Goal: Task Accomplishment & Management: Use online tool/utility

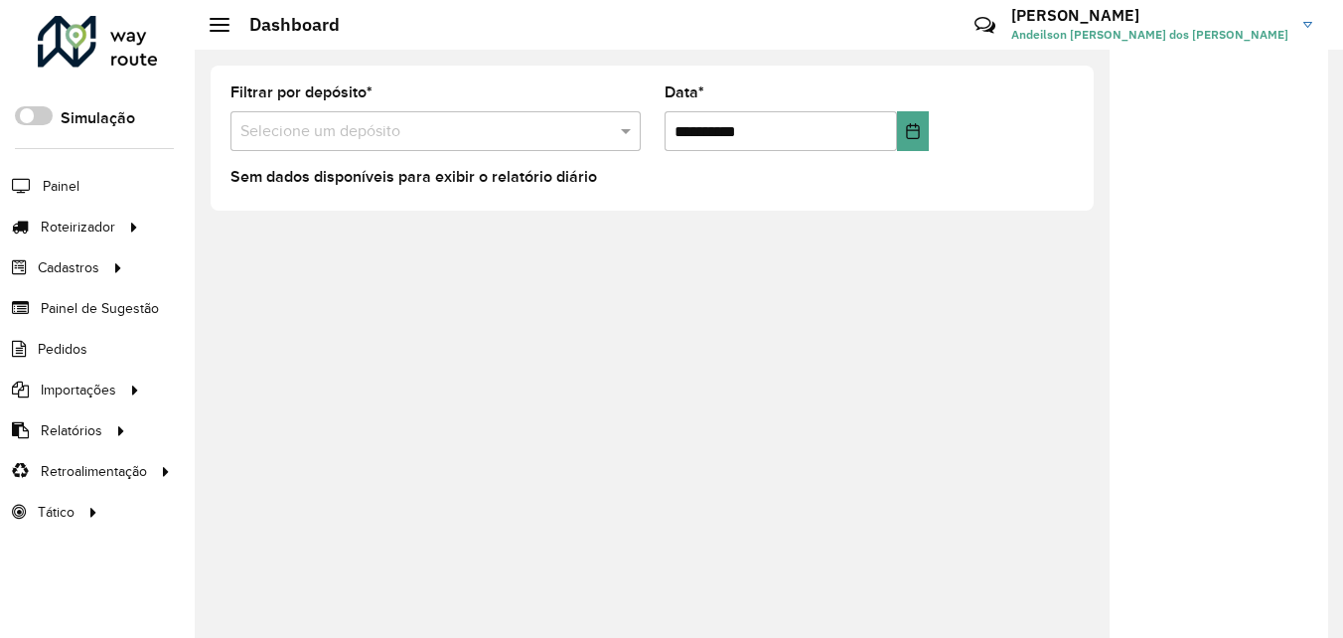
click at [760, 396] on div "**********" at bounding box center [769, 344] width 1148 height 588
click at [252, 223] on span "Entregas" at bounding box center [253, 227] width 57 height 21
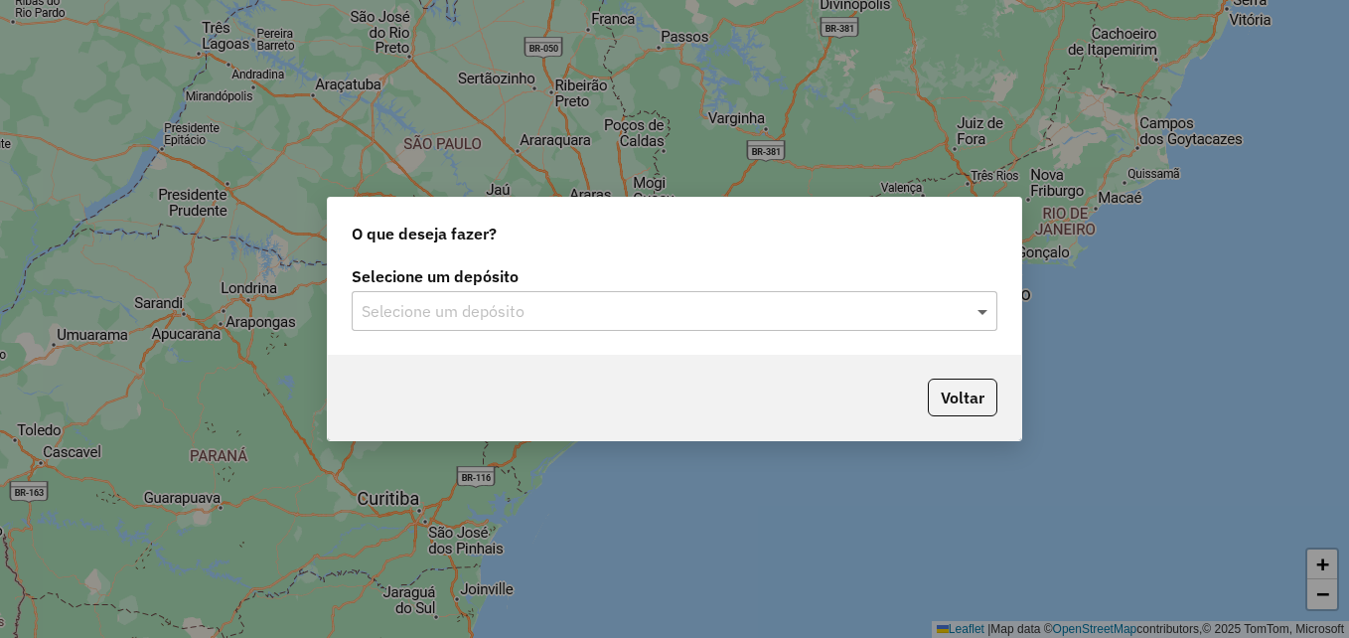
click at [980, 318] on span at bounding box center [984, 311] width 25 height 24
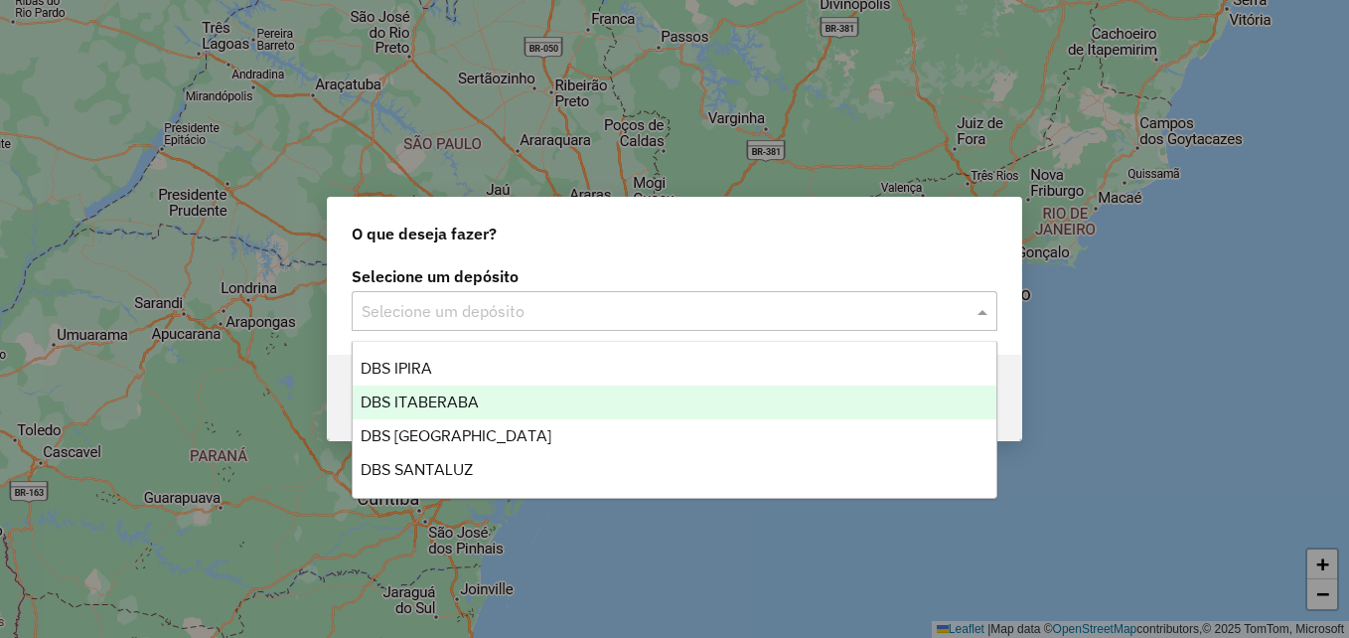
click at [493, 399] on div "DBS ITABERABA" at bounding box center [675, 402] width 644 height 34
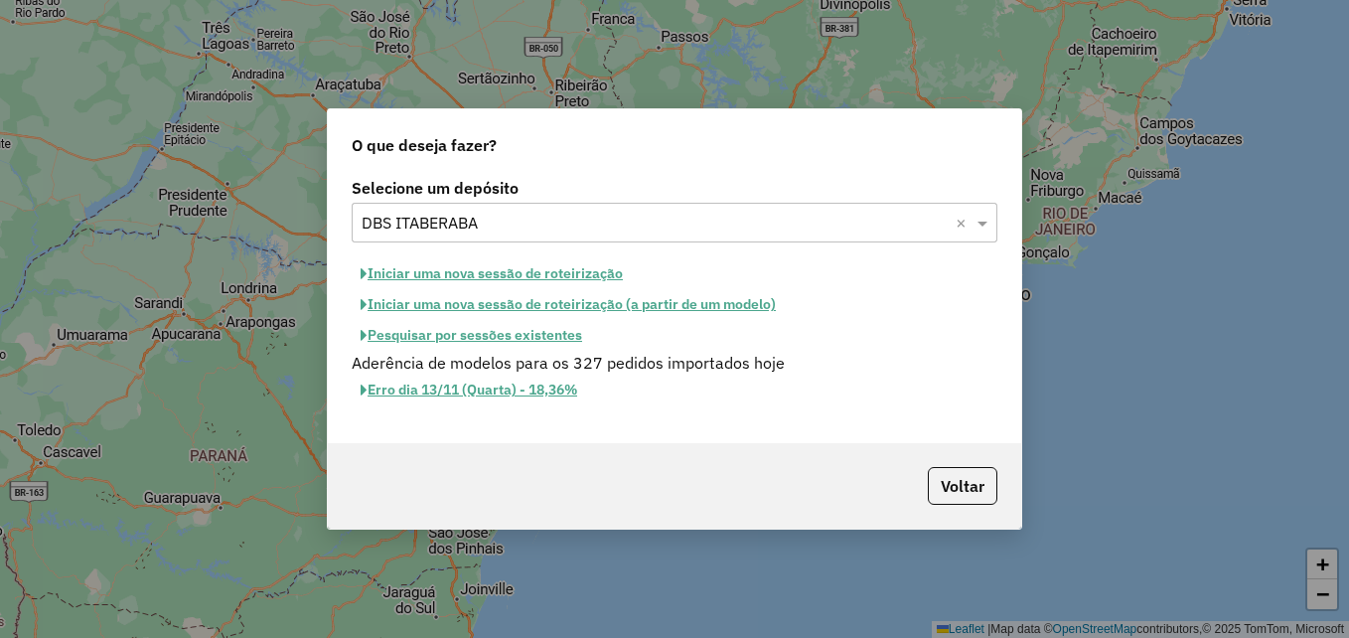
click at [500, 271] on button "Iniciar uma nova sessão de roteirização" at bounding box center [492, 273] width 280 height 31
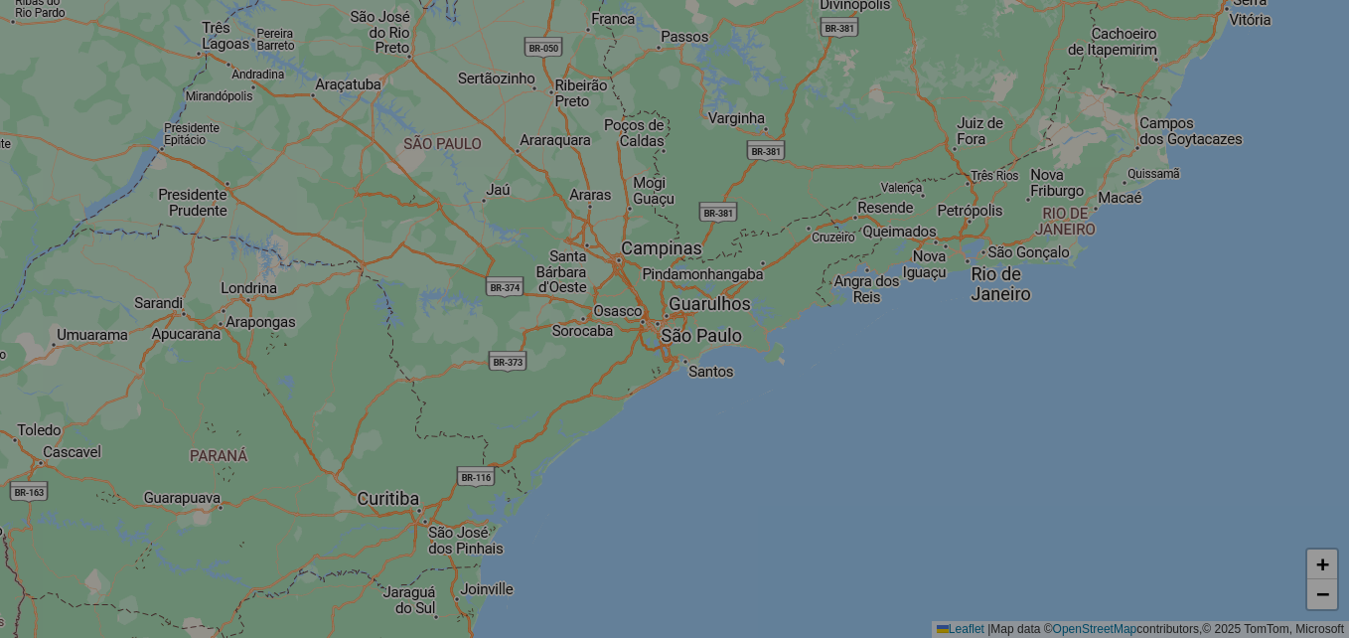
select select "*"
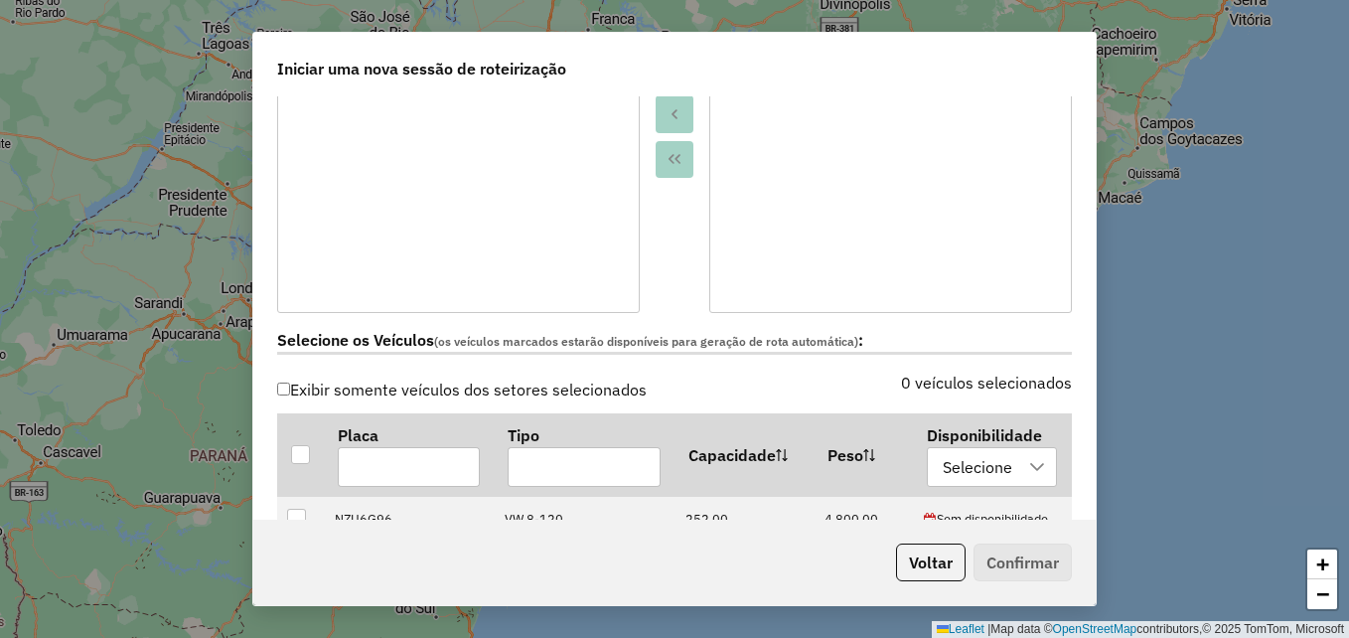
scroll to position [596, 0]
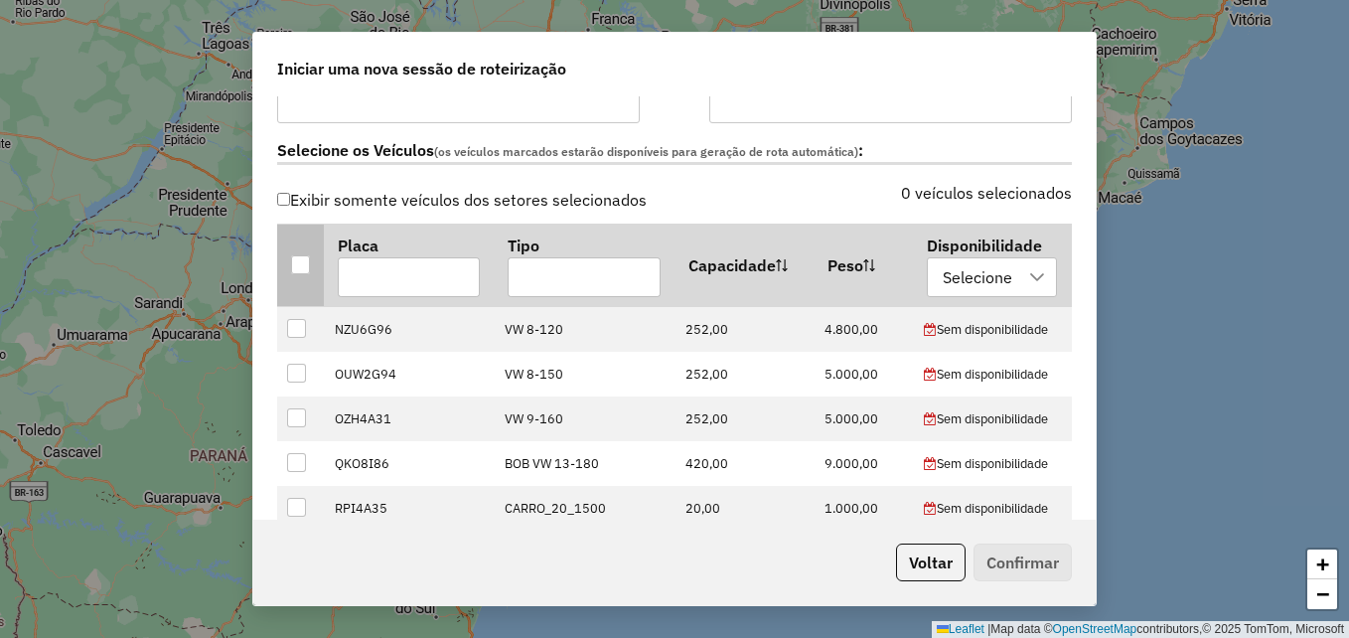
click at [306, 273] on div at bounding box center [300, 264] width 19 height 19
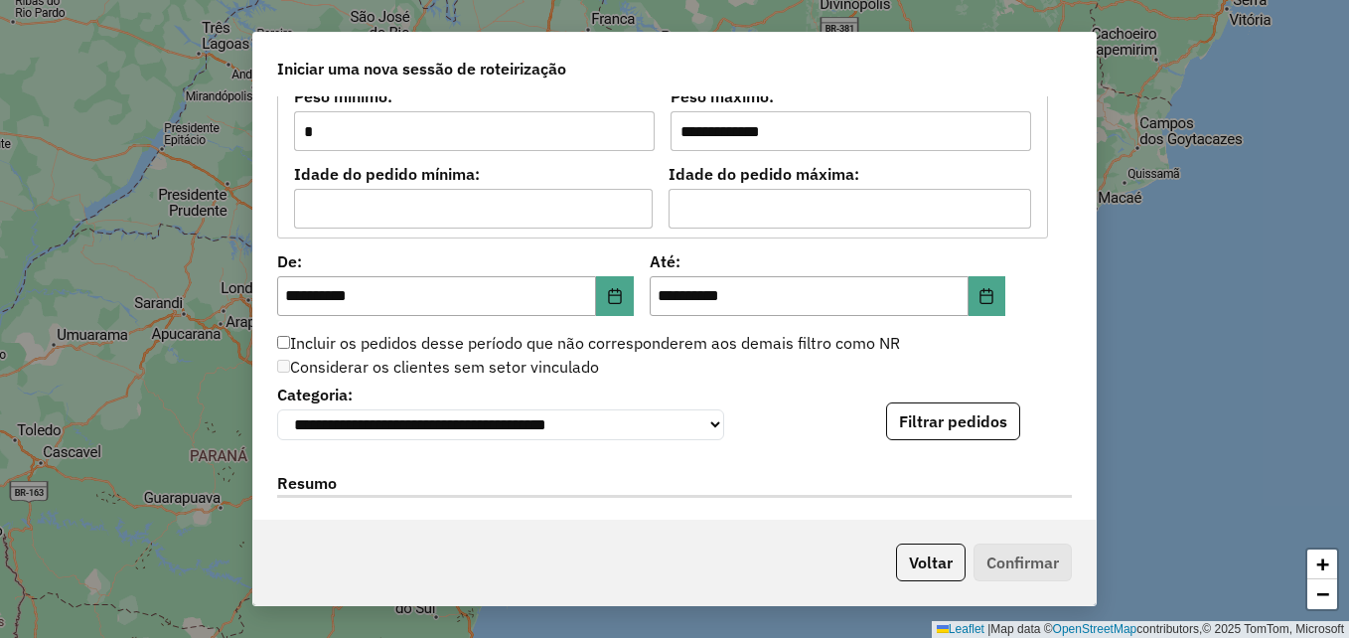
scroll to position [1788, 0]
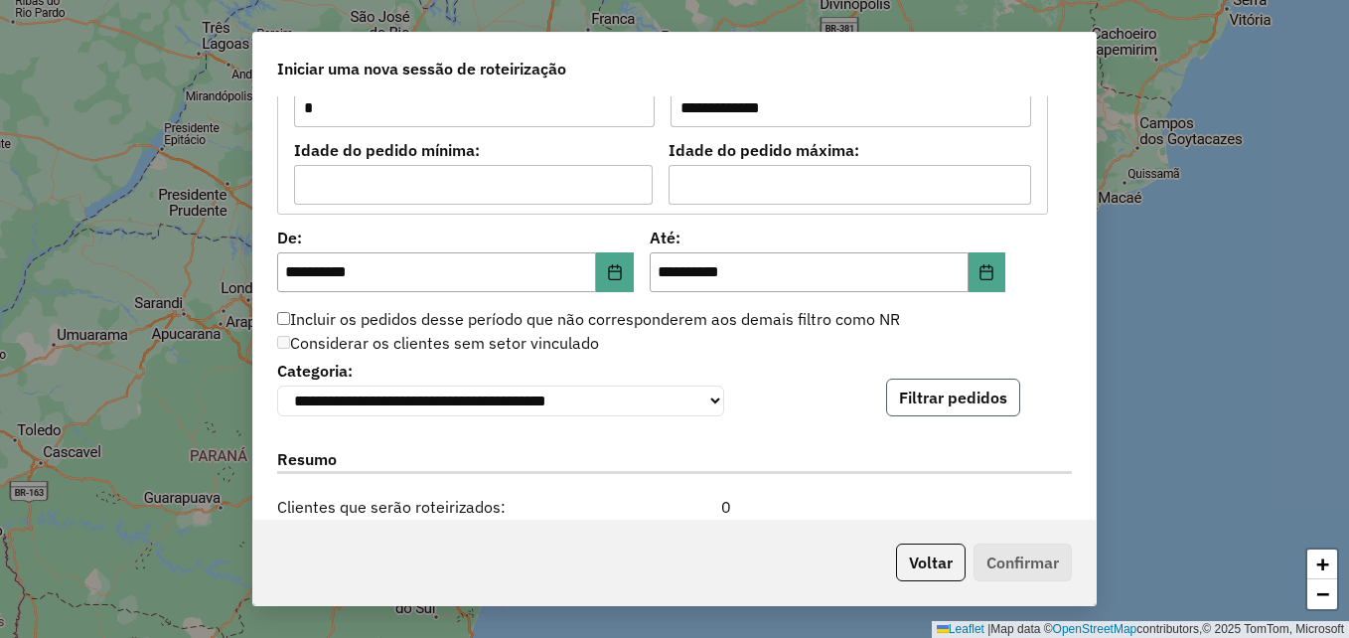
click at [908, 400] on button "Filtrar pedidos" at bounding box center [953, 397] width 134 height 38
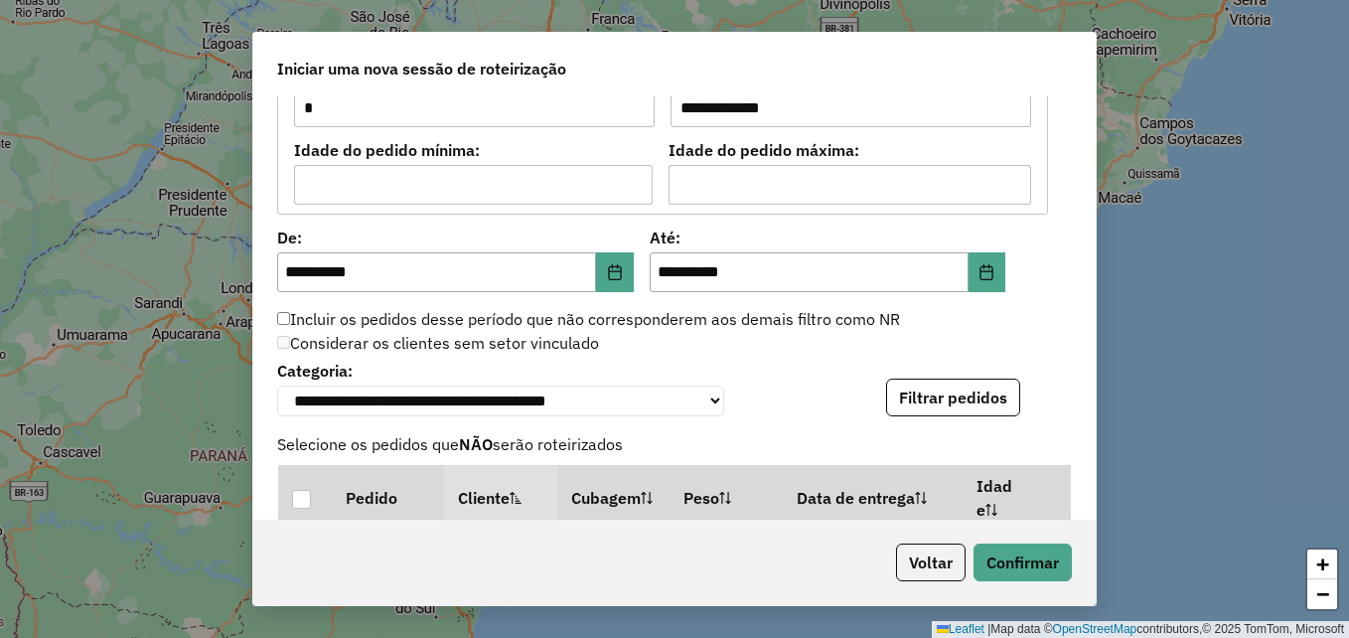
scroll to position [298, 0]
click at [1032, 571] on button "Confirmar" at bounding box center [1022, 562] width 98 height 38
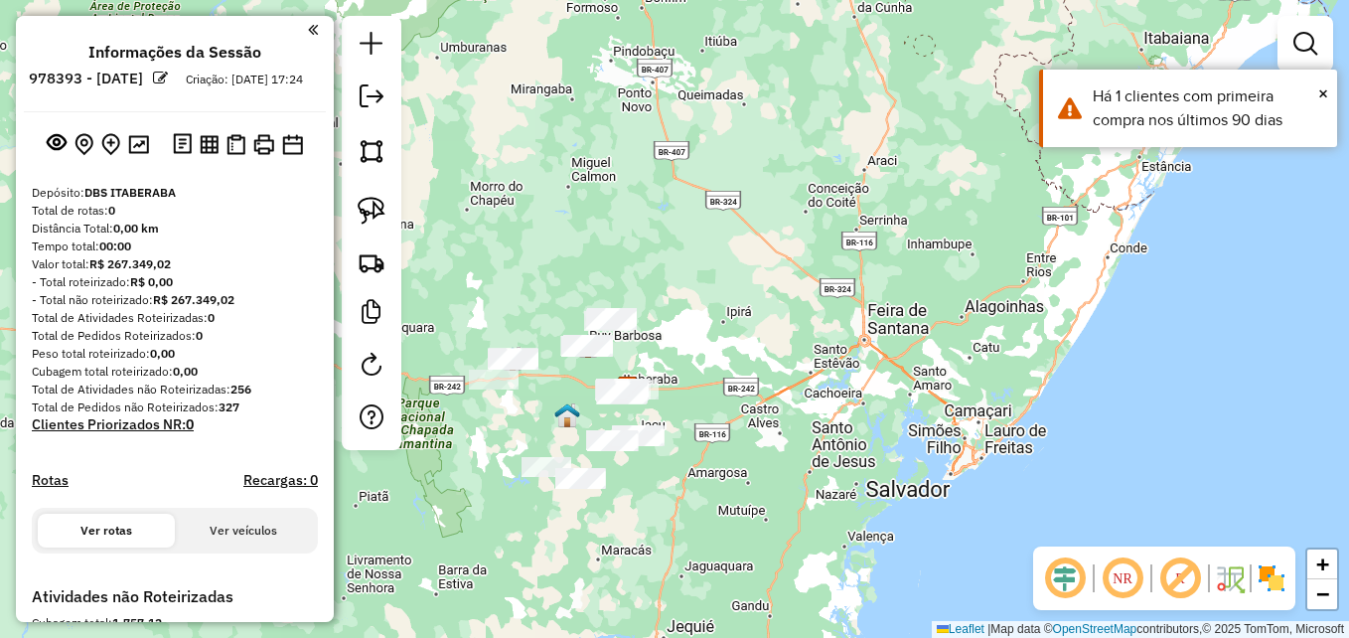
drag, startPoint x: 755, startPoint y: 508, endPoint x: 775, endPoint y: 491, distance: 26.1
click at [773, 493] on div "Janela de atendimento Grade de atendimento Capacidade Transportadoras Veículos …" at bounding box center [674, 319] width 1349 height 638
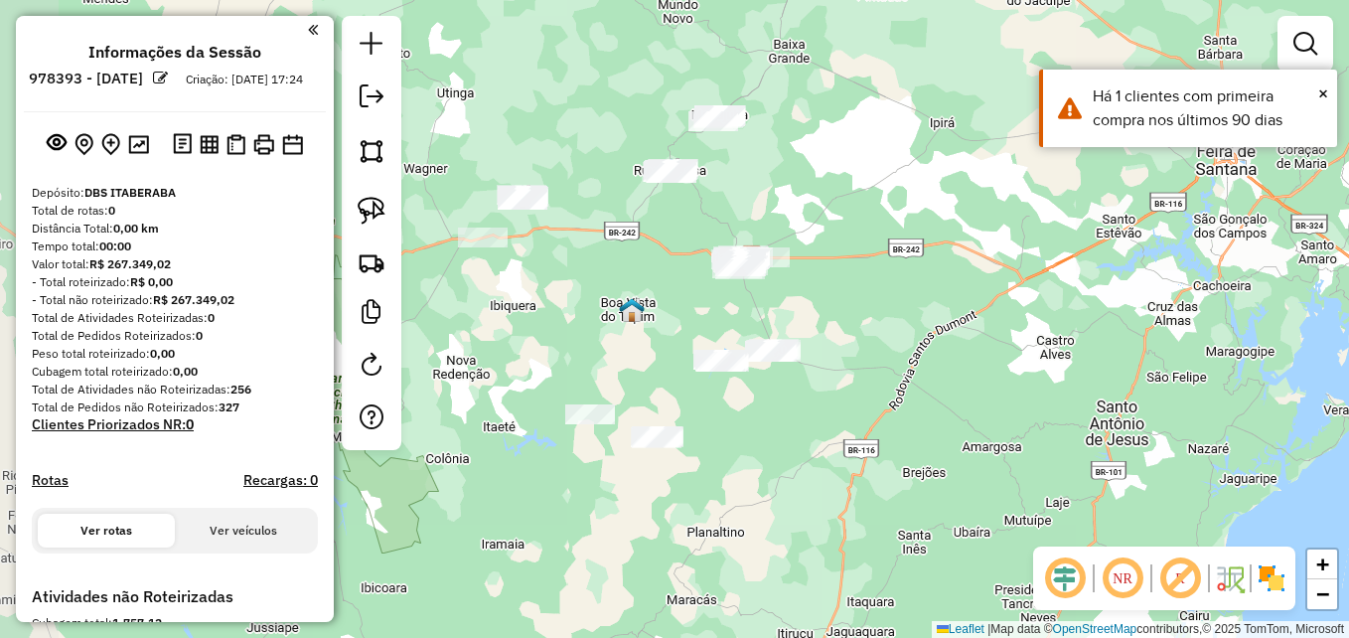
drag, startPoint x: 731, startPoint y: 488, endPoint x: 792, endPoint y: 488, distance: 60.6
click at [792, 488] on div "Janela de atendimento Grade de atendimento Capacidade Transportadoras Veículos …" at bounding box center [674, 319] width 1349 height 638
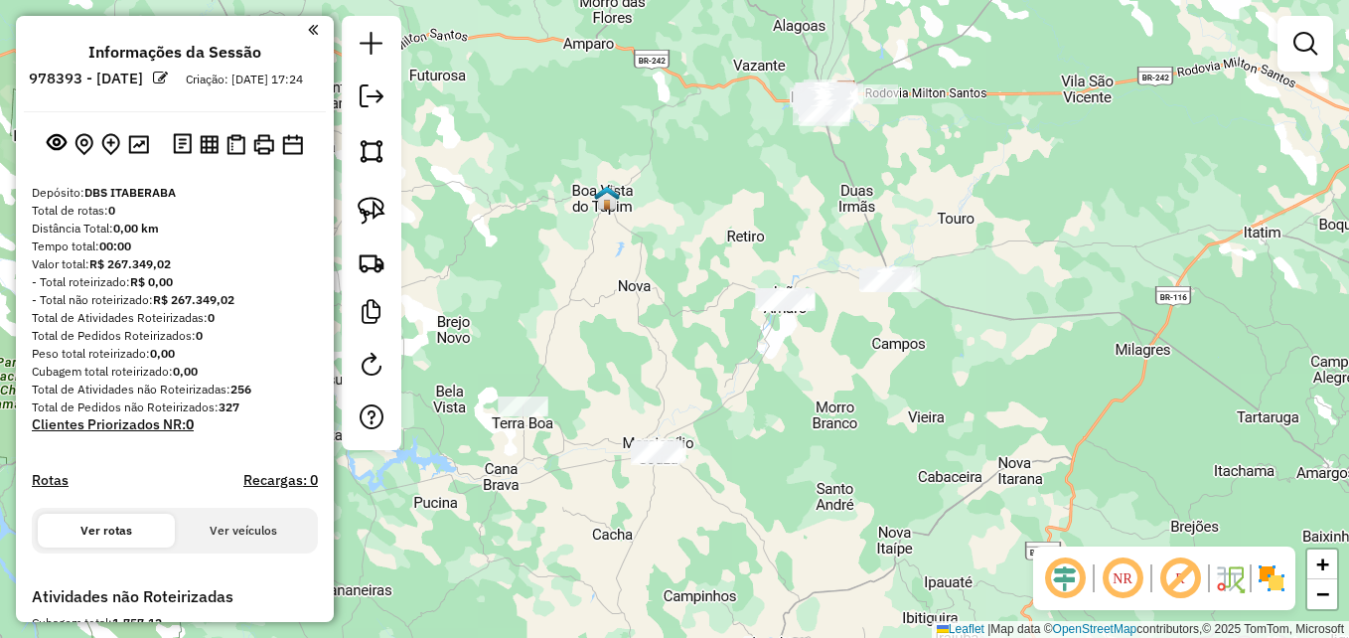
drag, startPoint x: 708, startPoint y: 440, endPoint x: 813, endPoint y: 495, distance: 117.7
click at [815, 498] on div "Janela de atendimento Grade de atendimento Capacidade Transportadoras Veículos …" at bounding box center [674, 319] width 1349 height 638
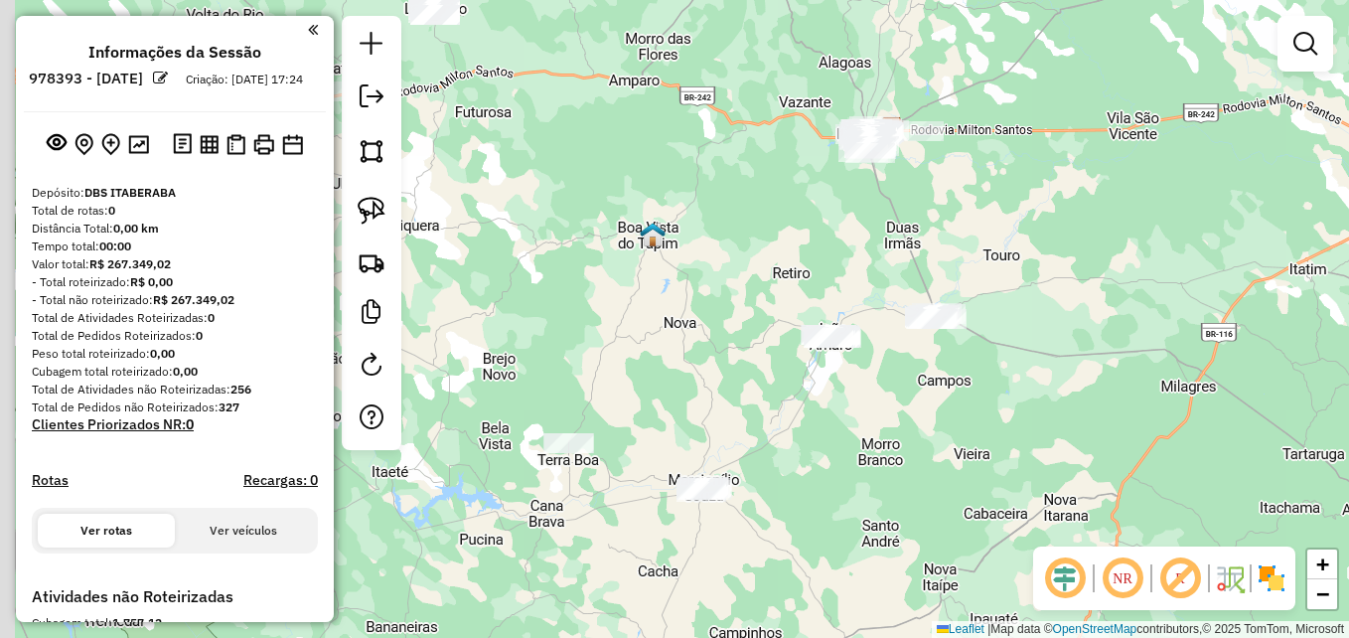
drag, startPoint x: 767, startPoint y: 477, endPoint x: 813, endPoint y: 515, distance: 59.3
click at [813, 515] on div "Janela de atendimento Grade de atendimento Capacidade Transportadoras Veículos …" at bounding box center [674, 319] width 1349 height 638
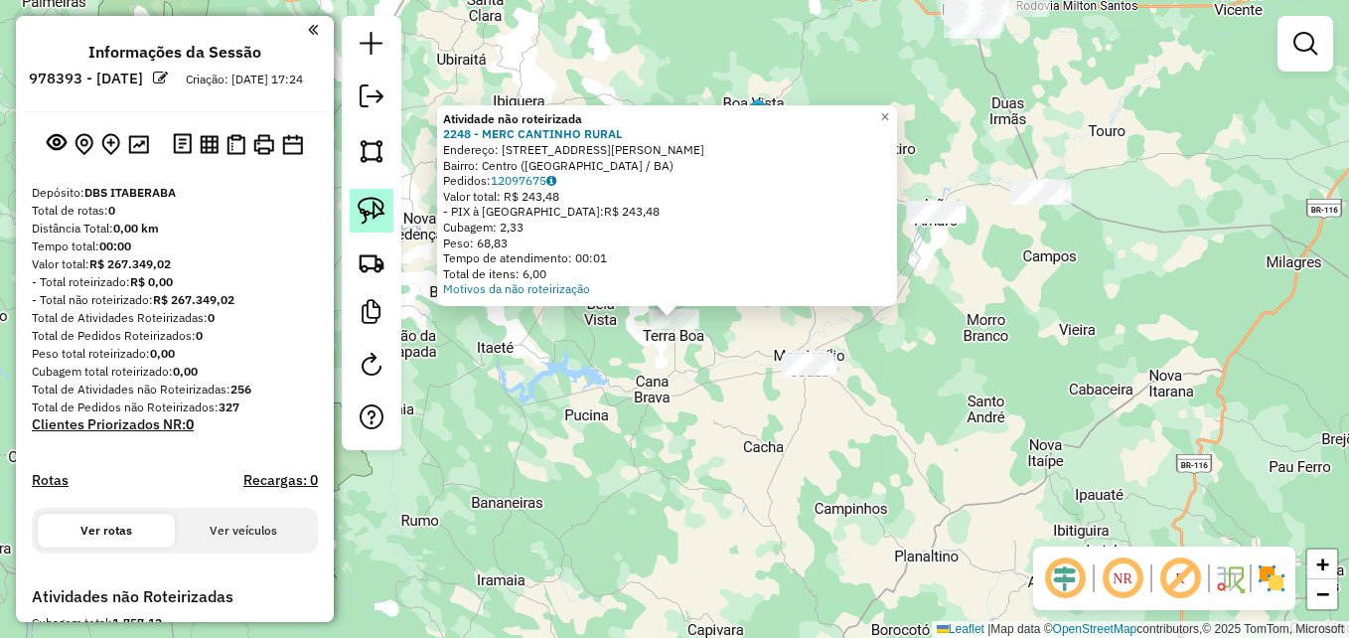
click at [367, 205] on img at bounding box center [372, 211] width 28 height 28
drag, startPoint x: 705, startPoint y: 372, endPoint x: 706, endPoint y: 264, distance: 108.3
click at [706, 264] on div "Atividade não roteirizada 2248 - MERC CANTINHO RURAL Endereço: R JUVINO FRANCIS…" at bounding box center [674, 319] width 1349 height 638
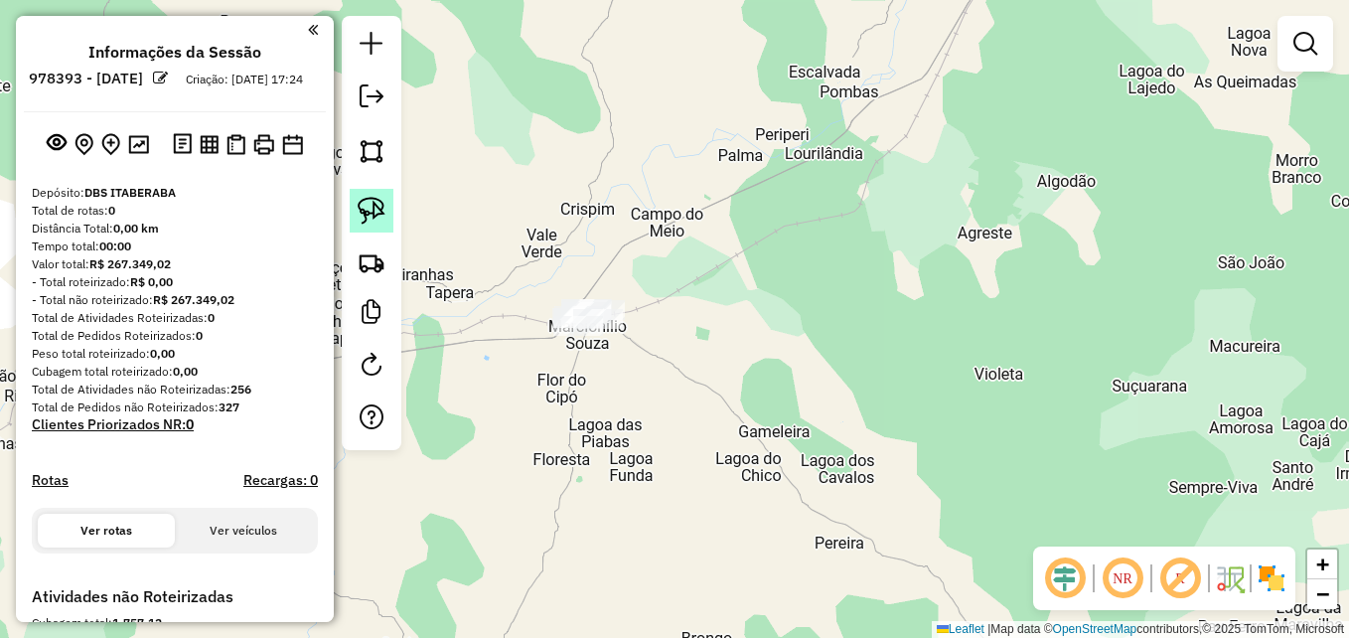
click at [374, 210] on img at bounding box center [372, 211] width 28 height 28
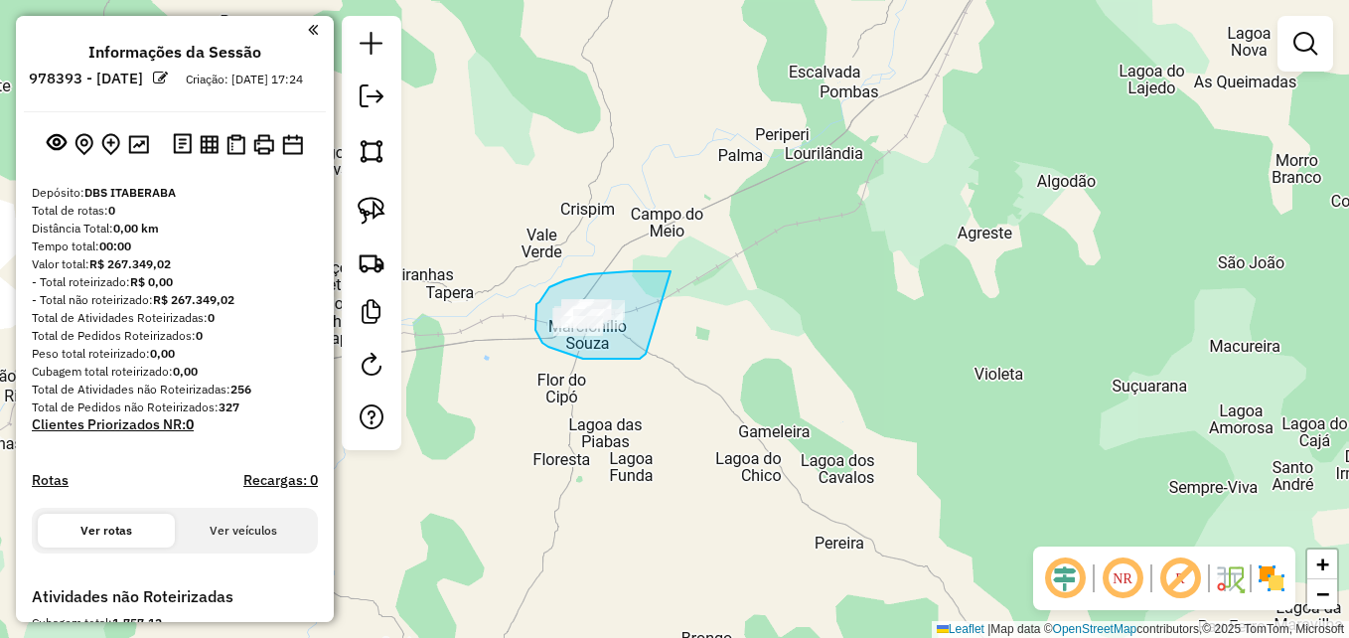
drag, startPoint x: 619, startPoint y: 359, endPoint x: 670, endPoint y: 271, distance: 101.5
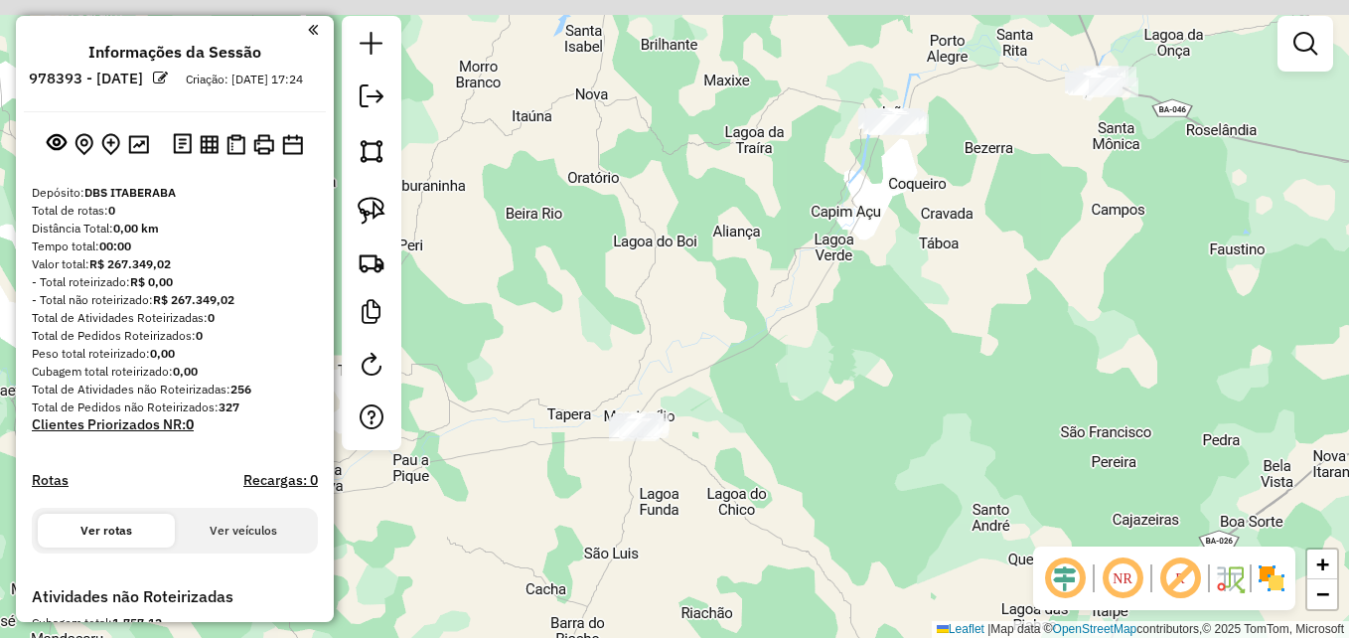
drag, startPoint x: 775, startPoint y: 289, endPoint x: 742, endPoint y: 425, distance: 140.0
click at [742, 425] on div "Janela de atendimento Grade de atendimento Capacidade Transportadoras Veículos …" at bounding box center [674, 319] width 1349 height 638
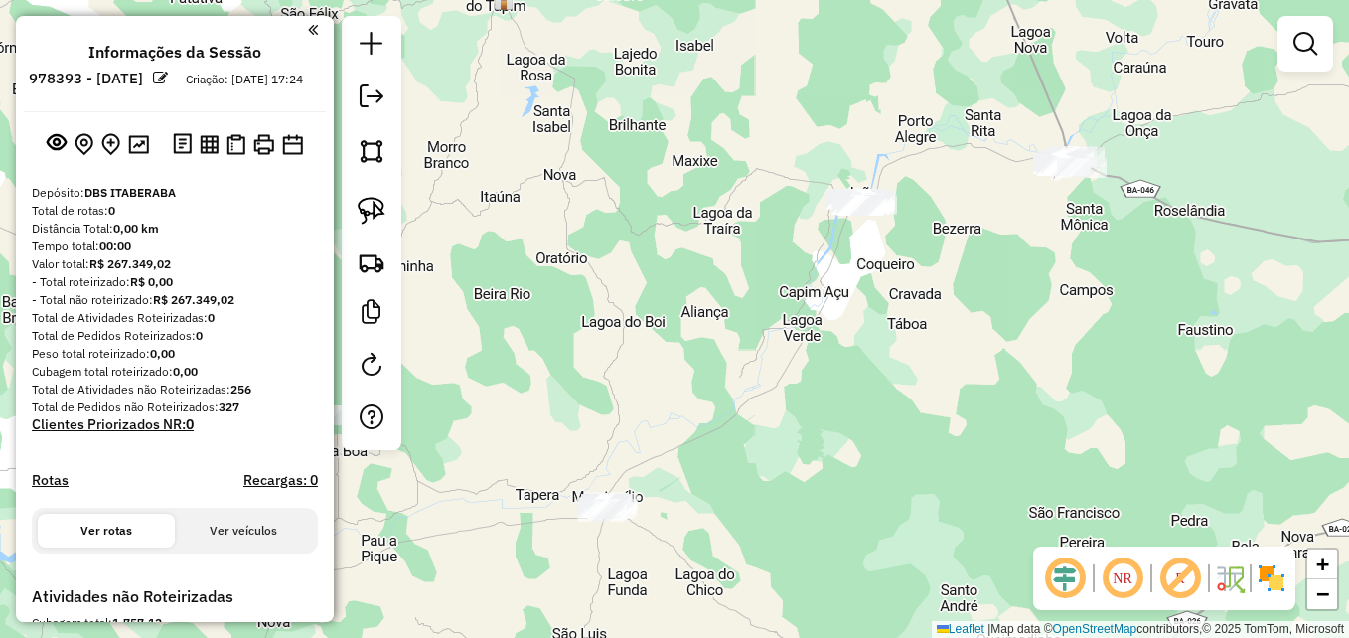
drag, startPoint x: 822, startPoint y: 334, endPoint x: 725, endPoint y: 523, distance: 213.2
click at [726, 523] on div "Janela de atendimento Grade de atendimento Capacidade Transportadoras Veículos …" at bounding box center [674, 319] width 1349 height 638
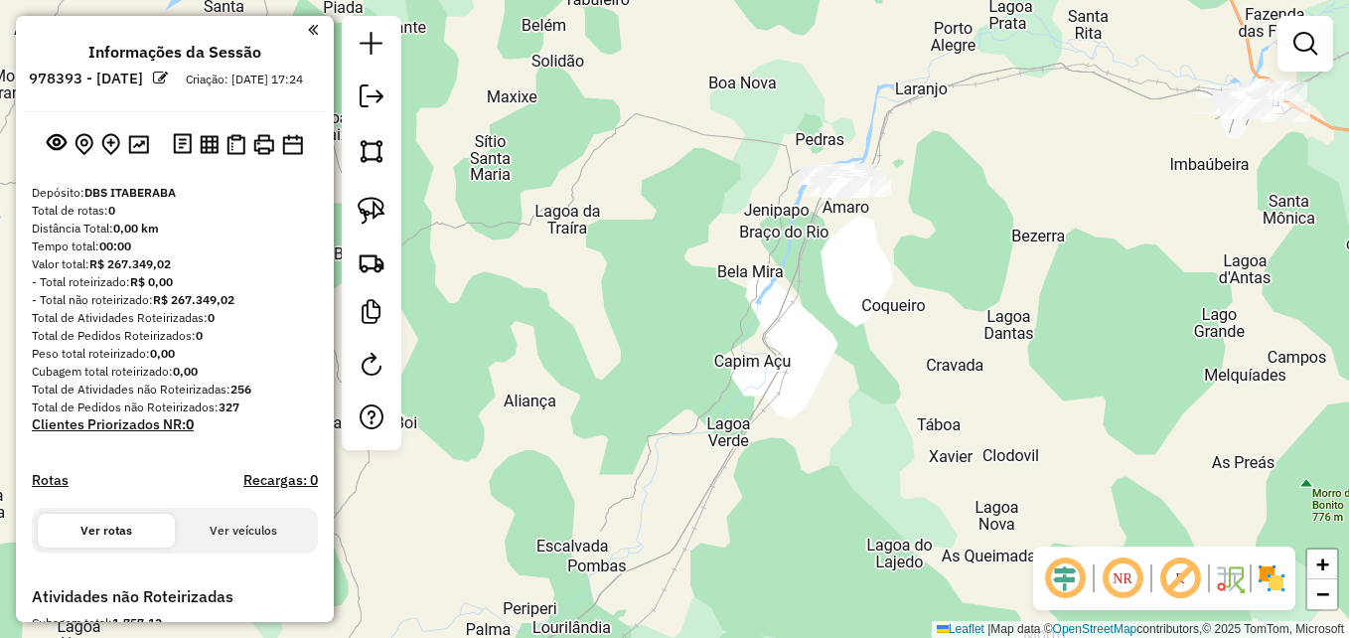
drag, startPoint x: 805, startPoint y: 378, endPoint x: 754, endPoint y: 490, distance: 122.2
click at [754, 490] on div "Janela de atendimento Grade de atendimento Capacidade Transportadoras Veículos …" at bounding box center [674, 319] width 1349 height 638
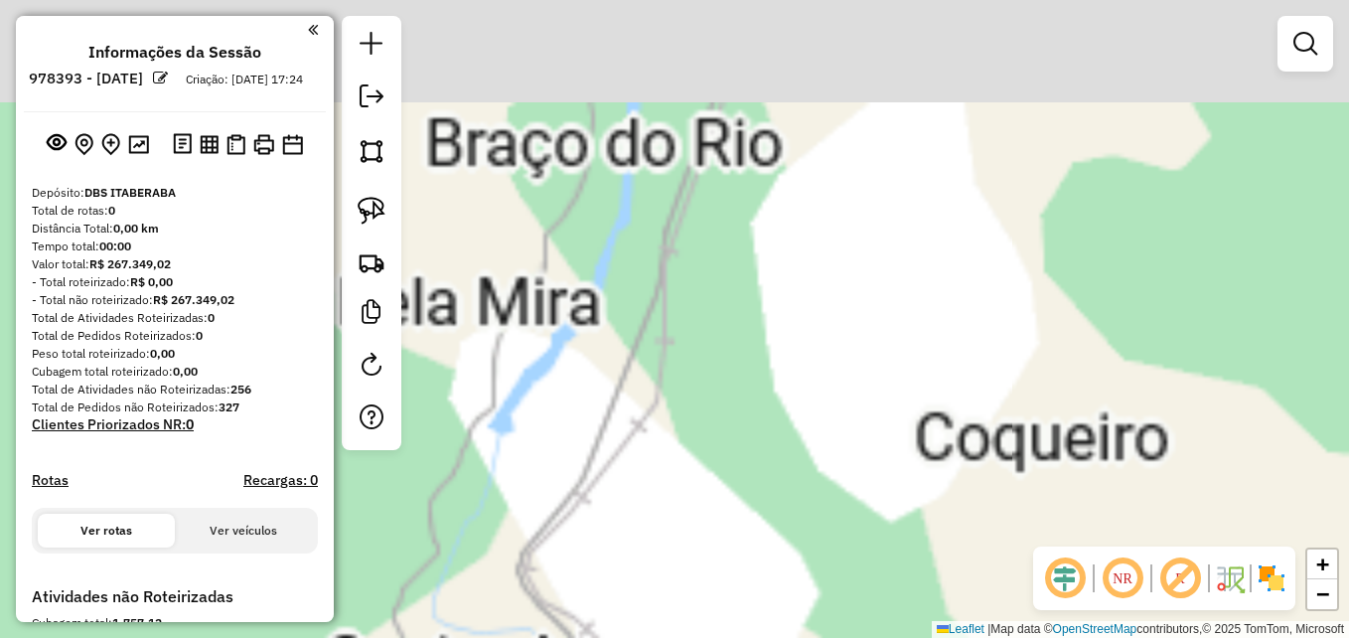
drag, startPoint x: 812, startPoint y: 292, endPoint x: 743, endPoint y: 590, distance: 305.8
click at [743, 590] on div "Janela de atendimento Grade de atendimento Capacidade Transportadoras Veículos …" at bounding box center [674, 319] width 1349 height 638
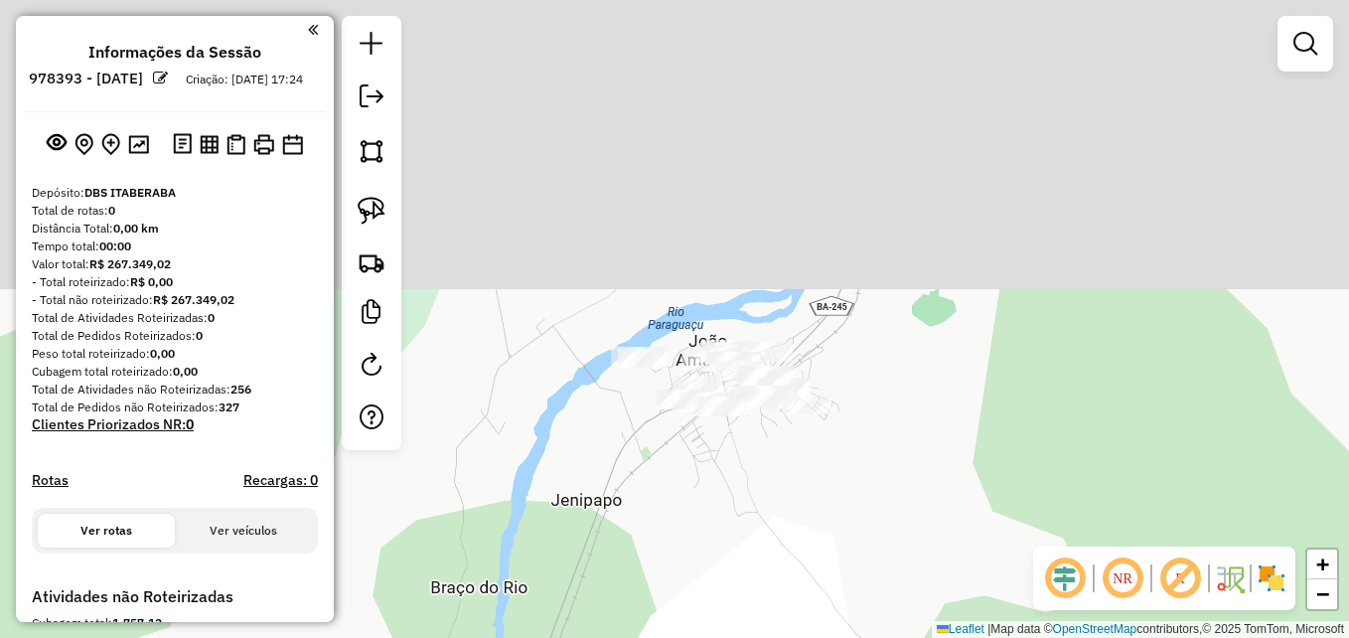
drag, startPoint x: 864, startPoint y: 233, endPoint x: 749, endPoint y: 608, distance: 391.8
click at [749, 608] on div "Janela de atendimento Grade de atendimento Capacidade Transportadoras Veículos …" at bounding box center [674, 319] width 1349 height 638
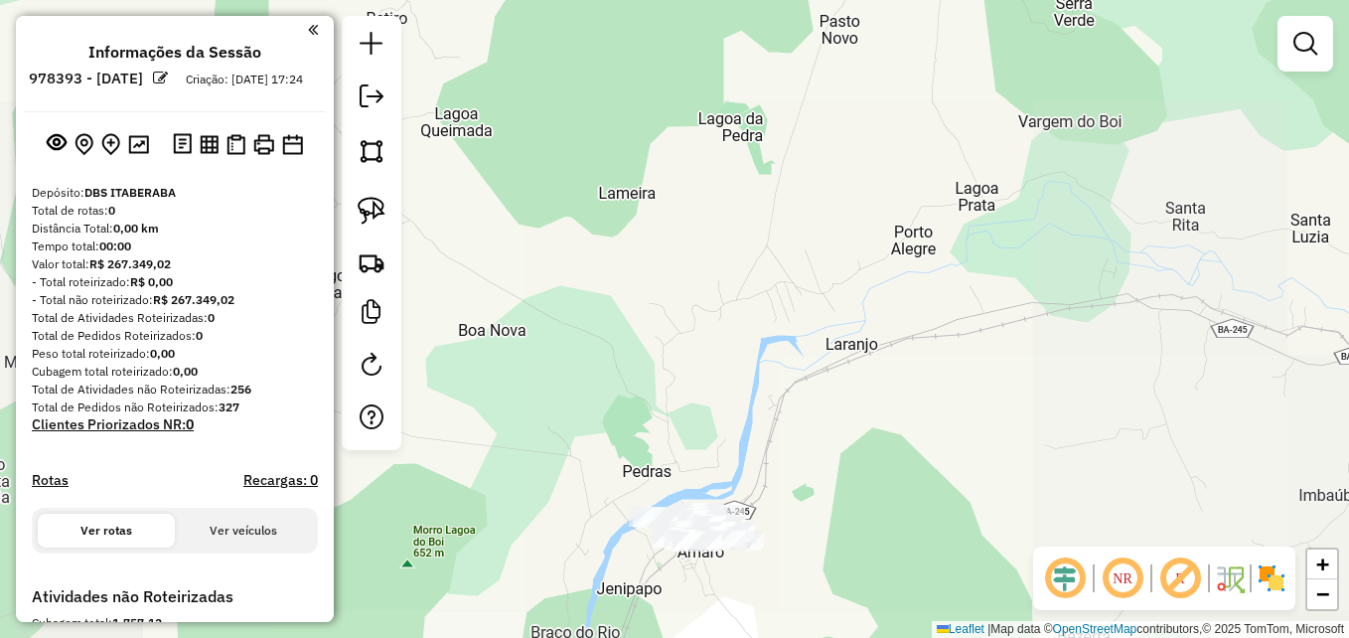
drag, startPoint x: 949, startPoint y: 369, endPoint x: 848, endPoint y: 463, distance: 137.7
click at [853, 463] on div "Janela de atendimento Grade de atendimento Capacidade Transportadoras Veículos …" at bounding box center [674, 319] width 1349 height 638
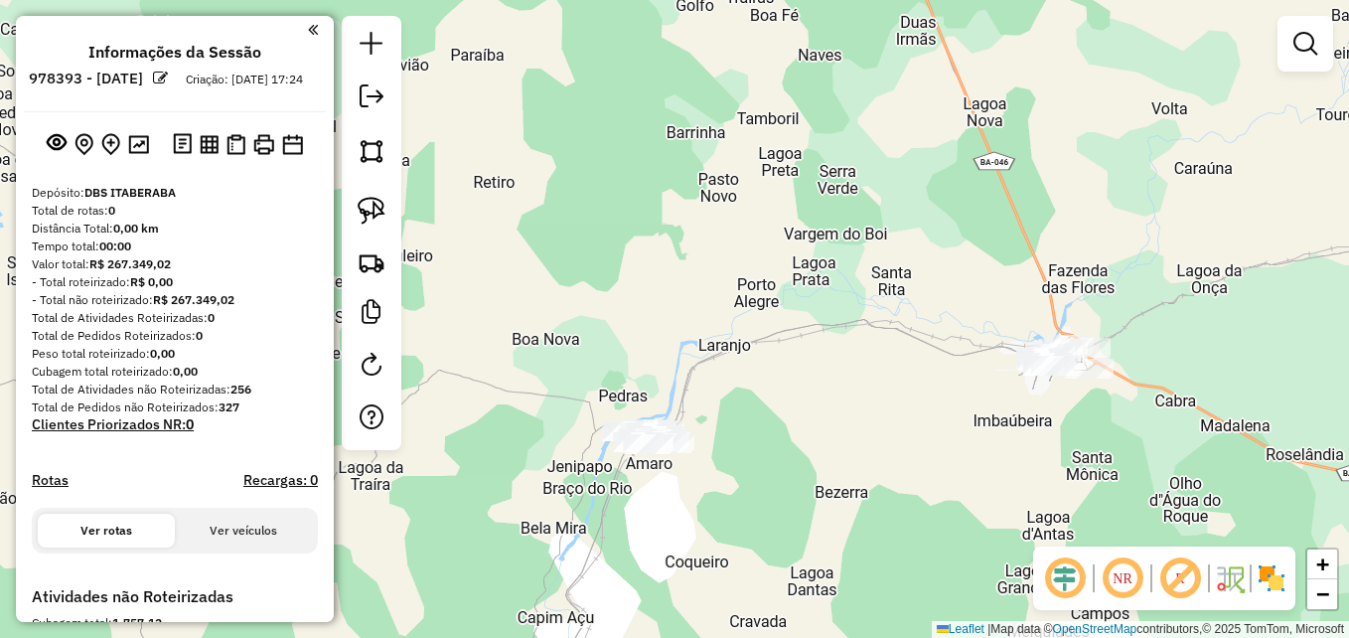
drag, startPoint x: 926, startPoint y: 451, endPoint x: 826, endPoint y: 379, distance: 122.4
click at [826, 379] on div "Janela de atendimento Grade de atendimento Capacidade Transportadoras Veículos …" at bounding box center [674, 319] width 1349 height 638
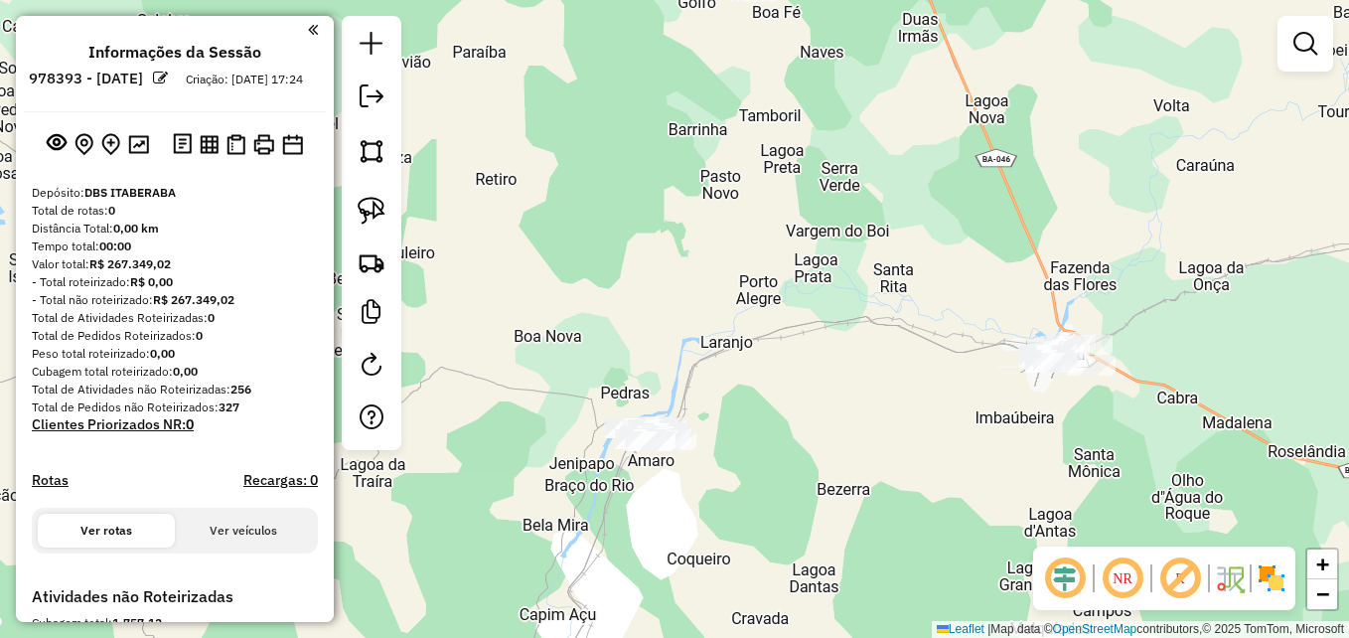
drag, startPoint x: 841, startPoint y: 474, endPoint x: 938, endPoint y: 164, distance: 324.5
click at [938, 164] on div "Janela de atendimento Grade de atendimento Capacidade Transportadoras Veículos …" at bounding box center [674, 319] width 1349 height 638
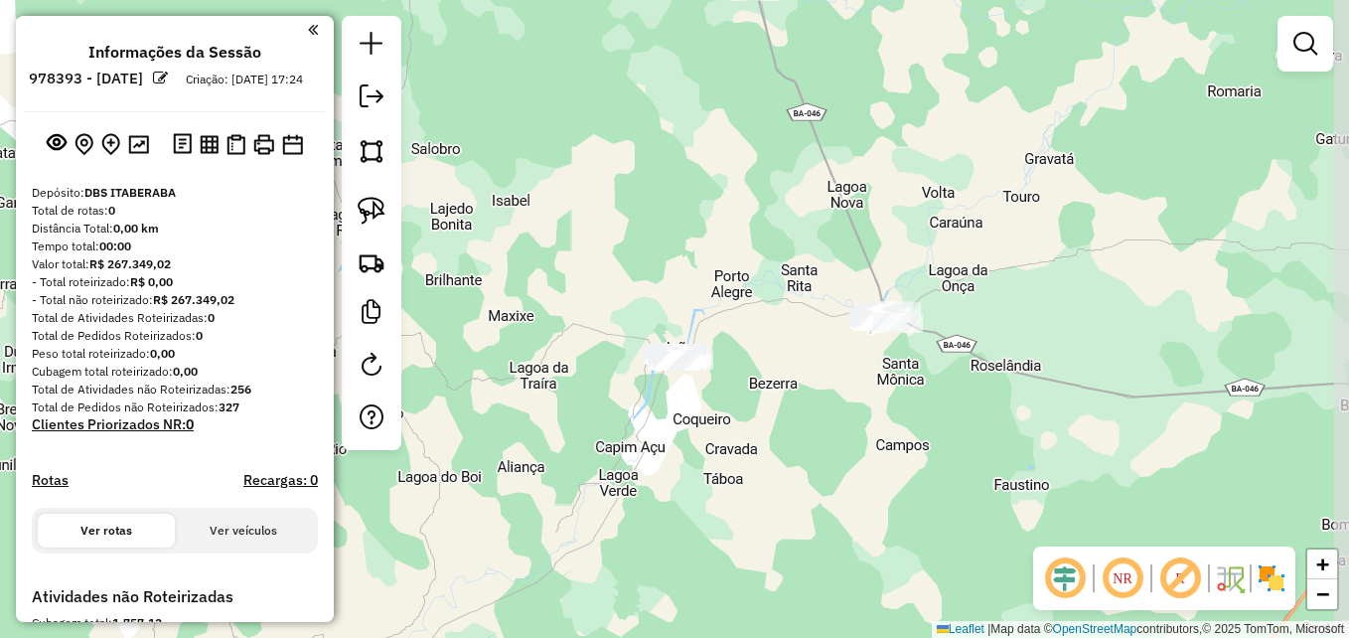
drag, startPoint x: 755, startPoint y: 454, endPoint x: 718, endPoint y: 516, distance: 71.7
click at [656, 586] on div "Janela de atendimento Grade de atendimento Capacidade Transportadoras Veículos …" at bounding box center [674, 319] width 1349 height 638
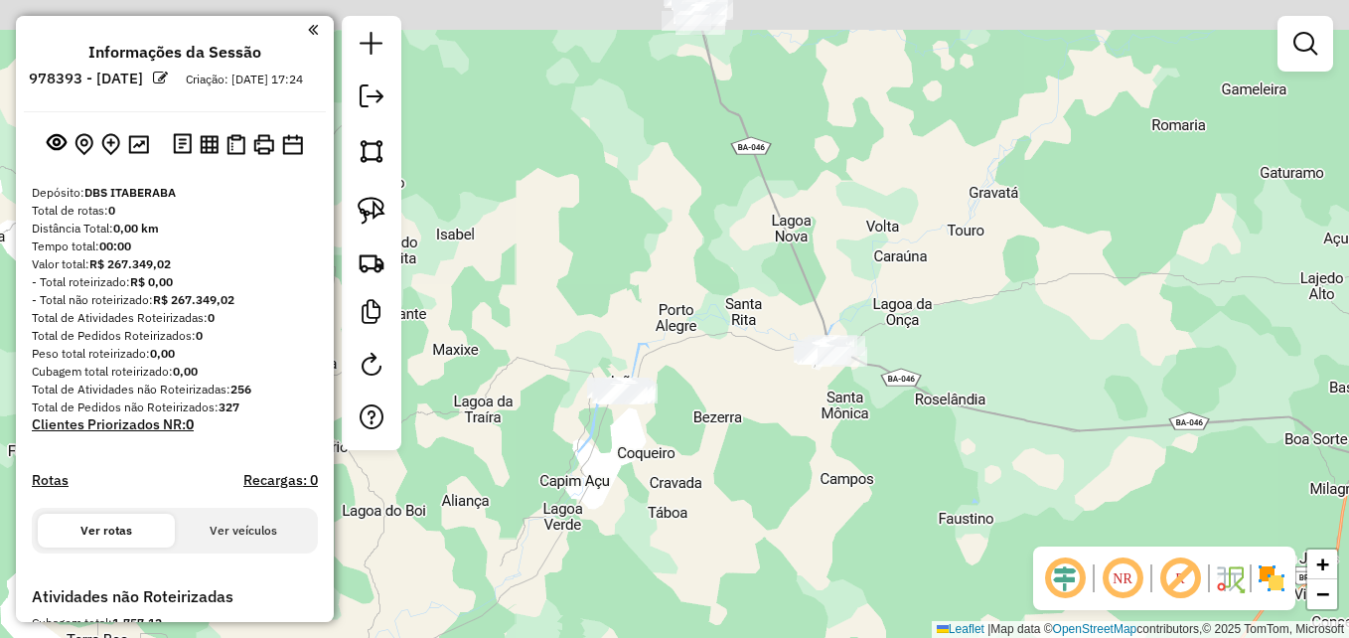
drag, startPoint x: 755, startPoint y: 480, endPoint x: 626, endPoint y: 567, distance: 155.9
click at [626, 567] on div "Janela de atendimento Grade de atendimento Capacidade Transportadoras Veículos …" at bounding box center [674, 319] width 1349 height 638
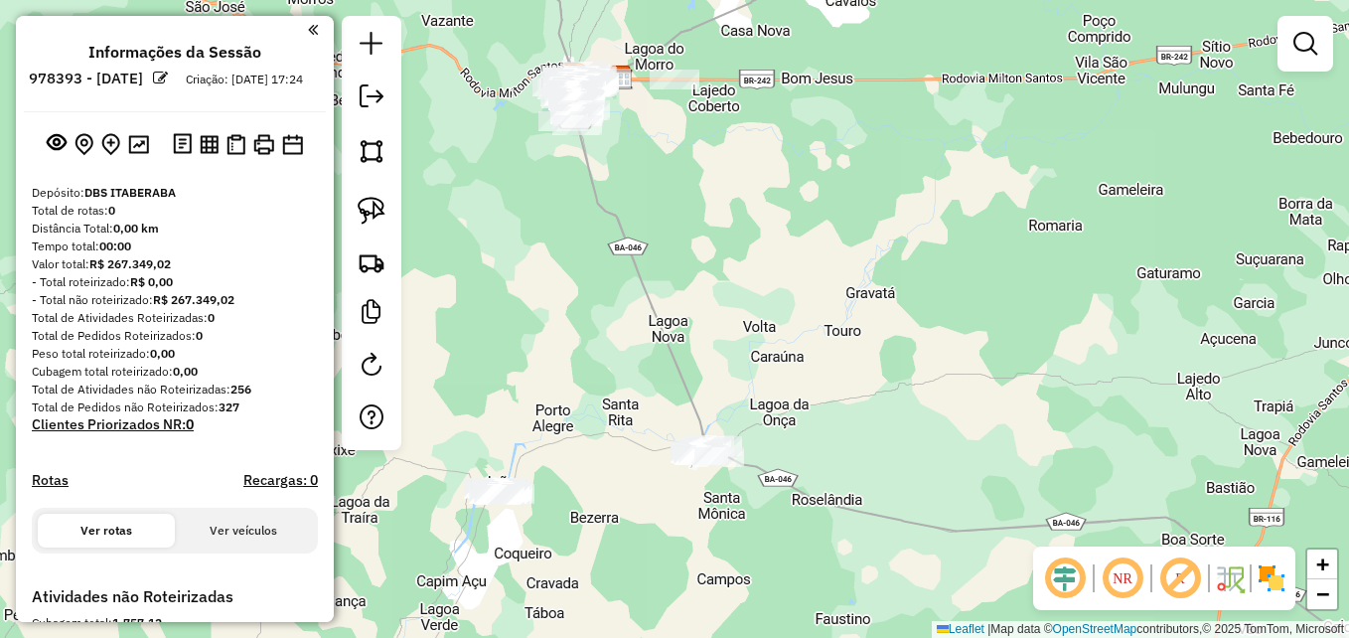
drag, startPoint x: 862, startPoint y: 324, endPoint x: 844, endPoint y: 351, distance: 32.2
click at [844, 351] on div "Janela de atendimento Grade de atendimento Capacidade Transportadoras Veículos …" at bounding box center [674, 319] width 1349 height 638
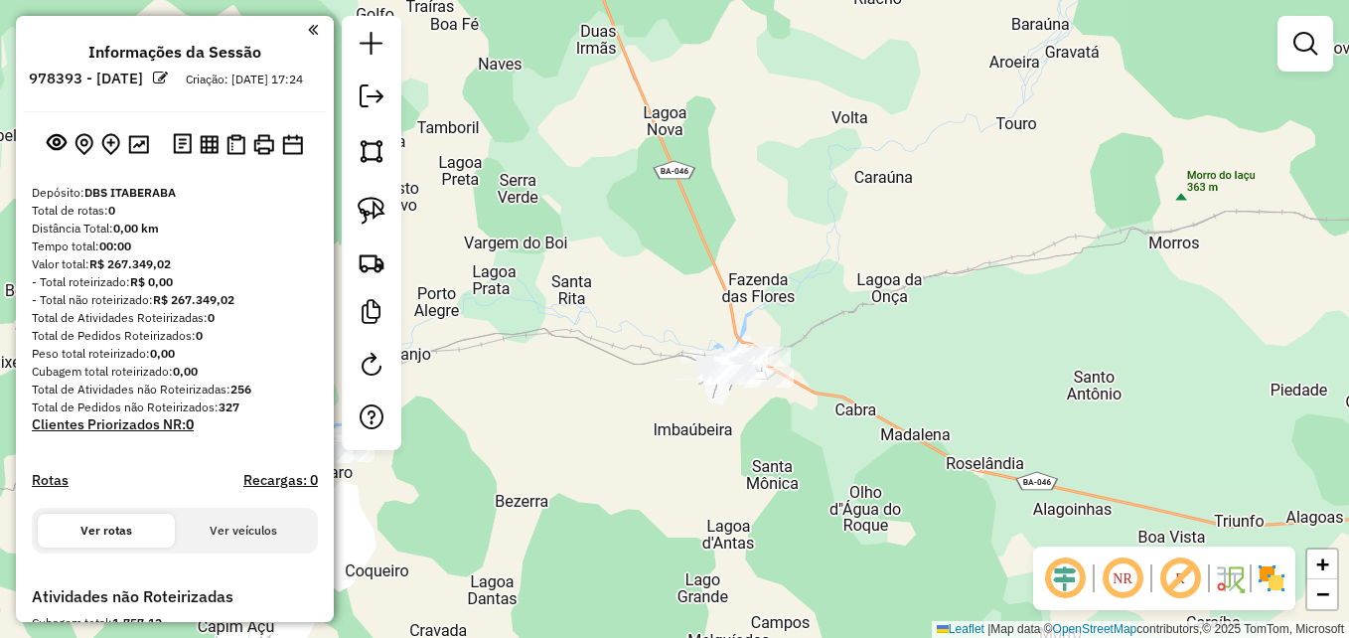
drag, startPoint x: 743, startPoint y: 513, endPoint x: 905, endPoint y: 417, distance: 187.9
click at [905, 417] on div "Janela de atendimento Grade de atendimento Capacidade Transportadoras Veículos …" at bounding box center [674, 319] width 1349 height 638
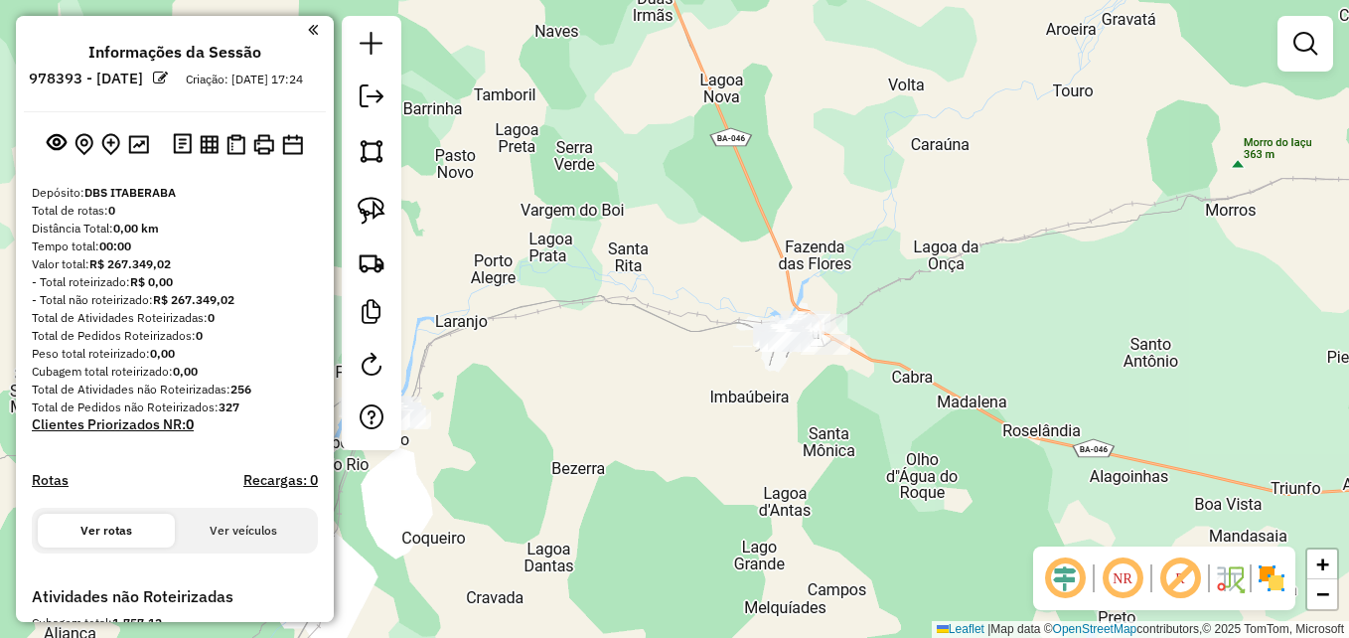
drag, startPoint x: 390, startPoint y: 217, endPoint x: 403, endPoint y: 217, distance: 12.9
click at [390, 217] on link at bounding box center [372, 211] width 44 height 44
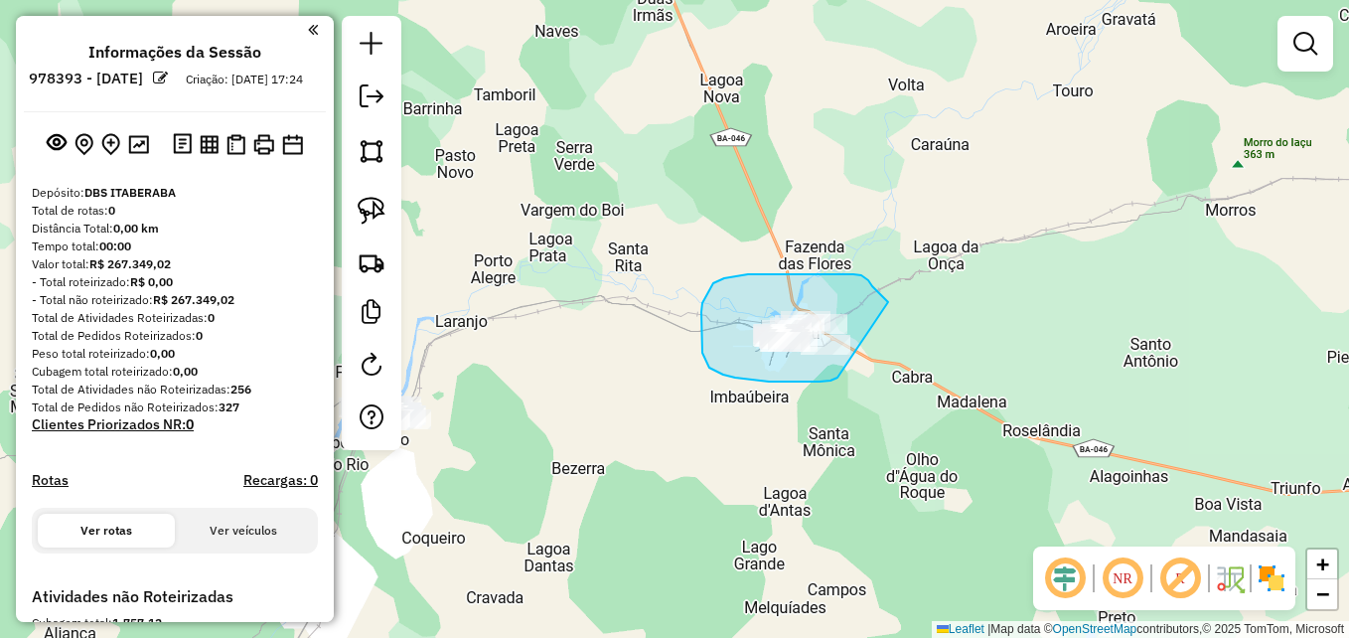
drag, startPoint x: 793, startPoint y: 381, endPoint x: 901, endPoint y: 308, distance: 130.9
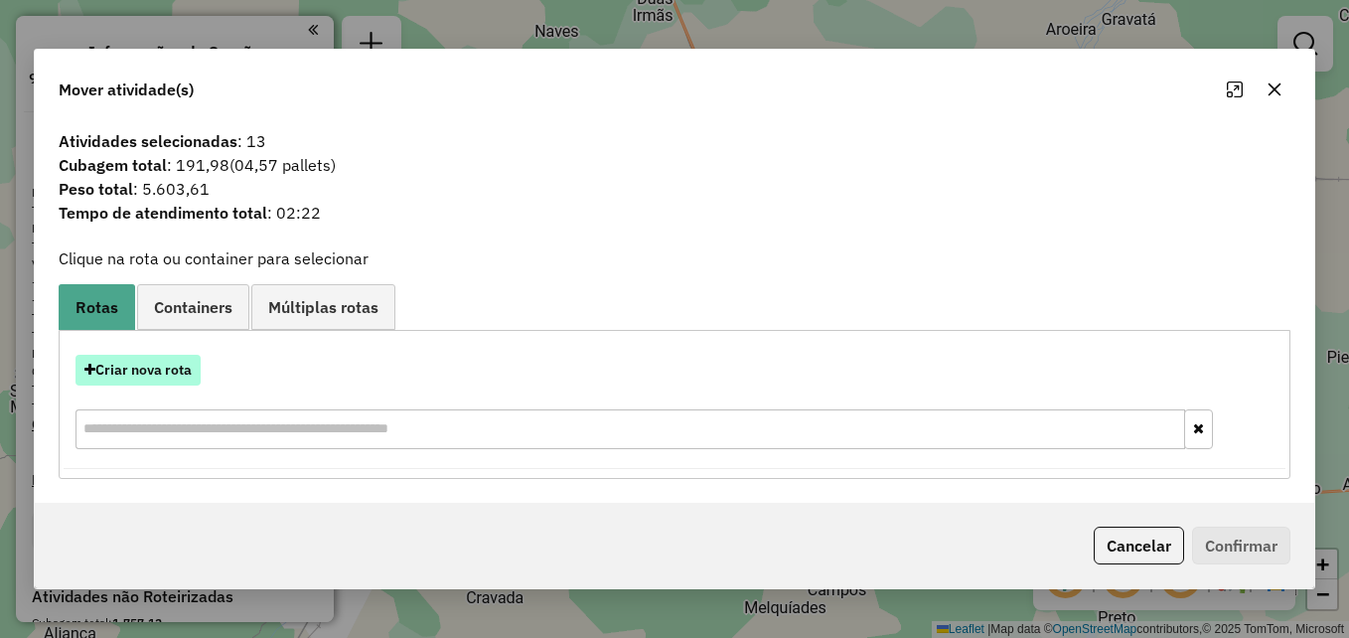
drag, startPoint x: 209, startPoint y: 362, endPoint x: 188, endPoint y: 368, distance: 21.7
click at [188, 368] on div "Criar nova rota" at bounding box center [675, 370] width 1222 height 31
click at [156, 383] on button "Criar nova rota" at bounding box center [137, 370] width 125 height 31
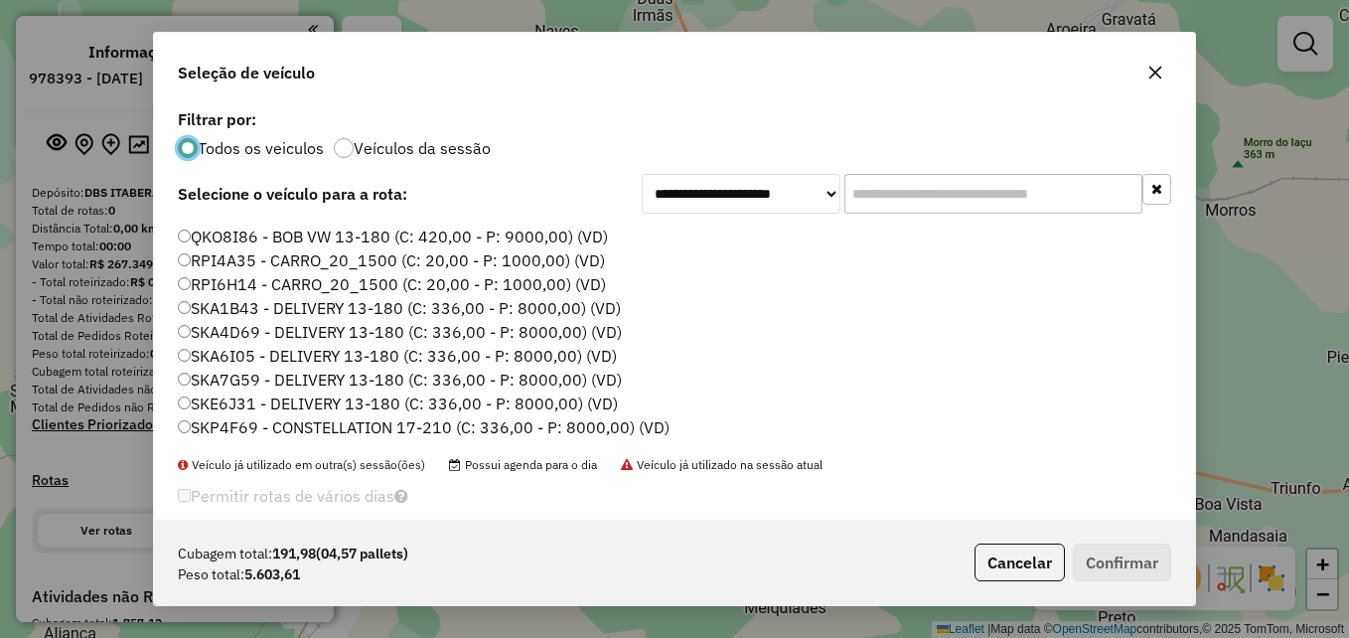
scroll to position [25, 0]
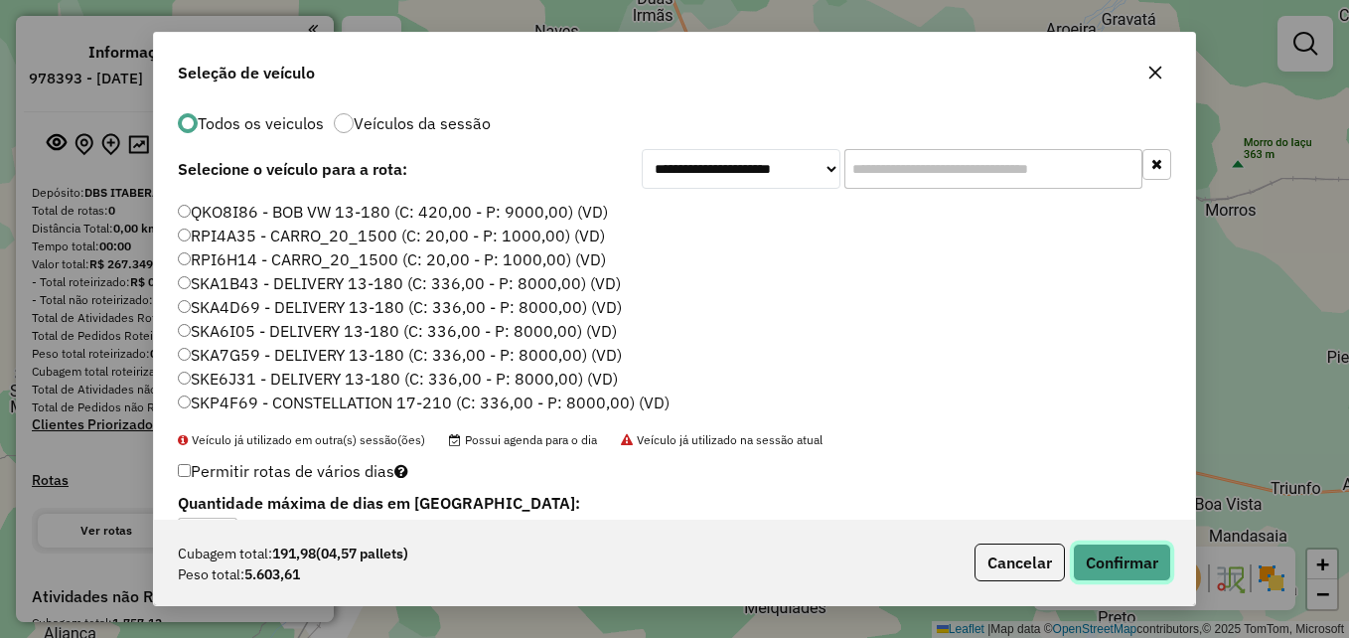
click at [1087, 556] on button "Confirmar" at bounding box center [1122, 562] width 98 height 38
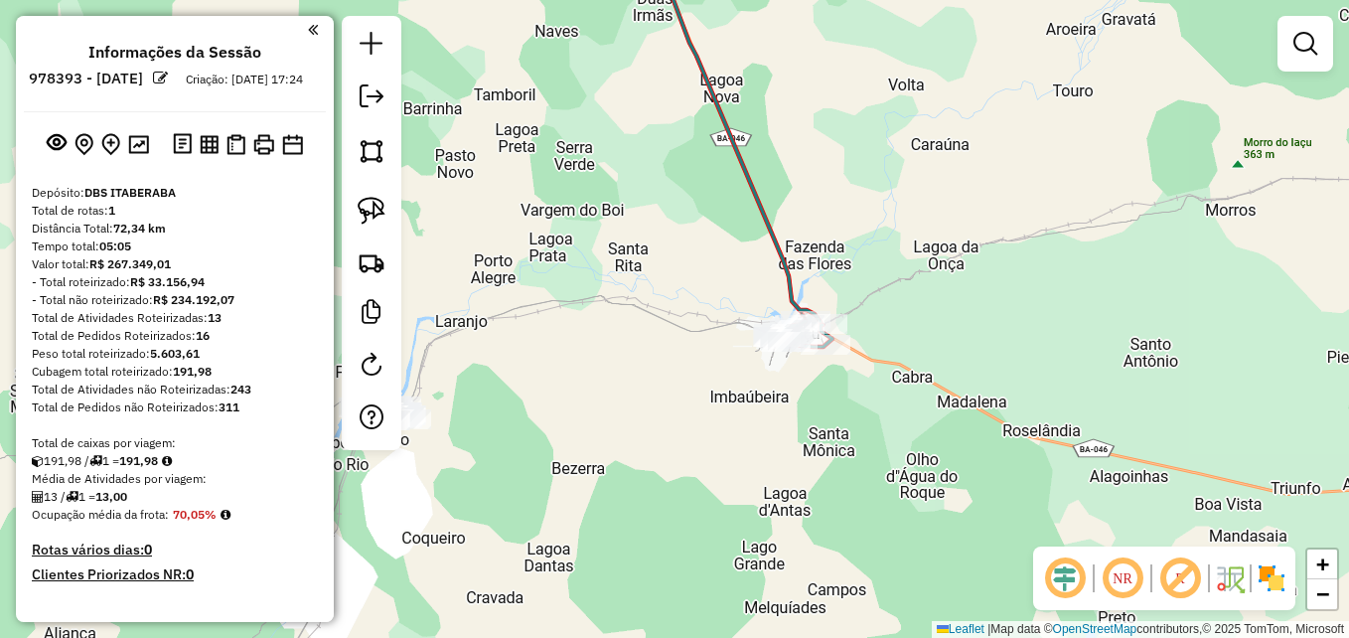
scroll to position [0, 0]
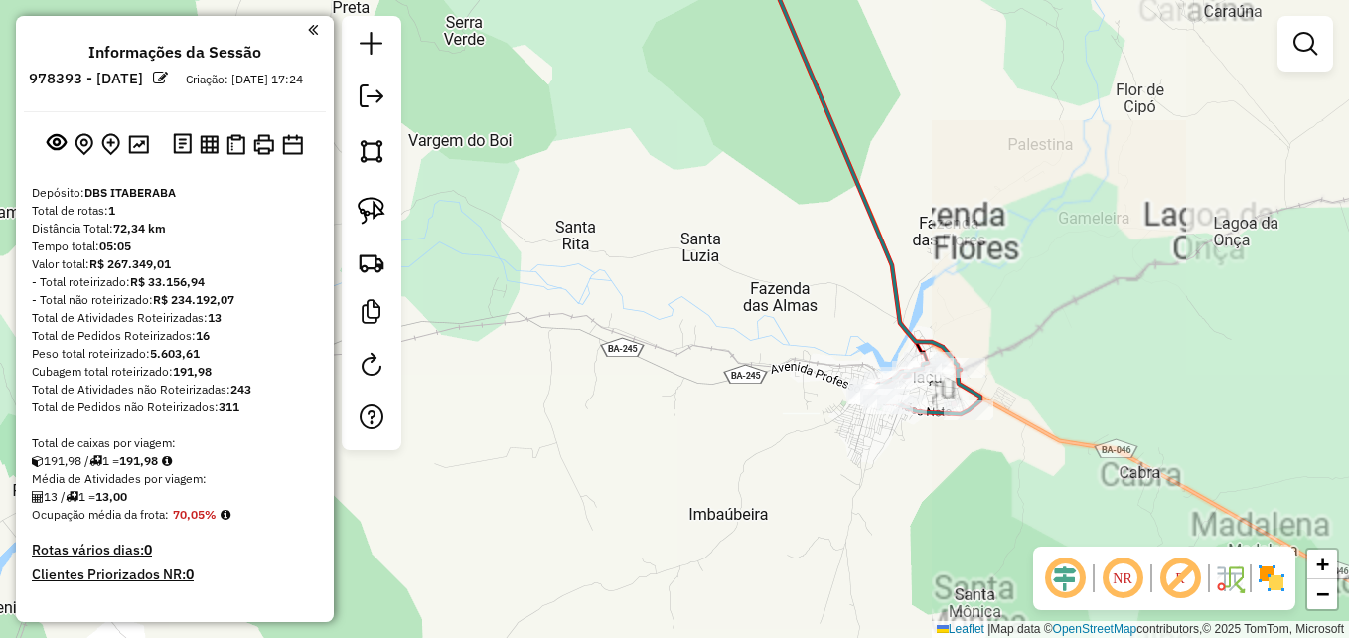
drag, startPoint x: 663, startPoint y: 230, endPoint x: 665, endPoint y: 293, distance: 62.6
click at [665, 293] on div "Janela de atendimento Grade de atendimento Capacidade Transportadoras Veículos …" at bounding box center [674, 319] width 1349 height 638
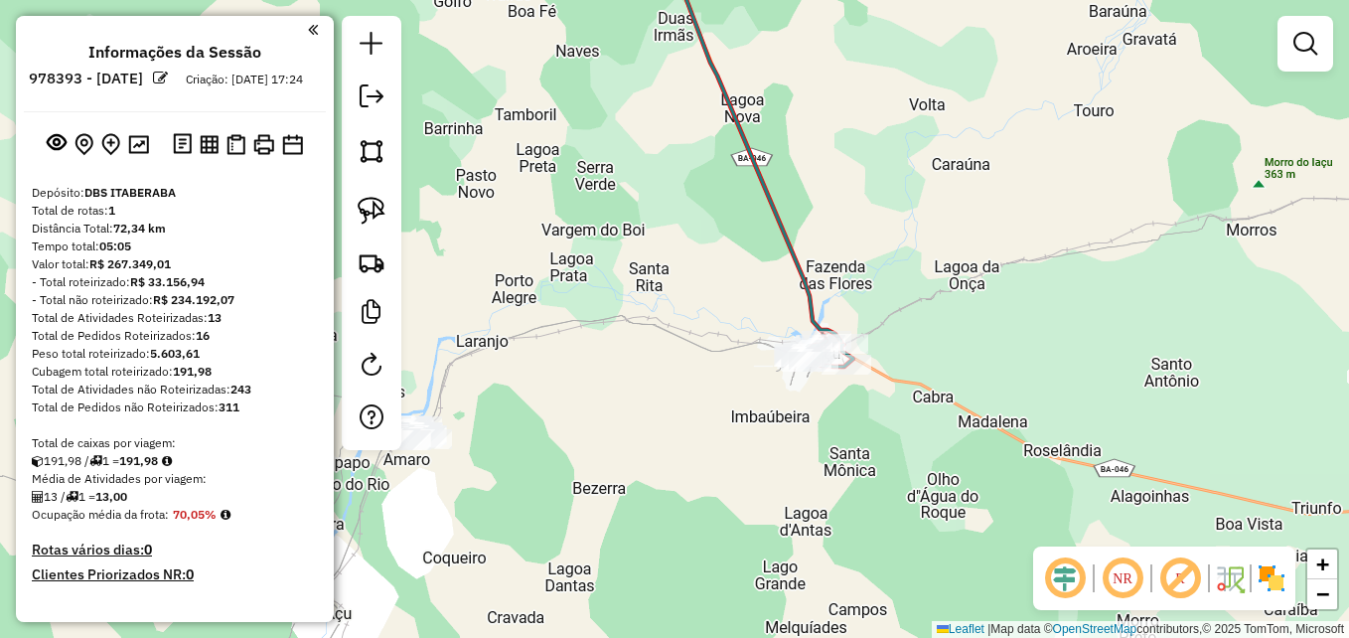
drag, startPoint x: 650, startPoint y: 219, endPoint x: 654, endPoint y: 440, distance: 221.5
click at [653, 440] on div "Janela de atendimento Grade de atendimento Capacidade Transportadoras Veículos …" at bounding box center [674, 319] width 1349 height 638
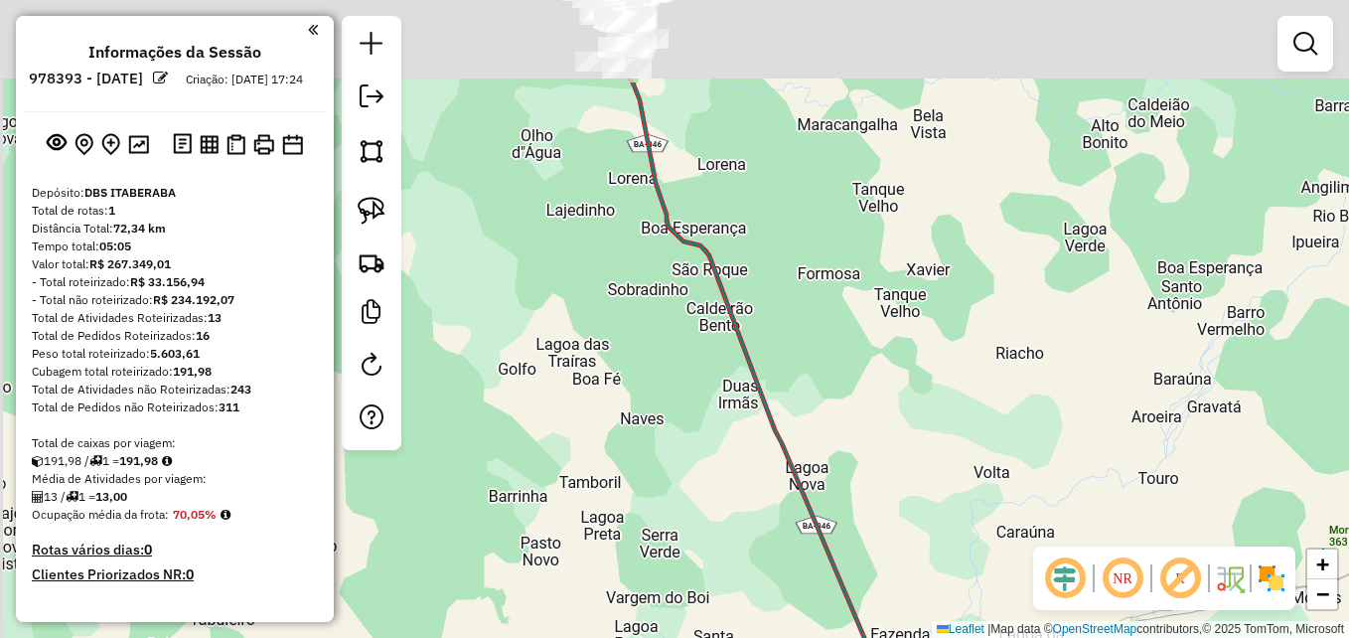
drag, startPoint x: 631, startPoint y: 302, endPoint x: 692, endPoint y: 448, distance: 158.5
click at [692, 448] on div "Janela de atendimento Grade de atendimento Capacidade Transportadoras Veículos …" at bounding box center [674, 319] width 1349 height 638
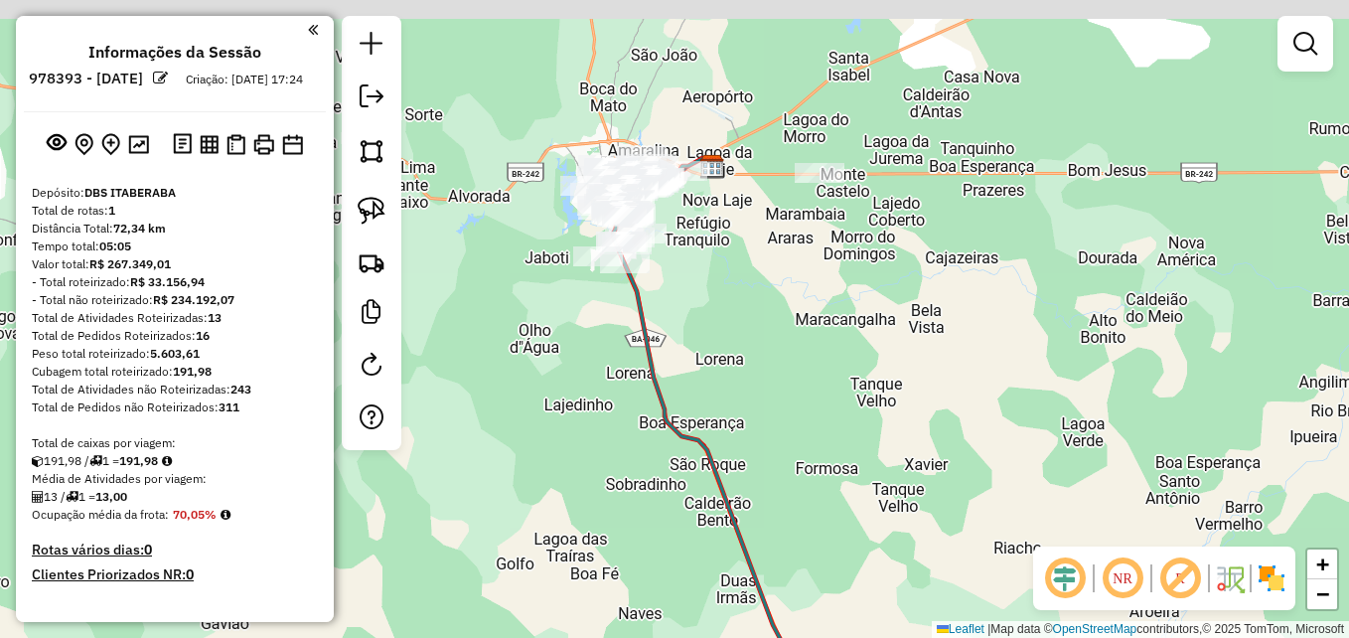
drag, startPoint x: 641, startPoint y: 279, endPoint x: 641, endPoint y: 515, distance: 235.4
click at [641, 515] on div "Janela de atendimento Grade de atendimento Capacidade Transportadoras Veículos …" at bounding box center [674, 319] width 1349 height 638
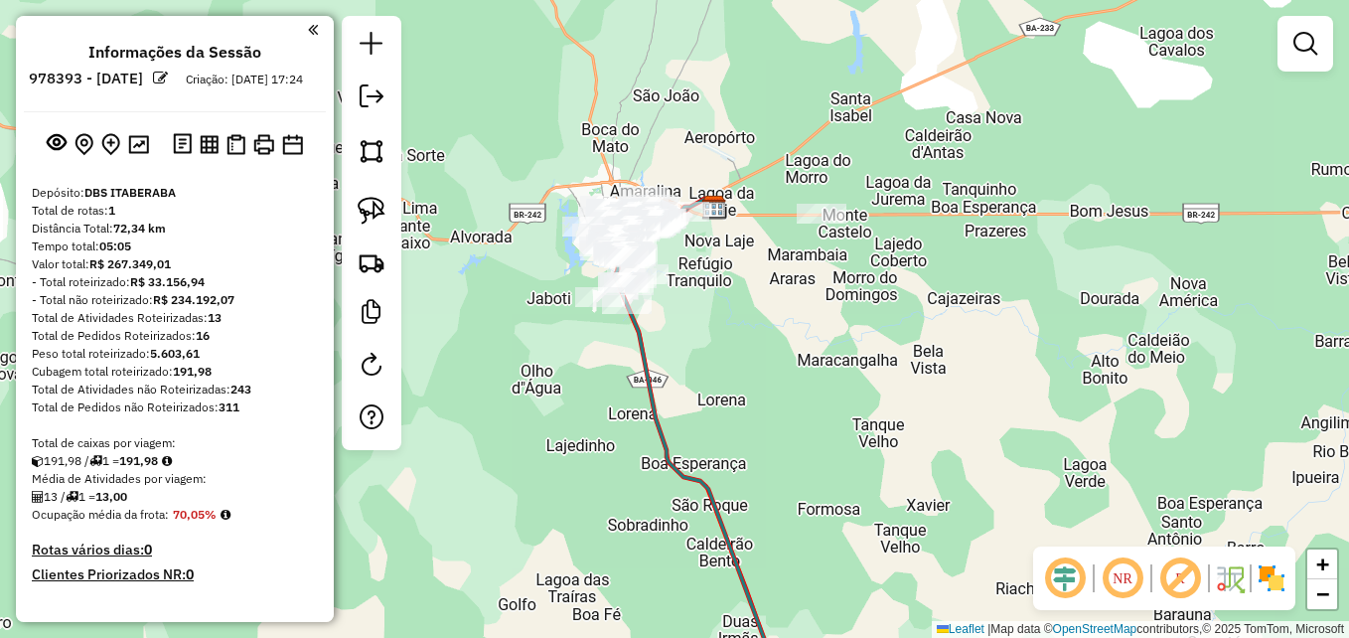
drag, startPoint x: 584, startPoint y: 387, endPoint x: 584, endPoint y: 445, distance: 57.6
click at [584, 445] on div "Janela de atendimento Grade de atendimento Capacidade Transportadoras Veículos …" at bounding box center [674, 319] width 1349 height 638
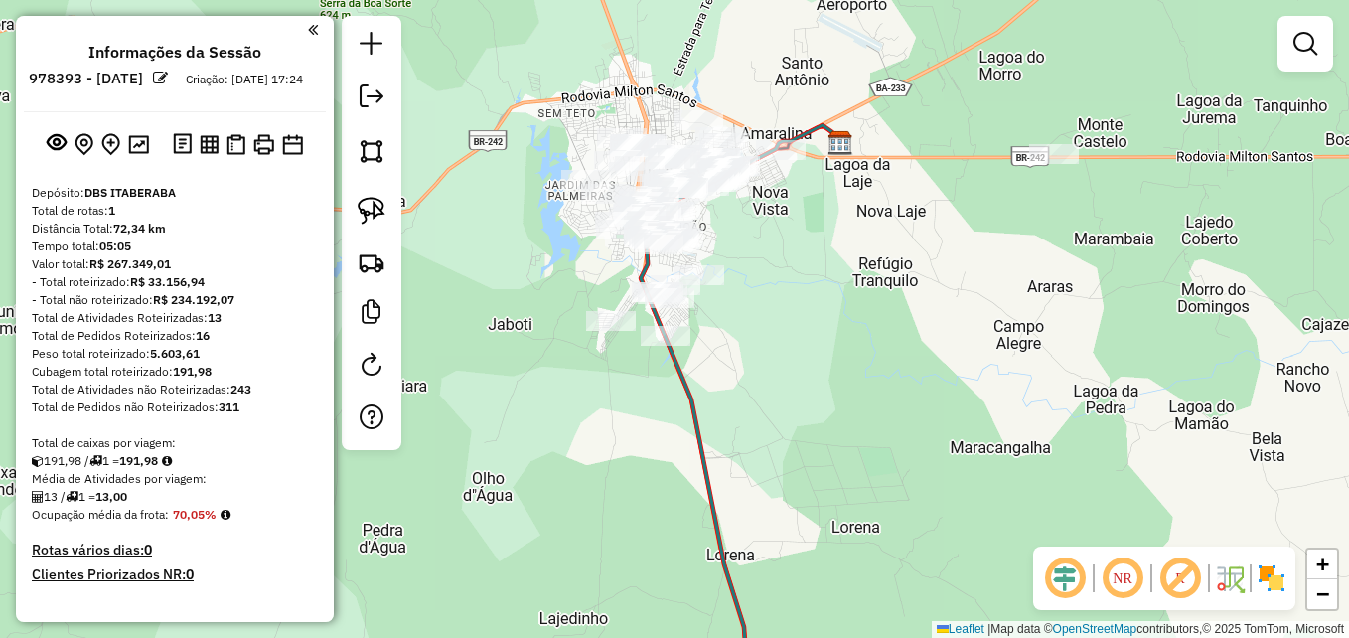
drag, startPoint x: 584, startPoint y: 386, endPoint x: 586, endPoint y: 448, distance: 61.6
click at [586, 448] on div "Janela de atendimento Grade de atendimento Capacidade Transportadoras Veículos …" at bounding box center [674, 319] width 1349 height 638
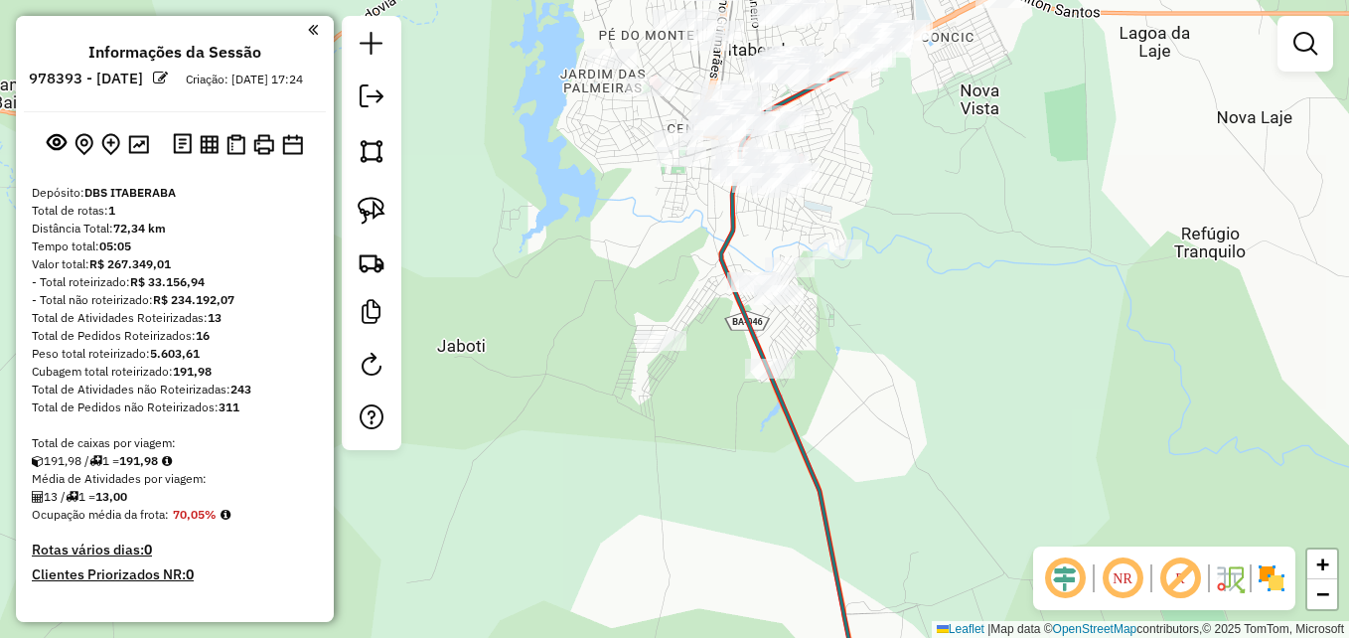
drag, startPoint x: 574, startPoint y: 363, endPoint x: 597, endPoint y: 503, distance: 141.9
click at [597, 503] on div "Janela de atendimento Grade de atendimento Capacidade Transportadoras Veículos …" at bounding box center [674, 319] width 1349 height 638
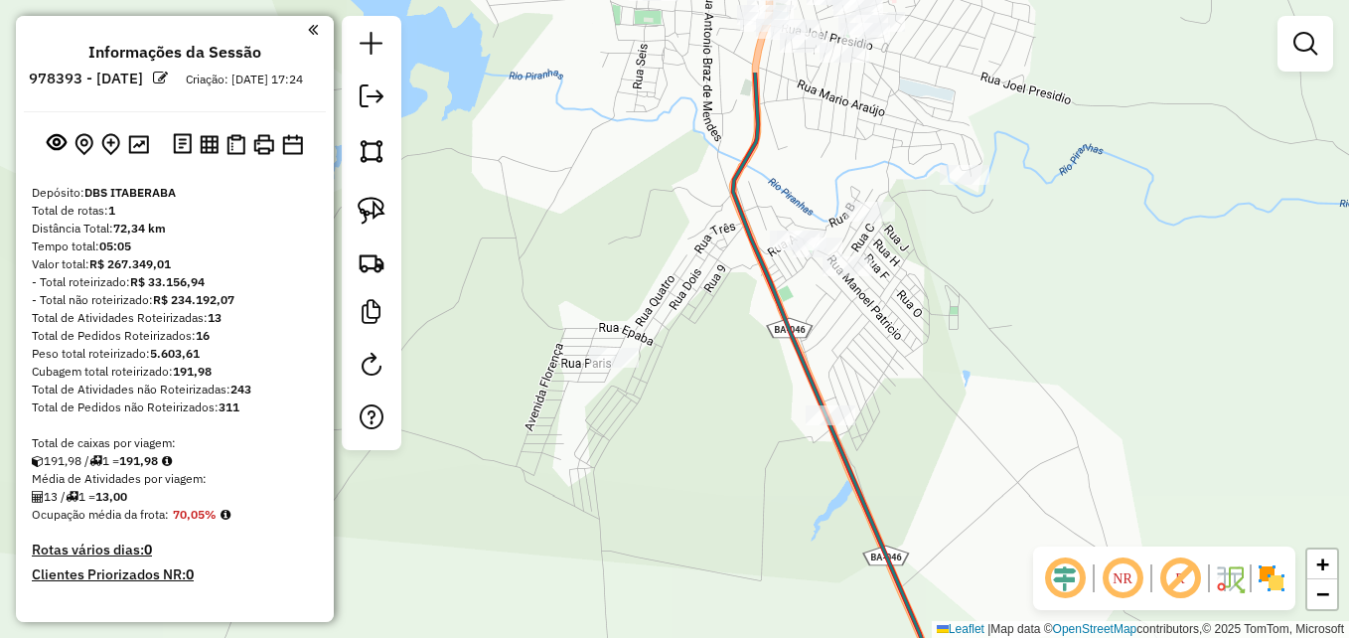
drag, startPoint x: 690, startPoint y: 445, endPoint x: 618, endPoint y: 552, distance: 129.5
click at [618, 552] on div "Janela de atendimento Grade de atendimento Capacidade Transportadoras Veículos …" at bounding box center [674, 319] width 1349 height 638
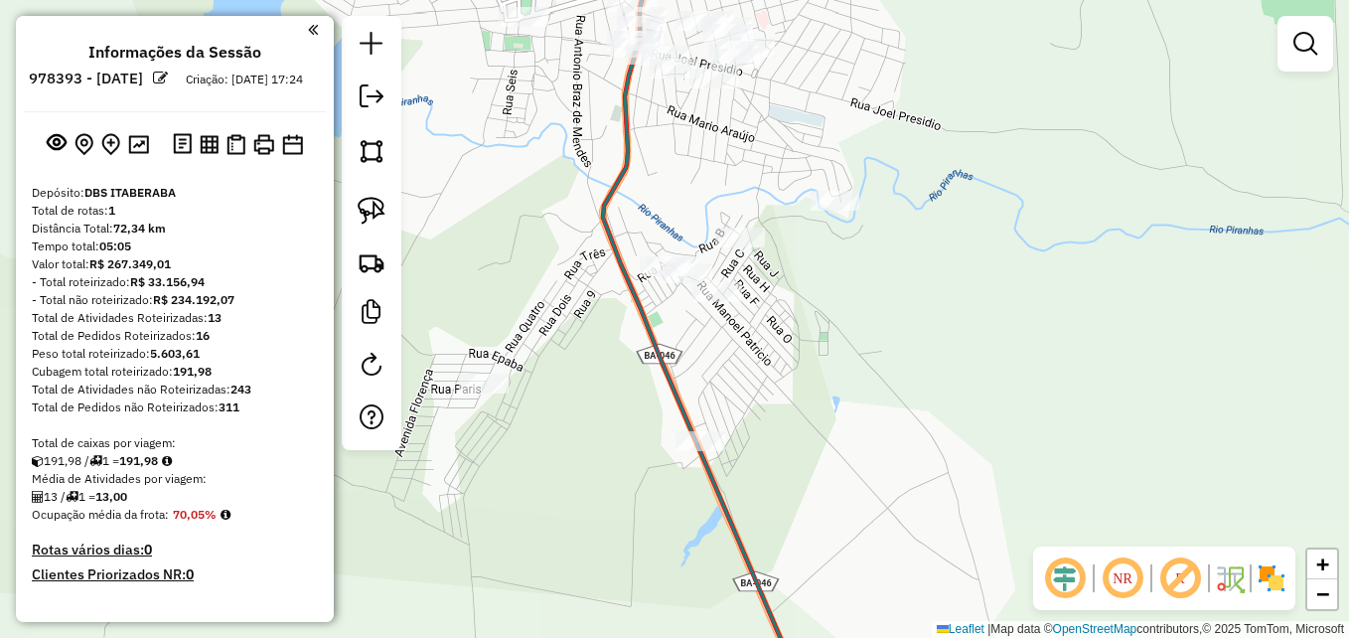
drag, startPoint x: 989, startPoint y: 418, endPoint x: 880, endPoint y: 416, distance: 109.3
click at [880, 416] on div "Janela de atendimento Grade de atendimento Capacidade Transportadoras Veículos …" at bounding box center [674, 319] width 1349 height 638
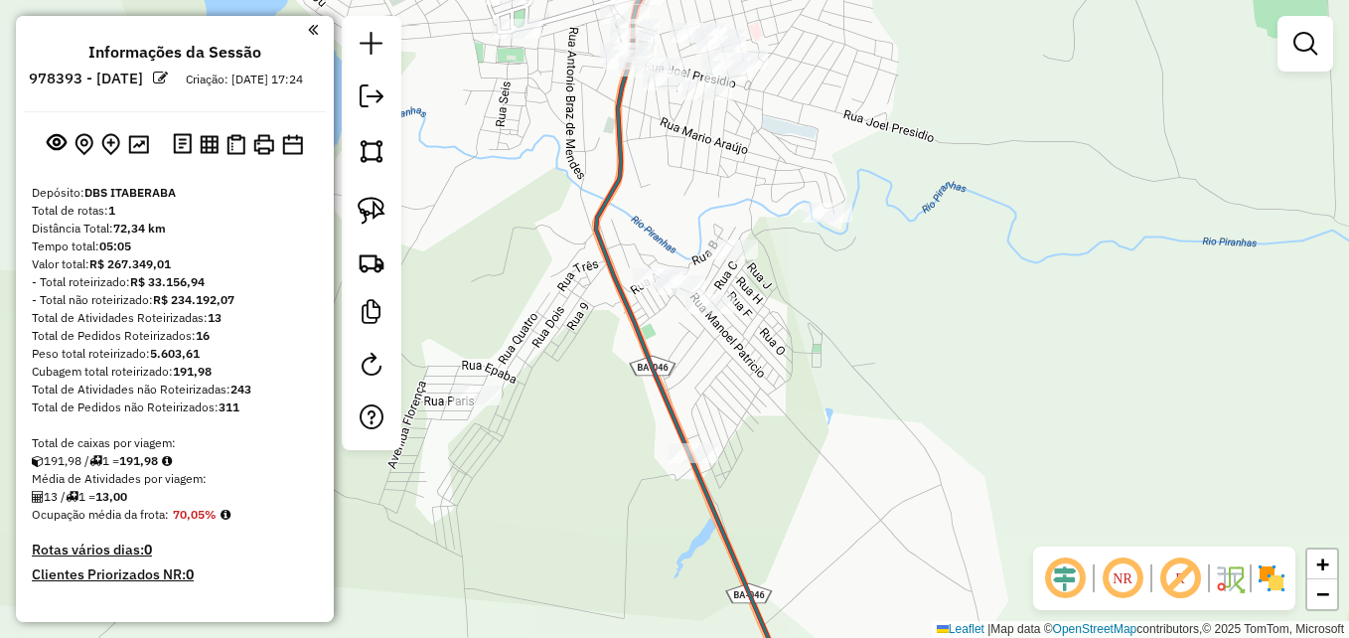
drag, startPoint x: 941, startPoint y: 360, endPoint x: 925, endPoint y: 386, distance: 31.2
click at [925, 386] on div "Janela de atendimento Grade de atendimento Capacidade Transportadoras Veículos …" at bounding box center [674, 319] width 1349 height 638
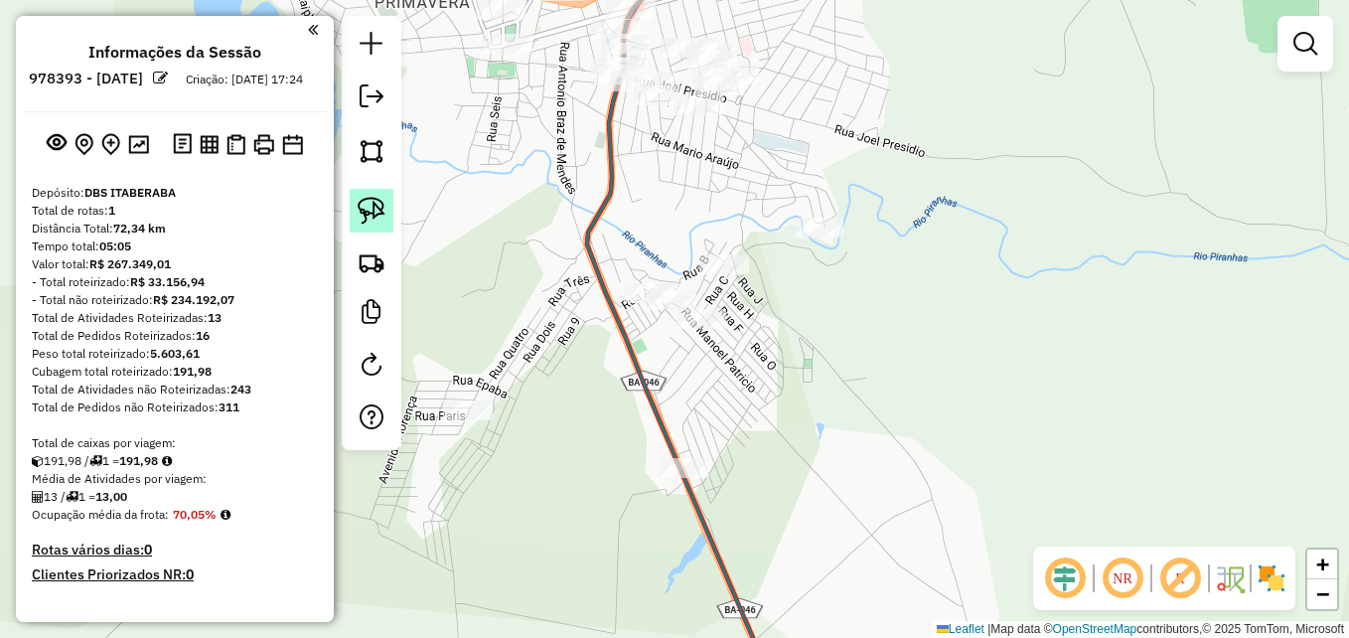
click at [381, 212] on img at bounding box center [372, 211] width 28 height 28
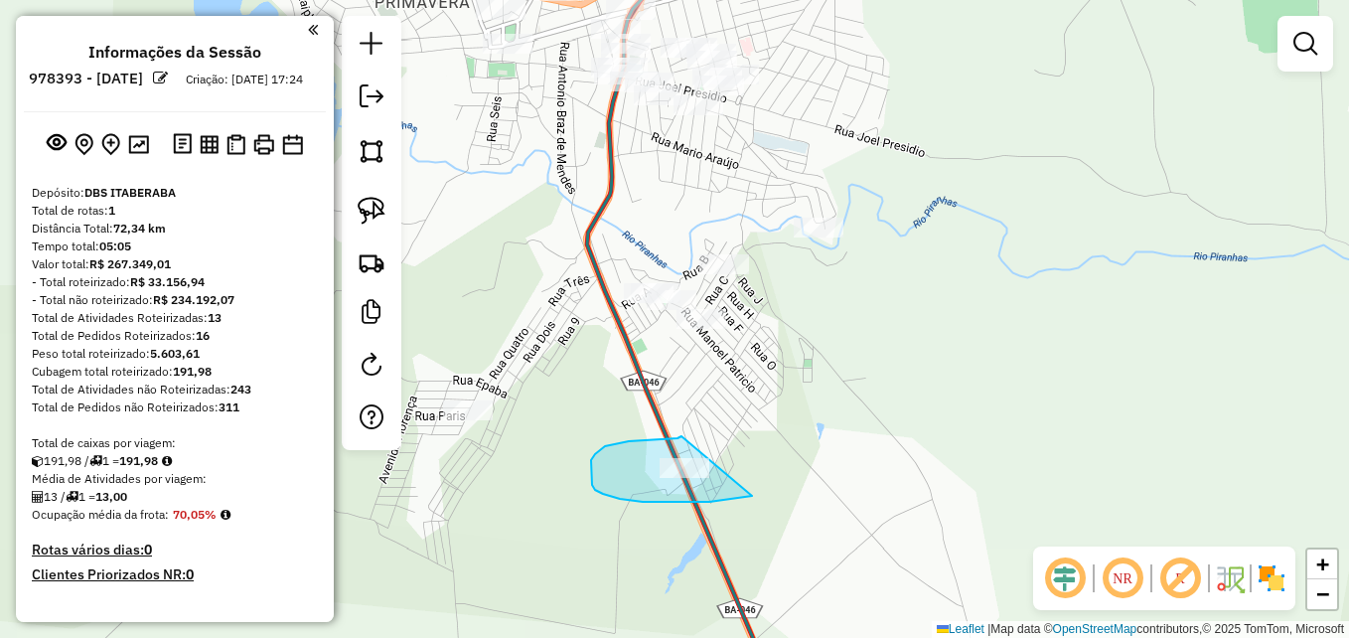
drag, startPoint x: 752, startPoint y: 496, endPoint x: 706, endPoint y: 426, distance: 83.2
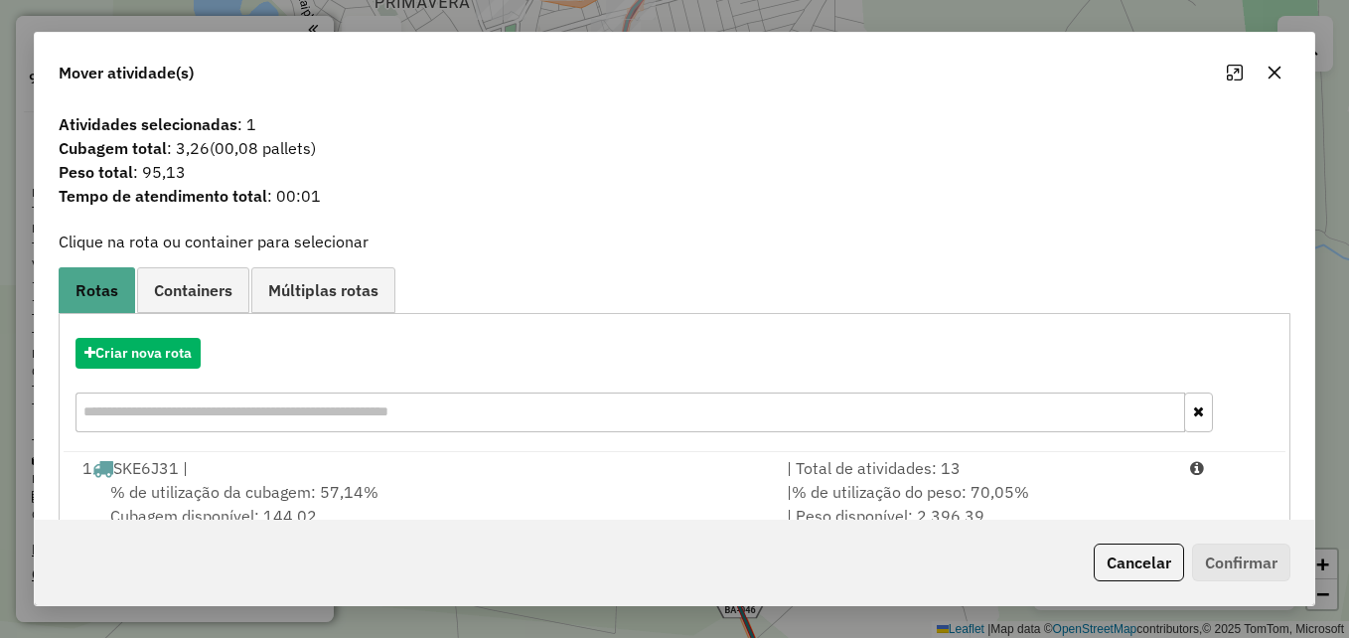
scroll to position [47, 0]
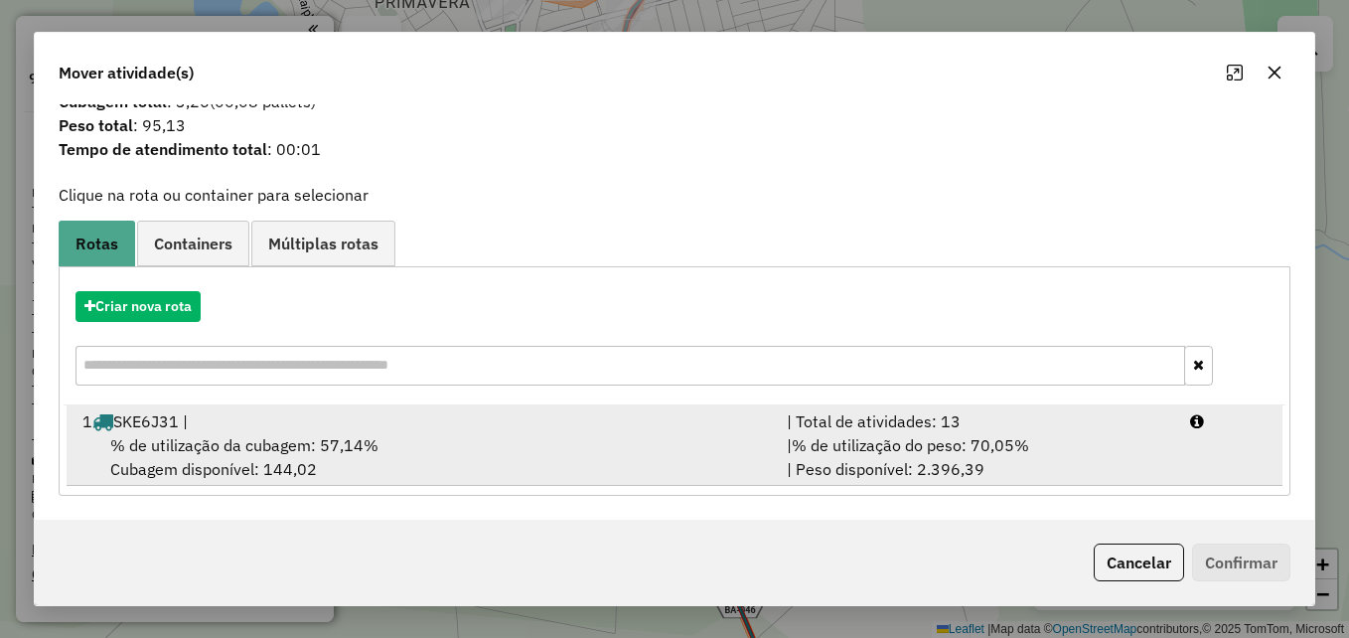
click at [317, 442] on span "% de utilização da cubagem: 57,14%" at bounding box center [244, 445] width 268 height 20
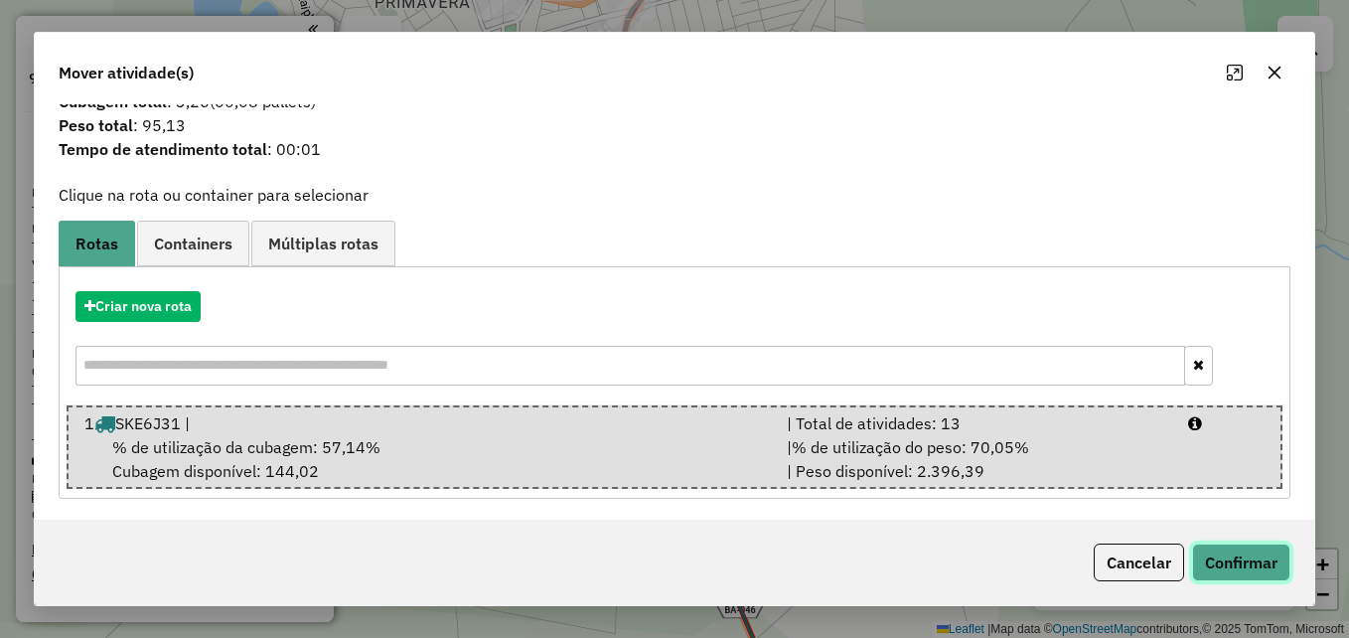
click at [1262, 571] on button "Confirmar" at bounding box center [1241, 562] width 98 height 38
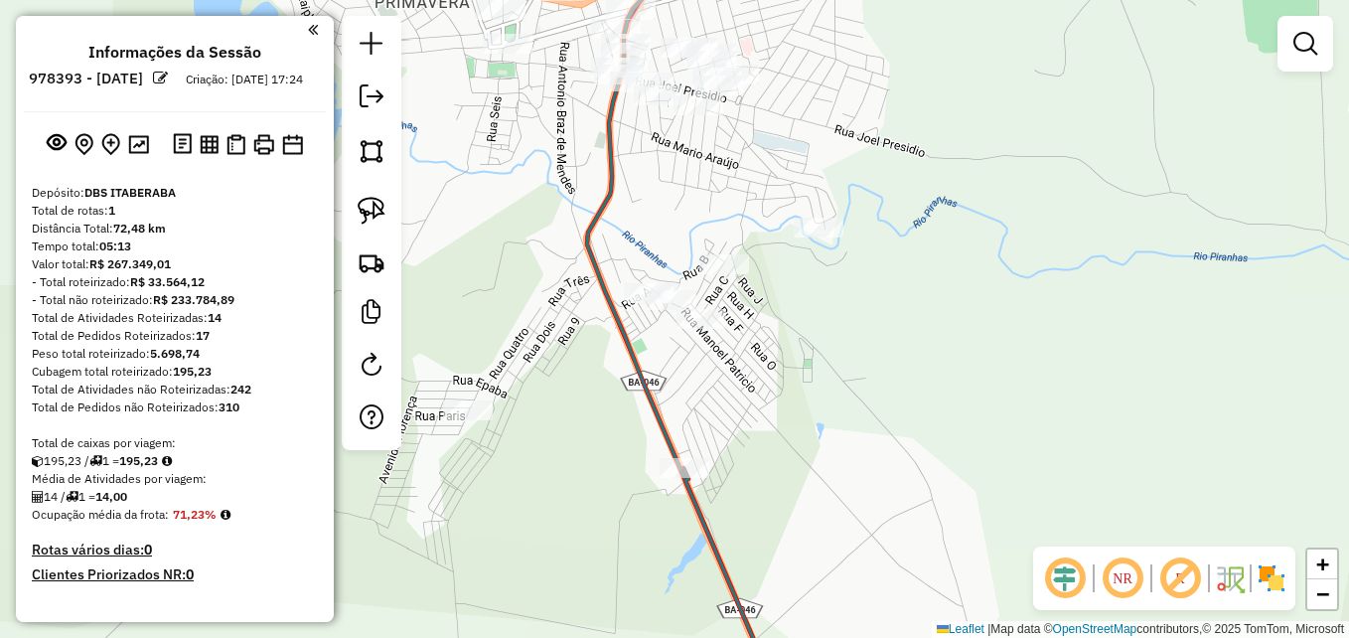
scroll to position [0, 0]
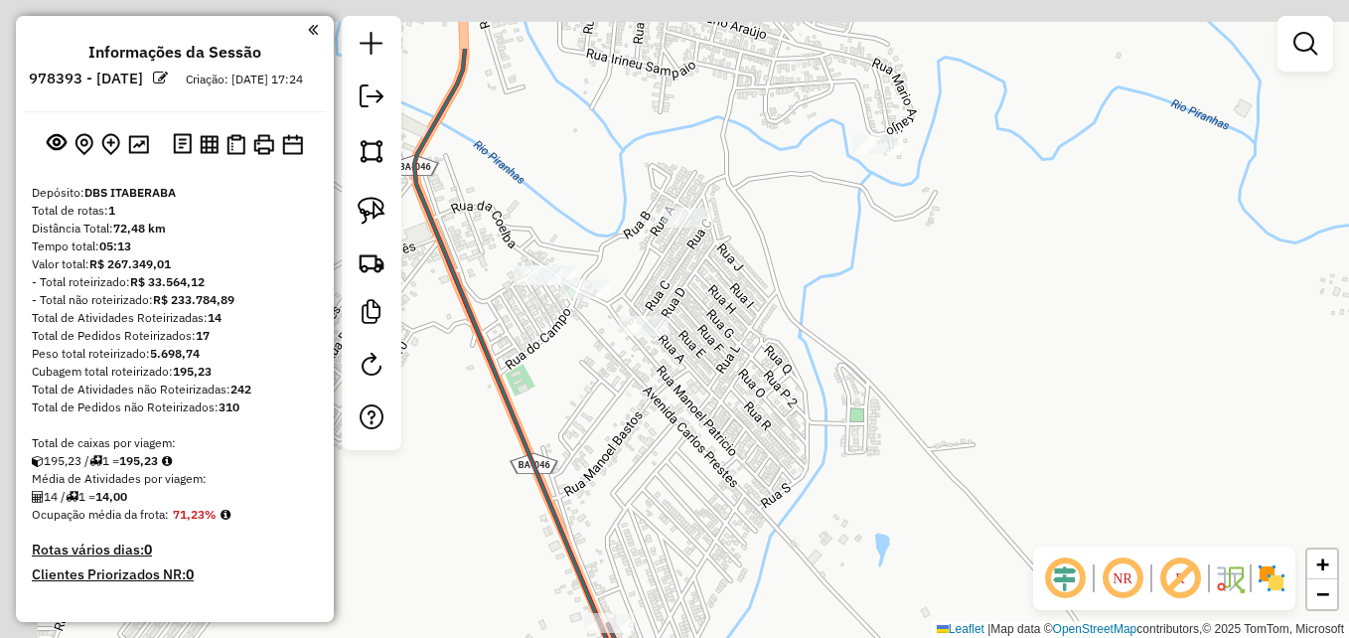
drag, startPoint x: 801, startPoint y: 348, endPoint x: 941, endPoint y: 440, distance: 167.8
click at [941, 442] on div "Janela de atendimento Grade de atendimento Capacidade Transportadoras Veículos …" at bounding box center [674, 319] width 1349 height 638
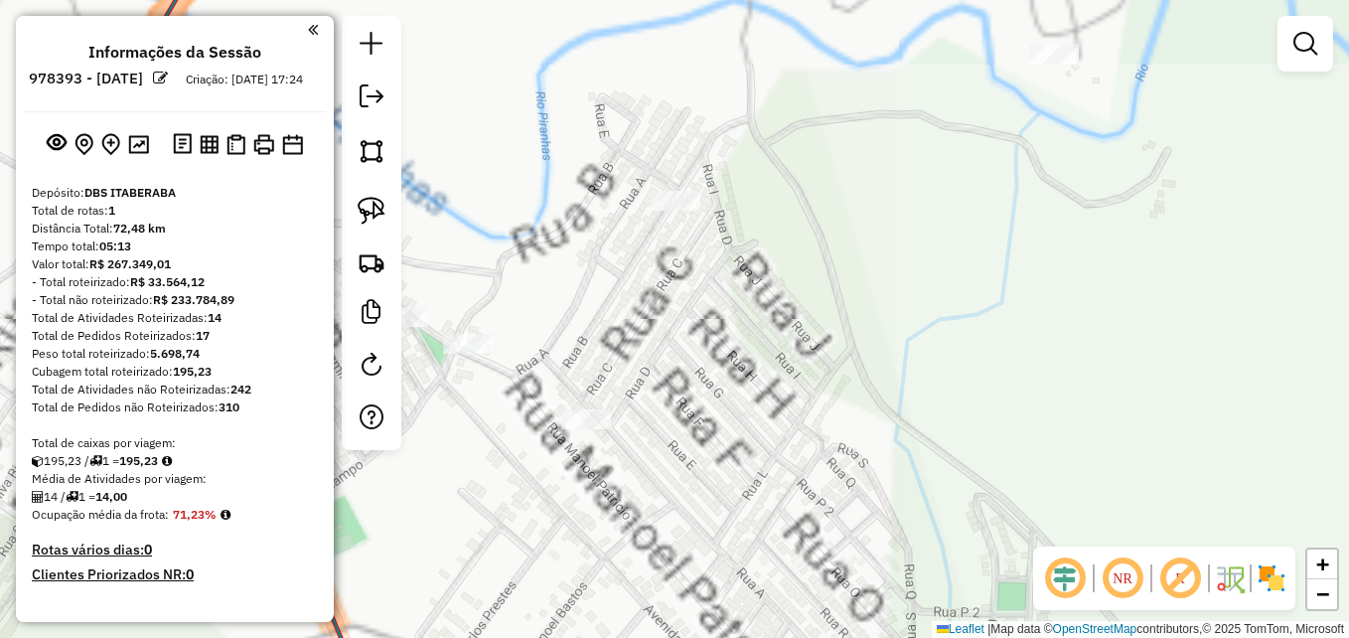
drag, startPoint x: 870, startPoint y: 171, endPoint x: 1072, endPoint y: 585, distance: 460.7
click at [1071, 585] on hb-router-mapa "**********" at bounding box center [674, 319] width 1349 height 638
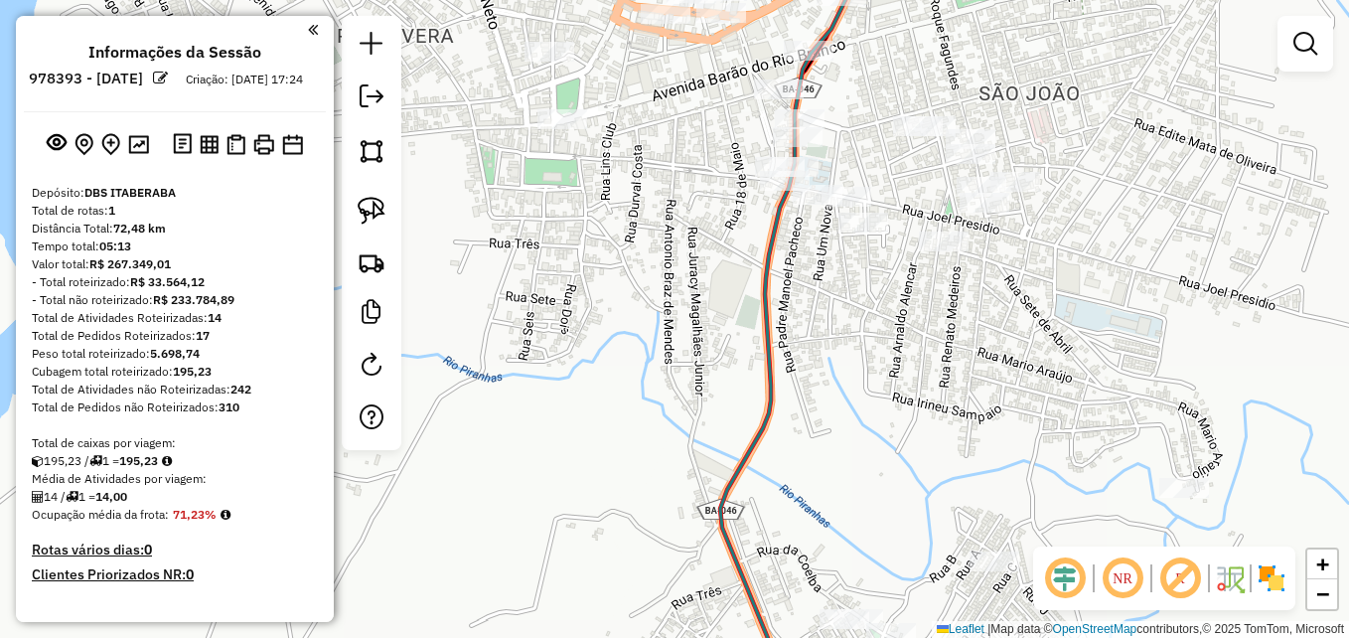
drag, startPoint x: 697, startPoint y: 372, endPoint x: 918, endPoint y: 506, distance: 257.6
click at [918, 506] on div "Janela de atendimento Grade de atendimento Capacidade Transportadoras Veículos …" at bounding box center [674, 319] width 1349 height 638
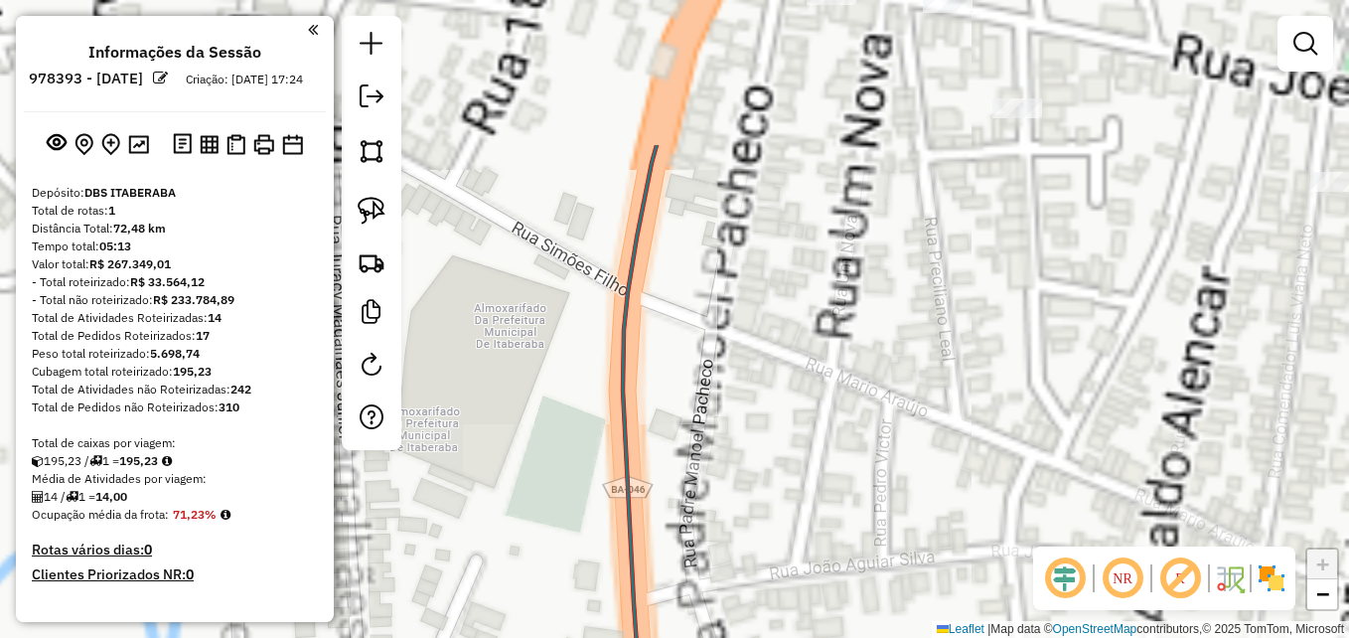
drag, startPoint x: 795, startPoint y: 273, endPoint x: 1062, endPoint y: 545, distance: 381.4
click at [1062, 545] on div "Janela de atendimento Grade de atendimento Capacidade Transportadoras Veículos …" at bounding box center [674, 319] width 1349 height 638
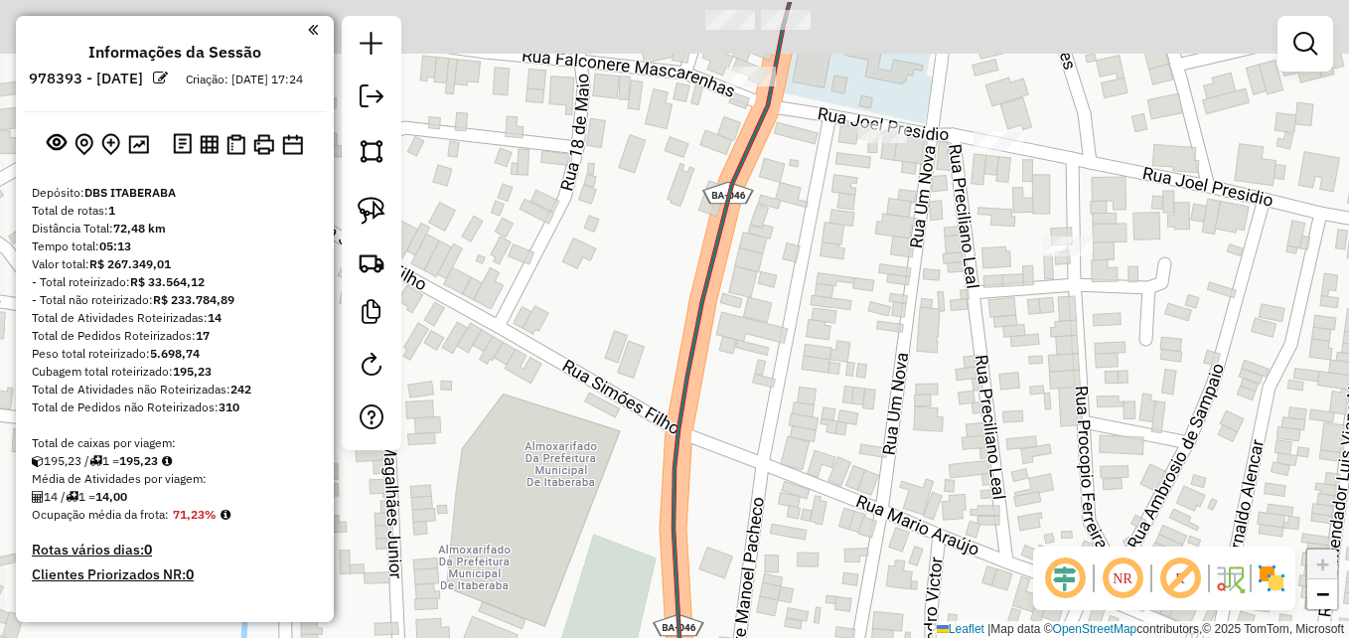
drag, startPoint x: 935, startPoint y: 413, endPoint x: 978, endPoint y: 584, distance: 176.4
click at [978, 584] on div "Janela de atendimento Grade de atendimento Capacidade Transportadoras Veículos …" at bounding box center [674, 319] width 1349 height 638
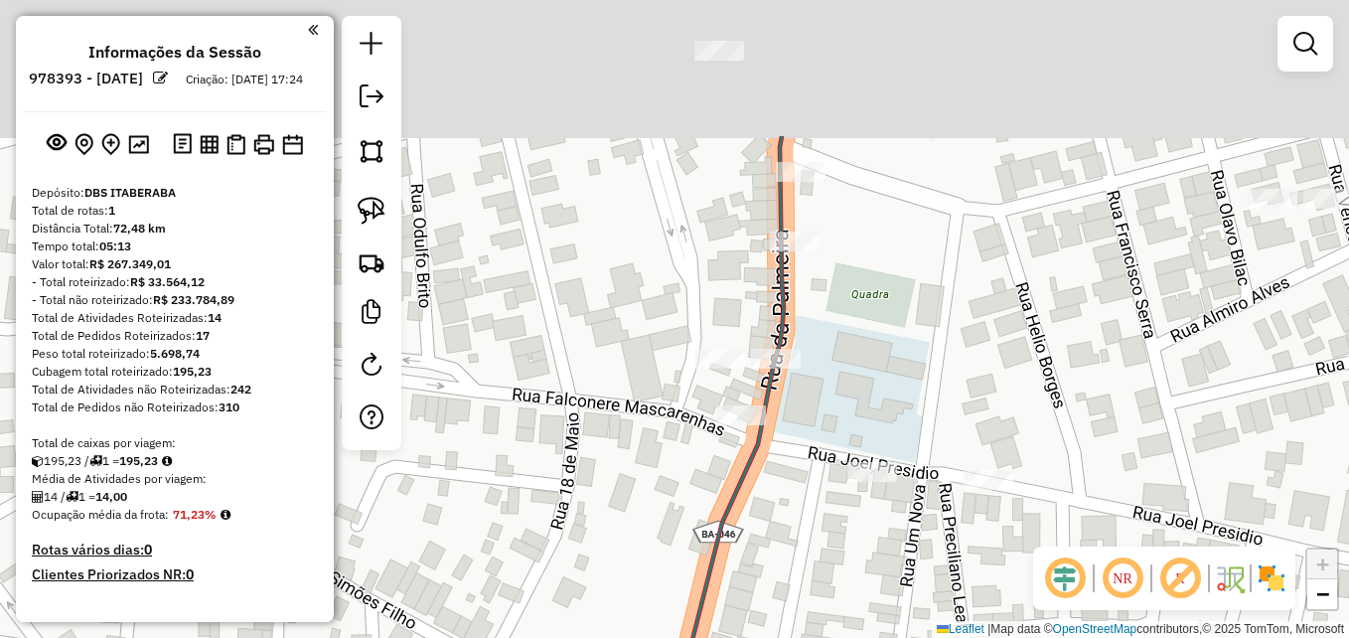
drag, startPoint x: 913, startPoint y: 388, endPoint x: 880, endPoint y: 506, distance: 121.7
click at [861, 584] on div "Janela de atendimento Grade de atendimento Capacidade Transportadoras Veículos …" at bounding box center [674, 319] width 1349 height 638
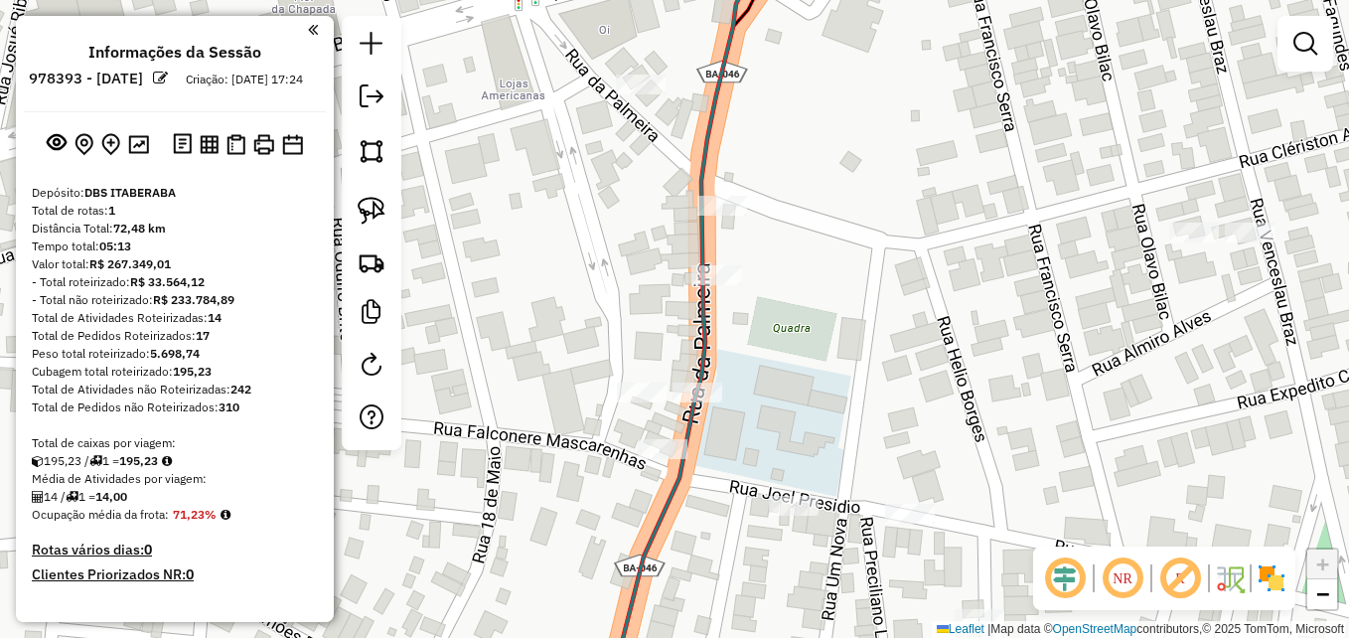
drag, startPoint x: 966, startPoint y: 326, endPoint x: 887, endPoint y: 359, distance: 85.0
click at [887, 359] on div "Janela de atendimento Grade de atendimento Capacidade Transportadoras Veículos …" at bounding box center [674, 319] width 1349 height 638
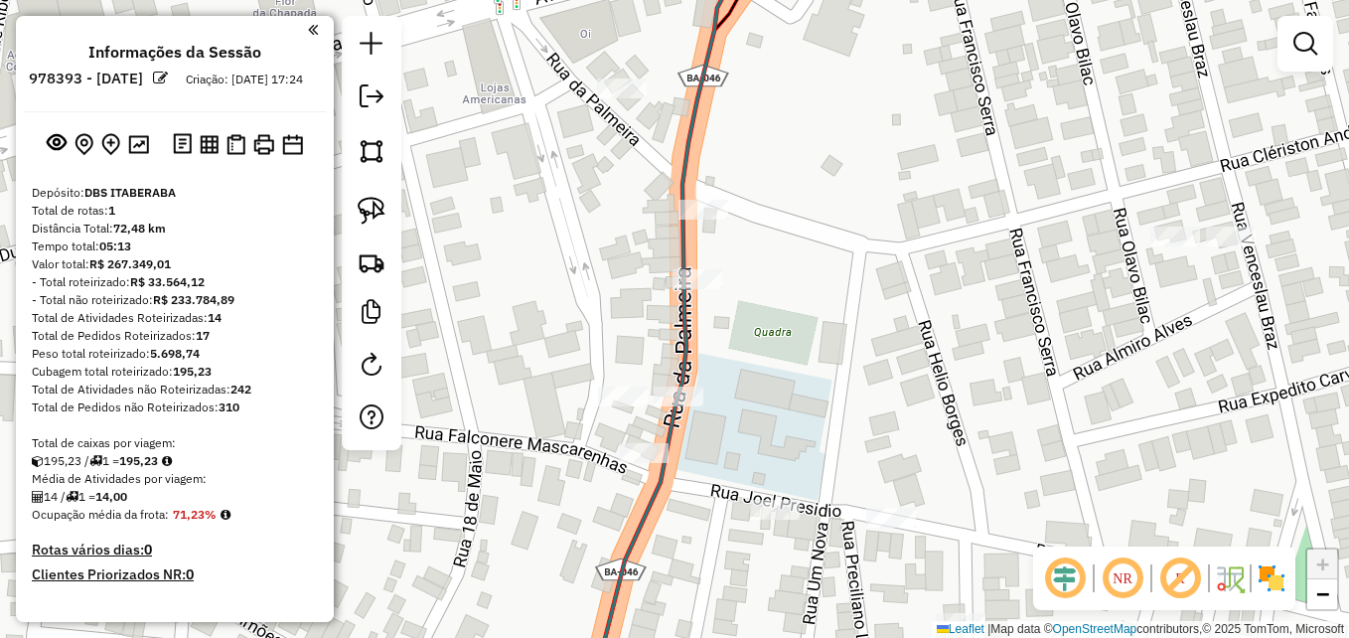
drag, startPoint x: 579, startPoint y: 301, endPoint x: 527, endPoint y: 316, distance: 53.8
click at [527, 316] on div "Janela de atendimento Grade de atendimento Capacidade Transportadoras Veículos …" at bounding box center [674, 319] width 1349 height 638
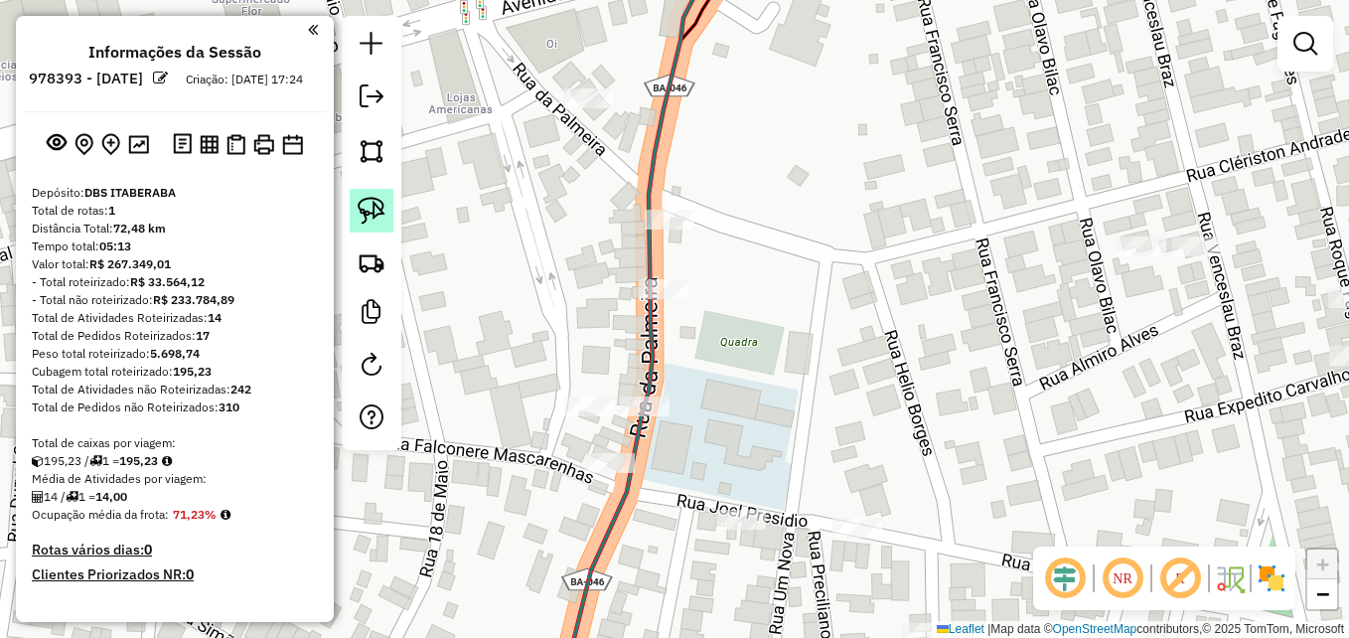
click at [371, 219] on img at bounding box center [372, 211] width 28 height 28
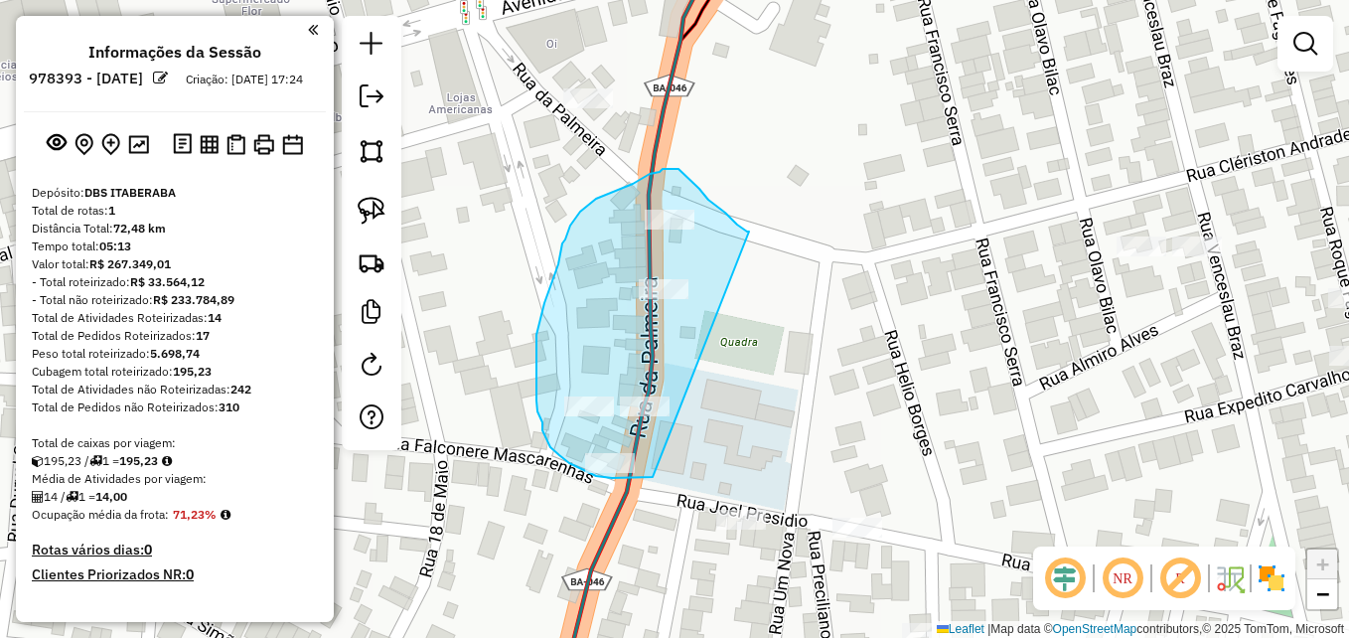
drag, startPoint x: 653, startPoint y: 477, endPoint x: 749, endPoint y: 231, distance: 263.6
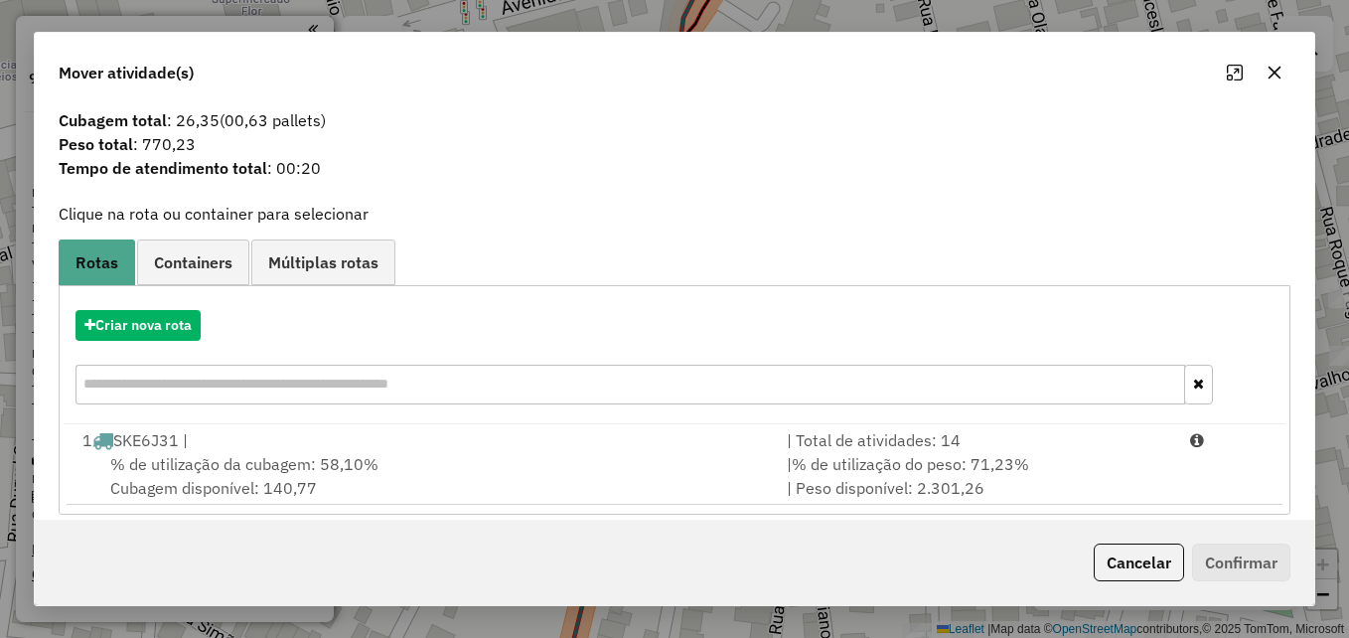
scroll to position [47, 0]
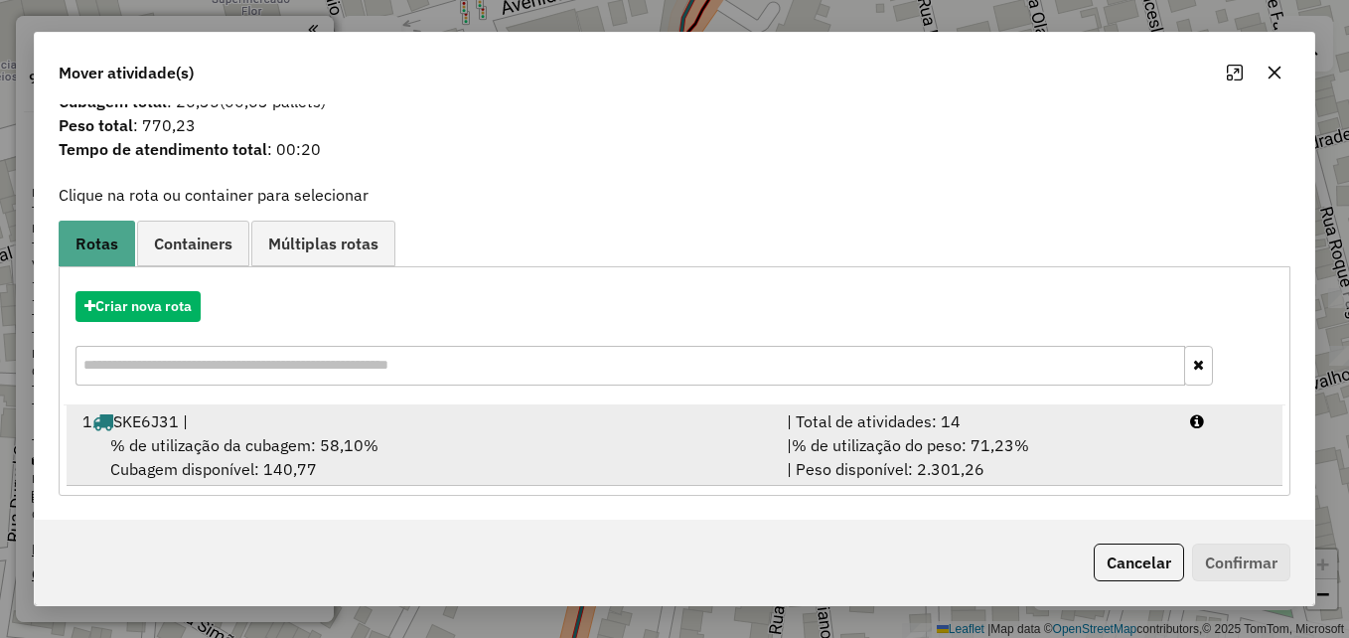
click at [371, 442] on span "% de utilização da cubagem: 58,10%" at bounding box center [244, 445] width 268 height 20
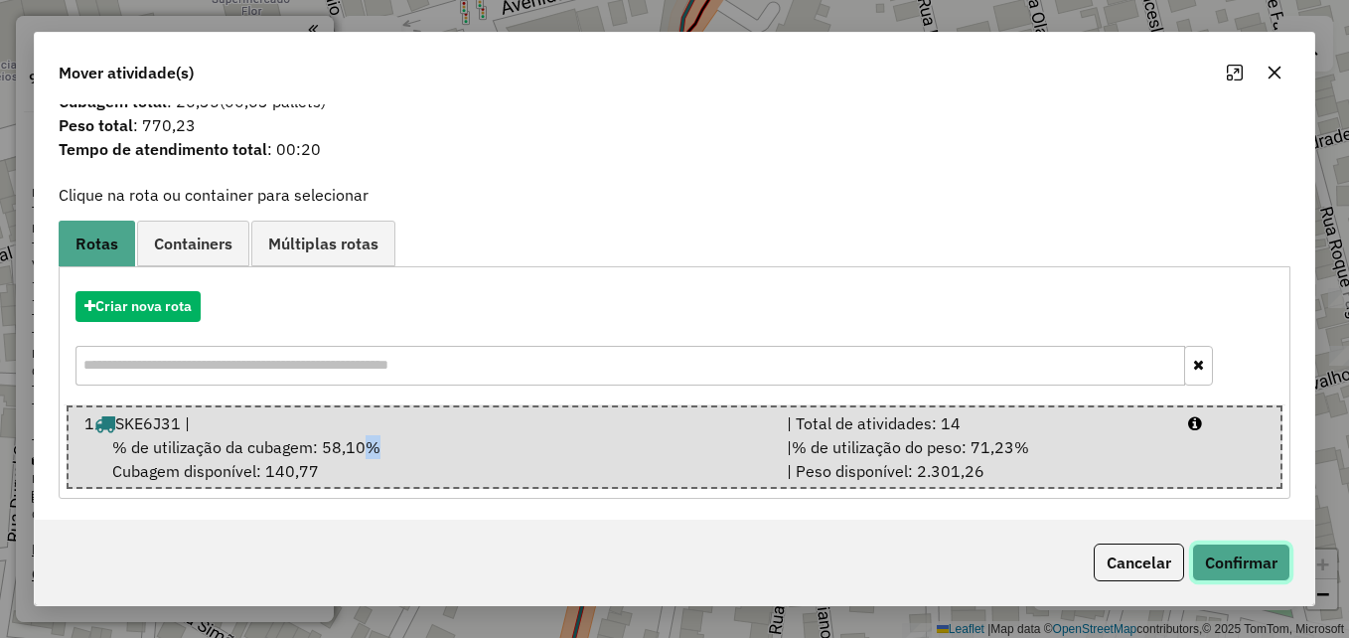
click at [1215, 559] on button "Confirmar" at bounding box center [1241, 562] width 98 height 38
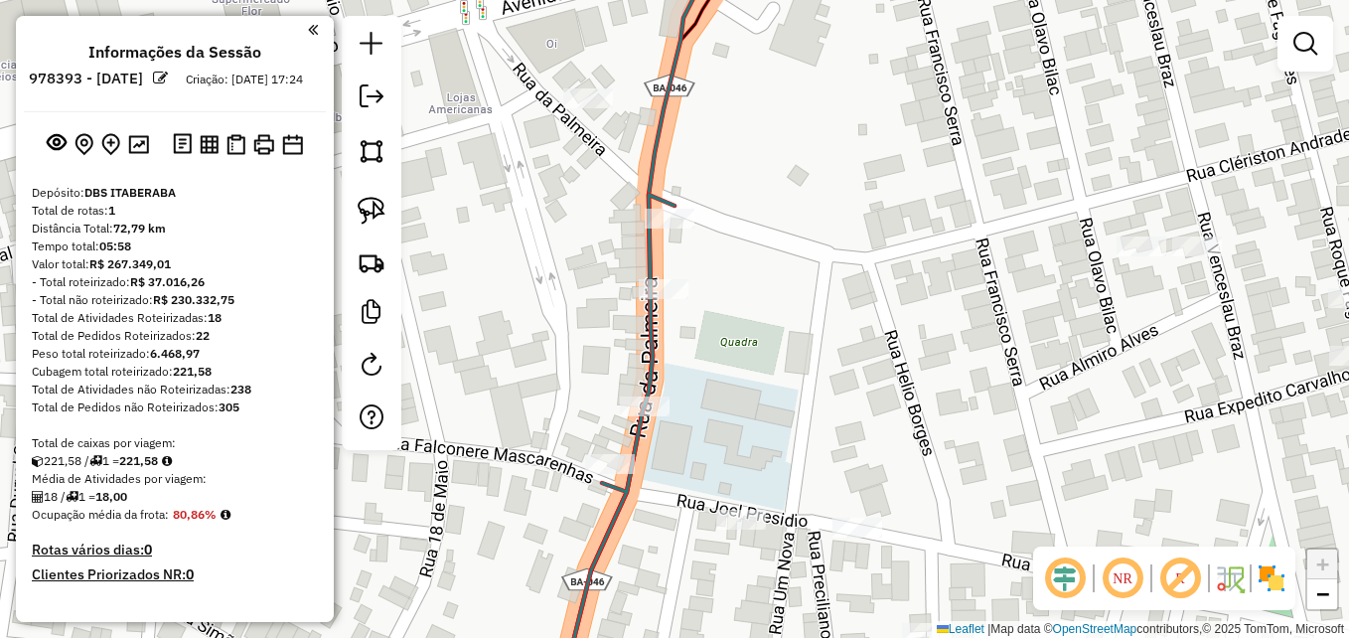
scroll to position [0, 0]
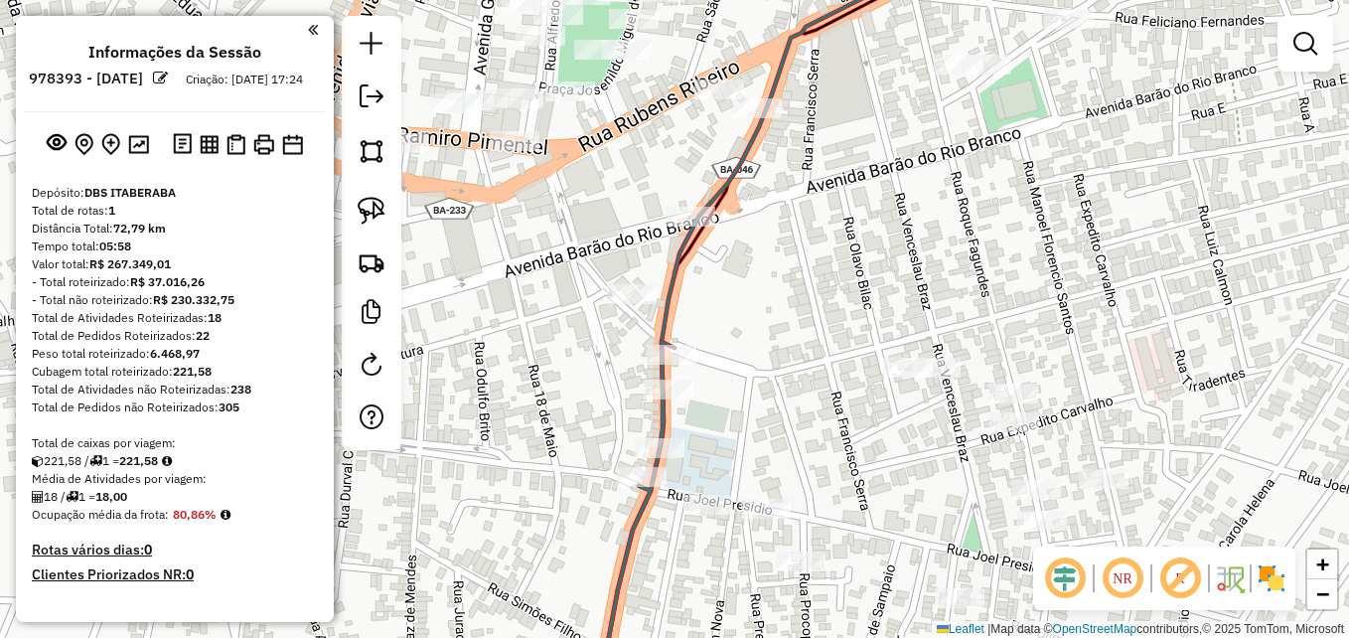
drag, startPoint x: 811, startPoint y: 304, endPoint x: 785, endPoint y: 355, distance: 56.9
click at [785, 355] on div "Janela de atendimento Grade de atendimento Capacidade Transportadoras Veículos …" at bounding box center [674, 319] width 1349 height 638
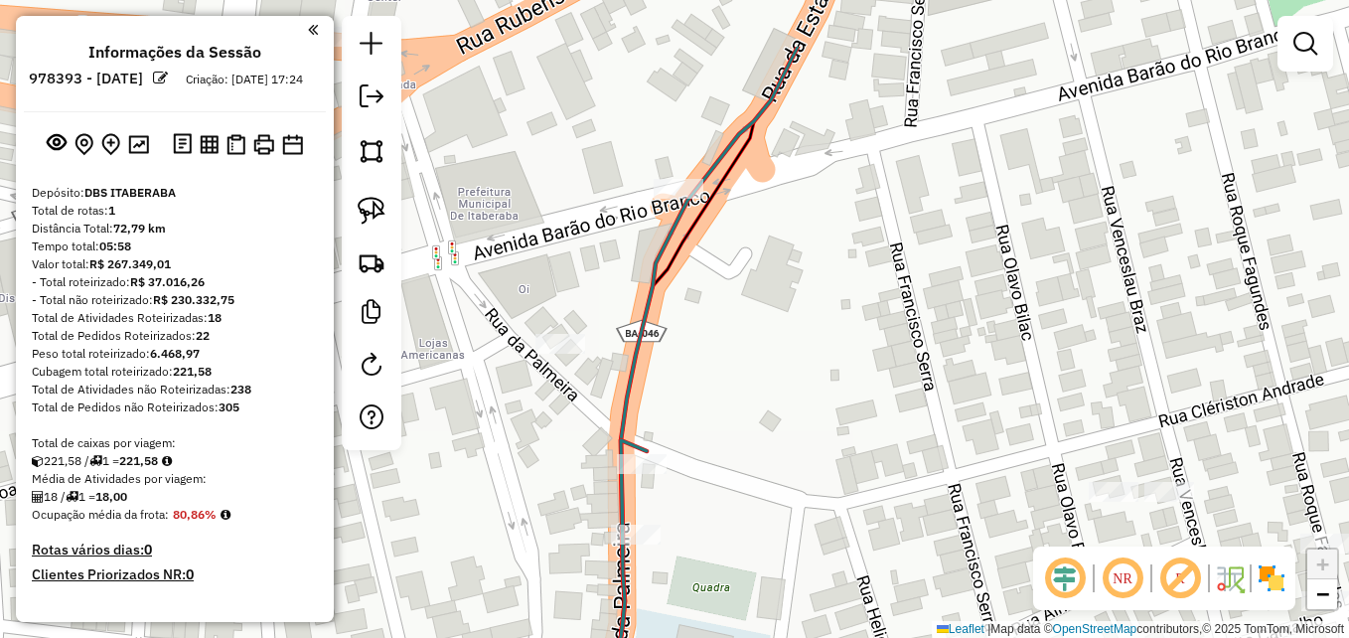
drag, startPoint x: 722, startPoint y: 287, endPoint x: 805, endPoint y: 397, distance: 137.7
click at [805, 397] on div "Janela de atendimento Grade de atendimento Capacidade Transportadoras Veículos …" at bounding box center [674, 319] width 1349 height 638
drag, startPoint x: 843, startPoint y: 308, endPoint x: 771, endPoint y: 491, distance: 196.6
click at [771, 492] on div "Janela de atendimento Grade de atendimento Capacidade Transportadoras Veículos …" at bounding box center [674, 319] width 1349 height 638
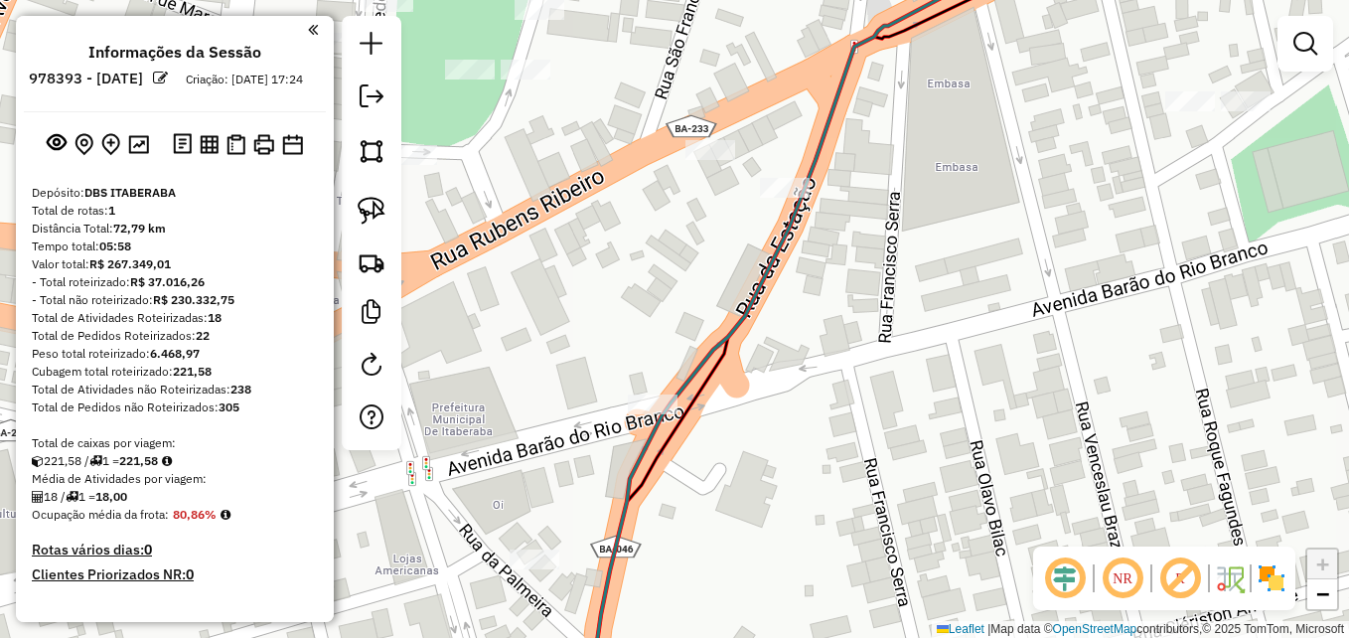
drag, startPoint x: 824, startPoint y: 365, endPoint x: 872, endPoint y: 389, distance: 53.8
click at [872, 389] on div "Janela de atendimento Grade de atendimento Capacidade Transportadoras Veículos …" at bounding box center [674, 319] width 1349 height 638
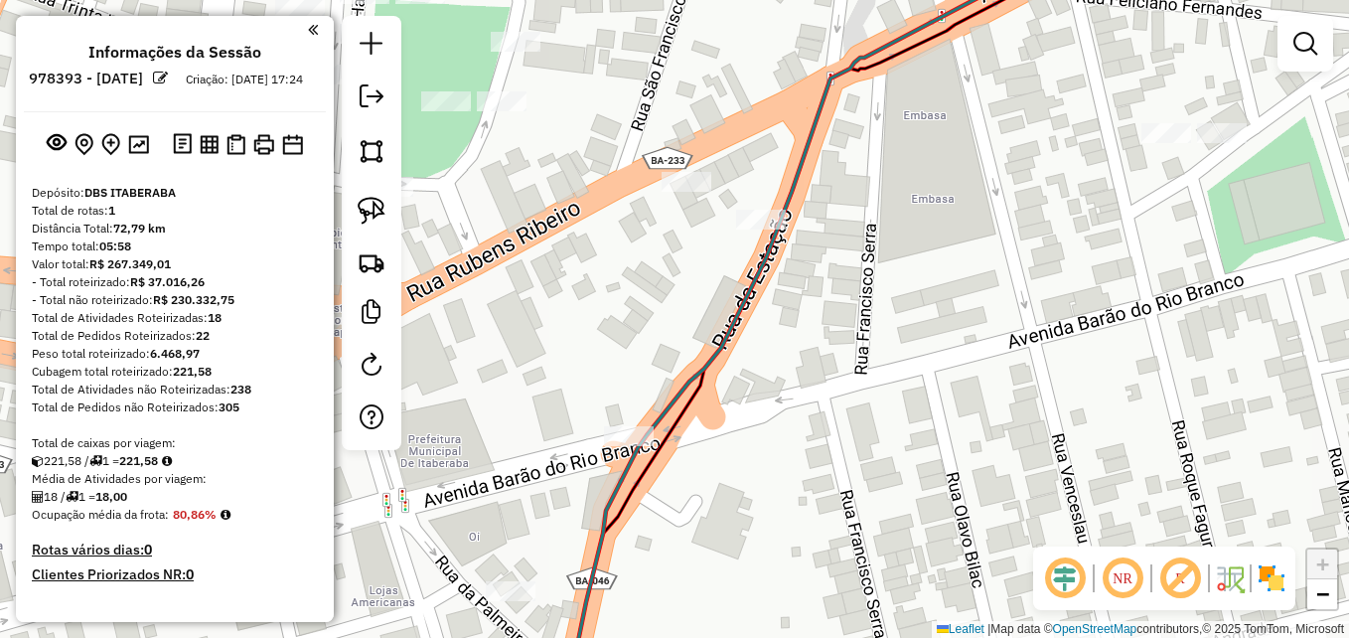
drag, startPoint x: 844, startPoint y: 409, endPoint x: 820, endPoint y: 441, distance: 39.7
click at [820, 441] on div "Janela de atendimento Grade de atendimento Capacidade Transportadoras Veículos …" at bounding box center [674, 319] width 1349 height 638
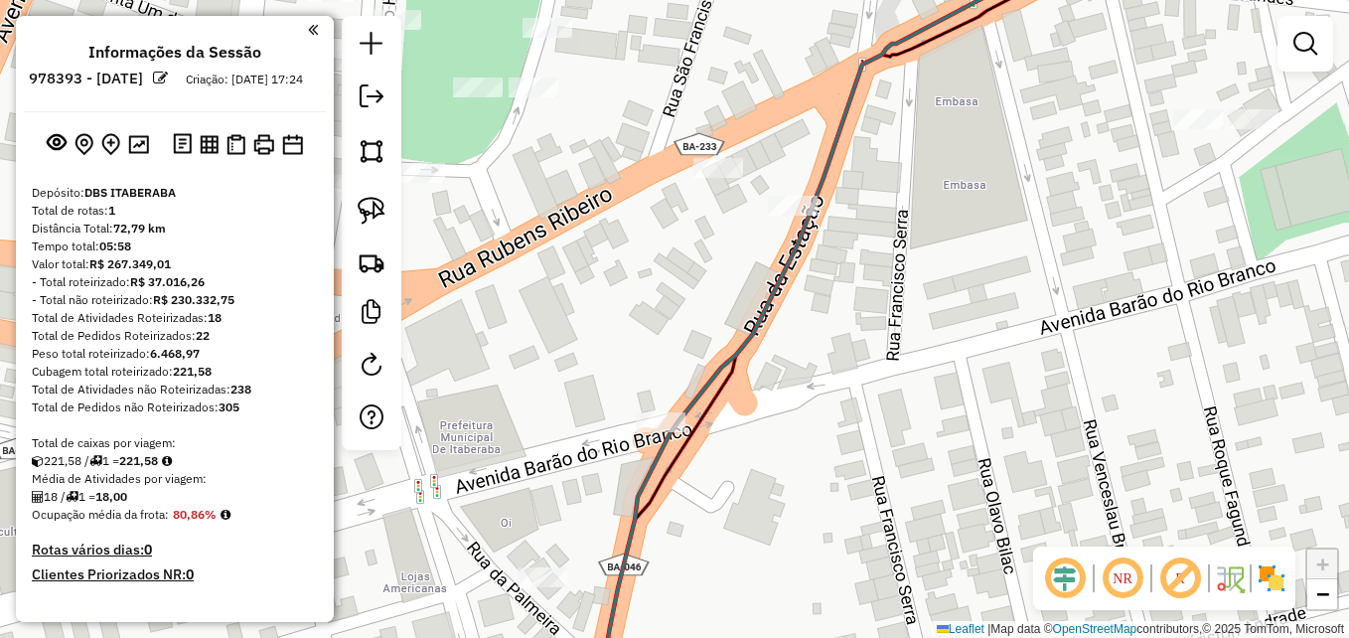
drag, startPoint x: 803, startPoint y: 417, endPoint x: 834, endPoint y: 403, distance: 34.7
click at [834, 403] on div "Janela de atendimento Grade de atendimento Capacidade Transportadoras Veículos …" at bounding box center [674, 319] width 1349 height 638
click at [375, 208] on img at bounding box center [372, 211] width 28 height 28
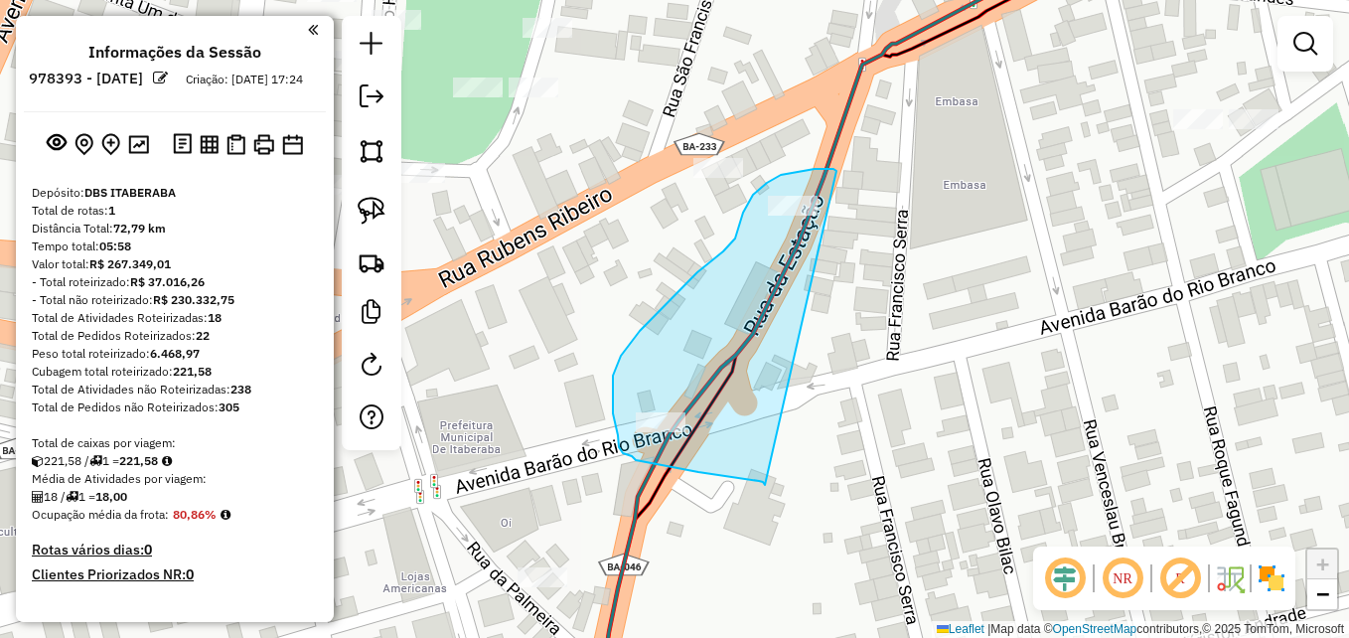
drag, startPoint x: 765, startPoint y: 485, endPoint x: 846, endPoint y: 180, distance: 315.6
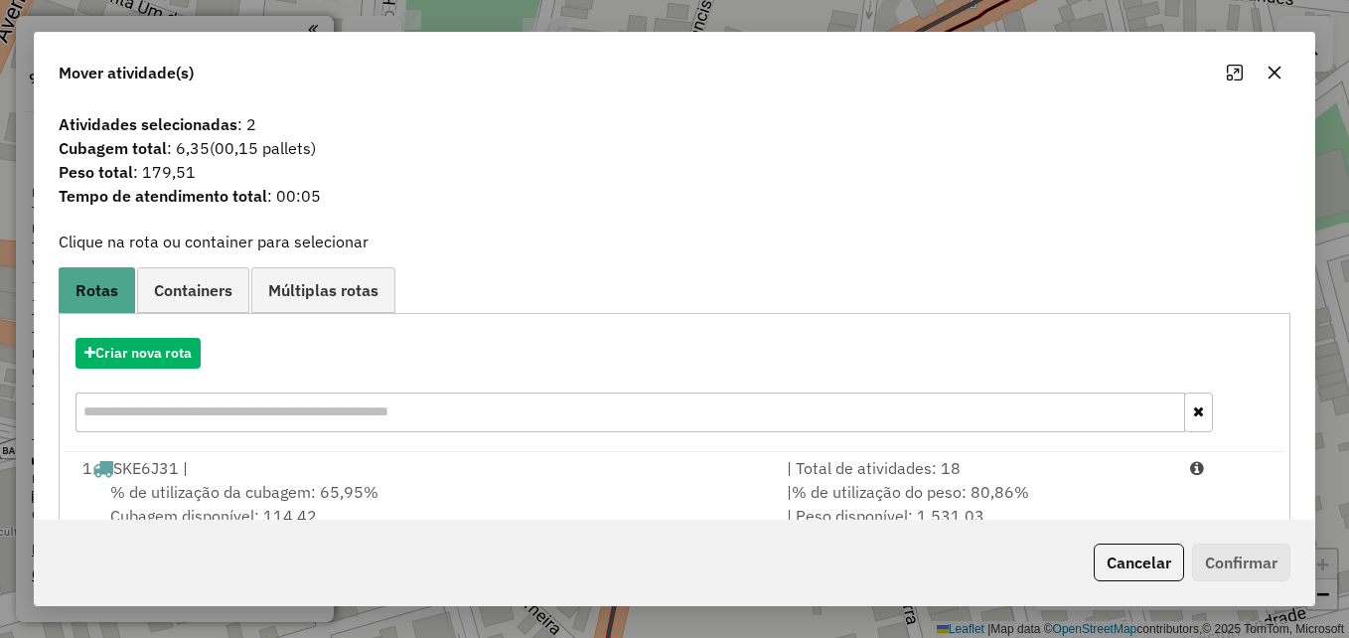
scroll to position [47, 0]
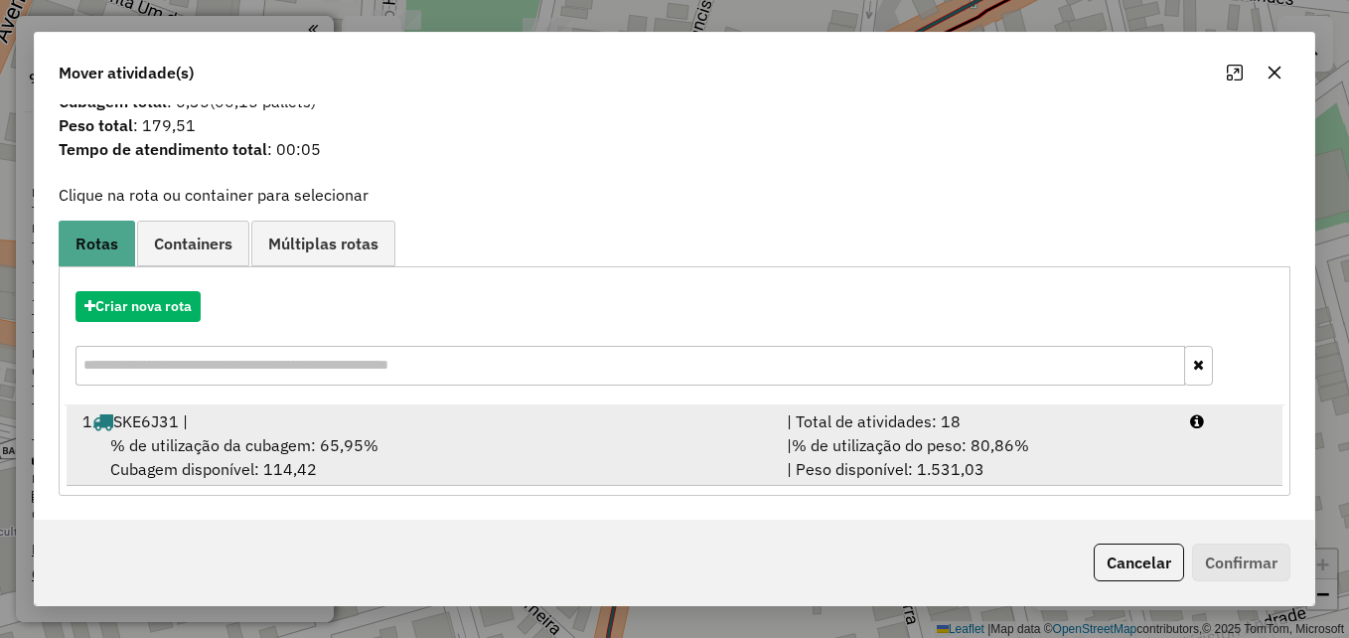
click at [436, 439] on div "% de utilização da cubagem: 65,95% Cubagem disponível: 114,42" at bounding box center [423, 457] width 704 height 48
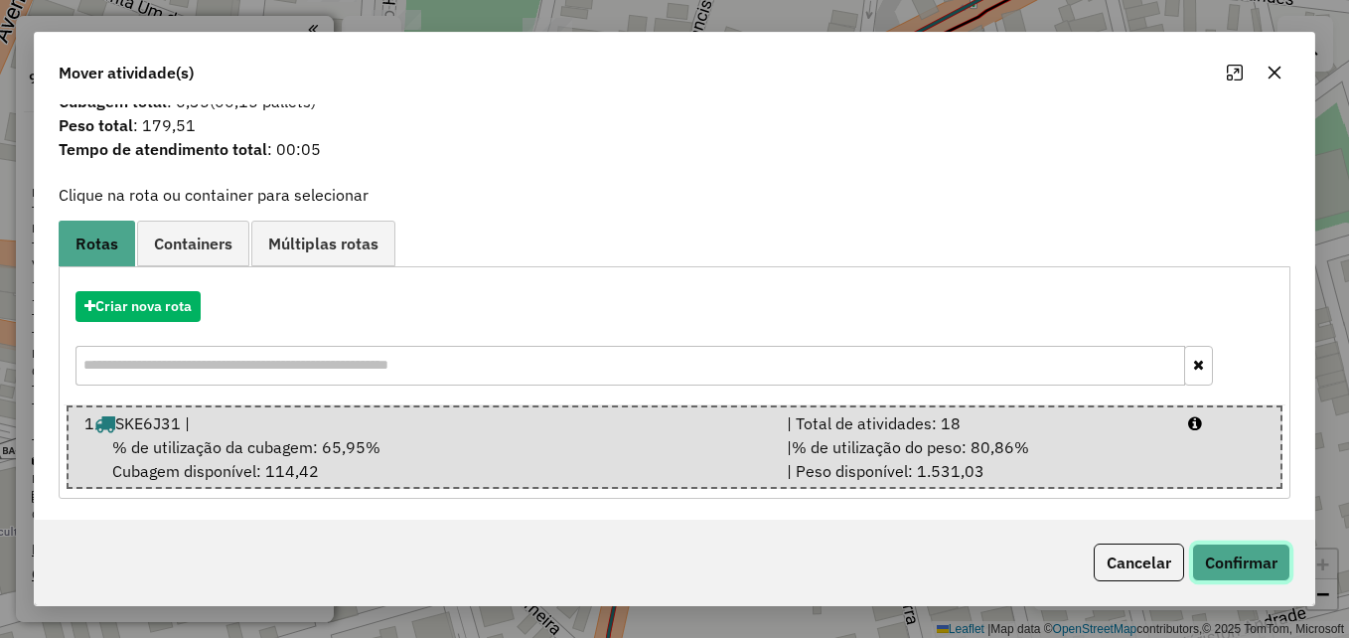
click at [1224, 562] on button "Confirmar" at bounding box center [1241, 562] width 98 height 38
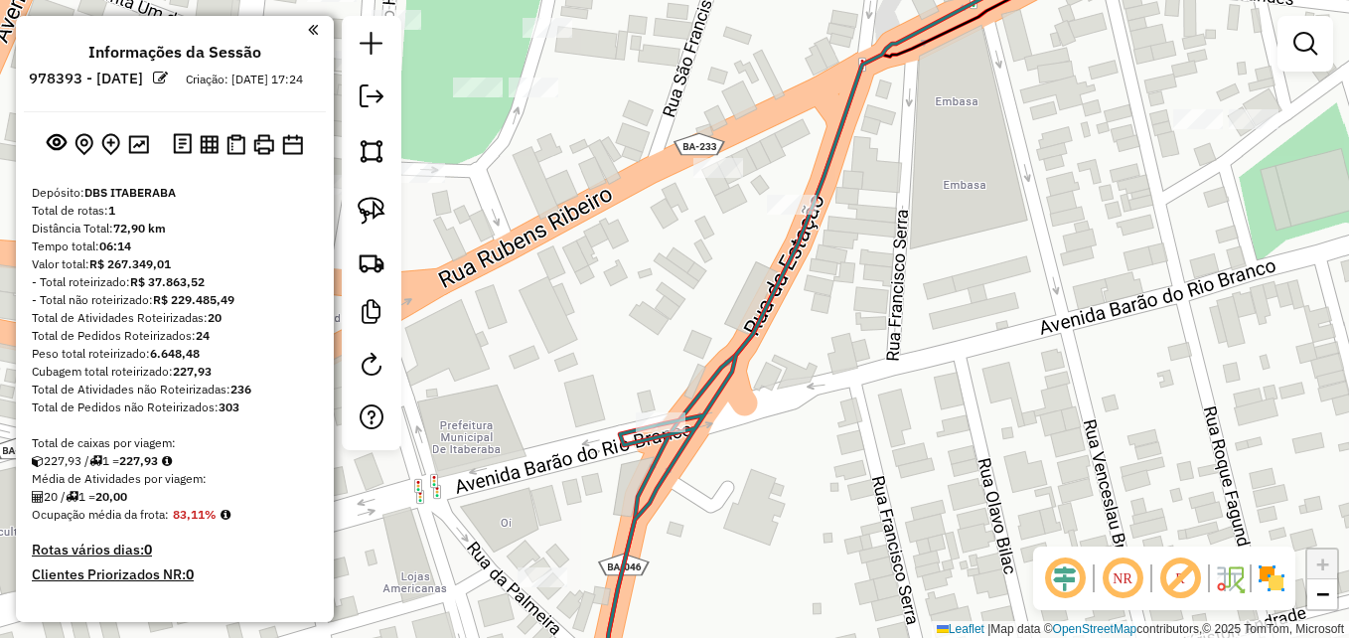
scroll to position [0, 0]
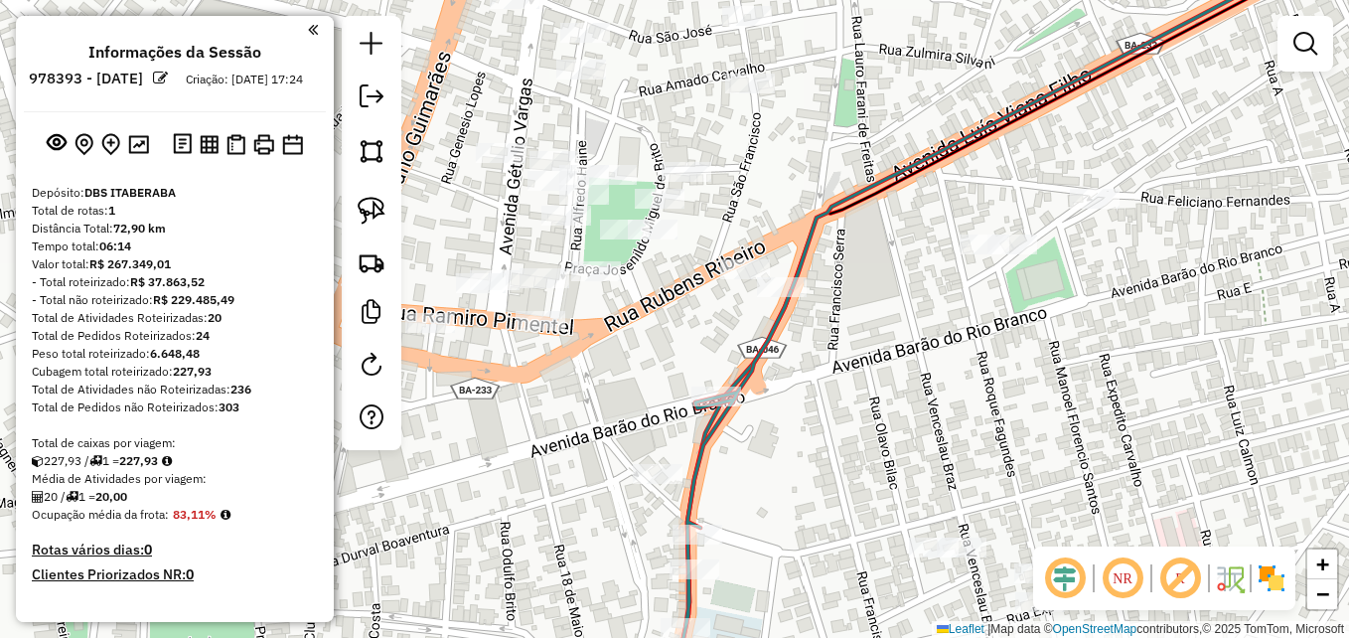
drag, startPoint x: 864, startPoint y: 390, endPoint x: 867, endPoint y: 324, distance: 66.6
click at [867, 324] on div "Janela de atendimento Grade de atendimento Capacidade Transportadoras Veículos …" at bounding box center [674, 319] width 1349 height 638
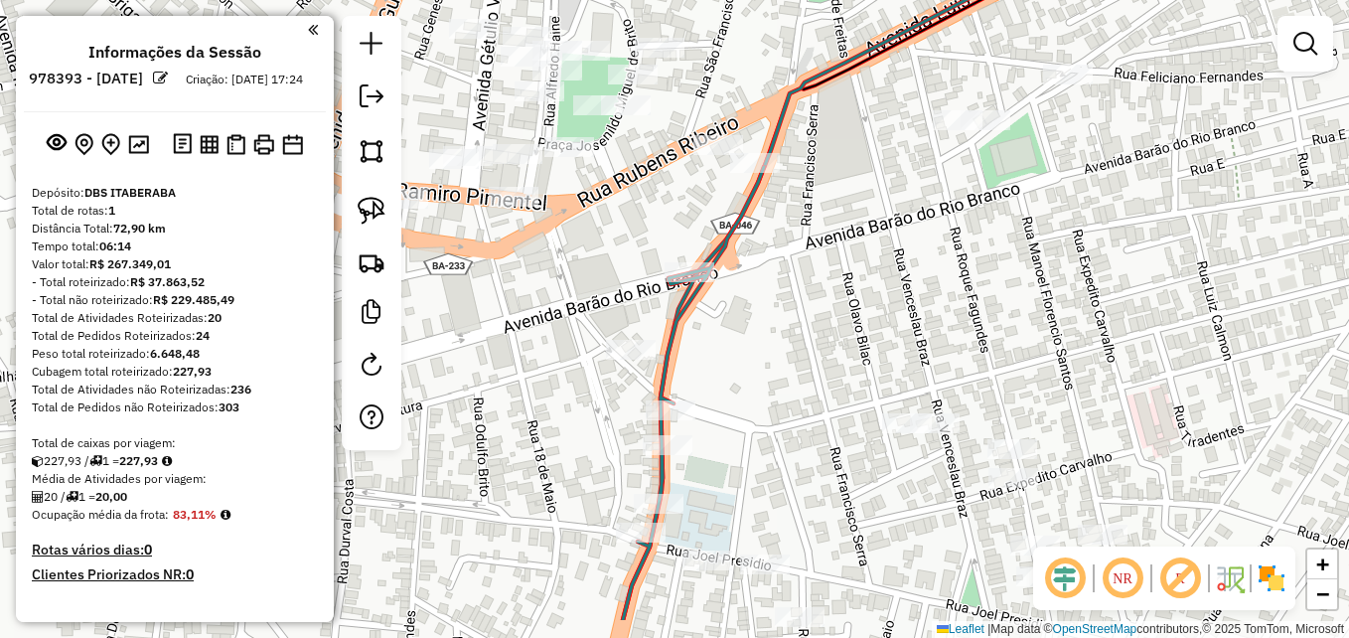
drag, startPoint x: 854, startPoint y: 387, endPoint x: 832, endPoint y: 274, distance: 115.3
click at [832, 274] on div "Janela de atendimento Grade de atendimento Capacidade Transportadoras Veículos …" at bounding box center [674, 319] width 1349 height 638
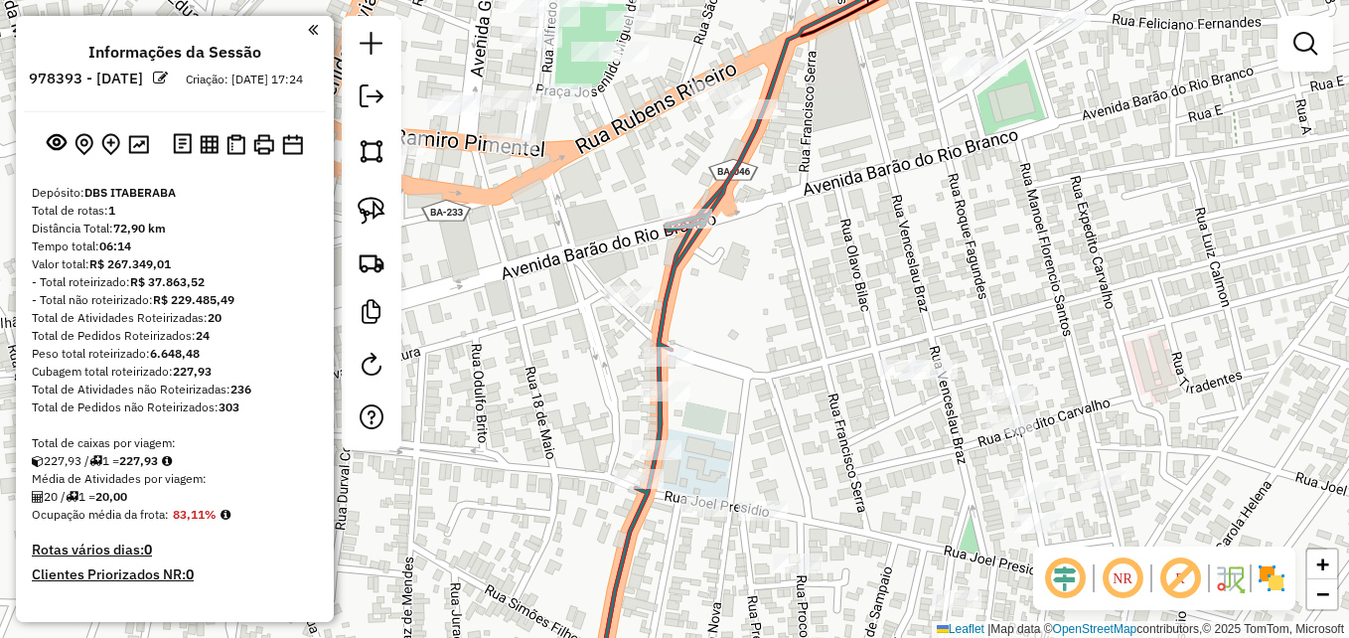
click at [830, 334] on div "Janela de atendimento Grade de atendimento Capacidade Transportadoras Veículos …" at bounding box center [674, 319] width 1349 height 638
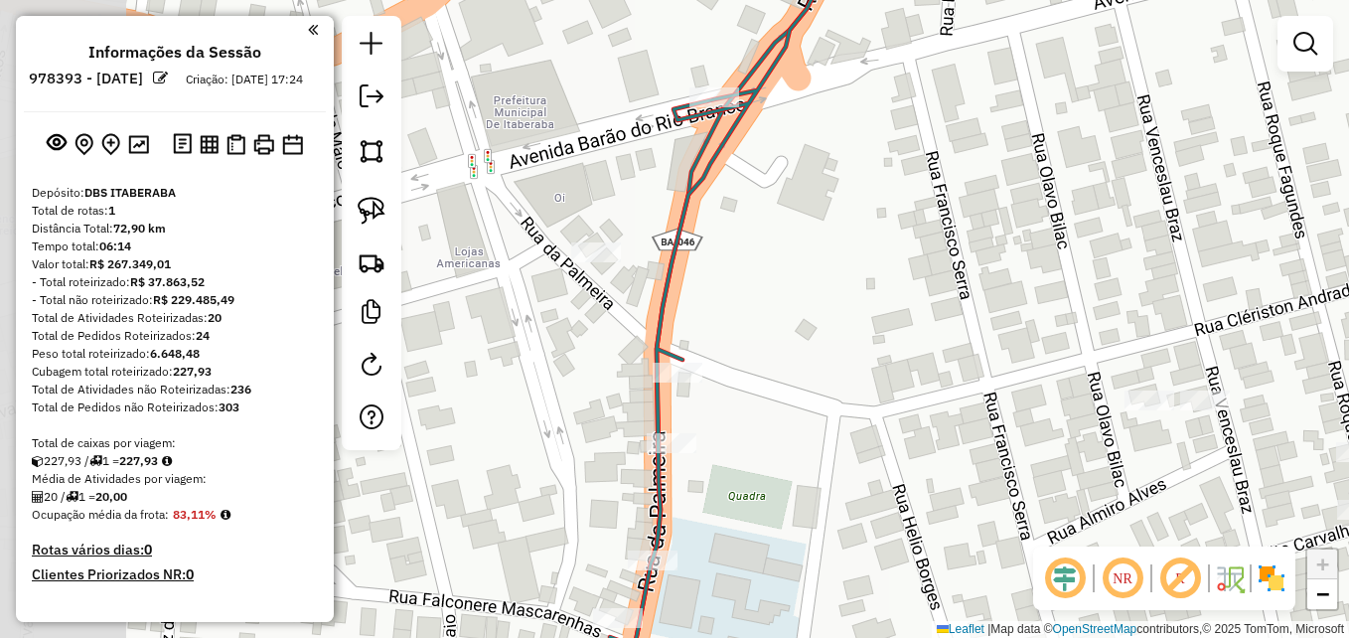
drag, startPoint x: 694, startPoint y: 307, endPoint x: 865, endPoint y: 321, distance: 171.4
click at [865, 321] on div "Janela de atendimento Grade de atendimento Capacidade Transportadoras Veículos …" at bounding box center [674, 319] width 1349 height 638
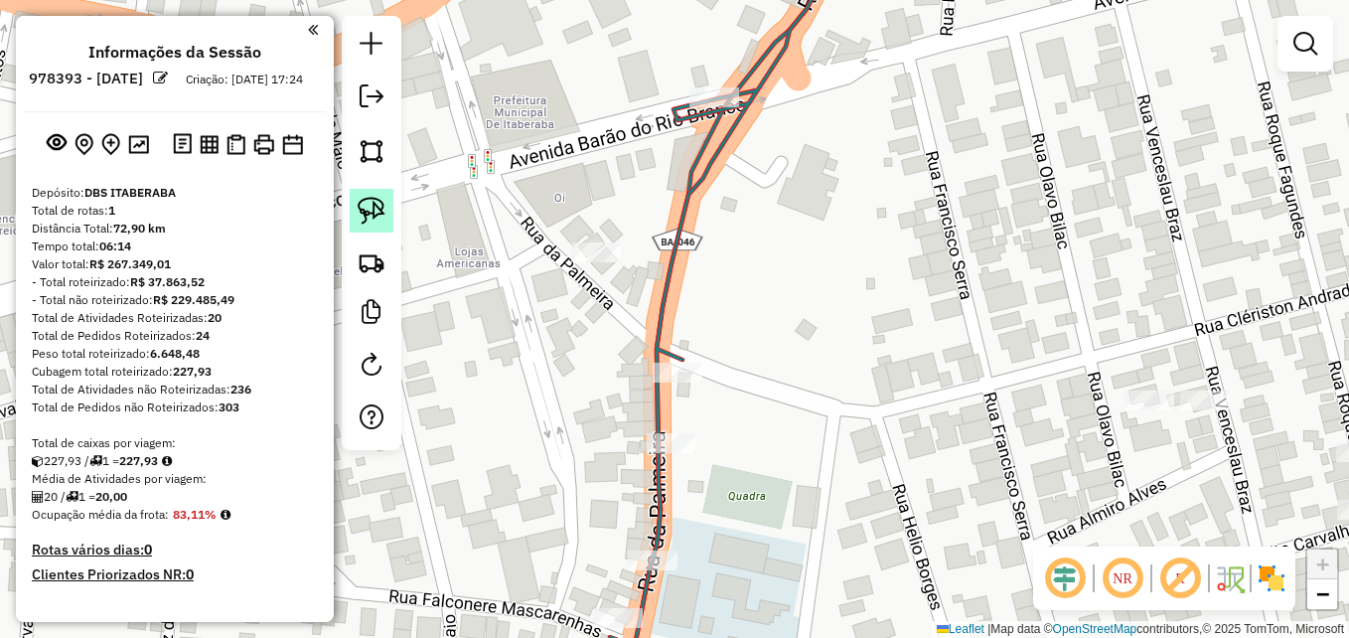
click at [352, 215] on link at bounding box center [372, 211] width 44 height 44
drag, startPoint x: 609, startPoint y: 284, endPoint x: 624, endPoint y: 209, distance: 76.9
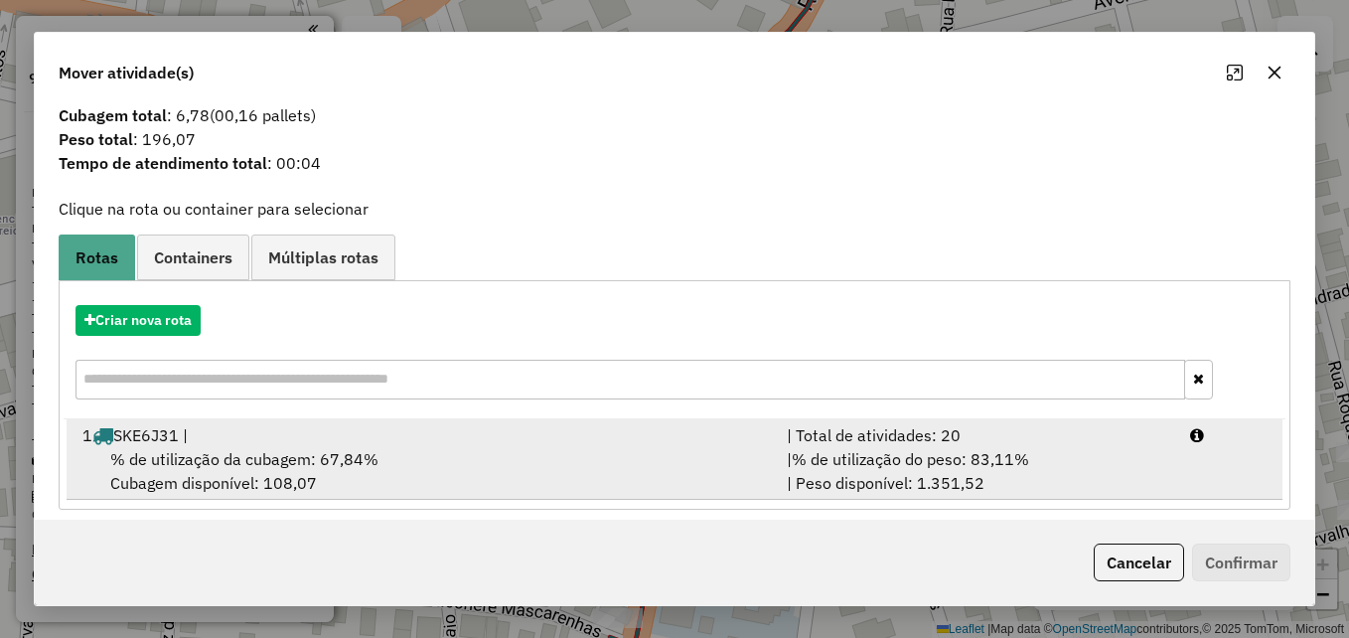
scroll to position [47, 0]
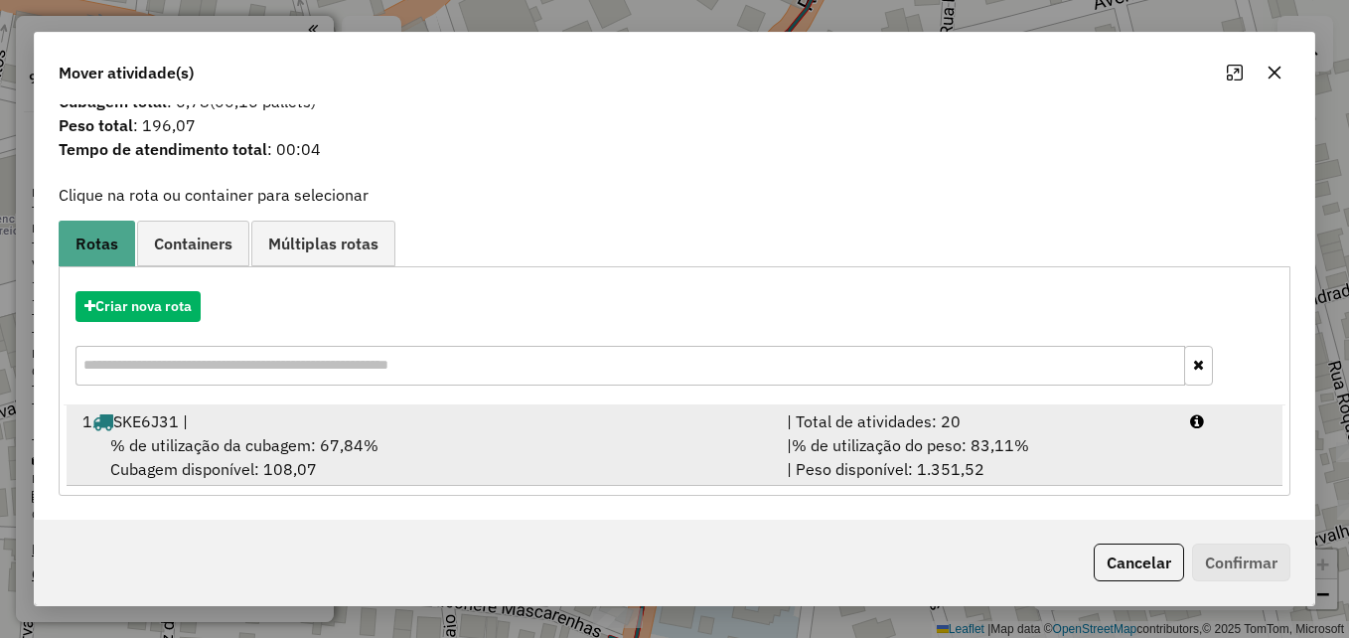
click at [403, 462] on div "% de utilização da cubagem: 67,84% Cubagem disponível: 108,07" at bounding box center [423, 457] width 704 height 48
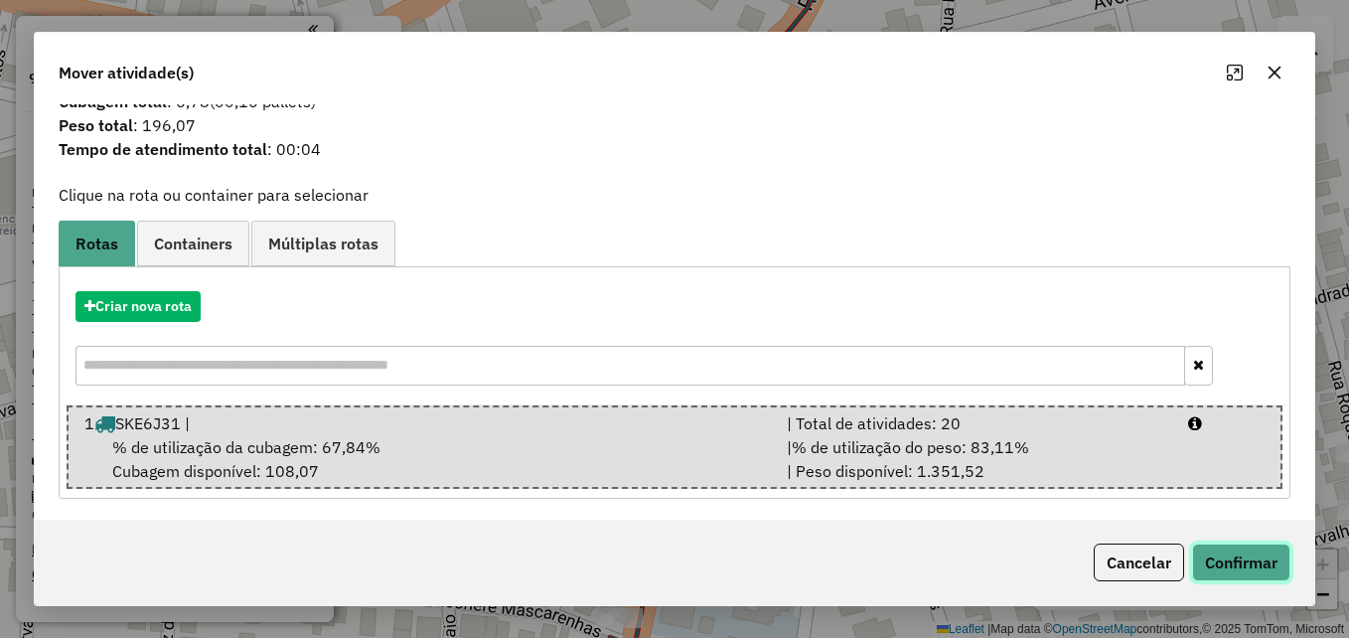
click at [1222, 551] on button "Confirmar" at bounding box center [1241, 562] width 98 height 38
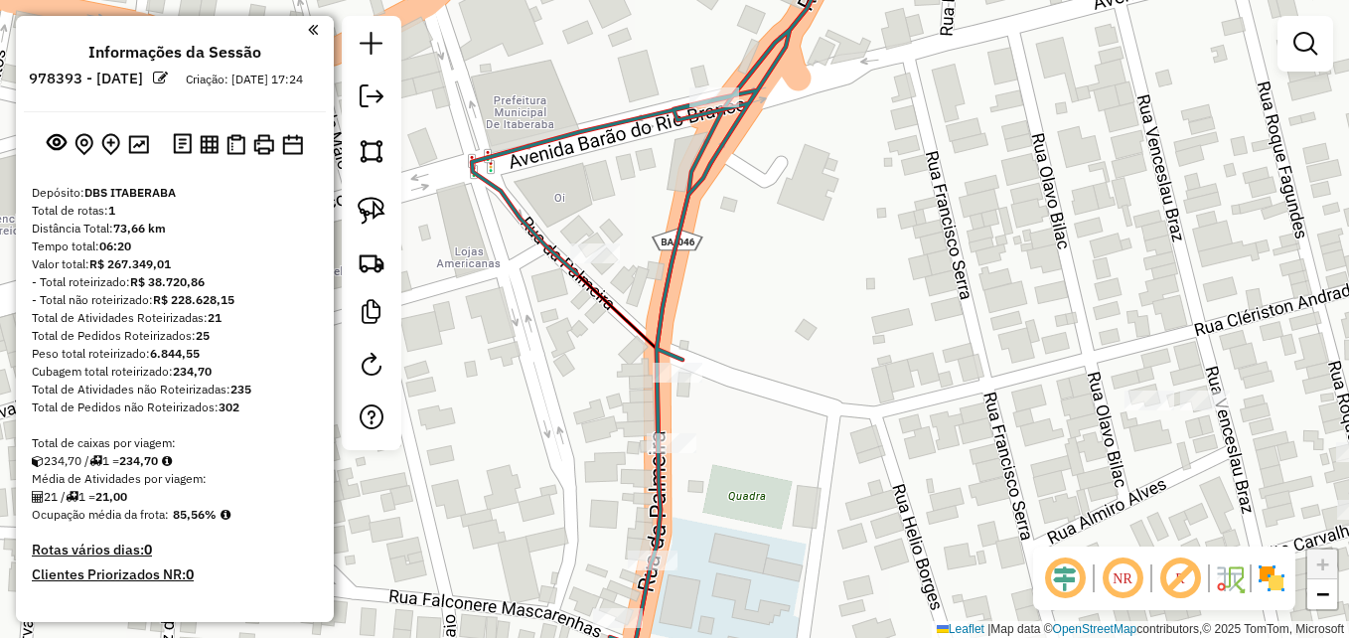
scroll to position [0, 0]
click at [658, 324] on icon at bounding box center [658, 318] width 372 height 765
select select "**********"
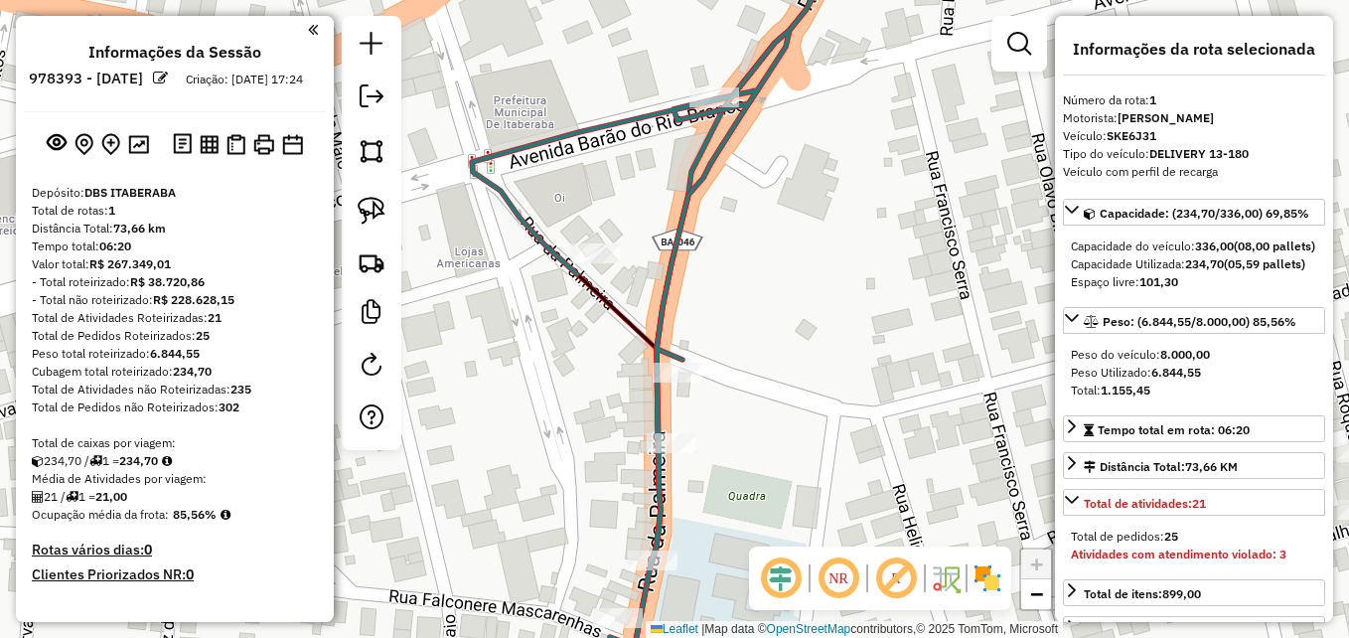
scroll to position [583, 0]
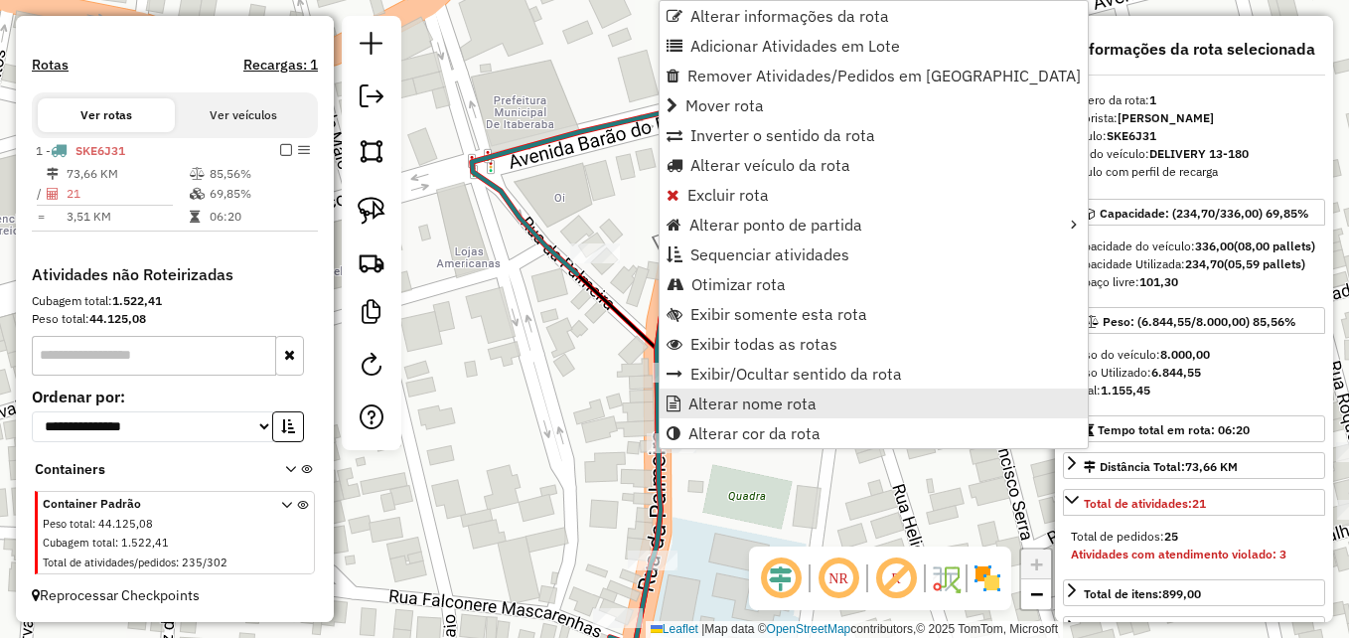
click at [756, 403] on span "Alterar nome rota" at bounding box center [752, 403] width 128 height 16
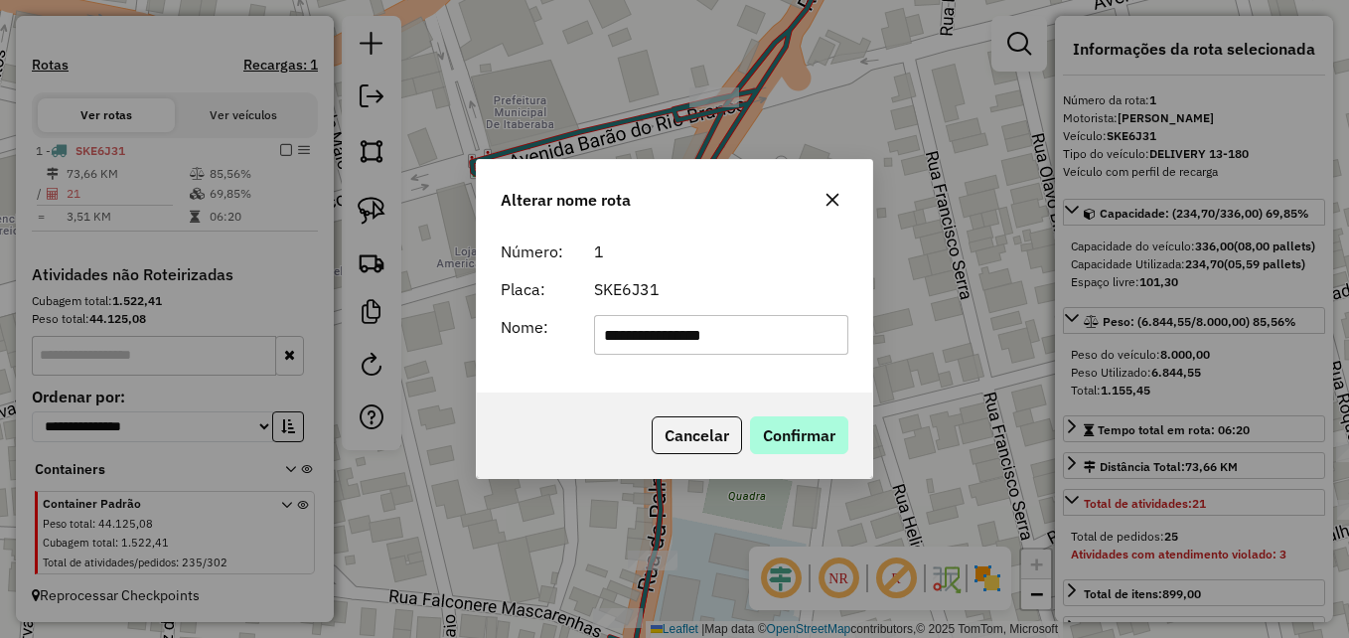
type input "**********"
click at [815, 448] on button "Confirmar" at bounding box center [799, 435] width 98 height 38
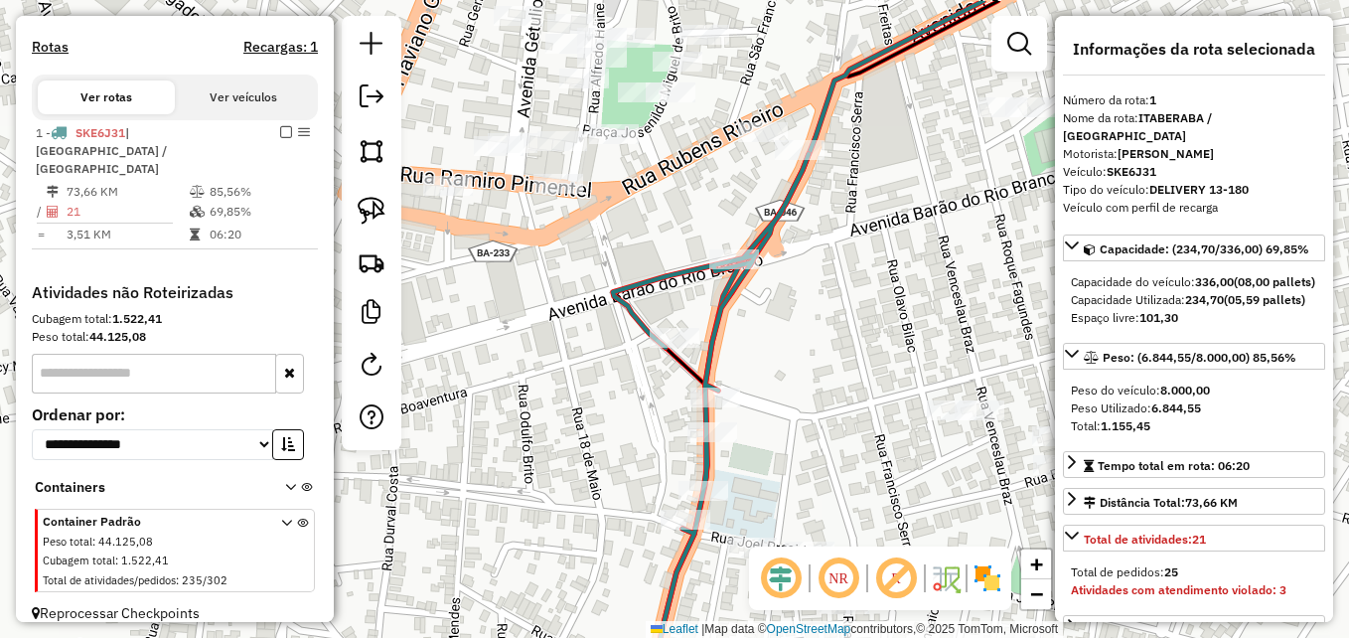
drag, startPoint x: 844, startPoint y: 294, endPoint x: 809, endPoint y: 361, distance: 75.6
click at [809, 361] on div "Janela de atendimento Grade de atendimento Capacidade Transportadoras Veículos …" at bounding box center [674, 319] width 1349 height 638
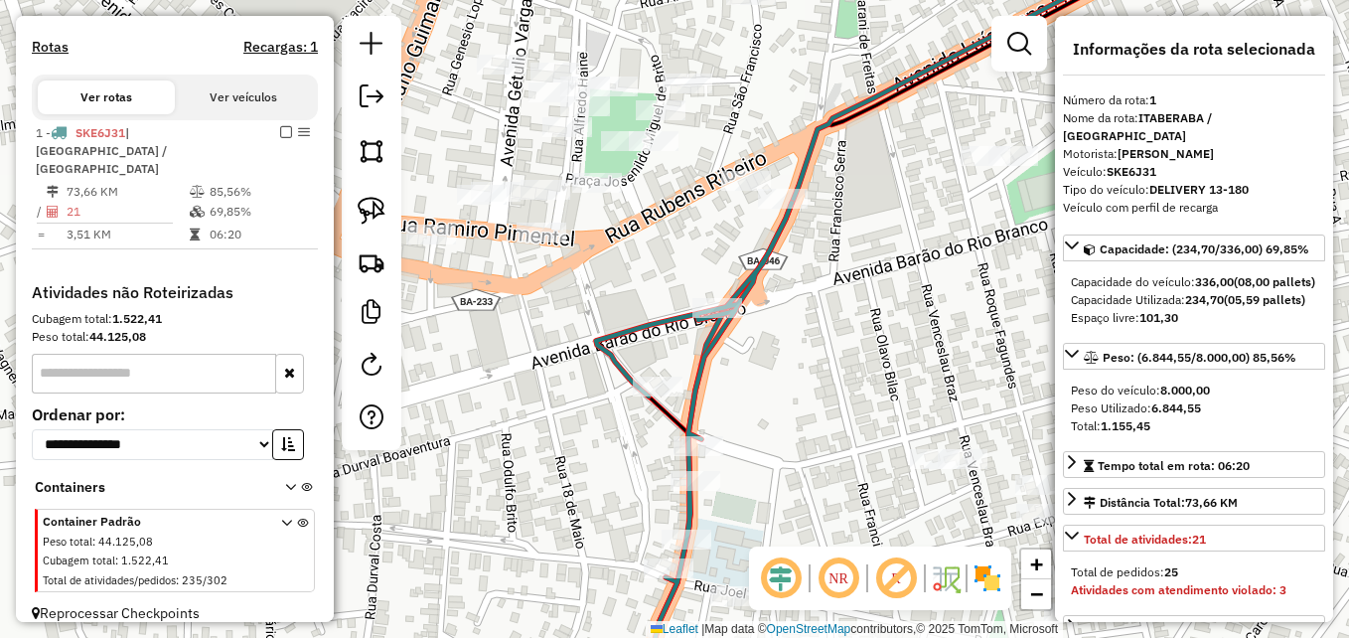
drag, startPoint x: 840, startPoint y: 306, endPoint x: 819, endPoint y: 362, distance: 59.4
click at [819, 362] on div "Janela de atendimento Grade de atendimento Capacidade Transportadoras Veículos …" at bounding box center [674, 319] width 1349 height 638
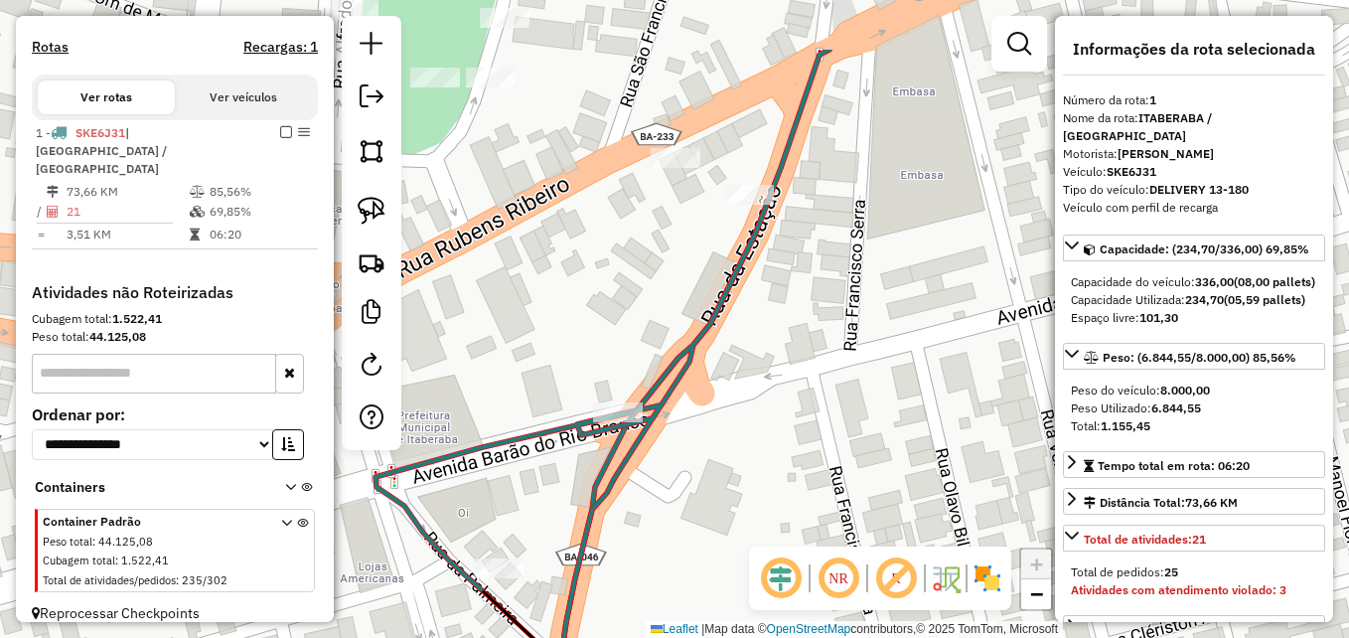
drag, startPoint x: 804, startPoint y: 288, endPoint x: 825, endPoint y: 384, distance: 98.8
click at [823, 398] on div "Janela de atendimento Grade de atendimento Capacidade Transportadoras Veículos …" at bounding box center [674, 319] width 1349 height 638
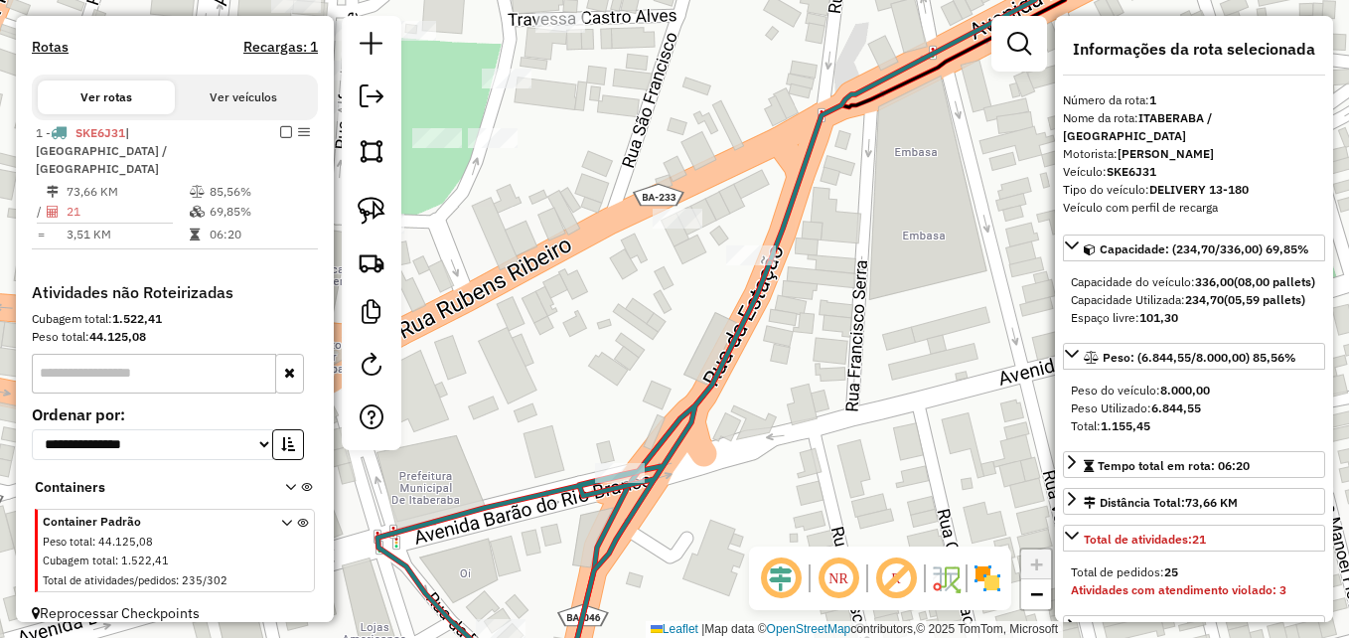
drag, startPoint x: 834, startPoint y: 308, endPoint x: 833, endPoint y: 390, distance: 82.5
click at [834, 390] on div "Janela de atendimento Grade de atendimento Capacidade Transportadoras Veículos …" at bounding box center [674, 319] width 1349 height 638
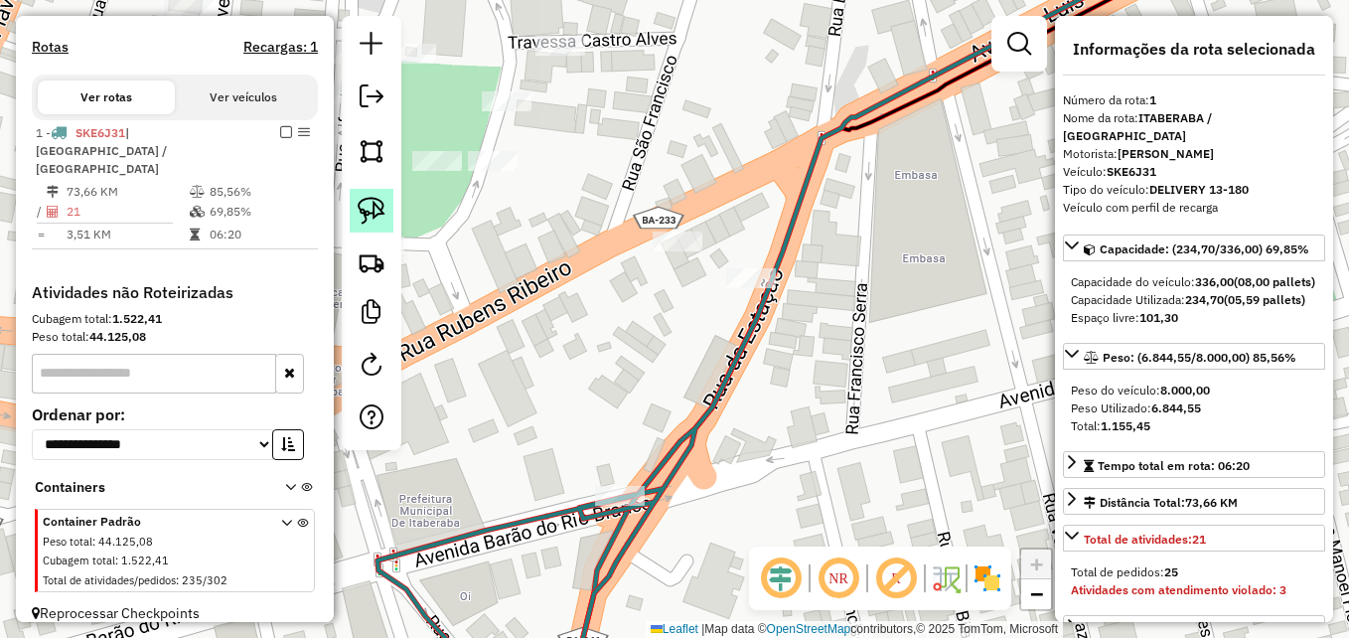
click at [372, 205] on img at bounding box center [372, 211] width 28 height 28
drag, startPoint x: 674, startPoint y: 269, endPoint x: 709, endPoint y: 190, distance: 86.7
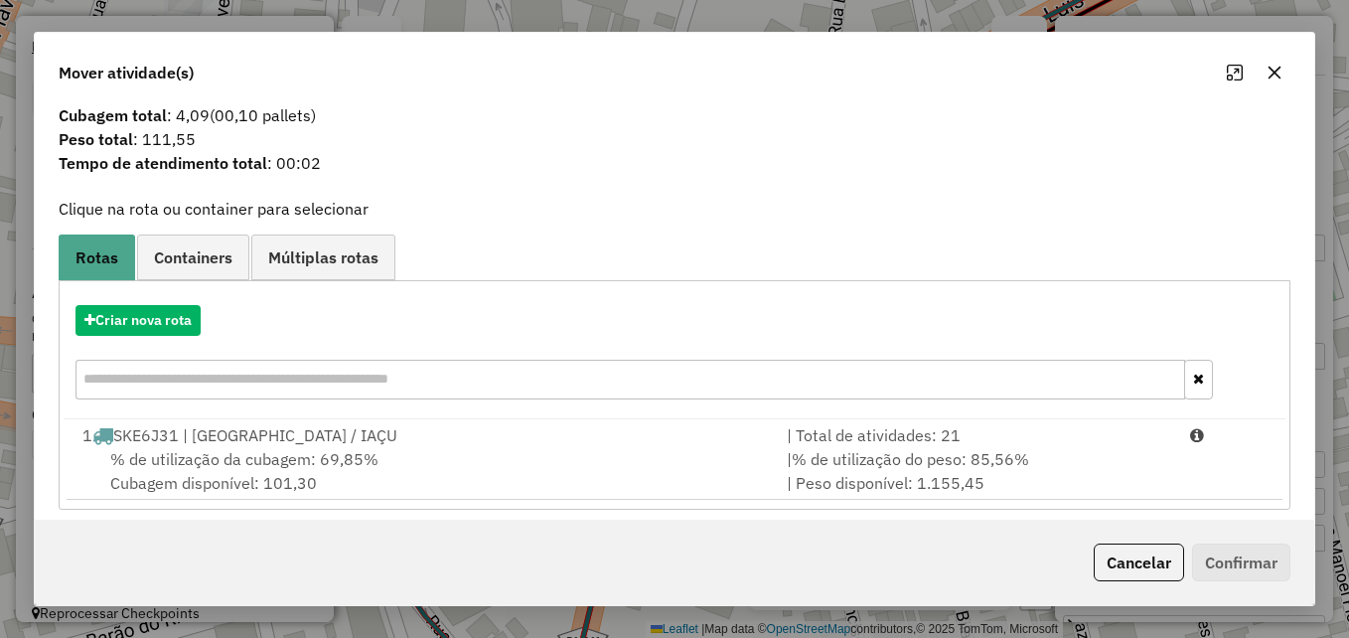
scroll to position [47, 0]
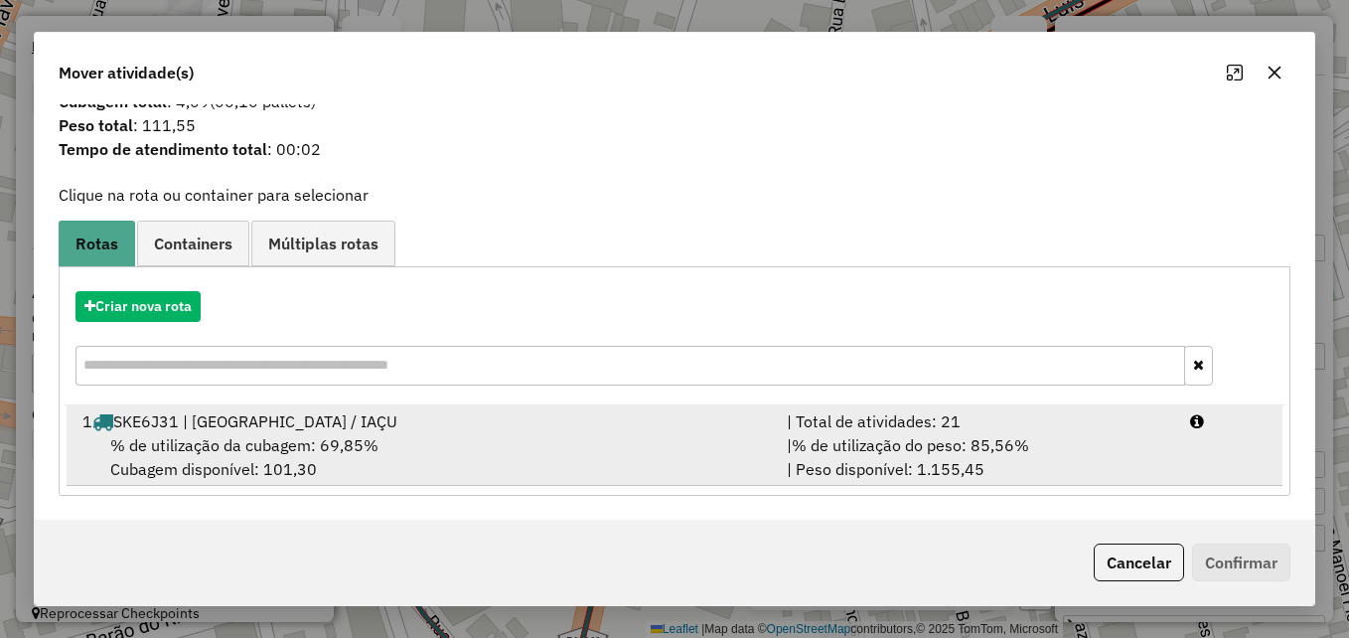
click at [405, 431] on div "1 SKE6J31 | ITABERABA / IAÇU" at bounding box center [423, 421] width 704 height 24
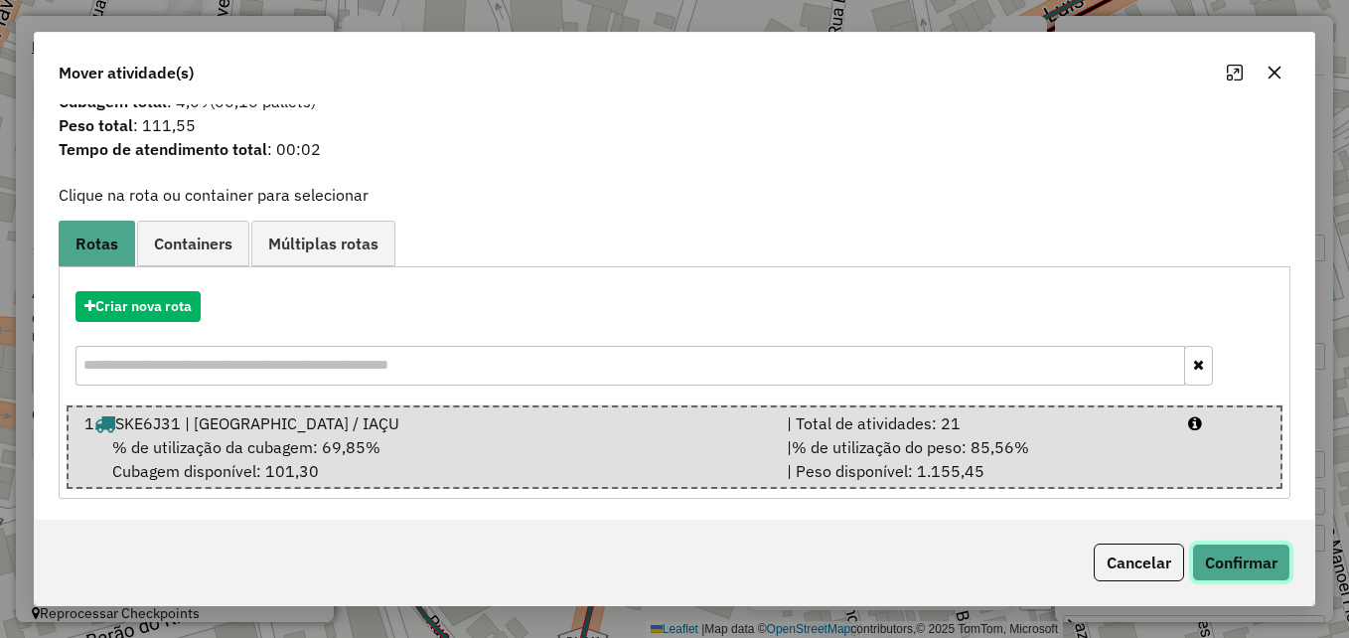
click at [1264, 575] on button "Confirmar" at bounding box center [1241, 562] width 98 height 38
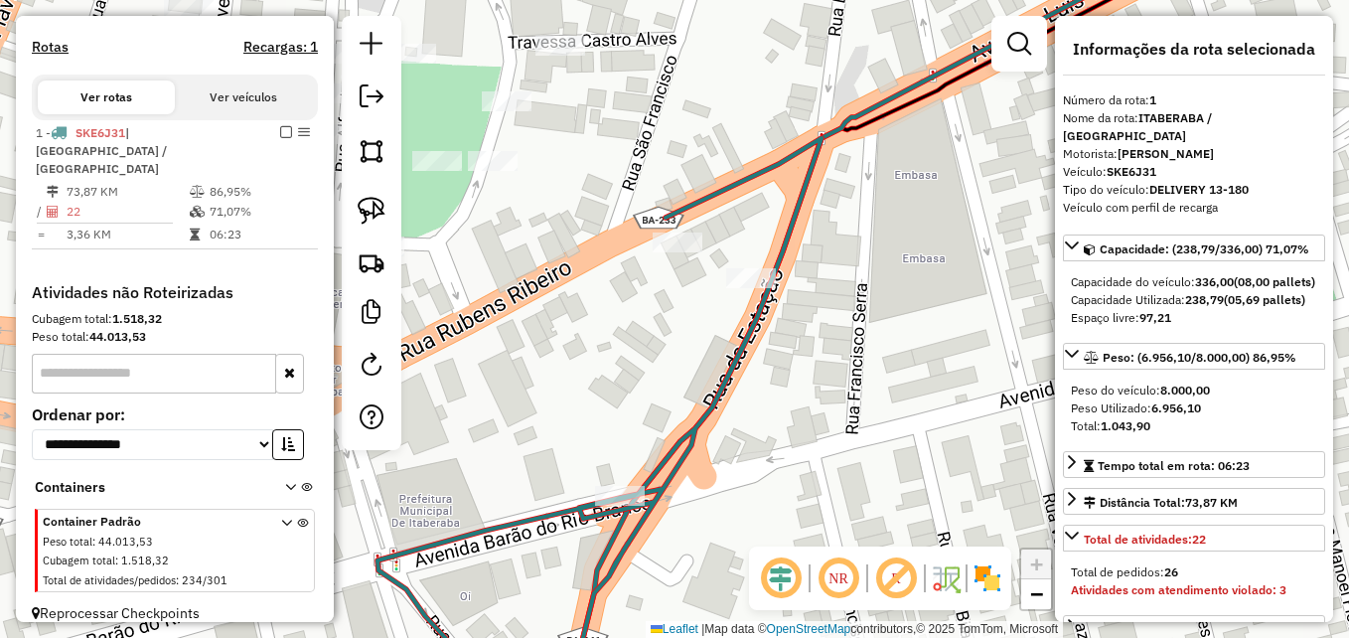
scroll to position [601, 0]
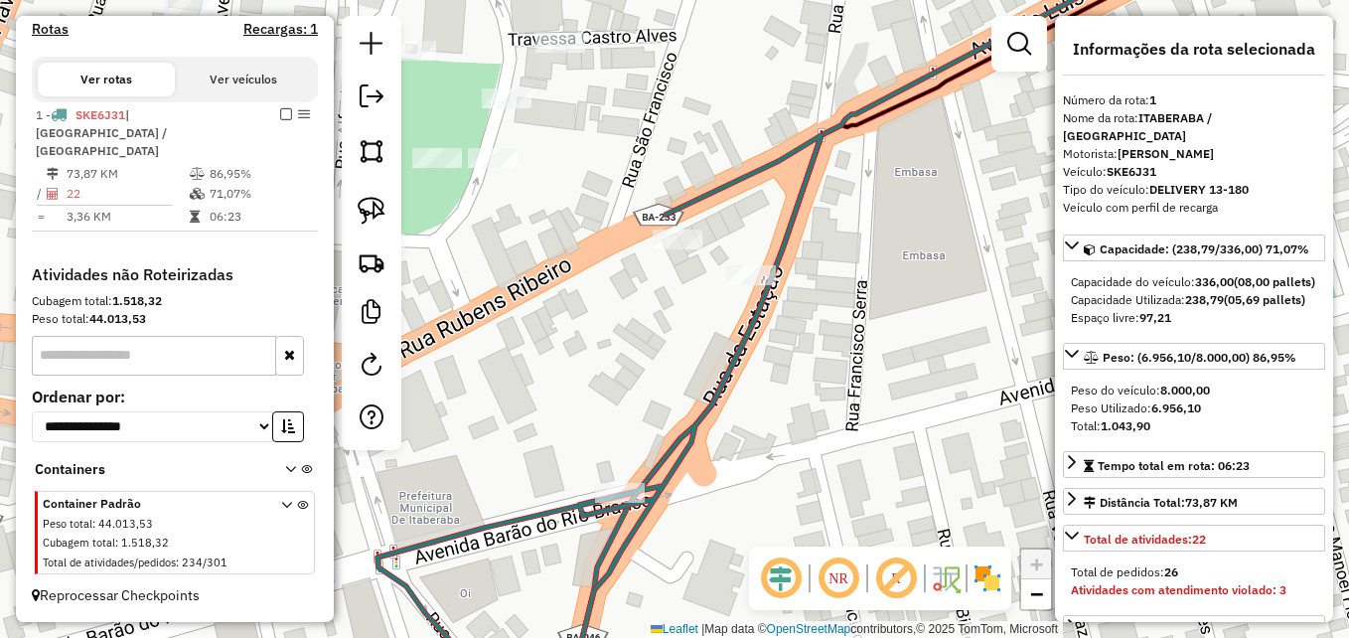
drag, startPoint x: 830, startPoint y: 445, endPoint x: 738, endPoint y: 349, distance: 133.5
click at [738, 349] on div "Janela de atendimento Grade de atendimento Capacidade Transportadoras Veículos …" at bounding box center [674, 319] width 1349 height 638
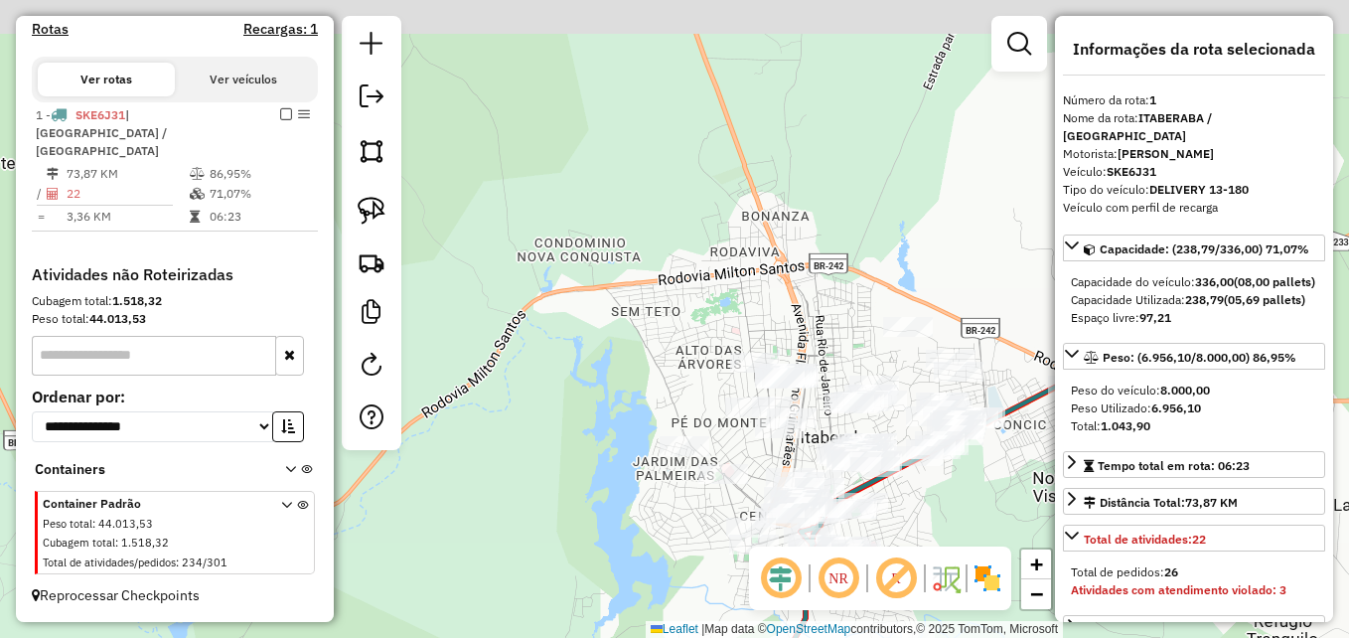
drag, startPoint x: 547, startPoint y: 407, endPoint x: 698, endPoint y: 578, distance: 228.0
click at [698, 578] on div "Janela de atendimento Grade de atendimento Capacidade Transportadoras Veículos …" at bounding box center [674, 319] width 1349 height 638
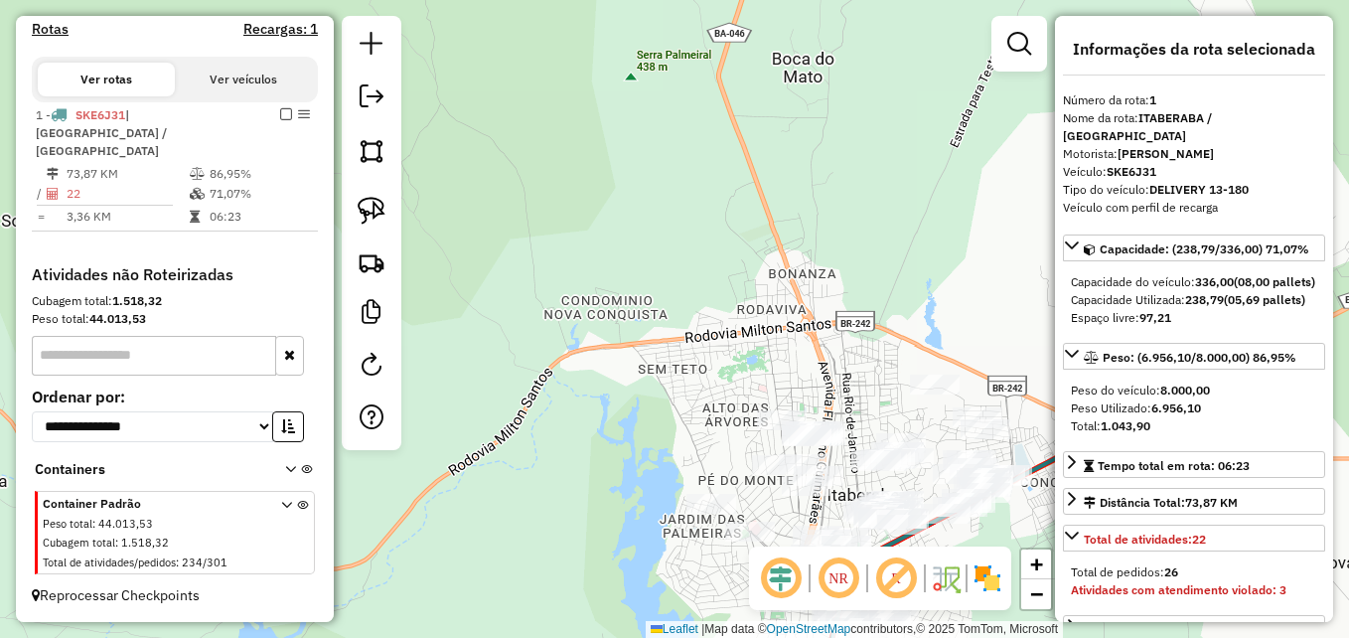
drag, startPoint x: 635, startPoint y: 401, endPoint x: 670, endPoint y: 539, distance: 142.6
click at [669, 551] on div "Janela de atendimento Grade de atendimento Capacidade Transportadoras Veículos …" at bounding box center [674, 319] width 1349 height 638
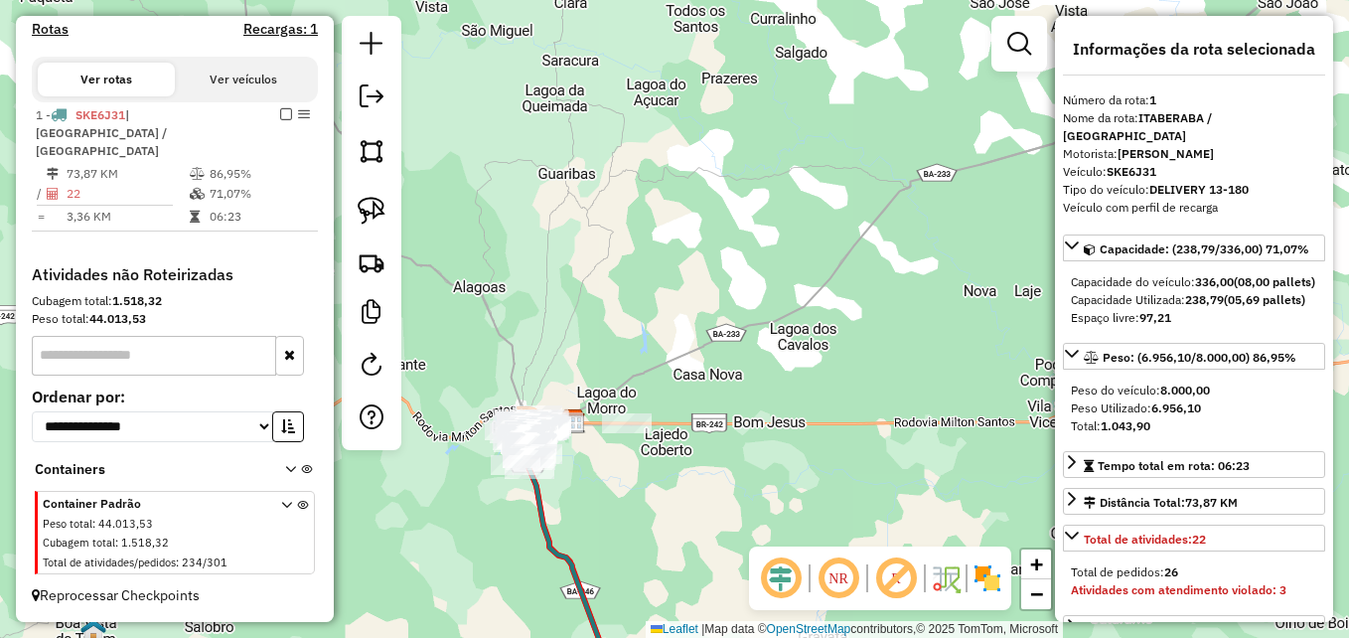
drag, startPoint x: 869, startPoint y: 510, endPoint x: 676, endPoint y: 452, distance: 201.1
click at [676, 452] on div "Janela de atendimento Grade de atendimento Capacidade Transportadoras Veículos …" at bounding box center [674, 319] width 1349 height 638
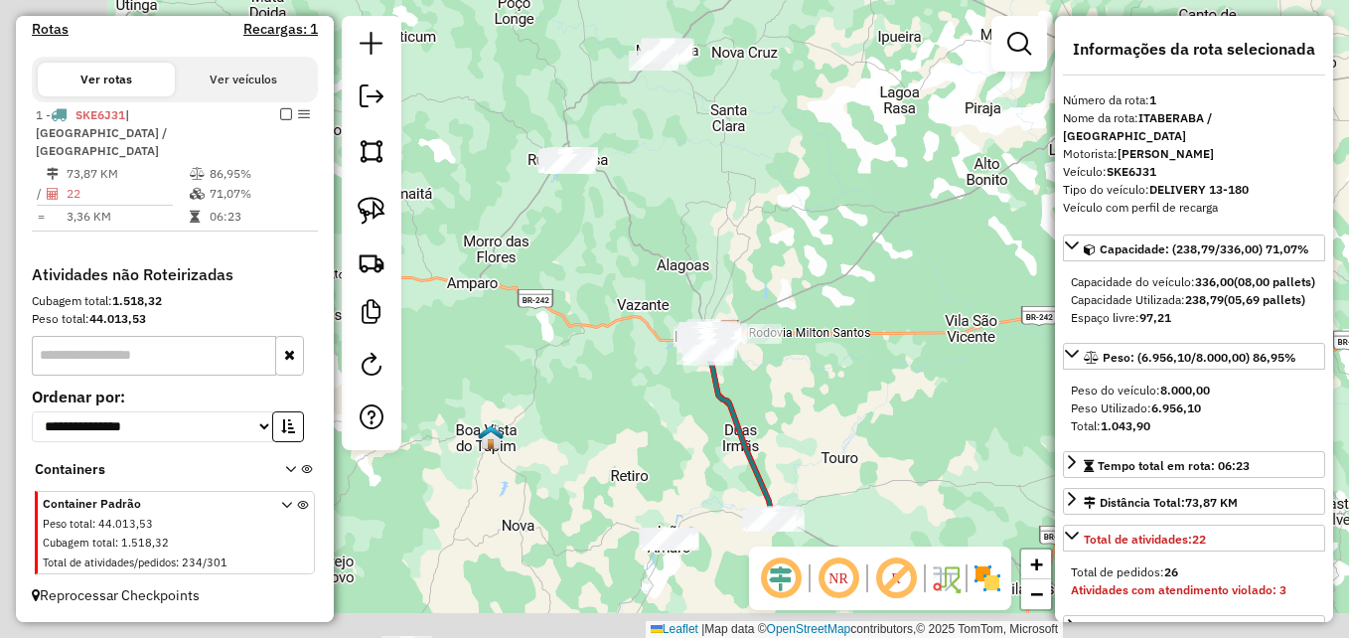
drag, startPoint x: 687, startPoint y: 486, endPoint x: 834, endPoint y: 390, distance: 175.2
click at [834, 390] on div "Janela de atendimento Grade de atendimento Capacidade Transportadoras Veículos …" at bounding box center [674, 319] width 1349 height 638
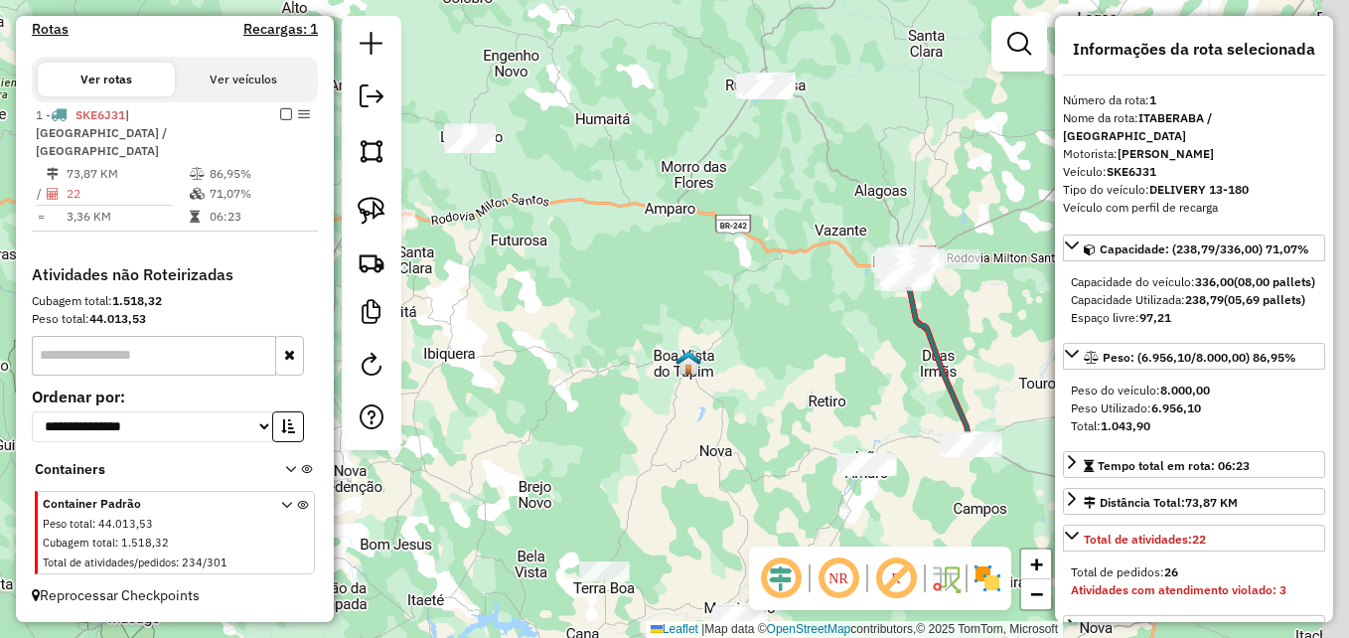
drag, startPoint x: 636, startPoint y: 410, endPoint x: 622, endPoint y: 375, distance: 37.4
click at [622, 375] on div "Janela de atendimento Grade de atendimento Capacidade Transportadoras Veículos …" at bounding box center [674, 319] width 1349 height 638
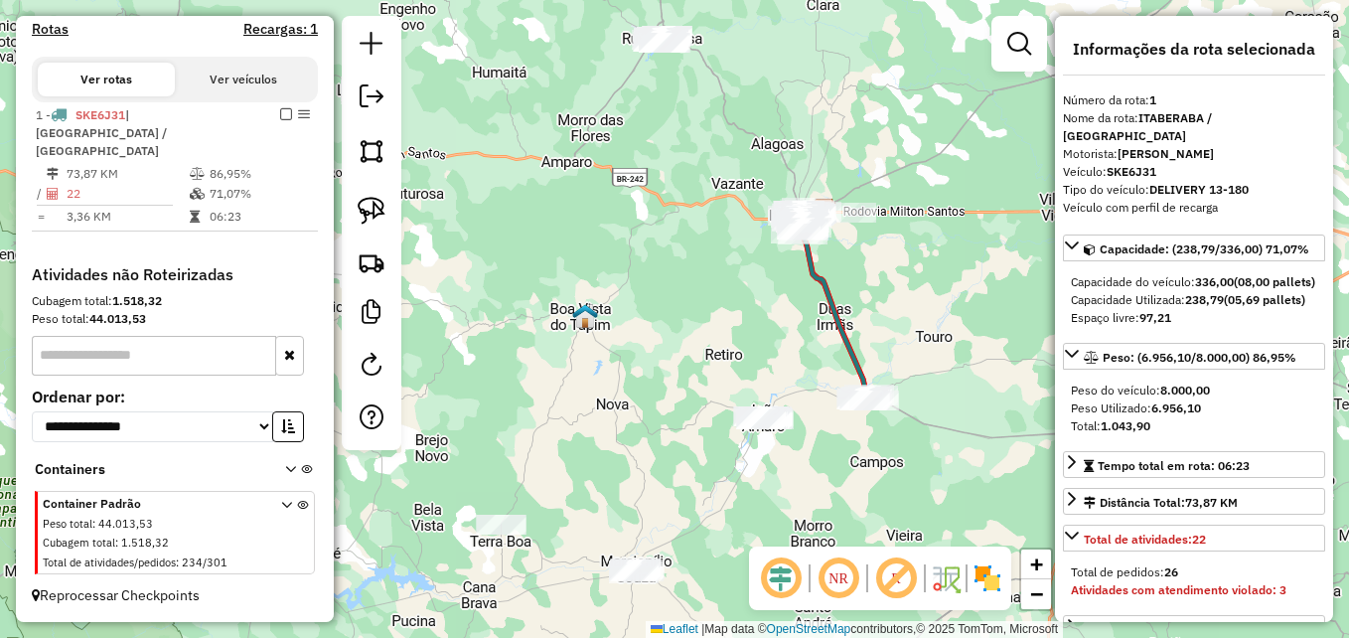
drag, startPoint x: 703, startPoint y: 495, endPoint x: 594, endPoint y: 470, distance: 112.1
click at [594, 470] on div "Janela de atendimento Grade de atendimento Capacidade Transportadoras Veículos …" at bounding box center [674, 319] width 1349 height 638
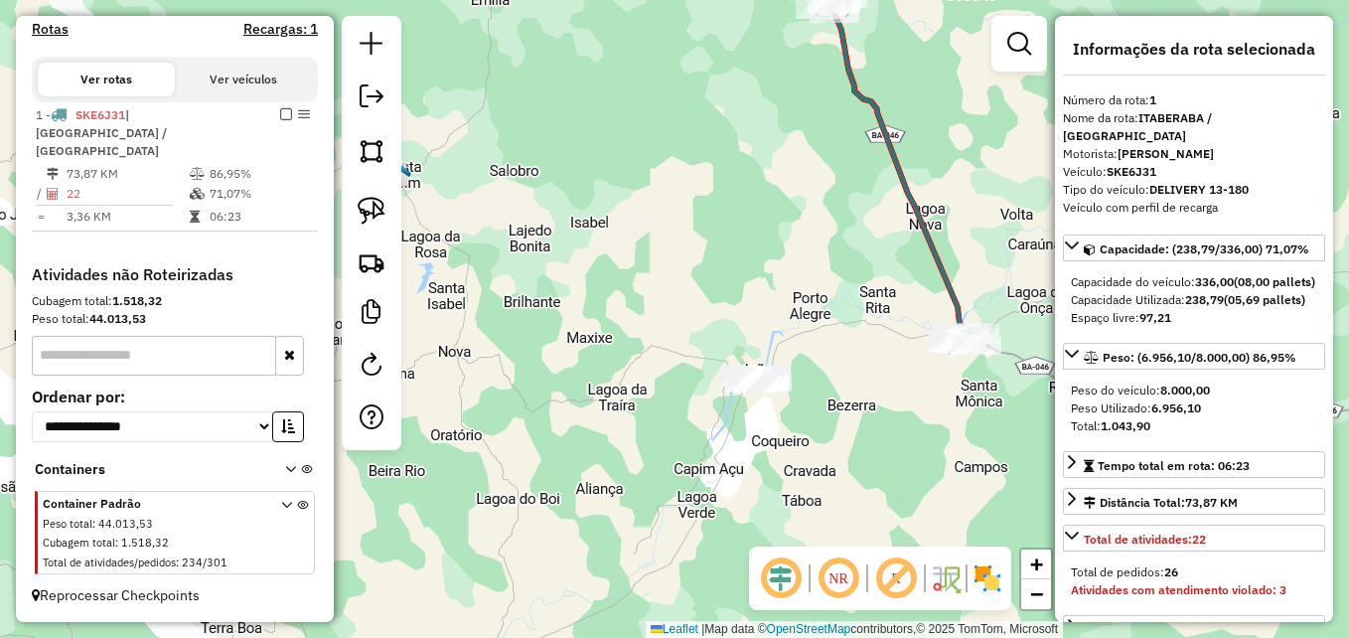
drag, startPoint x: 752, startPoint y: 499, endPoint x: 549, endPoint y: 476, distance: 203.9
click at [549, 476] on div "Janela de atendimento Grade de atendimento Capacidade Transportadoras Veículos …" at bounding box center [674, 319] width 1349 height 638
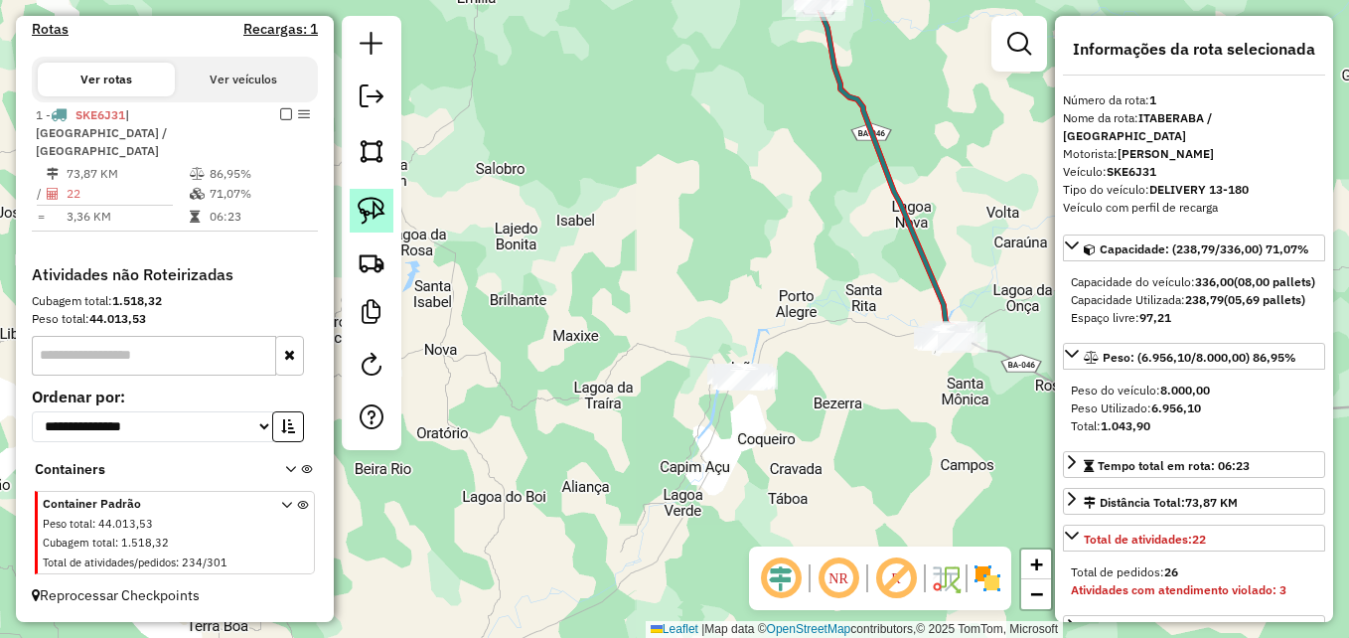
click at [383, 223] on img at bounding box center [372, 211] width 28 height 28
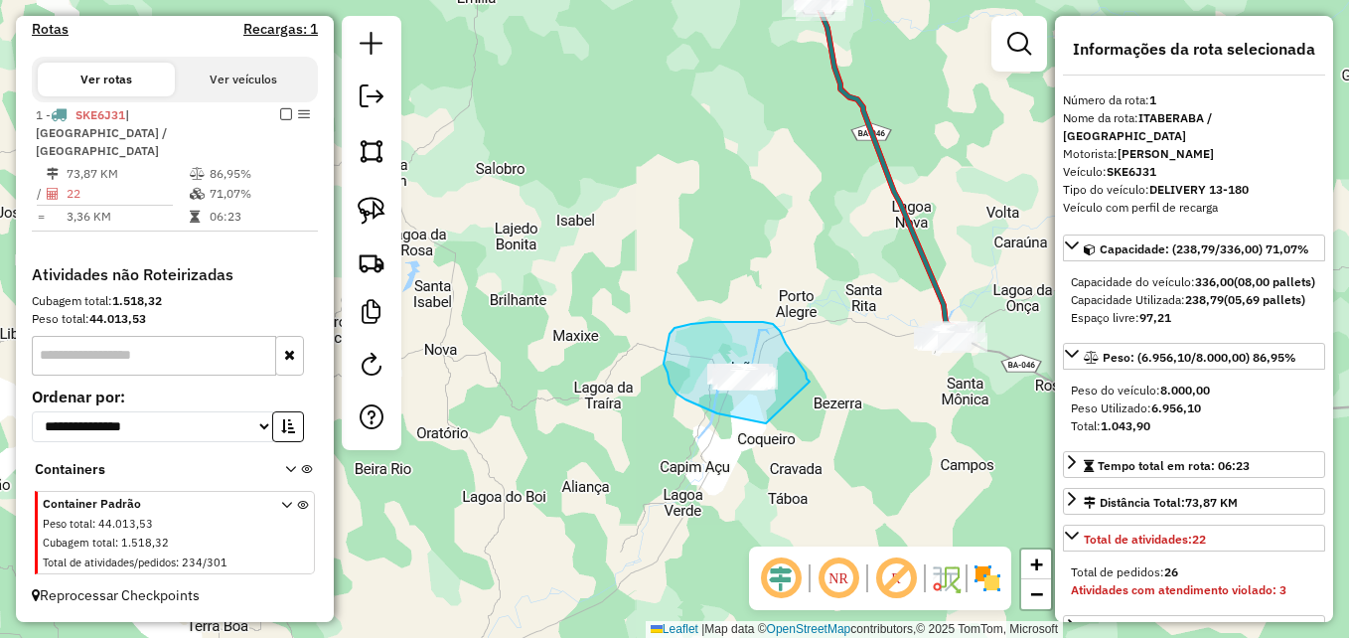
drag, startPoint x: 766, startPoint y: 423, endPoint x: 810, endPoint y: 381, distance: 60.4
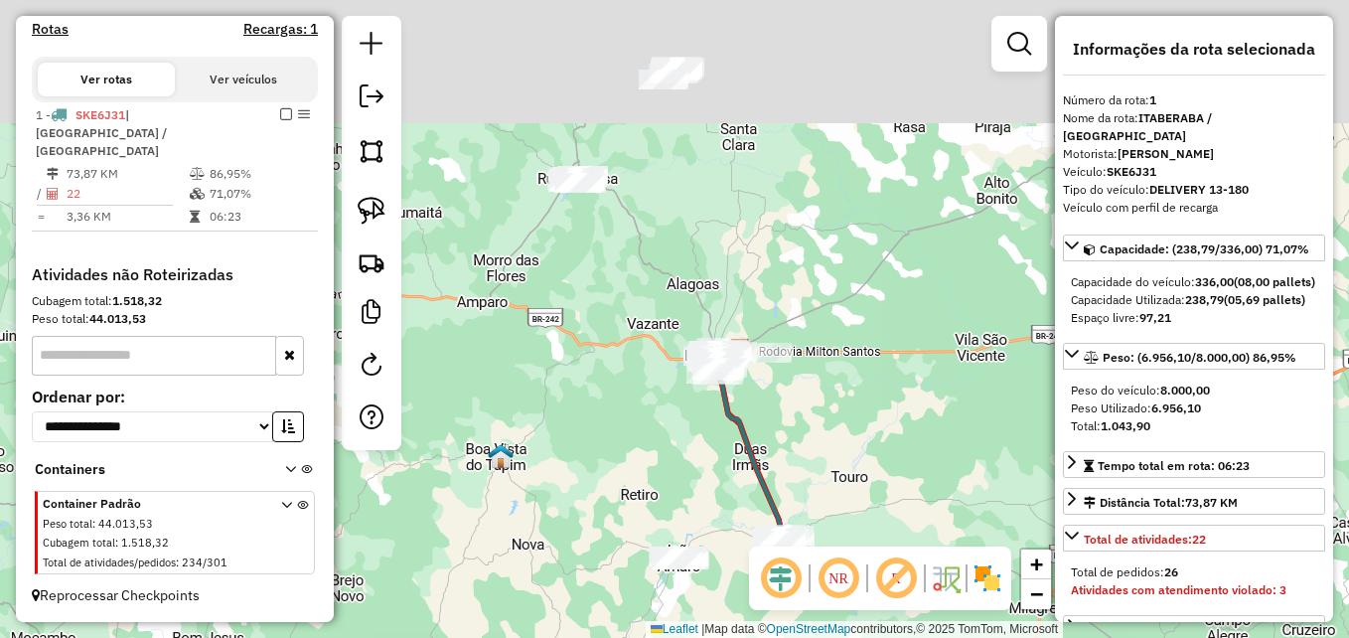
drag, startPoint x: 774, startPoint y: 331, endPoint x: 707, endPoint y: 473, distance: 156.9
click at [707, 473] on div "Janela de atendimento Grade de atendimento Capacidade Transportadoras Veículos …" at bounding box center [674, 319] width 1349 height 638
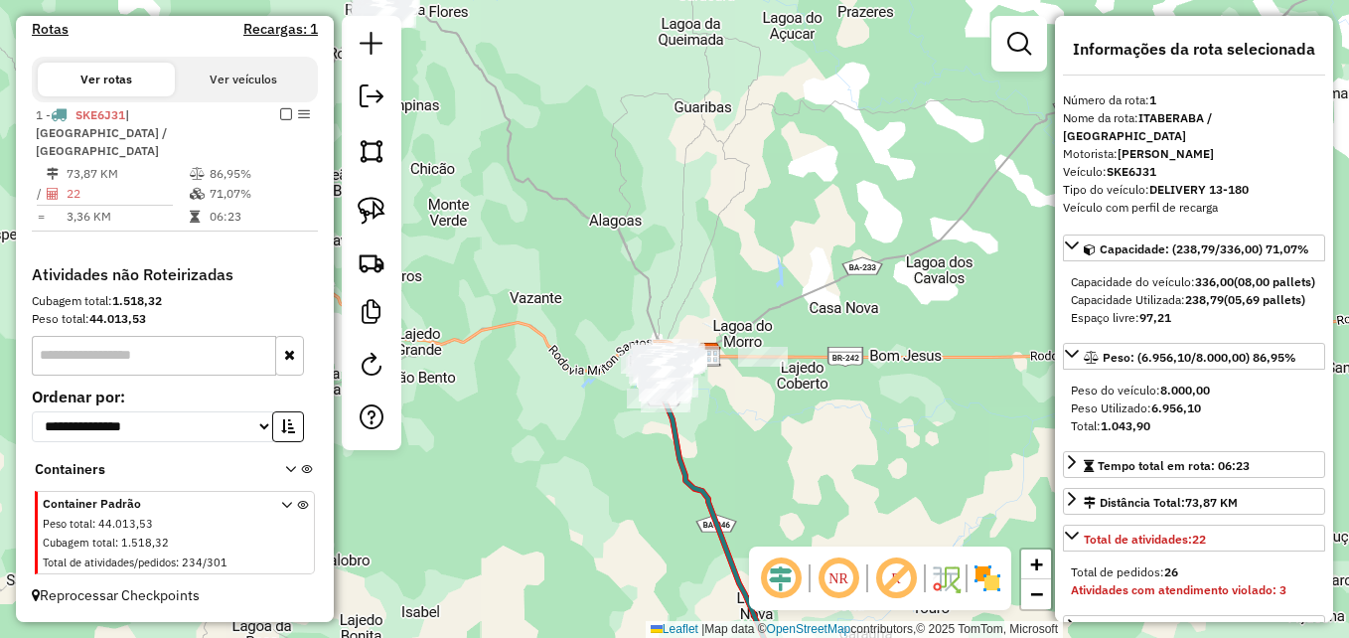
drag, startPoint x: 710, startPoint y: 393, endPoint x: 658, endPoint y: 508, distance: 125.8
click at [658, 508] on div "Janela de atendimento Grade de atendimento Capacidade Transportadoras Veículos …" at bounding box center [674, 319] width 1349 height 638
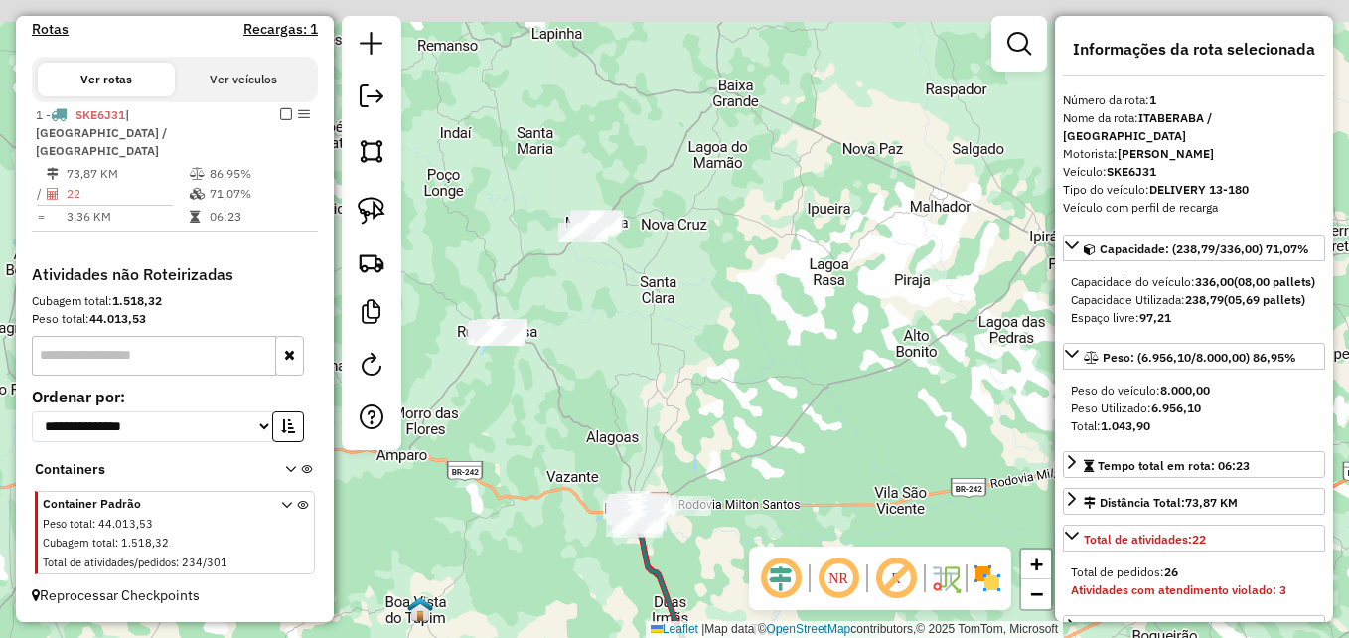
drag, startPoint x: 592, startPoint y: 410, endPoint x: 589, endPoint y: 500, distance: 89.4
click at [589, 500] on div "Janela de atendimento Grade de atendimento Capacidade Transportadoras Veículos …" at bounding box center [674, 319] width 1349 height 638
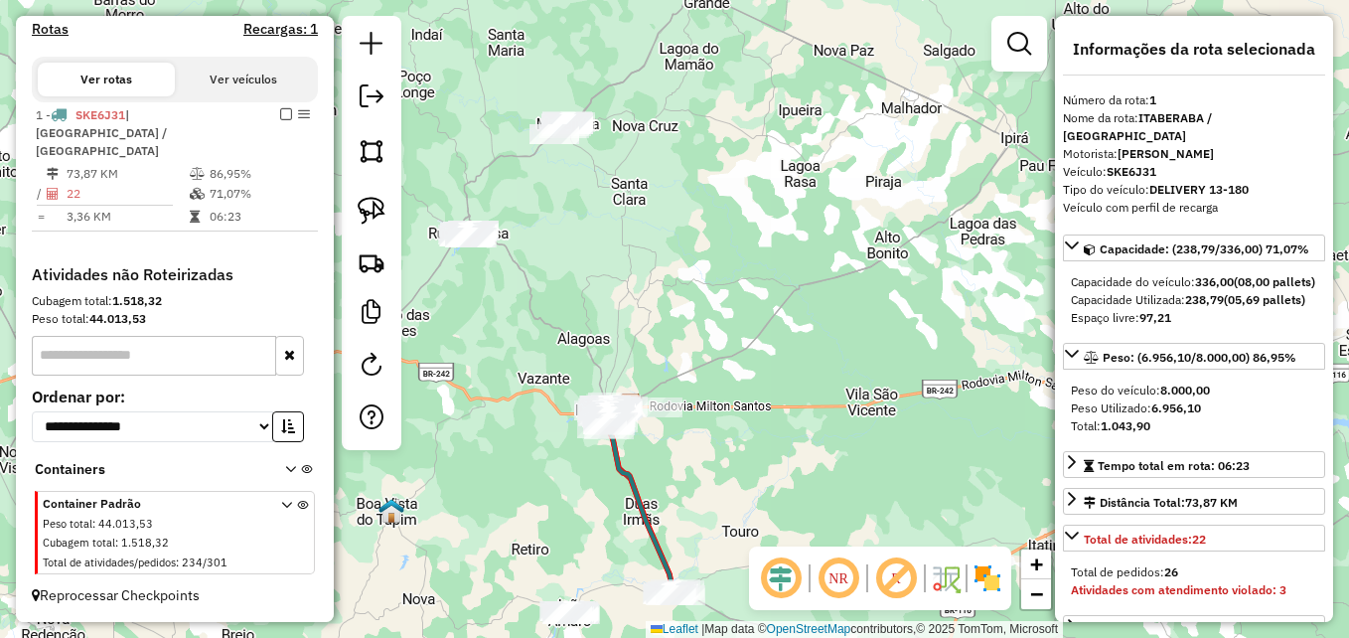
drag, startPoint x: 555, startPoint y: 514, endPoint x: 544, endPoint y: 460, distance: 54.7
click at [543, 462] on div "Janela de atendimento Grade de atendimento Capacidade Transportadoras Veículos …" at bounding box center [674, 319] width 1349 height 638
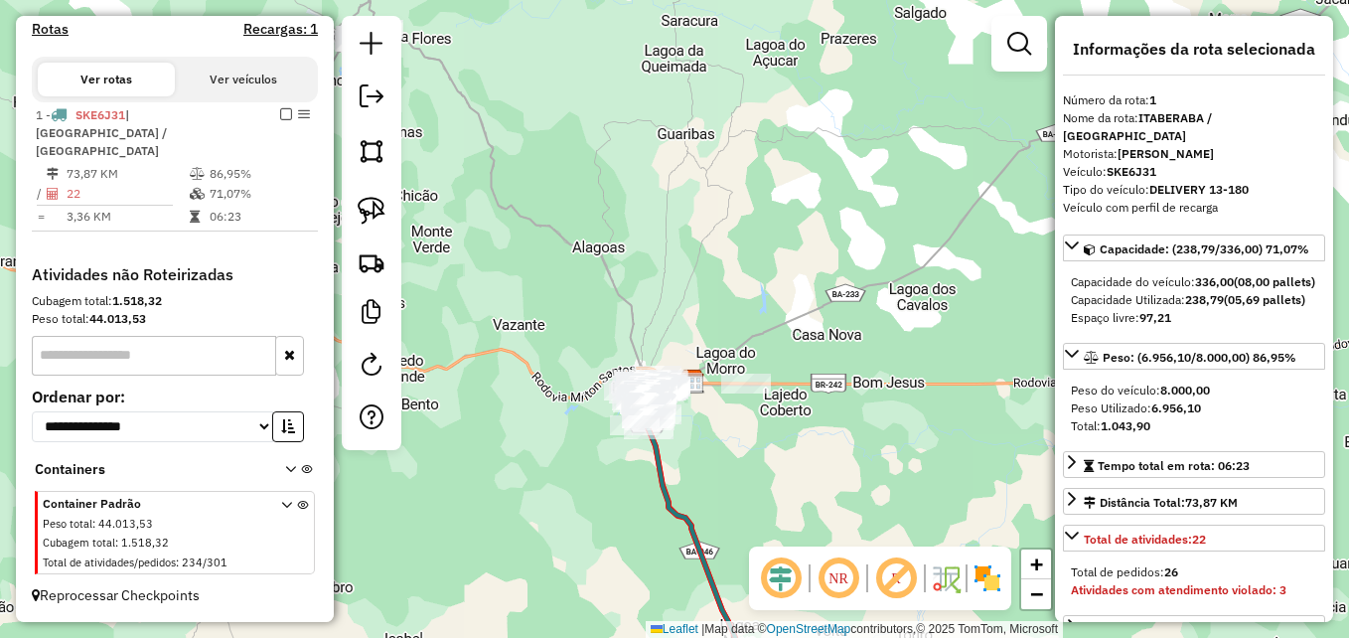
drag, startPoint x: 600, startPoint y: 502, endPoint x: 583, endPoint y: 523, distance: 27.6
click at [583, 523] on div "Janela de atendimento Grade de atendimento Capacidade Transportadoras Veículos …" at bounding box center [674, 319] width 1349 height 638
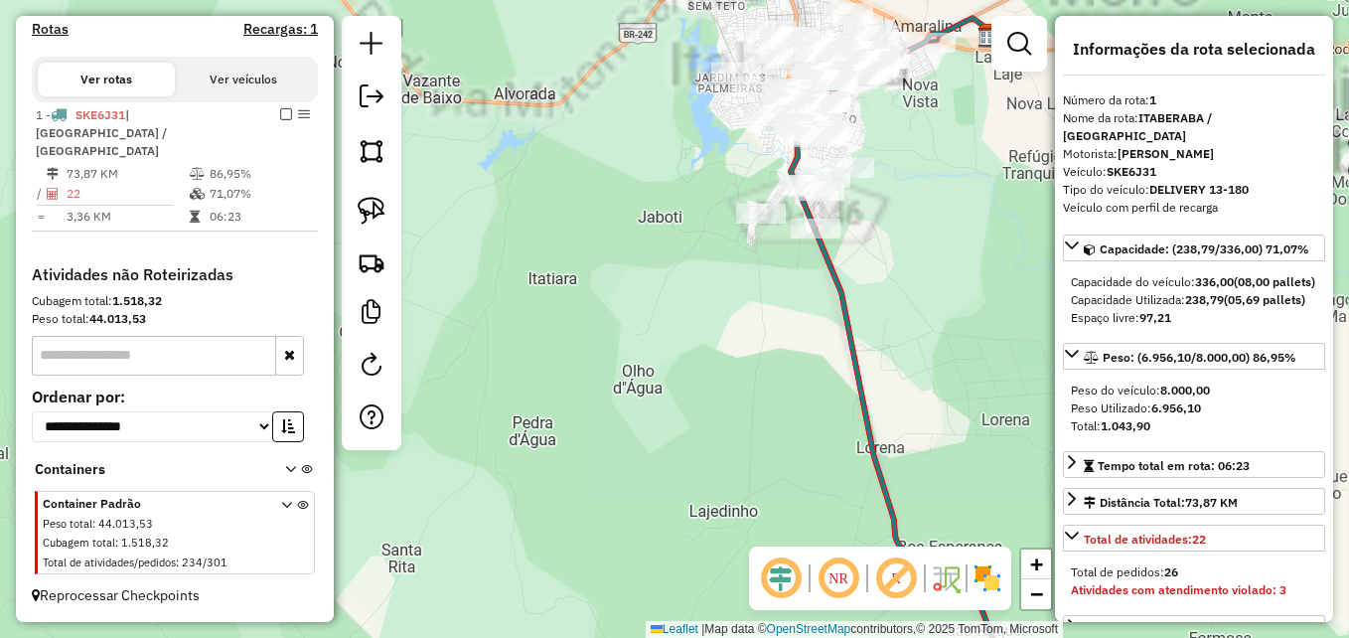
drag, startPoint x: 616, startPoint y: 443, endPoint x: 584, endPoint y: 573, distance: 134.0
click at [581, 575] on div "Janela de atendimento Grade de atendimento Capacidade Transportadoras Veículos …" at bounding box center [674, 319] width 1349 height 638
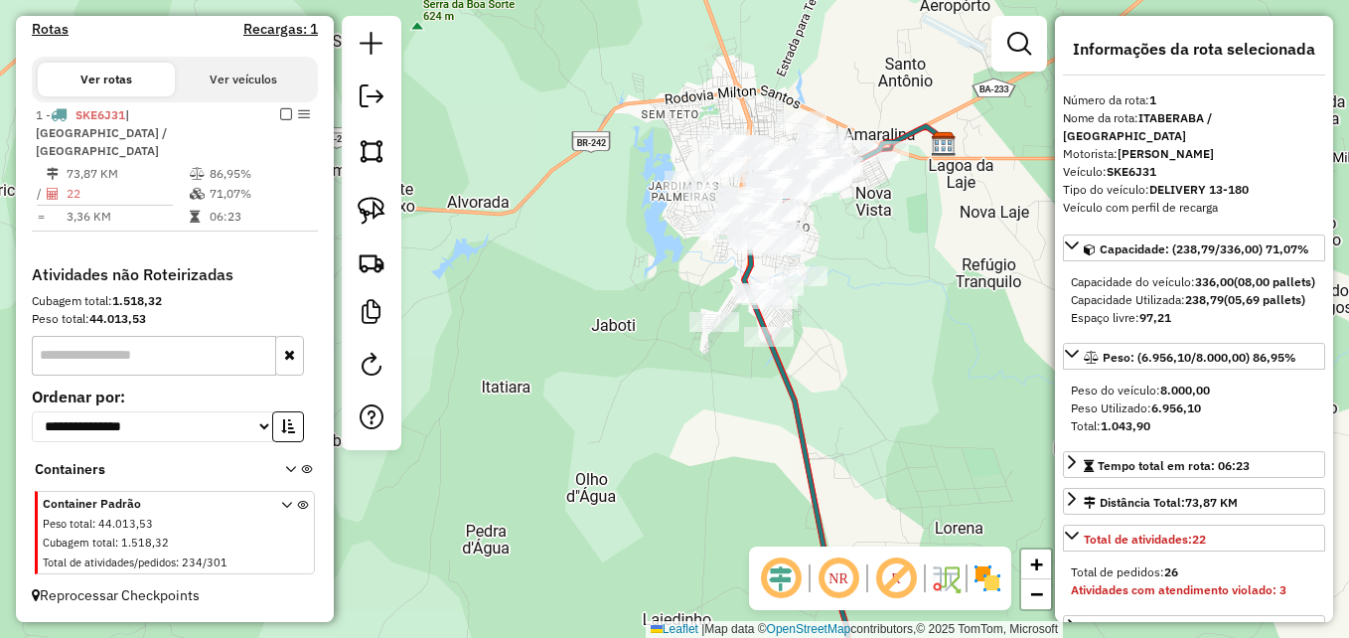
drag, startPoint x: 670, startPoint y: 481, endPoint x: 576, endPoint y: 561, distance: 124.0
click at [576, 561] on div "Janela de atendimento Grade de atendimento Capacidade Transportadoras Veículos …" at bounding box center [674, 319] width 1349 height 638
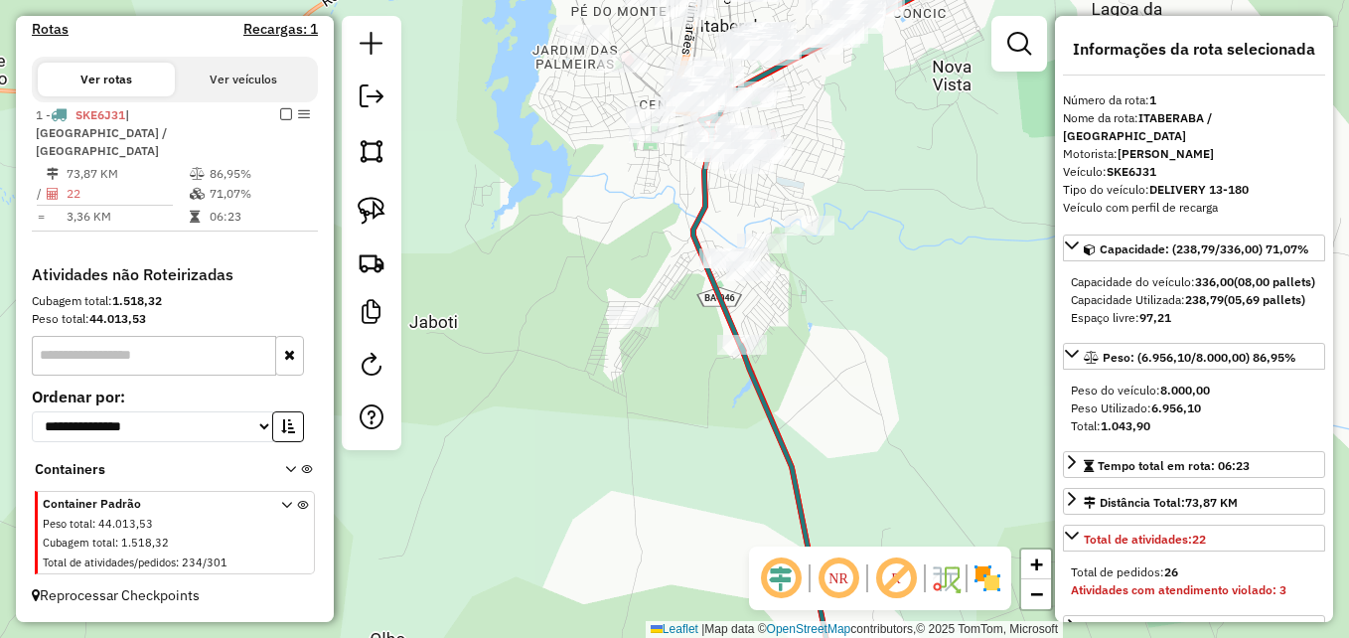
drag, startPoint x: 631, startPoint y: 454, endPoint x: 576, endPoint y: 635, distance: 188.9
click at [576, 635] on div "Janela de atendimento Grade de atendimento Capacidade Transportadoras Veículos …" at bounding box center [674, 319] width 1349 height 638
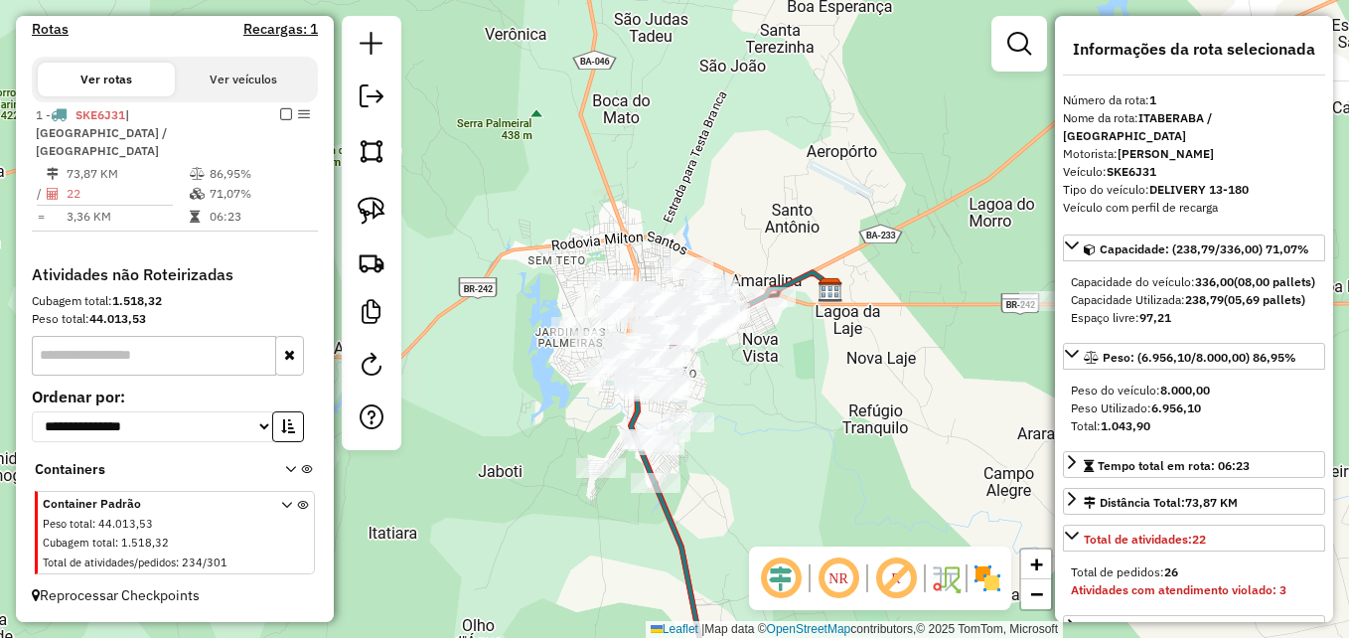
drag, startPoint x: 506, startPoint y: 494, endPoint x: 740, endPoint y: 444, distance: 239.6
click at [736, 446] on div "Janela de atendimento Grade de atendimento Capacidade Transportadoras Veículos …" at bounding box center [674, 319] width 1349 height 638
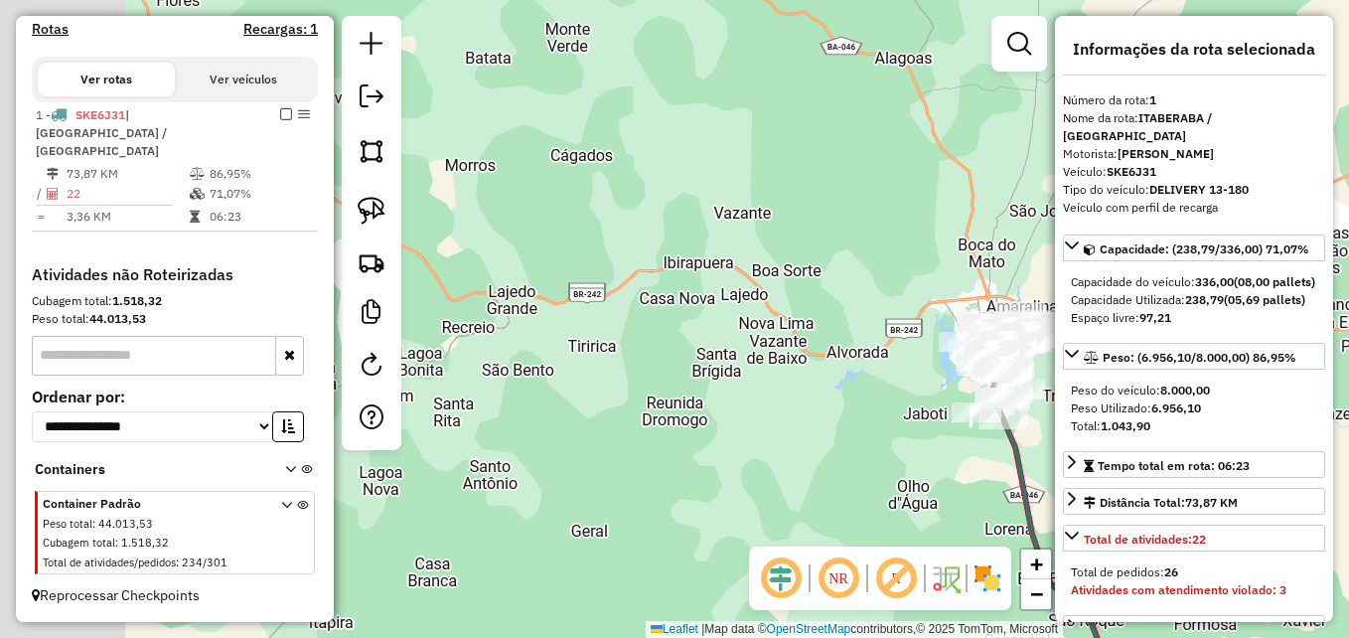
drag, startPoint x: 601, startPoint y: 482, endPoint x: 899, endPoint y: 434, distance: 301.8
click at [899, 434] on div "Janela de atendimento Grade de atendimento Capacidade Transportadoras Veículos …" at bounding box center [674, 319] width 1349 height 638
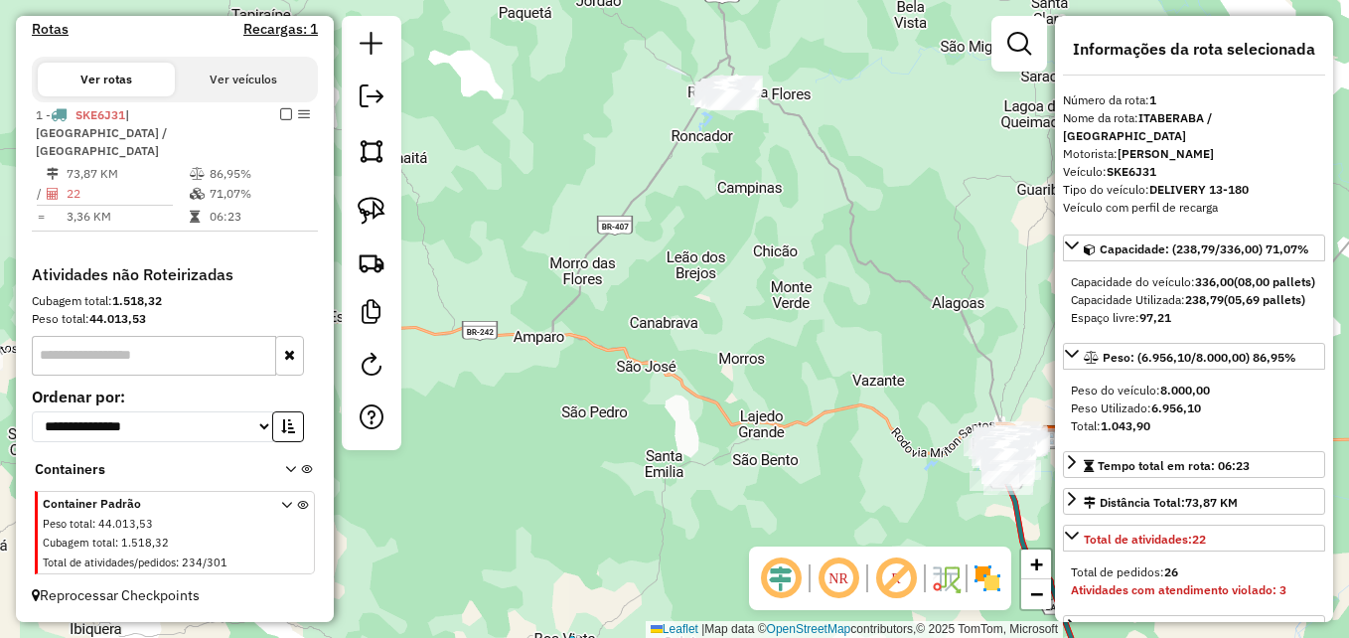
drag, startPoint x: 686, startPoint y: 492, endPoint x: 745, endPoint y: 555, distance: 86.5
click at [745, 554] on div "Janela de atendimento Grade de atendimento Capacidade Transportadoras Veículos …" at bounding box center [674, 319] width 1349 height 638
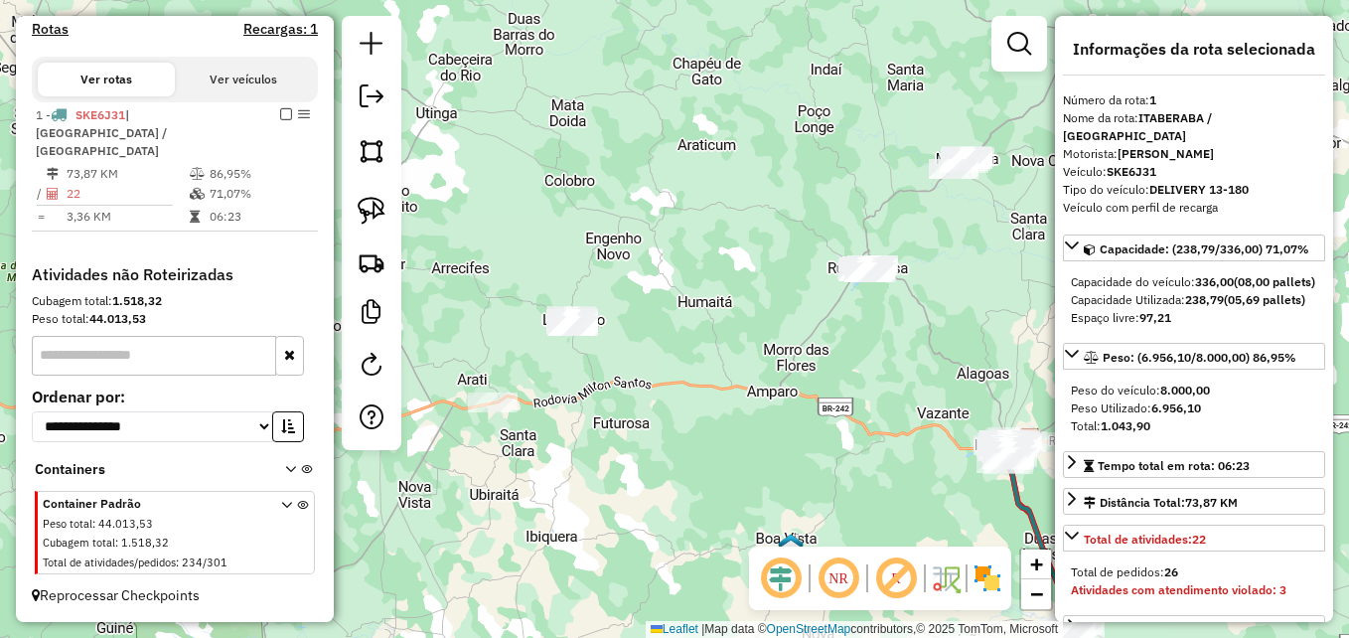
drag, startPoint x: 642, startPoint y: 469, endPoint x: 766, endPoint y: 463, distance: 124.3
click at [765, 463] on div "Janela de atendimento Grade de atendimento Capacidade Transportadoras Veículos …" at bounding box center [674, 319] width 1349 height 638
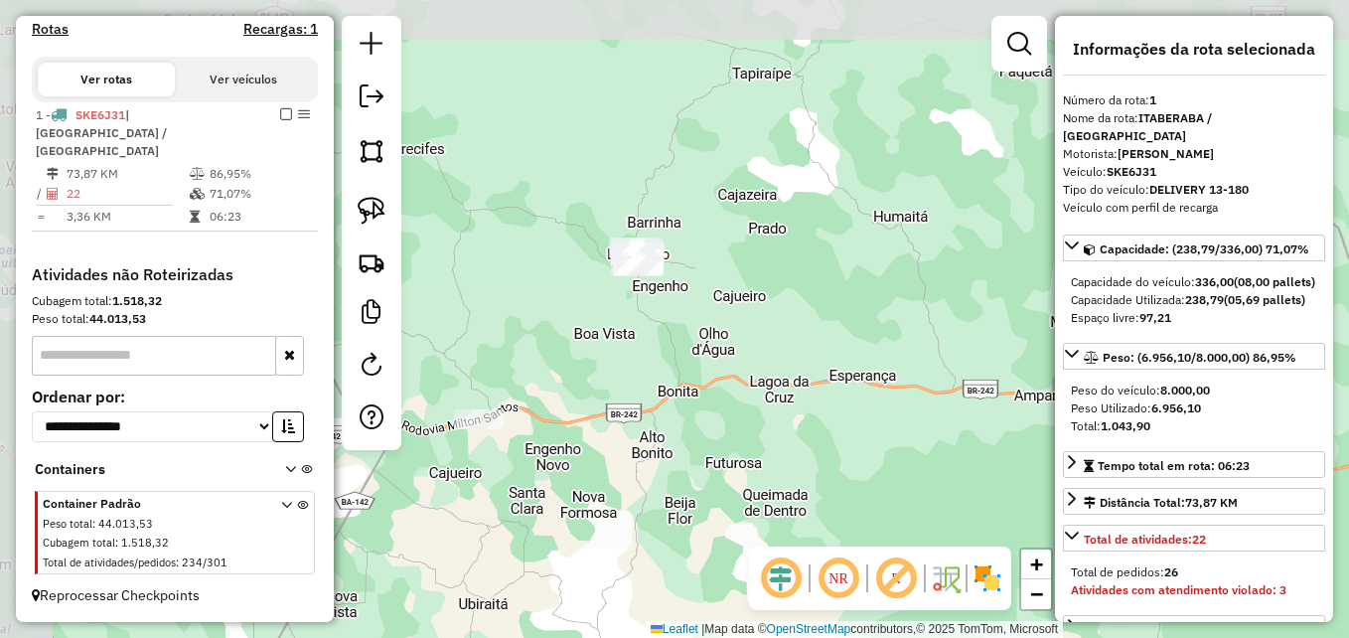
drag, startPoint x: 554, startPoint y: 413, endPoint x: 798, endPoint y: 493, distance: 256.0
click at [798, 493] on div "Janela de atendimento Grade de atendimento Capacidade Transportadoras Veículos …" at bounding box center [674, 319] width 1349 height 638
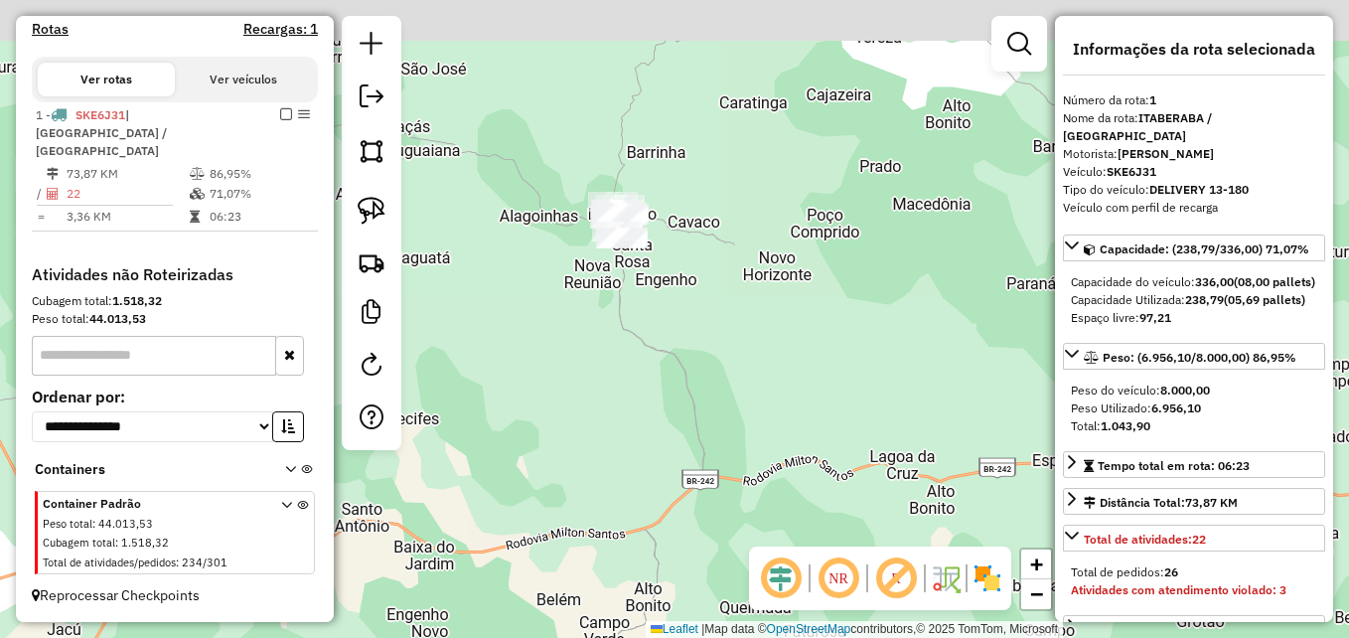
drag, startPoint x: 652, startPoint y: 375, endPoint x: 783, endPoint y: 573, distance: 237.2
click at [783, 573] on hb-router-mapa "**********" at bounding box center [674, 319] width 1349 height 638
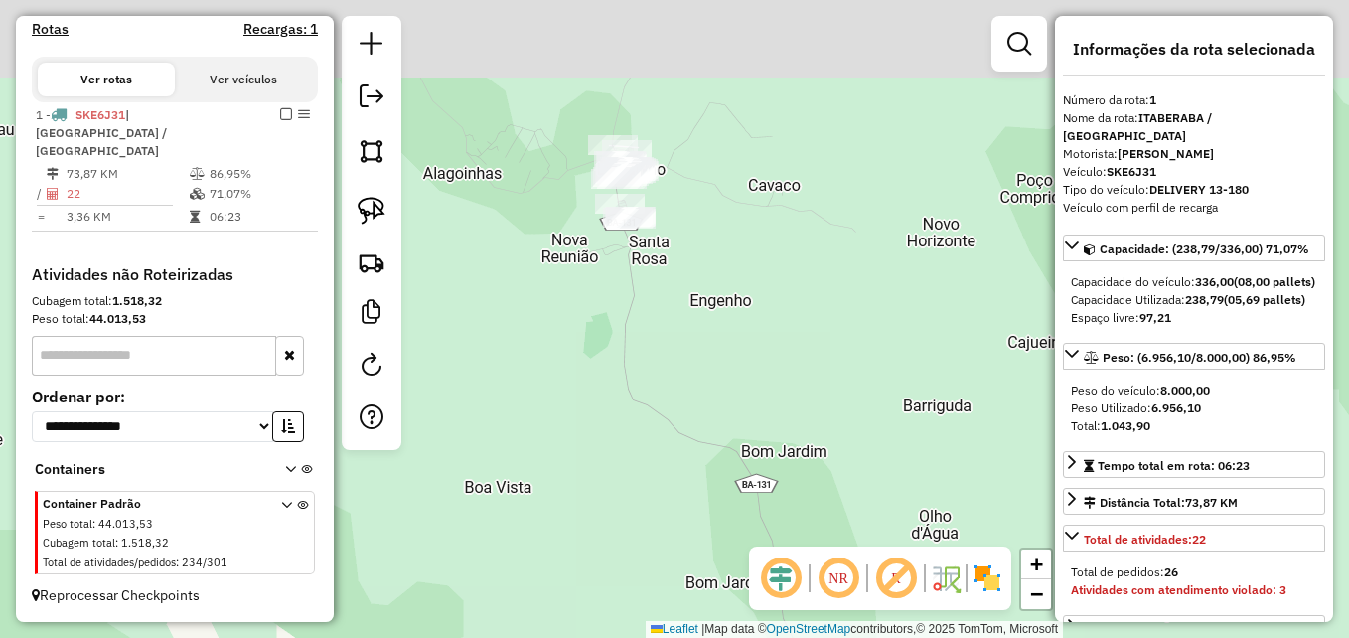
drag, startPoint x: 623, startPoint y: 328, endPoint x: 702, endPoint y: 558, distance: 243.8
click at [702, 558] on div "Janela de atendimento Grade de atendimento Capacidade Transportadoras Veículos …" at bounding box center [674, 319] width 1349 height 638
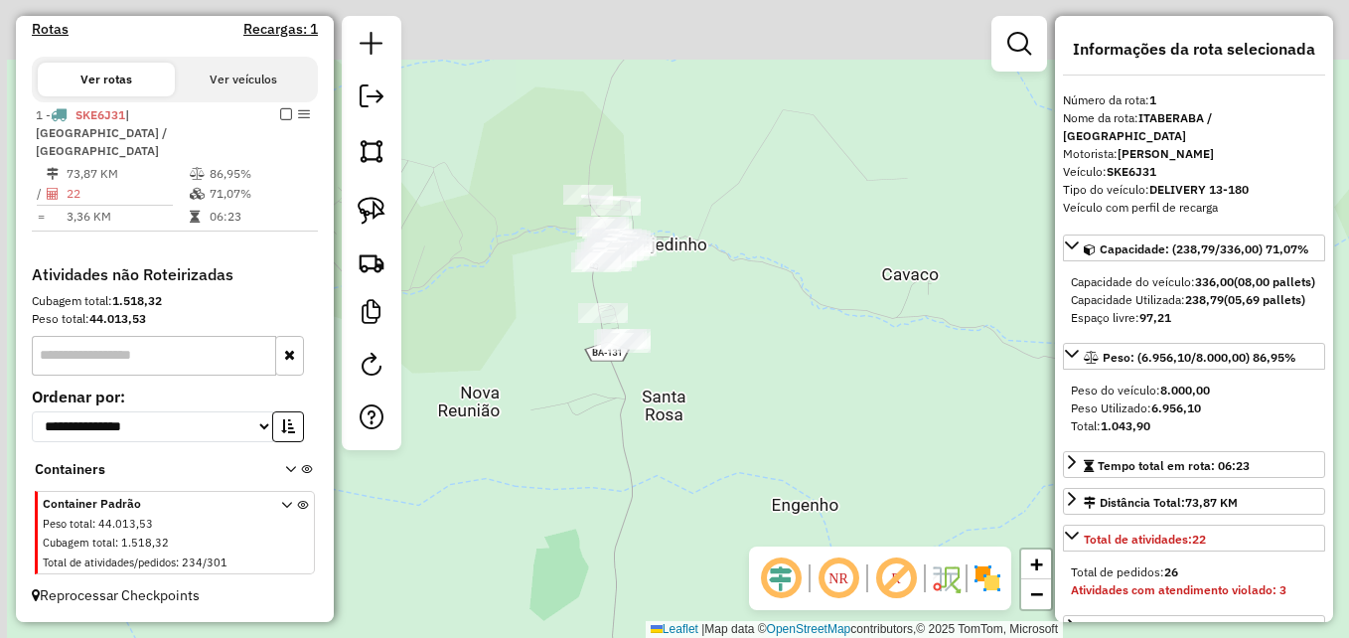
drag, startPoint x: 662, startPoint y: 207, endPoint x: 696, endPoint y: 459, distance: 254.7
click at [696, 459] on div "Janela de atendimento Grade de atendimento Capacidade Transportadoras Veículos …" at bounding box center [674, 319] width 1349 height 638
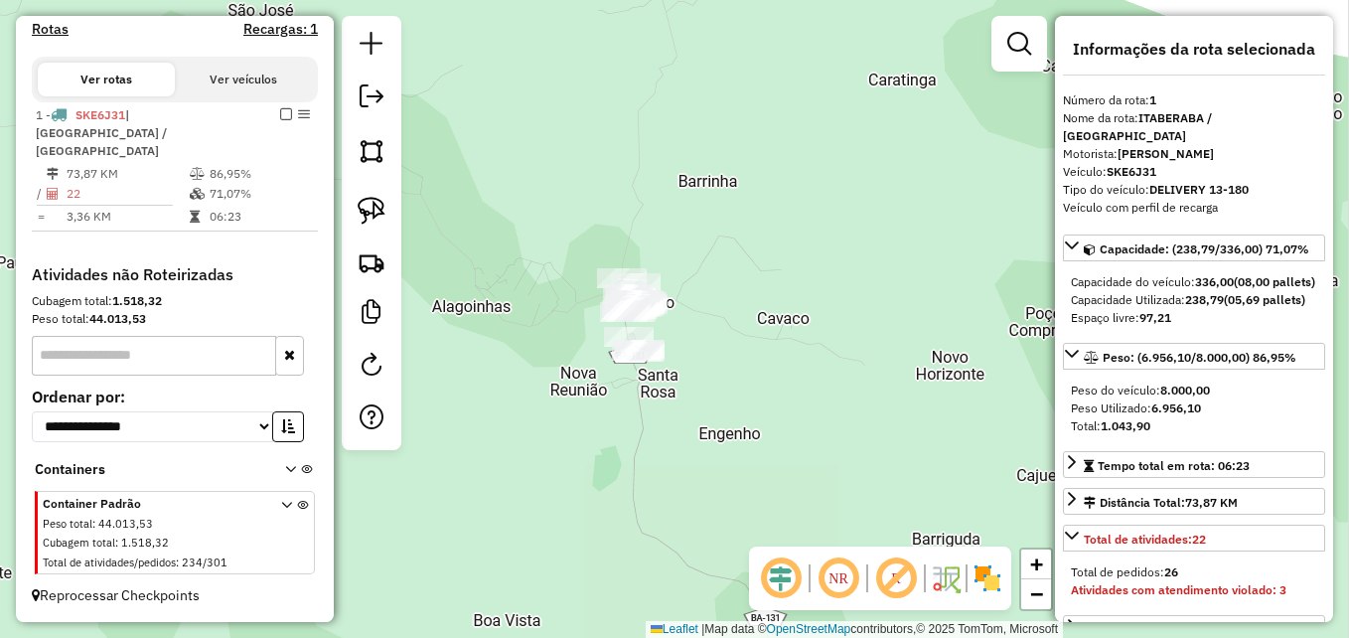
drag
click at [569, 297] on div "Janela de atendimento Grade de atendimento Capacidade Transportadoras Veículos …" at bounding box center [674, 319] width 1349 height 638
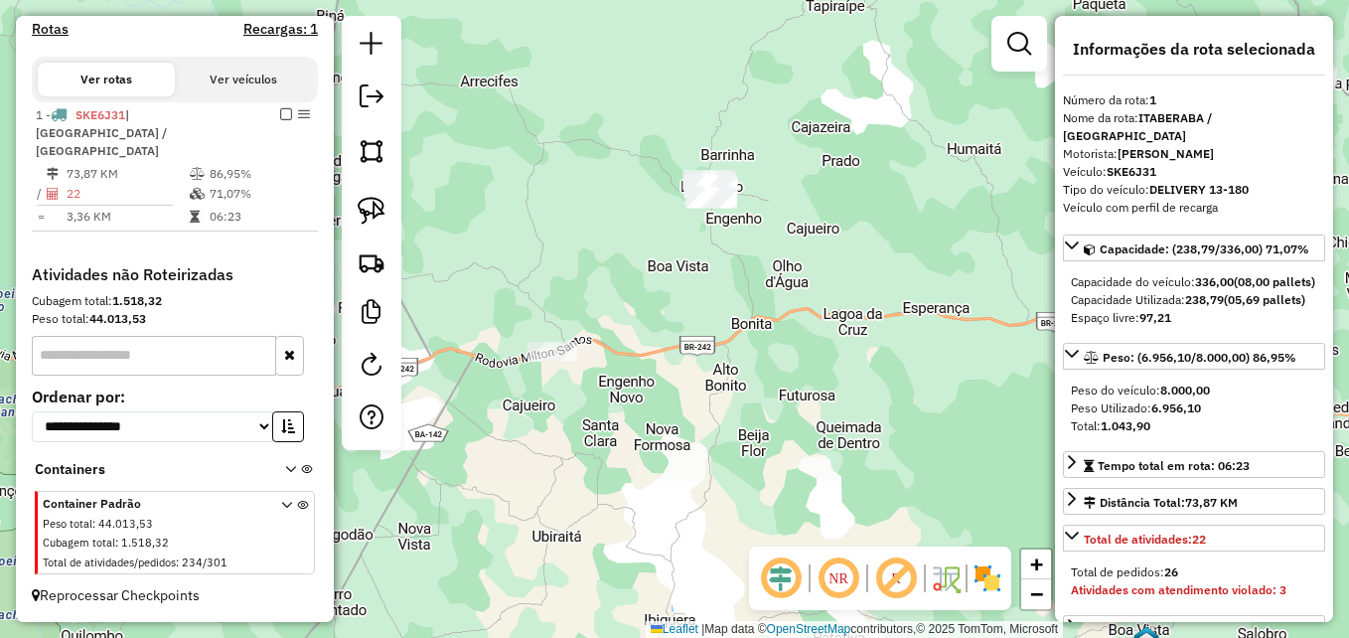
click at [867, 363] on div "Janela de atendimento Grade de atendimento Capacidade Transportadoras Veículos …" at bounding box center [674, 319] width 1349 height 638
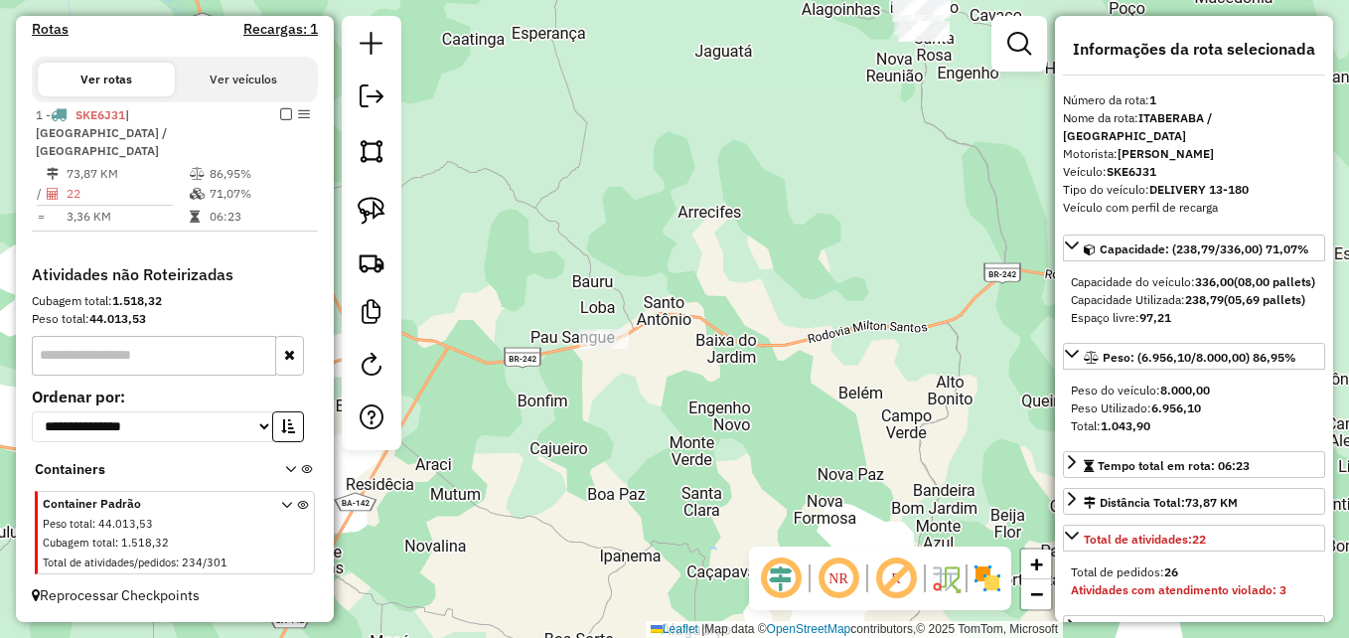
click at [829, 436] on div "Janela de atendimento Grade de atendimento Capacidade Transportadoras Veículos …" at bounding box center [674, 319] width 1349 height 638
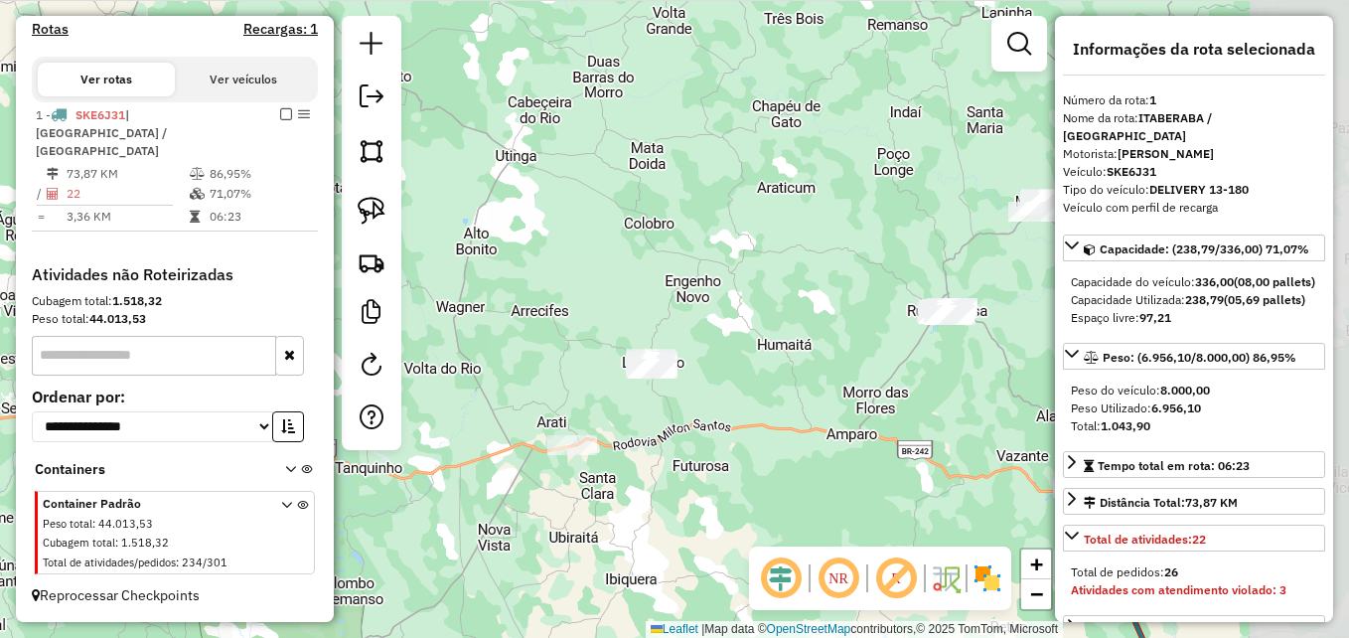
click at [666, 497] on div "Janela de atendimento Grade de atendimento Capacidade Transportadoras Veículos …" at bounding box center [674, 319] width 1349 height 638
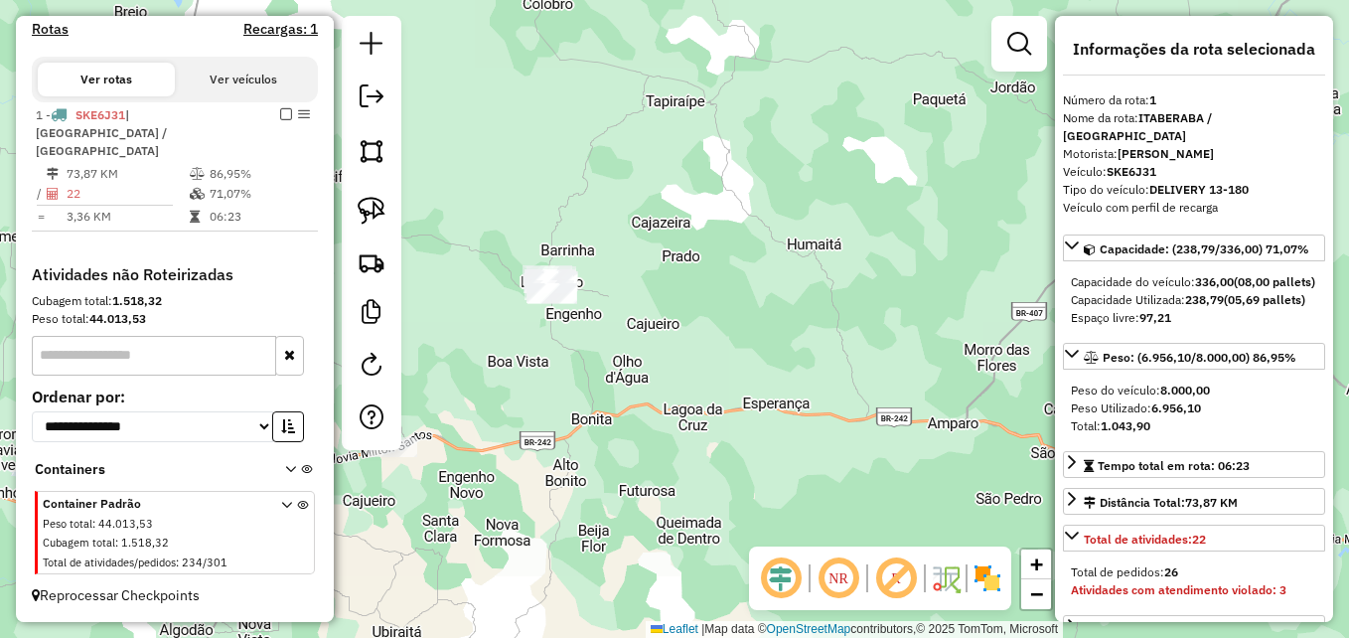
click at [738, 555] on div "Janela de atendimento Grade de atendimento Capacidade Transportadoras Veículos …" at bounding box center [674, 319] width 1349 height 638
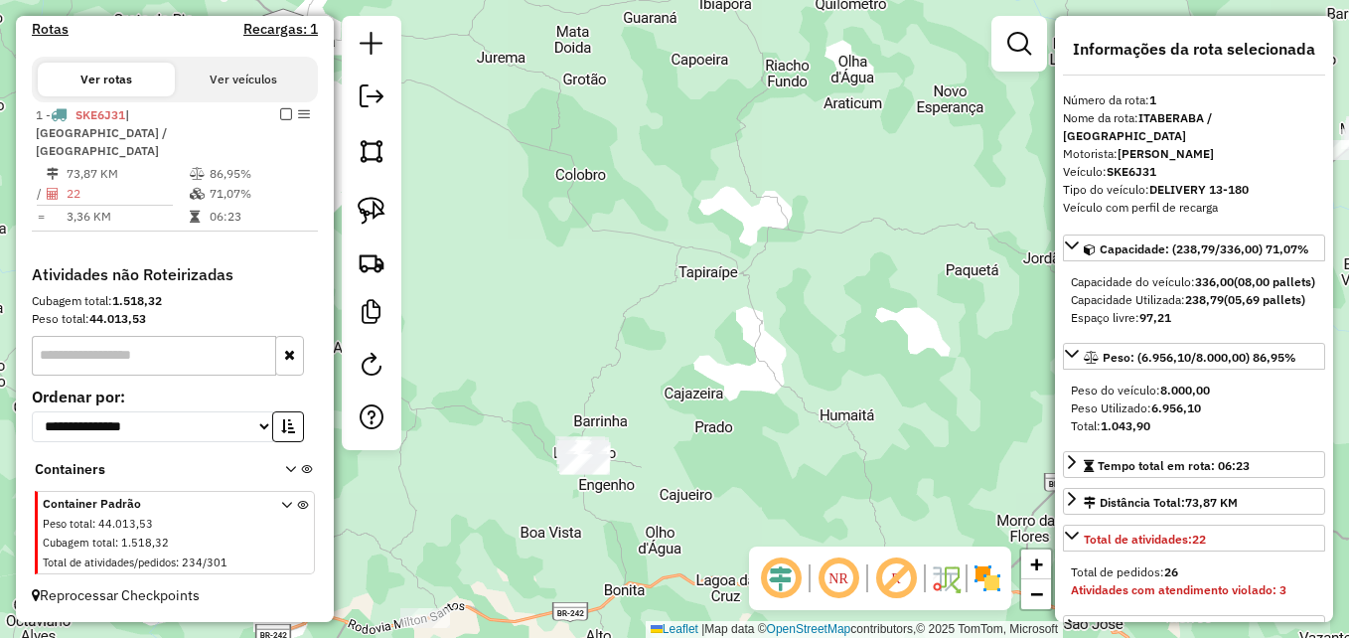
click at [737, 578] on div "Janela de atendimento Grade de atendimento Capacidade Transportadoras Veículos …" at bounding box center [674, 319] width 1349 height 638
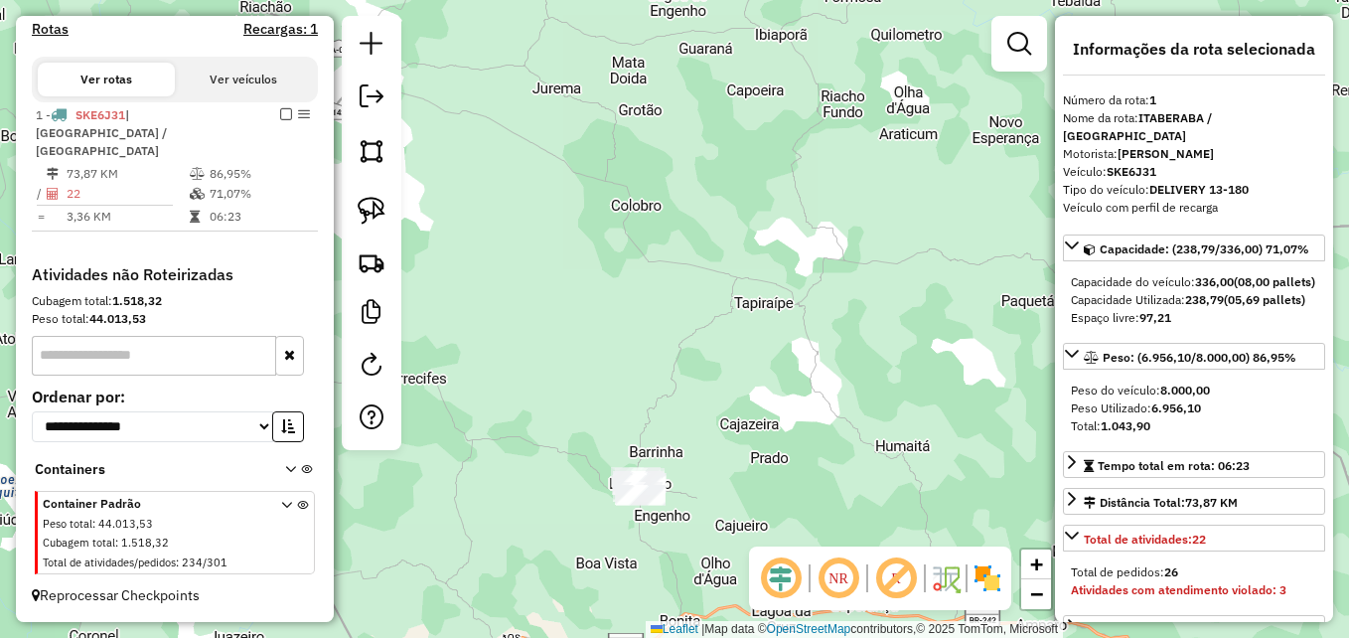
click at [379, 223] on img at bounding box center [372, 211] width 28 height 28
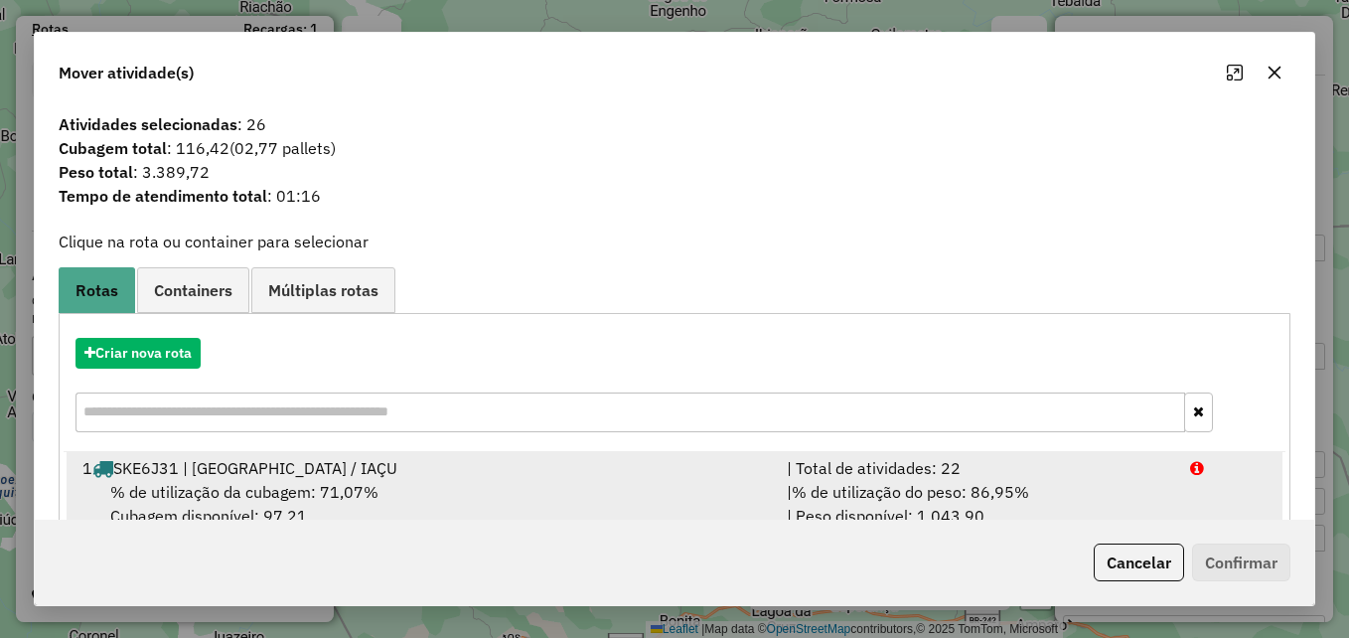
scroll to position [47, 0]
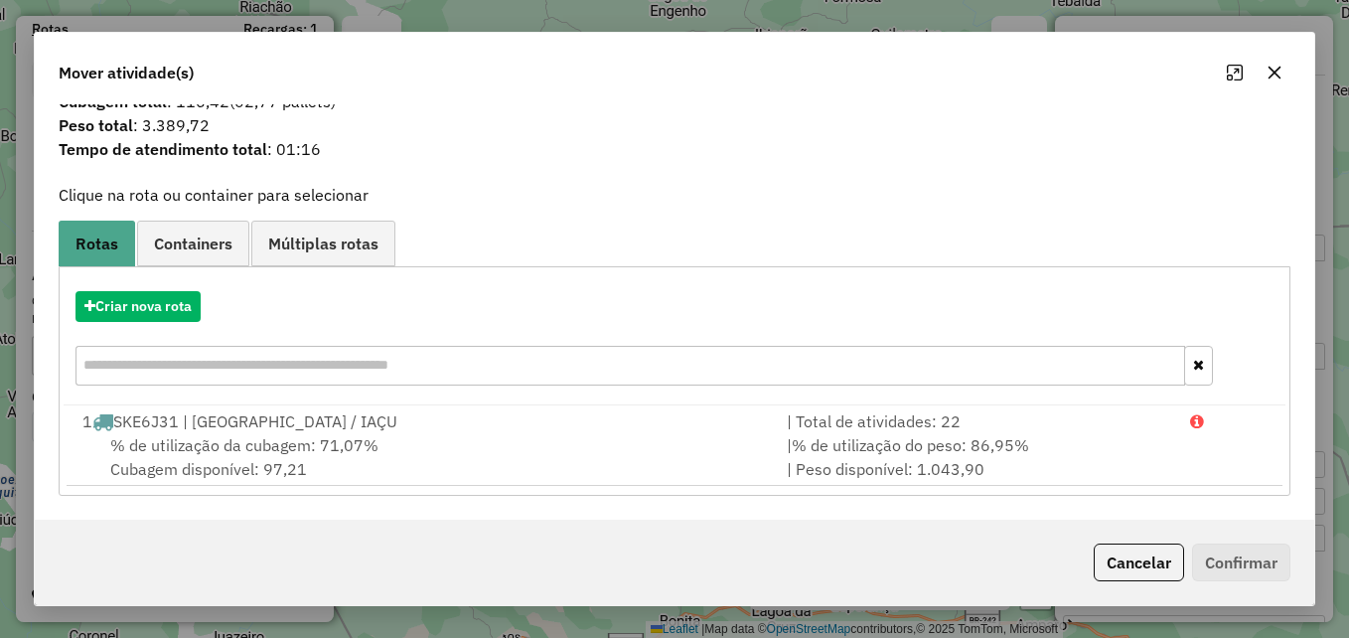
click at [1269, 73] on icon "button" at bounding box center [1274, 73] width 16 height 16
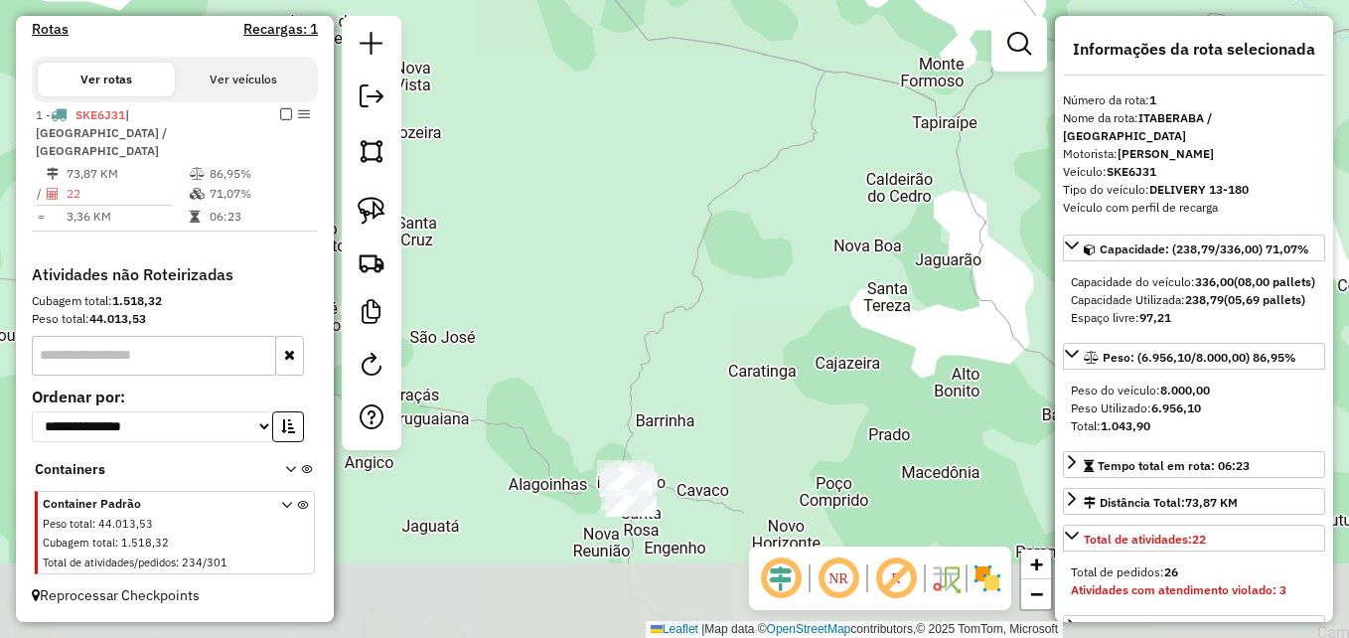
drag, startPoint x: 713, startPoint y: 448, endPoint x: 718, endPoint y: 133, distance: 314.9
click at [718, 133] on div "Janela de atendimento Grade de atendimento Capacidade Transportadoras Veículos …" at bounding box center [674, 319] width 1349 height 638
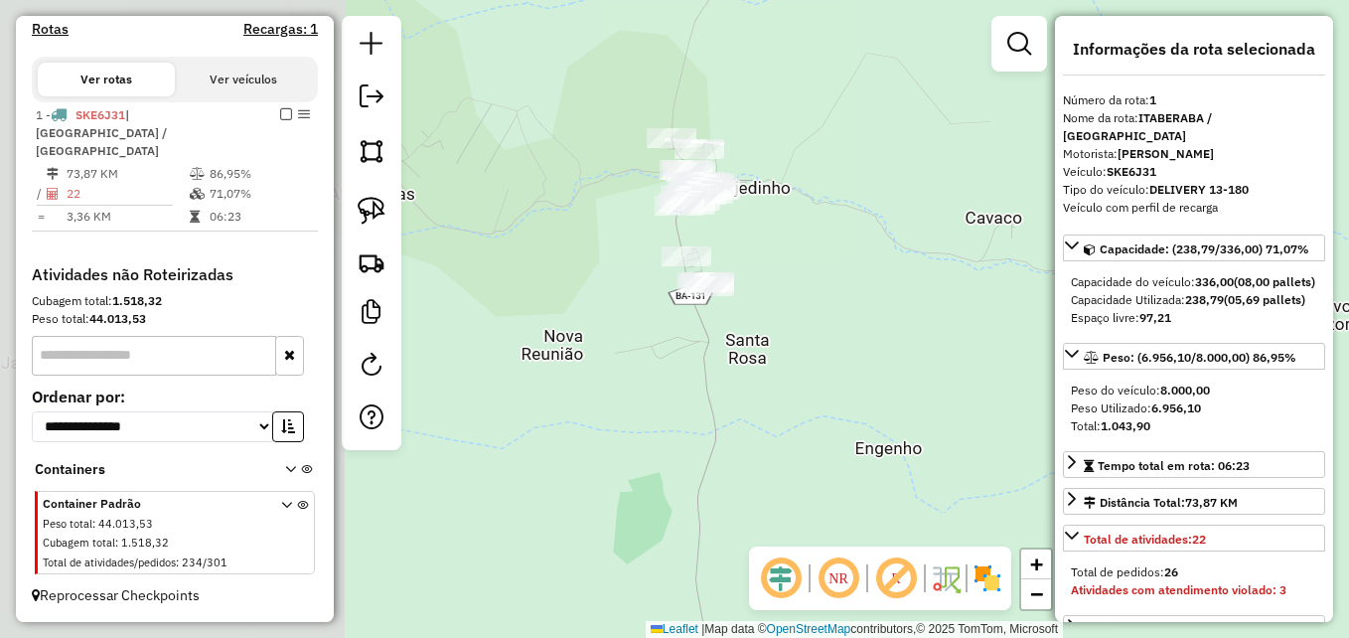
drag, startPoint x: 611, startPoint y: 392, endPoint x: 973, endPoint y: 295, distance: 375.4
click at [973, 295] on div "Janela de atendimento Grade de atendimento Capacidade Transportadoras Veículos …" at bounding box center [674, 319] width 1349 height 638
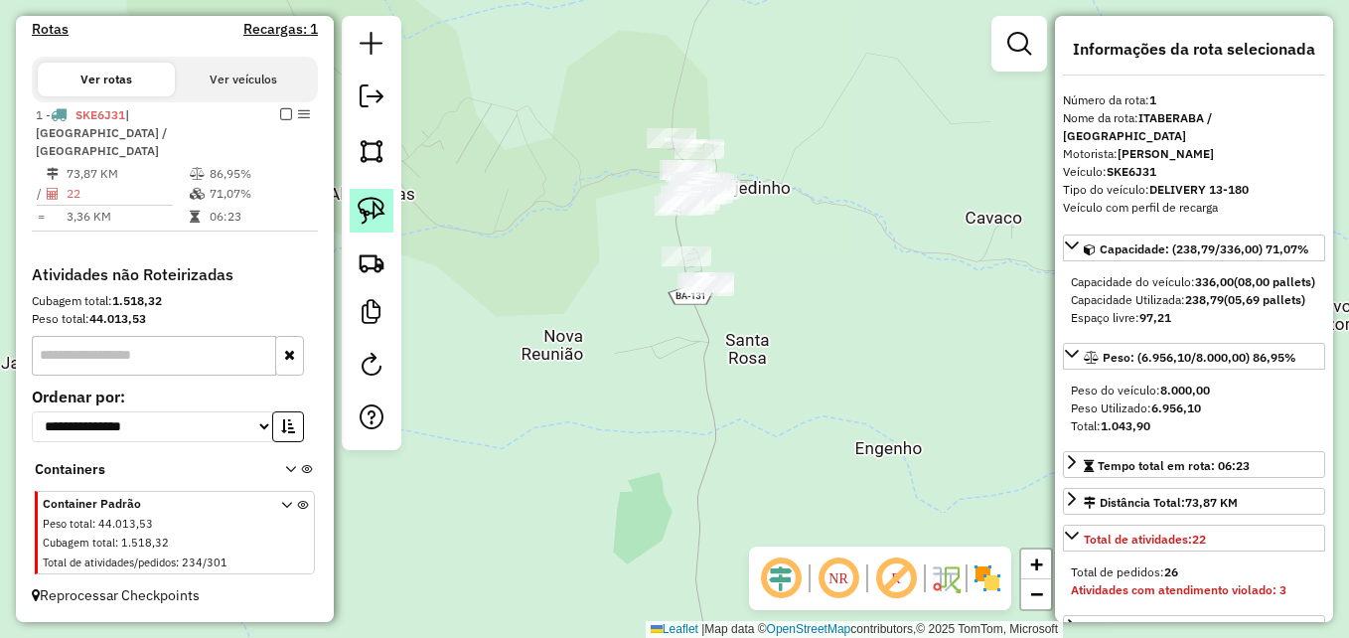
click at [380, 216] on img at bounding box center [372, 211] width 28 height 28
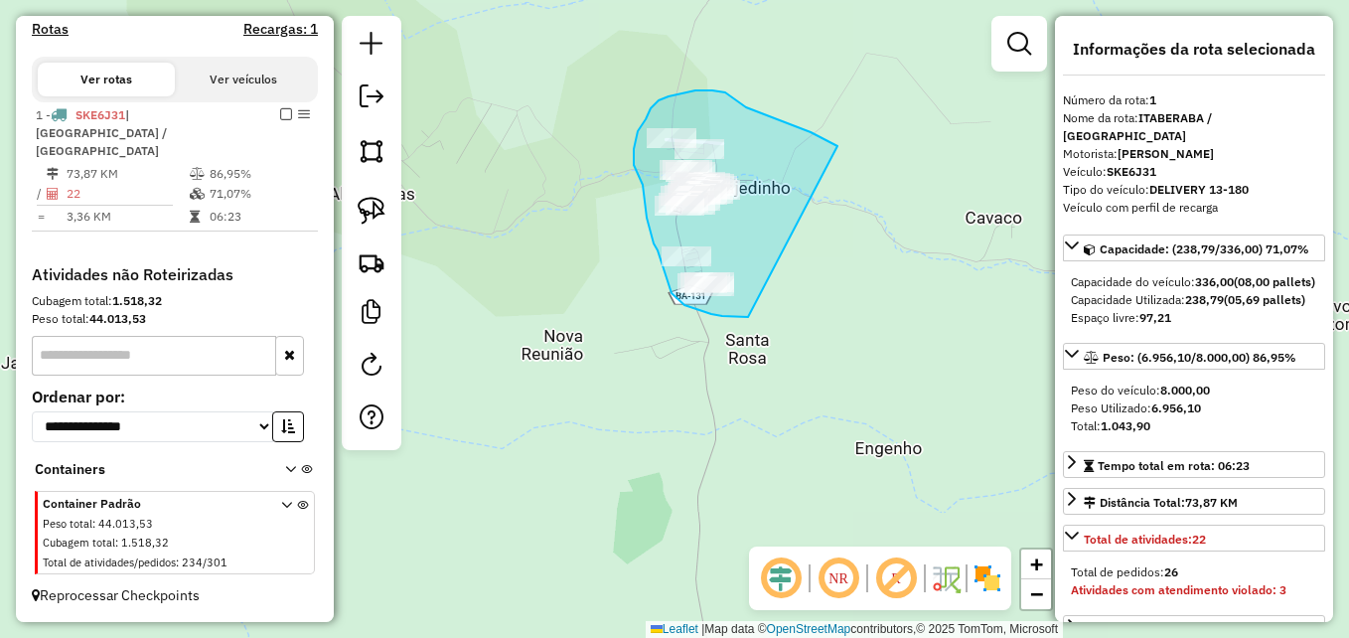
drag, startPoint x: 748, startPoint y: 317, endPoint x: 843, endPoint y: 163, distance: 181.1
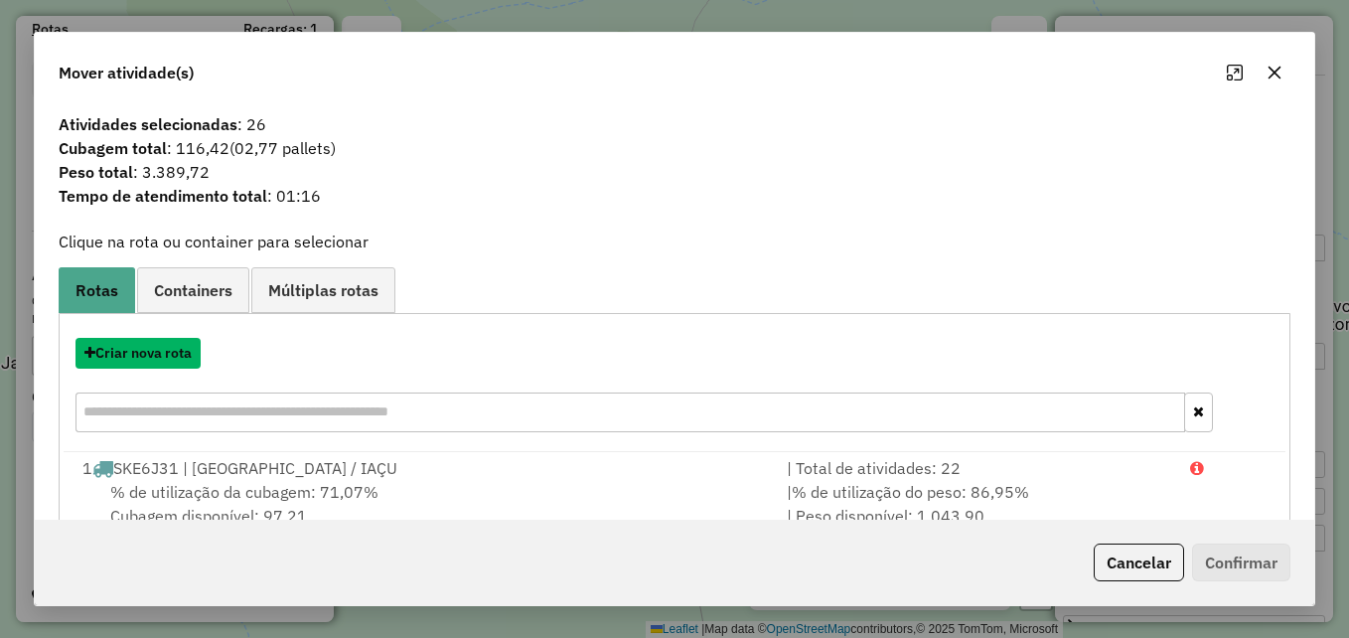
click at [182, 360] on button "Criar nova rota" at bounding box center [137, 353] width 125 height 31
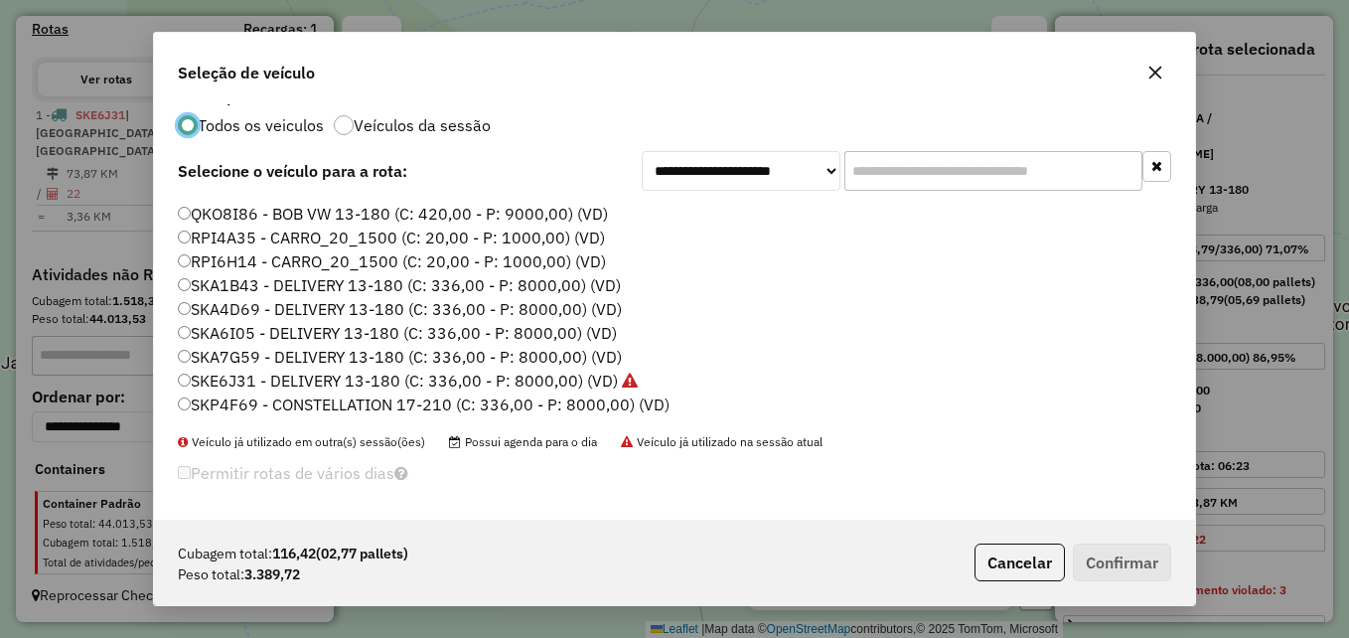
scroll to position [25, 0]
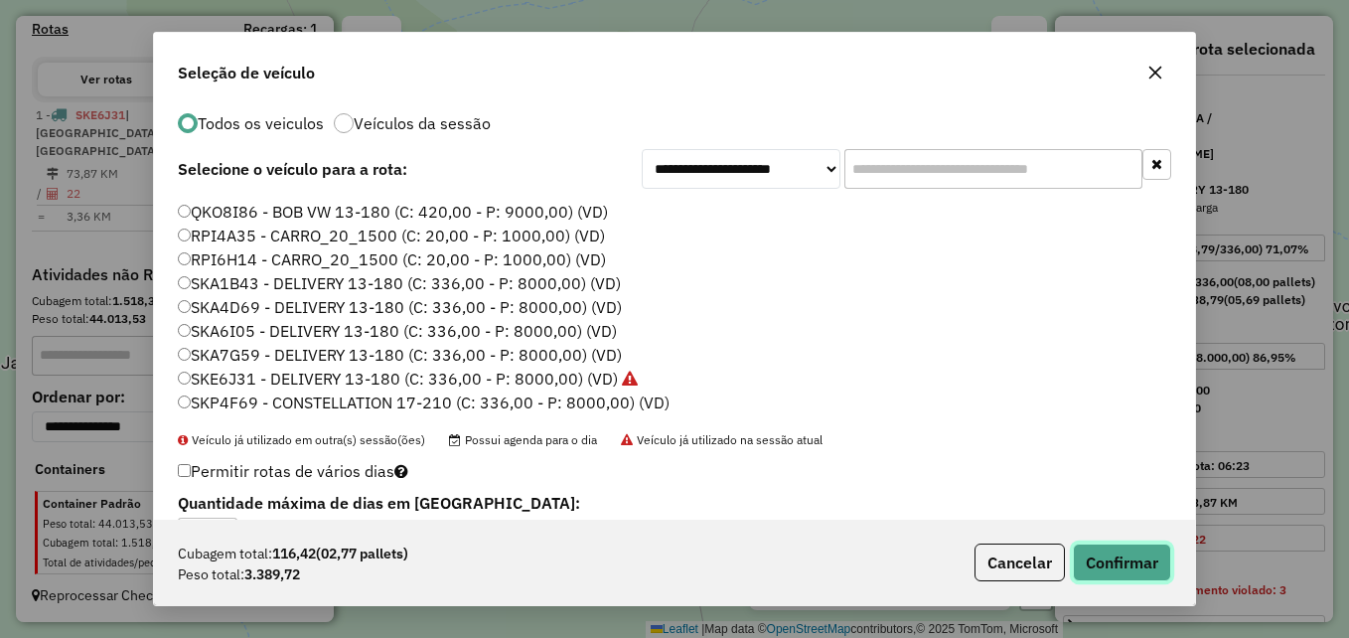
click at [1106, 561] on button "Confirmar" at bounding box center [1122, 562] width 98 height 38
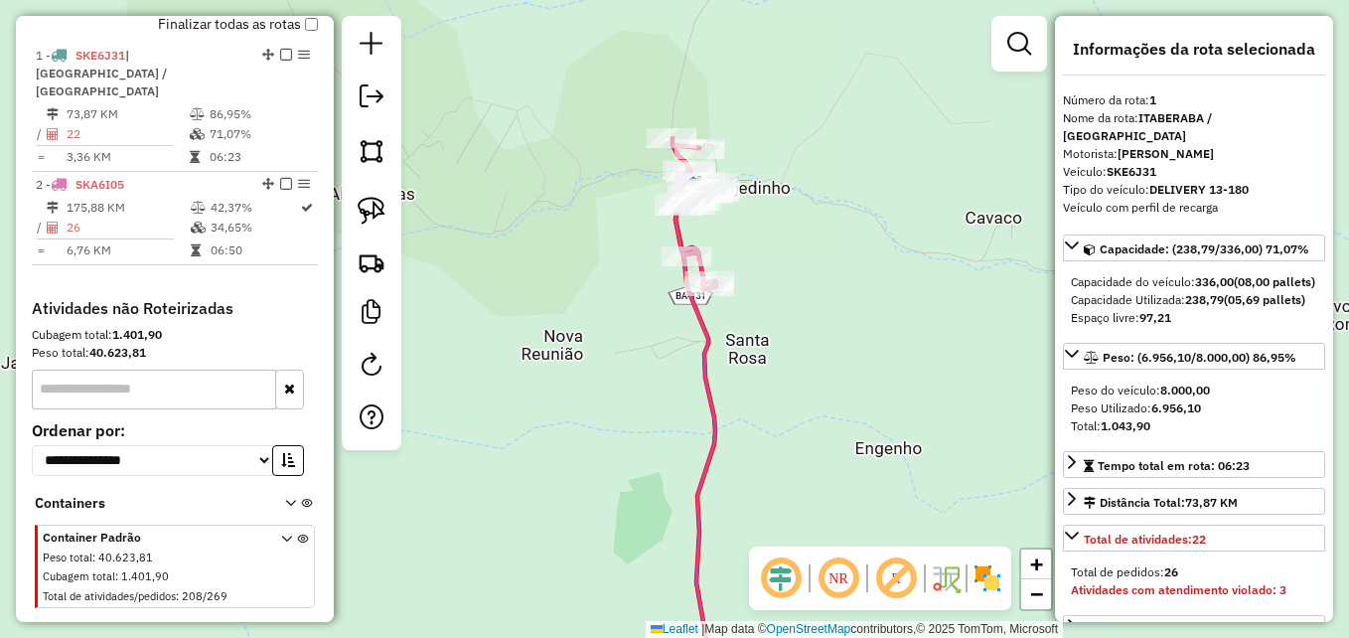
scroll to position [705, 0]
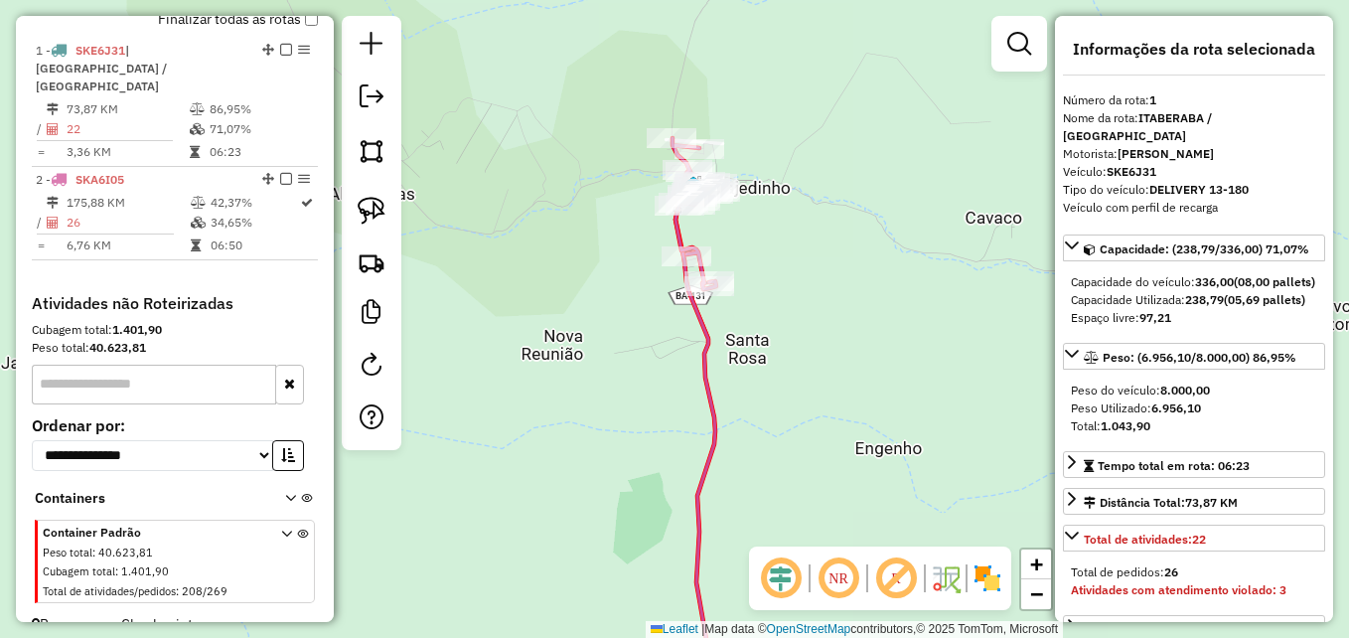
click at [710, 407] on icon at bounding box center [733, 454] width 116 height 496
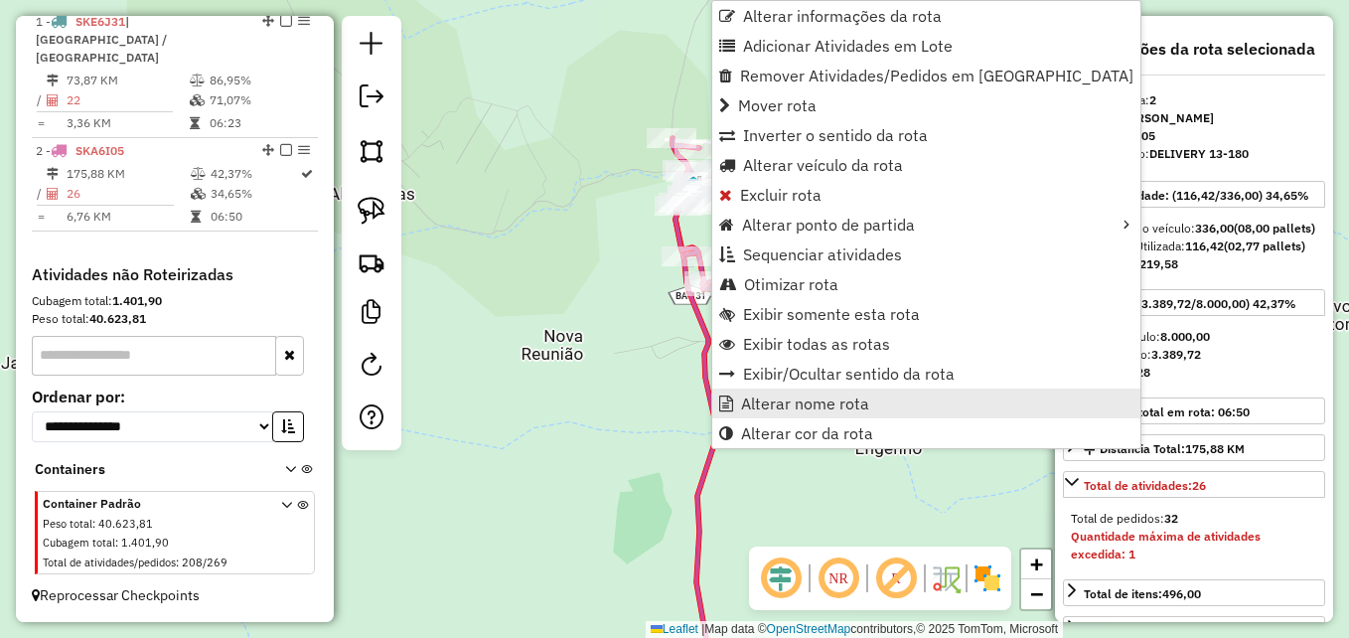
click at [825, 404] on span "Alterar nome rota" at bounding box center [805, 403] width 128 height 16
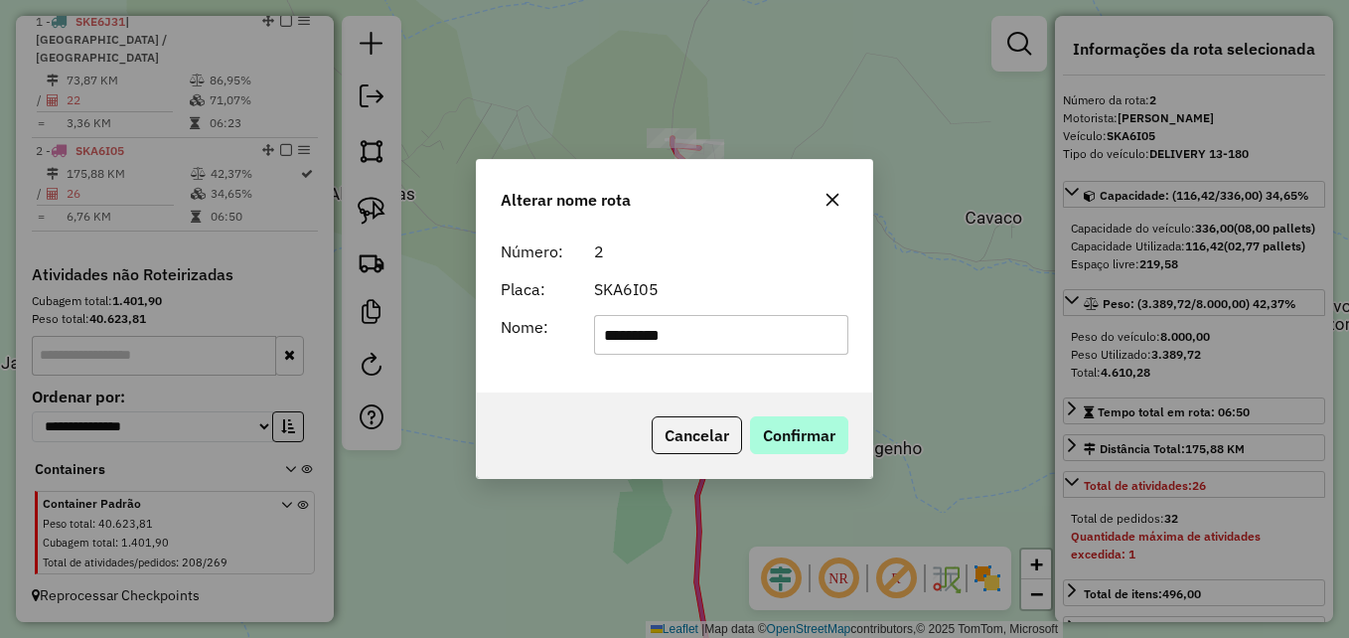
type input "*********"
click at [816, 435] on button "Confirmar" at bounding box center [799, 435] width 98 height 38
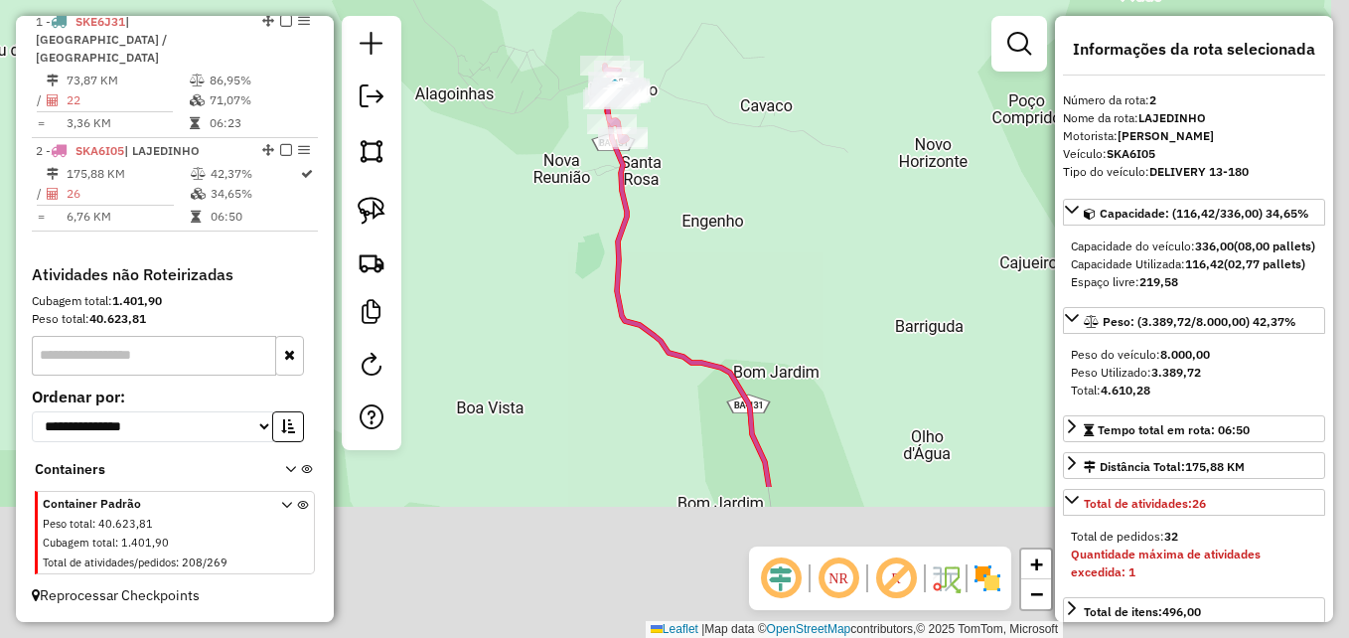
drag, startPoint x: 586, startPoint y: 468, endPoint x: 551, endPoint y: 247, distance: 223.2
click at [550, 249] on div "Janela de atendimento Grade de atendimento Capacidade Transportadoras Veículos …" at bounding box center [674, 319] width 1349 height 638
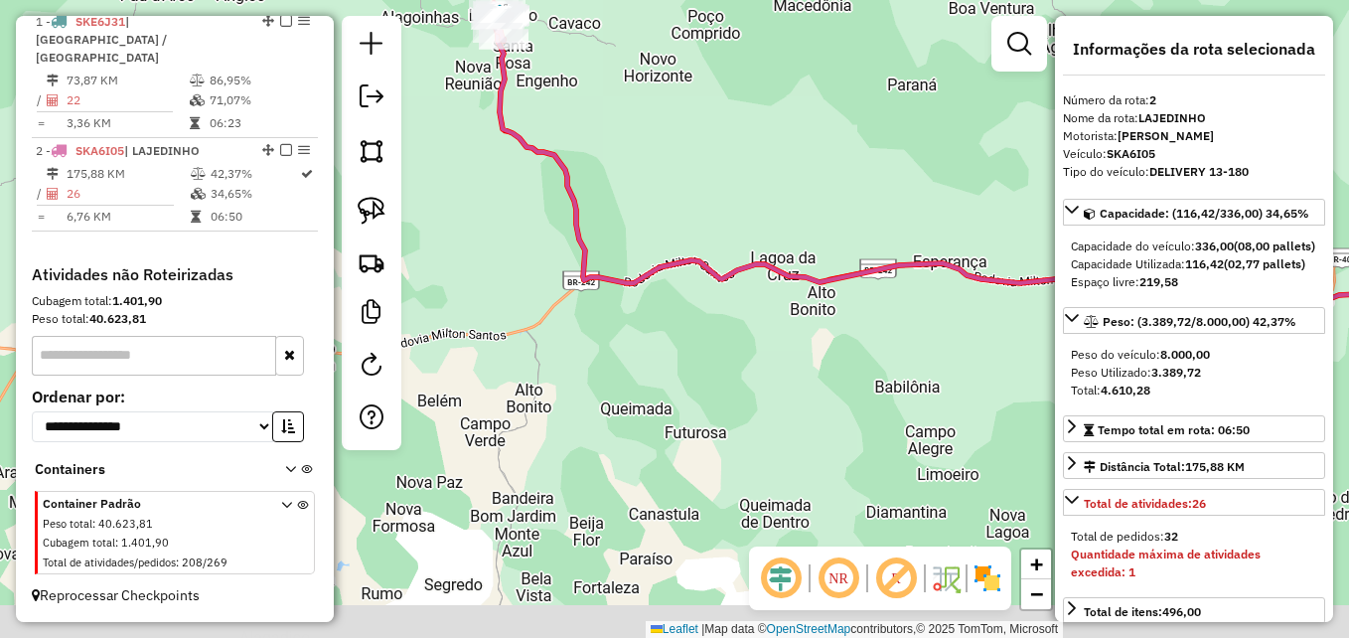
drag, startPoint x: 610, startPoint y: 389, endPoint x: 515, endPoint y: 228, distance: 187.1
click at [509, 228] on div "Janela de atendimento Grade de atendimento Capacidade Transportadoras Veículos …" at bounding box center [674, 319] width 1349 height 638
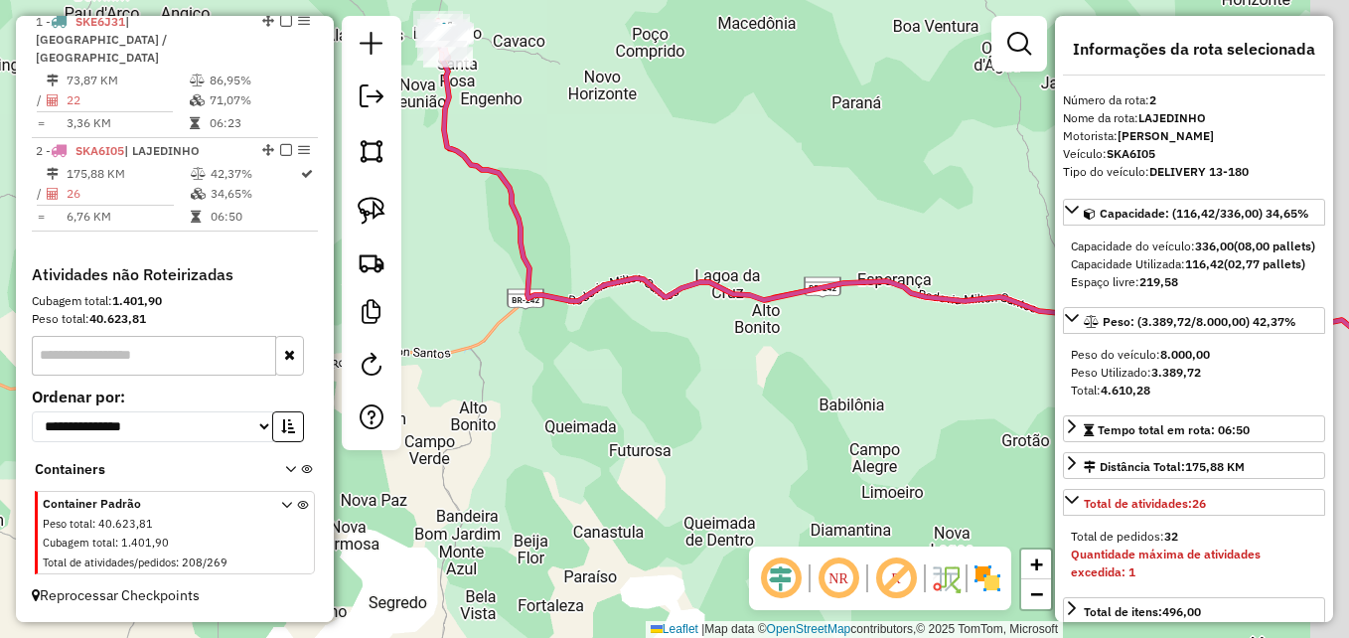
drag, startPoint x: 797, startPoint y: 348, endPoint x: 592, endPoint y: 385, distance: 208.1
click at [592, 385] on div "Janela de atendimento Grade de atendimento Capacidade Transportadoras Veículos …" at bounding box center [674, 319] width 1349 height 638
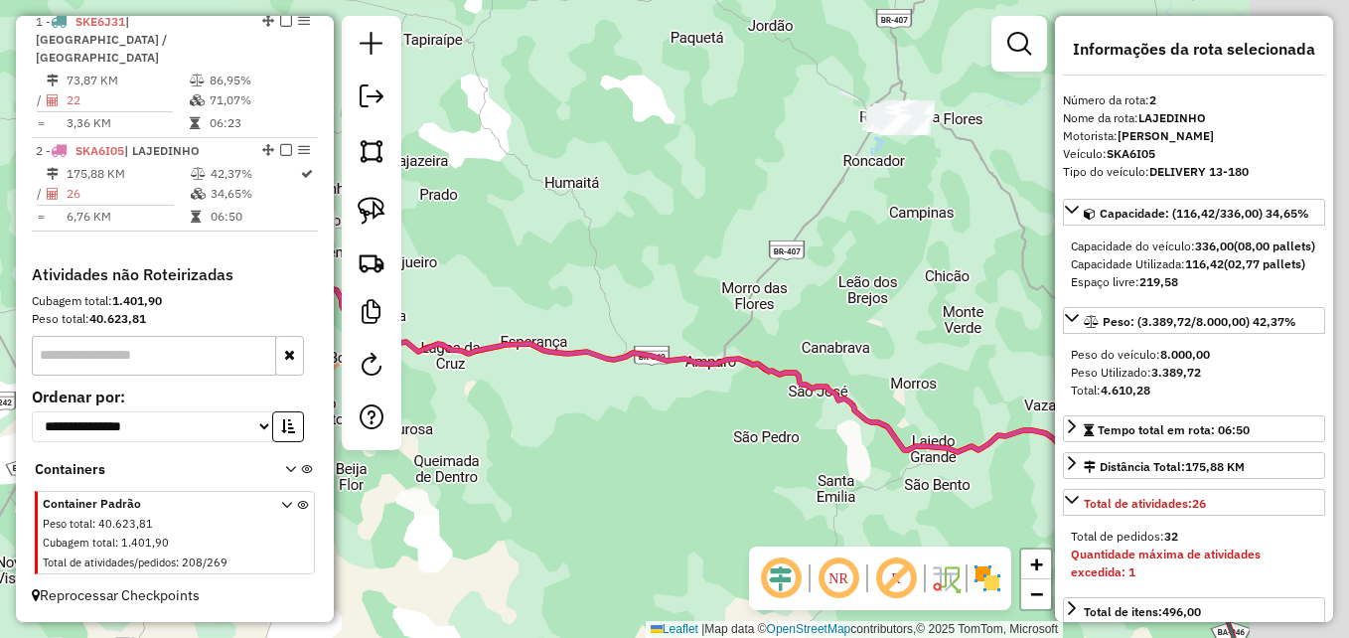
drag, startPoint x: 814, startPoint y: 405, endPoint x: 524, endPoint y: 333, distance: 298.0
click at [520, 334] on div "Janela de atendimento Grade de atendimento Capacidade Transportadoras Veículos …" at bounding box center [674, 319] width 1349 height 638
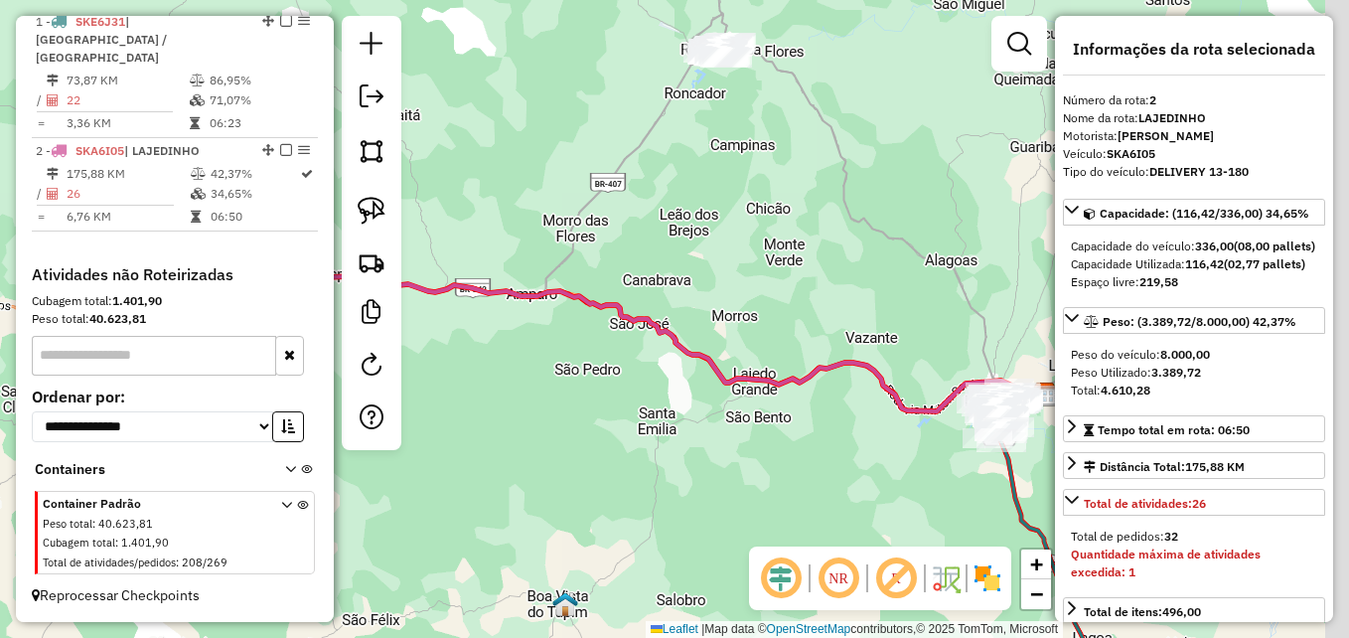
drag, startPoint x: 833, startPoint y: 460, endPoint x: 643, endPoint y: 446, distance: 191.2
click at [642, 447] on div "Janela de atendimento Grade de atendimento Capacidade Transportadoras Veículos …" at bounding box center [674, 319] width 1349 height 638
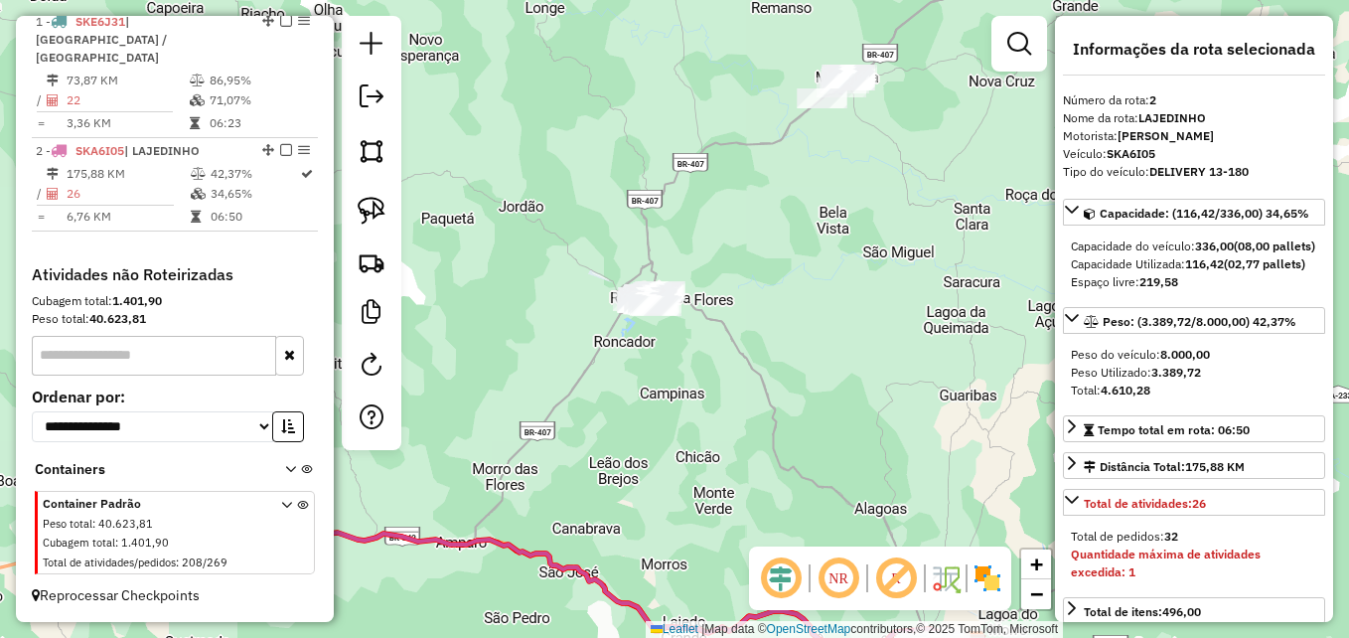
drag, startPoint x: 648, startPoint y: 257, endPoint x: 714, endPoint y: 485, distance: 237.0
click at [708, 505] on div "Janela de atendimento Grade de atendimento Capacidade Transportadoras Veículos …" at bounding box center [674, 319] width 1349 height 638
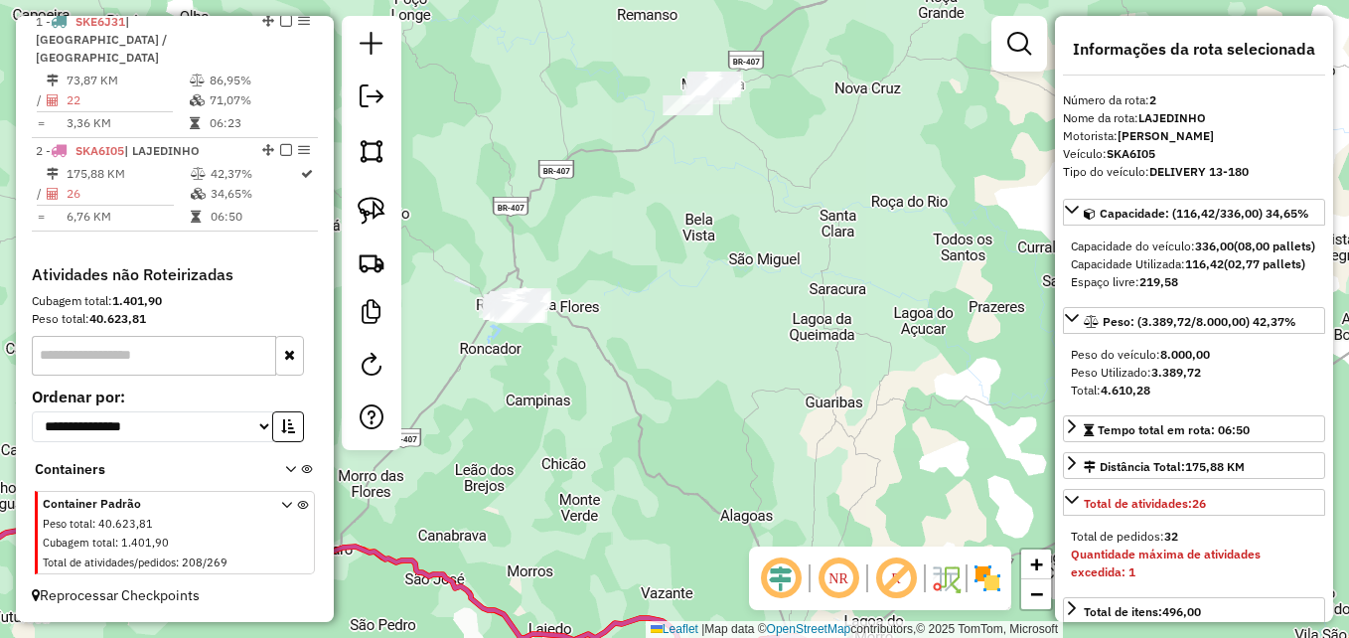
drag, startPoint x: 764, startPoint y: 458, endPoint x: 643, endPoint y: 439, distance: 122.6
click at [631, 453] on div "Janela de atendimento Grade de atendimento Capacidade Transportadoras Veículos …" at bounding box center [674, 319] width 1349 height 638
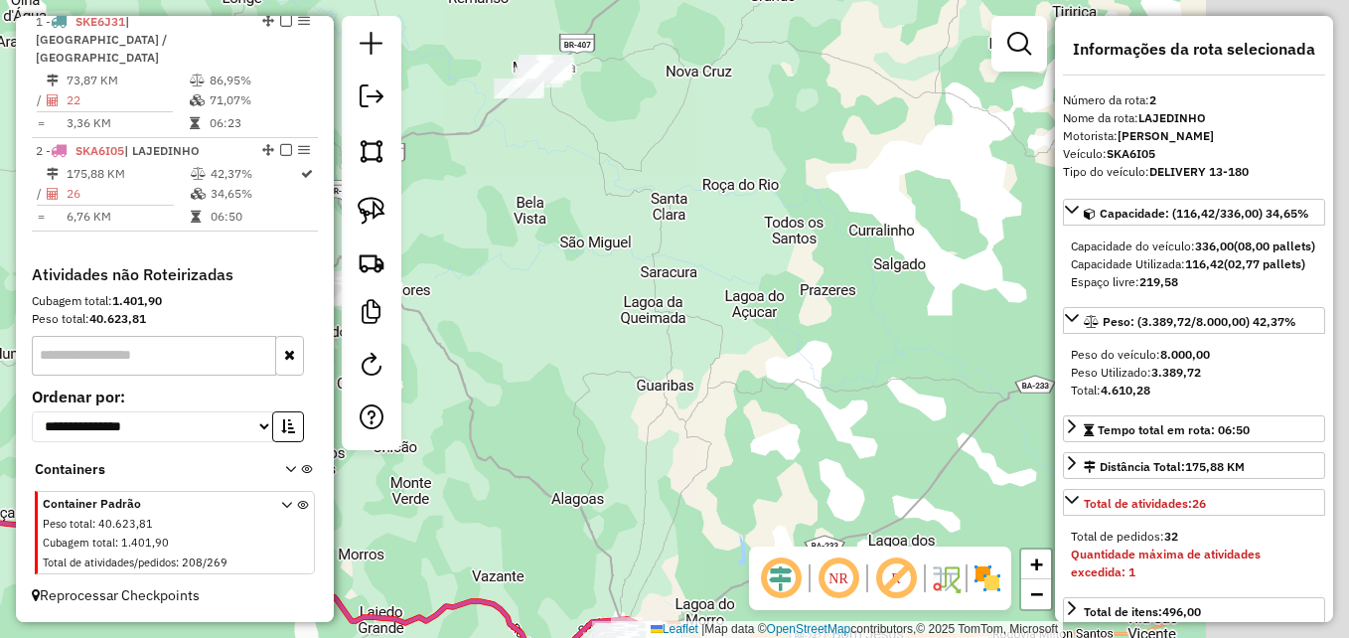
drag, startPoint x: 797, startPoint y: 404, endPoint x: 565, endPoint y: 333, distance: 242.2
click at [561, 335] on div "Janela de atendimento Grade de atendimento Capacidade Transportadoras Veículos …" at bounding box center [674, 319] width 1349 height 638
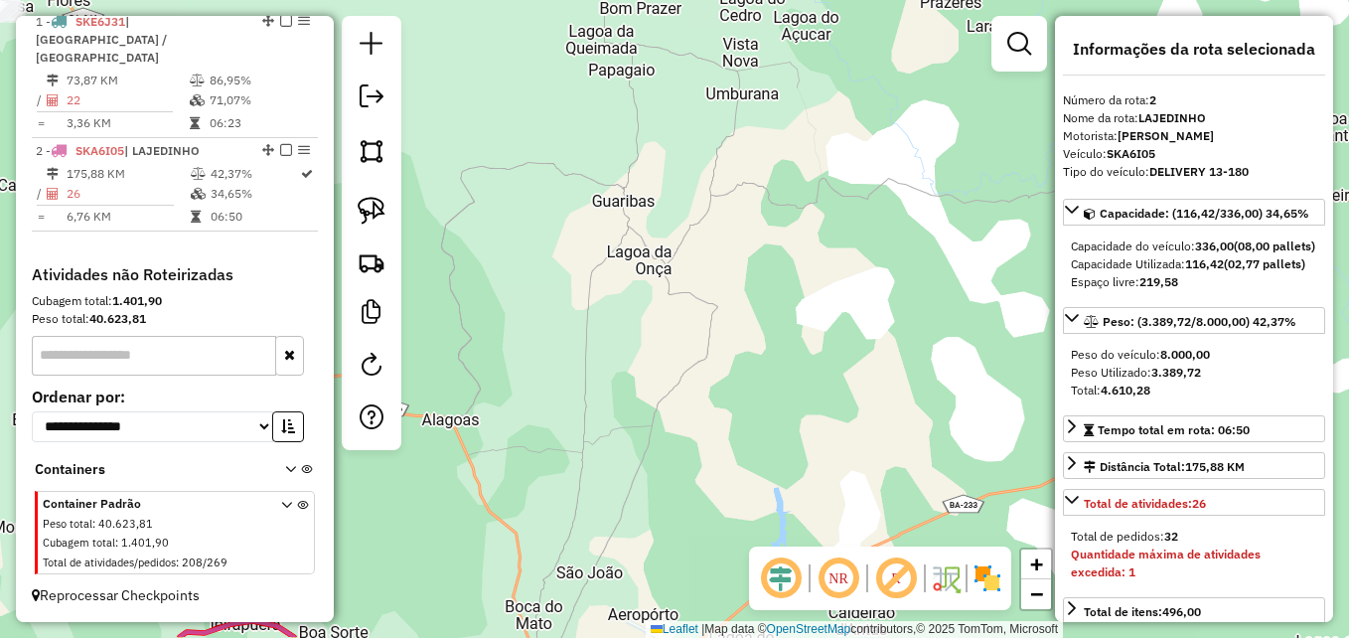
drag, startPoint x: 541, startPoint y: 410, endPoint x: 556, endPoint y: 139, distance: 271.6
click at [555, 141] on div "Janela de atendimento Grade de atendimento Capacidade Transportadoras Veículos …" at bounding box center [674, 319] width 1349 height 638
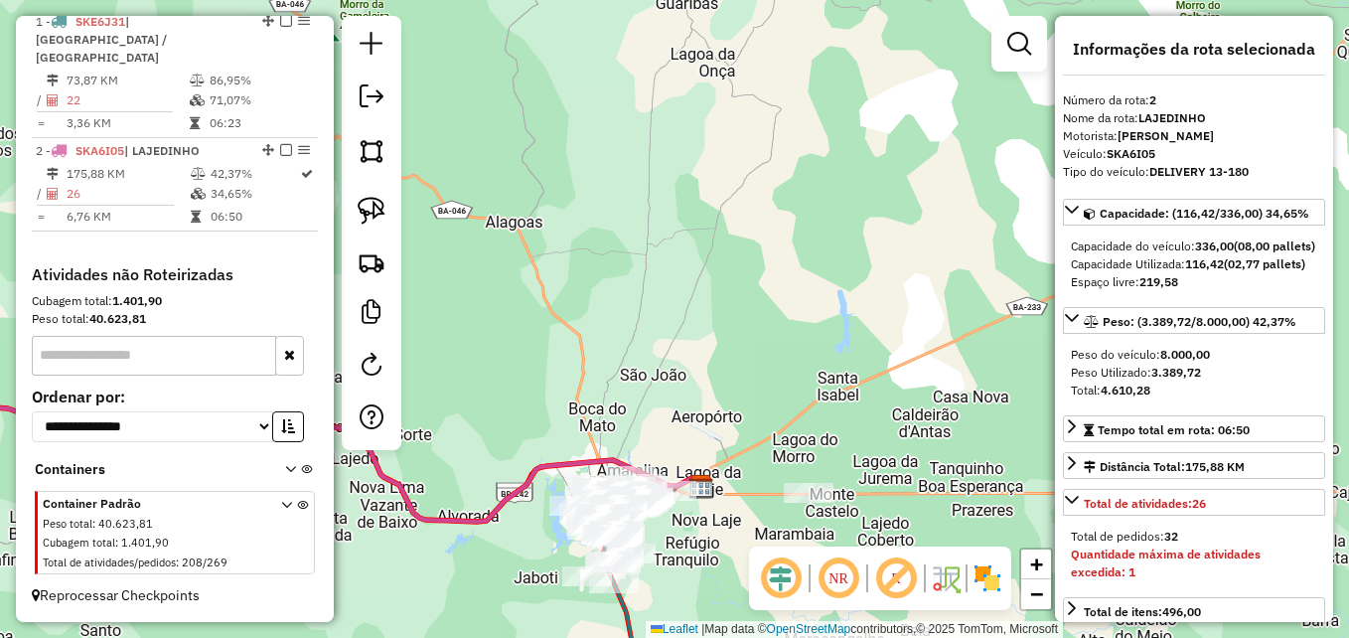
drag, startPoint x: 649, startPoint y: 320, endPoint x: 719, endPoint y: 327, distance: 70.9
click at [719, 327] on div "Janela de atendimento Grade de atendimento Capacidade Transportadoras Veículos …" at bounding box center [674, 319] width 1349 height 638
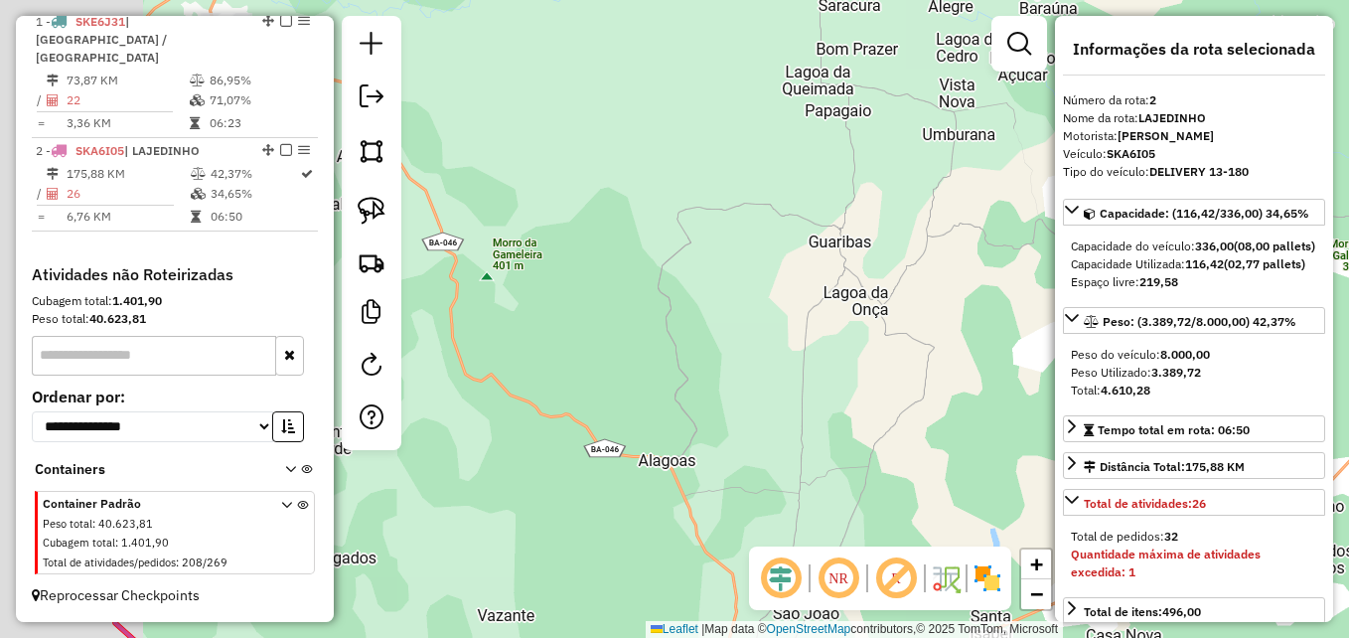
drag, startPoint x: 628, startPoint y: 183, endPoint x: 781, endPoint y: 421, distance: 283.3
click at [781, 421] on div "Janela de atendimento Grade de atendimento Capacidade Transportadoras Veículos …" at bounding box center [674, 319] width 1349 height 638
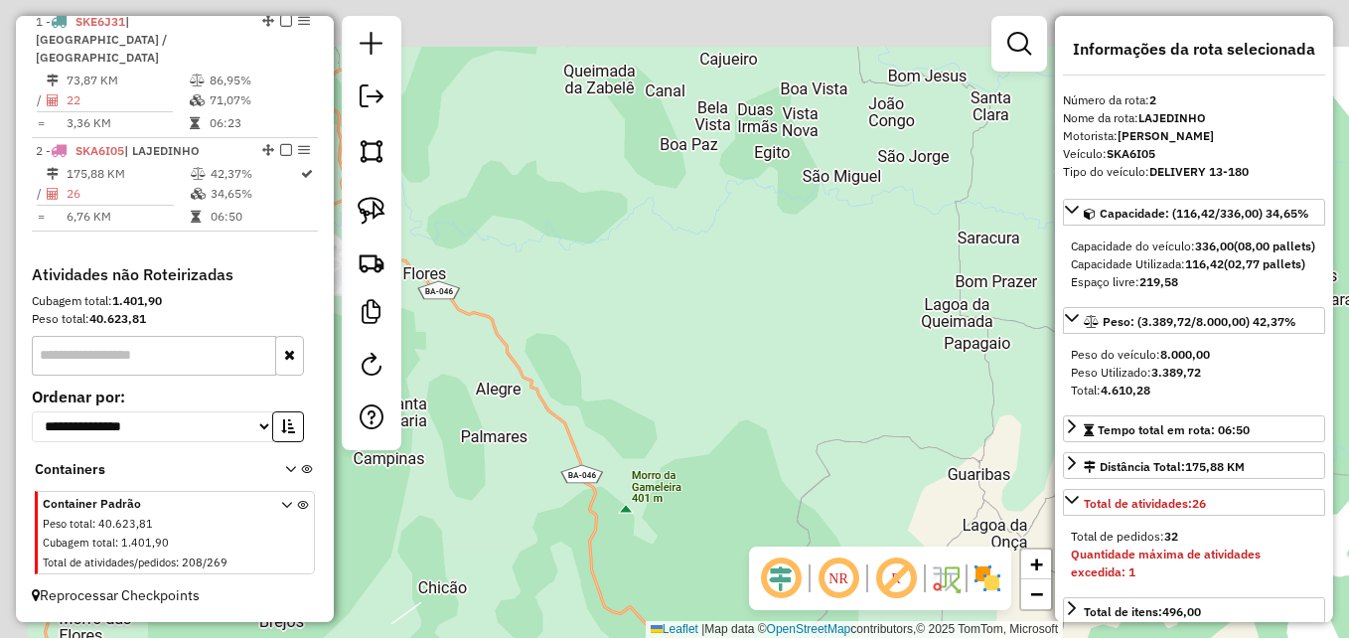
drag, startPoint x: 652, startPoint y: 305, endPoint x: 700, endPoint y: 381, distance: 90.7
click at [747, 446] on div "Janela de atendimento Grade de atendimento Capacidade Transportadoras Veículos …" at bounding box center [674, 319] width 1349 height 638
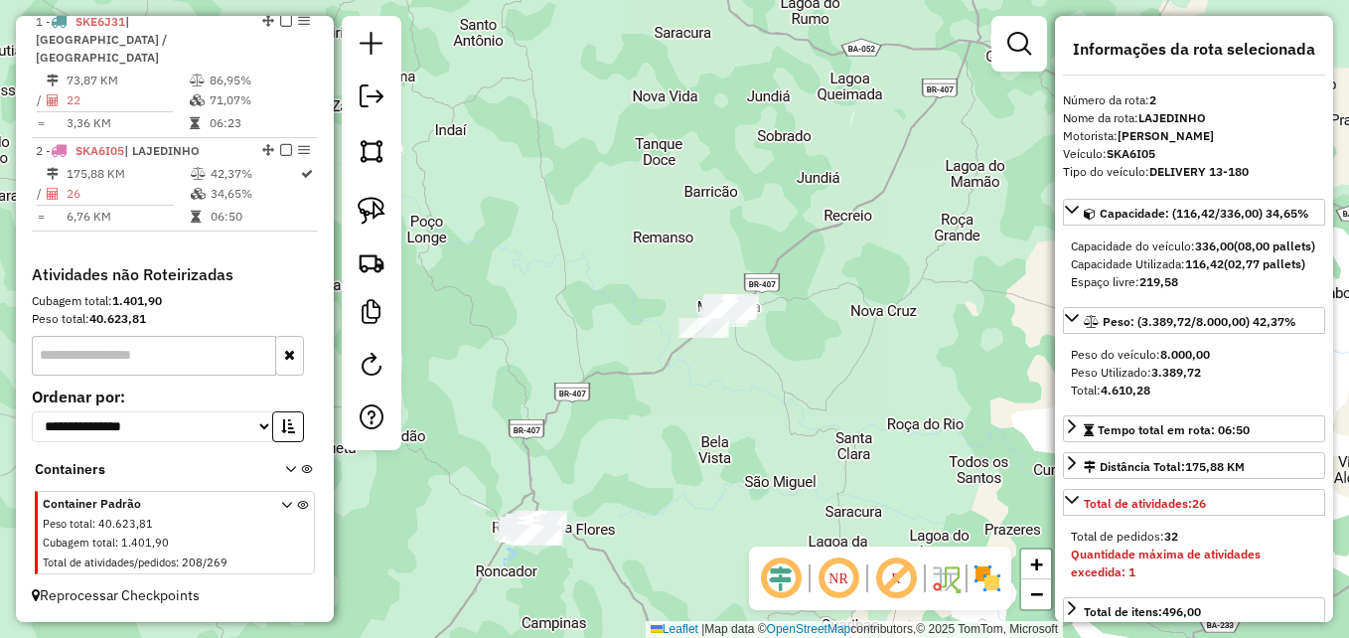
drag, startPoint x: 579, startPoint y: 273, endPoint x: 588, endPoint y: 477, distance: 203.8
click at [588, 477] on div "Janela de atendimento Grade de atendimento Capacidade Transportadoras Veículos …" at bounding box center [674, 319] width 1349 height 638
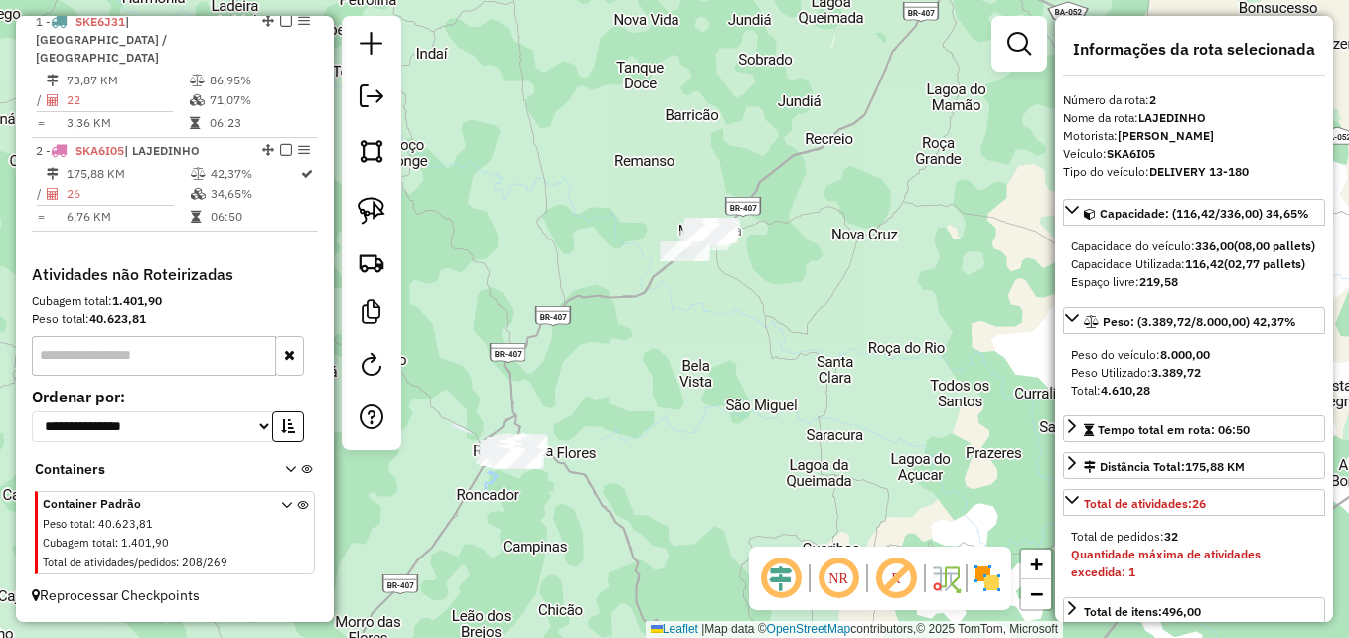
drag, startPoint x: 726, startPoint y: 440, endPoint x: 707, endPoint y: 364, distance: 78.8
click at [707, 364] on div "Janela de atendimento Grade de atendimento Capacidade Transportadoras Veículos …" at bounding box center [674, 319] width 1349 height 638
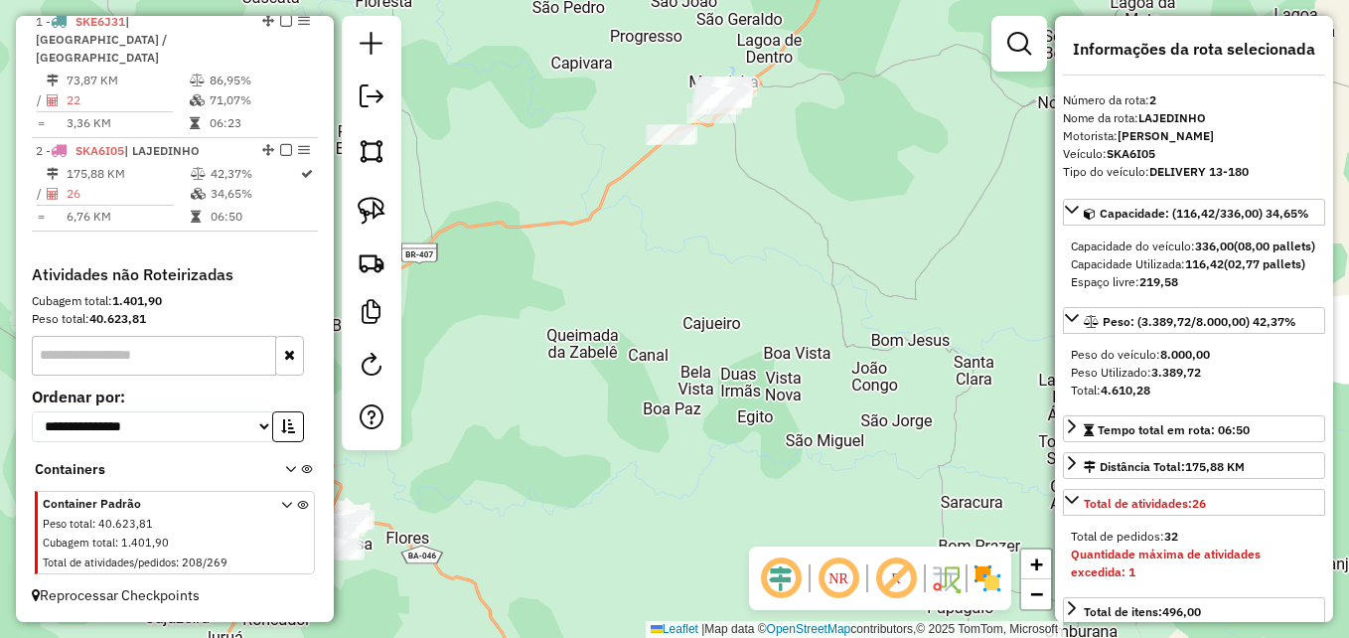
drag, startPoint x: 583, startPoint y: 414, endPoint x: 818, endPoint y: 346, distance: 244.2
click at [818, 346] on div "Janela de atendimento Grade de atendimento Capacidade Transportadoras Veículos …" at bounding box center [674, 319] width 1349 height 638
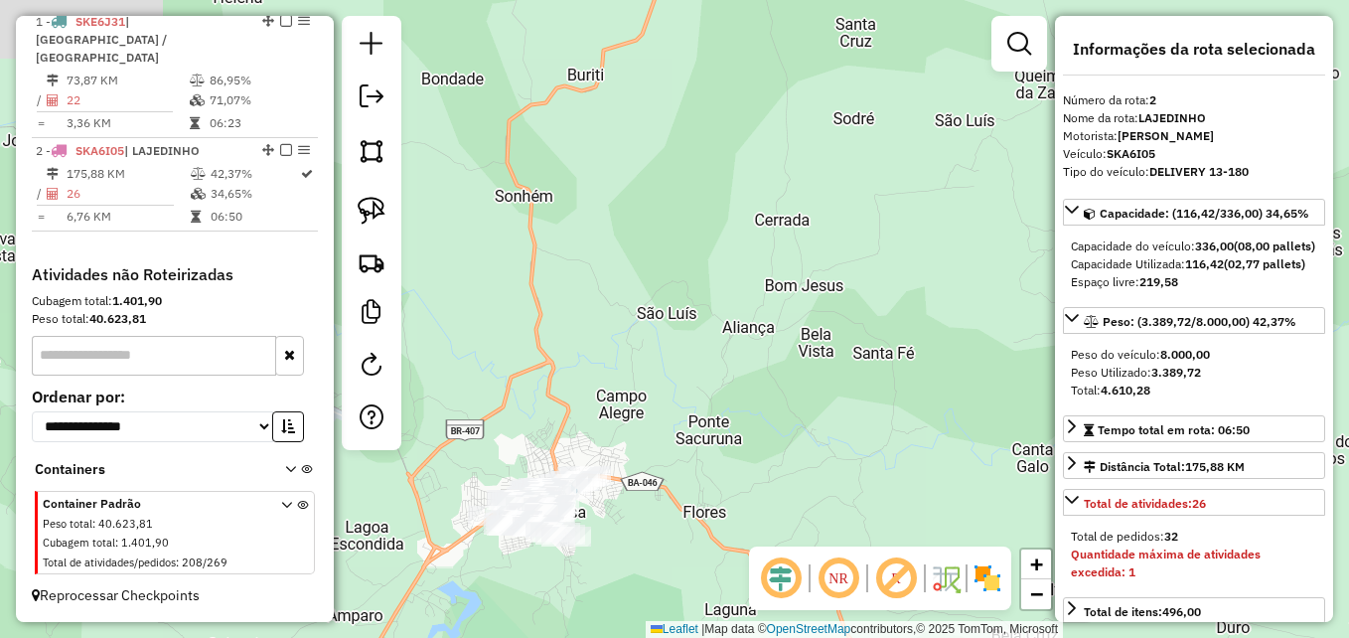
drag, startPoint x: 614, startPoint y: 435, endPoint x: 801, endPoint y: 440, distance: 186.8
click at [801, 450] on div "Janela de atendimento Grade de atendimento Capacidade Transportadoras Veículos …" at bounding box center [674, 319] width 1349 height 638
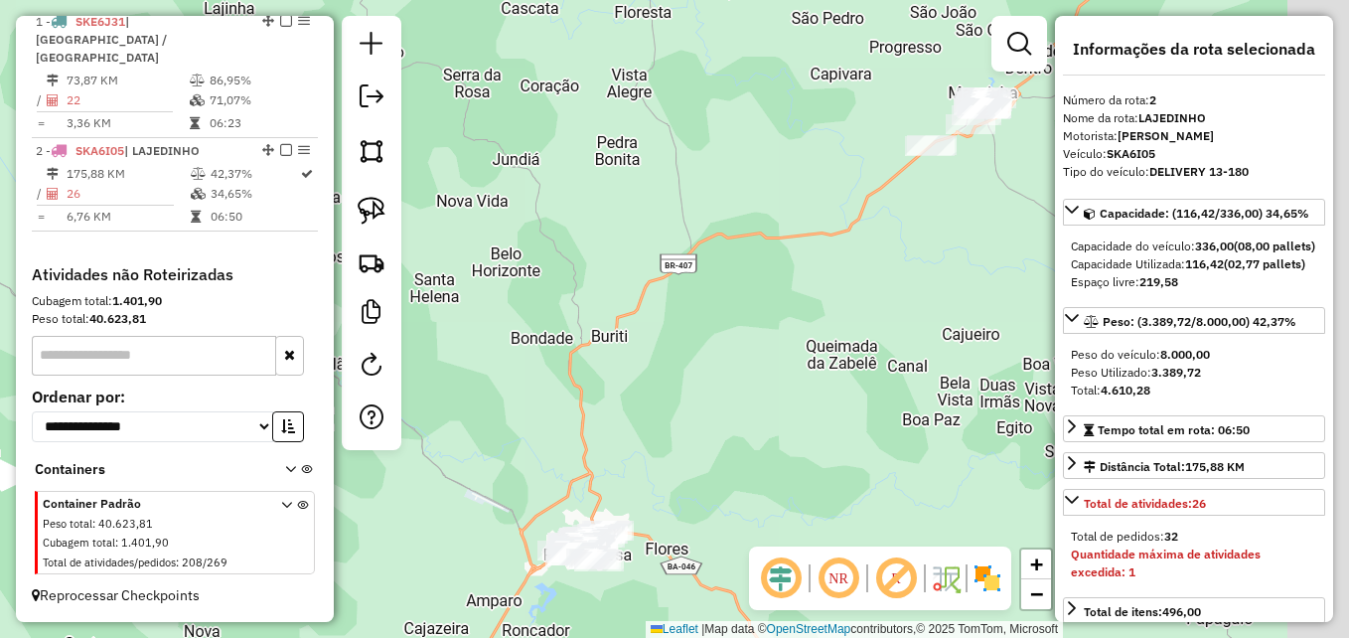
drag, startPoint x: 848, startPoint y: 346, endPoint x: 719, endPoint y: 459, distance: 171.7
click at [721, 462] on div "Janela de atendimento Grade de atendimento Capacidade Transportadoras Veículos …" at bounding box center [674, 319] width 1349 height 638
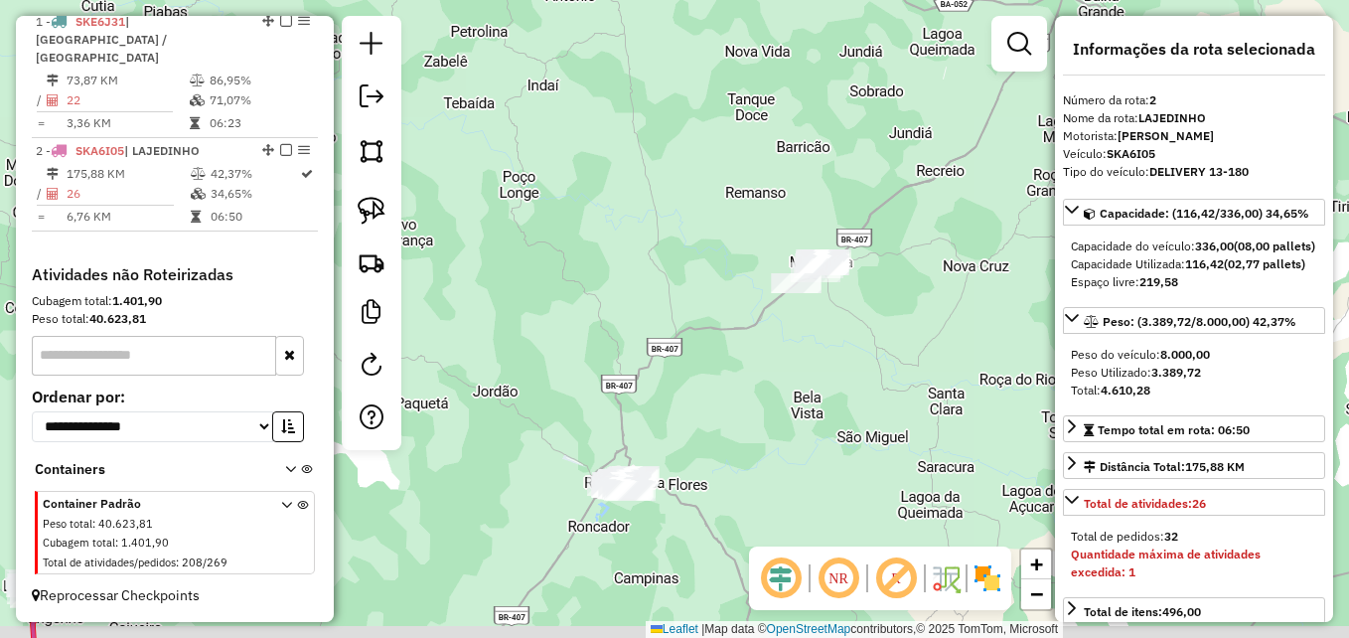
drag, startPoint x: 738, startPoint y: 446, endPoint x: 688, endPoint y: 372, distance: 88.7
click at [688, 372] on div "Janela de atendimento Grade de atendimento Capacidade Transportadoras Veículos …" at bounding box center [674, 319] width 1349 height 638
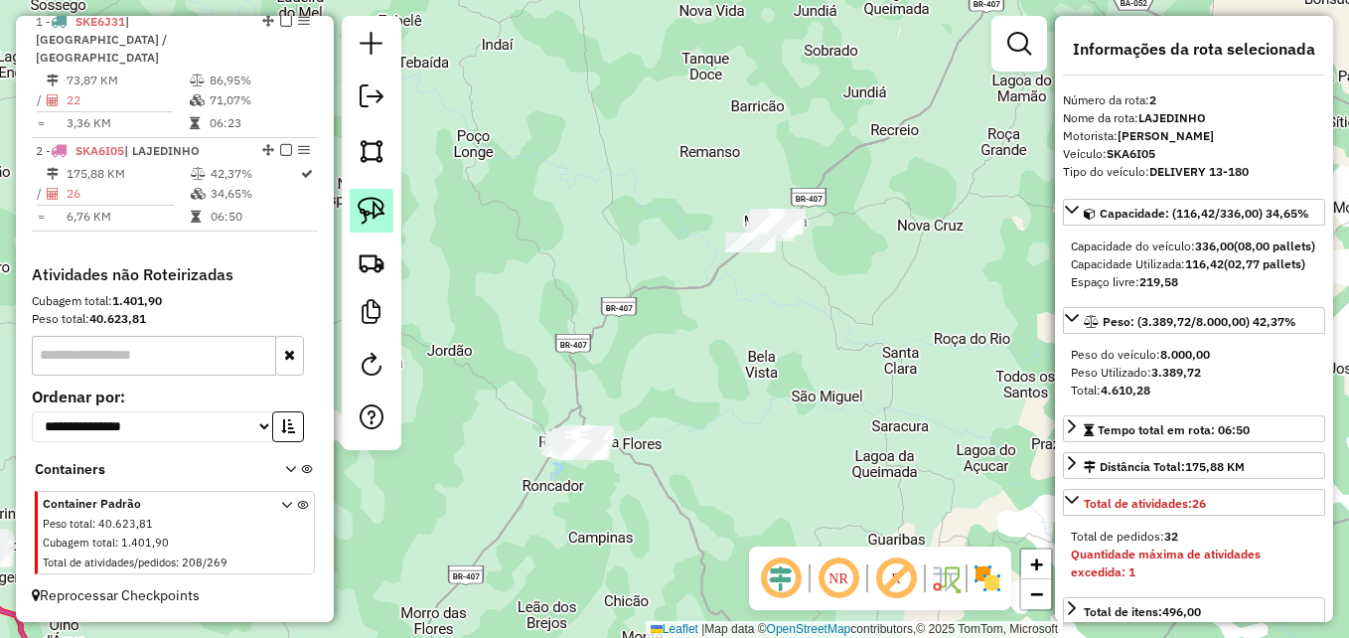
click at [392, 201] on link at bounding box center [372, 211] width 44 height 44
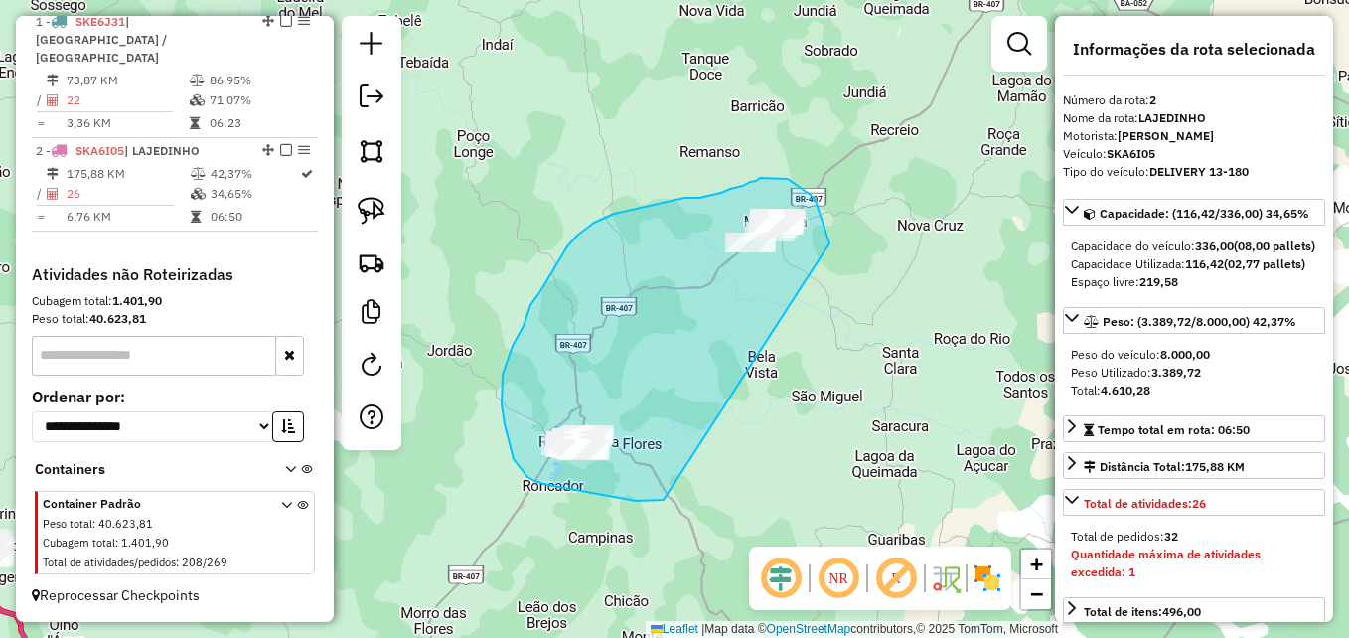
drag, startPoint x: 664, startPoint y: 500, endPoint x: 831, endPoint y: 252, distance: 298.9
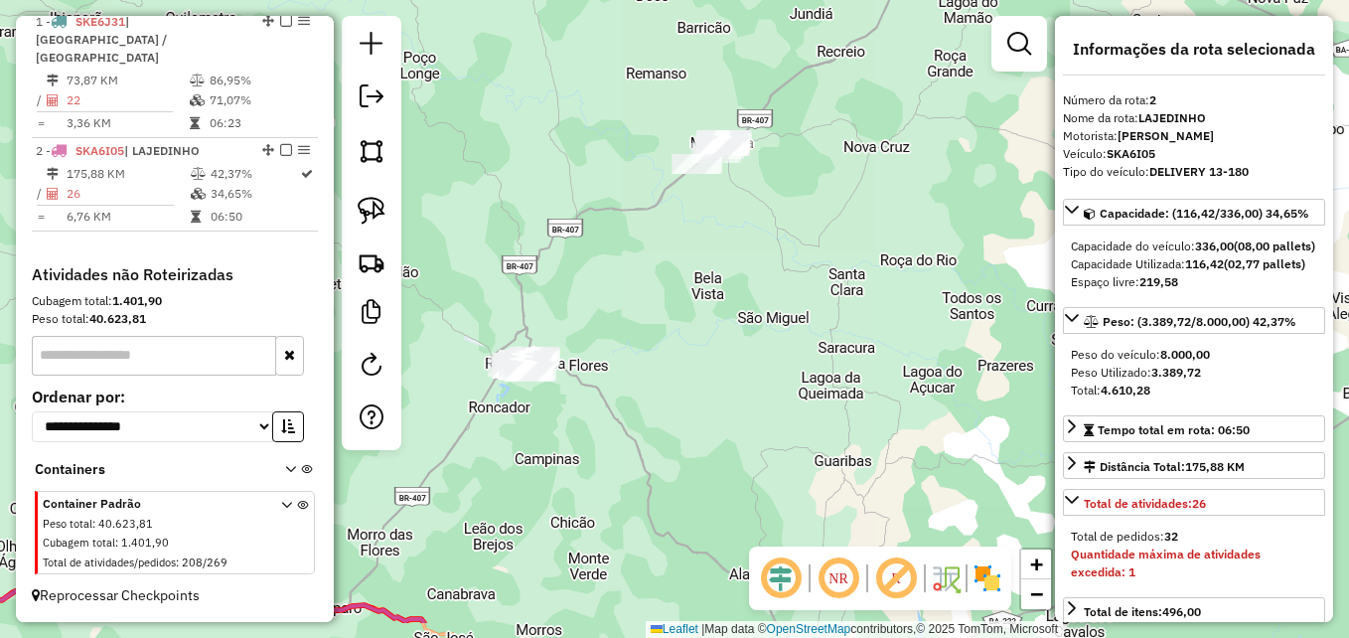
drag, startPoint x: 695, startPoint y: 405, endPoint x: 645, endPoint y: 323, distance: 96.8
click at [645, 323] on div "Janela de atendimento Grade de atendimento Capacidade Transportadoras Veículos …" at bounding box center [674, 319] width 1349 height 638
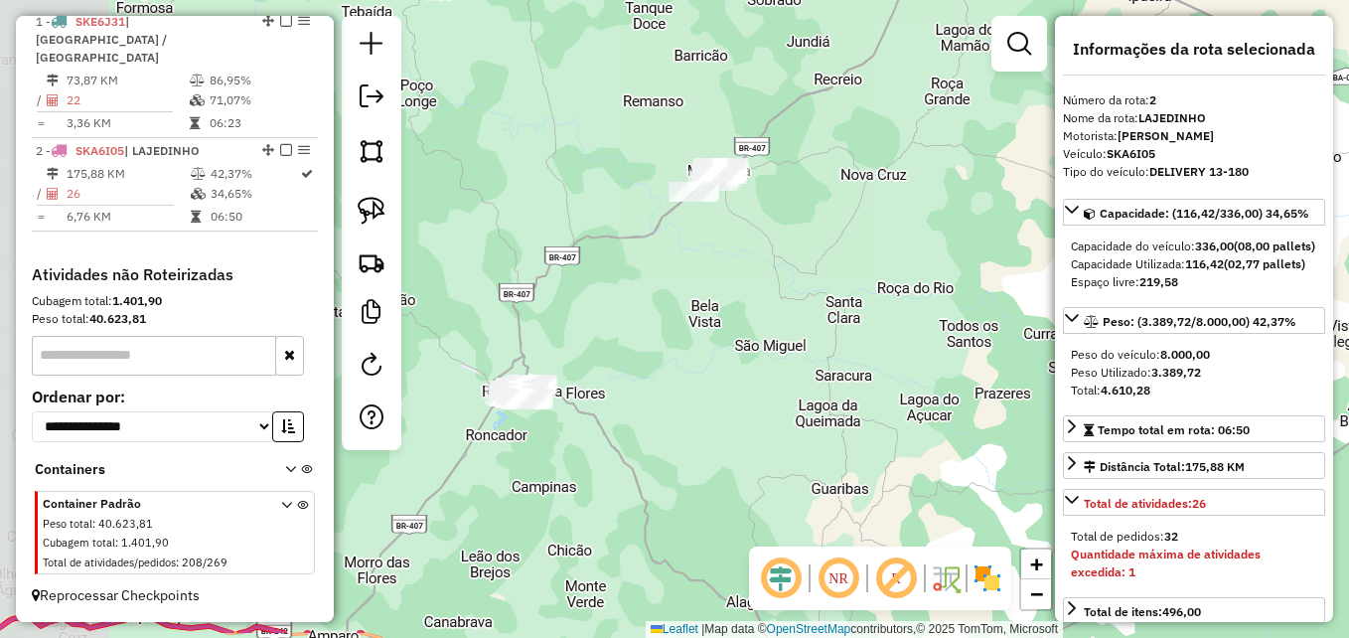
drag, startPoint x: 554, startPoint y: 414, endPoint x: 739, endPoint y: 290, distance: 222.6
click at [739, 290] on div "Janela de atendimento Grade de atendimento Capacidade Transportadoras Veículos …" at bounding box center [674, 319] width 1349 height 638
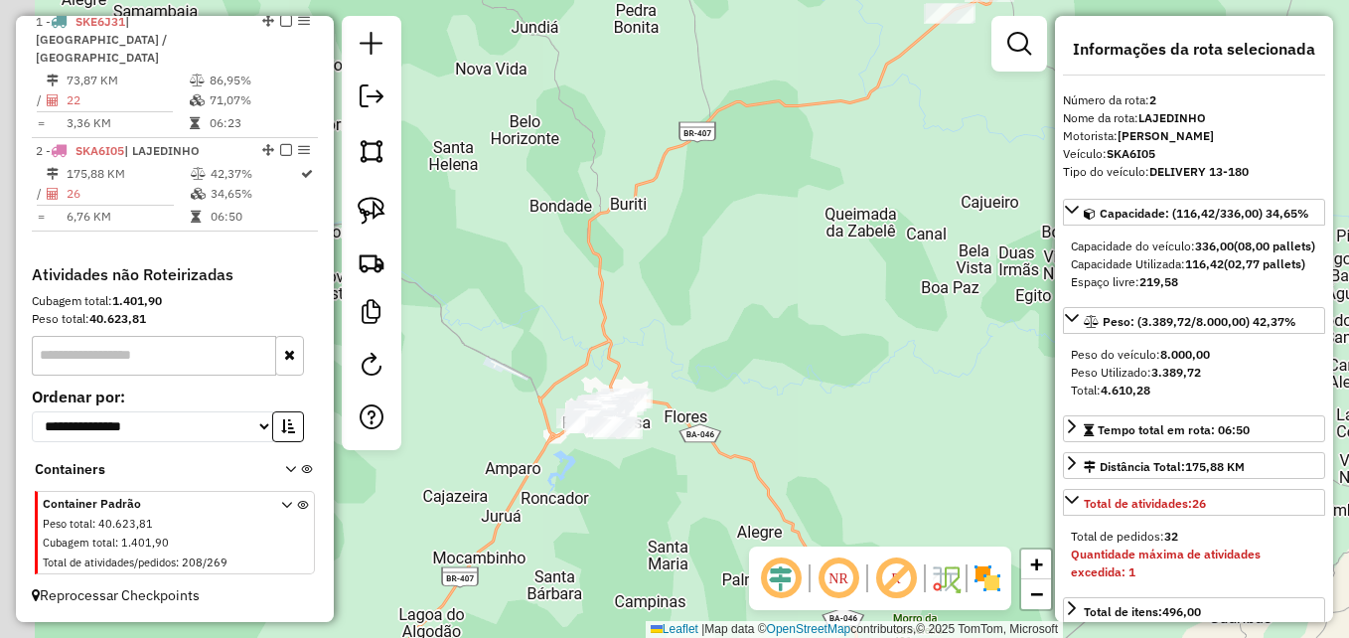
drag, startPoint x: 552, startPoint y: 302, endPoint x: 730, endPoint y: 377, distance: 193.2
click at [729, 379] on div "Janela de atendimento Grade de atendimento Capacidade Transportadoras Veículos …" at bounding box center [674, 319] width 1349 height 638
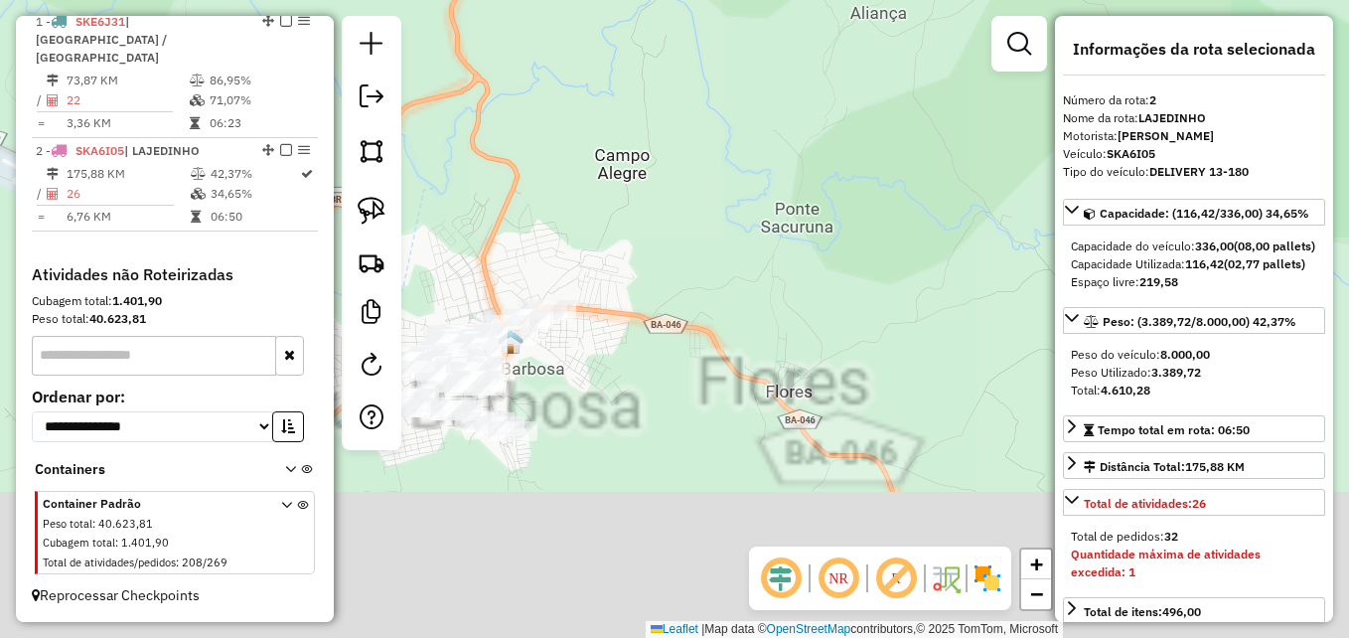
drag, startPoint x: 733, startPoint y: 470, endPoint x: 717, endPoint y: 136, distance: 334.1
click at [717, 136] on div "Janela de atendimento Grade de atendimento Capacidade Transportadoras Veículos …" at bounding box center [674, 319] width 1349 height 638
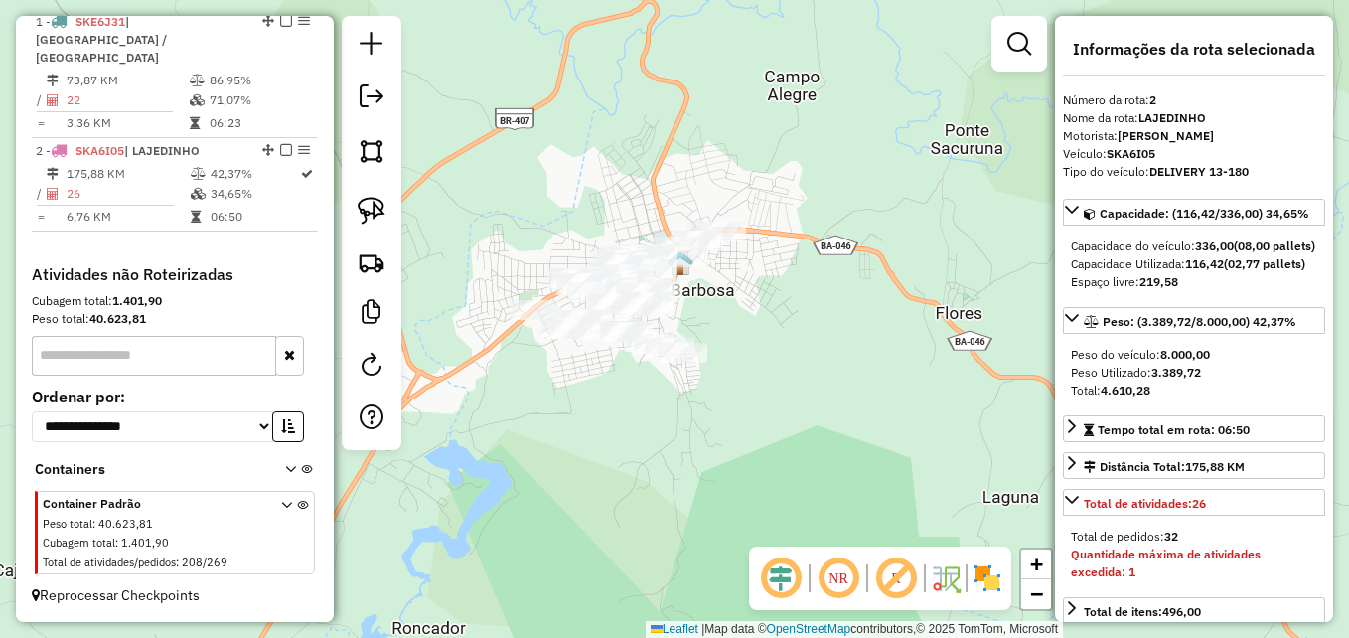
drag, startPoint x: 672, startPoint y: 386, endPoint x: 829, endPoint y: 346, distance: 162.1
click at [829, 346] on div "Janela de atendimento Grade de atendimento Capacidade Transportadoras Veículos …" at bounding box center [674, 319] width 1349 height 638
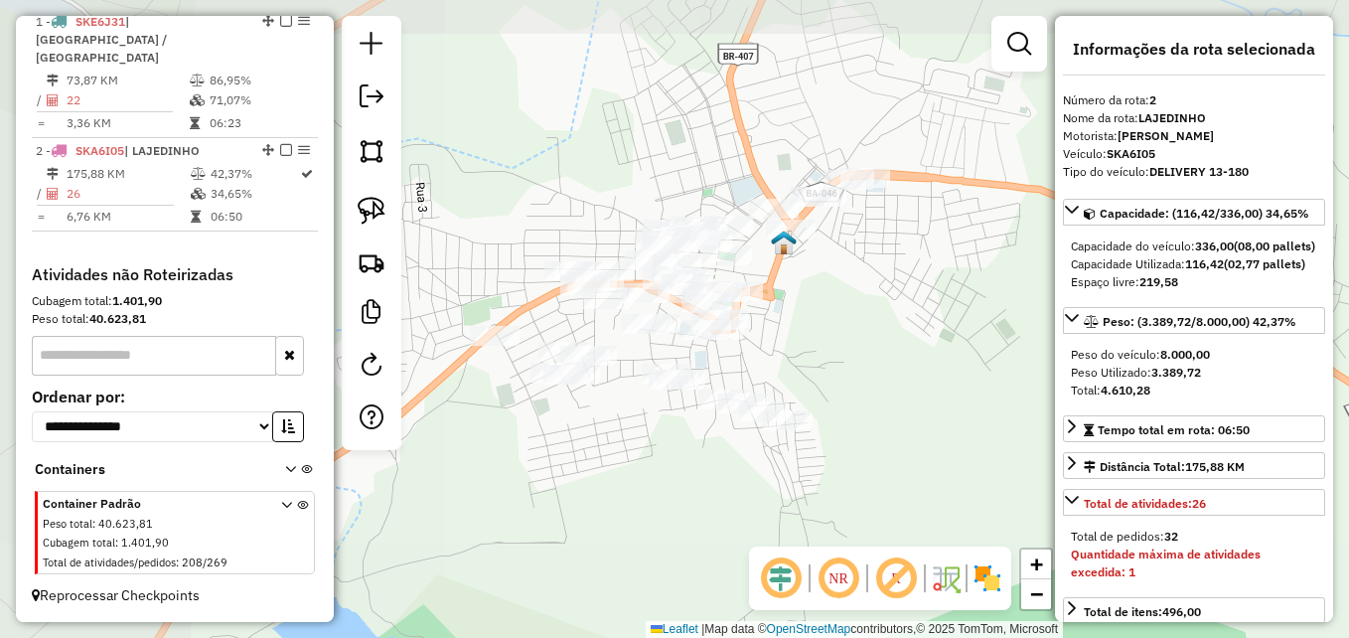
drag, startPoint x: 742, startPoint y: 295, endPoint x: 966, endPoint y: 333, distance: 226.7
click at [967, 334] on div "Janela de atendimento Grade de atendimento Capacidade Transportadoras Veículos …" at bounding box center [674, 319] width 1349 height 638
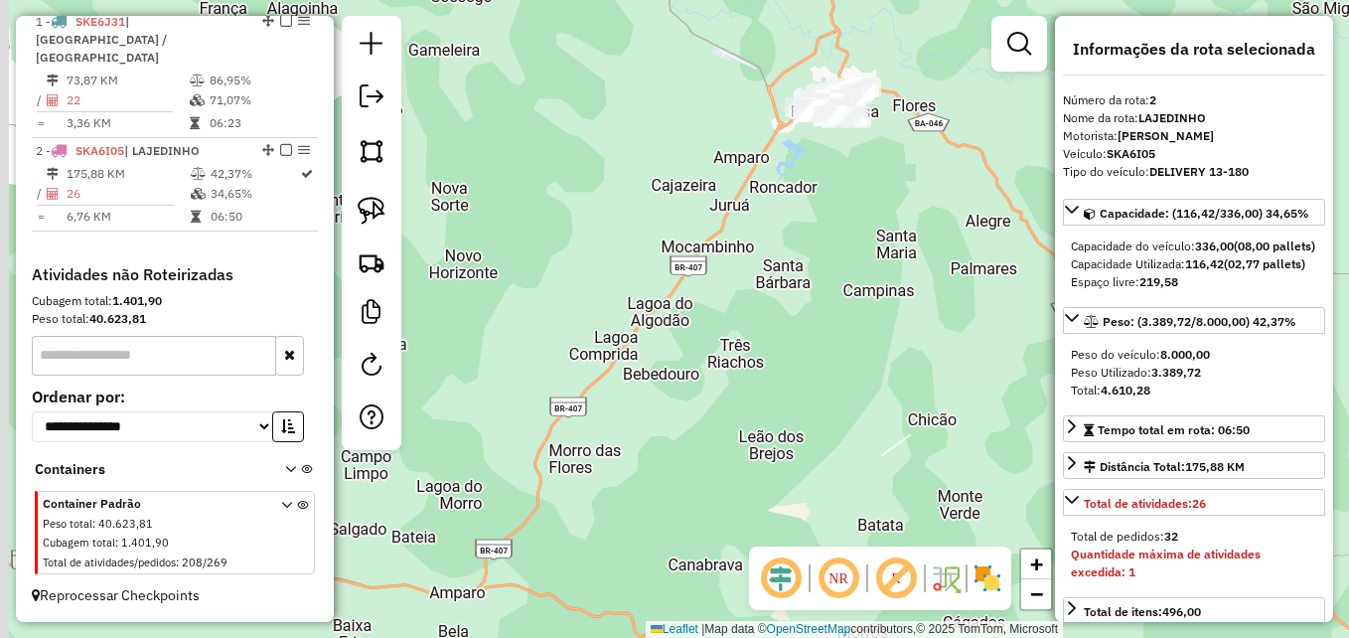
drag, startPoint x: 620, startPoint y: 427, endPoint x: 721, endPoint y: 118, distance: 325.1
click at [721, 118] on div "Janela de atendimento Grade de atendimento Capacidade Transportadoras Veículos …" at bounding box center [674, 319] width 1349 height 638
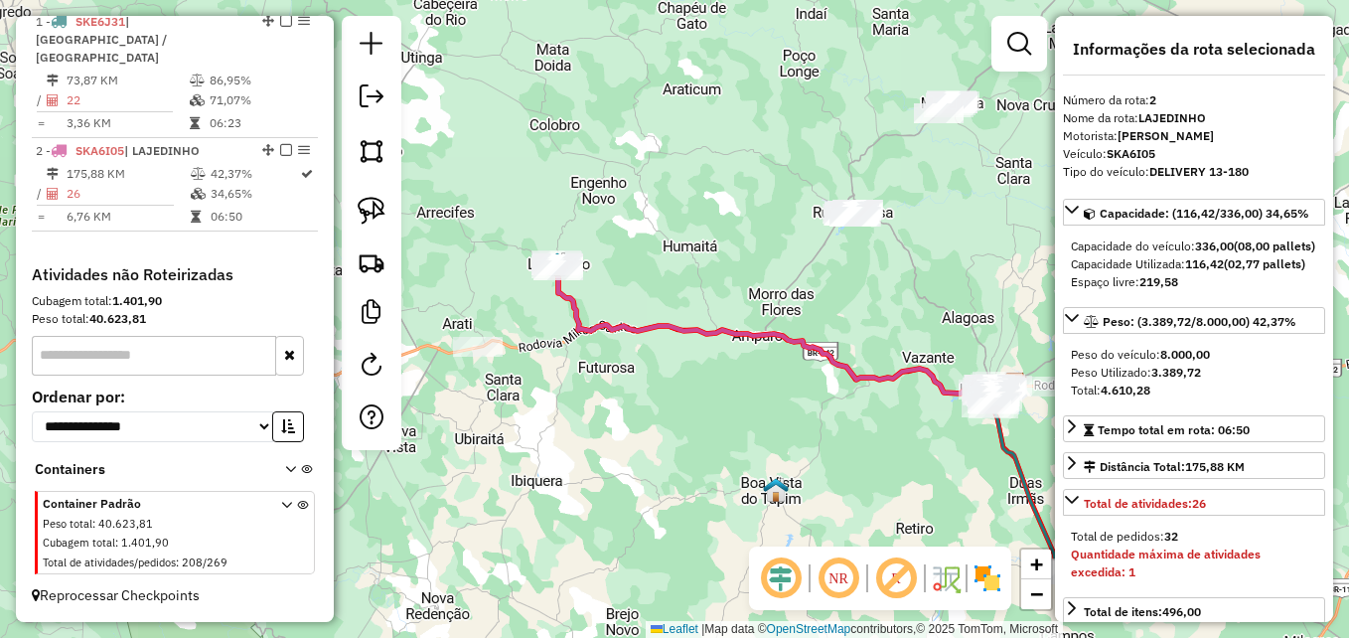
drag, startPoint x: 553, startPoint y: 226, endPoint x: 727, endPoint y: 213, distance: 174.4
click at [726, 213] on div "Janela de atendimento Grade de atendimento Capacidade Transportadoras Veículos …" at bounding box center [674, 319] width 1349 height 638
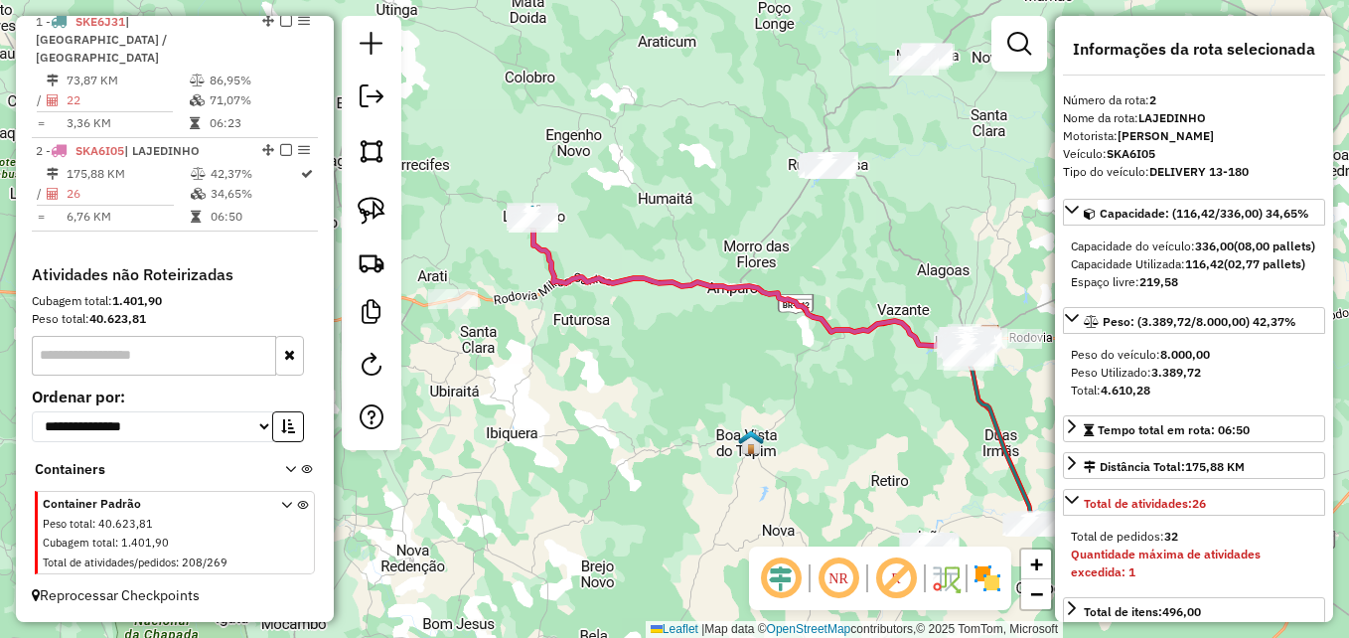
drag, startPoint x: 698, startPoint y: 401, endPoint x: 602, endPoint y: 280, distance: 154.8
click at [602, 281] on div "Janela de atendimento Grade de atendimento Capacidade Transportadoras Veículos …" at bounding box center [674, 319] width 1349 height 638
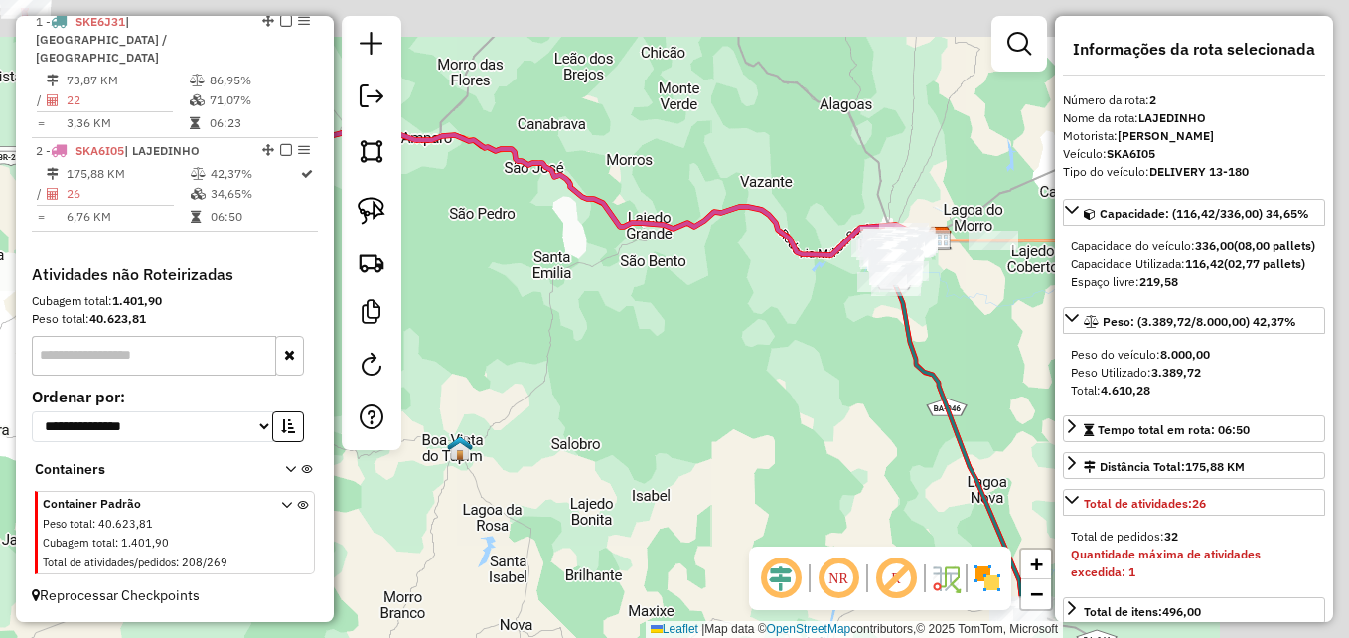
drag, startPoint x: 771, startPoint y: 275, endPoint x: 533, endPoint y: 330, distance: 243.6
click at [533, 330] on div "Janela de atendimento Grade de atendimento Capacidade Transportadoras Veículos …" at bounding box center [674, 319] width 1349 height 638
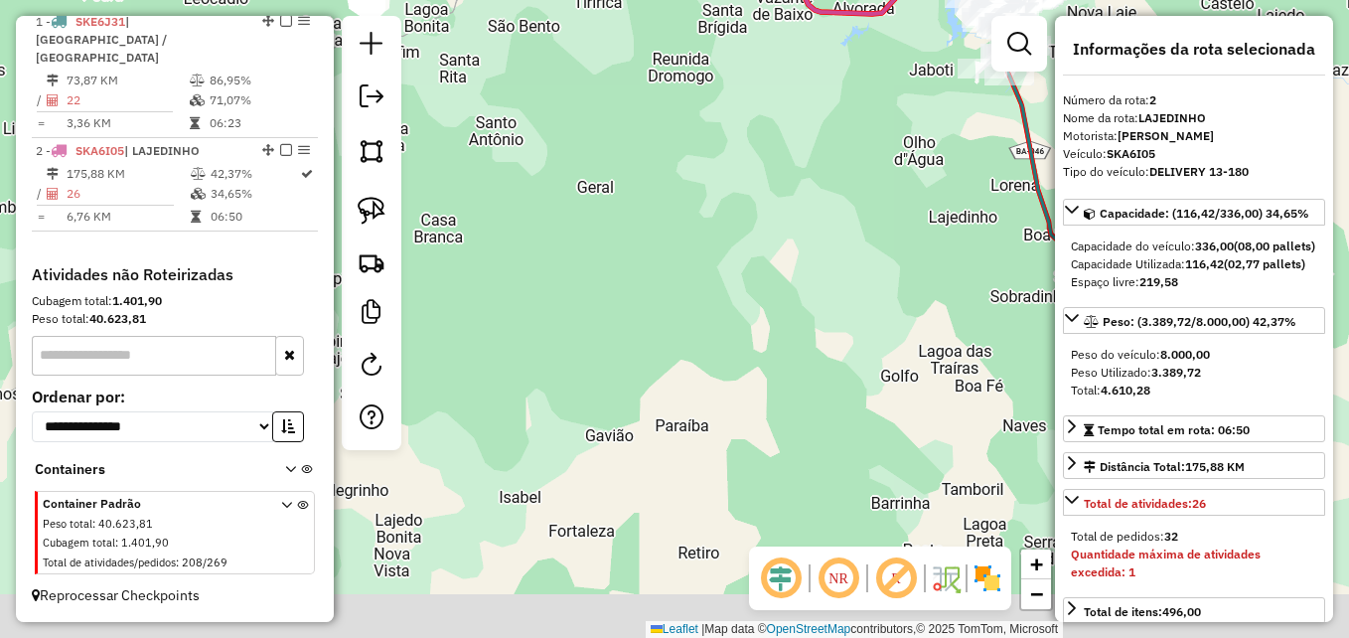
drag, startPoint x: 789, startPoint y: 296, endPoint x: 864, endPoint y: 53, distance: 254.8
click at [861, 34] on div "Janela de atendimento Grade de atendimento Capacidade Transportadoras Veículos …" at bounding box center [674, 319] width 1349 height 638
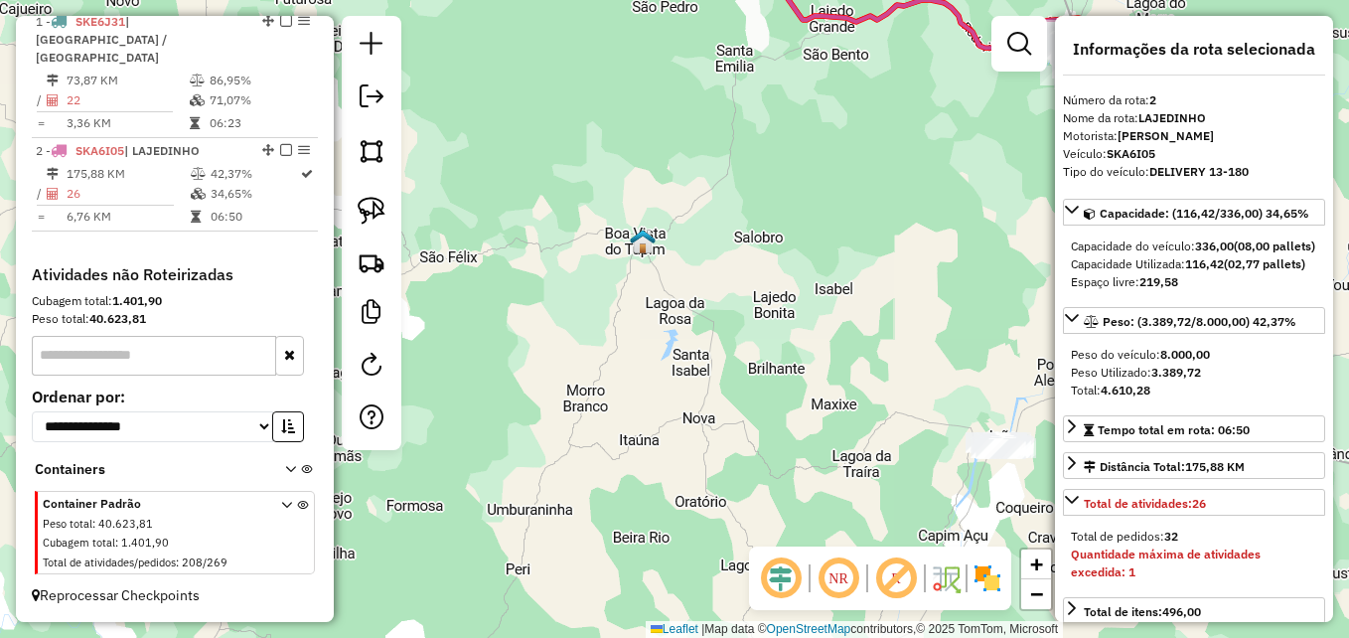
click at [614, 432] on div "Janela de atendimento Grade de atendimento Capacidade Transportadoras Veículos …" at bounding box center [674, 319] width 1349 height 638
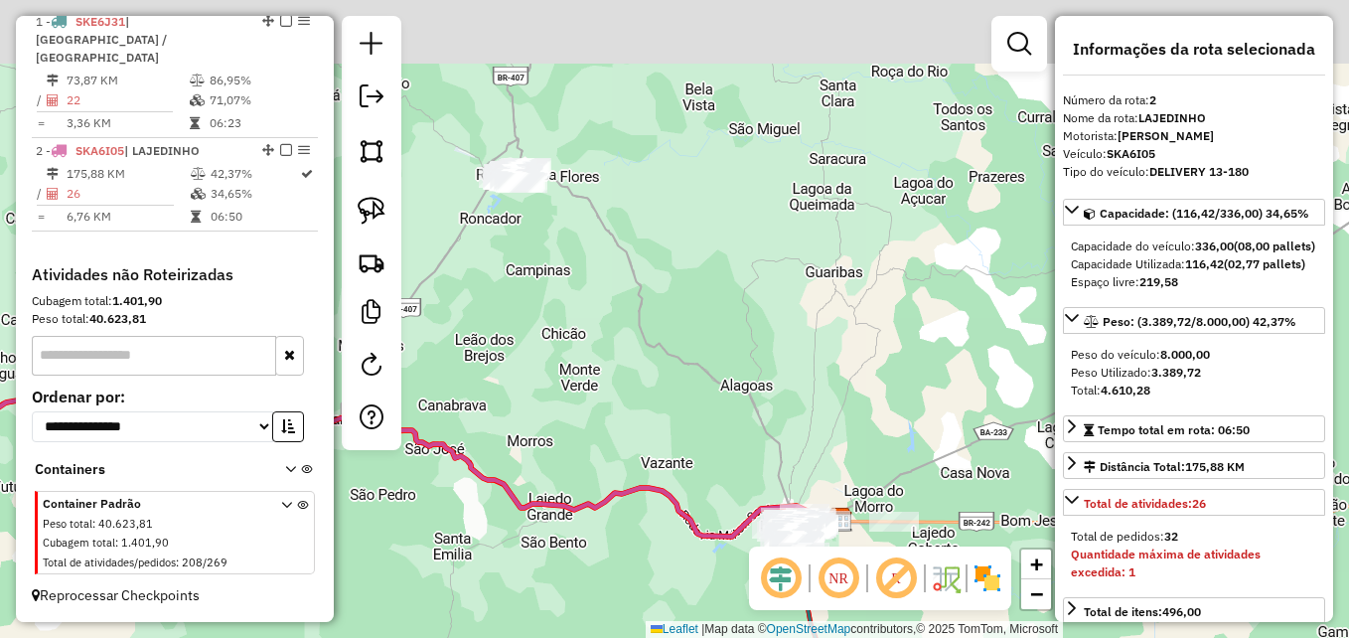
click at [626, 422] on div "Janela de atendimento Grade de atendimento Capacidade Transportadoras Veículos …" at bounding box center [674, 319] width 1349 height 638
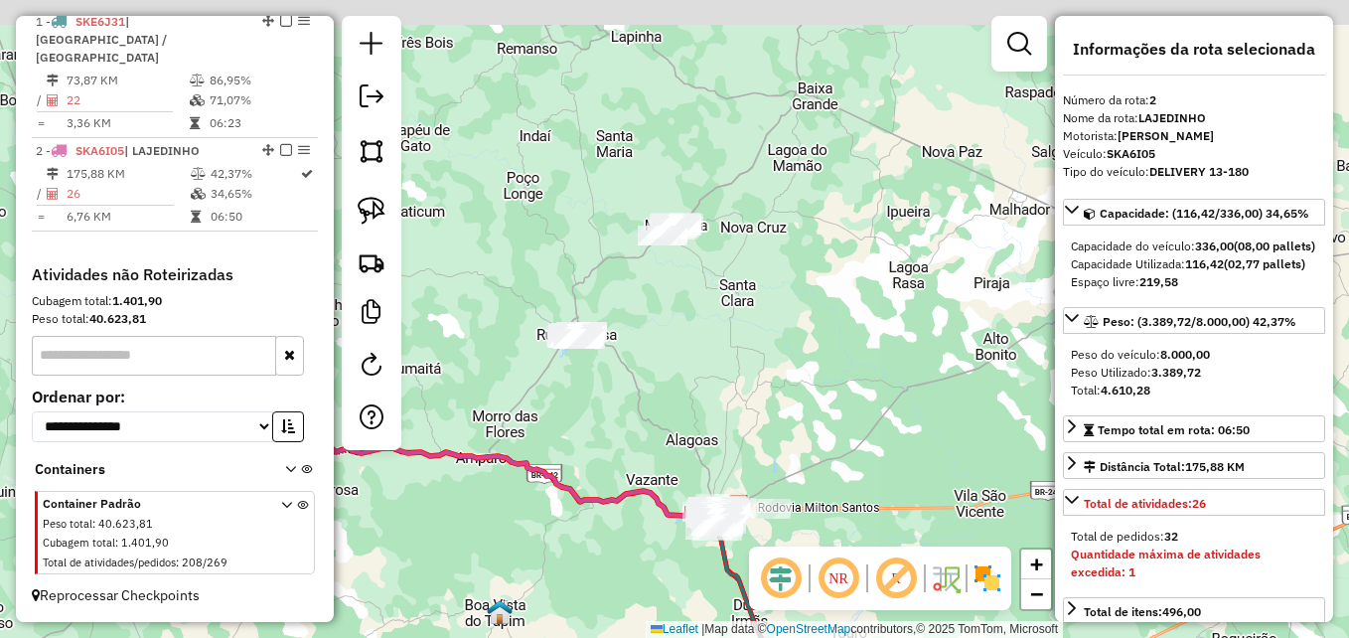
click at [668, 394] on div "Janela de atendimento Grade de atendimento Capacidade Transportadoras Veículos …" at bounding box center [674, 319] width 1349 height 638
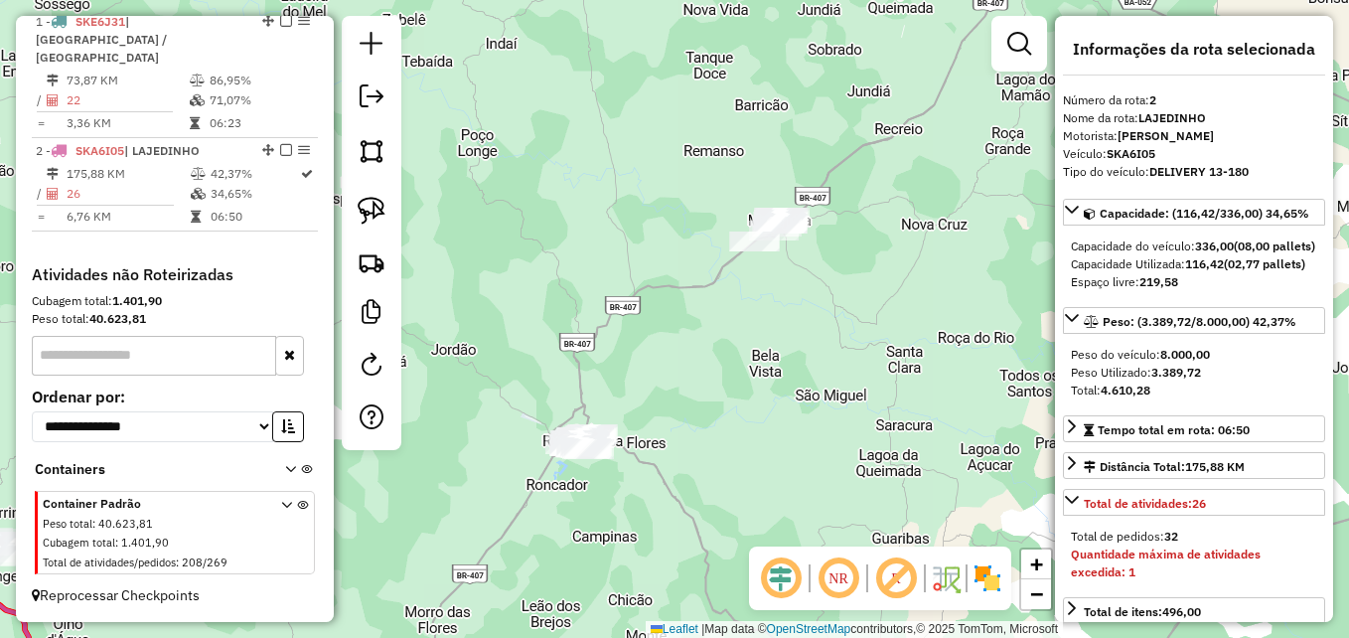
click at [682, 367] on div "Janela de atendimento Grade de atendimento Capacidade Transportadoras Veículos …" at bounding box center [674, 319] width 1349 height 638
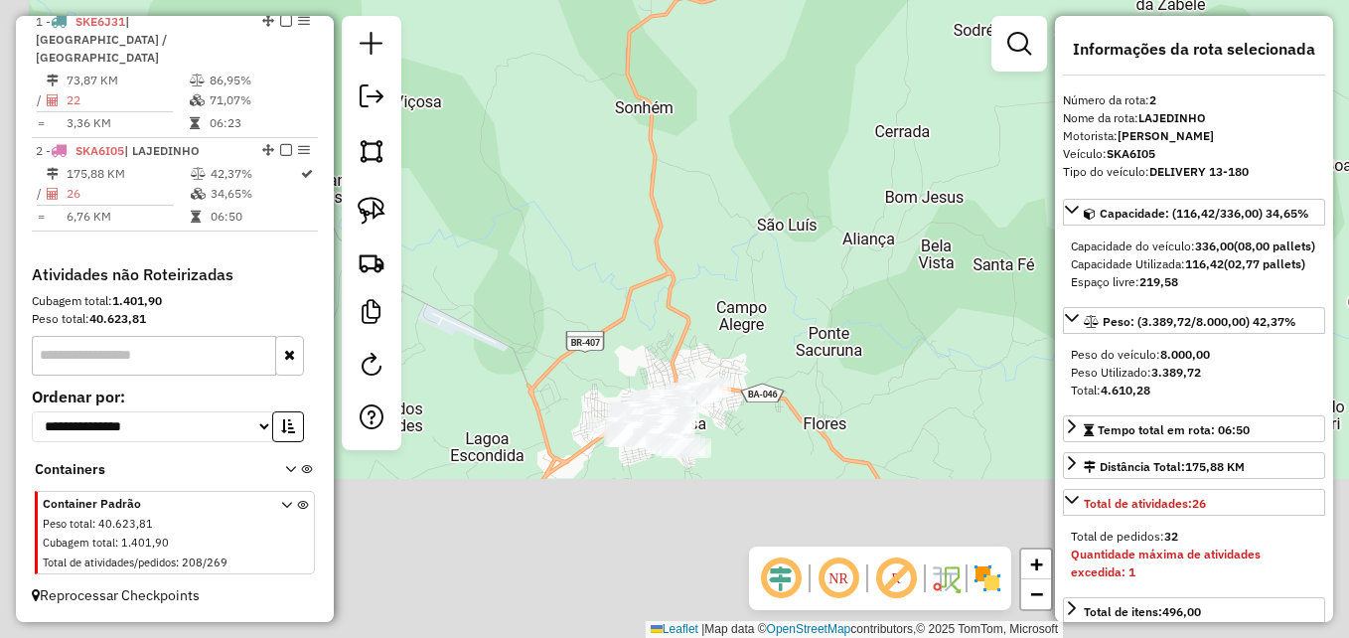
click at [862, 191] on div "Janela de atendimento Grade de atendimento Capacidade Transportadoras Veículos …" at bounding box center [674, 319] width 1349 height 638
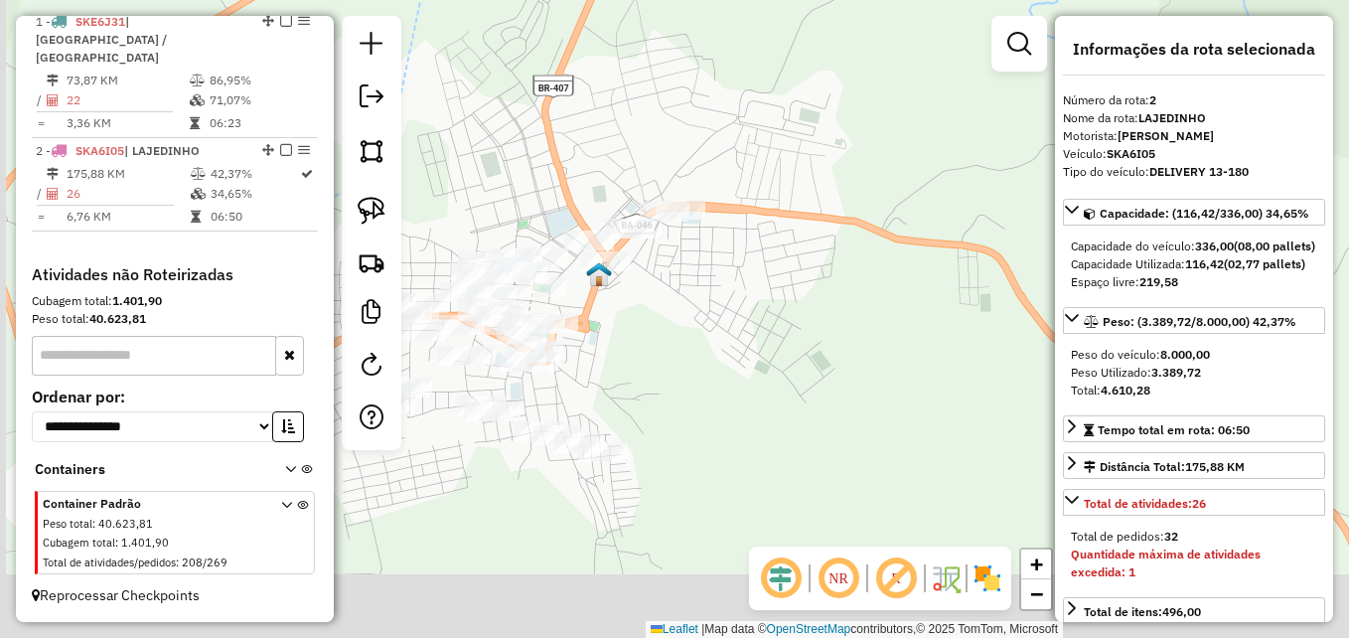
click at [829, 288] on div "Janela de atendimento Grade de atendimento Capacidade Transportadoras Veículos …" at bounding box center [674, 319] width 1349 height 638
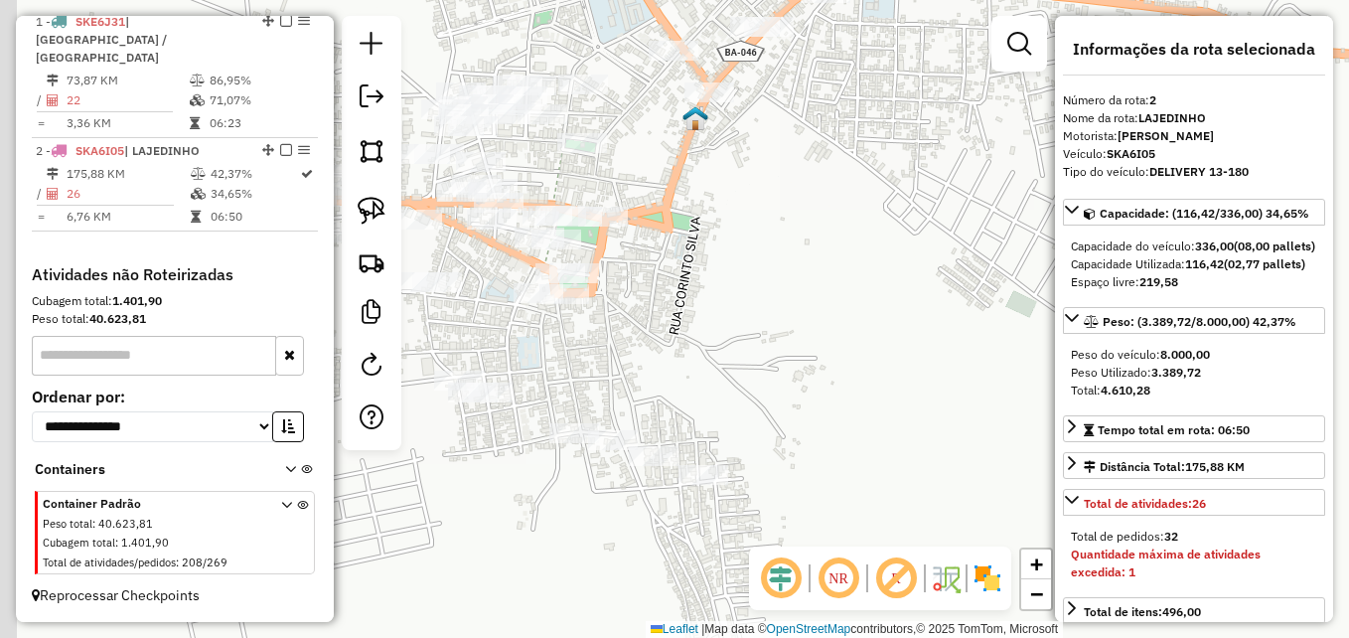
click at [891, 305] on div "Janela de atendimento Grade de atendimento Capacidade Transportadoras Veículos …" at bounding box center [674, 319] width 1349 height 638
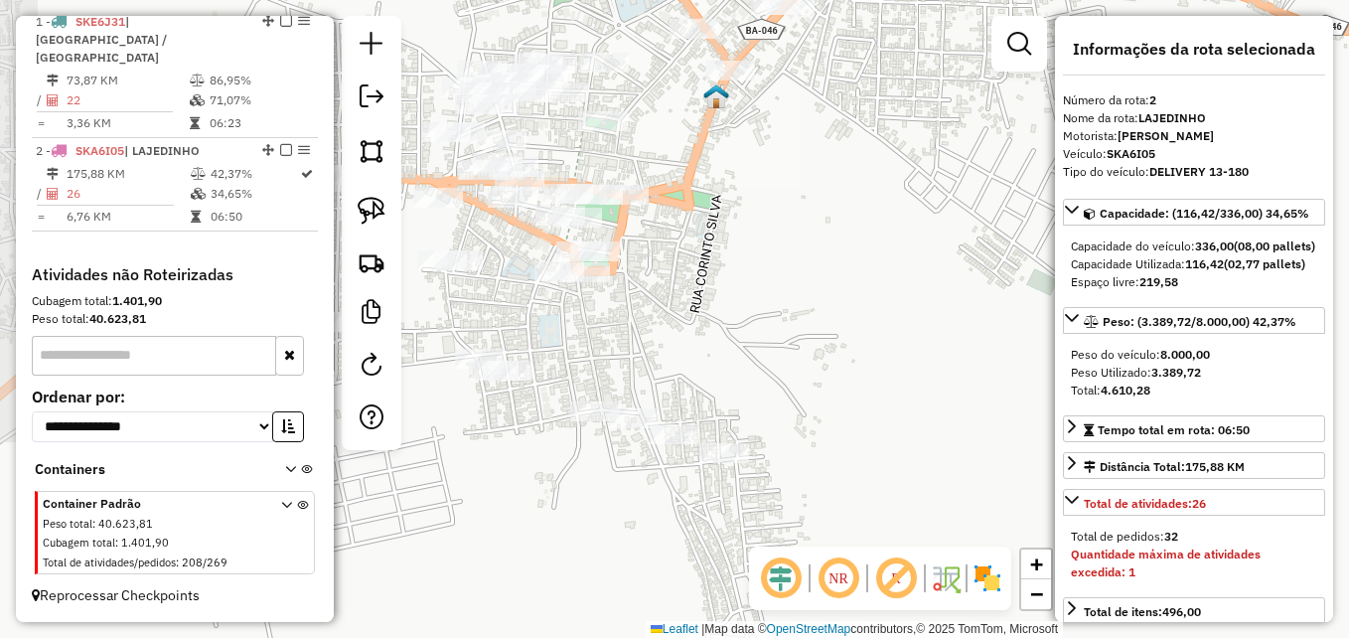
click at [804, 375] on div "Janela de atendimento Grade de atendimento Capacidade Transportadoras Veículos …" at bounding box center [674, 319] width 1349 height 638
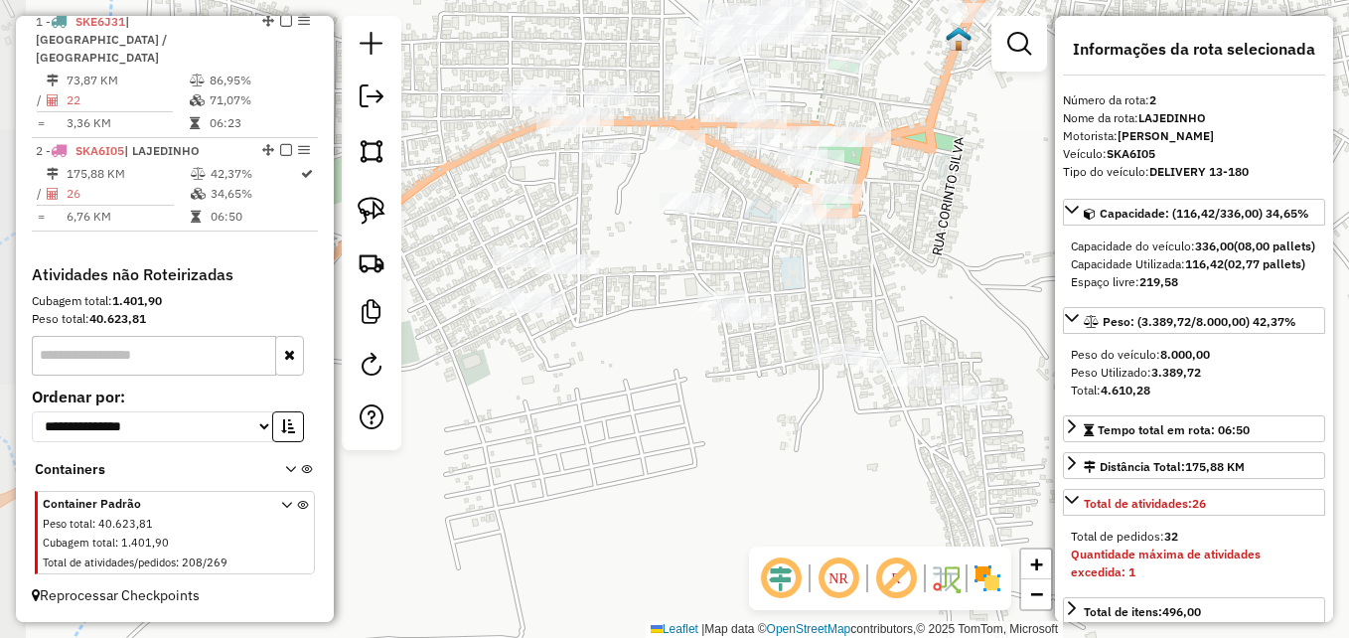
click at [997, 295] on div "Janela de atendimento Grade de atendimento Capacidade Transportadoras Veículos …" at bounding box center [674, 319] width 1349 height 638
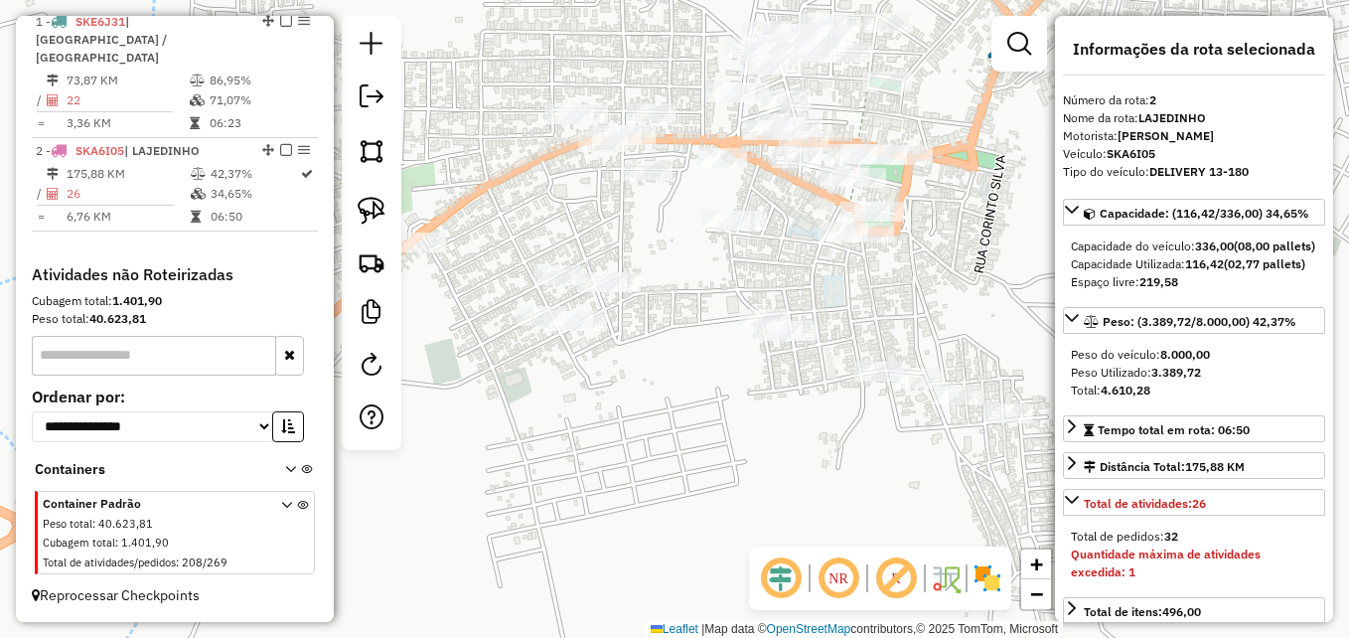
click at [950, 306] on div "Janela de atendimento Grade de atendimento Capacidade Transportadoras Veículos …" at bounding box center [674, 319] width 1349 height 638
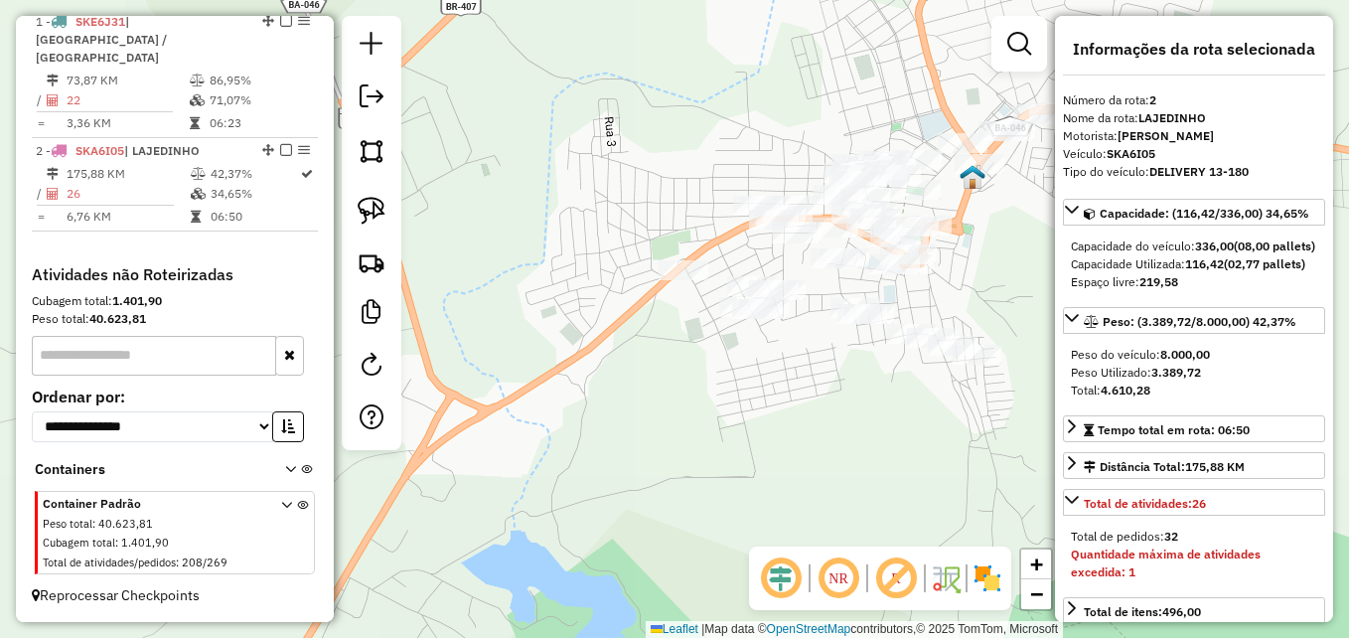
drag, startPoint x: 360, startPoint y: 210, endPoint x: 483, endPoint y: 251, distance: 130.0
click at [363, 210] on img at bounding box center [372, 211] width 28 height 28
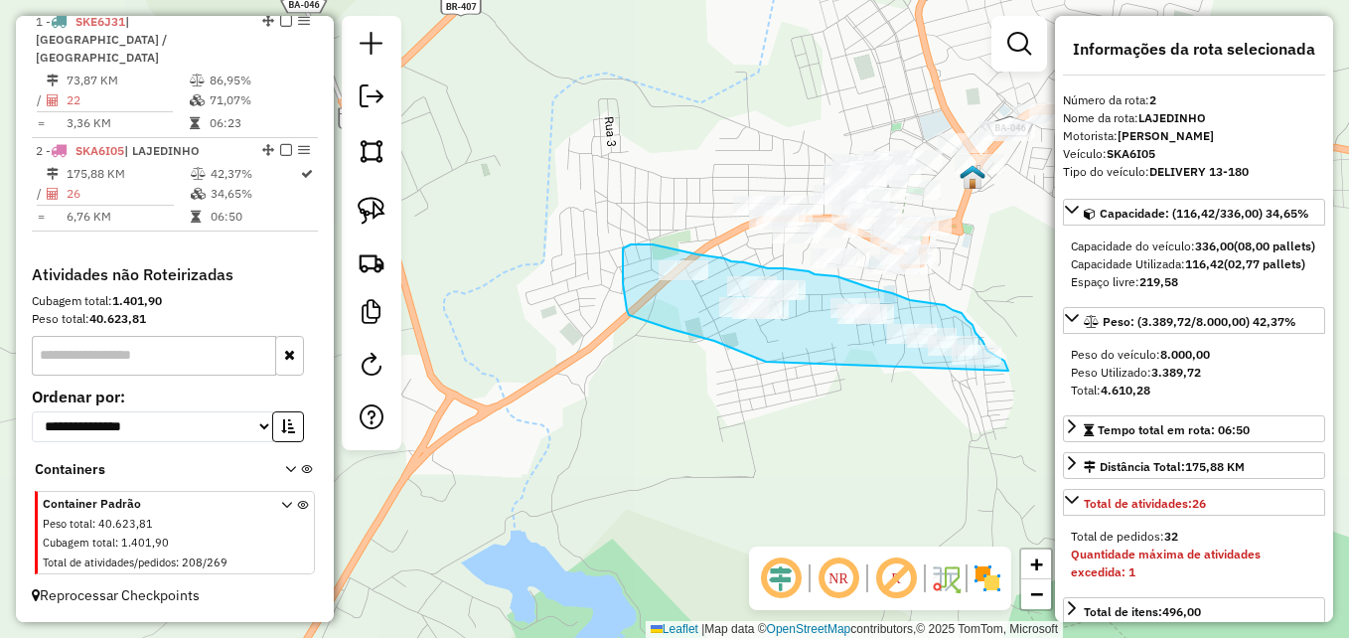
drag, startPoint x: 766, startPoint y: 362, endPoint x: 1008, endPoint y: 371, distance: 242.5
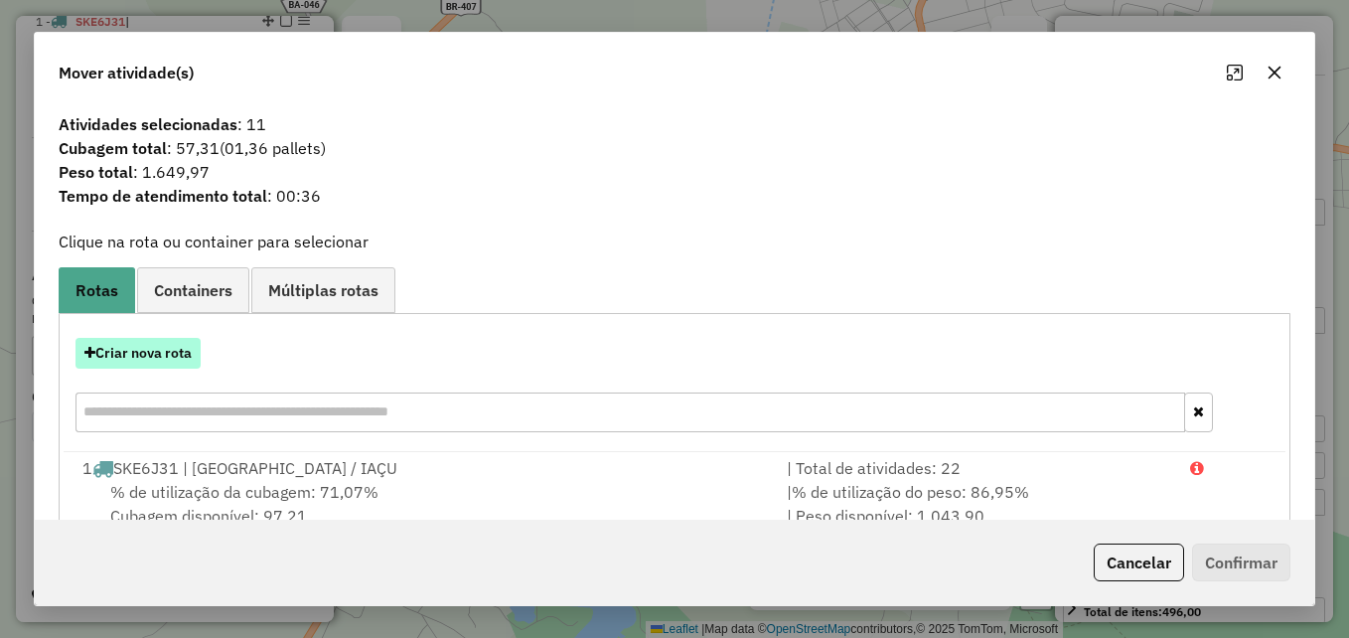
click at [183, 348] on button "Criar nova rota" at bounding box center [137, 353] width 125 height 31
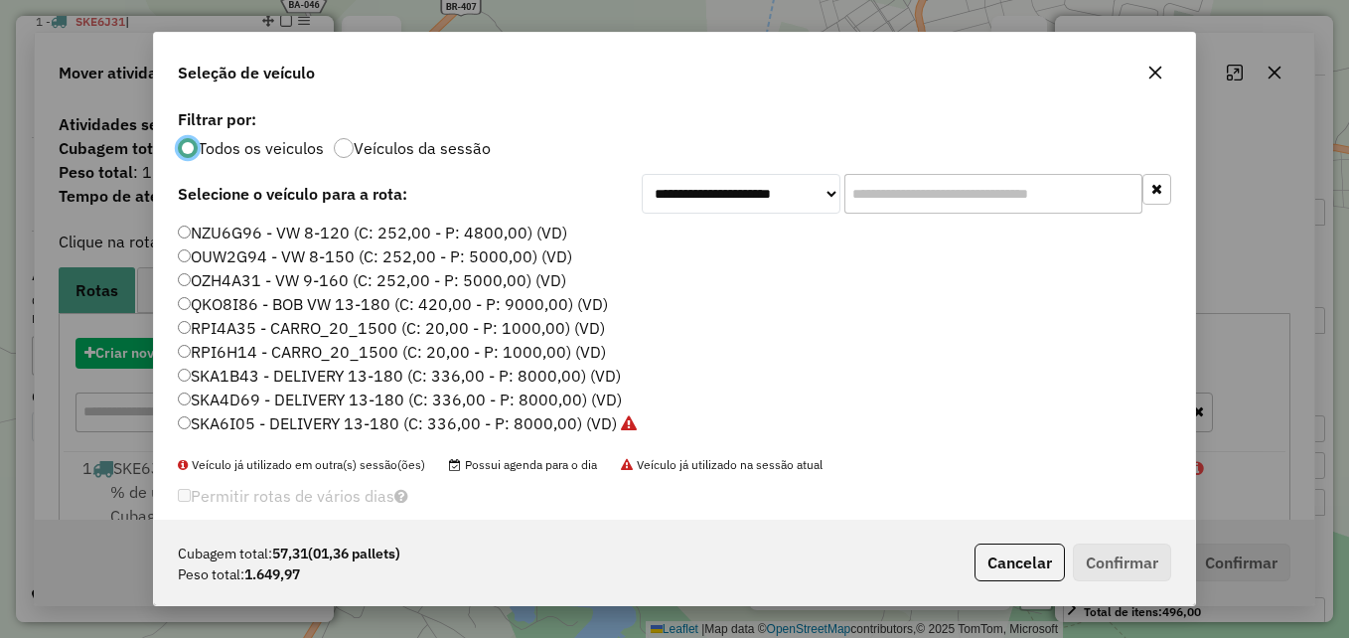
scroll to position [11, 6]
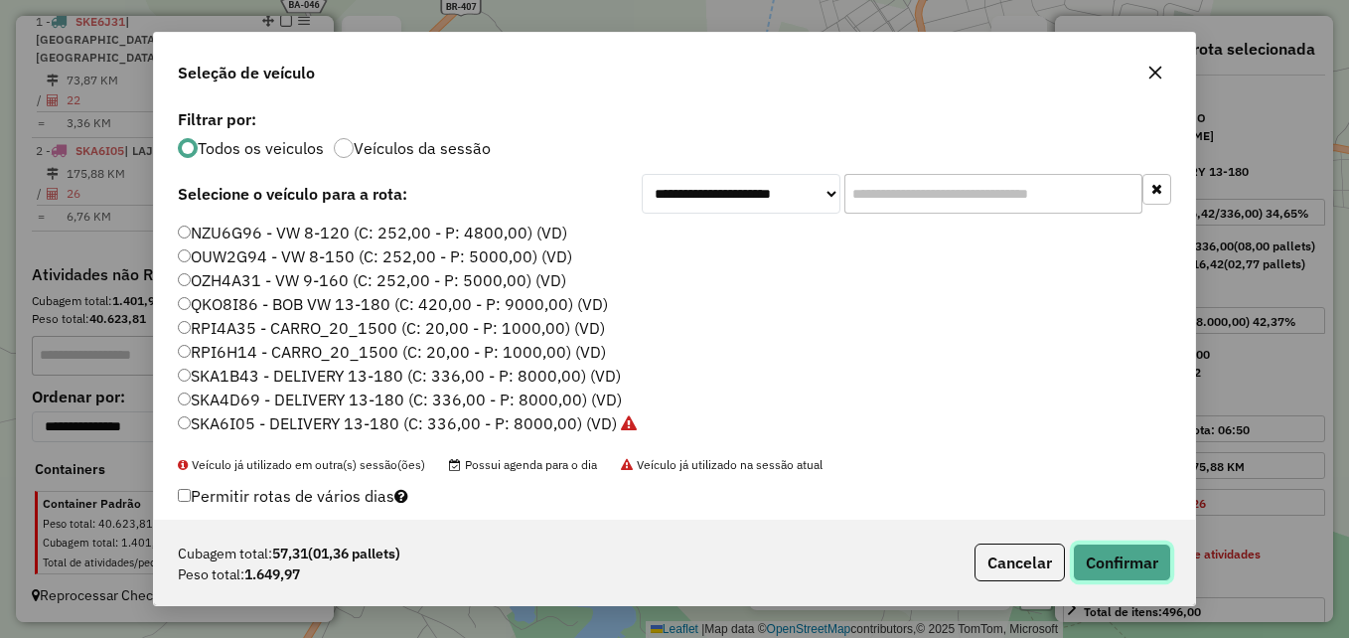
click at [1126, 555] on button "Confirmar" at bounding box center [1122, 562] width 98 height 38
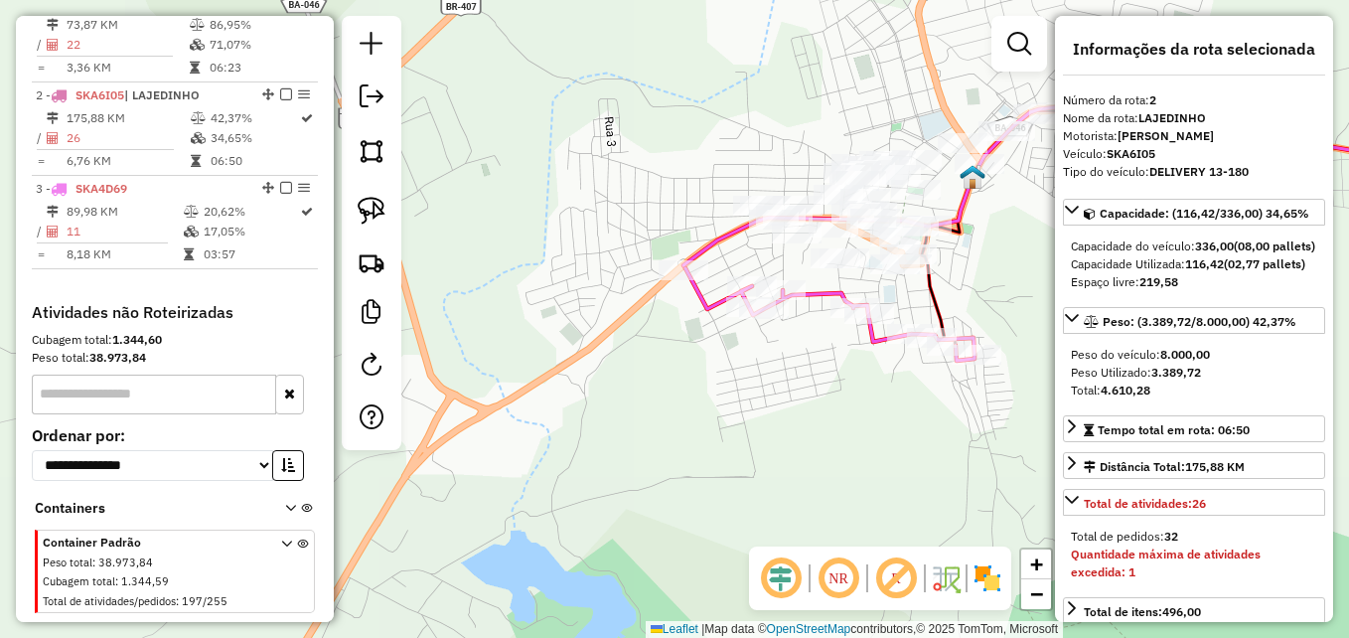
scroll to position [852, 0]
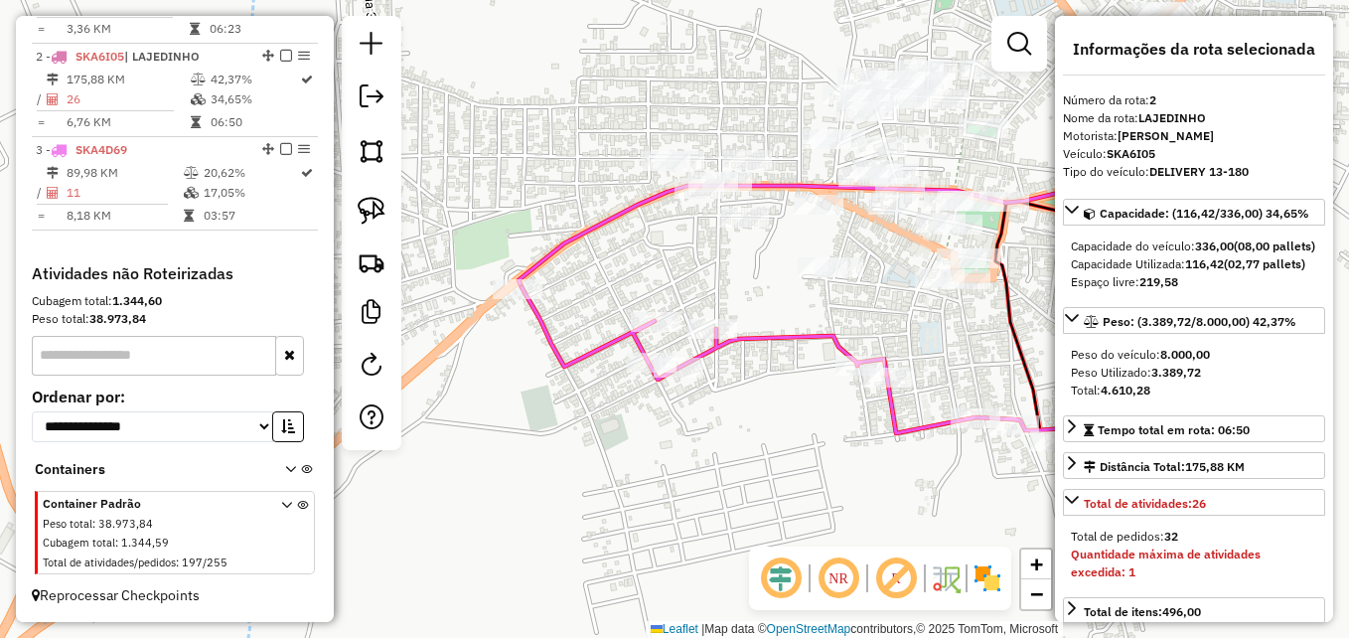
drag, startPoint x: 714, startPoint y: 425, endPoint x: 643, endPoint y: 480, distance: 90.0
click at [643, 480] on div "Janela de atendimento Grade de atendimento Capacidade Transportadoras Veículos …" at bounding box center [674, 319] width 1349 height 638
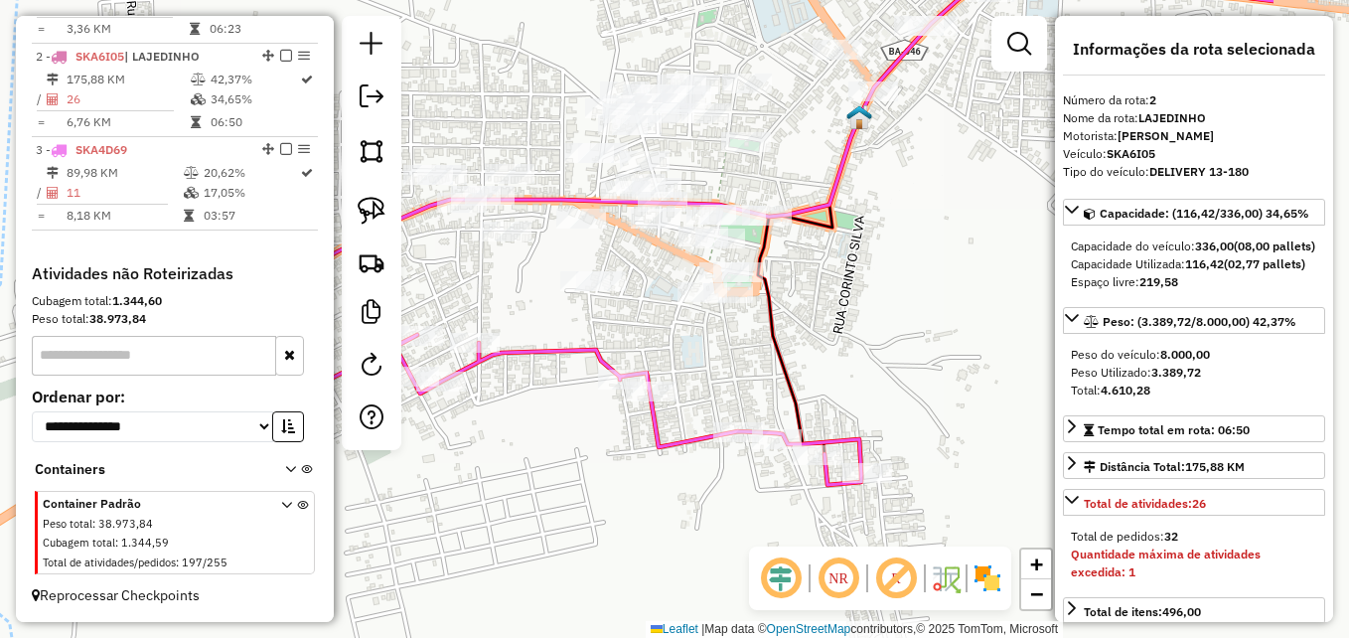
drag, startPoint x: 773, startPoint y: 469, endPoint x: 563, endPoint y: 462, distance: 209.7
click at [563, 462] on div "Janela de atendimento Grade de atendimento Capacidade Transportadoras Veículos …" at bounding box center [674, 319] width 1349 height 638
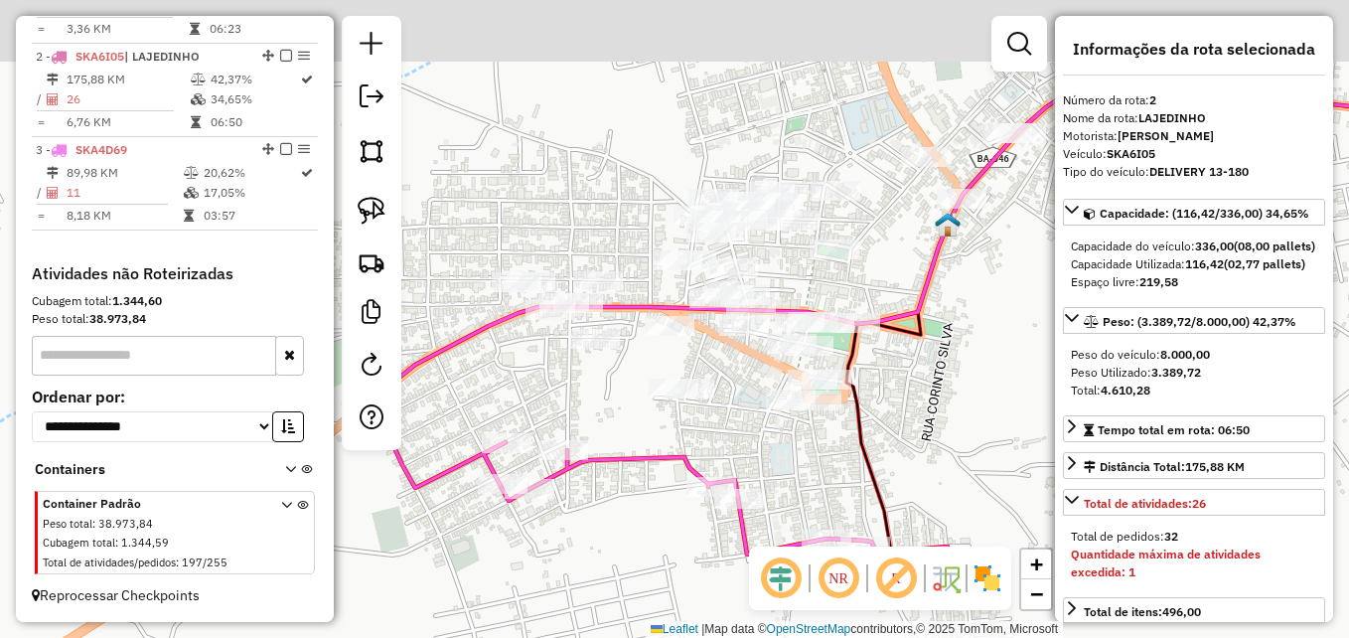
drag, startPoint x: 681, startPoint y: 358, endPoint x: 770, endPoint y: 465, distance: 139.0
click at [770, 465] on div "Janela de atendimento Grade de atendimento Capacidade Transportadoras Veículos …" at bounding box center [674, 319] width 1349 height 638
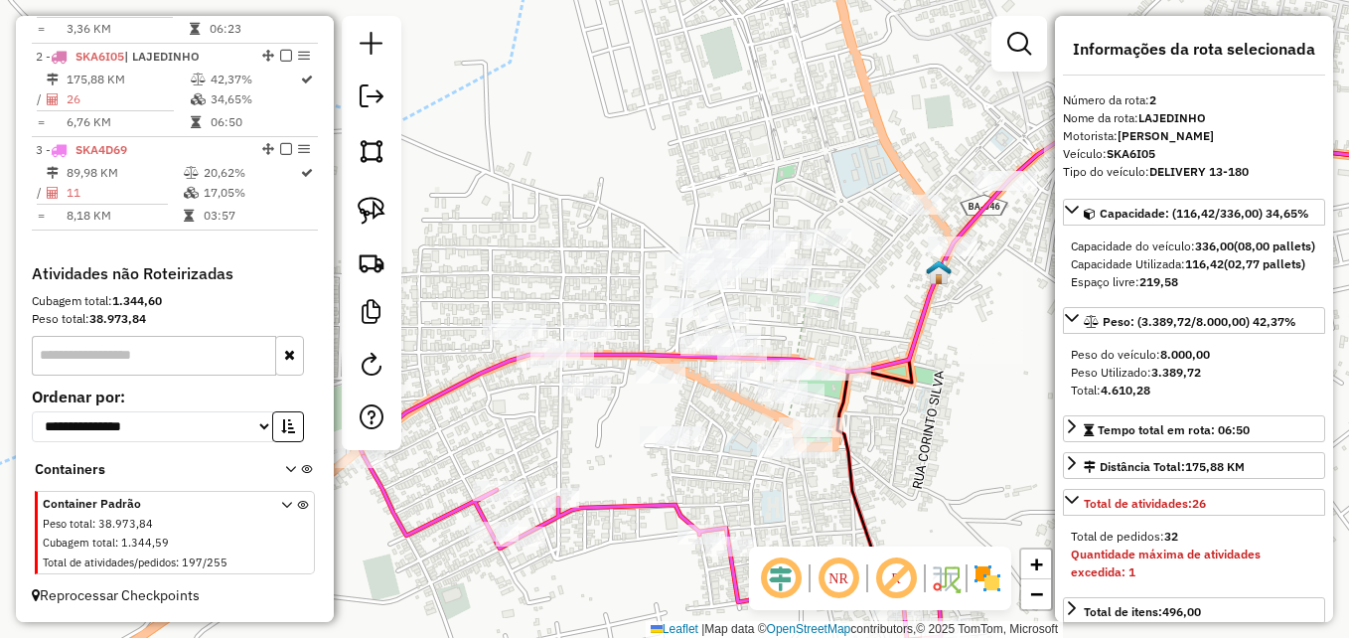
drag, startPoint x: 957, startPoint y: 440, endPoint x: 722, endPoint y: 452, distance: 234.7
click at [943, 489] on div "Janela de atendimento Grade de atendimento Capacidade Transportadoras Veículos …" at bounding box center [674, 319] width 1349 height 638
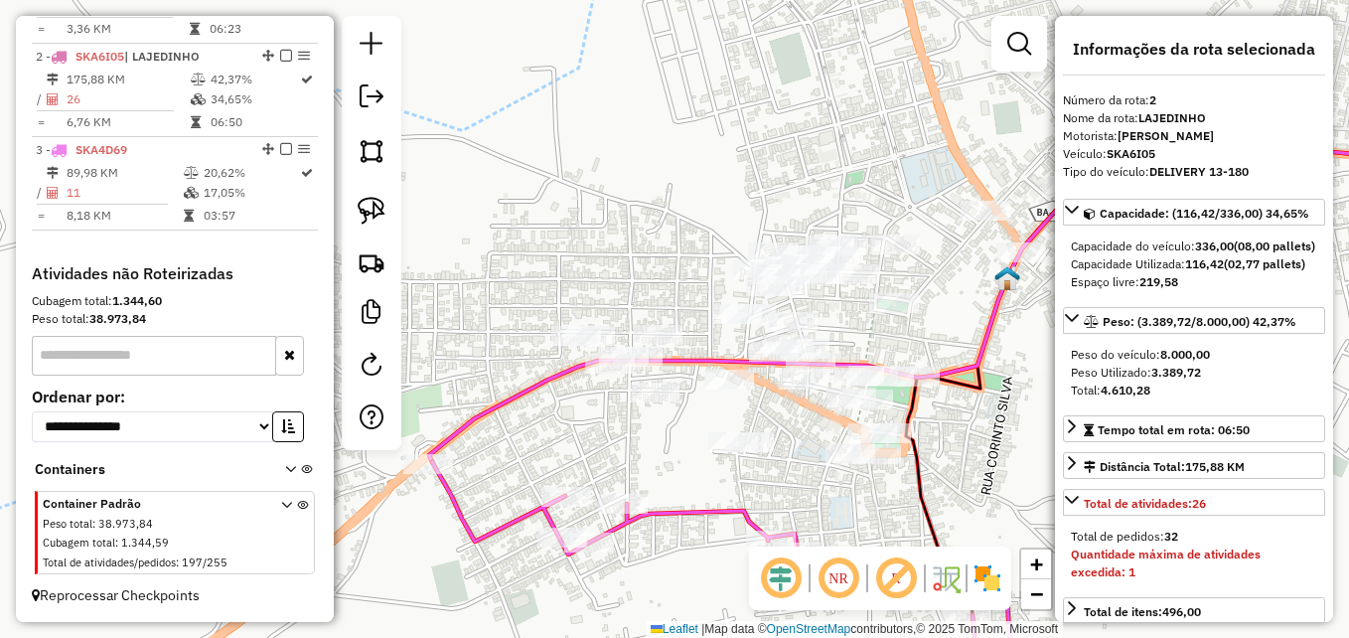
drag, startPoint x: 586, startPoint y: 444, endPoint x: 651, endPoint y: 436, distance: 65.1
click at [651, 436] on div "Janela de atendimento Grade de atendimento Capacidade Transportadoras Veículos …" at bounding box center [674, 319] width 1349 height 638
click at [370, 217] on img at bounding box center [372, 211] width 28 height 28
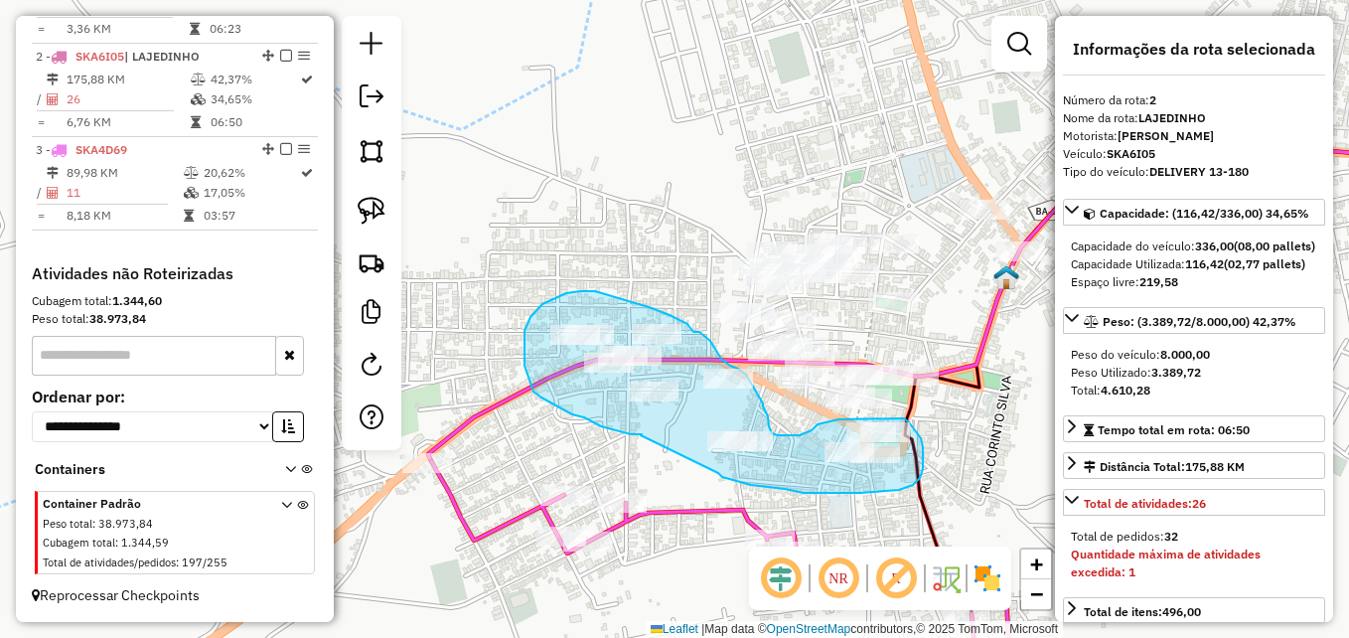
drag, startPoint x: 641, startPoint y: 435, endPoint x: 715, endPoint y: 470, distance: 82.2
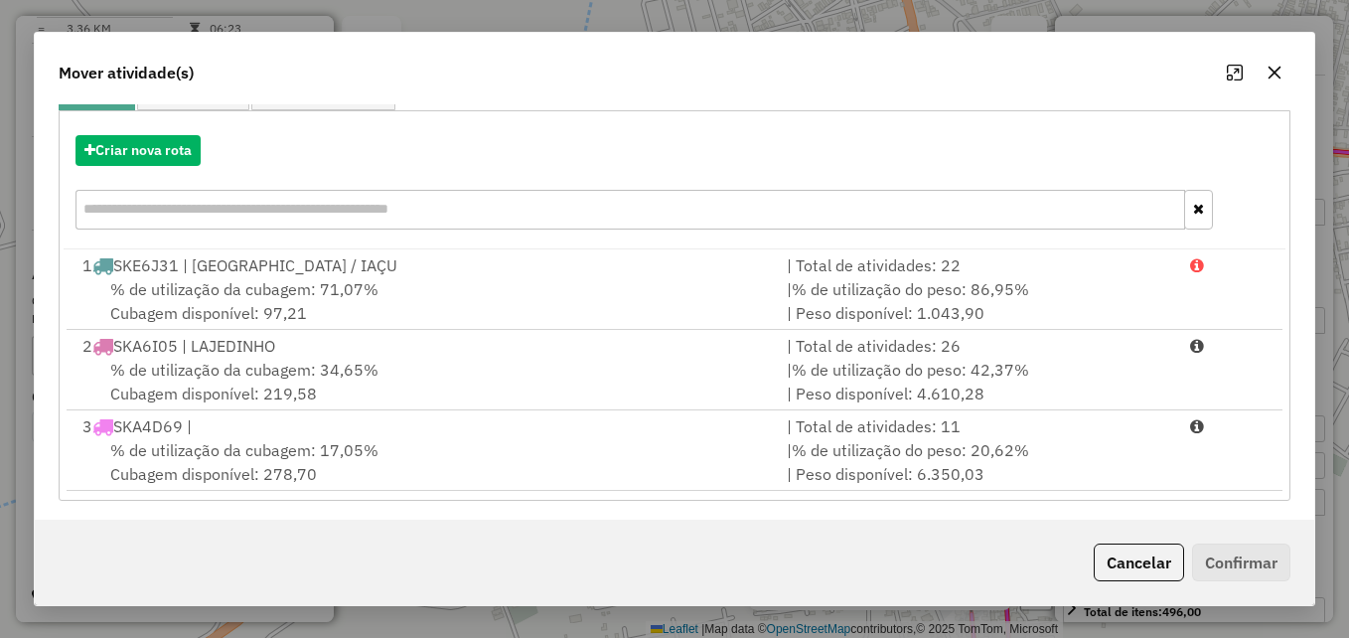
scroll to position [208, 0]
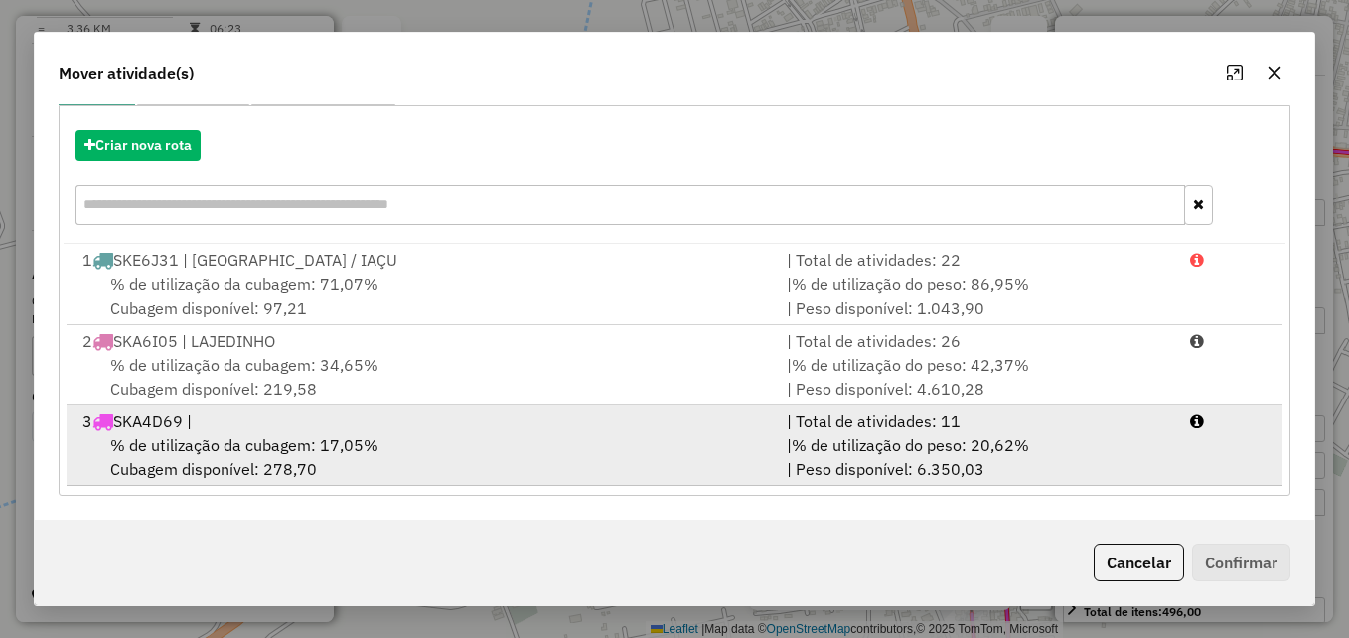
click at [283, 435] on span "% de utilização da cubagem: 17,05%" at bounding box center [244, 445] width 268 height 20
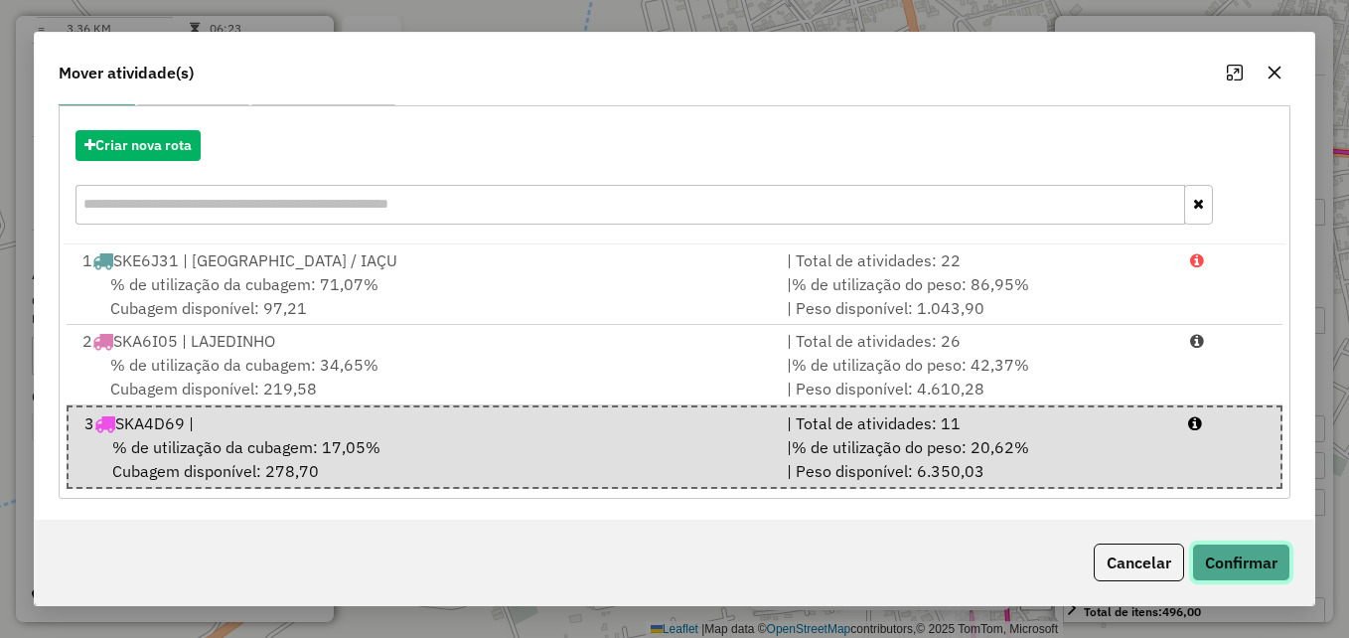
click at [1222, 565] on button "Confirmar" at bounding box center [1241, 562] width 98 height 38
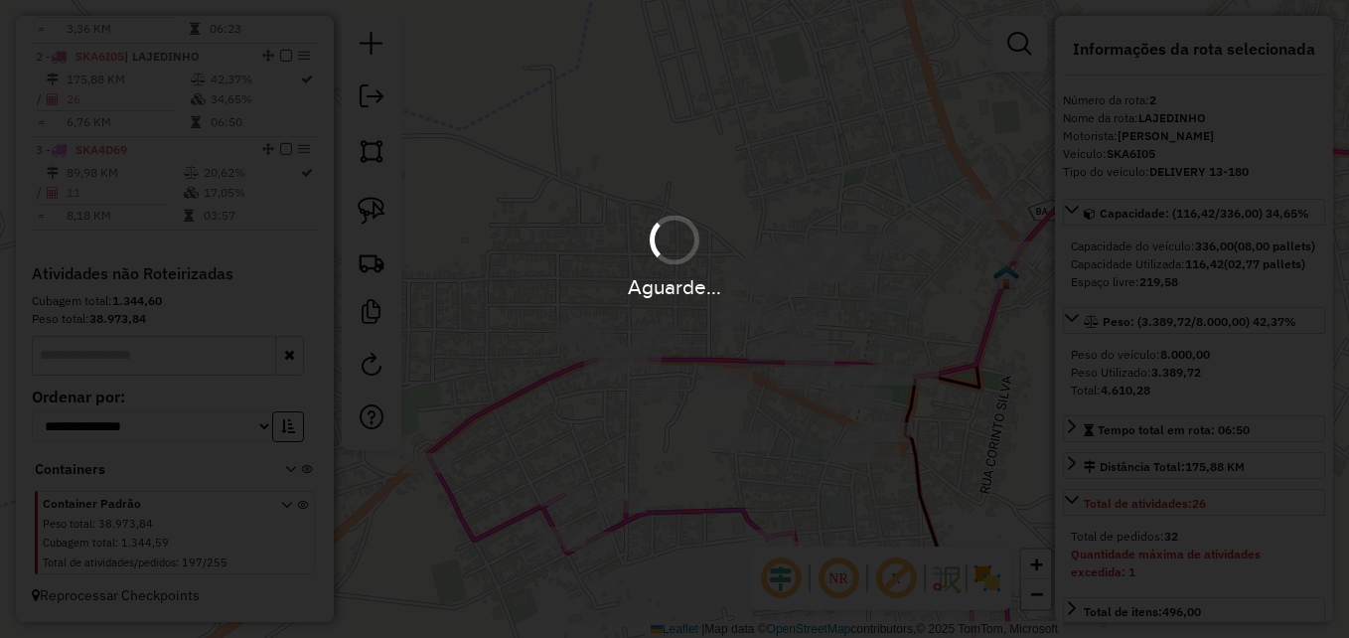
scroll to position [0, 0]
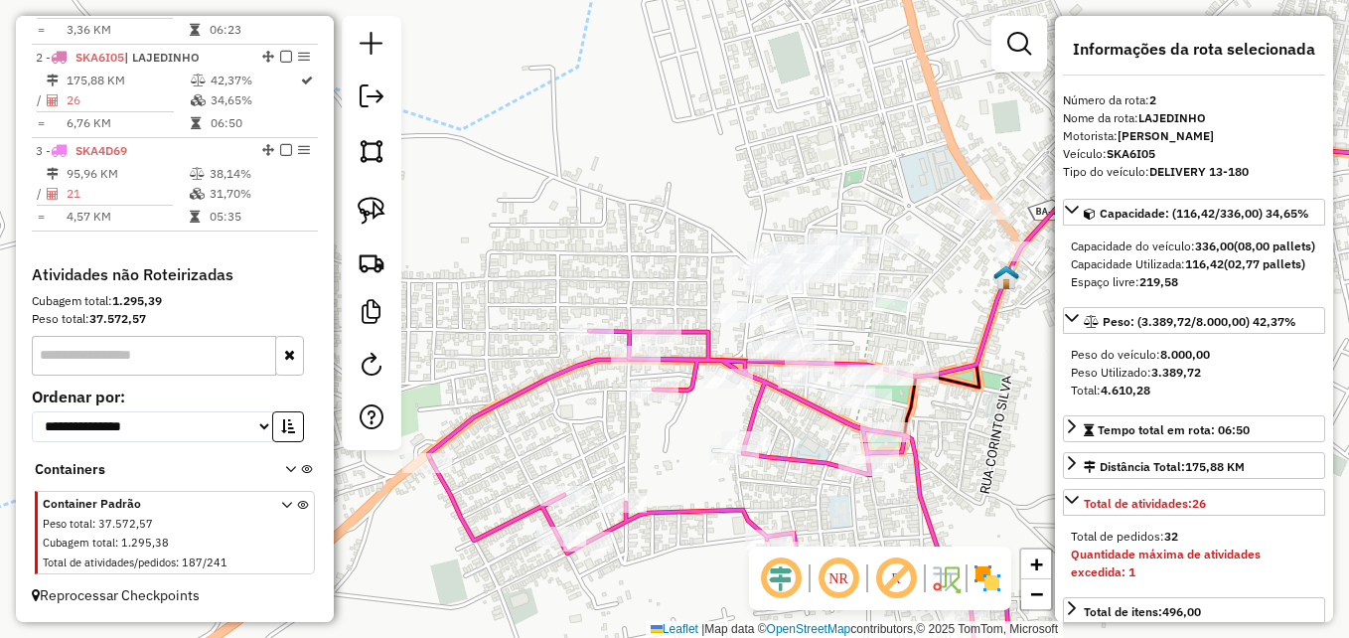
click at [521, 397] on icon at bounding box center [956, 299] width 1056 height 323
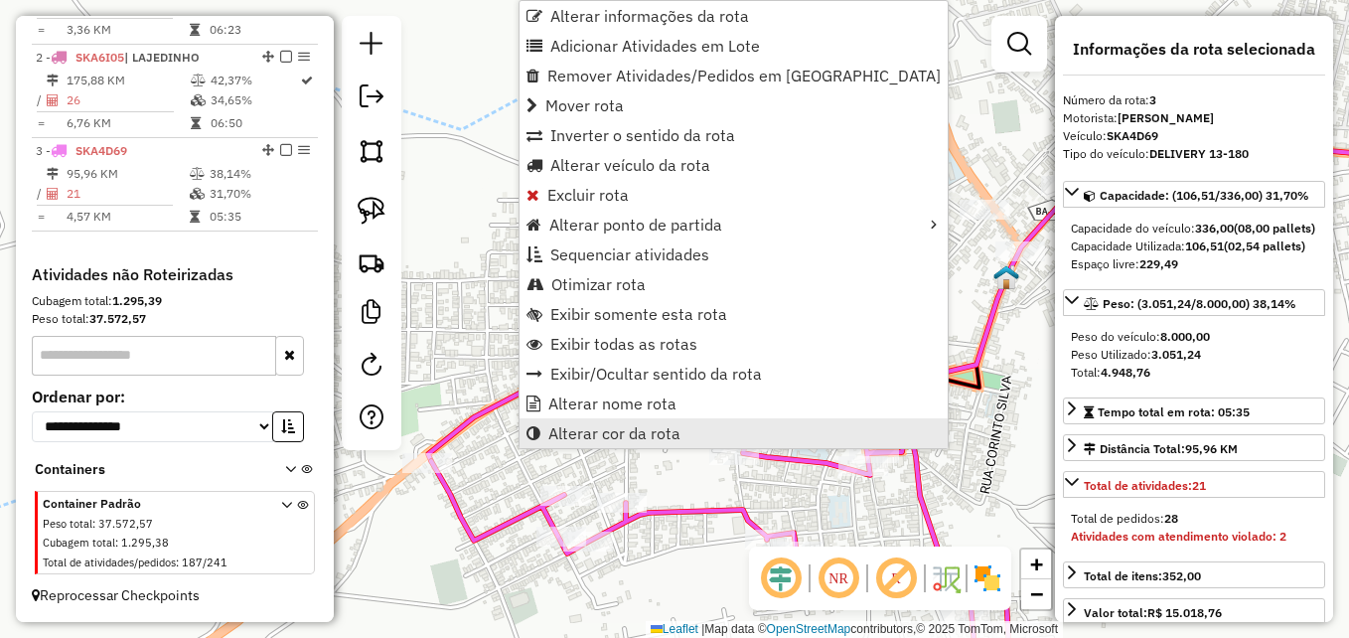
click at [644, 425] on span "Alterar cor da rota" at bounding box center [614, 433] width 132 height 16
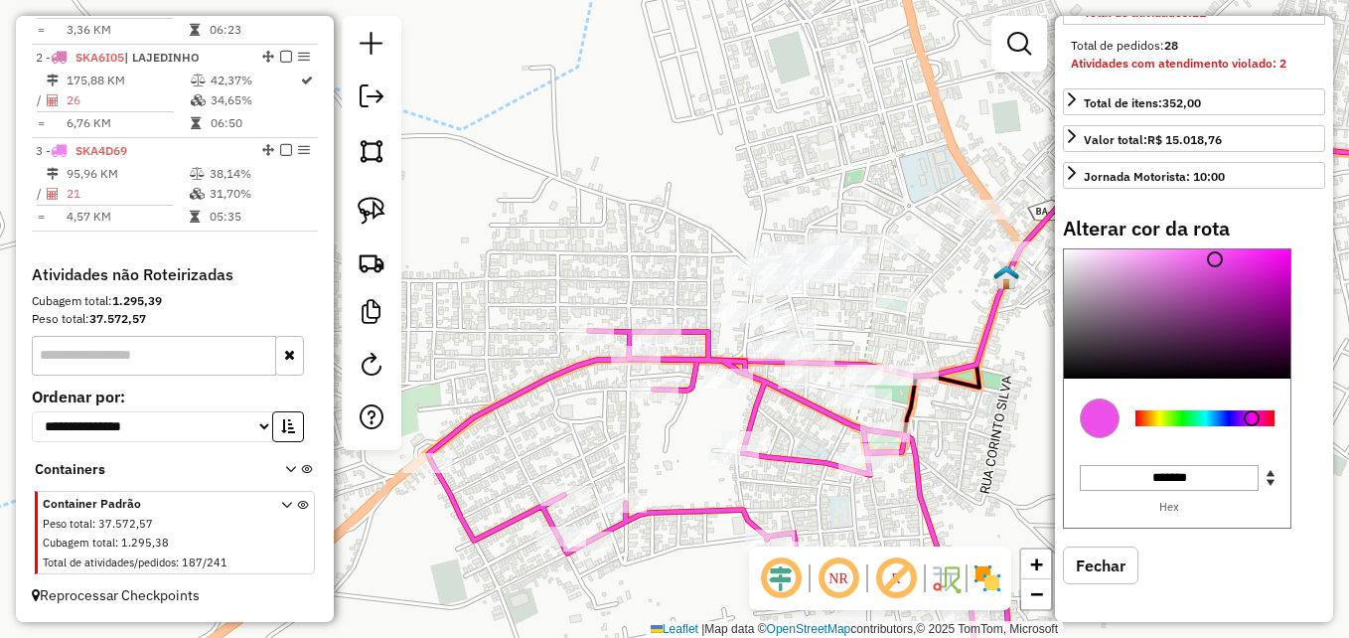
scroll to position [509, 0]
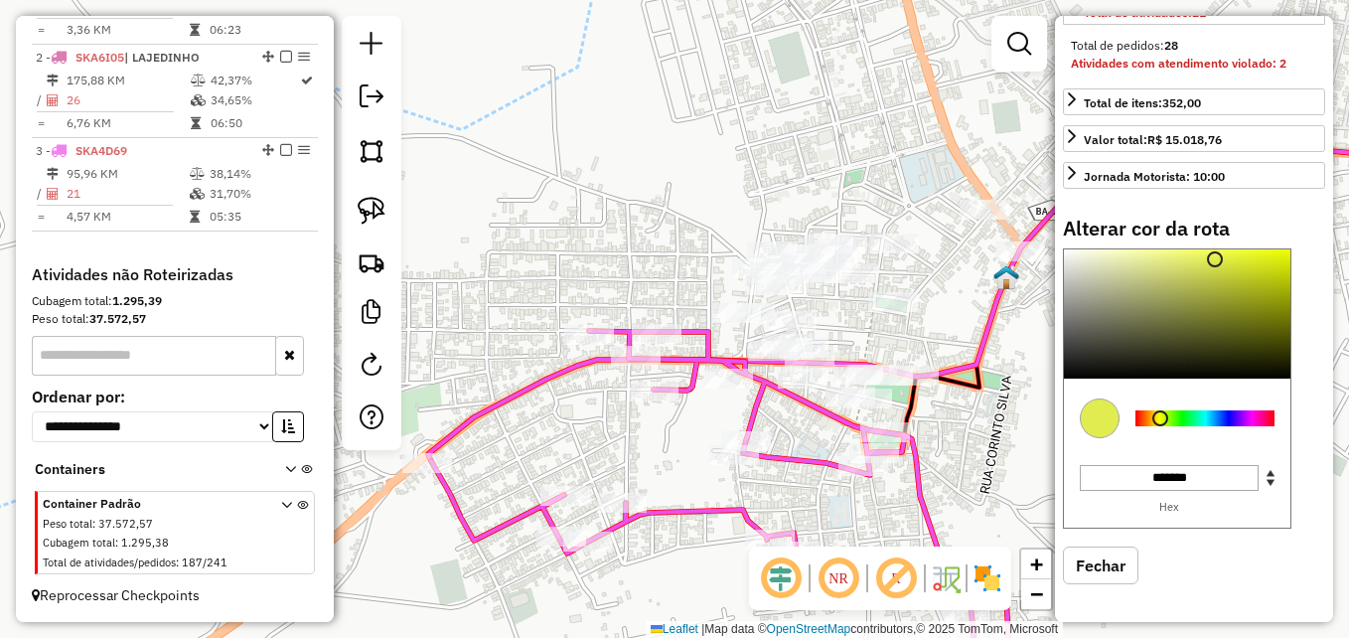
type input "*******"
drag, startPoint x: 1254, startPoint y: 417, endPoint x: 1157, endPoint y: 420, distance: 96.4
click at [1157, 420] on div at bounding box center [1157, 418] width 16 height 16
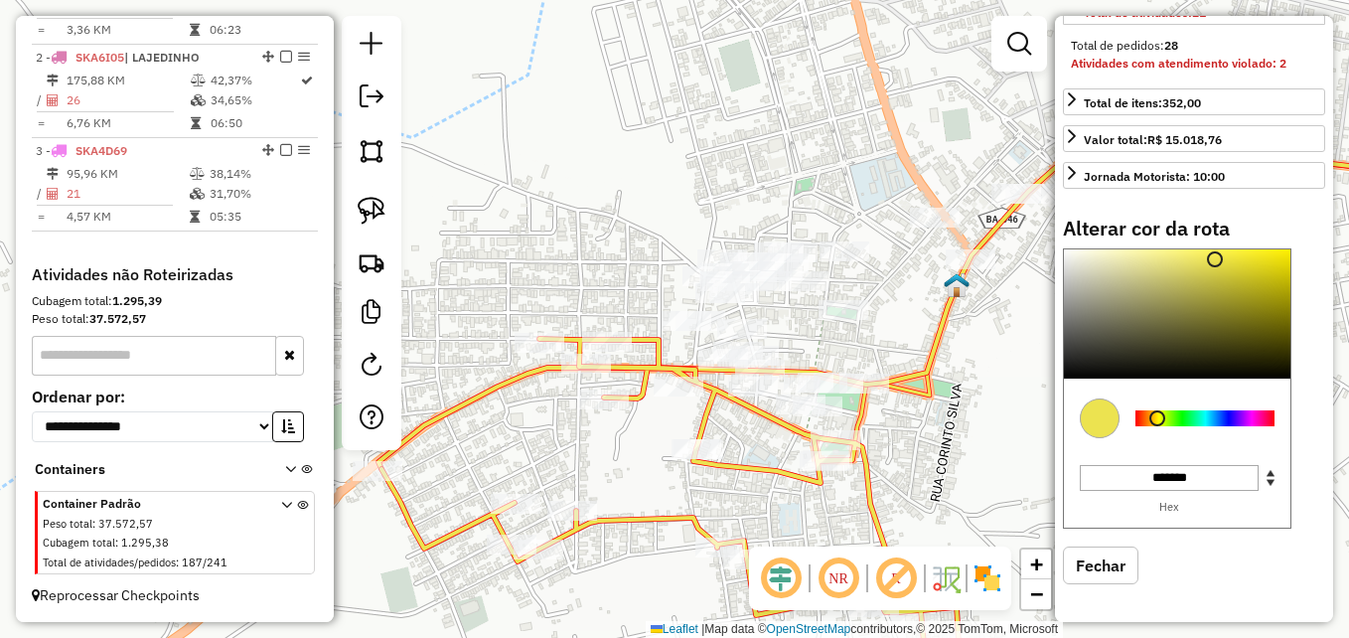
drag, startPoint x: 601, startPoint y: 435, endPoint x: 551, endPoint y: 443, distance: 50.3
click at [551, 443] on div "Janela de atendimento Grade de atendimento Capacidade Transportadoras Veículos …" at bounding box center [674, 319] width 1349 height 638
click at [512, 454] on div "Janela de atendimento Grade de atendimento Capacidade Transportadoras Veículos …" at bounding box center [674, 319] width 1349 height 638
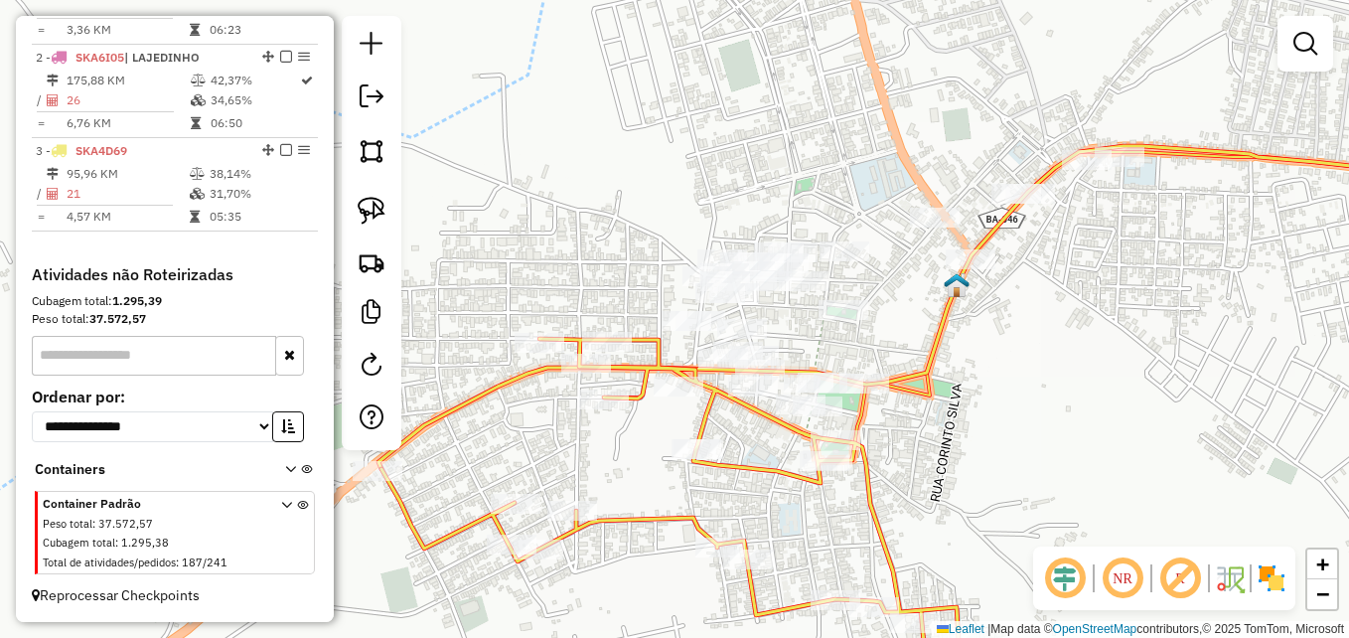
click at [487, 392] on icon at bounding box center [931, 307] width 1106 height 323
select select "**********"
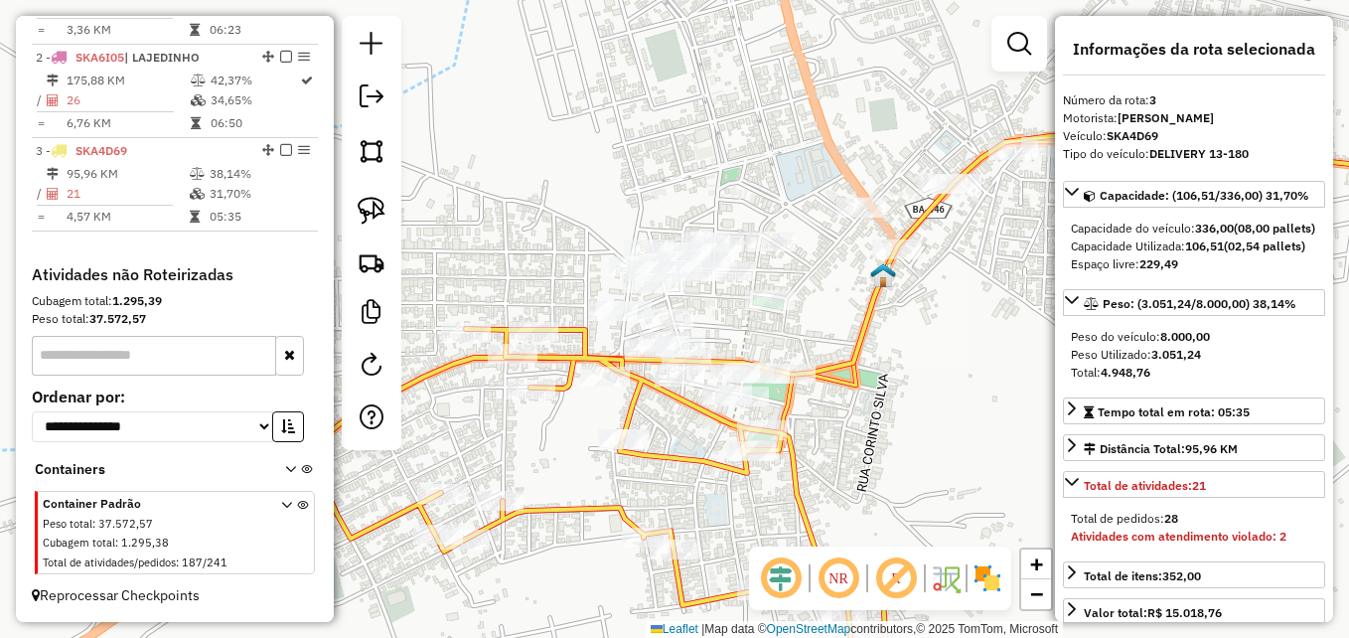
drag, startPoint x: 494, startPoint y: 416, endPoint x: 408, endPoint y: 400, distance: 86.9
click at [408, 400] on div "Janela de atendimento Grade de atendimento Capacidade Transportadoras Veículos …" at bounding box center [674, 319] width 1349 height 638
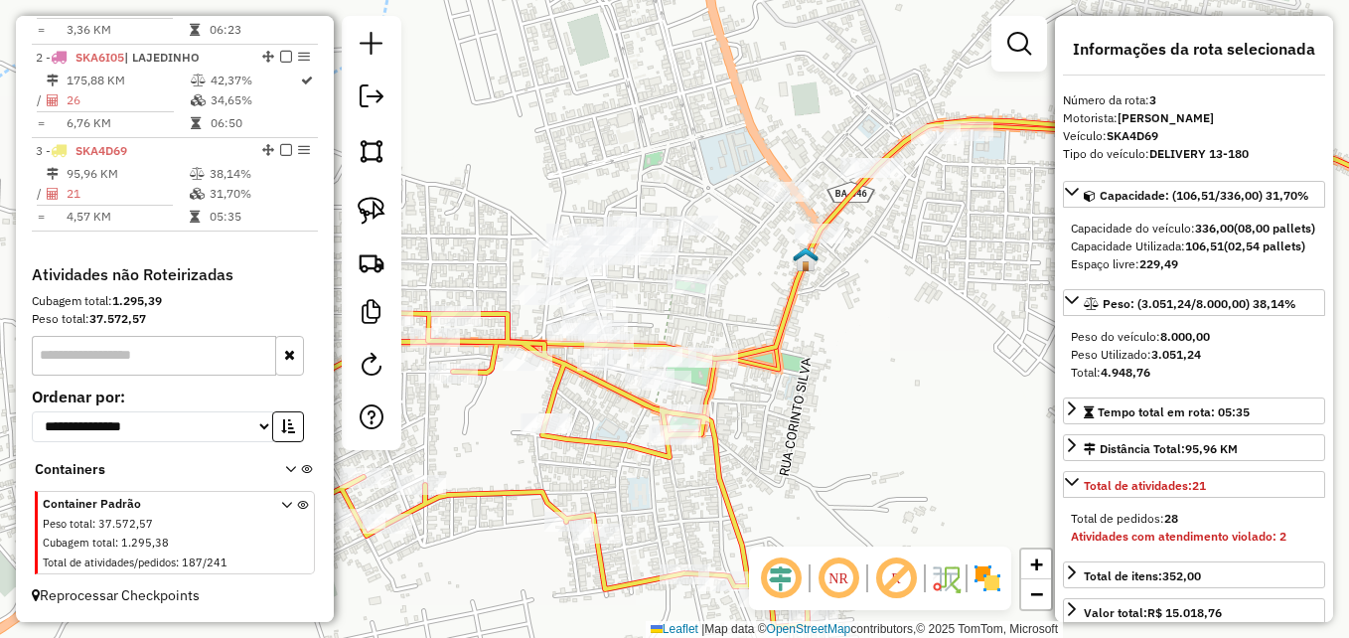
drag, startPoint x: 579, startPoint y: 460, endPoint x: 522, endPoint y: 450, distance: 57.5
click at [522, 450] on div "Janela de atendimento Grade de atendimento Capacidade Transportadoras Veículos …" at bounding box center [674, 319] width 1349 height 638
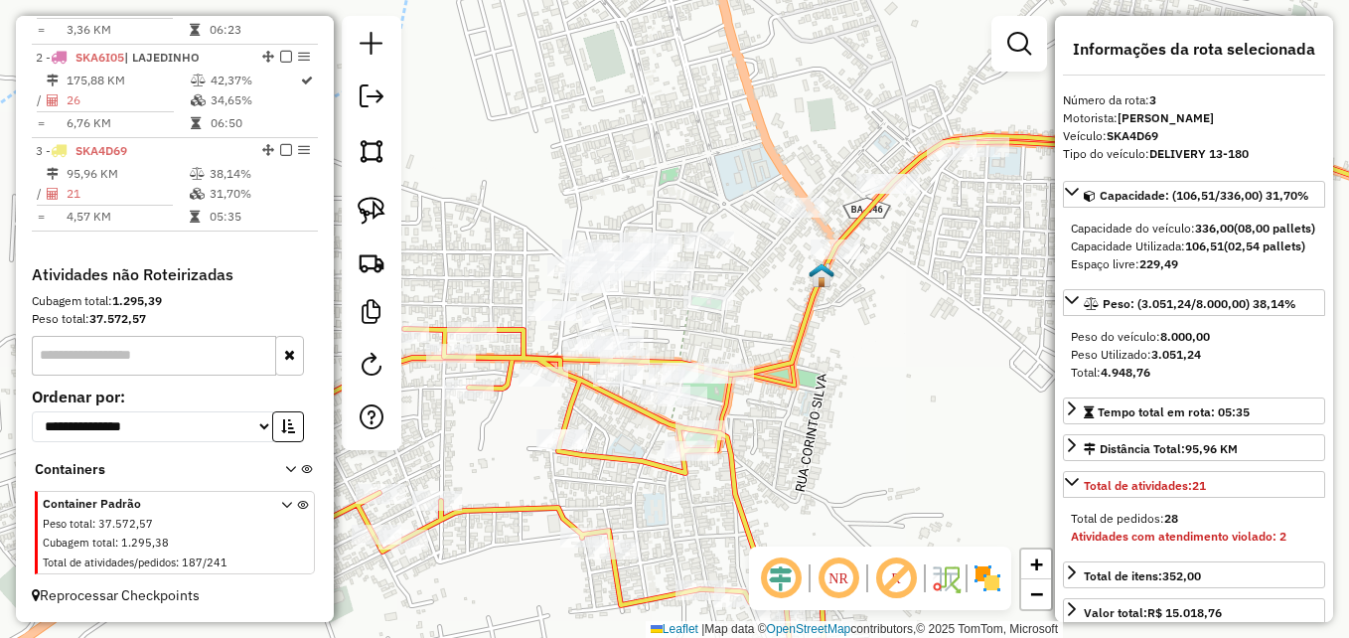
drag, startPoint x: 830, startPoint y: 444, endPoint x: 867, endPoint y: 496, distance: 63.4
click at [867, 496] on div "Janela de atendimento Grade de atendimento Capacidade Transportadoras Veículos …" at bounding box center [674, 319] width 1349 height 638
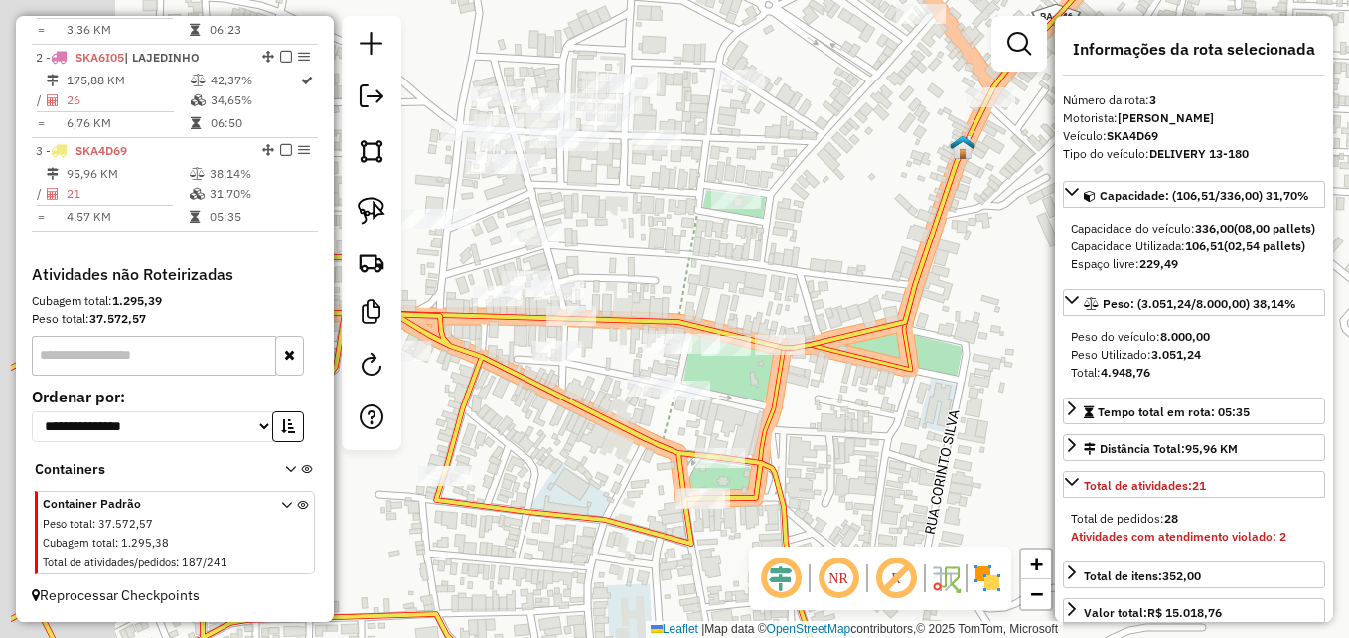
drag, startPoint x: 789, startPoint y: 465, endPoint x: 928, endPoint y: 477, distance: 139.6
click at [928, 477] on div "Janela de atendimento Grade de atendimento Capacidade Transportadoras Veículos …" at bounding box center [674, 319] width 1349 height 638
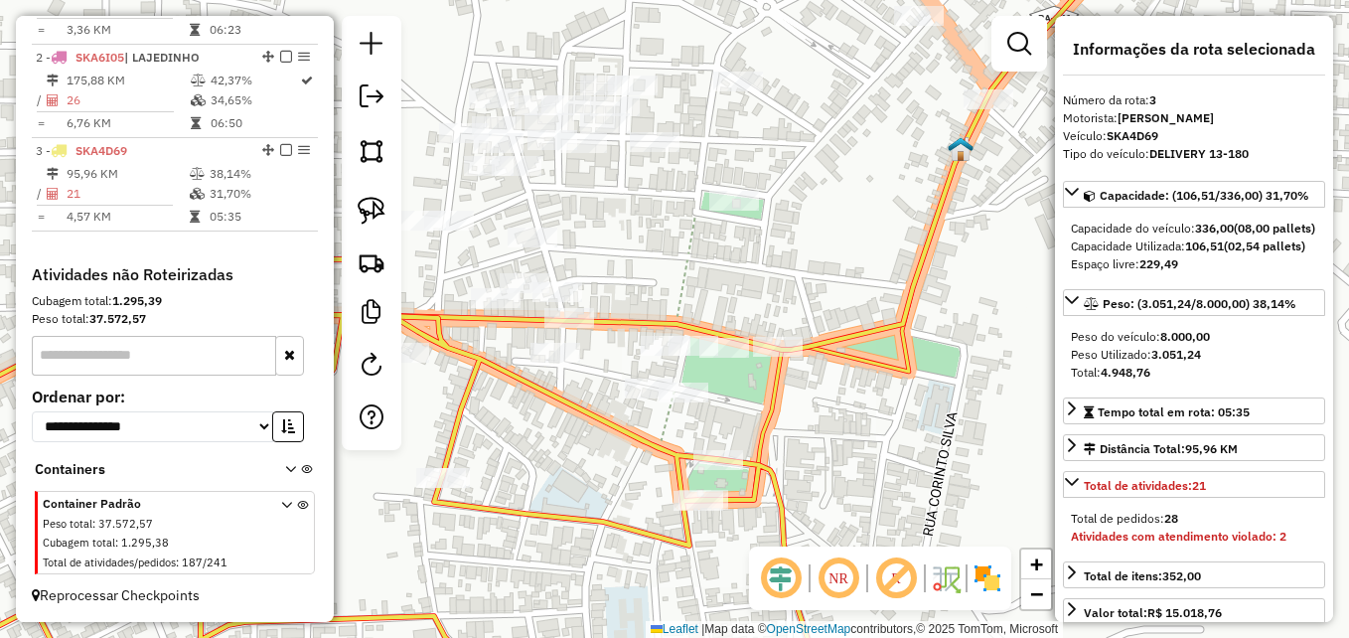
drag, startPoint x: 728, startPoint y: 413, endPoint x: 708, endPoint y: 419, distance: 20.7
click at [708, 419] on div "Janela de atendimento Grade de atendimento Capacidade Transportadoras Veículos …" at bounding box center [674, 319] width 1349 height 638
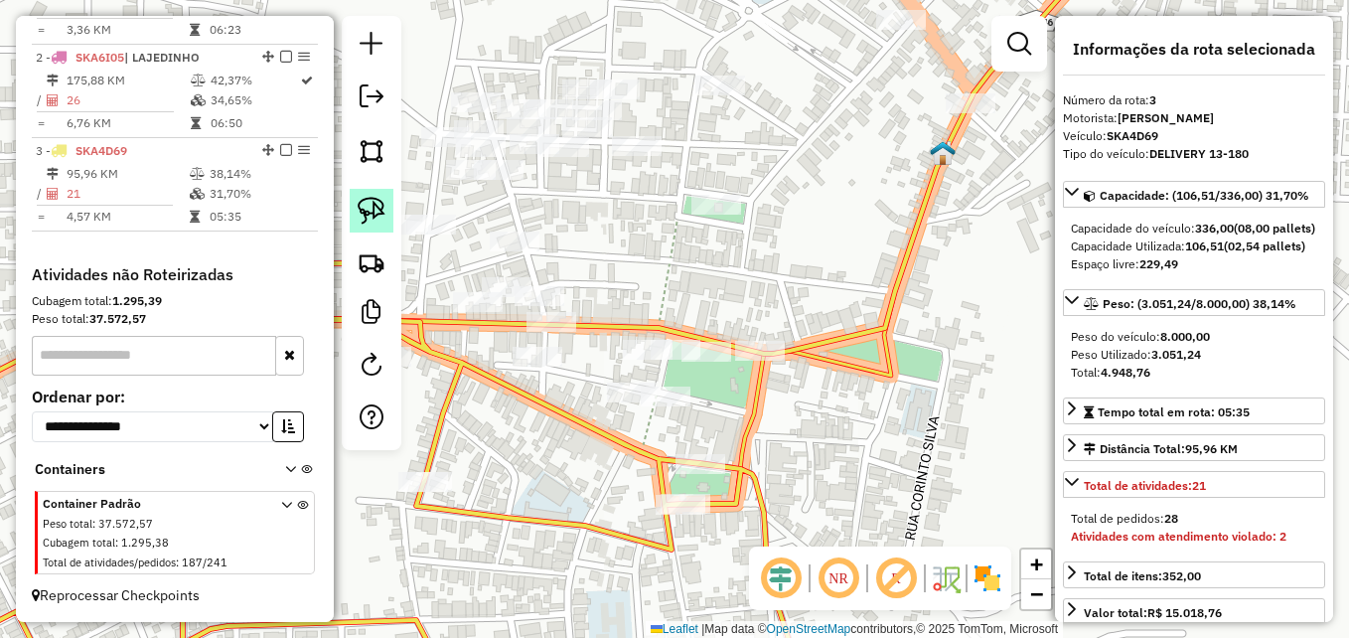
click at [384, 213] on img at bounding box center [372, 211] width 28 height 28
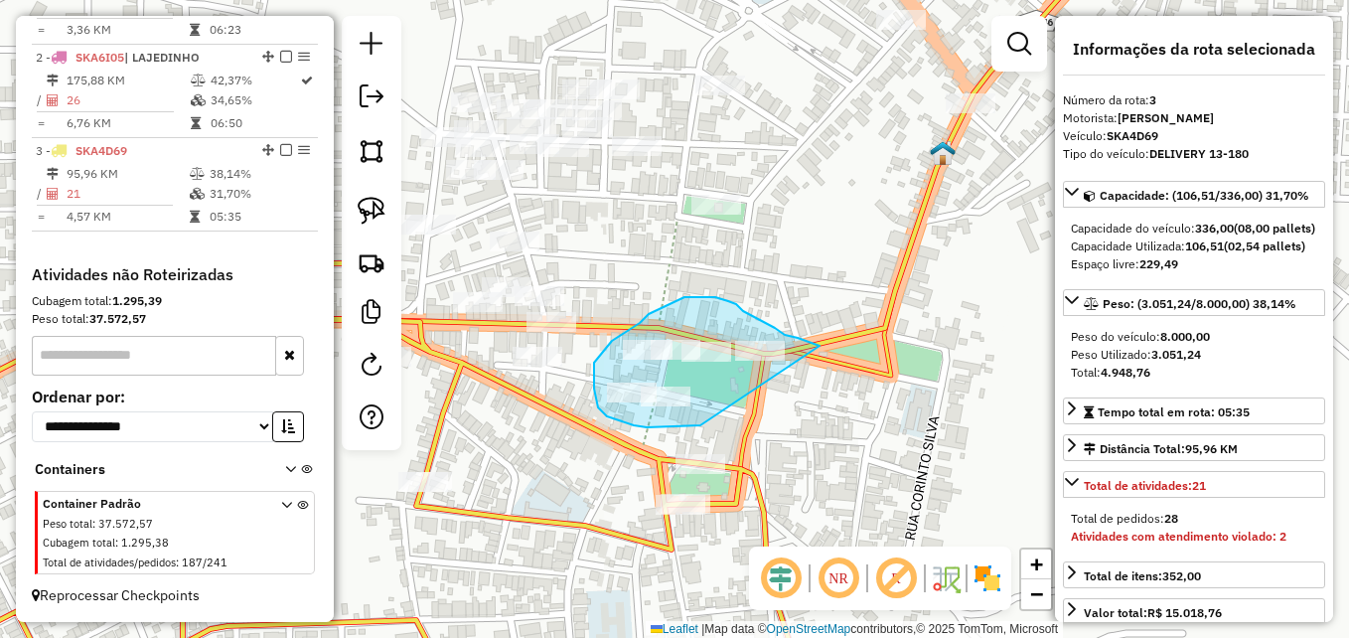
drag, startPoint x: 700, startPoint y: 425, endPoint x: 819, endPoint y: 346, distance: 143.3
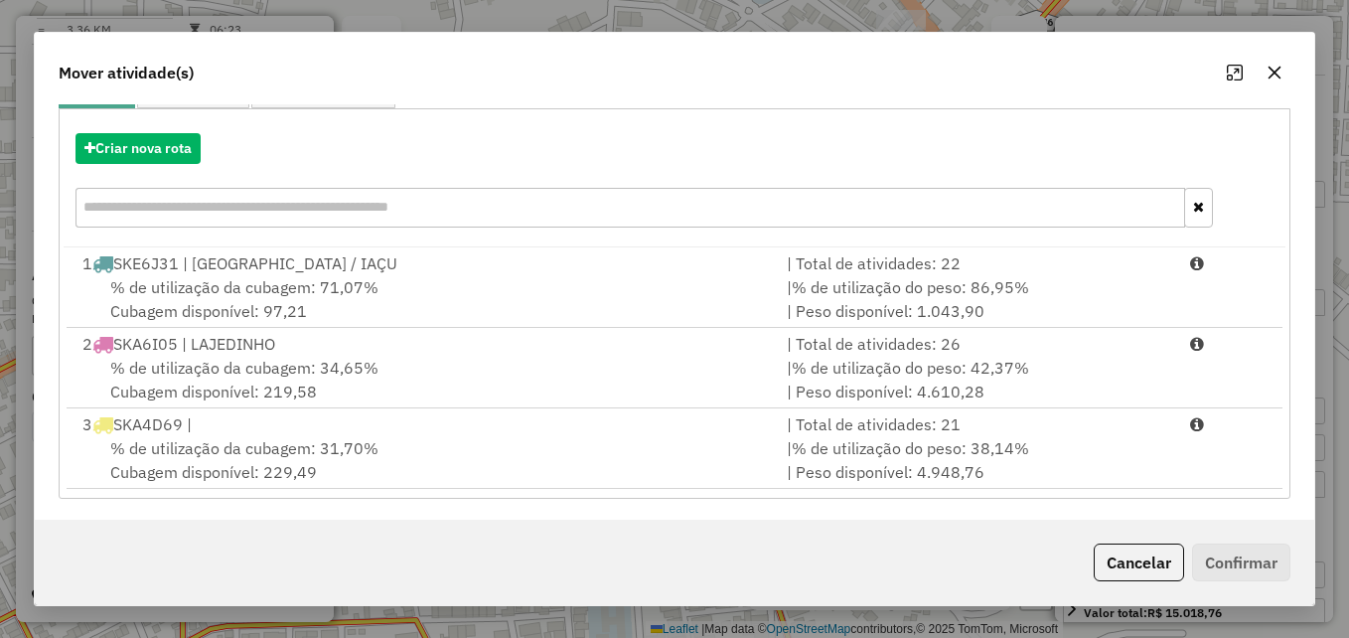
scroll to position [208, 0]
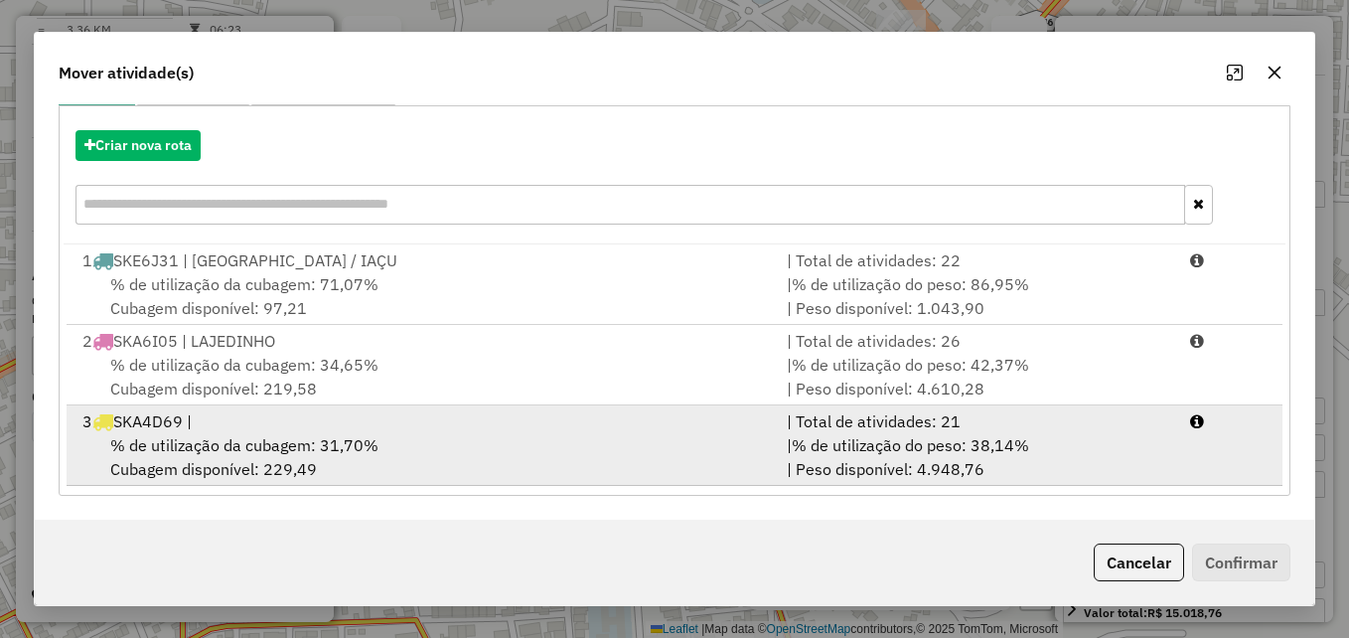
click at [340, 425] on div "3 SKA4D69 |" at bounding box center [423, 421] width 704 height 24
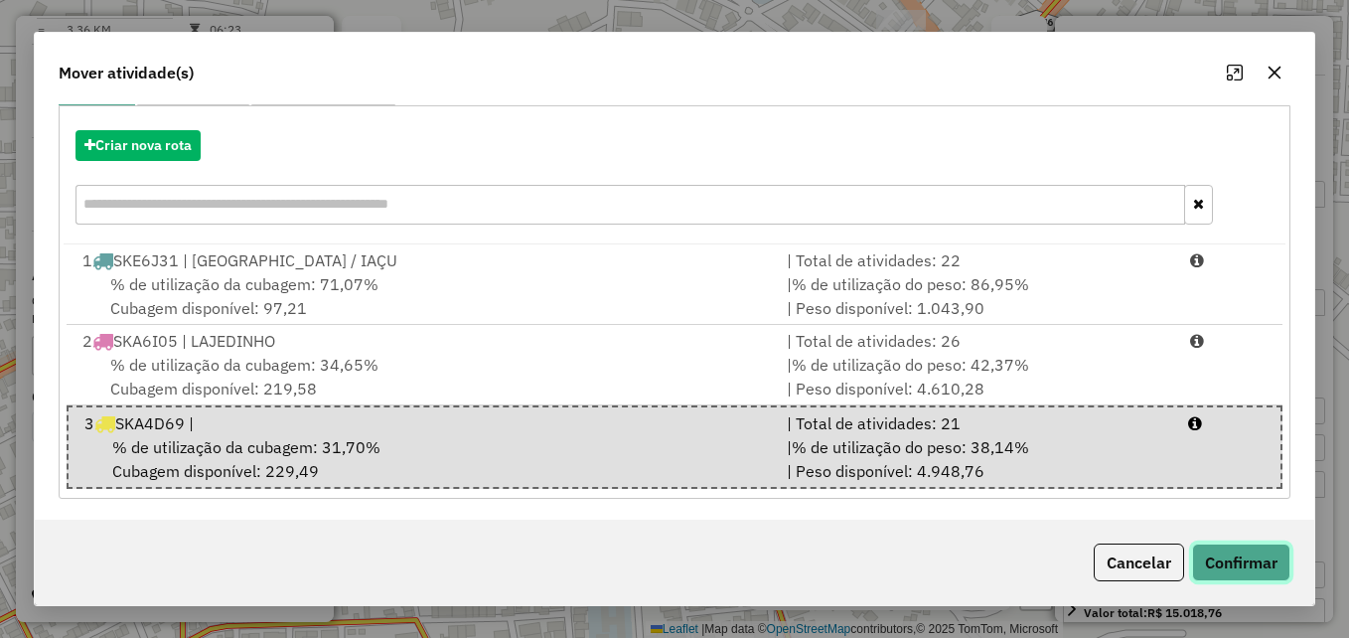
click at [1235, 562] on button "Confirmar" at bounding box center [1241, 562] width 98 height 38
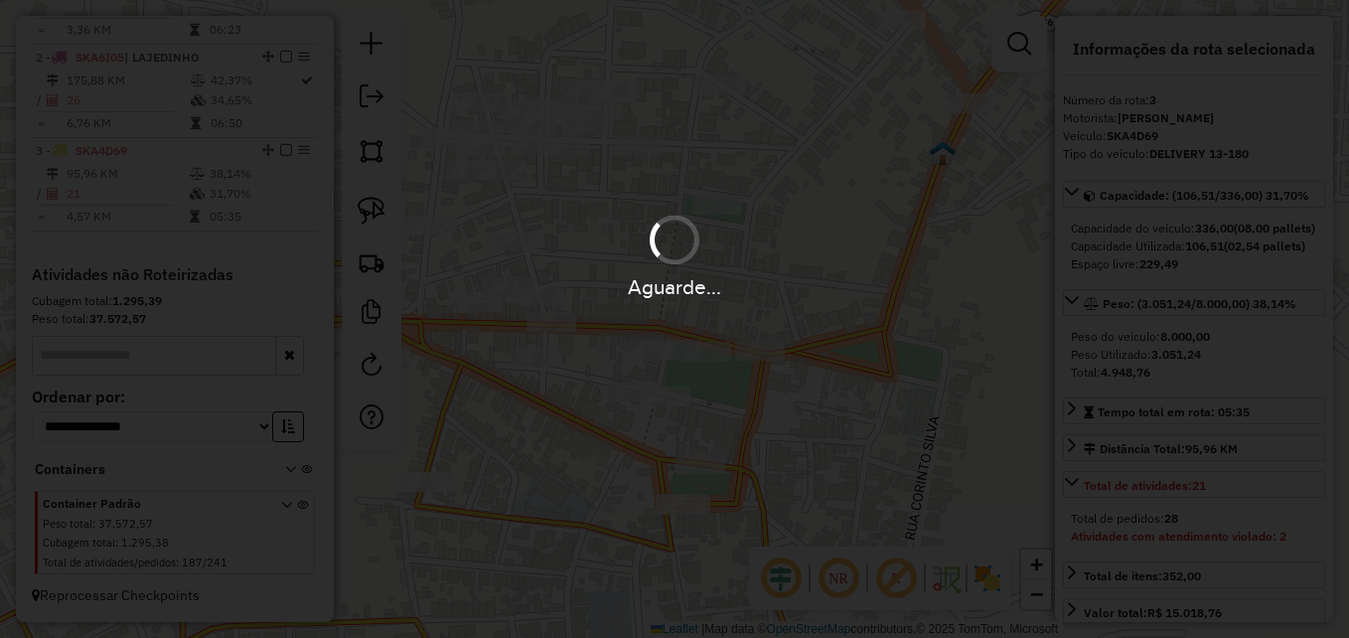
scroll to position [0, 0]
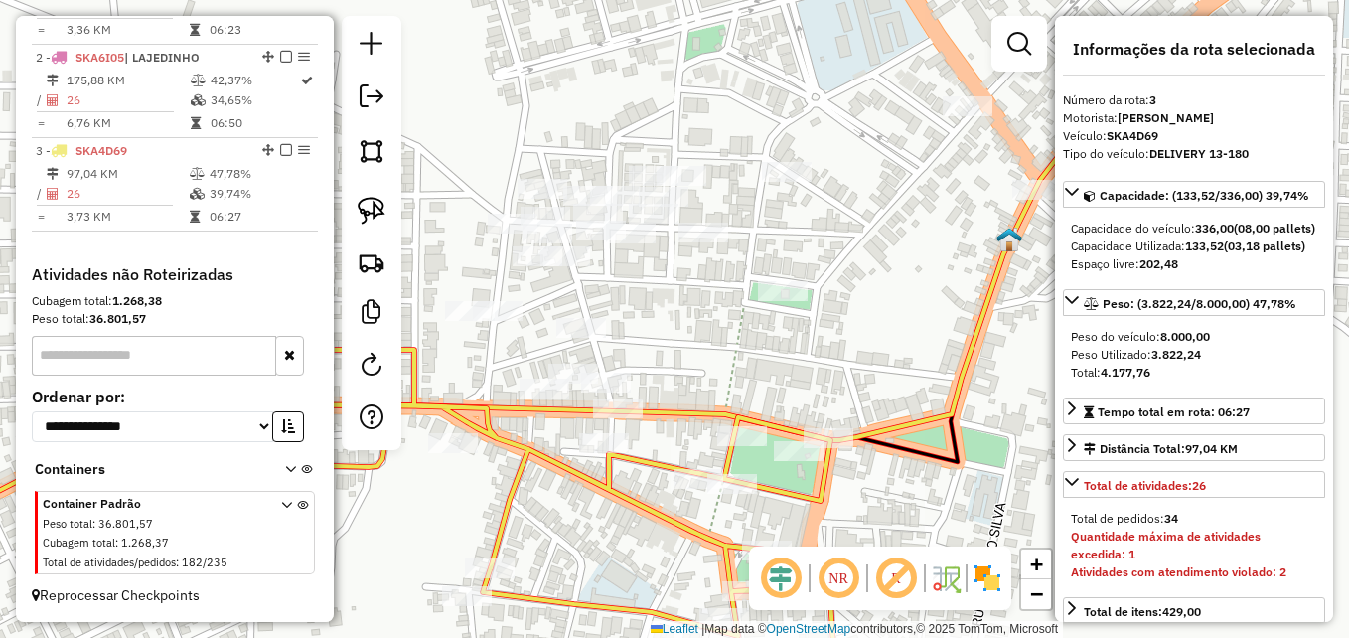
drag, startPoint x: 638, startPoint y: 518, endPoint x: 679, endPoint y: 536, distance: 45.8
click at [679, 536] on icon at bounding box center [408, 569] width 935 height 442
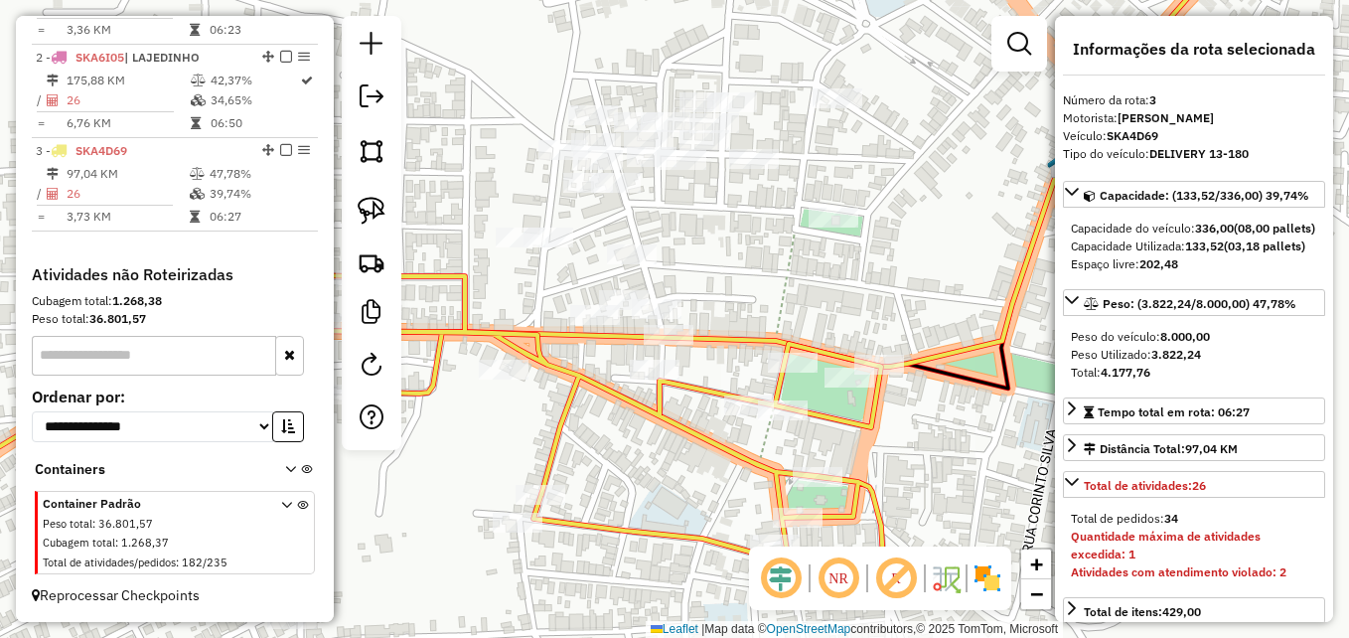
drag, startPoint x: 600, startPoint y: 517, endPoint x: 569, endPoint y: 387, distance: 132.8
click at [569, 387] on div "Janela de atendimento Grade de atendimento Capacidade Transportadoras Veículos …" at bounding box center [674, 319] width 1349 height 638
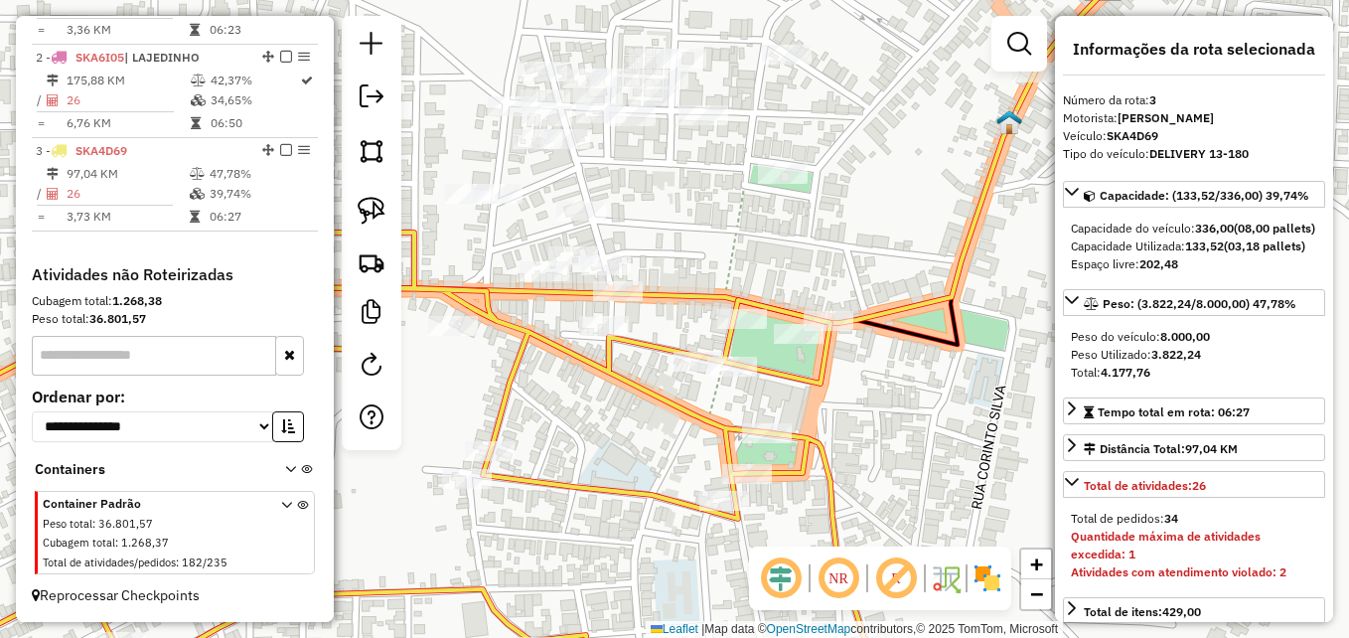
click at [680, 419] on icon at bounding box center [374, 465] width 1019 height 471
click at [680, 417] on icon at bounding box center [374, 465] width 1019 height 471
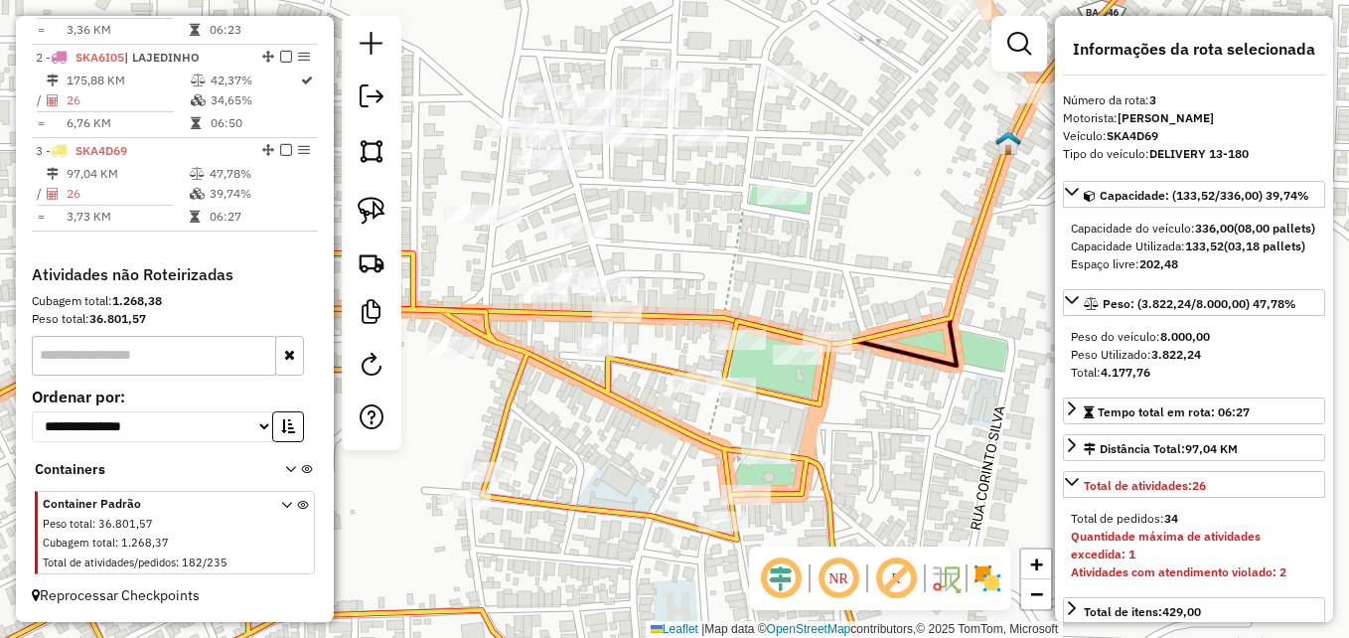
drag, startPoint x: 636, startPoint y: 416, endPoint x: 635, endPoint y: 437, distance: 20.9
click at [635, 437] on div "Janela de atendimento Grade de atendimento Capacidade Transportadoras Veículos …" at bounding box center [674, 319] width 1349 height 638
click at [647, 420] on icon at bounding box center [371, 476] width 1012 height 450
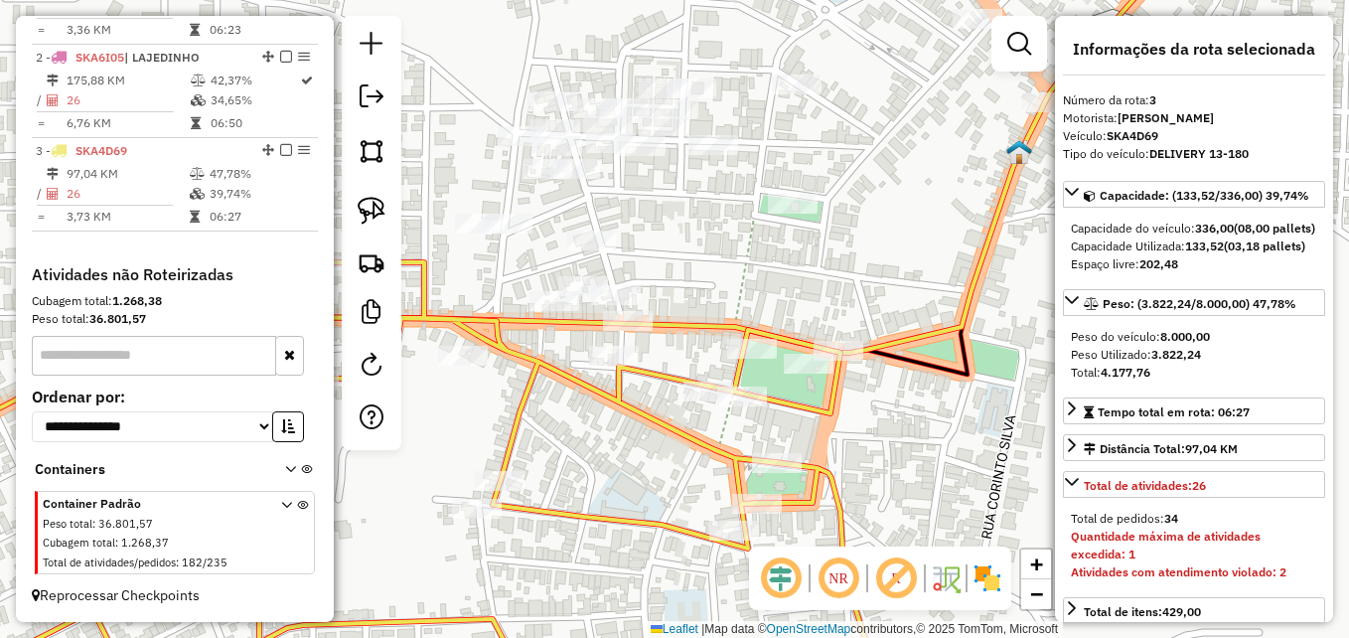
drag, startPoint x: 587, startPoint y: 449, endPoint x: 641, endPoint y: 497, distance: 71.8
click at [640, 497] on div "Janela de atendimento Grade de atendimento Capacidade Transportadoras Veículos …" at bounding box center [674, 319] width 1349 height 638
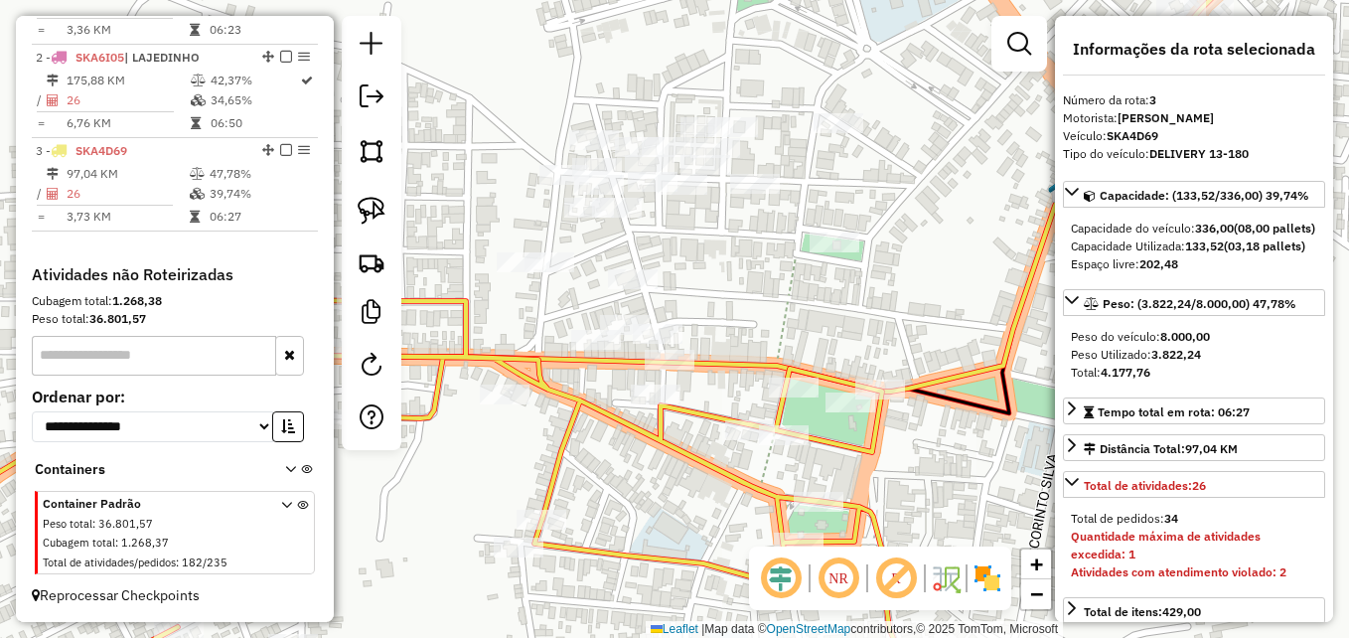
drag, startPoint x: 591, startPoint y: 443, endPoint x: 598, endPoint y: 466, distance: 23.9
click at [598, 466] on div "Janela de atendimento Grade de atendimento Capacidade Transportadoras Veículos …" at bounding box center [674, 319] width 1349 height 638
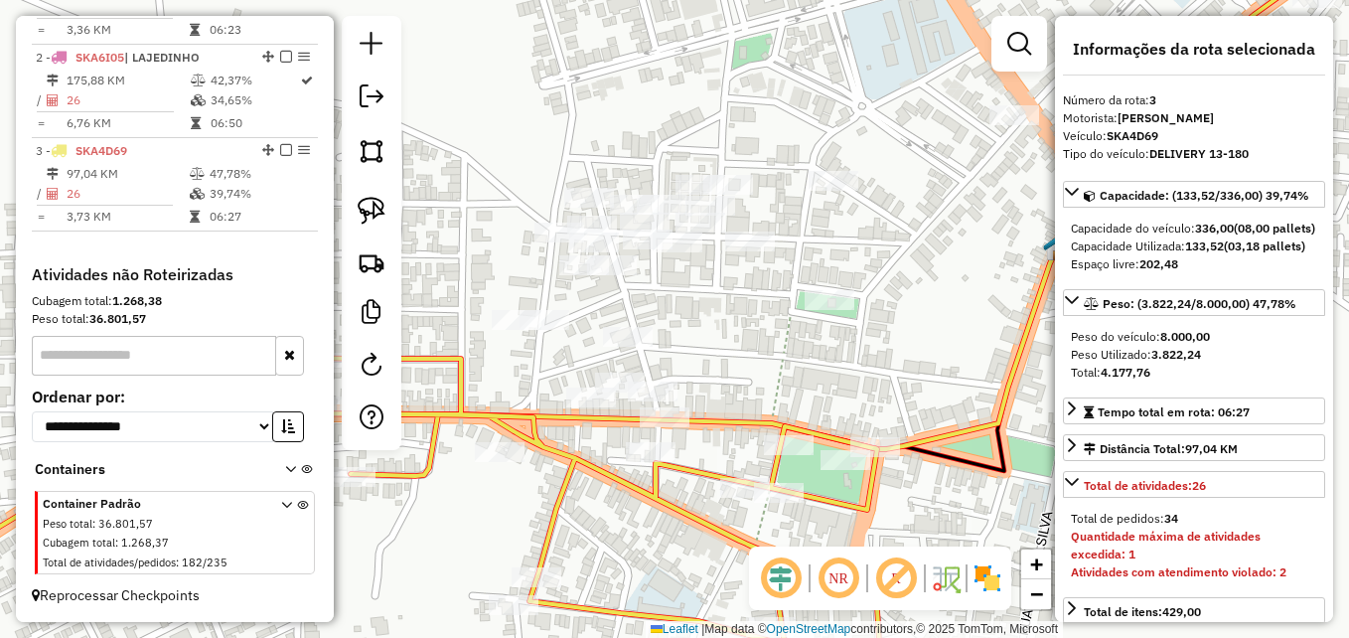
drag, startPoint x: 619, startPoint y: 483, endPoint x: 623, endPoint y: 496, distance: 13.5
click at [623, 496] on icon at bounding box center [405, 545] width 994 height 377
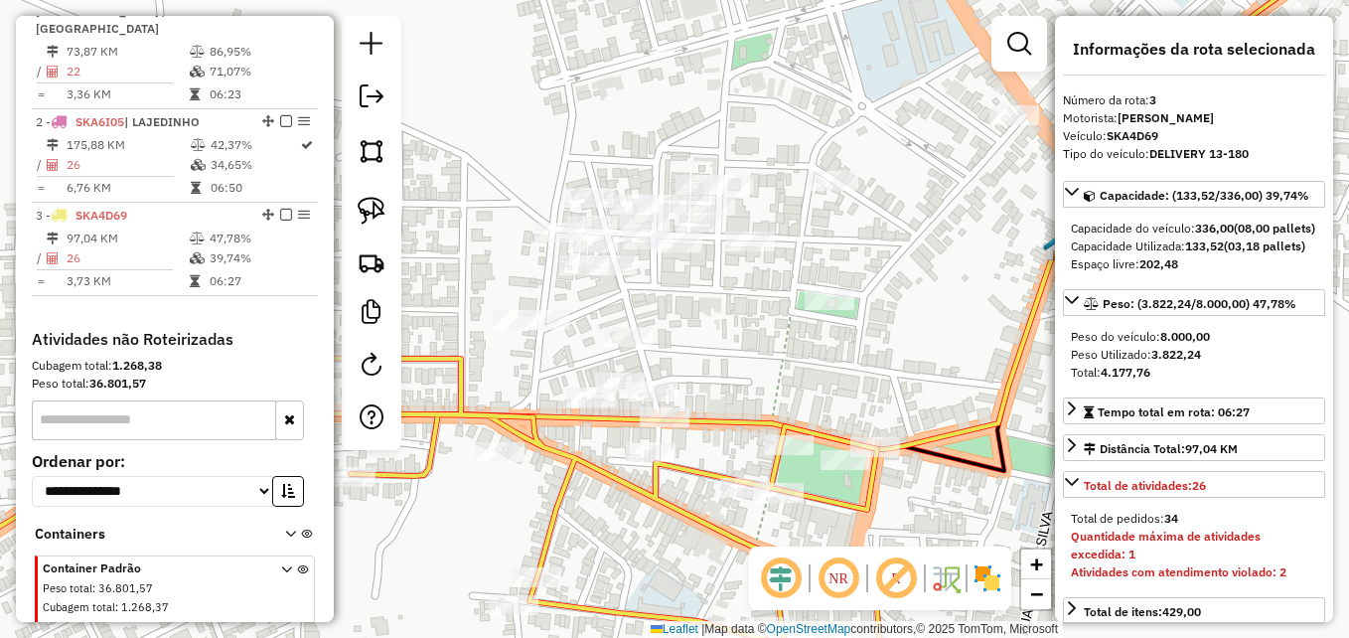
scroll to position [728, 0]
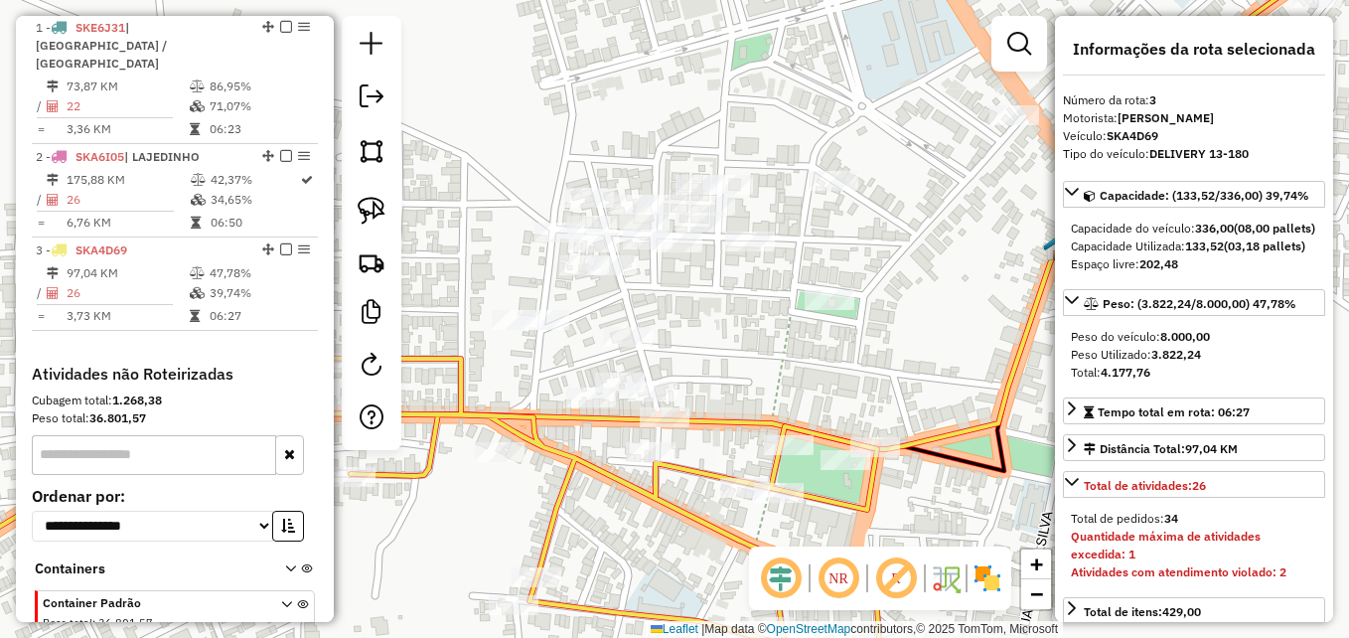
click at [601, 465] on icon at bounding box center [399, 529] width 983 height 345
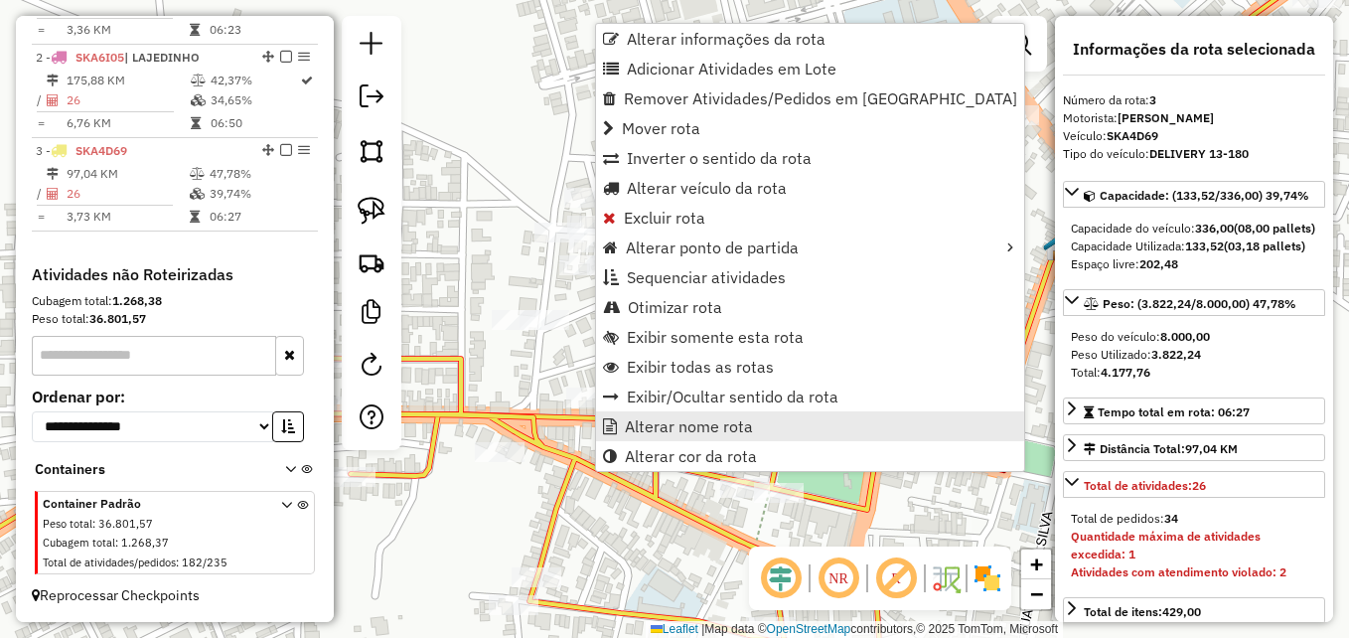
click at [662, 427] on span "Alterar nome rota" at bounding box center [689, 426] width 128 height 16
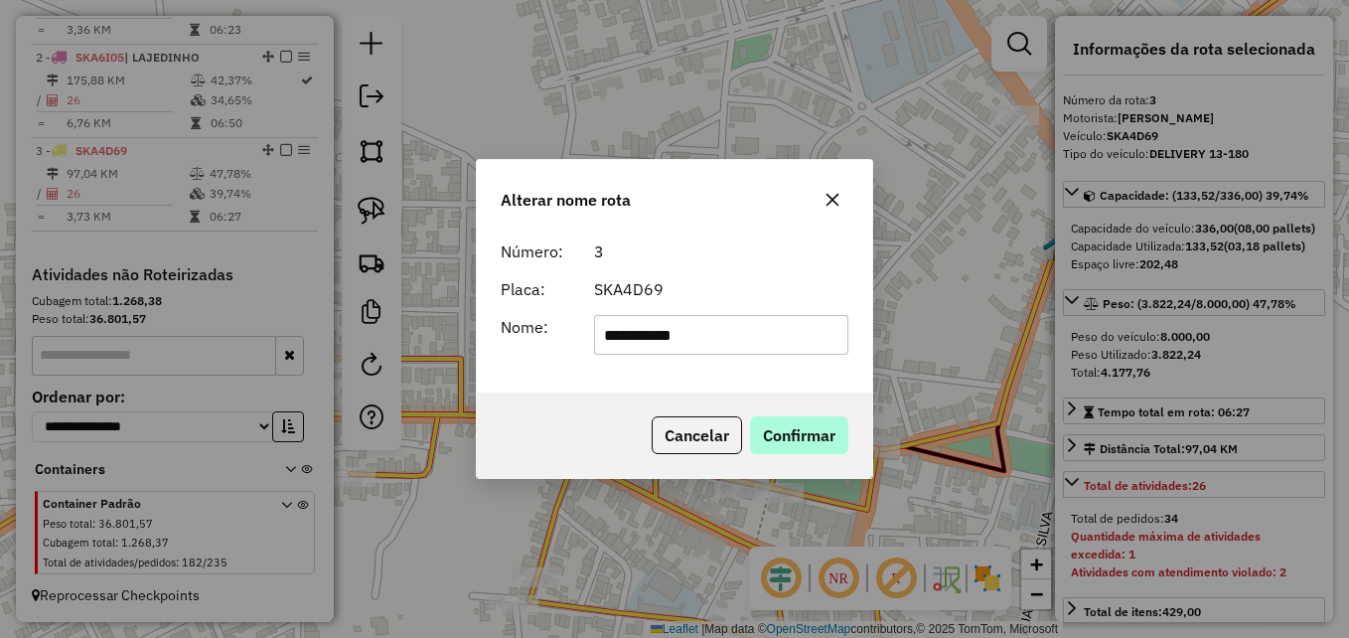
type input "**********"
click at [800, 444] on button "Confirmar" at bounding box center [799, 435] width 98 height 38
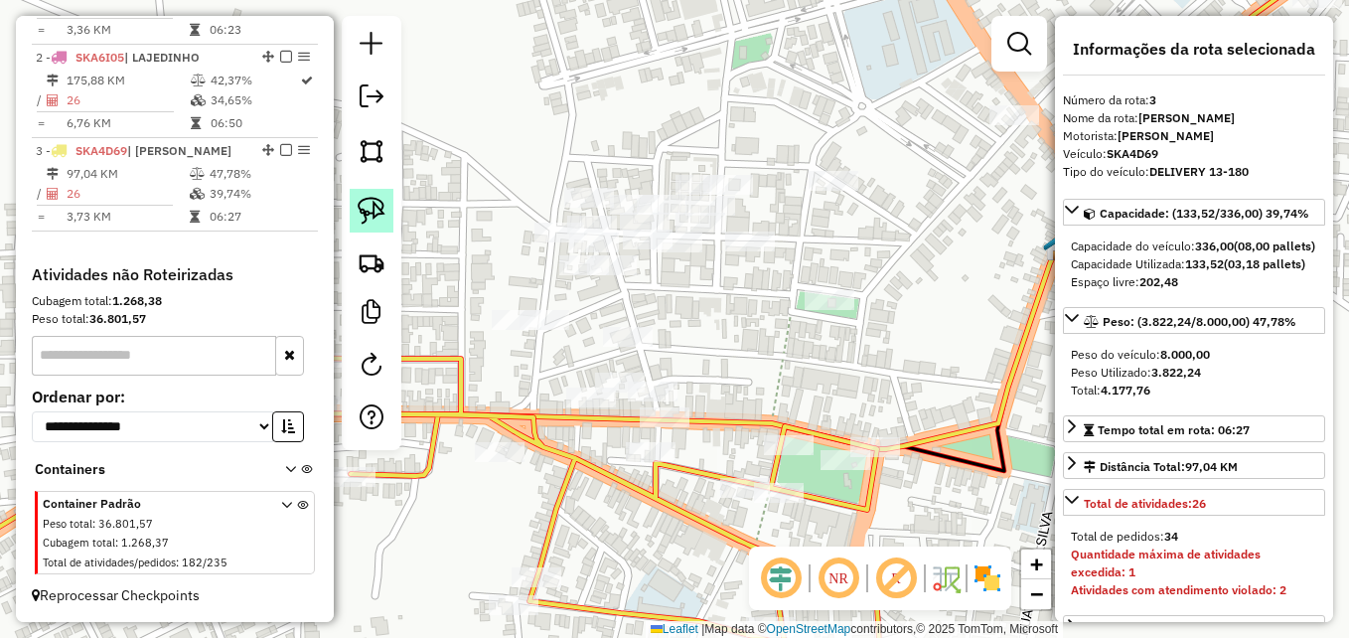
click at [367, 224] on link at bounding box center [372, 211] width 44 height 44
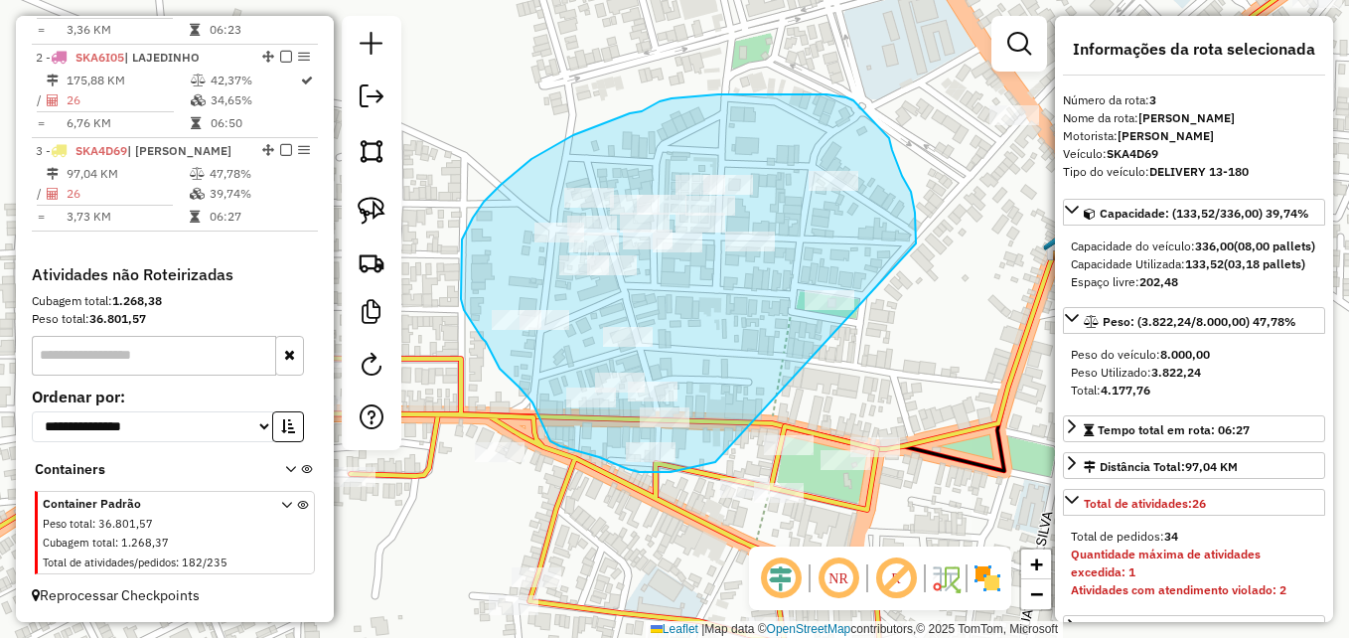
drag, startPoint x: 715, startPoint y: 462, endPoint x: 916, endPoint y: 249, distance: 292.3
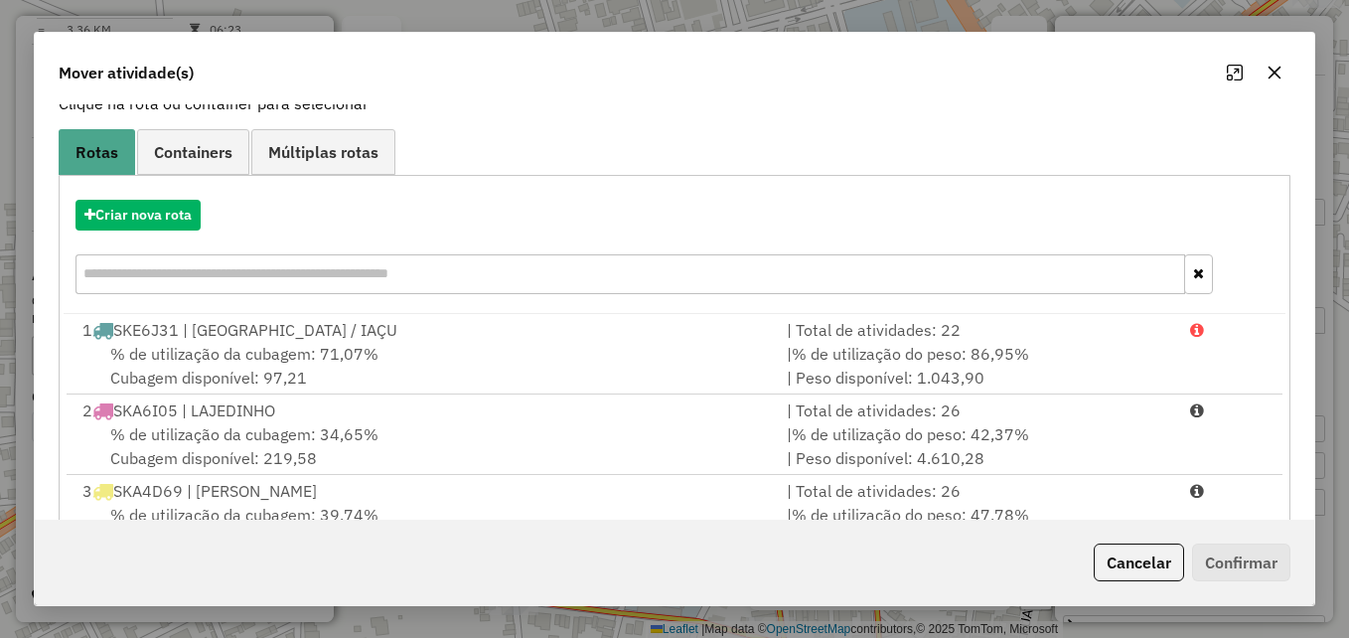
scroll to position [108, 0]
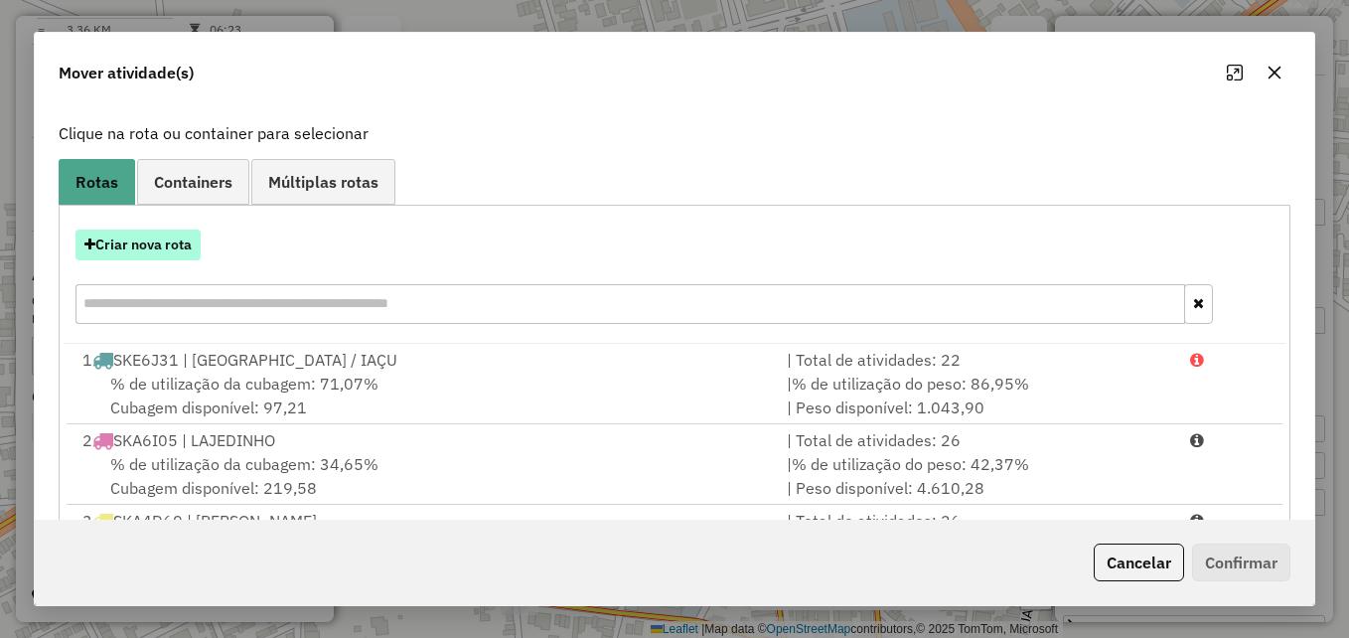
click at [167, 251] on button "Criar nova rota" at bounding box center [137, 244] width 125 height 31
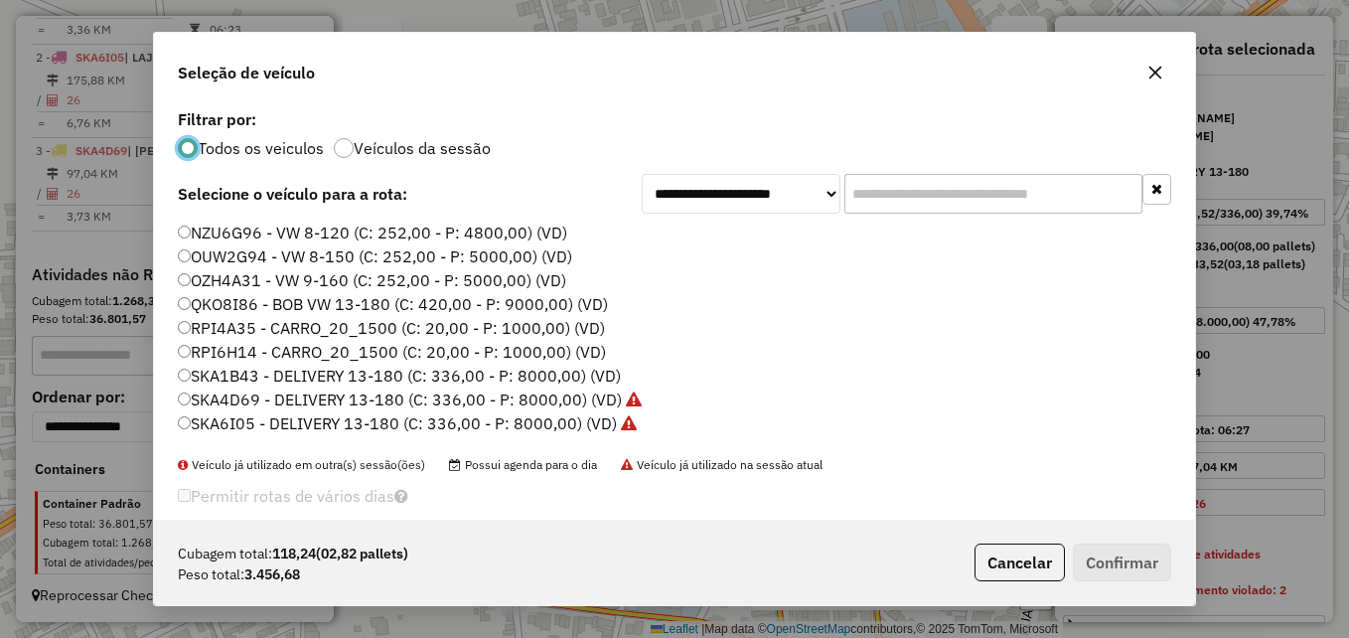
scroll to position [68, 0]
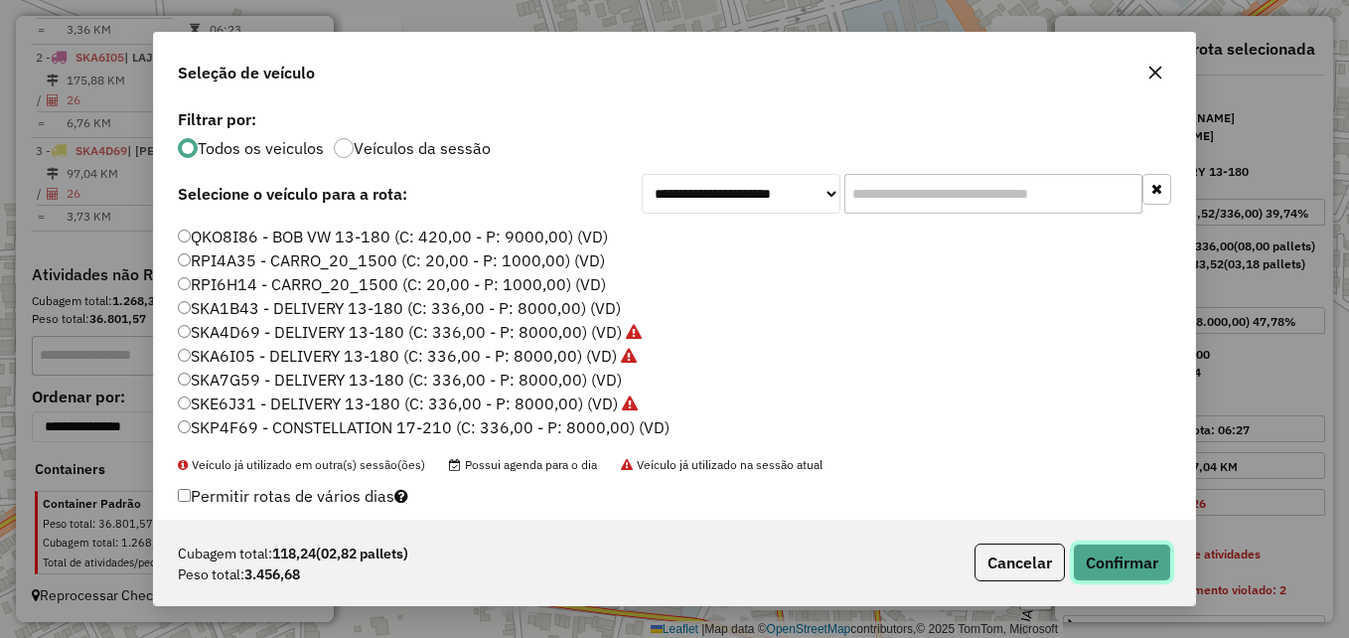
click at [1137, 559] on button "Confirmar" at bounding box center [1122, 562] width 98 height 38
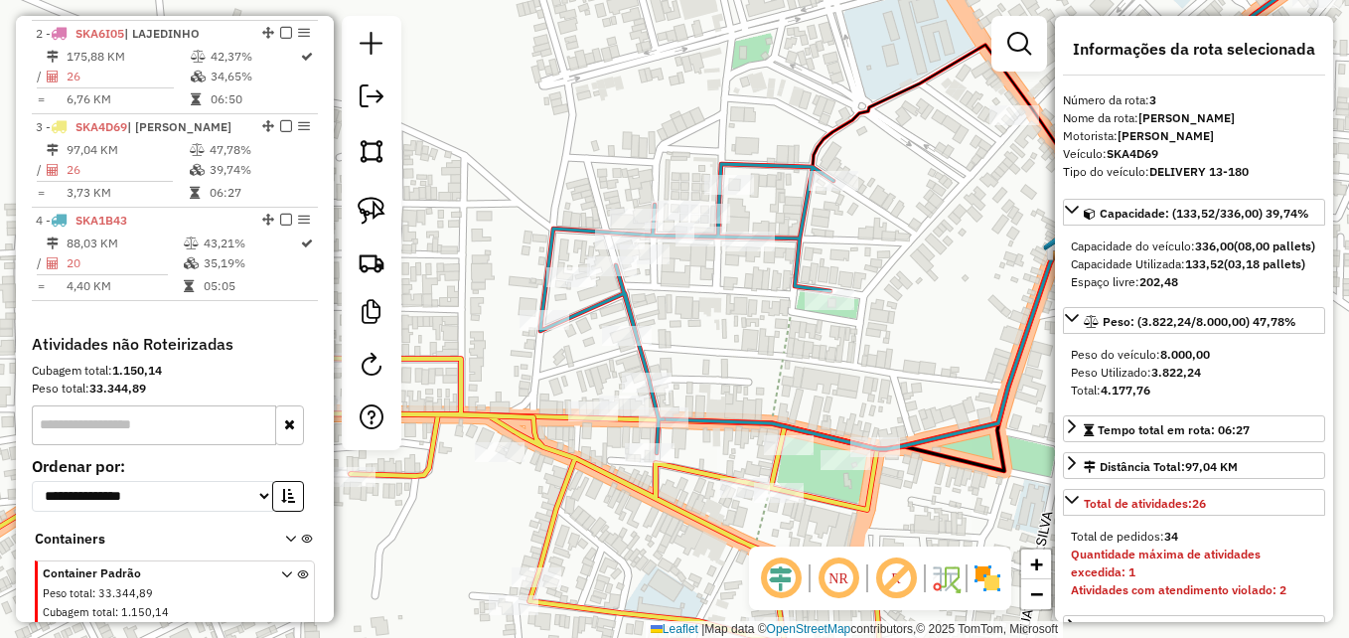
scroll to position [921, 0]
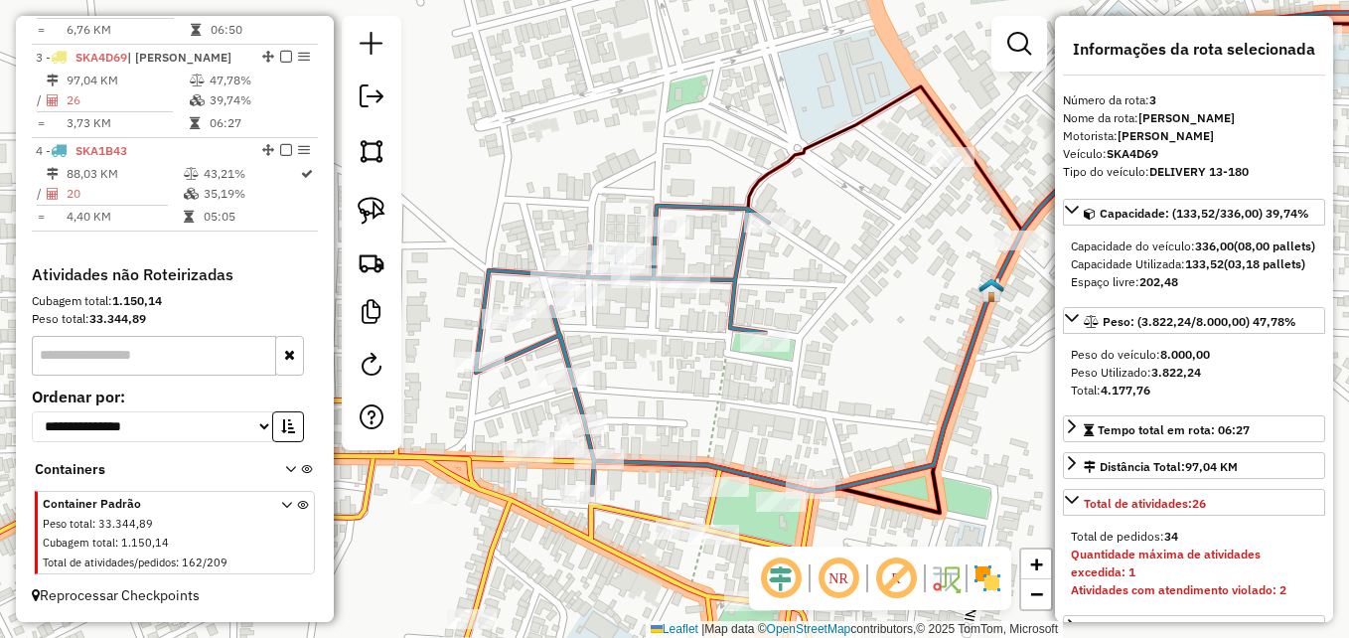
drag, startPoint x: 906, startPoint y: 341, endPoint x: 793, endPoint y: 445, distance: 154.0
click at [793, 445] on div "Janela de atendimento Grade de atendimento Capacidade Transportadoras Veículos …" at bounding box center [674, 319] width 1349 height 638
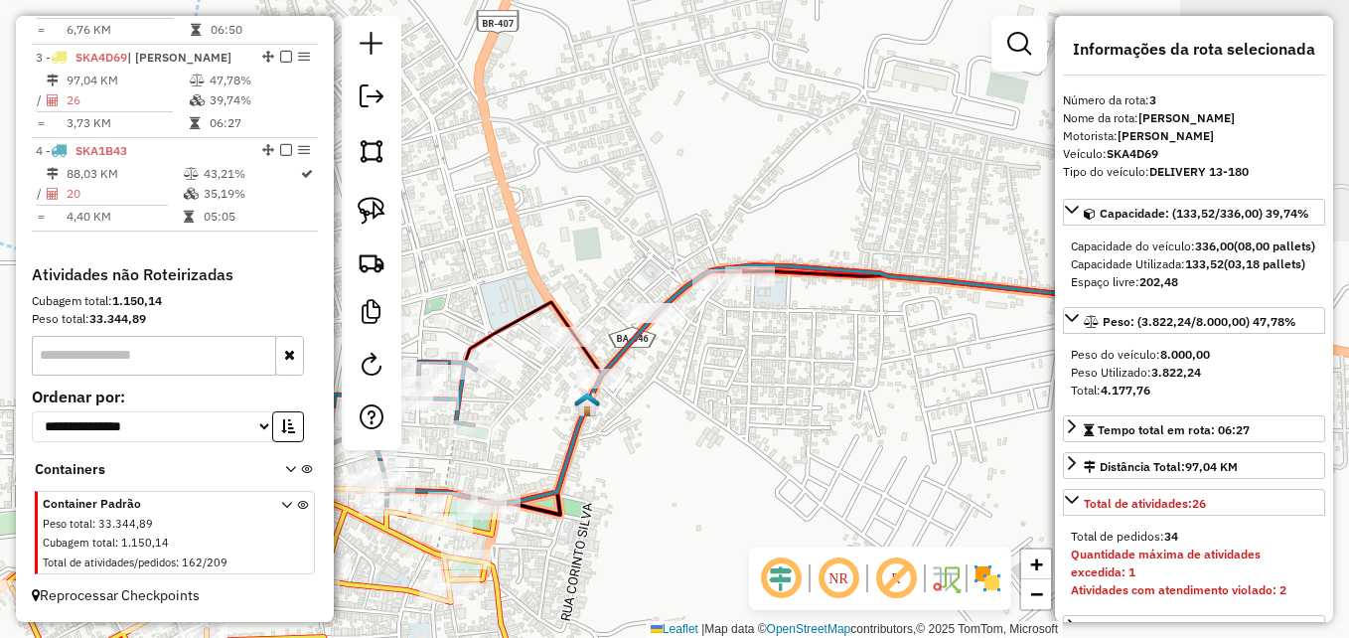
drag, startPoint x: 965, startPoint y: 419, endPoint x: 679, endPoint y: 449, distance: 286.6
click at [679, 449] on div "Janela de atendimento Grade de atendimento Capacidade Transportadoras Veículos …" at bounding box center [674, 319] width 1349 height 638
click at [373, 196] on link at bounding box center [372, 211] width 44 height 44
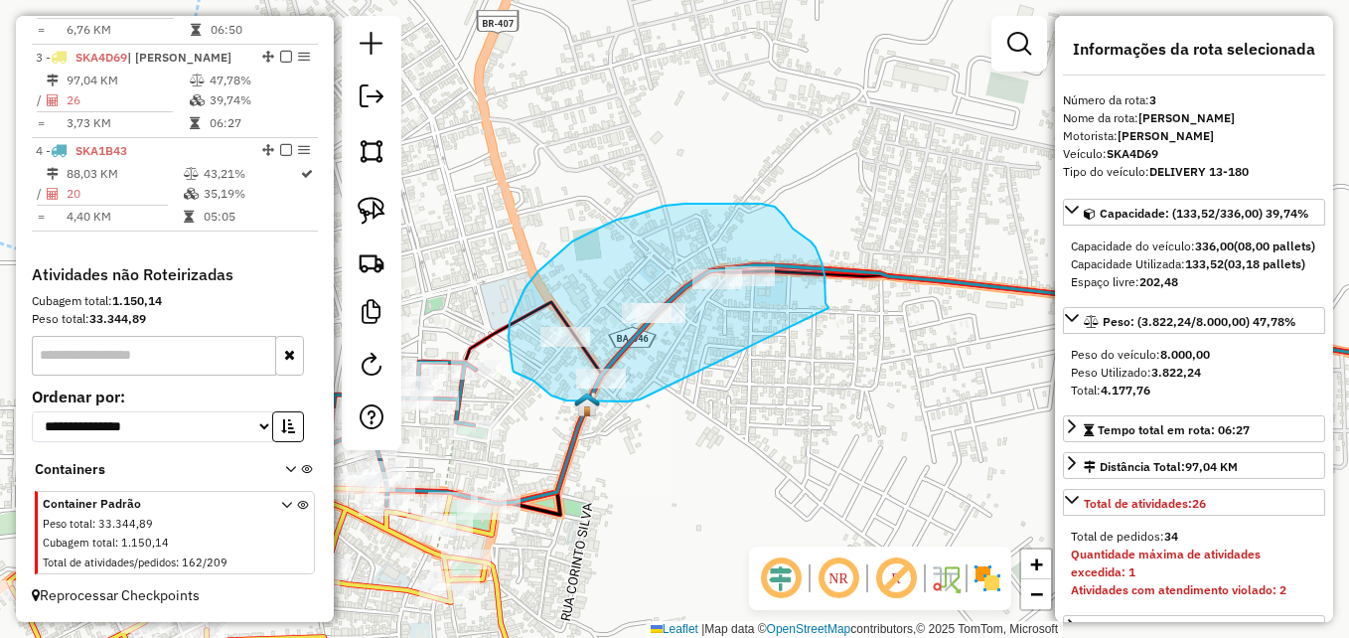
drag, startPoint x: 640, startPoint y: 399, endPoint x: 828, endPoint y: 308, distance: 209.7
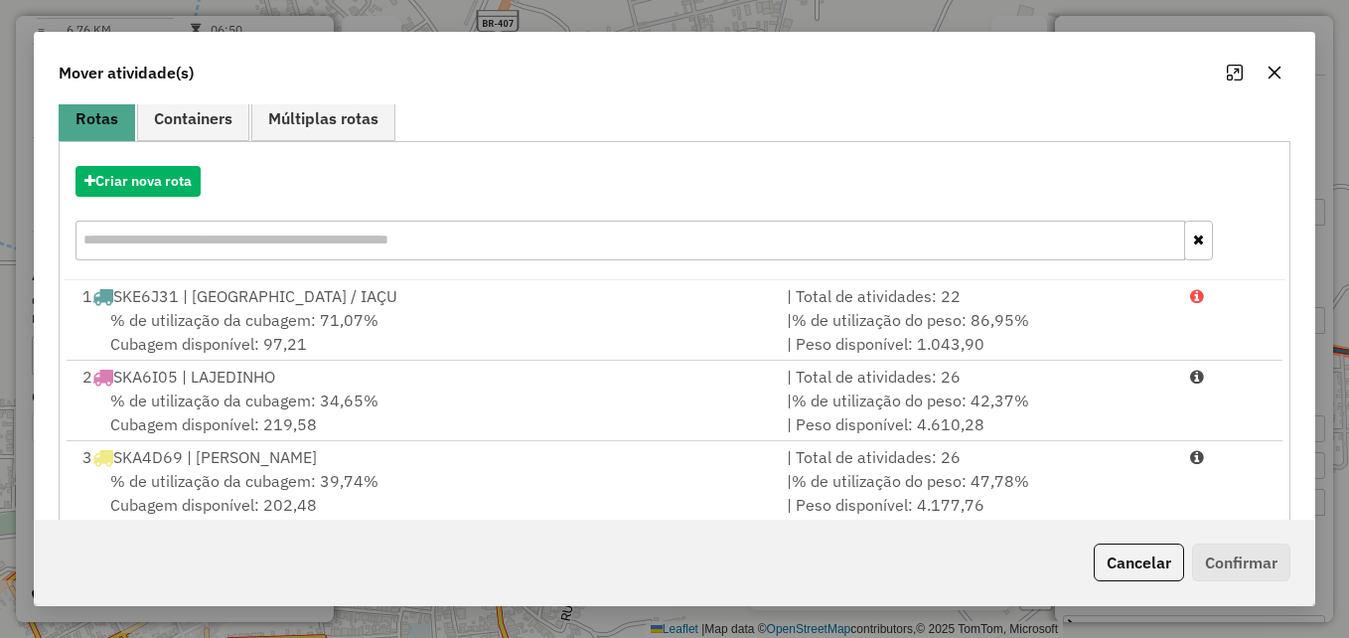
scroll to position [288, 0]
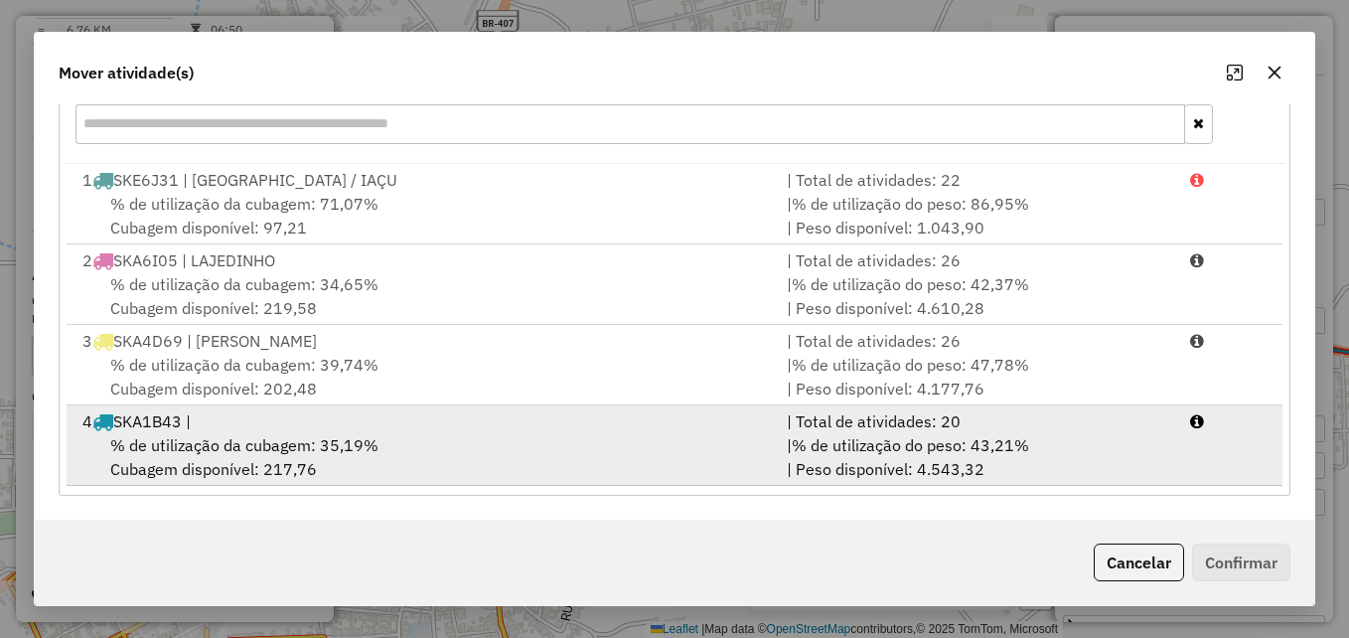
click at [502, 444] on div "% de utilização da cubagem: 35,19% Cubagem disponível: 217,76" at bounding box center [423, 457] width 704 height 48
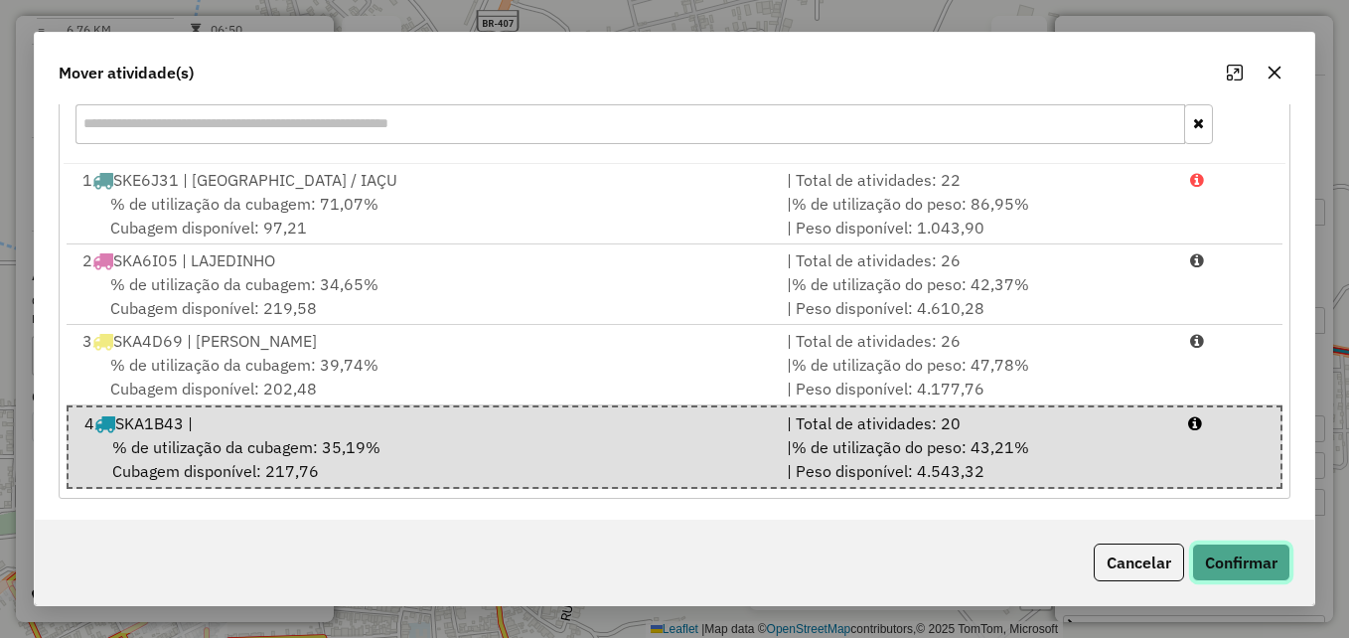
click at [1199, 558] on button "Confirmar" at bounding box center [1241, 562] width 98 height 38
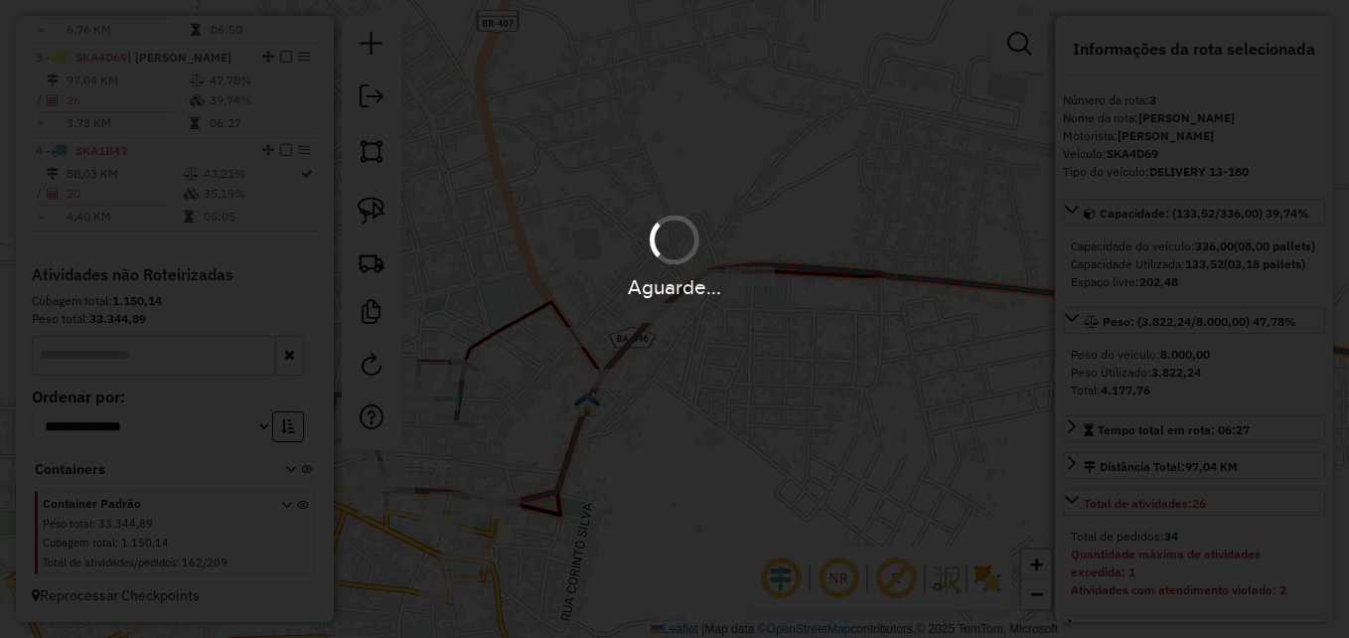
scroll to position [0, 0]
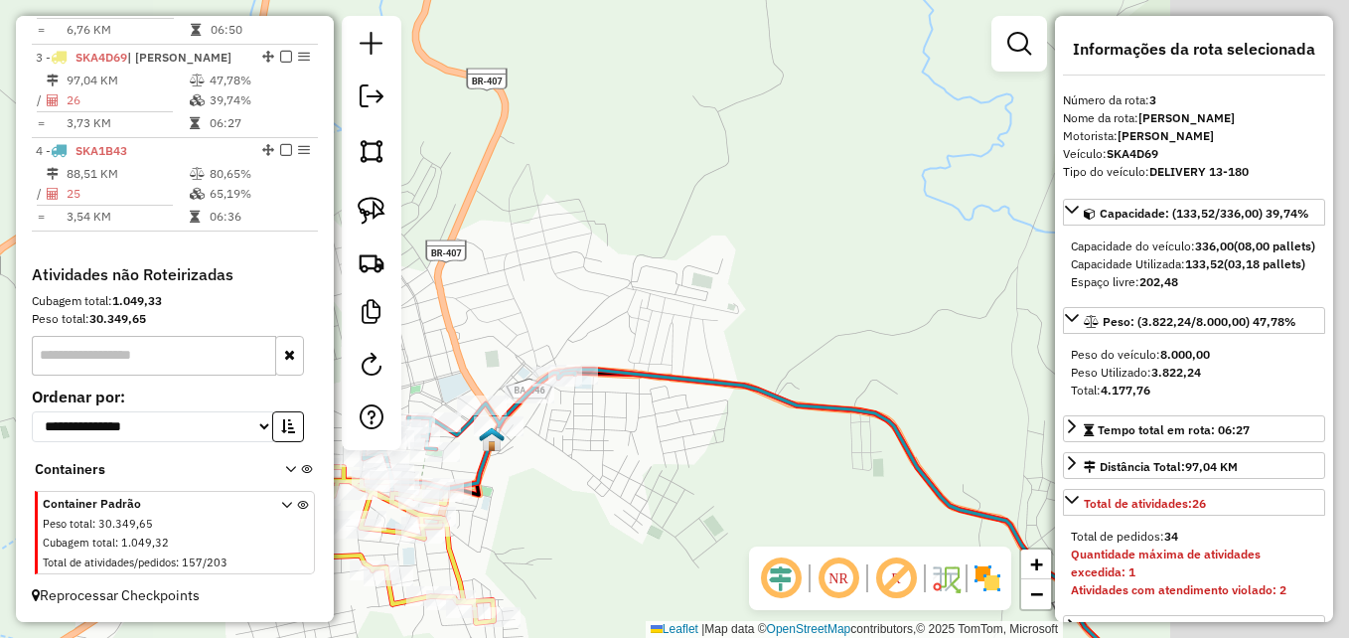
drag, startPoint x: 874, startPoint y: 453, endPoint x: 550, endPoint y: 436, distance: 324.3
click at [525, 437] on div "Janela de atendimento Grade de atendimento Capacidade Transportadoras Veículos …" at bounding box center [674, 319] width 1349 height 638
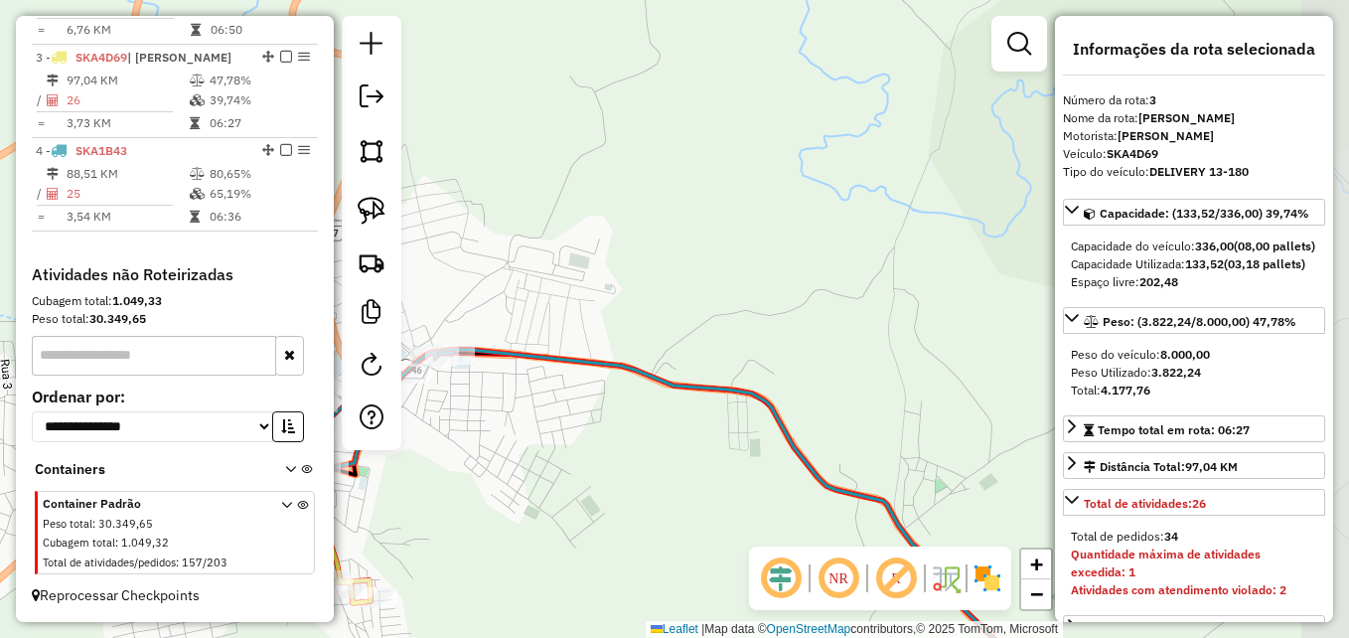
drag, startPoint x: 637, startPoint y: 491, endPoint x: 486, endPoint y: 351, distance: 205.9
click at [486, 351] on div "Janela de atendimento Grade de atendimento Capacidade Transportadoras Veículos …" at bounding box center [674, 319] width 1349 height 638
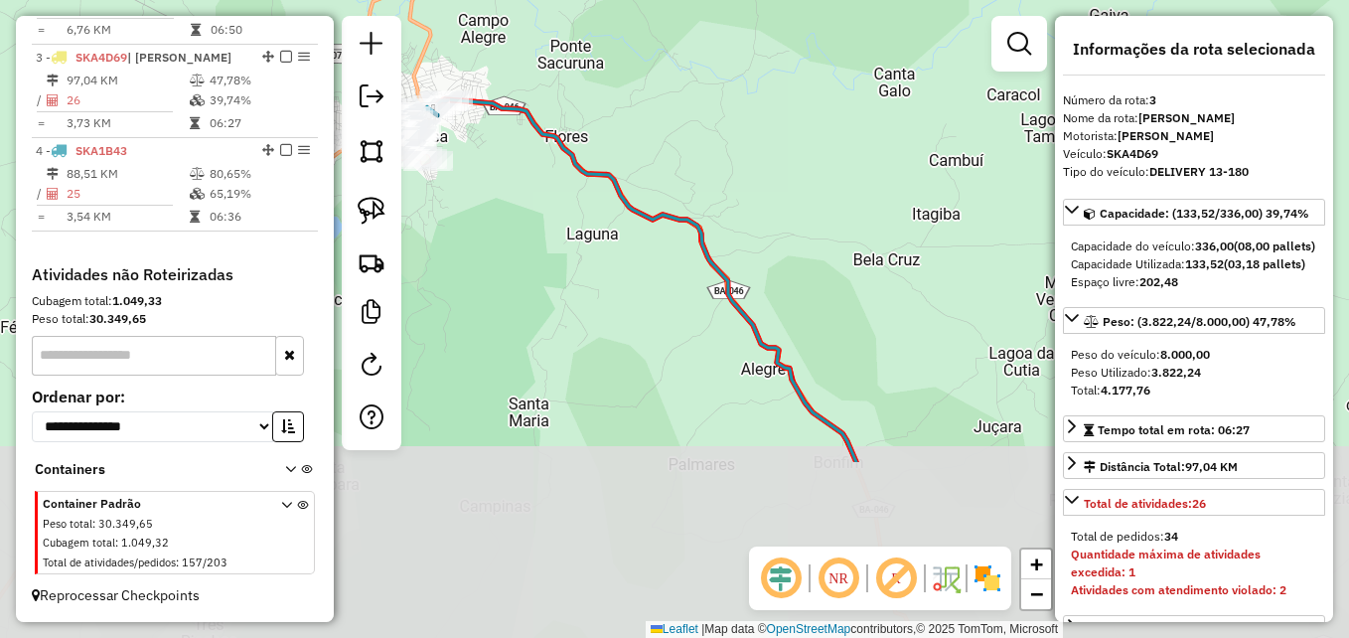
drag, startPoint x: 601, startPoint y: 508, endPoint x: 593, endPoint y: 282, distance: 225.6
click at [565, 264] on div "Janela de atendimento Grade de atendimento Capacidade Transportadoras Veículos …" at bounding box center [674, 319] width 1349 height 638
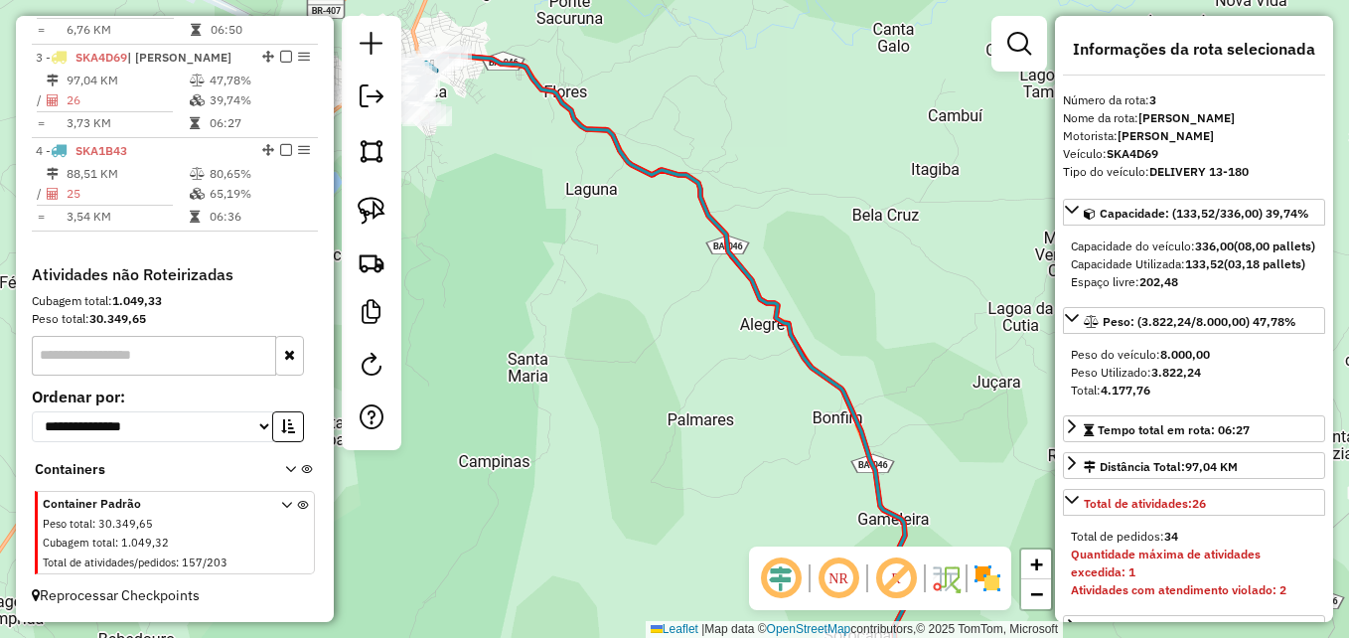
drag, startPoint x: 598, startPoint y: 340, endPoint x: 668, endPoint y: 582, distance: 252.1
click at [668, 582] on div "Janela de atendimento Grade de atendimento Capacidade Transportadoras Veículos …" at bounding box center [674, 319] width 1349 height 638
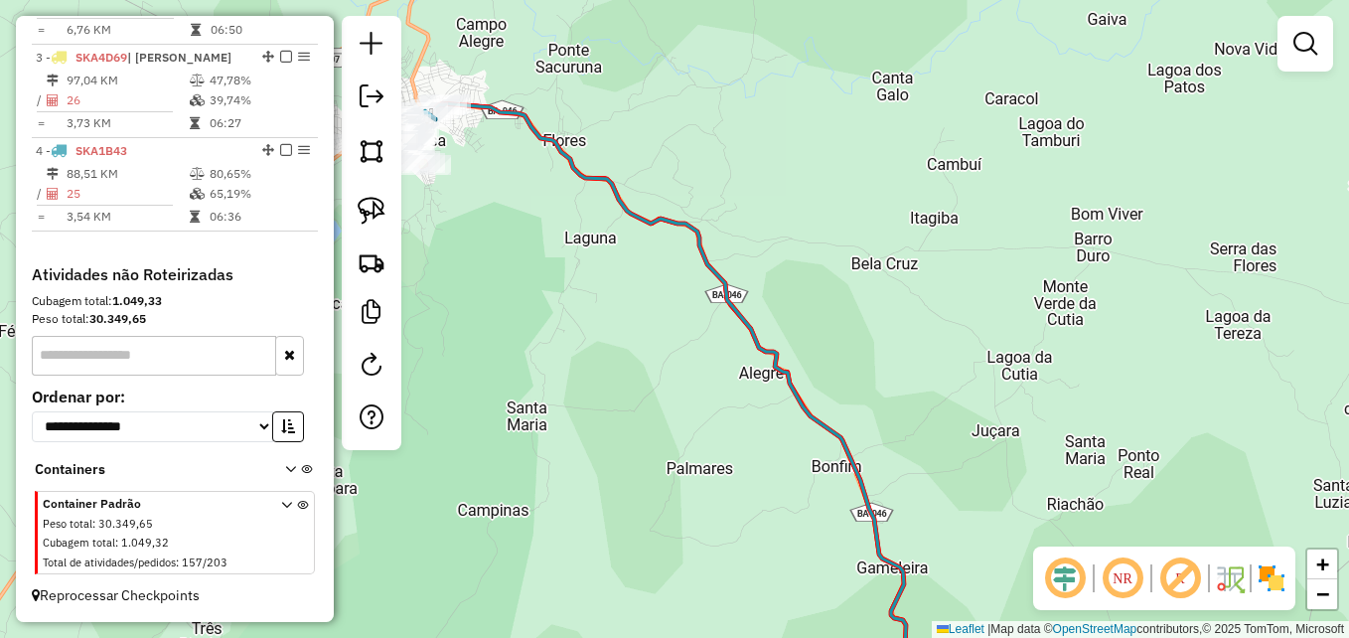
drag, startPoint x: 614, startPoint y: 309, endPoint x: 670, endPoint y: 550, distance: 247.9
click at [663, 617] on div "Janela de atendimento Grade de atendimento Capacidade Transportadoras Veículos …" at bounding box center [674, 319] width 1349 height 638
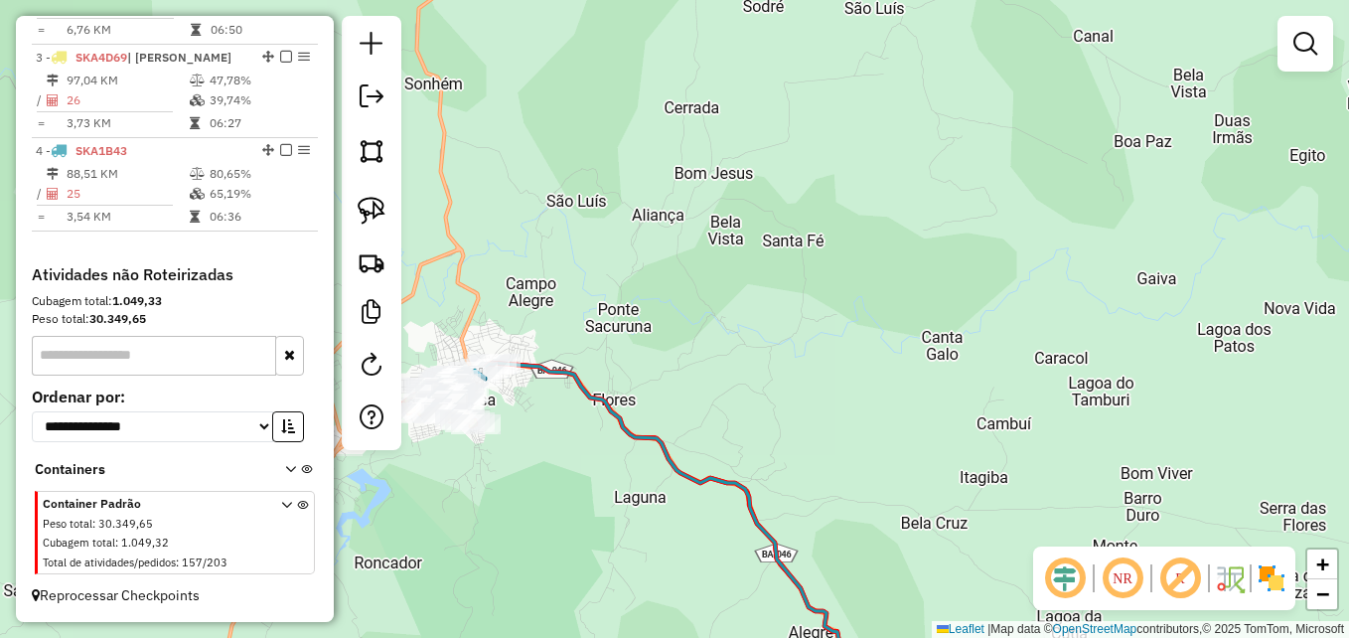
drag, startPoint x: 643, startPoint y: 248, endPoint x: 766, endPoint y: 520, distance: 298.7
click at [766, 520] on div "Janela de atendimento Grade de atendimento Capacidade Transportadoras Veículos …" at bounding box center [674, 319] width 1349 height 638
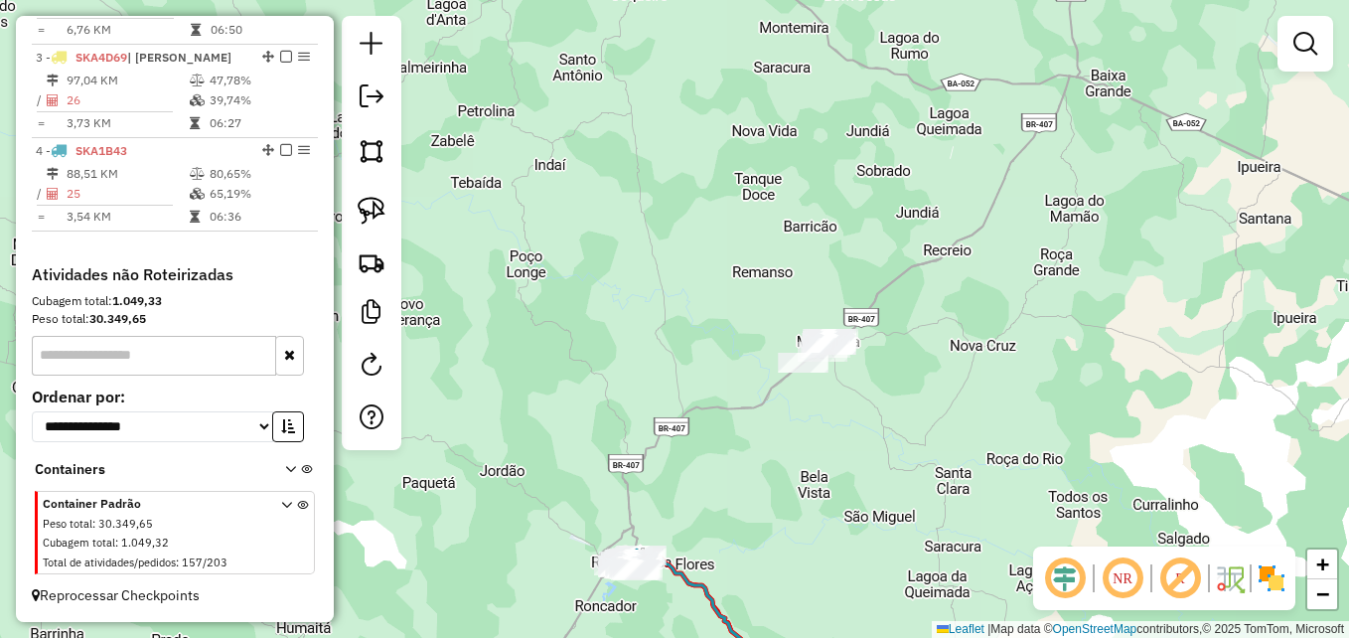
drag, startPoint x: 860, startPoint y: 396, endPoint x: 728, endPoint y: 494, distance: 164.1
click at [742, 494] on div "Janela de atendimento Grade de atendimento Capacidade Transportadoras Veículos …" at bounding box center [674, 319] width 1349 height 638
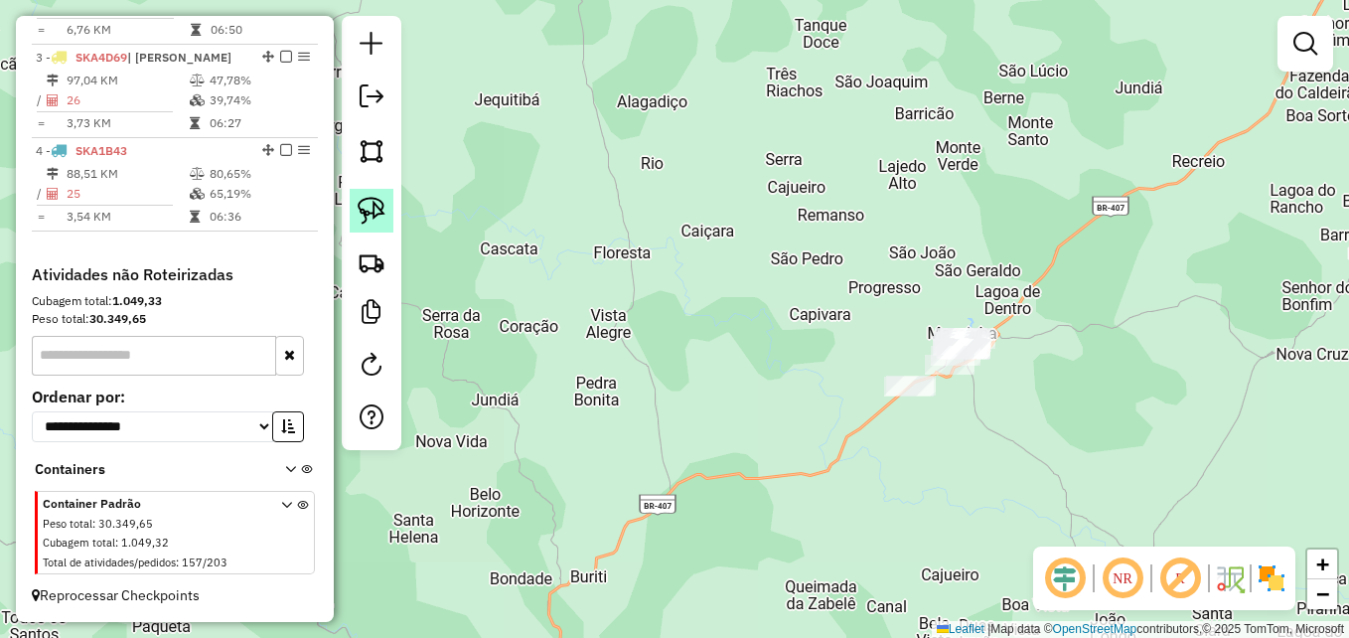
click at [361, 209] on img at bounding box center [372, 211] width 28 height 28
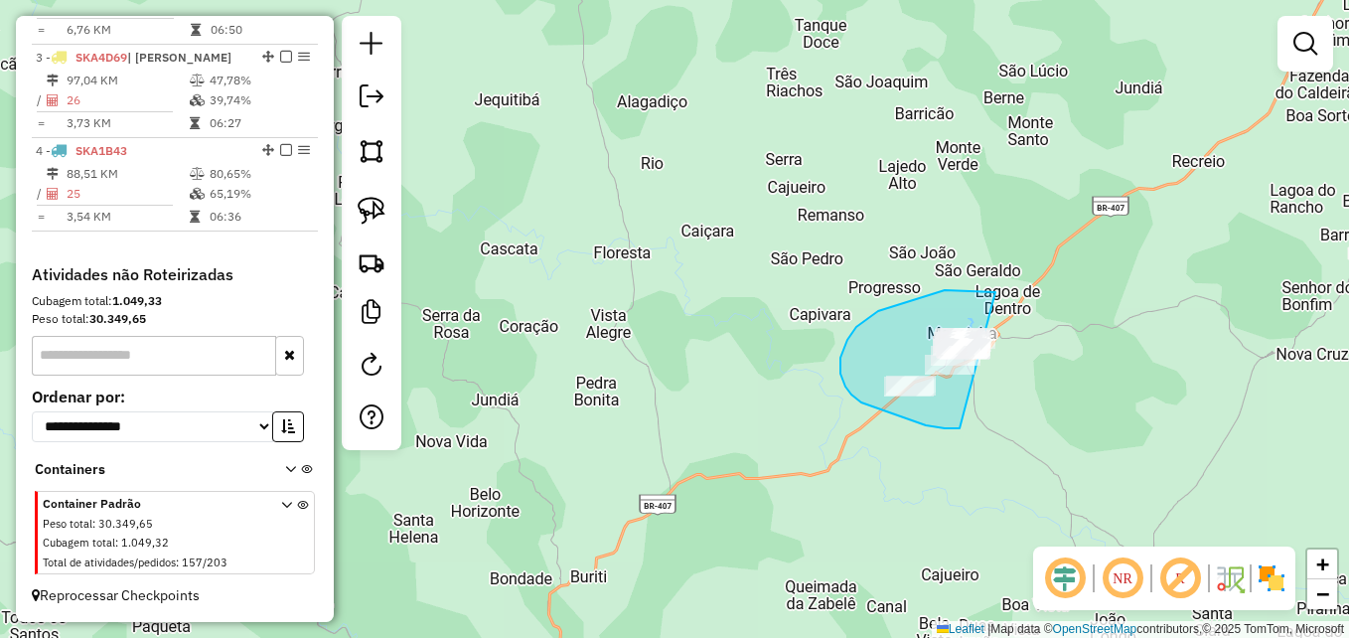
drag, startPoint x: 960, startPoint y: 428, endPoint x: 1089, endPoint y: 306, distance: 177.8
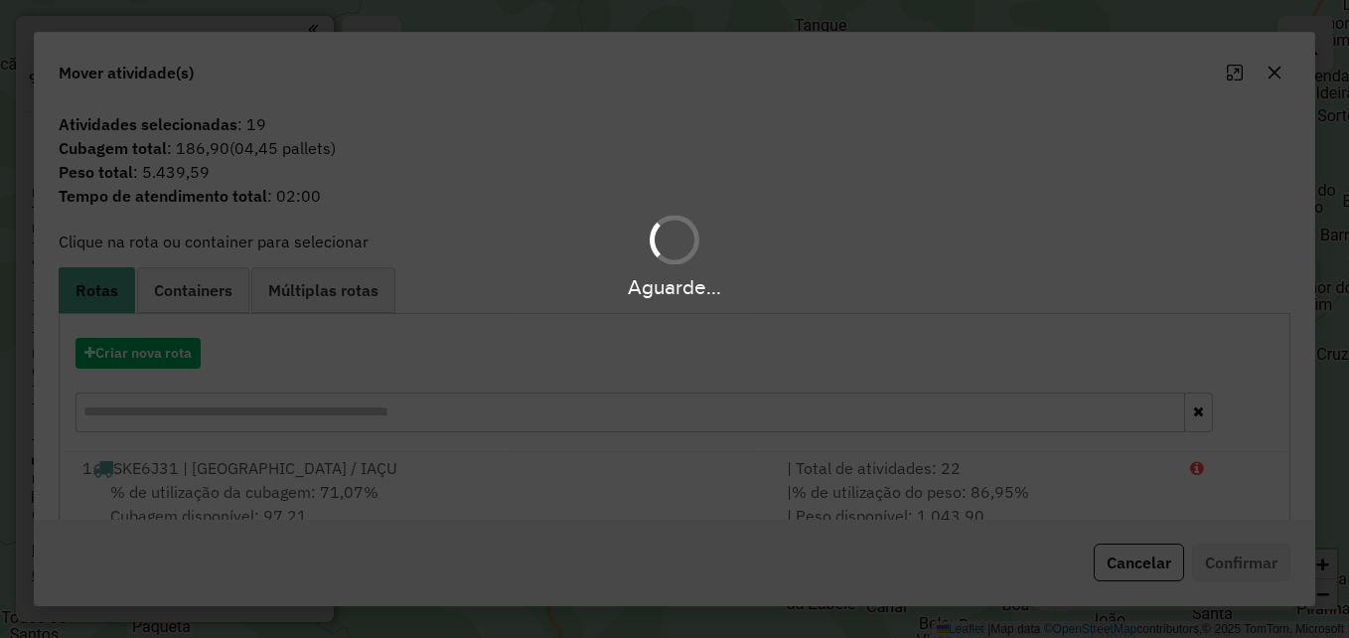
scroll to position [921, 0]
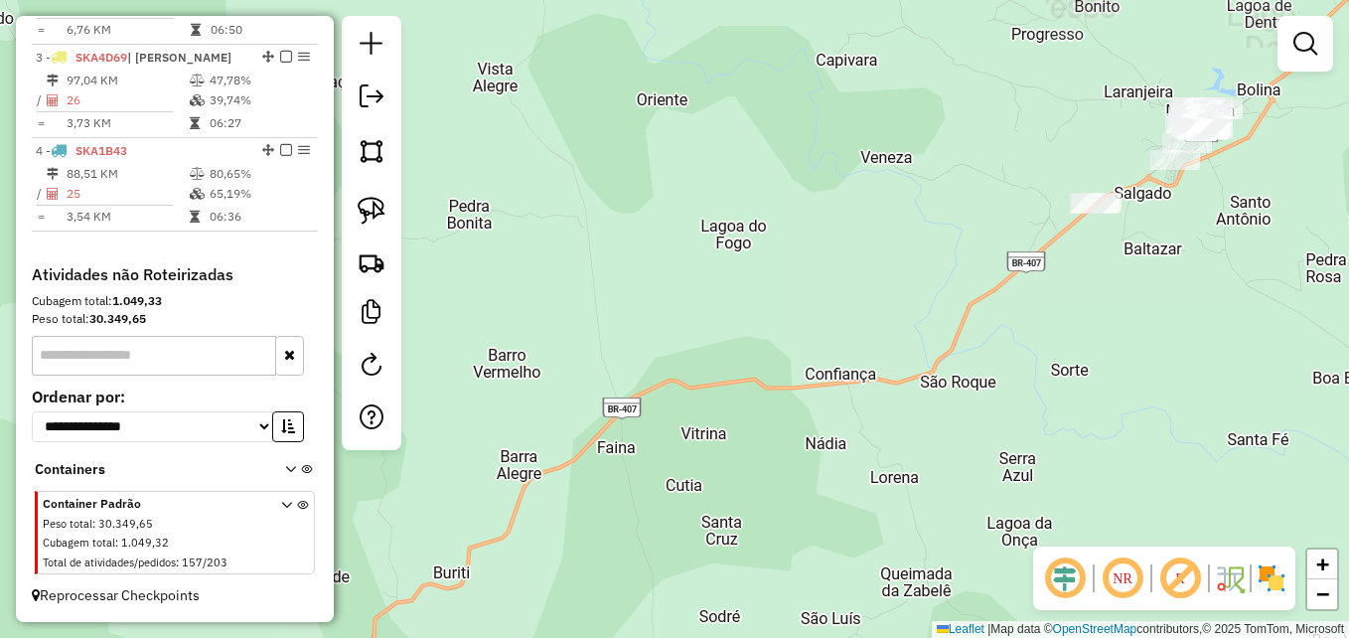
drag, startPoint x: 787, startPoint y: 462, endPoint x: 769, endPoint y: 301, distance: 161.9
click at [771, 297] on div "Janela de atendimento Grade de atendimento Capacidade Transportadoras Veículos …" at bounding box center [674, 319] width 1349 height 638
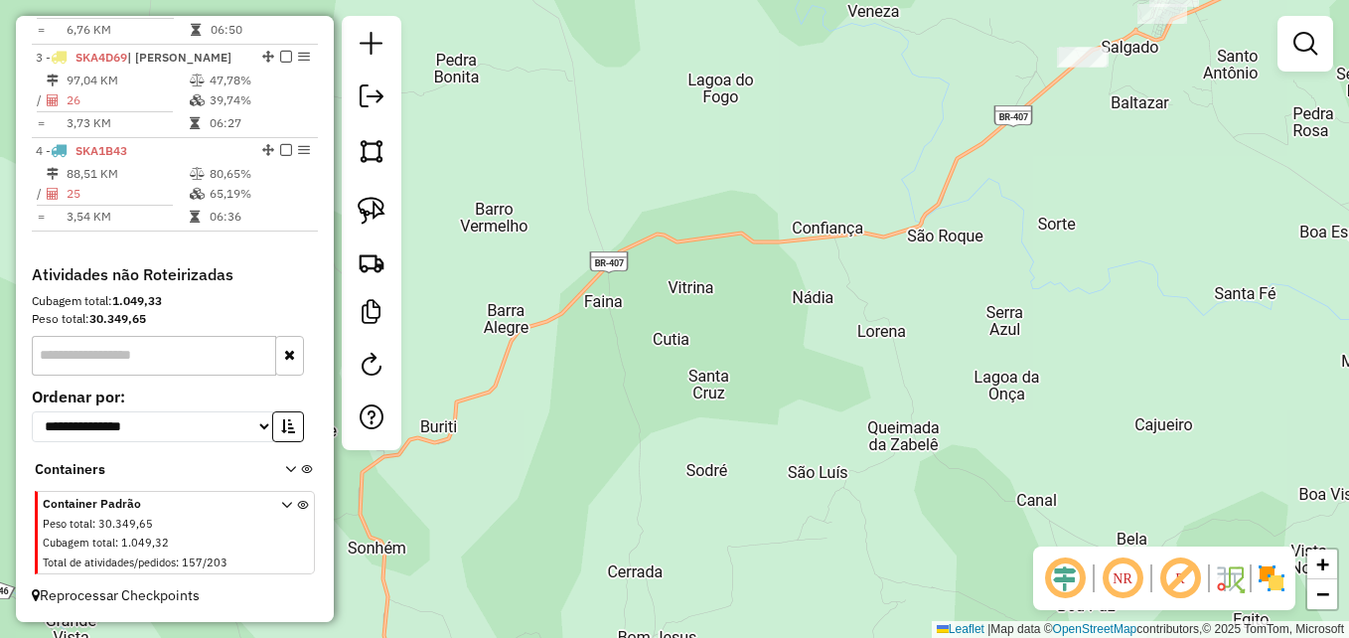
drag, startPoint x: 728, startPoint y: 471, endPoint x: 974, endPoint y: 319, distance: 289.5
click at [974, 319] on div "Janela de atendimento Grade de atendimento Capacidade Transportadoras Veículos …" at bounding box center [674, 319] width 1349 height 638
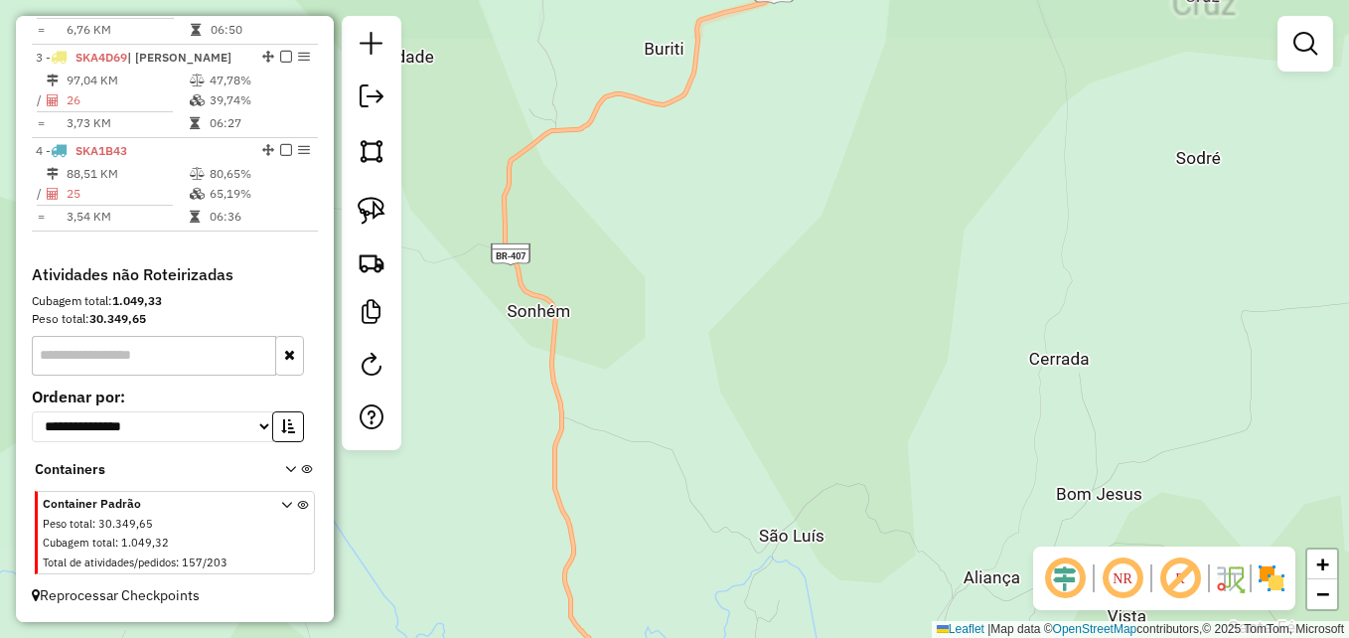
drag, startPoint x: 723, startPoint y: 484, endPoint x: 853, endPoint y: 201, distance: 311.6
click at [853, 201] on div "Janela de atendimento Grade de atendimento Capacidade Transportadoras Veículos …" at bounding box center [674, 319] width 1349 height 638
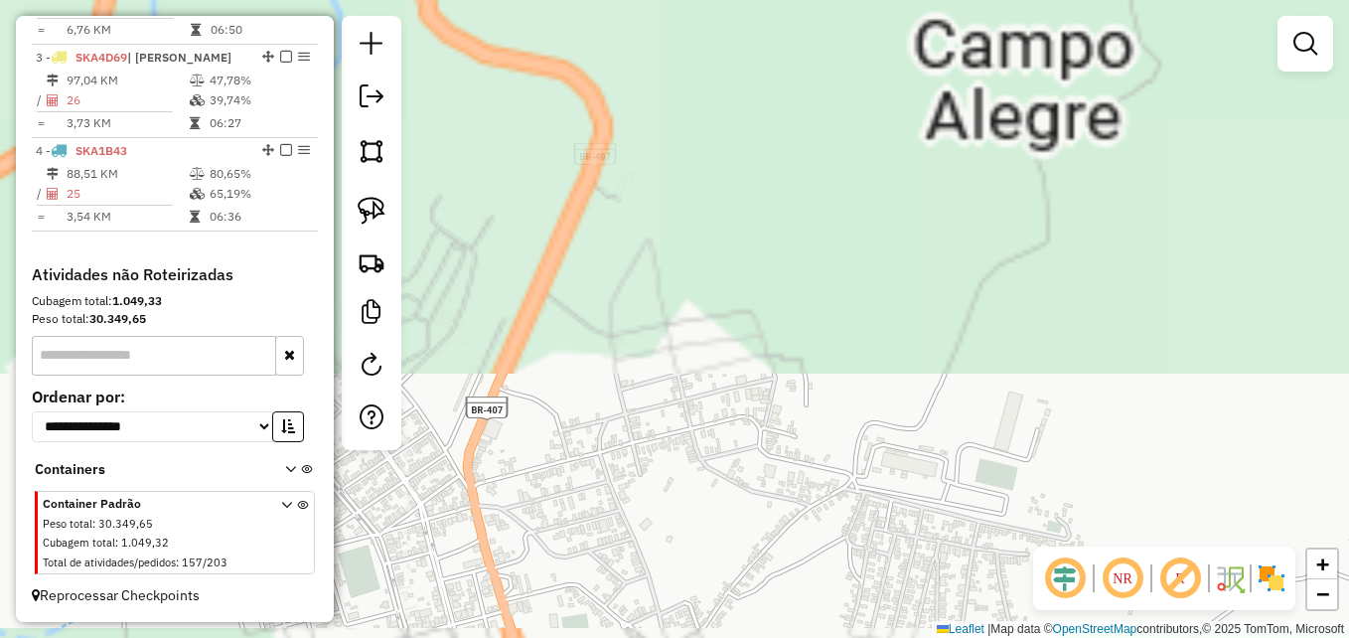
drag, startPoint x: 759, startPoint y: 413, endPoint x: 803, endPoint y: 152, distance: 264.9
click at [803, 152] on div "Janela de atendimento Grade de atendimento Capacidade Transportadoras Veículos …" at bounding box center [674, 319] width 1349 height 638
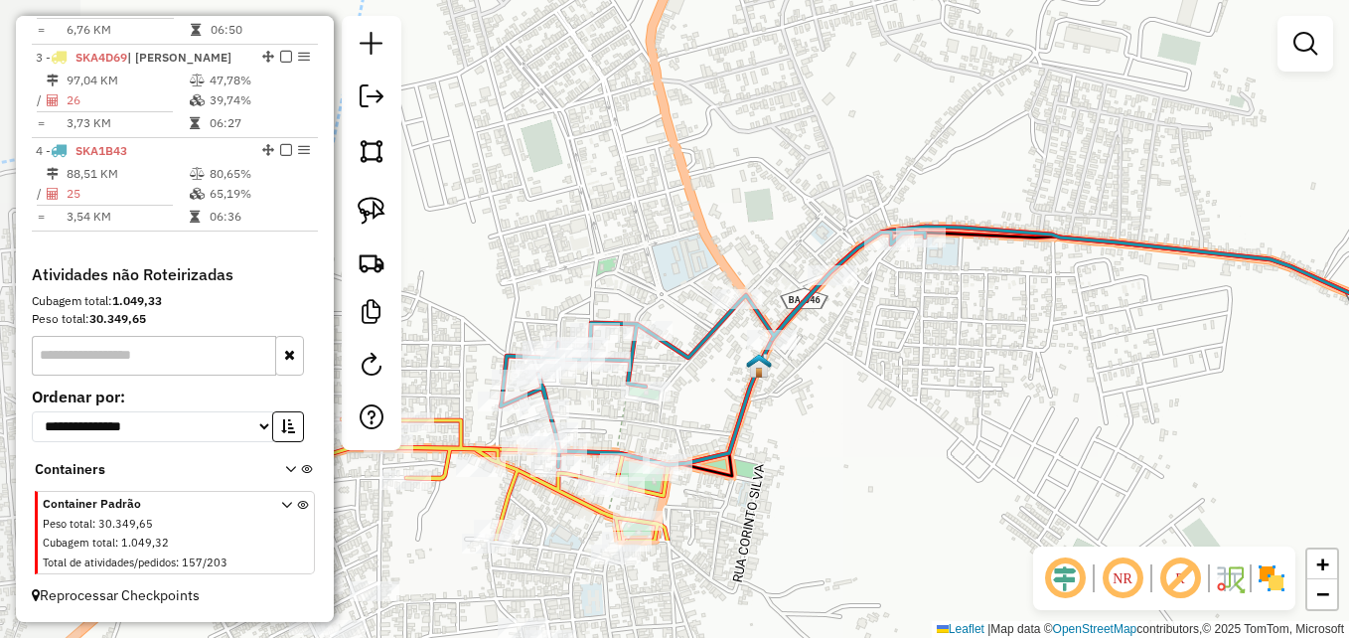
drag, startPoint x: 842, startPoint y: 507, endPoint x: 980, endPoint y: 345, distance: 212.8
click at [980, 345] on div "Janela de atendimento Grade de atendimento Capacidade Transportadoras Veículos …" at bounding box center [674, 319] width 1349 height 638
drag, startPoint x: 913, startPoint y: 389, endPoint x: 963, endPoint y: 349, distance: 64.2
click at [963, 349] on div "Janela de atendimento Grade de atendimento Capacidade Transportadoras Veículos …" at bounding box center [674, 319] width 1349 height 638
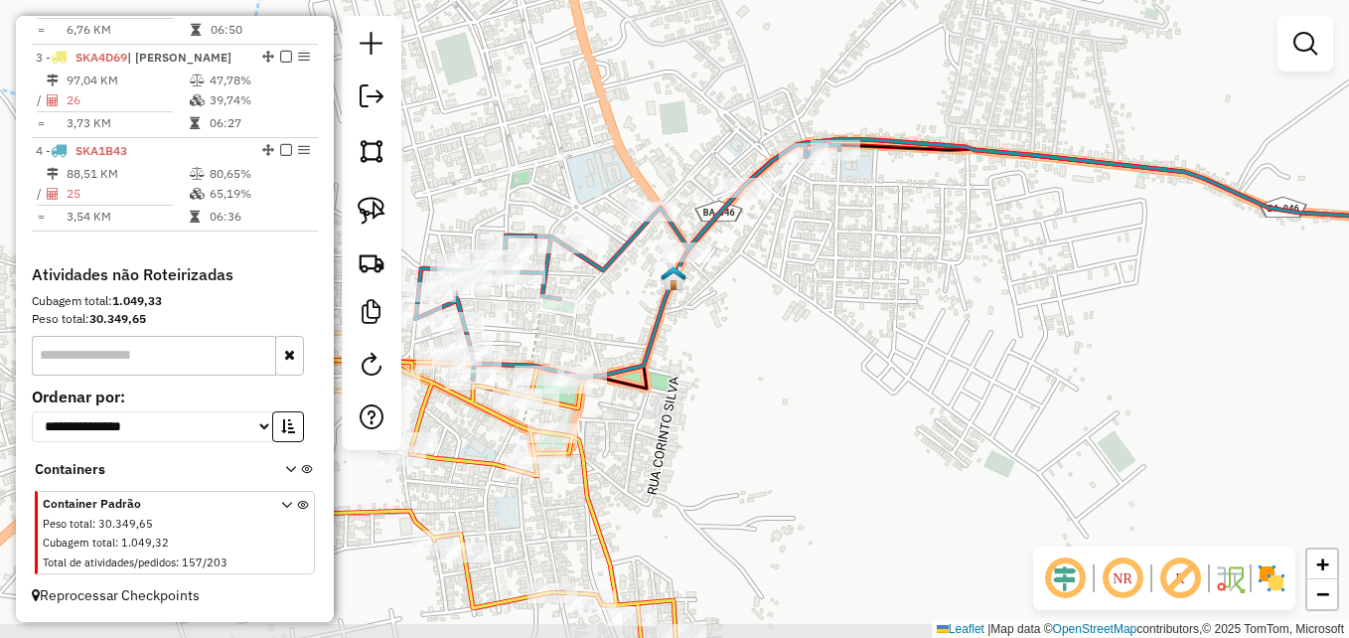
drag, startPoint x: 1040, startPoint y: 452, endPoint x: 905, endPoint y: 406, distance: 142.6
click at [905, 406] on div "Janela de atendimento Grade de atendimento Capacidade Transportadoras Veículos …" at bounding box center [674, 319] width 1349 height 638
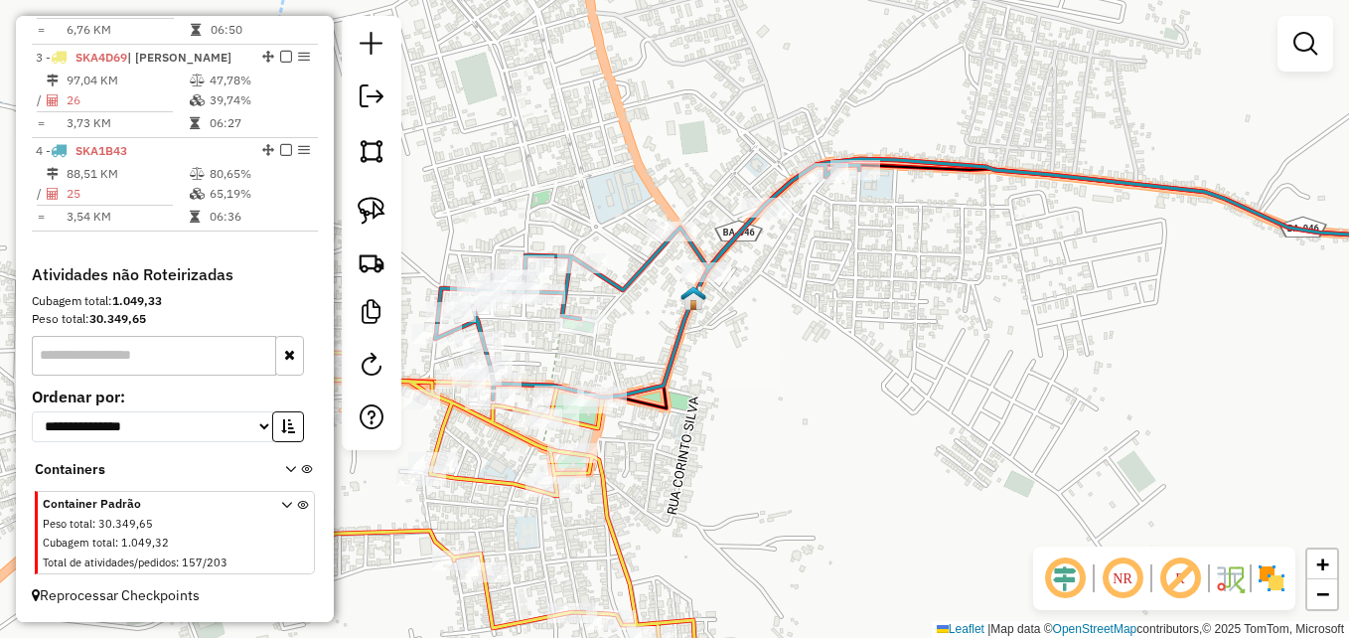
drag, startPoint x: 731, startPoint y: 459, endPoint x: 904, endPoint y: 522, distance: 184.2
click at [897, 522] on div "Janela de atendimento Grade de atendimento Capacidade Transportadoras Veículos …" at bounding box center [674, 319] width 1349 height 638
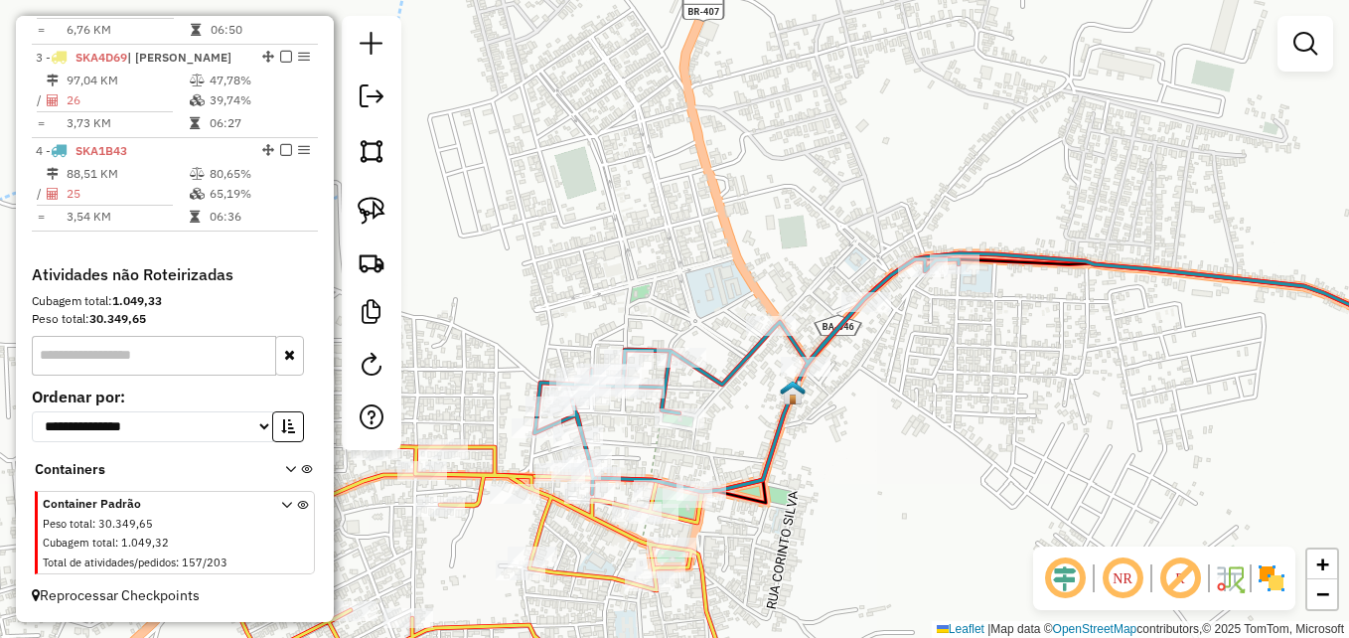
drag, startPoint x: 986, startPoint y: 475, endPoint x: 874, endPoint y: 558, distance: 139.9
click at [874, 558] on div "Janela de atendimento Grade de atendimento Capacidade Transportadoras Veículos …" at bounding box center [674, 319] width 1349 height 638
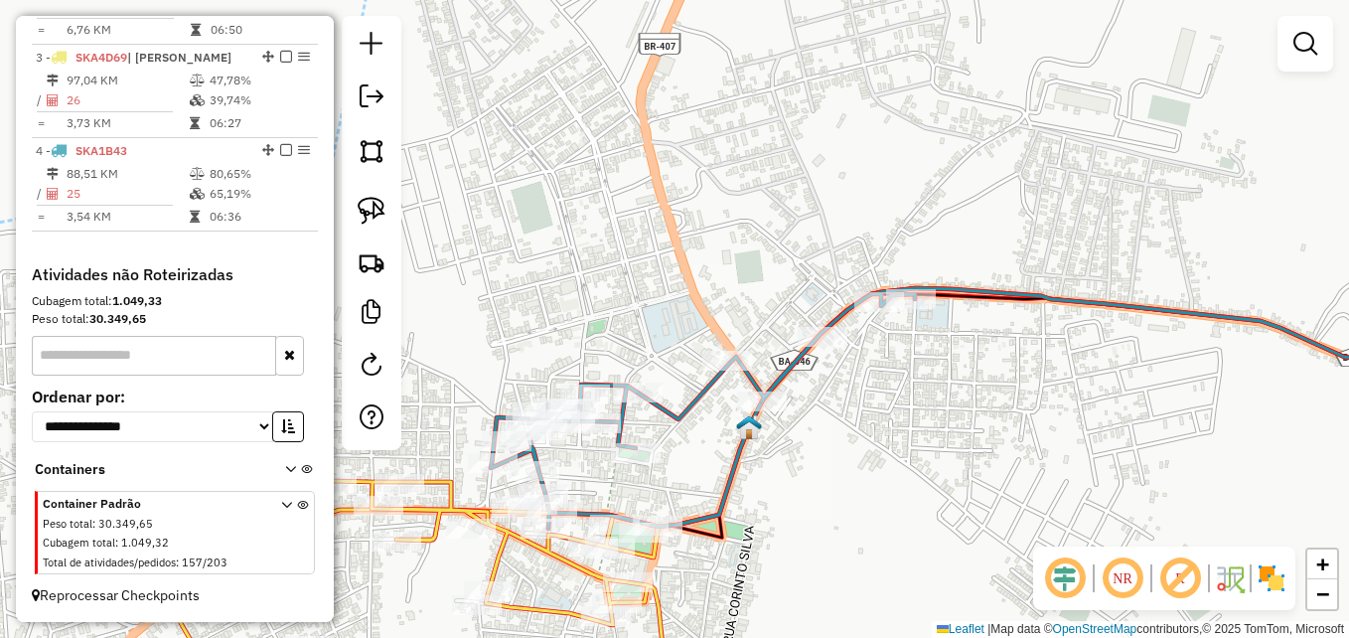
click at [988, 296] on icon at bounding box center [1018, 407] width 932 height 238
select select "**********"
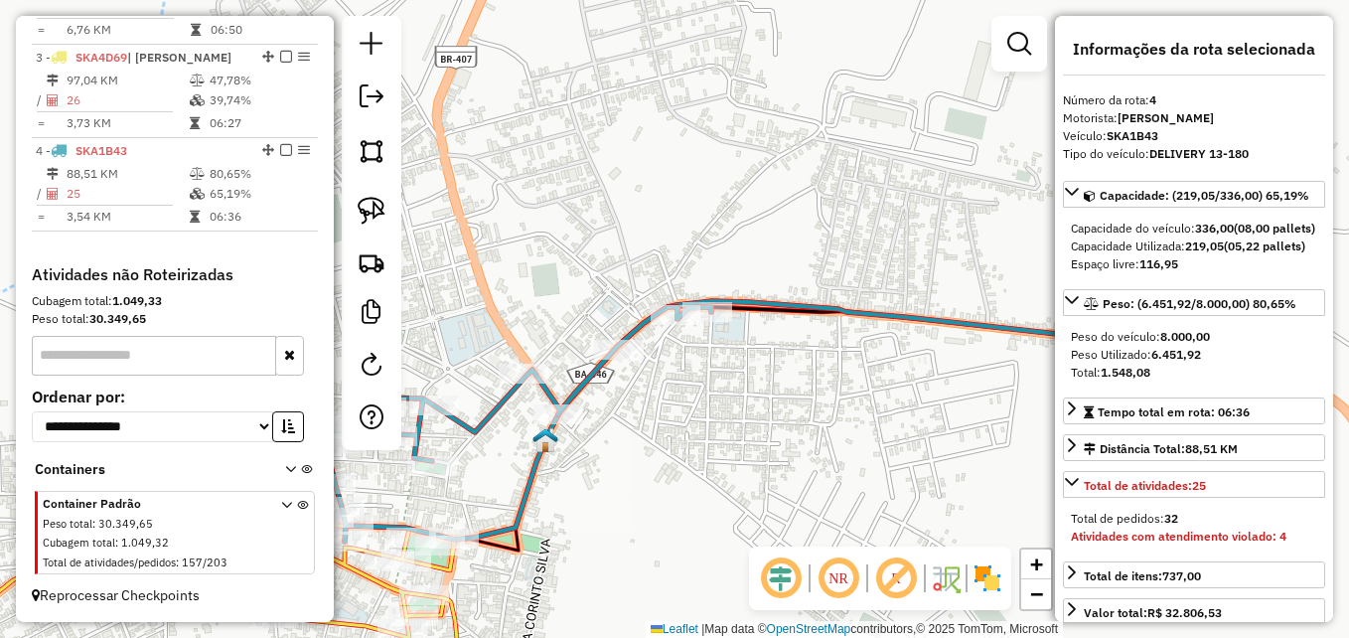
drag, startPoint x: 1003, startPoint y: 364, endPoint x: 800, endPoint y: 376, distance: 204.0
click at [800, 376] on div "Janela de atendimento Grade de atendimento Capacidade Transportadoras Veículos …" at bounding box center [674, 319] width 1349 height 638
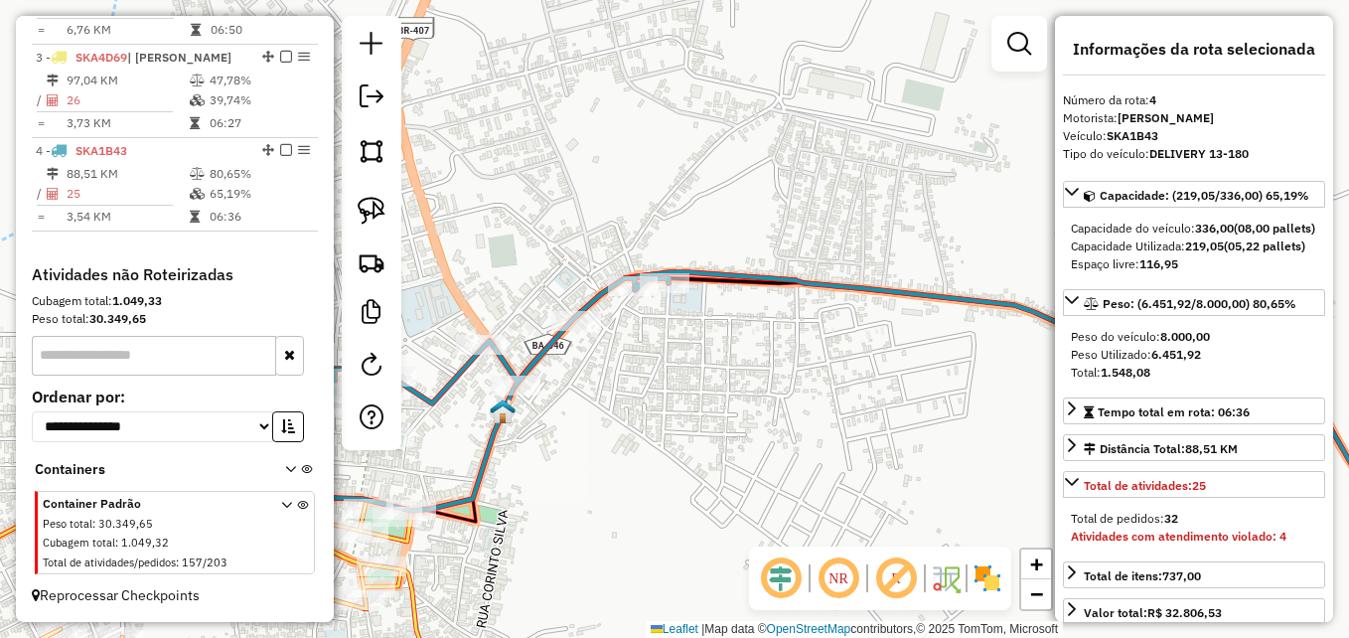
drag, startPoint x: 822, startPoint y: 432, endPoint x: 779, endPoint y: 402, distance: 52.9
click at [779, 402] on div "Janela de atendimento Grade de atendimento Capacidade Transportadoras Veículos …" at bounding box center [674, 319] width 1349 height 638
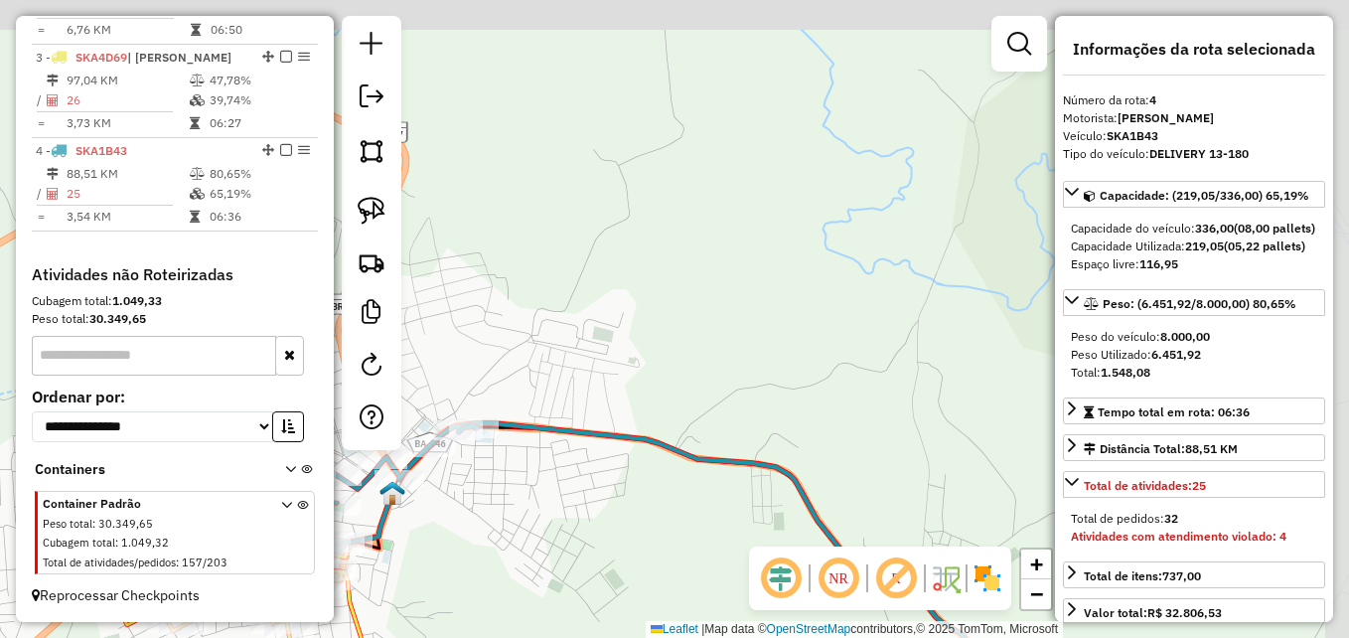
drag, startPoint x: 925, startPoint y: 363, endPoint x: 683, endPoint y: 445, distance: 255.1
click at [685, 445] on div "Janela de atendimento Grade de atendimento Capacidade Transportadoras Veículos …" at bounding box center [674, 319] width 1349 height 638
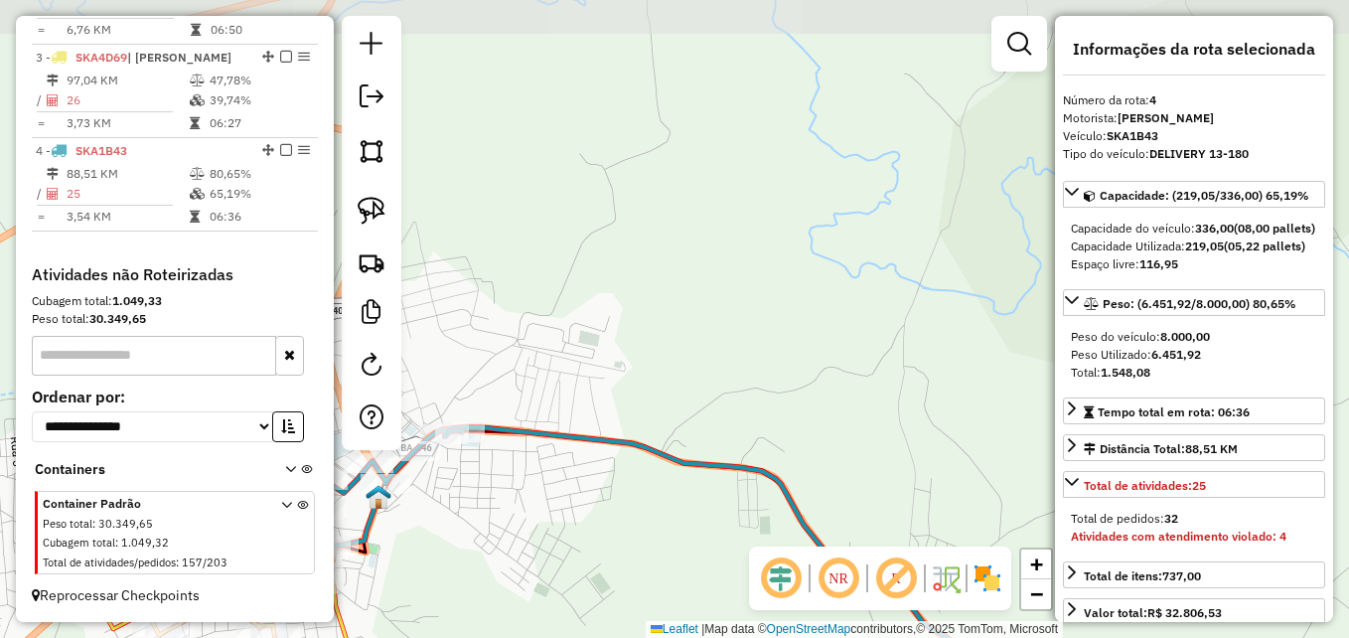
drag, startPoint x: 833, startPoint y: 341, endPoint x: 772, endPoint y: 330, distance: 62.5
click at [780, 331] on div "Janela de atendimento Grade de atendimento Capacidade Transportadoras Veículos …" at bounding box center [674, 319] width 1349 height 638
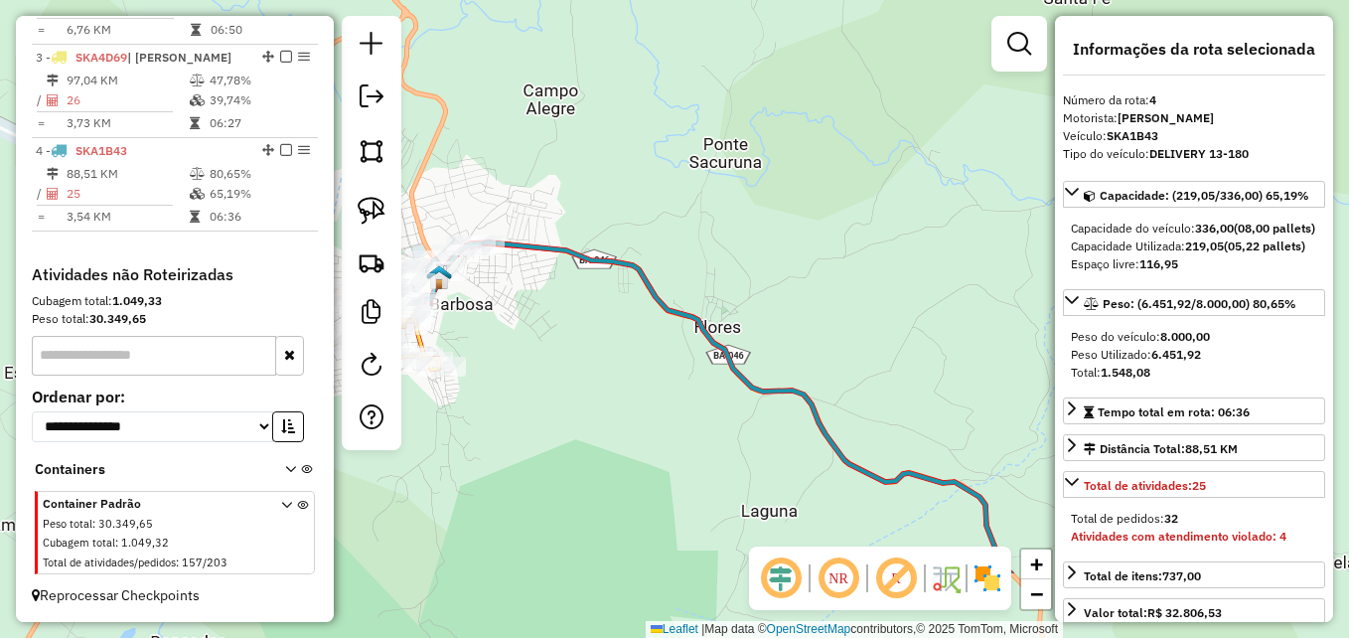
drag, startPoint x: 861, startPoint y: 432, endPoint x: 763, endPoint y: 304, distance: 161.5
click at [763, 304] on div "Janela de atendimento Grade de atendimento Capacidade Transportadoras Veículos …" at bounding box center [674, 319] width 1349 height 638
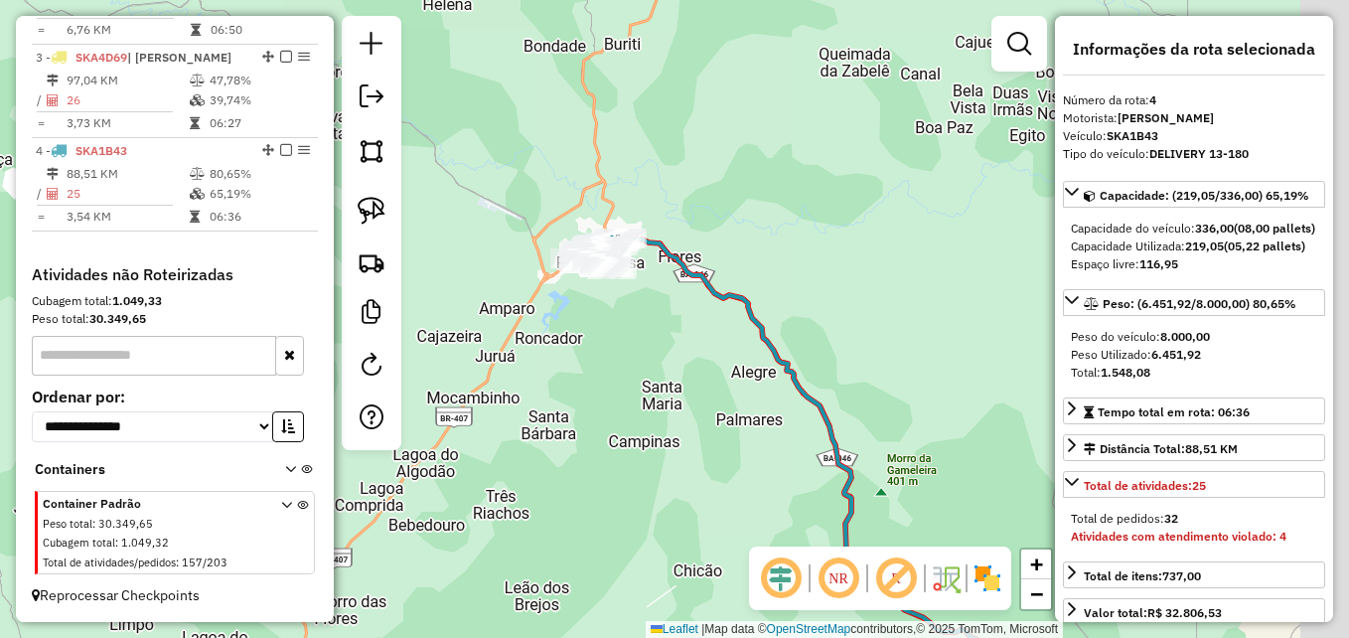
drag, startPoint x: 737, startPoint y: 398, endPoint x: 664, endPoint y: 330, distance: 100.5
click at [664, 330] on div "Janela de atendimento Grade de atendimento Capacidade Transportadoras Veículos …" at bounding box center [674, 319] width 1349 height 638
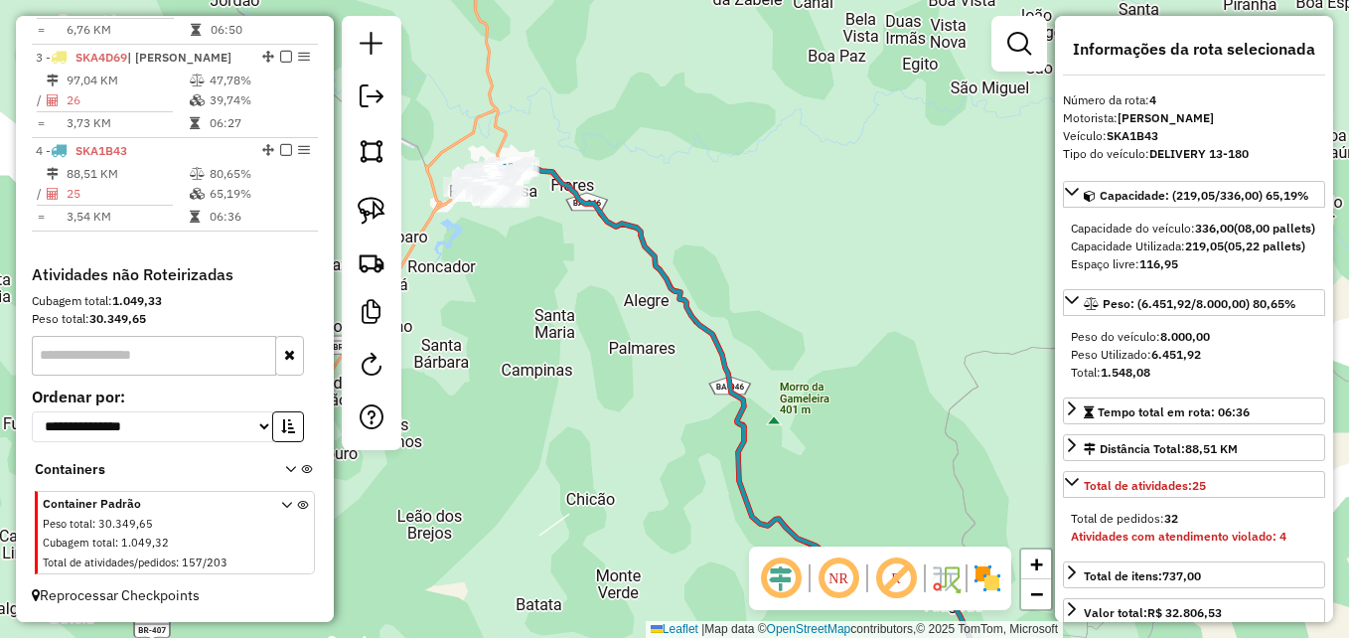
drag, startPoint x: 666, startPoint y: 381, endPoint x: 596, endPoint y: 345, distance: 78.6
click at [596, 345] on div "Janela de atendimento Grade de atendimento Capacidade Transportadoras Veículos …" at bounding box center [674, 319] width 1349 height 638
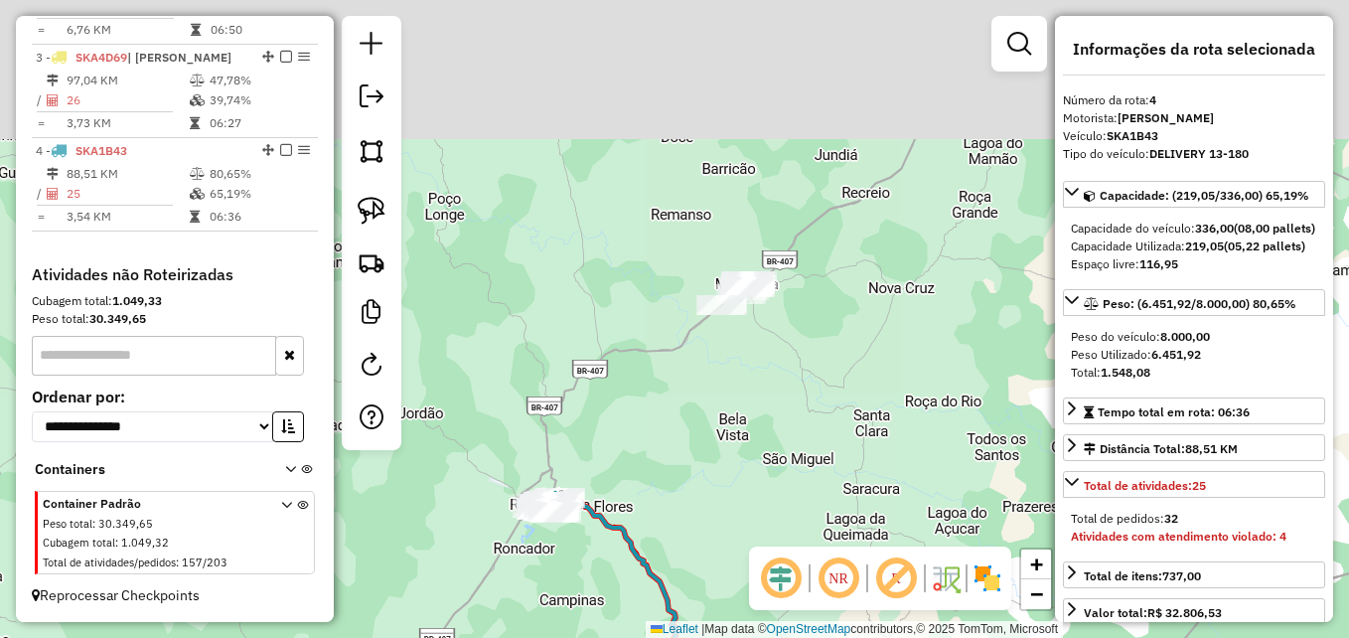
drag, startPoint x: 720, startPoint y: 206, endPoint x: 669, endPoint y: 466, distance: 265.1
click at [691, 471] on div "Janela de atendimento Grade de atendimento Capacidade Transportadoras Veículos …" at bounding box center [674, 319] width 1349 height 638
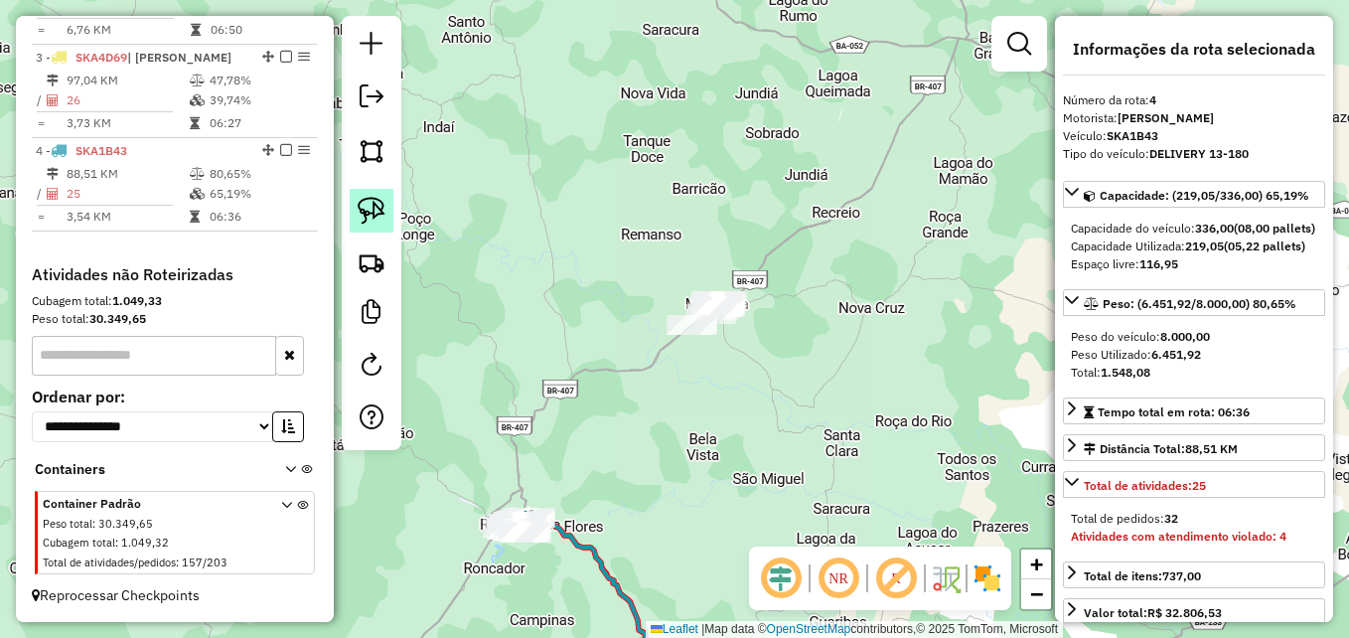
click at [383, 213] on img at bounding box center [372, 211] width 28 height 28
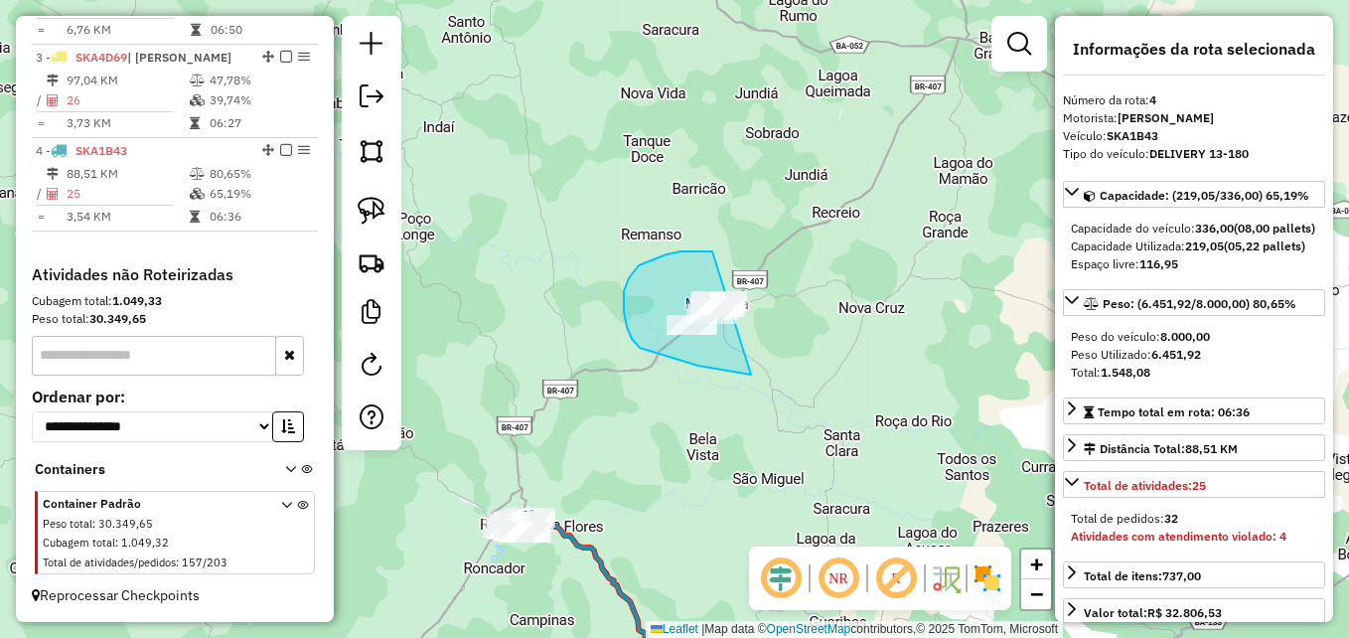
drag, startPoint x: 751, startPoint y: 374, endPoint x: 832, endPoint y: 265, distance: 136.3
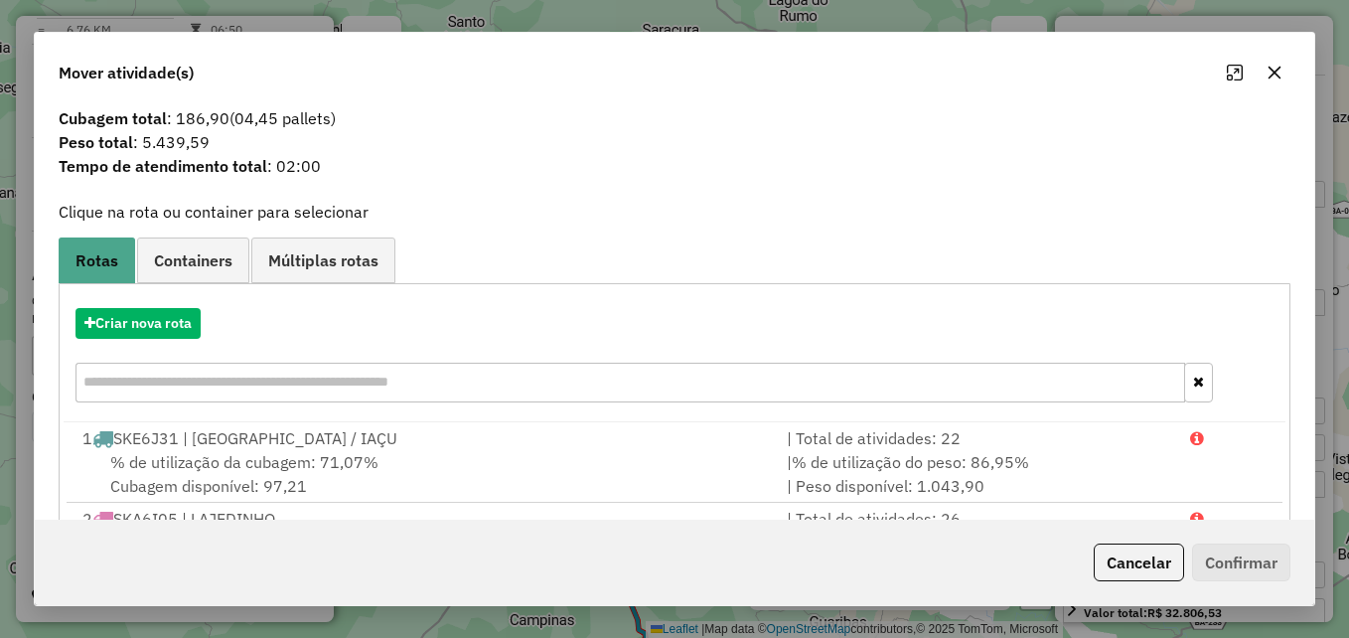
scroll to position [0, 0]
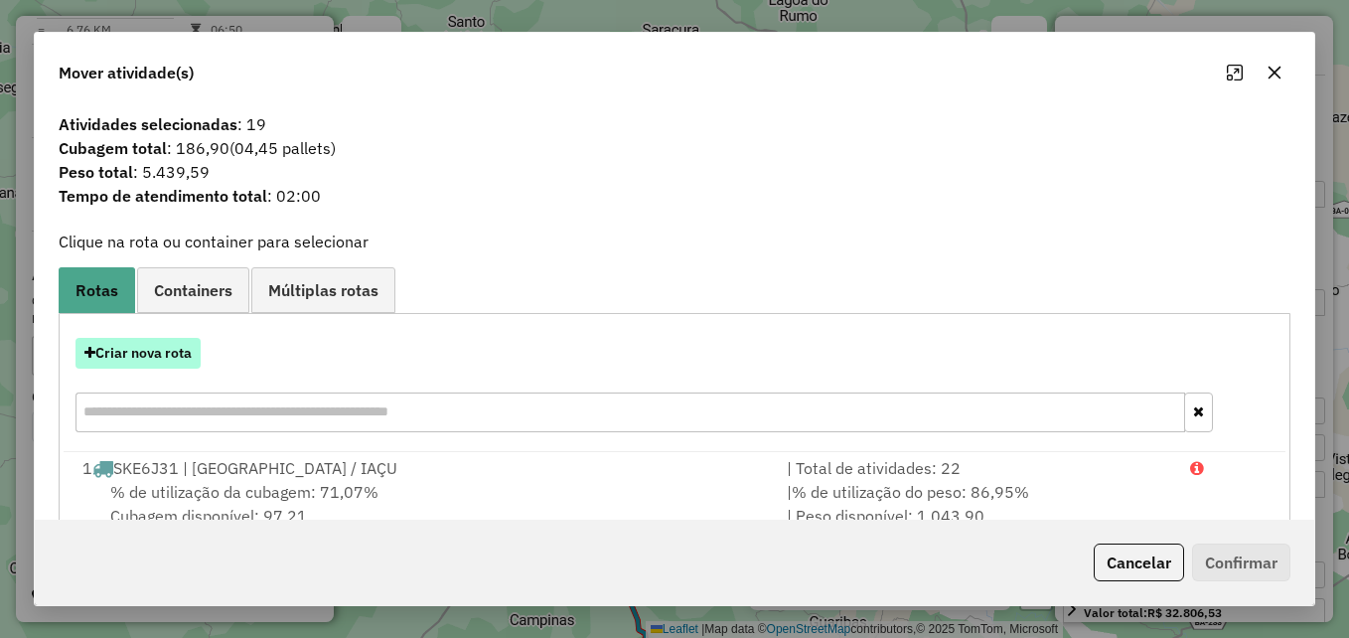
click at [154, 358] on button "Criar nova rota" at bounding box center [137, 353] width 125 height 31
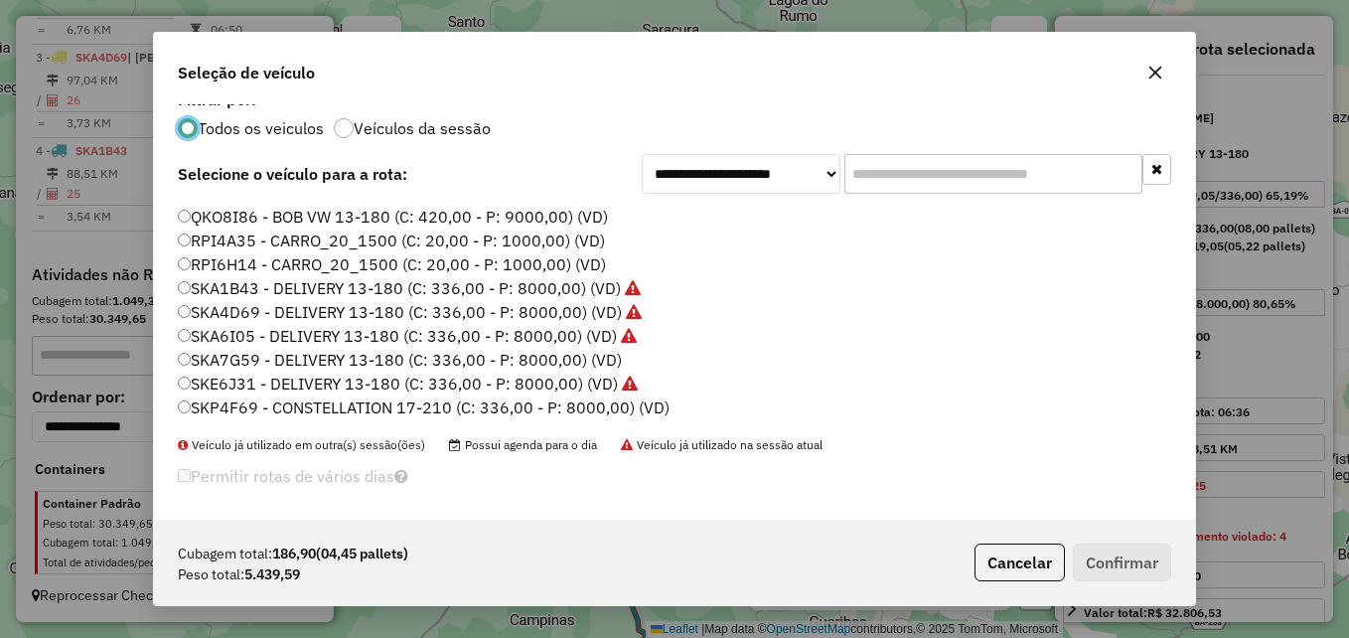
scroll to position [25, 0]
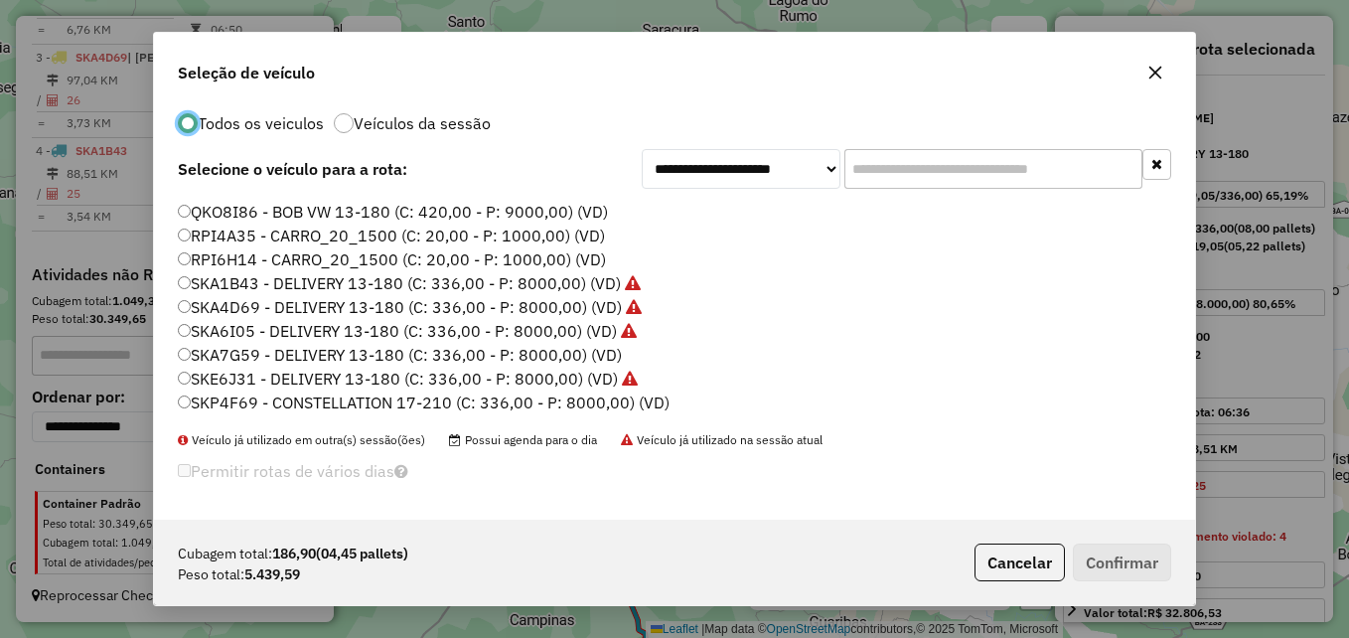
click at [174, 352] on div "NZU6G96 - VW 8-120 (C: 252,00 - P: 4800,00) (VD) OUW2G94 - VW 8-150 (C: 252,00 …" at bounding box center [674, 314] width 1017 height 234
click at [178, 352] on div "NZU6G96 - VW 8-120 (C: 252,00 - P: 4800,00) (VD) OUW2G94 - VW 8-150 (C: 252,00 …" at bounding box center [674, 314] width 1017 height 234
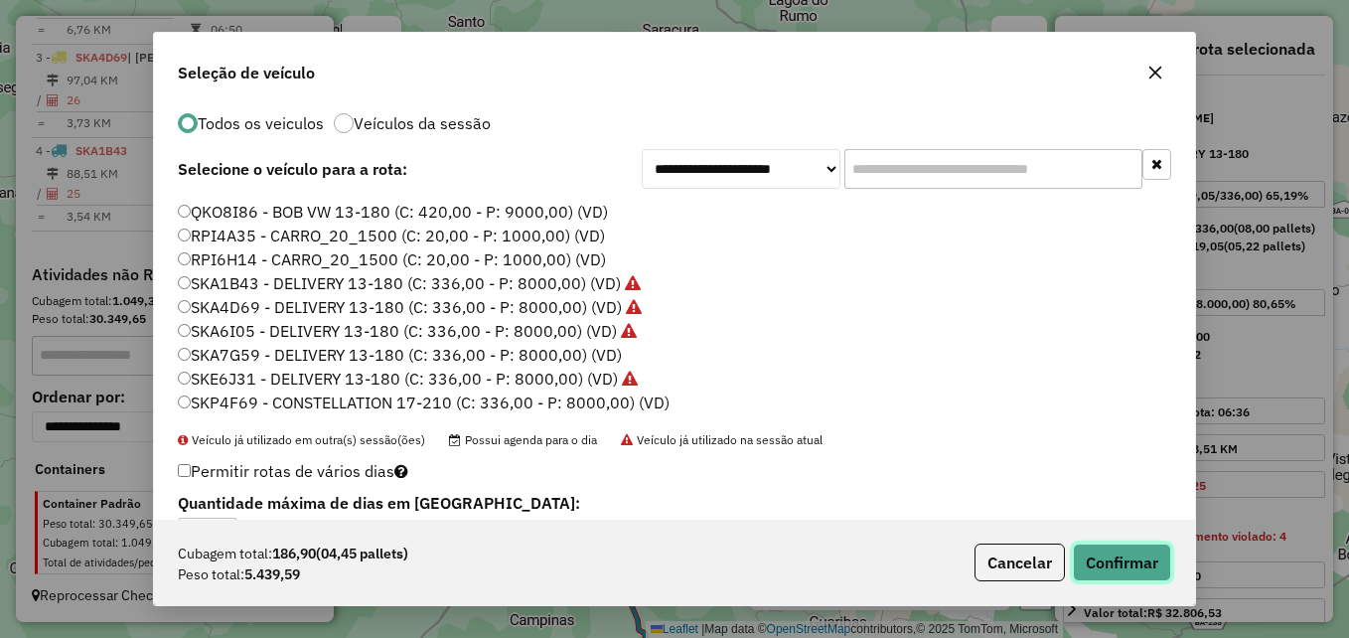
click at [1096, 552] on button "Confirmar" at bounding box center [1122, 562] width 98 height 38
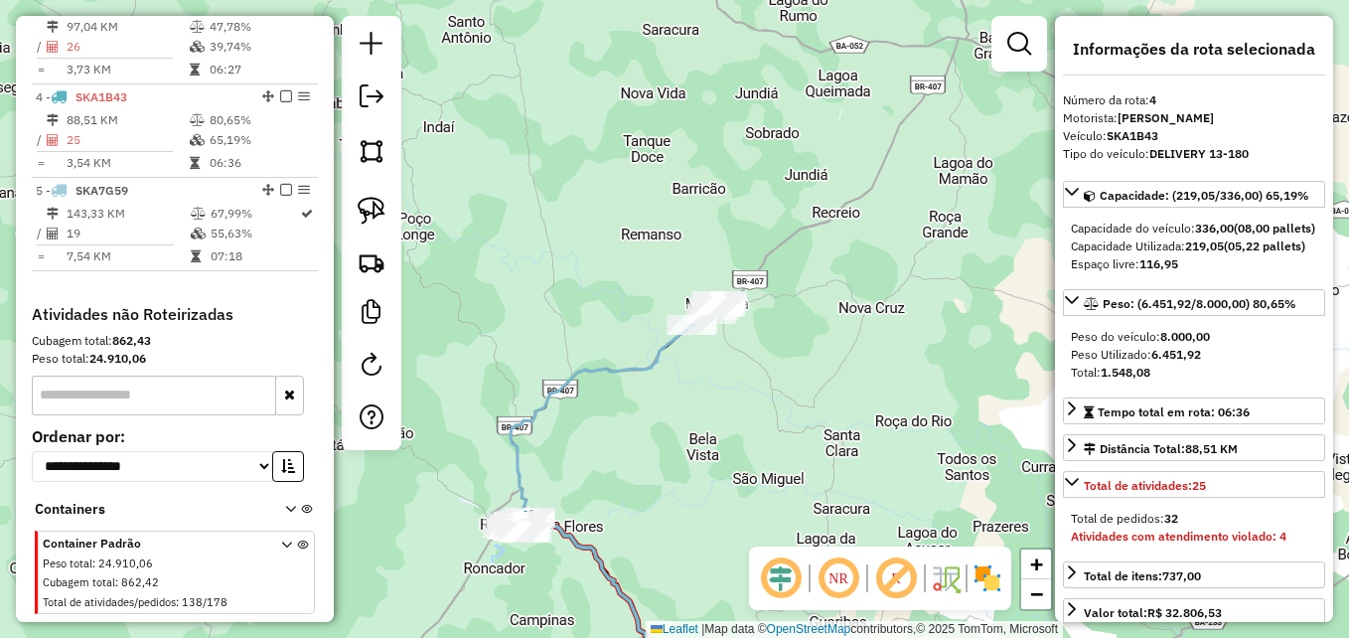
scroll to position [1014, 0]
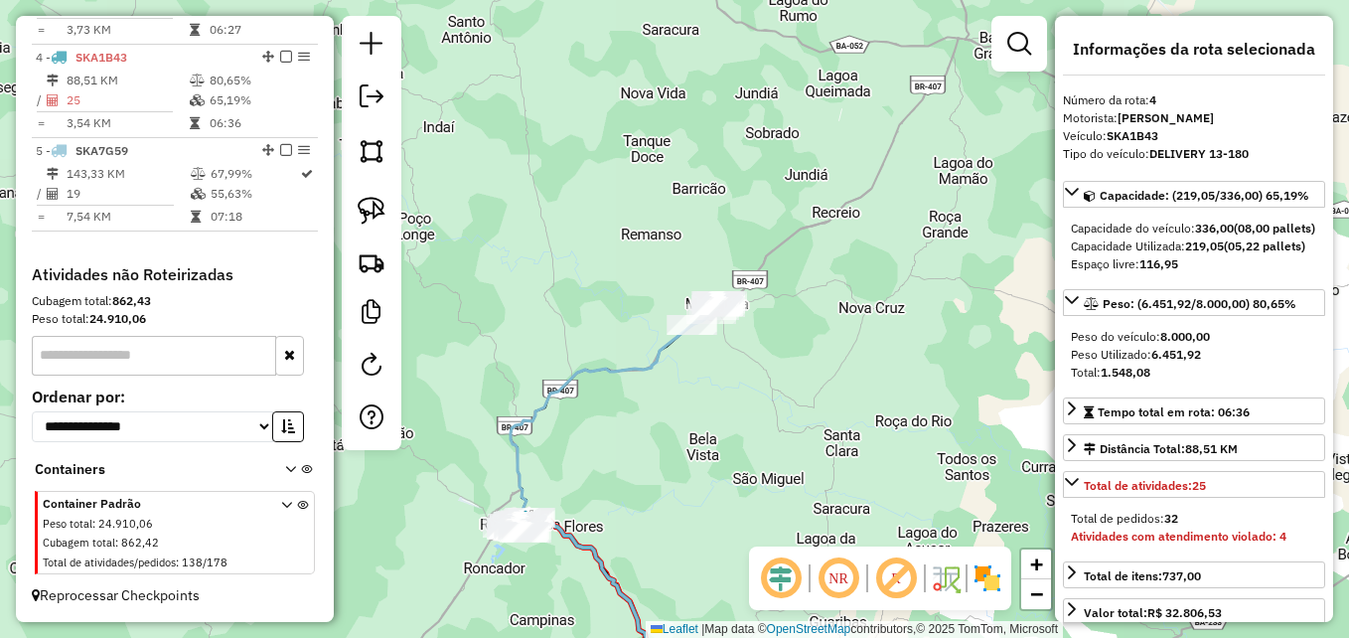
click at [666, 355] on icon at bounding box center [602, 513] width 182 height 376
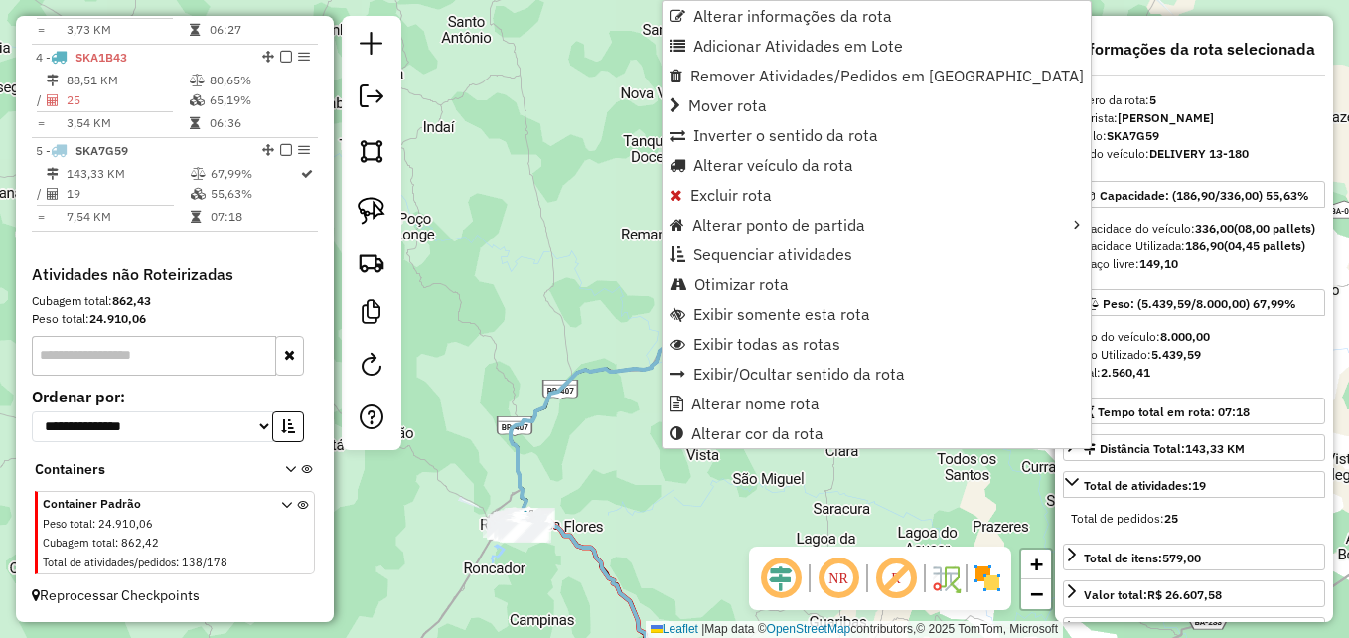
click at [616, 354] on div "Janela de atendimento Grade de atendimento Capacidade Transportadoras Veículos …" at bounding box center [674, 319] width 1349 height 638
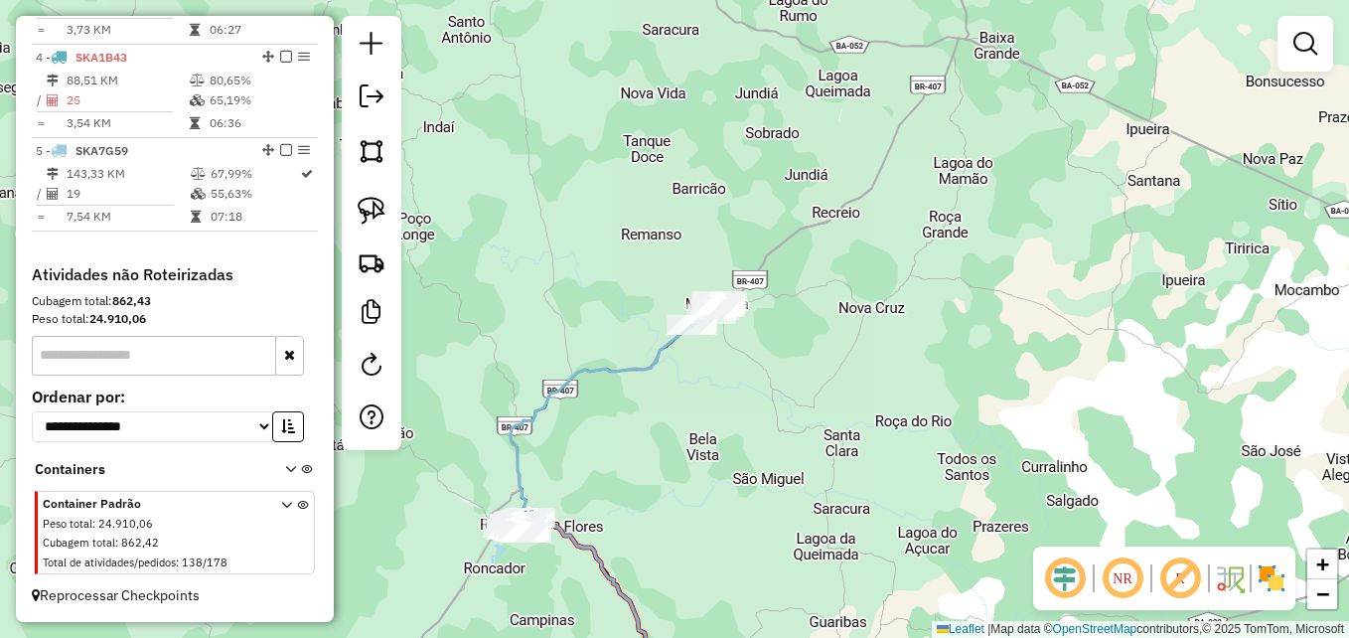
click at [642, 364] on icon at bounding box center [602, 513] width 182 height 376
select select "**********"
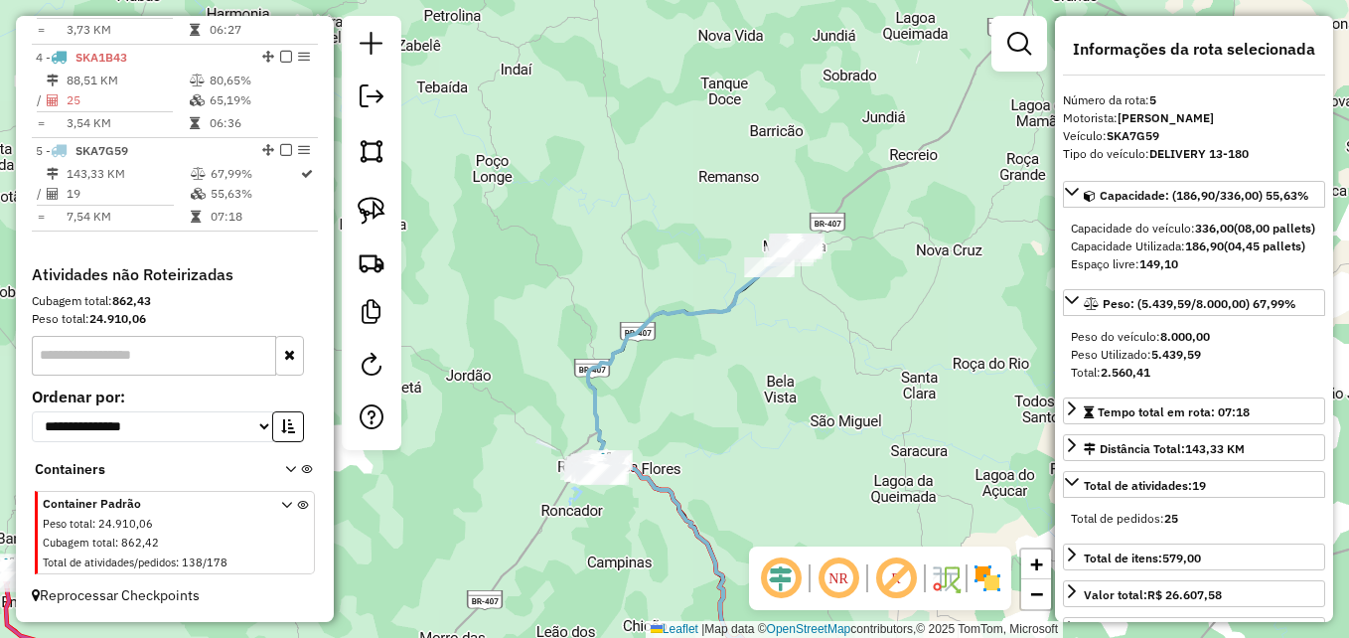
drag, startPoint x: 655, startPoint y: 454, endPoint x: 732, endPoint y: 396, distance: 96.6
click at [732, 396] on div "Janela de atendimento Grade de atendimento Capacidade Transportadoras Veículos …" at bounding box center [674, 319] width 1349 height 638
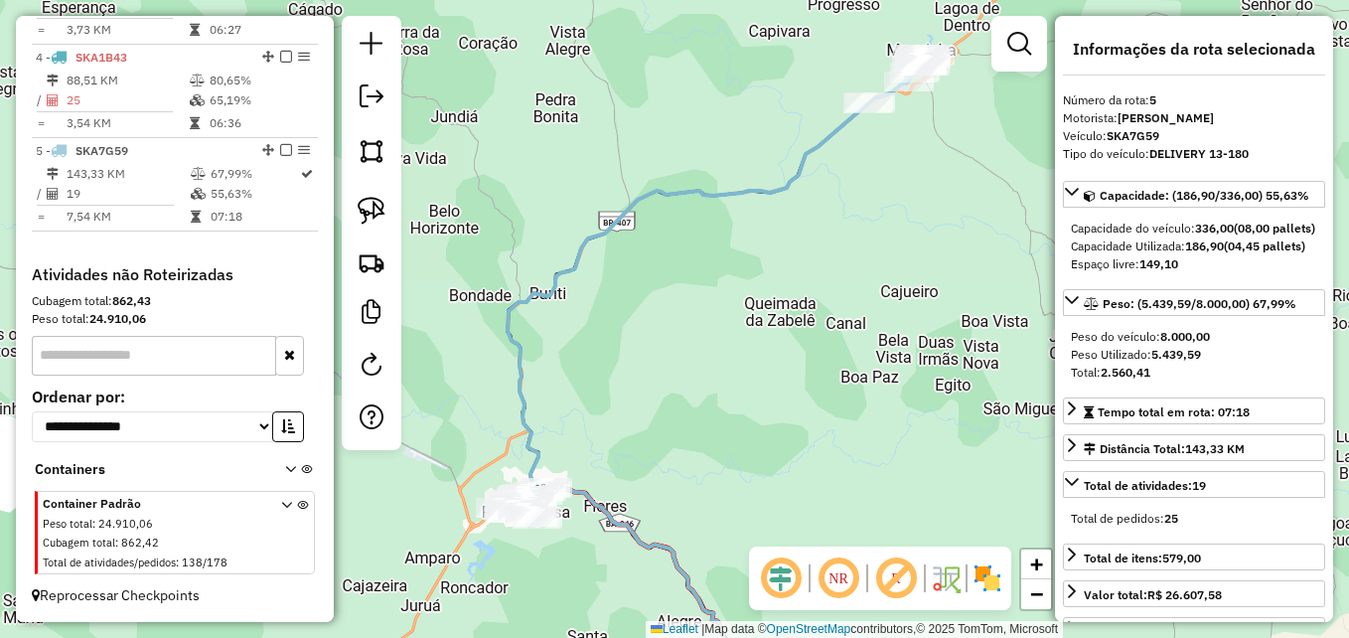
drag, startPoint x: 671, startPoint y: 437, endPoint x: 762, endPoint y: 361, distance: 118.4
click at [762, 361] on div "Janela de atendimento Grade de atendimento Capacidade Transportadoras Veículos …" at bounding box center [674, 319] width 1349 height 638
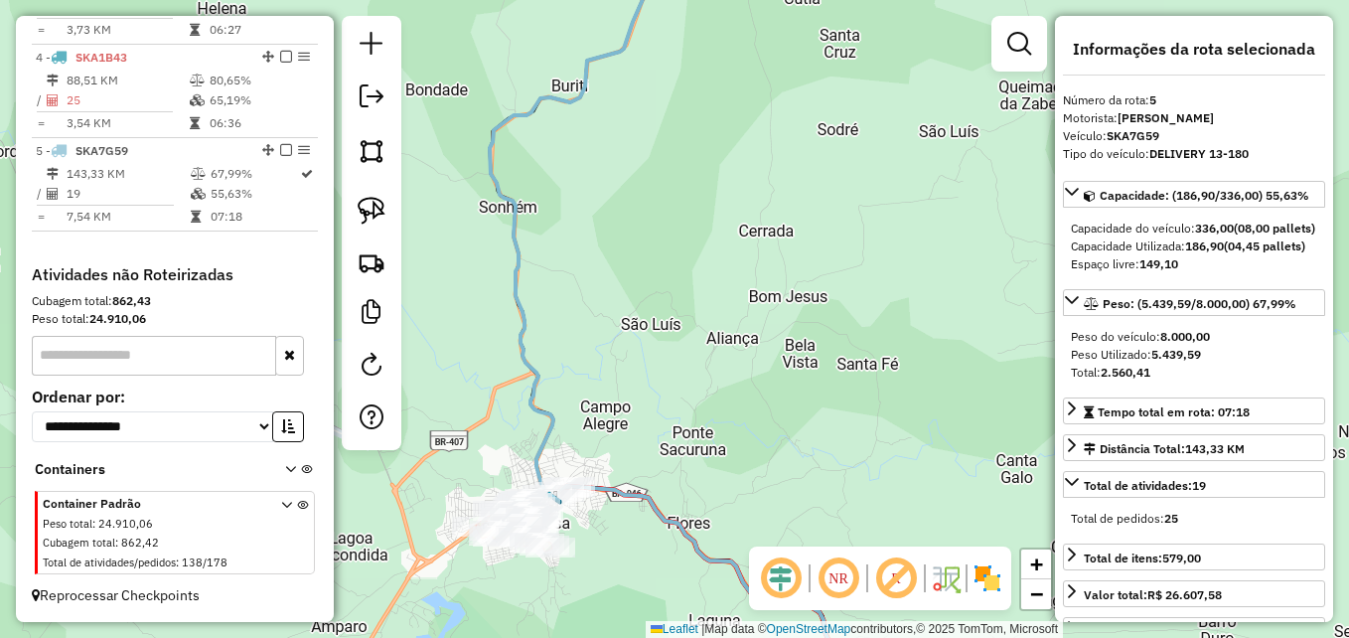
drag, startPoint x: 634, startPoint y: 372, endPoint x: 773, endPoint y: 352, distance: 140.6
click at [773, 352] on div "Janela de atendimento Grade de atendimento Capacidade Transportadoras Veículos …" at bounding box center [674, 319] width 1349 height 638
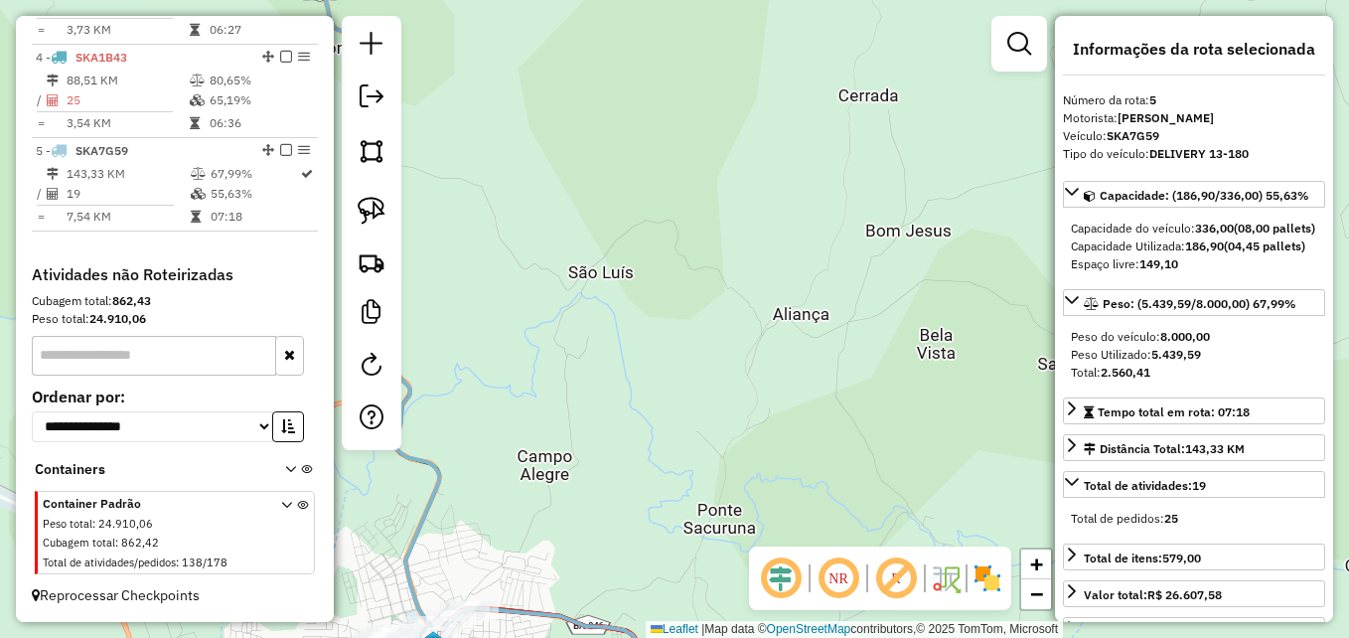
drag, startPoint x: 572, startPoint y: 432, endPoint x: 763, endPoint y: 243, distance: 268.3
click at [763, 243] on div "Janela de atendimento Grade de atendimento Capacidade Transportadoras Veículos …" at bounding box center [674, 319] width 1349 height 638
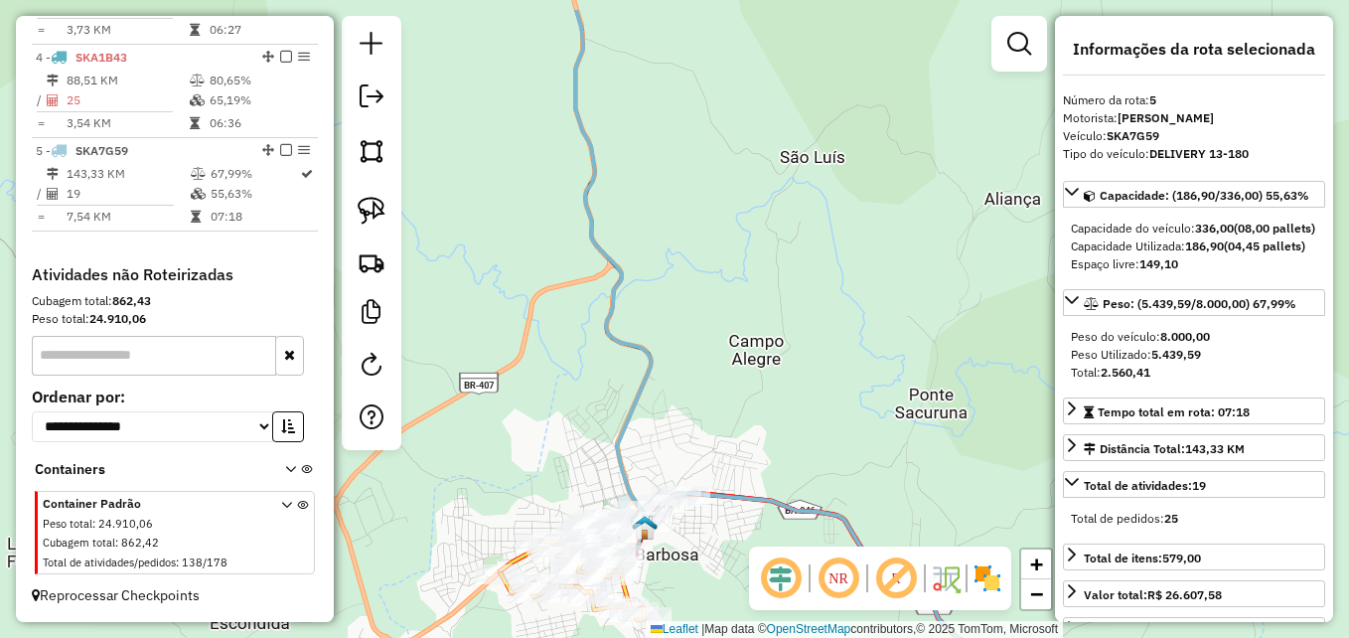
drag, startPoint x: 735, startPoint y: 322, endPoint x: 762, endPoint y: 537, distance: 217.2
click at [762, 537] on div "Janela de atendimento Grade de atendimento Capacidade Transportadoras Veículos …" at bounding box center [674, 319] width 1349 height 638
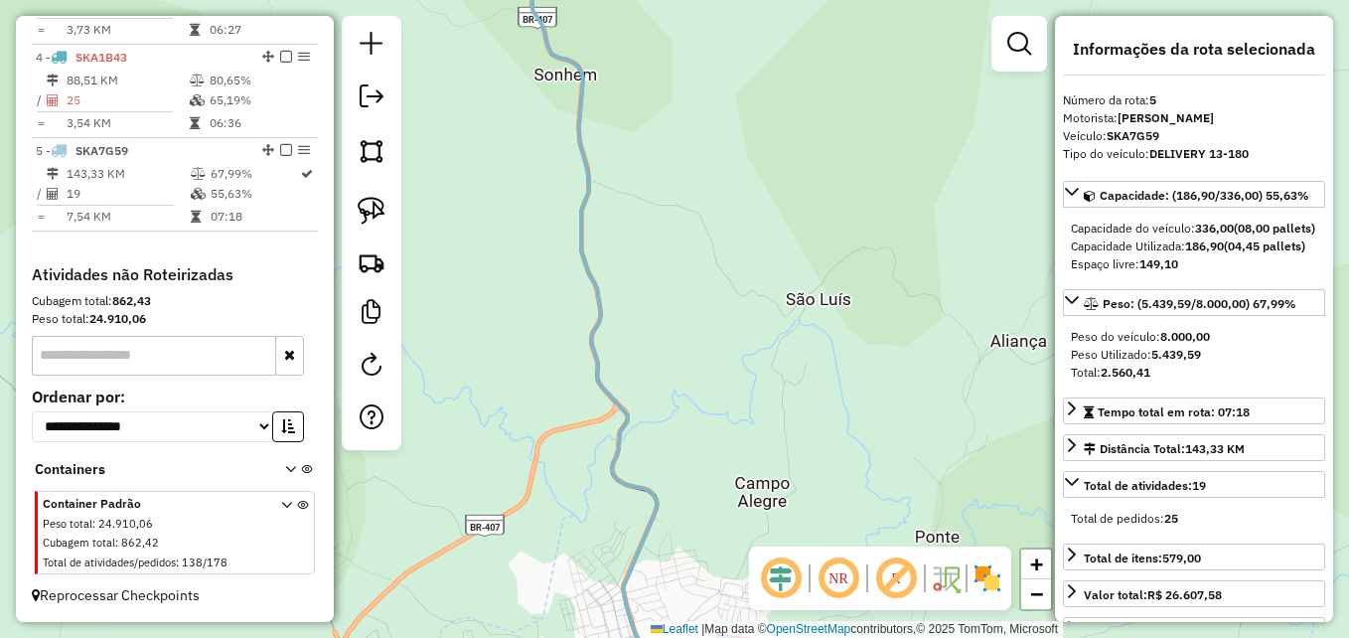
drag, startPoint x: 776, startPoint y: 244, endPoint x: 704, endPoint y: 583, distance: 346.2
click at [704, 583] on div "Janela de atendimento Grade de atendimento Capacidade Transportadoras Veículos …" at bounding box center [674, 319] width 1349 height 638
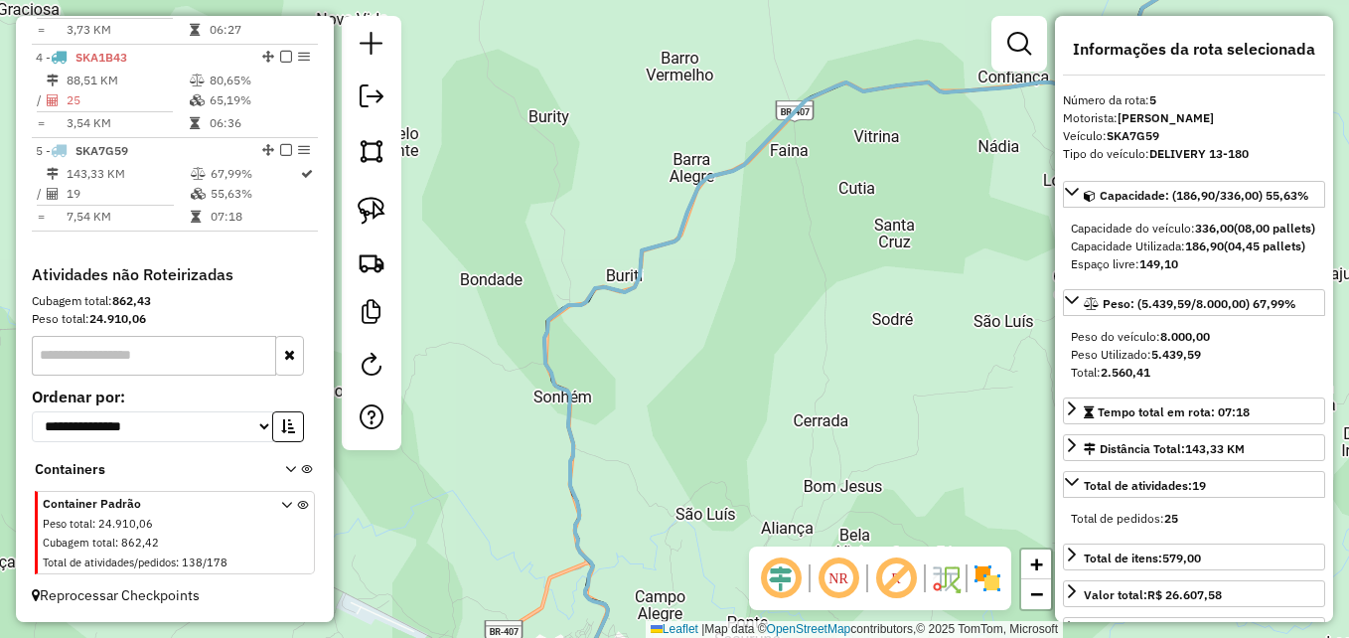
drag, startPoint x: 714, startPoint y: 476, endPoint x: 643, endPoint y: 449, distance: 76.4
click at [643, 449] on div "Janela de atendimento Grade de atendimento Capacidade Transportadoras Veículos …" at bounding box center [674, 319] width 1349 height 638
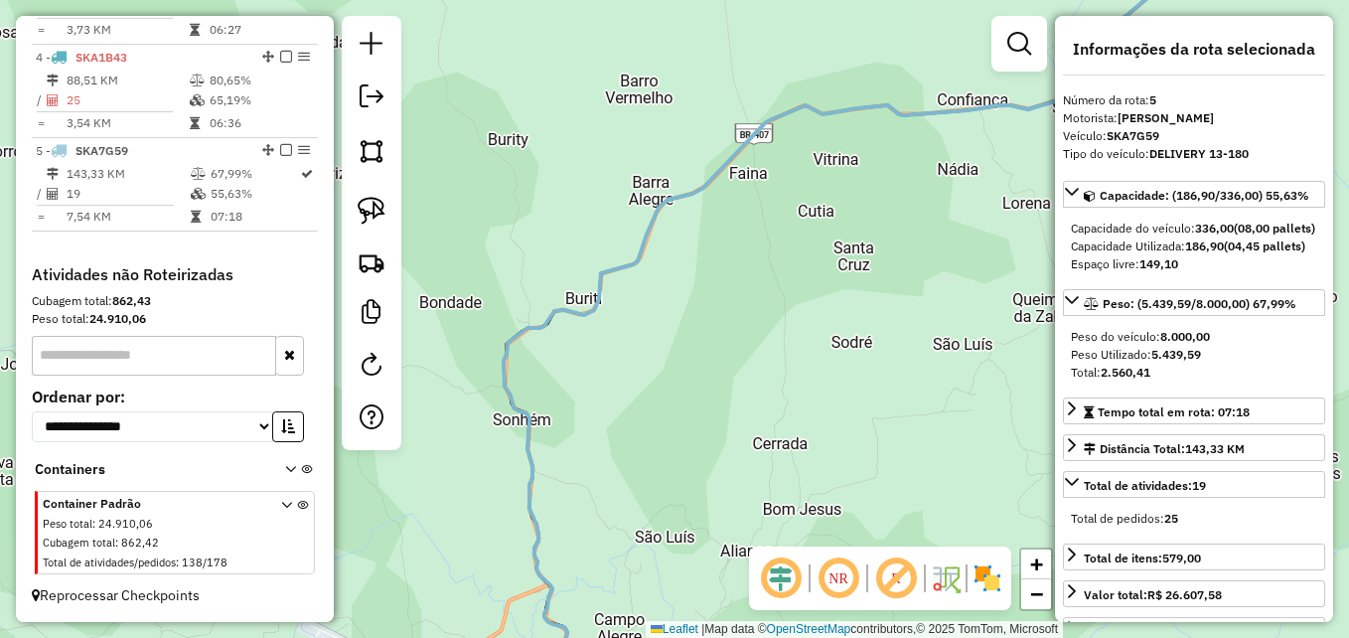
drag, startPoint x: 769, startPoint y: 372, endPoint x: 642, endPoint y: 468, distance: 158.9
click at [642, 468] on div "Janela de atendimento Grade de atendimento Capacidade Transportadoras Veículos …" at bounding box center [674, 319] width 1349 height 638
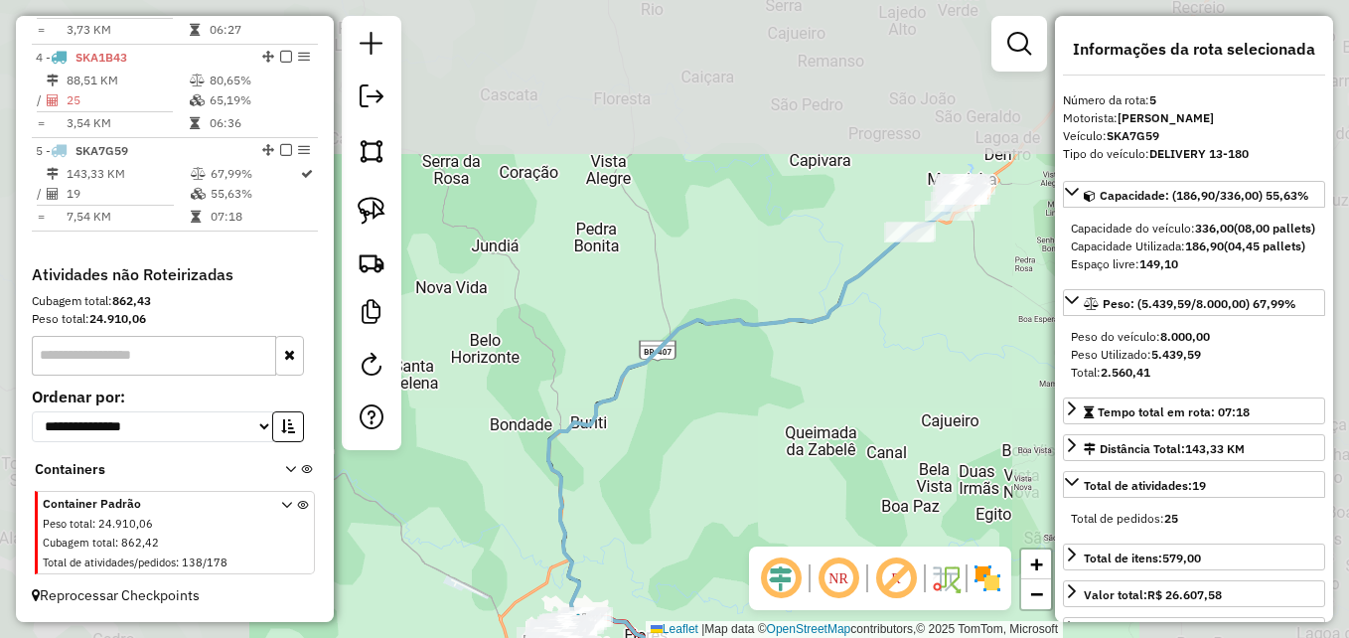
drag, startPoint x: 641, startPoint y: 506, endPoint x: 765, endPoint y: 364, distance: 188.7
click at [765, 366] on div "Janela de atendimento Grade de atendimento Capacidade Transportadoras Veículos …" at bounding box center [674, 319] width 1349 height 638
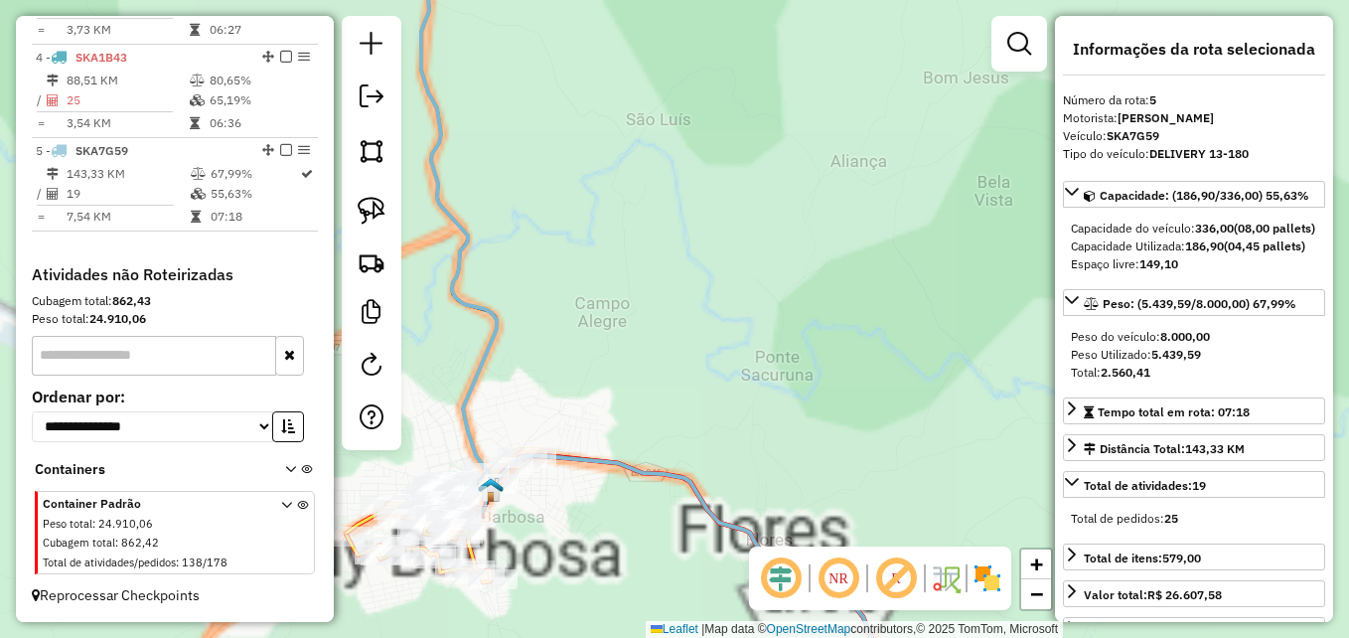
drag, startPoint x: 751, startPoint y: 485, endPoint x: 756, endPoint y: 355, distance: 130.2
click at [785, 322] on div "Janela de atendimento Grade de atendimento Capacidade Transportadoras Veículos …" at bounding box center [674, 319] width 1349 height 638
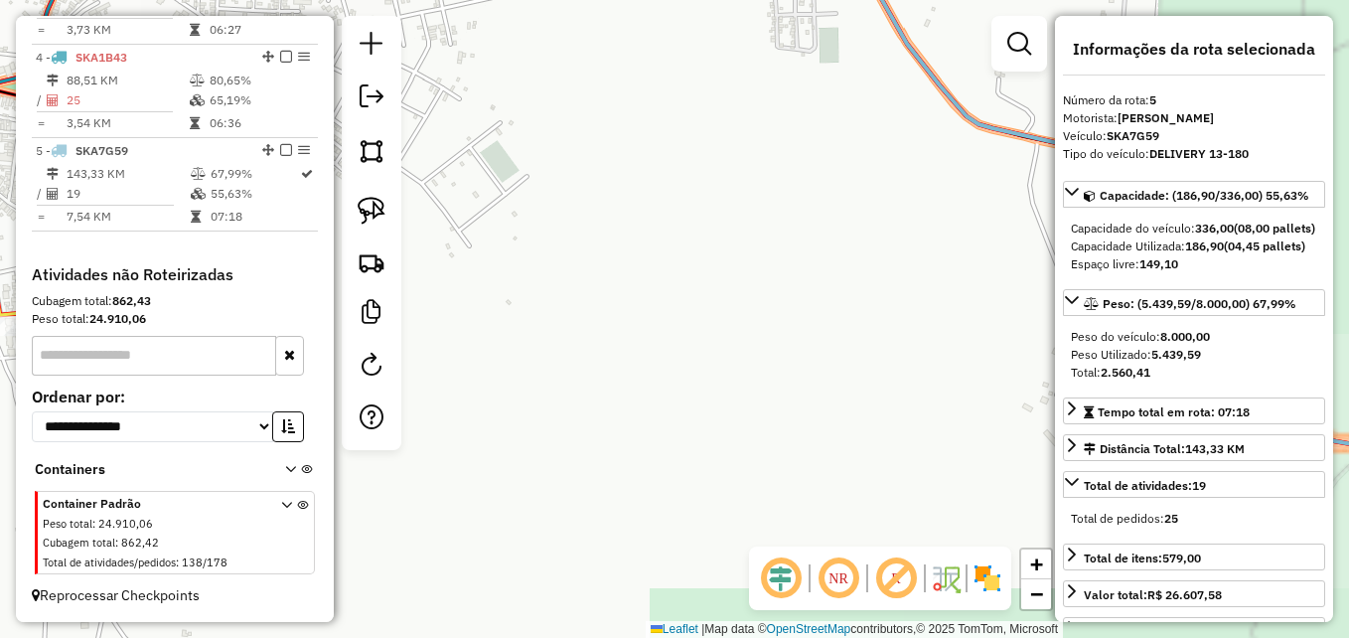
drag, startPoint x: 676, startPoint y: 466, endPoint x: 771, endPoint y: 541, distance: 120.8
click at [769, 552] on hb-router-mapa "Informações da Sessão 978393 - 13/08/2025 Criação: 12/08/2025 17:24 Depósito: D…" at bounding box center [674, 319] width 1349 height 638
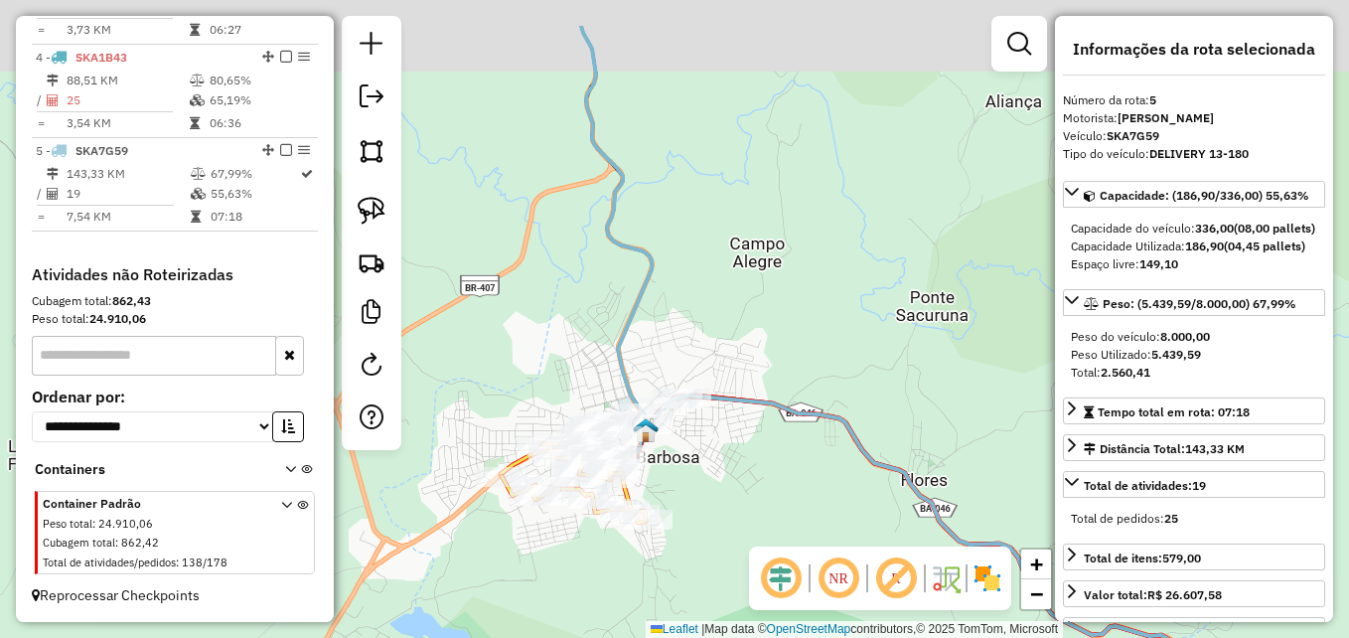
drag, startPoint x: 648, startPoint y: 405, endPoint x: 752, endPoint y: 477, distance: 126.5
click at [750, 492] on div "Janela de atendimento Grade de atendimento Capacidade Transportadoras Veículos …" at bounding box center [674, 319] width 1349 height 638
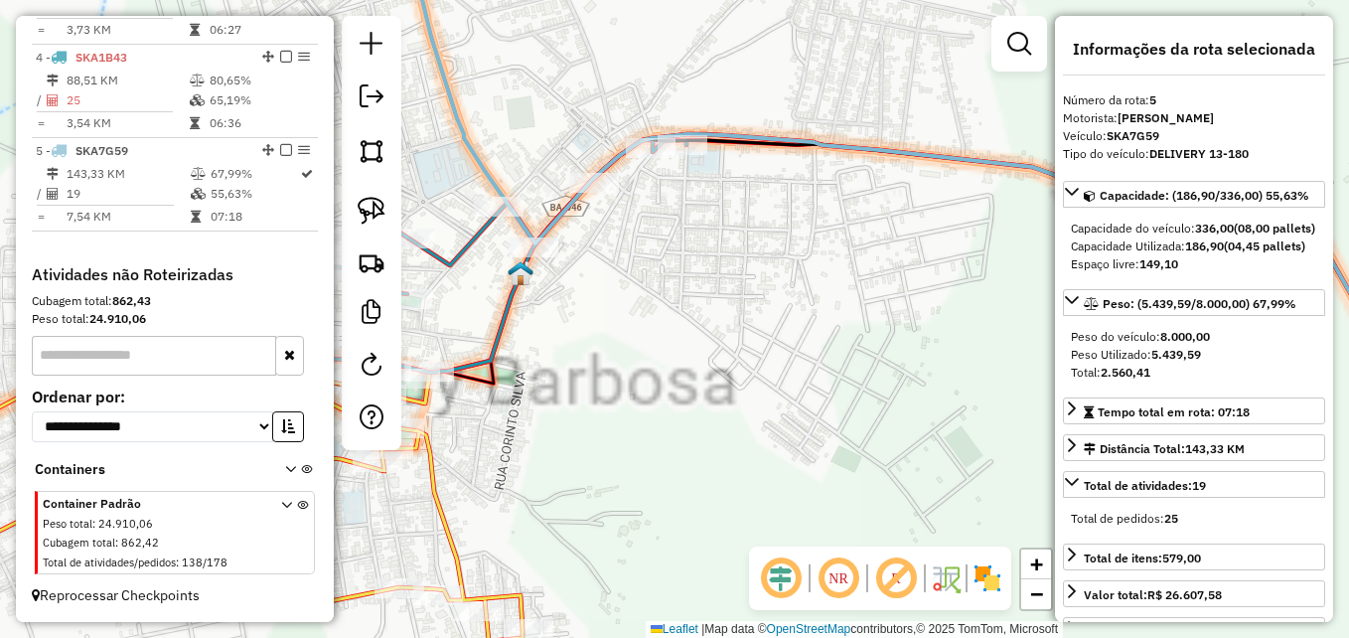
drag, startPoint x: 716, startPoint y: 380, endPoint x: 831, endPoint y: 464, distance: 142.3
click at [831, 465] on div "Janela de atendimento Grade de atendimento Capacidade Transportadoras Veículos …" at bounding box center [674, 319] width 1349 height 638
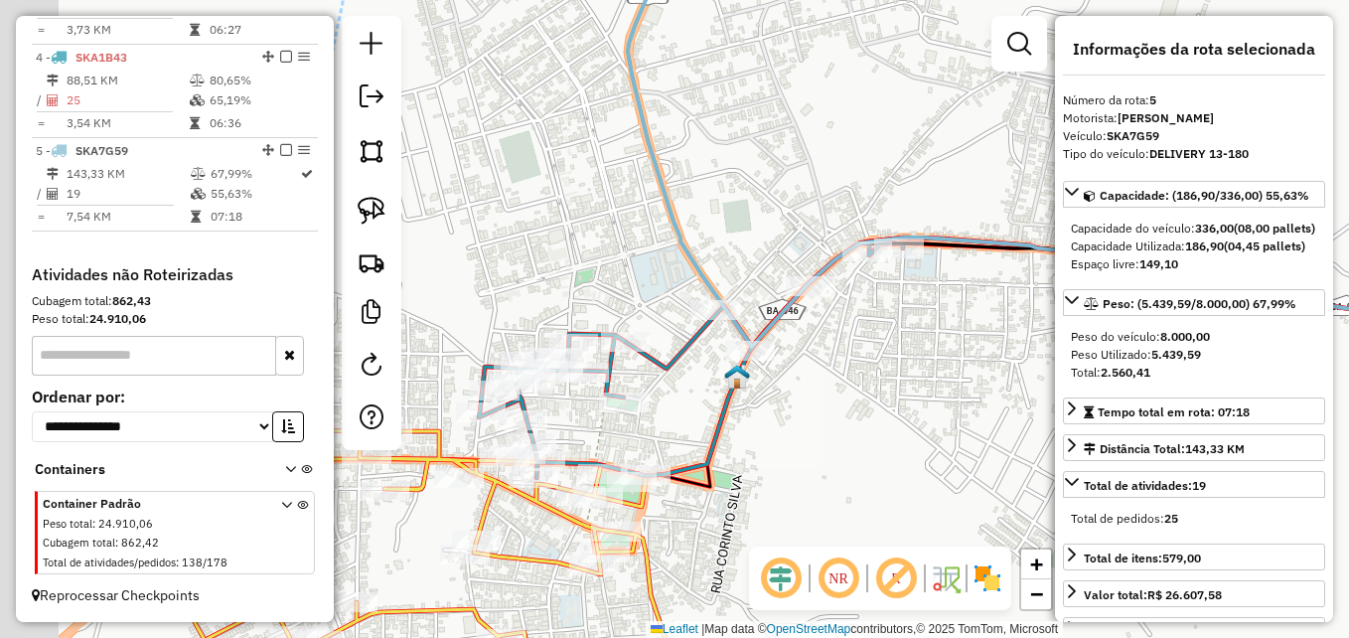
drag, startPoint x: 745, startPoint y: 382, endPoint x: 907, endPoint y: 396, distance: 162.5
click at [910, 396] on div "Janela de atendimento Grade de atendimento Capacidade Transportadoras Veículos …" at bounding box center [674, 319] width 1349 height 638
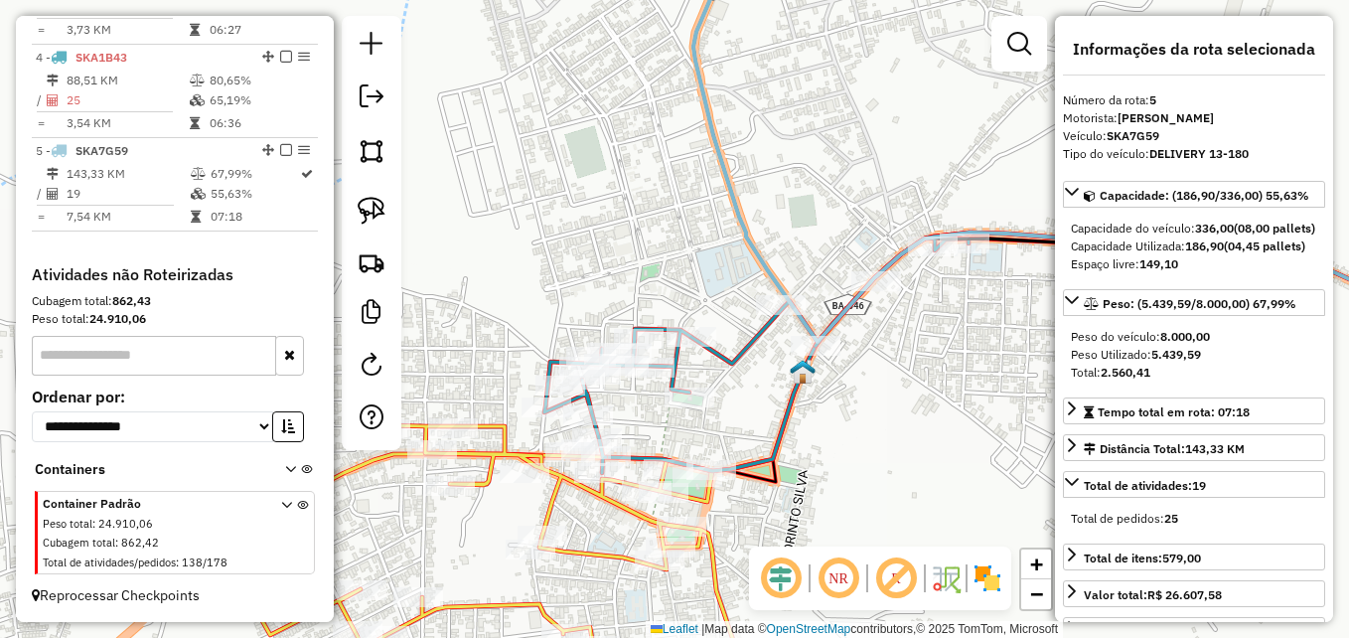
click at [744, 352] on icon at bounding box center [756, 355] width 424 height 234
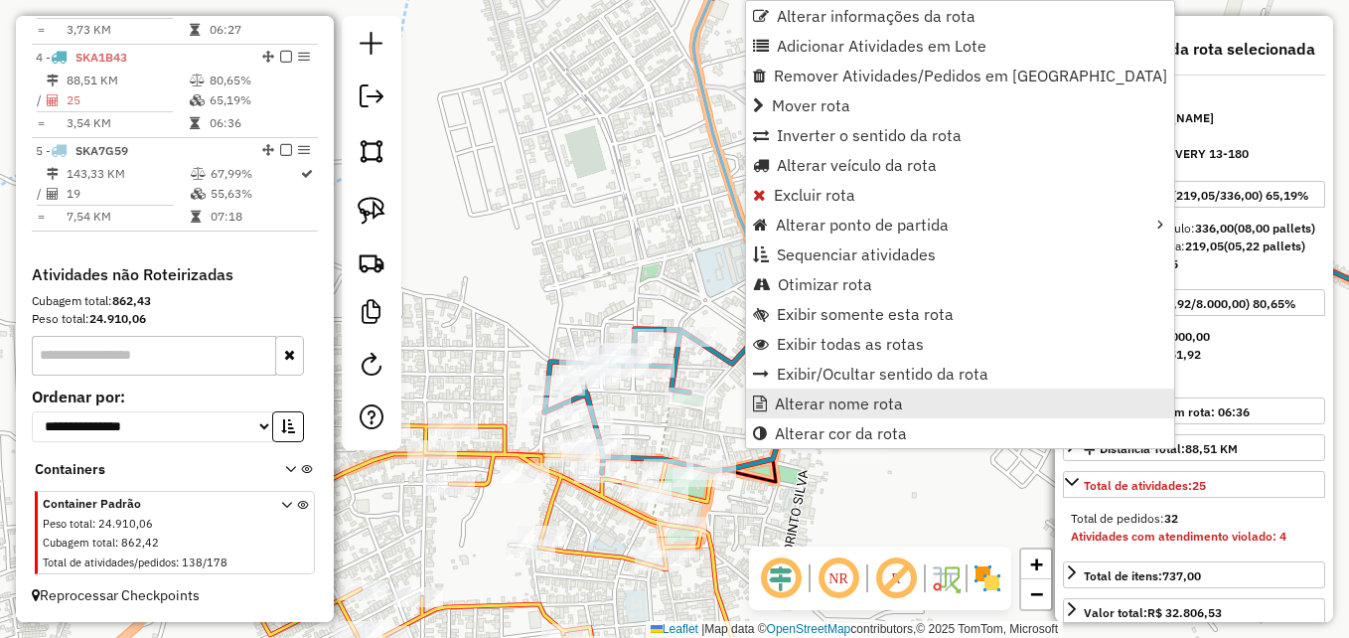
click at [845, 403] on span "Alterar nome rota" at bounding box center [839, 403] width 128 height 16
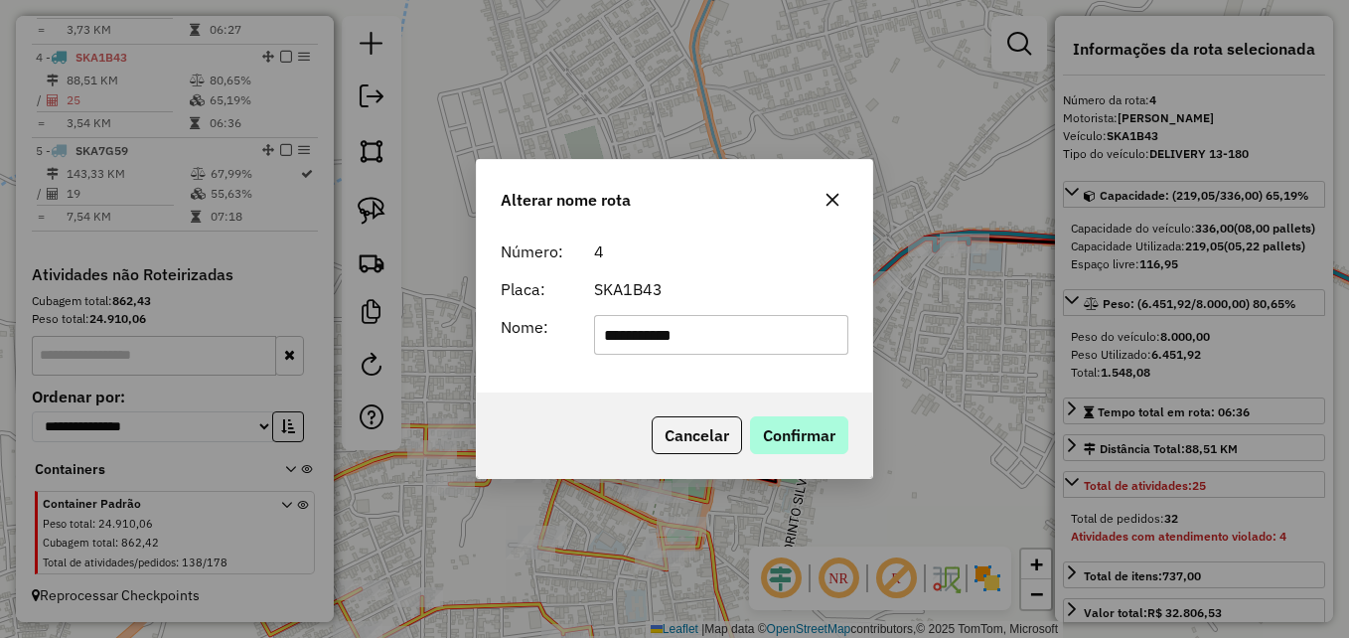
type input "**********"
click at [802, 447] on button "Confirmar" at bounding box center [799, 435] width 98 height 38
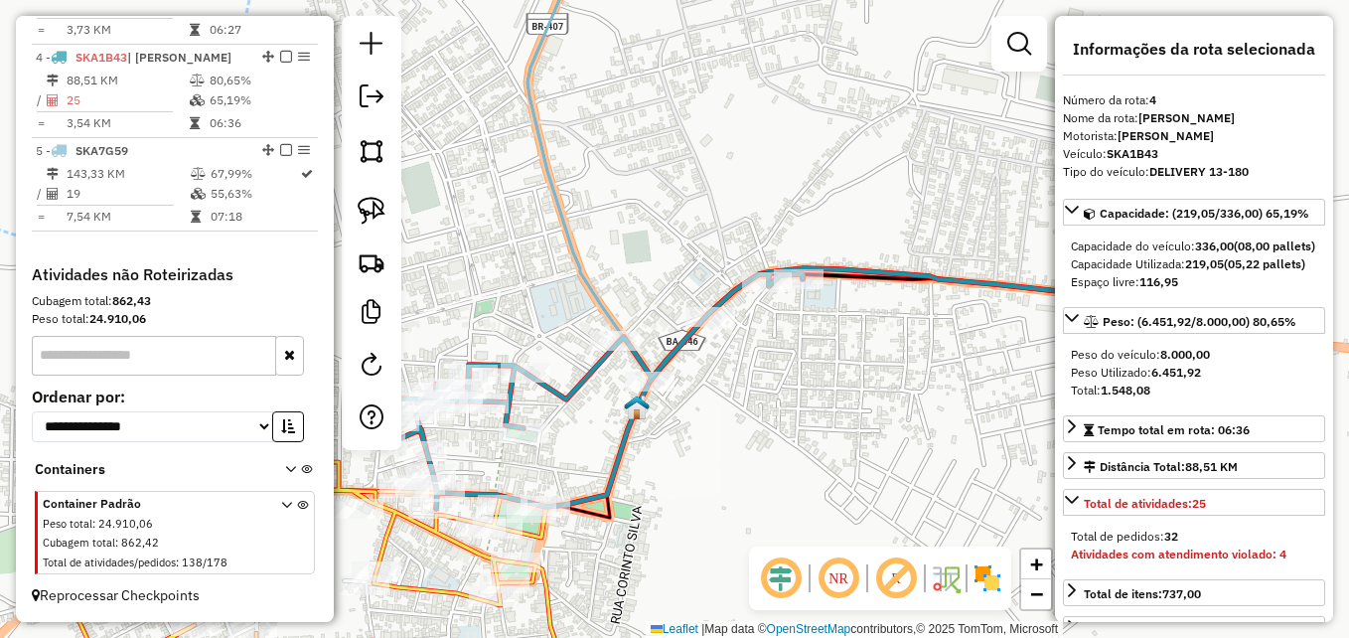
drag, startPoint x: 905, startPoint y: 421, endPoint x: 681, endPoint y: 466, distance: 227.9
click at [681, 466] on div "Janela de atendimento Grade de atendimento Capacidade Transportadoras Veículos …" at bounding box center [674, 319] width 1349 height 638
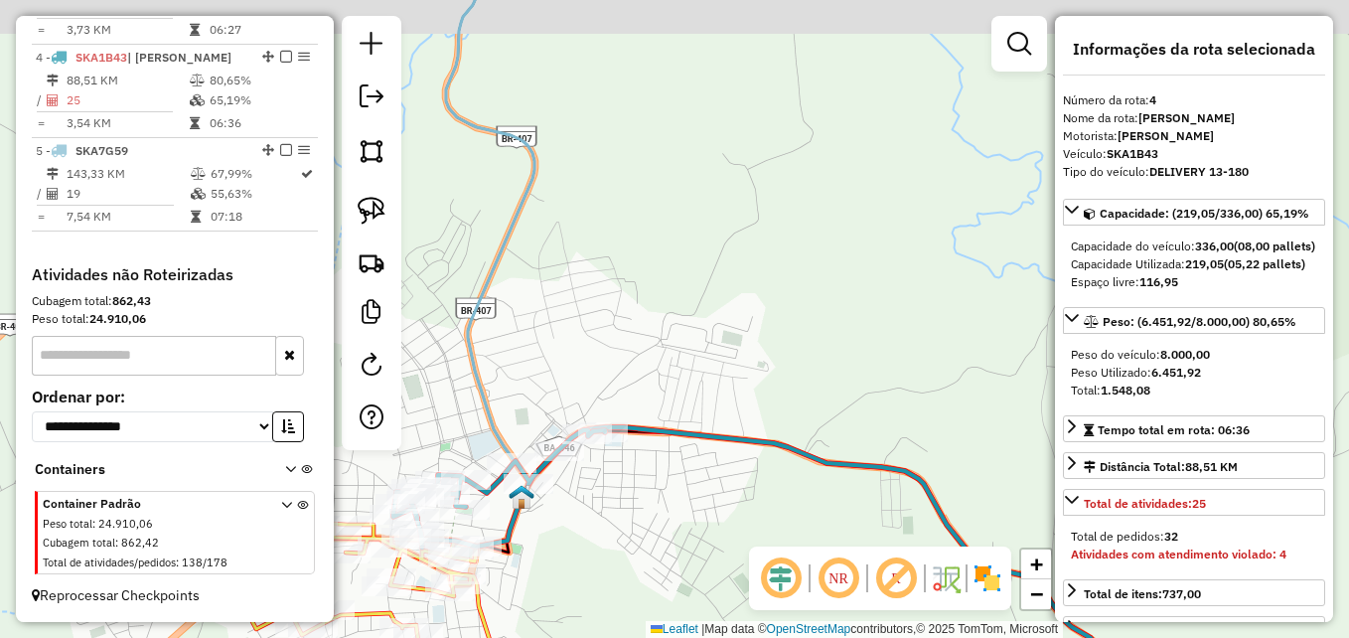
drag, startPoint x: 790, startPoint y: 425, endPoint x: 664, endPoint y: 482, distance: 138.3
click at [660, 489] on div "Janela de atendimento Grade de atendimento Capacidade Transportadoras Veículos …" at bounding box center [674, 319] width 1349 height 638
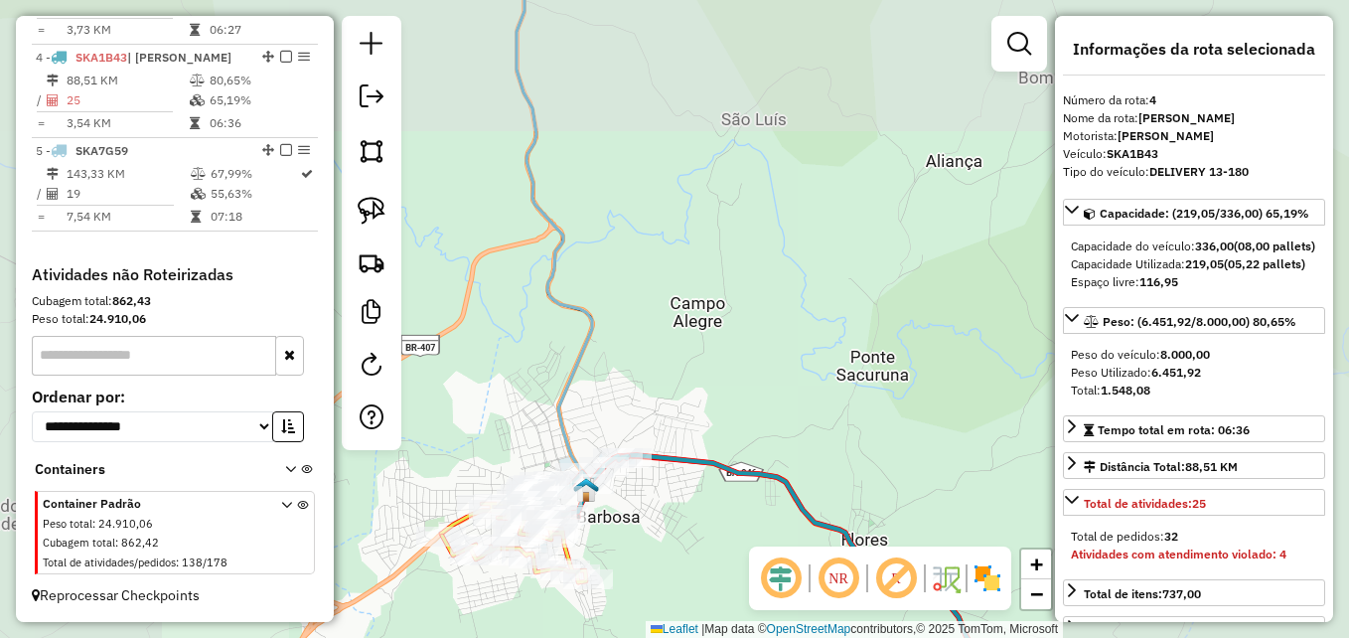
drag, startPoint x: 744, startPoint y: 314, endPoint x: 718, endPoint y: 429, distance: 118.1
click at [718, 429] on div "Janela de atendimento Grade de atendimento Capacidade Transportadoras Veículos …" at bounding box center [674, 319] width 1349 height 638
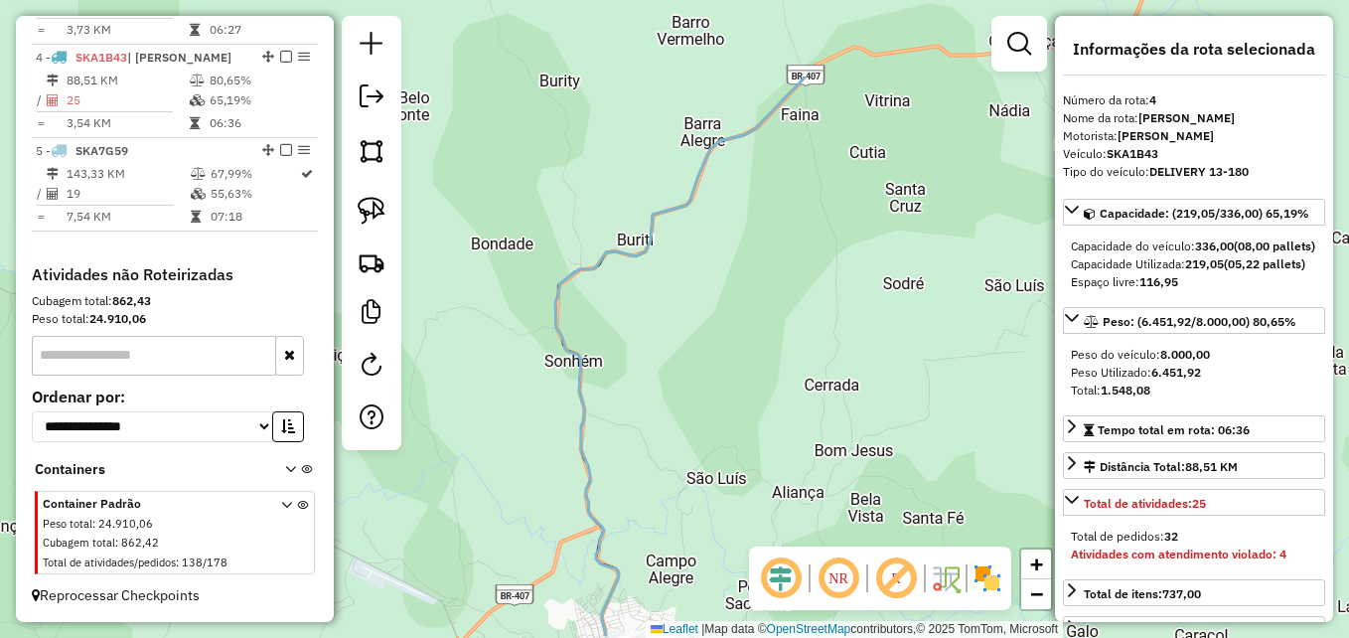
drag, startPoint x: 775, startPoint y: 349, endPoint x: 751, endPoint y: 489, distance: 142.1
click at [751, 489] on div "Janela de atendimento Grade de atendimento Capacidade Transportadoras Veículos …" at bounding box center [674, 319] width 1349 height 638
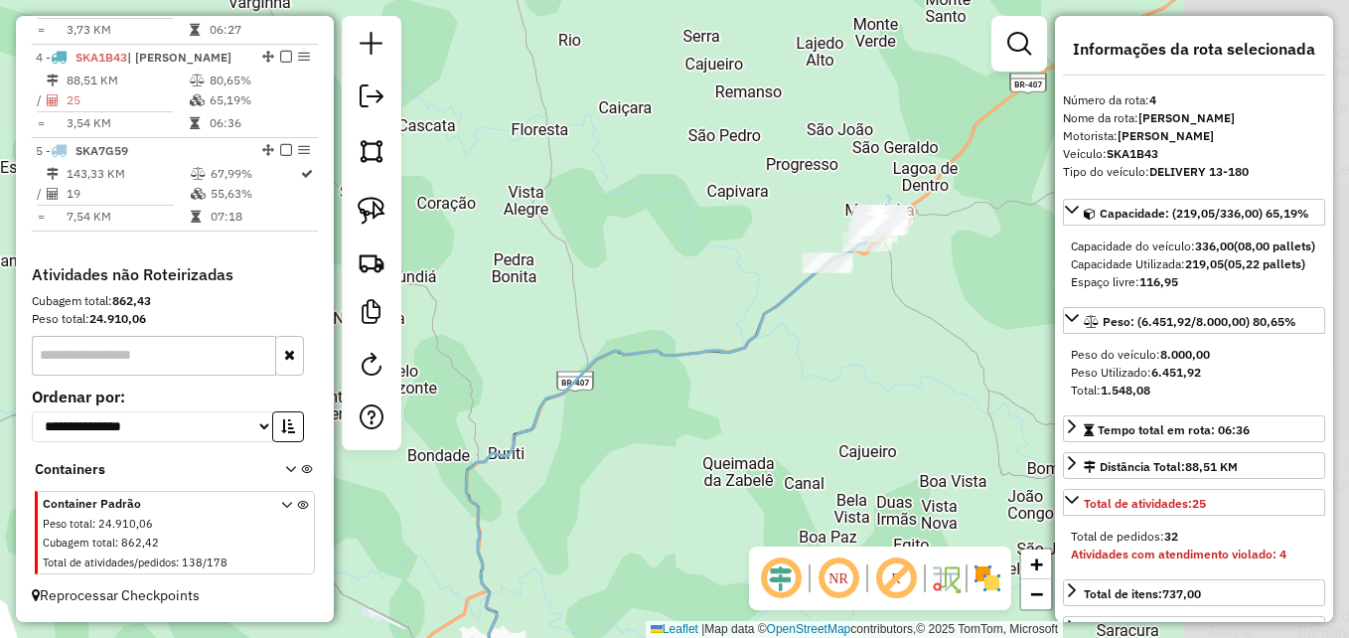
drag, startPoint x: 829, startPoint y: 345, endPoint x: 719, endPoint y: 421, distance: 134.2
click at [620, 471] on div "Janela de atendimento Grade de atendimento Capacidade Transportadoras Veículos …" at bounding box center [674, 319] width 1349 height 638
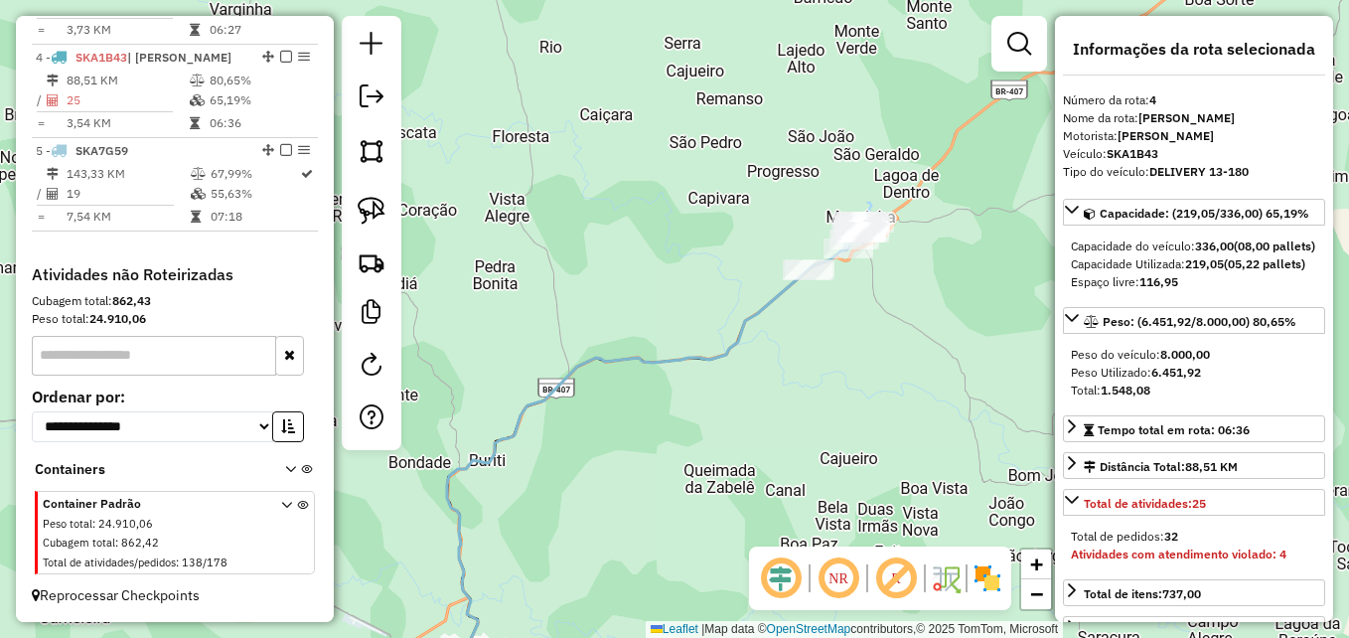
click at [769, 302] on icon at bounding box center [628, 485] width 362 height 432
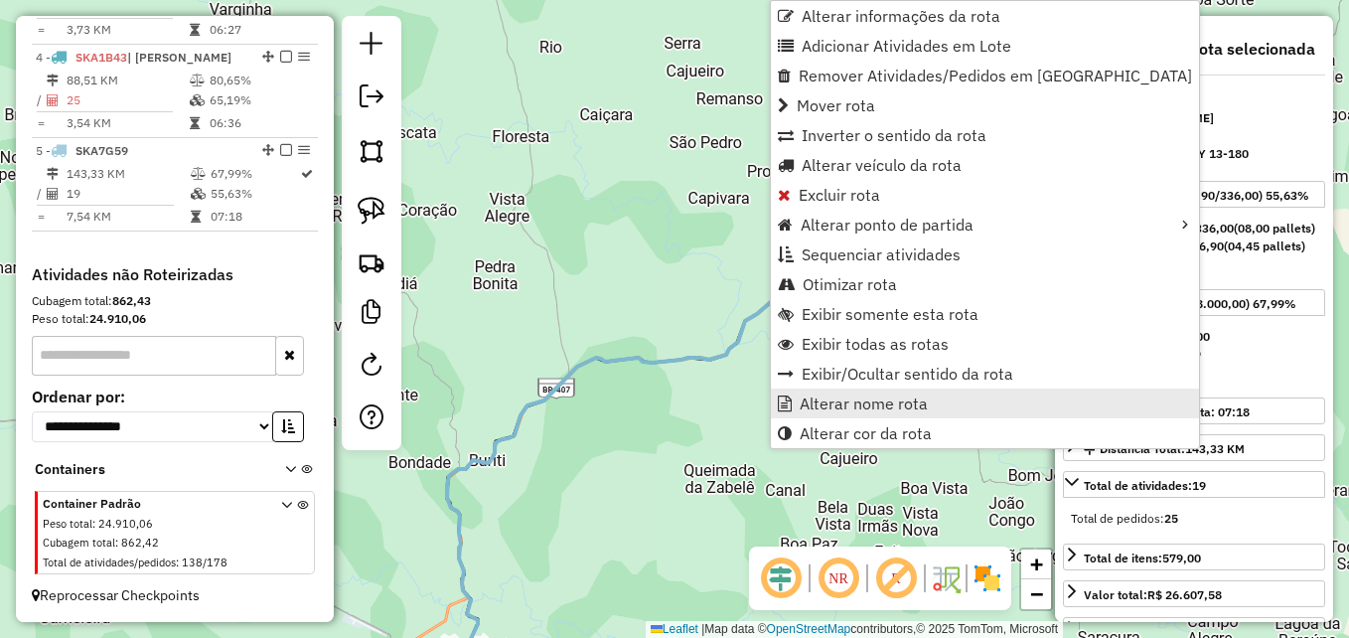
click at [869, 401] on span "Alterar nome rota" at bounding box center [864, 403] width 128 height 16
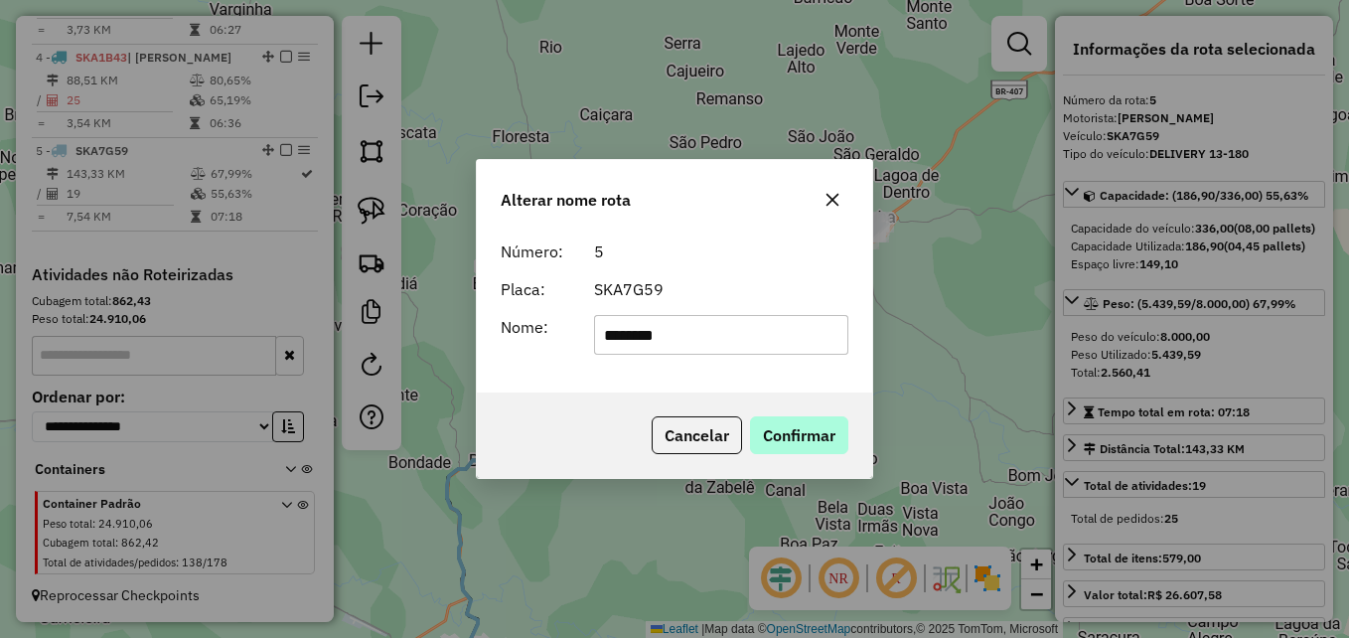
type input "********"
click at [824, 441] on button "Confirmar" at bounding box center [799, 435] width 98 height 38
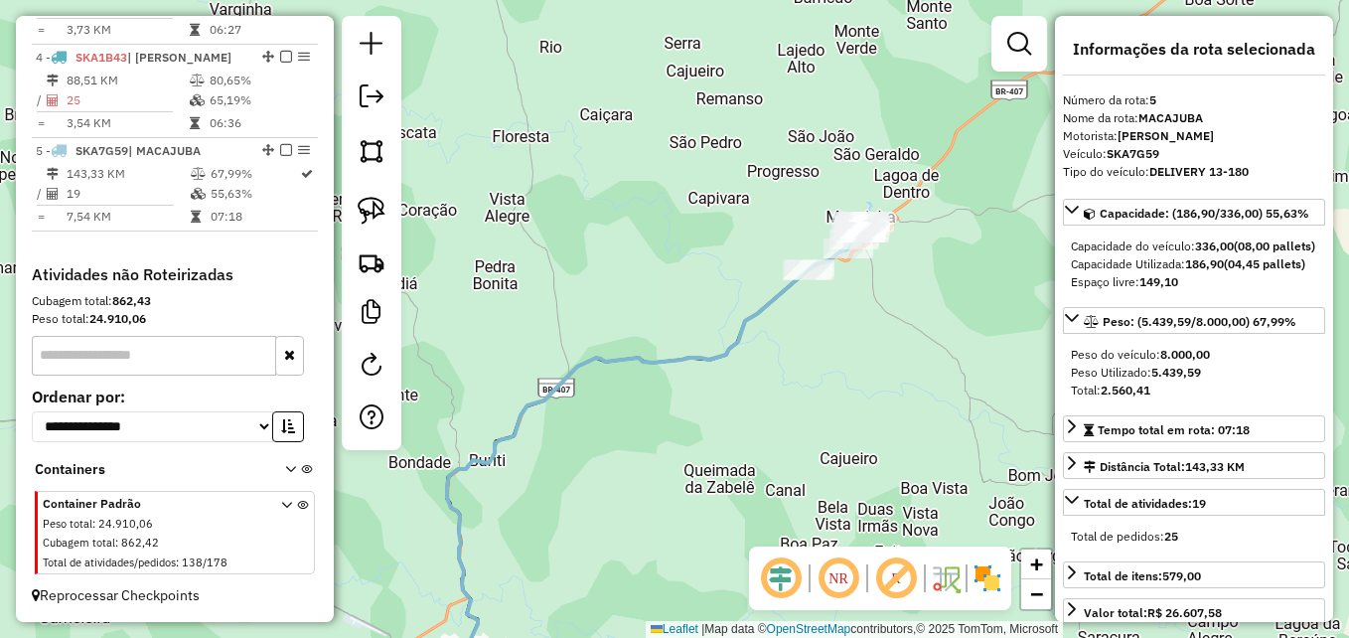
drag, startPoint x: 639, startPoint y: 483, endPoint x: 612, endPoint y: 308, distance: 176.9
click at [612, 308] on div "Janela de atendimento Grade de atendimento Capacidade Transportadoras Veículos …" at bounding box center [674, 319] width 1349 height 638
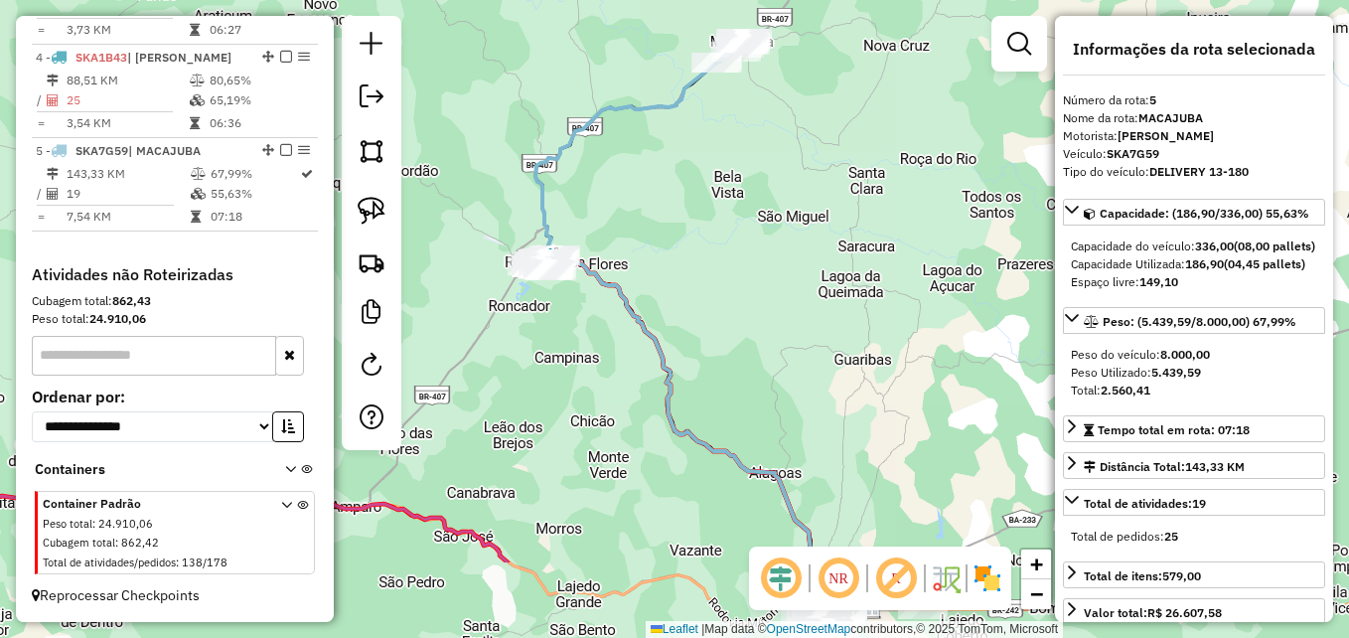
drag, startPoint x: 622, startPoint y: 425, endPoint x: 653, endPoint y: 226, distance: 201.0
click at [652, 224] on div "Janela de atendimento Grade de atendimento Capacidade Transportadoras Veículos …" at bounding box center [674, 319] width 1349 height 638
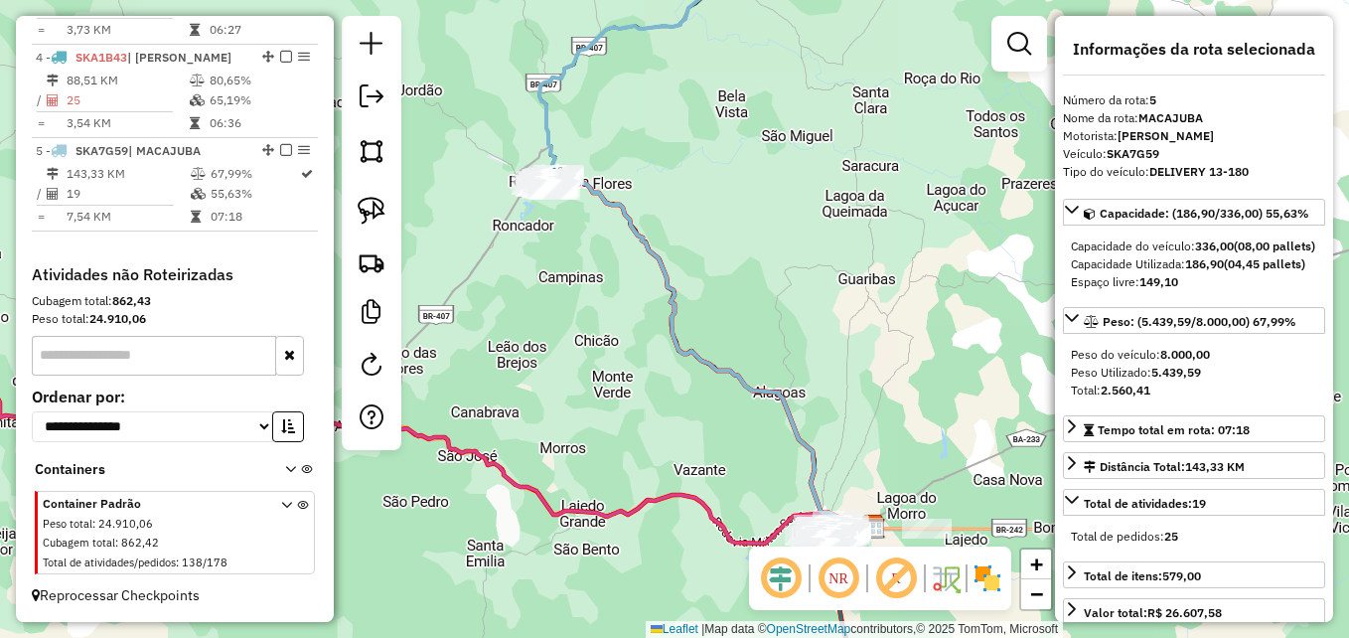
drag, startPoint x: 624, startPoint y: 419, endPoint x: 580, endPoint y: 303, distance: 124.2
click at [568, 303] on div "Janela de atendimento Grade de atendimento Capacidade Transportadoras Veículos …" at bounding box center [674, 319] width 1349 height 638
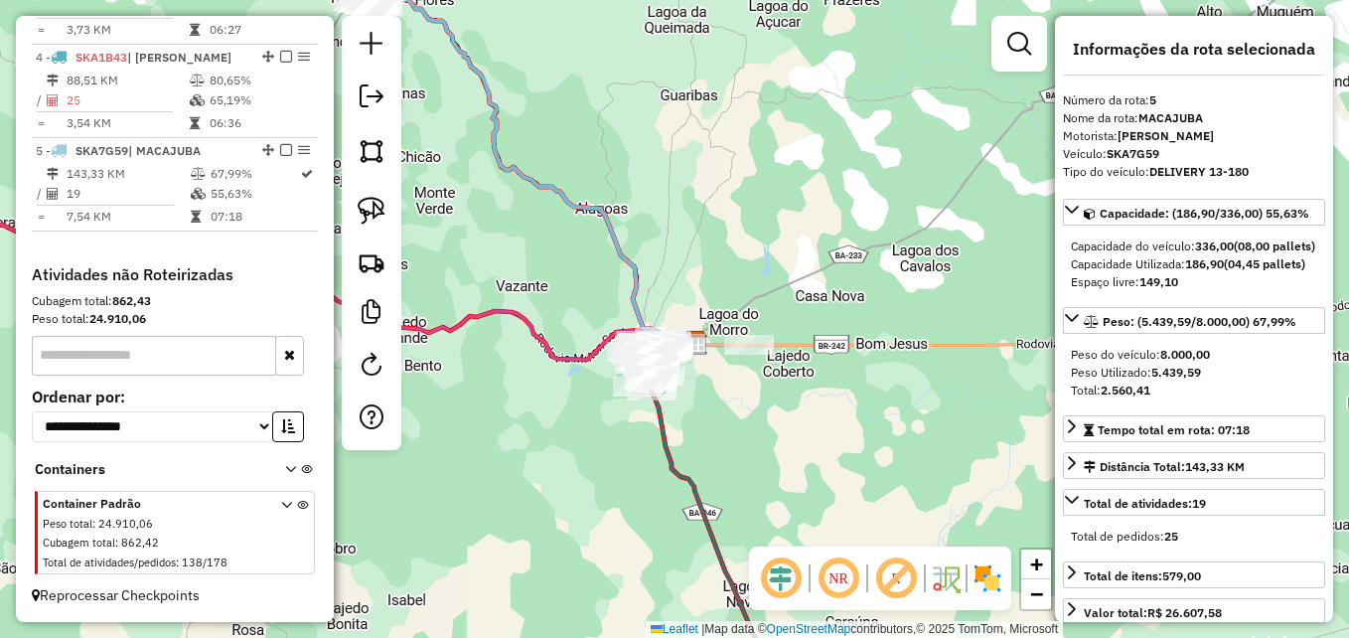
drag, startPoint x: 741, startPoint y: 453, endPoint x: 786, endPoint y: 447, distance: 45.1
click at [786, 447] on div "Janela de atendimento Grade de atendimento Capacidade Transportadoras Veículos …" at bounding box center [674, 319] width 1349 height 638
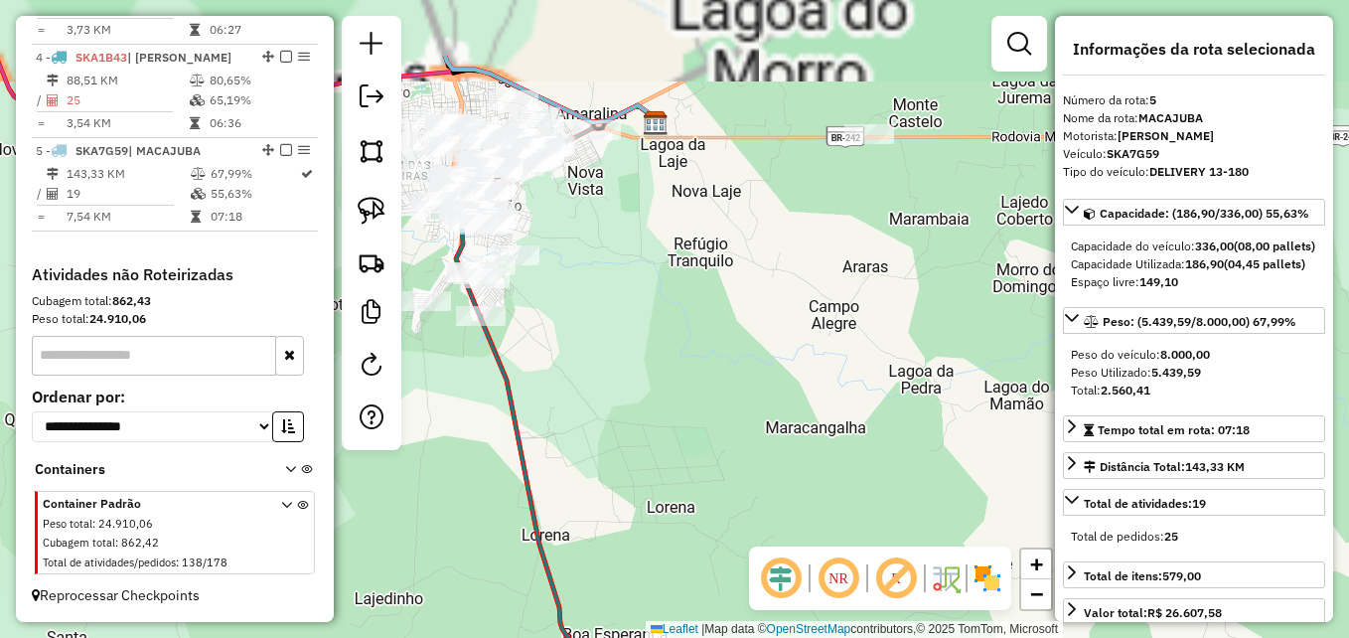
drag, startPoint x: 726, startPoint y: 427, endPoint x: 803, endPoint y: 543, distance: 139.1
click at [807, 590] on hb-router-mapa "Informações da Sessão 978393 - 13/08/2025 Criação: 12/08/2025 17:24 Depósito: D…" at bounding box center [674, 319] width 1349 height 638
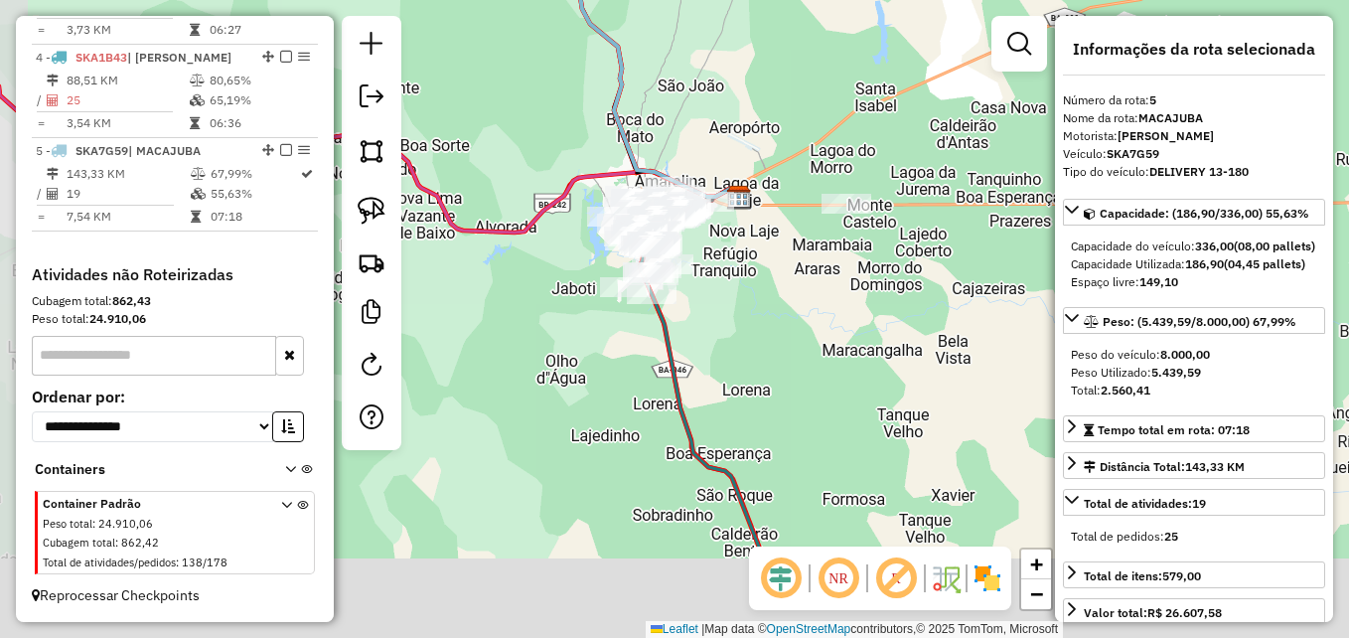
drag, startPoint x: 738, startPoint y: 454, endPoint x: 789, endPoint y: 271, distance: 189.7
click at [801, 261] on div "Janela de atendimento Grade de atendimento Capacidade Transportadoras Veículos …" at bounding box center [674, 319] width 1349 height 638
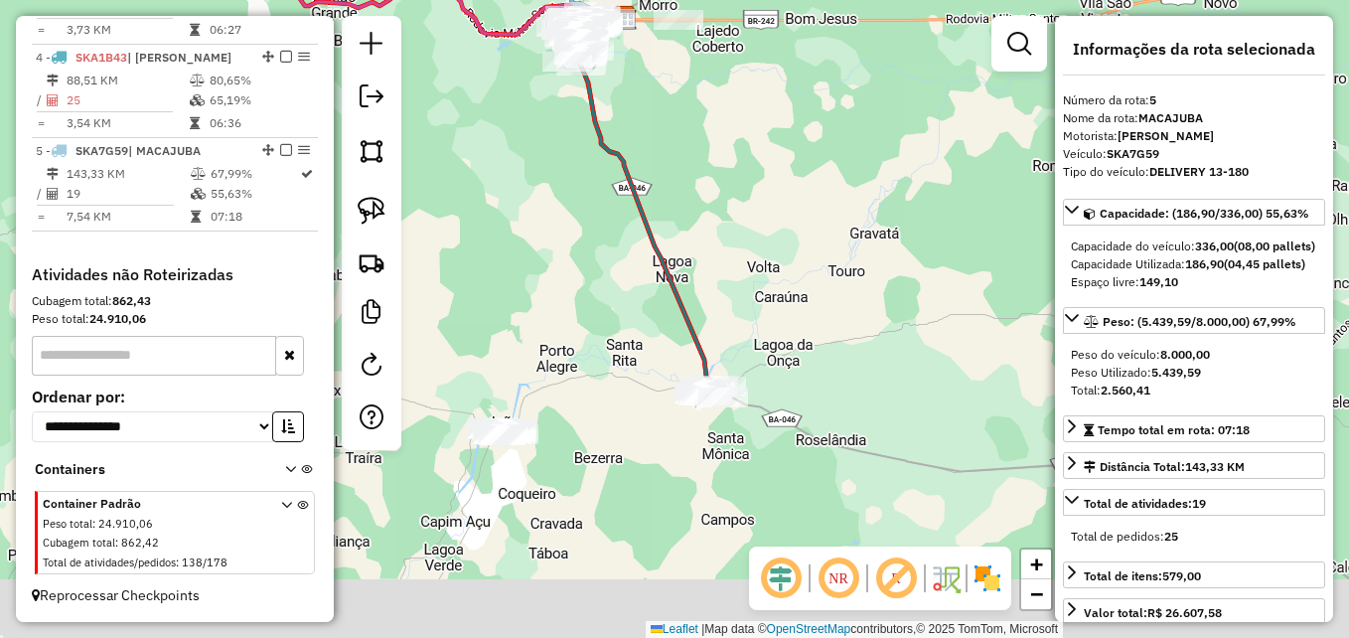
drag, startPoint x: 614, startPoint y: 461, endPoint x: 572, endPoint y: 222, distance: 243.0
click at [564, 217] on div "Janela de atendimento Grade de atendimento Capacidade Transportadoras Veículos …" at bounding box center [674, 319] width 1349 height 638
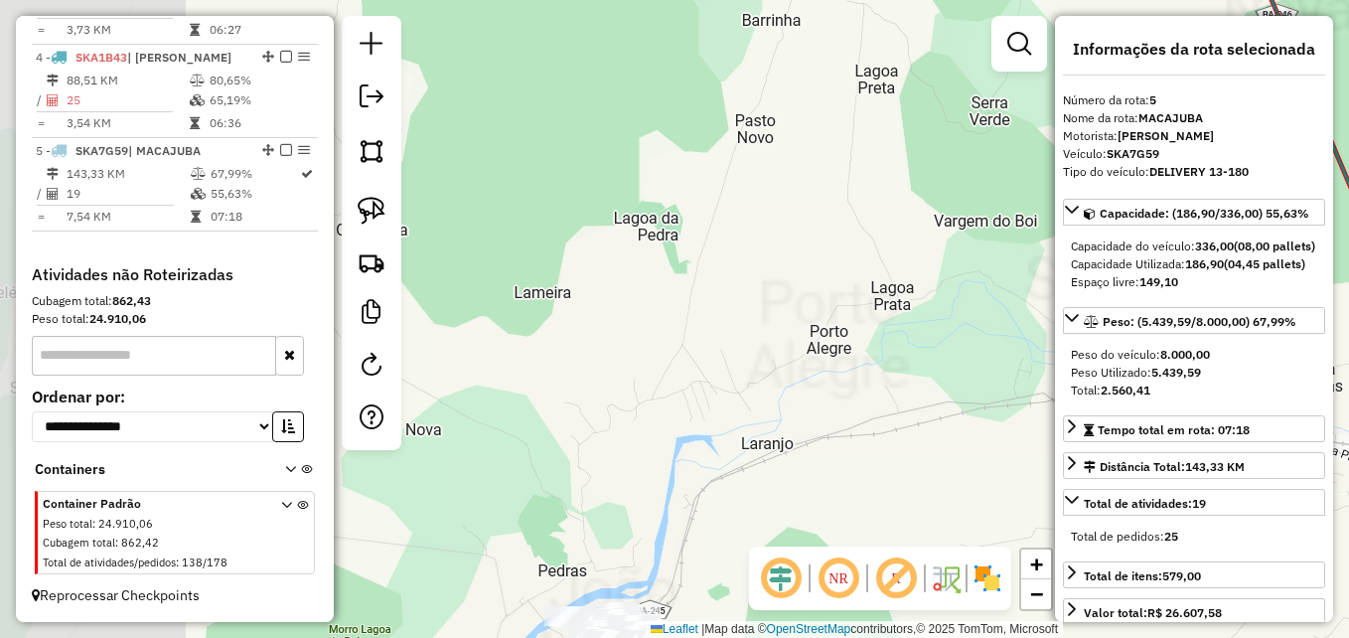
drag, startPoint x: 498, startPoint y: 402, endPoint x: 843, endPoint y: 272, distance: 369.4
click at [857, 258] on div "Janela de atendimento Grade de atendimento Capacidade Transportadoras Veículos …" at bounding box center [674, 319] width 1349 height 638
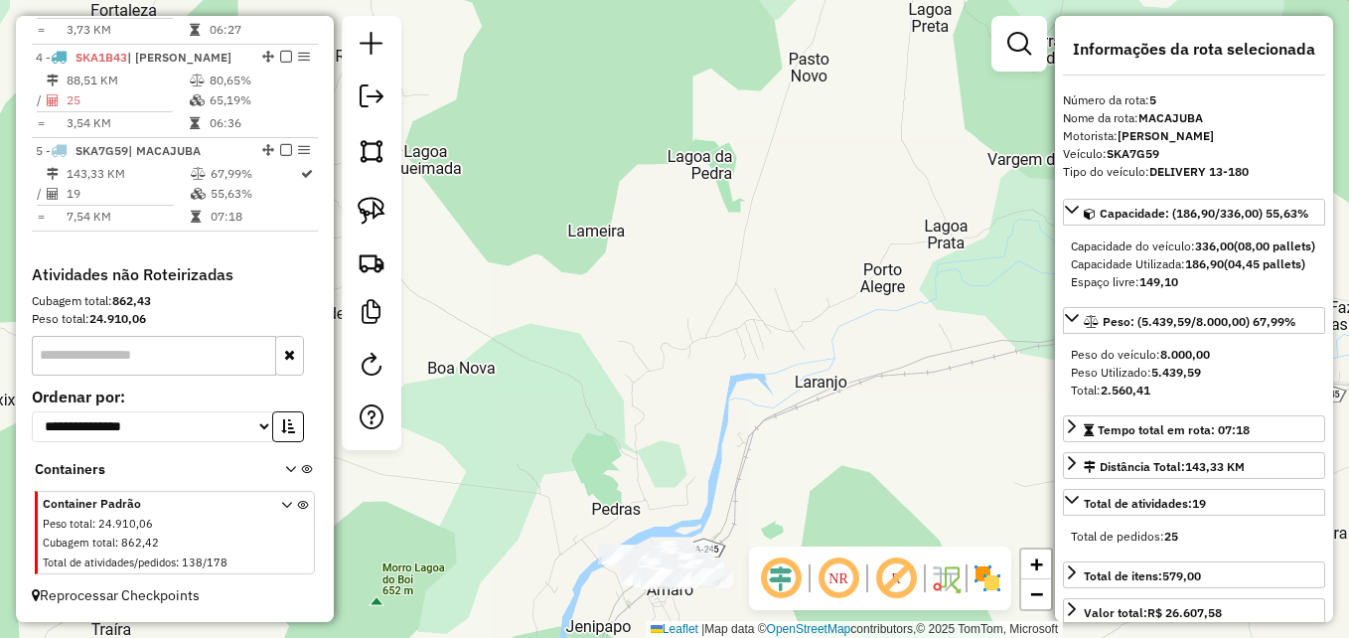
drag, startPoint x: 775, startPoint y: 411, endPoint x: 742, endPoint y: 264, distance: 150.6
click at [742, 264] on div "Janela de atendimento Grade de atendimento Capacidade Transportadoras Veículos …" at bounding box center [674, 319] width 1349 height 638
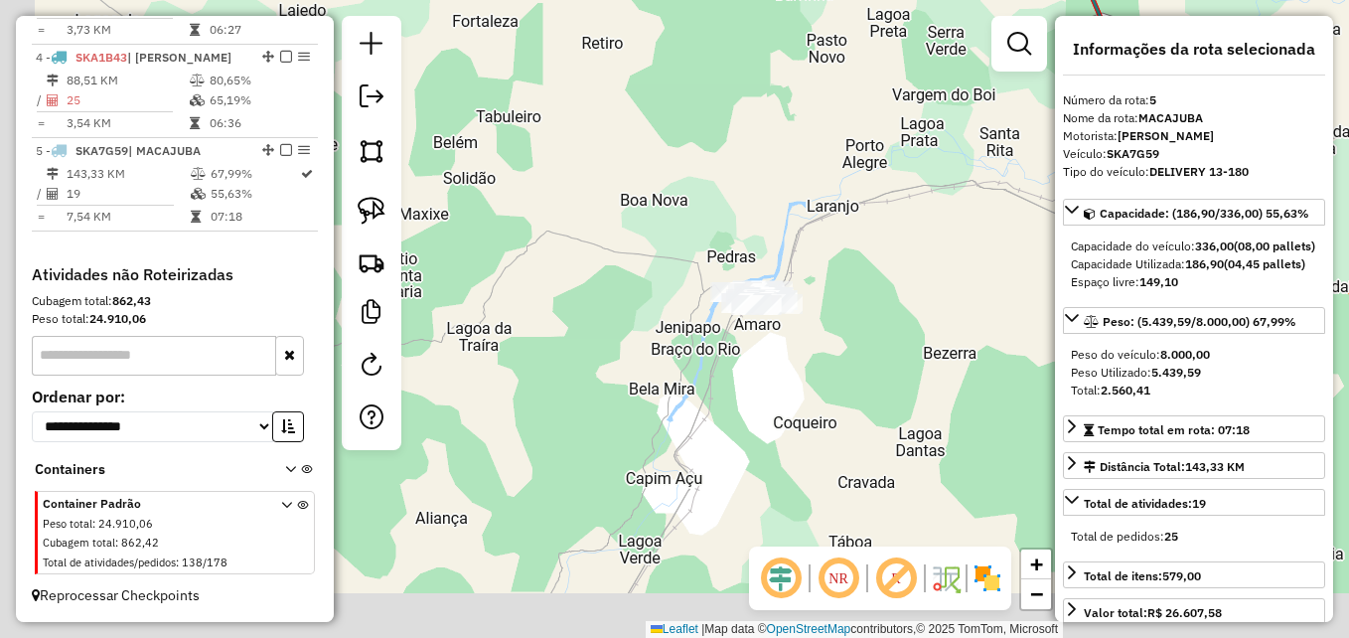
drag, startPoint x: 741, startPoint y: 443, endPoint x: 878, endPoint y: 241, distance: 243.8
click at [878, 241] on div "Janela de atendimento Grade de atendimento Capacidade Transportadoras Veículos …" at bounding box center [674, 319] width 1349 height 638
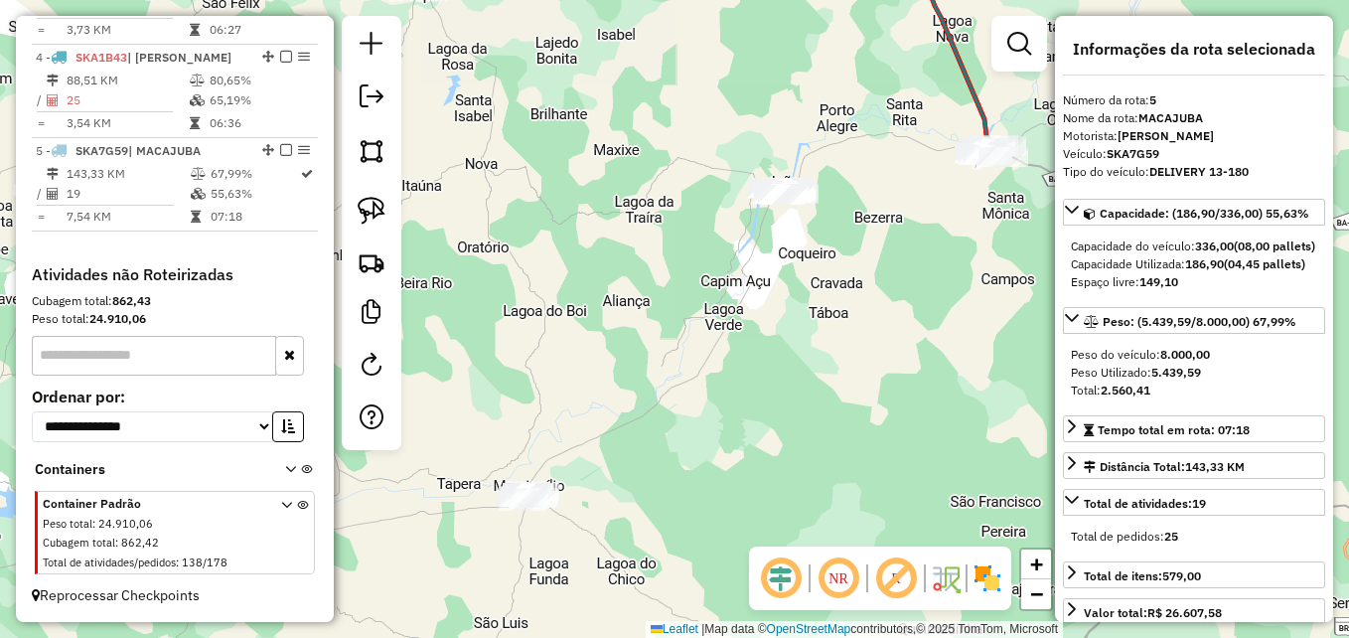
drag, startPoint x: 781, startPoint y: 402, endPoint x: 735, endPoint y: 374, distance: 53.5
click at [735, 374] on div "Janela de atendimento Grade de atendimento Capacidade Transportadoras Veículos …" at bounding box center [674, 319] width 1349 height 638
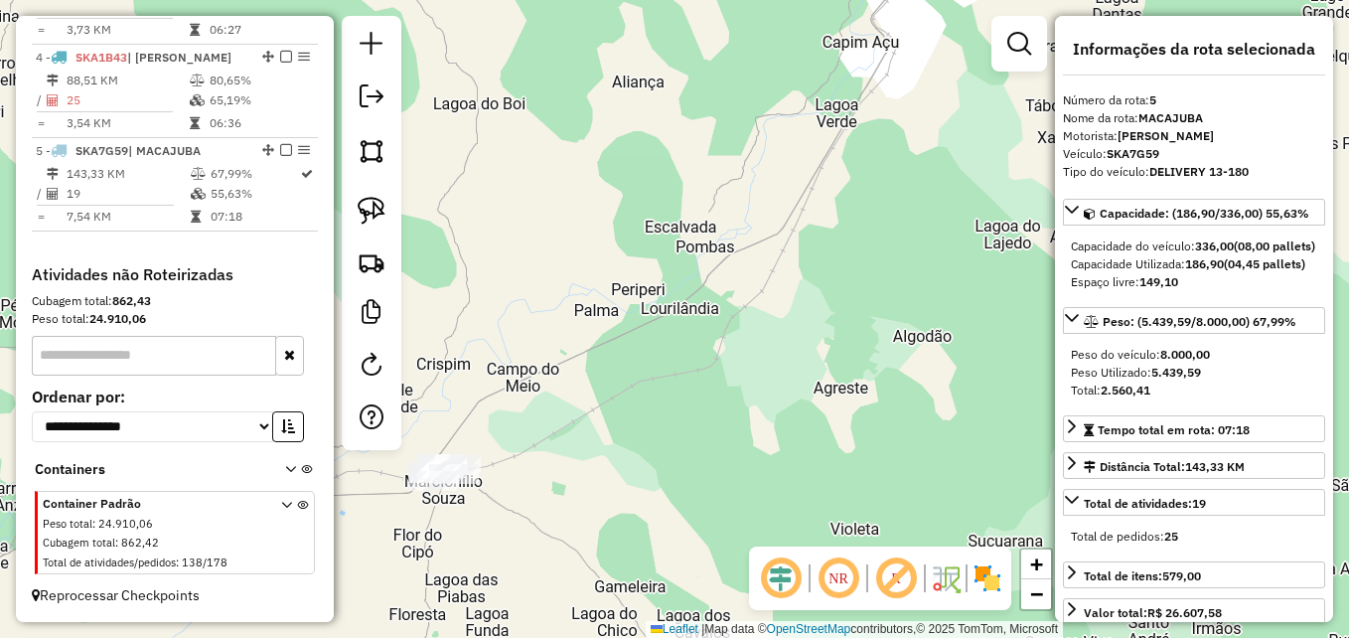
drag, startPoint x: 647, startPoint y: 431, endPoint x: 768, endPoint y: 289, distance: 186.7
click at [768, 289] on div "Janela de atendimento Grade de atendimento Capacidade Transportadoras Veículos …" at bounding box center [674, 319] width 1349 height 638
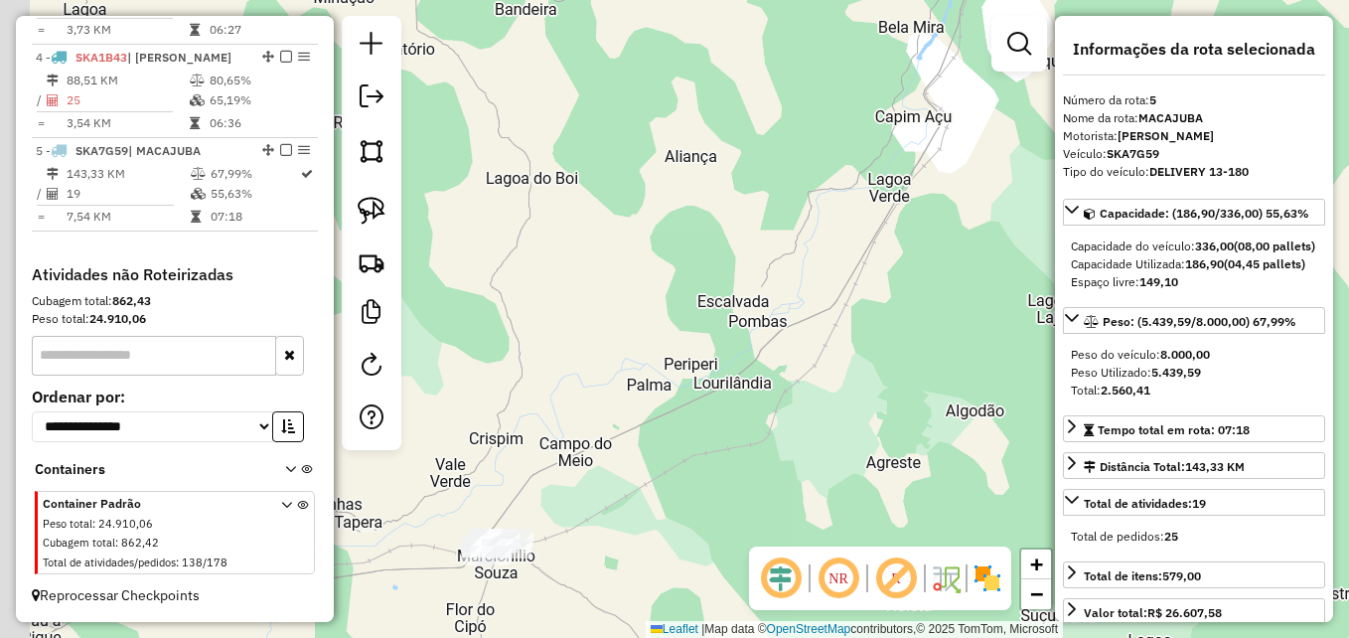
drag, startPoint x: 732, startPoint y: 314, endPoint x: 818, endPoint y: 356, distance: 96.0
click at [811, 366] on div "Janela de atendimento Grade de atendimento Capacidade Transportadoras Veículos …" at bounding box center [674, 319] width 1349 height 638
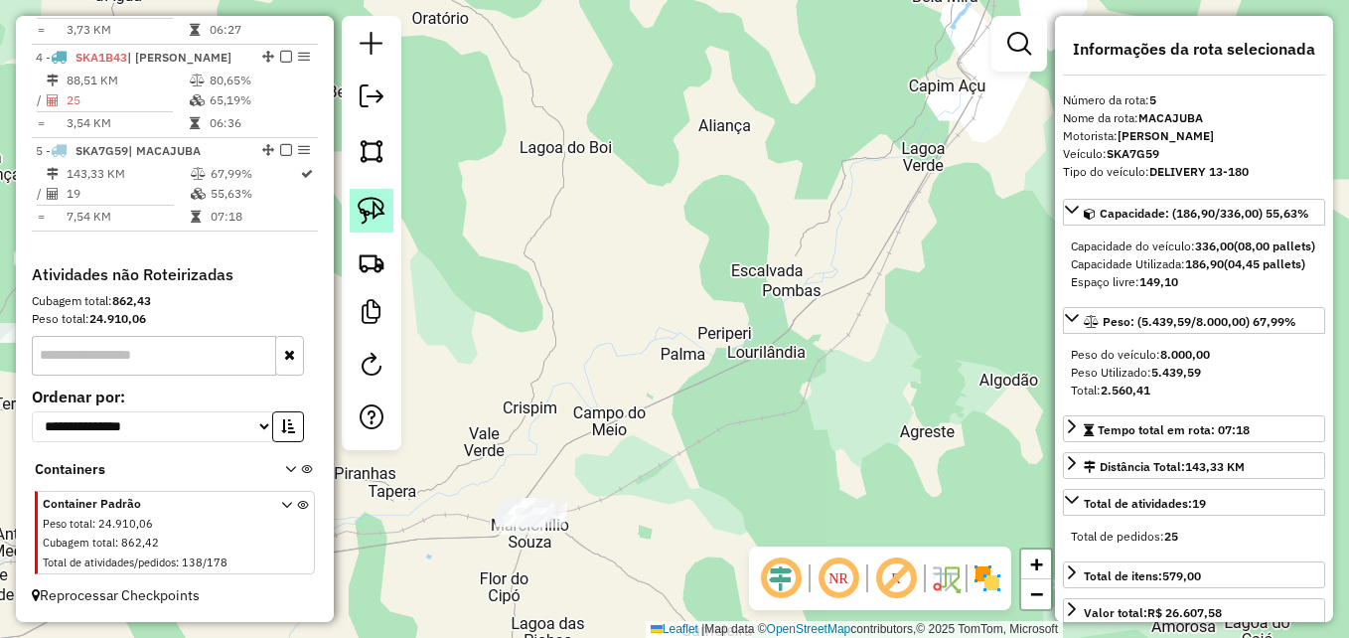
click at [373, 215] on img at bounding box center [372, 211] width 28 height 28
drag, startPoint x: 599, startPoint y: 550, endPoint x: 584, endPoint y: 455, distance: 96.5
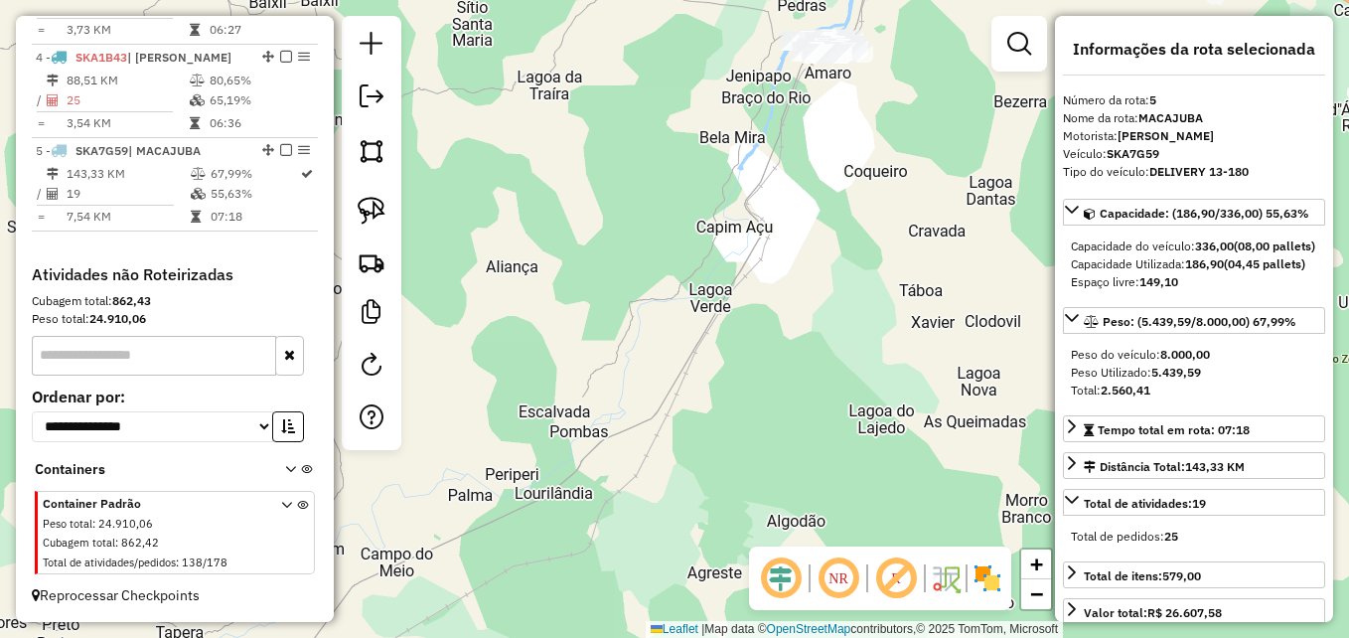
drag, startPoint x: 800, startPoint y: 365, endPoint x: 587, endPoint y: 506, distance: 255.1
click at [587, 506] on div "Janela de atendimento Grade de atendimento Capacidade Transportadoras Veículos …" at bounding box center [674, 319] width 1349 height 638
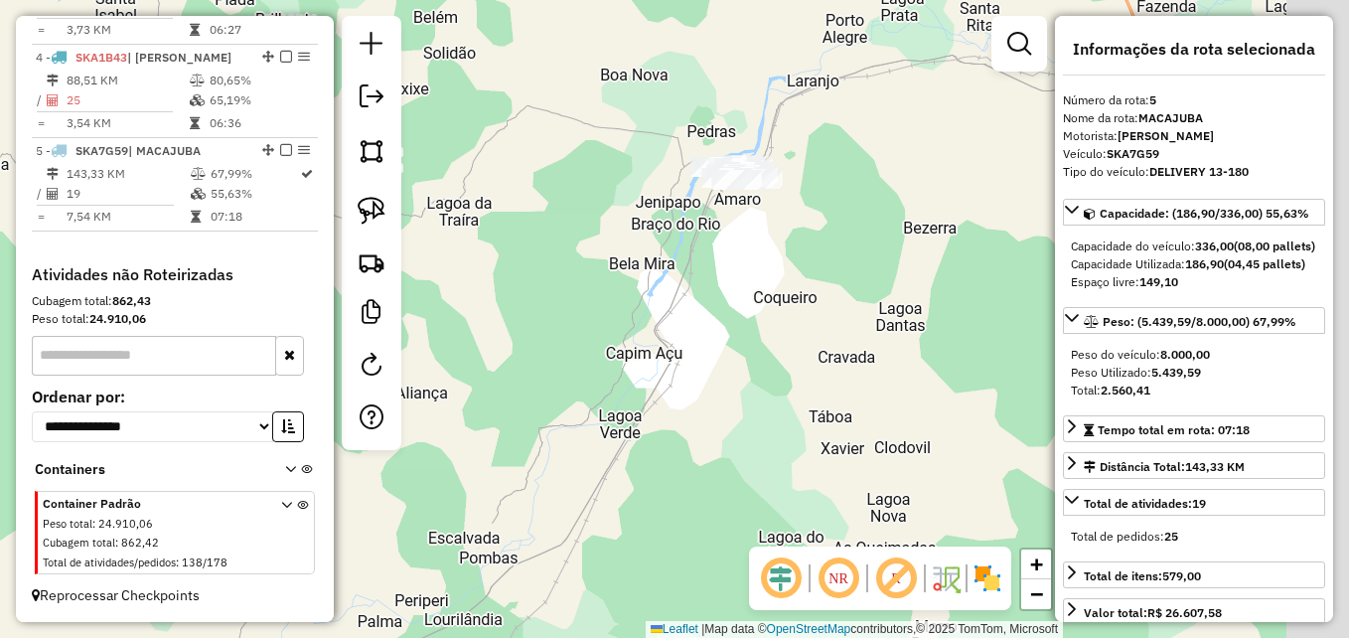
drag, startPoint x: 794, startPoint y: 291, endPoint x: 629, endPoint y: 524, distance: 285.8
click at [629, 524] on div "Janela de atendimento Grade de atendimento Capacidade Transportadoras Veículos …" at bounding box center [674, 319] width 1349 height 638
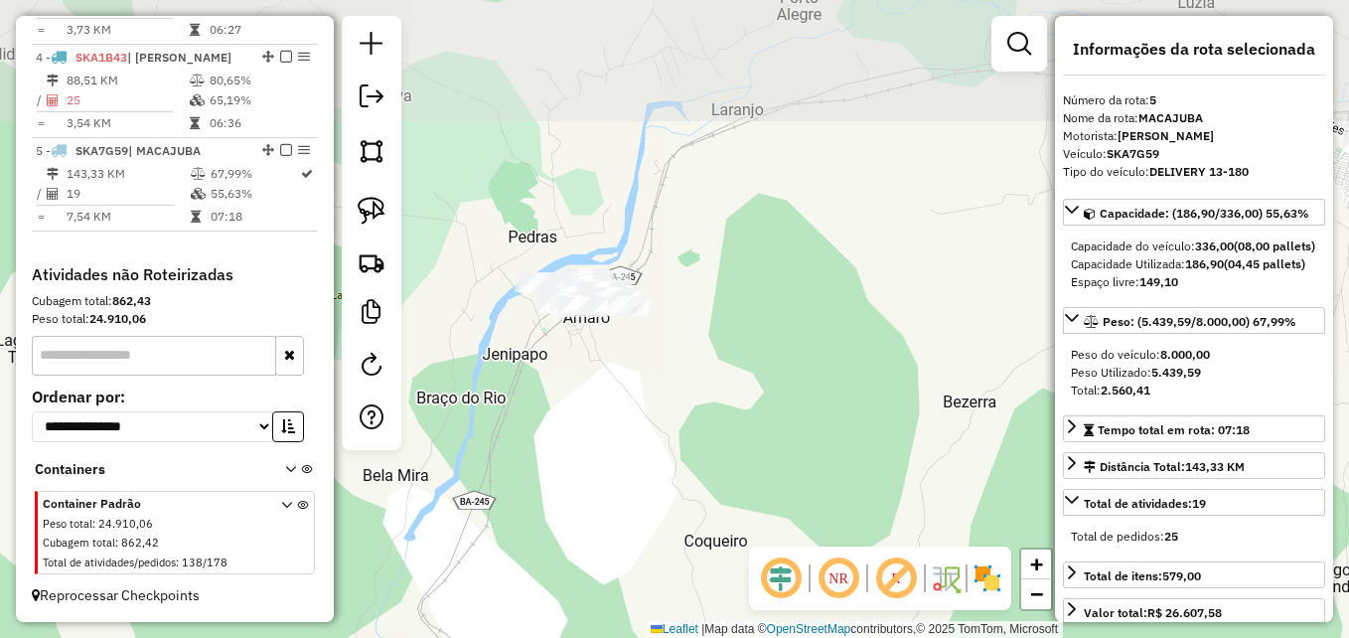
drag, startPoint x: 693, startPoint y: 361, endPoint x: 668, endPoint y: 506, distance: 147.3
click at [668, 506] on div "Janela de atendimento Grade de atendimento Capacidade Transportadoras Veículos …" at bounding box center [674, 319] width 1349 height 638
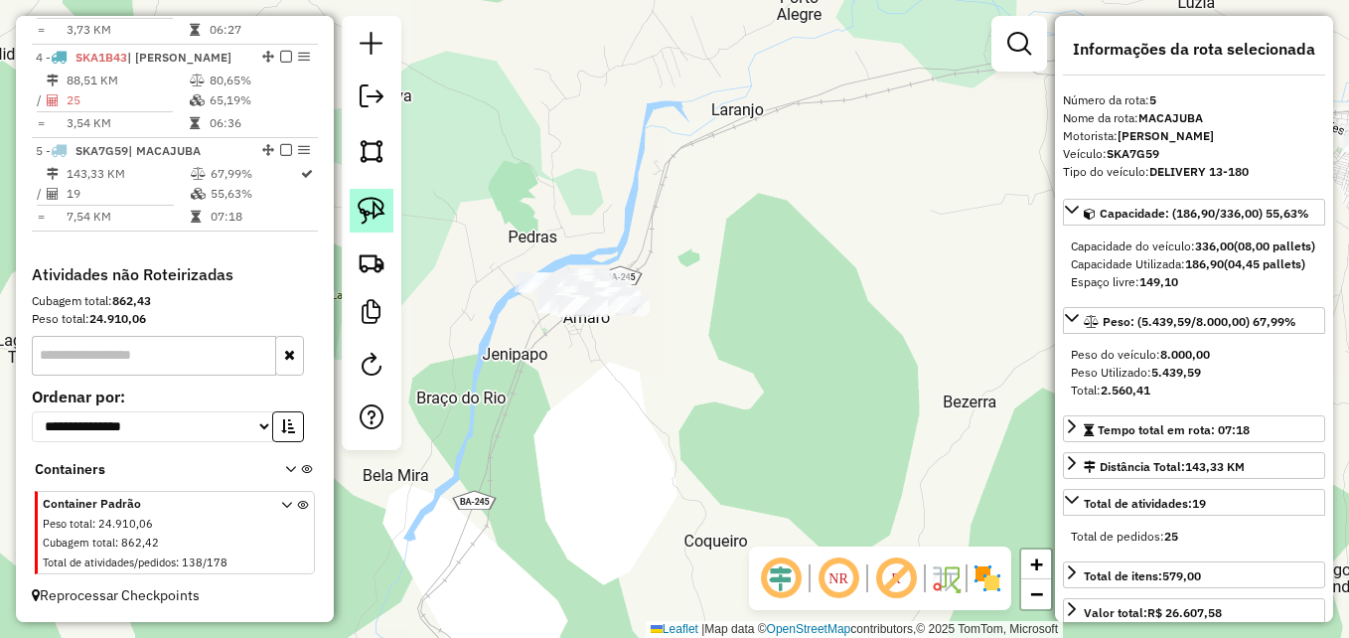
click at [366, 215] on img at bounding box center [372, 211] width 28 height 28
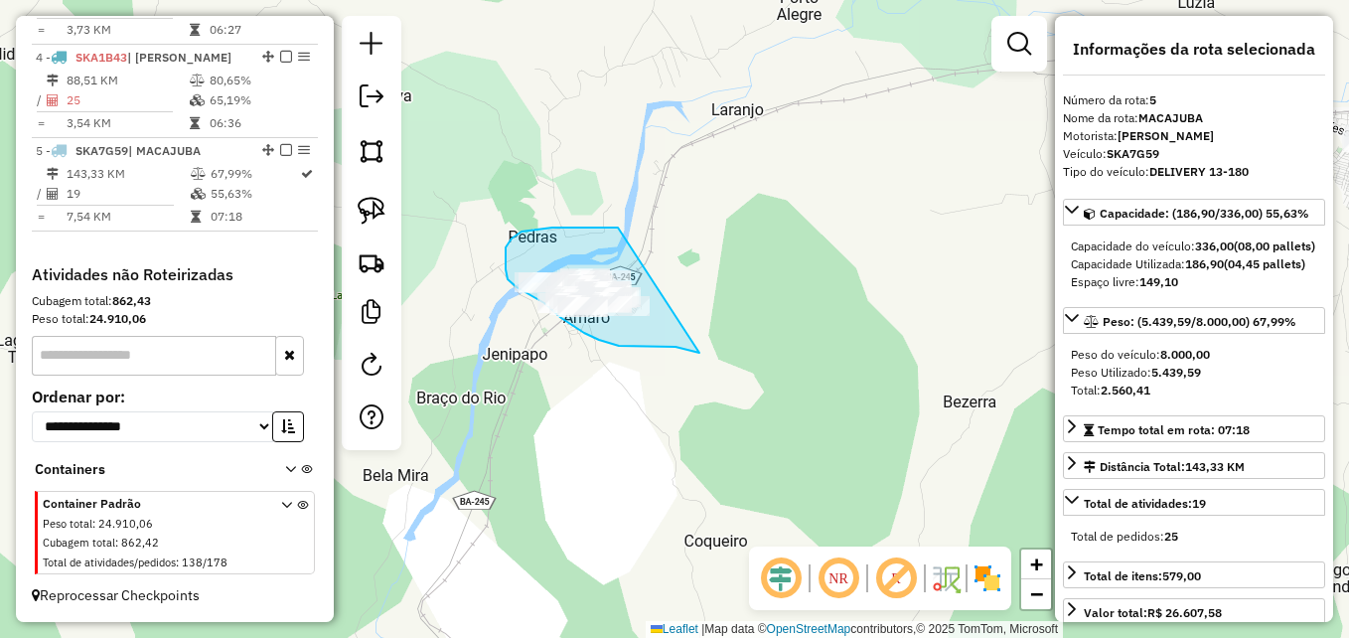
drag, startPoint x: 641, startPoint y: 347, endPoint x: 622, endPoint y: 224, distance: 123.6
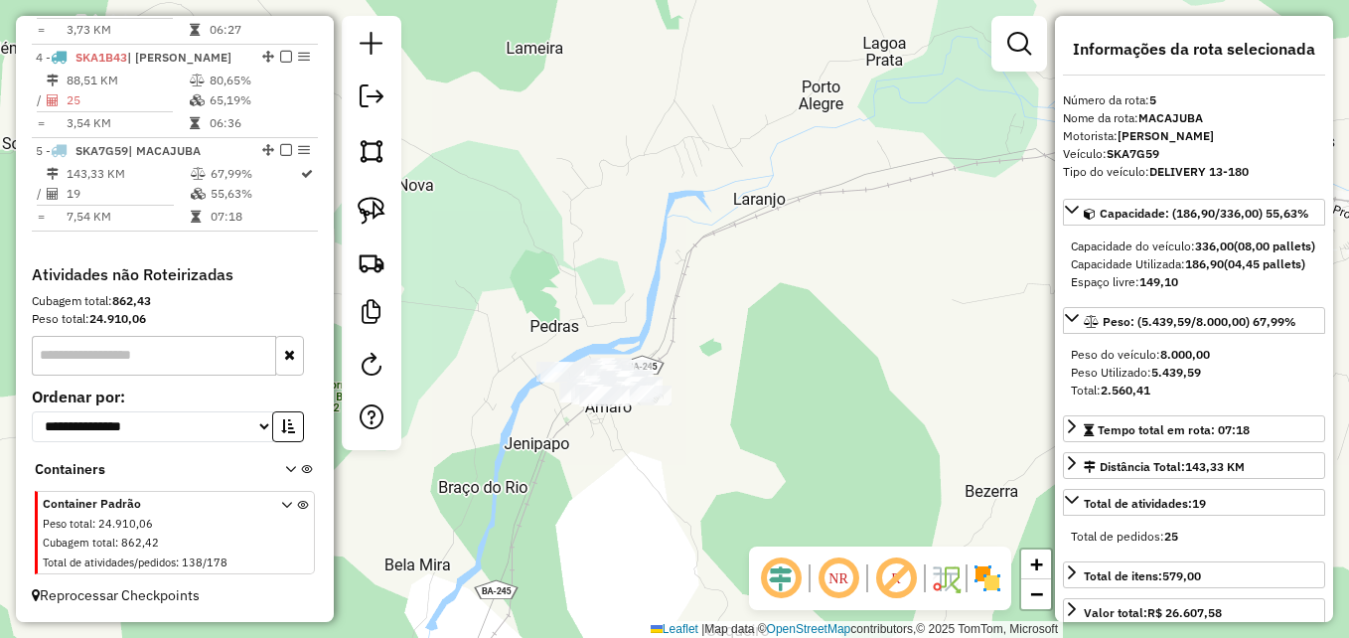
drag, startPoint x: 617, startPoint y: 396, endPoint x: 640, endPoint y: 463, distance: 70.4
click at [640, 463] on div "Janela de atendimento Grade de atendimento Capacidade Transportadoras Veículos …" at bounding box center [674, 319] width 1349 height 638
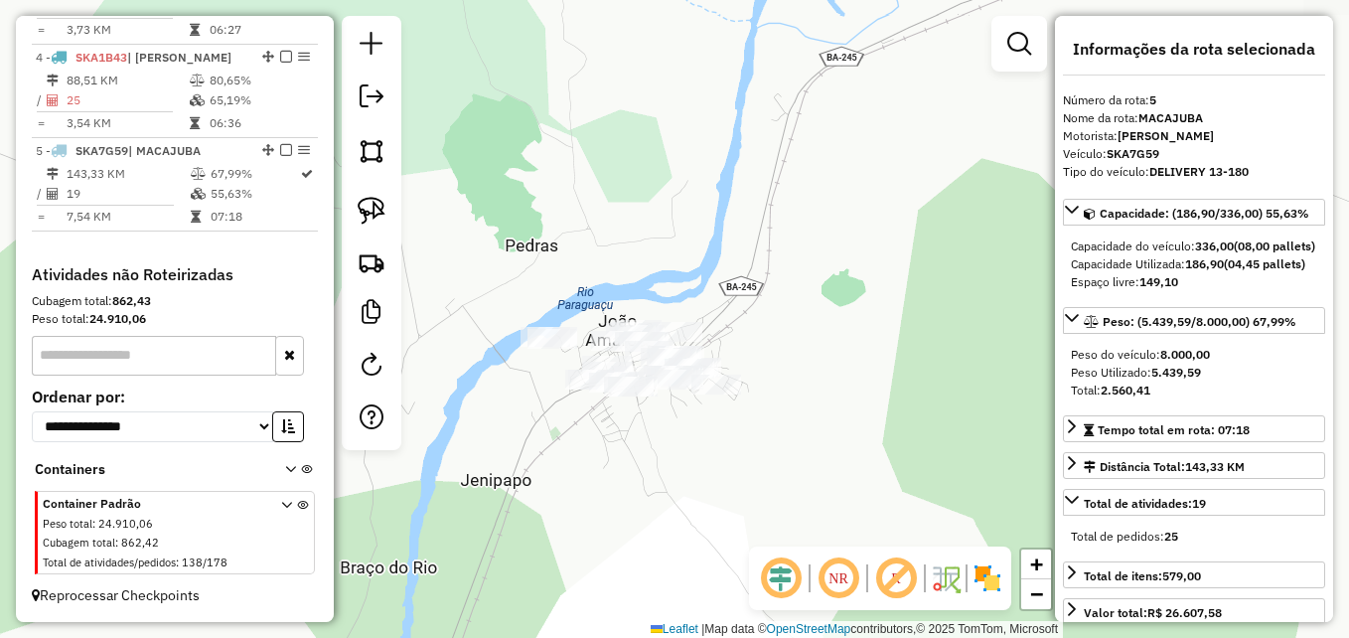
drag
click at [624, 488] on div "Janela de atendimento Grade de atendimento Capacidade Transportadoras Veículos …" at bounding box center [674, 319] width 1349 height 638
click at [375, 219] on img at bounding box center [372, 211] width 28 height 28
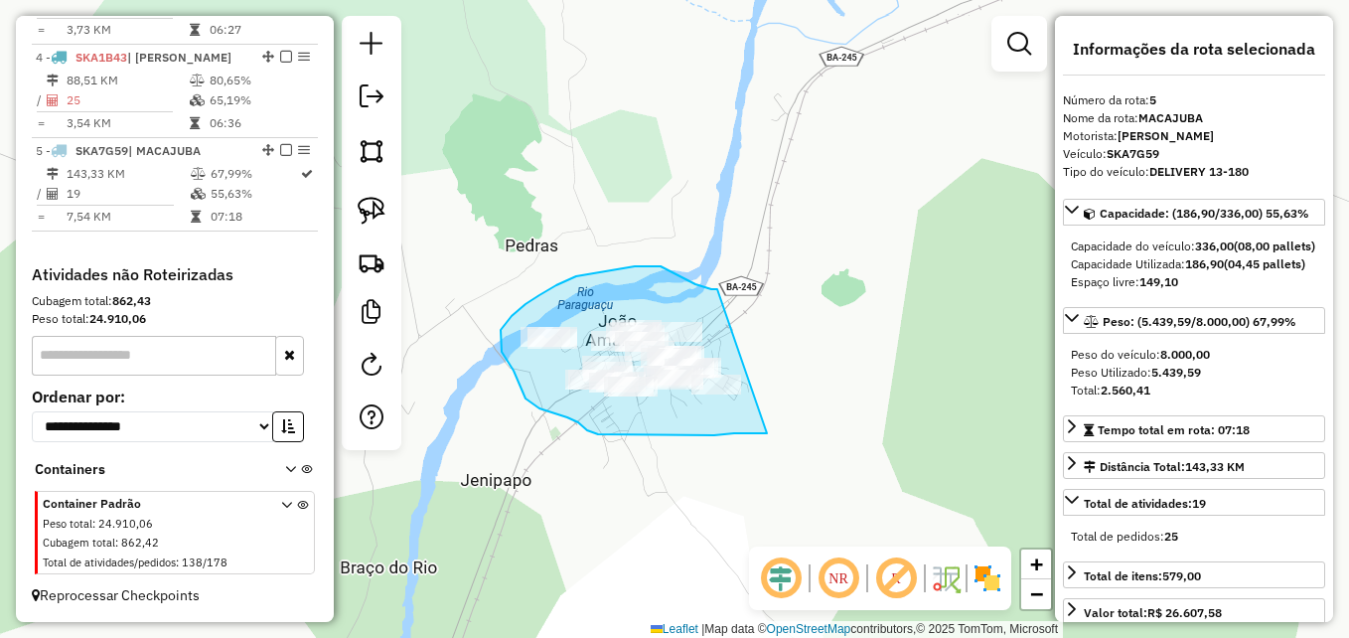
drag, startPoint x: 767, startPoint y: 433, endPoint x: 718, endPoint y: 289, distance: 152.0
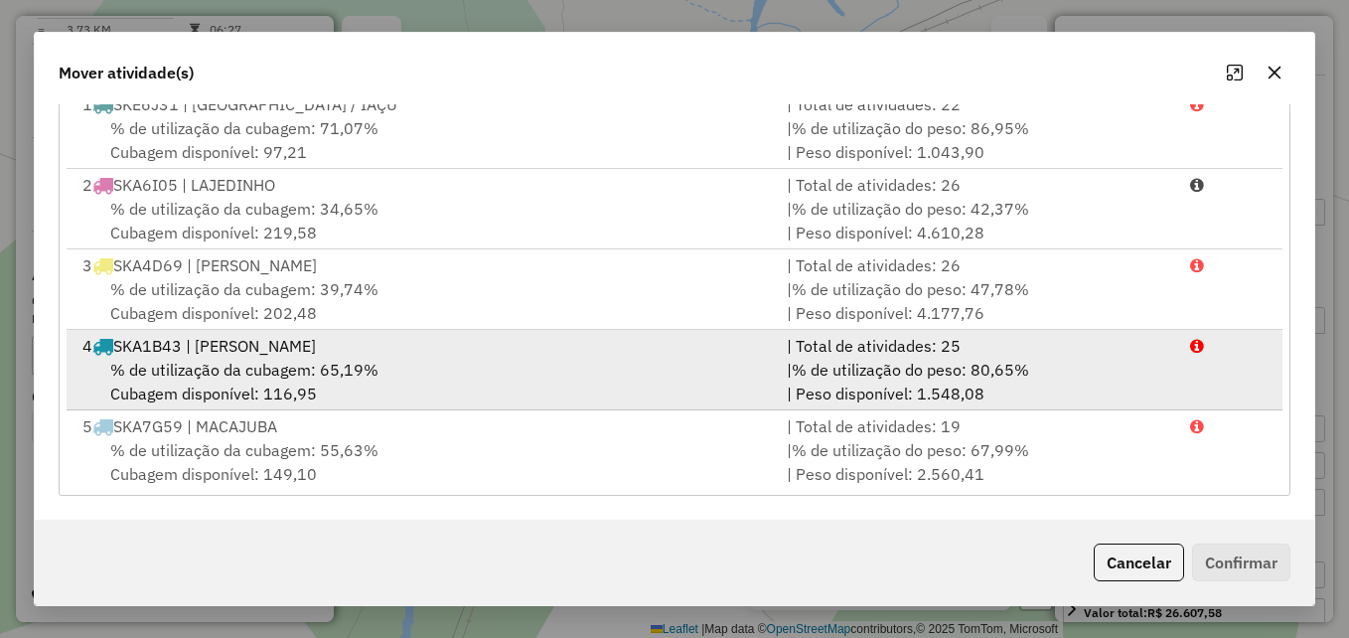
scroll to position [0, 0]
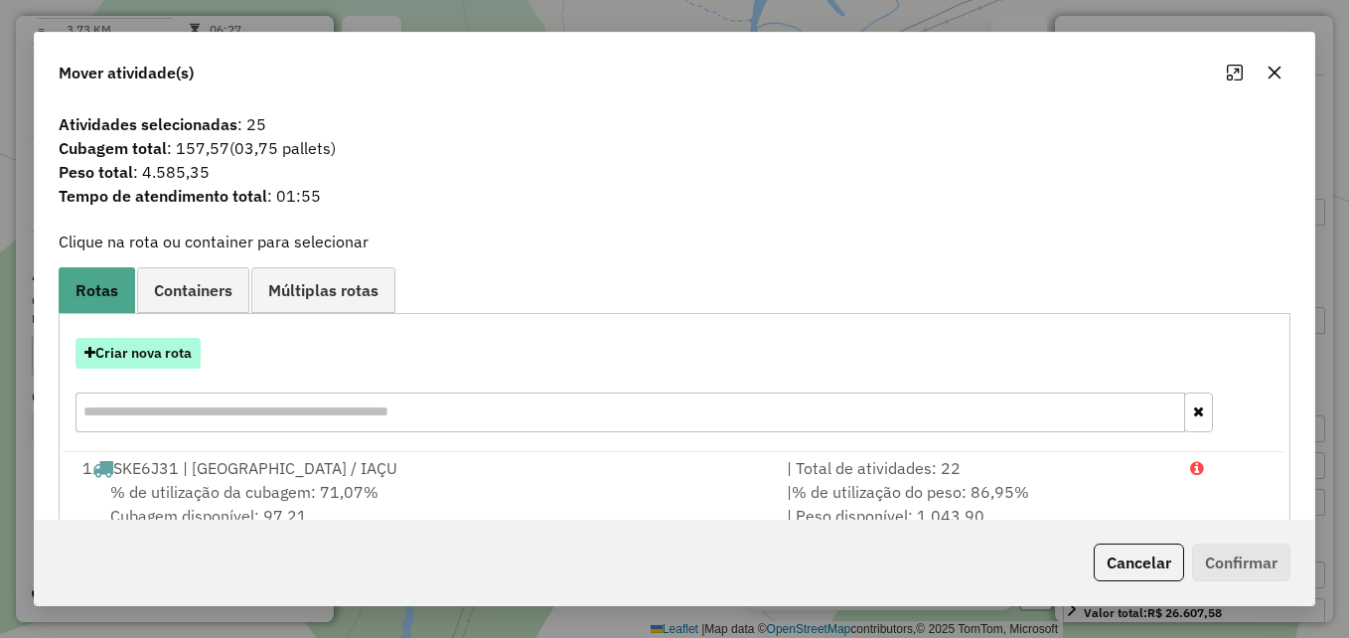
click at [153, 352] on button "Criar nova rota" at bounding box center [137, 353] width 125 height 31
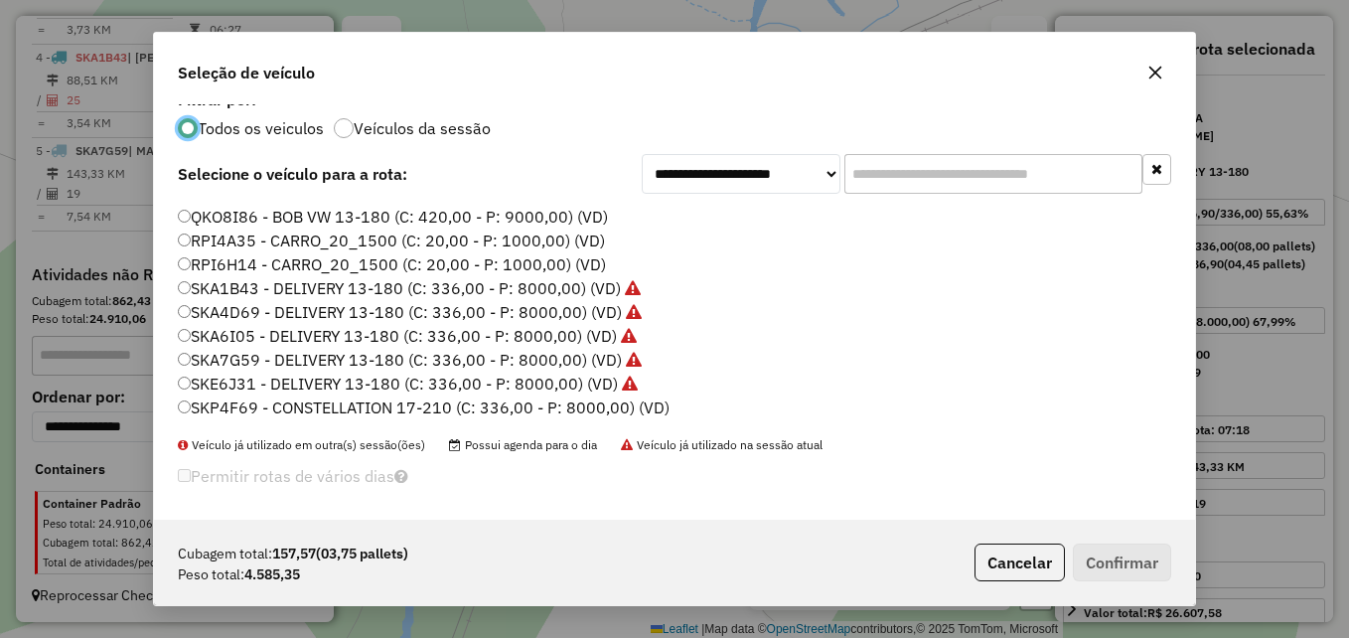
scroll to position [25, 0]
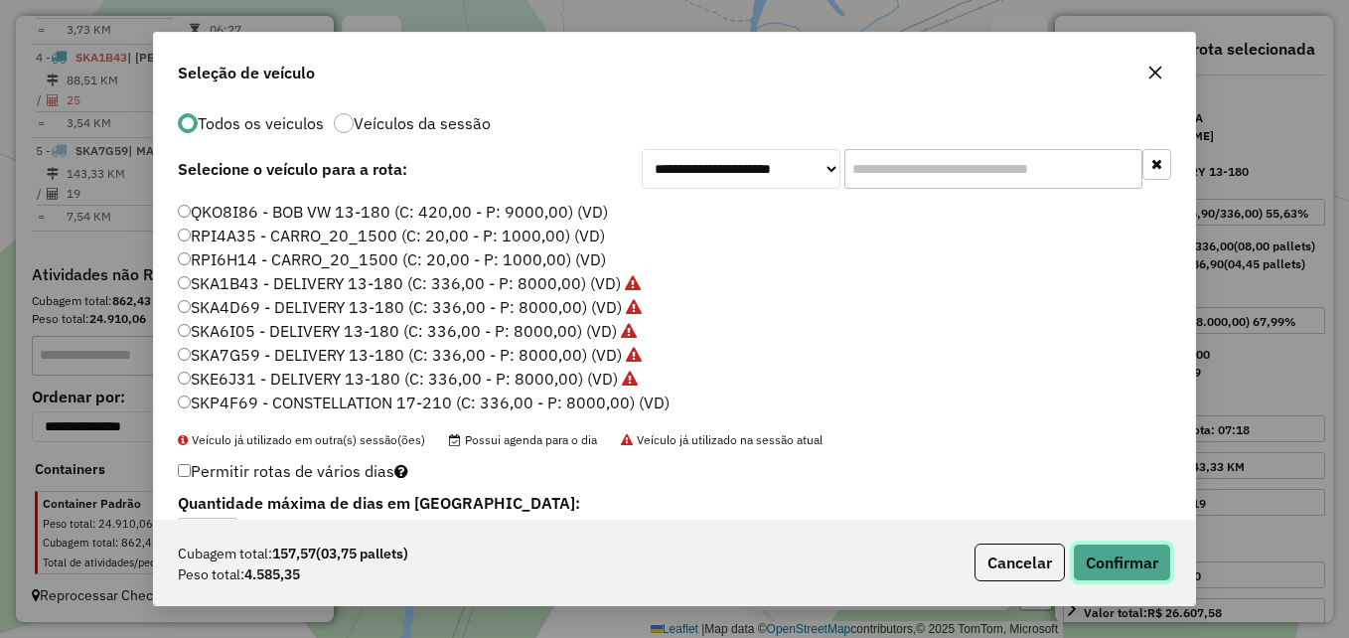
click at [1118, 559] on button "Confirmar" at bounding box center [1122, 562] width 98 height 38
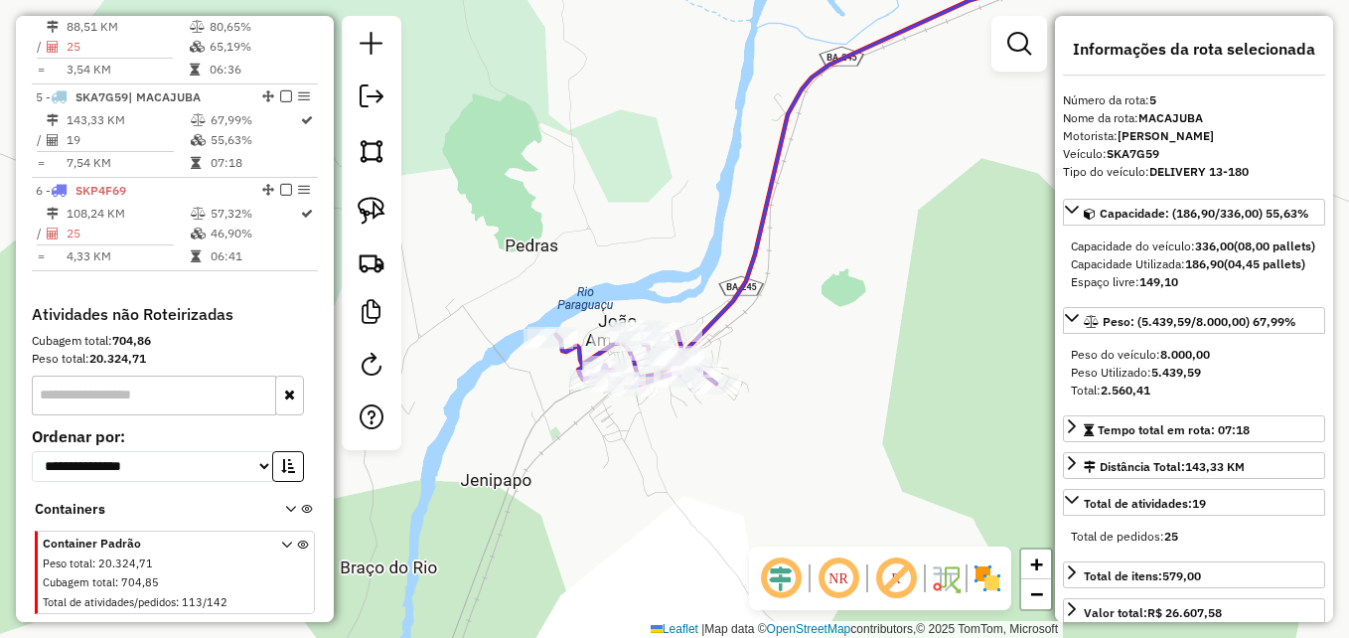
scroll to position [1108, 0]
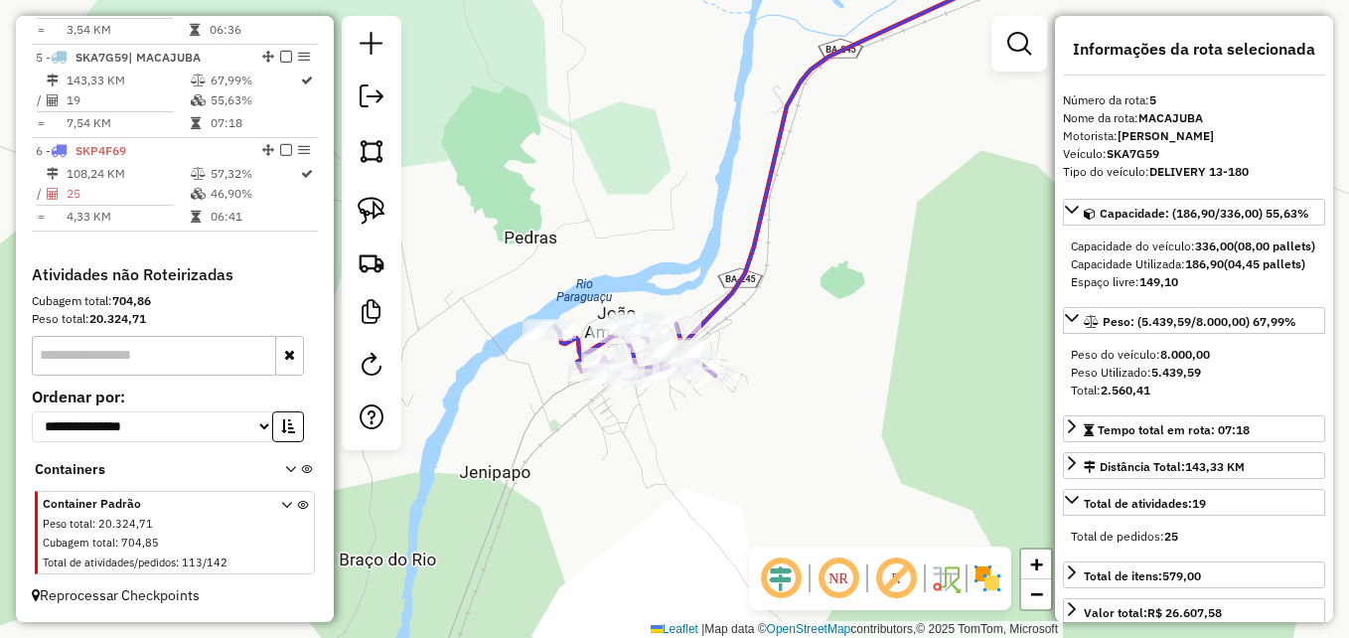
drag, startPoint x: 645, startPoint y: 445, endPoint x: 587, endPoint y: 543, distance: 114.0
click at [587, 543] on div "Janela de atendimento Grade de atendimento Capacidade Transportadoras Veículos …" at bounding box center [674, 319] width 1349 height 638
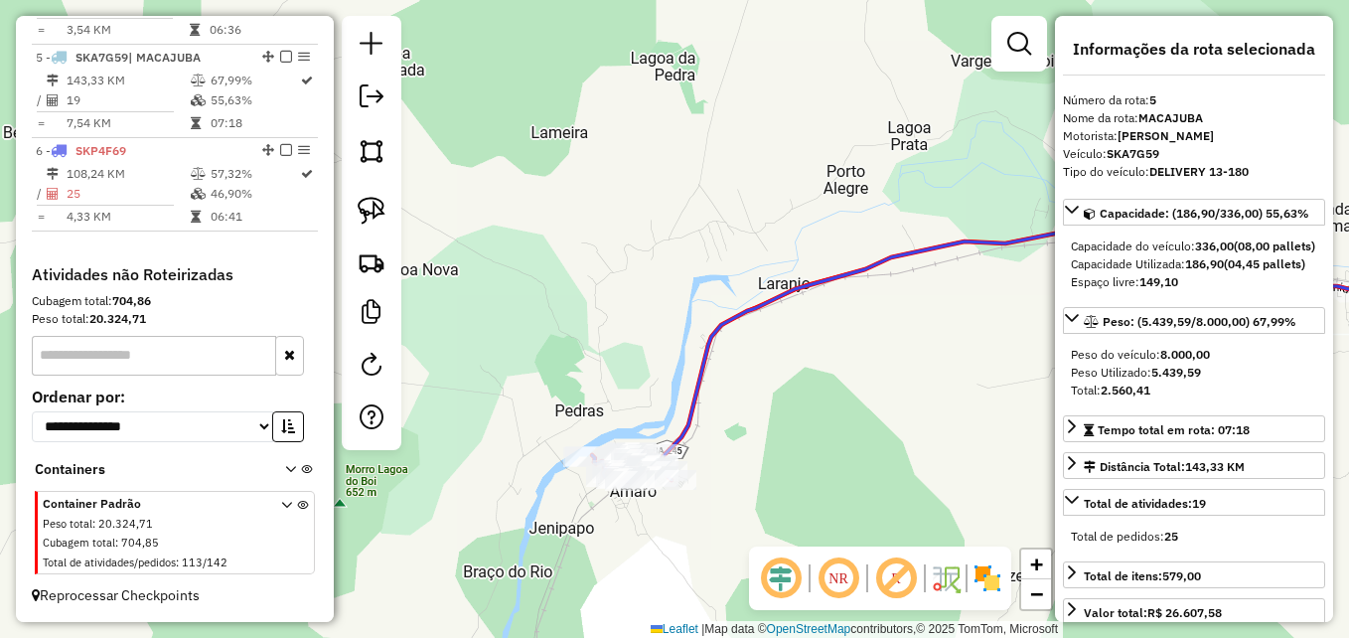
click at [693, 425] on icon at bounding box center [1056, 201] width 808 height 531
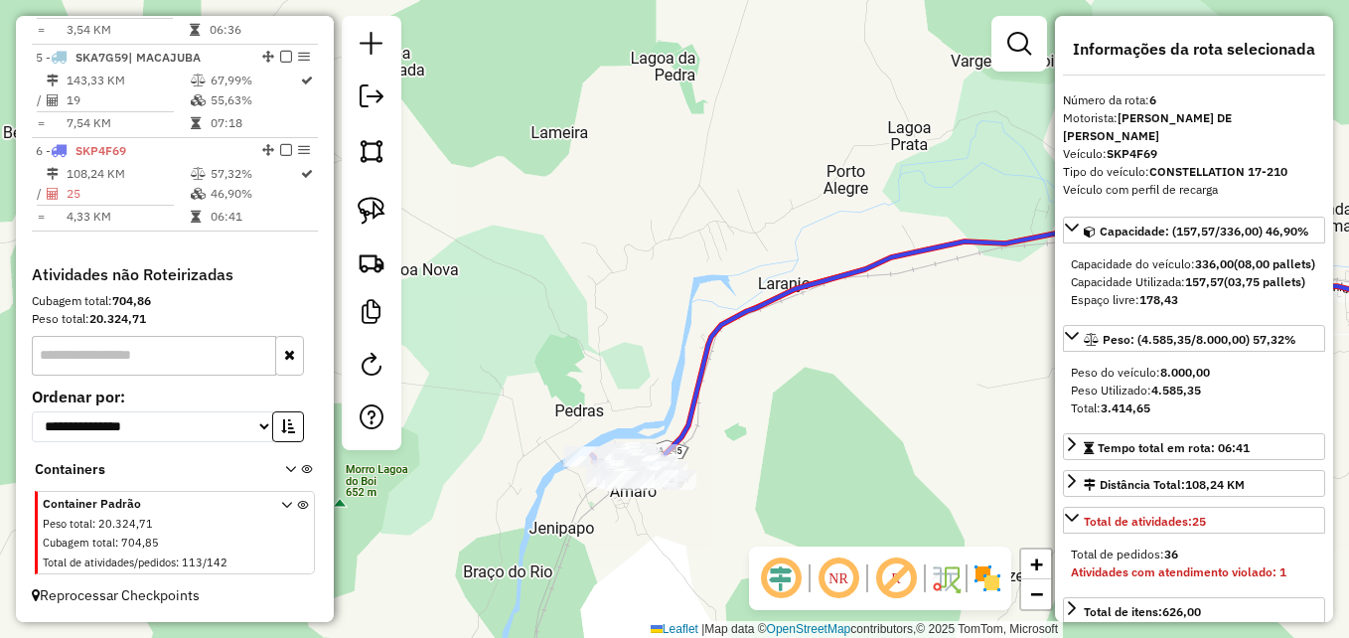
click at [693, 425] on icon at bounding box center [1056, 201] width 808 height 531
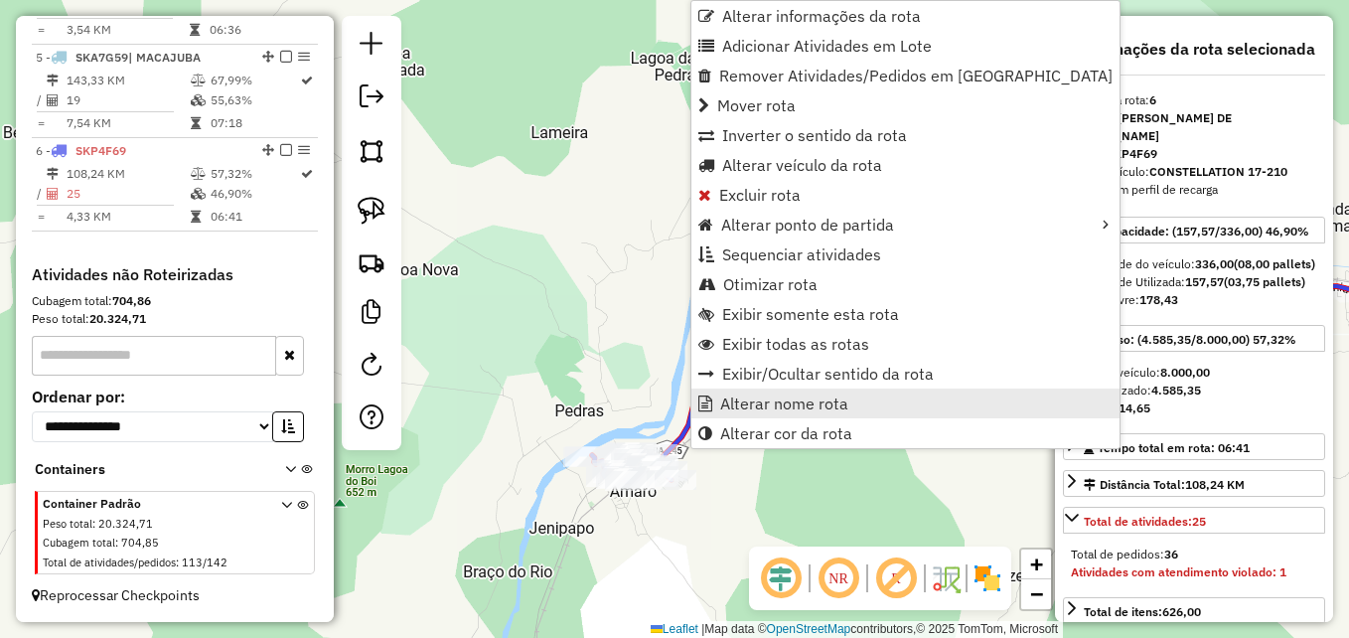
click at [735, 395] on span "Alterar nome rota" at bounding box center [784, 403] width 128 height 16
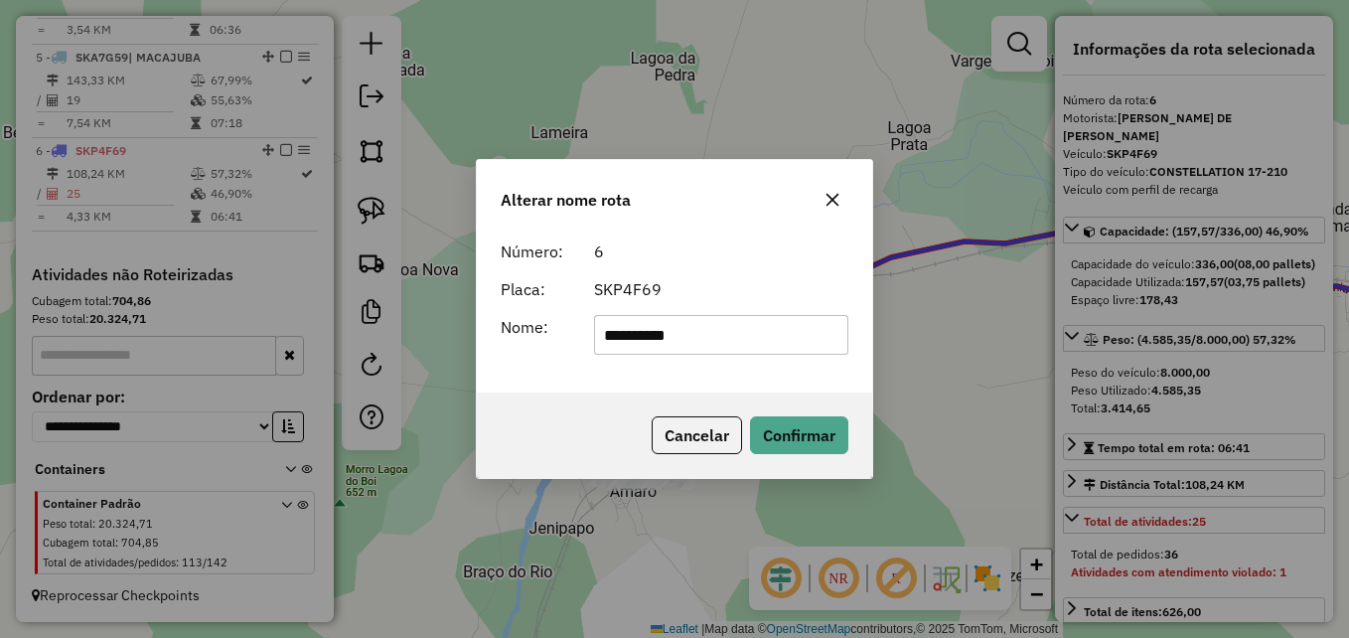
type input "**********"
click at [784, 458] on div "Cancelar Confirmar" at bounding box center [674, 434] width 395 height 85
click at [790, 450] on button "Confirmar" at bounding box center [799, 435] width 98 height 38
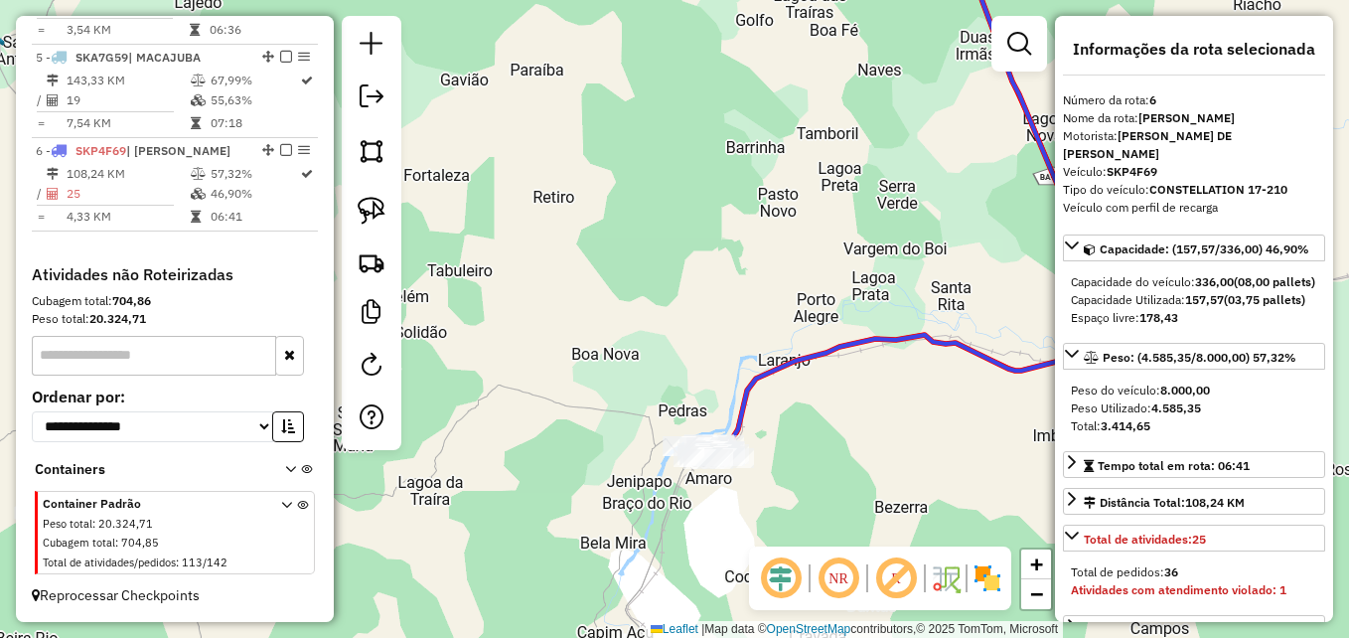
drag, startPoint x: 697, startPoint y: 536, endPoint x: 775, endPoint y: 280, distance: 267.7
click at [775, 280] on div "Janela de atendimento Grade de atendimento Capacidade Transportadoras Veículos …" at bounding box center [674, 319] width 1349 height 638
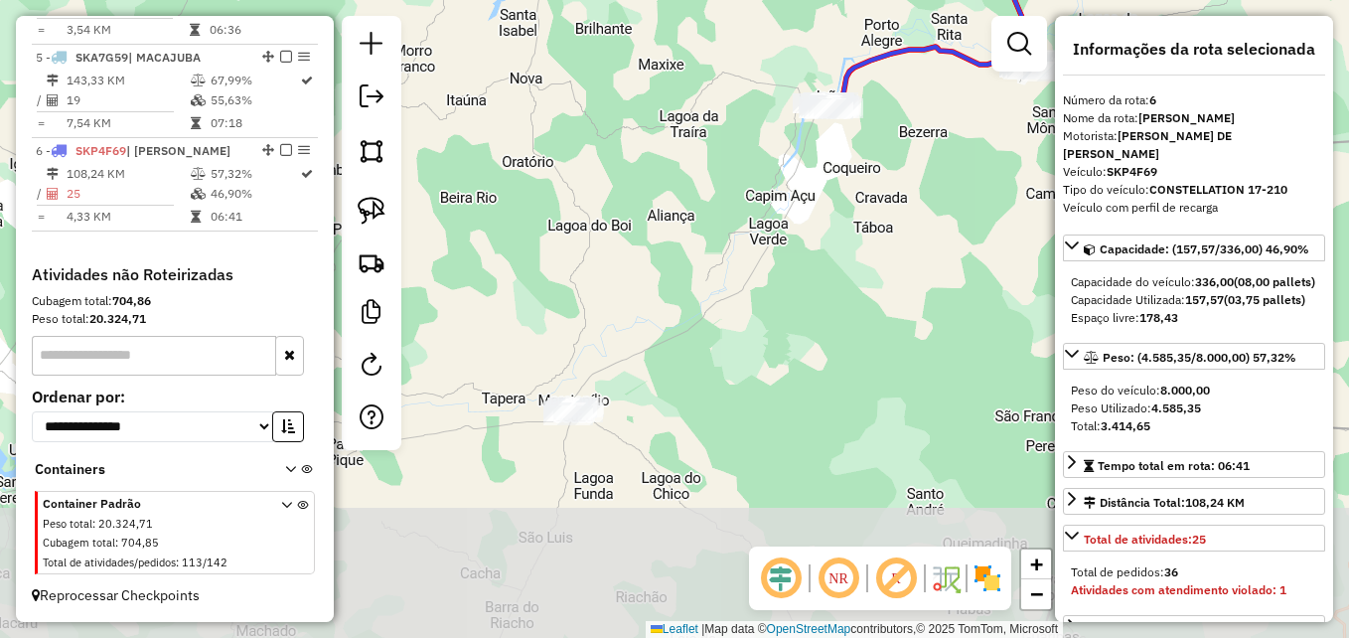
drag, startPoint x: 742, startPoint y: 456, endPoint x: 790, endPoint y: 321, distance: 143.3
click at [790, 321] on div "Janela de atendimento Grade de atendimento Capacidade Transportadoras Veículos …" at bounding box center [674, 319] width 1349 height 638
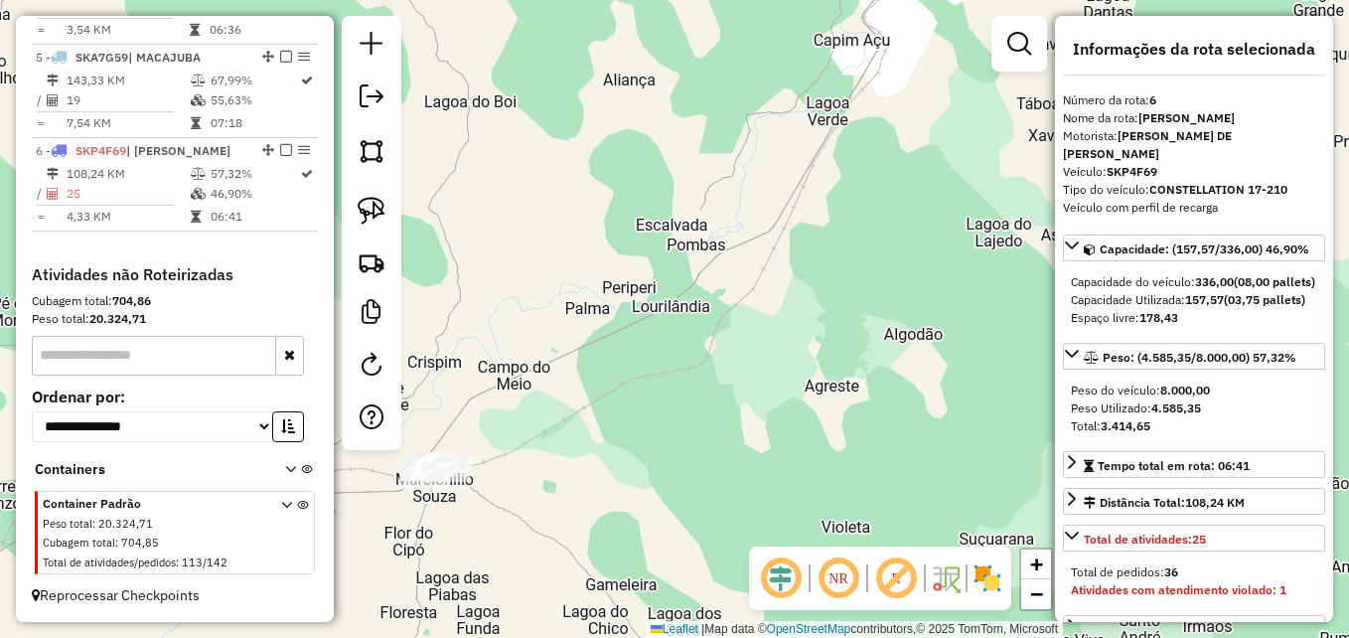
drag, startPoint x: 661, startPoint y: 456, endPoint x: 866, endPoint y: 331, distance: 240.7
click at [866, 331] on div "Janela de atendimento Grade de atendimento Capacidade Transportadoras Veículos …" at bounding box center [674, 319] width 1349 height 638
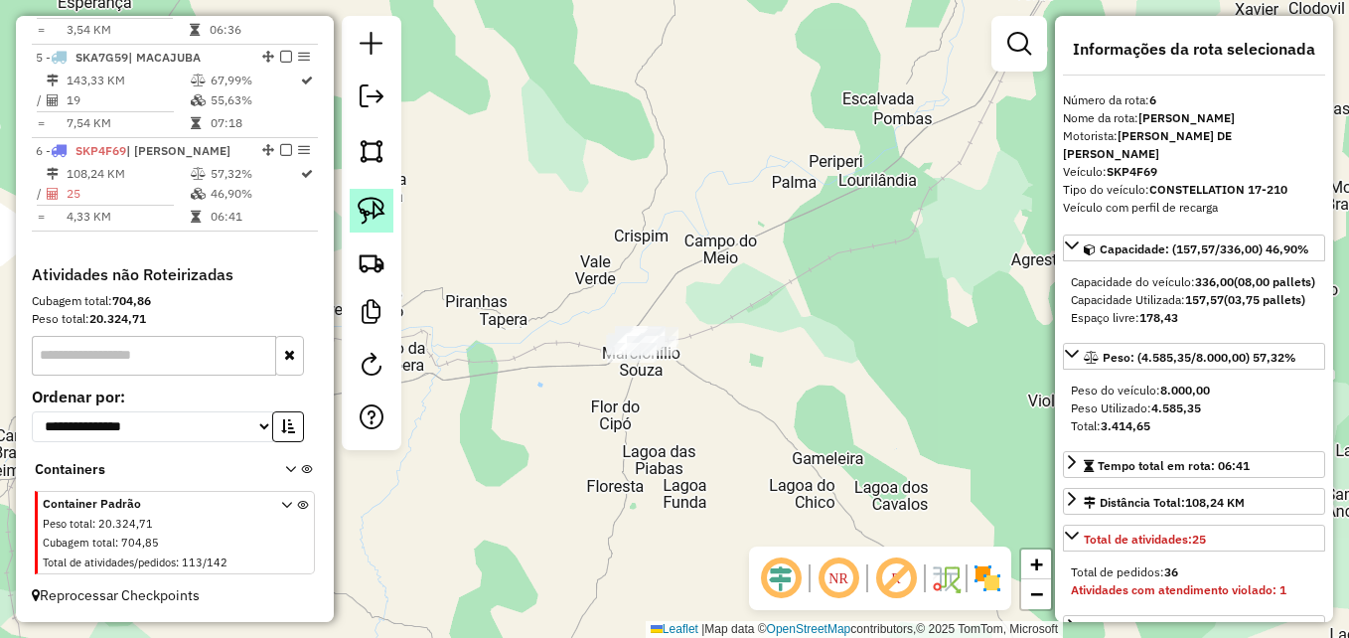
drag, startPoint x: 375, startPoint y: 215, endPoint x: 575, endPoint y: 399, distance: 272.0
click at [376, 215] on img at bounding box center [372, 211] width 28 height 28
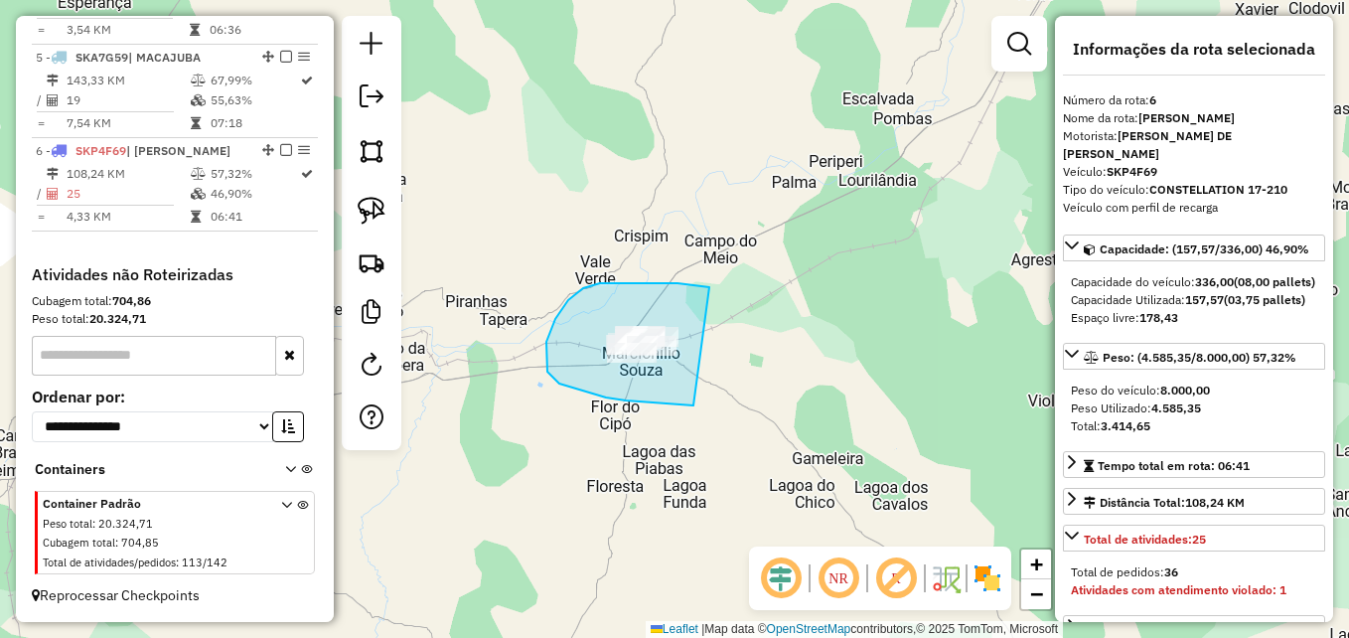
drag, startPoint x: 693, startPoint y: 405, endPoint x: 732, endPoint y: 292, distance: 119.7
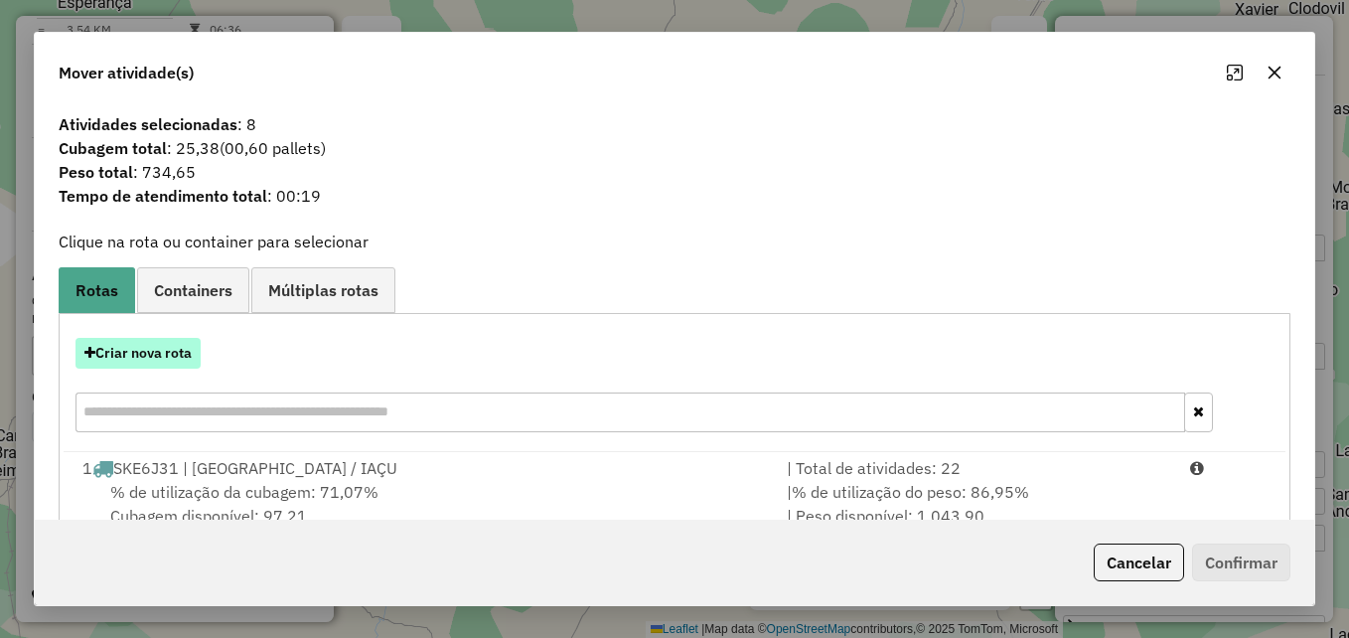
click at [135, 345] on button "Criar nova rota" at bounding box center [137, 353] width 125 height 31
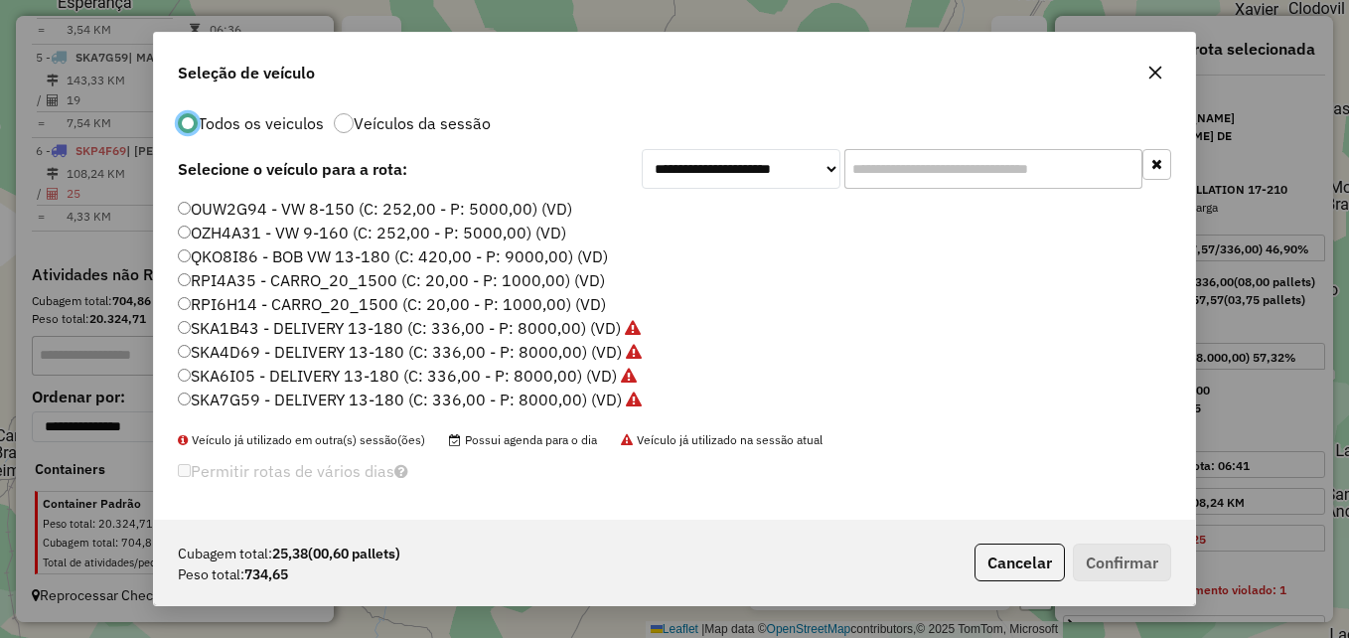
scroll to position [0, 0]
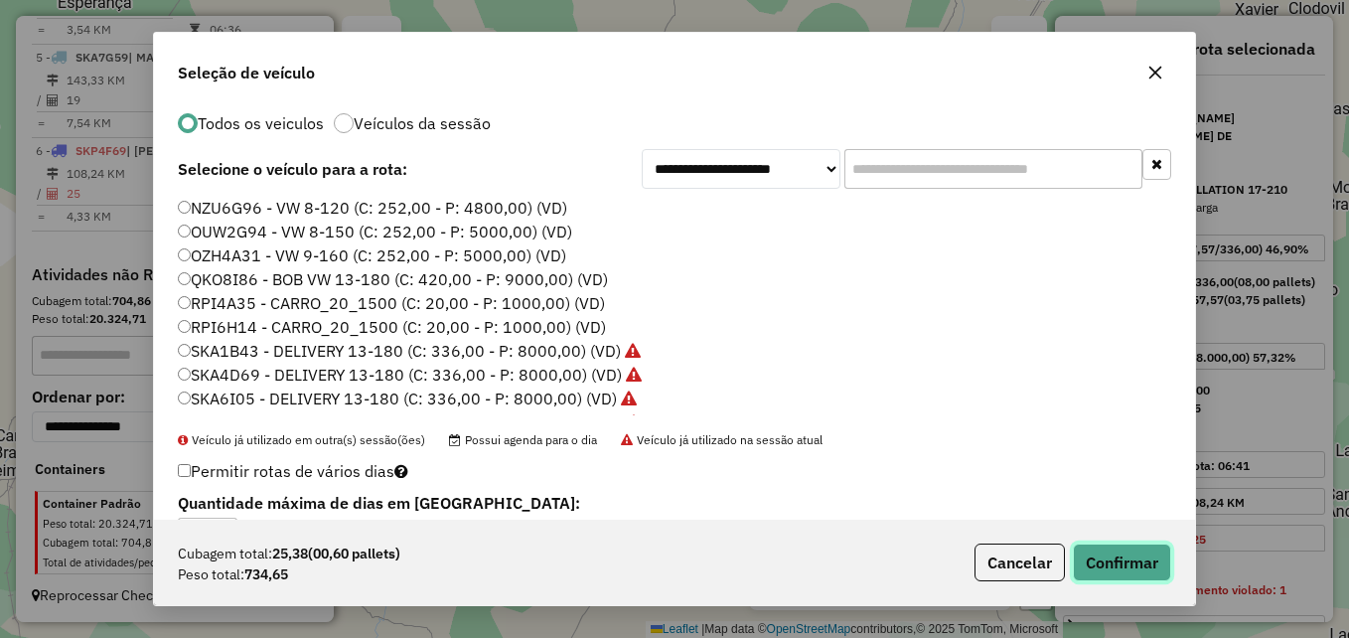
click at [1101, 563] on button "Confirmar" at bounding box center [1122, 562] width 98 height 38
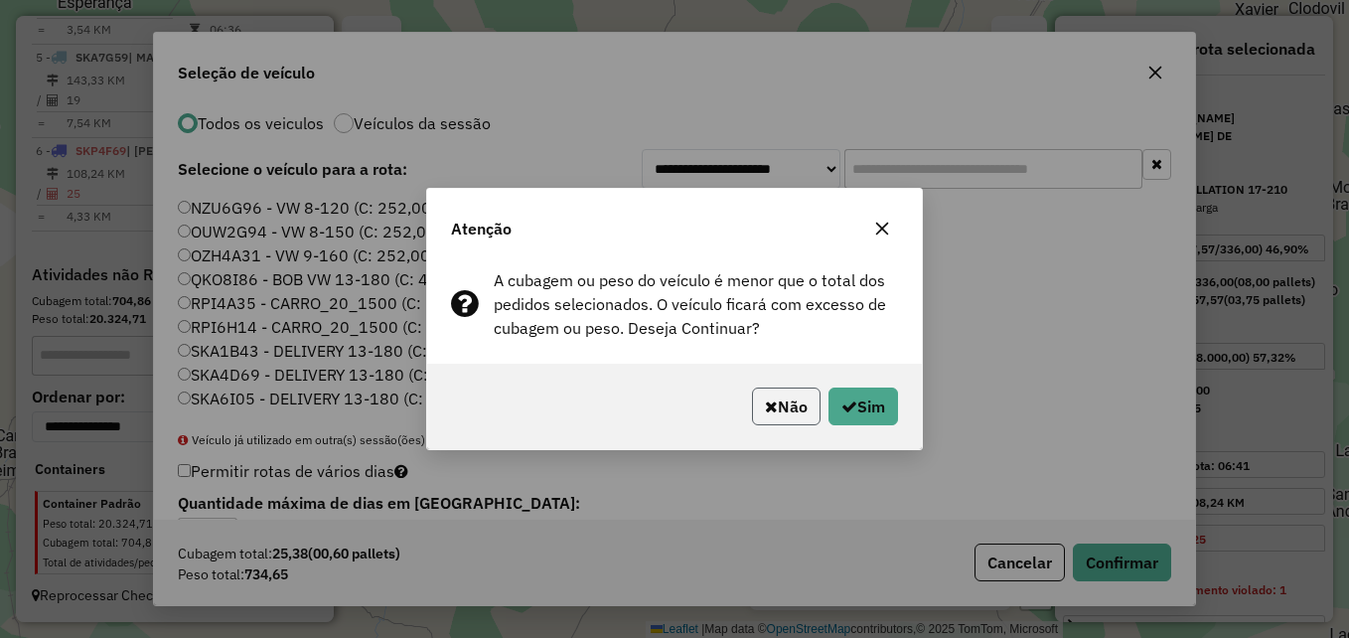
click at [763, 417] on button "Não" at bounding box center [786, 406] width 69 height 38
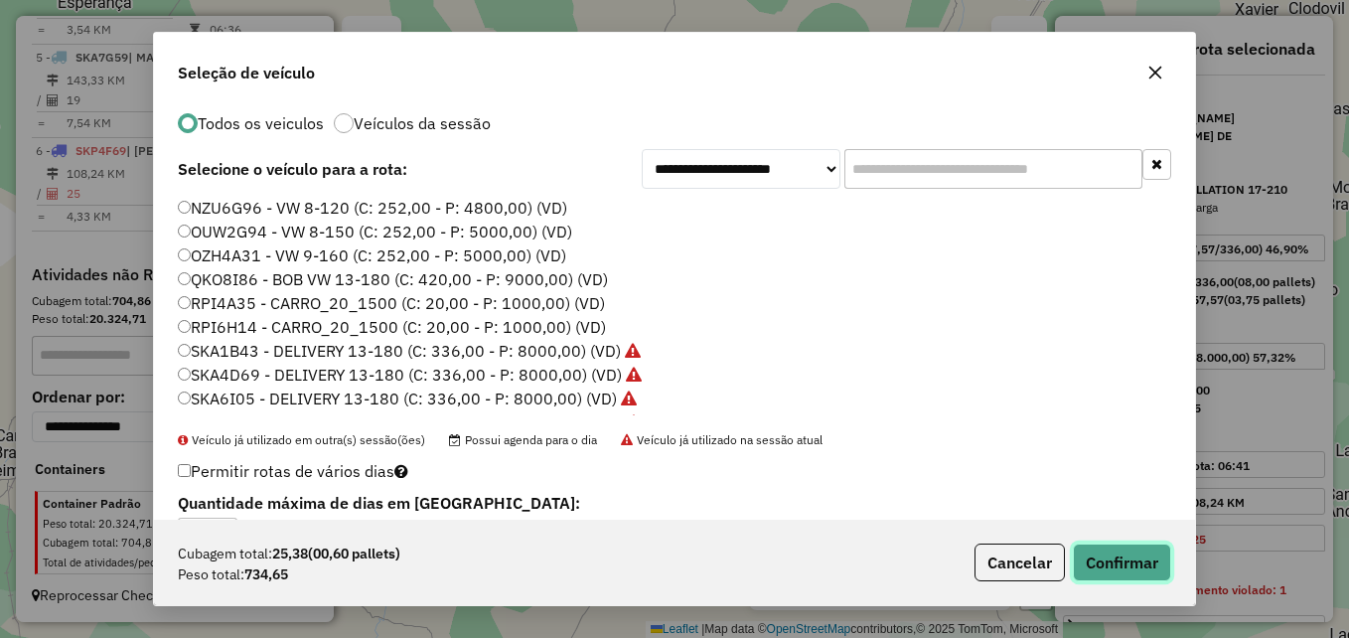
click at [1125, 563] on button "Confirmar" at bounding box center [1122, 562] width 98 height 38
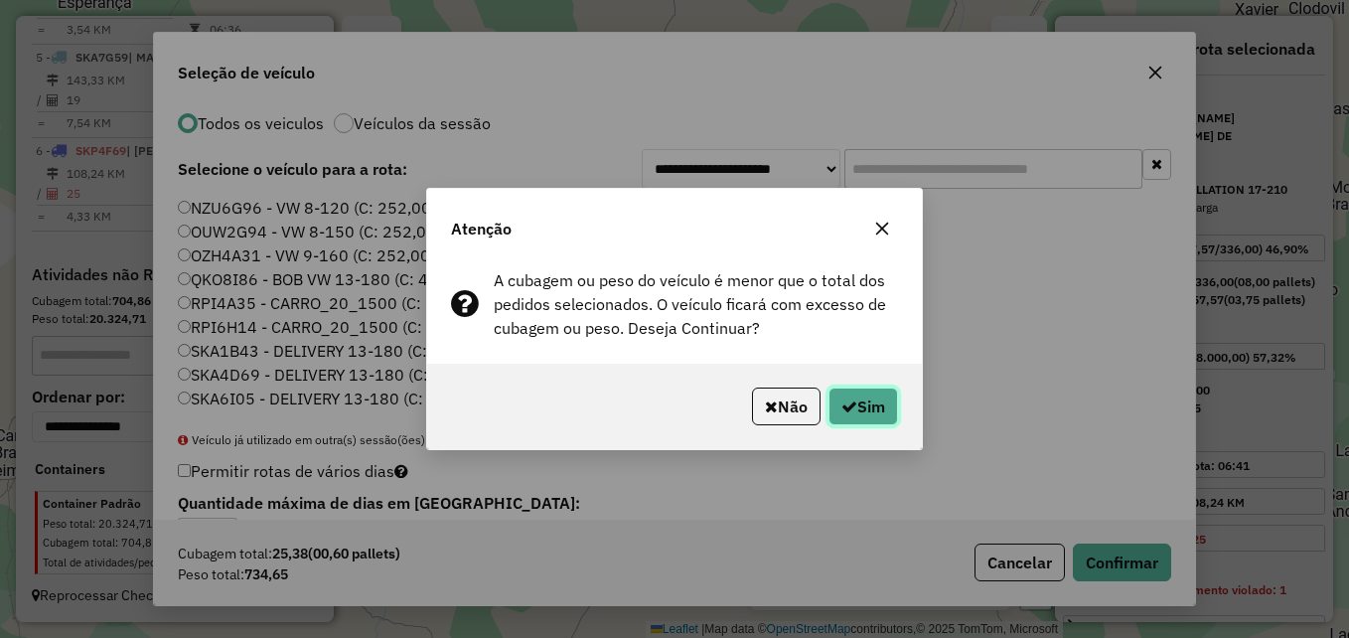
click at [874, 414] on button "Sim" at bounding box center [863, 406] width 70 height 38
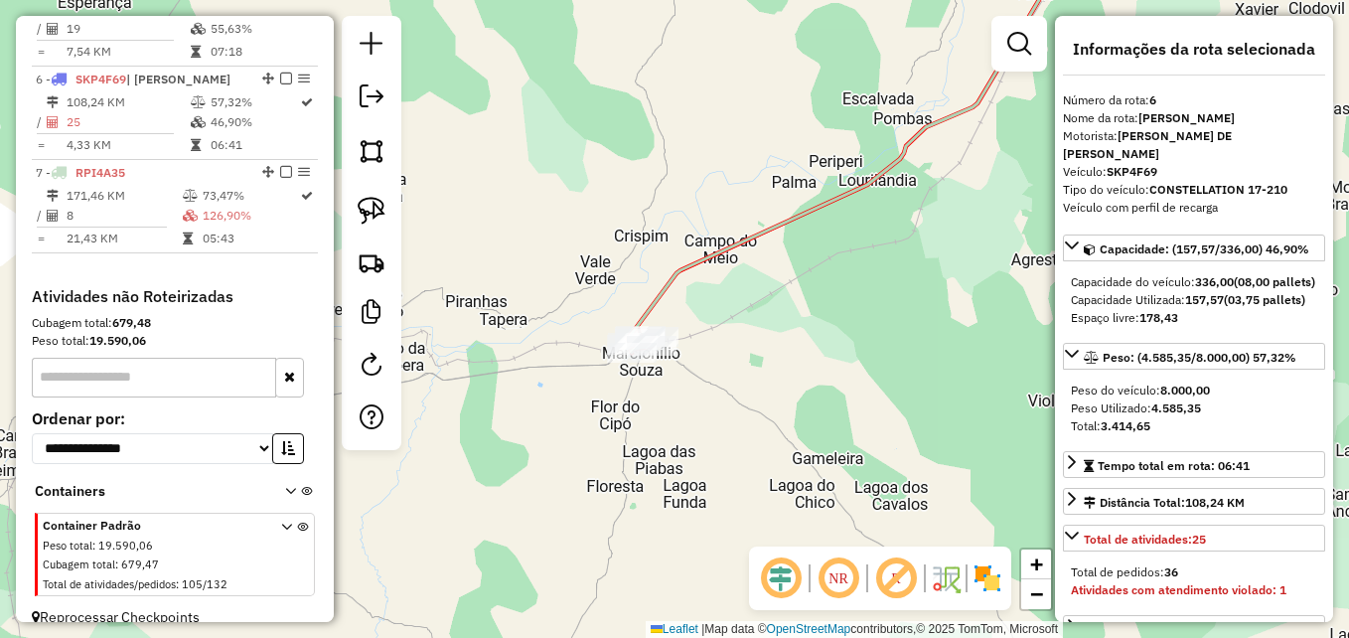
scroll to position [1201, 0]
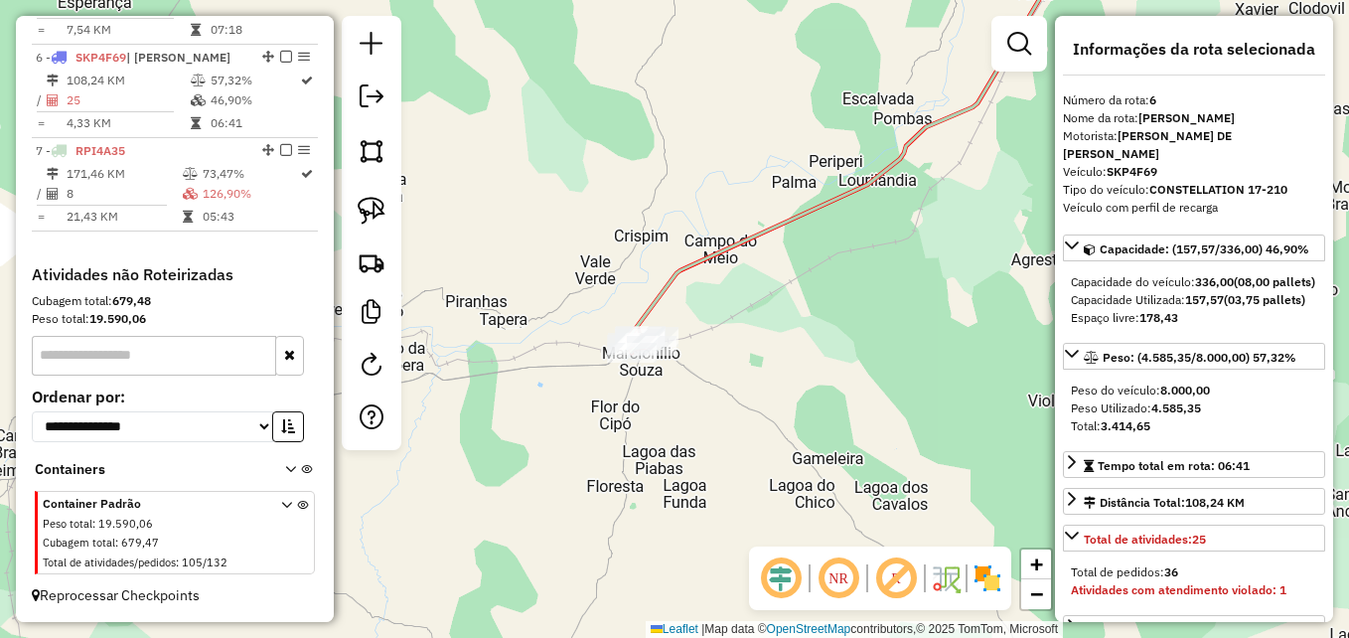
drag, startPoint x: 687, startPoint y: 528, endPoint x: 691, endPoint y: 502, distance: 27.1
click at [691, 502] on div "Janela de atendimento Grade de atendimento Capacidade Transportadoras Veículos …" at bounding box center [674, 319] width 1349 height 638
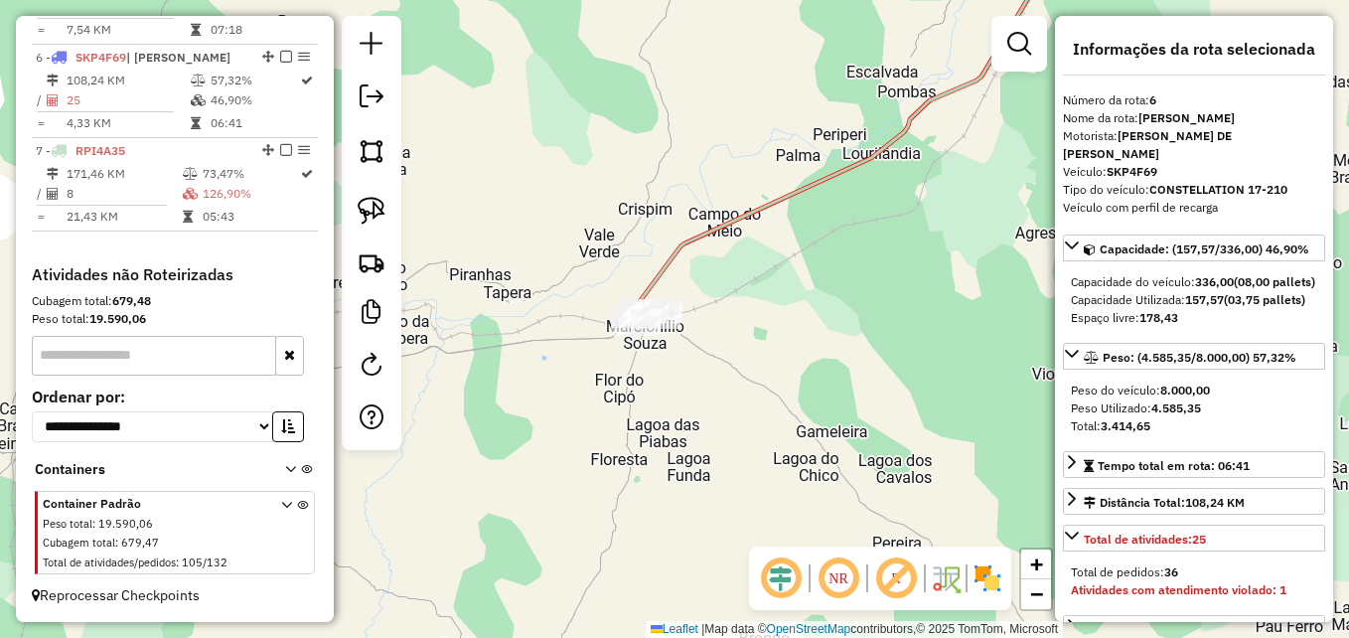
drag, startPoint x: 747, startPoint y: 360, endPoint x: 718, endPoint y: 501, distance: 144.0
click at [718, 501] on div "Janela de atendimento Grade de atendimento Capacidade Transportadoras Veículos …" at bounding box center [674, 319] width 1349 height 638
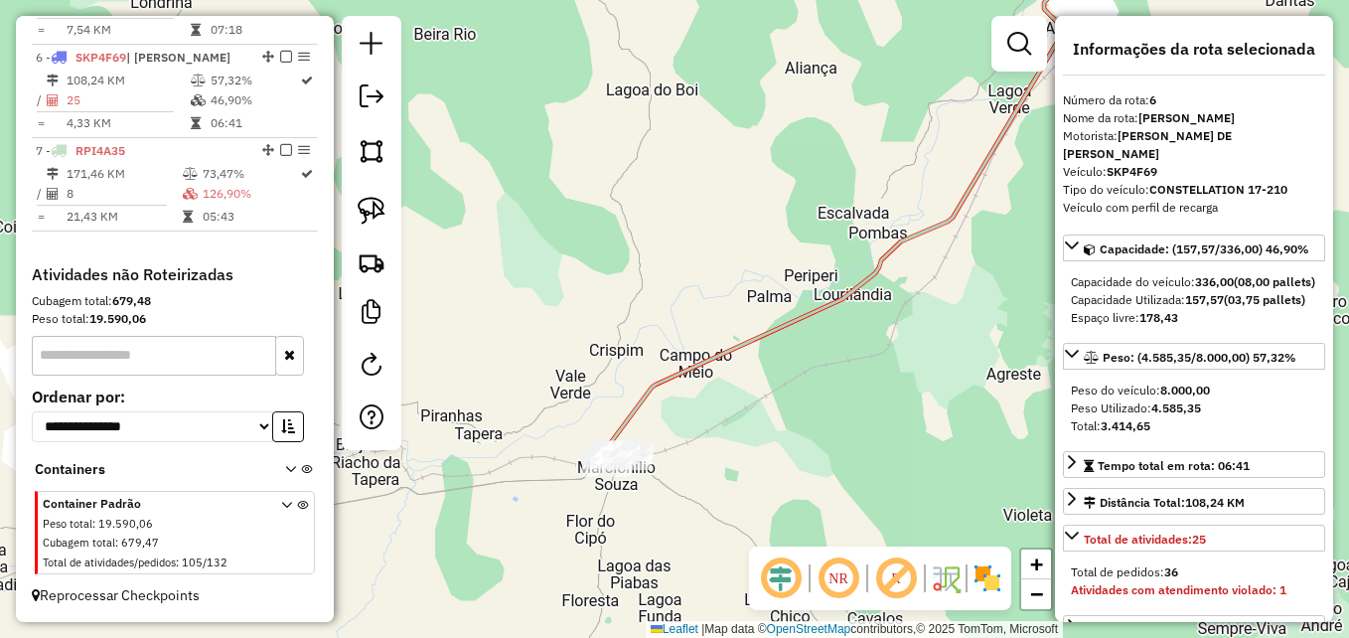
click at [660, 388] on icon at bounding box center [841, 197] width 476 height 522
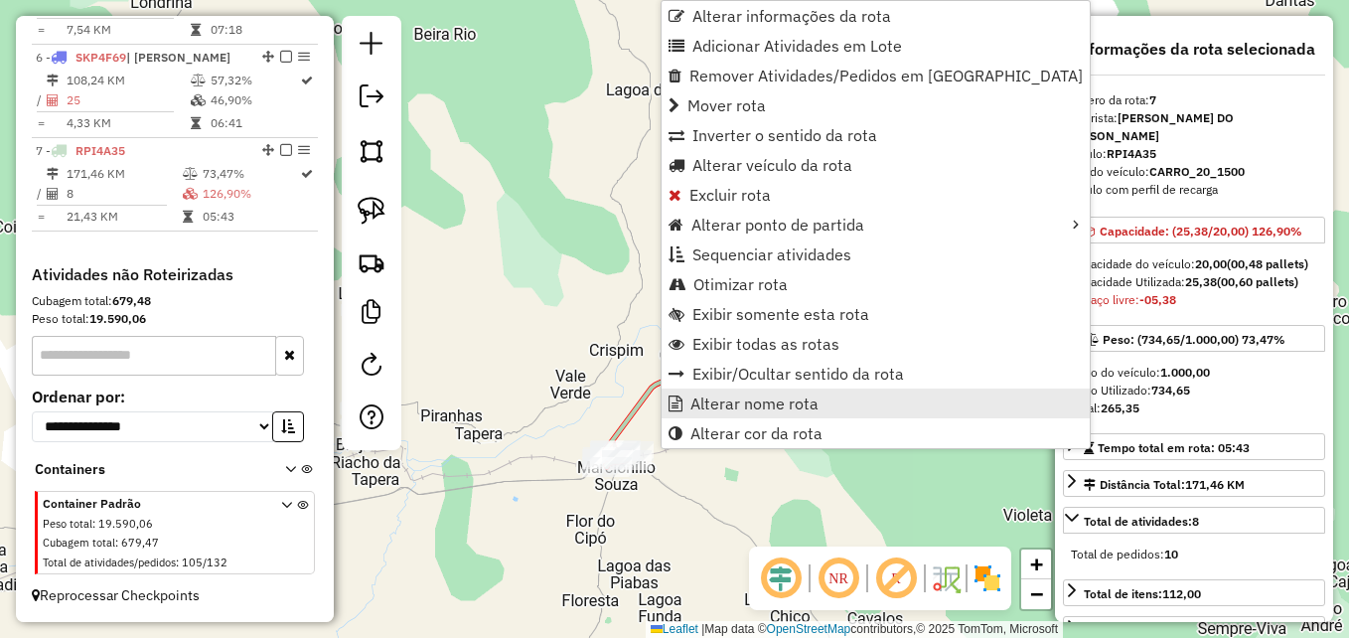
click at [678, 398] on span "Alterar nome rota" at bounding box center [676, 403] width 14 height 16
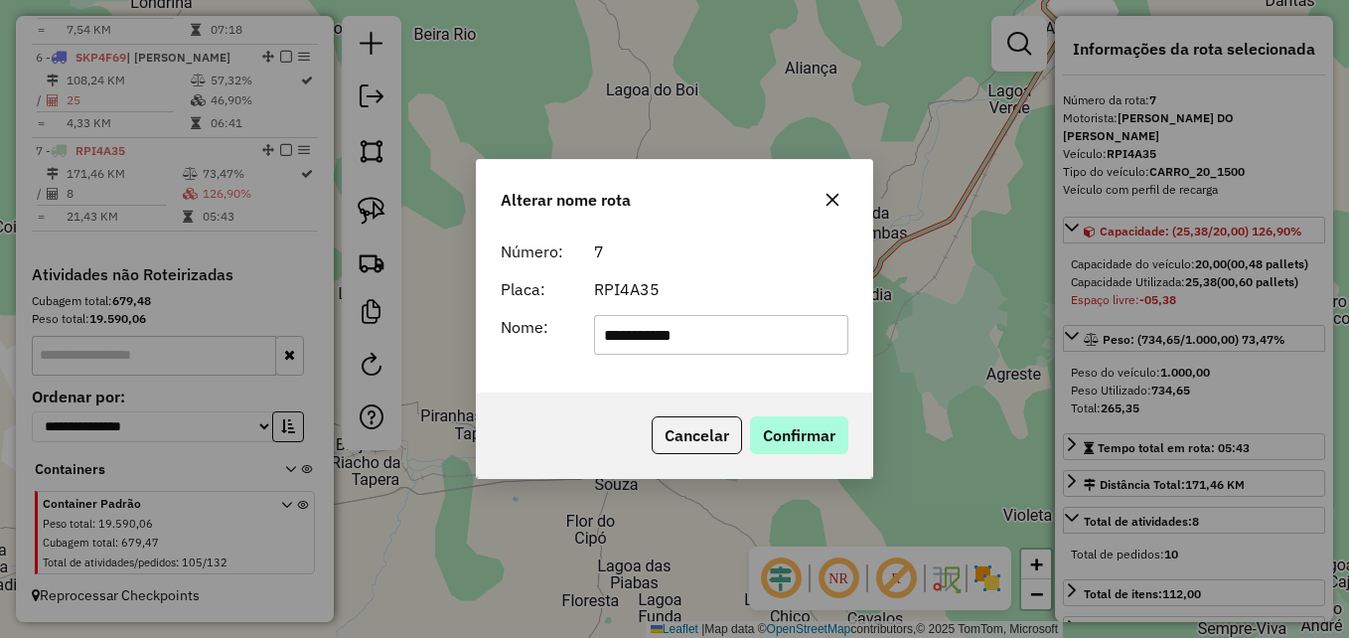
type input "**********"
click at [797, 446] on button "Confirmar" at bounding box center [799, 435] width 98 height 38
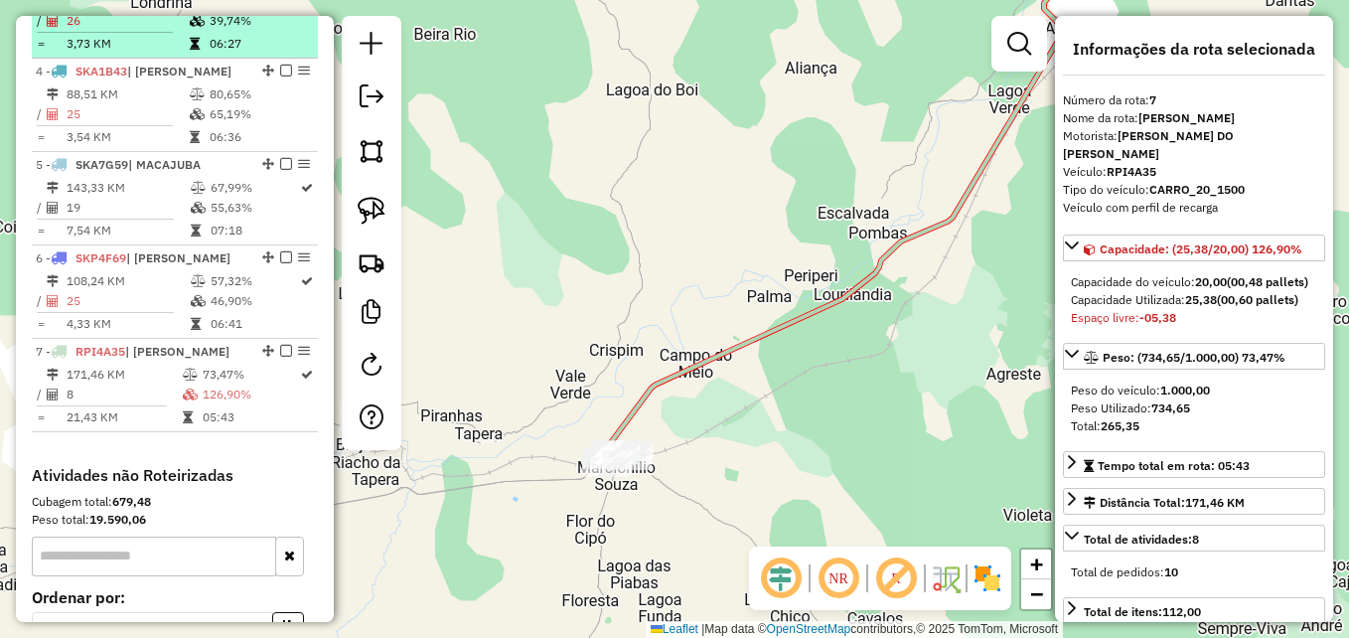
scroll to position [1002, 0]
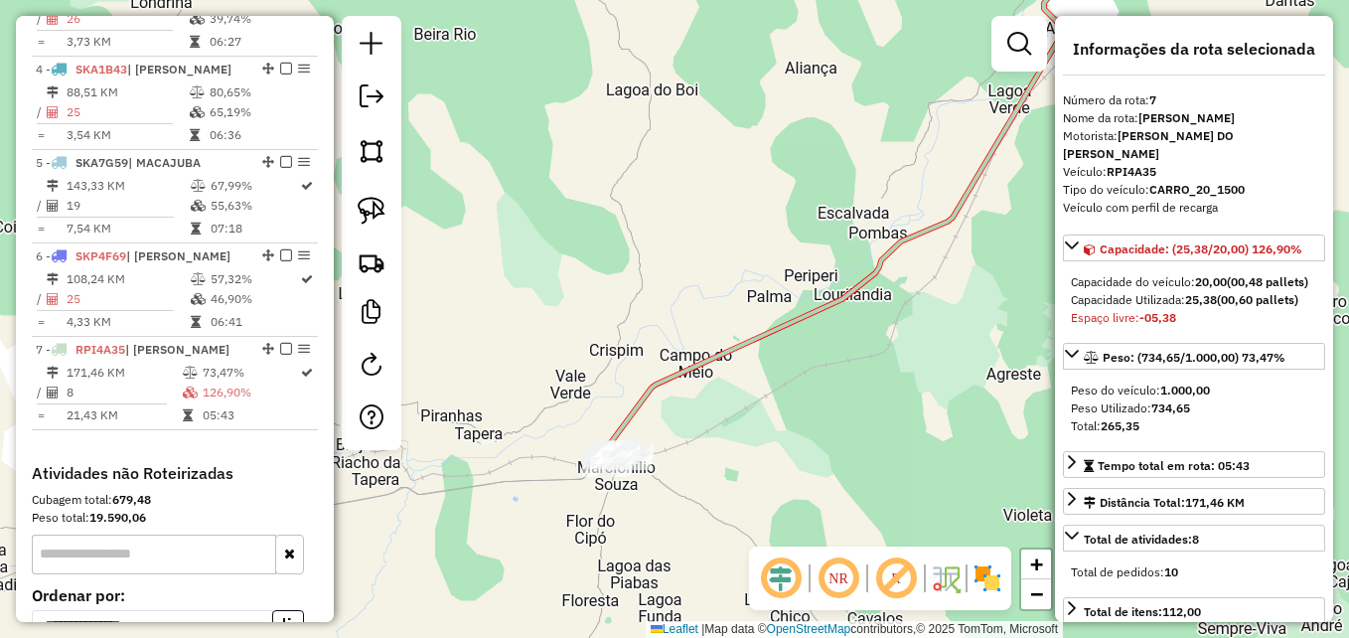
drag, startPoint x: 812, startPoint y: 449, endPoint x: 702, endPoint y: 451, distance: 109.3
click at [707, 454] on div "Janela de atendimento Grade de atendimento Capacidade Transportadoras Veículos …" at bounding box center [674, 319] width 1349 height 638
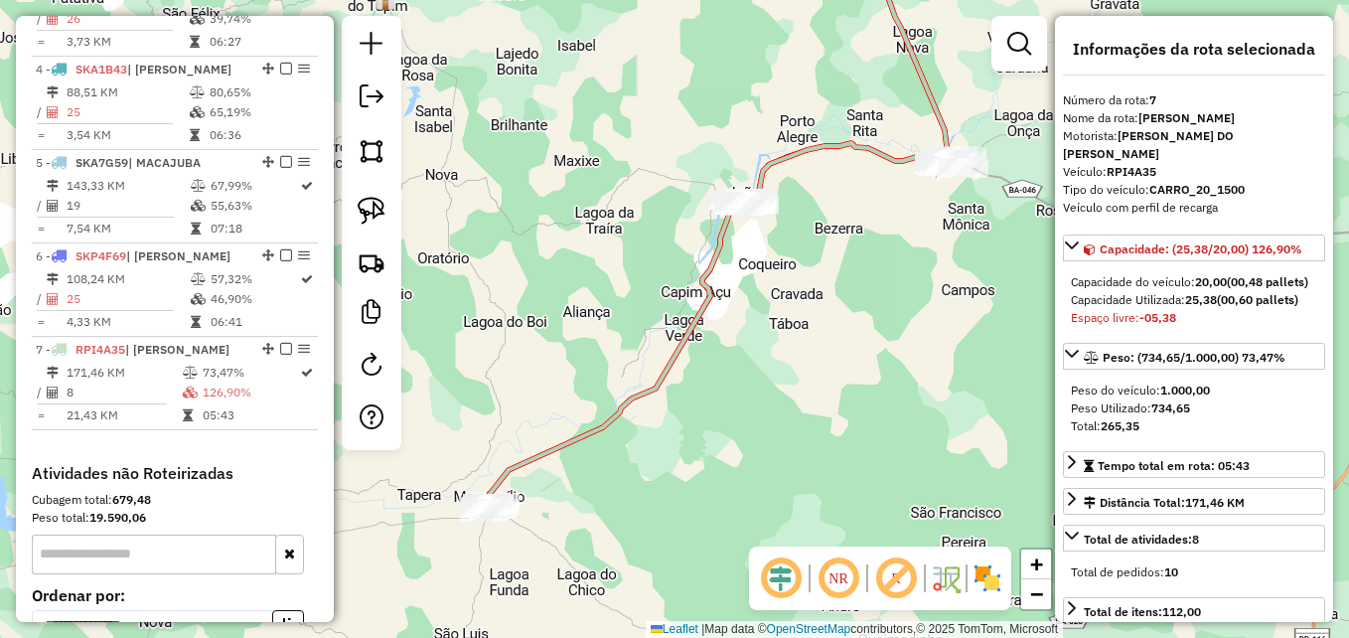
drag, startPoint x: 736, startPoint y: 459, endPoint x: 641, endPoint y: 502, distance: 104.5
click at [641, 502] on div "Janela de atendimento Grade de atendimento Capacidade Transportadoras Veículos …" at bounding box center [674, 319] width 1349 height 638
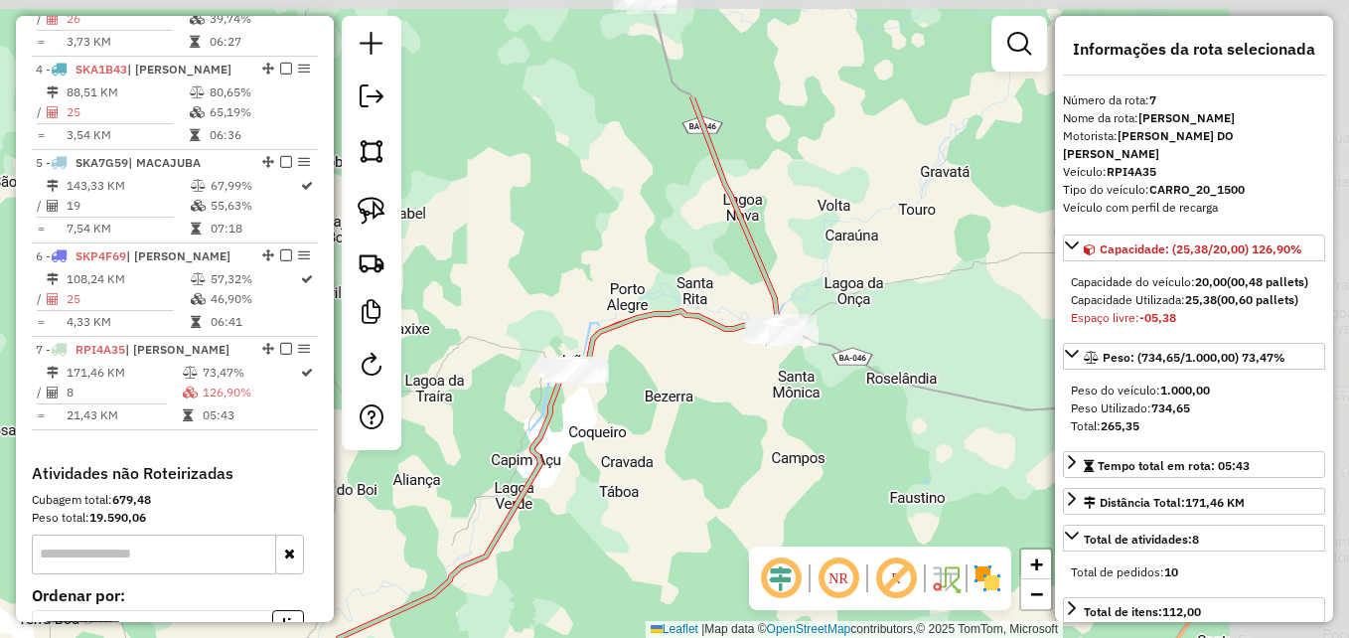
drag, startPoint x: 772, startPoint y: 408, endPoint x: 615, endPoint y: 569, distance: 224.8
click at [615, 569] on div "Janela de atendimento Grade de atendimento Capacidade Transportadoras Veículos …" at bounding box center [674, 319] width 1349 height 638
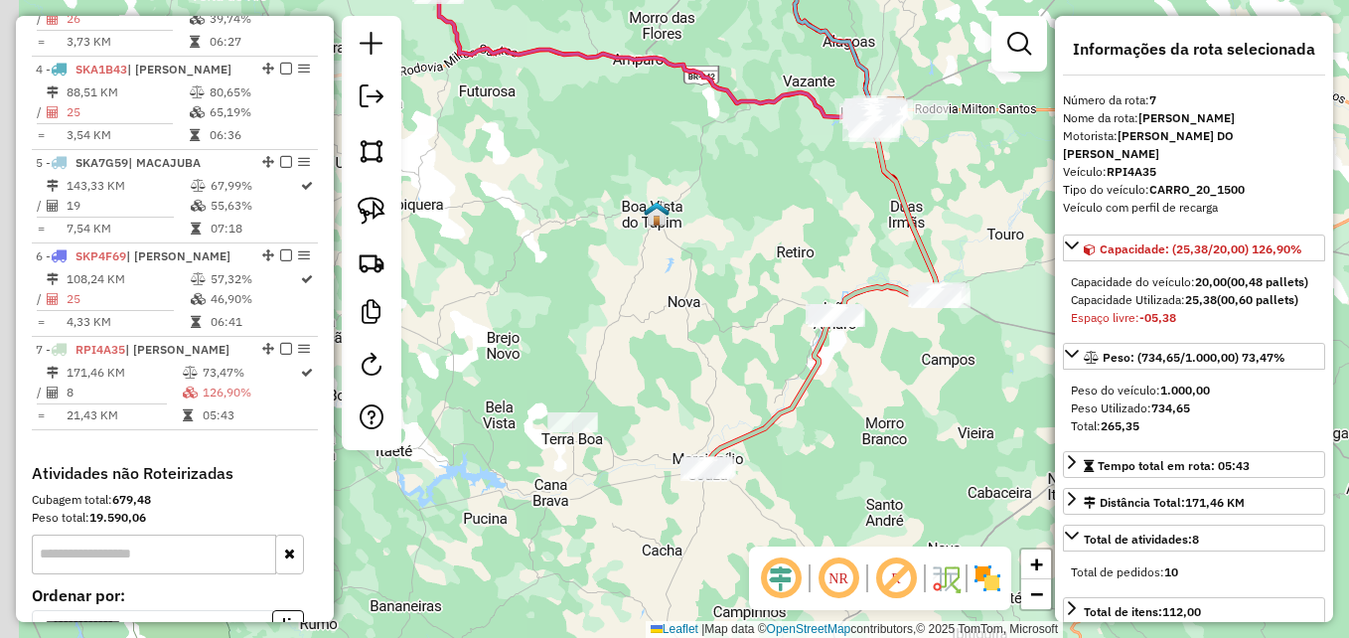
drag, startPoint x: 623, startPoint y: 509, endPoint x: 836, endPoint y: 396, distance: 241.3
click at [836, 396] on div "Janela de atendimento Grade de atendimento Capacidade Transportadoras Veículos …" at bounding box center [674, 319] width 1349 height 638
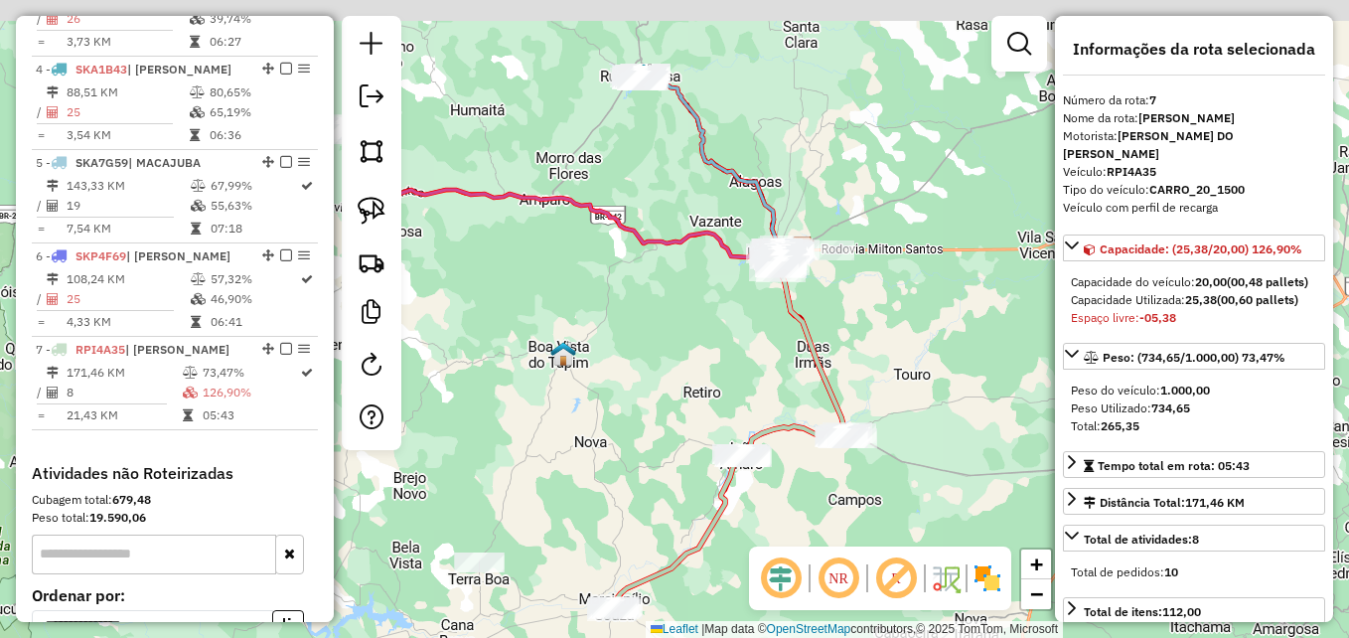
drag, startPoint x: 754, startPoint y: 353, endPoint x: 657, endPoint y: 496, distance: 173.0
click at [657, 496] on div "Janela de atendimento Grade de atendimento Capacidade Transportadoras Veículos …" at bounding box center [674, 319] width 1349 height 638
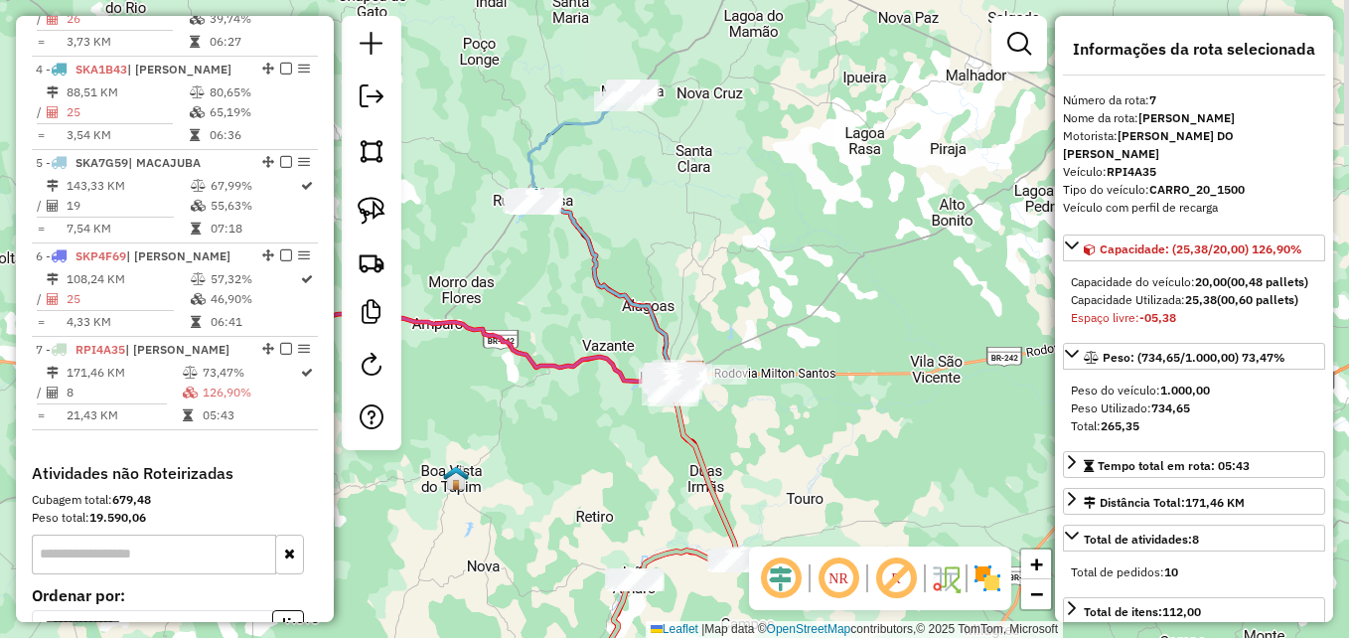
drag, startPoint x: 704, startPoint y: 393, endPoint x: 612, endPoint y: 499, distance: 140.1
click at [612, 499] on div "Janela de atendimento Grade de atendimento Capacidade Transportadoras Veículos …" at bounding box center [674, 319] width 1349 height 638
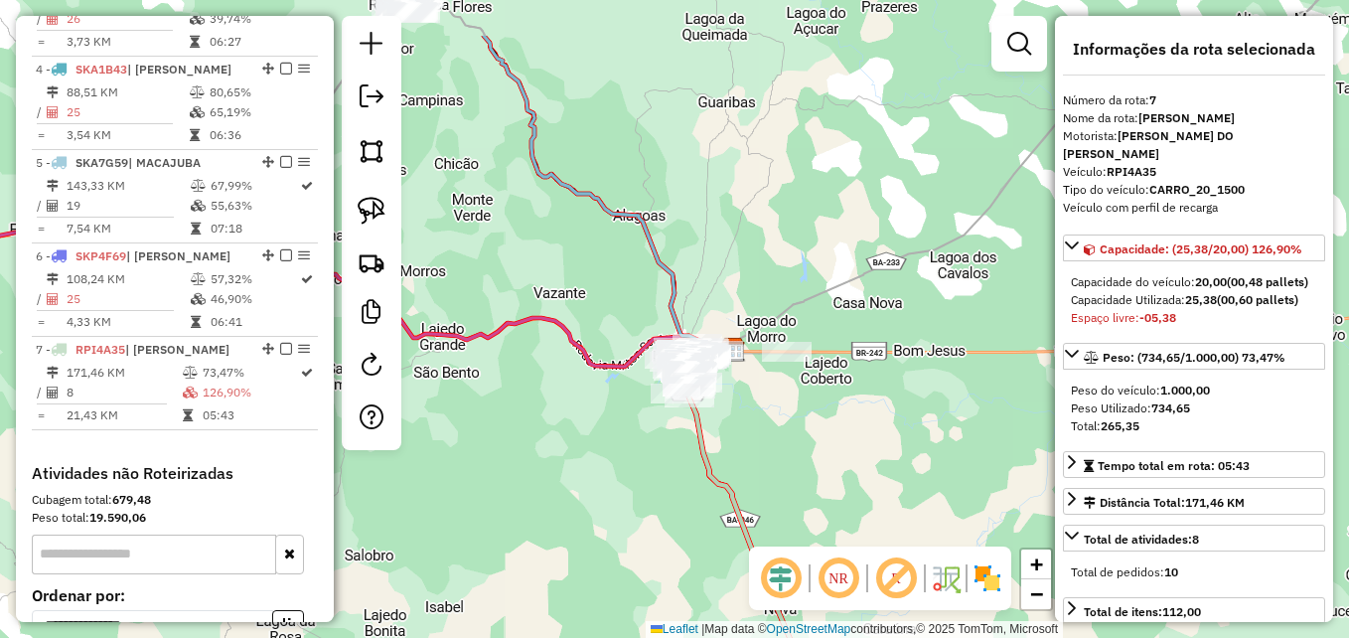
drag, startPoint x: 642, startPoint y: 438, endPoint x: 606, endPoint y: 553, distance: 120.6
click at [601, 553] on div "Janela de atendimento Grade de atendimento Capacidade Transportadoras Veículos …" at bounding box center [674, 319] width 1349 height 638
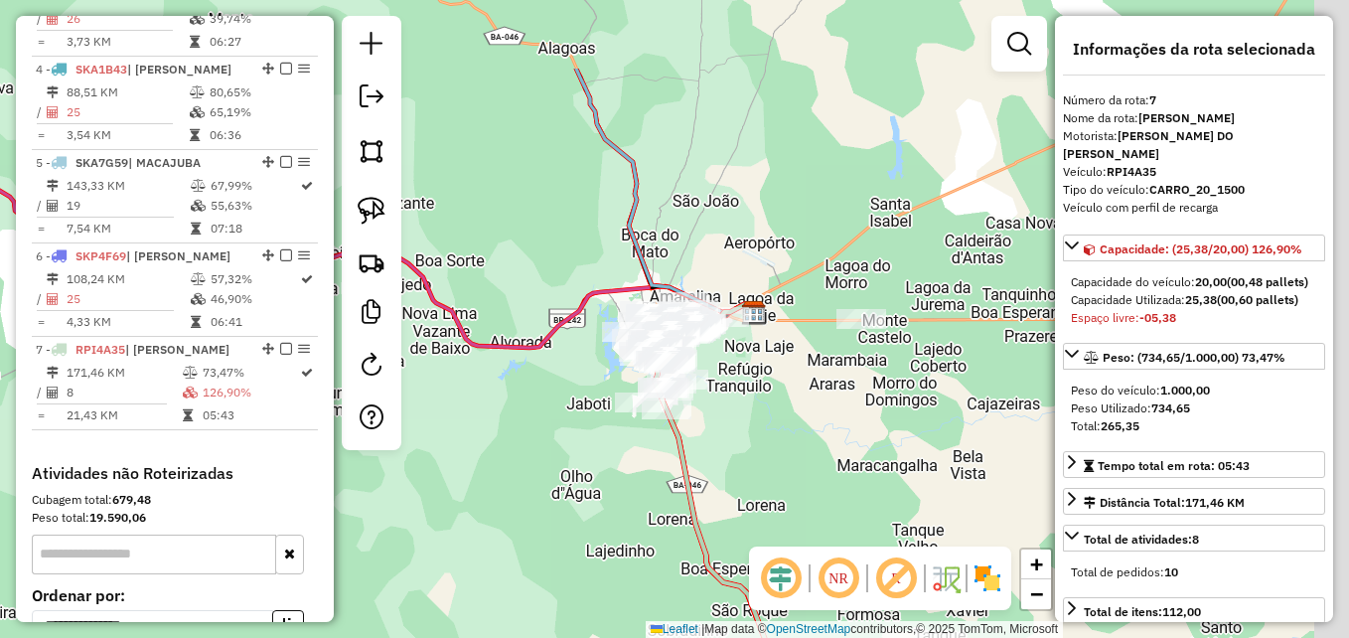
drag, startPoint x: 619, startPoint y: 563, endPoint x: 608, endPoint y: 578, distance: 18.5
click at [608, 578] on div "Janela de atendimento Grade de atendimento Capacidade Transportadoras Veículos …" at bounding box center [674, 319] width 1349 height 638
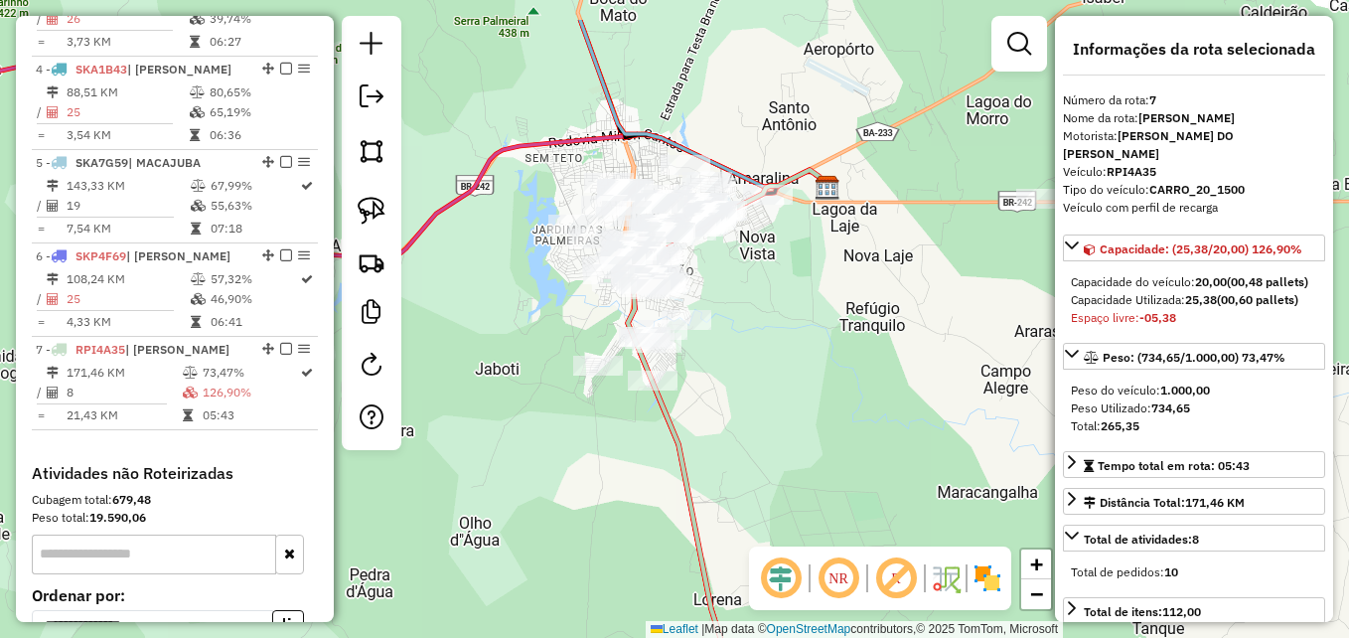
drag, startPoint x: 564, startPoint y: 411, endPoint x: 604, endPoint y: 495, distance: 92.4
click at [604, 495] on div "Janela de atendimento Grade de atendimento Capacidade Transportadoras Veículos …" at bounding box center [674, 319] width 1349 height 638
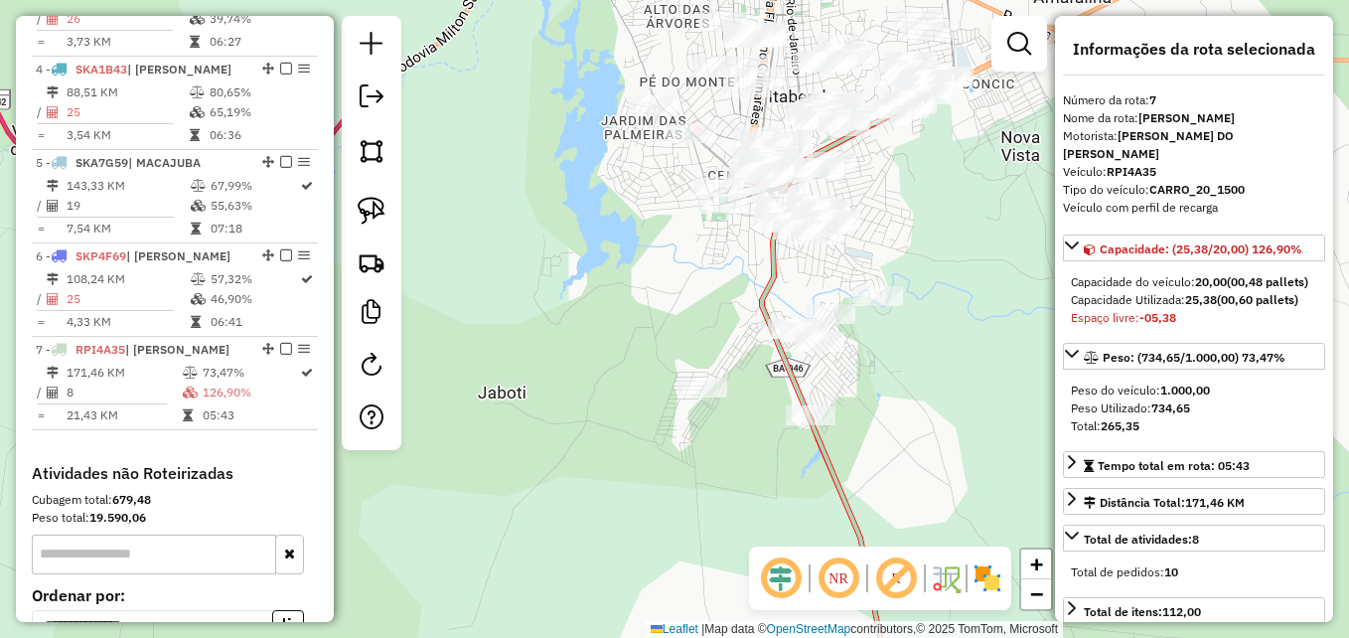
drag, startPoint x: 698, startPoint y: 319, endPoint x: 666, endPoint y: 435, distance: 120.8
click at [666, 435] on div "Janela de atendimento Grade de atendimento Capacidade Transportadoras Veículos …" at bounding box center [674, 319] width 1349 height 638
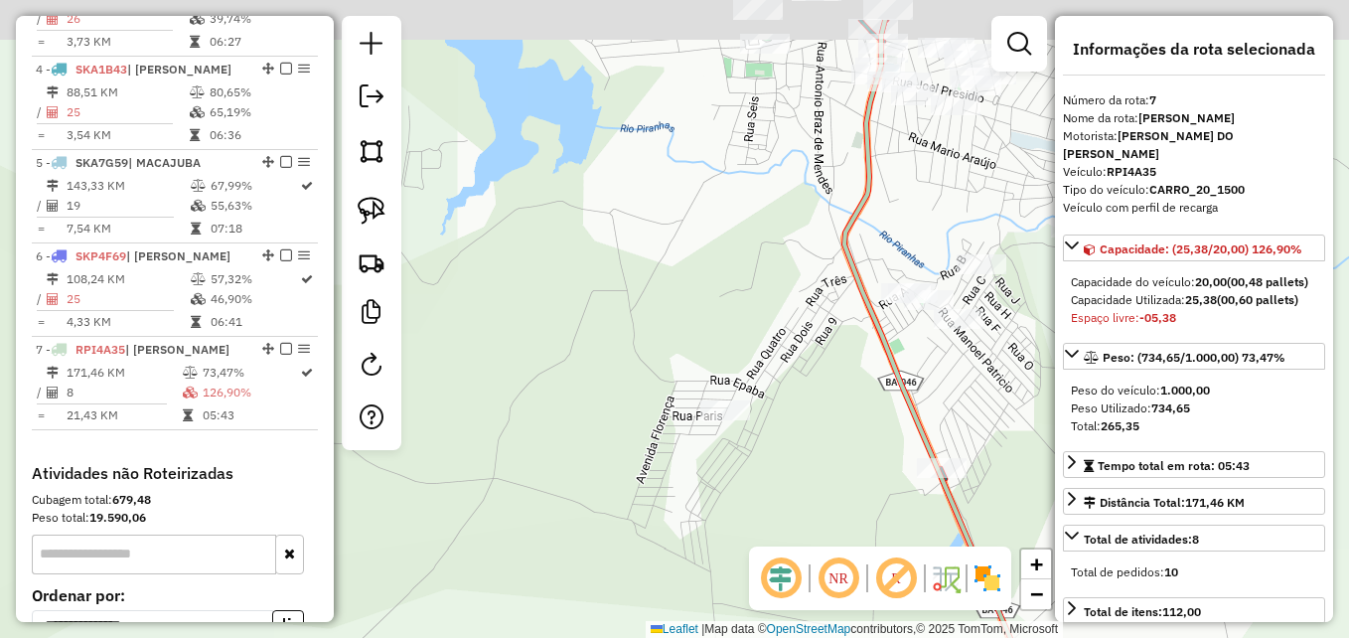
drag, startPoint x: 703, startPoint y: 275, endPoint x: 699, endPoint y: 294, distance: 19.3
click at [699, 294] on div "Janela de atendimento Grade de atendimento Capacidade Transportadoras Veículos …" at bounding box center [674, 319] width 1349 height 638
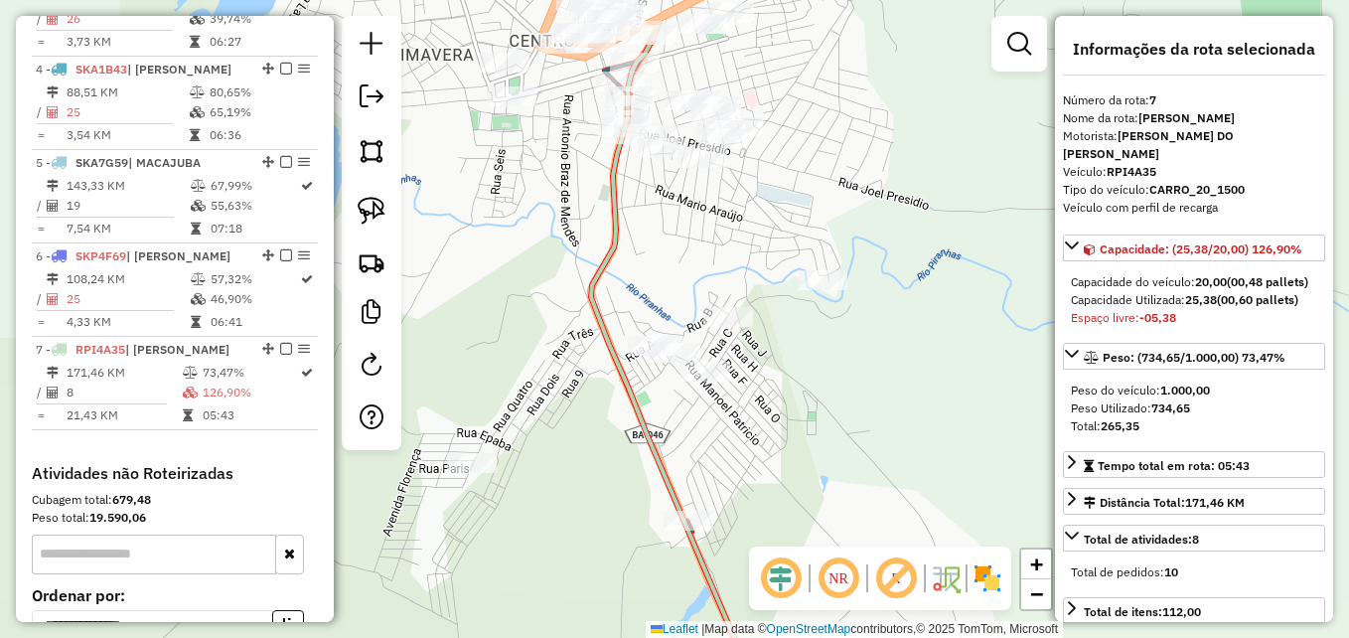
drag, startPoint x: 769, startPoint y: 370, endPoint x: 547, endPoint y: 469, distance: 242.8
click at [547, 475] on div "Janela de atendimento Grade de atendimento Capacidade Transportadoras Veículos …" at bounding box center [674, 319] width 1349 height 638
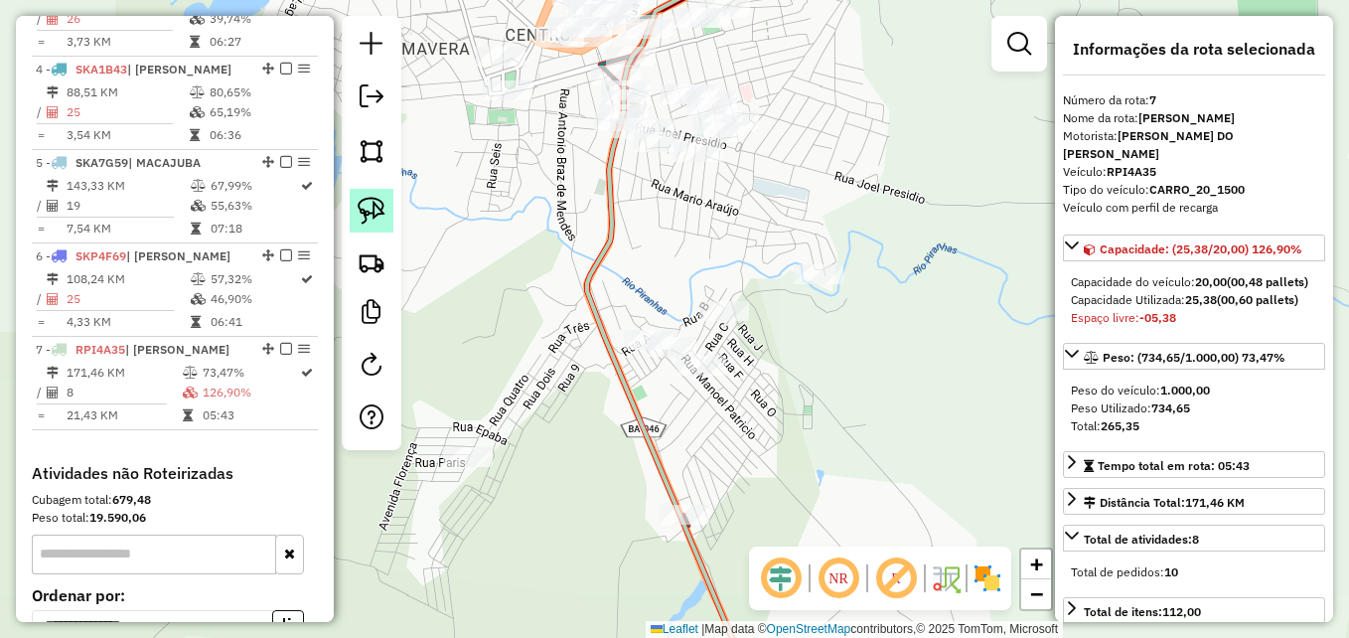
click at [353, 217] on link at bounding box center [372, 211] width 44 height 44
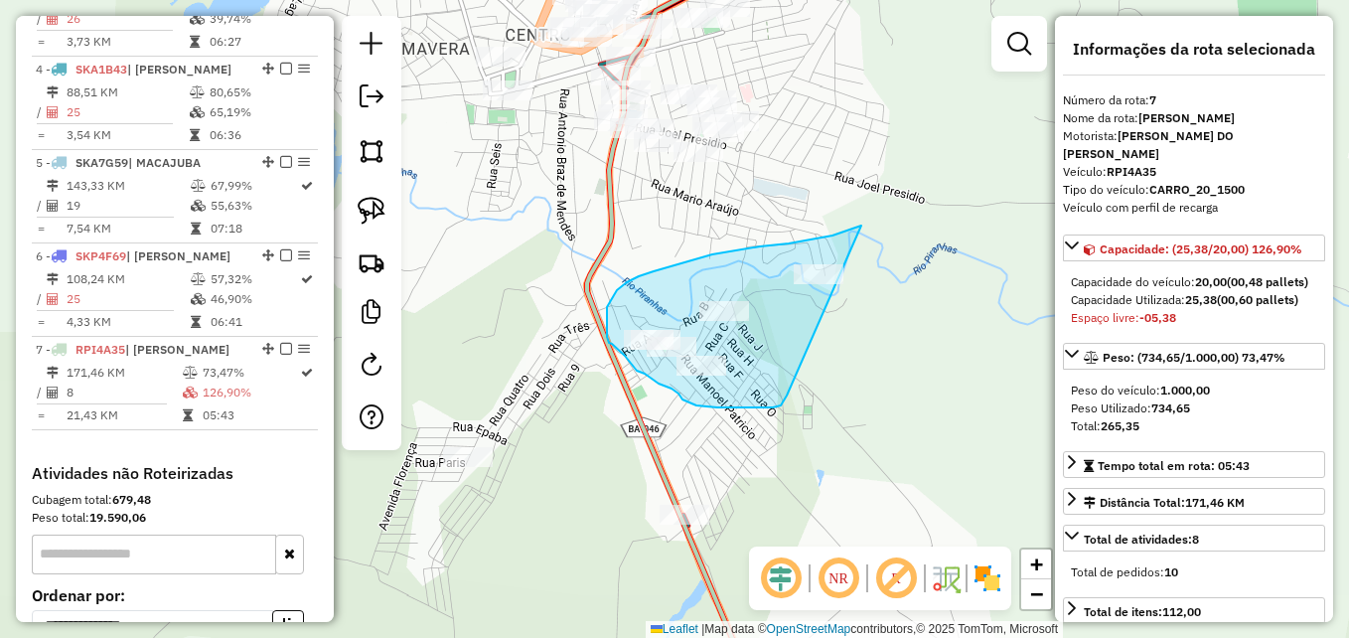
drag, startPoint x: 784, startPoint y: 399, endPoint x: 885, endPoint y: 249, distance: 181.0
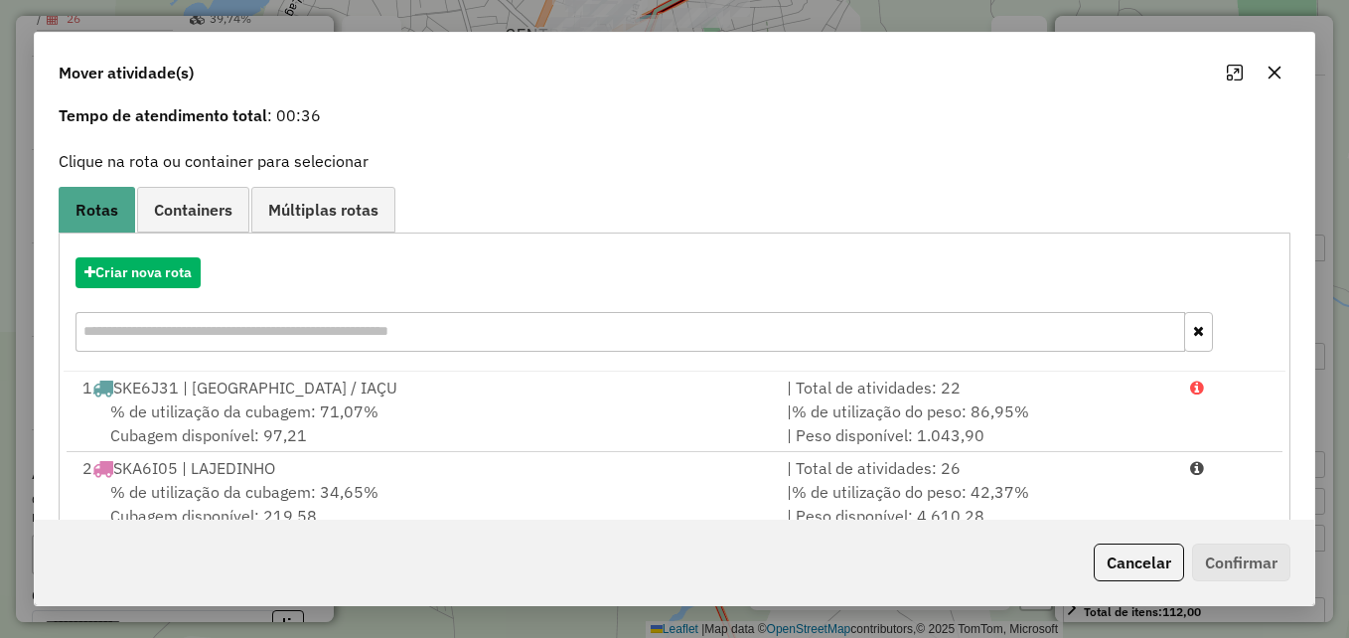
scroll to position [0, 0]
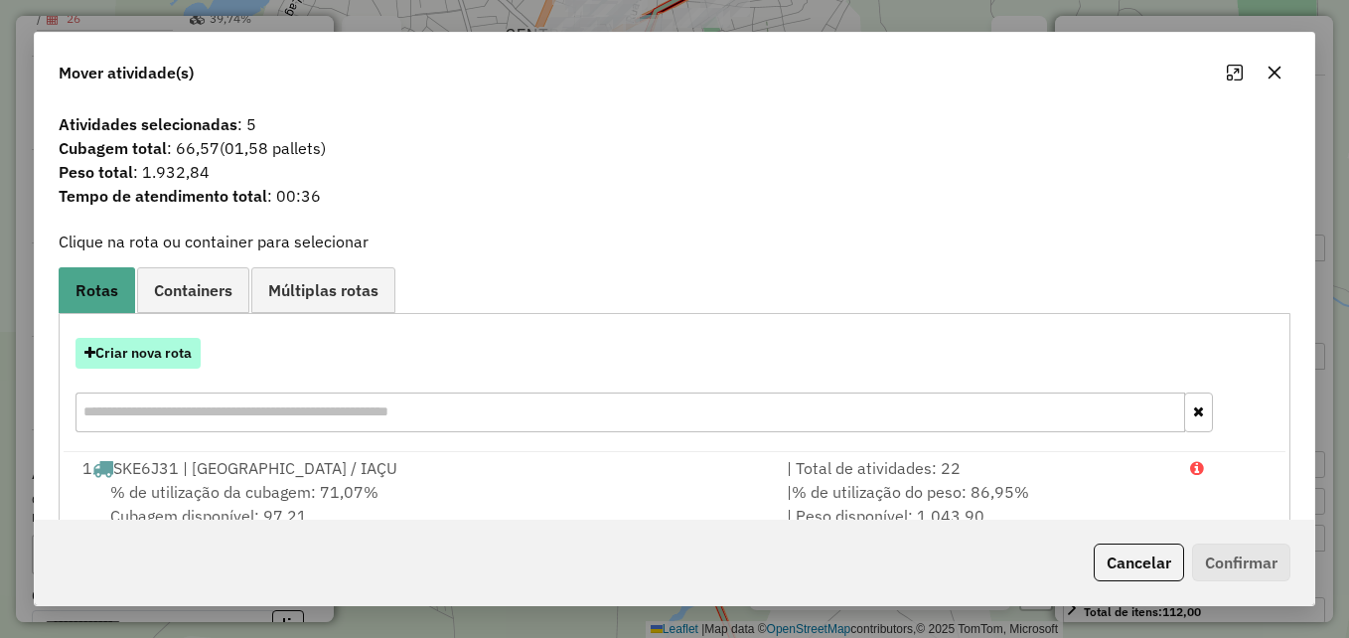
click at [187, 357] on button "Criar nova rota" at bounding box center [137, 353] width 125 height 31
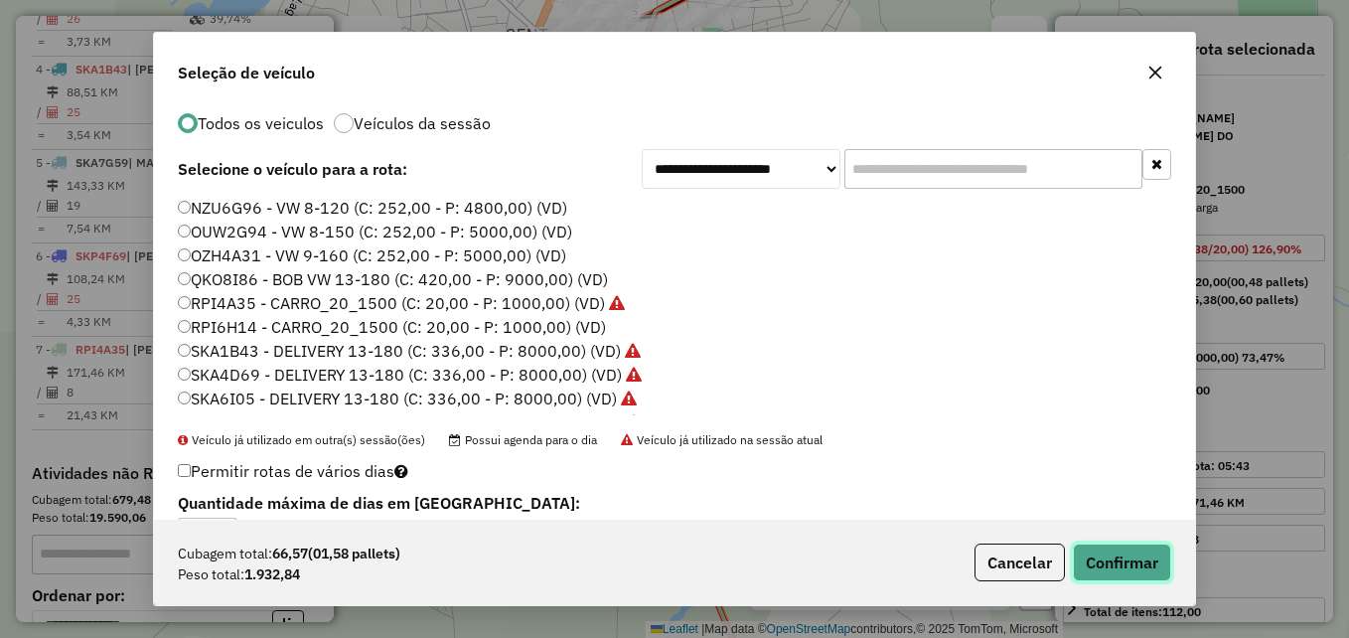
click at [1109, 564] on button "Confirmar" at bounding box center [1122, 562] width 98 height 38
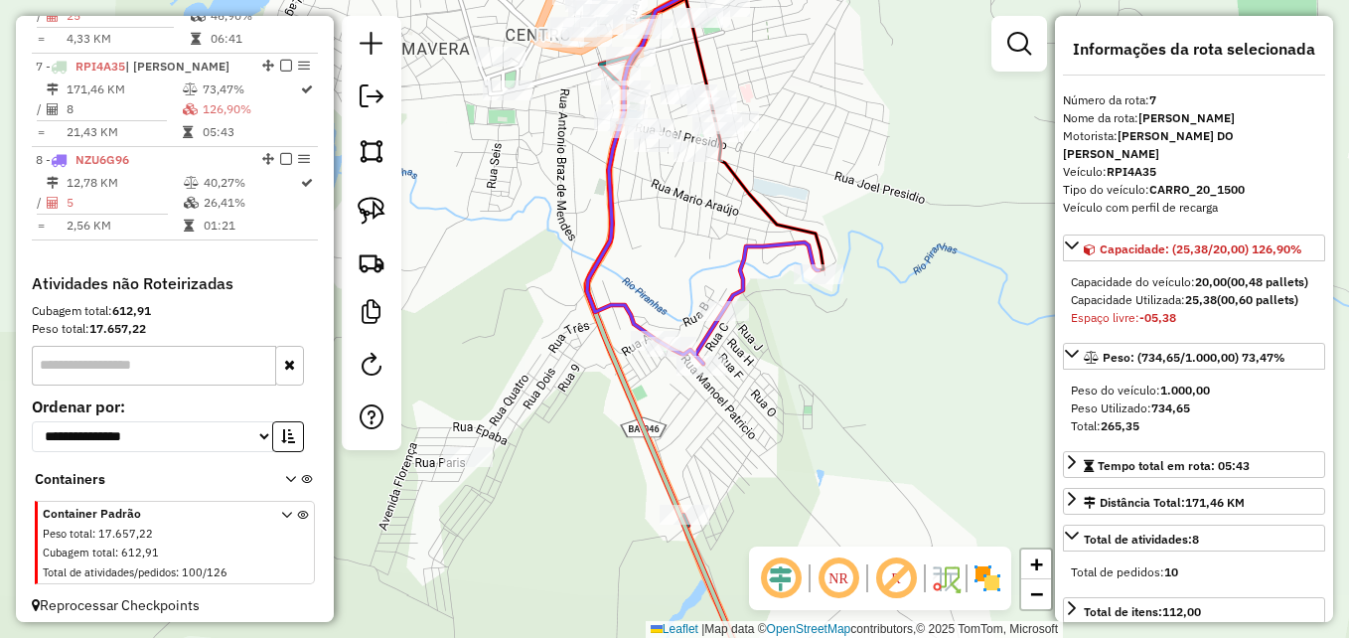
scroll to position [1319, 0]
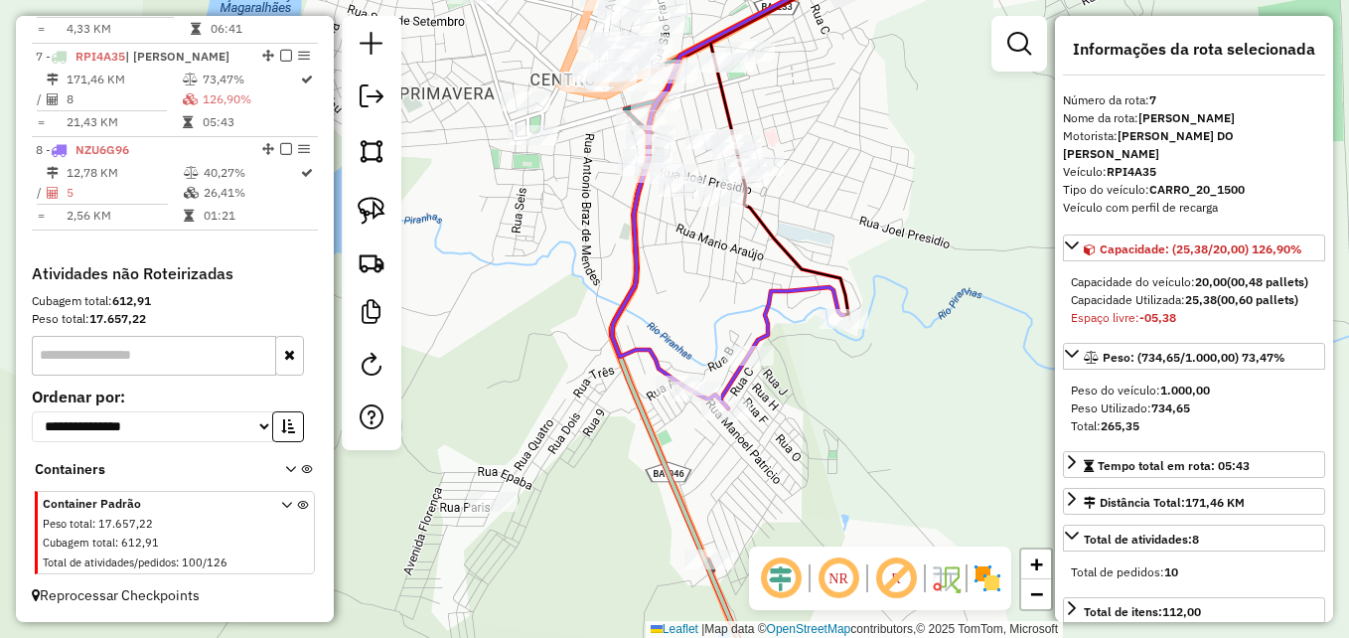
drag, startPoint x: 583, startPoint y: 484, endPoint x: 612, endPoint y: 457, distance: 39.4
click at [612, 457] on div "Janela de atendimento Grade de atendimento Capacidade Transportadoras Veículos …" at bounding box center [674, 319] width 1349 height 638
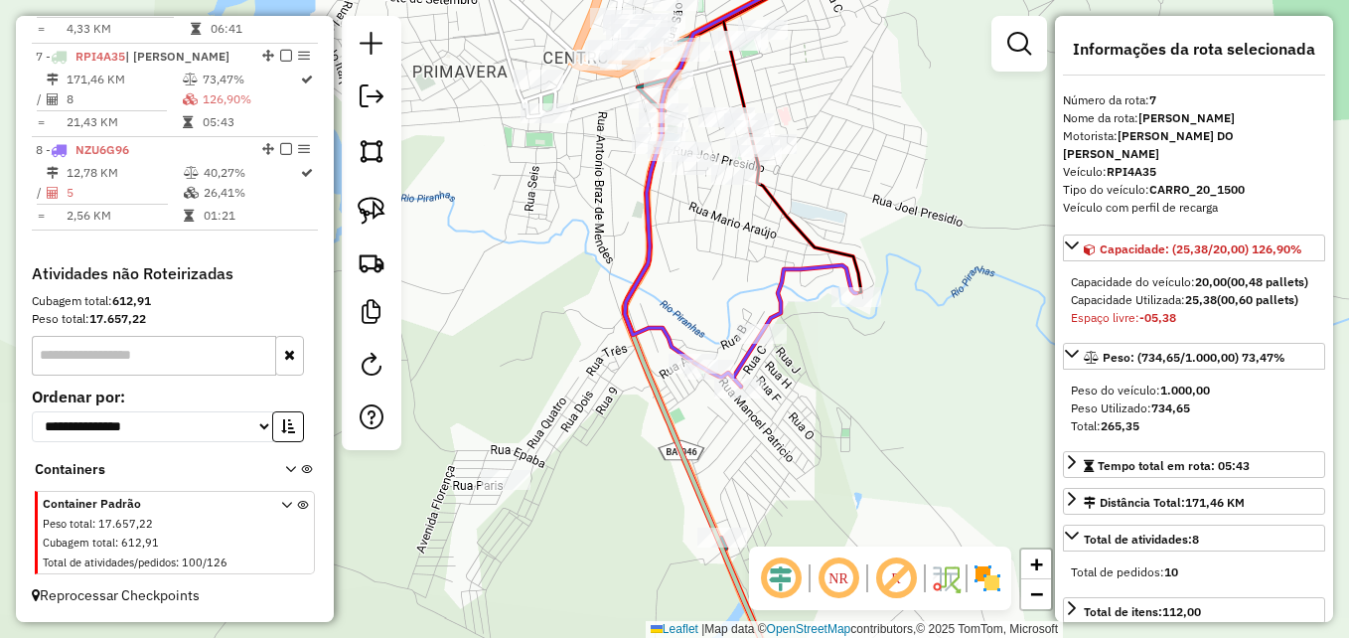
drag, startPoint x: 549, startPoint y: 502, endPoint x: 506, endPoint y: 504, distance: 43.8
click at [506, 504] on div "Janela de atendimento Grade de atendimento Capacidade Transportadoras Veículos …" at bounding box center [674, 319] width 1349 height 638
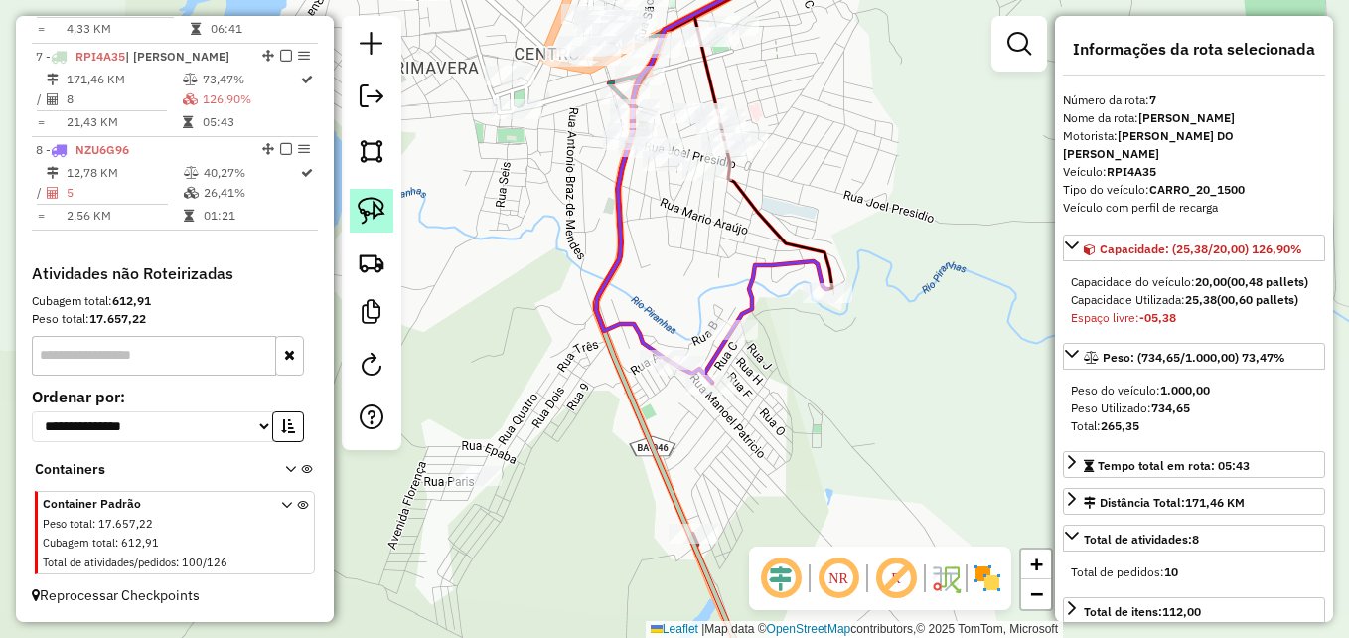
click at [376, 223] on img at bounding box center [372, 211] width 28 height 28
drag, startPoint x: 507, startPoint y: 514, endPoint x: 484, endPoint y: 423, distance: 93.2
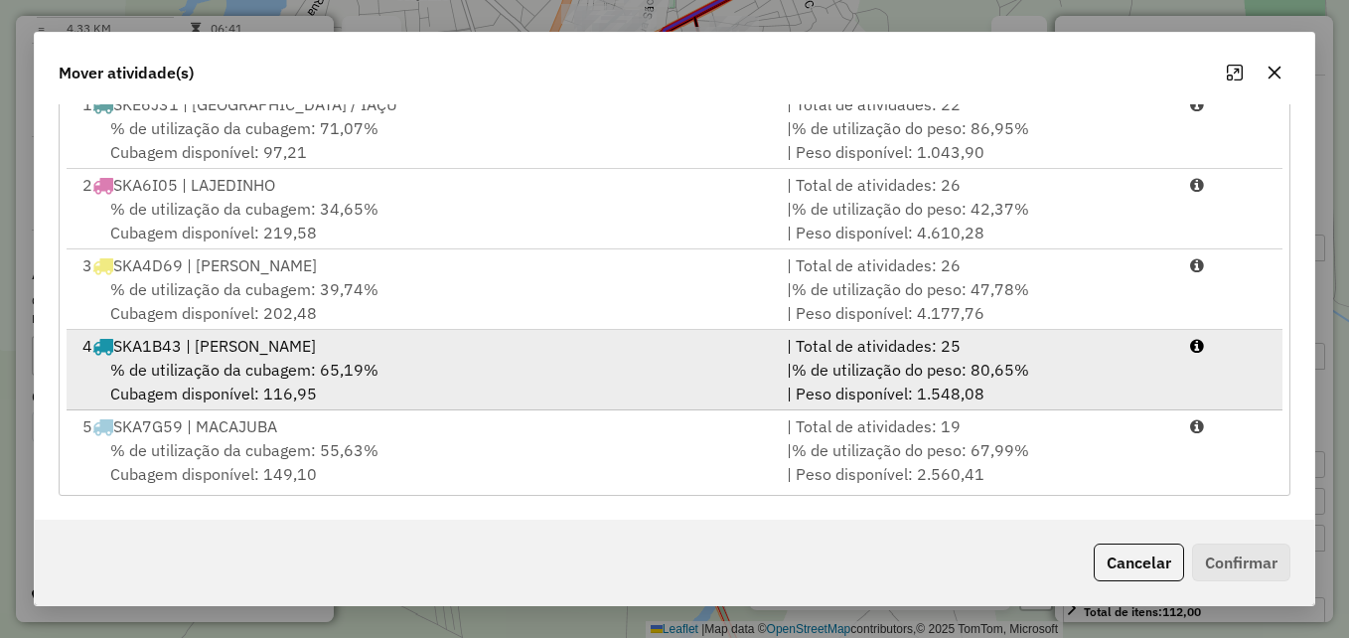
scroll to position [246, 0]
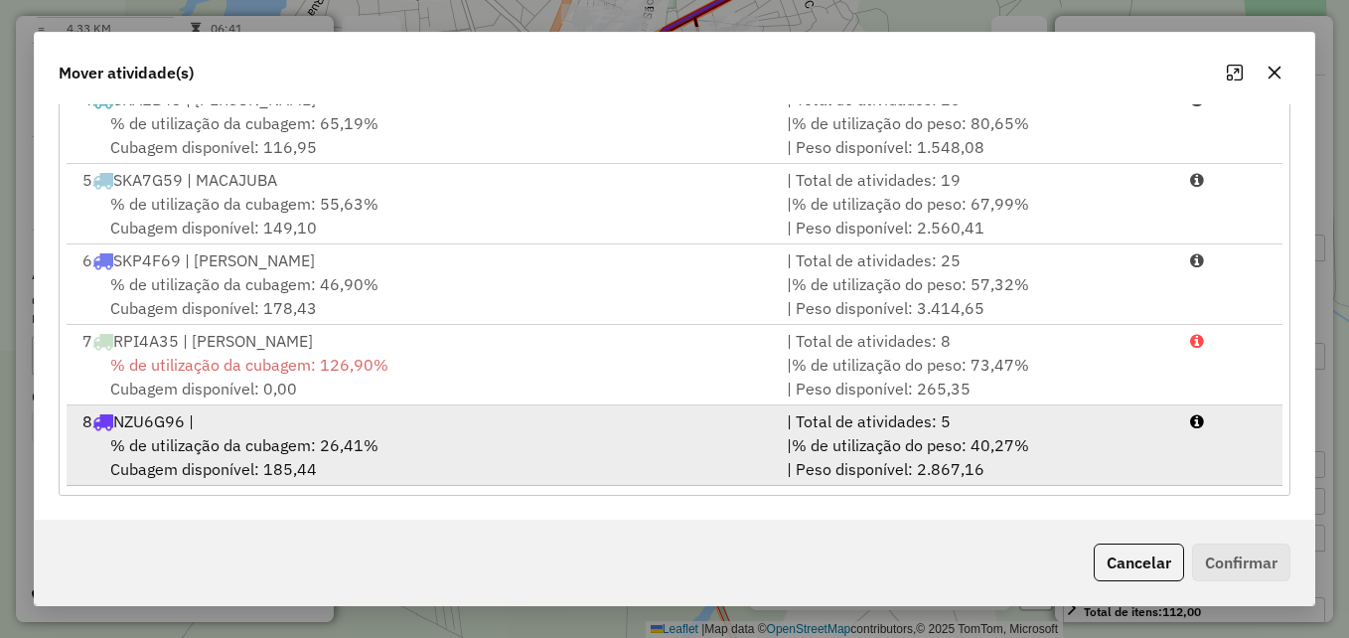
click at [427, 455] on div "% de utilização da cubagem: 26,41% Cubagem disponível: 185,44" at bounding box center [423, 457] width 704 height 48
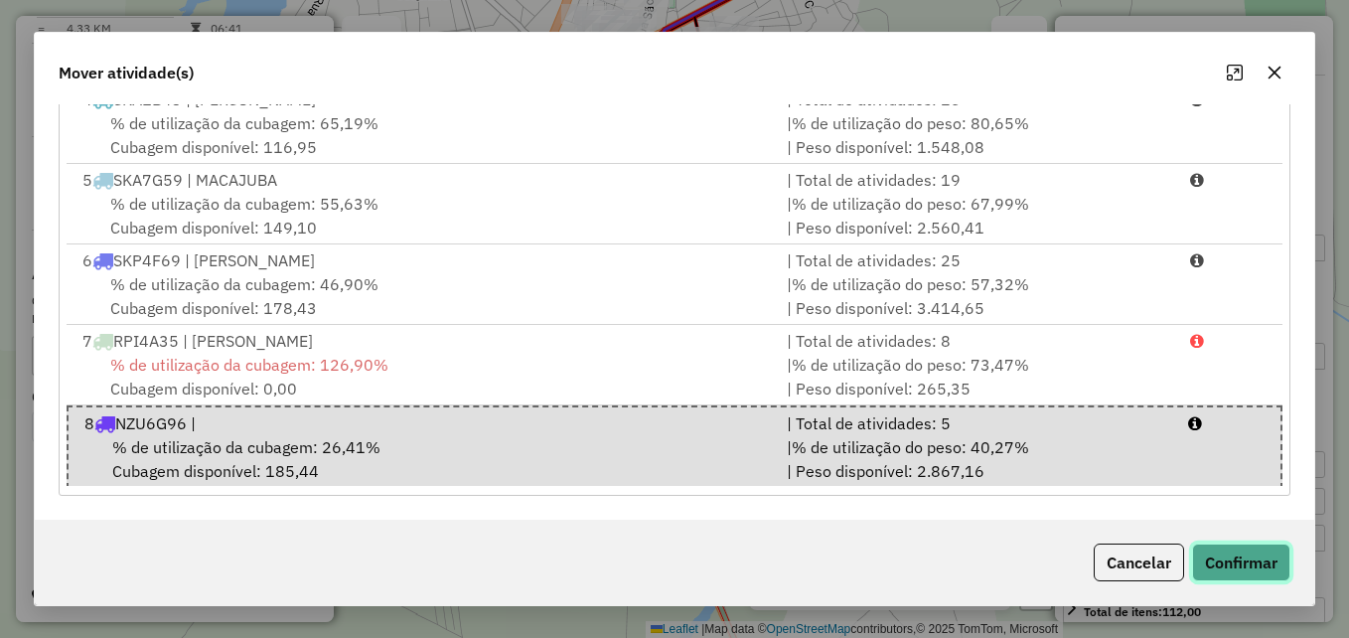
click at [1271, 558] on button "Confirmar" at bounding box center [1241, 562] width 98 height 38
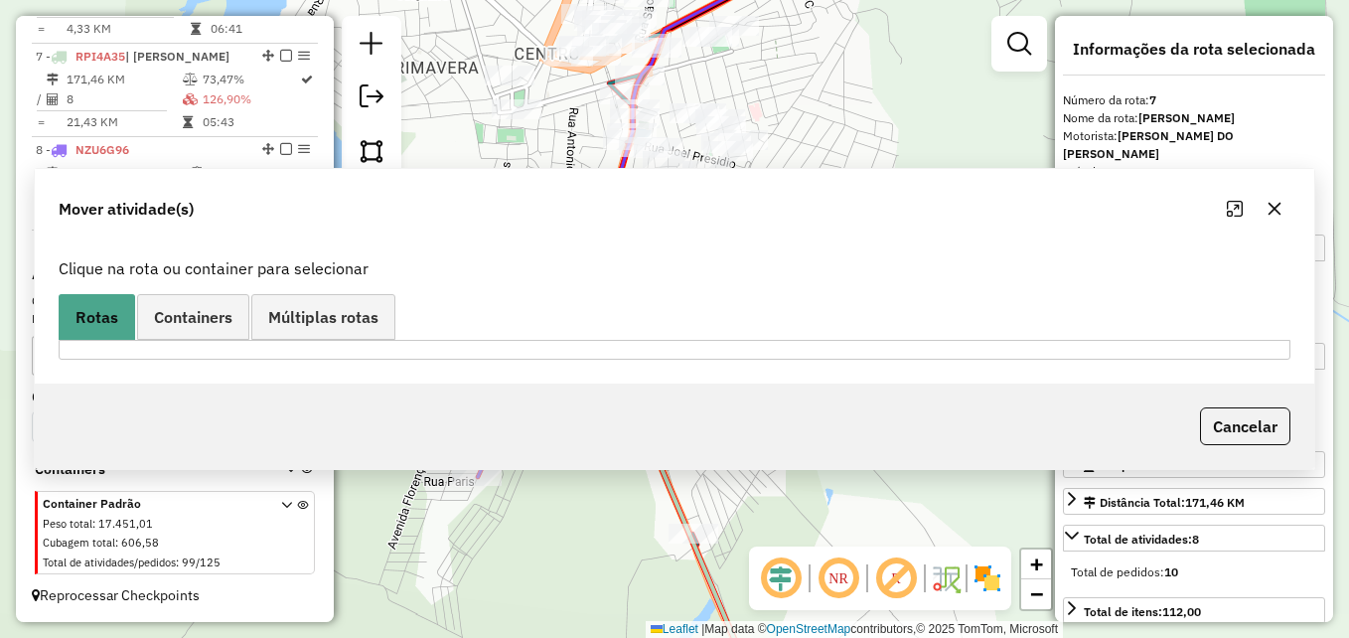
scroll to position [0, 0]
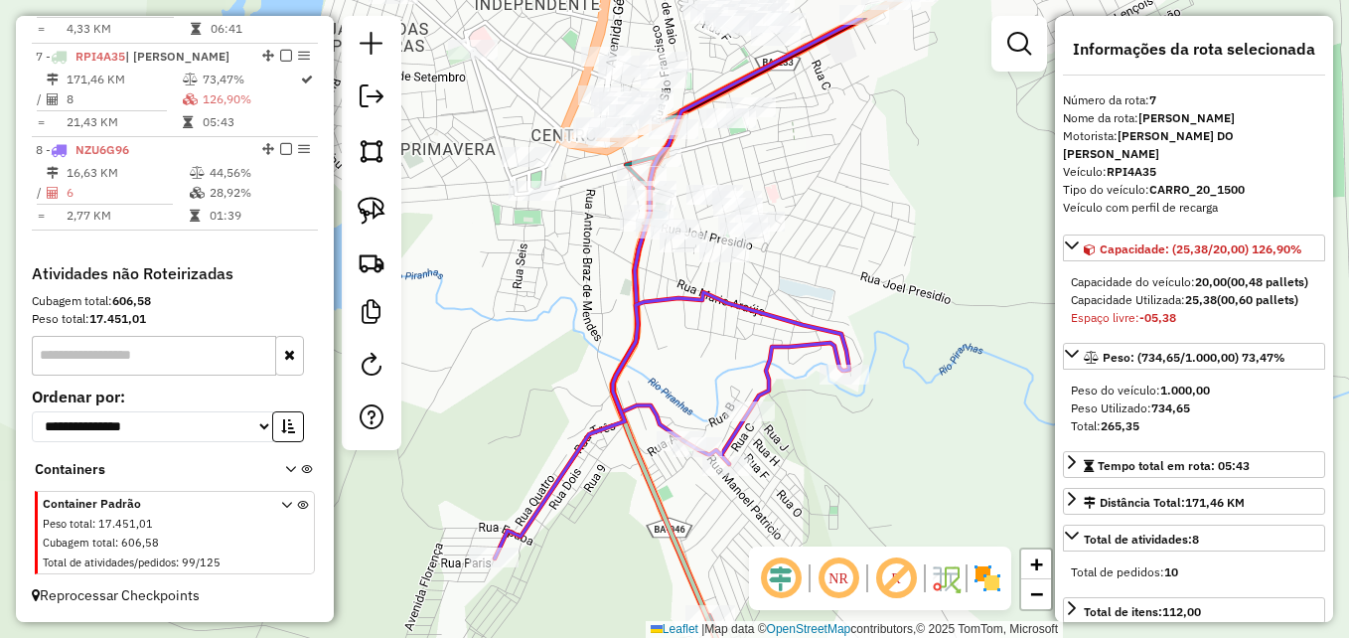
drag, startPoint x: 896, startPoint y: 321, endPoint x: 914, endPoint y: 462, distance: 142.2
click at [914, 462] on div "Janela de atendimento Grade de atendimento Capacidade Transportadoras Veículos …" at bounding box center [674, 319] width 1349 height 638
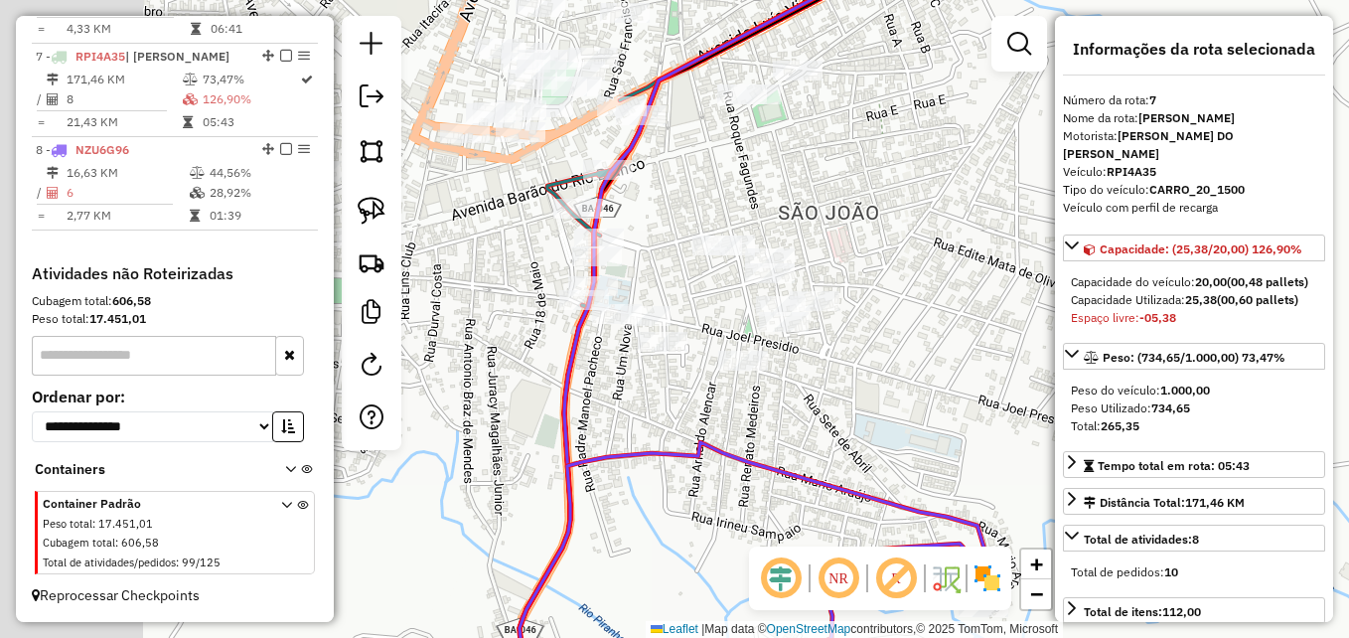
drag, startPoint x: 527, startPoint y: 486, endPoint x: 701, endPoint y: 527, distance: 178.8
click at [701, 527] on div "Janela de atendimento Grade de atendimento Capacidade Transportadoras Veículos …" at bounding box center [674, 319] width 1349 height 638
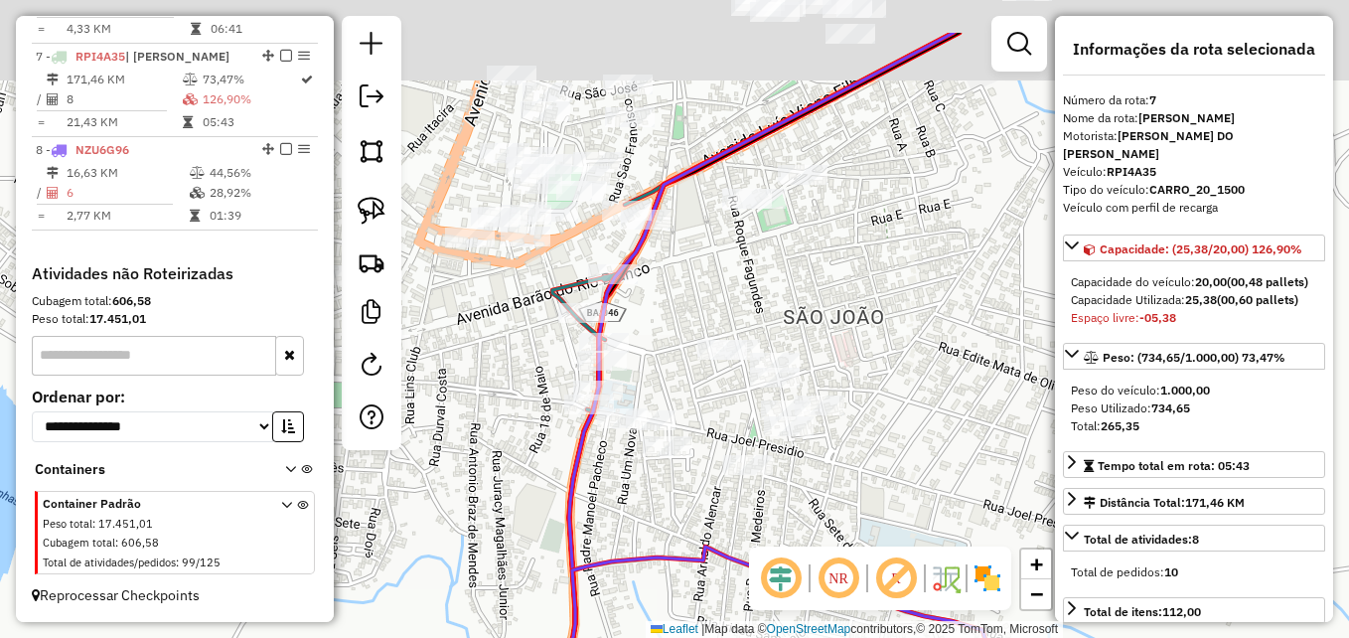
drag, startPoint x: 845, startPoint y: 446, endPoint x: 889, endPoint y: 469, distance: 49.3
click at [848, 490] on div "Janela de atendimento Grade de atendimento Capacidade Transportadoras Veículos …" at bounding box center [674, 319] width 1349 height 638
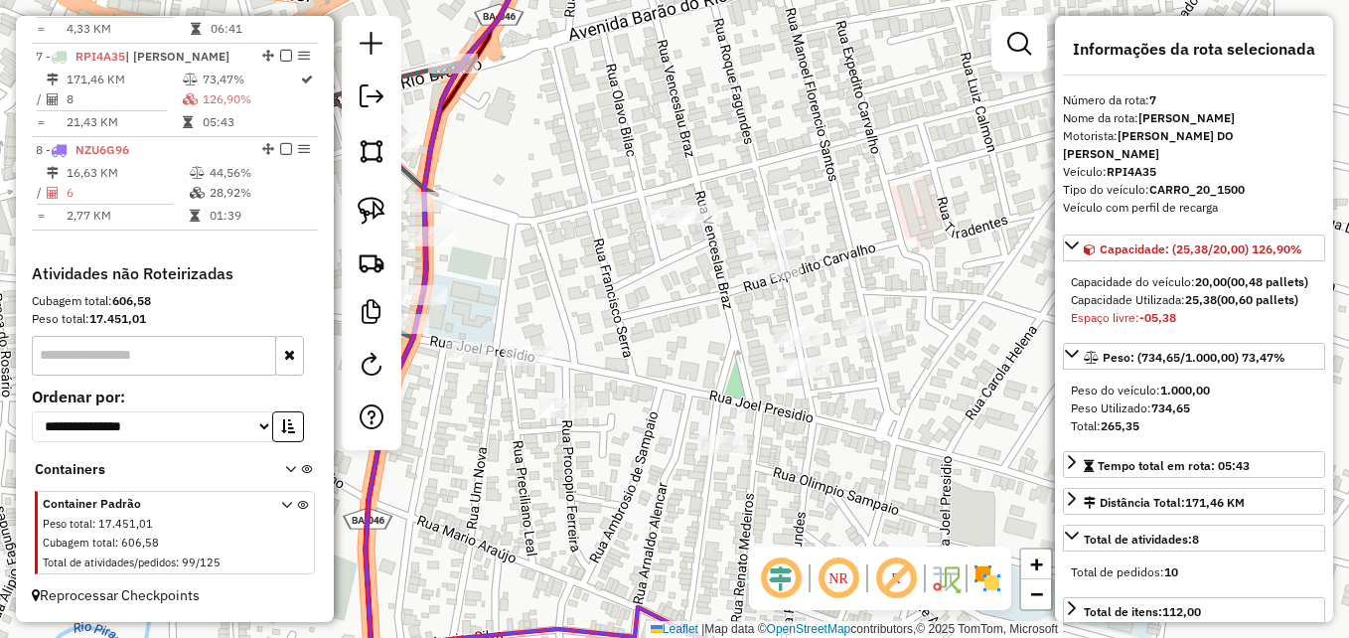
drag, startPoint x: 718, startPoint y: 496, endPoint x: 729, endPoint y: 477, distance: 21.8
click at [729, 477] on div "Janela de atendimento Grade de atendimento Capacidade Transportadoras Veículos …" at bounding box center [674, 319] width 1349 height 638
click at [372, 214] on img at bounding box center [372, 211] width 28 height 28
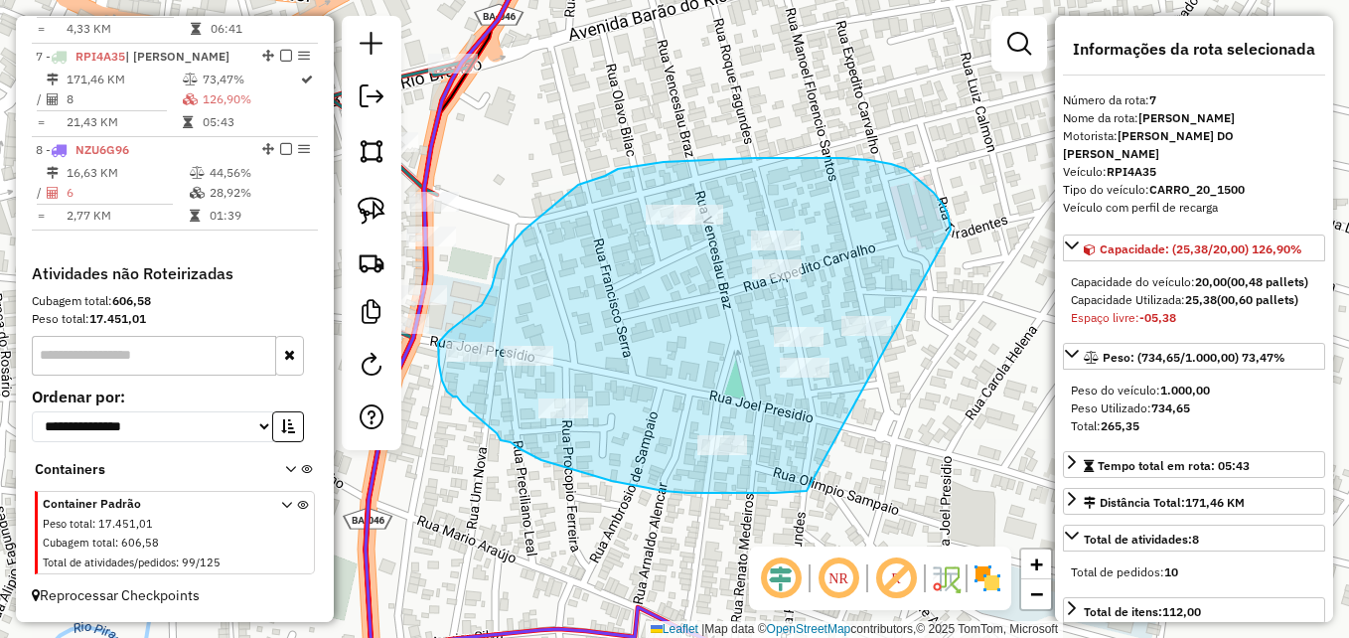
drag, startPoint x: 807, startPoint y: 491, endPoint x: 954, endPoint y: 243, distance: 287.7
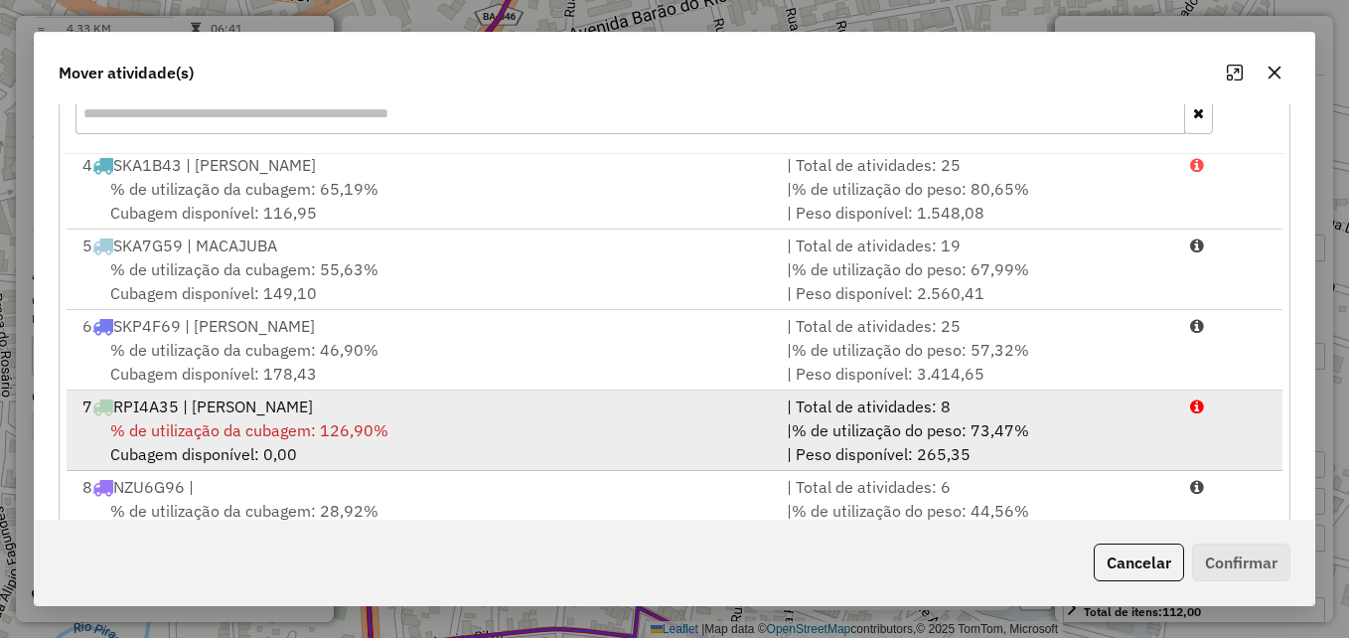
scroll to position [364, 0]
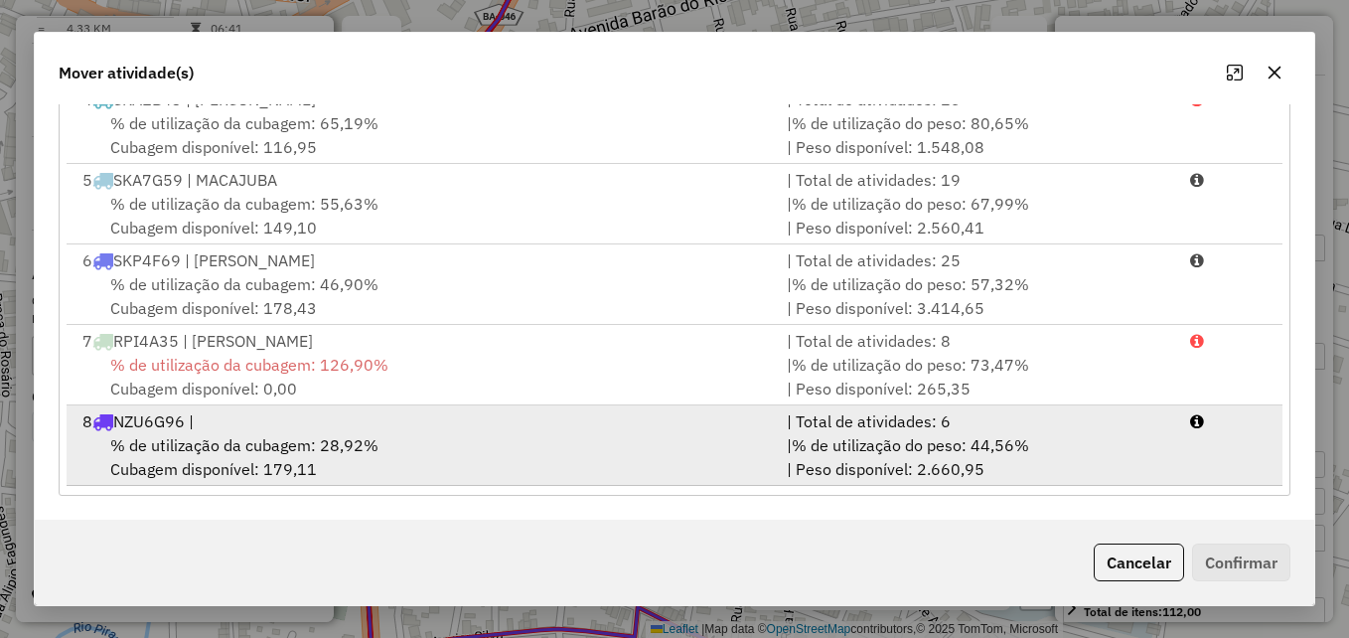
click at [456, 443] on div "% de utilização da cubagem: 28,92% Cubagem disponível: 179,11" at bounding box center [423, 457] width 704 height 48
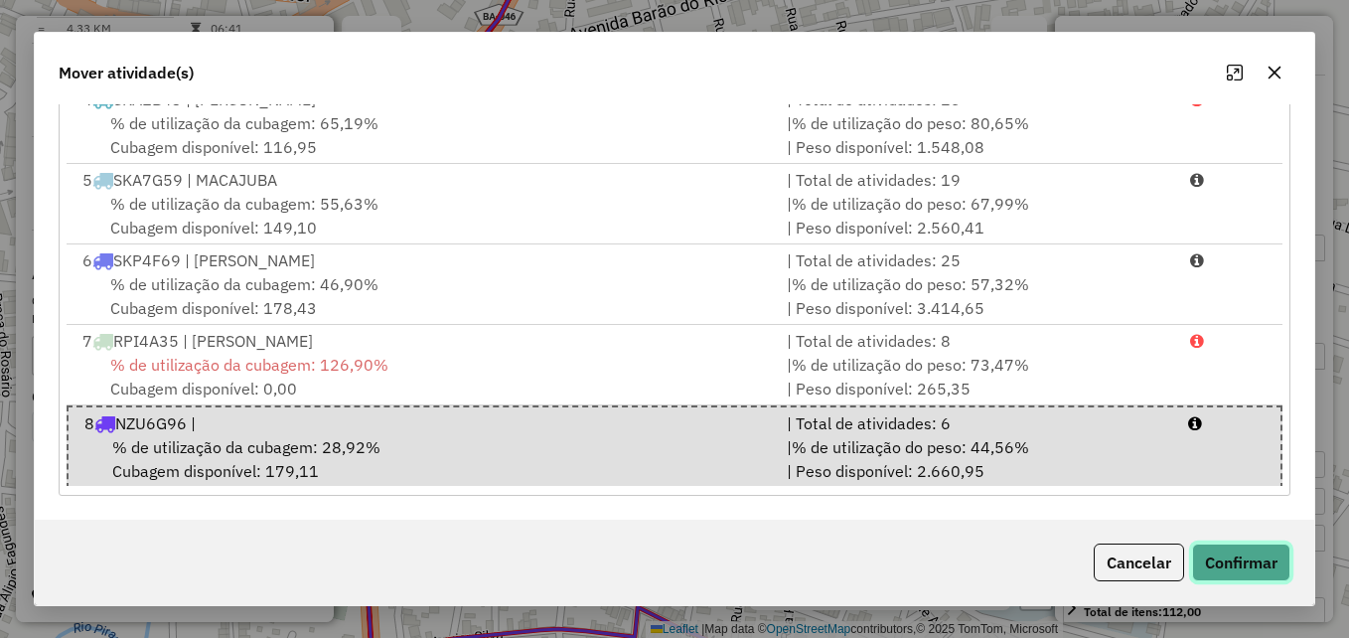
click at [1221, 548] on button "Confirmar" at bounding box center [1241, 562] width 98 height 38
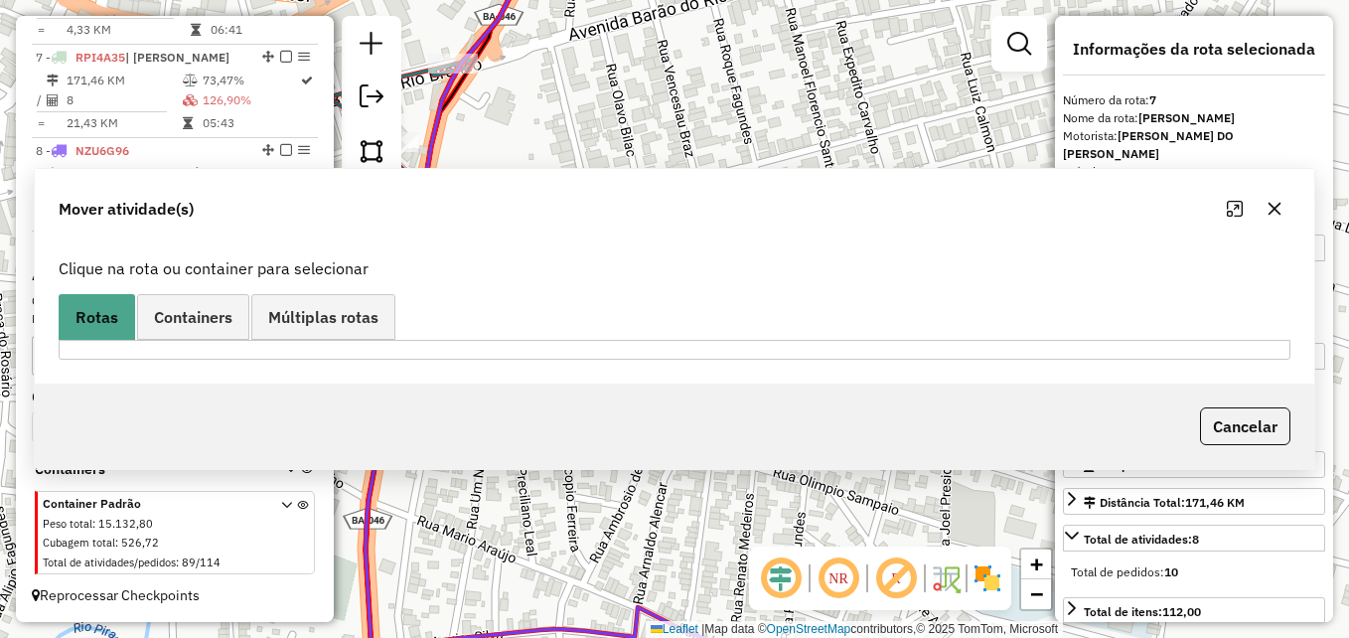
scroll to position [0, 0]
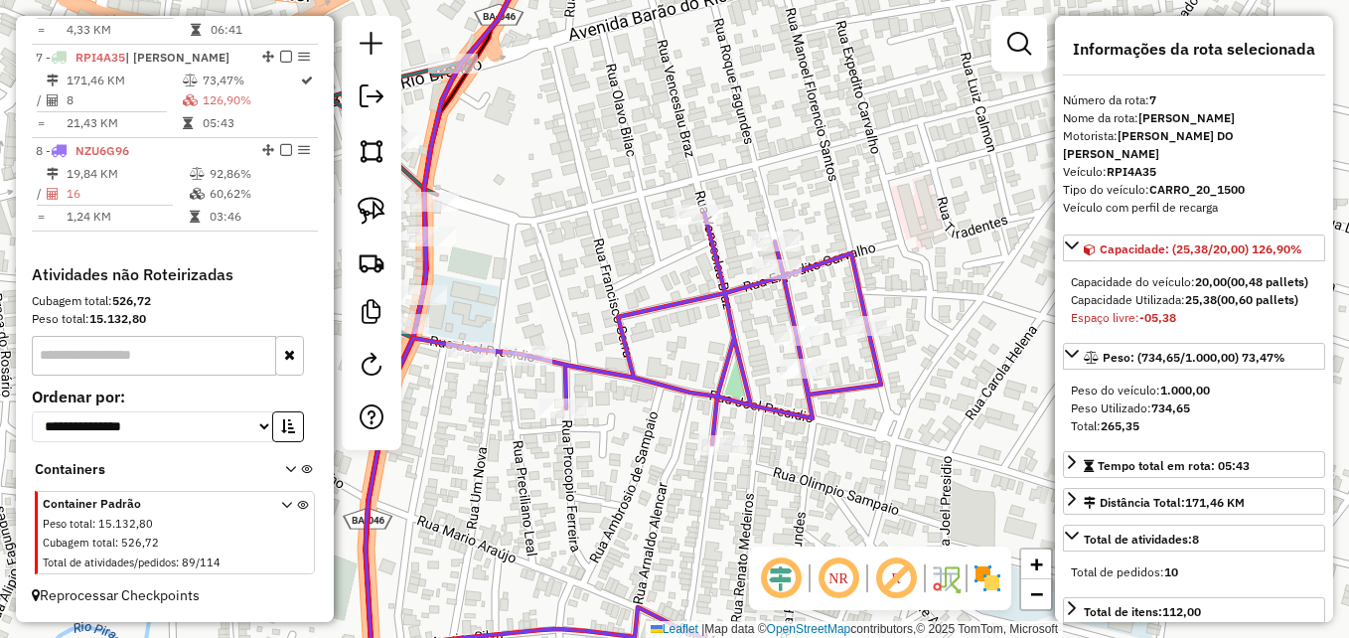
click at [617, 376] on icon at bounding box center [642, 457] width 553 height 489
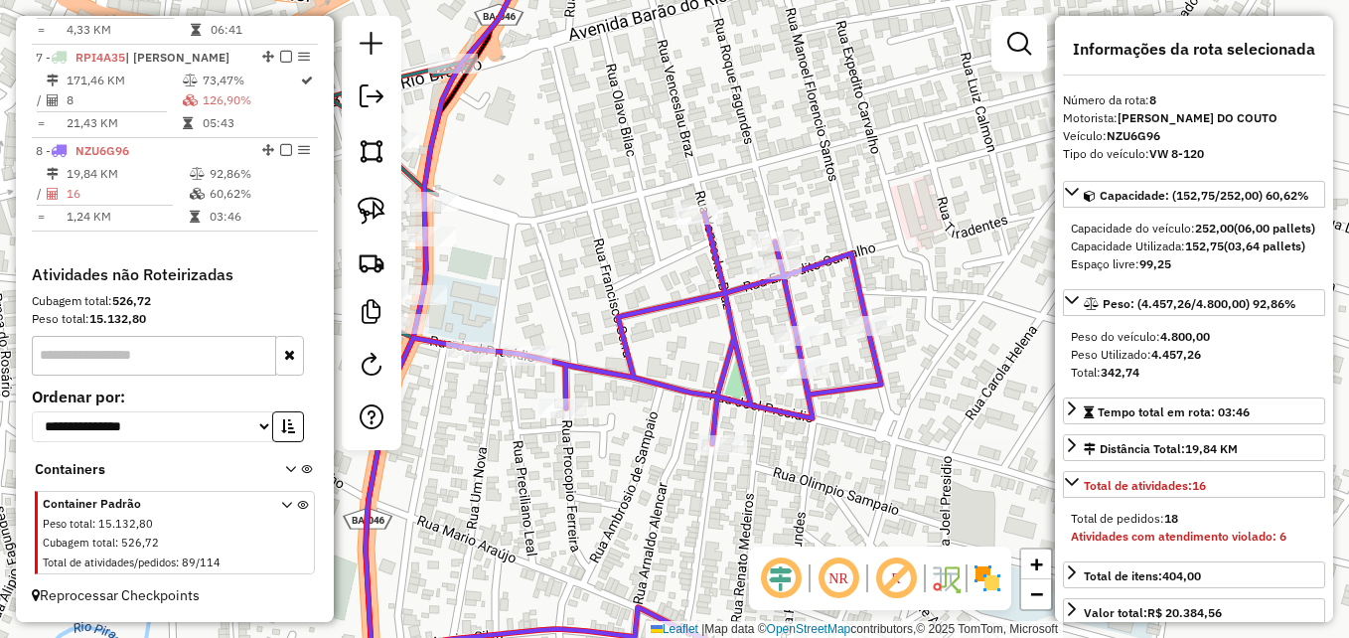
click at [617, 376] on icon at bounding box center [642, 457] width 553 height 489
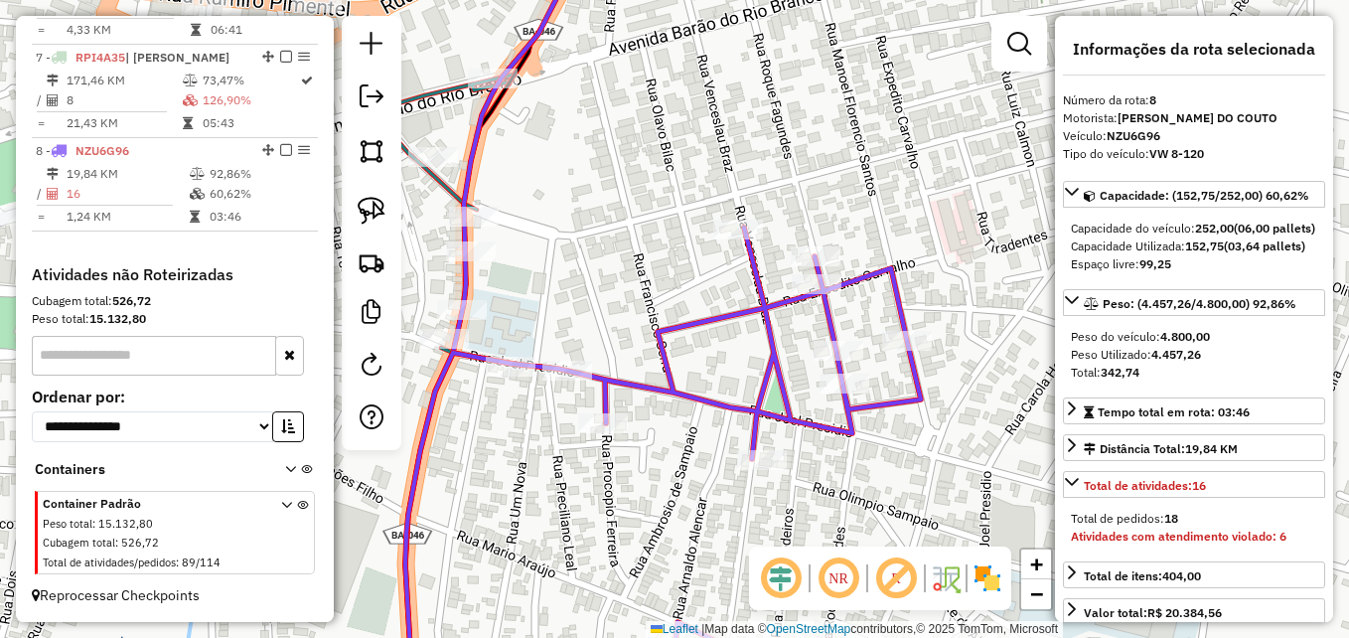
drag, startPoint x: 632, startPoint y: 411, endPoint x: 794, endPoint y: 415, distance: 162.0
click at [794, 415] on div "Janela de atendimento Grade de atendimento Capacidade Transportadoras Veículos …" at bounding box center [674, 319] width 1349 height 638
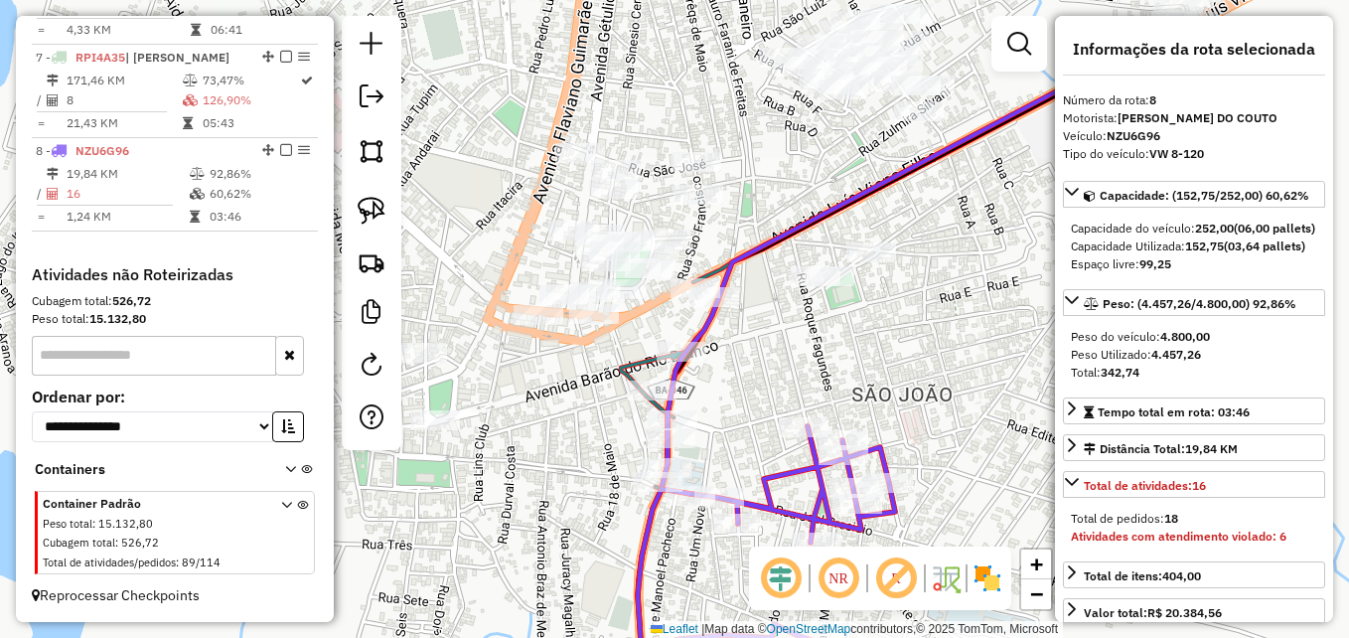
drag, startPoint x: 538, startPoint y: 415, endPoint x: 602, endPoint y: 501, distance: 106.5
click at [602, 501] on div "Janela de atendimento Grade de atendimento Capacidade Transportadoras Veículos …" at bounding box center [674, 319] width 1349 height 638
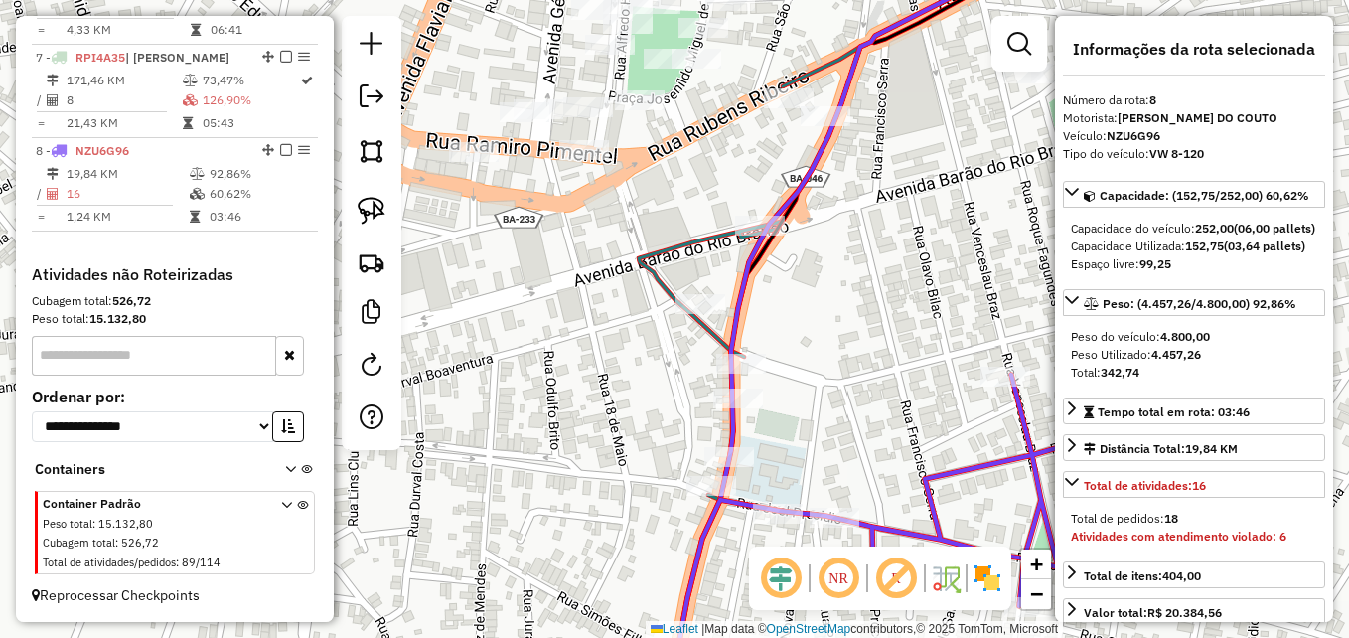
drag, startPoint x: 601, startPoint y: 430, endPoint x: 588, endPoint y: 494, distance: 64.9
click at [588, 494] on div "Janela de atendimento Grade de atendimento Capacidade Transportadoras Veículos …" at bounding box center [674, 319] width 1349 height 638
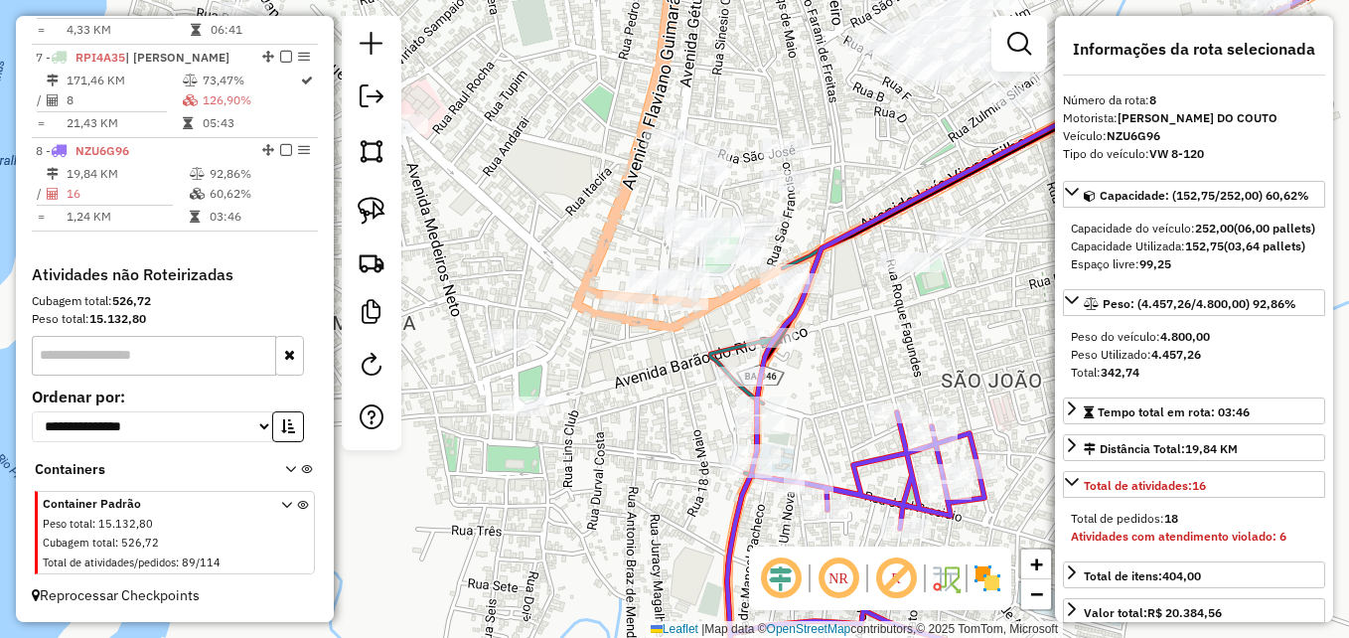
drag, startPoint x: 577, startPoint y: 440, endPoint x: 673, endPoint y: 418, distance: 98.8
click at [673, 418] on div "Janela de atendimento Grade de atendimento Capacidade Transportadoras Veículos …" at bounding box center [674, 319] width 1349 height 638
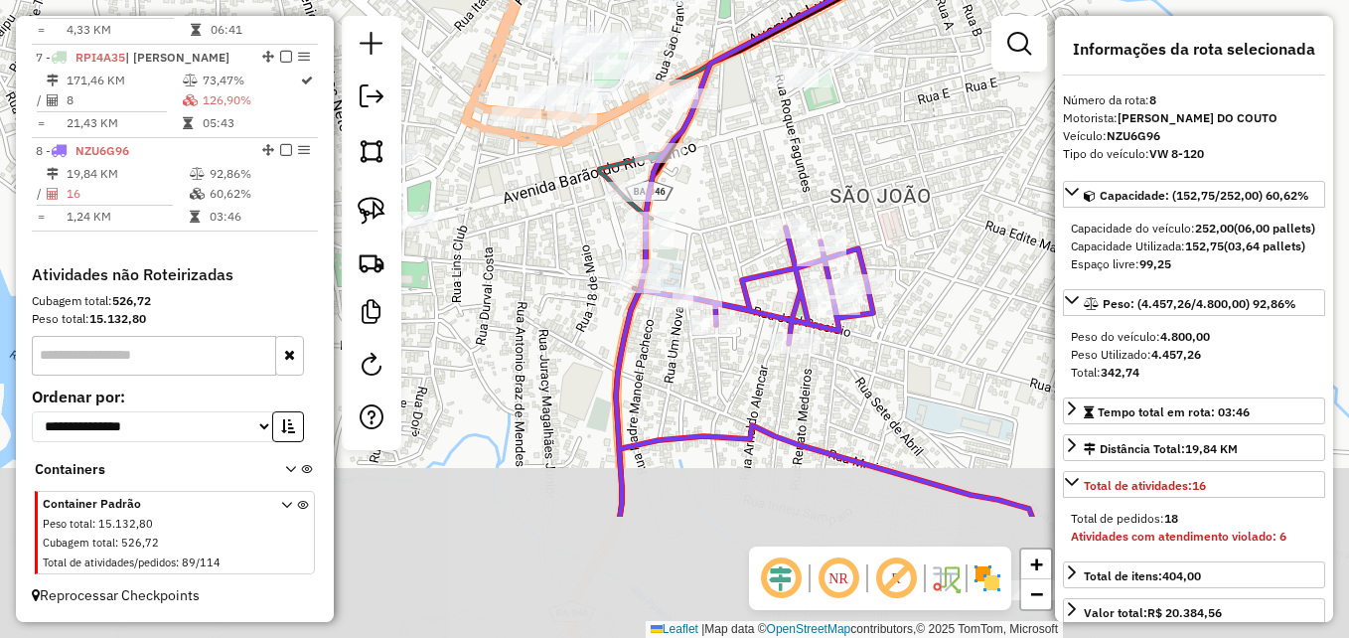
drag, startPoint x: 604, startPoint y: 535, endPoint x: 493, endPoint y: 351, distance: 215.7
click at [493, 351] on div "Janela de atendimento Grade de atendimento Capacidade Transportadoras Veículos …" at bounding box center [674, 319] width 1349 height 638
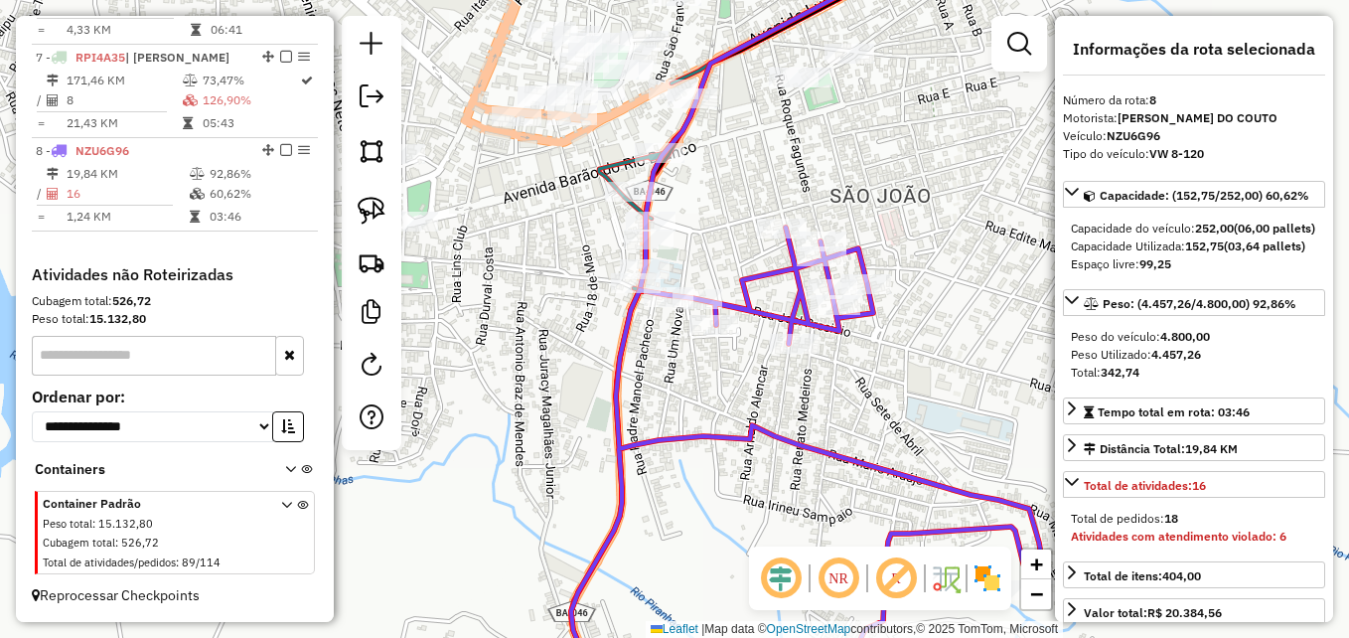
click at [780, 315] on icon at bounding box center [790, 464] width 509 height 474
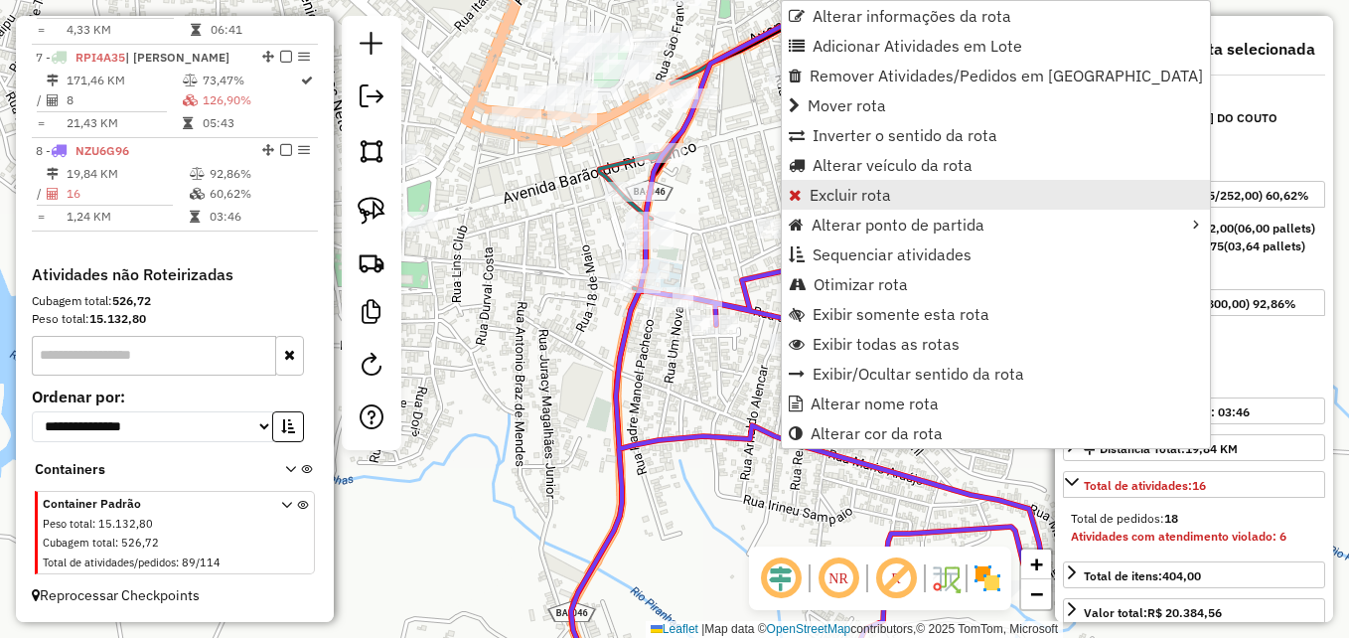
click at [848, 196] on span "Excluir rota" at bounding box center [850, 195] width 81 height 16
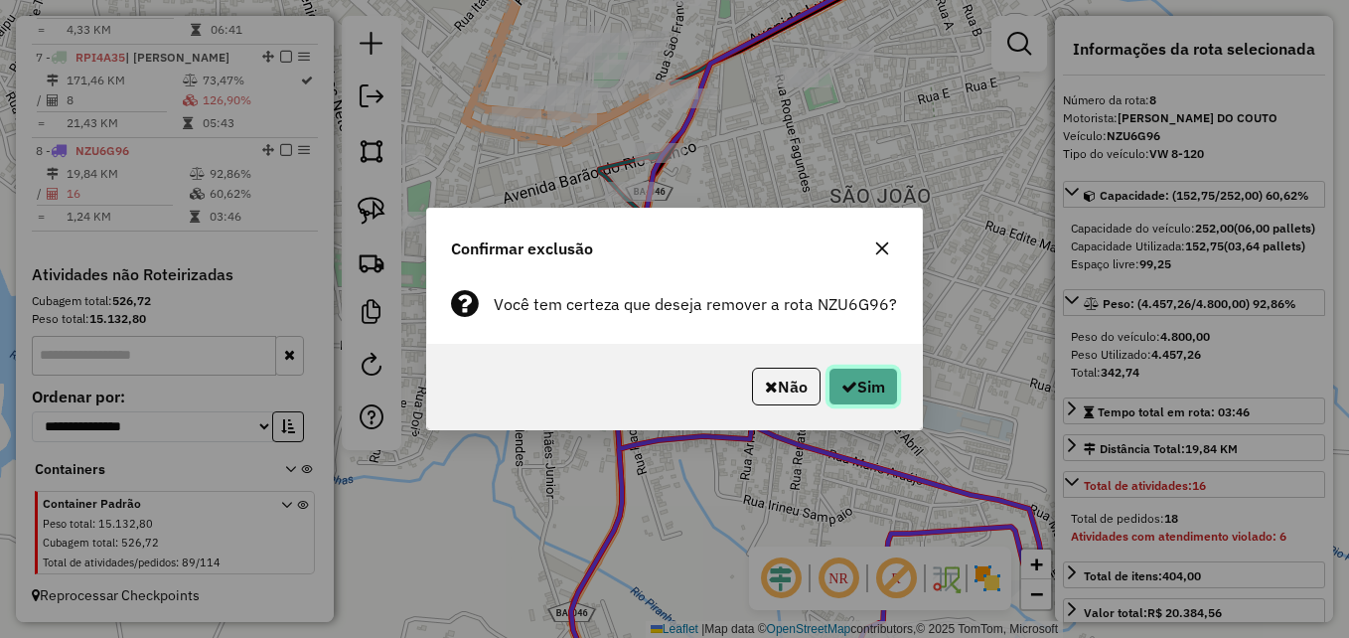
click at [841, 389] on icon "button" at bounding box center [849, 386] width 16 height 16
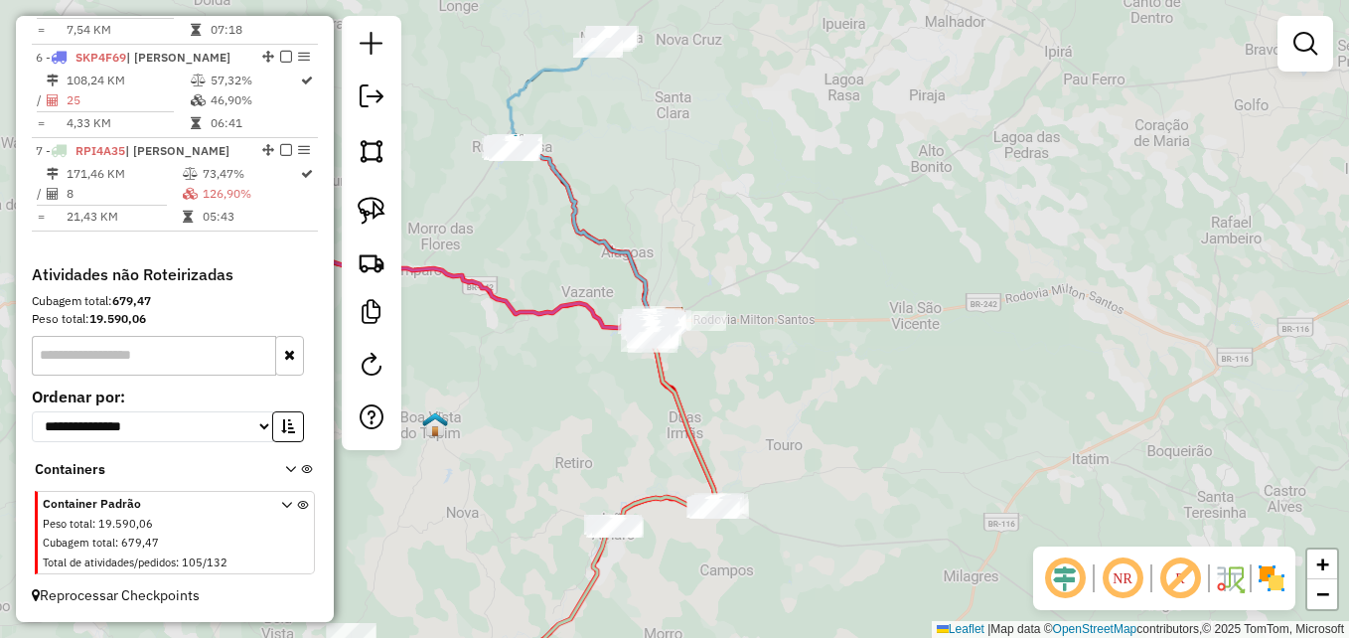
scroll to position [1201, 0]
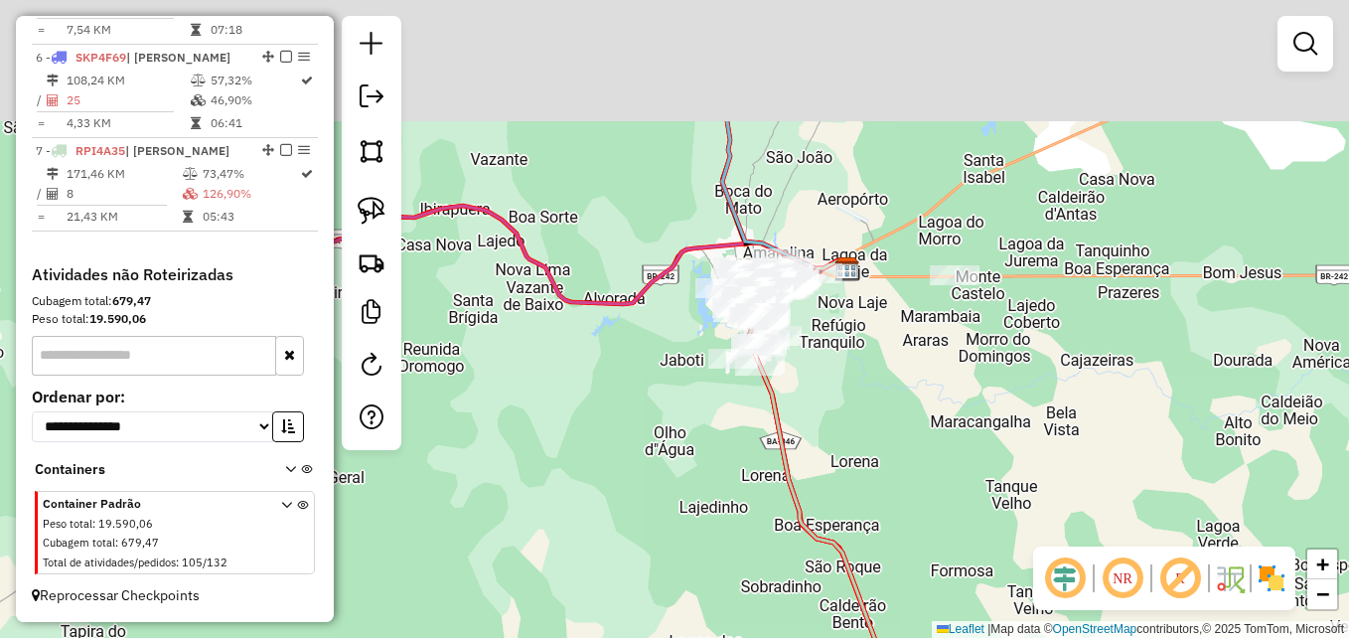
drag, startPoint x: 733, startPoint y: 359, endPoint x: 681, endPoint y: 548, distance: 196.6
click at [681, 548] on div "Janela de atendimento Grade de atendimento Capacidade Transportadoras Veículos …" at bounding box center [674, 319] width 1349 height 638
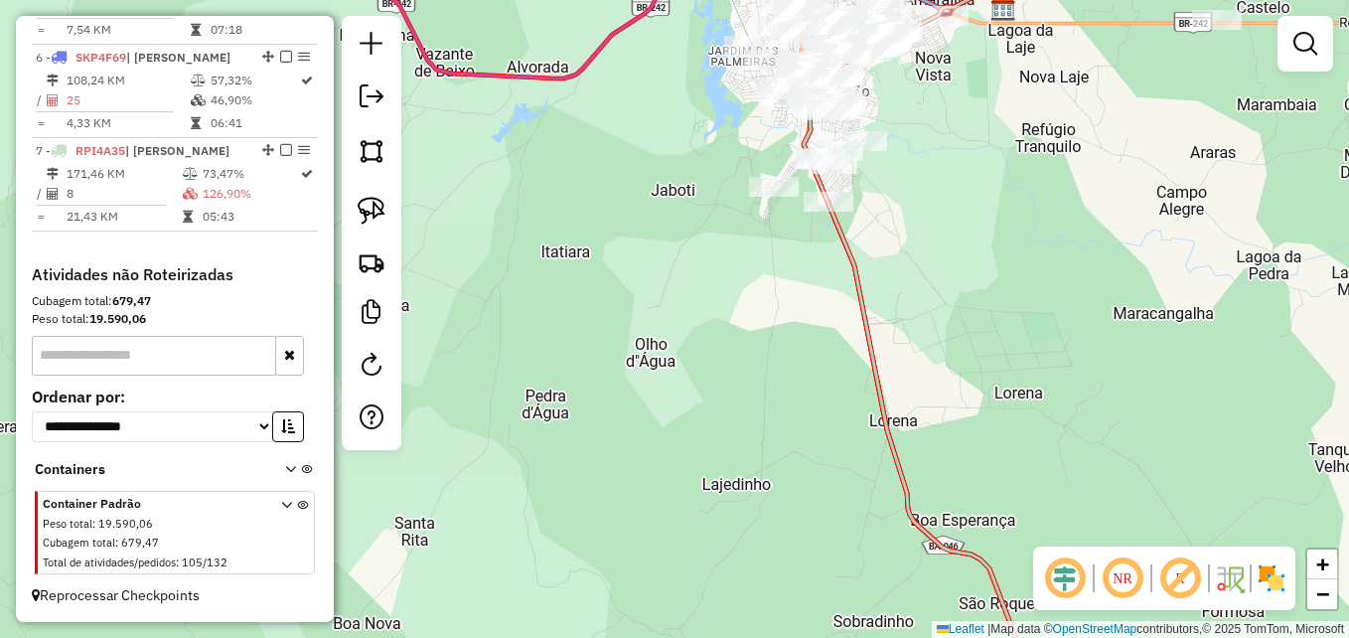
drag, startPoint x: 792, startPoint y: 387, endPoint x: 596, endPoint y: 669, distance: 343.3
click at [596, 637] on html "Aguarde... Pop-up bloqueado! Seu navegador bloqueou automáticamente a abertura …" at bounding box center [674, 319] width 1349 height 638
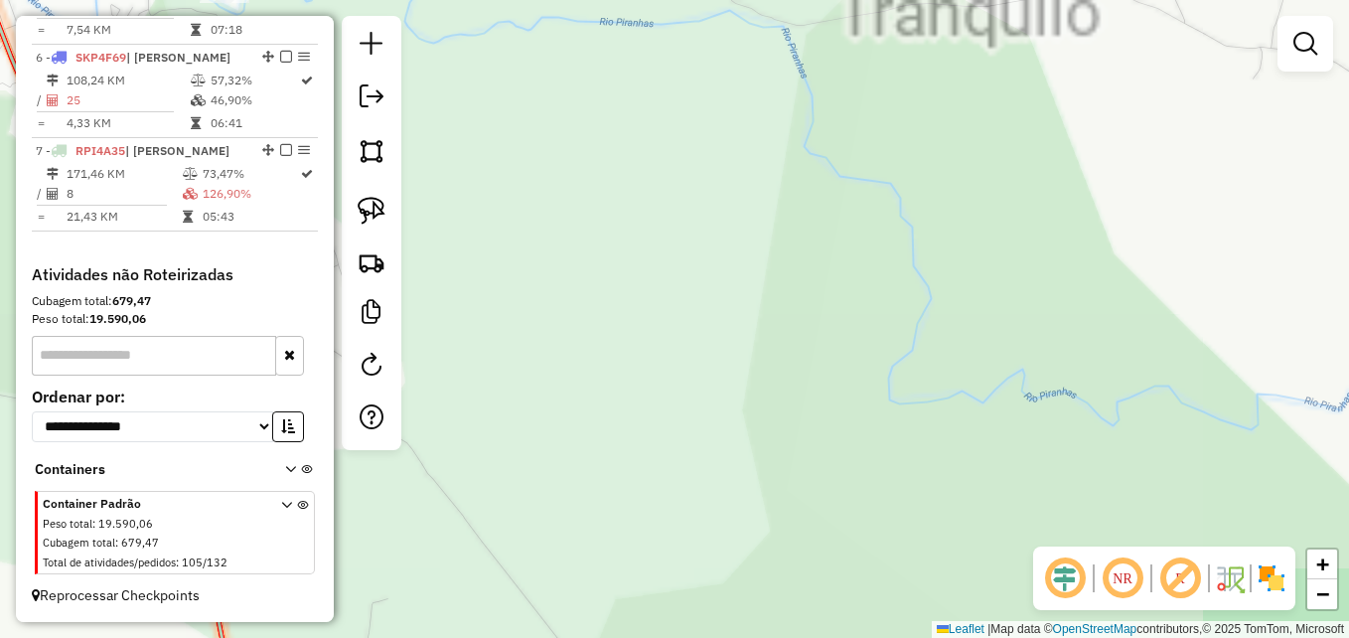
drag, startPoint x: 800, startPoint y: 390, endPoint x: 1092, endPoint y: 519, distance: 318.9
click at [1092, 519] on div "Janela de atendimento Grade de atendimento Capacidade Transportadoras Veículos …" at bounding box center [674, 319] width 1349 height 638
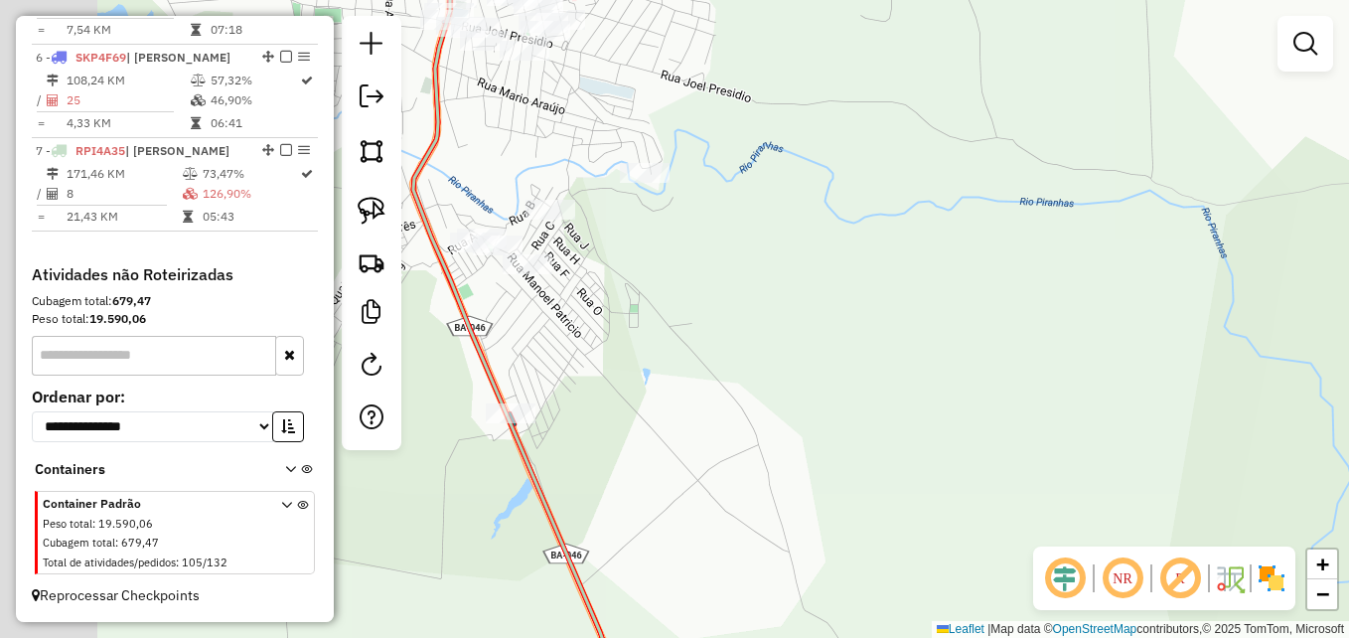
drag, startPoint x: 715, startPoint y: 355, endPoint x: 1013, endPoint y: 394, distance: 300.6
click at [1013, 394] on div "Janela de atendimento Grade de atendimento Capacidade Transportadoras Veículos …" at bounding box center [674, 319] width 1349 height 638
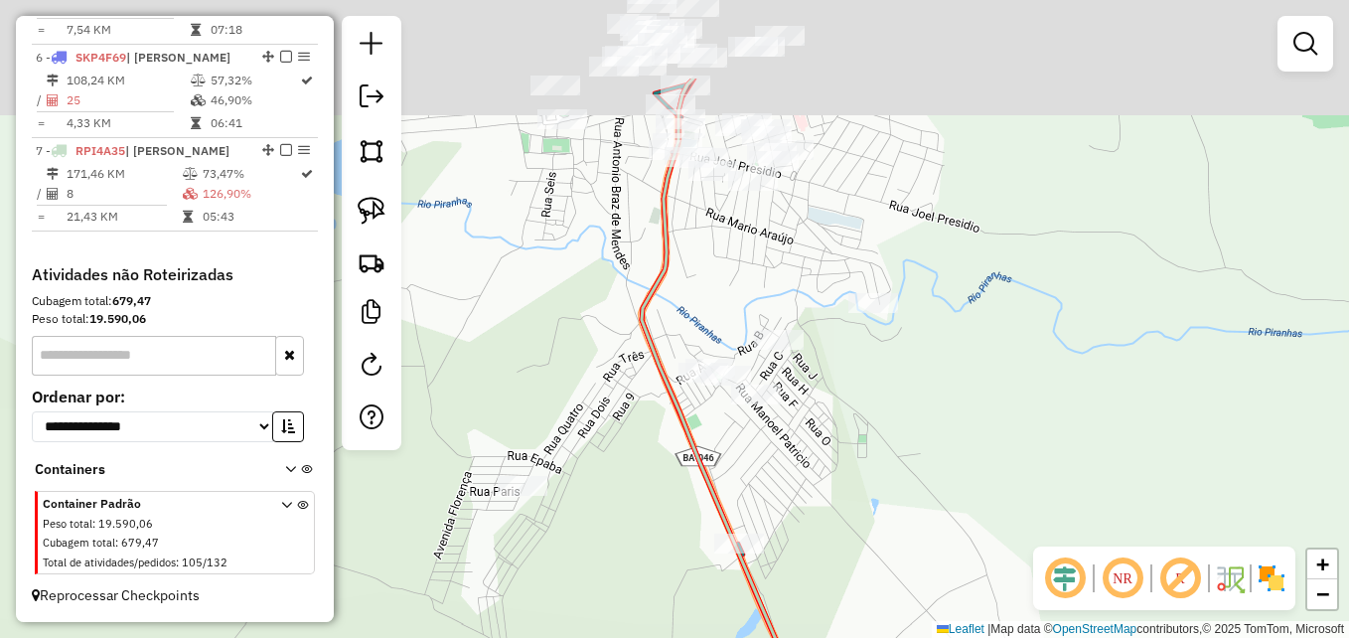
drag, startPoint x: 859, startPoint y: 325, endPoint x: 918, endPoint y: 469, distance: 155.5
click at [918, 469] on div "Janela de atendimento Grade de atendimento Capacidade Transportadoras Veículos …" at bounding box center [674, 319] width 1349 height 638
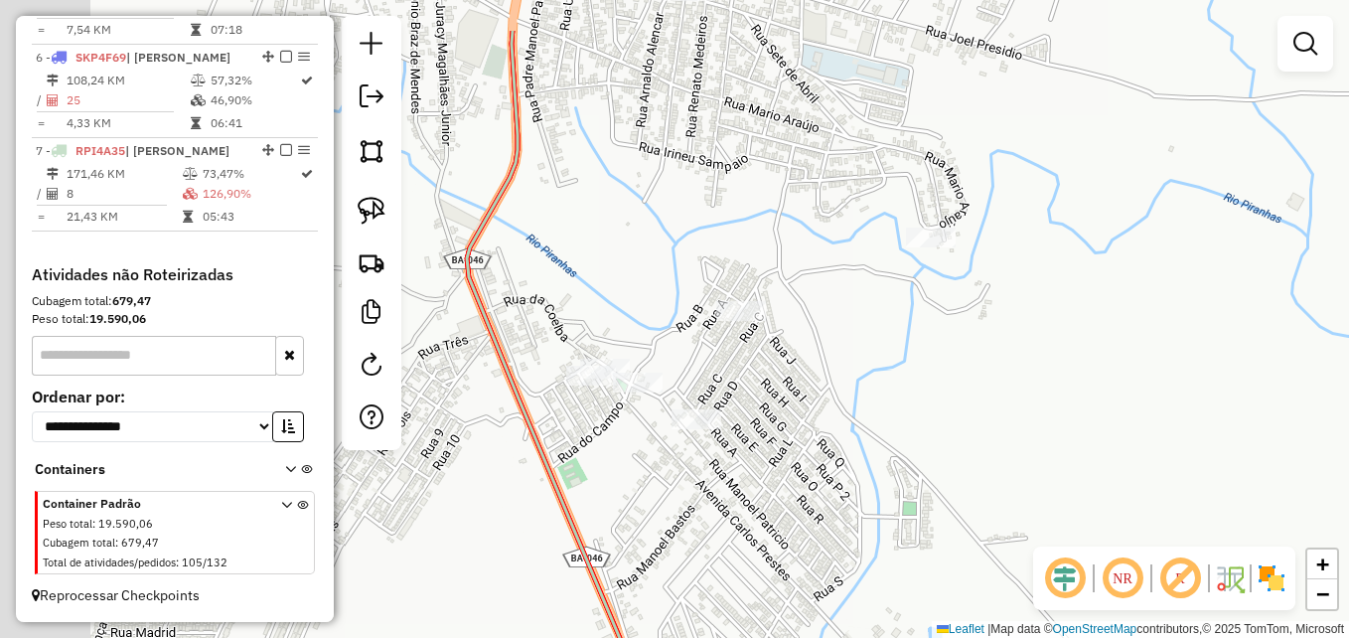
drag, startPoint x: 698, startPoint y: 367, endPoint x: 819, endPoint y: 458, distance: 151.8
click at [818, 458] on div "Janela de atendimento Grade de atendimento Capacidade Transportadoras Veículos …" at bounding box center [674, 319] width 1349 height 638
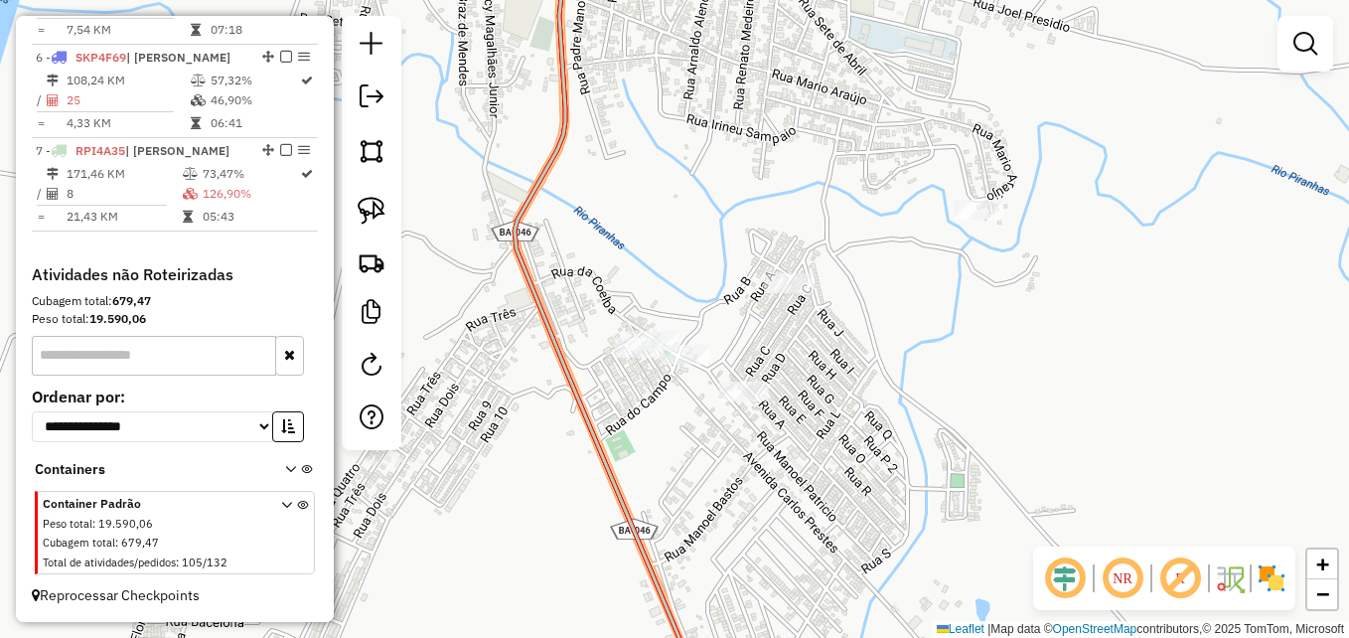
drag, startPoint x: 920, startPoint y: 368, endPoint x: 874, endPoint y: 432, distance: 79.1
click at [874, 432] on div "Janela de atendimento Grade de atendimento Capacidade Transportadoras Veículos …" at bounding box center [674, 319] width 1349 height 638
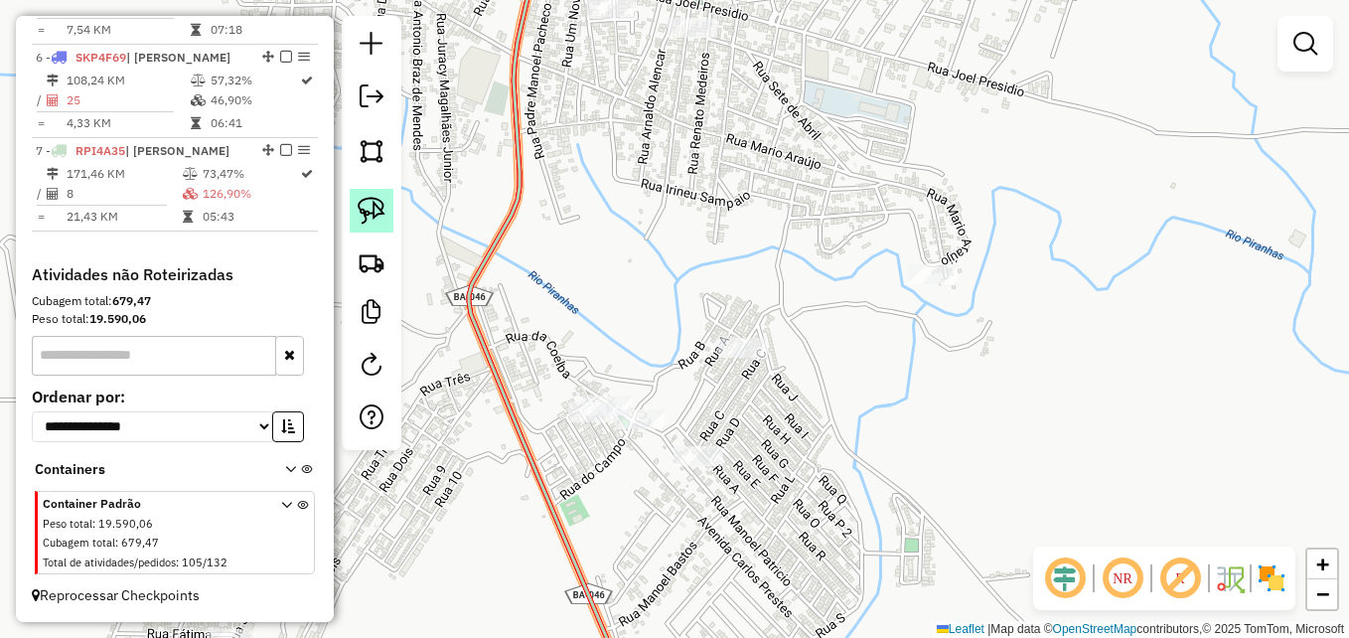
drag, startPoint x: 372, startPoint y: 213, endPoint x: 382, endPoint y: 220, distance: 13.0
click at [372, 213] on img at bounding box center [372, 211] width 28 height 28
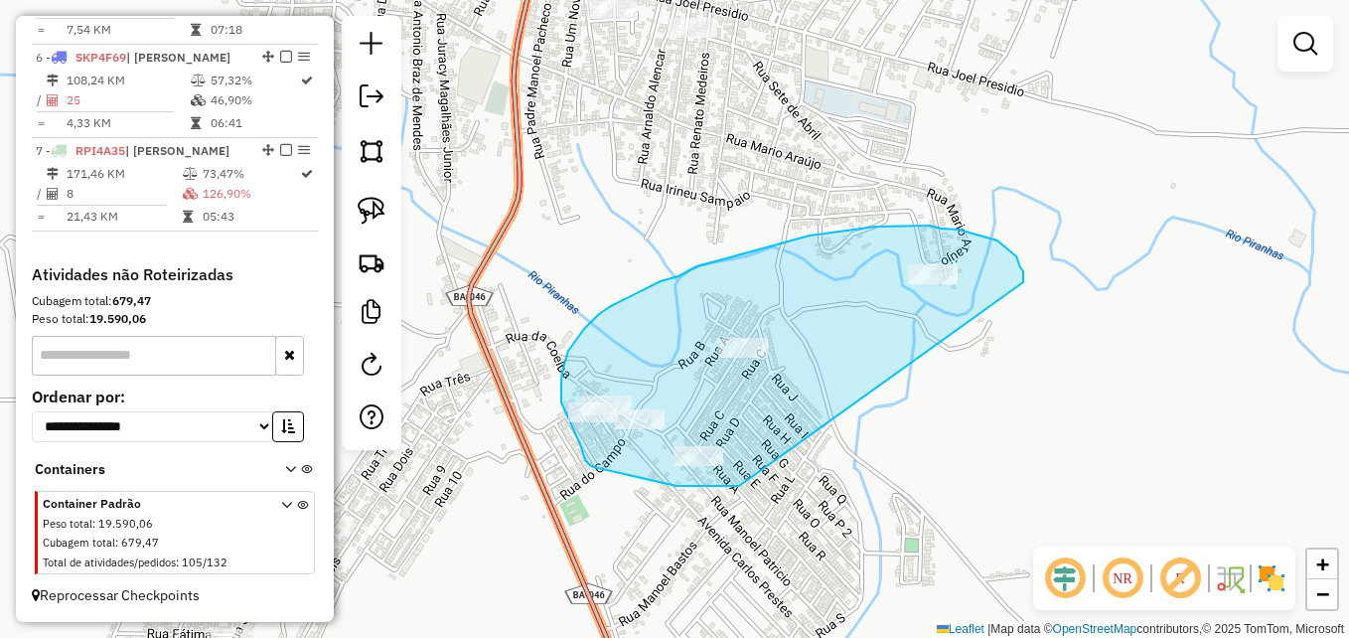
drag, startPoint x: 739, startPoint y: 486, endPoint x: 1004, endPoint y: 331, distance: 307.2
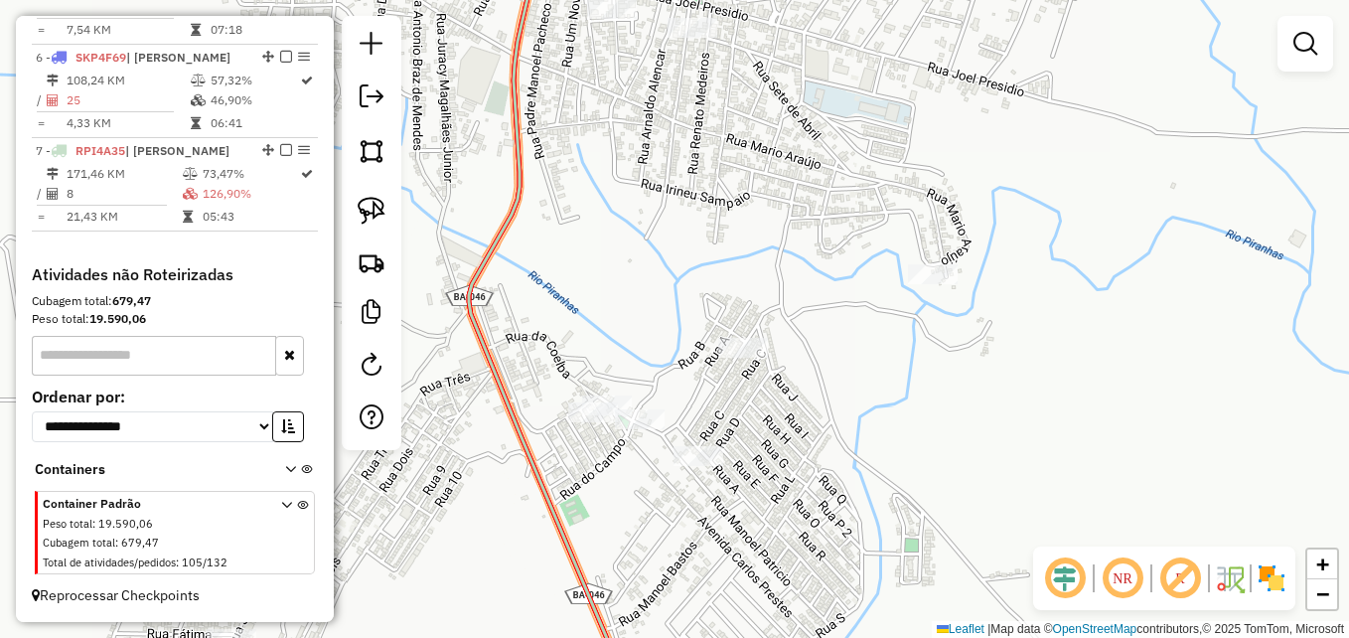
click at [1287, 70] on div at bounding box center [1305, 44] width 56 height 56
click at [1322, 42] on link at bounding box center [1305, 44] width 40 height 40
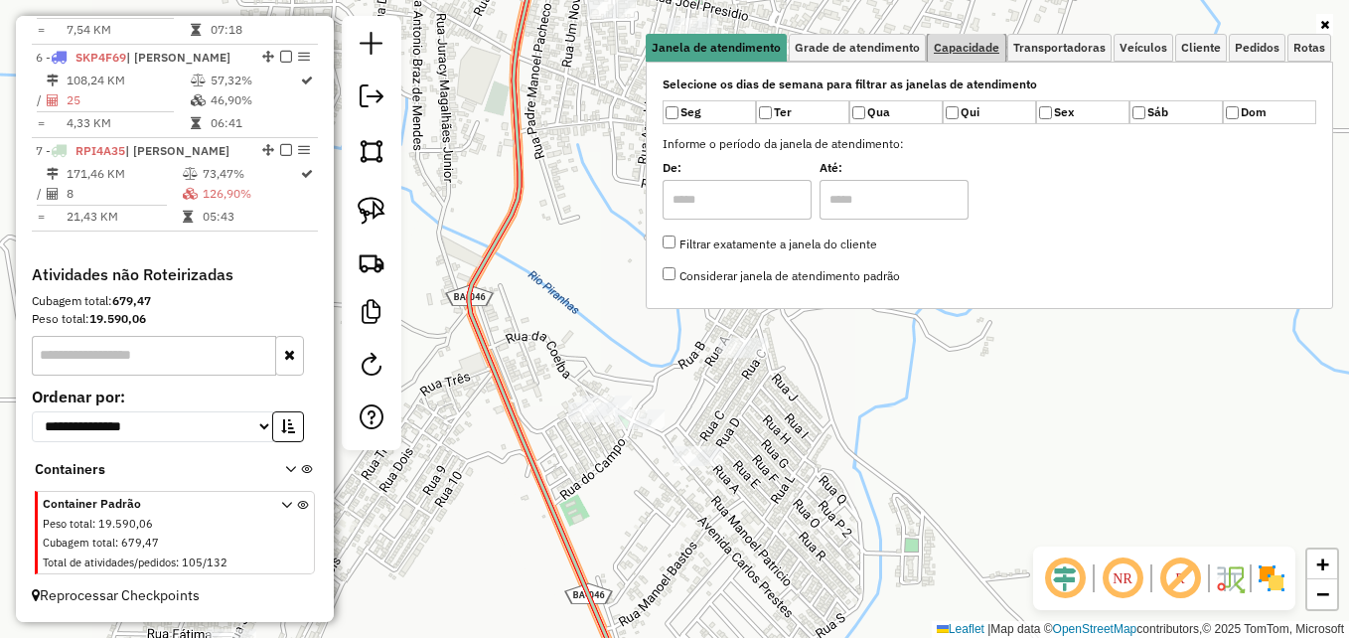
click at [965, 61] on link "Capacidade" at bounding box center [966, 48] width 77 height 28
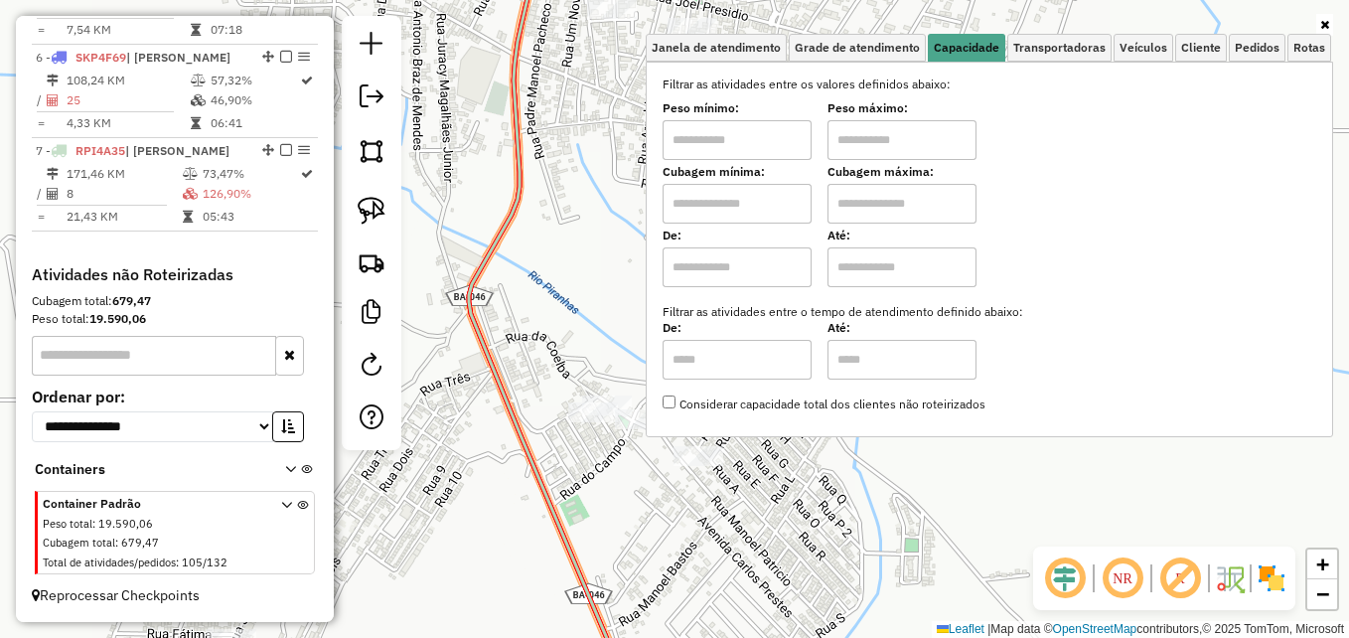
click at [746, 144] on input "text" at bounding box center [737, 140] width 149 height 40
click at [914, 141] on input "text" at bounding box center [901, 140] width 149 height 40
drag, startPoint x: 901, startPoint y: 141, endPoint x: 793, endPoint y: 136, distance: 108.4
click at [901, 141] on input "text" at bounding box center [901, 140] width 149 height 40
click at [704, 125] on input "text" at bounding box center [737, 140] width 149 height 40
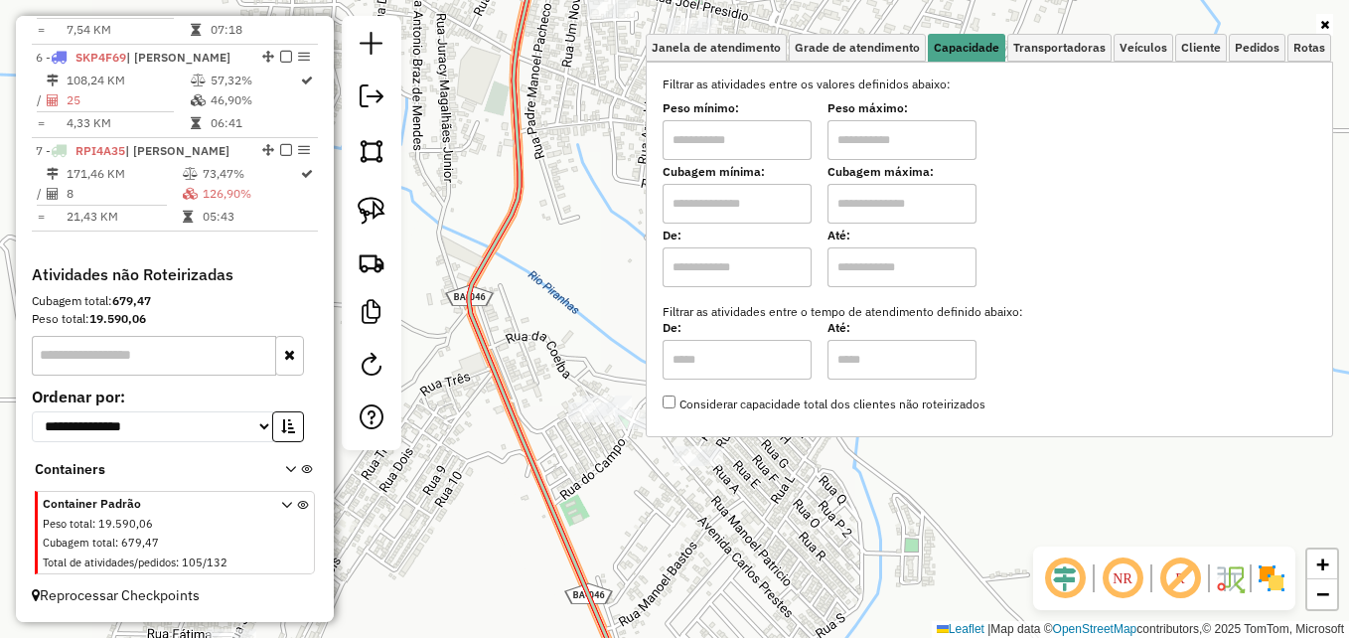
type input "****"
type input "******"
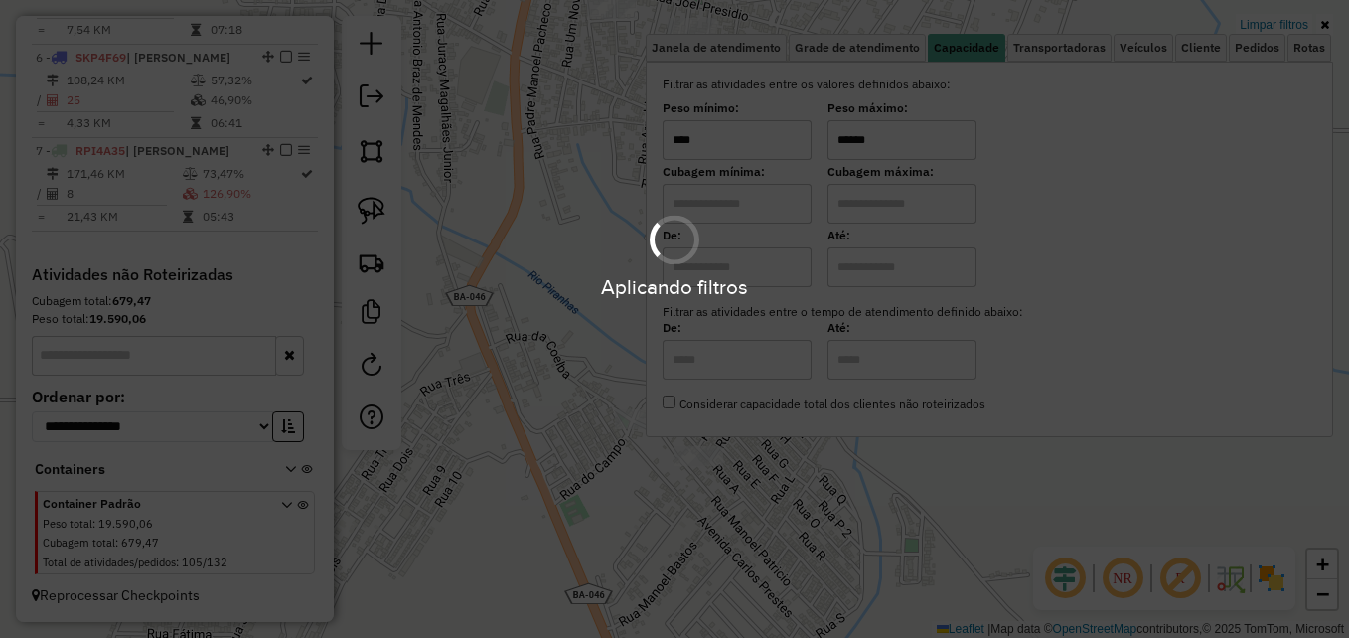
click at [908, 124] on div "Aplicando filtros" at bounding box center [674, 319] width 1349 height 638
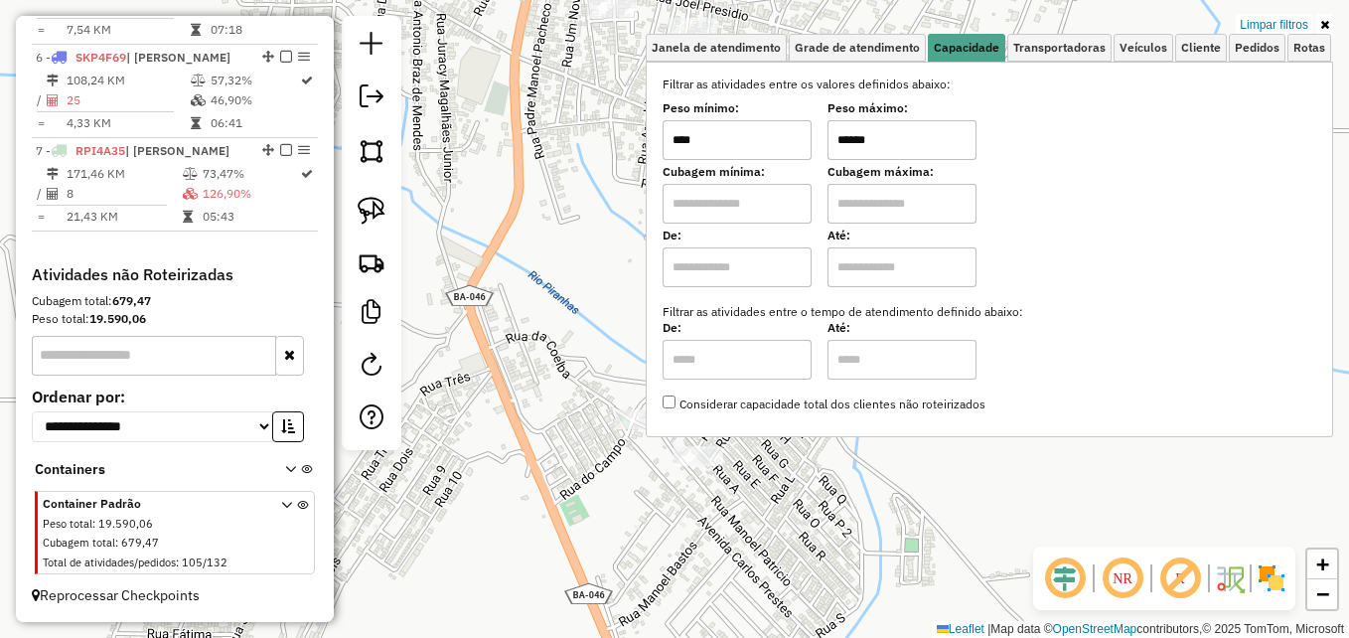
click at [602, 248] on div "Limpar filtros Janela de atendimento Grade de atendimento Capacidade Transporta…" at bounding box center [674, 319] width 1349 height 638
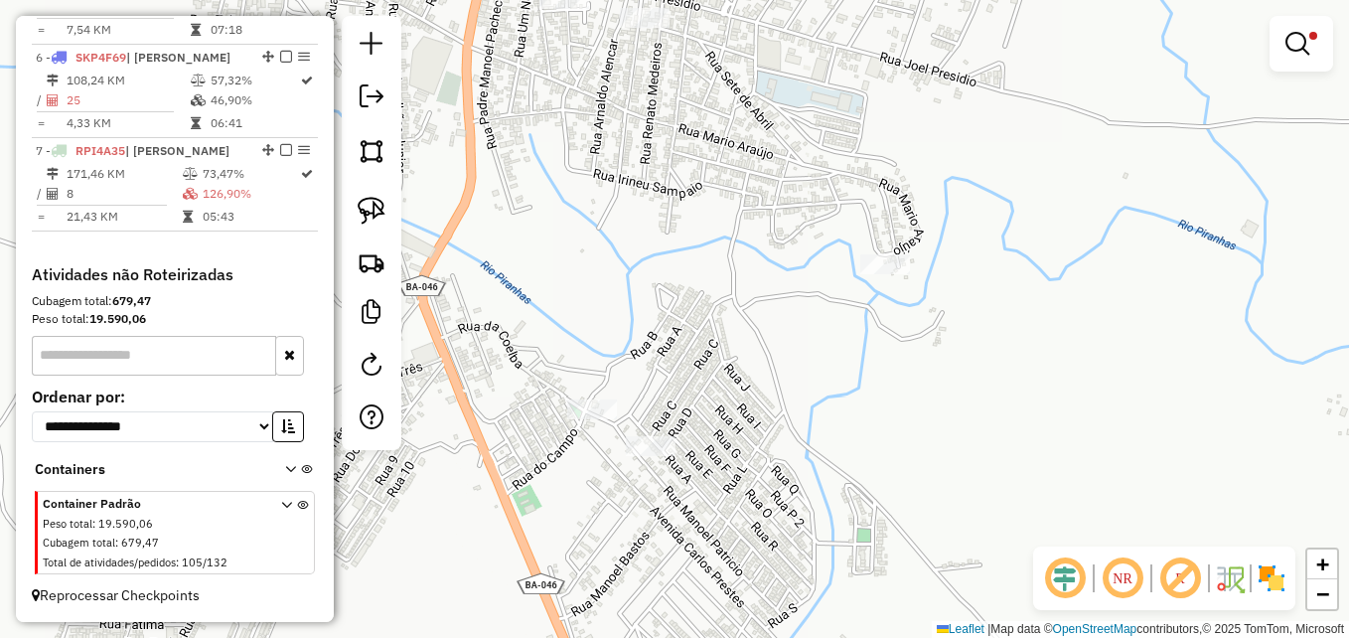
drag, startPoint x: 710, startPoint y: 407, endPoint x: 758, endPoint y: 449, distance: 63.4
click at [757, 454] on div "Limpar filtros Janela de atendimento Grade de atendimento Capacidade Transporta…" at bounding box center [674, 319] width 1349 height 638
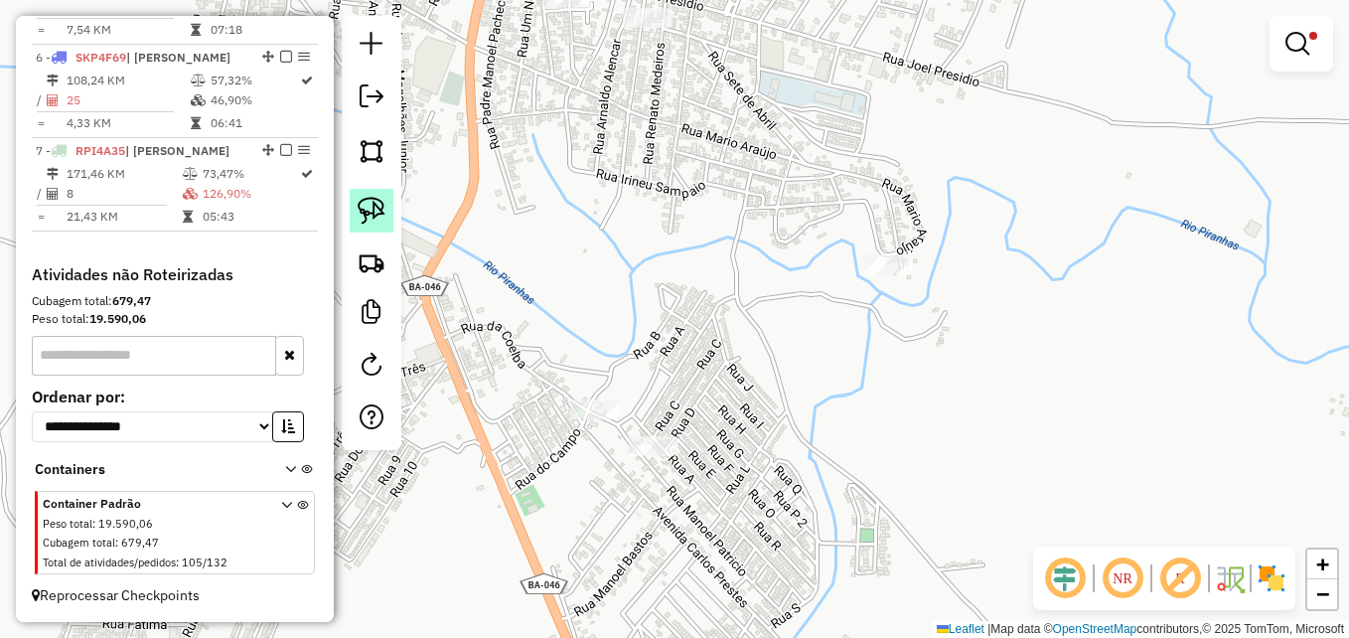
click at [380, 215] on img at bounding box center [372, 211] width 28 height 28
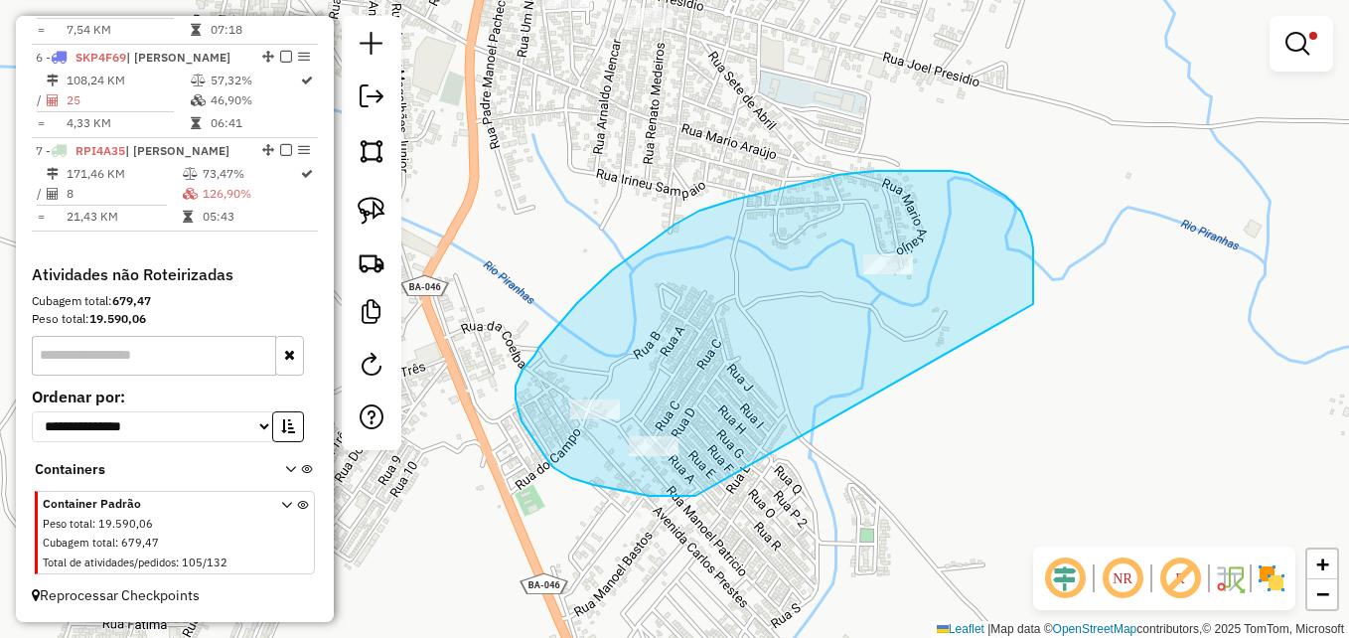
drag, startPoint x: 695, startPoint y: 496, endPoint x: 1032, endPoint y: 309, distance: 385.1
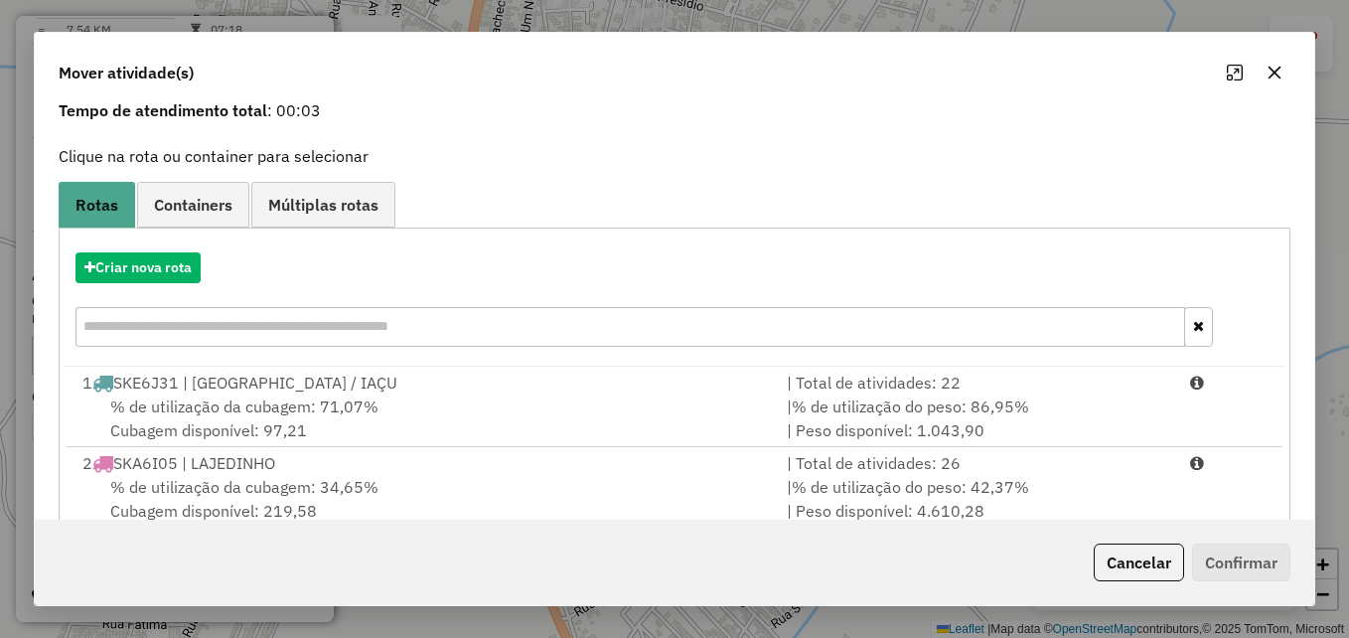
scroll to position [0, 0]
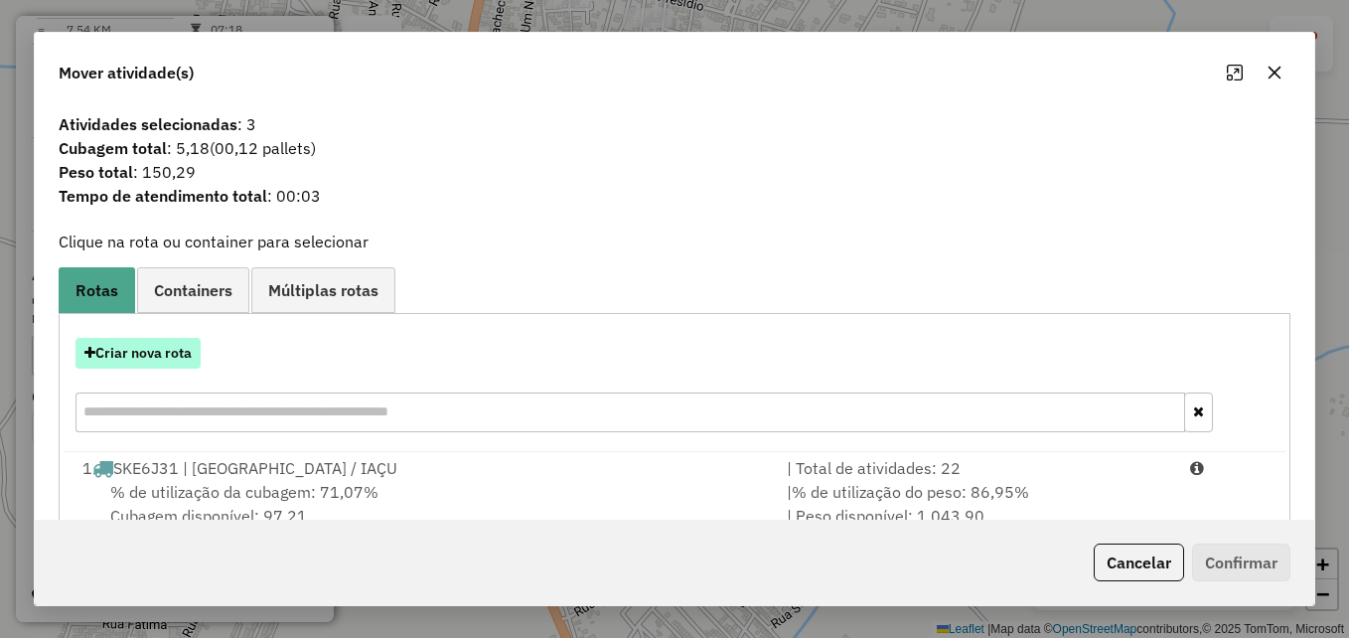
click at [163, 359] on button "Criar nova rota" at bounding box center [137, 353] width 125 height 31
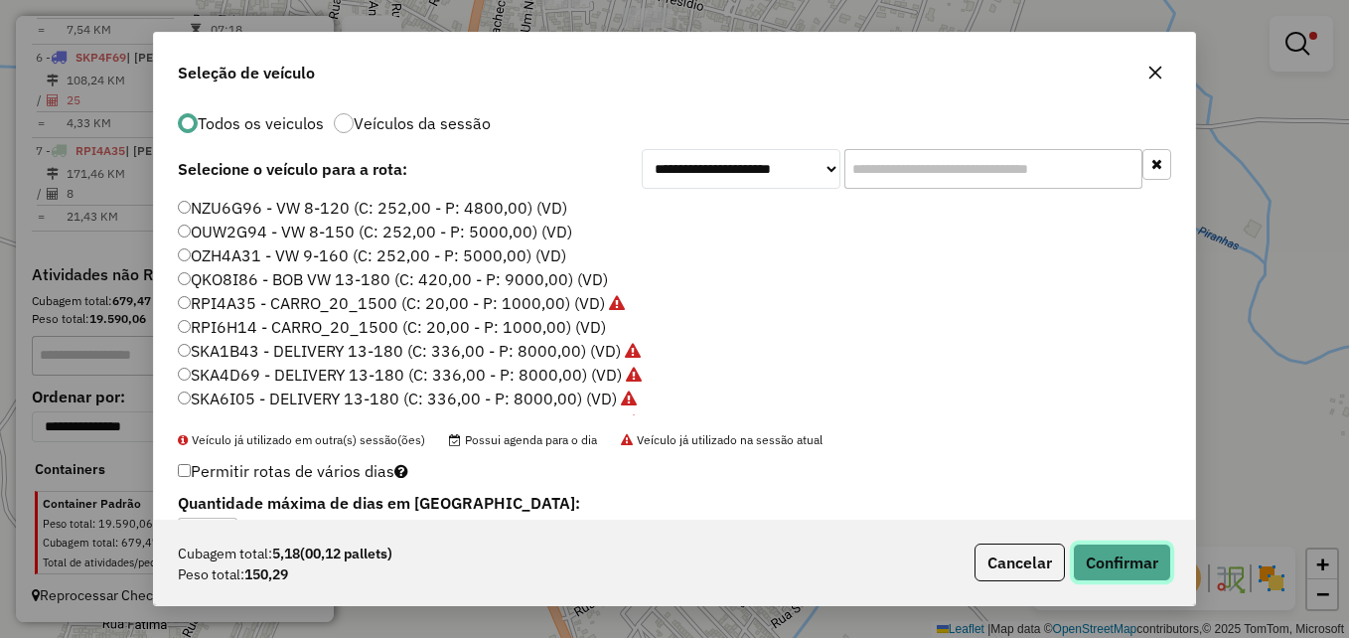
click at [1115, 559] on button "Confirmar" at bounding box center [1122, 562] width 98 height 38
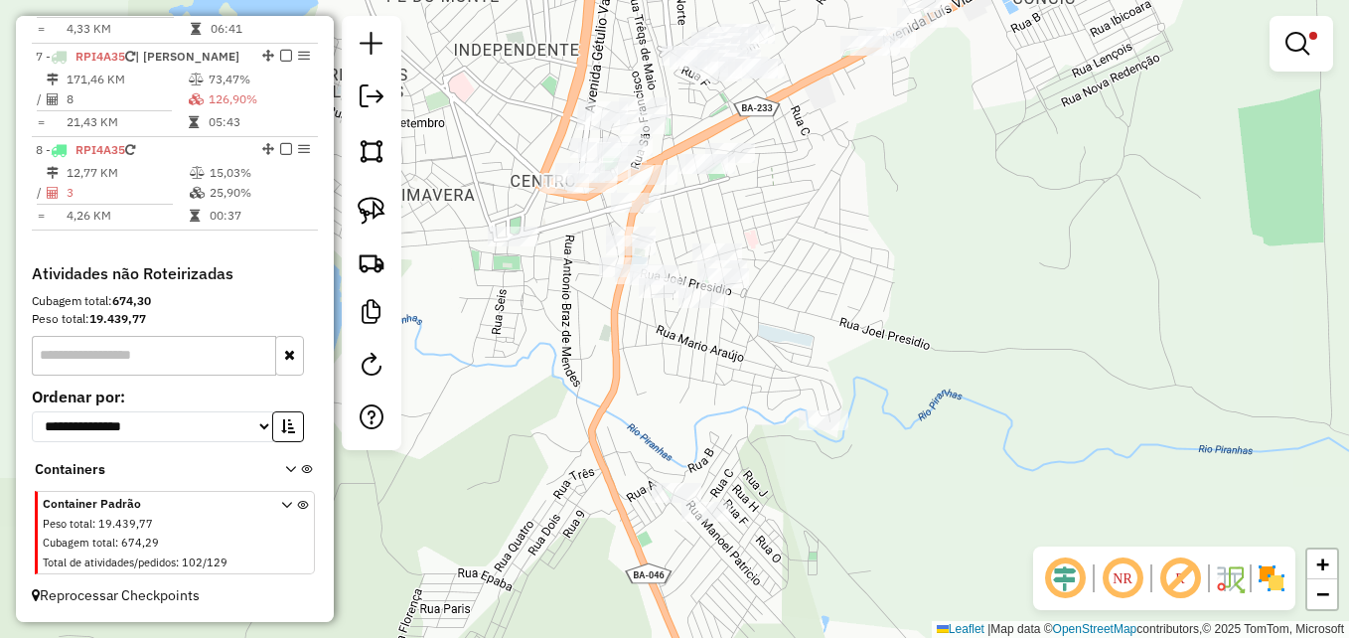
drag, startPoint x: 581, startPoint y: 354, endPoint x: 579, endPoint y: 427, distance: 73.5
click at [579, 426] on div "Limpar filtros Janela de atendimento Grade de atendimento Capacidade Transporta…" at bounding box center [674, 319] width 1349 height 638
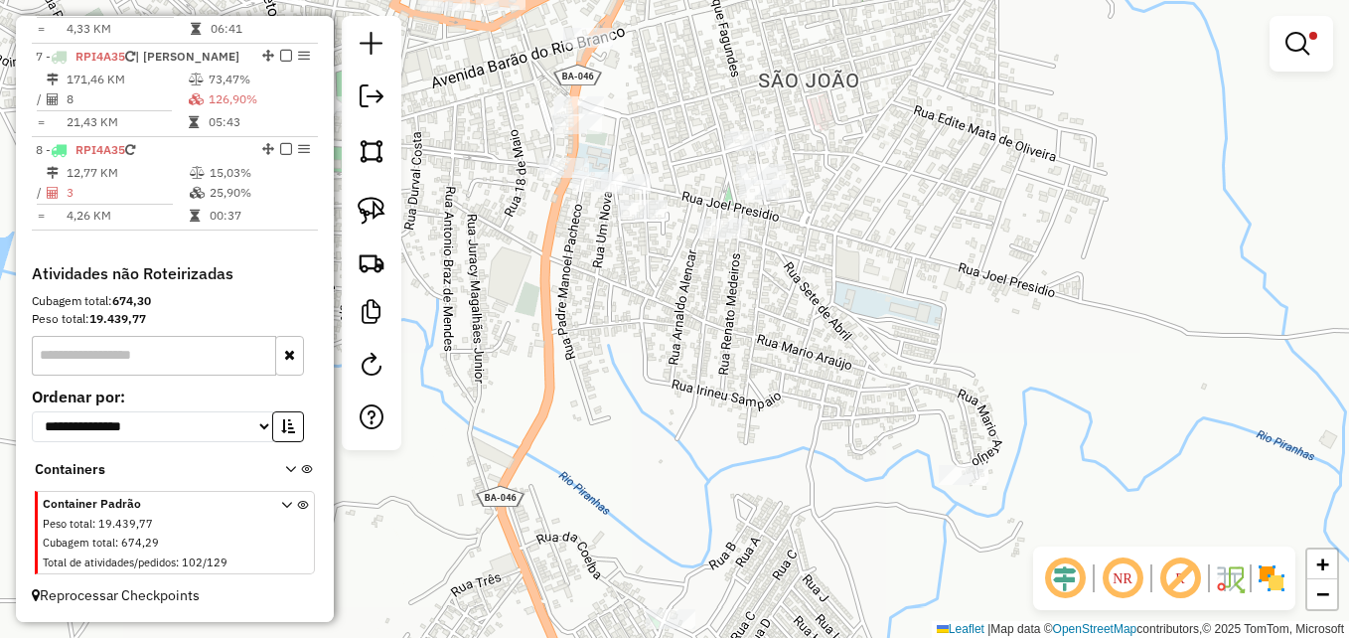
drag, startPoint x: 733, startPoint y: 352, endPoint x: 737, endPoint y: 495, distance: 143.1
click at [737, 495] on div "Limpar filtros Janela de atendimento Grade de atendimento Capacidade Transporta…" at bounding box center [674, 319] width 1349 height 638
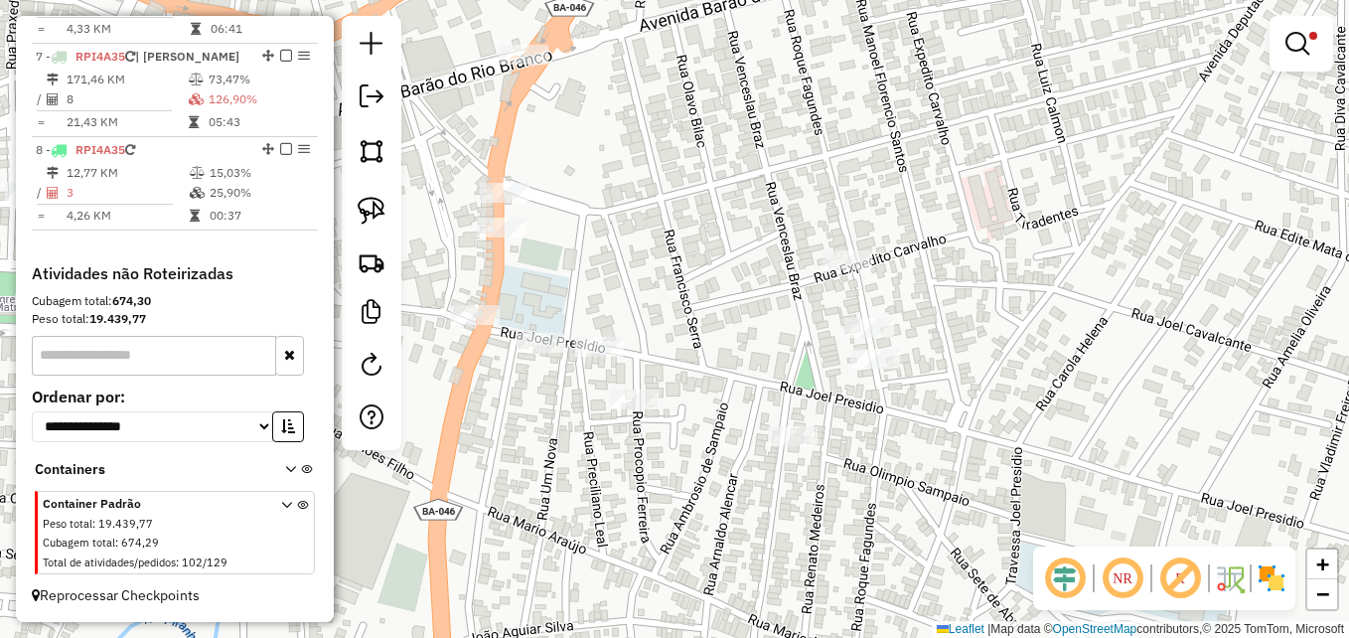
drag, startPoint x: 621, startPoint y: 426, endPoint x: 688, endPoint y: 587, distance: 174.5
click at [688, 587] on div "Limpar filtros Janela de atendimento Grade de atendimento Capacidade Transporta…" at bounding box center [674, 319] width 1349 height 638
click at [381, 215] on img at bounding box center [372, 211] width 28 height 28
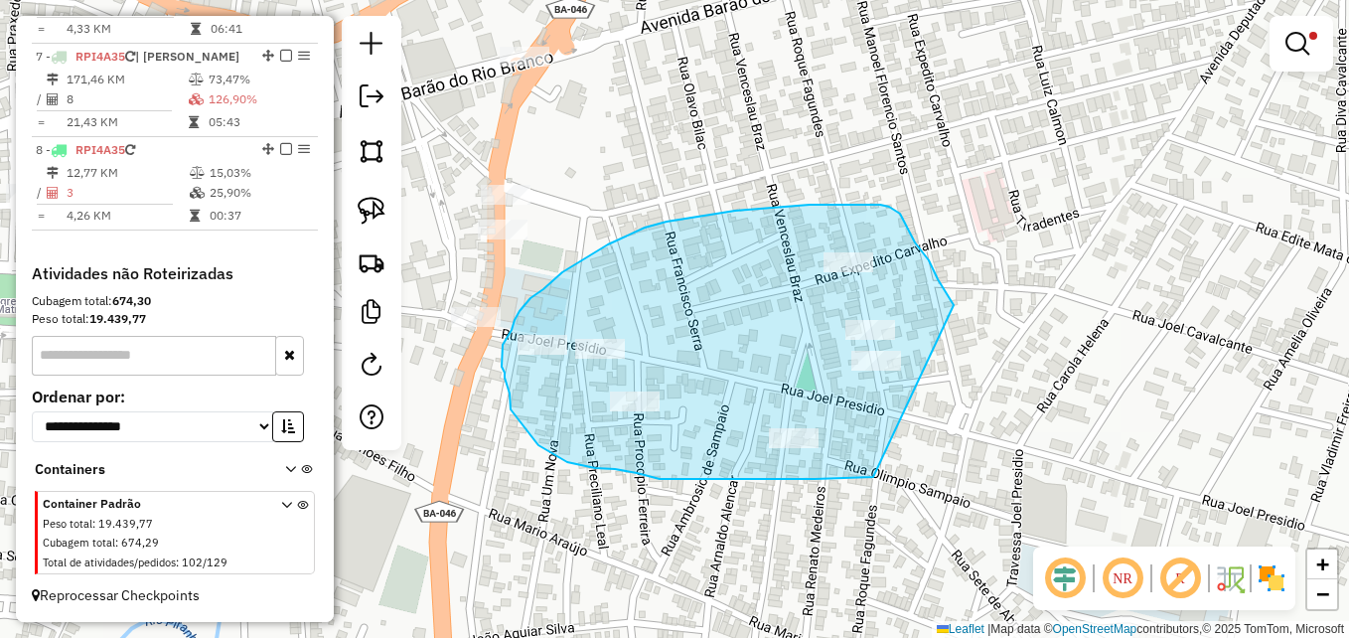
drag, startPoint x: 873, startPoint y: 477, endPoint x: 959, endPoint y: 338, distance: 163.2
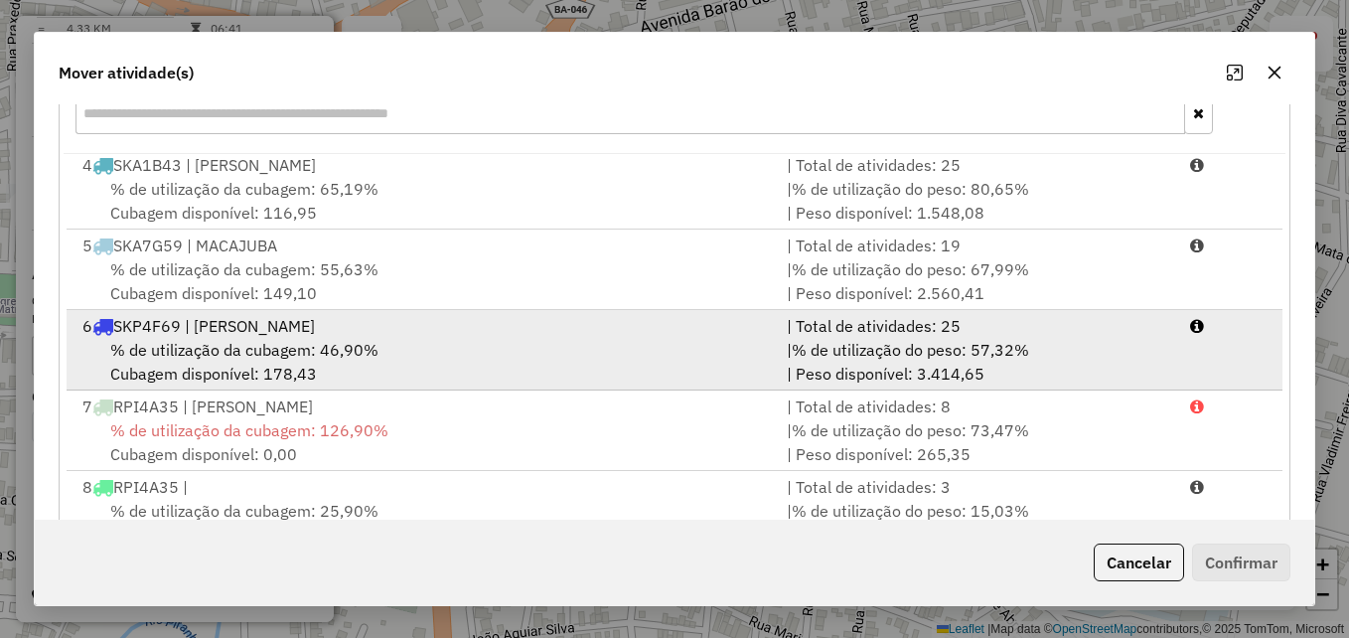
scroll to position [364, 0]
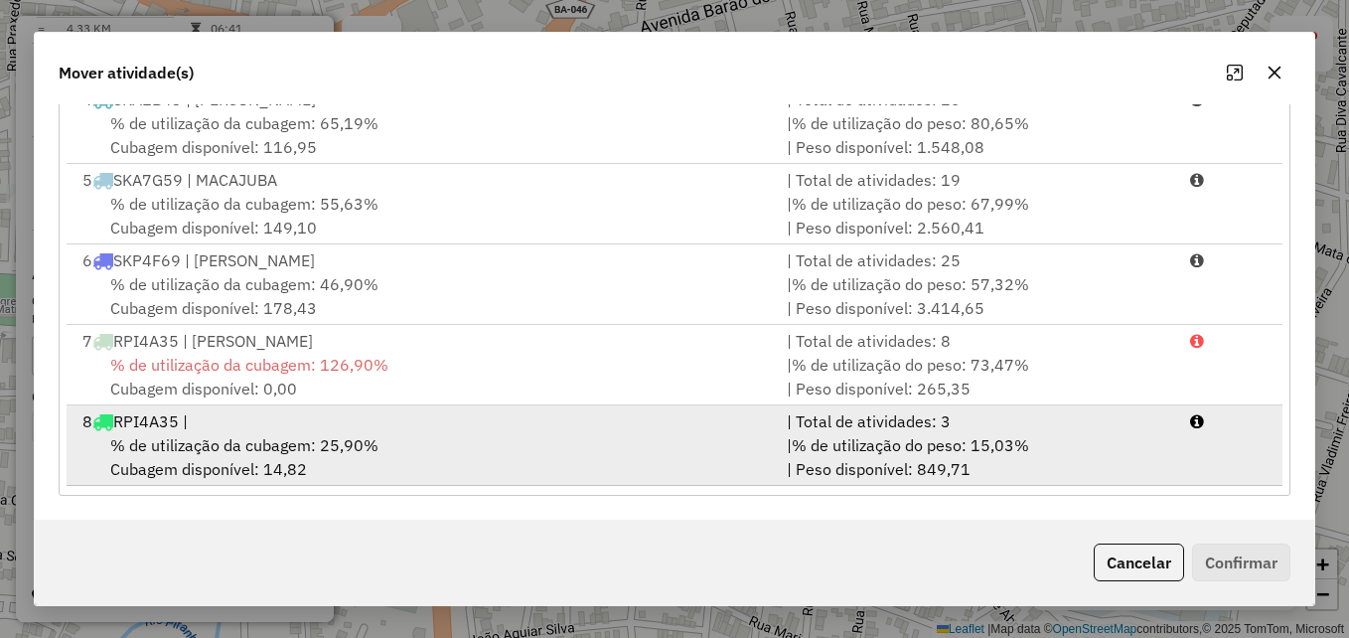
click at [550, 447] on div "% de utilização da cubagem: 25,90% Cubagem disponível: 14,82" at bounding box center [423, 457] width 704 height 48
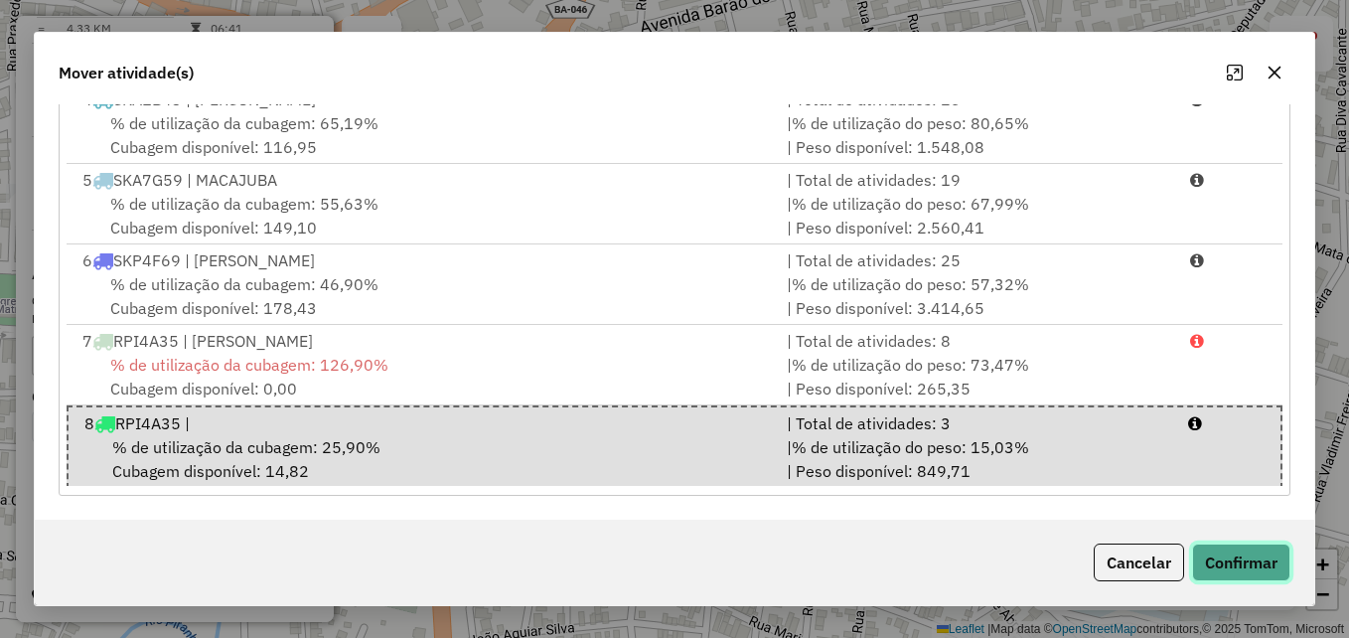
click at [1246, 572] on button "Confirmar" at bounding box center [1241, 562] width 98 height 38
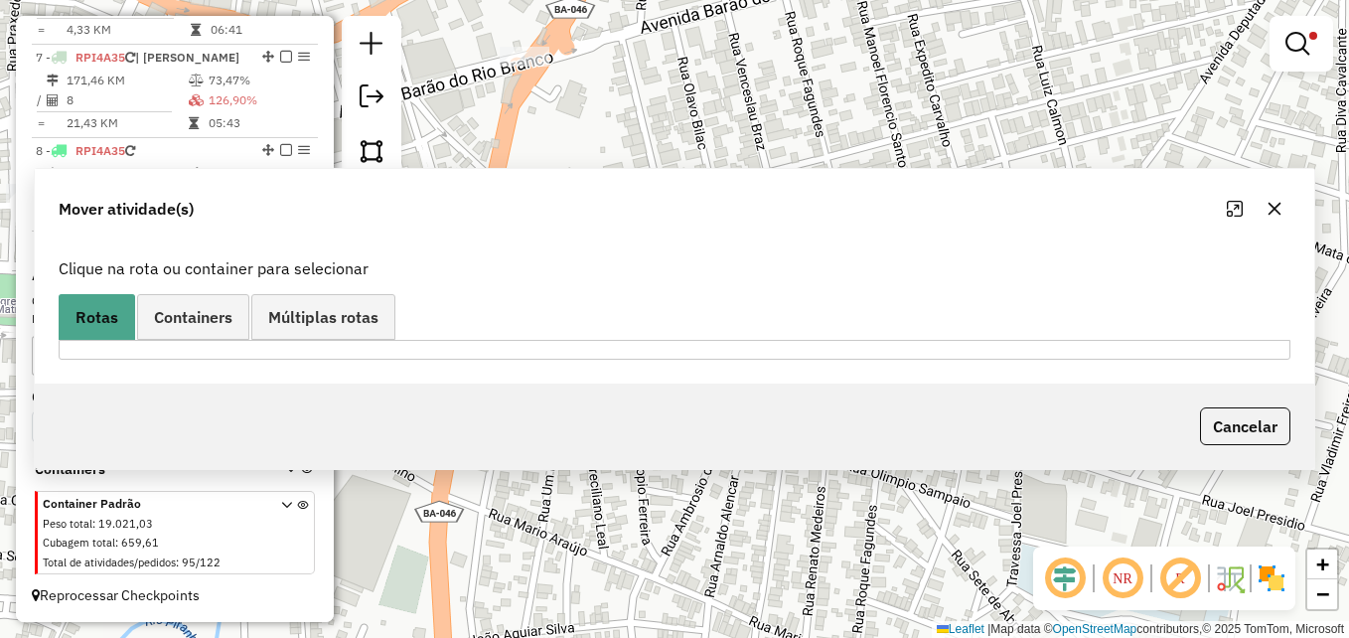
scroll to position [0, 0]
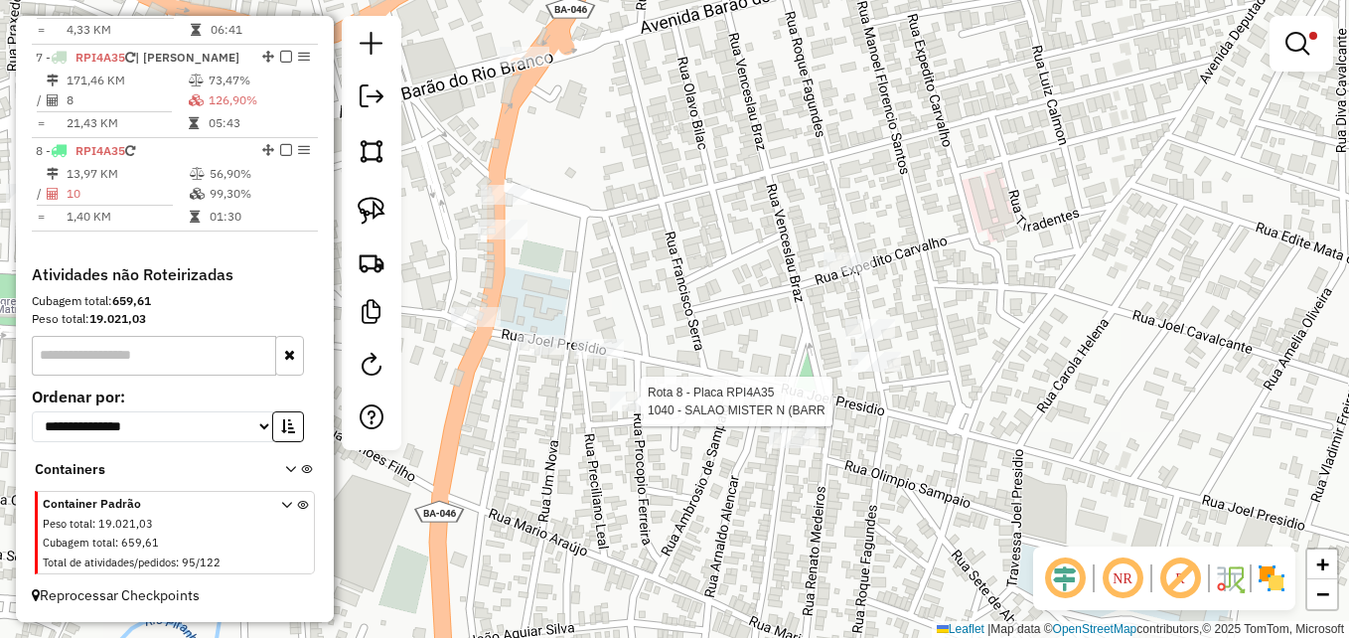
select select "**********"
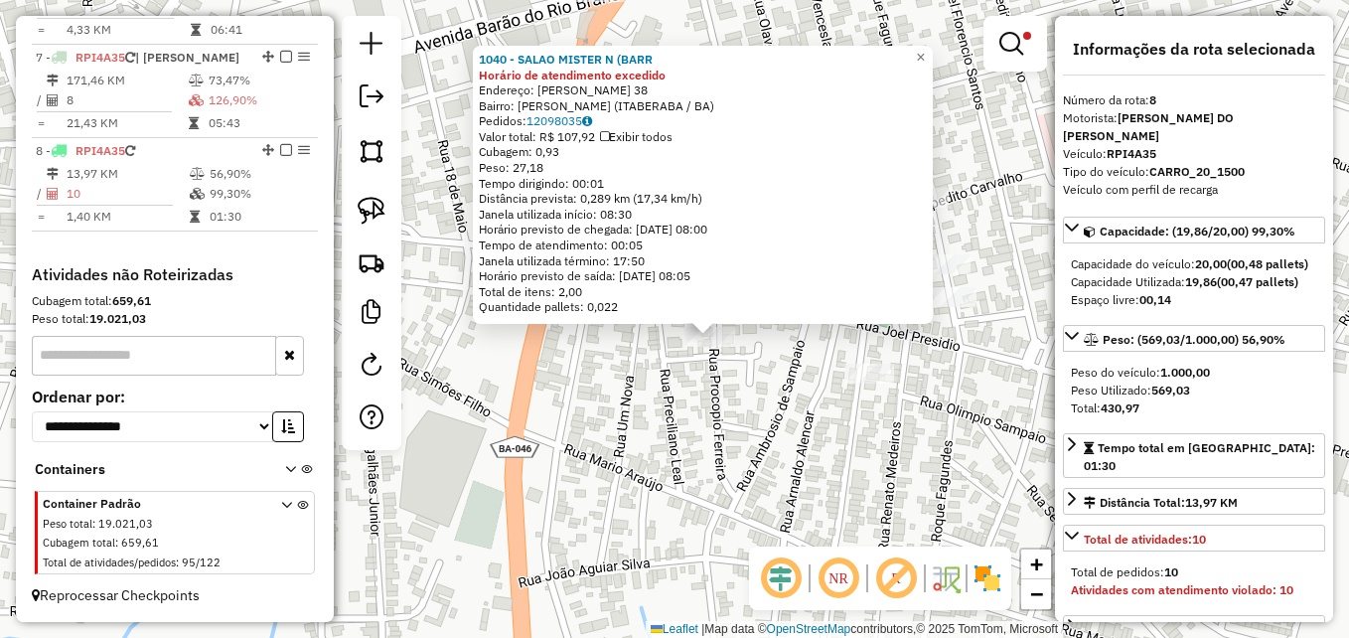
drag, startPoint x: 632, startPoint y: 441, endPoint x: 725, endPoint y: 456, distance: 94.6
click at [725, 456] on div "1040 - SALAO MISTER N (BARR Horário de atendimento excedido Endereço: PROCOPIO …" at bounding box center [674, 319] width 1349 height 638
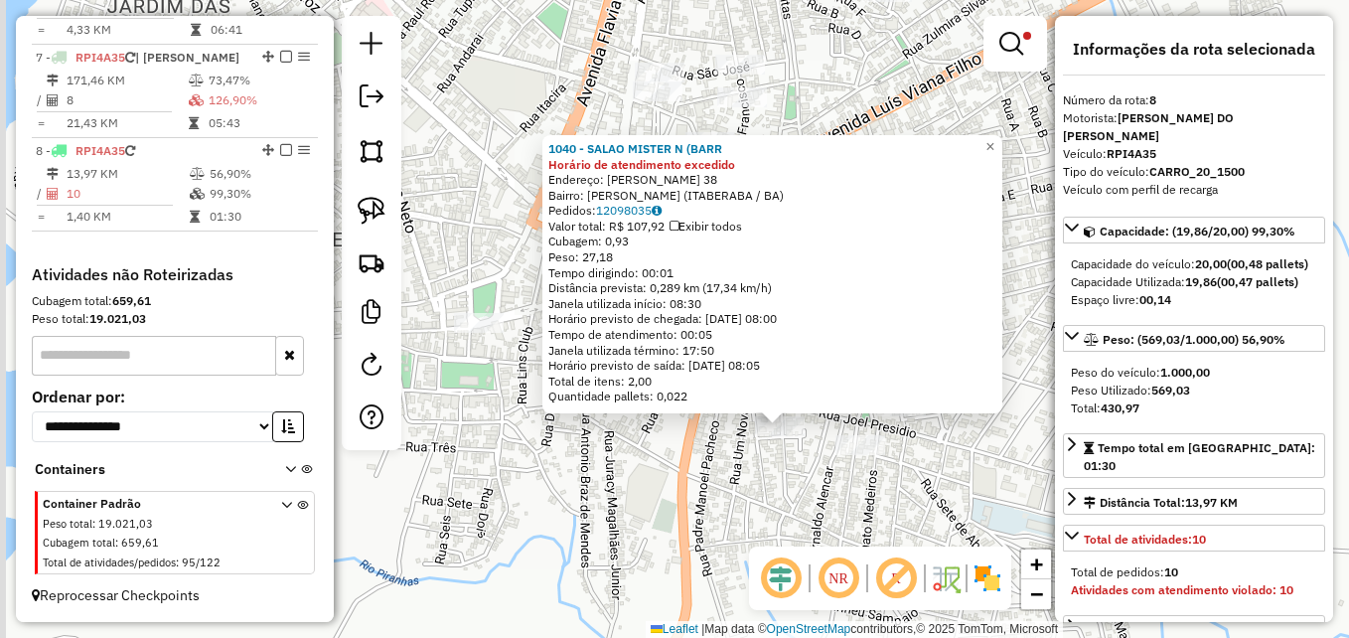
drag, startPoint x: 646, startPoint y: 452, endPoint x: 683, endPoint y: 484, distance: 49.3
click at [716, 497] on div "1040 - SALAO MISTER N (BARR Horário de atendimento excedido Endereço: PROCOPIO …" at bounding box center [674, 319] width 1349 height 638
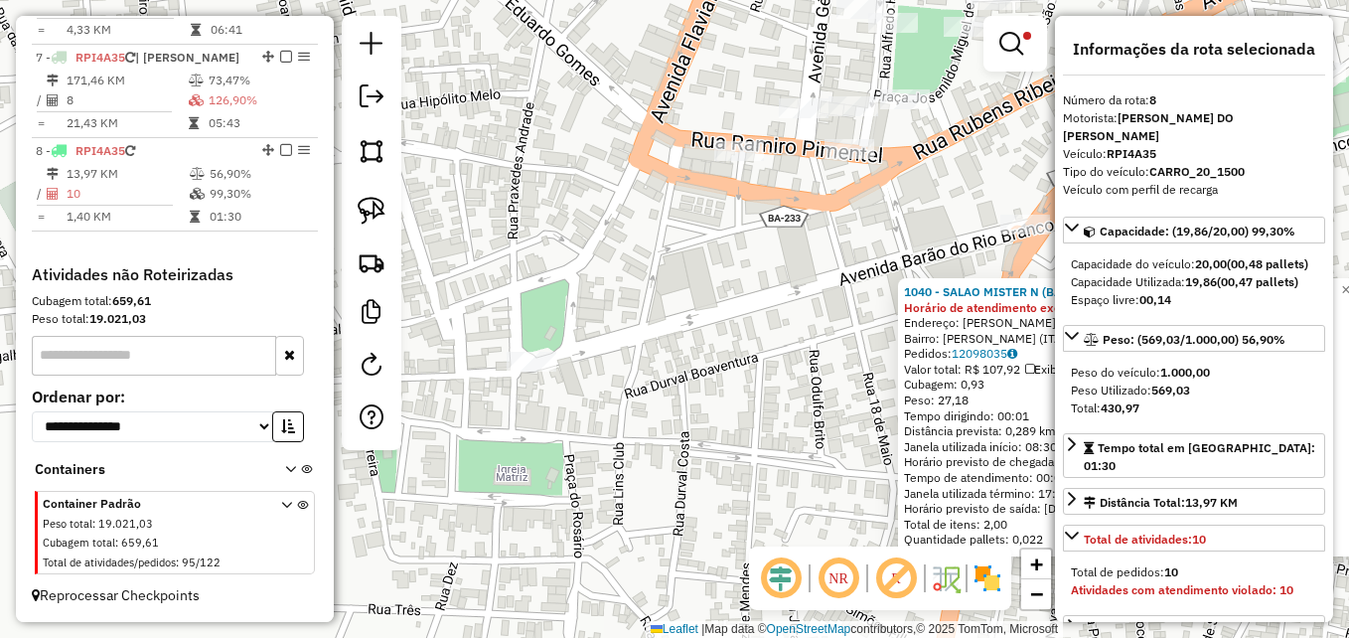
drag, startPoint x: 566, startPoint y: 372, endPoint x: 692, endPoint y: 527, distance: 200.6
click at [692, 527] on div "1040 - SALAO MISTER N (BARR Horário de atendimento excedido Endereço: PROCOPIO …" at bounding box center [674, 319] width 1349 height 638
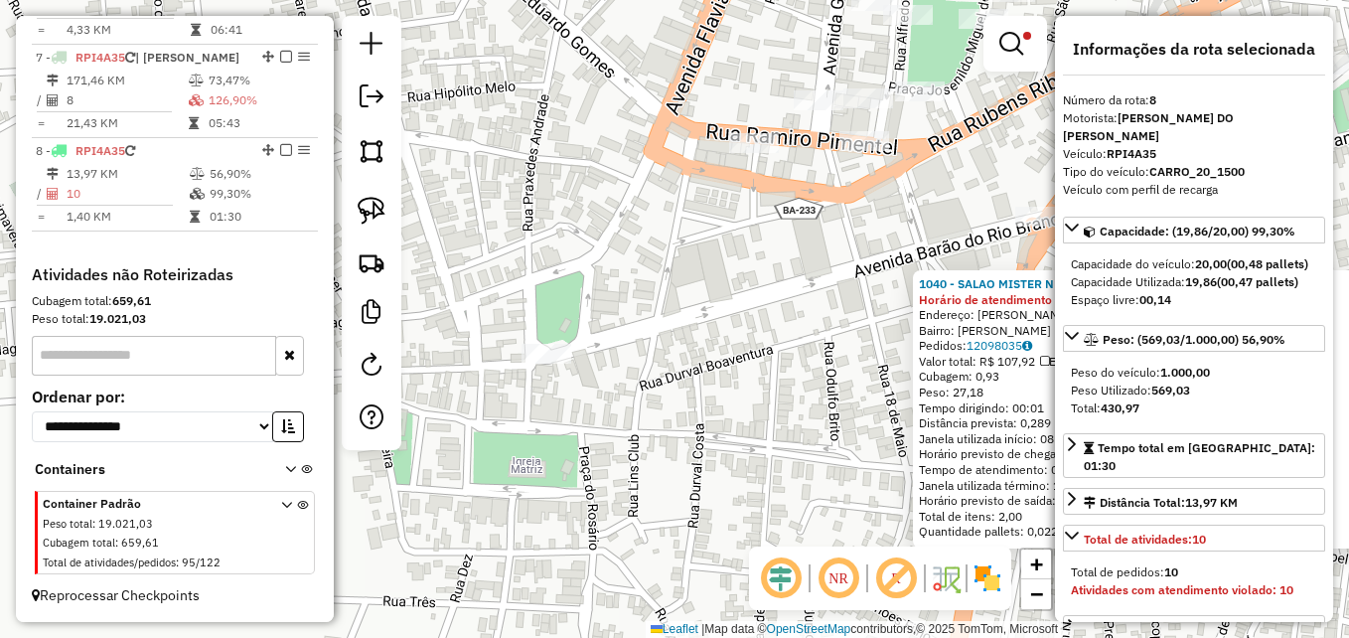
drag, startPoint x: 370, startPoint y: 201, endPoint x: 406, endPoint y: 241, distance: 54.9
click at [370, 201] on img at bounding box center [372, 211] width 28 height 28
drag, startPoint x: 583, startPoint y: 396, endPoint x: 557, endPoint y: 310, distance: 90.2
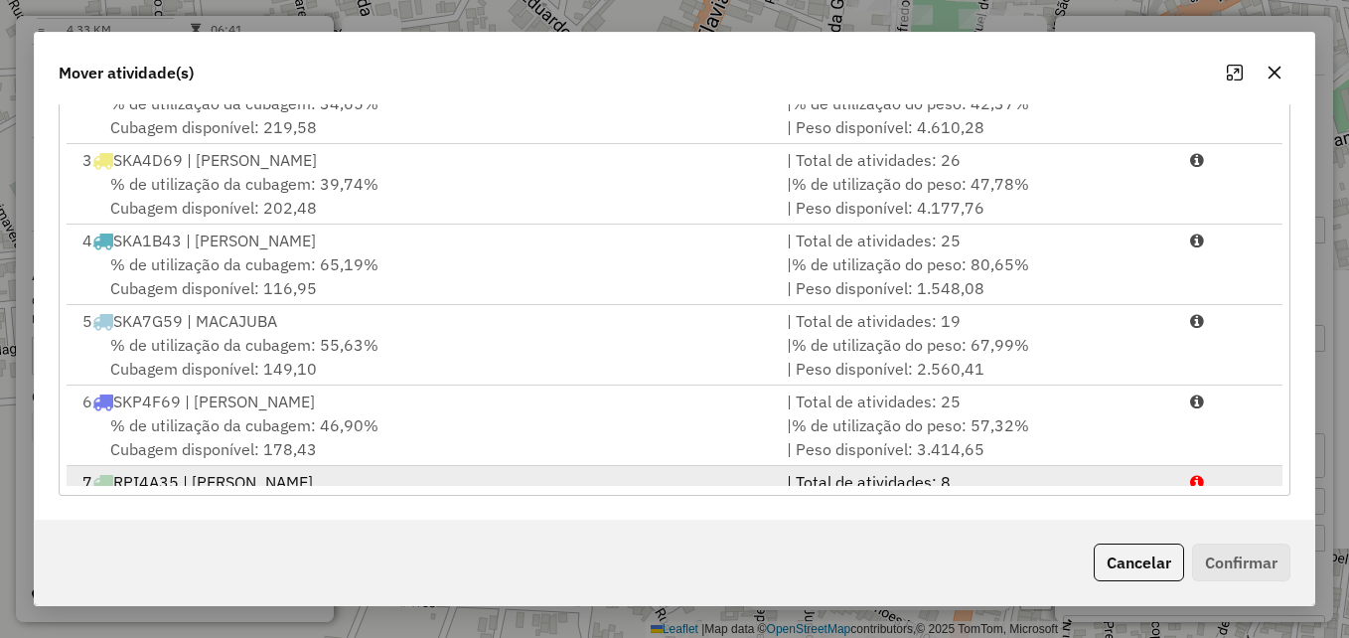
scroll to position [246, 0]
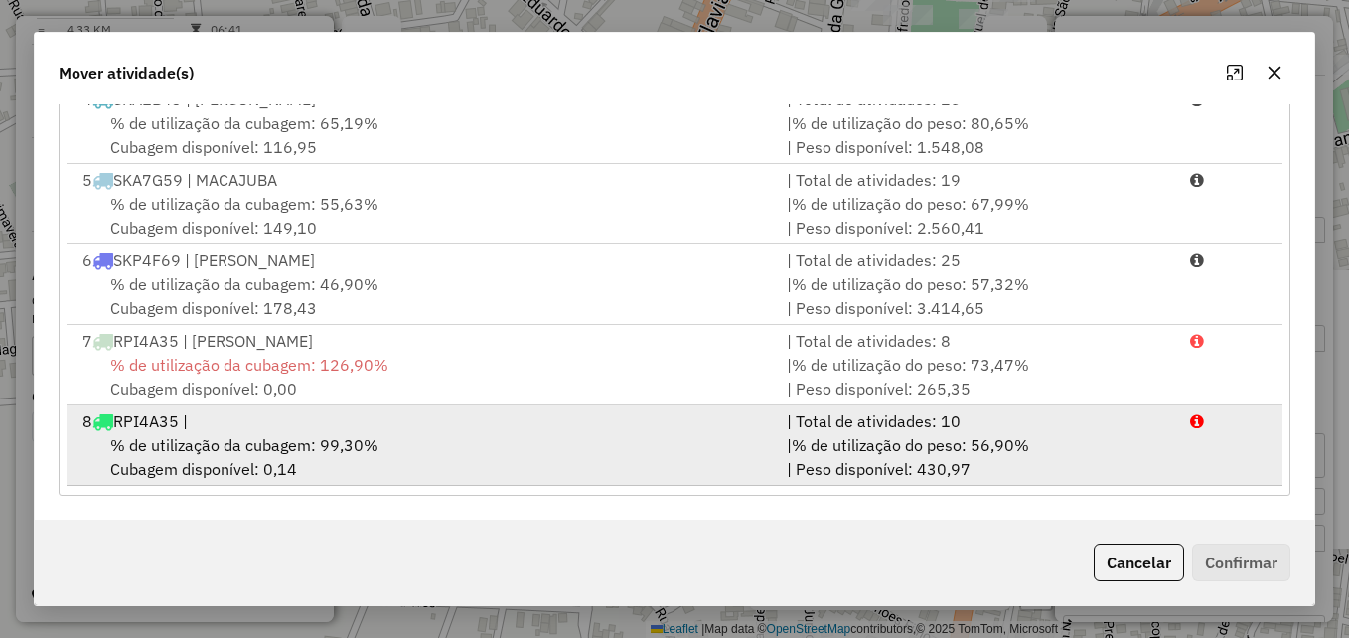
click at [429, 445] on div "% de utilização da cubagem: 99,30% Cubagem disponível: 0,14" at bounding box center [423, 457] width 704 height 48
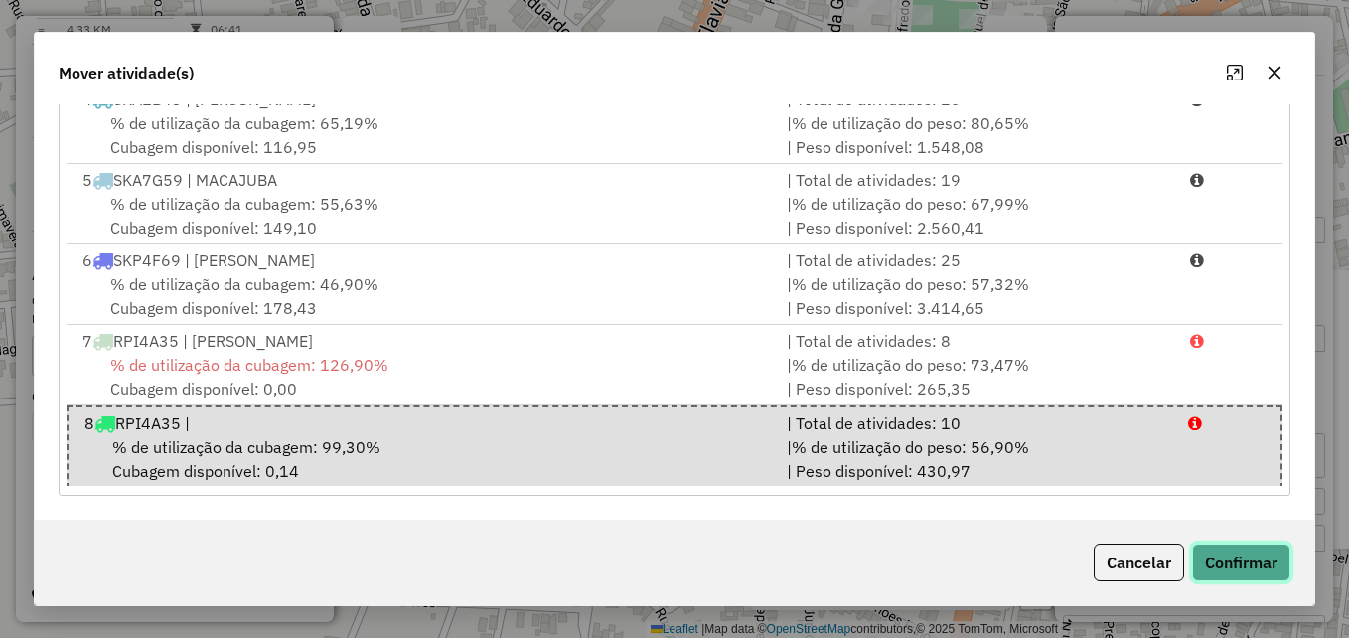
click at [1218, 560] on button "Confirmar" at bounding box center [1241, 562] width 98 height 38
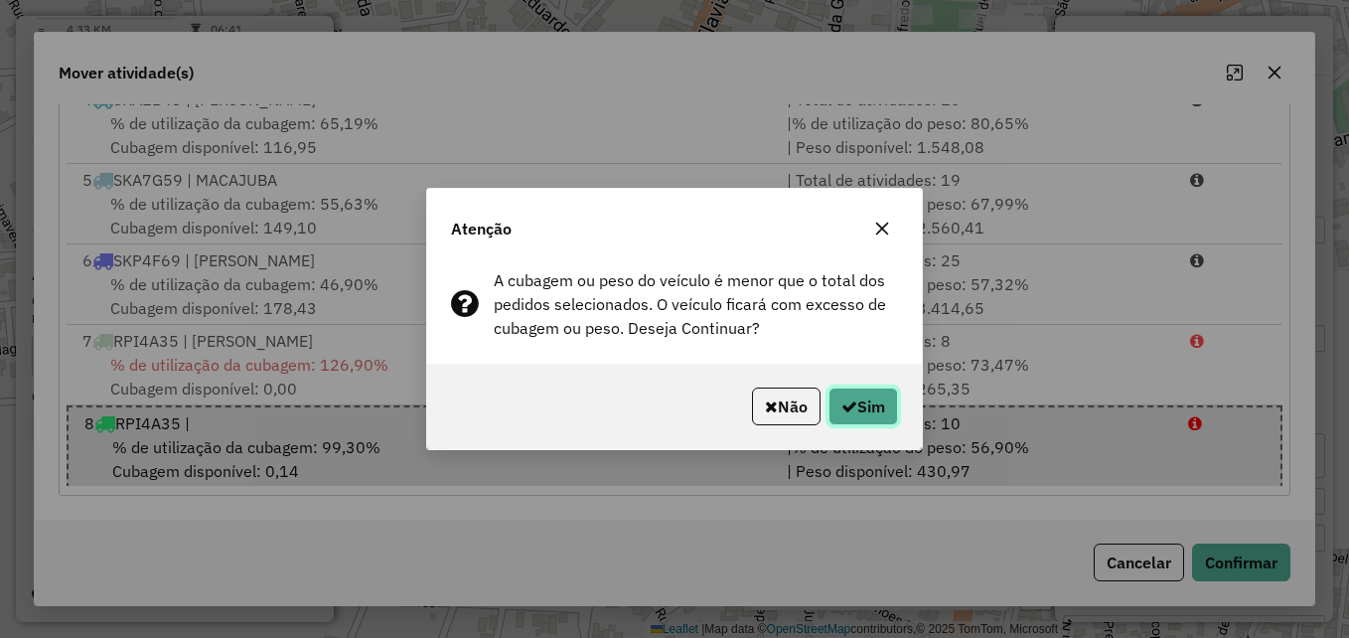
click at [846, 394] on button "Sim" at bounding box center [863, 406] width 70 height 38
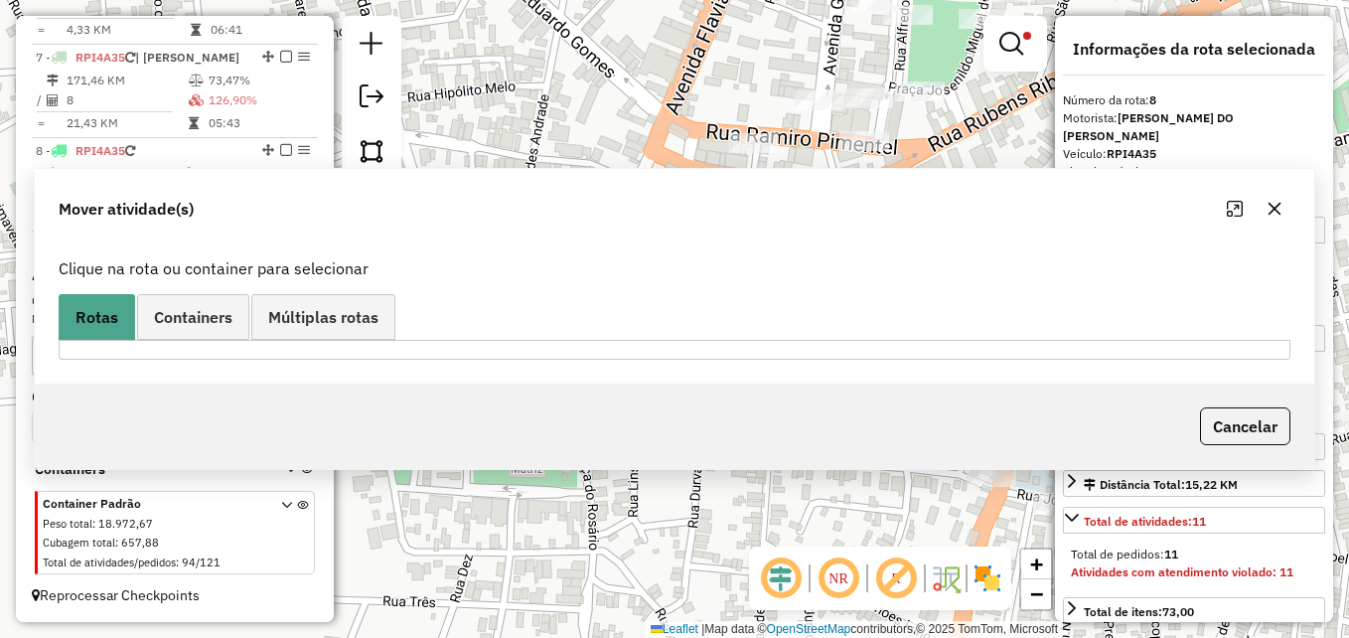
scroll to position [0, 0]
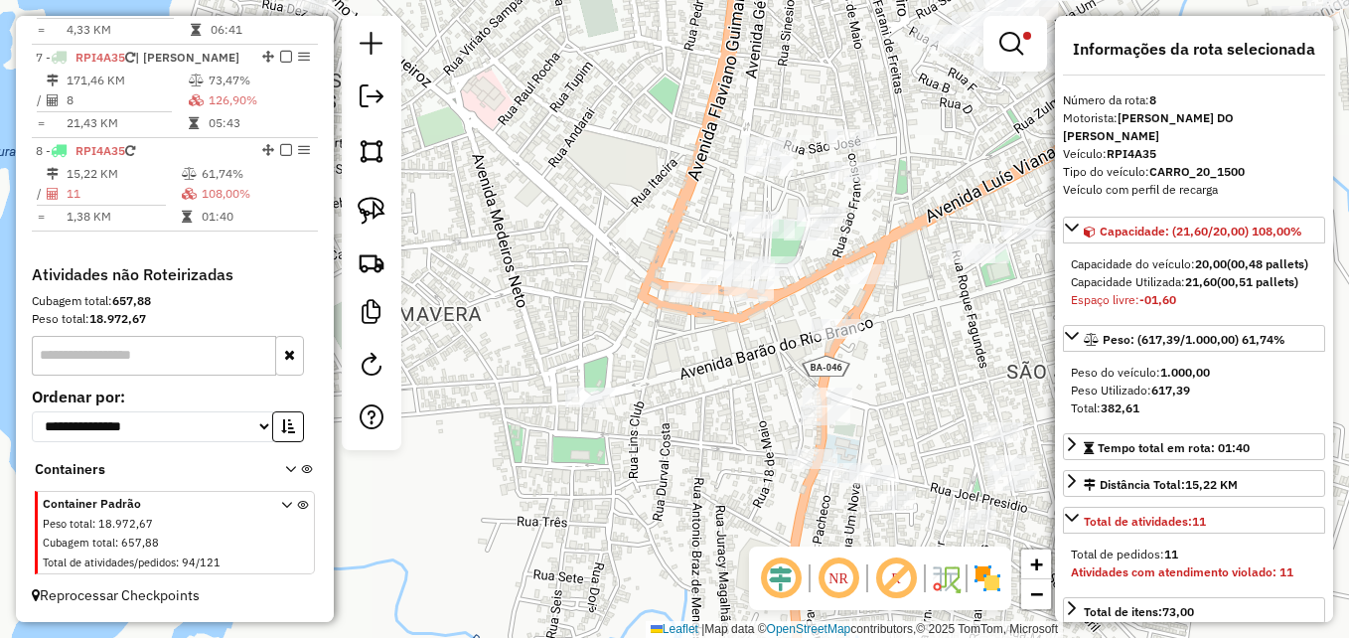
click at [735, 375] on div "Limpar filtros Janela de atendimento Grade de atendimento Capacidade Transporta…" at bounding box center [674, 319] width 1349 height 638
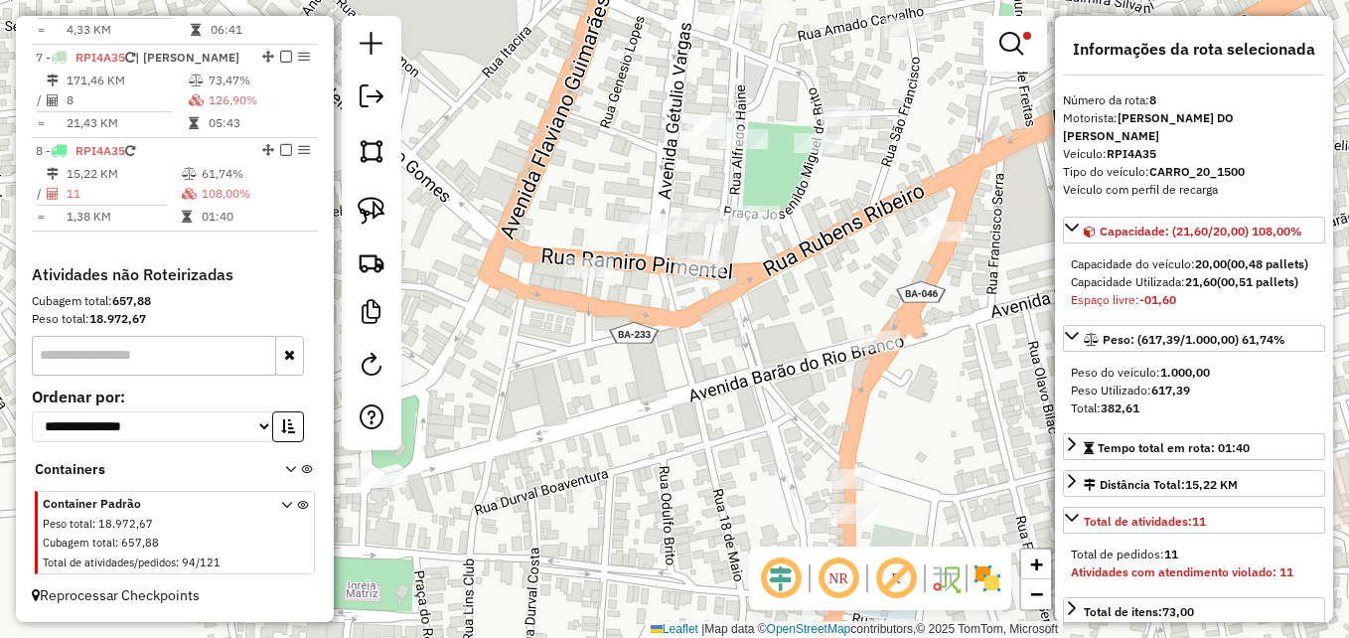
drag, startPoint x: 744, startPoint y: 325, endPoint x: 585, endPoint y: 432, distance: 191.7
click at [585, 432] on div "Limpar filtros Janela de atendimento Grade de atendimento Capacidade Transporta…" at bounding box center [674, 319] width 1349 height 638
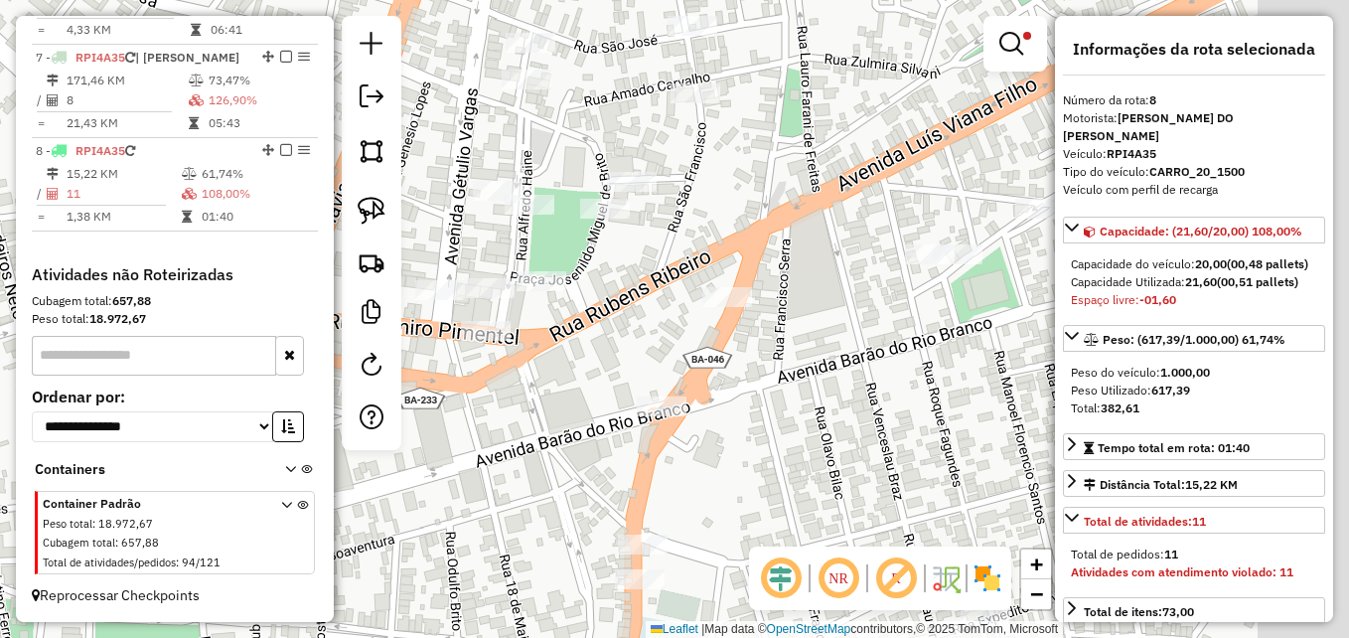
drag, startPoint x: 985, startPoint y: 390, endPoint x: 708, endPoint y: 416, distance: 278.3
click at [708, 416] on div "Limpar filtros Janela de atendimento Grade de atendimento Capacidade Transporta…" at bounding box center [674, 319] width 1349 height 638
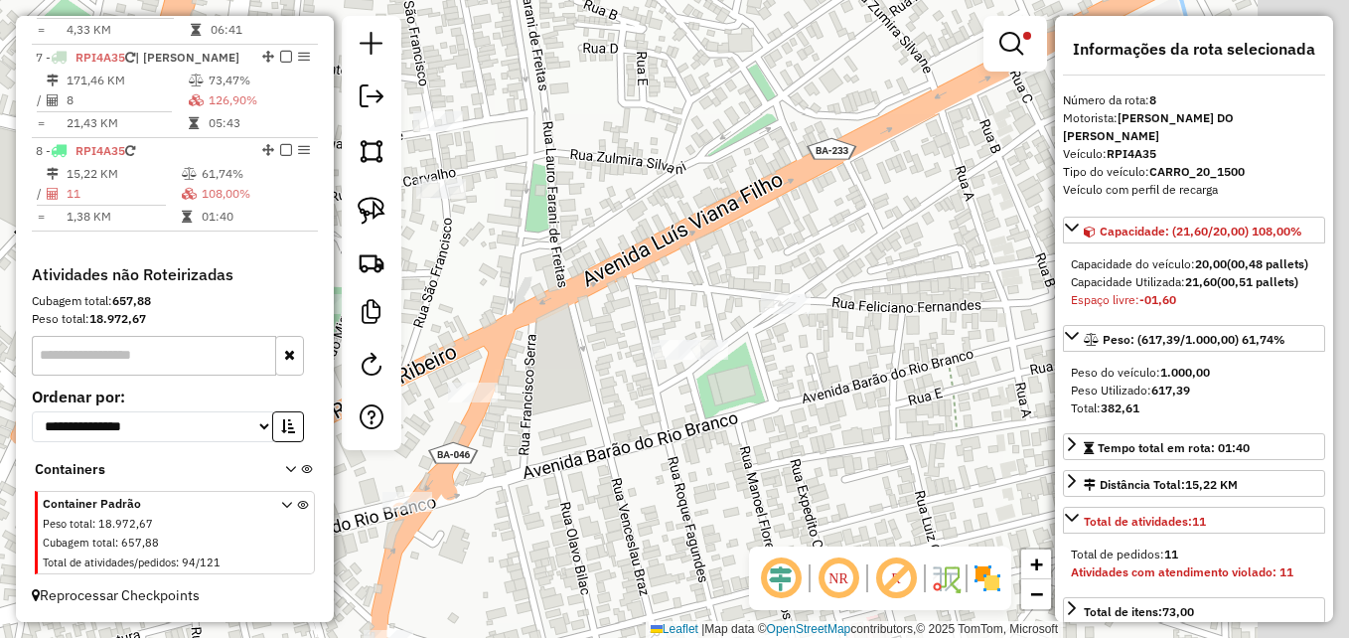
drag, startPoint x: 873, startPoint y: 324, endPoint x: 751, endPoint y: 415, distance: 152.6
click at [756, 415] on div "Limpar filtros Janela de atendimento Grade de atendimento Capacidade Transporta…" at bounding box center [674, 319] width 1349 height 638
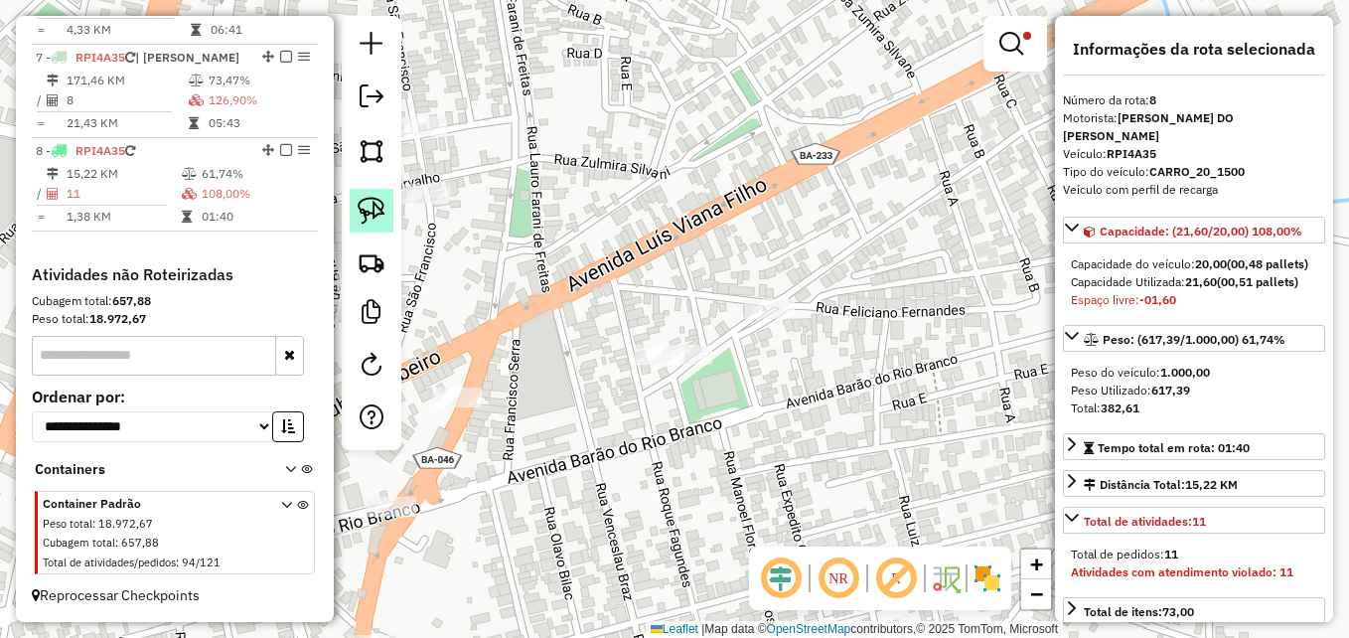
click at [384, 215] on img at bounding box center [372, 211] width 28 height 28
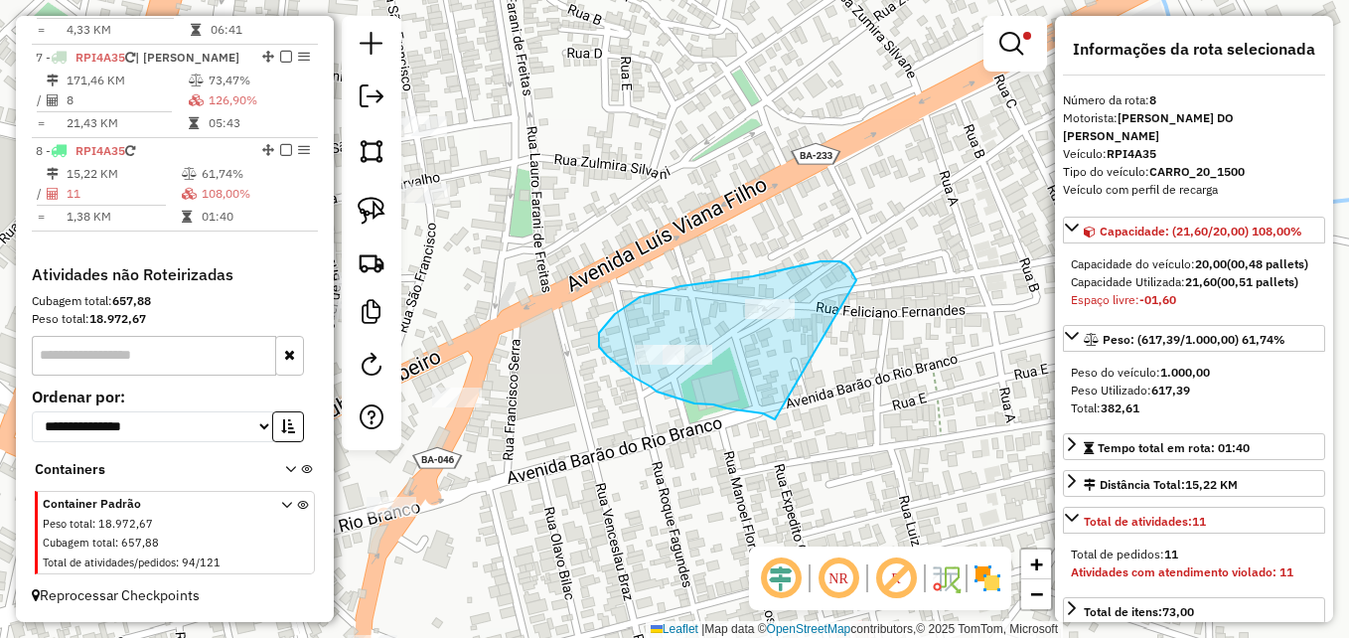
drag, startPoint x: 700, startPoint y: 403, endPoint x: 856, endPoint y: 281, distance: 198.1
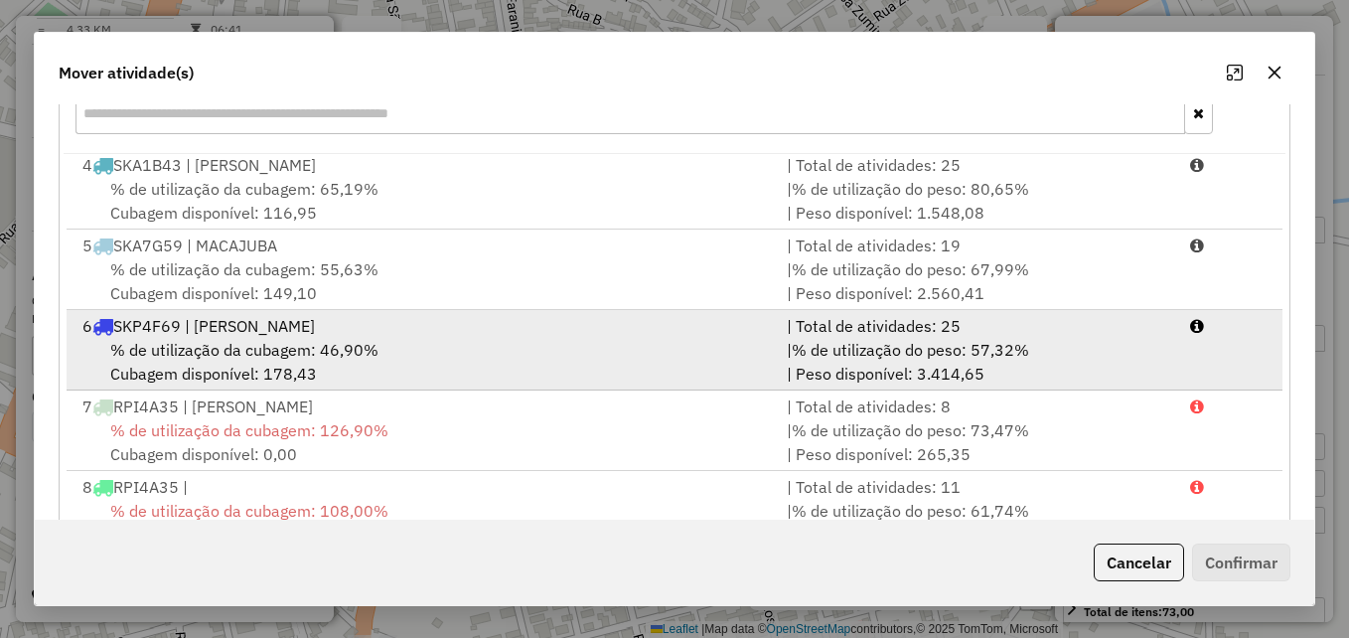
scroll to position [364, 0]
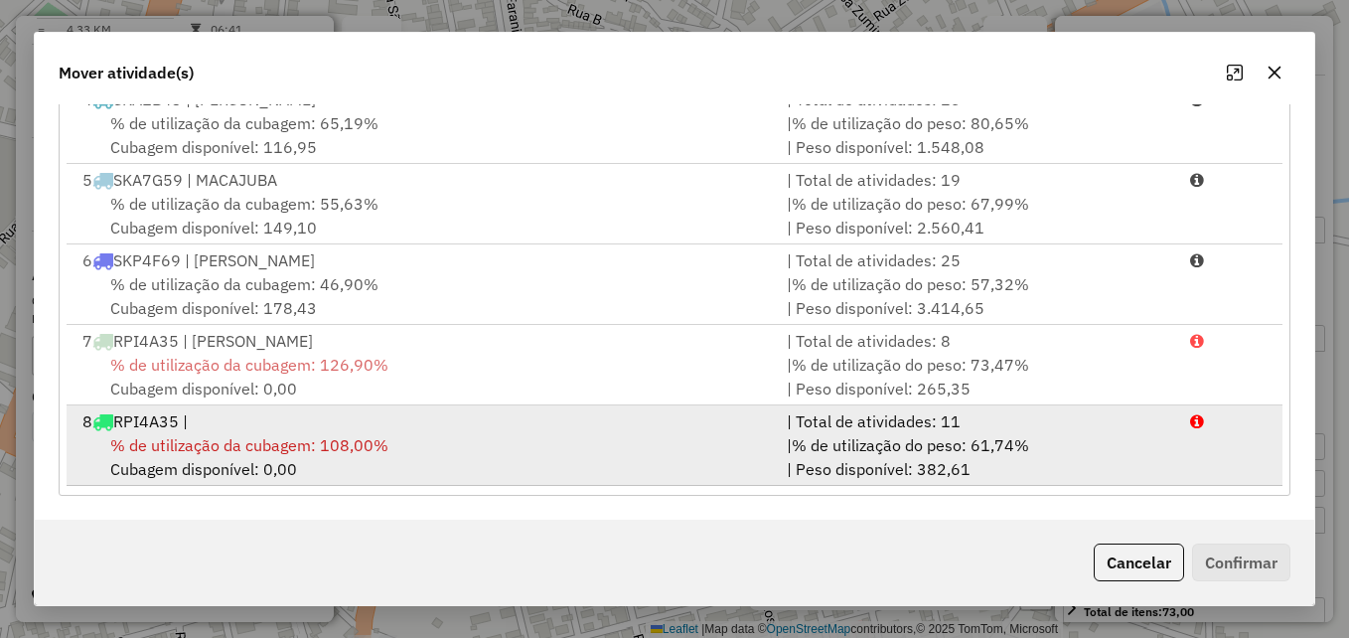
click at [599, 427] on div "8 RPI4A35 |" at bounding box center [423, 421] width 704 height 24
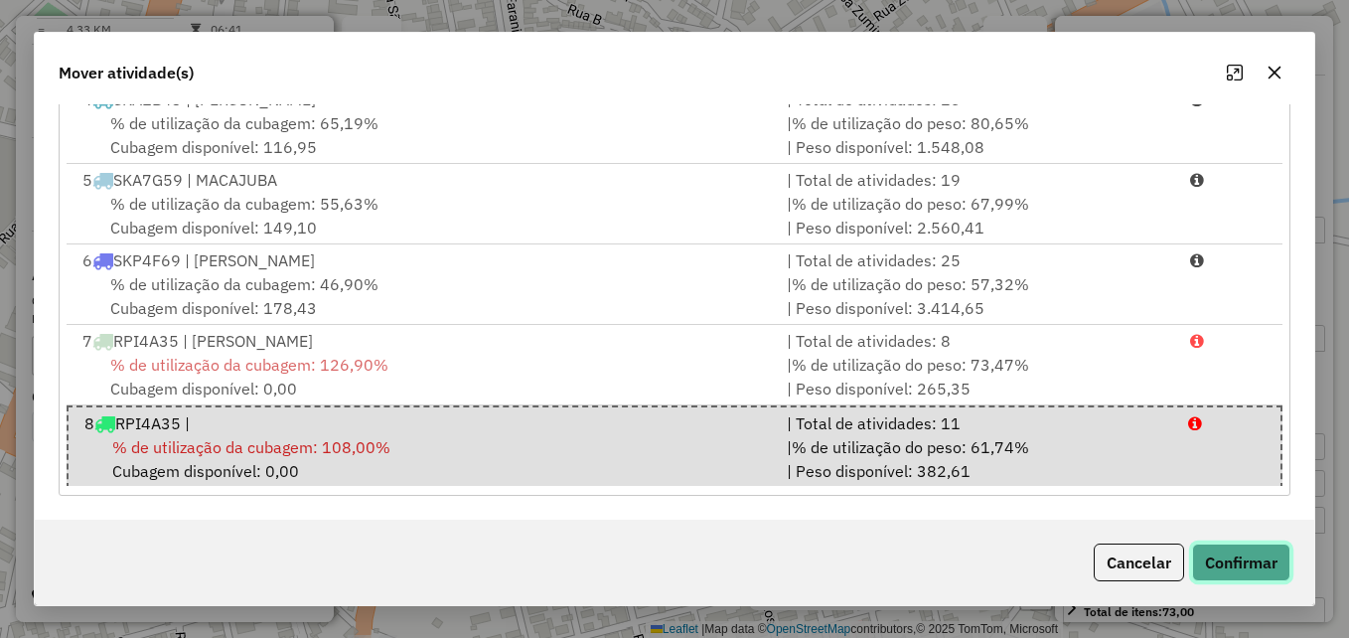
click at [1208, 550] on button "Confirmar" at bounding box center [1241, 562] width 98 height 38
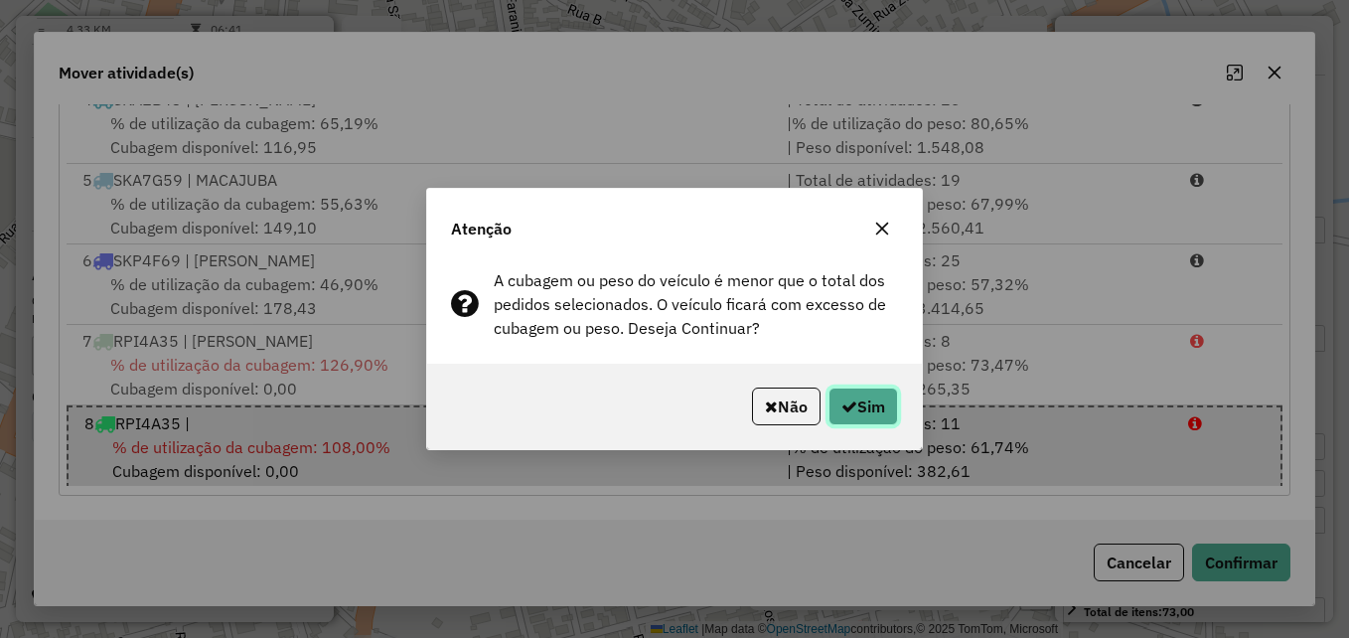
click at [855, 406] on button "Sim" at bounding box center [863, 406] width 70 height 38
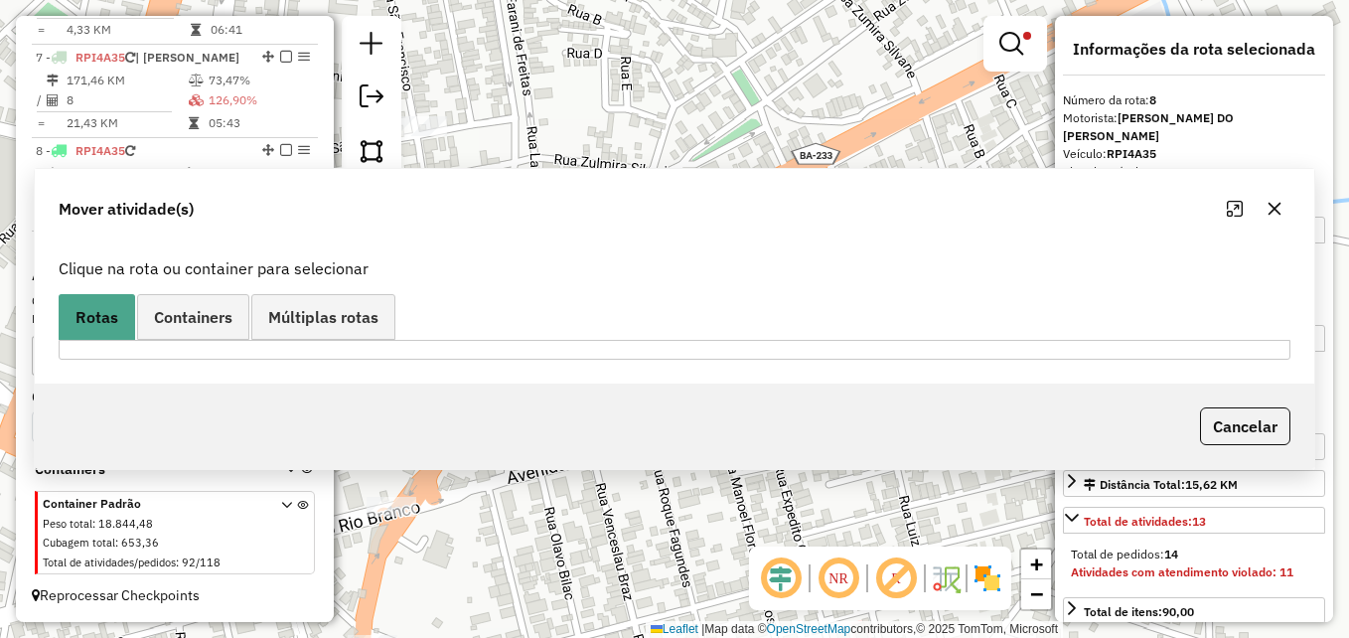
scroll to position [0, 0]
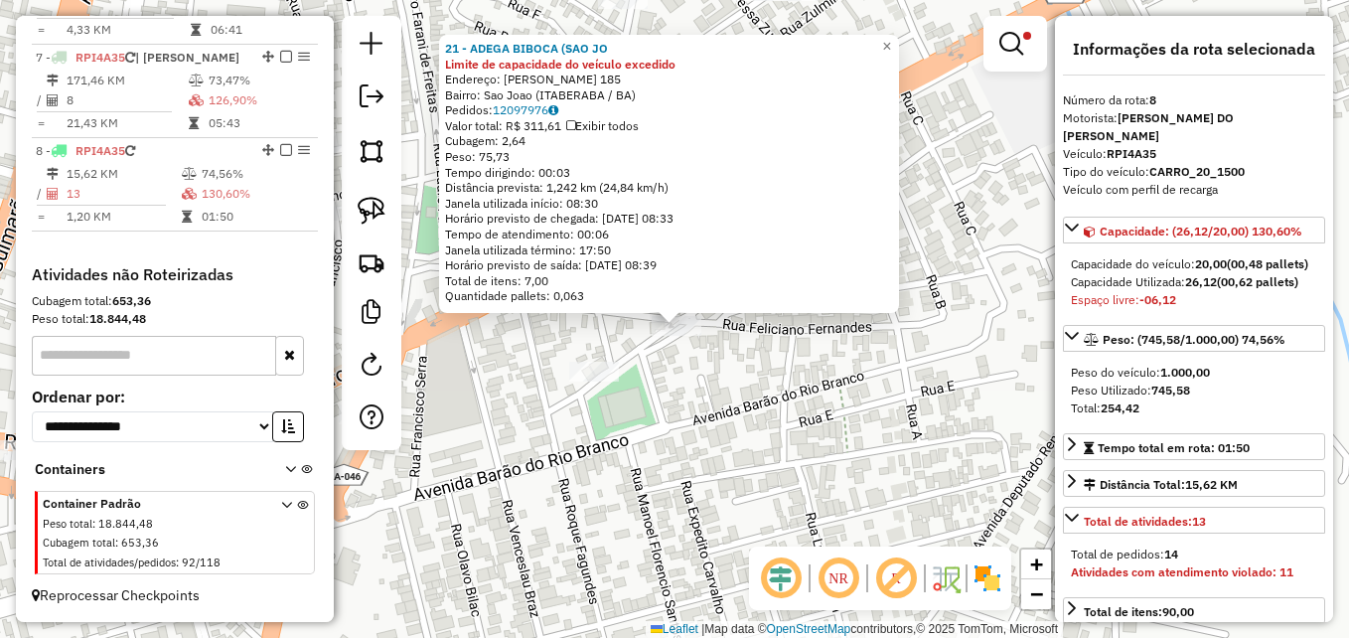
drag, startPoint x: 703, startPoint y: 421, endPoint x: 762, endPoint y: 463, distance: 71.9
click at [760, 463] on div "21 - ADEGA BIBOCA (SAO JO Limite de capacidade do veículo excedido Endereço: FE…" at bounding box center [674, 319] width 1349 height 638
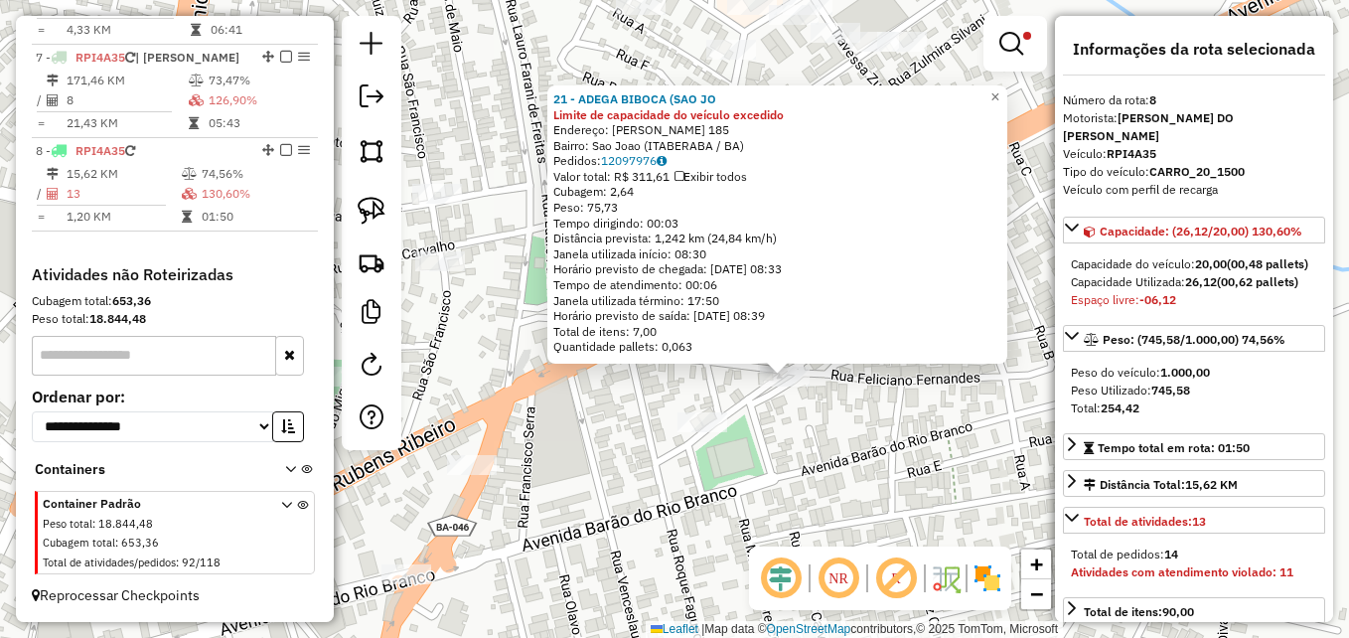
drag, startPoint x: 727, startPoint y: 470, endPoint x: 782, endPoint y: 489, distance: 57.8
click at [782, 489] on div "21 - ADEGA BIBOCA (SAO JO Limite de capacidade do veículo excedido Endereço: FE…" at bounding box center [674, 319] width 1349 height 638
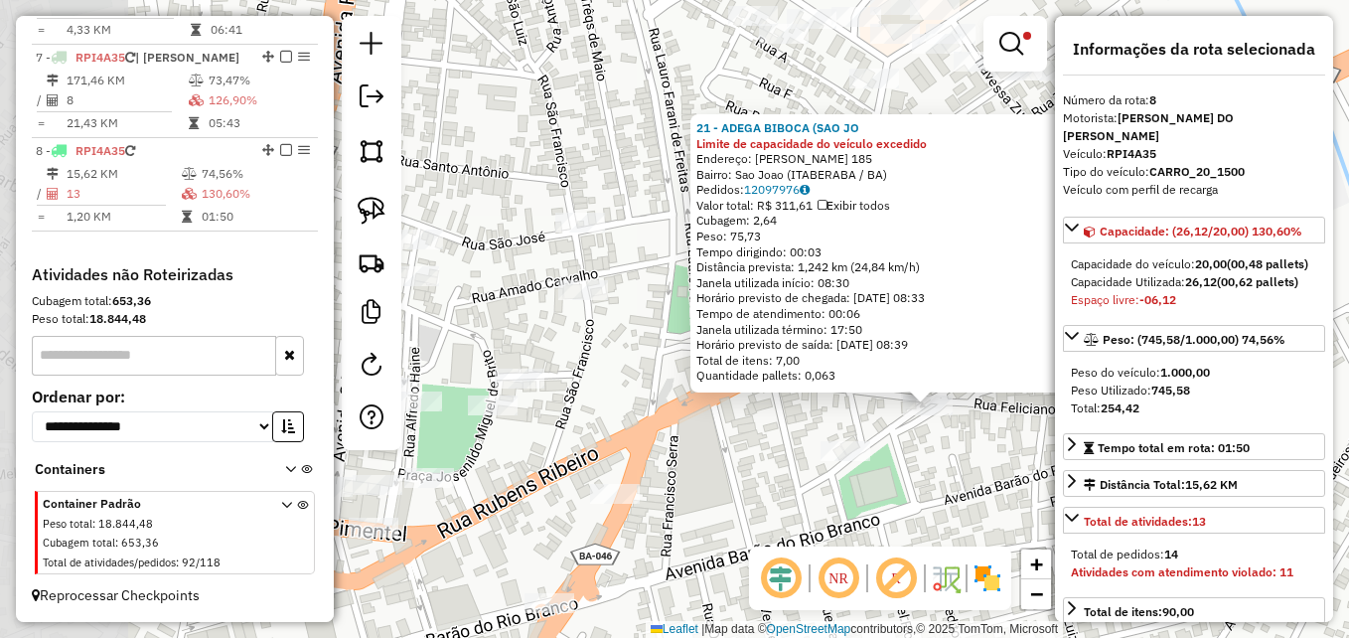
drag, startPoint x: 619, startPoint y: 454, endPoint x: 763, endPoint y: 483, distance: 146.9
click at [763, 483] on div "21 - ADEGA BIBOCA (SAO JO Limite de capacidade do veículo excedido Endereço: FE…" at bounding box center [674, 319] width 1349 height 638
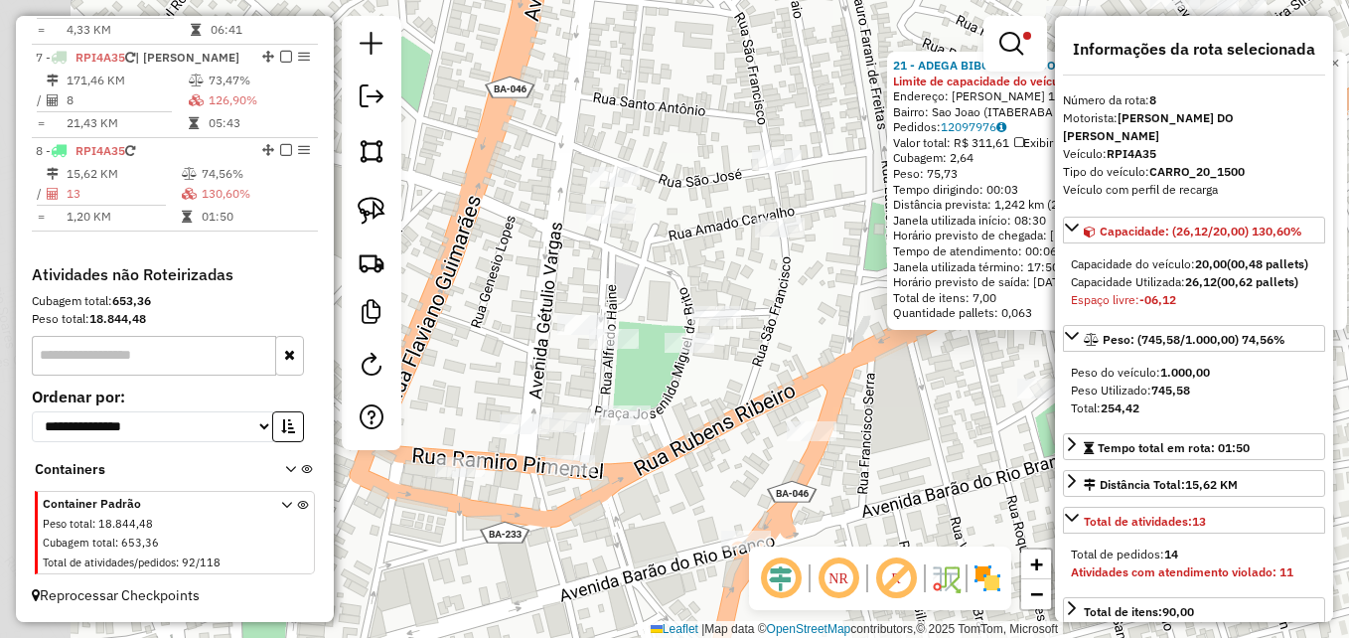
drag, startPoint x: 604, startPoint y: 442, endPoint x: 808, endPoint y: 371, distance: 215.8
click at [808, 371] on div "21 - ADEGA BIBOCA (SAO JO Limite de capacidade do veículo excedido Endereço: FE…" at bounding box center [674, 319] width 1349 height 638
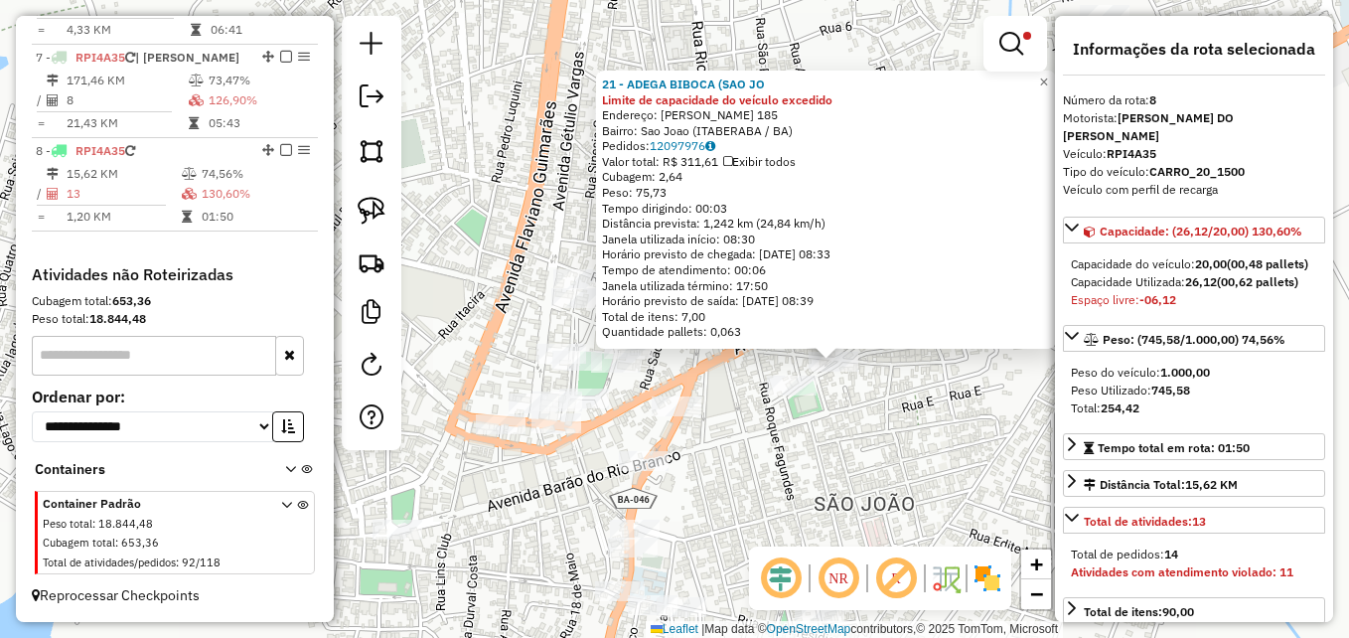
drag, startPoint x: 833, startPoint y: 481, endPoint x: 759, endPoint y: 444, distance: 83.1
click at [759, 444] on div "21 - ADEGA BIBOCA (SAO JO Limite de capacidade do veículo excedido Endereço: FE…" at bounding box center [674, 319] width 1349 height 638
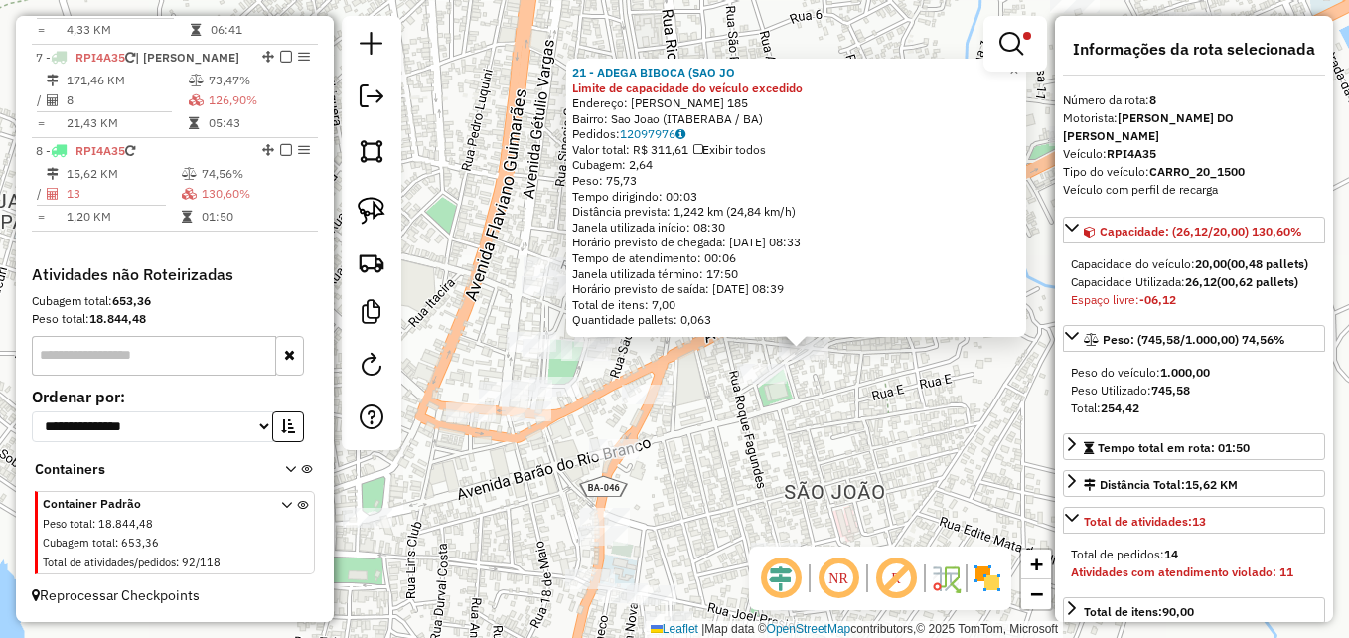
click at [726, 440] on div "21 - ADEGA BIBOCA (SAO JO Limite de capacidade do veículo excedido Endereço: FE…" at bounding box center [674, 319] width 1349 height 638
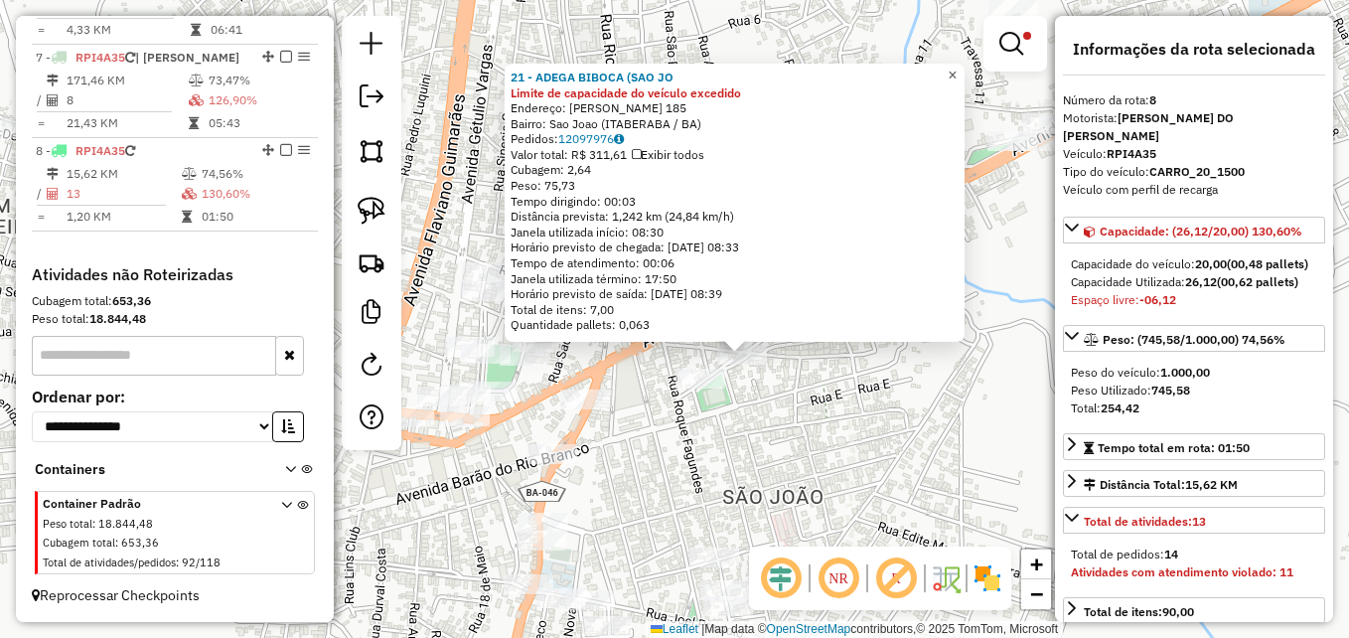
click at [957, 72] on span "×" at bounding box center [952, 75] width 9 height 17
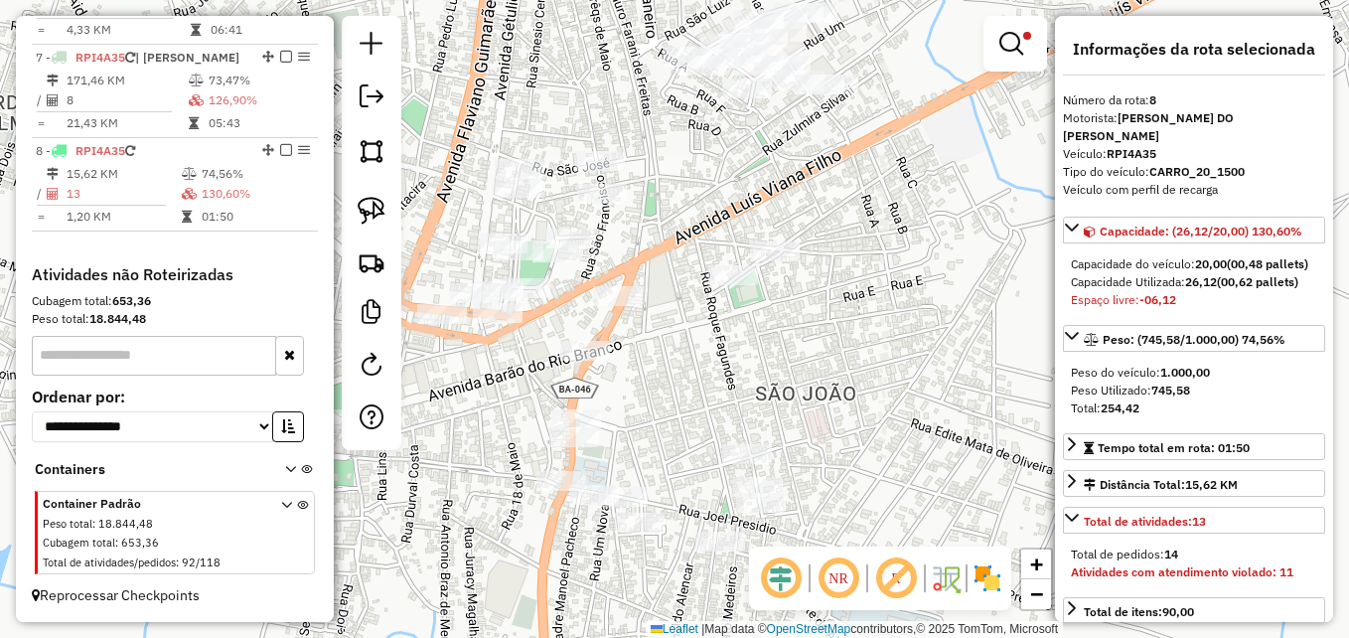
drag, startPoint x: 923, startPoint y: 323, endPoint x: 885, endPoint y: 269, distance: 65.6
click at [995, 191] on div "Limpar filtros Janela de atendimento Grade de atendimento Capacidade Transporta…" at bounding box center [674, 319] width 1349 height 638
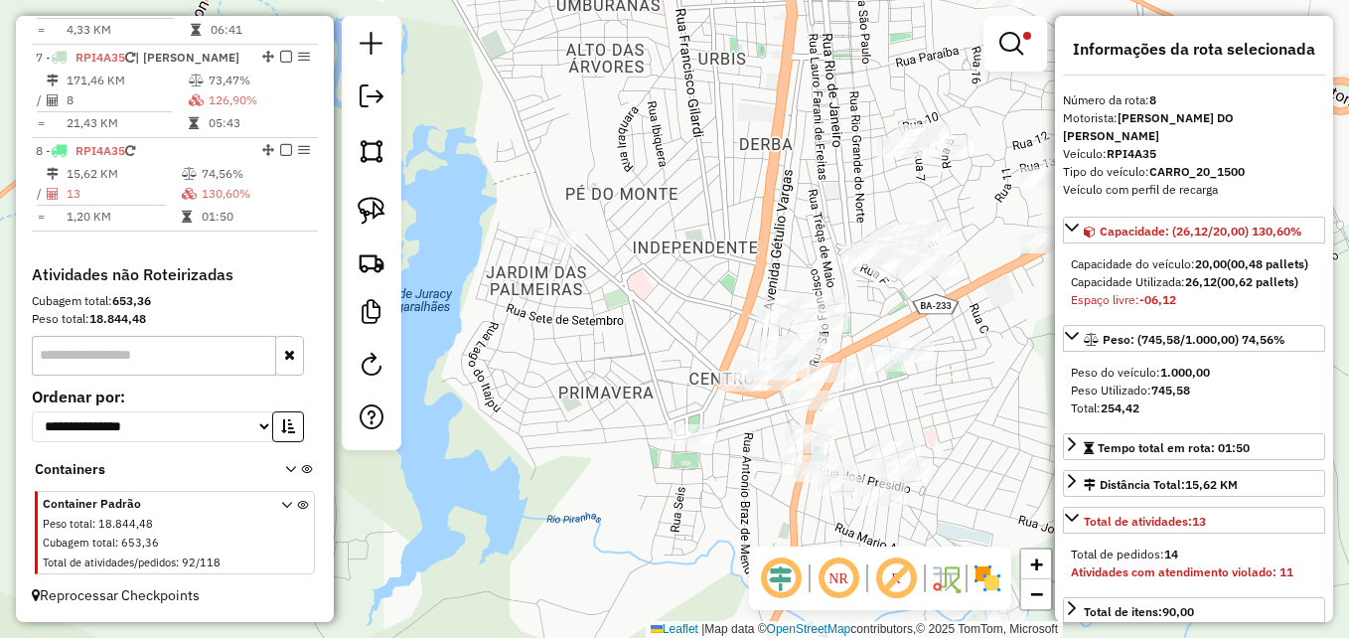
drag, startPoint x: 578, startPoint y: 385, endPoint x: 691, endPoint y: 467, distance: 139.5
click at [691, 467] on div "Limpar filtros Janela de atendimento Grade de atendimento Capacidade Transporta…" at bounding box center [674, 319] width 1349 height 638
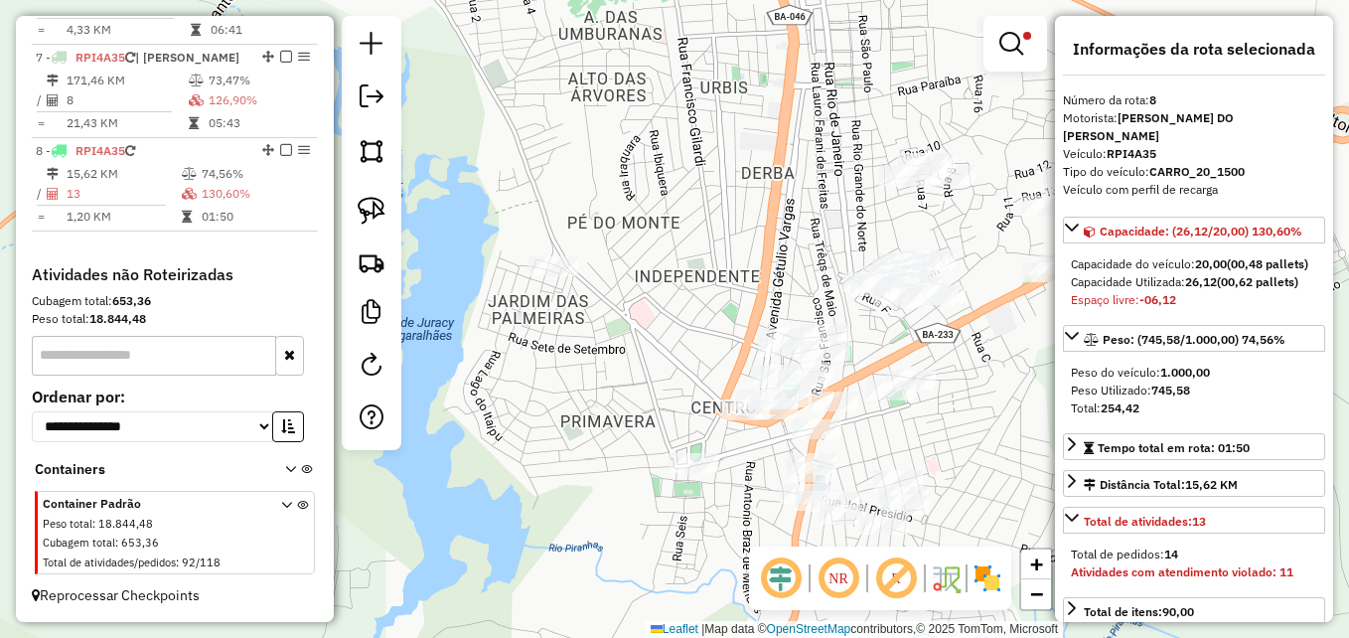
drag, startPoint x: 569, startPoint y: 312, endPoint x: 594, endPoint y: 372, distance: 65.5
click at [594, 372] on div "Limpar filtros Janela de atendimento Grade de atendimento Capacidade Transporta…" at bounding box center [674, 319] width 1349 height 638
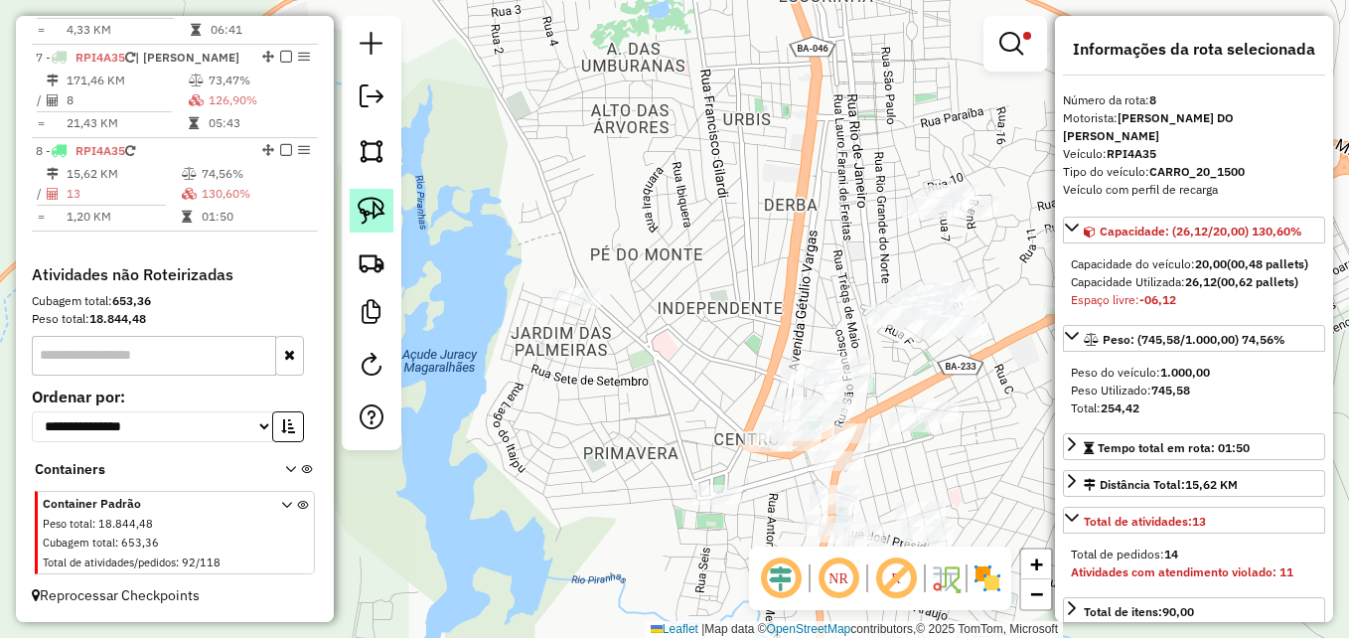
click at [377, 201] on img at bounding box center [372, 211] width 28 height 28
drag, startPoint x: 584, startPoint y: 319, endPoint x: 621, endPoint y: 285, distance: 49.9
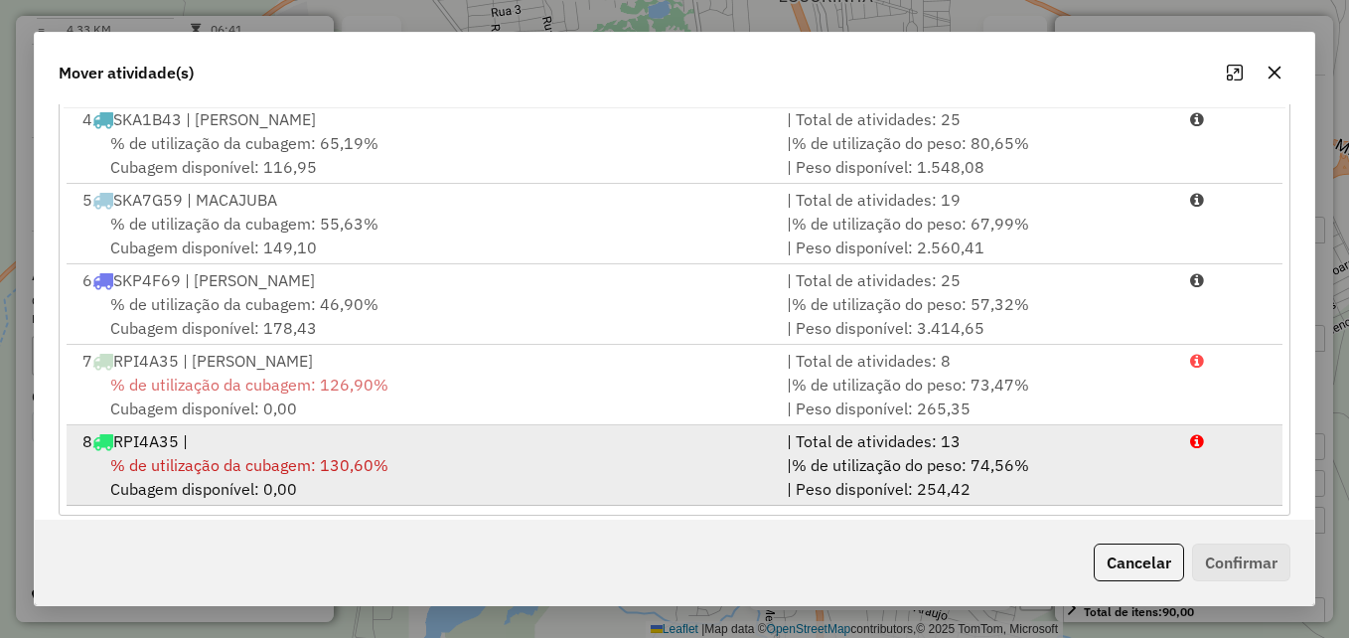
scroll to position [364, 0]
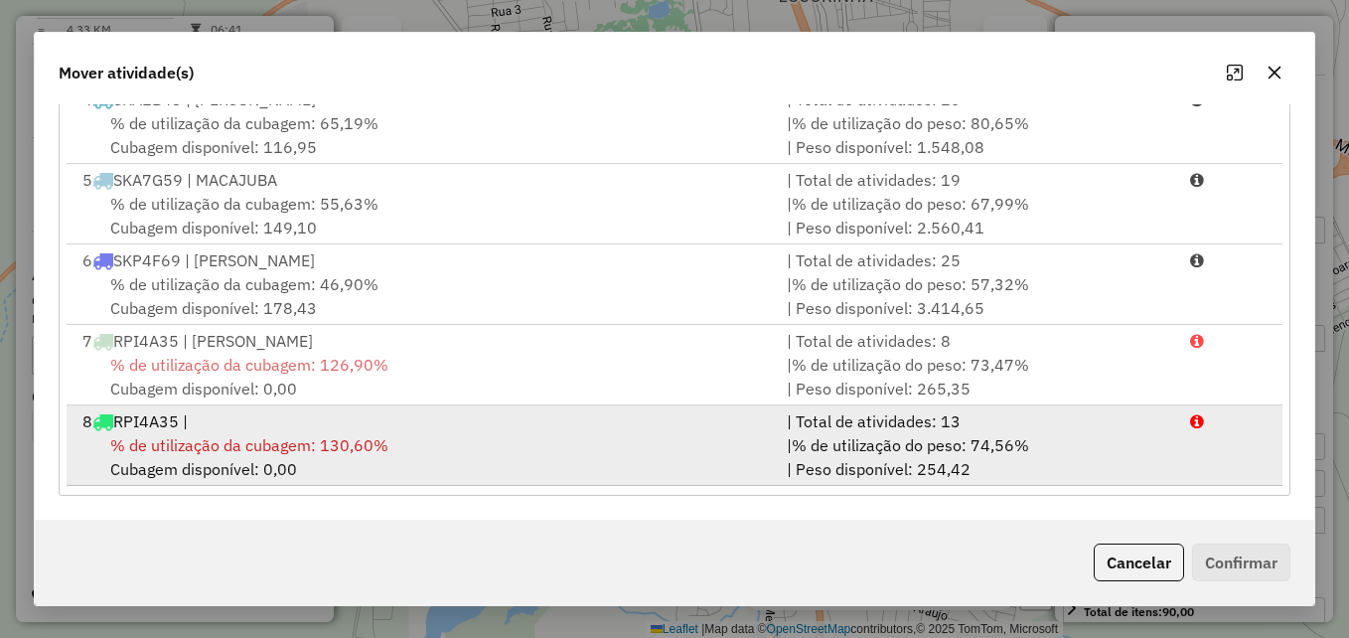
click at [549, 422] on div "8 RPI4A35 |" at bounding box center [423, 421] width 704 height 24
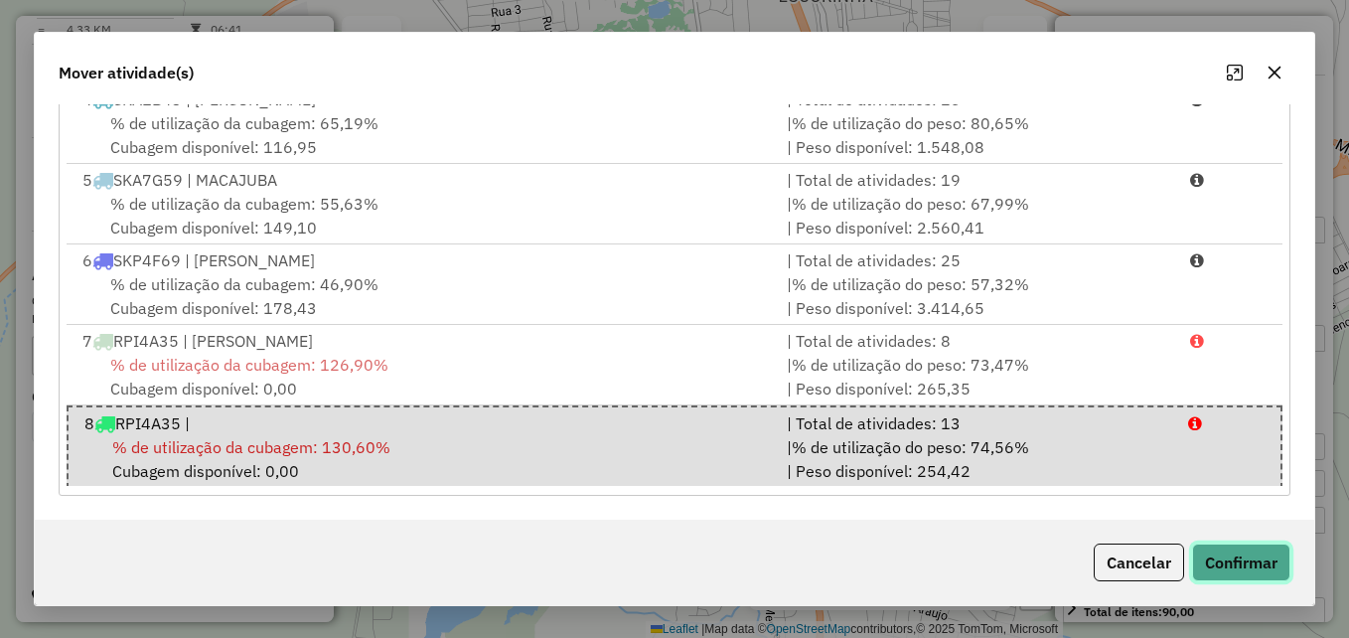
click at [1229, 572] on button "Confirmar" at bounding box center [1241, 562] width 98 height 38
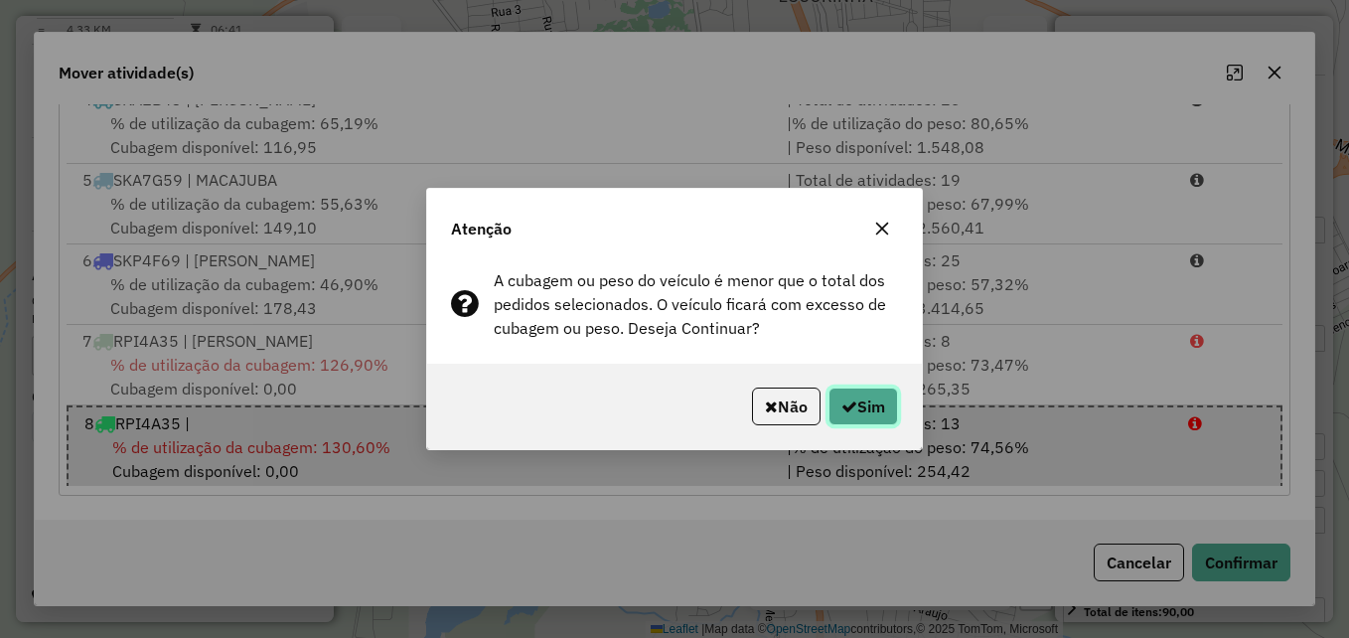
click at [848, 418] on button "Sim" at bounding box center [863, 406] width 70 height 38
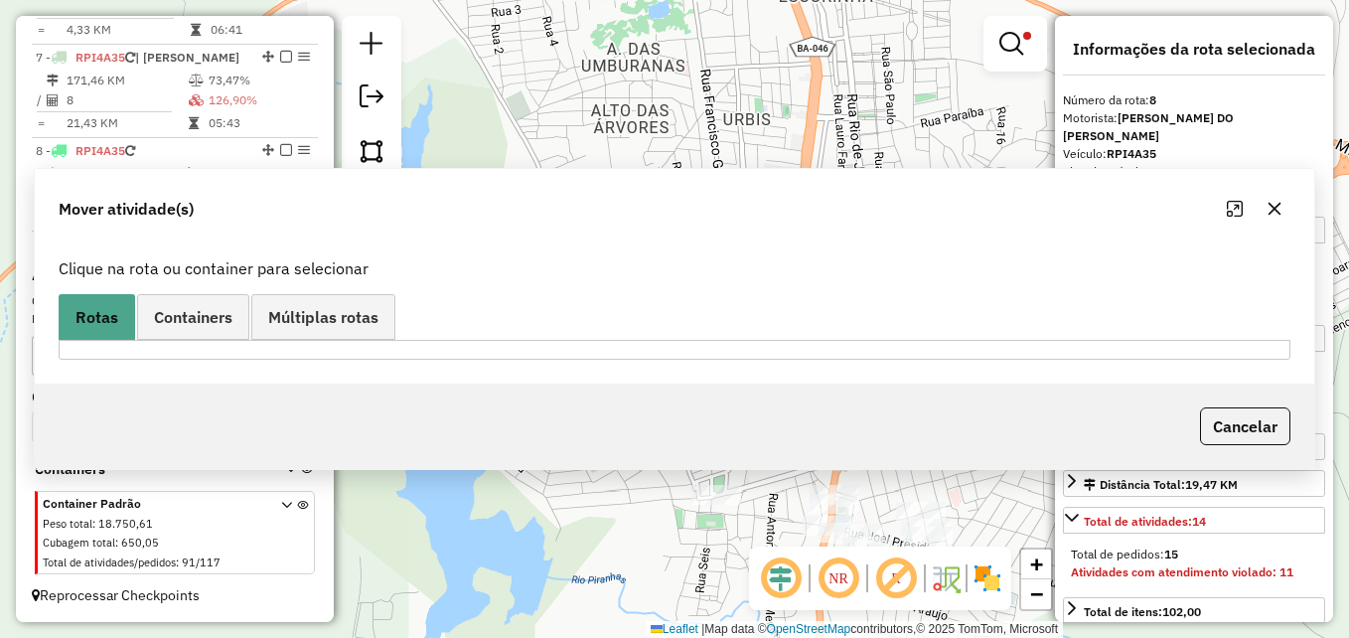
scroll to position [0, 0]
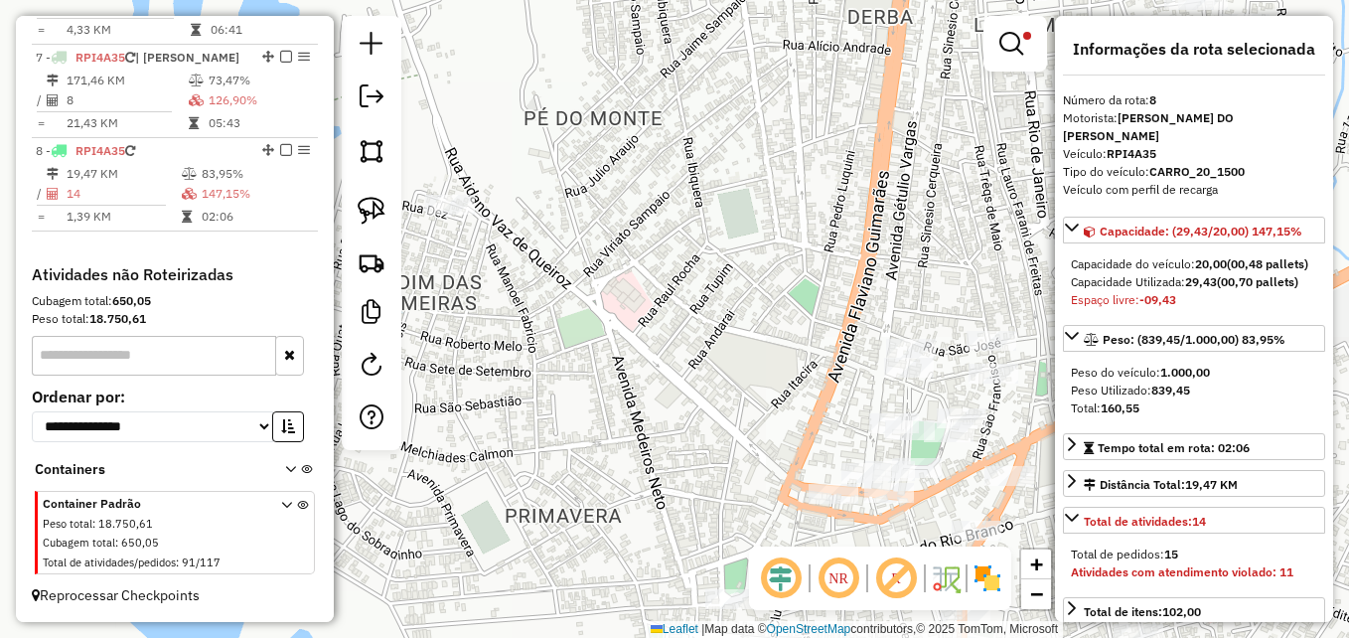
click at [634, 387] on div "Limpar filtros Janela de atendimento Grade de atendimento Capacidade Transporta…" at bounding box center [674, 319] width 1349 height 638
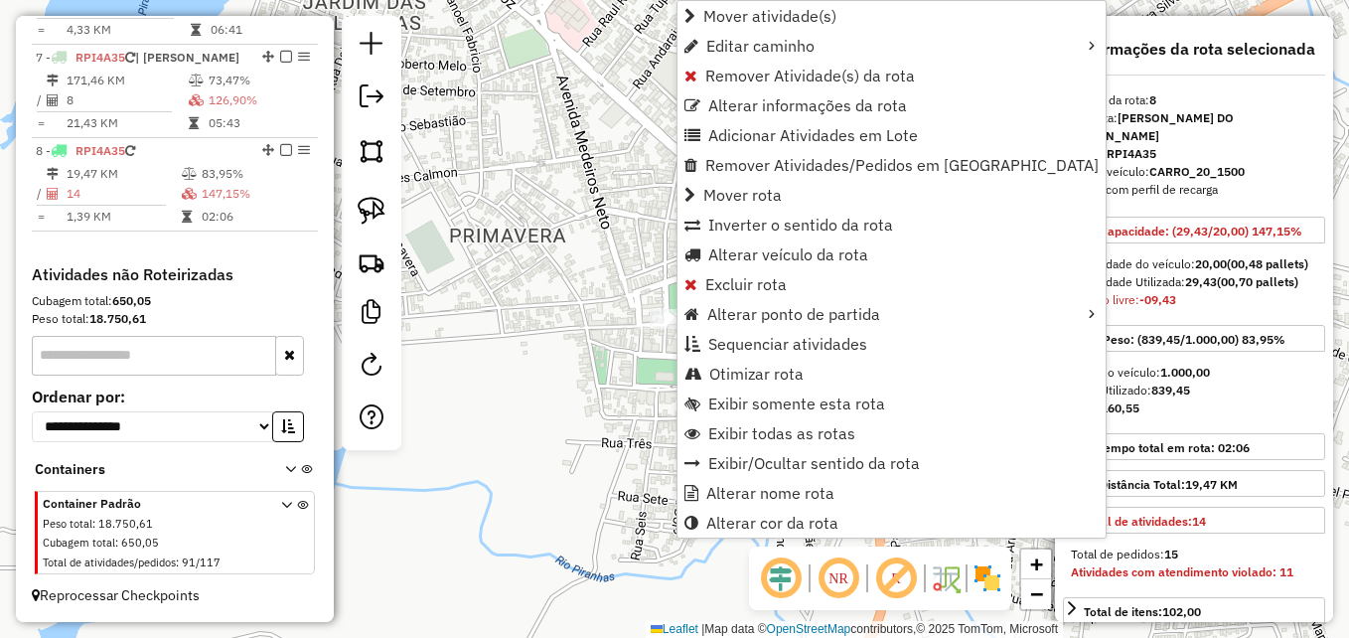
click at [604, 407] on div "Limpar filtros Janela de atendimento Grade de atendimento Capacidade Transporta…" at bounding box center [674, 319] width 1349 height 638
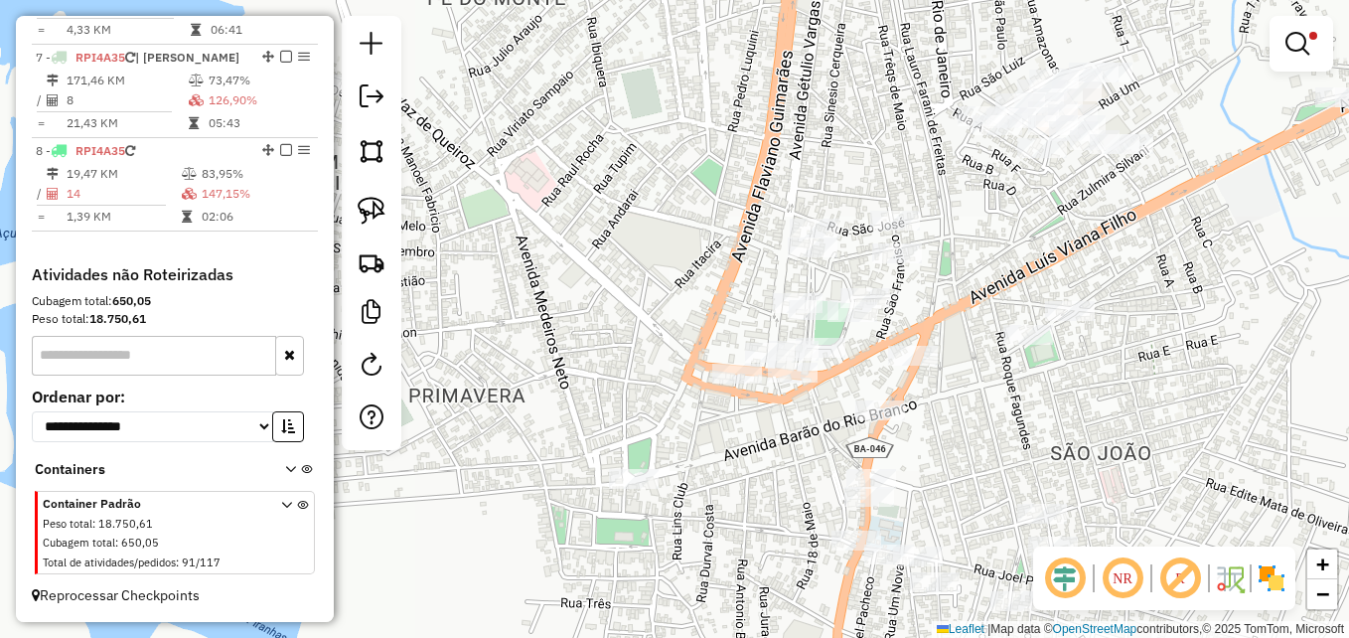
drag, startPoint x: 690, startPoint y: 427, endPoint x: 667, endPoint y: 595, distance: 169.6
click at [667, 595] on div "Limpar filtros Janela de atendimento Grade de atendimento Capacidade Transporta…" at bounding box center [674, 319] width 1349 height 638
select select "**********"
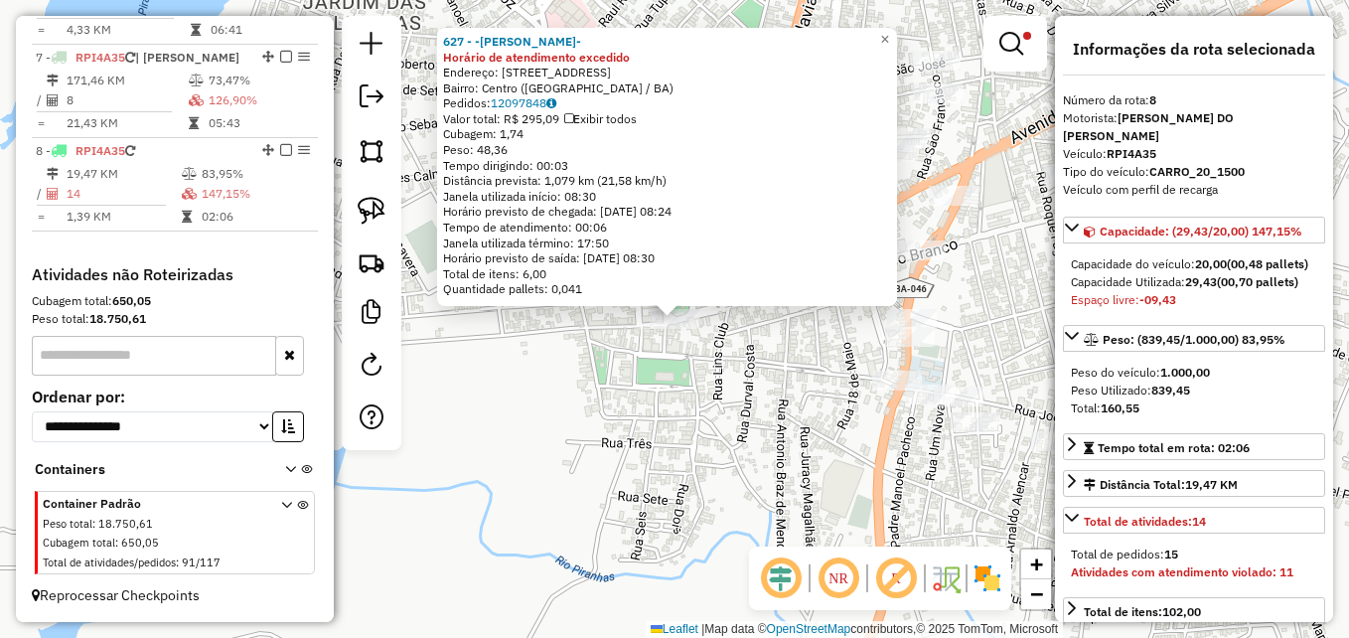
click at [617, 465] on div "627 - -LANCHONETE VIEIRA- Horário de atendimento excedido Endereço: AVENIDA BAR…" at bounding box center [674, 319] width 1349 height 638
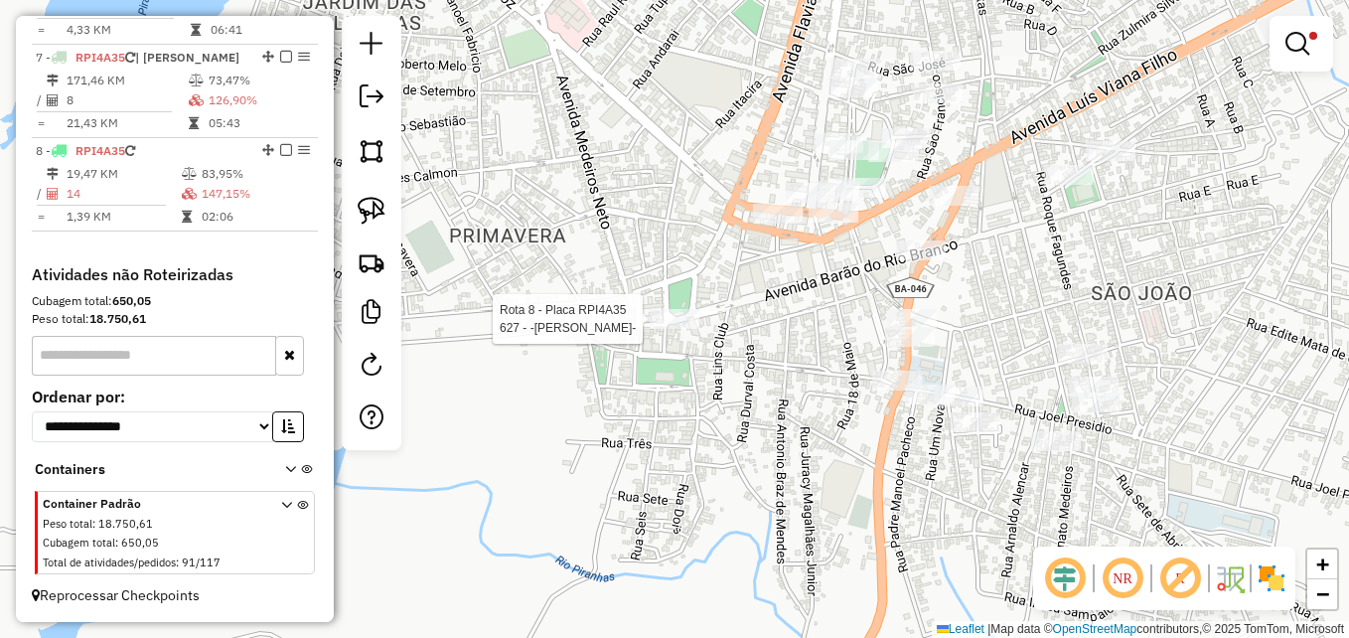
select select "**********"
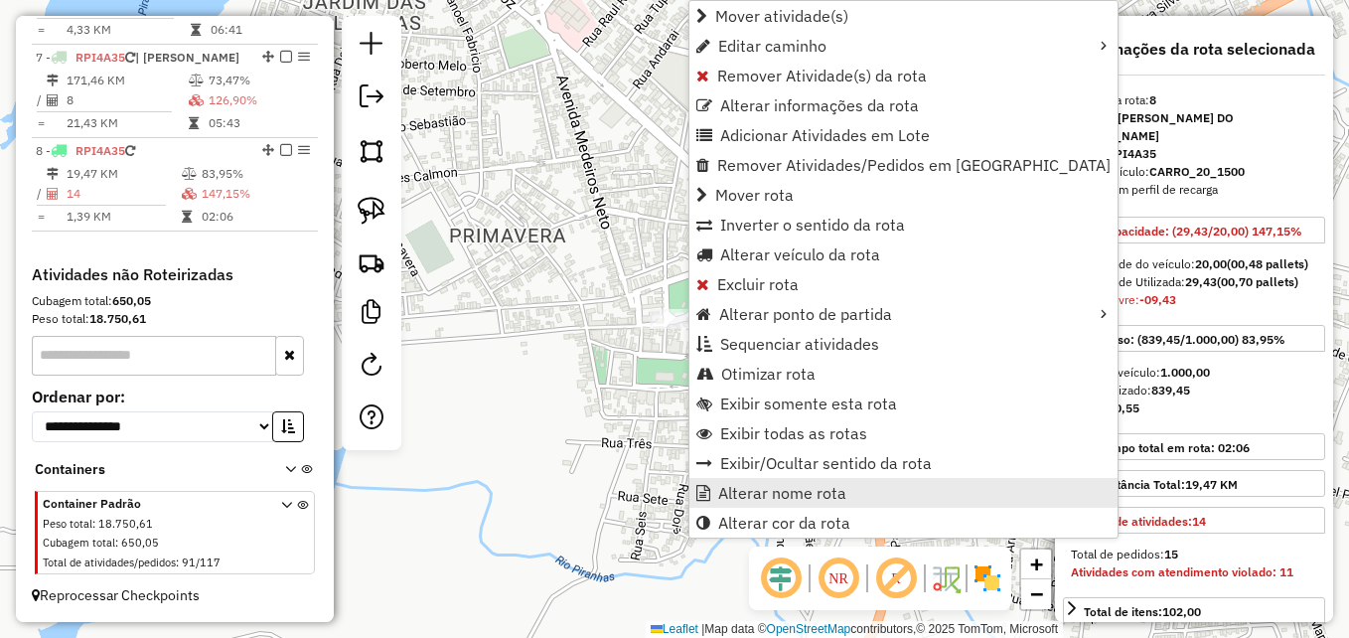
click at [758, 493] on span "Alterar nome rota" at bounding box center [782, 493] width 128 height 16
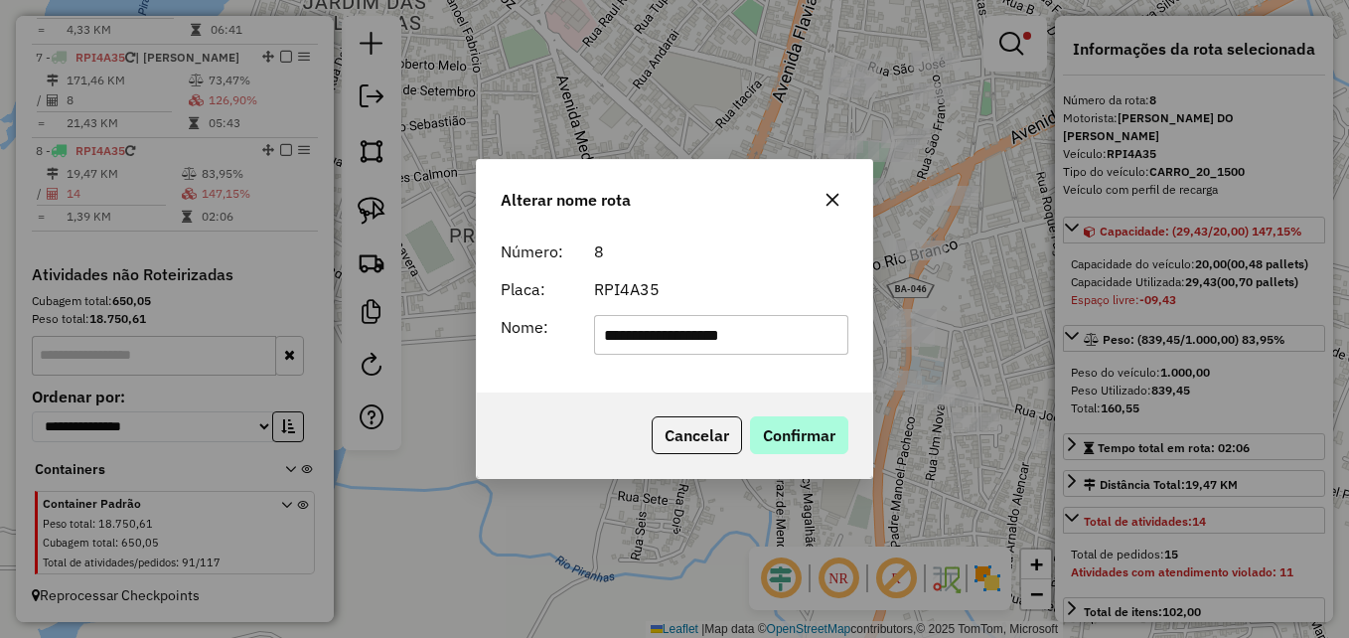
type input "**********"
click at [797, 435] on button "Confirmar" at bounding box center [799, 435] width 98 height 38
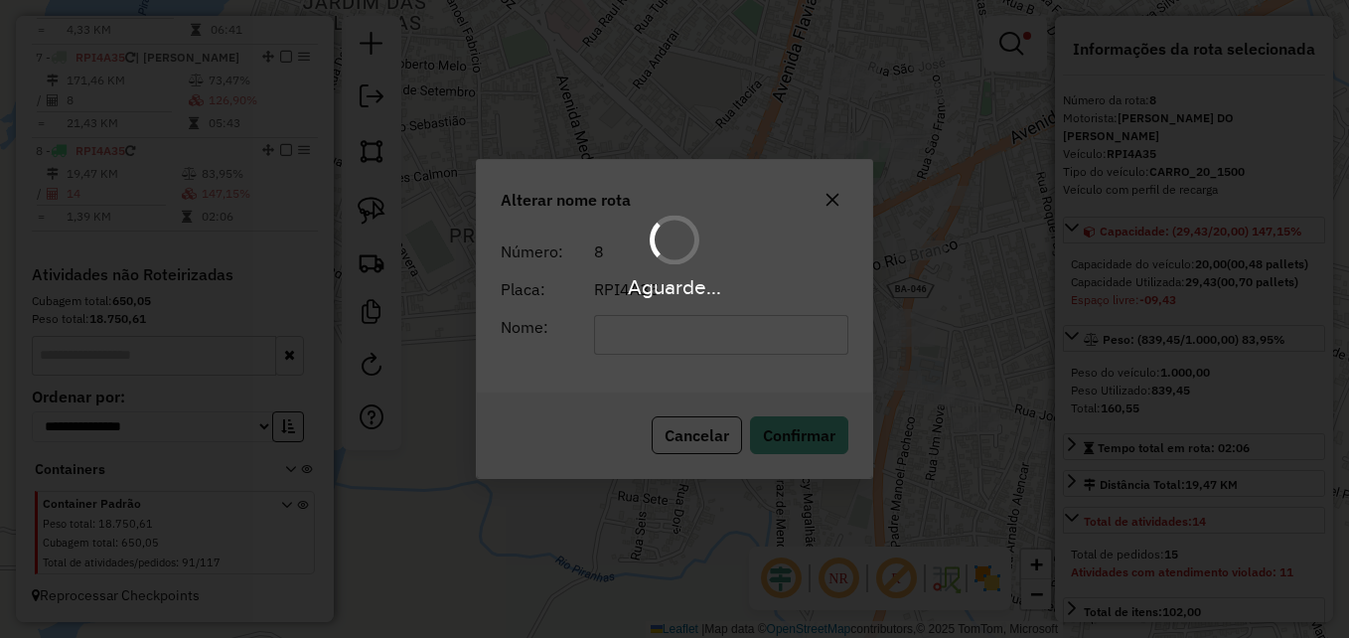
scroll to position [1295, 0]
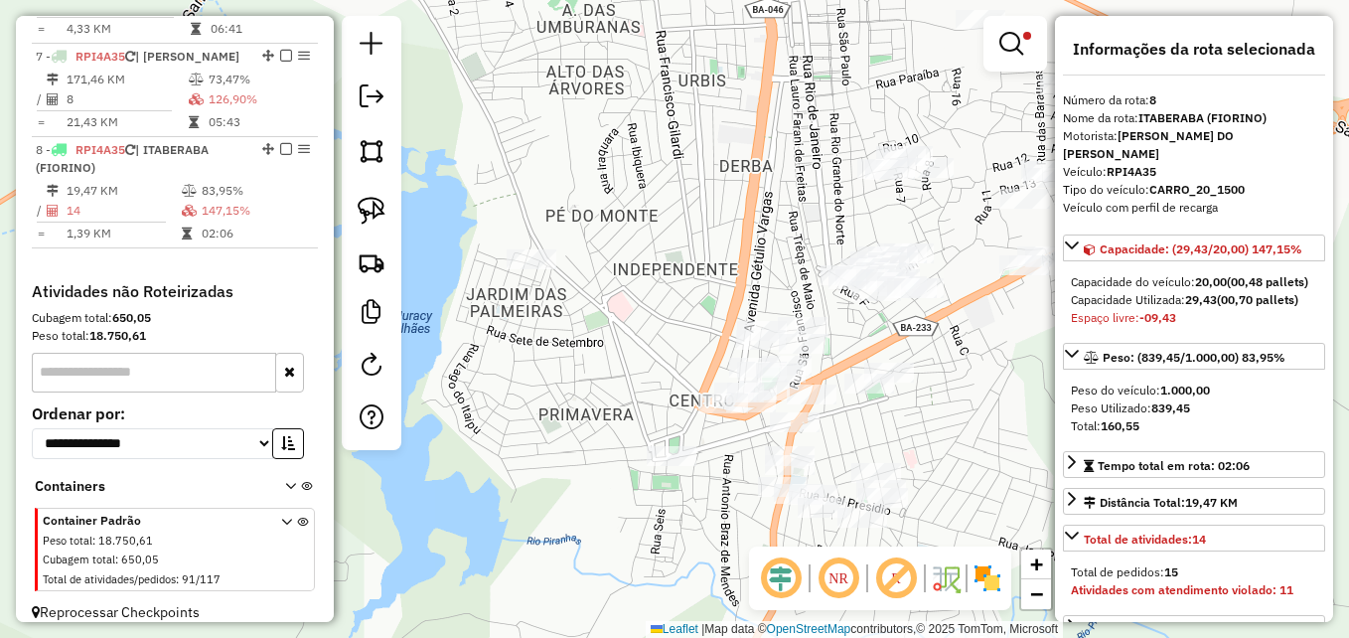
drag, startPoint x: 823, startPoint y: 350, endPoint x: 705, endPoint y: 505, distance: 194.9
click at [707, 504] on div "Limpar filtros Janela de atendimento Grade de atendimento Capacidade Transporta…" at bounding box center [674, 319] width 1349 height 638
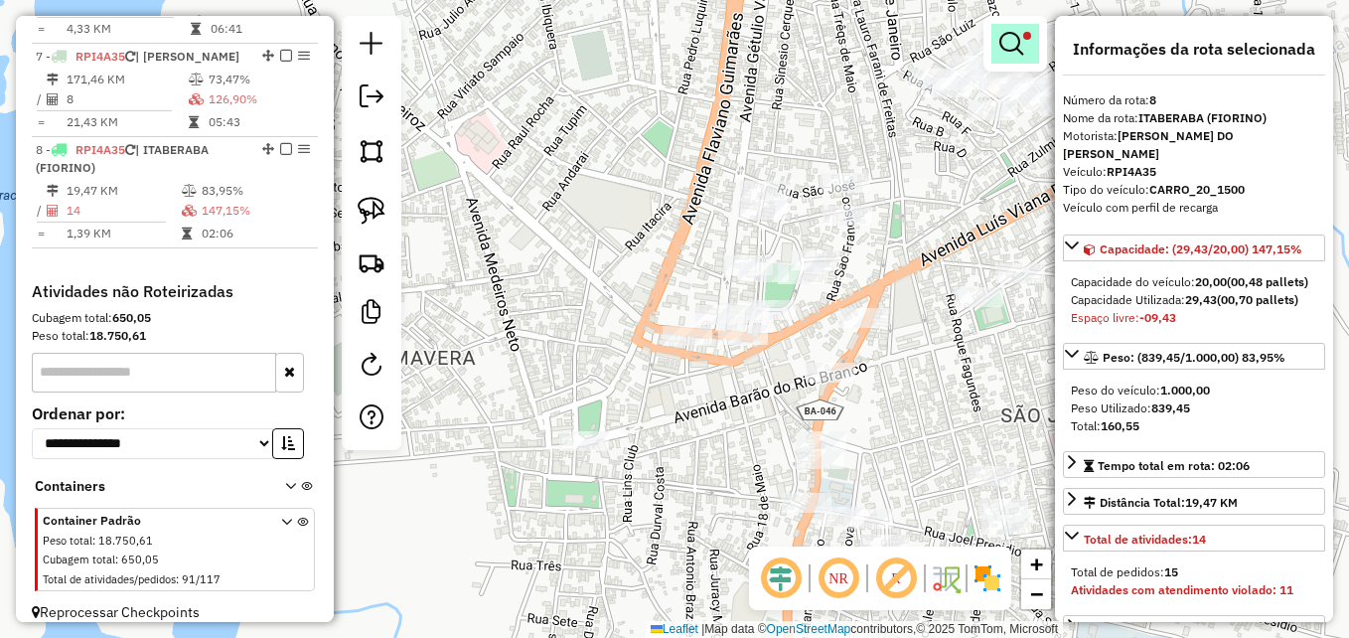
click at [1019, 51] on em at bounding box center [1011, 44] width 24 height 24
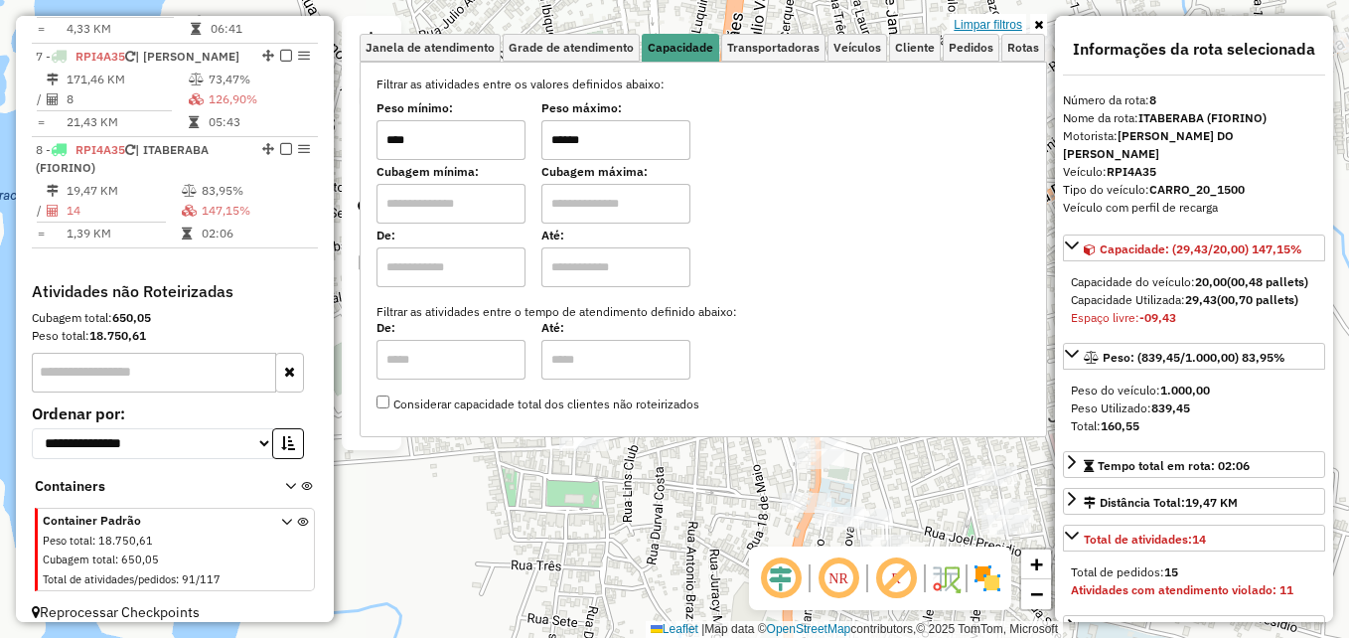
click at [1001, 27] on link "Limpar filtros" at bounding box center [988, 25] width 76 height 22
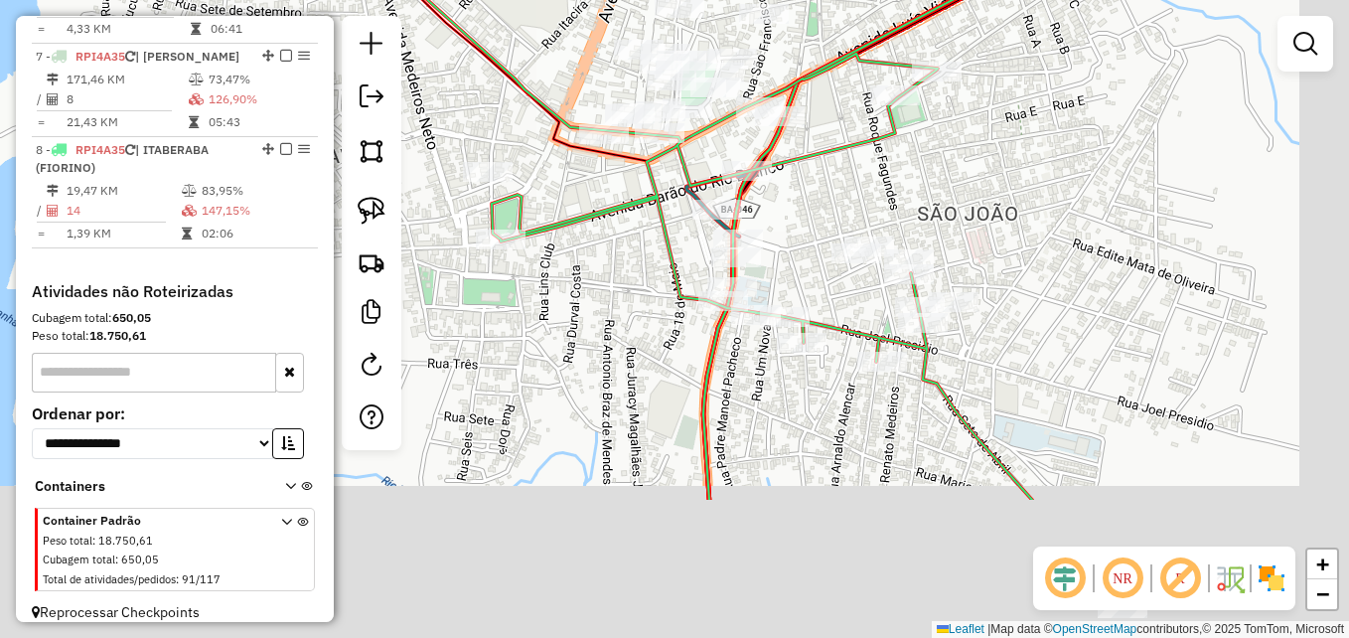
drag, startPoint x: 1157, startPoint y: 497, endPoint x: 1067, endPoint y: 219, distance: 292.4
click at [1067, 219] on div "Janela de atendimento Grade de atendimento Capacidade Transportadoras Veículos …" at bounding box center [674, 319] width 1349 height 638
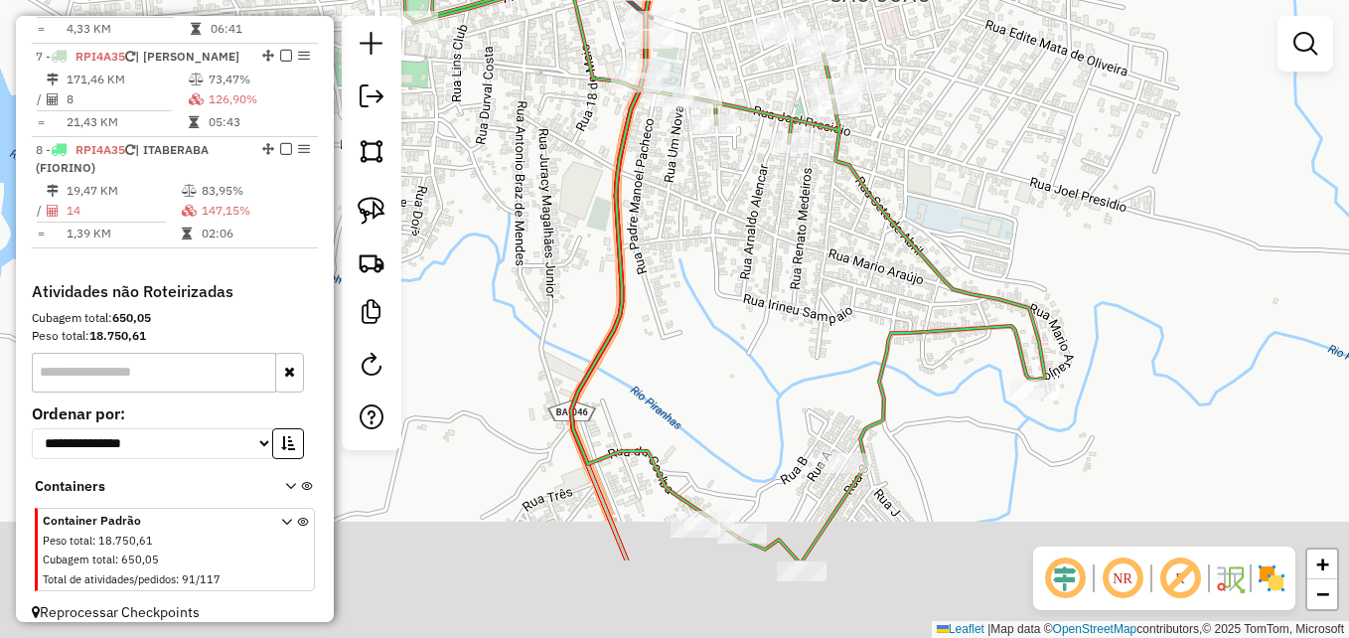
drag, startPoint x: 1036, startPoint y: 362, endPoint x: 961, endPoint y: 184, distance: 193.2
click at [961, 184] on div "Janela de atendimento Grade de atendimento Capacidade Transportadoras Veículos …" at bounding box center [674, 319] width 1349 height 638
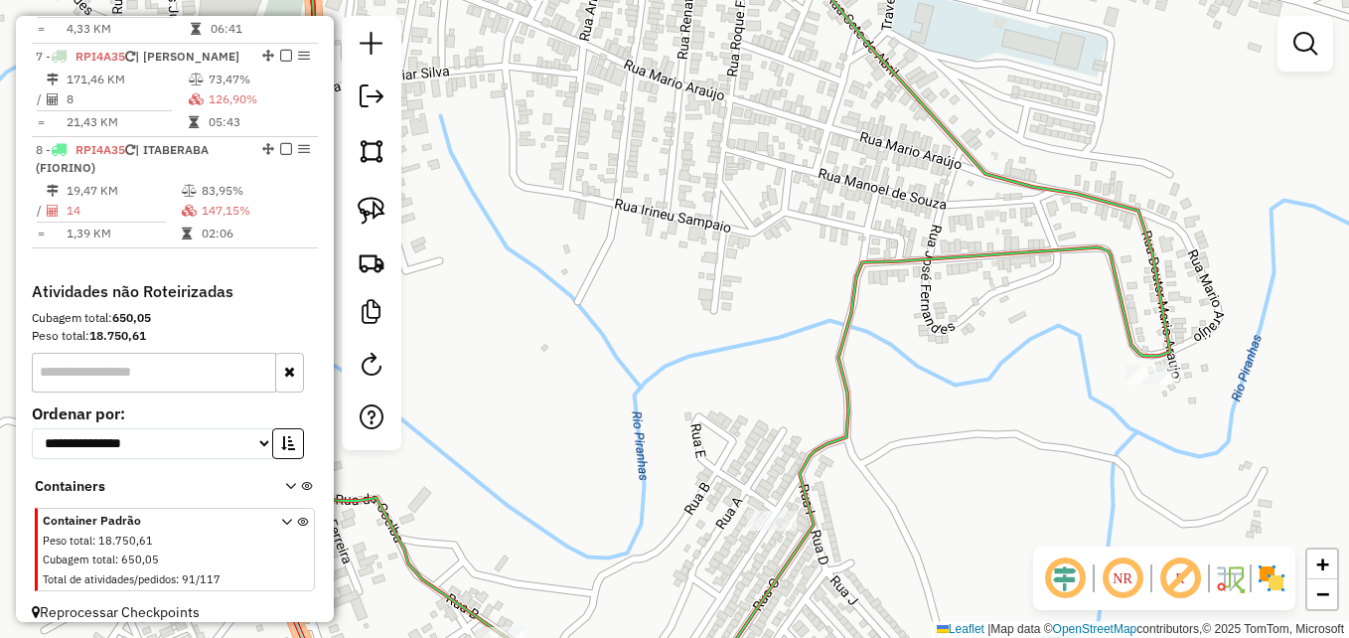
drag, startPoint x: 817, startPoint y: 301, endPoint x: 770, endPoint y: 160, distance: 148.6
click at [770, 160] on div "Janela de atendimento Grade de atendimento Capacidade Transportadoras Veículos …" at bounding box center [674, 319] width 1349 height 638
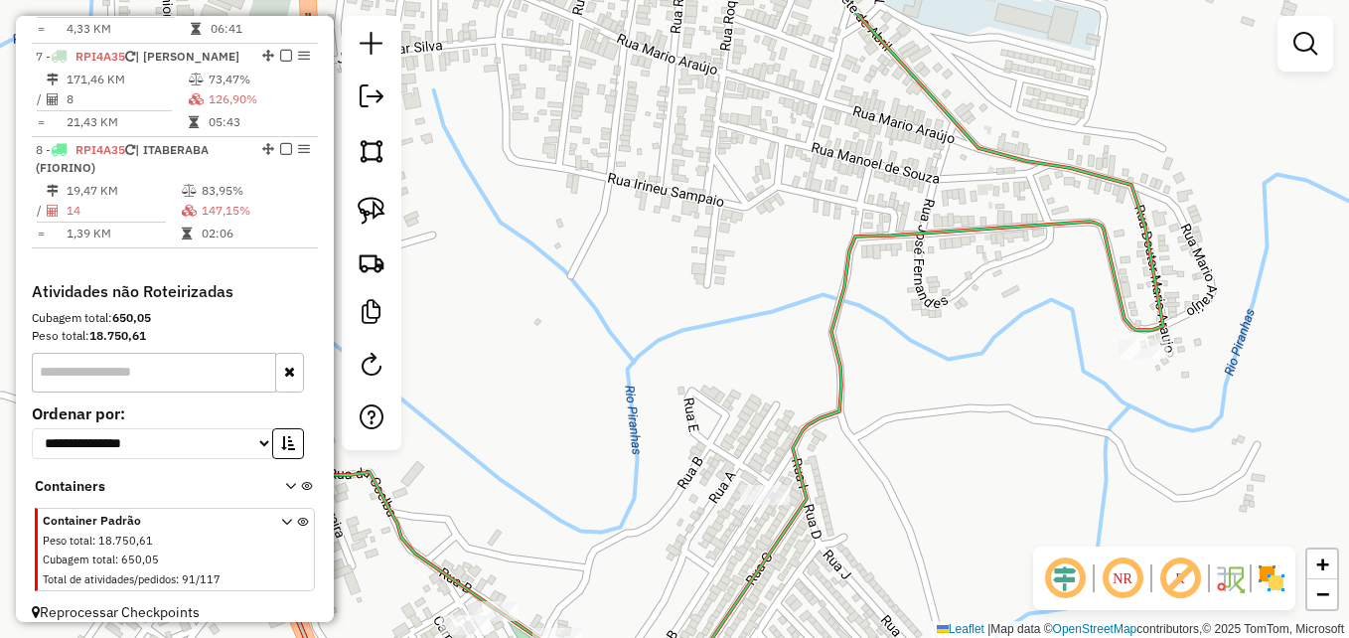
drag, startPoint x: 699, startPoint y: 250, endPoint x: 701, endPoint y: 338, distance: 87.4
click at [701, 338] on div "Janela de atendimento Grade de atendimento Capacidade Transportadoras Veículos …" at bounding box center [674, 319] width 1349 height 638
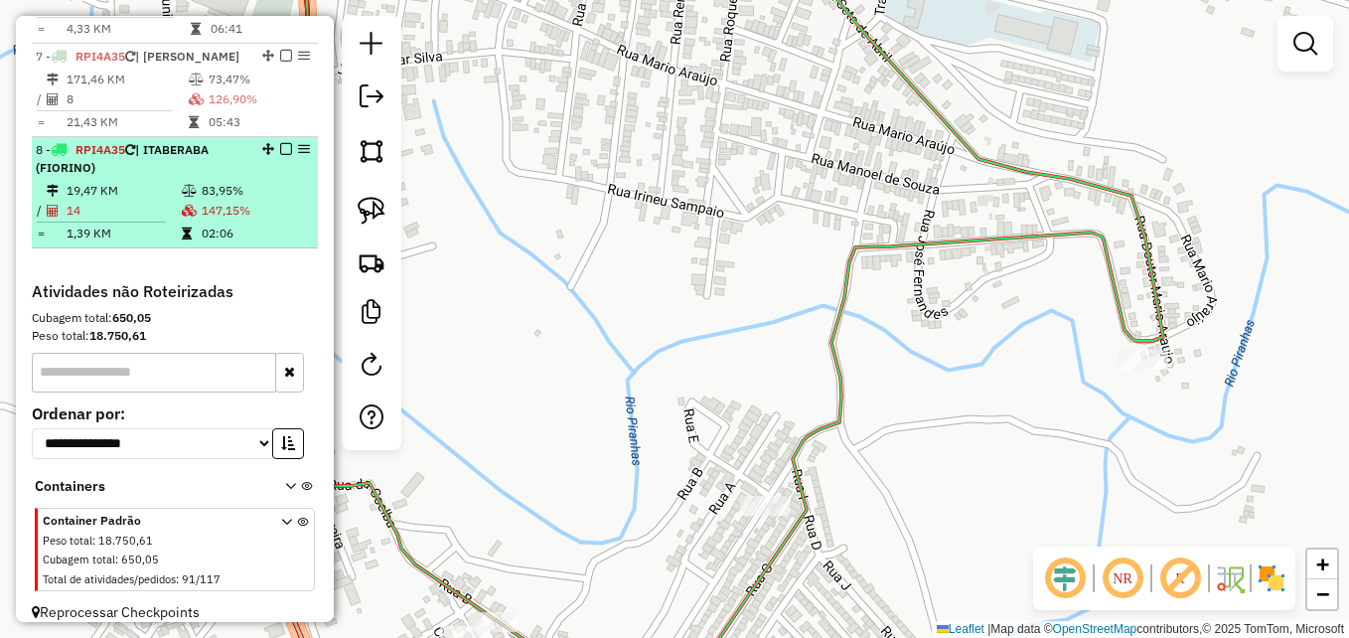
scroll to position [1196, 0]
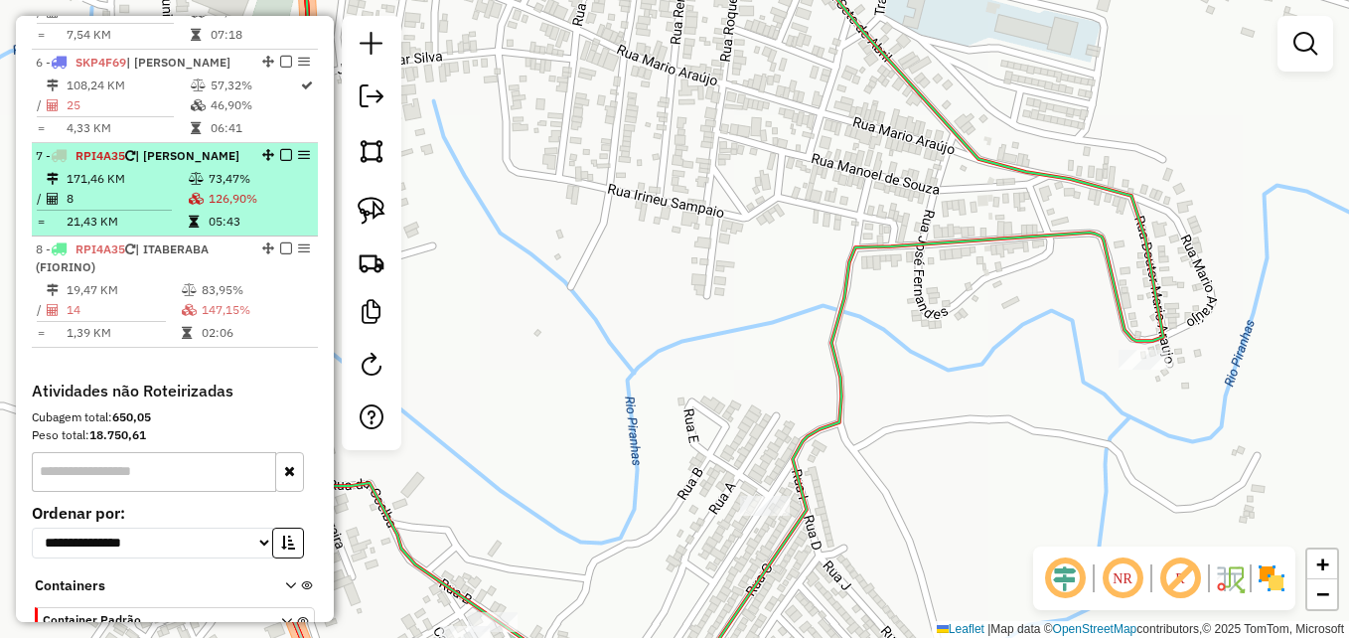
click at [119, 205] on td "8" at bounding box center [127, 199] width 122 height 20
select select "**********"
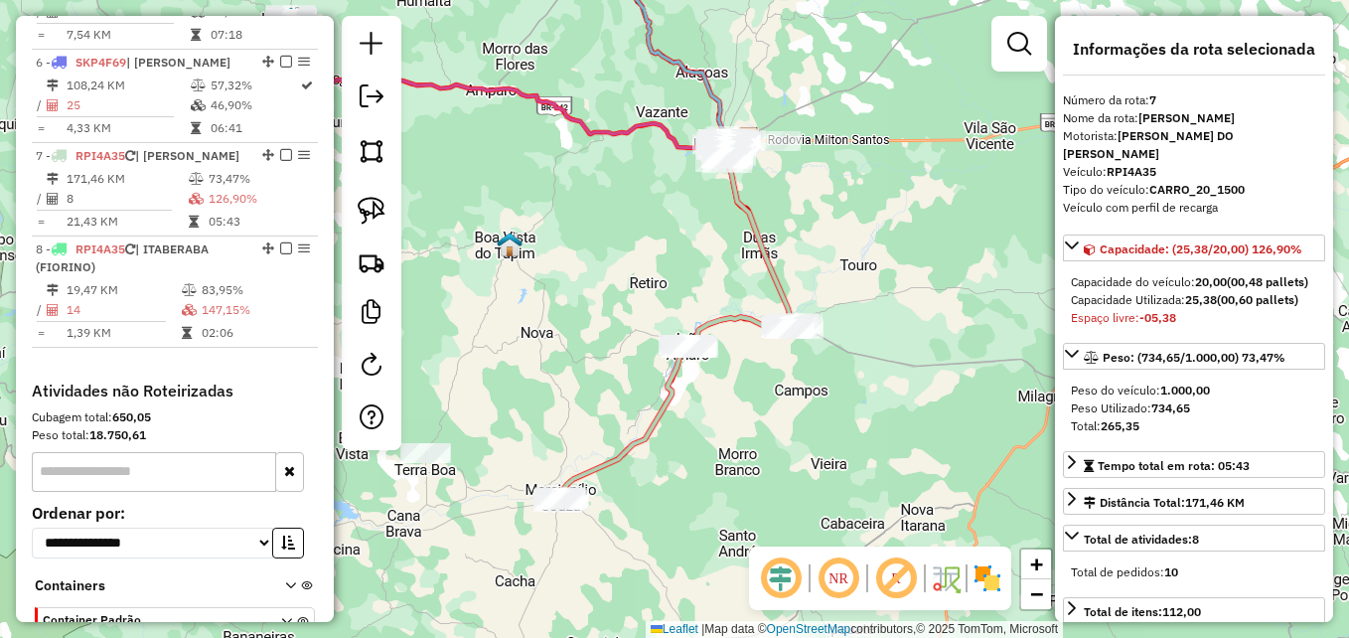
click at [606, 456] on icon at bounding box center [674, 318] width 234 height 363
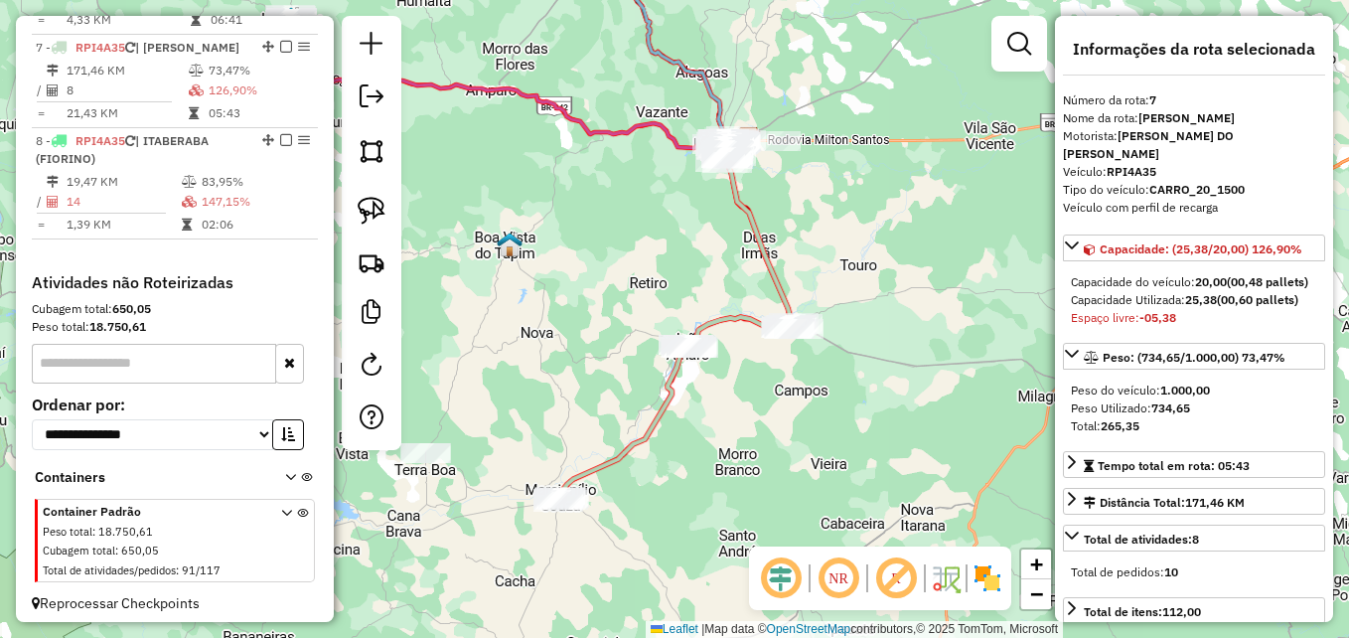
scroll to position [1312, 0]
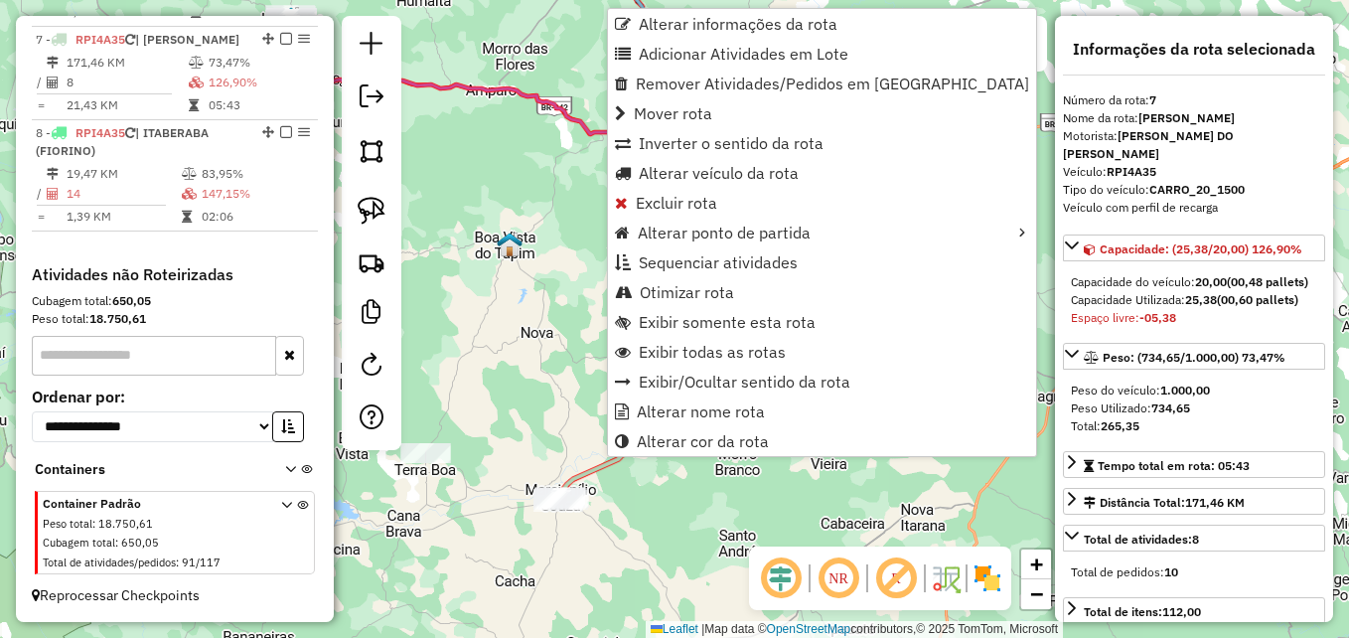
click at [738, 492] on div "Janela de atendimento Grade de atendimento Capacidade Transportadoras Veículos …" at bounding box center [674, 319] width 1349 height 638
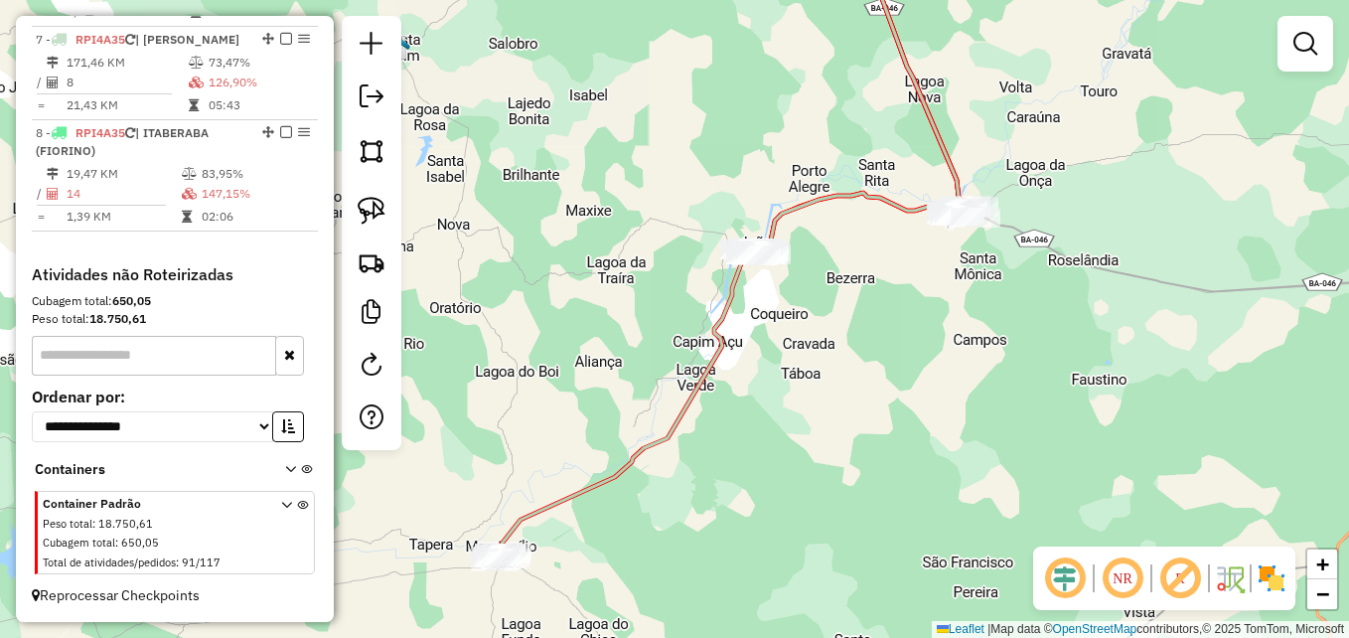
drag, startPoint x: 692, startPoint y: 431, endPoint x: 798, endPoint y: 475, distance: 114.0
click at [798, 475] on div "Janela de atendimento Grade de atendimento Capacidade Transportadoras Veículos …" at bounding box center [674, 319] width 1349 height 638
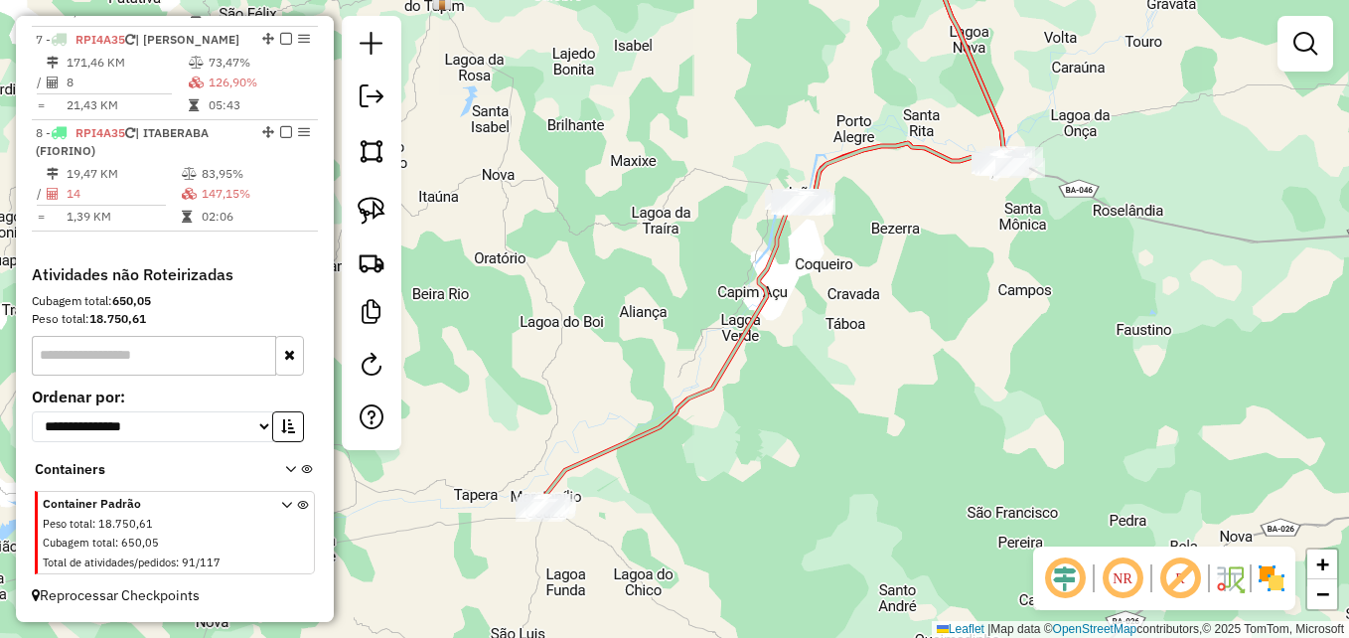
drag, startPoint x: 572, startPoint y: 503, endPoint x: 617, endPoint y: 452, distance: 67.6
click at [617, 452] on icon at bounding box center [772, 197] width 469 height 622
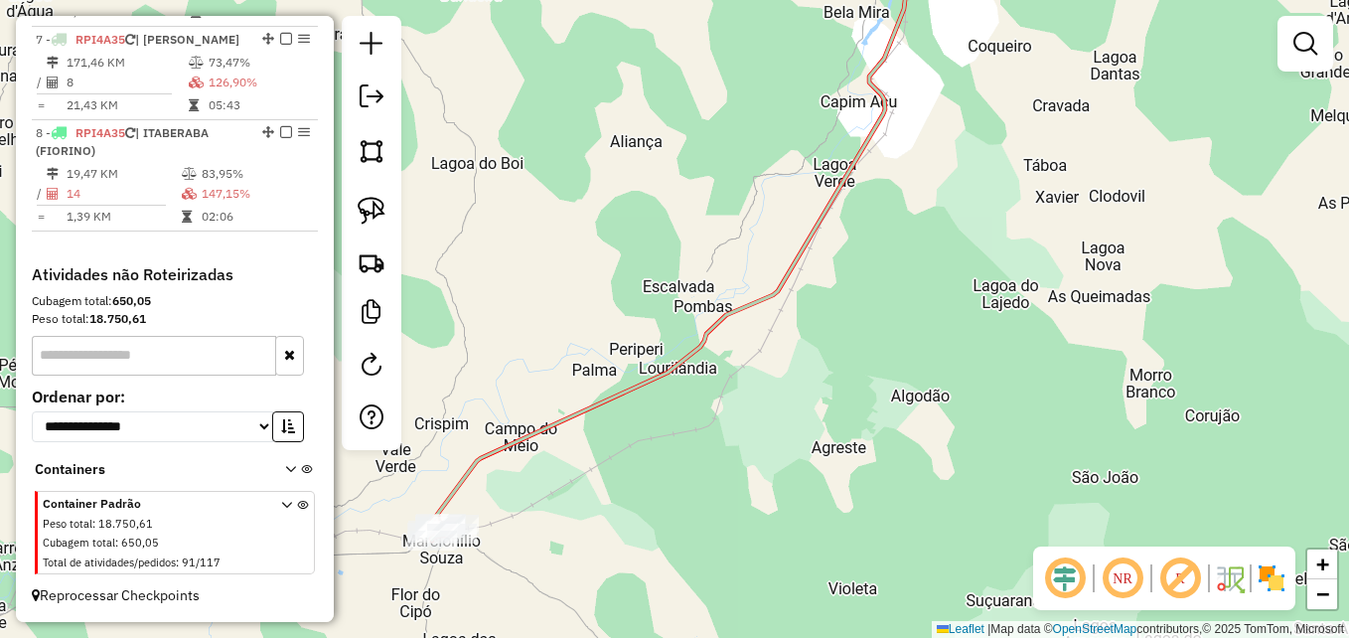
drag, startPoint x: 618, startPoint y: 528, endPoint x: 736, endPoint y: 495, distance: 122.9
click at [736, 495] on div "Janela de atendimento Grade de atendimento Capacidade Transportadoras Veículos …" at bounding box center [674, 319] width 1349 height 638
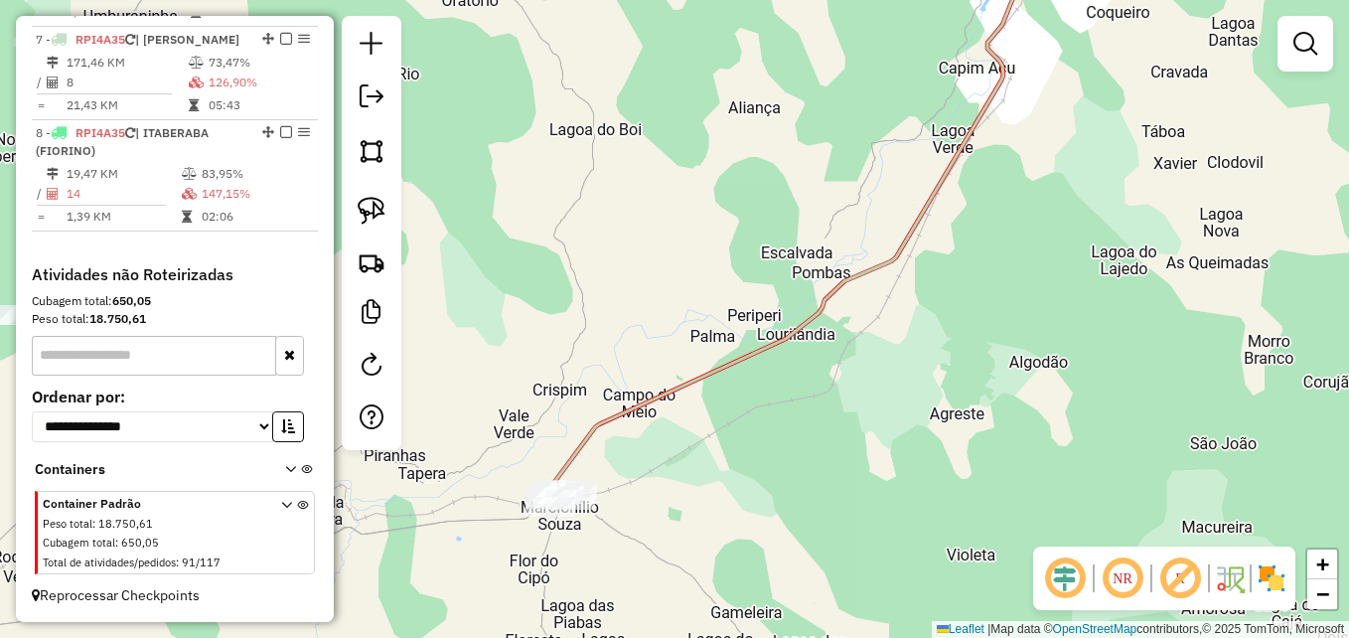
click at [615, 414] on icon at bounding box center [789, 217] width 486 height 562
select select "**********"
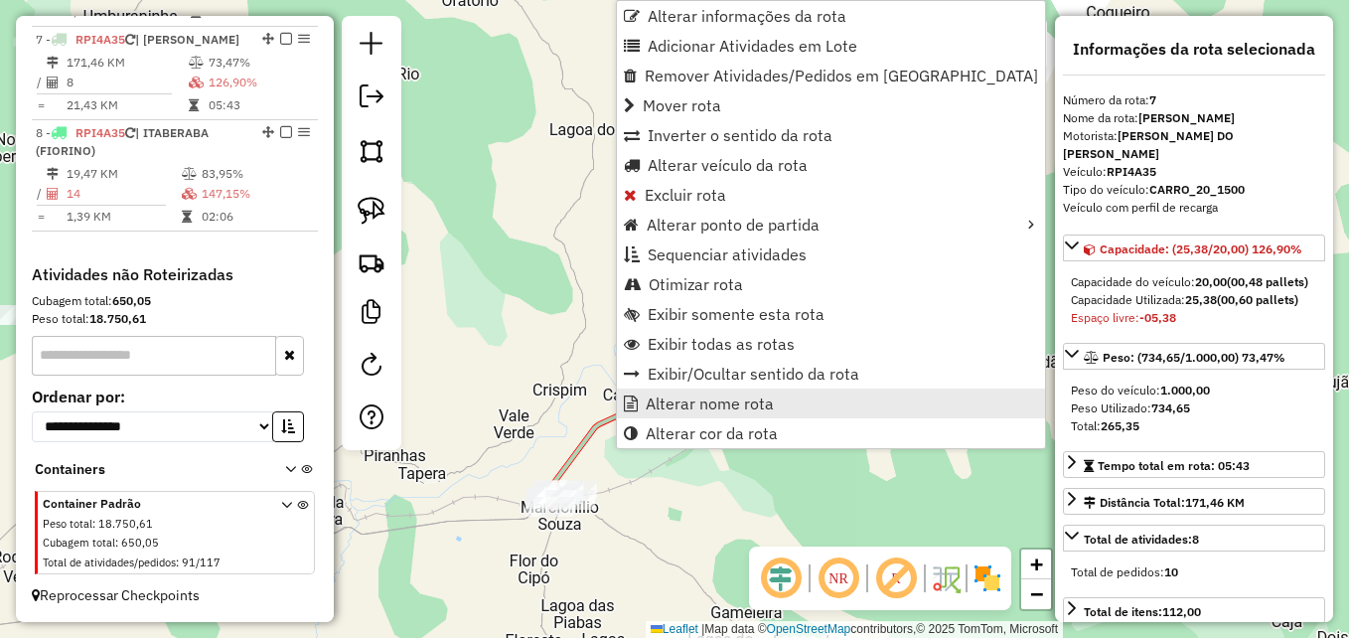
click at [660, 401] on span "Alterar nome rota" at bounding box center [710, 403] width 128 height 16
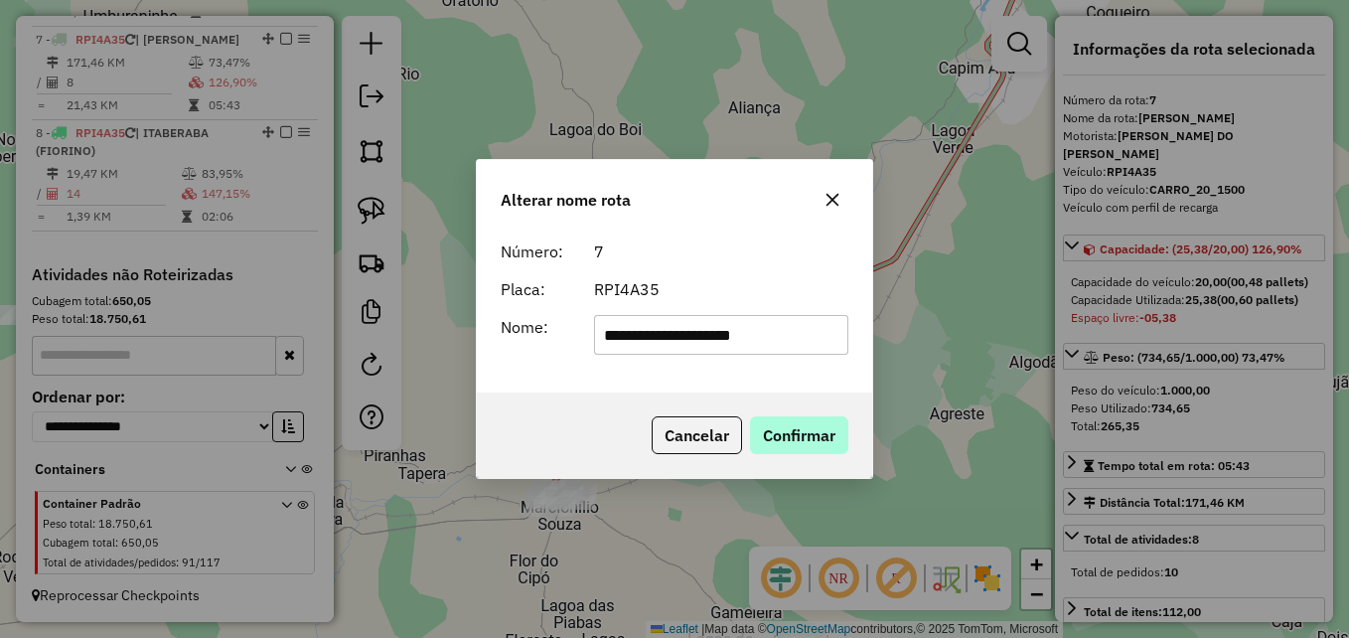
type input "**********"
click at [769, 429] on button "Confirmar" at bounding box center [799, 435] width 98 height 38
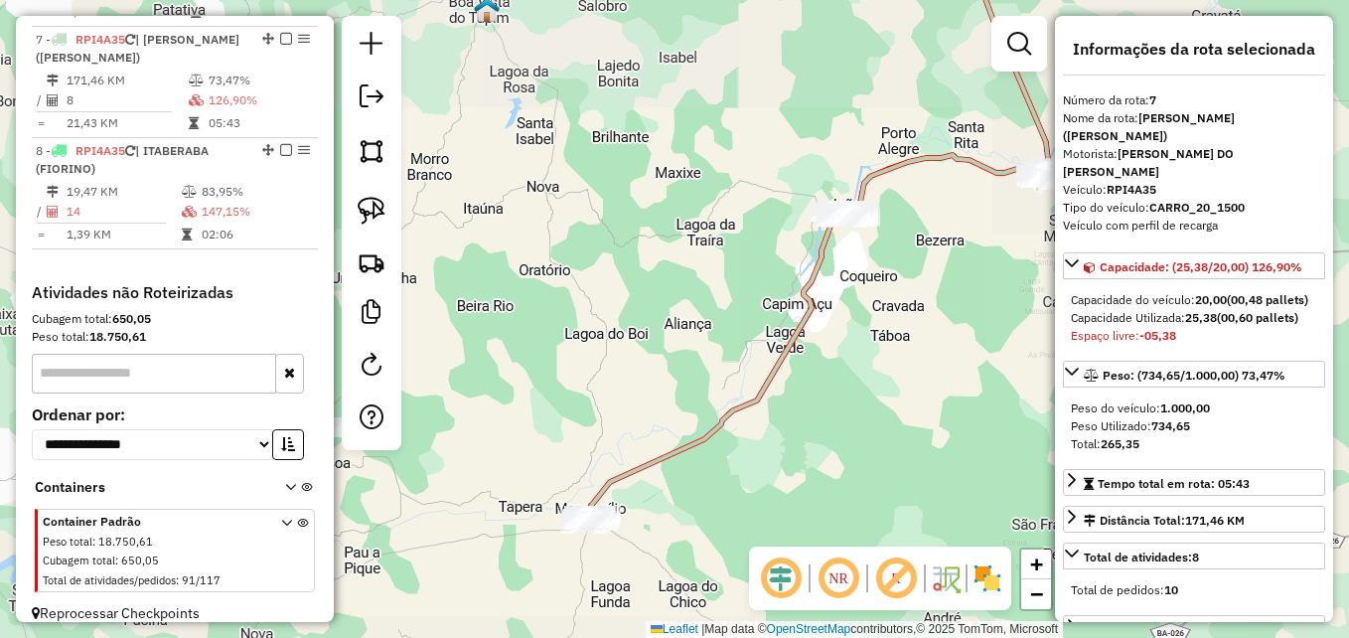
drag, startPoint x: 686, startPoint y: 318, endPoint x: 621, endPoint y: 501, distance: 194.2
click at [621, 501] on div "Janela de atendimento Grade de atendimento Capacidade Transportadoras Veículos …" at bounding box center [674, 319] width 1349 height 638
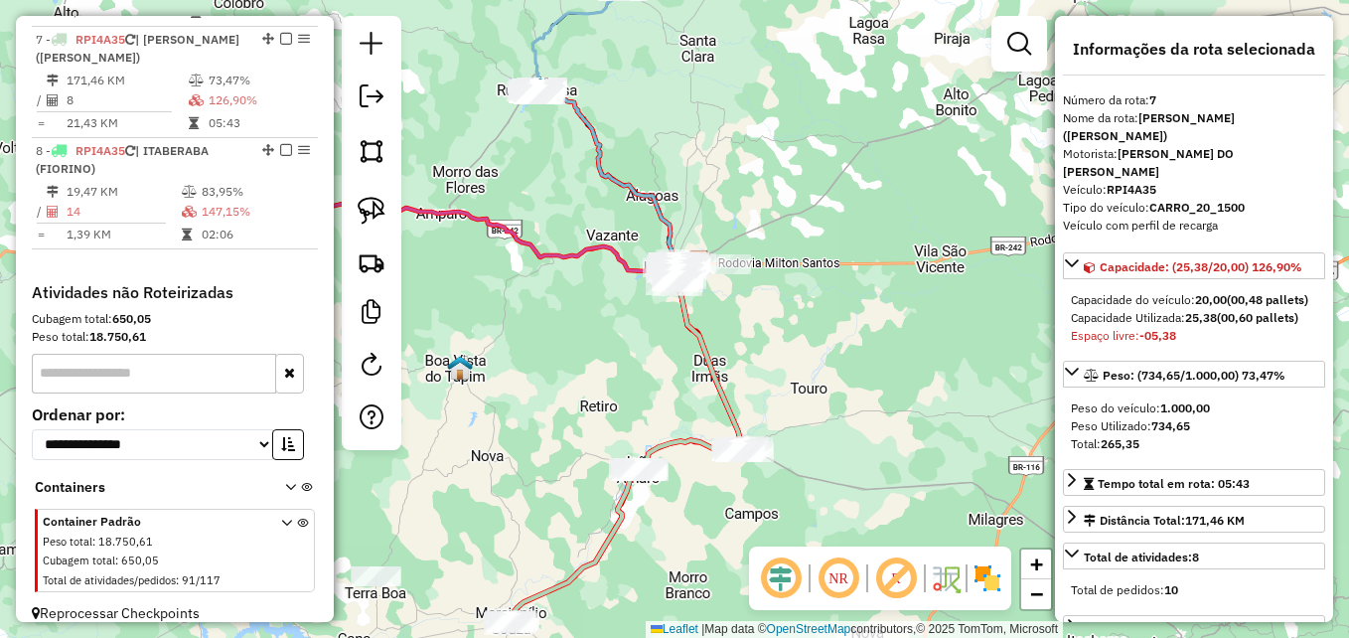
drag, startPoint x: 725, startPoint y: 357, endPoint x: 650, endPoint y: 406, distance: 90.4
click at [650, 406] on div "Janela de atendimento Grade de atendimento Capacidade Transportadoras Veículos …" at bounding box center [674, 319] width 1349 height 638
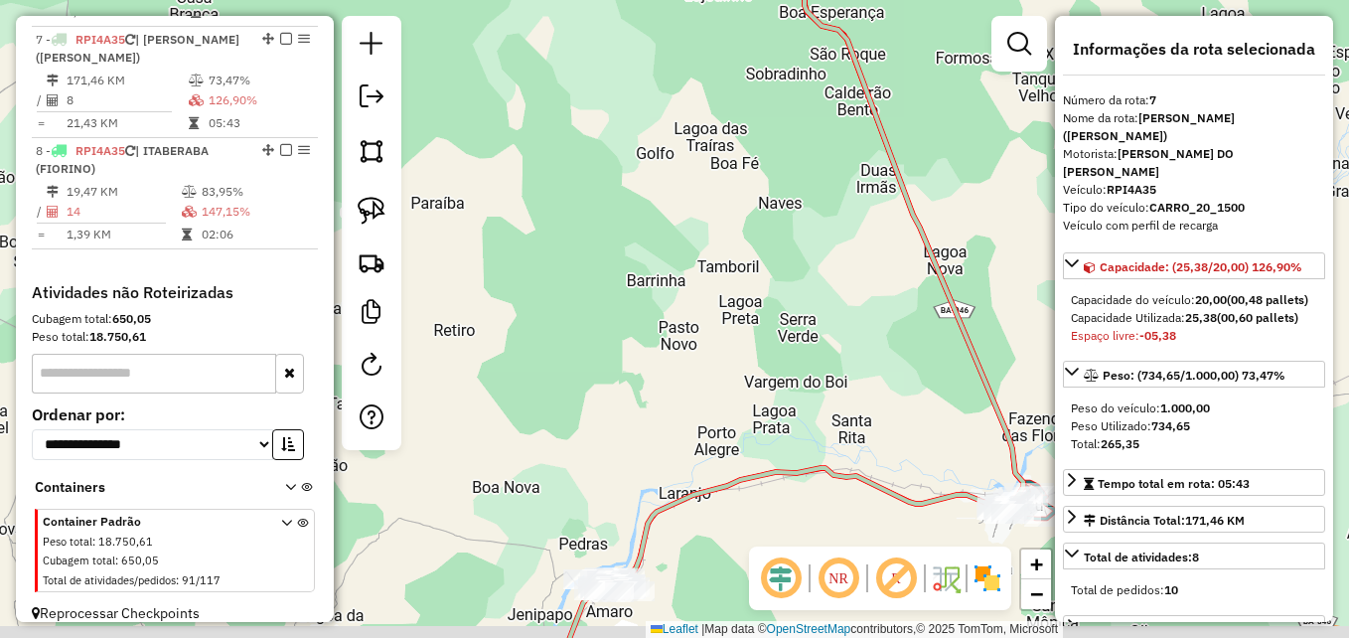
drag, startPoint x: 633, startPoint y: 420, endPoint x: 673, endPoint y: 287, distance: 139.2
click at [673, 287] on div "Janela de atendimento Grade de atendimento Capacidade Transportadoras Veículos …" at bounding box center [674, 319] width 1349 height 638
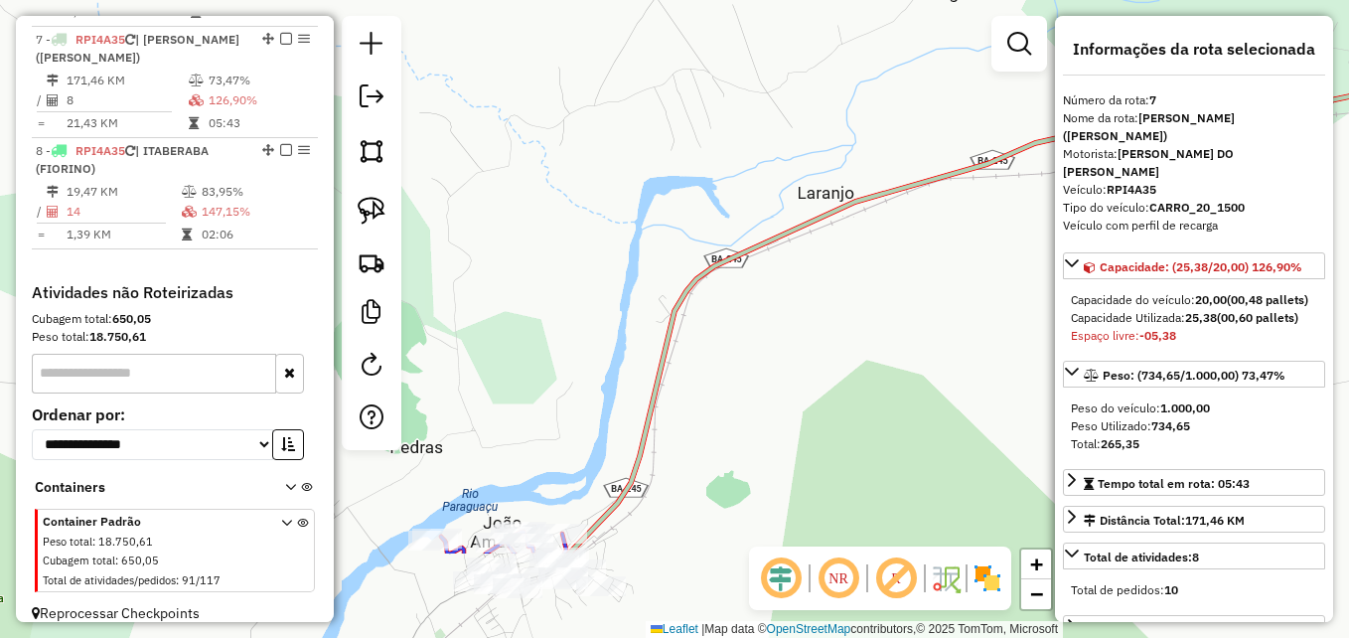
drag, startPoint x: 716, startPoint y: 539, endPoint x: 737, endPoint y: 272, distance: 268.0
click at [737, 272] on div "Janela de atendimento Grade de atendimento Capacidade Transportadoras Veículos …" at bounding box center [674, 319] width 1349 height 638
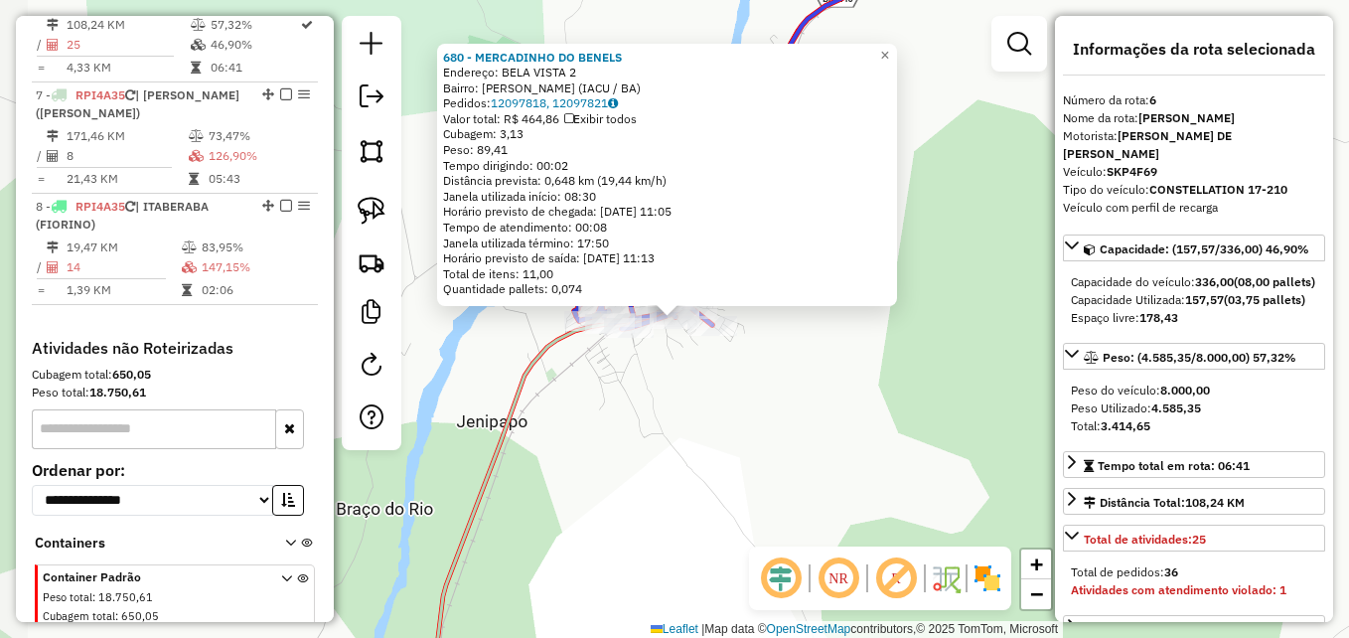
scroll to position [1230, 0]
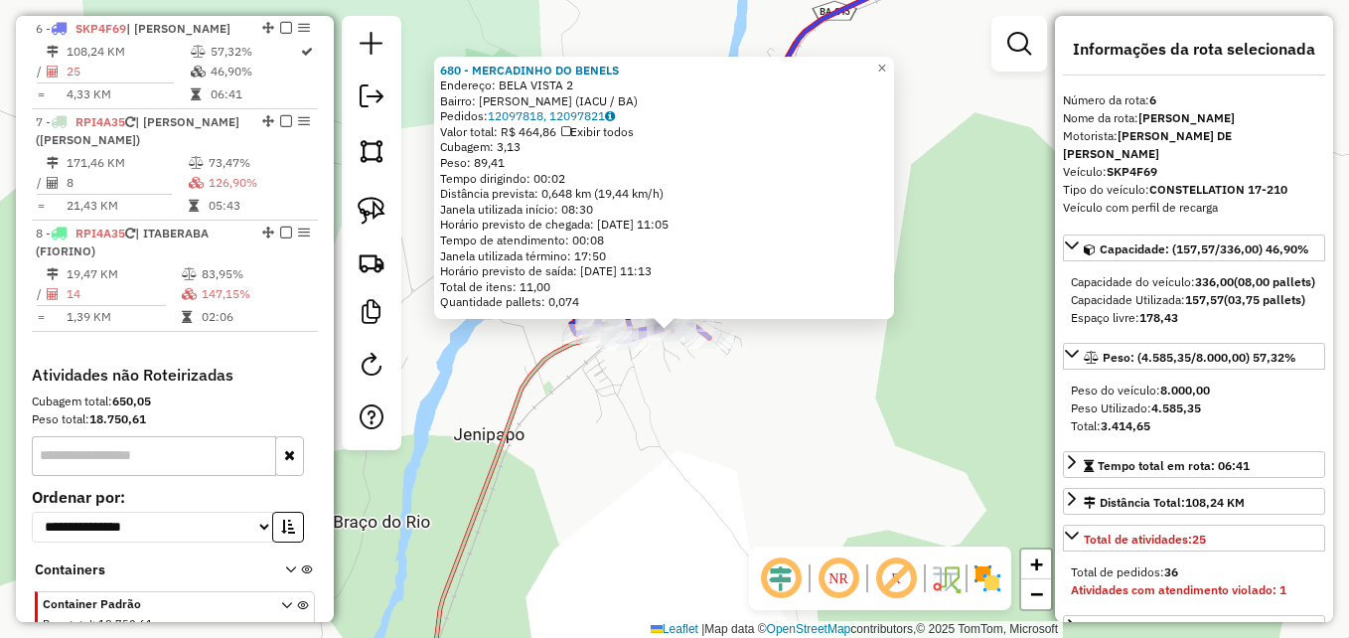
click at [585, 455] on div "680 - MERCADINHO DO BENELS Endereço: BELA VISTA 2 Bairro: Joao Amaro (IACU / BA…" at bounding box center [674, 319] width 1349 height 638
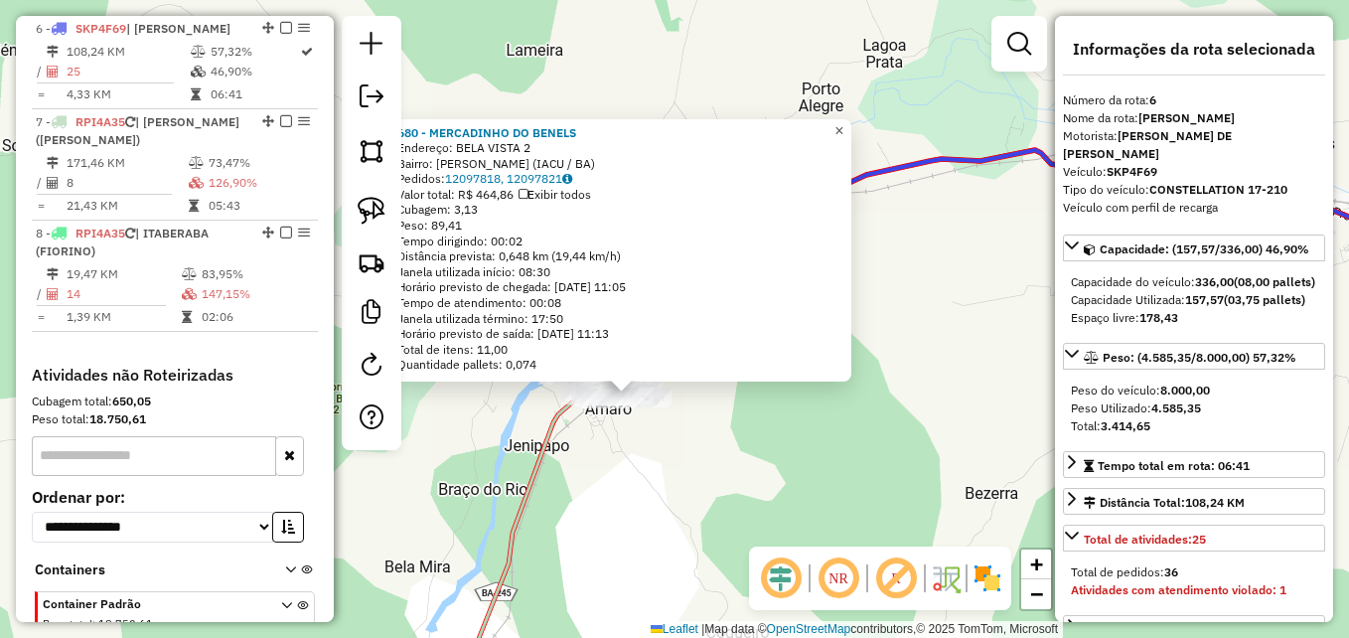
drag, startPoint x: 848, startPoint y: 119, endPoint x: 851, endPoint y: 165, distance: 45.8
click at [846, 119] on link "×" at bounding box center [839, 131] width 24 height 24
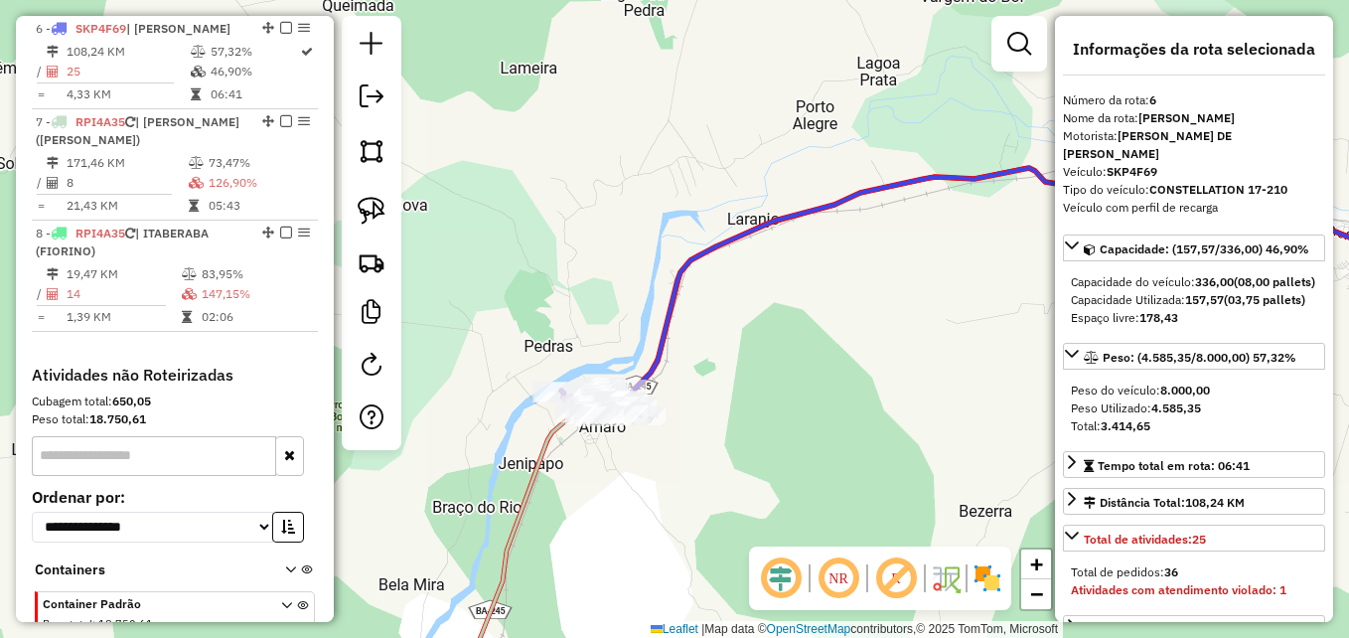
drag, startPoint x: 862, startPoint y: 310, endPoint x: 782, endPoint y: 447, distance: 158.9
click at [784, 445] on div "Janela de atendimento Grade de atendimento Capacidade Transportadoras Veículos …" at bounding box center [674, 319] width 1349 height 638
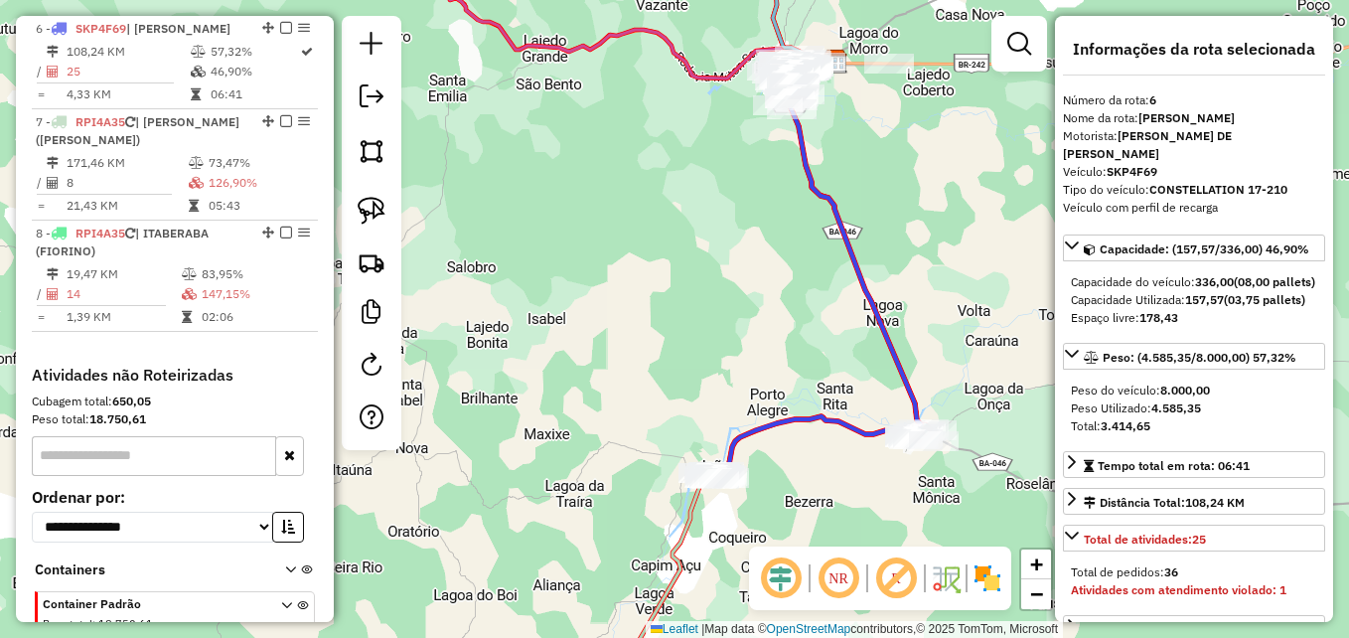
drag, startPoint x: 764, startPoint y: 286, endPoint x: 690, endPoint y: 480, distance: 207.2
click at [691, 479] on div "Janela de atendimento Grade de atendimento Capacidade Transportadoras Veículos …" at bounding box center [674, 319] width 1349 height 638
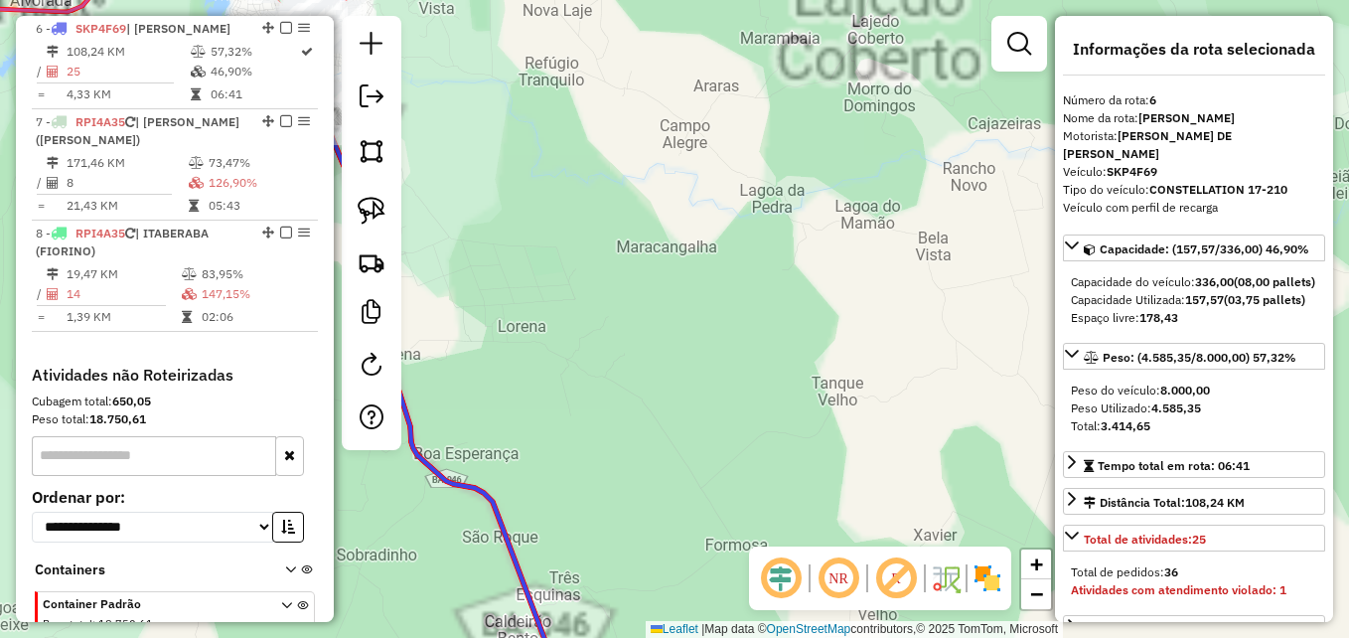
drag, startPoint x: 833, startPoint y: 260, endPoint x: 820, endPoint y: 551, distance: 291.3
click at [818, 553] on hb-router-mapa "Informações da Sessão 978393 - 13/08/2025 Criação: 12/08/2025 17:24 Depósito: D…" at bounding box center [674, 319] width 1349 height 638
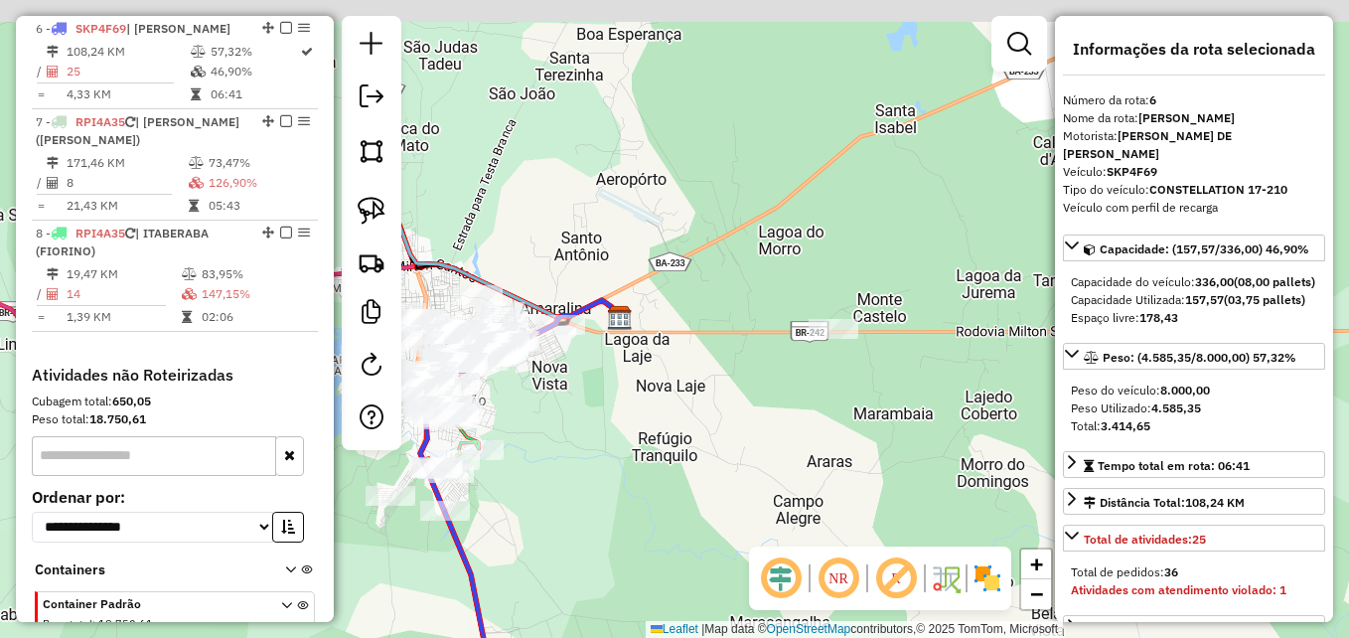
drag, startPoint x: 632, startPoint y: 383, endPoint x: 823, endPoint y: 496, distance: 222.2
click at [819, 499] on div "Janela de atendimento Grade de atendimento Capacidade Transportadoras Veículos …" at bounding box center [674, 319] width 1349 height 638
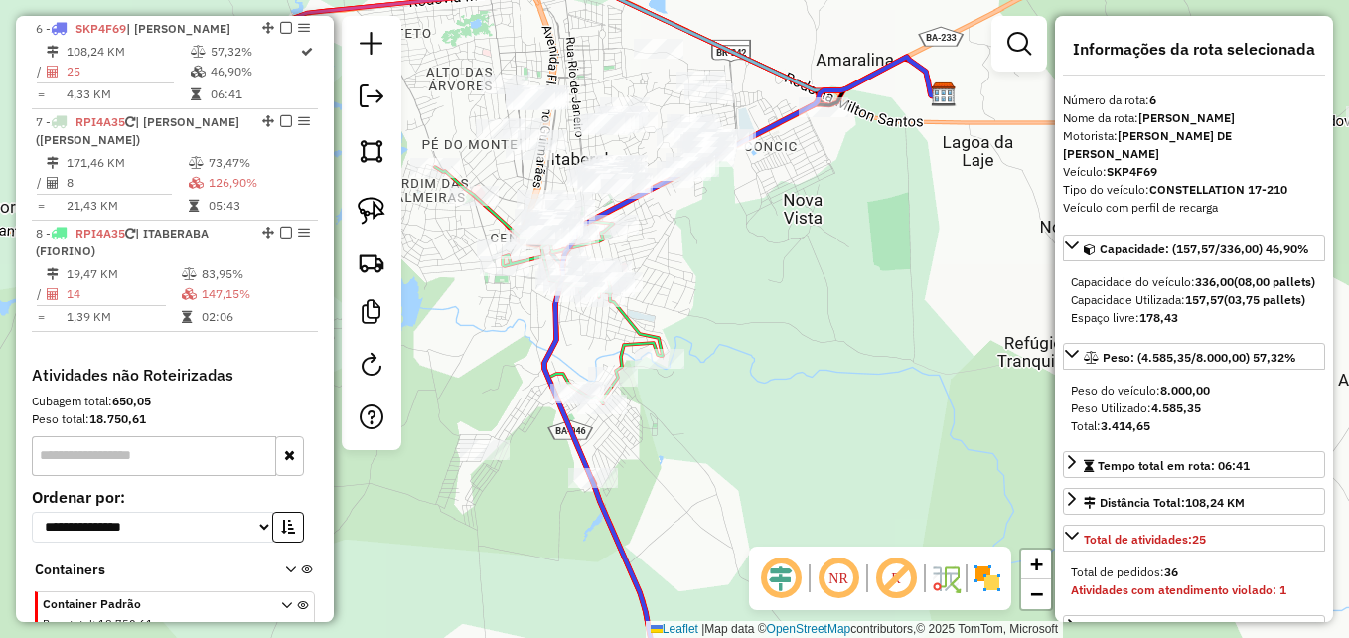
drag, startPoint x: 601, startPoint y: 457, endPoint x: 919, endPoint y: 416, distance: 320.5
click at [919, 416] on div "Janela de atendimento Grade de atendimento Capacidade Transportadoras Veículos …" at bounding box center [674, 319] width 1349 height 638
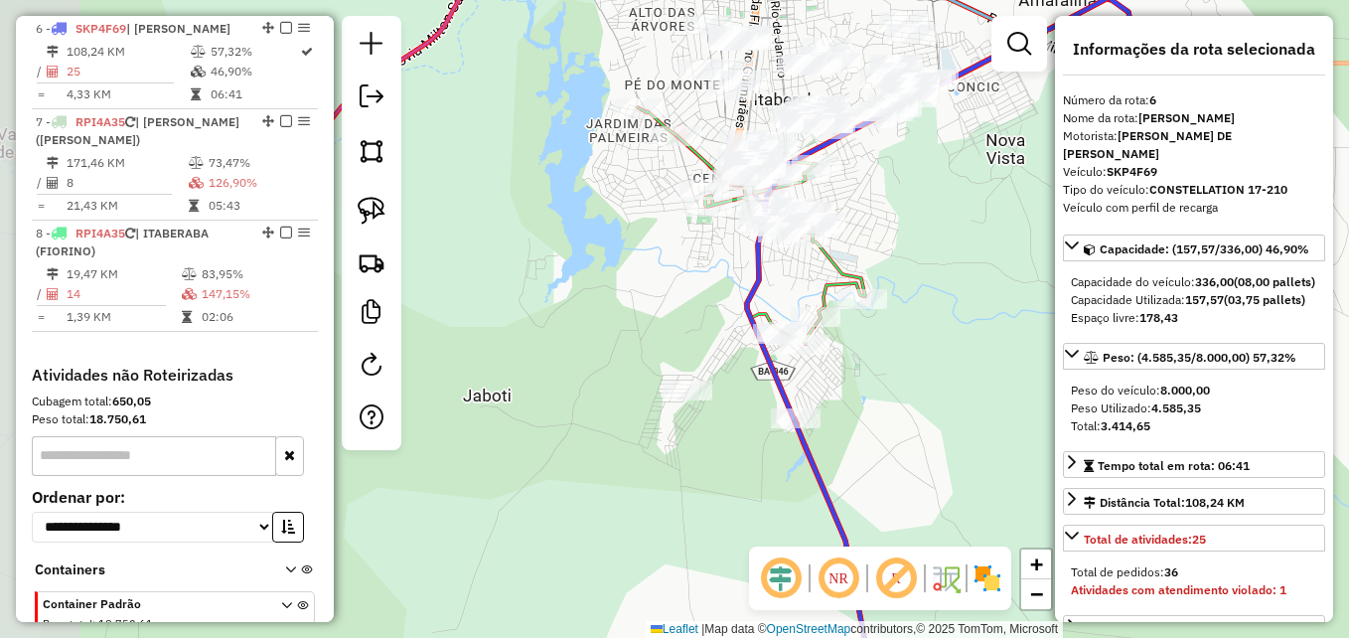
drag, startPoint x: 802, startPoint y: 438, endPoint x: 945, endPoint y: 378, distance: 155.0
click at [996, 364] on div "Janela de atendimento Grade de atendimento Capacidade Transportadoras Veículos …" at bounding box center [674, 319] width 1349 height 638
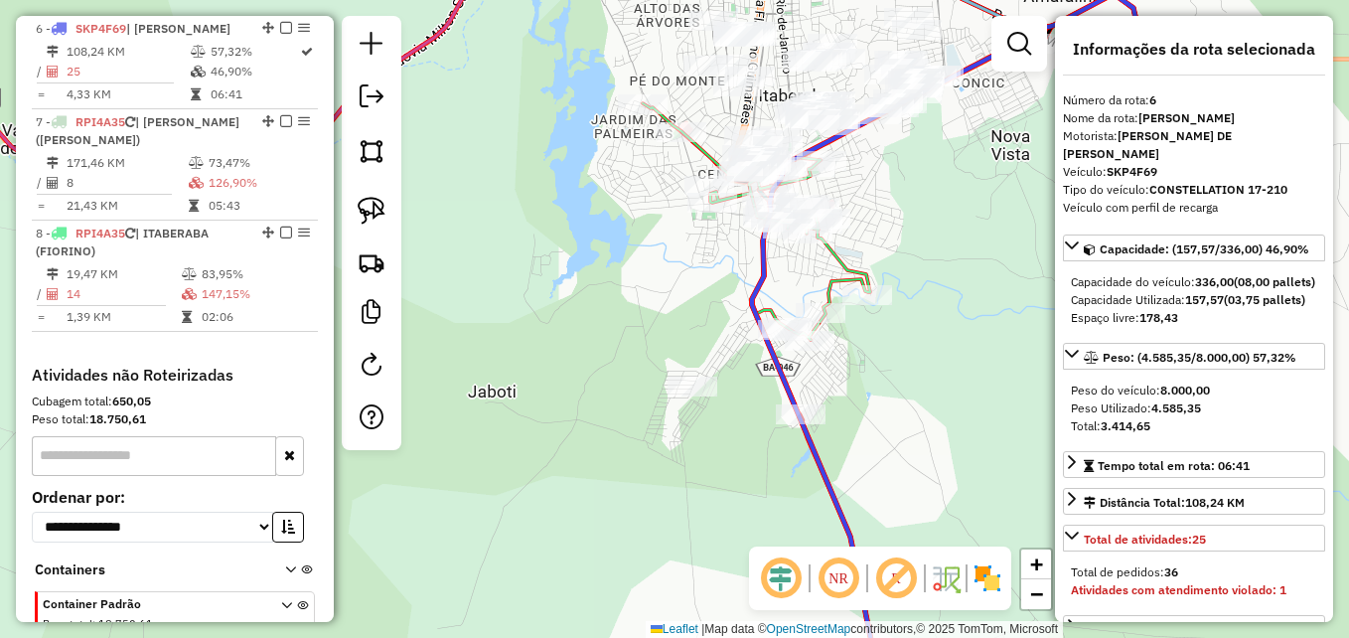
drag, startPoint x: 519, startPoint y: 362, endPoint x: 532, endPoint y: 446, distance: 85.6
click at [532, 446] on div "Janela de atendimento Grade de atendimento Capacidade Transportadoras Veículos …" at bounding box center [674, 319] width 1349 height 638
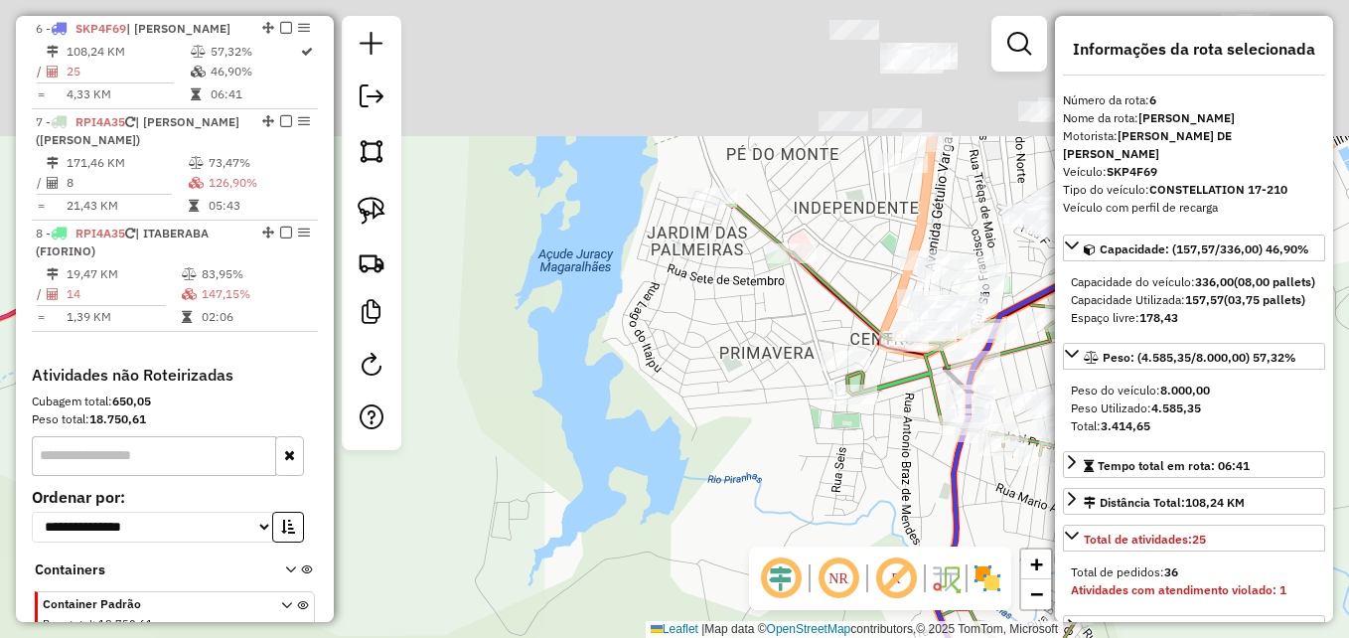
drag, startPoint x: 630, startPoint y: 249, endPoint x: 529, endPoint y: 581, distance: 346.6
click at [529, 581] on div "Janela de atendimento Grade de atendimento Capacidade Transportadoras Veículos …" at bounding box center [674, 319] width 1349 height 638
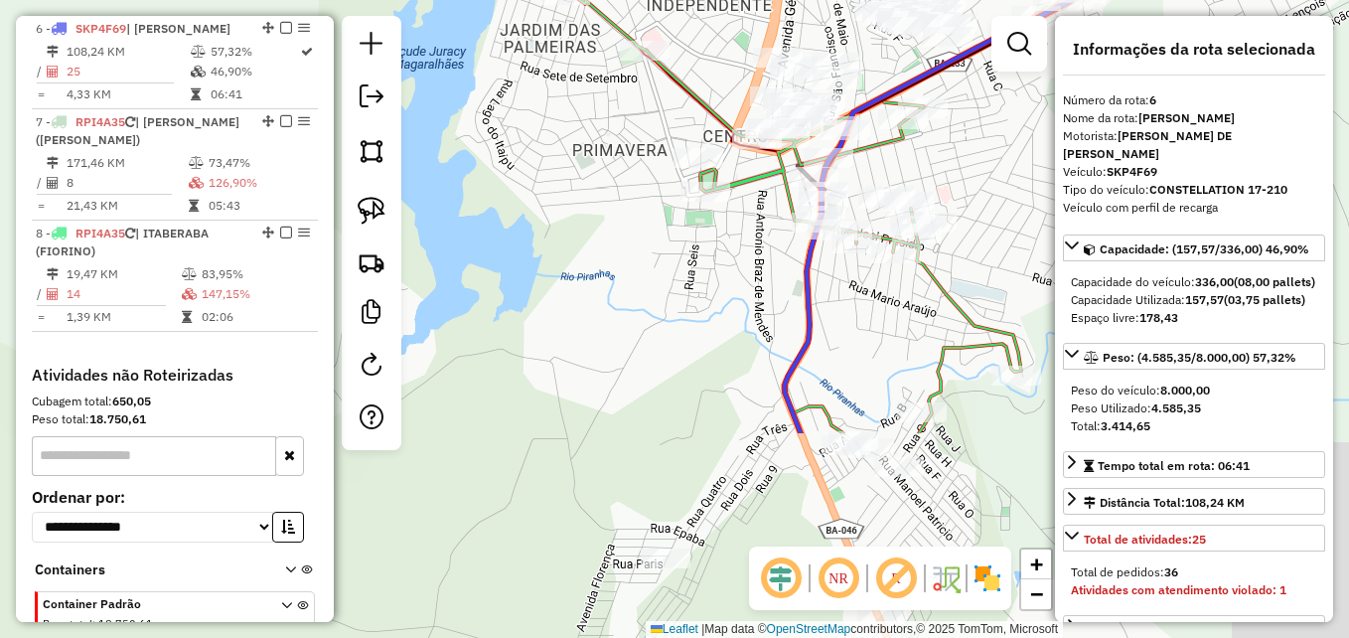
drag, startPoint x: 601, startPoint y: 543, endPoint x: 522, endPoint y: 276, distance: 278.5
click at [488, 269] on div "Janela de atendimento Grade de atendimento Capacidade Transportadoras Veículos …" at bounding box center [674, 319] width 1349 height 638
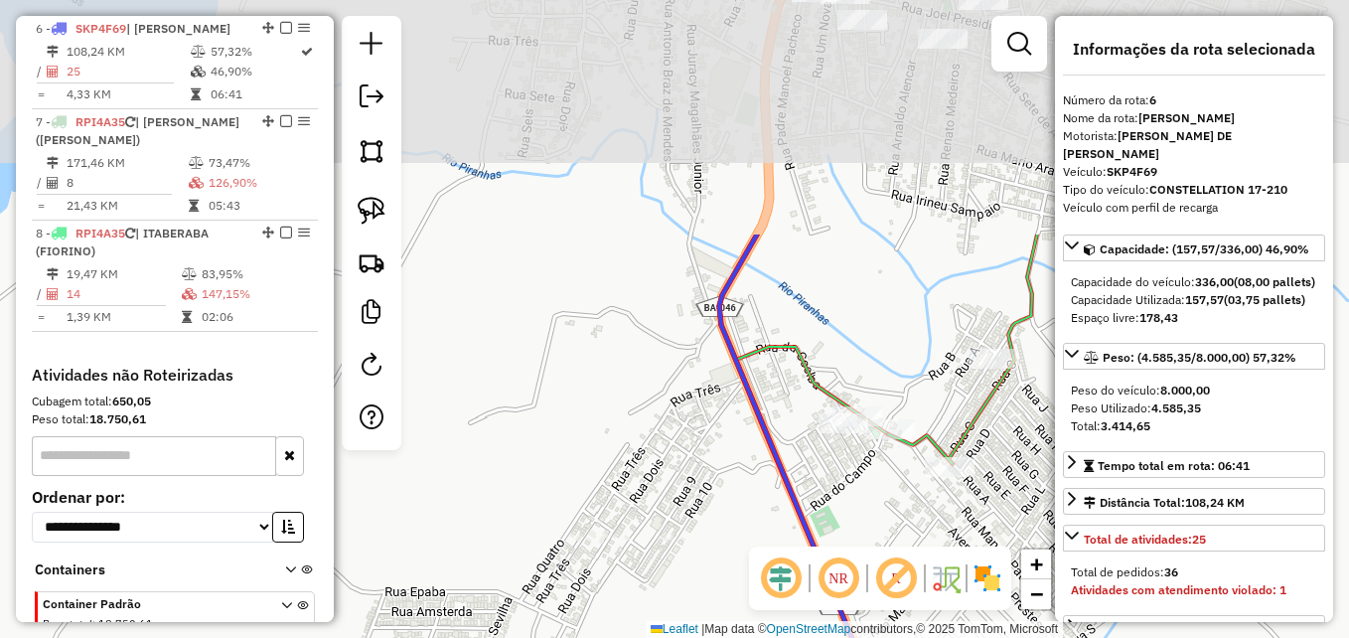
drag, startPoint x: 567, startPoint y: 249, endPoint x: 572, endPoint y: 516, distance: 266.3
click at [572, 516] on div "Janela de atendimento Grade de atendimento Capacidade Transportadoras Veículos …" at bounding box center [674, 319] width 1349 height 638
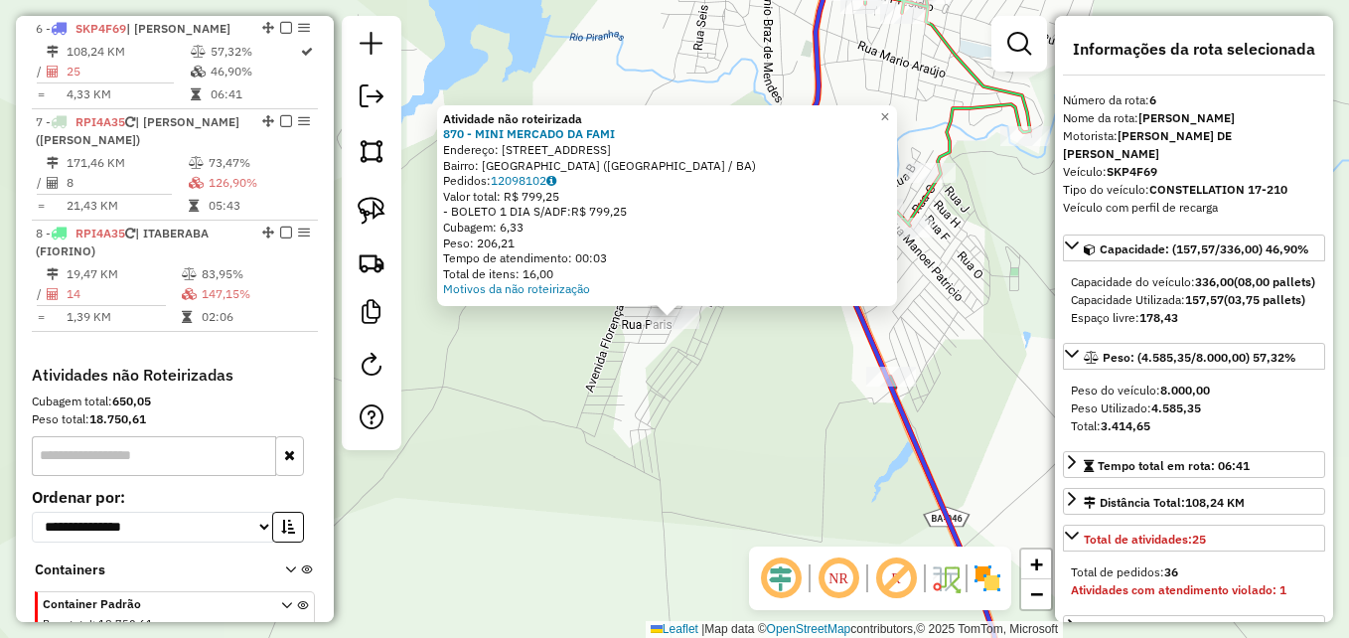
click at [559, 519] on div "Atividade não roteirizada 870 - MINI MERCADO DA FAMI Endereço: RUA FATIMA 3 Bai…" at bounding box center [674, 319] width 1349 height 638
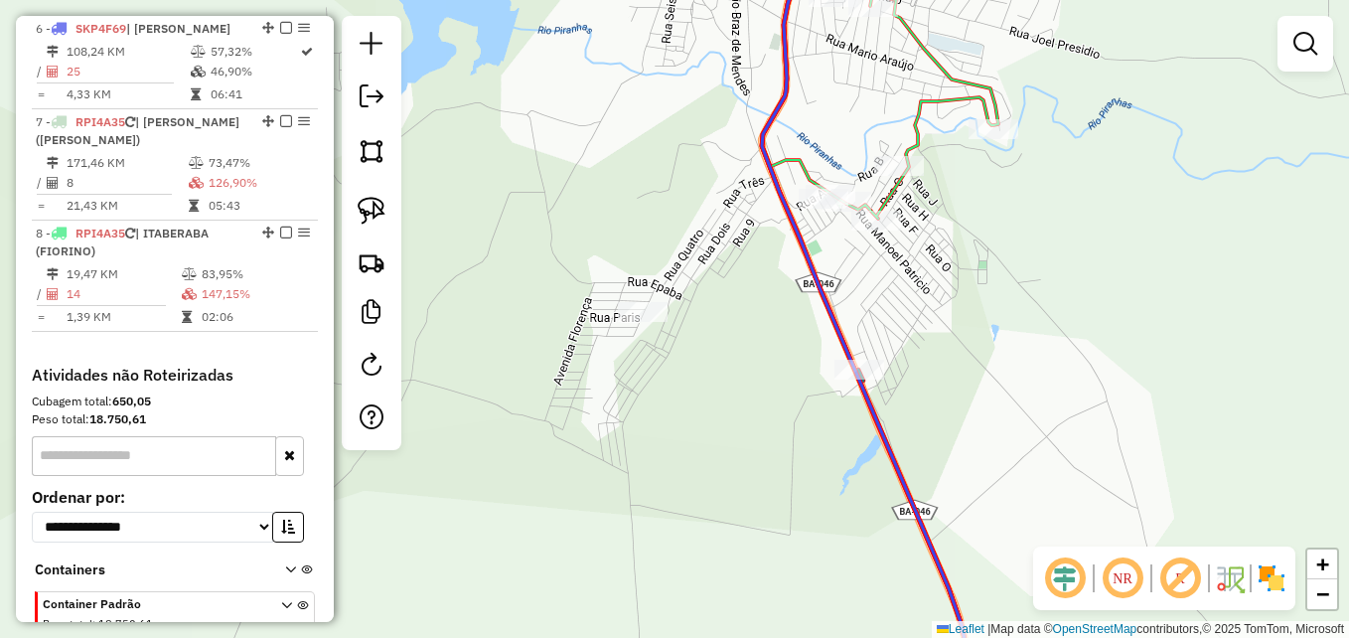
drag, startPoint x: 729, startPoint y: 350, endPoint x: 697, endPoint y: 343, distance: 32.5
click at [697, 343] on div "Janela de atendimento Grade de atendimento Capacidade Transportadoras Veículos …" at bounding box center [674, 319] width 1349 height 638
click at [357, 206] on link at bounding box center [372, 211] width 44 height 44
drag, startPoint x: 655, startPoint y: 347, endPoint x: 683, endPoint y: 314, distance: 43.6
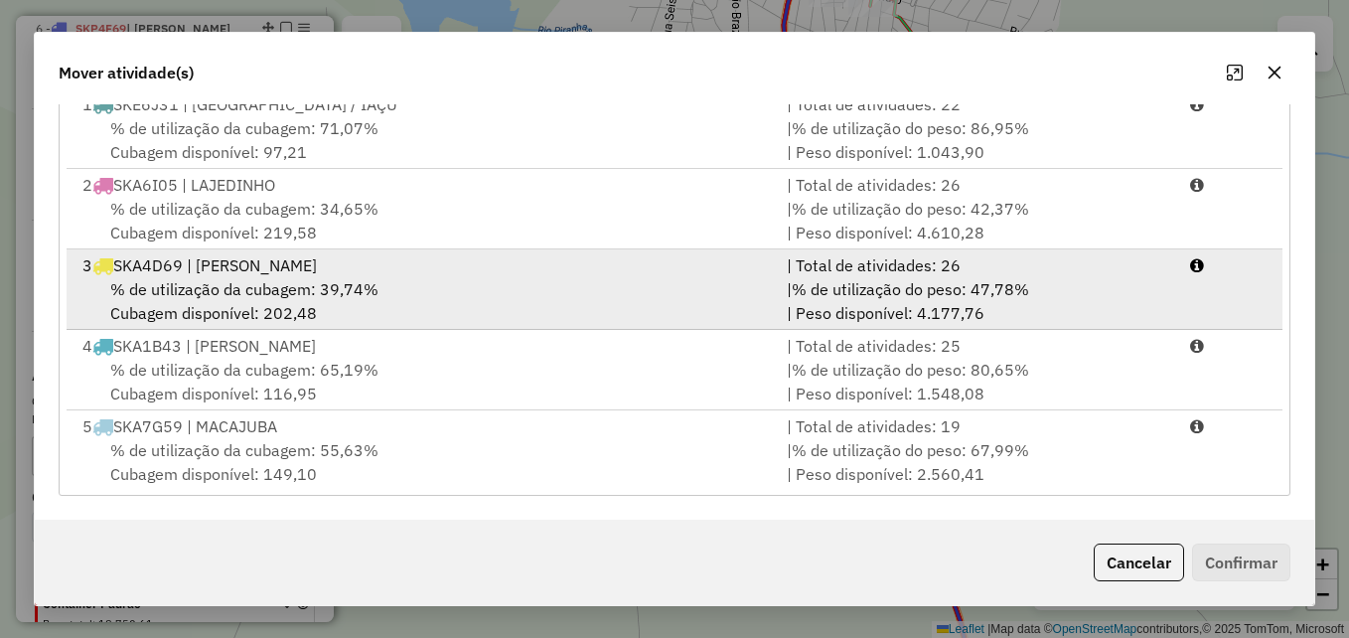
scroll to position [0, 0]
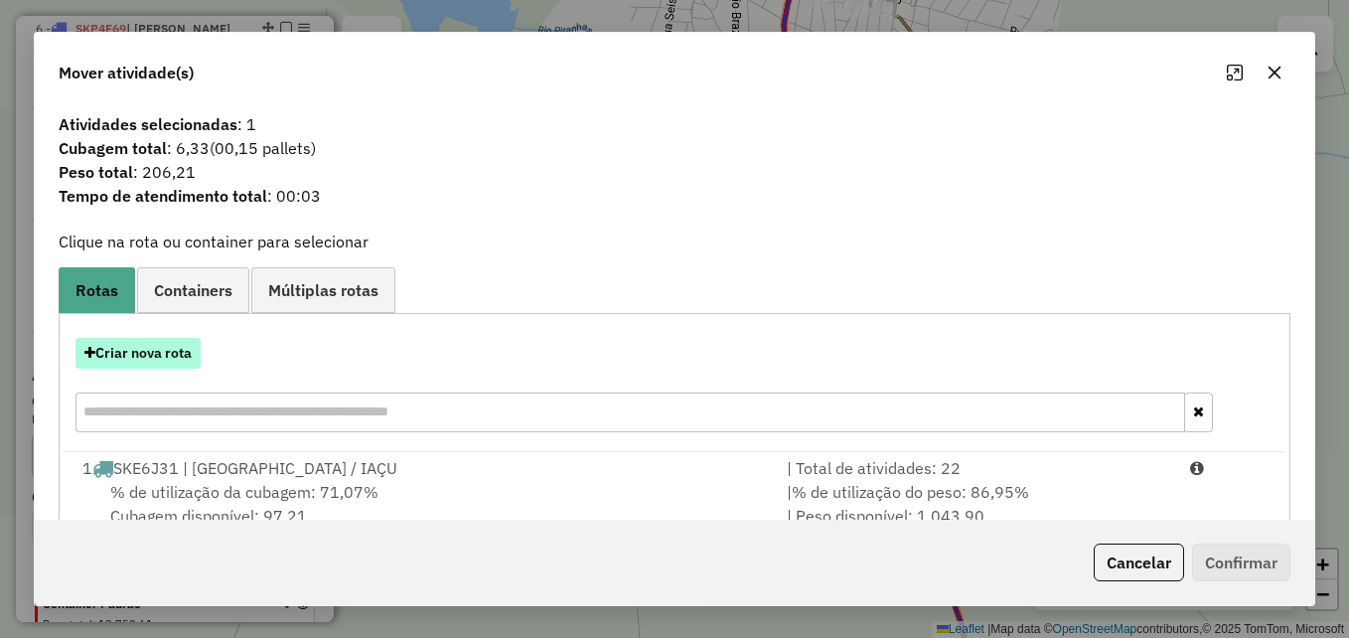
click at [176, 343] on button "Criar nova rota" at bounding box center [137, 353] width 125 height 31
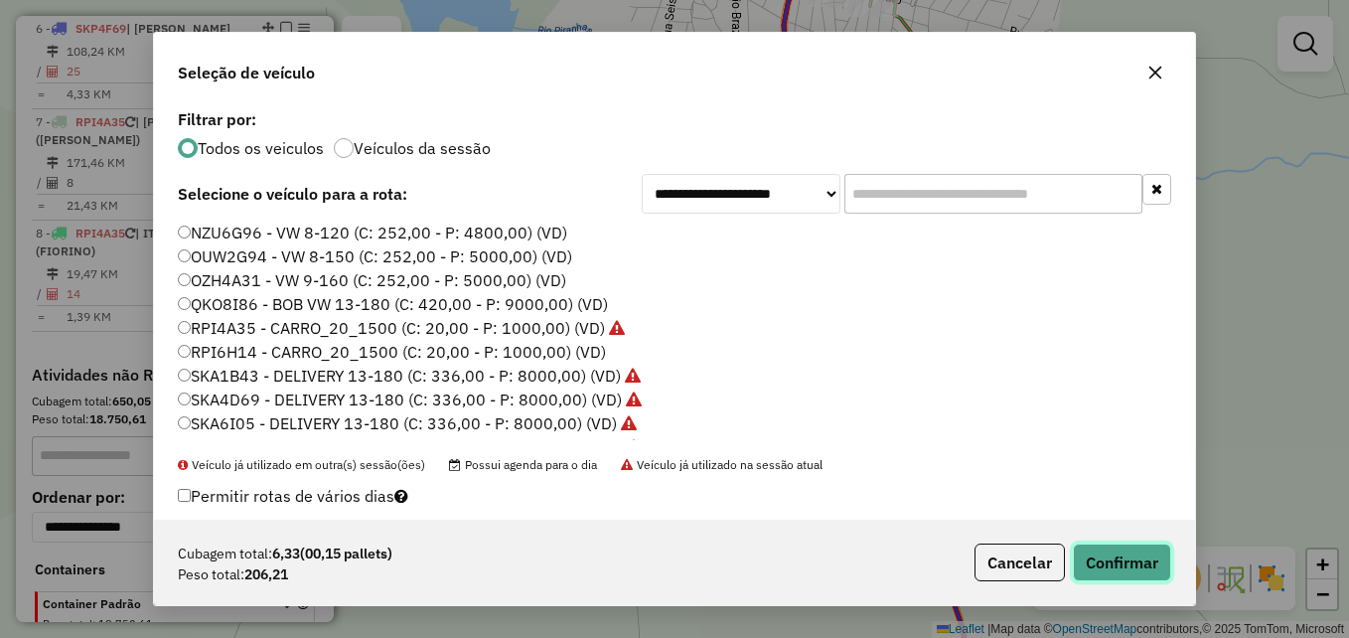
click at [1125, 567] on button "Confirmar" at bounding box center [1122, 562] width 98 height 38
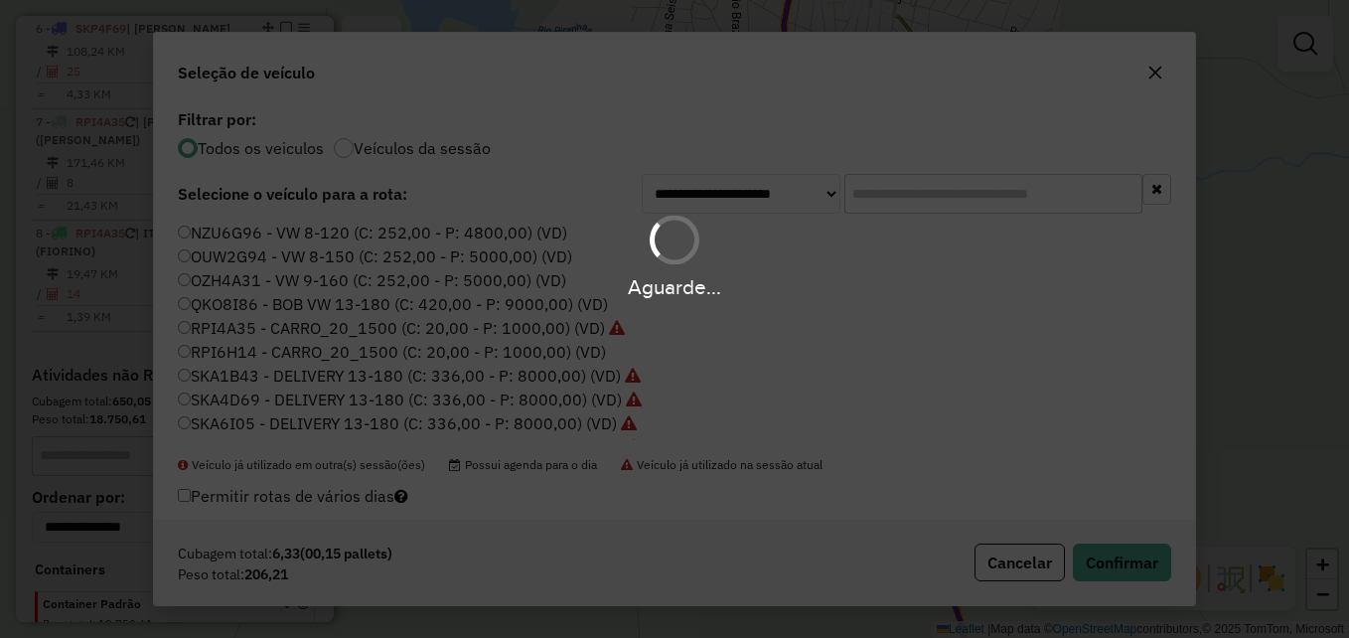
scroll to position [1254, 0]
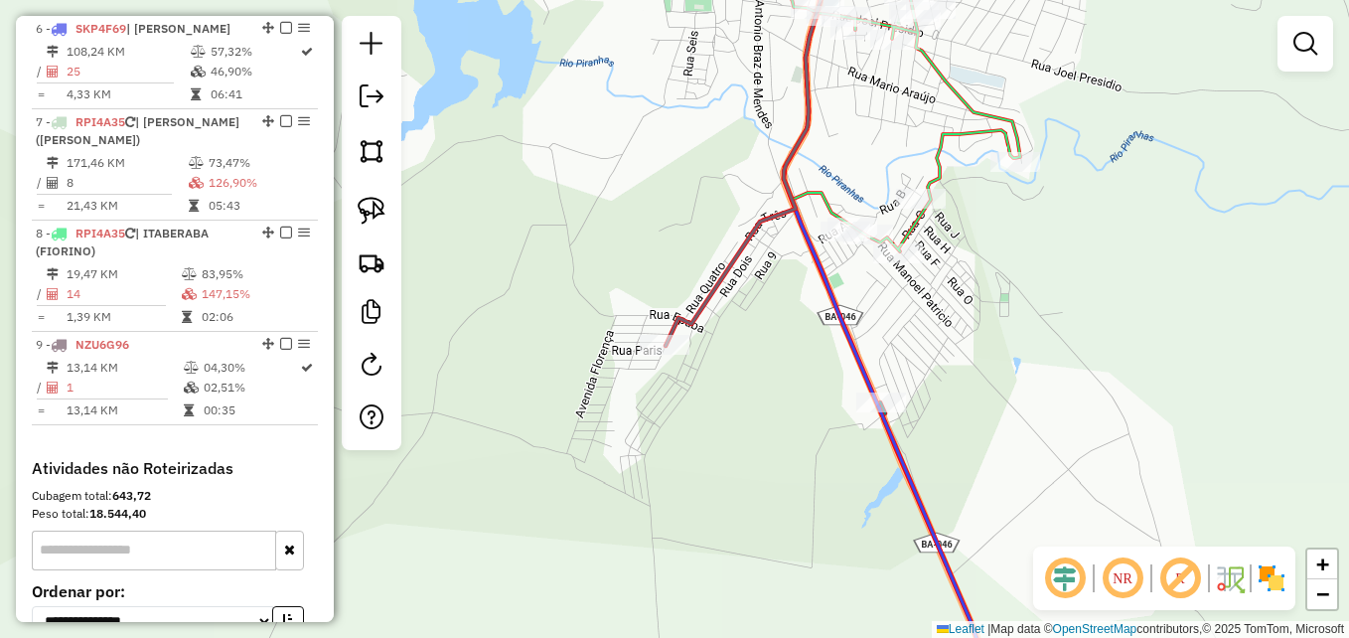
drag, startPoint x: 802, startPoint y: 396, endPoint x: 709, endPoint y: 509, distance: 145.4
click at [709, 509] on div "Janela de atendimento Grade de atendimento Capacidade Transportadoras Veículos …" at bounding box center [674, 319] width 1349 height 638
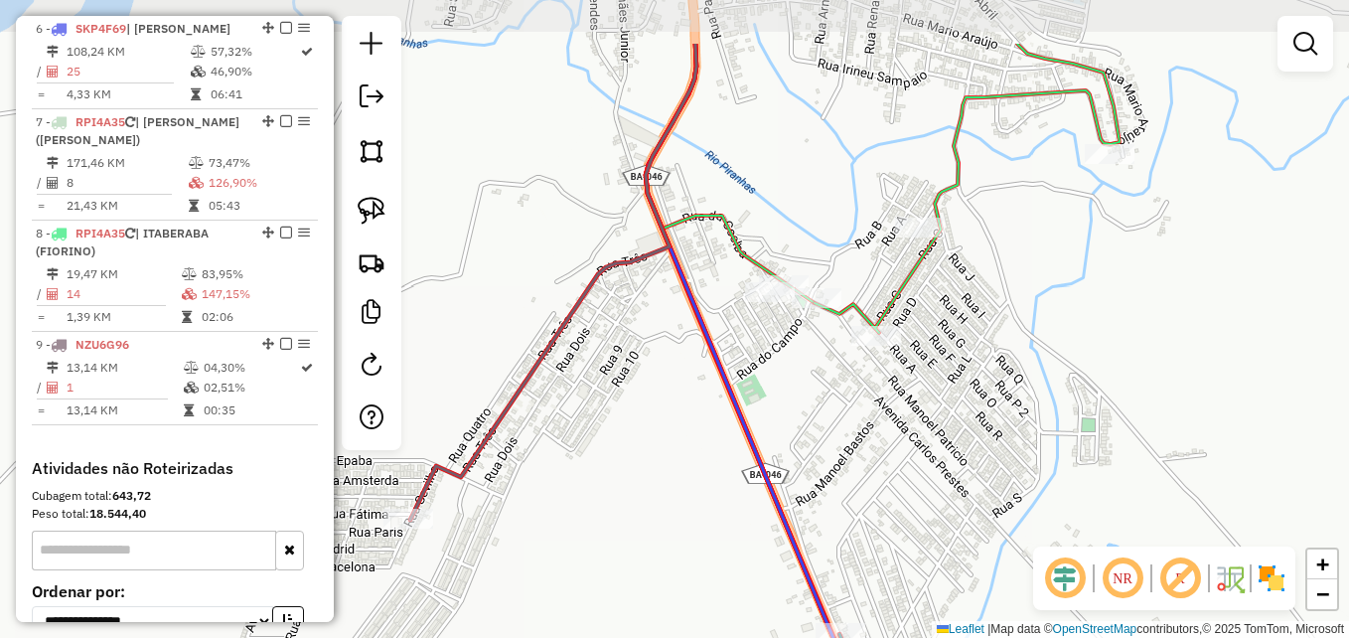
drag, startPoint x: 1000, startPoint y: 327, endPoint x: 958, endPoint y: 437, distance: 118.2
click at [976, 437] on div "Janela de atendimento Grade de atendimento Capacidade Transportadoras Veículos …" at bounding box center [674, 319] width 1349 height 638
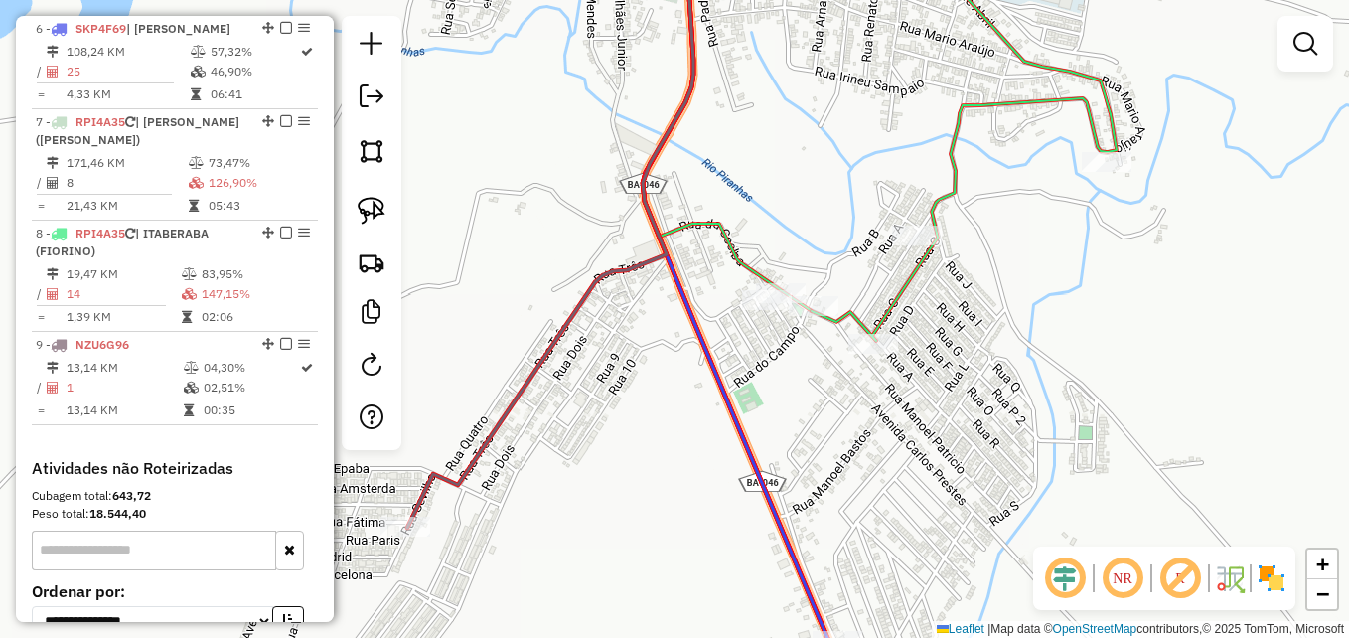
click at [520, 389] on icon at bounding box center [550, 231] width 286 height 591
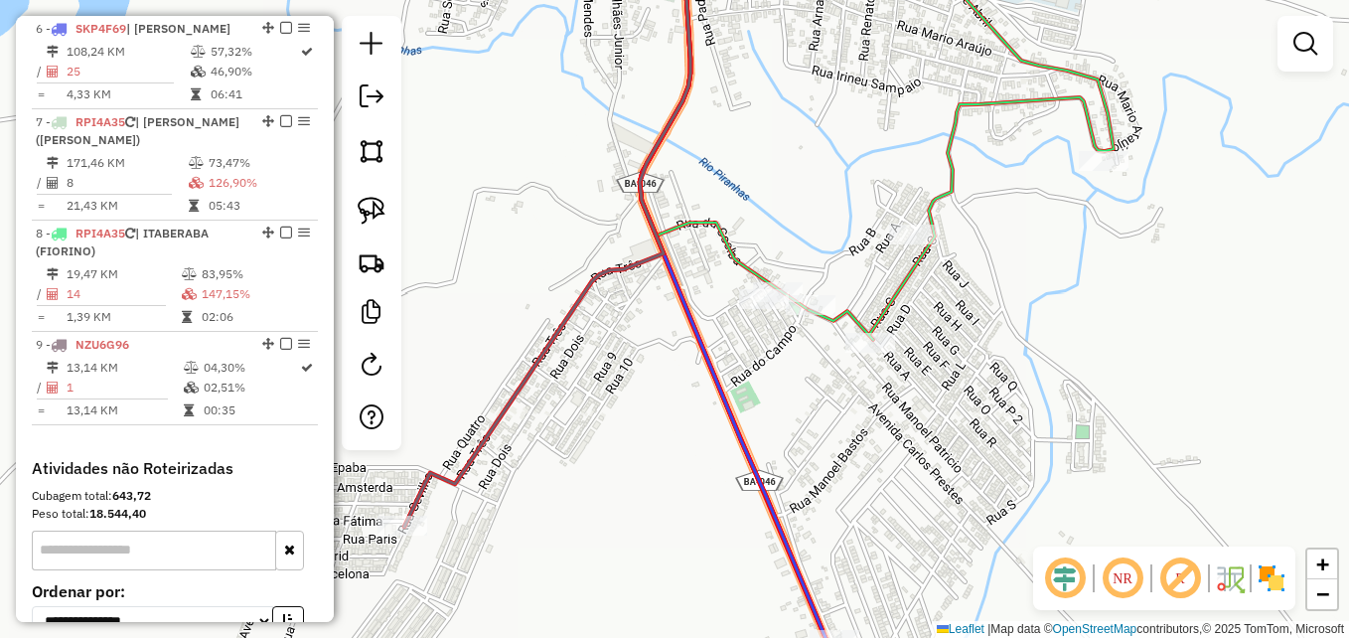
select select "**********"
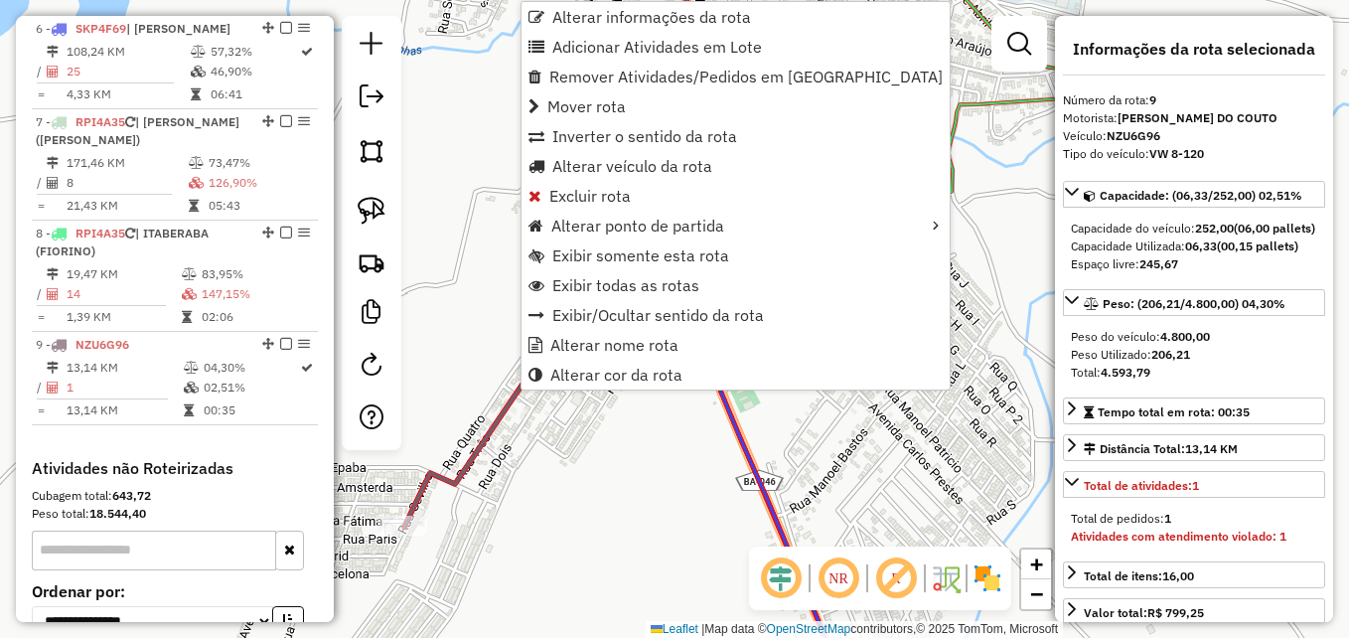
scroll to position [1448, 0]
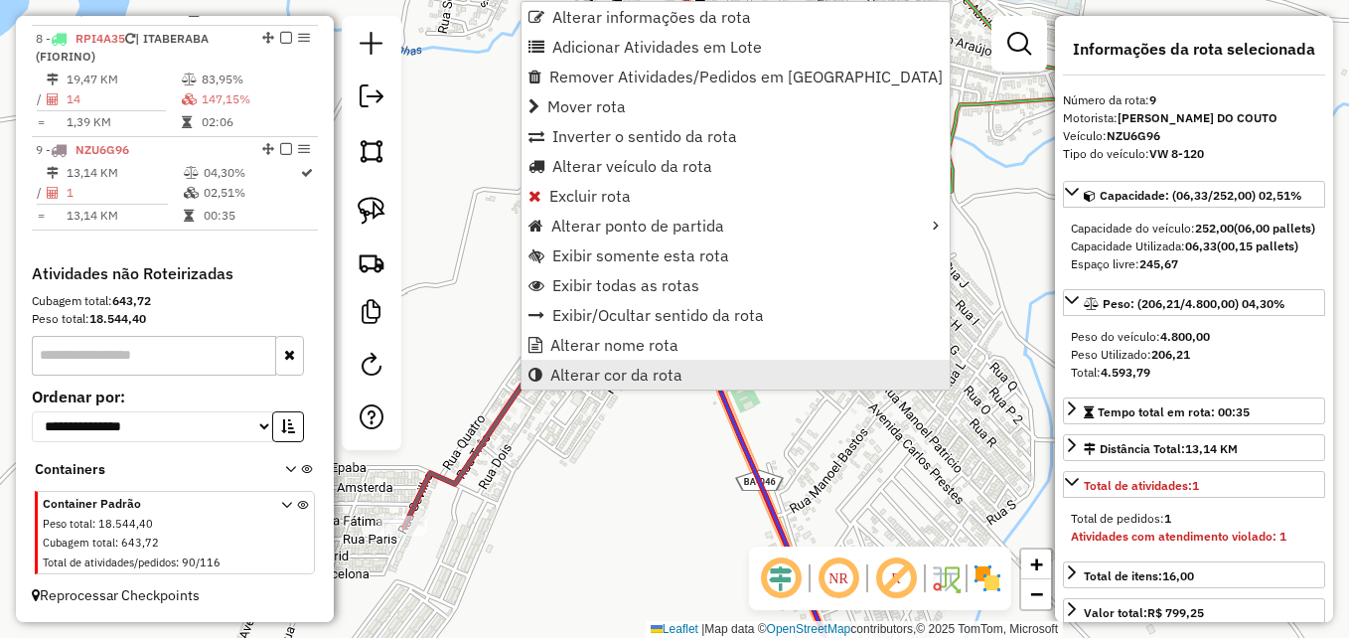
click at [622, 372] on span "Alterar cor da rota" at bounding box center [616, 375] width 132 height 16
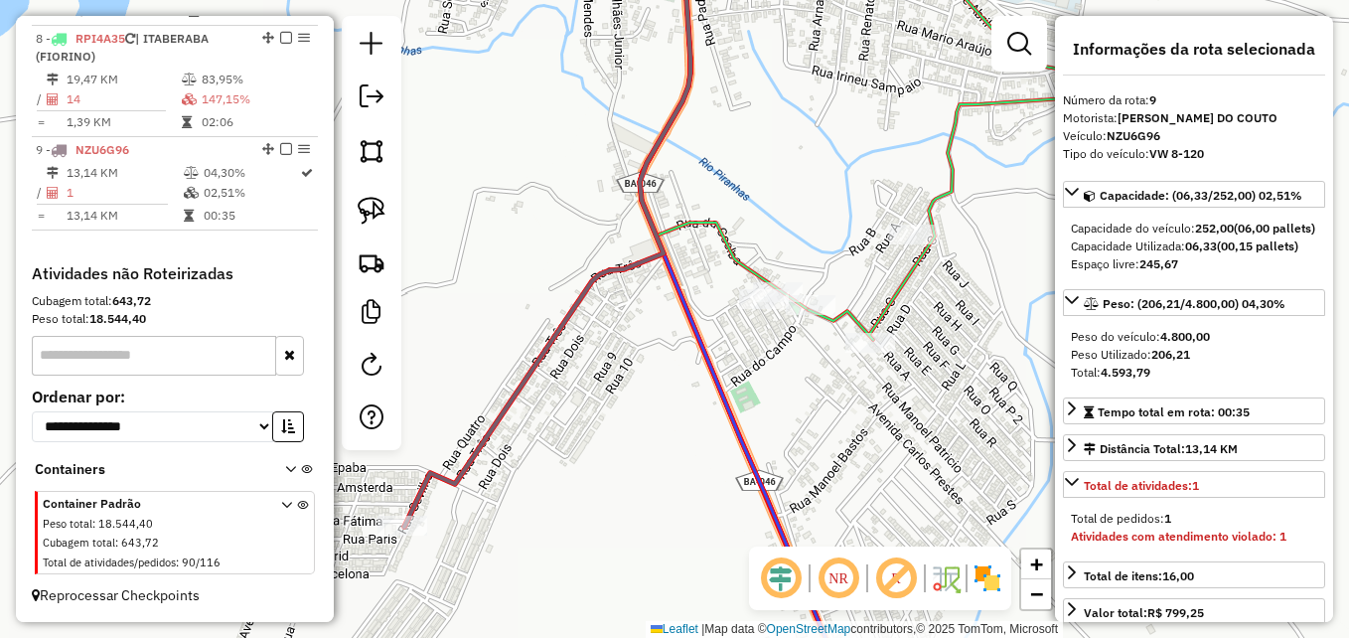
scroll to position [56, 0]
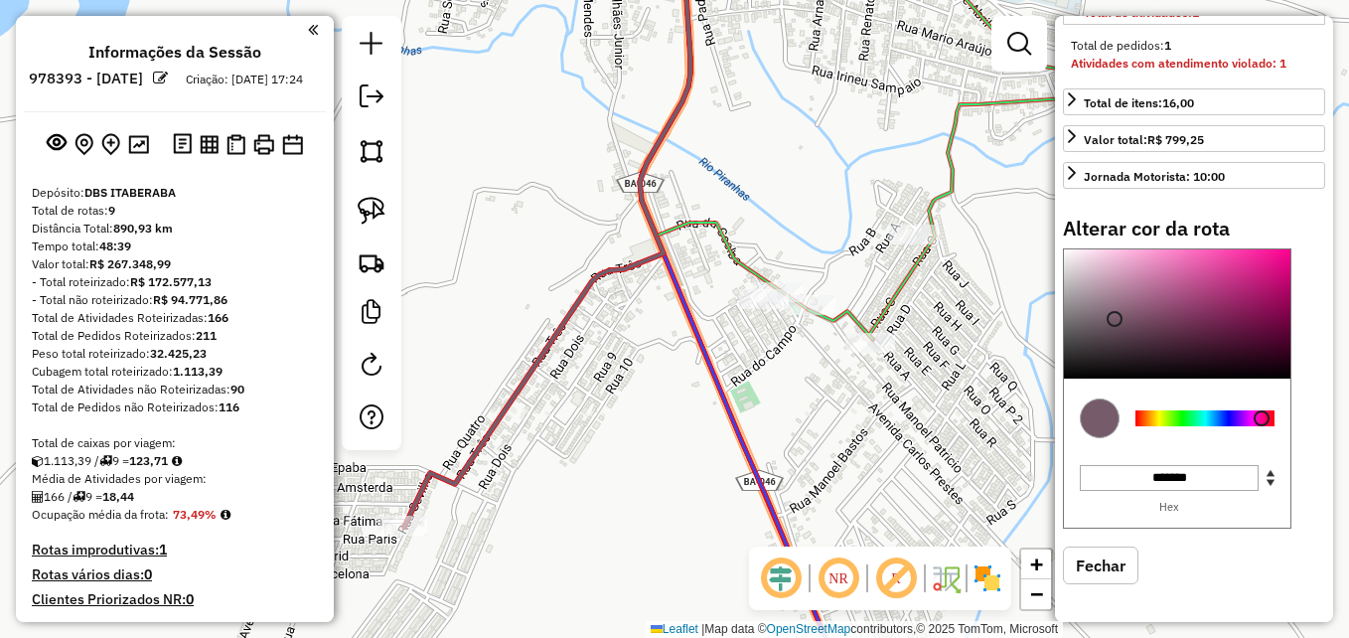
scroll to position [1448, 0]
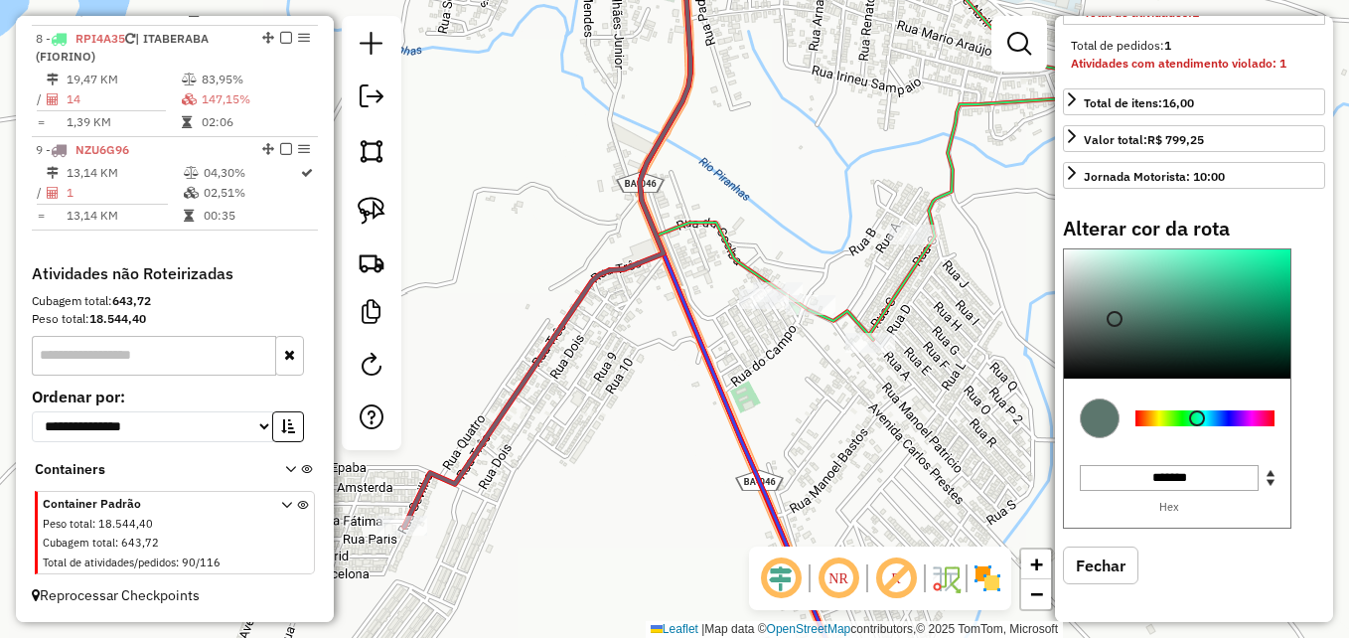
drag, startPoint x: 1259, startPoint y: 417, endPoint x: 1197, endPoint y: 420, distance: 61.7
click at [1197, 420] on div at bounding box center [1197, 418] width 16 height 16
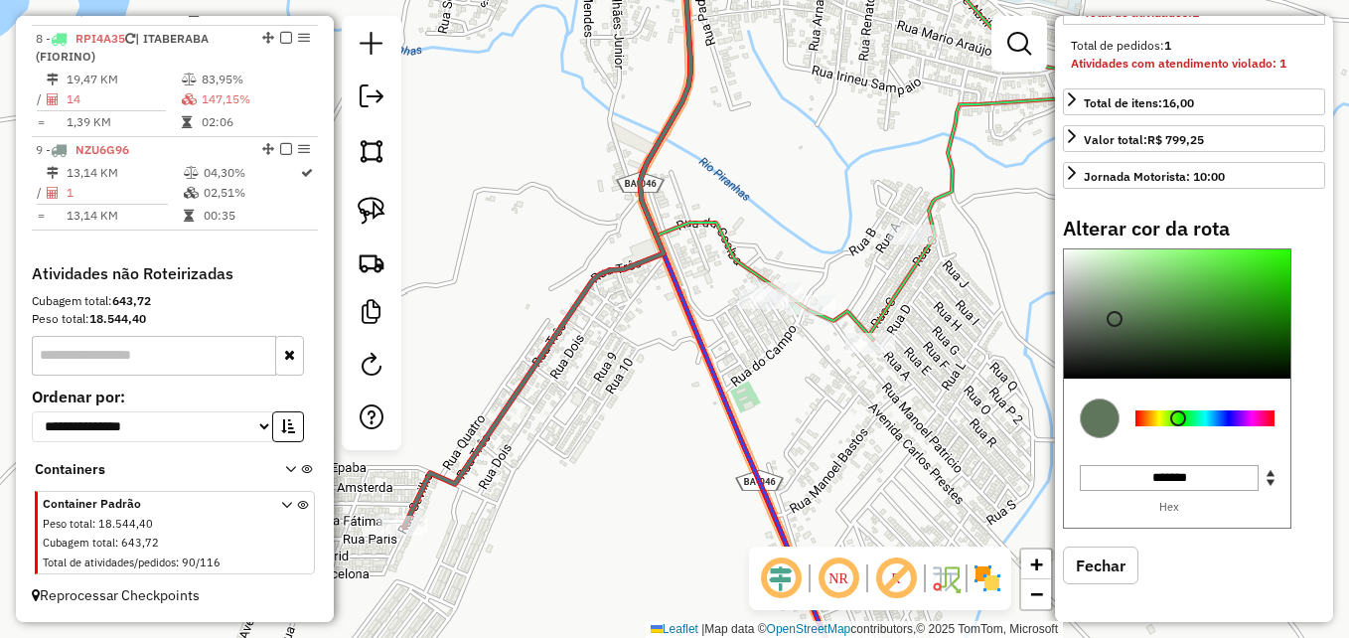
drag, startPoint x: 1194, startPoint y: 418, endPoint x: 1178, endPoint y: 416, distance: 16.0
click at [1178, 416] on div at bounding box center [1178, 418] width 16 height 16
type input "*******"
drag, startPoint x: 1115, startPoint y: 318, endPoint x: 1250, endPoint y: 281, distance: 139.0
click at [1250, 281] on div at bounding box center [1248, 284] width 16 height 16
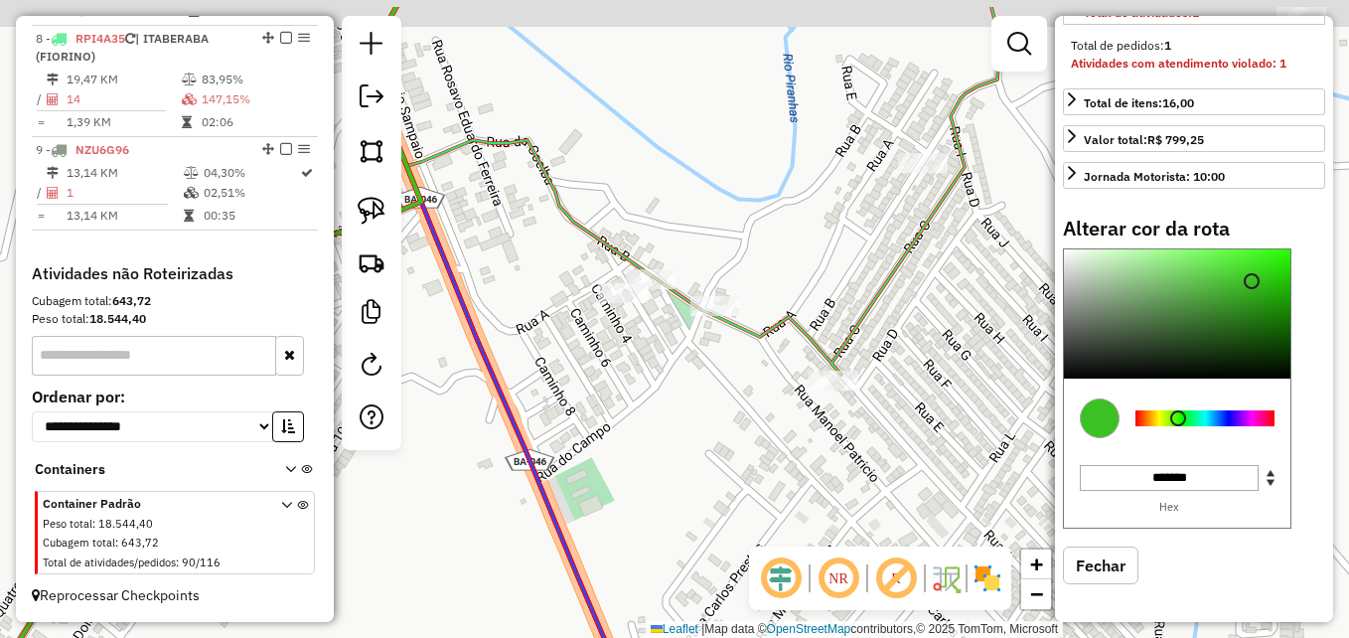
drag, startPoint x: 799, startPoint y: 450, endPoint x: 786, endPoint y: 461, distance: 16.9
click at [786, 461] on div "Janela de atendimento Grade de atendimento Capacidade Transportadoras Veículos …" at bounding box center [674, 319] width 1349 height 638
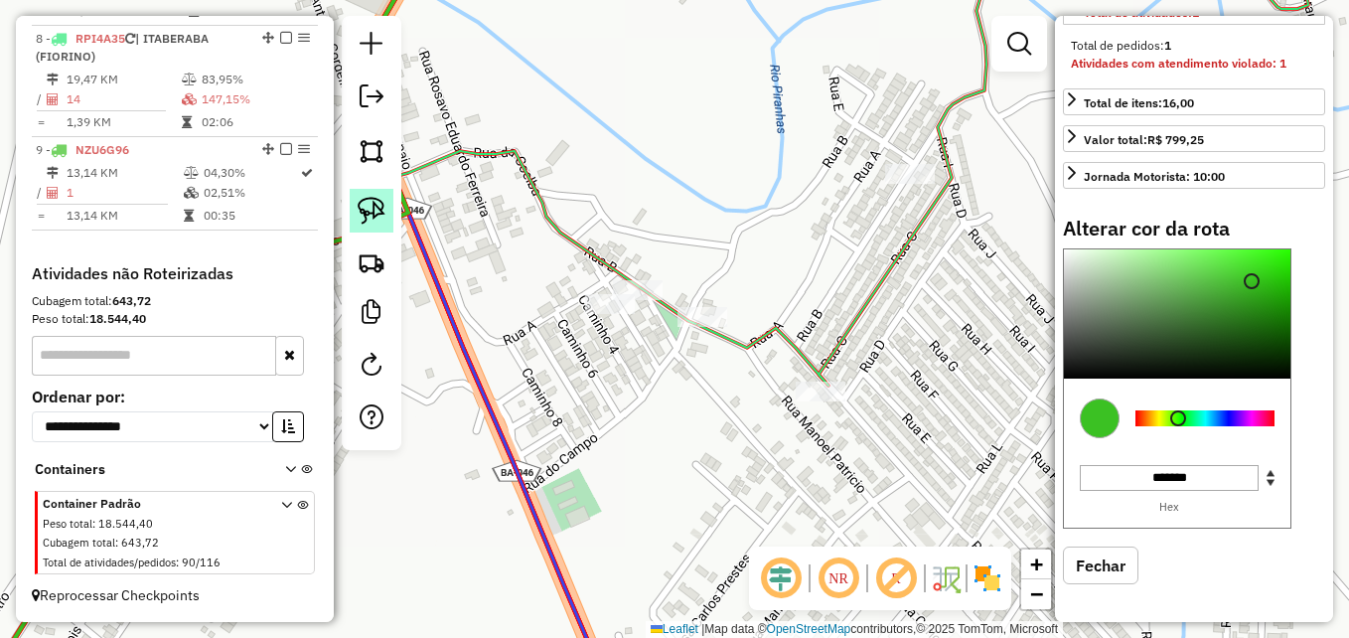
click at [372, 216] on img at bounding box center [372, 211] width 28 height 28
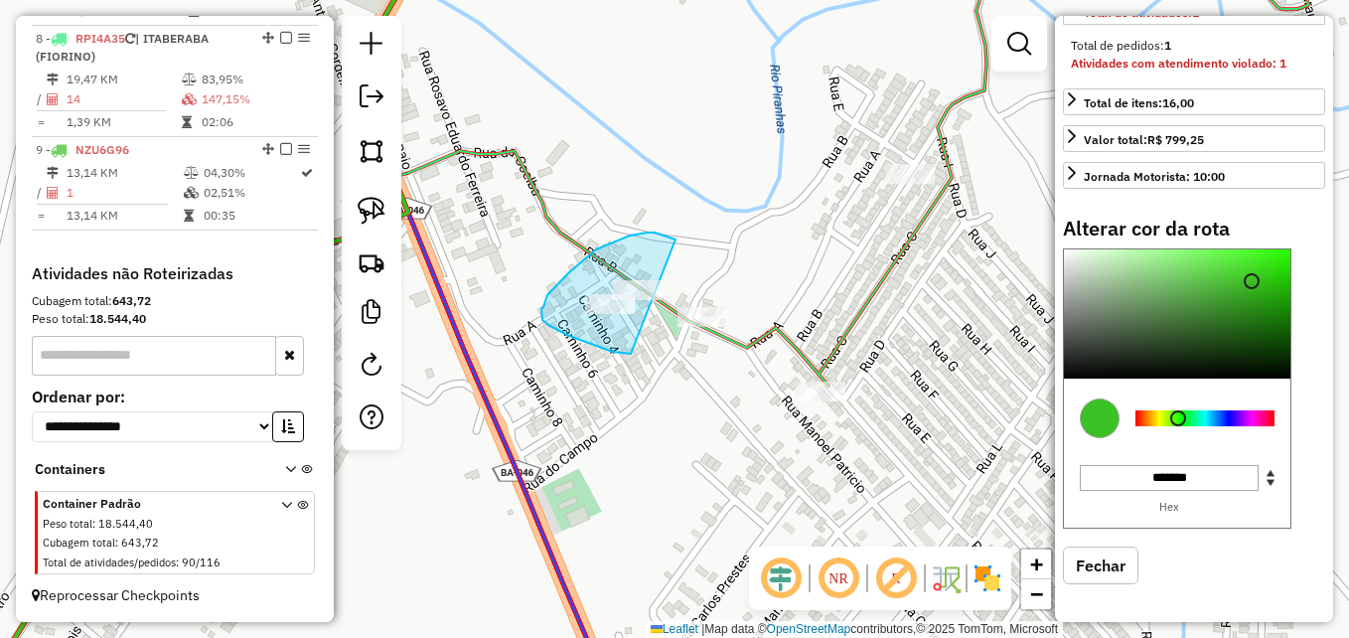
drag, startPoint x: 613, startPoint y: 352, endPoint x: 693, endPoint y: 239, distance: 138.1
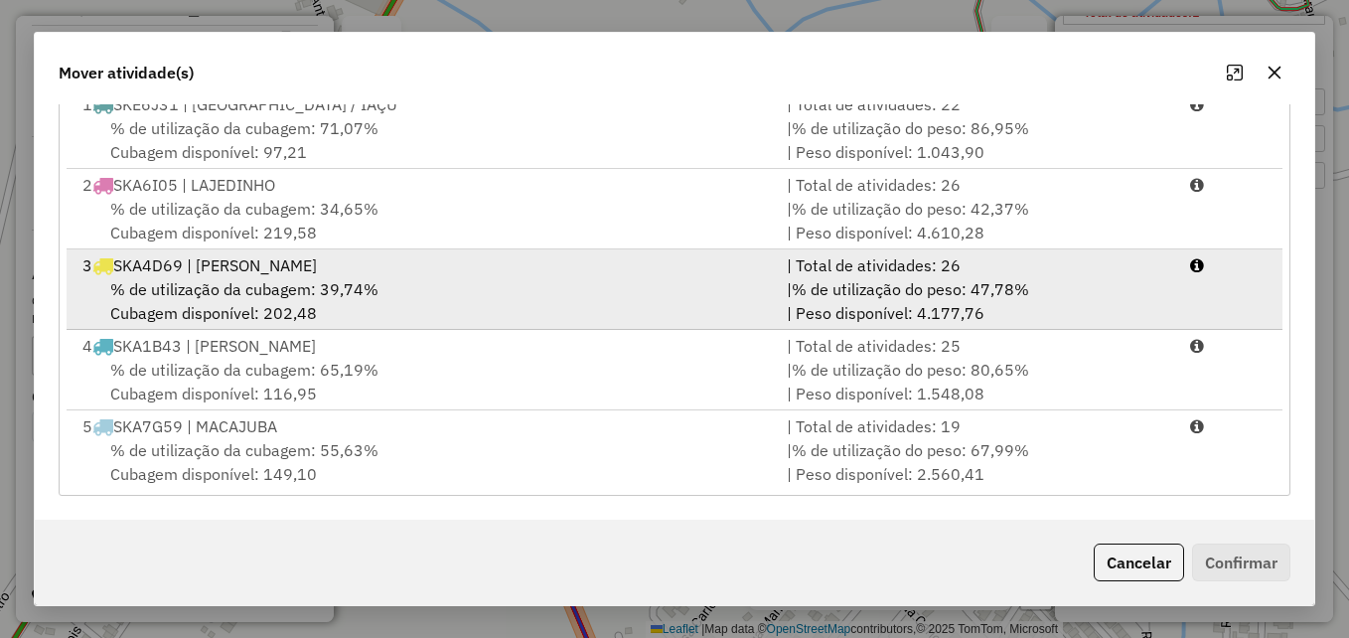
scroll to position [327, 0]
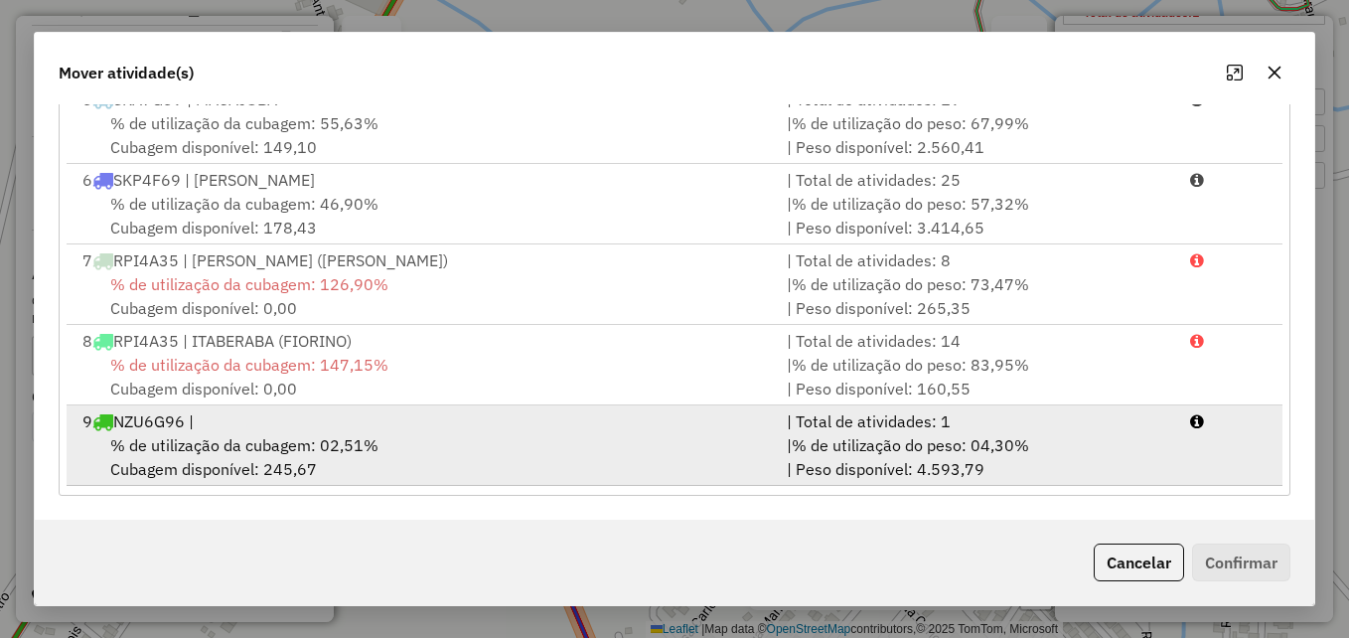
click at [371, 431] on div "9 NZU6G96 |" at bounding box center [423, 421] width 704 height 24
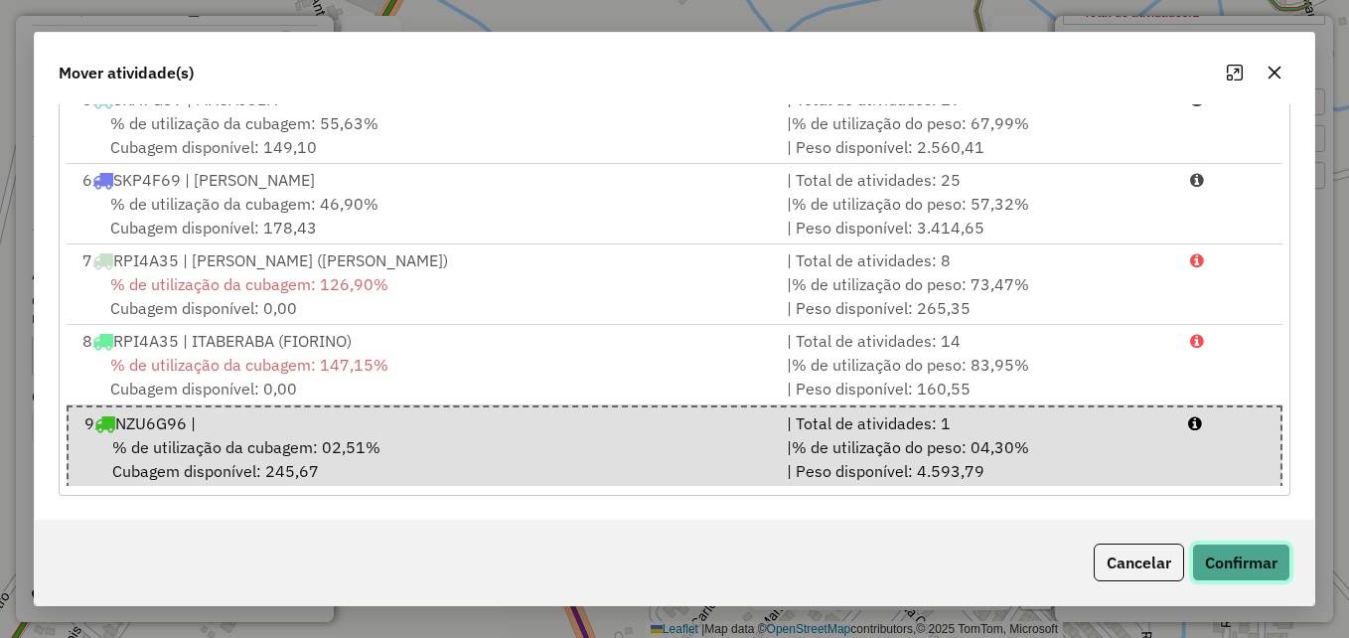
click at [1204, 554] on button "Confirmar" at bounding box center [1241, 562] width 98 height 38
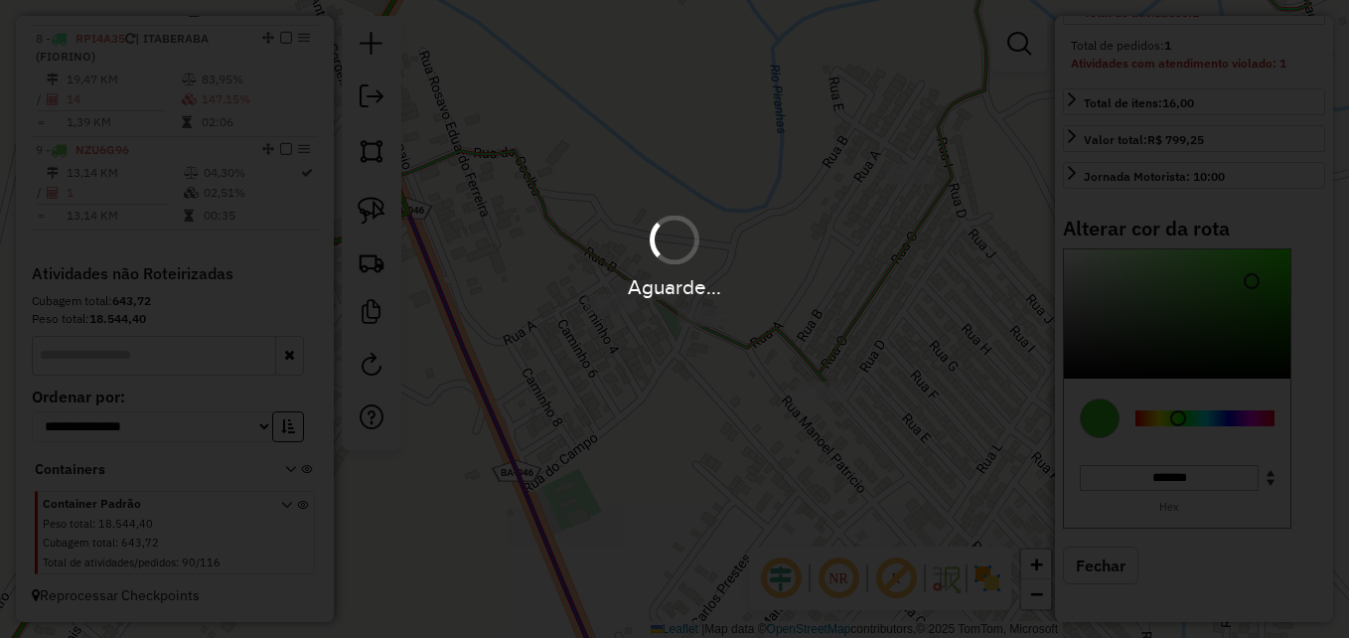
scroll to position [0, 0]
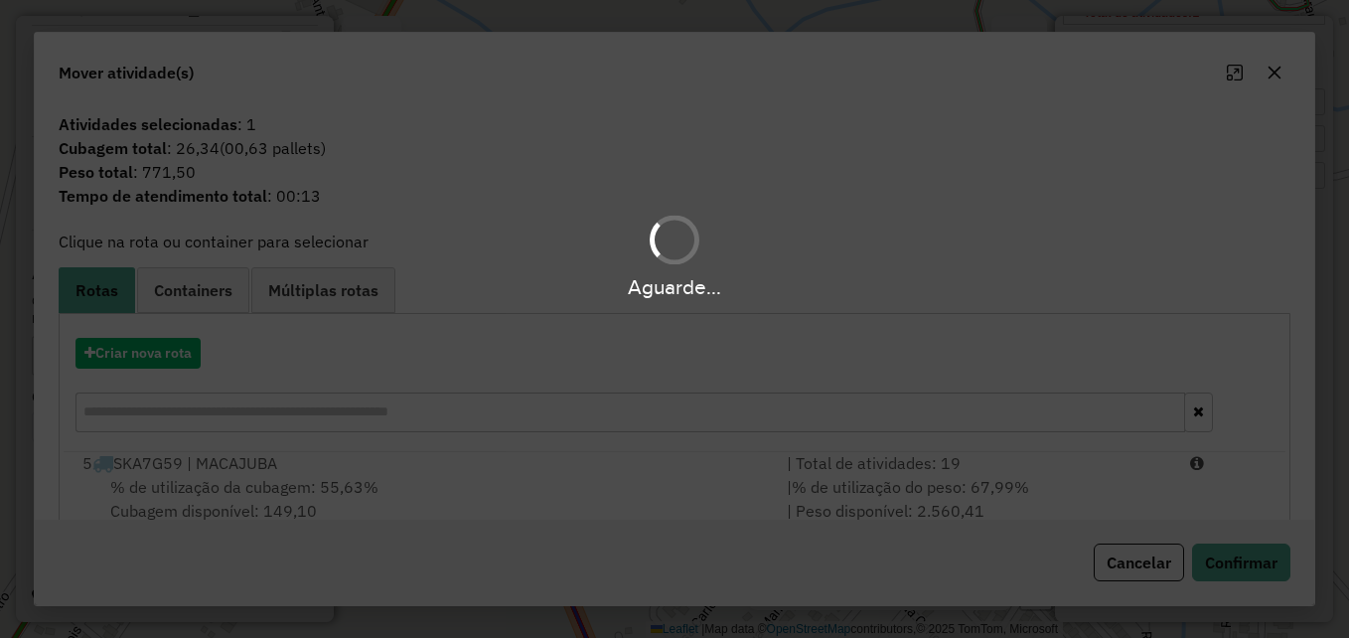
select select "**********"
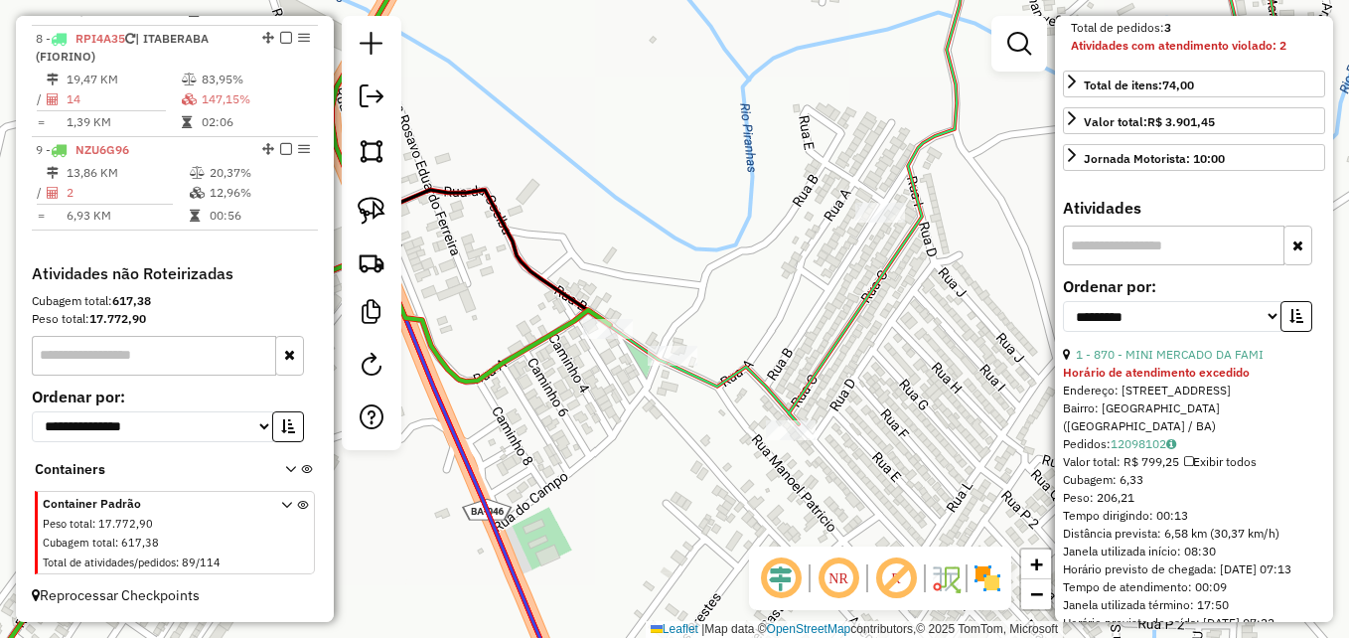
drag, startPoint x: 930, startPoint y: 298, endPoint x: 873, endPoint y: 369, distance: 90.4
click at [873, 369] on div "Janela de atendimento Grade de atendimento Capacidade Transportadoras Veículos …" at bounding box center [674, 319] width 1349 height 638
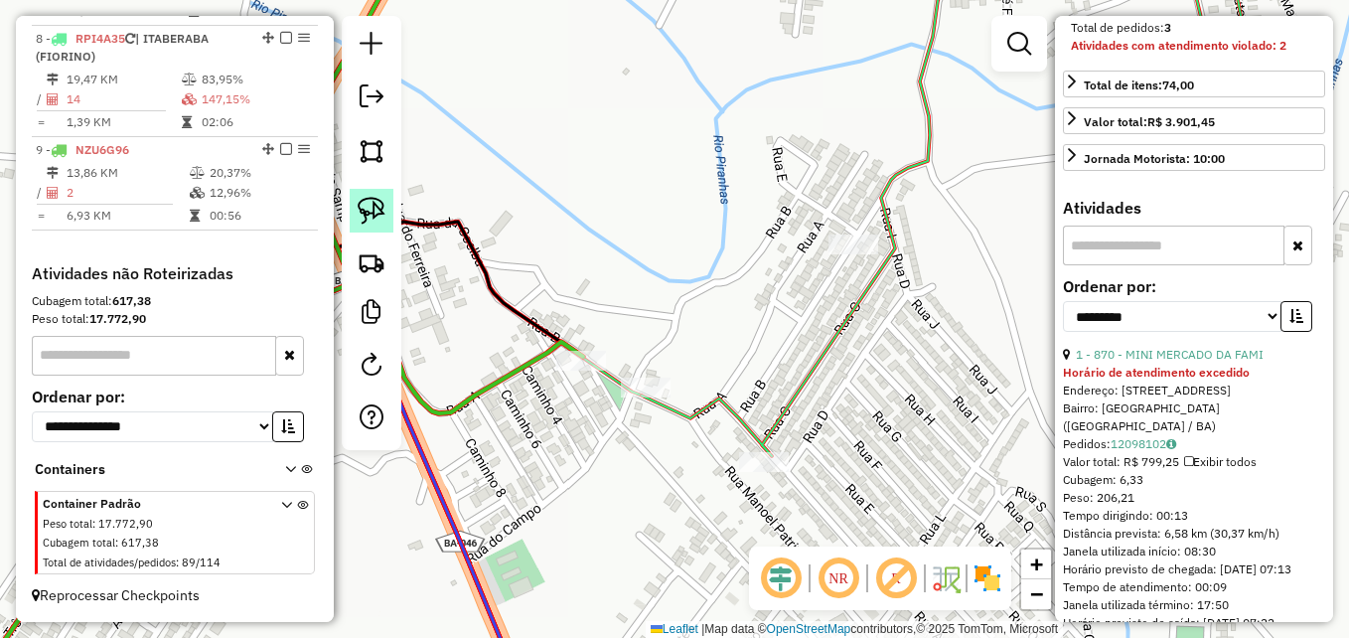
click at [369, 222] on img at bounding box center [372, 211] width 28 height 28
drag, startPoint x: 848, startPoint y: 308, endPoint x: 889, endPoint y: 234, distance: 84.0
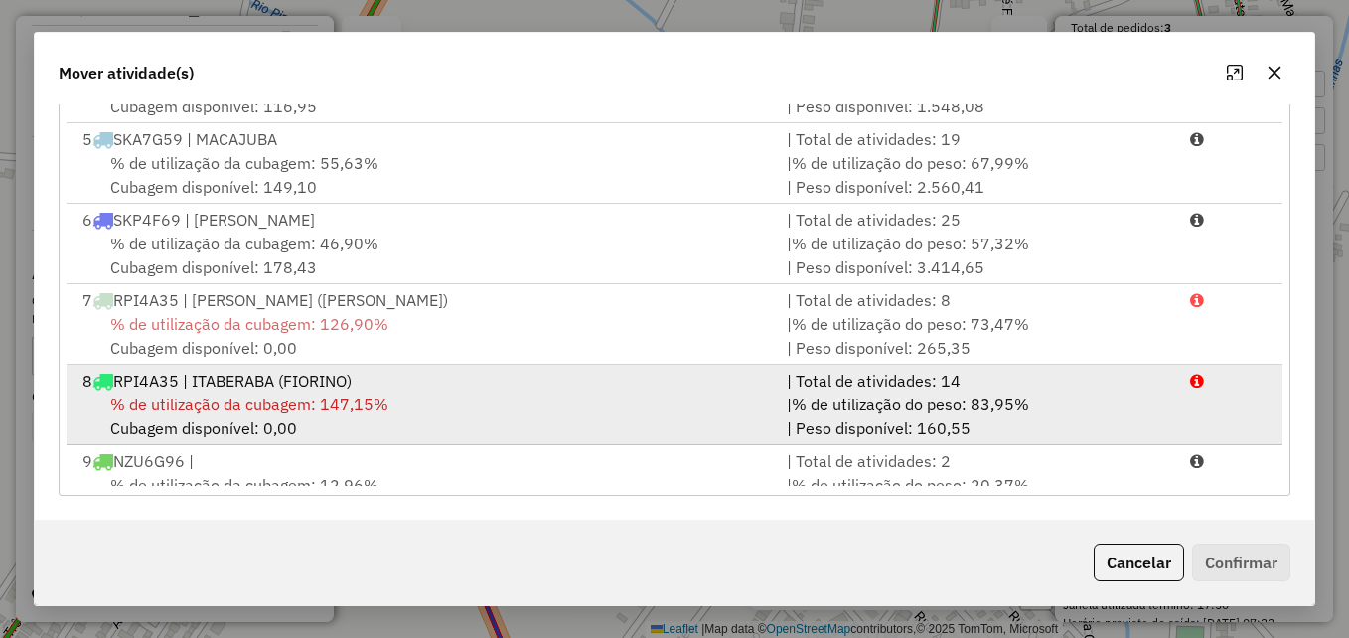
scroll to position [327, 0]
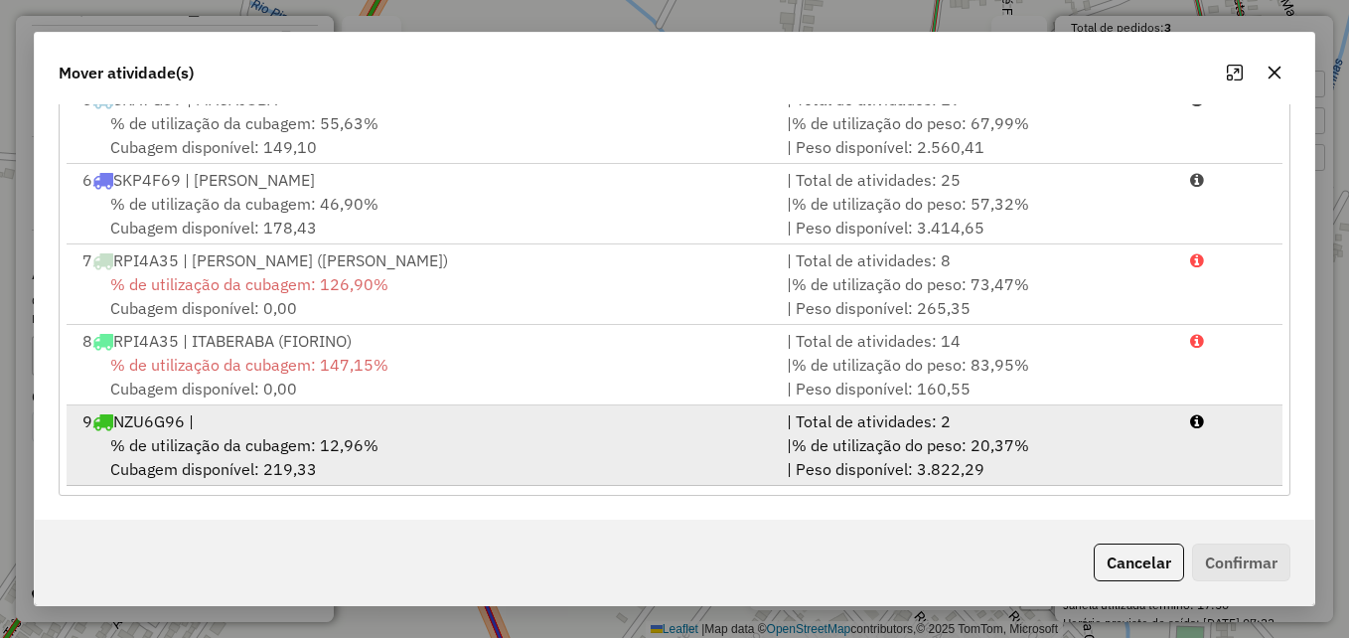
drag, startPoint x: 372, startPoint y: 439, endPoint x: 398, endPoint y: 439, distance: 25.8
click at [374, 439] on span "% de utilização da cubagem: 12,96%" at bounding box center [244, 445] width 268 height 20
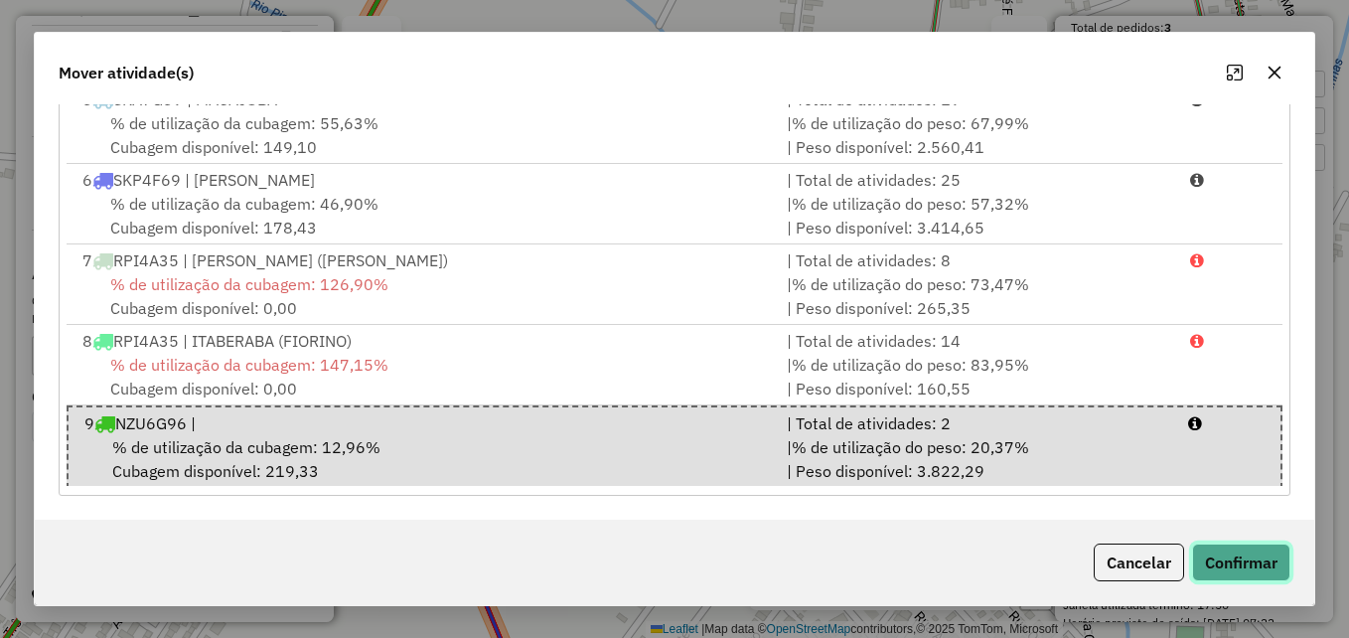
click at [1256, 563] on button "Confirmar" at bounding box center [1241, 562] width 98 height 38
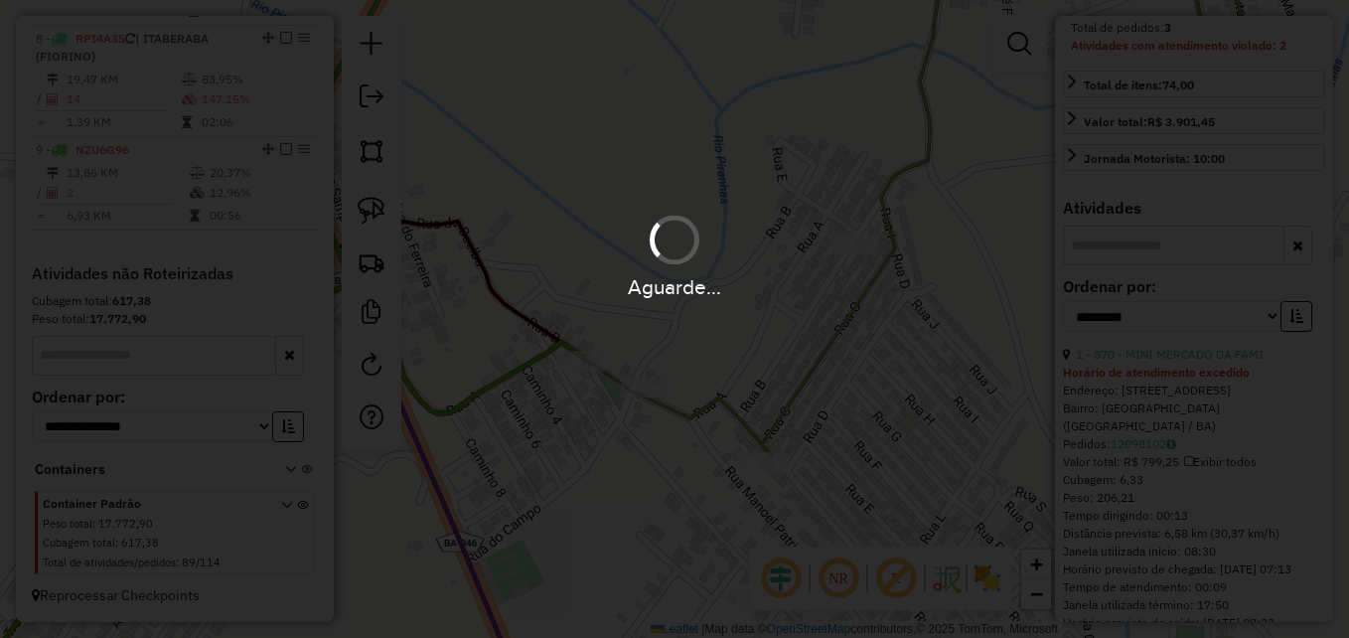
scroll to position [0, 0]
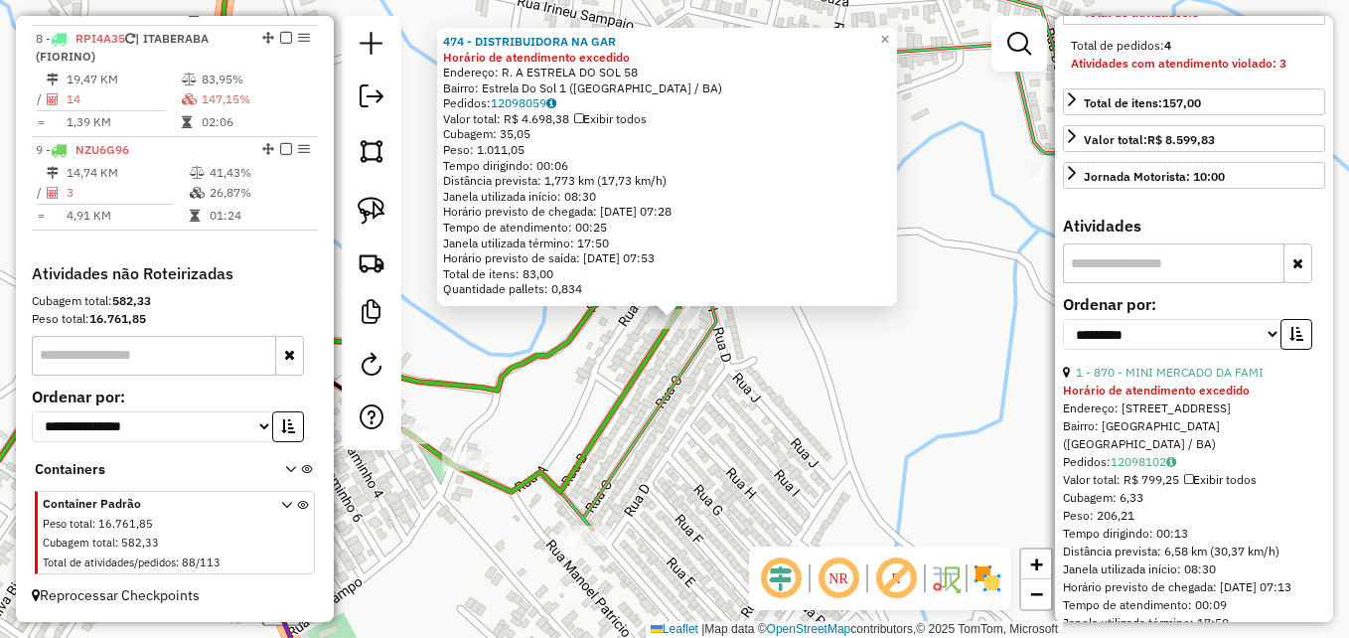
click at [630, 395] on icon at bounding box center [272, 462] width 815 height 388
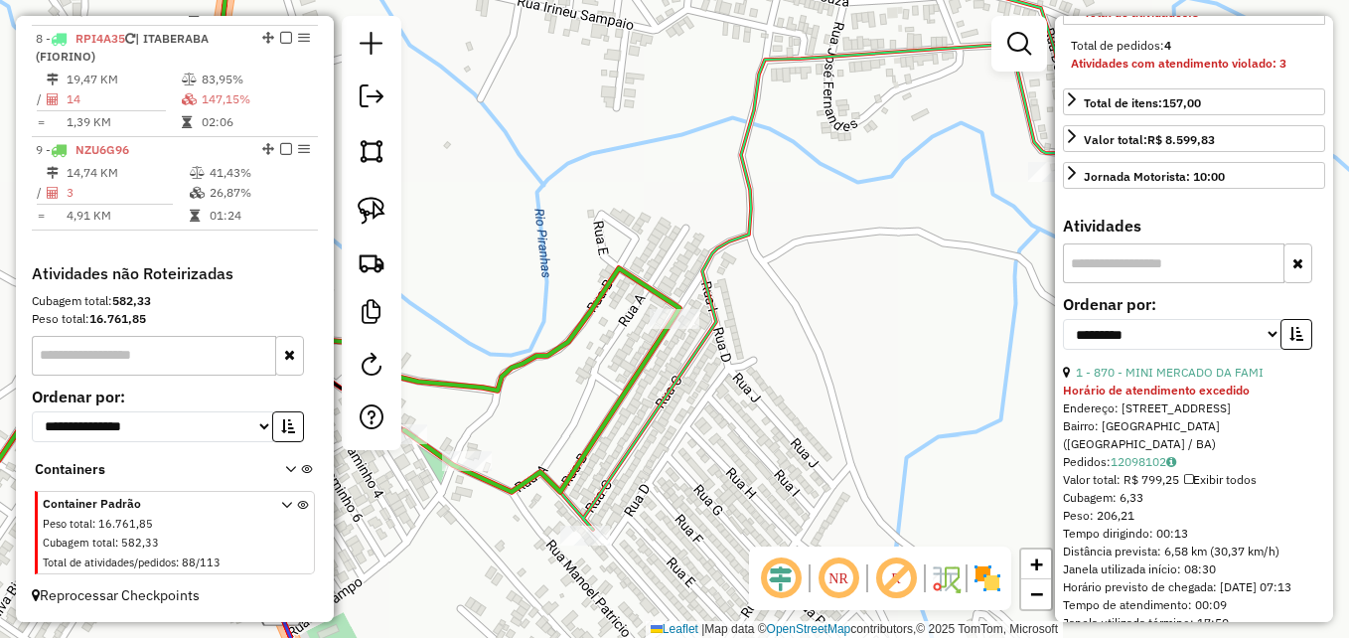
click at [627, 390] on icon at bounding box center [272, 462] width 815 height 388
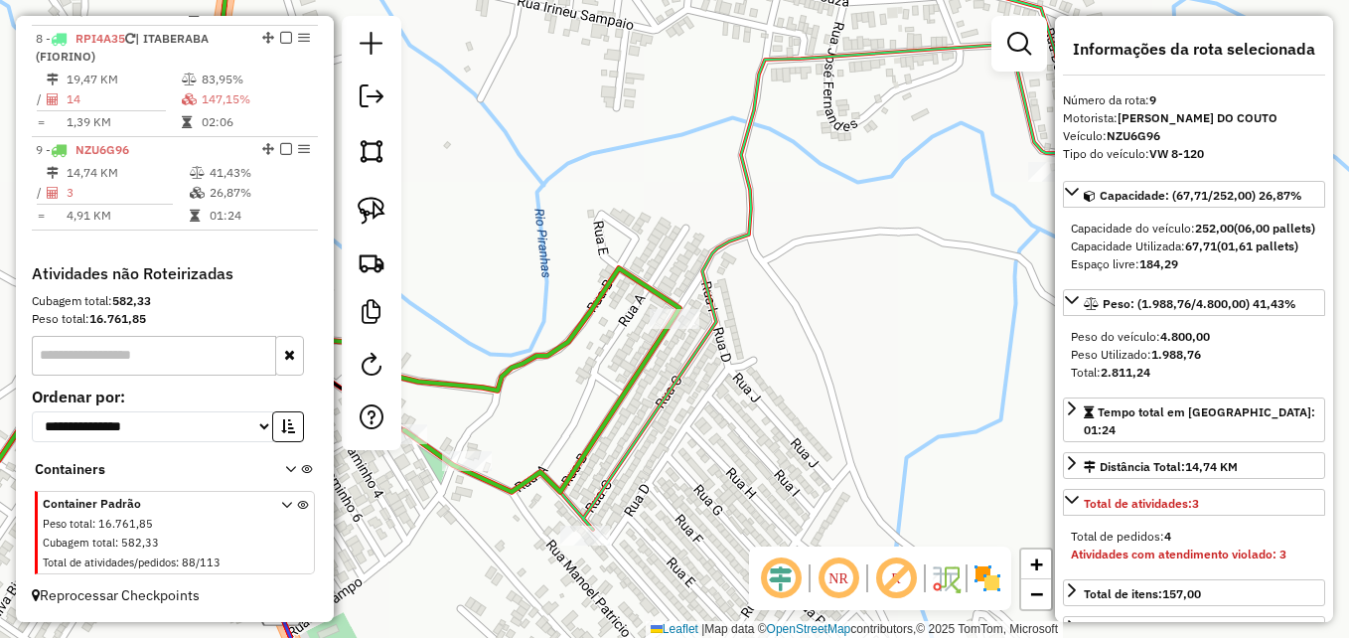
drag, startPoint x: 734, startPoint y: 444, endPoint x: 778, endPoint y: 490, distance: 63.2
click at [777, 490] on div "Janela de atendimento Grade de atendimento Capacidade Transportadoras Veículos …" at bounding box center [674, 319] width 1349 height 638
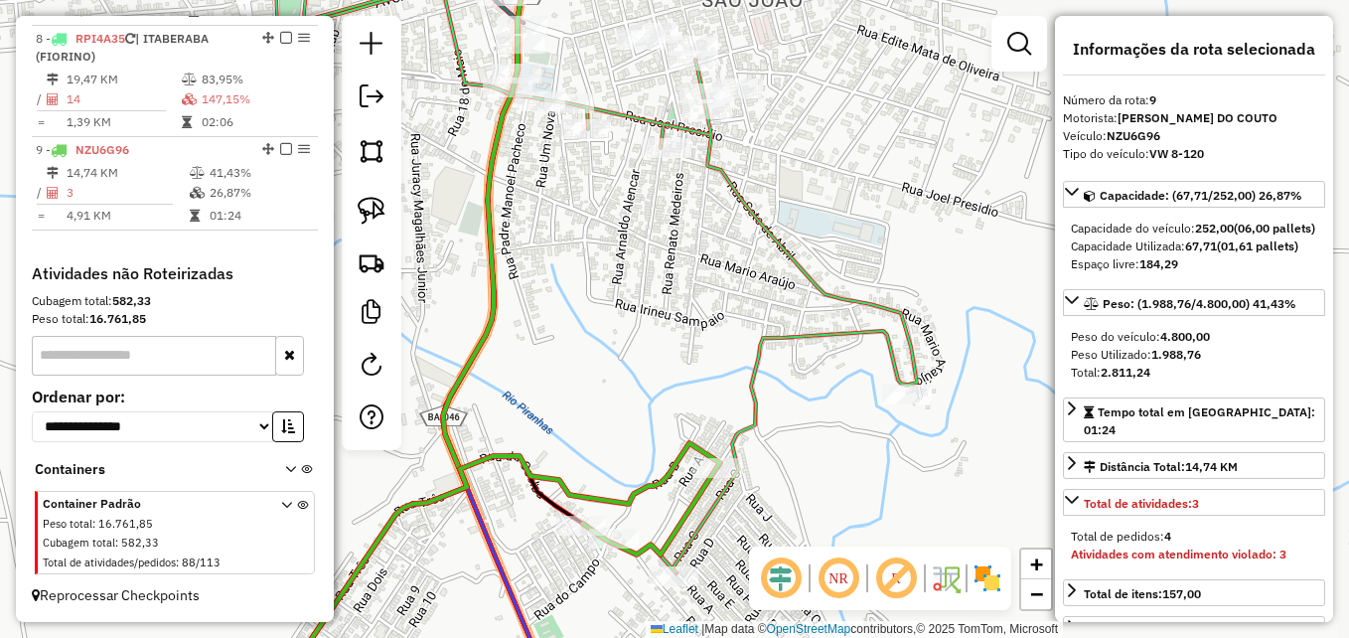
drag, startPoint x: 874, startPoint y: 460, endPoint x: 824, endPoint y: 500, distance: 63.6
click at [837, 515] on div "Janela de atendimento Grade de atendimento Capacidade Transportadoras Veículos …" at bounding box center [674, 319] width 1349 height 638
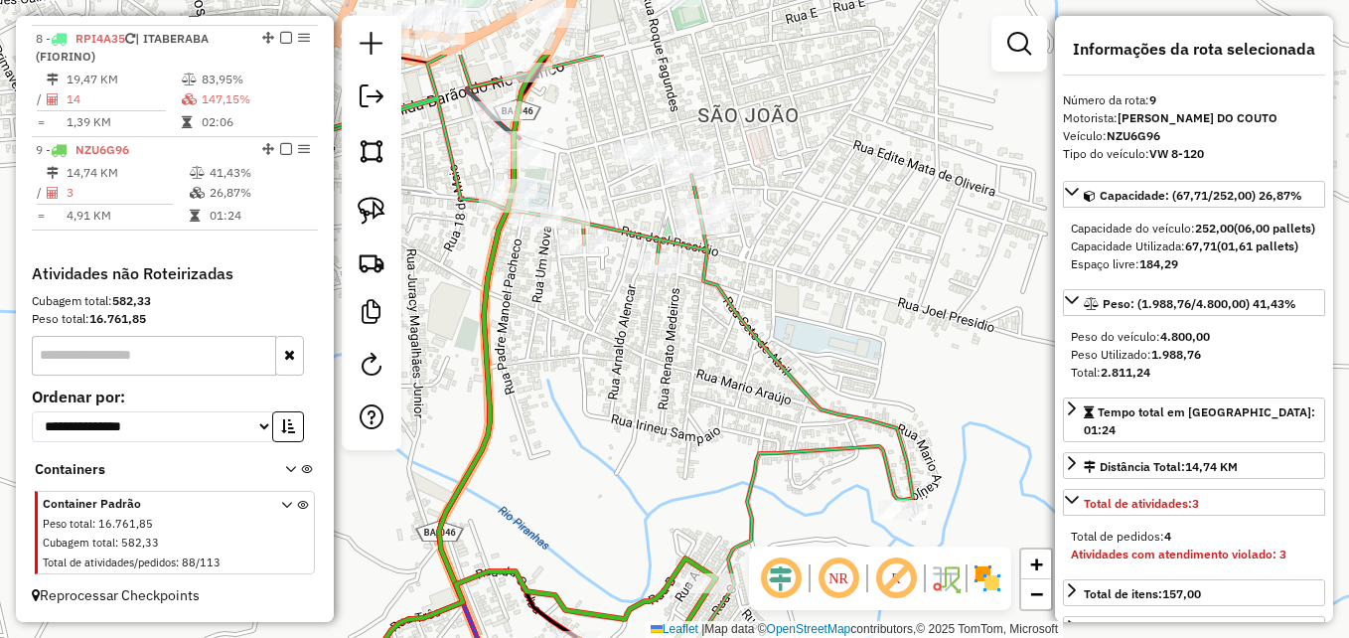
drag, startPoint x: 731, startPoint y: 285, endPoint x: 728, endPoint y: 408, distance: 123.2
click at [728, 408] on div "Janela de atendimento Grade de atendimento Capacidade Transportadoras Veículos …" at bounding box center [674, 319] width 1349 height 638
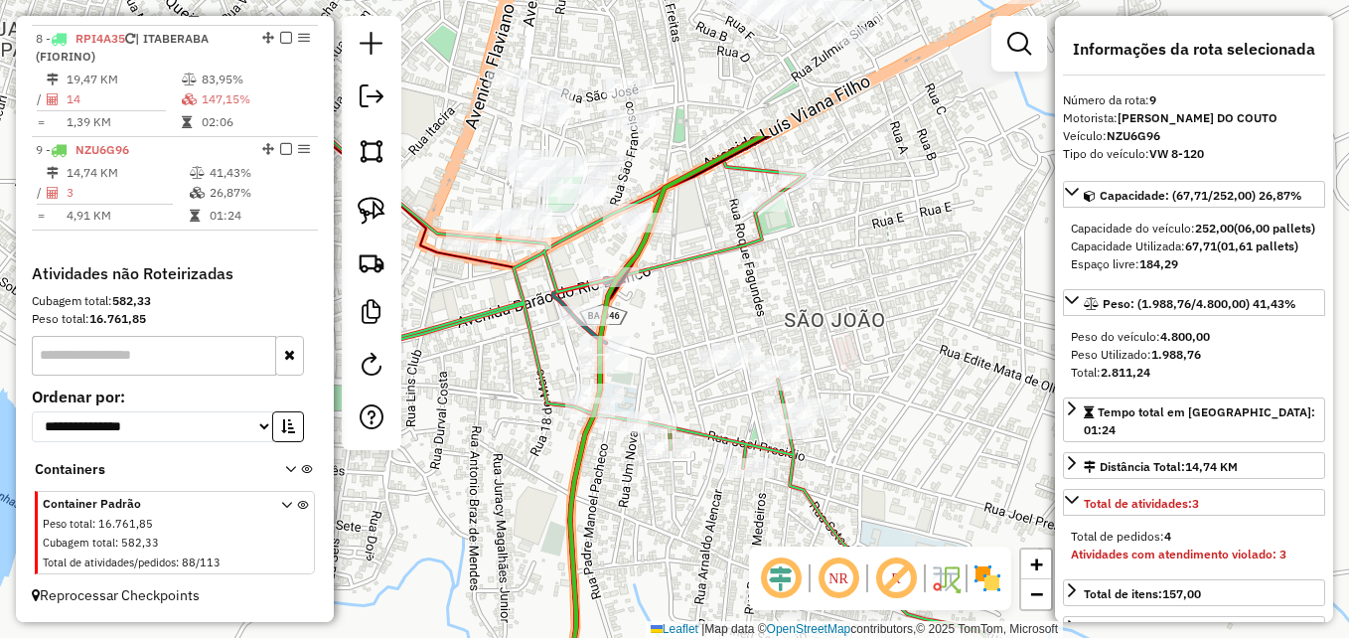
drag, startPoint x: 729, startPoint y: 351, endPoint x: 814, endPoint y: 533, distance: 201.3
click at [803, 554] on hb-router-mapa "Informações da Sessão 978393 - 13/08/2025 Criação: 12/08/2025 17:24 Depósito: D…" at bounding box center [674, 319] width 1349 height 638
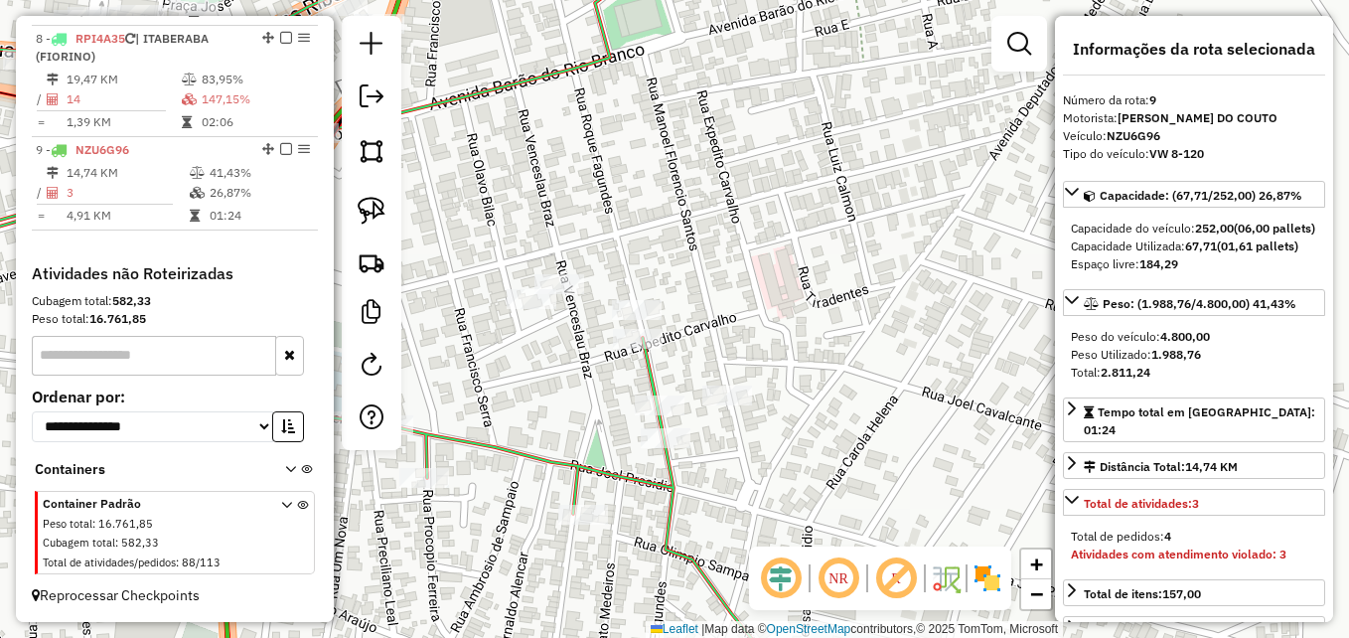
drag, startPoint x: 818, startPoint y: 290, endPoint x: 818, endPoint y: 387, distance: 97.3
click at [818, 387] on div "Janela de atendimento Grade de atendimento Capacidade Transportadoras Veículos …" at bounding box center [674, 319] width 1349 height 638
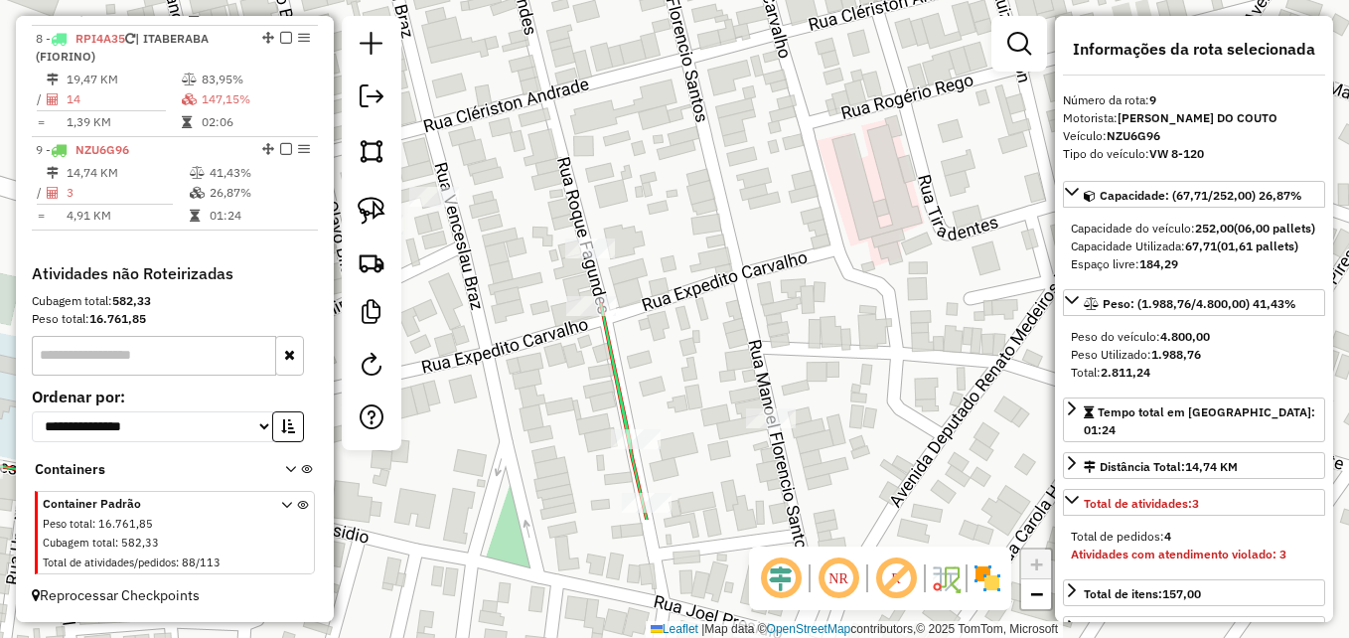
drag, startPoint x: 764, startPoint y: 443, endPoint x: 882, endPoint y: 255, distance: 221.9
click at [882, 255] on div "Janela de atendimento Grade de atendimento Capacidade Transportadoras Veículos …" at bounding box center [674, 319] width 1349 height 638
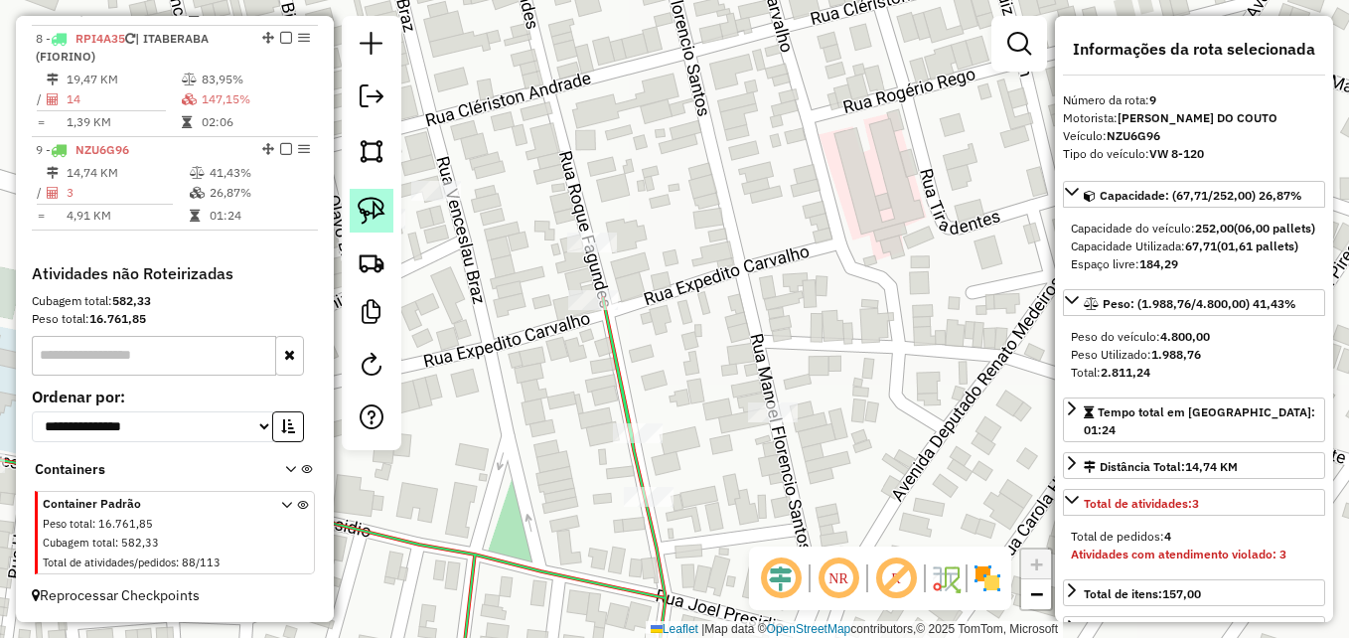
click at [369, 211] on img at bounding box center [372, 211] width 28 height 28
drag, startPoint x: 806, startPoint y: 464, endPoint x: 808, endPoint y: 364, distance: 100.3
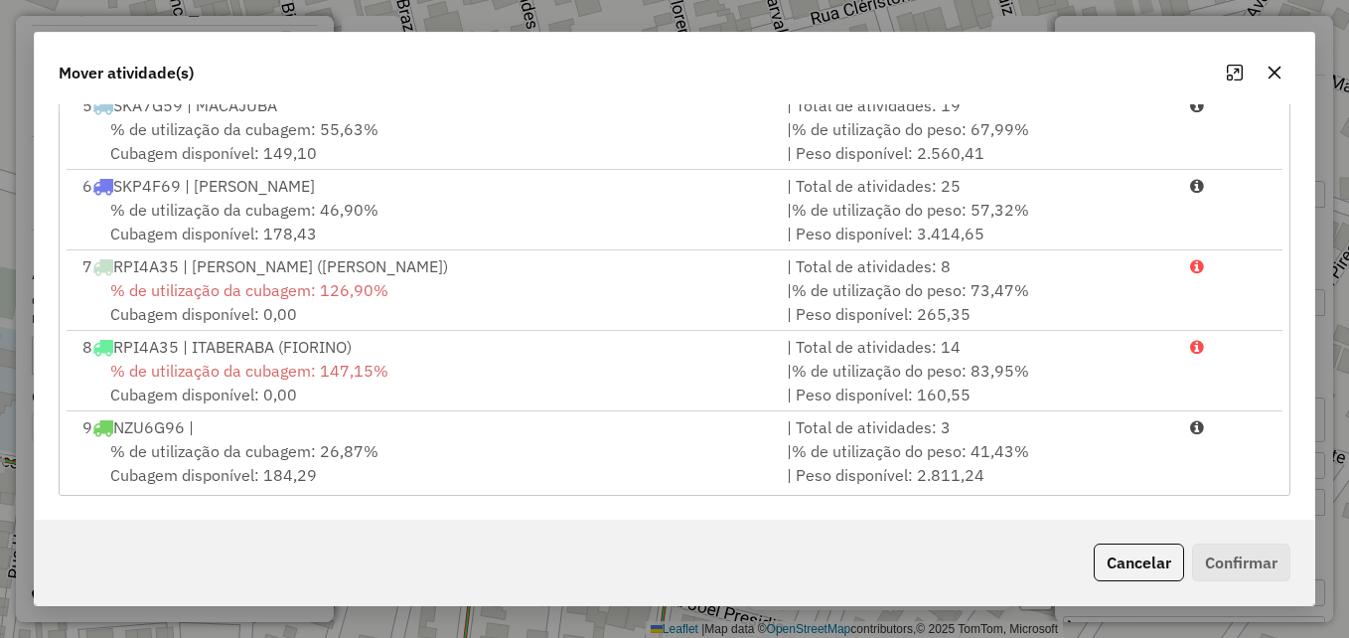
scroll to position [327, 0]
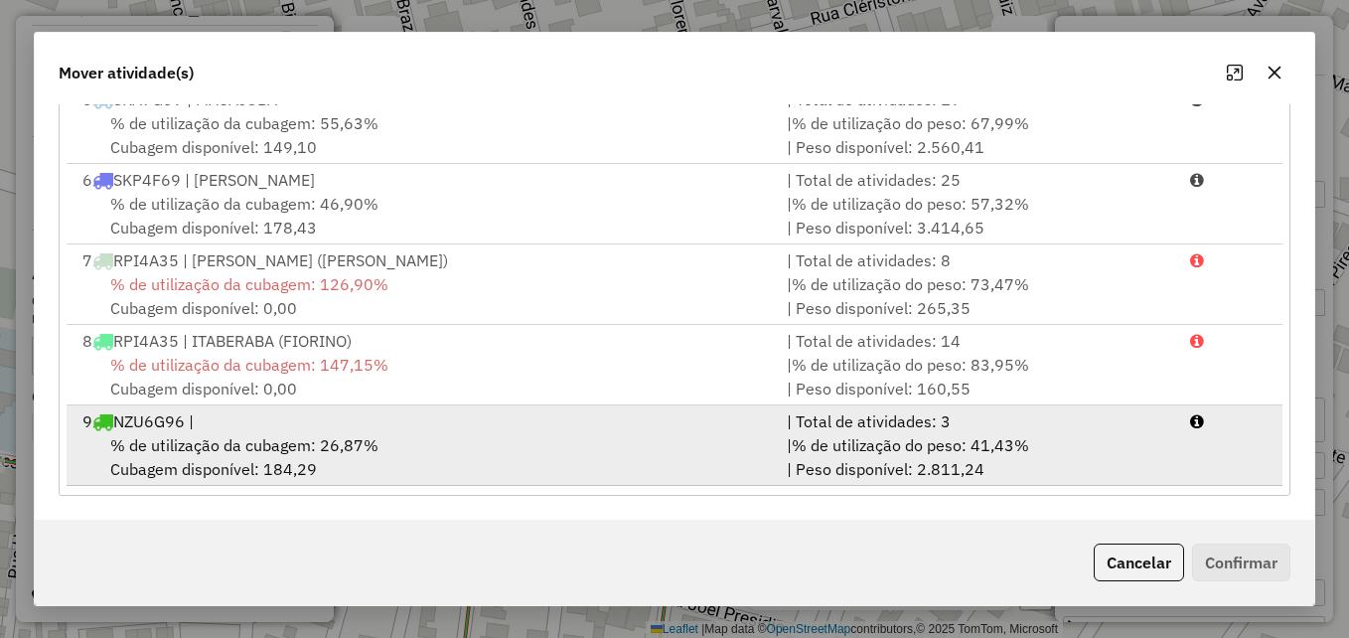
click at [420, 430] on div "9 NZU6G96 |" at bounding box center [423, 421] width 704 height 24
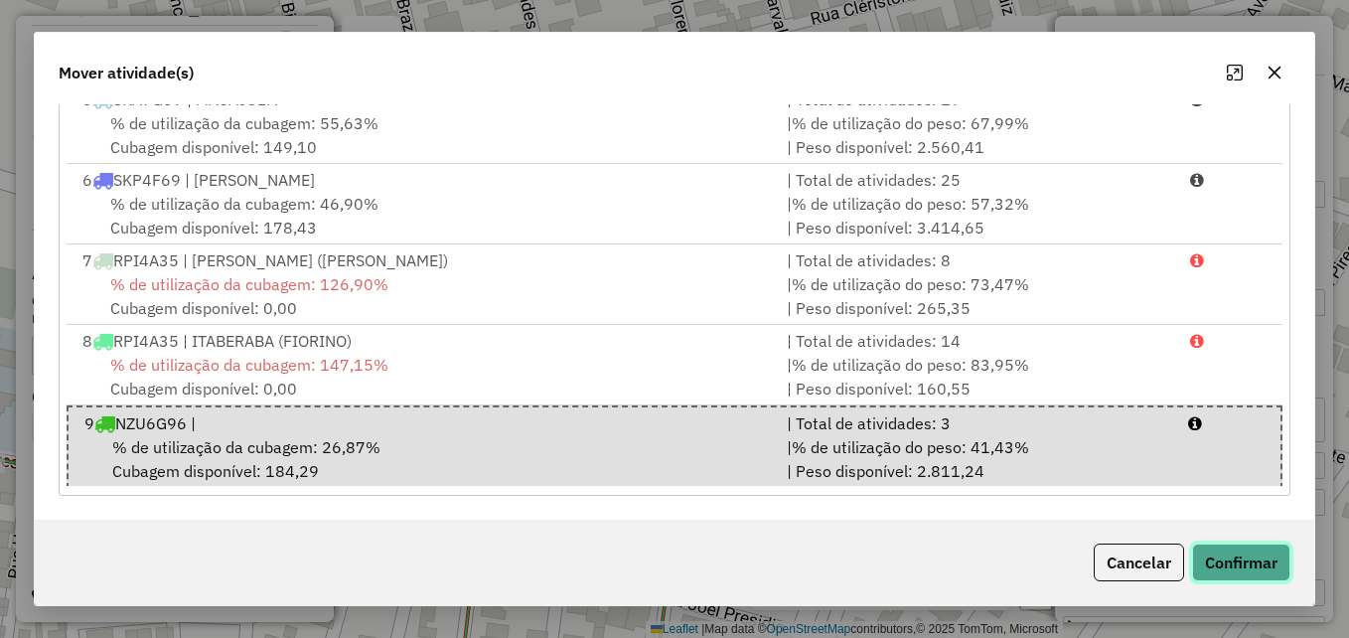
click at [1218, 557] on button "Confirmar" at bounding box center [1241, 562] width 98 height 38
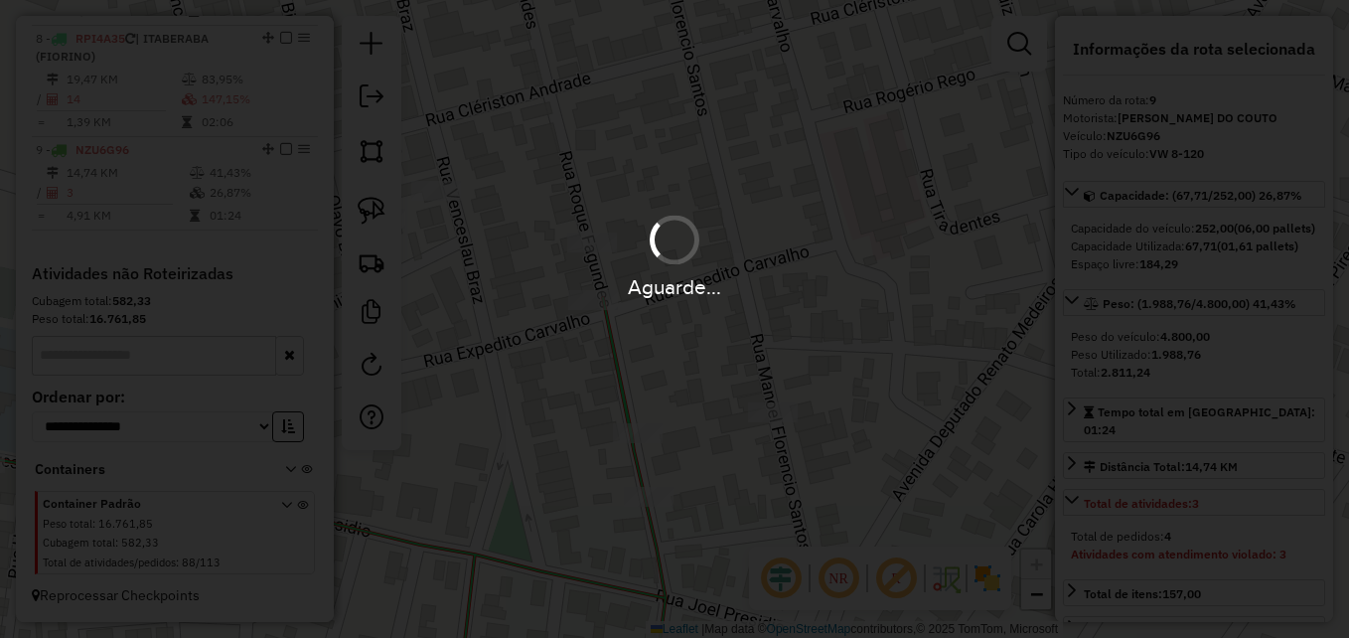
scroll to position [0, 0]
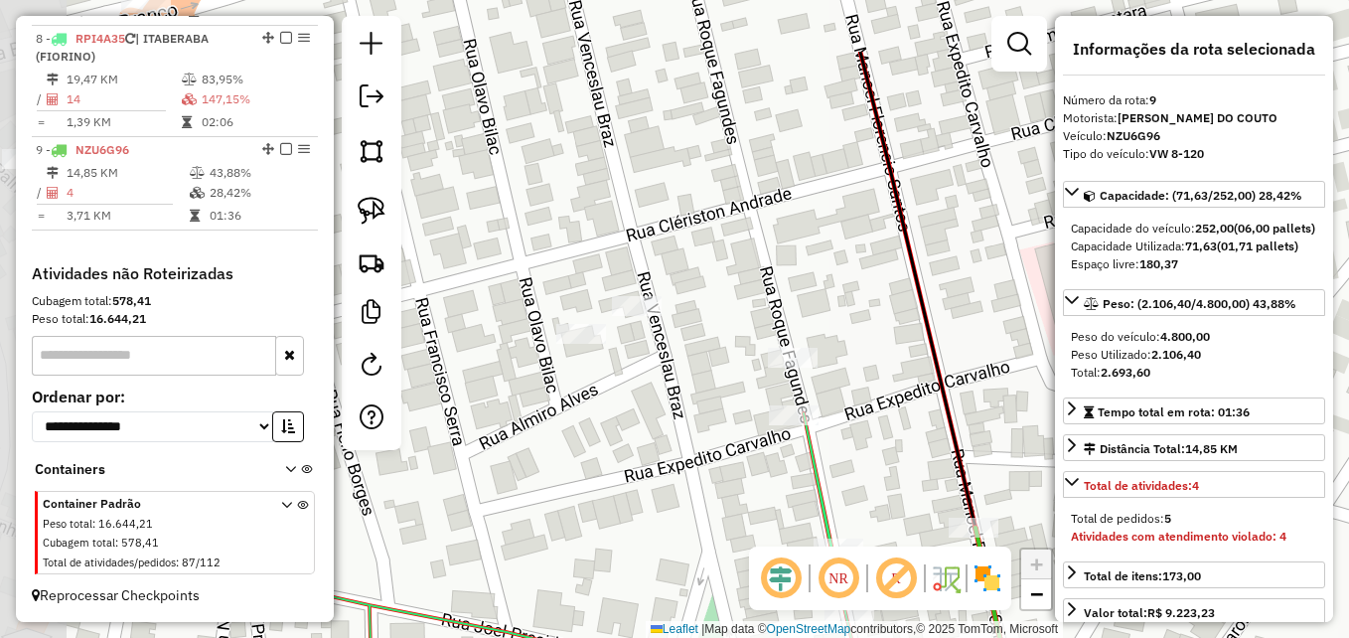
drag, startPoint x: 723, startPoint y: 355, endPoint x: 924, endPoint y: 470, distance: 231.4
click at [924, 470] on div "Janela de atendimento Grade de atendimento Capacidade Transportadoras Veículos …" at bounding box center [674, 319] width 1349 height 638
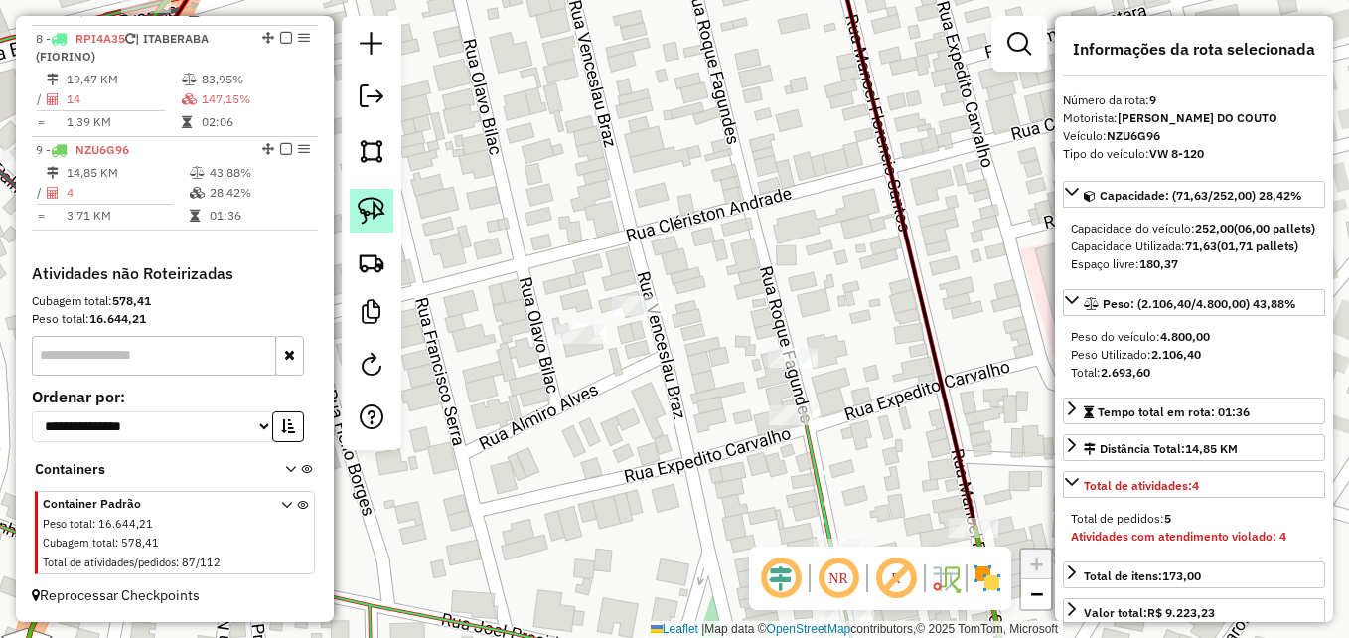
click at [363, 211] on img at bounding box center [372, 211] width 28 height 28
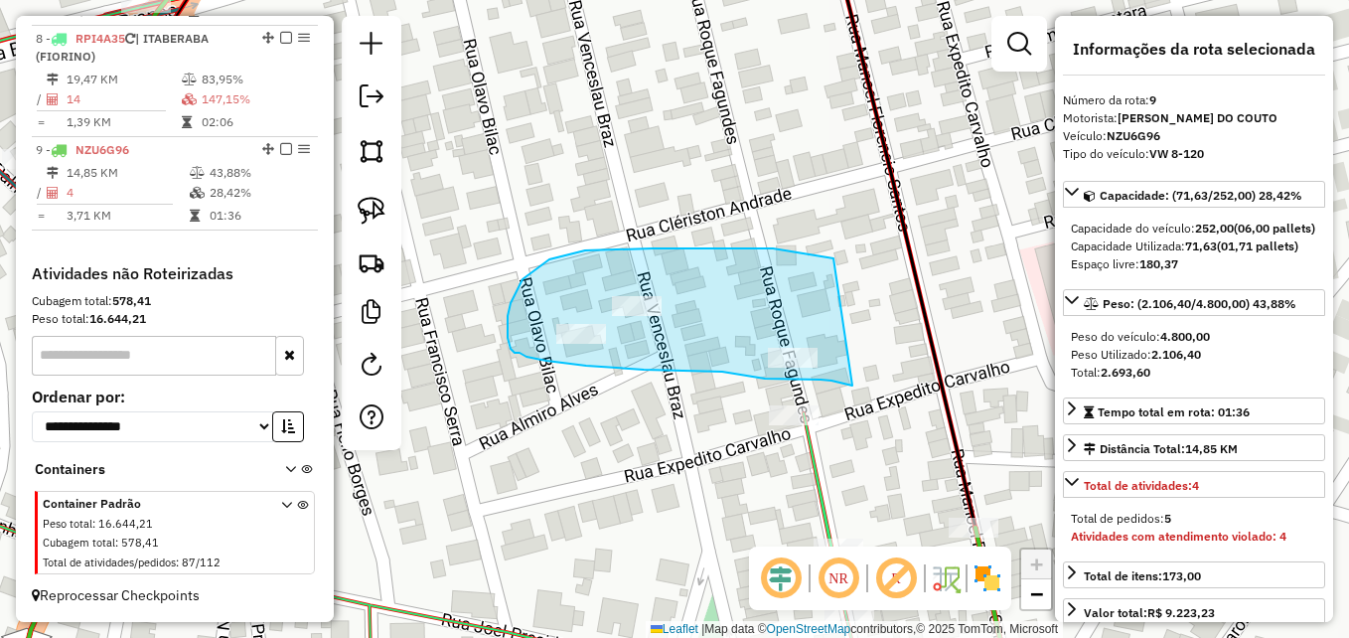
drag, startPoint x: 810, startPoint y: 379, endPoint x: 833, endPoint y: 258, distance: 123.5
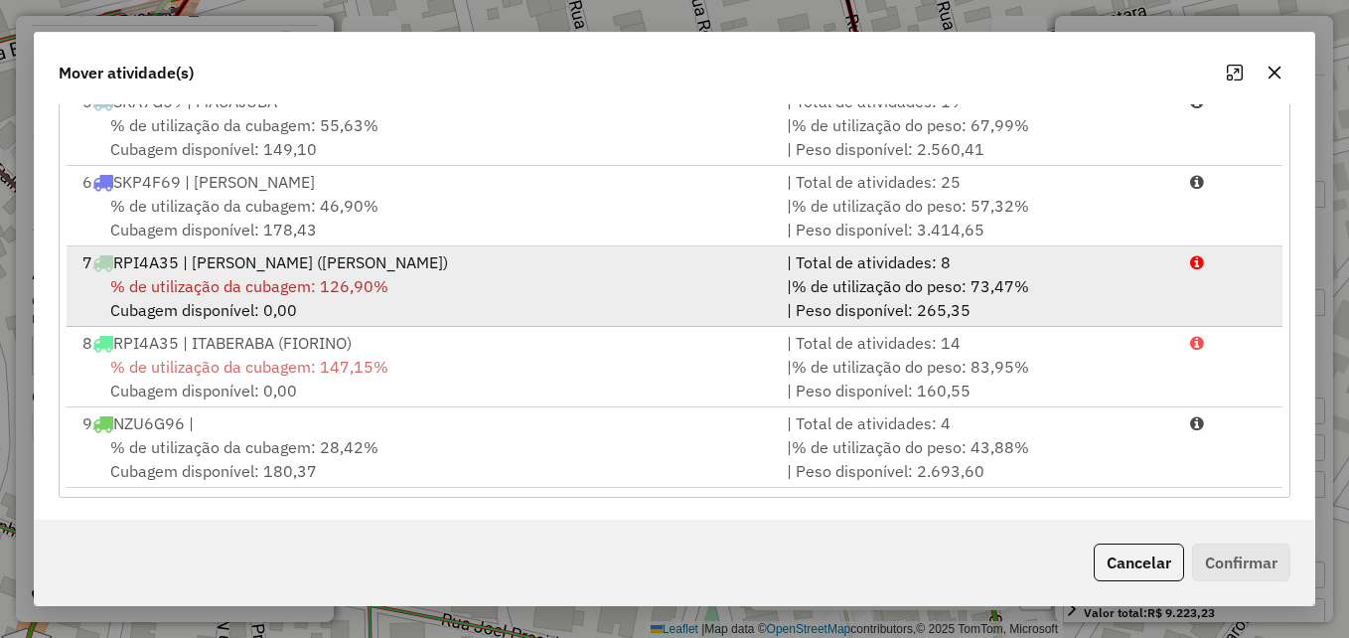
scroll to position [364, 0]
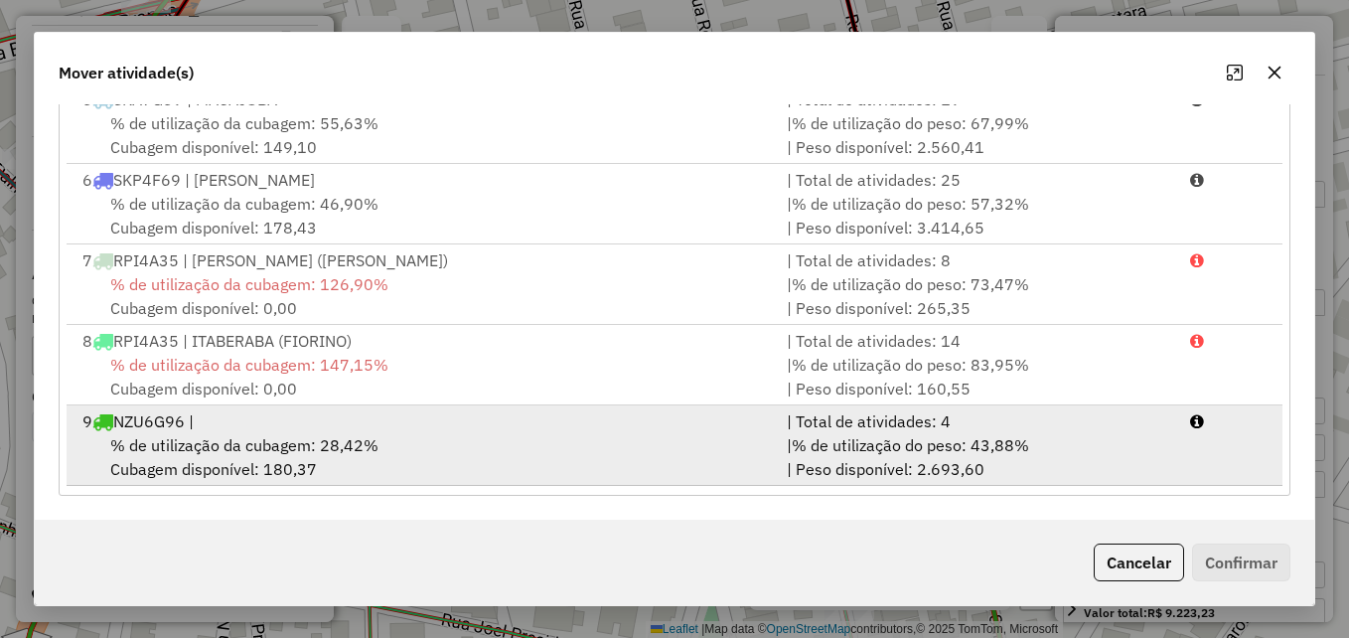
click at [453, 449] on div "% de utilização da cubagem: 28,42% Cubagem disponível: 180,37" at bounding box center [423, 457] width 704 height 48
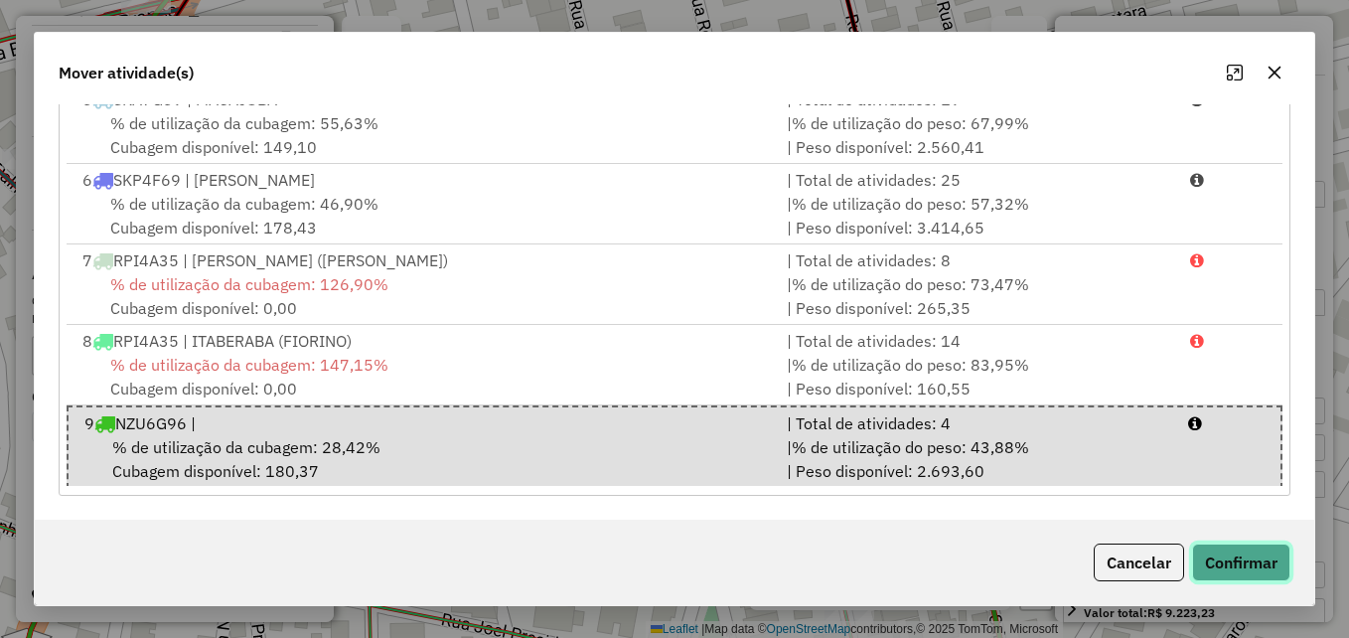
click at [1213, 562] on button "Confirmar" at bounding box center [1241, 562] width 98 height 38
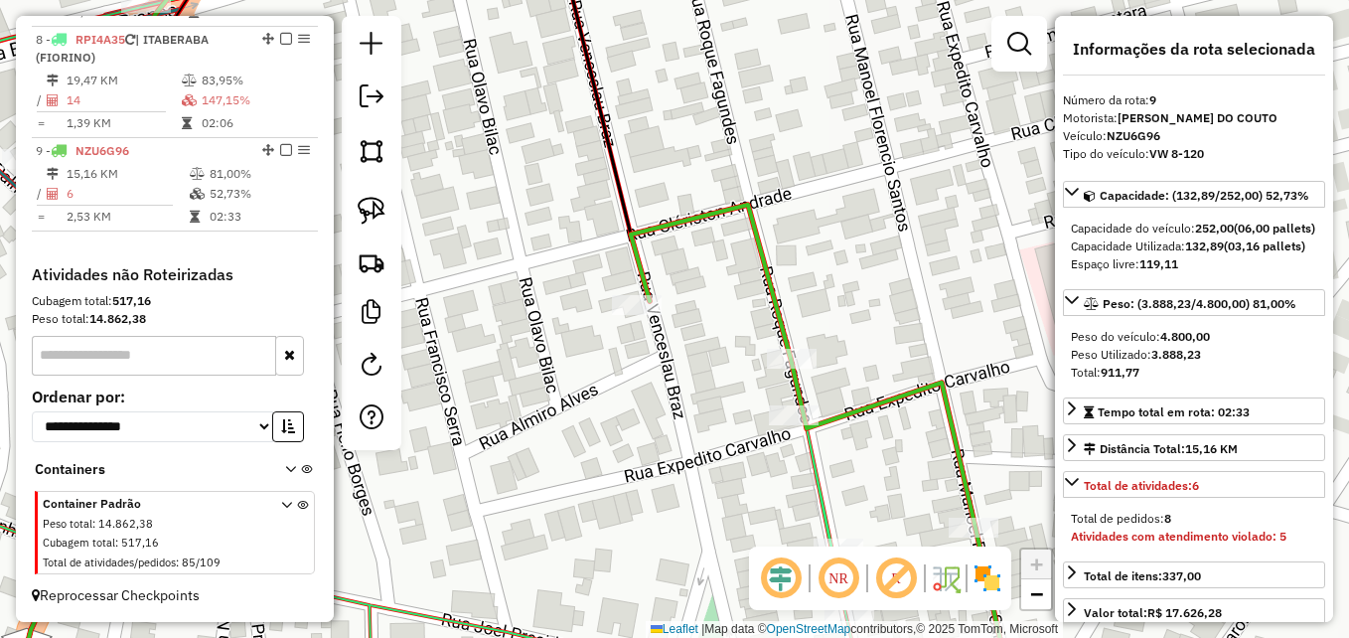
scroll to position [0, 0]
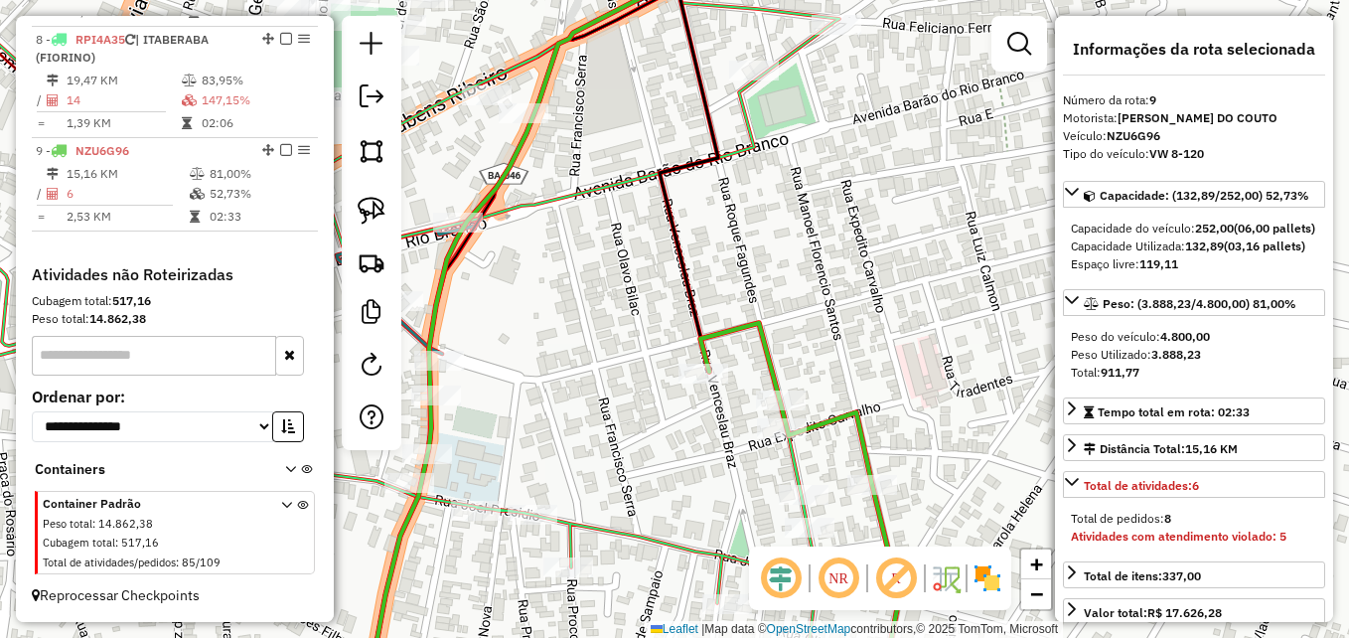
click at [735, 334] on icon at bounding box center [799, 512] width 199 height 378
click at [735, 329] on icon at bounding box center [799, 512] width 199 height 378
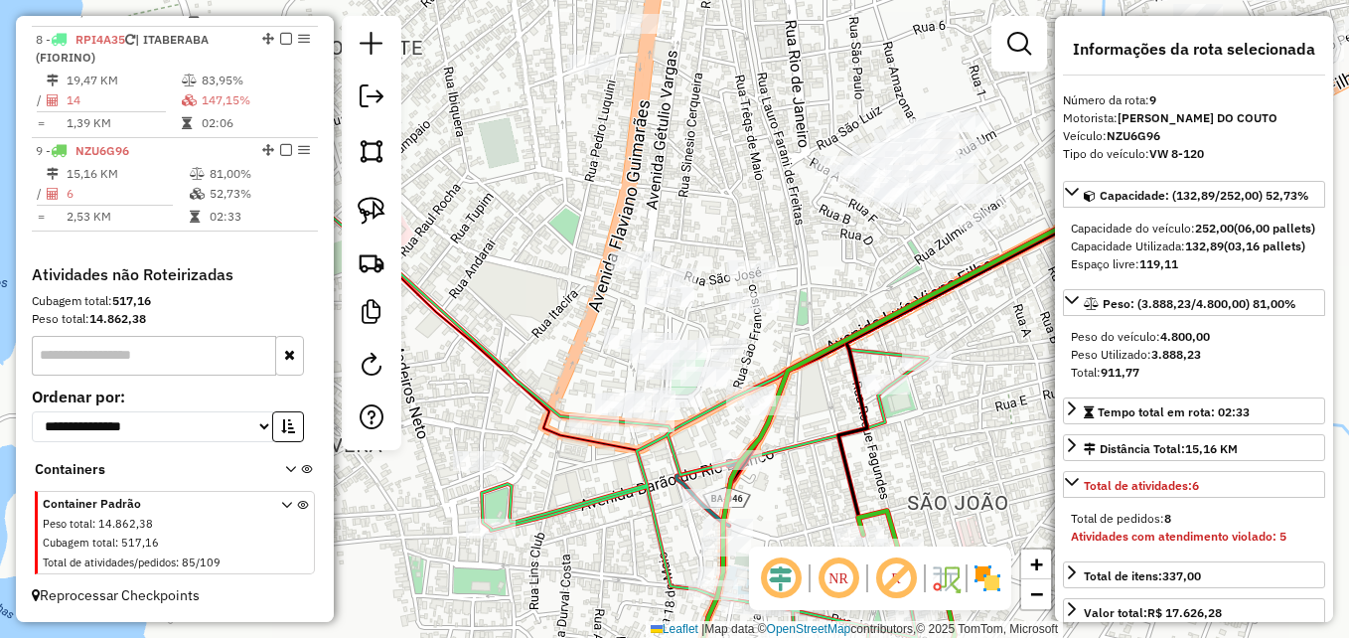
drag, startPoint x: 620, startPoint y: 331, endPoint x: 804, endPoint y: 499, distance: 248.9
click at [804, 499] on div "Janela de atendimento Grade de atendimento Capacidade Transportadoras Veículos …" at bounding box center [674, 319] width 1349 height 638
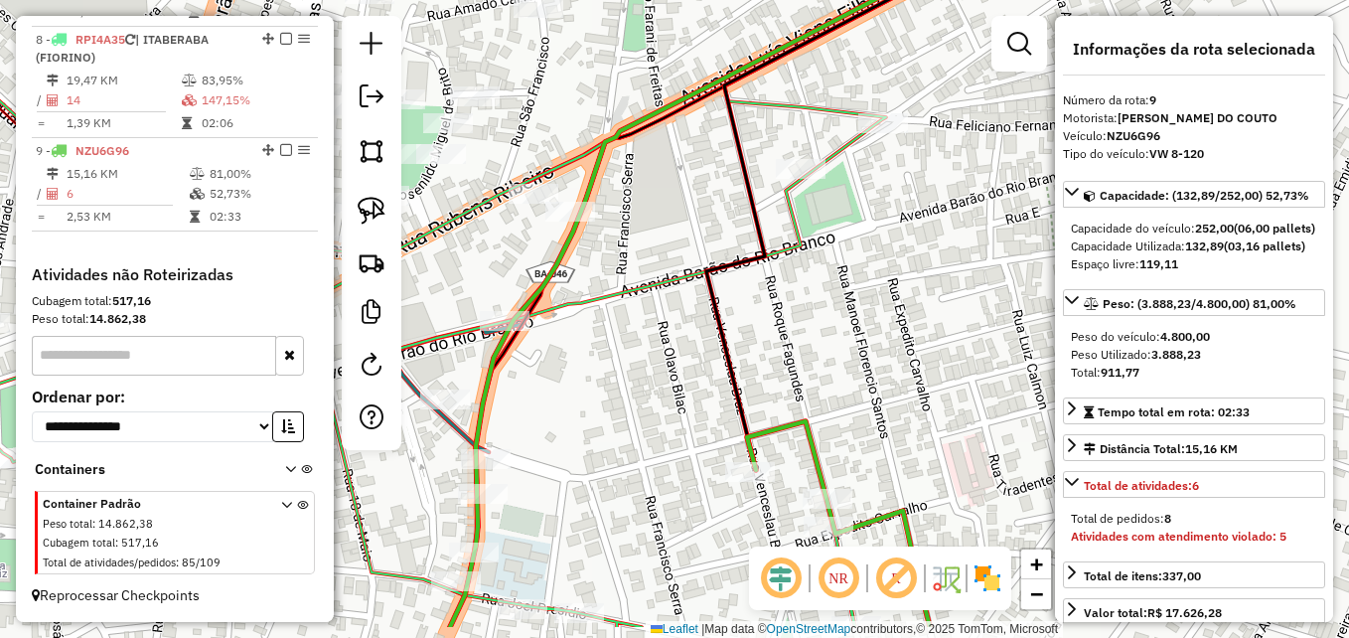
drag, startPoint x: 900, startPoint y: 400, endPoint x: 850, endPoint y: 338, distance: 79.9
click at [850, 338] on div "Janela de atendimento Grade de atendimento Capacidade Transportadoras Veículos …" at bounding box center [674, 319] width 1349 height 638
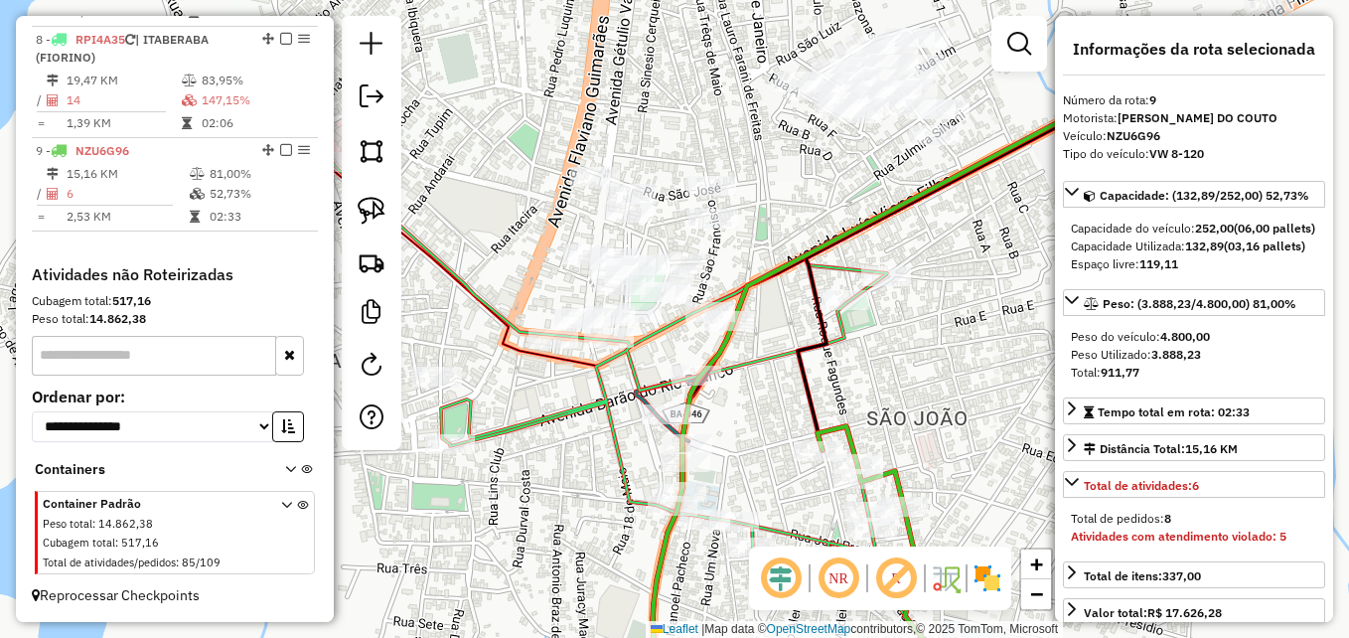
drag, startPoint x: 697, startPoint y: 333, endPoint x: 780, endPoint y: 415, distance: 116.6
click at [780, 415] on div "Janela de atendimento Grade de atendimento Capacidade Transportadoras Veículos …" at bounding box center [674, 319] width 1349 height 638
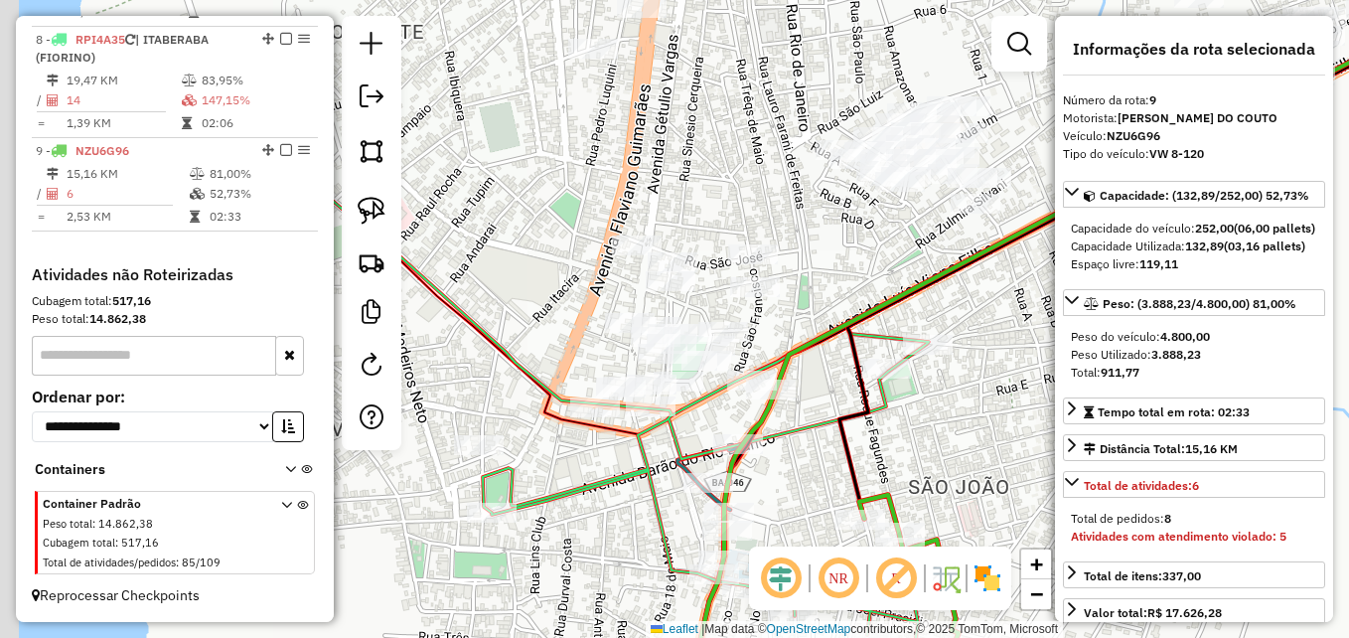
drag, startPoint x: 739, startPoint y: 375, endPoint x: 790, endPoint y: 474, distance: 110.6
click at [790, 474] on div "Janela de atendimento Grade de atendimento Capacidade Transportadoras Veículos …" at bounding box center [674, 319] width 1349 height 638
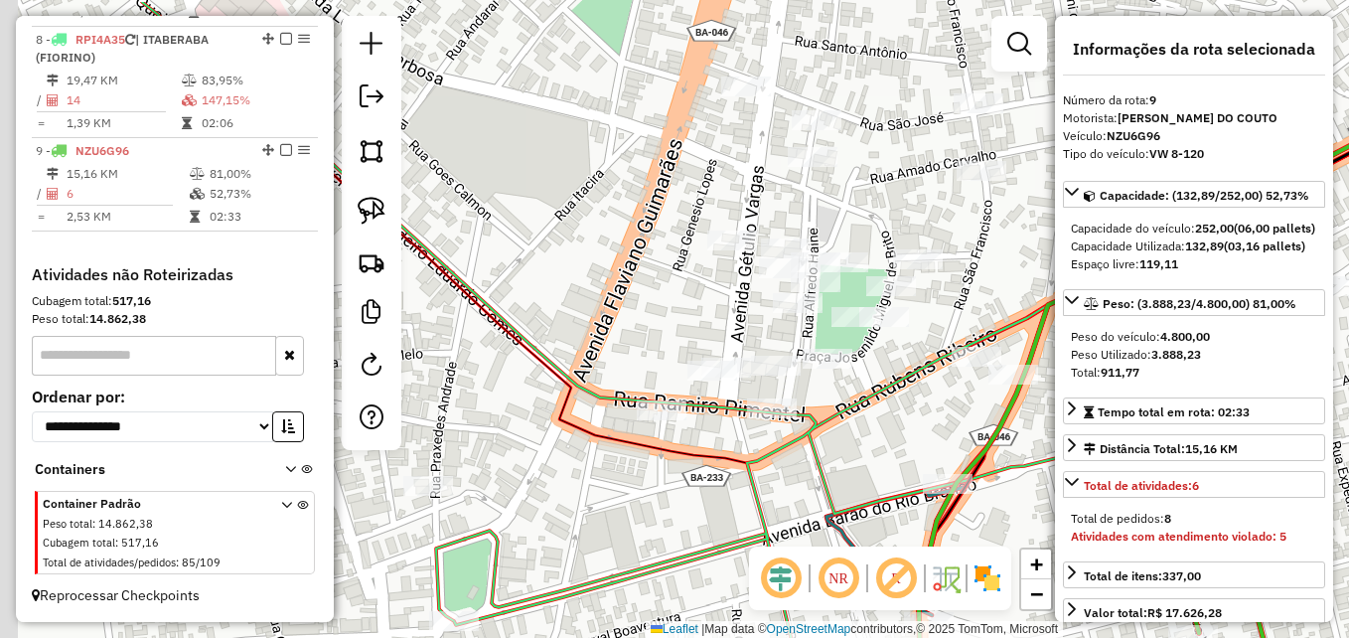
drag, startPoint x: 606, startPoint y: 374, endPoint x: 862, endPoint y: 440, distance: 264.5
click at [862, 440] on div "Janela de atendimento Grade de atendimento Capacidade Transportadoras Veículos …" at bounding box center [674, 319] width 1349 height 638
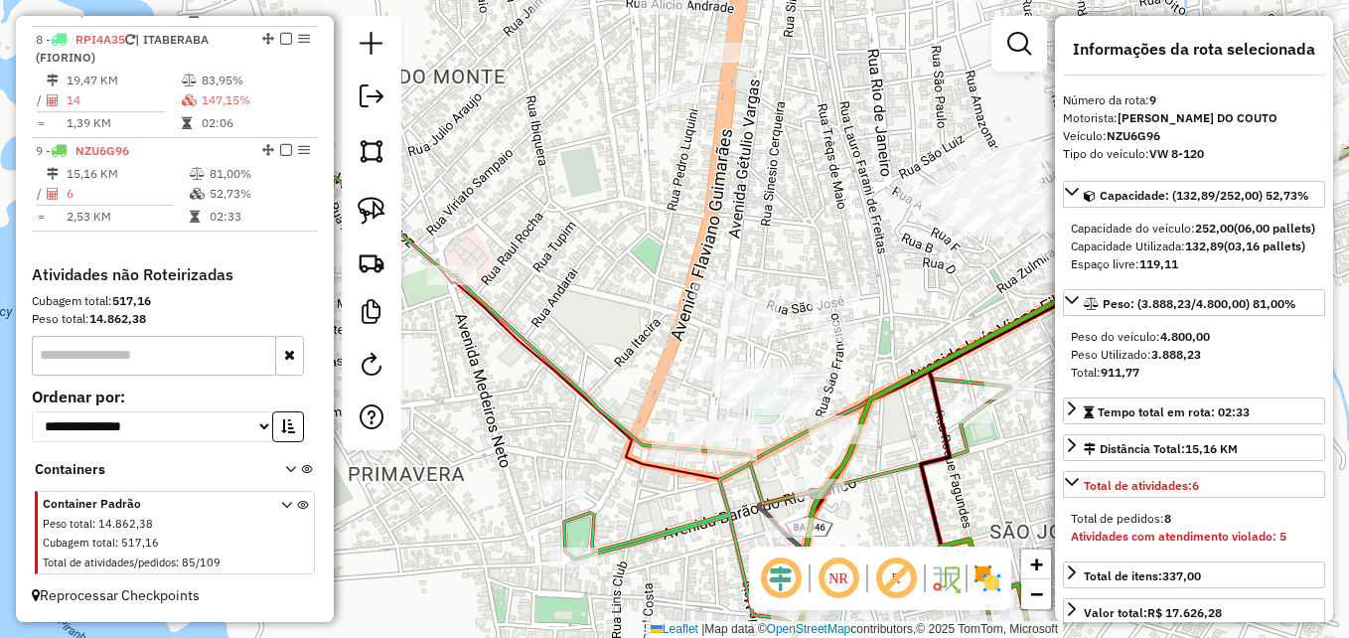
drag, startPoint x: 783, startPoint y: 484, endPoint x: 725, endPoint y: 493, distance: 58.3
click at [725, 493] on icon at bounding box center [658, 440] width 728 height 559
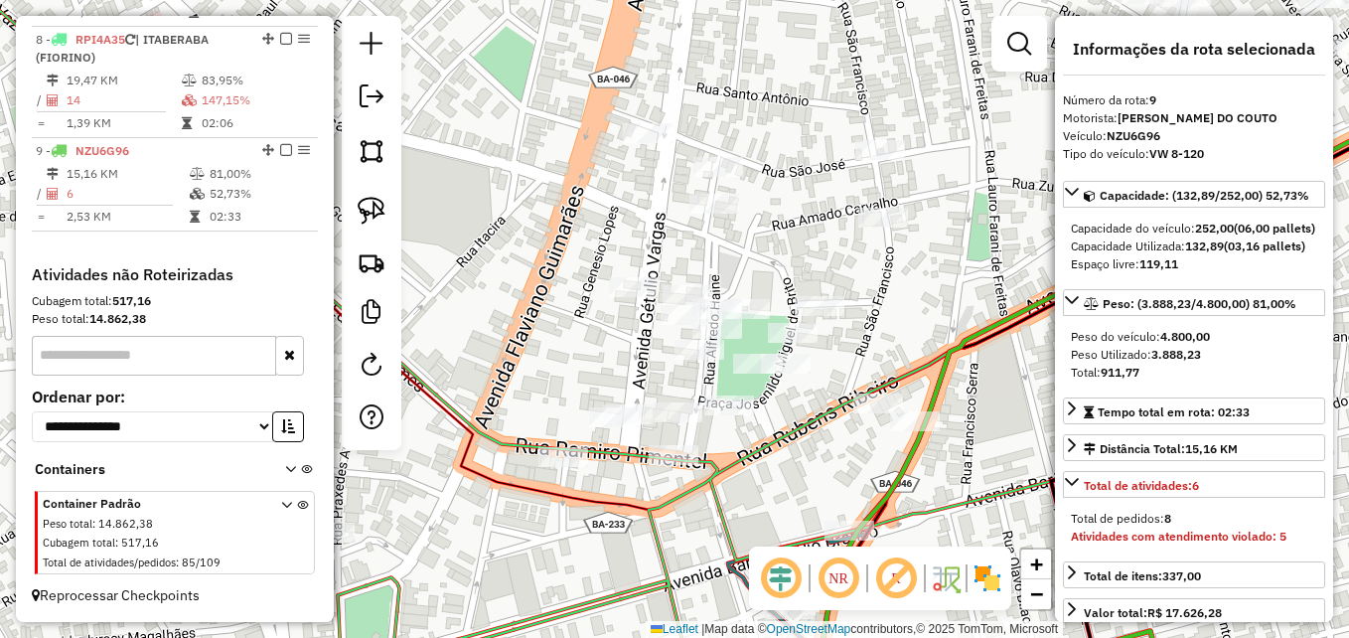
drag, startPoint x: 650, startPoint y: 506, endPoint x: 659, endPoint y: 539, distance: 34.9
click at [659, 539] on icon at bounding box center [591, 352] width 1277 height 765
click at [380, 206] on img at bounding box center [372, 211] width 28 height 28
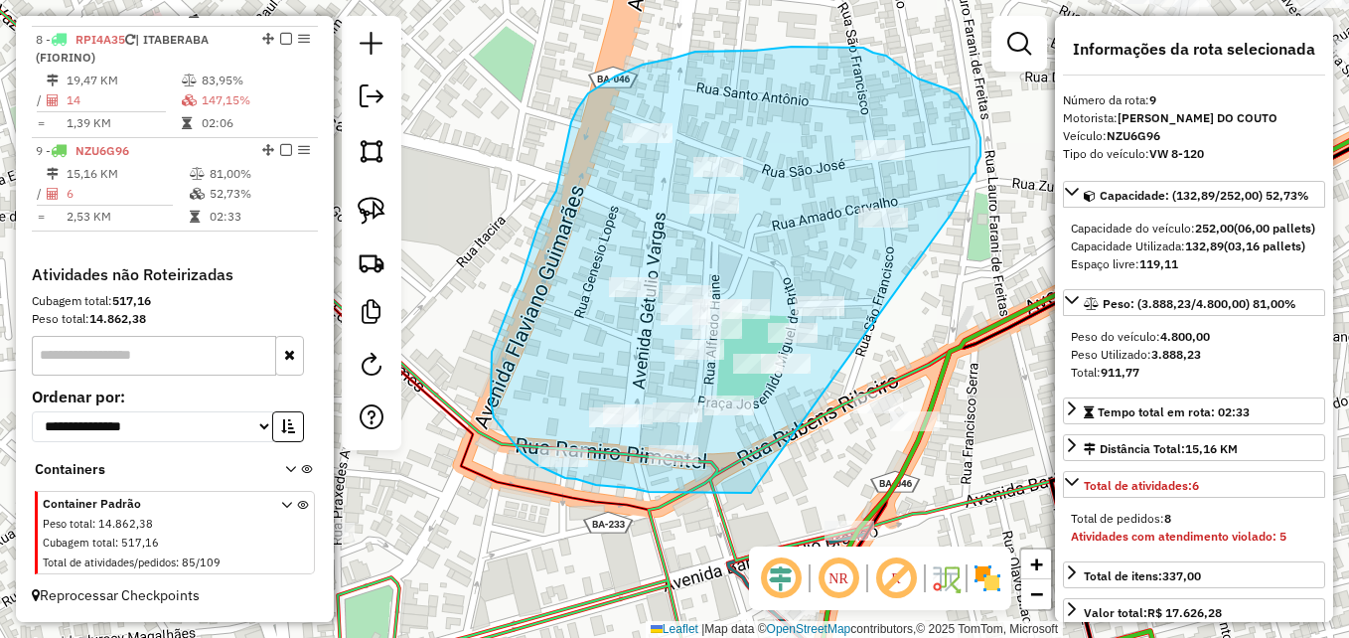
drag, startPoint x: 751, startPoint y: 493, endPoint x: 951, endPoint y: 215, distance: 342.4
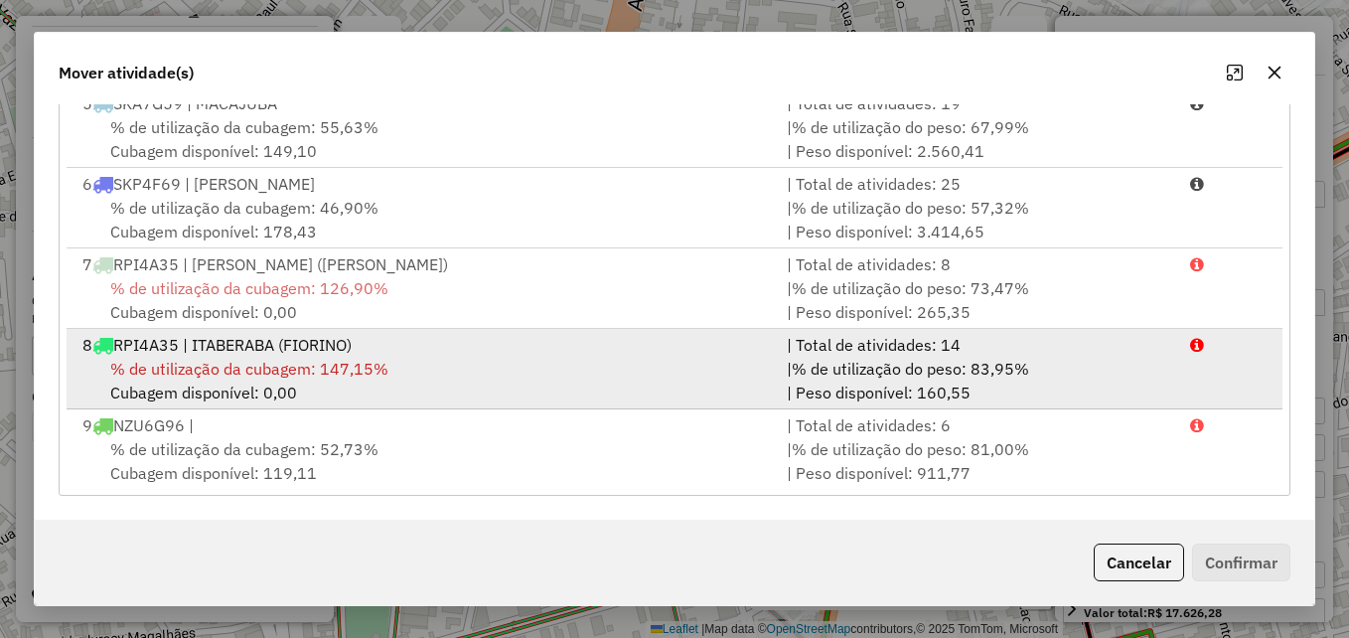
scroll to position [327, 0]
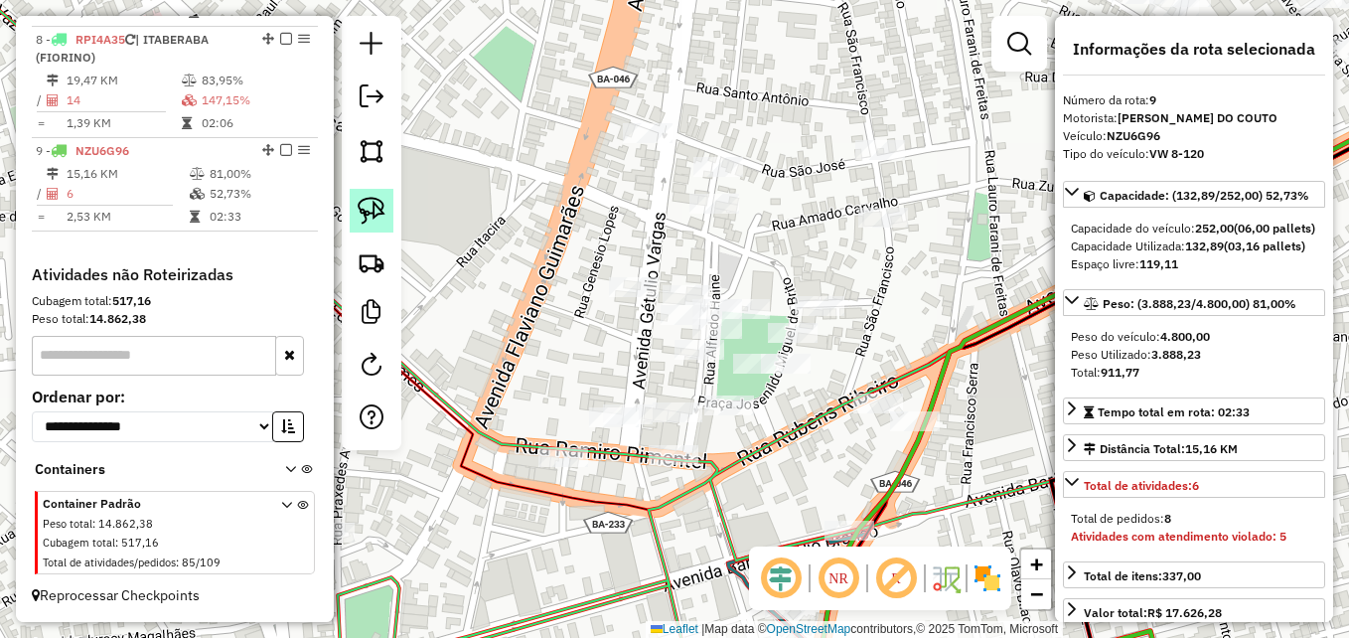
click at [374, 212] on img at bounding box center [372, 211] width 28 height 28
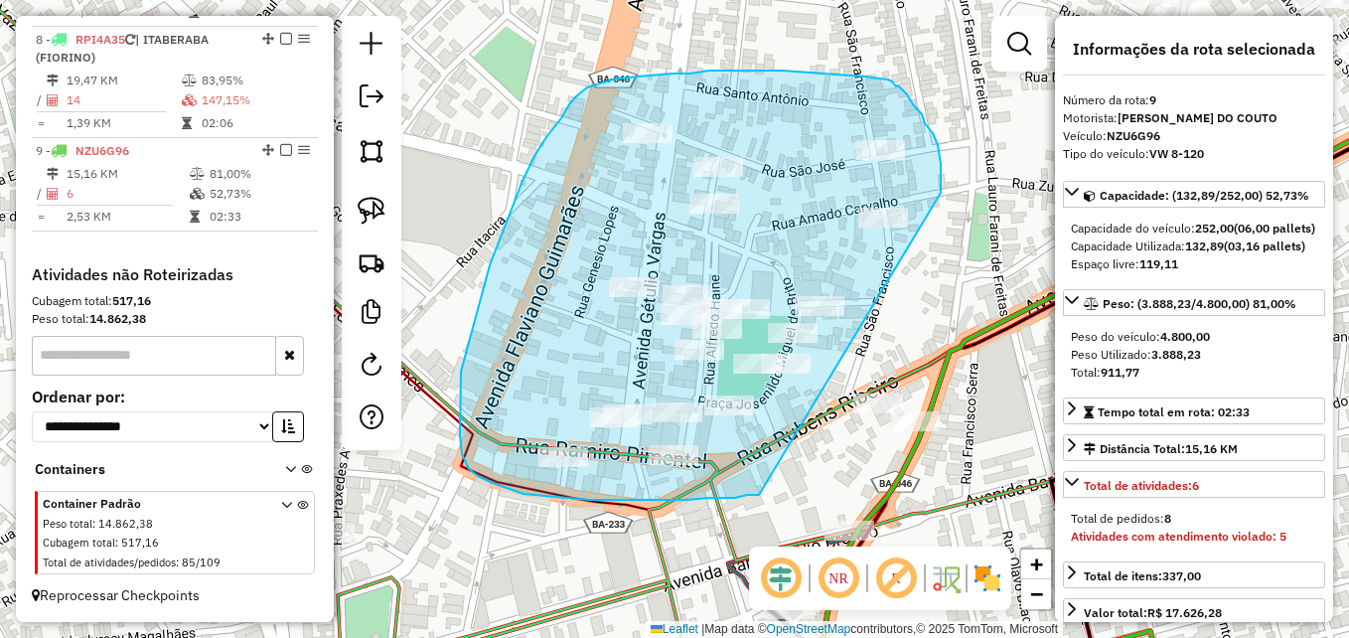
drag, startPoint x: 759, startPoint y: 495, endPoint x: 941, endPoint y: 193, distance: 352.5
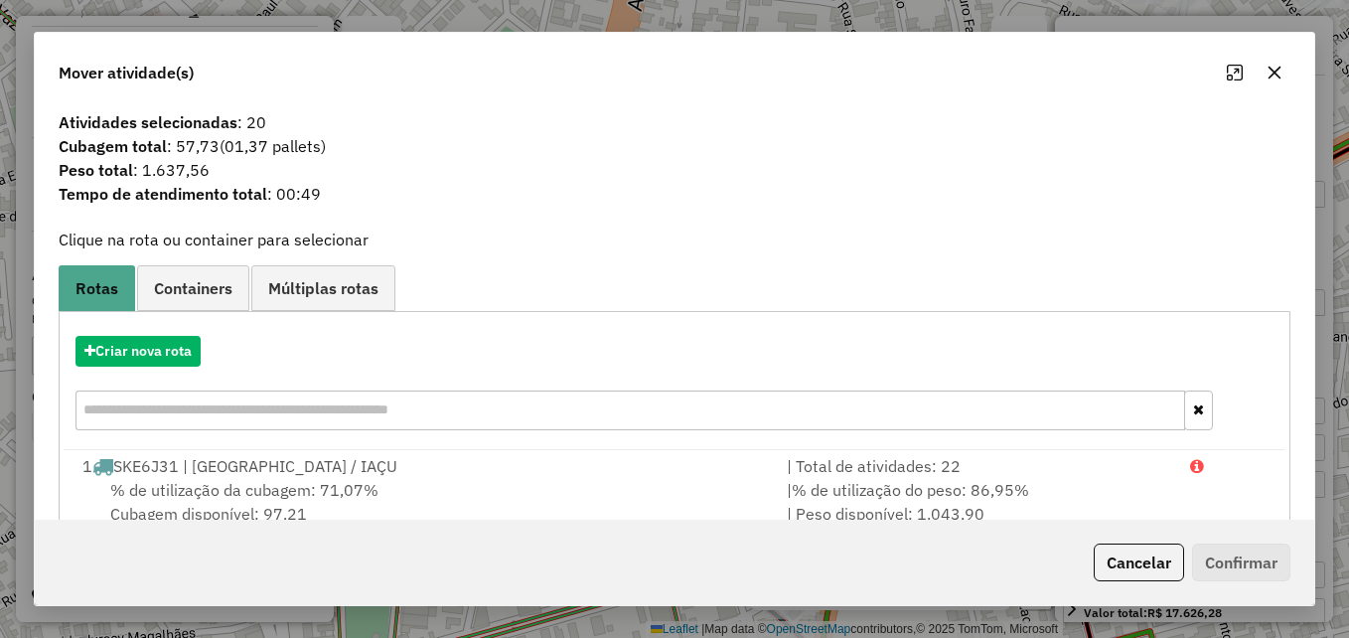
scroll to position [0, 0]
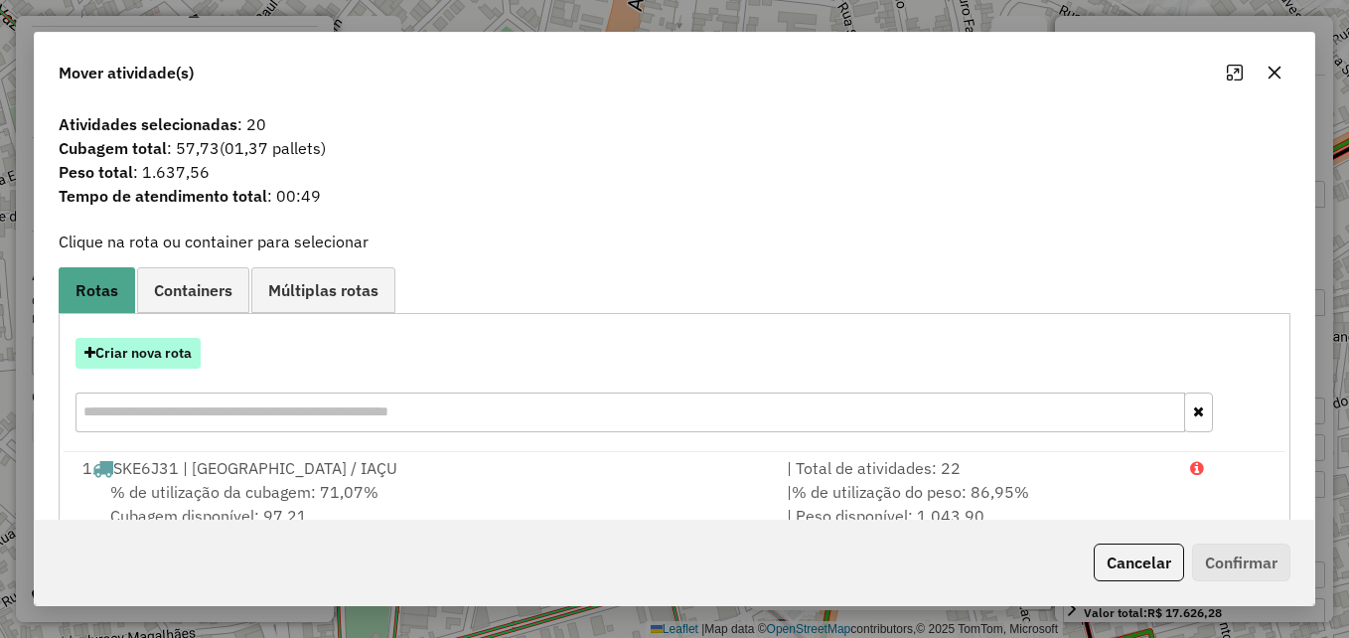
click at [184, 358] on button "Criar nova rota" at bounding box center [137, 353] width 125 height 31
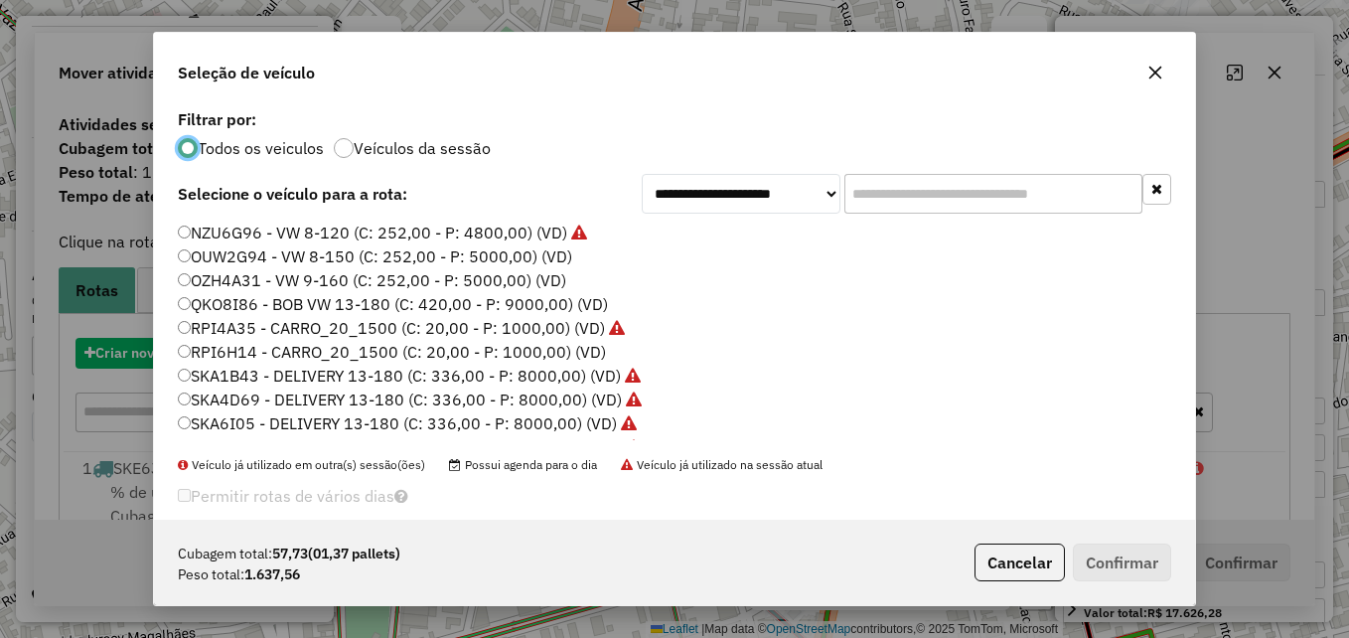
scroll to position [11, 6]
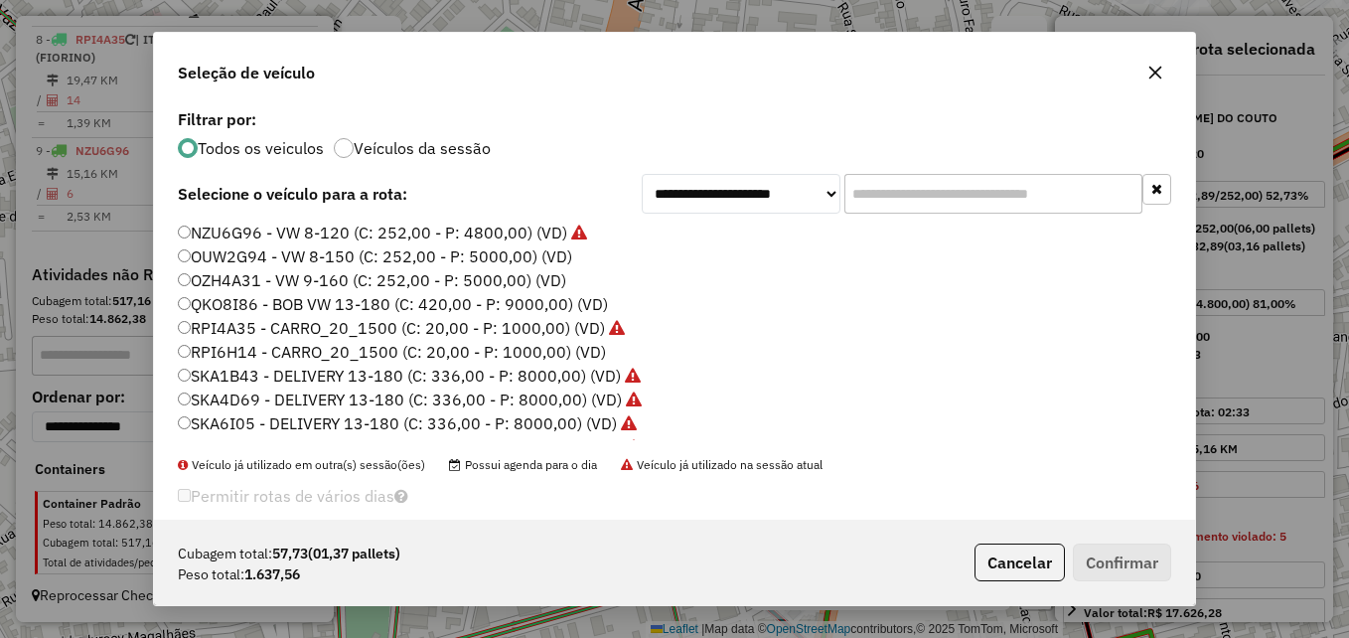
click at [1158, 74] on icon "button" at bounding box center [1155, 73] width 16 height 16
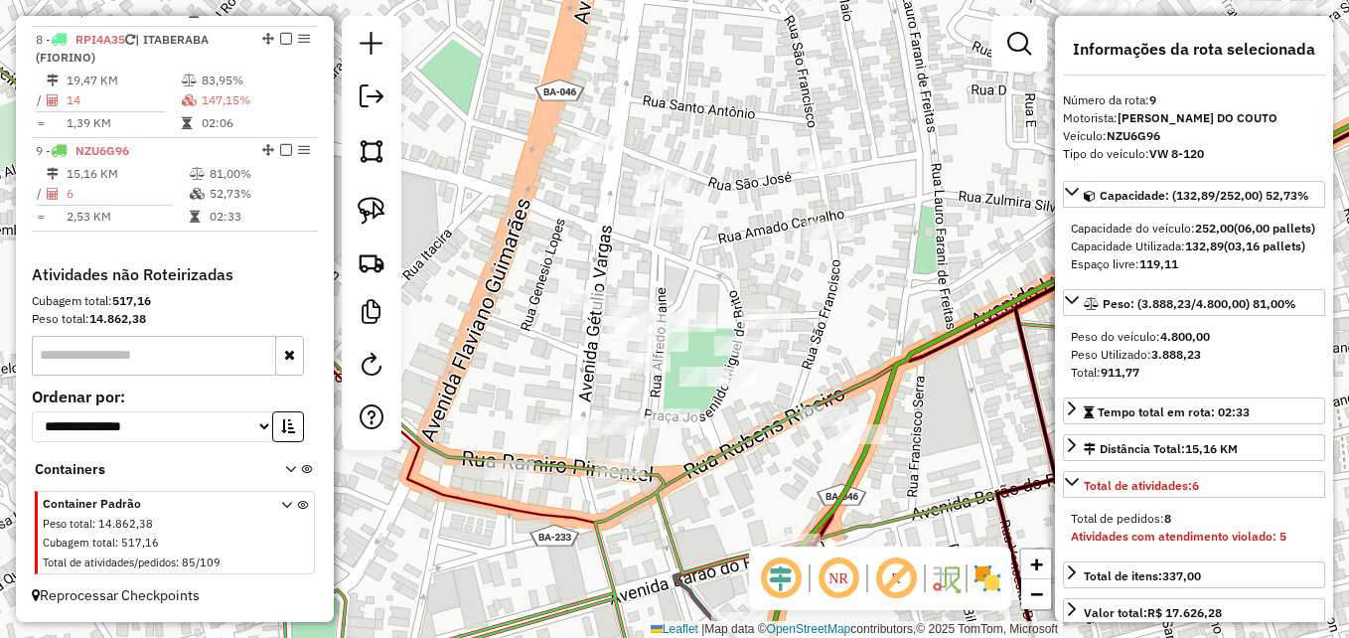
drag, startPoint x: 810, startPoint y: 461, endPoint x: 762, endPoint y: 475, distance: 49.7
click at [762, 475] on div "Janela de atendimento Grade de atendimento Capacidade Transportadoras Veículos …" at bounding box center [674, 319] width 1349 height 638
click at [364, 207] on img at bounding box center [372, 211] width 28 height 28
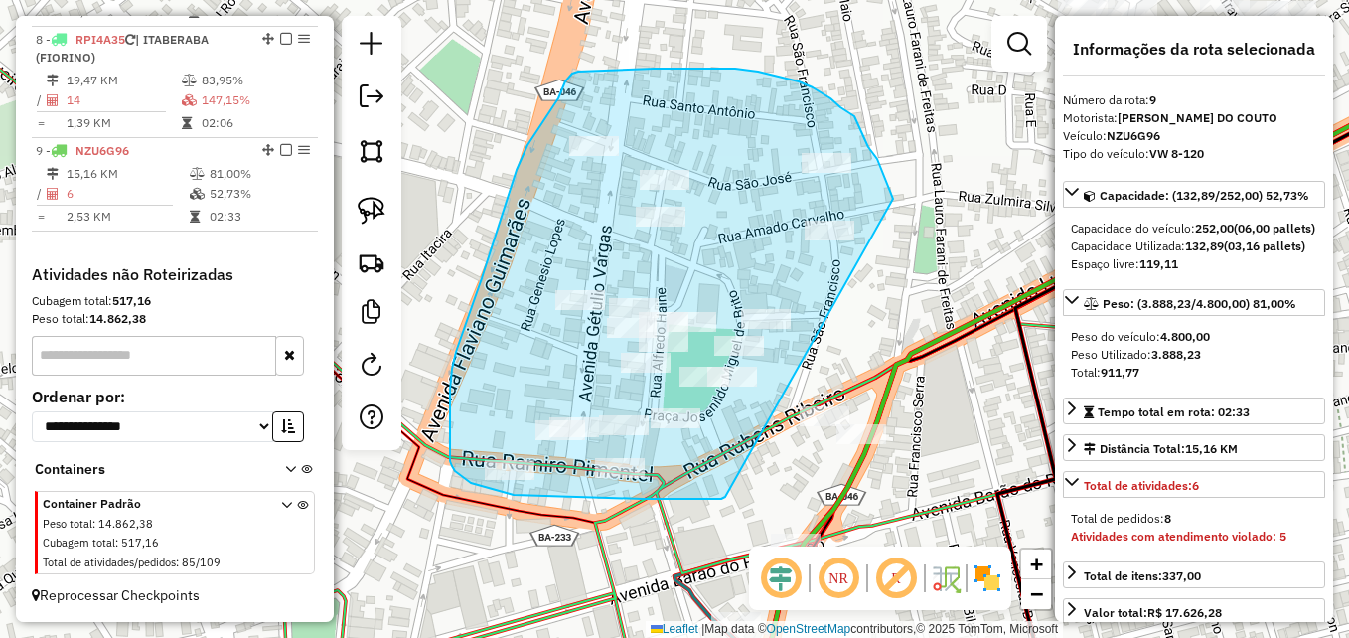
drag, startPoint x: 725, startPoint y: 497, endPoint x: 893, endPoint y: 199, distance: 342.0
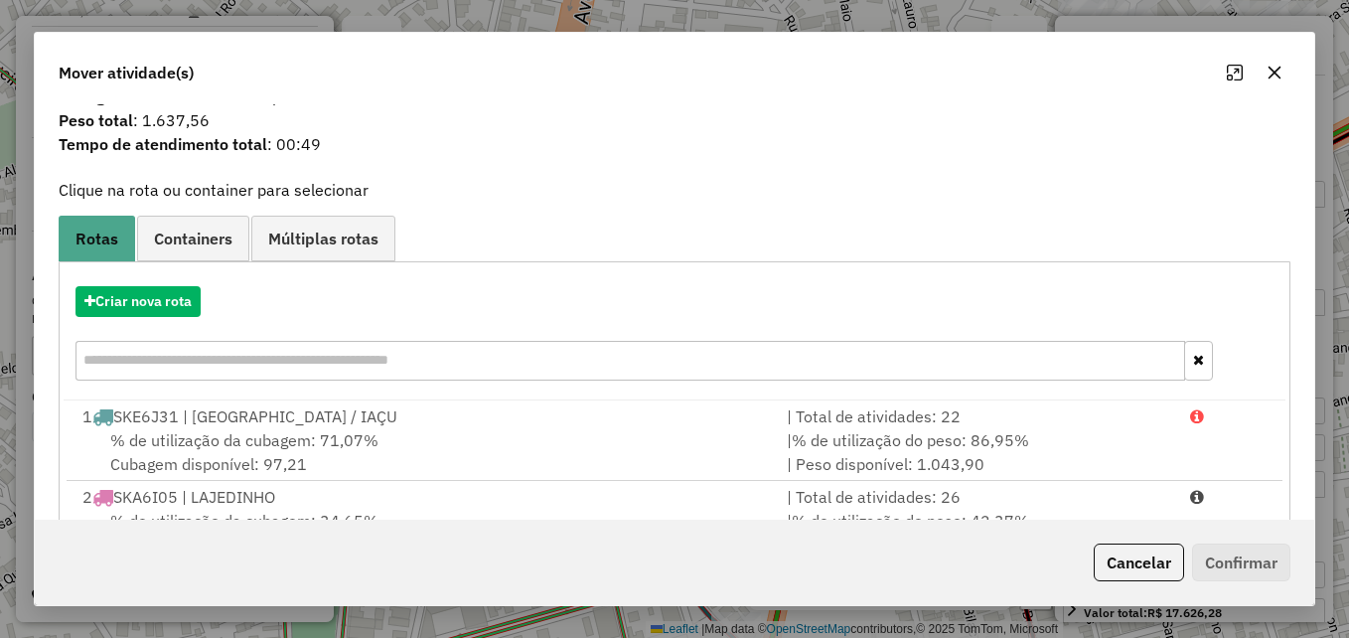
scroll to position [99, 0]
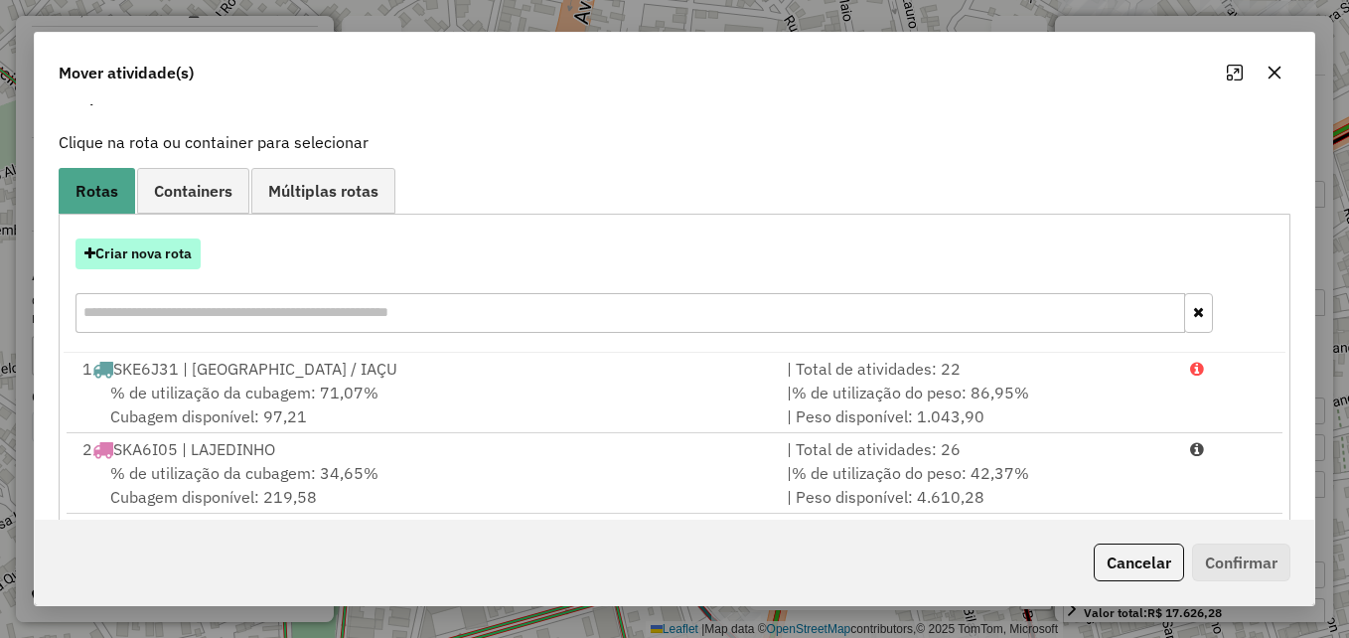
click at [173, 253] on button "Criar nova rota" at bounding box center [137, 253] width 125 height 31
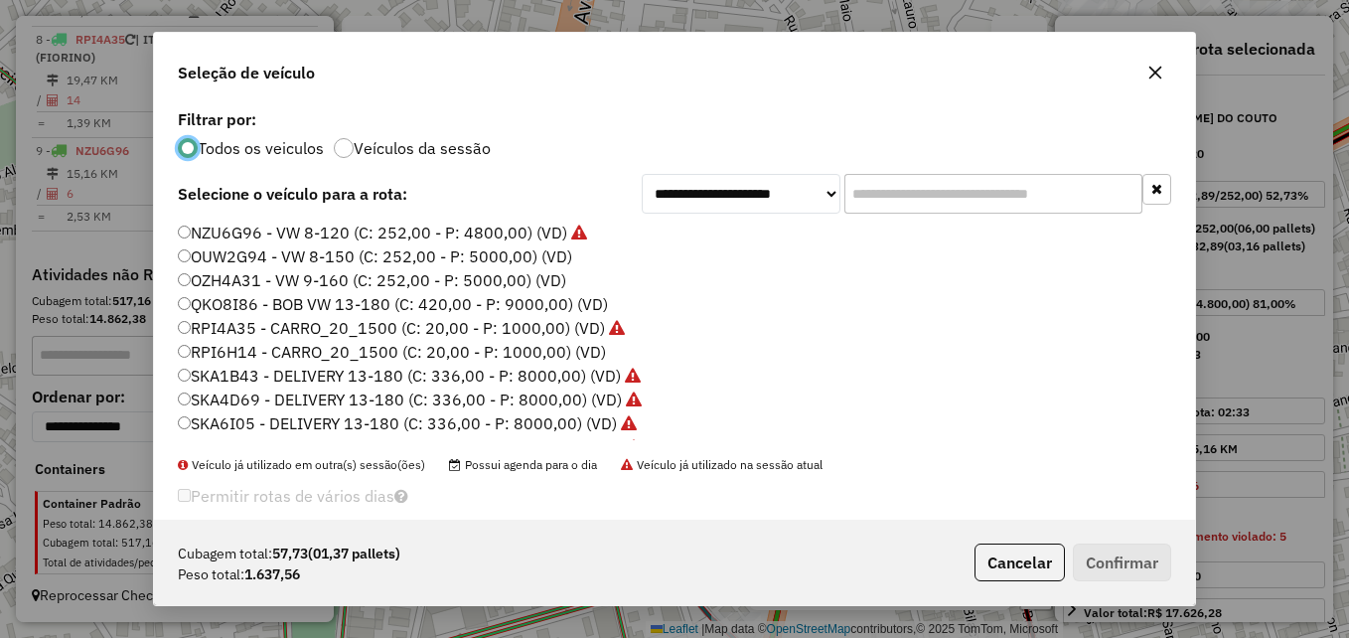
scroll to position [11, 6]
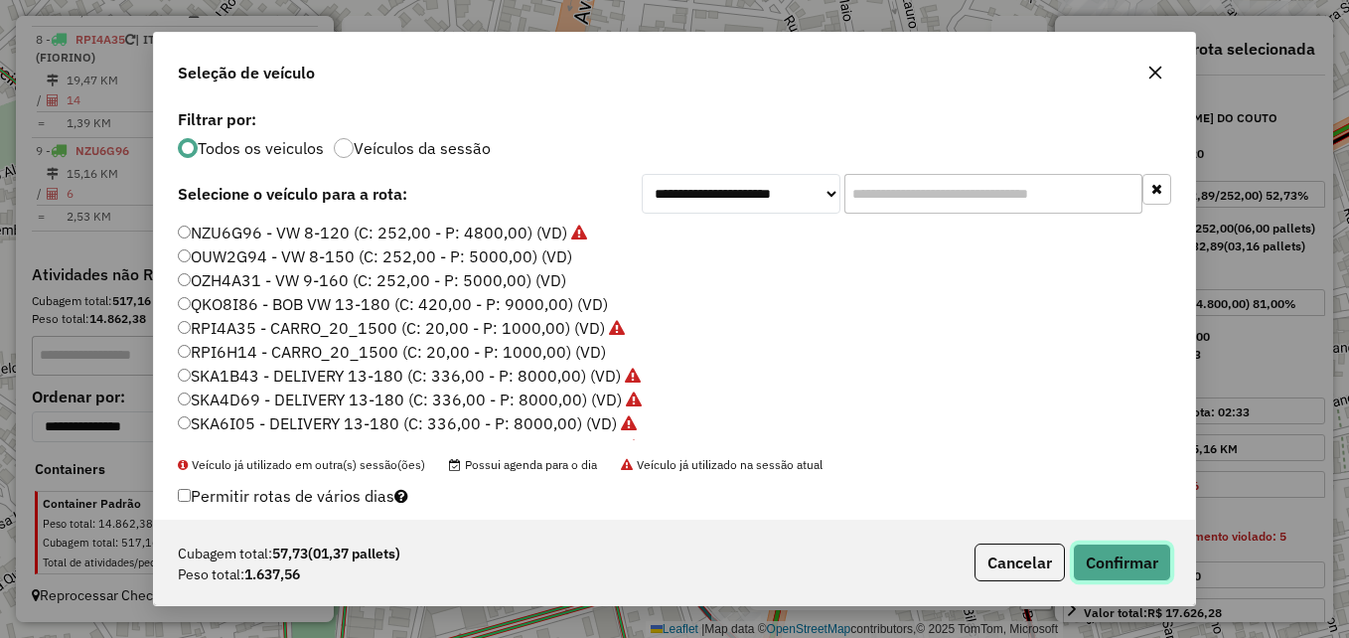
click at [1105, 549] on button "Confirmar" at bounding box center [1122, 562] width 98 height 38
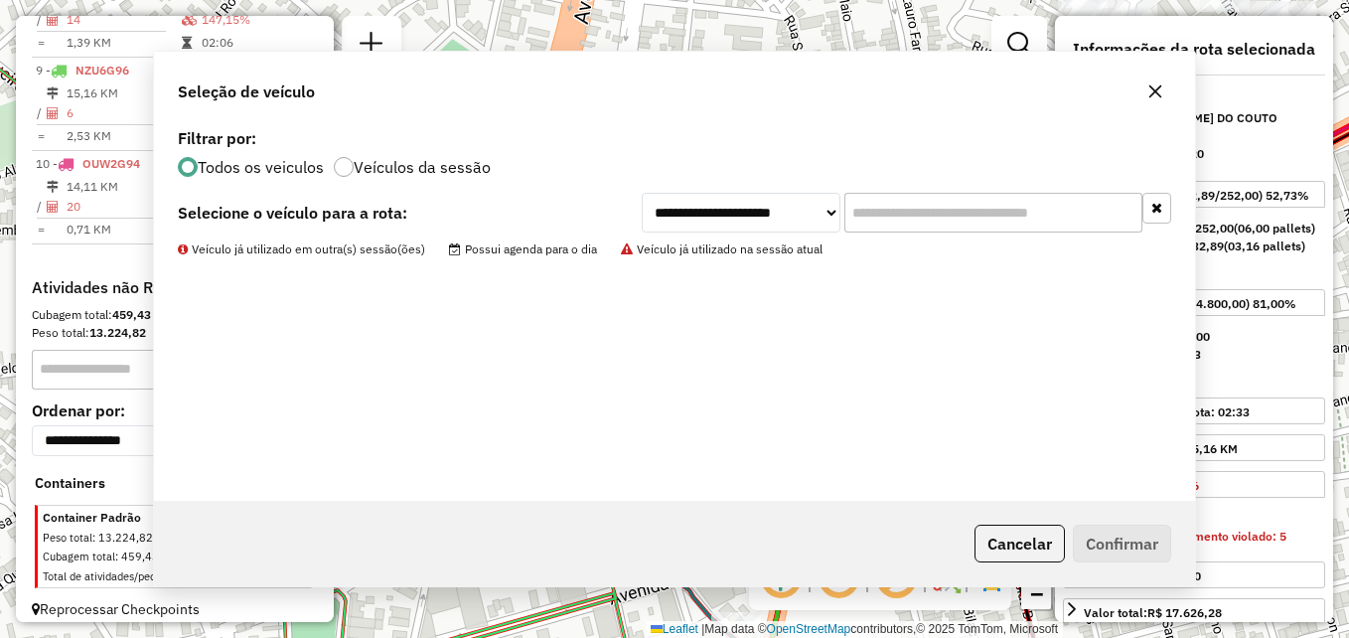
scroll to position [1542, 0]
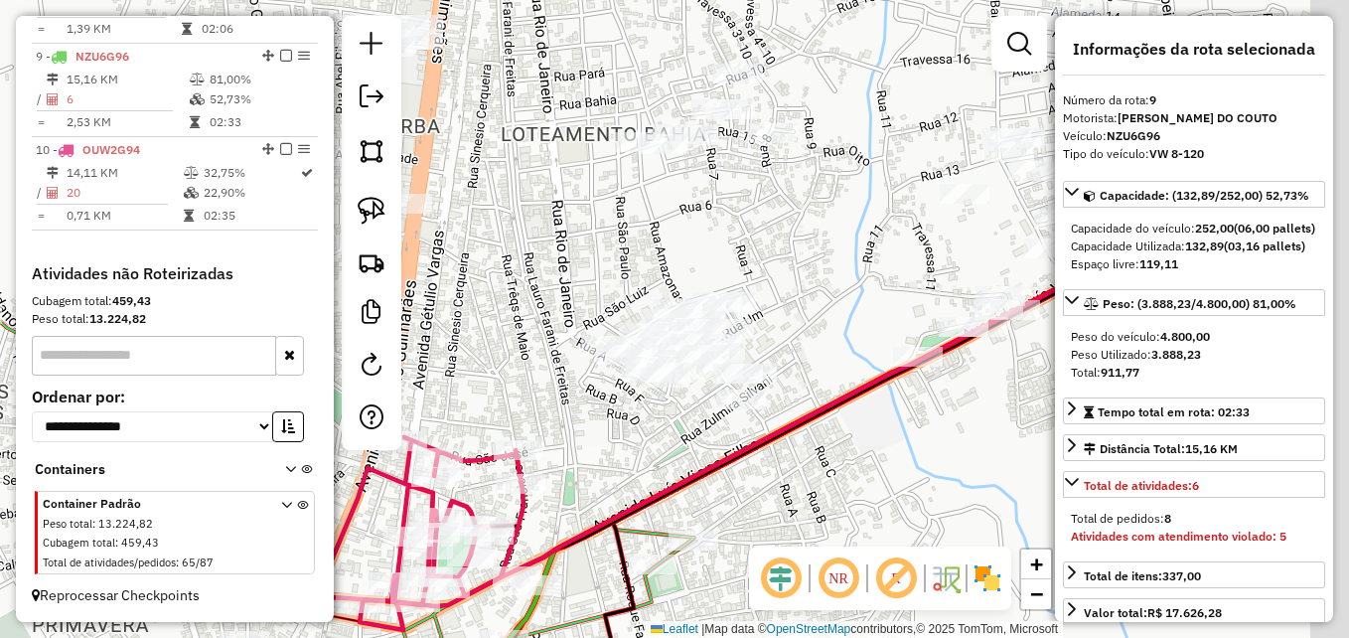
drag, startPoint x: 908, startPoint y: 230, endPoint x: 605, endPoint y: 437, distance: 366.7
click at [605, 437] on div "Janela de atendimento Grade de atendimento Capacidade Transportadoras Veículos …" at bounding box center [674, 319] width 1349 height 638
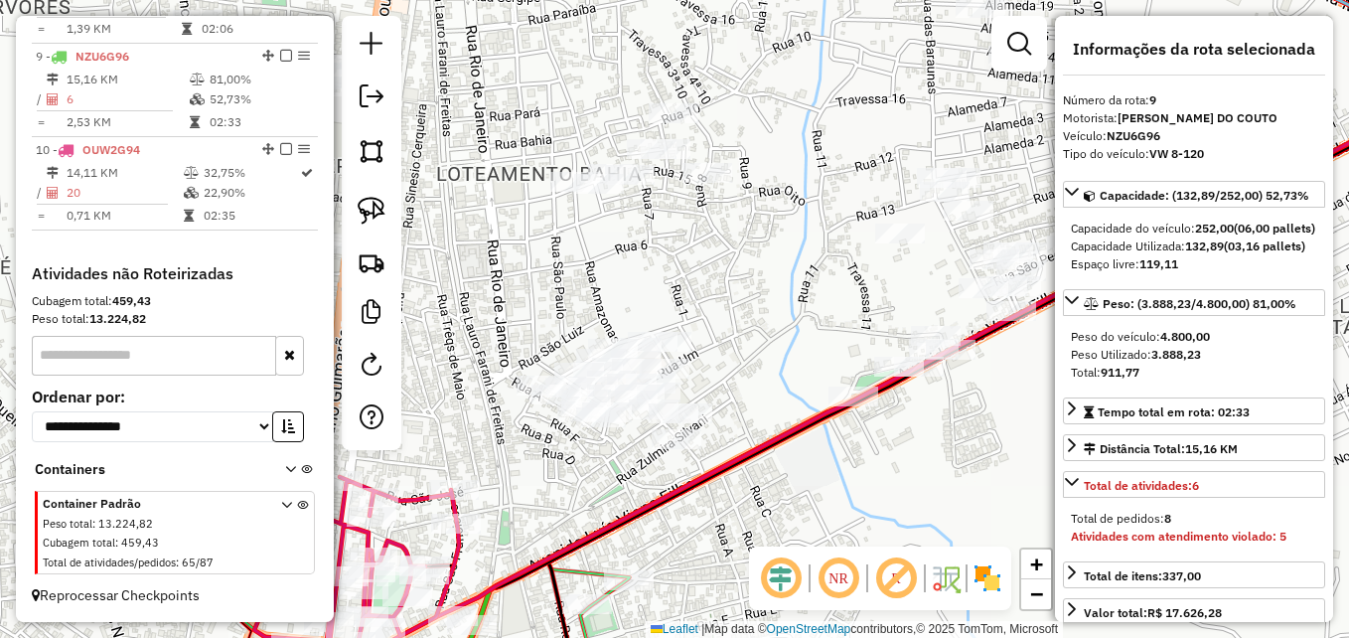
drag, startPoint x: 641, startPoint y: 317, endPoint x: 797, endPoint y: 367, distance: 163.7
click at [797, 367] on div "Janela de atendimento Grade de atendimento Capacidade Transportadoras Veículos …" at bounding box center [674, 319] width 1349 height 638
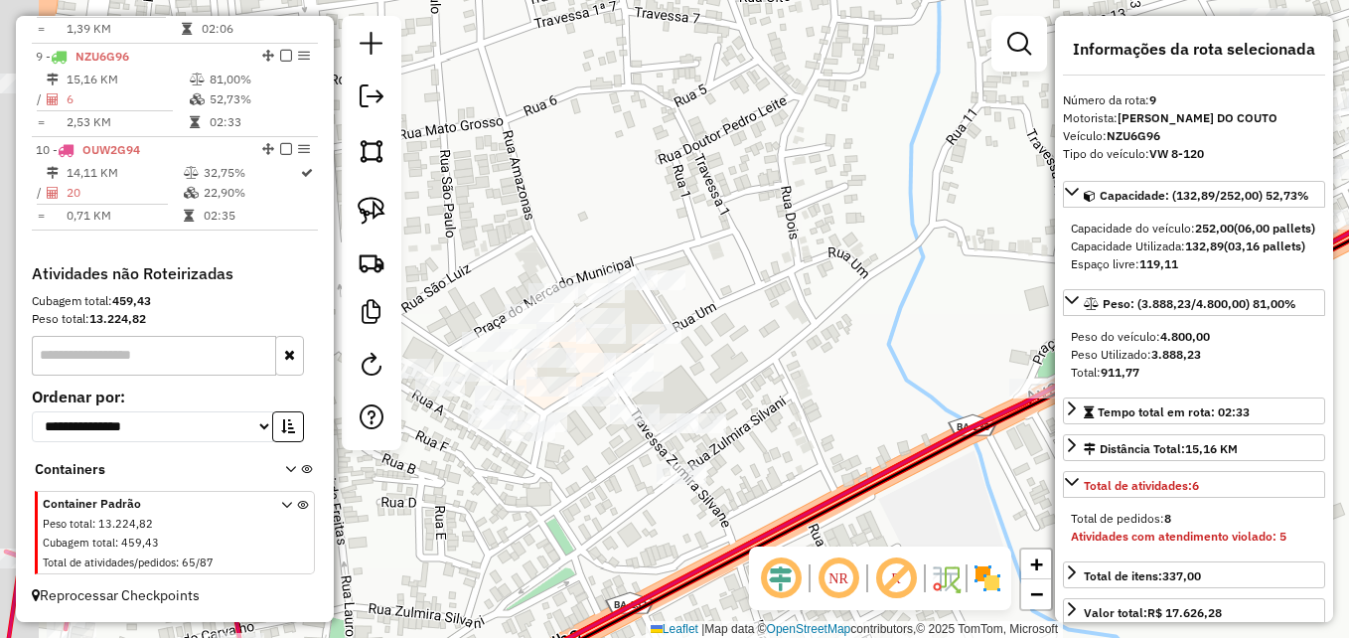
drag, startPoint x: 690, startPoint y: 349, endPoint x: 818, endPoint y: 307, distance: 134.8
click at [818, 307] on div "Janela de atendimento Grade de atendimento Capacidade Transportadoras Veículos …" at bounding box center [674, 319] width 1349 height 638
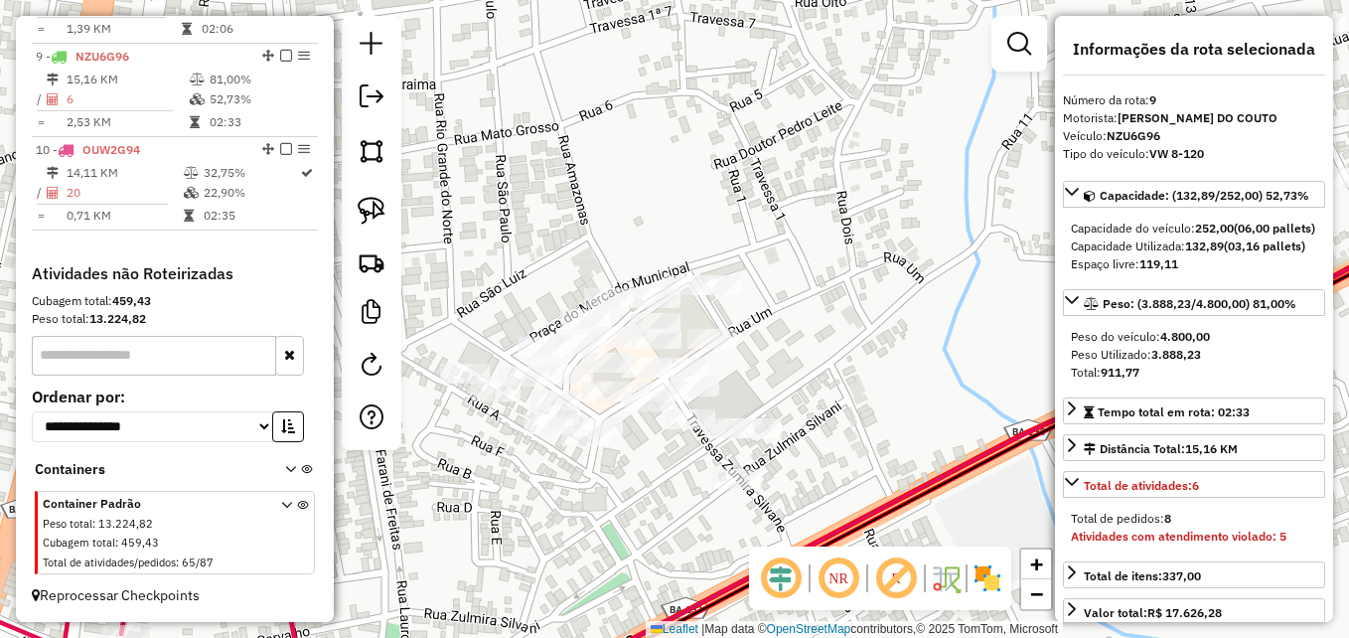
drag, startPoint x: 760, startPoint y: 290, endPoint x: 816, endPoint y: 296, distance: 55.9
click at [816, 296] on div "Janela de atendimento Grade de atendimento Capacidade Transportadoras Veículos …" at bounding box center [674, 319] width 1349 height 638
click at [366, 217] on img at bounding box center [372, 211] width 28 height 28
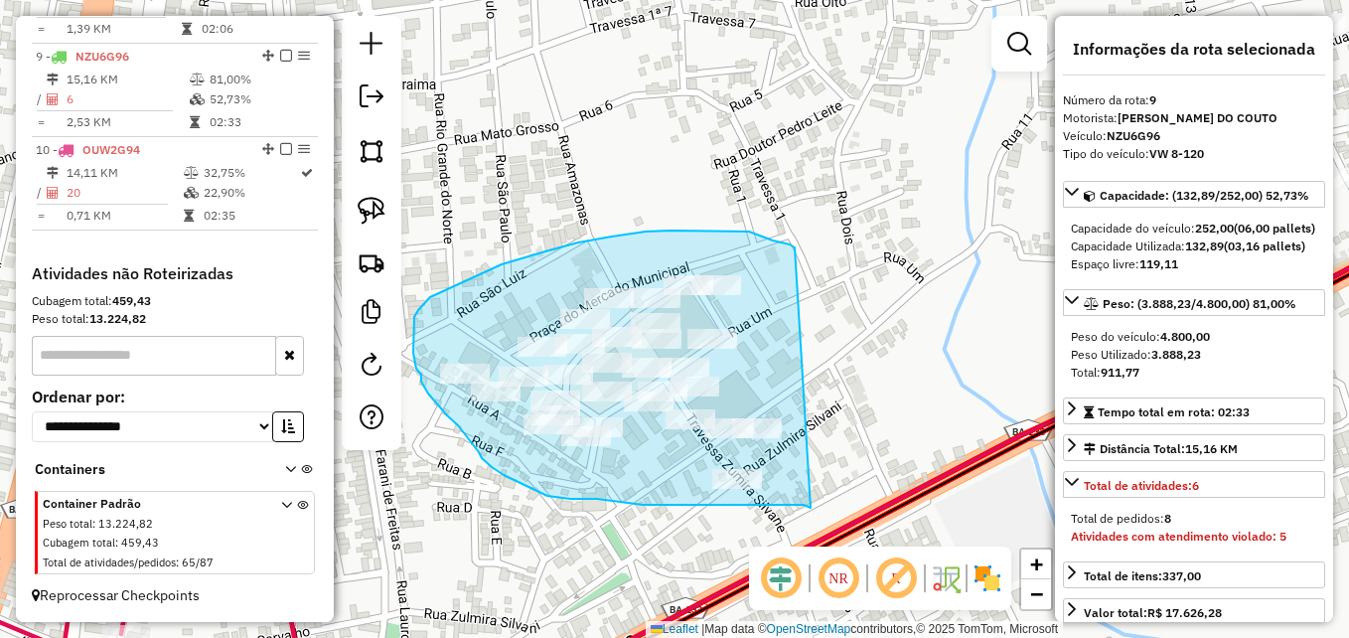
drag, startPoint x: 811, startPoint y: 508, endPoint x: 796, endPoint y: 247, distance: 260.7
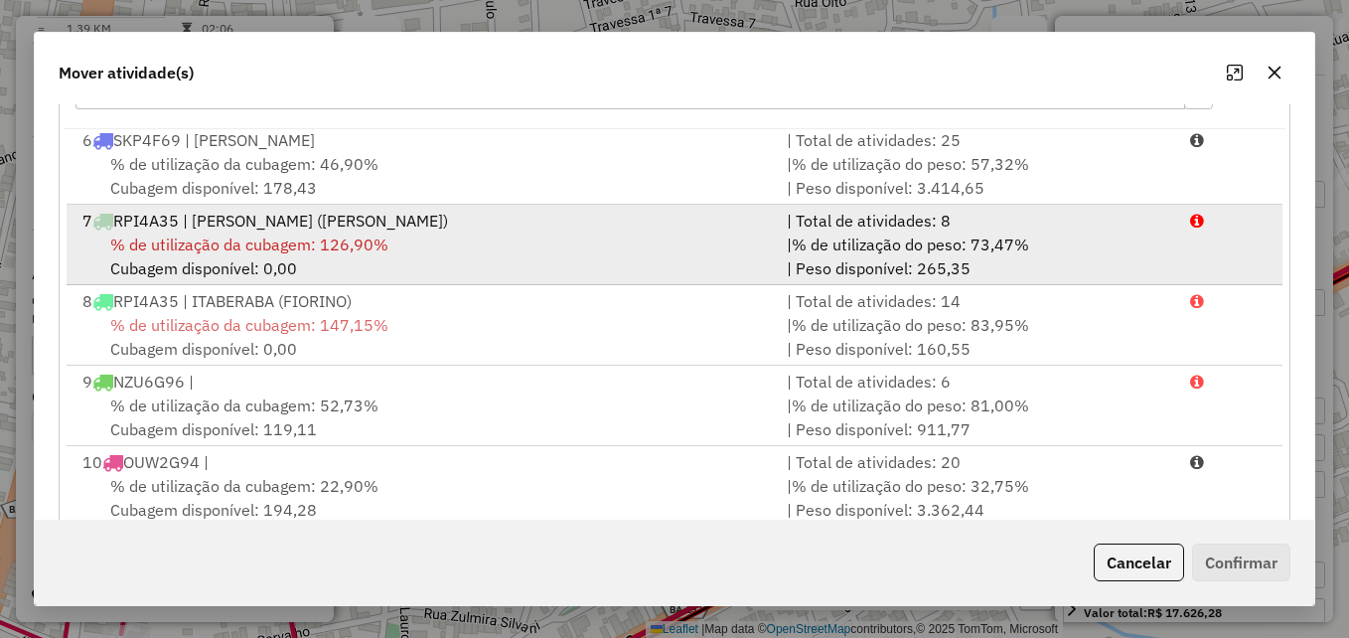
scroll to position [364, 0]
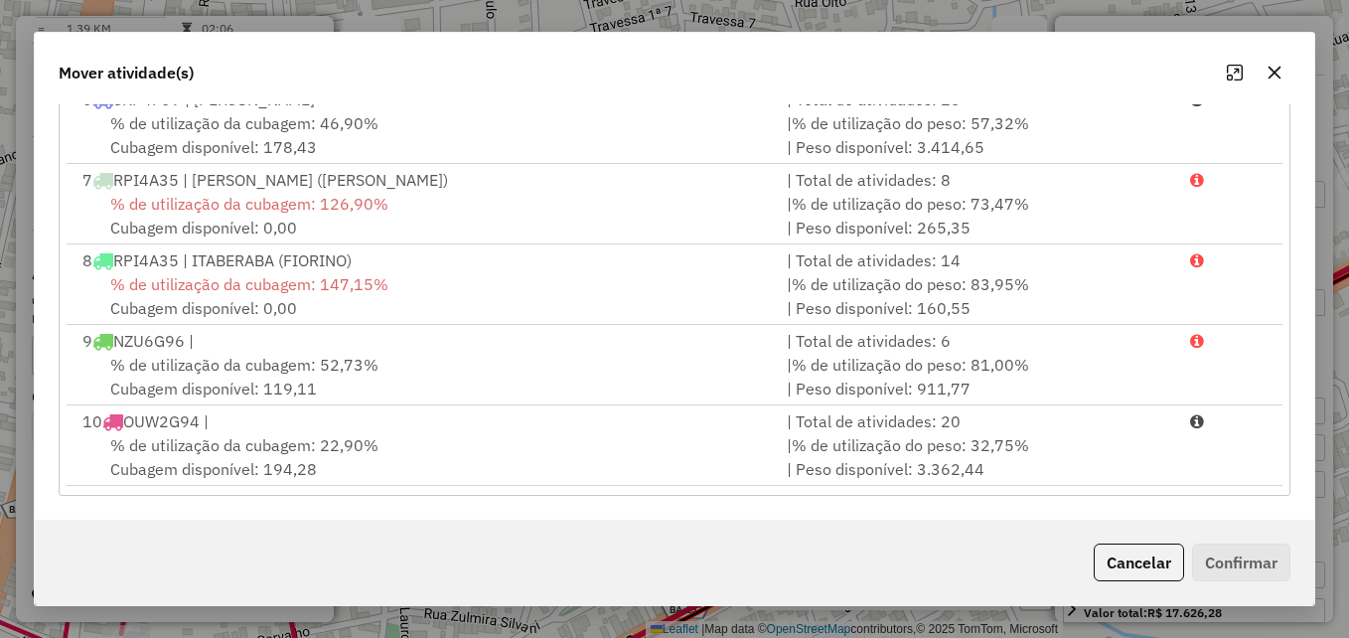
click at [1266, 71] on icon "button" at bounding box center [1274, 73] width 16 height 16
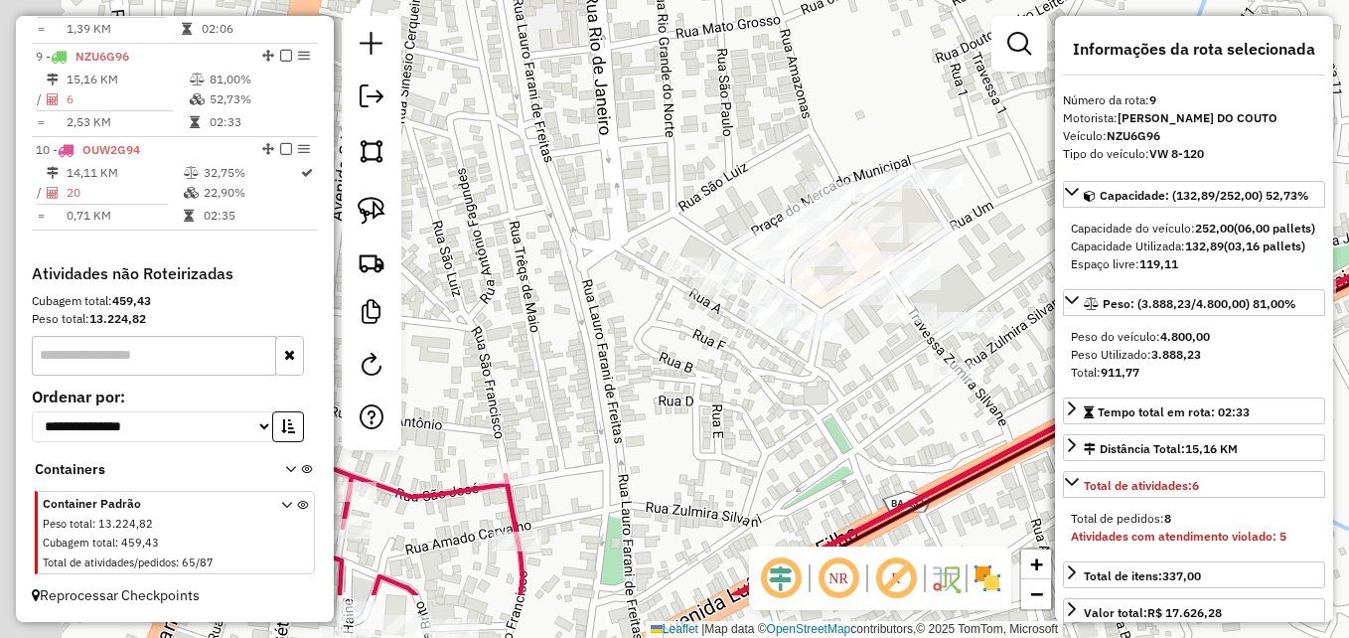
drag, startPoint x: 464, startPoint y: 516, endPoint x: 688, endPoint y: 408, distance: 248.8
click at [687, 409] on div "Janela de atendimento Grade de atendimento Capacidade Transportadoras Veículos …" at bounding box center [674, 319] width 1349 height 638
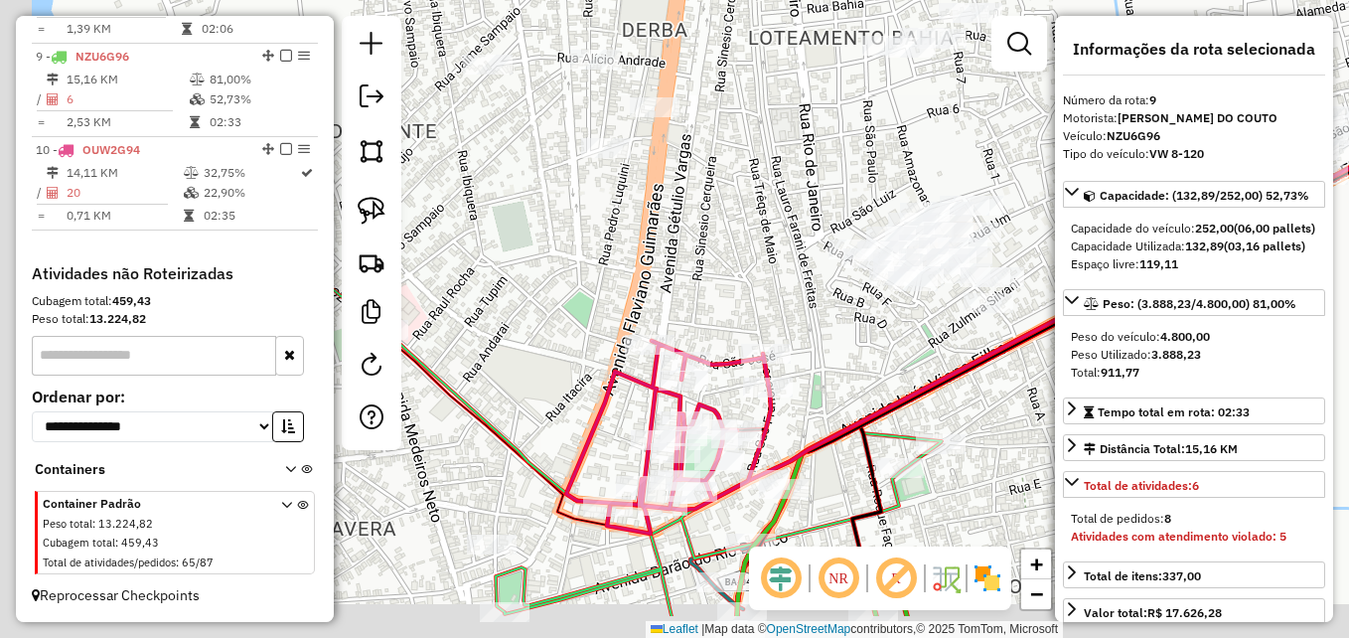
drag, startPoint x: 636, startPoint y: 410, endPoint x: 877, endPoint y: 218, distance: 308.9
click at [877, 218] on div "Janela de atendimento Grade de atendimento Capacidade Transportadoras Veículos …" at bounding box center [674, 319] width 1349 height 638
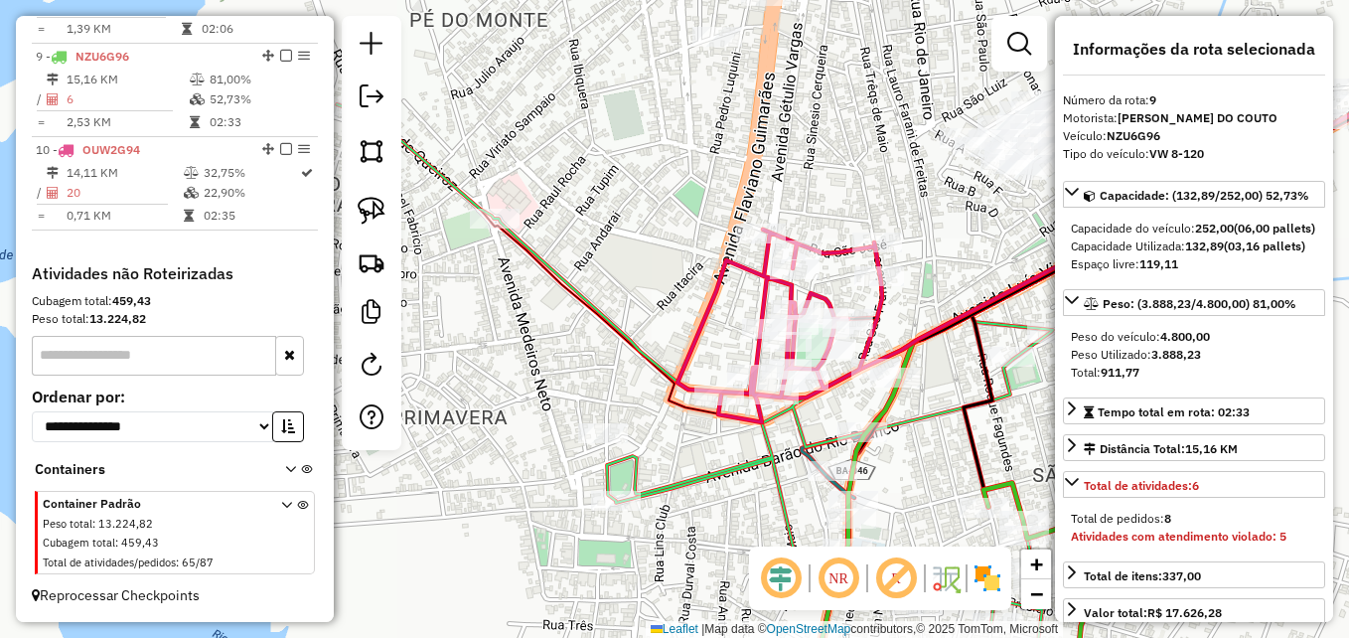
drag, startPoint x: 584, startPoint y: 370, endPoint x: 711, endPoint y: 332, distance: 132.6
click at [711, 332] on div "Janela de atendimento Grade de atendimento Capacidade Transportadoras Veículos …" at bounding box center [674, 319] width 1349 height 638
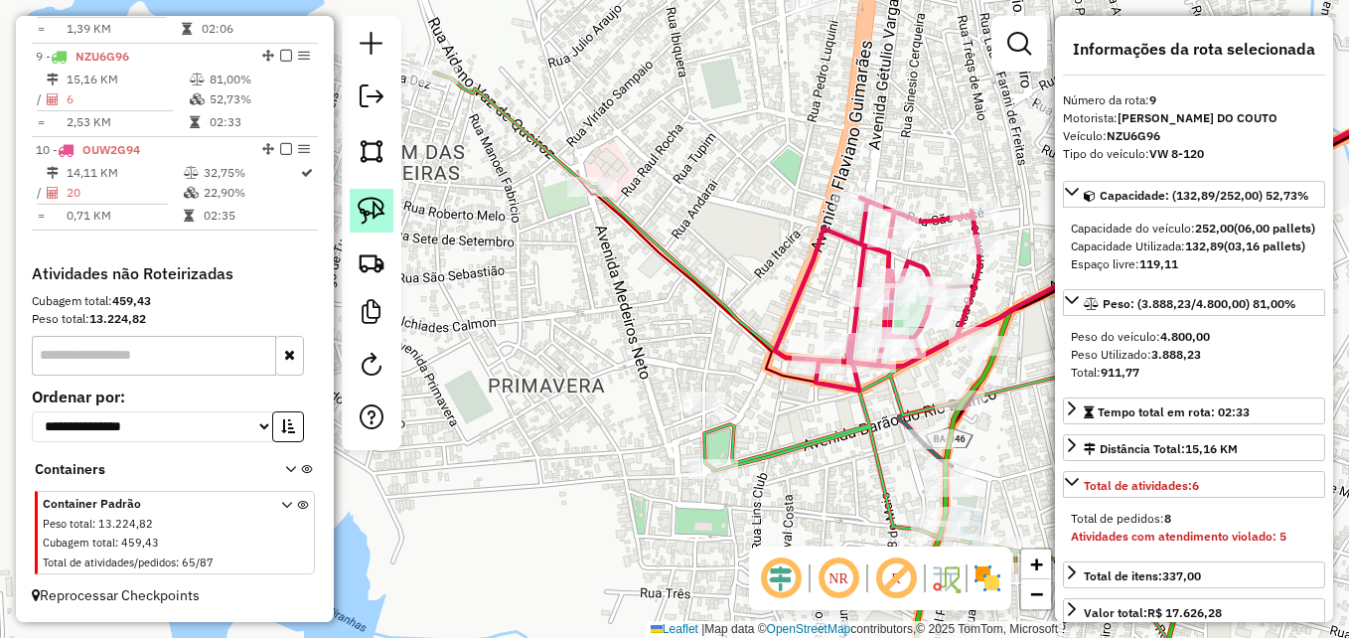
click at [384, 203] on img at bounding box center [372, 211] width 28 height 28
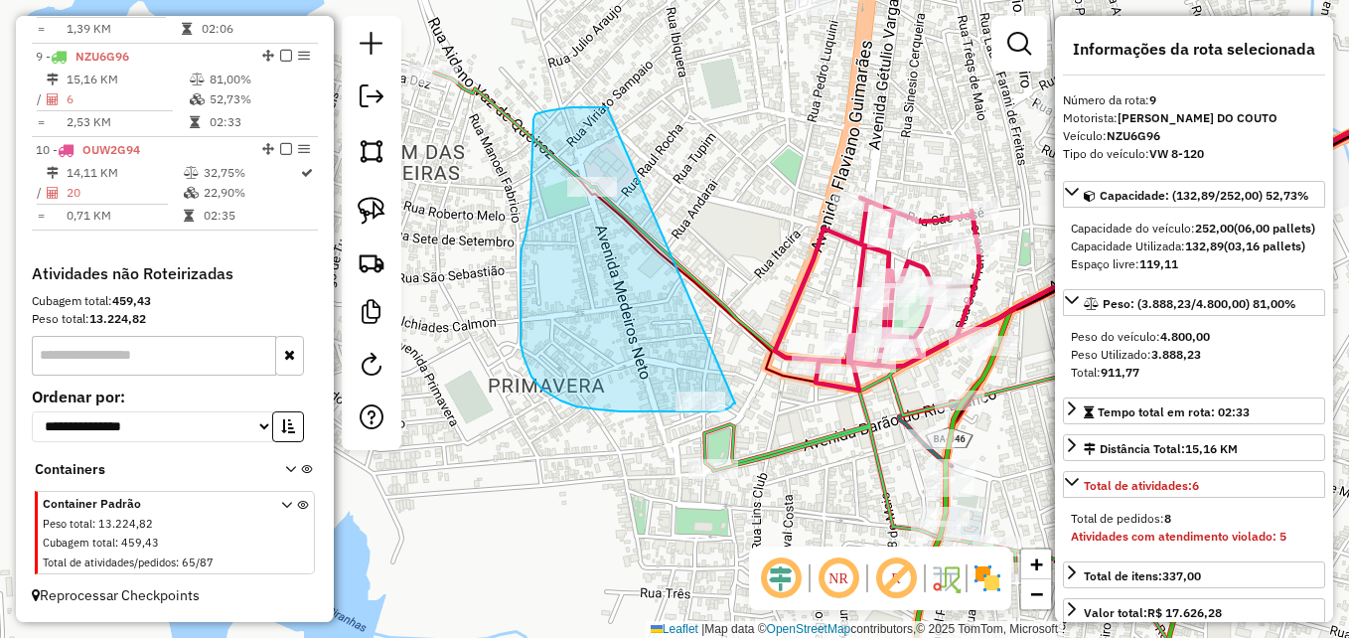
drag, startPoint x: 735, startPoint y: 403, endPoint x: 633, endPoint y: 104, distance: 316.0
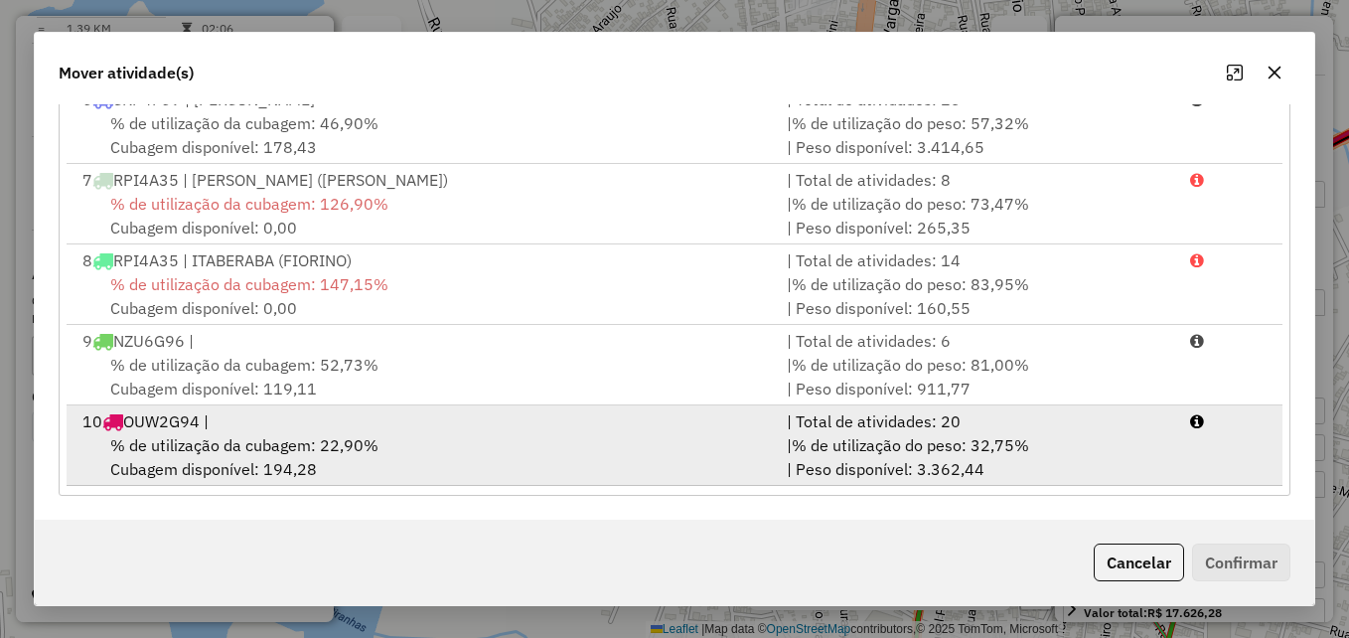
click at [380, 430] on div "10 OUW2G94 |" at bounding box center [423, 421] width 704 height 24
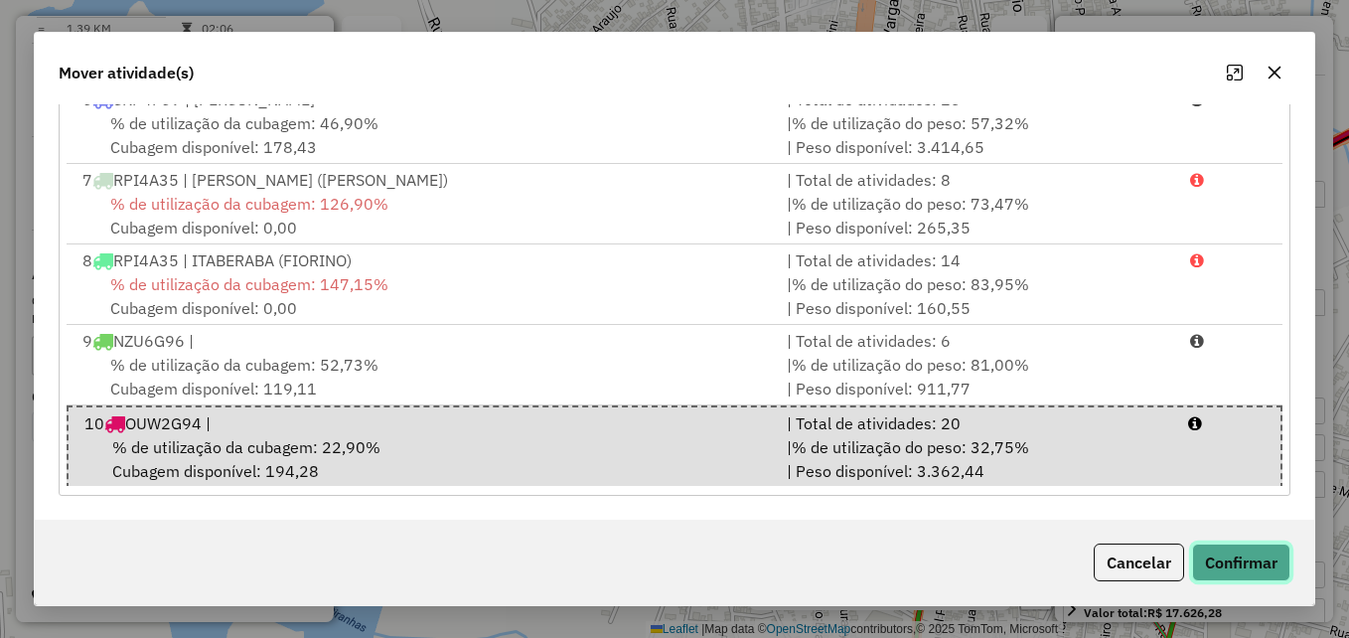
click at [1242, 553] on button "Confirmar" at bounding box center [1241, 562] width 98 height 38
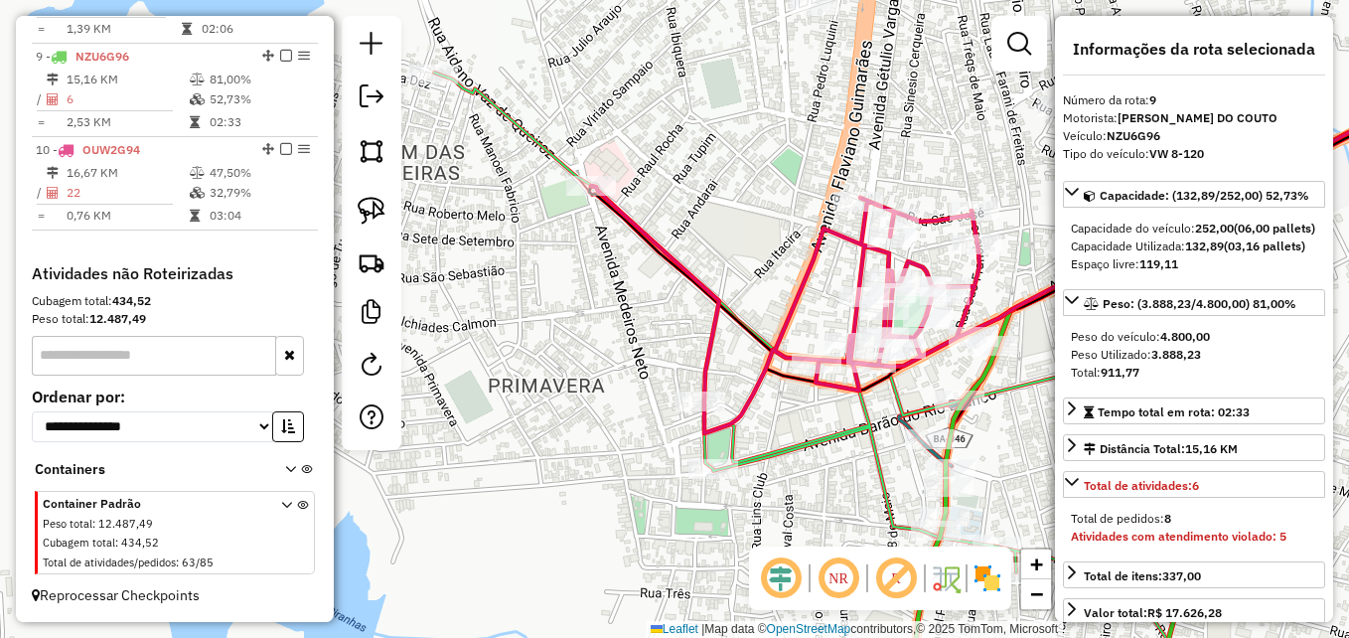
scroll to position [0, 0]
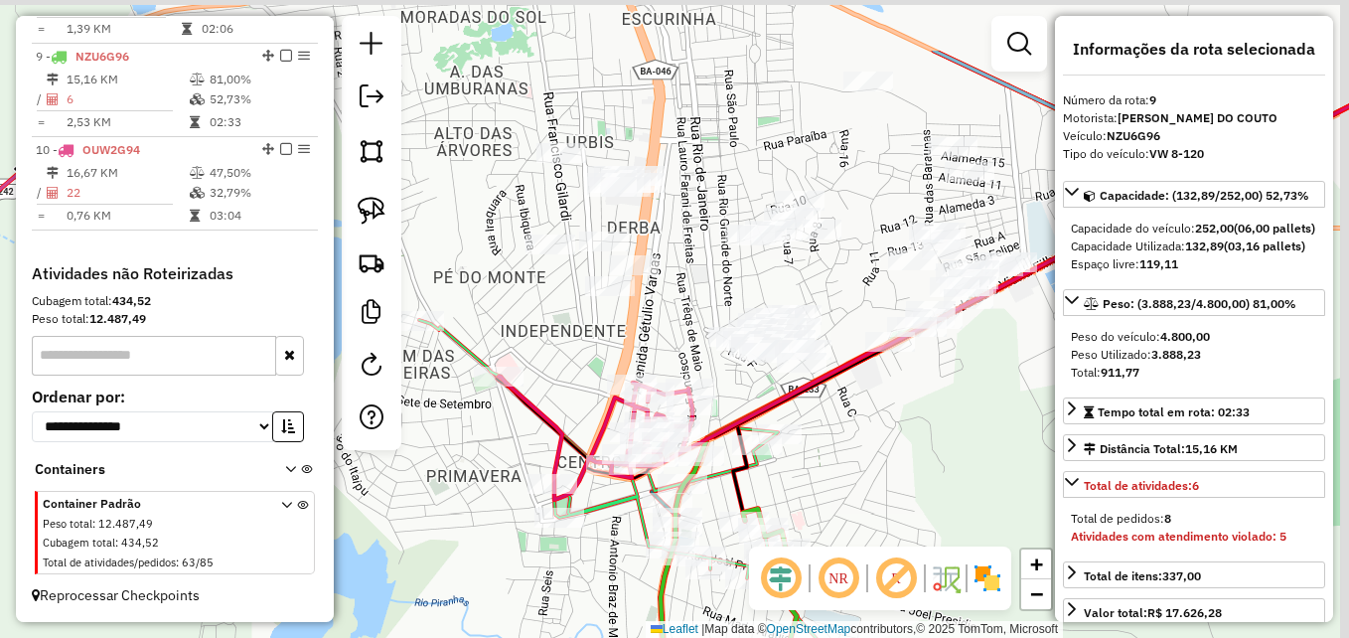
drag, startPoint x: 726, startPoint y: 209, endPoint x: 629, endPoint y: 358, distance: 178.0
click at [629, 358] on div "Janela de atendimento Grade de atendimento Capacidade Transportadoras Veículos …" at bounding box center [674, 319] width 1349 height 638
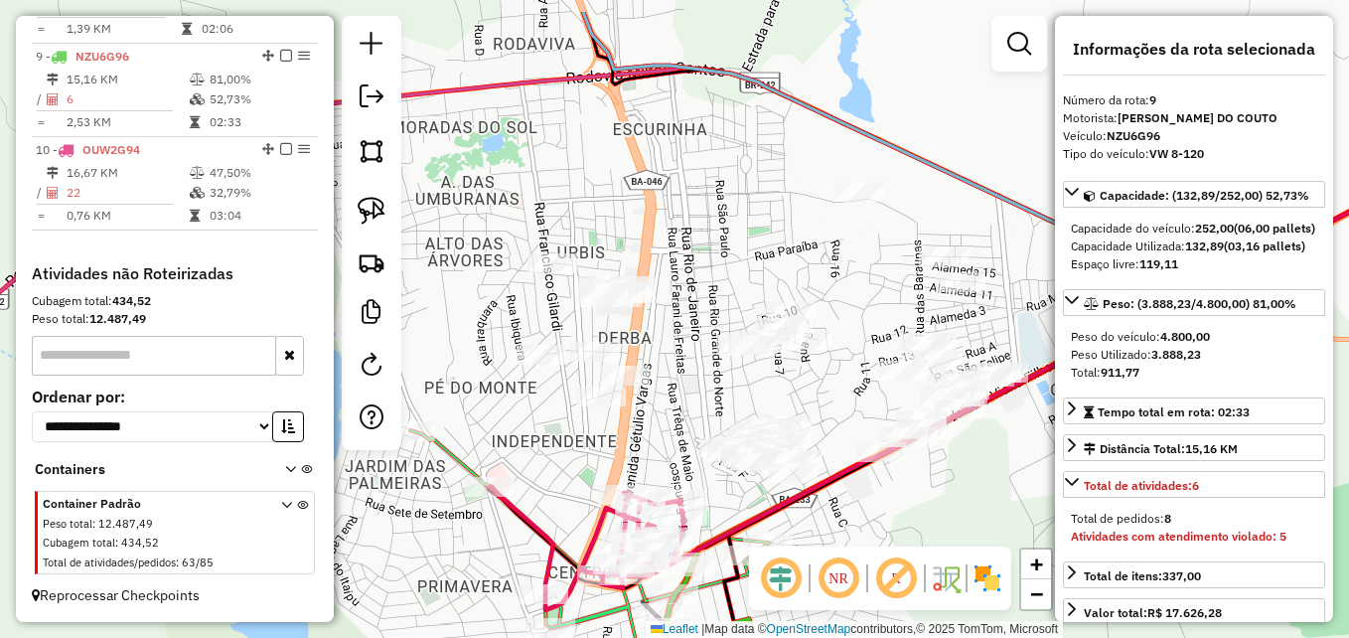
drag, startPoint x: 673, startPoint y: 290, endPoint x: 679, endPoint y: 366, distance: 75.7
click at [679, 366] on div "Janela de atendimento Grade de atendimento Capacidade Transportadoras Veículos …" at bounding box center [674, 319] width 1349 height 638
click at [363, 201] on img at bounding box center [372, 211] width 28 height 28
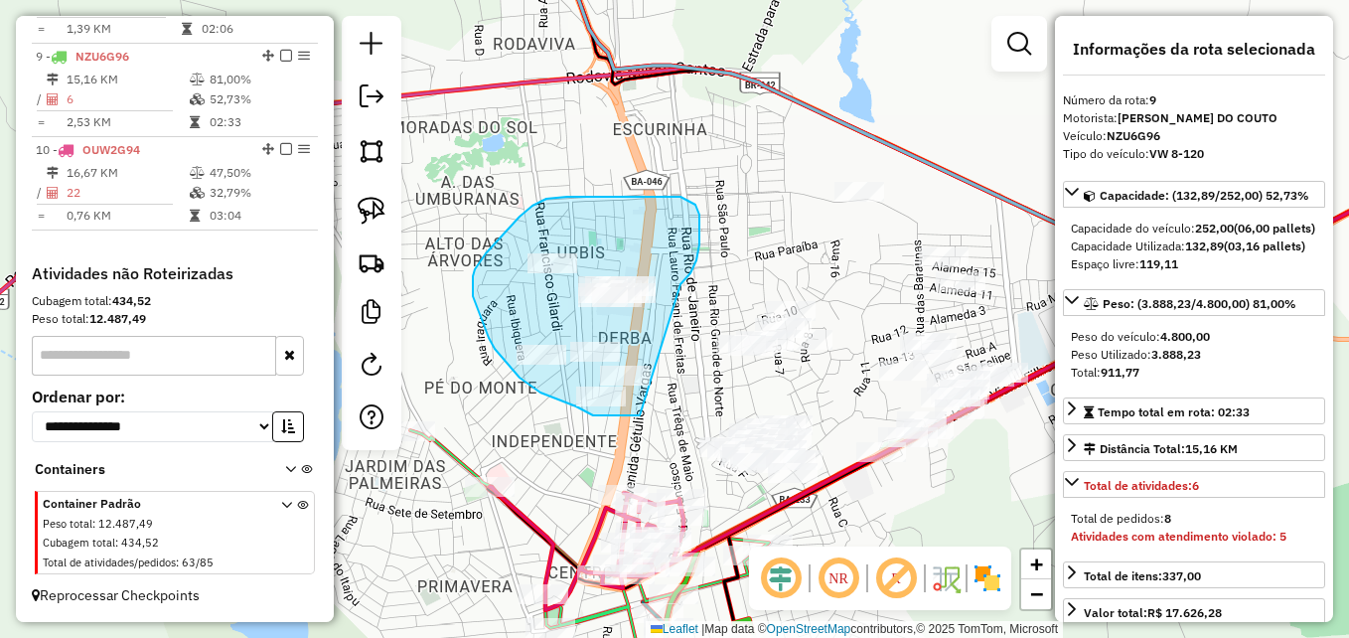
drag, startPoint x: 640, startPoint y: 415, endPoint x: 676, endPoint y: 291, distance: 129.5
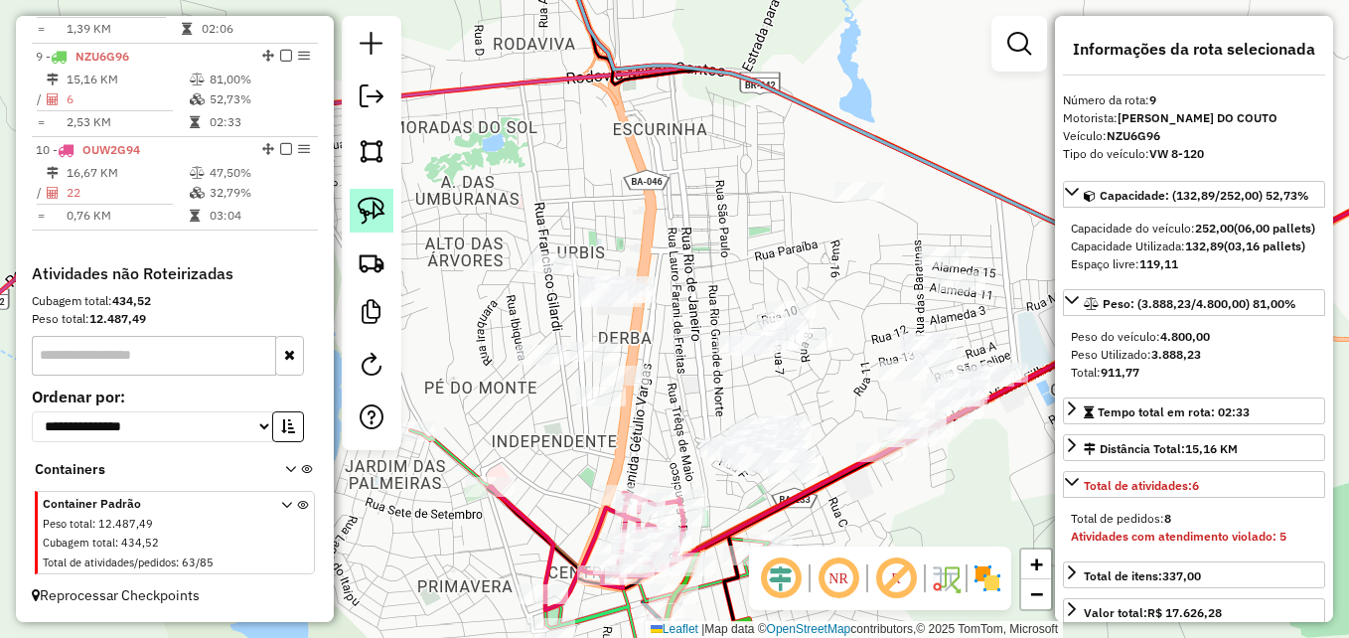
click at [374, 218] on img at bounding box center [372, 211] width 28 height 28
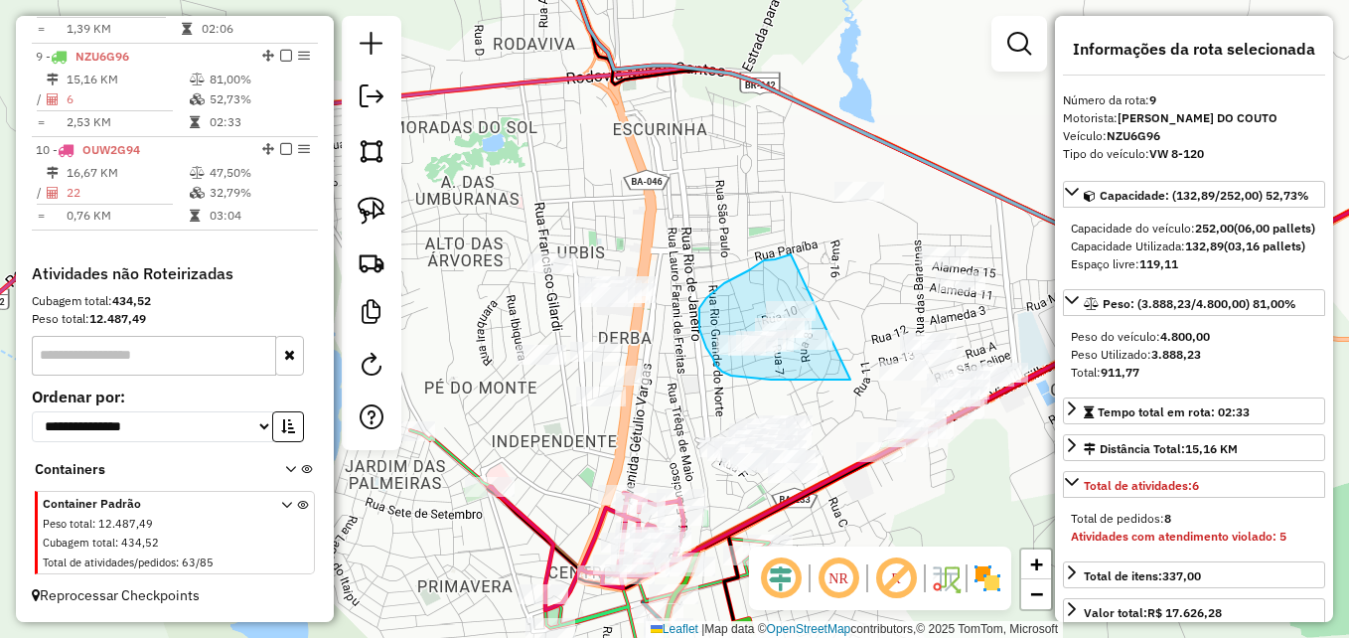
drag, startPoint x: 850, startPoint y: 379, endPoint x: 793, endPoint y: 253, distance: 138.7
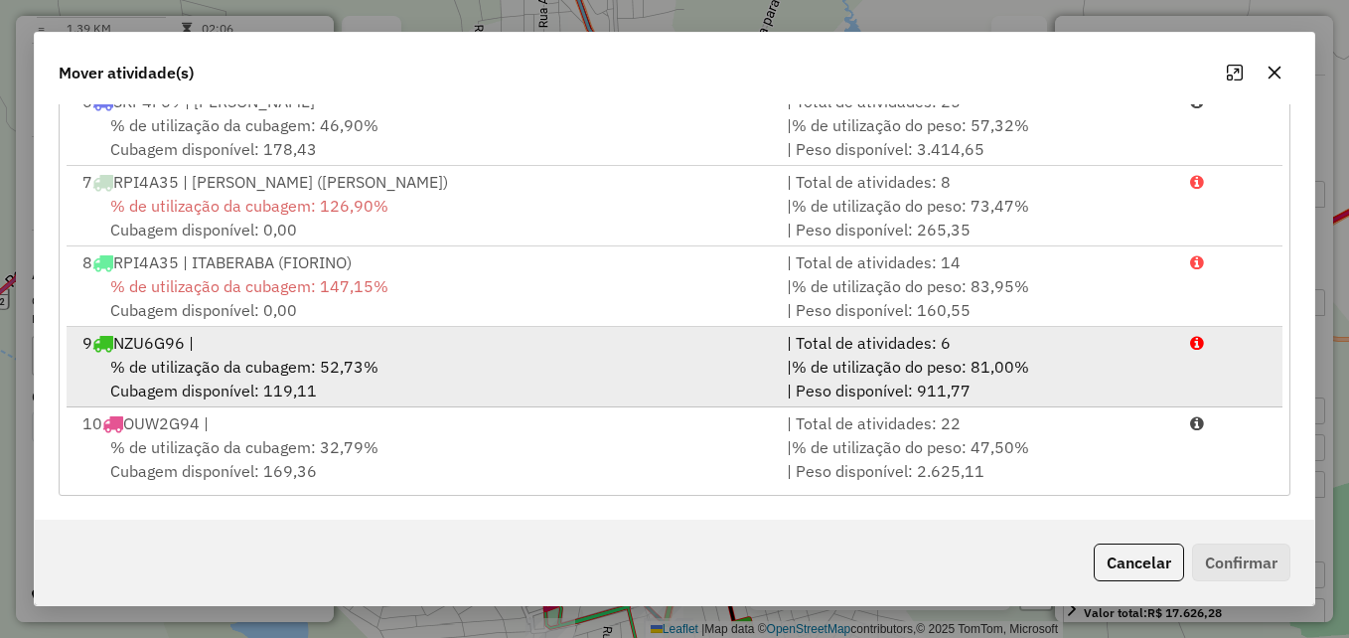
scroll to position [407, 0]
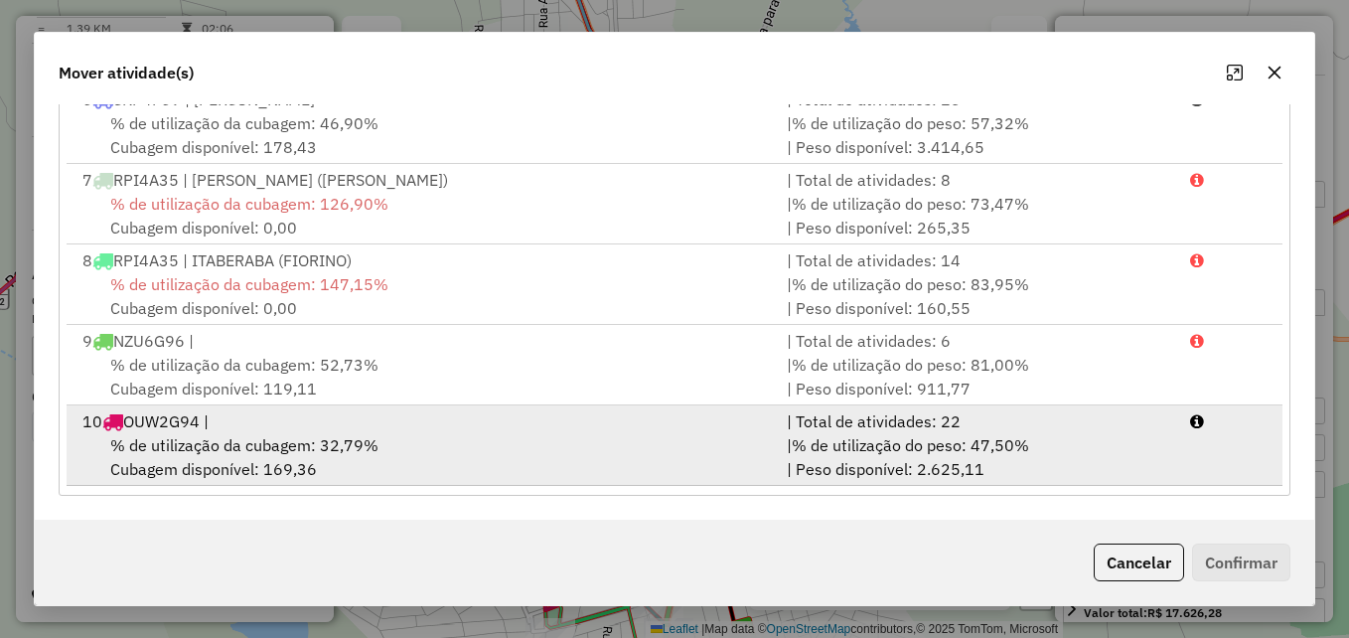
click at [458, 435] on div "% de utilização da cubagem: 32,79% Cubagem disponível: 169,36" at bounding box center [423, 457] width 704 height 48
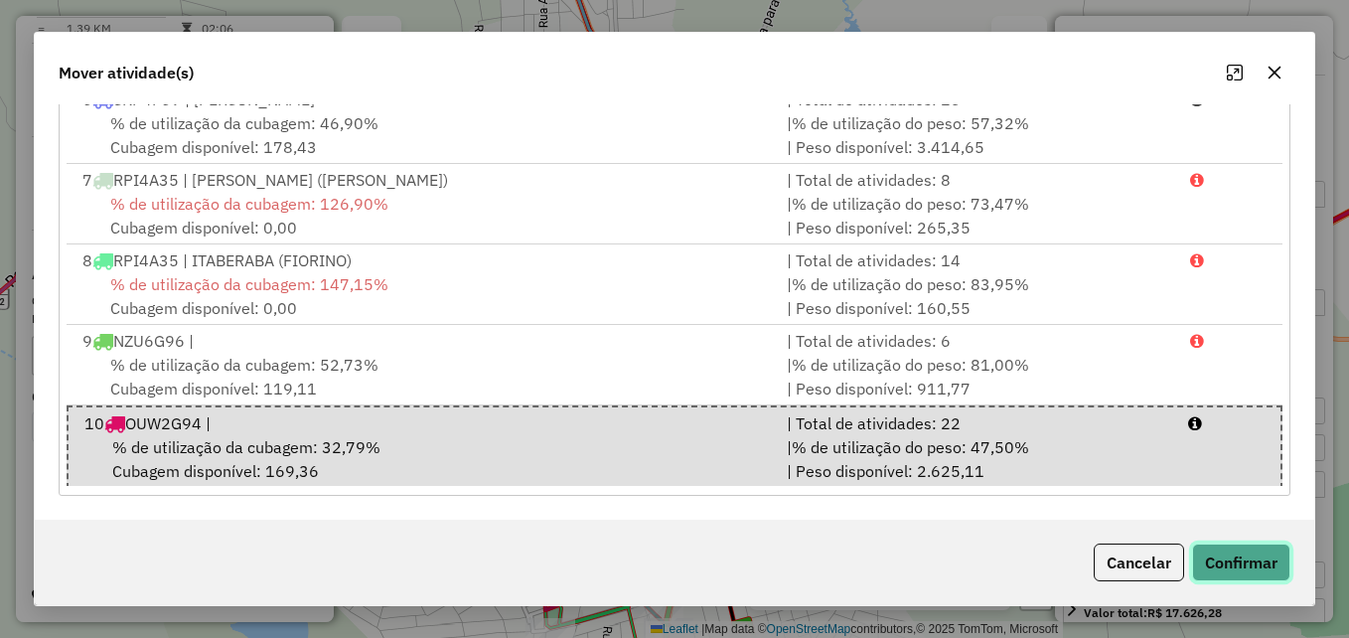
click at [1231, 559] on button "Confirmar" at bounding box center [1241, 562] width 98 height 38
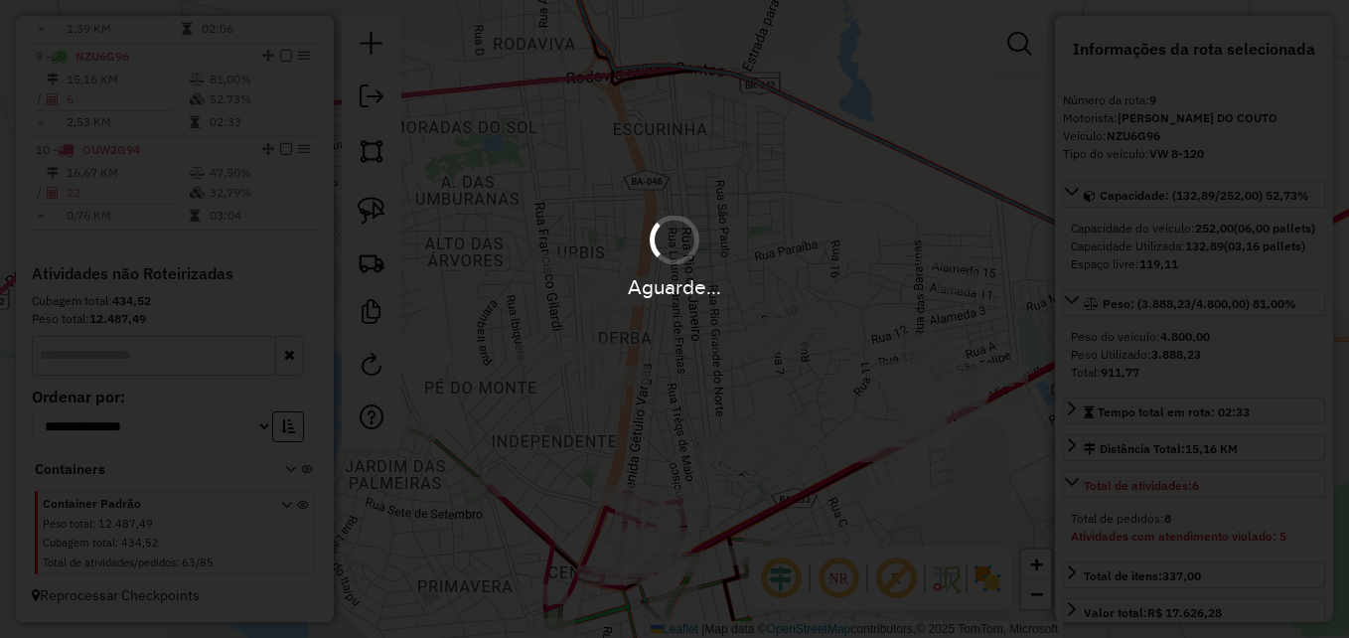
scroll to position [0, 0]
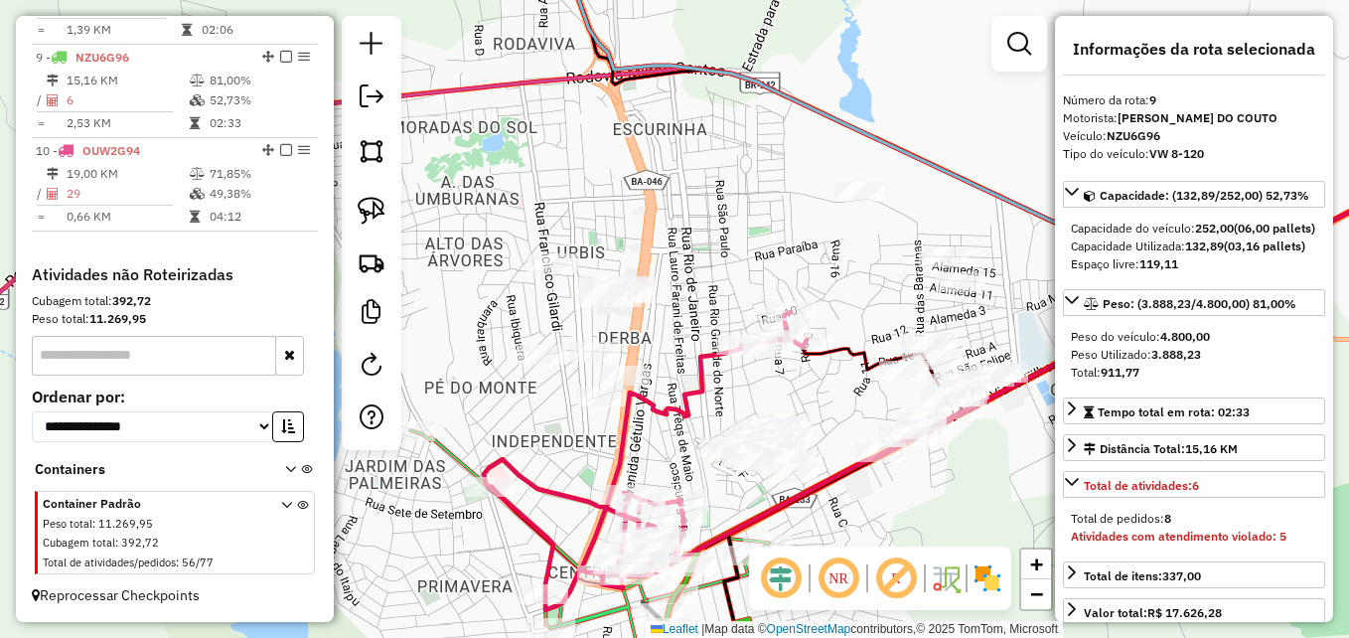
click at [607, 460] on div "Janela de atendimento Grade de atendimento Capacidade Transportadoras Veículos …" at bounding box center [674, 319] width 1349 height 638
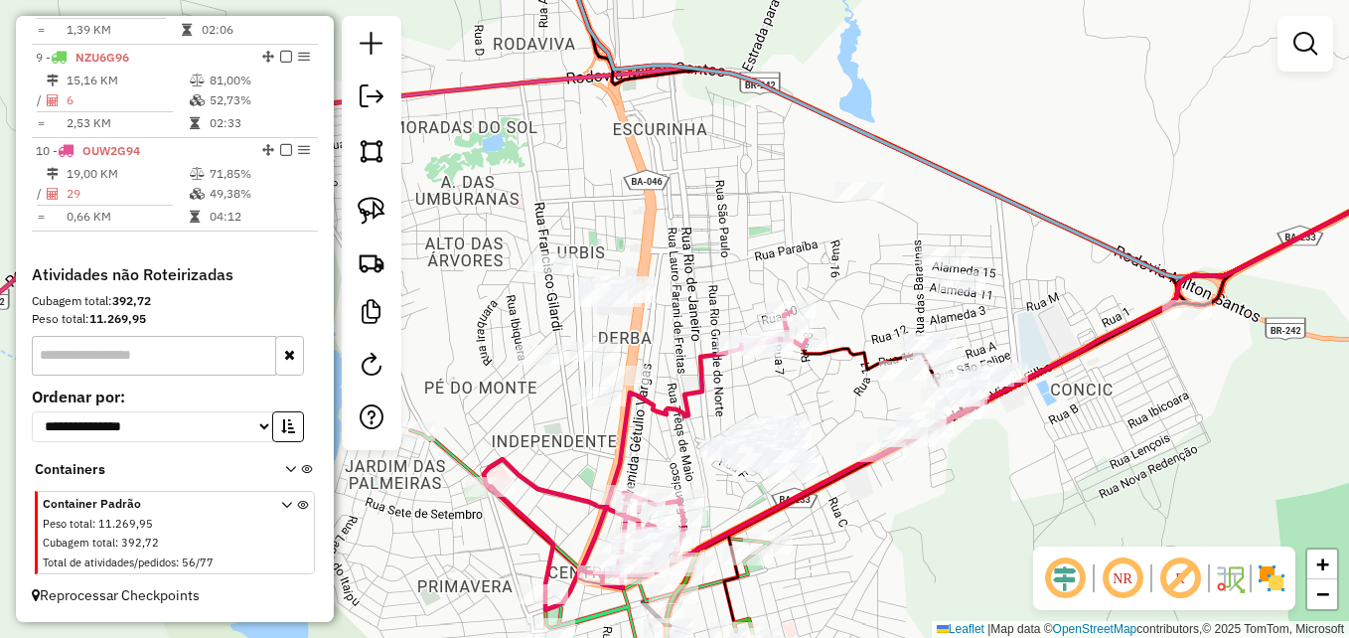
click at [620, 455] on icon at bounding box center [645, 461] width 323 height 298
select select "**********"
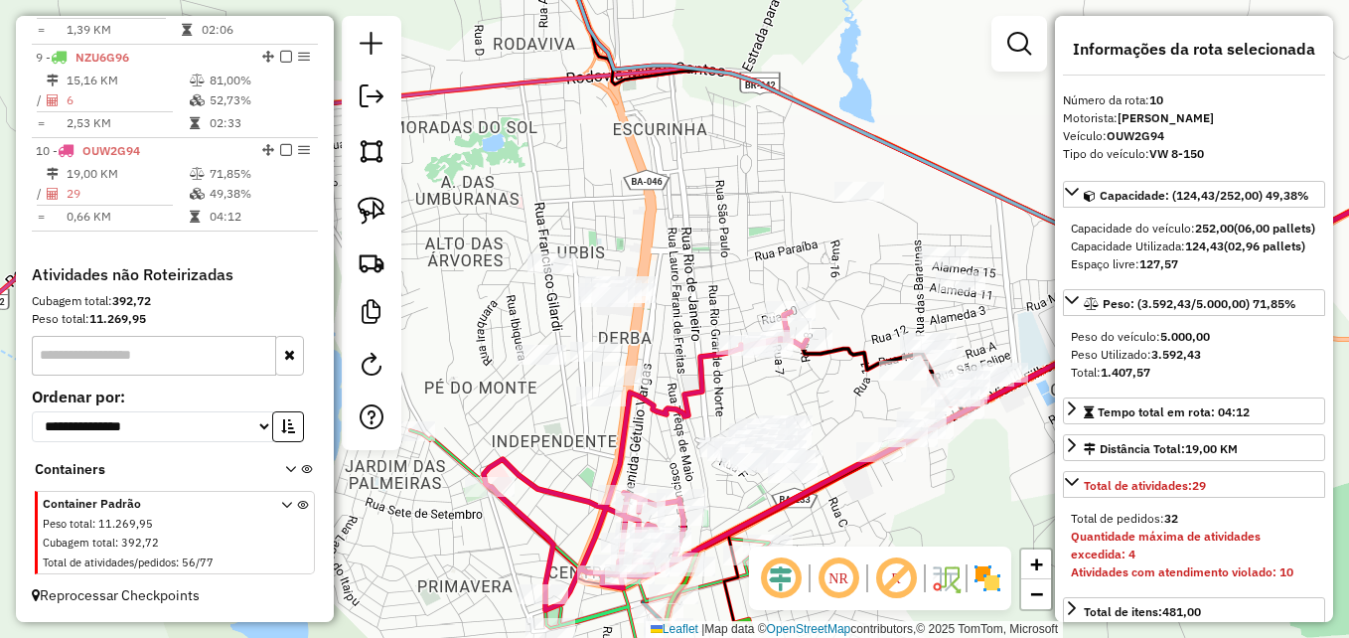
click at [619, 442] on icon at bounding box center [645, 461] width 323 height 298
click at [619, 437] on icon at bounding box center [645, 461] width 323 height 298
click at [641, 456] on div "Janela de atendimento Grade de atendimento Capacidade Transportadoras Veículos …" at bounding box center [674, 319] width 1349 height 638
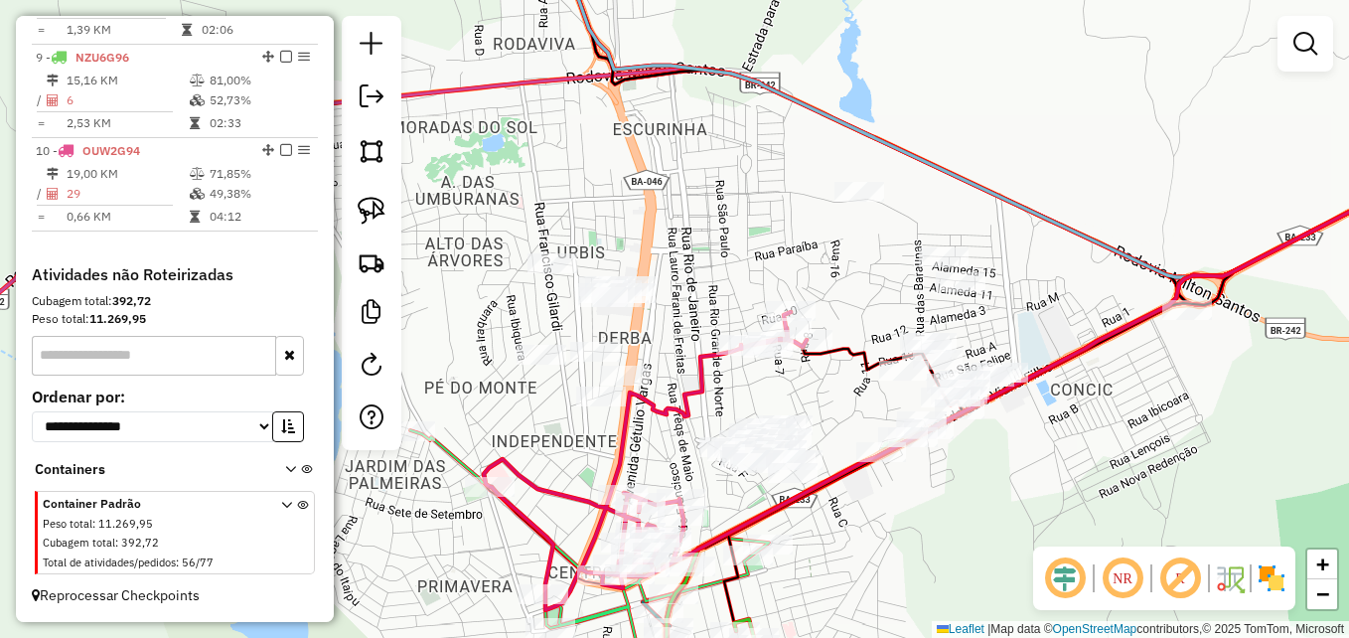
click at [623, 441] on icon at bounding box center [645, 461] width 323 height 298
select select "**********"
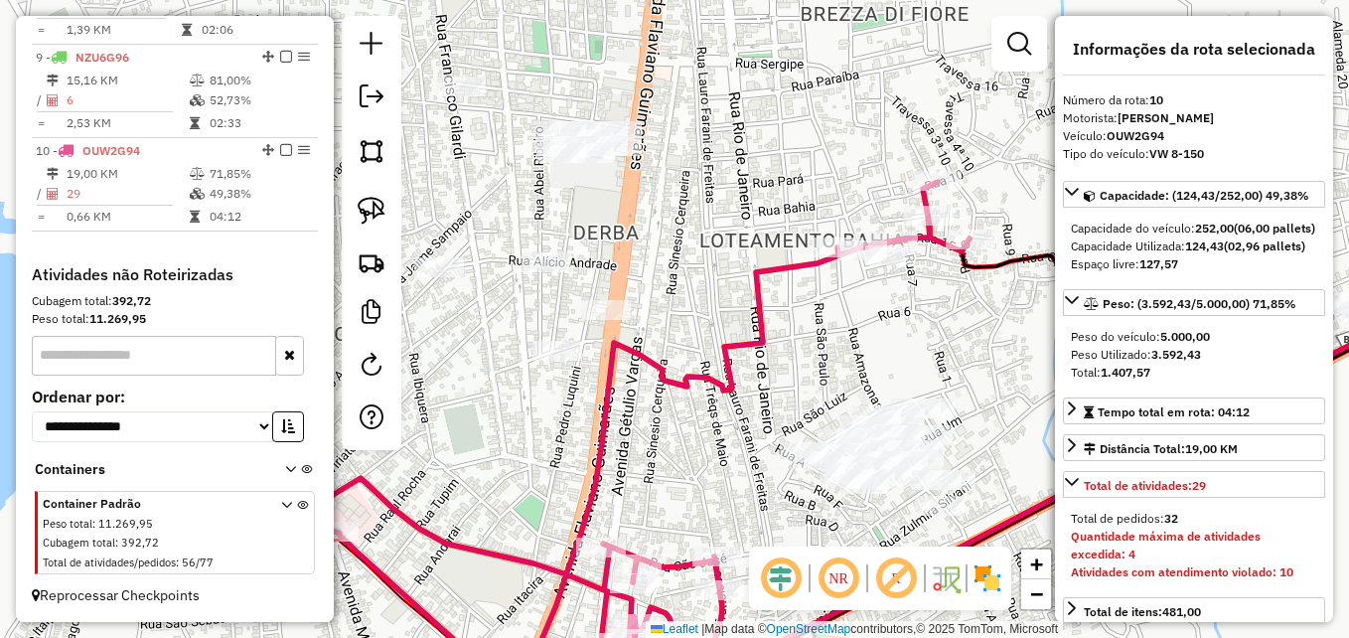
click at [594, 467] on icon at bounding box center [646, 442] width 647 height 520
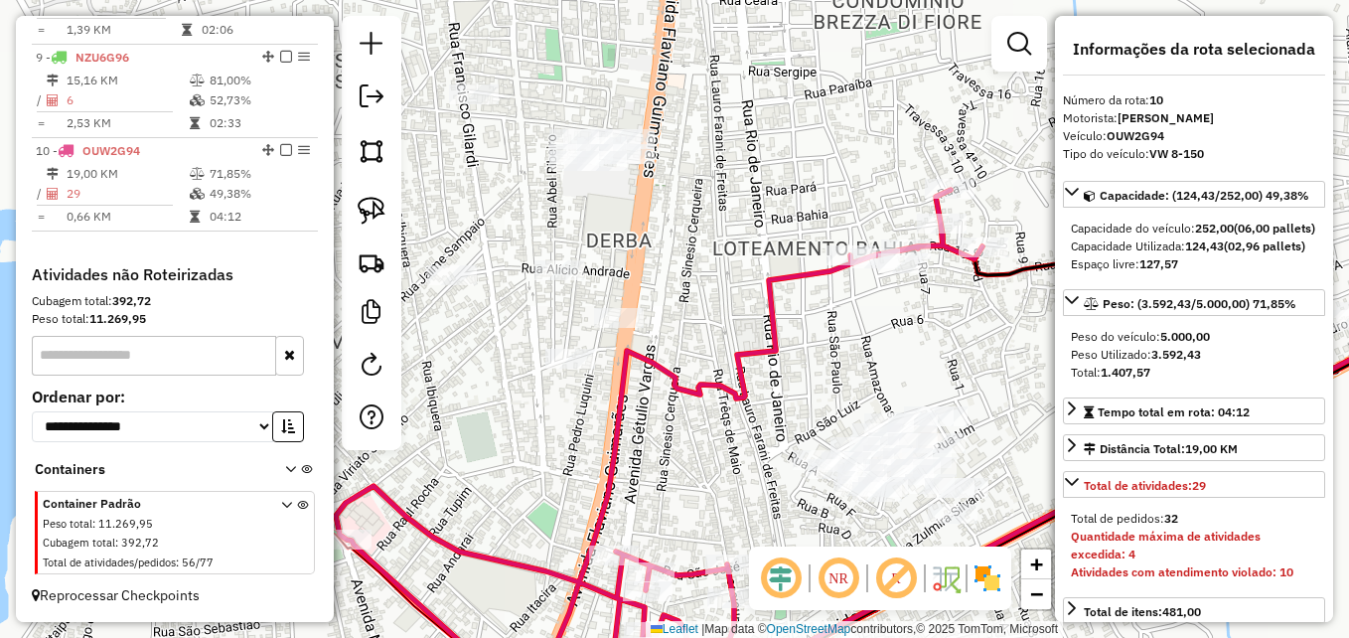
click at [609, 481] on icon at bounding box center [659, 446] width 647 height 512
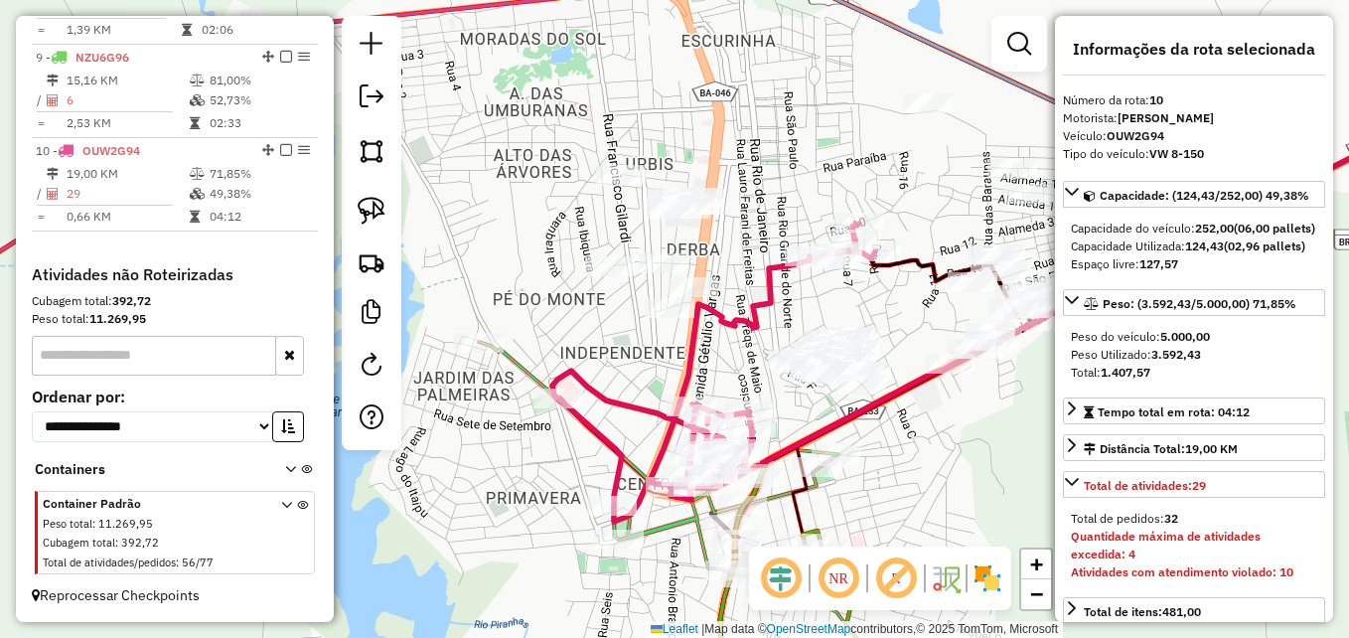
drag, startPoint x: 703, startPoint y: 392, endPoint x: 723, endPoint y: 366, distance: 33.4
click at [723, 366] on div "Janela de atendimento Grade de atendimento Capacidade Transportadoras Veículos …" at bounding box center [674, 319] width 1349 height 638
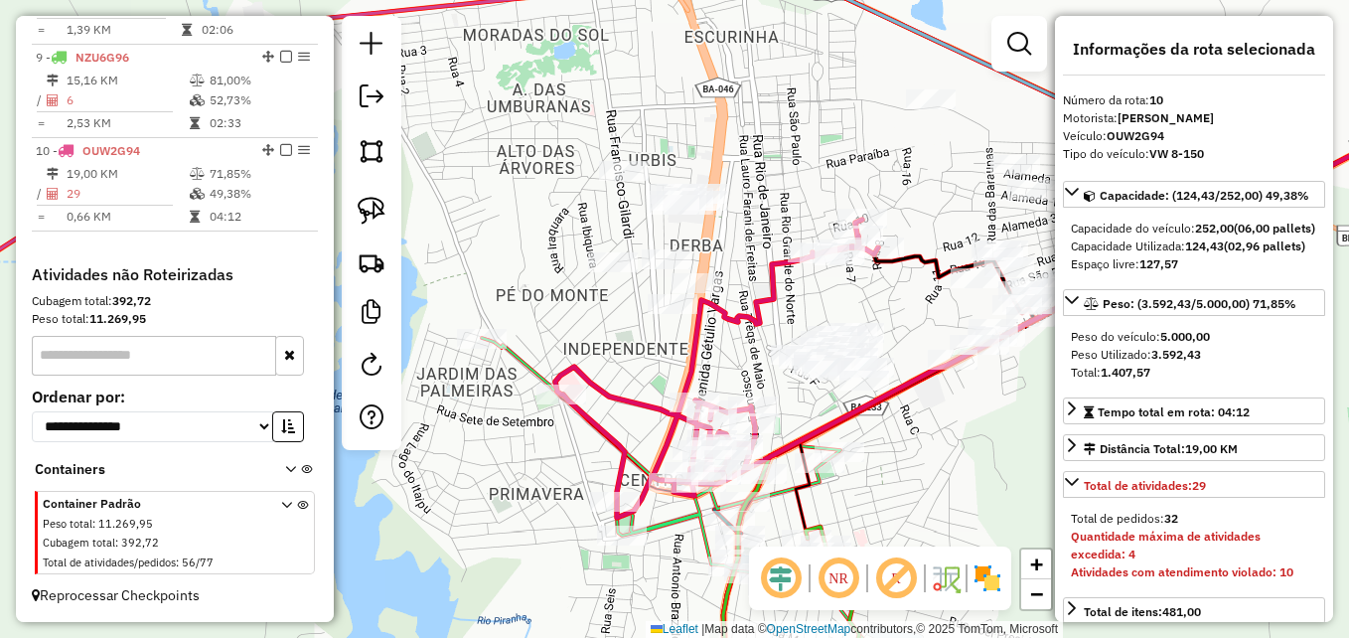
click at [656, 399] on icon at bounding box center [716, 369] width 323 height 298
click at [641, 400] on icon at bounding box center [716, 369] width 323 height 298
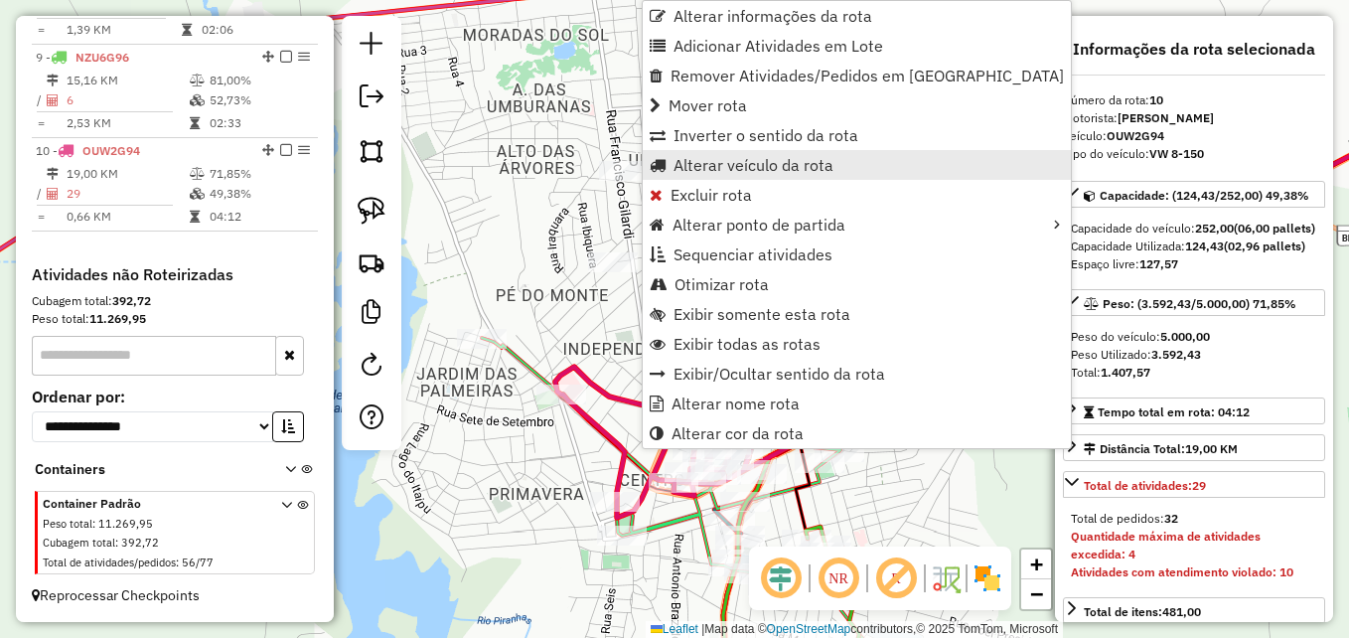
click at [746, 161] on span "Alterar veículo da rota" at bounding box center [753, 165] width 160 height 16
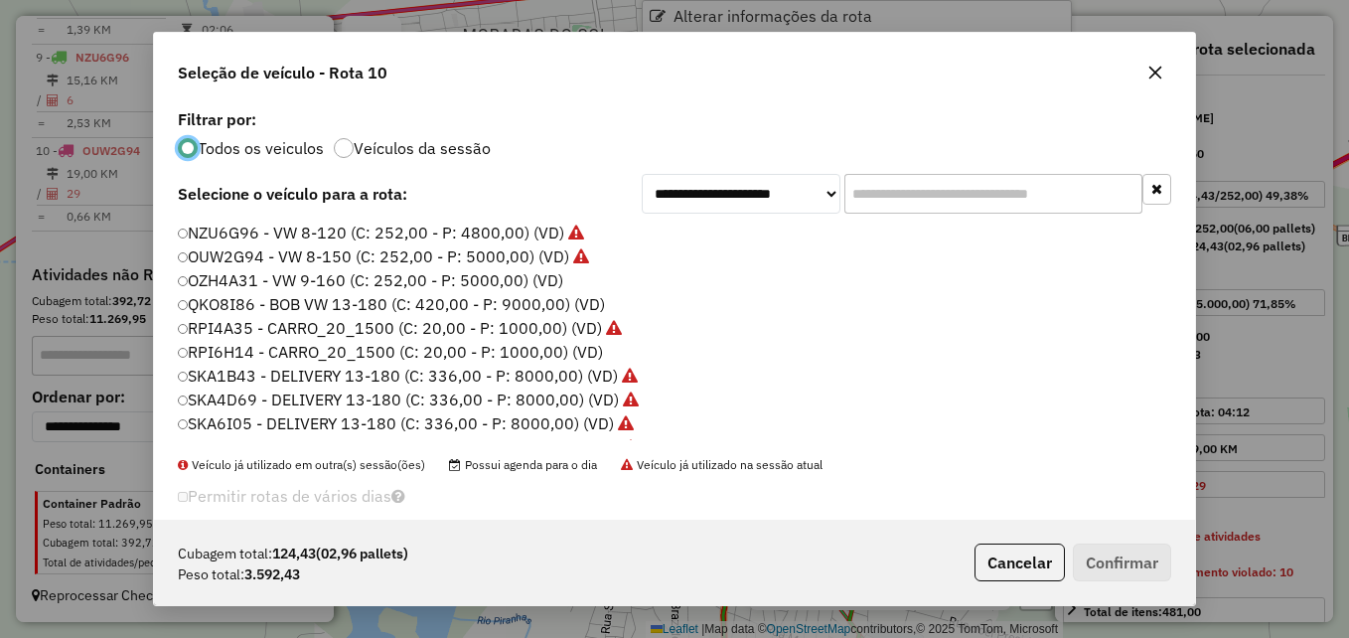
scroll to position [11, 6]
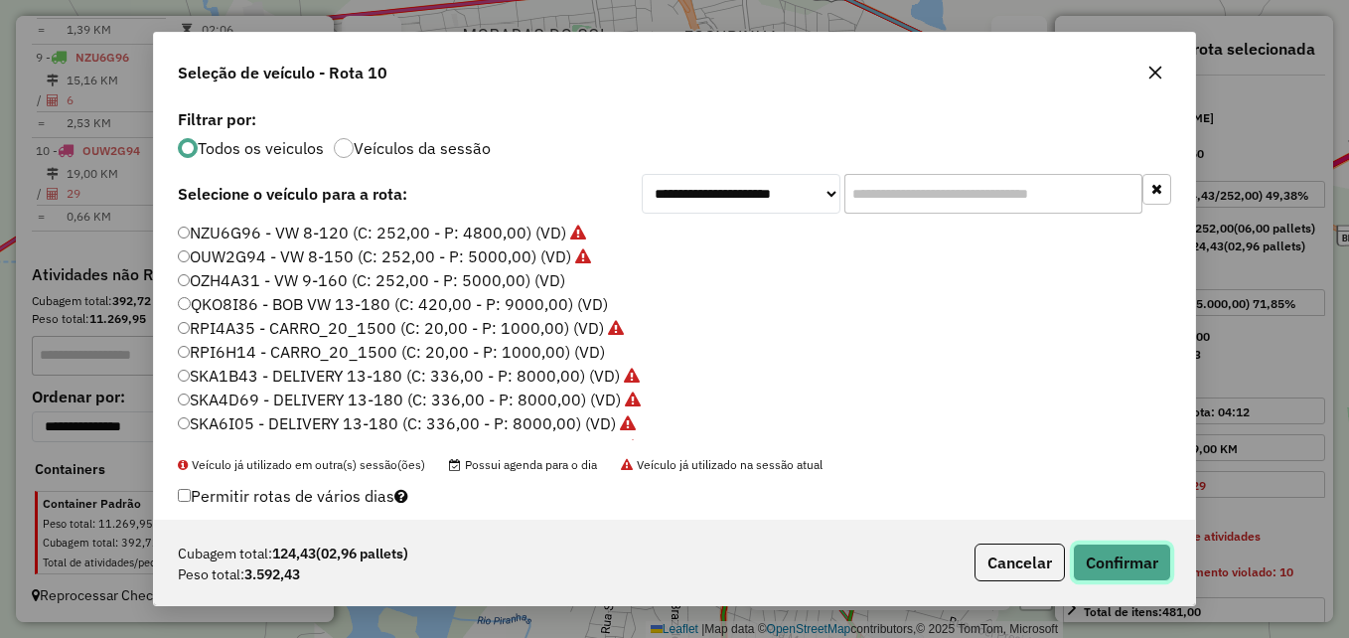
click at [1142, 555] on button "Confirmar" at bounding box center [1122, 562] width 98 height 38
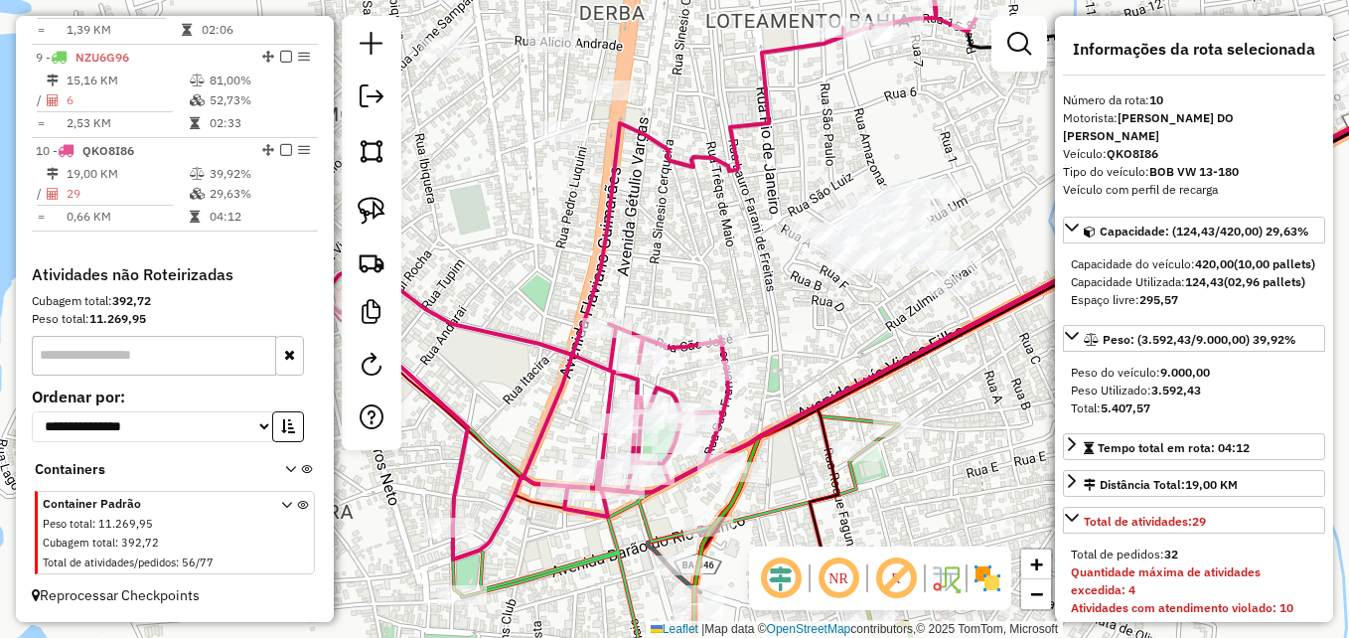
drag, startPoint x: 873, startPoint y: 463, endPoint x: 1007, endPoint y: 426, distance: 139.0
click at [1007, 426] on div "Janela de atendimento Grade de atendimento Capacidade Transportadoras Veículos …" at bounding box center [674, 319] width 1349 height 638
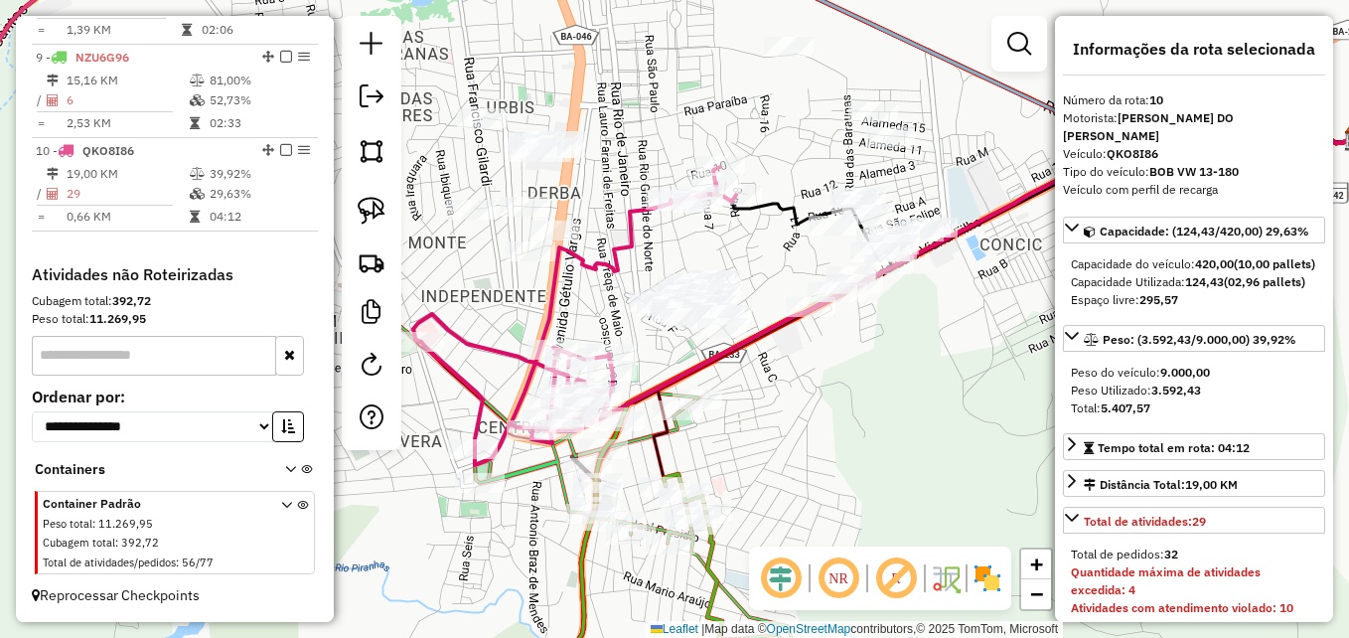
click at [486, 349] on icon at bounding box center [574, 316] width 323 height 298
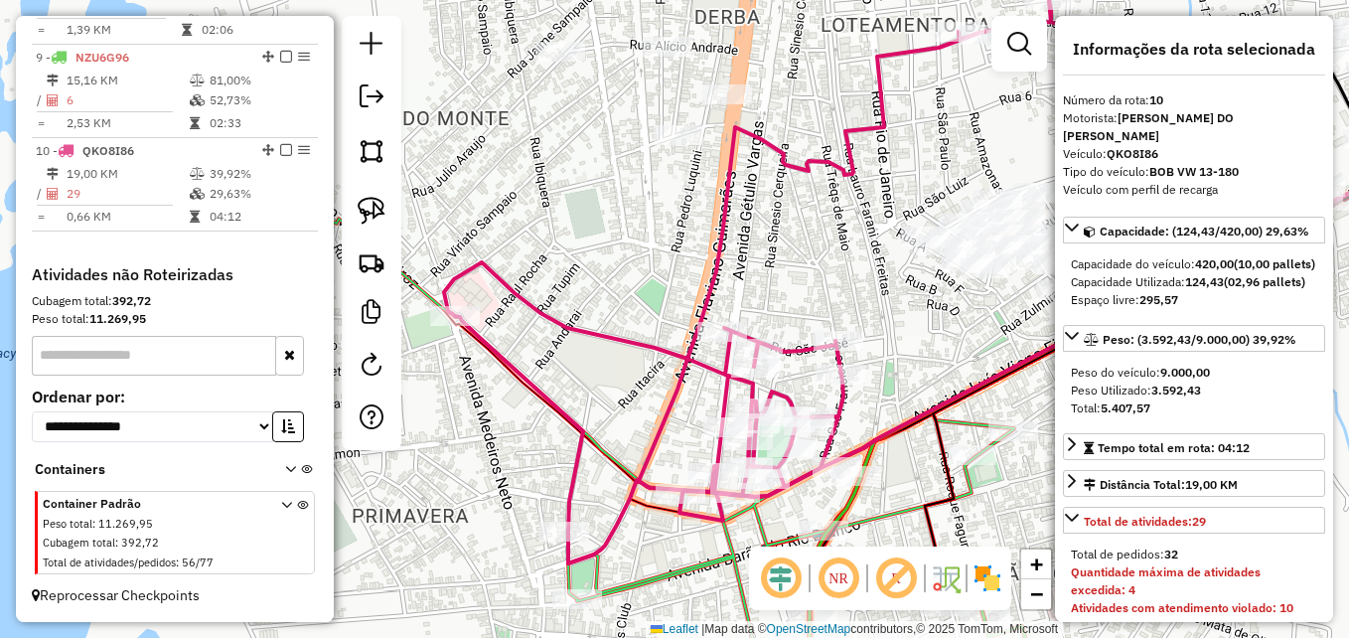
drag, startPoint x: 486, startPoint y: 348, endPoint x: 589, endPoint y: 330, distance: 104.8
click at [589, 330] on icon at bounding box center [767, 264] width 647 height 597
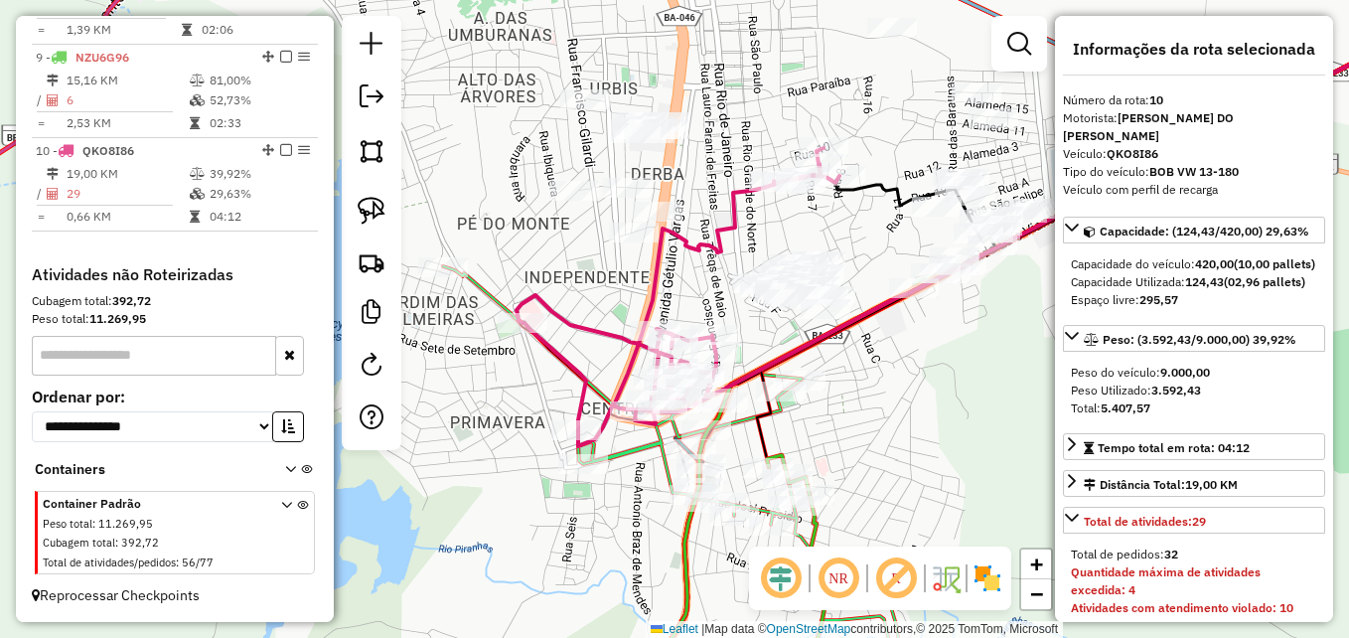
click at [589, 319] on icon at bounding box center [678, 297] width 323 height 298
click at [583, 331] on icon at bounding box center [678, 297] width 323 height 298
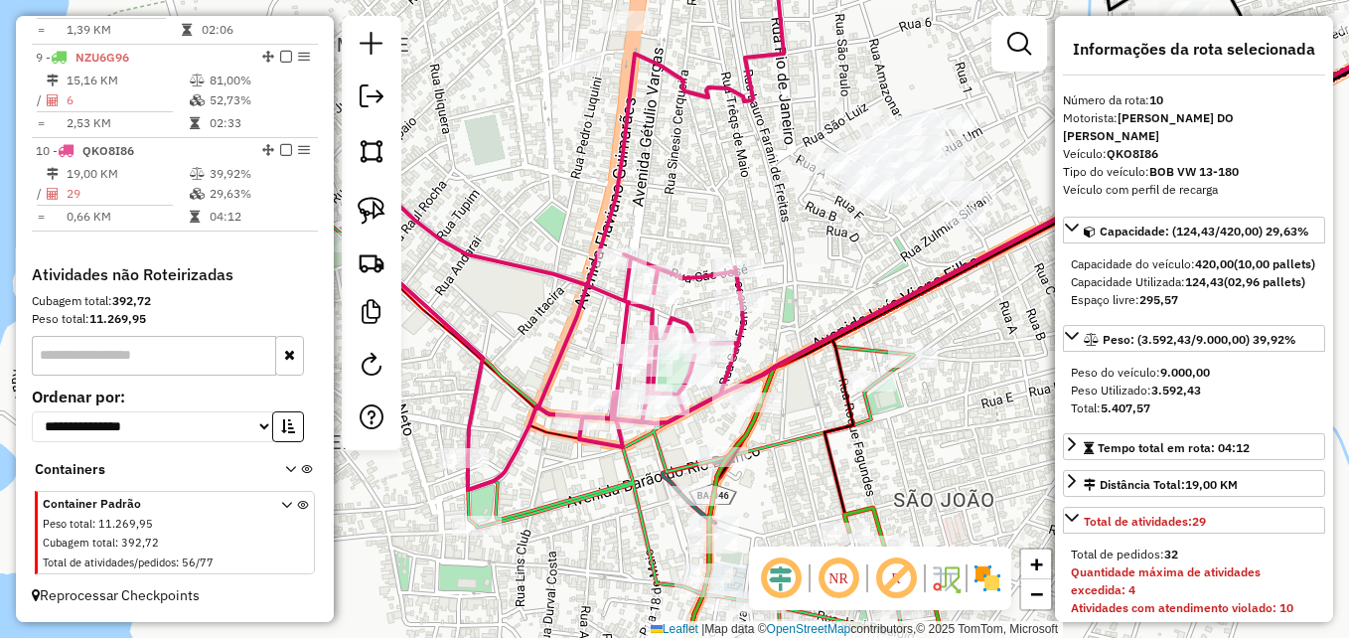
drag, startPoint x: 624, startPoint y: 283, endPoint x: 518, endPoint y: 212, distance: 128.1
click at [518, 212] on div "Janela de atendimento Grade de atendimento Capacidade Transportadoras Veículos …" at bounding box center [674, 319] width 1349 height 638
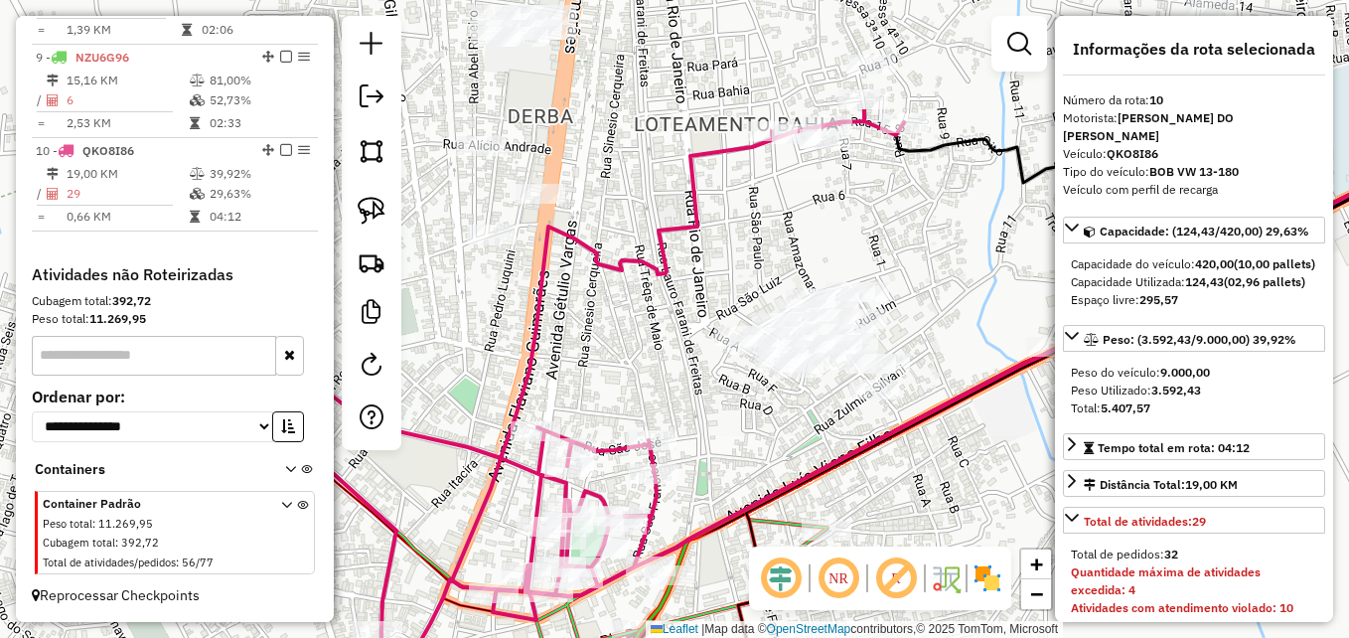
drag, startPoint x: 647, startPoint y: 233, endPoint x: 561, endPoint y: 402, distance: 189.2
click at [561, 404] on div "Janela de atendimento Grade de atendimento Capacidade Transportadoras Veículos …" at bounding box center [674, 319] width 1349 height 638
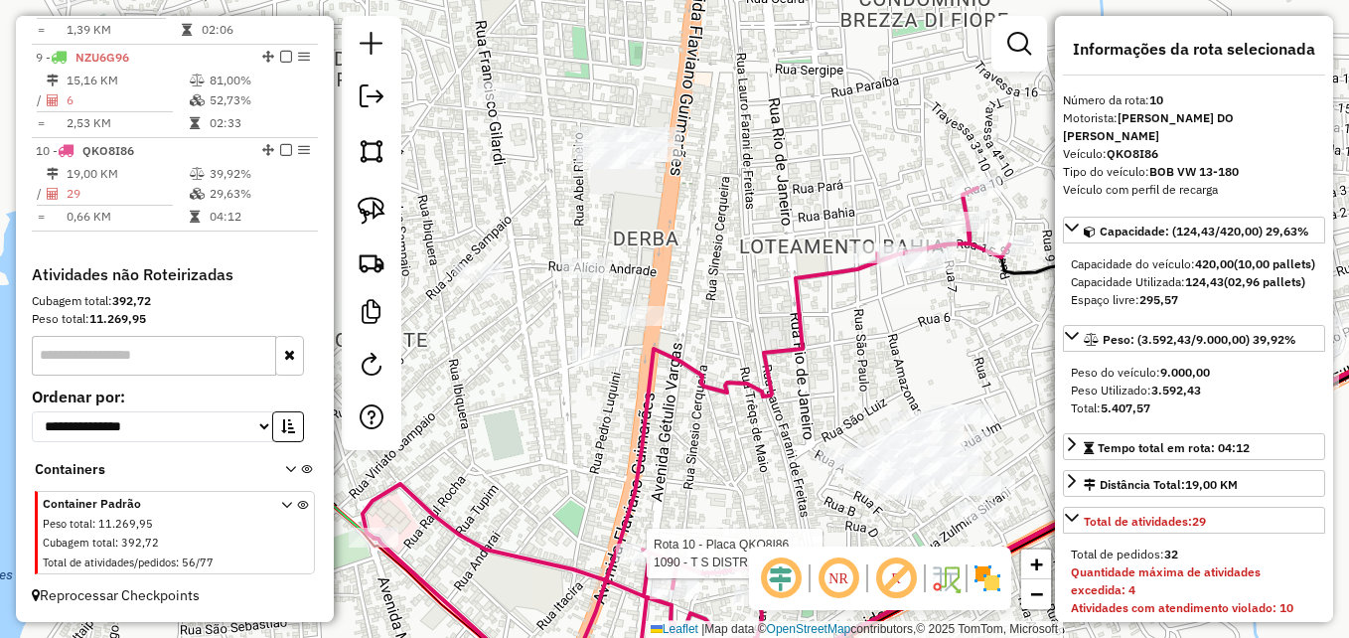
drag, startPoint x: 526, startPoint y: 280, endPoint x: 617, endPoint y: 446, distance: 188.9
click at [618, 450] on div "Rota 10 - Placa QKO8I86 1090 - T S DISTRIBUIDORA T Janela de atendimento Grade …" at bounding box center [674, 319] width 1349 height 638
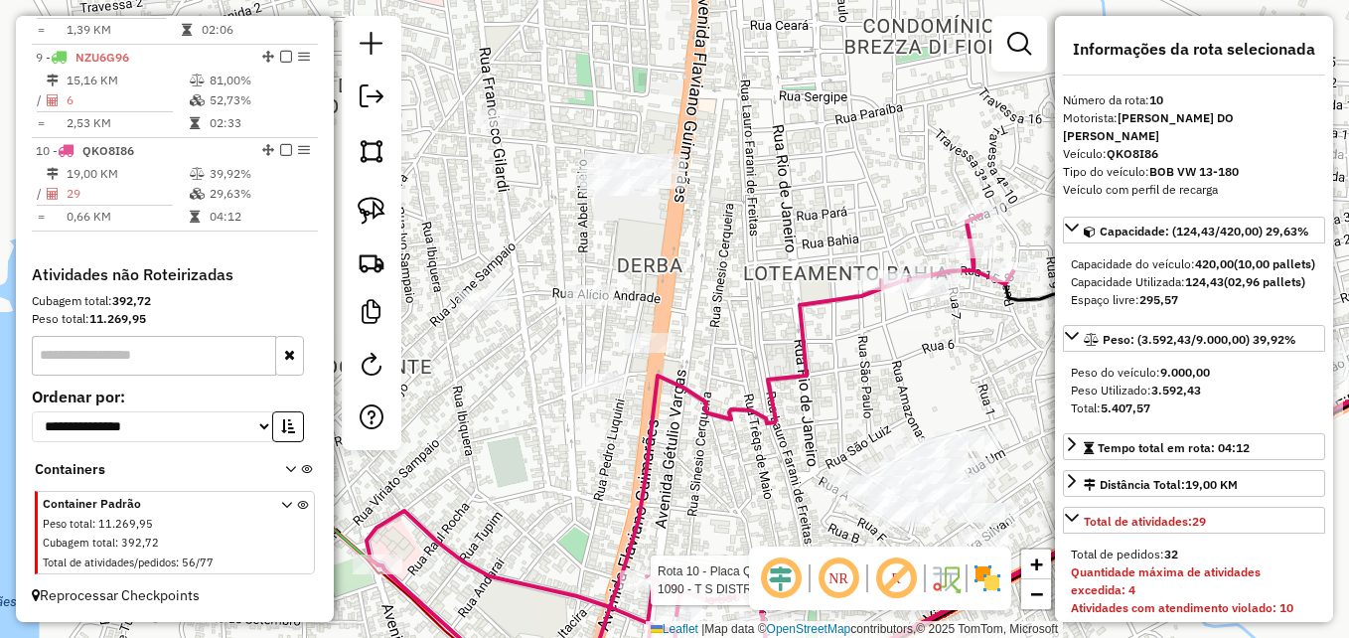
drag, startPoint x: 580, startPoint y: 432, endPoint x: 592, endPoint y: 449, distance: 20.7
click at [592, 449] on div "Rota 10 - Placa QKO8I86 1090 - T S DISTRIBUIDORA T Janela de atendimento Grade …" at bounding box center [674, 319] width 1349 height 638
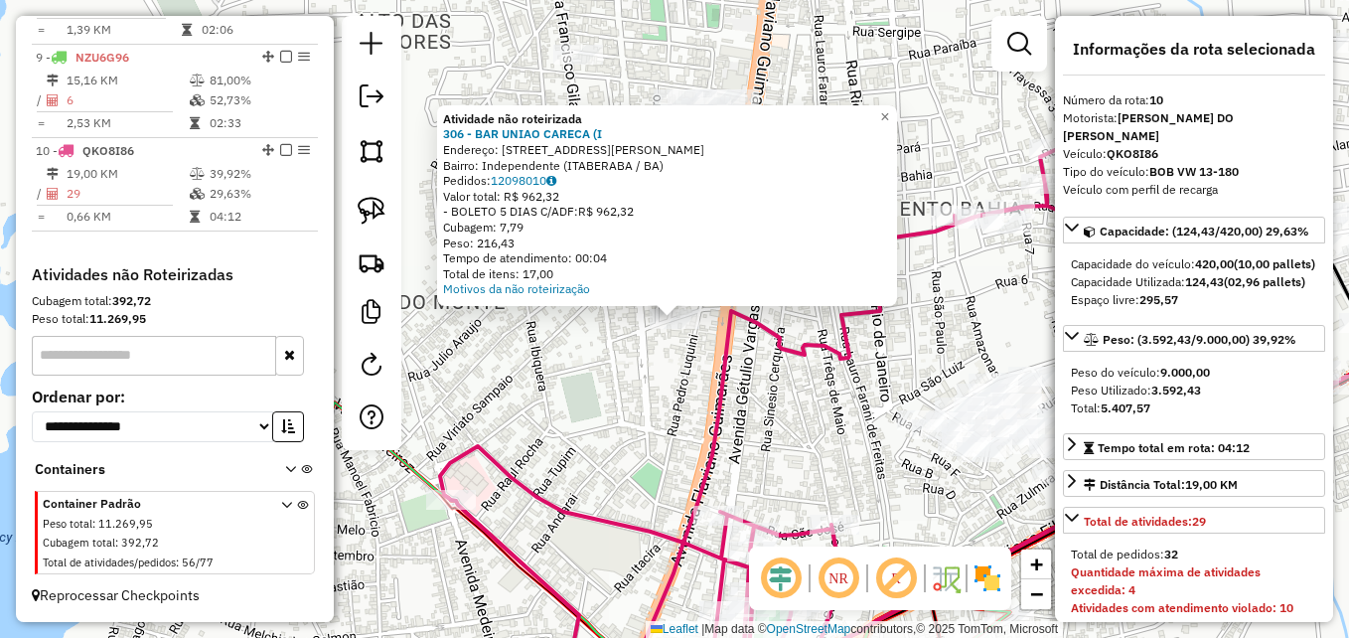
click at [647, 448] on div "Atividade não roteirizada 306 - BAR UNIAO CARECA (I Endereço: RUA FELICIANO GAL…" at bounding box center [674, 319] width 1349 height 638
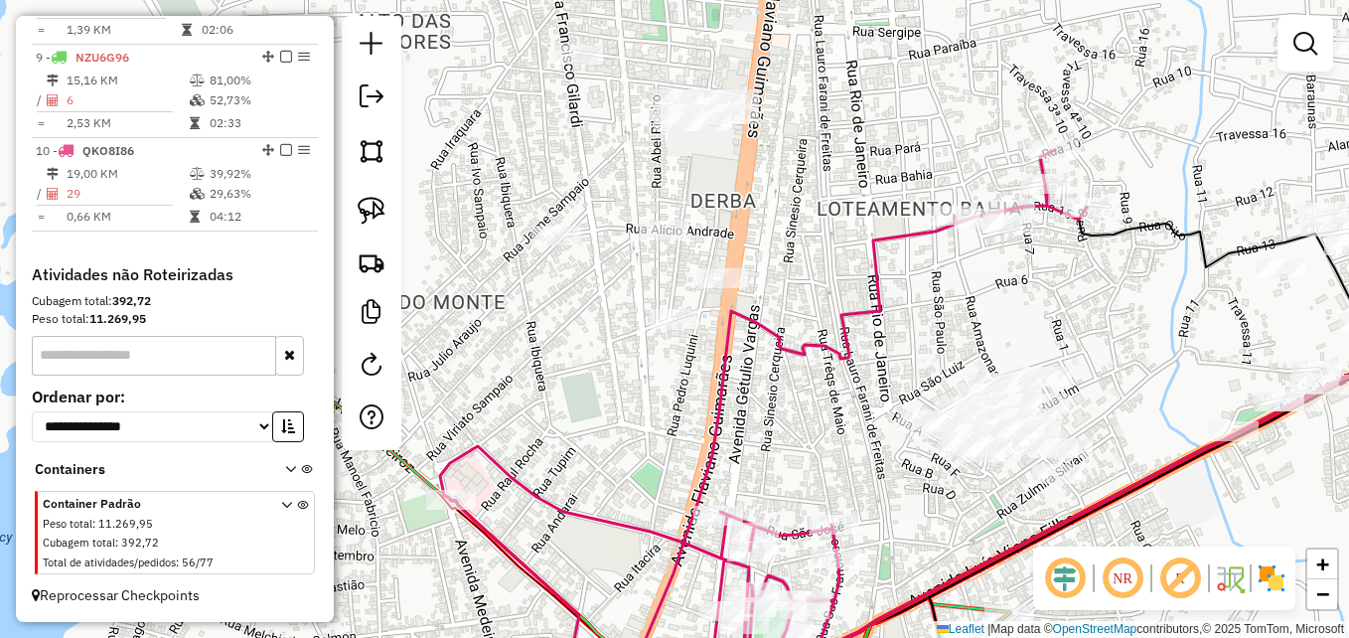
drag, startPoint x: 678, startPoint y: 374, endPoint x: 670, endPoint y: 415, distance: 41.5
click at [670, 415] on div "Janela de atendimento Grade de atendimento Capacidade Transportadoras Veículos …" at bounding box center [674, 319] width 1349 height 638
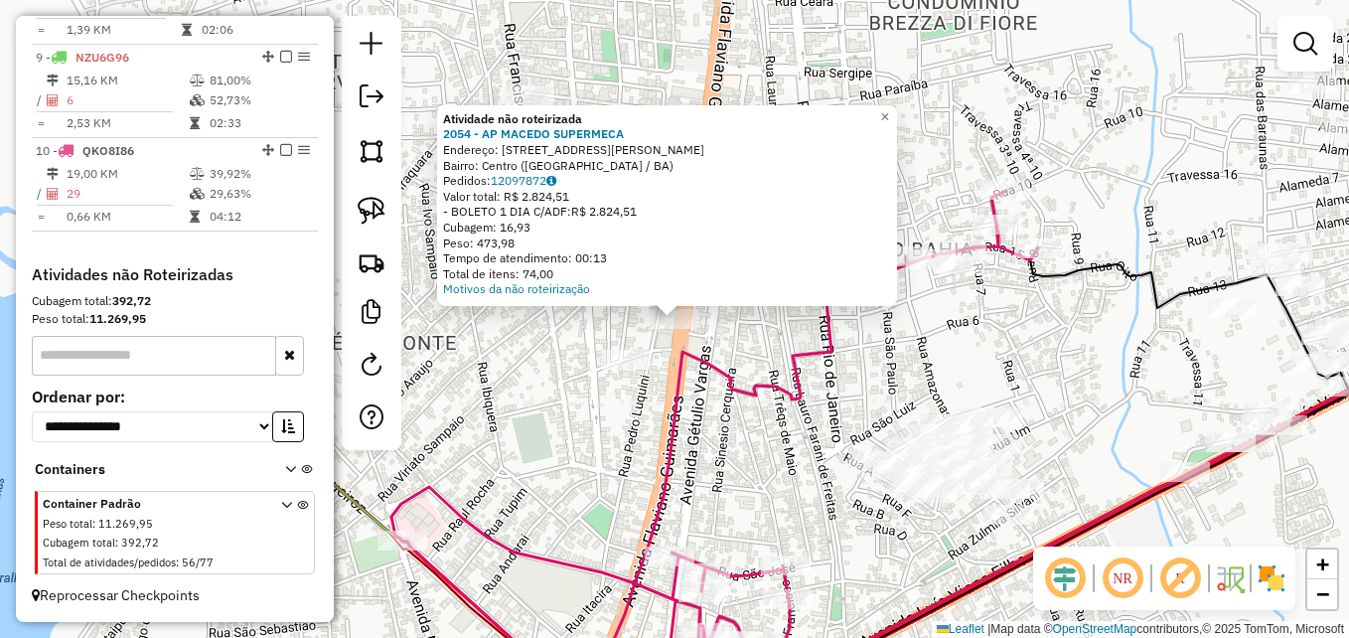
click at [703, 375] on div "Atividade não roteirizada 2054 - AP MACEDO SUPERMECA Endereço: Avenida Rui Barb…" at bounding box center [674, 319] width 1349 height 638
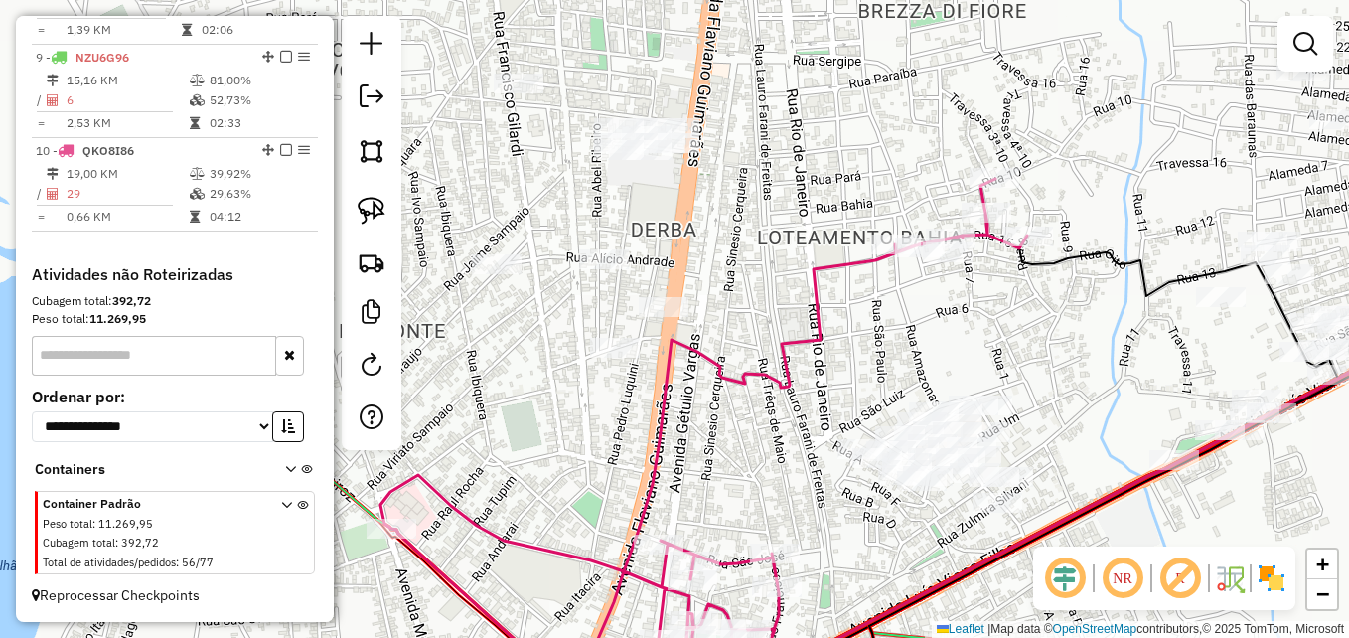
drag, startPoint x: 661, startPoint y: 422, endPoint x: 647, endPoint y: 406, distance: 21.1
click at [647, 406] on div "Janela de atendimento Grade de atendimento Capacidade Transportadoras Veículos …" at bounding box center [674, 319] width 1349 height 638
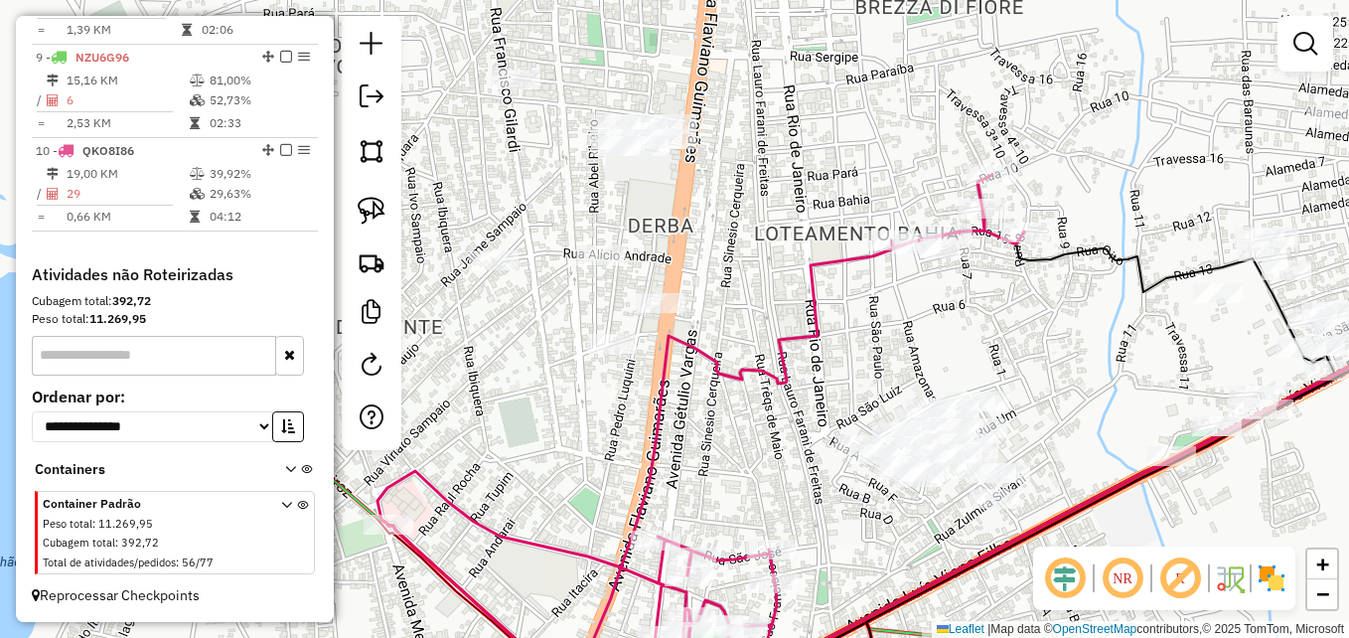
click at [725, 365] on icon at bounding box center [700, 438] width 647 height 526
select select "**********"
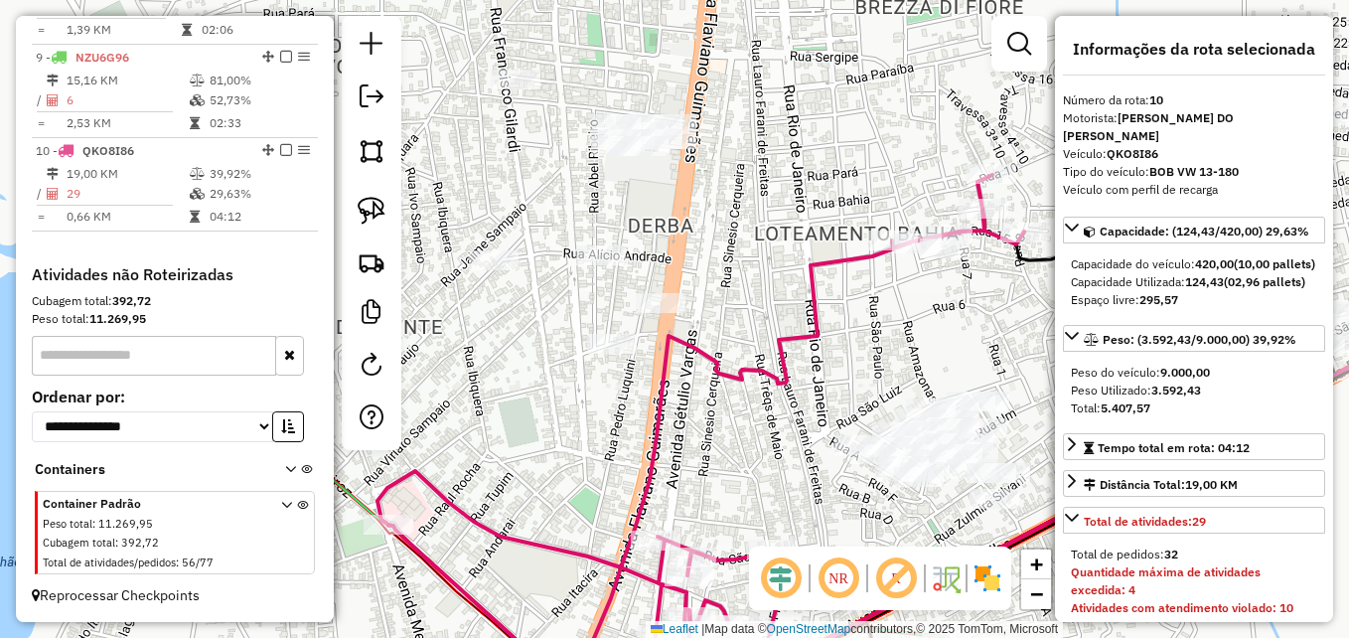
click at [650, 423] on icon at bounding box center [700, 438] width 647 height 526
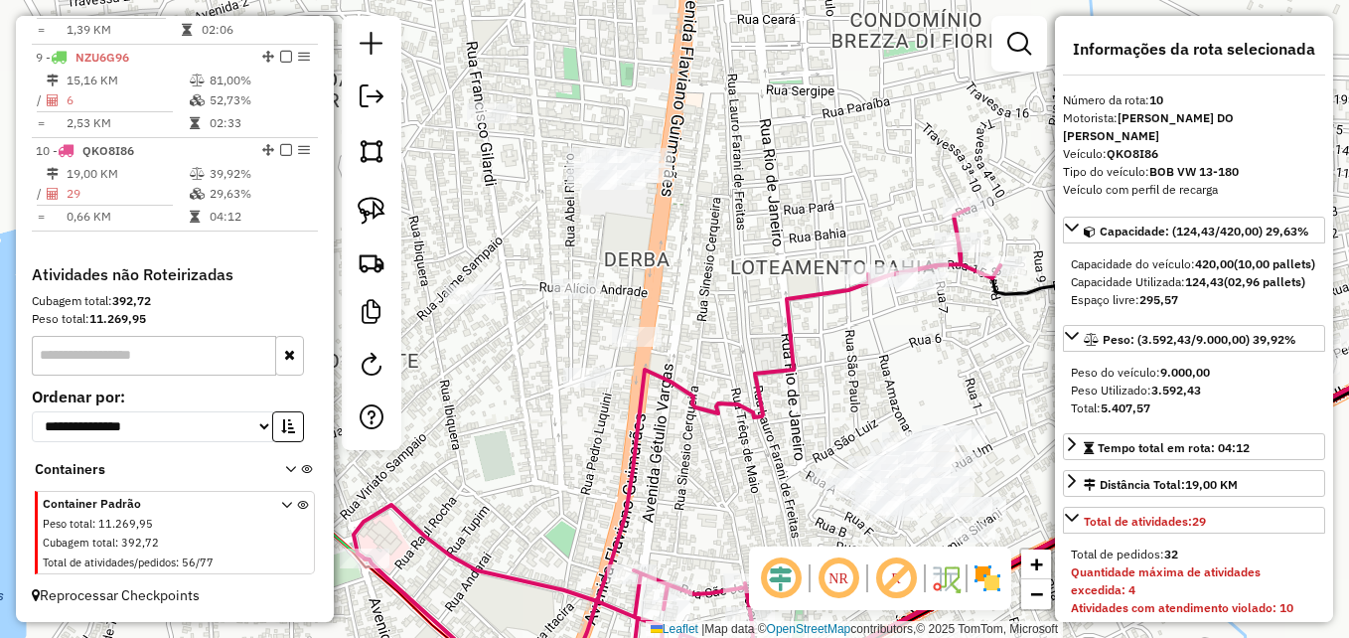
drag, startPoint x: 568, startPoint y: 403, endPoint x: 544, endPoint y: 437, distance: 41.3
click at [544, 437] on div "Janela de atendimento Grade de atendimento Capacidade Transportadoras Veículos …" at bounding box center [674, 319] width 1349 height 638
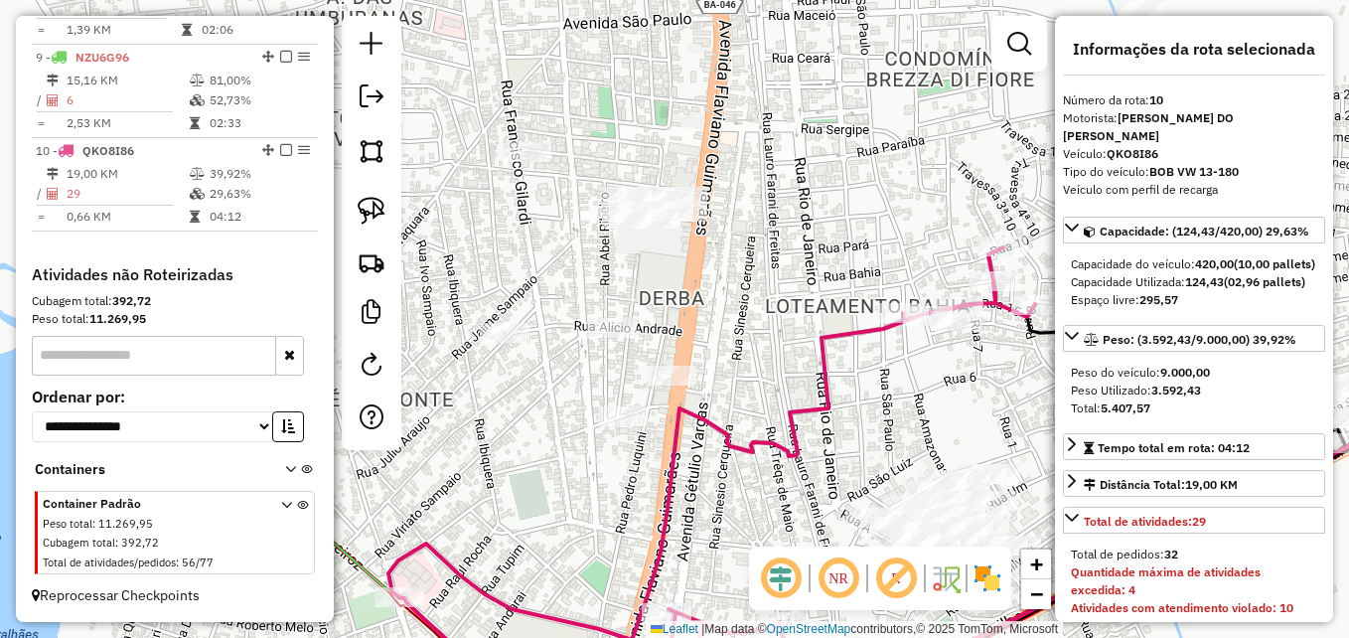
drag, startPoint x: 513, startPoint y: 404, endPoint x: 574, endPoint y: 447, distance: 74.9
click at [574, 447] on div "Janela de atendimento Grade de atendimento Capacidade Transportadoras Veículos …" at bounding box center [674, 319] width 1349 height 638
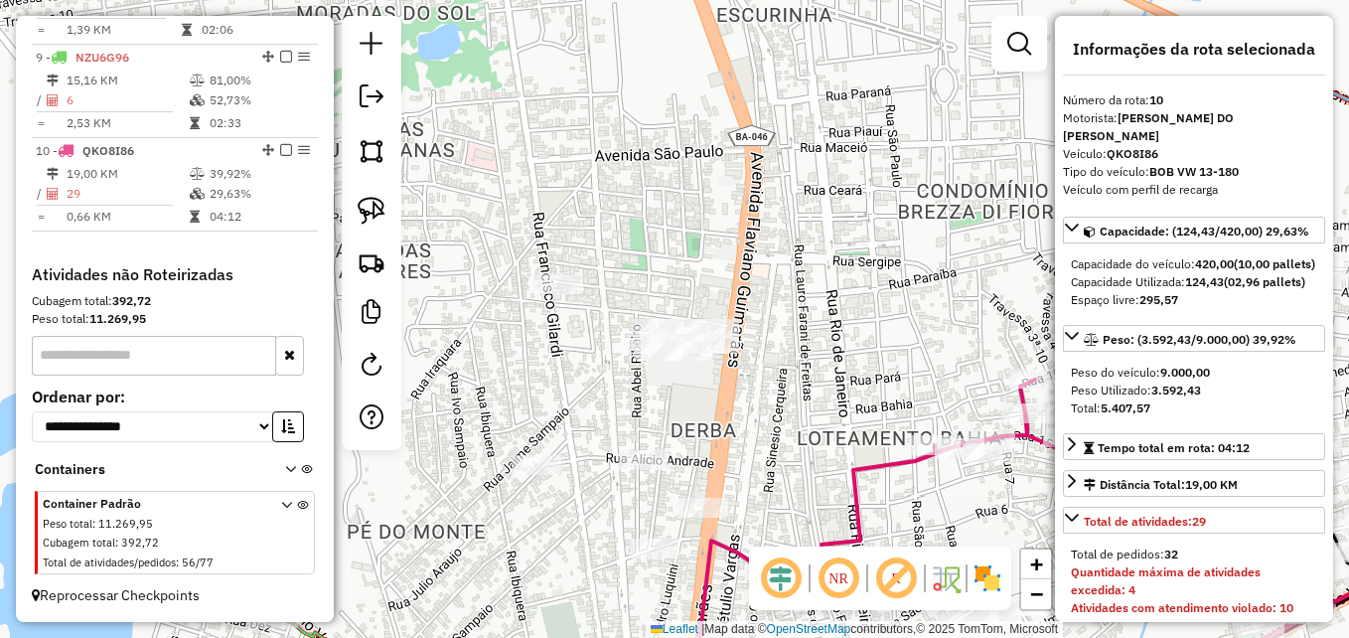
drag, startPoint x: 591, startPoint y: 278, endPoint x: 596, endPoint y: 409, distance: 131.2
click at [596, 409] on div "Janela de atendimento Grade de atendimento Capacidade Transportadoras Veículos …" at bounding box center [674, 319] width 1349 height 638
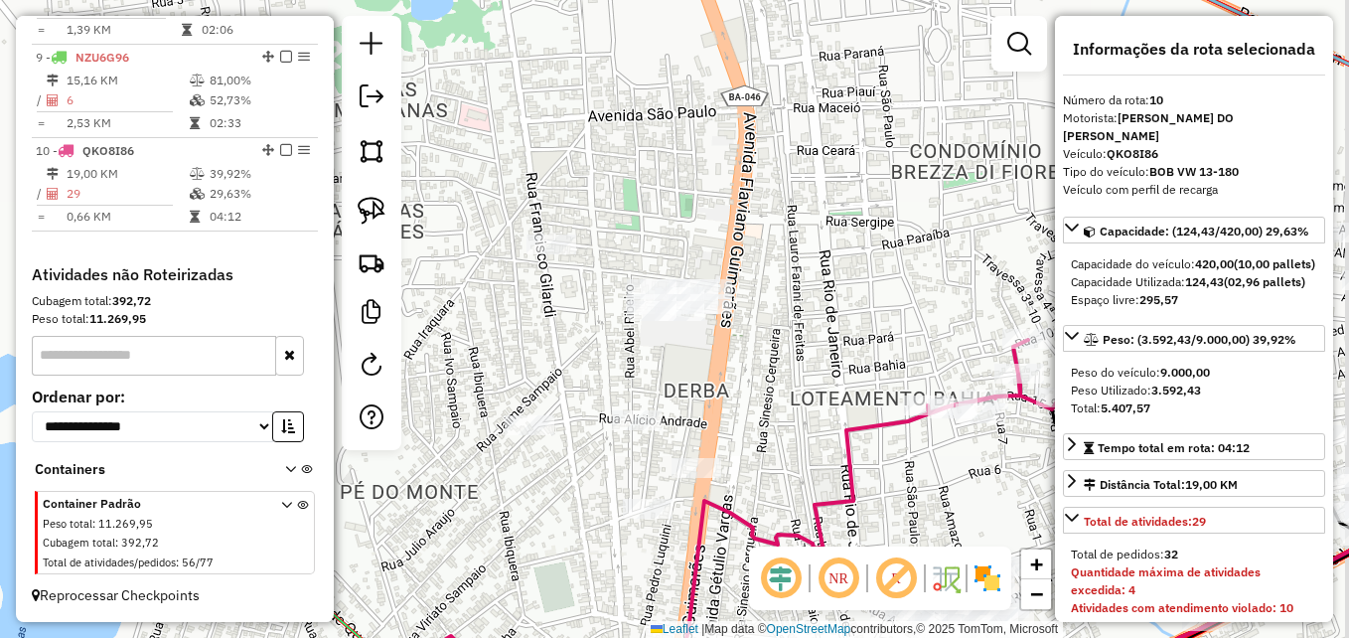
drag, startPoint x: 579, startPoint y: 477, endPoint x: 564, endPoint y: 373, distance: 104.4
click at [564, 375] on div "Janela de atendimento Grade de atendimento Capacidade Transportadoras Veículos …" at bounding box center [674, 319] width 1349 height 638
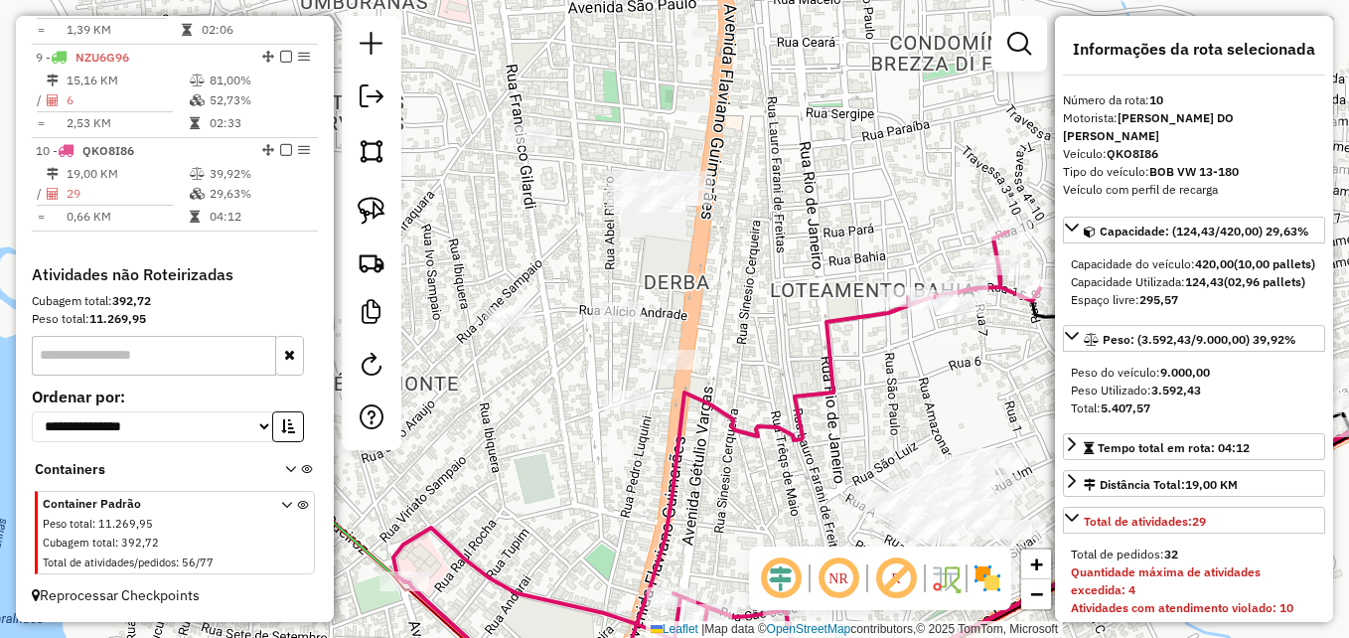
drag, startPoint x: 581, startPoint y: 451, endPoint x: 582, endPoint y: 428, distance: 22.9
click at [582, 430] on div "Janela de atendimento Grade de atendimento Capacidade Transportadoras Veículos …" at bounding box center [674, 319] width 1349 height 638
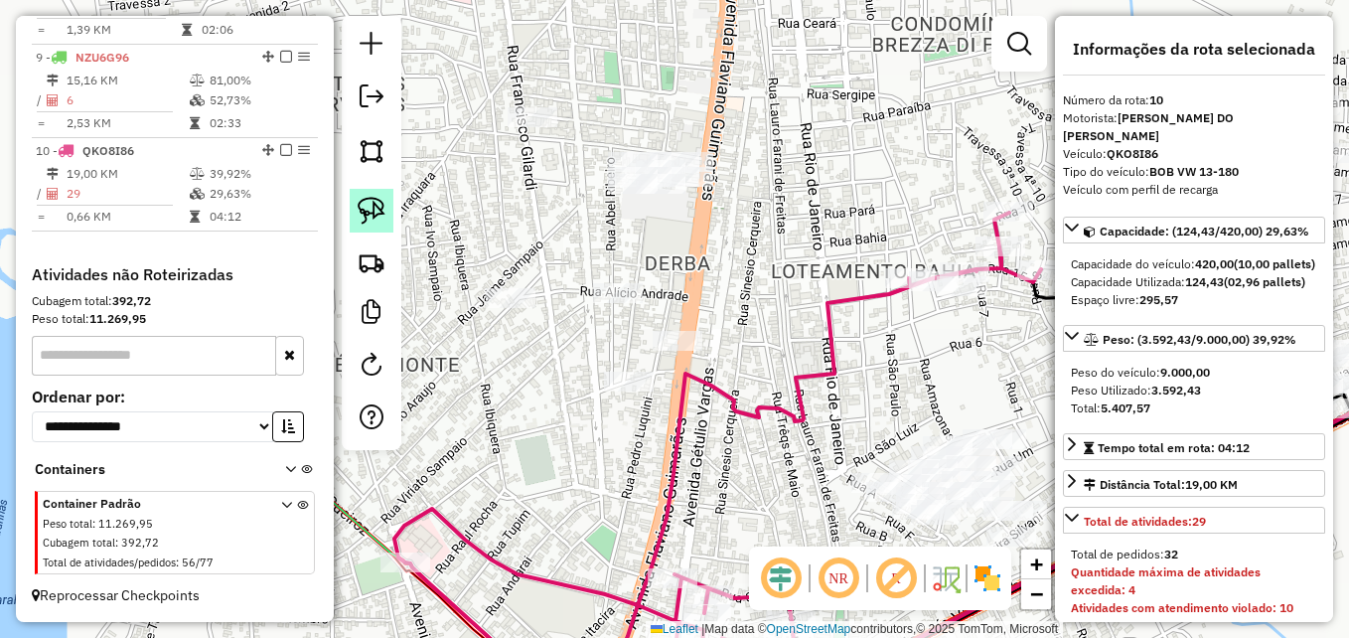
click at [369, 218] on img at bounding box center [372, 211] width 28 height 28
click at [639, 376] on div "Janela de atendimento Grade de atendimento Capacidade Transportadoras Veículos …" at bounding box center [674, 319] width 1349 height 638
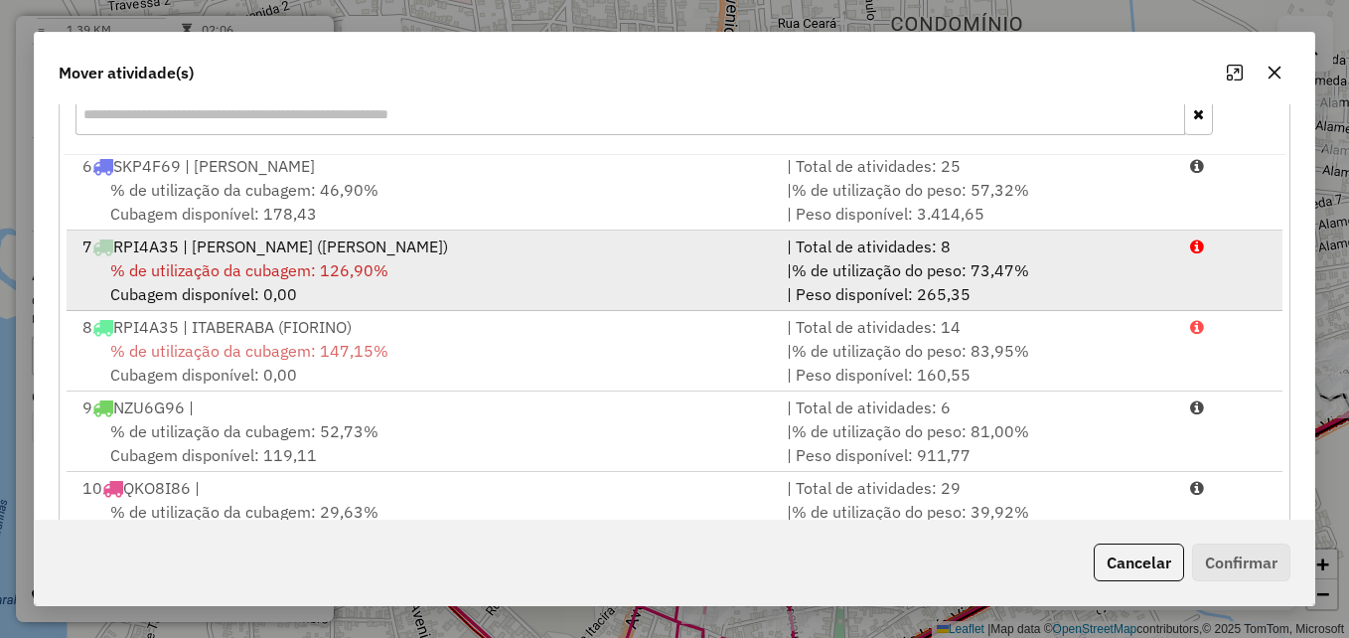
scroll to position [364, 0]
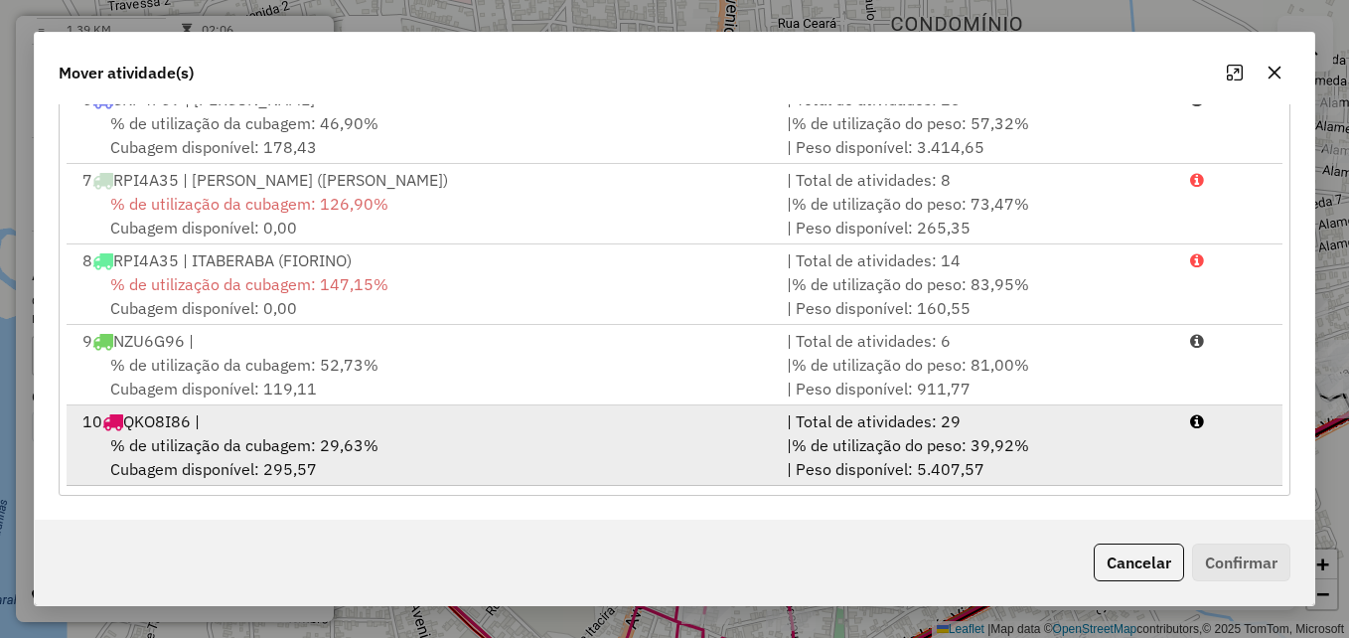
click at [486, 436] on div "% de utilização da cubagem: 29,63% Cubagem disponível: 295,57" at bounding box center [423, 457] width 704 height 48
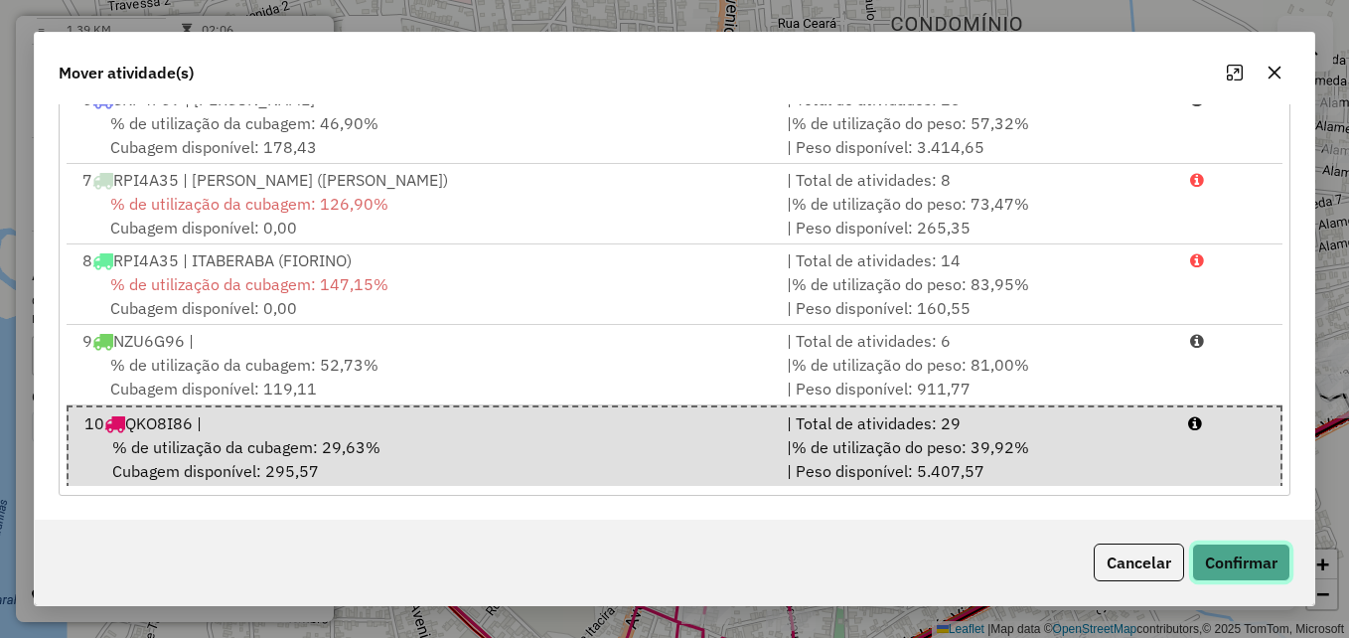
click at [1226, 565] on button "Confirmar" at bounding box center [1241, 562] width 98 height 38
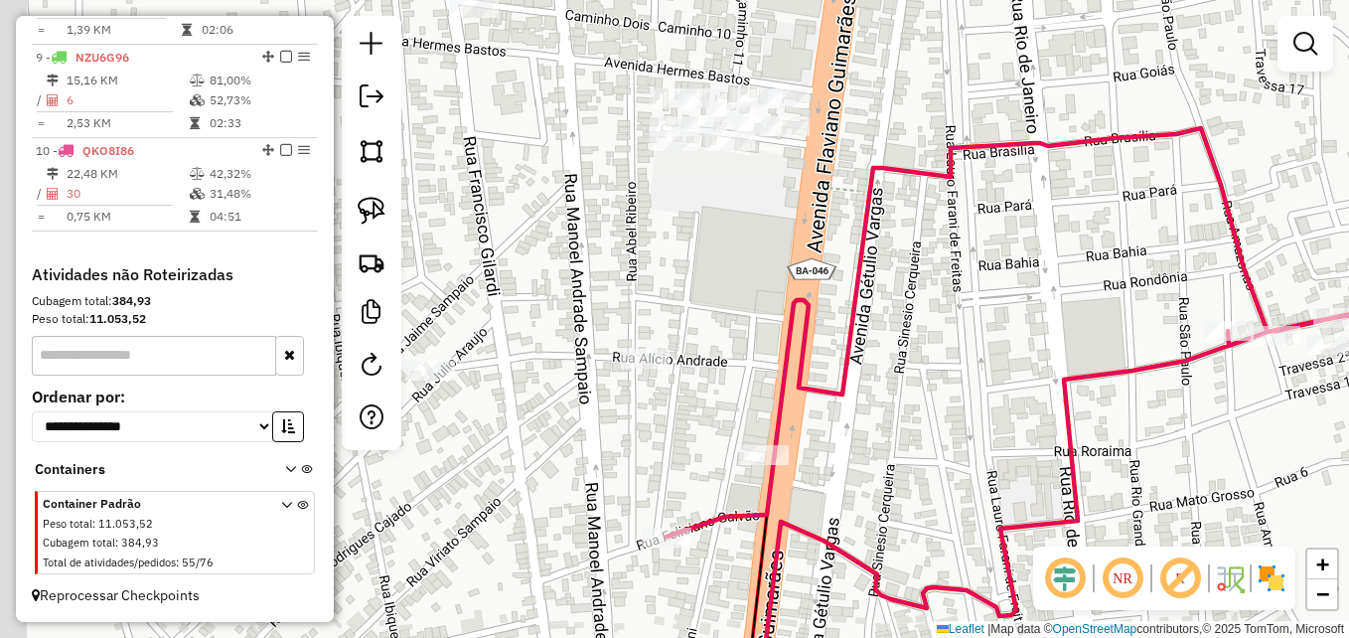
drag, startPoint x: 750, startPoint y: 335, endPoint x: 889, endPoint y: 494, distance: 211.2
click at [889, 494] on div "Janela de atendimento Grade de atendimento Capacidade Transportadoras Veículos …" at bounding box center [674, 319] width 1349 height 638
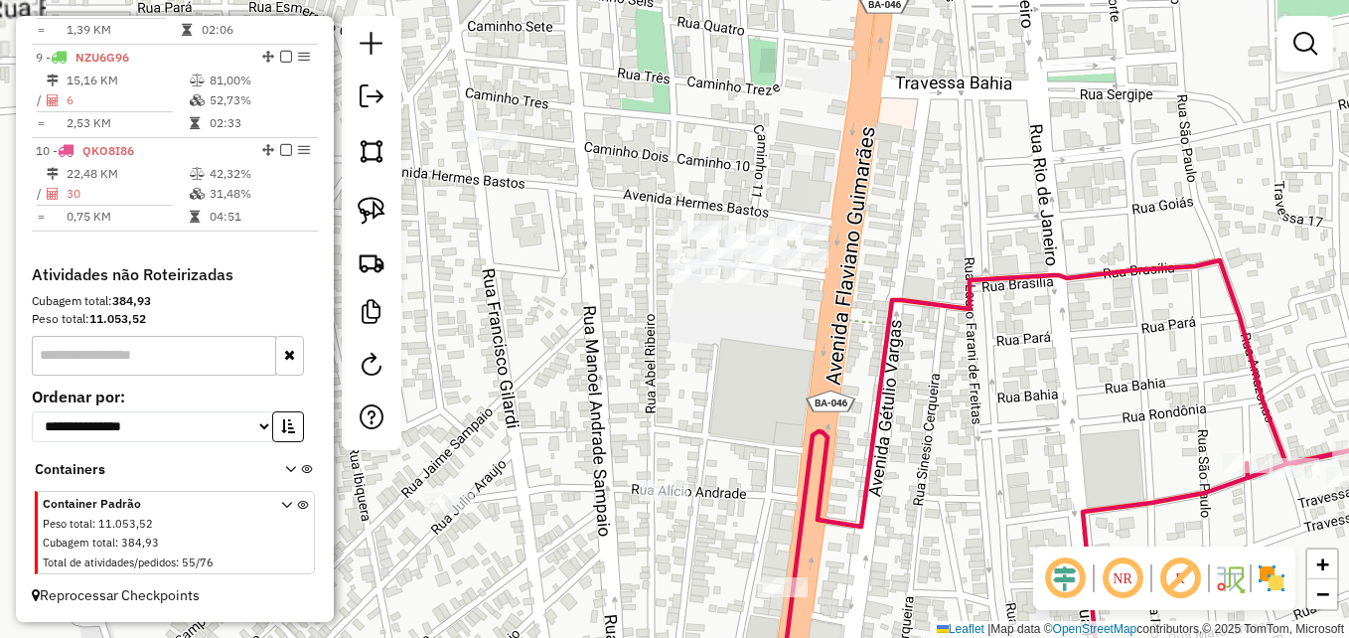
drag, startPoint x: 725, startPoint y: 377, endPoint x: 720, endPoint y: 424, distance: 46.9
click at [720, 424] on div "Janela de atendimento Grade de atendimento Capacidade Transportadoras Veículos …" at bounding box center [674, 319] width 1349 height 638
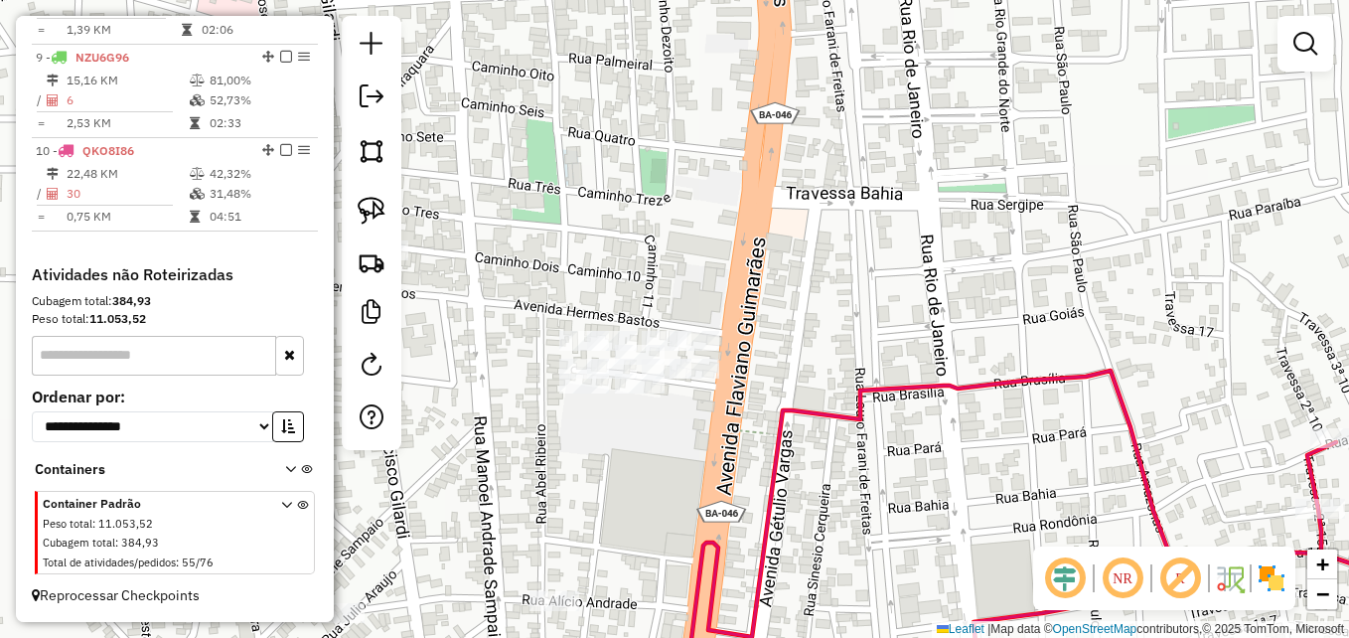
drag, startPoint x: 726, startPoint y: 397, endPoint x: 622, endPoint y: 461, distance: 122.1
click at [622, 461] on div "Janela de atendimento Grade de atendimento Capacidade Transportadoras Veículos …" at bounding box center [674, 319] width 1349 height 638
click at [386, 219] on link at bounding box center [372, 211] width 44 height 44
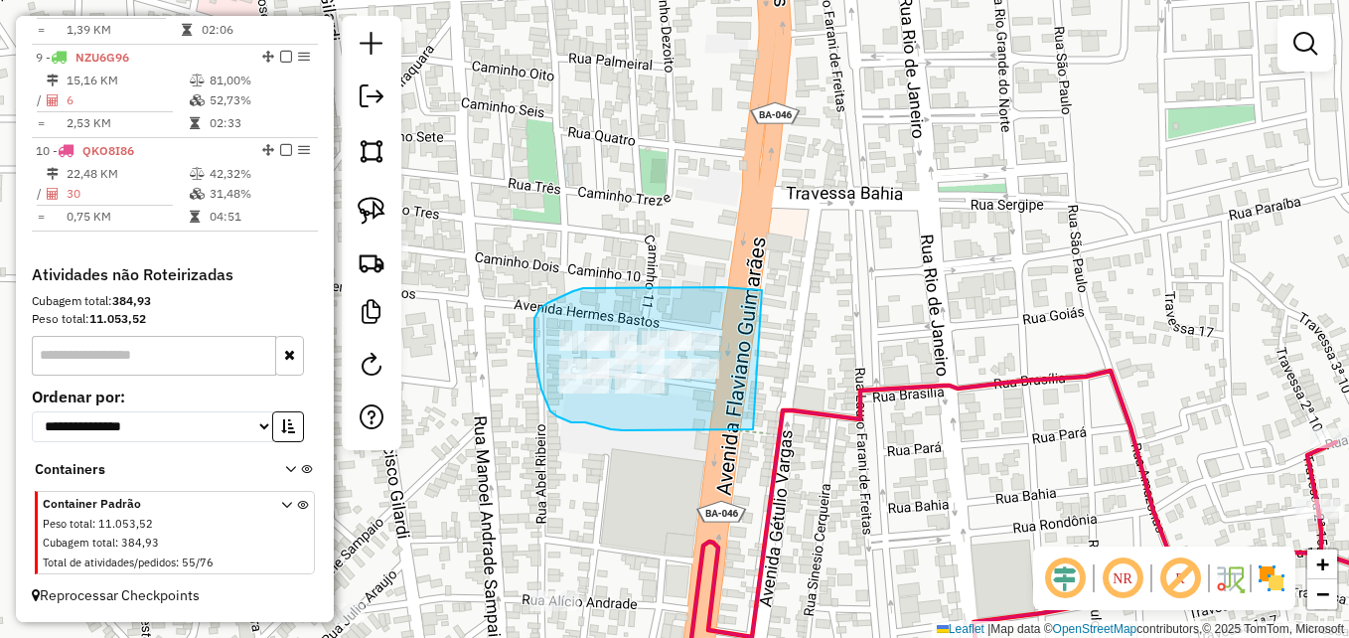
drag, startPoint x: 753, startPoint y: 429, endPoint x: 802, endPoint y: 299, distance: 138.9
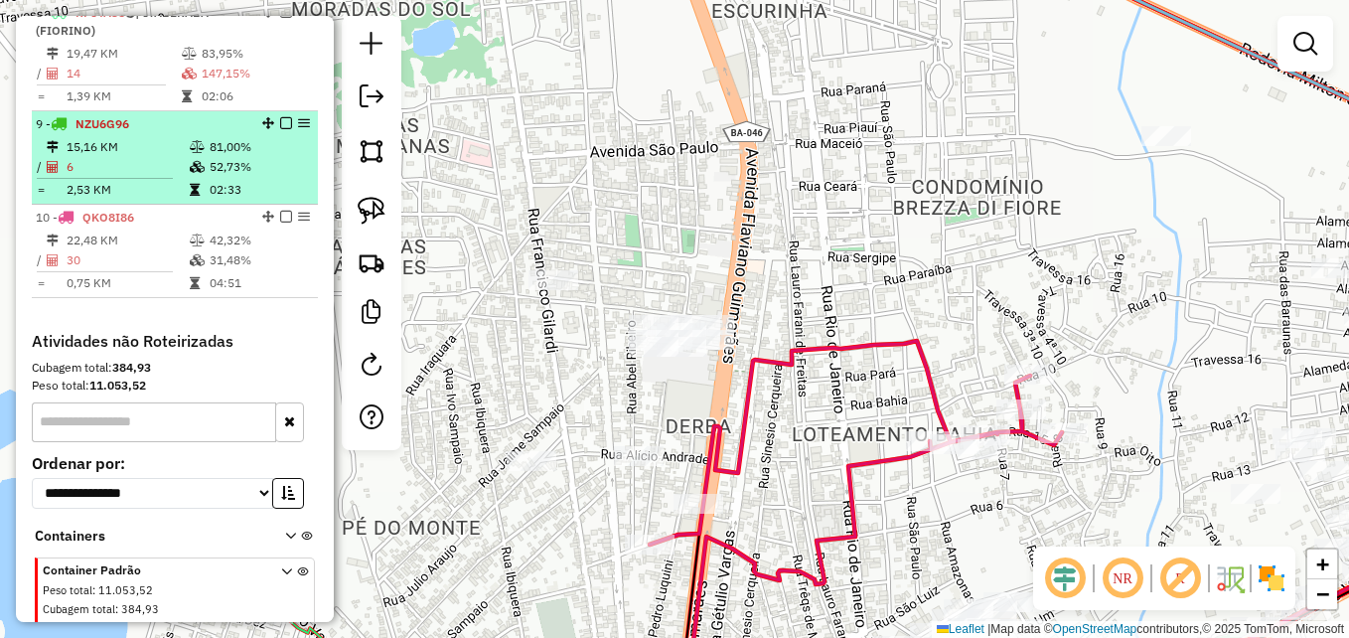
scroll to position [1417, 0]
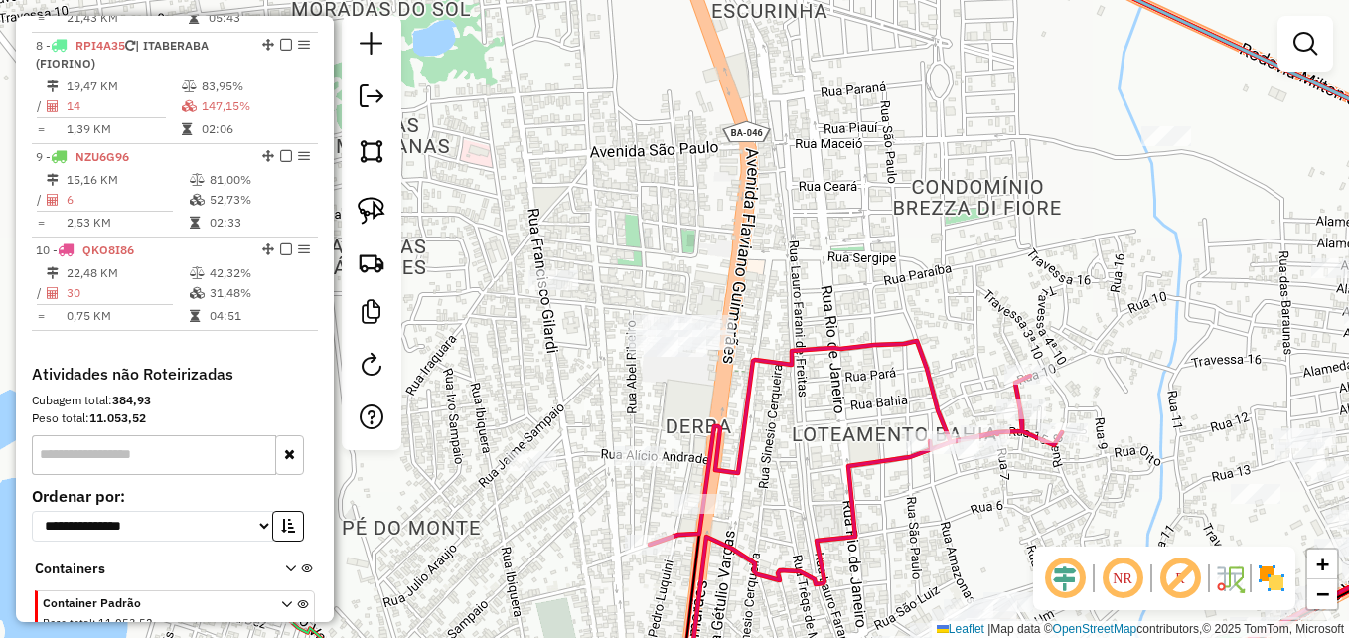
click at [692, 539] on icon at bounding box center [738, 521] width 647 height 361
select select "**********"
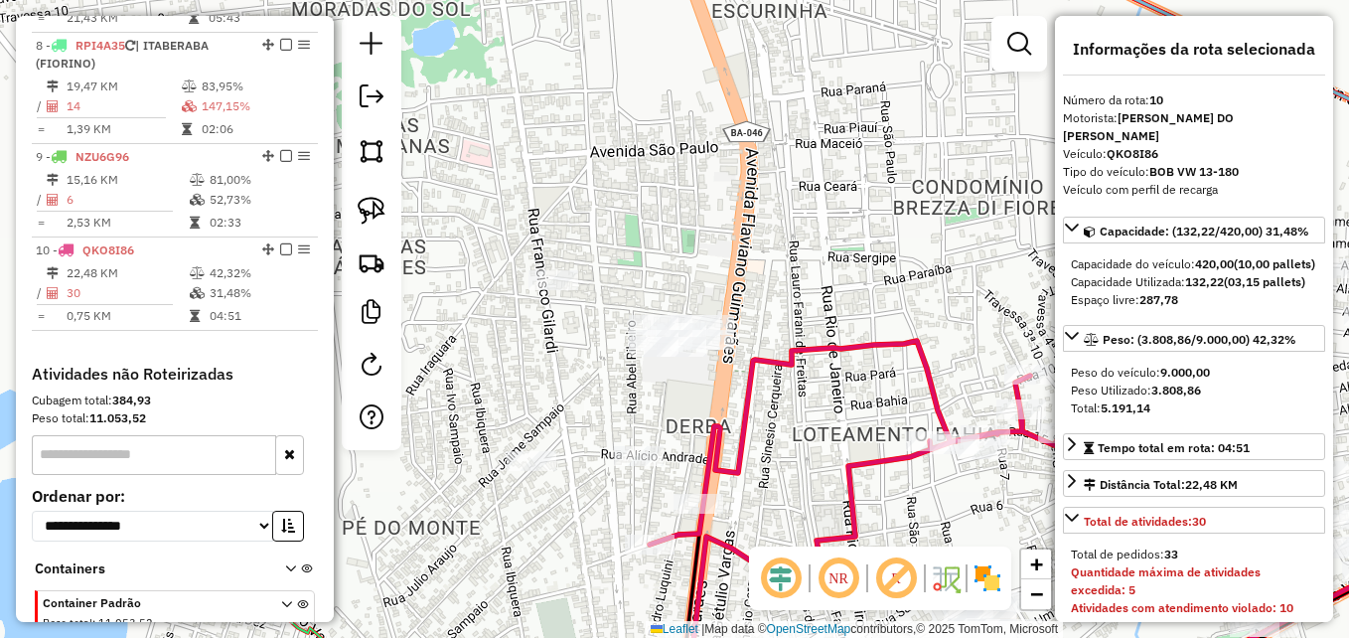
scroll to position [1517, 0]
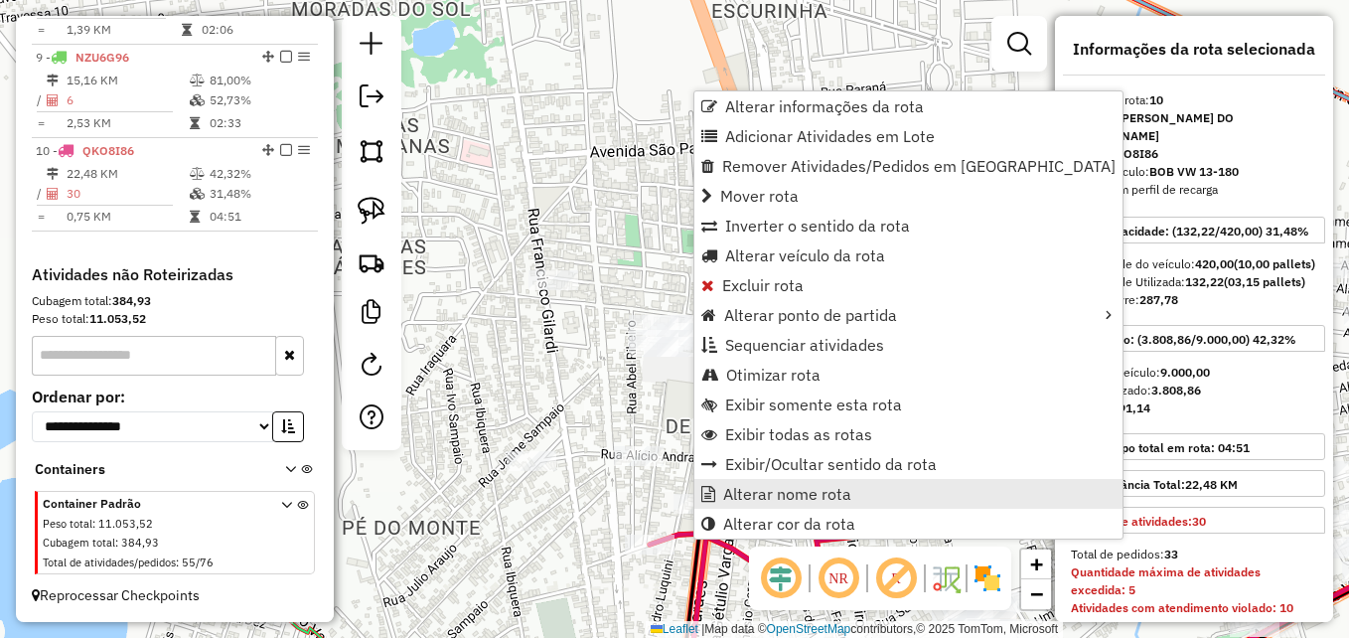
click at [762, 502] on span "Alterar nome rota" at bounding box center [787, 494] width 128 height 16
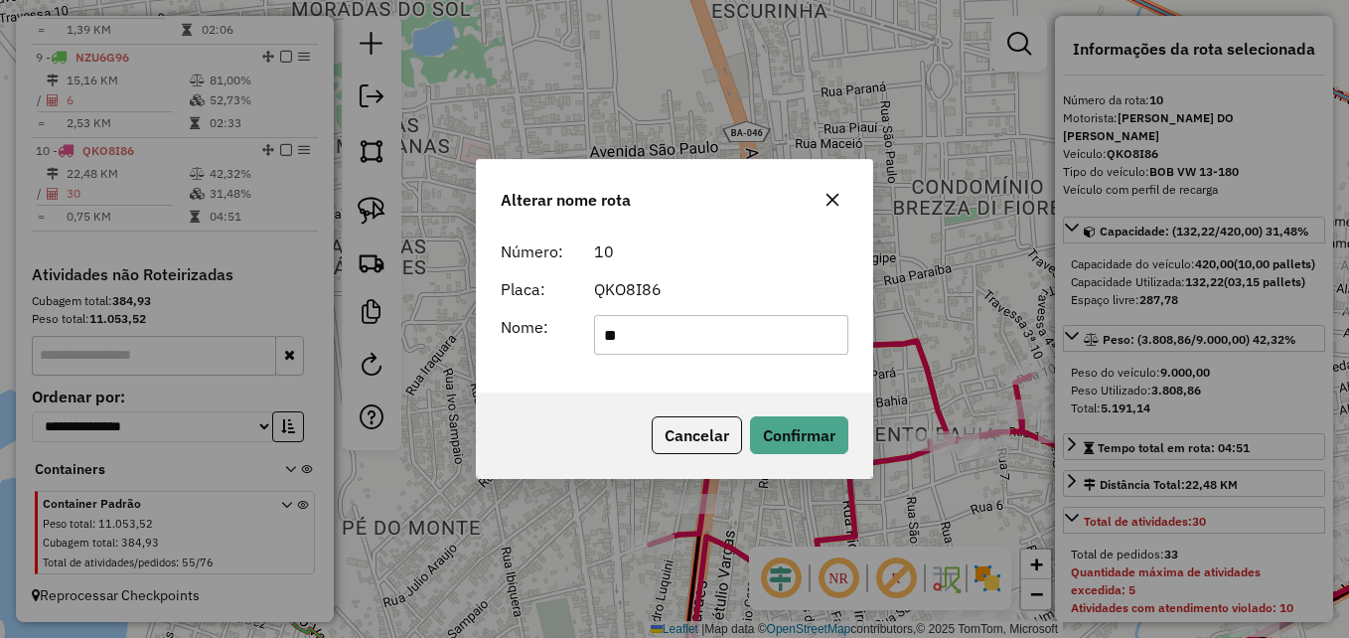
type input "*"
type input "*********"
click at [789, 440] on button "Confirmar" at bounding box center [799, 435] width 98 height 38
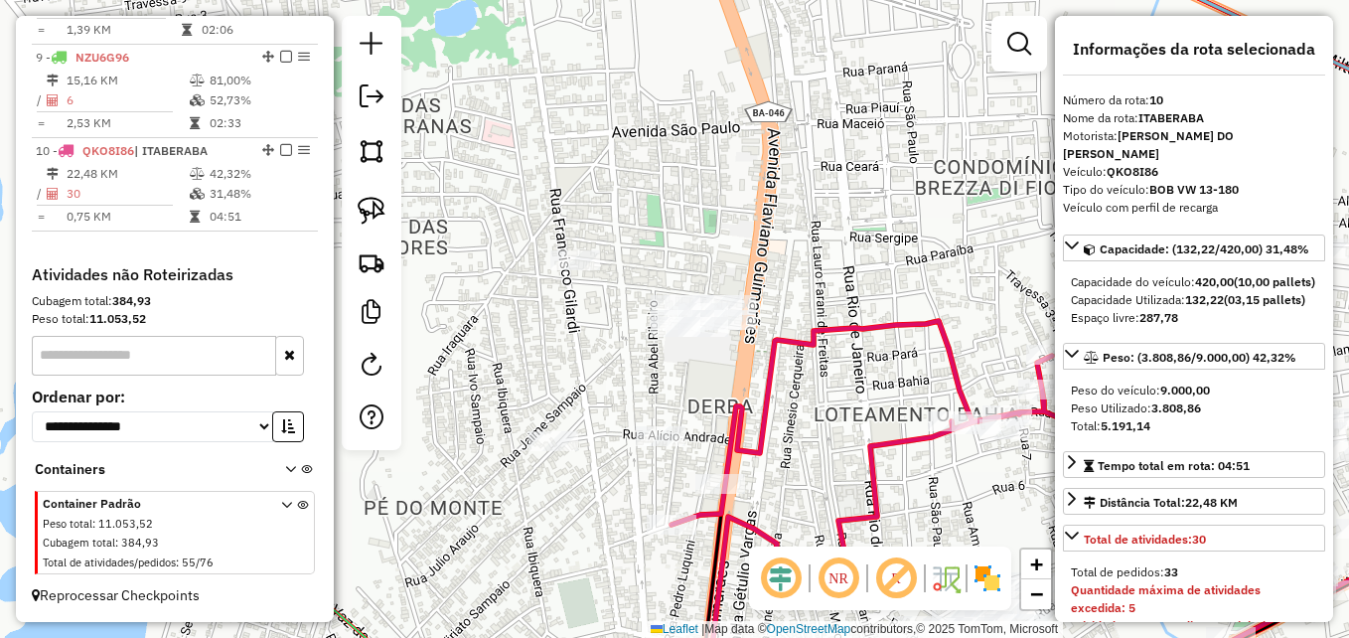
drag, startPoint x: 593, startPoint y: 358, endPoint x: 575, endPoint y: 487, distance: 130.4
click at [575, 487] on div "Janela de atendimento Grade de atendimento Capacidade Transportadoras Veículos …" at bounding box center [674, 319] width 1349 height 638
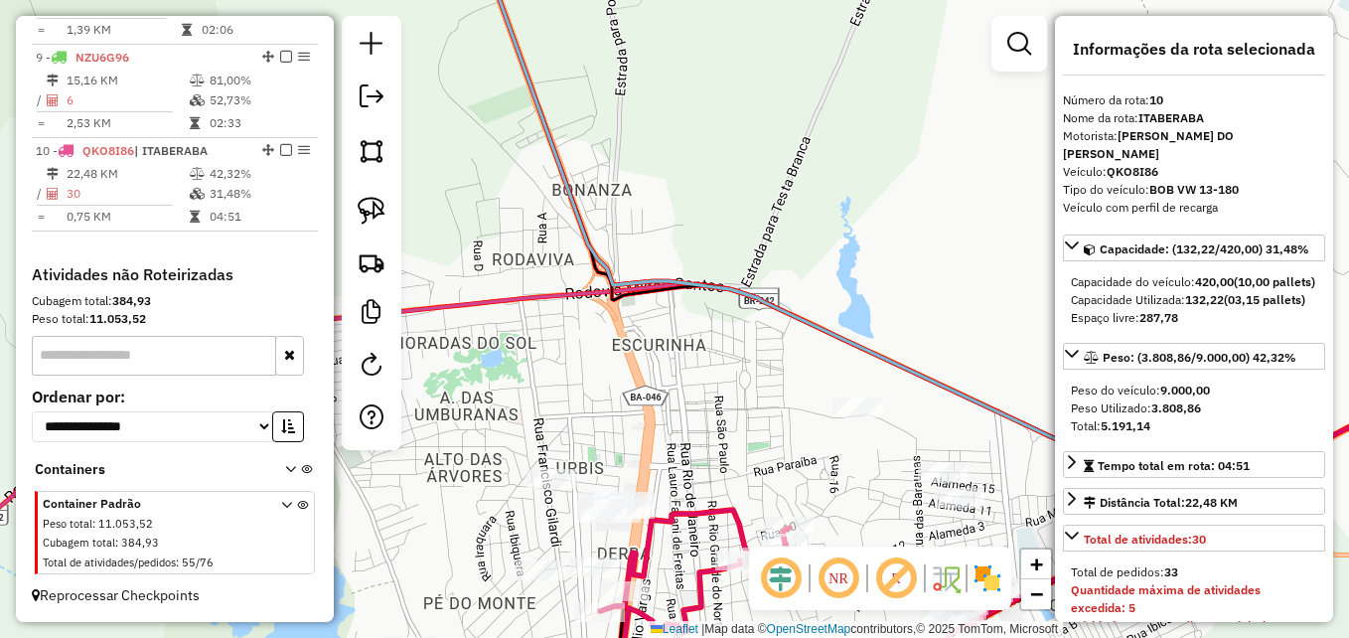
drag, startPoint x: 738, startPoint y: 355, endPoint x: 724, endPoint y: 396, distance: 44.0
click at [724, 396] on div "Janela de atendimento Grade de atendimento Capacidade Transportadoras Veículos …" at bounding box center [674, 319] width 1349 height 638
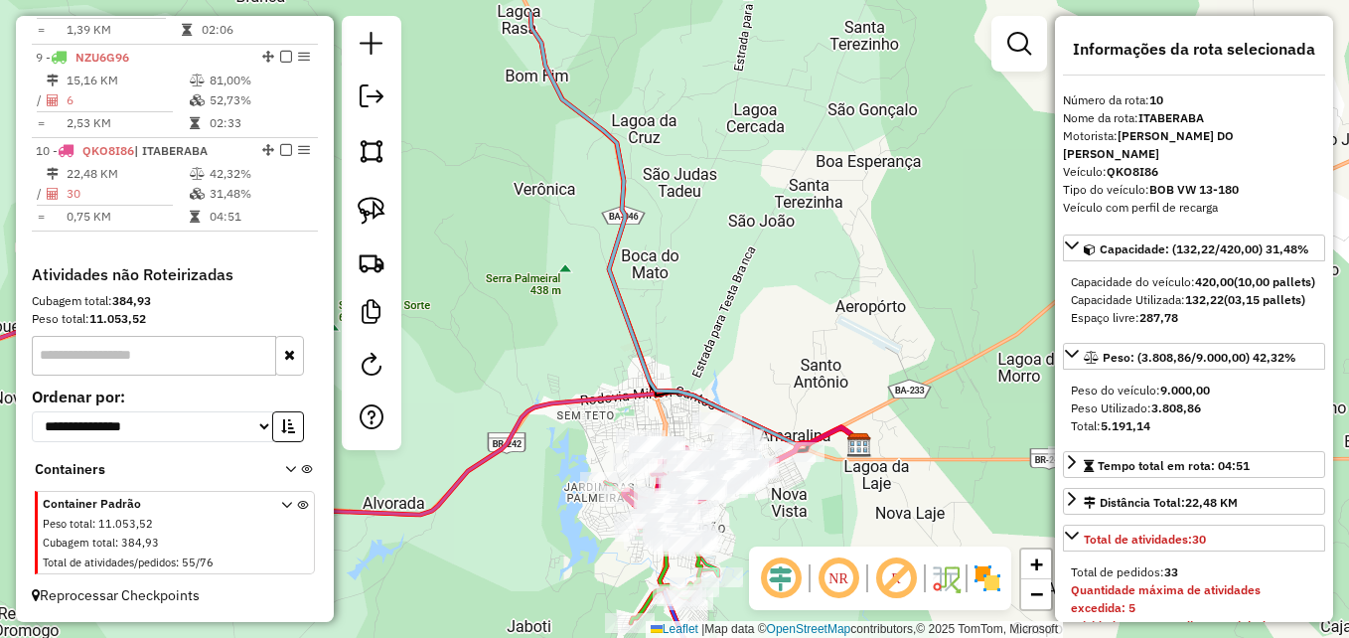
drag, startPoint x: 809, startPoint y: 254, endPoint x: 787, endPoint y: 330, distance: 78.6
click at [787, 330] on div "Janela de atendimento Grade de atendimento Capacidade Transportadoras Veículos …" at bounding box center [674, 319] width 1349 height 638
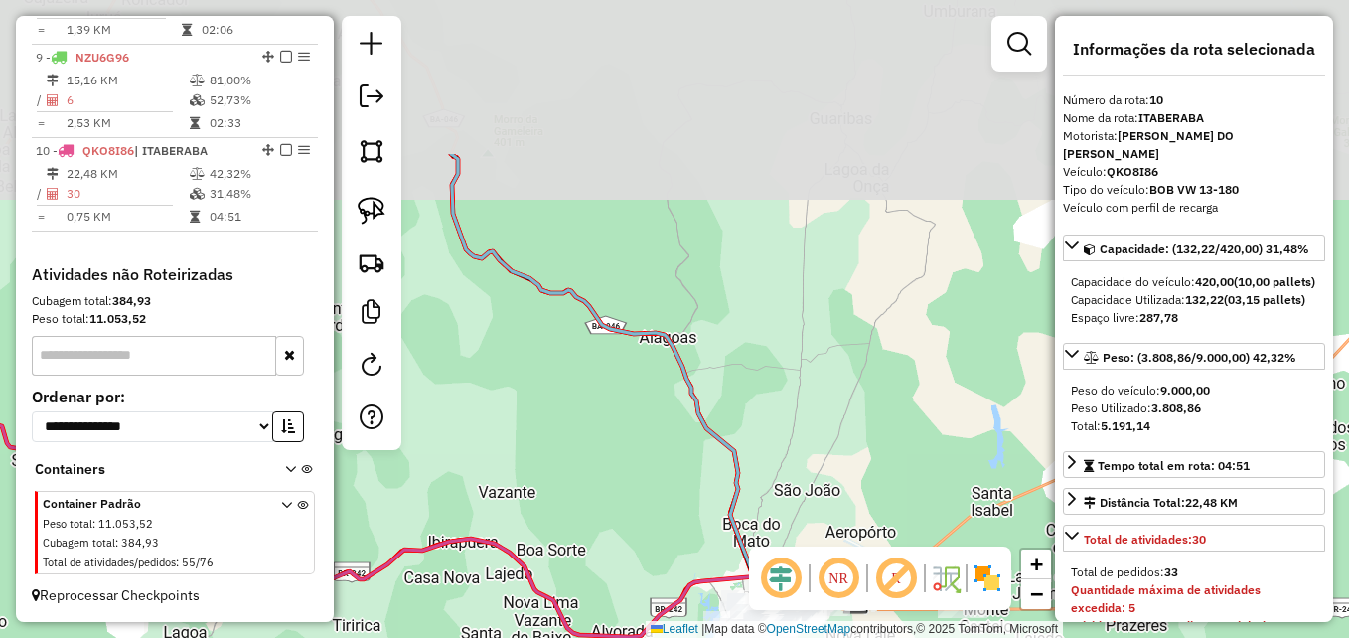
drag, startPoint x: 628, startPoint y: 233, endPoint x: 760, endPoint y: 451, distance: 254.5
click at [760, 451] on div "Janela de atendimento Grade de atendimento Capacidade Transportadoras Veículos …" at bounding box center [674, 319] width 1349 height 638
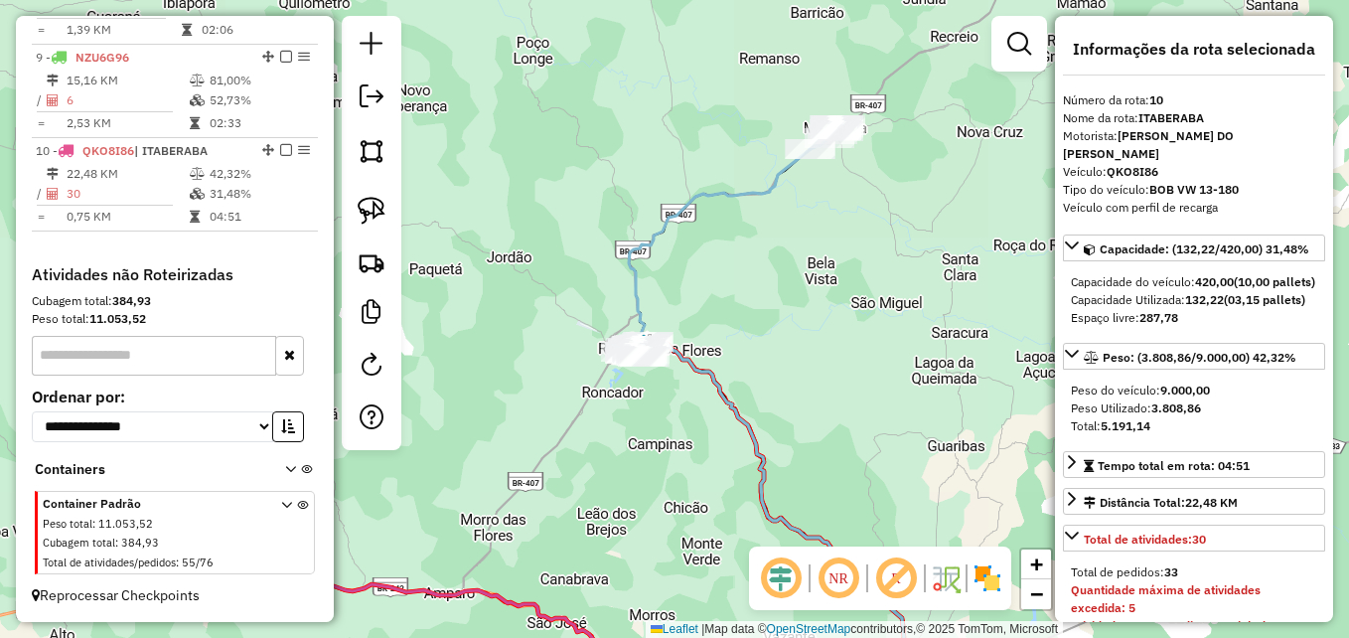
drag, startPoint x: 515, startPoint y: 369, endPoint x: 704, endPoint y: 562, distance: 271.1
click at [702, 564] on div "Janela de atendimento Grade de atendimento Capacidade Transportadoras Veículos …" at bounding box center [674, 319] width 1349 height 638
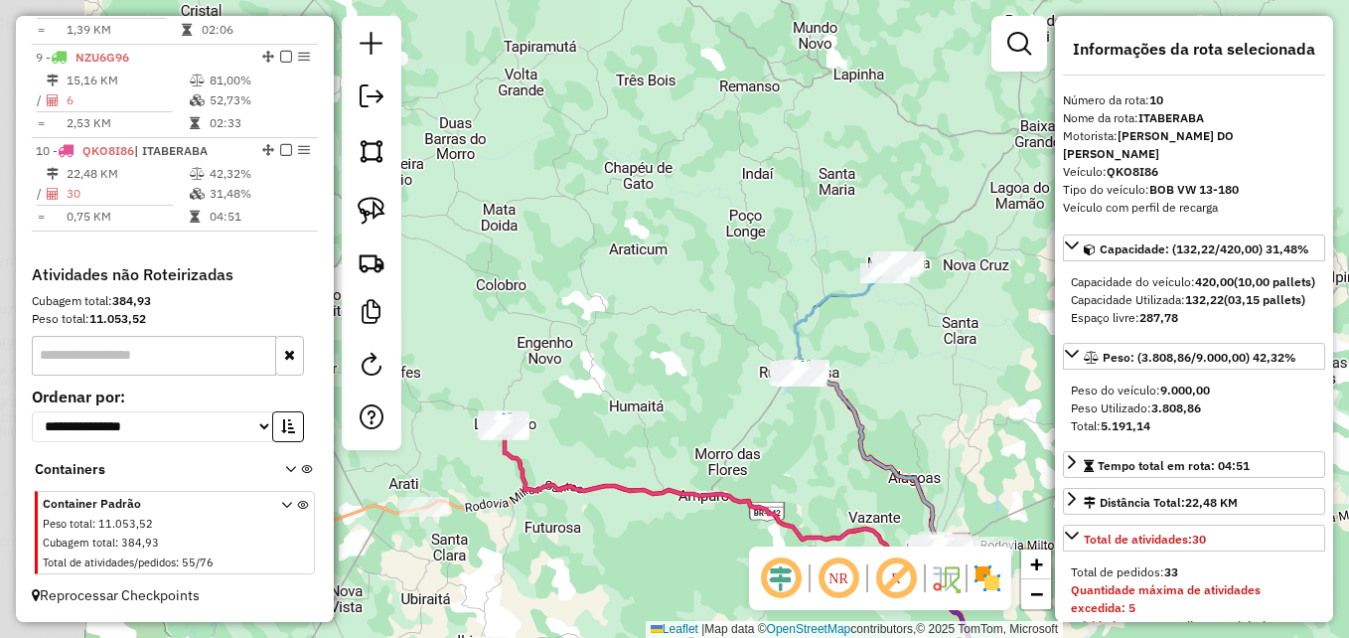
drag, startPoint x: 563, startPoint y: 495, endPoint x: 731, endPoint y: 462, distance: 171.0
click at [731, 462] on div "Janela de atendimento Grade de atendimento Capacidade Transportadoras Veículos …" at bounding box center [674, 319] width 1349 height 638
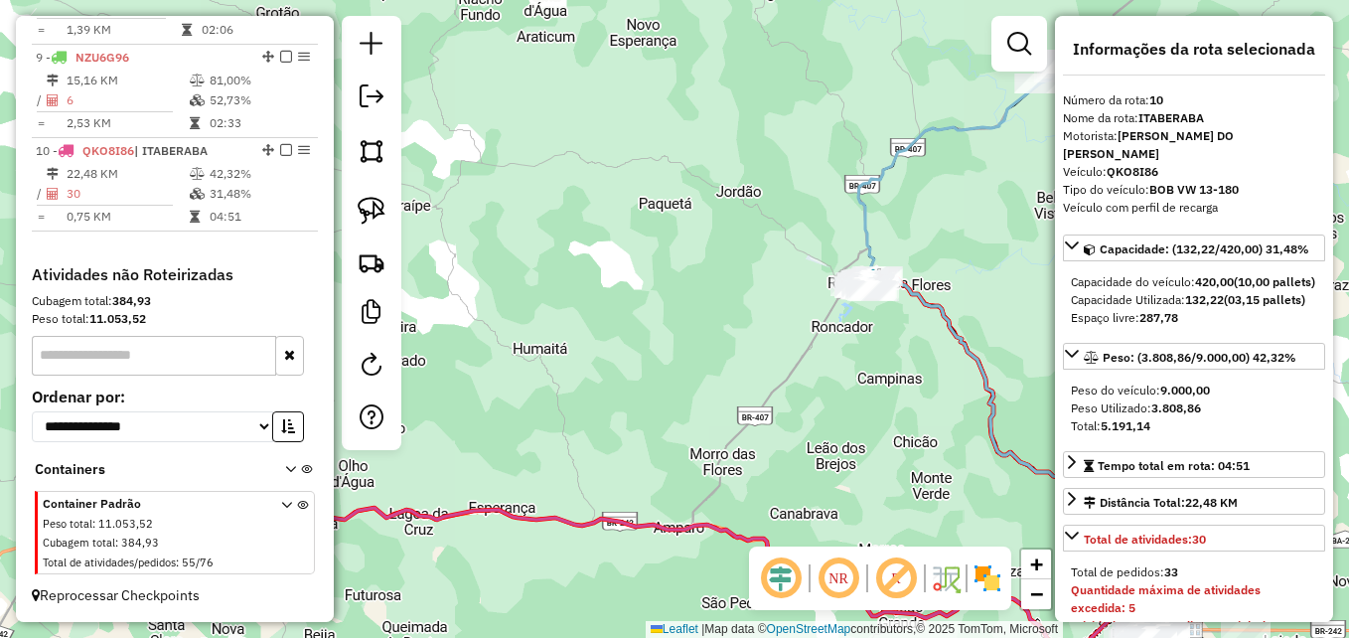
drag, startPoint x: 695, startPoint y: 471, endPoint x: 534, endPoint y: 300, distance: 234.7
click at [534, 300] on div "Janela de atendimento Grade de atendimento Capacidade Transportadoras Veículos …" at bounding box center [674, 319] width 1349 height 638
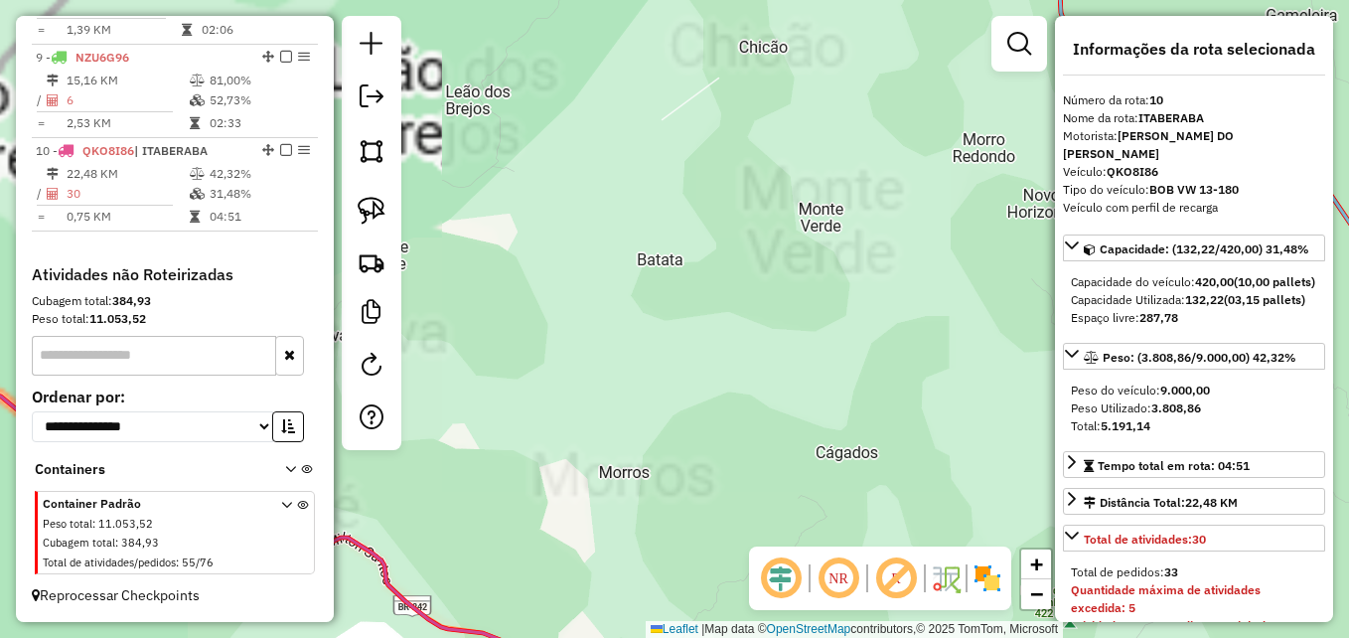
drag, startPoint x: 807, startPoint y: 467, endPoint x: 570, endPoint y: 308, distance: 284.9
click at [570, 308] on div "Janela de atendimento Grade de atendimento Capacidade Transportadoras Veículos …" at bounding box center [674, 319] width 1349 height 638
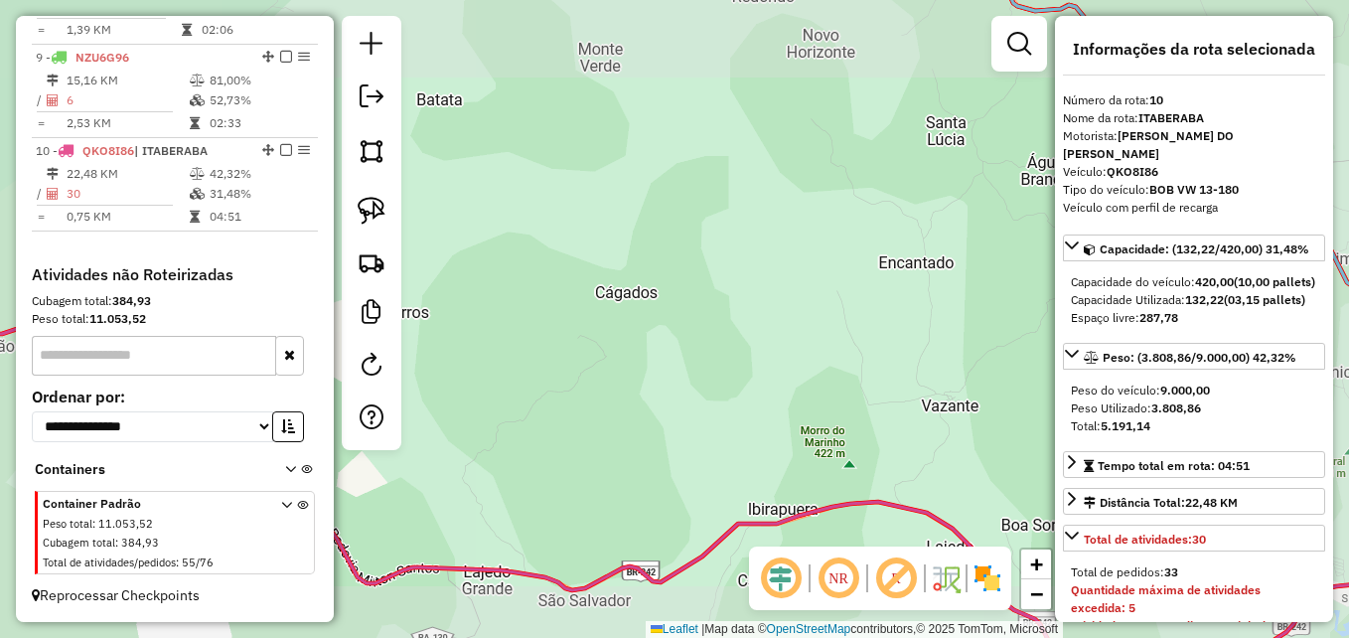
drag, startPoint x: 843, startPoint y: 436, endPoint x: 551, endPoint y: 253, distance: 344.5
click at [551, 257] on div "Janela de atendimento Grade de atendimento Capacidade Transportadoras Veículos …" at bounding box center [674, 319] width 1349 height 638
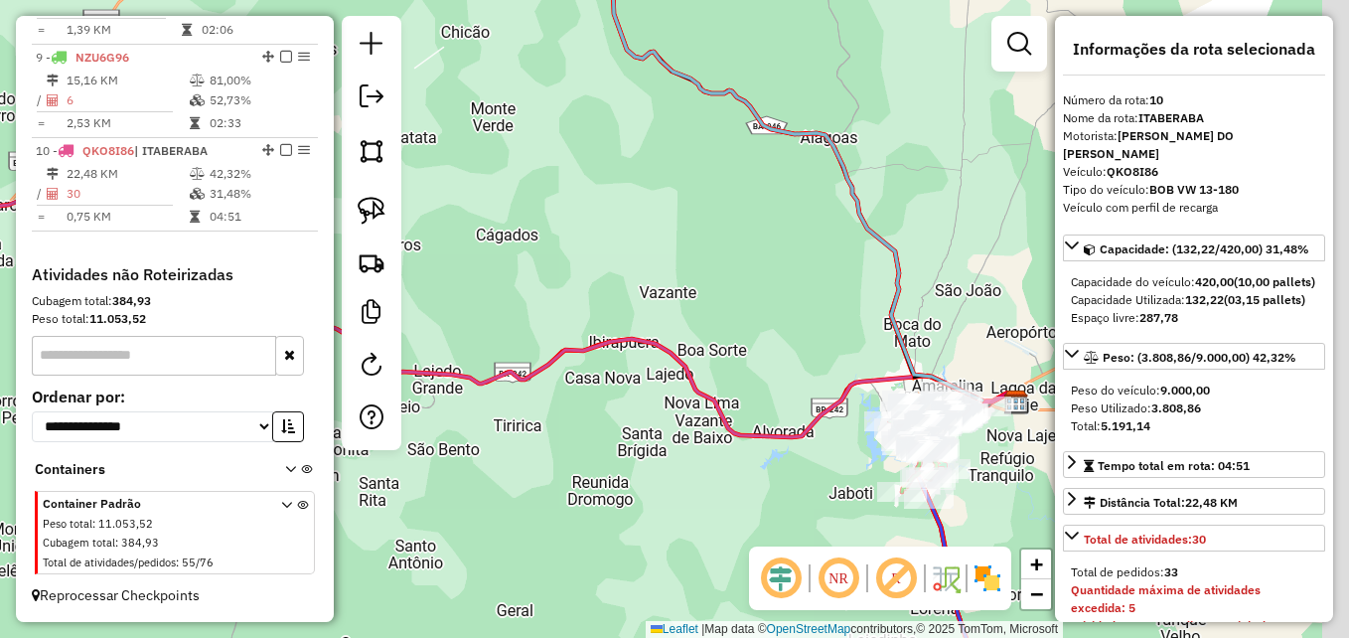
drag, startPoint x: 898, startPoint y: 529, endPoint x: 647, endPoint y: 427, distance: 271.3
click at [635, 441] on div "Janela de atendimento Grade de atendimento Capacidade Transportadoras Veículos …" at bounding box center [674, 319] width 1349 height 638
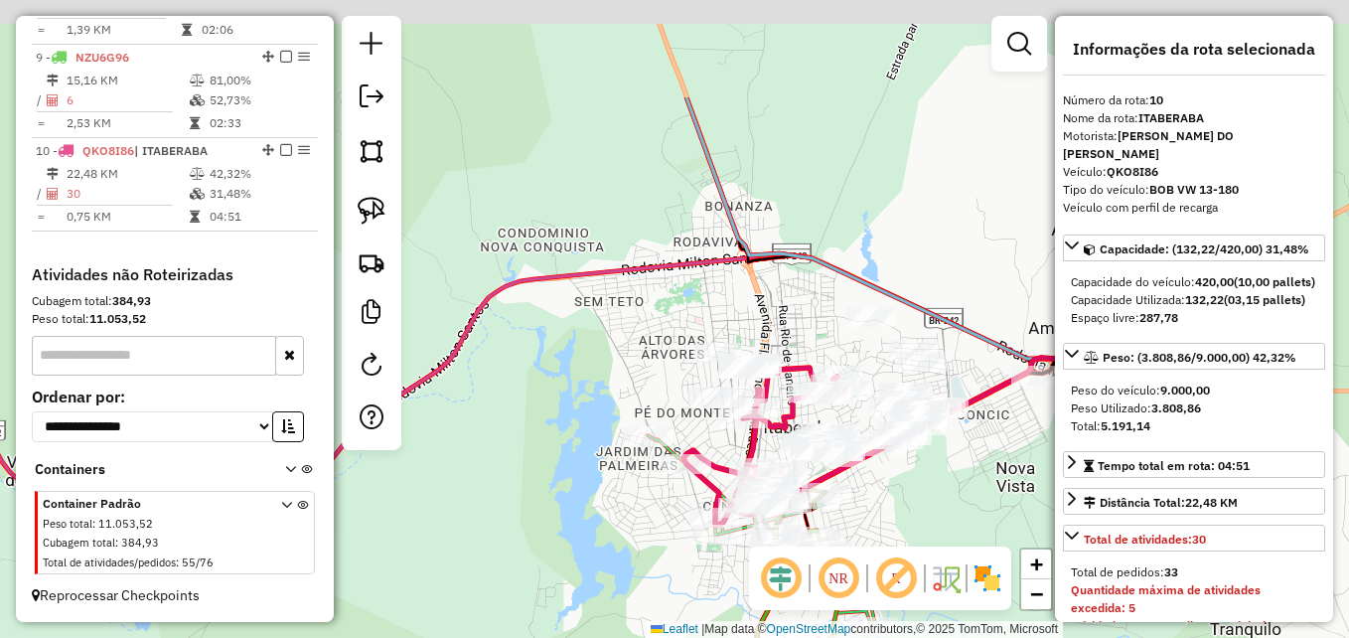
drag, startPoint x: 685, startPoint y: 247, endPoint x: 595, endPoint y: 432, distance: 205.7
click at [595, 431] on div "Janela de atendimento Grade de atendimento Capacidade Transportadoras Veículos …" at bounding box center [674, 319] width 1349 height 638
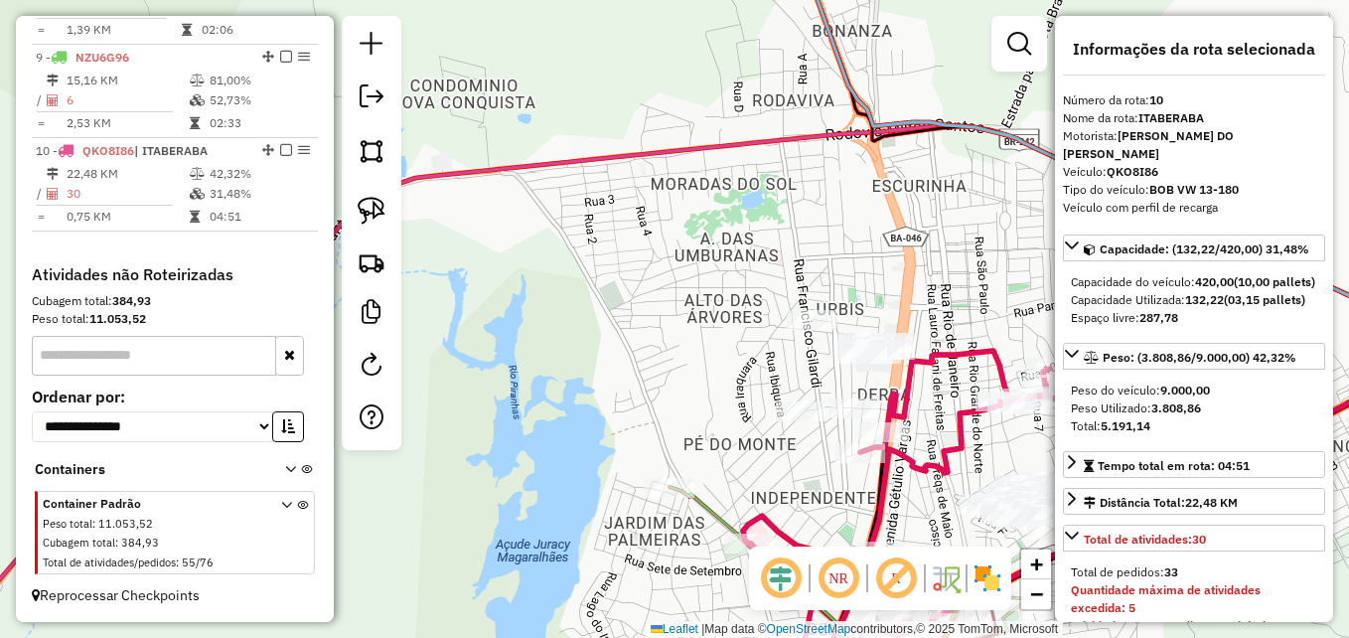
drag, startPoint x: 654, startPoint y: 364, endPoint x: 460, endPoint y: 299, distance: 204.2
click at [461, 300] on div "Janela de atendimento Grade de atendimento Capacidade Transportadoras Veículos …" at bounding box center [674, 319] width 1349 height 638
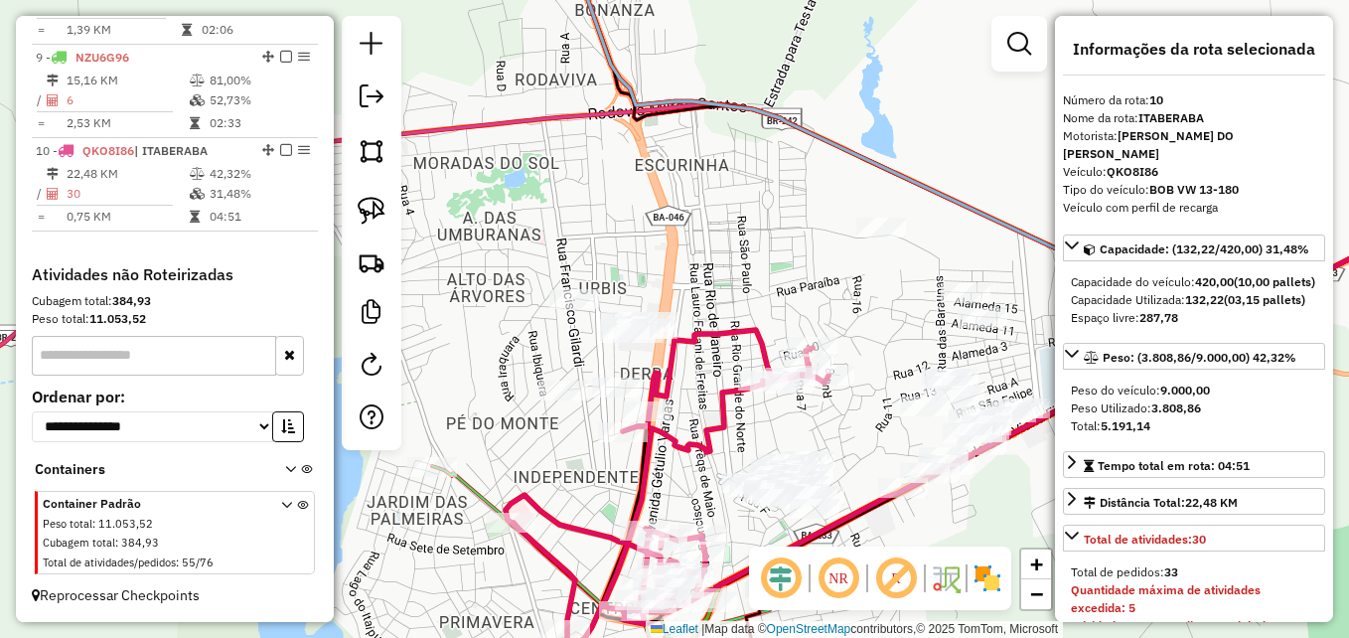
drag, startPoint x: 517, startPoint y: 306, endPoint x: 502, endPoint y: 359, distance: 54.7
click at [502, 359] on div "Janela de atendimento Grade de atendimento Capacidade Transportadoras Veículos …" at bounding box center [674, 319] width 1349 height 638
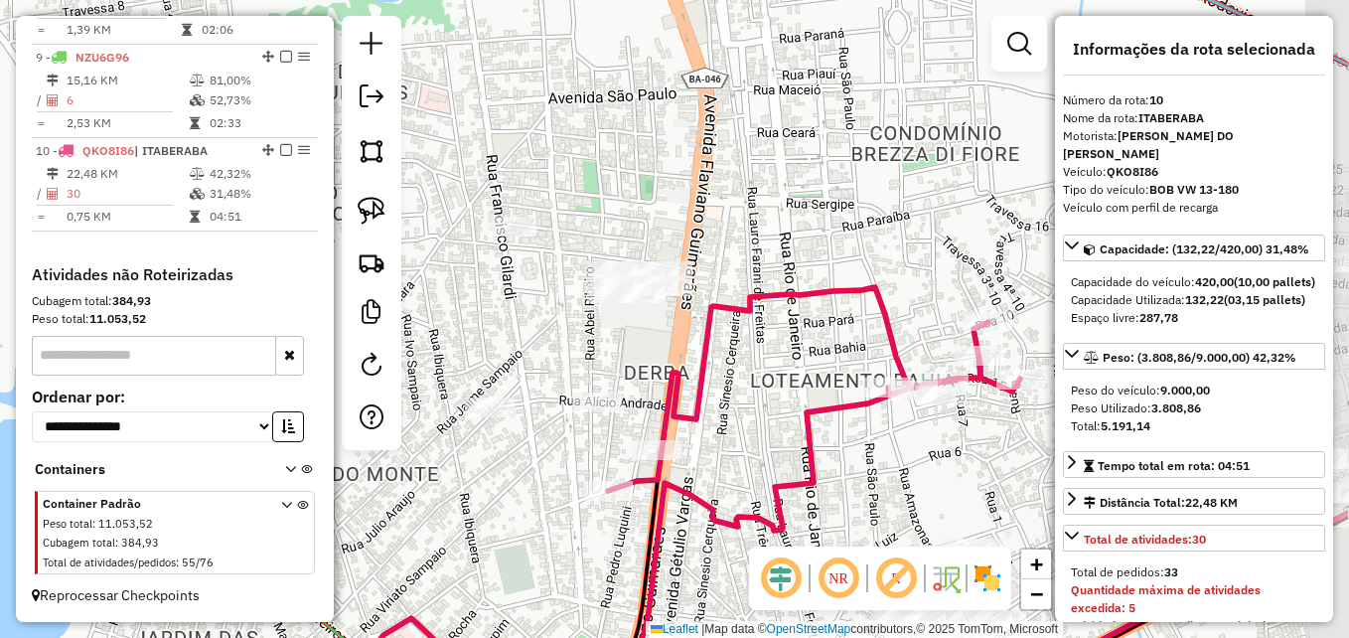
drag, startPoint x: 618, startPoint y: 361, endPoint x: 423, endPoint y: 307, distance: 201.9
click at [417, 309] on div "Janela de atendimento Grade de atendimento Capacidade Transportadoras Veículos …" at bounding box center [674, 319] width 1349 height 638
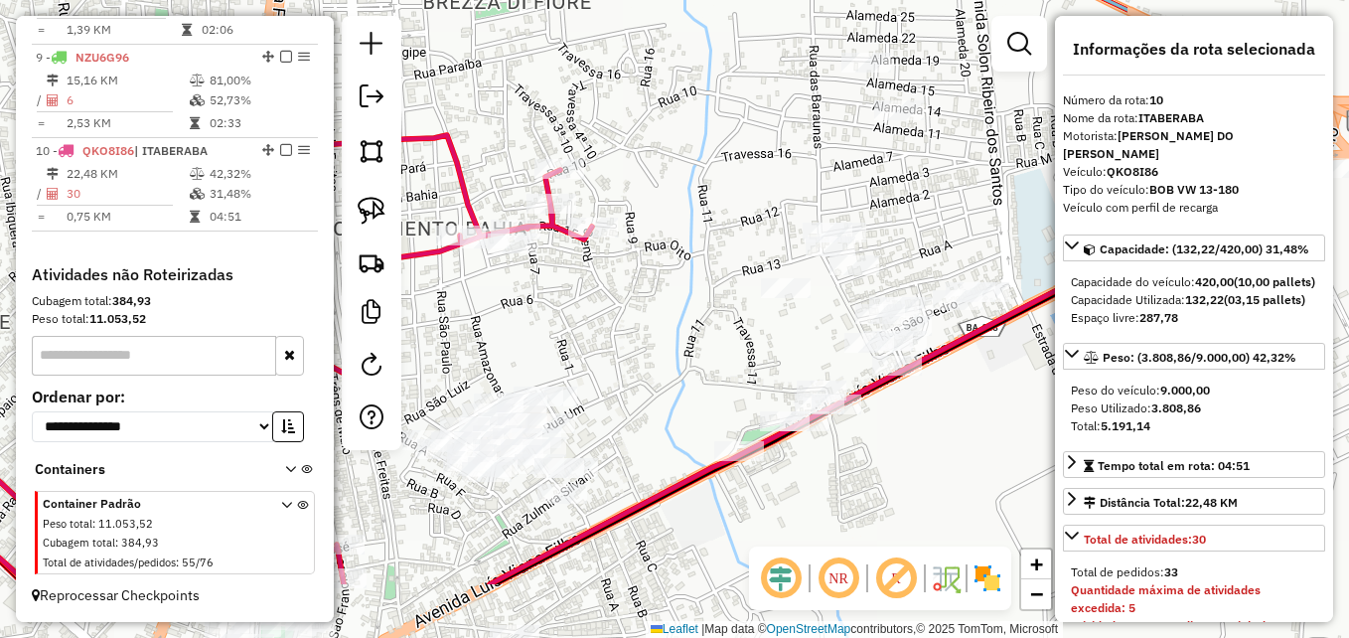
drag, startPoint x: 958, startPoint y: 441, endPoint x: 601, endPoint y: 324, distance: 375.4
click at [601, 324] on div "Janela de atendimento Grade de atendimento Capacidade Transportadoras Veículos …" at bounding box center [674, 319] width 1349 height 638
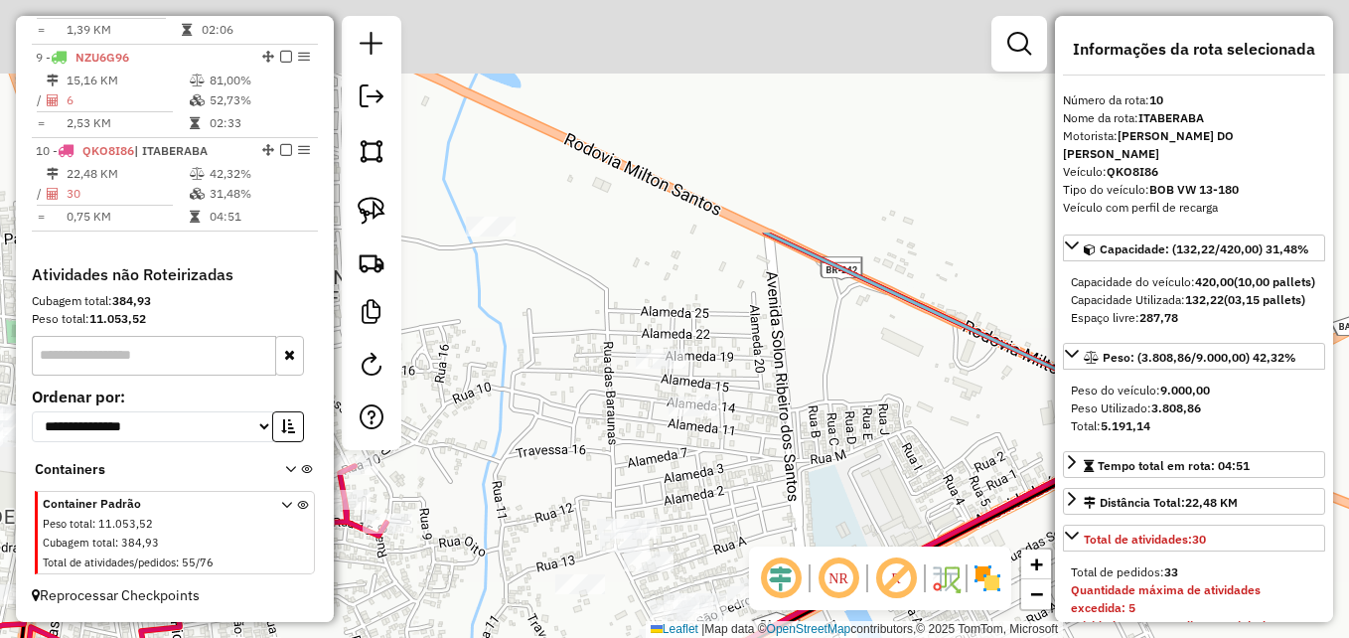
drag, startPoint x: 643, startPoint y: 295, endPoint x: 486, endPoint y: 503, distance: 260.3
click at [443, 584] on div "Janela de atendimento Grade de atendimento Capacidade Transportadoras Veículos …" at bounding box center [674, 319] width 1349 height 638
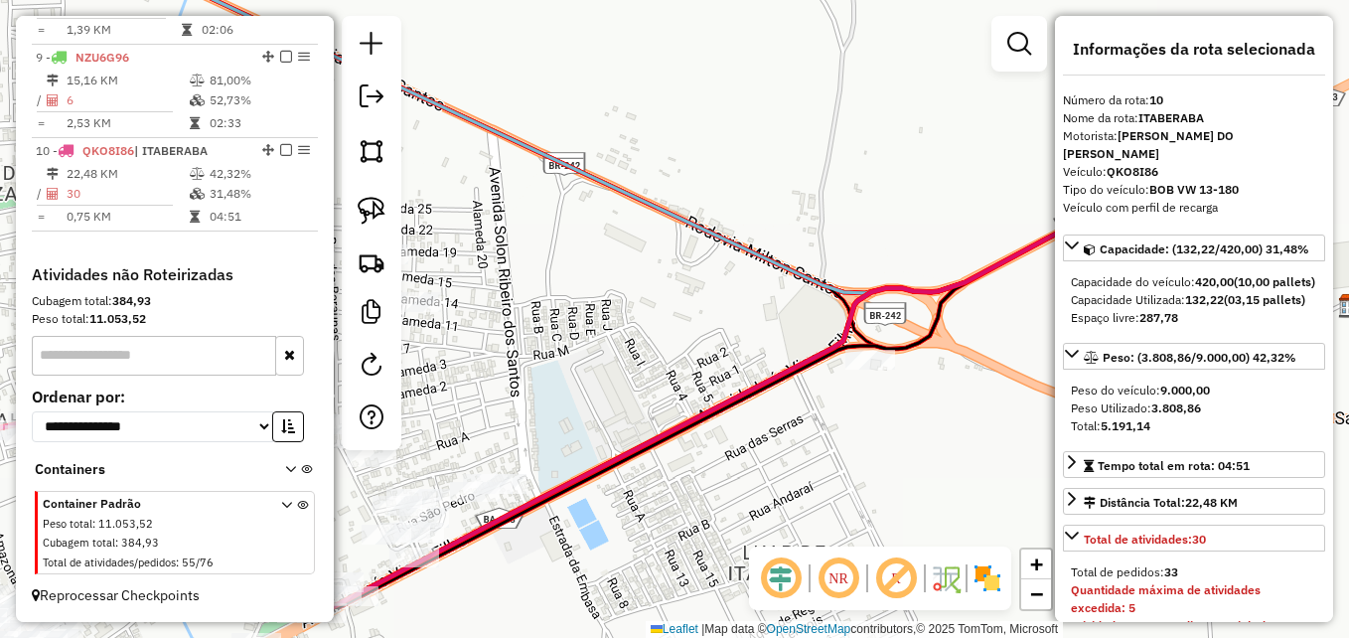
drag, startPoint x: 787, startPoint y: 468, endPoint x: 604, endPoint y: 372, distance: 206.6
click at [604, 372] on div "Janela de atendimento Grade de atendimento Capacidade Transportadoras Veículos …" at bounding box center [674, 319] width 1349 height 638
click at [375, 217] on img at bounding box center [372, 211] width 28 height 28
drag, startPoint x: 904, startPoint y: 399, endPoint x: 904, endPoint y: 337, distance: 62.6
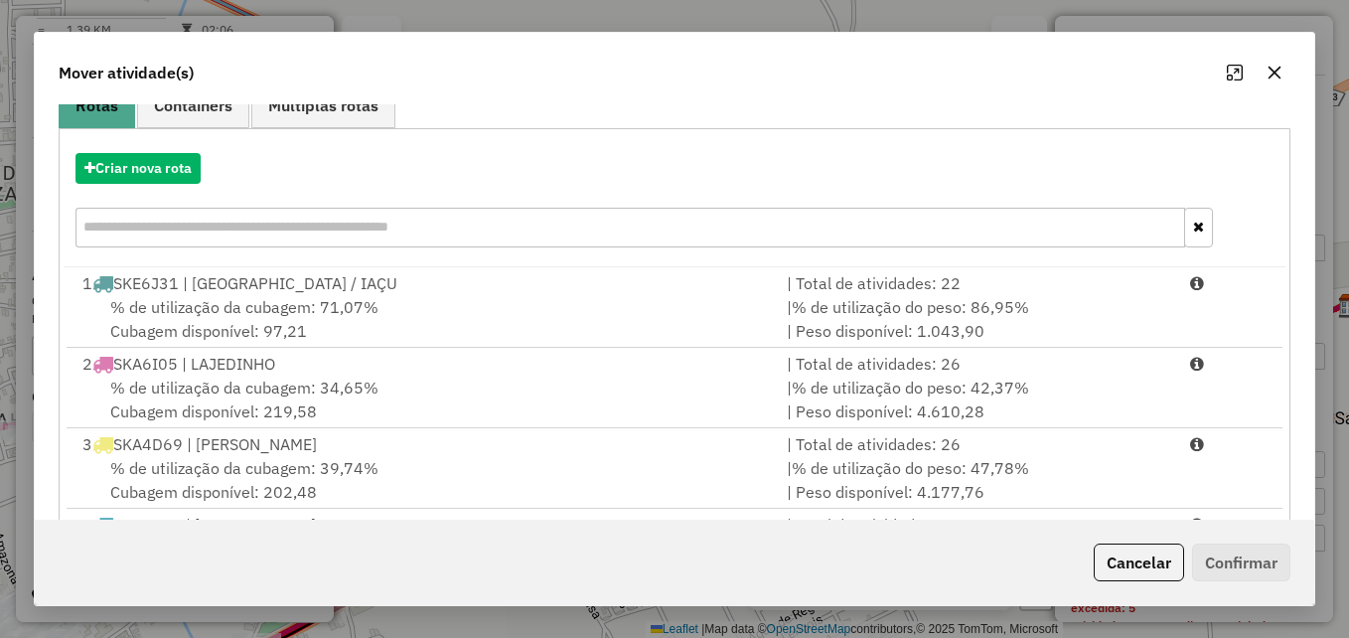
scroll to position [199, 0]
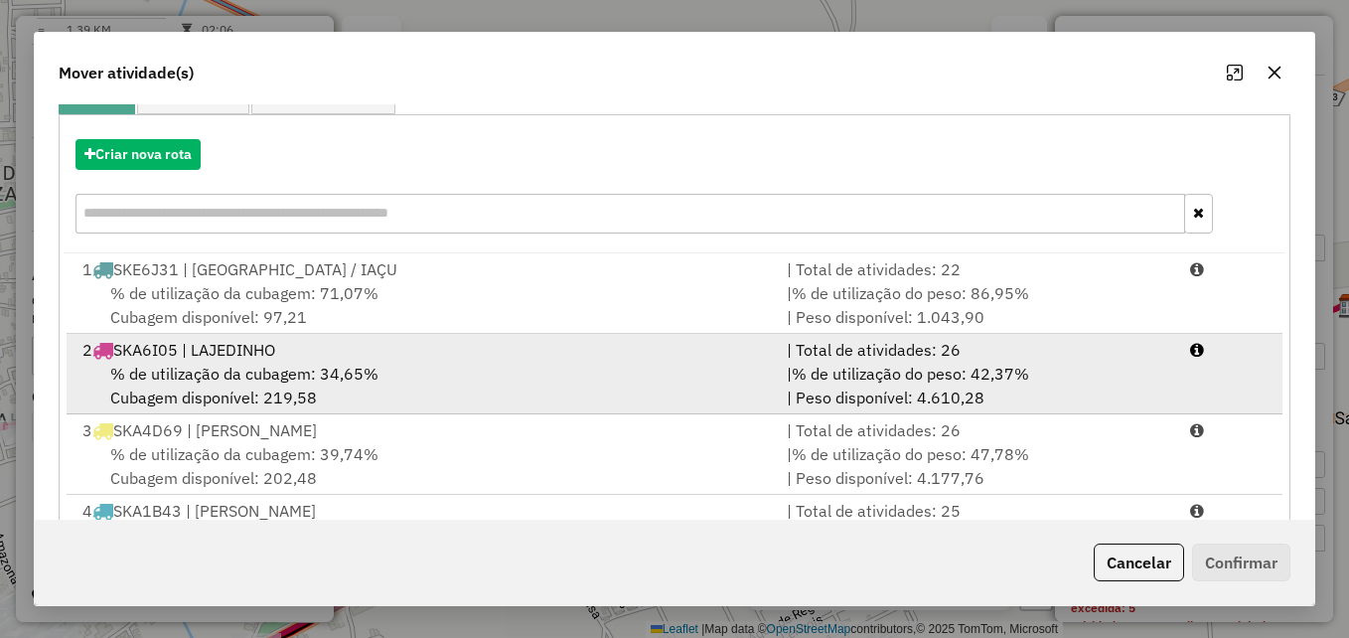
click at [446, 387] on div "% de utilização da cubagem: 34,65% Cubagem disponível: 219,58" at bounding box center [423, 386] width 704 height 48
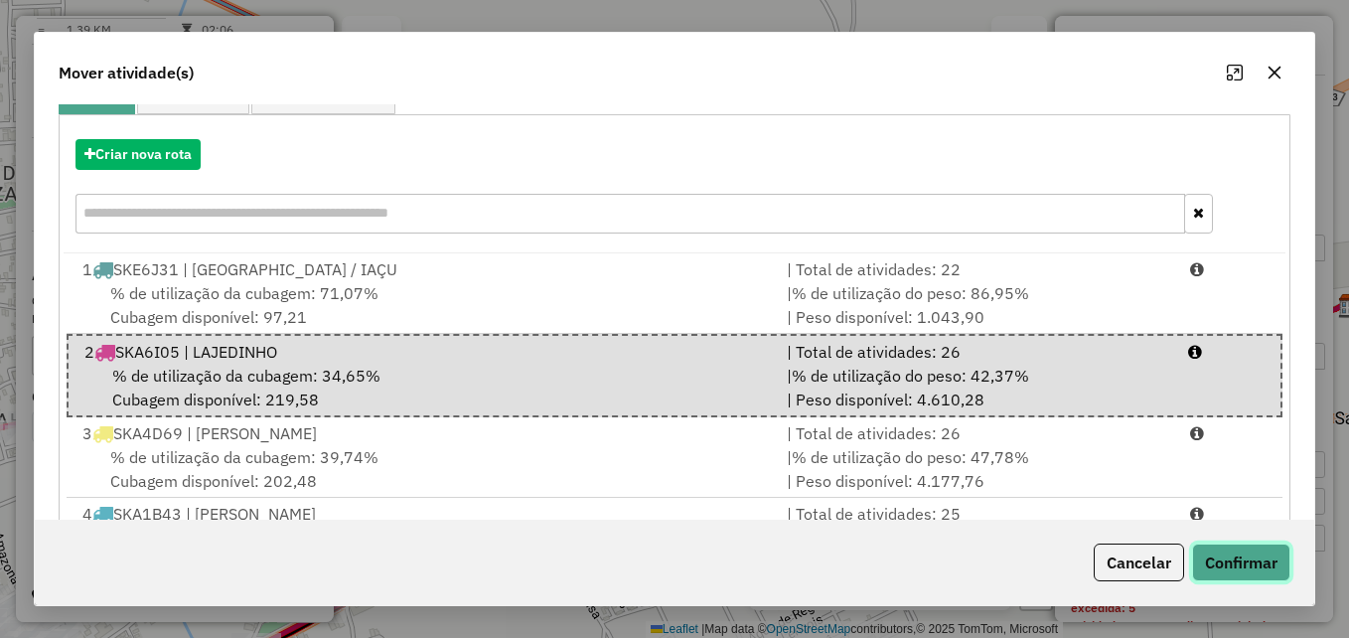
click at [1207, 552] on button "Confirmar" at bounding box center [1241, 562] width 98 height 38
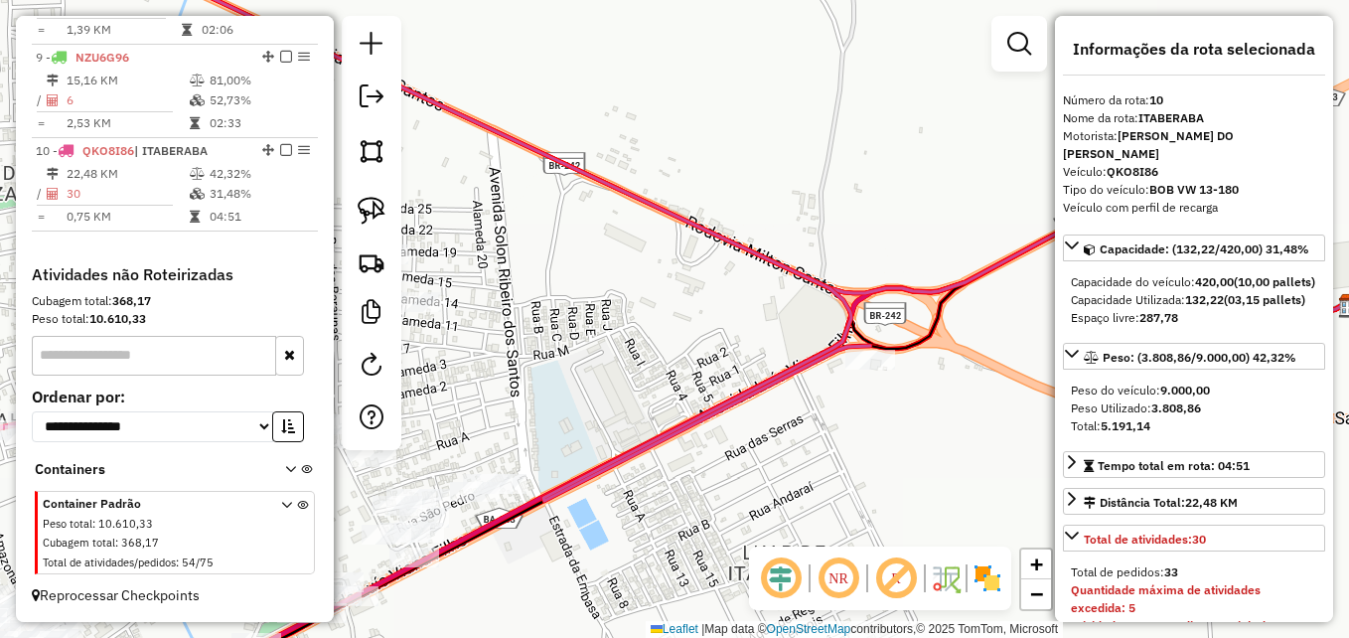
scroll to position [0, 0]
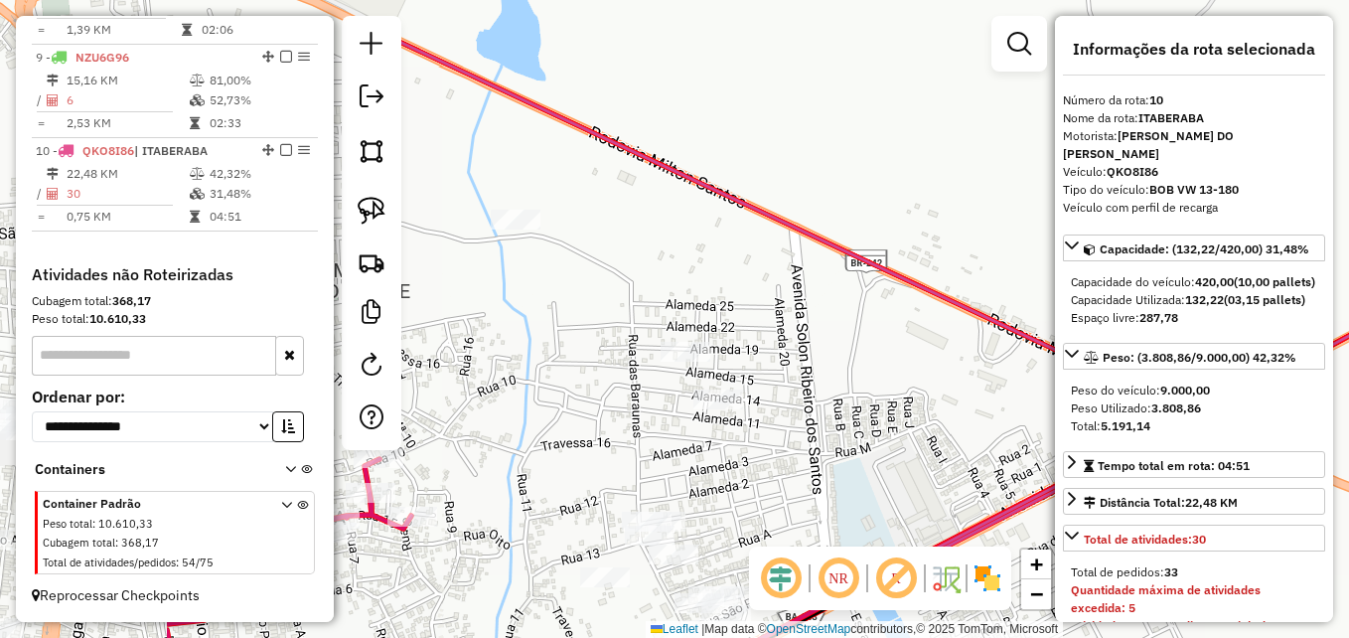
drag, startPoint x: 592, startPoint y: 367, endPoint x: 896, endPoint y: 467, distance: 320.1
click at [896, 470] on div "Janela de atendimento Grade de atendimento Capacidade Transportadoras Veículos …" at bounding box center [674, 319] width 1349 height 638
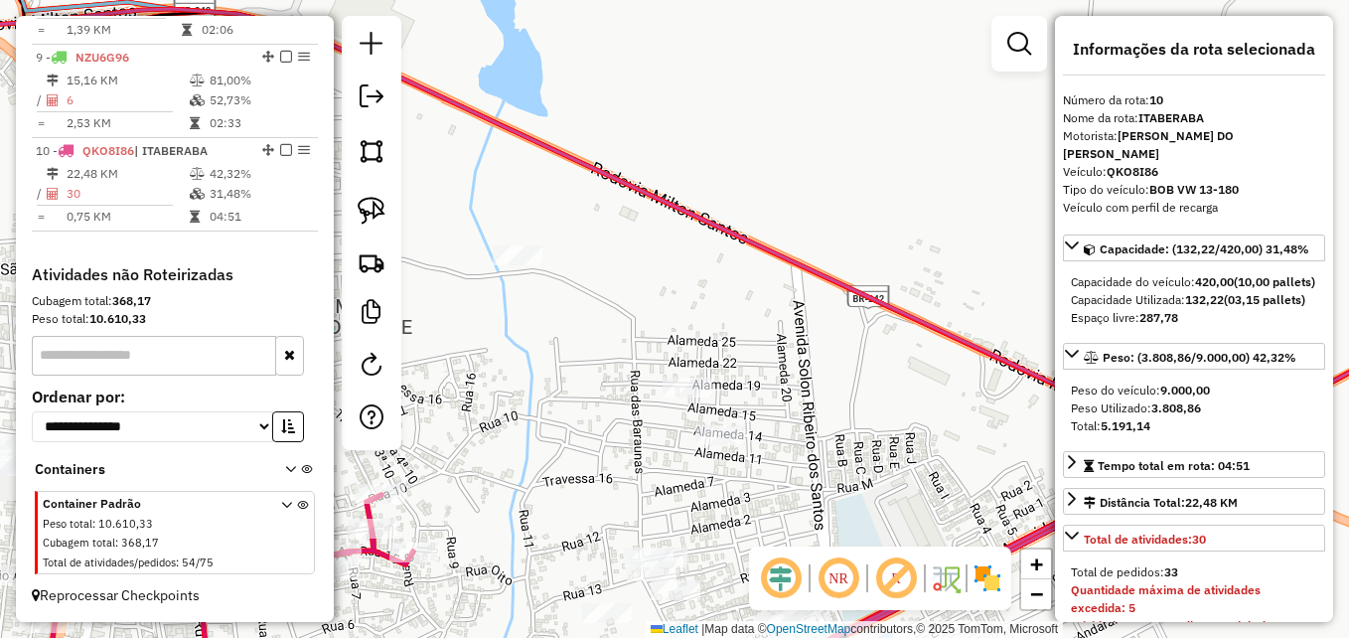
drag, startPoint x: 685, startPoint y: 300, endPoint x: 749, endPoint y: 403, distance: 121.3
click at [747, 403] on div "Janela de atendimento Grade de atendimento Capacidade Transportadoras Veículos …" at bounding box center [674, 319] width 1349 height 638
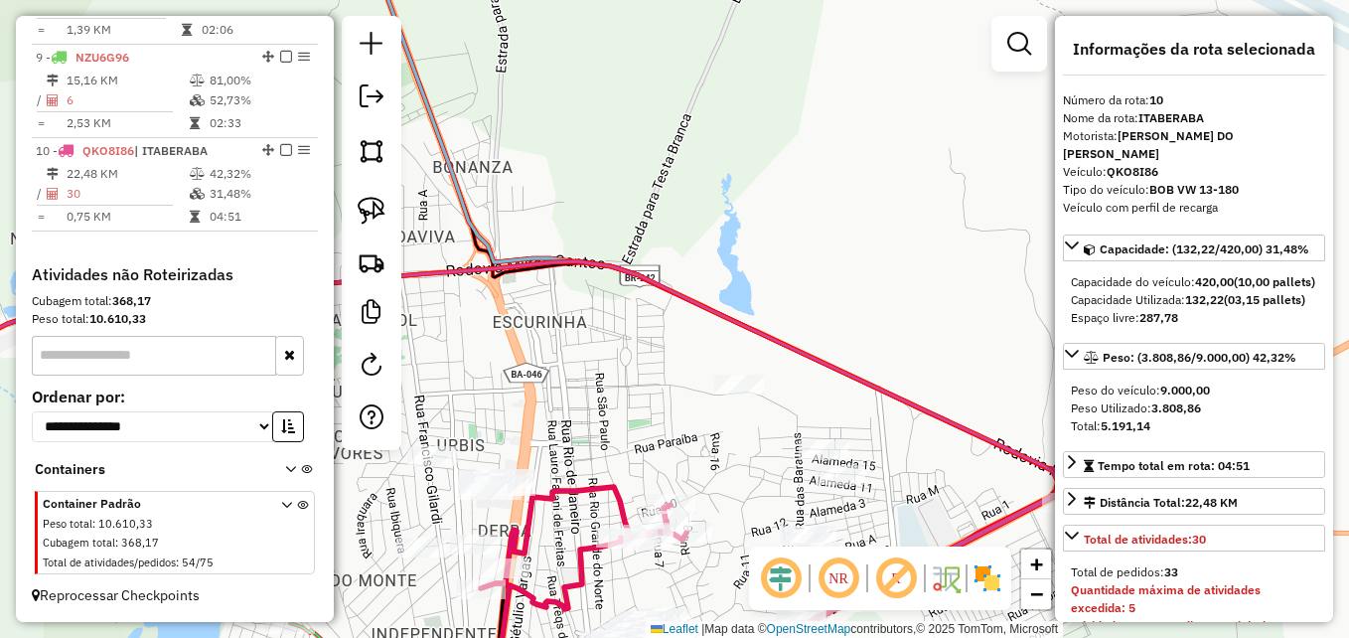
drag, startPoint x: 642, startPoint y: 413, endPoint x: 733, endPoint y: 420, distance: 91.6
click at [733, 420] on div "Janela de atendimento Grade de atendimento Capacidade Transportadoras Veículos …" at bounding box center [674, 319] width 1349 height 638
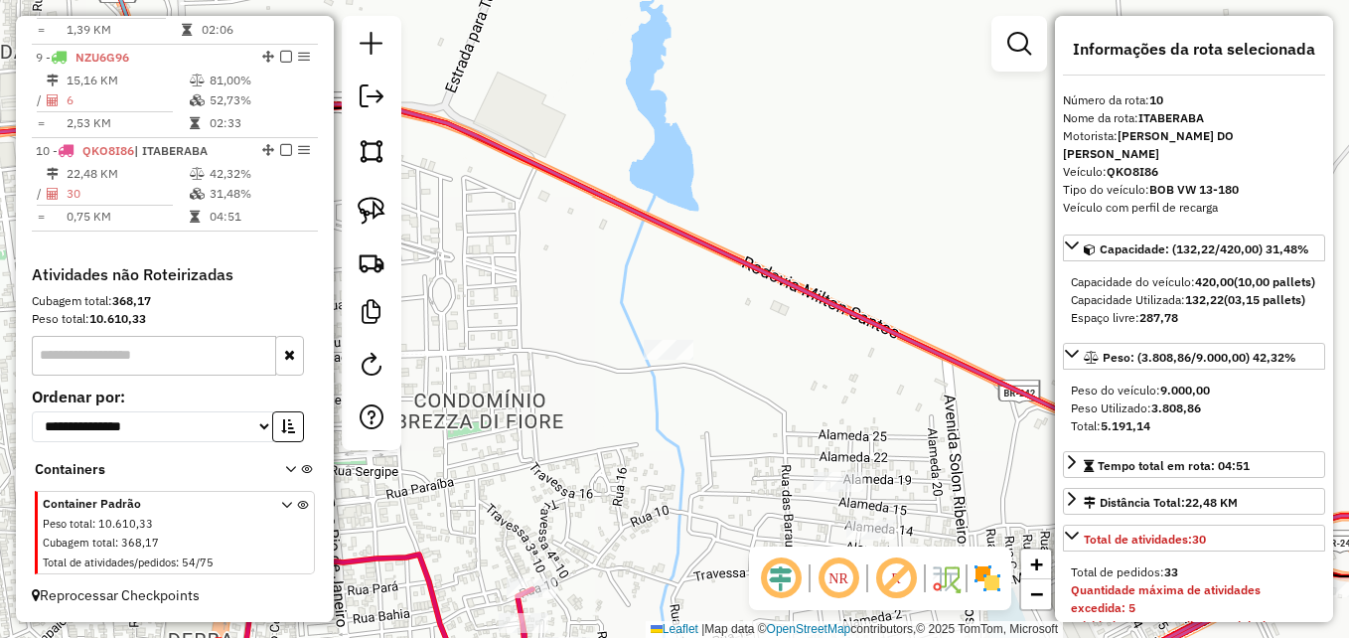
drag, startPoint x: 734, startPoint y: 418, endPoint x: 624, endPoint y: 447, distance: 114.0
click at [624, 447] on div "Janela de atendimento Grade de atendimento Capacidade Transportadoras Veículos …" at bounding box center [674, 319] width 1349 height 638
drag, startPoint x: 376, startPoint y: 208, endPoint x: 389, endPoint y: 211, distance: 13.3
click at [378, 207] on img at bounding box center [372, 211] width 28 height 28
drag, startPoint x: 690, startPoint y: 372, endPoint x: 696, endPoint y: 303, distance: 69.8
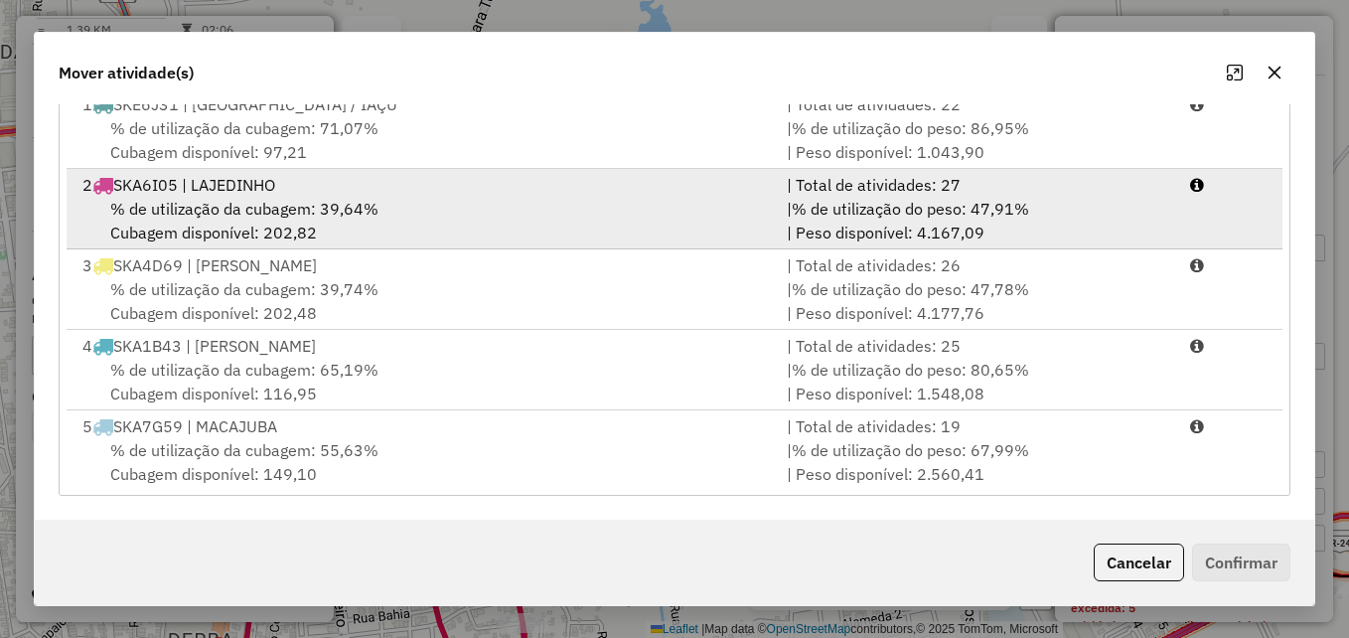
click at [353, 208] on span "% de utilização da cubagem: 39,64%" at bounding box center [244, 209] width 268 height 20
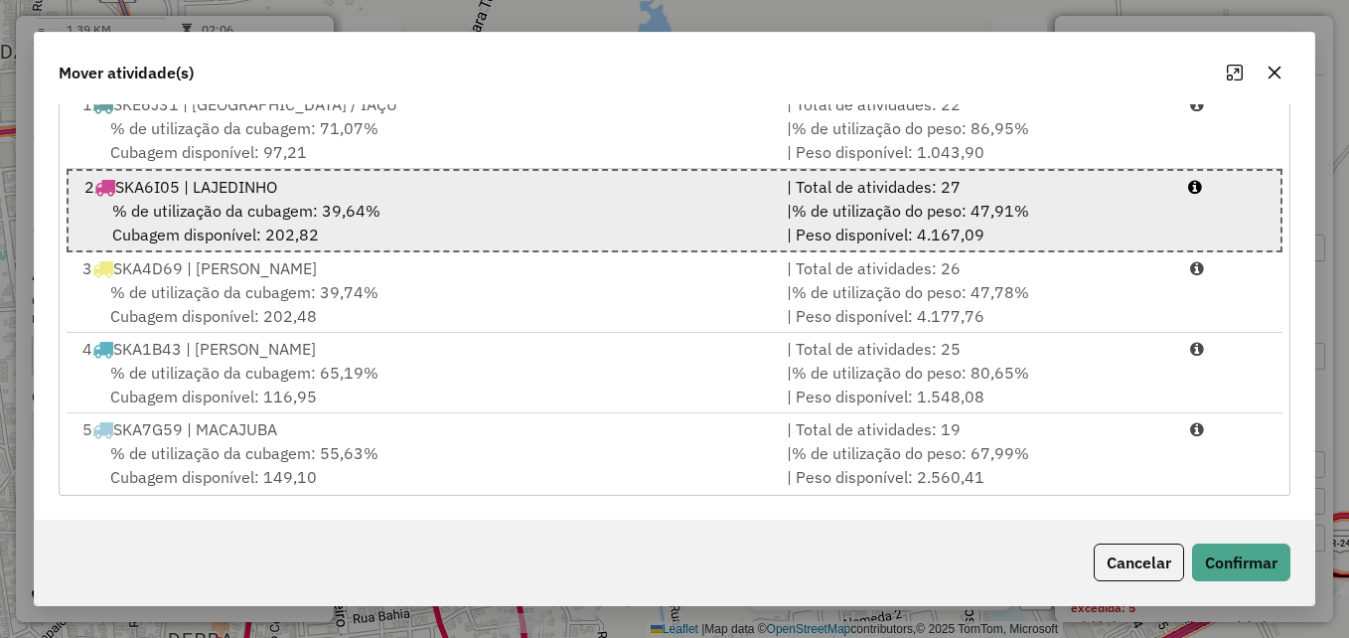
click at [353, 207] on span "% de utilização da cubagem: 39,64%" at bounding box center [246, 211] width 268 height 20
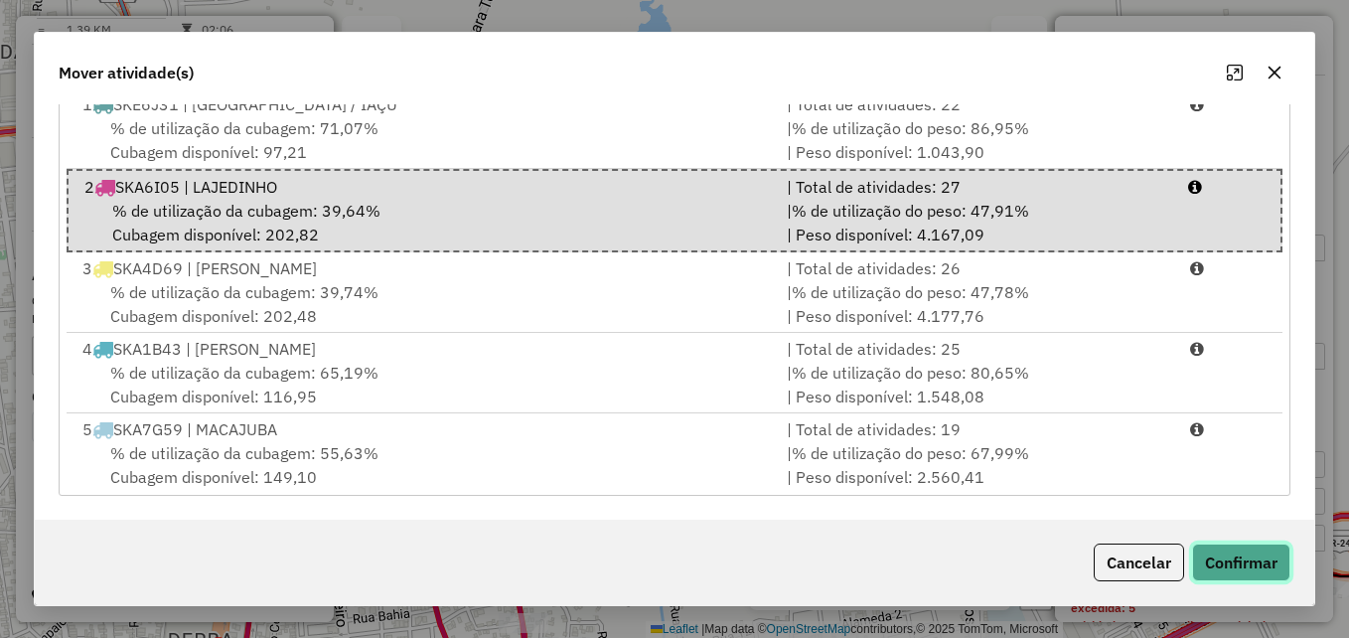
click at [1224, 547] on button "Confirmar" at bounding box center [1241, 562] width 98 height 38
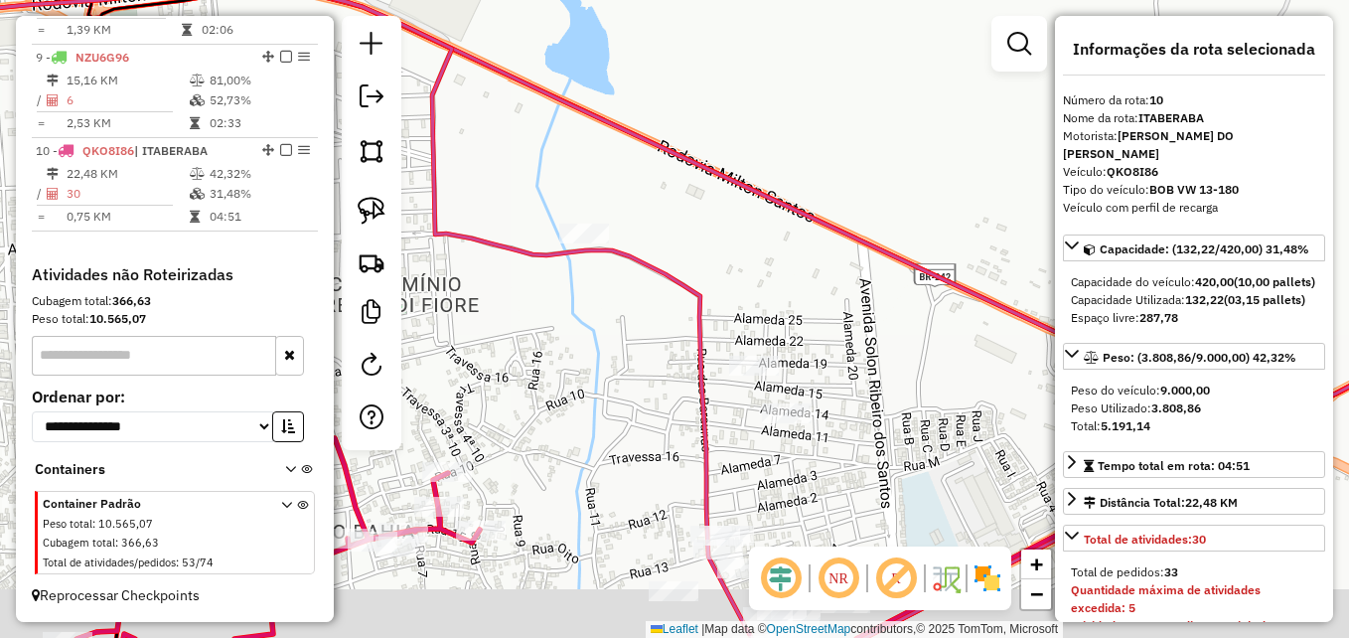
drag, startPoint x: 895, startPoint y: 526, endPoint x: 865, endPoint y: 458, distance: 74.7
click at [871, 459] on div "Janela de atendimento Grade de atendimento Capacidade Transportadoras Veículos …" at bounding box center [674, 319] width 1349 height 638
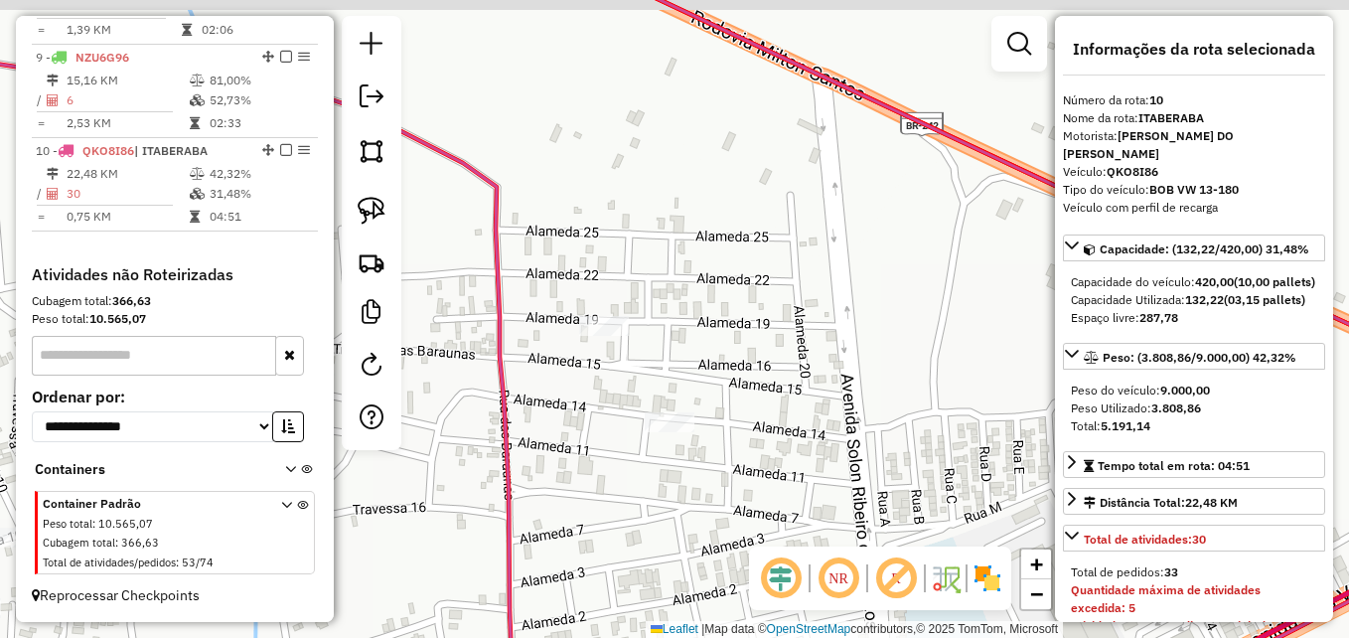
drag, startPoint x: 708, startPoint y: 431, endPoint x: 665, endPoint y: 499, distance: 80.5
click at [680, 516] on div "Janela de atendimento Grade de atendimento Capacidade Transportadoras Veículos …" at bounding box center [674, 319] width 1349 height 638
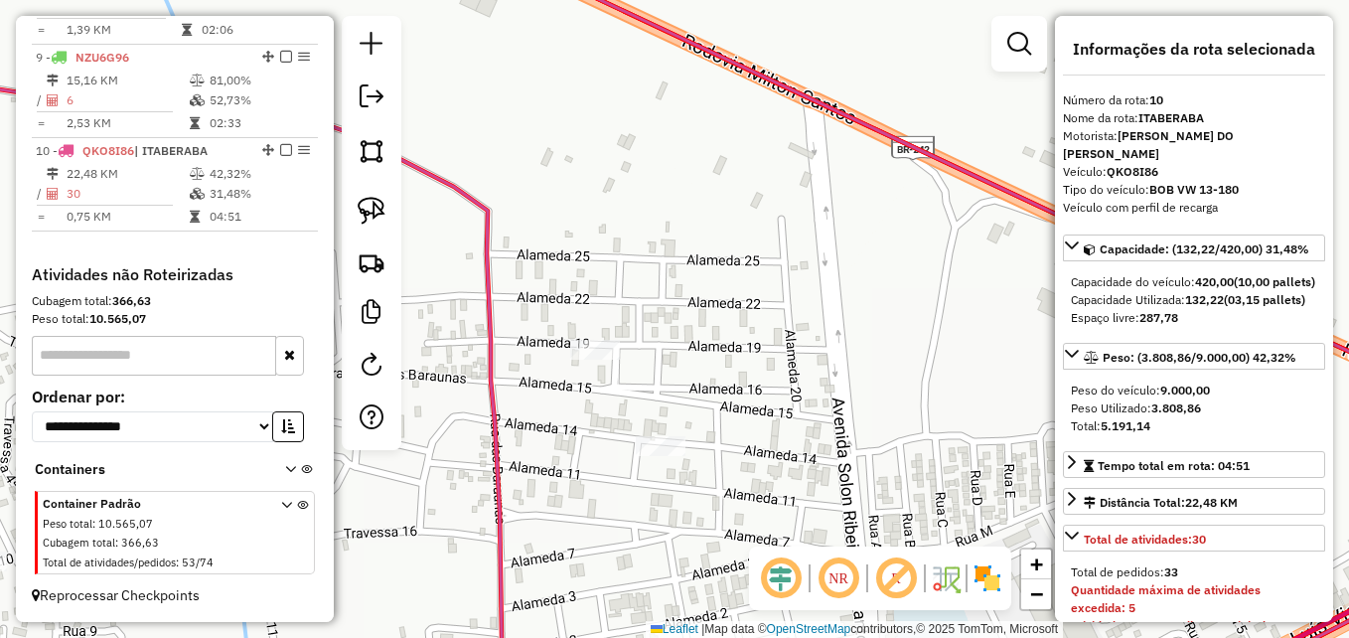
drag, startPoint x: 384, startPoint y: 212, endPoint x: 388, endPoint y: 238, distance: 27.1
click at [384, 212] on img at bounding box center [372, 211] width 28 height 28
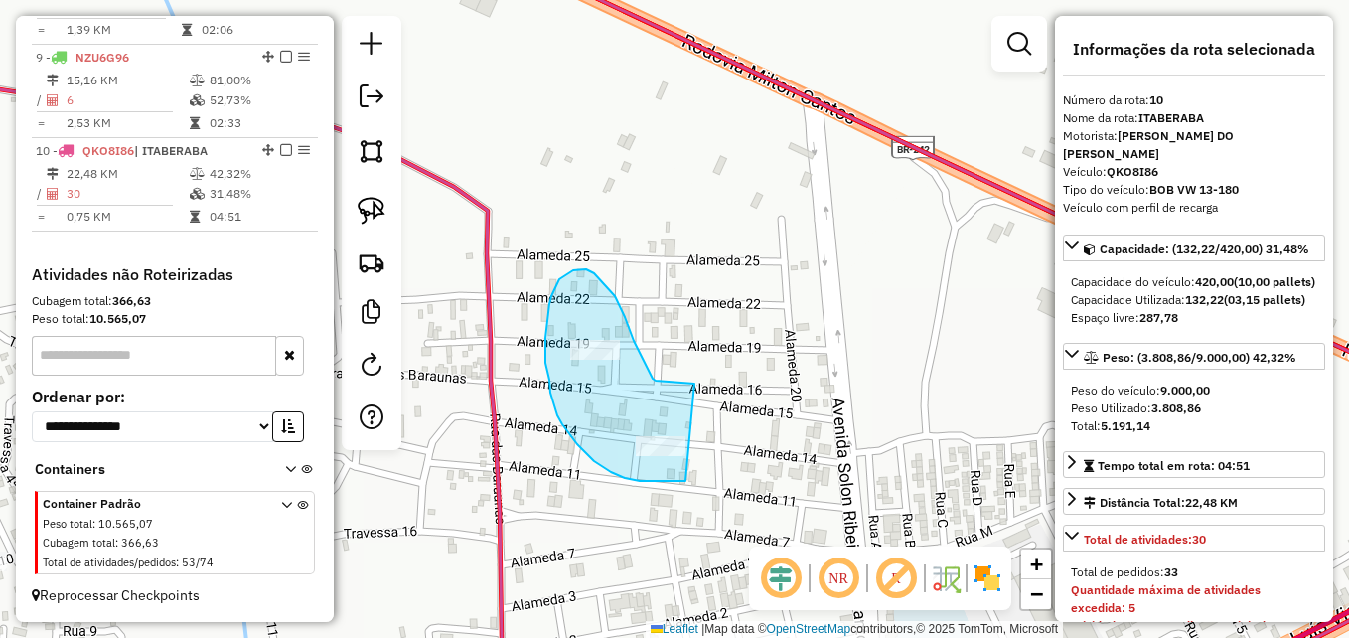
drag, startPoint x: 685, startPoint y: 481, endPoint x: 699, endPoint y: 383, distance: 98.3
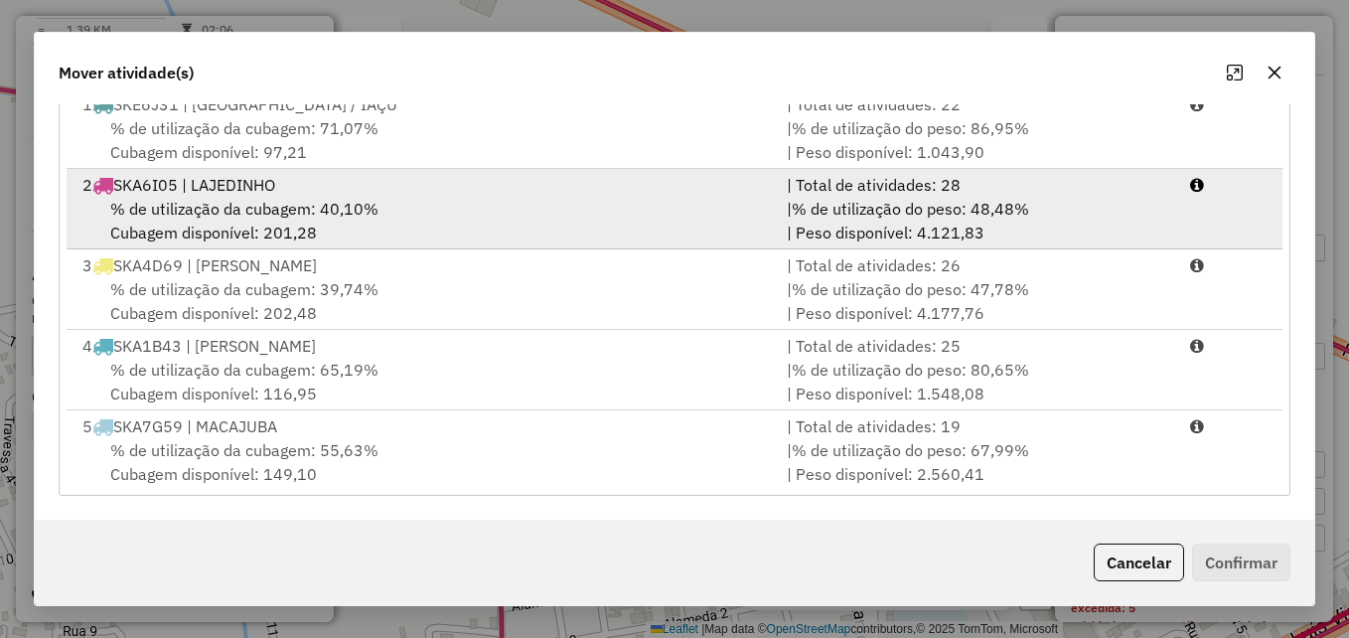
click at [352, 216] on span "% de utilização da cubagem: 40,10%" at bounding box center [244, 209] width 268 height 20
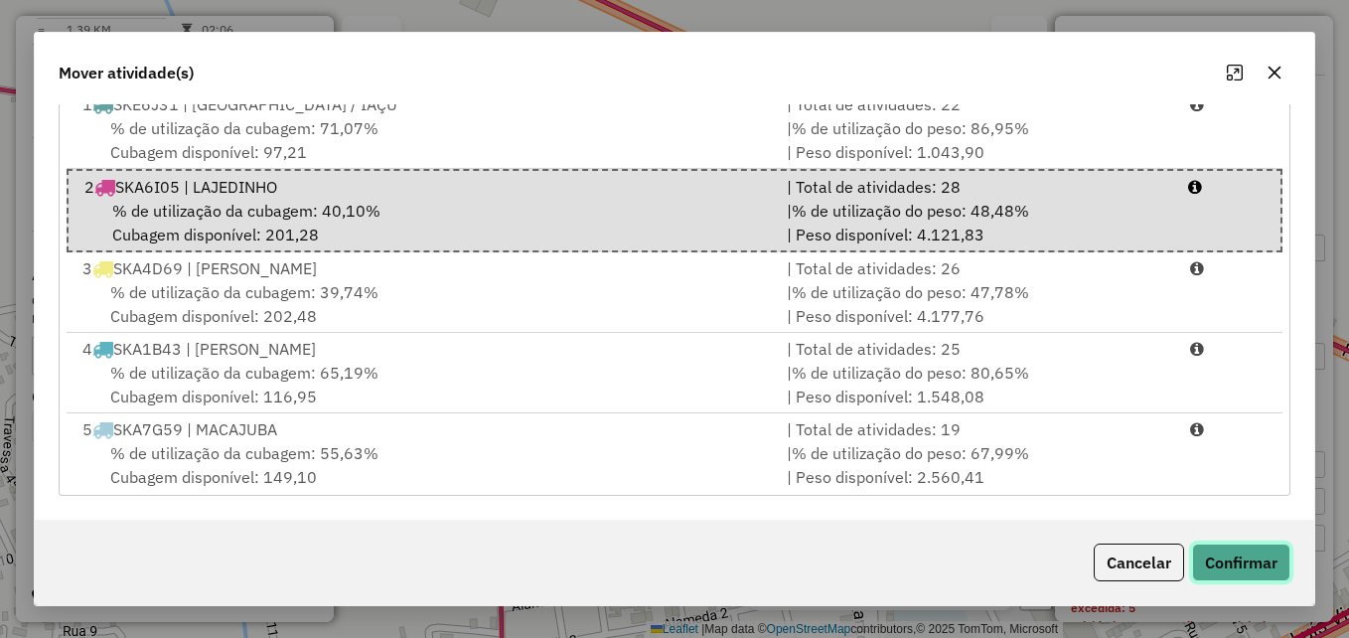
click at [1234, 561] on button "Confirmar" at bounding box center [1241, 562] width 98 height 38
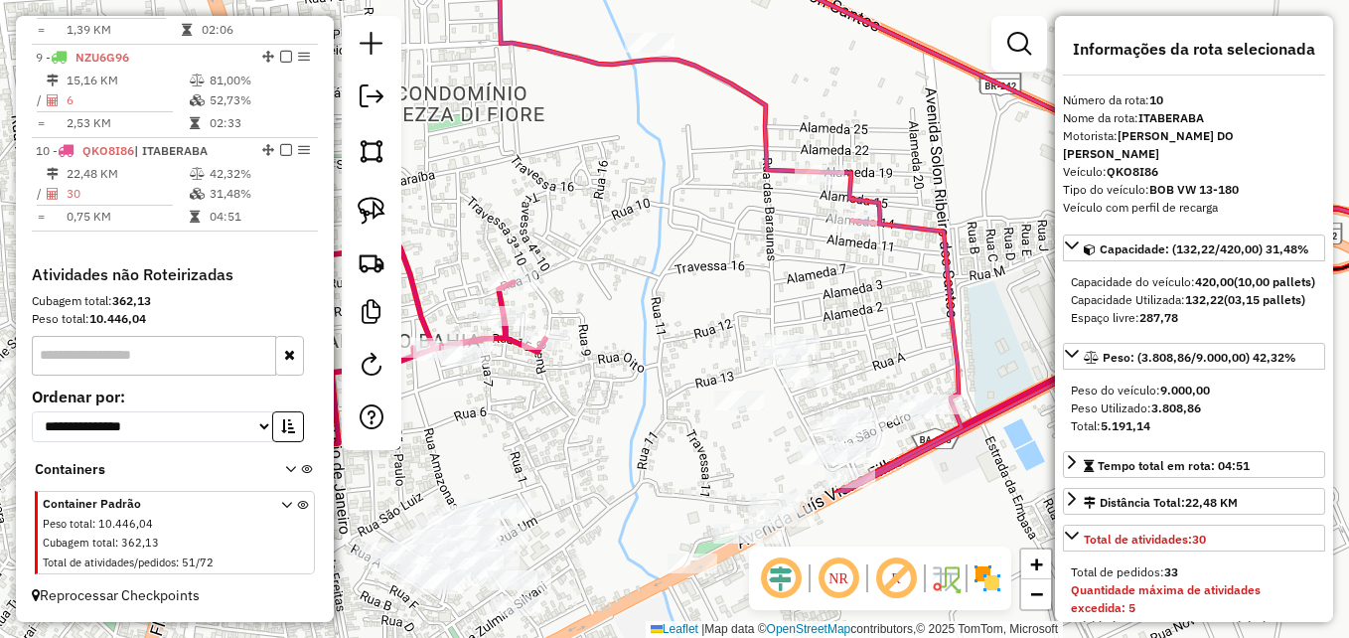
drag, startPoint x: 565, startPoint y: 454, endPoint x: 717, endPoint y: 226, distance: 273.6
click at [717, 226] on div "Janela de atendimento Grade de atendimento Capacidade Transportadoras Veículos …" at bounding box center [674, 319] width 1349 height 638
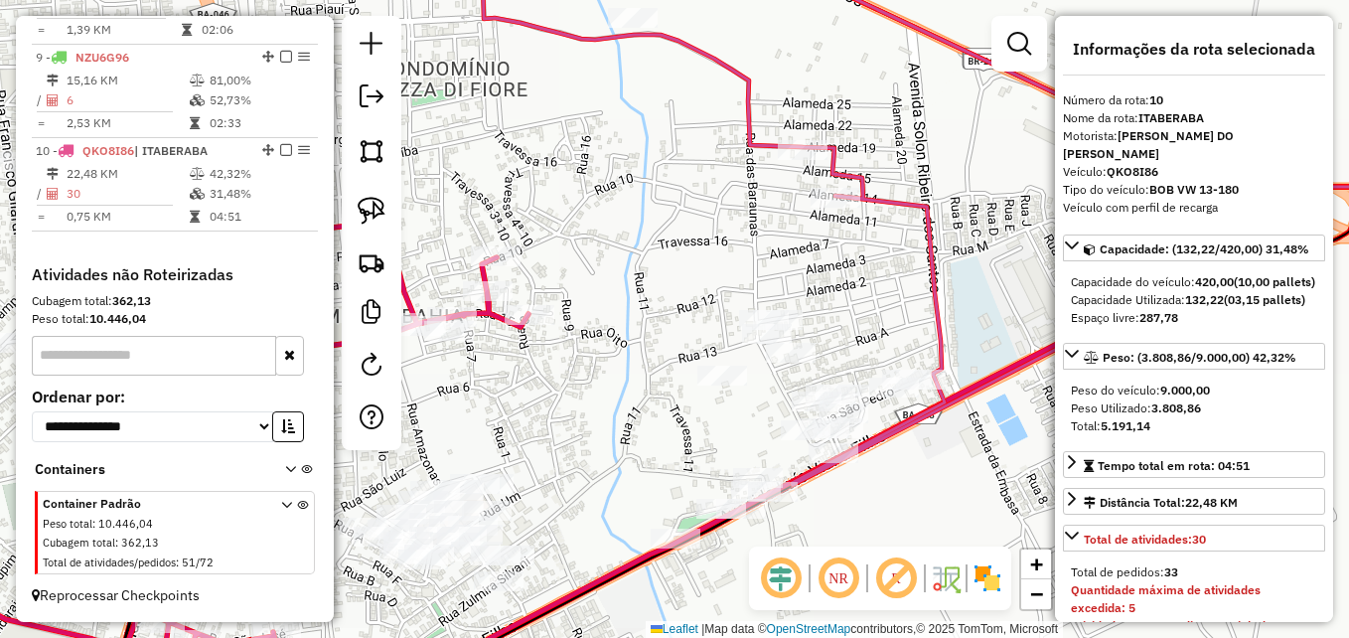
drag, startPoint x: 617, startPoint y: 400, endPoint x: 670, endPoint y: 341, distance: 80.2
click at [670, 341] on div "Janela de atendimento Grade de atendimento Capacidade Transportadoras Veículos …" at bounding box center [674, 319] width 1349 height 638
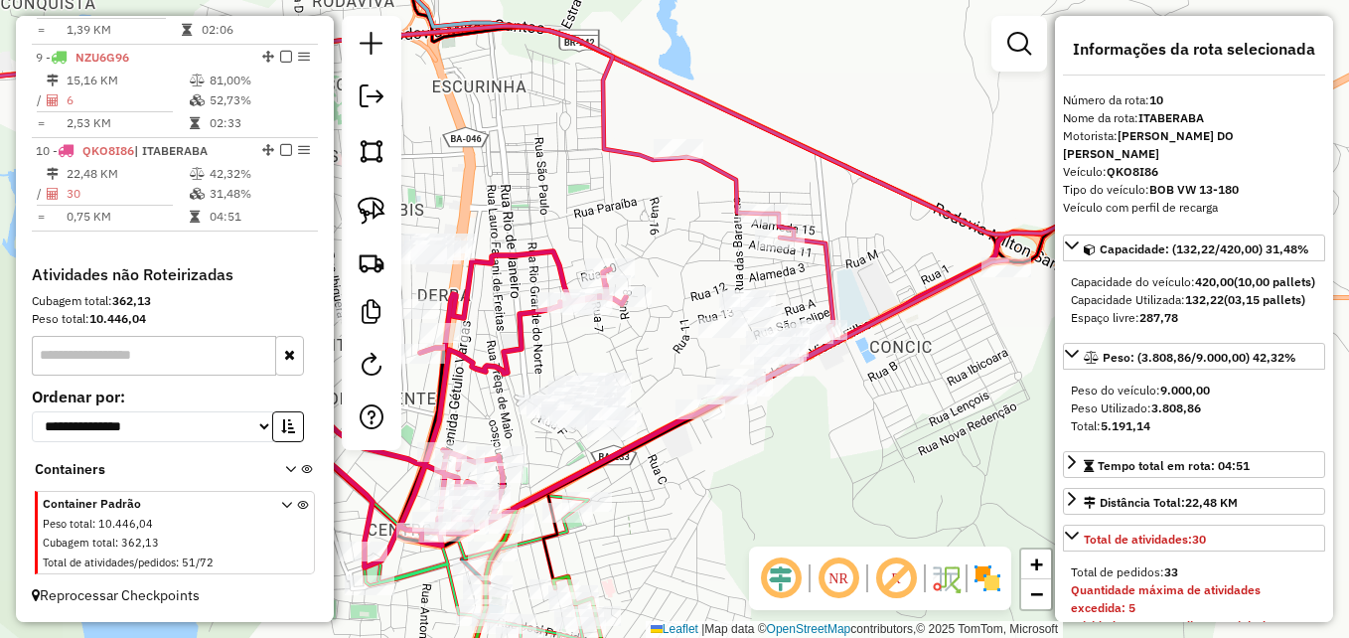
drag, startPoint x: 688, startPoint y: 273, endPoint x: 688, endPoint y: 381, distance: 108.3
click at [688, 381] on div "Janela de atendimento Grade de atendimento Capacidade Transportadoras Veículos …" at bounding box center [674, 319] width 1349 height 638
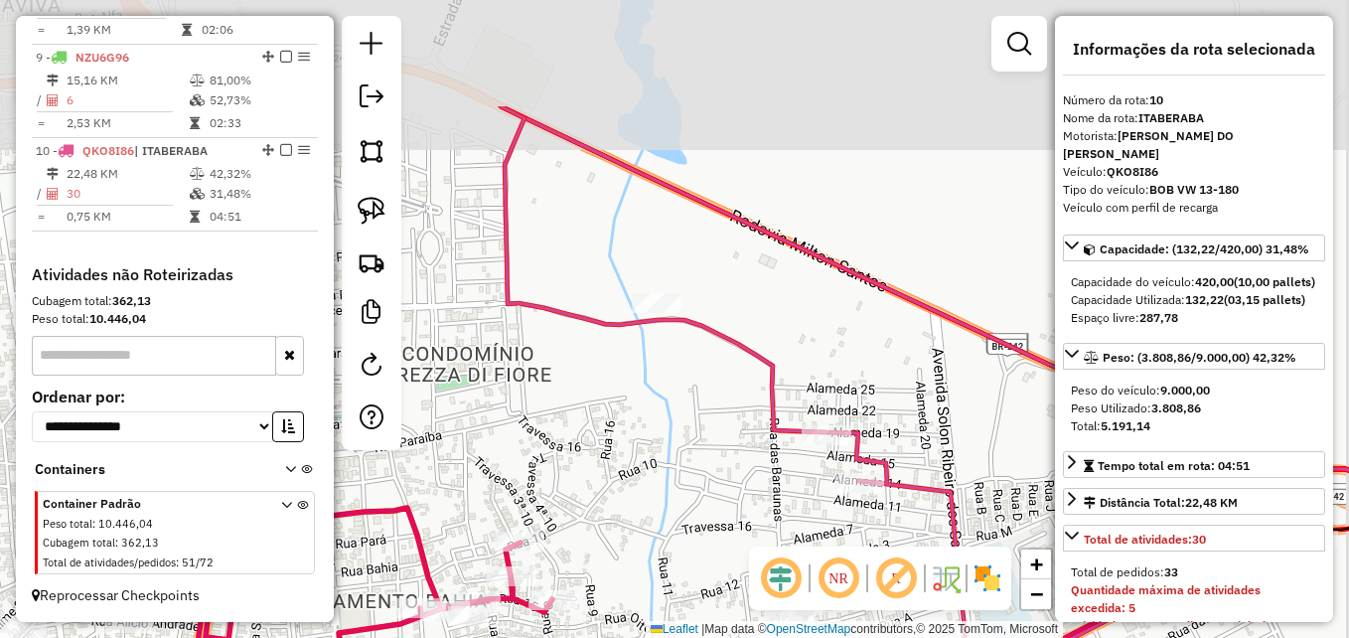
drag, startPoint x: 712, startPoint y: 368, endPoint x: 698, endPoint y: 535, distance: 168.4
click at [698, 535] on div "Janela de atendimento Grade de atendimento Capacidade Transportadoras Veículos …" at bounding box center [674, 319] width 1349 height 638
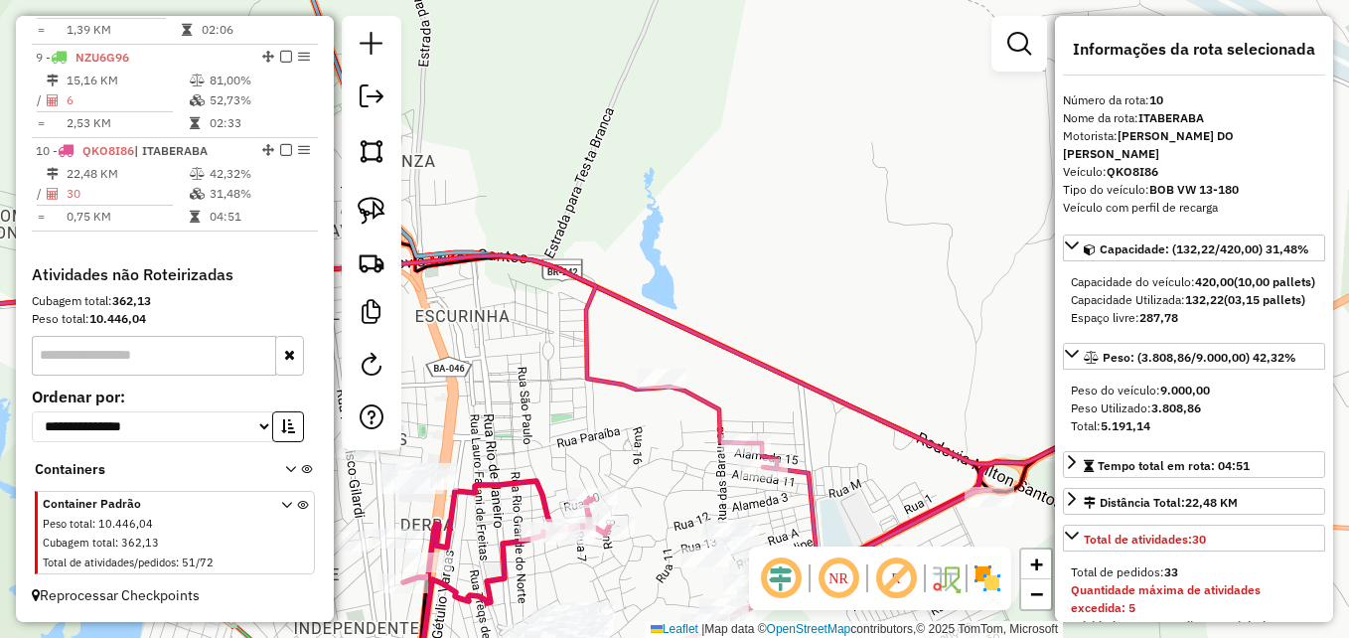
drag, startPoint x: 585, startPoint y: 426, endPoint x: 737, endPoint y: 520, distance: 178.9
click at [736, 521] on div "Janela de atendimento Grade de atendimento Capacidade Transportadoras Veículos …" at bounding box center [674, 319] width 1349 height 638
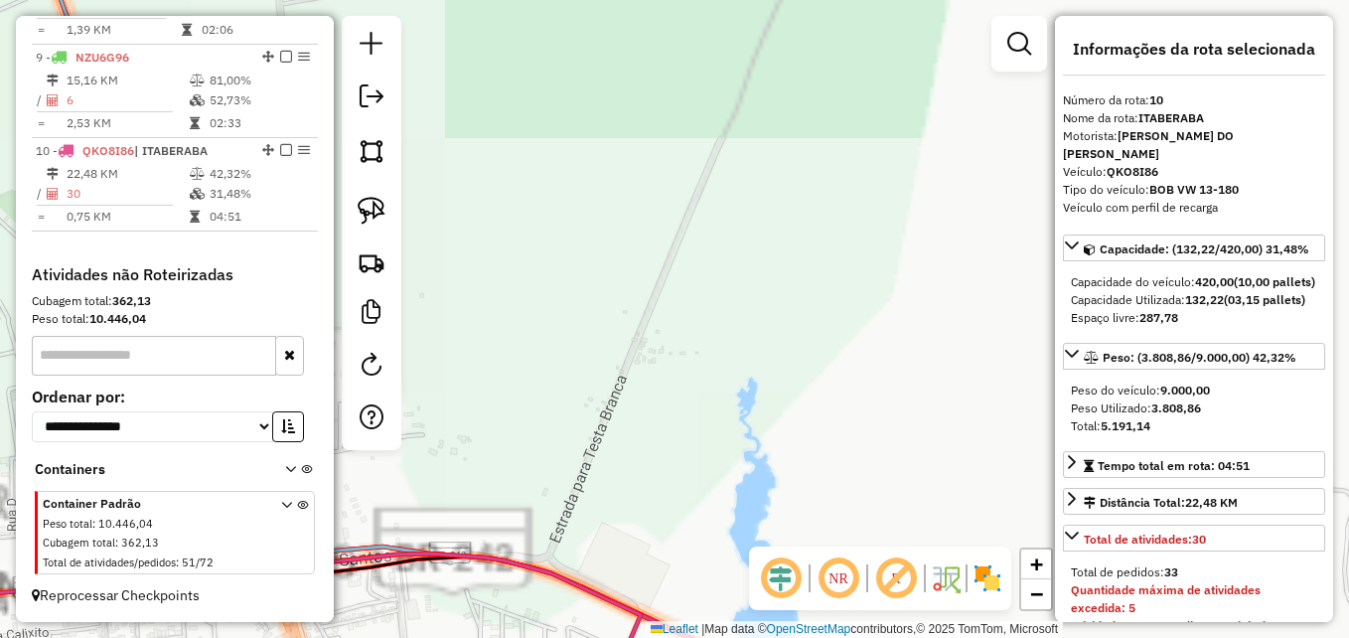
drag, startPoint x: 813, startPoint y: 470, endPoint x: 801, endPoint y: 194, distance: 276.4
click at [801, 194] on div "Janela de atendimento Grade de atendimento Capacidade Transportadoras Veículos …" at bounding box center [674, 319] width 1349 height 638
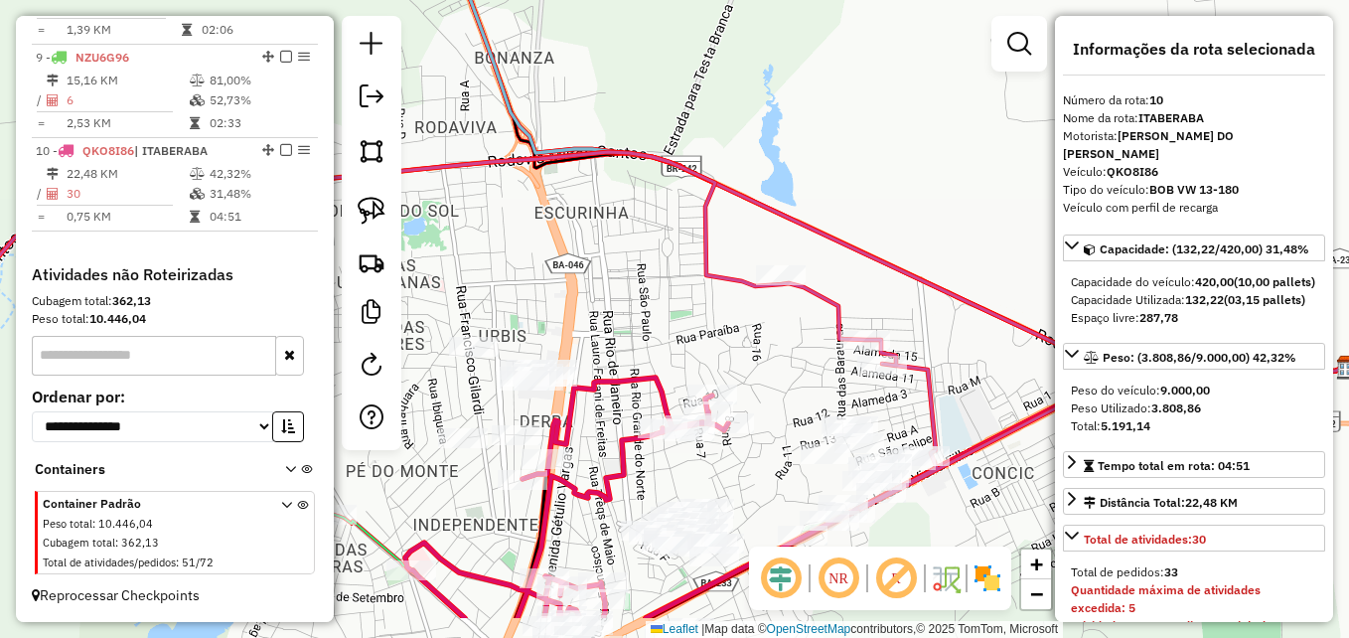
drag, startPoint x: 707, startPoint y: 443, endPoint x: 708, endPoint y: 360, distance: 83.4
click at [708, 360] on div "Janela de atendimento Grade de atendimento Capacidade Transportadoras Veículos …" at bounding box center [674, 319] width 1349 height 638
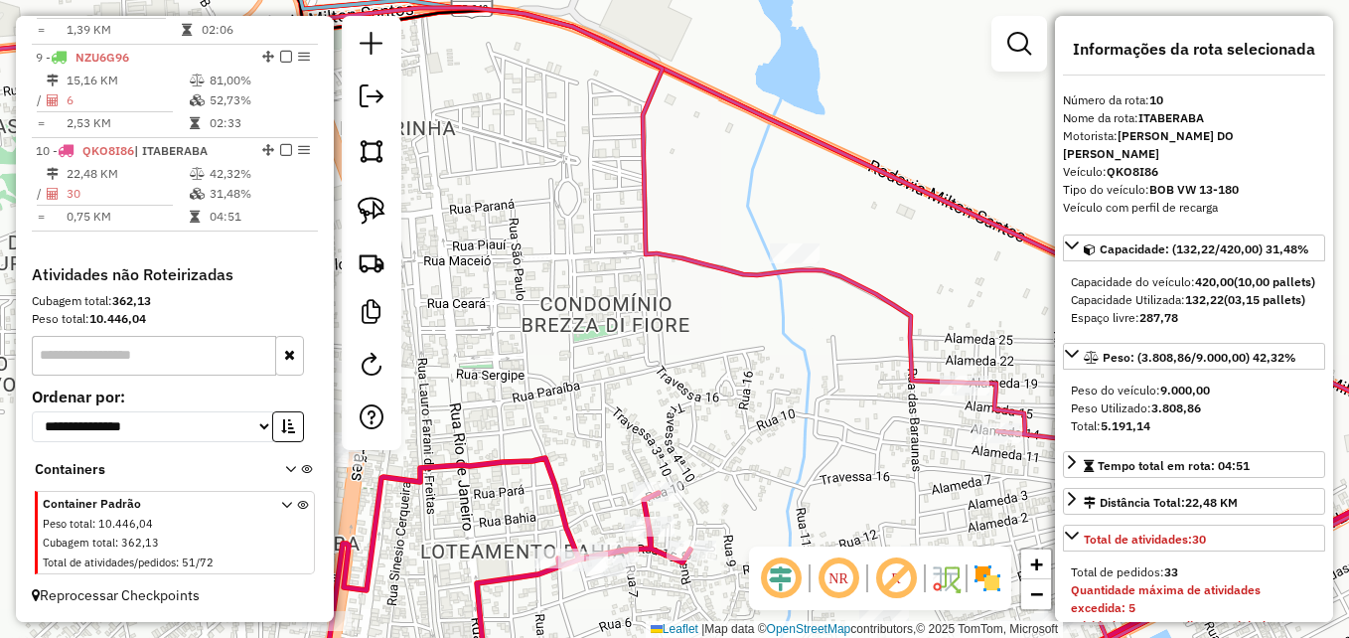
drag, startPoint x: 804, startPoint y: 368, endPoint x: 666, endPoint y: 506, distance: 195.3
click at [666, 506] on div "Janela de atendimento Grade de atendimento Capacidade Transportadoras Veículos …" at bounding box center [674, 319] width 1349 height 638
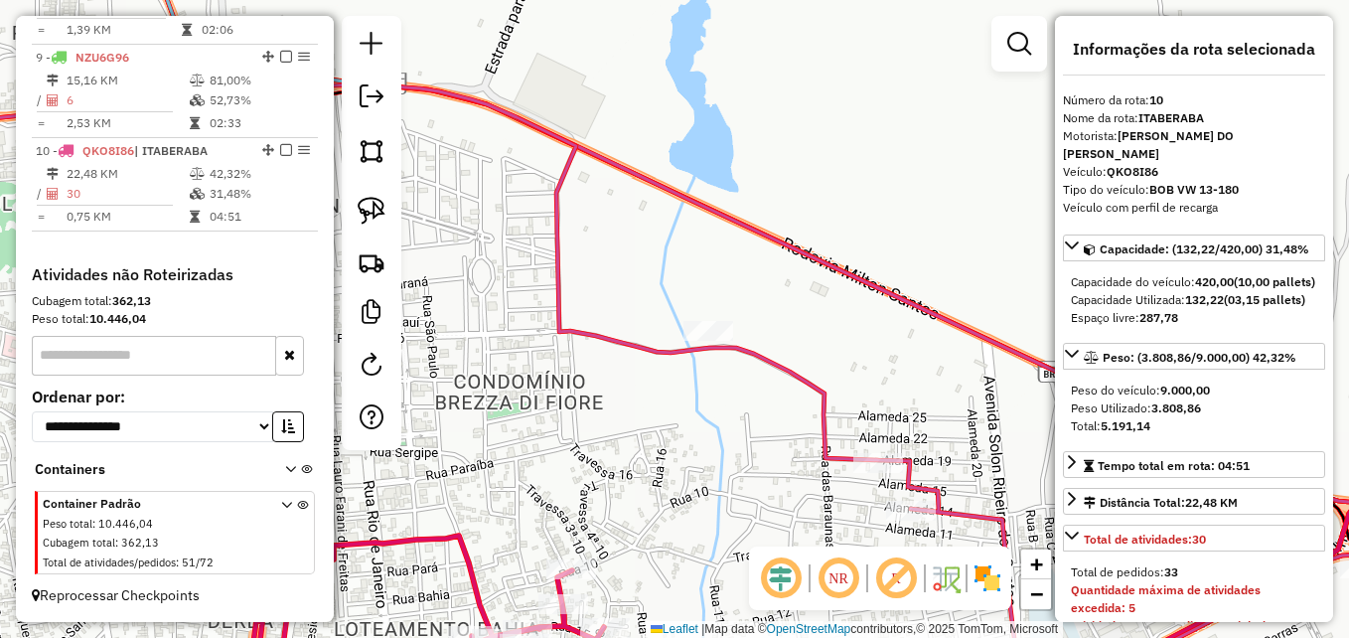
click at [773, 367] on icon at bounding box center [615, 392] width 1500 height 617
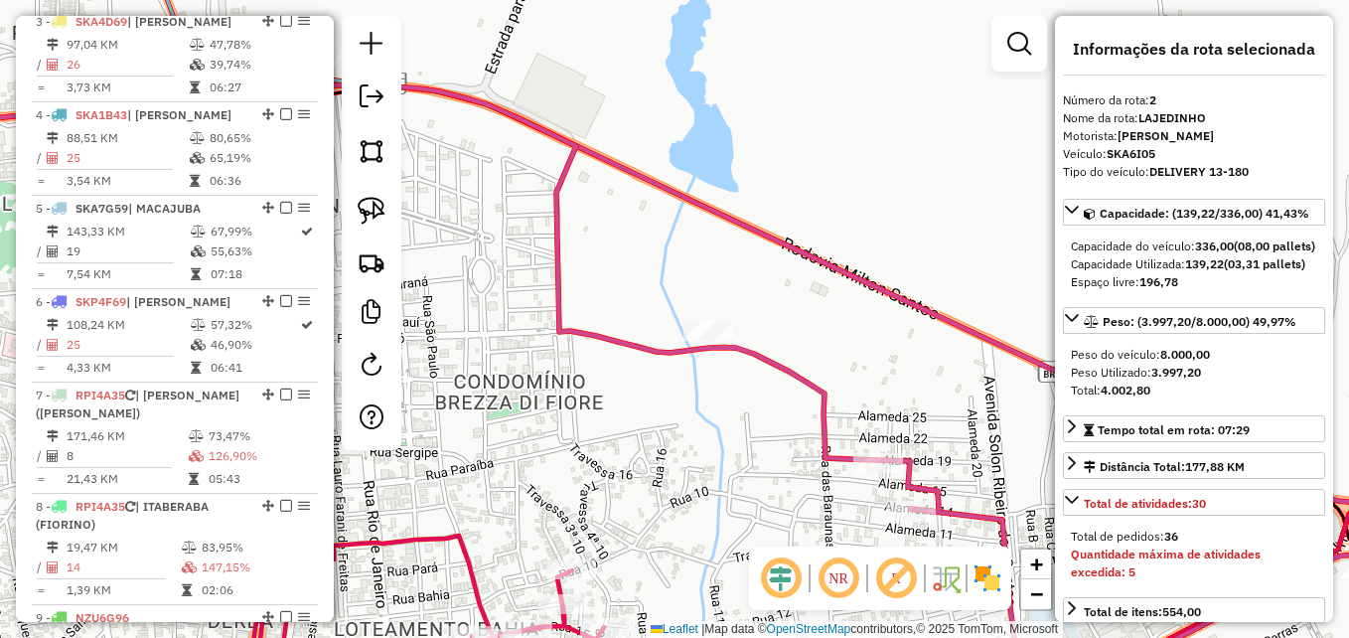
scroll to position [856, 0]
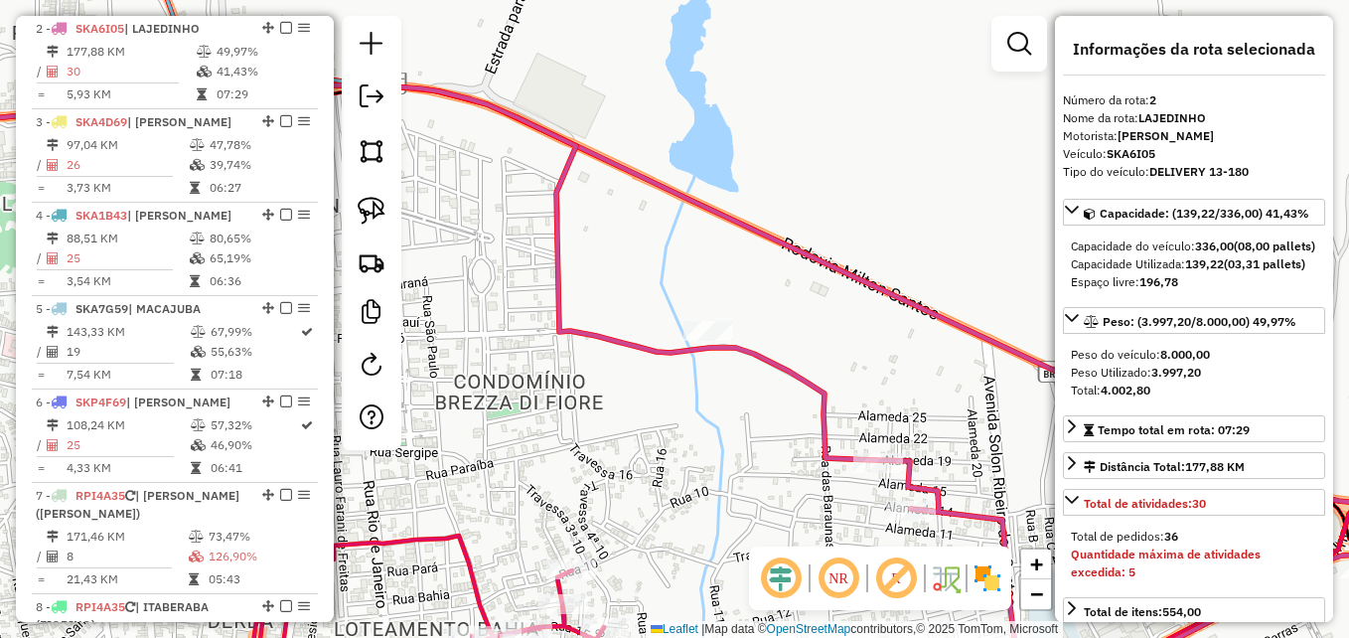
click at [773, 367] on icon at bounding box center [615, 392] width 1500 height 617
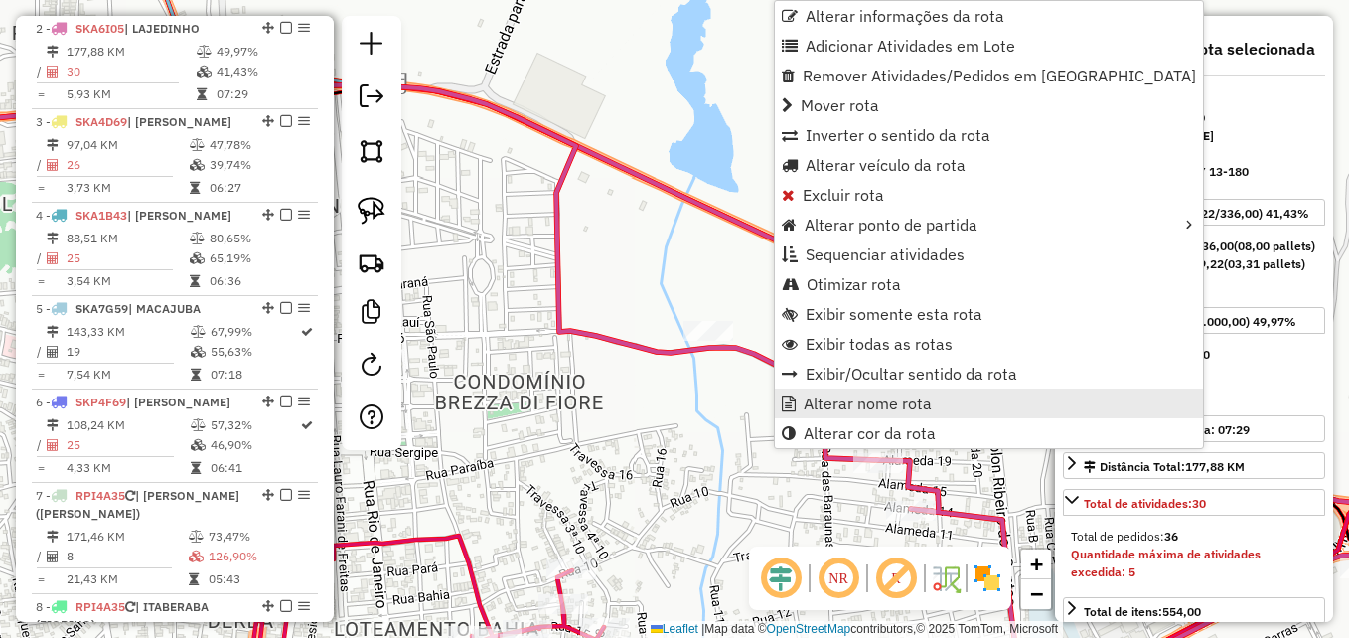
click at [836, 401] on span "Alterar nome rota" at bounding box center [868, 403] width 128 height 16
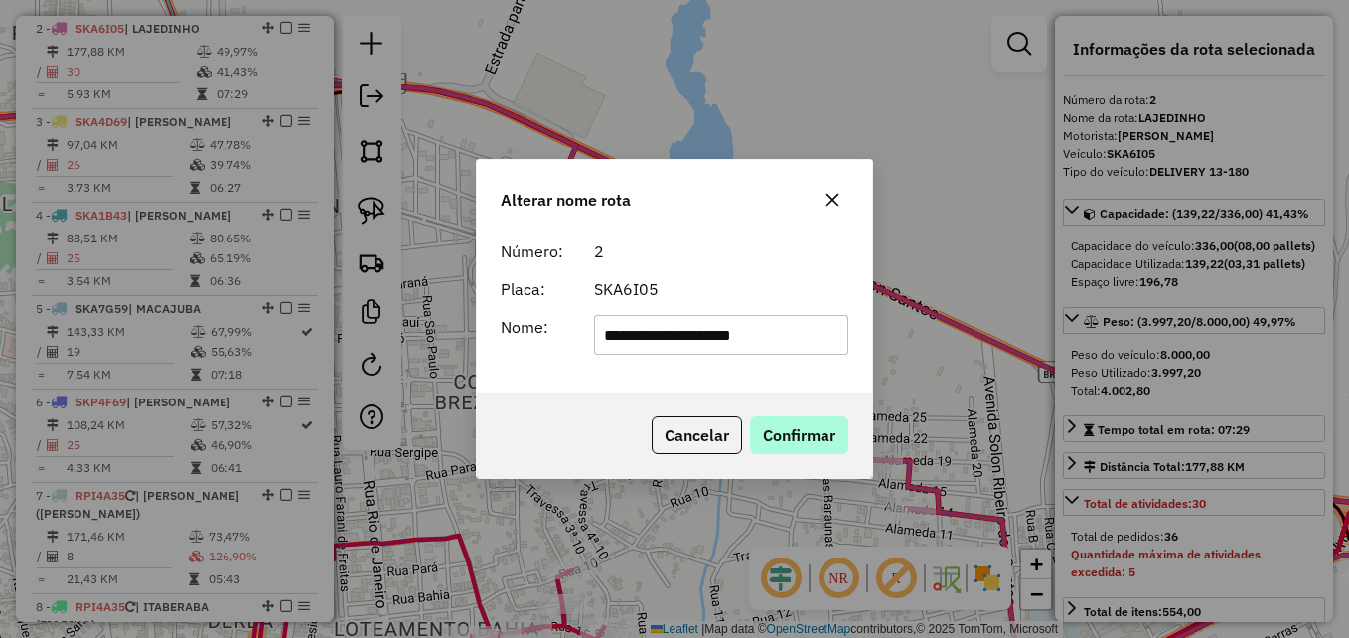
type input "**********"
click at [816, 429] on button "Confirmar" at bounding box center [799, 435] width 98 height 38
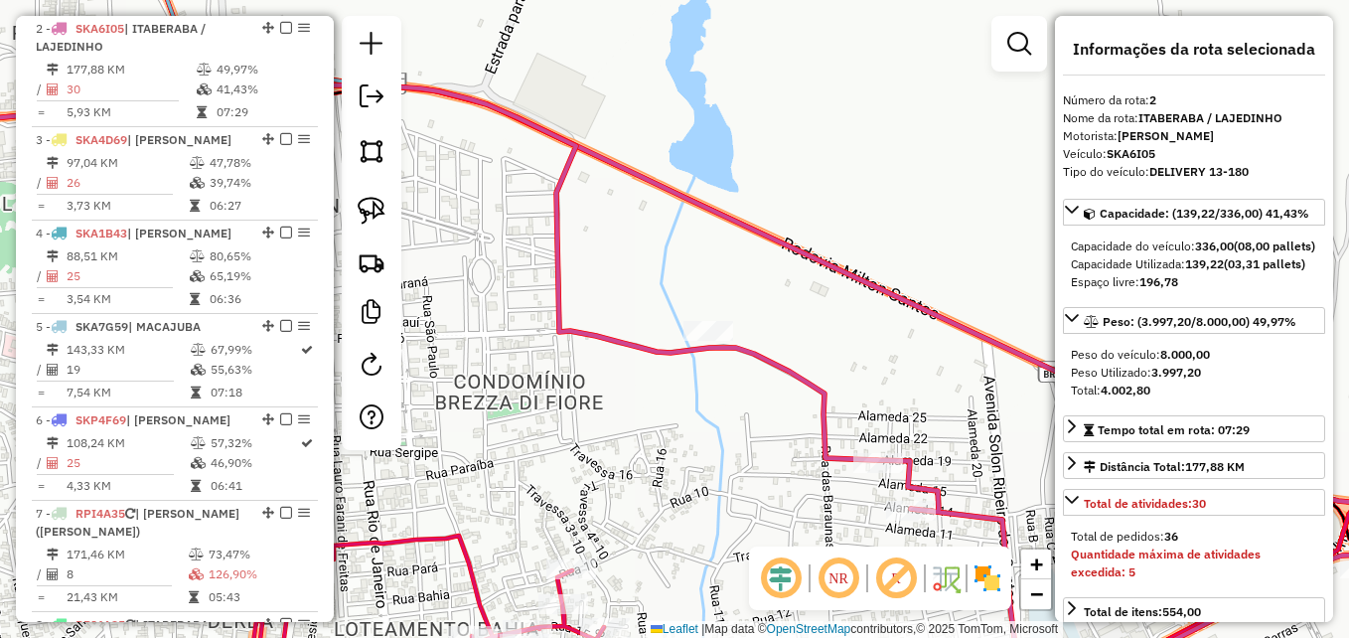
click at [728, 346] on icon at bounding box center [615, 392] width 1500 height 617
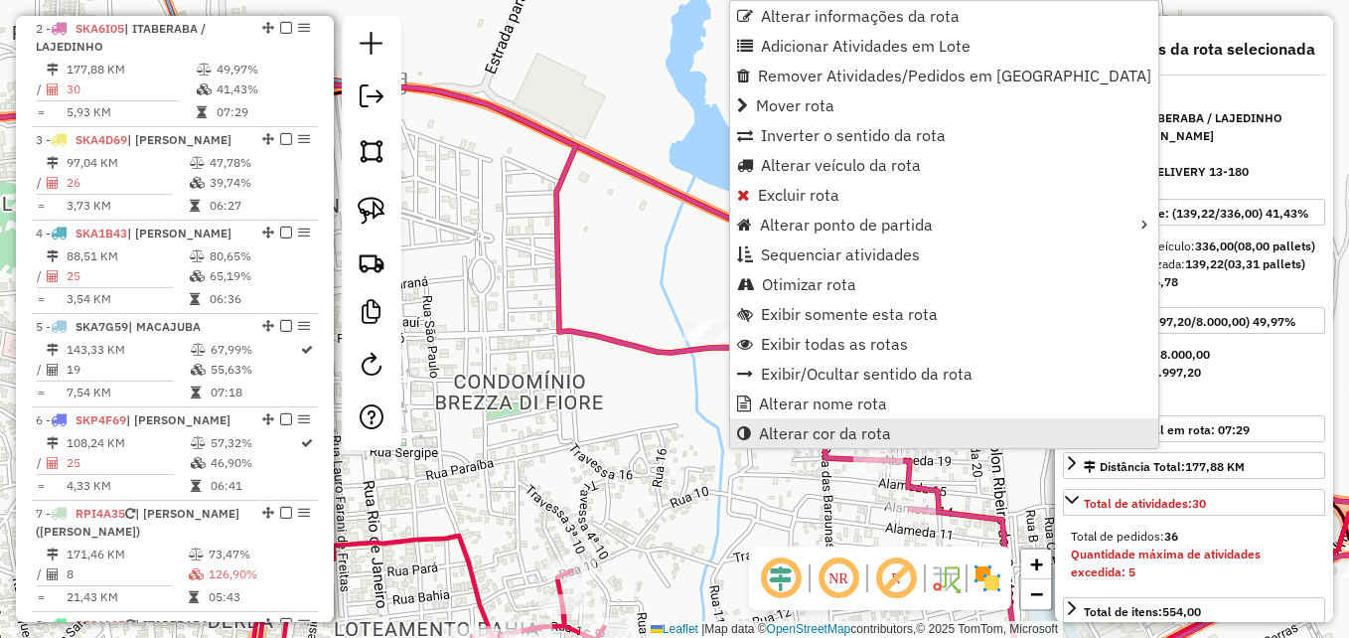
click at [782, 427] on span "Alterar cor da rota" at bounding box center [825, 433] width 132 height 16
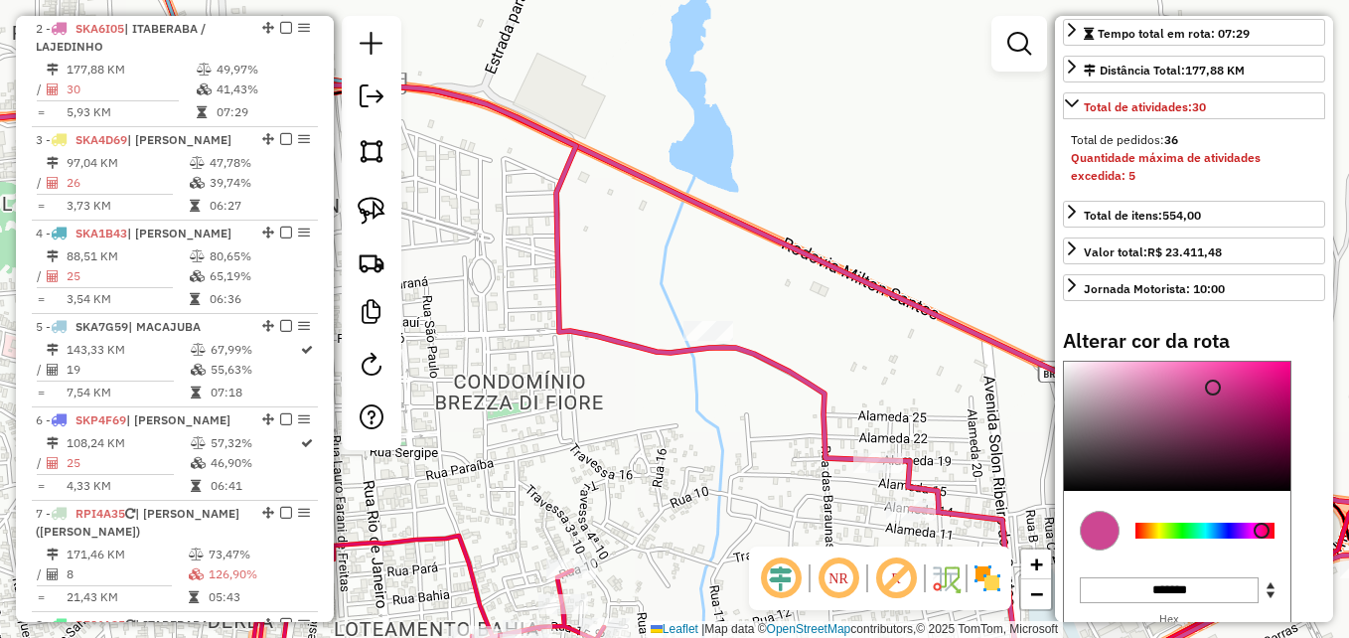
scroll to position [544, 0]
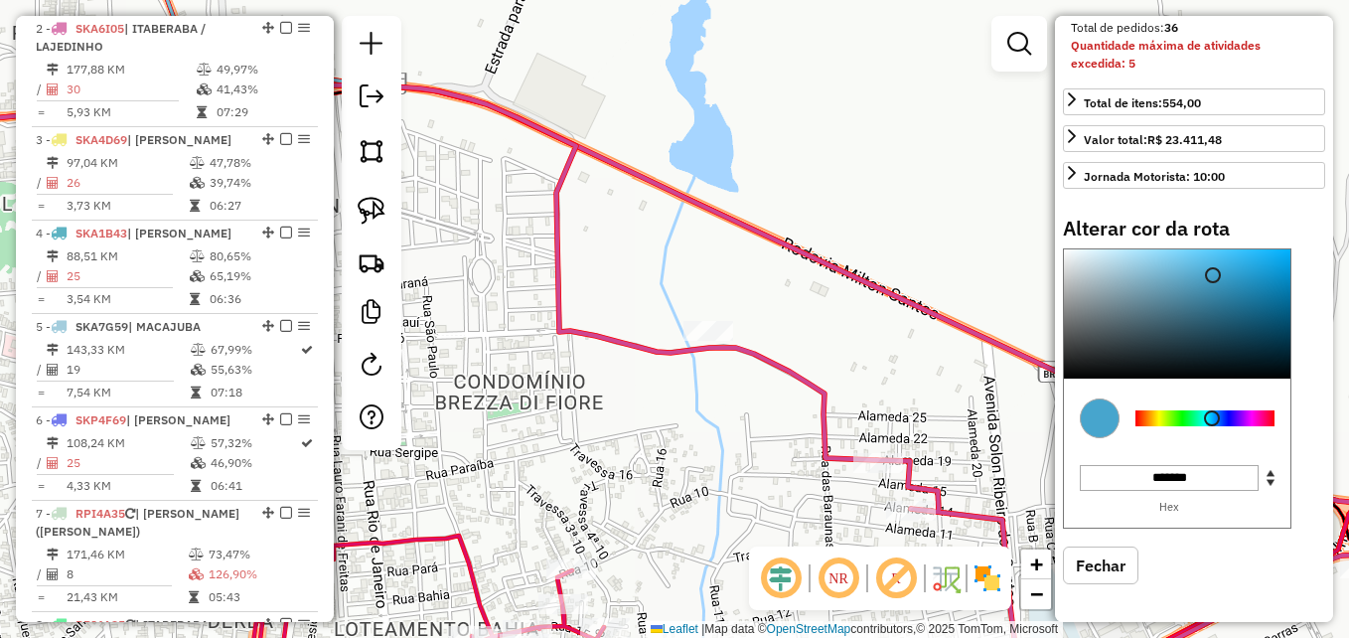
type input "*******"
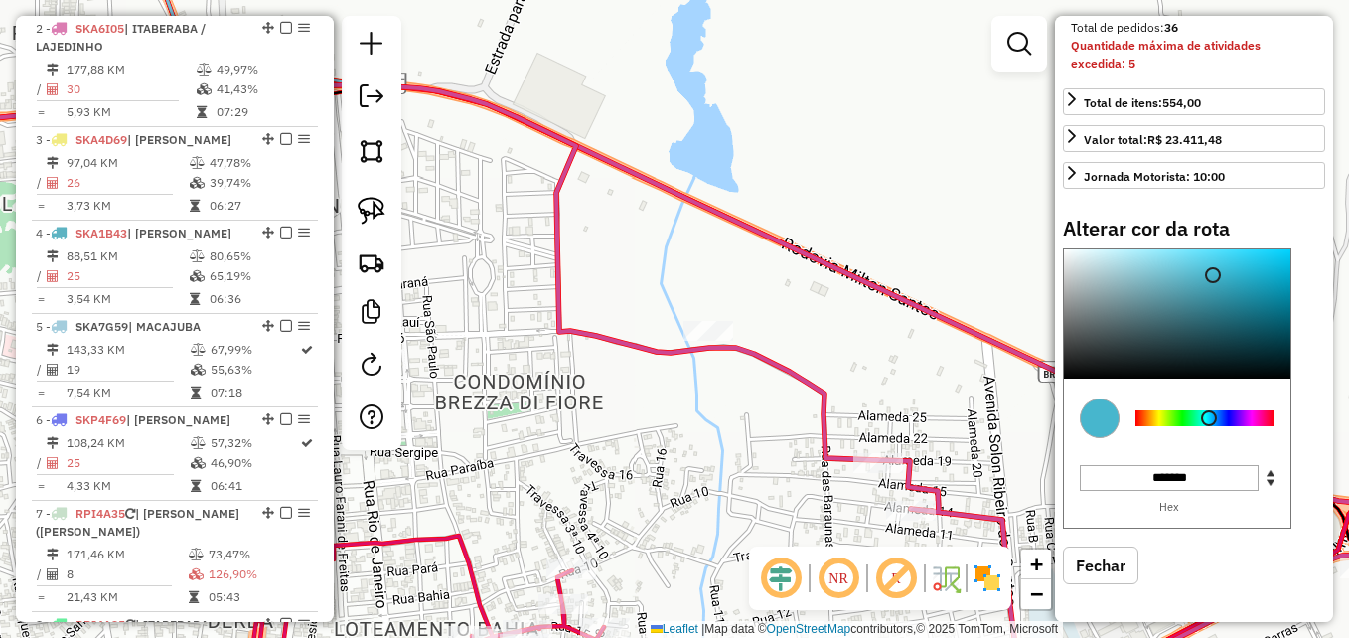
drag, startPoint x: 1255, startPoint y: 418, endPoint x: 1209, endPoint y: 419, distance: 45.7
click at [1209, 419] on div at bounding box center [1209, 418] width 16 height 16
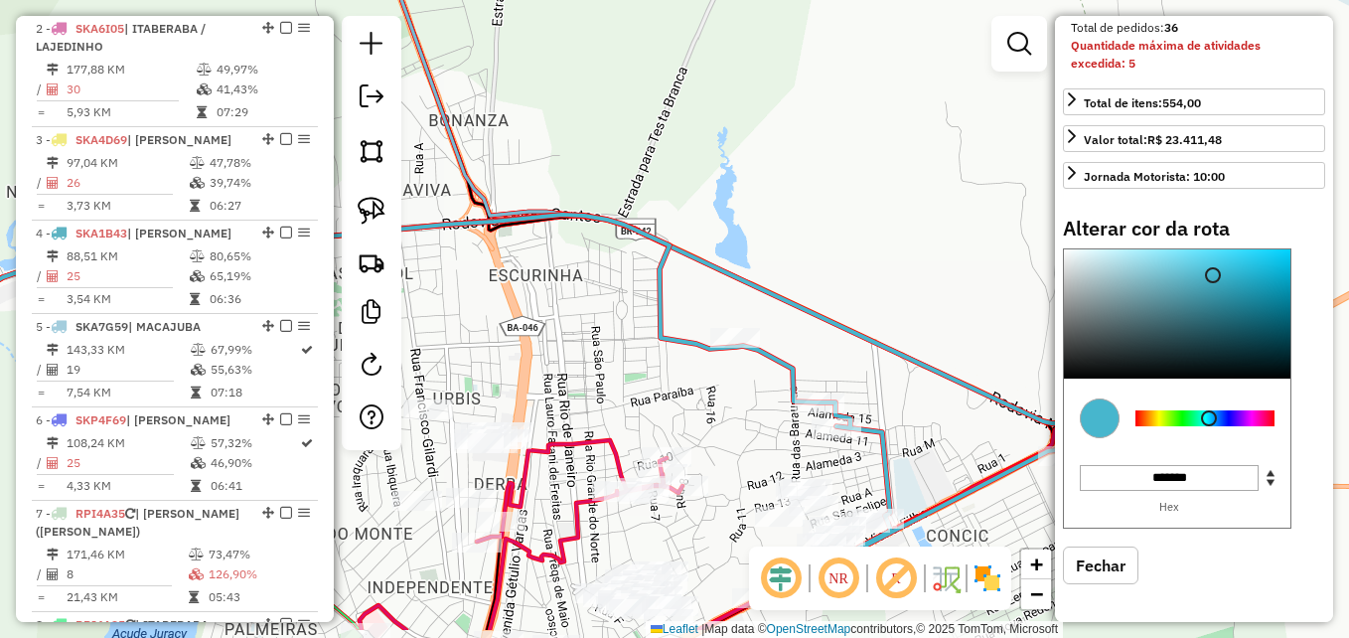
drag, startPoint x: 661, startPoint y: 440, endPoint x: 670, endPoint y: 414, distance: 27.7
click at [669, 414] on div "Janela de atendimento Grade de atendimento Capacidade Transportadoras Veículos …" at bounding box center [674, 319] width 1349 height 638
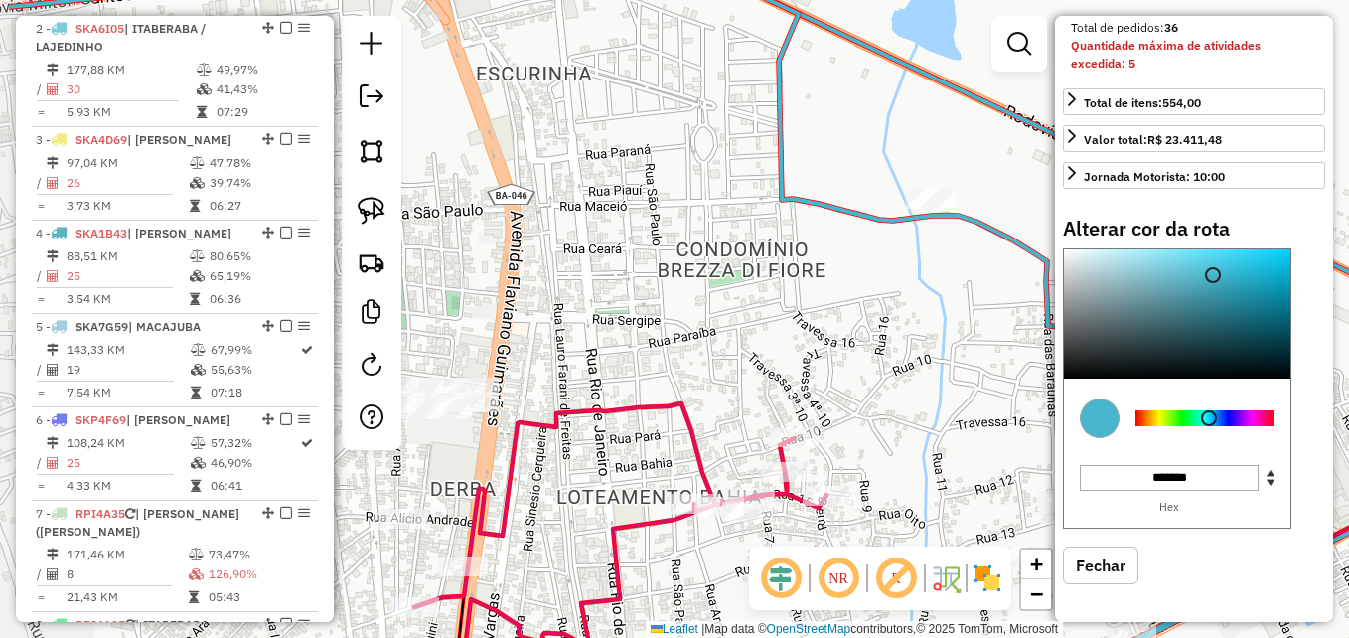
drag, startPoint x: 641, startPoint y: 390, endPoint x: 821, endPoint y: 312, distance: 197.1
click at [821, 312] on div "Janela de atendimento Grade de atendimento Capacidade Transportadoras Veículos …" at bounding box center [674, 319] width 1349 height 638
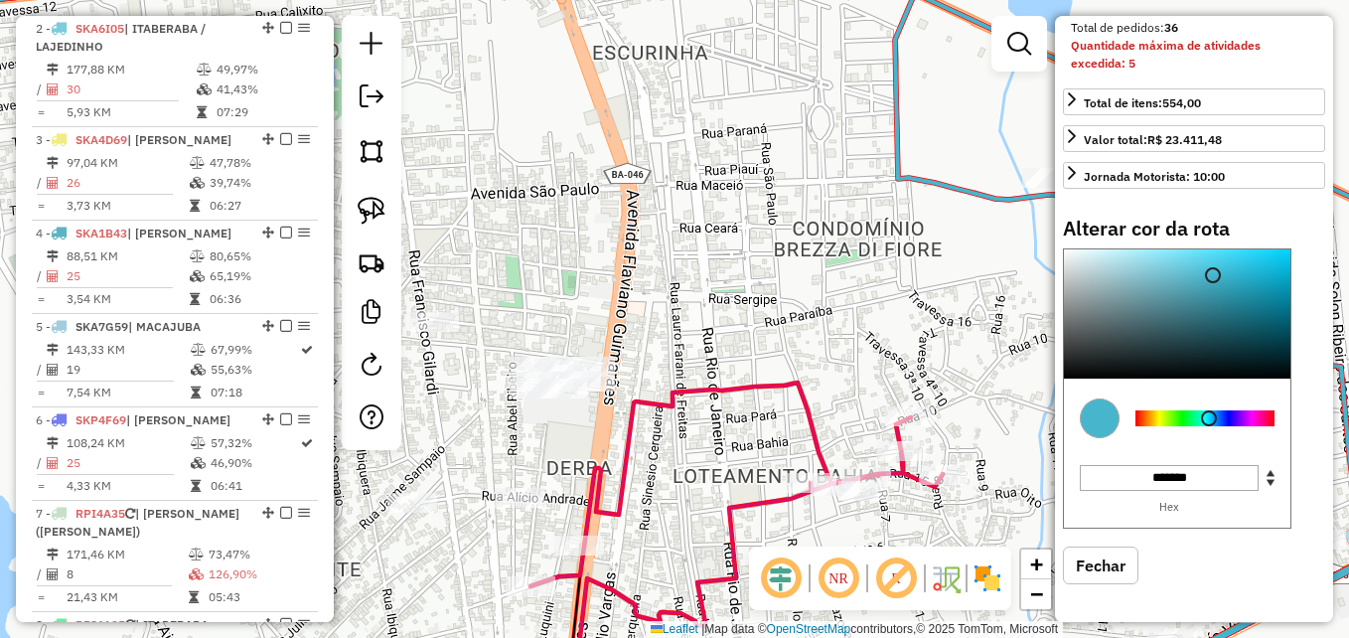
drag, startPoint x: 802, startPoint y: 317, endPoint x: 954, endPoint y: 346, distance: 154.7
click at [955, 346] on div "Janela de atendimento Grade de atendimento Capacidade Transportadoras Veículos …" at bounding box center [674, 319] width 1349 height 638
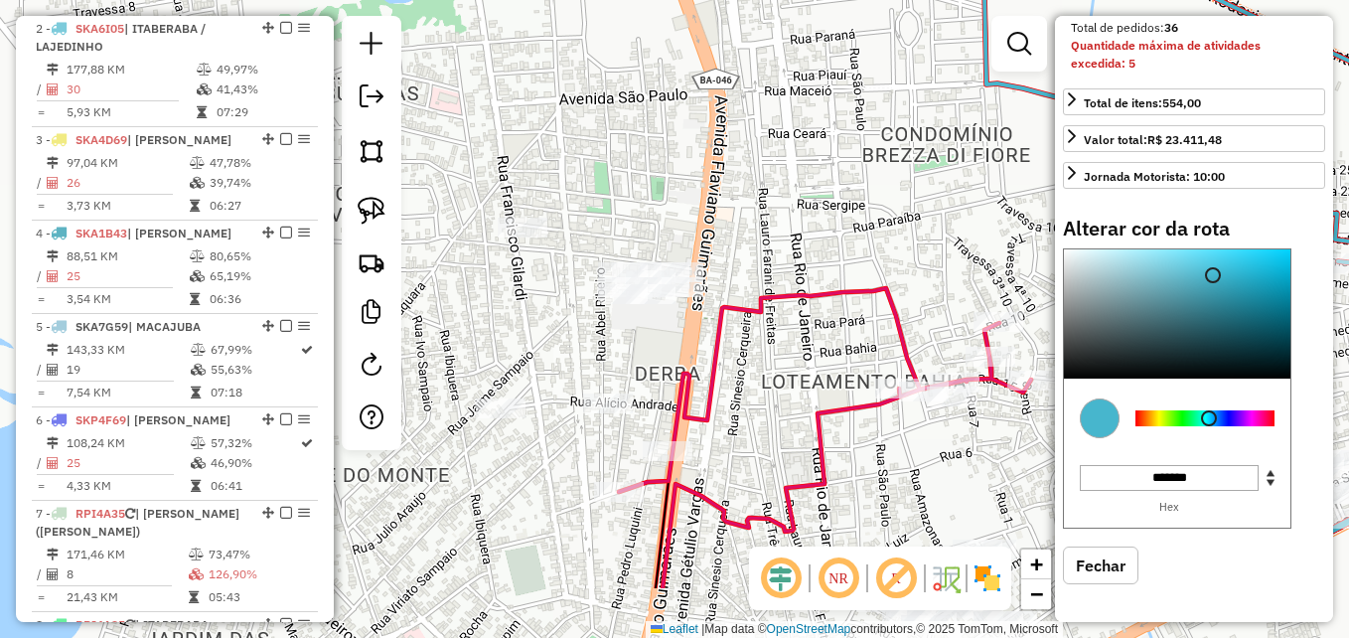
drag, startPoint x: 741, startPoint y: 447, endPoint x: 708, endPoint y: 317, distance: 134.2
click at [708, 317] on div "Janela de atendimento Grade de atendimento Capacidade Transportadoras Veículos …" at bounding box center [674, 319] width 1349 height 638
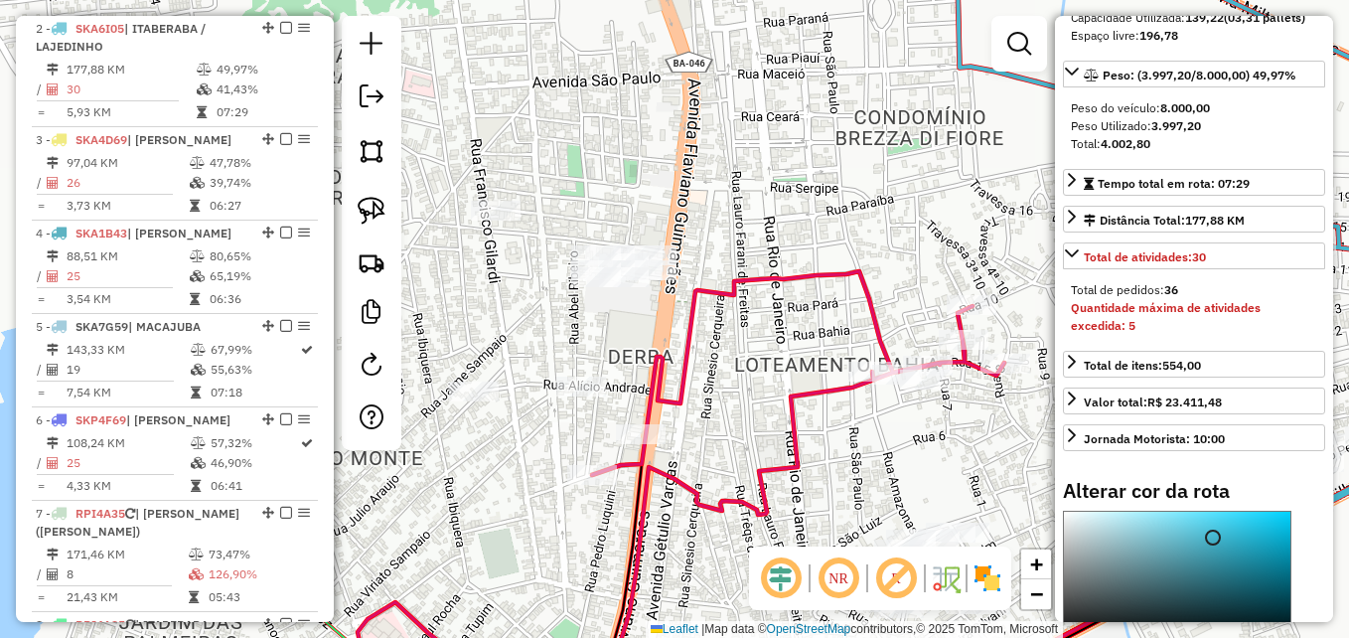
scroll to position [0, 0]
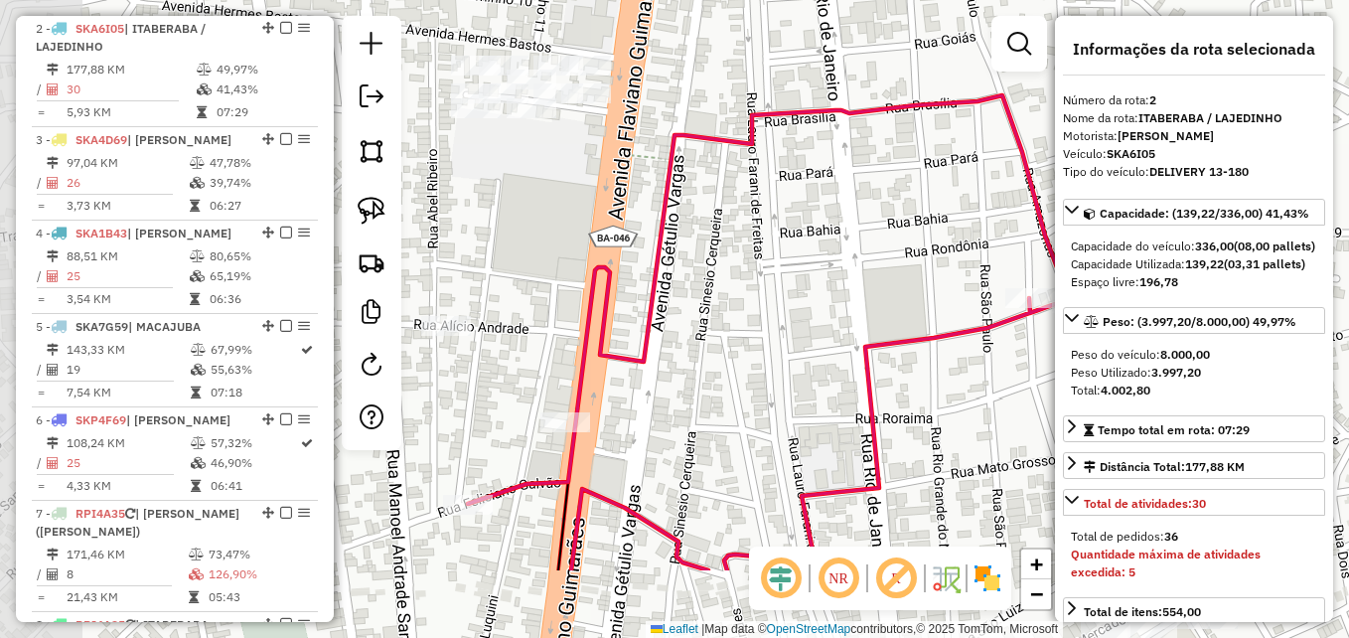
drag, startPoint x: 776, startPoint y: 486, endPoint x: 1003, endPoint y: 342, distance: 269.2
click at [1003, 342] on div "Janela de atendimento Grade de atendimento Capacidade Transportadoras Veículos …" at bounding box center [674, 319] width 1349 height 638
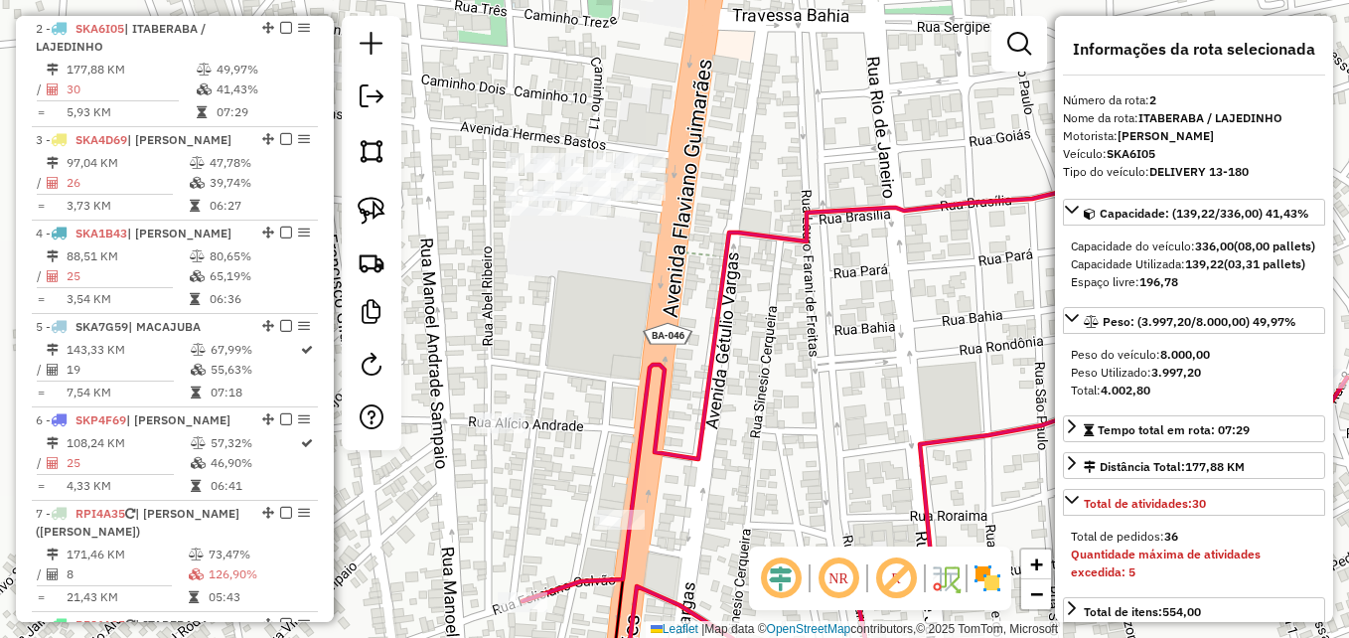
drag, startPoint x: 821, startPoint y: 424, endPoint x: 845, endPoint y: 463, distance: 45.5
click at [845, 463] on div "Janela de atendimento Grade de atendimento Capacidade Transportadoras Veículos …" at bounding box center [674, 319] width 1349 height 638
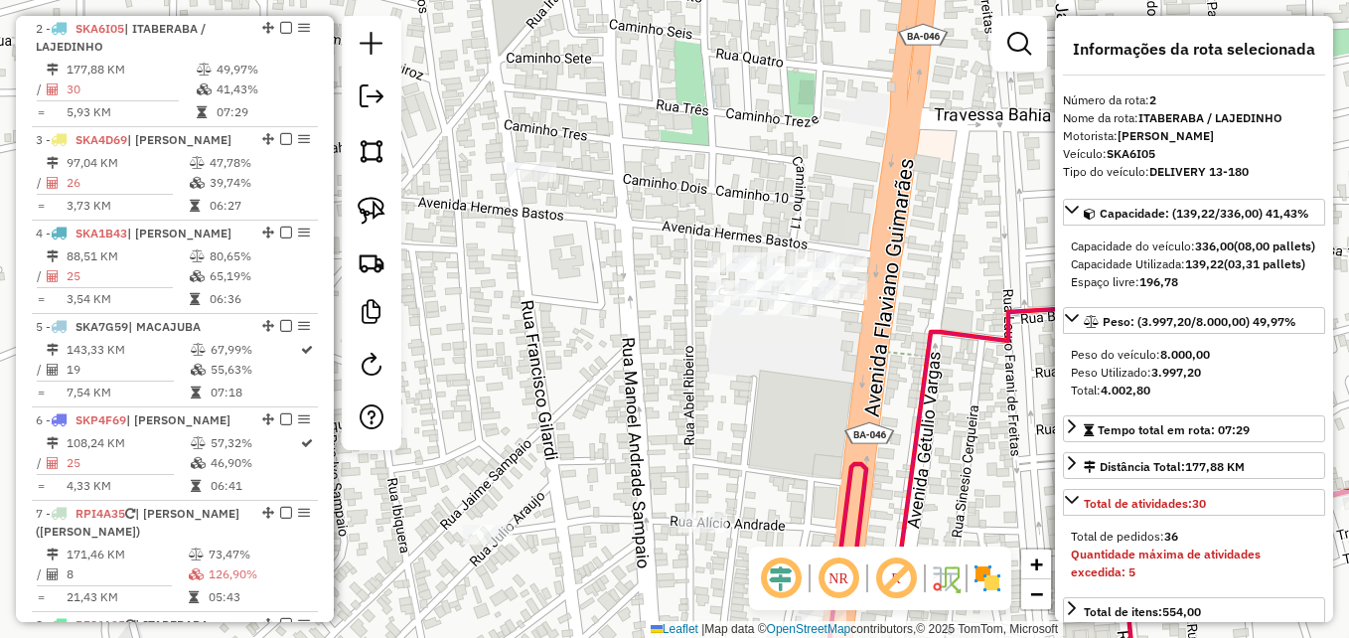
drag, startPoint x: 847, startPoint y: 380, endPoint x: 996, endPoint y: 513, distance: 199.1
click at [996, 513] on div "Janela de atendimento Grade de atendimento Capacidade Transportadoras Veículos …" at bounding box center [674, 319] width 1349 height 638
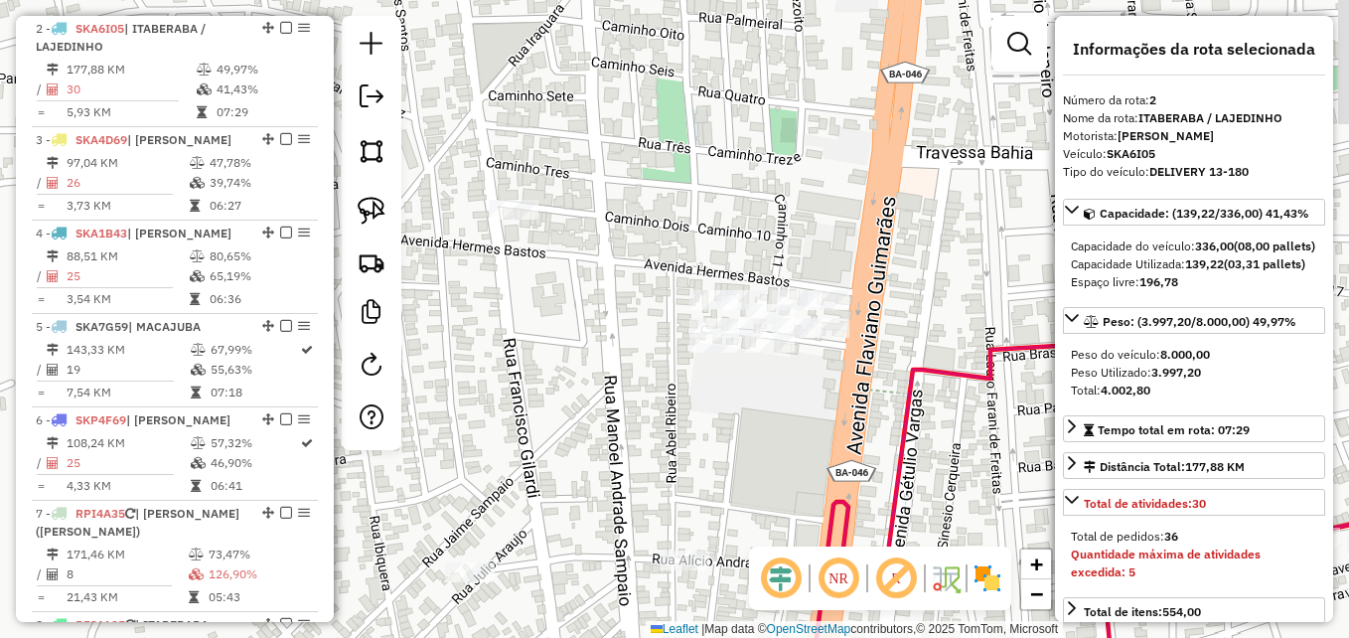
drag, startPoint x: 897, startPoint y: 359, endPoint x: 863, endPoint y: 449, distance: 96.5
click at [863, 449] on div "Janela de atendimento Grade de atendimento Capacidade Transportadoras Veículos …" at bounding box center [674, 319] width 1349 height 638
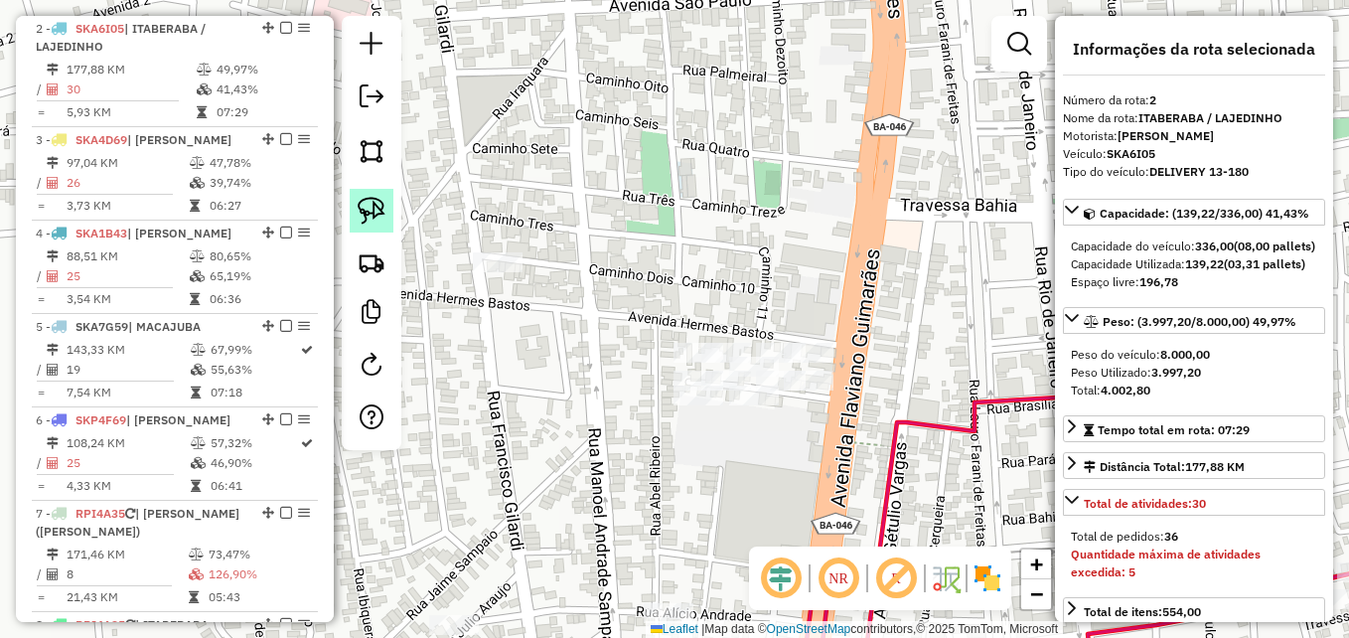
click at [361, 218] on img at bounding box center [372, 211] width 28 height 28
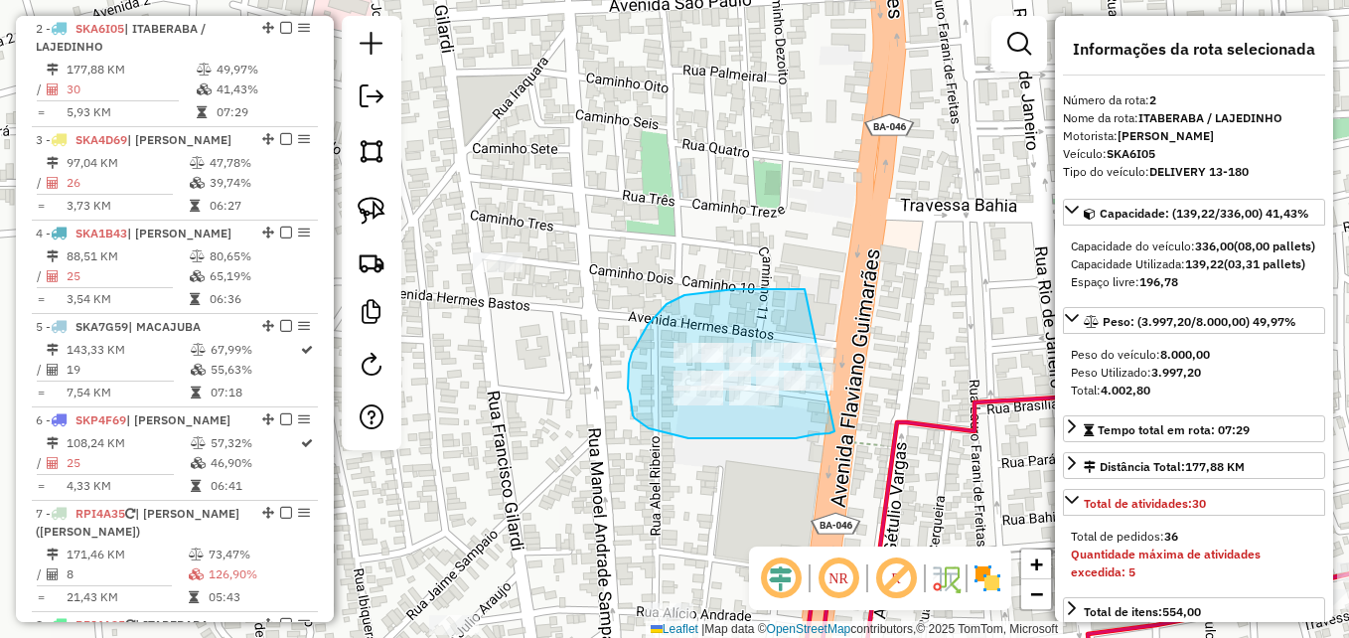
drag, startPoint x: 834, startPoint y: 431, endPoint x: 906, endPoint y: 311, distance: 139.9
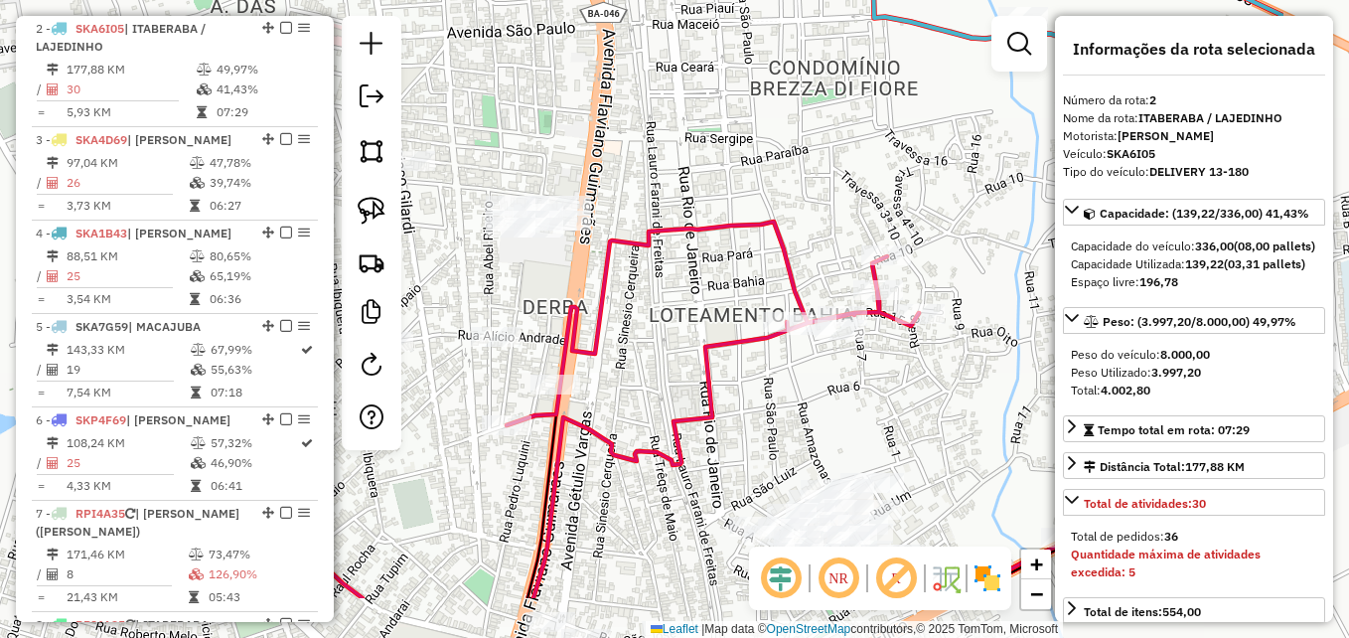
drag, startPoint x: 840, startPoint y: 395, endPoint x: 640, endPoint y: 292, distance: 225.7
click at [640, 292] on div "Janela de atendimento Grade de atendimento Capacidade Transportadoras Veículos …" at bounding box center [674, 319] width 1349 height 638
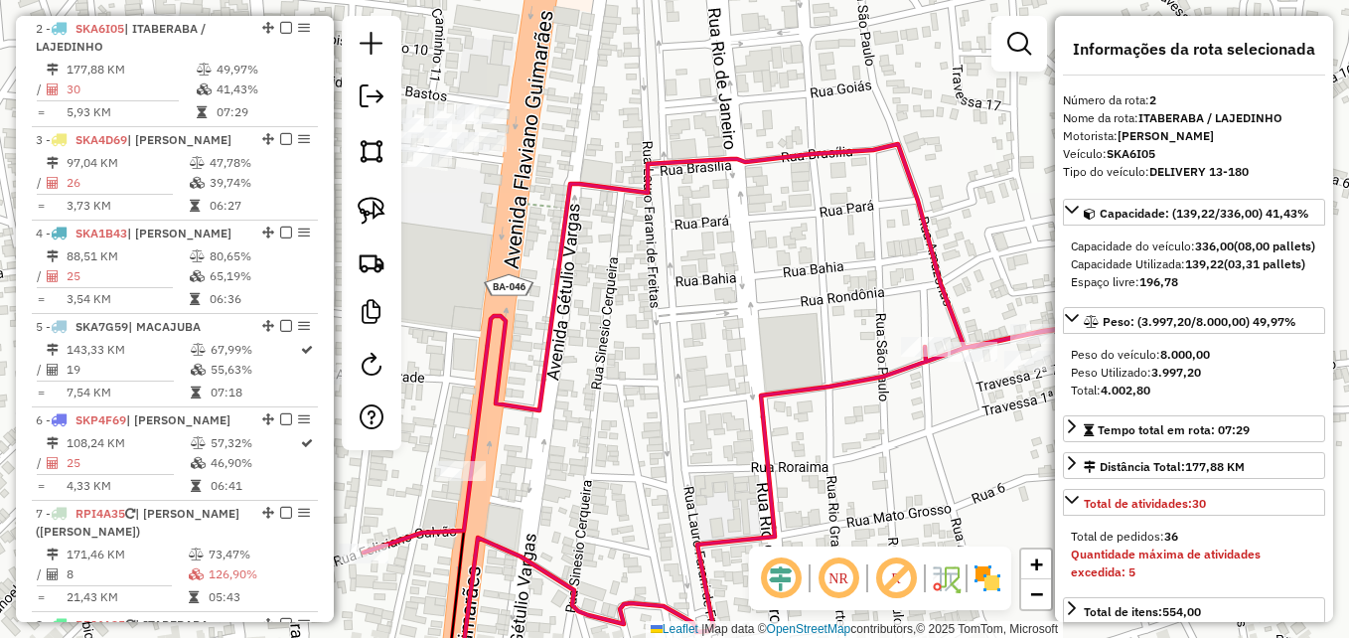
drag, startPoint x: 660, startPoint y: 351, endPoint x: 649, endPoint y: 275, distance: 76.3
click at [649, 275] on div "Janela de atendimento Grade de atendimento Capacidade Transportadoras Veículos …" at bounding box center [674, 319] width 1349 height 638
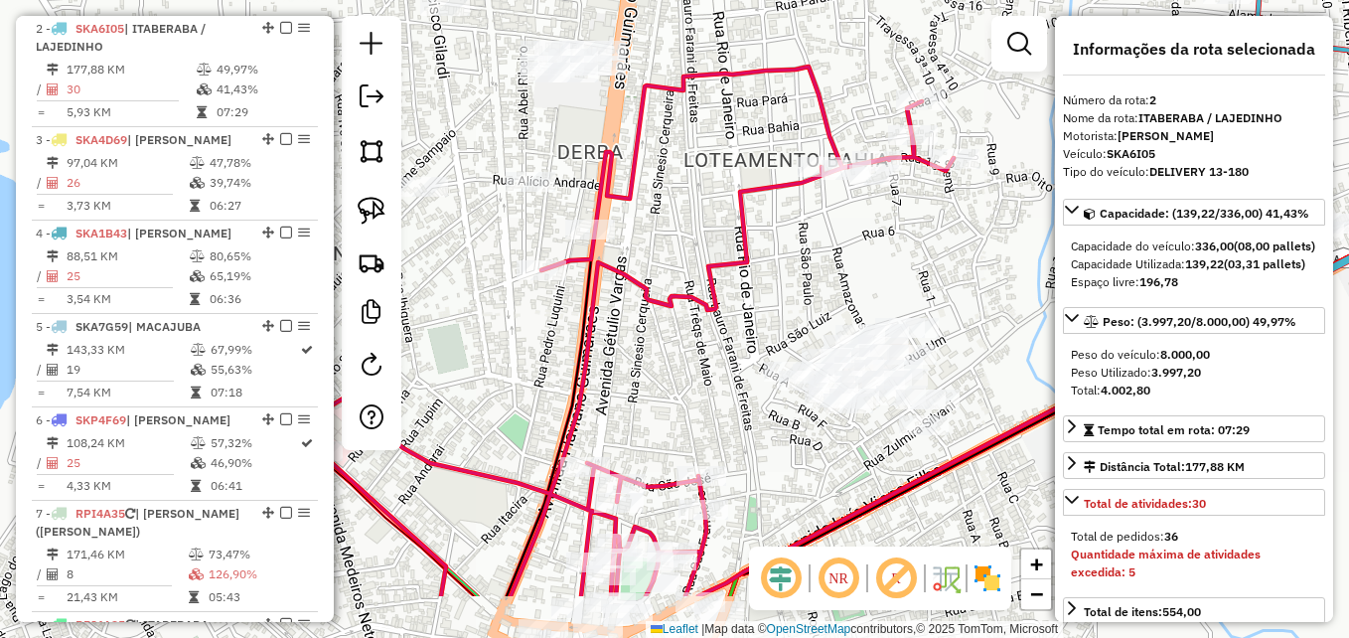
drag, startPoint x: 659, startPoint y: 450, endPoint x: 699, endPoint y: 344, distance: 113.8
click at [699, 344] on div "Janela de atendimento Grade de atendimento Capacidade Transportadoras Veículos …" at bounding box center [674, 319] width 1349 height 638
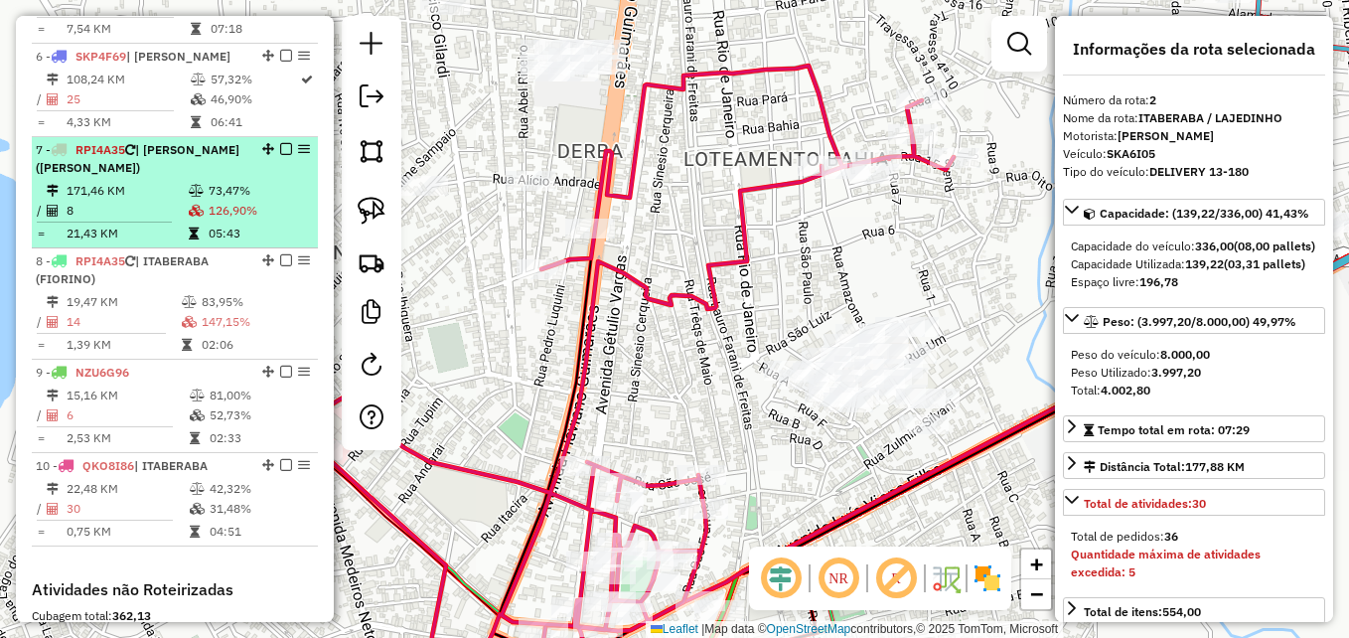
scroll to position [1254, 0]
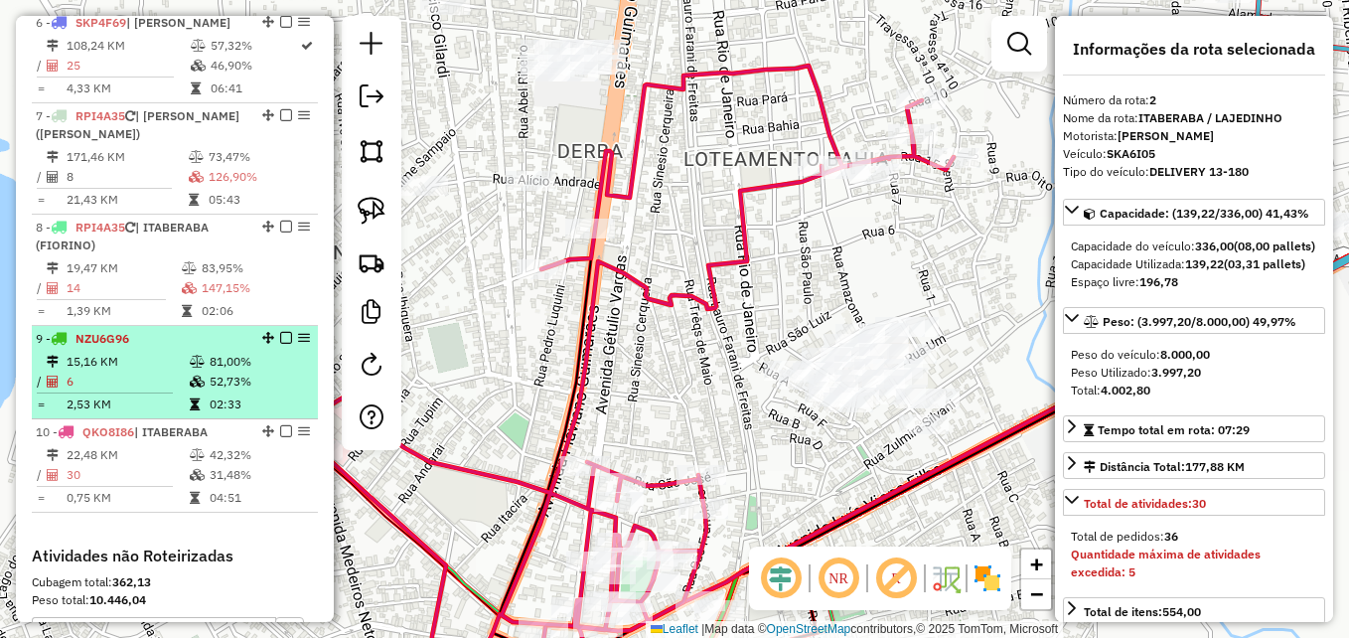
click at [189, 352] on td at bounding box center [199, 362] width 20 height 20
select select "**********"
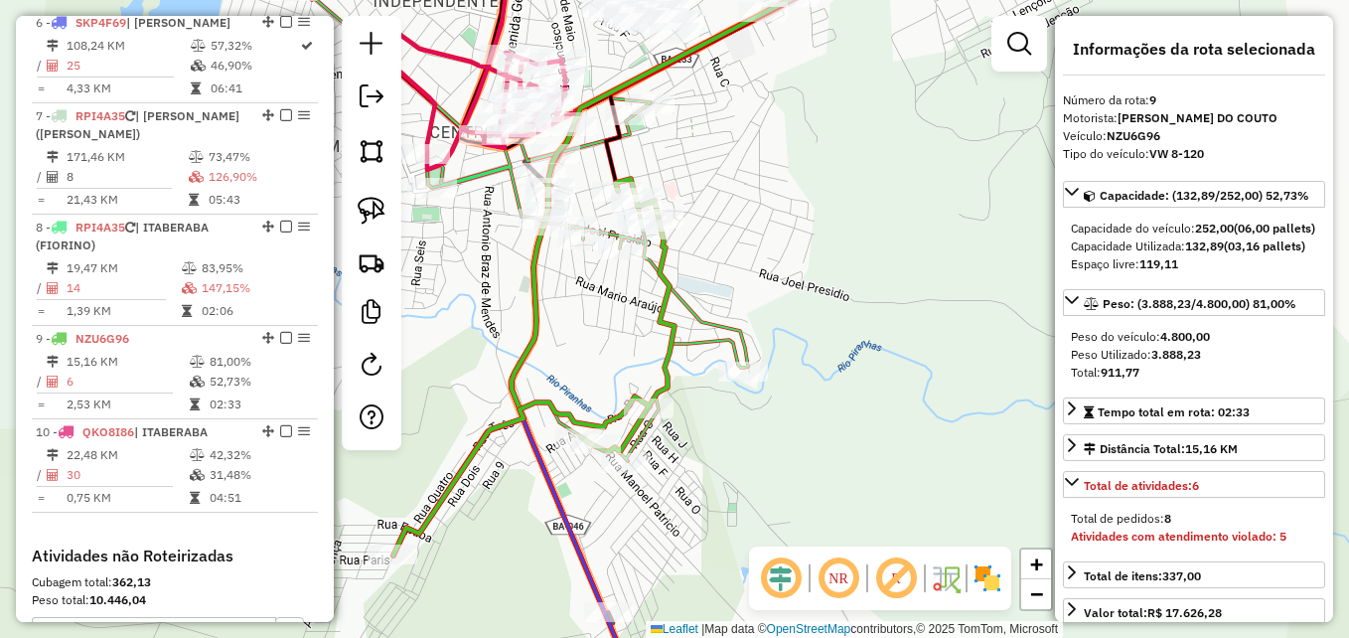
drag, startPoint x: 557, startPoint y: 481, endPoint x: 784, endPoint y: 456, distance: 227.8
click at [784, 456] on div "Janela de atendimento Grade de atendimento Capacidade Transportadoras Veículos …" at bounding box center [674, 319] width 1349 height 638
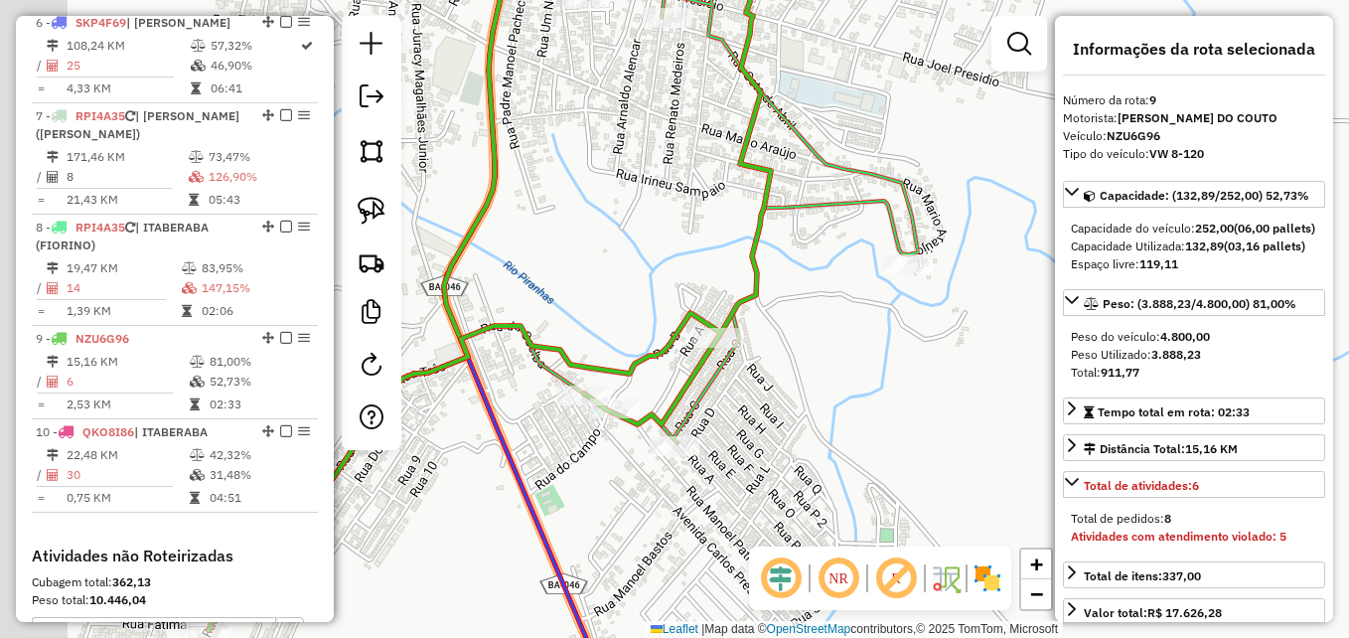
drag, startPoint x: 790, startPoint y: 471, endPoint x: 896, endPoint y: 453, distance: 107.8
click at [896, 453] on div "Janela de atendimento Grade de atendimento Capacidade Transportadoras Veículos …" at bounding box center [674, 319] width 1349 height 638
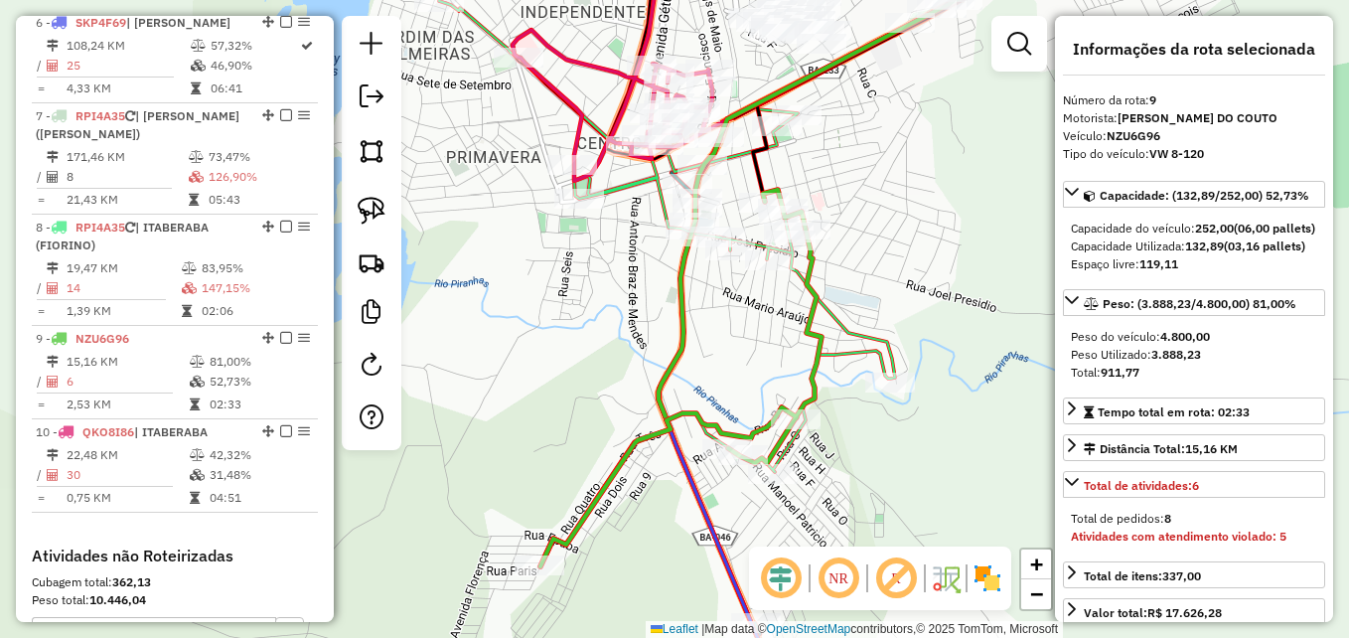
drag, startPoint x: 905, startPoint y: 426, endPoint x: 873, endPoint y: 457, distance: 44.3
click at [873, 457] on div "Janela de atendimento Grade de atendimento Capacidade Transportadoras Veículos …" at bounding box center [674, 319] width 1349 height 638
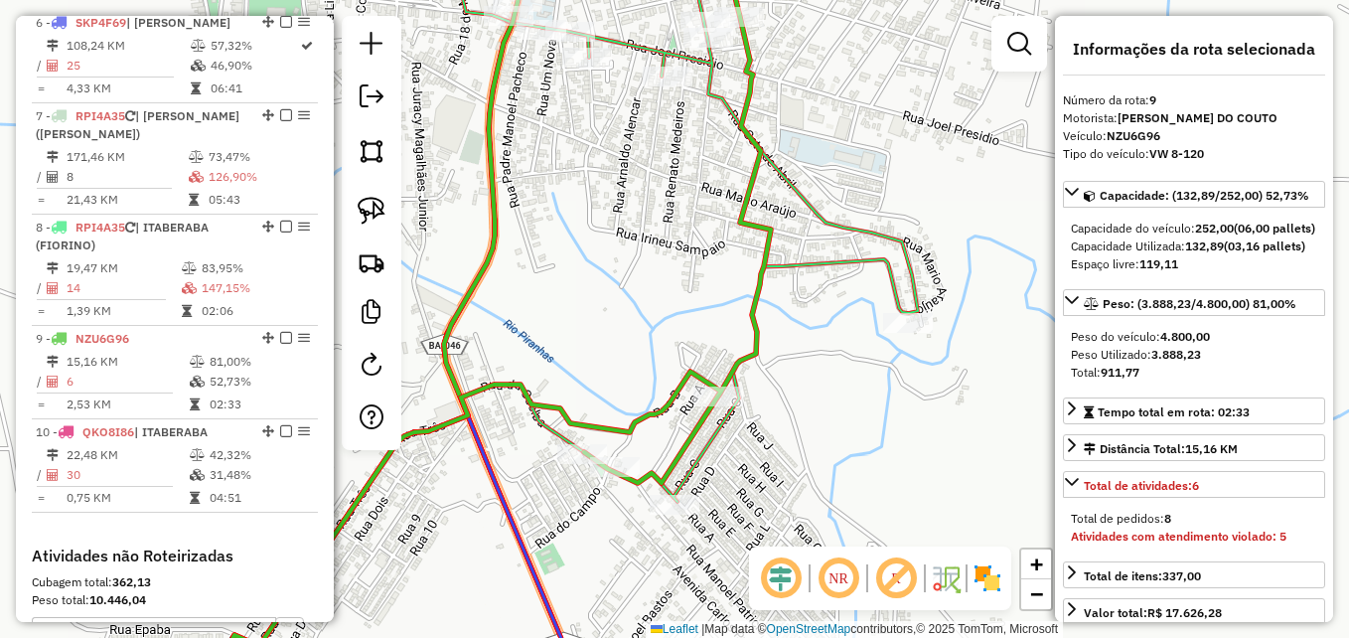
drag, startPoint x: 838, startPoint y: 450, endPoint x: 838, endPoint y: 464, distance: 13.9
click at [838, 464] on div "Janela de atendimento Grade de atendimento Capacidade Transportadoras Veículos …" at bounding box center [674, 319] width 1349 height 638
click at [760, 341] on icon at bounding box center [490, 312] width 562 height 752
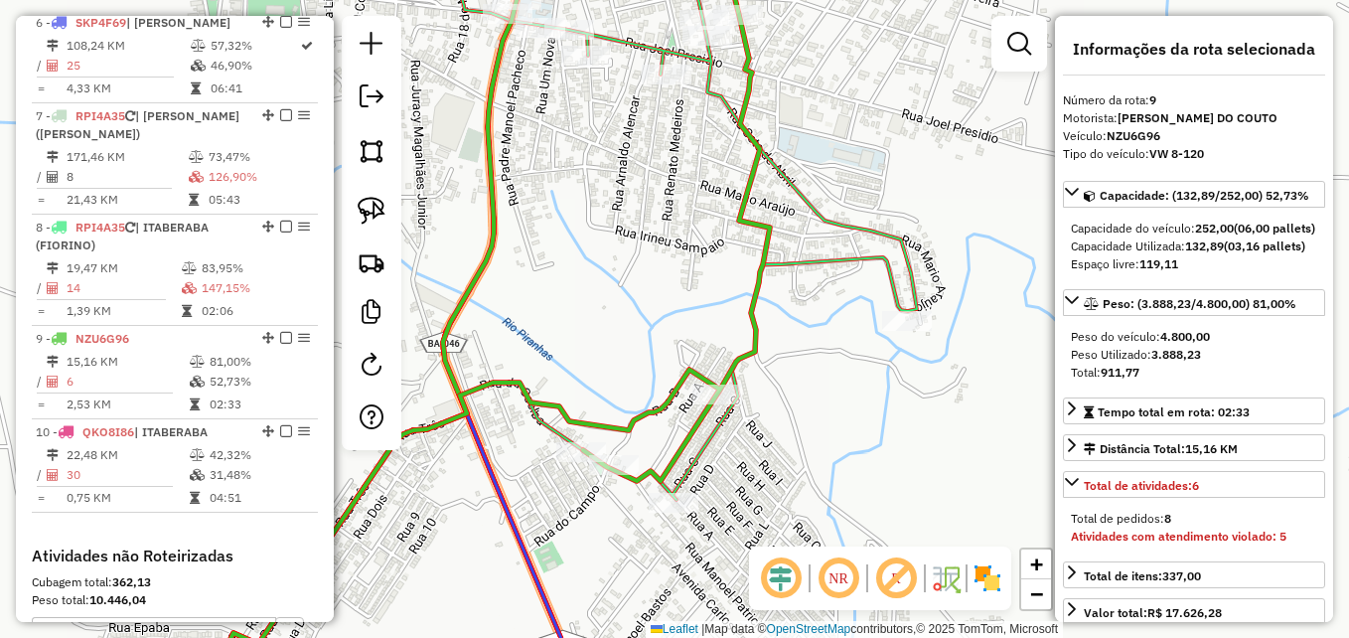
click at [752, 342] on icon at bounding box center [489, 311] width 562 height 750
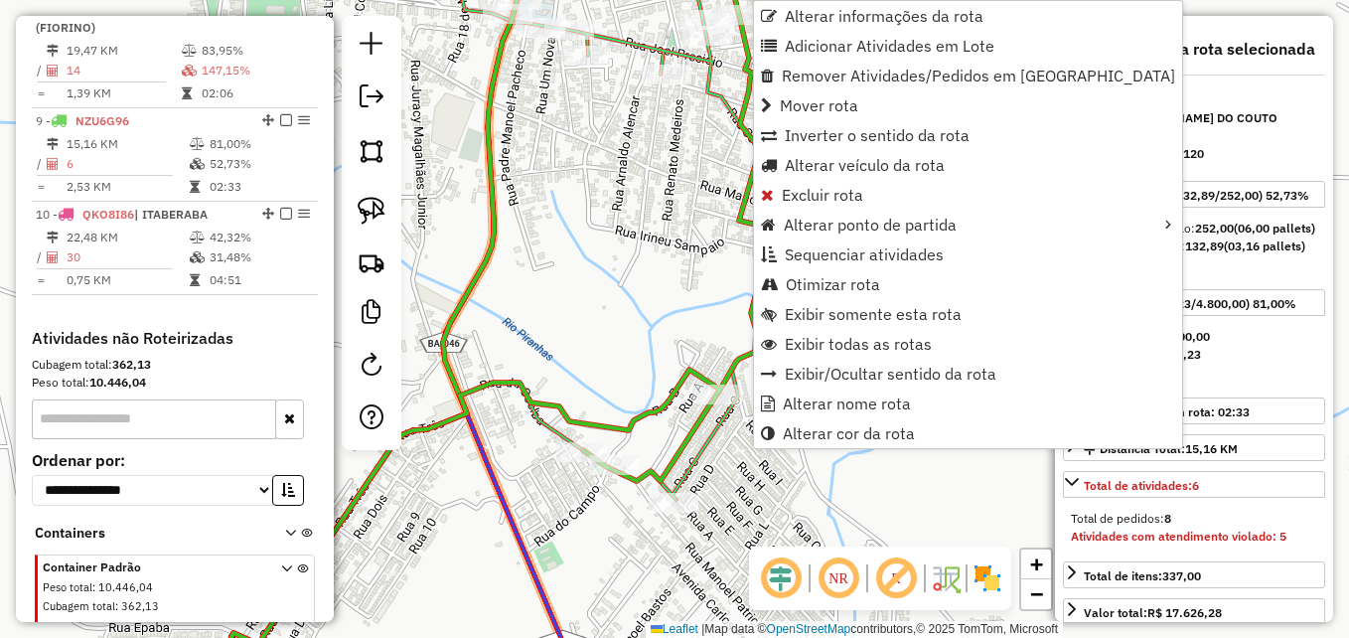
scroll to position [1535, 0]
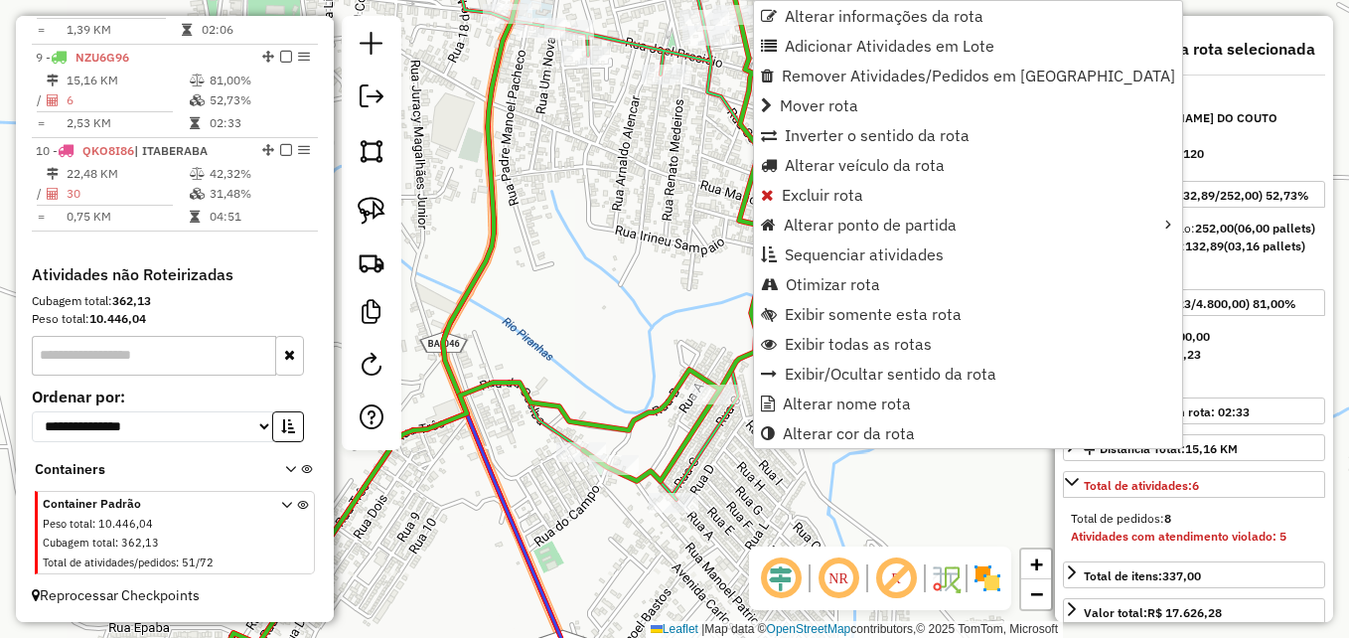
click at [669, 324] on div "Janela de atendimento Grade de atendimento Capacidade Transportadoras Veículos …" at bounding box center [674, 319] width 1349 height 638
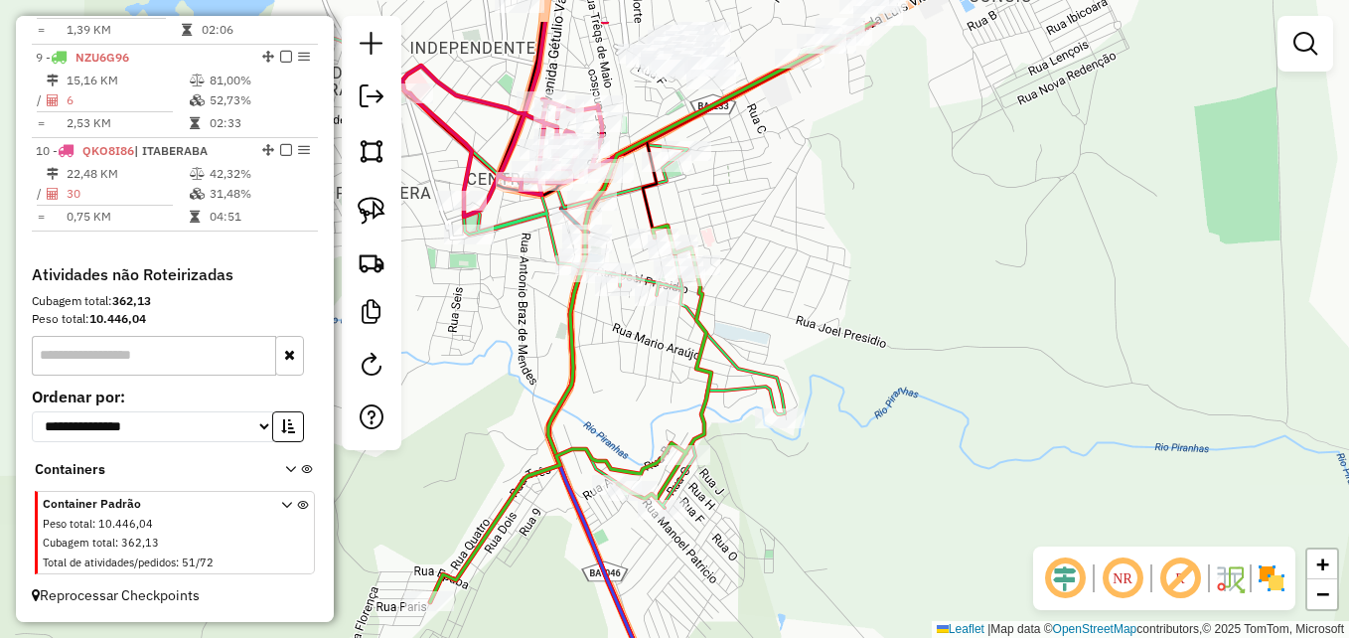
drag, startPoint x: 621, startPoint y: 325, endPoint x: 642, endPoint y: 410, distance: 87.9
click at [642, 410] on div "Janela de atendimento Grade de atendimento Capacidade Transportadoras Veículos …" at bounding box center [674, 319] width 1349 height 638
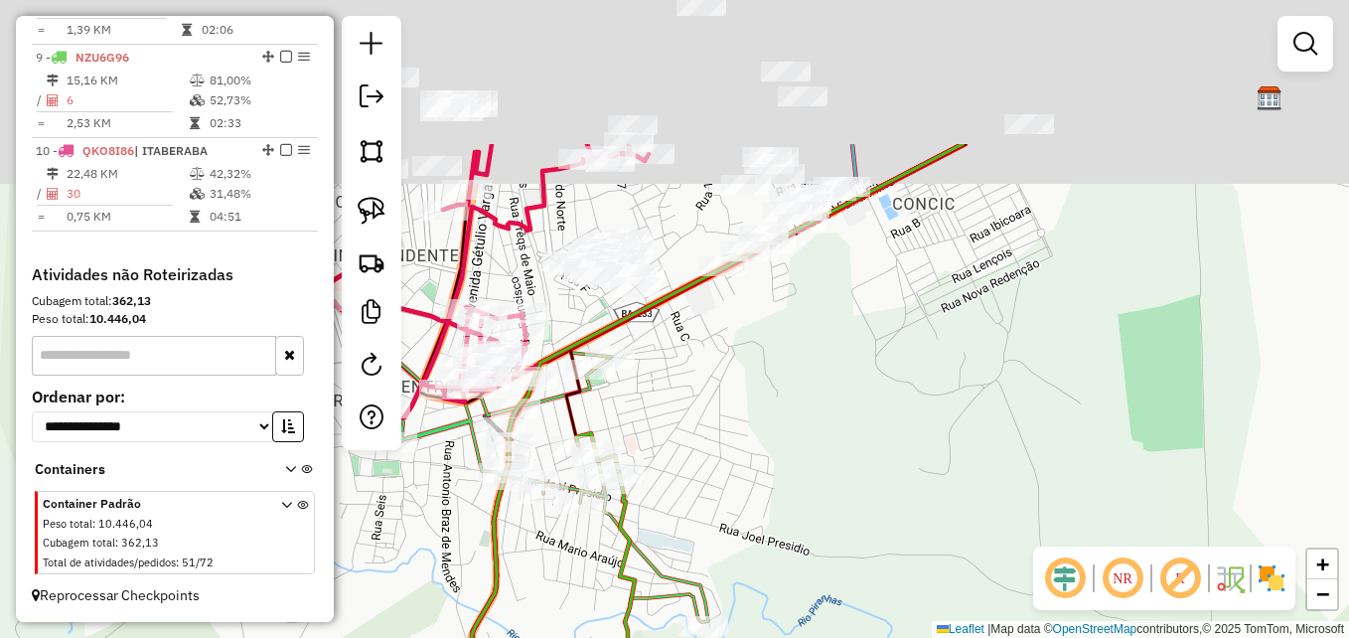
drag, startPoint x: 826, startPoint y: 375, endPoint x: 754, endPoint y: 534, distance: 174.7
click at [754, 534] on div "Janela de atendimento Grade de atendimento Capacidade Transportadoras Veículos …" at bounding box center [674, 319] width 1349 height 638
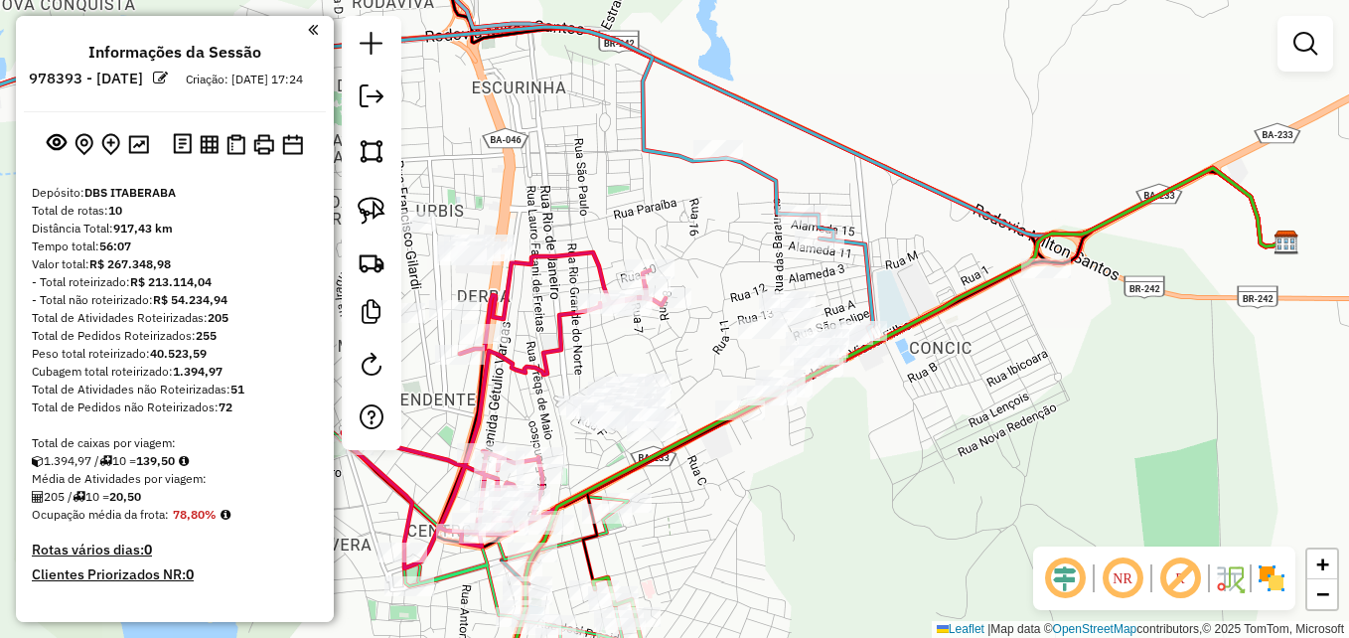
scroll to position [1535, 0]
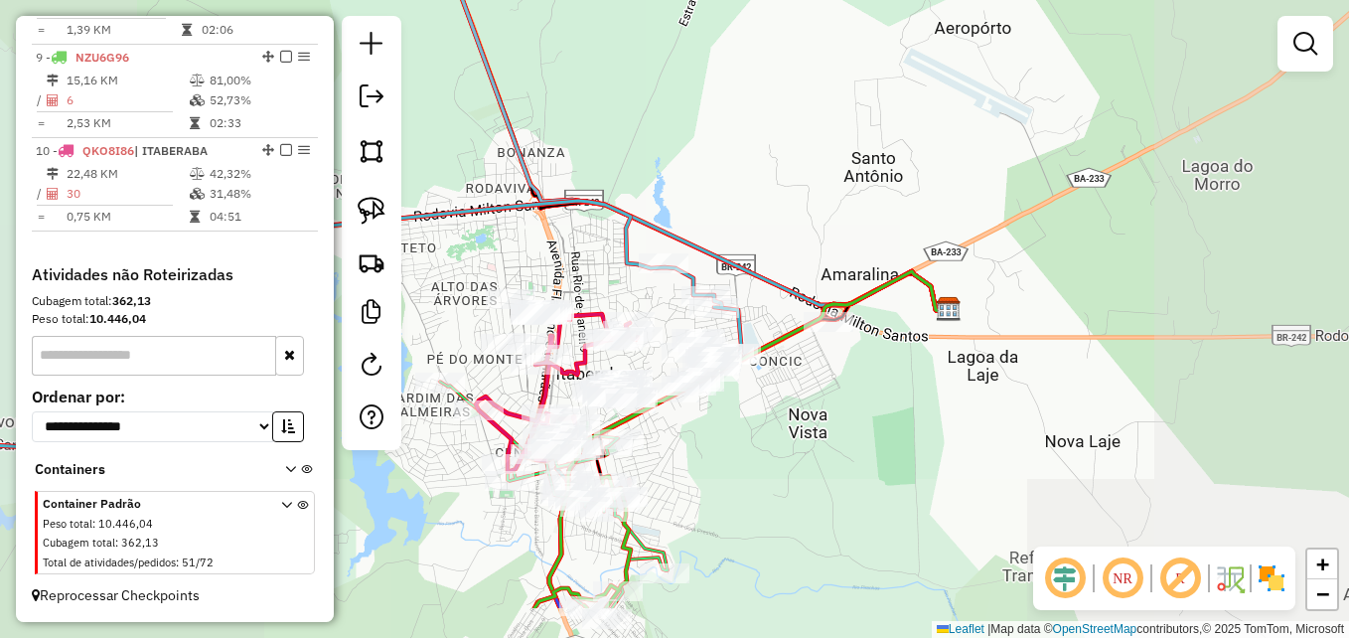
drag, startPoint x: 757, startPoint y: 545, endPoint x: 802, endPoint y: 292, distance: 257.2
click at [793, 313] on div "Janela de atendimento Grade de atendimento Capacidade Transportadoras Veículos …" at bounding box center [674, 319] width 1349 height 638
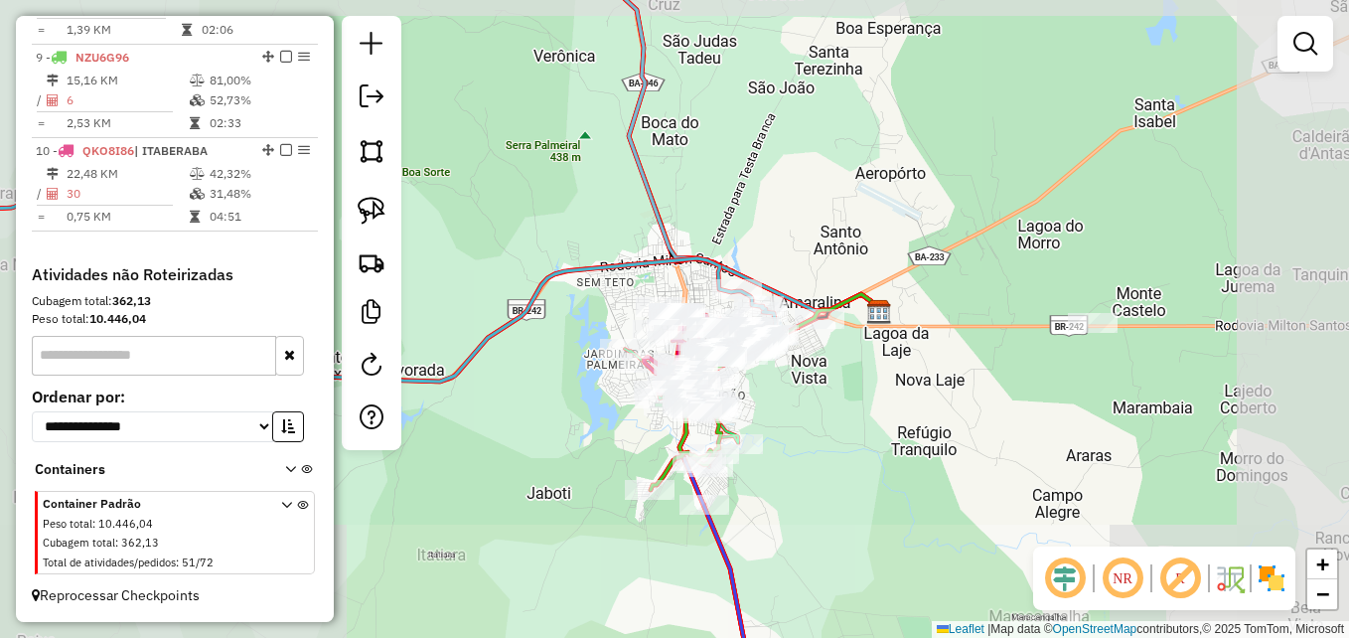
drag, startPoint x: 778, startPoint y: 523, endPoint x: 798, endPoint y: 210, distance: 314.5
click at [797, 212] on div "Janela de atendimento Grade de atendimento Capacidade Transportadoras Veículos …" at bounding box center [674, 319] width 1349 height 638
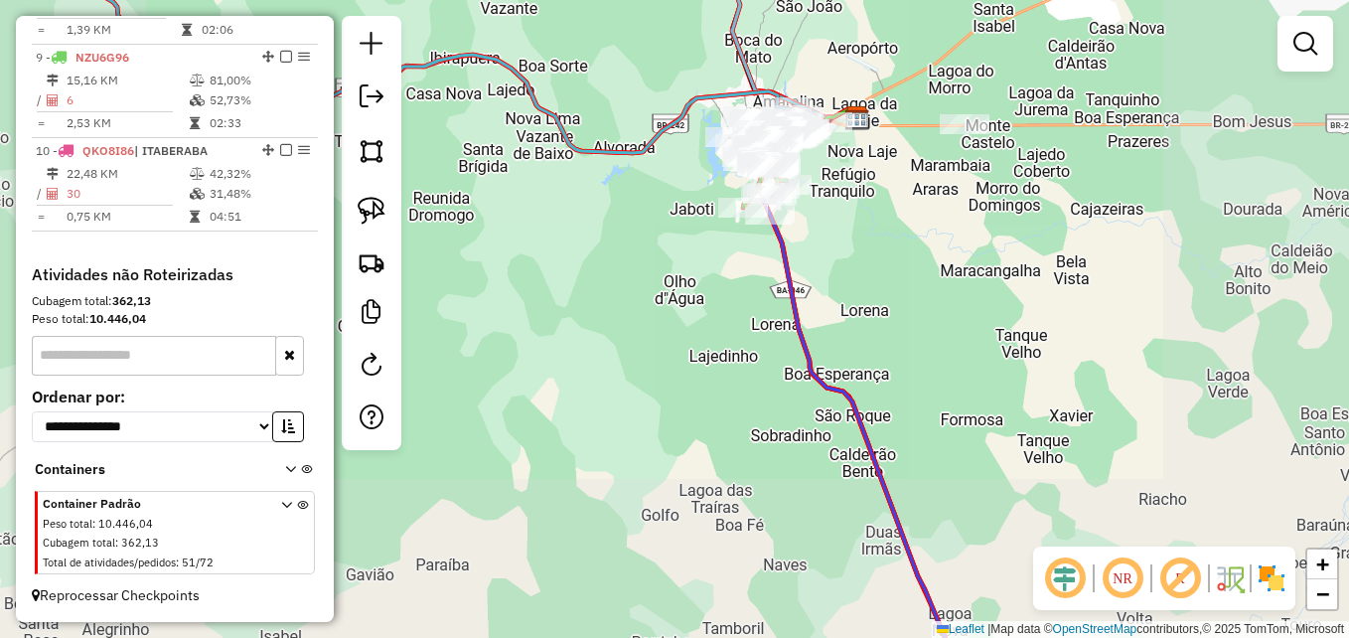
drag, startPoint x: 741, startPoint y: 439, endPoint x: 671, endPoint y: 221, distance: 229.3
click at [671, 221] on div "Janela de atendimento Grade de atendimento Capacidade Transportadoras Veículos …" at bounding box center [674, 319] width 1349 height 638
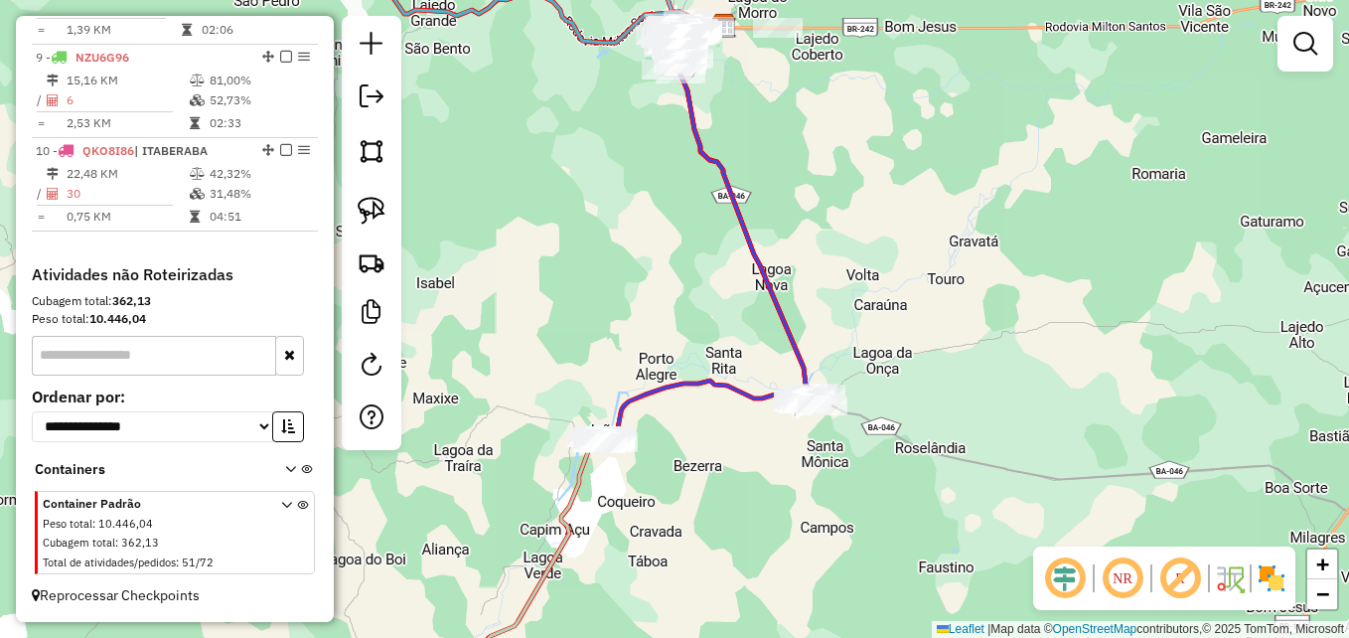
drag, startPoint x: 634, startPoint y: 348, endPoint x: 629, endPoint y: 320, distance: 28.3
click at [629, 320] on div "Janela de atendimento Grade de atendimento Capacidade Transportadoras Veículos …" at bounding box center [674, 319] width 1349 height 638
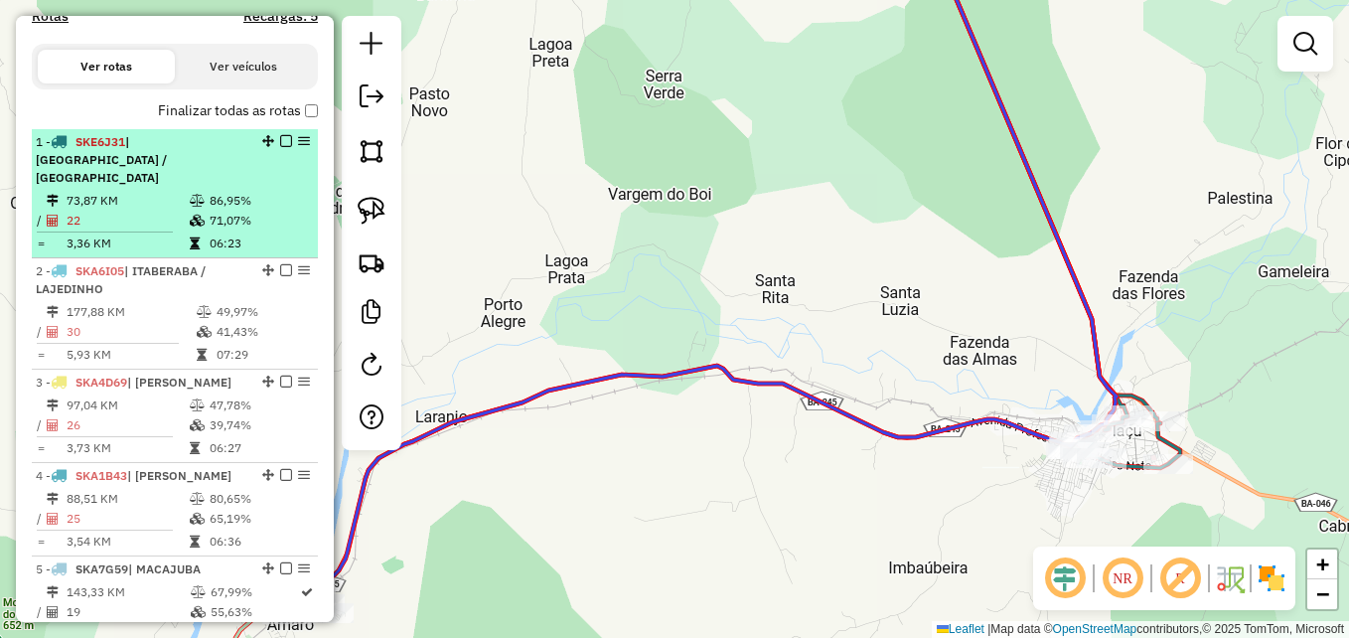
scroll to position [442, 0]
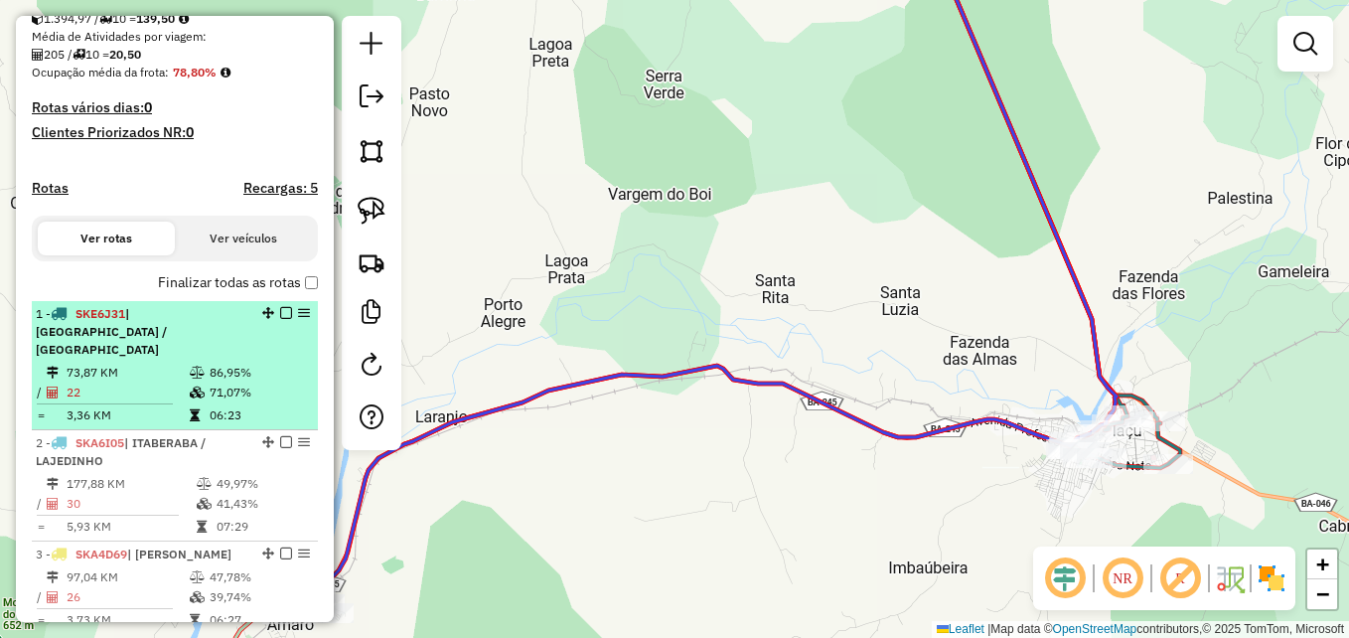
click at [127, 393] on td "22" at bounding box center [127, 392] width 123 height 20
select select "**********"
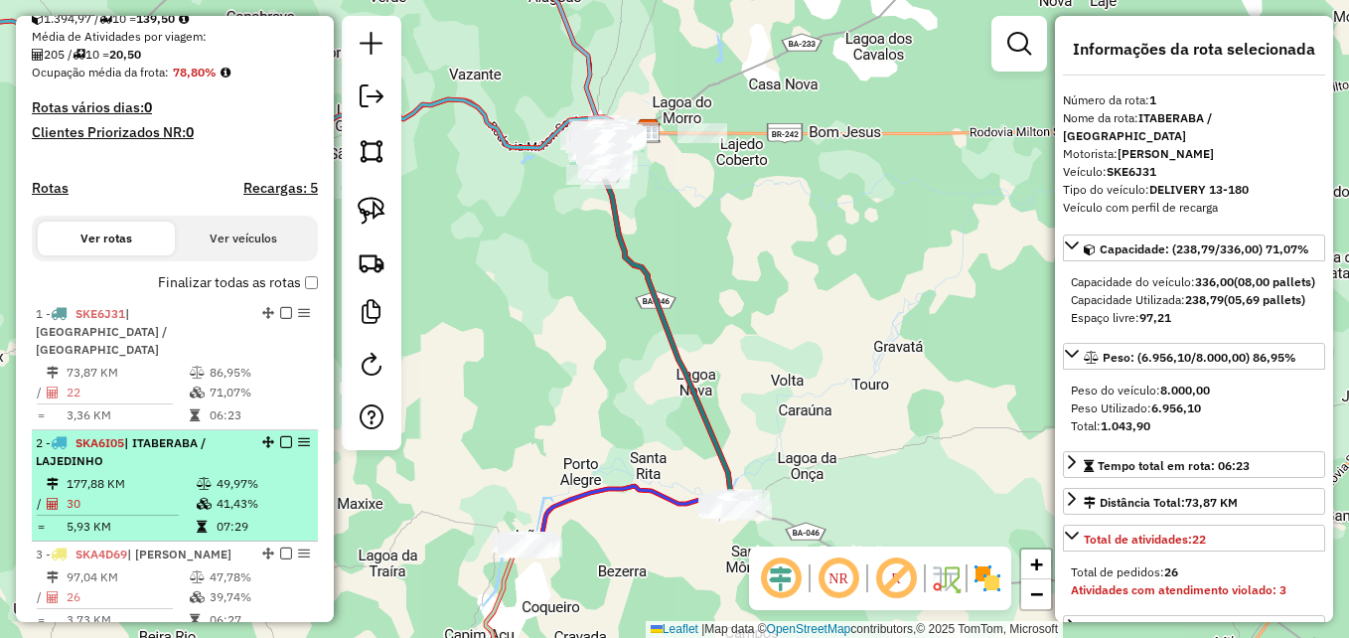
click at [158, 484] on td "177,88 KM" at bounding box center [131, 484] width 130 height 20
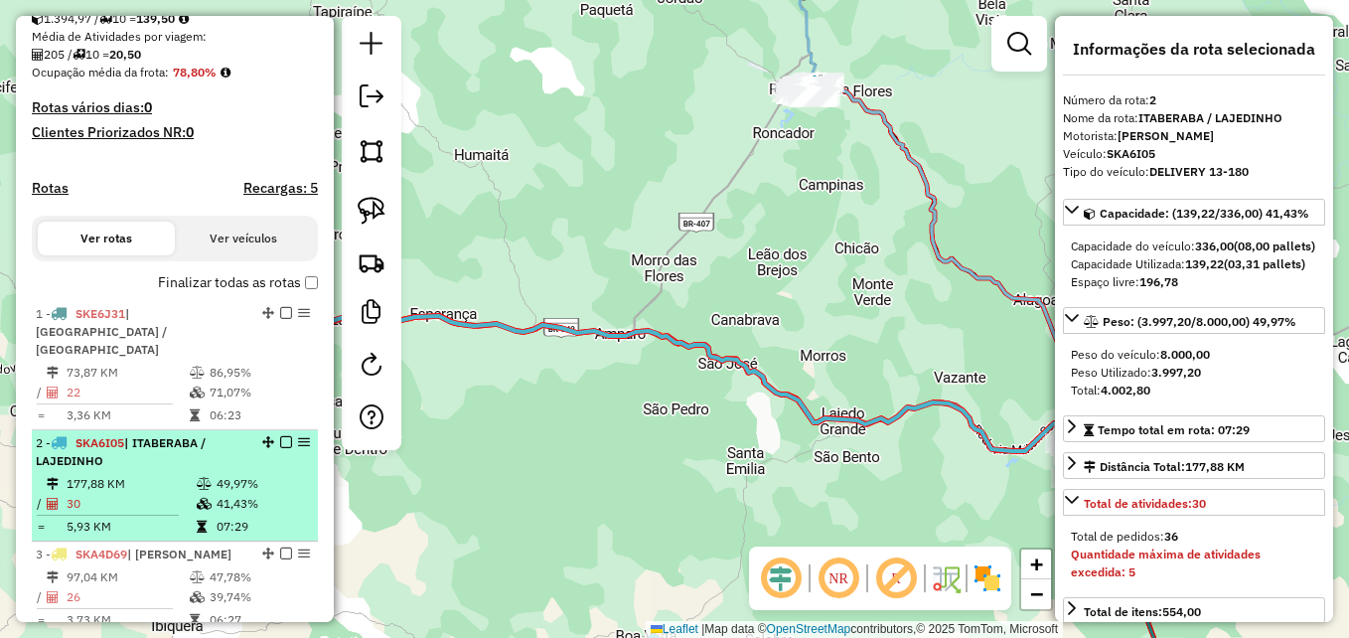
scroll to position [343, 0]
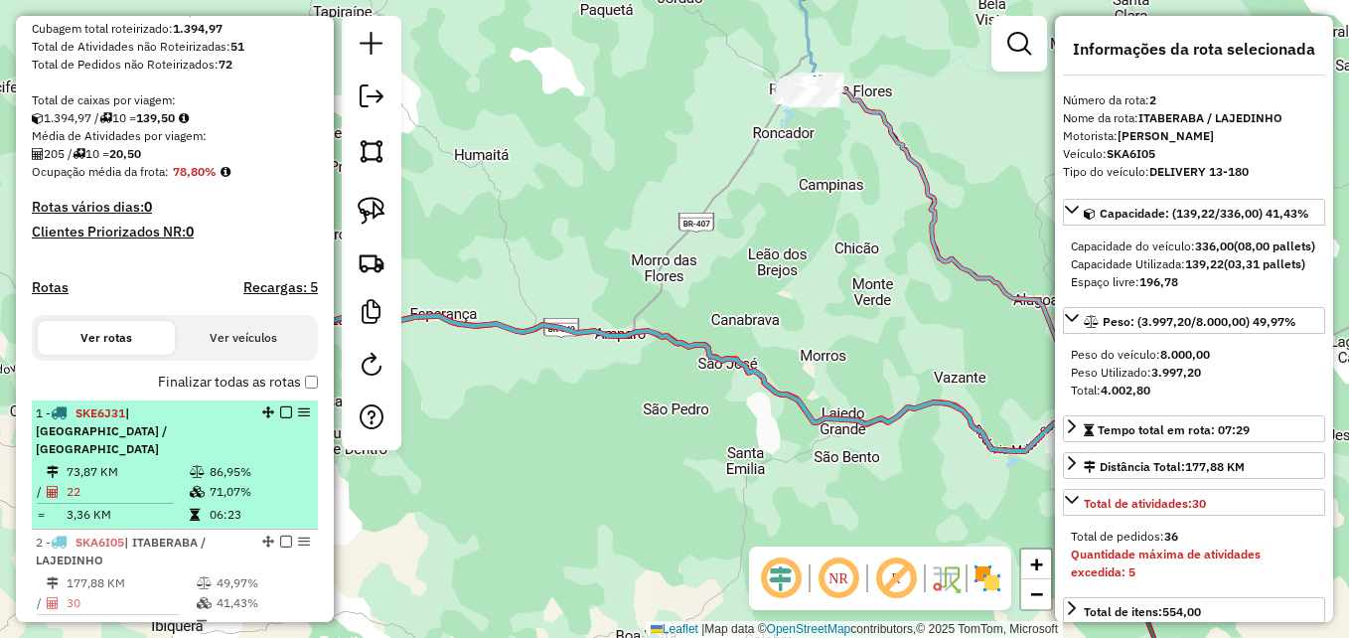
click at [159, 482] on td "22" at bounding box center [127, 492] width 123 height 20
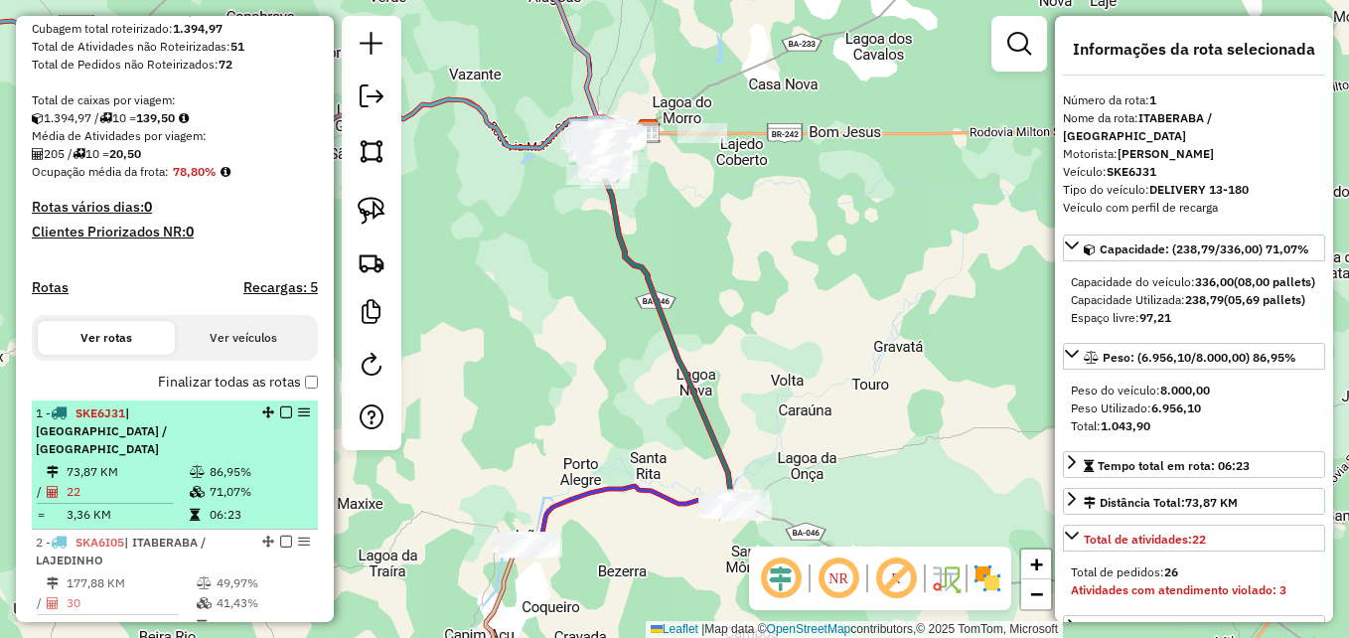
click at [159, 479] on td "73,87 KM" at bounding box center [127, 472] width 123 height 20
click at [163, 443] on div "1 - SKE6J31 | [GEOGRAPHIC_DATA] / [GEOGRAPHIC_DATA]" at bounding box center [141, 431] width 211 height 54
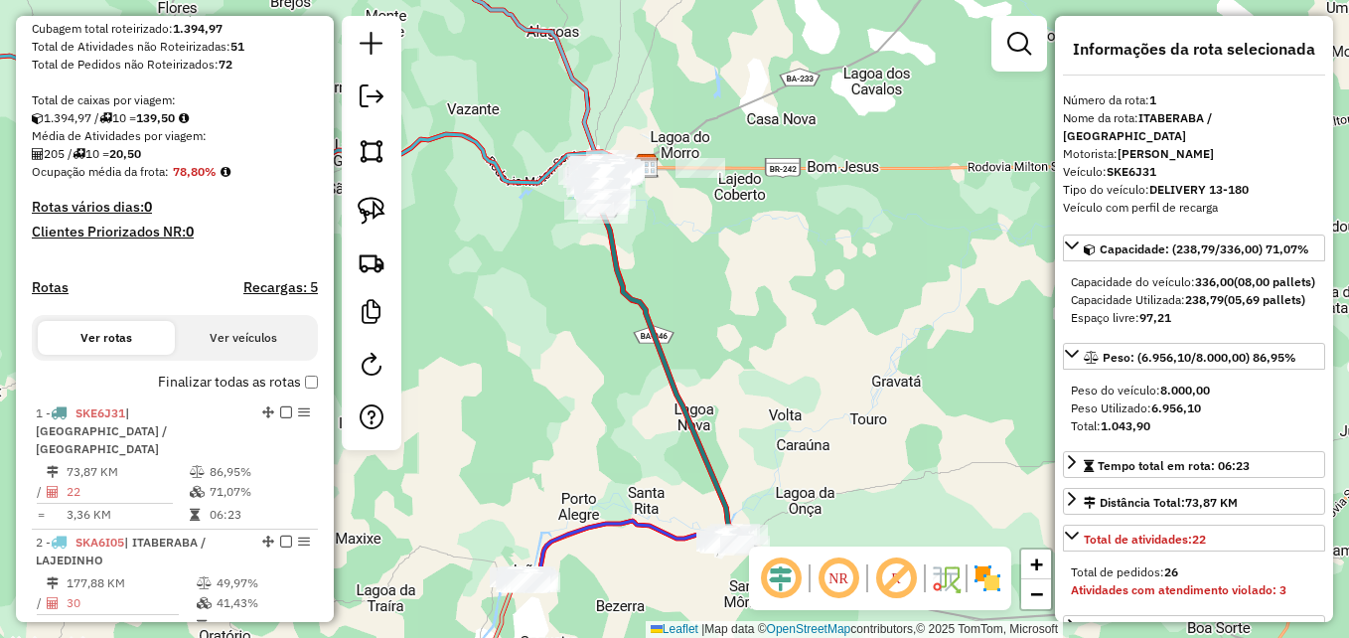
drag, startPoint x: 495, startPoint y: 388, endPoint x: 487, endPoint y: 475, distance: 86.8
click at [487, 475] on div "Janela de atendimento Grade de atendimento Capacidade Transportadoras Veículos …" at bounding box center [674, 319] width 1349 height 638
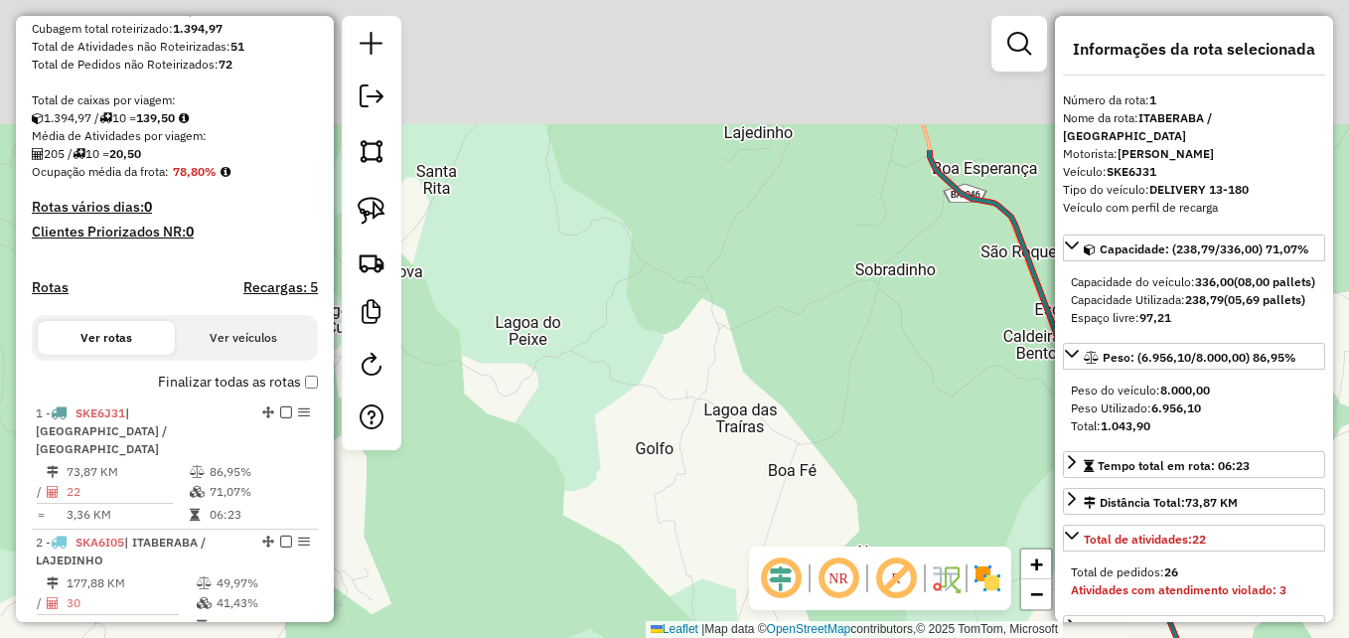
drag, startPoint x: 701, startPoint y: 248, endPoint x: 563, endPoint y: 508, distance: 293.7
click at [563, 508] on div "Janela de atendimento Grade de atendimento Capacidade Transportadoras Veículos …" at bounding box center [674, 319] width 1349 height 638
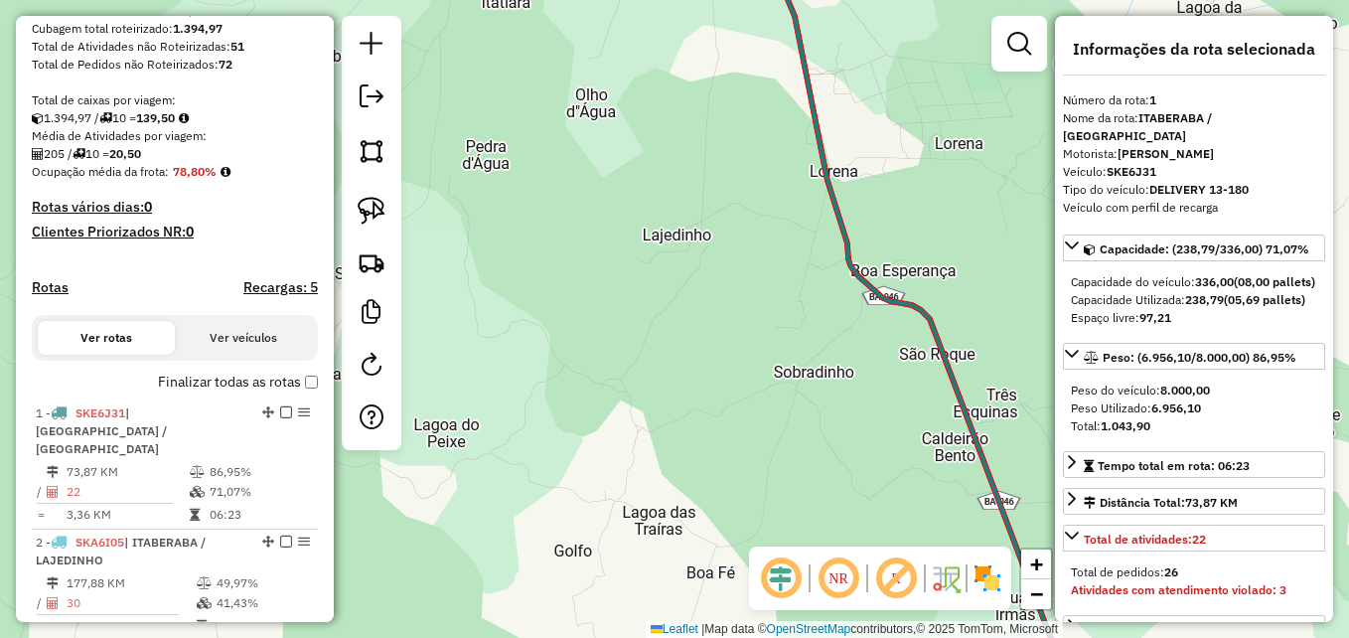
drag, startPoint x: 766, startPoint y: 304, endPoint x: 623, endPoint y: 567, distance: 299.6
click at [623, 572] on div "Janela de atendimento Grade de atendimento Capacidade Transportadoras Veículos …" at bounding box center [674, 319] width 1349 height 638
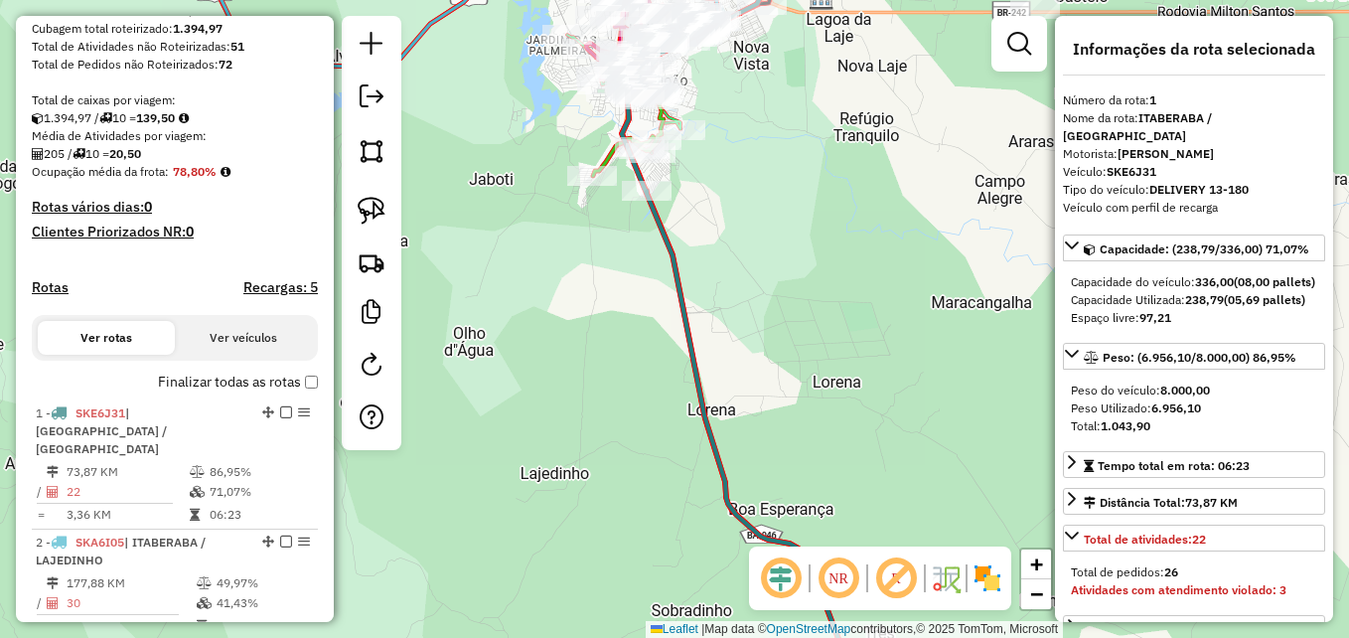
drag, startPoint x: 687, startPoint y: 340, endPoint x: 614, endPoint y: 525, distance: 199.8
click at [622, 525] on icon at bounding box center [742, 383] width 240 height 637
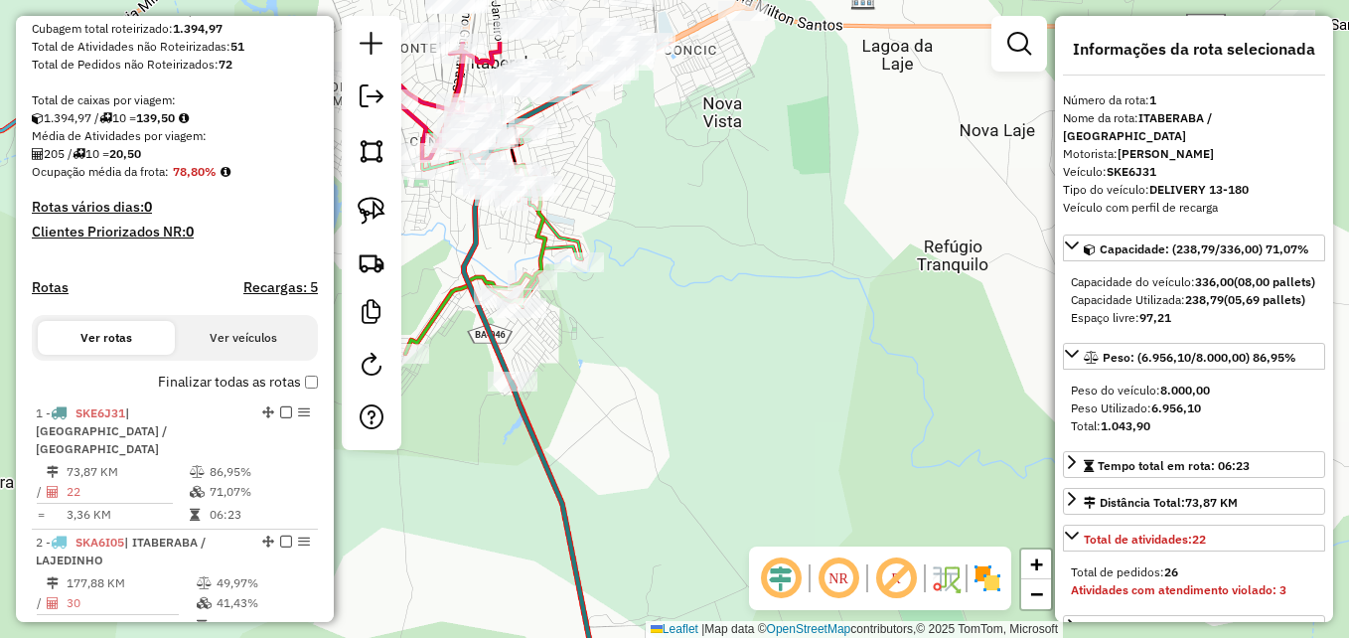
drag, startPoint x: 652, startPoint y: 330, endPoint x: 723, endPoint y: 528, distance: 211.1
click at [721, 537] on div "Janela de atendimento Grade de atendimento Capacidade Transportadoras Veículos …" at bounding box center [674, 319] width 1349 height 638
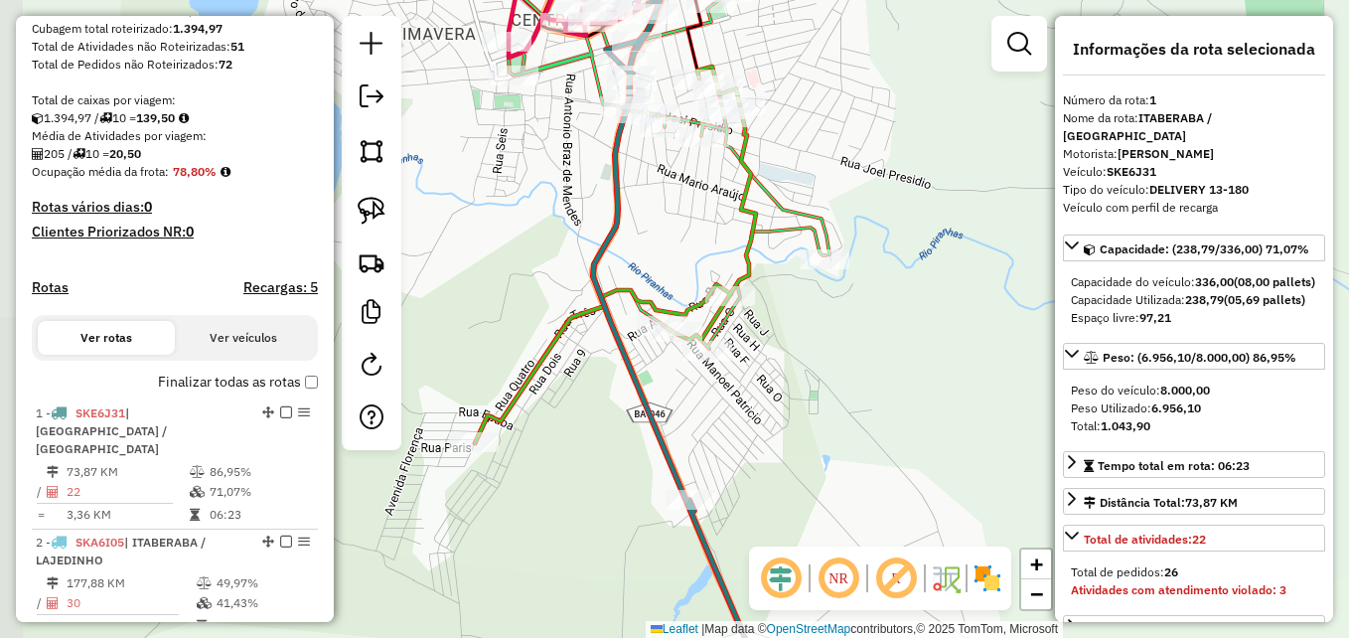
drag, startPoint x: 578, startPoint y: 372, endPoint x: 869, endPoint y: 408, distance: 293.4
click at [869, 408] on div "Janela de atendimento Grade de atendimento Capacidade Transportadoras Veículos …" at bounding box center [674, 319] width 1349 height 638
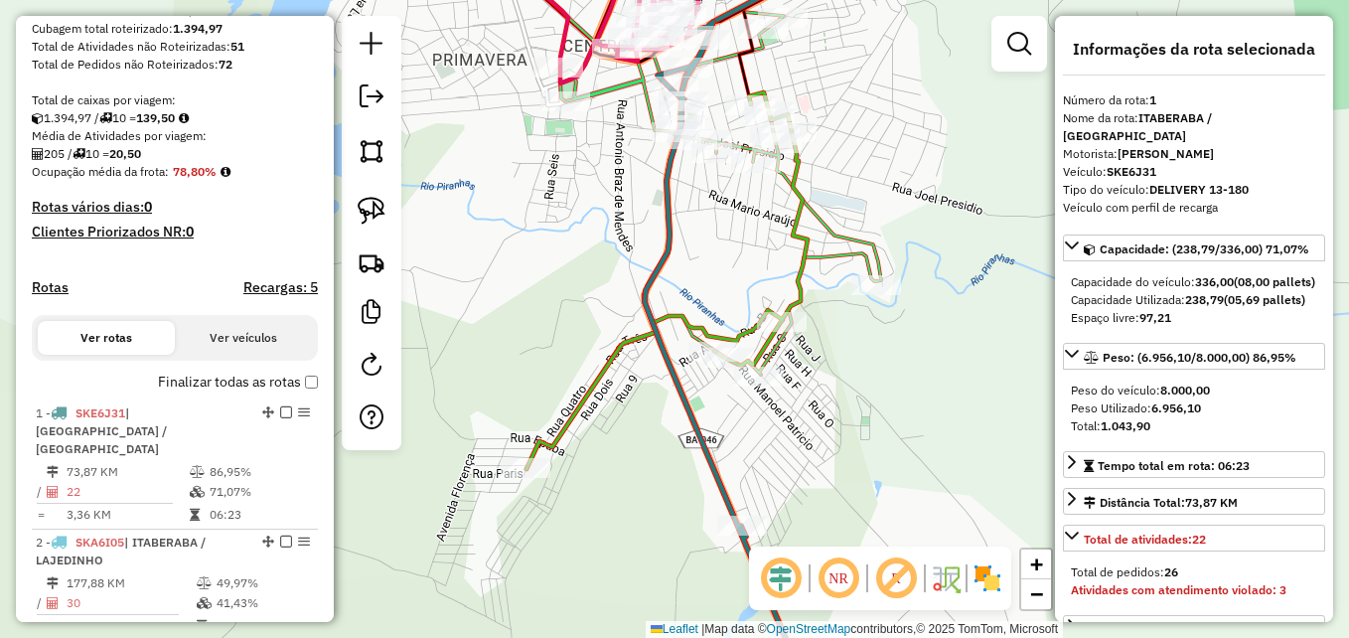
drag, startPoint x: 732, startPoint y: 413, endPoint x: 783, endPoint y: 440, distance: 57.3
click at [783, 440] on div "Janela de atendimento Grade de atendimento Capacidade Transportadoras Veículos …" at bounding box center [674, 319] width 1349 height 638
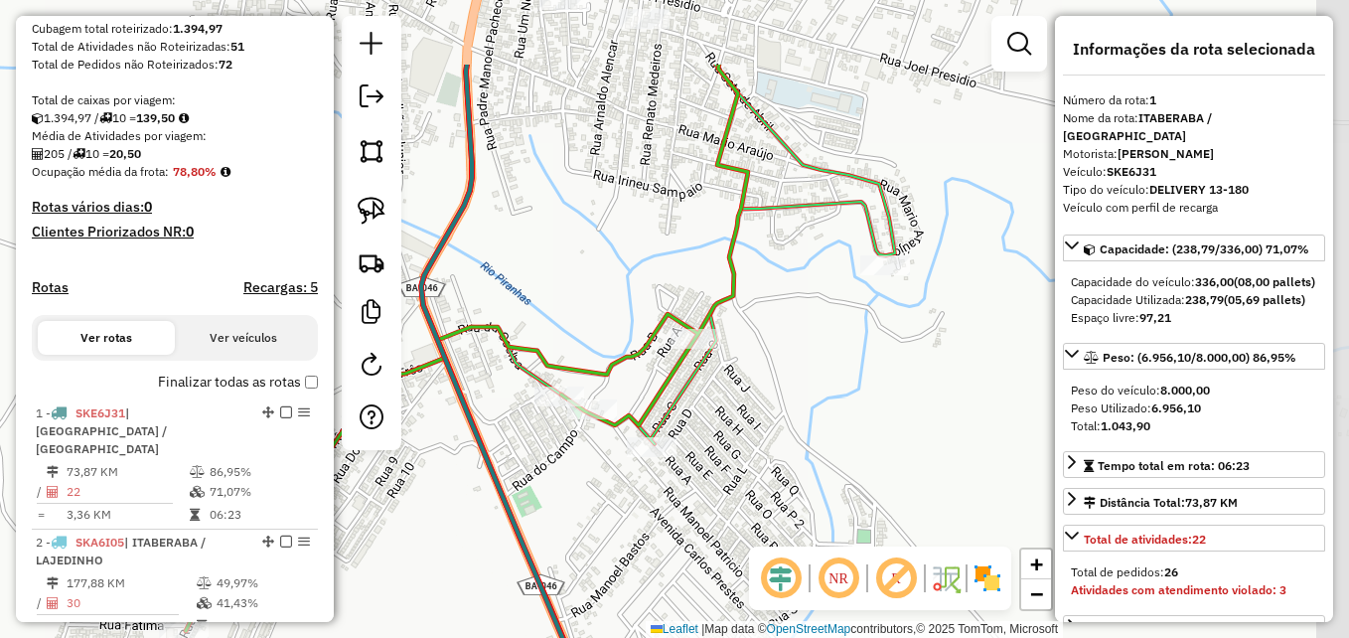
drag, startPoint x: 791, startPoint y: 407, endPoint x: 688, endPoint y: 560, distance: 184.0
click at [688, 560] on div "Janela de atendimento Grade de atendimento Capacidade Transportadoras Veículos …" at bounding box center [674, 319] width 1349 height 638
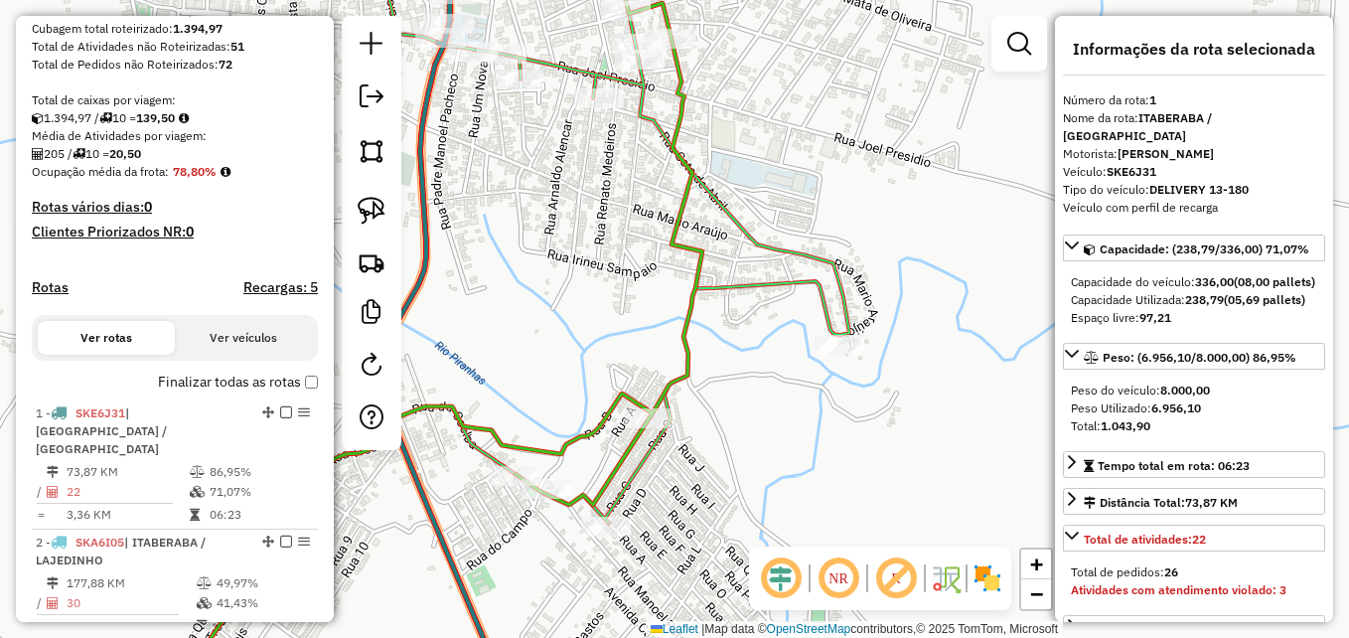
drag, startPoint x: 802, startPoint y: 418, endPoint x: 778, endPoint y: 473, distance: 59.6
click at [778, 473] on div "Janela de atendimento Grade de atendimento Capacidade Transportadoras Veículos …" at bounding box center [674, 319] width 1349 height 638
click at [379, 221] on img at bounding box center [372, 211] width 28 height 28
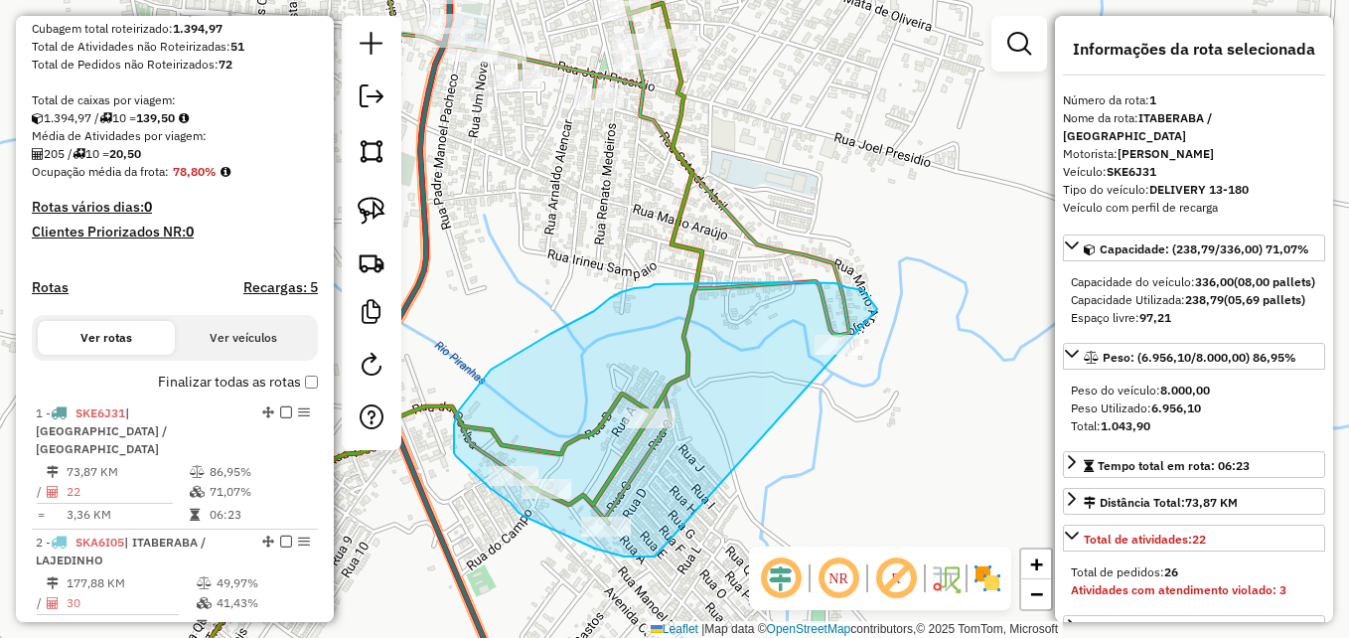
drag, startPoint x: 655, startPoint y: 556, endPoint x: 907, endPoint y: 341, distance: 331.8
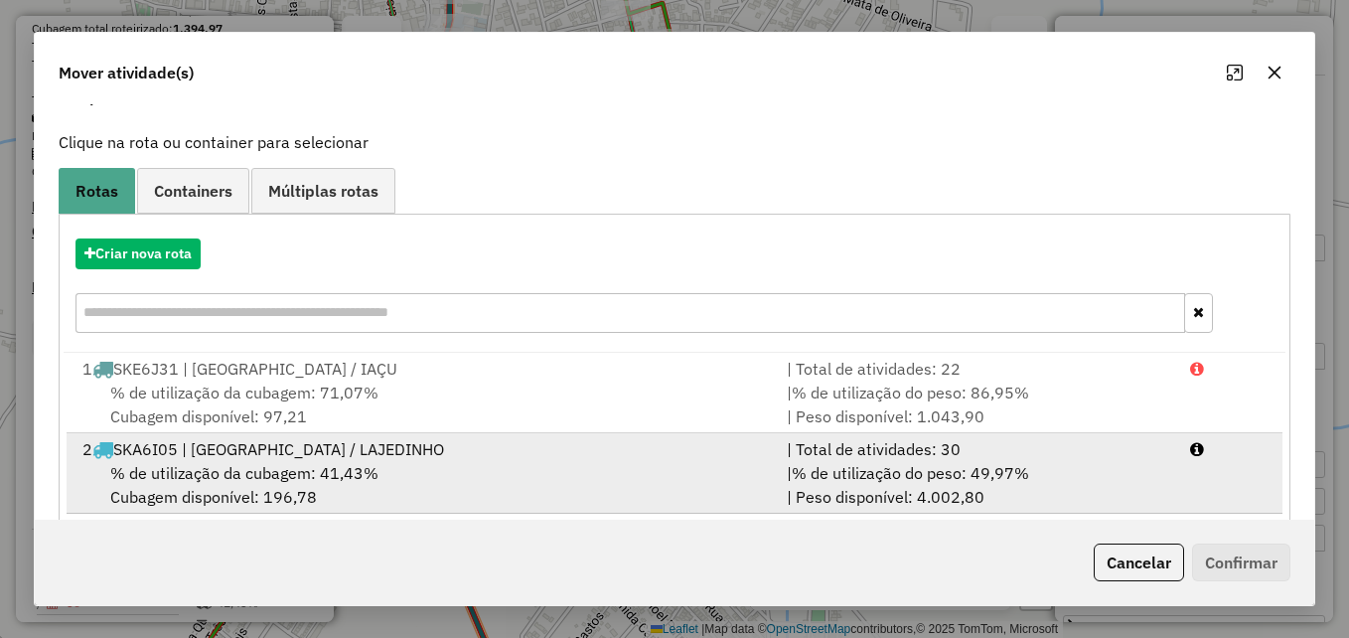
scroll to position [0, 0]
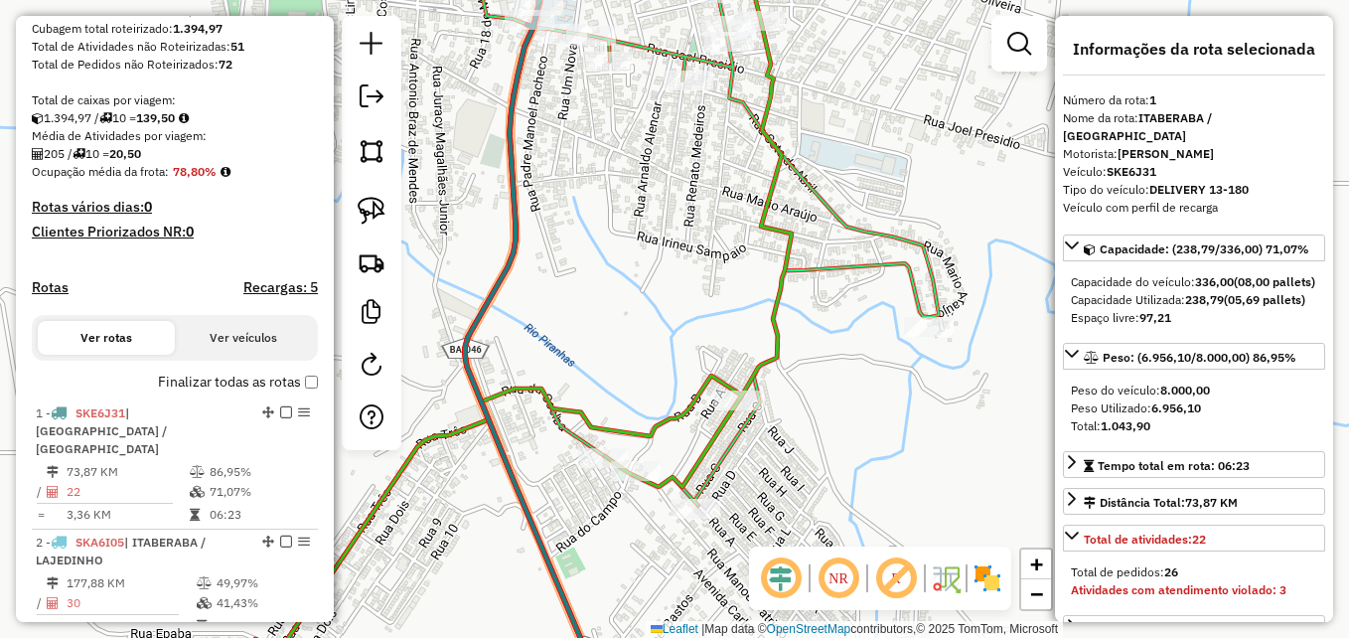
drag, startPoint x: 753, startPoint y: 505, endPoint x: 831, endPoint y: 477, distance: 83.3
click at [831, 477] on div "Janela de atendimento Grade de atendimento Capacidade Transportadoras Veículos …" at bounding box center [674, 319] width 1349 height 638
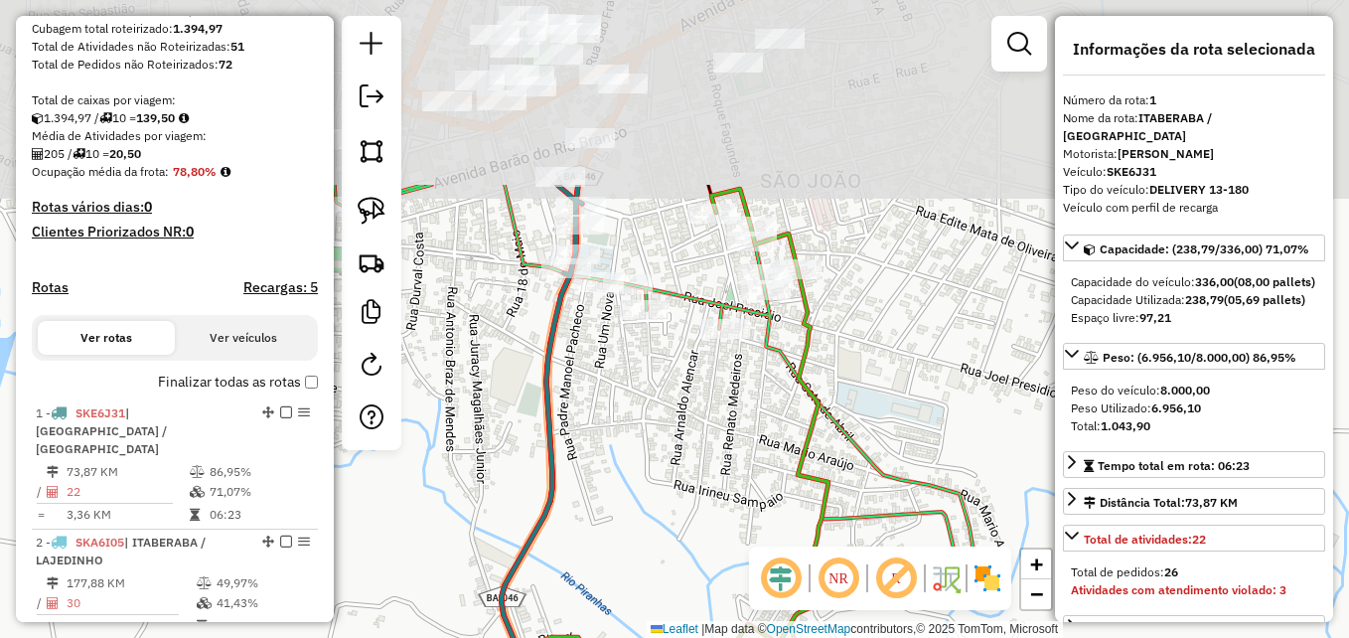
drag, startPoint x: 648, startPoint y: 254, endPoint x: 684, endPoint y: 490, distance: 238.3
click at [684, 490] on div "Janela de atendimento Grade de atendimento Capacidade Transportadoras Veículos …" at bounding box center [674, 319] width 1349 height 638
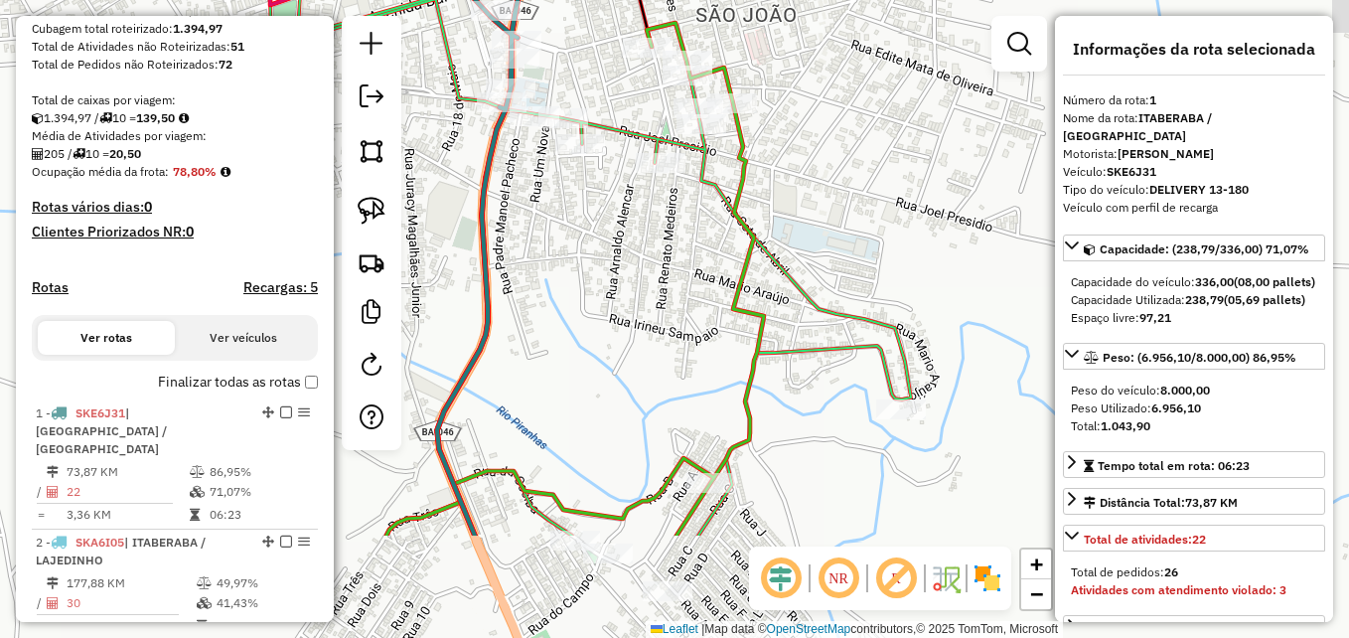
drag, startPoint x: 631, startPoint y: 379, endPoint x: 592, endPoint y: 271, distance: 115.0
click at [592, 271] on div "Janela de atendimento Grade de atendimento Capacidade Transportadoras Veículos …" at bounding box center [674, 319] width 1349 height 638
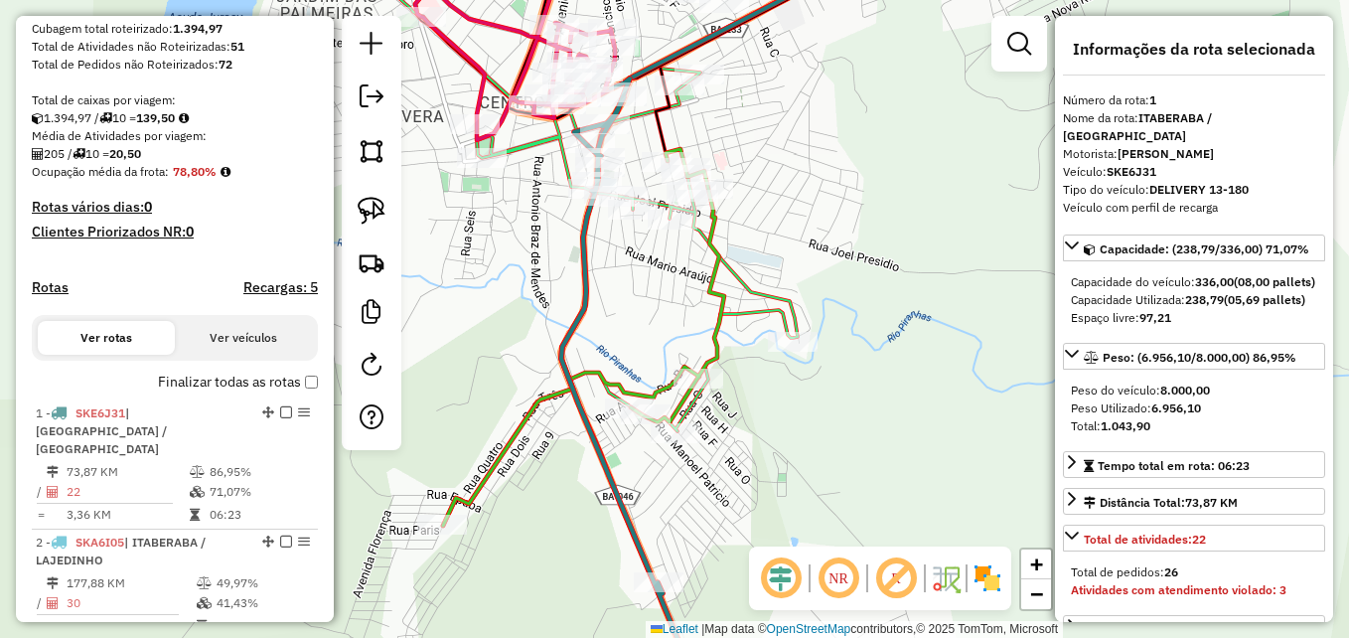
drag, startPoint x: 592, startPoint y: 357, endPoint x: 640, endPoint y: 328, distance: 55.7
click at [640, 328] on div "Janela de atendimento Grade de atendimento Capacidade Transportadoras Veículos …" at bounding box center [674, 319] width 1349 height 638
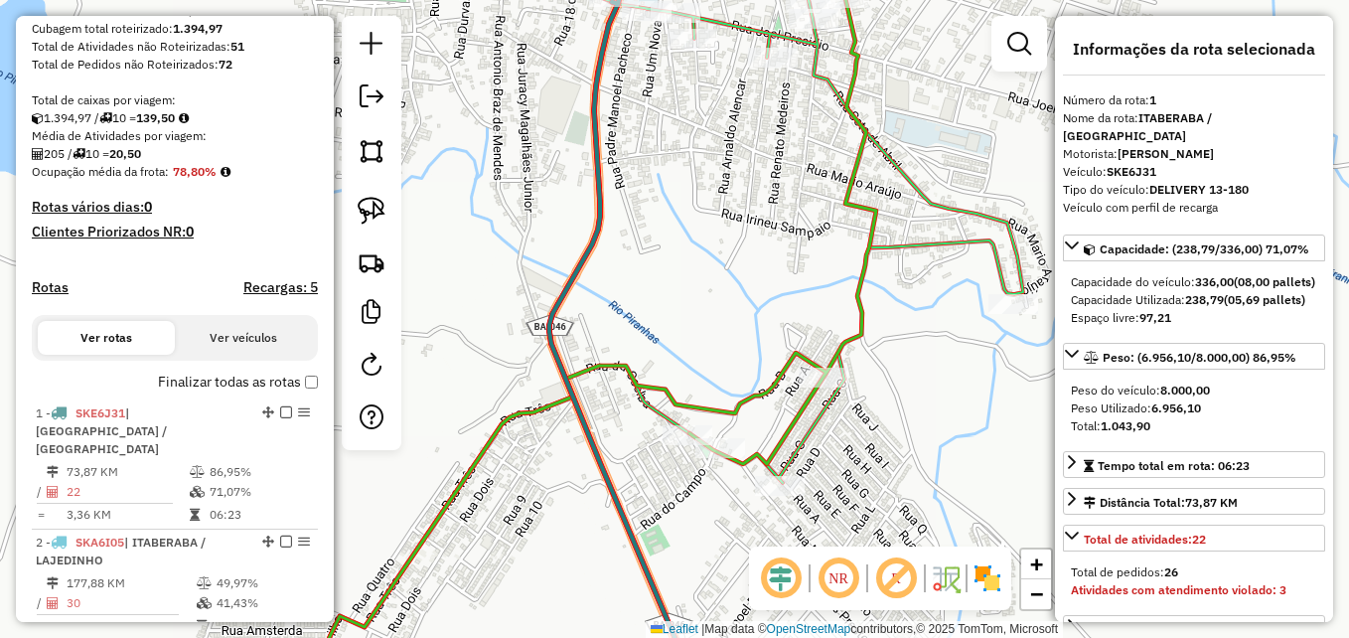
drag, startPoint x: 611, startPoint y: 363, endPoint x: 691, endPoint y: 302, distance: 100.7
click at [691, 302] on div "Janela de atendimento Grade de atendimento Capacidade Transportadoras Veículos …" at bounding box center [674, 319] width 1349 height 638
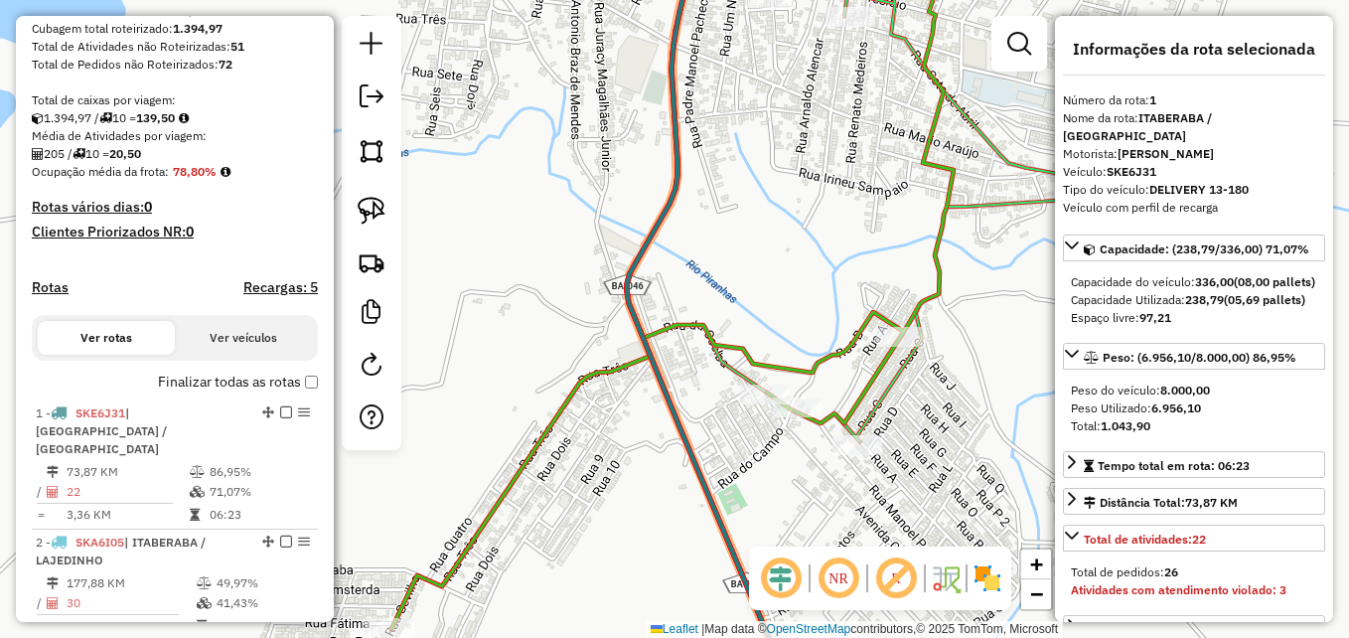
drag, startPoint x: 706, startPoint y: 306, endPoint x: 717, endPoint y: 297, distance: 14.1
click at [714, 300] on div "Janela de atendimento Grade de atendimento Capacidade Transportadoras Veículos …" at bounding box center [674, 319] width 1349 height 638
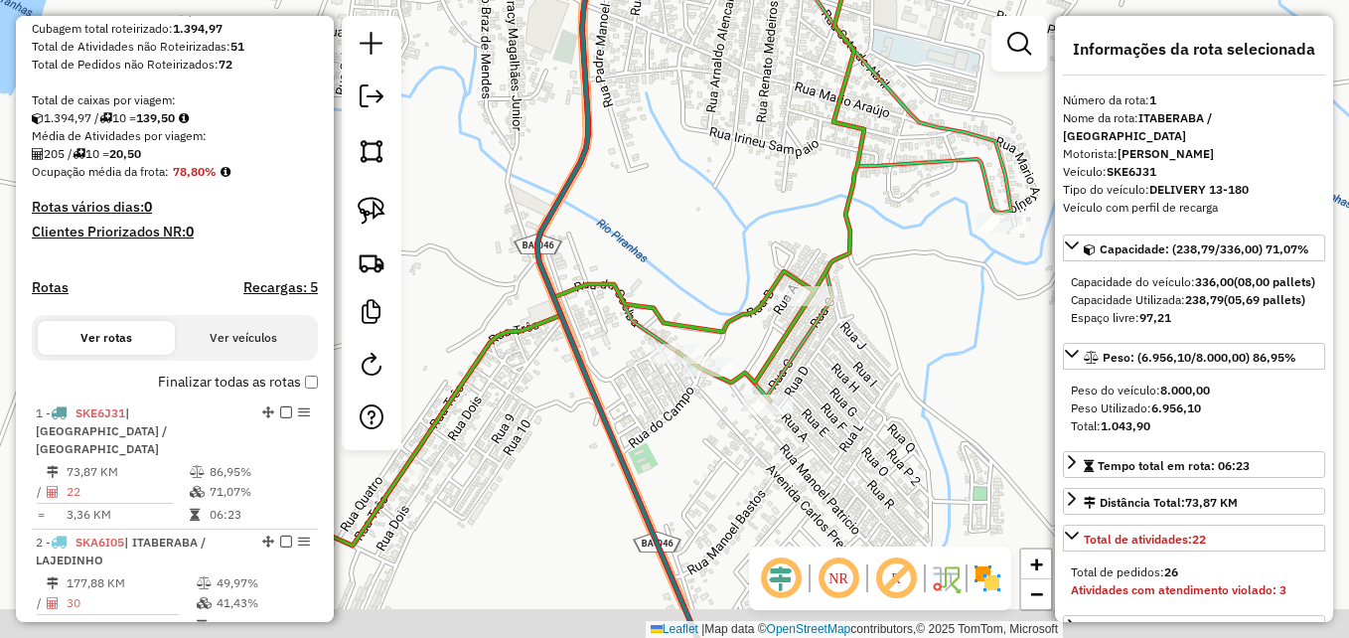
drag, startPoint x: 760, startPoint y: 295, endPoint x: 673, endPoint y: 238, distance: 103.3
click at [673, 238] on div "Janela de atendimento Grade de atendimento Capacidade Transportadoras Veículos …" at bounding box center [674, 319] width 1349 height 638
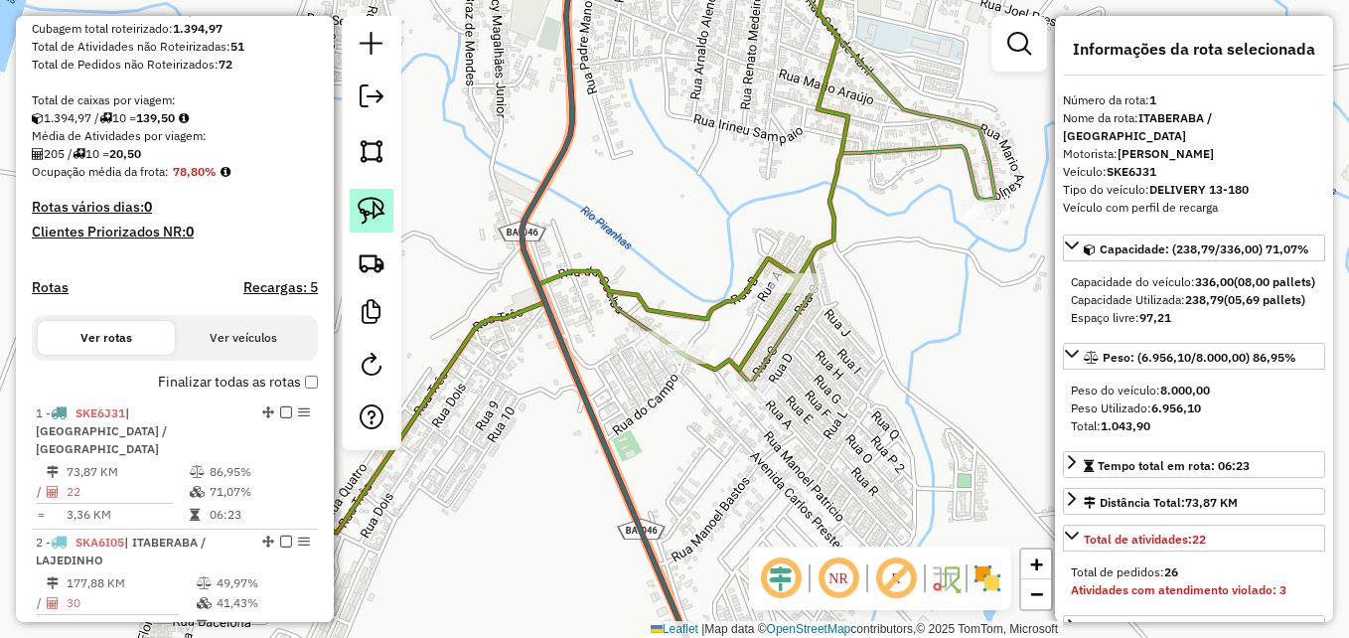
drag, startPoint x: 370, startPoint y: 209, endPoint x: 484, endPoint y: 266, distance: 127.9
click at [369, 209] on img at bounding box center [372, 211] width 28 height 28
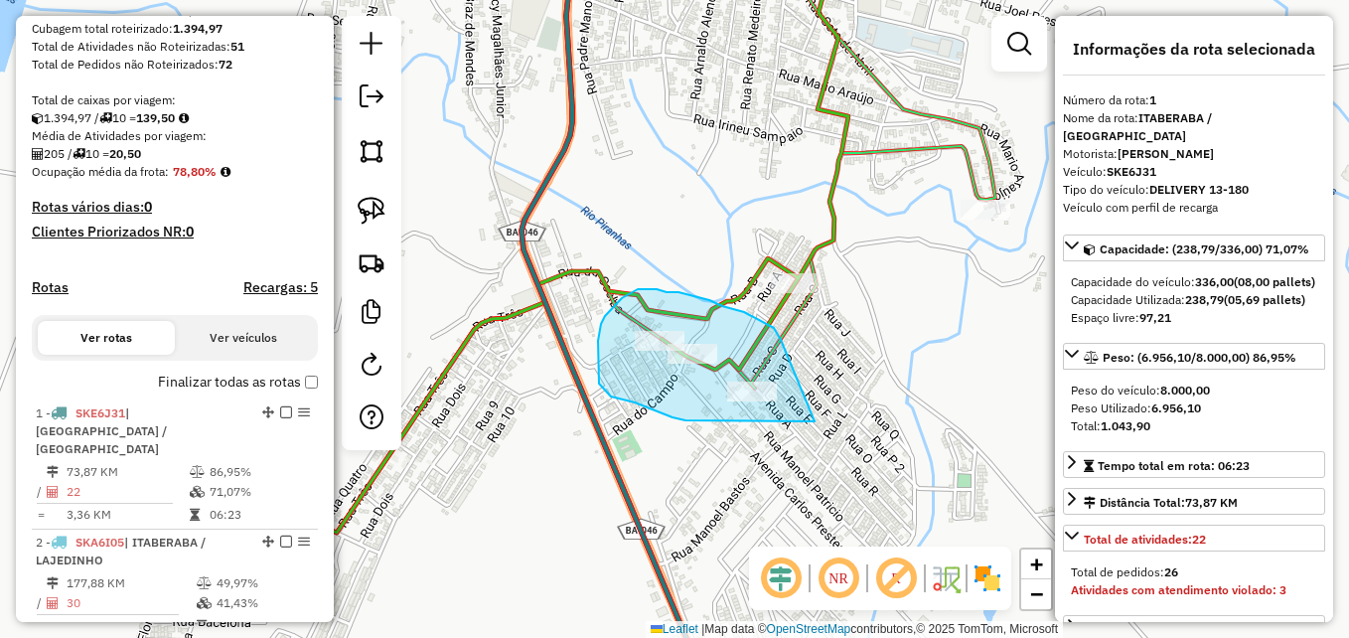
drag, startPoint x: 815, startPoint y: 421, endPoint x: 781, endPoint y: 340, distance: 88.2
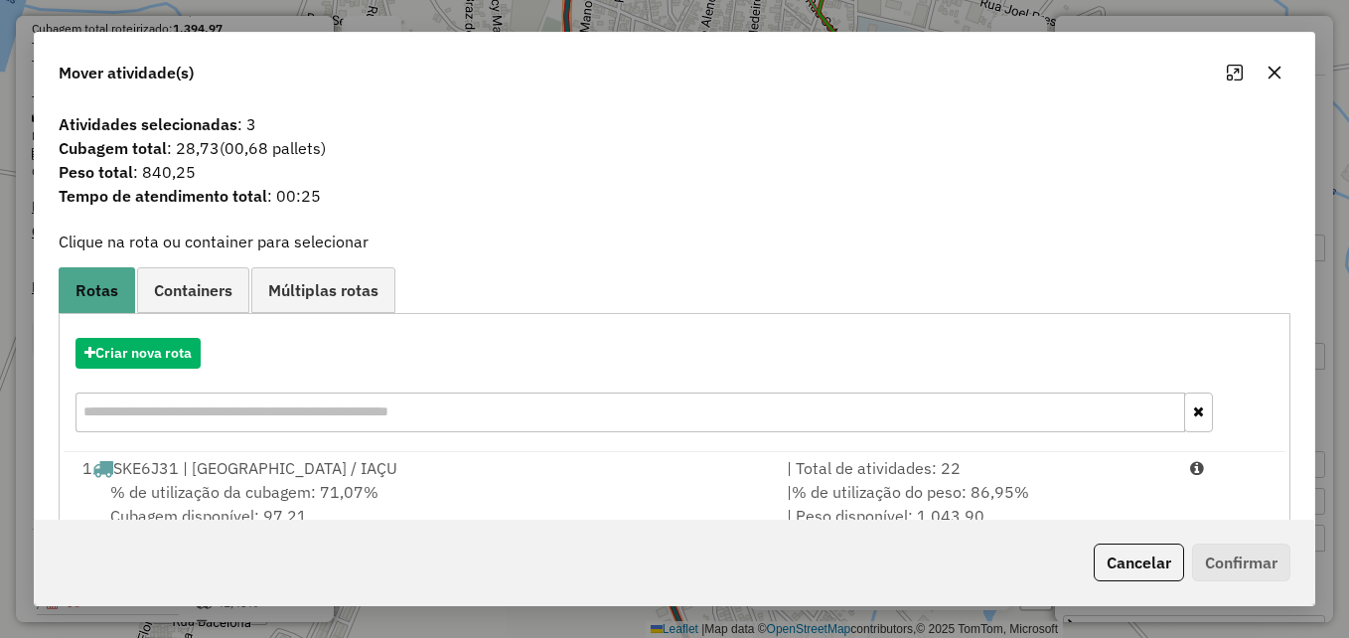
scroll to position [99, 0]
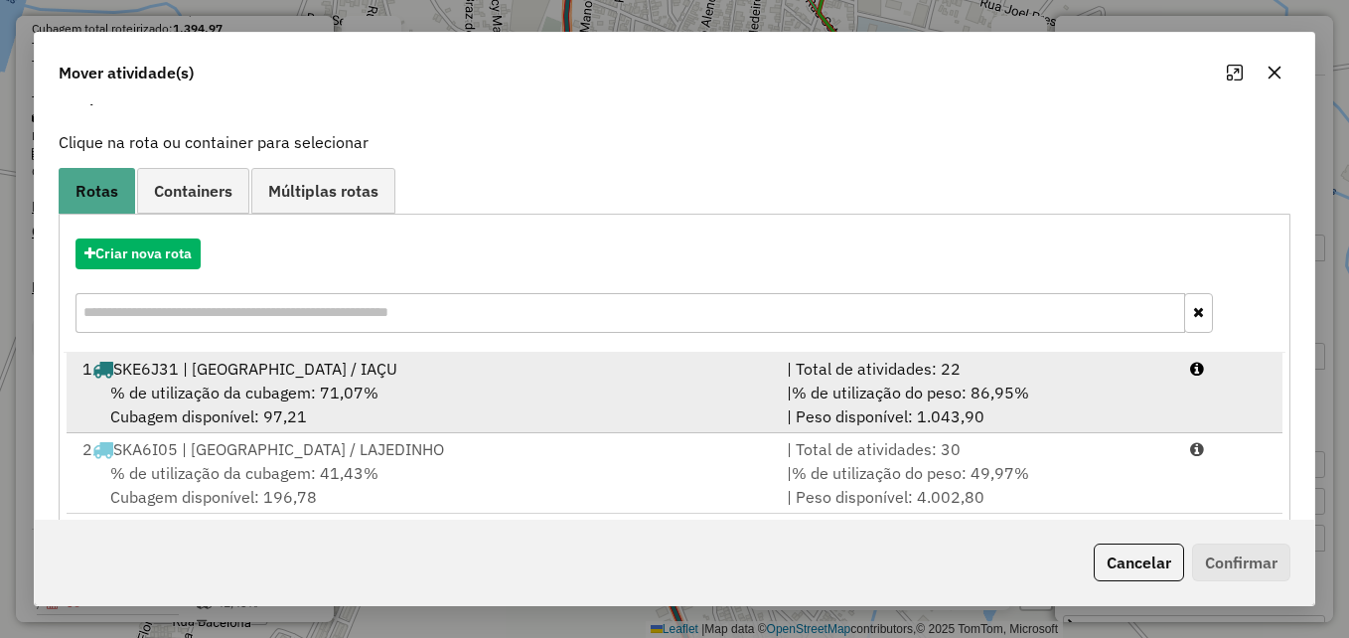
click at [469, 409] on div "% de utilização da cubagem: 71,07% Cubagem disponível: 97,21" at bounding box center [423, 404] width 704 height 48
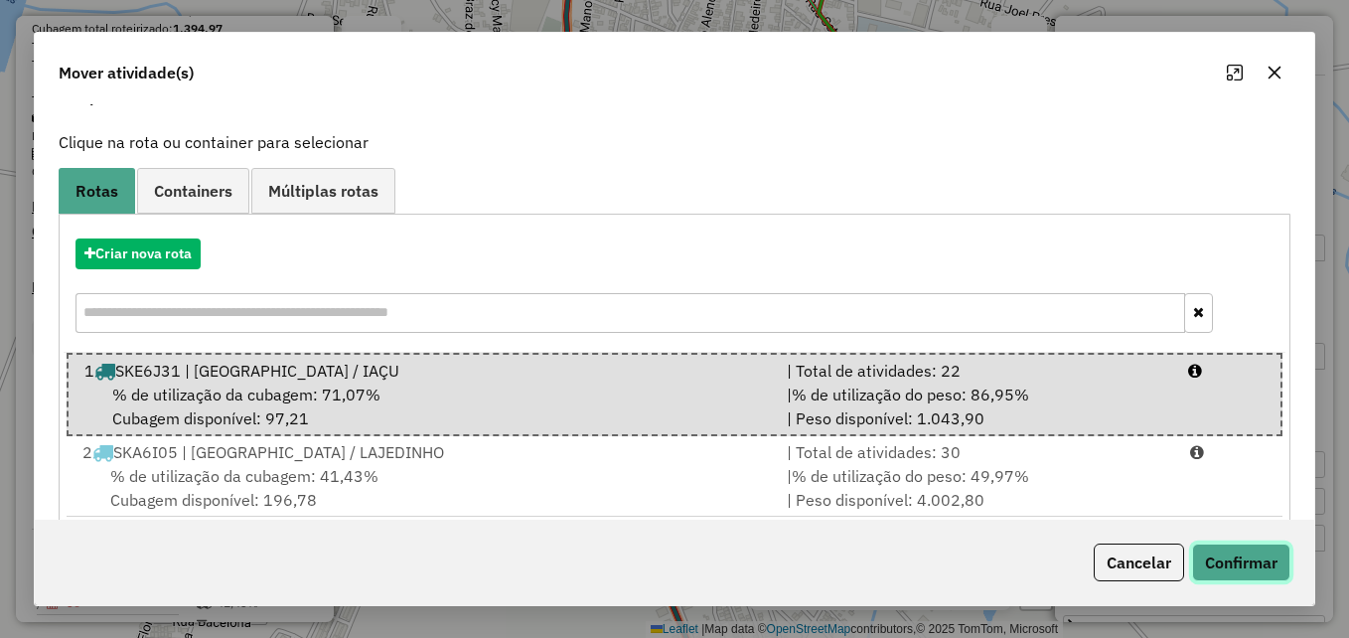
click at [1219, 559] on button "Confirmar" at bounding box center [1241, 562] width 98 height 38
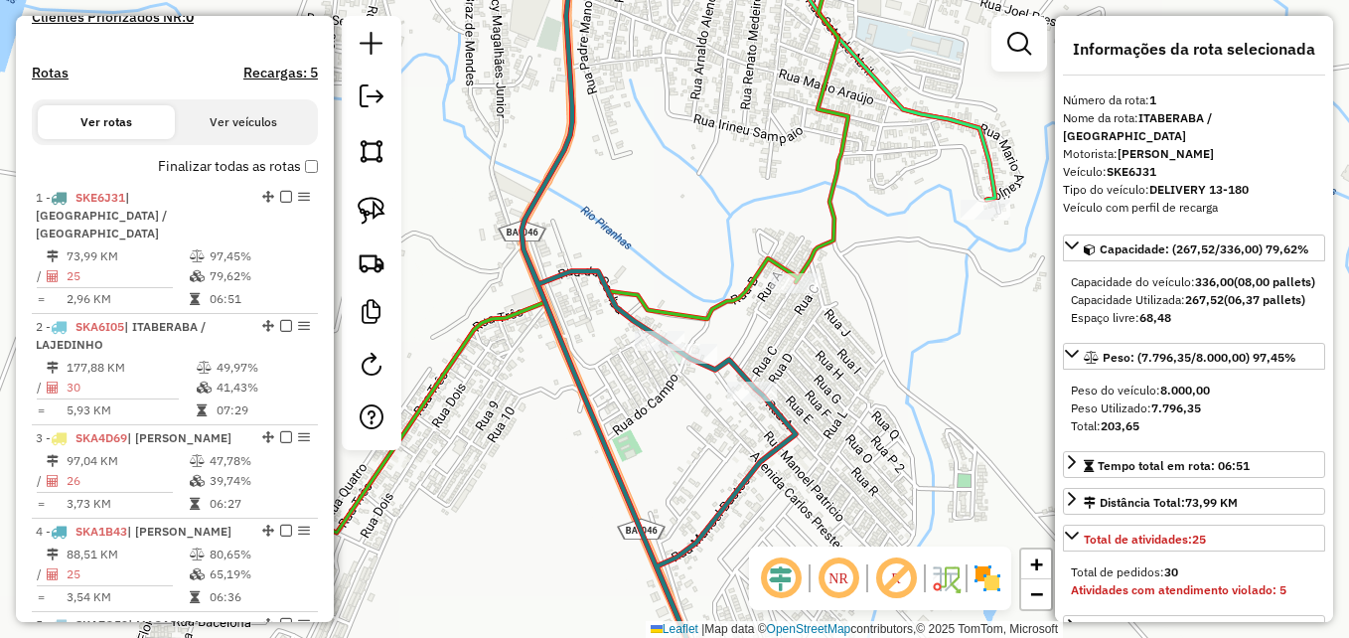
scroll to position [745, 0]
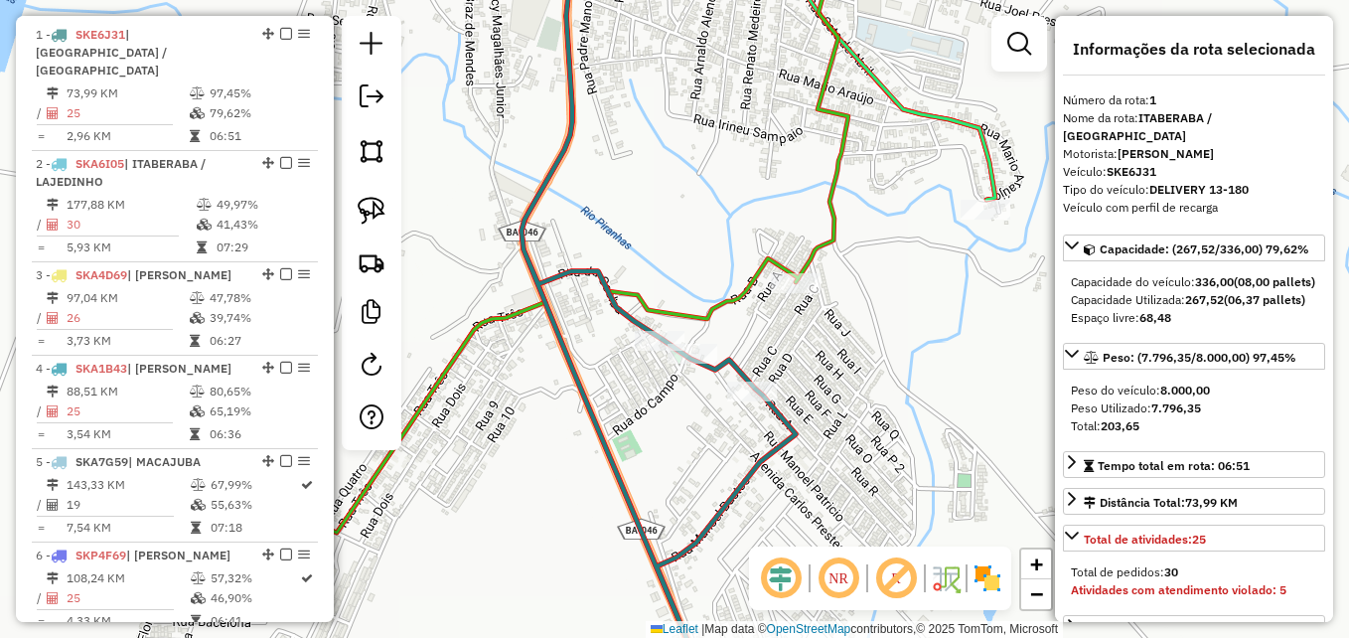
click at [734, 362] on icon at bounding box center [658, 318] width 274 height 765
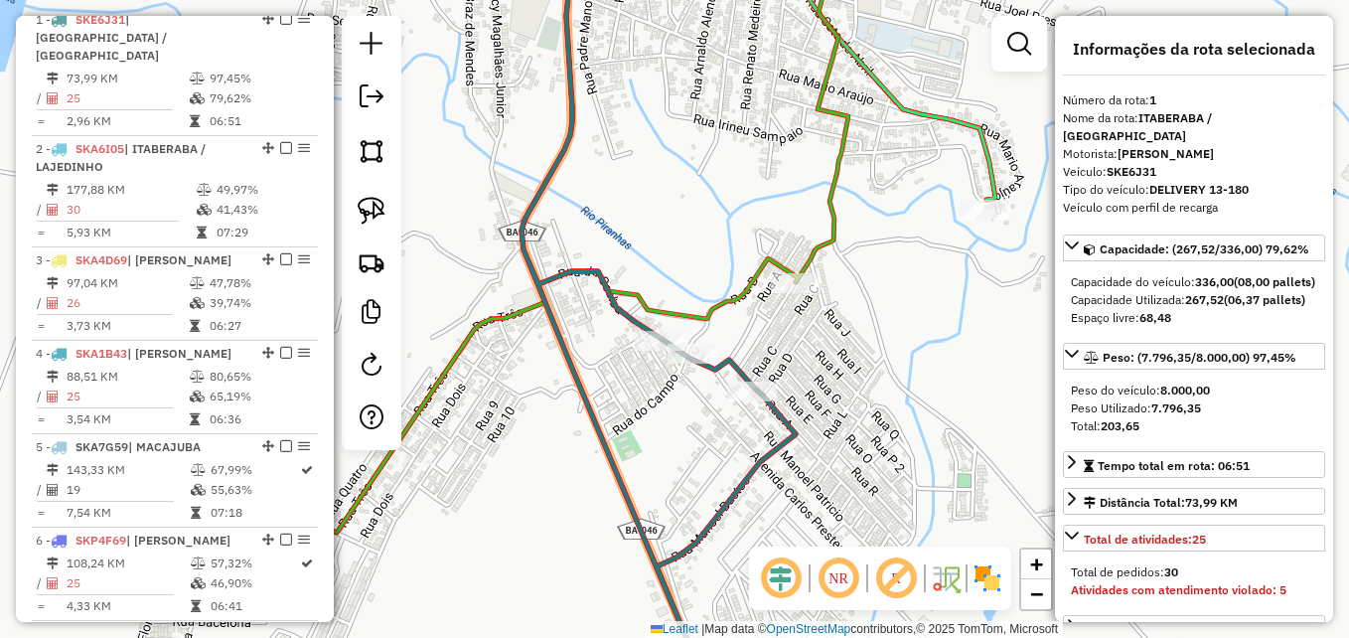
scroll to position [769, 0]
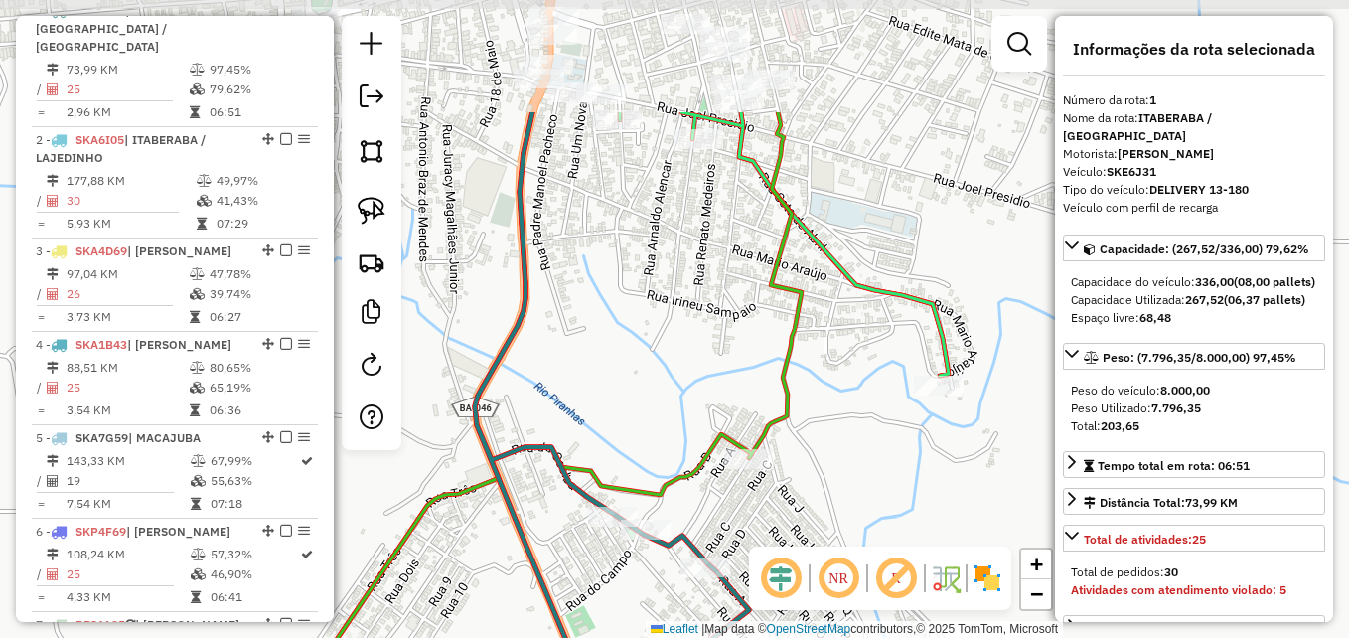
drag, startPoint x: 860, startPoint y: 363, endPoint x: 814, endPoint y: 538, distance: 181.9
click at [814, 538] on div "Janela de atendimento Grade de atendimento Capacidade Transportadoras Veículos …" at bounding box center [674, 319] width 1349 height 638
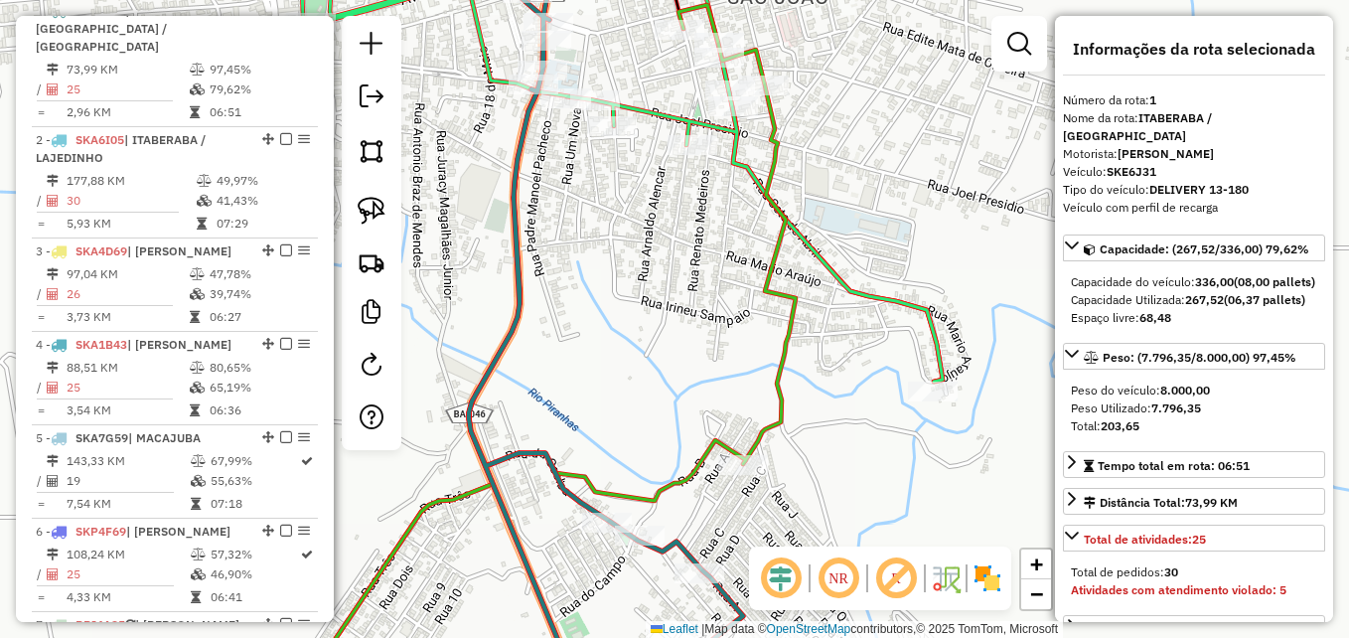
drag, startPoint x: 678, startPoint y: 352, endPoint x: 658, endPoint y: 393, distance: 46.6
click at [658, 393] on div "Janela de atendimento Grade de atendimento Capacidade Transportadoras Veículos …" at bounding box center [674, 319] width 1349 height 638
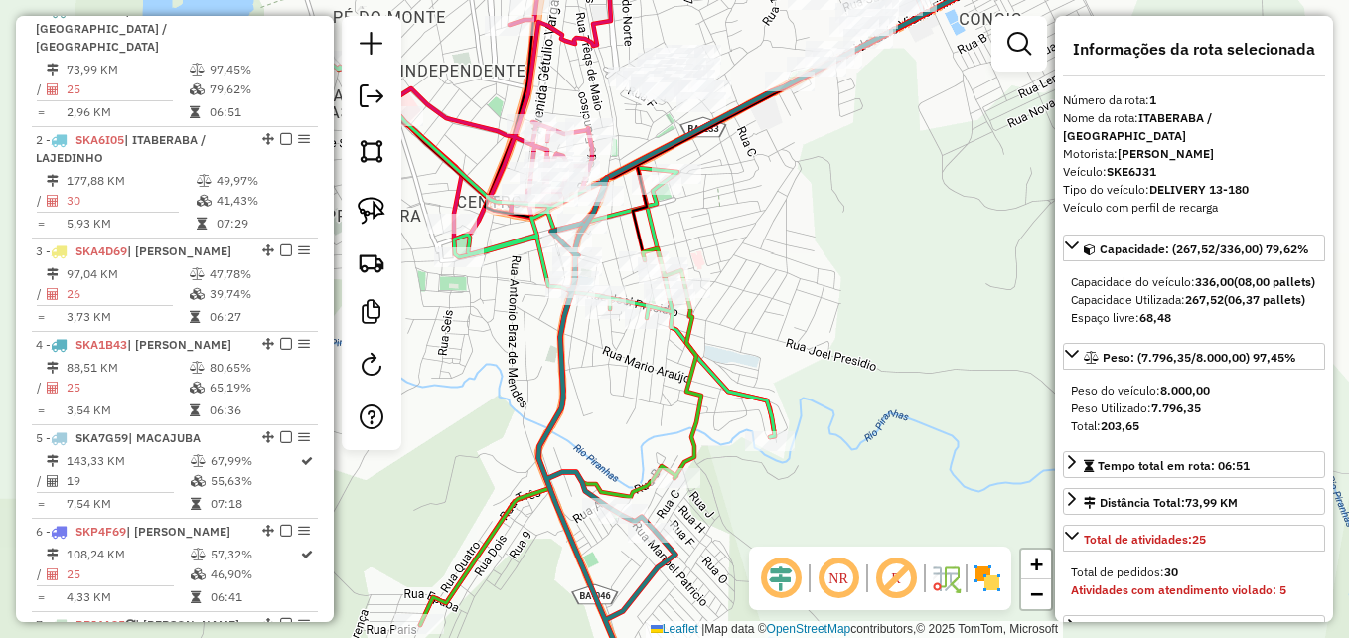
drag, startPoint x: 668, startPoint y: 383, endPoint x: 632, endPoint y: 437, distance: 64.5
click at [632, 437] on div "Janela de atendimento Grade de atendimento Capacidade Transportadoras Veículos …" at bounding box center [674, 319] width 1349 height 638
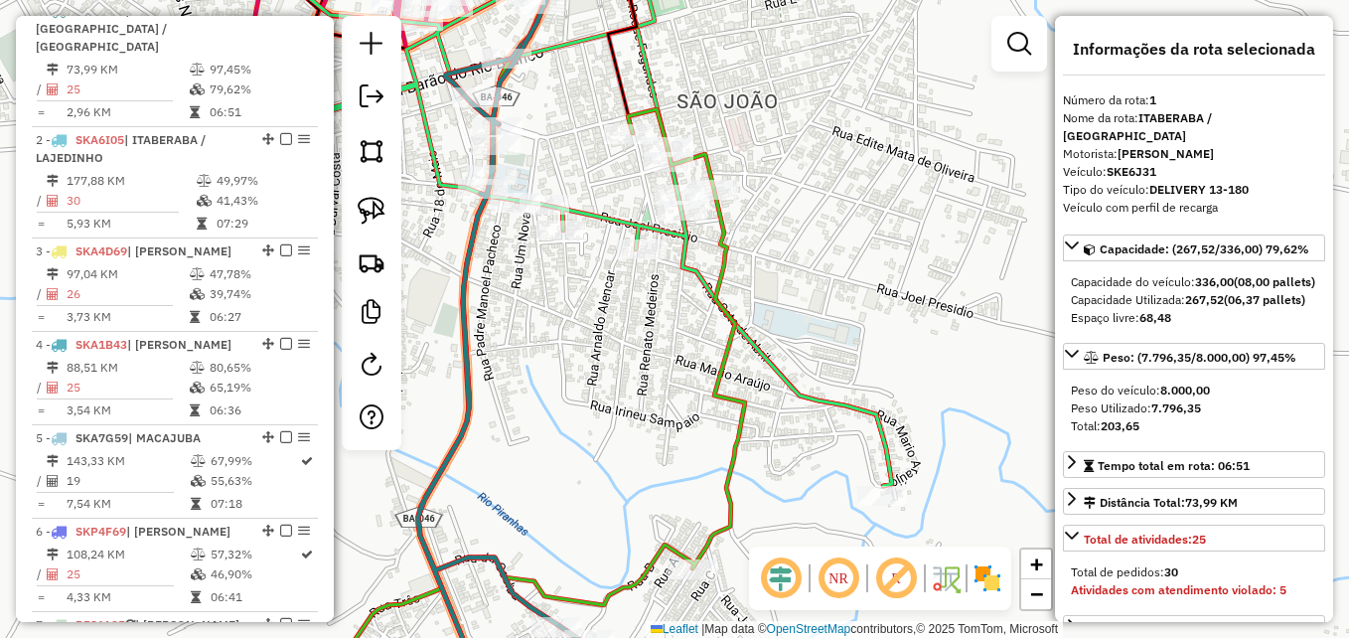
click at [724, 405] on icon at bounding box center [528, 405] width 433 height 592
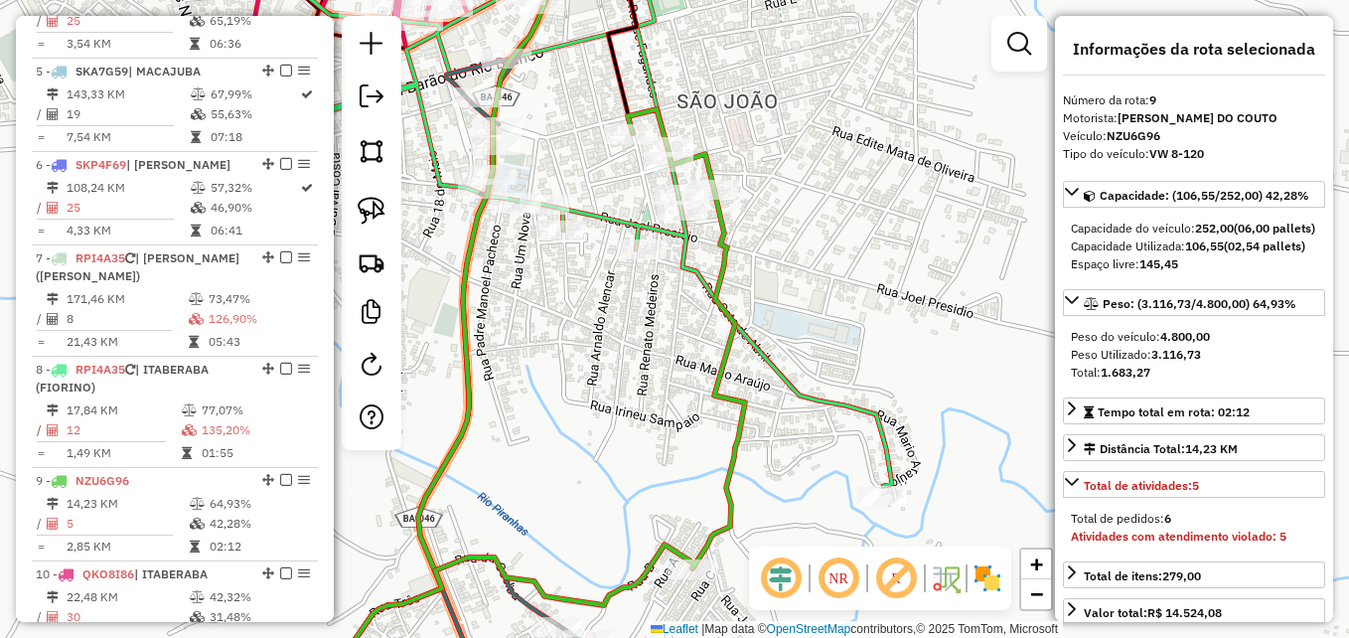
scroll to position [1560, 0]
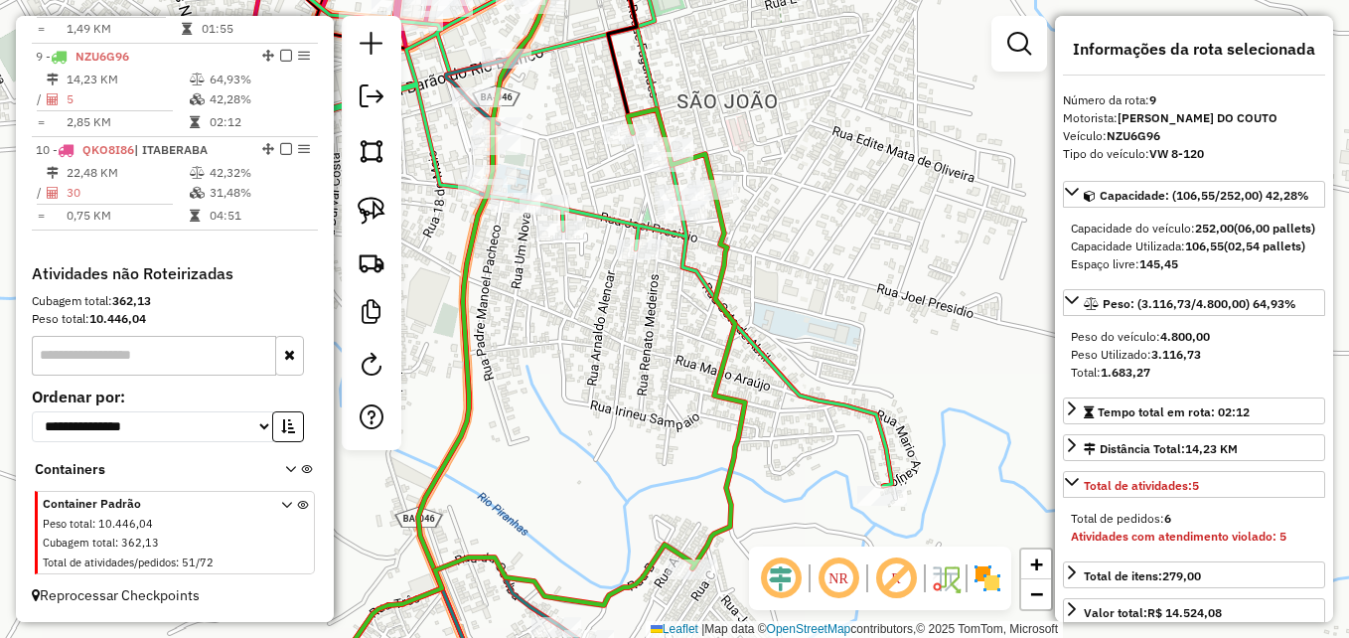
click at [733, 392] on icon at bounding box center [528, 405] width 433 height 592
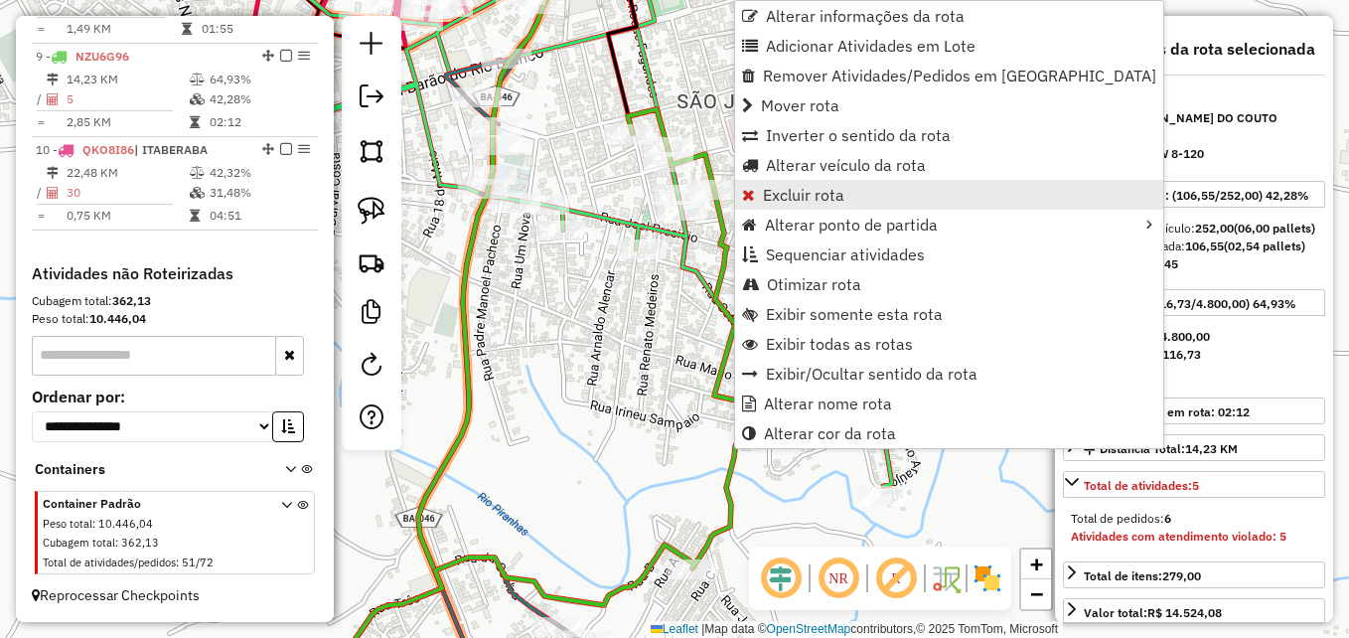
click at [816, 199] on span "Excluir rota" at bounding box center [803, 195] width 81 height 16
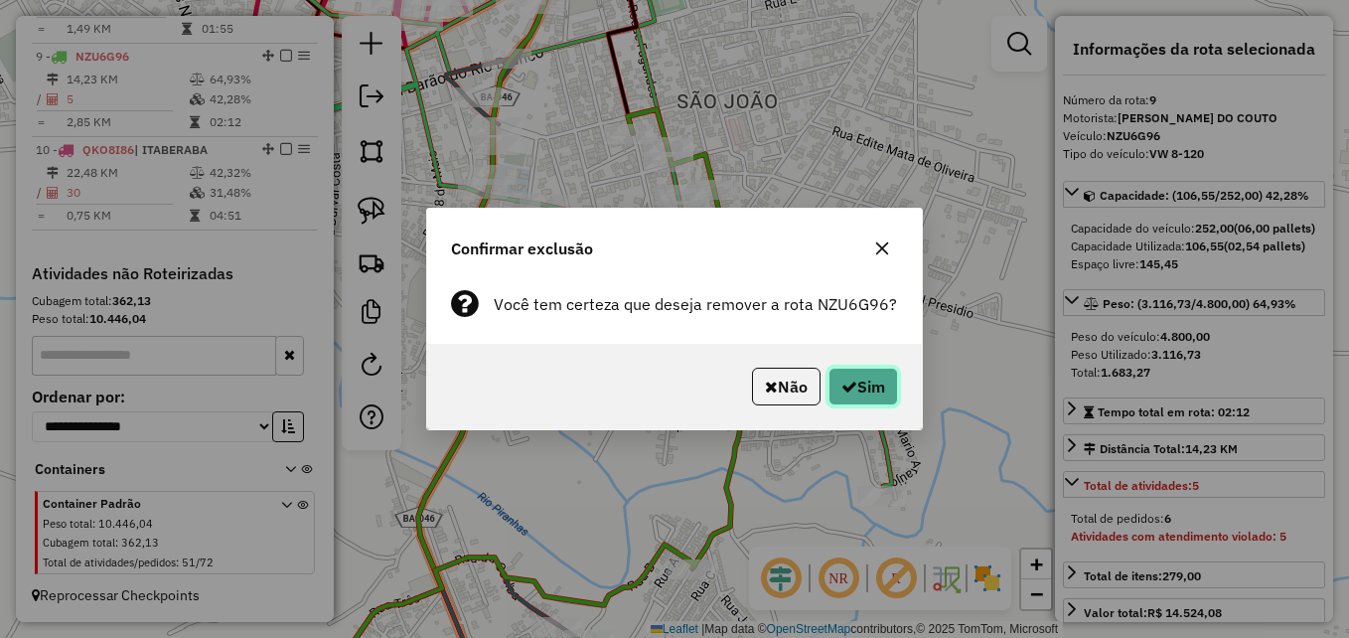
click at [852, 393] on icon "button" at bounding box center [849, 386] width 16 height 16
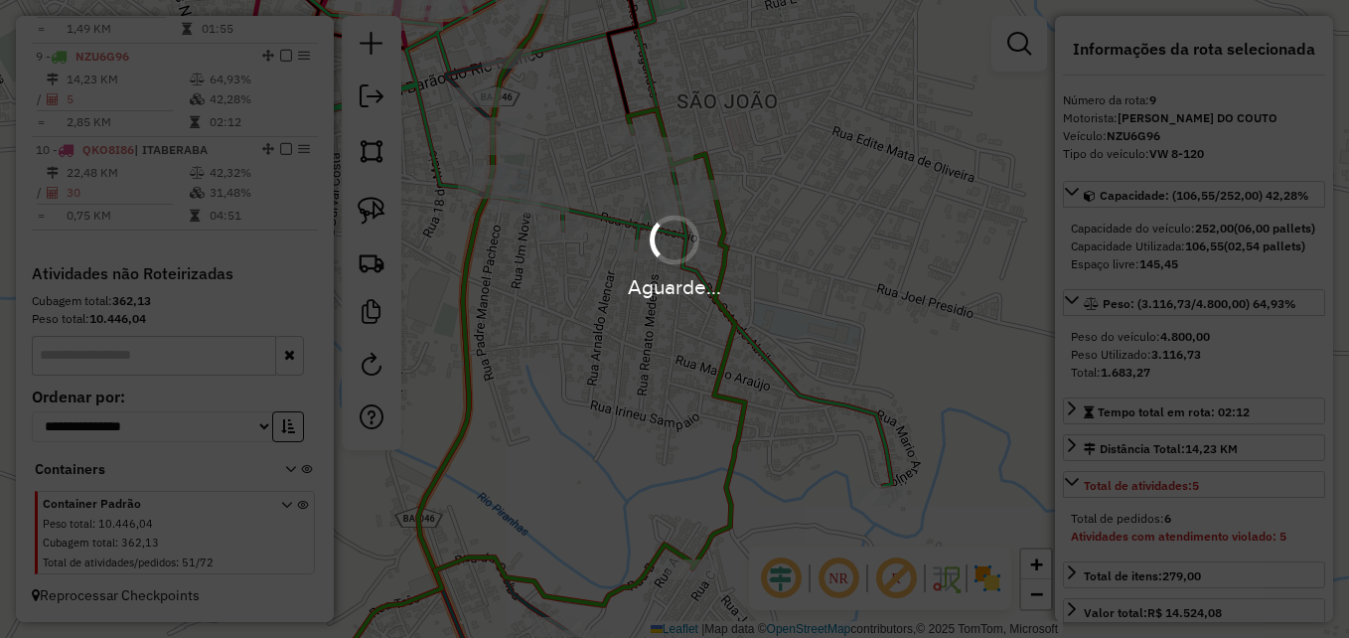
scroll to position [1441, 0]
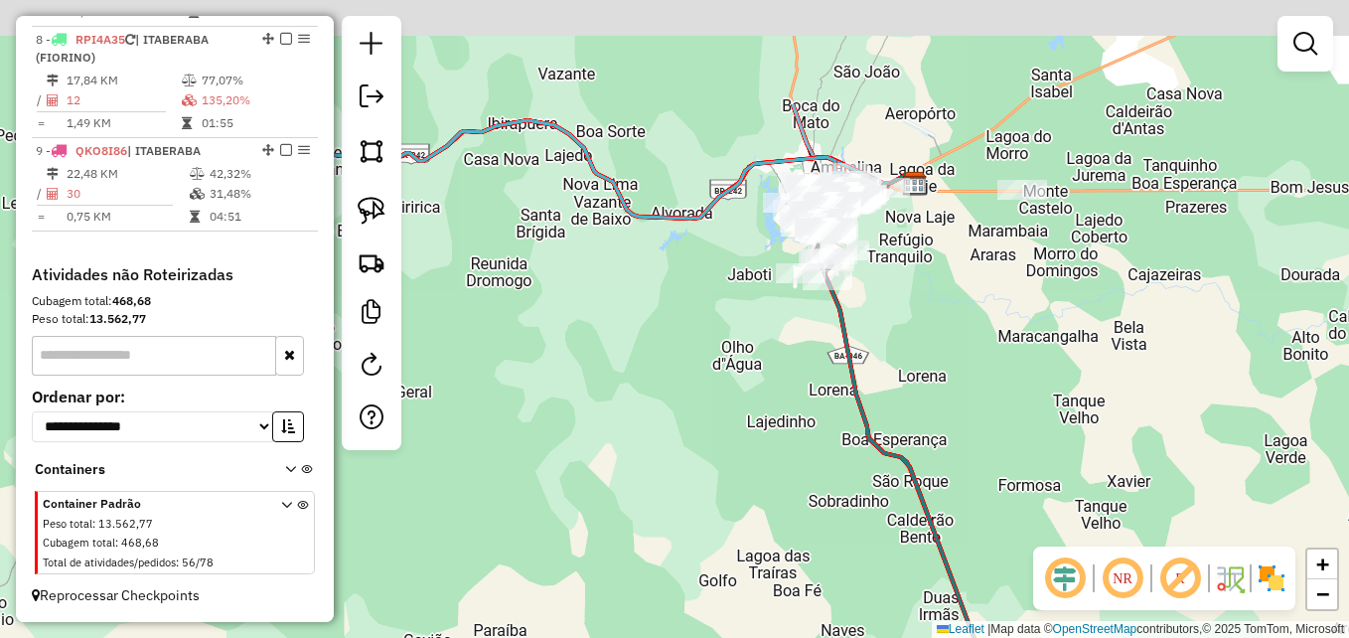
drag, startPoint x: 632, startPoint y: 375, endPoint x: 607, endPoint y: 543, distance: 169.7
click at [607, 543] on div "Janela de atendimento Grade de atendimento Capacidade Transportadoras Veículos …" at bounding box center [674, 319] width 1349 height 638
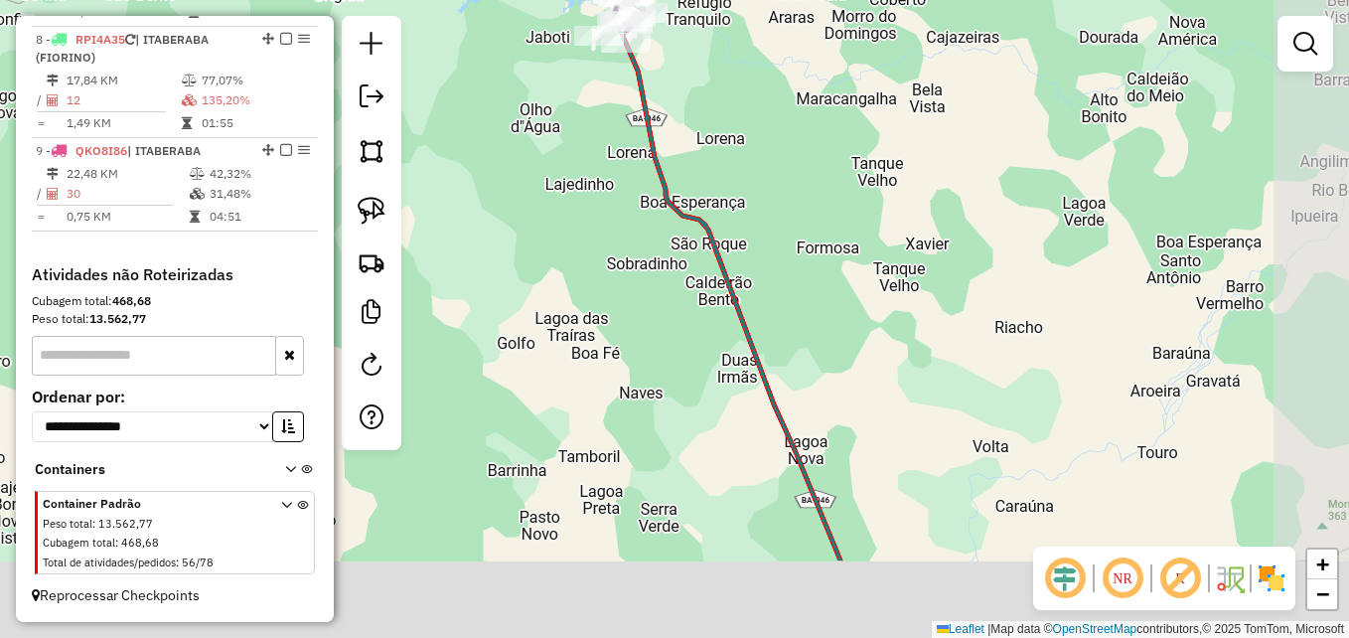
drag, startPoint x: 858, startPoint y: 457, endPoint x: 601, endPoint y: 296, distance: 303.5
click at [600, 306] on div "Janela de atendimento Grade de atendimento Capacidade Transportadoras Veículos …" at bounding box center [674, 319] width 1349 height 638
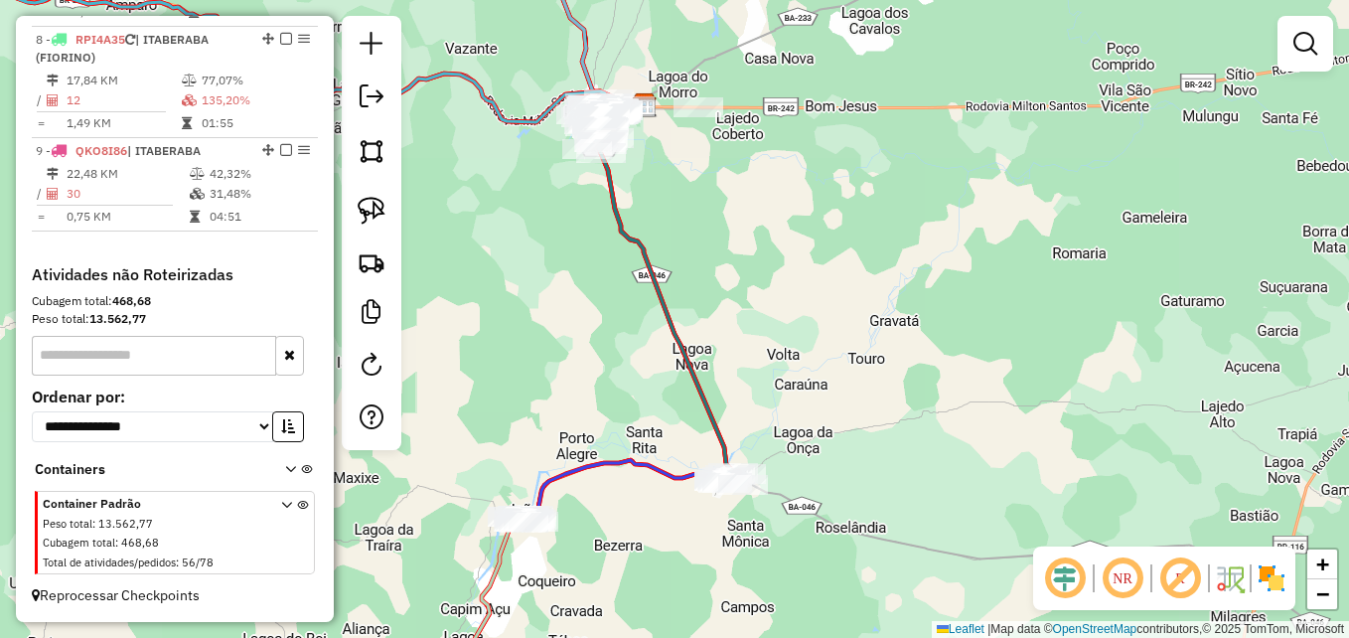
drag, startPoint x: 805, startPoint y: 434, endPoint x: 810, endPoint y: 292, distance: 142.1
click at [810, 292] on div "Janela de atendimento Grade de atendimento Capacidade Transportadoras Veículos …" at bounding box center [674, 319] width 1349 height 638
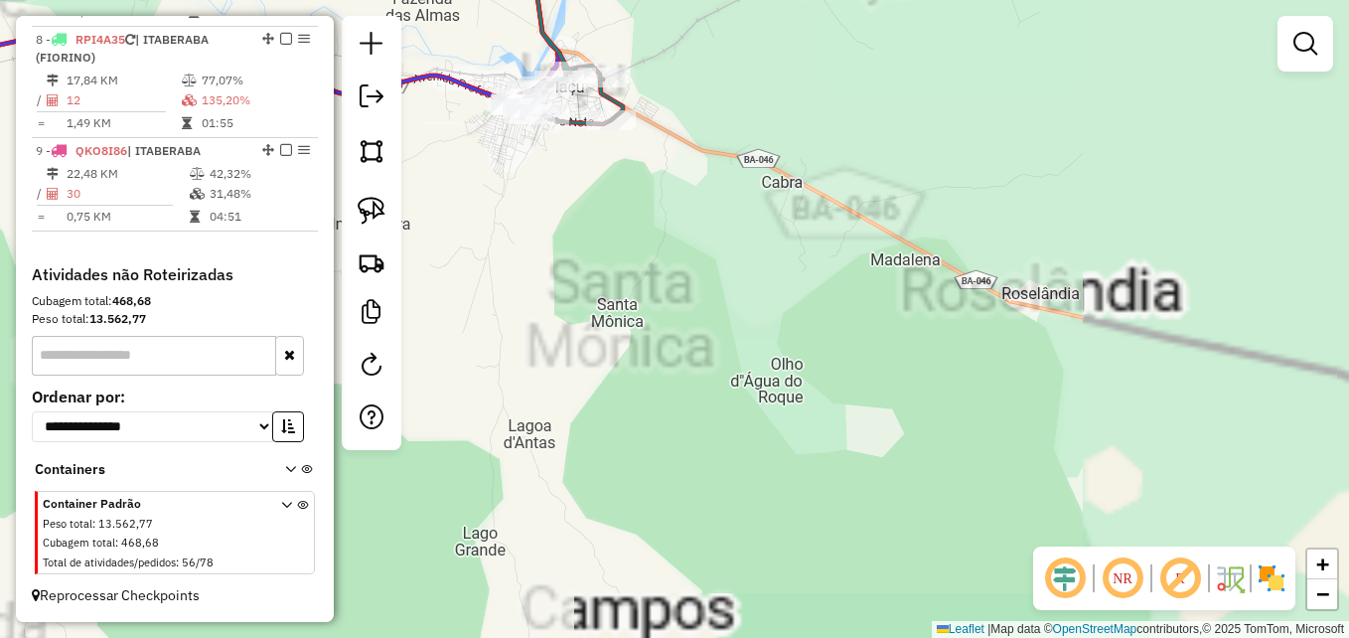
drag, startPoint x: 626, startPoint y: 479, endPoint x: 889, endPoint y: 521, distance: 266.7
click at [912, 539] on div "Janela de atendimento Grade de atendimento Capacidade Transportadoras Veículos …" at bounding box center [674, 319] width 1349 height 638
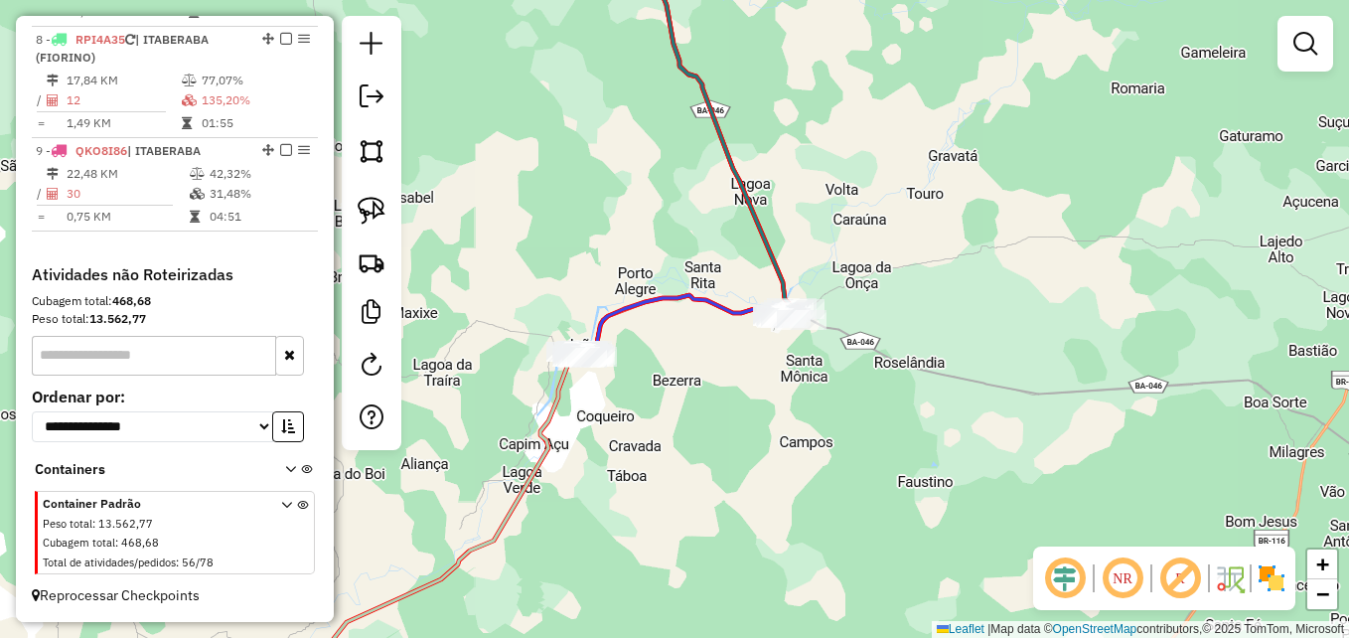
drag, startPoint x: 687, startPoint y: 455, endPoint x: 785, endPoint y: 430, distance: 100.5
click at [785, 430] on div "Janela de atendimento Grade de atendimento Capacidade Transportadoras Veículos …" at bounding box center [674, 319] width 1349 height 638
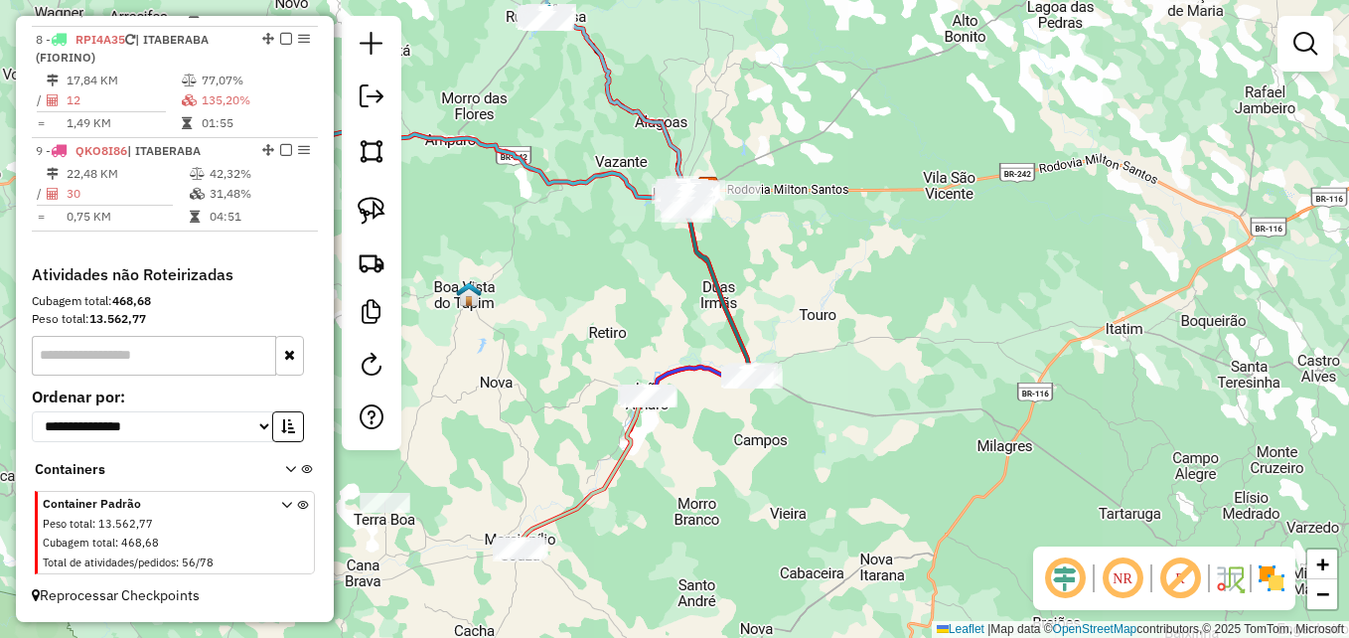
drag, startPoint x: 708, startPoint y: 483, endPoint x: 822, endPoint y: 387, distance: 148.8
click at [822, 387] on div "Janela de atendimento Grade de atendimento Capacidade Transportadoras Veículos …" at bounding box center [674, 319] width 1349 height 638
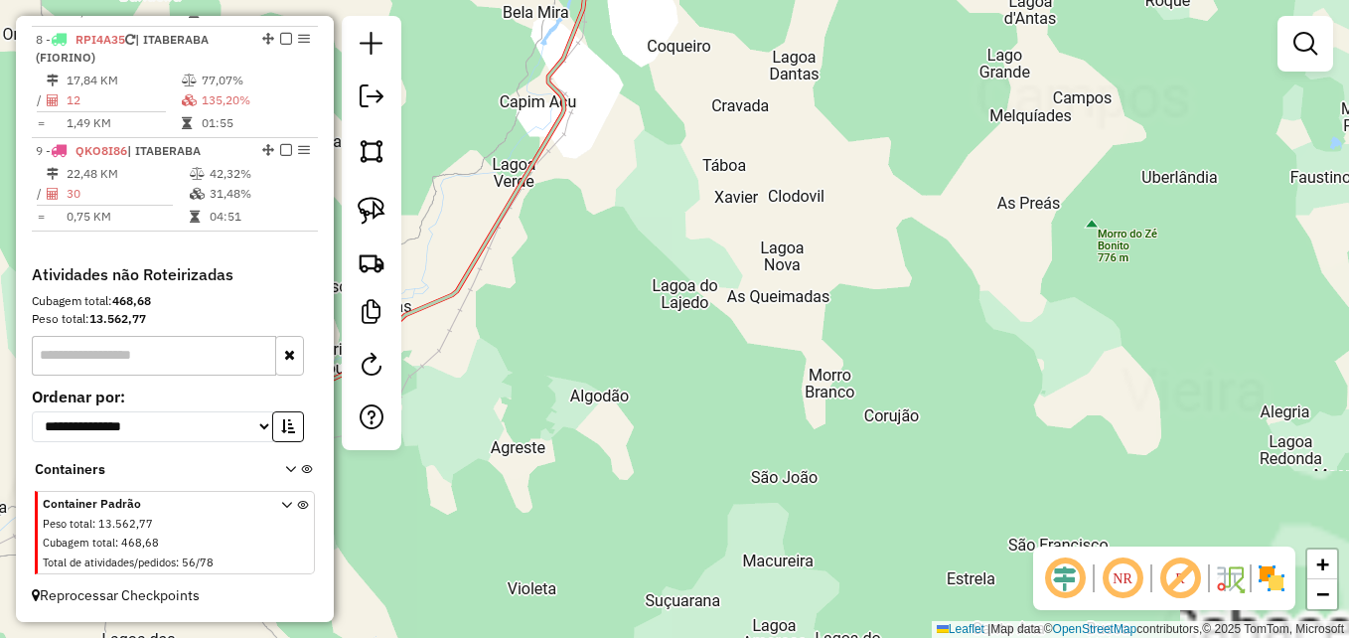
drag, startPoint x: 583, startPoint y: 479, endPoint x: 930, endPoint y: 438, distance: 349.1
click at [928, 439] on div "Janela de atendimento Grade de atendimento Capacidade Transportadoras Veículos …" at bounding box center [674, 319] width 1349 height 638
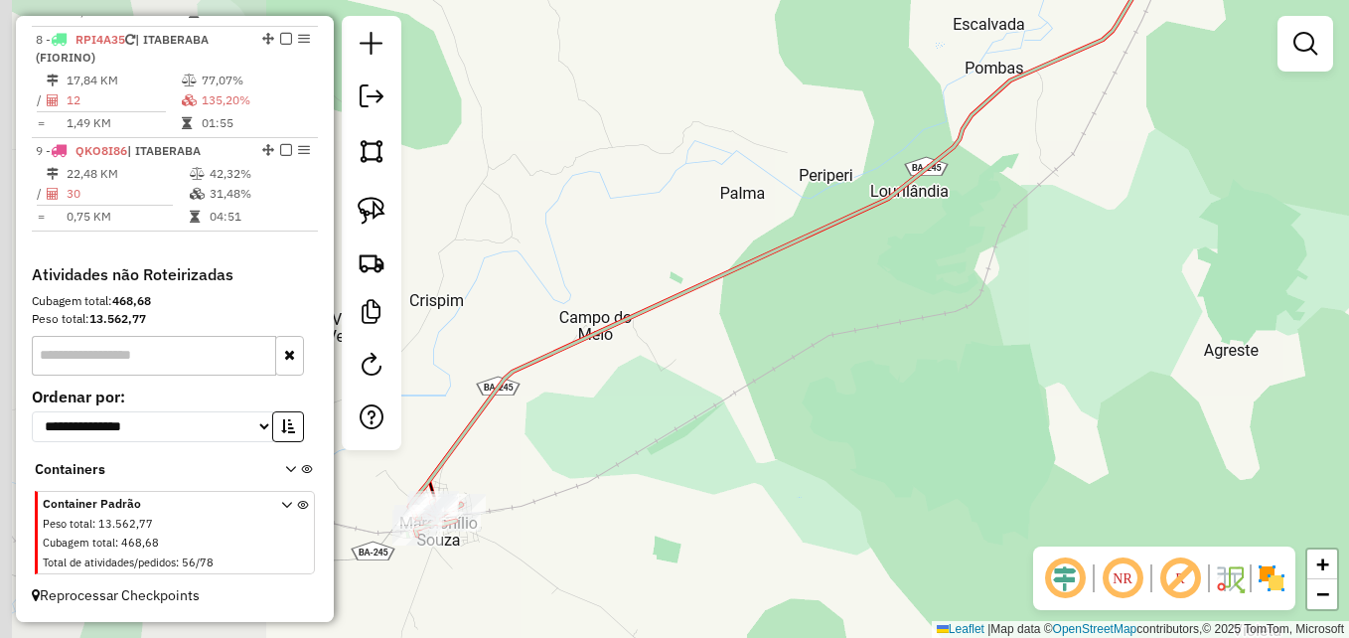
drag, startPoint x: 596, startPoint y: 443, endPoint x: 949, endPoint y: 362, distance: 361.9
click at [949, 362] on div "Janela de atendimento Grade de atendimento Capacidade Transportadoras Veículos …" at bounding box center [674, 319] width 1349 height 638
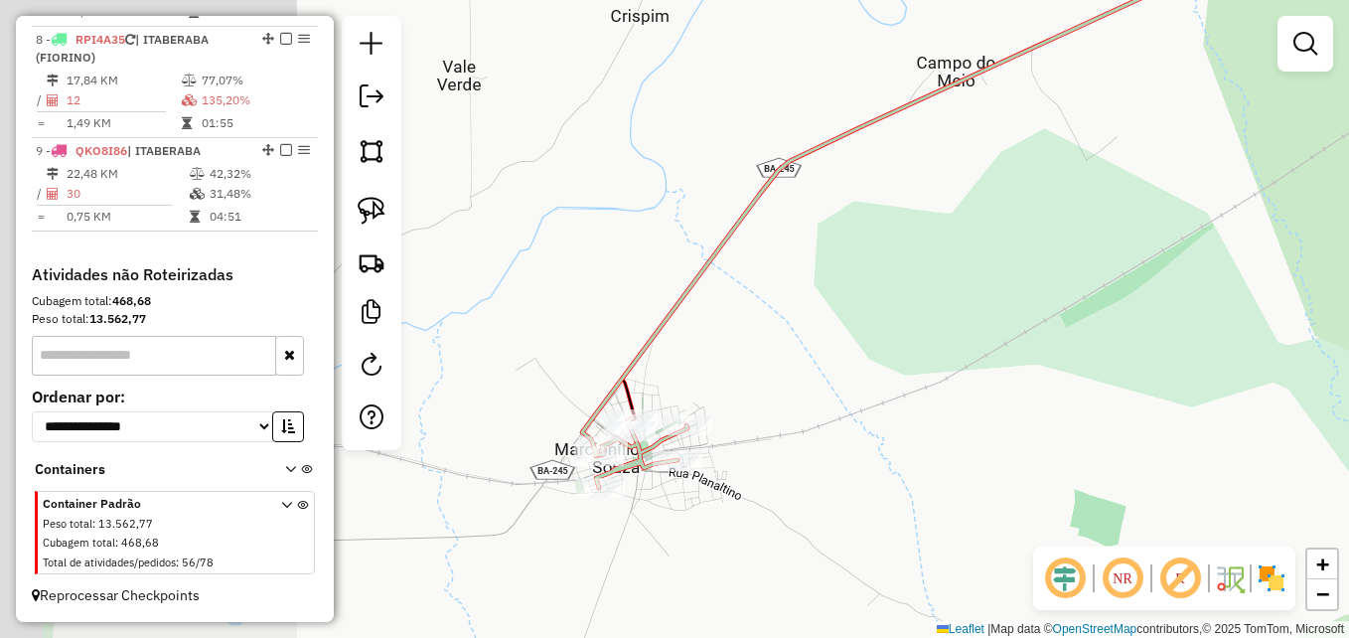
drag, startPoint x: 533, startPoint y: 456, endPoint x: 865, endPoint y: 414, distance: 334.4
click at [856, 418] on div "Janela de atendimento Grade de atendimento Capacidade Transportadoras Veículos …" at bounding box center [674, 319] width 1349 height 638
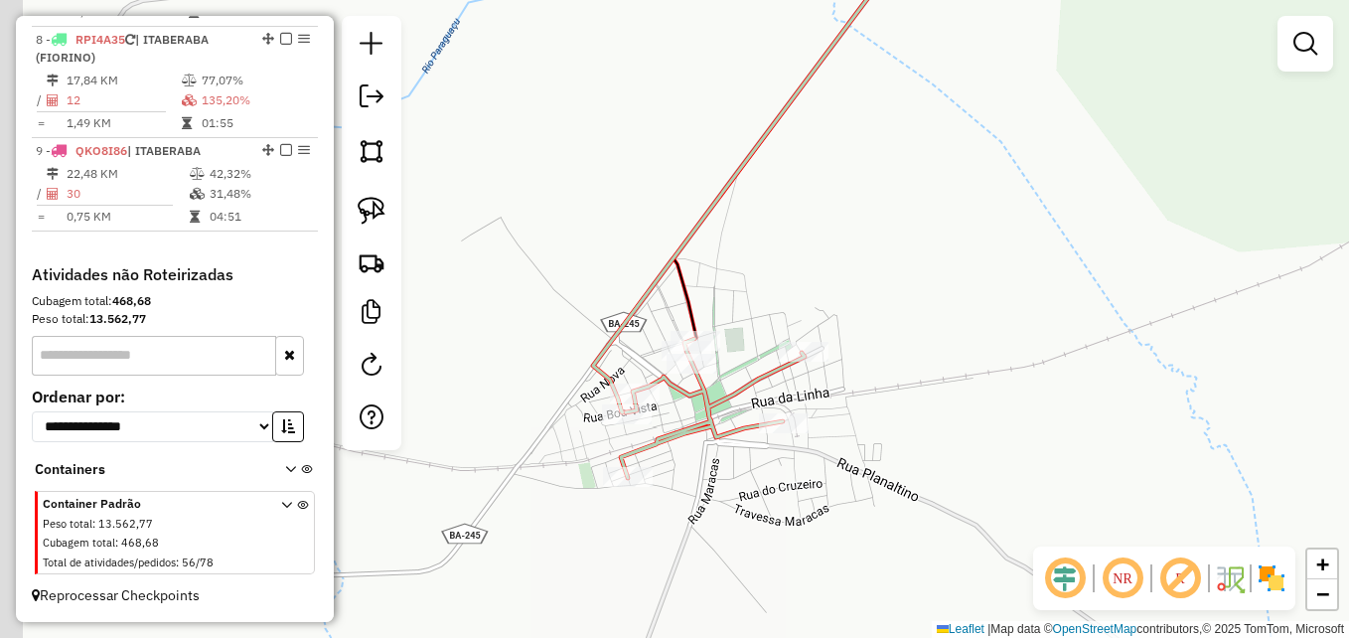
drag, startPoint x: 677, startPoint y: 341, endPoint x: 901, endPoint y: 280, distance: 231.6
click at [901, 280] on div "Janela de atendimento Grade de atendimento Capacidade Transportadoras Veículos …" at bounding box center [674, 319] width 1349 height 638
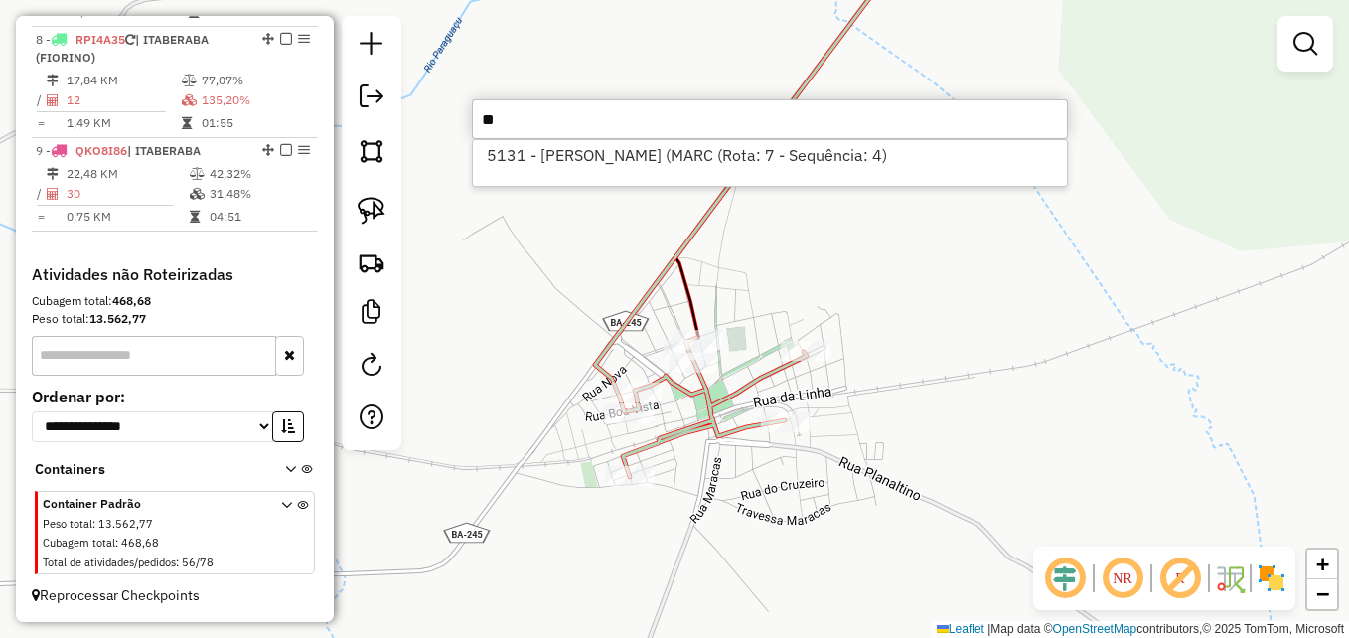
type input "*"
type input "****"
click at [423, 385] on div "Janela de atendimento Grade de atendimento Capacidade Transportadoras Veículos …" at bounding box center [674, 319] width 1349 height 638
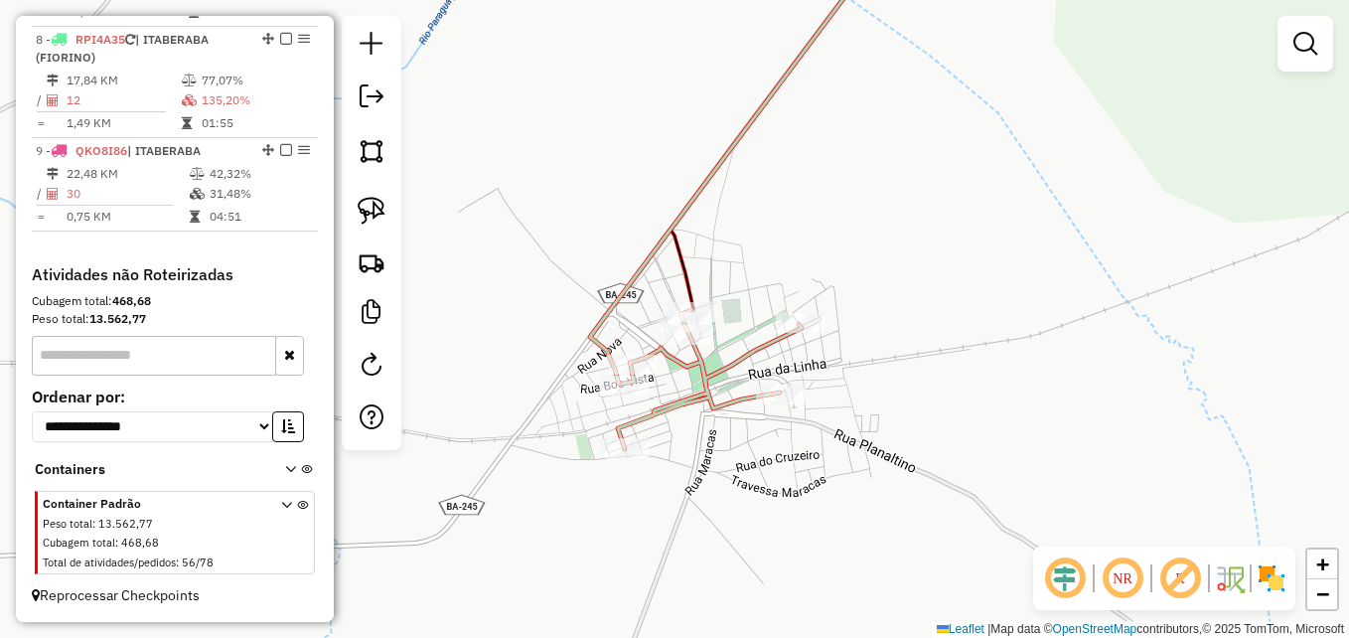
click at [736, 440] on div "Janela de atendimento Grade de atendimento Capacidade Transportadoras Veículos …" at bounding box center [674, 319] width 1349 height 638
click at [713, 405] on icon at bounding box center [710, 379] width 184 height 139
select select "**********"
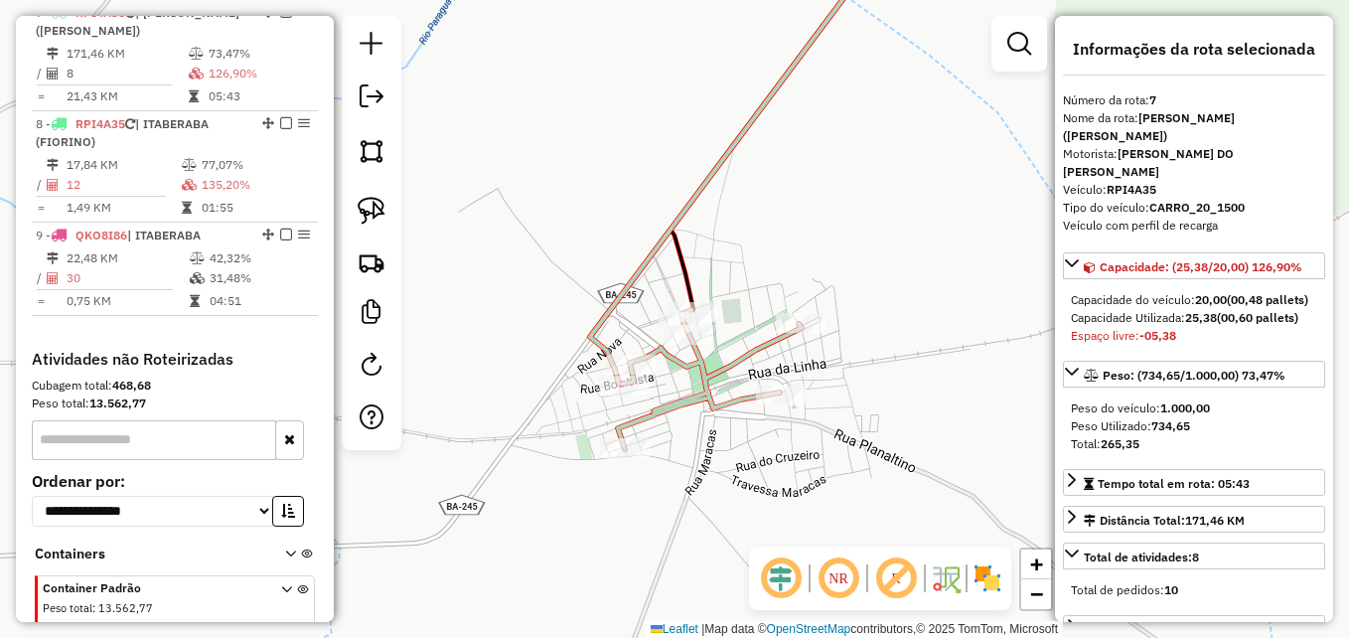
scroll to position [1341, 0]
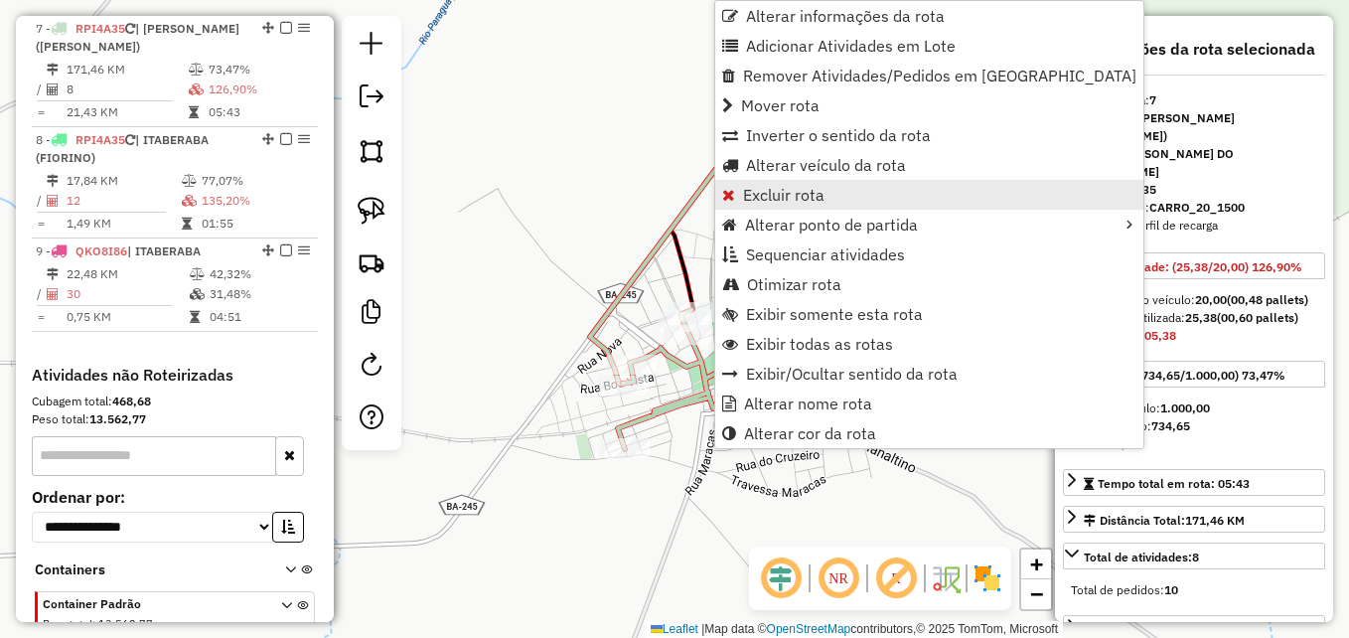
click at [789, 198] on span "Excluir rota" at bounding box center [783, 195] width 81 height 16
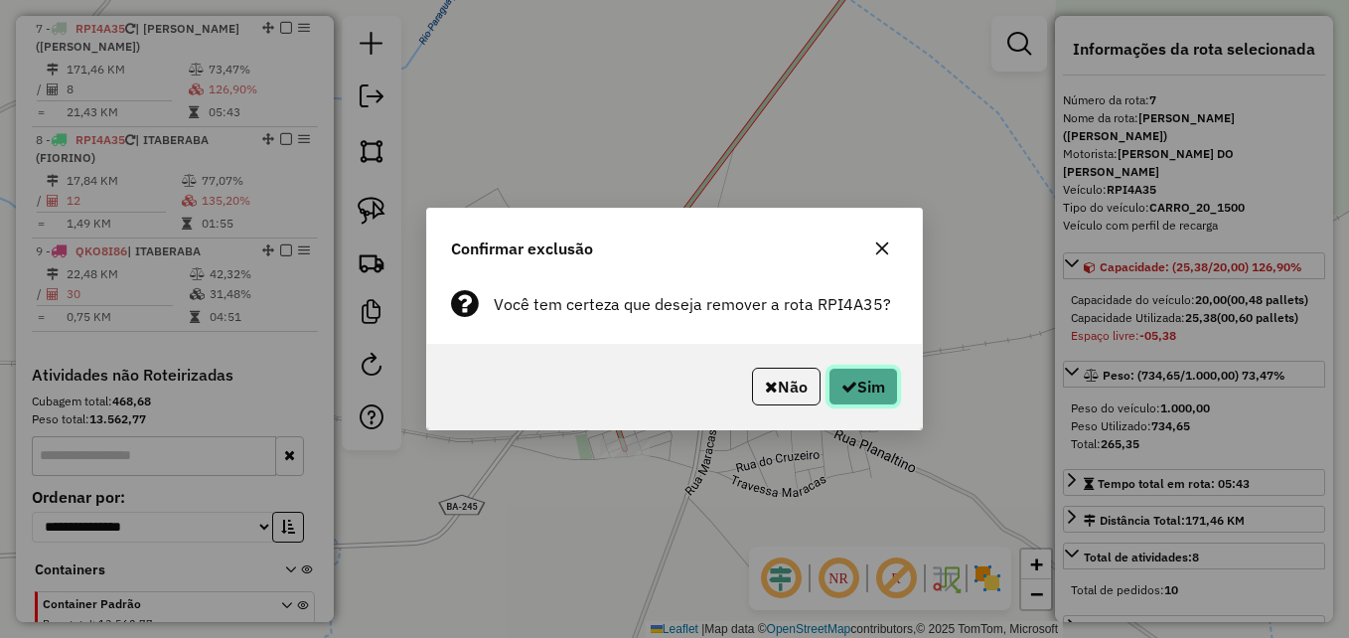
click at [841, 388] on icon "button" at bounding box center [849, 386] width 16 height 16
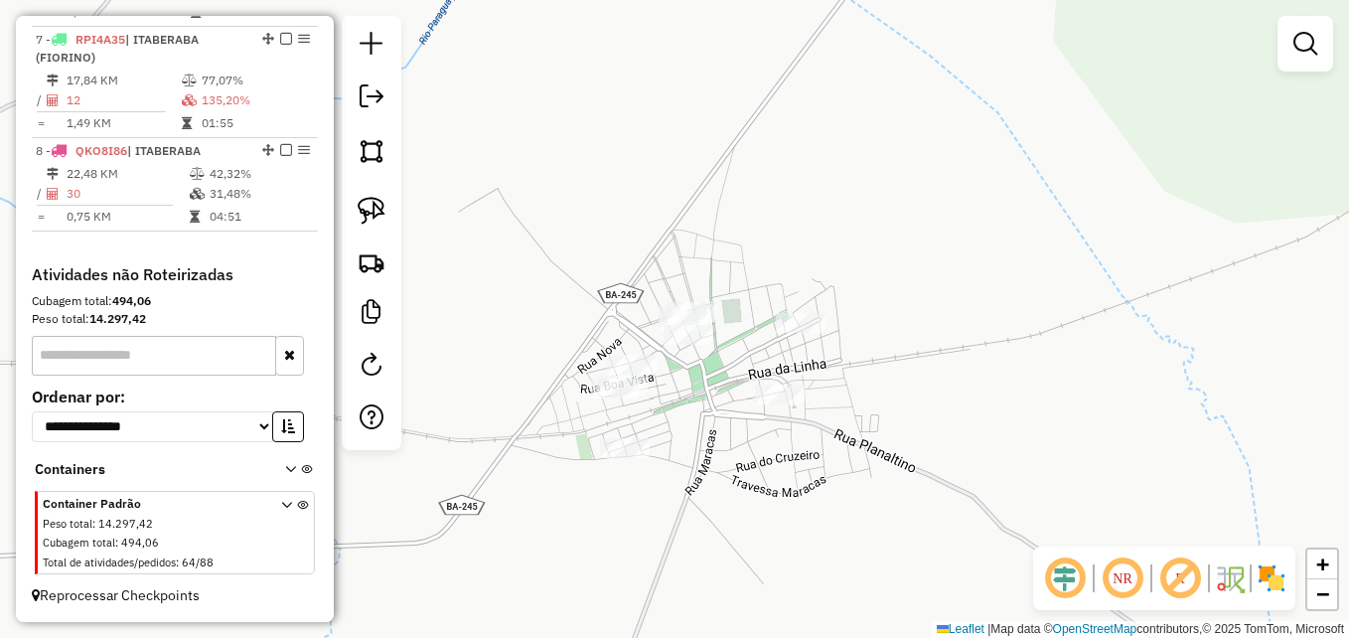
scroll to position [1230, 0]
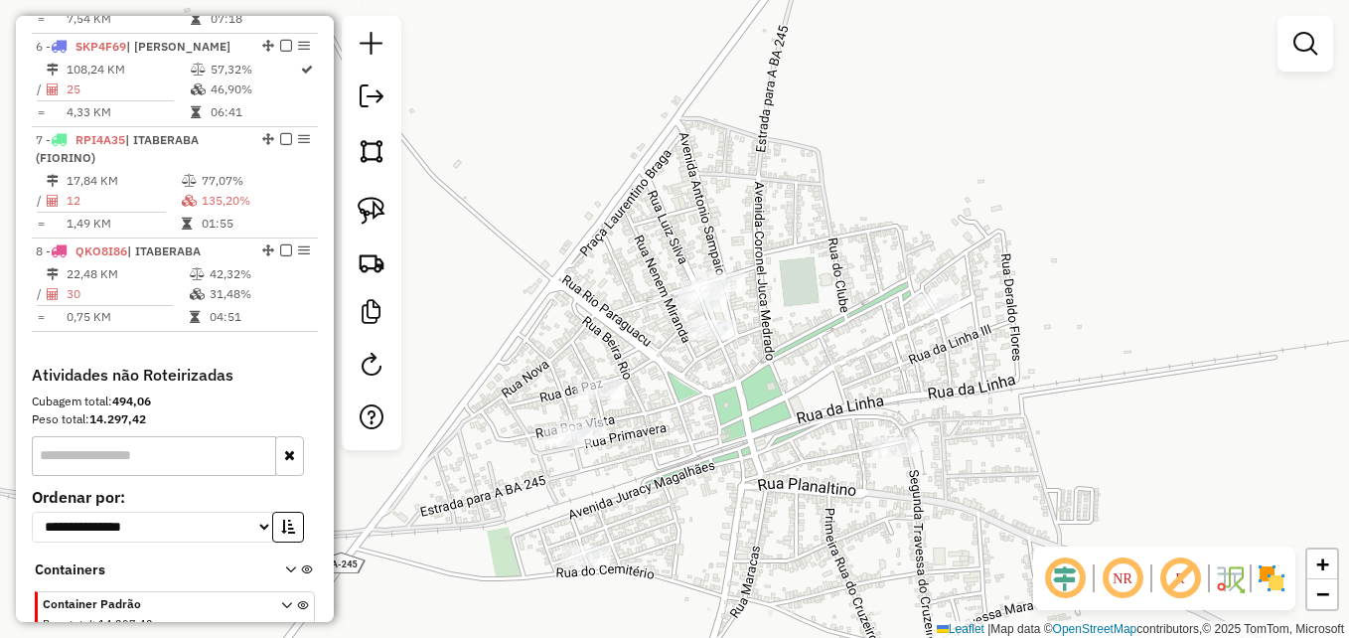
drag, startPoint x: 715, startPoint y: 277, endPoint x: 724, endPoint y: 384, distance: 107.7
click at [724, 384] on div "Janela de atendimento Grade de atendimento Capacidade Transportadoras Veículos …" at bounding box center [674, 319] width 1349 height 638
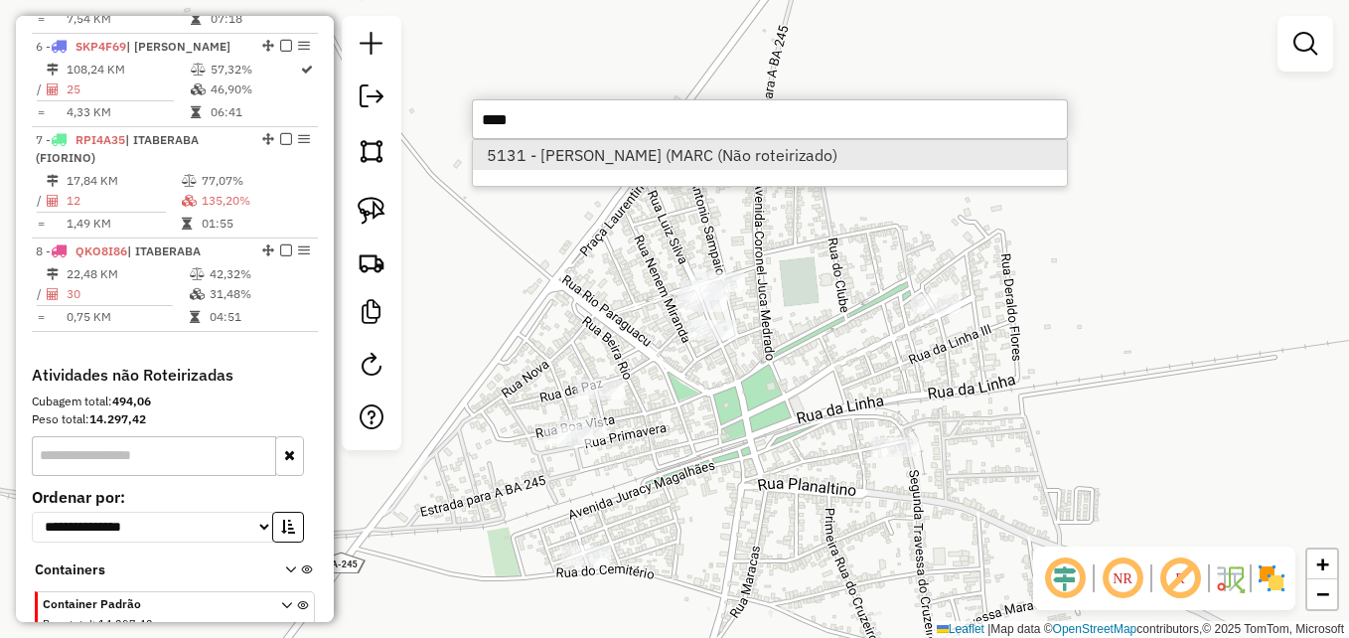
type input "****"
click at [740, 163] on li "5131 - [PERSON_NAME] (MARC (Não roteirizado)" at bounding box center [770, 155] width 594 height 30
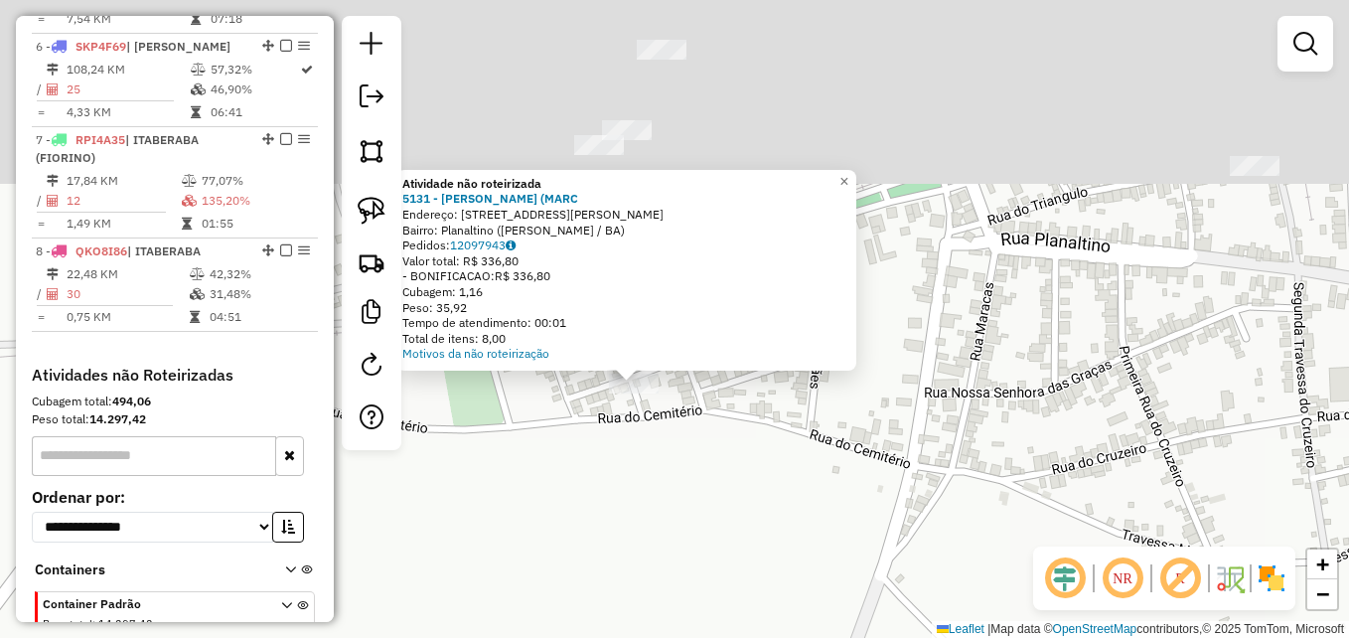
drag, startPoint x: 716, startPoint y: 379, endPoint x: 714, endPoint y: 585, distance: 205.6
click at [714, 585] on div "Atividade não roteirizada 5131 - MERCEARIA LIMA ([PERSON_NAME]: [STREET_ADDRESS…" at bounding box center [674, 319] width 1349 height 638
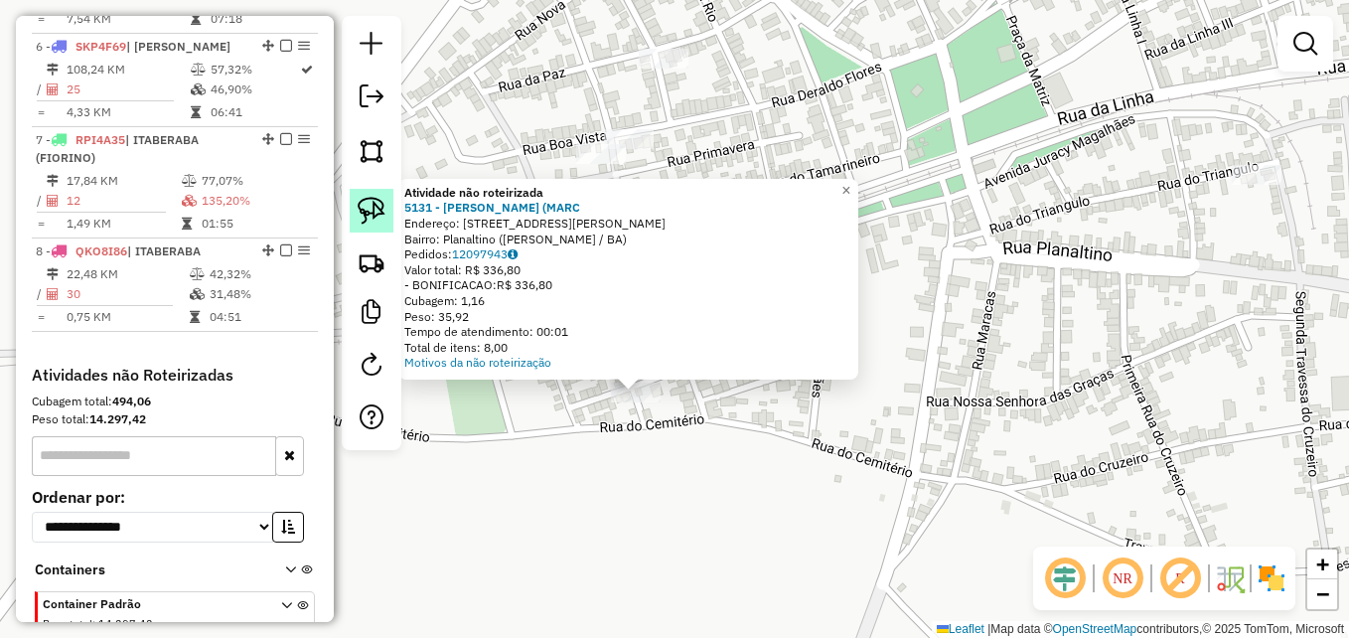
click at [371, 205] on img at bounding box center [372, 211] width 28 height 28
drag, startPoint x: 696, startPoint y: 434, endPoint x: 690, endPoint y: 368, distance: 66.8
click at [690, 368] on div "Atividade não roteirizada 5131 - MERCEARIA LIMA ([PERSON_NAME]: [STREET_ADDRESS…" at bounding box center [674, 319] width 1349 height 638
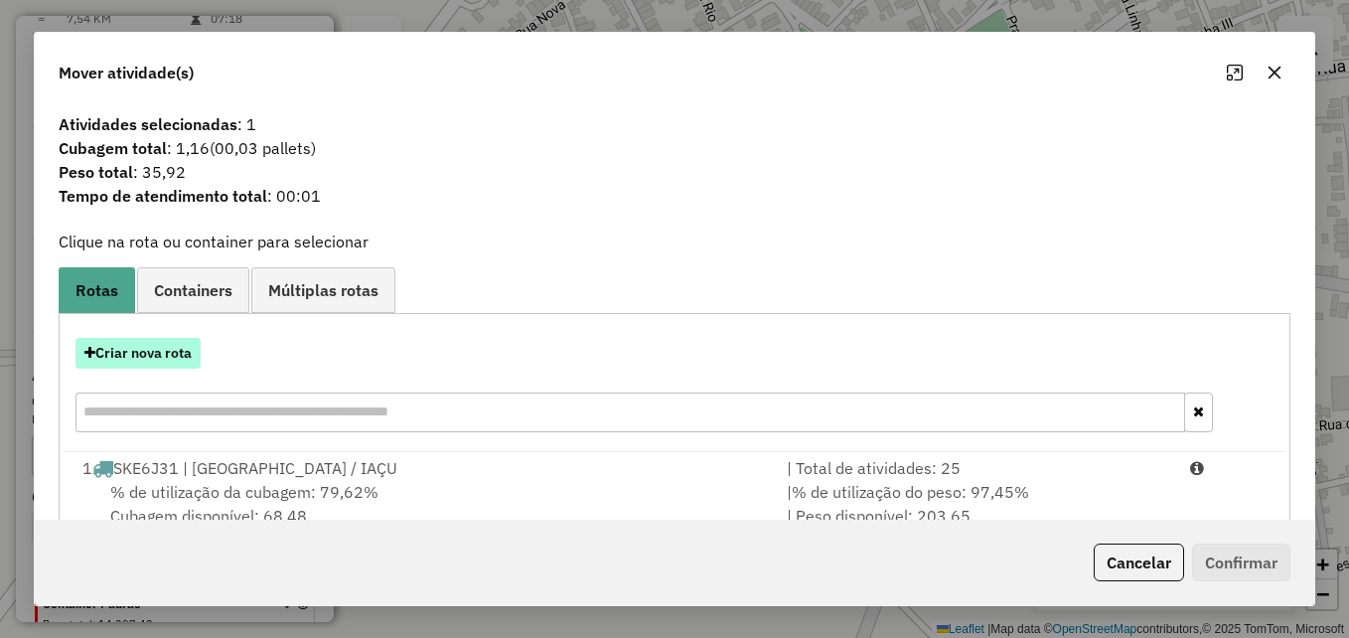
click at [188, 341] on button "Criar nova rota" at bounding box center [137, 353] width 125 height 31
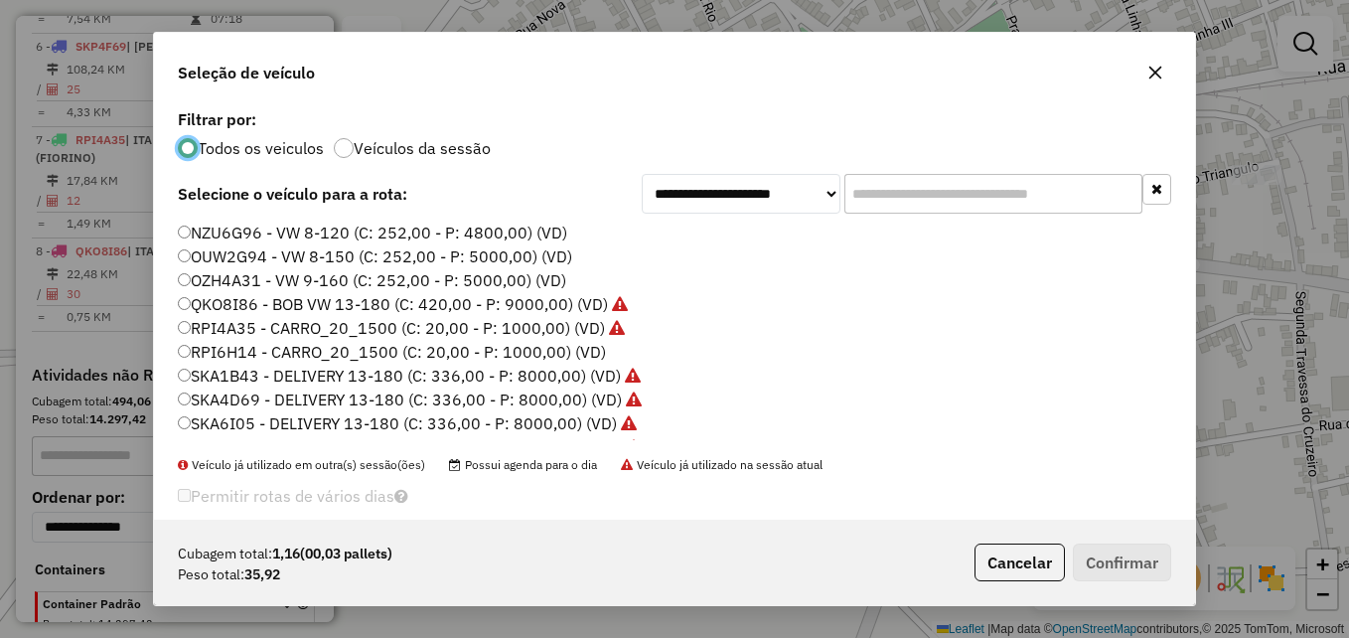
scroll to position [11, 6]
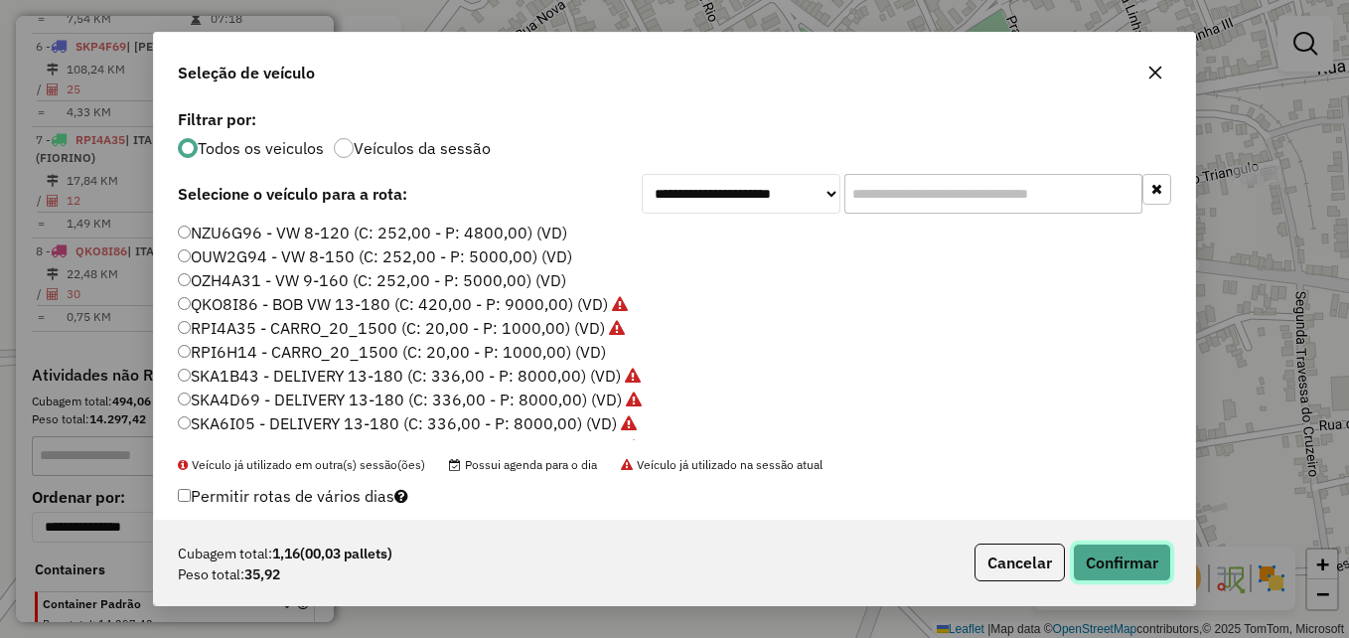
click at [1104, 557] on button "Confirmar" at bounding box center [1122, 562] width 98 height 38
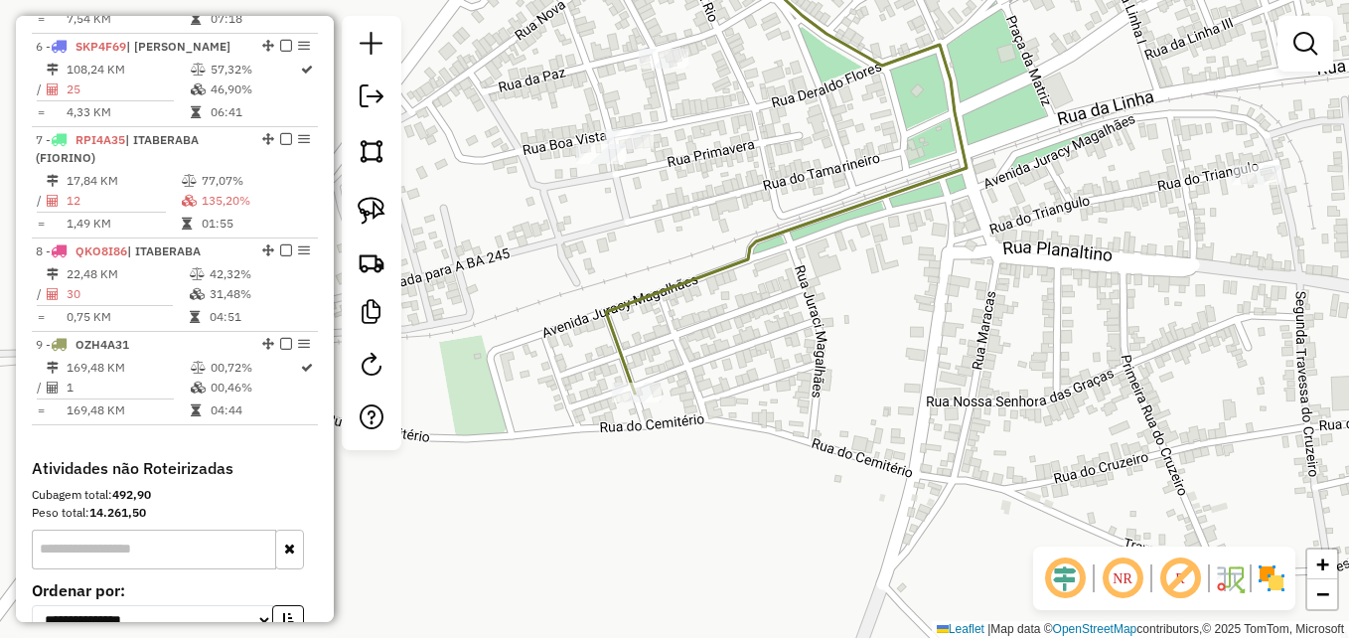
drag, startPoint x: 868, startPoint y: 384, endPoint x: 863, endPoint y: 464, distance: 79.6
click at [863, 464] on div "Janela de atendimento Grade de atendimento Capacidade Transportadoras Veículos …" at bounding box center [674, 319] width 1349 height 638
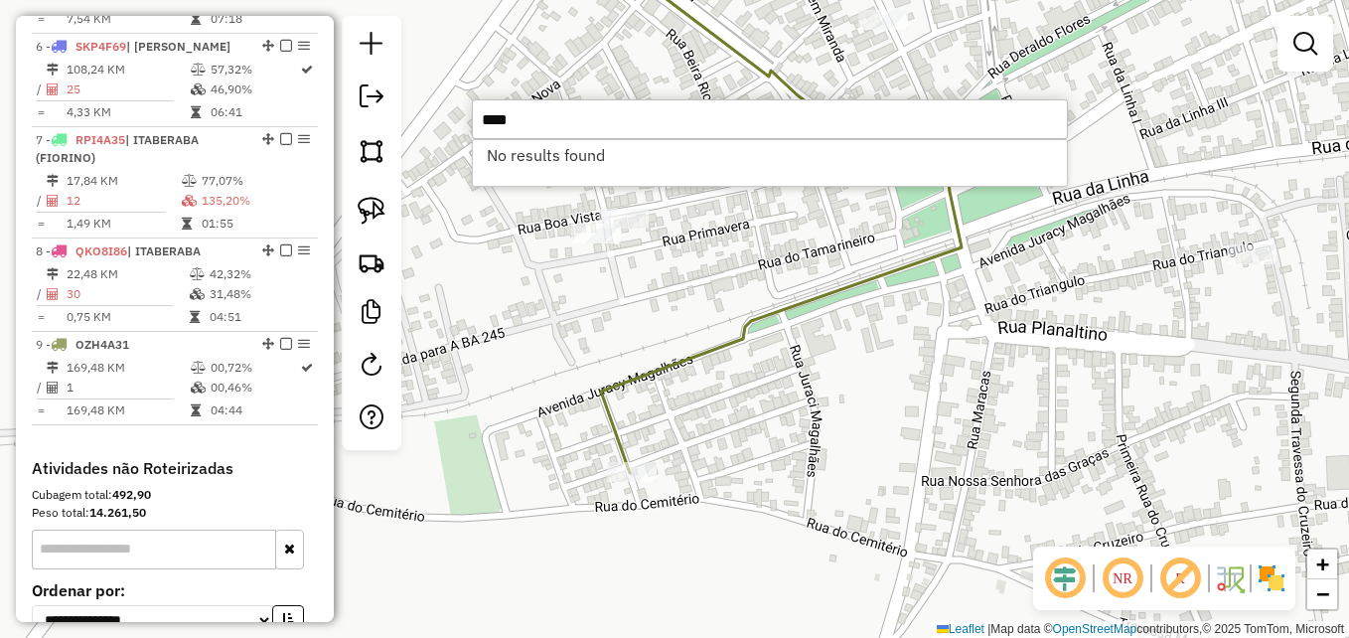
type input "****"
click at [883, 432] on div "Janela de atendimento Grade de atendimento Capacidade Transportadoras Veículos …" at bounding box center [674, 319] width 1349 height 638
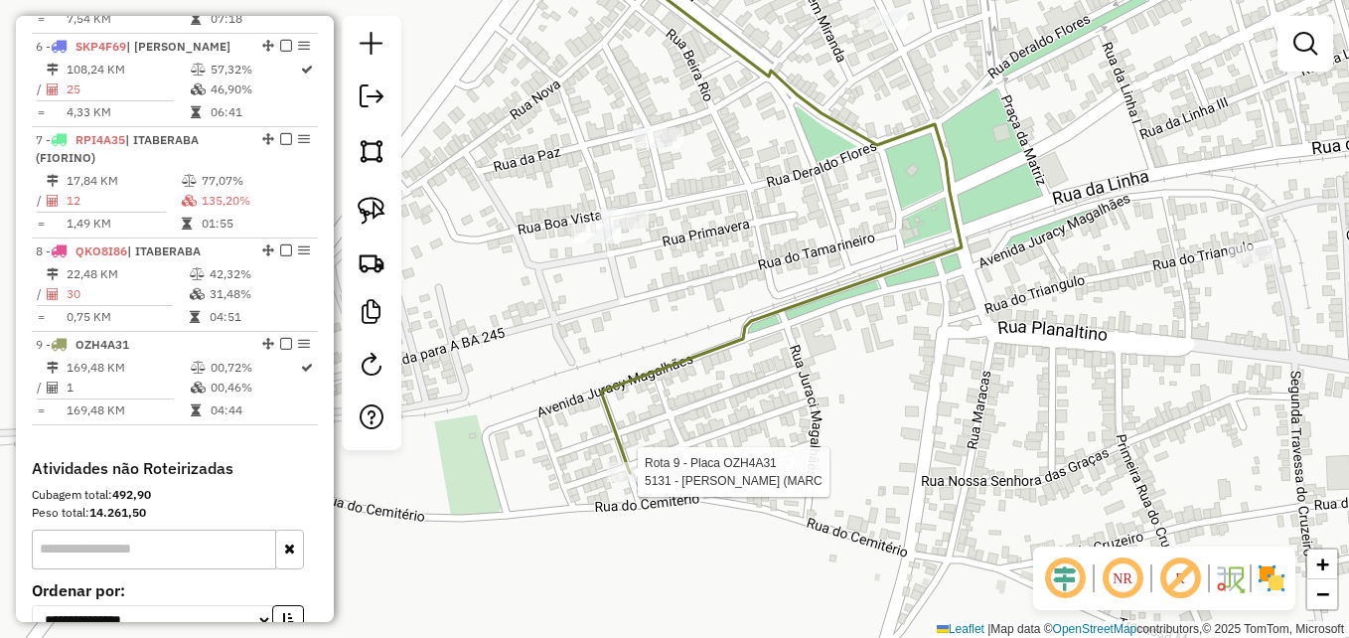
click at [651, 482] on div at bounding box center [632, 472] width 50 height 20
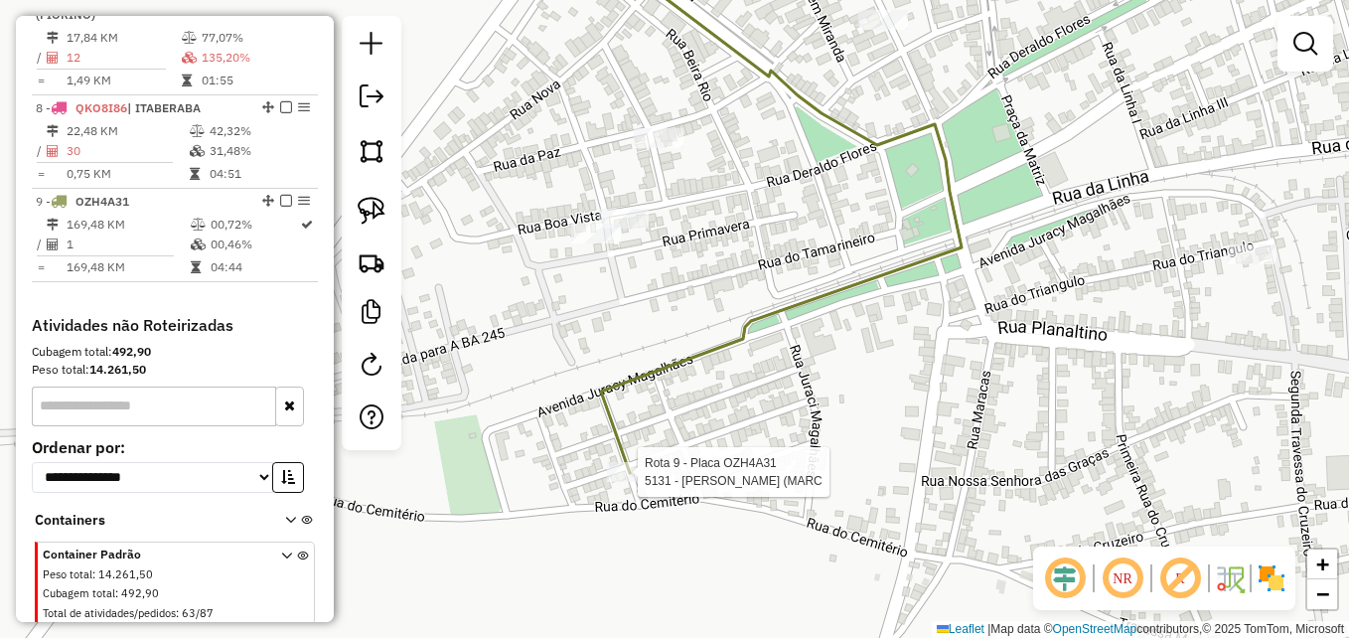
select select "**********"
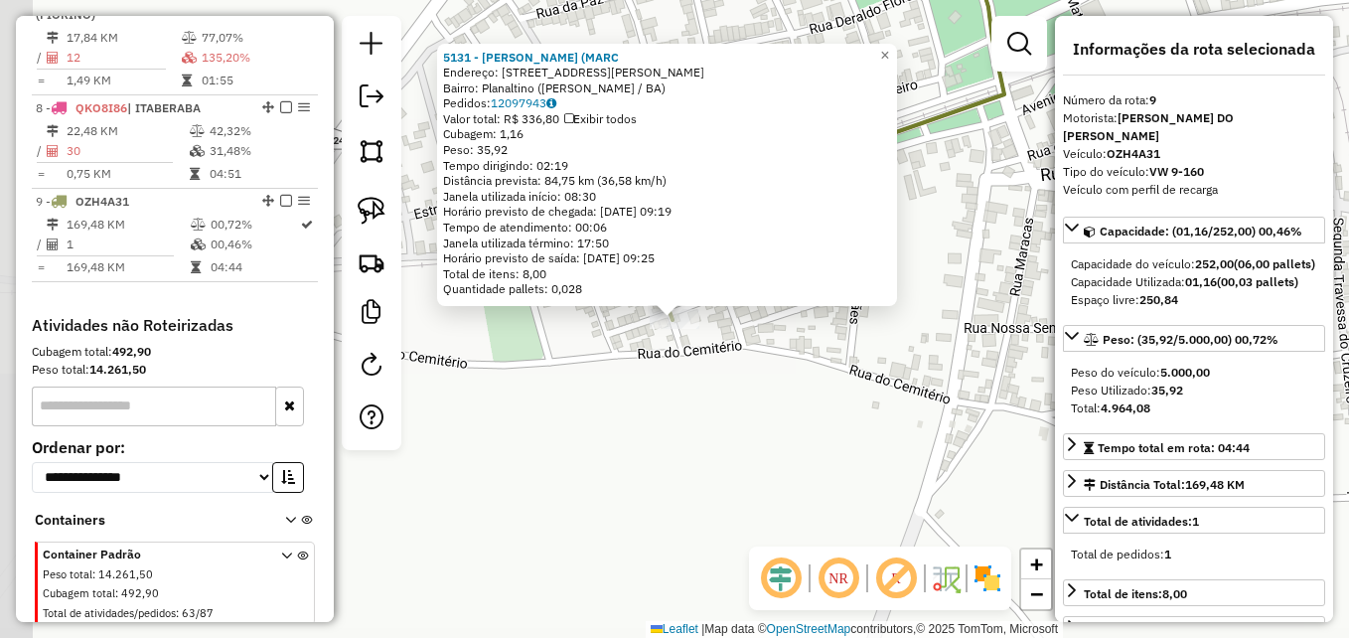
scroll to position [1423, 0]
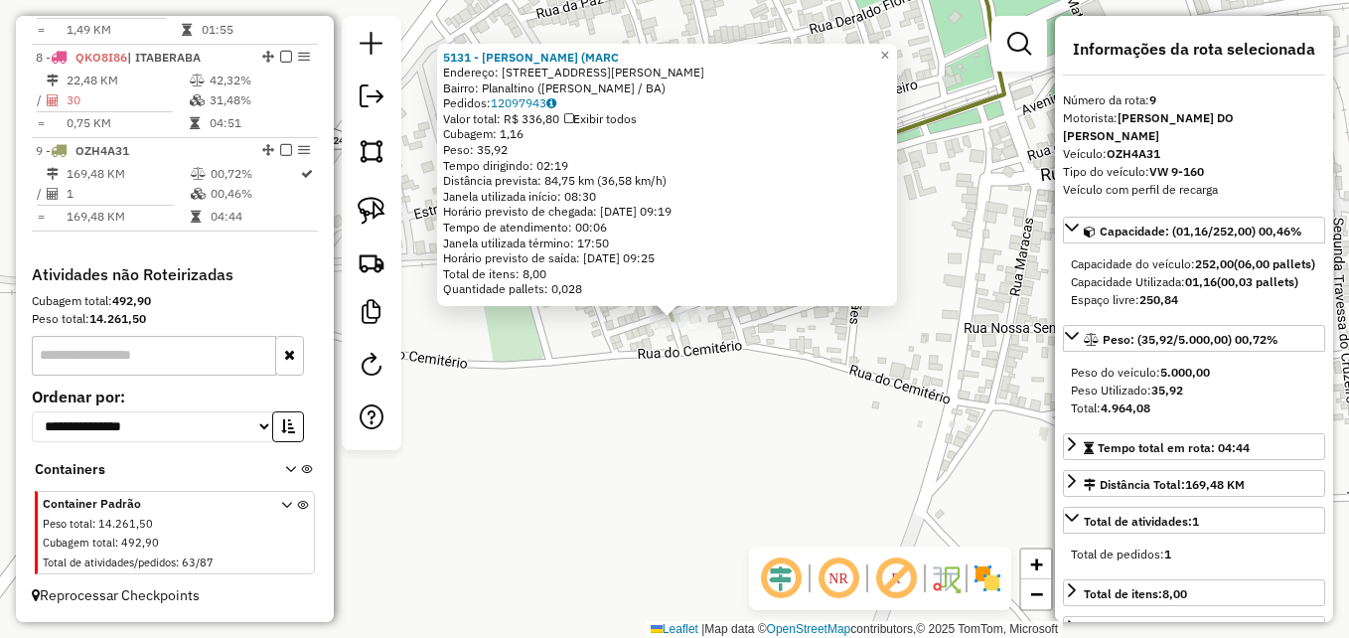
click at [680, 435] on div "5131 - [PERSON_NAME] ([PERSON_NAME]: [STREET_ADDRESS][PERSON_NAME] Bairro: Plan…" at bounding box center [674, 319] width 1349 height 638
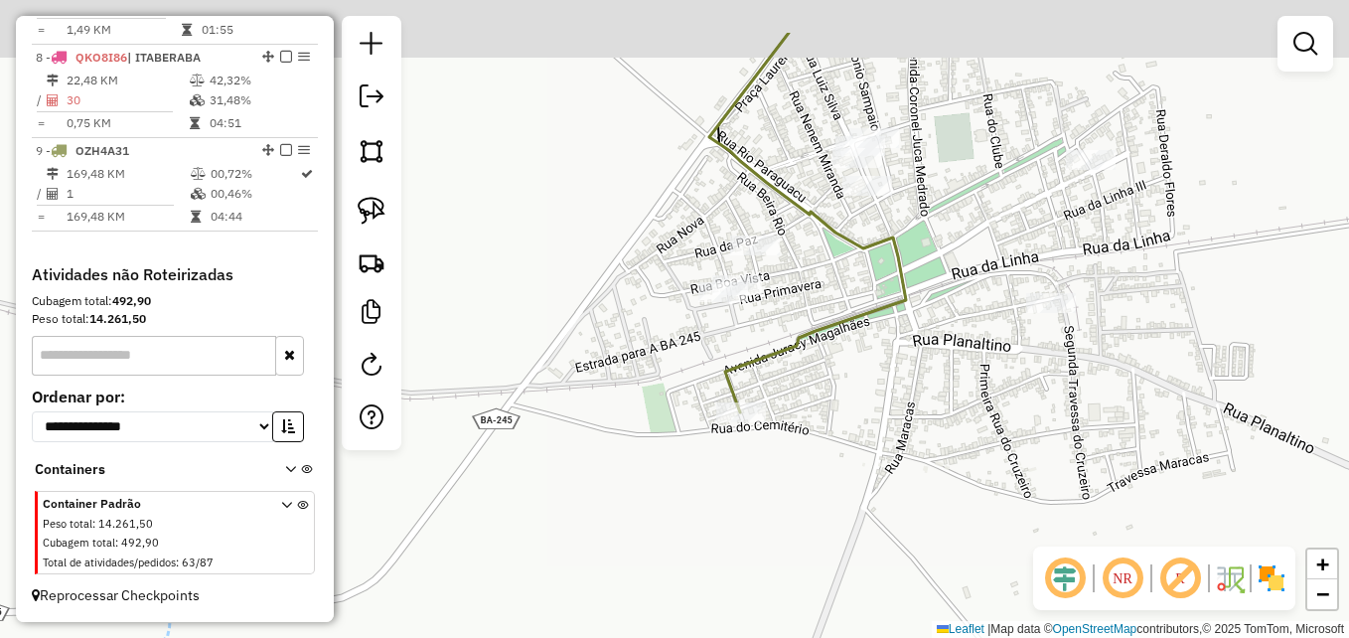
drag, startPoint x: 868, startPoint y: 304, endPoint x: 820, endPoint y: 493, distance: 194.7
click at [820, 493] on div "Janela de atendimento Grade de atendimento Capacidade Transportadoras Veículos …" at bounding box center [674, 319] width 1349 height 638
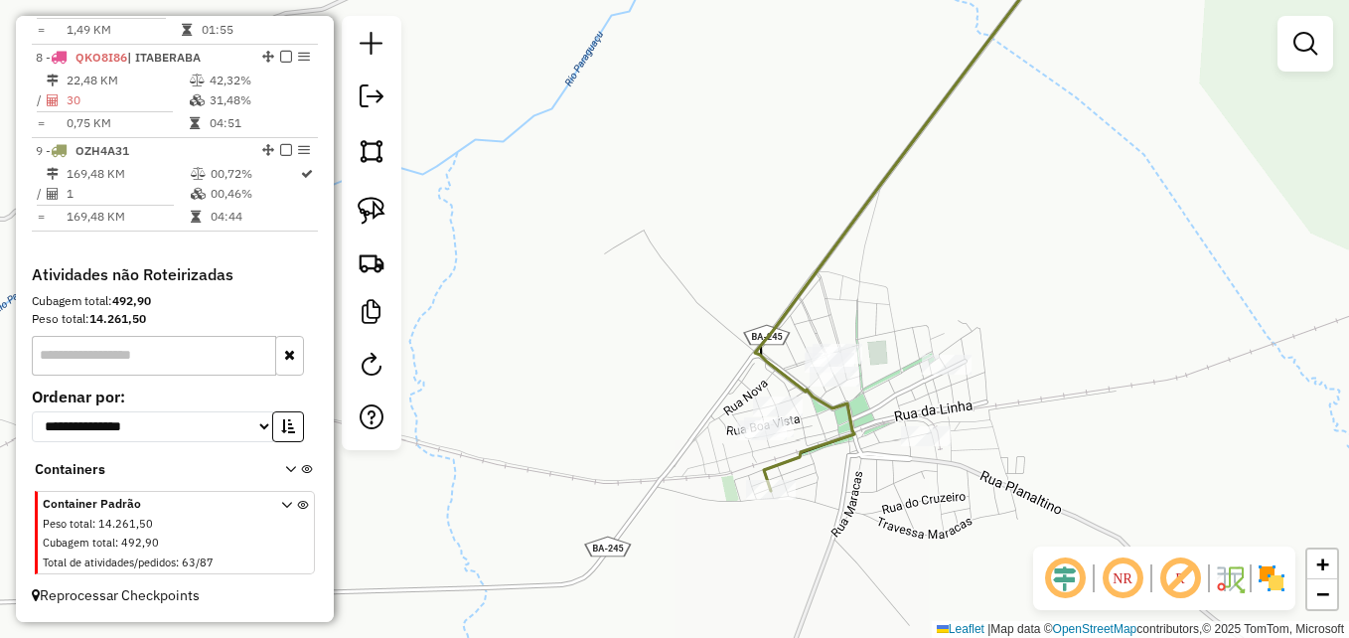
click at [819, 445] on icon at bounding box center [911, 213] width 312 height 554
select select "**********"
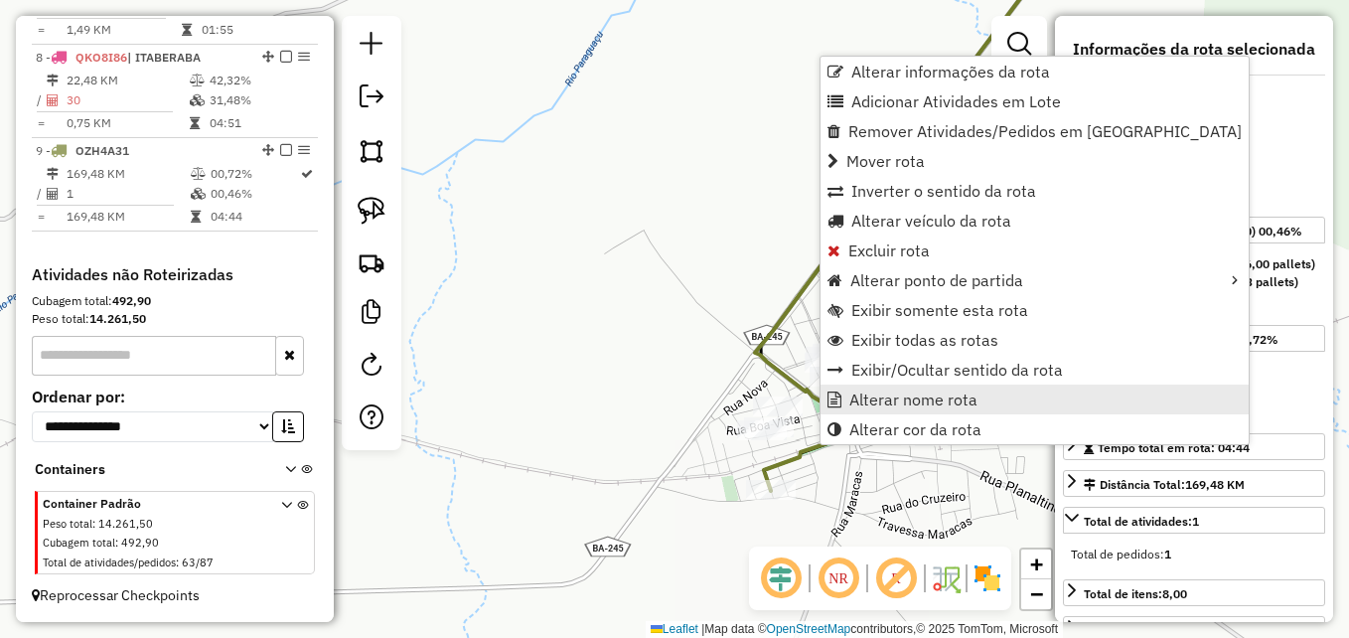
click at [872, 410] on link "Alterar nome rota" at bounding box center [1034, 399] width 428 height 30
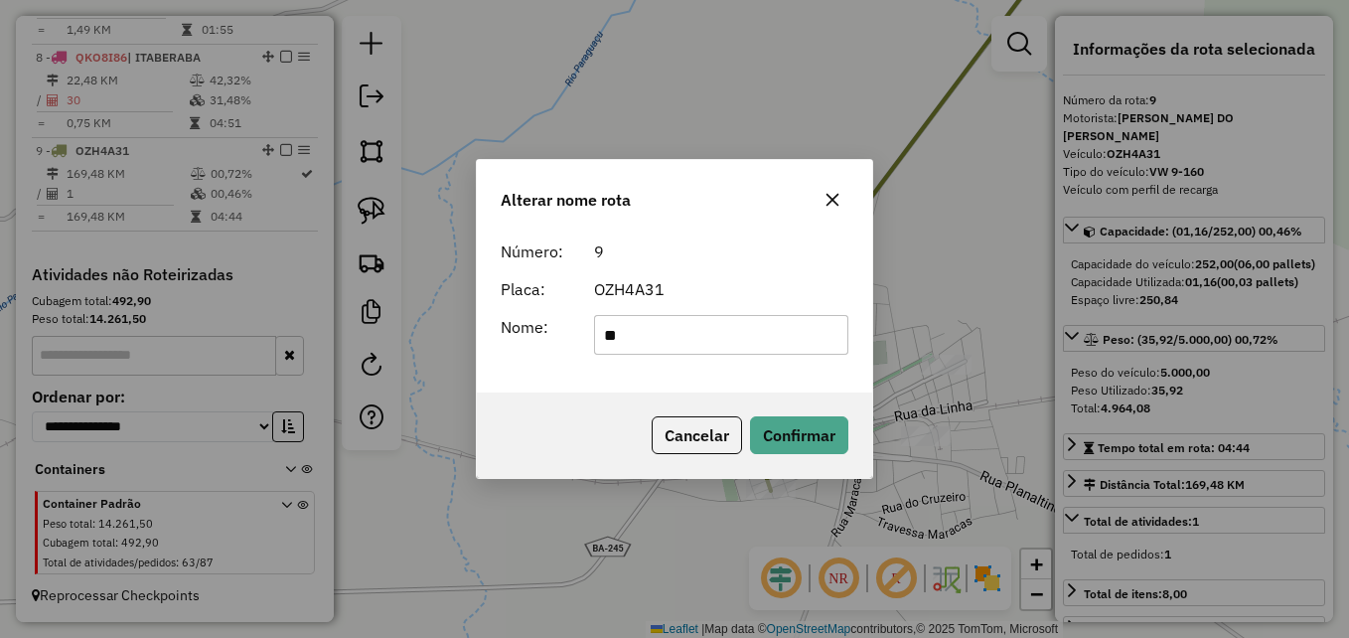
type input "*"
type input "**********"
click at [792, 444] on button "Confirmar" at bounding box center [799, 435] width 98 height 38
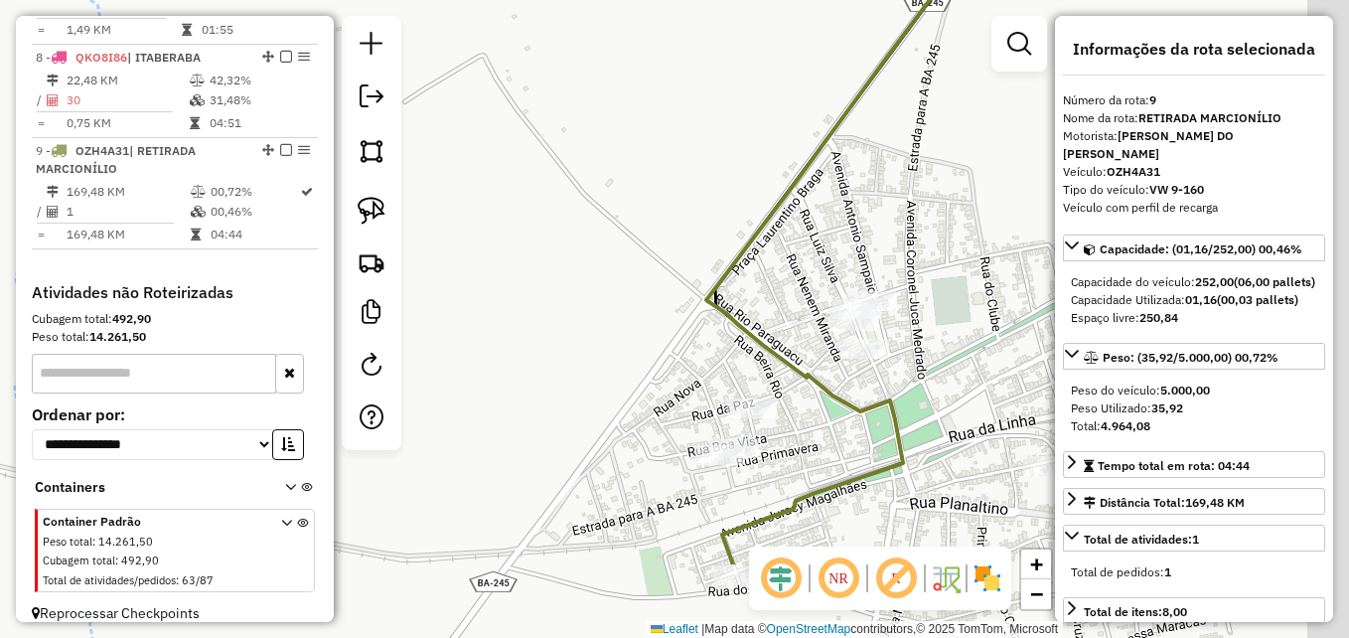
drag, startPoint x: 710, startPoint y: 354, endPoint x: 562, endPoint y: 233, distance: 190.7
click at [568, 238] on div "Janela de atendimento Grade de atendimento Capacidade Transportadoras Veículos …" at bounding box center [674, 319] width 1349 height 638
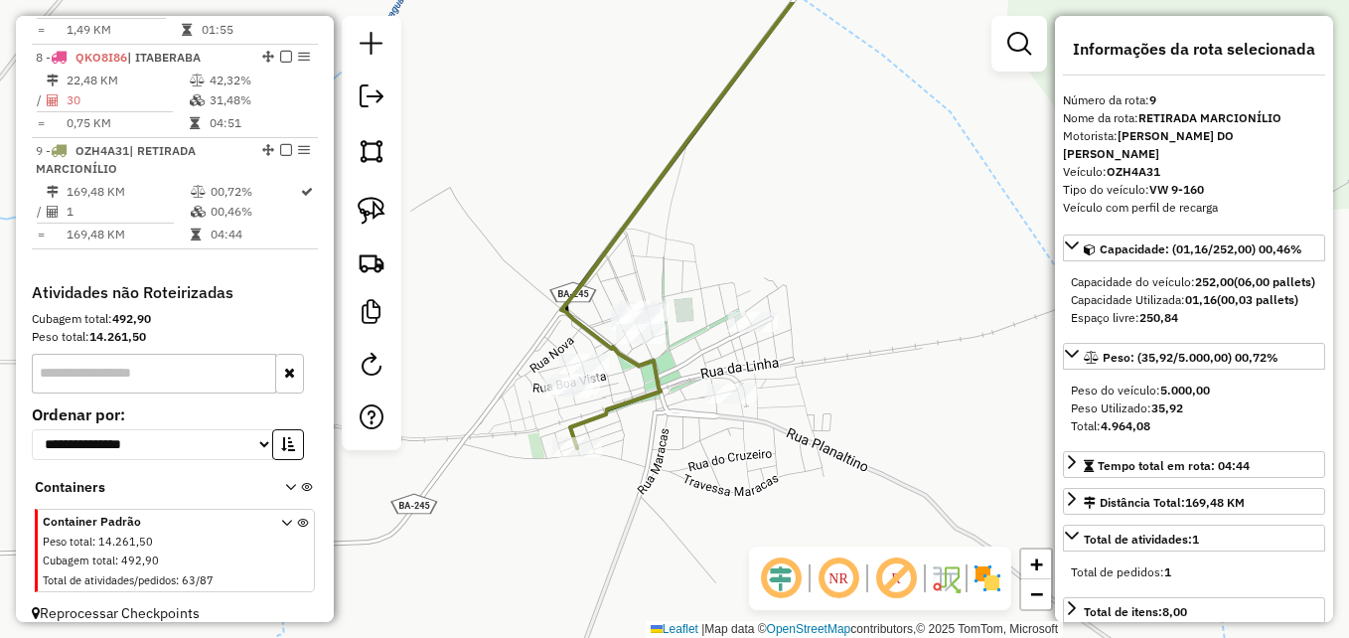
drag, startPoint x: 792, startPoint y: 417, endPoint x: 738, endPoint y: 476, distance: 79.4
click at [738, 476] on div "Janela de atendimento Grade de atendimento Capacidade Transportadoras Veículos …" at bounding box center [674, 319] width 1349 height 638
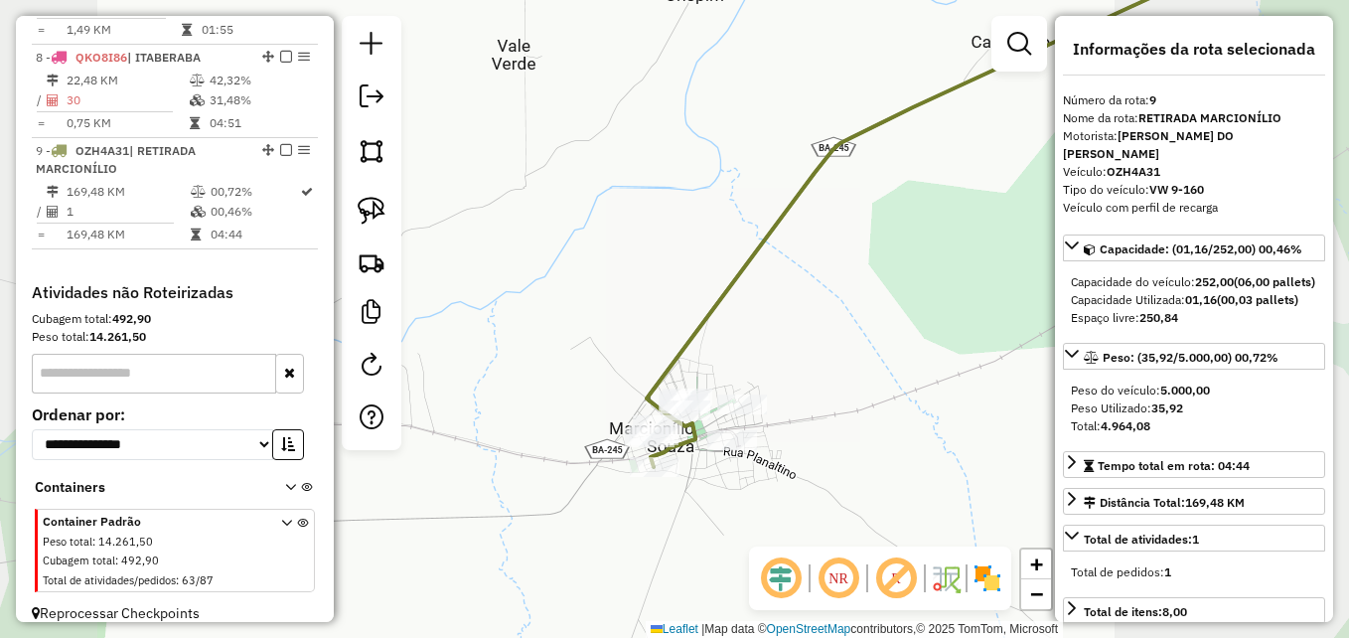
drag, startPoint x: 878, startPoint y: 245, endPoint x: 757, endPoint y: 574, distance: 350.4
click at [757, 573] on hb-router-mapa "Informações da Sessão 978393 - [DATE] Criação: [DATE] 17:24 Depósito: DBS ITABE…" at bounding box center [674, 319] width 1349 height 638
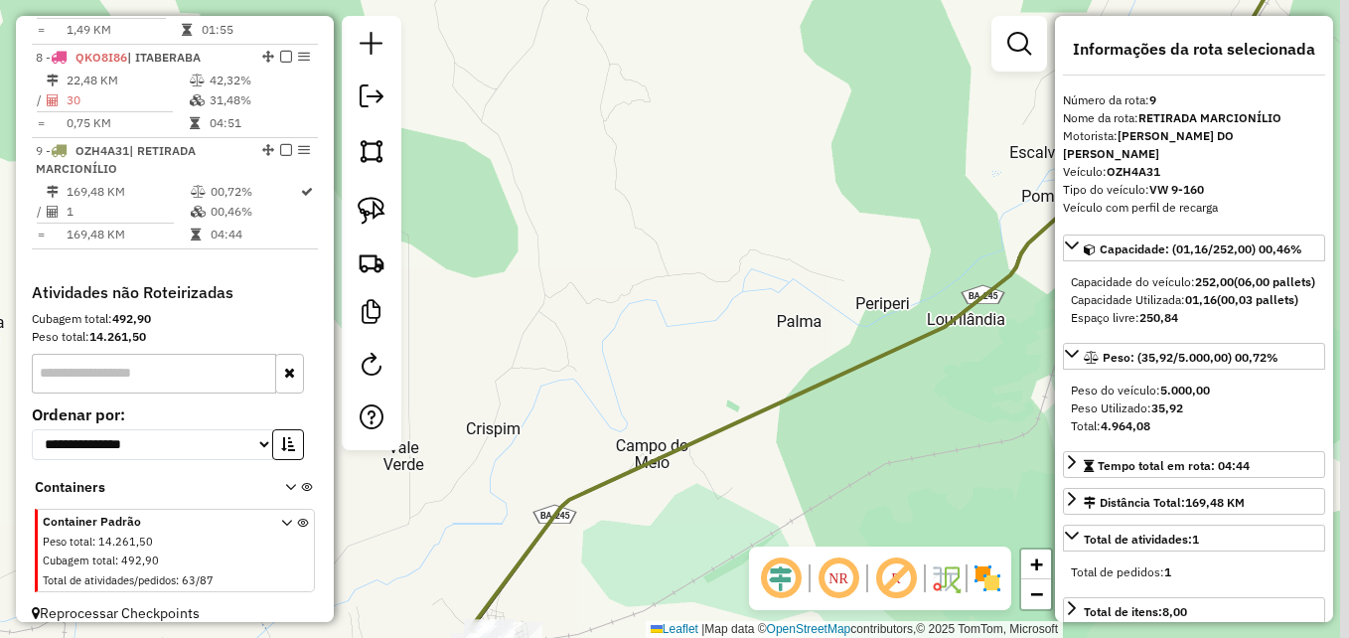
drag, startPoint x: 894, startPoint y: 440, endPoint x: 697, endPoint y: 419, distance: 197.8
click at [697, 420] on div "Janela de atendimento Grade de atendimento Capacidade Transportadoras Veículos …" at bounding box center [674, 319] width 1349 height 638
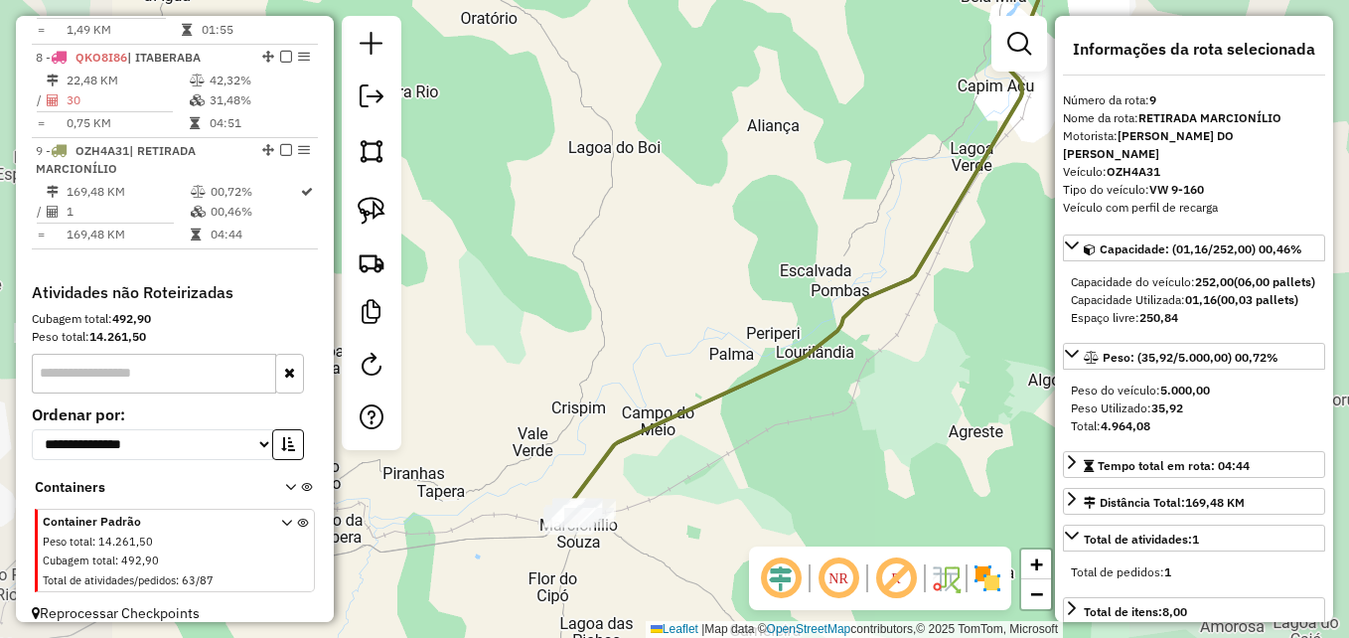
drag, startPoint x: 694, startPoint y: 494, endPoint x: 789, endPoint y: 246, distance: 264.7
click at [789, 246] on div "Janela de atendimento Grade de atendimento Capacidade Transportadoras Veículos …" at bounding box center [674, 319] width 1349 height 638
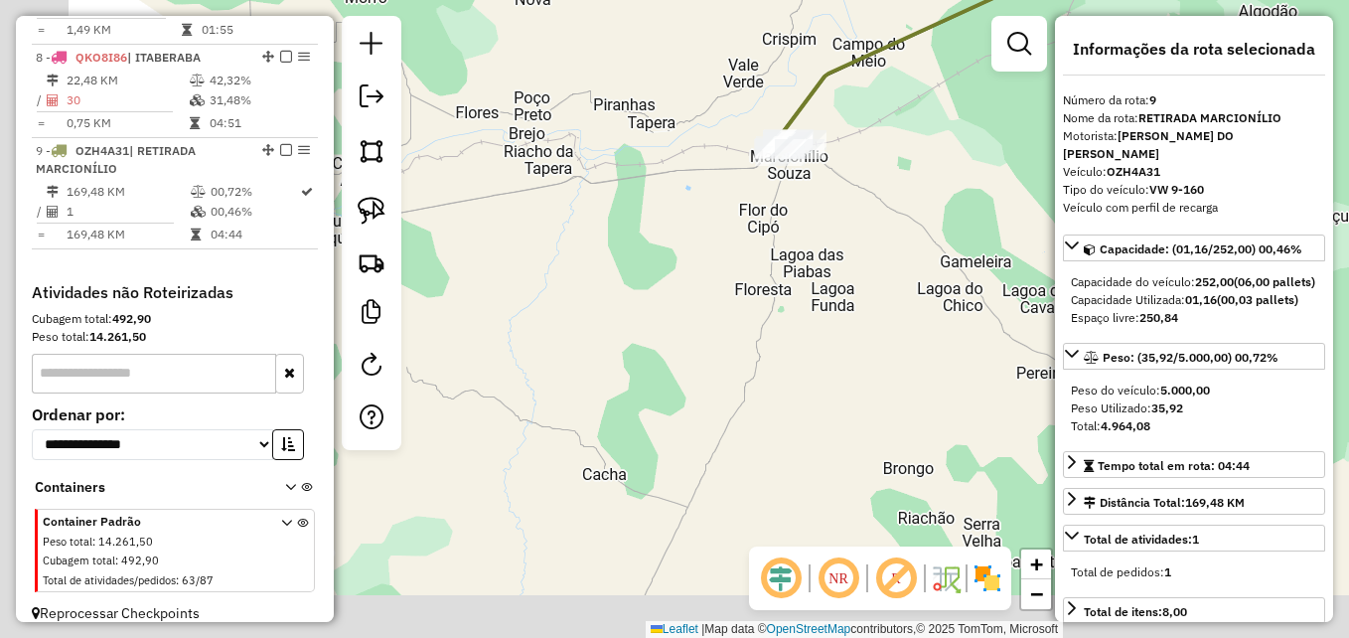
drag, startPoint x: 669, startPoint y: 431, endPoint x: 815, endPoint y: 293, distance: 200.2
click at [815, 293] on div "Janela de atendimento Grade de atendimento Capacidade Transportadoras Veículos …" at bounding box center [674, 319] width 1349 height 638
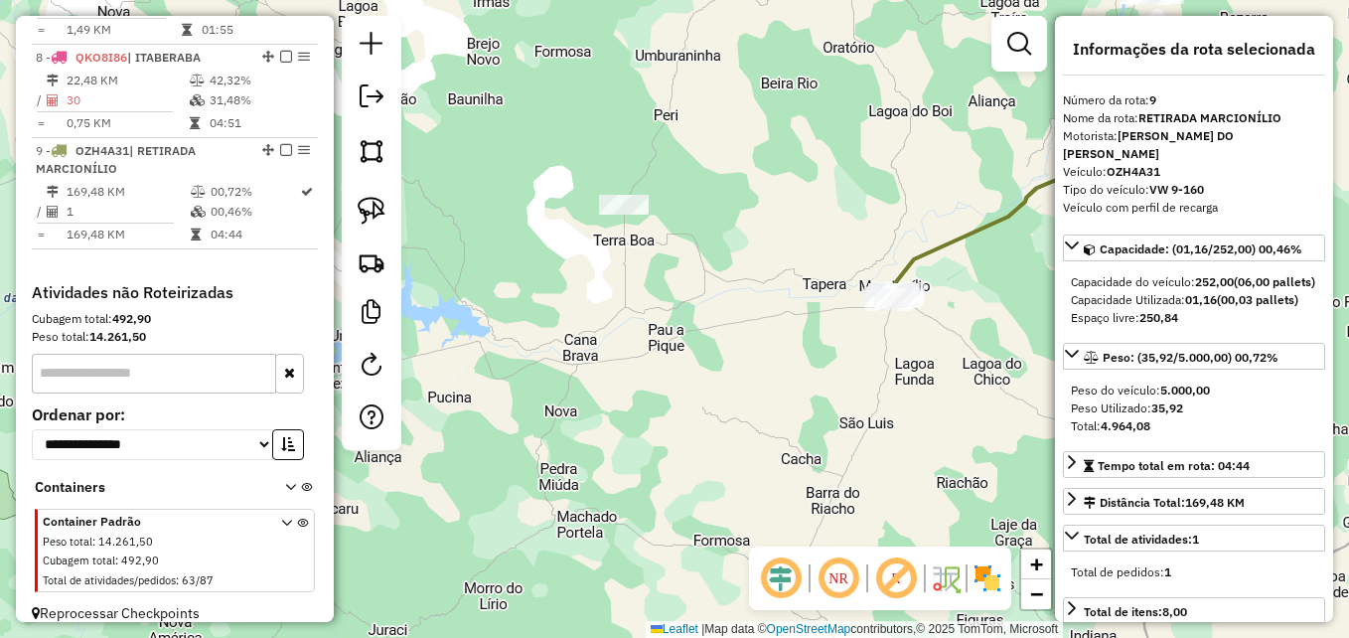
drag, startPoint x: 704, startPoint y: 395, endPoint x: 772, endPoint y: 489, distance: 115.2
click at [772, 489] on div "Janela de atendimento Grade de atendimento Capacidade Transportadoras Veículos …" at bounding box center [674, 319] width 1349 height 638
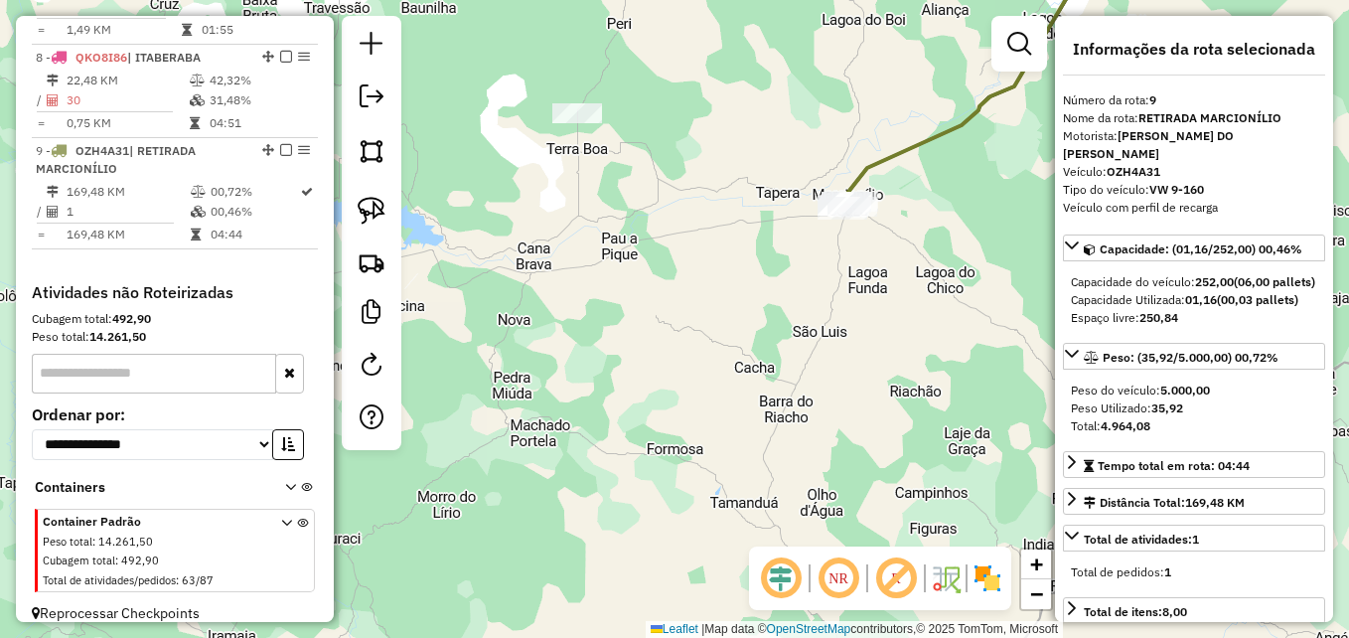
drag, startPoint x: 693, startPoint y: 373, endPoint x: 657, endPoint y: 311, distance: 72.6
click at [657, 311] on div "Janela de atendimento Grade de atendimento Capacidade Transportadoras Veículos …" at bounding box center [674, 319] width 1349 height 638
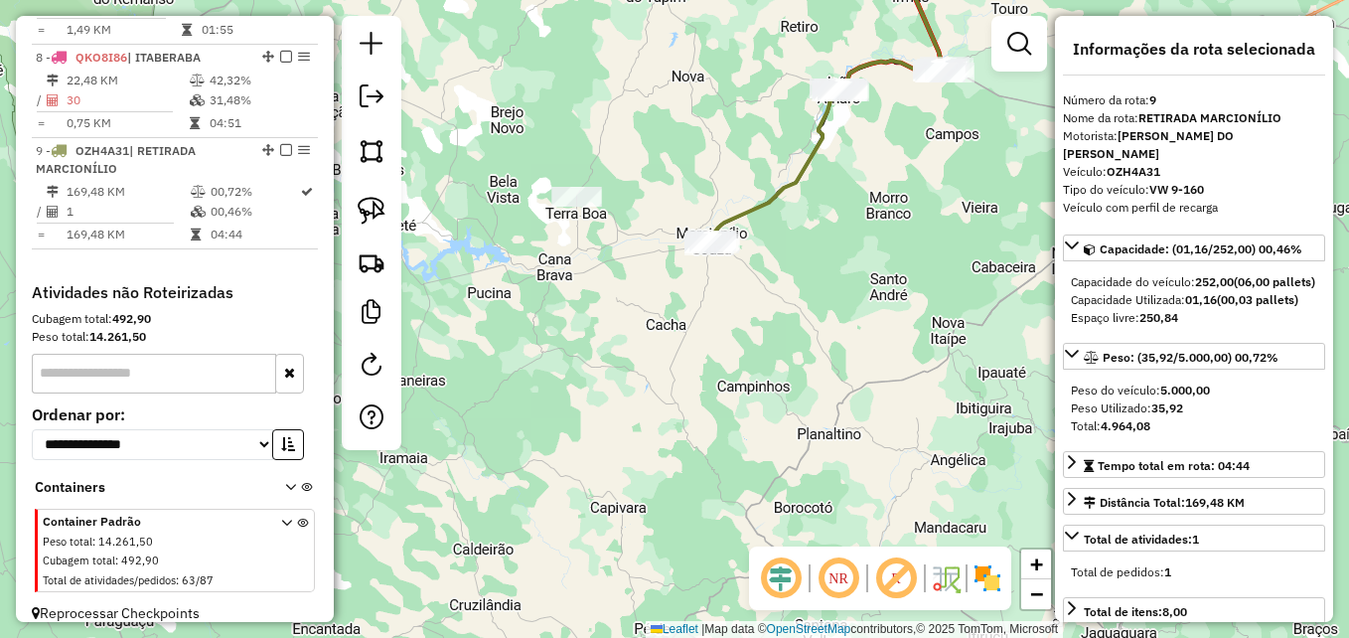
drag, startPoint x: 751, startPoint y: 401, endPoint x: 703, endPoint y: 373, distance: 55.2
click at [703, 373] on div "Janela de atendimento Grade de atendimento Capacidade Transportadoras Veículos …" at bounding box center [674, 319] width 1349 height 638
drag, startPoint x: 796, startPoint y: 293, endPoint x: 716, endPoint y: 480, distance: 202.9
click at [716, 480] on div "Janela de atendimento Grade de atendimento Capacidade Transportadoras Veículos …" at bounding box center [674, 319] width 1349 height 638
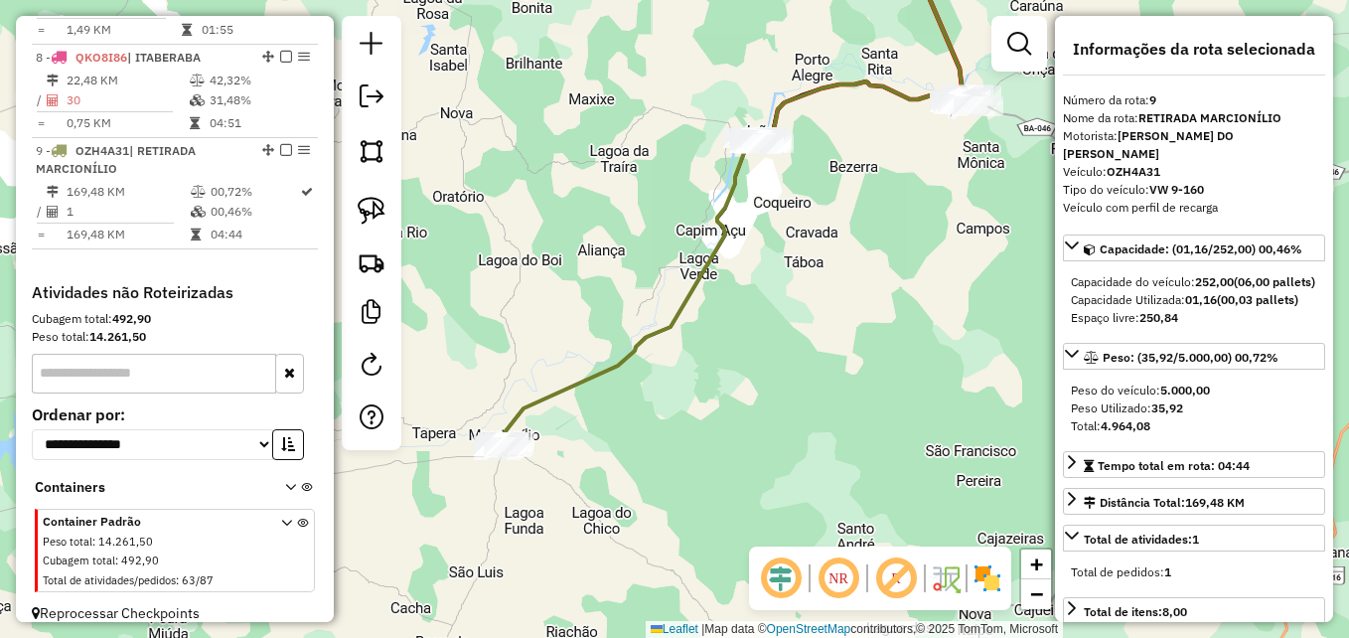
drag, startPoint x: 791, startPoint y: 355, endPoint x: 750, endPoint y: 474, distance: 126.0
click at [750, 474] on div "Janela de atendimento Grade de atendimento Capacidade Transportadoras Veículos …" at bounding box center [674, 319] width 1349 height 638
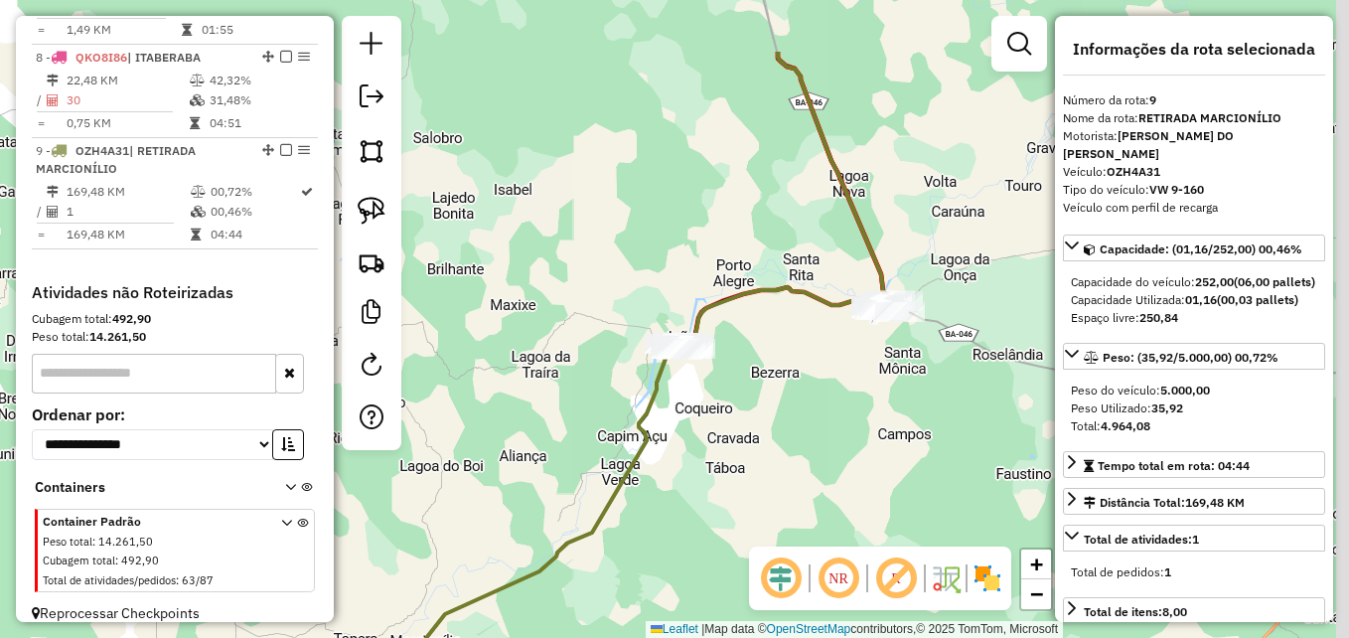
drag, startPoint x: 849, startPoint y: 293, endPoint x: 780, endPoint y: 468, distance: 188.1
click at [780, 468] on div "Janela de atendimento Grade de atendimento Capacidade Transportadoras Veículos …" at bounding box center [674, 319] width 1349 height 638
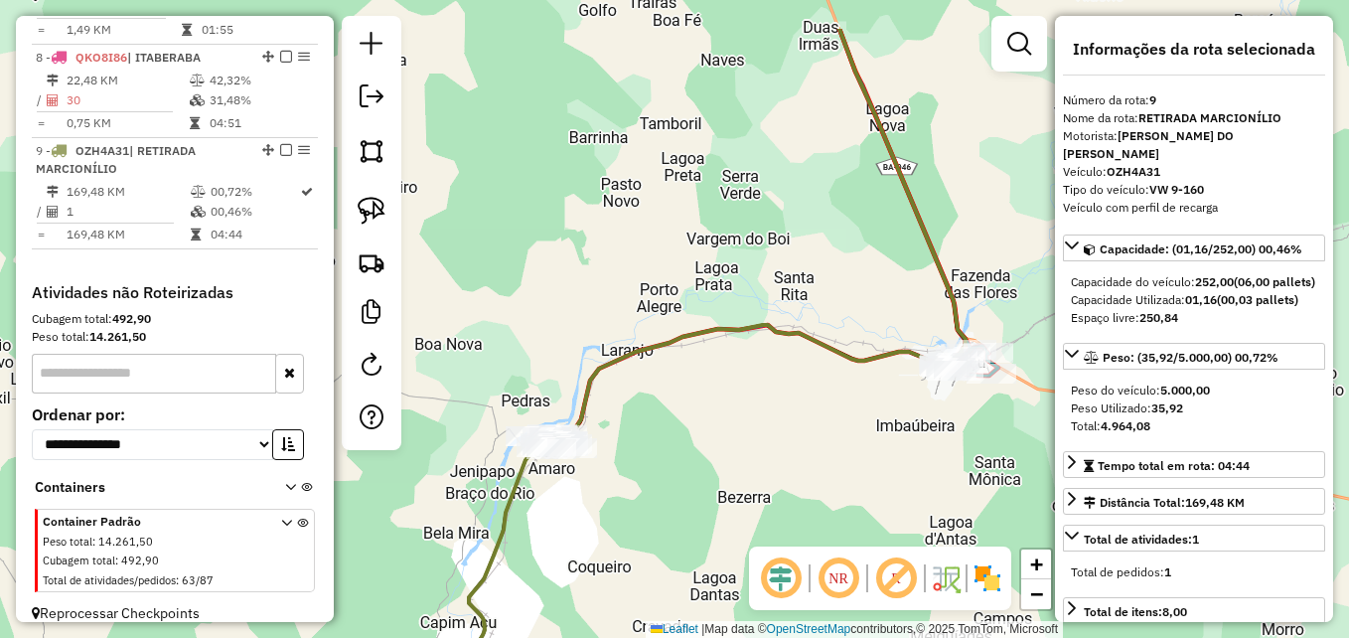
drag, startPoint x: 675, startPoint y: 401, endPoint x: 704, endPoint y: 491, distance: 93.9
click at [693, 494] on div "Janela de atendimento Grade de atendimento Capacidade Transportadoras Veículos …" at bounding box center [674, 319] width 1349 height 638
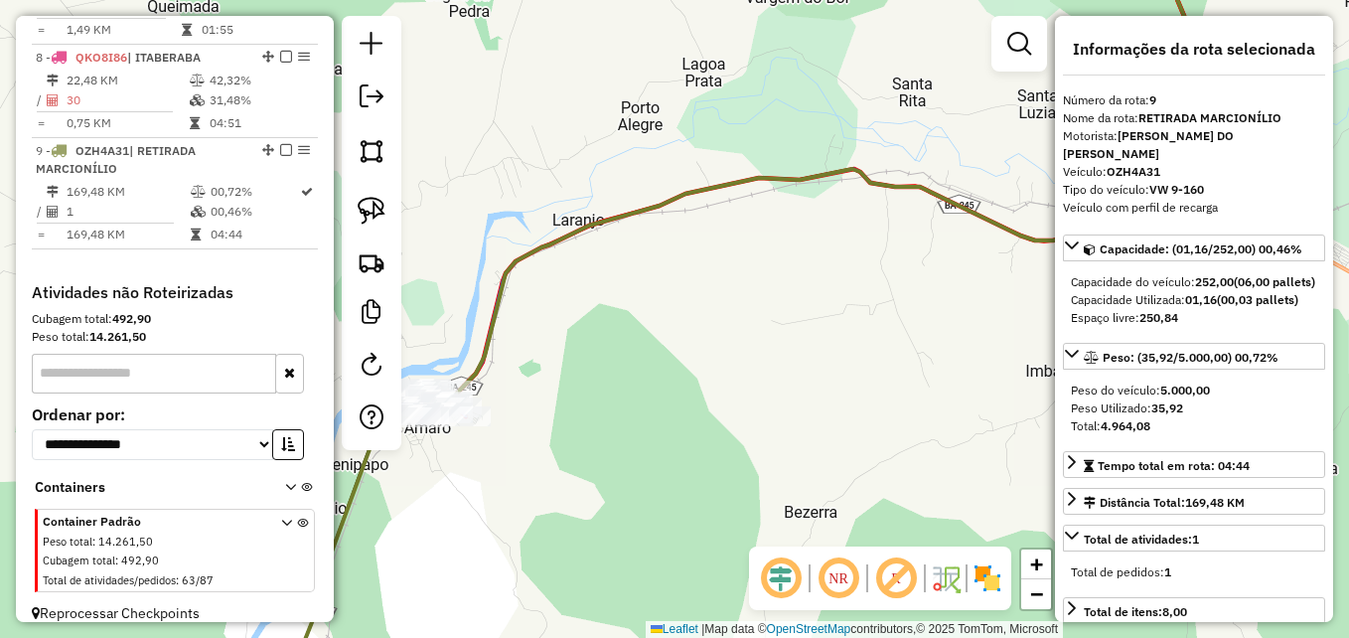
drag, startPoint x: 596, startPoint y: 444, endPoint x: 758, endPoint y: 480, distance: 165.8
click at [756, 480] on div "Janela de atendimento Grade de atendimento Capacidade Transportadoras Veículos …" at bounding box center [674, 319] width 1349 height 638
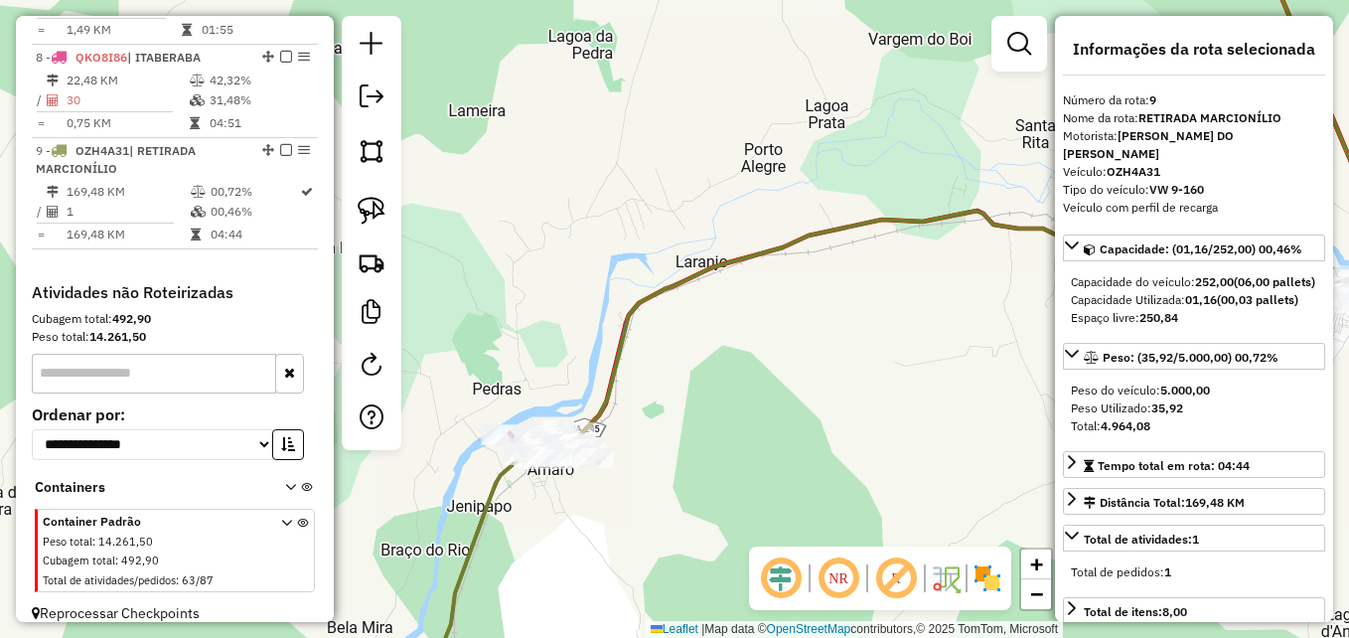
drag, startPoint x: 845, startPoint y: 386, endPoint x: 568, endPoint y: 387, distance: 277.1
click at [570, 390] on div "Janela de atendimento Grade de atendimento Capacidade Transportadoras Veículos …" at bounding box center [674, 319] width 1349 height 638
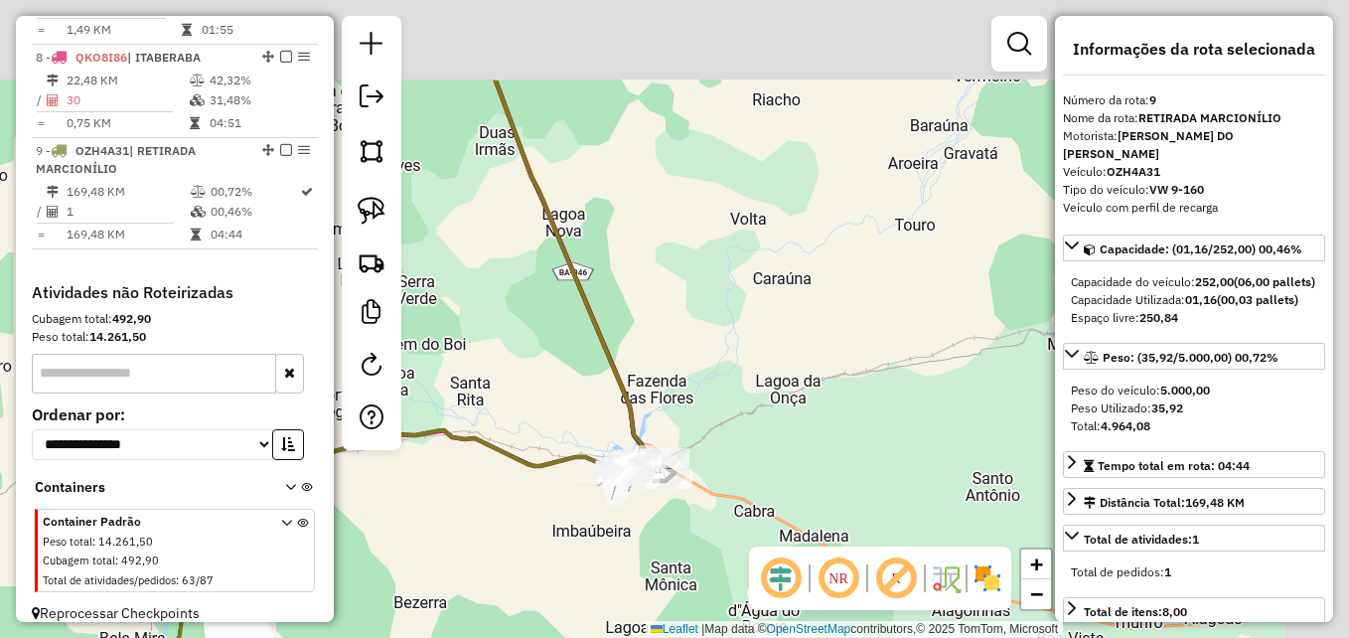
drag, startPoint x: 721, startPoint y: 420, endPoint x: 548, endPoint y: 560, distance: 222.5
click at [541, 566] on div "Janela de atendimento Grade de atendimento Capacidade Transportadoras Veículos …" at bounding box center [674, 319] width 1349 height 638
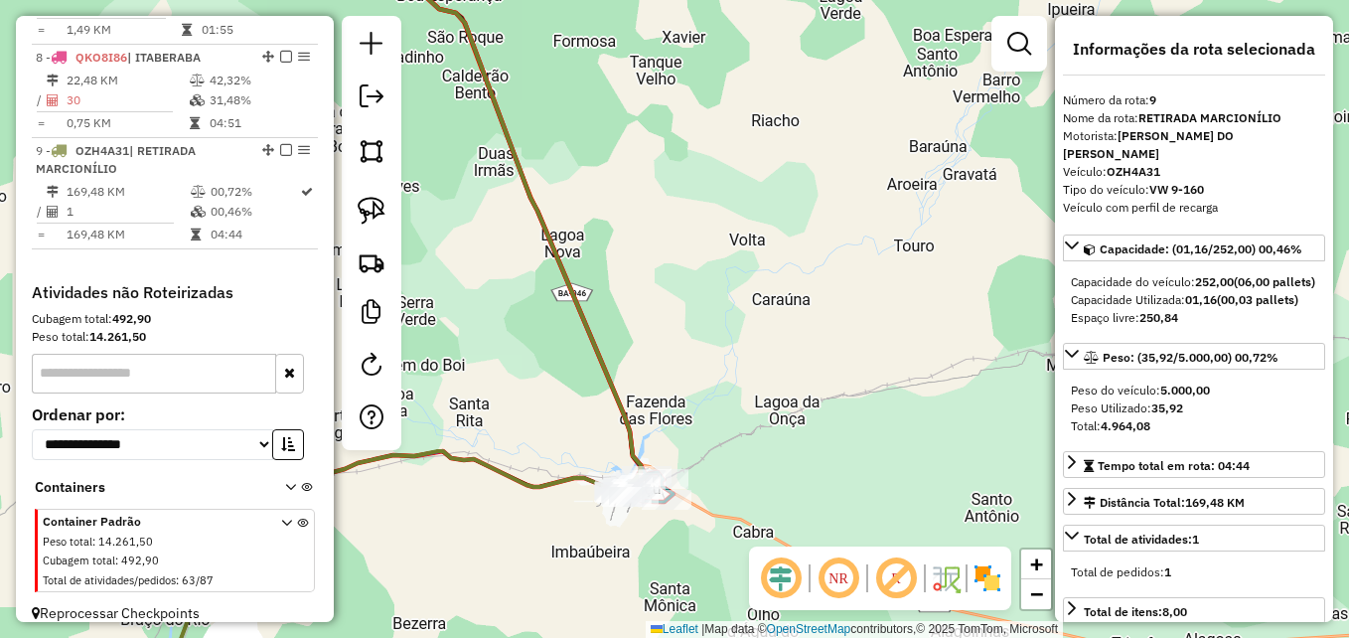
drag, startPoint x: 716, startPoint y: 250, endPoint x: 775, endPoint y: 514, distance: 269.7
click at [775, 514] on div "Janela de atendimento Grade de atendimento Capacidade Transportadoras Veículos …" at bounding box center [674, 319] width 1349 height 638
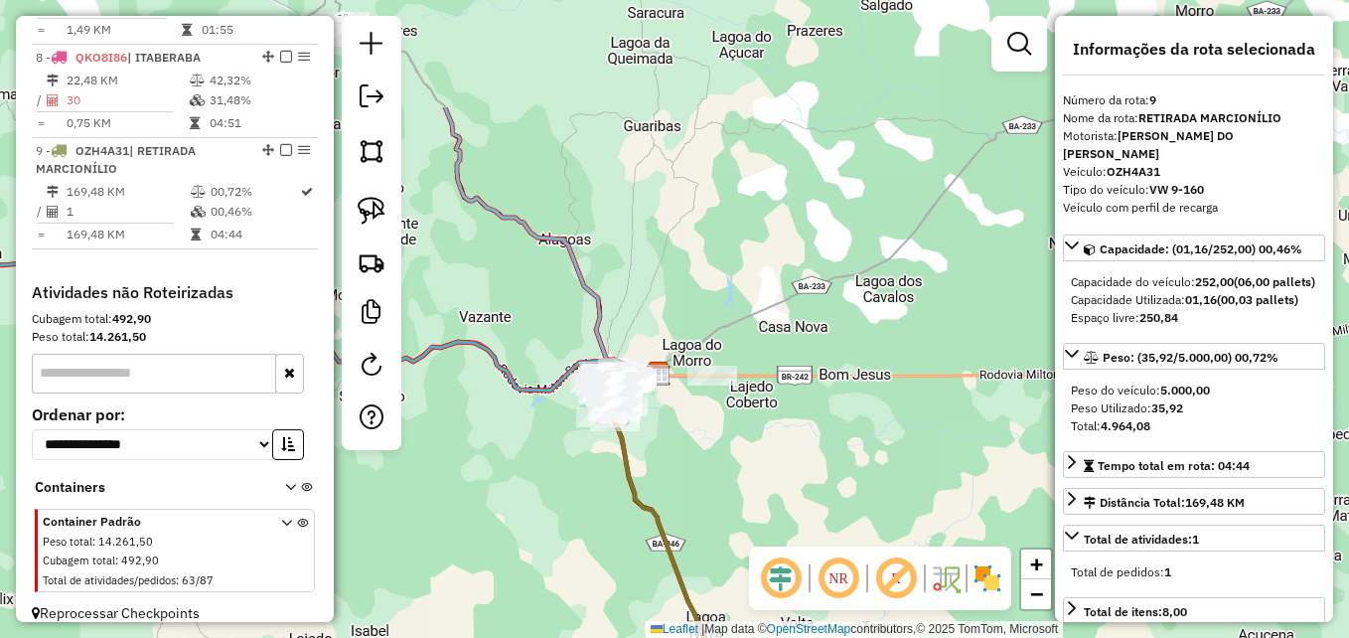
drag, startPoint x: 689, startPoint y: 271, endPoint x: 733, endPoint y: 470, distance: 203.4
click at [733, 470] on div "Janela de atendimento Grade de atendimento Capacidade Transportadoras Veículos …" at bounding box center [674, 319] width 1349 height 638
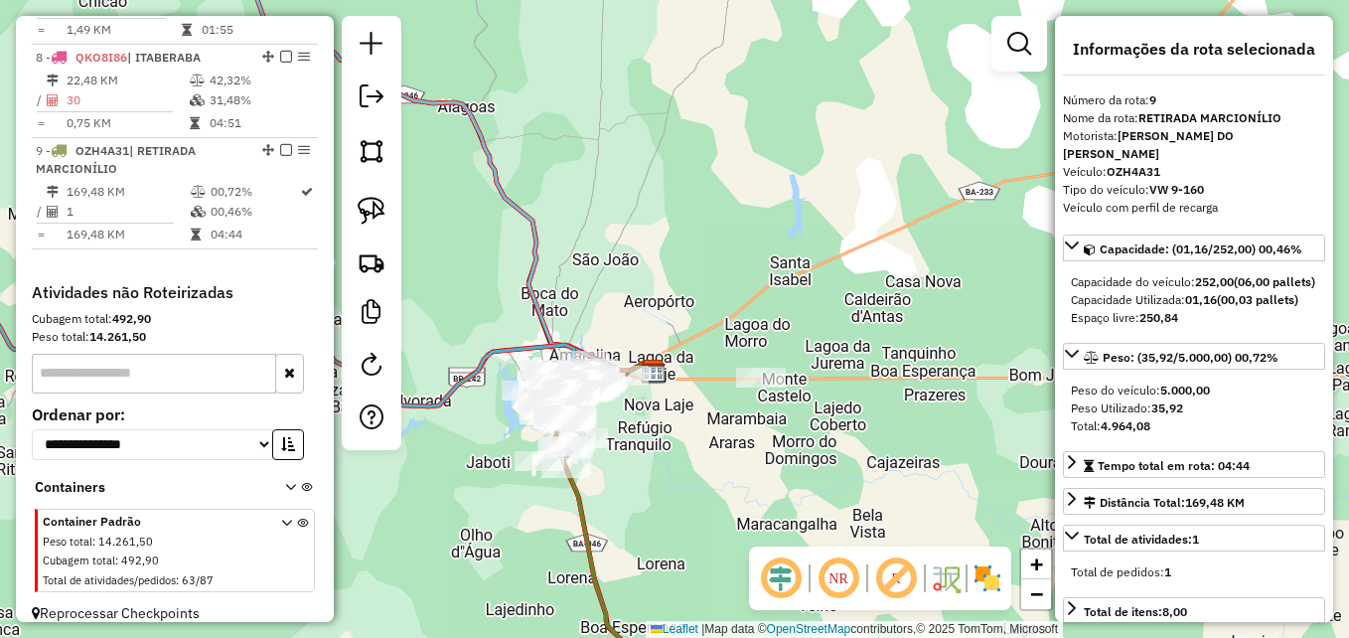
drag, startPoint x: 705, startPoint y: 442, endPoint x: 768, endPoint y: 500, distance: 85.1
click at [767, 500] on div "Janela de atendimento Grade de atendimento Capacidade Transportadoras Veículos …" at bounding box center [674, 319] width 1349 height 638
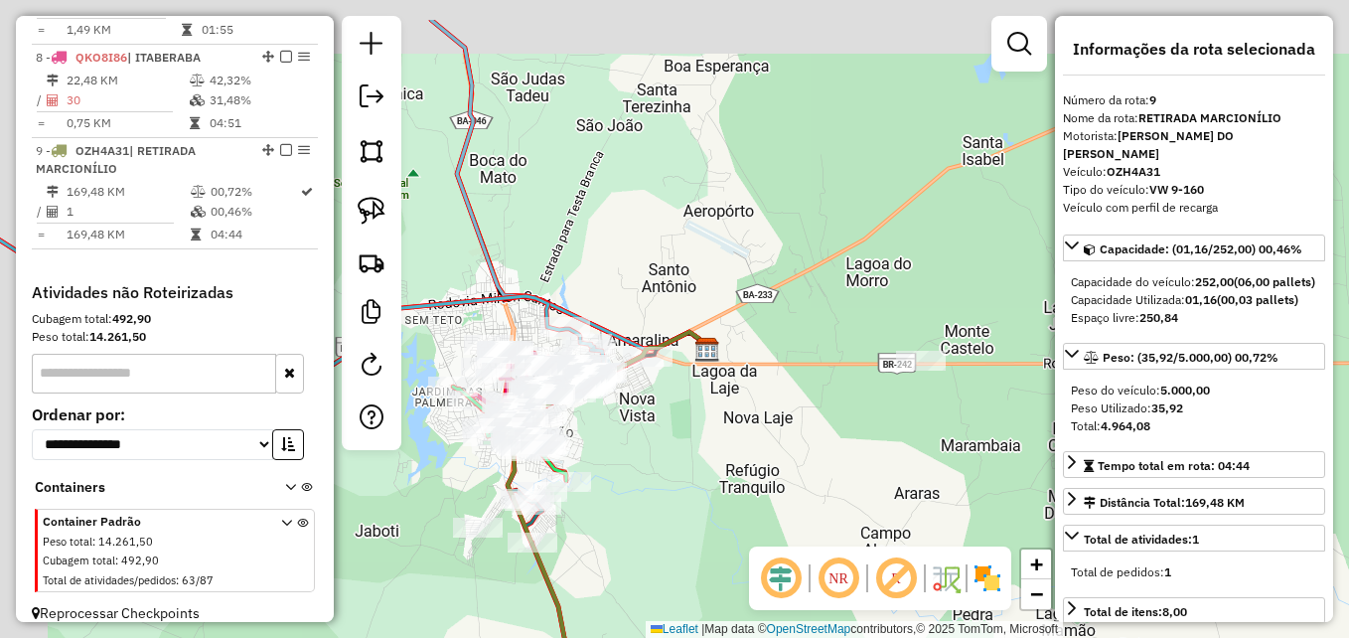
drag, startPoint x: 688, startPoint y: 449, endPoint x: 820, endPoint y: 533, distance: 156.8
click at [820, 533] on div "Janela de atendimento Grade de atendimento Capacidade Transportadoras Veículos …" at bounding box center [674, 319] width 1349 height 638
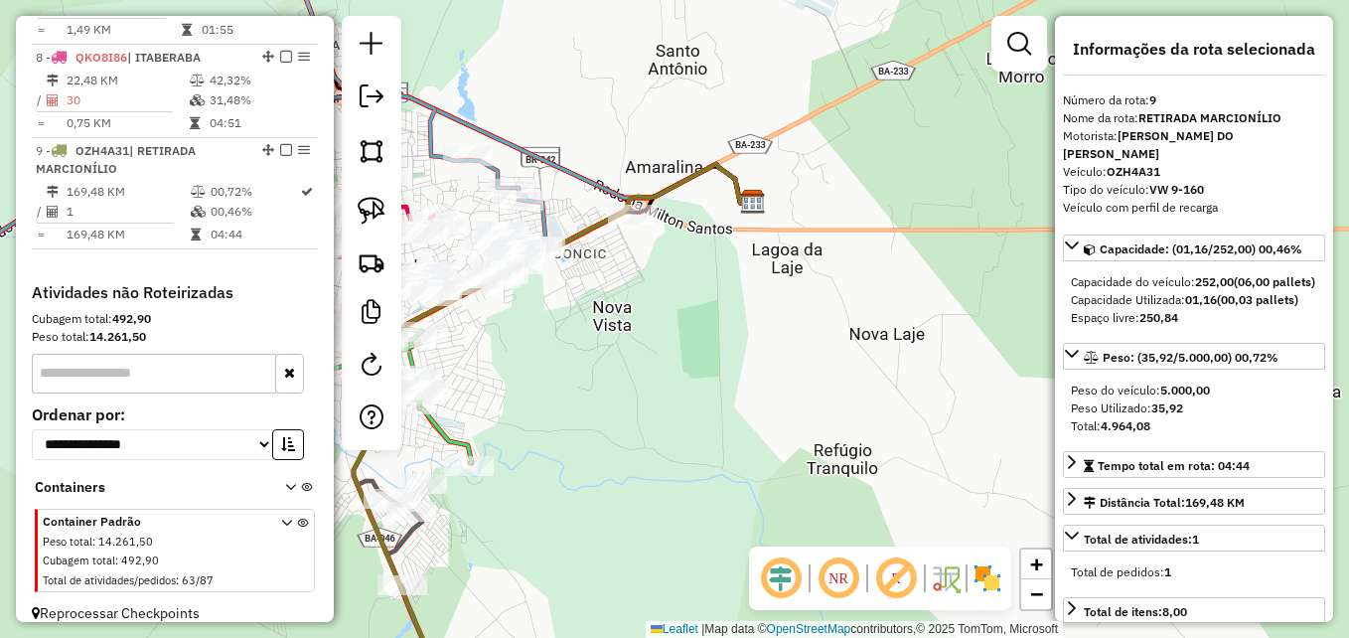
drag, startPoint x: 689, startPoint y: 476, endPoint x: 896, endPoint y: 440, distance: 209.7
click at [896, 440] on div "Janela de atendimento Grade de atendimento Capacidade Transportadoras Veículos …" at bounding box center [674, 319] width 1349 height 638
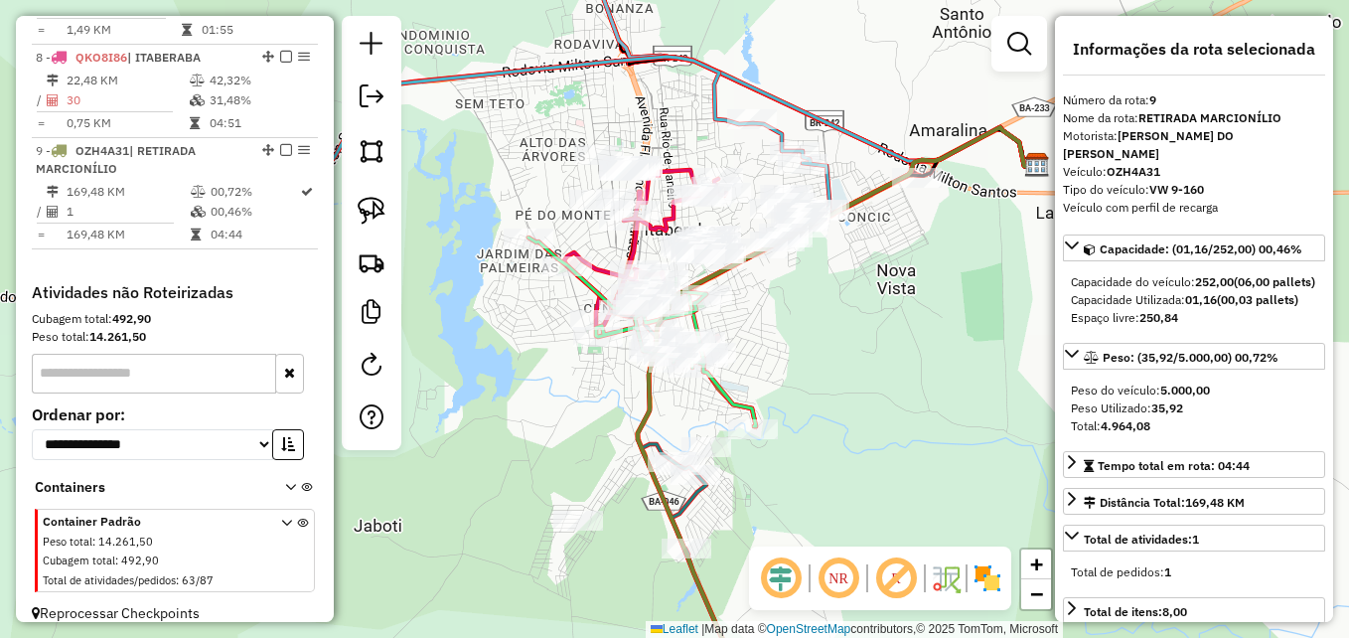
drag, startPoint x: 806, startPoint y: 398, endPoint x: 873, endPoint y: 391, distance: 67.9
click at [873, 391] on div "Janela de atendimento Grade de atendimento Capacidade Transportadoras Veículos …" at bounding box center [674, 319] width 1349 height 638
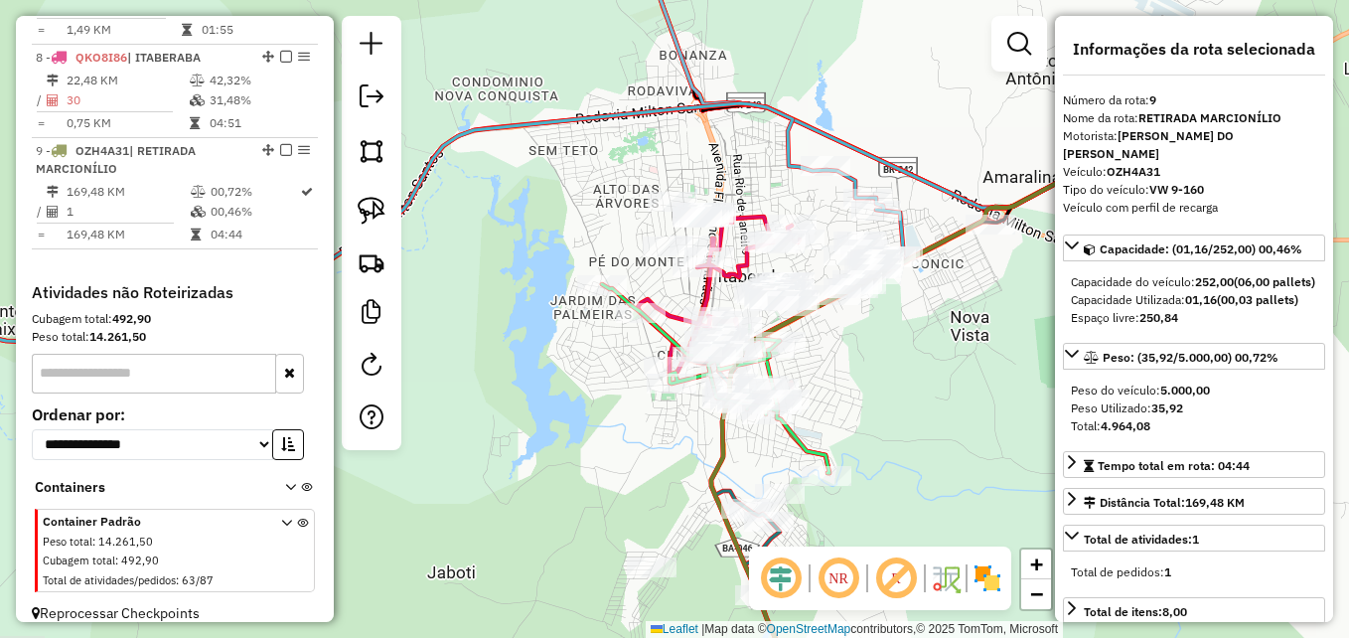
drag, startPoint x: 872, startPoint y: 360, endPoint x: 938, endPoint y: 409, distance: 82.2
click at [938, 409] on div "Janela de atendimento Grade de atendimento Capacidade Transportadoras Veículos …" at bounding box center [674, 319] width 1349 height 638
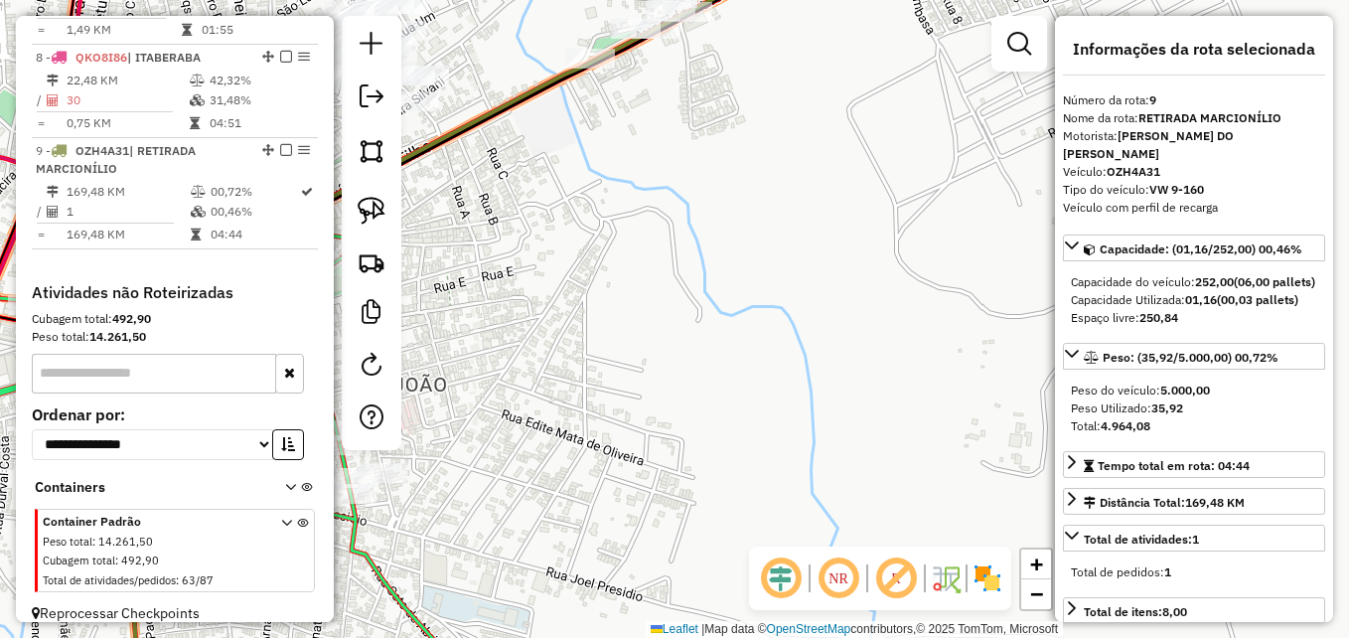
drag, startPoint x: 721, startPoint y: 293, endPoint x: 960, endPoint y: 370, distance: 250.4
click at [1019, 398] on div "Janela de atendimento Grade de atendimento Capacidade Transportadoras Veículos …" at bounding box center [674, 319] width 1349 height 638
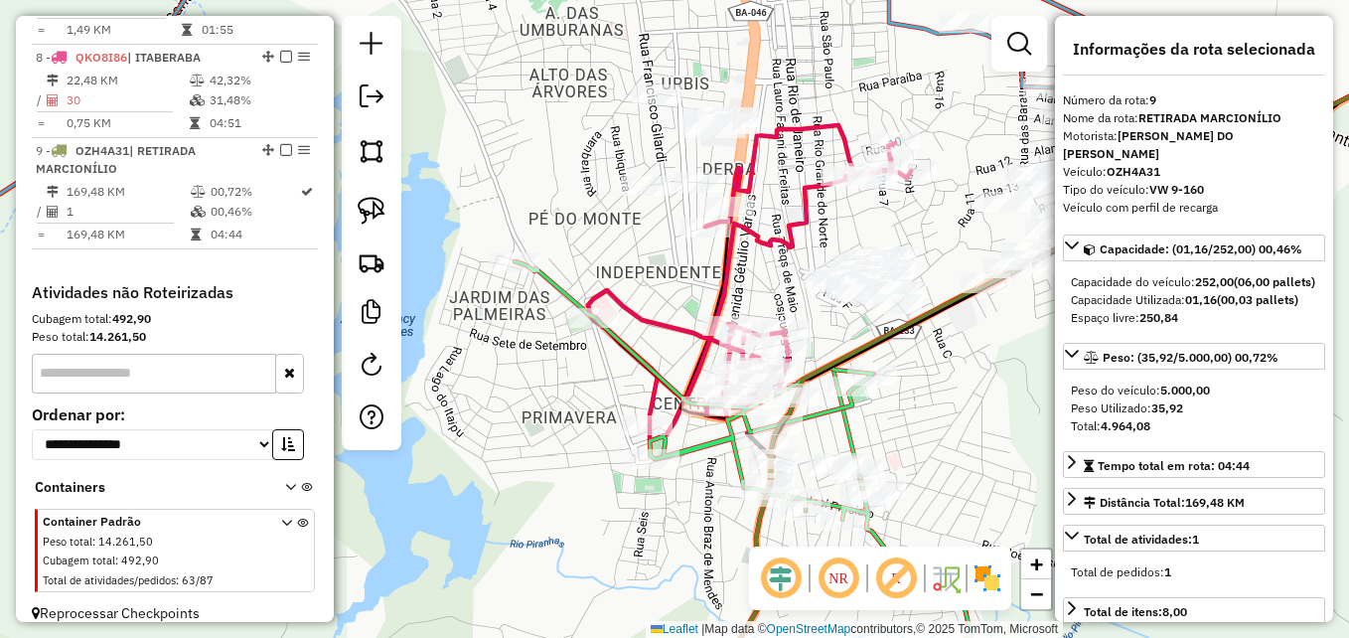
drag, startPoint x: 759, startPoint y: 359, endPoint x: 894, endPoint y: 420, distance: 148.5
click at [894, 420] on div "Janela de atendimento Grade de atendimento Capacidade Transportadoras Veículos …" at bounding box center [674, 319] width 1349 height 638
drag, startPoint x: 661, startPoint y: 235, endPoint x: 646, endPoint y: 367, distance: 132.0
click at [646, 367] on div "Janela de atendimento Grade de atendimento Capacidade Transportadoras Veículos …" at bounding box center [674, 319] width 1349 height 638
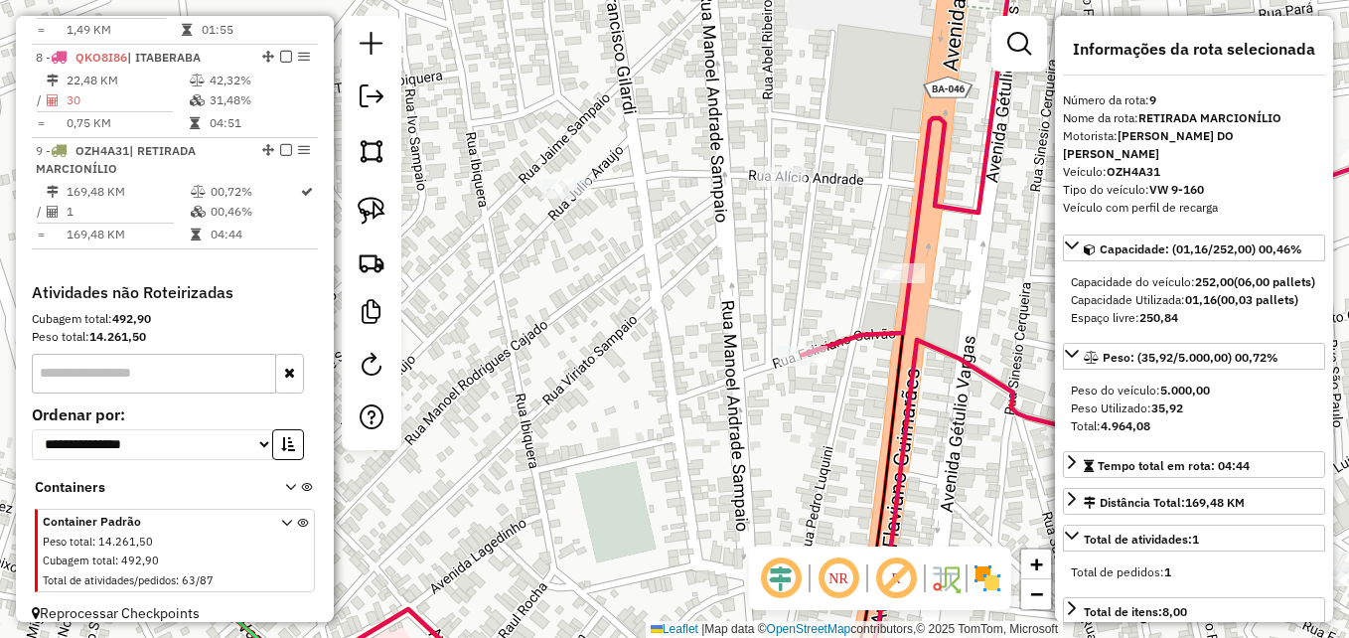
drag, startPoint x: 806, startPoint y: 253, endPoint x: 508, endPoint y: 444, distance: 353.8
click at [508, 444] on div "Janela de atendimento Grade de atendimento Capacidade Transportadoras Veículos …" at bounding box center [674, 319] width 1349 height 638
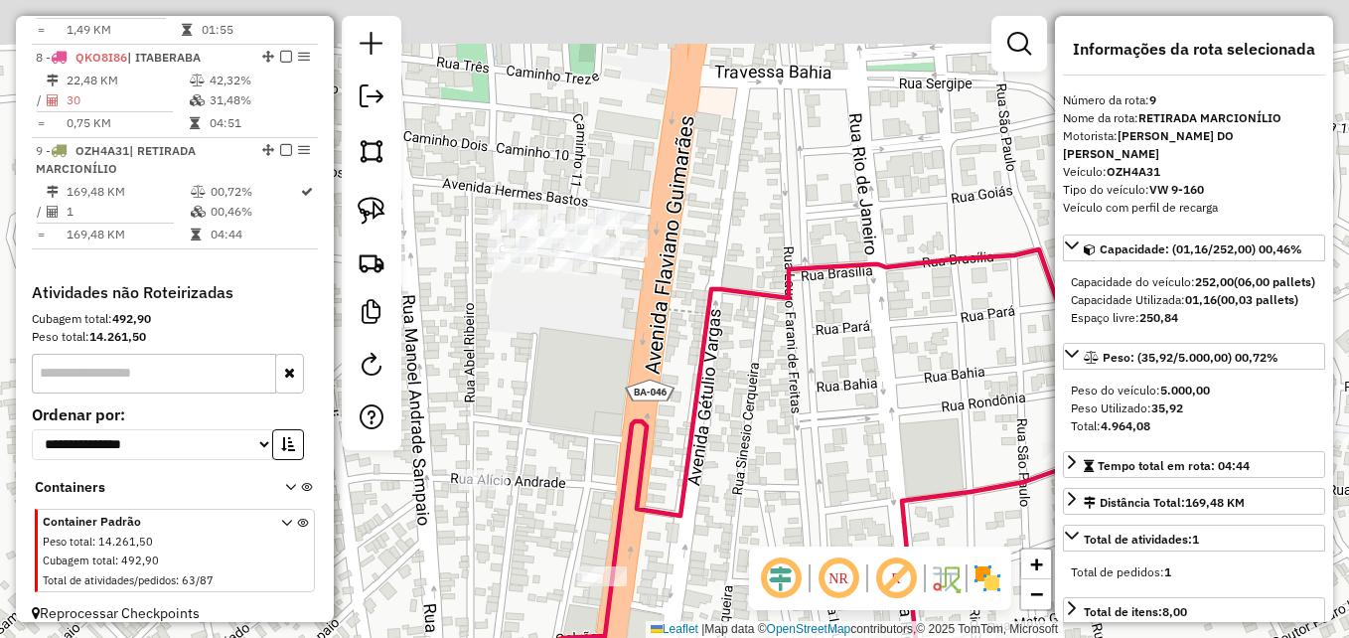
drag, startPoint x: 800, startPoint y: 143, endPoint x: 778, endPoint y: 400, distance: 258.2
click at [778, 400] on icon at bounding box center [917, 542] width 824 height 586
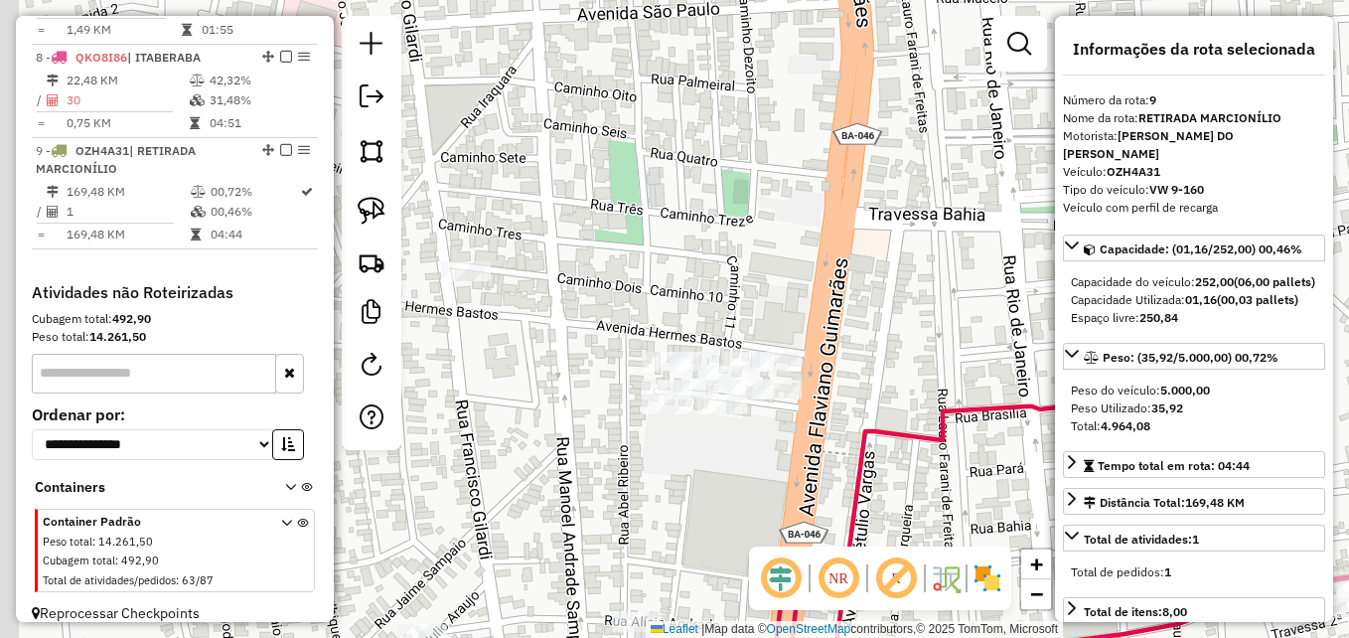
drag, startPoint x: 726, startPoint y: 310, endPoint x: 884, endPoint y: 327, distance: 158.8
click at [887, 327] on div "Janela de atendimento Grade de atendimento Capacidade Transportadoras Veículos …" at bounding box center [674, 319] width 1349 height 638
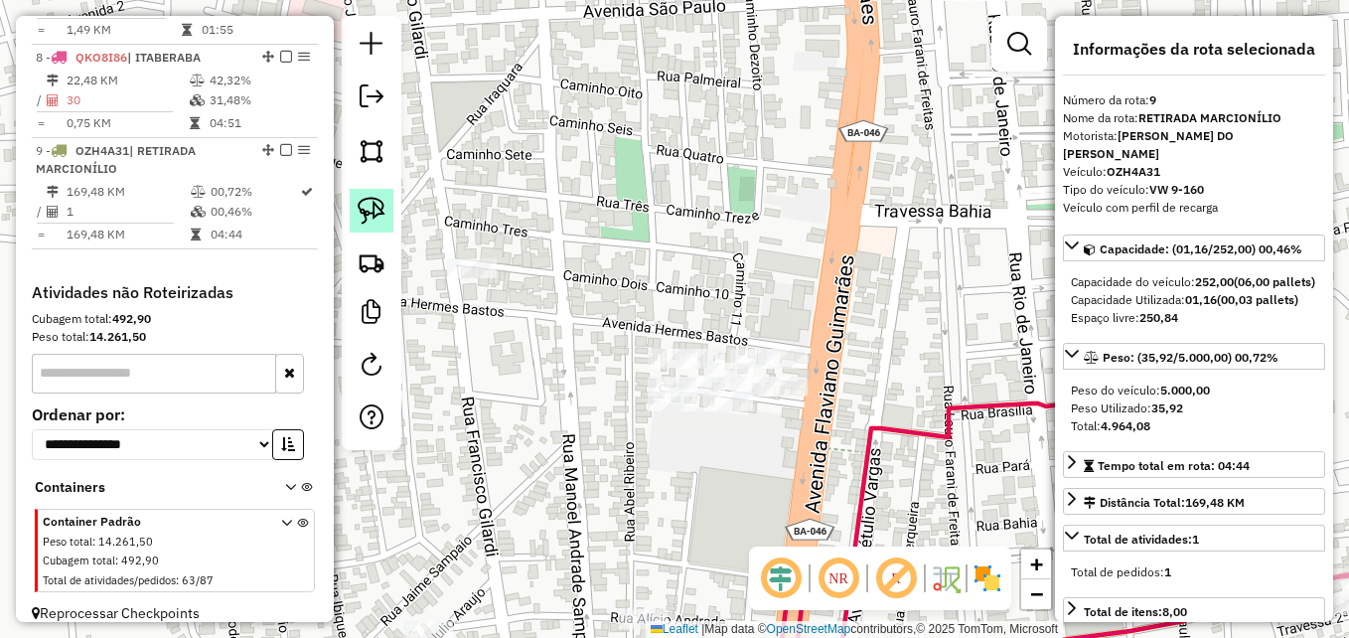
click at [366, 214] on img at bounding box center [372, 211] width 28 height 28
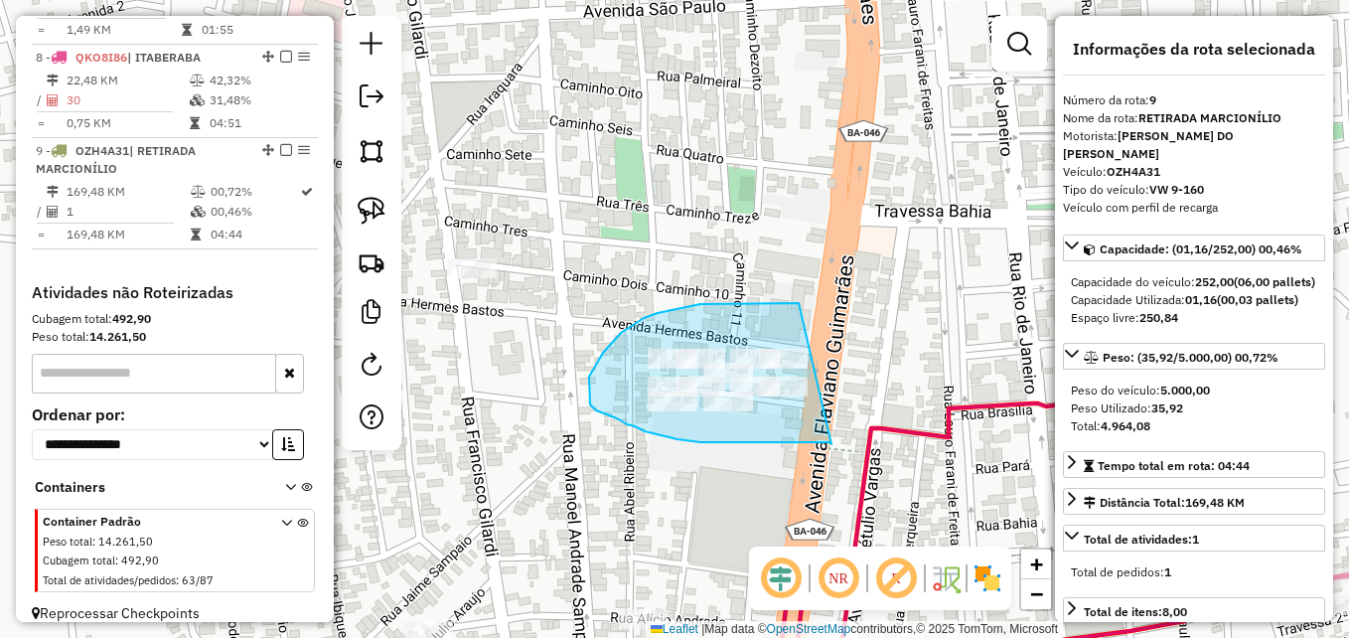
drag, startPoint x: 831, startPoint y: 444, endPoint x: 804, endPoint y: 302, distance: 144.7
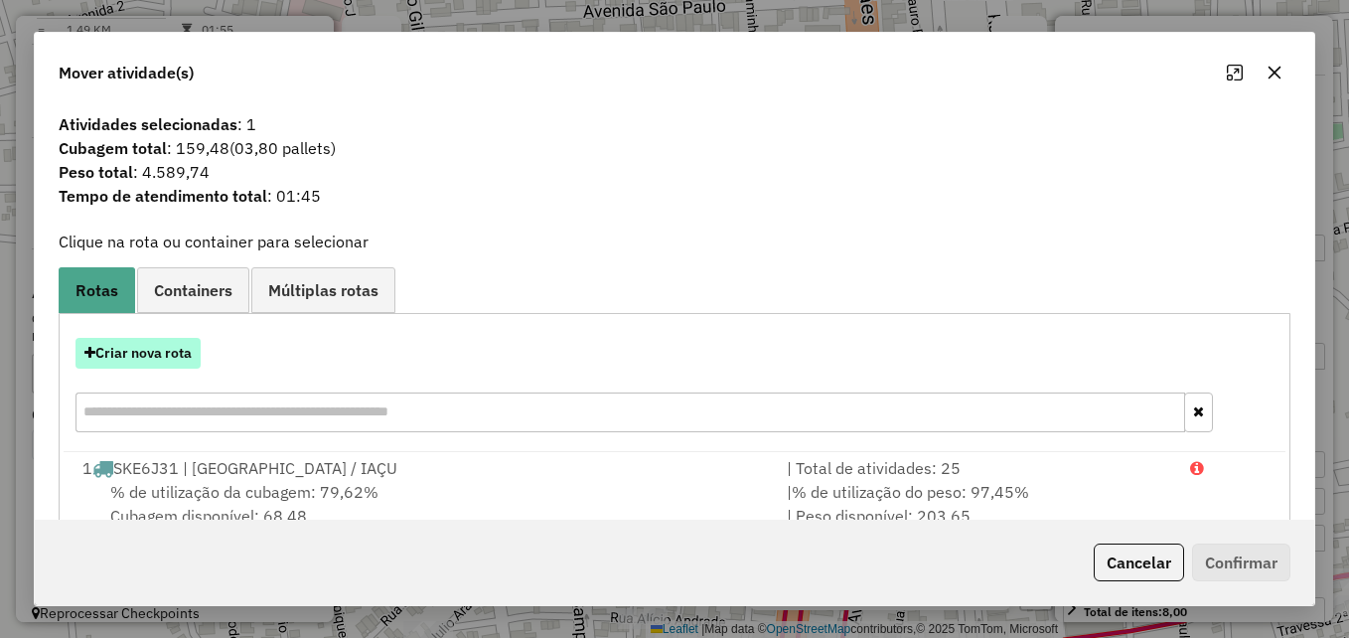
click at [175, 344] on button "Criar nova rota" at bounding box center [137, 353] width 125 height 31
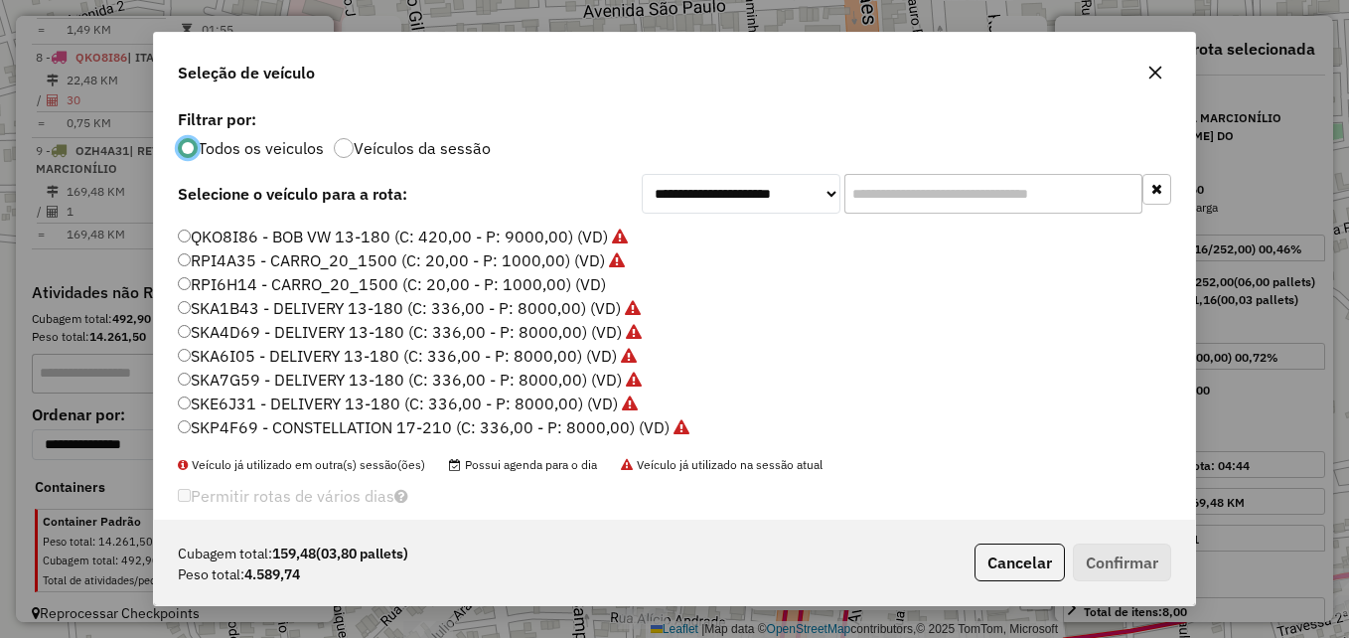
scroll to position [25, 0]
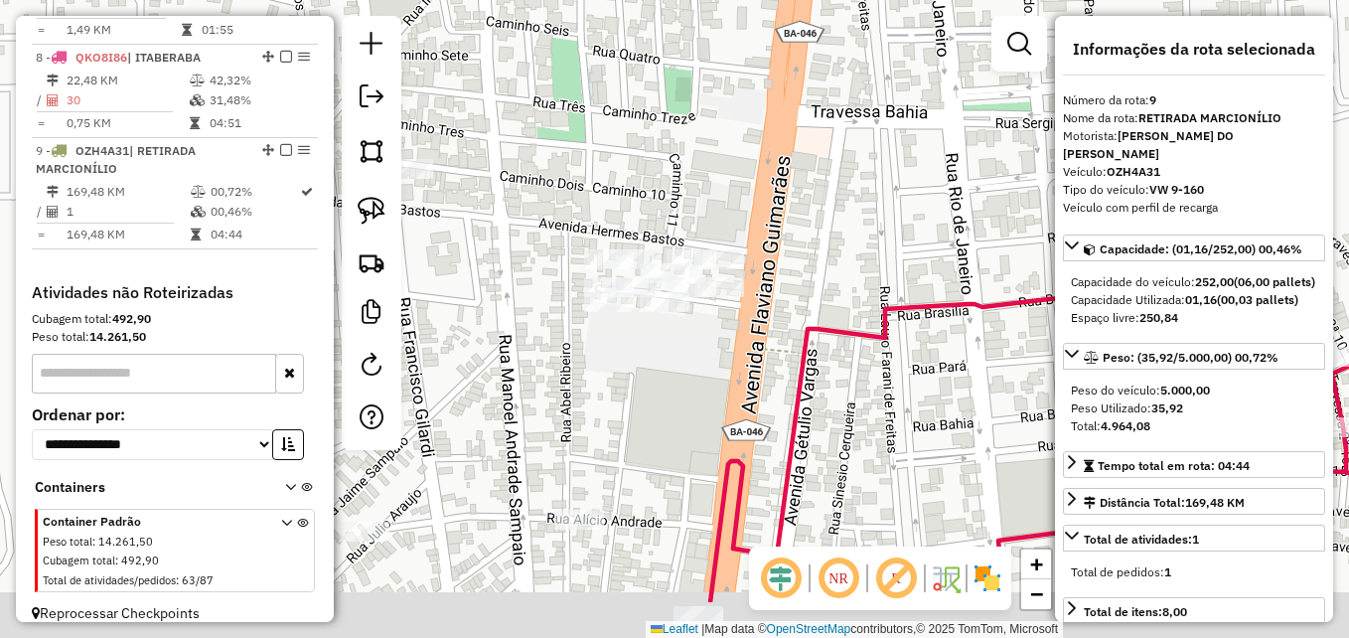
drag, startPoint x: 590, startPoint y: 449, endPoint x: 531, endPoint y: 340, distance: 124.0
click at [526, 341] on div "Janela de atendimento Grade de atendimento Capacidade Transportadoras Veículos …" at bounding box center [674, 319] width 1349 height 638
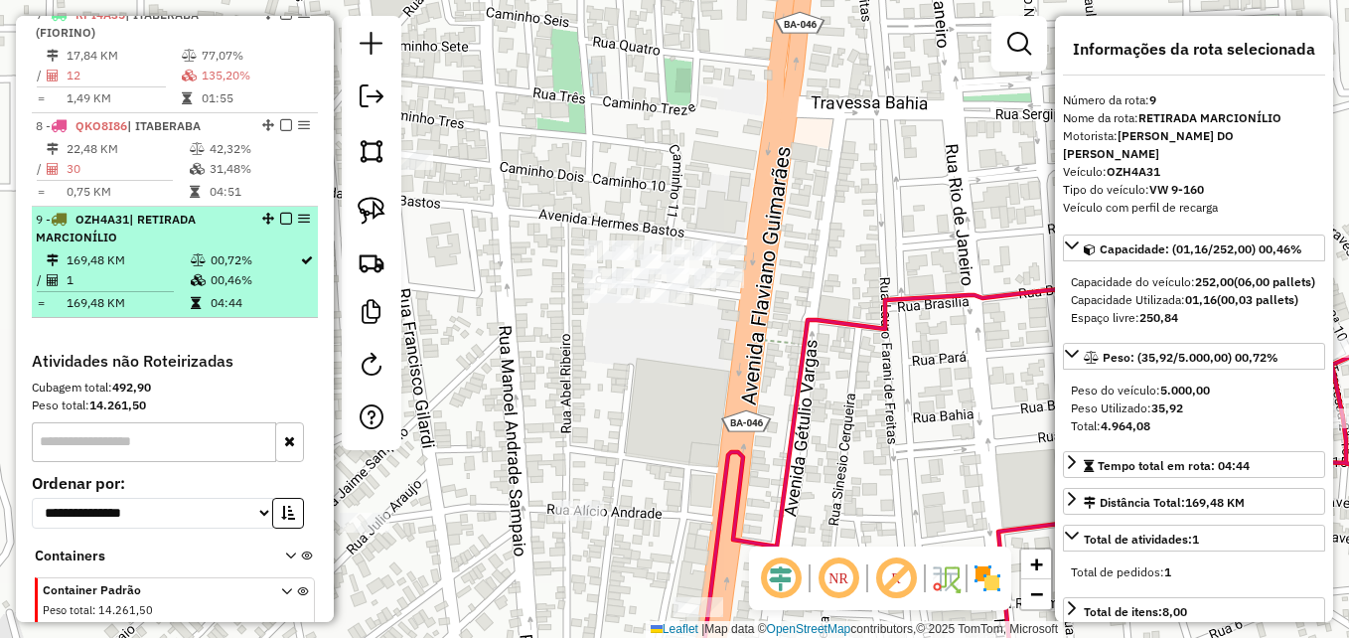
scroll to position [1324, 0]
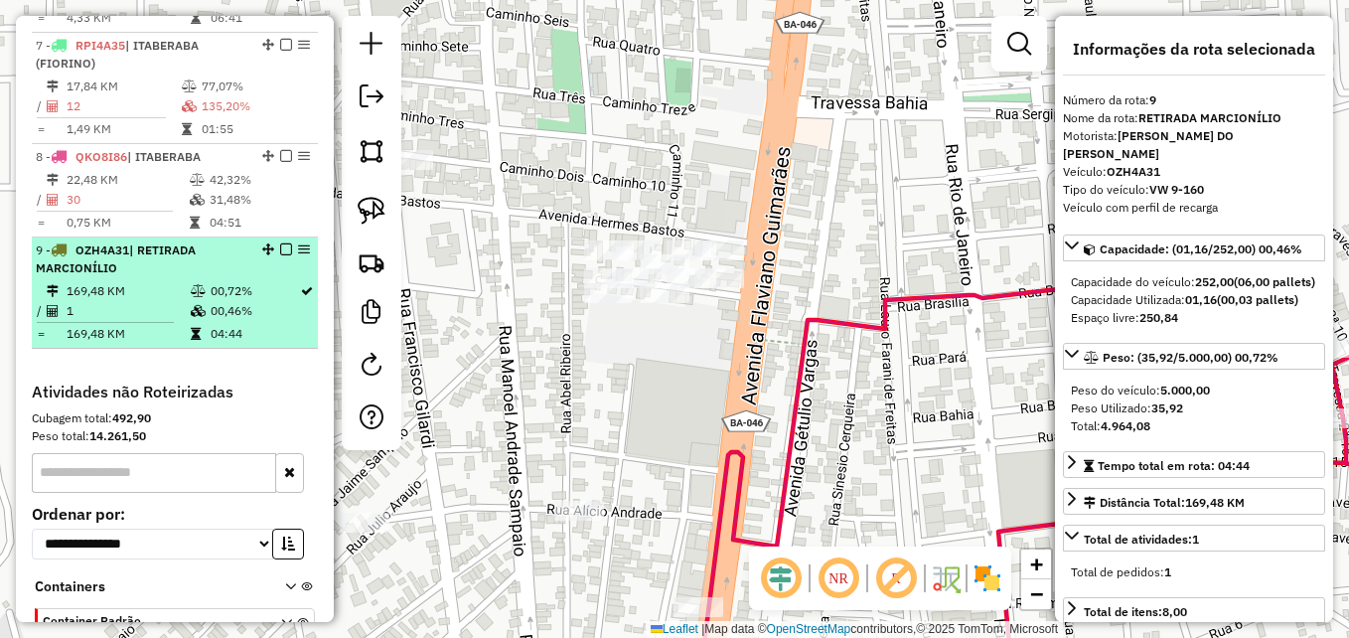
click at [165, 313] on td "1" at bounding box center [128, 311] width 124 height 20
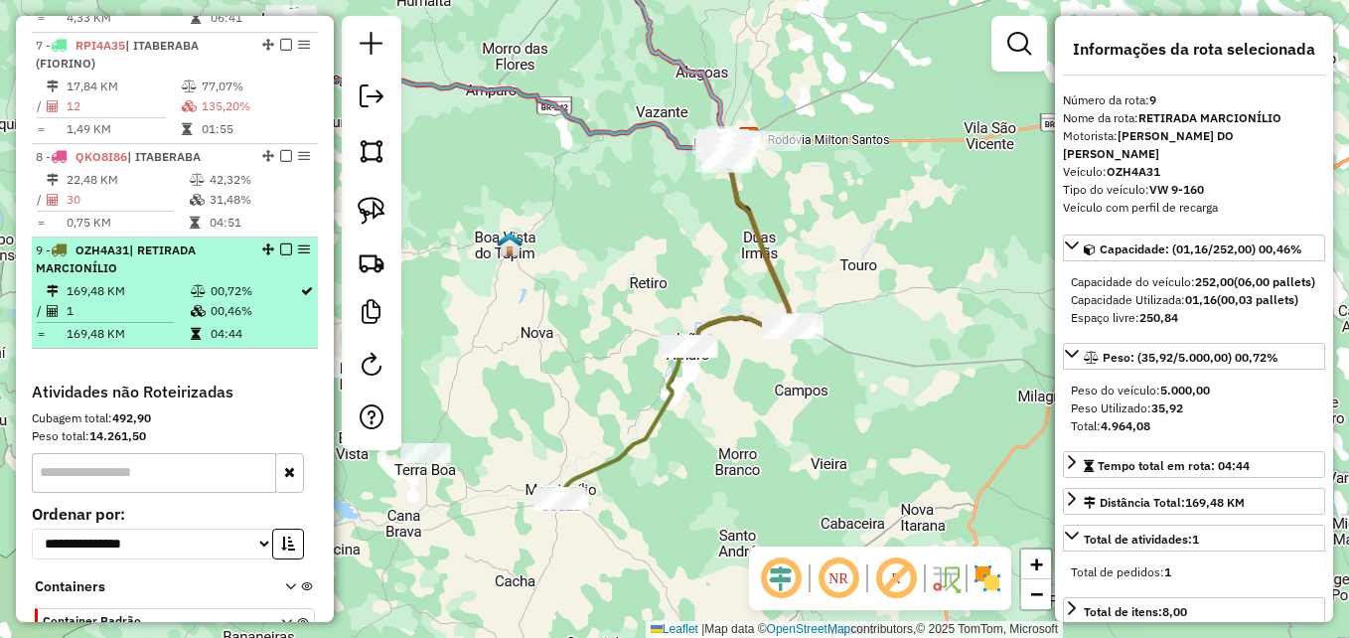
click at [160, 315] on td "1" at bounding box center [128, 311] width 124 height 20
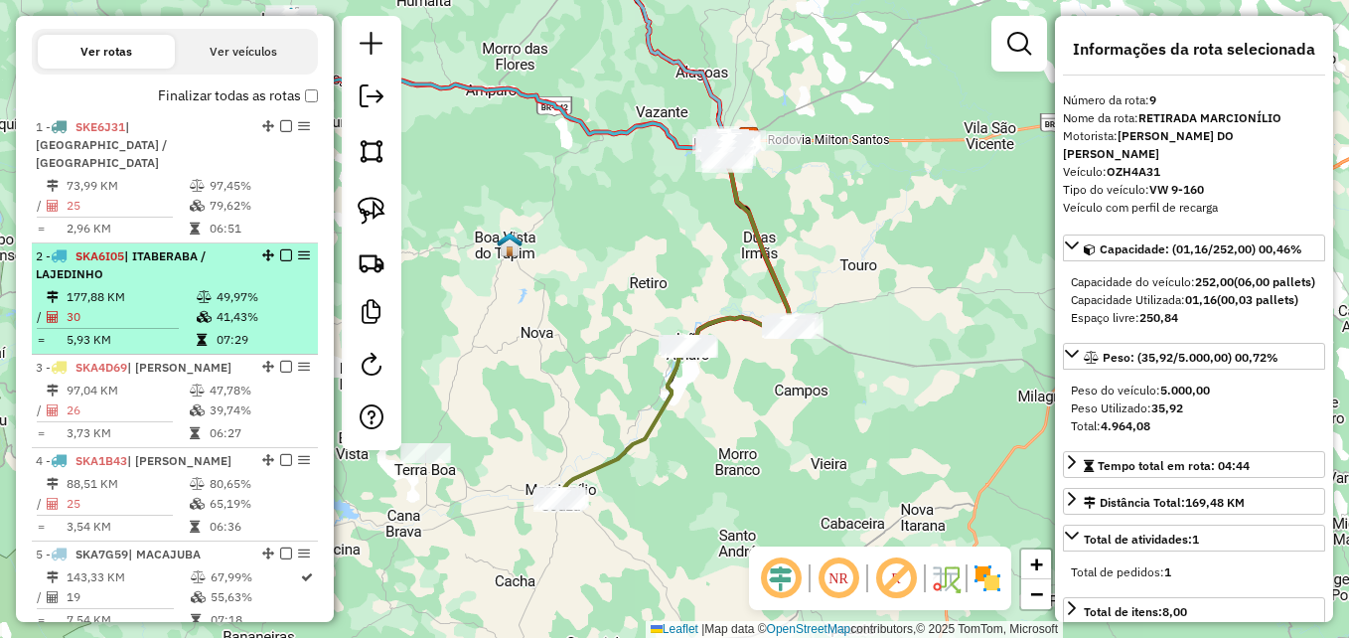
scroll to position [529, 0]
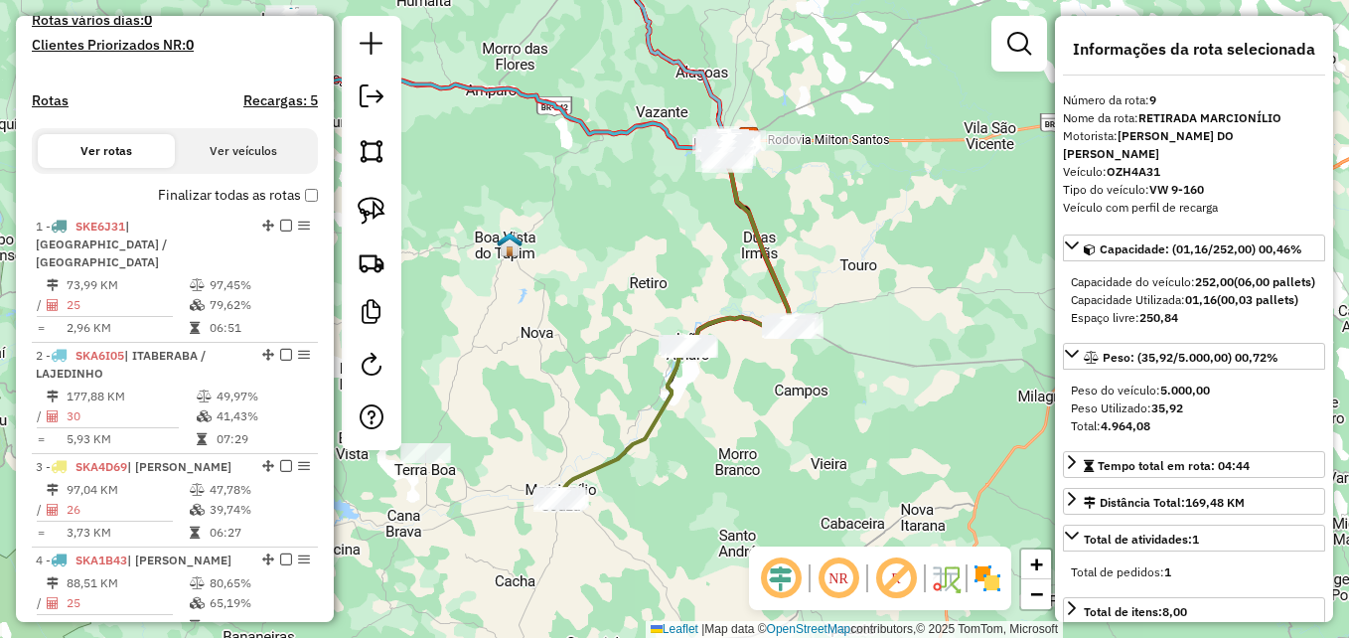
click at [473, 336] on div "Janela de atendimento Grade de atendimento Capacidade Transportadoras Veículos …" at bounding box center [674, 319] width 1349 height 638
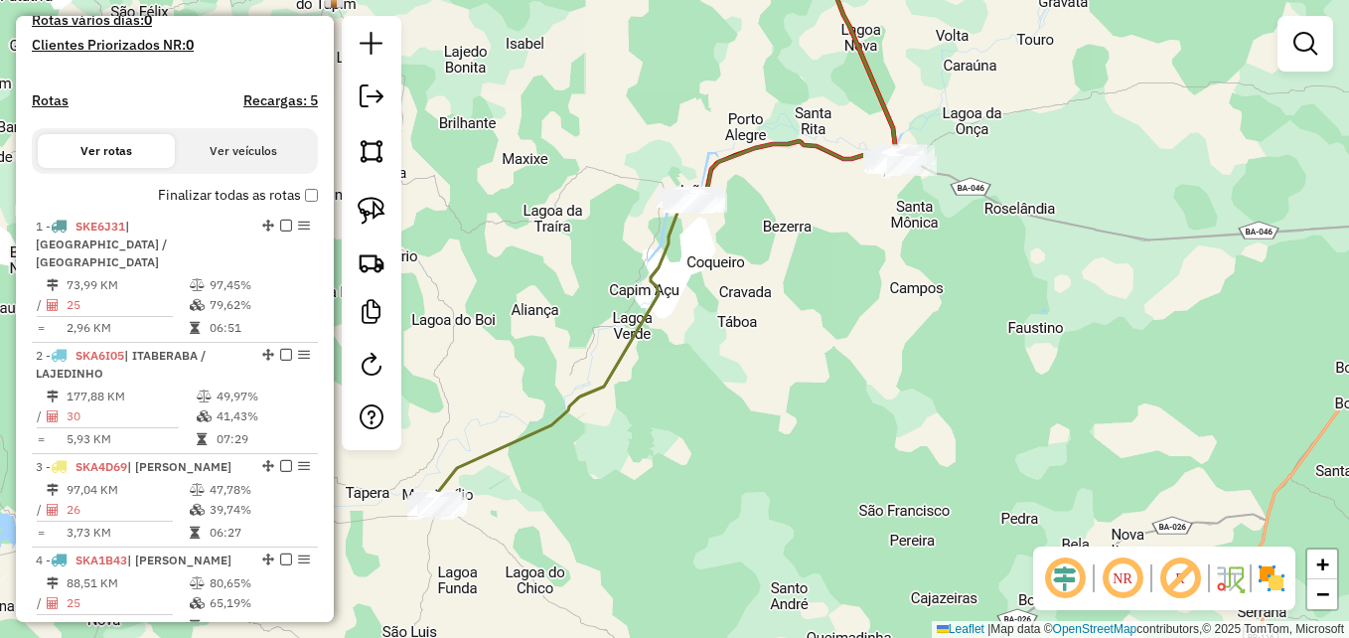
drag, startPoint x: 598, startPoint y: 478, endPoint x: 644, endPoint y: 513, distance: 57.4
click at [644, 513] on div "Janela de atendimento Grade de atendimento Capacidade Transportadoras Veículos …" at bounding box center [674, 319] width 1349 height 638
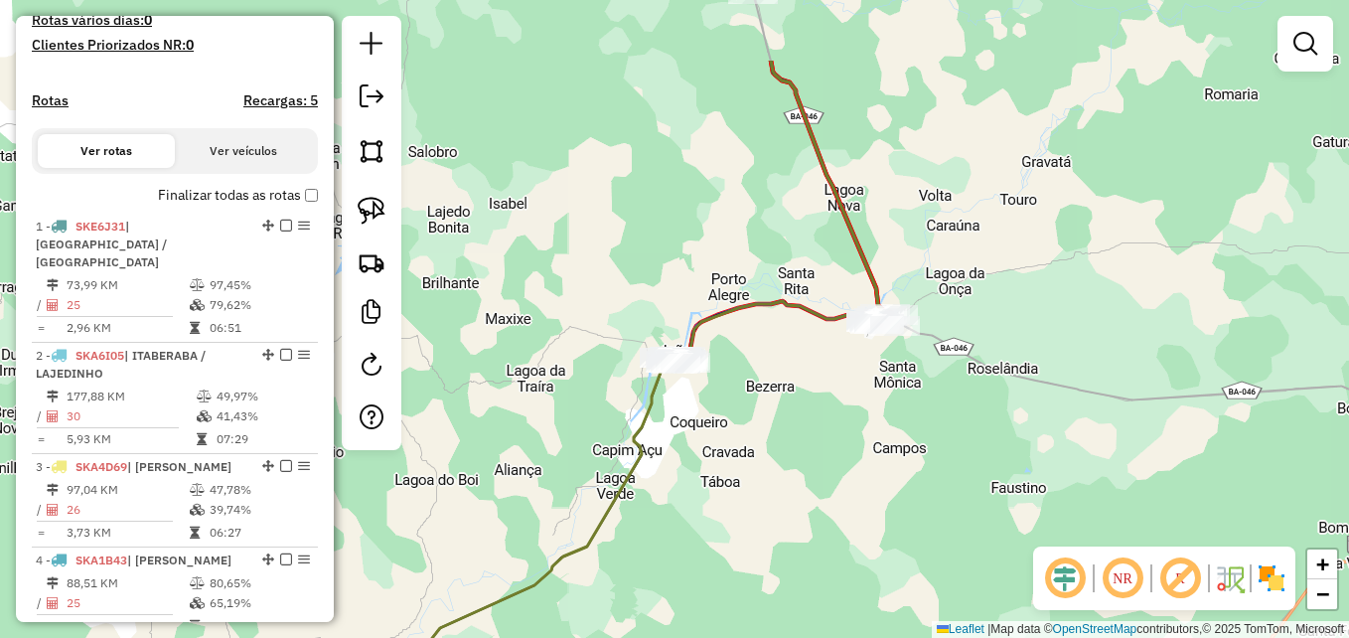
drag, startPoint x: 834, startPoint y: 350, endPoint x: 768, endPoint y: 483, distance: 148.8
click at [768, 483] on div "Janela de atendimento Grade de atendimento Capacidade Transportadoras Veículos …" at bounding box center [674, 319] width 1349 height 638
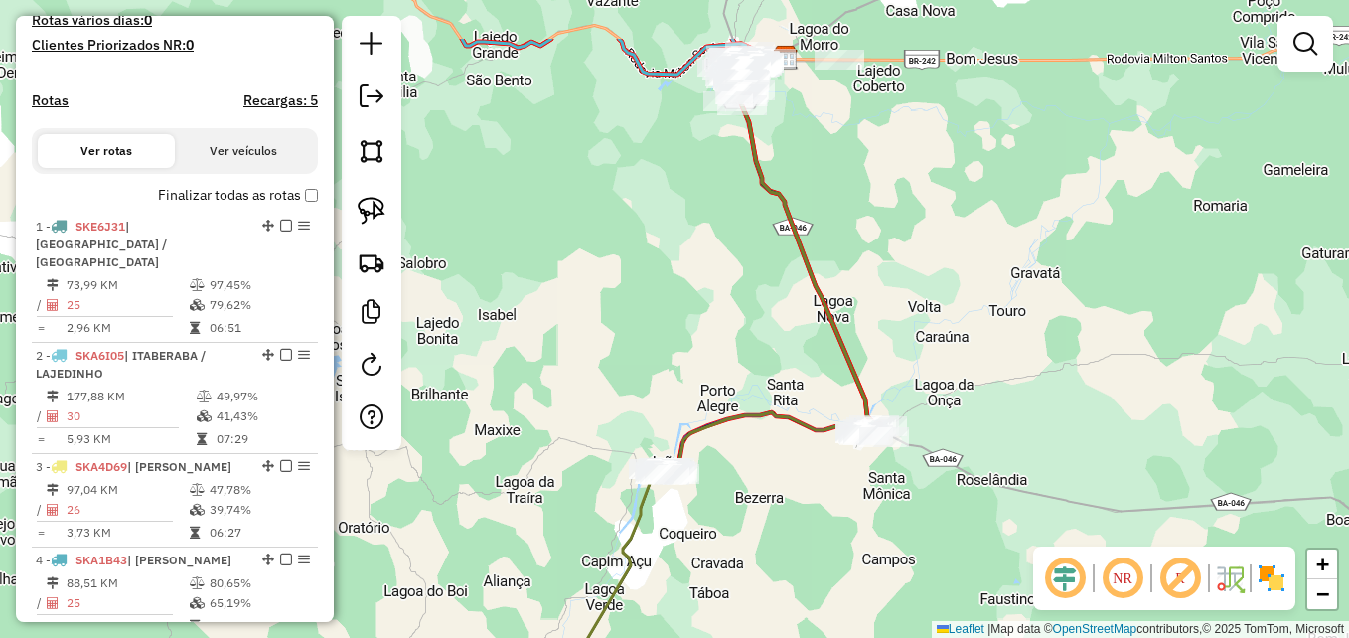
drag, startPoint x: 663, startPoint y: 209, endPoint x: 654, endPoint y: 534, distance: 325.9
click at [654, 523] on div "Janela de atendimento Grade de atendimento Capacidade Transportadoras Veículos …" at bounding box center [674, 319] width 1349 height 638
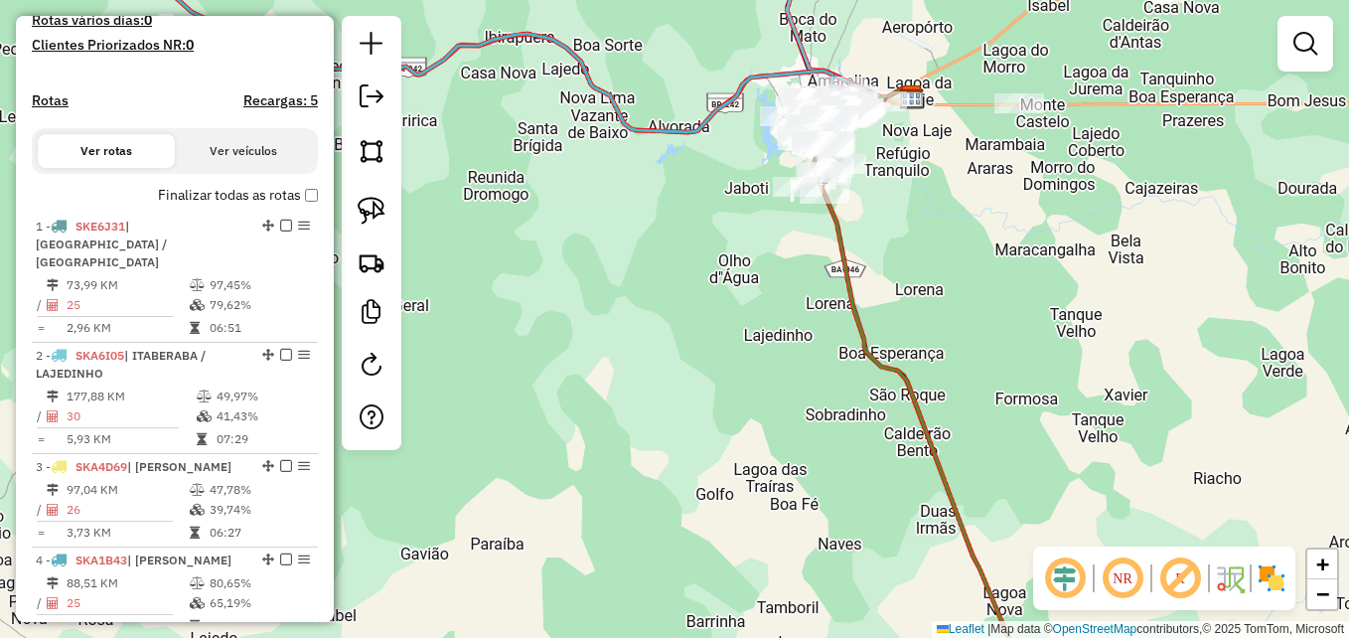
drag, startPoint x: 711, startPoint y: 364, endPoint x: 692, endPoint y: 588, distance: 225.3
click at [692, 591] on div "Janela de atendimento Grade de atendimento Capacidade Transportadoras Veículos …" at bounding box center [674, 319] width 1349 height 638
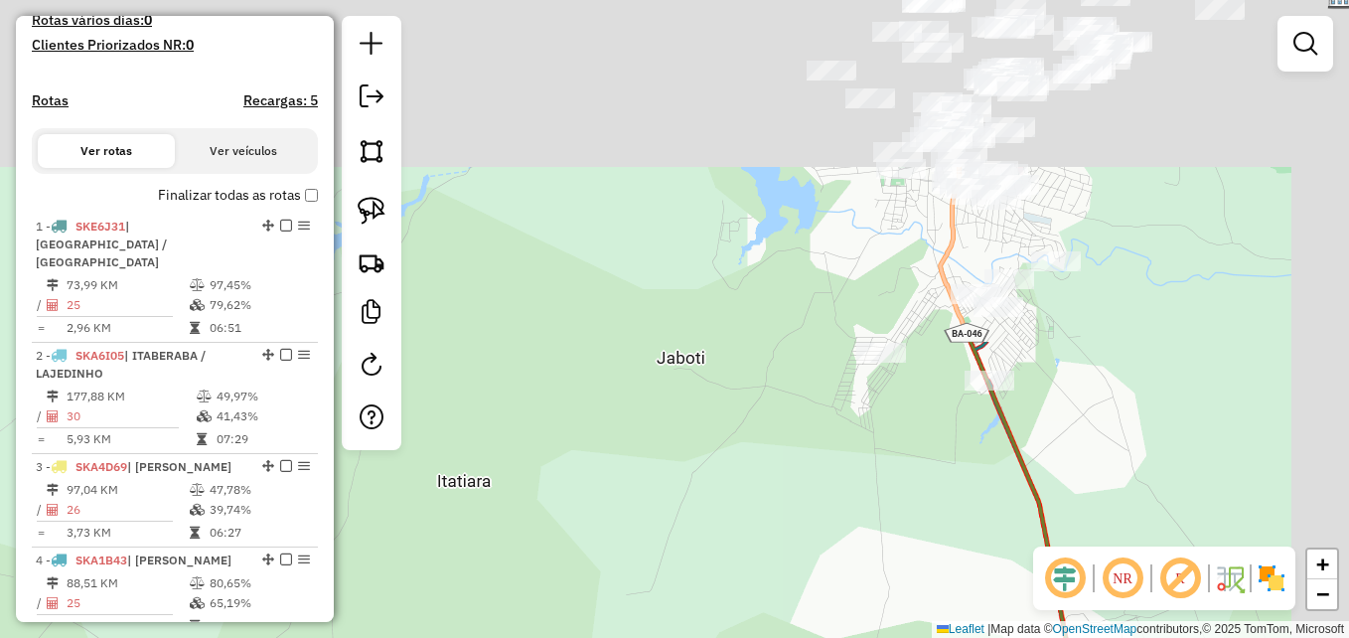
drag, startPoint x: 707, startPoint y: 219, endPoint x: 588, endPoint y: 630, distance: 428.2
click at [588, 630] on div "Janela de atendimento Grade de atendimento Capacidade Transportadoras Veículos …" at bounding box center [674, 319] width 1349 height 638
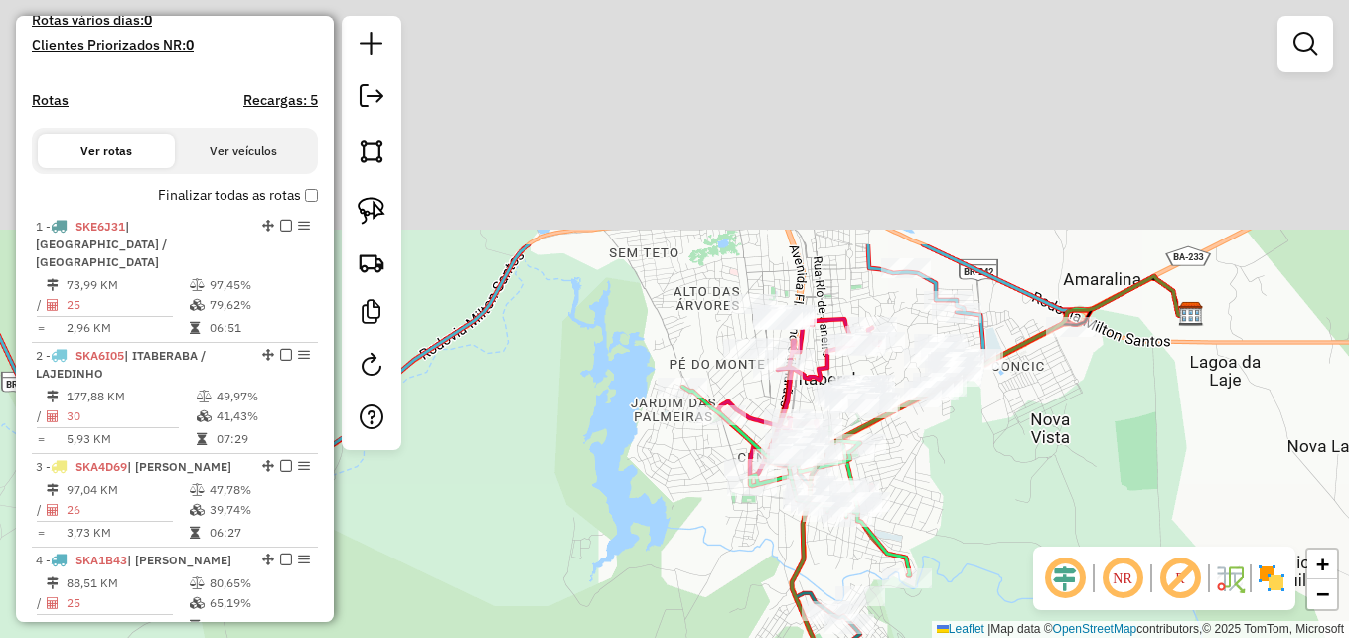
drag, startPoint x: 744, startPoint y: 376, endPoint x: 581, endPoint y: 688, distance: 351.9
click at [581, 637] on html "Aguarde... Pop-up bloqueado! Seu navegador bloqueou automáticamente a abertura …" at bounding box center [674, 319] width 1349 height 638
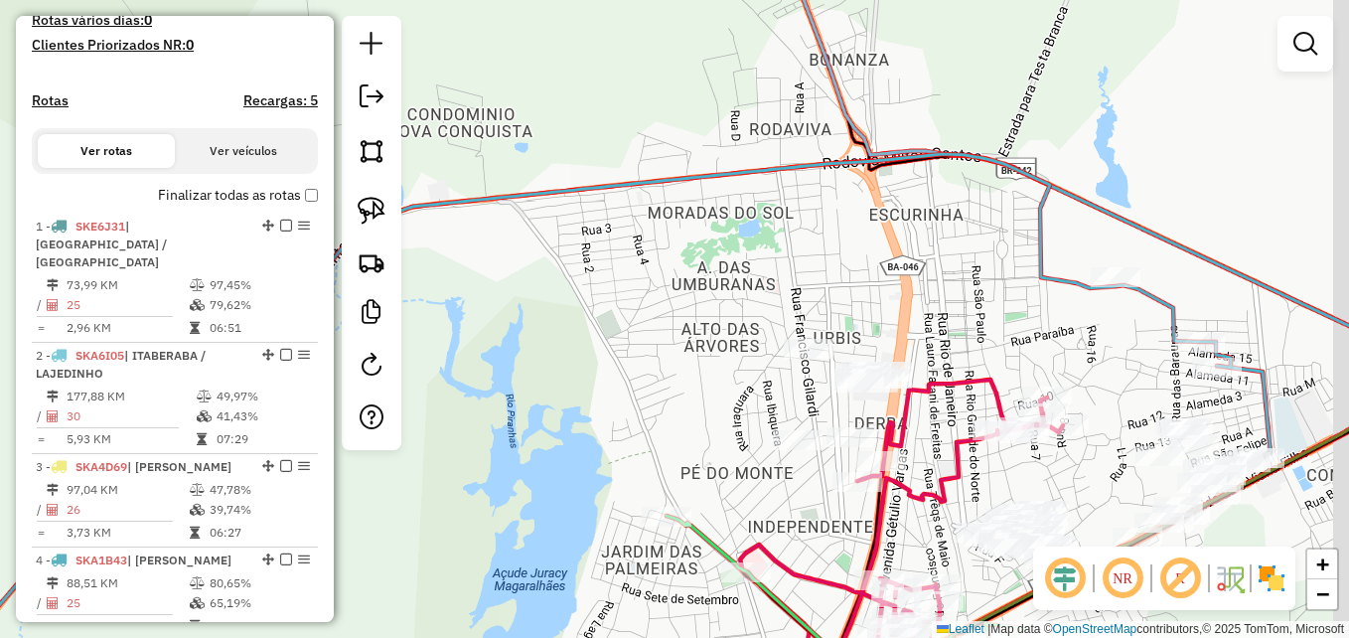
drag, startPoint x: 634, startPoint y: 263, endPoint x: 519, endPoint y: 430, distance: 202.8
click at [519, 430] on div "Janela de atendimento Grade de atendimento Capacidade Transportadoras Veículos …" at bounding box center [674, 319] width 1349 height 638
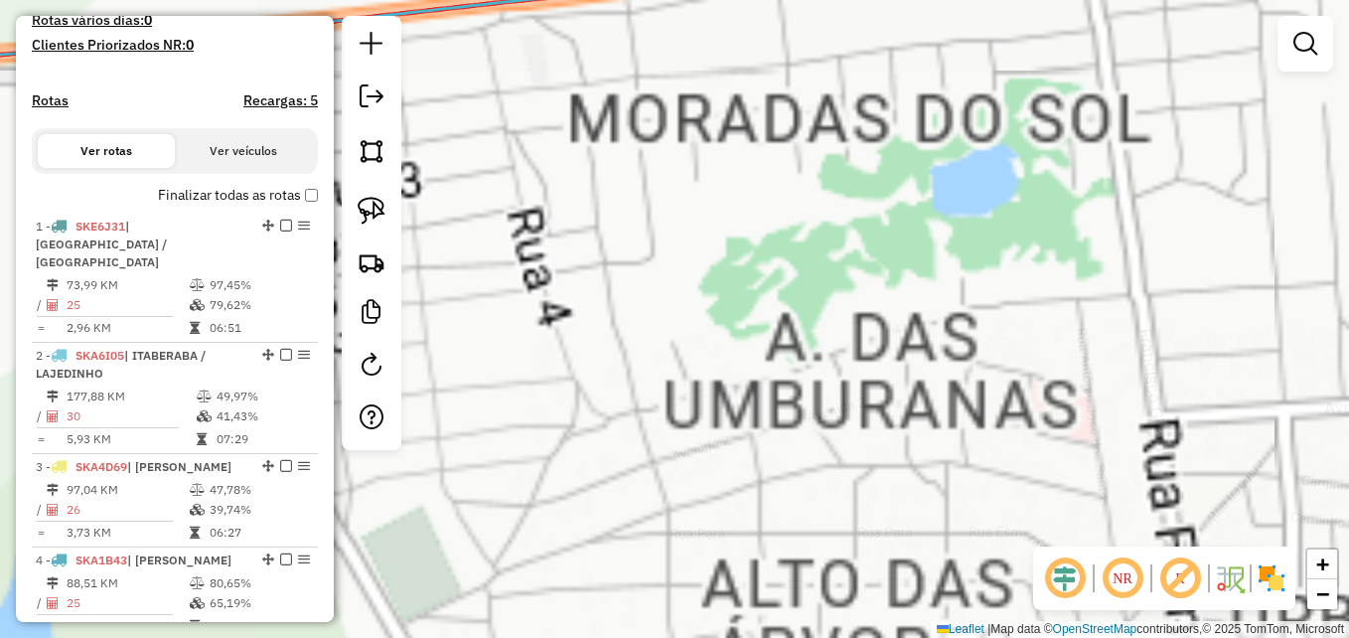
drag, startPoint x: 596, startPoint y: 486, endPoint x: 434, endPoint y: 174, distance: 351.4
click at [434, 177] on div "Janela de atendimento Grade de atendimento Capacidade Transportadoras Veículos …" at bounding box center [674, 319] width 1349 height 638
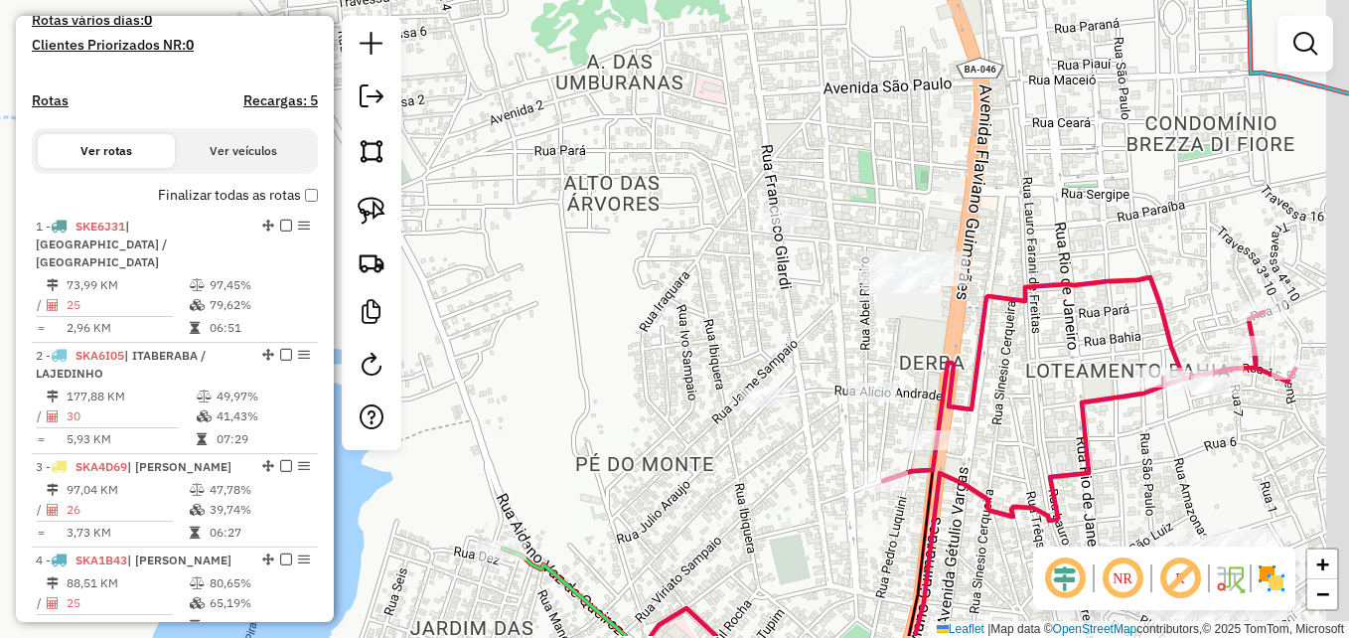
drag, startPoint x: 758, startPoint y: 309, endPoint x: 654, endPoint y: 239, distance: 125.4
click at [651, 239] on div "Janela de atendimento Grade de atendimento Capacidade Transportadoras Veículos …" at bounding box center [674, 319] width 1349 height 638
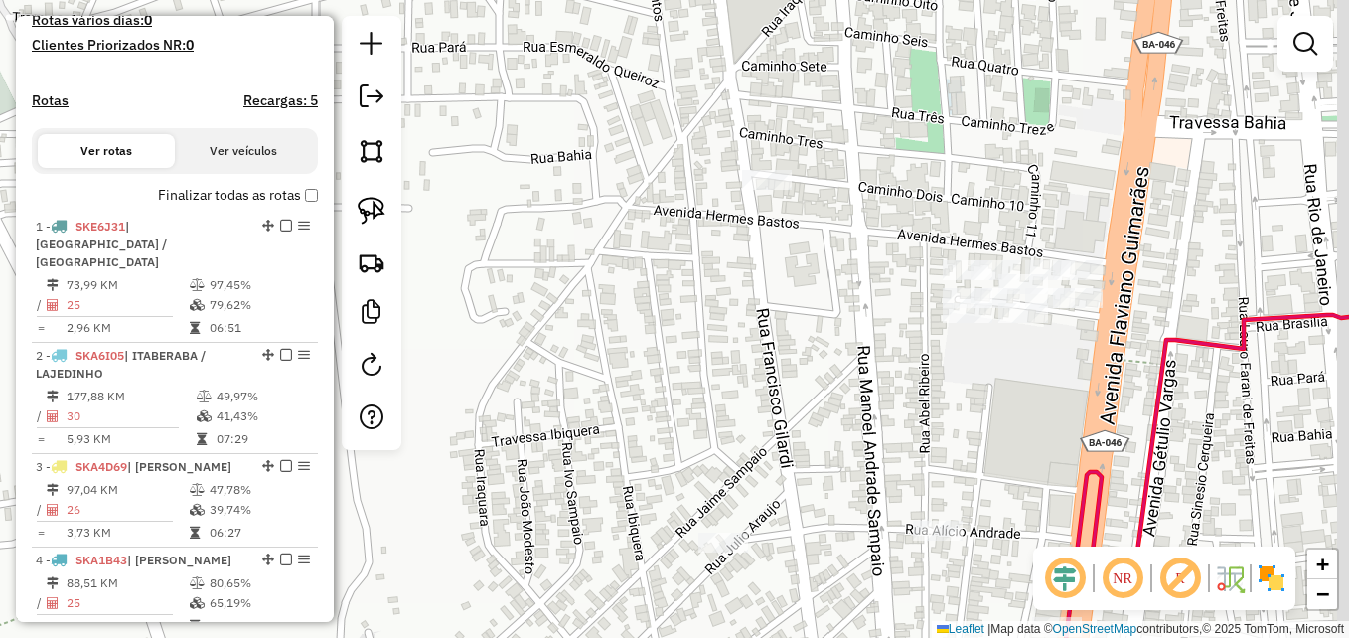
drag, startPoint x: 960, startPoint y: 368, endPoint x: 718, endPoint y: 411, distance: 245.3
click at [753, 409] on div "Janela de atendimento Grade de atendimento Capacidade Transportadoras Veículos …" at bounding box center [674, 319] width 1349 height 638
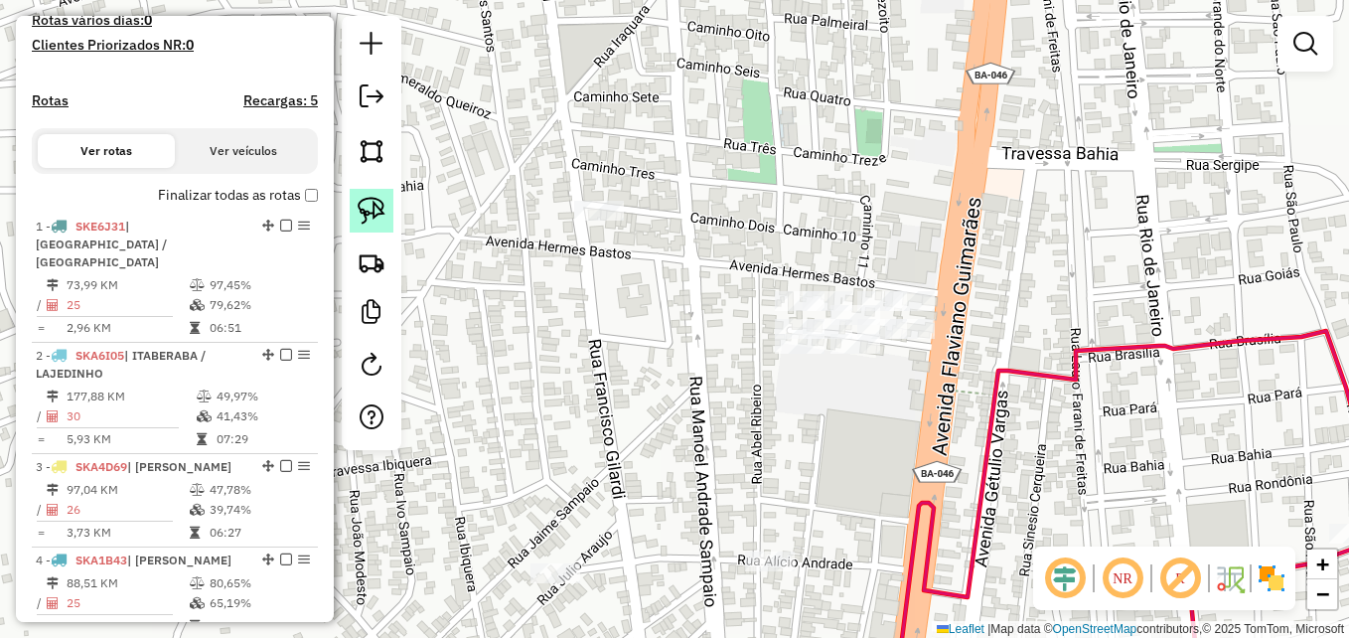
click at [371, 212] on img at bounding box center [372, 211] width 28 height 28
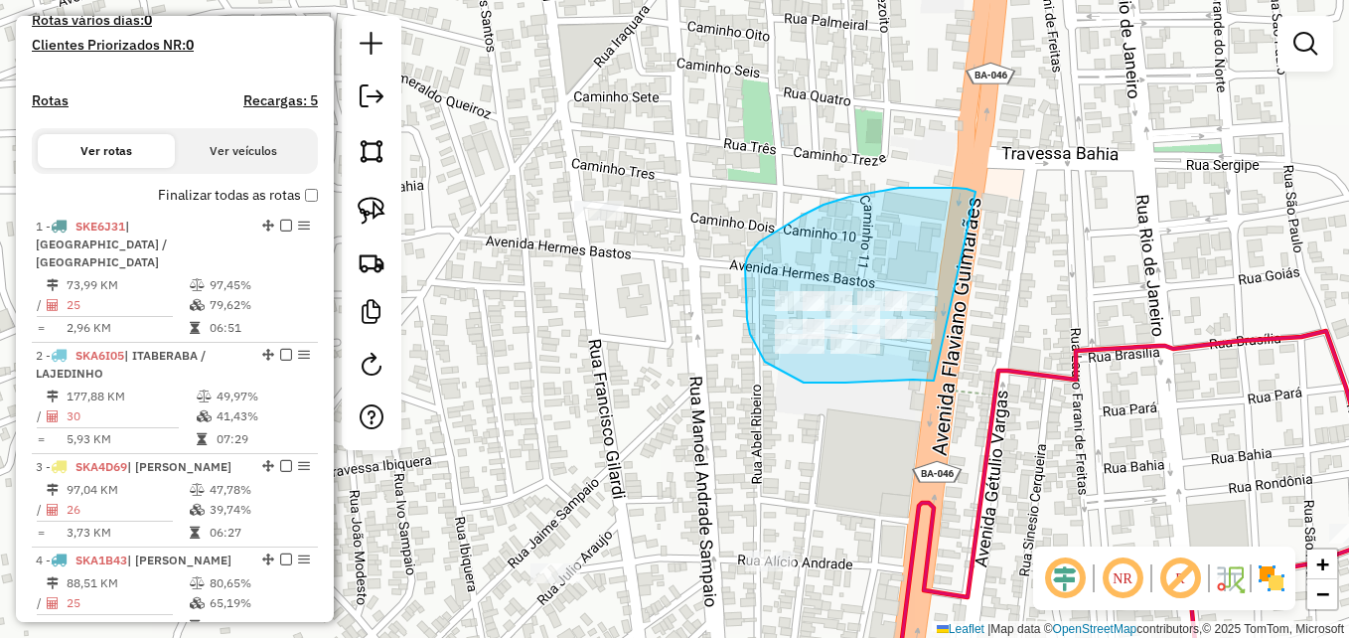
drag, startPoint x: 934, startPoint y: 380, endPoint x: 988, endPoint y: 209, distance: 180.3
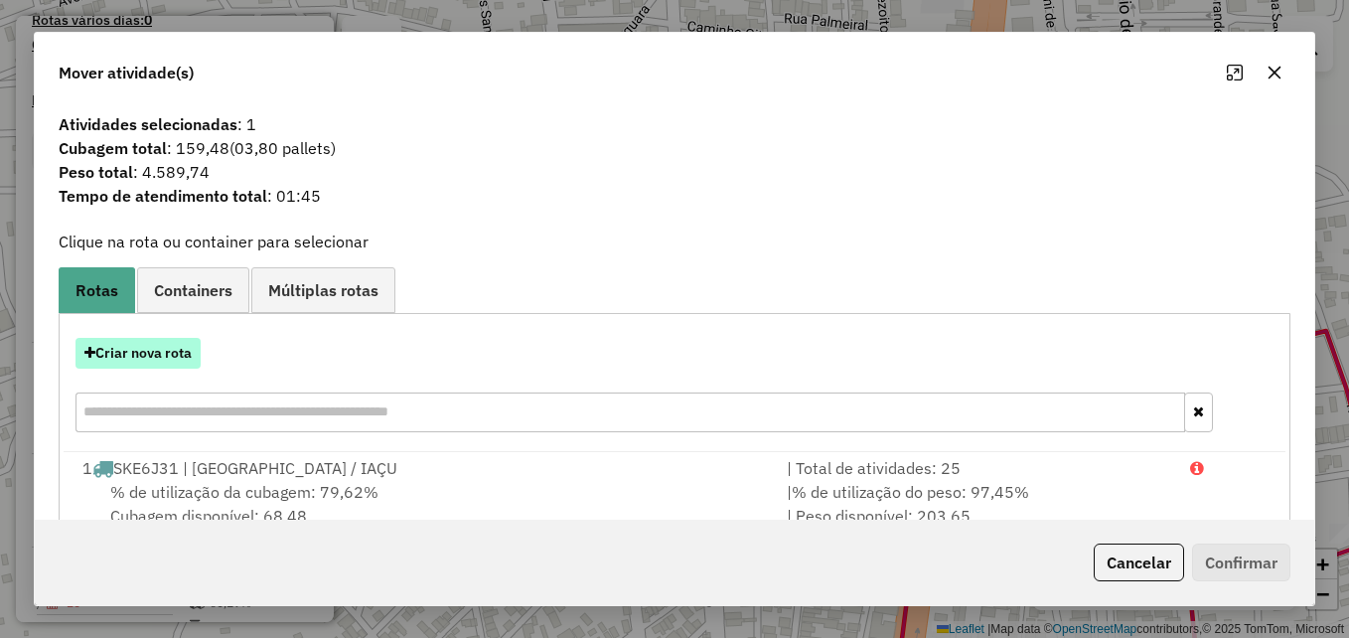
click at [169, 342] on button "Criar nova rota" at bounding box center [137, 353] width 125 height 31
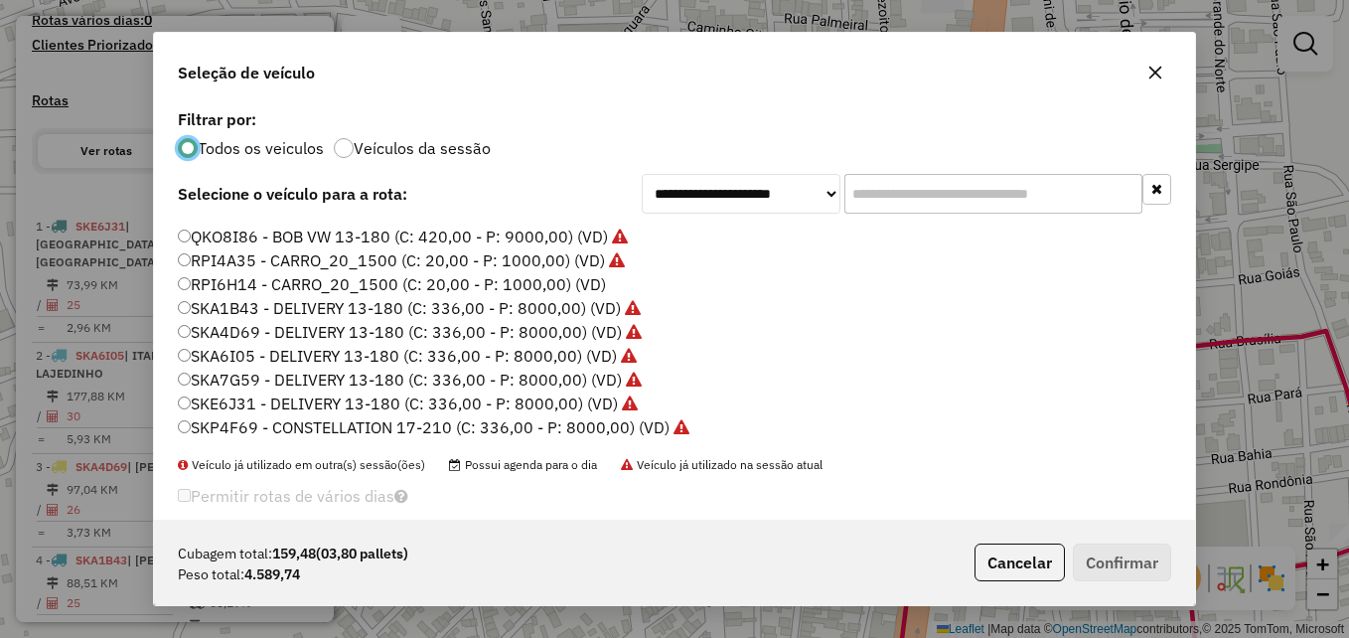
scroll to position [25, 0]
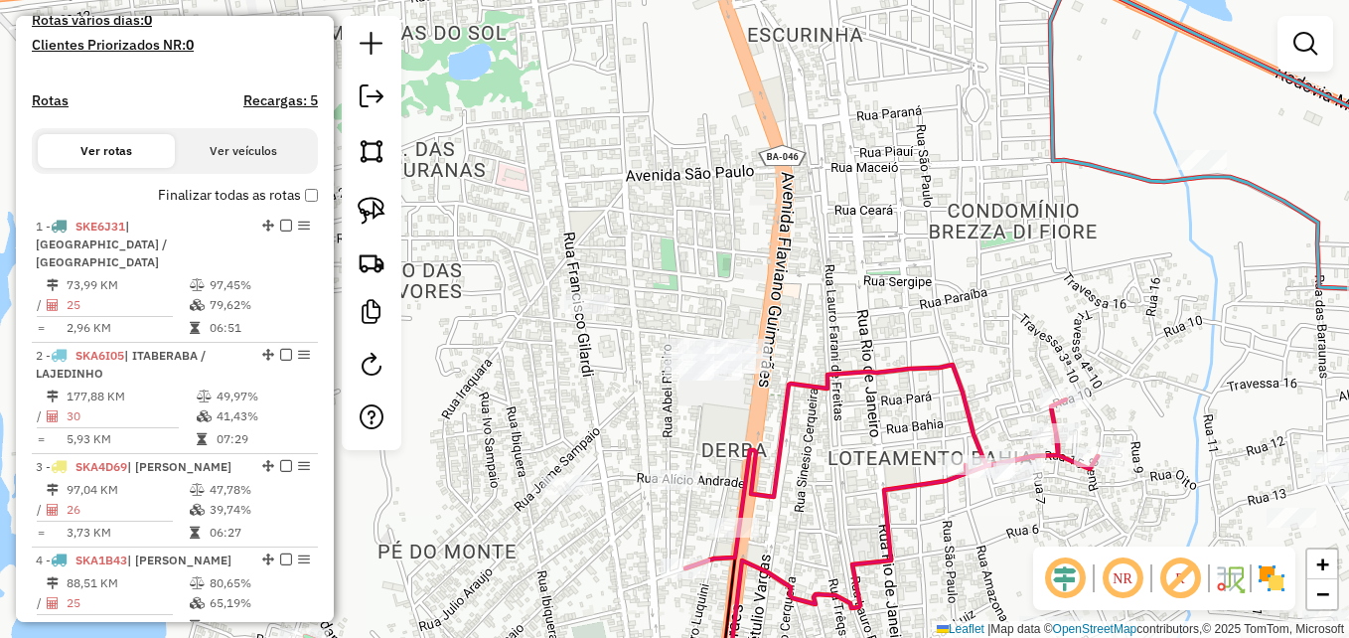
drag, startPoint x: 715, startPoint y: 449, endPoint x: 590, endPoint y: 383, distance: 141.3
click at [590, 383] on div "Janela de atendimento Grade de atendimento Capacidade Transportadoras Veículos …" at bounding box center [674, 319] width 1349 height 638
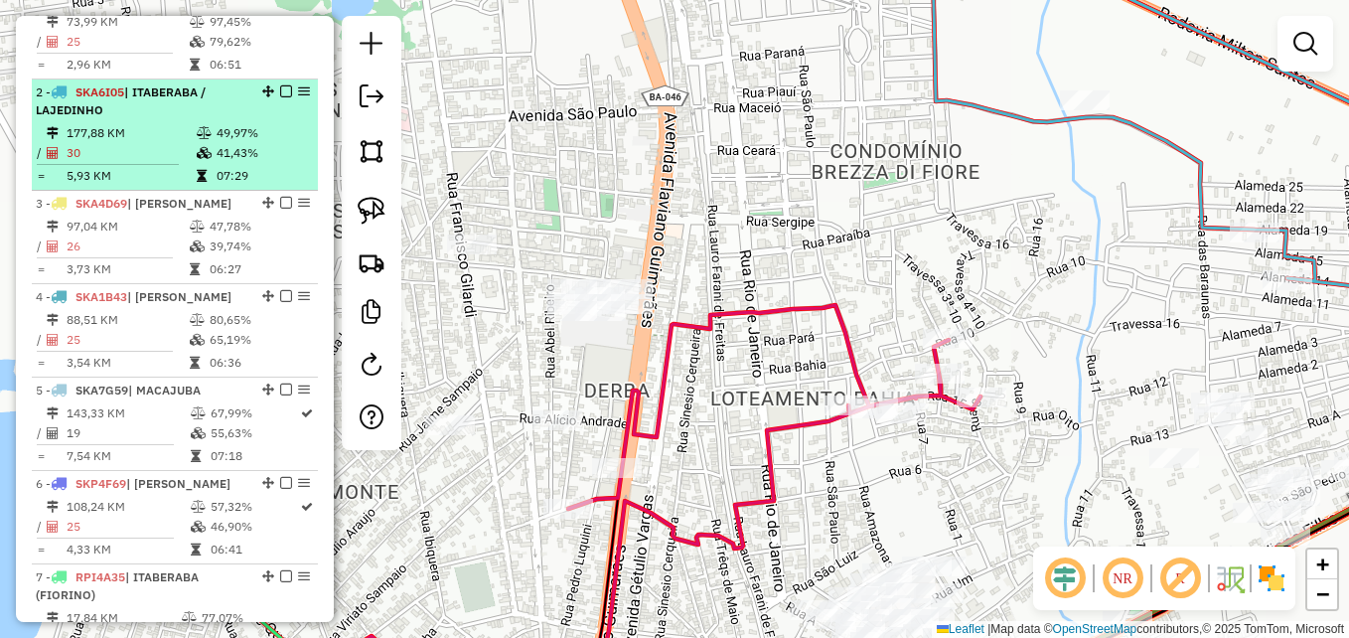
scroll to position [827, 0]
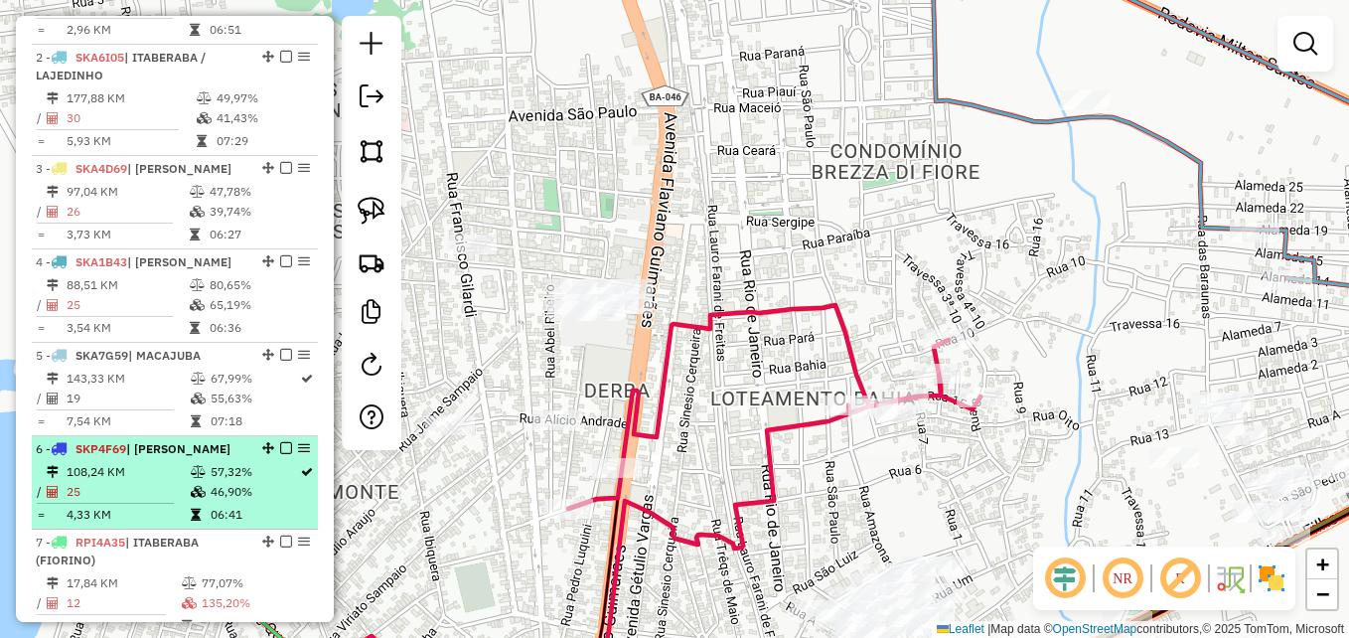
click at [137, 466] on td "108,24 KM" at bounding box center [128, 472] width 124 height 20
select select "**********"
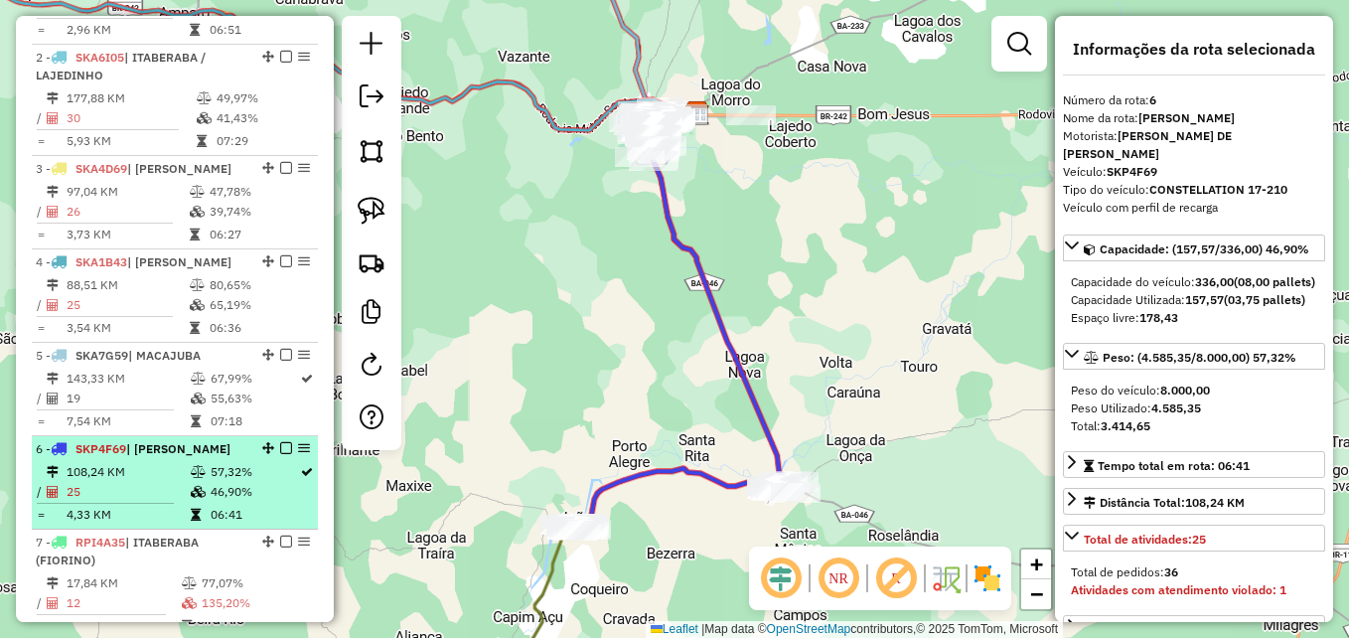
click at [137, 466] on td "108,24 KM" at bounding box center [128, 472] width 124 height 20
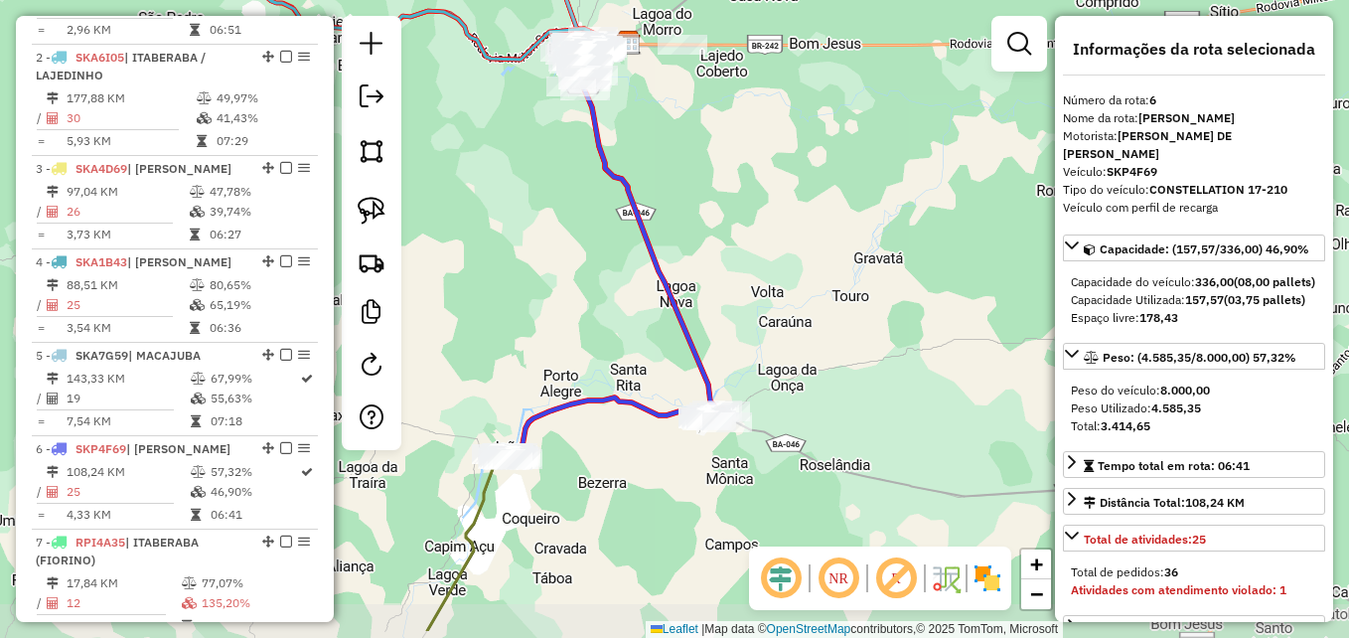
drag, startPoint x: 676, startPoint y: 549, endPoint x: 608, endPoint y: 479, distance: 98.3
click at [608, 479] on div "Janela de atendimento Grade de atendimento Capacidade Transportadoras Veículos …" at bounding box center [674, 319] width 1349 height 638
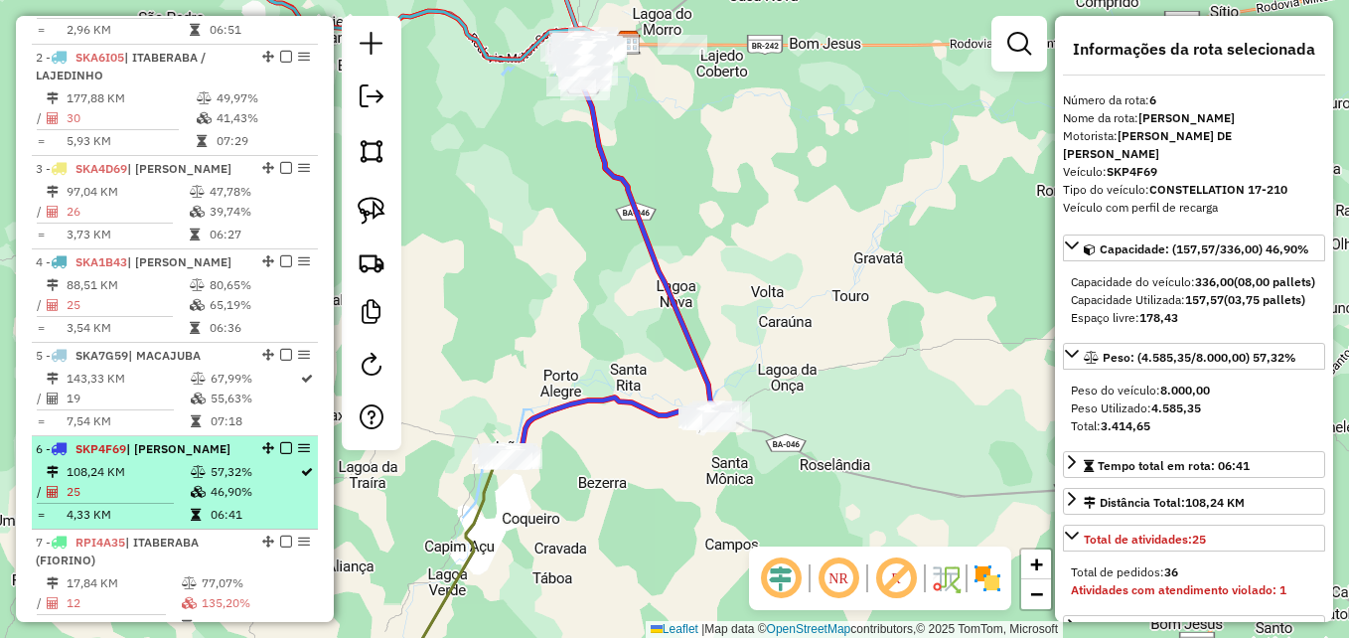
click at [135, 469] on td "108,24 KM" at bounding box center [128, 472] width 124 height 20
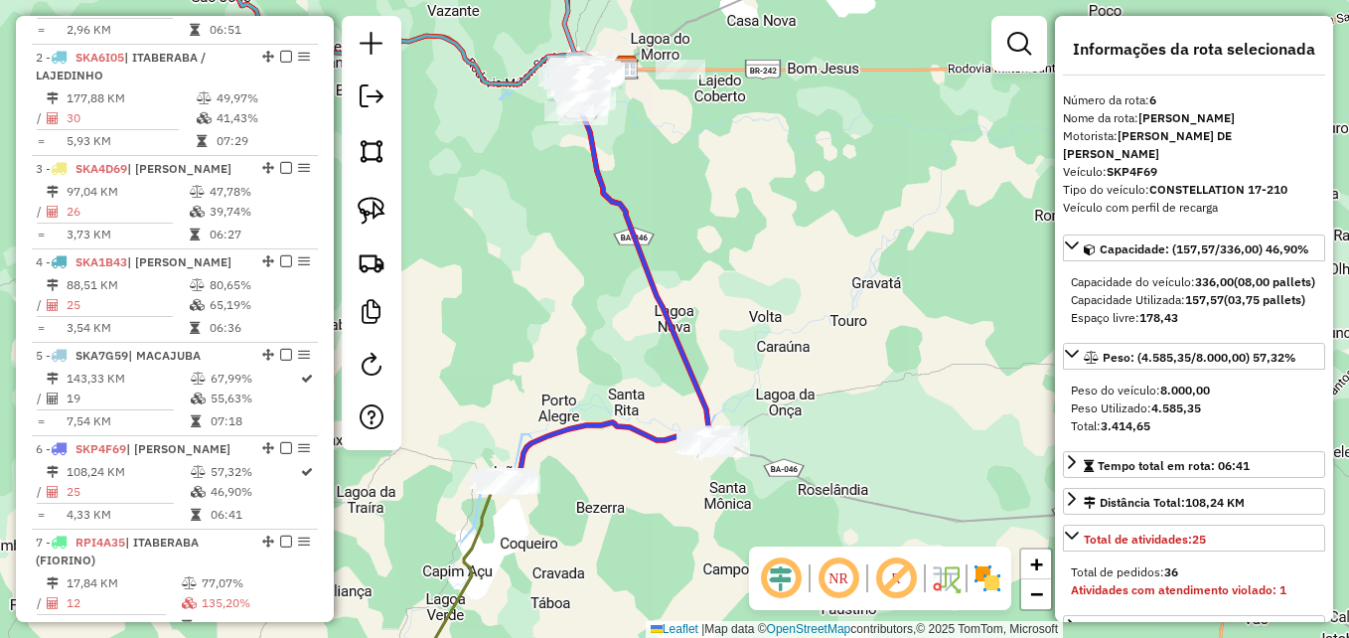
drag, startPoint x: 667, startPoint y: 542, endPoint x: 596, endPoint y: 497, distance: 84.0
click at [596, 497] on div "Janela de atendimento Grade de atendimento Capacidade Transportadoras Veículos …" at bounding box center [674, 319] width 1349 height 638
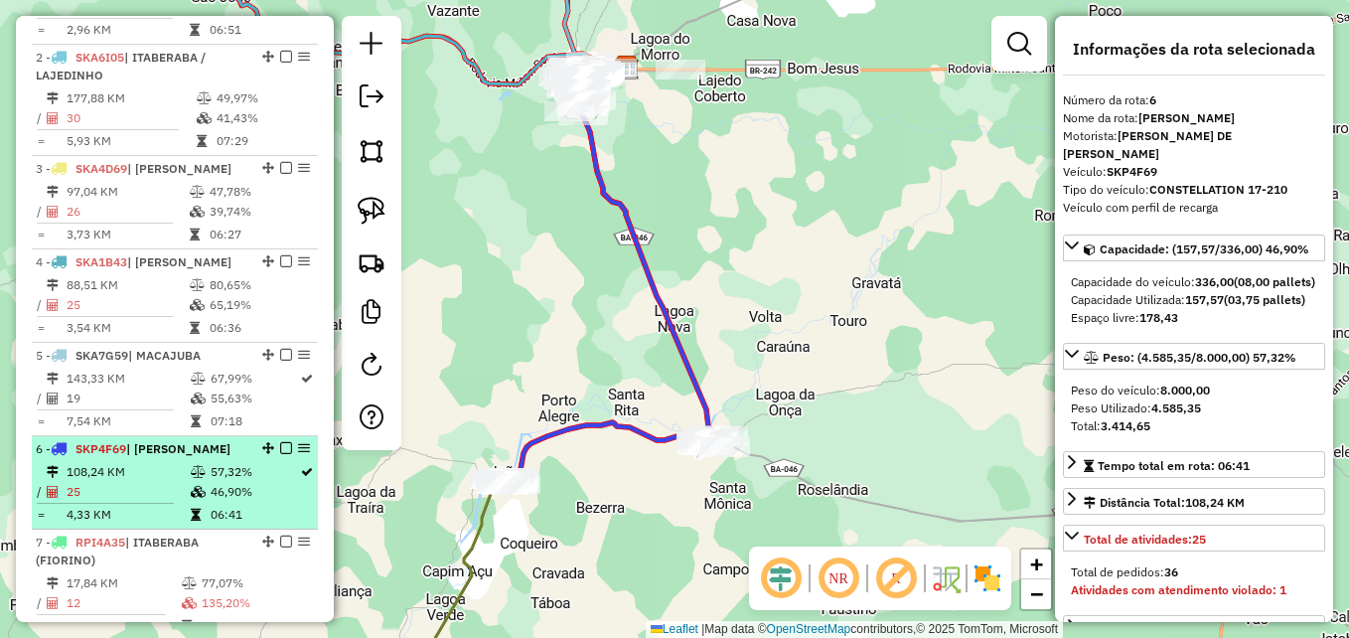
scroll to position [1026, 0]
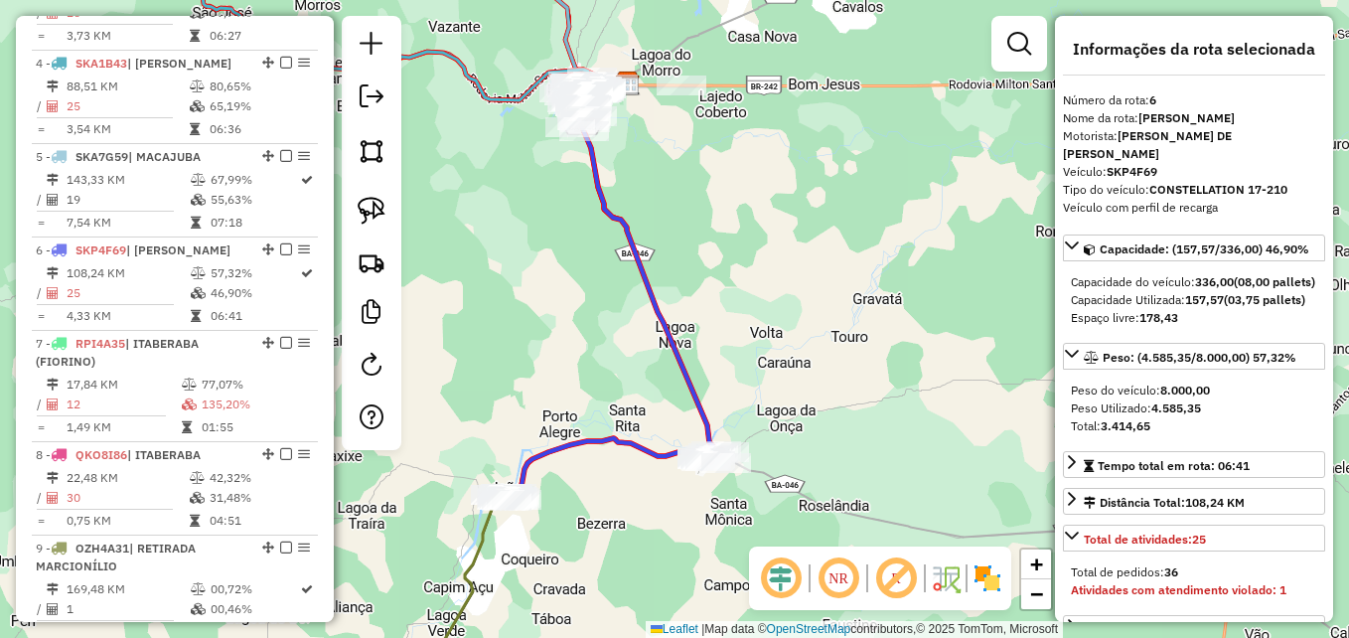
drag, startPoint x: 509, startPoint y: 378, endPoint x: 510, endPoint y: 394, distance: 15.9
click at [510, 394] on div "Janela de atendimento Grade de atendimento Capacidade Transportadoras Veículos …" at bounding box center [674, 319] width 1349 height 638
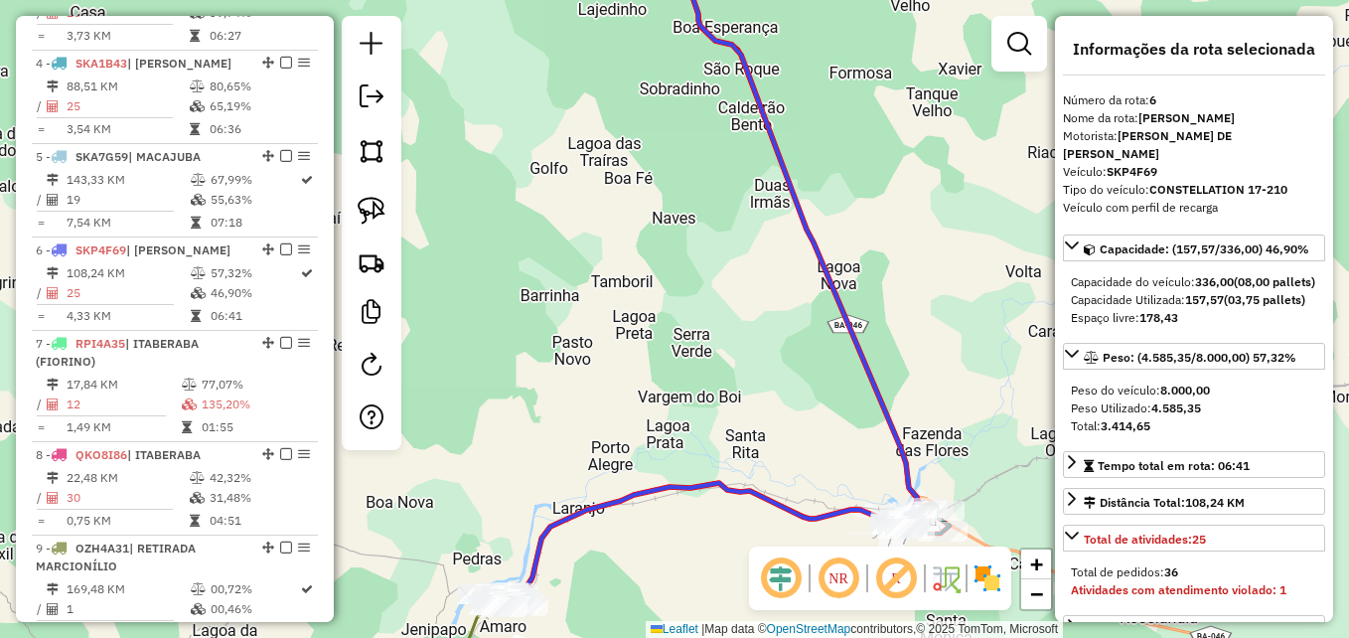
click at [527, 418] on div "Janela de atendimento Grade de atendimento Capacidade Transportadoras Veículos …" at bounding box center [674, 319] width 1349 height 638
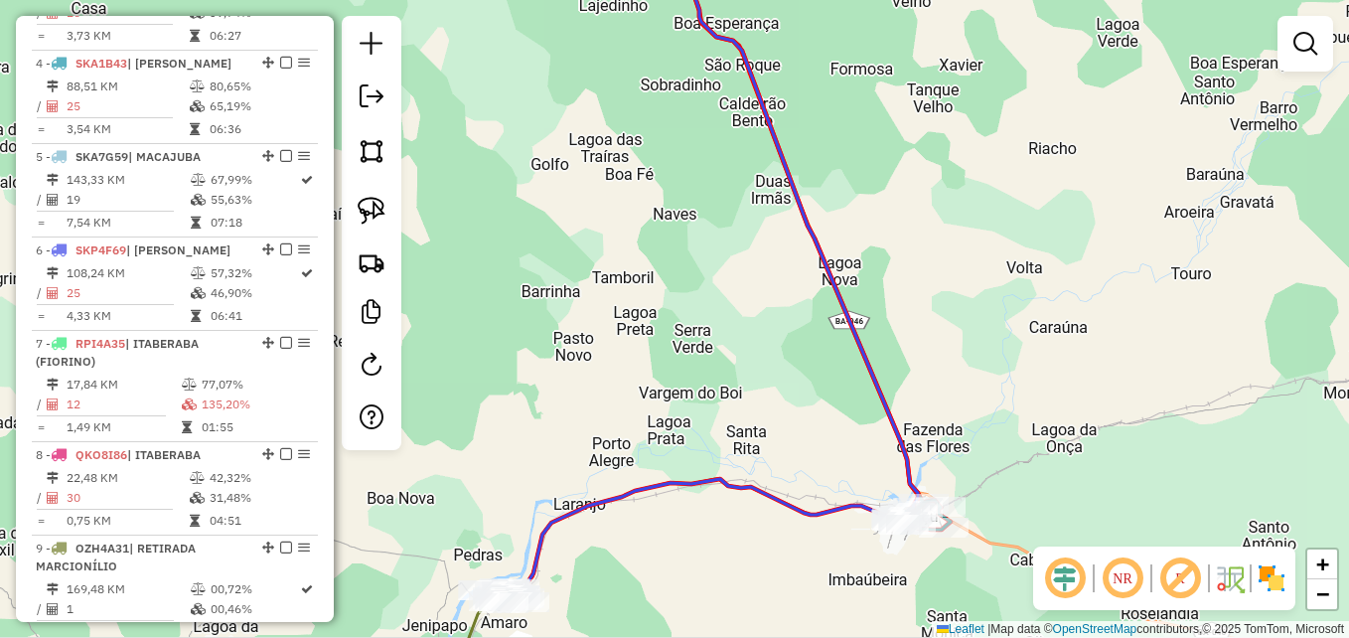
click at [539, 410] on div "Janela de atendimento Grade de atendimento Capacidade Transportadoras Veículos …" at bounding box center [674, 319] width 1349 height 638
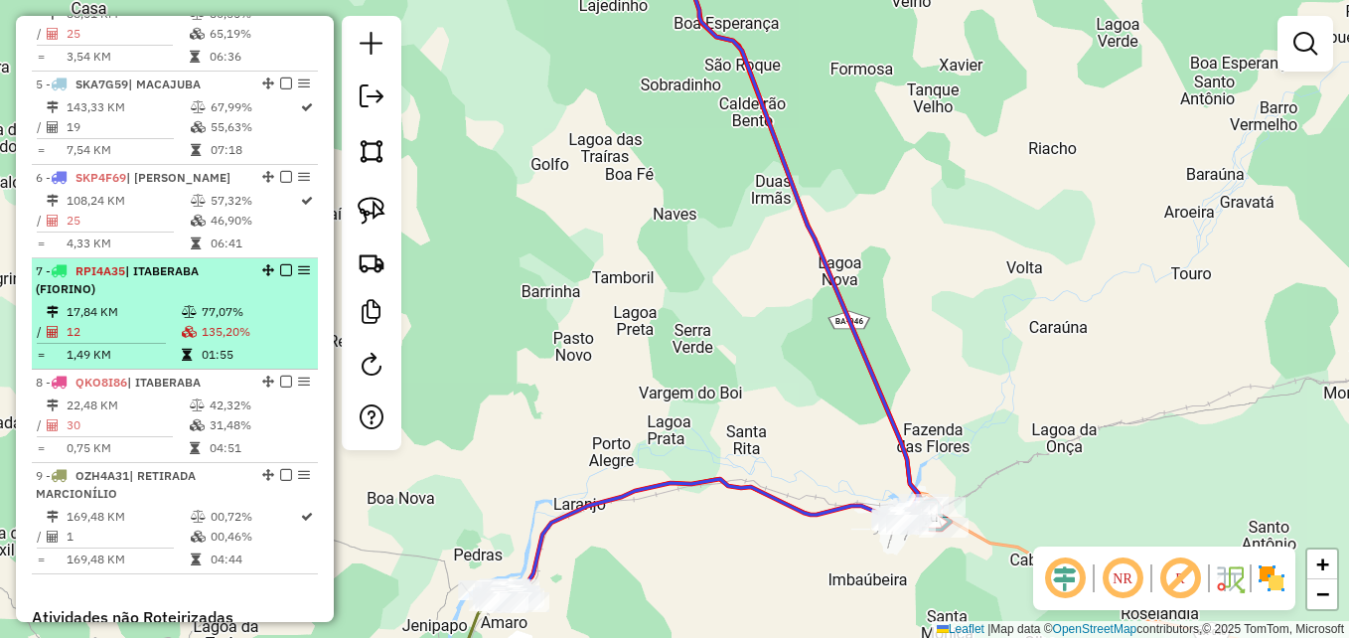
scroll to position [1125, 0]
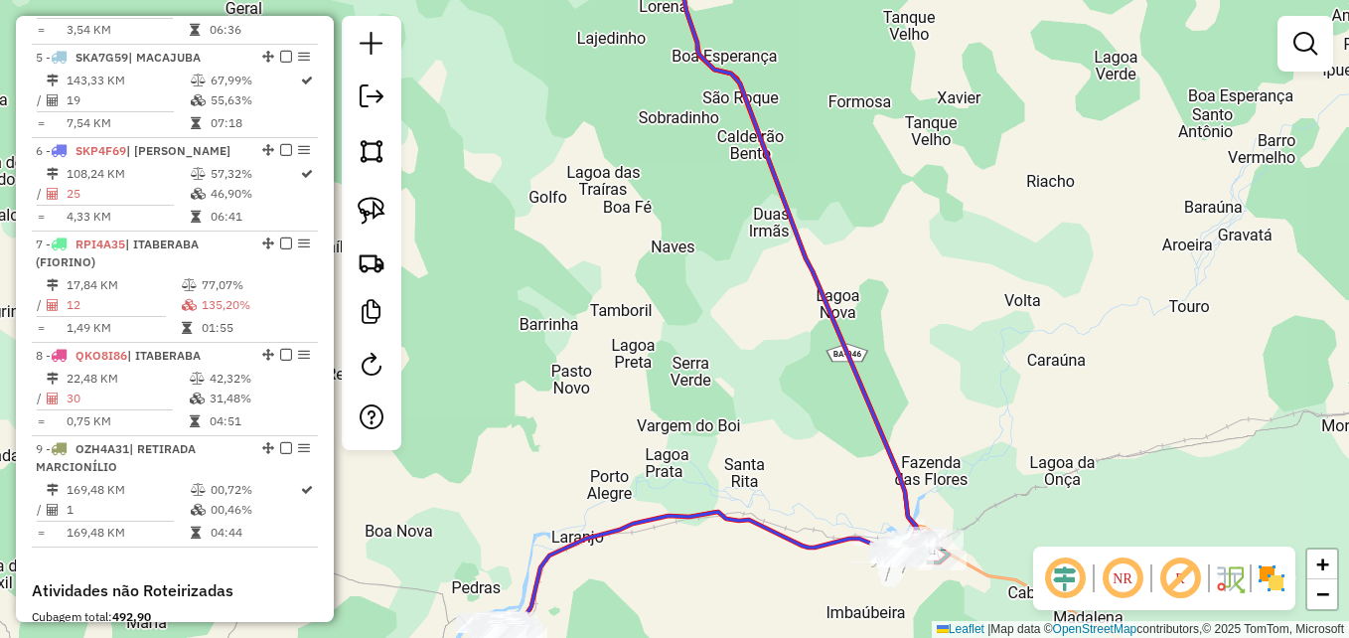
drag, startPoint x: 562, startPoint y: 380, endPoint x: 516, endPoint y: 508, distance: 135.4
click at [516, 508] on div "Janela de atendimento Grade de atendimento Capacidade Transportadoras Veículos …" at bounding box center [674, 319] width 1349 height 638
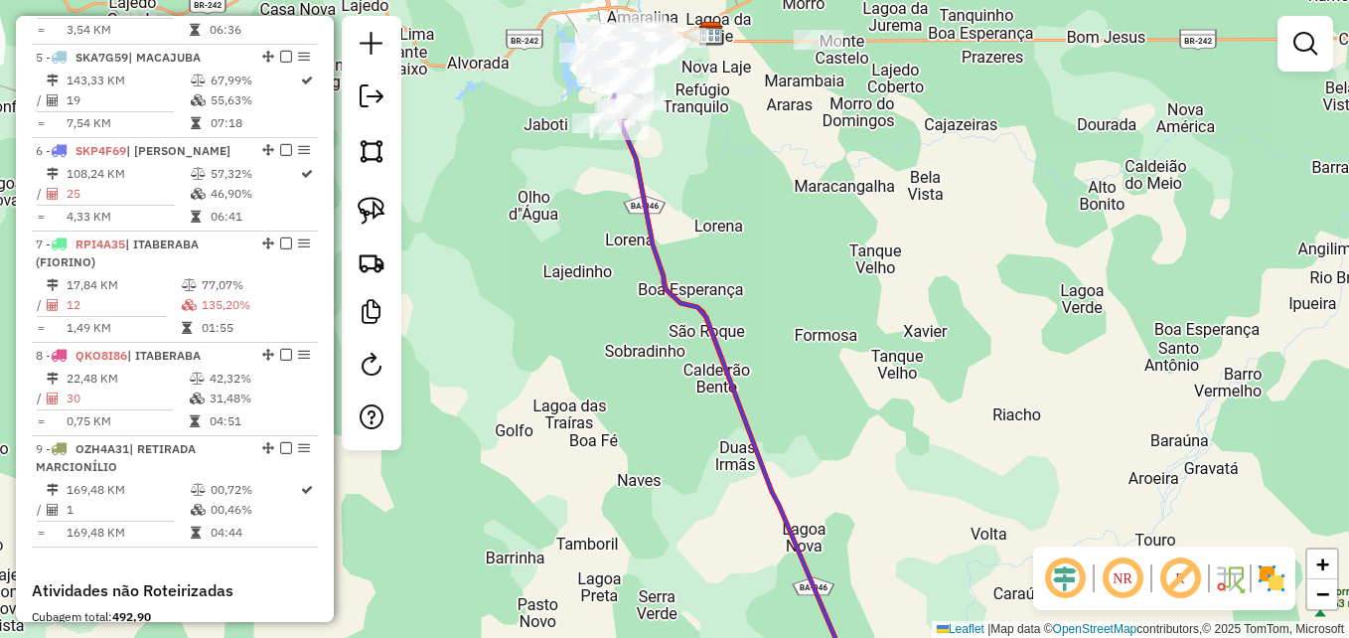
drag, startPoint x: 540, startPoint y: 378, endPoint x: 555, endPoint y: 516, distance: 137.9
click at [552, 519] on div "Janela de atendimento Grade de atendimento Capacidade Transportadoras Veículos …" at bounding box center [674, 319] width 1349 height 638
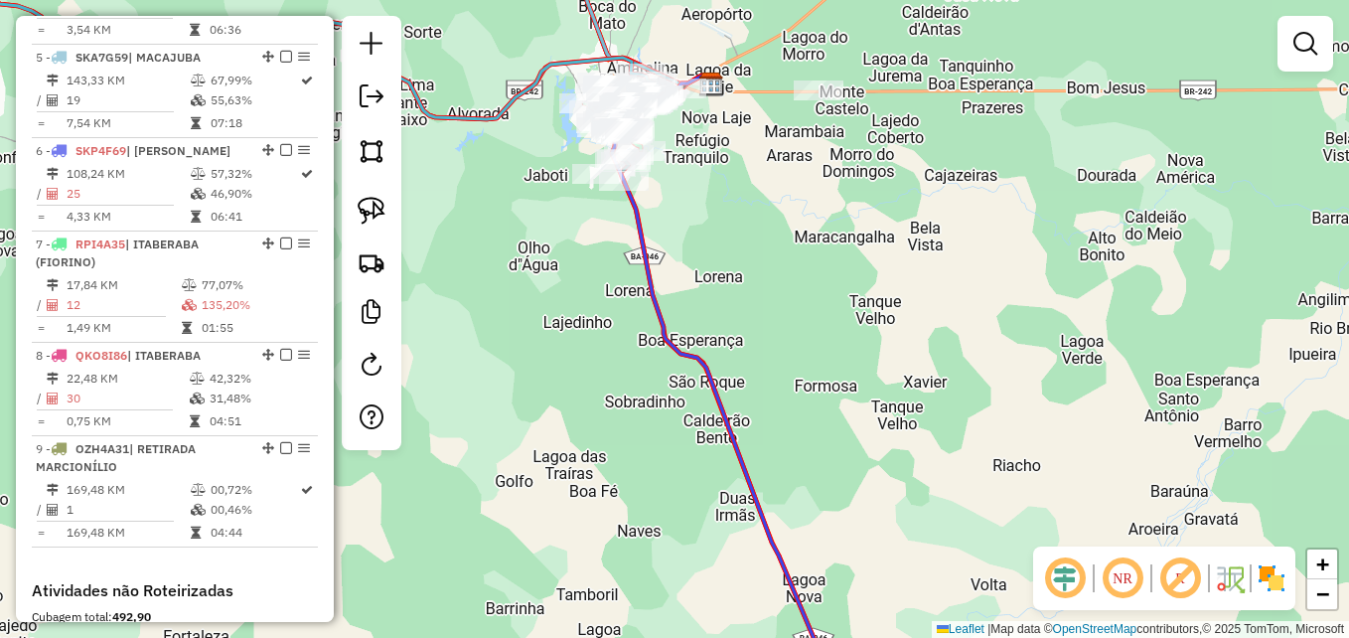
drag, startPoint x: 545, startPoint y: 363, endPoint x: 562, endPoint y: 515, distance: 152.9
click at [558, 522] on div "Janela de atendimento Grade de atendimento Capacidade Transportadoras Veículos …" at bounding box center [674, 319] width 1349 height 638
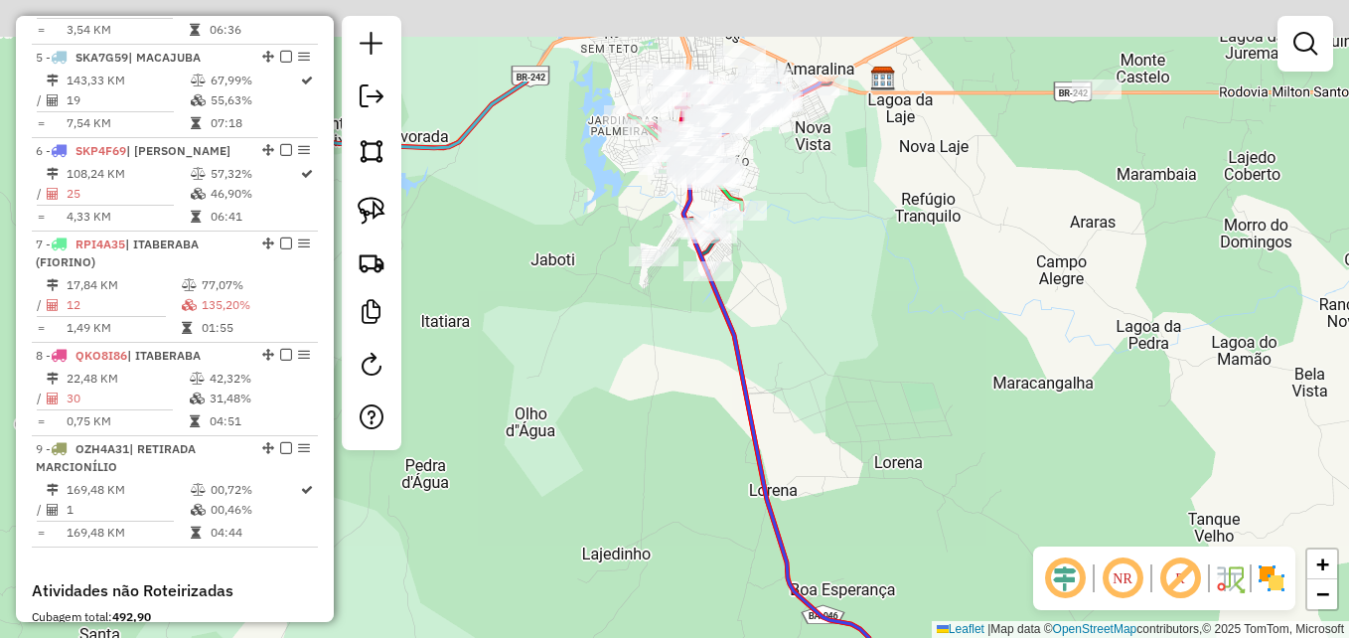
drag, startPoint x: 597, startPoint y: 289, endPoint x: 584, endPoint y: 533, distance: 244.7
click at [597, 539] on div "Janela de atendimento Grade de atendimento Capacidade Transportadoras Veículos …" at bounding box center [674, 319] width 1349 height 638
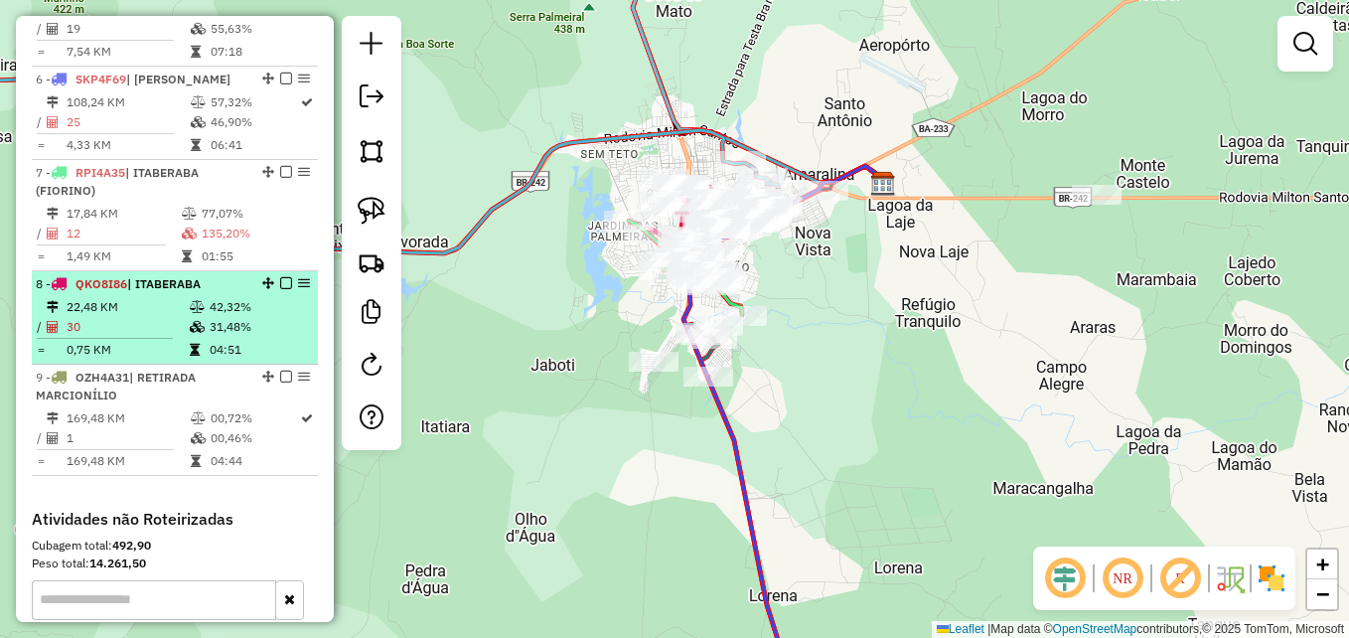
scroll to position [1225, 0]
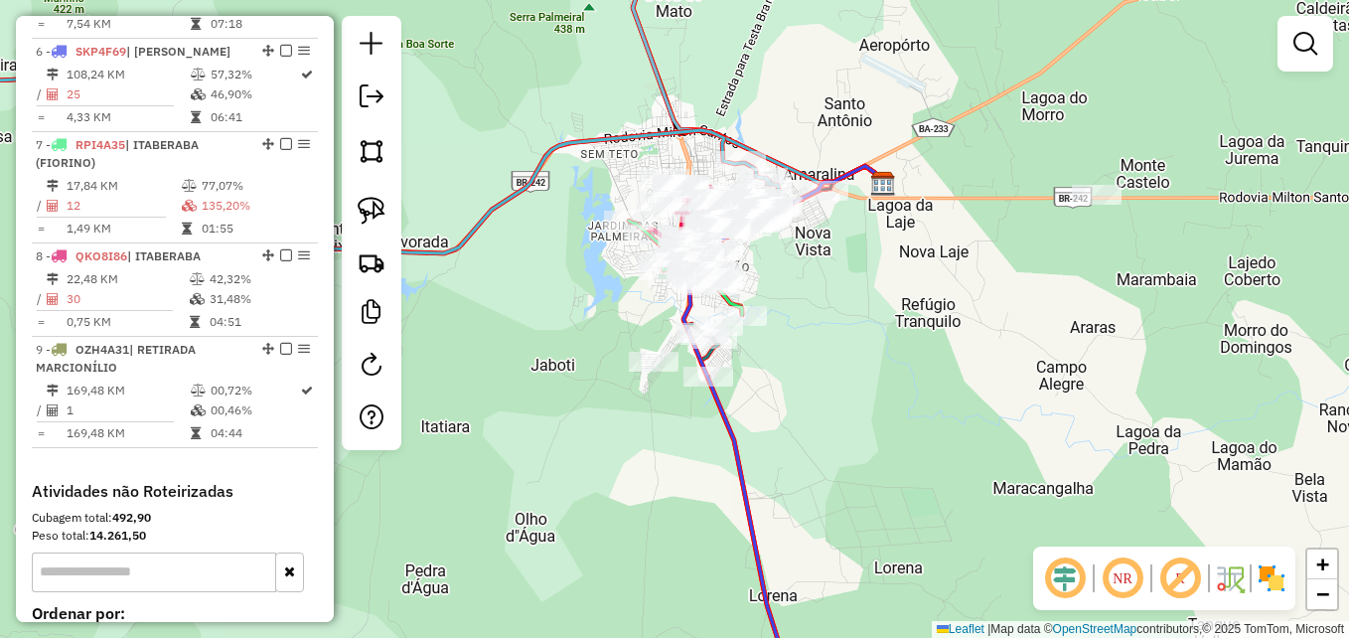
drag, startPoint x: 597, startPoint y: 473, endPoint x: 591, endPoint y: 483, distance: 11.6
click at [594, 478] on div "Janela de atendimento Grade de atendimento Capacidade Transportadoras Veículos …" at bounding box center [674, 319] width 1349 height 638
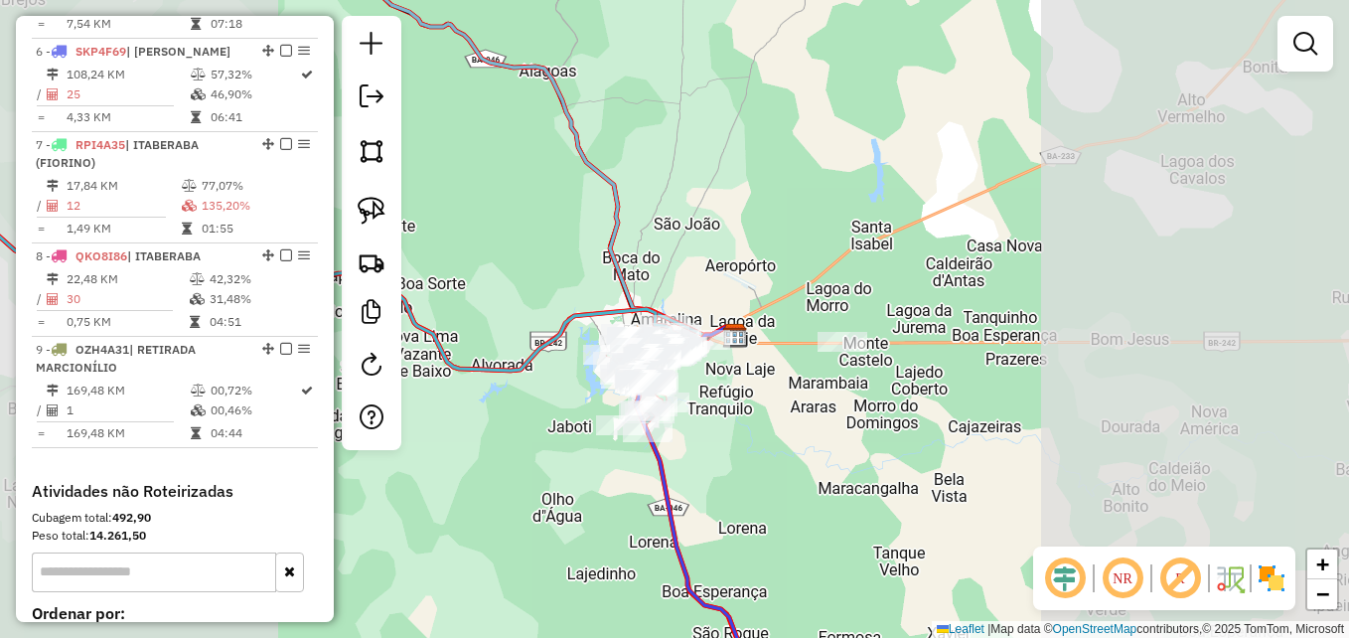
drag, startPoint x: 591, startPoint y: 521, endPoint x: 561, endPoint y: 351, distance: 173.4
click at [561, 352] on div "Janela de atendimento Grade de atendimento Capacidade Transportadoras Veículos …" at bounding box center [674, 319] width 1349 height 638
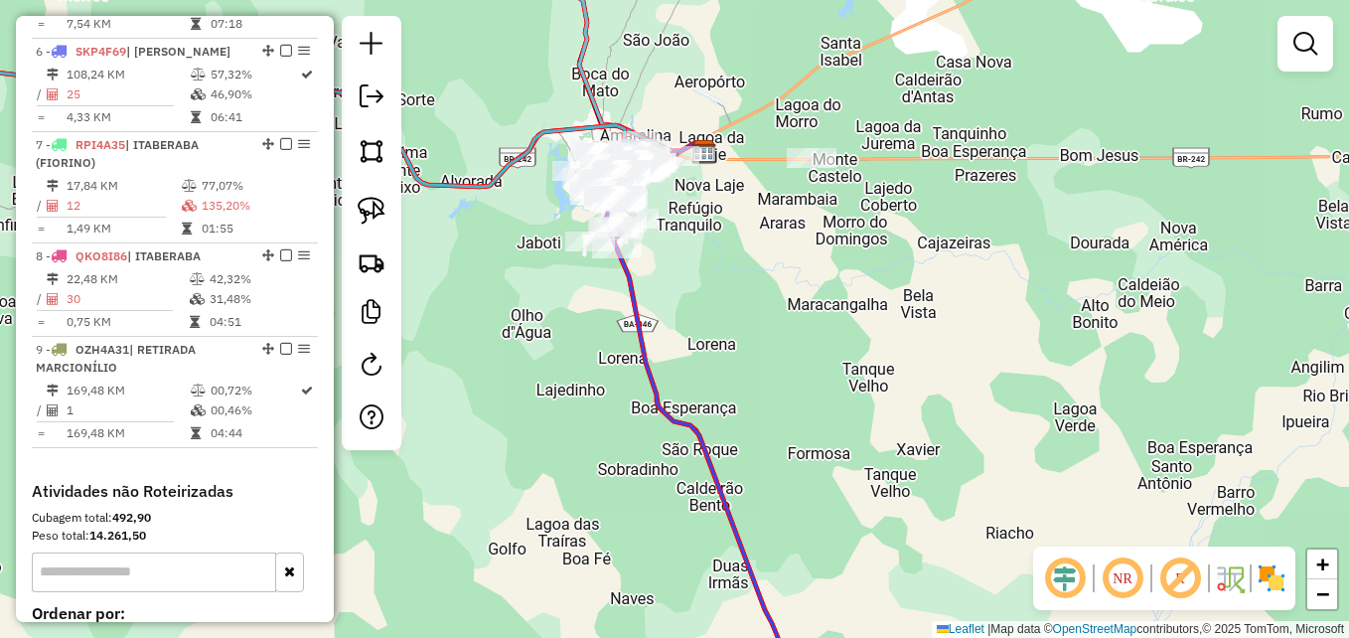
drag, startPoint x: 594, startPoint y: 482, endPoint x: 572, endPoint y: 407, distance: 77.6
click at [574, 412] on div "Janela de atendimento Grade de atendimento Capacidade Transportadoras Veículos …" at bounding box center [674, 319] width 1349 height 638
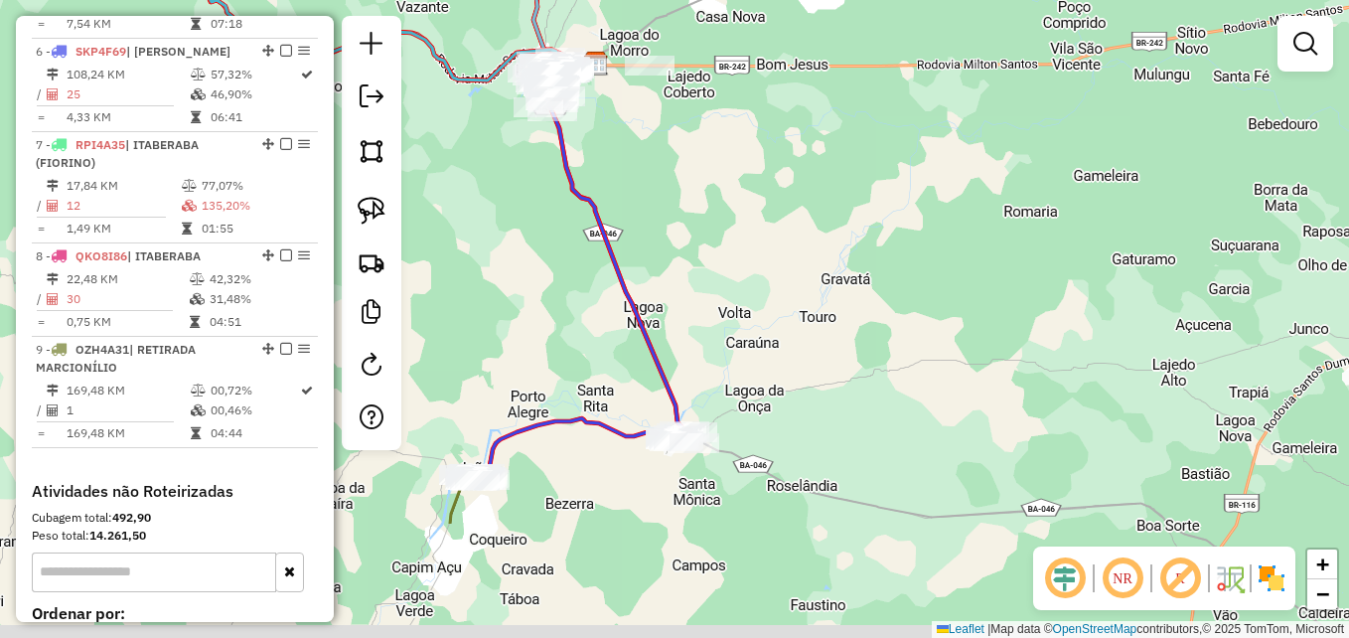
drag, startPoint x: 613, startPoint y: 465, endPoint x: 580, endPoint y: 307, distance: 161.3
click at [580, 284] on div "Janela de atendimento Grade de atendimento Capacidade Transportadoras Veículos …" at bounding box center [674, 319] width 1349 height 638
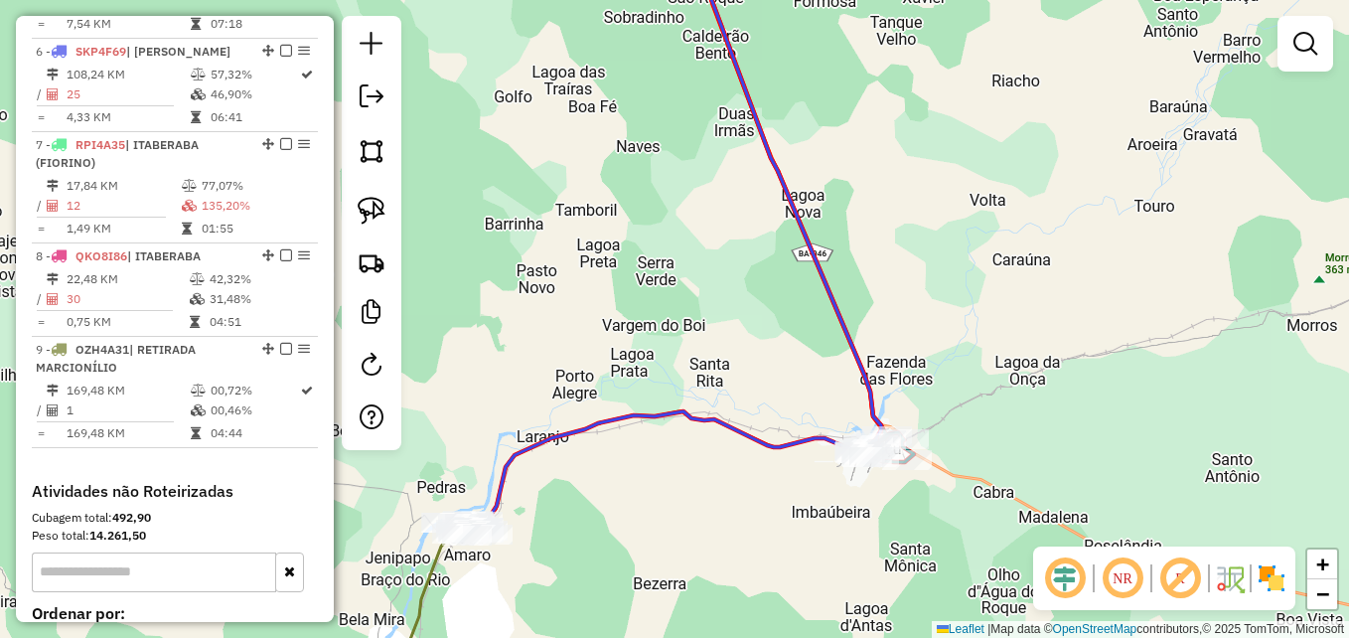
drag, startPoint x: 574, startPoint y: 537, endPoint x: 667, endPoint y: 495, distance: 101.8
click at [666, 495] on div "Janela de atendimento Grade de atendimento Capacidade Transportadoras Veículos …" at bounding box center [674, 319] width 1349 height 638
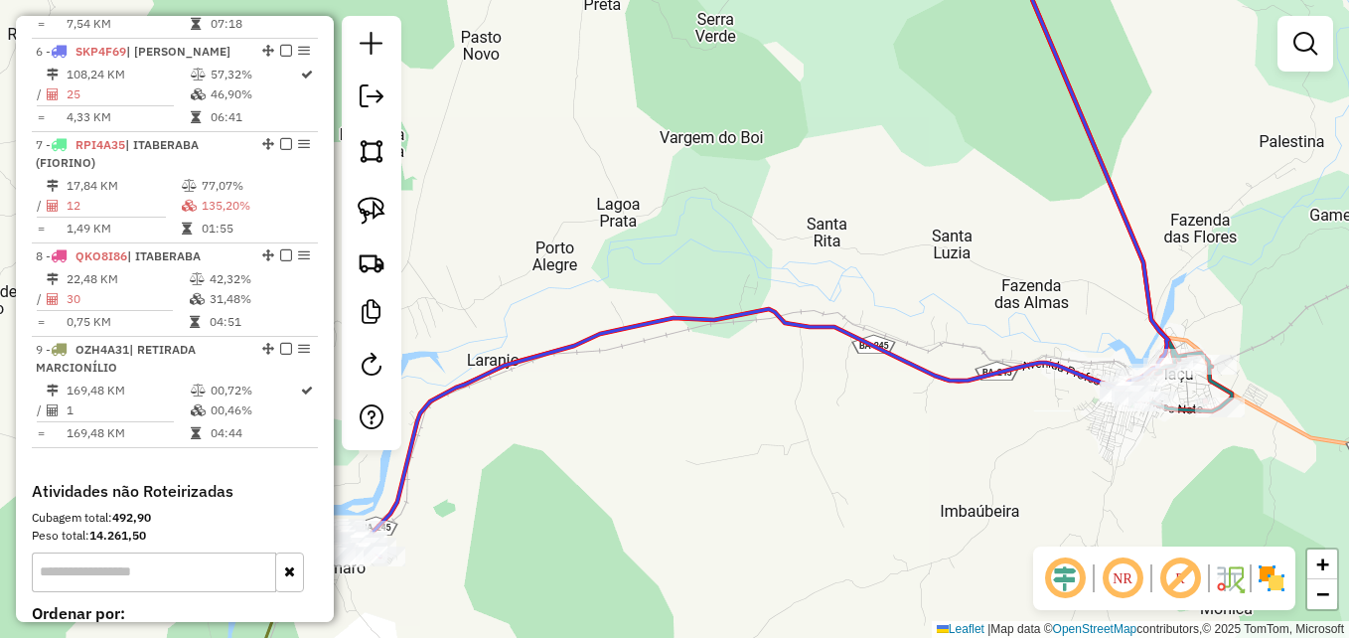
drag, startPoint x: 538, startPoint y: 513, endPoint x: 553, endPoint y: 534, distance: 26.4
click at [553, 534] on div "Janela de atendimento Grade de atendimento Capacidade Transportadoras Veículos …" at bounding box center [674, 319] width 1349 height 638
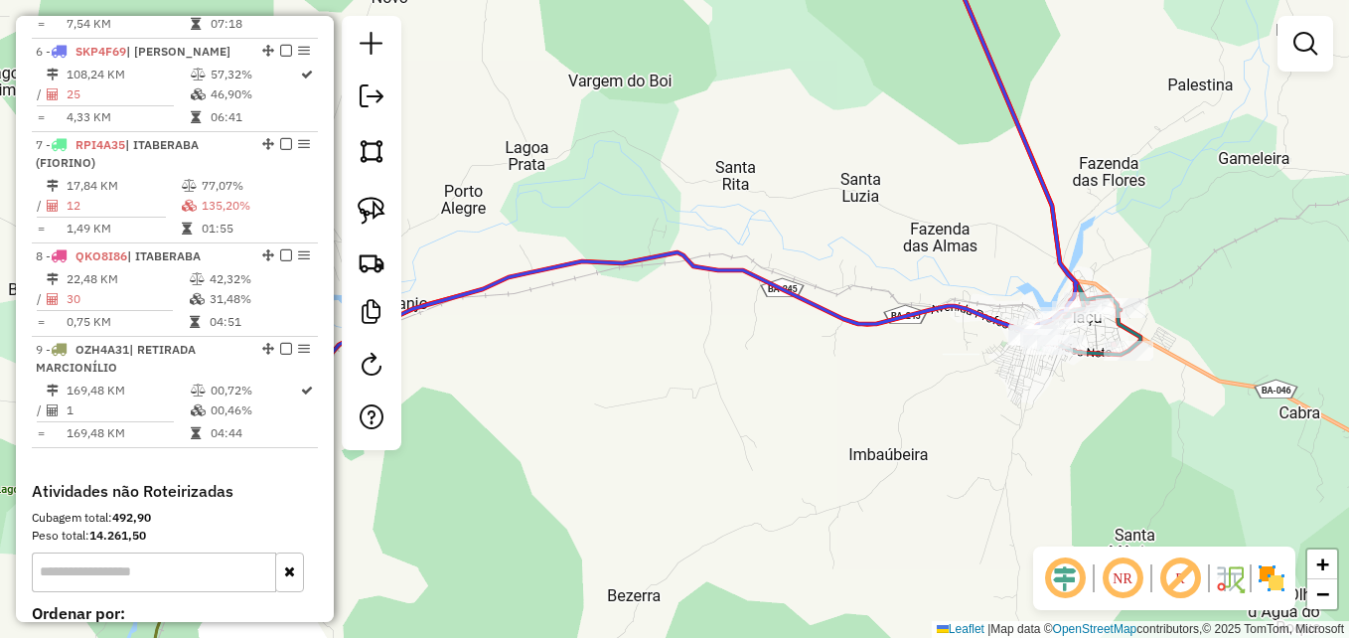
drag, startPoint x: 788, startPoint y: 495, endPoint x: 844, endPoint y: 379, distance: 128.4
click at [844, 380] on div "Janela de atendimento Grade de atendimento Capacidade Transportadoras Veículos …" at bounding box center [674, 319] width 1349 height 638
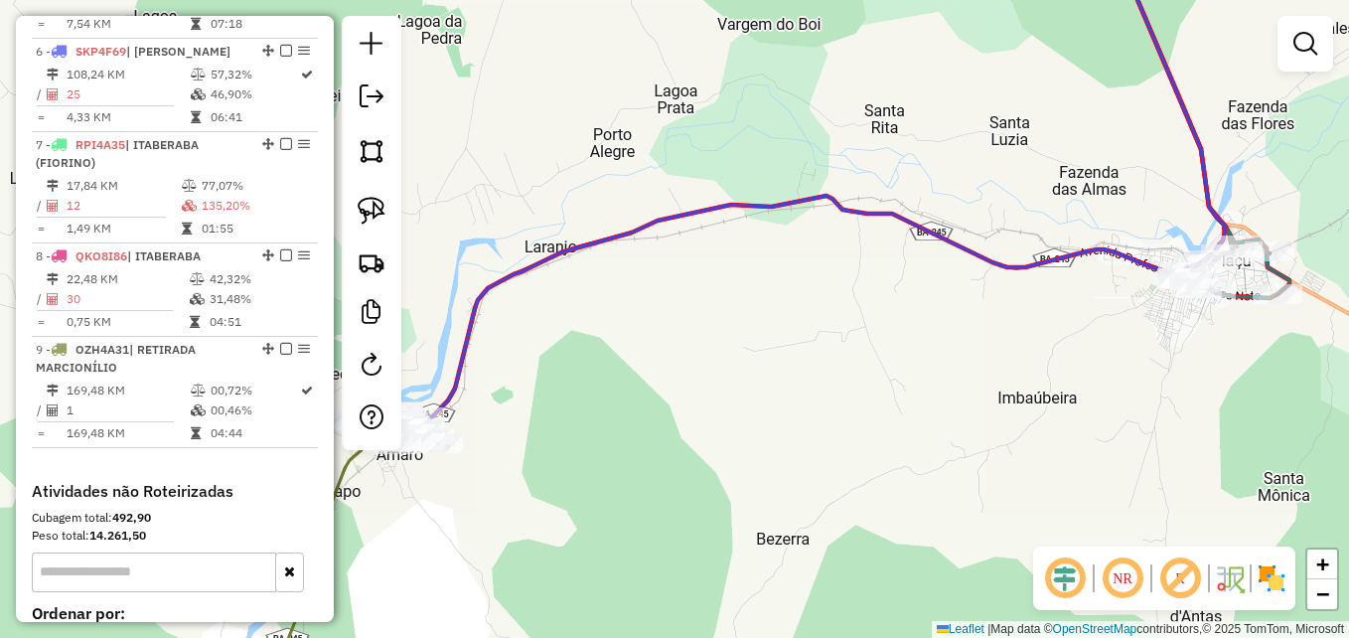
drag, startPoint x: 658, startPoint y: 403, endPoint x: 878, endPoint y: 399, distance: 220.6
click at [878, 399] on div "Janela de atendimento Grade de atendimento Capacidade Transportadoras Veículos …" at bounding box center [674, 319] width 1349 height 638
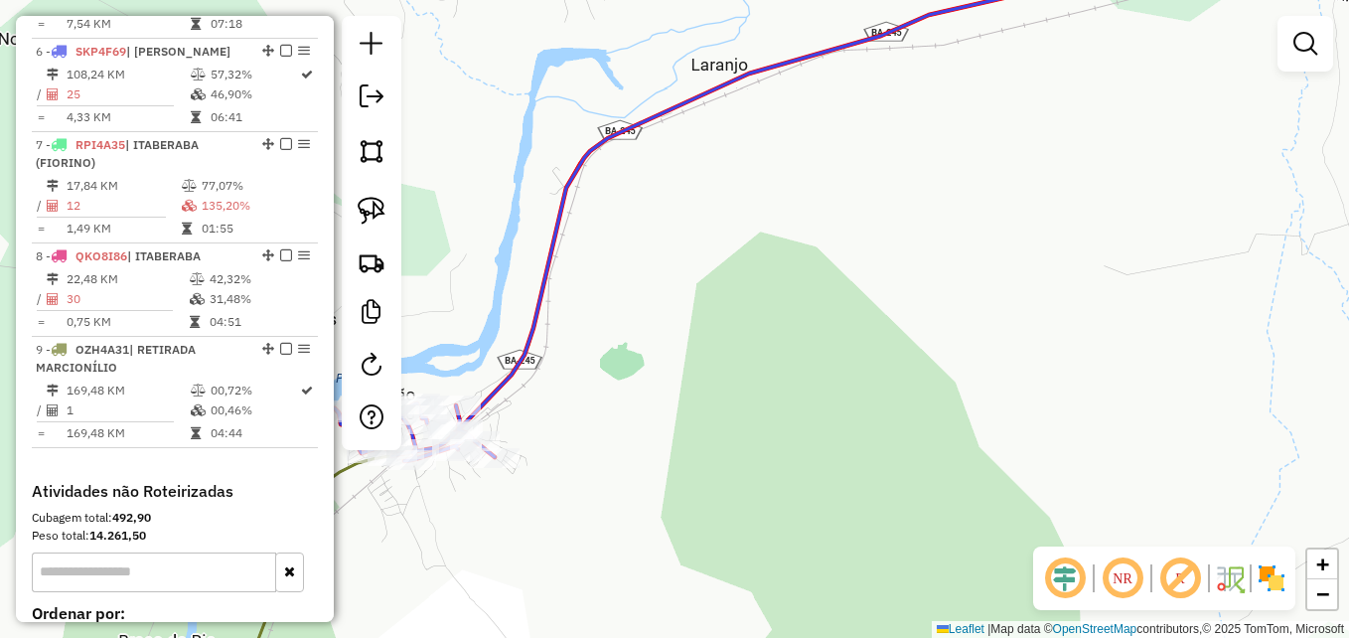
drag, startPoint x: 637, startPoint y: 449, endPoint x: 898, endPoint y: 346, distance: 280.9
click at [883, 360] on div "Janela de atendimento Grade de atendimento Capacidade Transportadoras Veículos …" at bounding box center [674, 319] width 1349 height 638
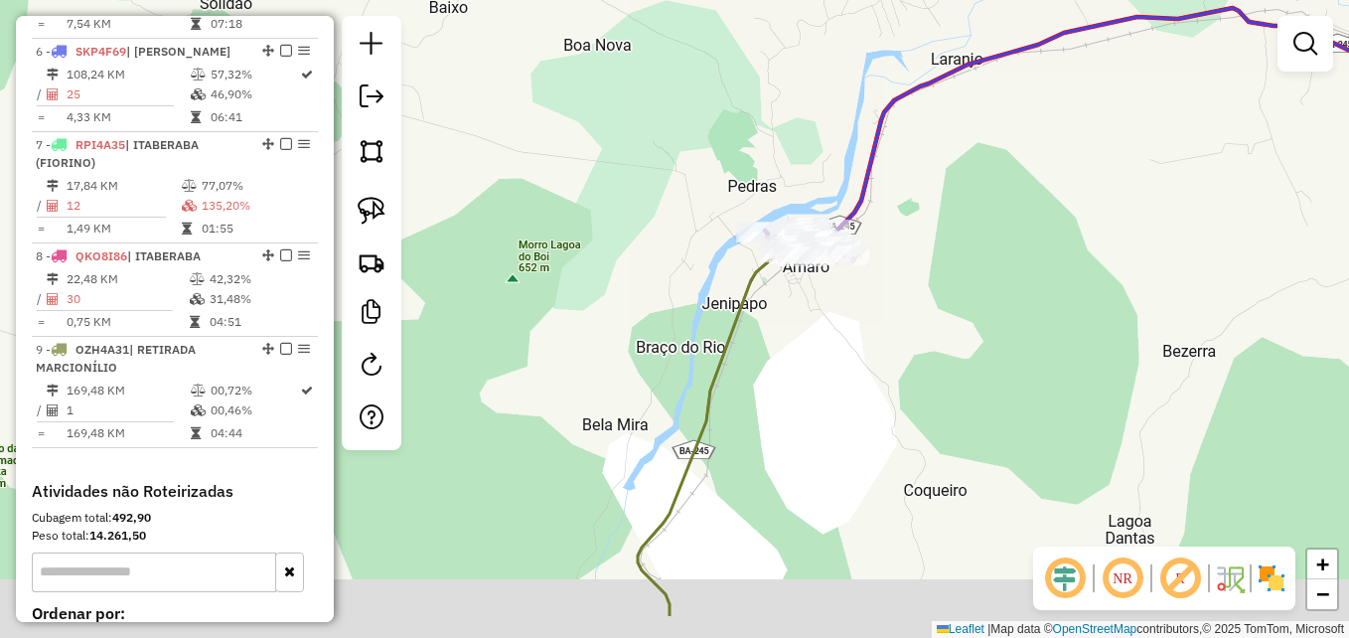
drag, startPoint x: 777, startPoint y: 447, endPoint x: 873, endPoint y: 273, distance: 198.7
click at [864, 279] on div "Janela de atendimento Grade de atendimento Capacidade Transportadoras Veículos …" at bounding box center [674, 319] width 1349 height 638
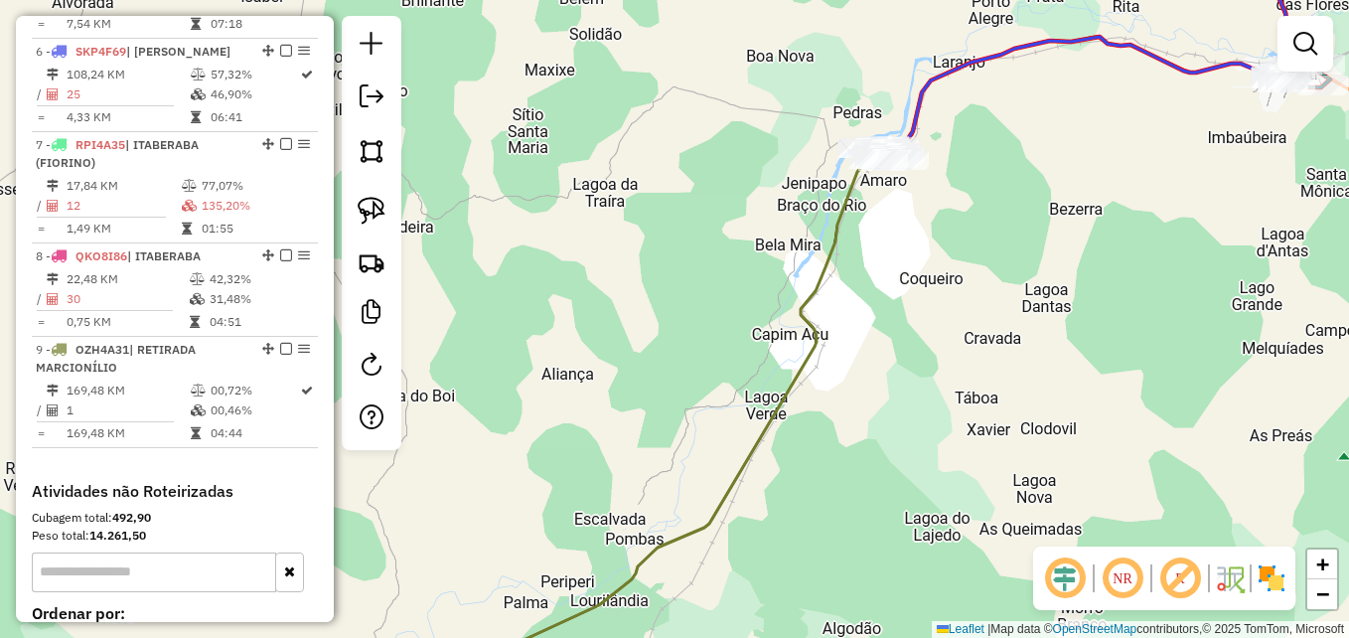
drag, startPoint x: 939, startPoint y: 347, endPoint x: 1031, endPoint y: 141, distance: 225.4
click at [1031, 143] on div "Janela de atendimento Grade de atendimento Capacidade Transportadoras Veículos …" at bounding box center [674, 319] width 1349 height 638
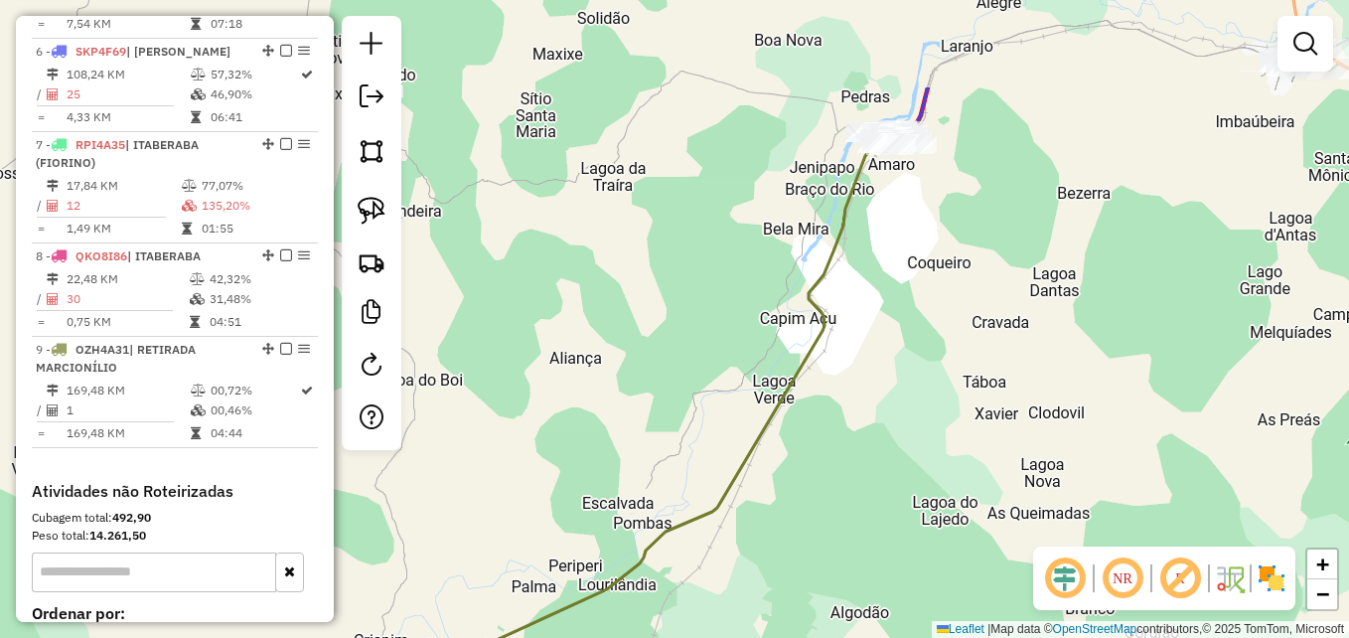
drag, startPoint x: 906, startPoint y: 376, endPoint x: 818, endPoint y: 527, distance: 175.0
click at [818, 527] on div "Janela de atendimento Grade de atendimento Capacidade Transportadoras Veículos …" at bounding box center [674, 319] width 1349 height 638
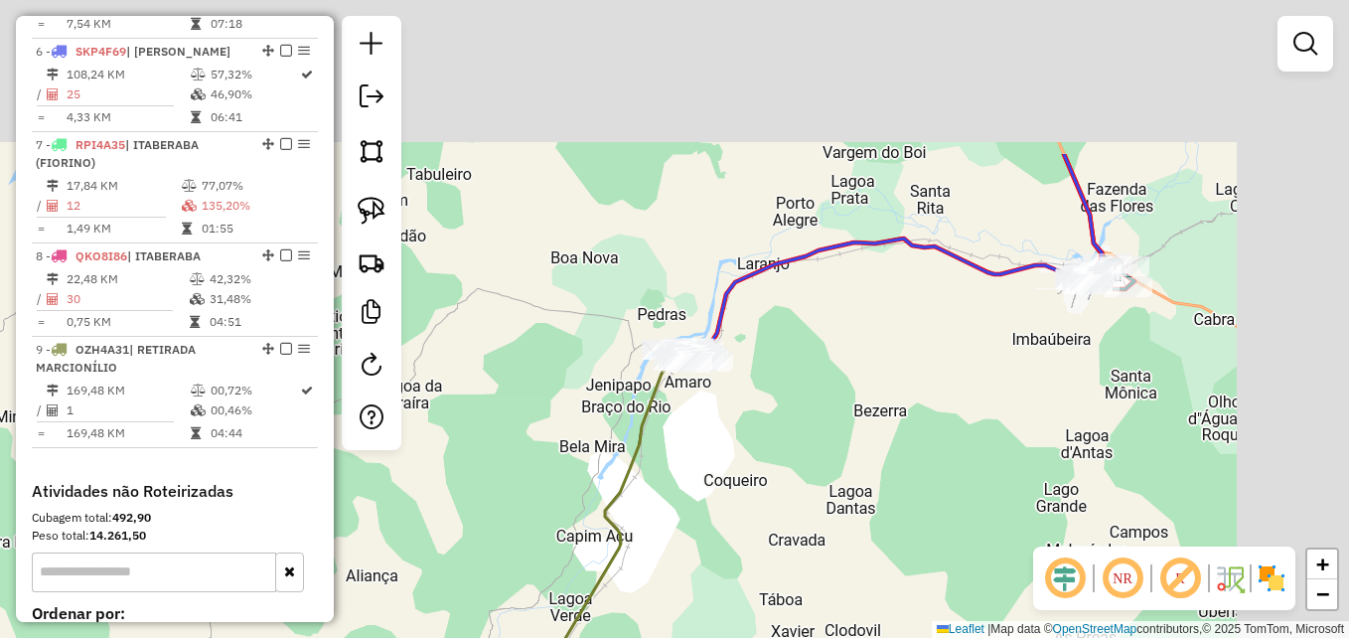
drag, startPoint x: 929, startPoint y: 424, endPoint x: 760, endPoint y: 585, distance: 233.3
click at [760, 585] on div "Janela de atendimento Grade de atendimento Capacidade Transportadoras Veículos …" at bounding box center [674, 319] width 1349 height 638
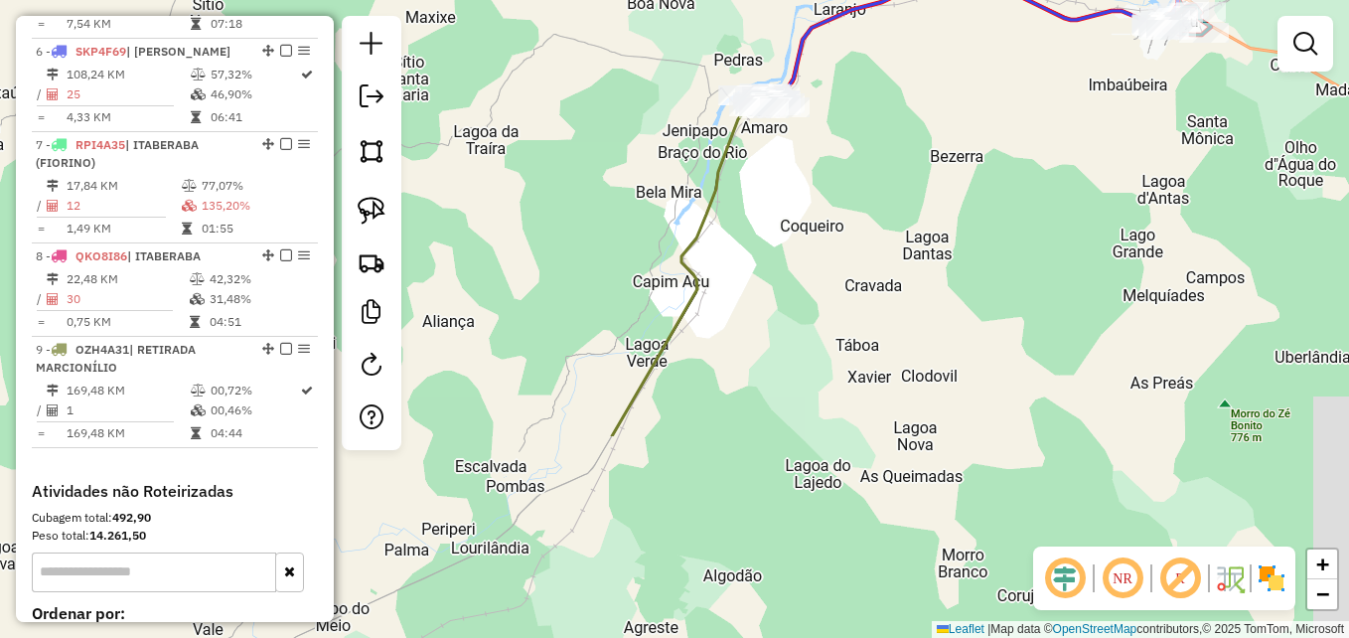
drag, startPoint x: 543, startPoint y: 393, endPoint x: 633, endPoint y: 68, distance: 337.9
click at [629, 69] on div "Janela de atendimento Grade de atendimento Capacidade Transportadoras Veículos …" at bounding box center [674, 319] width 1349 height 638
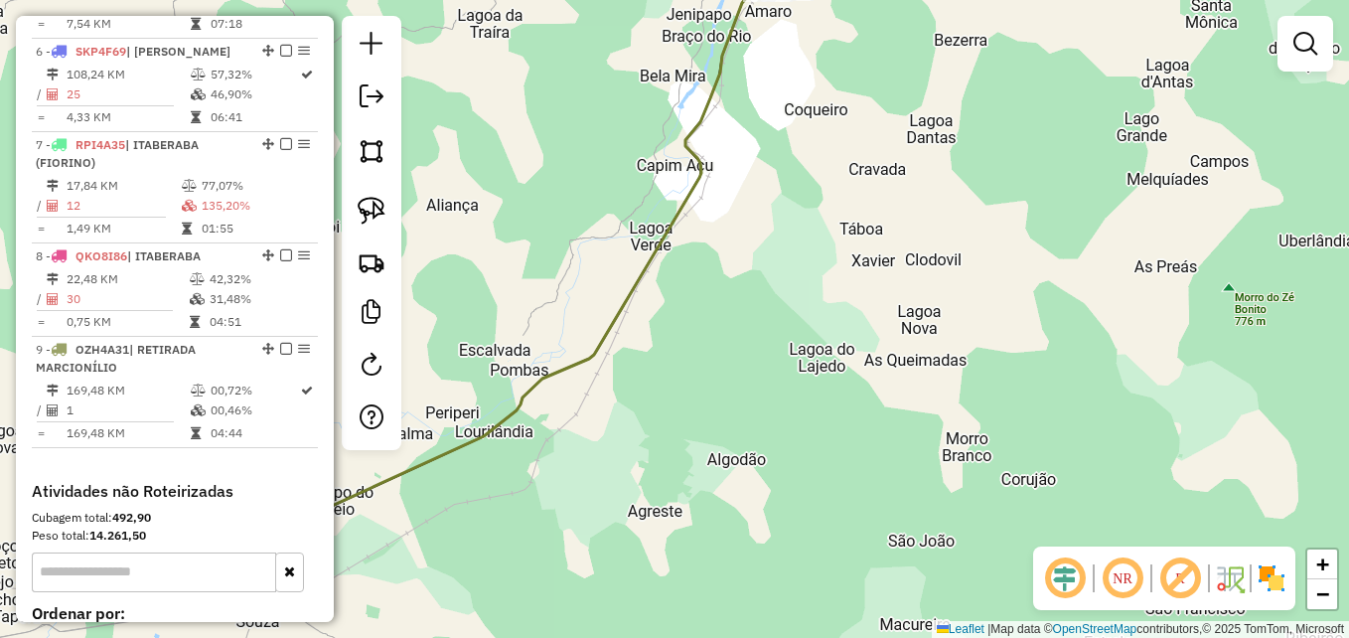
drag, startPoint x: 911, startPoint y: 231, endPoint x: 844, endPoint y: 366, distance: 149.7
click at [845, 365] on div "Janela de atendimento Grade de atendimento Capacidade Transportadoras Veículos …" at bounding box center [674, 319] width 1349 height 638
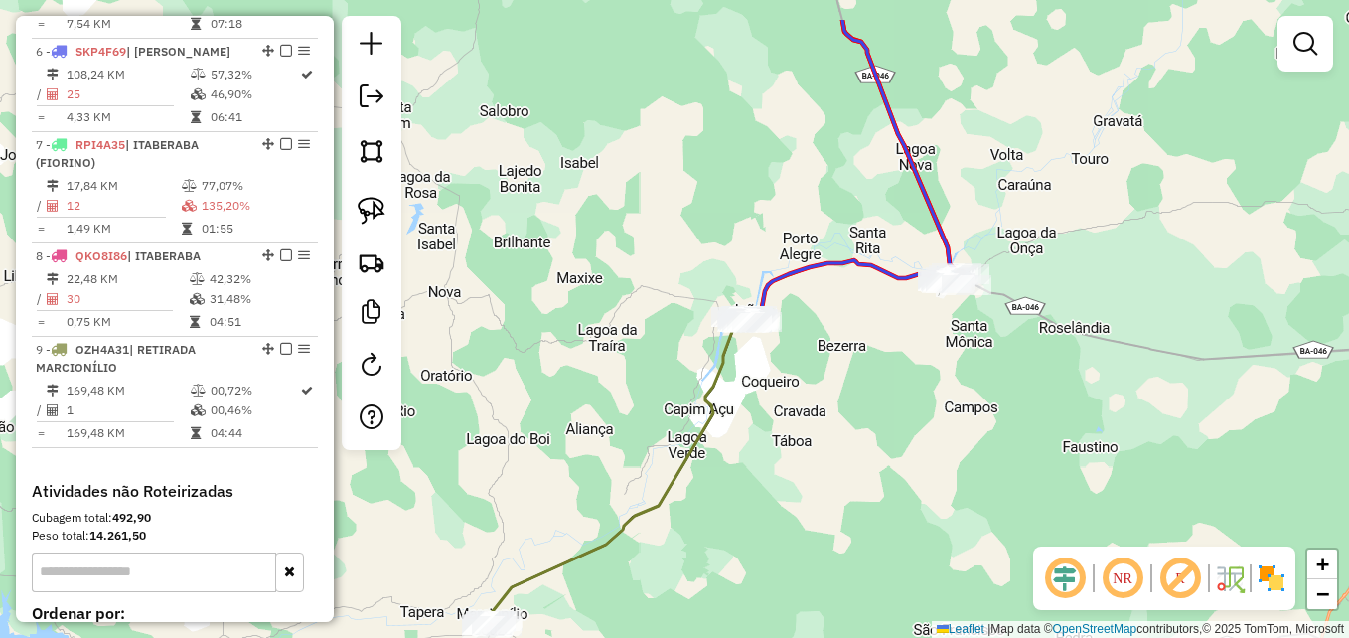
drag, startPoint x: 896, startPoint y: 295, endPoint x: 724, endPoint y: 551, distance: 308.6
click at [736, 566] on div "Janela de atendimento Grade de atendimento Capacidade Transportadoras Veículos …" at bounding box center [674, 319] width 1349 height 638
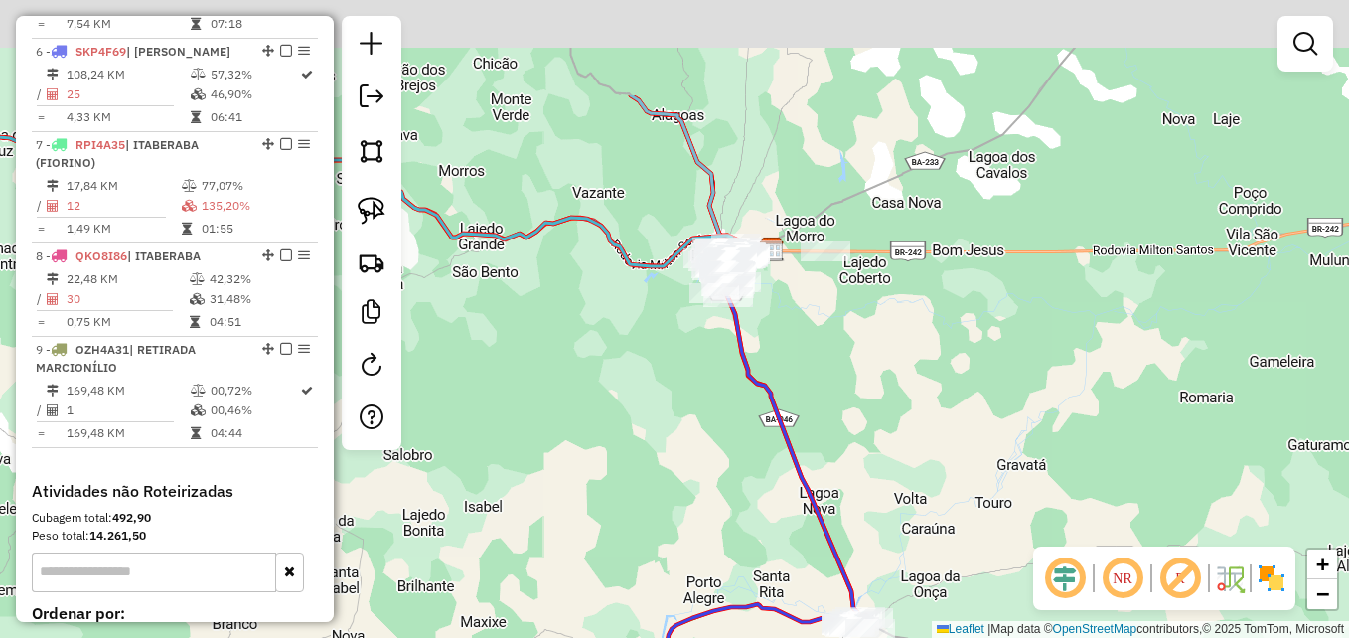
drag, startPoint x: 536, startPoint y: 326, endPoint x: 564, endPoint y: 458, distance: 135.0
click at [564, 458] on div "Janela de atendimento Grade de atendimento Capacidade Transportadoras Veículos …" at bounding box center [674, 319] width 1349 height 638
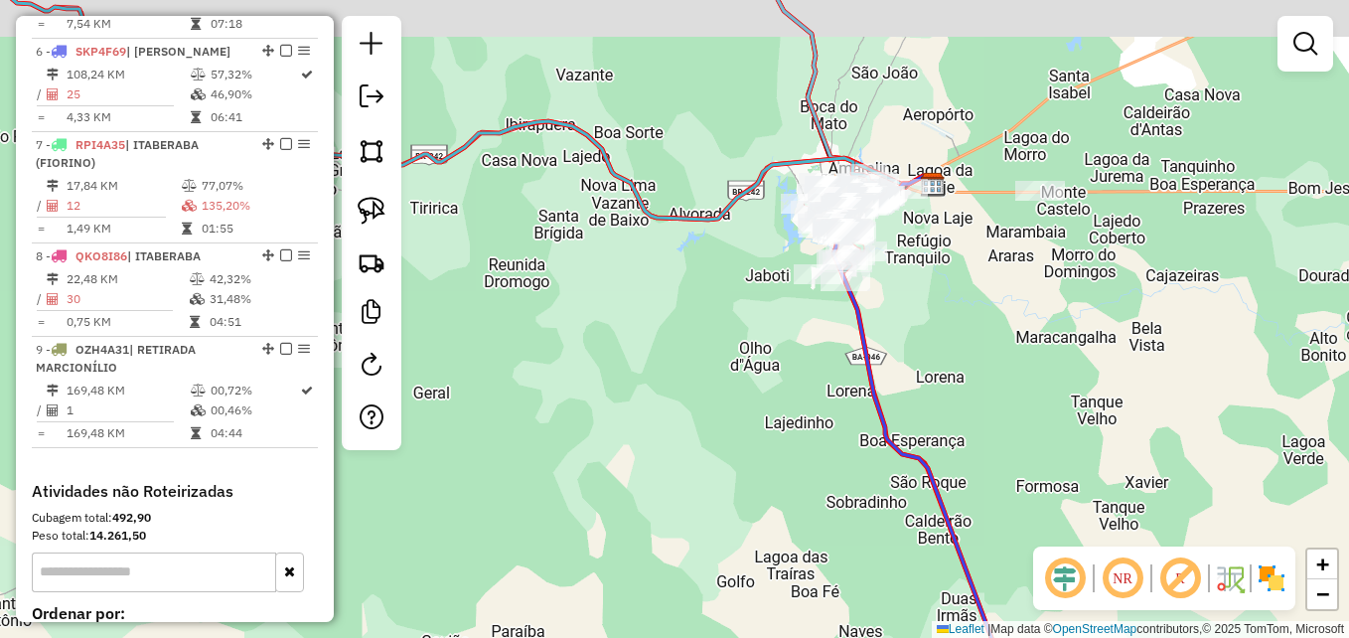
drag, startPoint x: 673, startPoint y: 266, endPoint x: 638, endPoint y: 492, distance: 228.3
click at [638, 492] on div "Janela de atendimento Grade de atendimento Capacidade Transportadoras Veículos …" at bounding box center [674, 319] width 1349 height 638
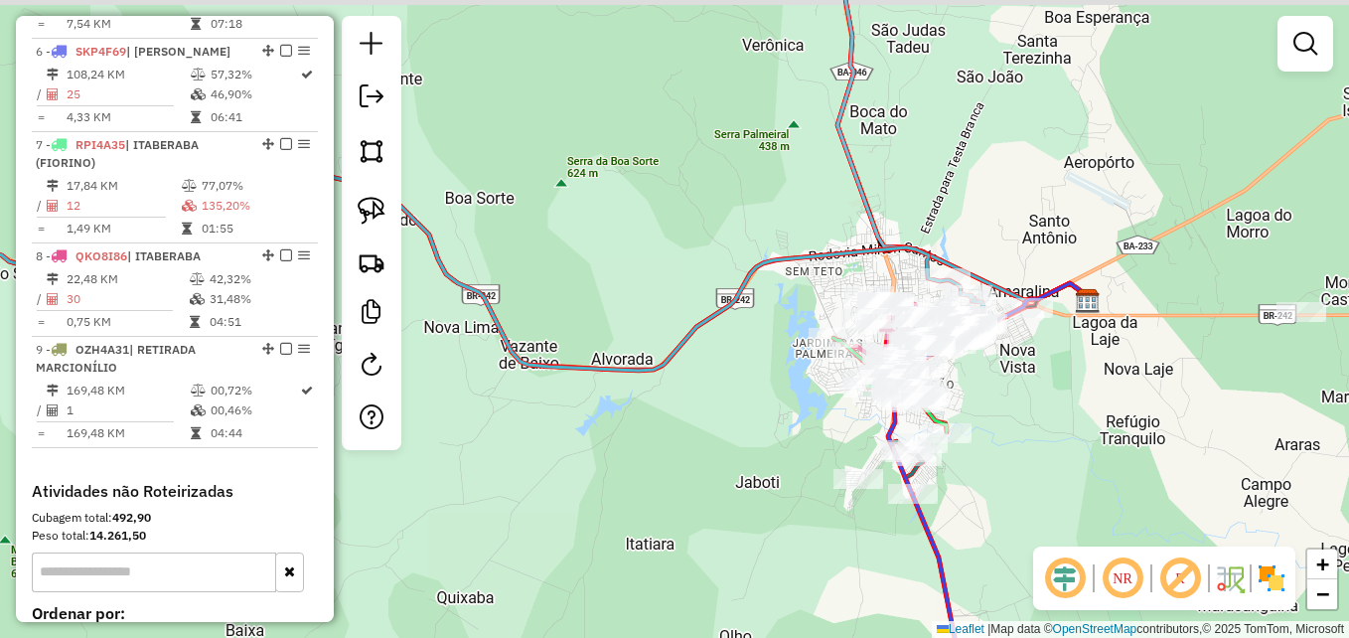
drag, startPoint x: 705, startPoint y: 482, endPoint x: 630, endPoint y: 542, distance: 96.8
click at [630, 543] on div "Janela de atendimento Grade de atendimento Capacidade Transportadoras Veículos …" at bounding box center [674, 319] width 1349 height 638
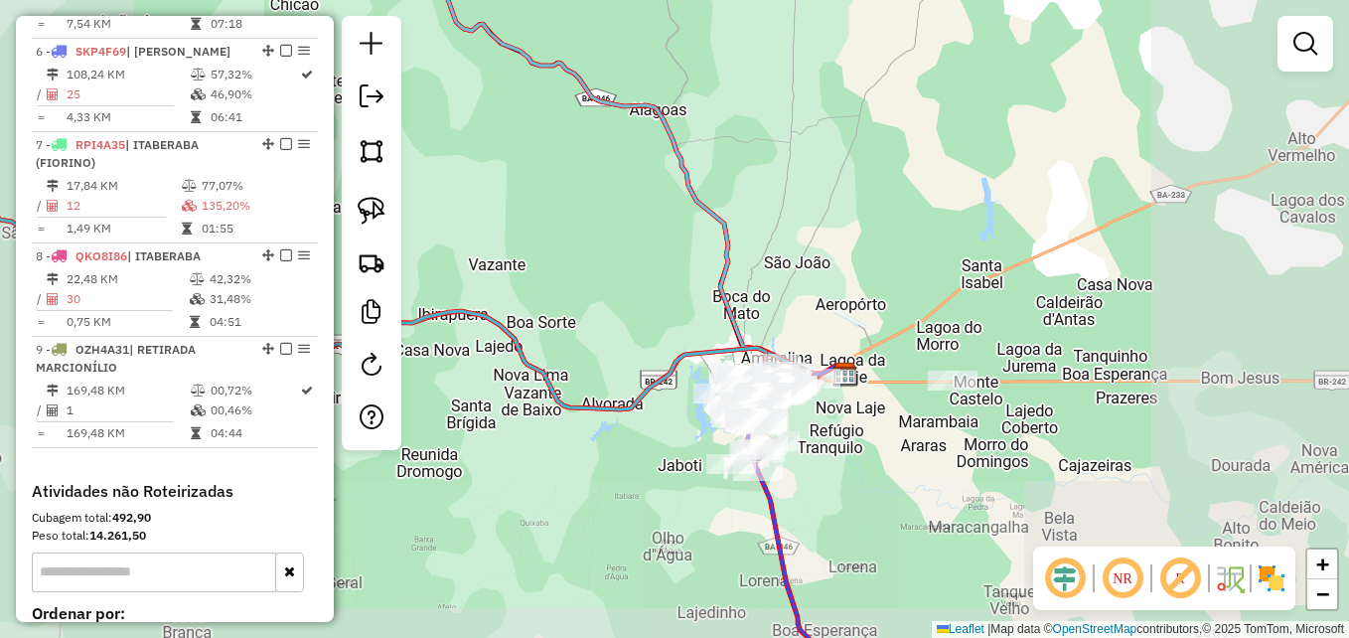
drag, startPoint x: 642, startPoint y: 551, endPoint x: 648, endPoint y: 201, distance: 350.7
click at [648, 207] on div "Janela de atendimento Grade de atendimento Capacidade Transportadoras Veículos …" at bounding box center [674, 319] width 1349 height 638
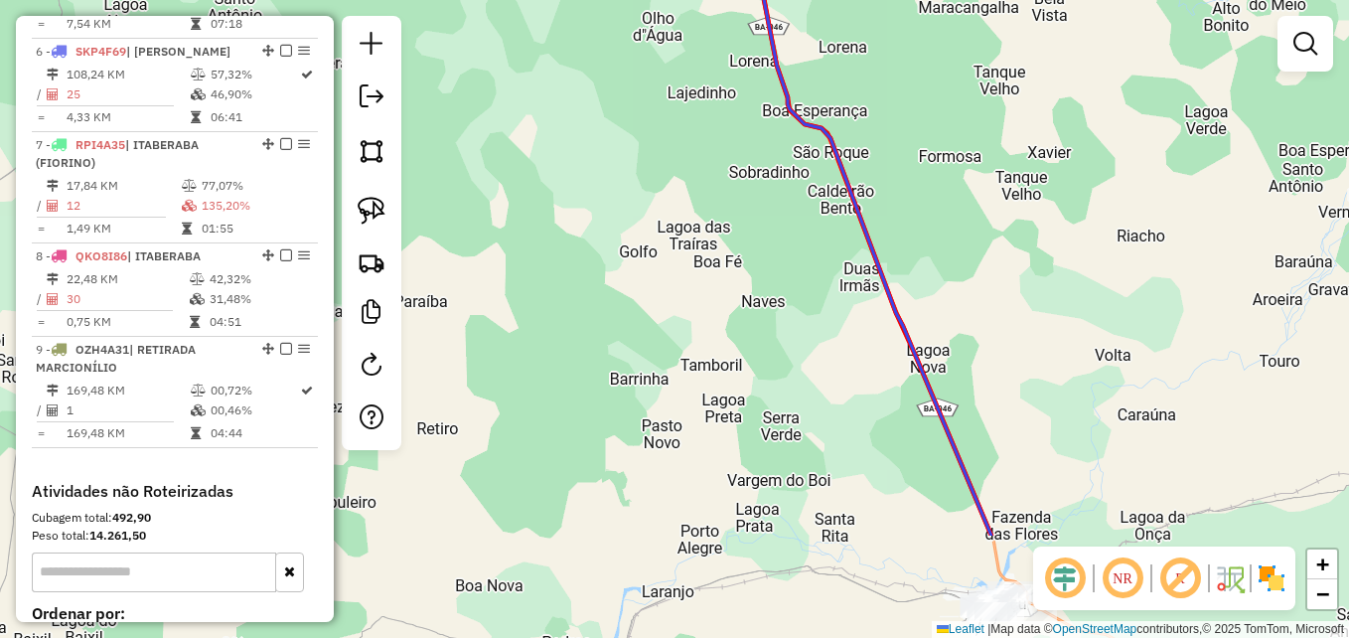
drag, startPoint x: 682, startPoint y: 453, endPoint x: 661, endPoint y: 260, distance: 193.9
click at [657, 259] on div "Janela de atendimento Grade de atendimento Capacidade Transportadoras Veículos …" at bounding box center [674, 319] width 1349 height 638
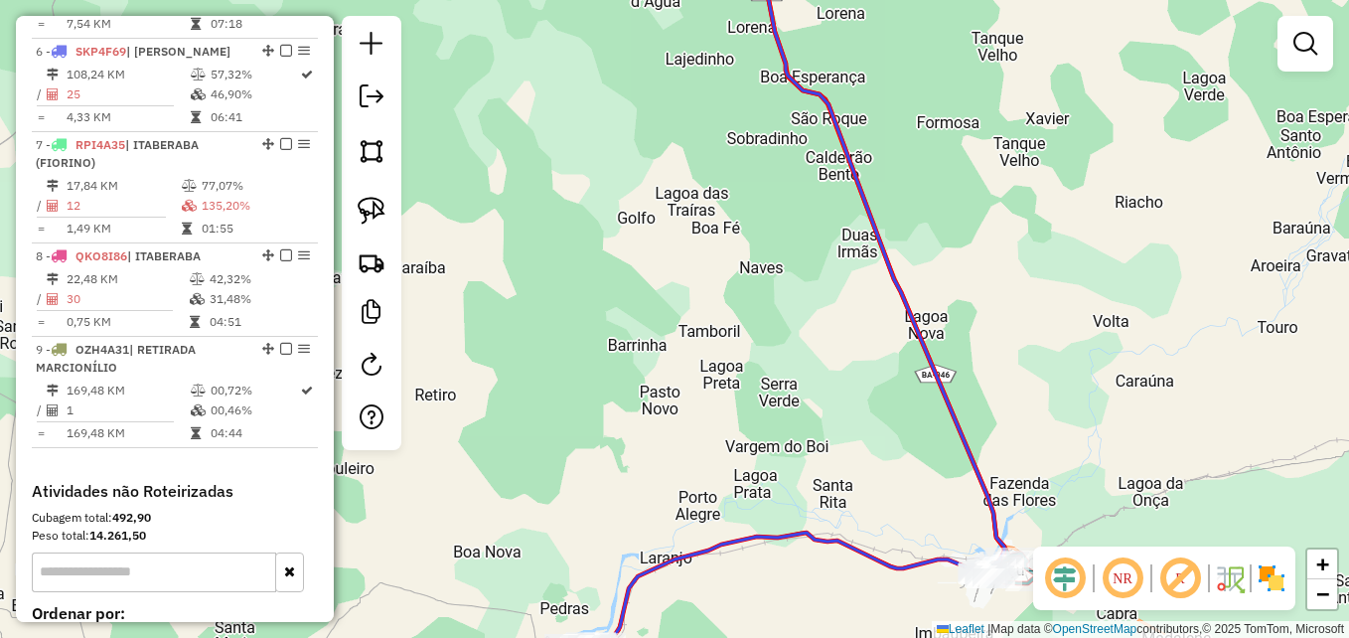
drag, startPoint x: 681, startPoint y: 396, endPoint x: 587, endPoint y: 257, distance: 168.1
click at [587, 257] on div "Janela de atendimento Grade de atendimento Capacidade Transportadoras Veículos …" at bounding box center [674, 319] width 1349 height 638
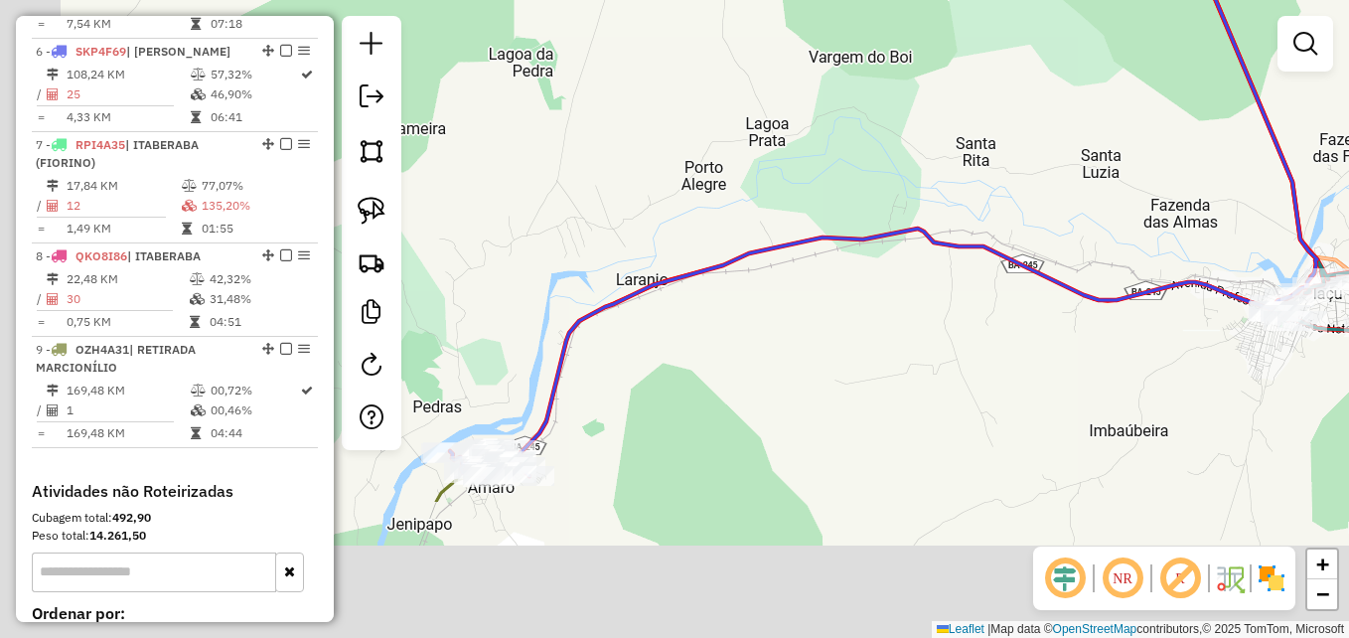
drag, startPoint x: 610, startPoint y: 551, endPoint x: 544, endPoint y: 301, distance: 258.8
click at [737, 296] on div "Janela de atendimento Grade de atendimento Capacidade Transportadoras Veículos …" at bounding box center [674, 319] width 1349 height 638
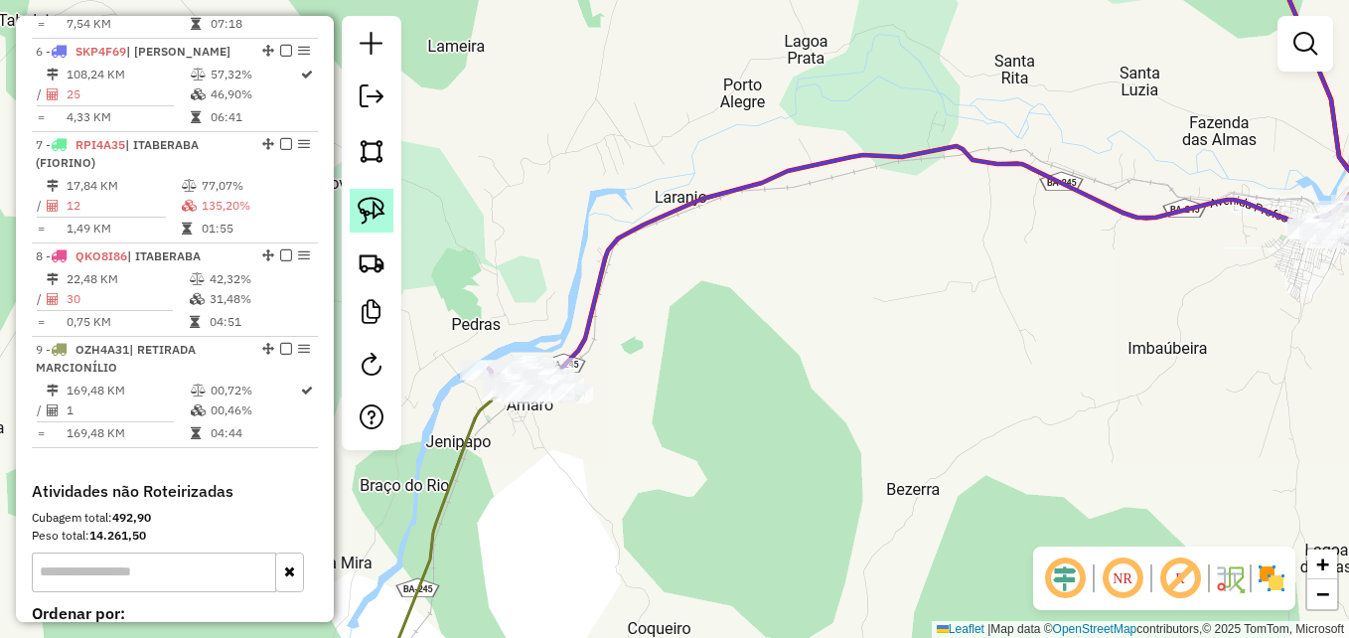
click at [385, 218] on link at bounding box center [372, 211] width 44 height 44
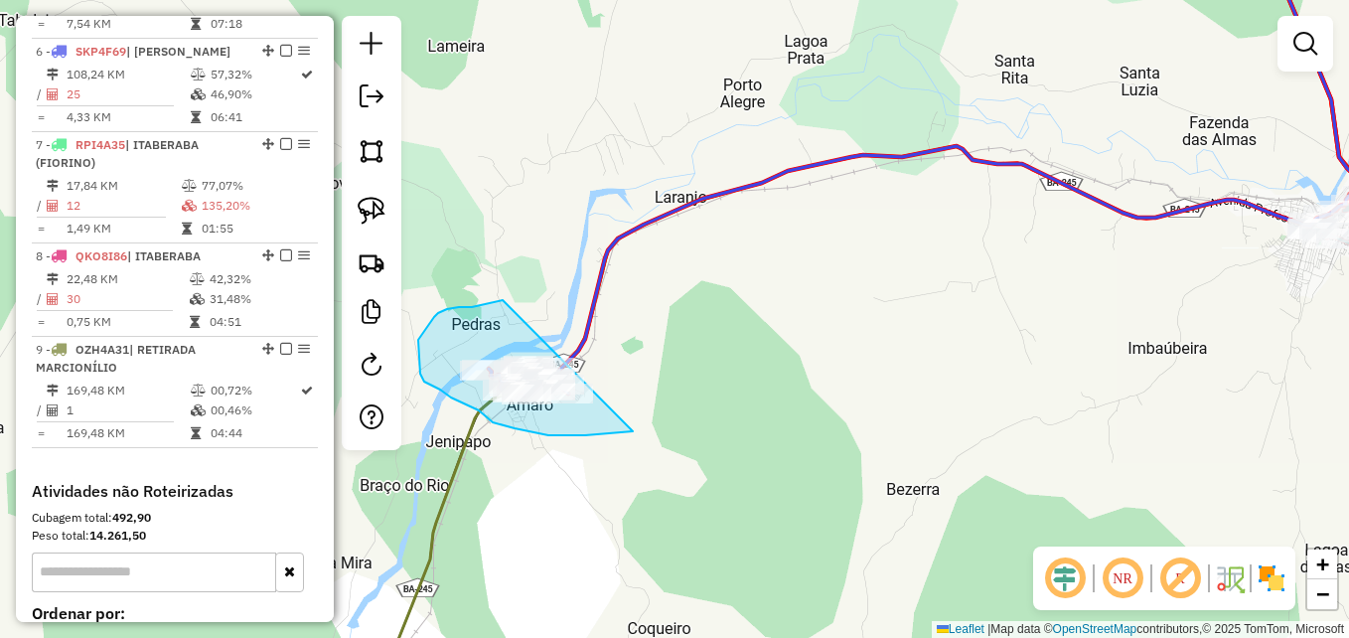
drag
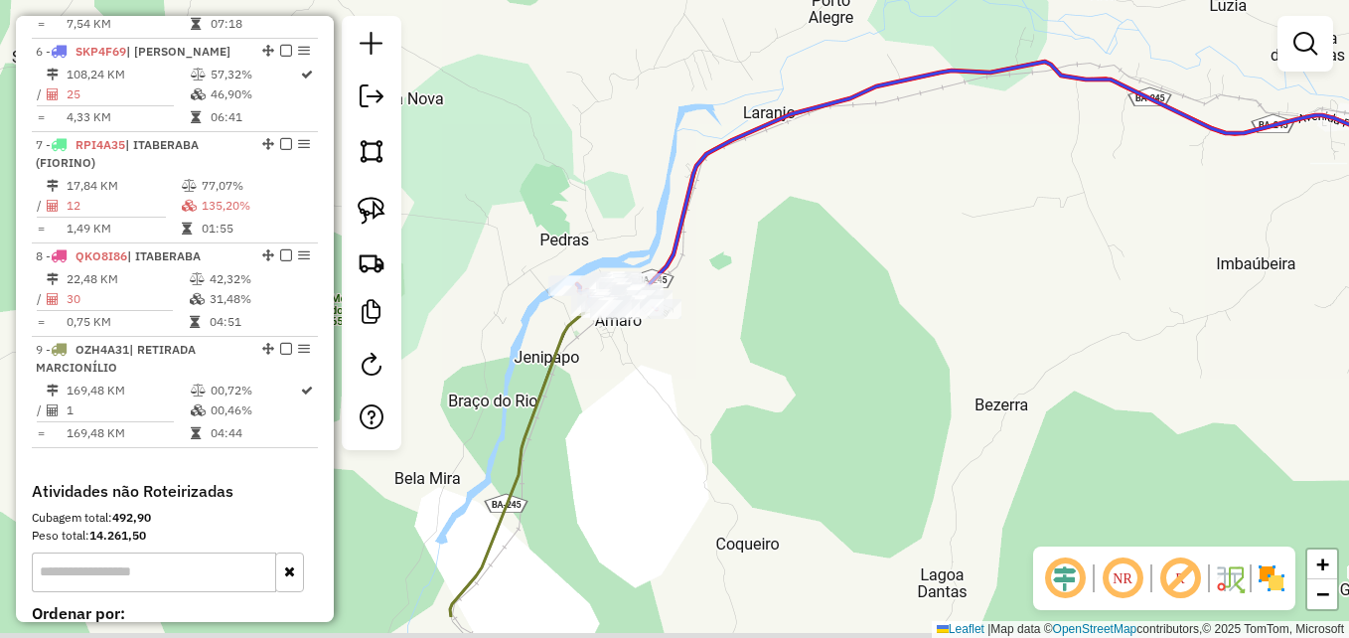
click at [793, 380] on div "Janela de atendimento Grade de atendimento Capacidade Transportadoras Veículos …" at bounding box center [674, 319] width 1349 height 638
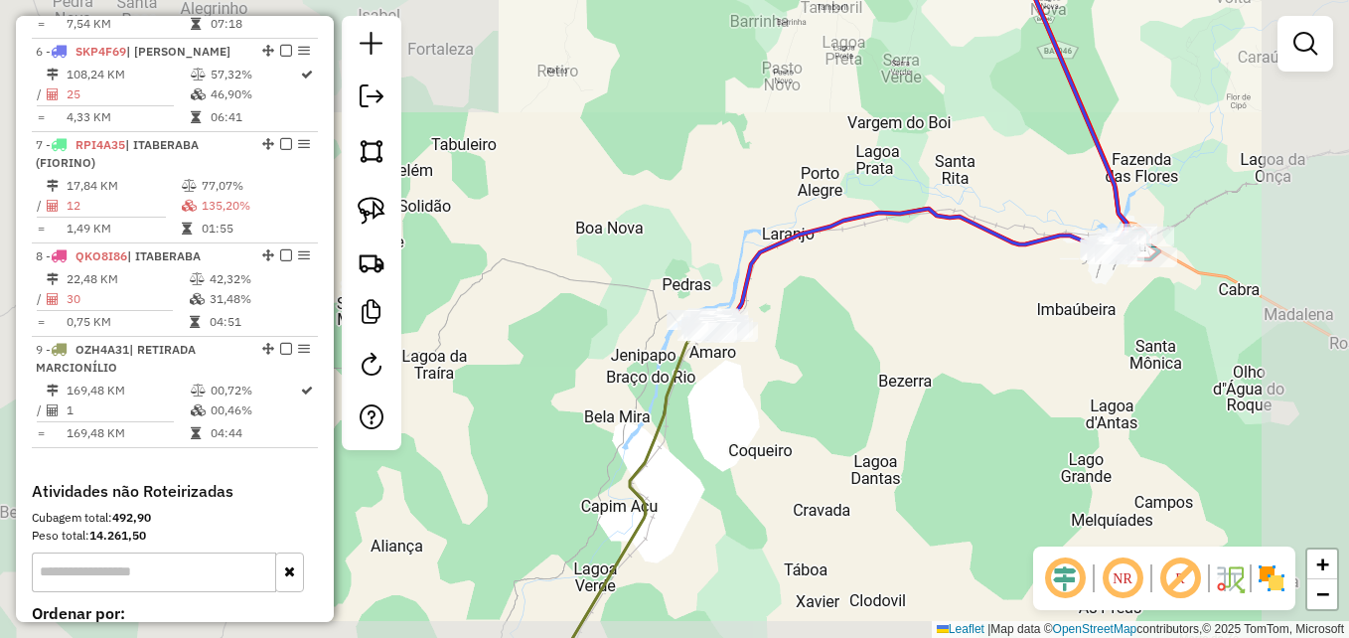
click at [847, 252] on div "Janela de atendimento Grade de atendimento Capacidade Transportadoras Veículos …" at bounding box center [674, 319] width 1349 height 638
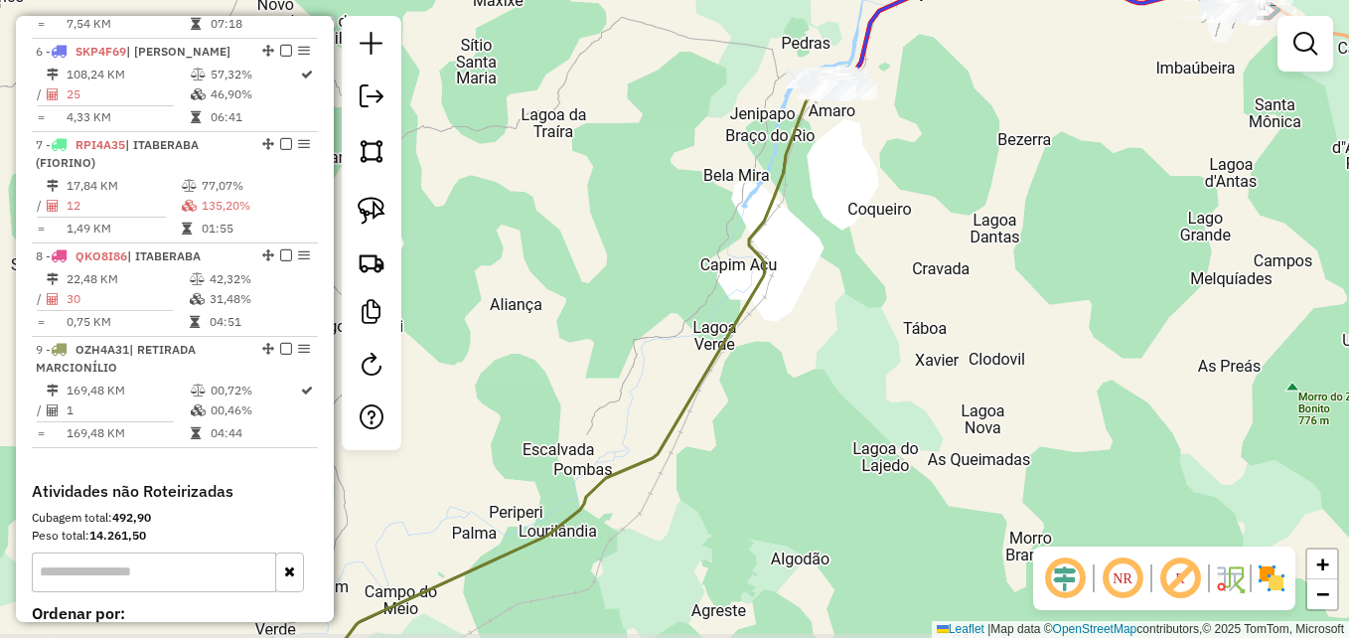
click at [855, 278] on div "Janela de atendimento Grade de atendimento Capacidade Transportadoras Veículos …" at bounding box center [674, 319] width 1349 height 638
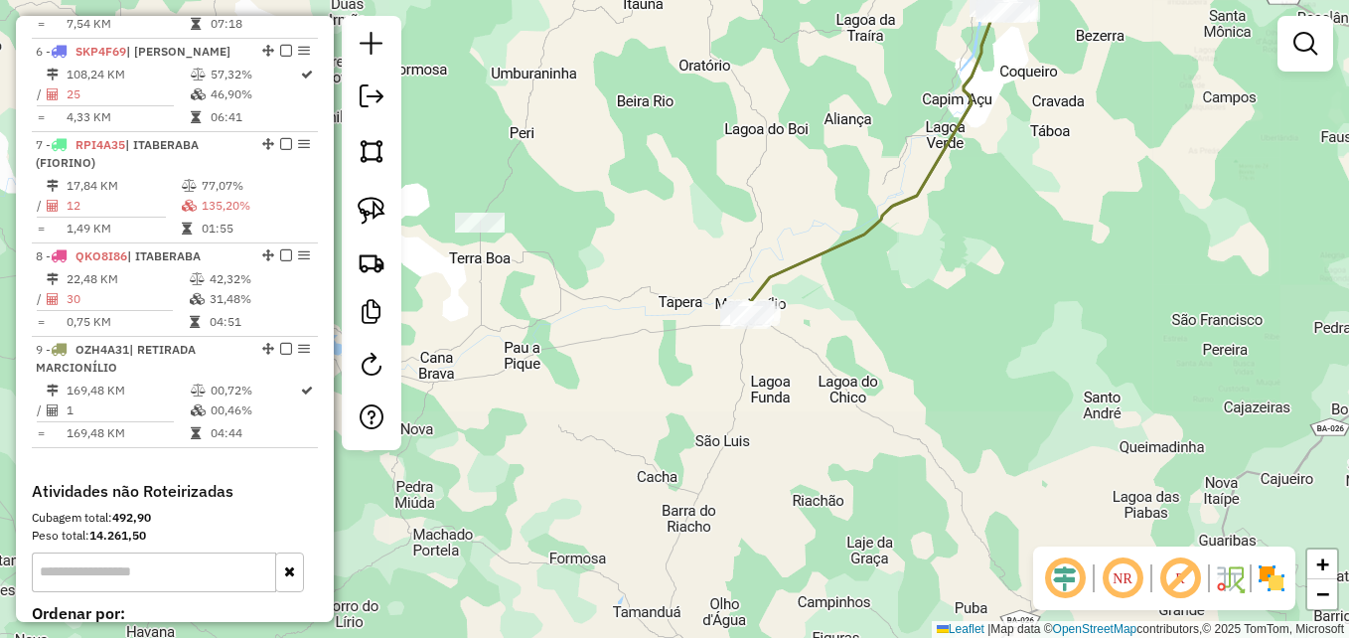
click at [826, 373] on div "Janela de atendimento Grade de atendimento Capacidade Transportadoras Veículos …" at bounding box center [674, 319] width 1349 height 638
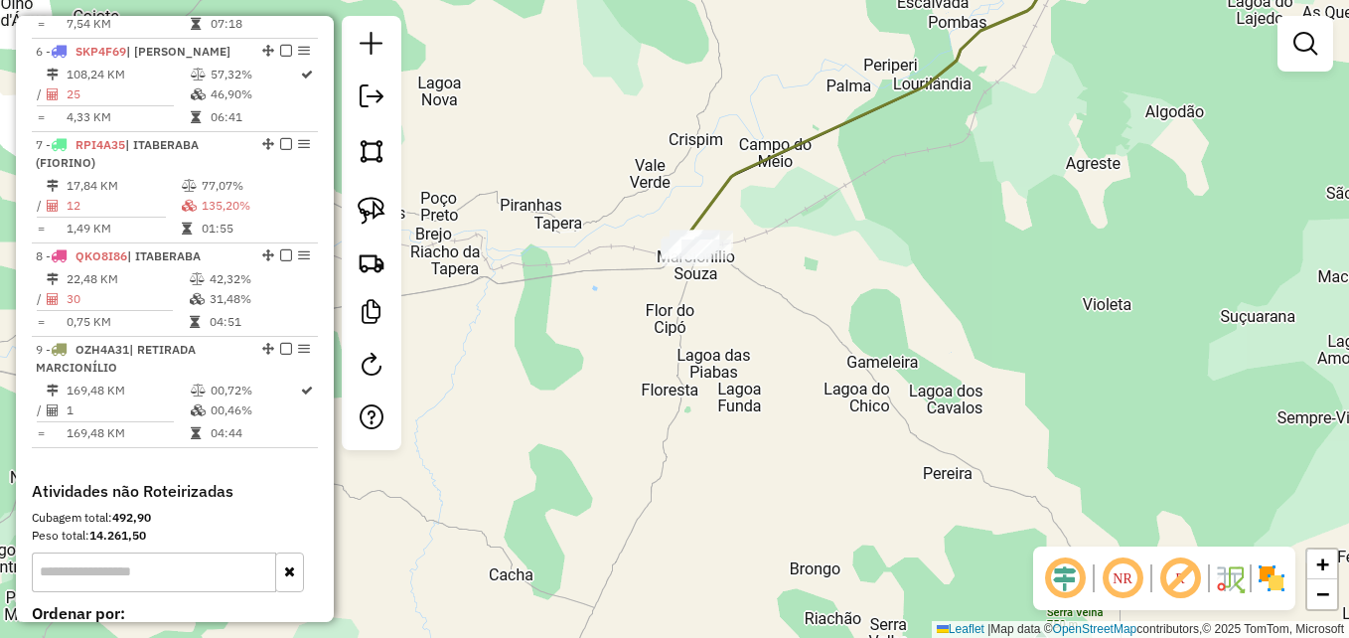
click at [868, 375] on div "Janela de atendimento Grade de atendimento Capacidade Transportadoras Veículos …" at bounding box center [674, 319] width 1349 height 638
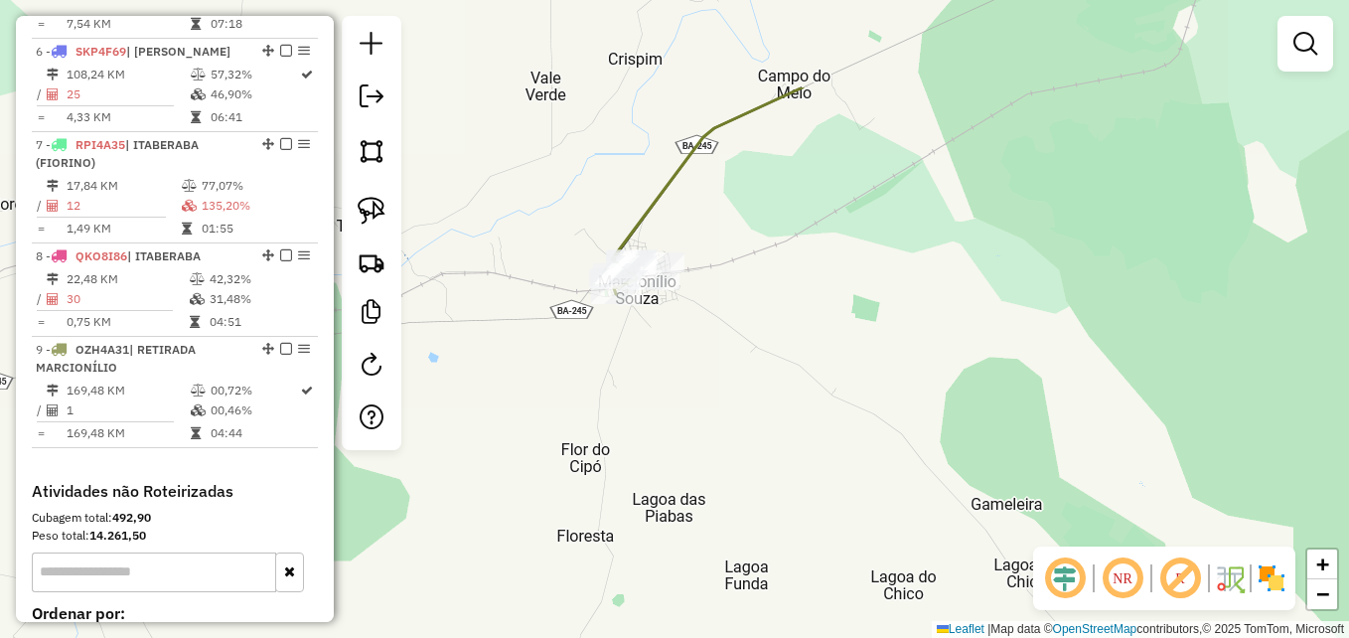
click at [786, 381] on div "Janela de atendimento Grade de atendimento Capacidade Transportadoras Veículos …" at bounding box center [674, 319] width 1349 height 638
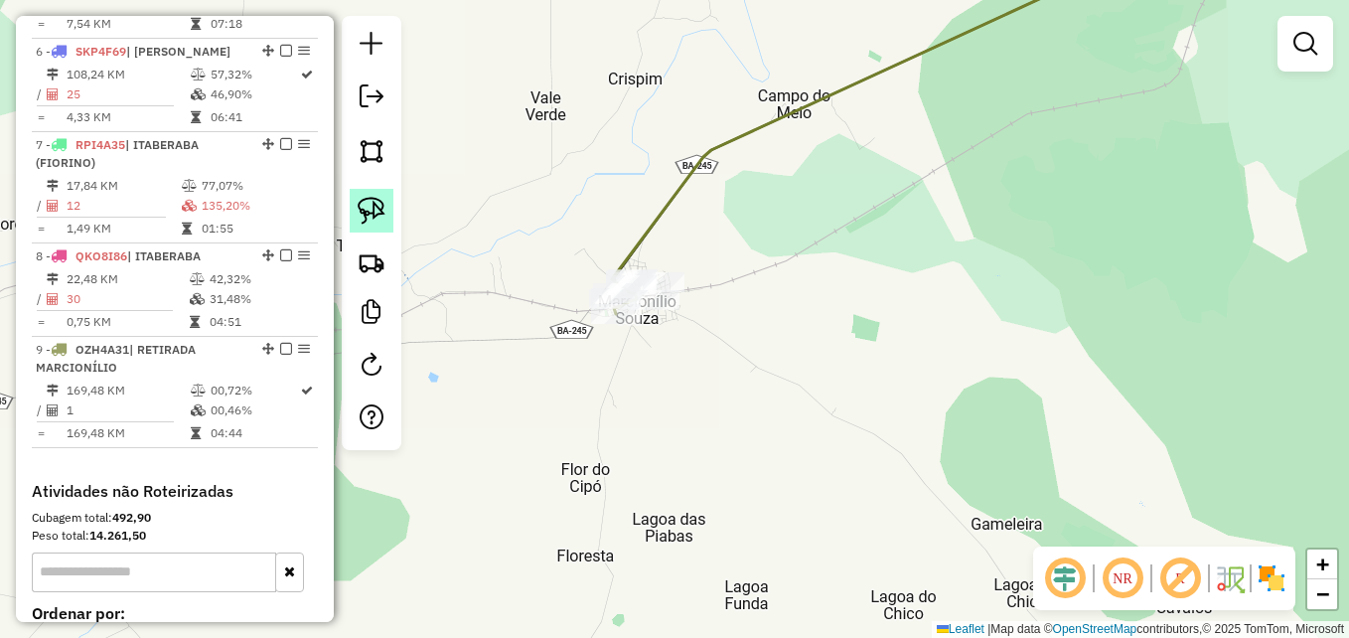
click at [383, 211] on img at bounding box center [372, 211] width 28 height 28
click at [643, 548] on div "Janela de atendimento Grade de atendimento Capacidade Transportadoras Veículos …" at bounding box center [674, 319] width 1349 height 638
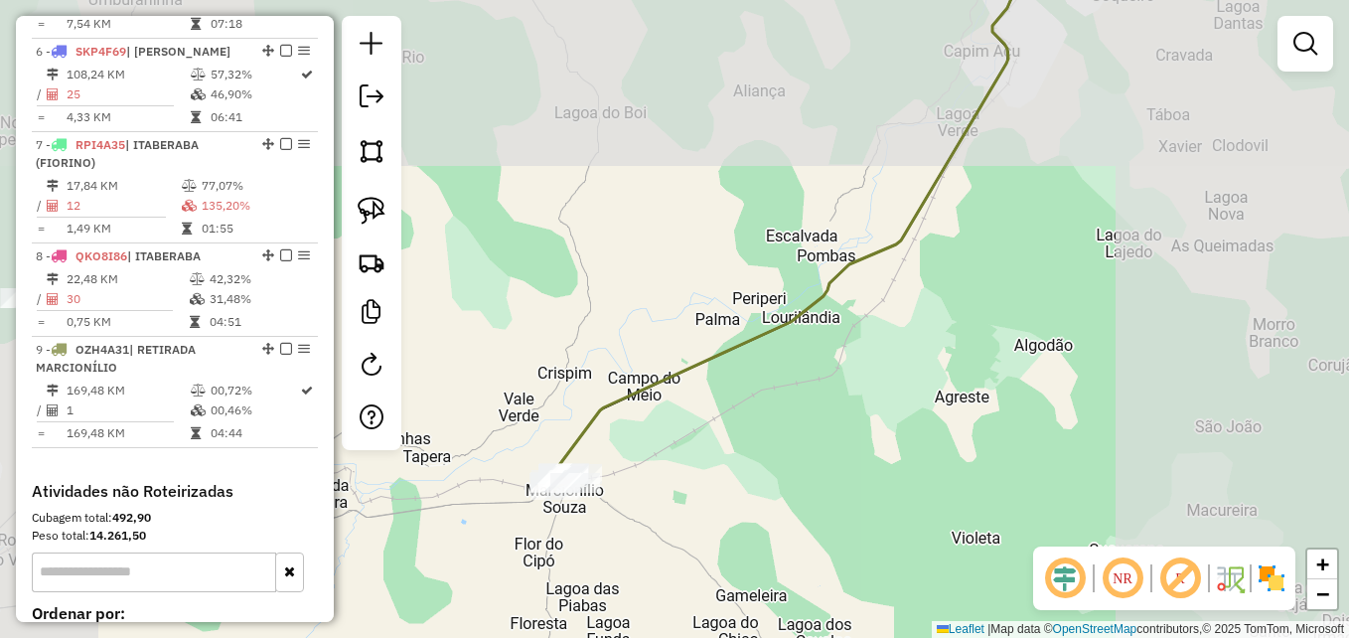
click at [618, 636] on div "Janela de atendimento Grade de atendimento Capacidade Transportadoras Veículos …" at bounding box center [674, 319] width 1349 height 638
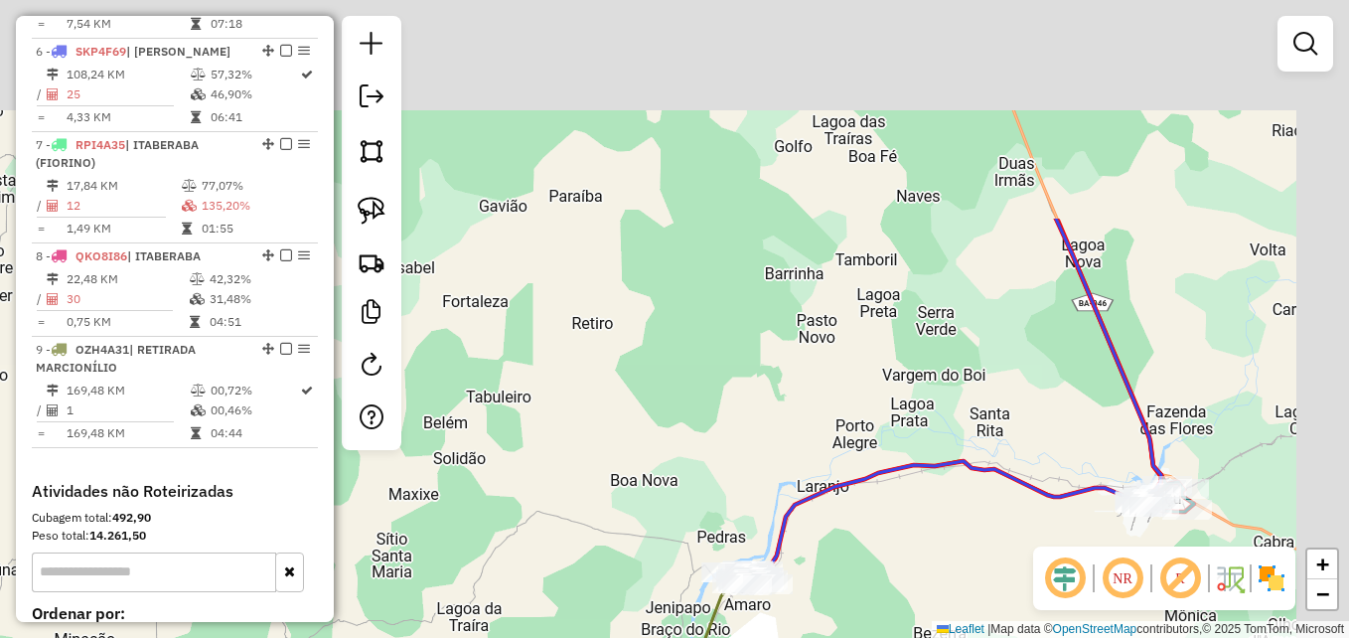
click at [509, 637] on html "Aguarde... Pop-up bloqueado! Seu navegador bloqueou automáticamente a abertura …" at bounding box center [674, 319] width 1349 height 638
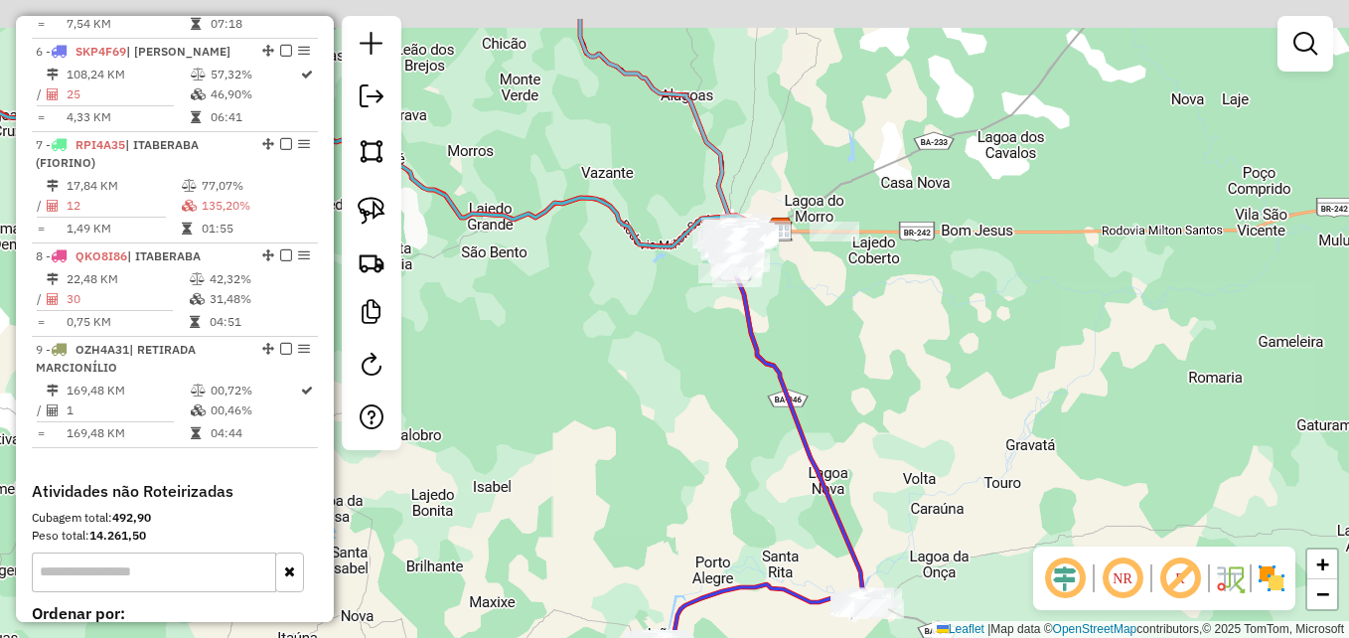
click at [686, 540] on div "Janela de atendimento Grade de atendimento Capacidade Transportadoras Veículos …" at bounding box center [674, 319] width 1349 height 638
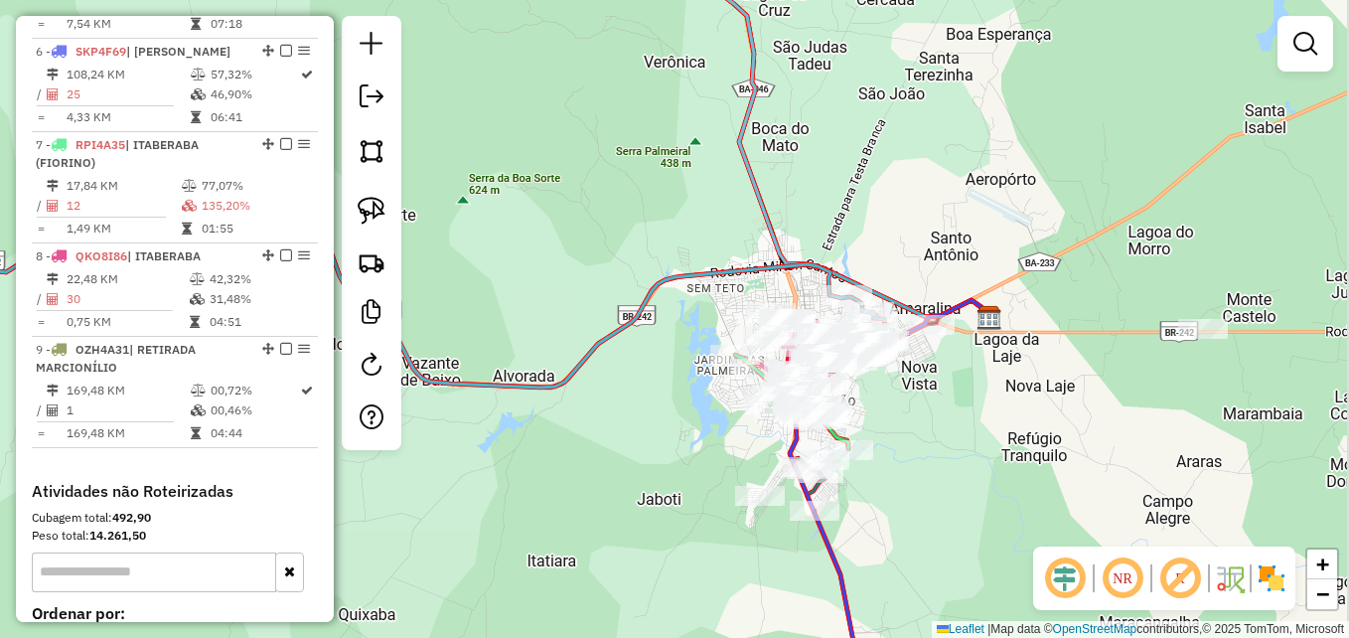
click at [594, 411] on div "Janela de atendimento Grade de atendimento Capacidade Transportadoras Veículos …" at bounding box center [674, 319] width 1349 height 638
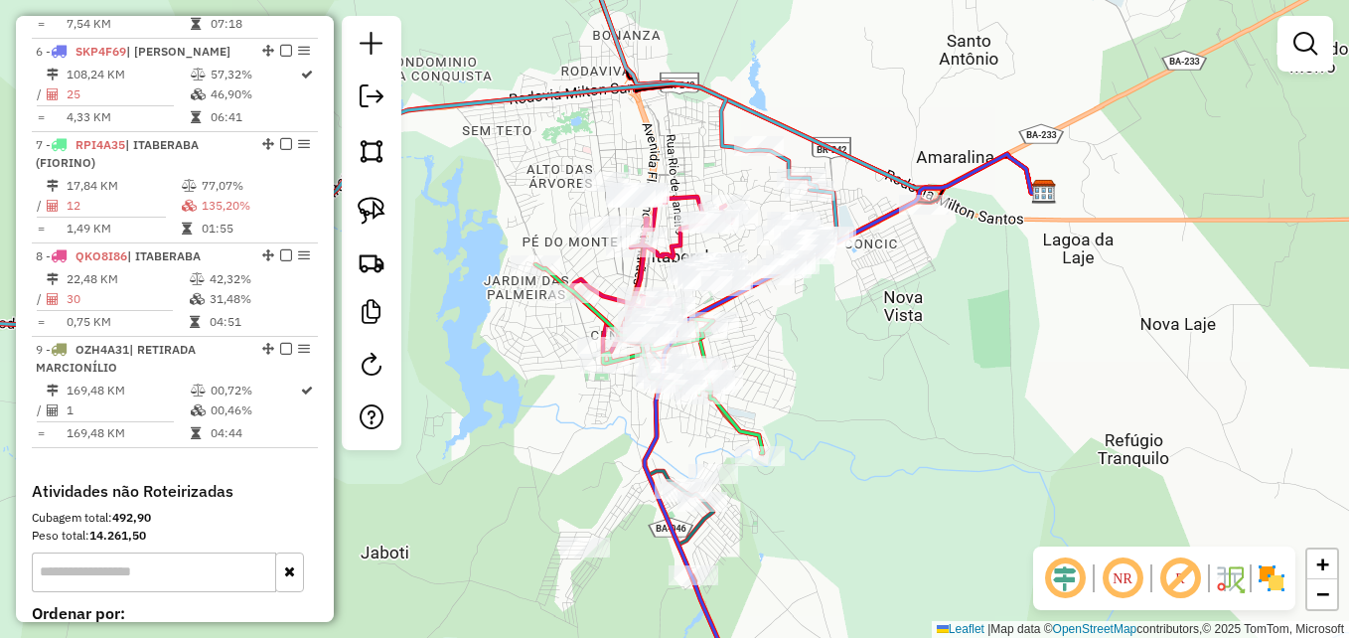
click at [942, 399] on div "Janela de atendimento Grade de atendimento Capacidade Transportadoras Veículos …" at bounding box center [674, 319] width 1349 height 638
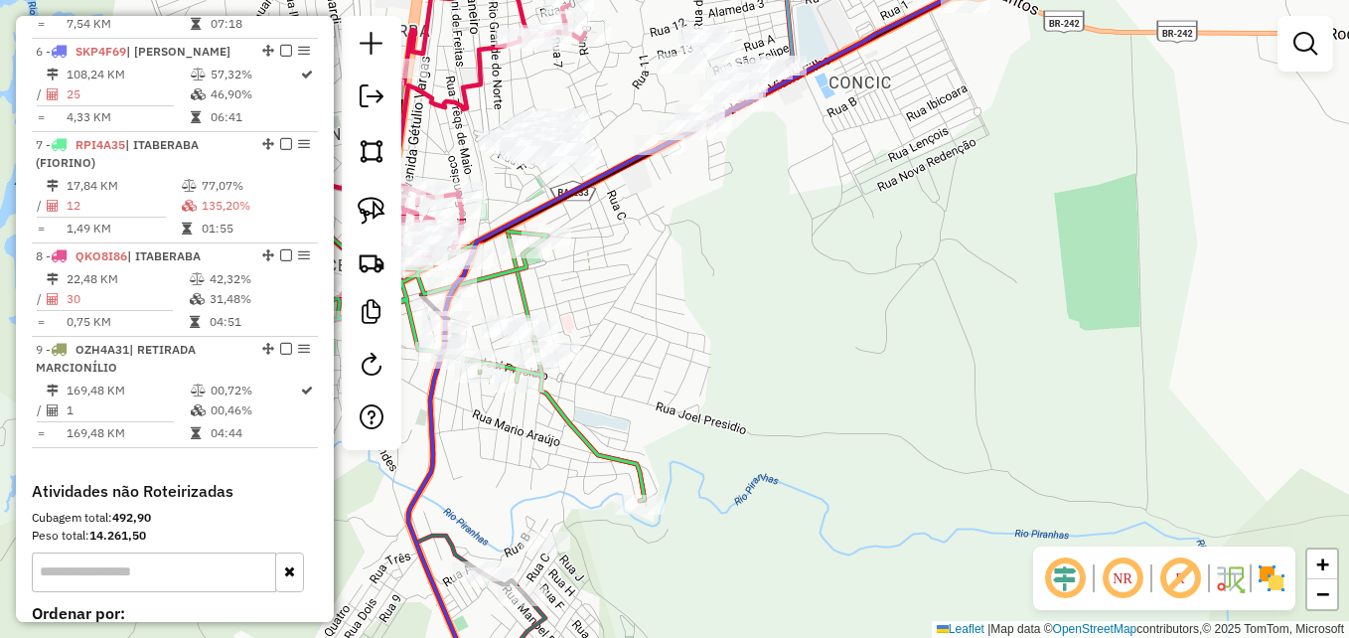
click at [1028, 366] on div "Janela de atendimento Grade de atendimento Capacidade Transportadoras Veículos …" at bounding box center [674, 319] width 1349 height 638
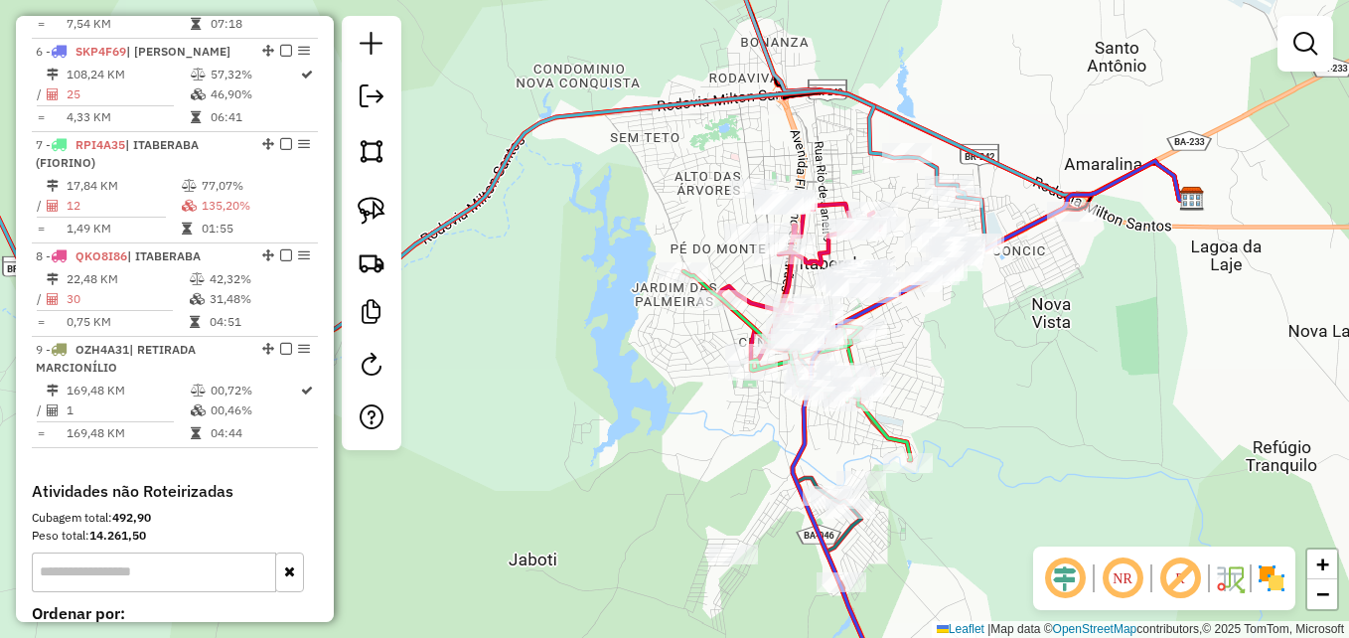
click at [957, 394] on div "Janela de atendimento Grade de atendimento Capacidade Transportadoras Veículos …" at bounding box center [674, 319] width 1349 height 638
click at [1312, 69] on div at bounding box center [1305, 44] width 56 height 56
click at [1313, 59] on link at bounding box center [1305, 44] width 40 height 40
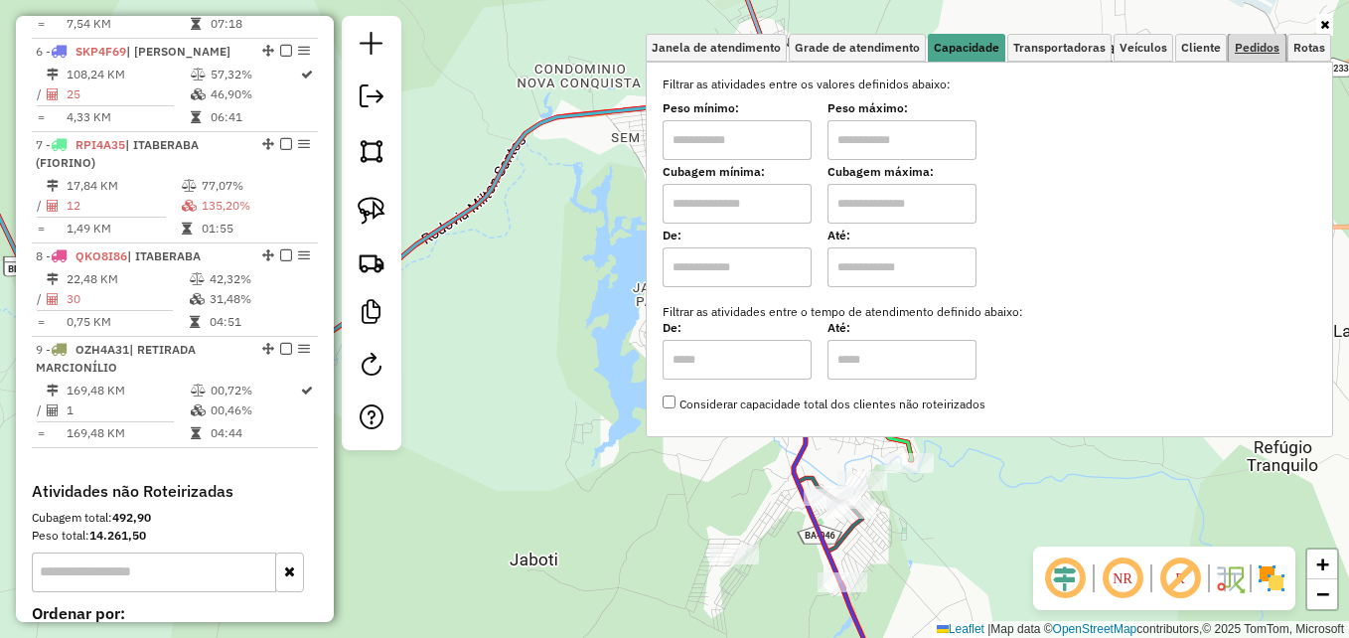
click at [1258, 49] on span "Pedidos" at bounding box center [1257, 48] width 45 height 12
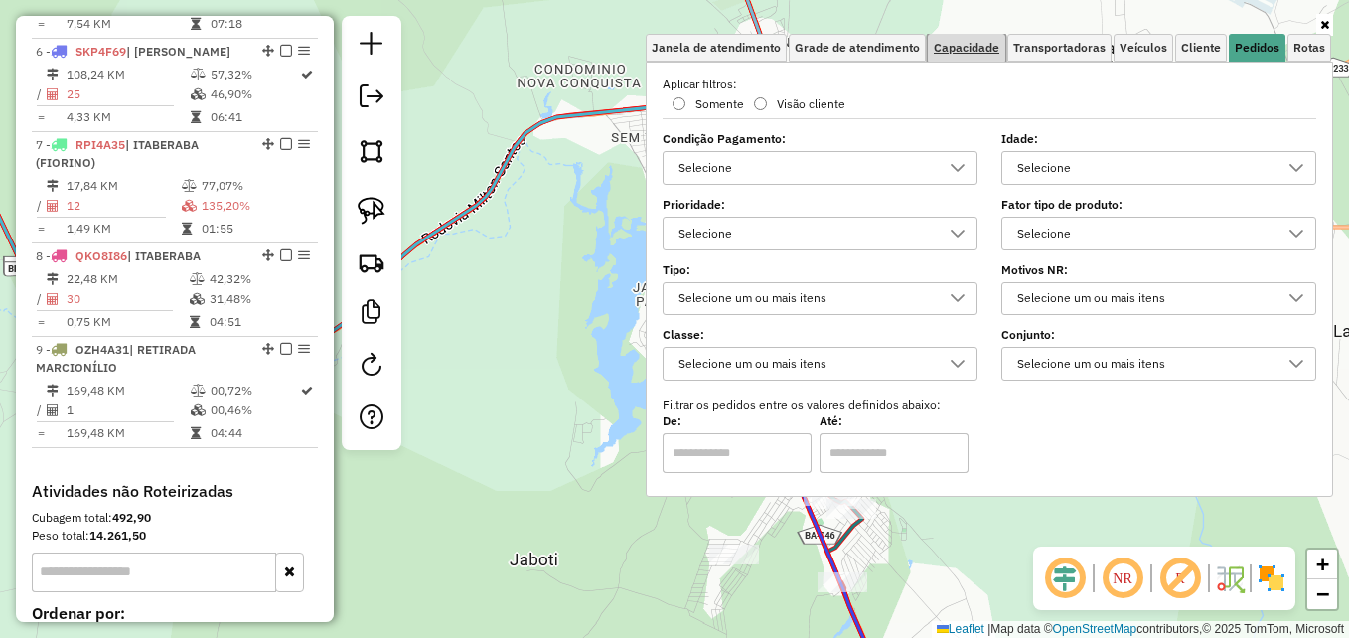
click at [972, 47] on span "Capacidade" at bounding box center [967, 48] width 66 height 12
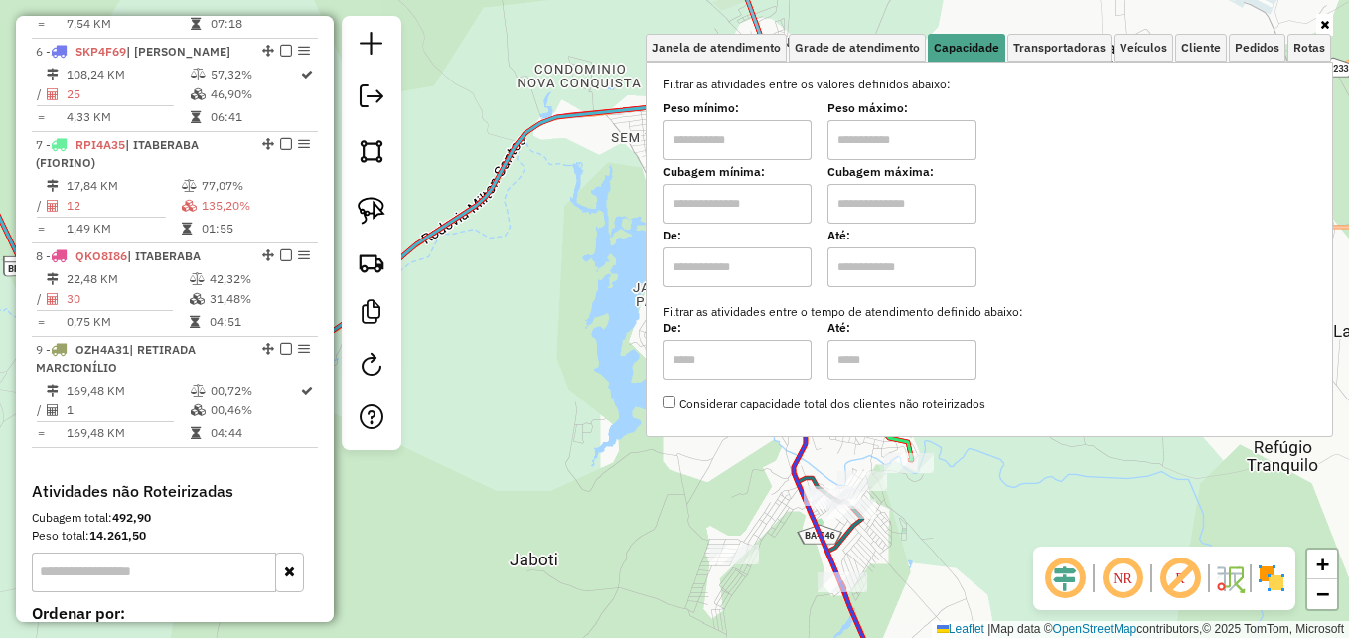
click at [746, 136] on input "text" at bounding box center [737, 140] width 149 height 40
type input "****"
type input "******"
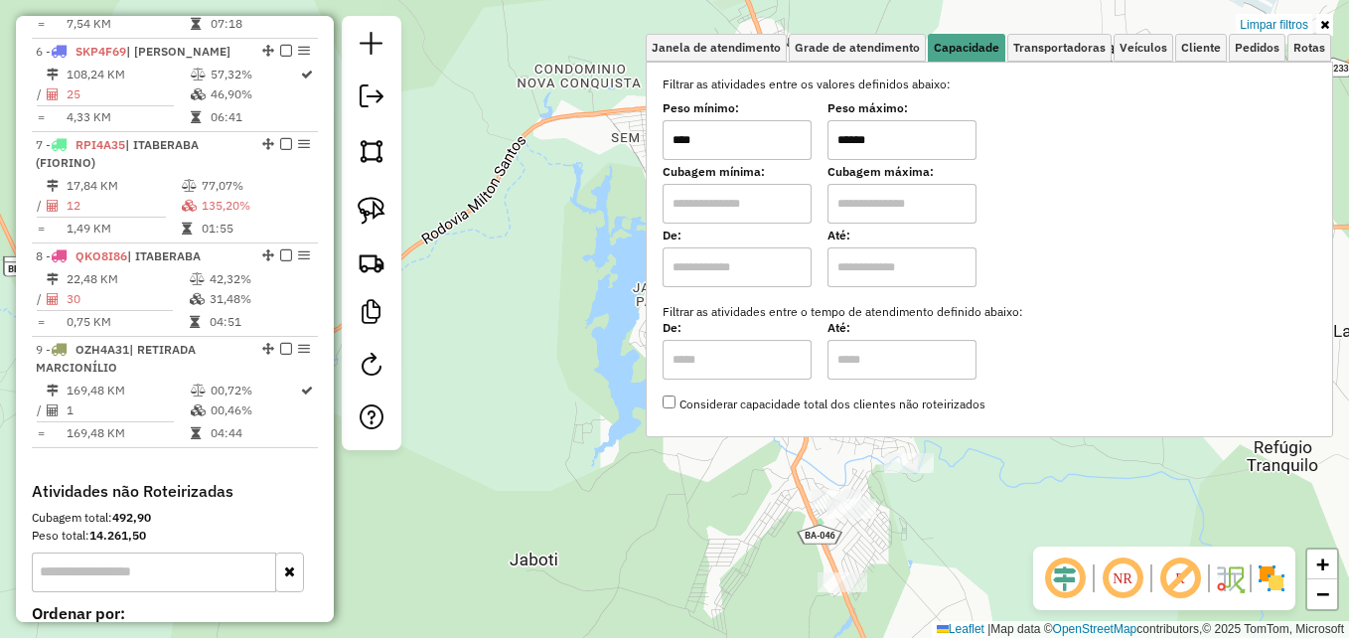
click at [539, 269] on div "Limpar filtros Janela de atendimento Grade de atendimento Capacidade Transporta…" at bounding box center [674, 319] width 1349 height 638
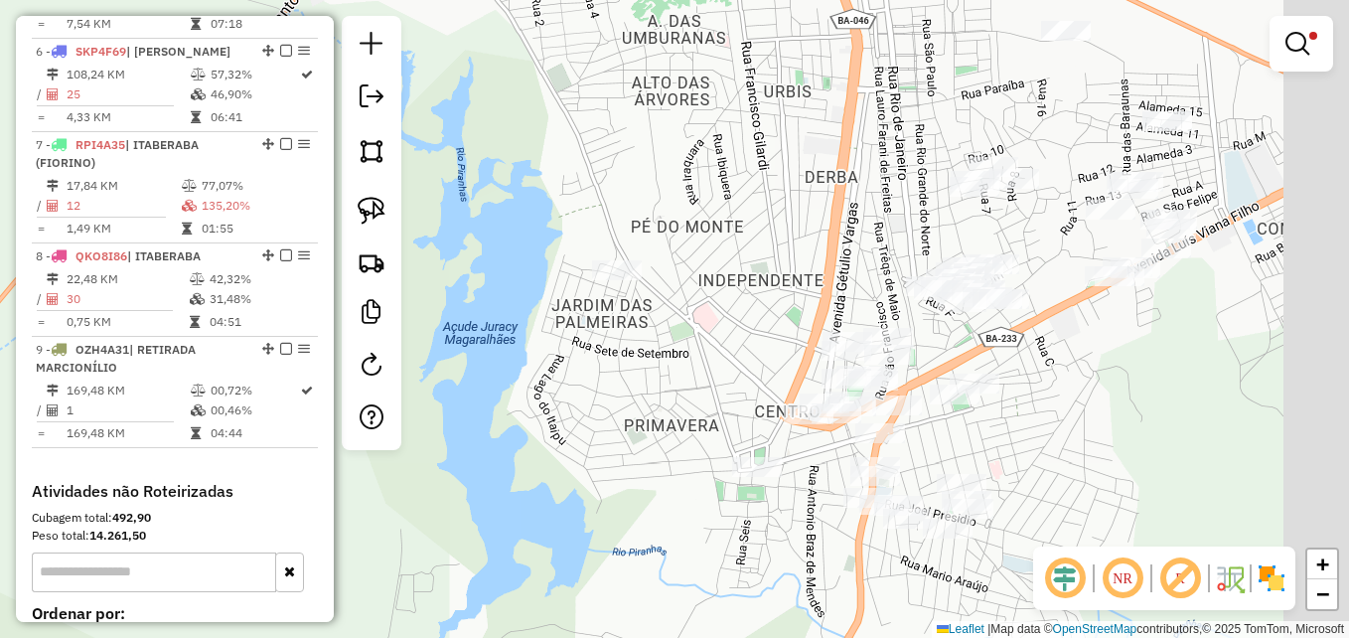
click at [524, 409] on div "Limpar filtros Janela de atendimento Grade de atendimento Capacidade Transporta…" at bounding box center [674, 319] width 1349 height 638
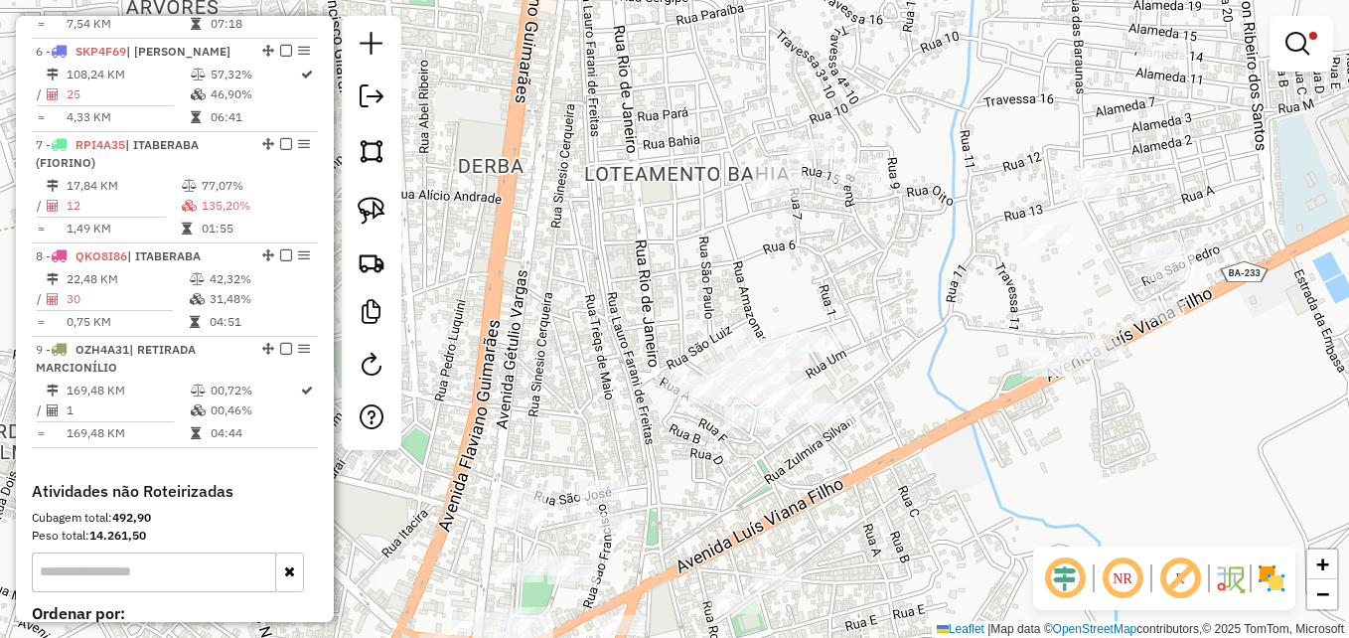
click at [901, 494] on div "Limpar filtros Janela de atendimento Grade de atendimento Capacidade Transporta…" at bounding box center [674, 319] width 1349 height 638
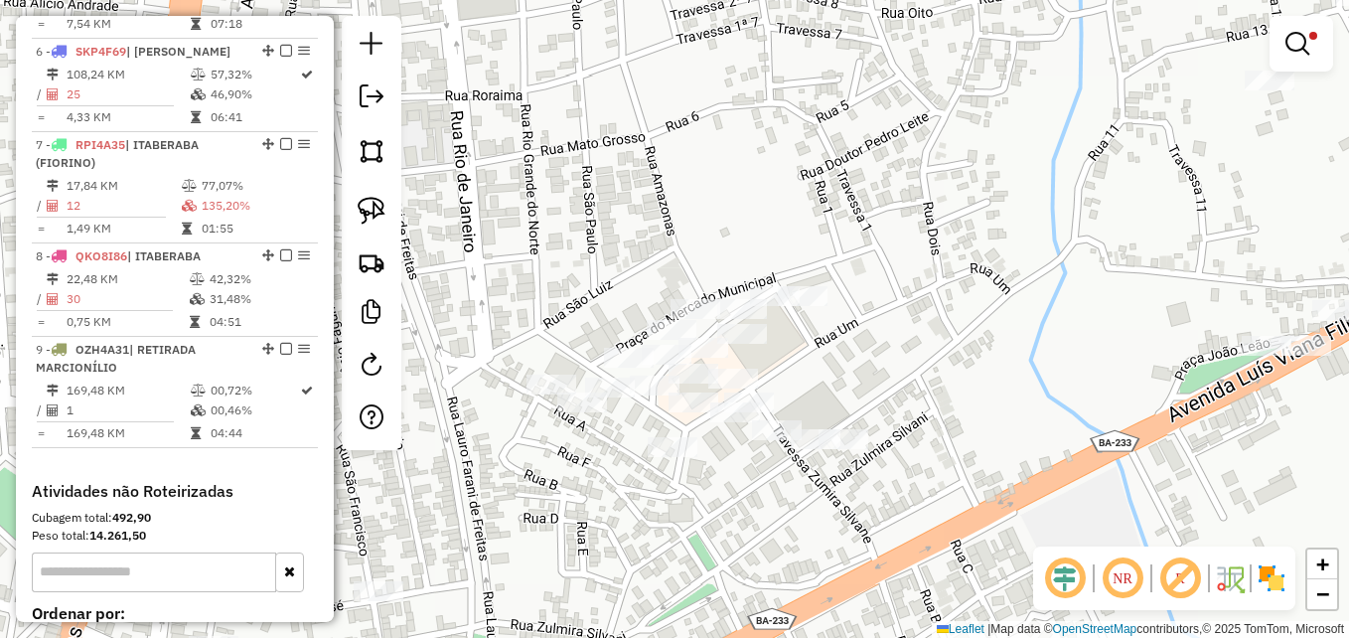
click at [937, 413] on div "Limpar filtros Janela de atendimento Grade de atendimento Capacidade Transporta…" at bounding box center [674, 319] width 1349 height 638
click at [380, 219] on img at bounding box center [372, 211] width 28 height 28
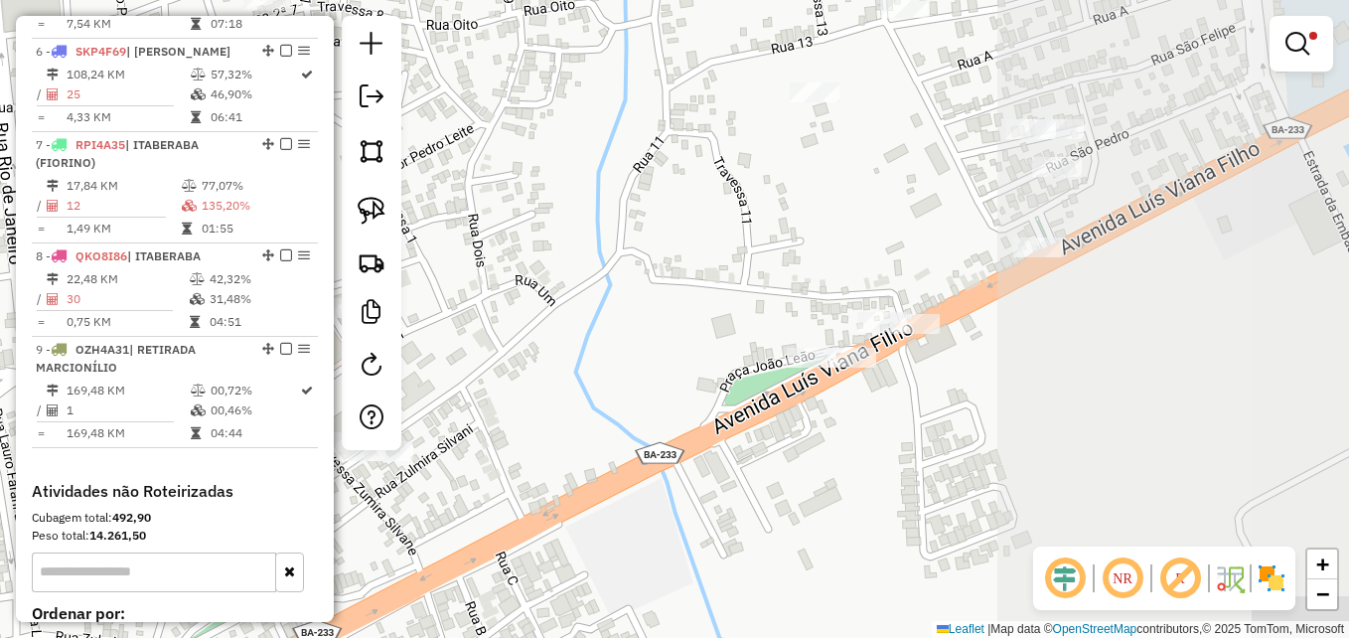
click at [488, 459] on div "Limpar filtros Janela de atendimento Grade de atendimento Capacidade Transporta…" at bounding box center [674, 319] width 1349 height 638
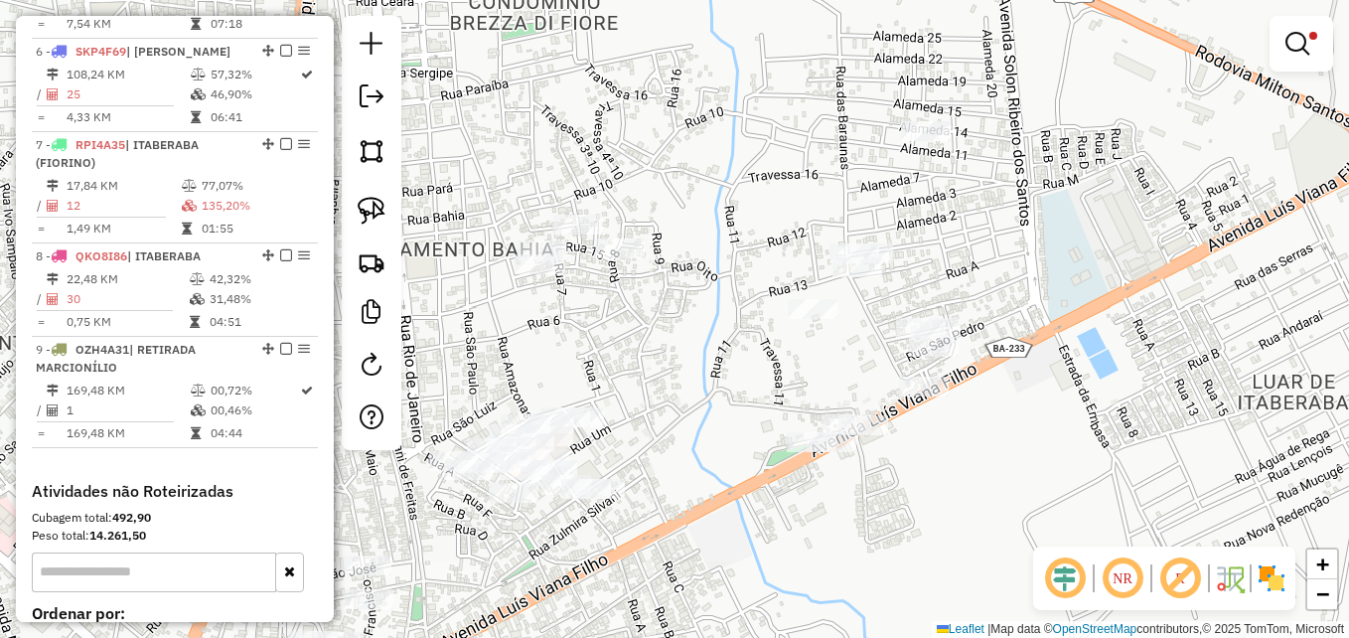
click at [1013, 425] on div "Limpar filtros Janela de atendimento Grade de atendimento Capacidade Transporta…" at bounding box center [674, 319] width 1349 height 638
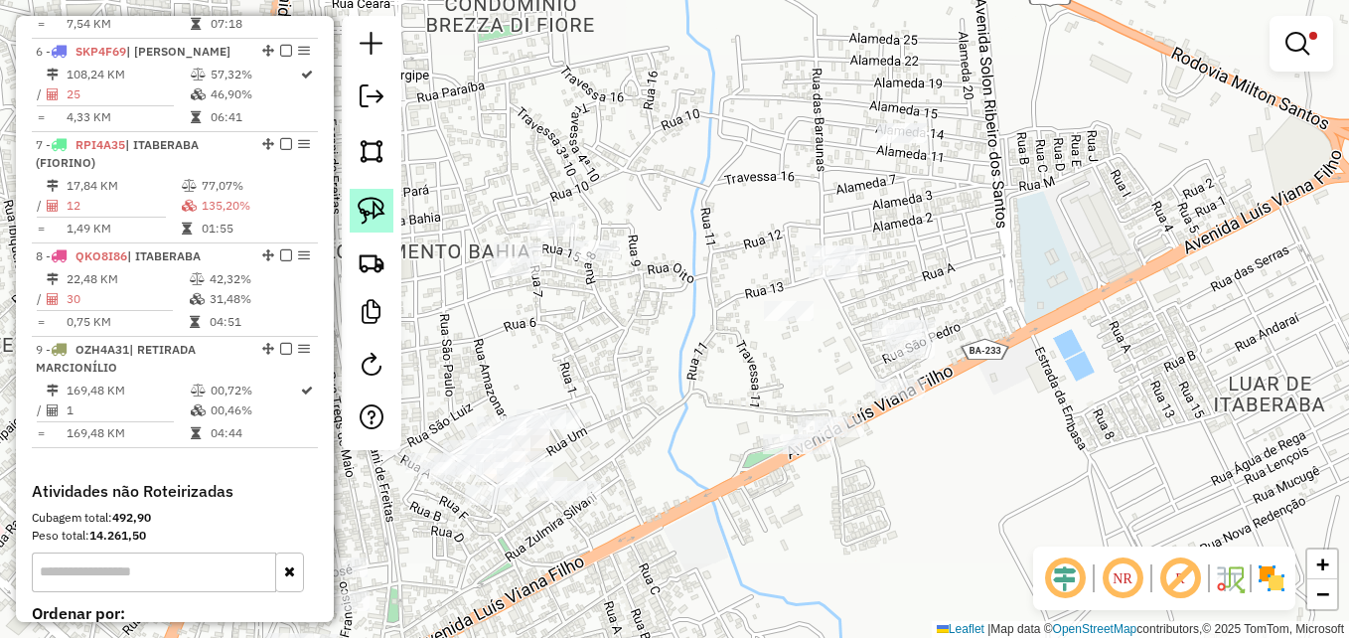
click at [385, 205] on link at bounding box center [372, 211] width 44 height 44
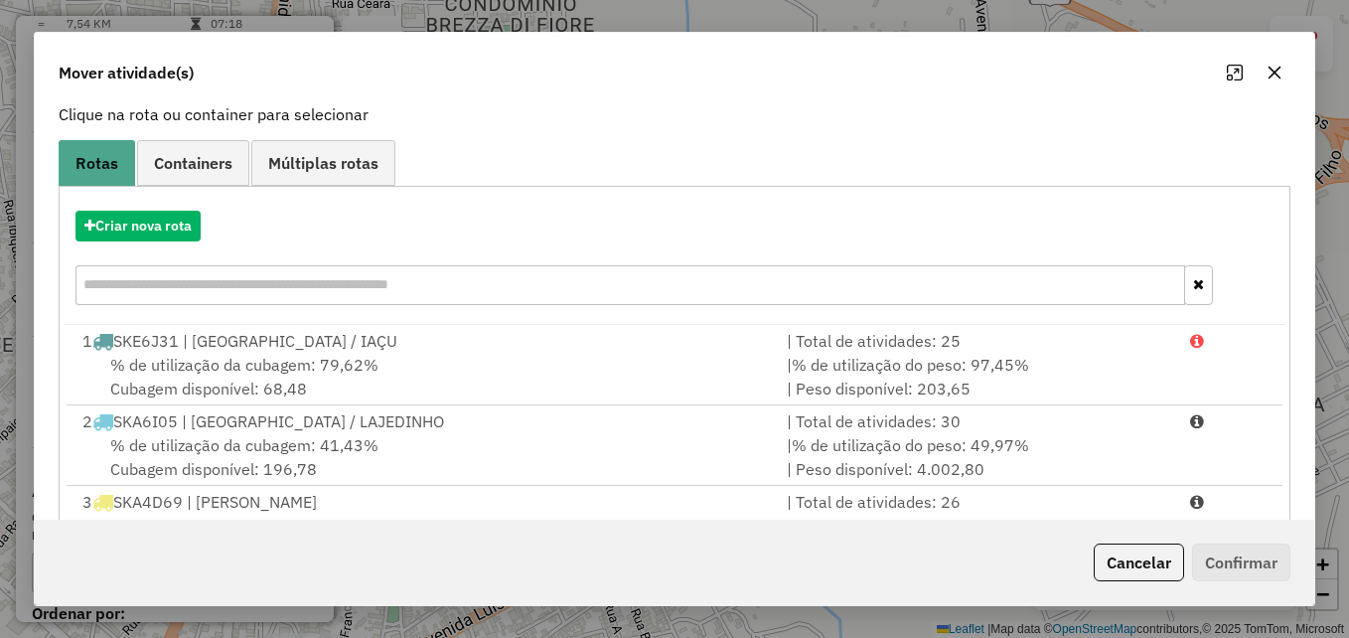
scroll to position [0, 0]
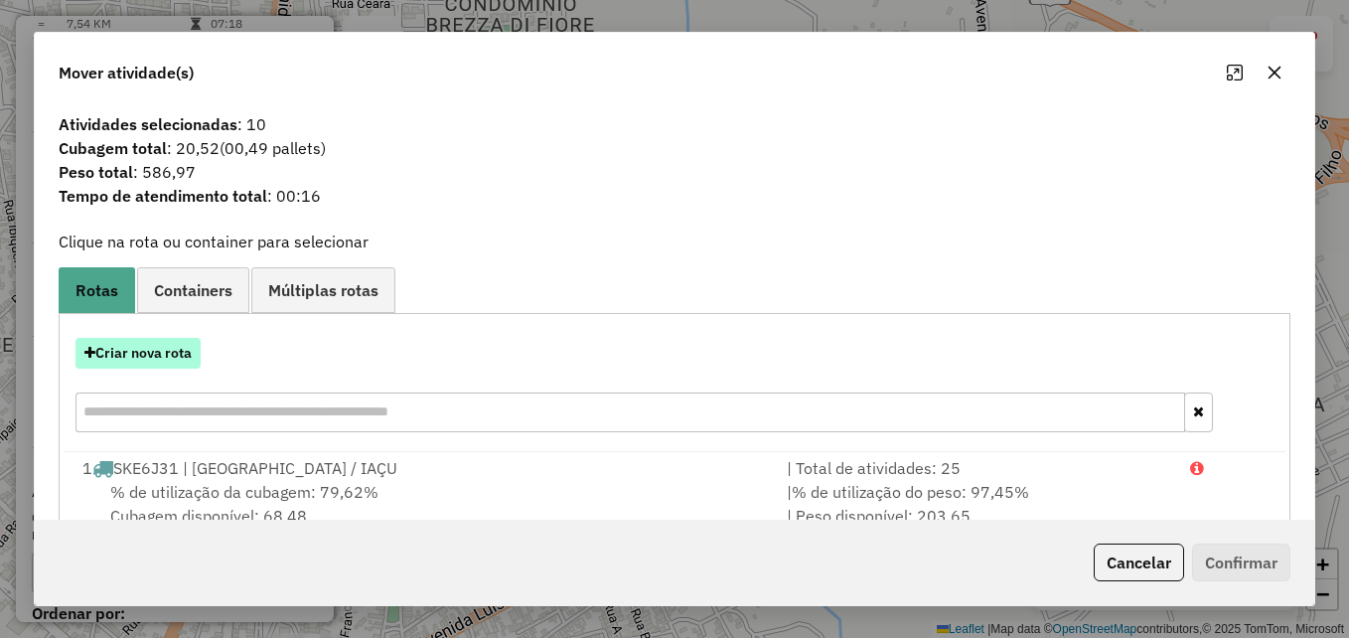
click at [161, 364] on button "Criar nova rota" at bounding box center [137, 353] width 125 height 31
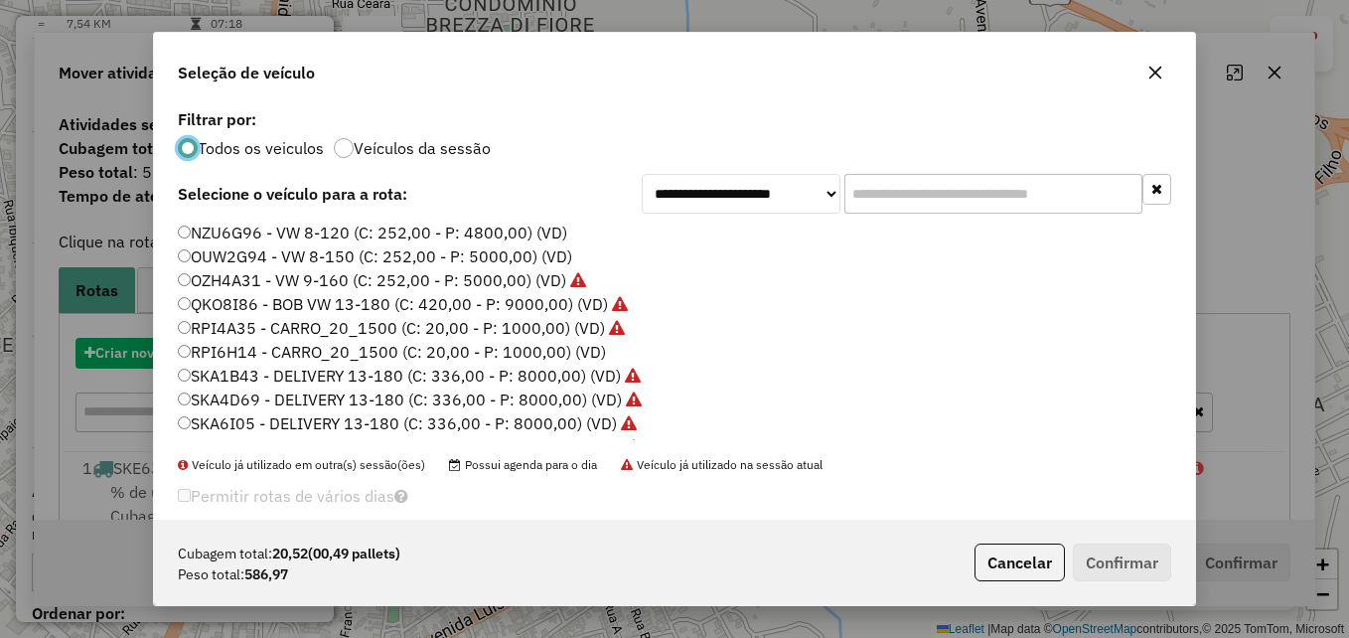
scroll to position [11, 6]
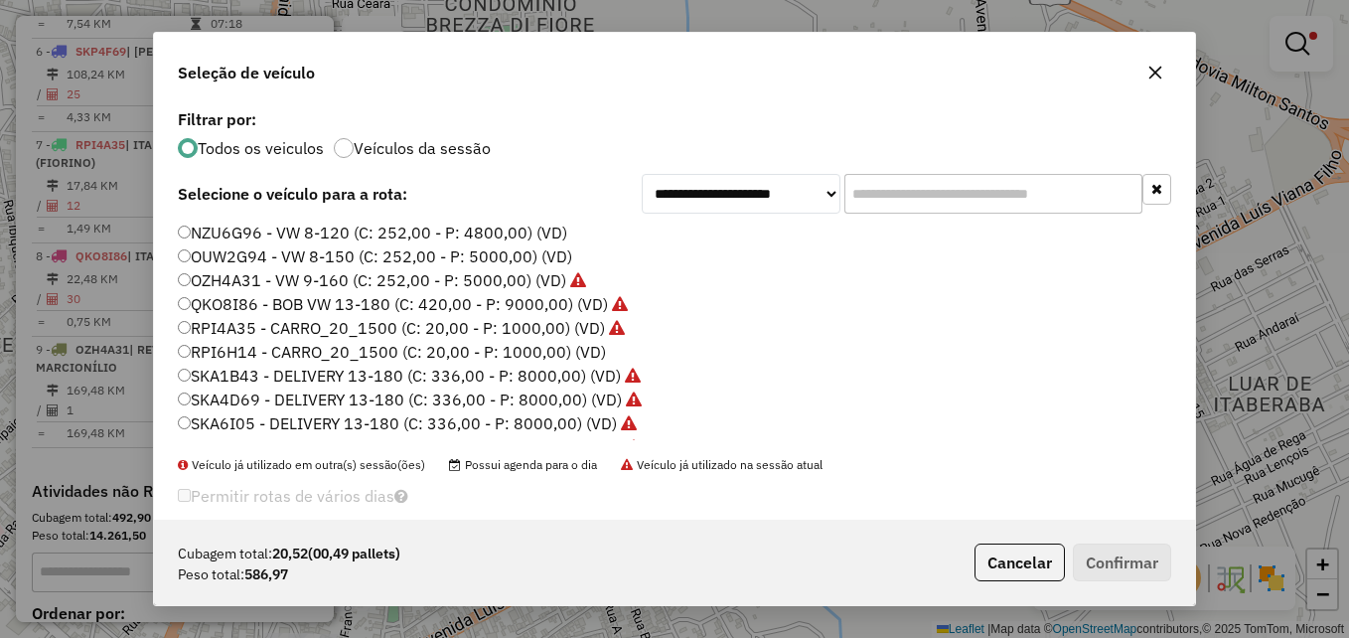
click at [190, 326] on label "RPI4A35 - CARRO_20_1500 (C: 20,00 - P: 1000,00) (VD)" at bounding box center [401, 328] width 447 height 24
click at [1114, 552] on button "Confirmar" at bounding box center [1122, 562] width 98 height 38
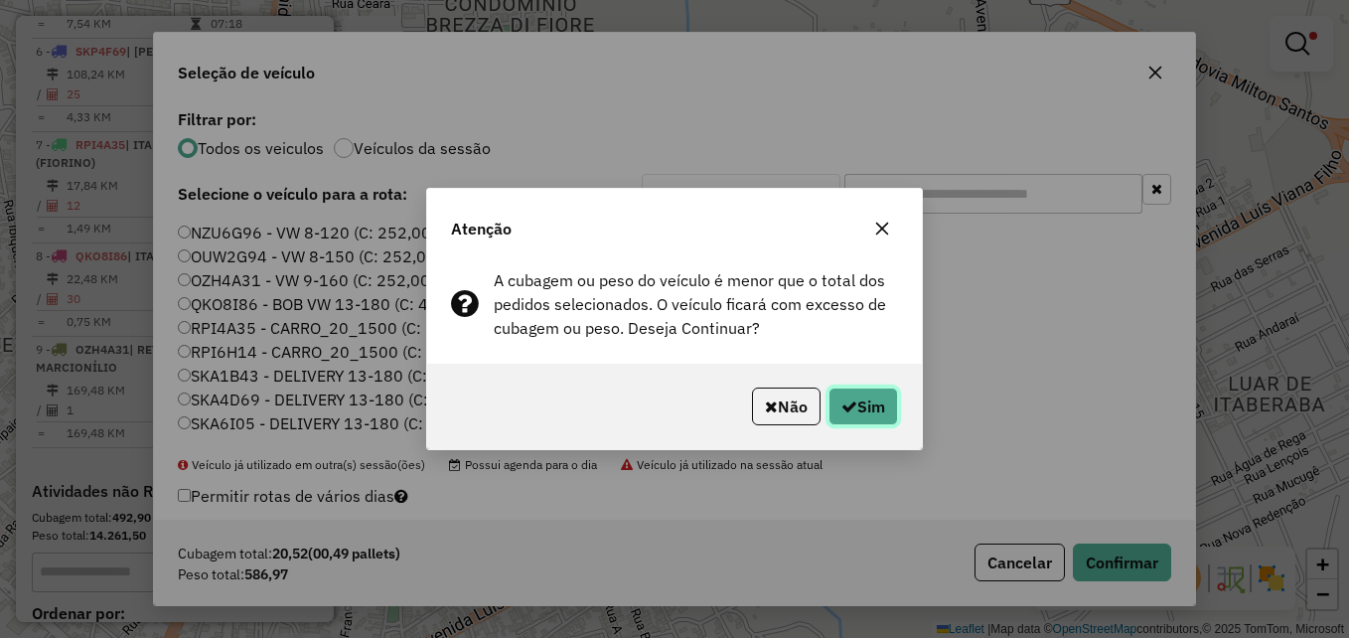
click at [866, 407] on button "Sim" at bounding box center [863, 406] width 70 height 38
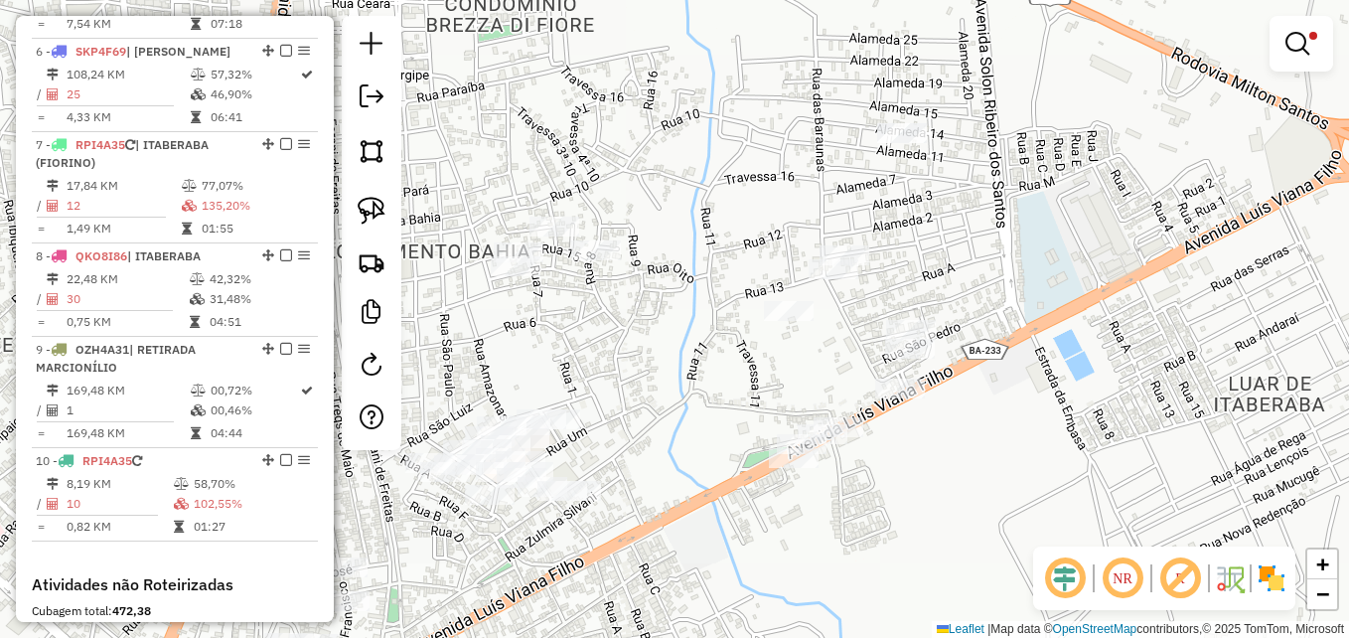
click at [951, 481] on div "Limpar filtros Janela de atendimento Grade de atendimento Capacidade Transporta…" at bounding box center [674, 319] width 1349 height 638
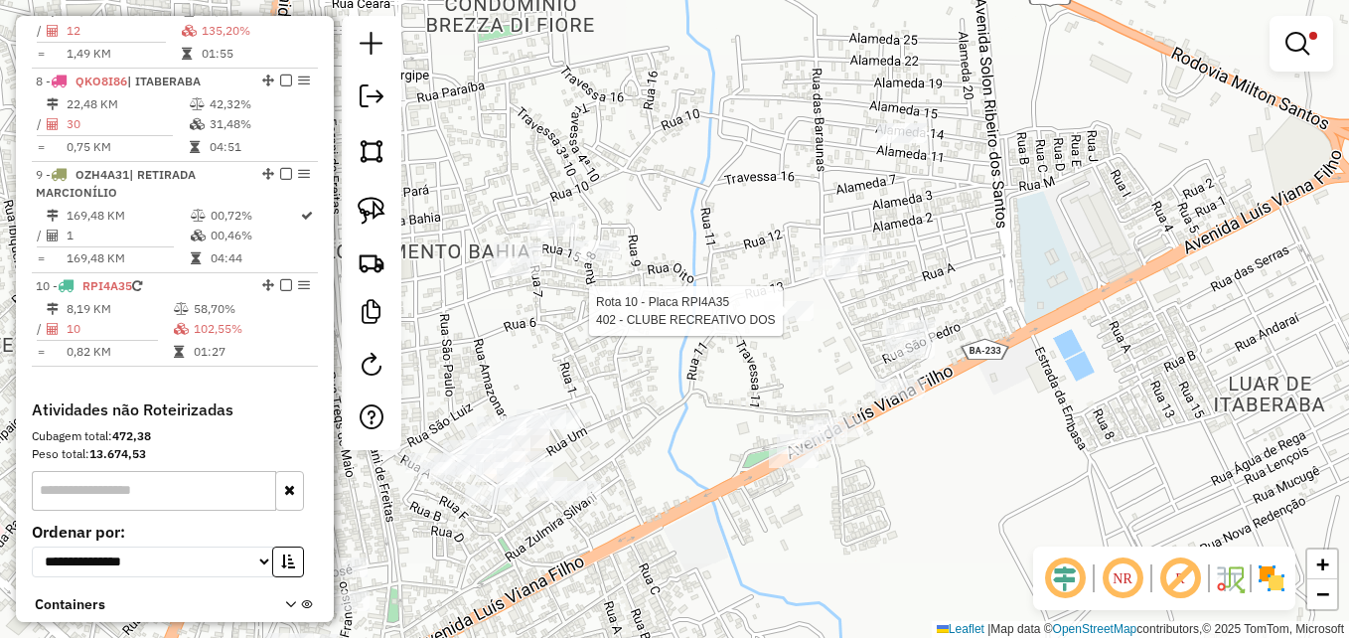
select select "**********"
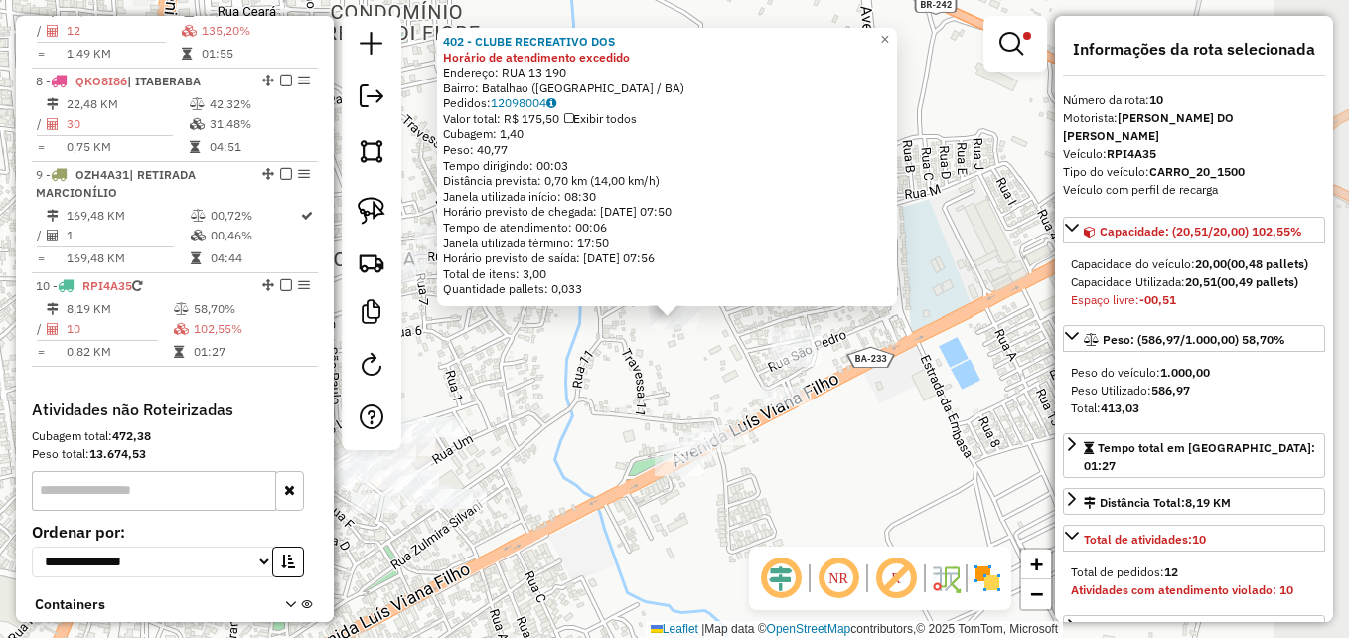
scroll to position [1535, 0]
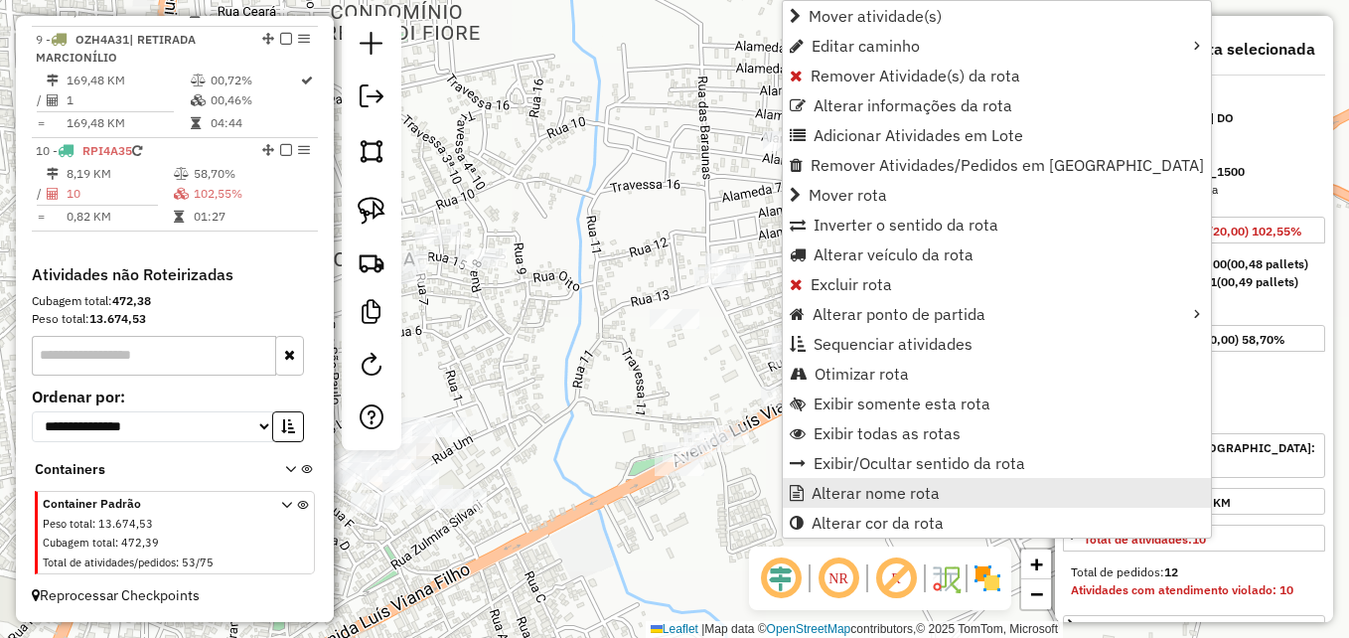
click at [906, 498] on span "Alterar nome rota" at bounding box center [876, 493] width 128 height 16
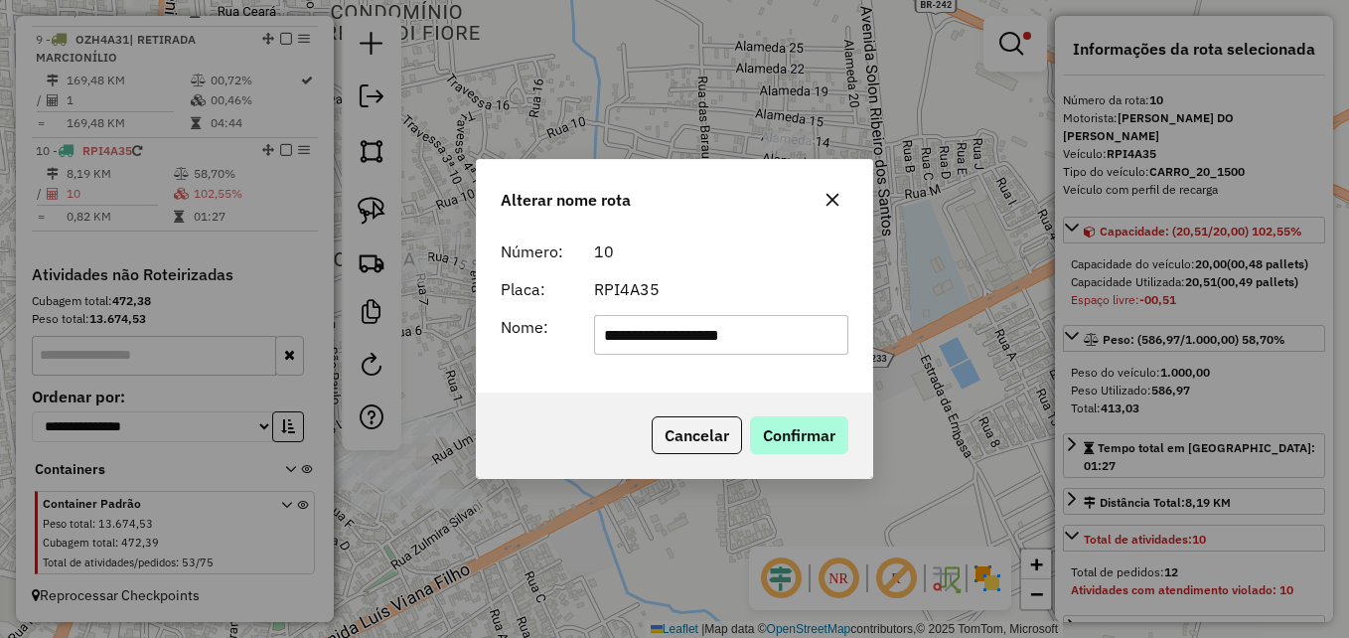
type input "**********"
click at [839, 442] on button "Confirmar" at bounding box center [799, 435] width 98 height 38
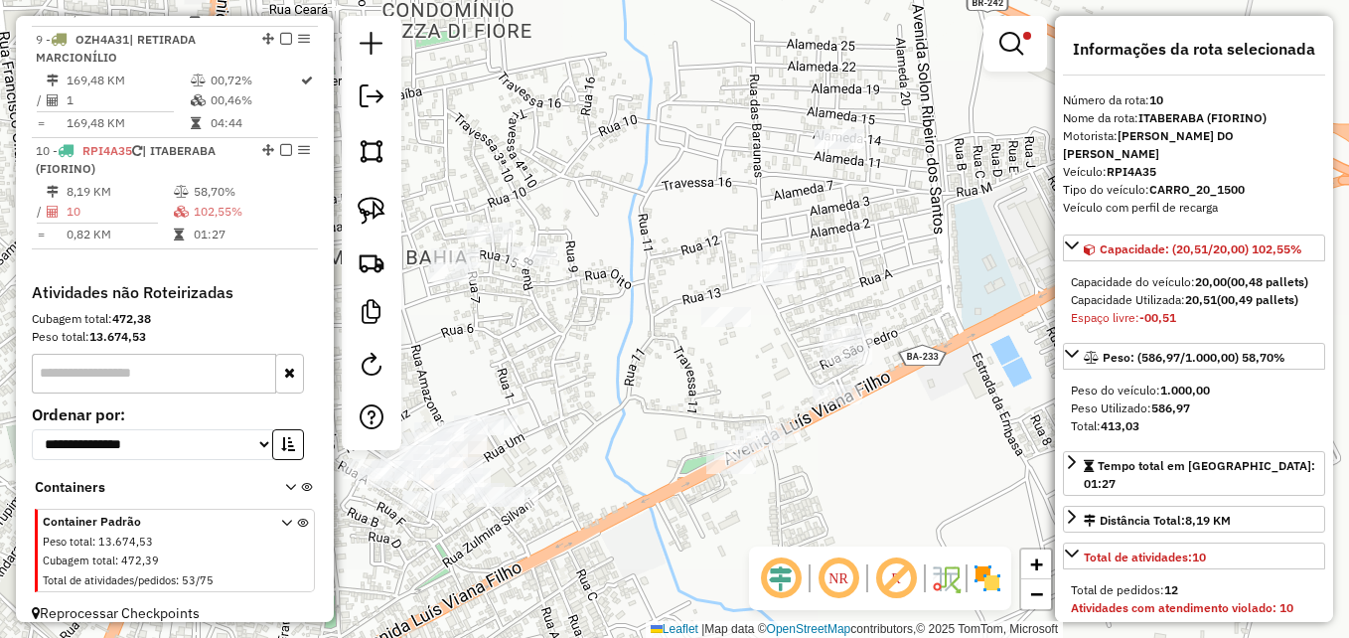
drag, startPoint x: 648, startPoint y: 405, endPoint x: 677, endPoint y: 400, distance: 30.2
click at [677, 400] on div "Limpar filtros Janela de atendimento Grade de atendimento Capacidade Transporta…" at bounding box center [674, 319] width 1349 height 638
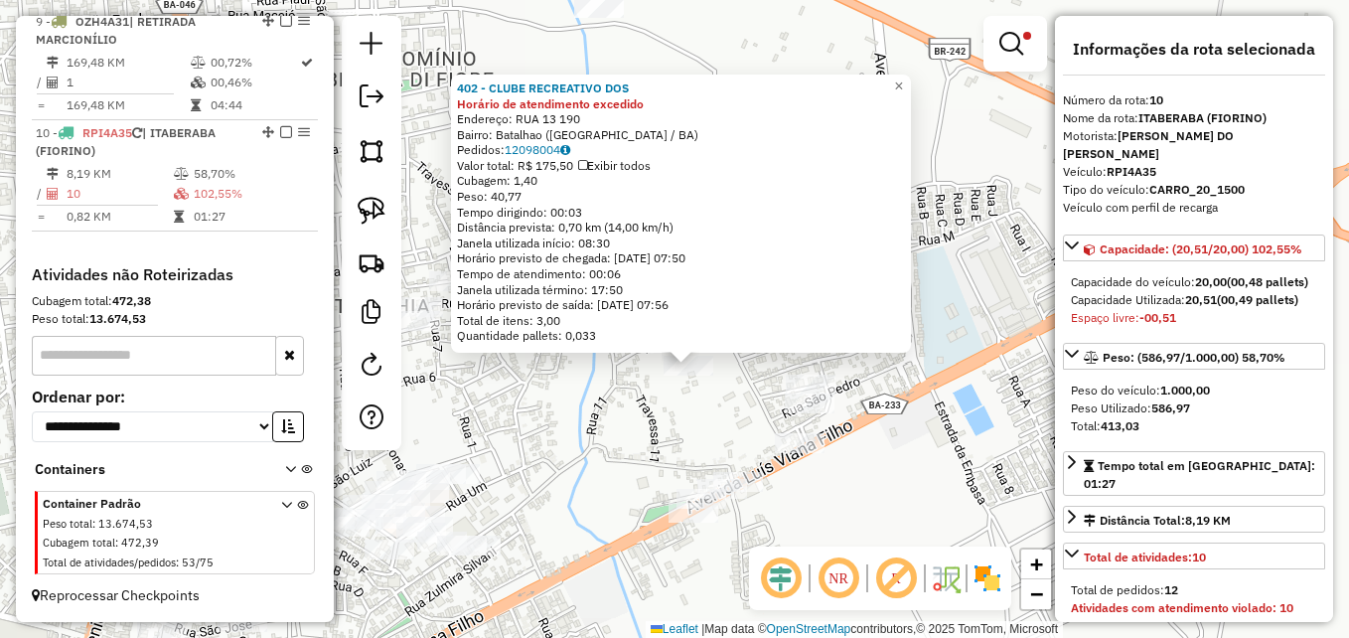
drag, startPoint x: 651, startPoint y: 389, endPoint x: 669, endPoint y: 434, distance: 48.1
click at [668, 436] on div "402 - CLUBE RECREATIVO DOS Horário de atendimento excedido Endereço: RUA 13 190…" at bounding box center [674, 319] width 1349 height 638
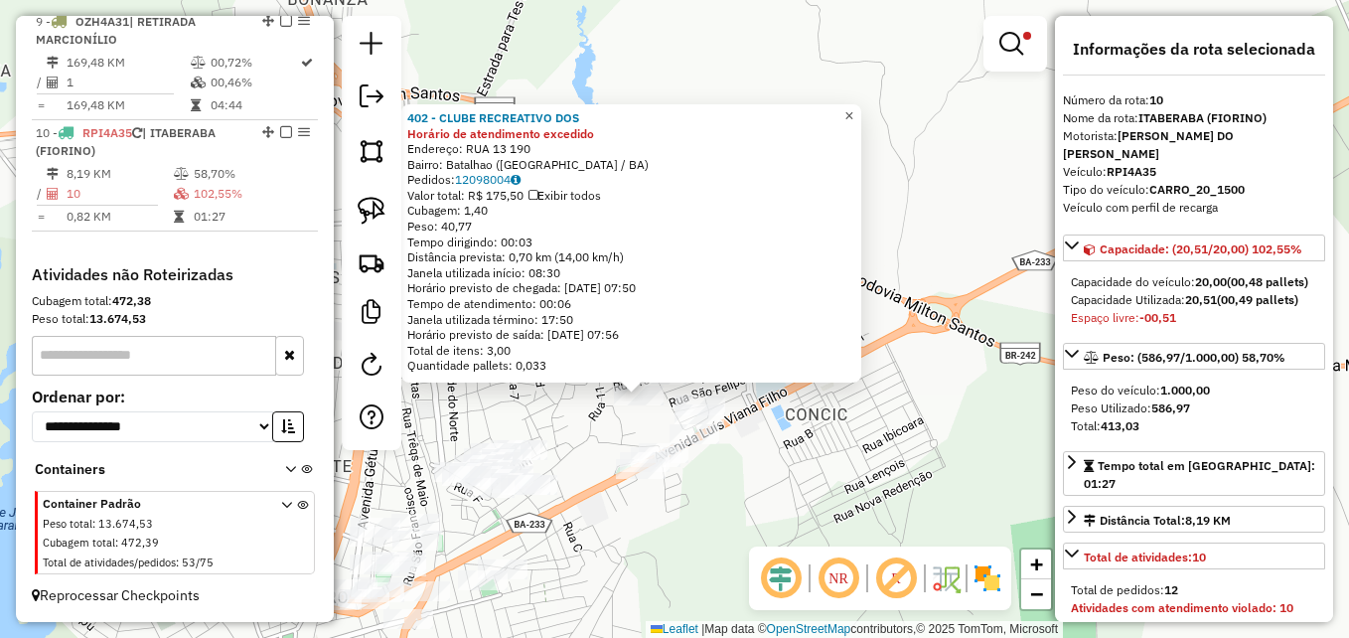
click at [856, 105] on link "×" at bounding box center [849, 116] width 24 height 24
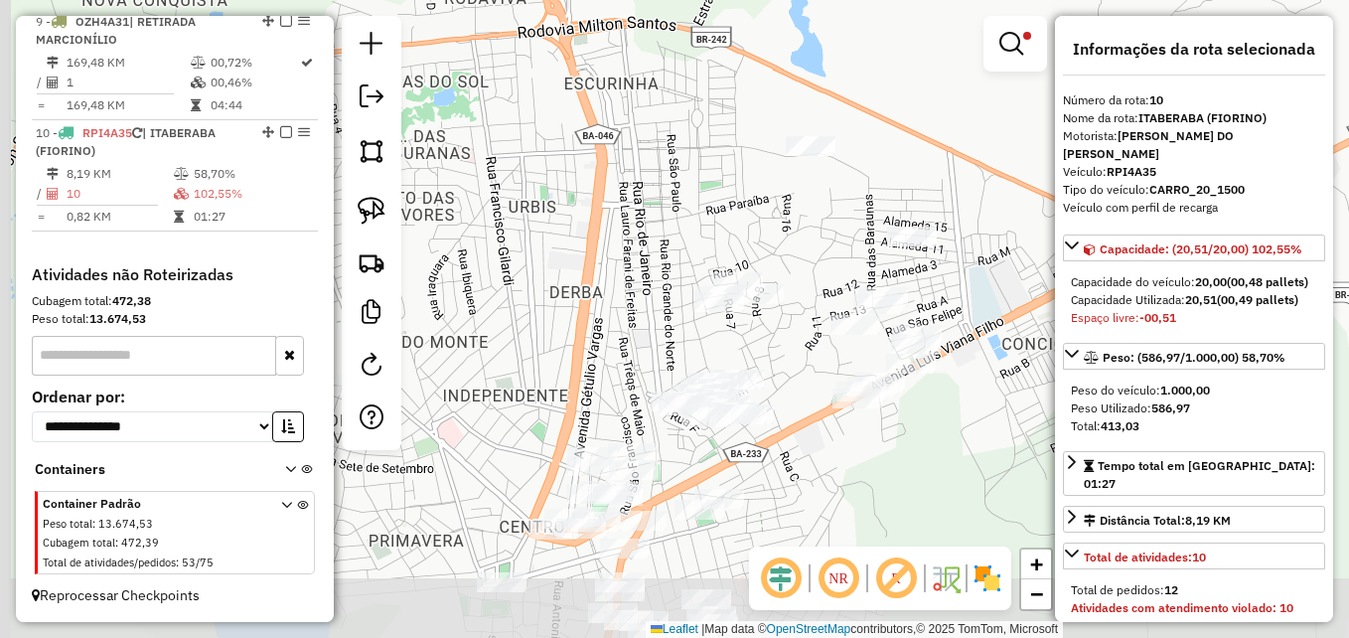
drag, startPoint x: 613, startPoint y: 311, endPoint x: 858, endPoint y: 196, distance: 271.1
click at [858, 196] on div "Limpar filtros Janela de atendimento Grade de atendimento Capacidade Transporta…" at bounding box center [674, 319] width 1349 height 638
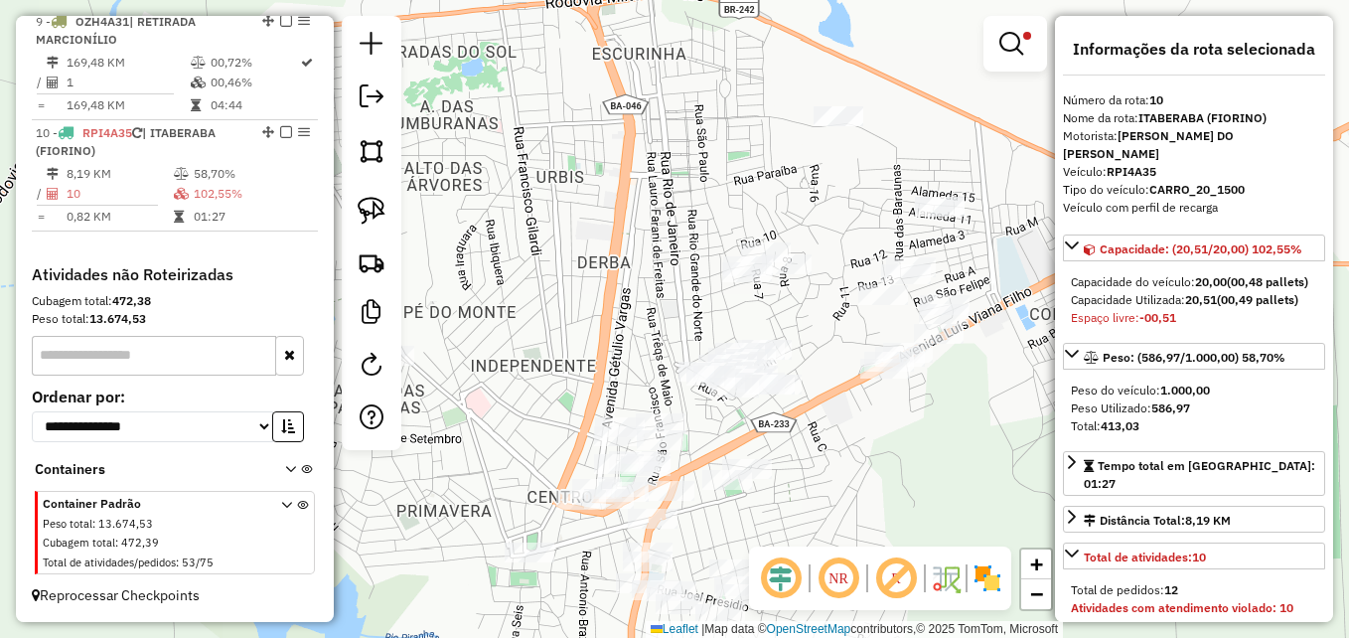
drag, startPoint x: 716, startPoint y: 219, endPoint x: 703, endPoint y: 258, distance: 41.8
click at [703, 258] on div "Rota 8 - Placa QKO8I86 2181 - [PERSON_NAME] DE MELO Rota 8 - Placa QKO8I86 509 …" at bounding box center [674, 319] width 1349 height 638
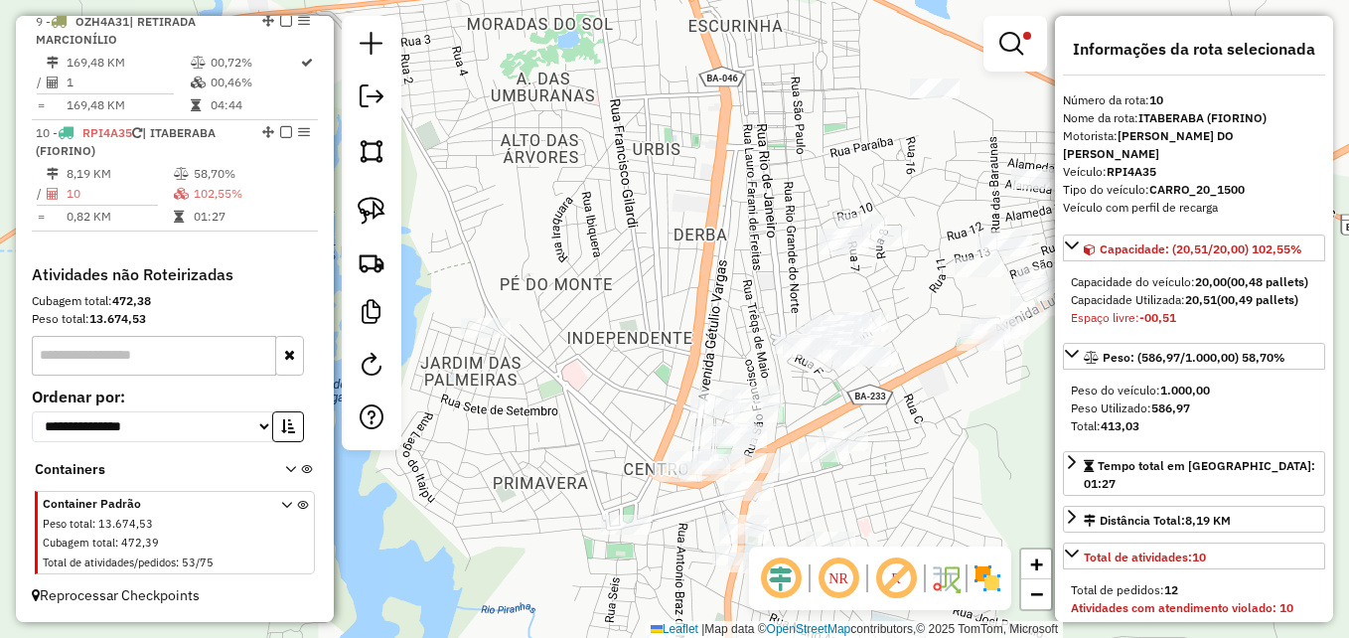
drag, startPoint x: 807, startPoint y: 465, endPoint x: 920, endPoint y: 382, distance: 140.1
click at [920, 382] on div "Limpar filtros Janela de atendimento Grade de atendimento Capacidade Transporta…" at bounding box center [674, 319] width 1349 height 638
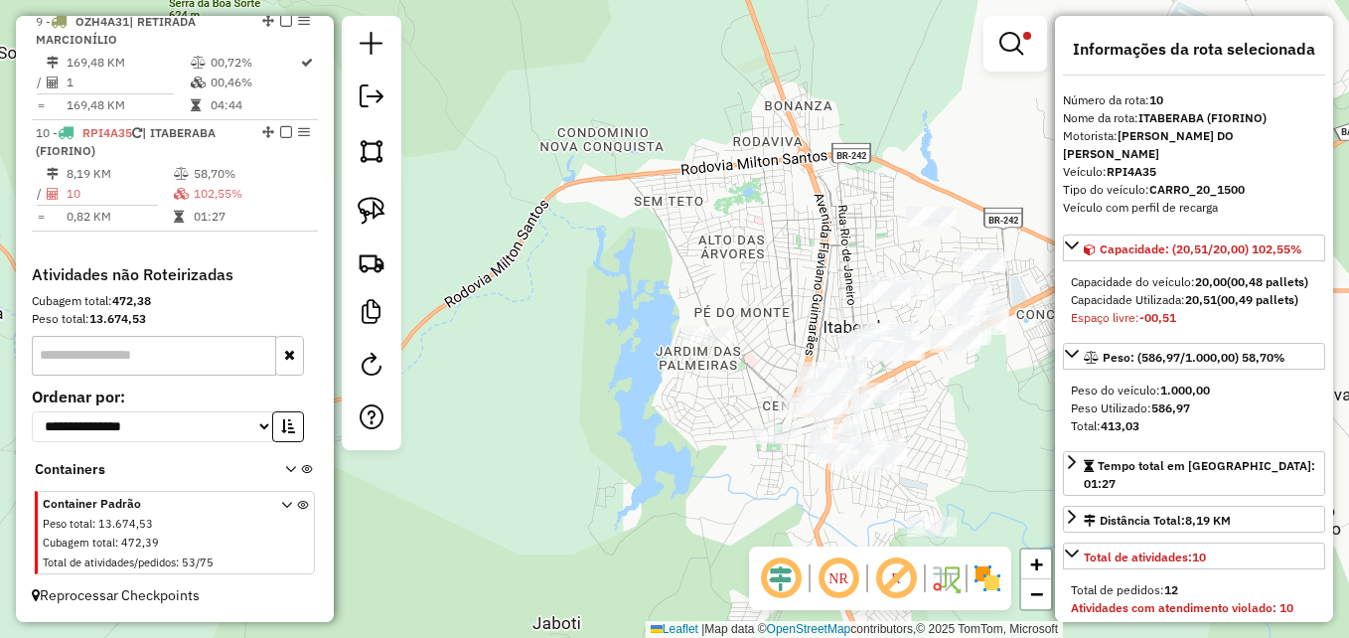
drag, startPoint x: 966, startPoint y: 433, endPoint x: 856, endPoint y: 462, distance: 113.0
click at [856, 462] on div "Limpar filtros Janela de atendimento Grade de atendimento Capacidade Transporta…" at bounding box center [674, 319] width 1349 height 638
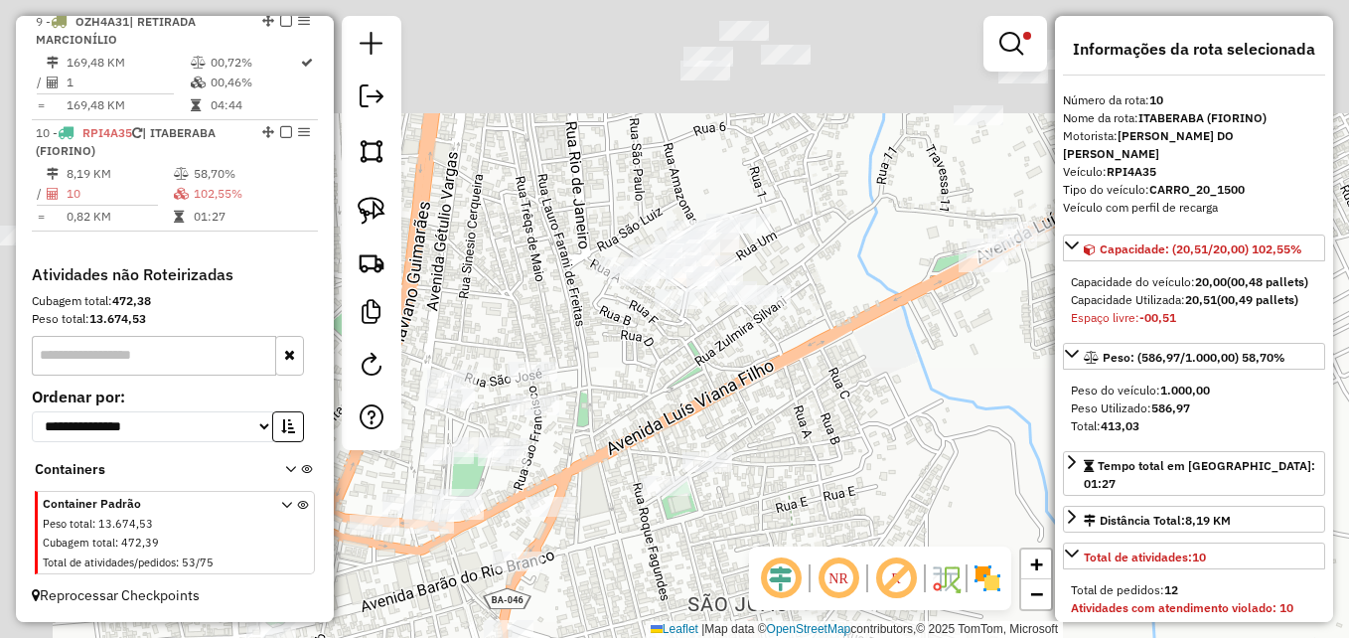
drag, startPoint x: 637, startPoint y: 324, endPoint x: 791, endPoint y: 494, distance: 229.3
click at [791, 494] on div "Limpar filtros Janela de atendimento Grade de atendimento Capacidade Transporta…" at bounding box center [674, 319] width 1349 height 638
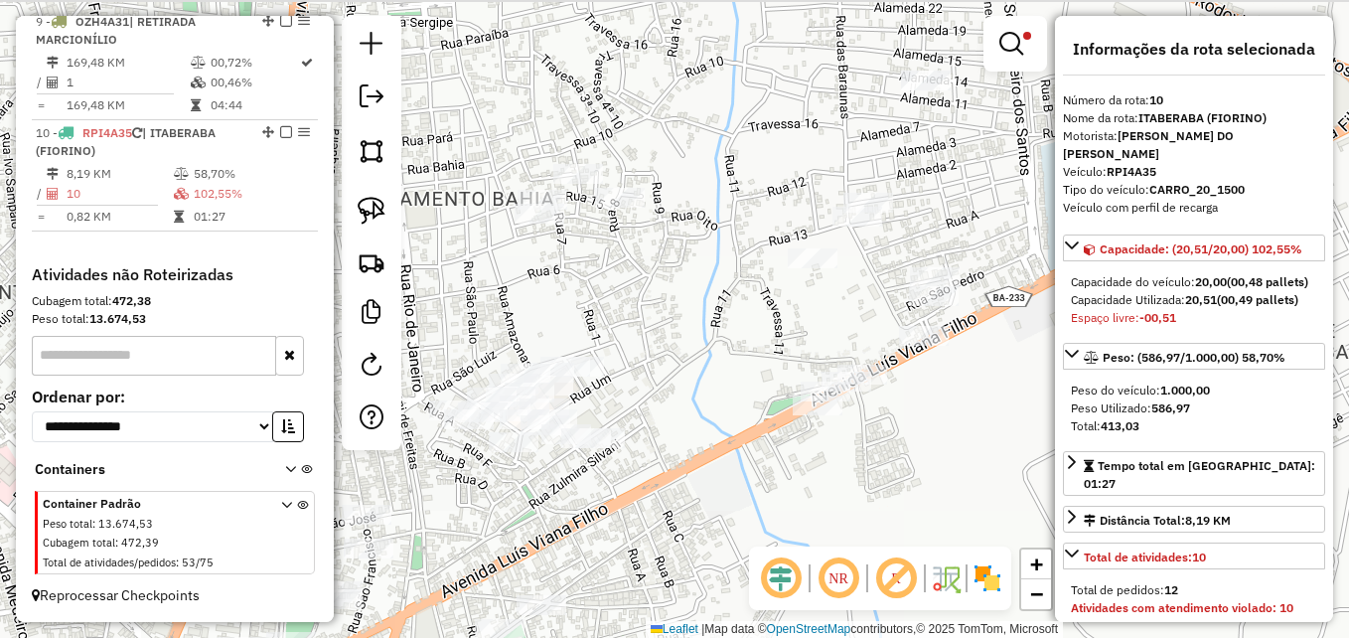
drag, startPoint x: 877, startPoint y: 236, endPoint x: 708, endPoint y: 368, distance: 213.8
click at [708, 368] on div "Limpar filtros Janela de atendimento Grade de atendimento Capacidade Transporta…" at bounding box center [674, 319] width 1349 height 638
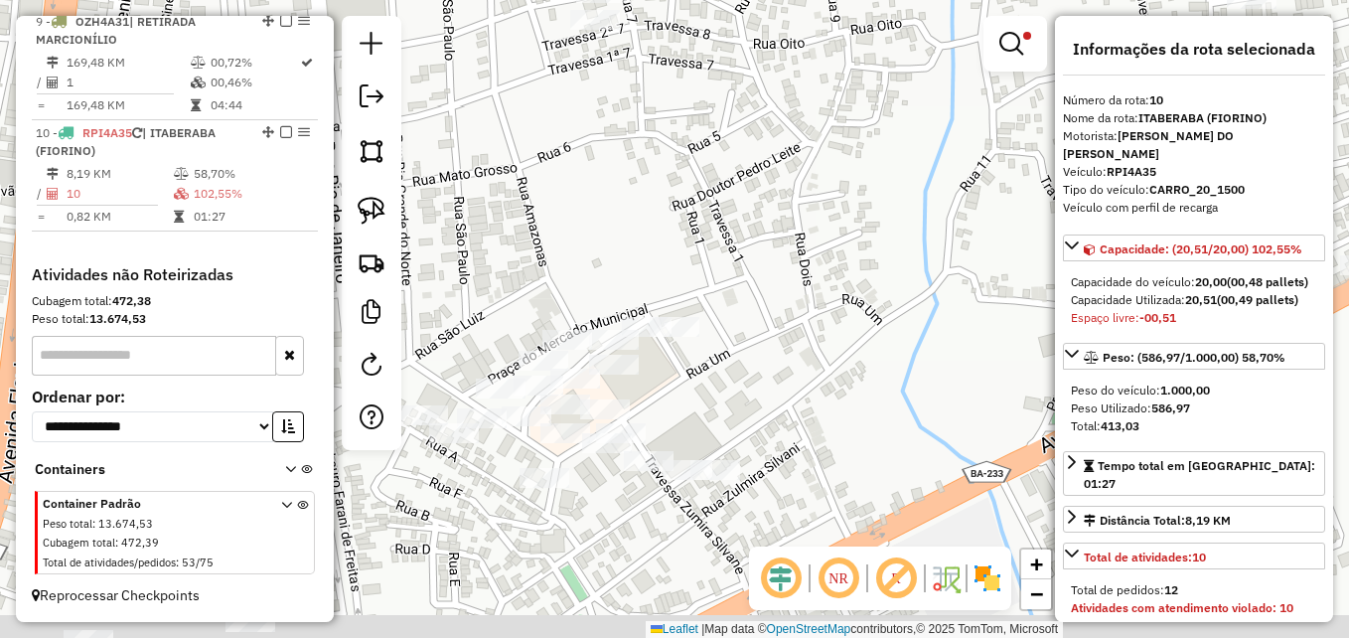
drag, startPoint x: 652, startPoint y: 401, endPoint x: 878, endPoint y: 315, distance: 242.4
click at [878, 315] on div "Limpar filtros Janela de atendimento Grade de atendimento Capacidade Transporta…" at bounding box center [674, 319] width 1349 height 638
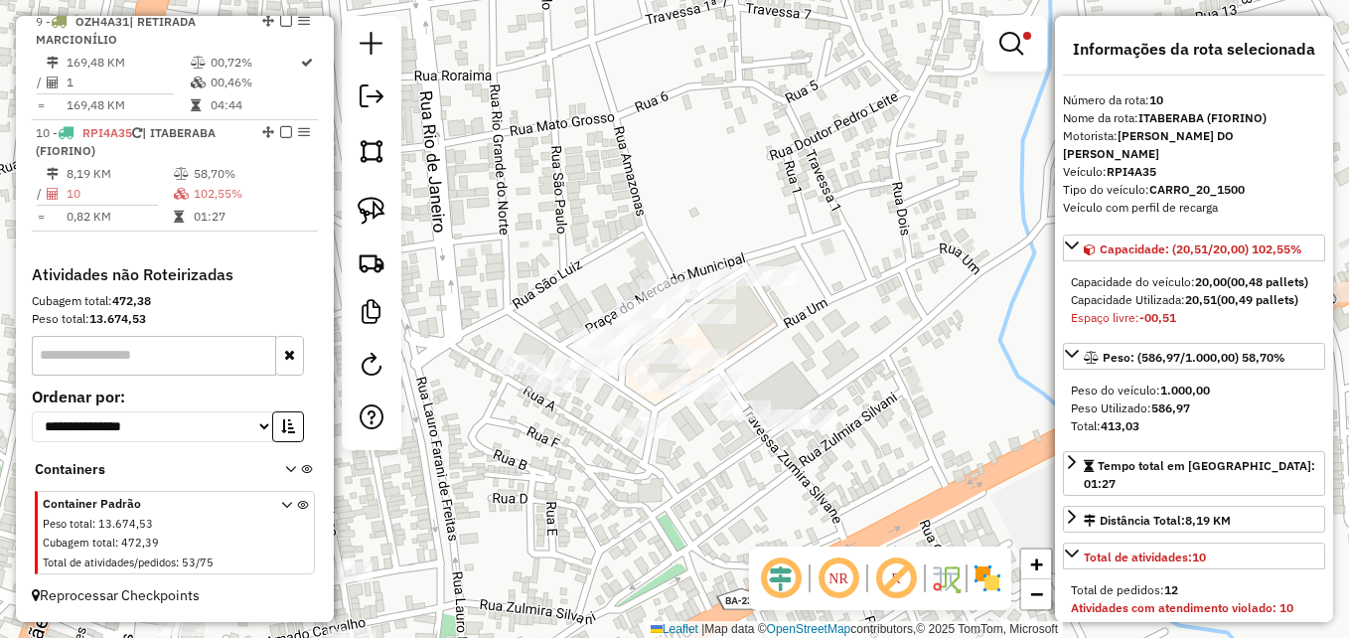
drag, startPoint x: 781, startPoint y: 416, endPoint x: 874, endPoint y: 371, distance: 104.0
click at [874, 371] on div "Limpar filtros Janela de atendimento Grade de atendimento Capacidade Transporta…" at bounding box center [674, 319] width 1349 height 638
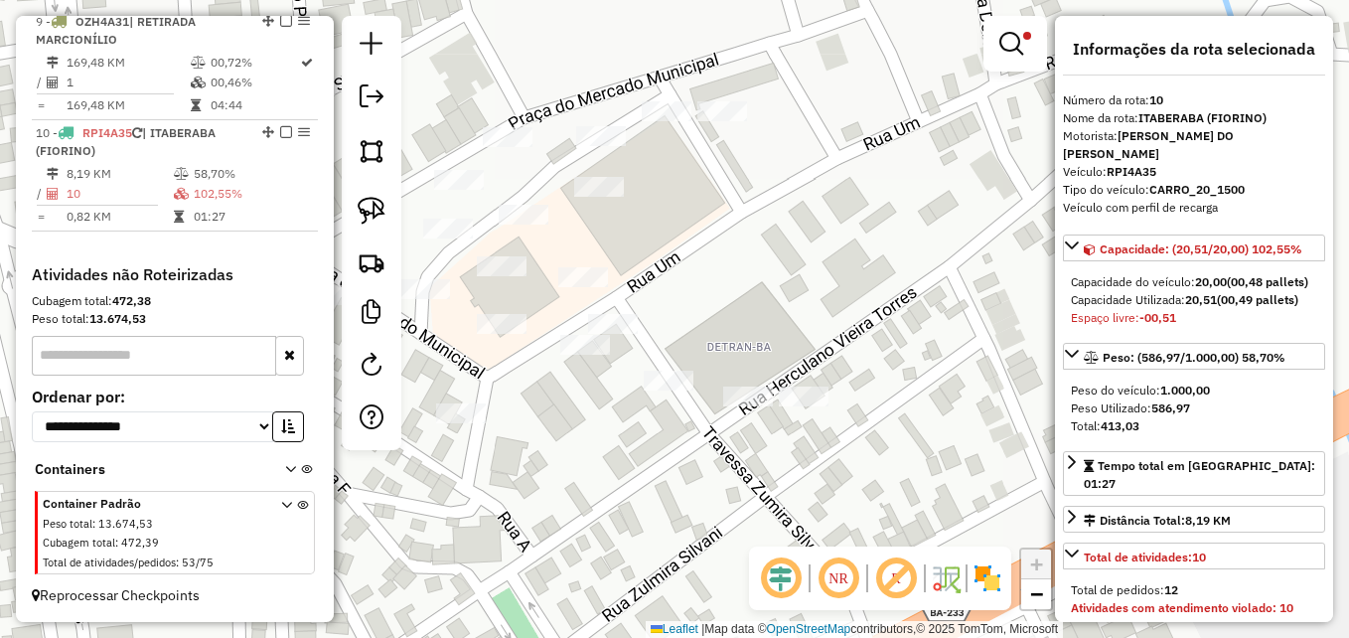
drag, startPoint x: 736, startPoint y: 481, endPoint x: 664, endPoint y: 497, distance: 74.2
click at [664, 497] on div "Limpar filtros Janela de atendimento Grade de atendimento Capacidade Transporta…" at bounding box center [674, 319] width 1349 height 638
click at [363, 221] on img at bounding box center [372, 211] width 28 height 28
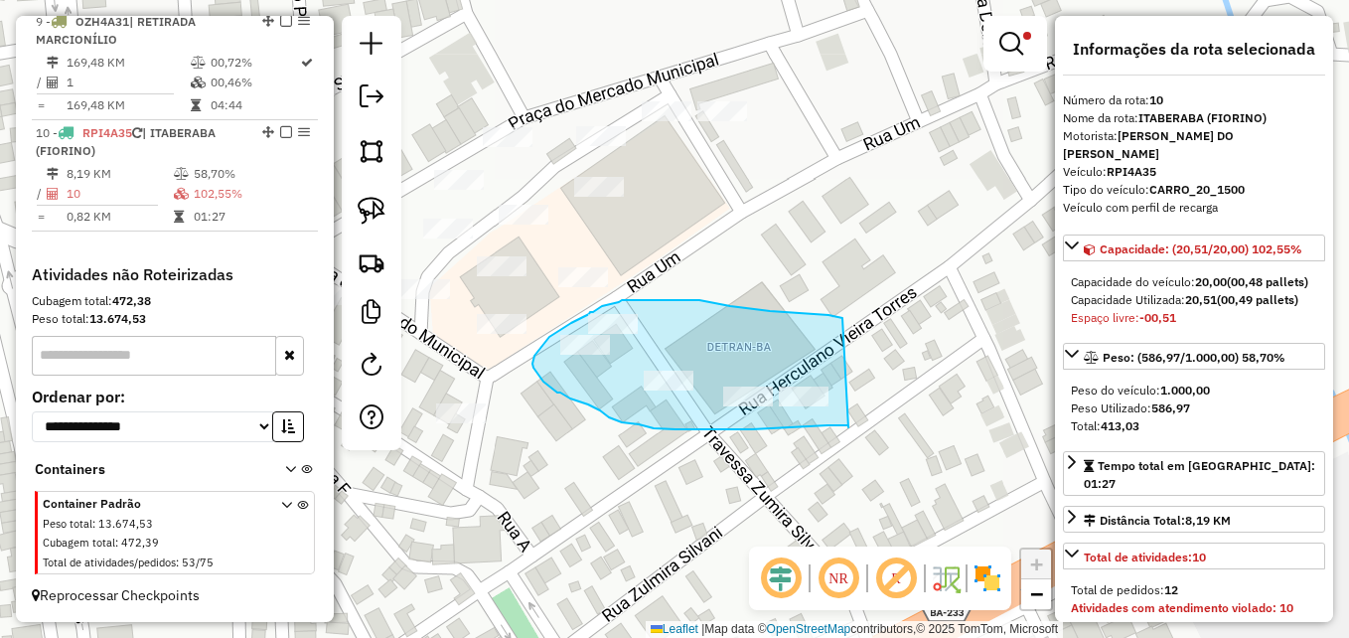
drag, startPoint x: 848, startPoint y: 427, endPoint x: 862, endPoint y: 322, distance: 106.2
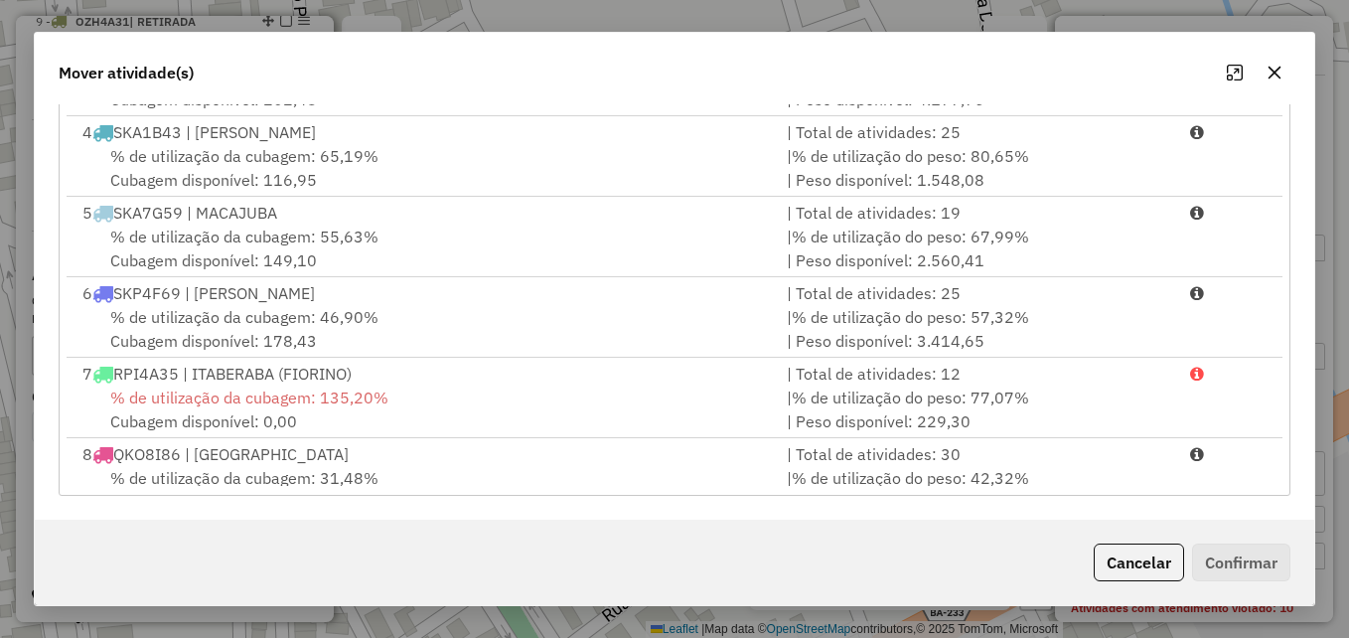
scroll to position [407, 0]
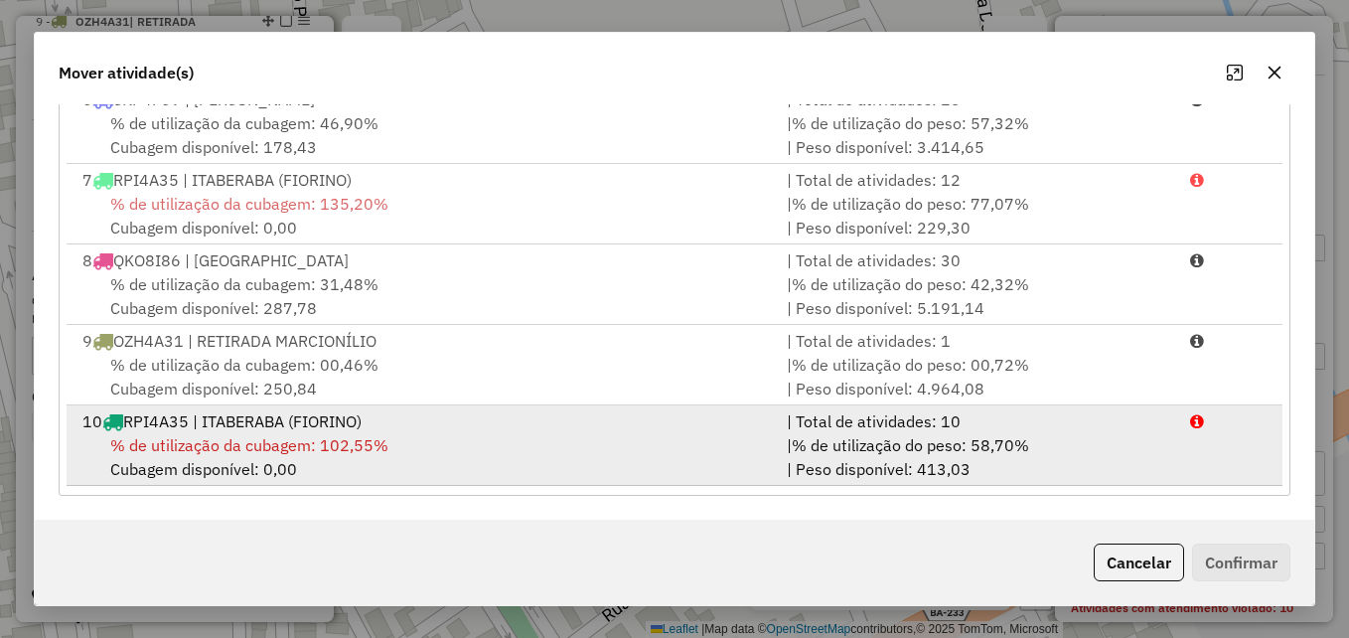
click at [563, 438] on div "% de utilização da cubagem: 102,55% Cubagem disponível: 0,00" at bounding box center [423, 457] width 704 height 48
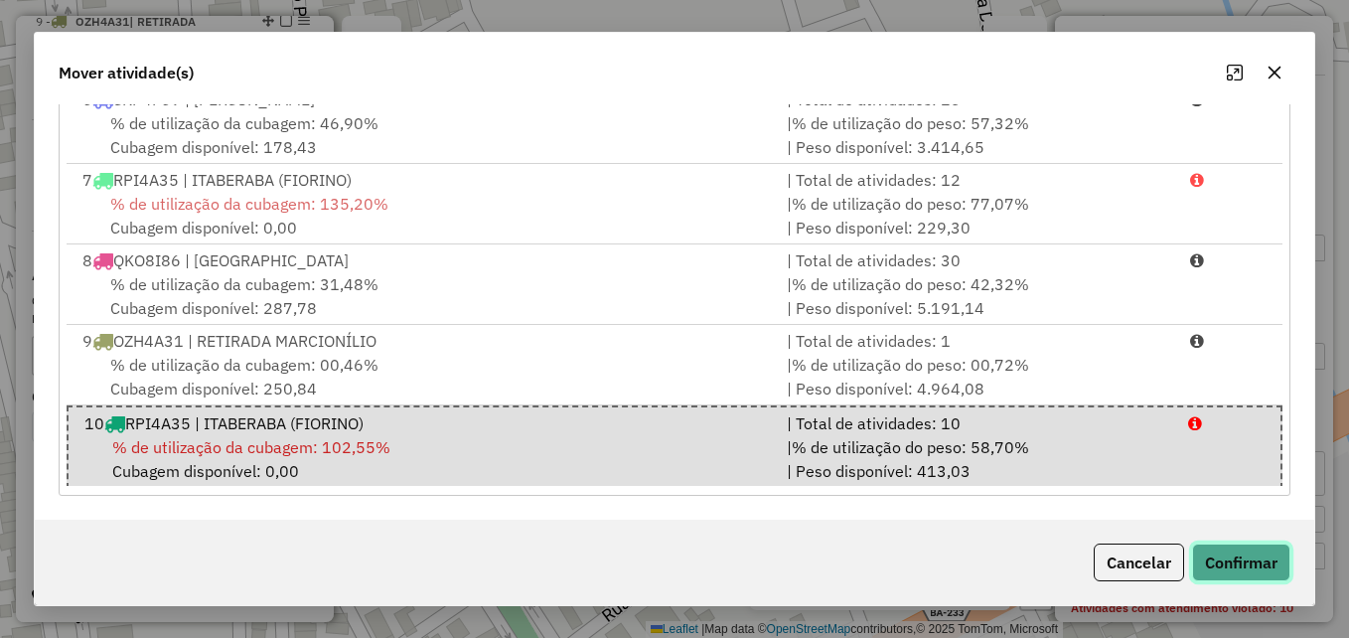
click at [1244, 562] on button "Confirmar" at bounding box center [1241, 562] width 98 height 38
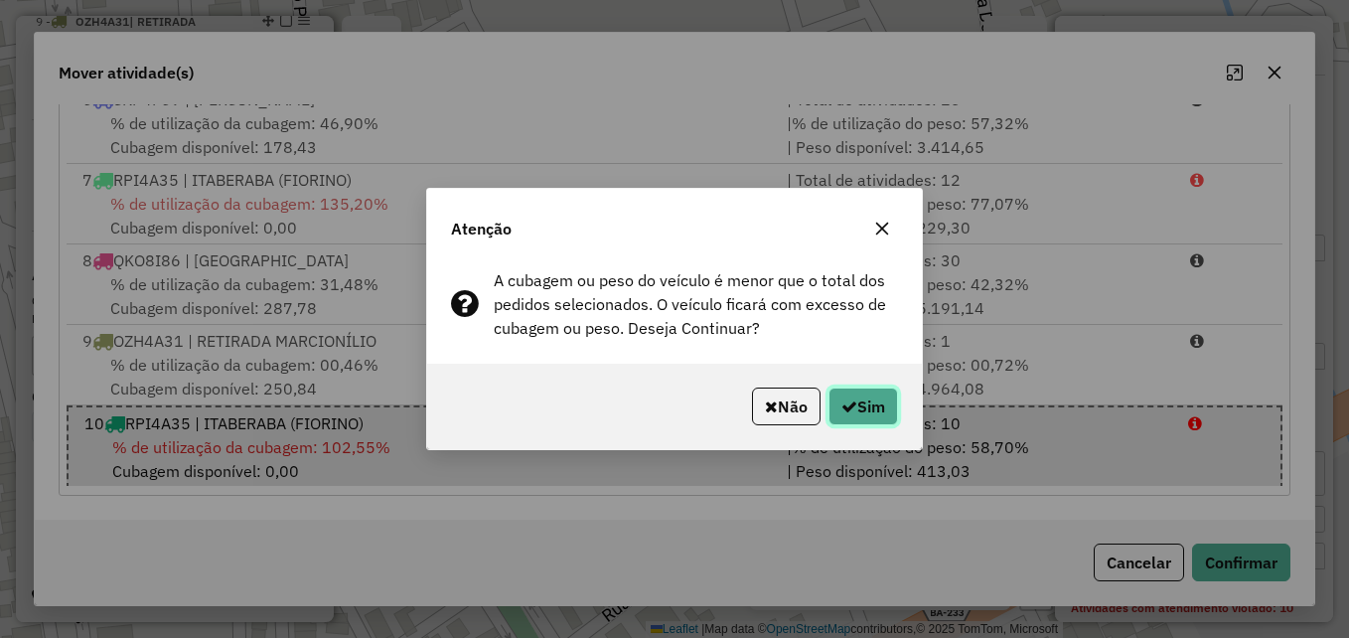
click at [858, 414] on button "Sim" at bounding box center [863, 406] width 70 height 38
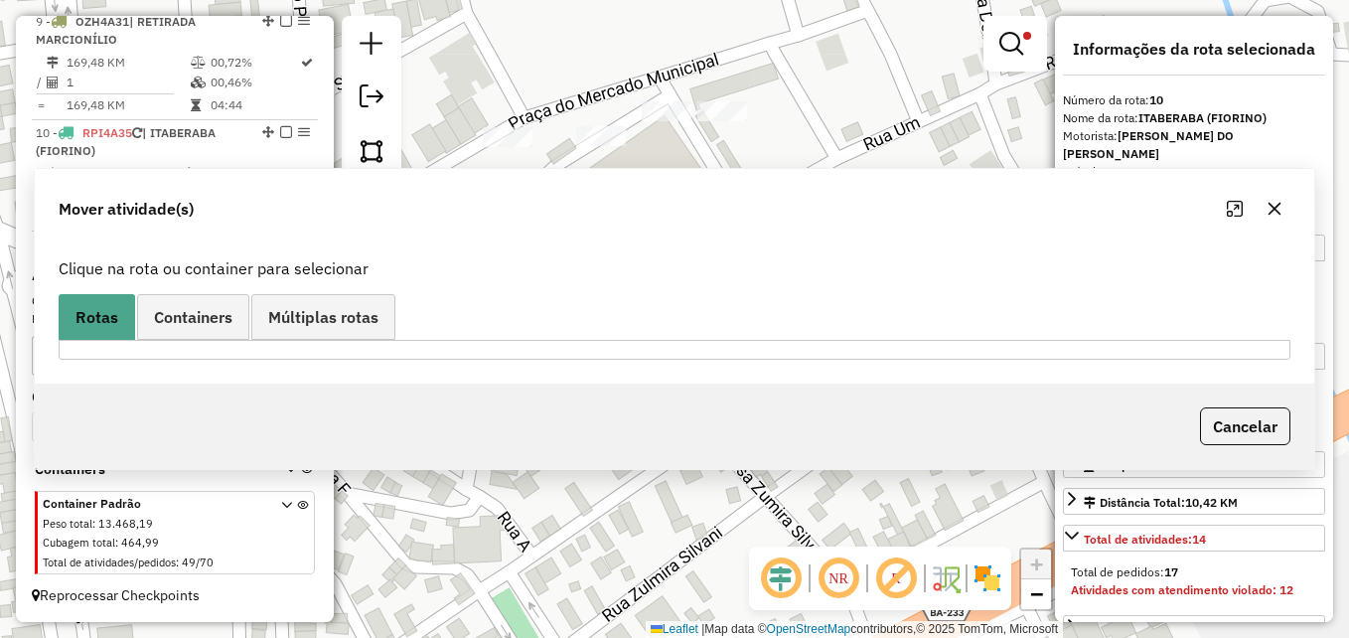
scroll to position [0, 0]
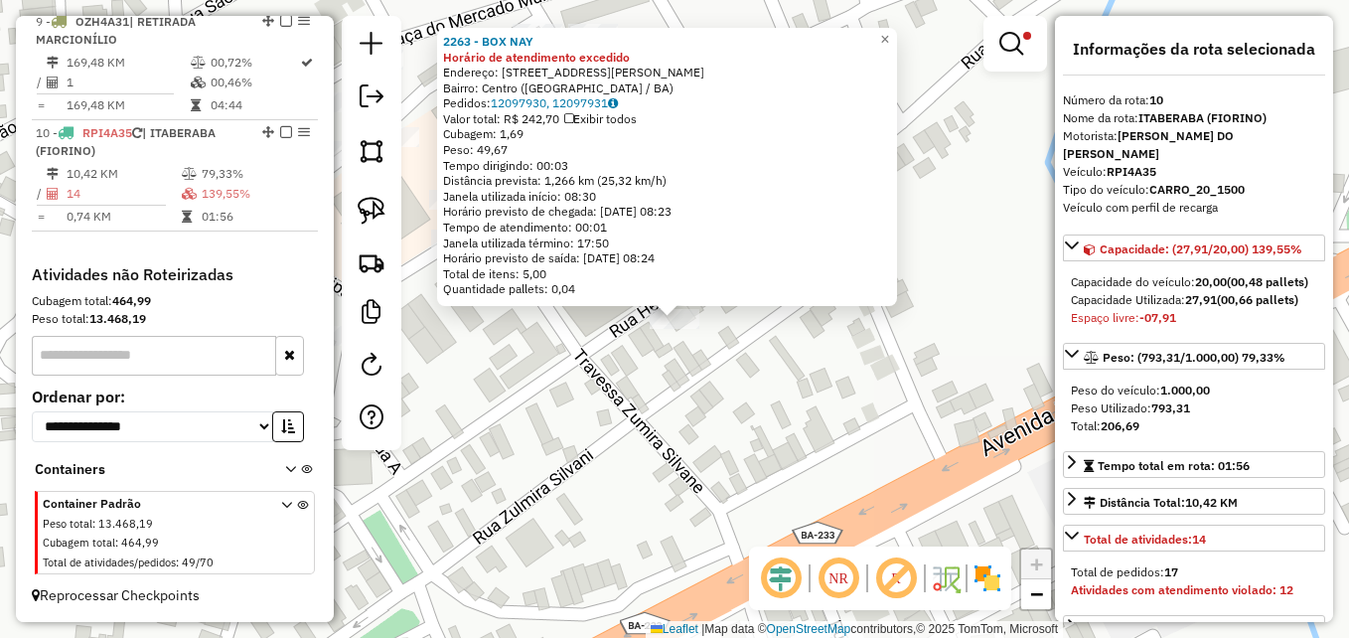
drag, startPoint x: 602, startPoint y: 477, endPoint x: 694, endPoint y: 488, distance: 93.0
click at [692, 488] on div "2263 - BOX NAY Horário de atendimento excedido Endereço: [STREET_ADDRESS] [GEOG…" at bounding box center [674, 319] width 1349 height 638
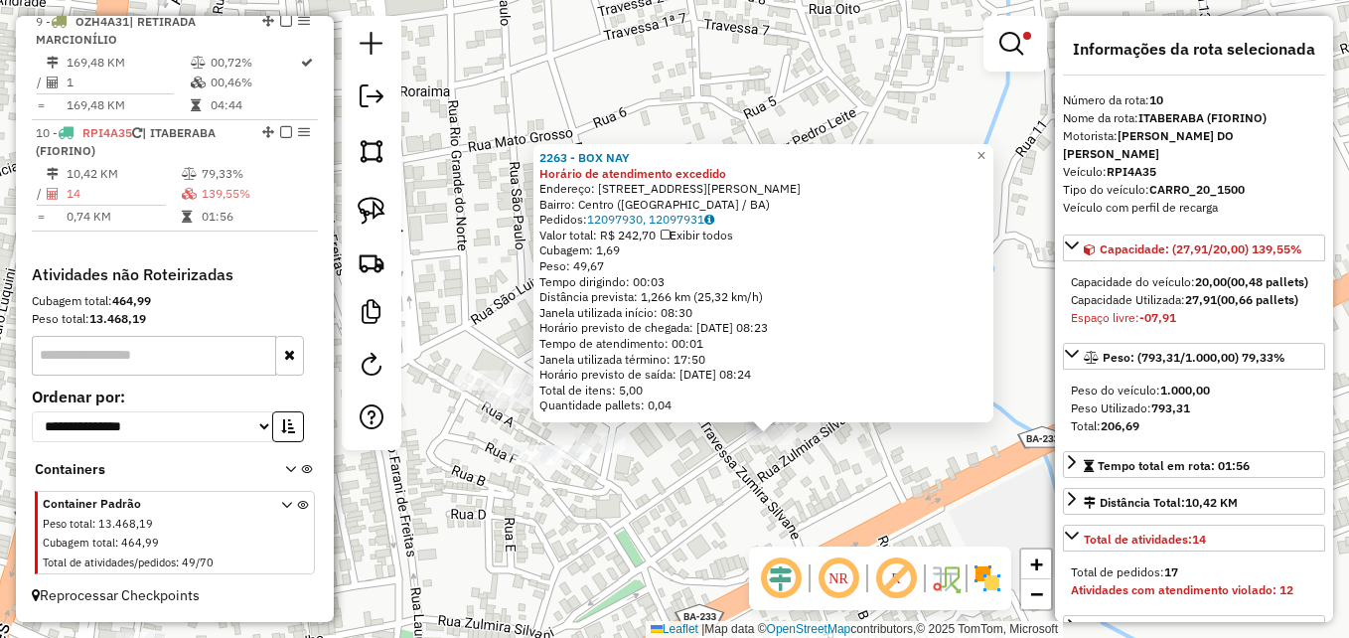
click at [714, 527] on div "2263 - BOX NAY Horário de atendimento excedido Endereço: [STREET_ADDRESS] [GEOG…" at bounding box center [674, 319] width 1349 height 638
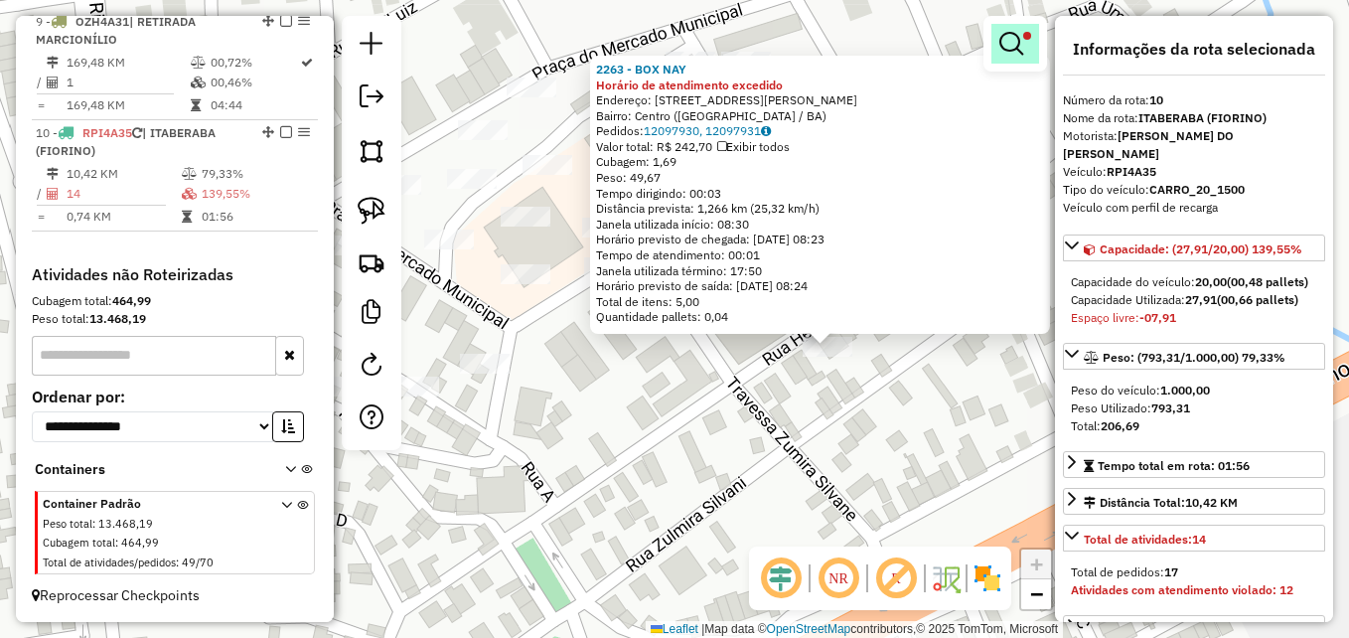
click at [1017, 46] on em at bounding box center [1011, 44] width 24 height 24
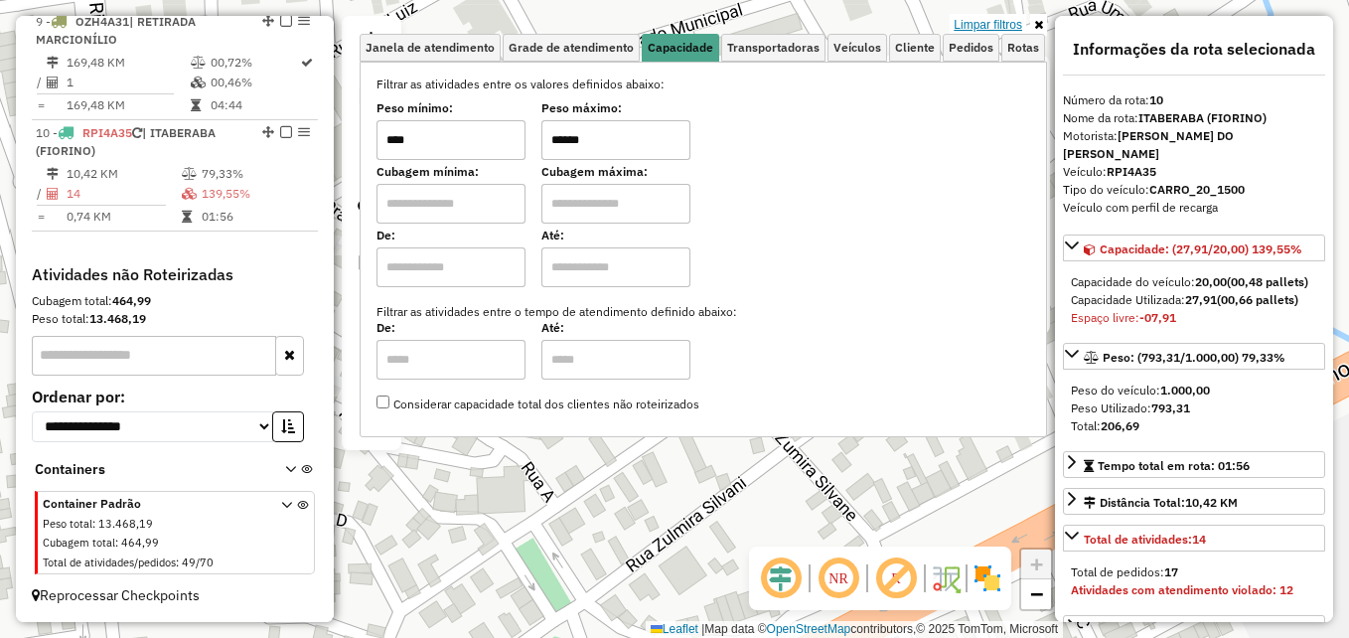
click at [1007, 23] on link "Limpar filtros" at bounding box center [988, 25] width 76 height 22
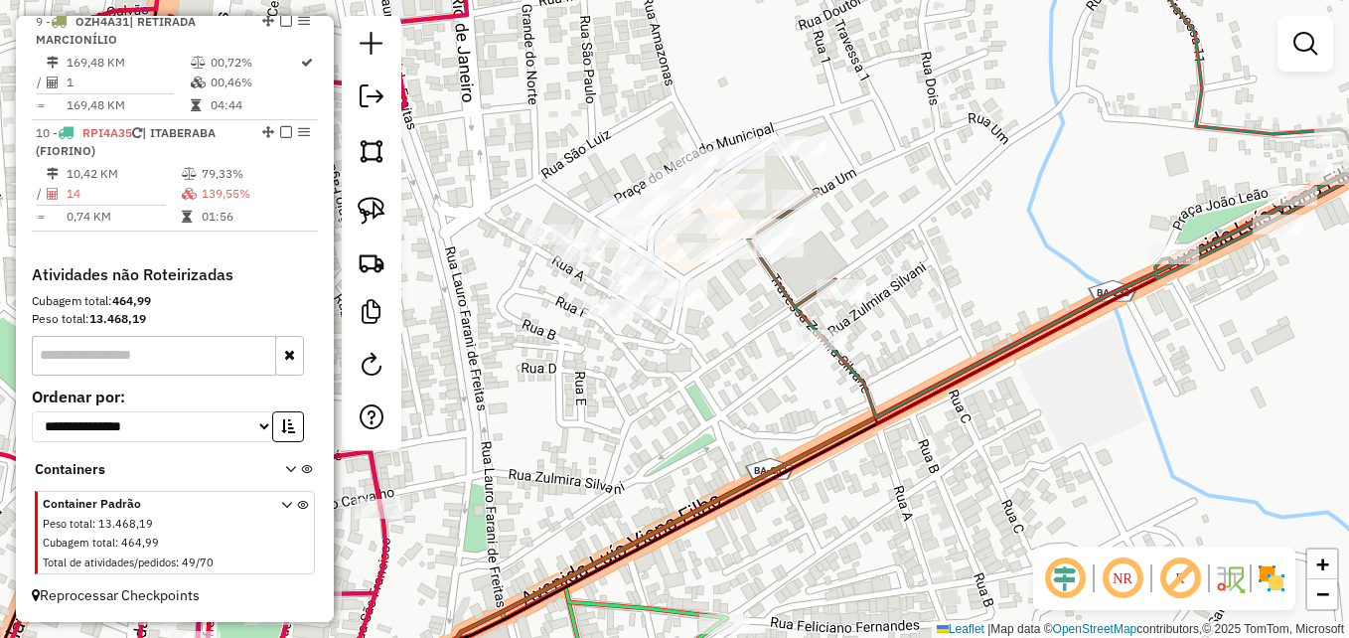
drag, startPoint x: 706, startPoint y: 354, endPoint x: 717, endPoint y: 388, distance: 36.4
click at [717, 388] on div "Janela de atendimento Grade de atendimento Capacidade Transportadoras Veículos …" at bounding box center [674, 319] width 1349 height 638
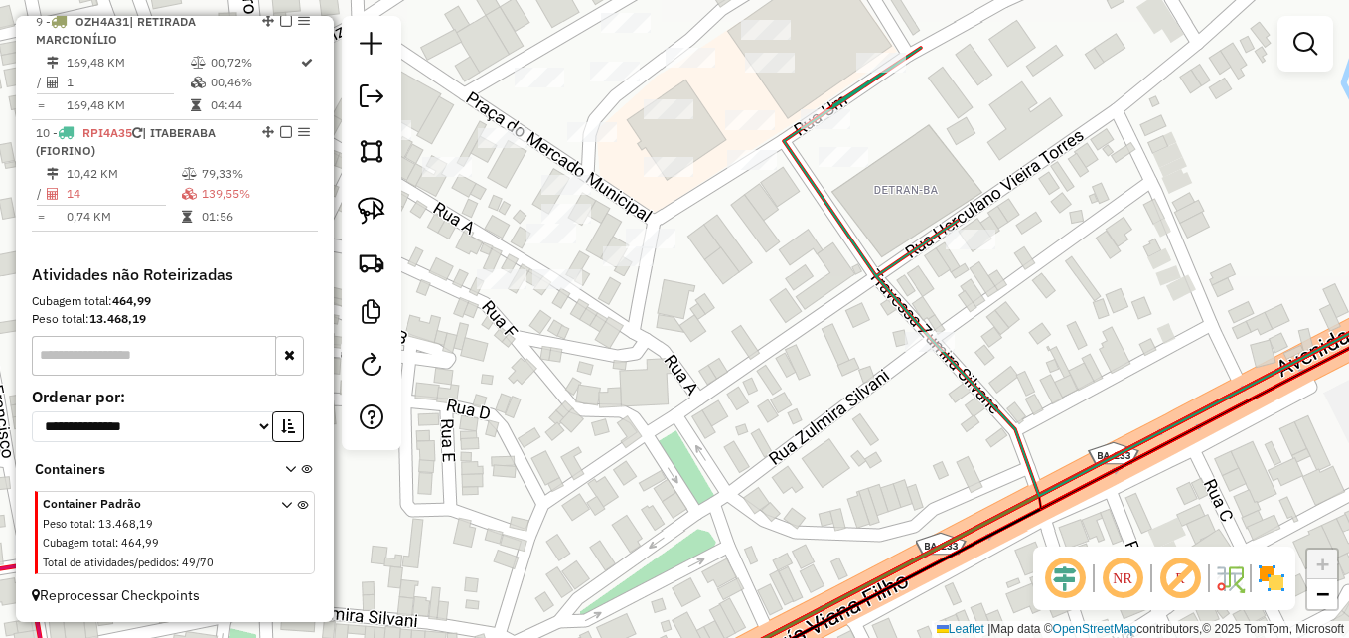
drag, startPoint x: 725, startPoint y: 384, endPoint x: 711, endPoint y: 414, distance: 32.9
click at [711, 414] on div "Janela de atendimento Grade de atendimento Capacidade Transportadoras Veículos …" at bounding box center [674, 319] width 1349 height 638
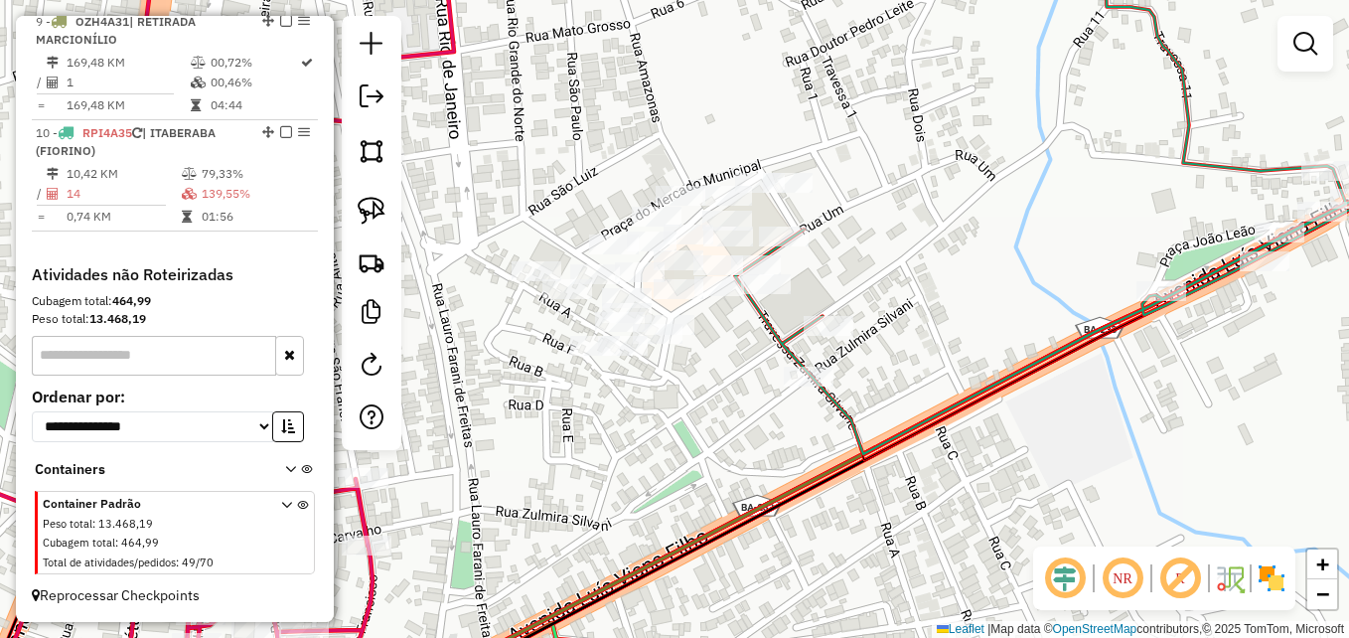
click at [1281, 54] on div at bounding box center [1305, 44] width 56 height 56
click at [1308, 41] on em at bounding box center [1305, 44] width 24 height 24
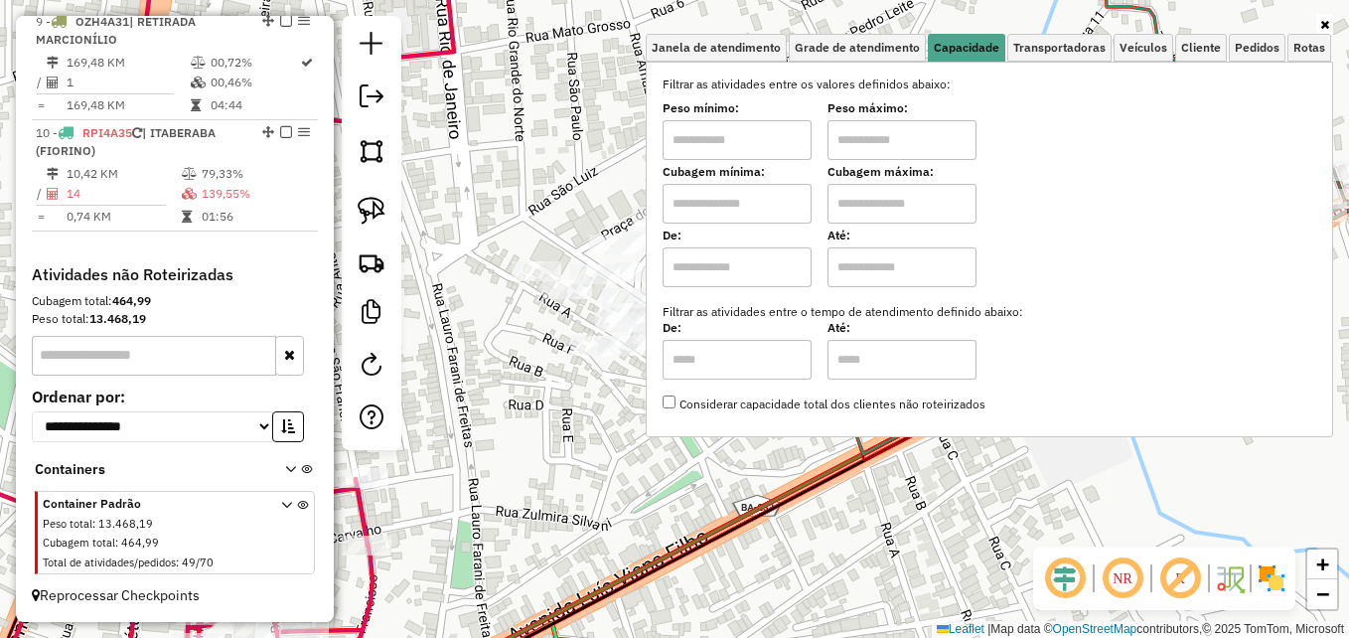
click at [1324, 26] on icon at bounding box center [1324, 25] width 9 height 12
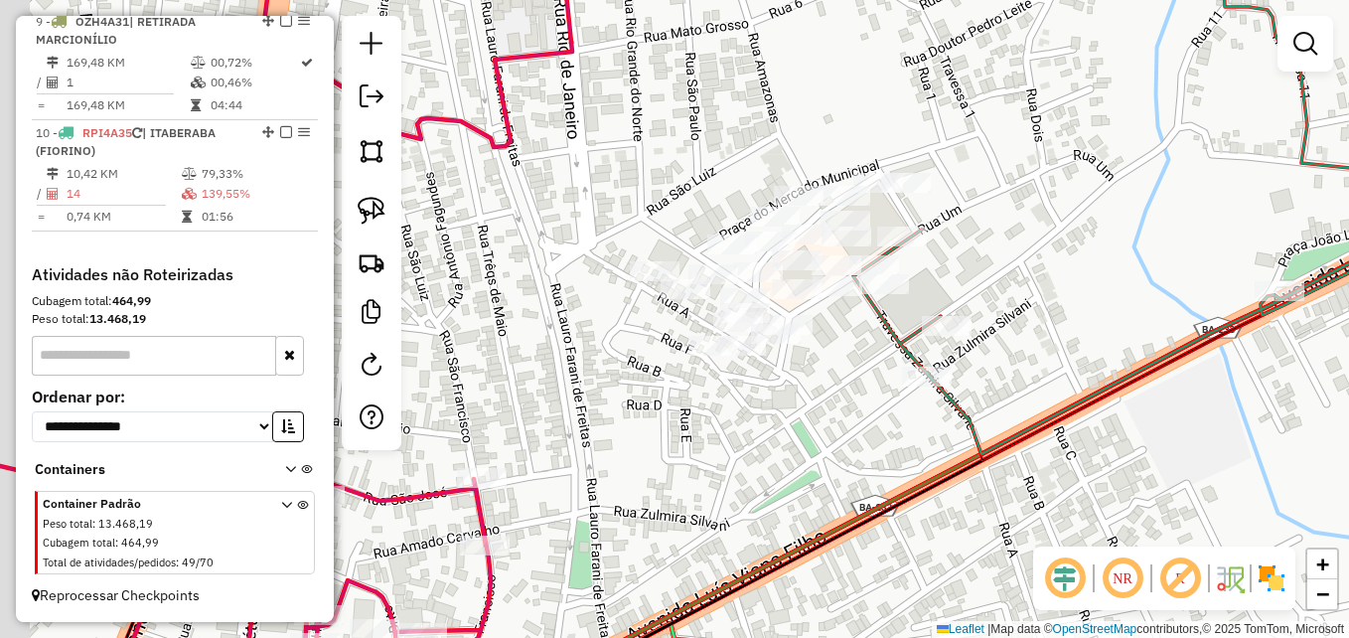
drag, startPoint x: 593, startPoint y: 459, endPoint x: 721, endPoint y: 449, distance: 128.5
click at [720, 459] on div "Janela de atendimento Grade de atendimento Capacidade Transportadoras Veículos …" at bounding box center [674, 319] width 1349 height 638
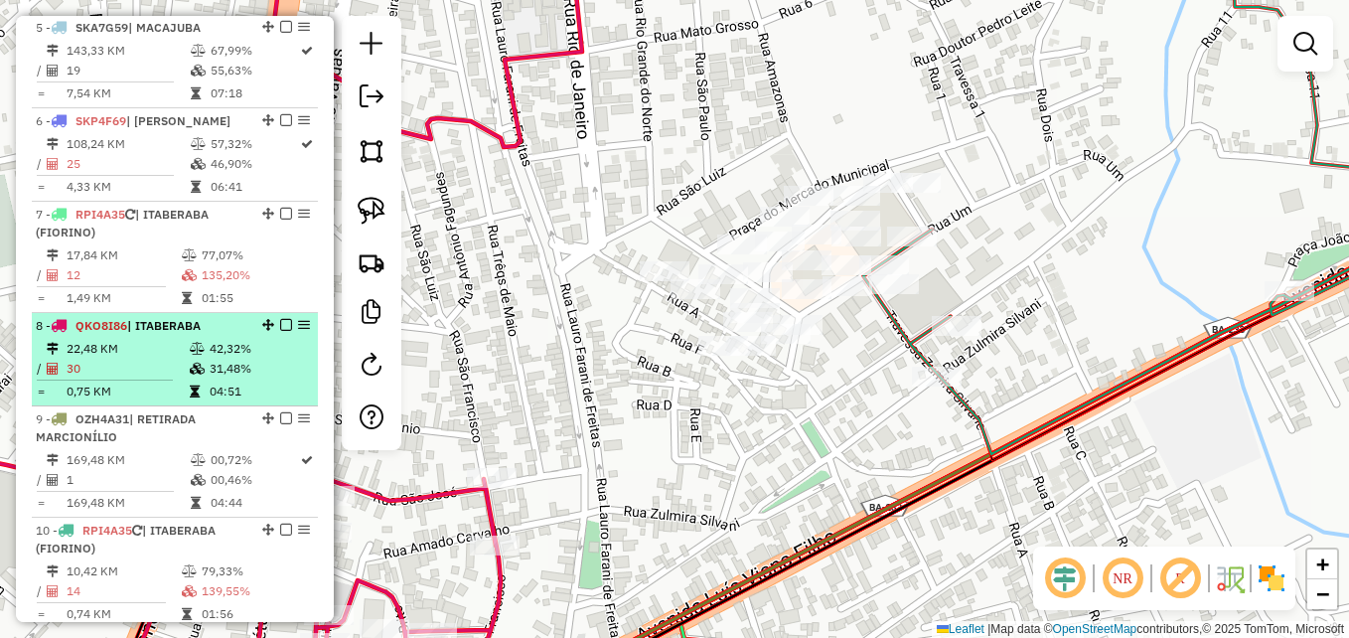
scroll to position [1056, 0]
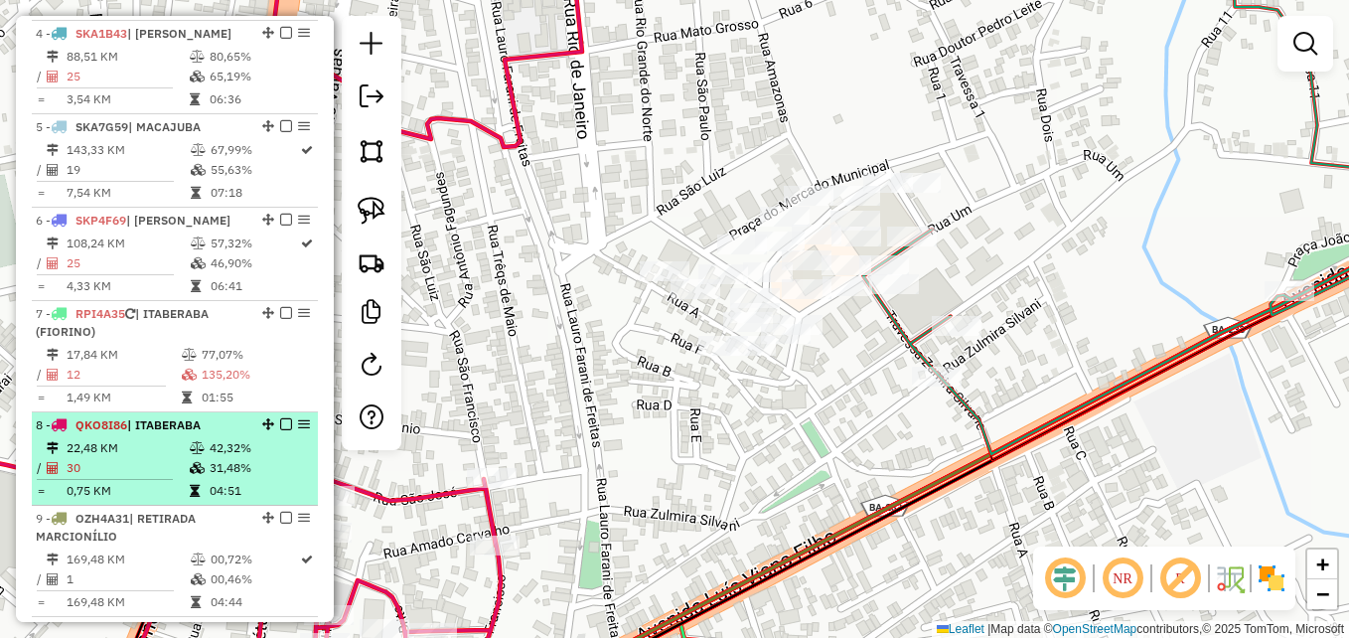
click at [116, 277] on td "4,33 KM" at bounding box center [128, 286] width 124 height 20
select select "**********"
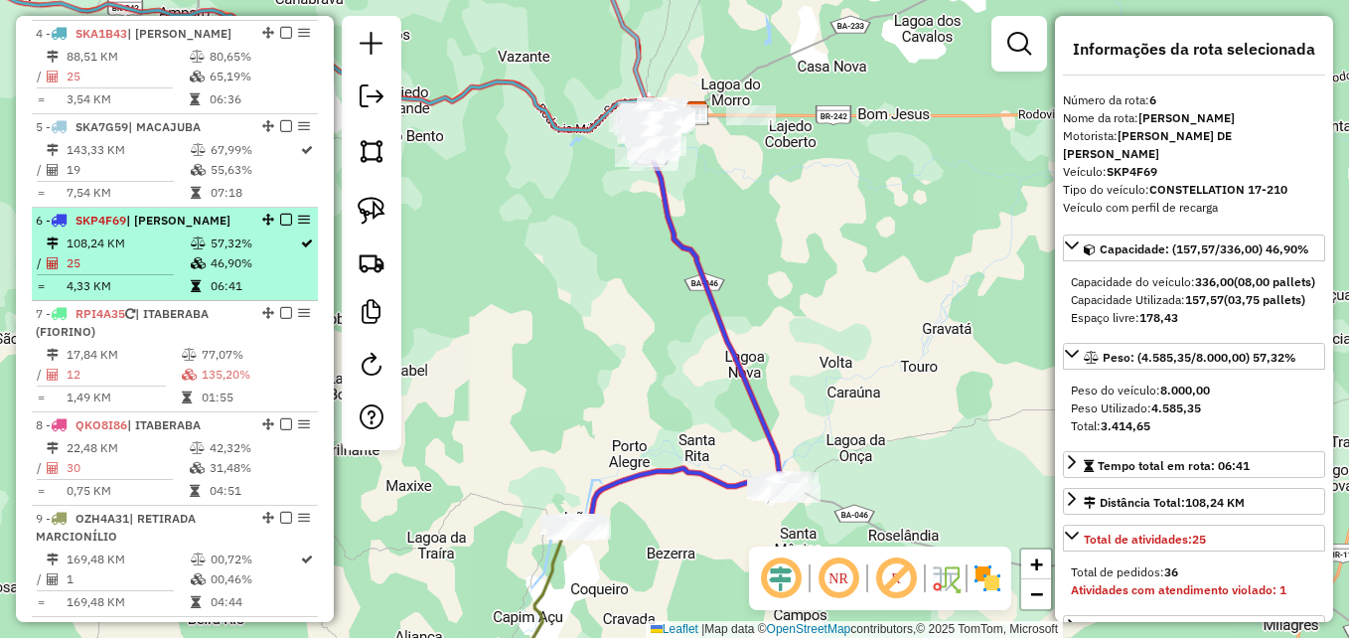
click at [141, 268] on td "25" at bounding box center [128, 263] width 124 height 20
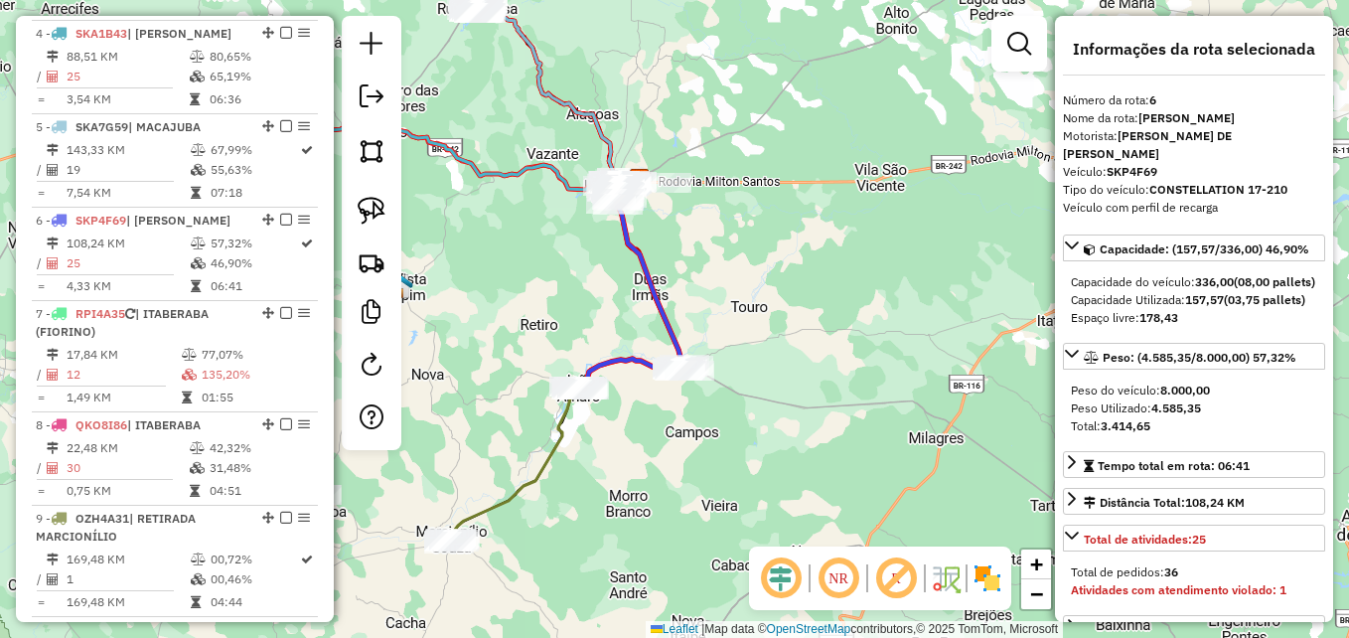
drag, startPoint x: 652, startPoint y: 437, endPoint x: 665, endPoint y: 411, distance: 28.9
click at [664, 412] on div "Janela de atendimento Grade de atendimento Capacidade Transportadoras Veículos …" at bounding box center [674, 319] width 1349 height 638
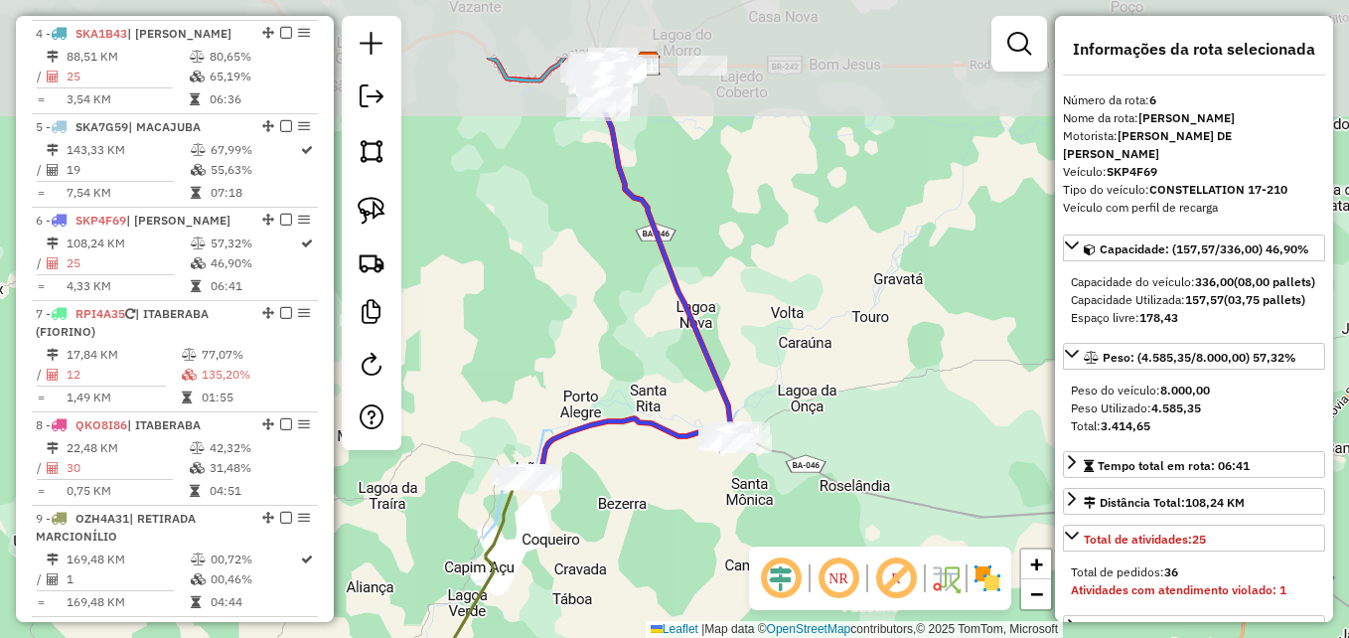
drag, startPoint x: 508, startPoint y: 202, endPoint x: 607, endPoint y: 495, distance: 309.4
click at [607, 495] on div "Janela de atendimento Grade de atendimento Capacidade Transportadoras Veículos …" at bounding box center [674, 319] width 1349 height 638
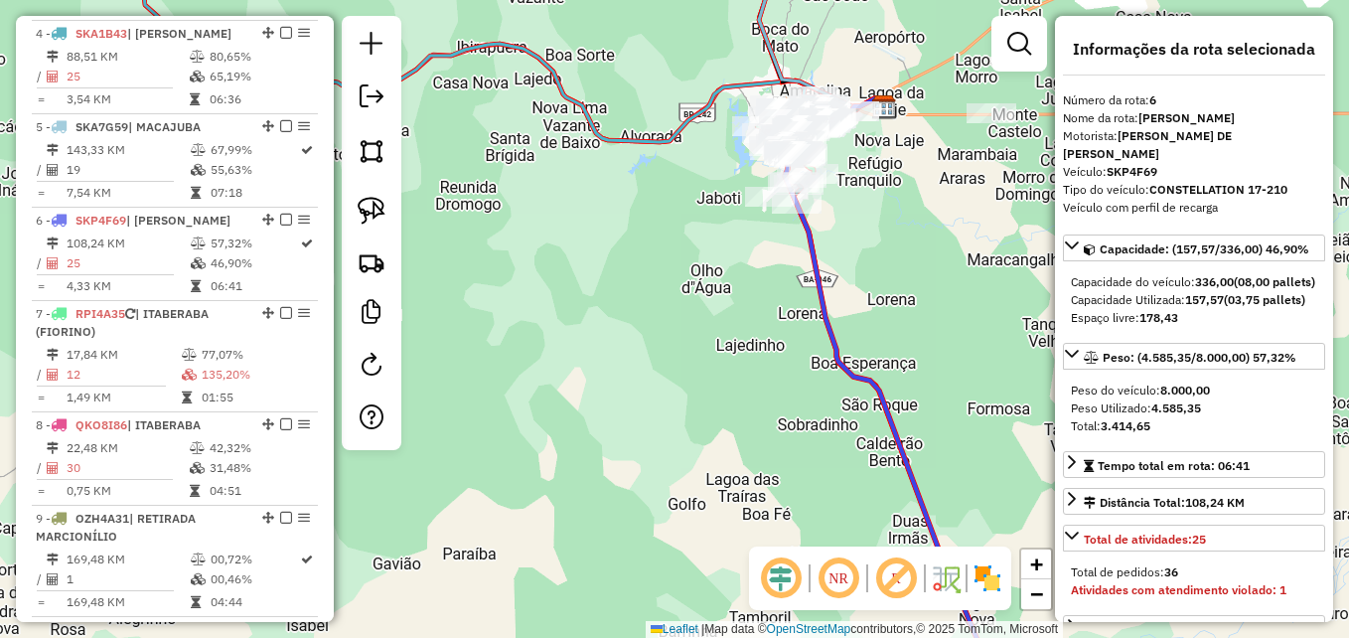
drag, startPoint x: 599, startPoint y: 303, endPoint x: 582, endPoint y: 534, distance: 232.1
click at [582, 534] on div "Janela de atendimento Grade de atendimento Capacidade Transportadoras Veículos …" at bounding box center [674, 319] width 1349 height 638
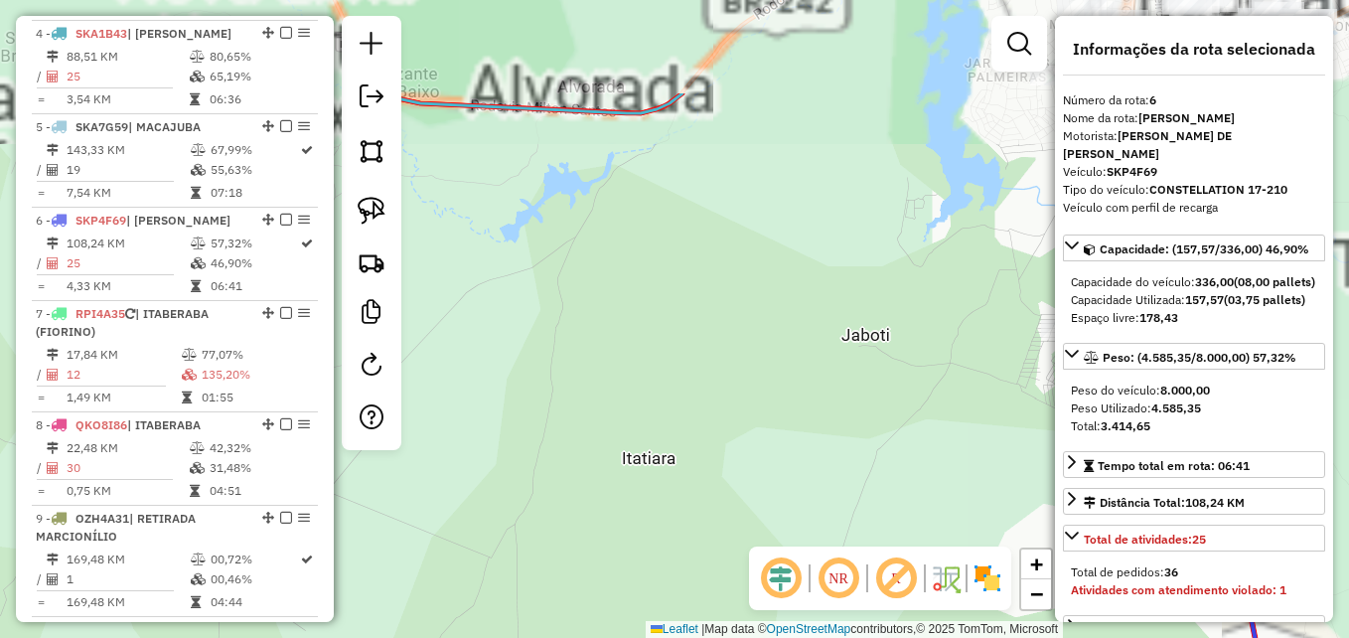
drag, startPoint x: 688, startPoint y: 426, endPoint x: 484, endPoint y: 622, distance: 283.1
click at [486, 622] on div "Janela de atendimento Grade de atendimento Capacidade Transportadoras Veículos …" at bounding box center [674, 319] width 1349 height 638
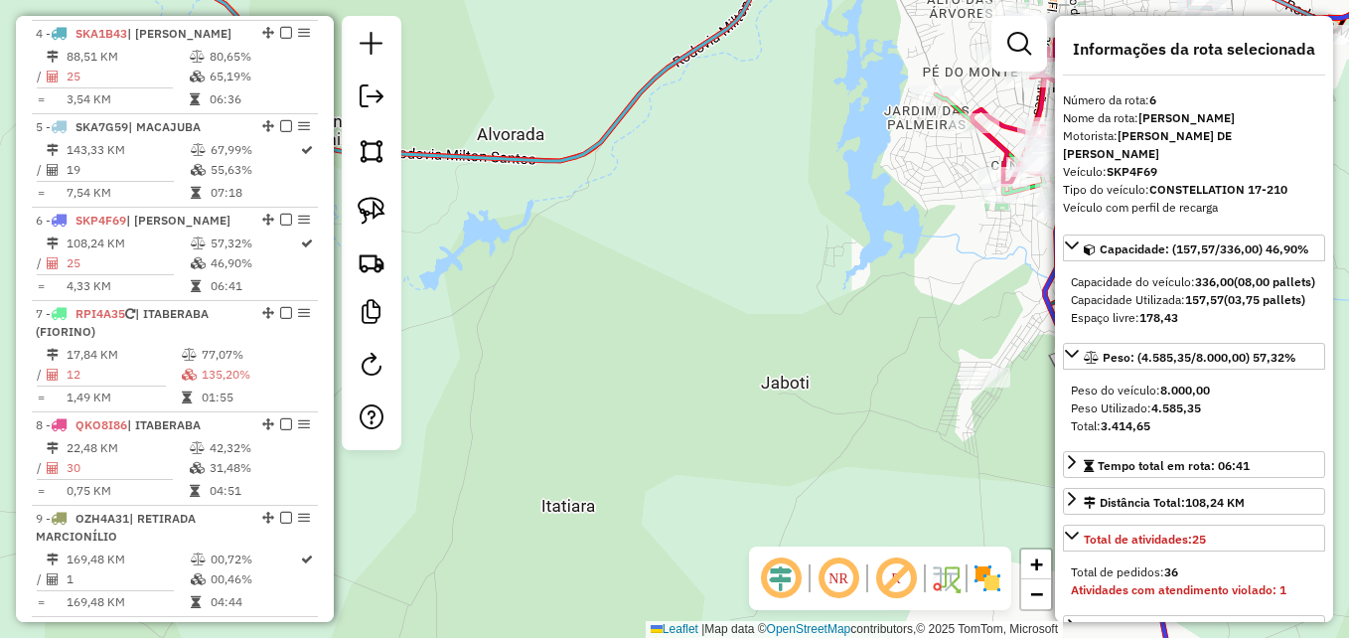
drag, startPoint x: 828, startPoint y: 451, endPoint x: 518, endPoint y: 504, distance: 315.3
click at [522, 504] on div "Janela de atendimento Grade de atendimento Capacidade Transportadoras Veículos …" at bounding box center [674, 319] width 1349 height 638
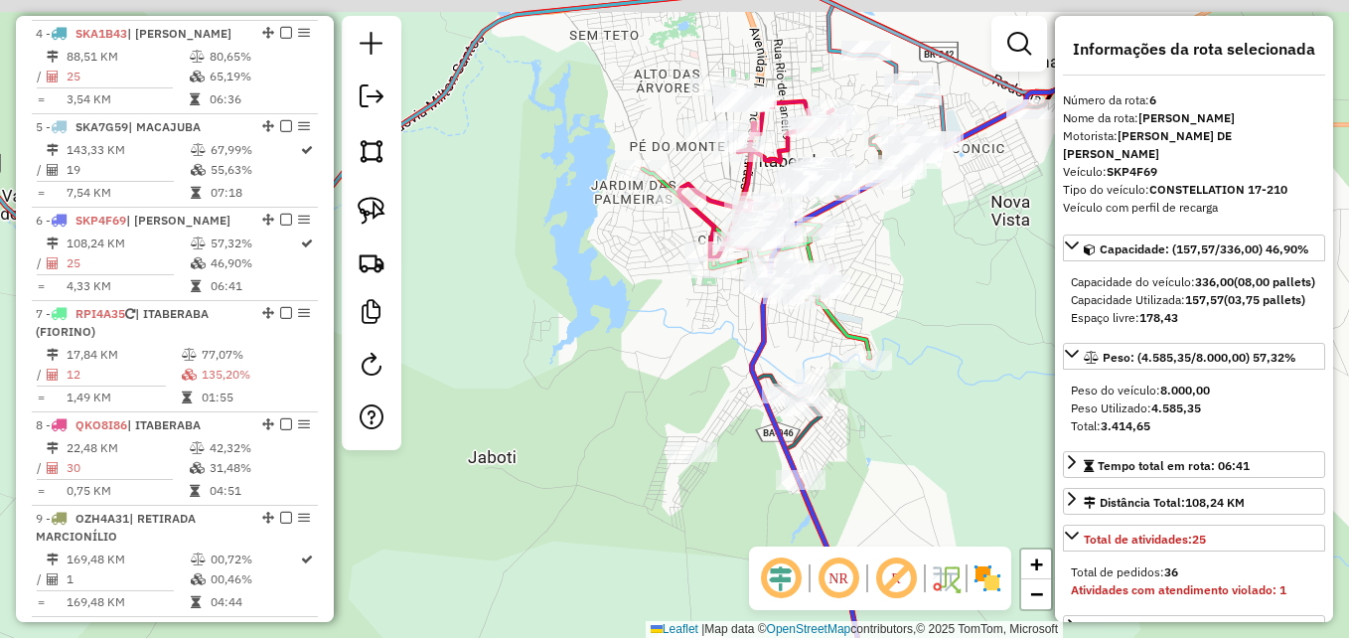
drag, startPoint x: 655, startPoint y: 347, endPoint x: 566, endPoint y: 454, distance: 139.0
click at [567, 453] on div "Janela de atendimento Grade de atendimento Capacidade Transportadoras Veículos …" at bounding box center [674, 319] width 1349 height 638
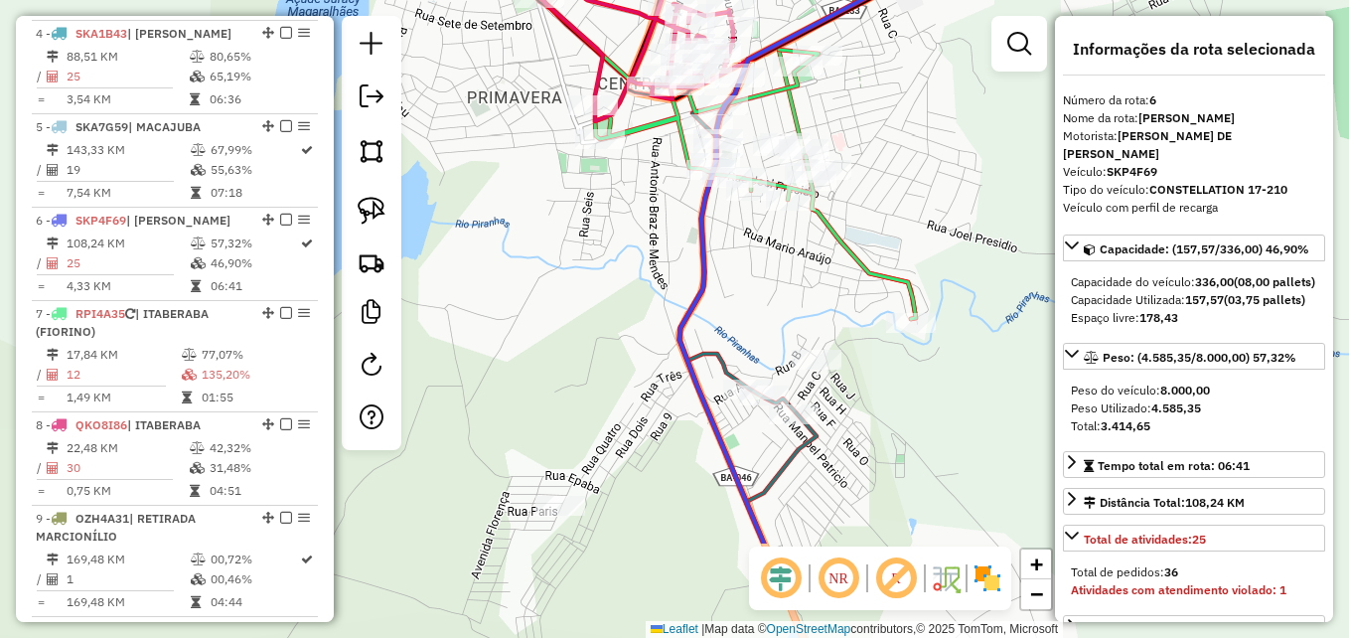
drag, startPoint x: 589, startPoint y: 497, endPoint x: 500, endPoint y: 302, distance: 214.2
click at [499, 303] on div "Janela de atendimento Grade de atendimento Capacidade Transportadoras Veículos …" at bounding box center [674, 319] width 1349 height 638
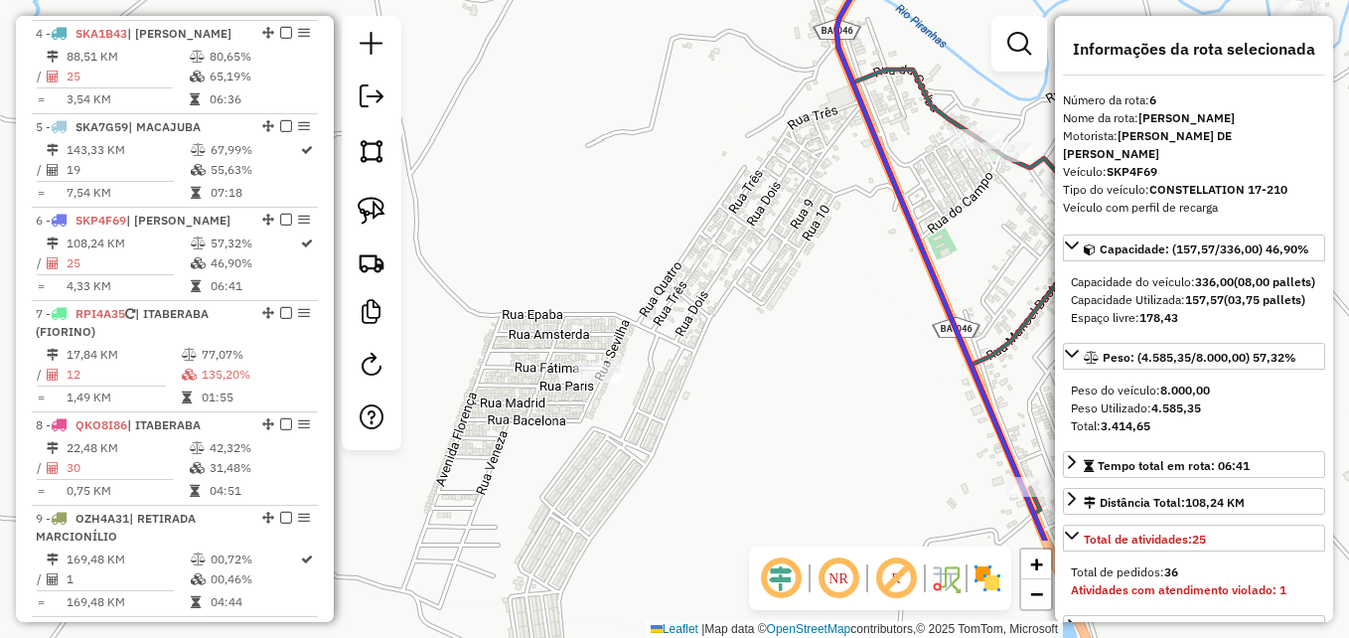
drag, startPoint x: 567, startPoint y: 444, endPoint x: 623, endPoint y: 338, distance: 120.0
click at [623, 338] on div "Janela de atendimento Grade de atendimento Capacidade Transportadoras Veículos …" at bounding box center [674, 319] width 1349 height 638
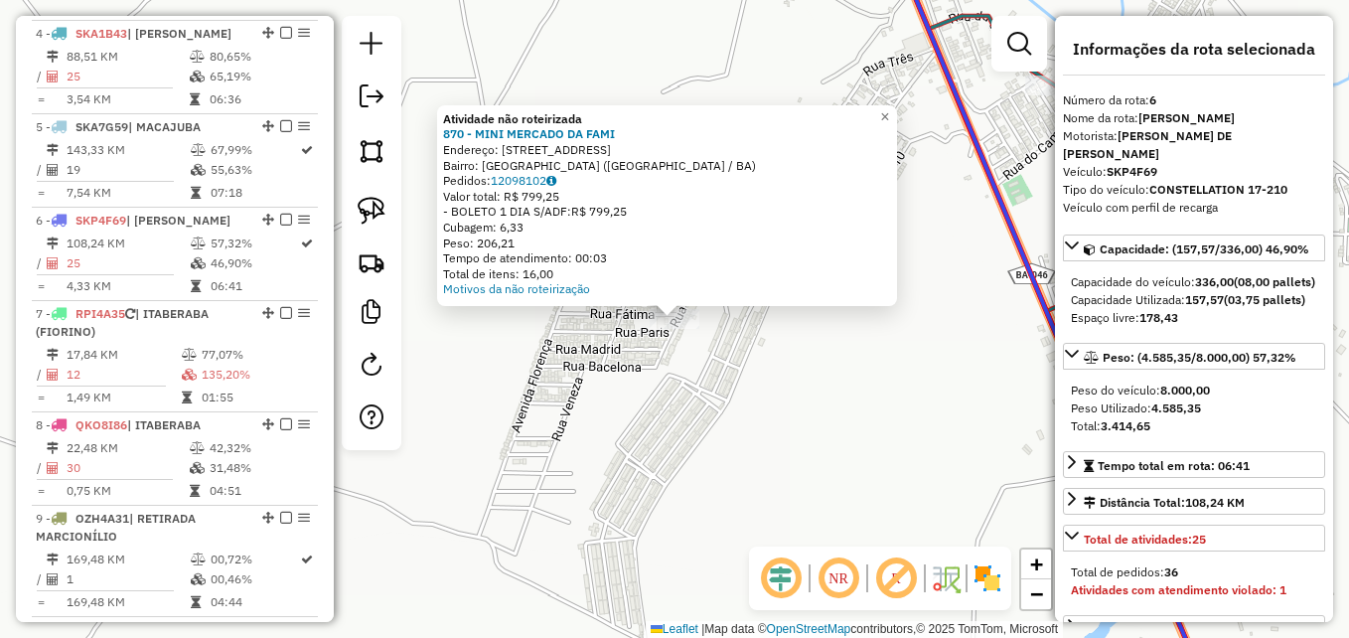
click at [626, 412] on div "Atividade não roteirizada 870 - MINI MERCADO DA FAMI Endereço: RUA FATIMA 3 Bai…" at bounding box center [674, 319] width 1349 height 638
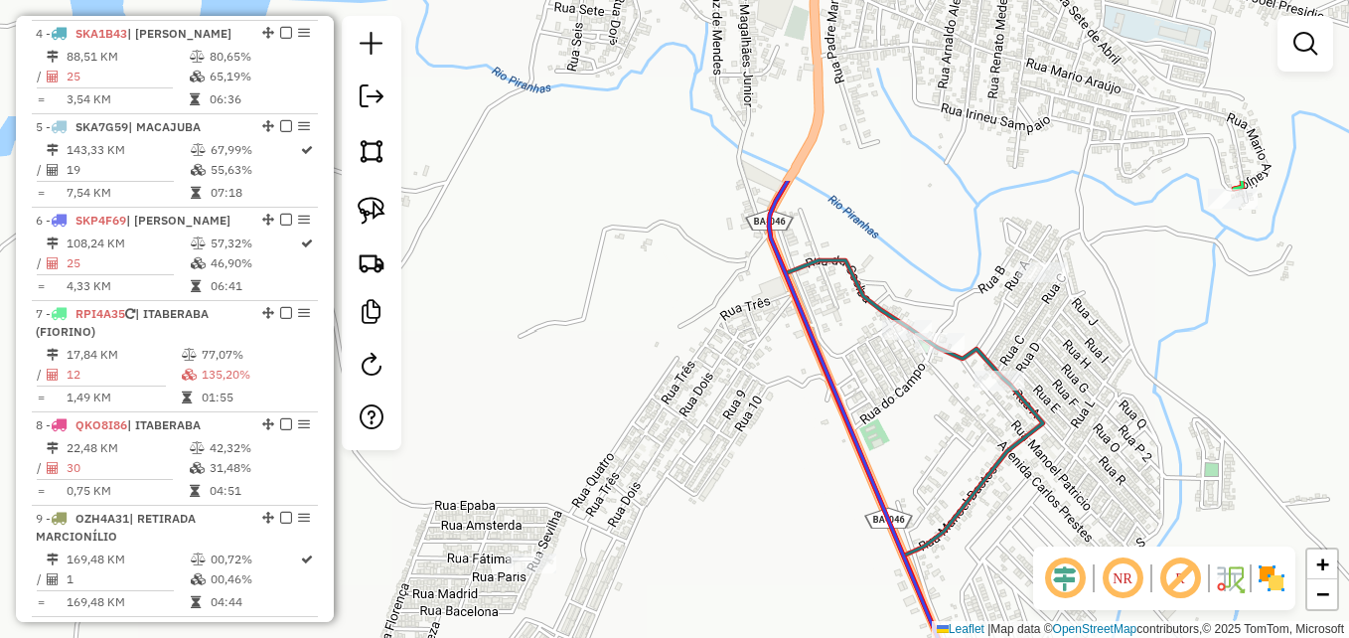
drag, startPoint x: 818, startPoint y: 337, endPoint x: 675, endPoint y: 581, distance: 283.1
click at [675, 581] on div "Janela de atendimento Grade de atendimento Capacidade Transportadoras Veículos …" at bounding box center [674, 319] width 1349 height 638
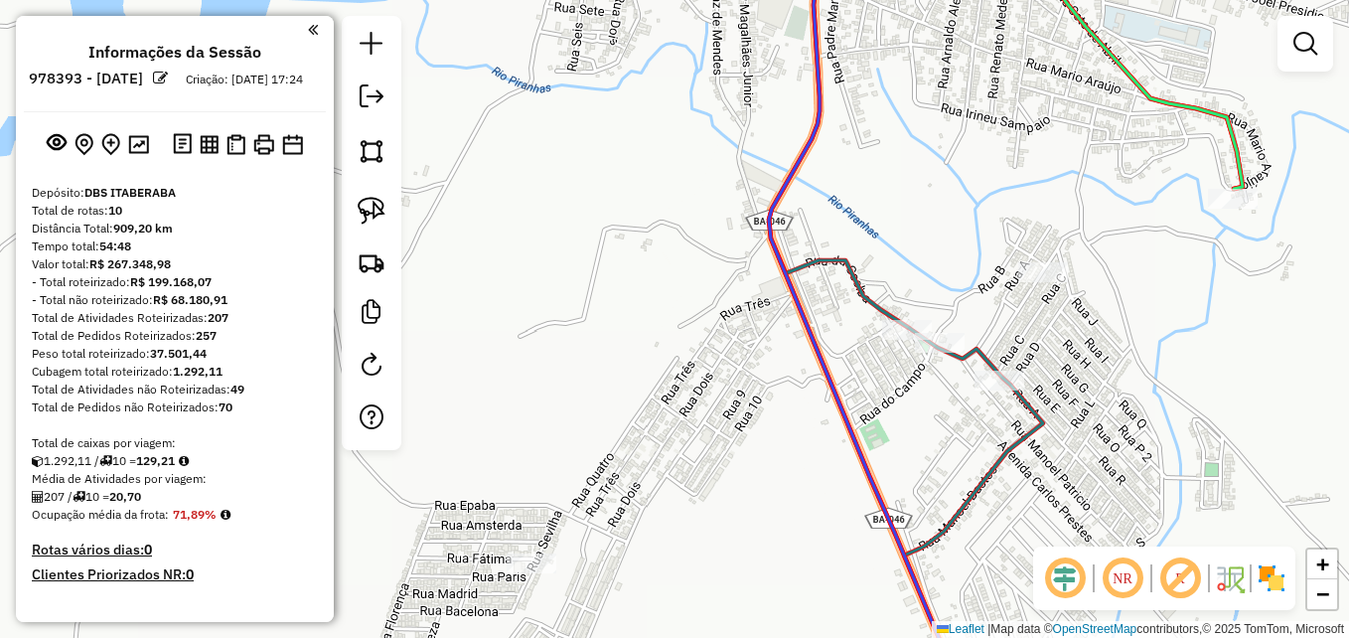
scroll to position [1056, 0]
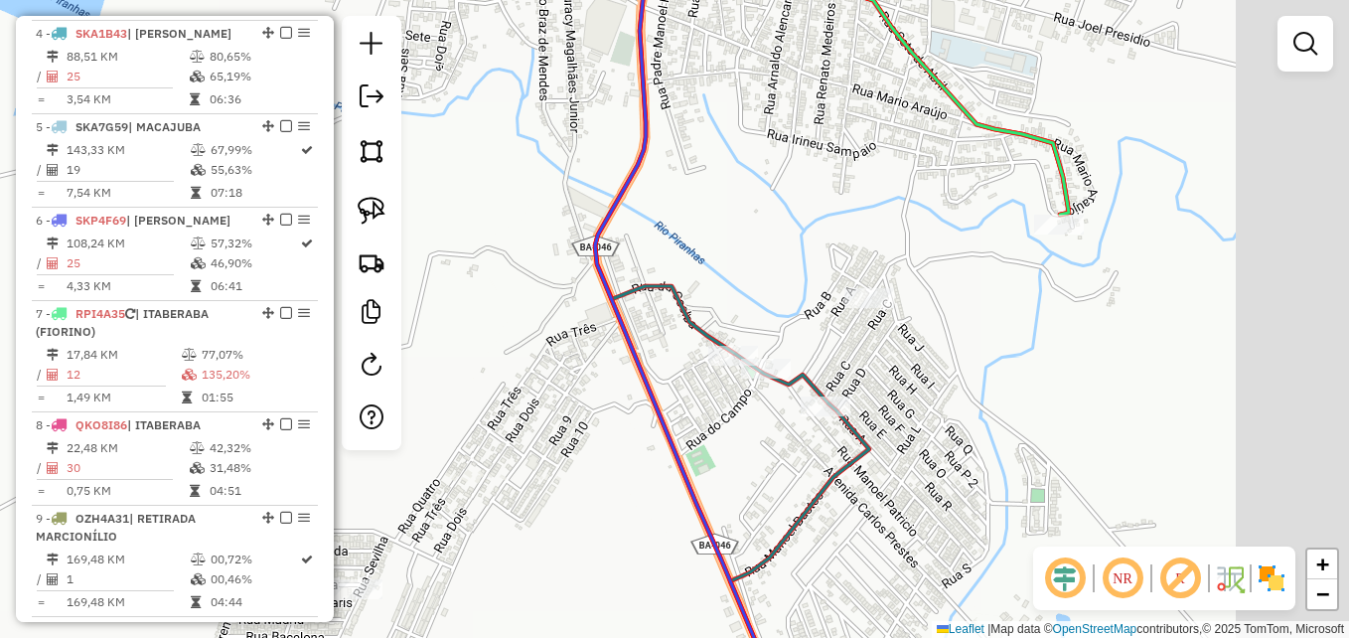
drag, startPoint x: 710, startPoint y: 434, endPoint x: 533, endPoint y: 460, distance: 178.7
click at [533, 460] on div "Janela de atendimento Grade de atendimento Capacidade Transportadoras Veículos …" at bounding box center [674, 319] width 1349 height 638
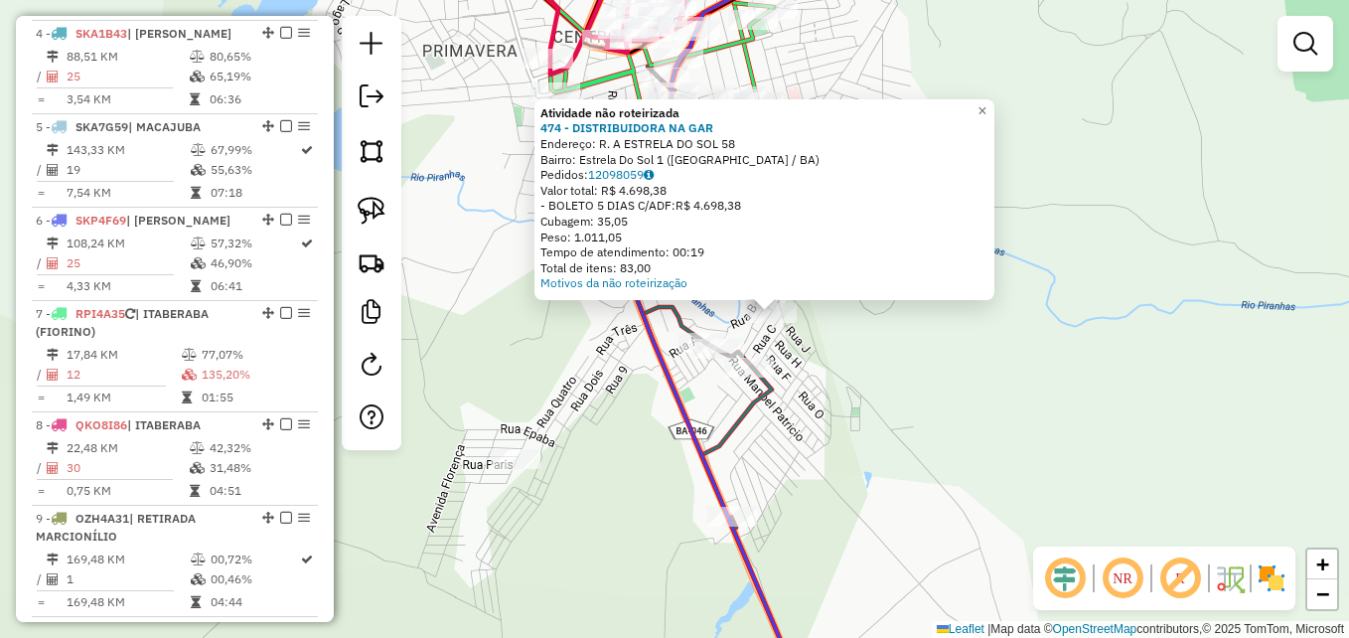
click at [886, 379] on div "Atividade não roteirizada 474 - DISTRIBUIDORA NA GAR Endereço: R. A ESTRELA DO …" at bounding box center [674, 319] width 1349 height 638
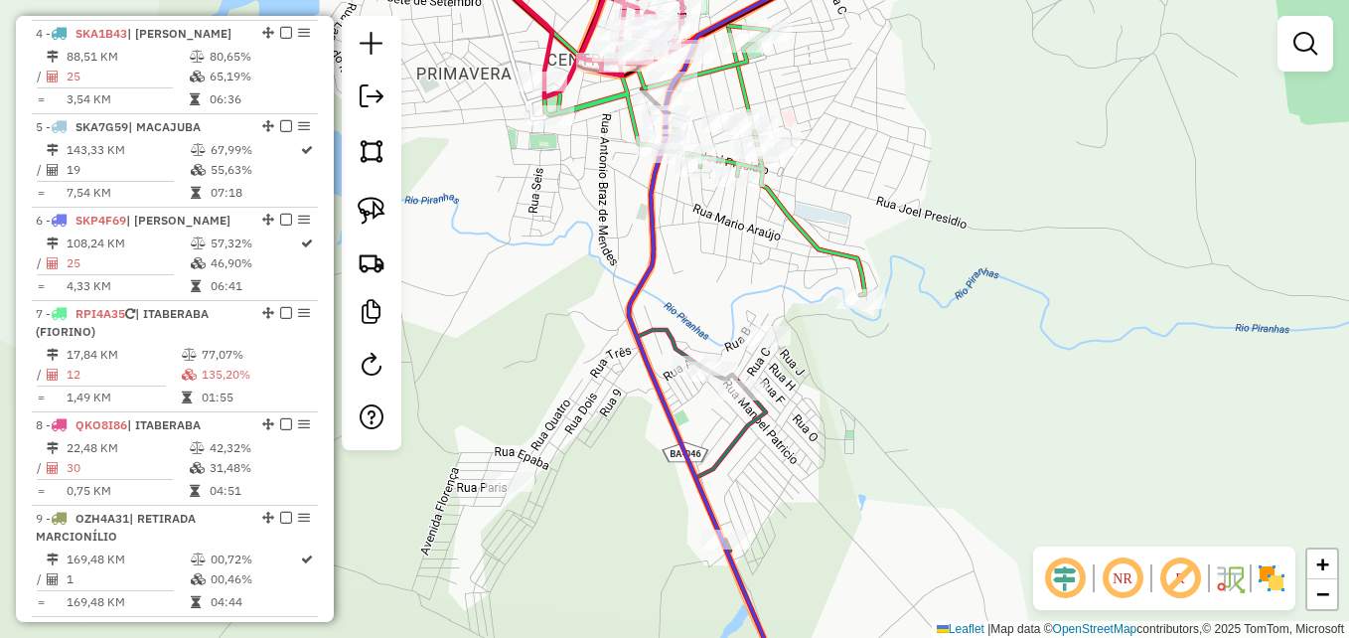
drag, startPoint x: 635, startPoint y: 281, endPoint x: 549, endPoint y: 561, distance: 292.9
click at [629, 560] on icon at bounding box center [736, 341] width 215 height 765
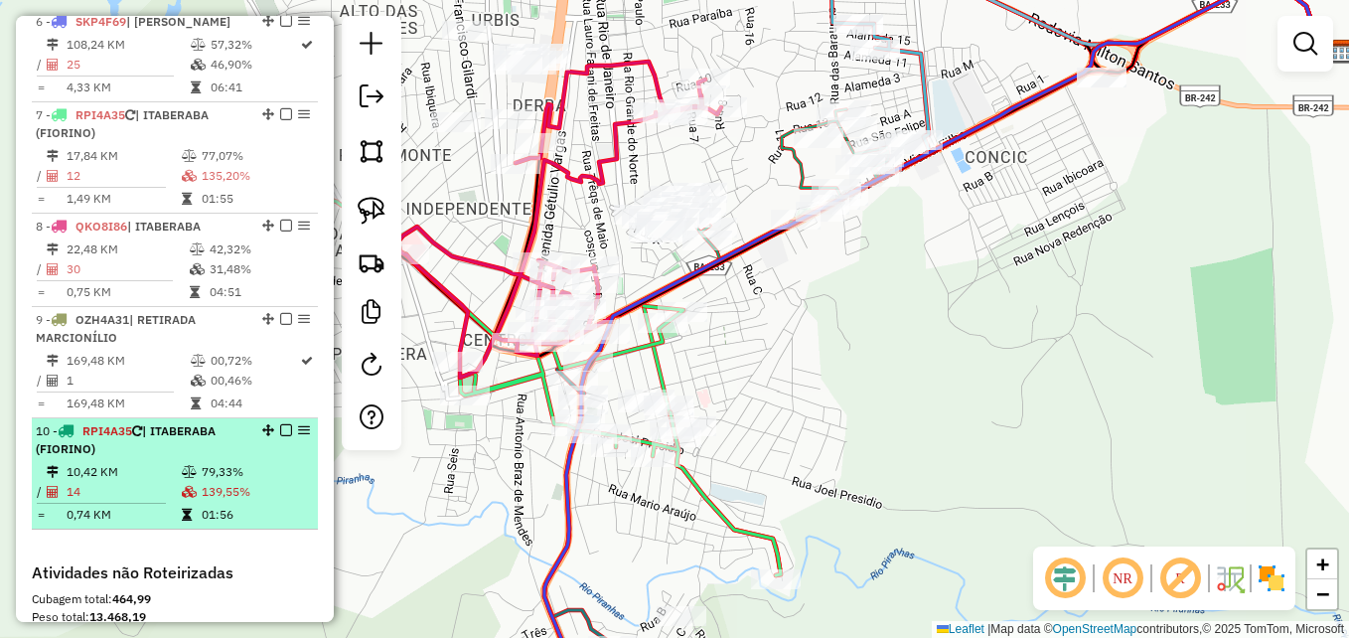
scroll to position [1155, 0]
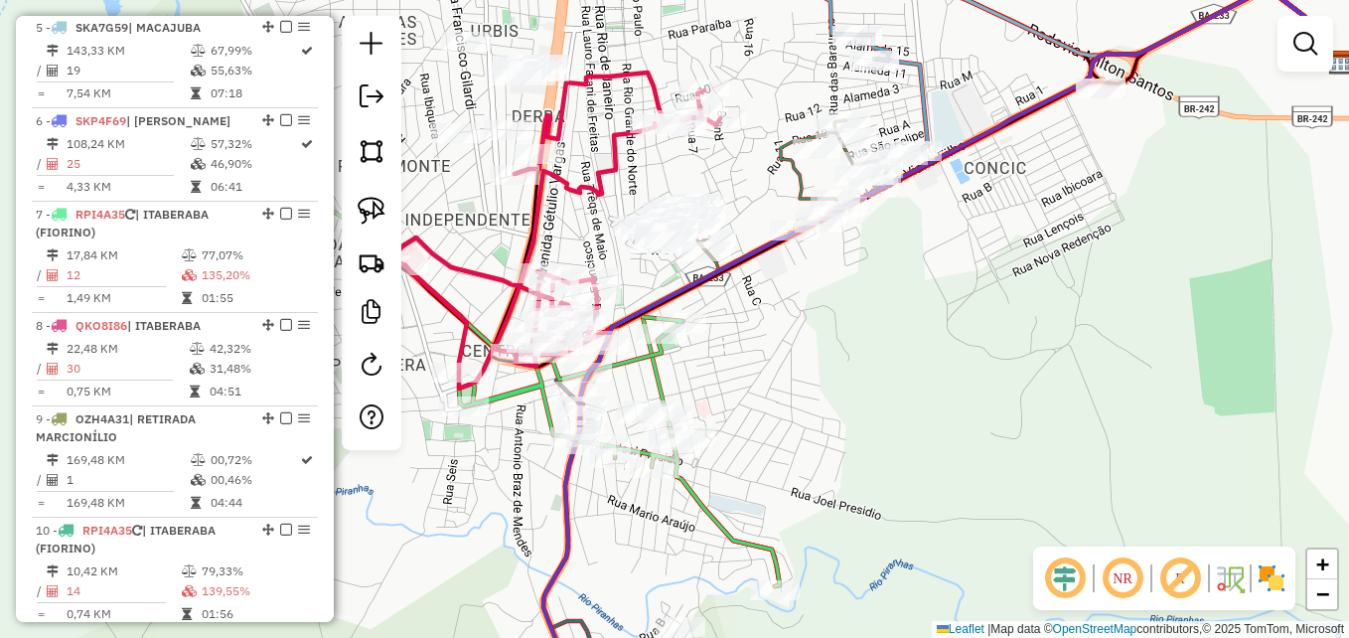
drag, startPoint x: 492, startPoint y: 520, endPoint x: 497, endPoint y: 571, distance: 50.9
click at [497, 571] on div "Janela de atendimento Grade de atendimento Capacidade Transportadoras Veículos …" at bounding box center [674, 319] width 1349 height 638
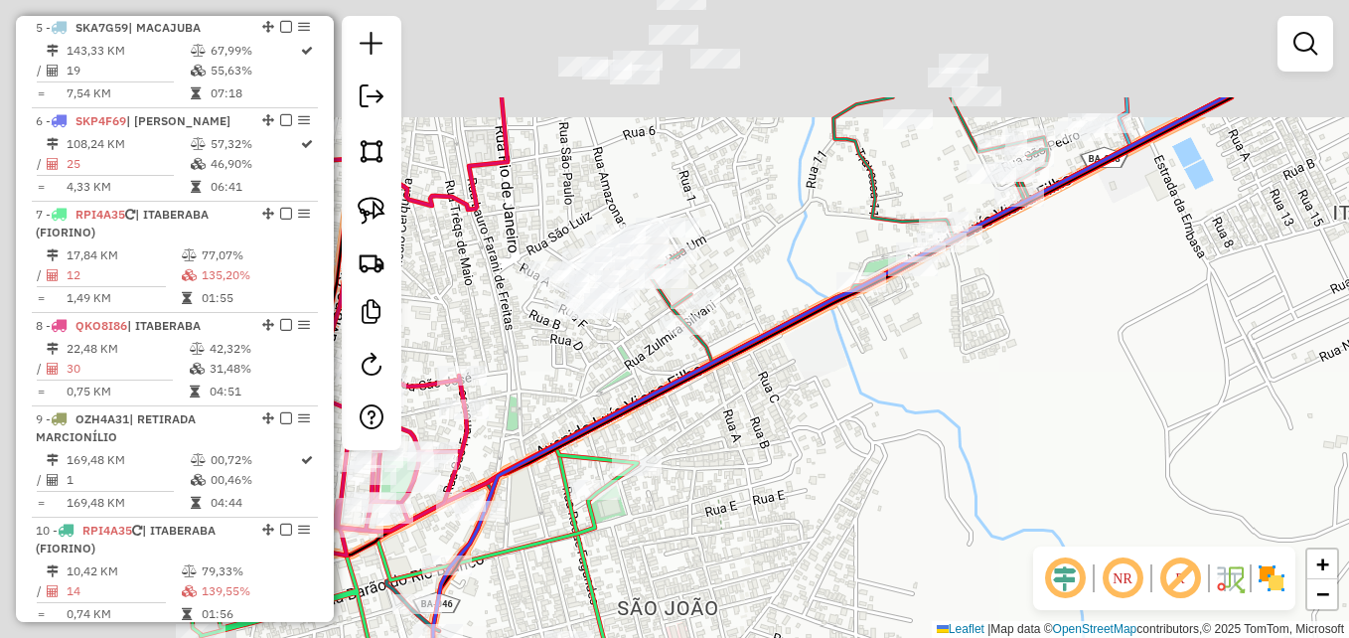
drag, startPoint x: 935, startPoint y: 436, endPoint x: 1102, endPoint y: 478, distance: 172.0
click at [1128, 506] on div "Janela de atendimento Grade de atendimento Capacidade Transportadoras Veículos …" at bounding box center [674, 319] width 1349 height 638
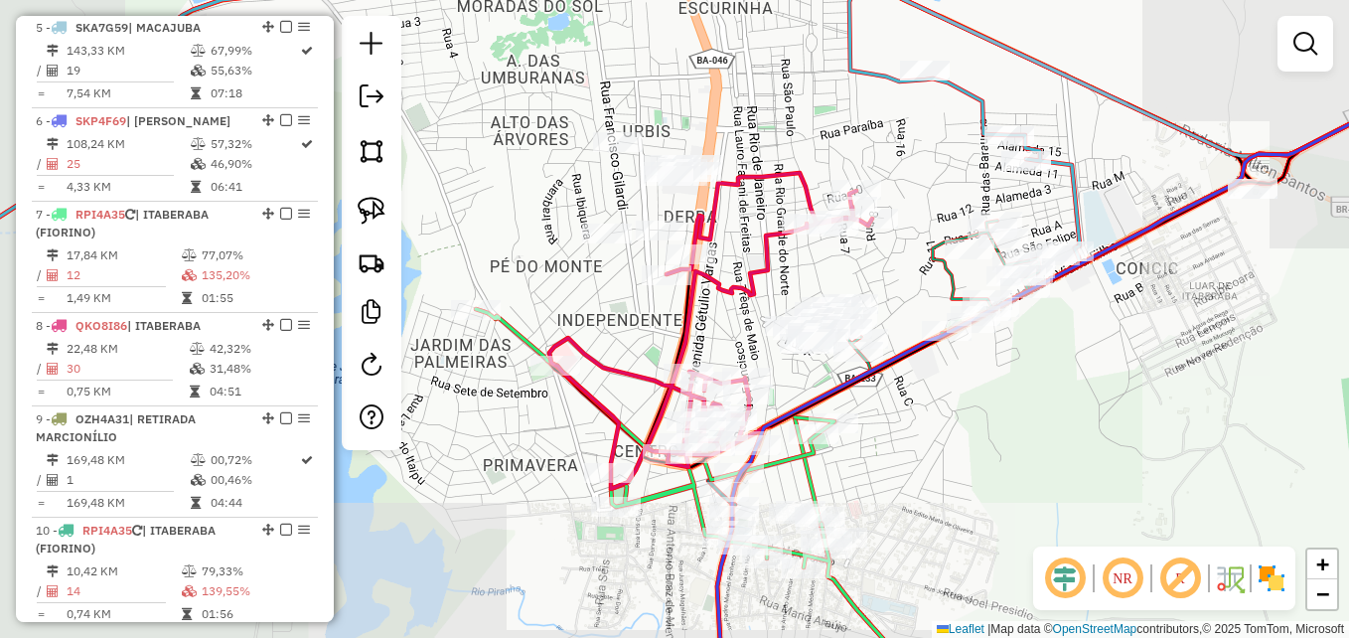
drag, startPoint x: 911, startPoint y: 444, endPoint x: 937, endPoint y: 504, distance: 65.0
click at [937, 504] on div "Janela de atendimento Grade de atendimento Capacidade Transportadoras Veículos …" at bounding box center [674, 319] width 1349 height 638
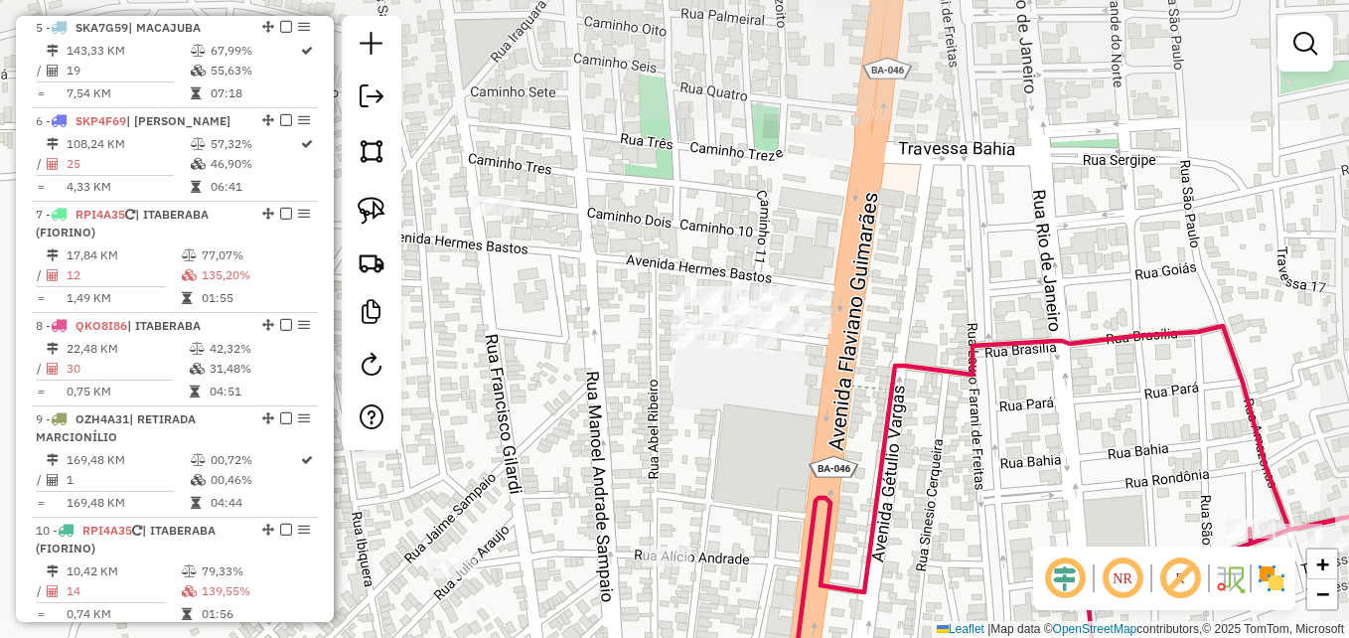
drag, startPoint x: 837, startPoint y: 247, endPoint x: 765, endPoint y: 461, distance: 225.5
click at [765, 461] on div "Janela de atendimento Grade de atendimento Capacidade Transportadoras Veículos …" at bounding box center [674, 319] width 1349 height 638
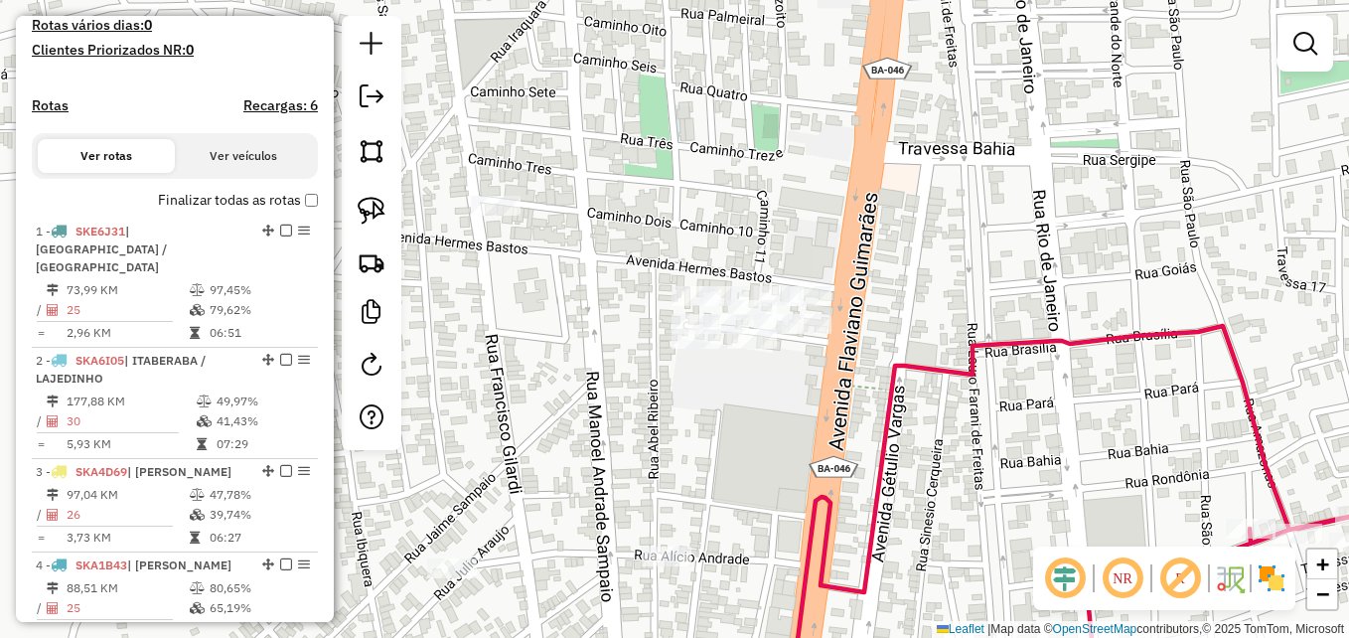
scroll to position [559, 0]
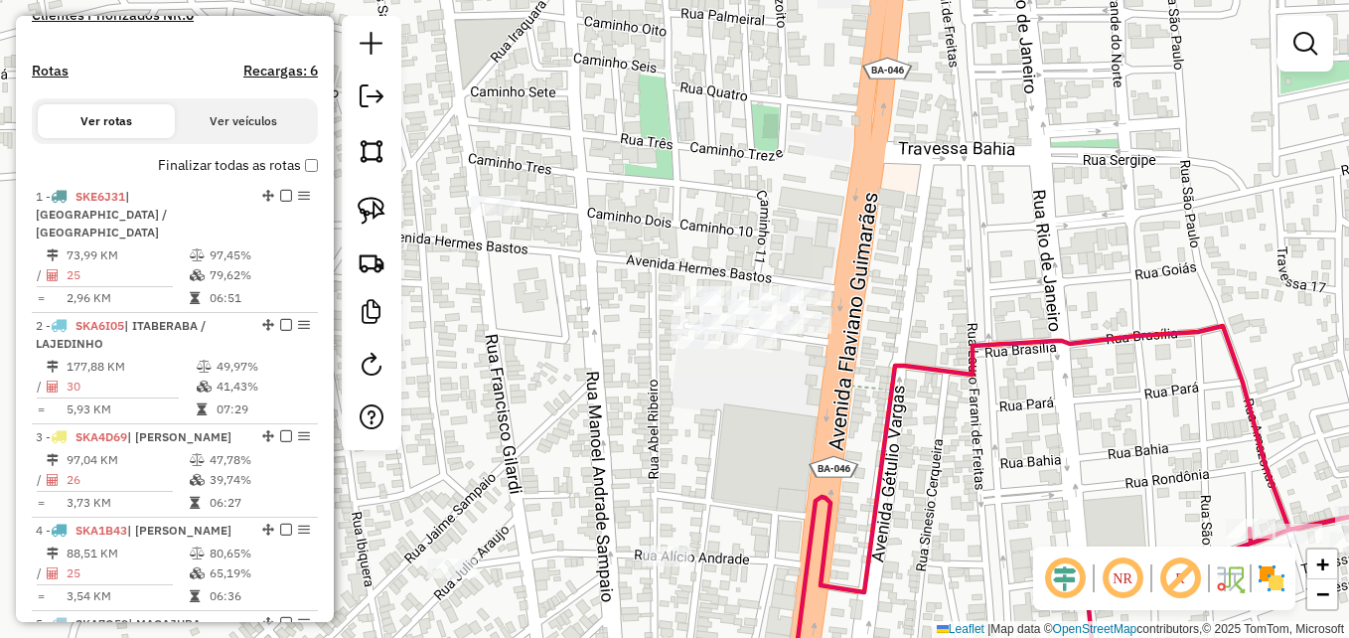
click at [736, 457] on div "Janela de atendimento Grade de atendimento Capacidade Transportadoras Veículos …" at bounding box center [674, 319] width 1349 height 638
click at [376, 208] on img at bounding box center [372, 211] width 28 height 28
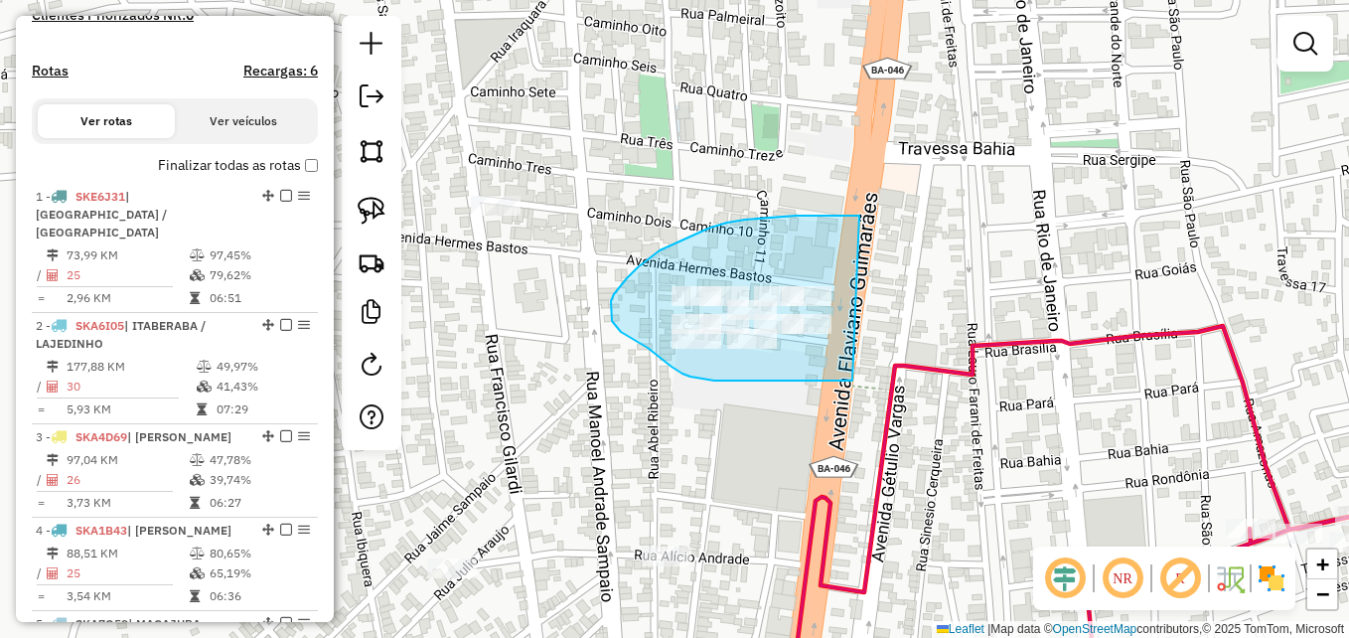
drag, startPoint x: 852, startPoint y: 380, endPoint x: 859, endPoint y: 216, distance: 165.0
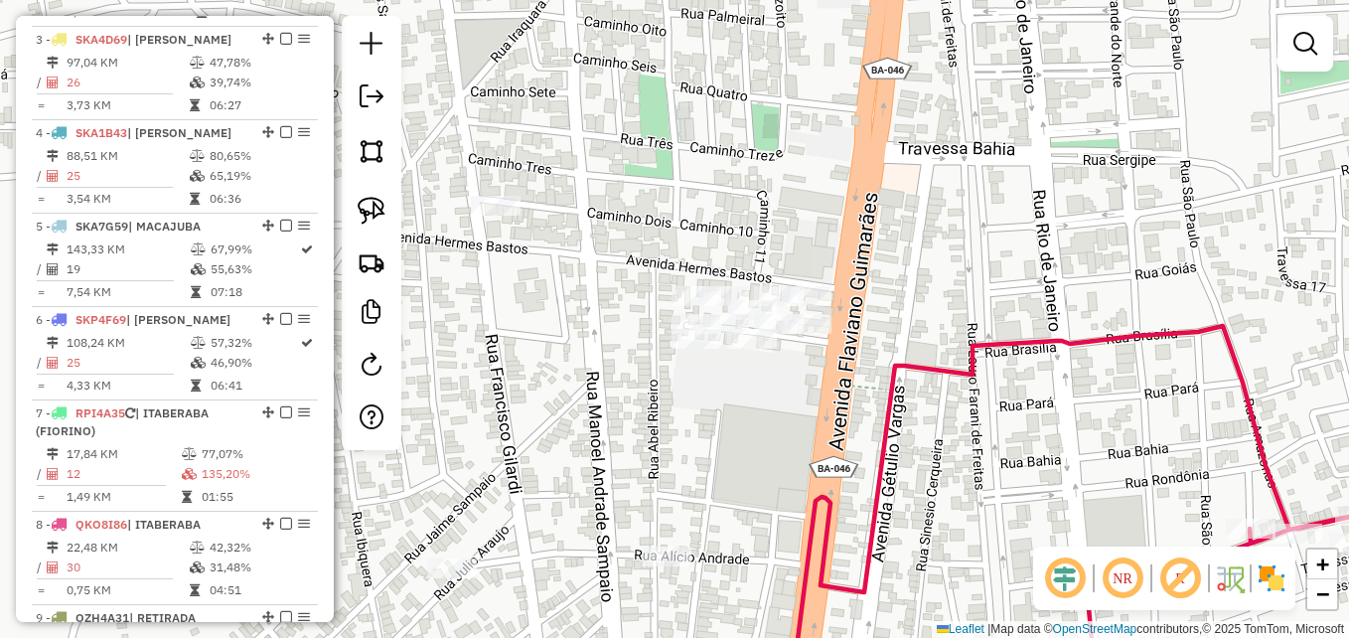
scroll to position [857, 0]
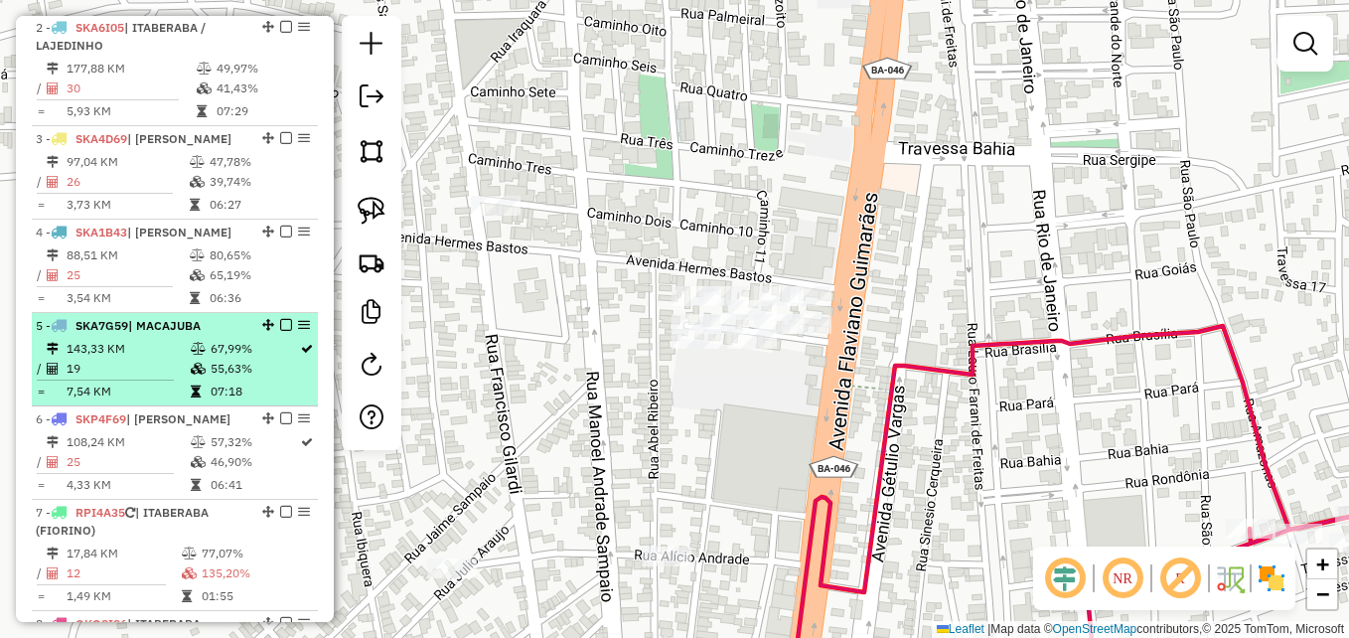
click at [128, 376] on td "19" at bounding box center [128, 369] width 124 height 20
select select "**********"
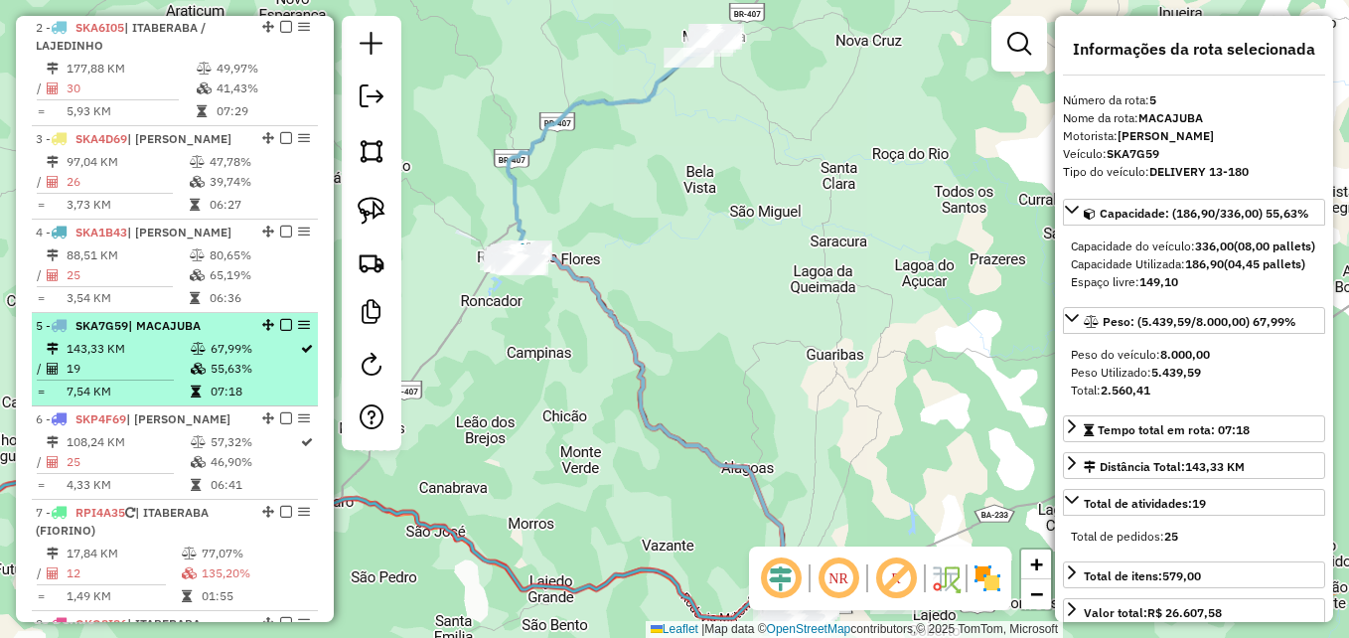
scroll to position [758, 0]
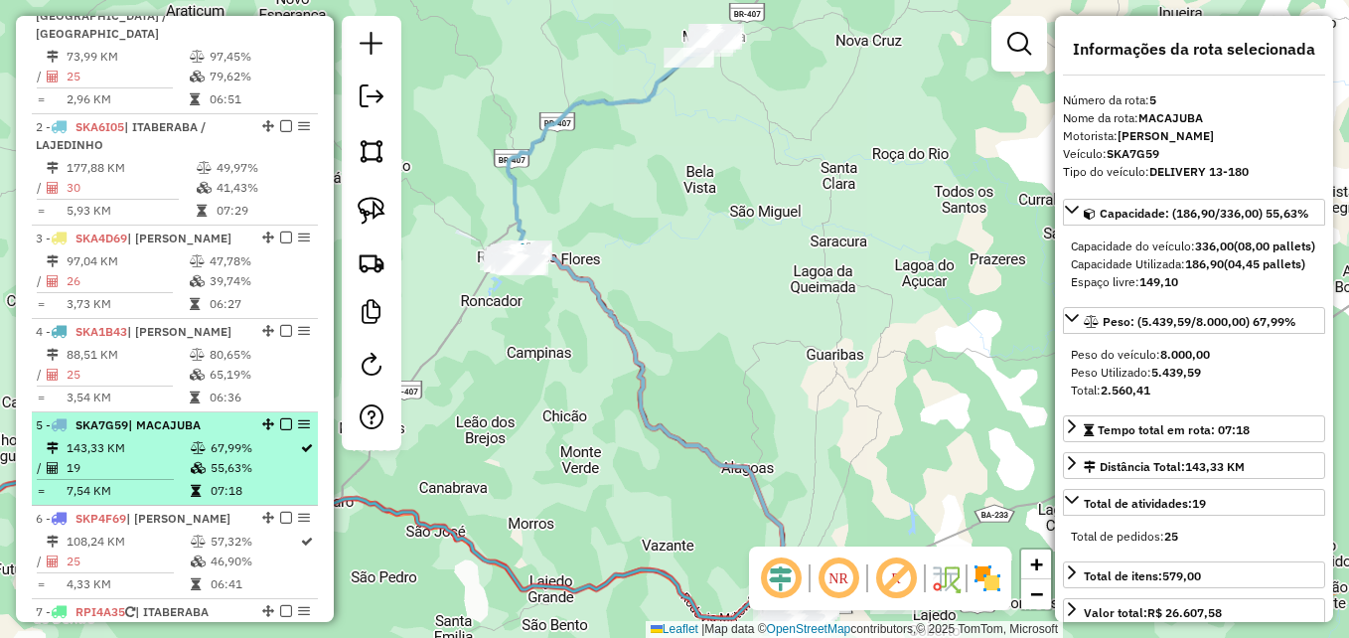
click at [128, 376] on td "25" at bounding box center [127, 375] width 123 height 20
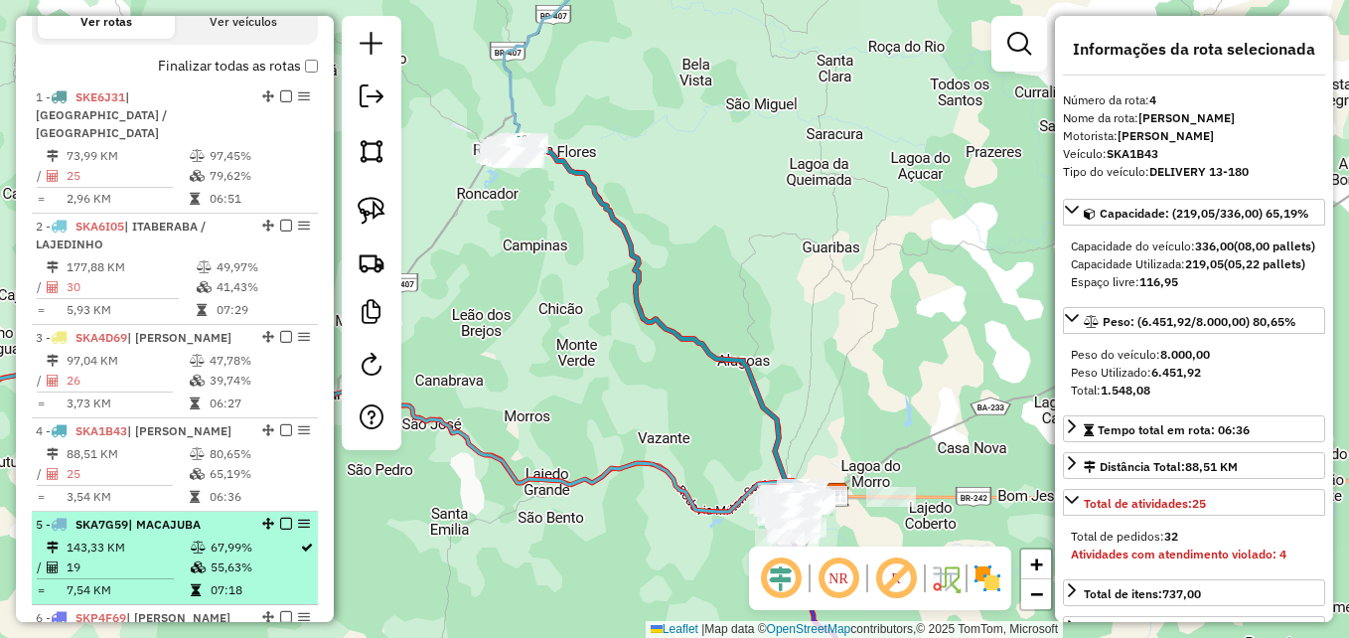
scroll to position [559, 0]
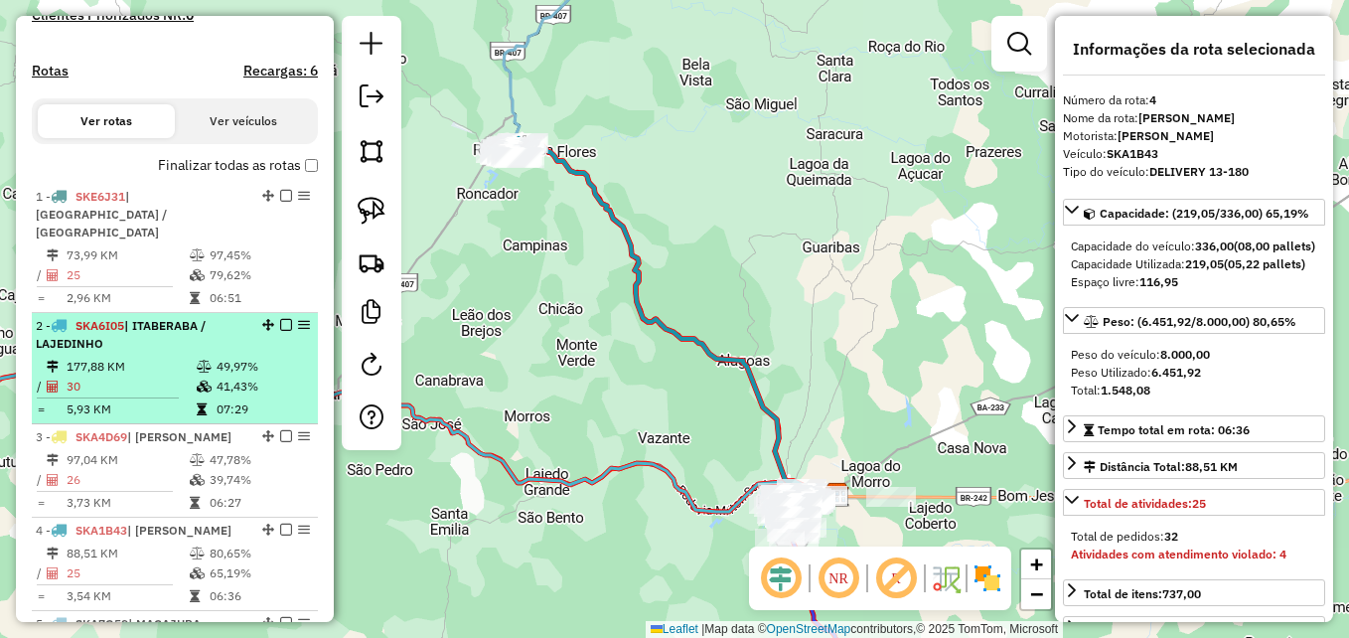
click at [126, 374] on td "177,88 KM" at bounding box center [131, 367] width 130 height 20
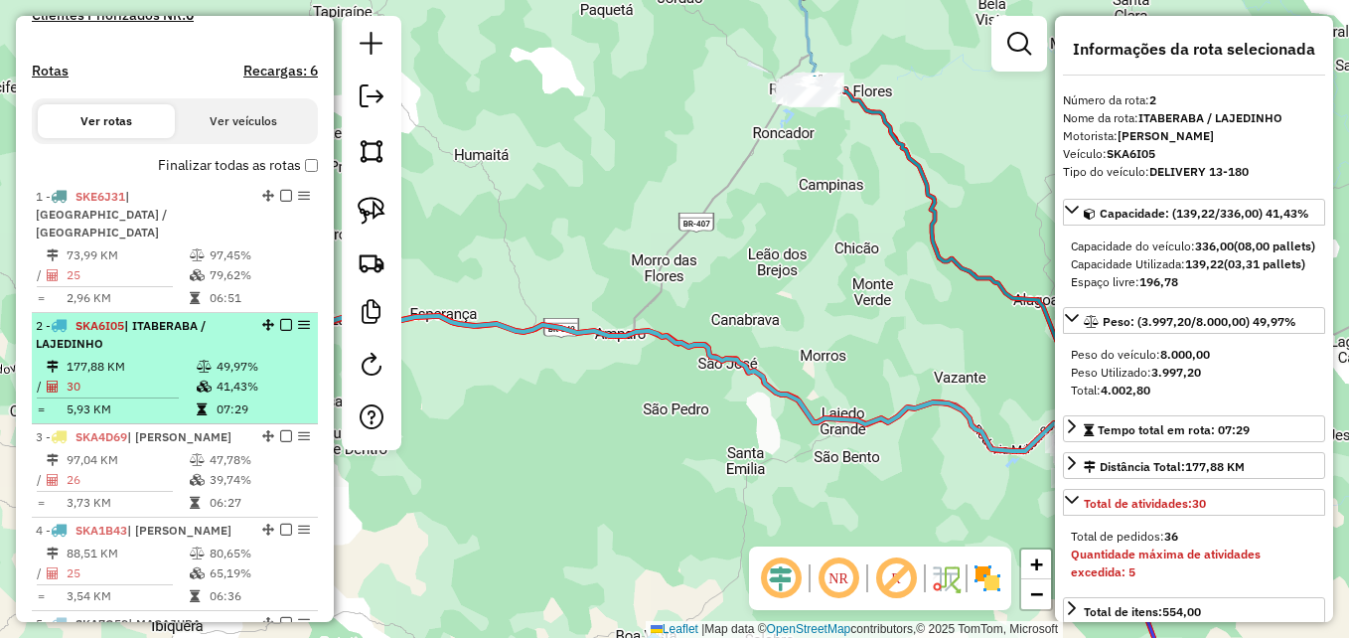
click at [125, 374] on td "177,88 KM" at bounding box center [131, 367] width 130 height 20
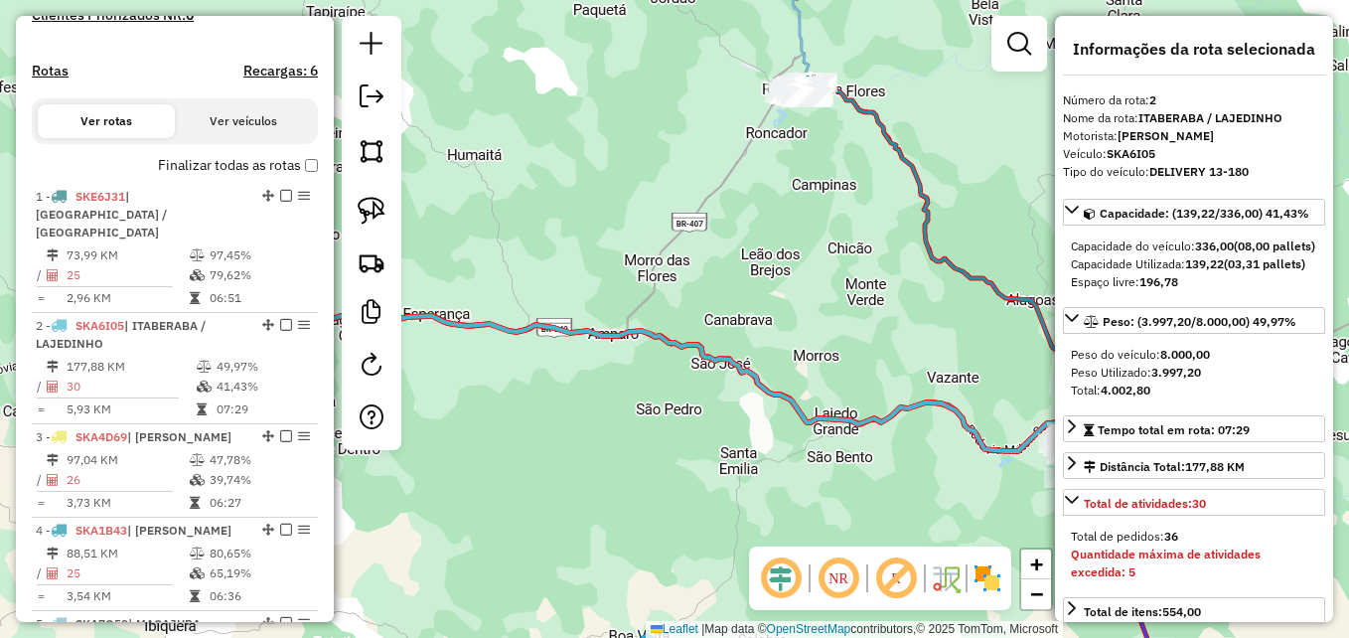
click at [558, 434] on div "Janela de atendimento Grade de atendimento Capacidade Transportadoras Veículos …" at bounding box center [674, 319] width 1349 height 638
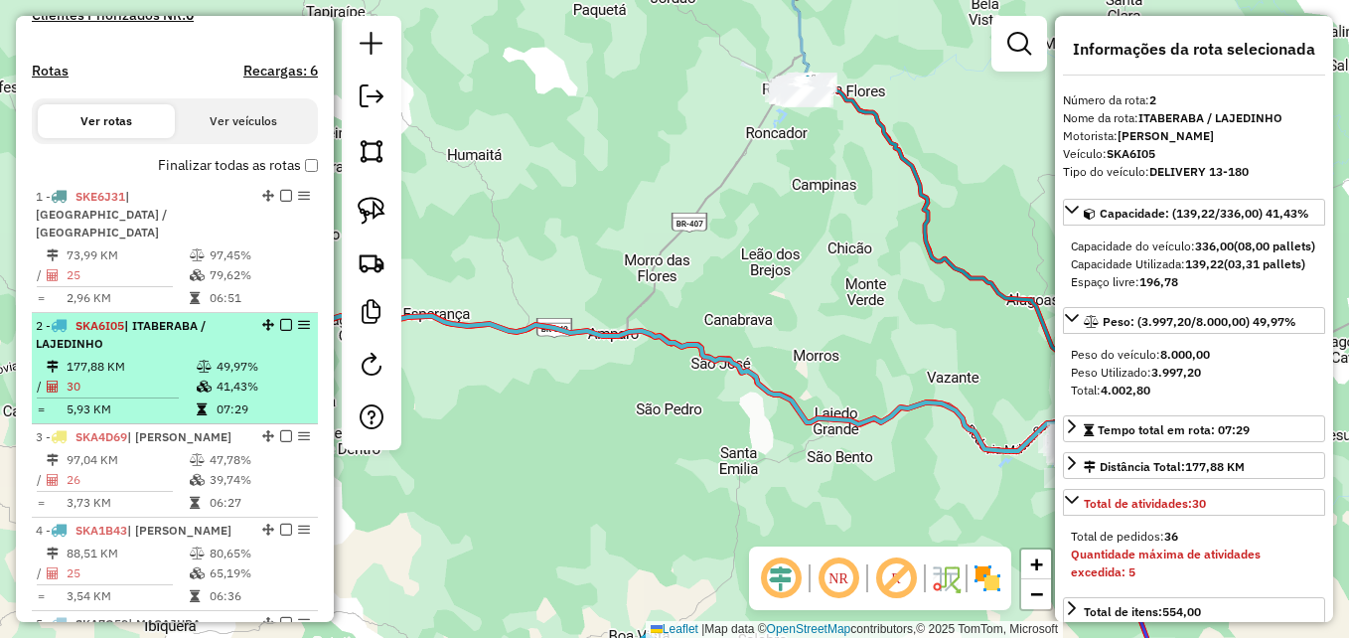
drag, startPoint x: 174, startPoint y: 375, endPoint x: 252, endPoint y: 385, distance: 79.1
click at [174, 376] on td "30" at bounding box center [131, 386] width 130 height 20
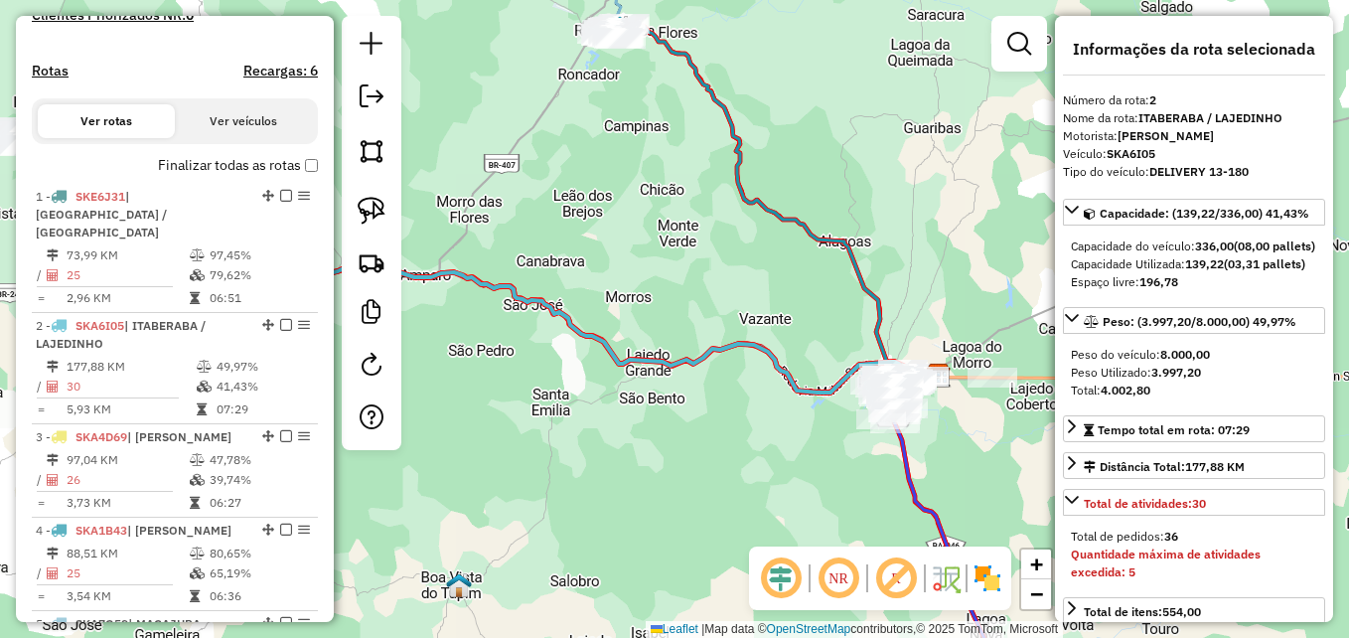
drag, startPoint x: 640, startPoint y: 459, endPoint x: 597, endPoint y: 387, distance: 83.3
click at [399, 339] on hb-router-mapa "Informações da Sessão 978393 - 13/08/2025 Criação: 12/08/2025 17:24 Depósito: D…" at bounding box center [674, 319] width 1349 height 638
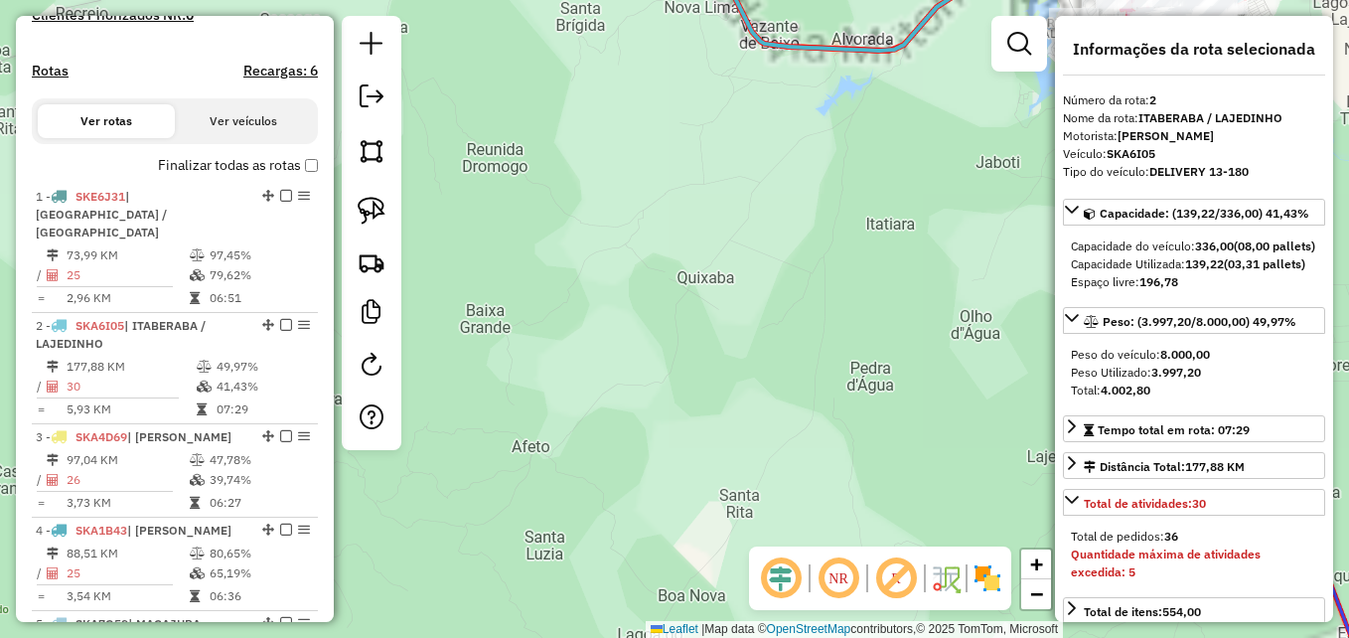
drag, startPoint x: 794, startPoint y: 370, endPoint x: 707, endPoint y: 480, distance: 140.1
click at [707, 480] on div "Janela de atendimento Grade de atendimento Capacidade Transportadoras Veículos …" at bounding box center [674, 319] width 1349 height 638
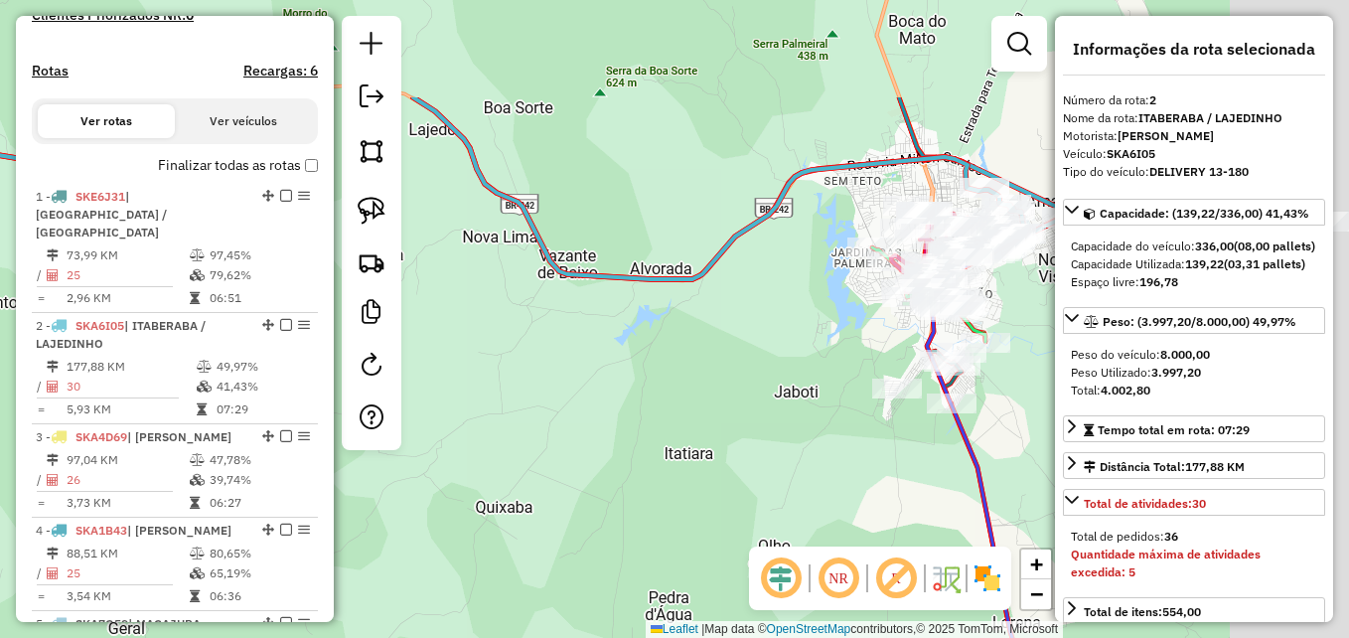
drag, startPoint x: 831, startPoint y: 349, endPoint x: 665, endPoint y: 542, distance: 255.7
click at [665, 542] on div "Janela de atendimento Grade de atendimento Capacidade Transportadoras Veículos …" at bounding box center [674, 319] width 1349 height 638
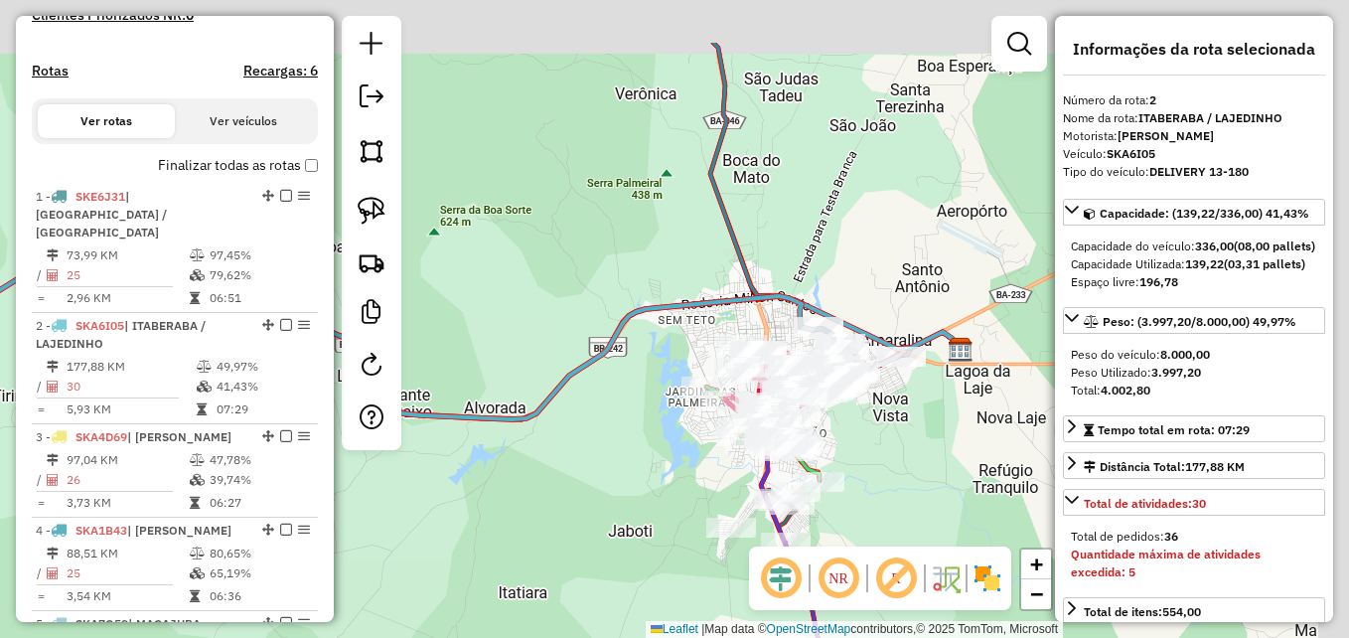
drag, startPoint x: 802, startPoint y: 359, endPoint x: 628, endPoint y: 489, distance: 217.1
click at [628, 489] on div "Janela de atendimento Grade de atendimento Capacidade Transportadoras Veículos …" at bounding box center [674, 319] width 1349 height 638
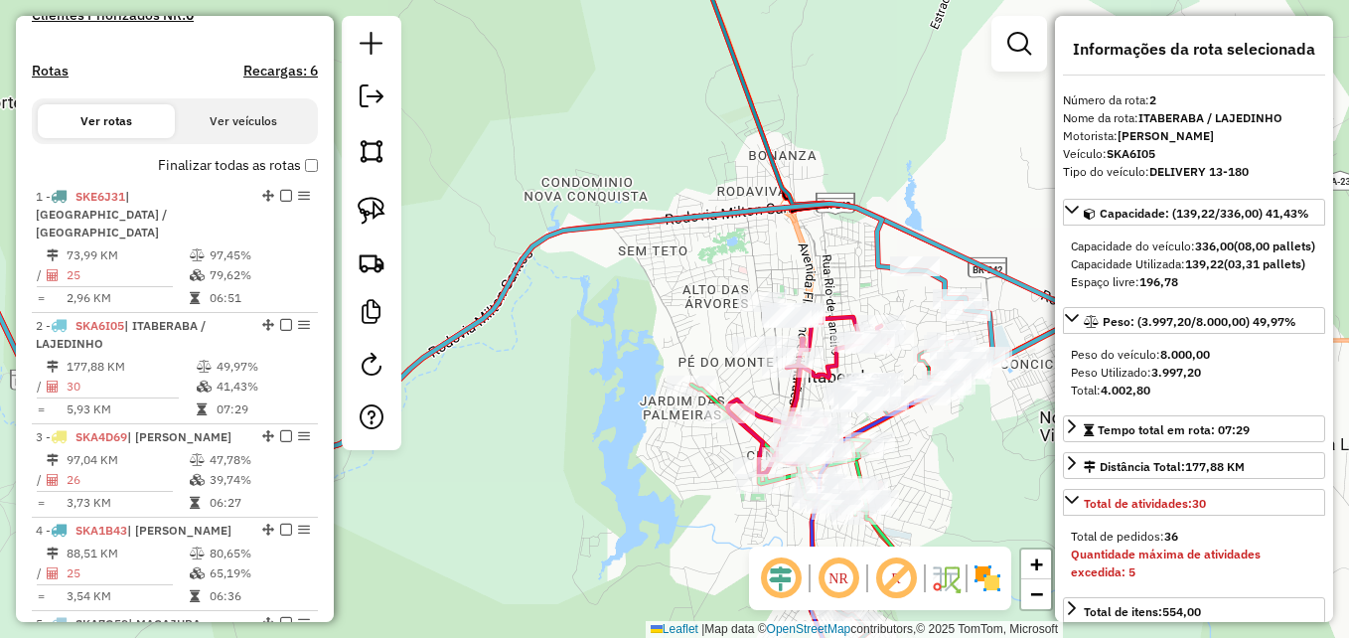
drag, startPoint x: 687, startPoint y: 302, endPoint x: 549, endPoint y: 379, distance: 158.3
click at [549, 379] on div "Janela de atendimento Grade de atendimento Capacidade Transportadoras Veículos …" at bounding box center [674, 319] width 1349 height 638
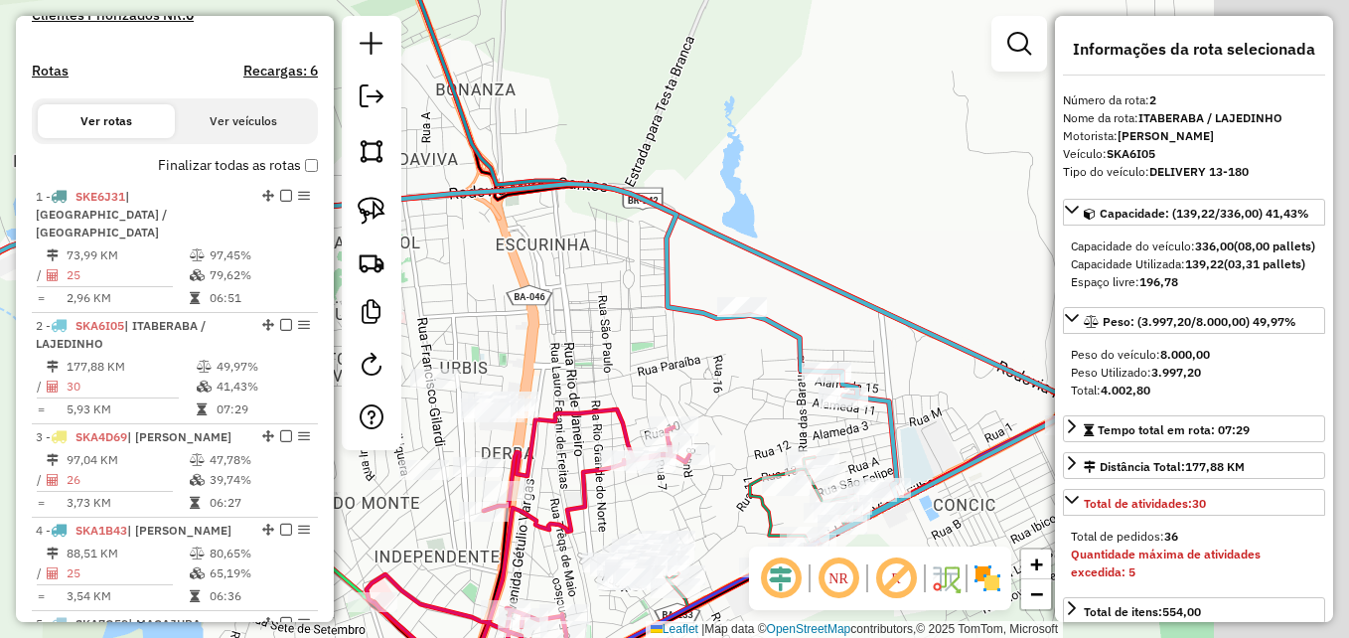
drag, startPoint x: 930, startPoint y: 380, endPoint x: 512, endPoint y: 362, distance: 418.6
click at [512, 362] on div "Janela de atendimento Grade de atendimento Capacidade Transportadoras Veículos …" at bounding box center [674, 319] width 1349 height 638
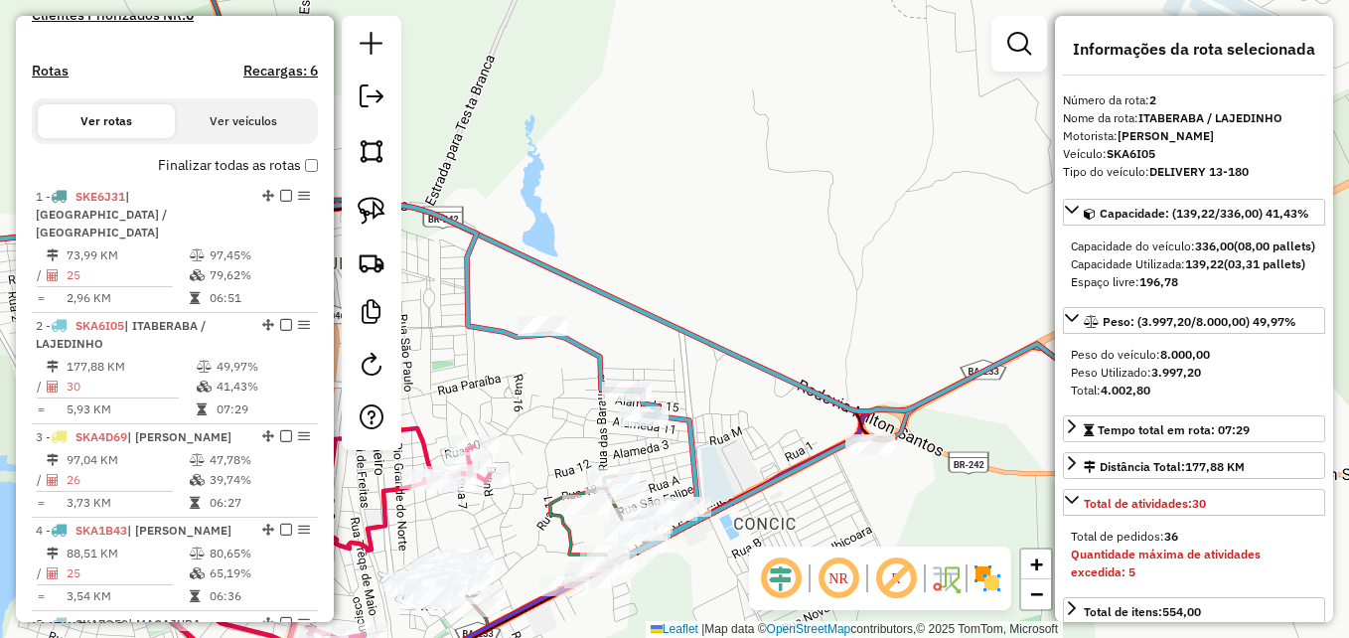
drag, startPoint x: 855, startPoint y: 472, endPoint x: 811, endPoint y: 510, distance: 58.5
click at [811, 510] on div "Janela de atendimento Grade de atendimento Capacidade Transportadoras Veículos …" at bounding box center [674, 319] width 1349 height 638
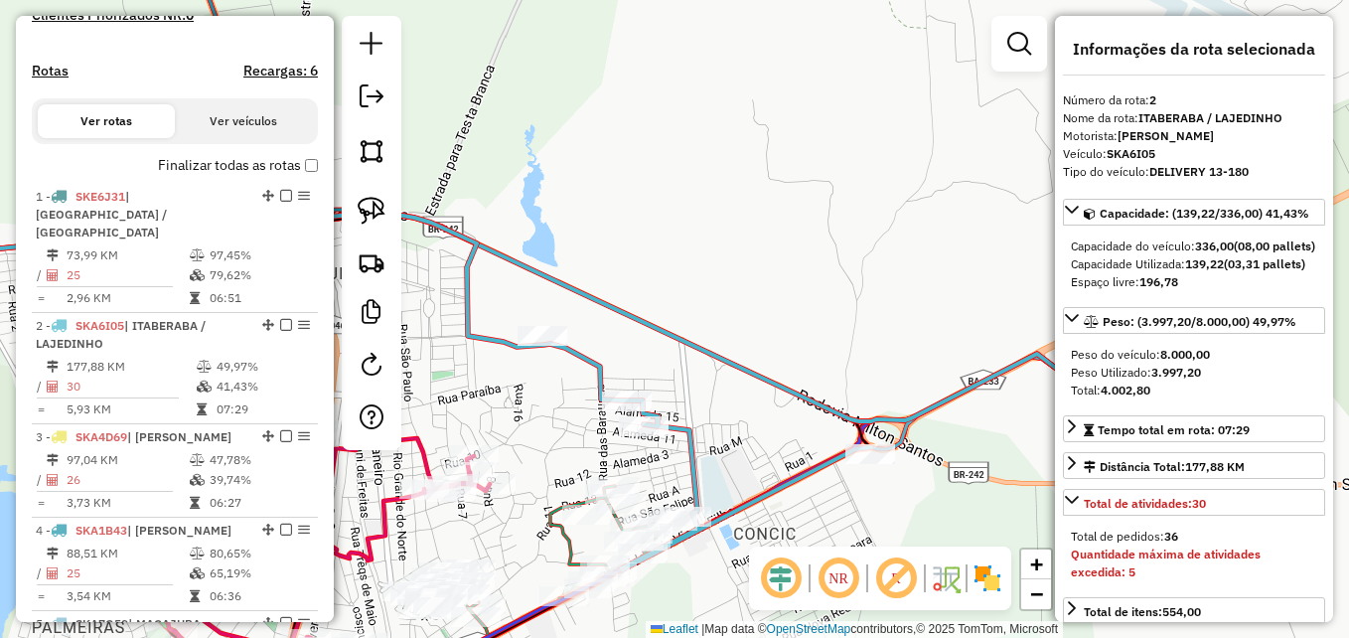
drag, startPoint x: 767, startPoint y: 431, endPoint x: 767, endPoint y: 448, distance: 16.9
click at [767, 448] on div "Janela de atendimento Grade de atendimento Capacidade Transportadoras Veículos …" at bounding box center [674, 319] width 1349 height 638
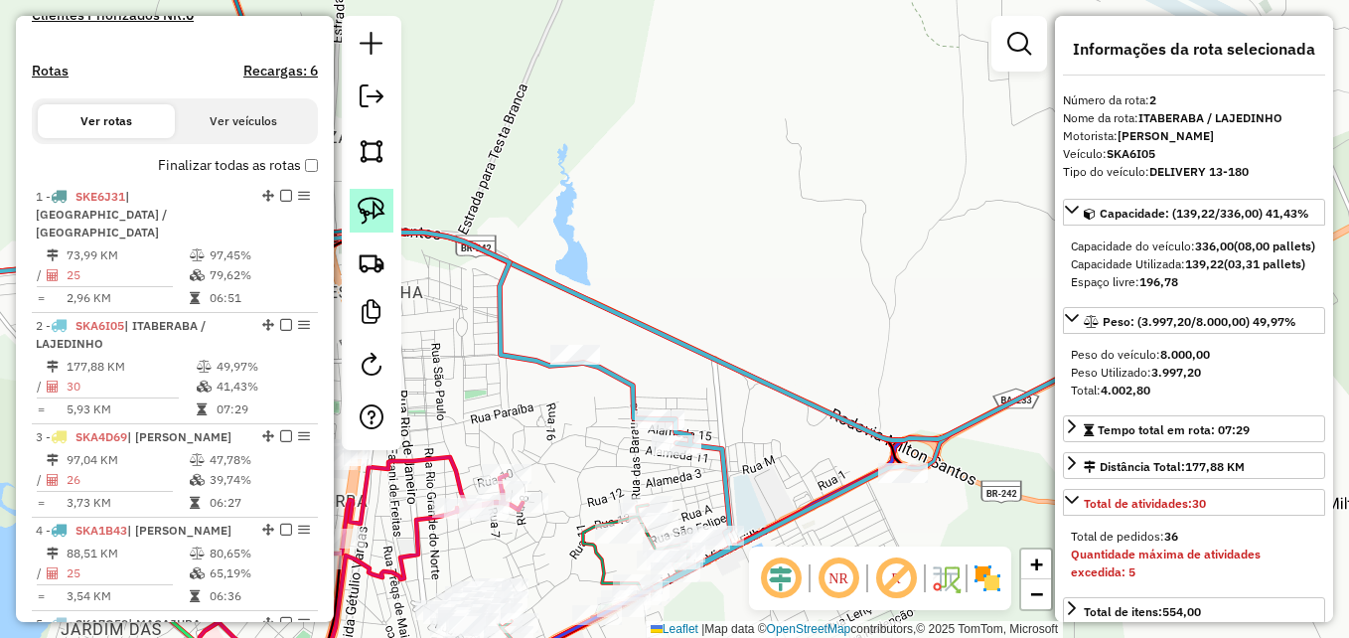
click at [367, 218] on img at bounding box center [372, 211] width 28 height 28
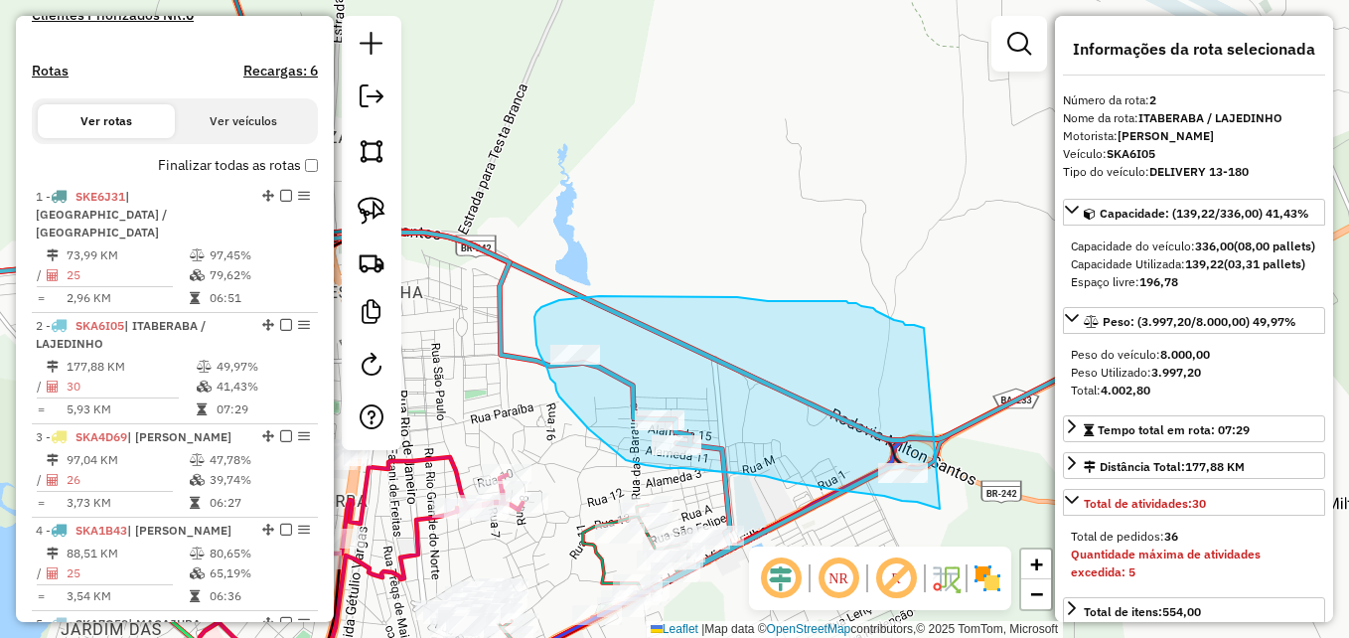
drag, startPoint x: 940, startPoint y: 509, endPoint x: 924, endPoint y: 328, distance: 181.5
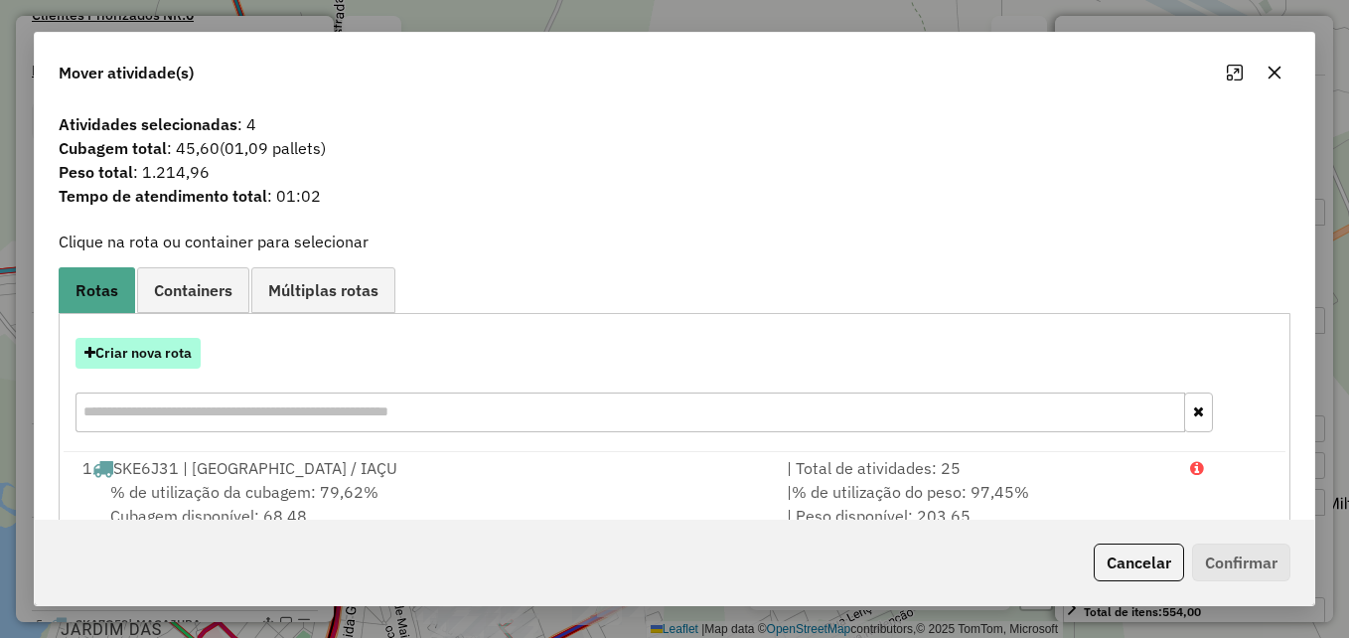
click at [180, 359] on button "Criar nova rota" at bounding box center [137, 353] width 125 height 31
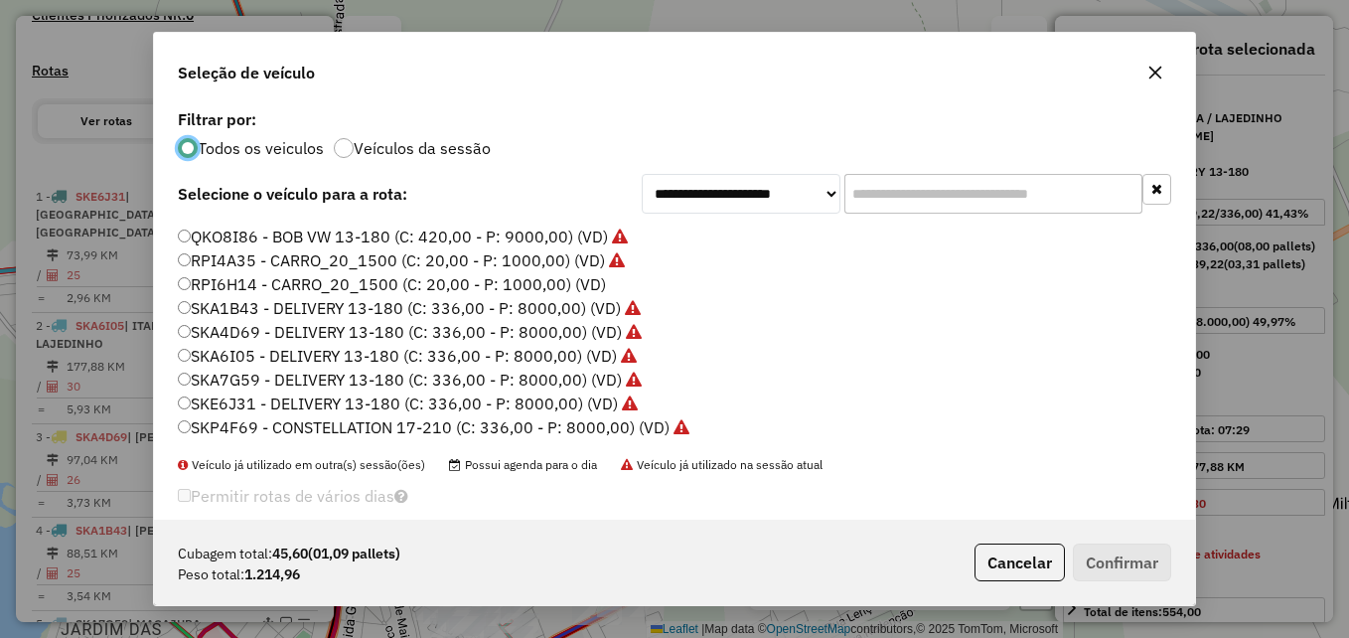
scroll to position [0, 0]
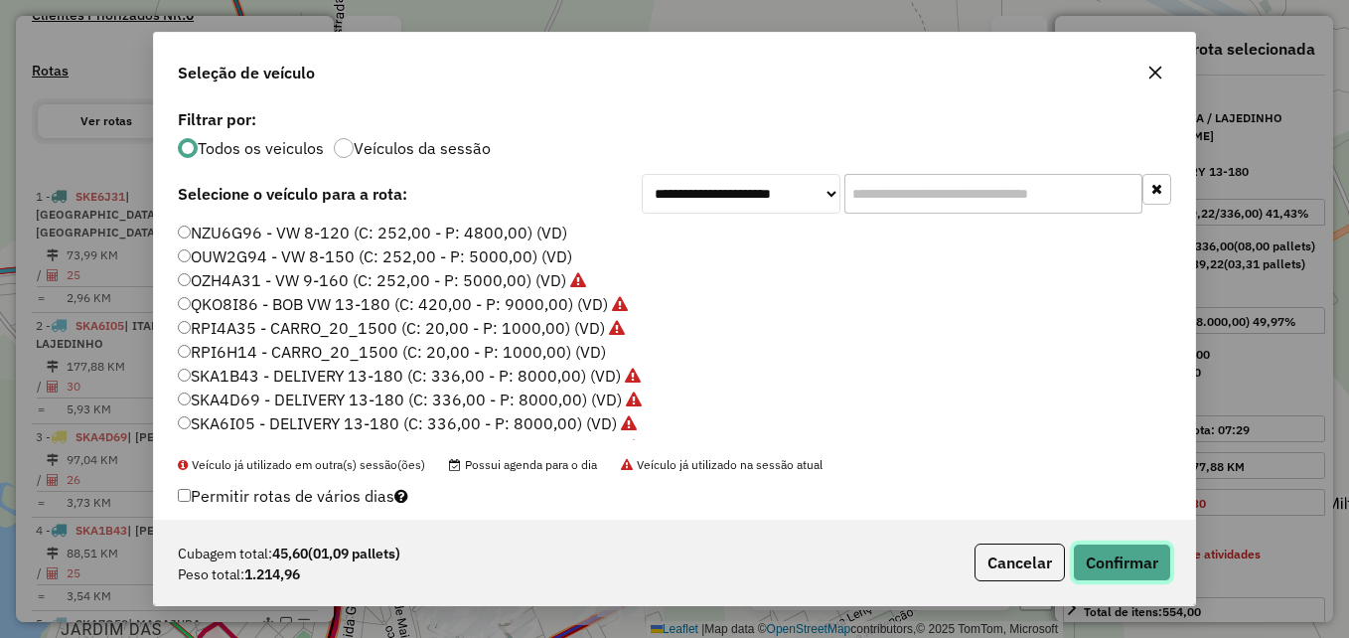
click at [1125, 561] on button "Confirmar" at bounding box center [1122, 562] width 98 height 38
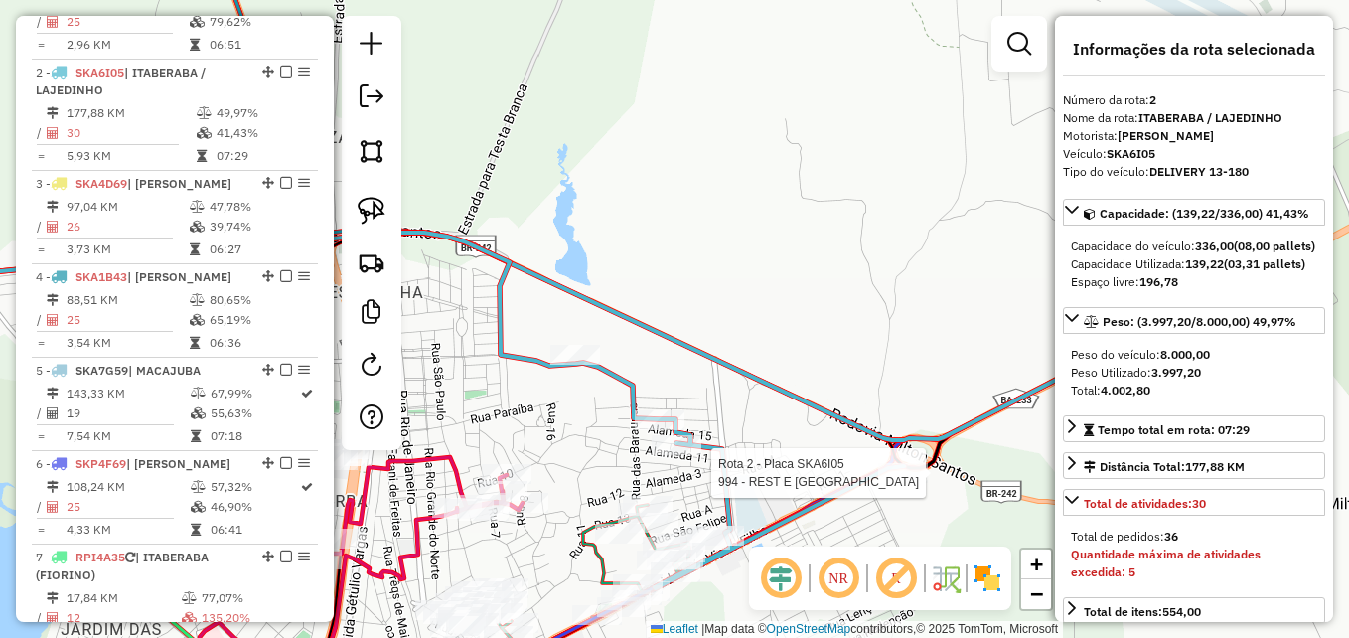
scroll to position [856, 0]
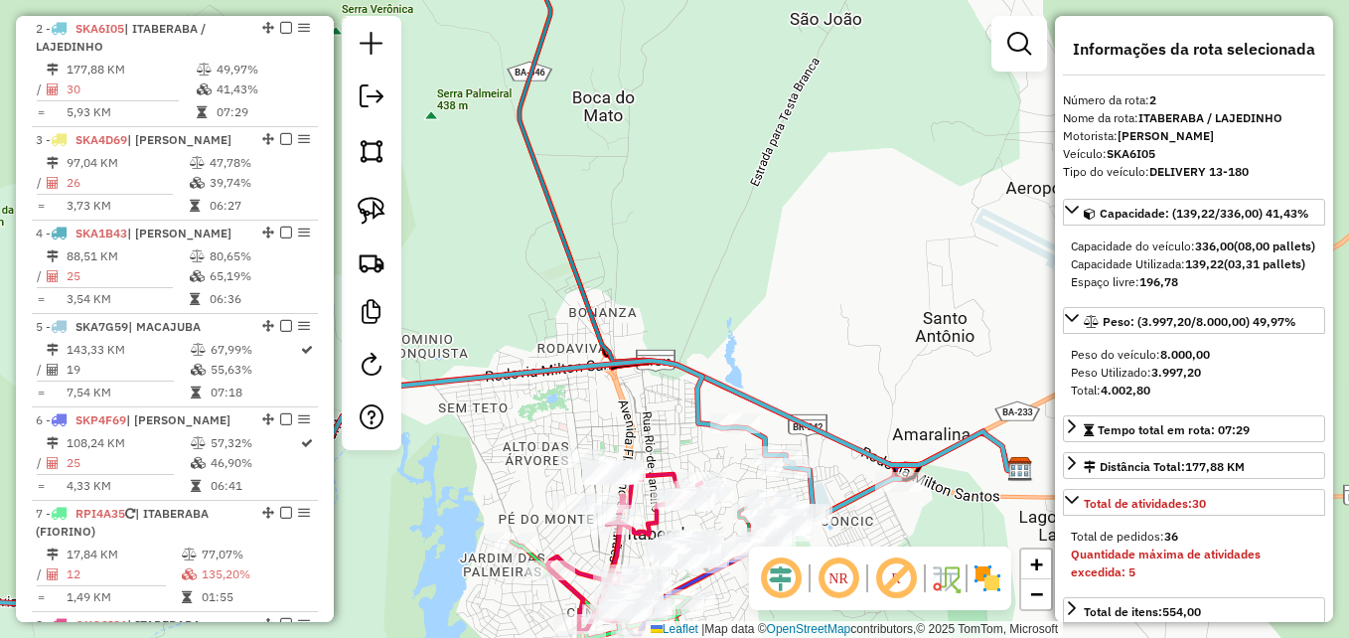
drag, startPoint x: 619, startPoint y: 427, endPoint x: 727, endPoint y: 441, distance: 109.2
click at [727, 441] on div "Janela de atendimento Grade de atendimento Capacidade Transportadoras Veículos …" at bounding box center [674, 319] width 1349 height 638
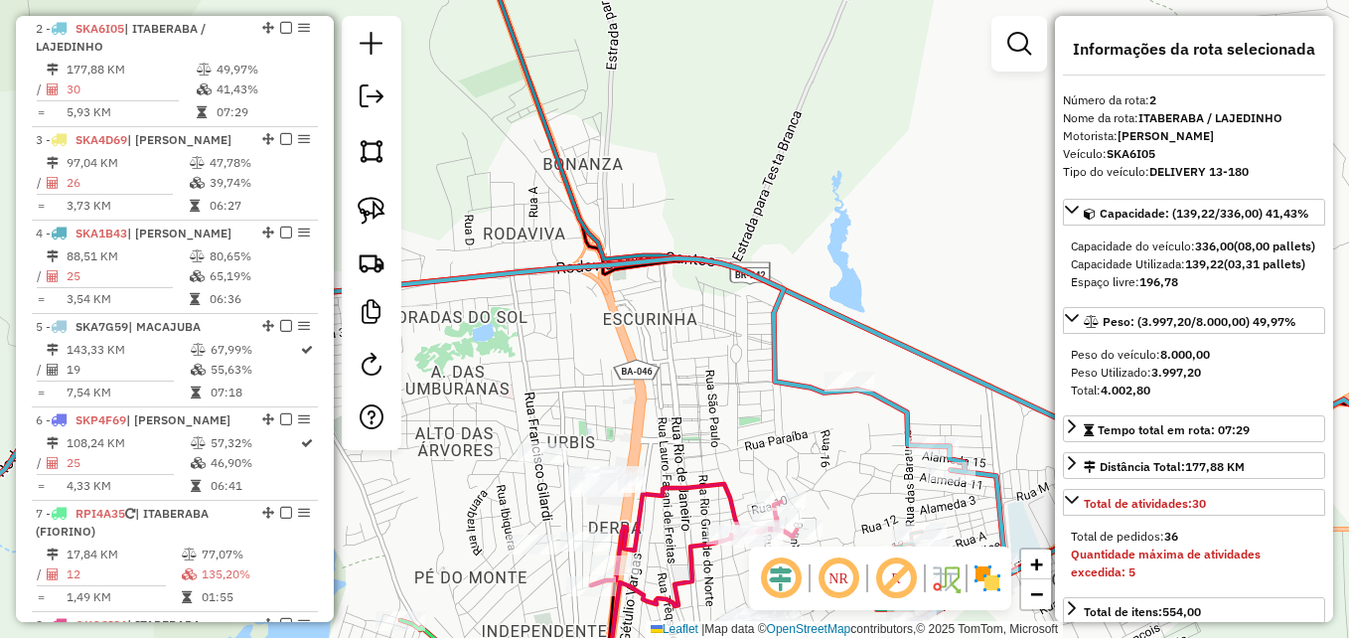
drag, startPoint x: 667, startPoint y: 472, endPoint x: 771, endPoint y: 393, distance: 130.5
click at [771, 393] on div "Janela de atendimento Grade de atendimento Capacidade Transportadoras Veículos …" at bounding box center [674, 319] width 1349 height 638
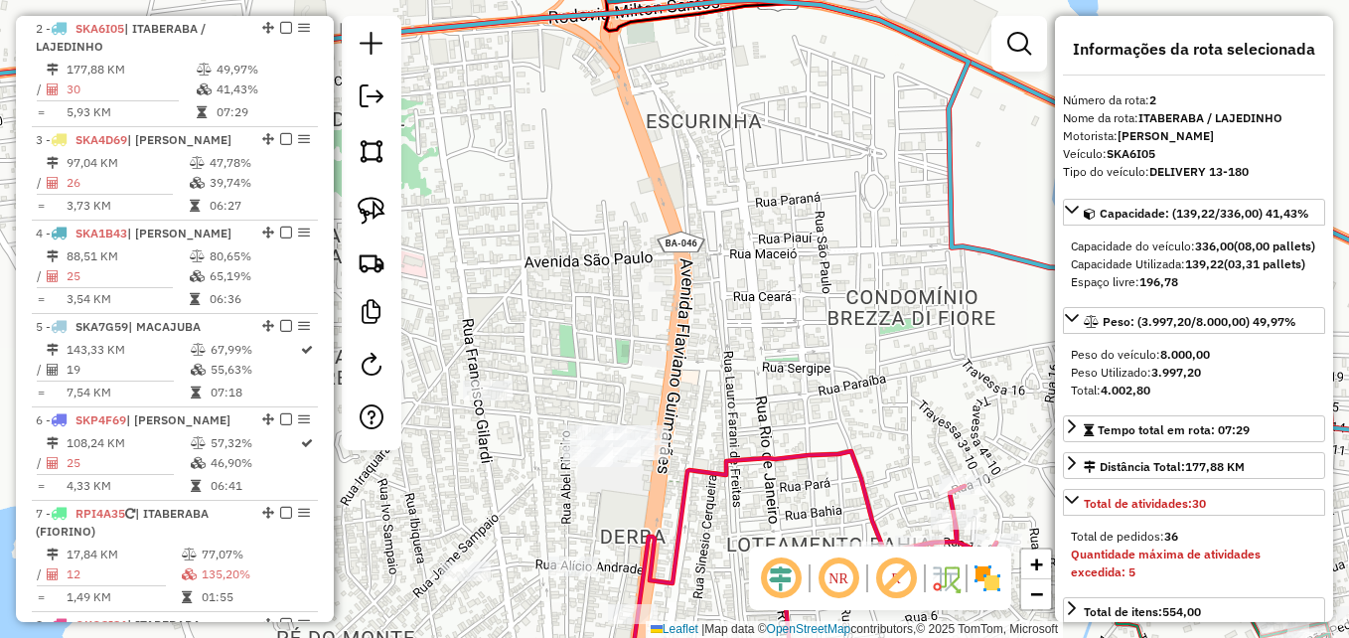
drag, startPoint x: 768, startPoint y: 373, endPoint x: 906, endPoint y: 321, distance: 147.8
click at [906, 321] on div "Janela de atendimento Grade de atendimento Capacidade Transportadoras Veículos …" at bounding box center [674, 319] width 1349 height 638
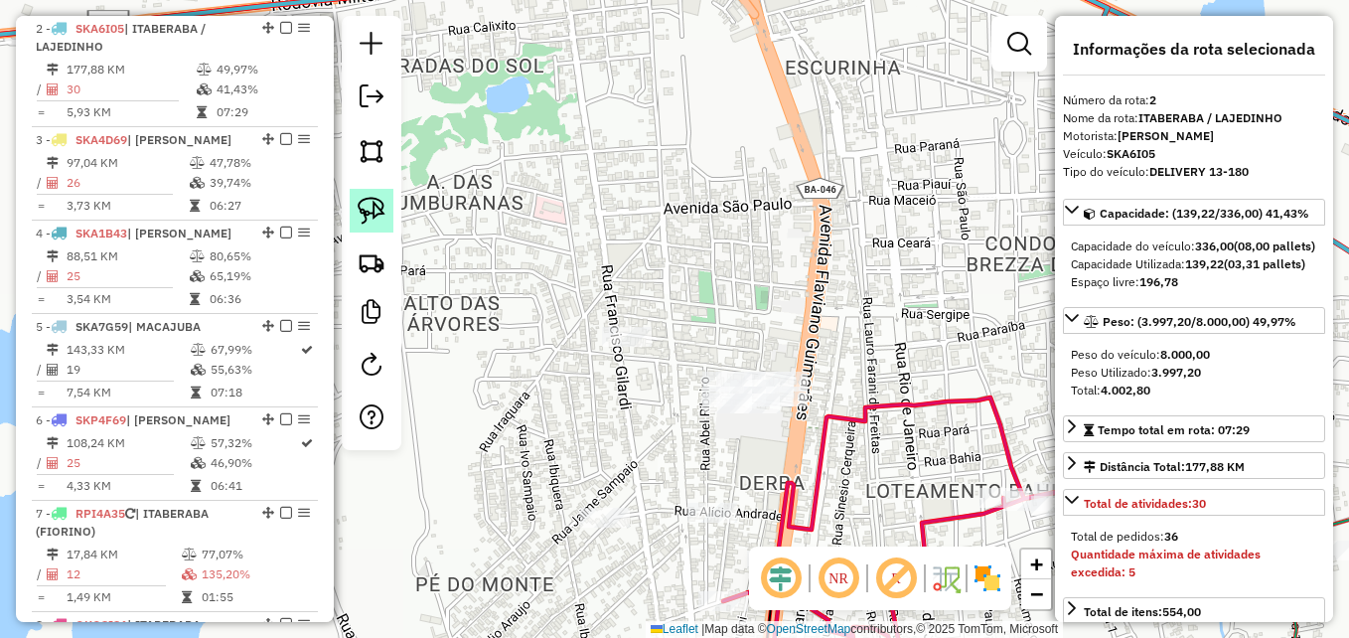
click at [370, 220] on img at bounding box center [372, 211] width 28 height 28
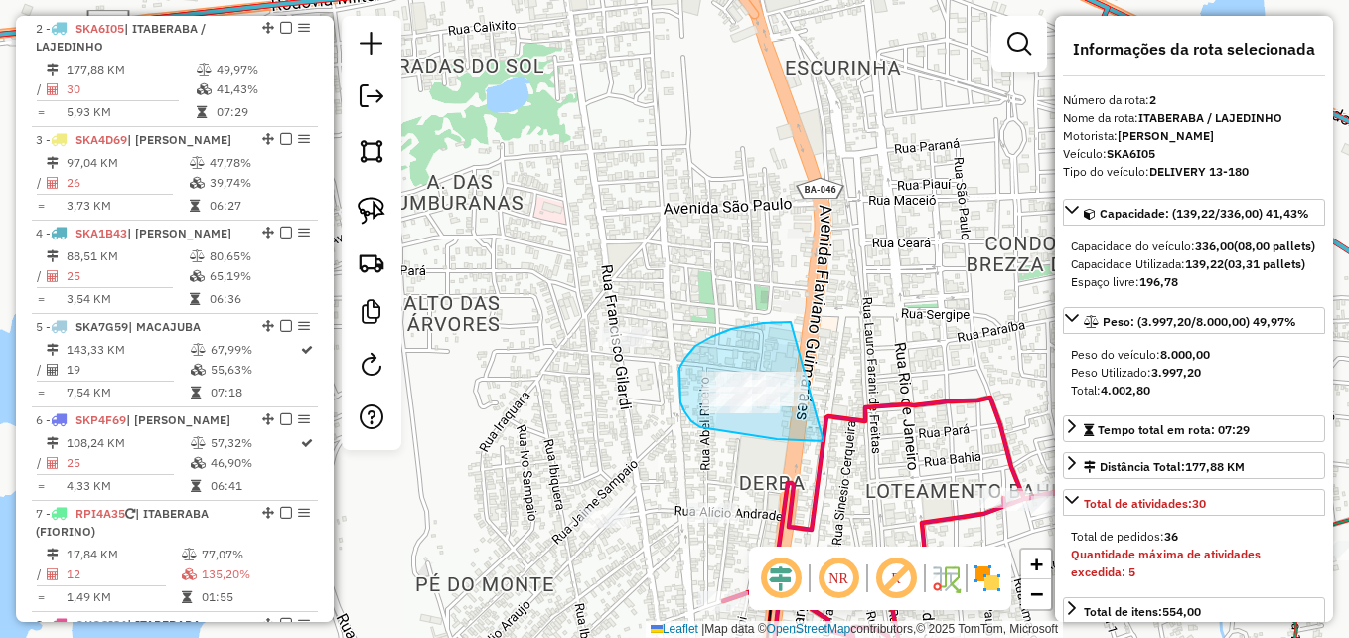
drag, startPoint x: 823, startPoint y: 441, endPoint x: 814, endPoint y: 321, distance: 120.6
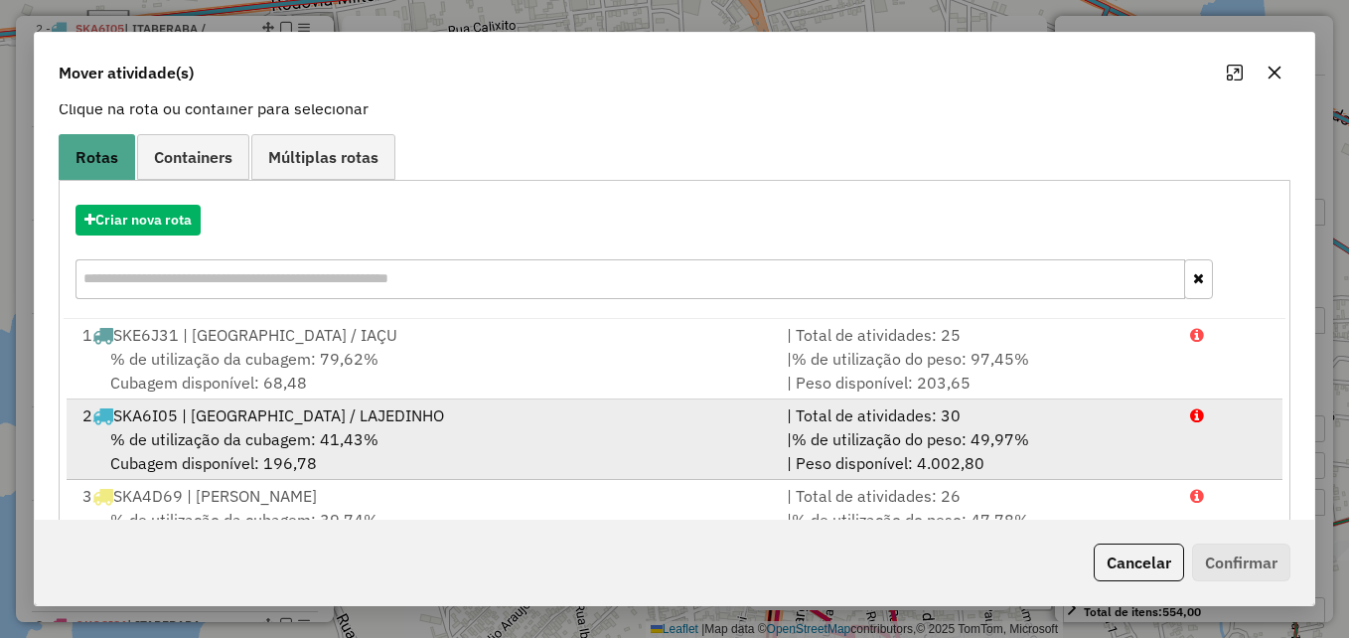
scroll to position [99, 0]
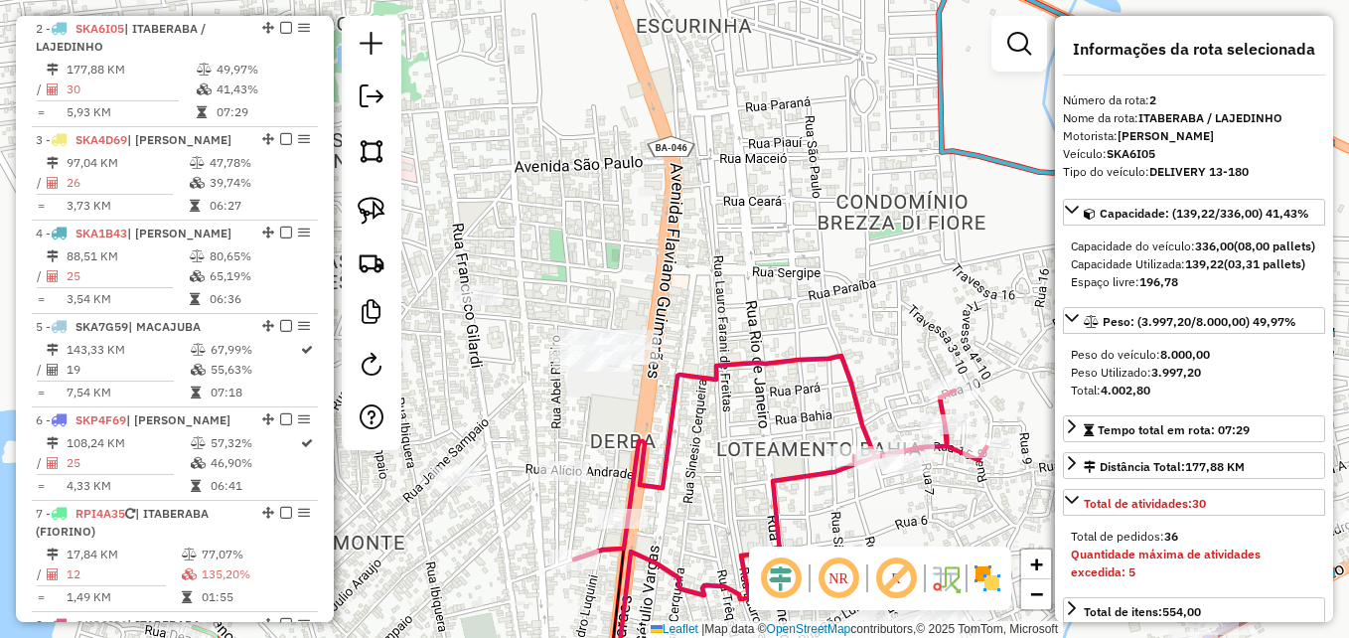
drag, startPoint x: 730, startPoint y: 482, endPoint x: 581, endPoint y: 441, distance: 154.5
click at [581, 441] on div "Janela de atendimento Grade de atendimento Capacidade Transportadoras Veículos …" at bounding box center [674, 319] width 1349 height 638
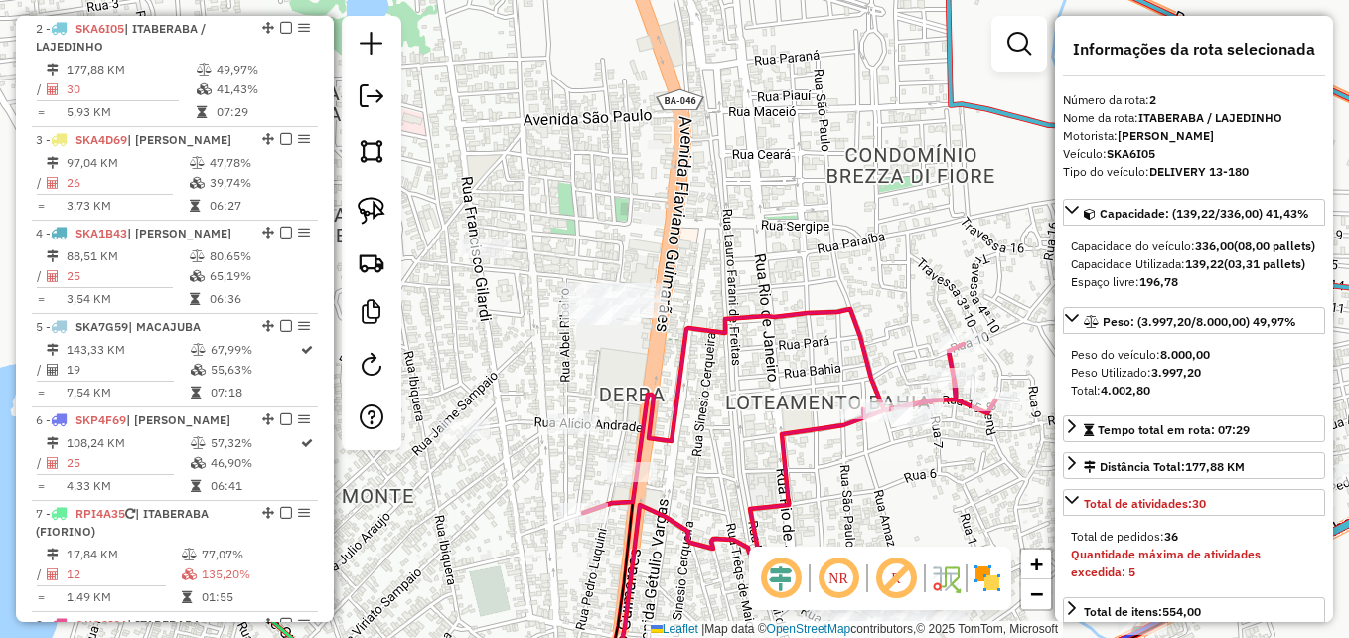
drag, startPoint x: 680, startPoint y: 448, endPoint x: 689, endPoint y: 401, distance: 47.5
click at [689, 401] on div "Janela de atendimento Grade de atendimento Capacidade Transportadoras Veículos …" at bounding box center [674, 319] width 1349 height 638
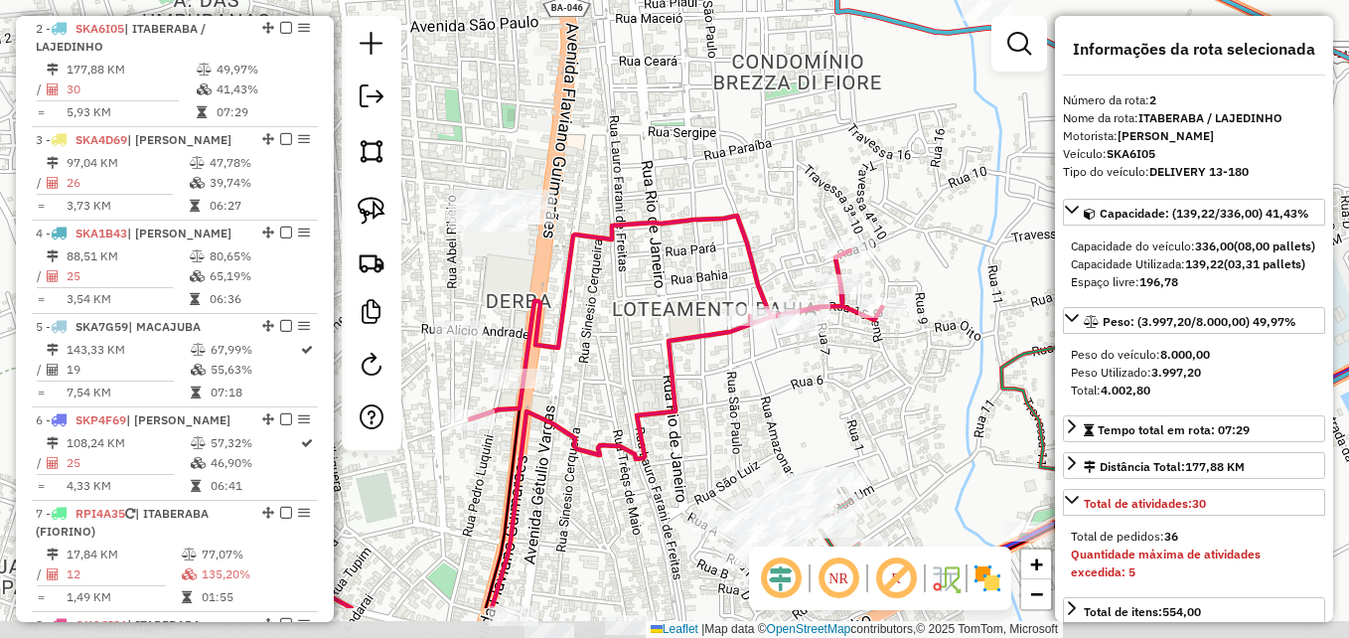
drag, startPoint x: 707, startPoint y: 394, endPoint x: 594, endPoint y: 301, distance: 146.8
click at [594, 301] on div "Janela de atendimento Grade de atendimento Capacidade Transportadoras Veículos …" at bounding box center [674, 319] width 1349 height 638
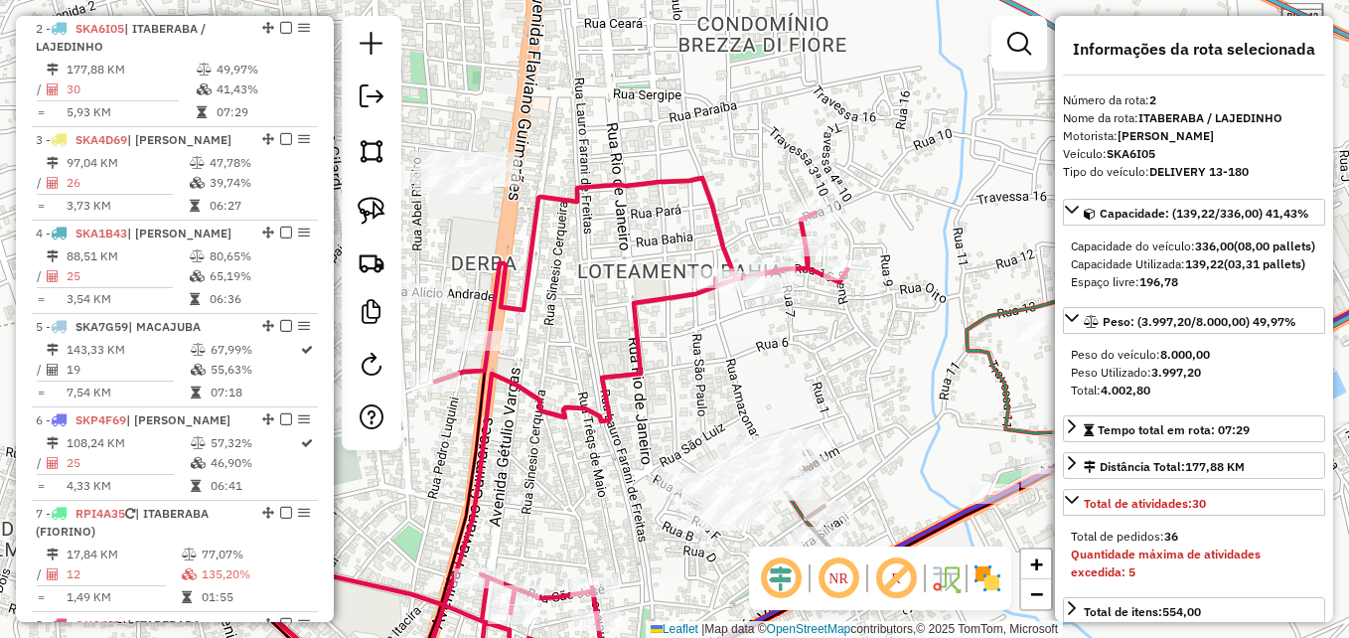
drag, startPoint x: 620, startPoint y: 434, endPoint x: 554, endPoint y: 305, distance: 144.8
click at [551, 301] on icon at bounding box center [524, 421] width 647 height 486
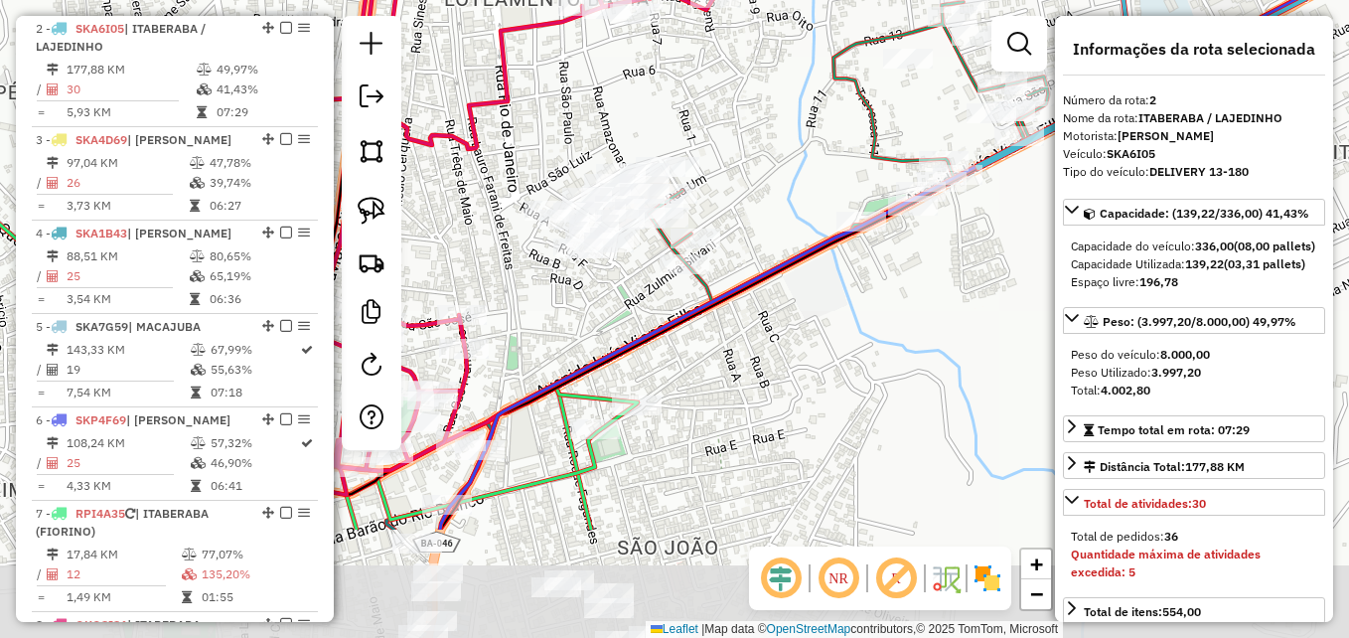
drag, startPoint x: 675, startPoint y: 475, endPoint x: 585, endPoint y: 300, distance: 196.8
click at [581, 301] on div "Janela de atendimento Grade de atendimento Capacidade Transportadoras Veículos …" at bounding box center [674, 319] width 1349 height 638
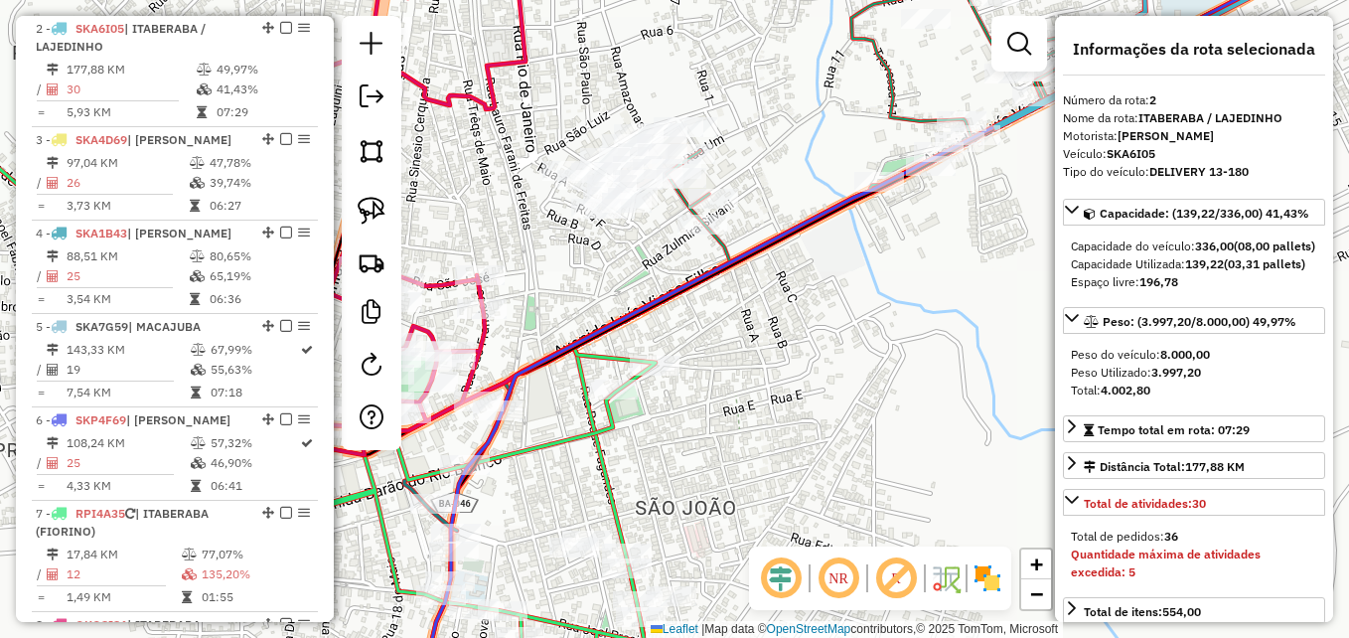
drag, startPoint x: 713, startPoint y: 453, endPoint x: 745, endPoint y: 357, distance: 101.5
click at [745, 357] on div "Janela de atendimento Grade de atendimento Capacidade Transportadoras Veículos …" at bounding box center [674, 319] width 1349 height 638
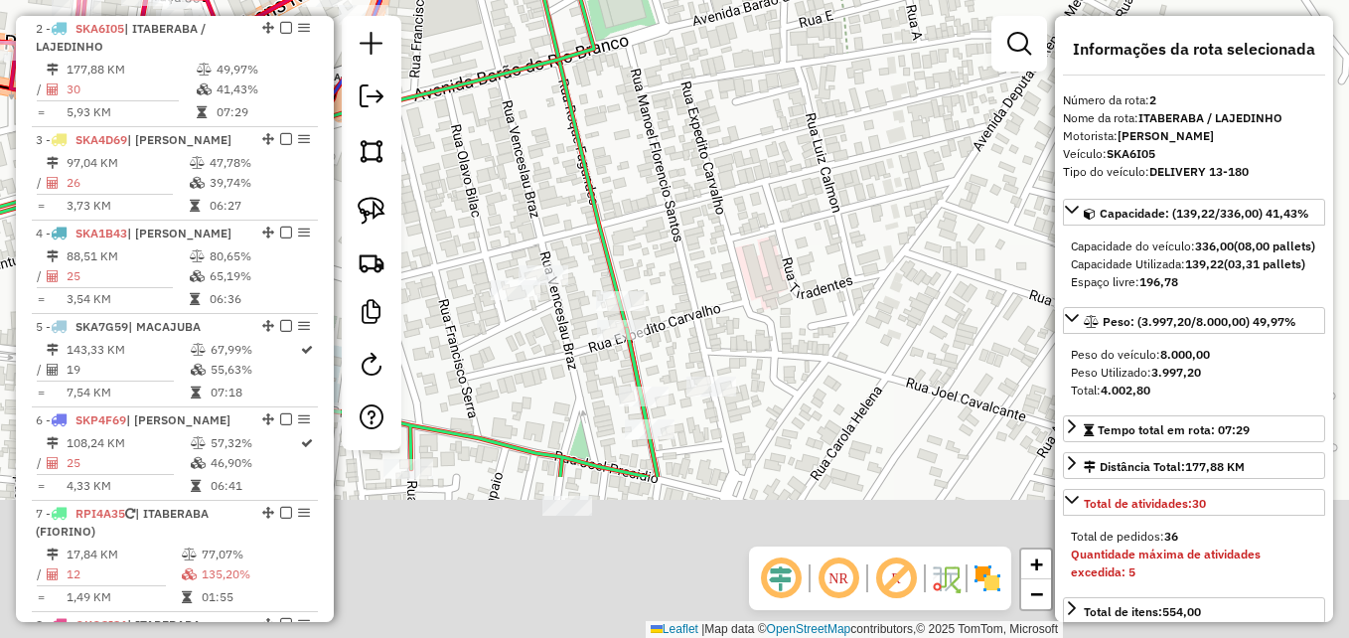
drag, startPoint x: 783, startPoint y: 514, endPoint x: 884, endPoint y: 275, distance: 259.0
click at [884, 275] on div "Janela de atendimento Grade de atendimento Capacidade Transportadoras Veículos …" at bounding box center [674, 319] width 1349 height 638
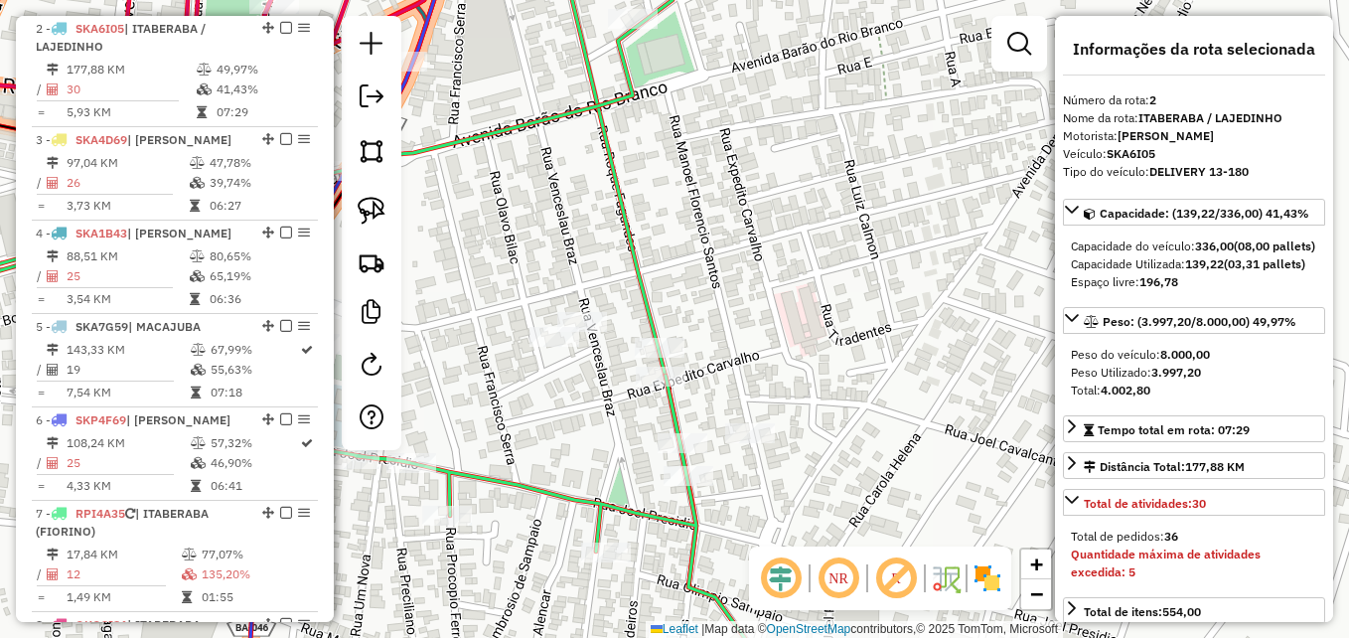
drag, startPoint x: 810, startPoint y: 292, endPoint x: 852, endPoint y: 358, distance: 78.2
click at [848, 360] on div "Janela de atendimento Grade de atendimento Capacidade Transportadoras Veículos …" at bounding box center [674, 319] width 1349 height 638
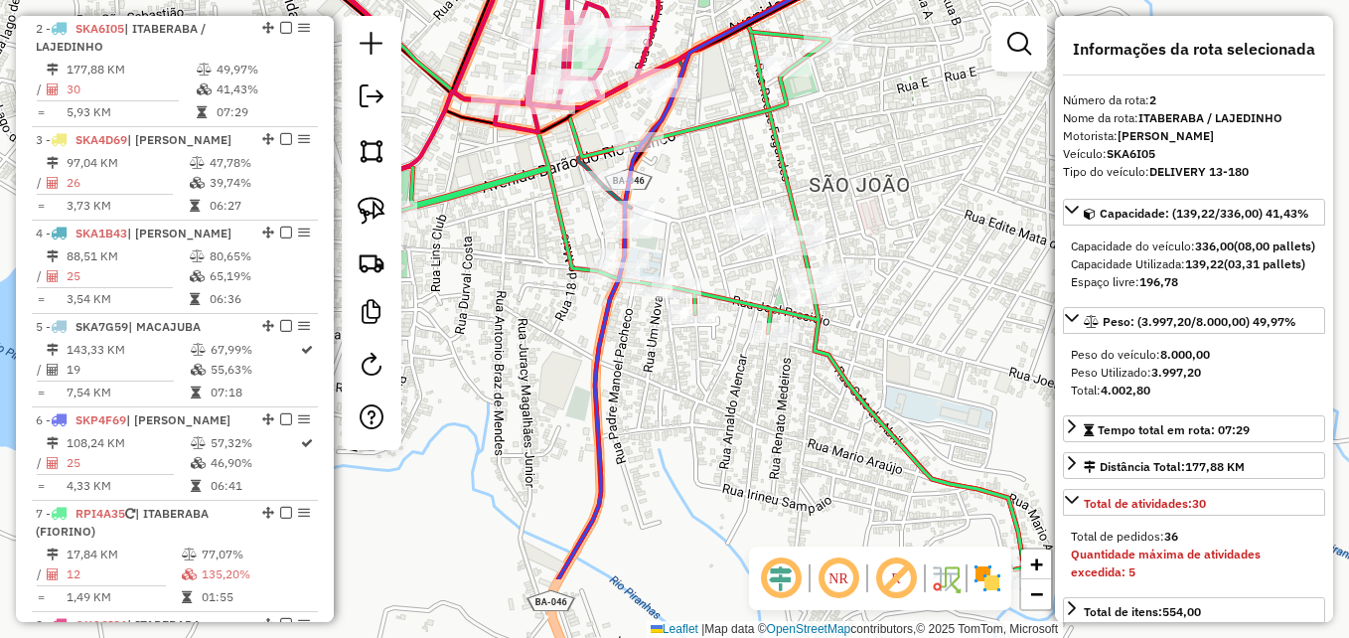
drag, startPoint x: 866, startPoint y: 431, endPoint x: 910, endPoint y: 305, distance: 133.5
click at [908, 308] on div "Janela de atendimento Grade de atendimento Capacidade Transportadoras Veículos …" at bounding box center [674, 319] width 1349 height 638
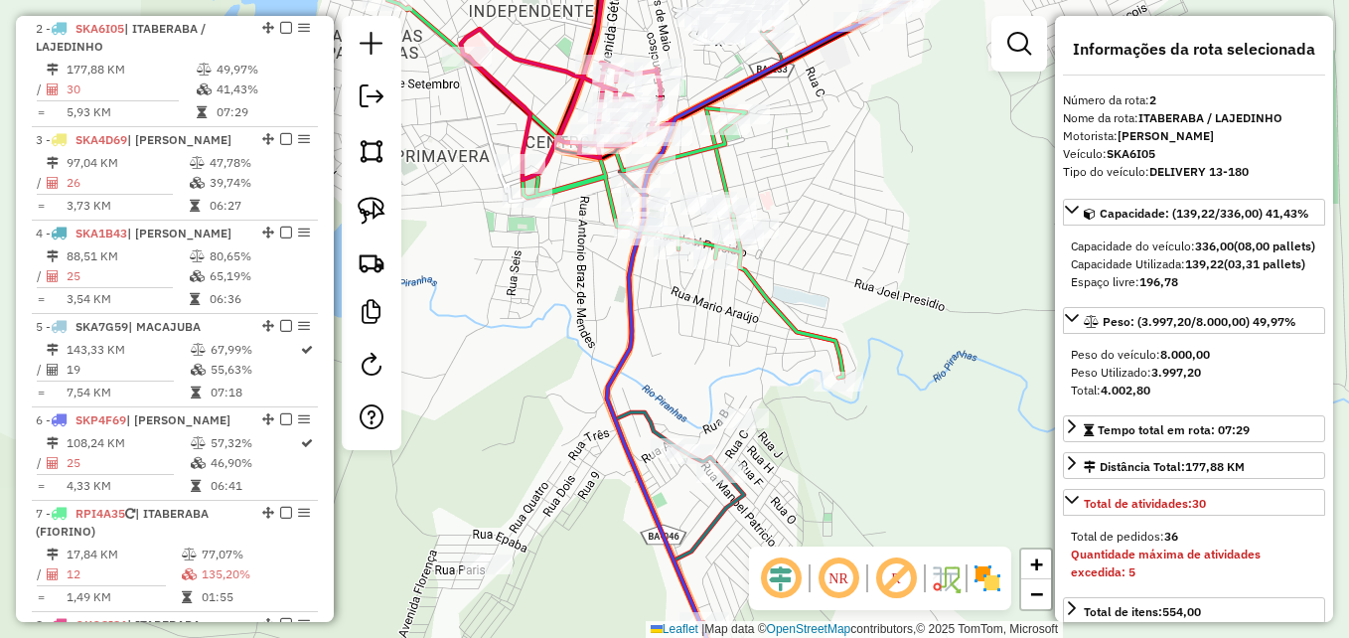
drag, startPoint x: 954, startPoint y: 405, endPoint x: 829, endPoint y: 344, distance: 138.6
click at [829, 344] on icon at bounding box center [615, 188] width 456 height 377
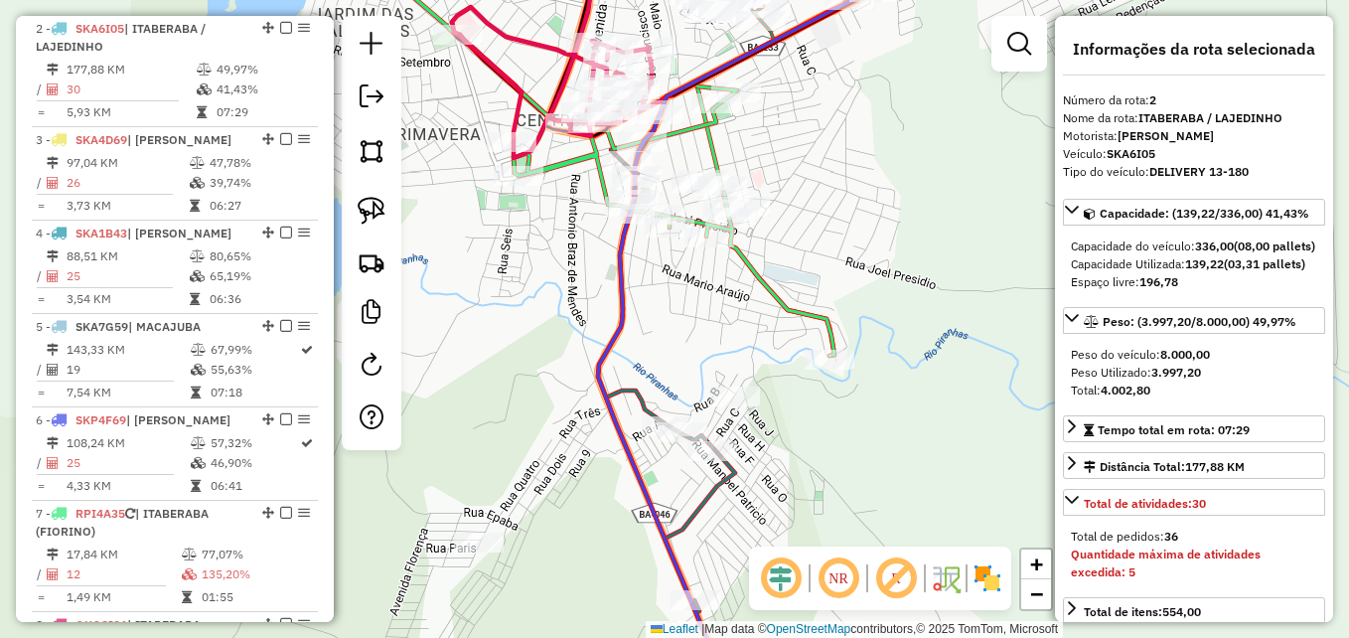
drag, startPoint x: 831, startPoint y: 474, endPoint x: 822, endPoint y: 454, distance: 21.8
click at [822, 454] on div "Janela de atendimento Grade de atendimento Capacidade Transportadoras Veículos …" at bounding box center [674, 319] width 1349 height 638
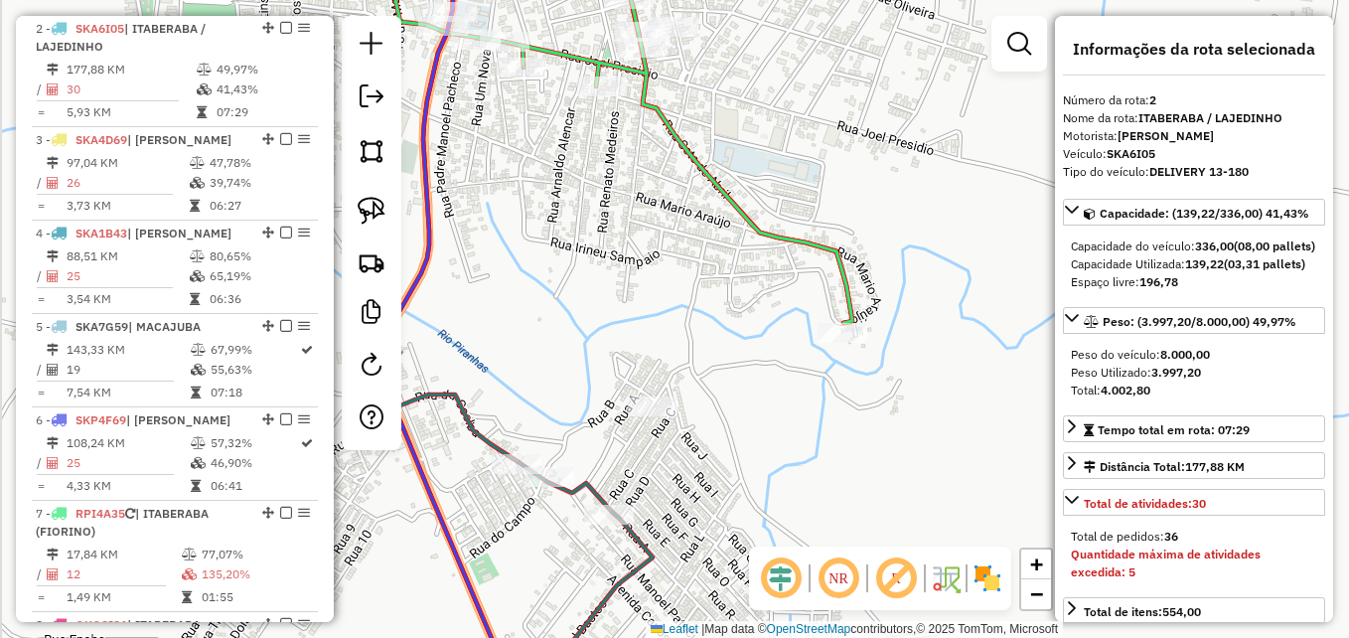
drag, startPoint x: 758, startPoint y: 416, endPoint x: 765, endPoint y: 475, distance: 59.0
click at [765, 475] on div "Janela de atendimento Grade de atendimento Capacidade Transportadoras Veículos …" at bounding box center [674, 319] width 1349 height 638
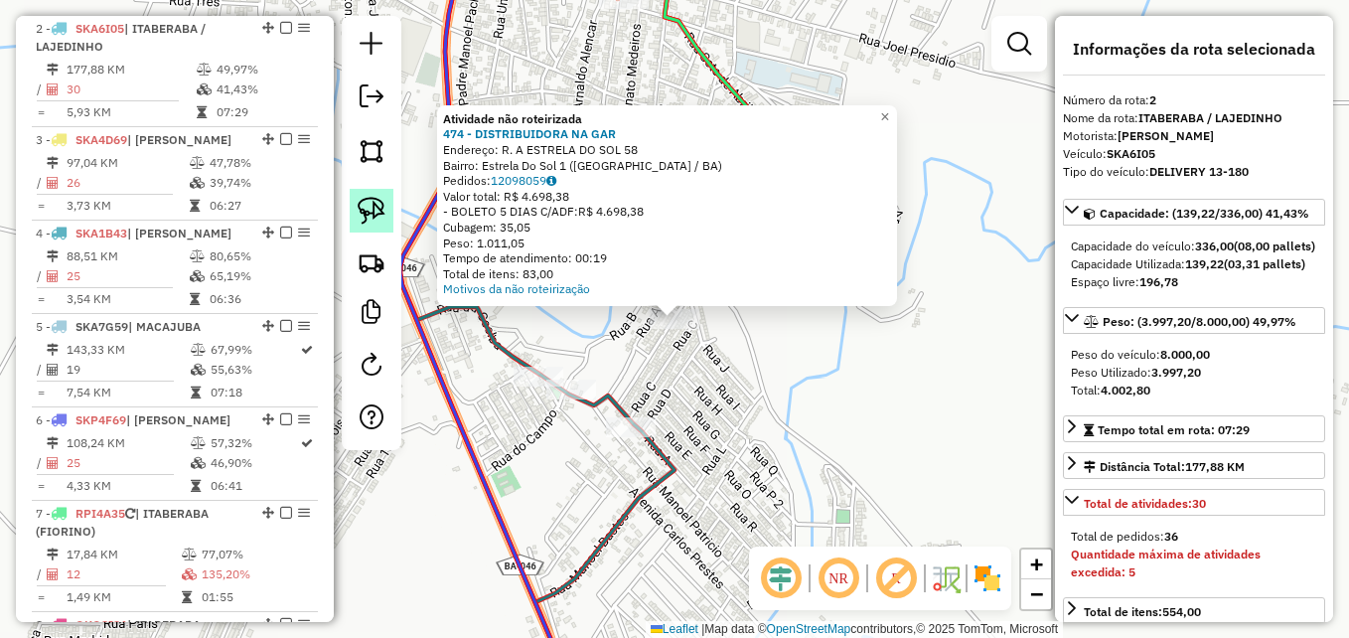
click at [372, 211] on img at bounding box center [372, 211] width 28 height 28
drag, startPoint x: 689, startPoint y: 349, endPoint x: 720, endPoint y: 290, distance: 66.2
click at [720, 290] on div "Atividade não roteirizada 474 - DISTRIBUIDORA NA GAR Endereço: R. A ESTRELA DO …" at bounding box center [674, 319] width 1349 height 638
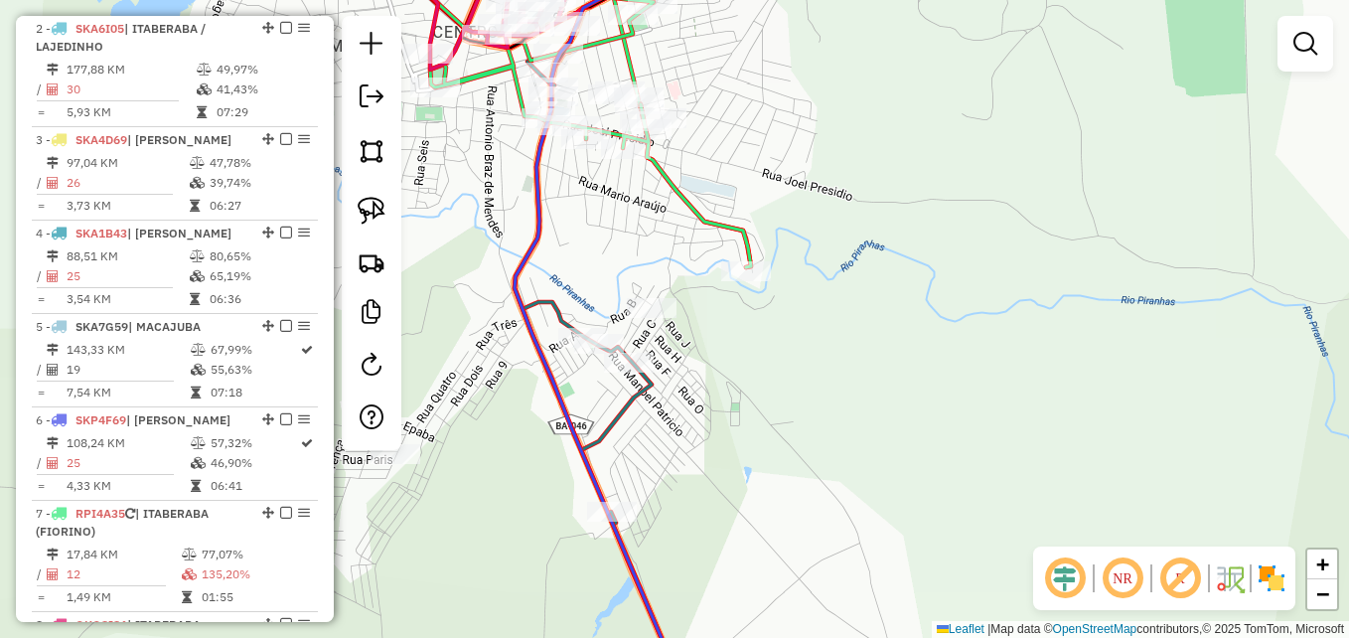
drag, startPoint x: 590, startPoint y: 136, endPoint x: 771, endPoint y: 273, distance: 226.9
click at [771, 273] on div "Janela de atendimento Grade de atendimento Capacidade Transportadoras Veículos …" at bounding box center [674, 319] width 1349 height 638
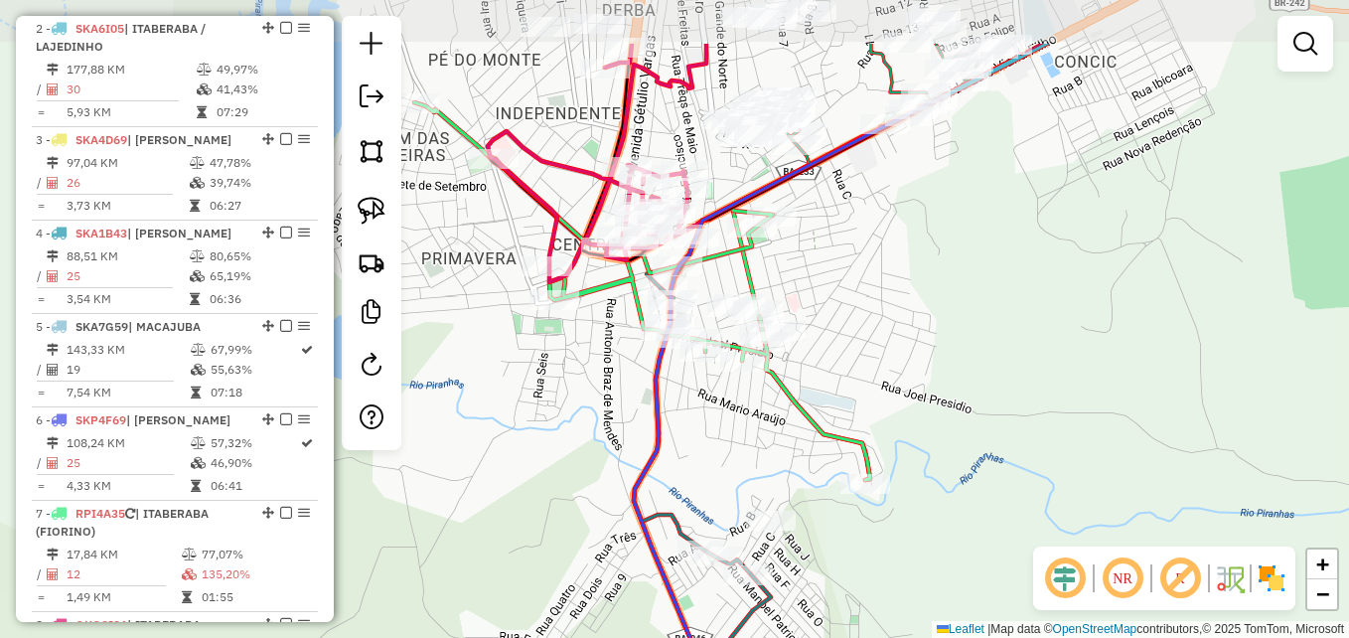
drag, startPoint x: 729, startPoint y: 337, endPoint x: 702, endPoint y: 444, distance: 110.6
click at [702, 444] on div "Janela de atendimento Grade de atendimento Capacidade Transportadoras Veículos …" at bounding box center [674, 319] width 1349 height 638
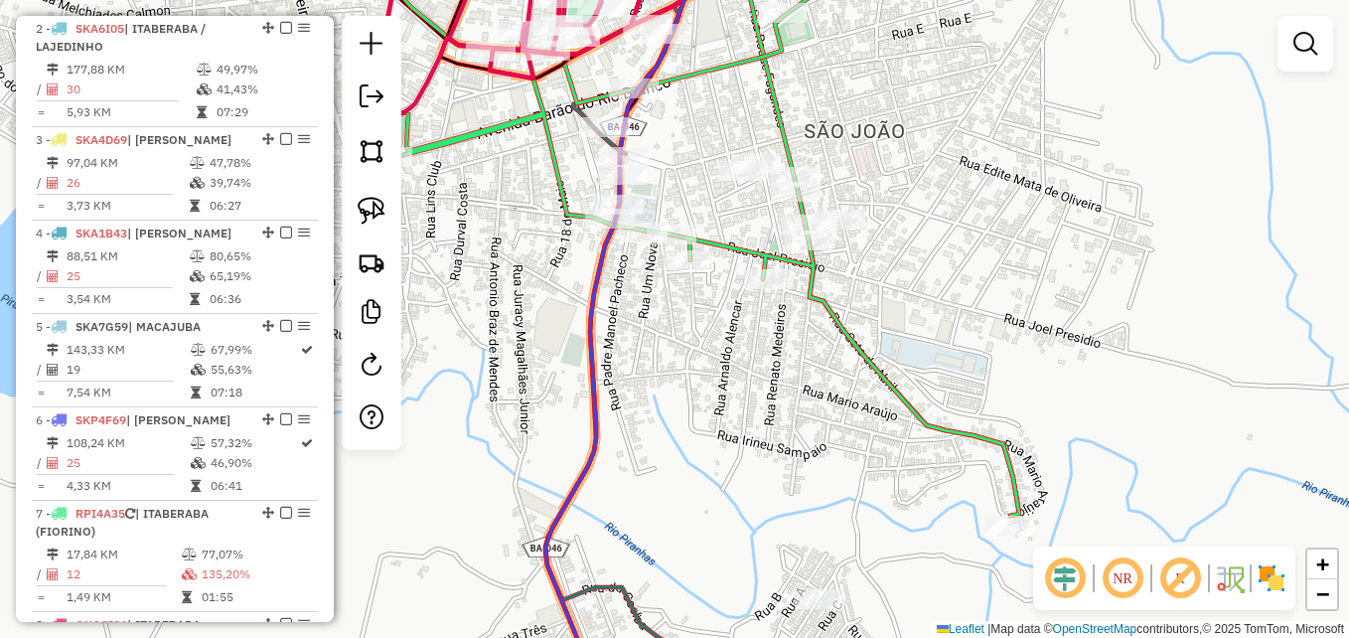
drag, startPoint x: 735, startPoint y: 367, endPoint x: 724, endPoint y: 493, distance: 126.6
click at [724, 493] on div "Janela de atendimento Grade de atendimento Capacidade Transportadoras Veículos …" at bounding box center [674, 319] width 1349 height 638
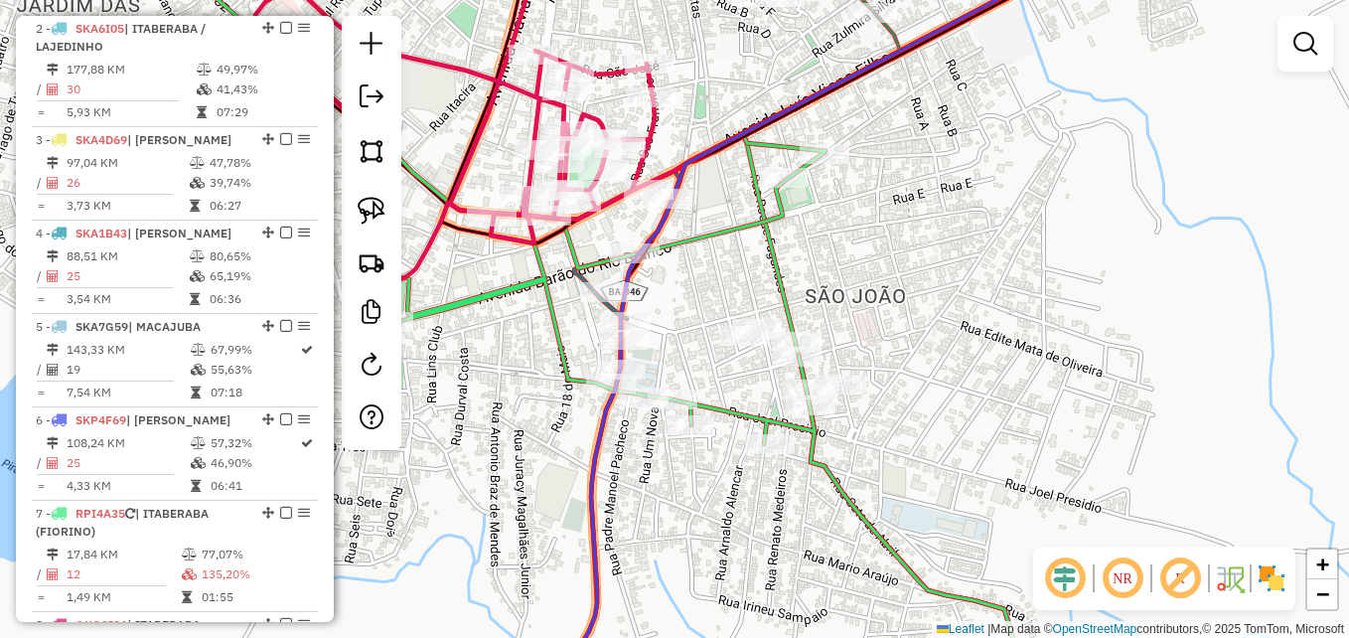
drag, startPoint x: 935, startPoint y: 239, endPoint x: 990, endPoint y: 499, distance: 265.2
click at [983, 487] on div "Janela de atendimento Grade de atendimento Capacidade Transportadoras Veículos …" at bounding box center [674, 319] width 1349 height 638
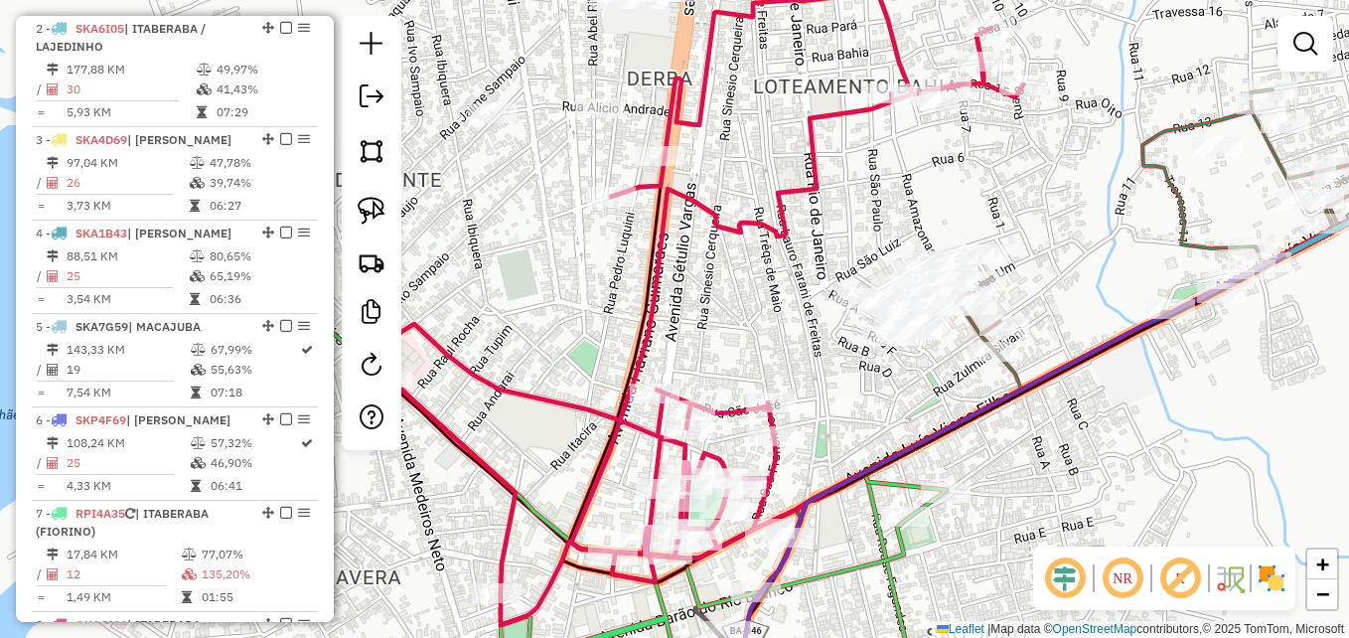
drag, startPoint x: 808, startPoint y: 341, endPoint x: 846, endPoint y: 467, distance: 132.0
click at [846, 467] on div "Janela de atendimento Grade de atendimento Capacidade Transportadoras Veículos …" at bounding box center [674, 319] width 1349 height 638
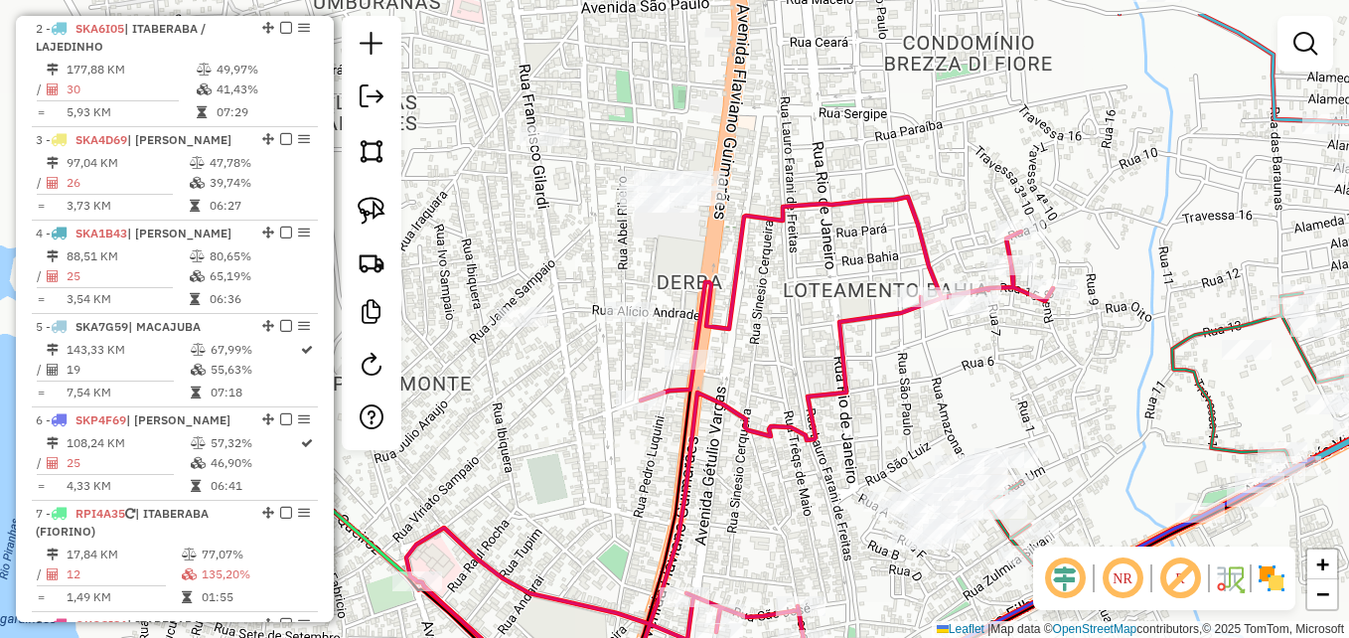
drag, startPoint x: 834, startPoint y: 395, endPoint x: 825, endPoint y: 473, distance: 78.0
click at [825, 473] on div "Janela de atendimento Grade de atendimento Capacidade Transportadoras Veículos …" at bounding box center [674, 319] width 1349 height 638
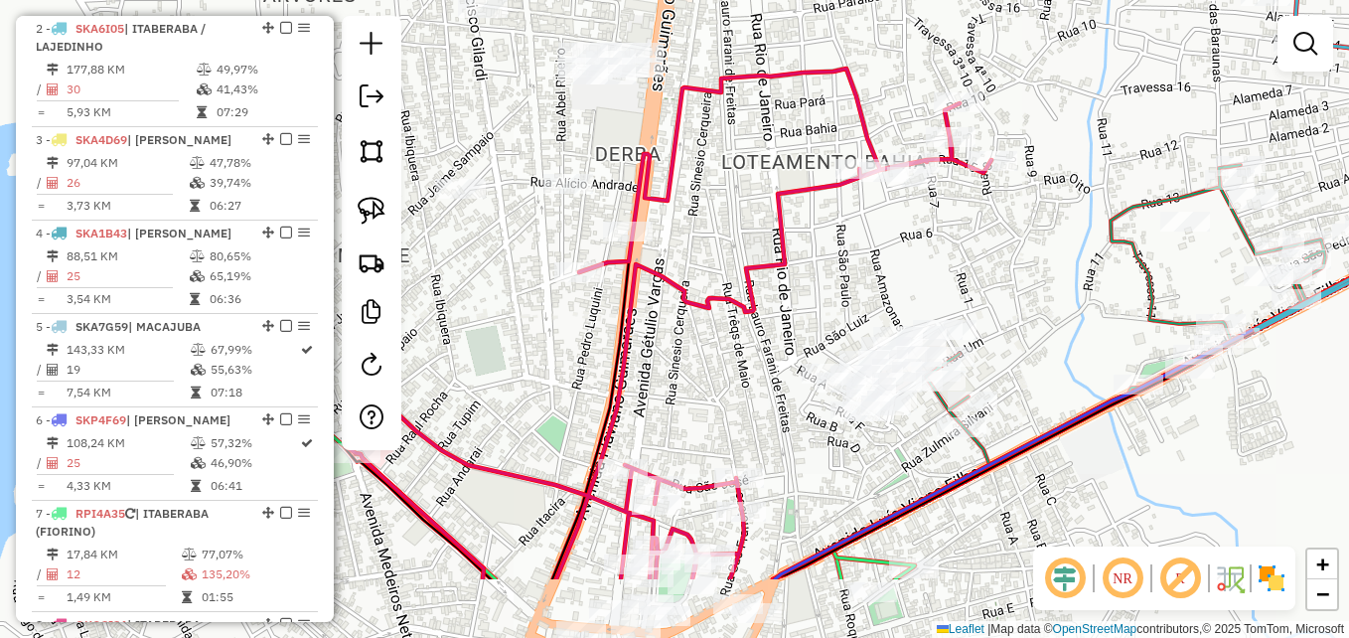
drag, startPoint x: 766, startPoint y: 489, endPoint x: 664, endPoint y: 286, distance: 227.0
click at [664, 286] on div "Janela de atendimento Grade de atendimento Capacidade Transportadoras Veículos …" at bounding box center [674, 319] width 1349 height 638
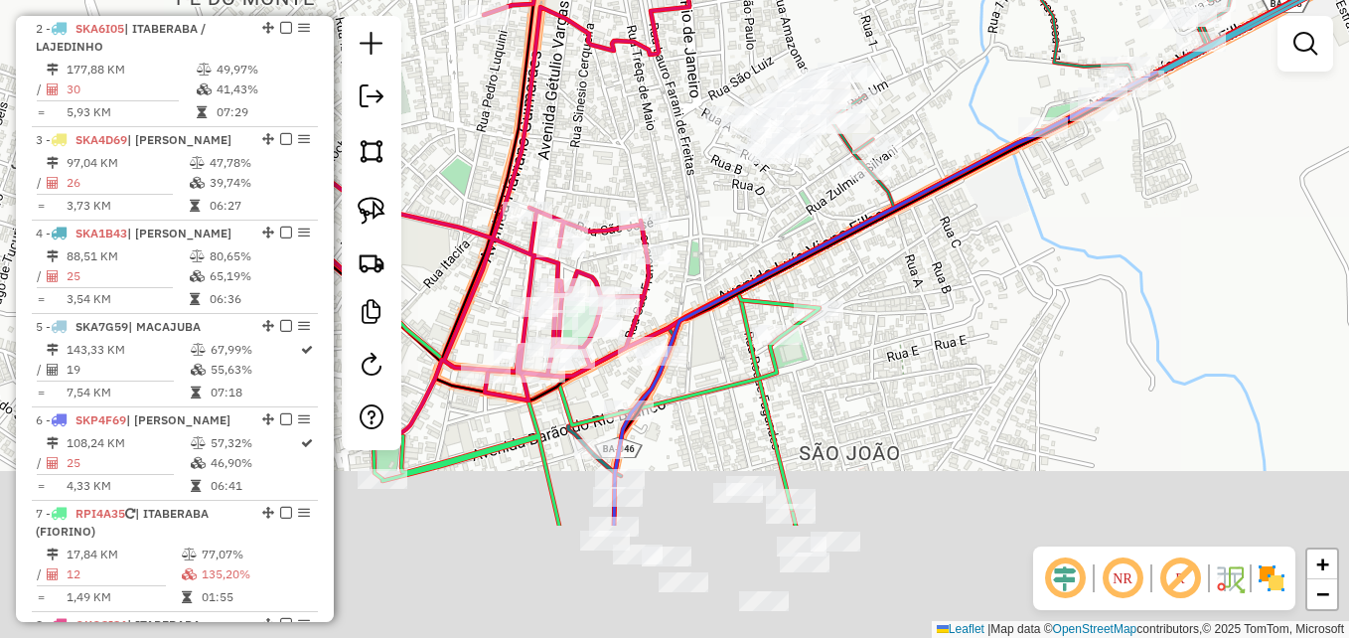
drag, startPoint x: 906, startPoint y: 555, endPoint x: 809, endPoint y: 224, distance: 344.8
click at [809, 224] on div "Janela de atendimento Grade de atendimento Capacidade Transportadoras Veículos …" at bounding box center [674, 319] width 1349 height 638
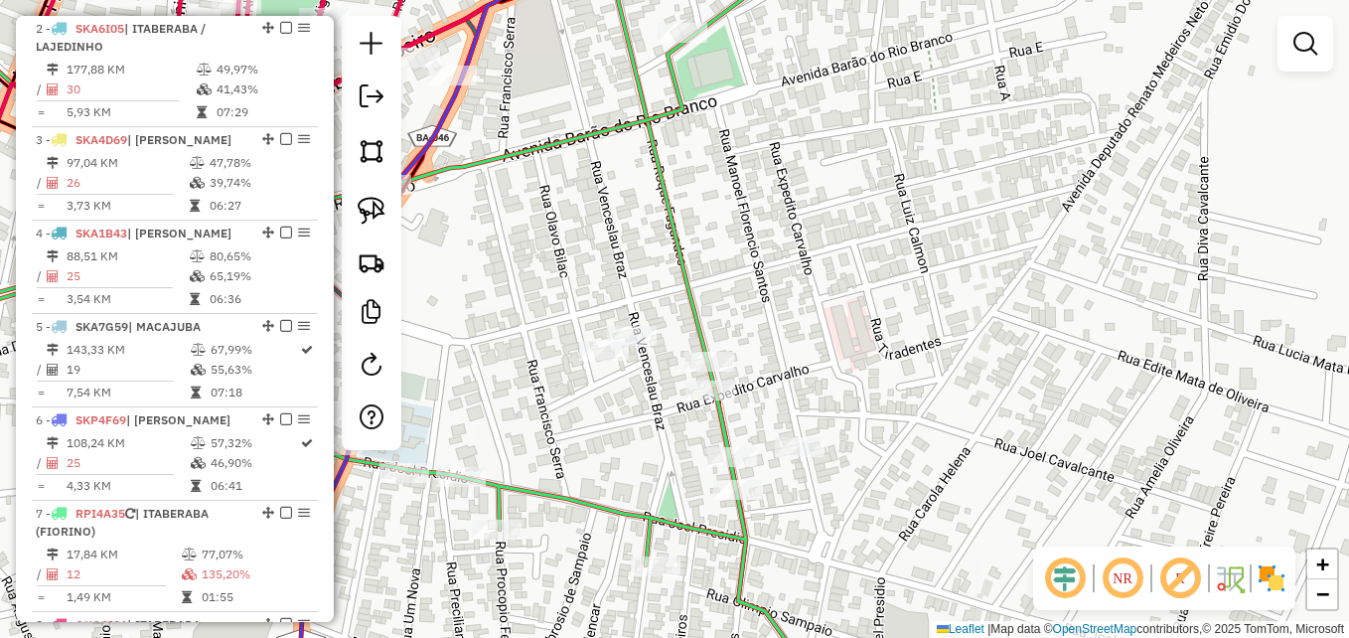
drag, startPoint x: 805, startPoint y: 271, endPoint x: 842, endPoint y: 306, distance: 51.3
click at [842, 306] on div "Janela de atendimento Grade de atendimento Capacidade Transportadoras Veículos …" at bounding box center [674, 319] width 1349 height 638
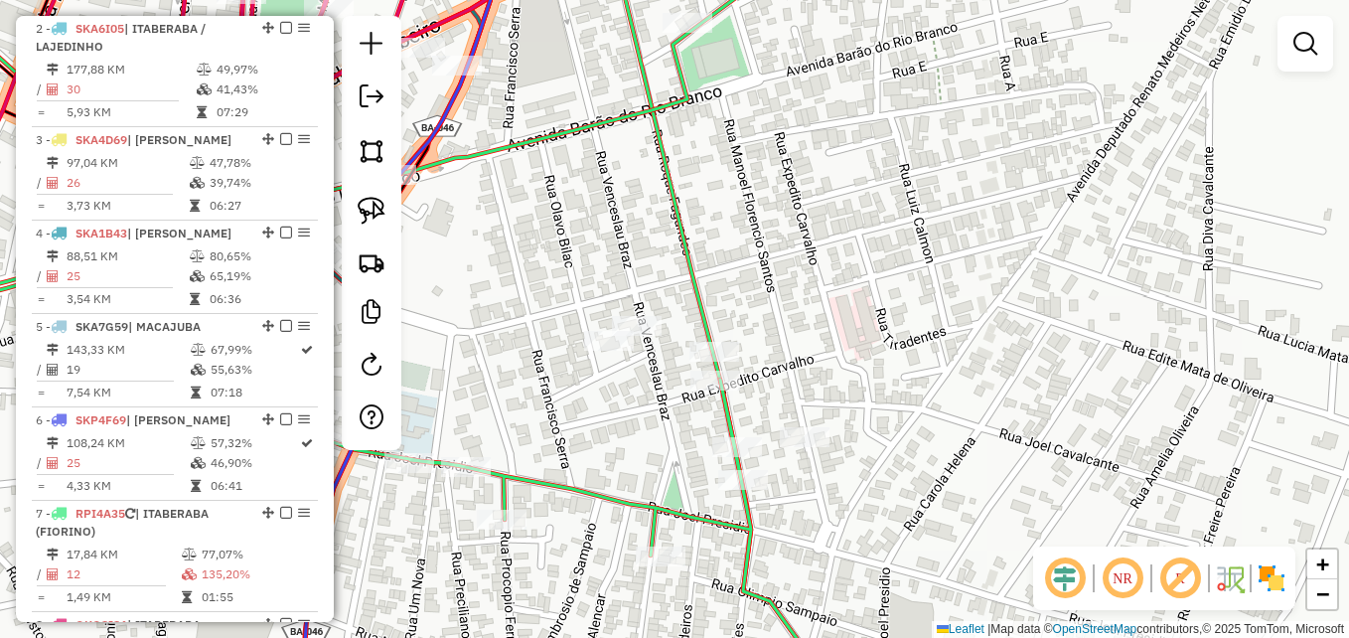
drag, startPoint x: 851, startPoint y: 277, endPoint x: 953, endPoint y: 223, distance: 114.6
click at [953, 223] on div "Janela de atendimento Grade de atendimento Capacidade Transportadoras Veículos …" at bounding box center [674, 319] width 1349 height 638
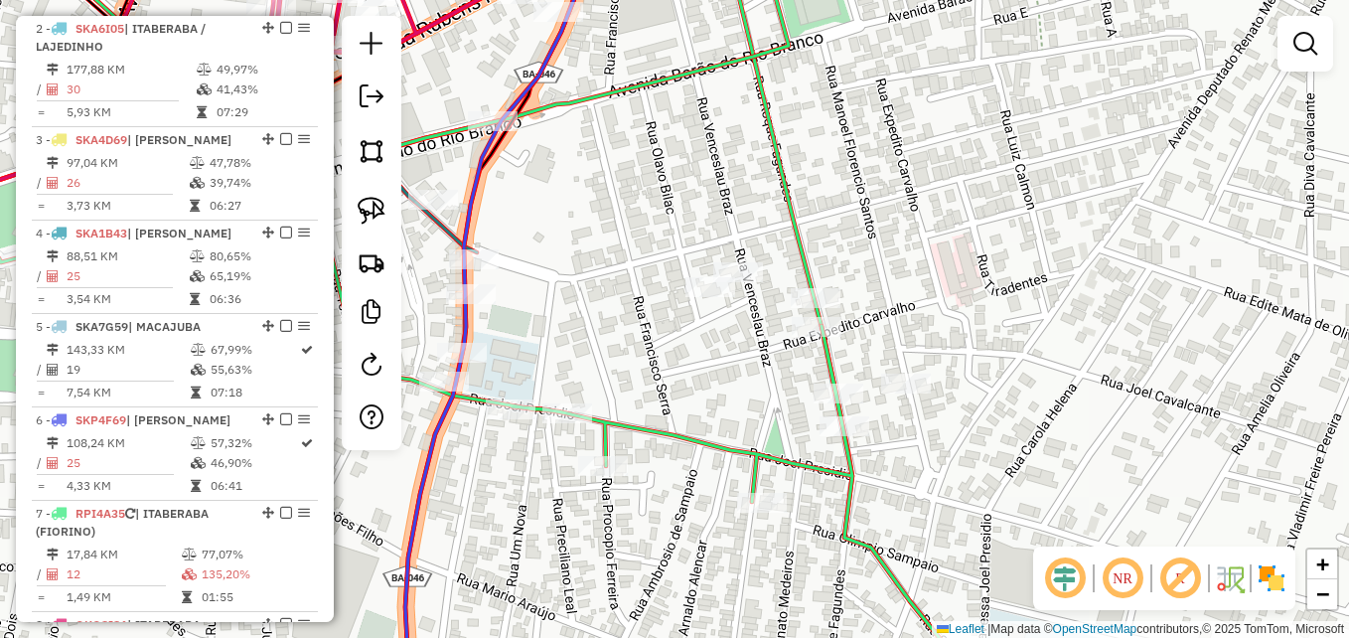
click at [707, 443] on icon at bounding box center [487, 318] width 1013 height 765
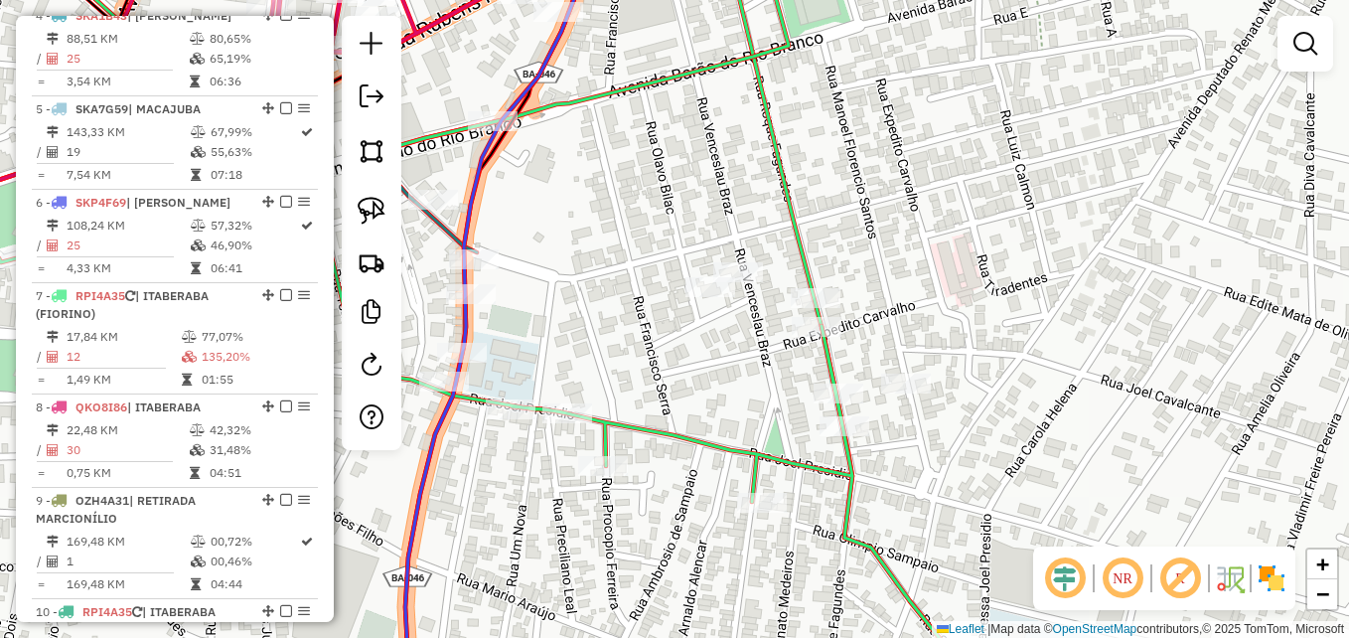
select select "**********"
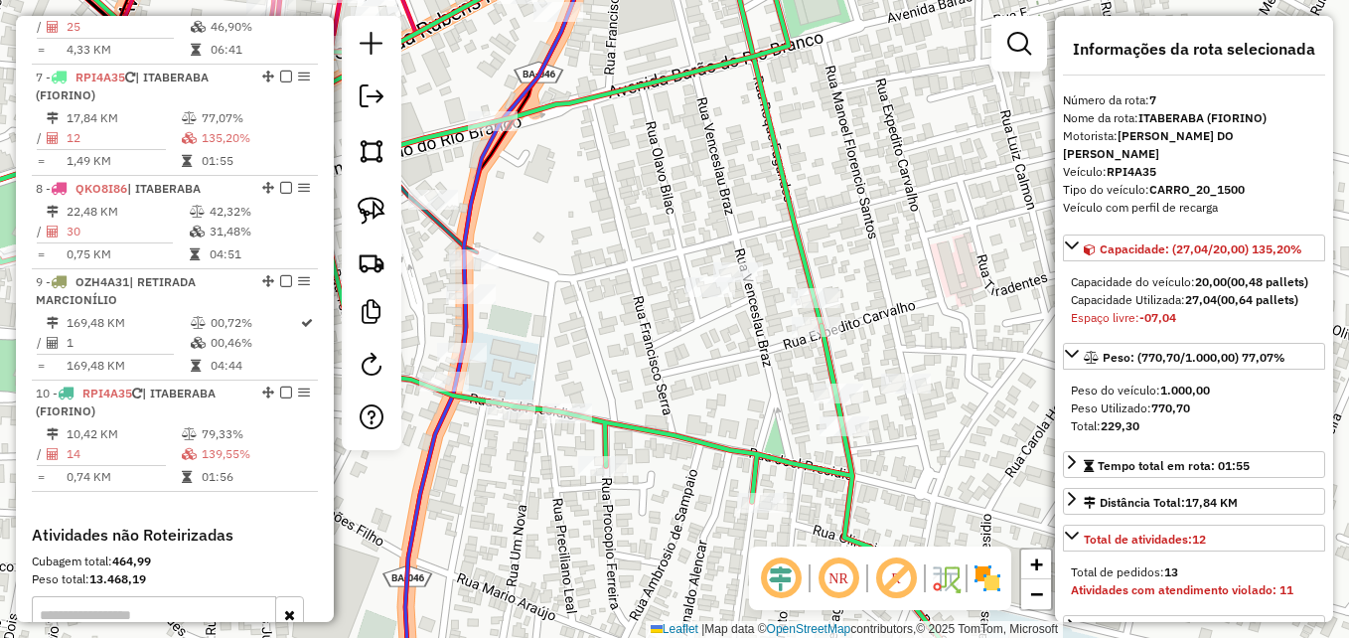
scroll to position [1341, 0]
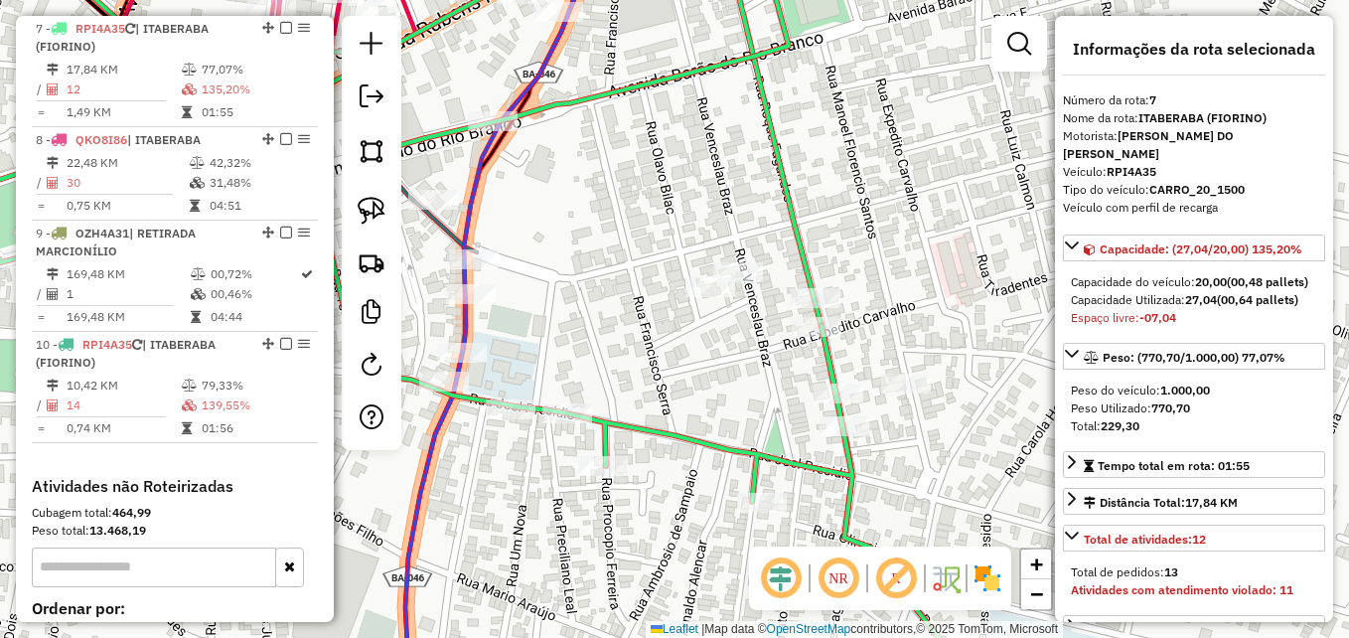
click at [707, 443] on icon at bounding box center [487, 318] width 1013 height 765
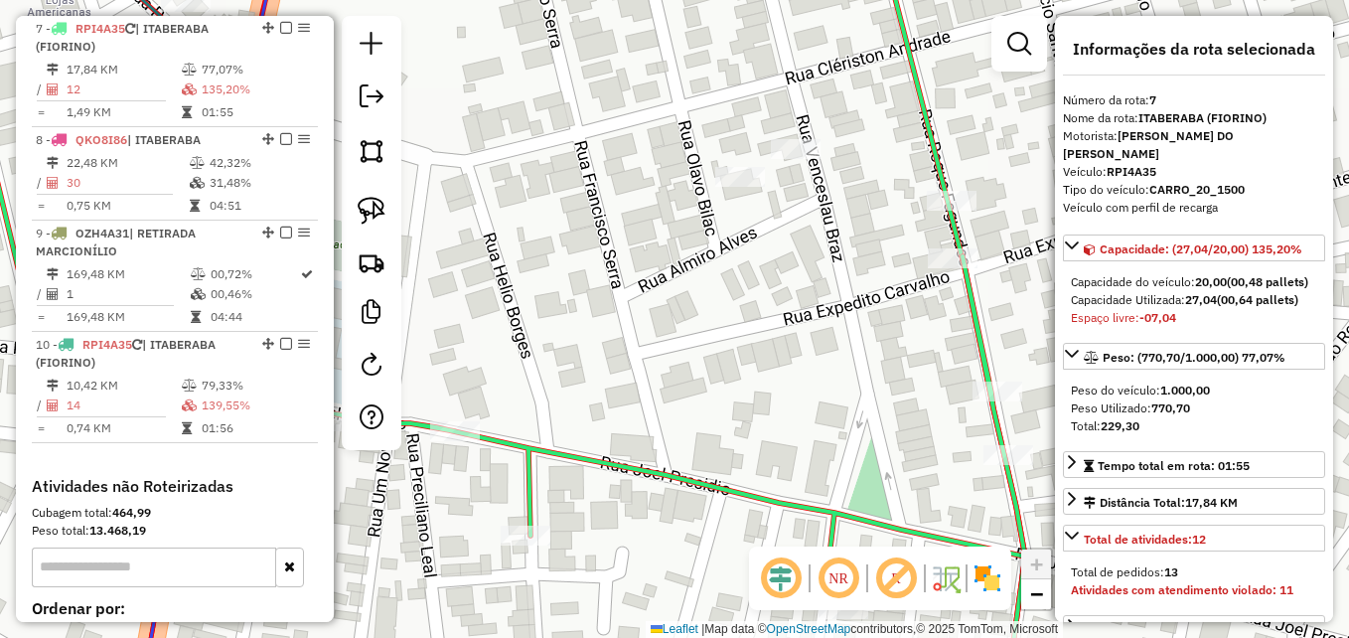
click at [716, 475] on icon at bounding box center [464, 318] width 1199 height 765
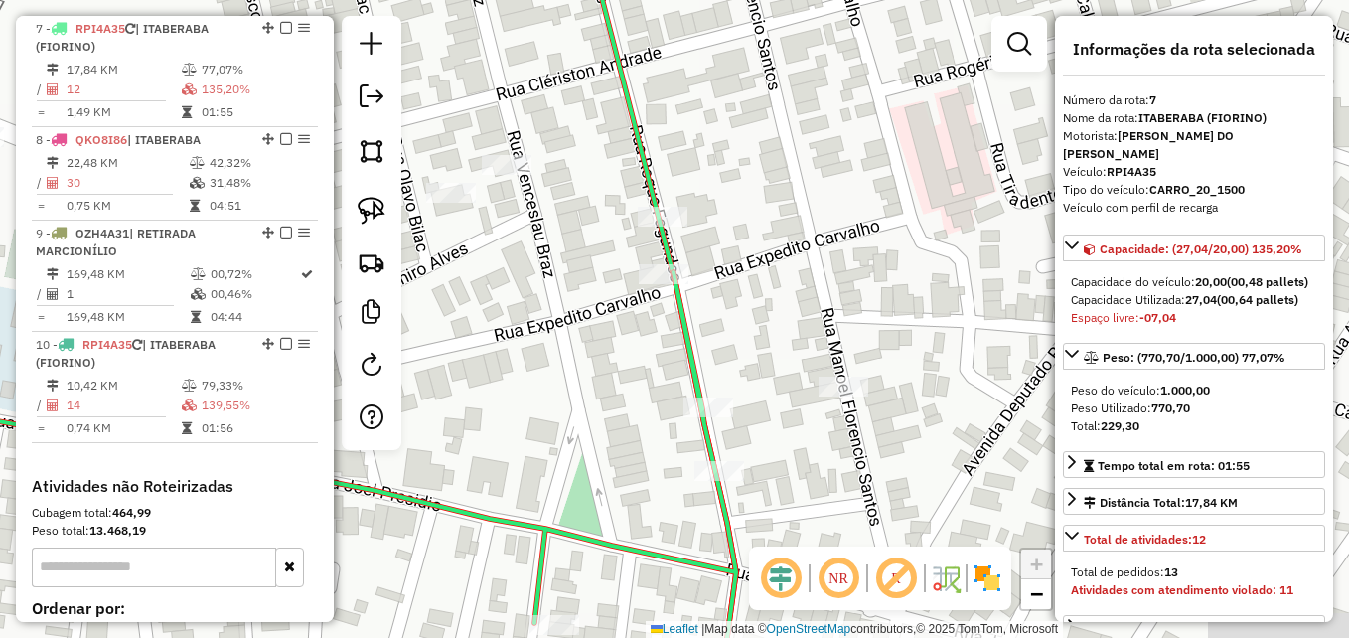
drag, startPoint x: 769, startPoint y: 355, endPoint x: 497, endPoint y: 355, distance: 272.2
click at [497, 355] on div "Janela de atendimento Grade de atendimento Capacidade Transportadoras Veículos …" at bounding box center [674, 319] width 1349 height 638
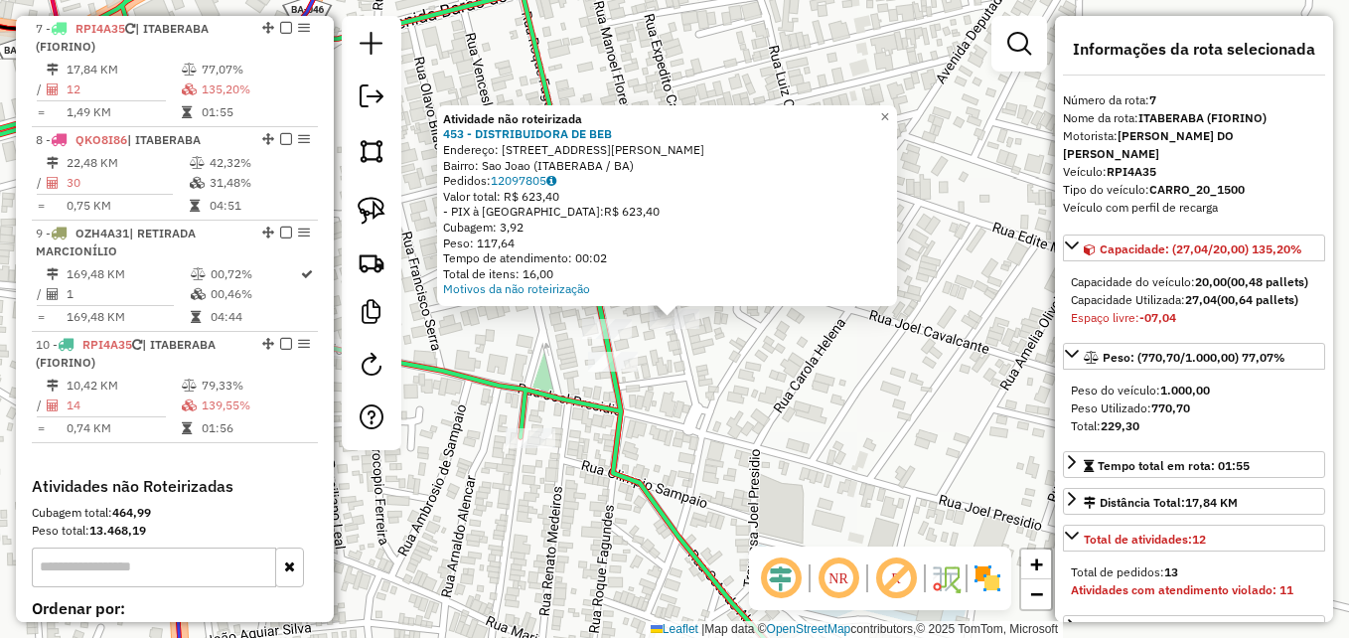
drag, startPoint x: 368, startPoint y: 218, endPoint x: 401, endPoint y: 243, distance: 42.5
click at [368, 218] on img at bounding box center [372, 211] width 28 height 28
drag, startPoint x: 701, startPoint y: 355, endPoint x: 667, endPoint y: 281, distance: 81.3
click at [667, 281] on div "Atividade não roteirizada 453 - DISTRIBUIDORA DE BEB Endereço: RUA MANOEL FLORE…" at bounding box center [674, 319] width 1349 height 638
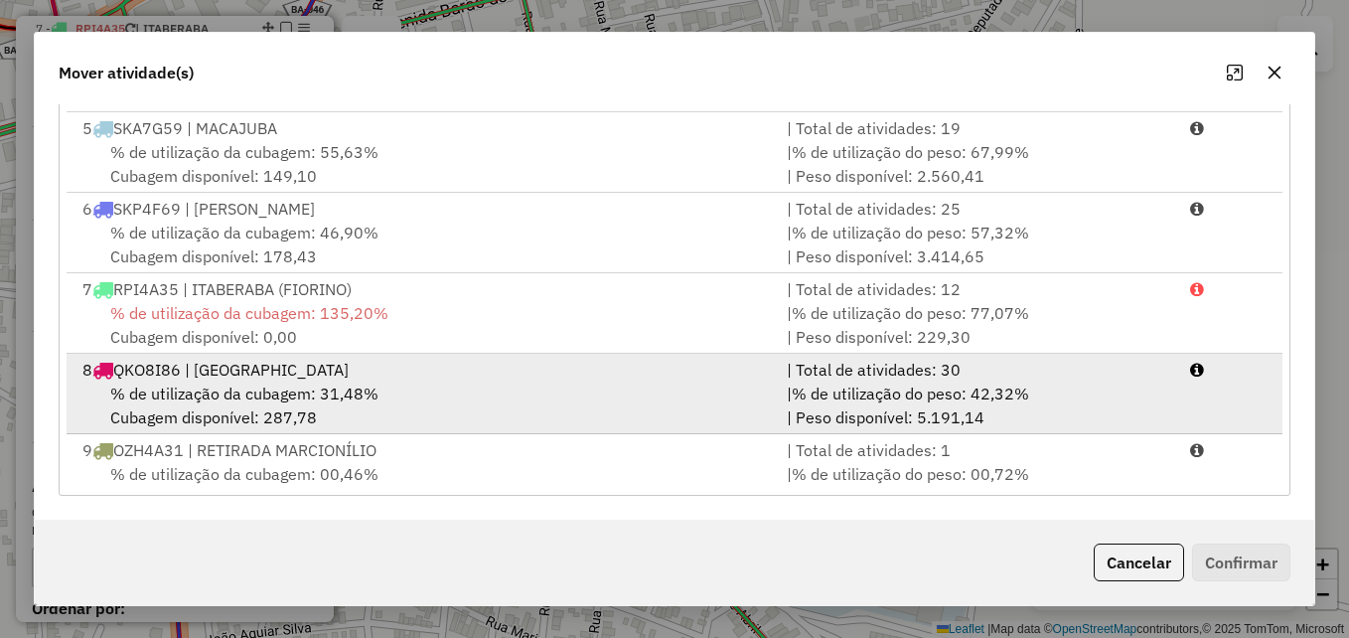
scroll to position [397, 0]
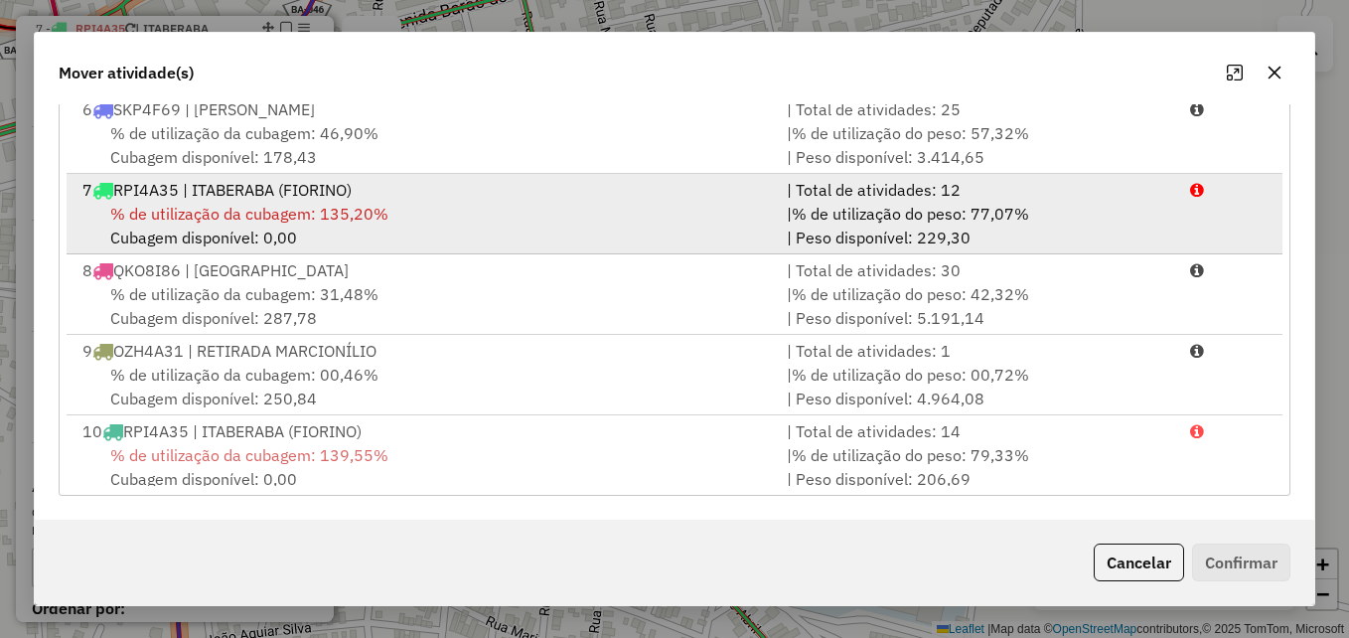
click at [523, 216] on div "% de utilização da cubagem: 135,20% Cubagem disponível: 0,00" at bounding box center [423, 226] width 704 height 48
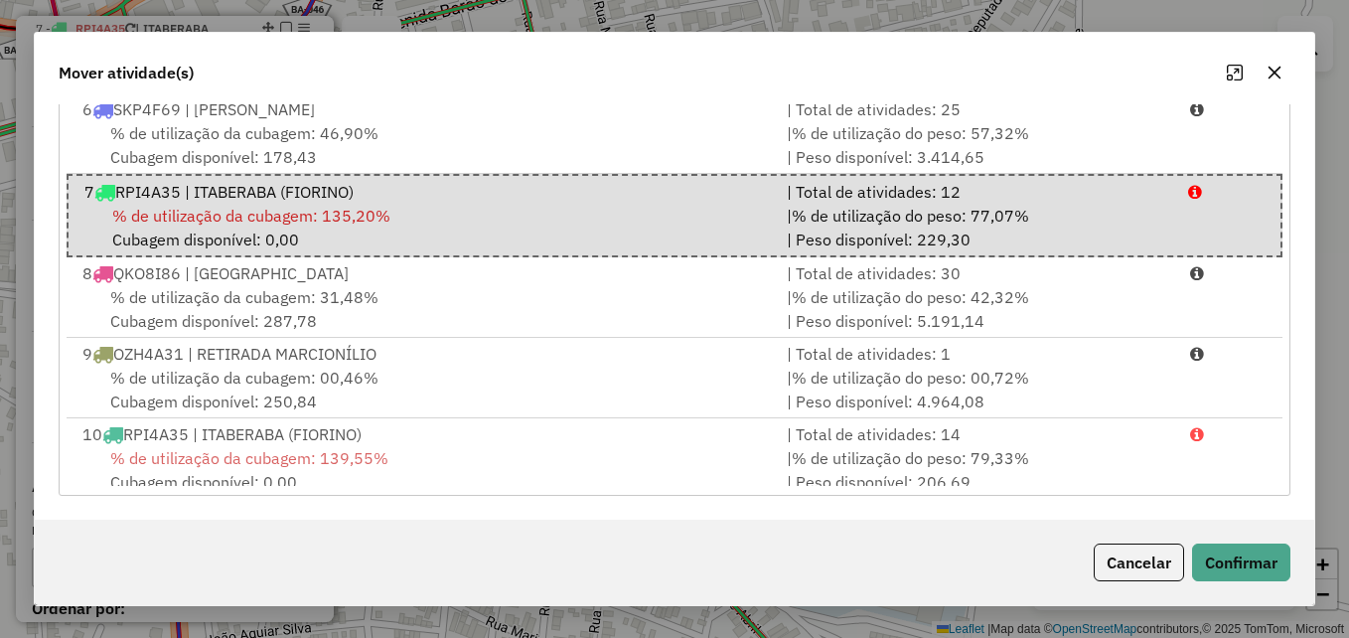
click at [1189, 546] on div "Cancelar Confirmar" at bounding box center [1188, 562] width 205 height 38
click at [1206, 558] on button "Confirmar" at bounding box center [1241, 562] width 98 height 38
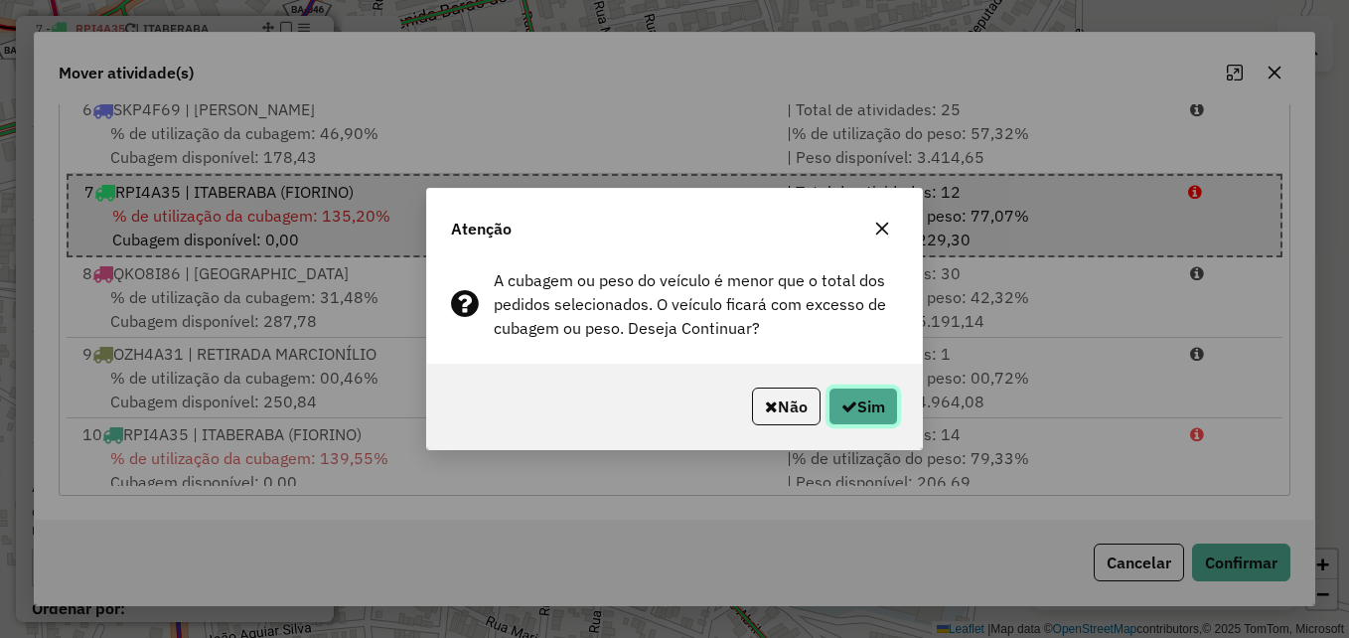
click at [888, 410] on button "Sim" at bounding box center [863, 406] width 70 height 38
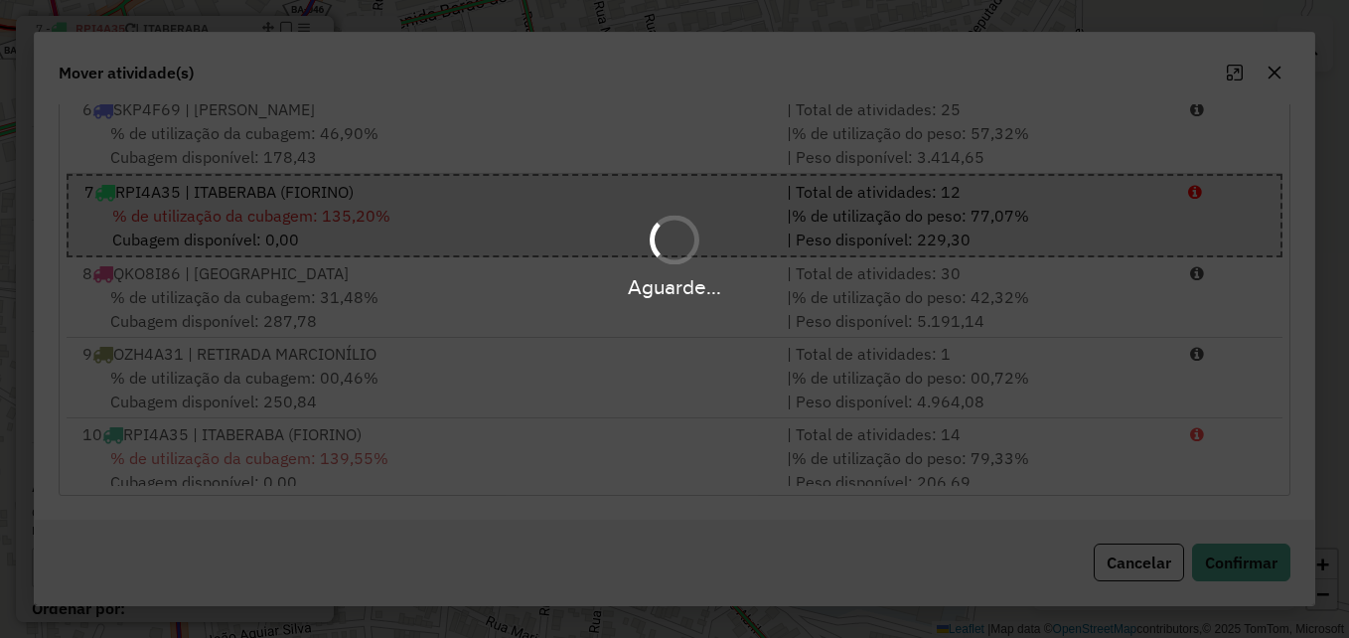
scroll to position [1230, 0]
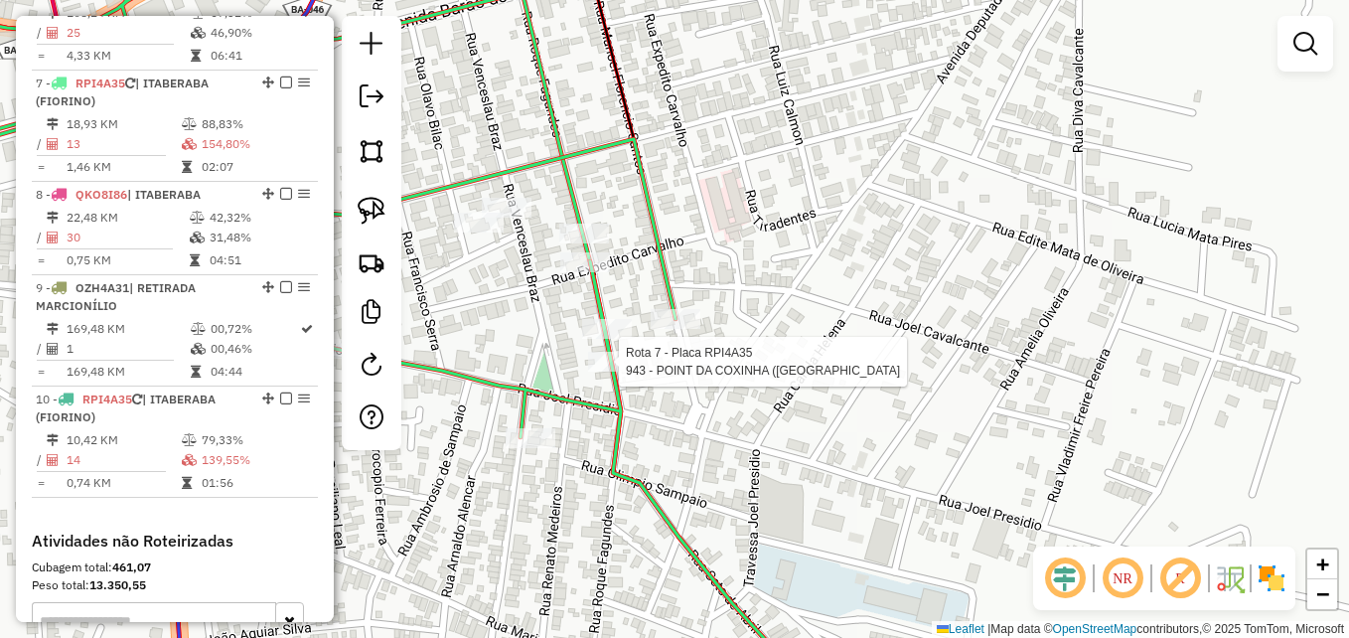
select select "**********"
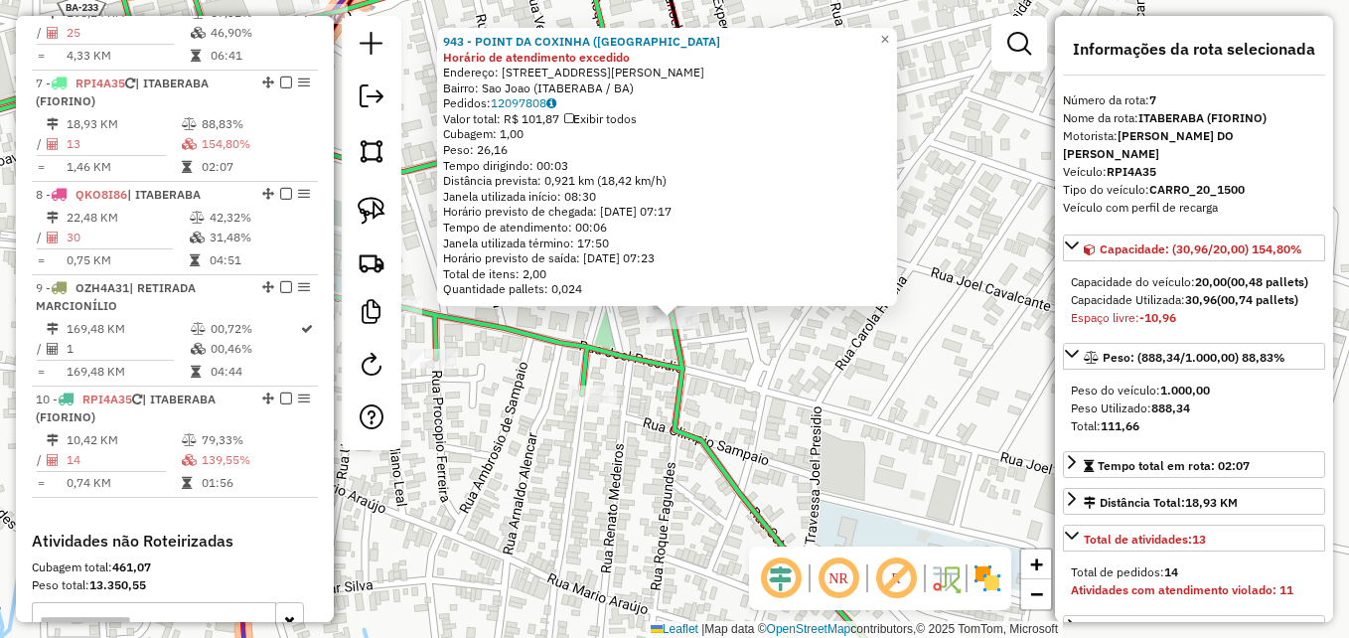
scroll to position [1341, 0]
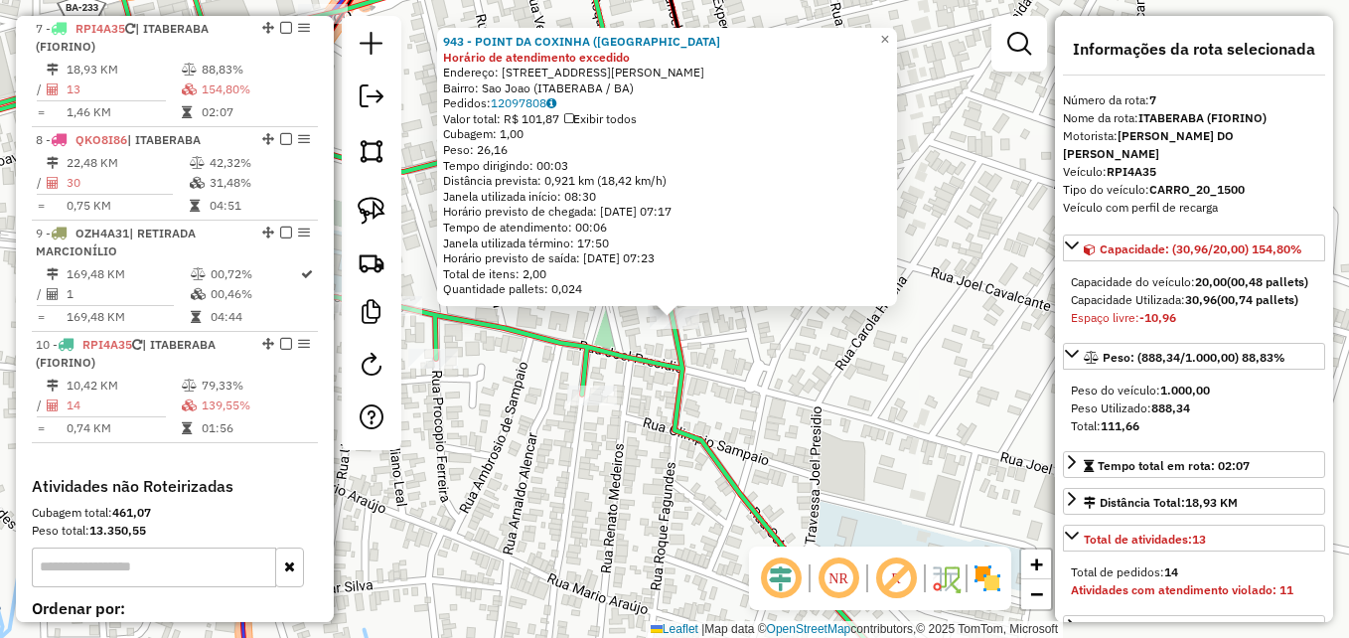
click at [732, 472] on icon at bounding box center [415, 318] width 1100 height 765
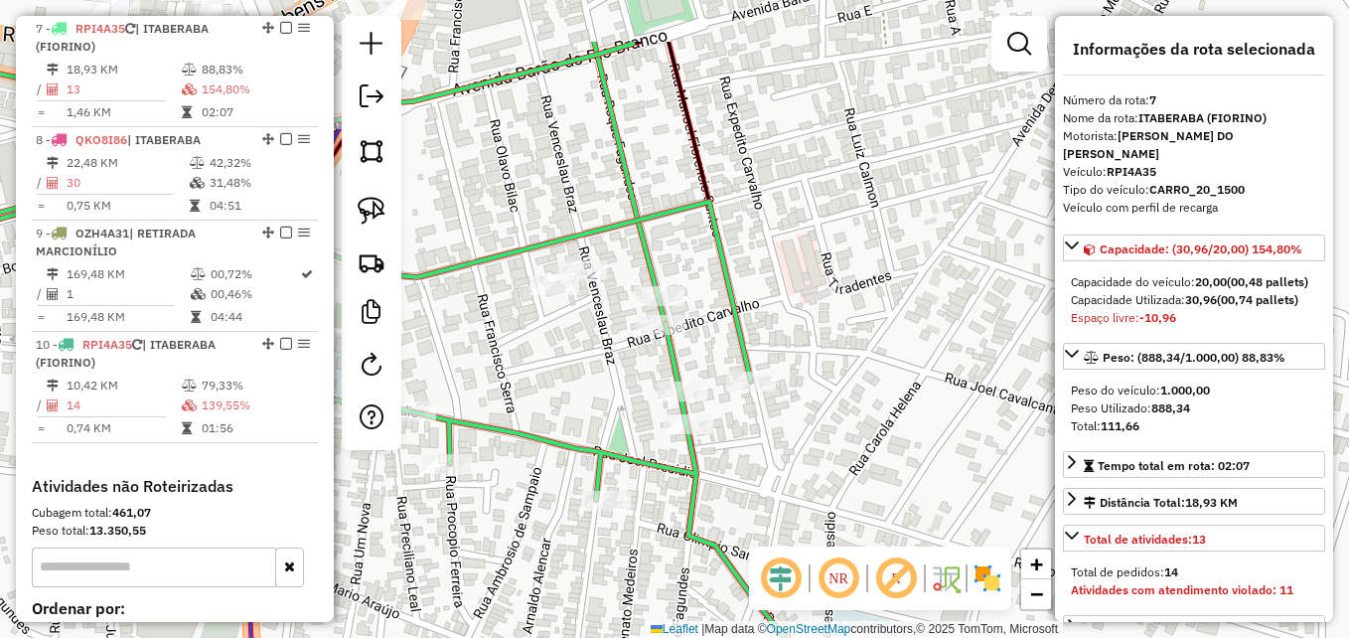
drag, startPoint x: 517, startPoint y: 282, endPoint x: 542, endPoint y: 475, distance: 194.4
click at [542, 475] on div "Janela de atendimento Grade de atendimento Capacidade Transportadoras Veículos …" at bounding box center [674, 319] width 1349 height 638
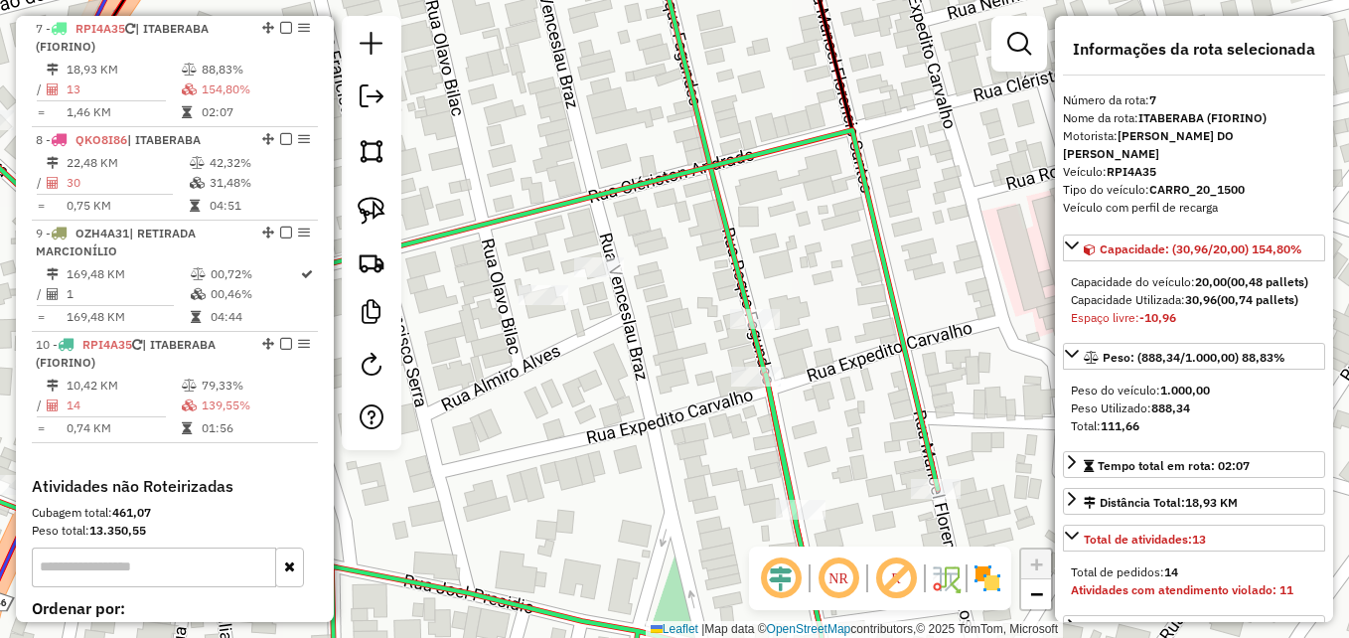
drag, startPoint x: 607, startPoint y: 458, endPoint x: 575, endPoint y: 490, distance: 45.0
click at [575, 490] on div "Janela de atendimento Grade de atendimento Capacidade Transportadoras Veículos …" at bounding box center [674, 319] width 1349 height 638
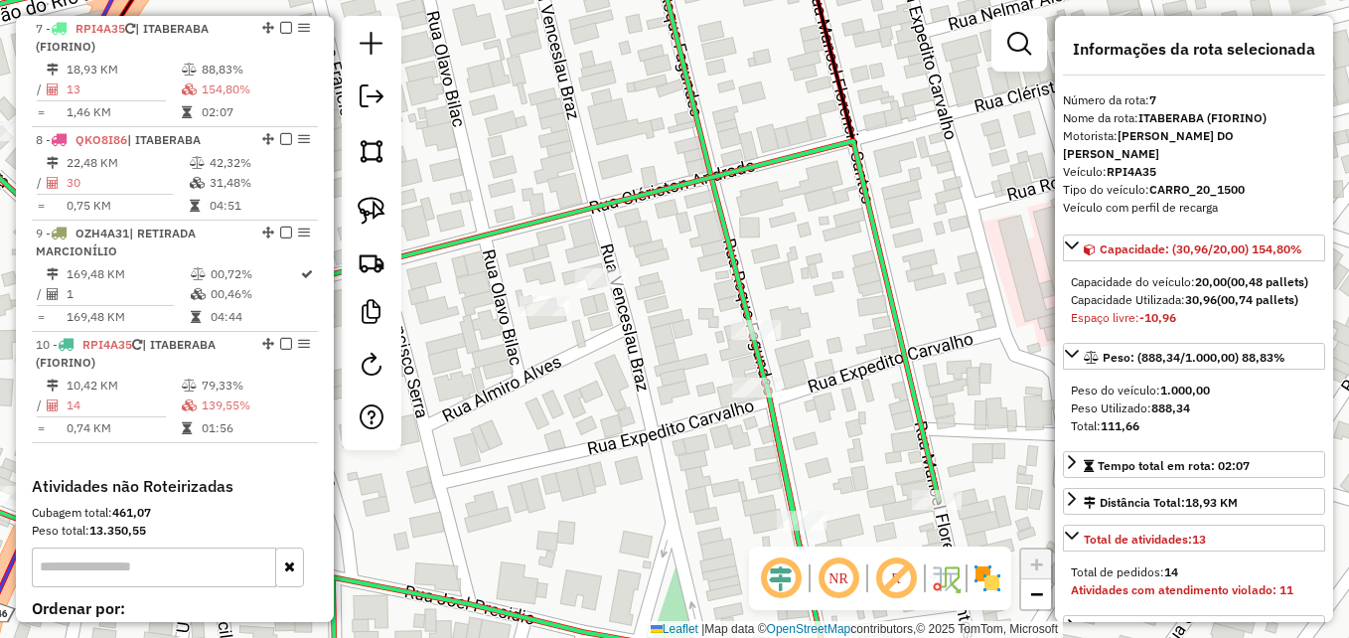
drag, startPoint x: 594, startPoint y: 434, endPoint x: 622, endPoint y: 534, distance: 104.1
click at [619, 534] on div "Janela de atendimento Grade de atendimento Capacidade Transportadoras Veículos …" at bounding box center [674, 319] width 1349 height 638
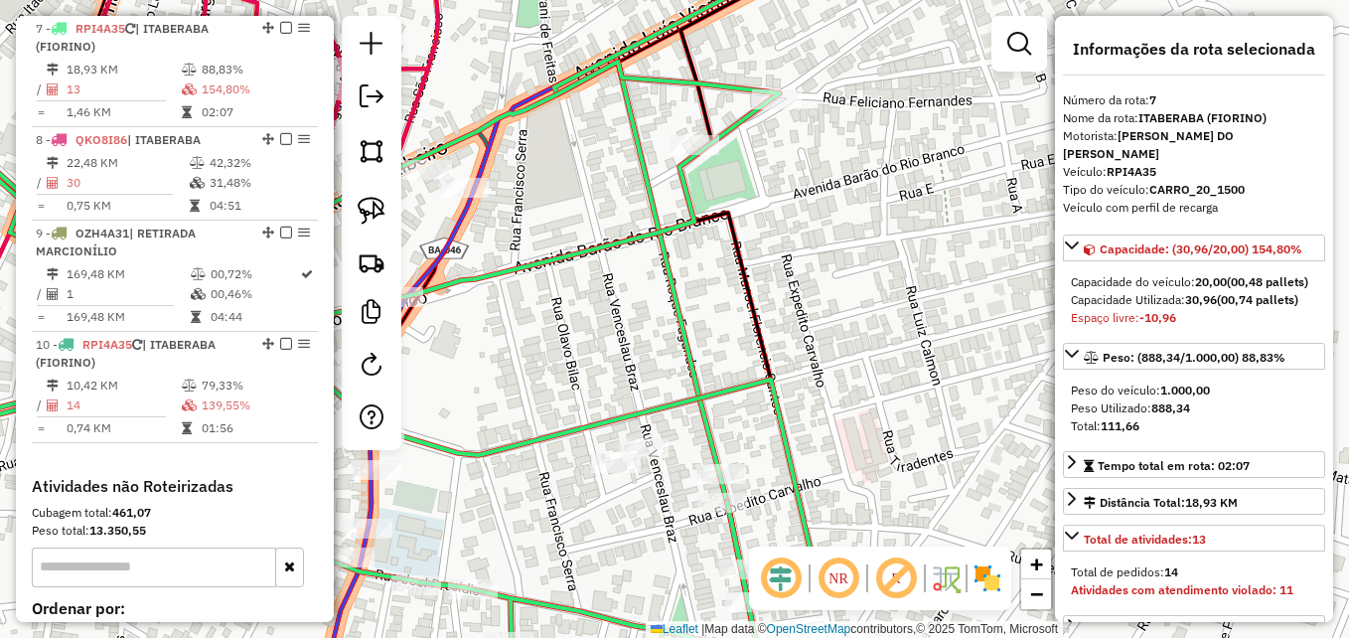
drag, startPoint x: 543, startPoint y: 349, endPoint x: 675, endPoint y: 442, distance: 161.8
click at [673, 442] on div "Janela de atendimento Grade de atendimento Capacidade Transportadoras Veículos …" at bounding box center [674, 319] width 1349 height 638
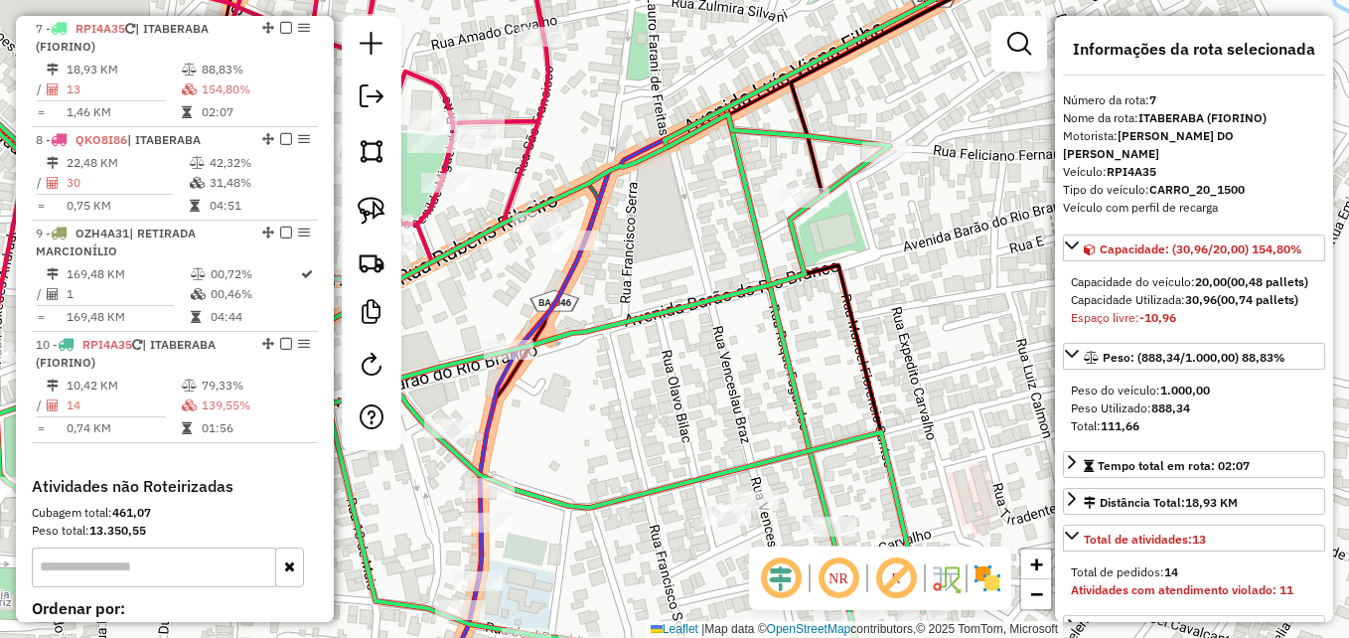
drag, startPoint x: 663, startPoint y: 483, endPoint x: 648, endPoint y: 436, distance: 49.0
click at [648, 436] on div "Janela de atendimento Grade de atendimento Capacidade Transportadoras Veículos …" at bounding box center [674, 319] width 1349 height 638
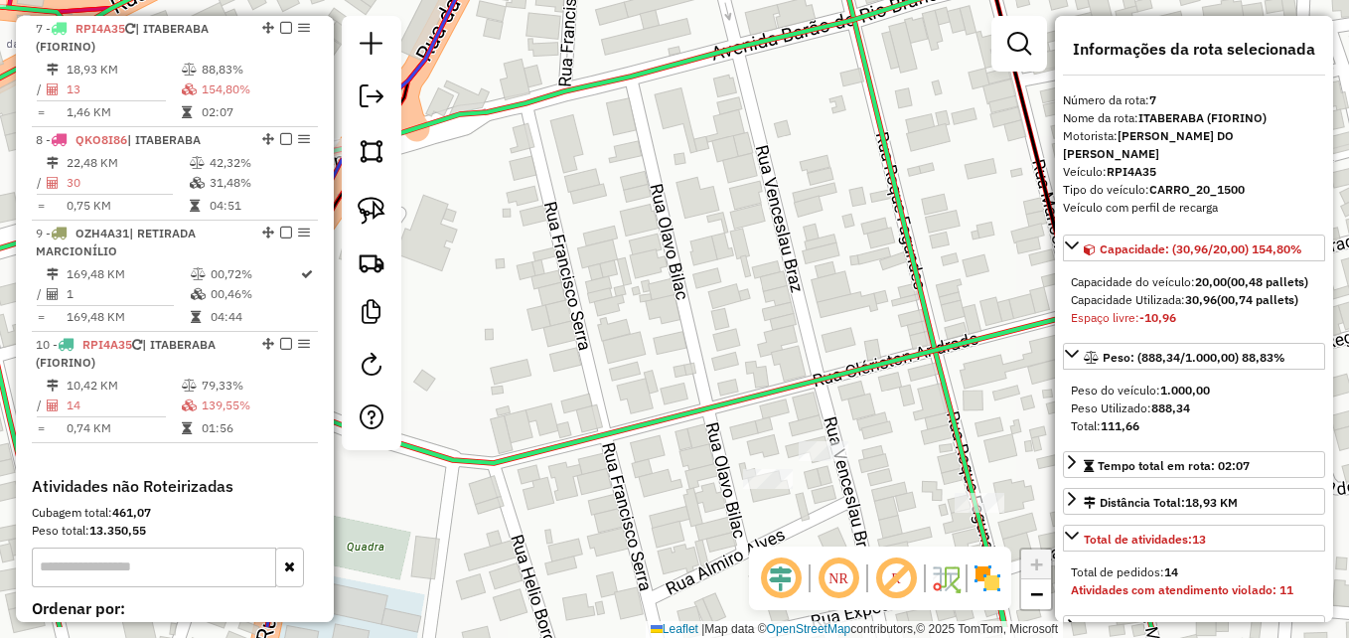
drag, startPoint x: 627, startPoint y: 386, endPoint x: 597, endPoint y: 217, distance: 172.5
click at [598, 220] on div "Janela de atendimento Grade de atendimento Capacidade Transportadoras Veículos …" at bounding box center [674, 319] width 1349 height 638
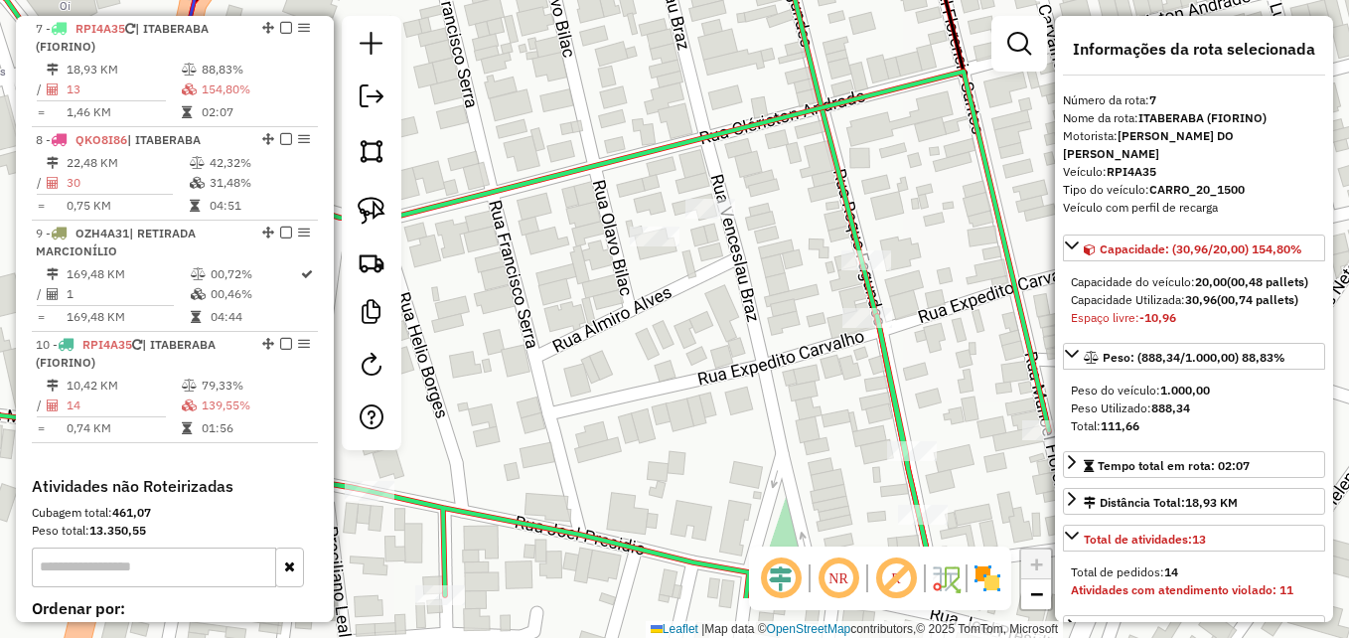
drag, startPoint x: 645, startPoint y: 335, endPoint x: 546, endPoint y: 225, distance: 147.0
click at [546, 225] on div "Janela de atendimento Grade de atendimento Capacidade Transportadoras Veículos …" at bounding box center [674, 319] width 1349 height 638
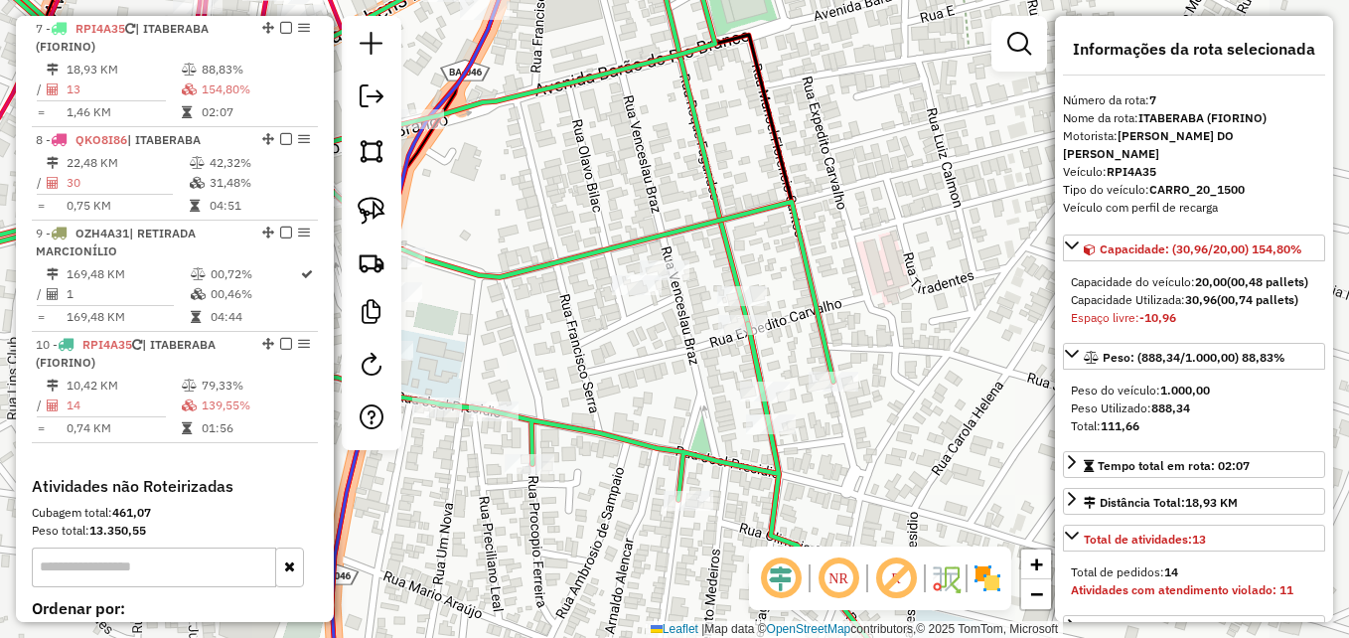
drag, startPoint x: 553, startPoint y: 344, endPoint x: 797, endPoint y: 423, distance: 256.0
click at [798, 425] on div "Janela de atendimento Grade de atendimento Capacidade Transportadoras Veículos …" at bounding box center [674, 319] width 1349 height 638
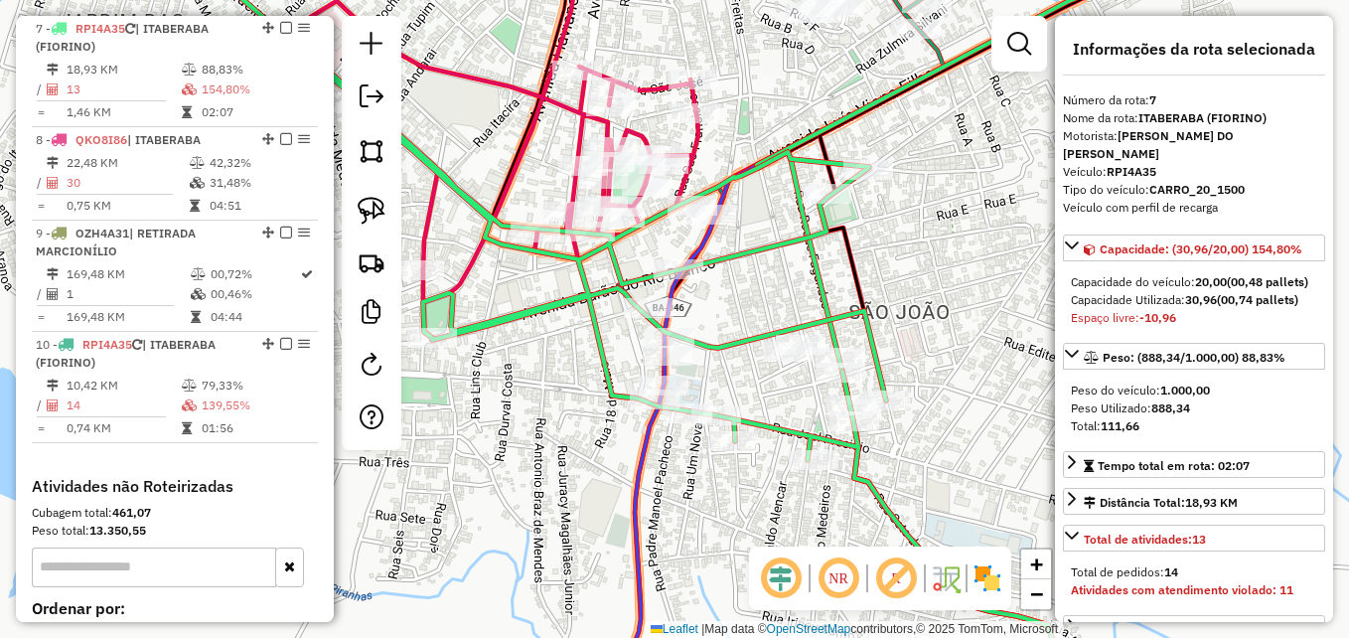
drag, startPoint x: 712, startPoint y: 312, endPoint x: 999, endPoint y: 290, distance: 287.9
click at [999, 290] on div "Janela de atendimento Grade de atendimento Capacidade Transportadoras Veículos …" at bounding box center [674, 319] width 1349 height 638
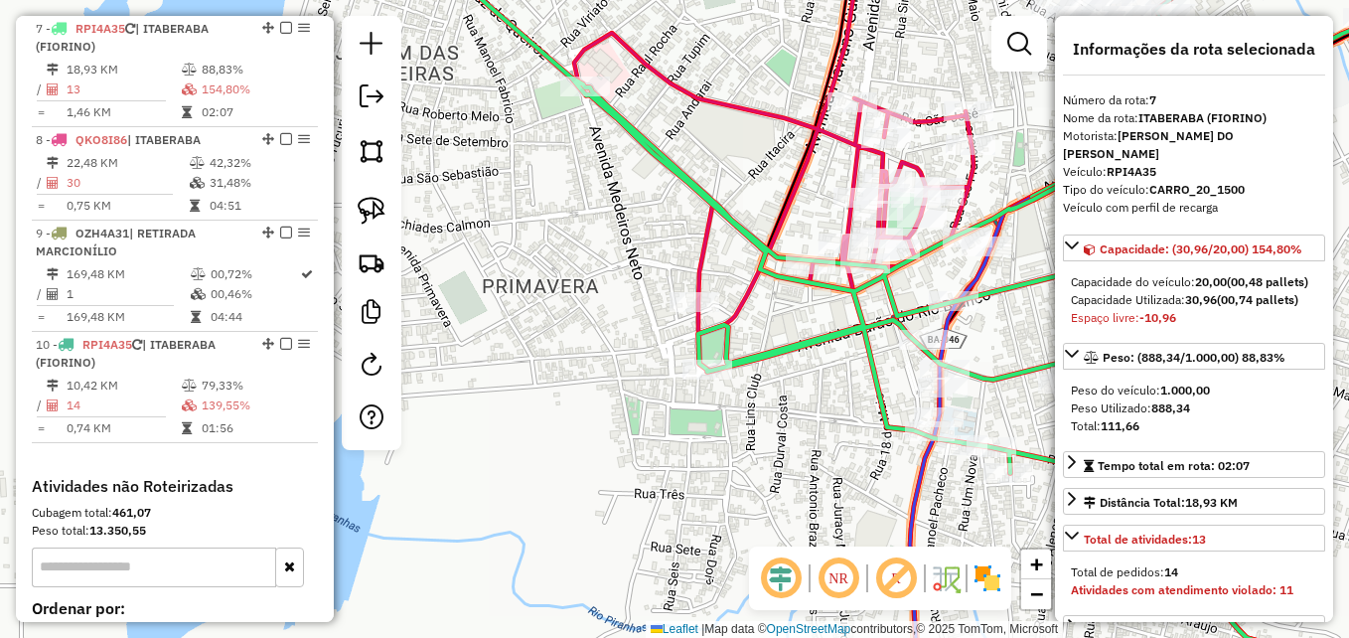
drag, startPoint x: 606, startPoint y: 417, endPoint x: 527, endPoint y: 489, distance: 106.2
click at [544, 538] on div "Janela de atendimento Grade de atendimento Capacidade Transportadoras Veículos …" at bounding box center [674, 319] width 1349 height 638
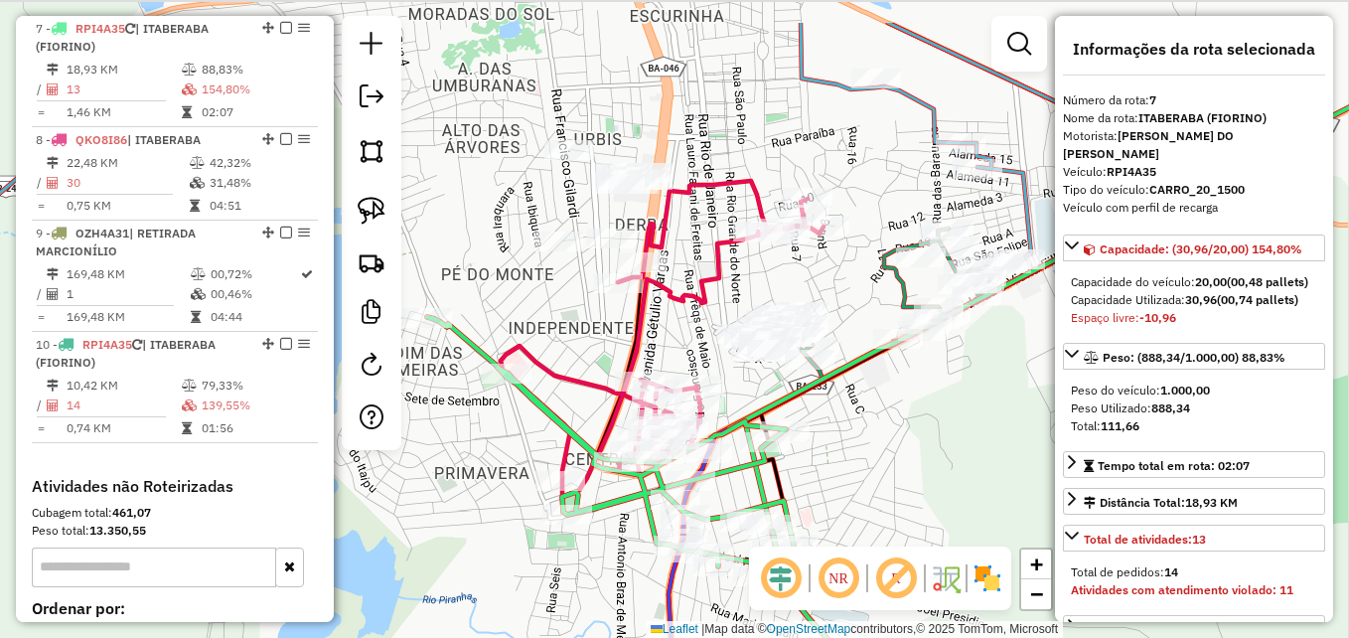
drag, startPoint x: 936, startPoint y: 351, endPoint x: 920, endPoint y: 450, distance: 100.6
click at [920, 450] on div "Janela de atendimento Grade de atendimento Capacidade Transportadoras Veículos …" at bounding box center [674, 319] width 1349 height 638
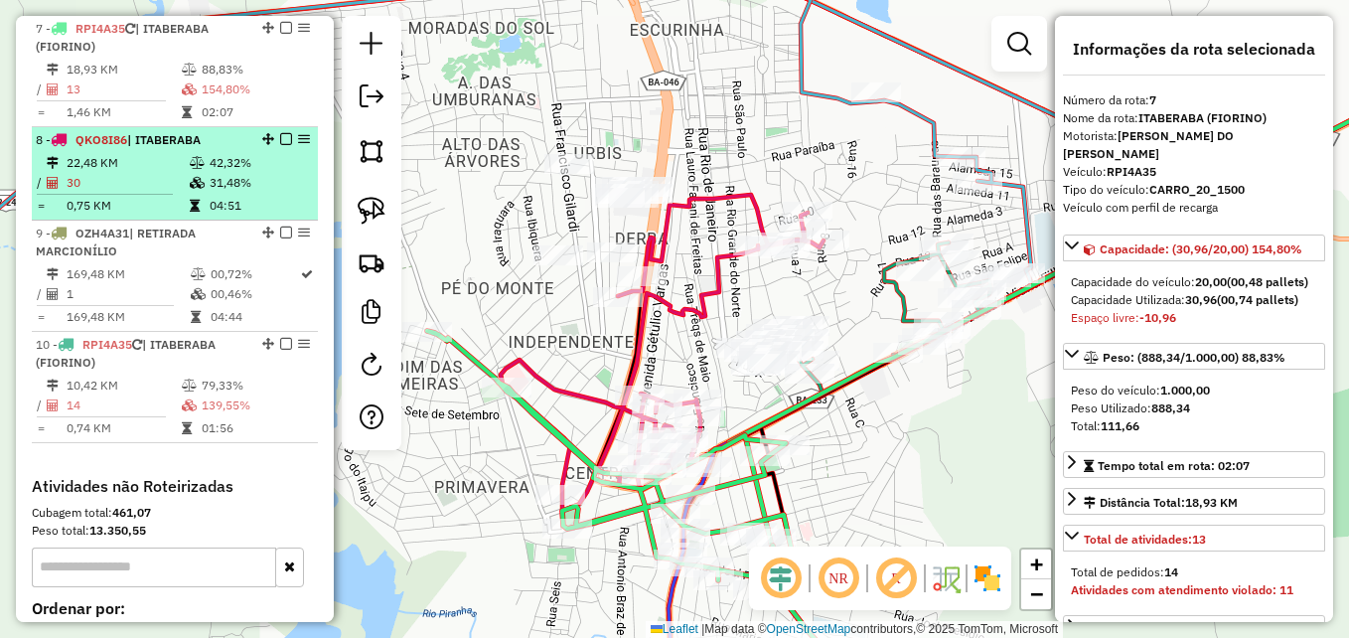
click at [103, 175] on td "30" at bounding box center [127, 183] width 123 height 20
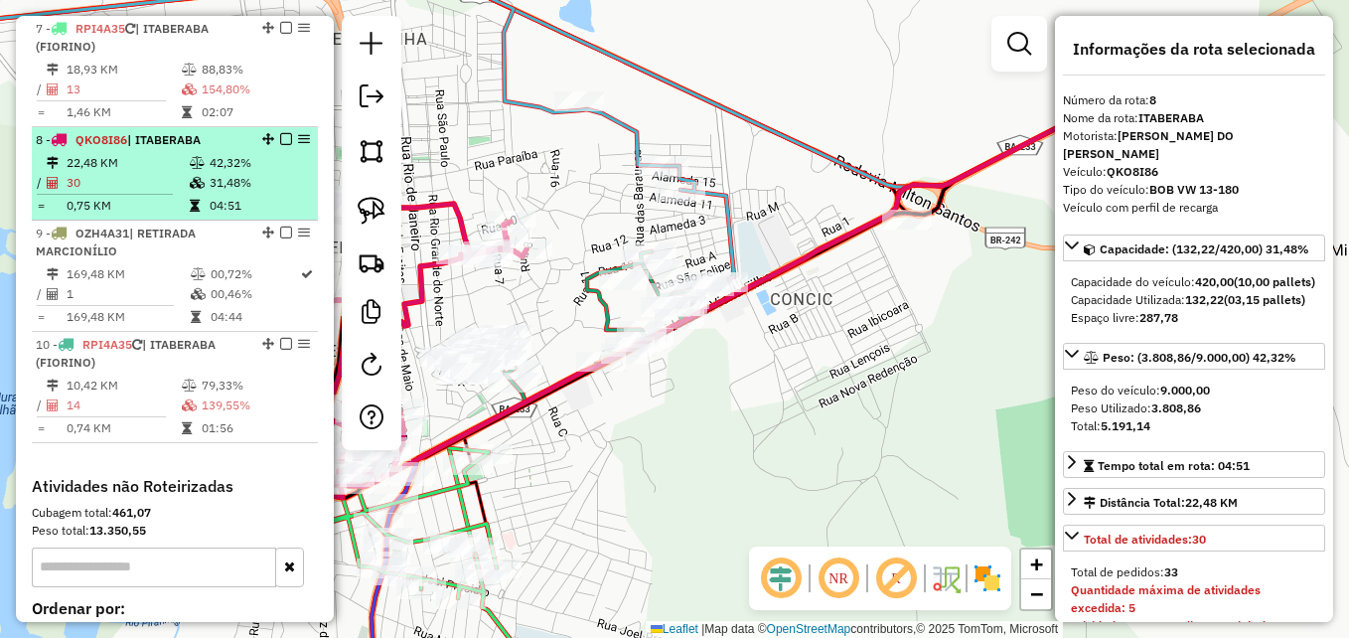
click at [103, 175] on td "30" at bounding box center [127, 183] width 123 height 20
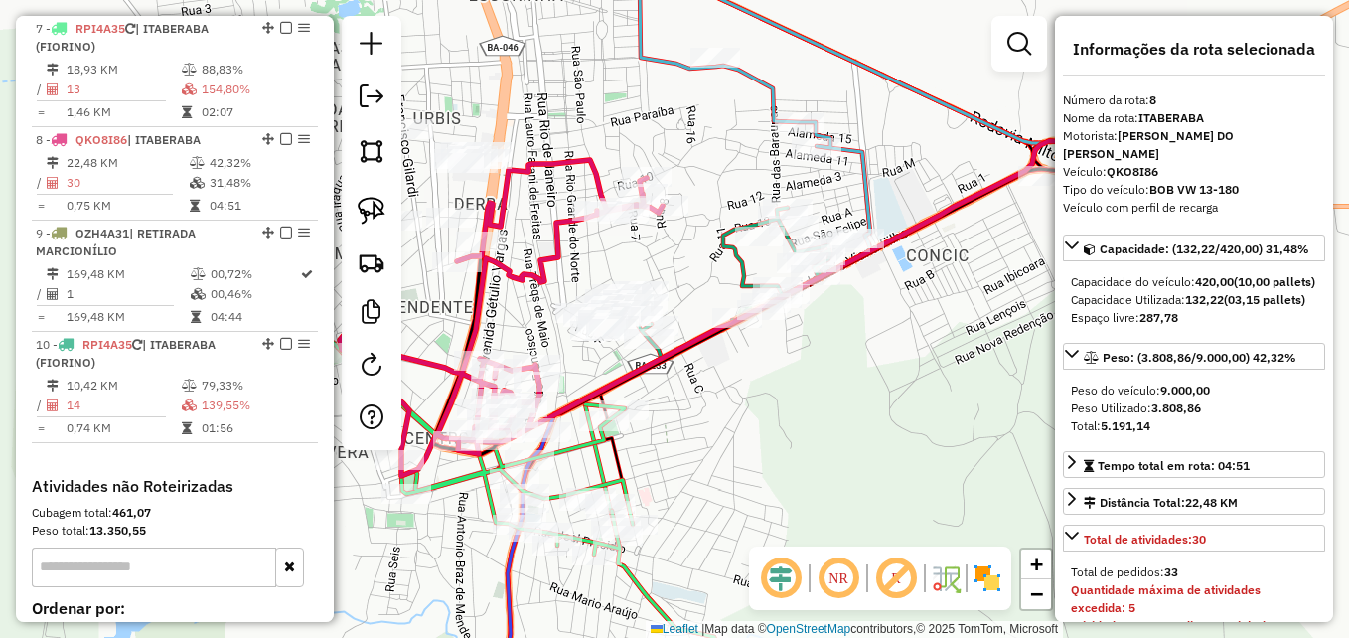
drag, startPoint x: 686, startPoint y: 480, endPoint x: 824, endPoint y: 436, distance: 144.8
click at [824, 436] on div "Janela de atendimento Grade de atendimento Capacidade Transportadoras Veículos …" at bounding box center [674, 319] width 1349 height 638
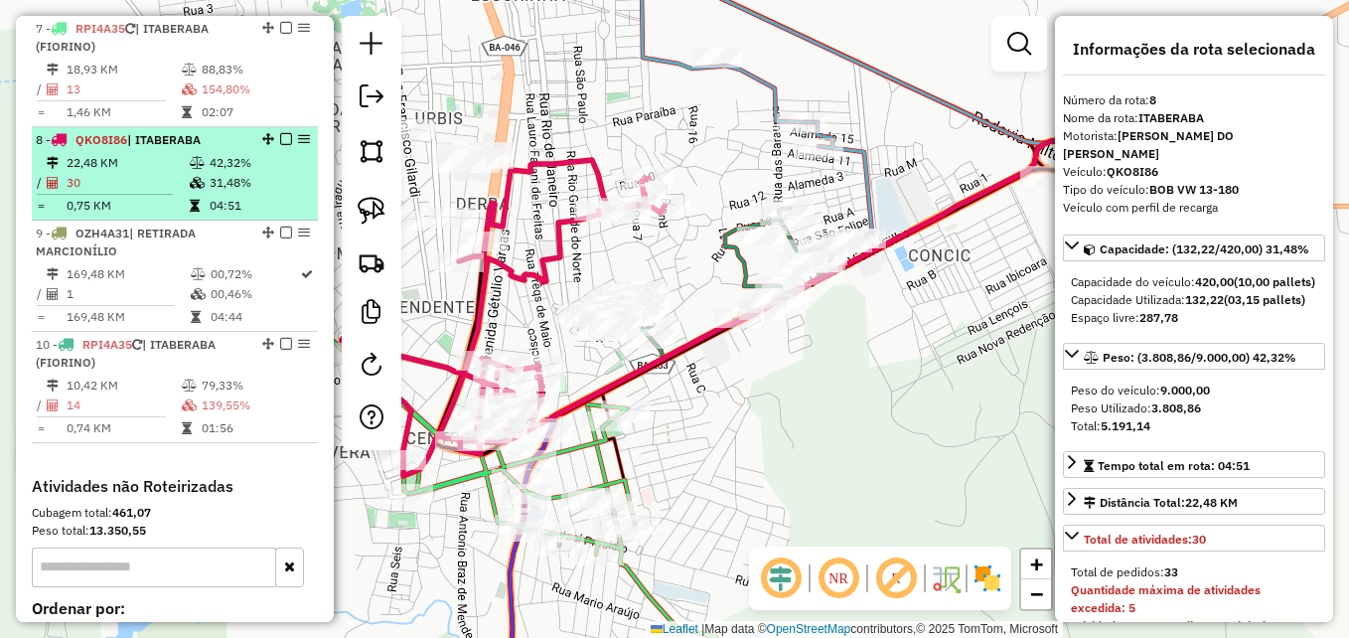
click at [130, 171] on td "22,48 KM" at bounding box center [127, 163] width 123 height 20
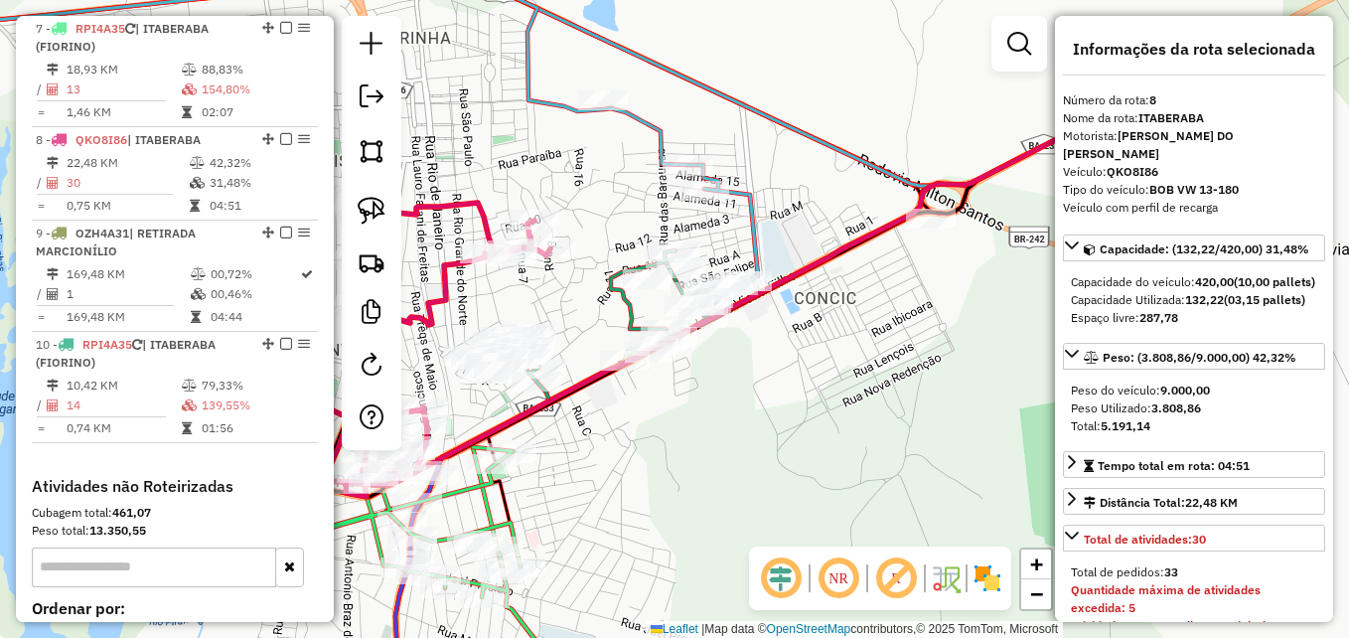
drag, startPoint x: 725, startPoint y: 504, endPoint x: 749, endPoint y: 503, distance: 23.9
click at [749, 503] on div "Janela de atendimento Grade de atendimento Capacidade Transportadoras Veículos …" at bounding box center [674, 319] width 1349 height 638
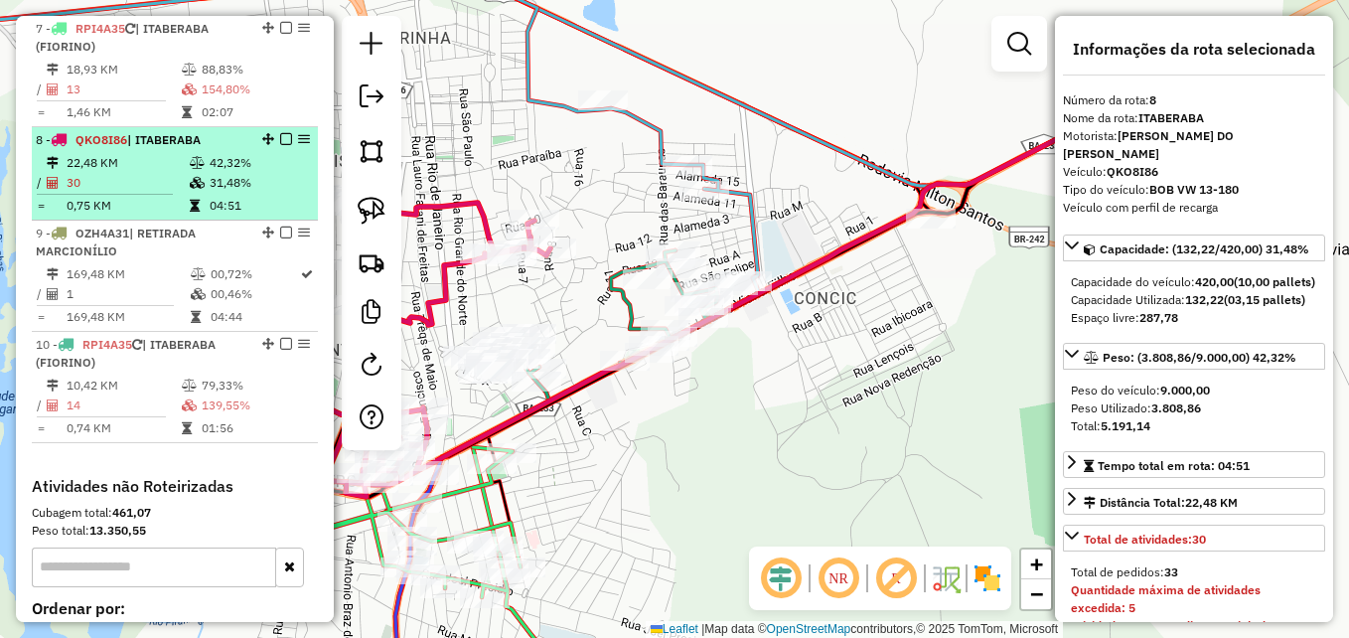
click at [148, 173] on td "30" at bounding box center [127, 183] width 123 height 20
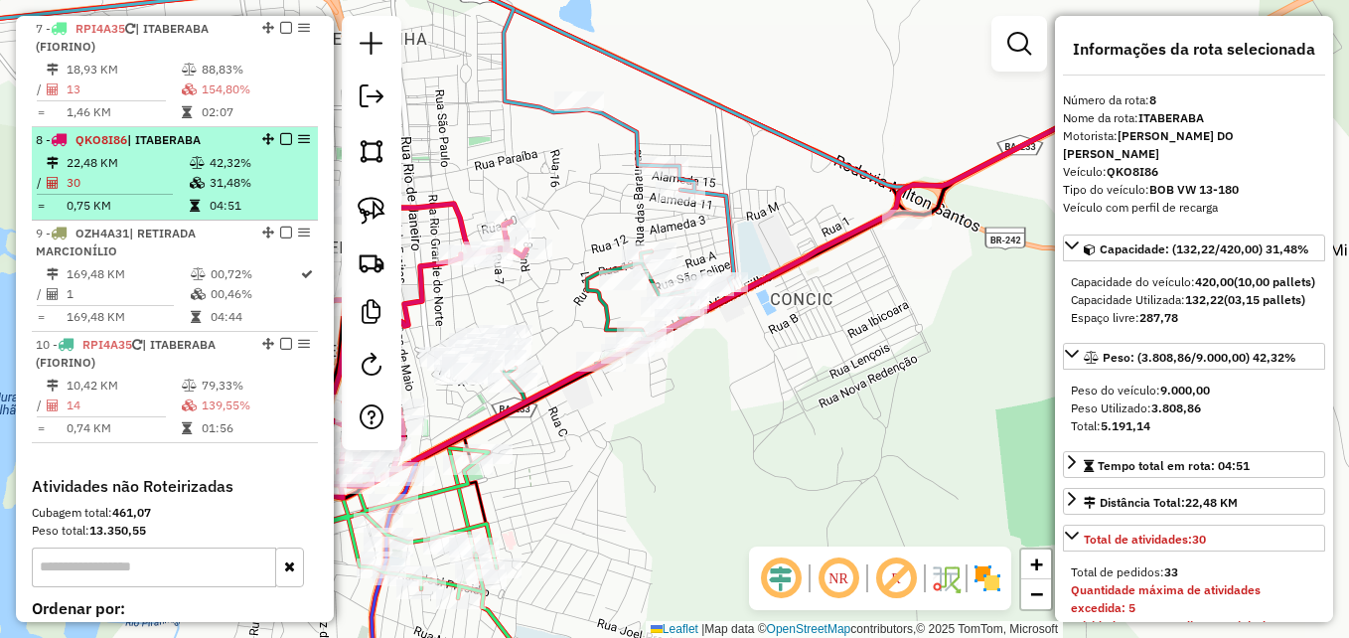
click at [148, 173] on td "30" at bounding box center [127, 183] width 123 height 20
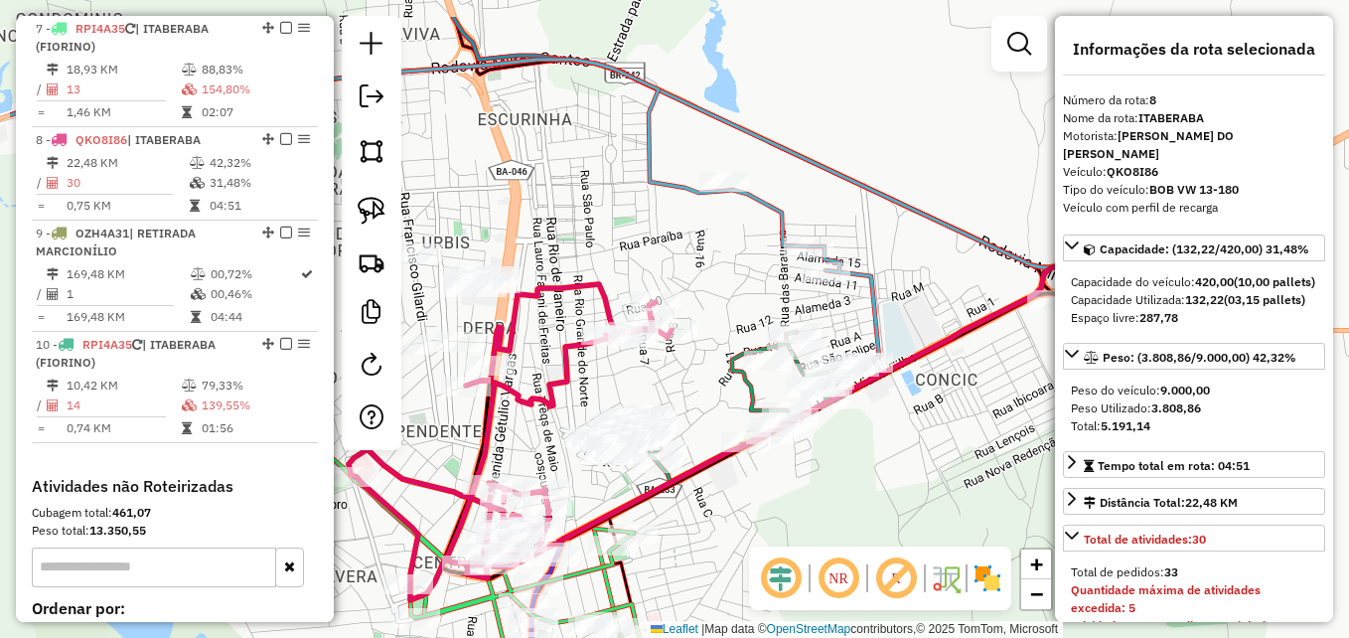
drag, startPoint x: 742, startPoint y: 434, endPoint x: 976, endPoint y: 510, distance: 246.3
click at [976, 510] on div "Janela de atendimento Grade de atendimento Capacidade Transportadoras Veículos …" at bounding box center [674, 319] width 1349 height 638
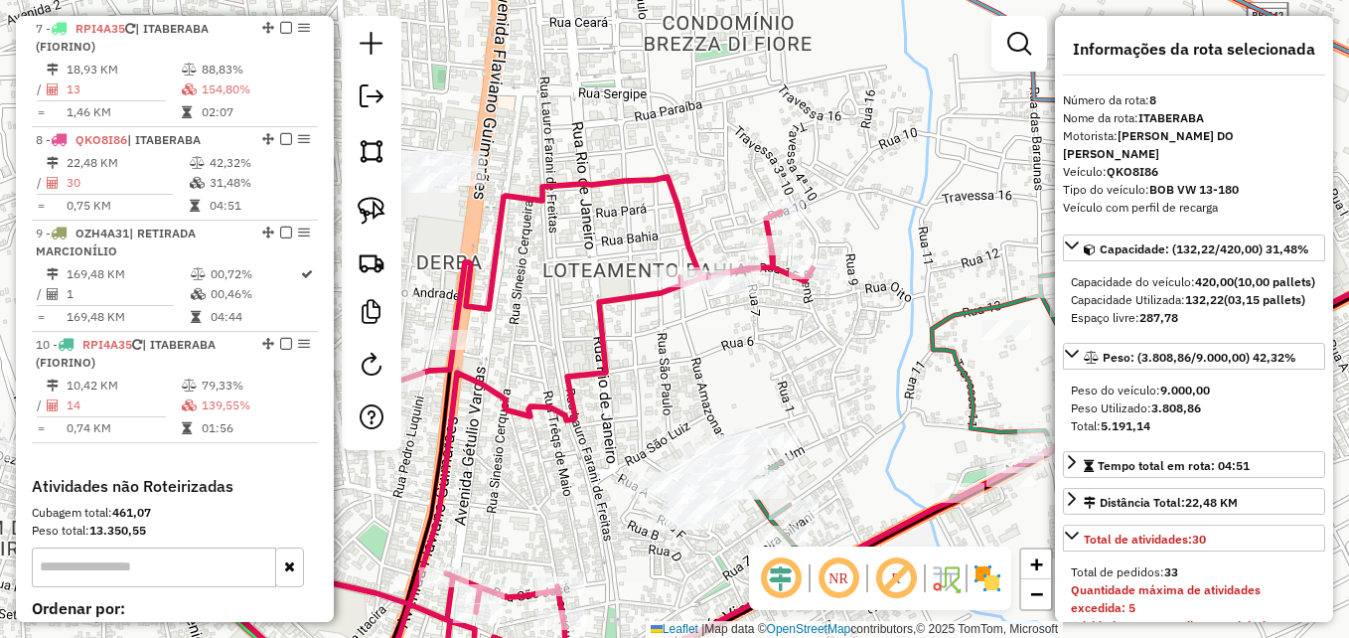
drag, startPoint x: 675, startPoint y: 358, endPoint x: 750, endPoint y: 410, distance: 91.2
click at [750, 410] on div "Janela de atendimento Grade de atendimento Capacidade Transportadoras Veículos …" at bounding box center [674, 319] width 1349 height 638
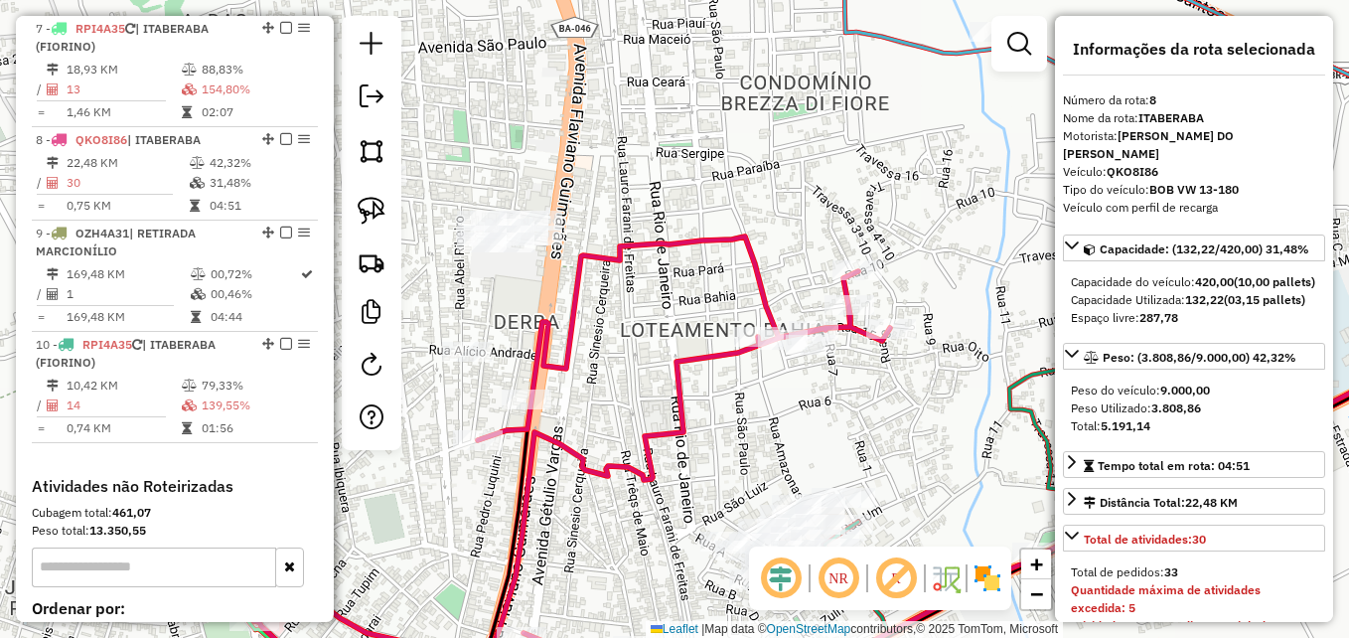
drag, startPoint x: 705, startPoint y: 379, endPoint x: 716, endPoint y: 396, distance: 20.1
click at [716, 396] on div "Janela de atendimento Grade de atendimento Capacidade Transportadoras Veículos …" at bounding box center [674, 319] width 1349 height 638
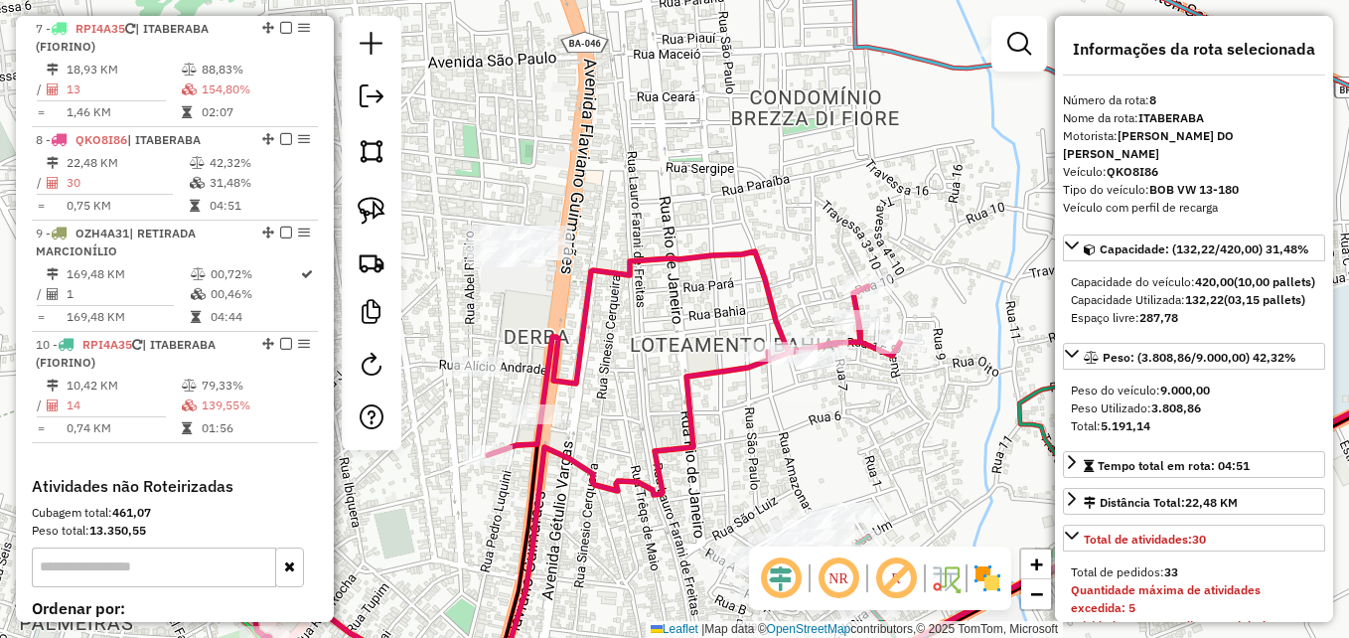
click at [711, 366] on icon at bounding box center [576, 476] width 647 height 450
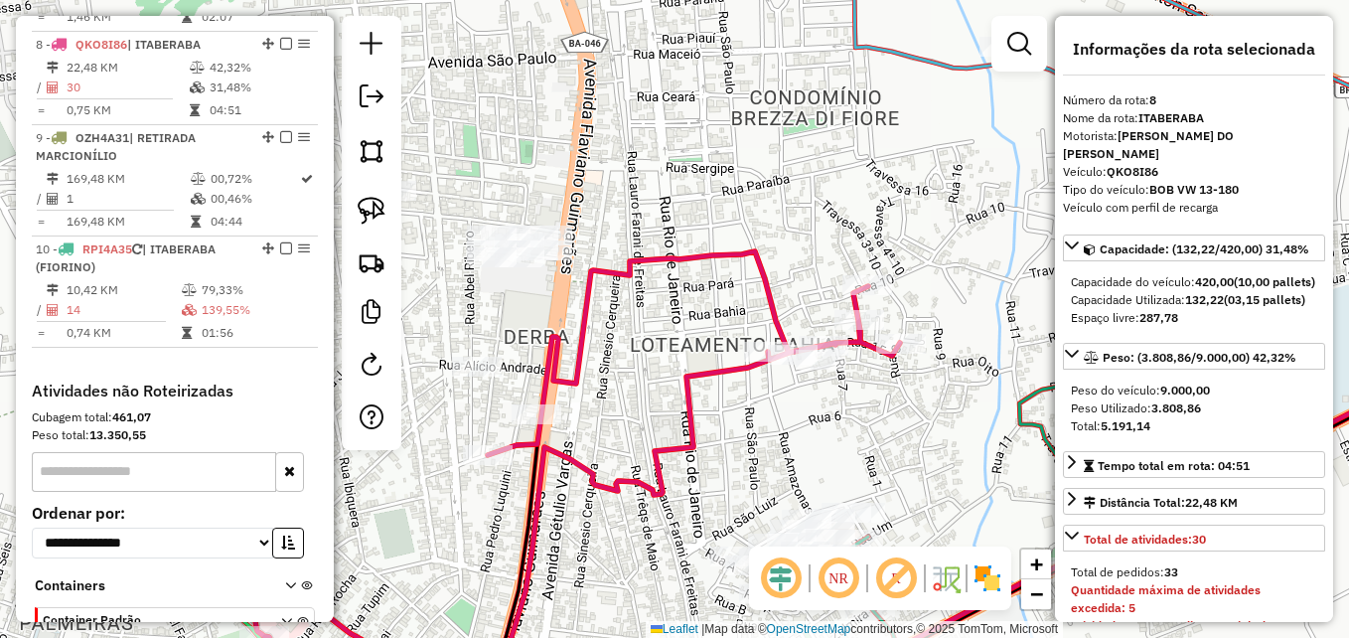
scroll to position [1452, 0]
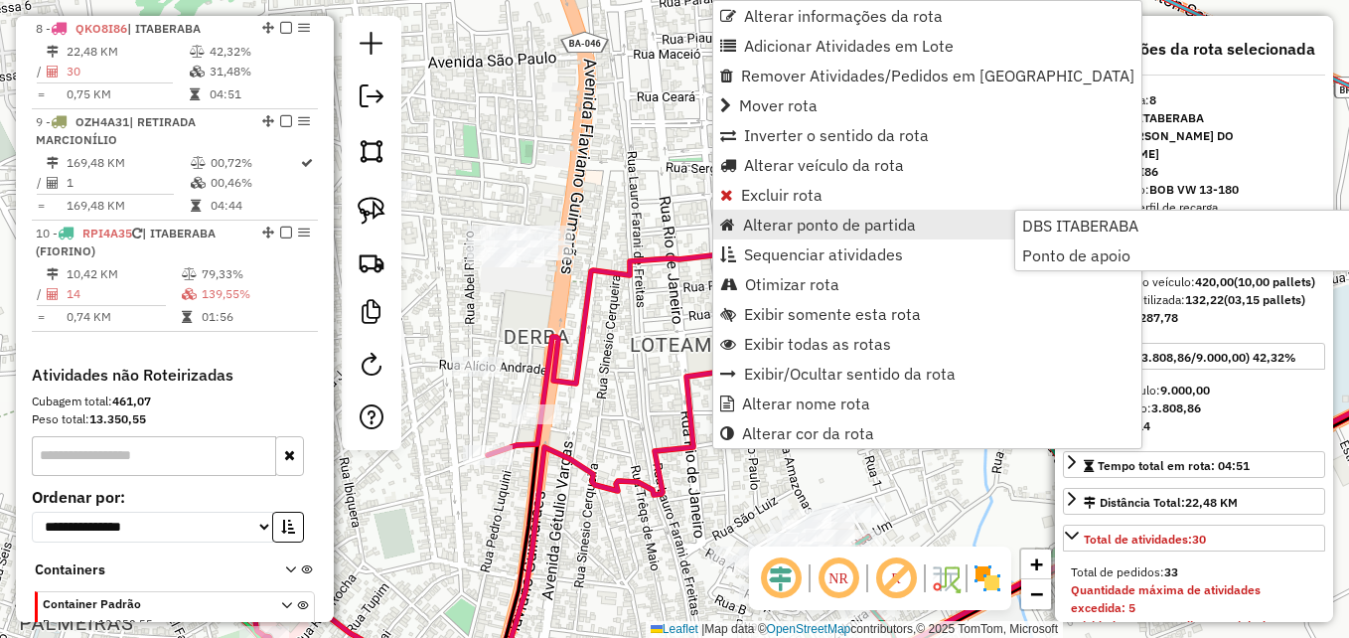
click at [642, 401] on div "Janela de atendimento Grade de atendimento Capacidade Transportadoras Veículos …" at bounding box center [674, 319] width 1349 height 638
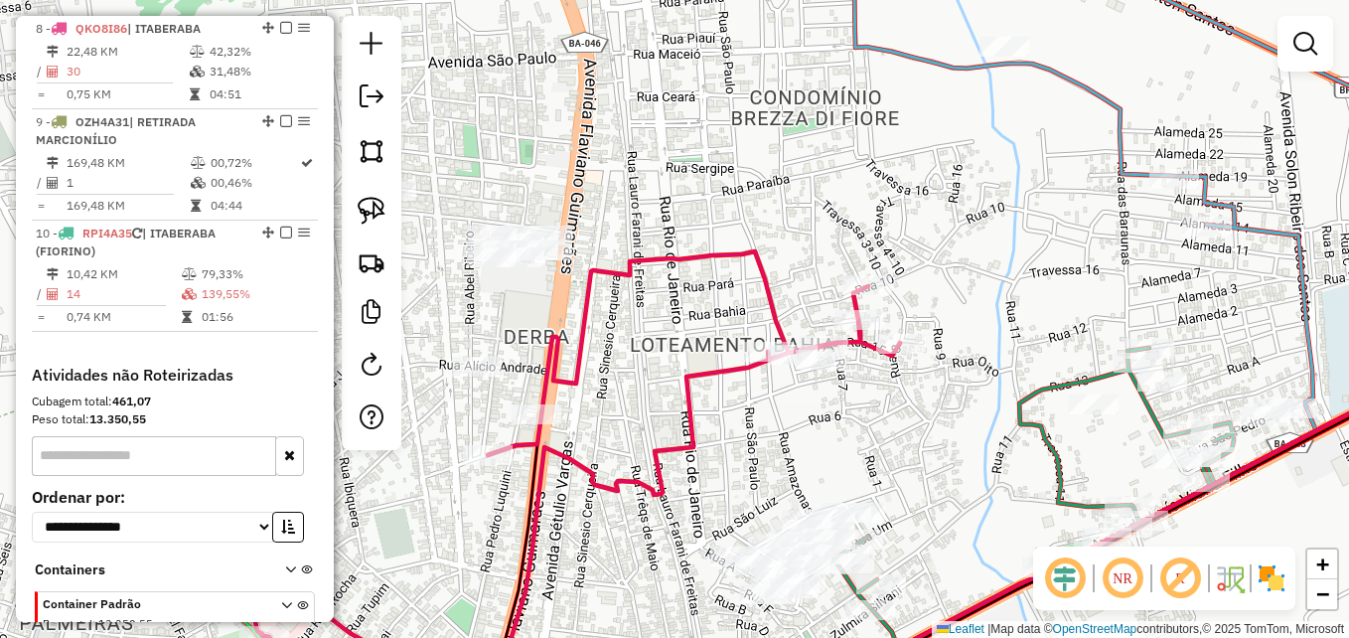
click at [615, 283] on icon at bounding box center [576, 476] width 647 height 450
select select "**********"
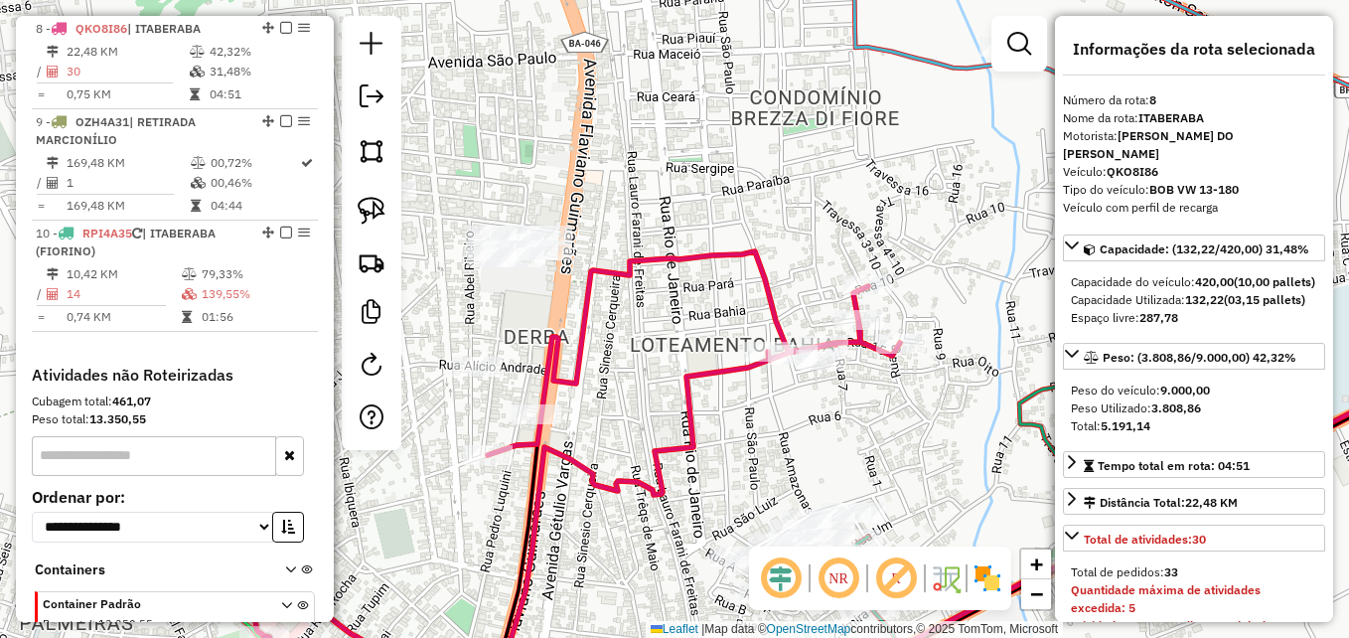
click at [615, 283] on icon at bounding box center [576, 476] width 647 height 450
click at [614, 275] on icon at bounding box center [576, 476] width 647 height 450
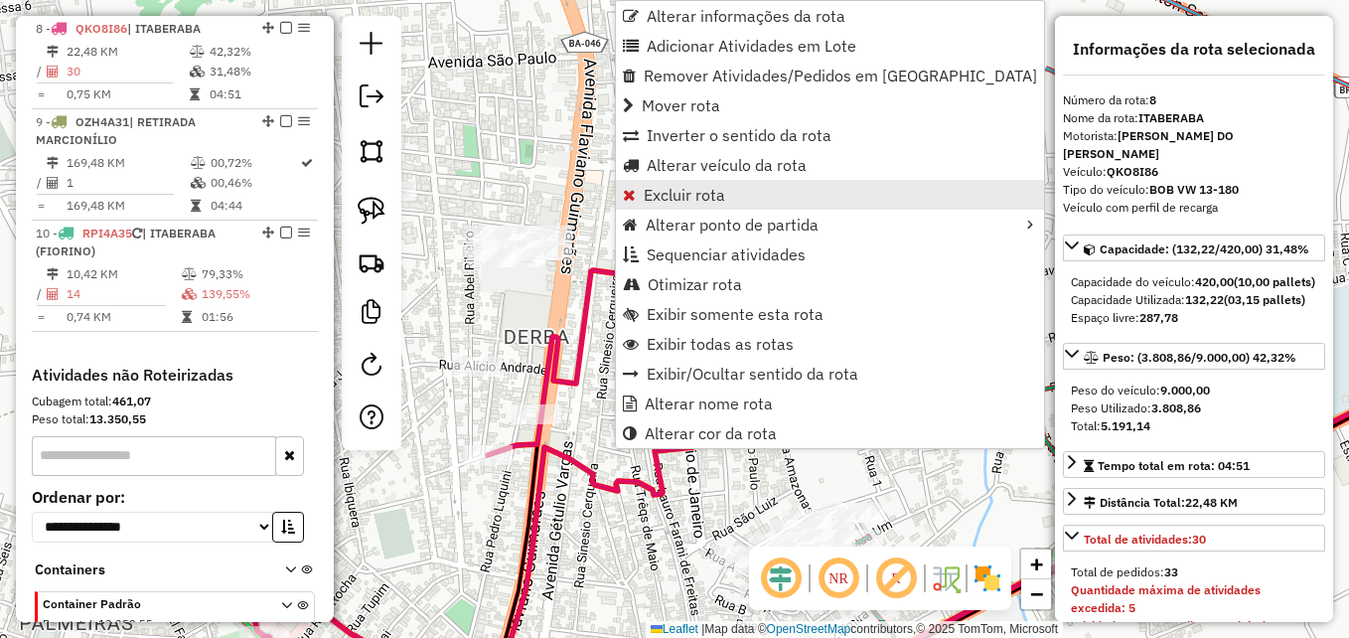
click at [693, 198] on span "Excluir rota" at bounding box center [684, 195] width 81 height 16
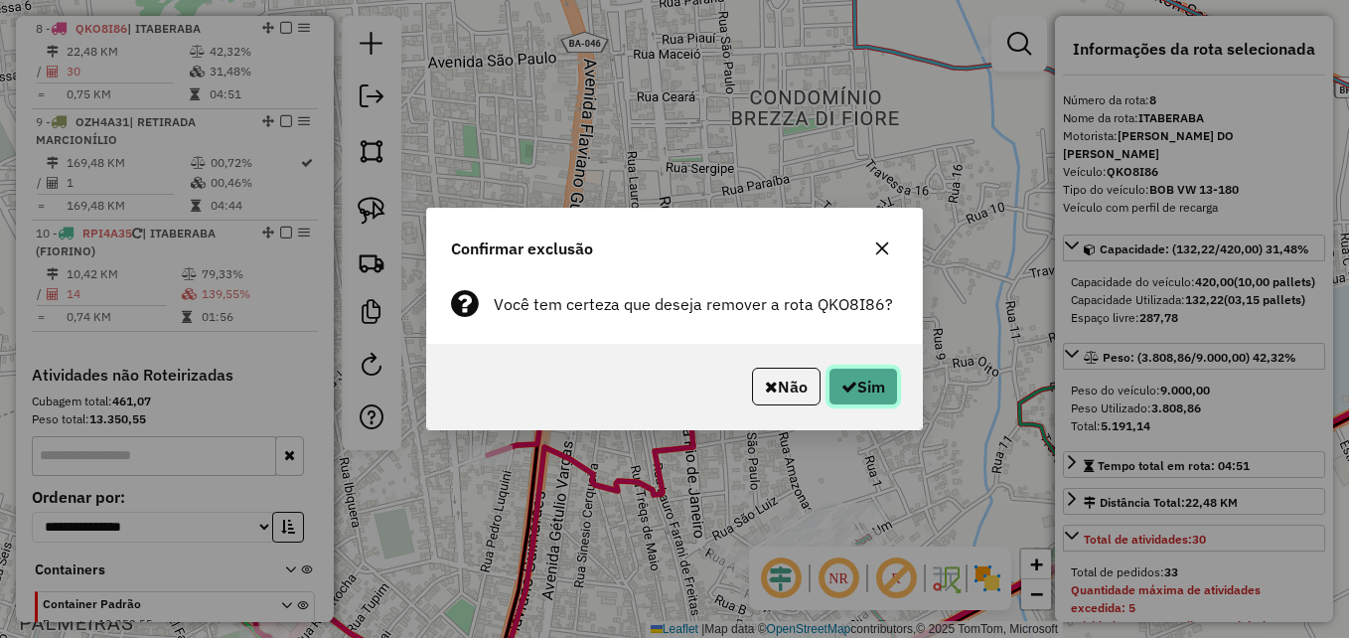
click at [843, 374] on button "Sim" at bounding box center [863, 387] width 70 height 38
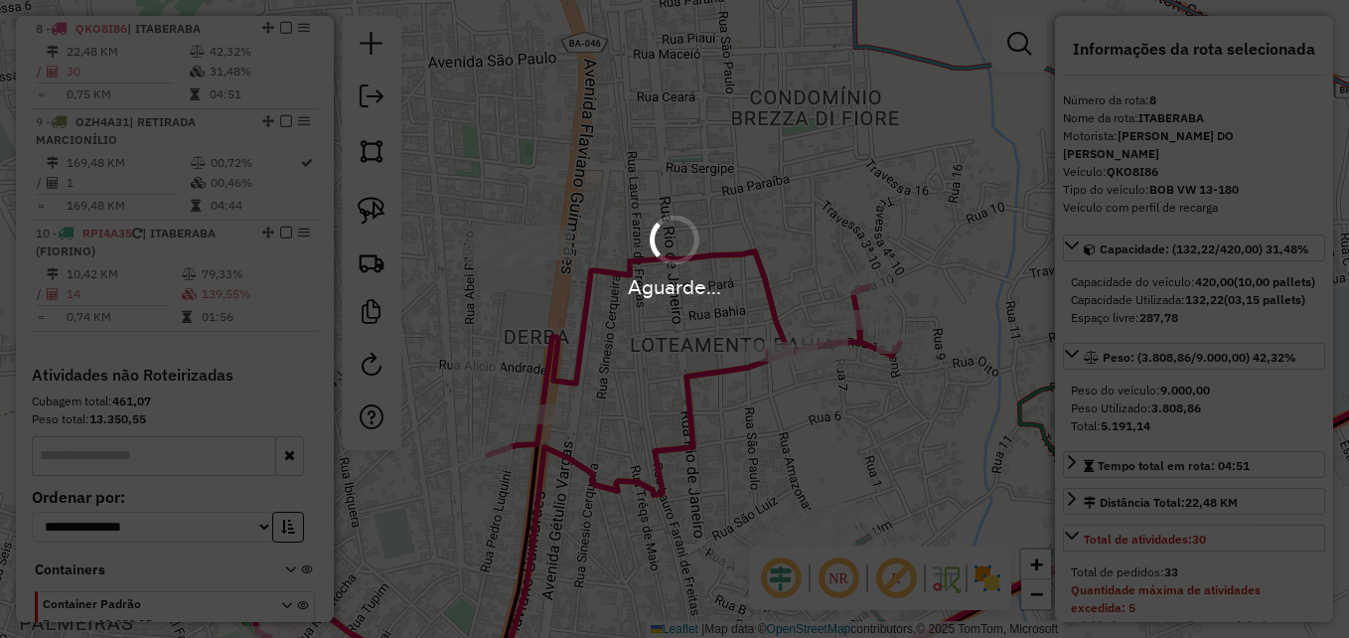
scroll to position [1359, 0]
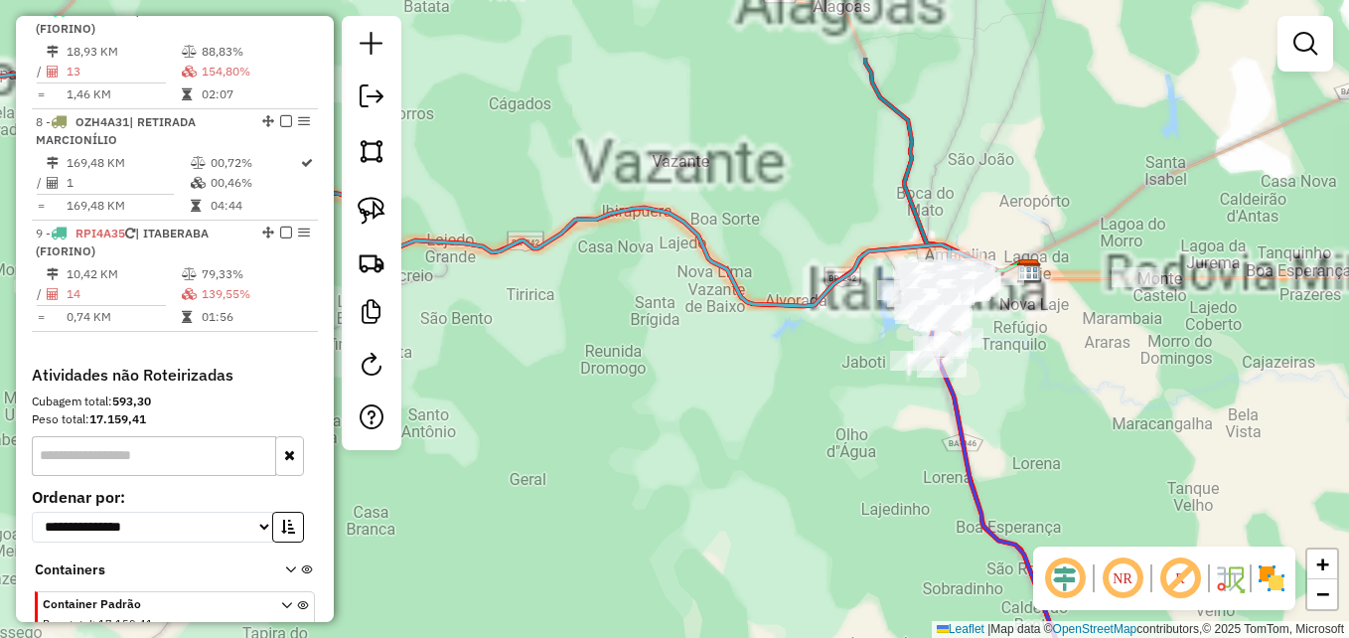
drag, startPoint x: 592, startPoint y: 294, endPoint x: 609, endPoint y: 455, distance: 161.8
click at [609, 455] on div "Janela de atendimento Grade de atendimento Capacidade Transportadoras Veículos …" at bounding box center [674, 319] width 1349 height 638
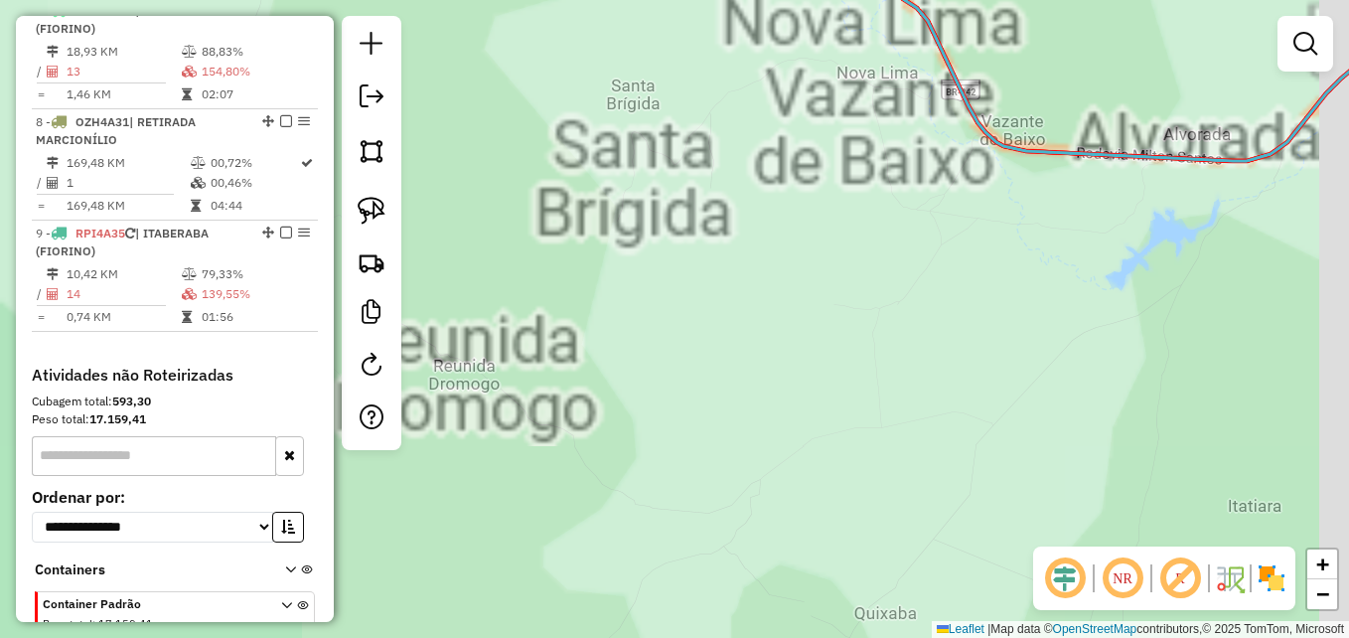
drag, startPoint x: 721, startPoint y: 415, endPoint x: 488, endPoint y: 531, distance: 260.8
click at [493, 536] on div "Janela de atendimento Grade de atendimento Capacidade Transportadoras Veículos …" at bounding box center [674, 319] width 1349 height 638
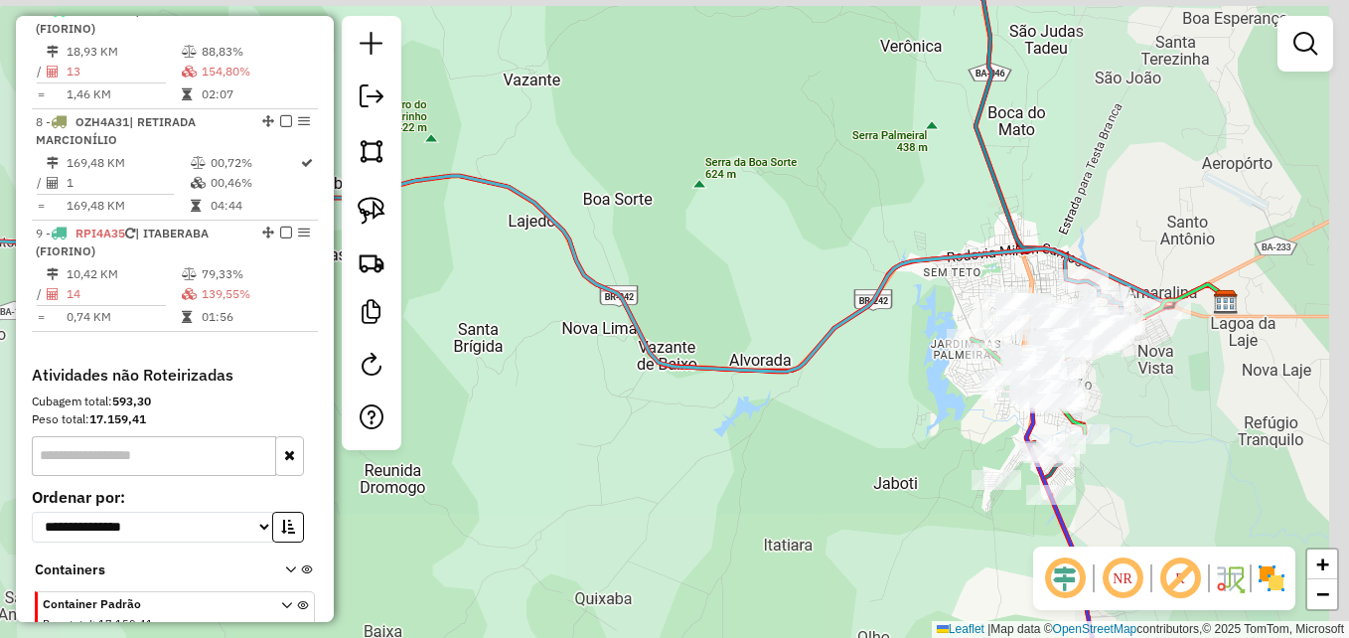
drag, startPoint x: 960, startPoint y: 413, endPoint x: 608, endPoint y: 503, distance: 362.8
click at [611, 504] on div "Janela de atendimento Grade de atendimento Capacidade Transportadoras Veículos …" at bounding box center [674, 319] width 1349 height 638
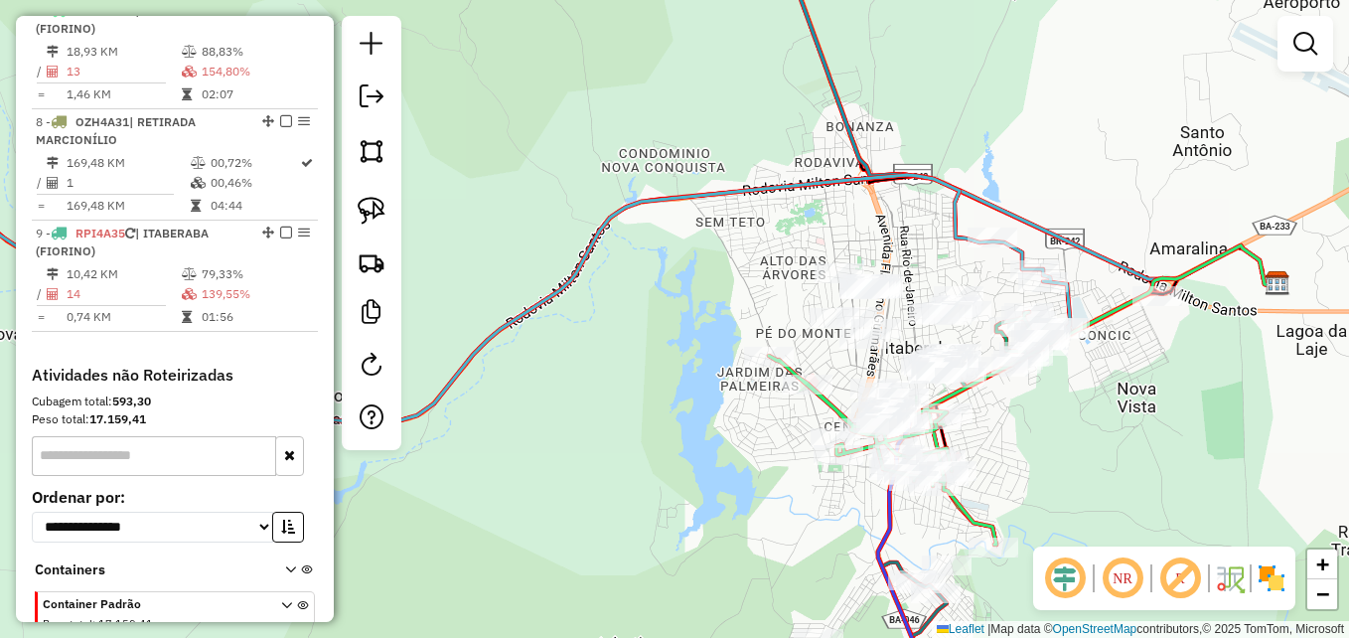
drag, startPoint x: 677, startPoint y: 436, endPoint x: 529, endPoint y: 502, distance: 161.9
click at [529, 502] on div "Janela de atendimento Grade de atendimento Capacidade Transportadoras Veículos …" at bounding box center [674, 319] width 1349 height 638
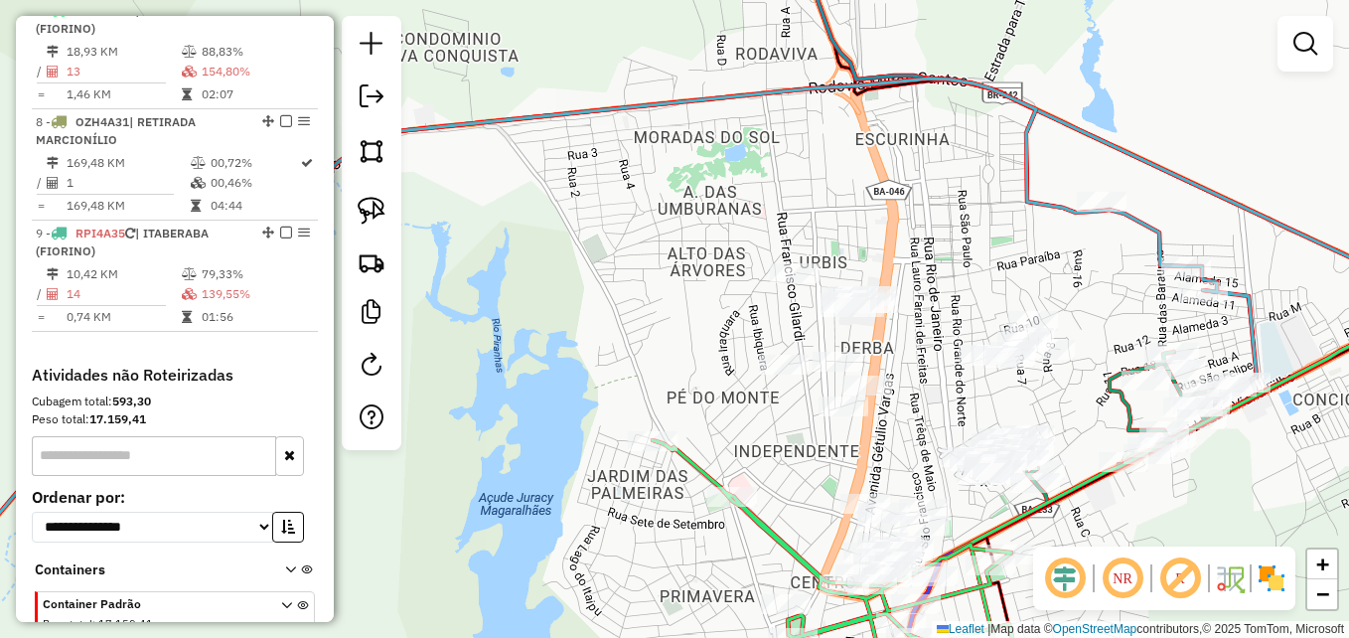
drag, startPoint x: 672, startPoint y: 297, endPoint x: 495, endPoint y: 300, distance: 177.8
click at [495, 299] on div "Janela de atendimento Grade de atendimento Capacidade Transportadoras Veículos …" at bounding box center [674, 319] width 1349 height 638
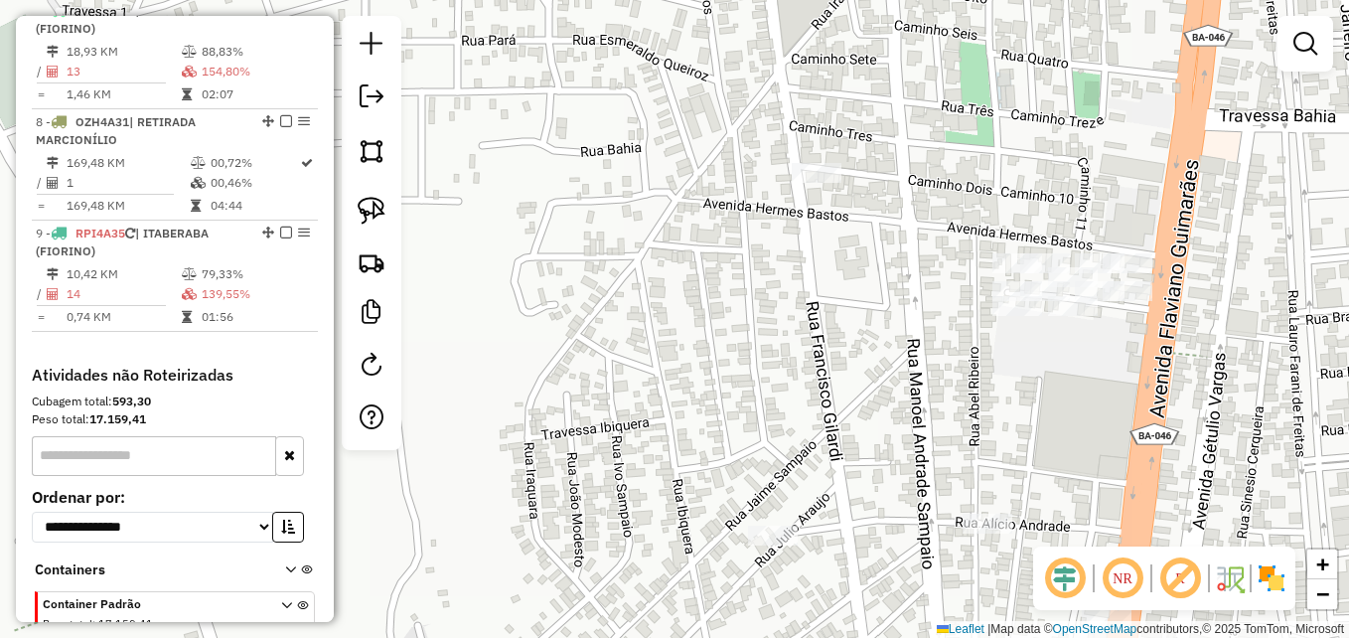
drag, startPoint x: 983, startPoint y: 407, endPoint x: 704, endPoint y: 412, distance: 279.2
click at [706, 413] on div "Janela de atendimento Grade de atendimento Capacidade Transportadoras Veículos …" at bounding box center [674, 319] width 1349 height 638
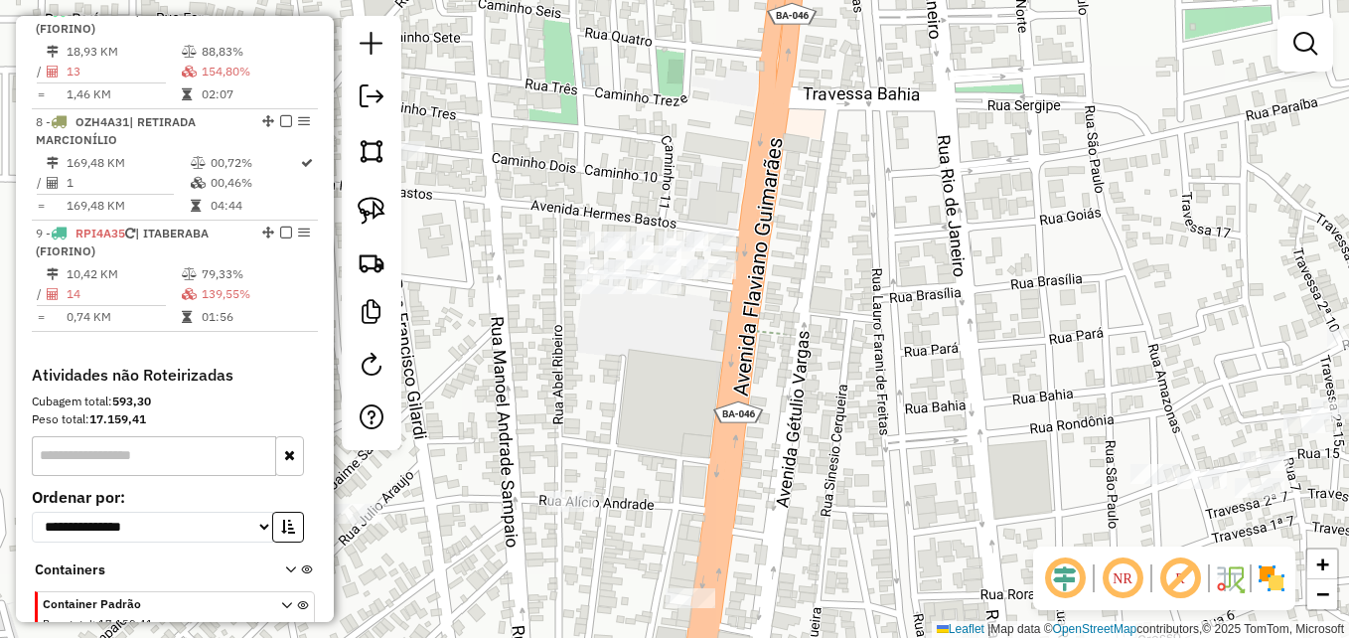
click at [790, 464] on div "Janela de atendimento Grade de atendimento Capacidade Transportadoras Veículos …" at bounding box center [674, 319] width 1349 height 638
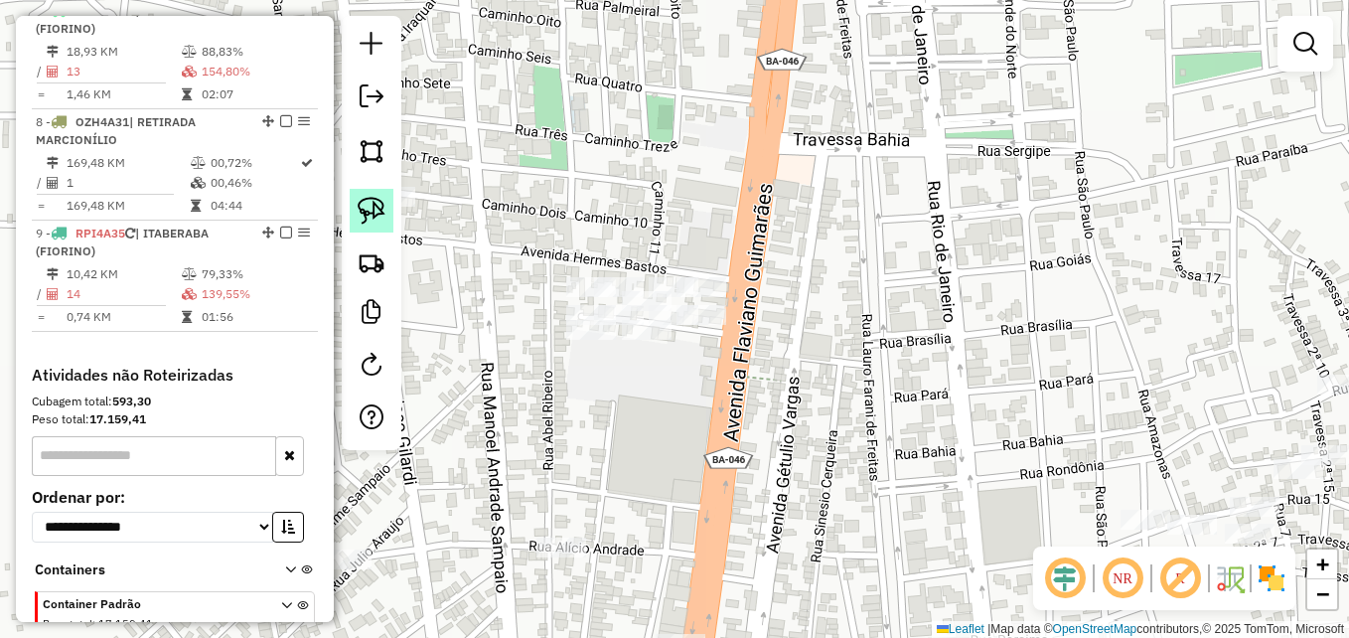
click at [384, 210] on img at bounding box center [372, 211] width 28 height 28
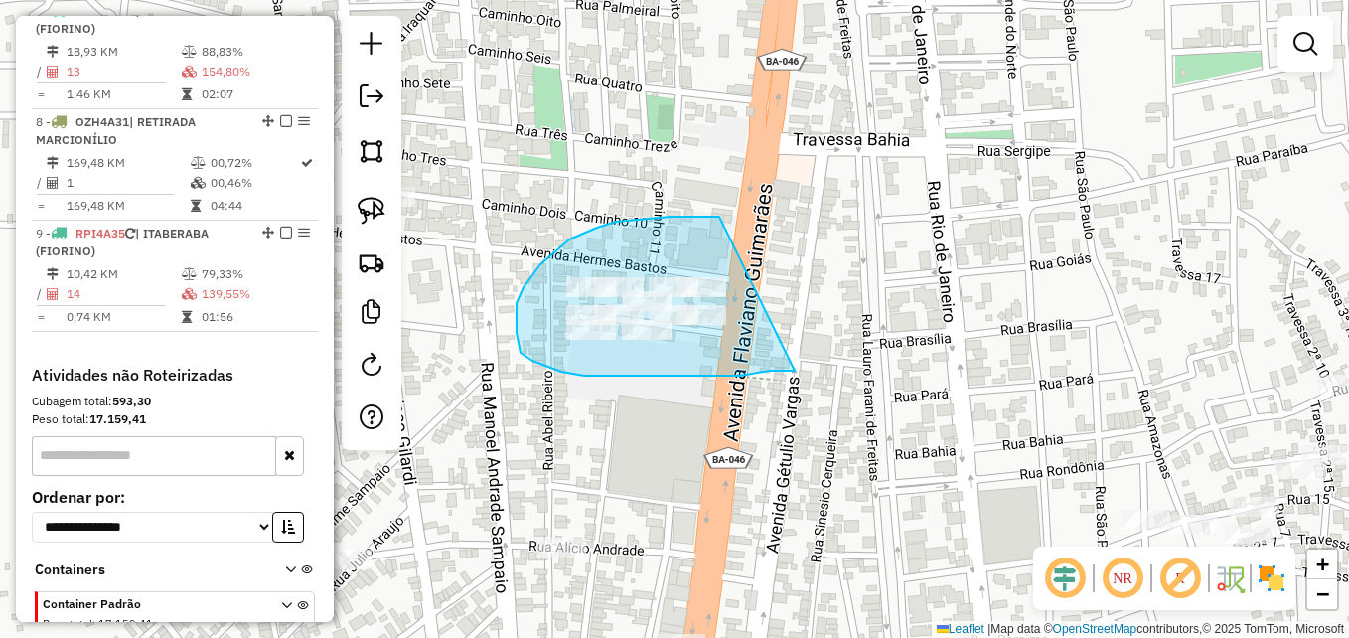
drag, startPoint x: 751, startPoint y: 373, endPoint x: 781, endPoint y: 217, distance: 159.7
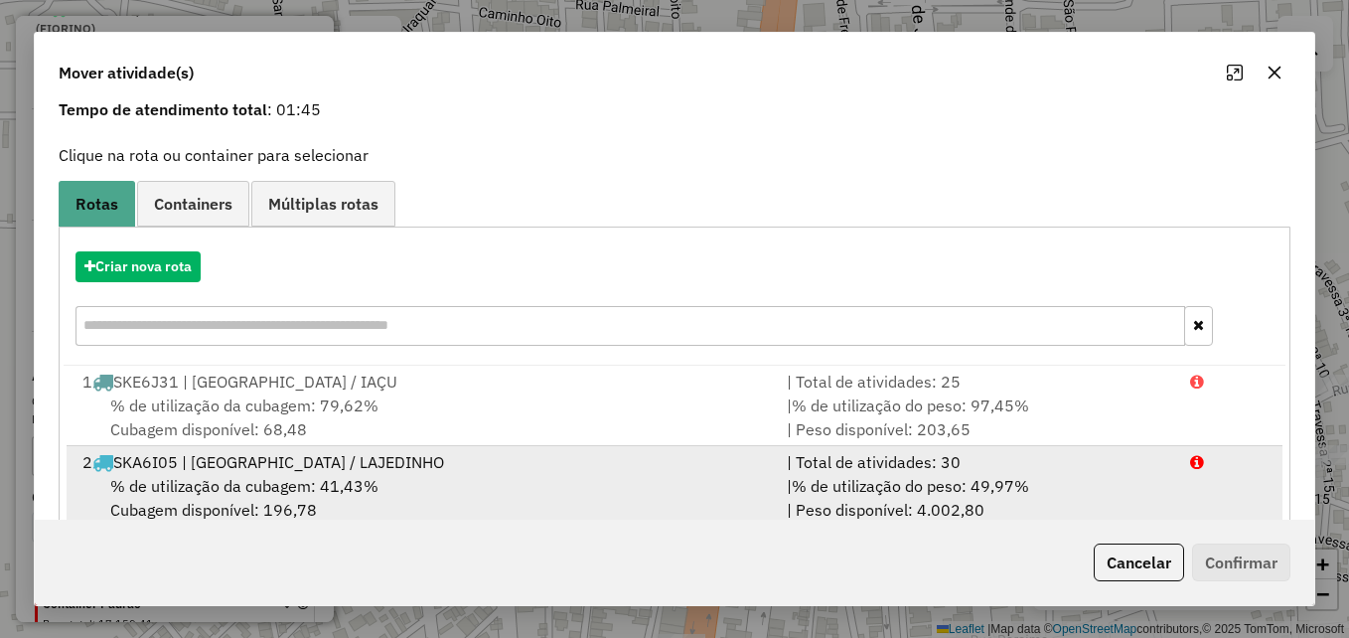
scroll to position [199, 0]
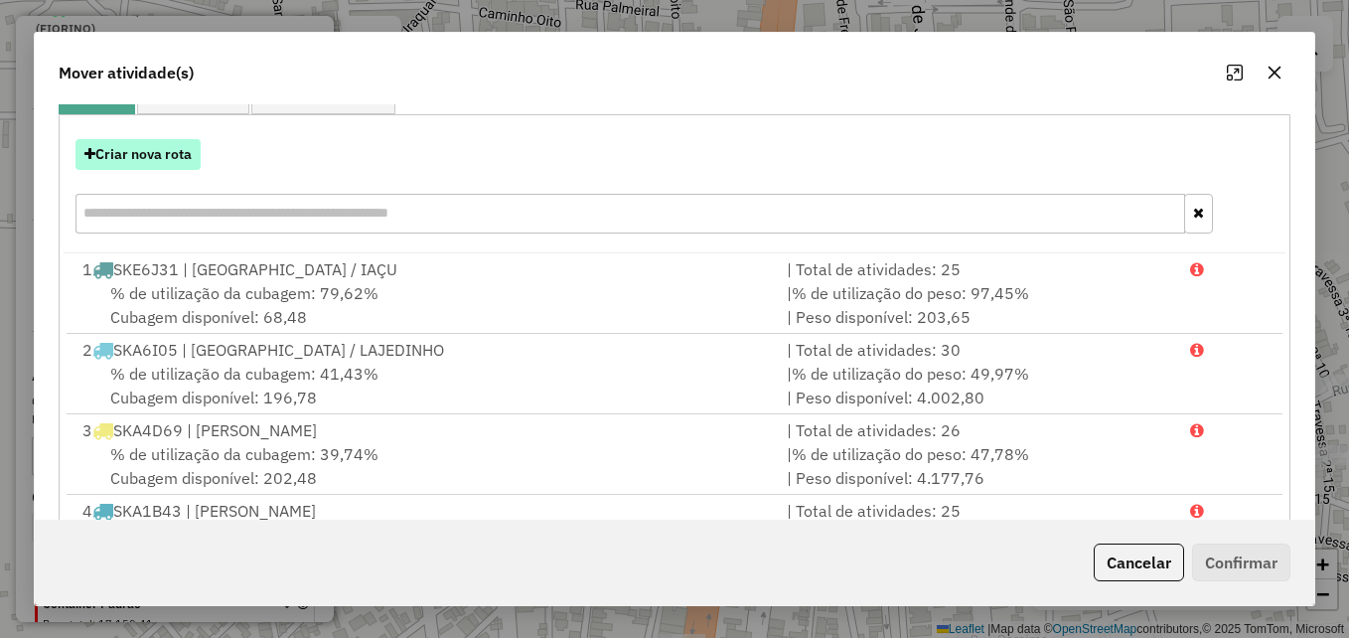
click at [141, 157] on button "Criar nova rota" at bounding box center [137, 154] width 125 height 31
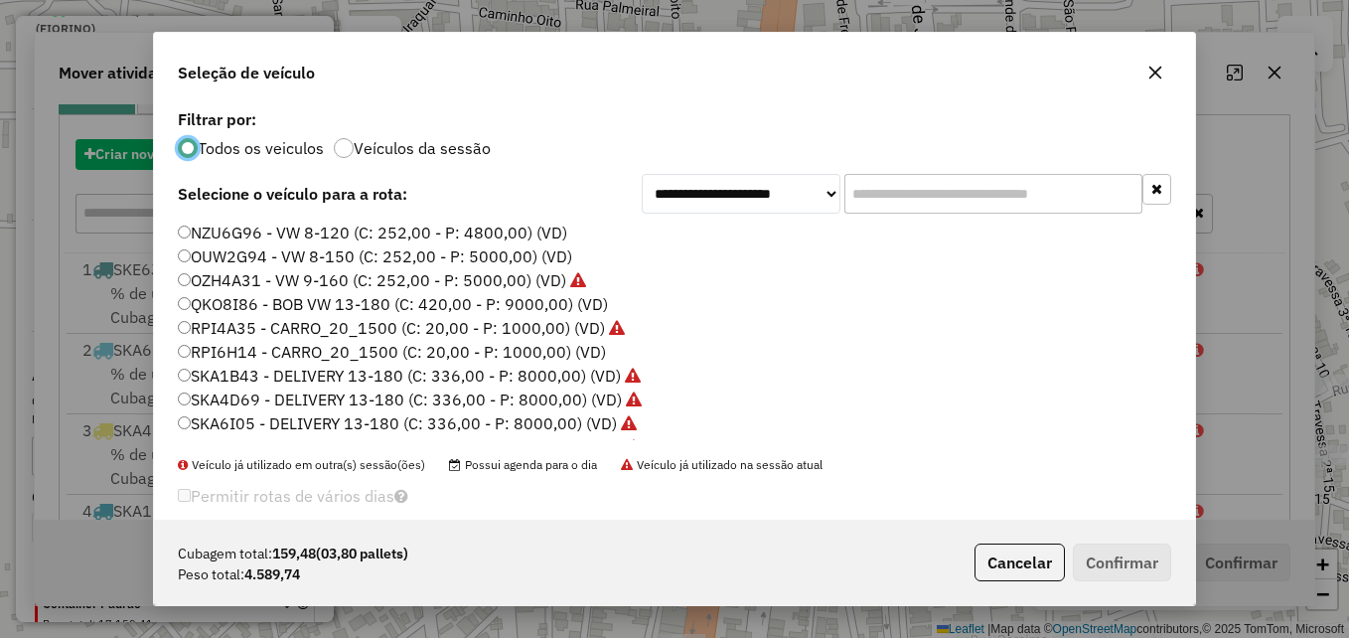
scroll to position [11, 6]
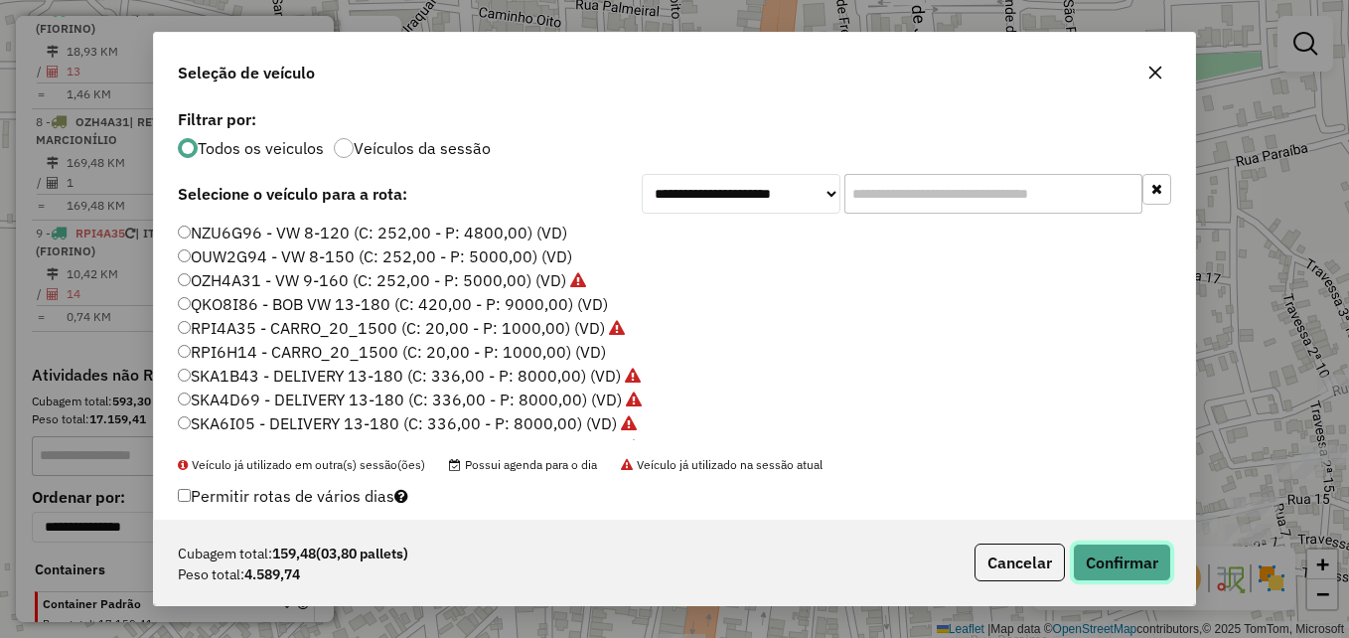
click at [1143, 564] on button "Confirmar" at bounding box center [1122, 562] width 98 height 38
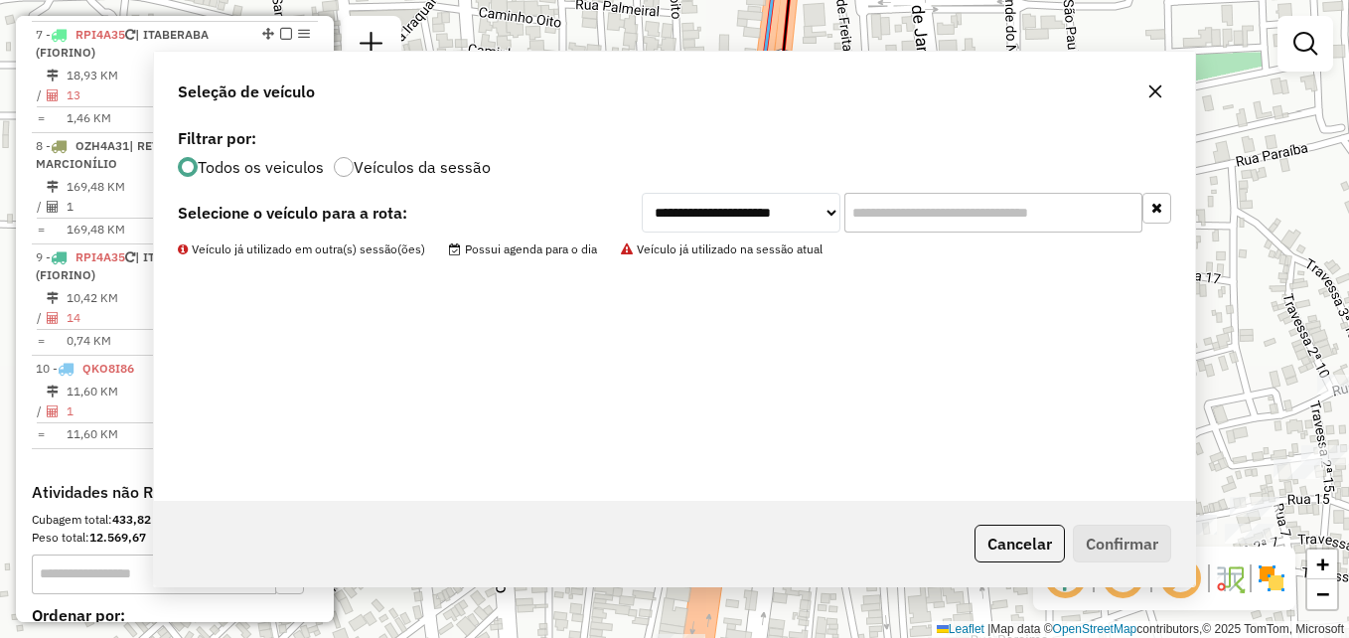
scroll to position [1383, 0]
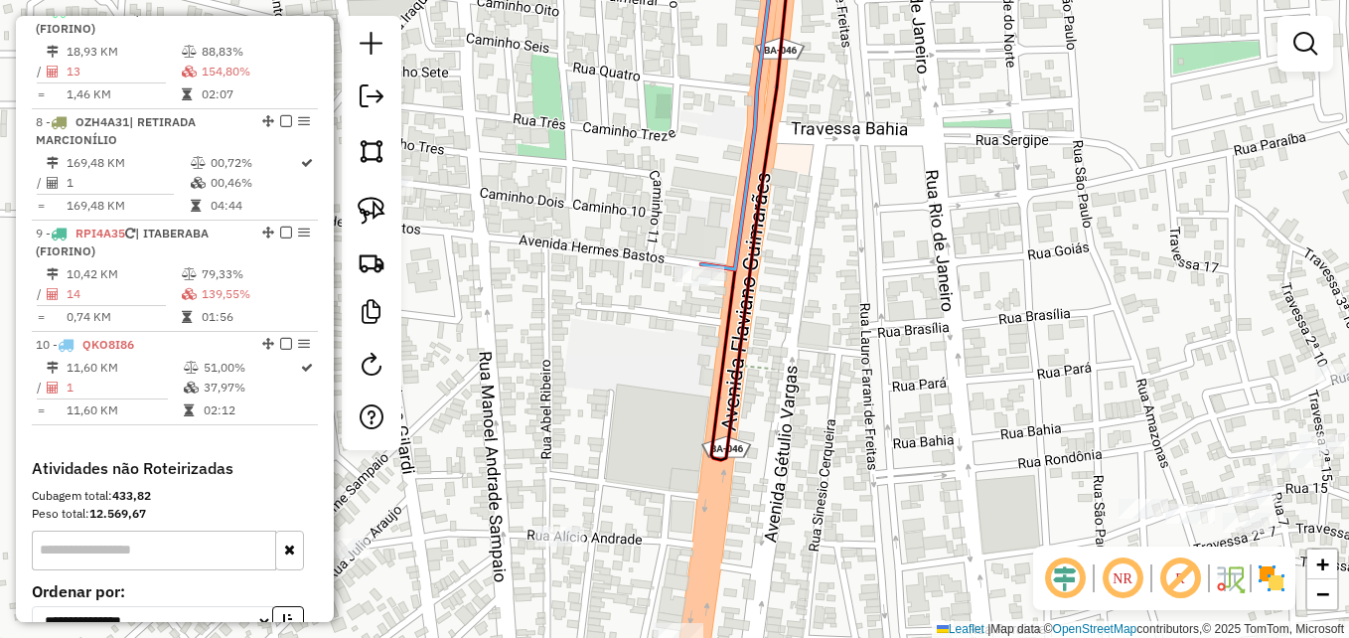
drag, startPoint x: 831, startPoint y: 261, endPoint x: 822, endPoint y: 438, distance: 177.0
click at [822, 437] on div "Janela de atendimento Grade de atendimento Capacidade Transportadoras Veículos …" at bounding box center [674, 319] width 1349 height 638
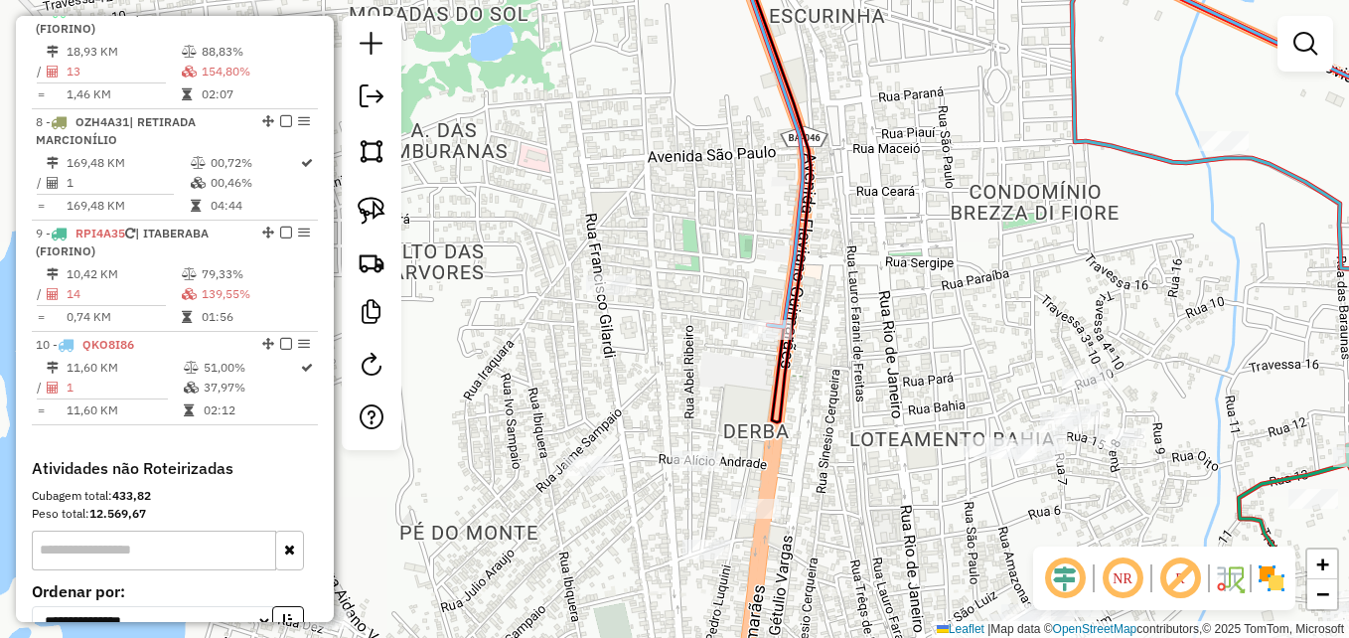
drag, startPoint x: 847, startPoint y: 502, endPoint x: 858, endPoint y: 386, distance: 115.7
click at [858, 386] on div "Janela de atendimento Grade de atendimento Capacidade Transportadoras Veículos …" at bounding box center [674, 319] width 1349 height 638
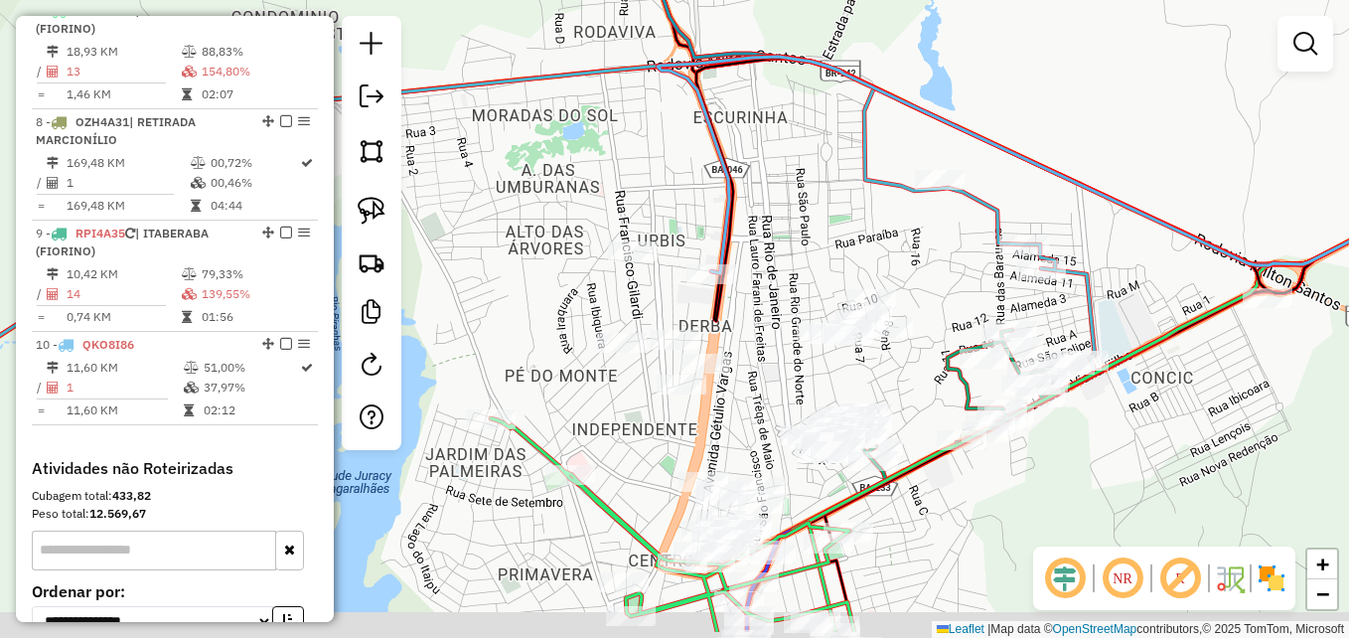
drag, startPoint x: 837, startPoint y: 415, endPoint x: 768, endPoint y: 340, distance: 102.6
click at [768, 340] on div "Janela de atendimento Grade de atendimento Capacidade Transportadoras Veículos …" at bounding box center [674, 319] width 1349 height 638
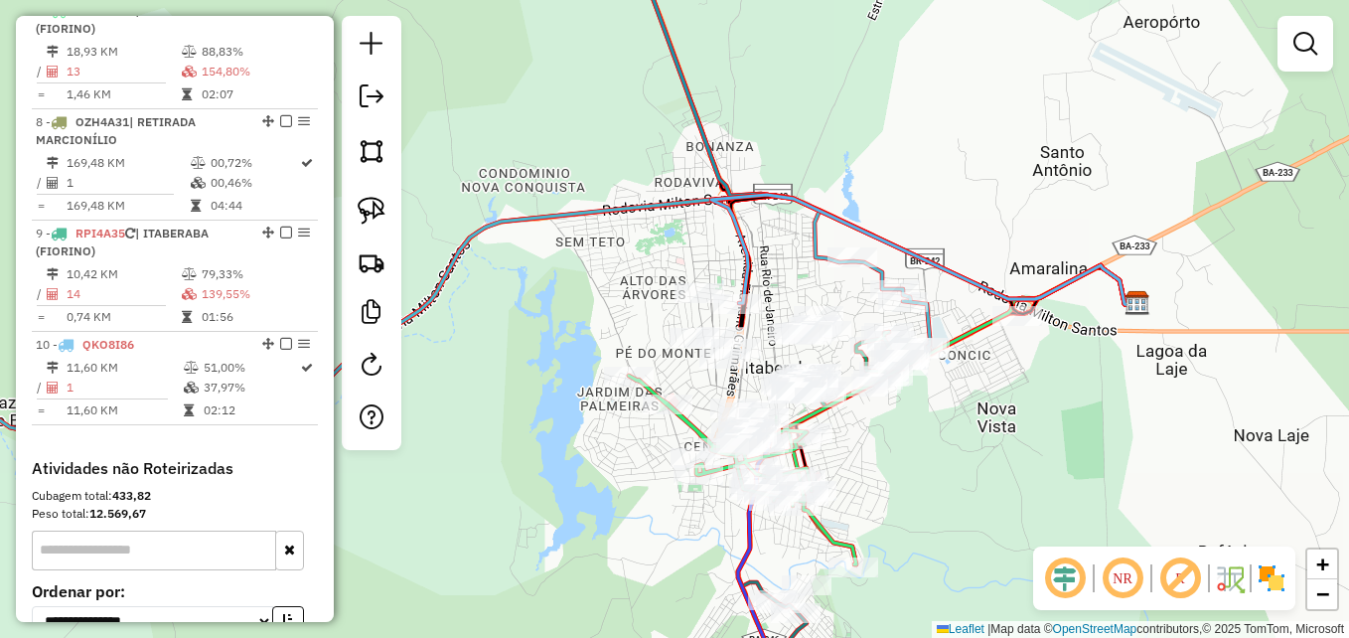
click at [770, 348] on div "Janela de atendimento Grade de atendimento Capacidade Transportadoras Veículos …" at bounding box center [674, 319] width 1349 height 638
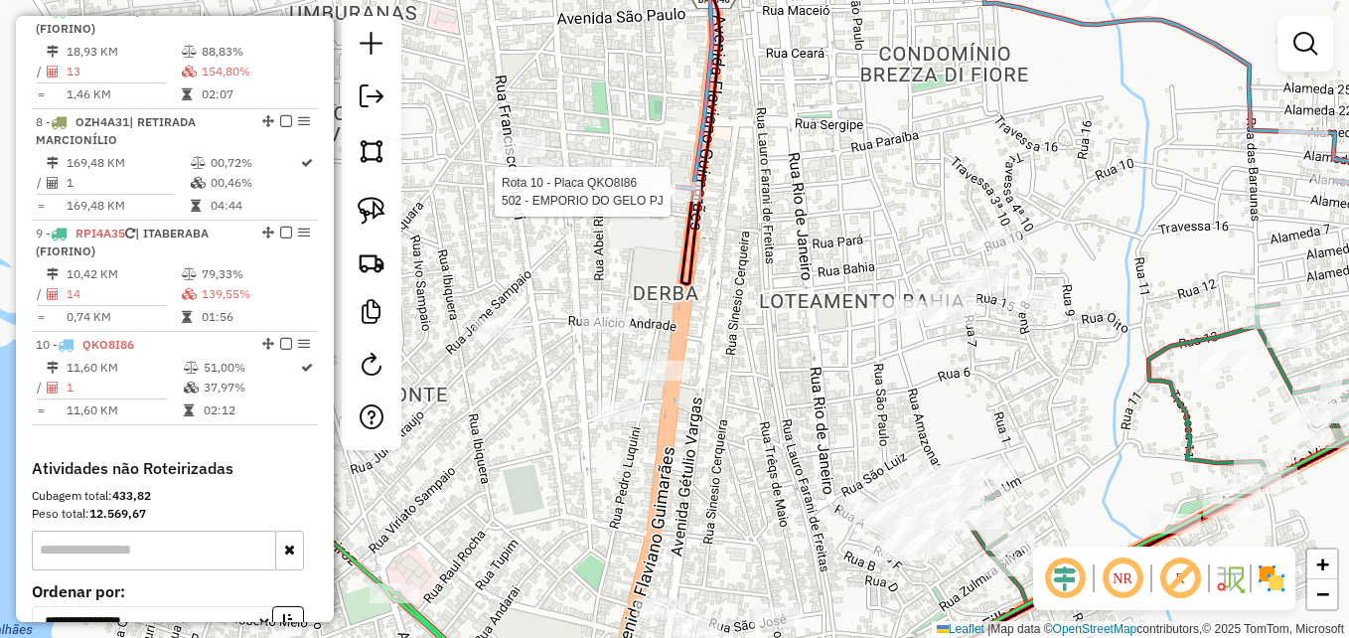
select select "**********"
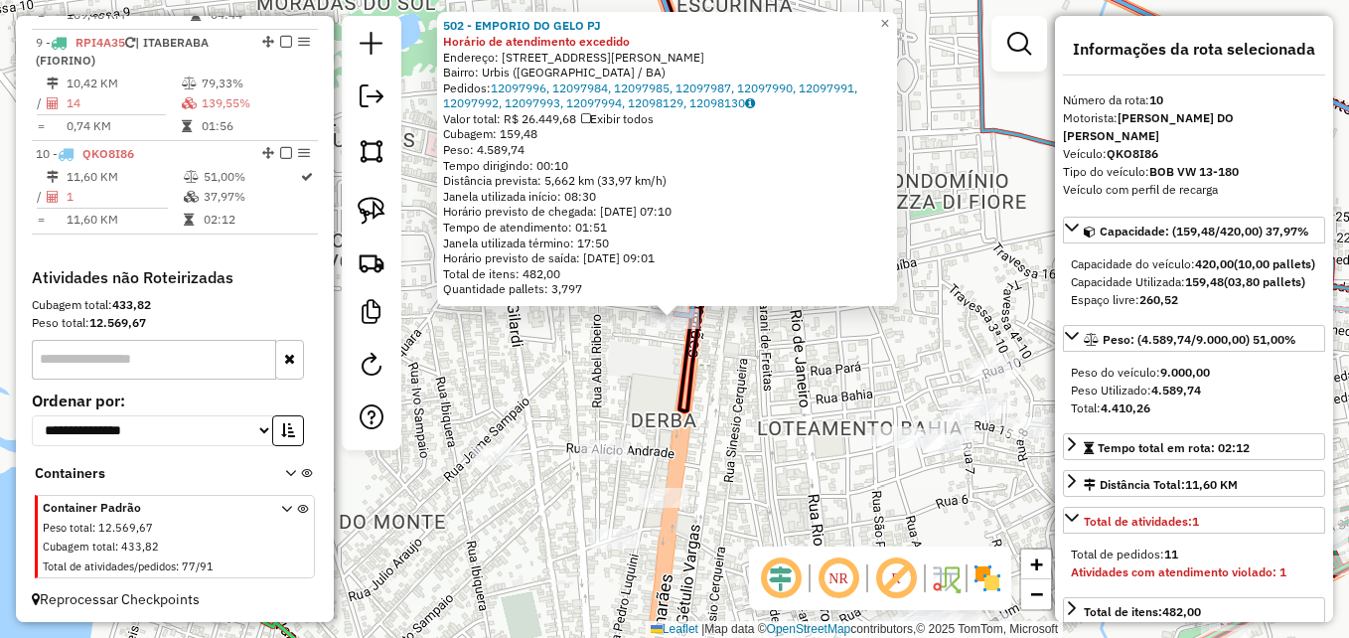
scroll to position [1577, 0]
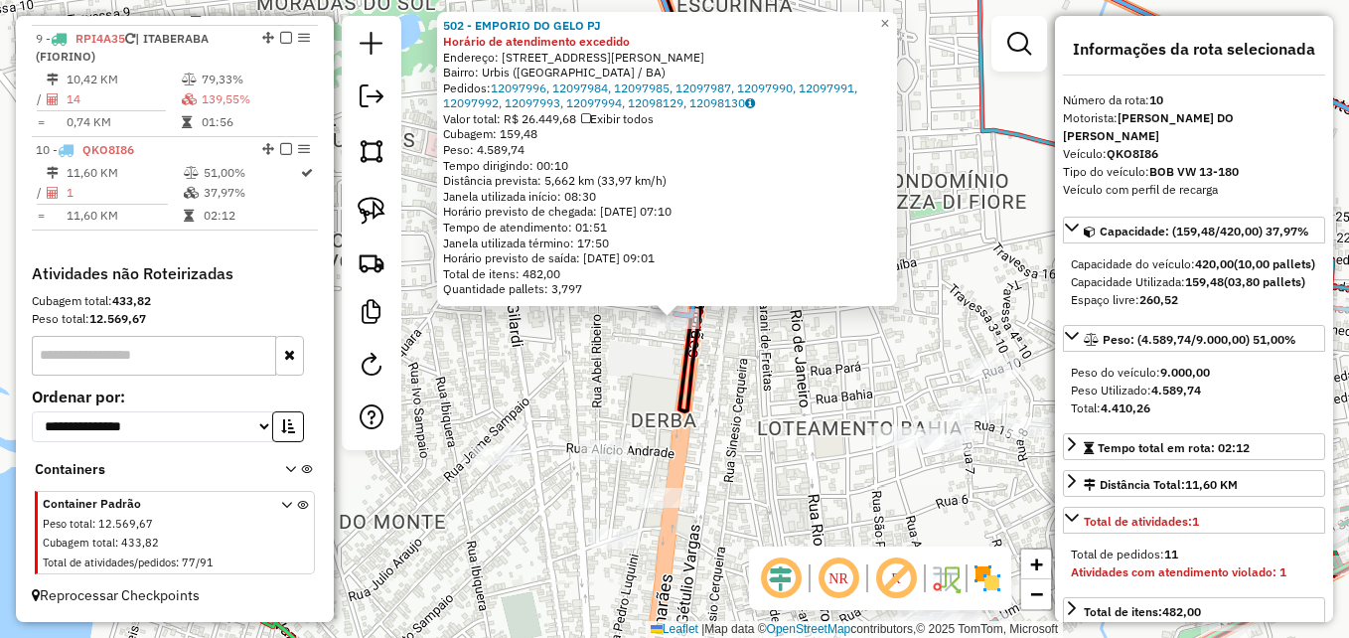
click at [796, 411] on div "502 - EMPORIO DO GELO PJ Horário de atendimento excedido Endereço: RUA HERMES B…" at bounding box center [674, 319] width 1349 height 638
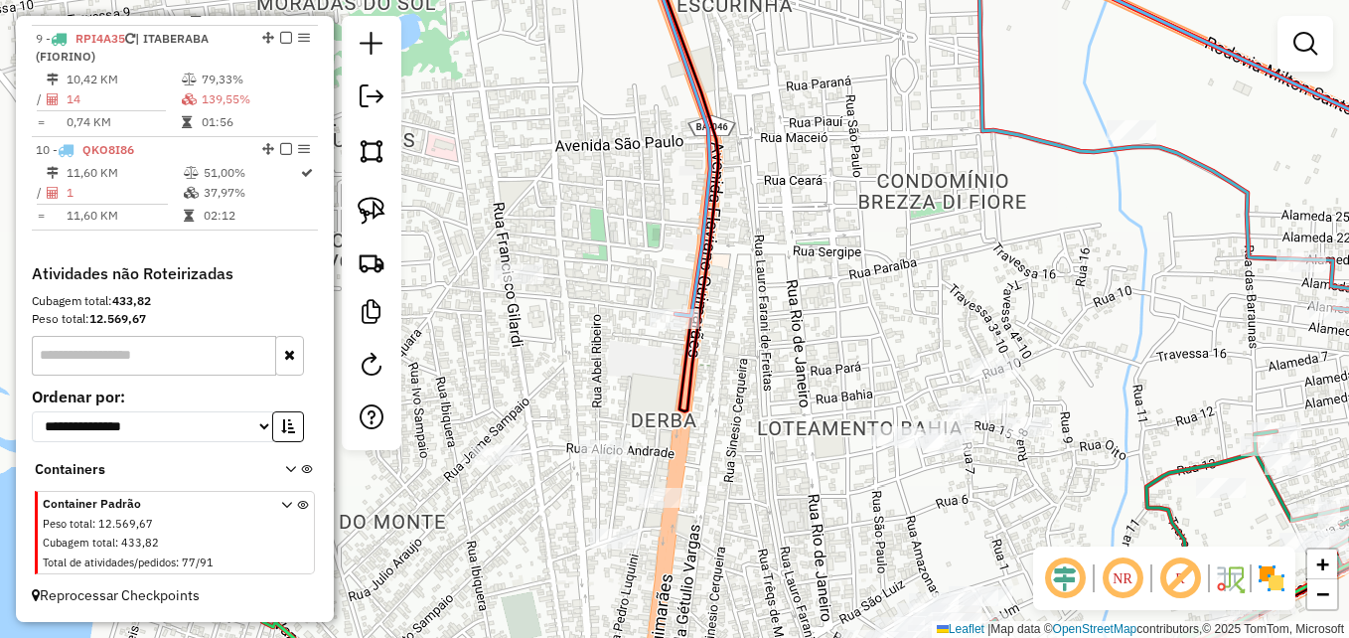
select select "**********"
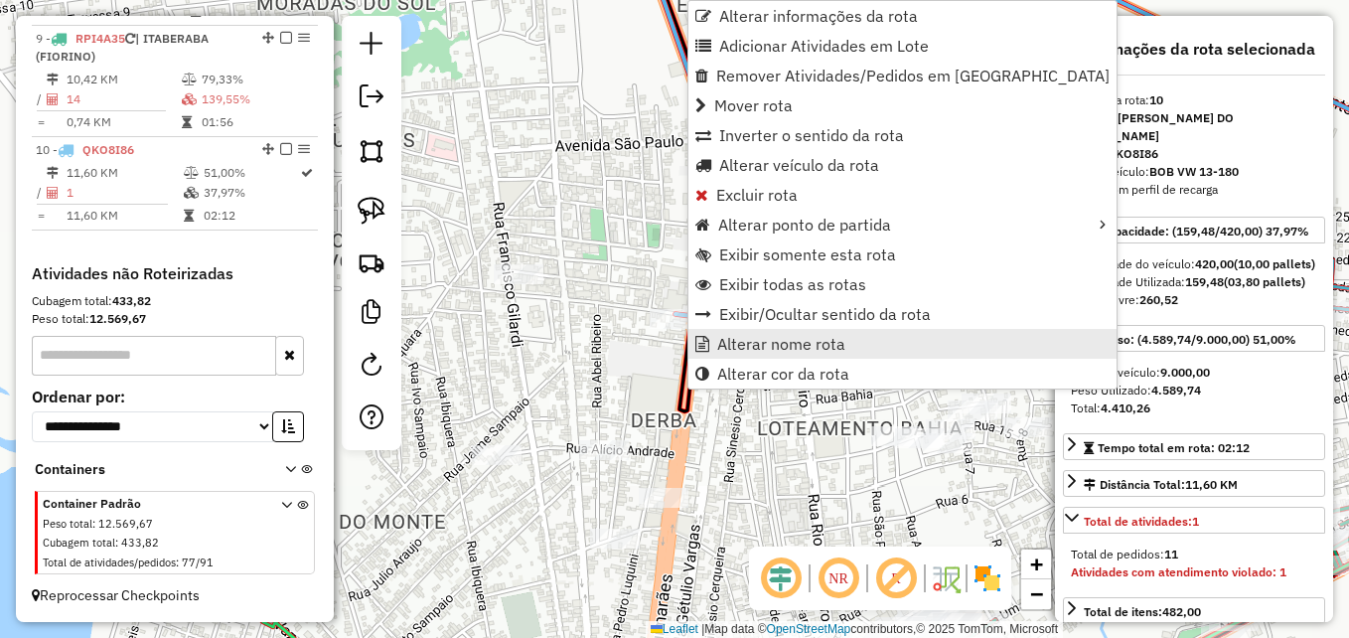
click at [753, 352] on span "Alterar nome rota" at bounding box center [781, 344] width 128 height 16
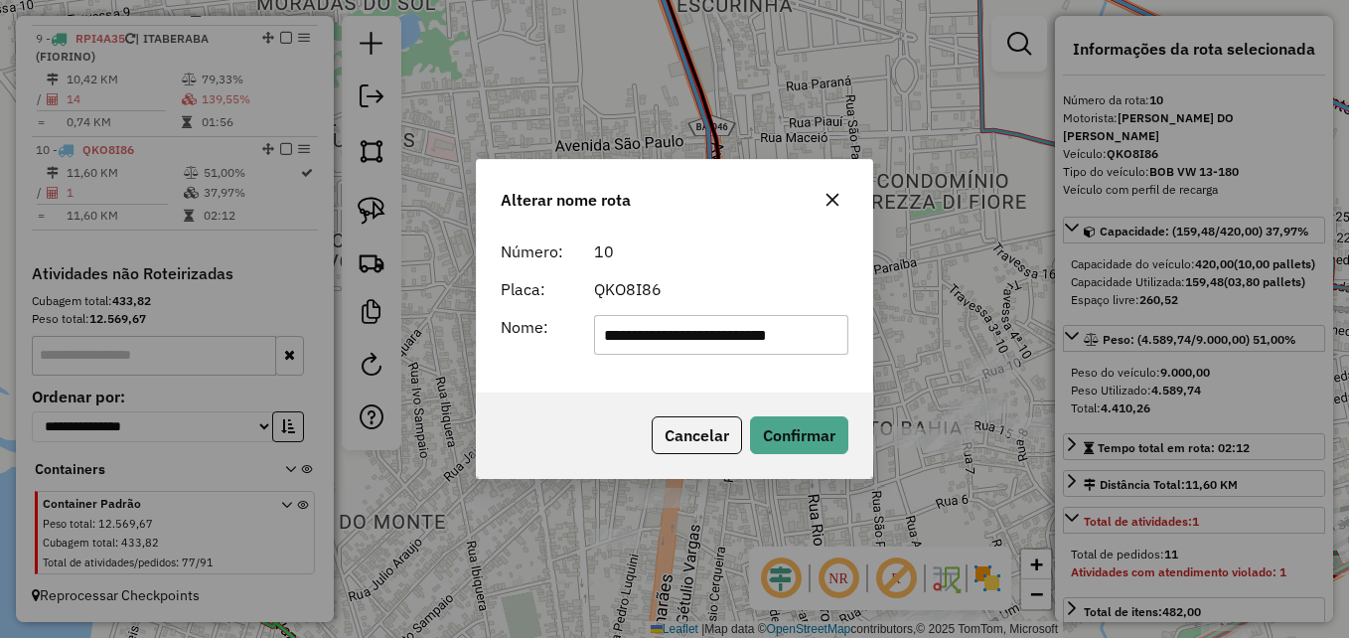
scroll to position [0, 3]
type input "**********"
click at [776, 458] on div "Cancelar Confirmar" at bounding box center [674, 434] width 395 height 85
click at [782, 450] on button "Confirmar" at bounding box center [799, 435] width 98 height 38
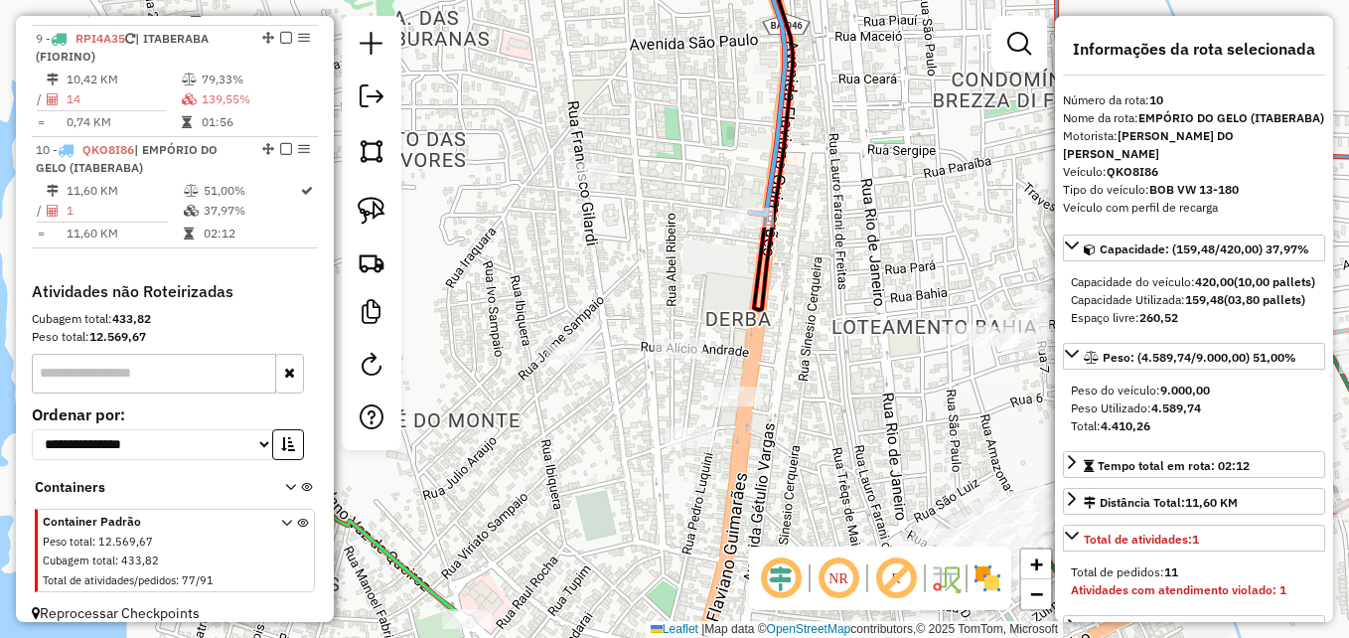
drag, startPoint x: 720, startPoint y: 446, endPoint x: 796, endPoint y: 356, distance: 117.8
click at [796, 356] on div "Janela de atendimento Grade de atendimento Capacidade Transportadoras Veículos …" at bounding box center [674, 319] width 1349 height 638
click at [773, 149] on icon at bounding box center [1117, 75] width 734 height 278
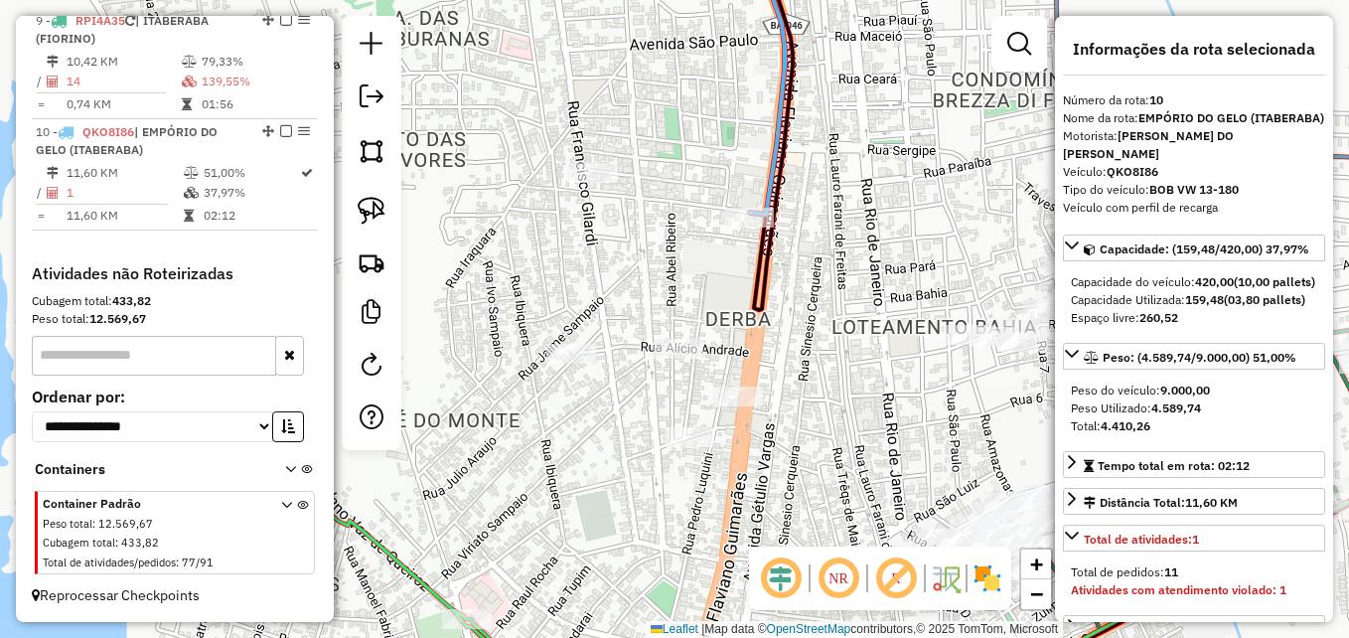
click at [773, 149] on icon at bounding box center [1117, 75] width 734 height 278
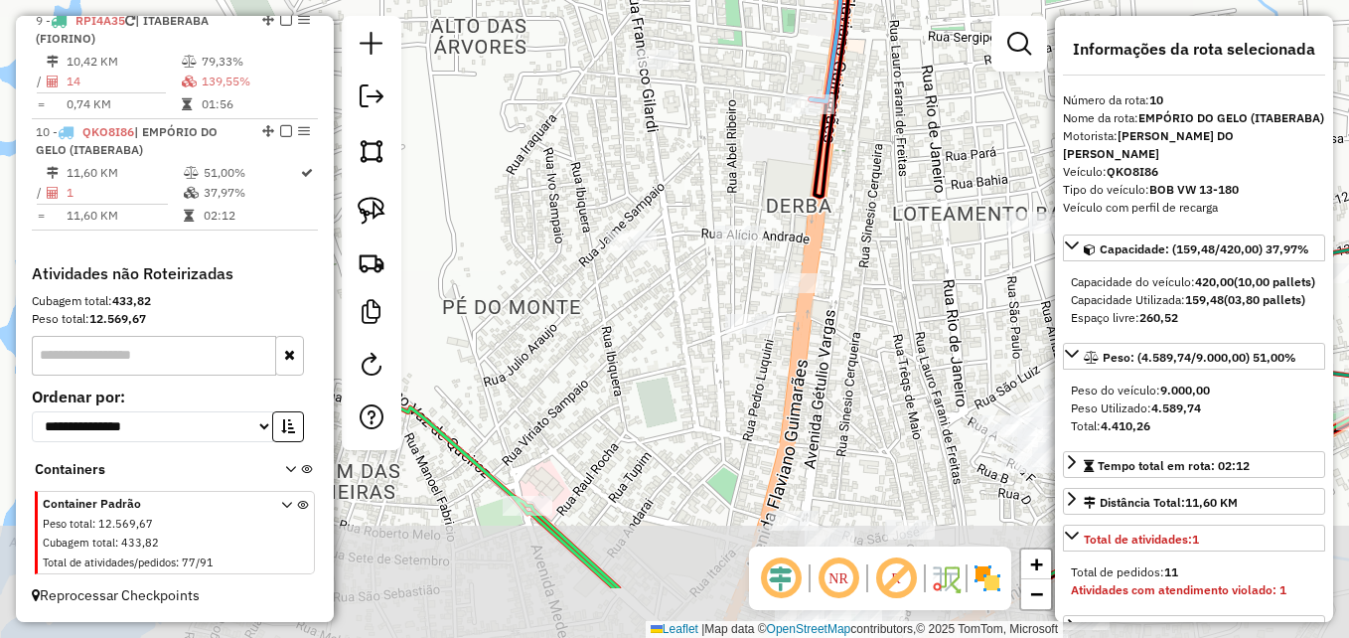
drag, startPoint x: 855, startPoint y: 249, endPoint x: 916, endPoint y: 130, distance: 133.7
click at [916, 130] on div "Janela de atendimento Grade de atendimento Capacidade Transportadoras Veículos …" at bounding box center [674, 319] width 1349 height 638
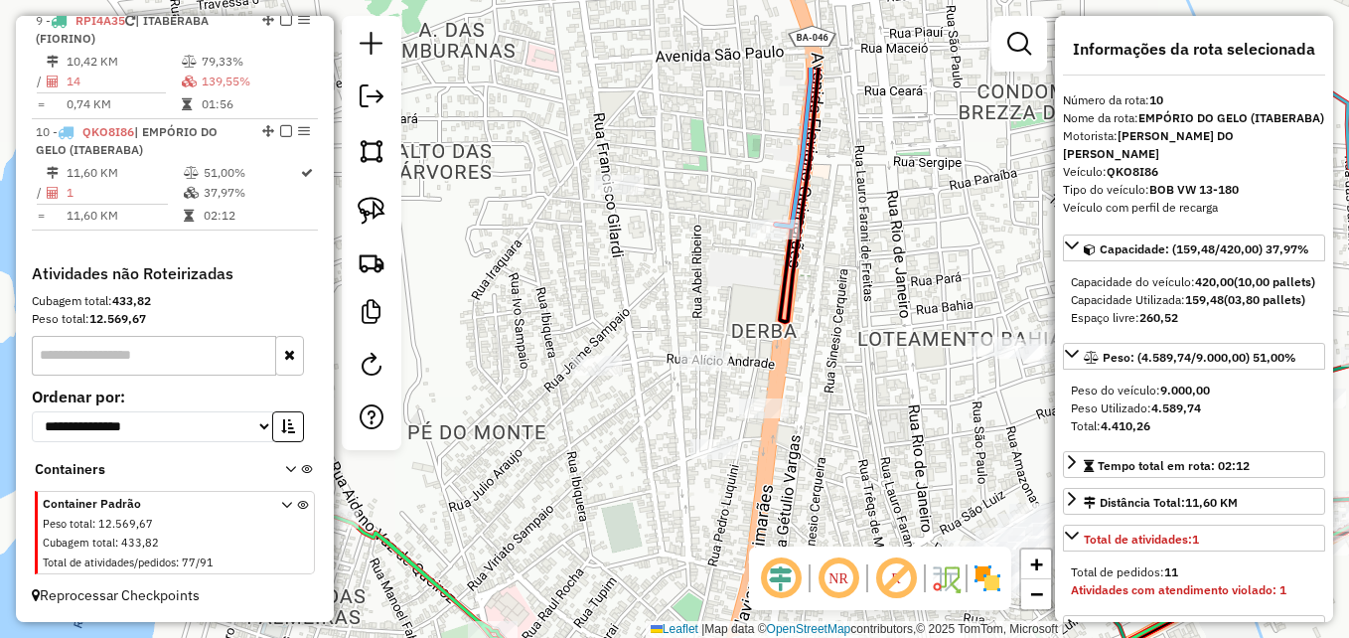
drag, startPoint x: 924, startPoint y: 226, endPoint x: 833, endPoint y: 370, distance: 169.2
click at [833, 370] on div "Janela de atendimento Grade de atendimento Capacidade Transportadoras Veículos …" at bounding box center [674, 319] width 1349 height 638
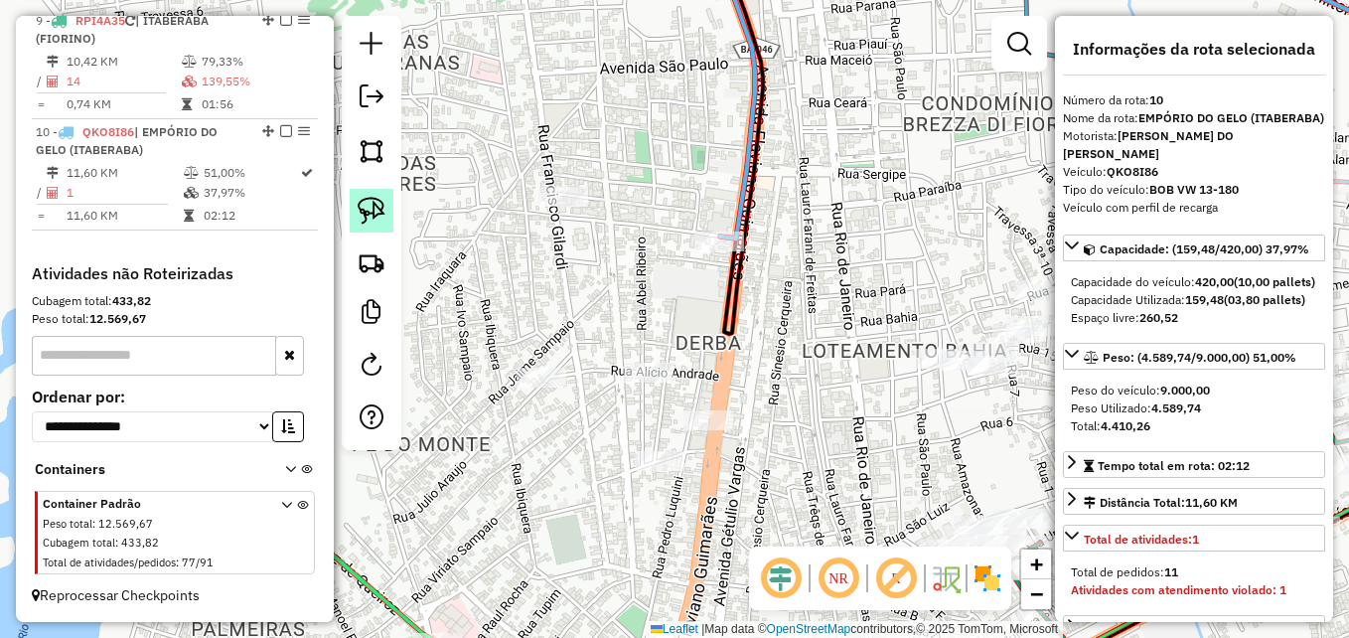
click at [374, 215] on img at bounding box center [372, 211] width 28 height 28
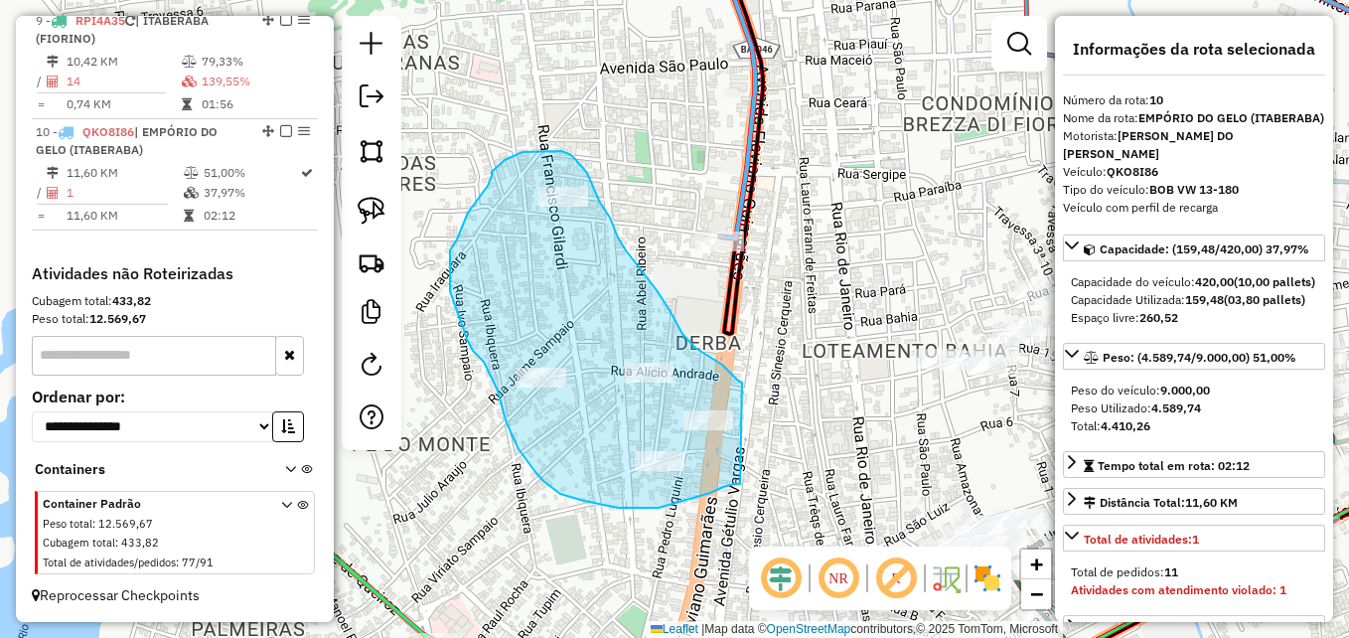
drag, startPoint x: 740, startPoint y: 484, endPoint x: 746, endPoint y: 384, distance: 99.5
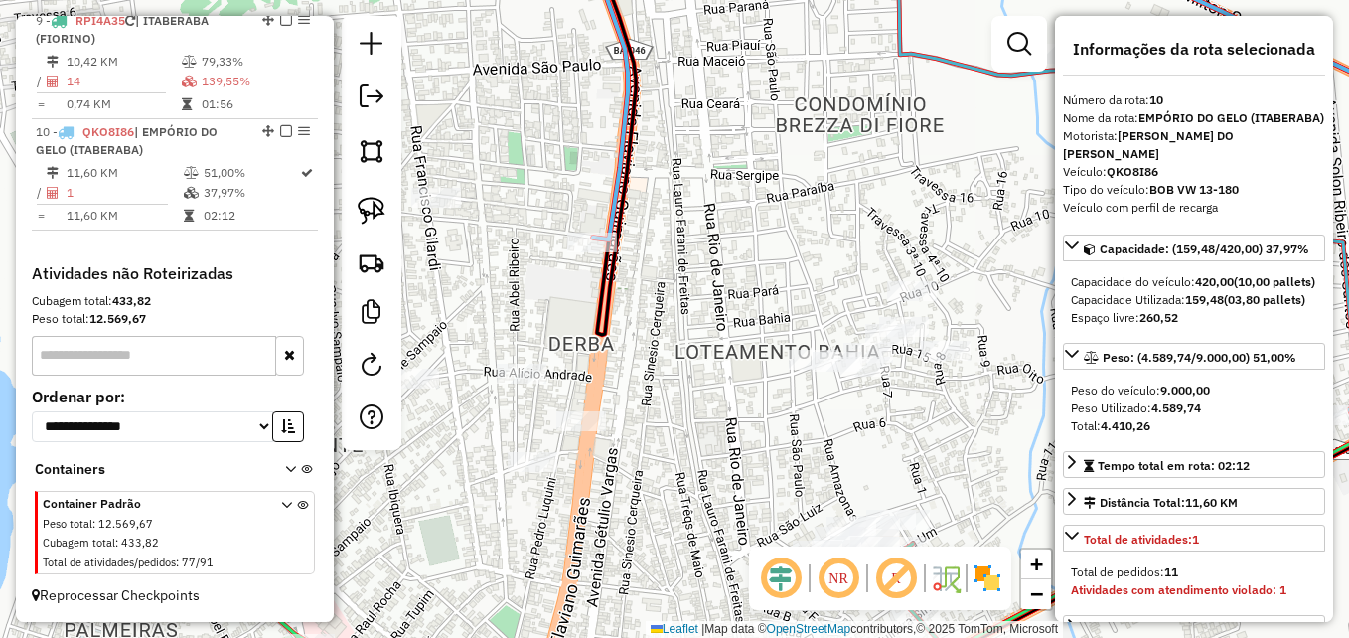
drag, startPoint x: 780, startPoint y: 394, endPoint x: 643, endPoint y: 396, distance: 137.1
click at [643, 396] on div "Janela de atendimento Grade de atendimento Capacidade Transportadoras Veículos …" at bounding box center [674, 319] width 1349 height 638
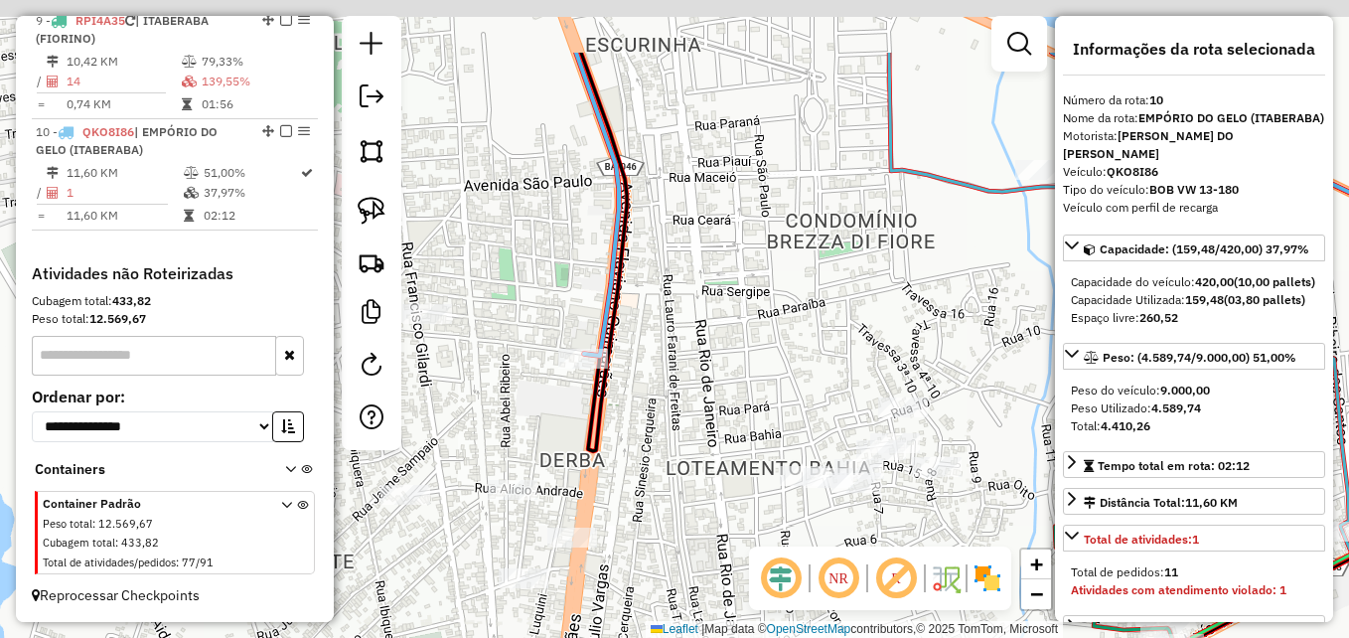
drag, startPoint x: 699, startPoint y: 328, endPoint x: 695, endPoint y: 510, distance: 181.8
click at [695, 510] on div "Janela de atendimento Grade de atendimento Capacidade Transportadoras Veículos …" at bounding box center [674, 319] width 1349 height 638
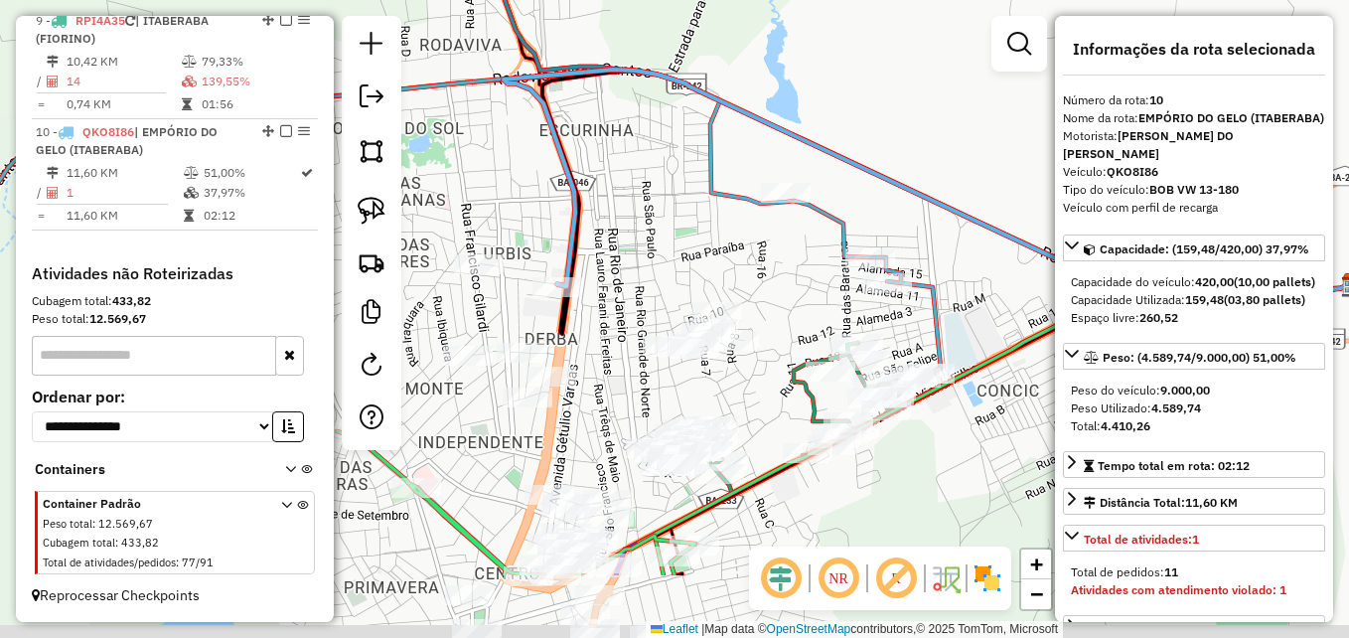
drag, startPoint x: 727, startPoint y: 335, endPoint x: 645, endPoint y: 199, distance: 159.1
click at [645, 199] on div "Janela de atendimento Grade de atendimento Capacidade Transportadoras Veículos …" at bounding box center [674, 319] width 1349 height 638
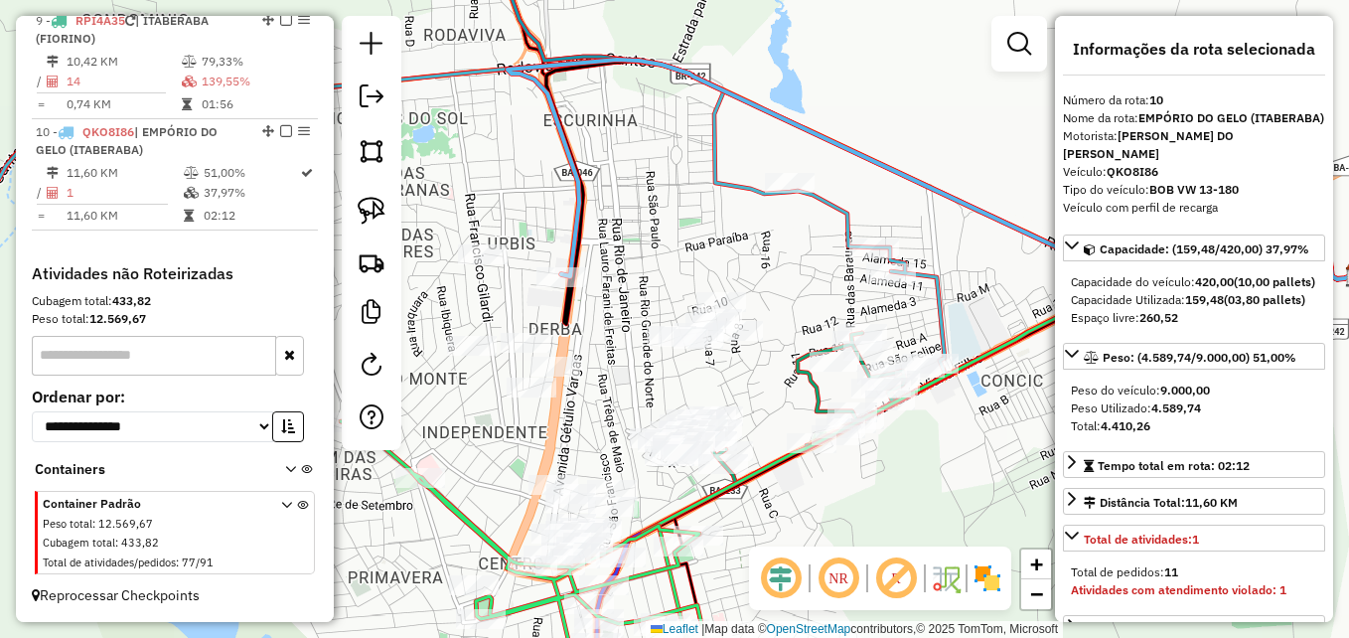
drag, startPoint x: 615, startPoint y: 389, endPoint x: 719, endPoint y: 310, distance: 131.1
click at [718, 310] on div "Janela de atendimento Grade de atendimento Capacidade Transportadoras Veículos …" at bounding box center [674, 319] width 1349 height 638
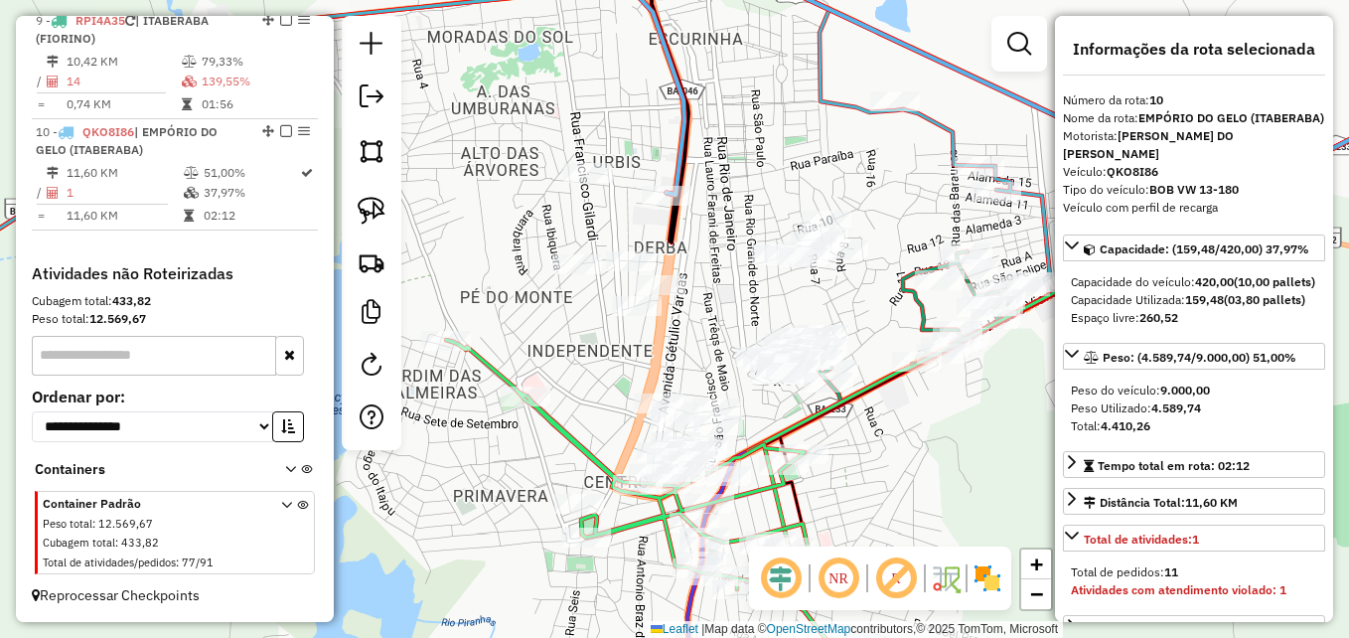
drag, startPoint x: 595, startPoint y: 397, endPoint x: 708, endPoint y: 358, distance: 120.0
click at [707, 358] on div "Janela de atendimento Grade de atendimento Capacidade Transportadoras Veículos …" at bounding box center [674, 319] width 1349 height 638
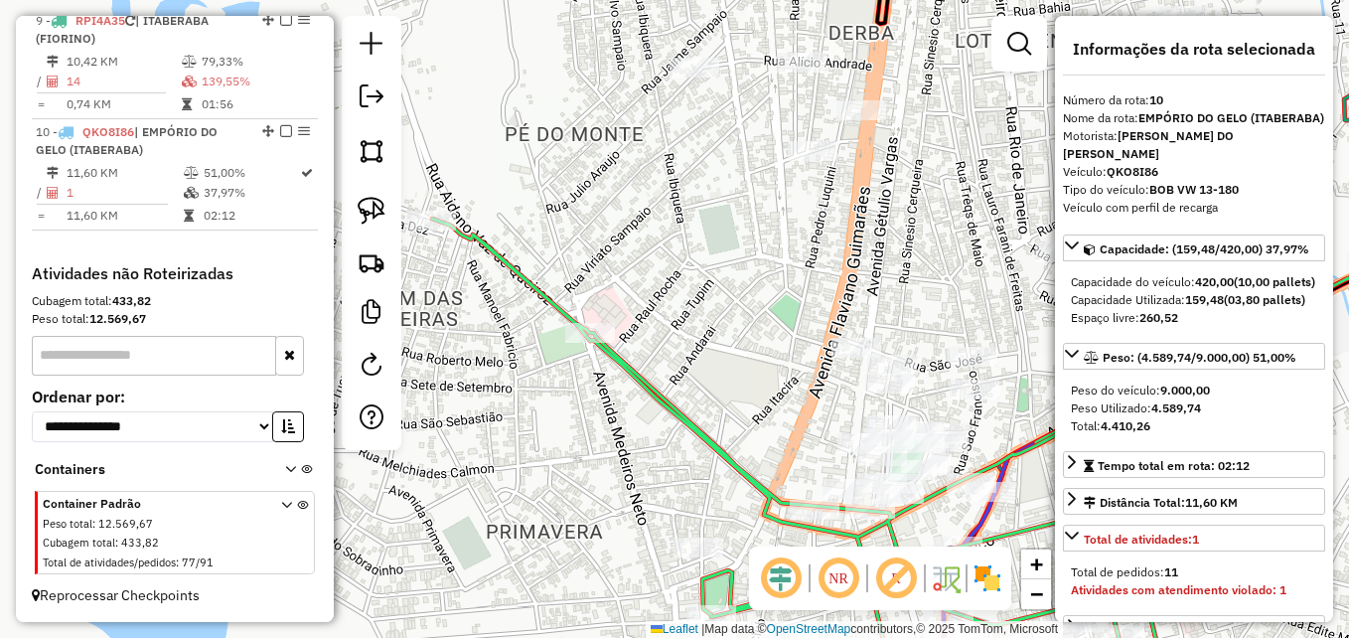
drag, startPoint x: 636, startPoint y: 440, endPoint x: 573, endPoint y: 425, distance: 64.3
click at [567, 431] on div "Janela de atendimento Grade de atendimento Capacidade Transportadoras Veículos …" at bounding box center [674, 319] width 1349 height 638
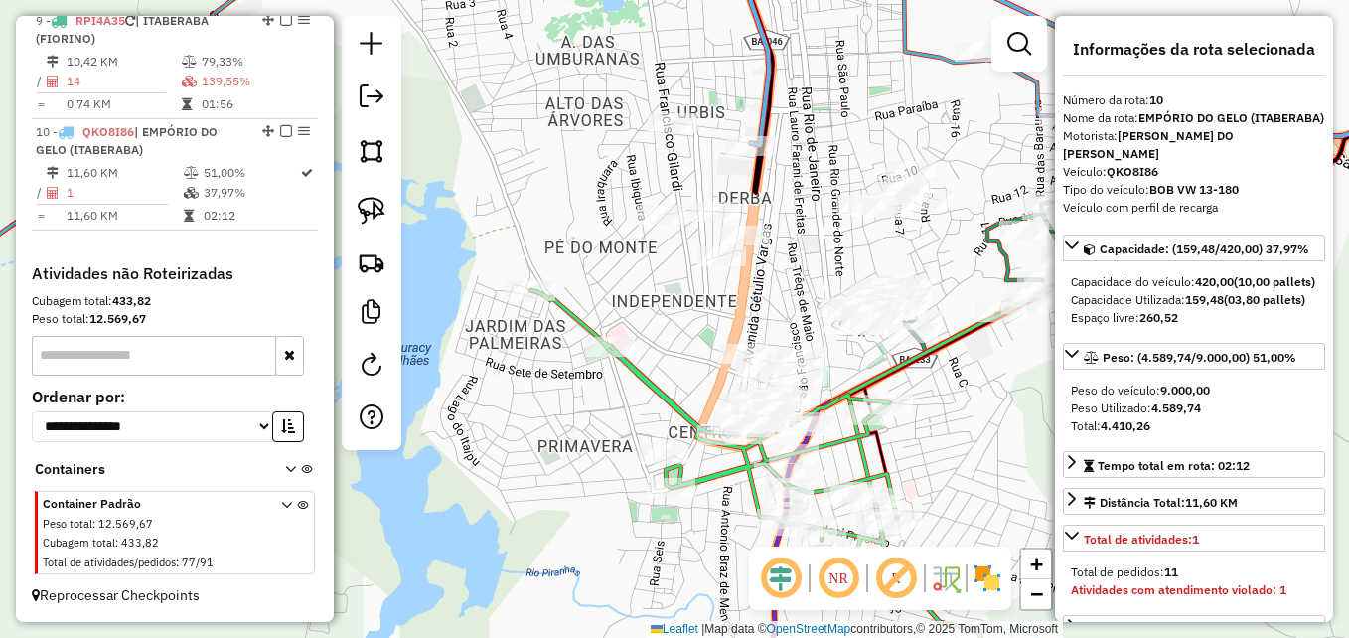
drag, startPoint x: 726, startPoint y: 314, endPoint x: 698, endPoint y: 325, distance: 29.9
click at [698, 325] on div "Janela de atendimento Grade de atendimento Capacidade Transportadoras Veículos …" at bounding box center [674, 319] width 1349 height 638
click at [565, 314] on icon at bounding box center [758, 478] width 456 height 377
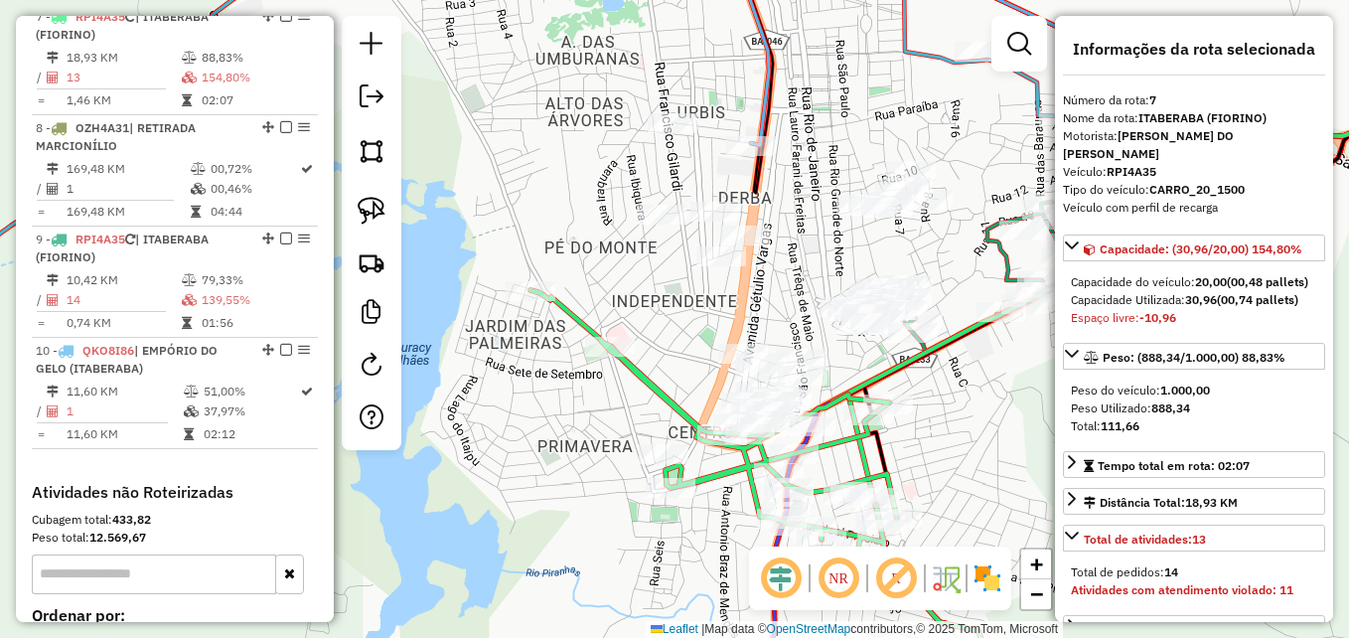
scroll to position [1365, 0]
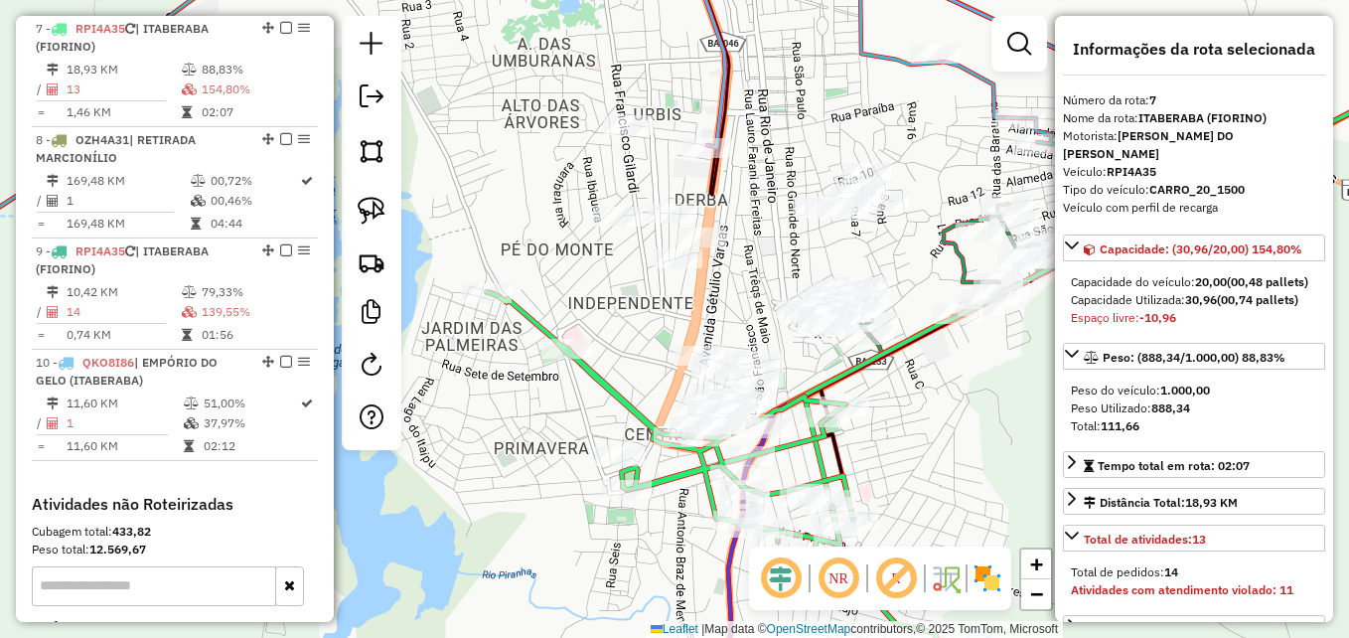
drag, startPoint x: 559, startPoint y: 443, endPoint x: 516, endPoint y: 445, distance: 43.8
click at [516, 445] on div "Janela de atendimento Grade de atendimento Capacidade Transportadoras Veículos …" at bounding box center [674, 319] width 1349 height 638
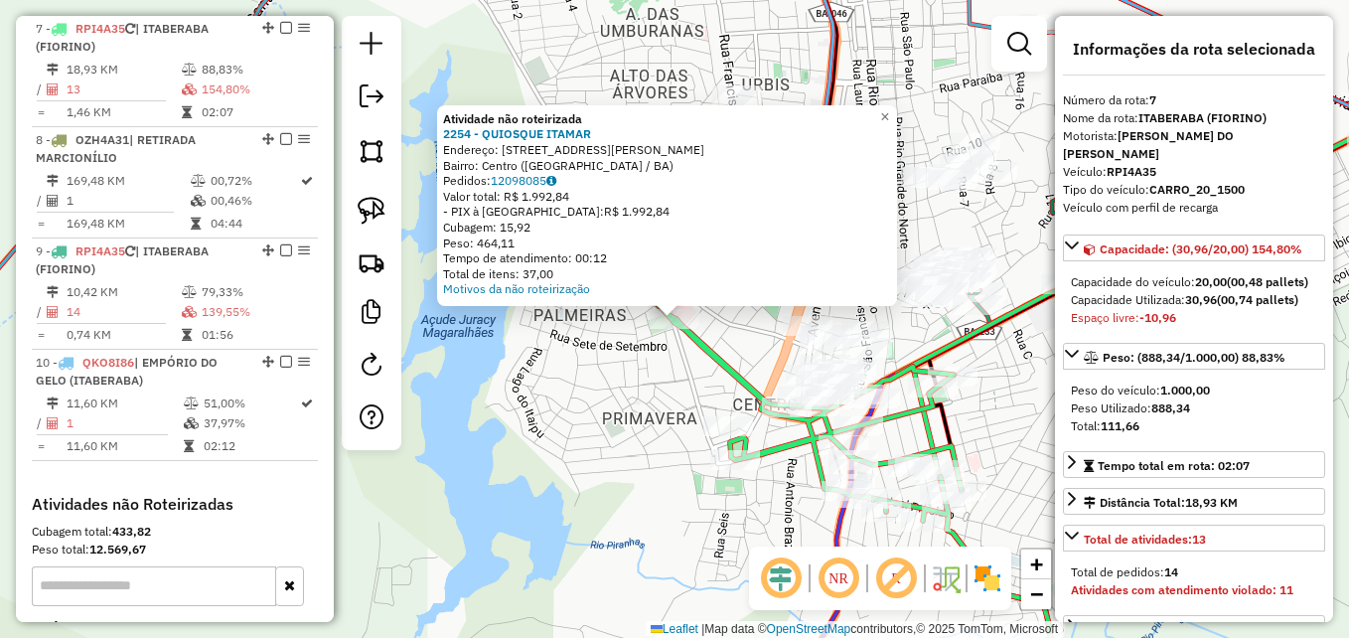
click at [576, 360] on div "Atividade não roteirizada 2254 - QUIOSQUE ITAMAR Endereço: Avenida Brigadeiro E…" at bounding box center [674, 319] width 1349 height 638
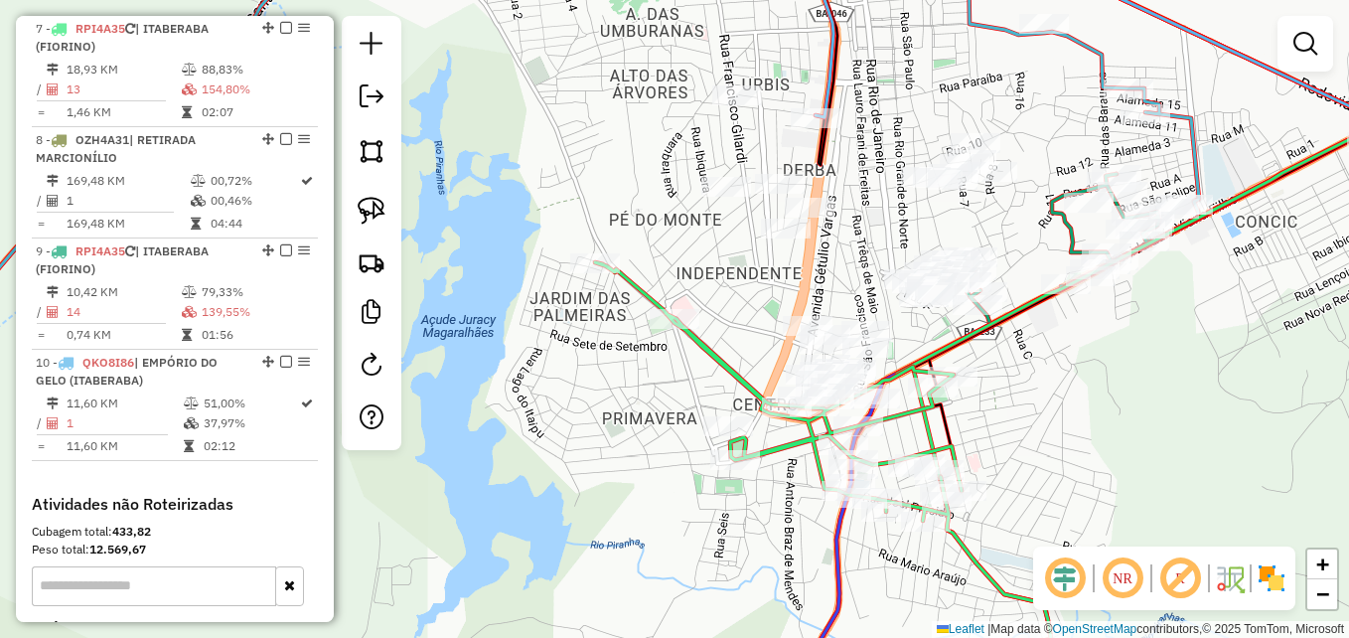
click at [718, 436] on div at bounding box center [728, 426] width 50 height 20
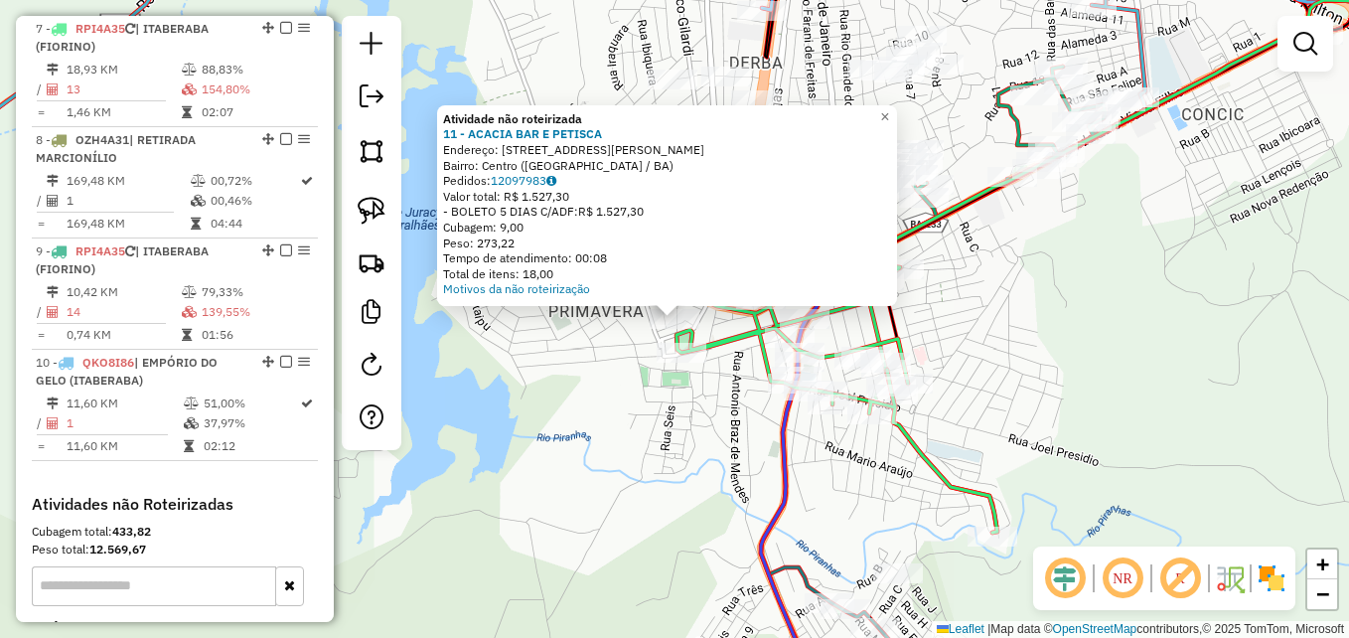
click at [610, 422] on div "Atividade não roteirizada 11 - ACACIA BAR E PETISCA Endereço: RUA PRAXEDES ANDR…" at bounding box center [674, 319] width 1349 height 638
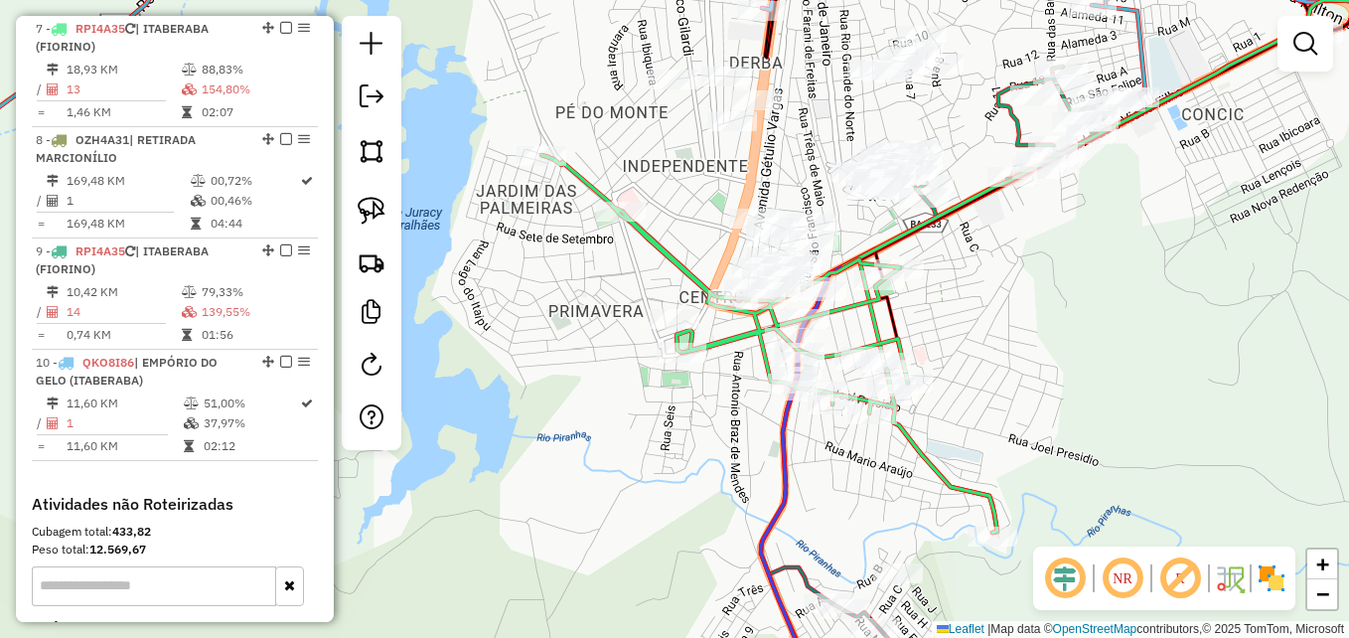
drag, startPoint x: 609, startPoint y: 419, endPoint x: 536, endPoint y: 497, distance: 106.1
click at [536, 497] on div "Janela de atendimento Grade de atendimento Capacidade Transportadoras Veículos …" at bounding box center [674, 319] width 1349 height 638
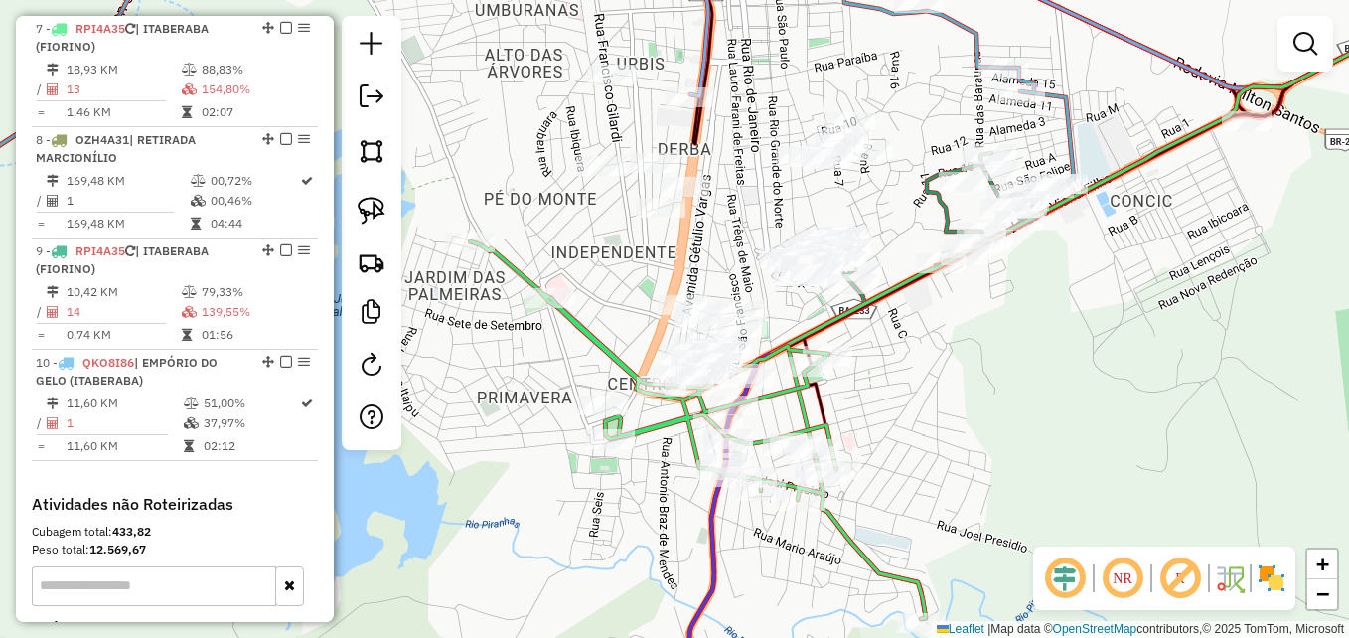
drag, startPoint x: 925, startPoint y: 382, endPoint x: 924, endPoint y: 492, distance: 109.3
click at [926, 494] on div "Janela de atendimento Grade de atendimento Capacidade Transportadoras Veículos …" at bounding box center [674, 319] width 1349 height 638
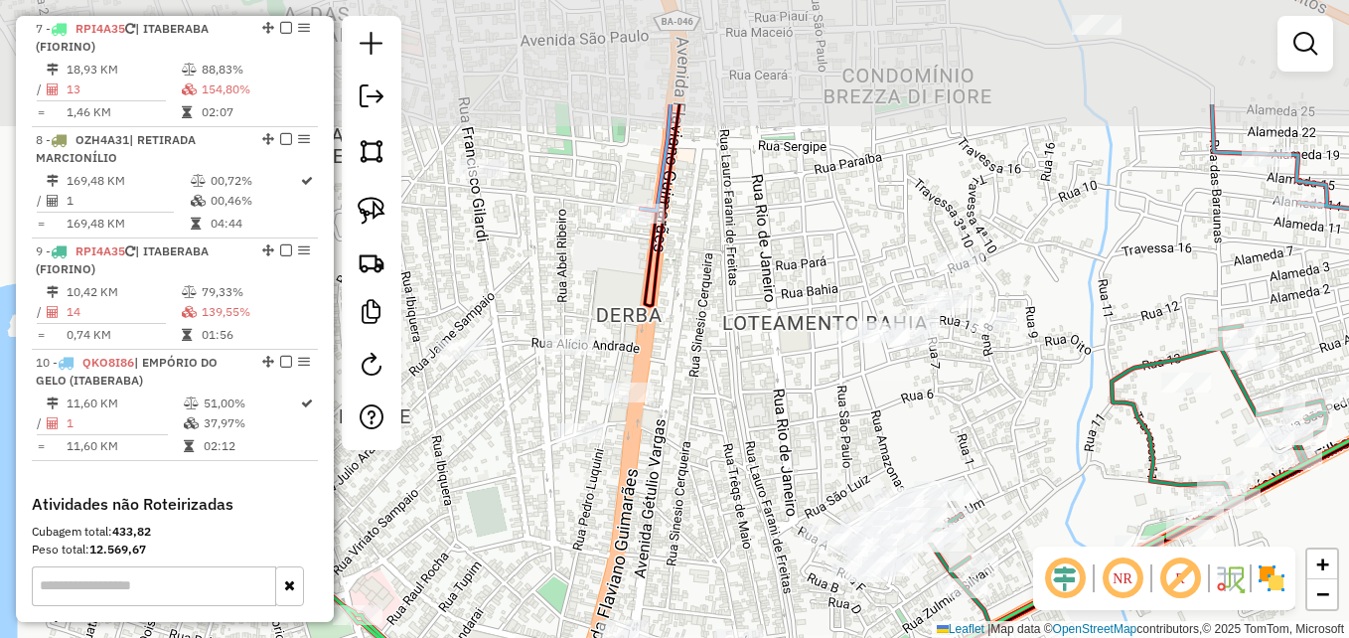
drag, startPoint x: 699, startPoint y: 400, endPoint x: 690, endPoint y: 446, distance: 46.6
click at [690, 445] on div "Janela de atendimento Grade de atendimento Capacidade Transportadoras Veículos …" at bounding box center [674, 319] width 1349 height 638
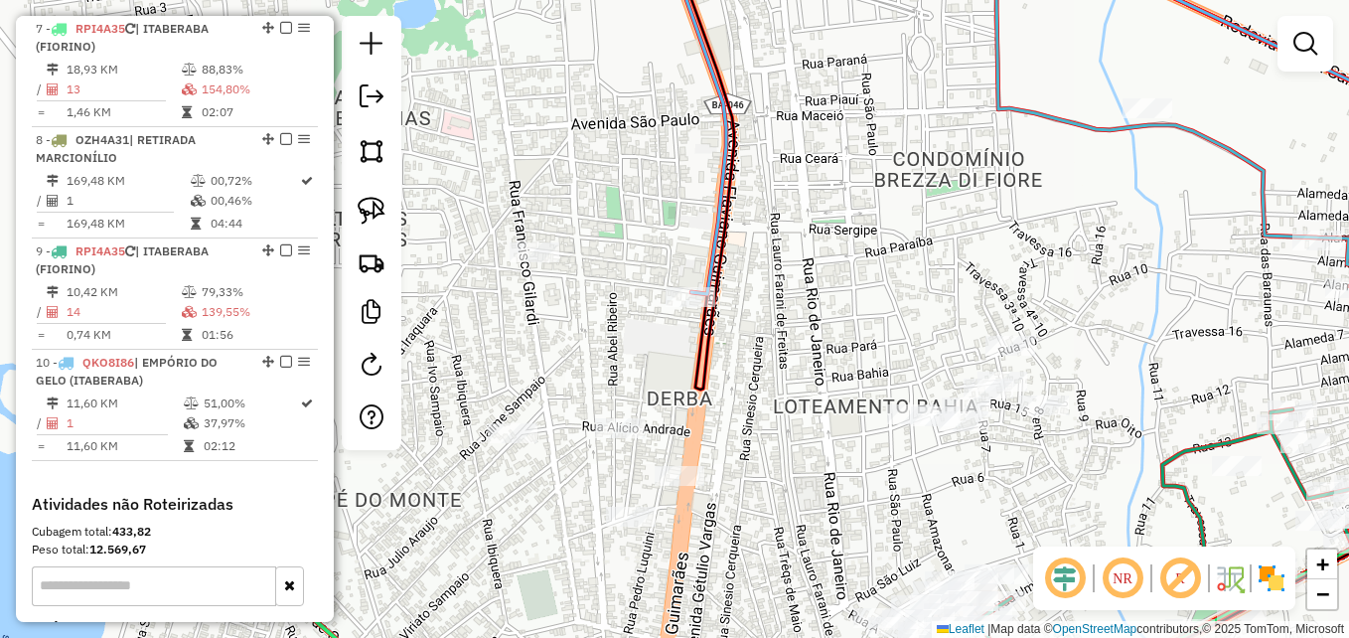
drag, startPoint x: 728, startPoint y: 264, endPoint x: 785, endPoint y: 319, distance: 78.7
click at [785, 319] on div "Janela de atendimento Grade de atendimento Capacidade Transportadoras Veículos …" at bounding box center [674, 319] width 1349 height 638
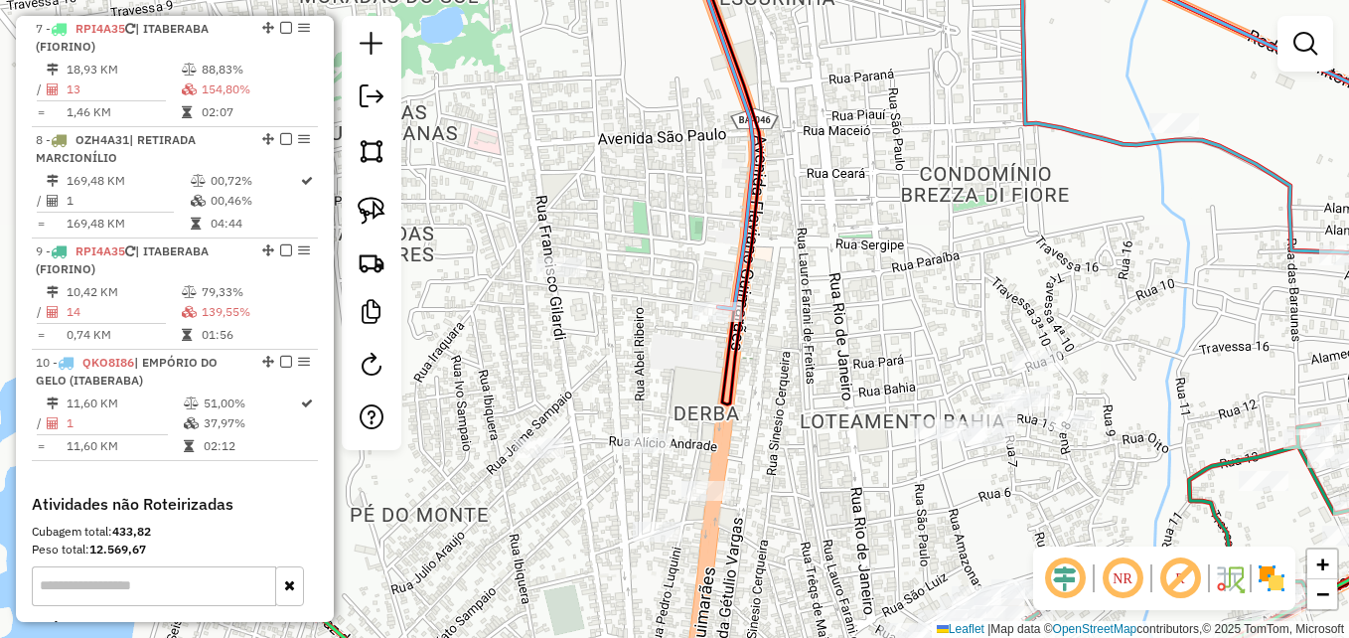
drag, startPoint x: 791, startPoint y: 418, endPoint x: 818, endPoint y: 433, distance: 30.7
click at [818, 433] on div "Janela de atendimento Grade de atendimento Capacidade Transportadoras Veículos …" at bounding box center [674, 319] width 1349 height 638
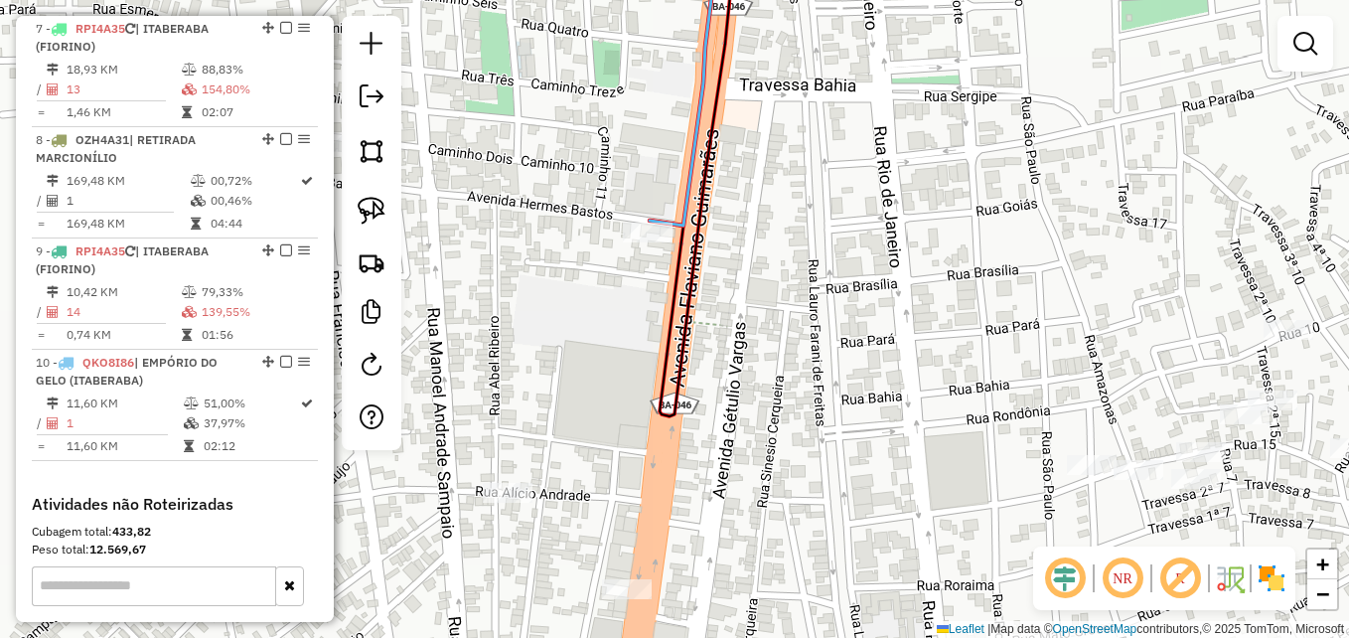
click at [685, 196] on icon at bounding box center [685, 80] width 70 height 289
select select "**********"
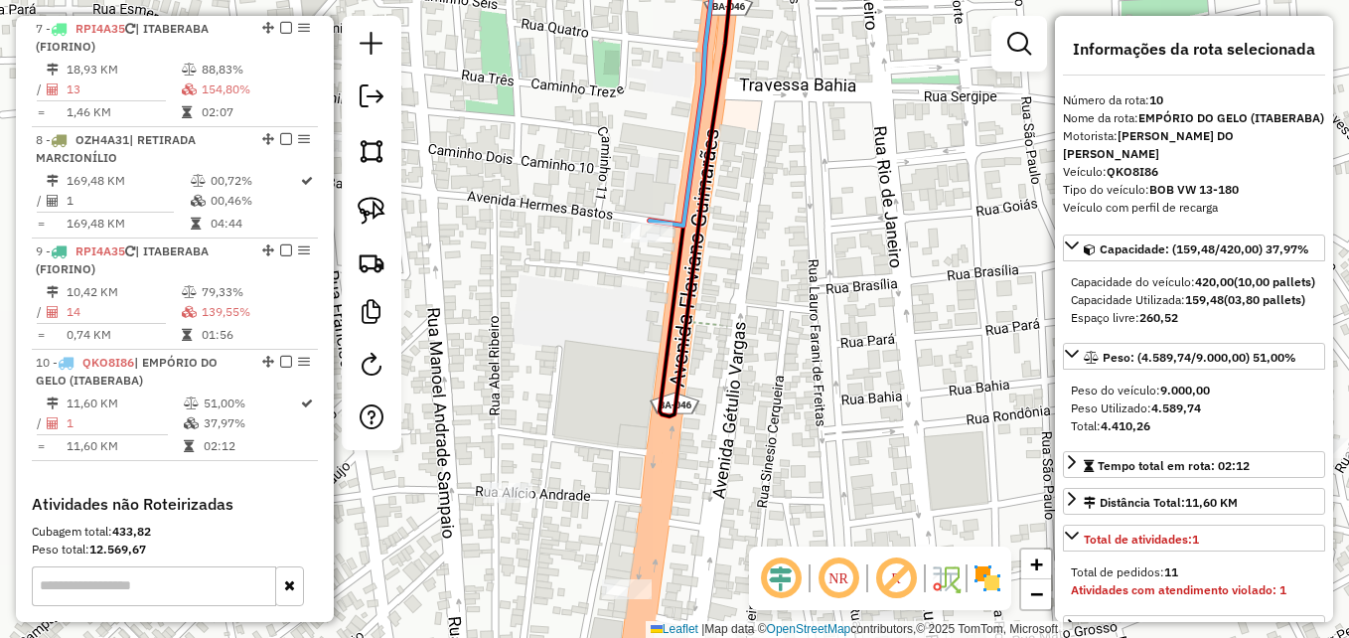
scroll to position [1595, 0]
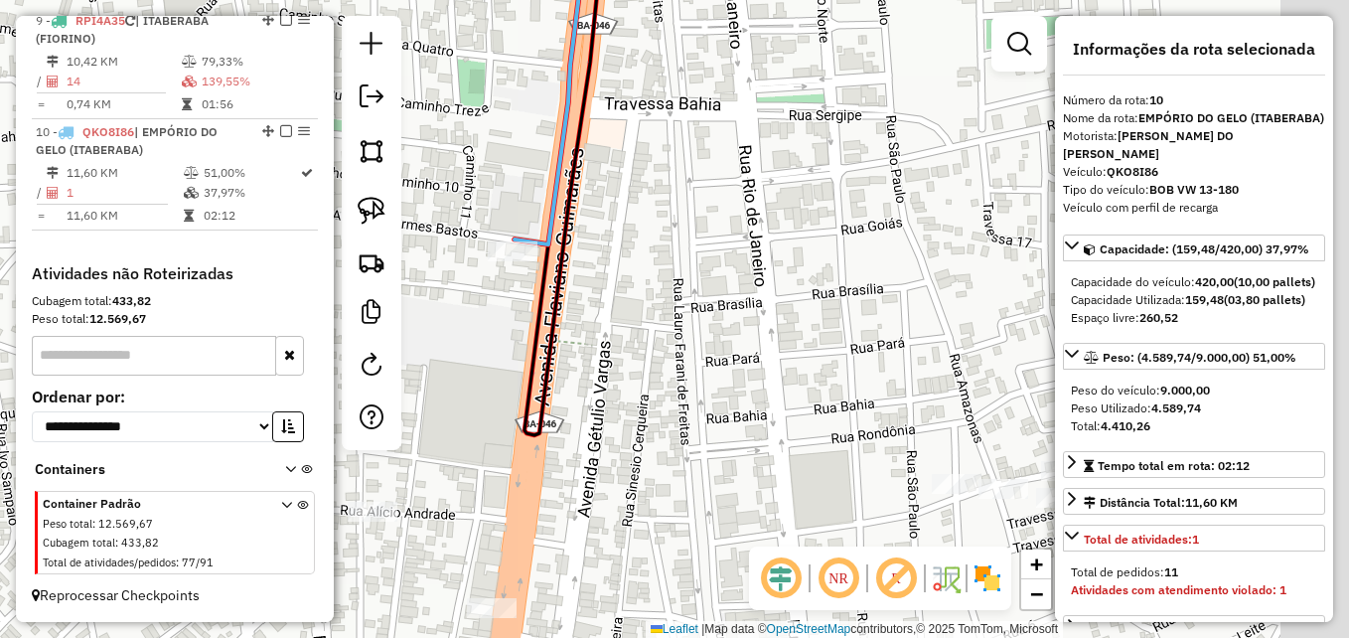
drag, startPoint x: 787, startPoint y: 318, endPoint x: 614, endPoint y: 337, distance: 173.9
click at [614, 337] on div "Janela de atendimento Grade de atendimento Capacidade Transportadoras Veículos …" at bounding box center [674, 319] width 1349 height 638
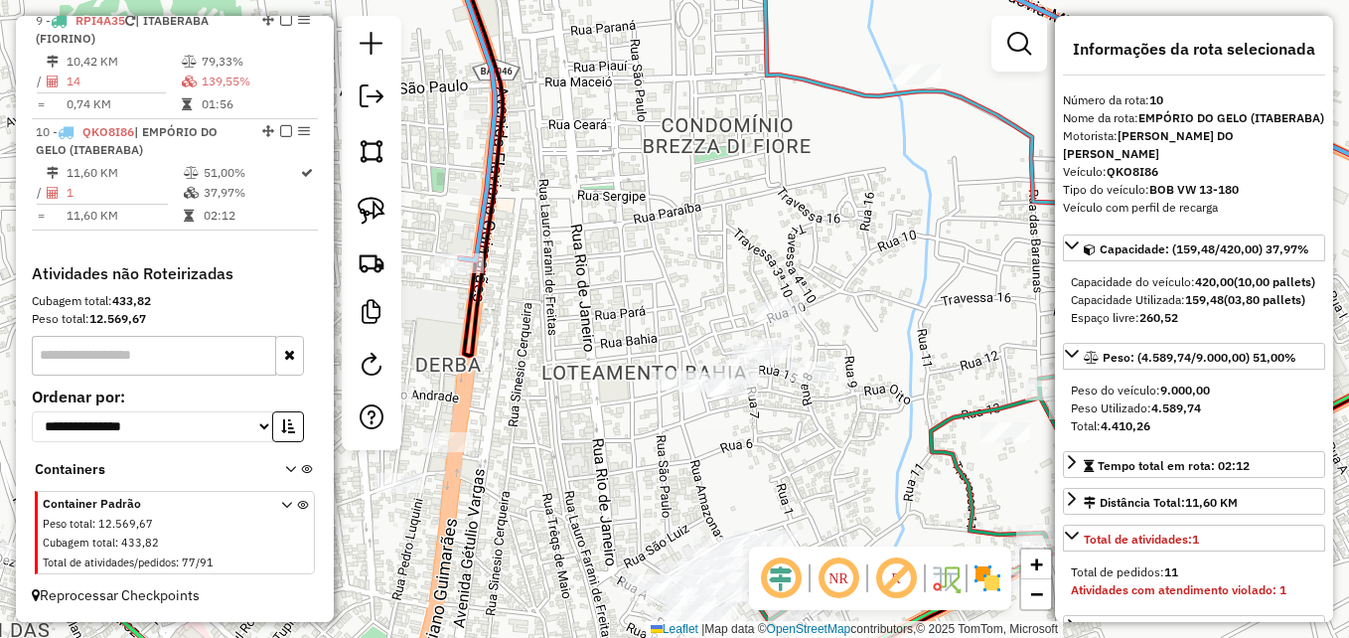
drag, startPoint x: 771, startPoint y: 356, endPoint x: 682, endPoint y: 327, distance: 93.0
click at [682, 327] on div "Janela de atendimento Grade de atendimento Capacidade Transportadoras Veículos …" at bounding box center [674, 319] width 1349 height 638
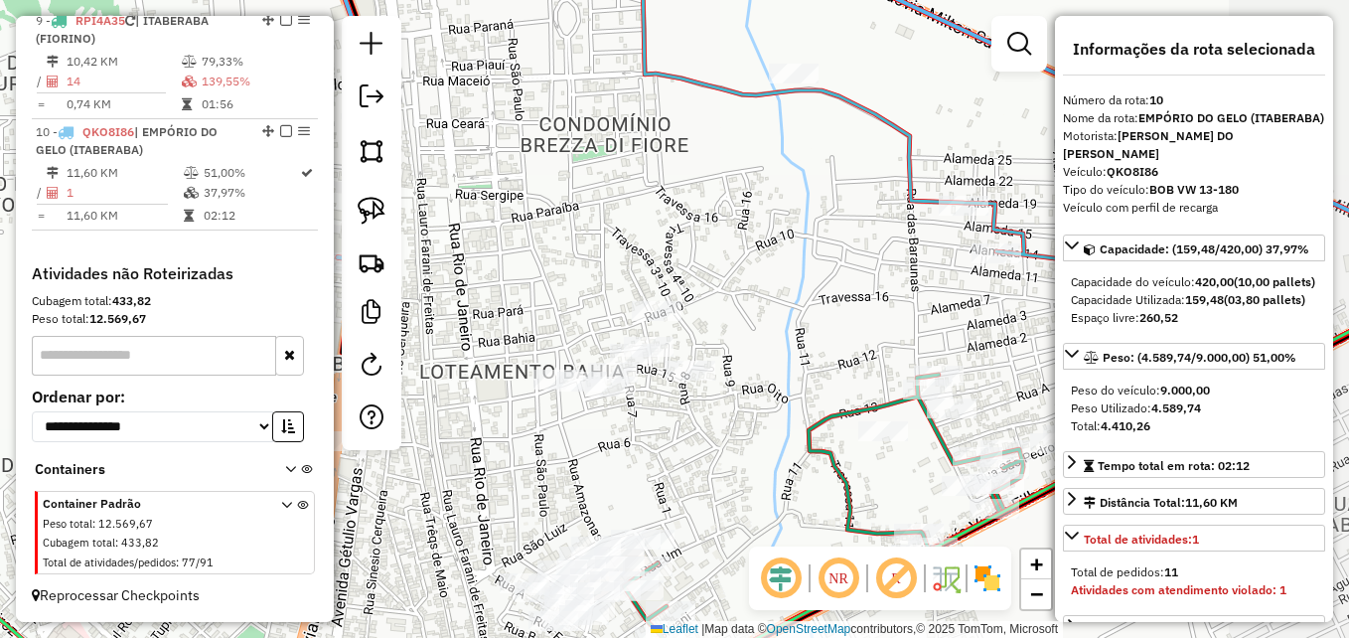
drag, startPoint x: 854, startPoint y: 480, endPoint x: 732, endPoint y: 479, distance: 122.2
click at [732, 479] on div "Janela de atendimento Grade de atendimento Capacidade Transportadoras Veículos …" at bounding box center [674, 319] width 1349 height 638
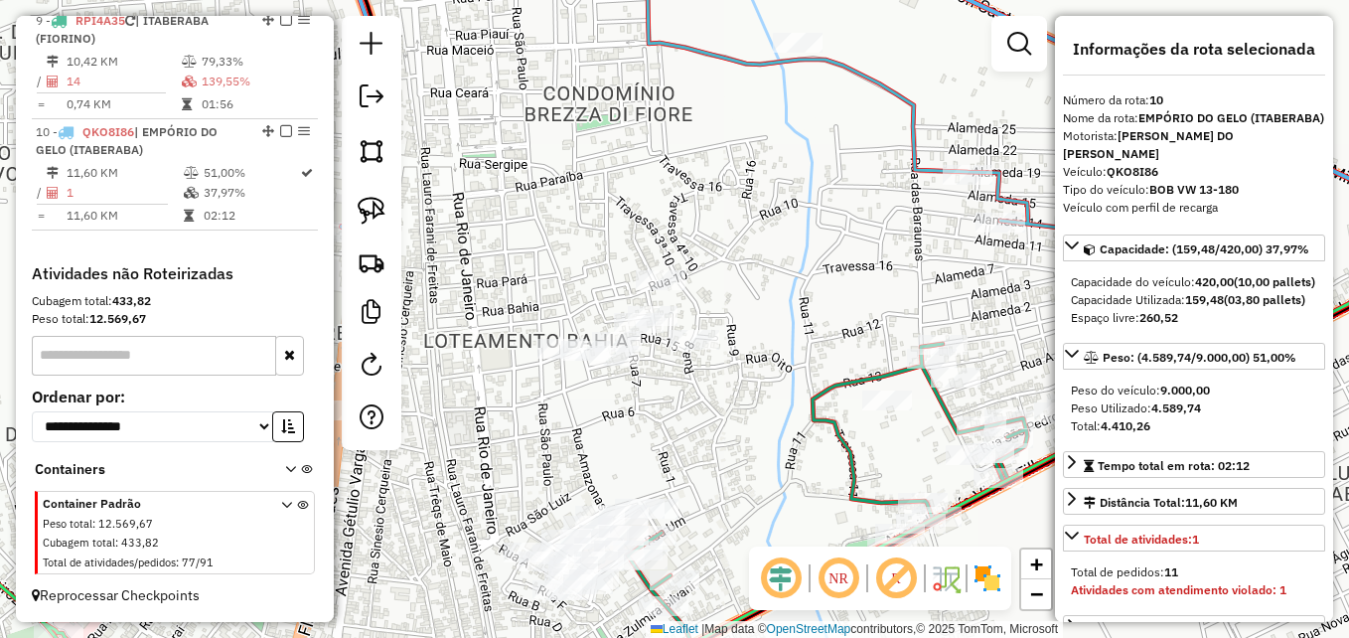
drag, startPoint x: 797, startPoint y: 428, endPoint x: 801, endPoint y: 397, distance: 31.0
click at [801, 397] on icon at bounding box center [827, 494] width 399 height 300
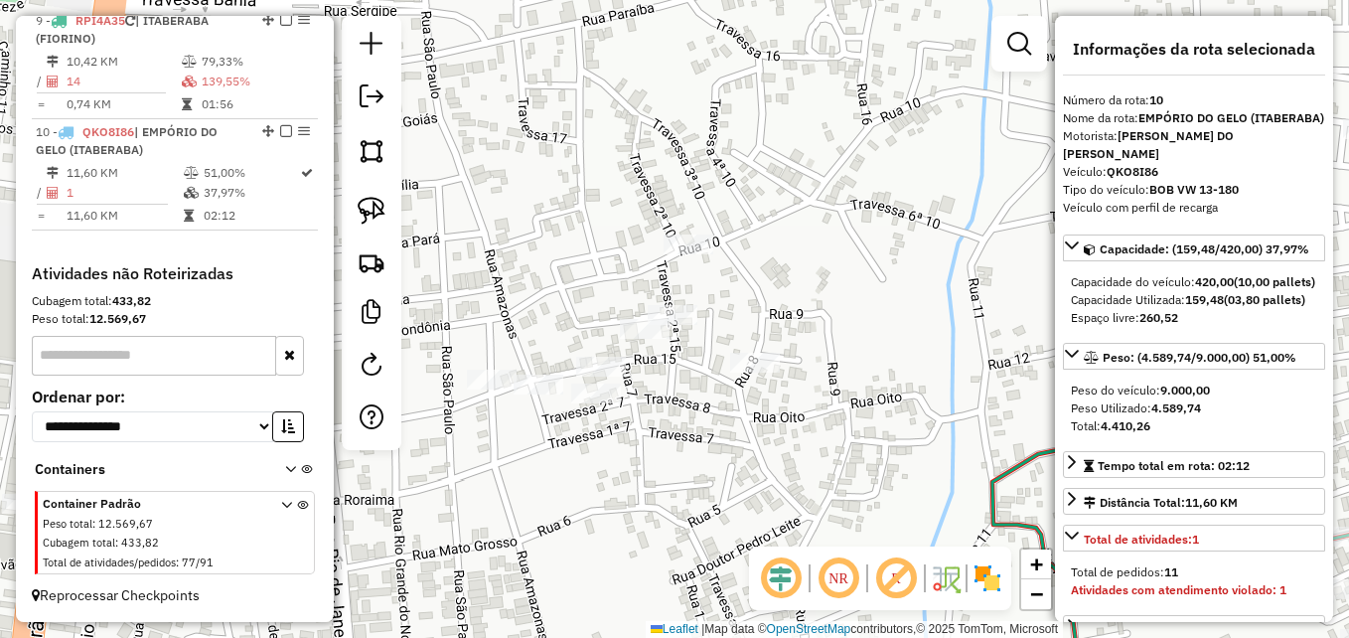
drag, startPoint x: 670, startPoint y: 370, endPoint x: 817, endPoint y: 487, distance: 187.2
click at [817, 487] on div "Janela de atendimento Grade de atendimento Capacidade Transportadoras Veículos …" at bounding box center [674, 319] width 1349 height 638
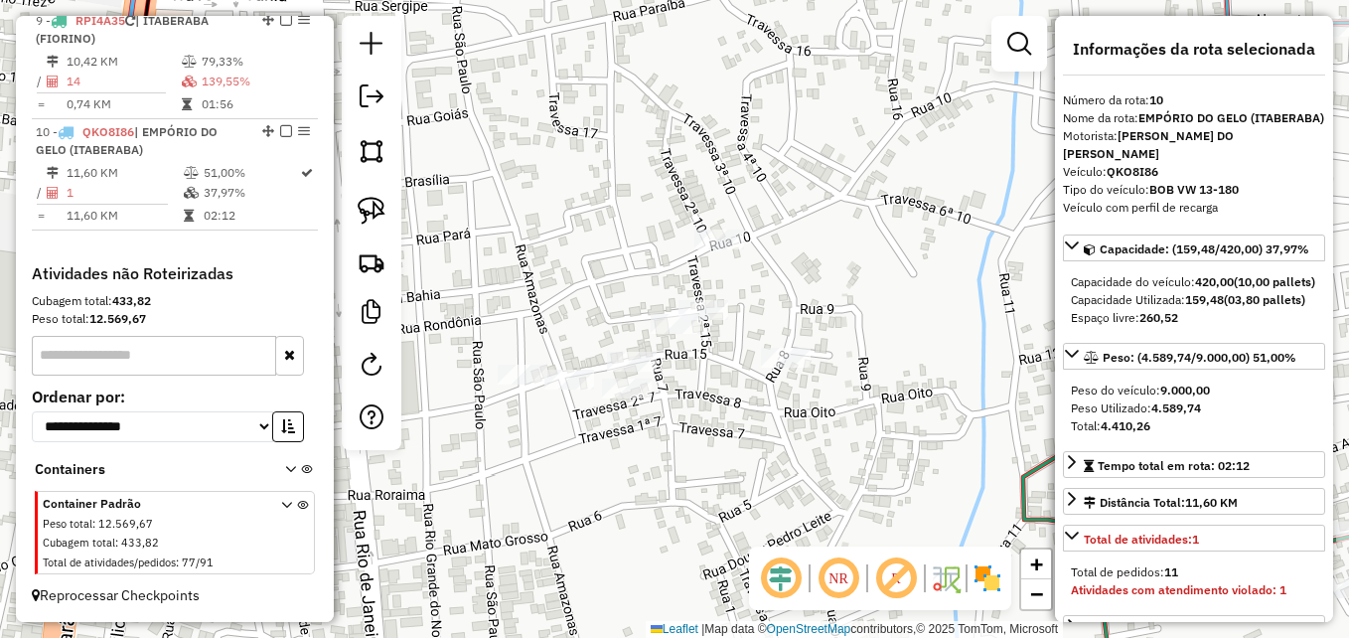
drag, startPoint x: 711, startPoint y: 499, endPoint x: 767, endPoint y: 514, distance: 57.6
click at [767, 520] on div "Janela de atendimento Grade de atendimento Capacidade Transportadoras Veículos …" at bounding box center [674, 319] width 1349 height 638
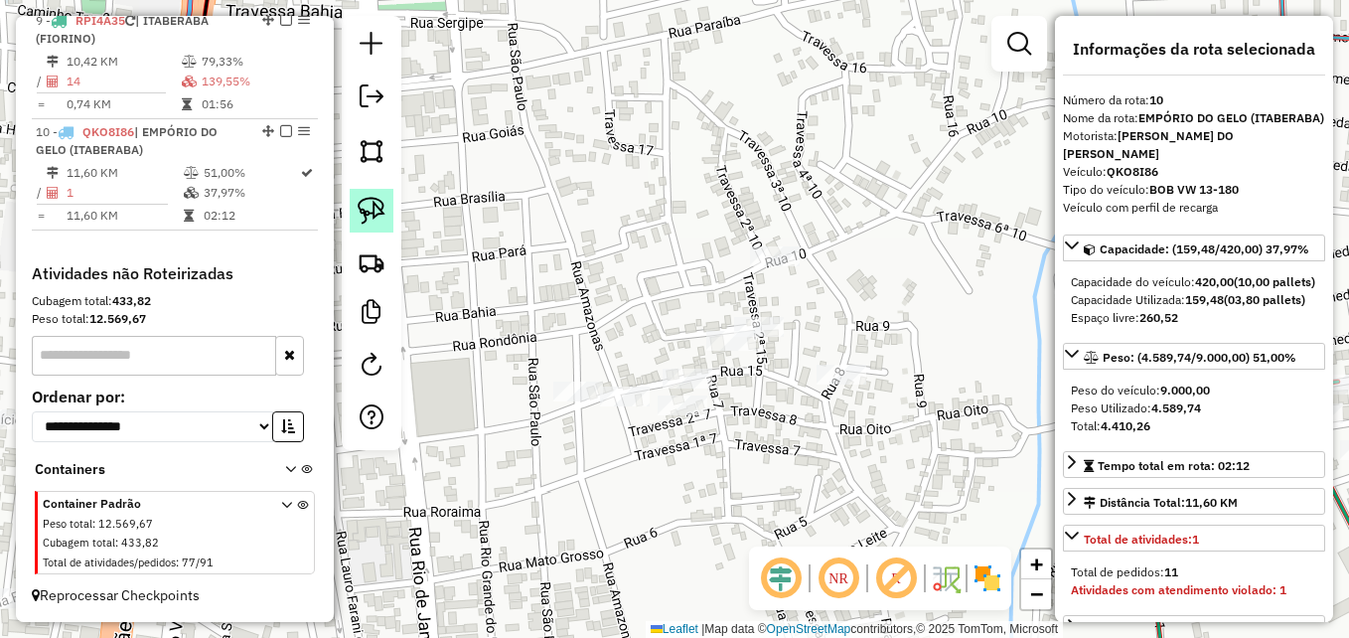
click at [369, 208] on img at bounding box center [372, 211] width 28 height 28
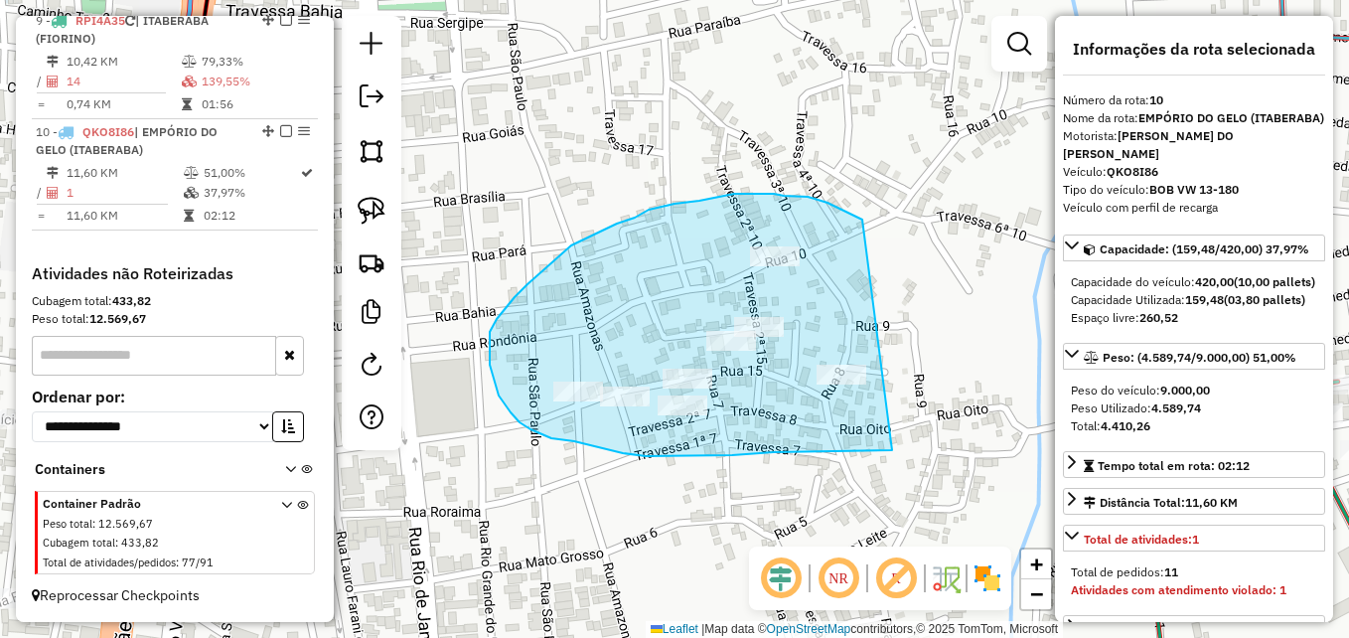
drag, startPoint x: 892, startPoint y: 450, endPoint x: 923, endPoint y: 268, distance: 184.4
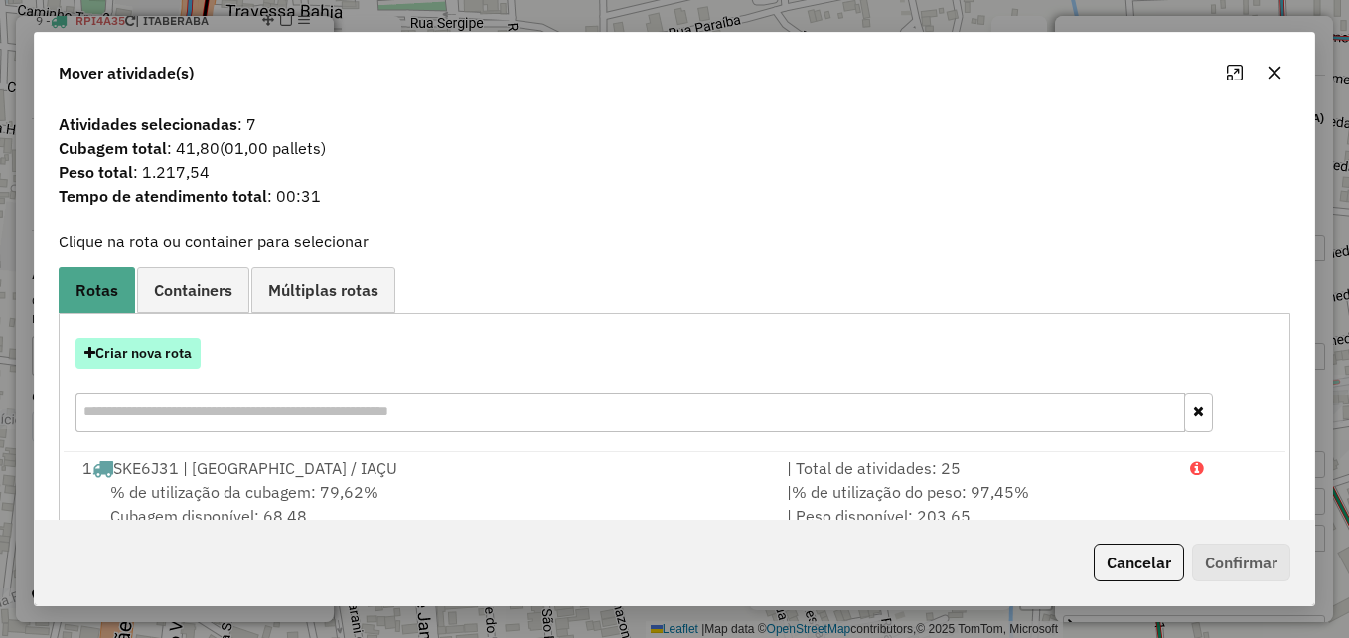
click at [173, 354] on button "Criar nova rota" at bounding box center [137, 353] width 125 height 31
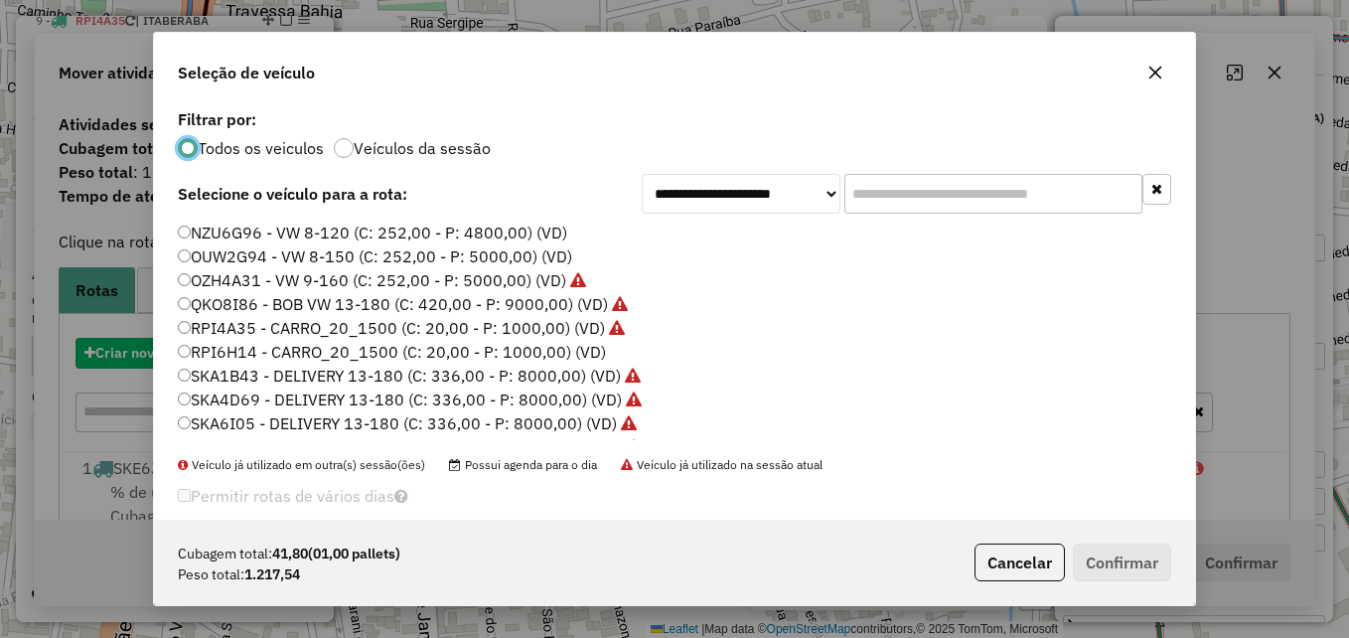
scroll to position [11, 6]
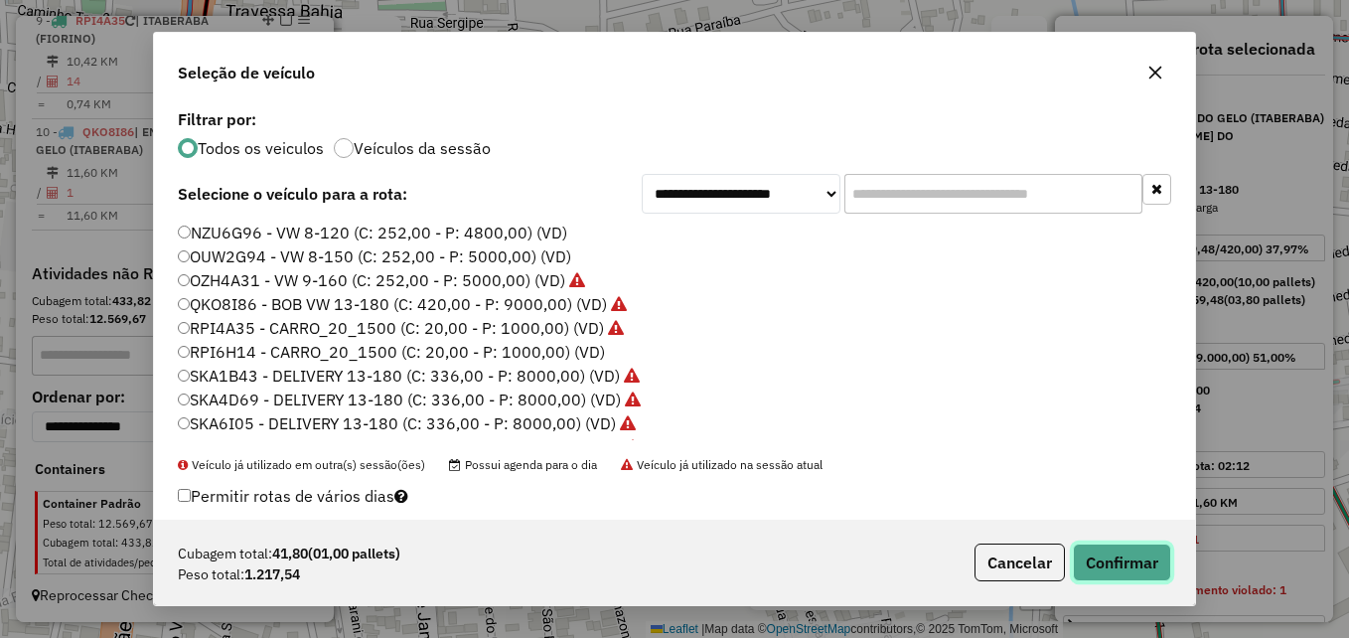
click at [1130, 554] on button "Confirmar" at bounding box center [1122, 562] width 98 height 38
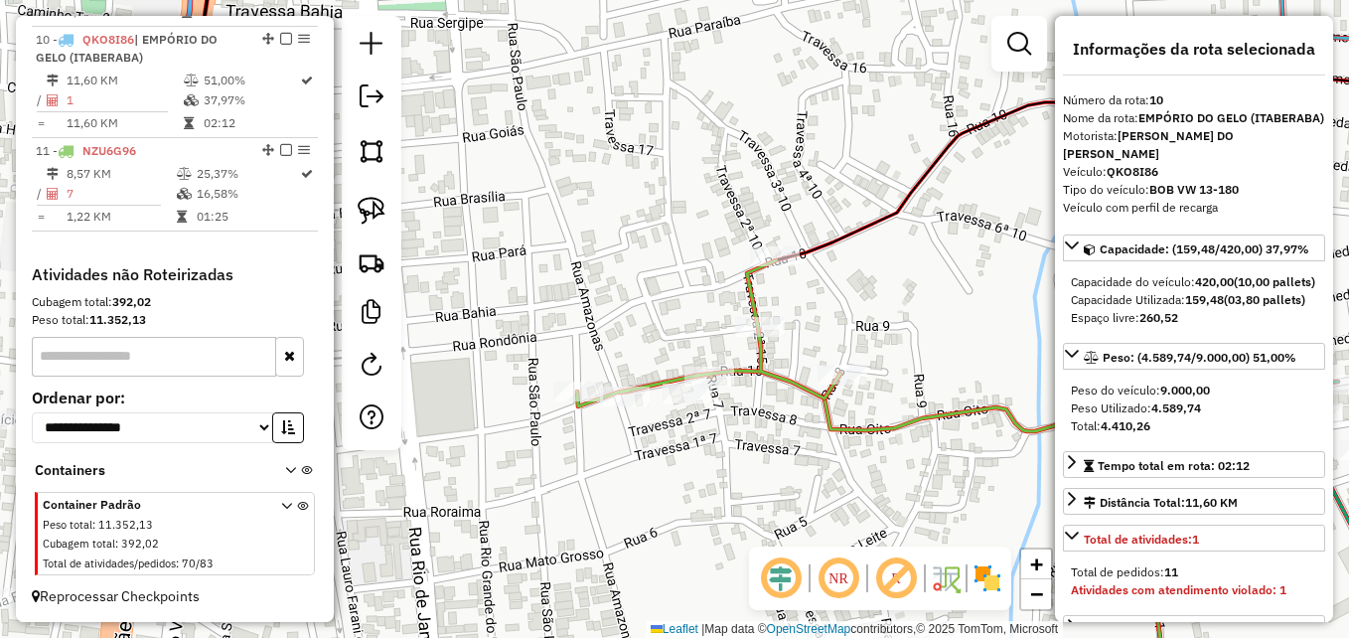
scroll to position [1689, 0]
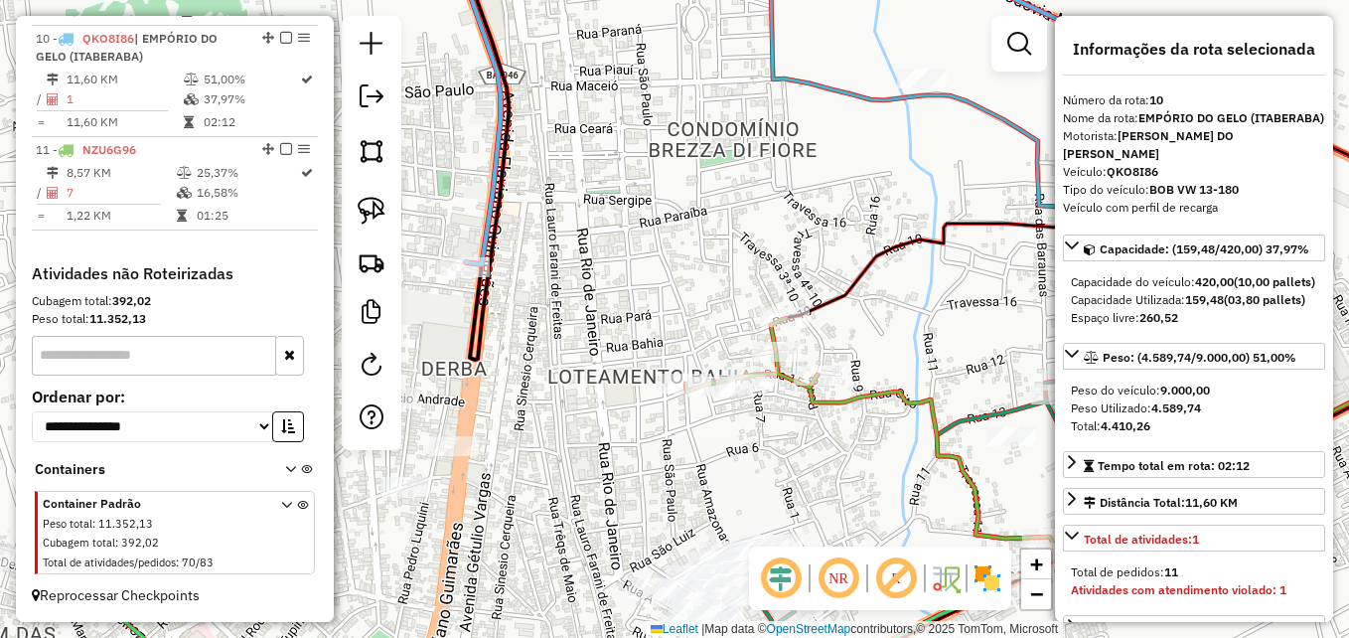
drag, startPoint x: 888, startPoint y: 466, endPoint x: 789, endPoint y: 442, distance: 102.2
click at [789, 442] on div "Janela de atendimento Grade de atendimento Capacidade Transportadoras Veículos …" at bounding box center [674, 319] width 1349 height 638
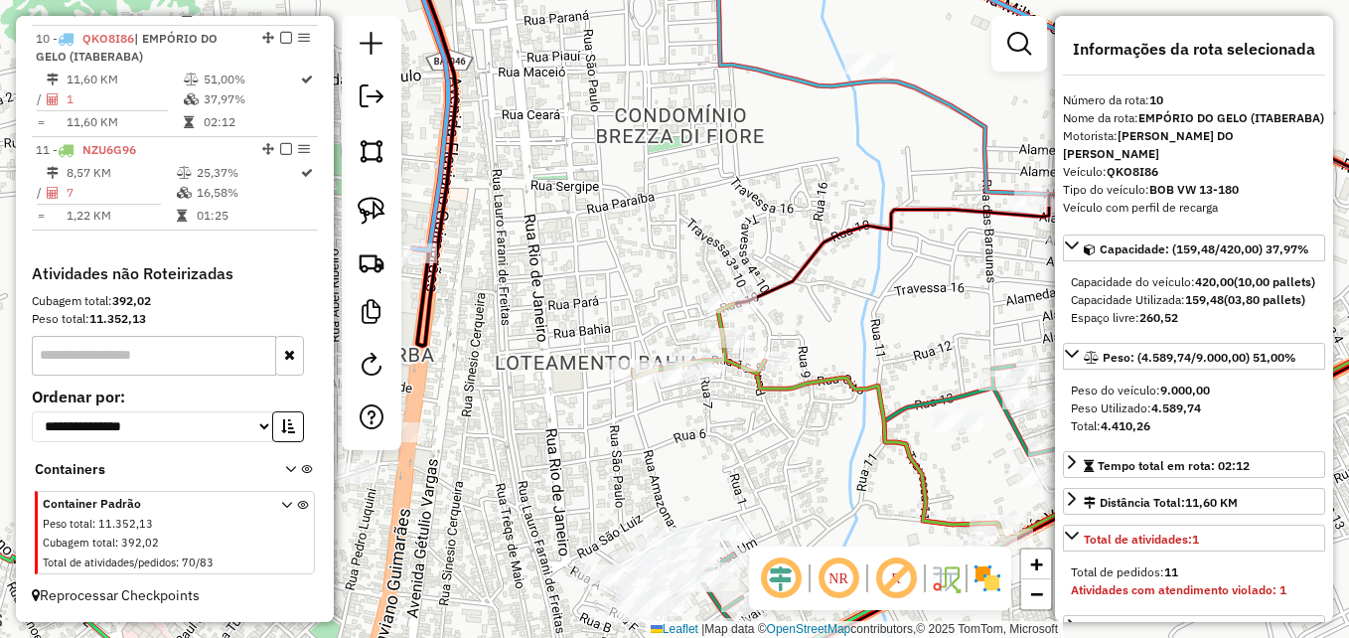
click at [822, 372] on icon at bounding box center [1120, 417] width 727 height 248
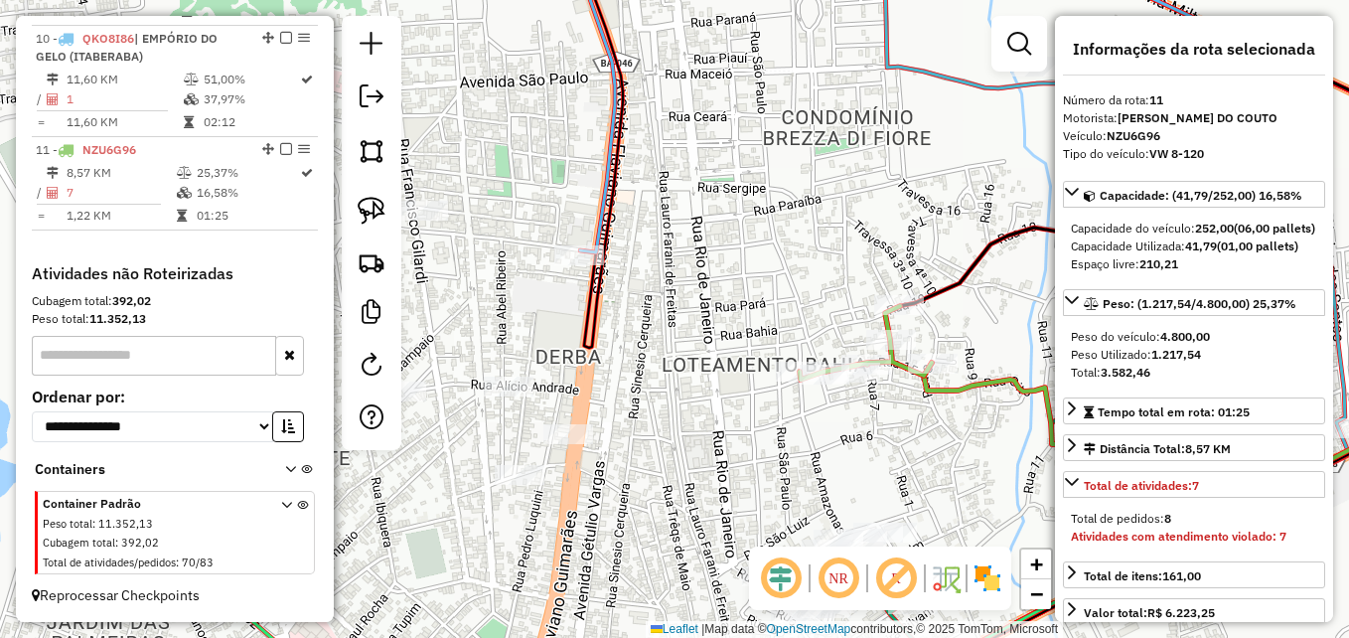
drag, startPoint x: 718, startPoint y: 474, endPoint x: 889, endPoint y: 472, distance: 170.9
click at [889, 472] on div "Janela de atendimento Grade de atendimento Capacidade Transportadoras Veículos …" at bounding box center [674, 319] width 1349 height 638
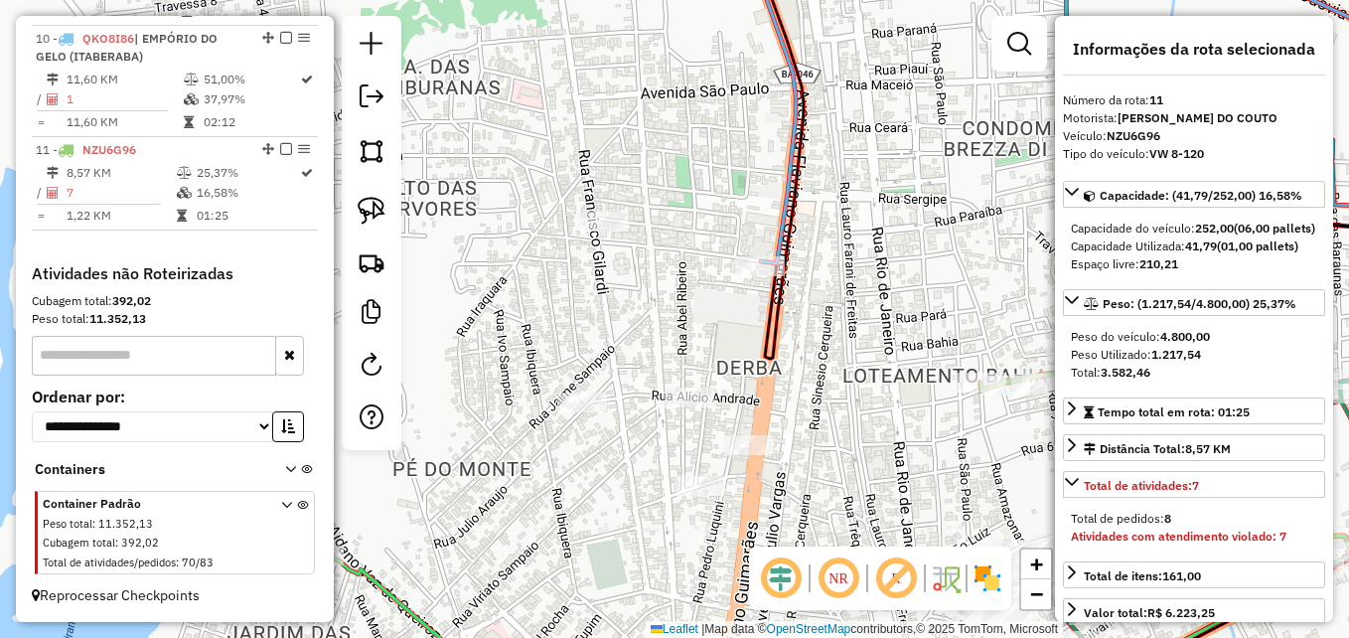
drag, startPoint x: 726, startPoint y: 446, endPoint x: 908, endPoint y: 456, distance: 182.0
click at [908, 456] on div "Janela de atendimento Grade de atendimento Capacidade Transportadoras Veículos …" at bounding box center [674, 319] width 1349 height 638
drag, startPoint x: 848, startPoint y: 465, endPoint x: 917, endPoint y: 432, distance: 76.0
click at [917, 432] on div "Janela de atendimento Grade de atendimento Capacidade Transportadoras Veículos …" at bounding box center [674, 319] width 1349 height 638
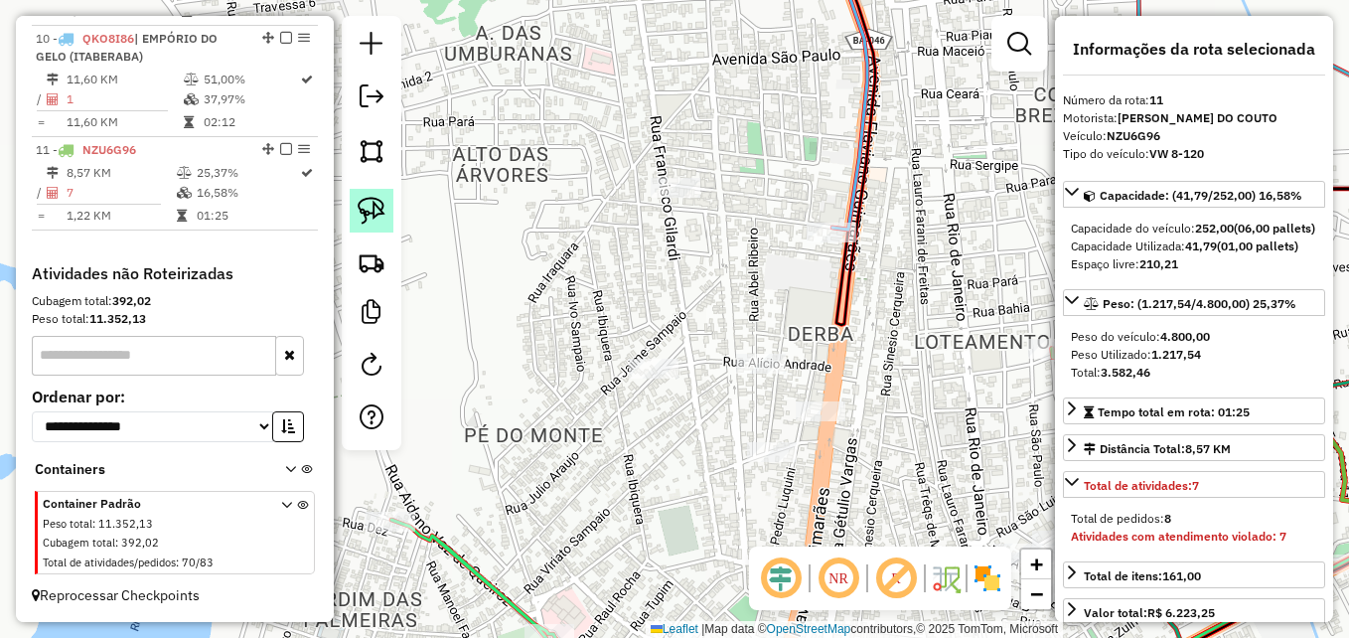
click at [377, 214] on img at bounding box center [372, 211] width 28 height 28
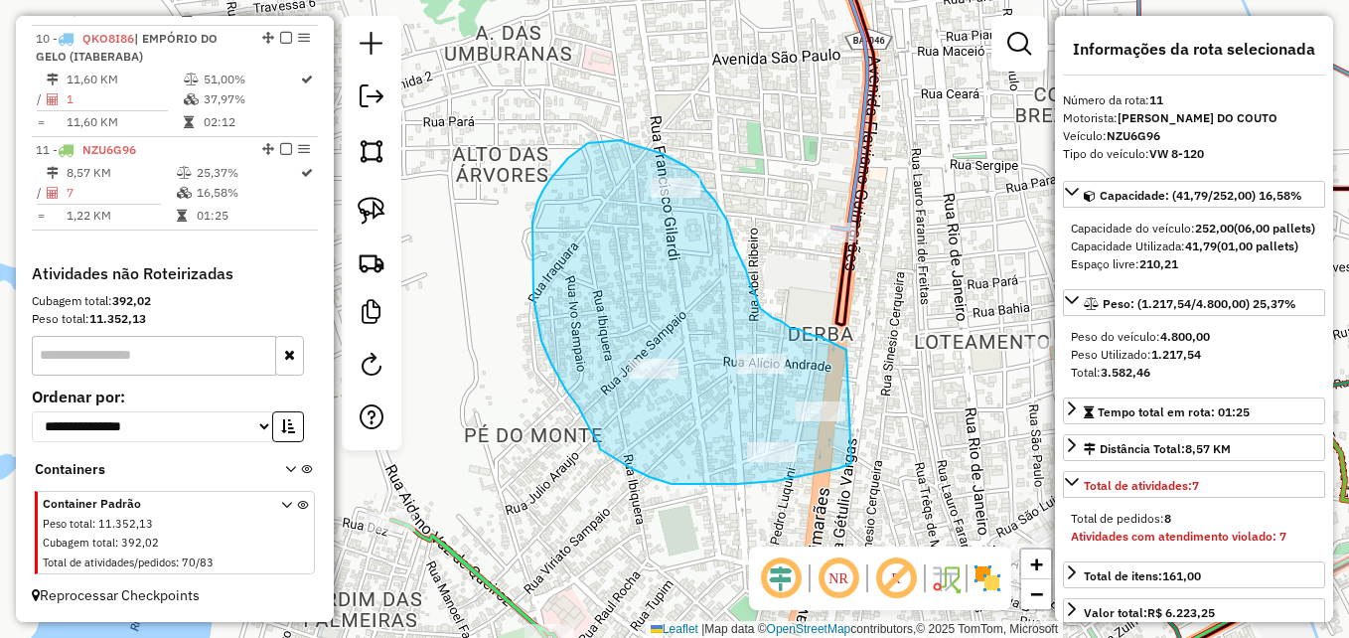
drag, startPoint x: 845, startPoint y: 465, endPoint x: 855, endPoint y: 358, distance: 107.7
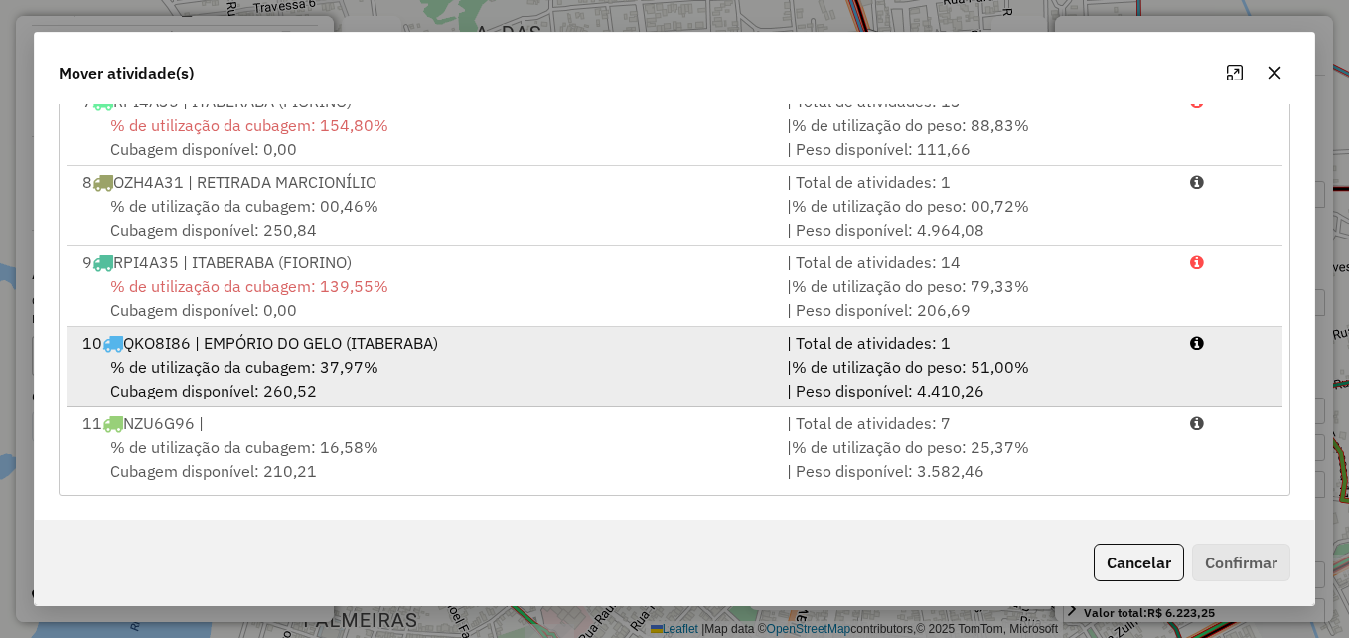
scroll to position [488, 0]
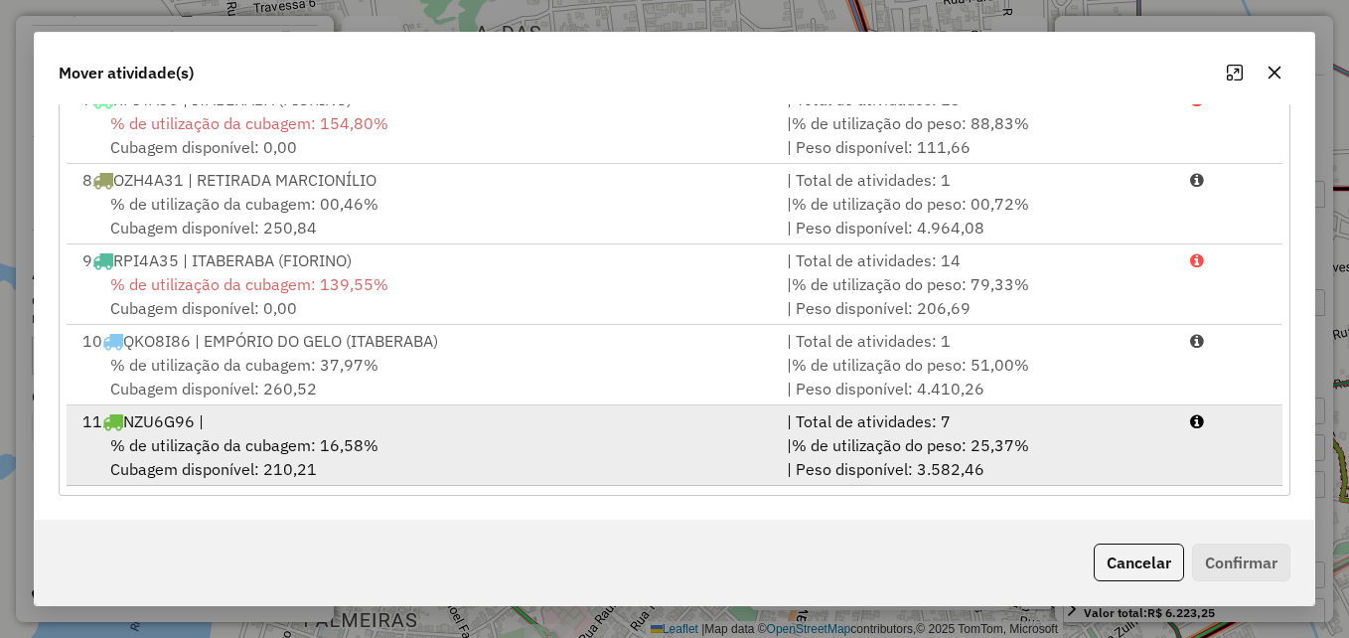
click at [362, 422] on div "11 NZU6G96 |" at bounding box center [423, 421] width 704 height 24
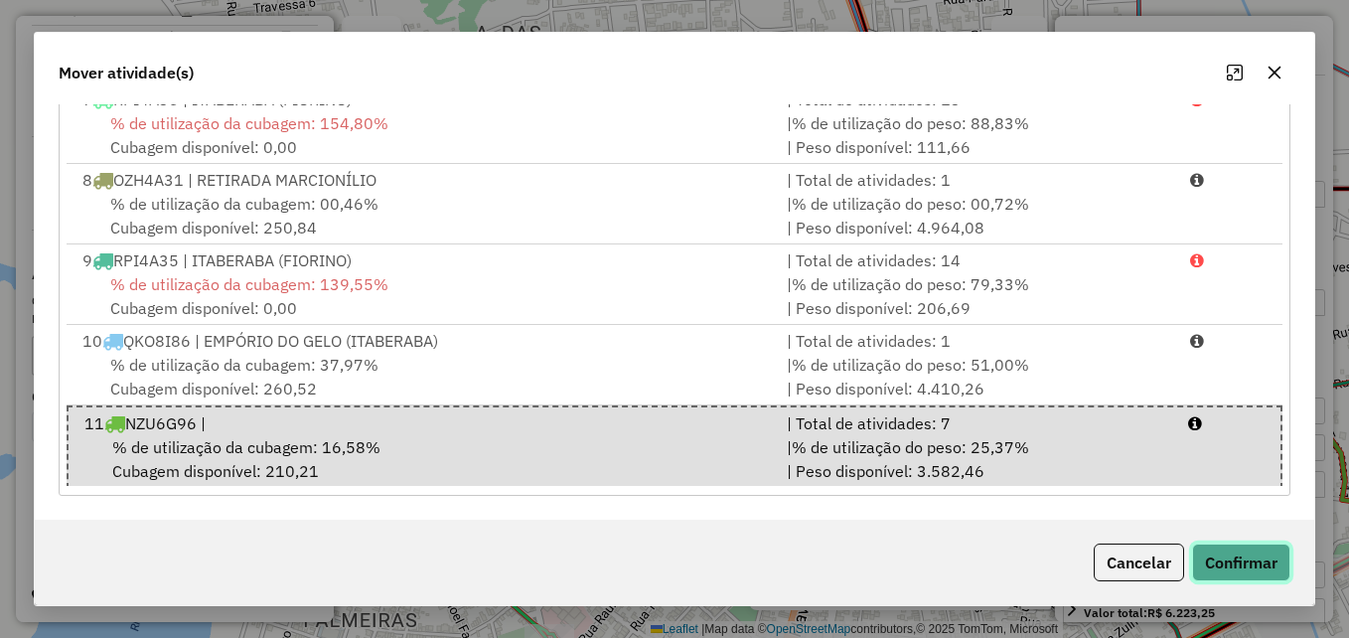
click at [1250, 554] on button "Confirmar" at bounding box center [1241, 562] width 98 height 38
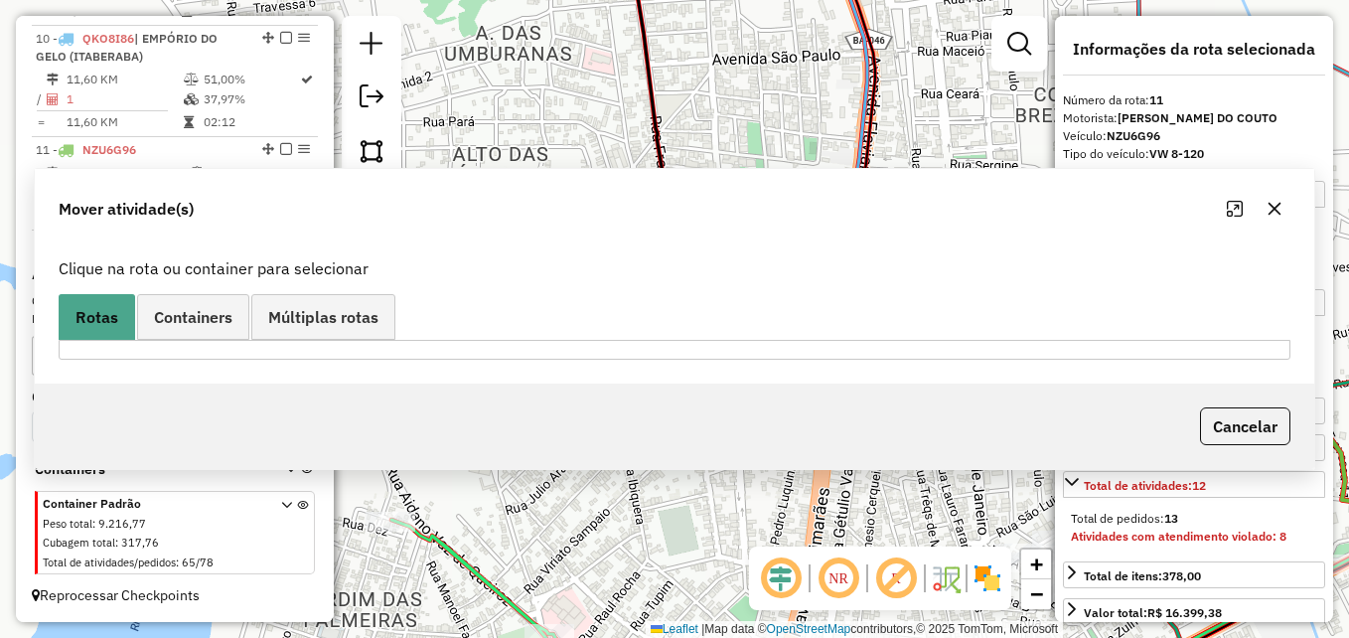
scroll to position [0, 0]
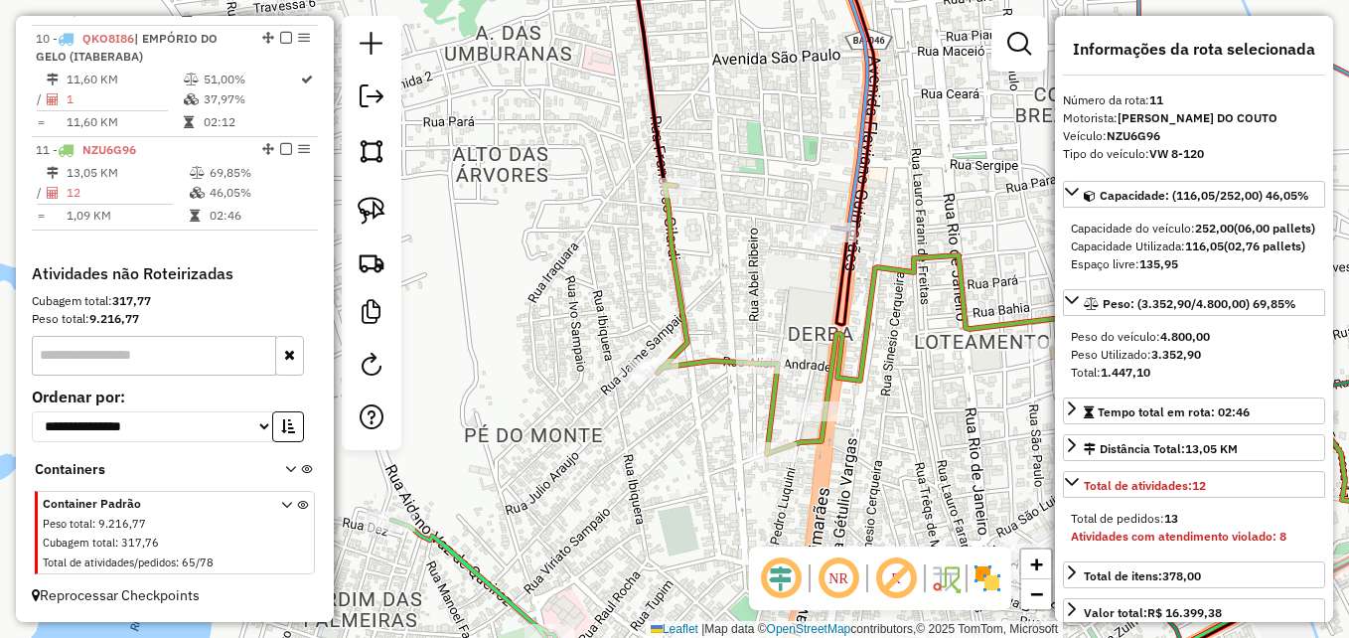
click at [674, 293] on icon at bounding box center [921, 319] width 526 height 269
click at [677, 292] on icon at bounding box center [921, 319] width 526 height 269
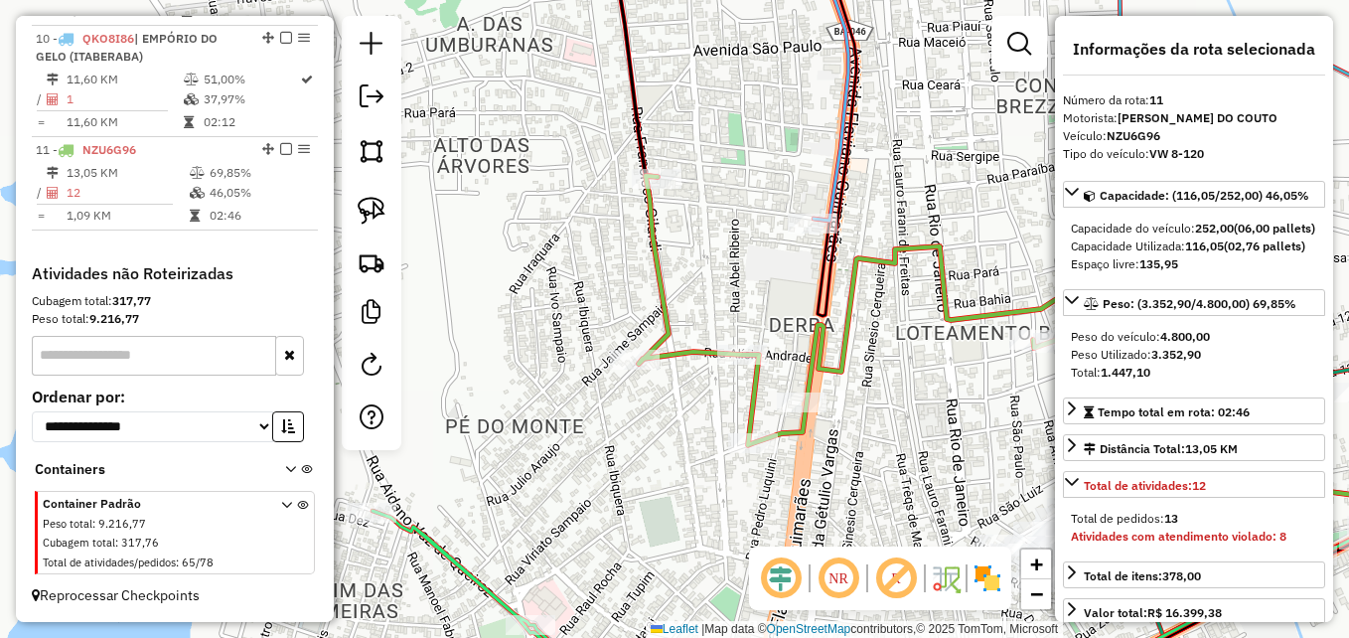
drag, startPoint x: 566, startPoint y: 289, endPoint x: 510, endPoint y: 253, distance: 67.0
click at [510, 253] on div "Janela de atendimento Grade de atendimento Capacidade Transportadoras Veículos …" at bounding box center [674, 319] width 1349 height 638
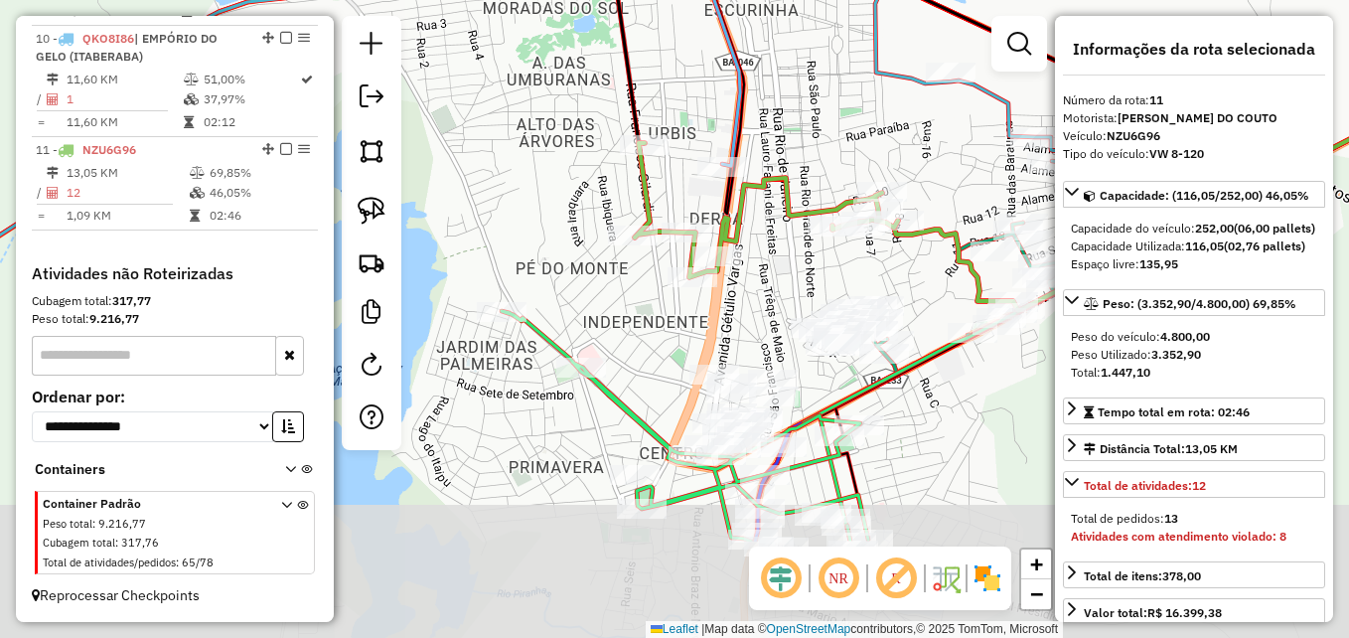
drag, startPoint x: 635, startPoint y: 509, endPoint x: 647, endPoint y: 336, distance: 173.2
click at [646, 337] on div "Janela de atendimento Grade de atendimento Capacidade Transportadoras Veículos …" at bounding box center [674, 319] width 1349 height 638
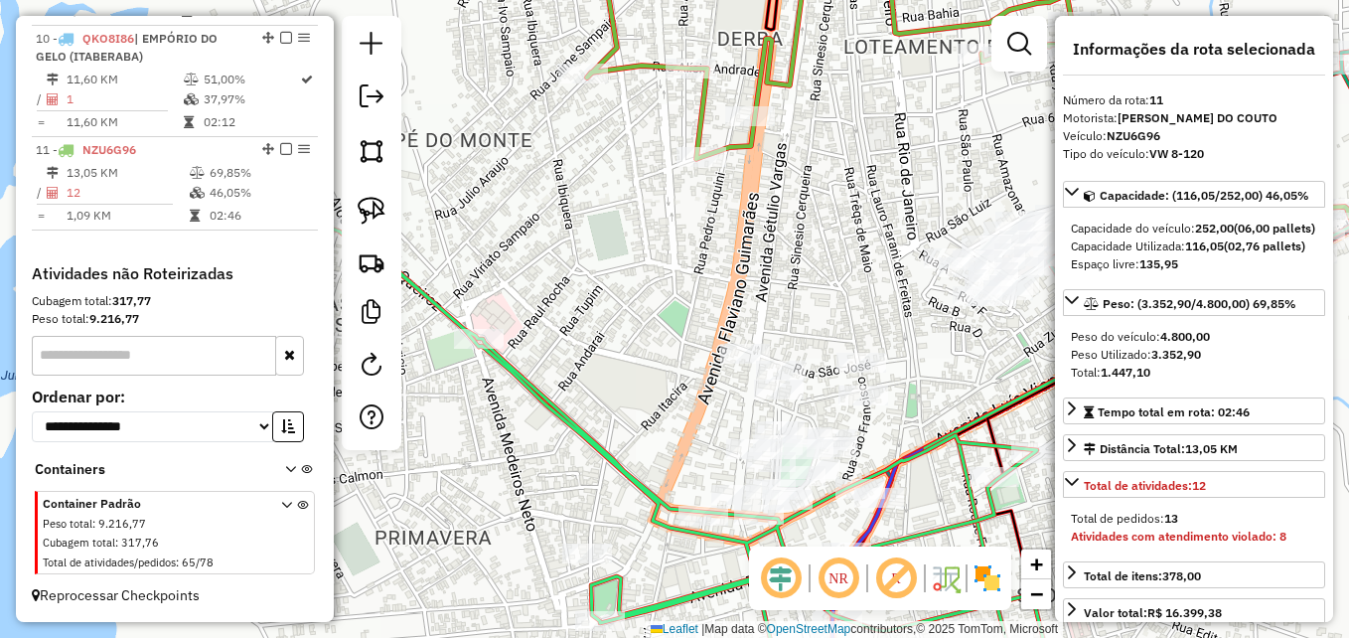
drag, startPoint x: 657, startPoint y: 374, endPoint x: 614, endPoint y: 336, distance: 57.7
click at [614, 336] on div "Janela de atendimento Grade de atendimento Capacidade Transportadoras Veículos …" at bounding box center [674, 319] width 1349 height 638
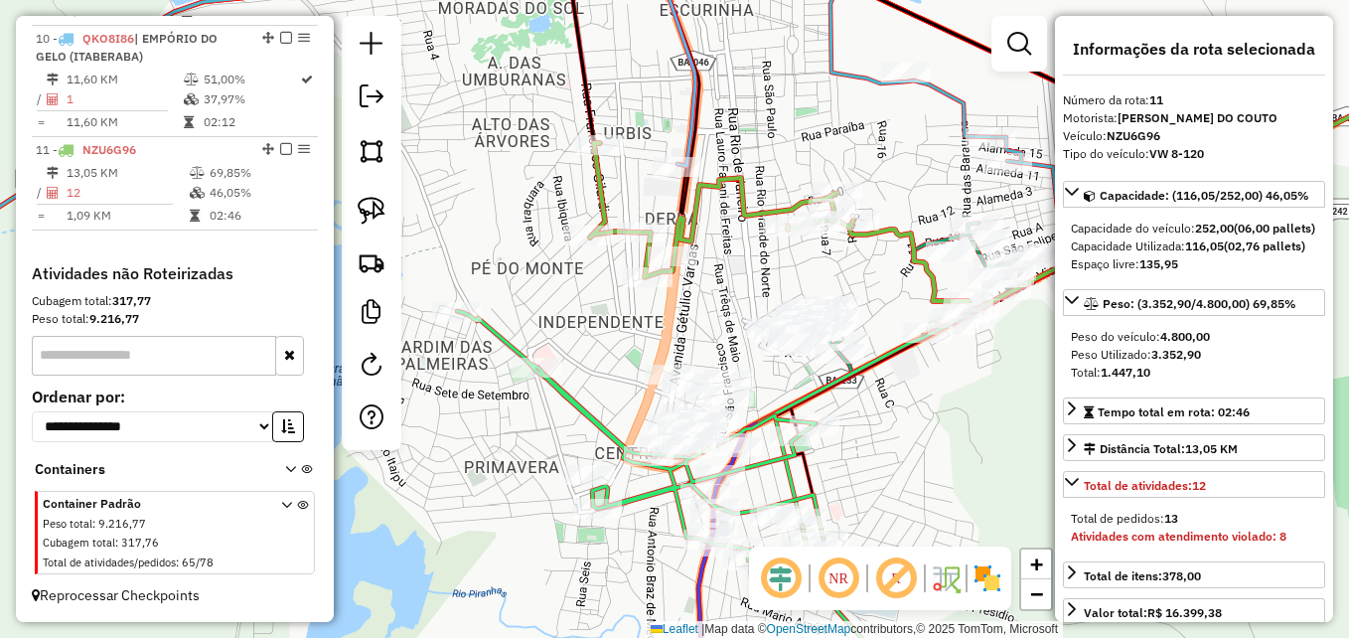
drag, startPoint x: 647, startPoint y: 289, endPoint x: 633, endPoint y: 341, distance: 53.5
click at [633, 341] on div "Janela de atendimento Grade de atendimento Capacidade Transportadoras Veículos …" at bounding box center [674, 319] width 1349 height 638
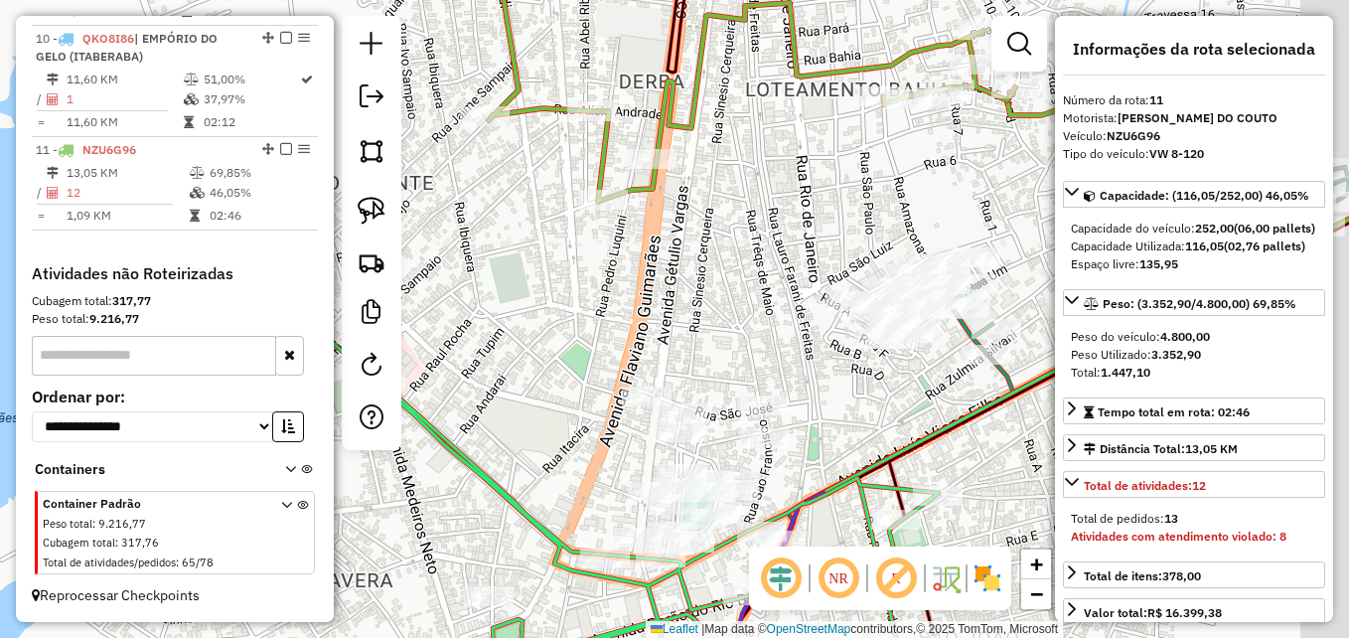
drag, startPoint x: 639, startPoint y: 314, endPoint x: 555, endPoint y: 277, distance: 91.2
click at [555, 277] on div "Janela de atendimento Grade de atendimento Capacidade Transportadoras Veículos …" at bounding box center [674, 319] width 1349 height 638
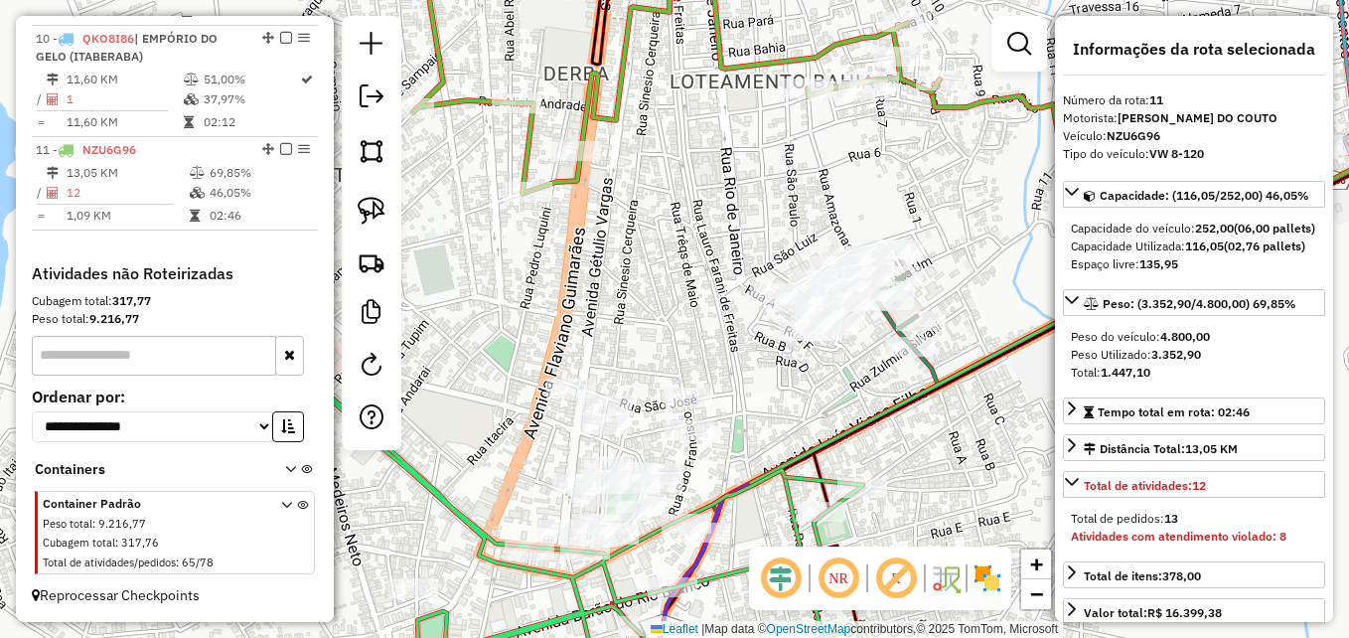
drag, startPoint x: 669, startPoint y: 256, endPoint x: 617, endPoint y: 271, distance: 53.8
click at [617, 271] on div "Janela de atendimento Grade de atendimento Capacidade Transportadoras Veículos …" at bounding box center [674, 319] width 1349 height 638
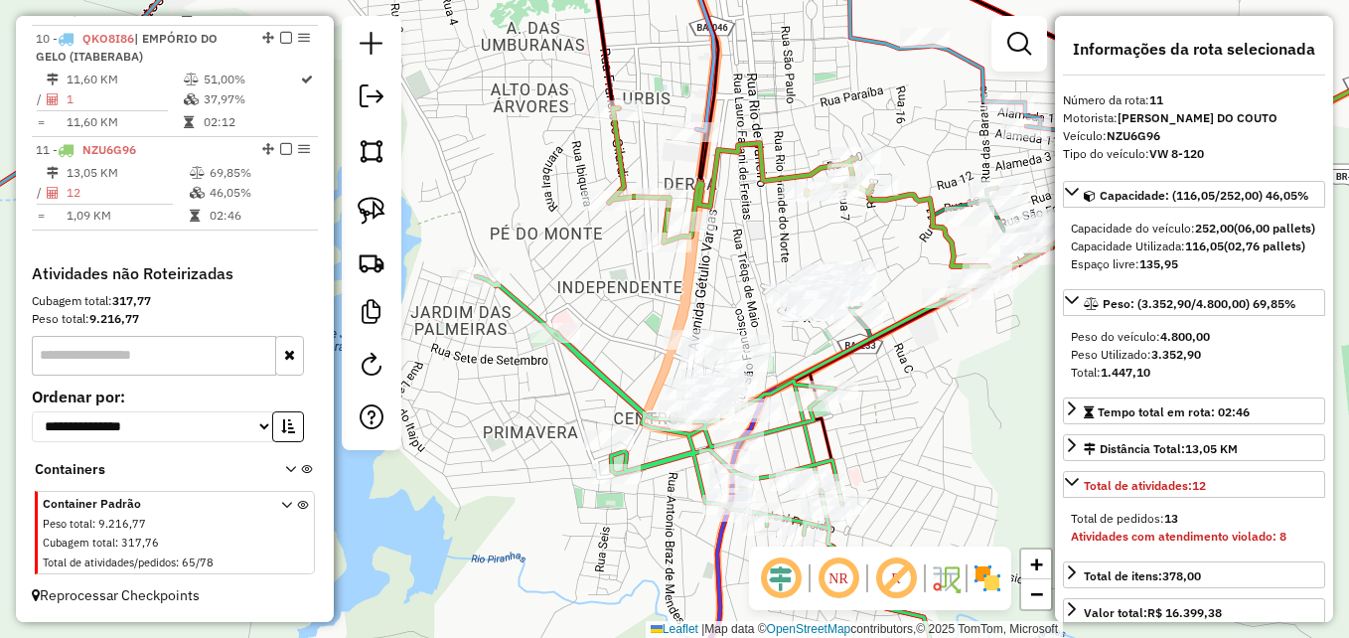
drag, startPoint x: 741, startPoint y: 229, endPoint x: 837, endPoint y: 232, distance: 96.4
click at [837, 232] on div "Janela de atendimento Grade de atendimento Capacidade Transportadoras Veículos …" at bounding box center [674, 319] width 1349 height 638
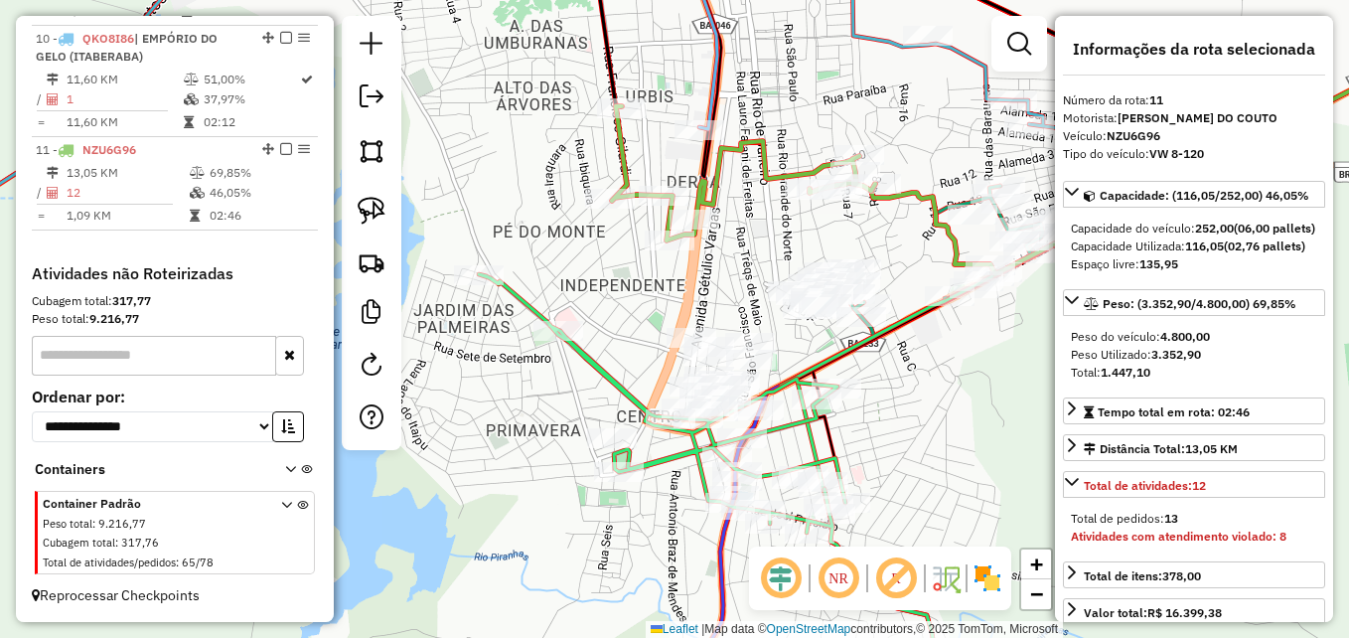
drag, startPoint x: 633, startPoint y: 301, endPoint x: 700, endPoint y: 285, distance: 69.4
click at [700, 285] on div "Janela de atendimento Grade de atendimento Capacidade Transportadoras Veículos …" at bounding box center [674, 319] width 1349 height 638
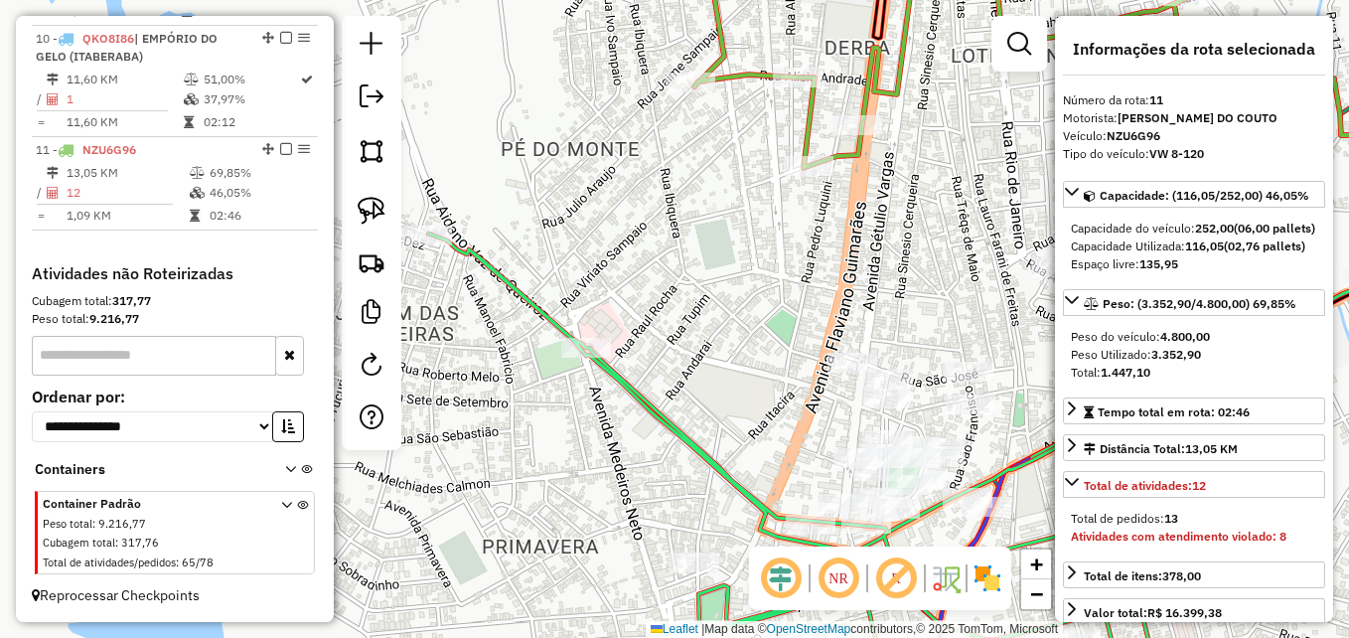
drag, startPoint x: 577, startPoint y: 311, endPoint x: 666, endPoint y: 318, distance: 88.7
click at [666, 318] on div "Janela de atendimento Grade de atendimento Capacidade Transportadoras Veículos …" at bounding box center [674, 319] width 1349 height 638
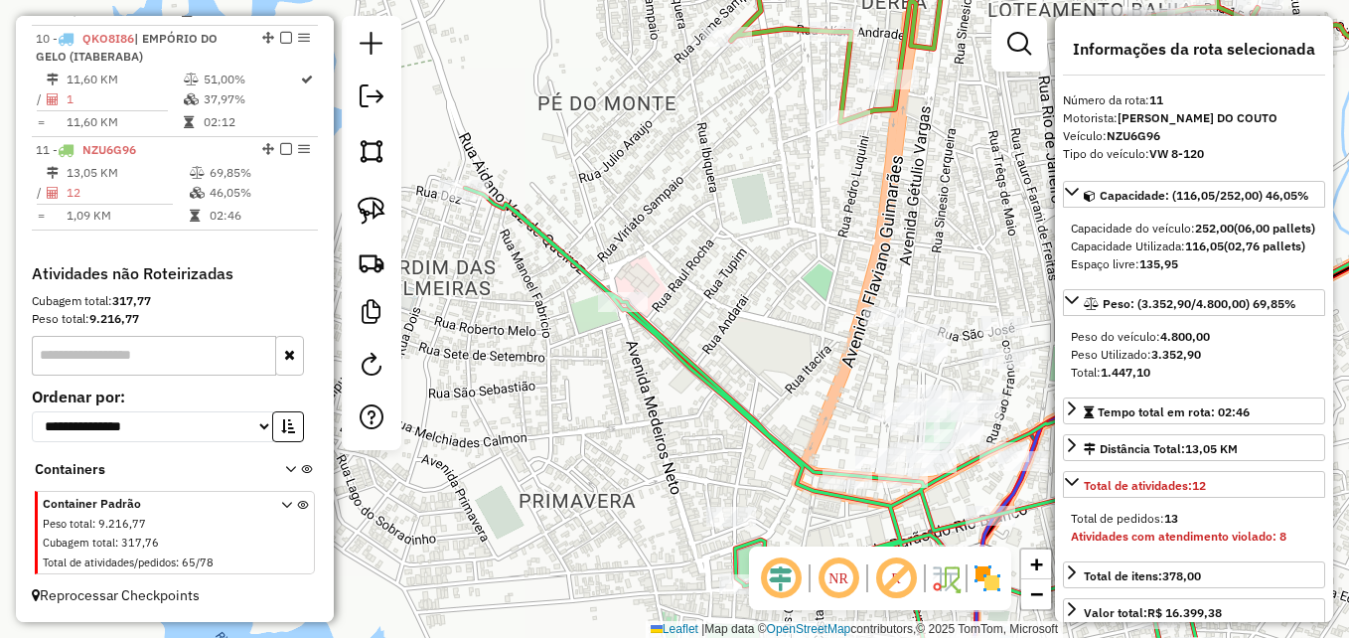
drag, startPoint x: 717, startPoint y: 359, endPoint x: 669, endPoint y: 229, distance: 137.7
click at [669, 229] on div "Janela de atendimento Grade de atendimento Capacidade Transportadoras Veículos …" at bounding box center [674, 319] width 1349 height 638
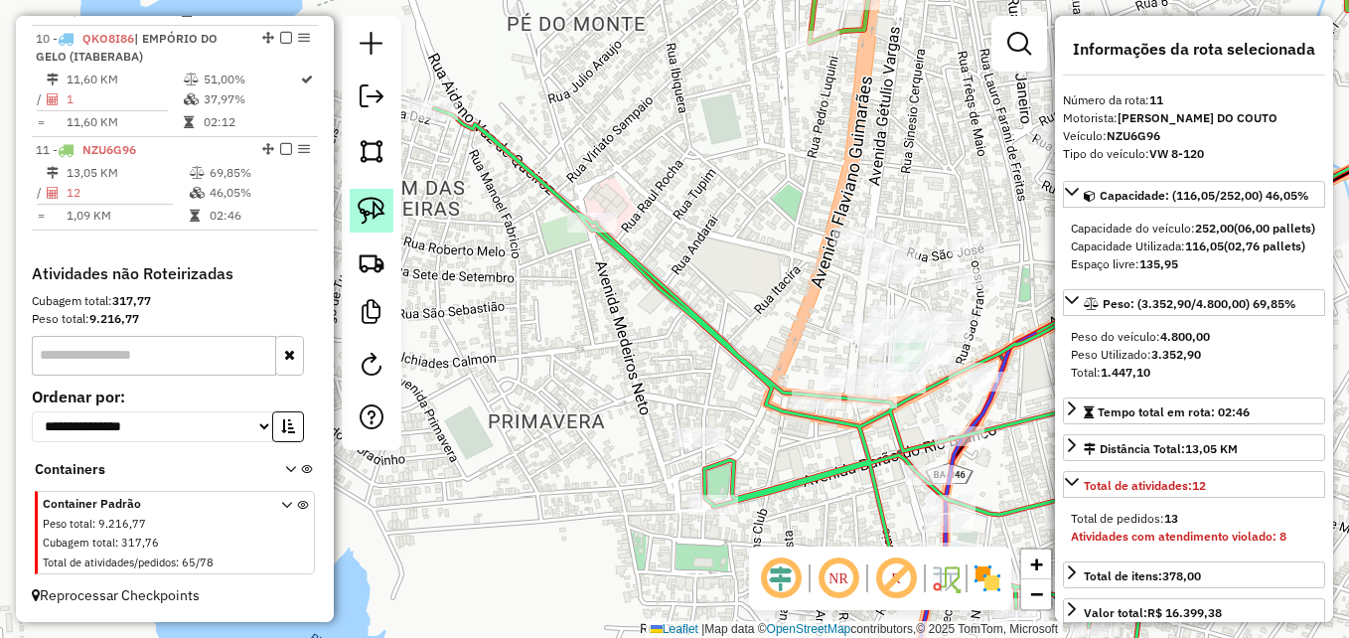
click at [373, 215] on img at bounding box center [372, 211] width 28 height 28
drag, startPoint x: 604, startPoint y: 275, endPoint x: 647, endPoint y: 185, distance: 100.0
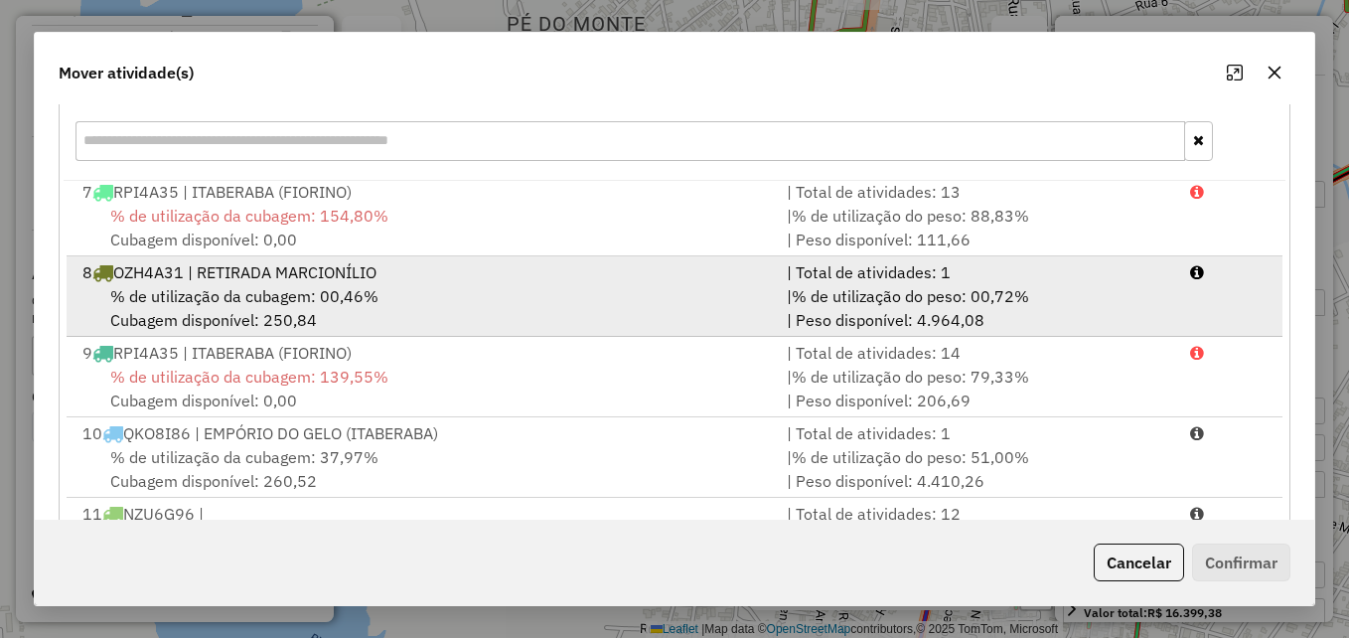
scroll to position [364, 0]
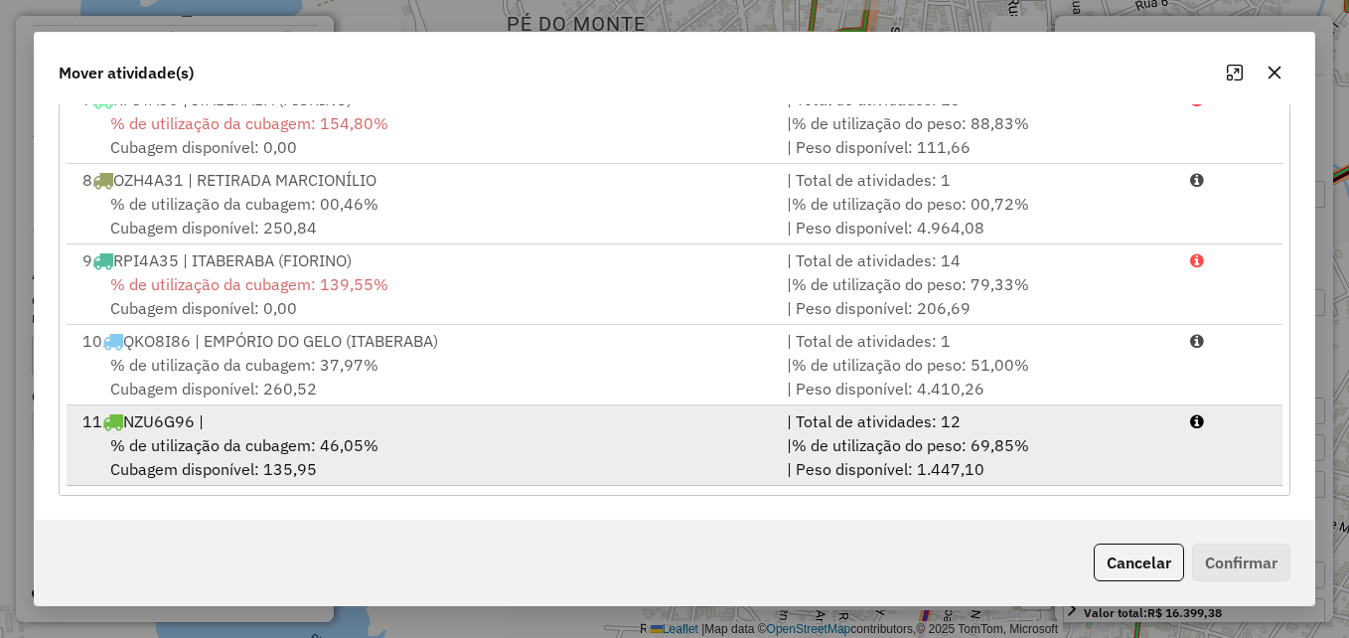
click at [571, 457] on div "% de utilização da cubagem: 46,05% Cubagem disponível: 135,95" at bounding box center [423, 457] width 704 height 48
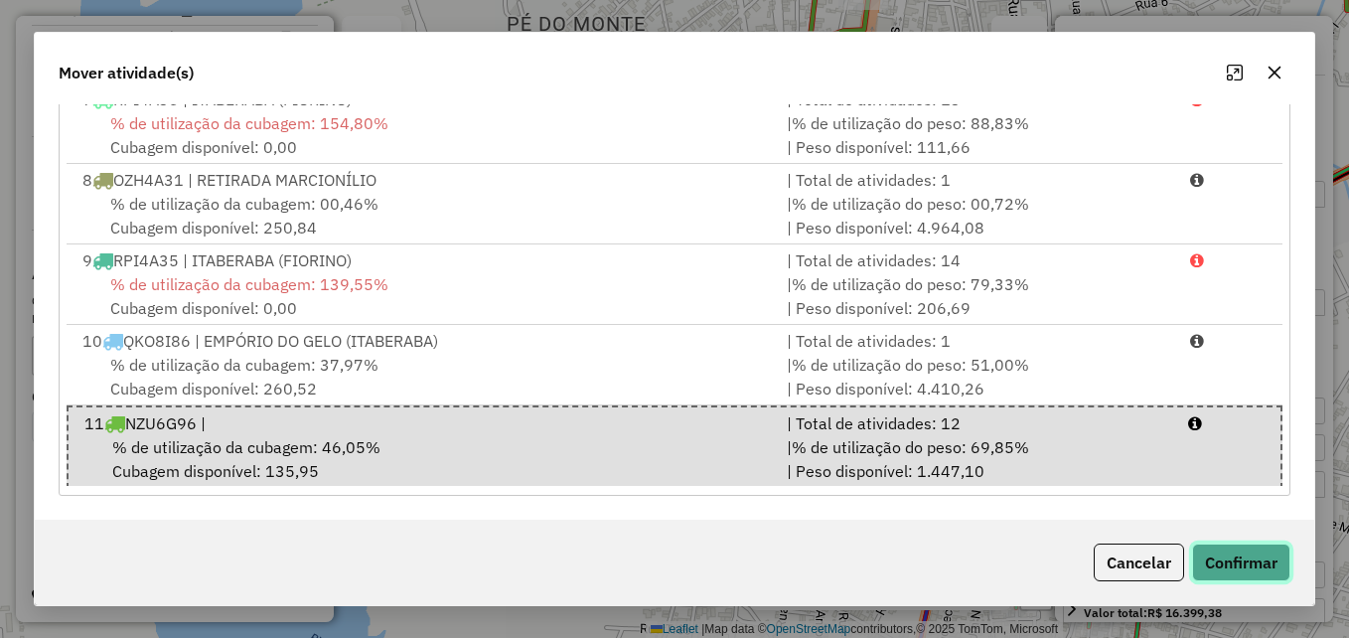
click at [1246, 563] on button "Confirmar" at bounding box center [1241, 562] width 98 height 38
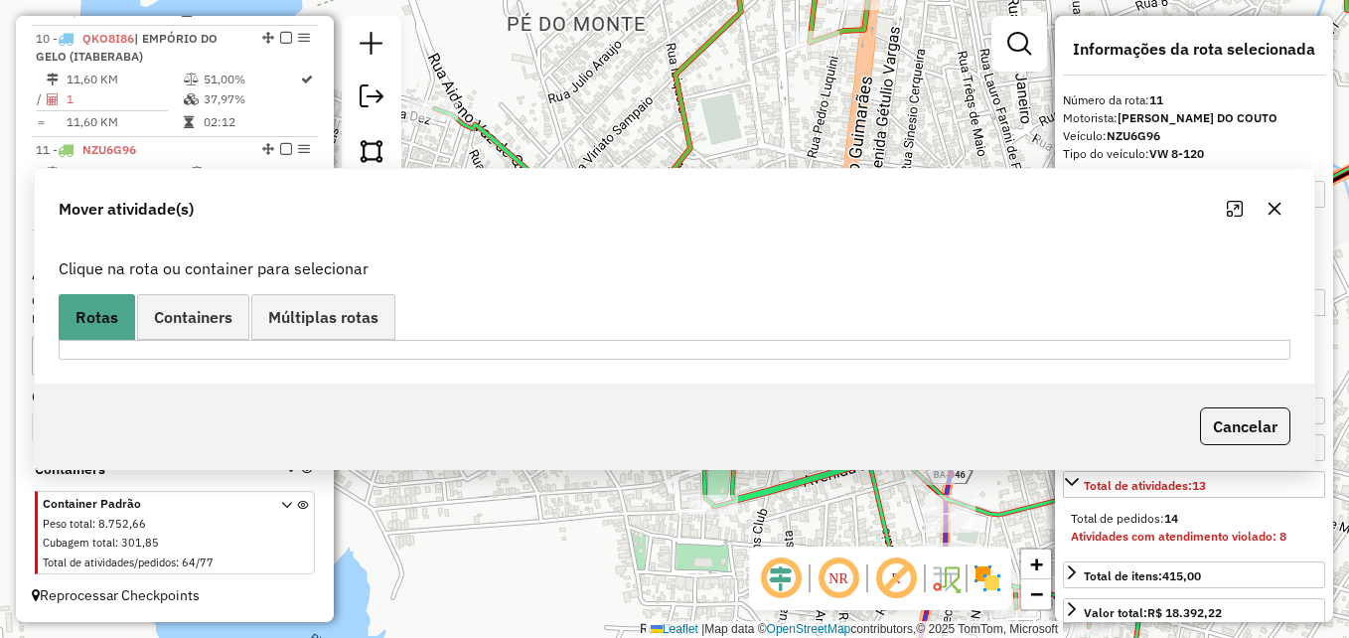
scroll to position [0, 0]
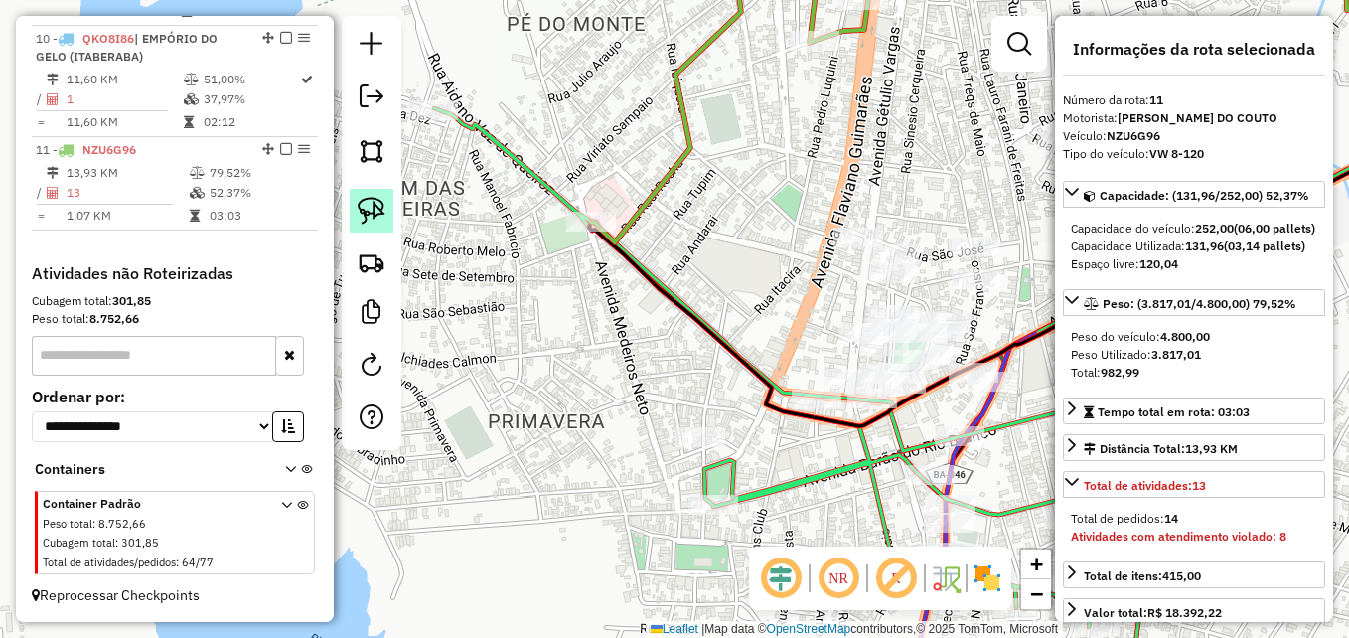
click at [366, 219] on img at bounding box center [372, 211] width 28 height 28
drag, startPoint x: 678, startPoint y: 459, endPoint x: 731, endPoint y: 445, distance: 54.5
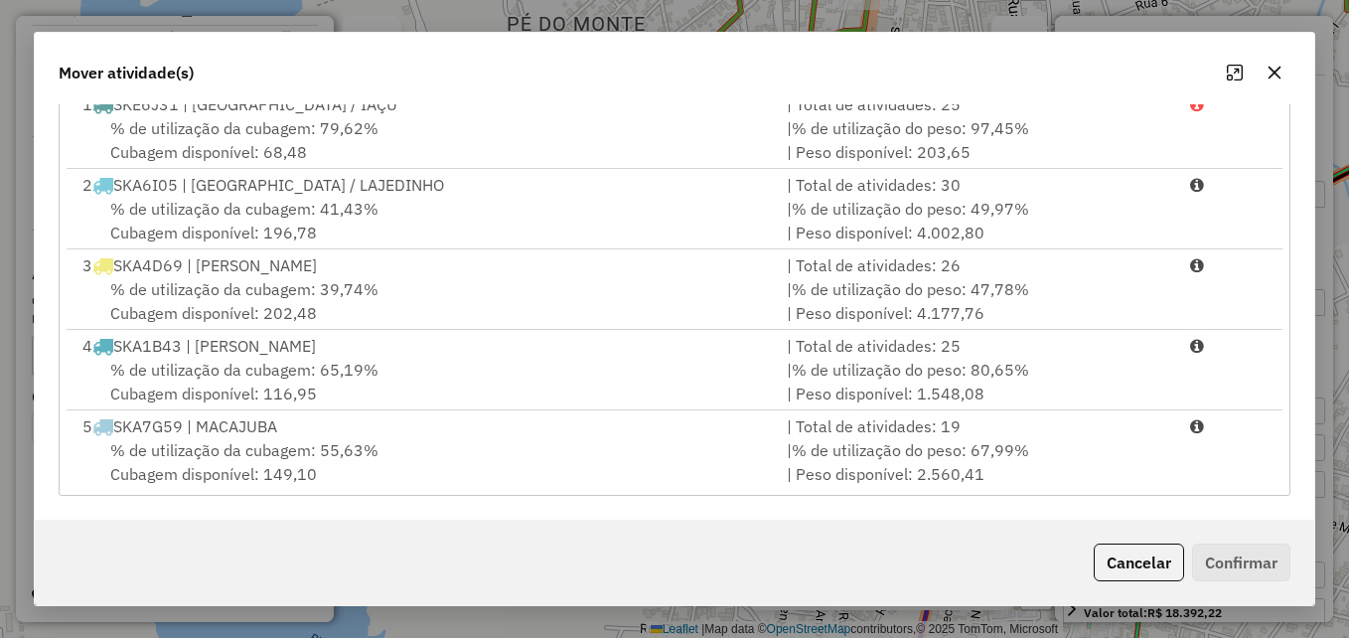
scroll to position [488, 0]
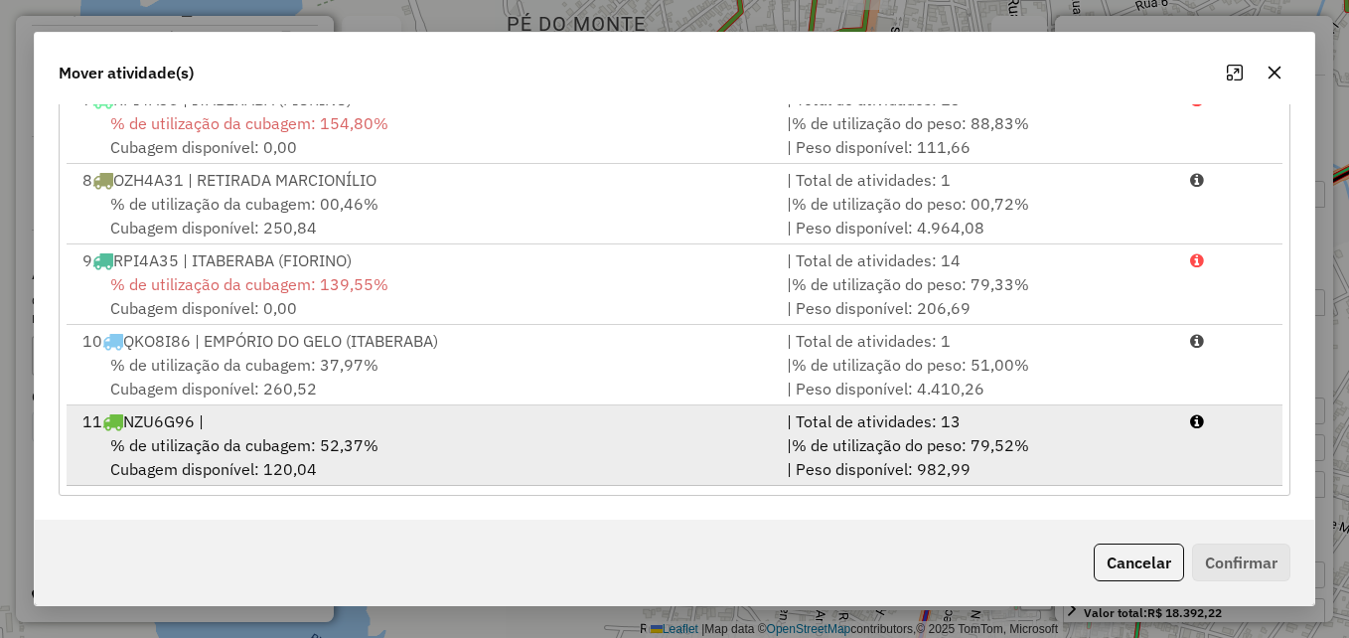
click at [448, 424] on div "11 NZU6G96 |" at bounding box center [423, 421] width 704 height 24
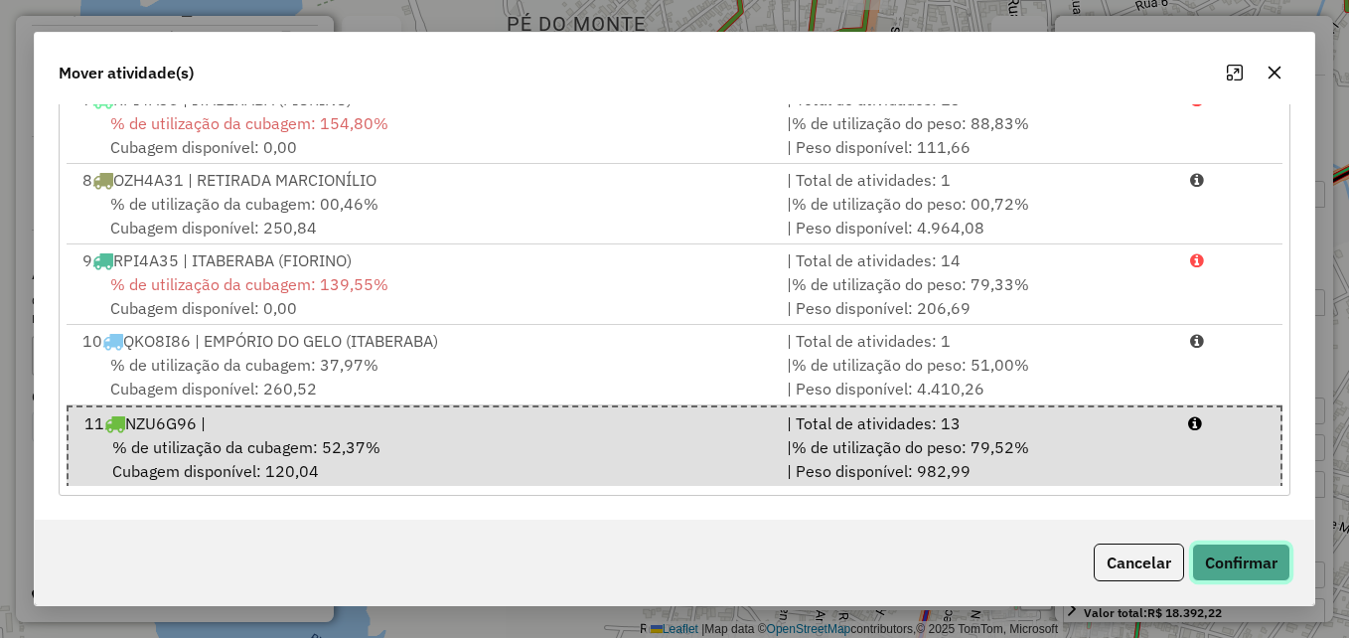
click at [1215, 546] on button "Confirmar" at bounding box center [1241, 562] width 98 height 38
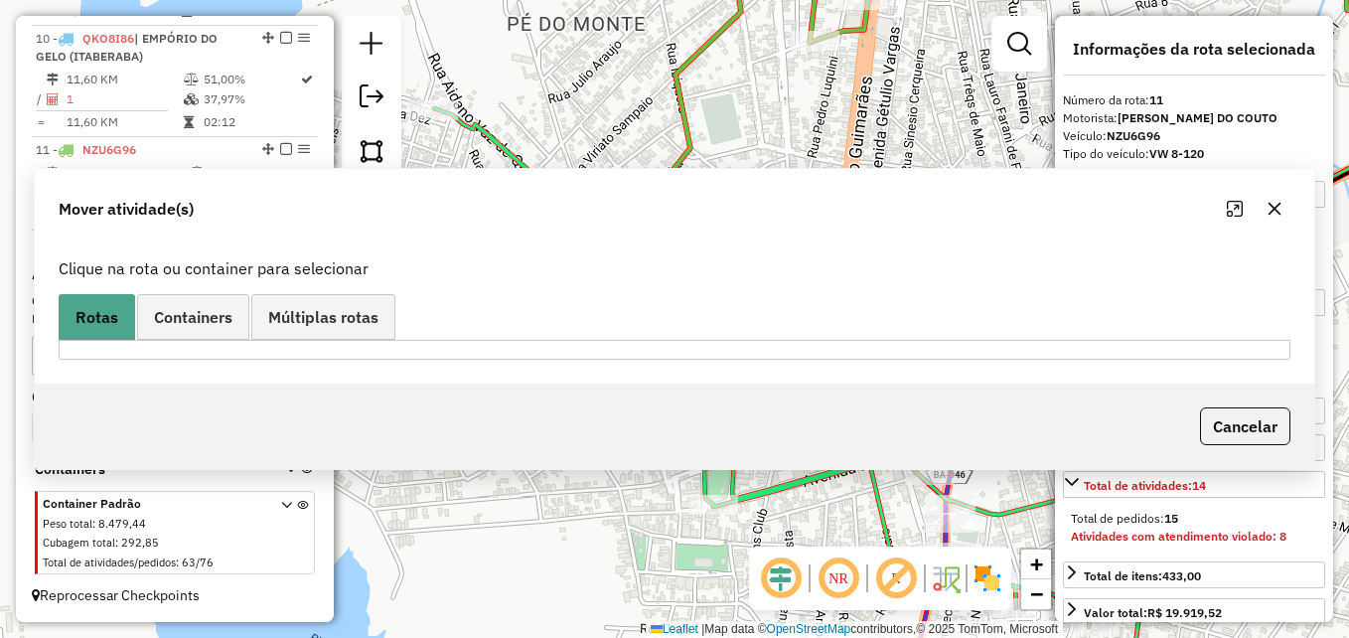
scroll to position [0, 0]
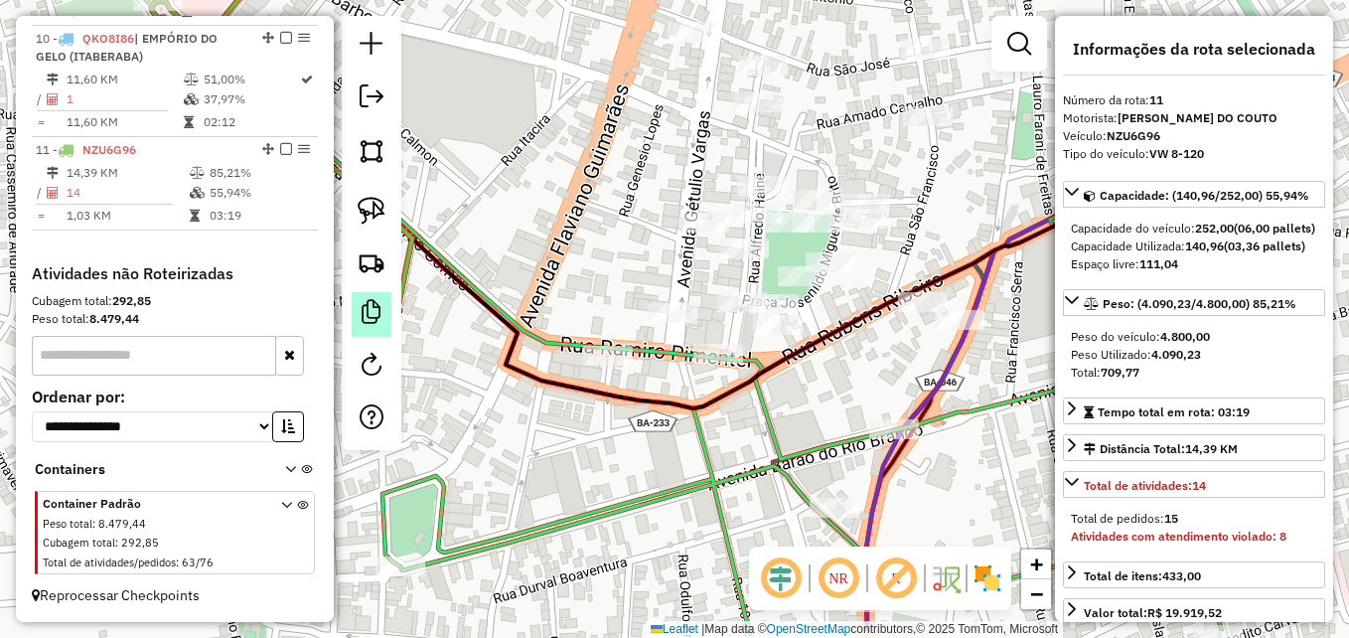
drag, startPoint x: 785, startPoint y: 352, endPoint x: 385, endPoint y: 294, distance: 403.4
click at [385, 294] on hb-router-mapa "Informações da Sessão 978393 - 13/08/2025 Criação: 12/08/2025 17:24 Depósito: D…" at bounding box center [674, 319] width 1349 height 638
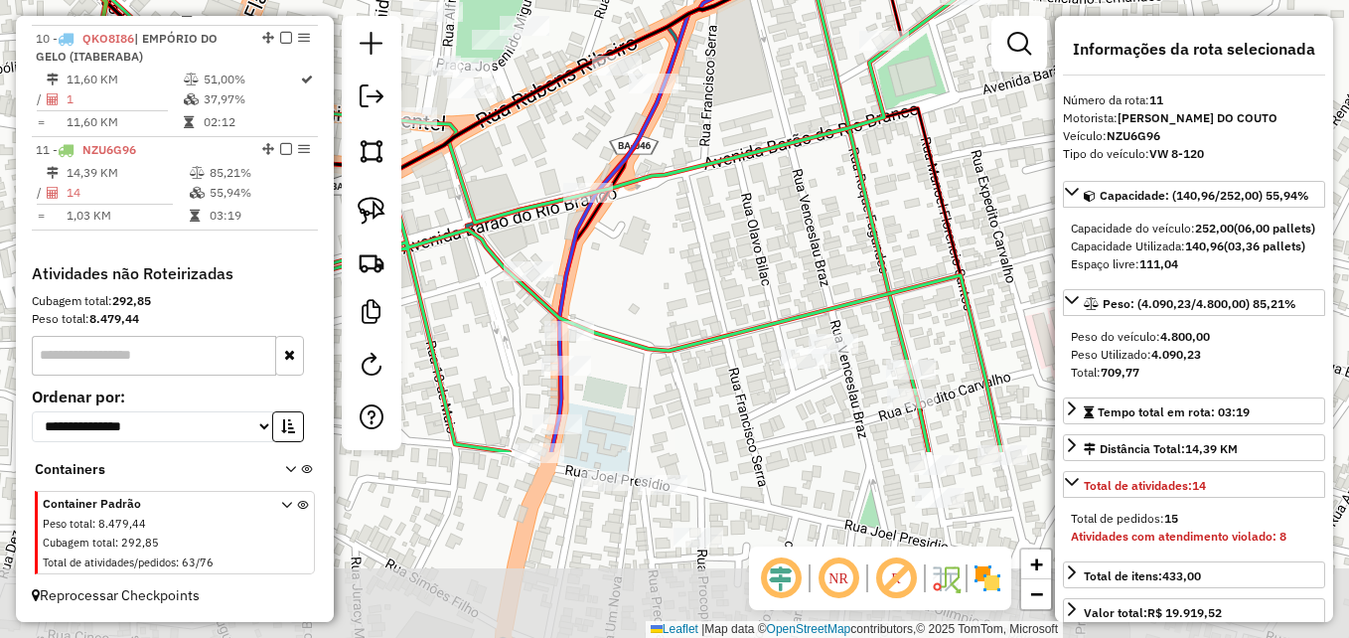
drag, startPoint x: 781, startPoint y: 371, endPoint x: 745, endPoint y: 196, distance: 178.4
click at [745, 196] on div "Janela de atendimento Grade de atendimento Capacidade Transportadoras Veículos …" at bounding box center [674, 319] width 1349 height 638
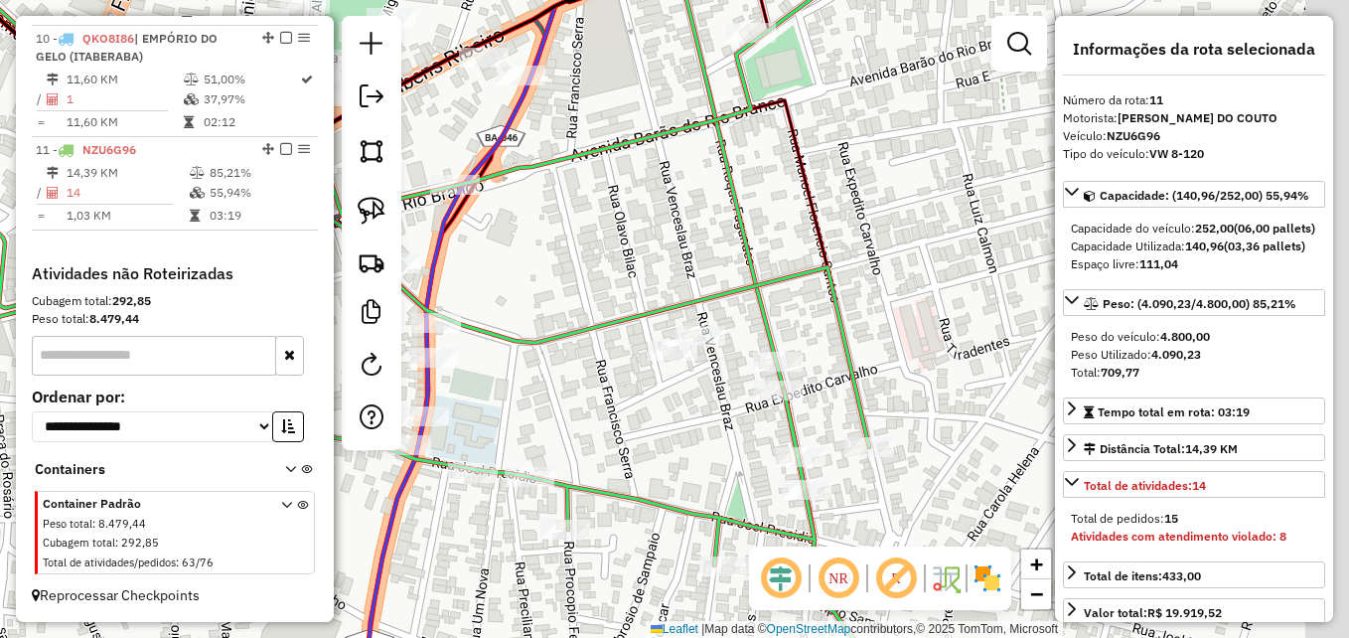
drag, startPoint x: 798, startPoint y: 244, endPoint x: 653, endPoint y: 236, distance: 145.2
click at [653, 236] on div "Janela de atendimento Grade de atendimento Capacidade Transportadoras Veículos …" at bounding box center [674, 319] width 1349 height 638
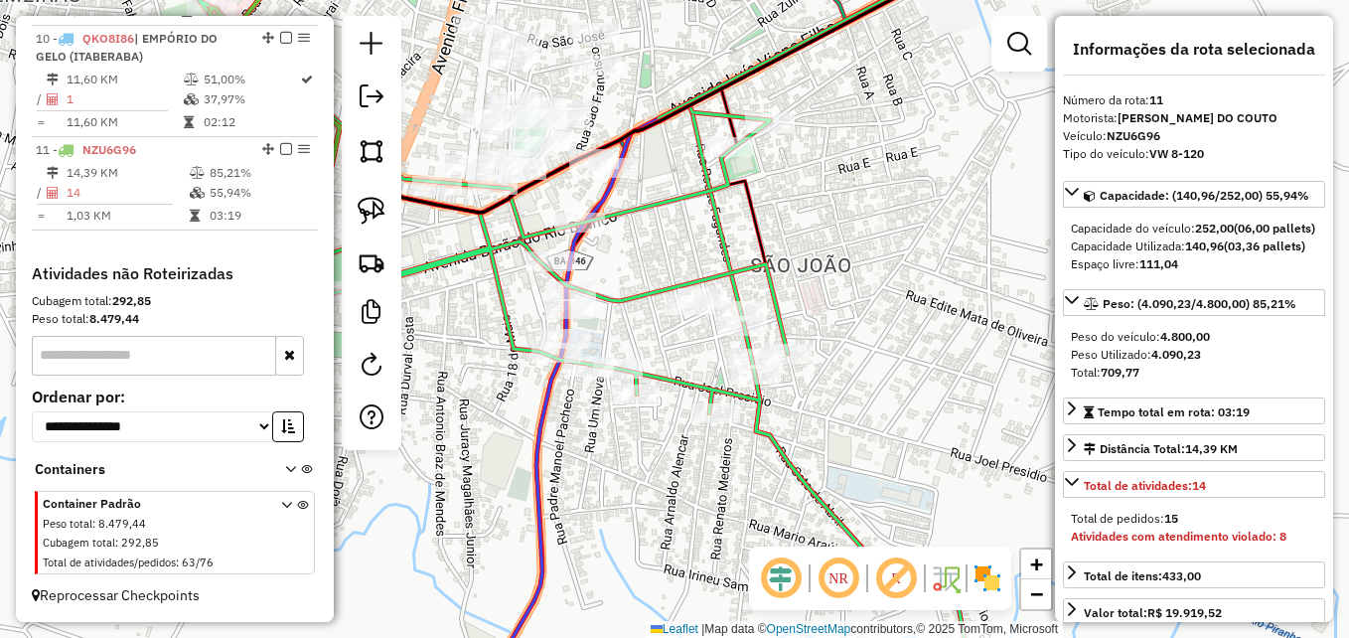
drag, startPoint x: 619, startPoint y: 216, endPoint x: 916, endPoint y: 307, distance: 310.7
click at [888, 304] on div "Janela de atendimento Grade de atendimento Capacidade Transportadoras Veículos …" at bounding box center [674, 319] width 1349 height 638
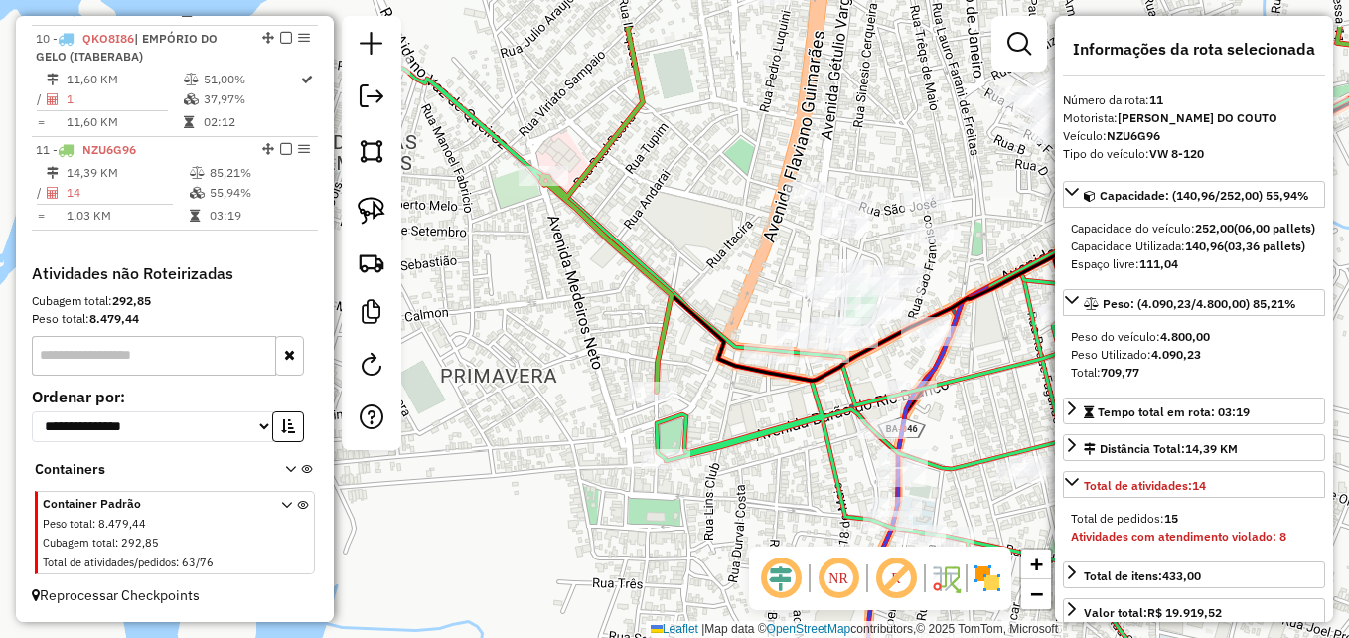
drag, startPoint x: 678, startPoint y: 392, endPoint x: 744, endPoint y: 459, distance: 93.4
click at [744, 459] on div "Janela de atendimento Grade de atendimento Capacidade Transportadoras Veículos …" at bounding box center [674, 319] width 1349 height 638
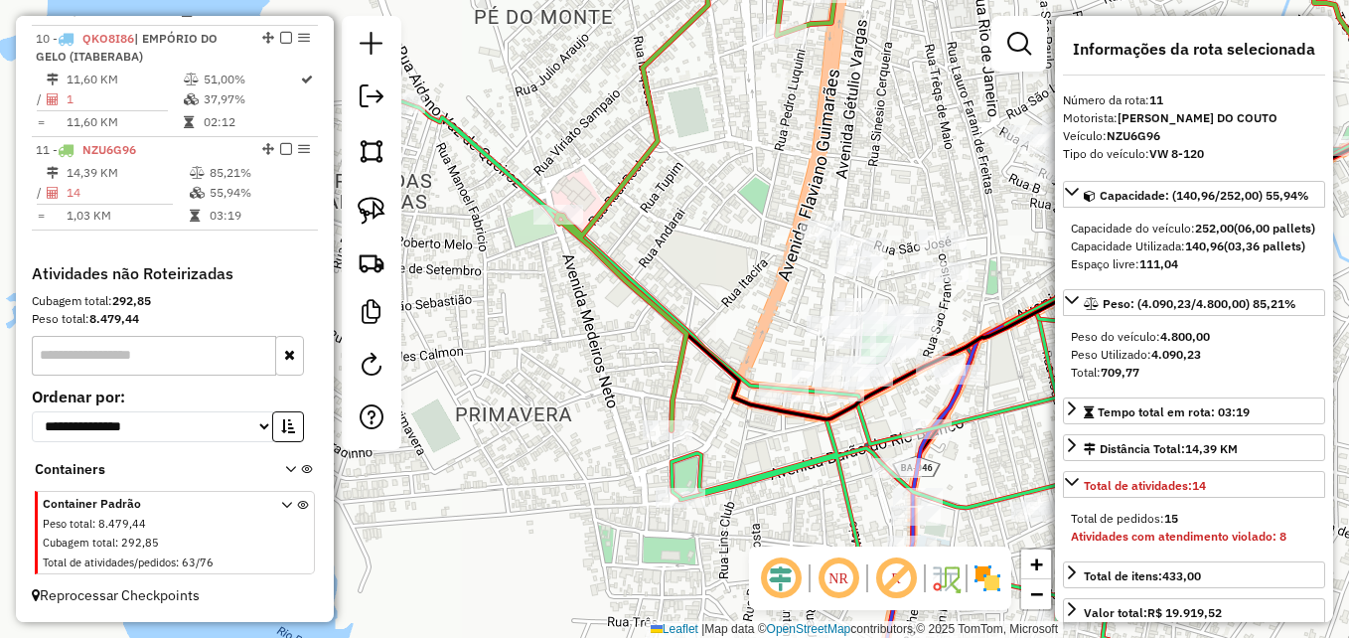
drag, startPoint x: 531, startPoint y: 281, endPoint x: 583, endPoint y: 369, distance: 101.5
click at [580, 369] on div "Janela de atendimento Grade de atendimento Capacidade Transportadoras Veículos …" at bounding box center [674, 319] width 1349 height 638
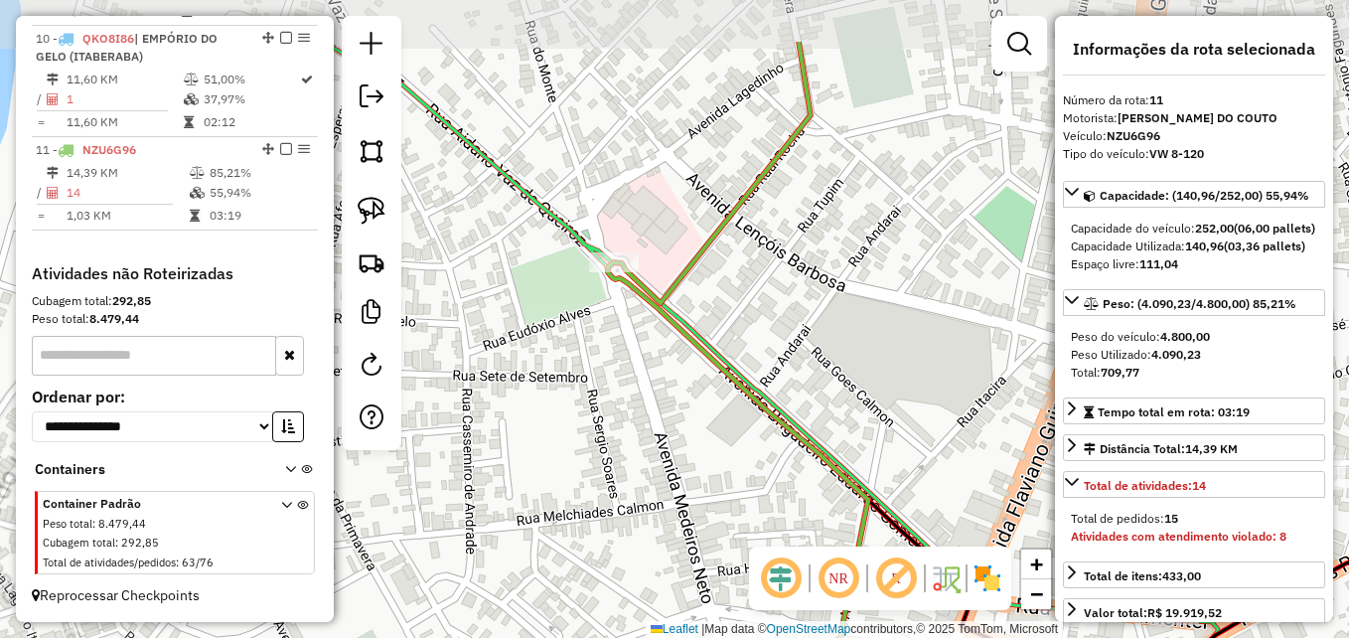
drag, startPoint x: 585, startPoint y: 351, endPoint x: 598, endPoint y: 458, distance: 108.1
click at [595, 458] on div "Janela de atendimento Grade de atendimento Capacidade Transportadoras Veículos …" at bounding box center [674, 319] width 1349 height 638
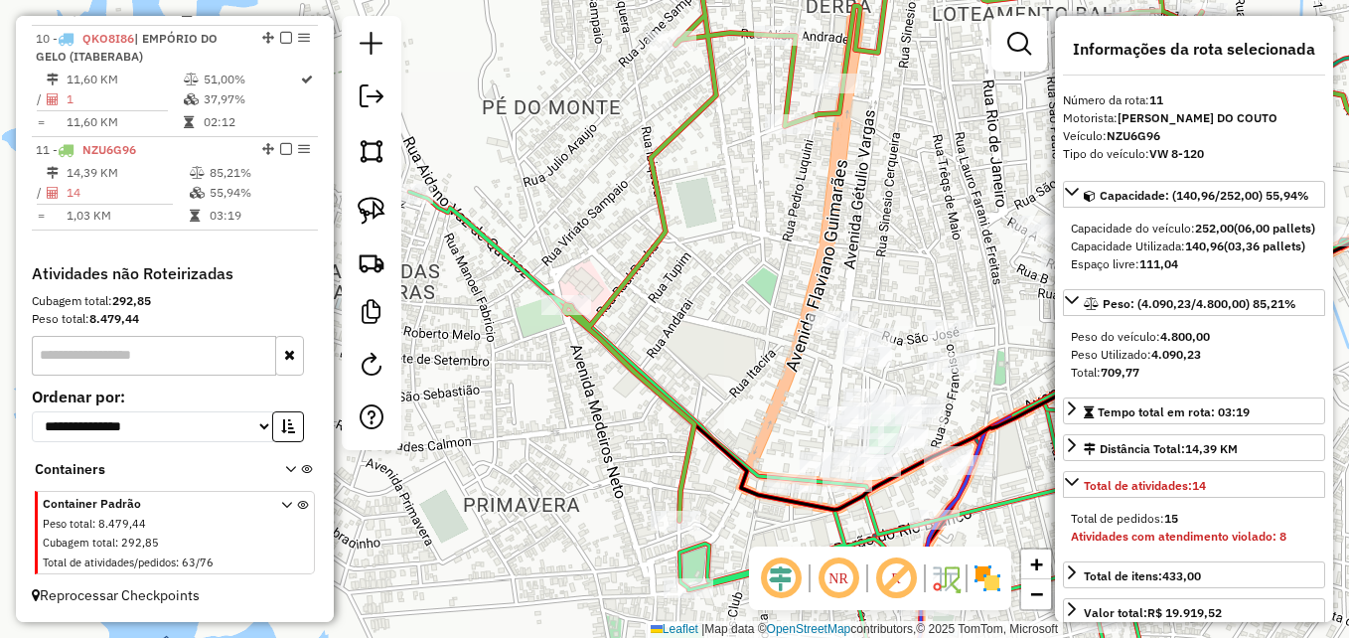
drag, startPoint x: 639, startPoint y: 475, endPoint x: 605, endPoint y: 459, distance: 37.3
click at [605, 459] on div "Janela de atendimento Grade de atendimento Capacidade Transportadoras Veículos …" at bounding box center [674, 319] width 1349 height 638
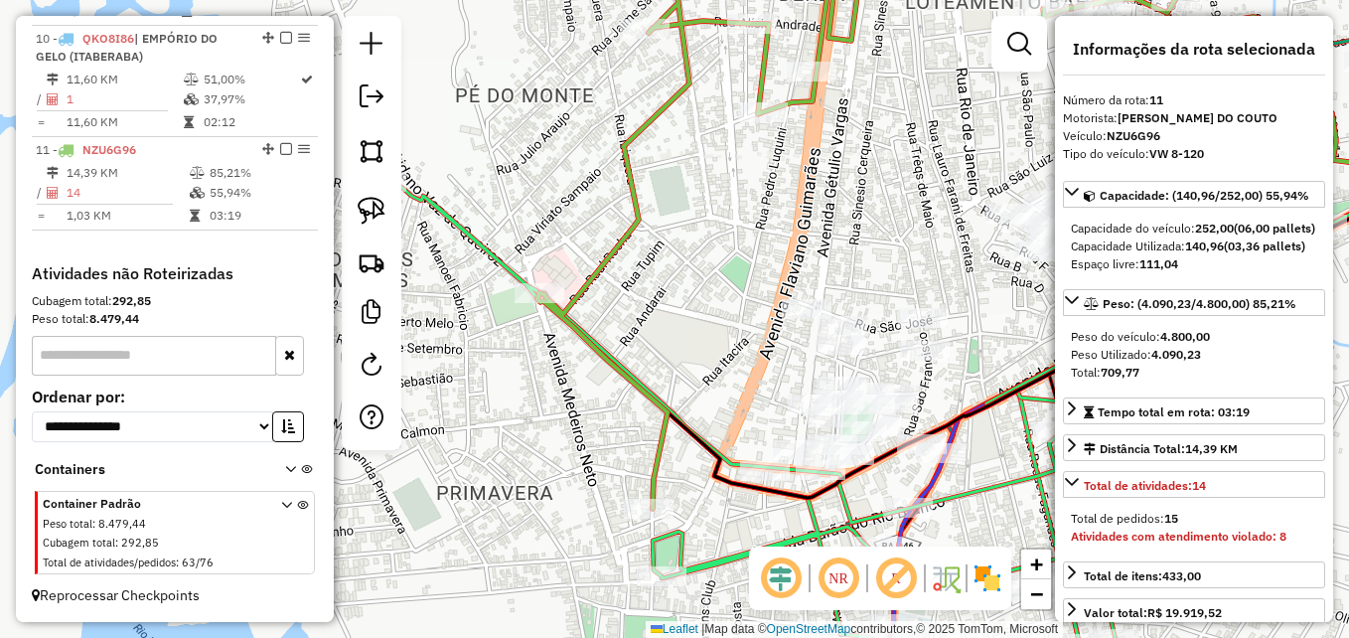
drag, startPoint x: 530, startPoint y: 385, endPoint x: 596, endPoint y: 499, distance: 130.8
click at [596, 499] on div "Janela de atendimento Grade de atendimento Capacidade Transportadoras Veículos …" at bounding box center [674, 319] width 1349 height 638
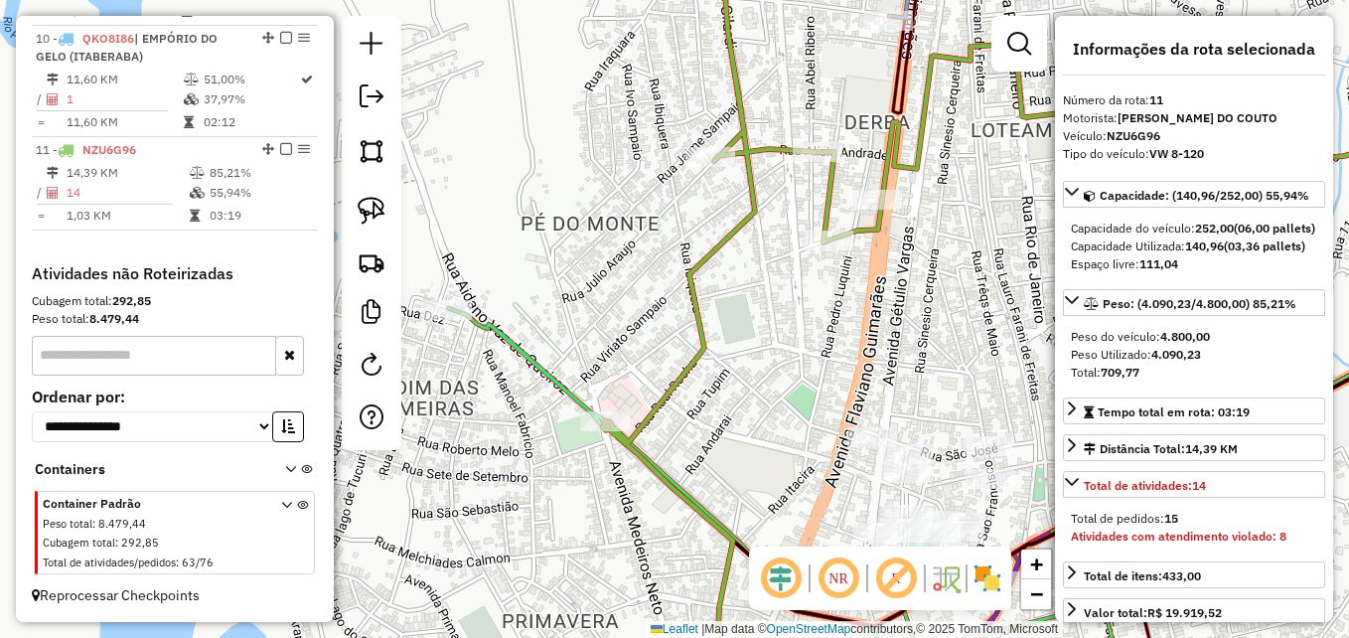
drag, startPoint x: 540, startPoint y: 425, endPoint x: 603, endPoint y: 503, distance: 99.6
click at [603, 503] on div "Janela de atendimento Grade de atendimento Capacidade Transportadoras Veículos …" at bounding box center [674, 319] width 1349 height 638
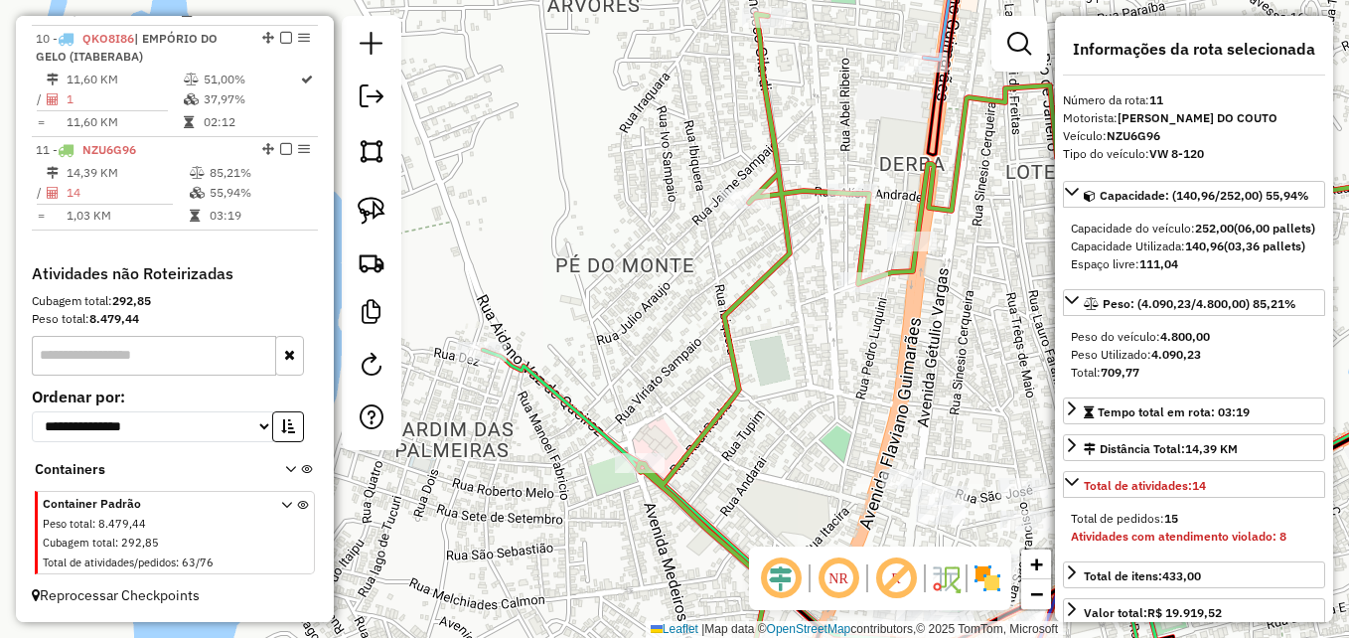
drag, startPoint x: 641, startPoint y: 555, endPoint x: 482, endPoint y: 345, distance: 263.8
click at [482, 346] on div "Janela de atendimento Grade de atendimento Capacidade Transportadoras Veículos …" at bounding box center [674, 319] width 1349 height 638
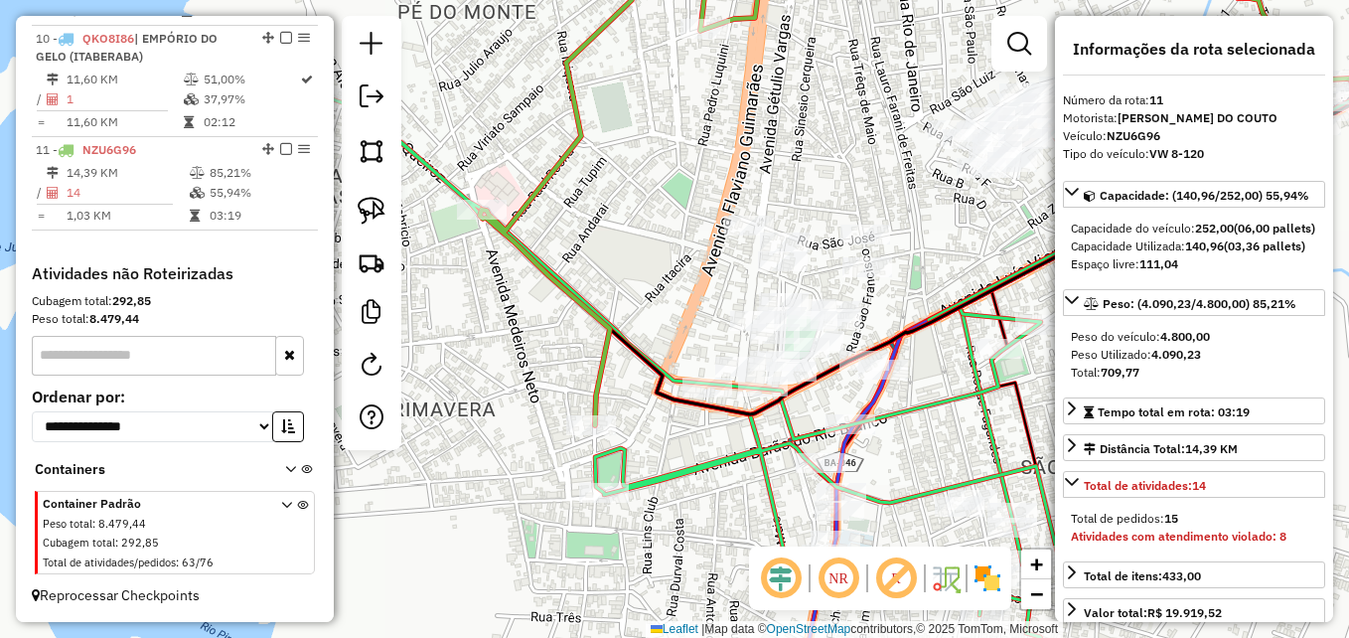
drag, startPoint x: 590, startPoint y: 447, endPoint x: 553, endPoint y: 371, distance: 84.9
click at [553, 371] on div "Janela de atendimento Grade de atendimento Capacidade Transportadoras Veículos …" at bounding box center [674, 319] width 1349 height 638
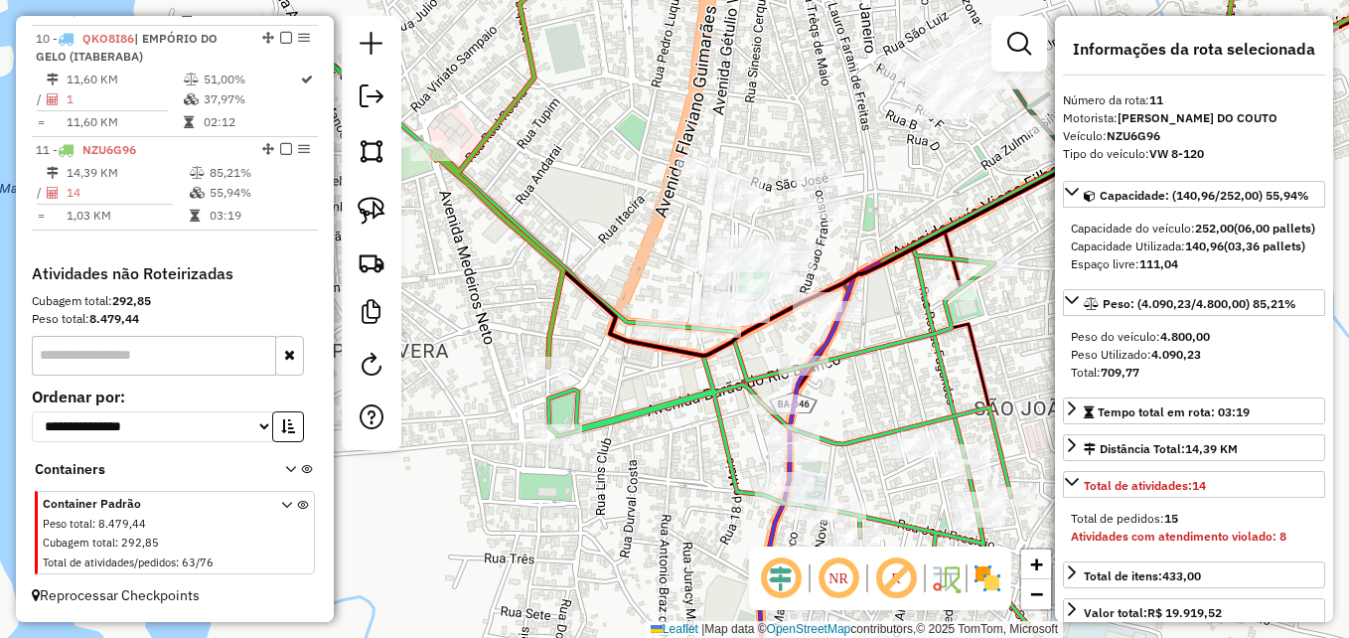
drag, startPoint x: 556, startPoint y: 370, endPoint x: 504, endPoint y: 316, distance: 75.2
click at [504, 316] on div "Janela de atendimento Grade de atendimento Capacidade Transportadoras Veículos …" at bounding box center [674, 319] width 1349 height 638
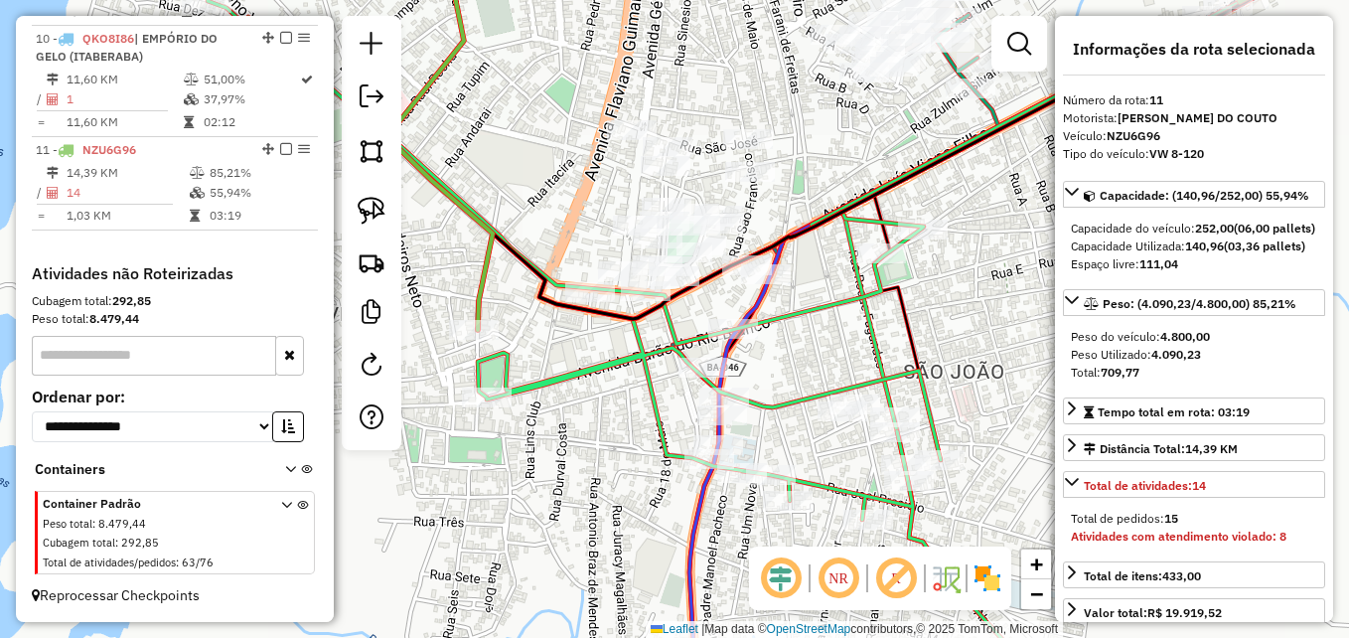
drag, startPoint x: 655, startPoint y: 397, endPoint x: 626, endPoint y: 399, distance: 28.9
click at [627, 399] on div "Janela de atendimento Grade de atendimento Capacidade Transportadoras Veículos …" at bounding box center [674, 319] width 1349 height 638
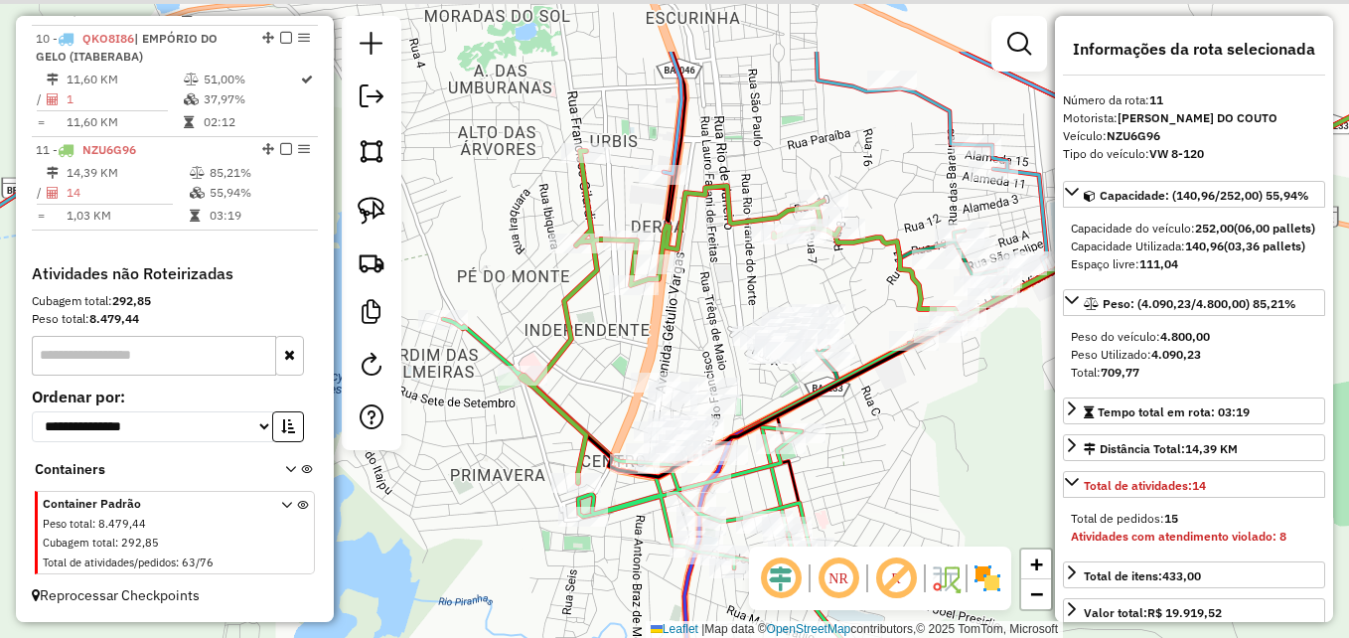
drag, startPoint x: 859, startPoint y: 342, endPoint x: 892, endPoint y: 457, distance: 119.8
click at [892, 457] on div "Janela de atendimento Grade de atendimento Capacidade Transportadoras Veículos …" at bounding box center [674, 319] width 1349 height 638
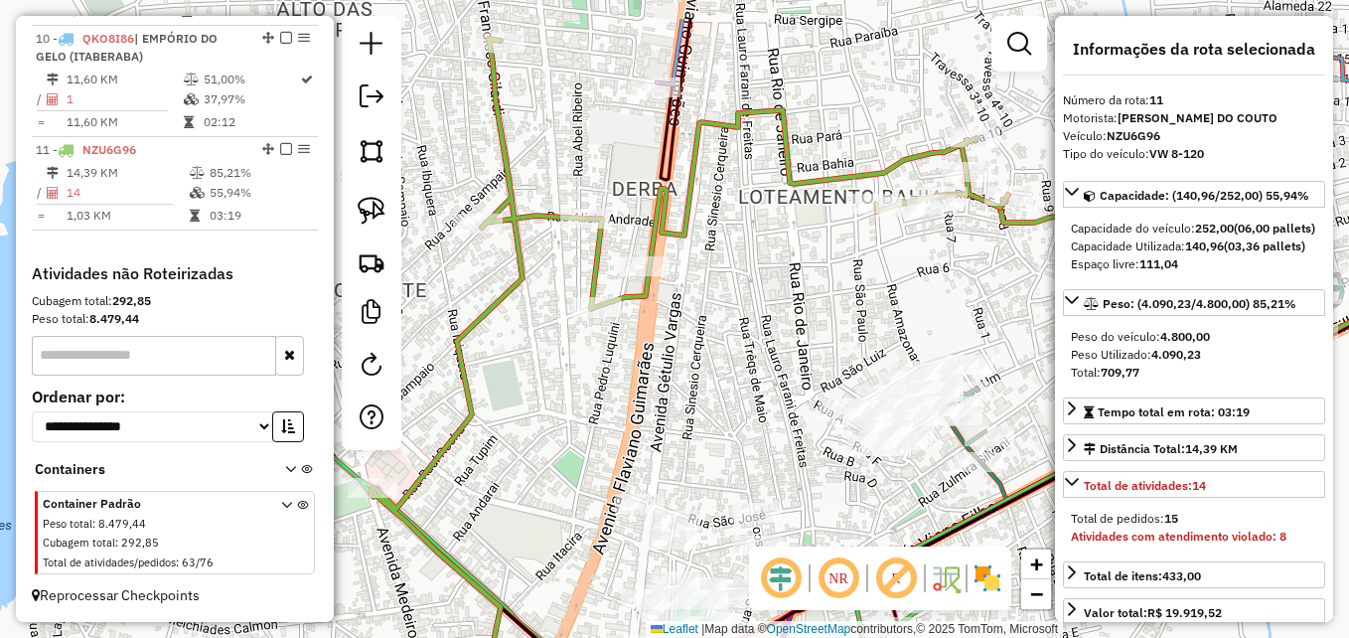
drag, startPoint x: 619, startPoint y: 368, endPoint x: 544, endPoint y: 398, distance: 80.6
click at [544, 398] on div "Janela de atendimento Grade de atendimento Capacidade Transportadoras Veículos …" at bounding box center [674, 319] width 1349 height 638
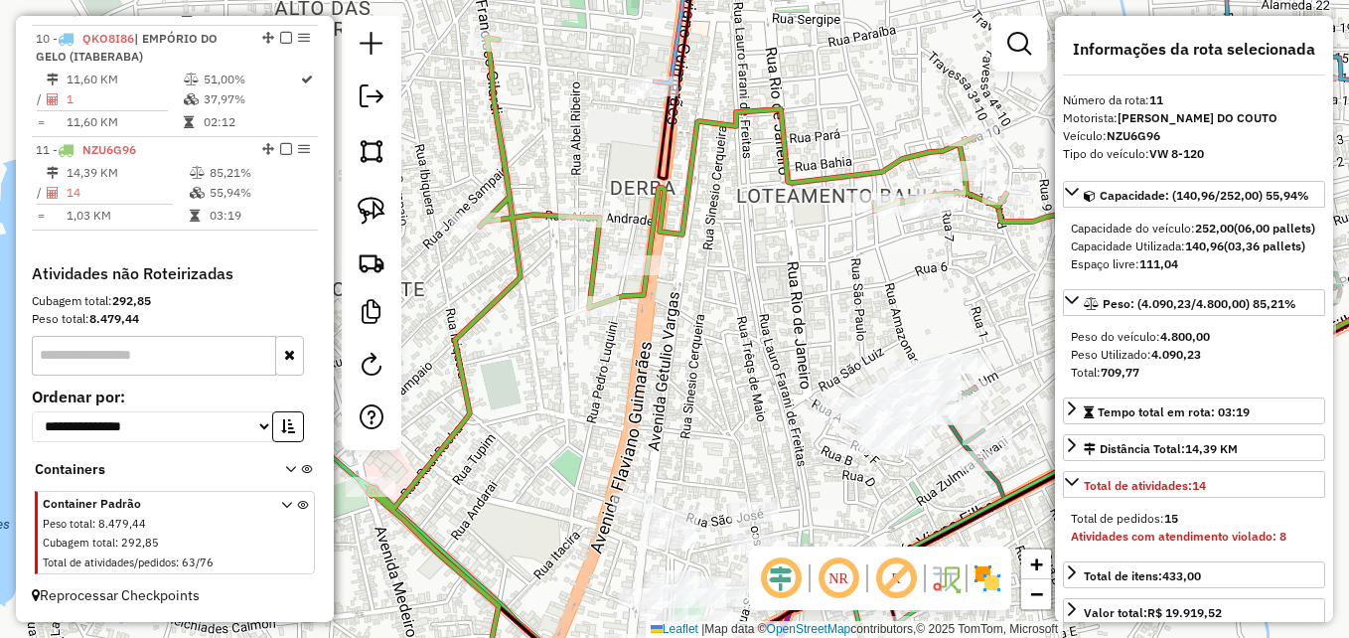
click at [493, 304] on icon at bounding box center [688, 370] width 638 height 664
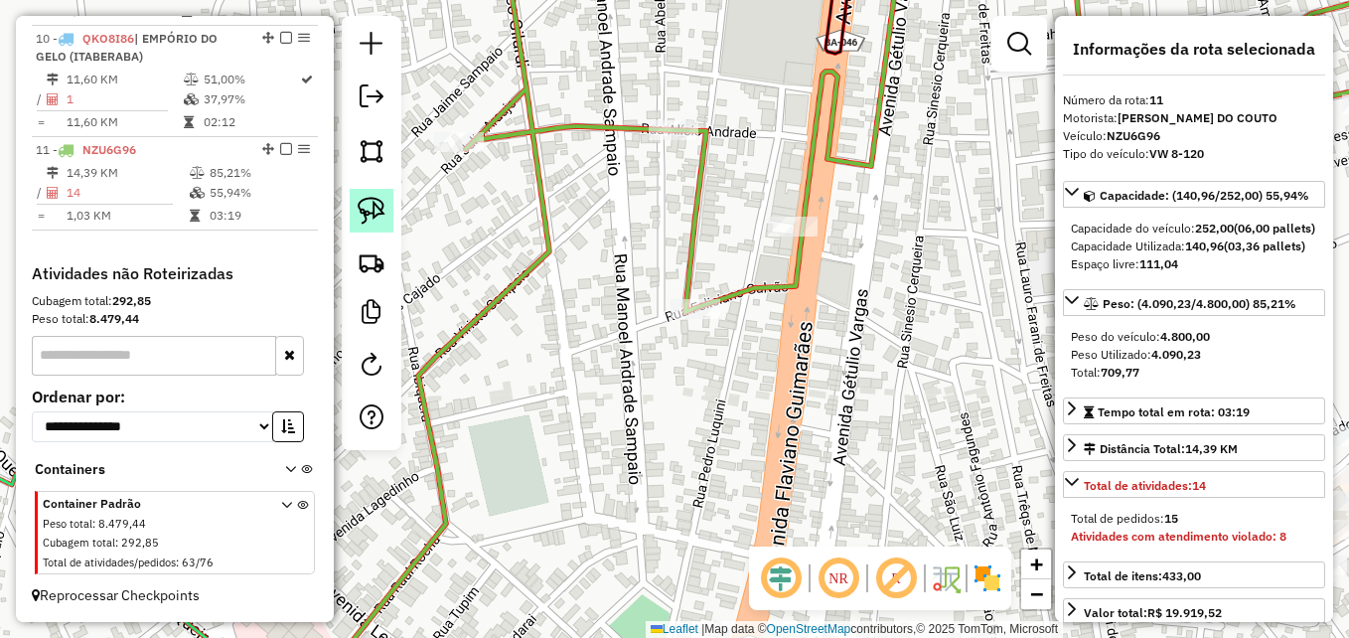
click at [370, 215] on img at bounding box center [372, 211] width 28 height 28
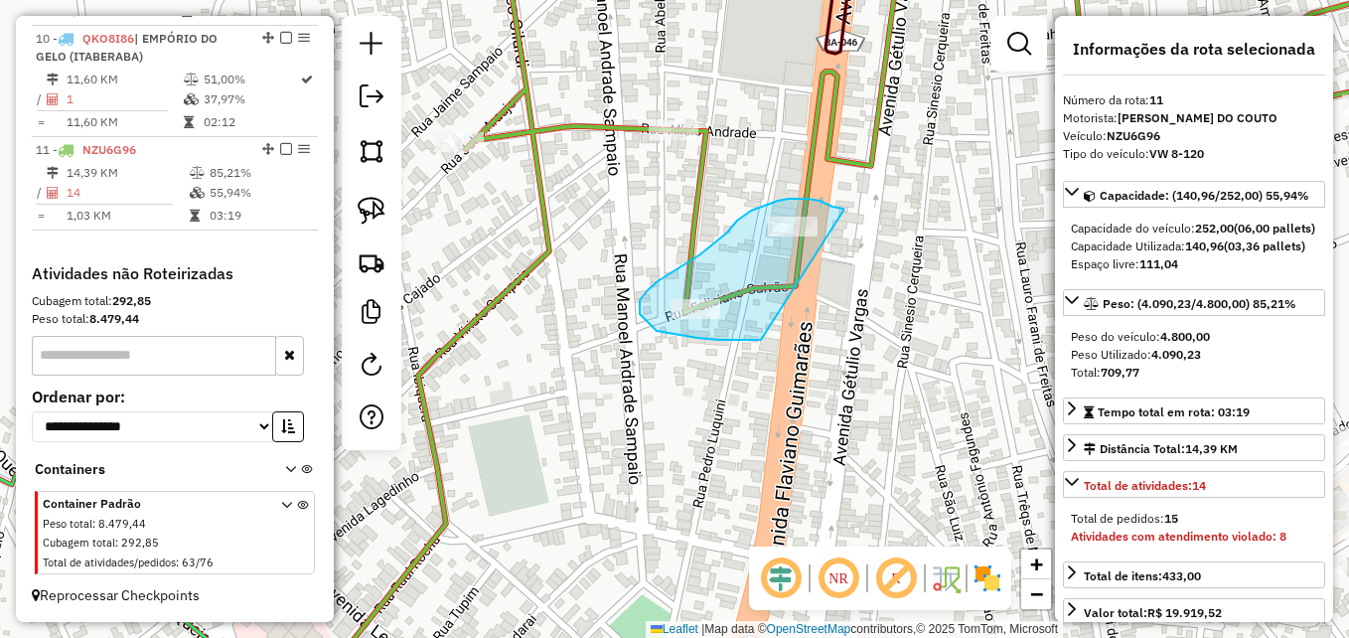
drag, startPoint x: 761, startPoint y: 340, endPoint x: 843, endPoint y: 211, distance: 153.2
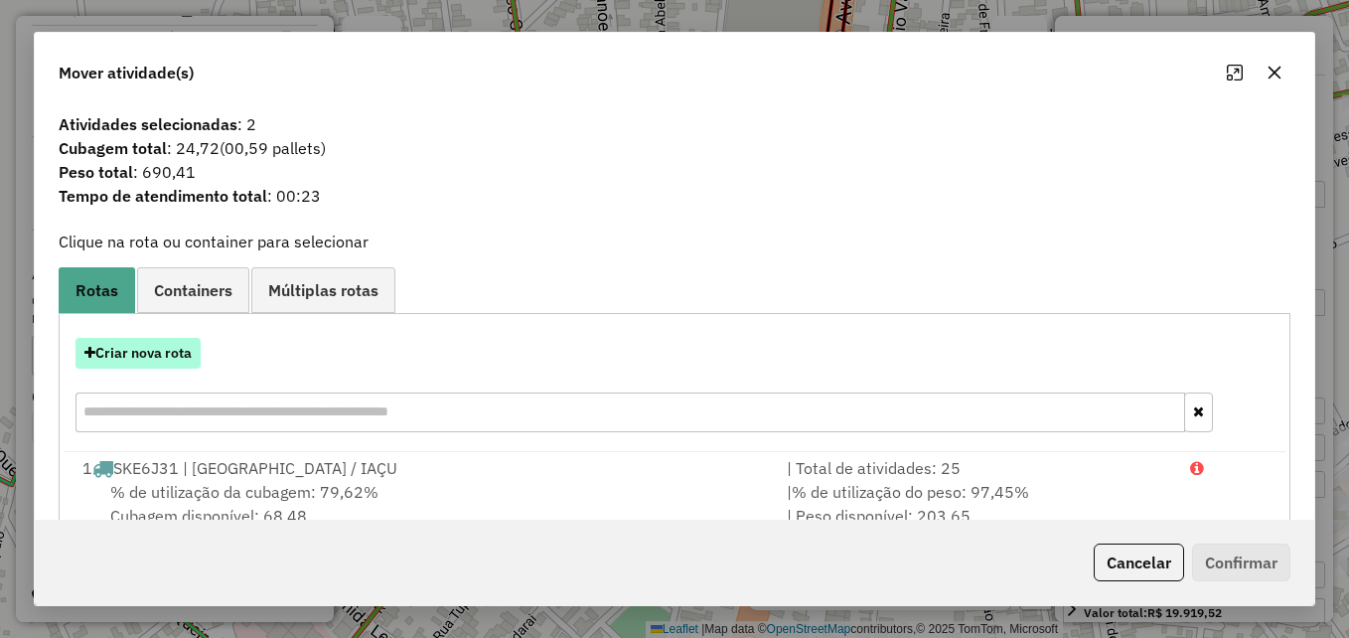
click at [135, 351] on button "Criar nova rota" at bounding box center [137, 353] width 125 height 31
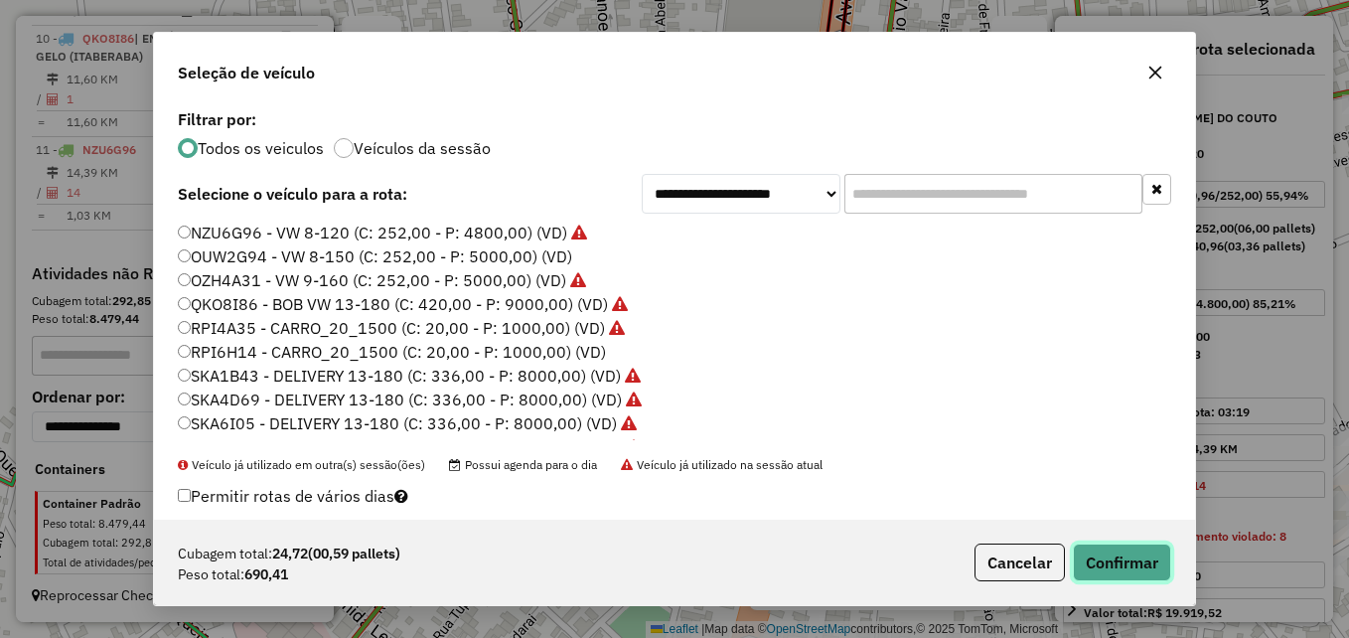
click at [1086, 546] on button "Confirmar" at bounding box center [1122, 562] width 98 height 38
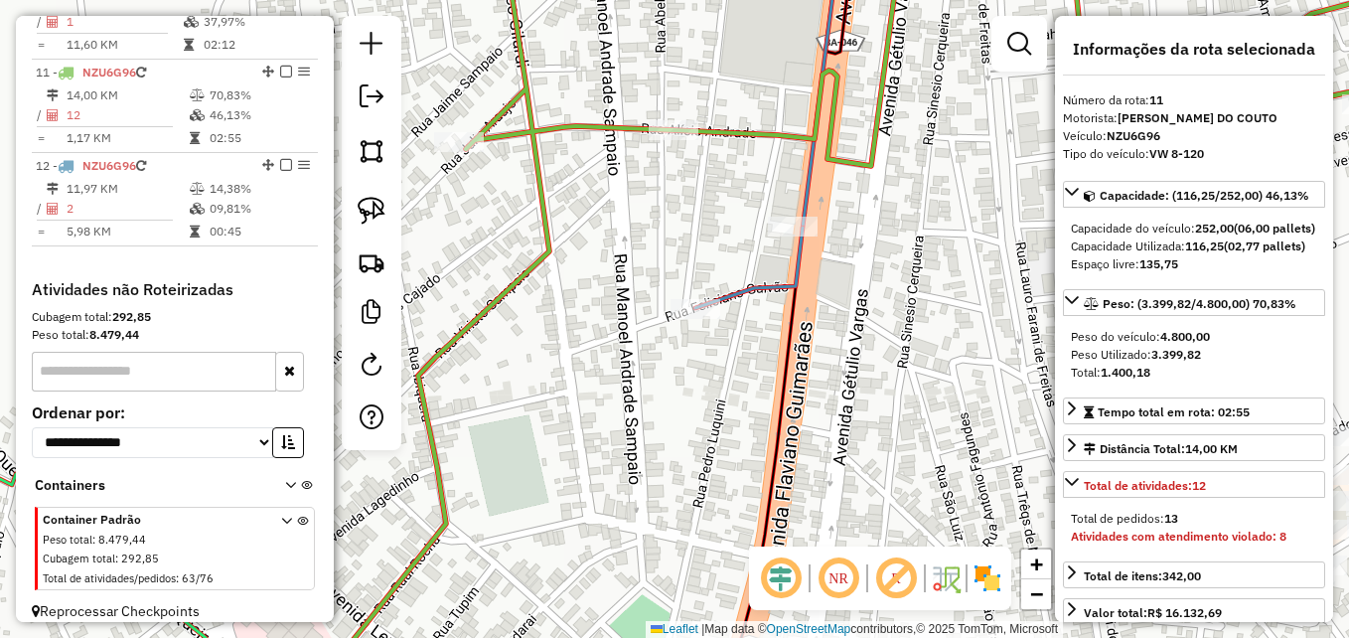
scroll to position [1782, 0]
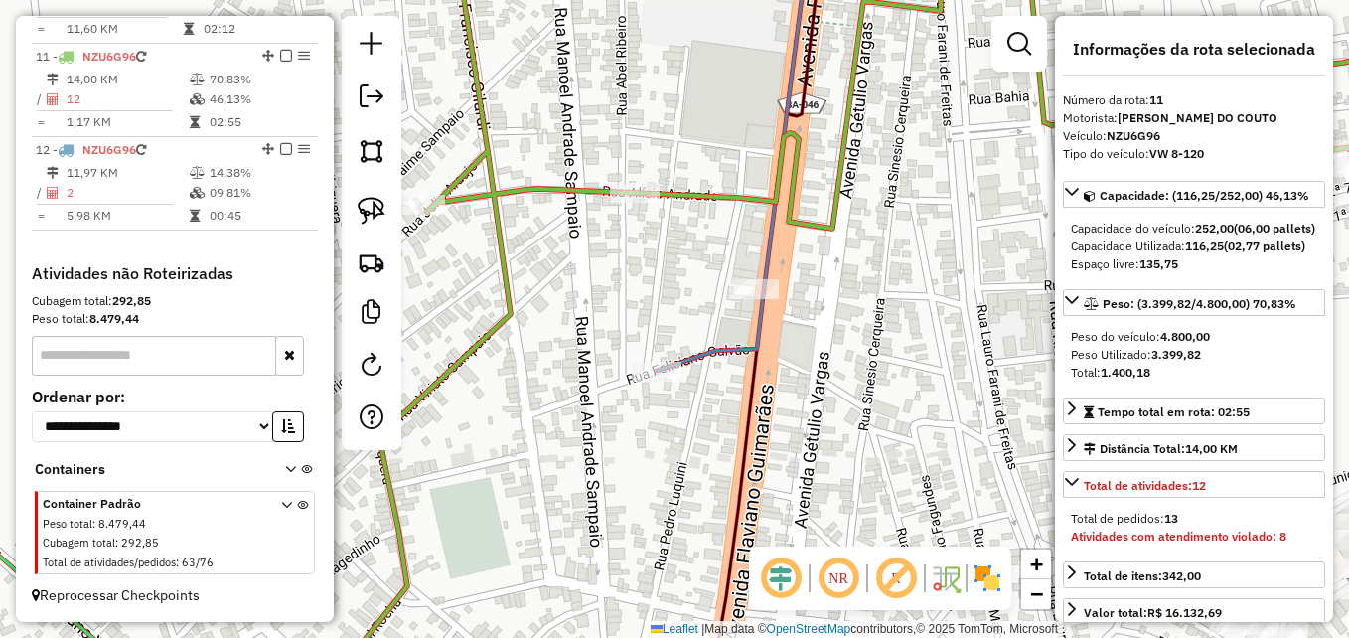
drag, startPoint x: 750, startPoint y: 410, endPoint x: 711, endPoint y: 473, distance: 73.6
click at [711, 473] on div "Janela de atendimento Grade de atendimento Capacidade Transportadoras Veículos …" at bounding box center [674, 319] width 1349 height 638
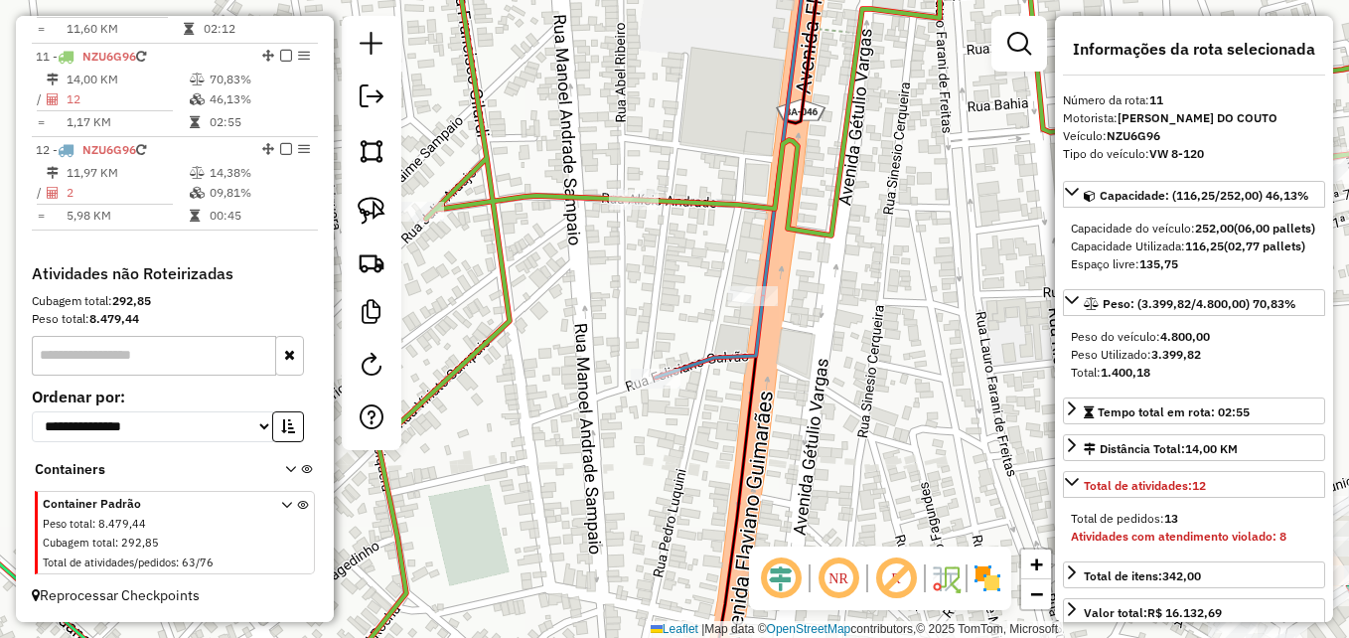
drag, startPoint x: 628, startPoint y: 475, endPoint x: 626, endPoint y: 551, distance: 76.5
click at [626, 551] on div "Janela de atendimento Grade de atendimento Capacidade Transportadoras Veículos …" at bounding box center [674, 319] width 1349 height 638
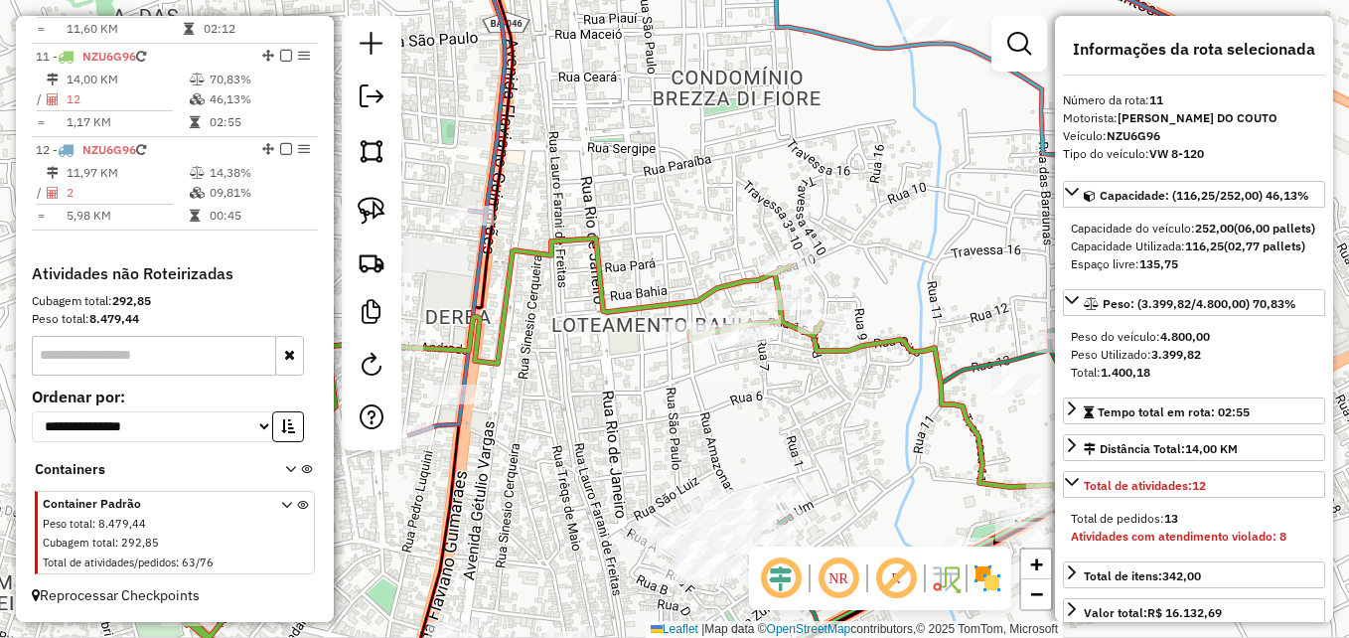
drag, startPoint x: 832, startPoint y: 426, endPoint x: 597, endPoint y: 367, distance: 242.8
click at [597, 367] on div "Janela de atendimento Grade de atendimento Capacidade Transportadoras Veículos …" at bounding box center [674, 319] width 1349 height 638
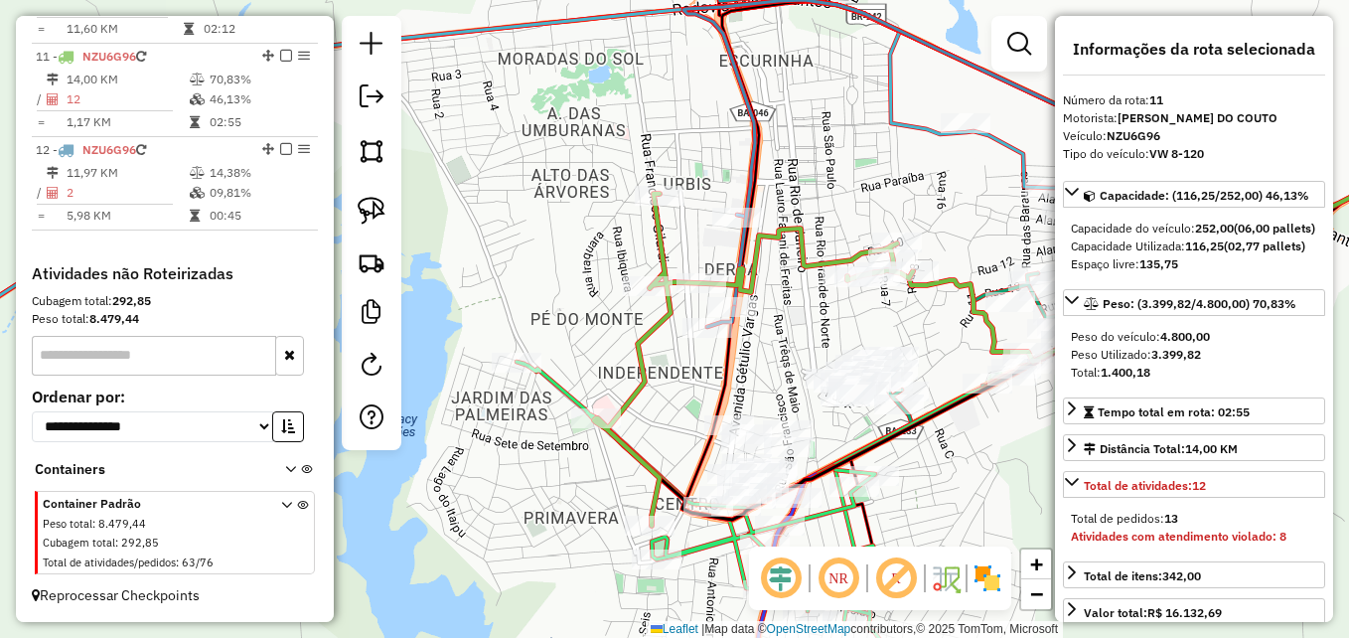
drag, startPoint x: 662, startPoint y: 399, endPoint x: 768, endPoint y: 351, distance: 116.9
click at [768, 351] on div "Janela de atendimento Grade de atendimento Capacidade Transportadoras Veículos …" at bounding box center [674, 319] width 1349 height 638
click at [620, 433] on icon at bounding box center [753, 360] width 319 height 332
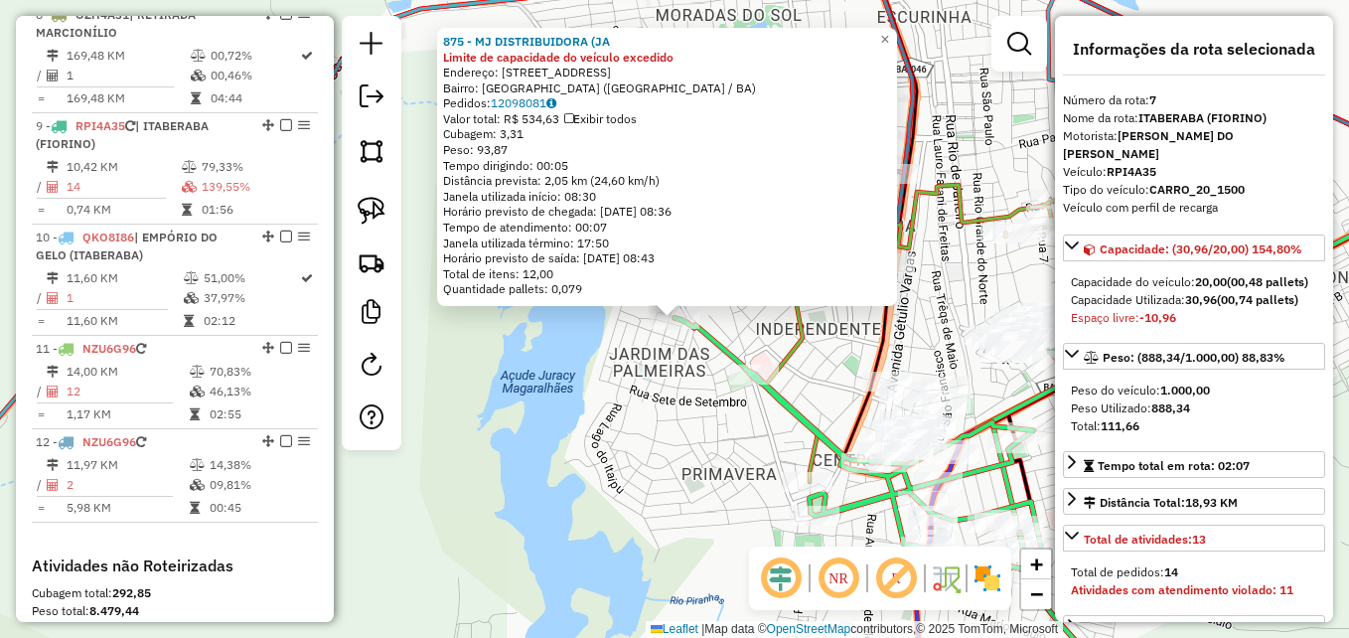
scroll to position [1365, 0]
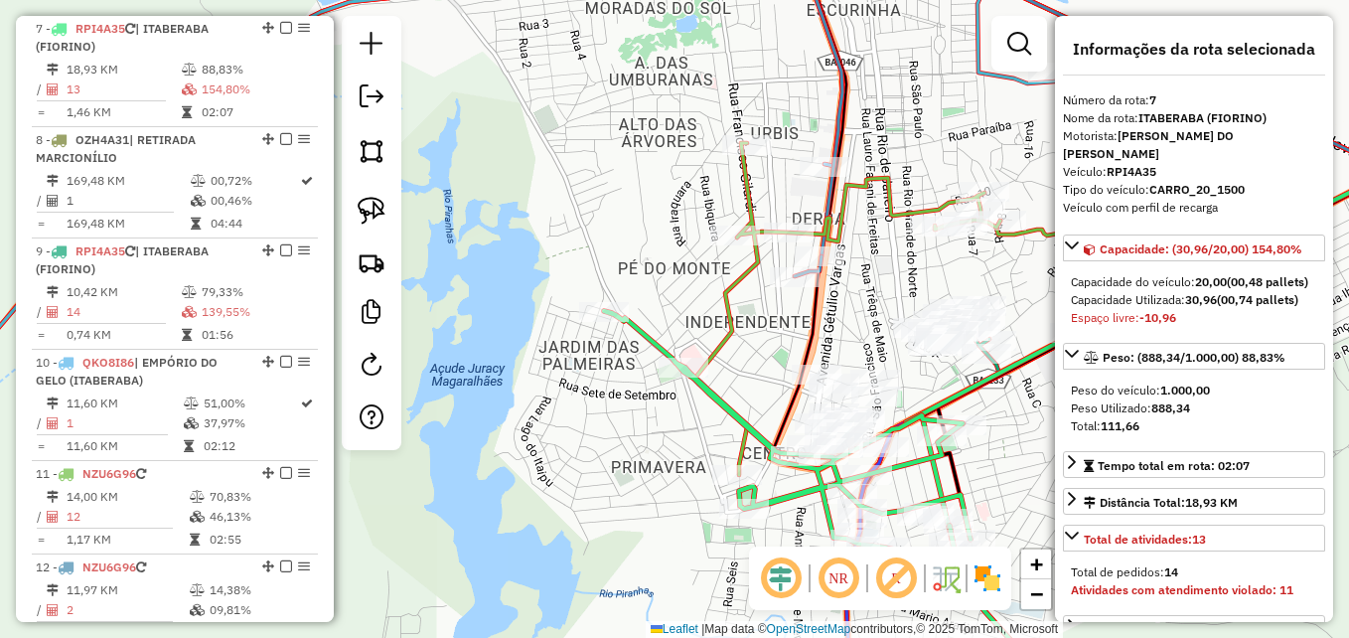
drag, startPoint x: 705, startPoint y: 459, endPoint x: 624, endPoint y: 448, distance: 82.2
click at [624, 448] on div "Janela de atendimento Grade de atendimento Capacidade Transportadoras Veículos …" at bounding box center [674, 319] width 1349 height 638
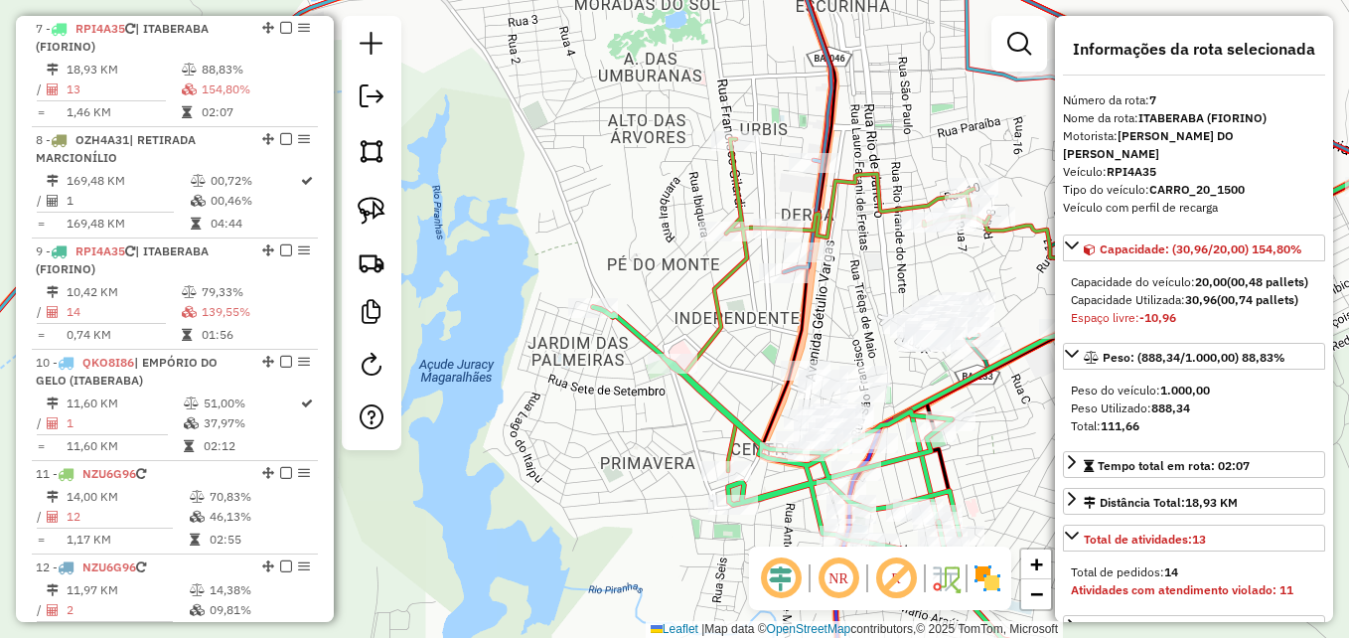
click at [713, 351] on icon at bounding box center [829, 305] width 319 height 332
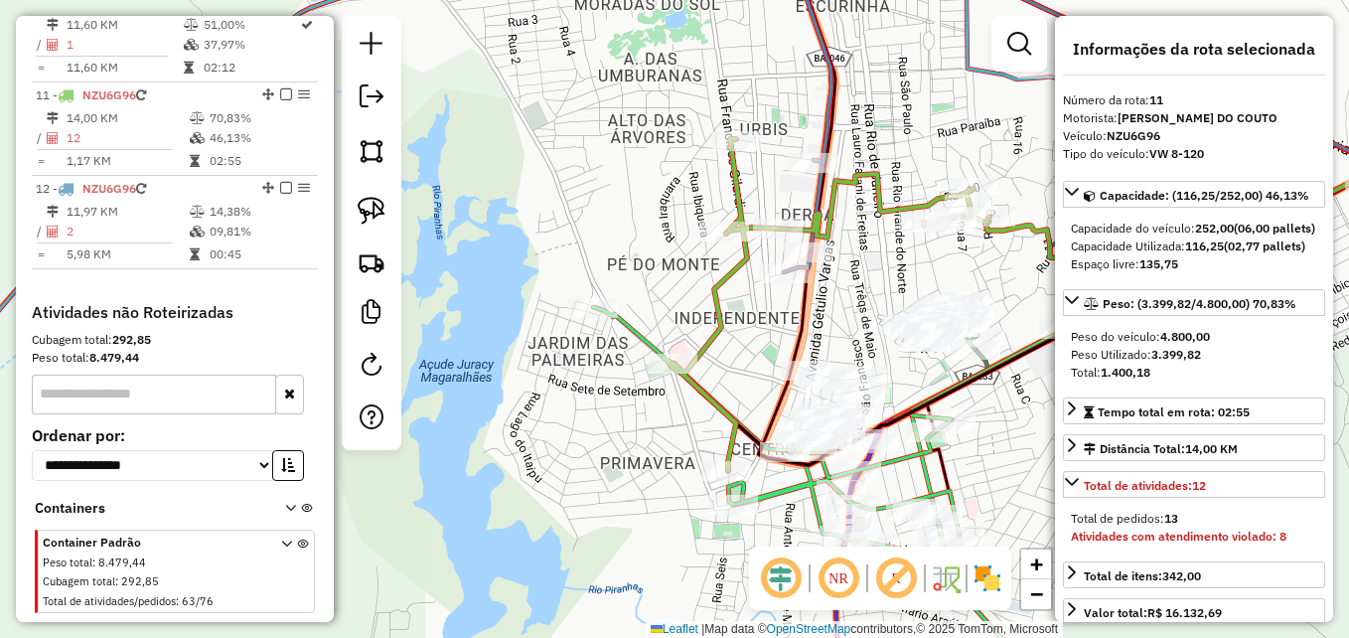
scroll to position [1782, 0]
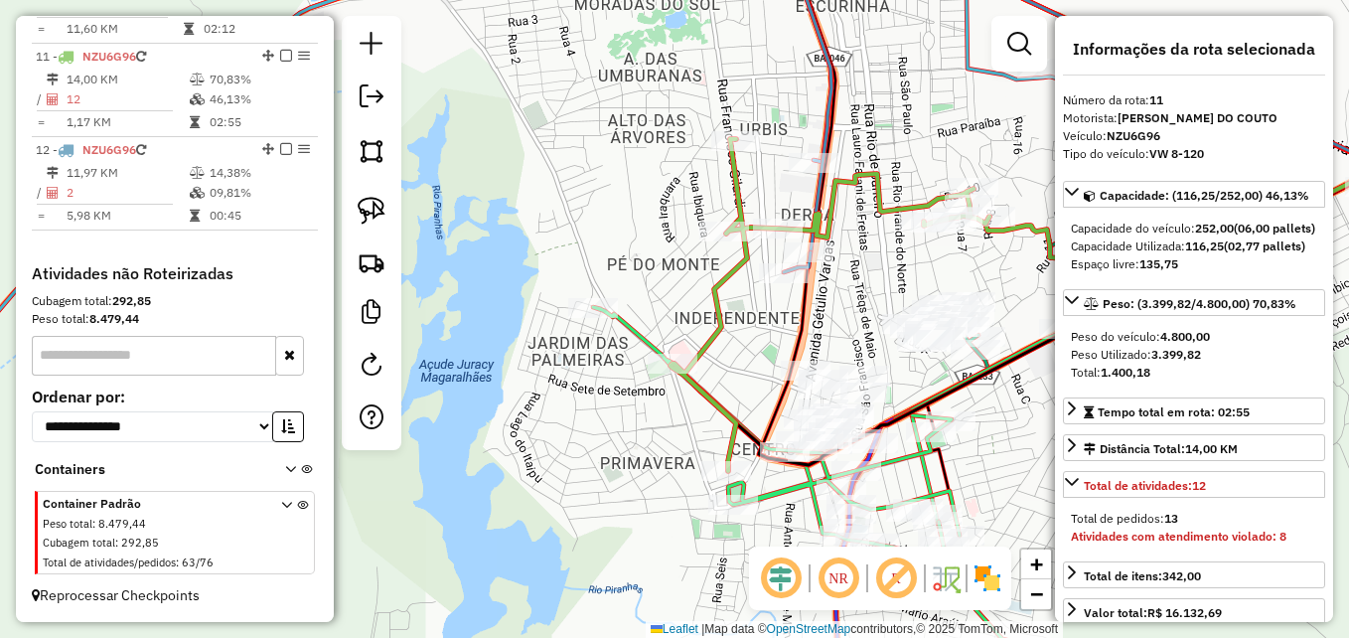
click at [705, 337] on icon at bounding box center [829, 305] width 319 height 332
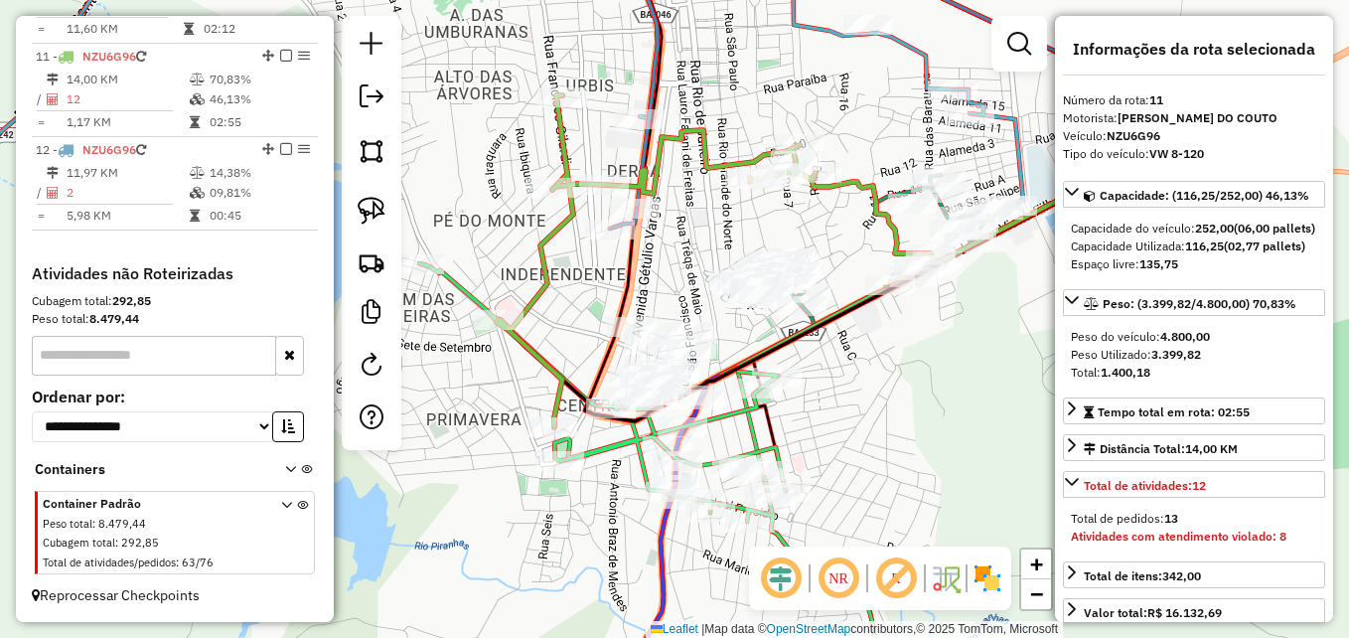
drag, startPoint x: 759, startPoint y: 329, endPoint x: 573, endPoint y: 267, distance: 195.7
click at [573, 267] on div "Janela de atendimento Grade de atendimento Capacidade Transportadoras Veículos …" at bounding box center [674, 319] width 1349 height 638
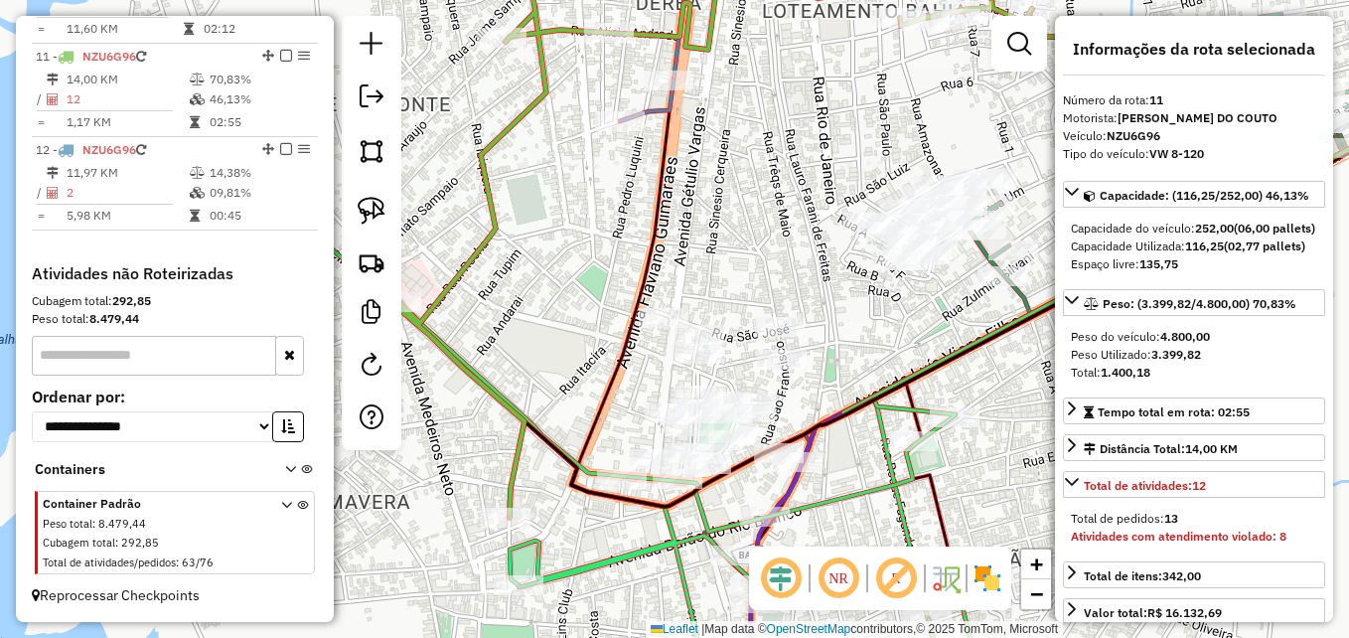
drag, startPoint x: 541, startPoint y: 377, endPoint x: 451, endPoint y: 229, distance: 173.4
click at [451, 229] on div "Janela de atendimento Grade de atendimento Capacidade Transportadoras Veículos …" at bounding box center [674, 319] width 1349 height 638
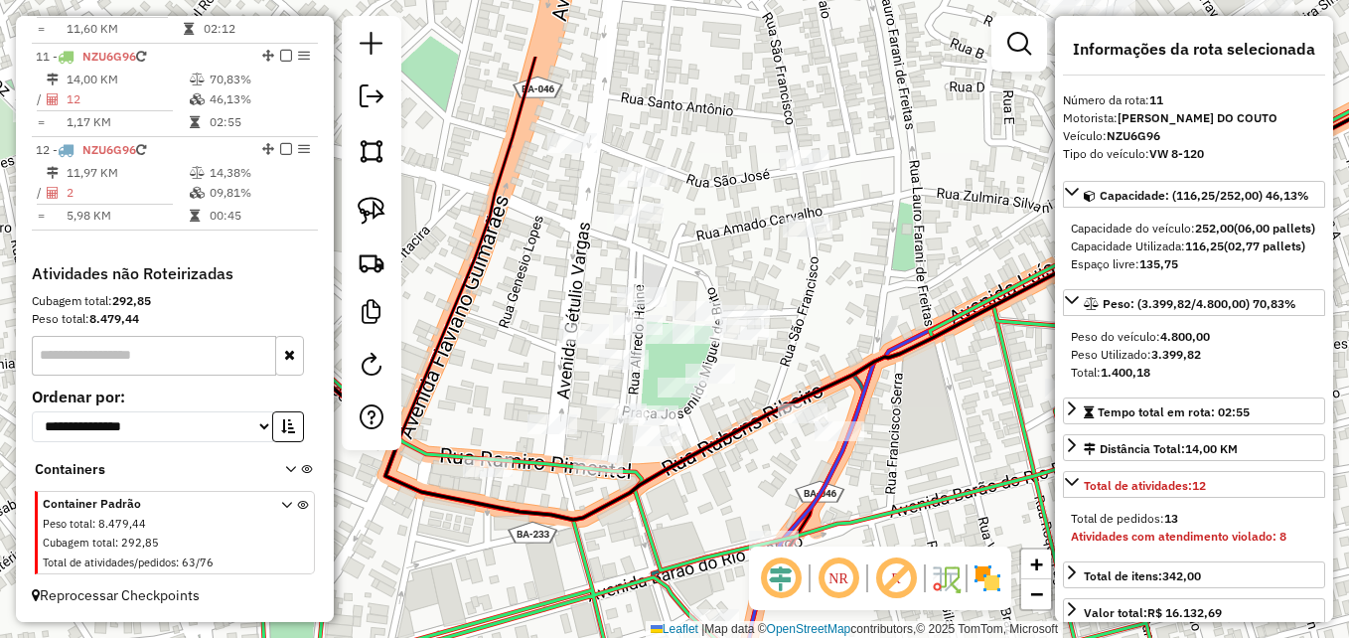
drag, startPoint x: 760, startPoint y: 356, endPoint x: 946, endPoint y: 476, distance: 221.2
click at [946, 476] on div "Janela de atendimento Grade de atendimento Capacidade Transportadoras Veículos …" at bounding box center [674, 319] width 1349 height 638
drag, startPoint x: 381, startPoint y: 205, endPoint x: 395, endPoint y: 222, distance: 21.9
click at [381, 205] on img at bounding box center [372, 211] width 28 height 28
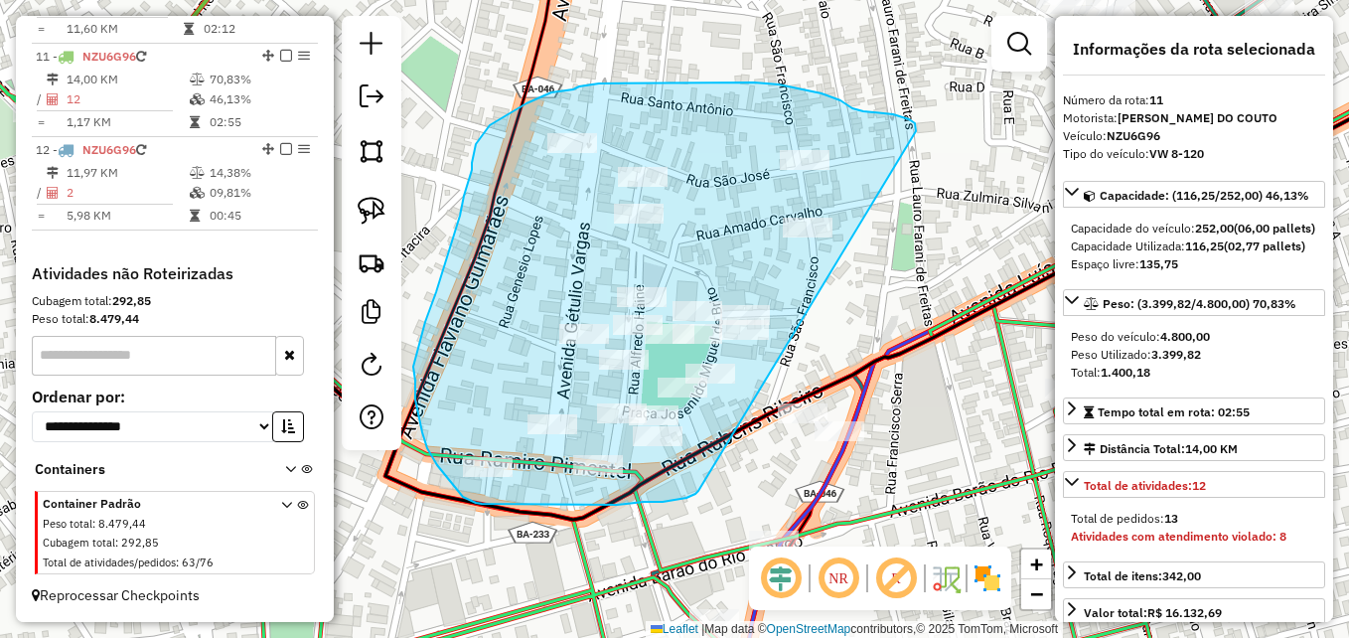
drag, startPoint x: 698, startPoint y: 491, endPoint x: 916, endPoint y: 131, distance: 420.3
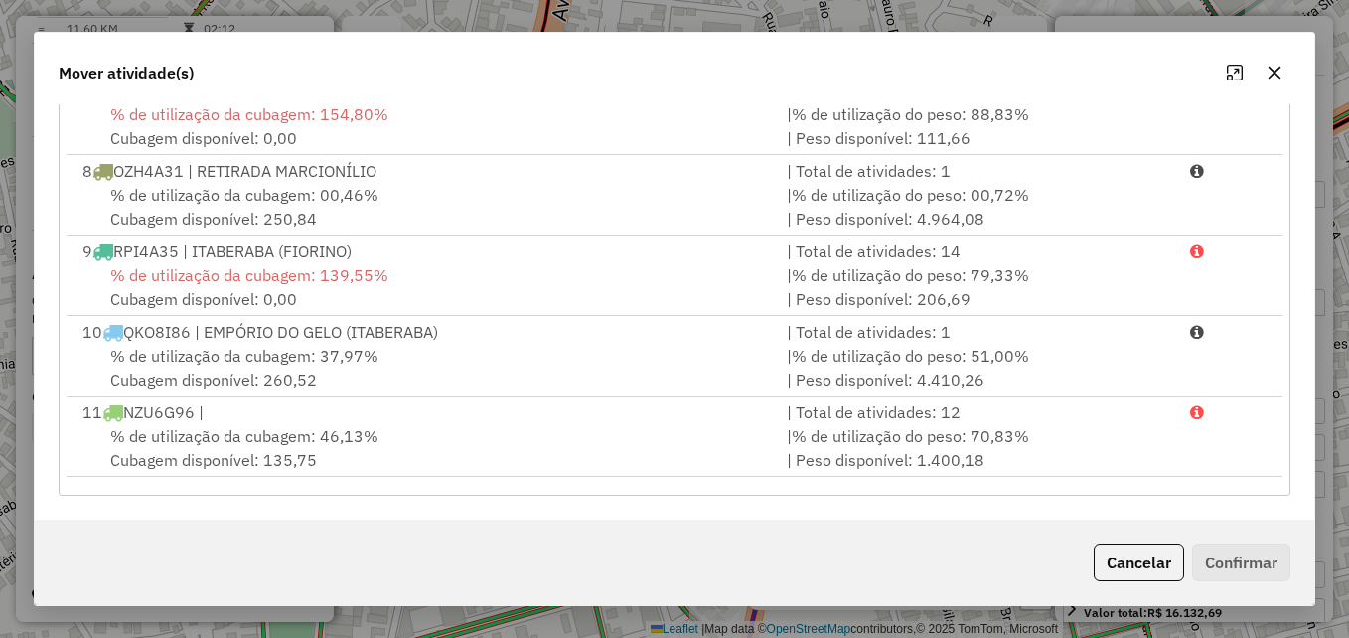
scroll to position [568, 0]
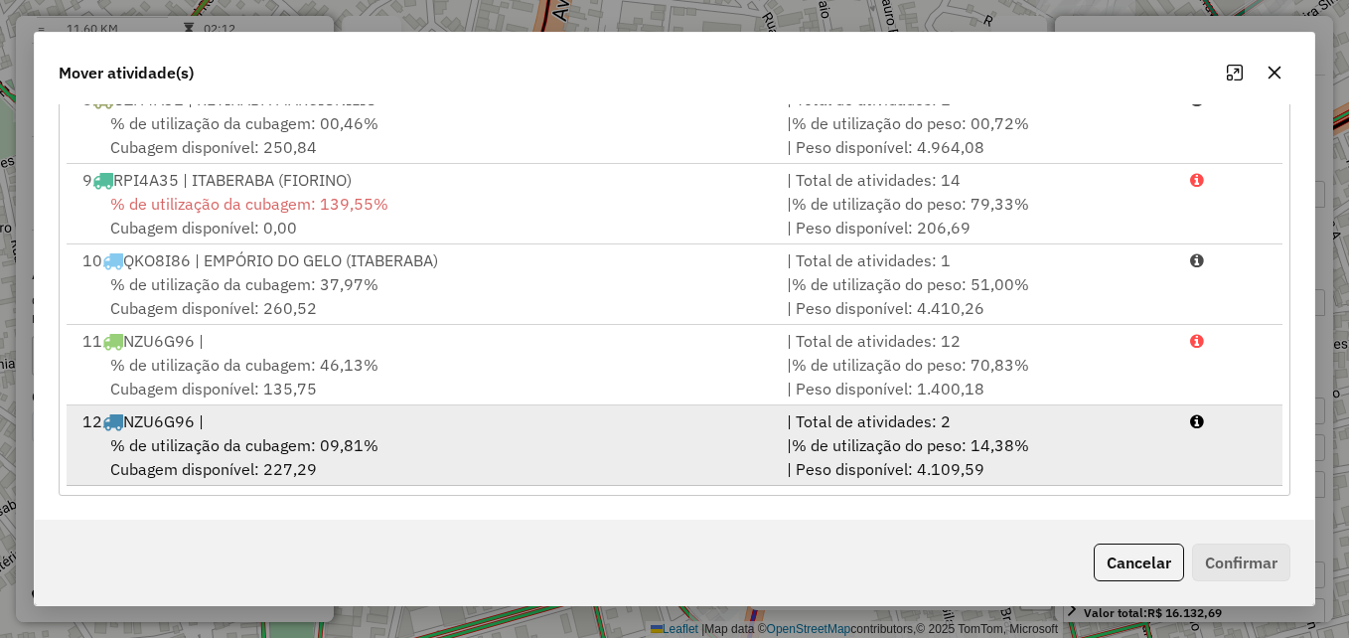
click at [498, 460] on div "% de utilização da cubagem: 09,81% Cubagem disponível: 227,29" at bounding box center [423, 457] width 704 height 48
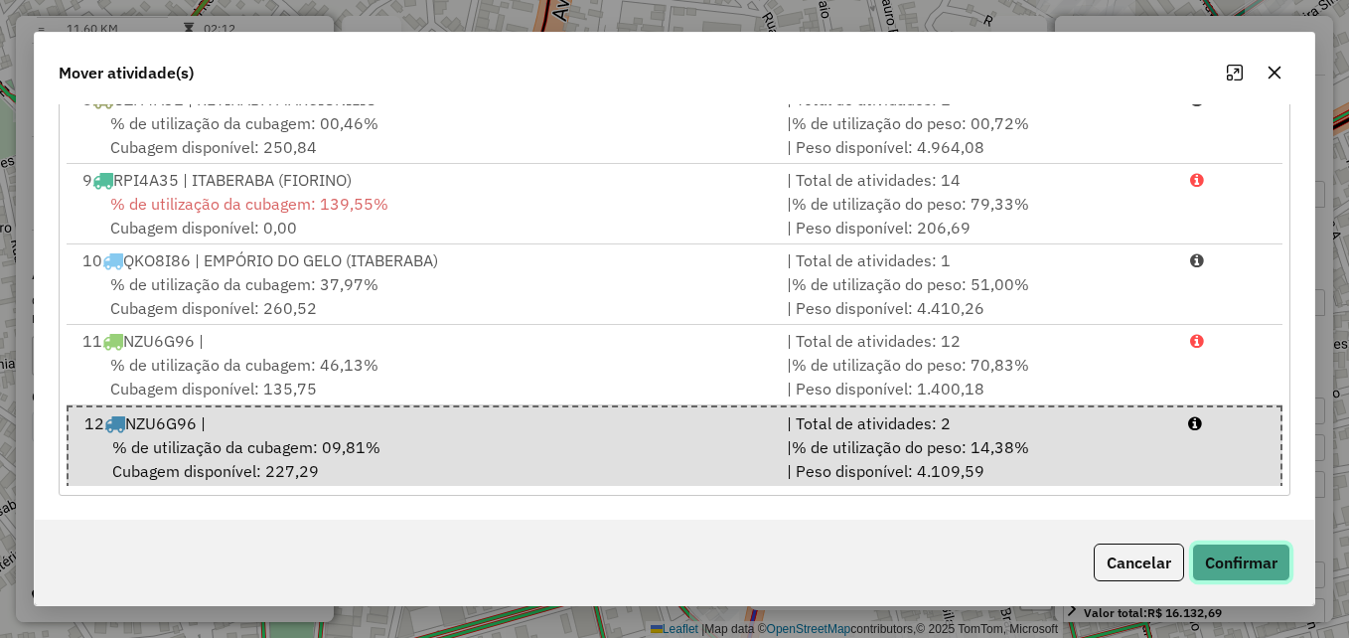
click at [1224, 561] on button "Confirmar" at bounding box center [1241, 562] width 98 height 38
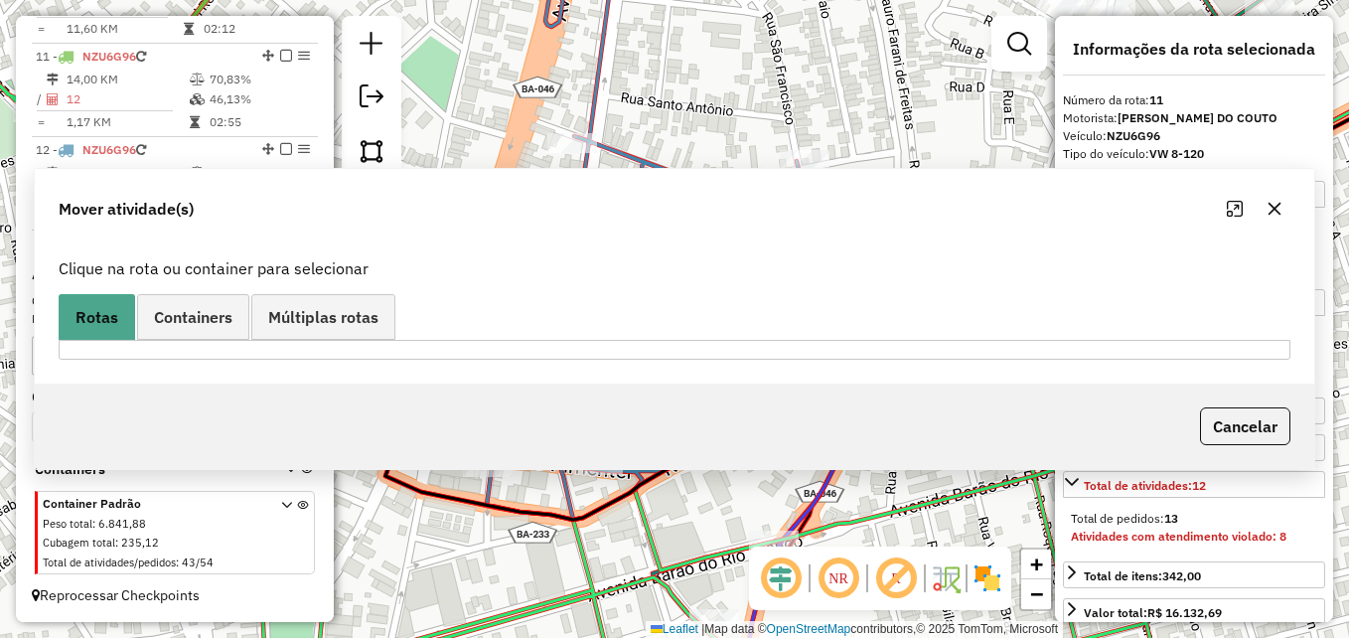
scroll to position [0, 0]
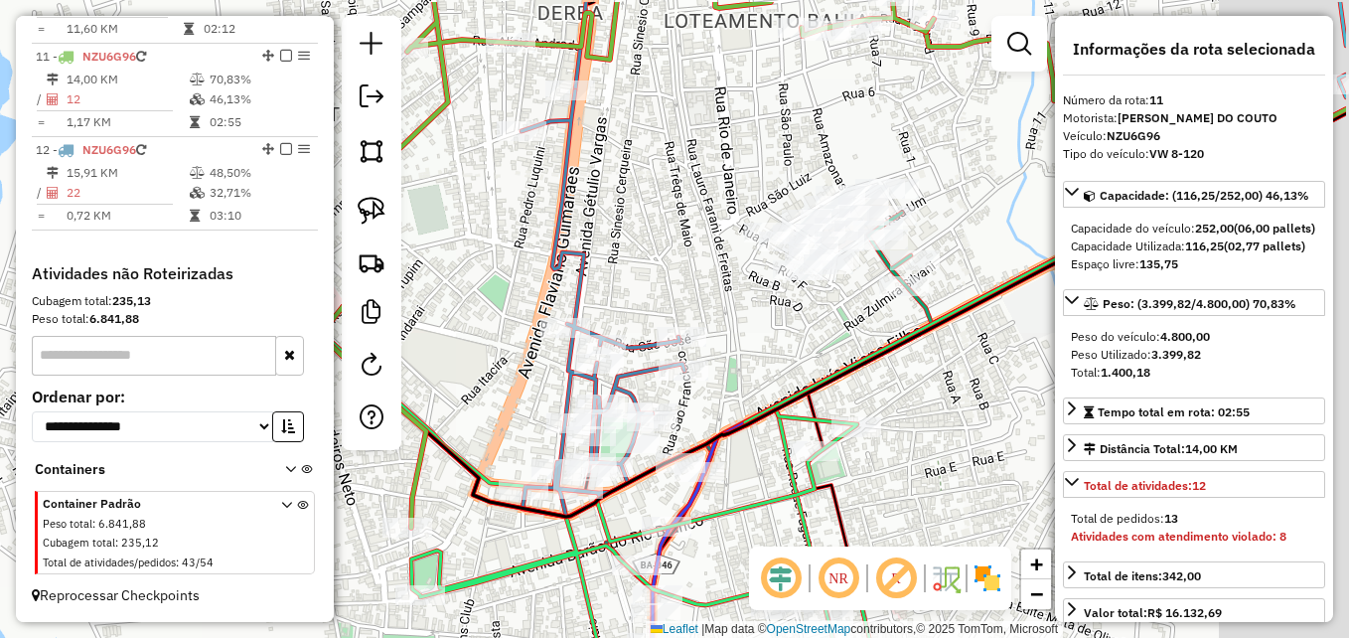
drag, startPoint x: 831, startPoint y: 479, endPoint x: 749, endPoint y: 516, distance: 90.3
click at [749, 516] on icon at bounding box center [508, 483] width 734 height 568
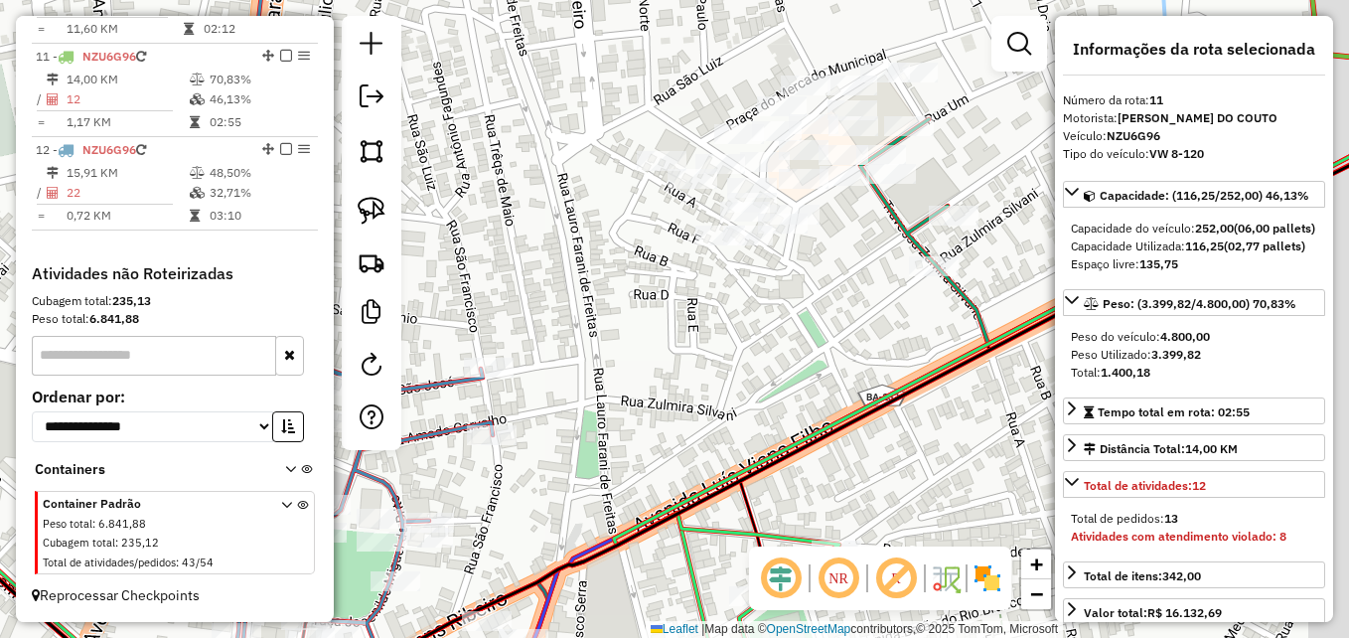
drag, startPoint x: 829, startPoint y: 325, endPoint x: 712, endPoint y: 472, distance: 188.0
click at [712, 472] on div "Janela de atendimento Grade de atendimento Capacidade Transportadoras Veículos …" at bounding box center [674, 319] width 1349 height 638
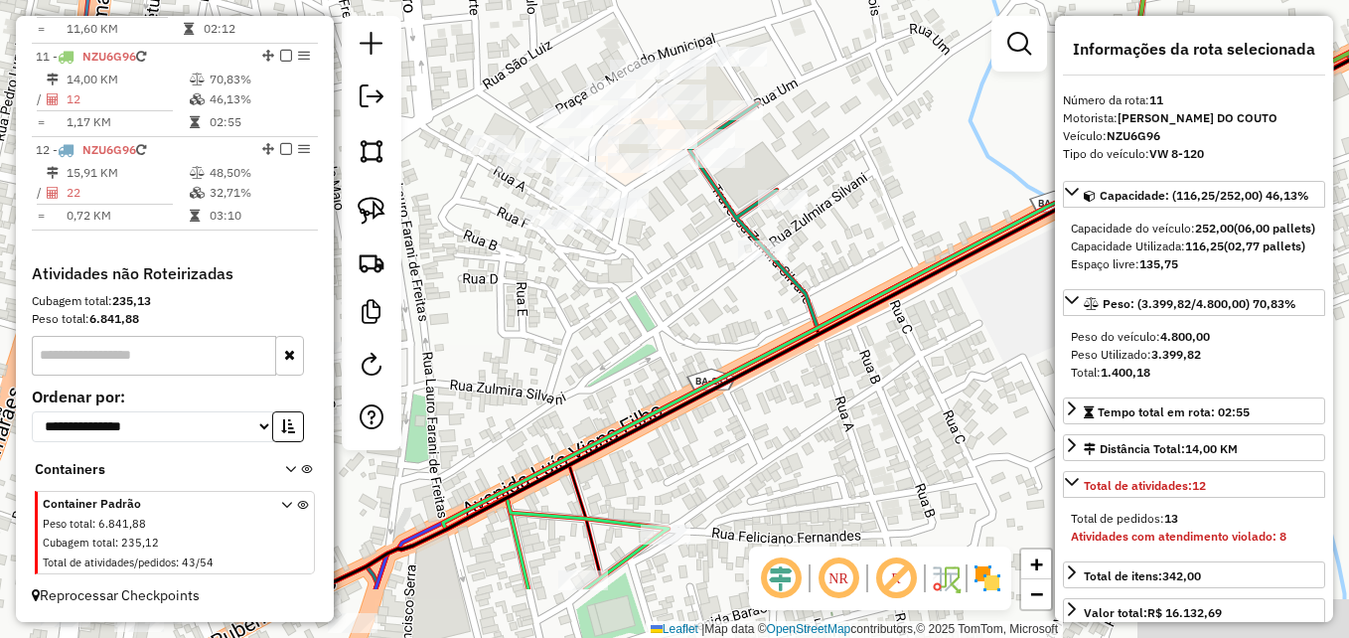
drag, startPoint x: 751, startPoint y: 463, endPoint x: 590, endPoint y: 276, distance: 246.5
click at [577, 272] on div "Janela de atendimento Grade de atendimento Capacidade Transportadoras Veículos …" at bounding box center [674, 319] width 1349 height 638
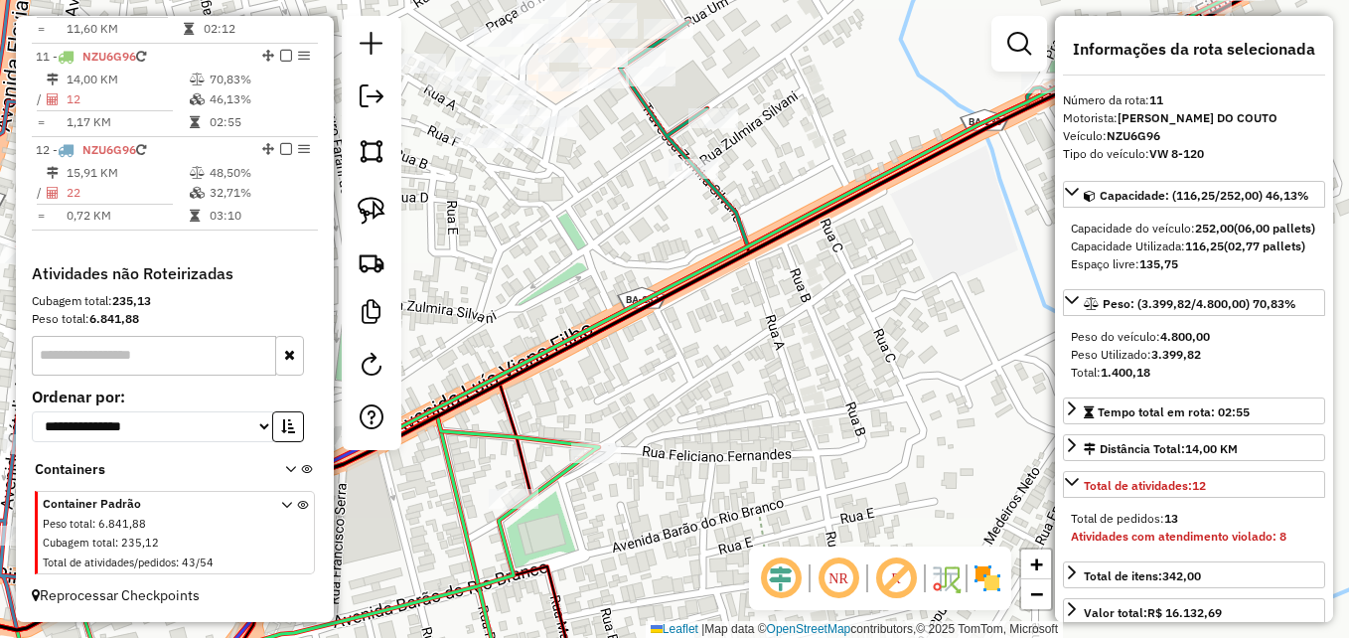
drag, startPoint x: 748, startPoint y: 357, endPoint x: 579, endPoint y: 443, distance: 189.7
click at [579, 443] on div "Janela de atendimento Grade de atendimento Capacidade Transportadoras Veículos …" at bounding box center [674, 319] width 1349 height 638
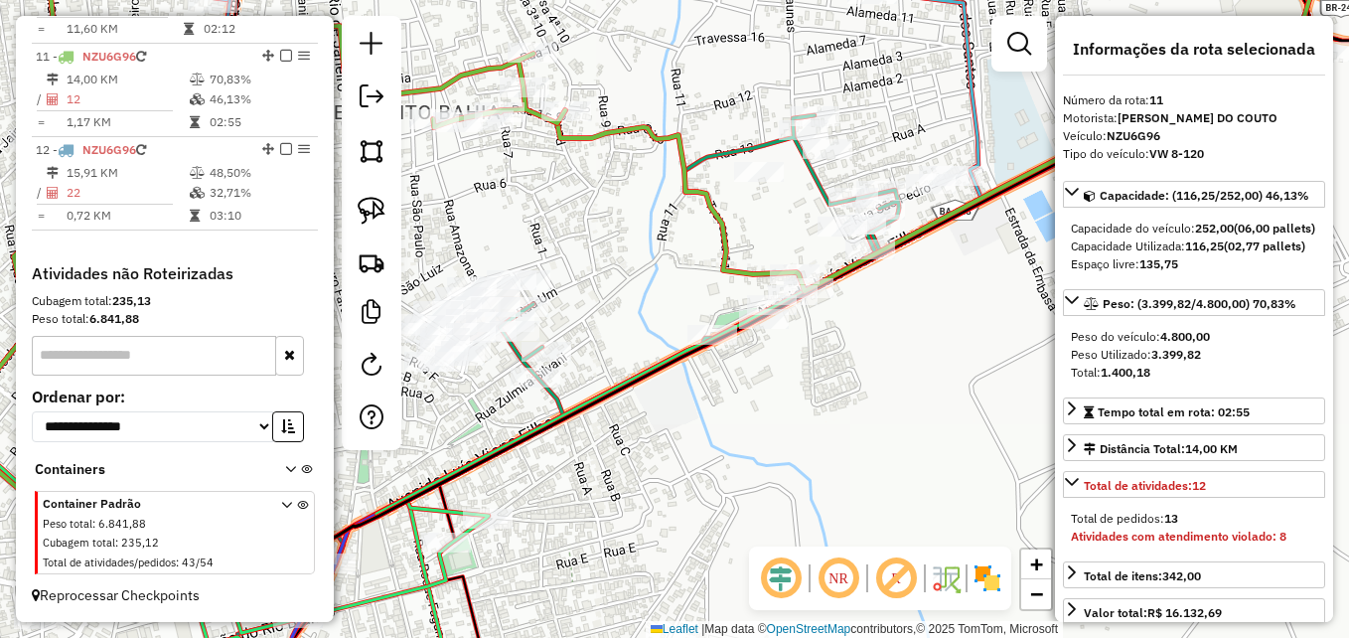
drag, startPoint x: 802, startPoint y: 380, endPoint x: 766, endPoint y: 417, distance: 51.3
click at [766, 417] on div "Janela de atendimento Grade de atendimento Capacidade Transportadoras Veículos …" at bounding box center [674, 319] width 1349 height 638
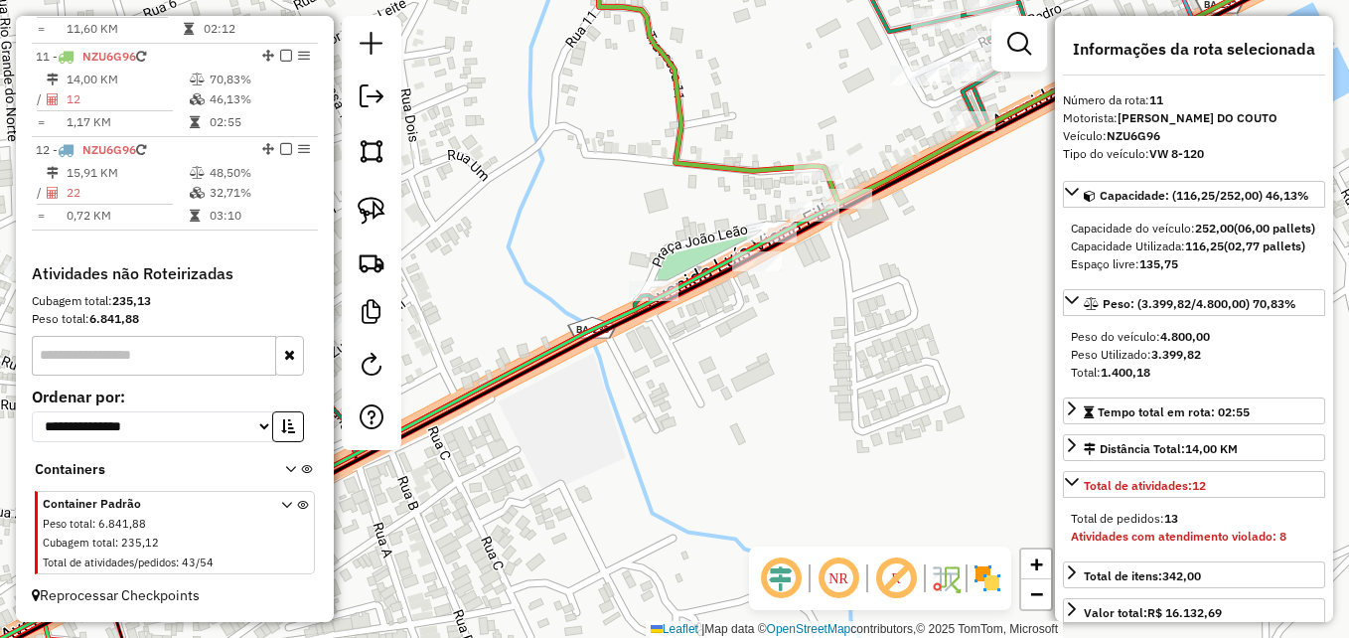
drag, startPoint x: 761, startPoint y: 323, endPoint x: 768, endPoint y: 436, distance: 113.5
click at [768, 436] on div "Janela de atendimento Grade de atendimento Capacidade Transportadoras Veículos …" at bounding box center [674, 319] width 1349 height 638
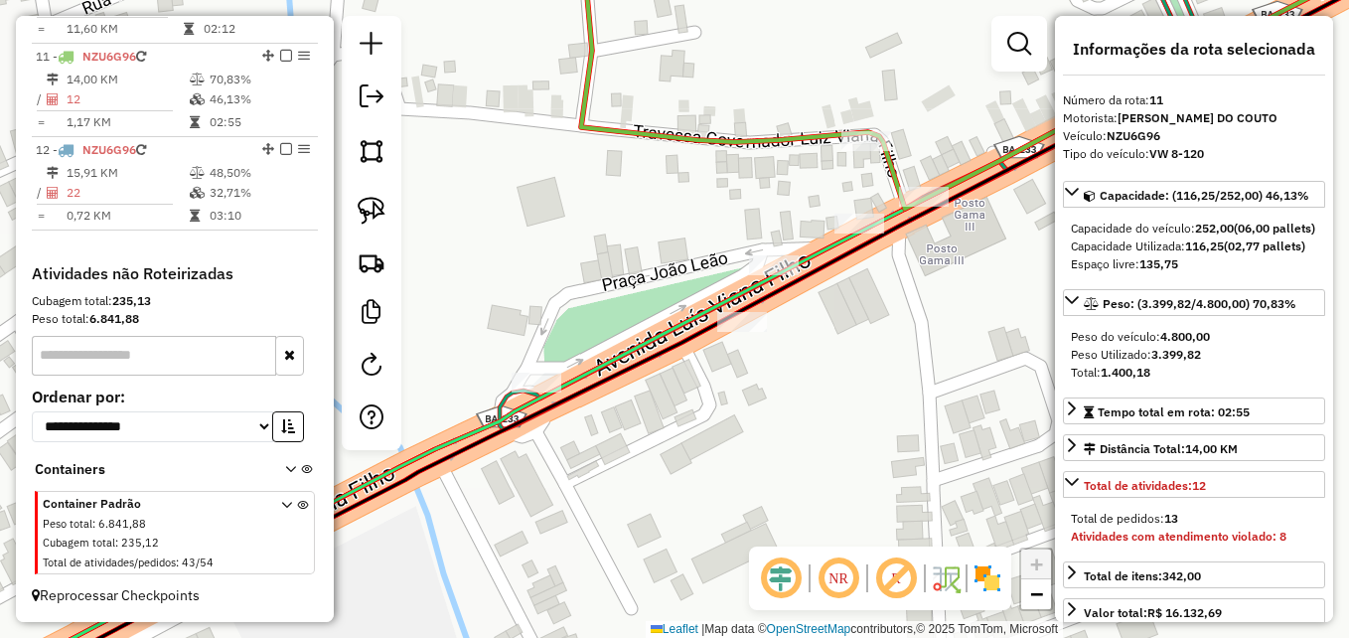
drag, startPoint x: 828, startPoint y: 346, endPoint x: 833, endPoint y: 402, distance: 56.8
click at [833, 402] on div "Janela de atendimento Grade de atendimento Capacidade Transportadoras Veículos …" at bounding box center [674, 319] width 1349 height 638
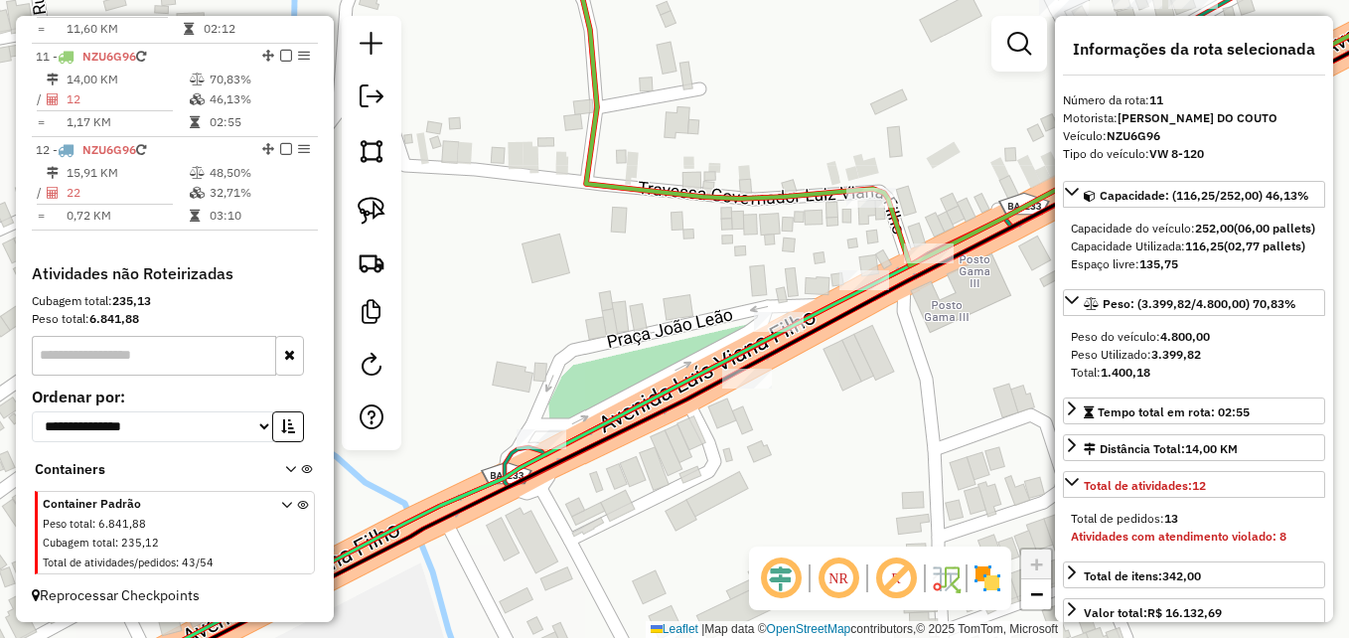
click at [827, 304] on icon at bounding box center [775, 333] width 1418 height 735
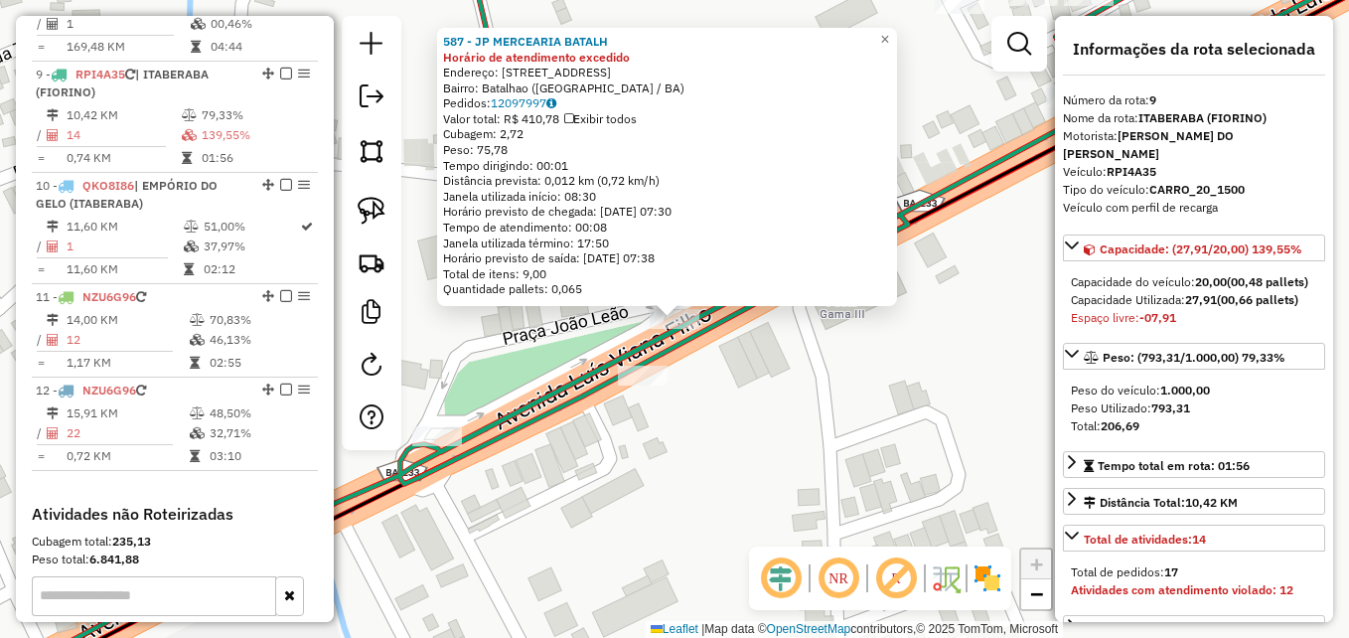
scroll to position [1587, 0]
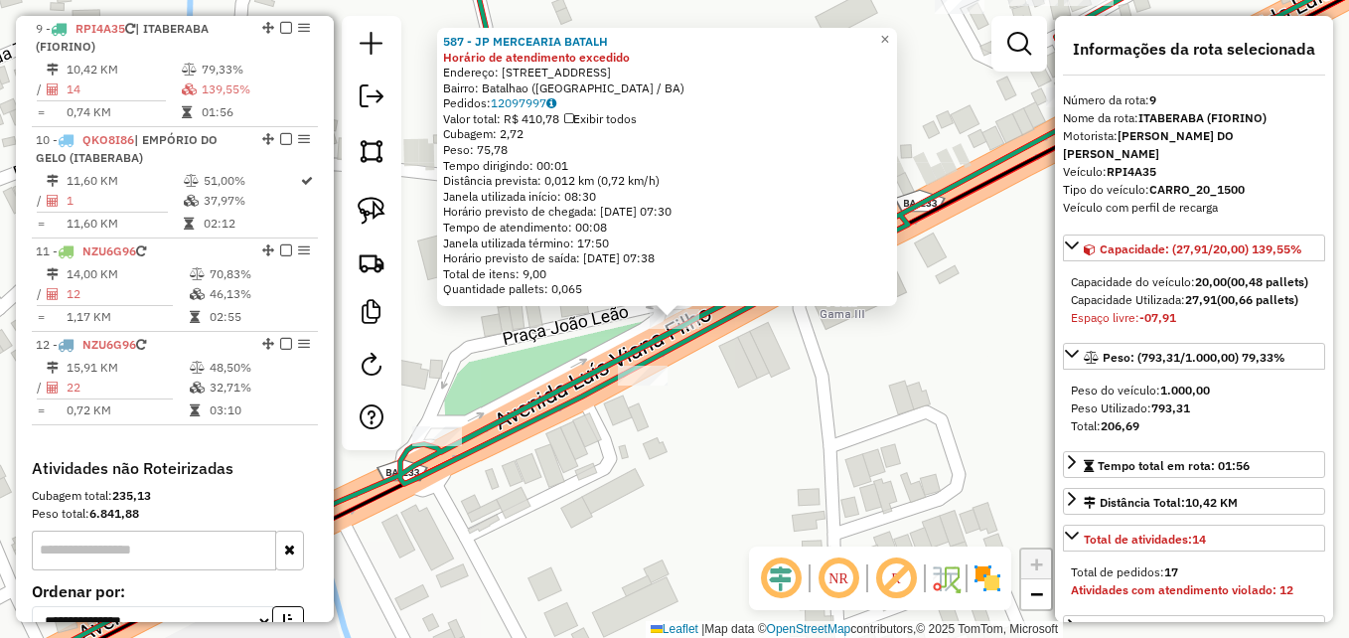
click at [860, 393] on div "587 - JP MERCEARIA BATALH Horário de atendimento excedido Endereço: AVENIDA GOV…" at bounding box center [674, 319] width 1349 height 638
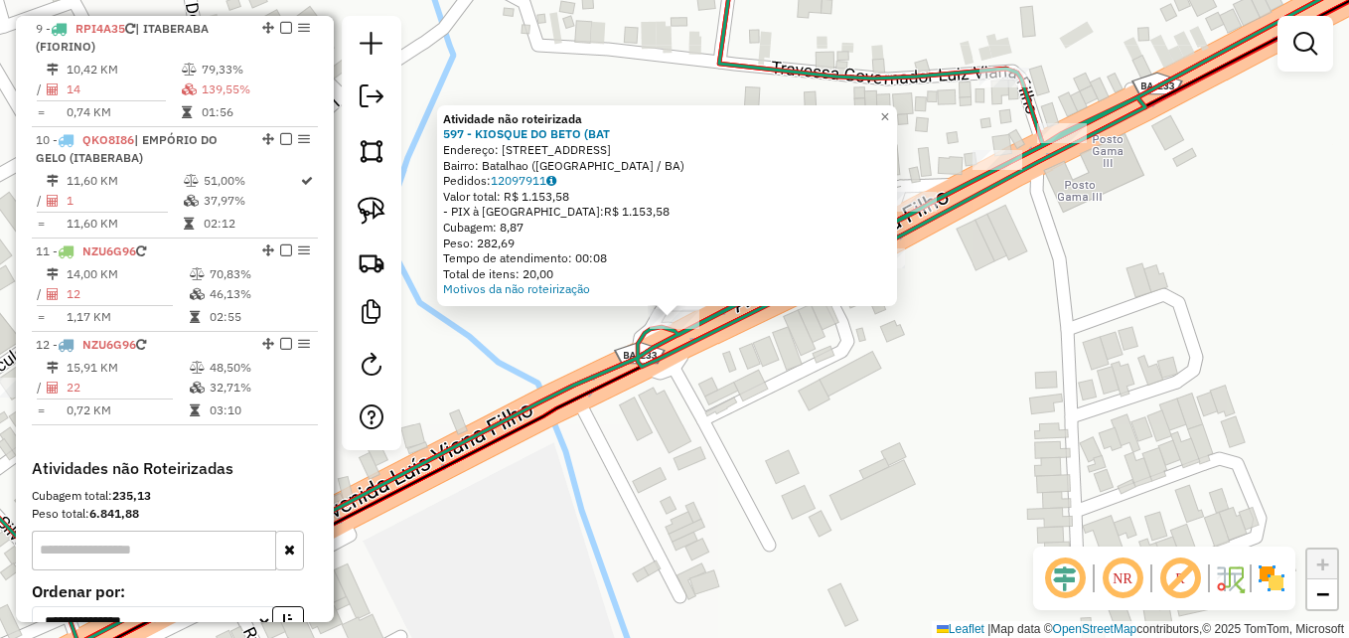
click at [687, 455] on div "Atividade não roteirizada 597 - KIOSQUE DO BETO (BAT Endereço: AVENIDA GOVERNAD…" at bounding box center [674, 319] width 1349 height 638
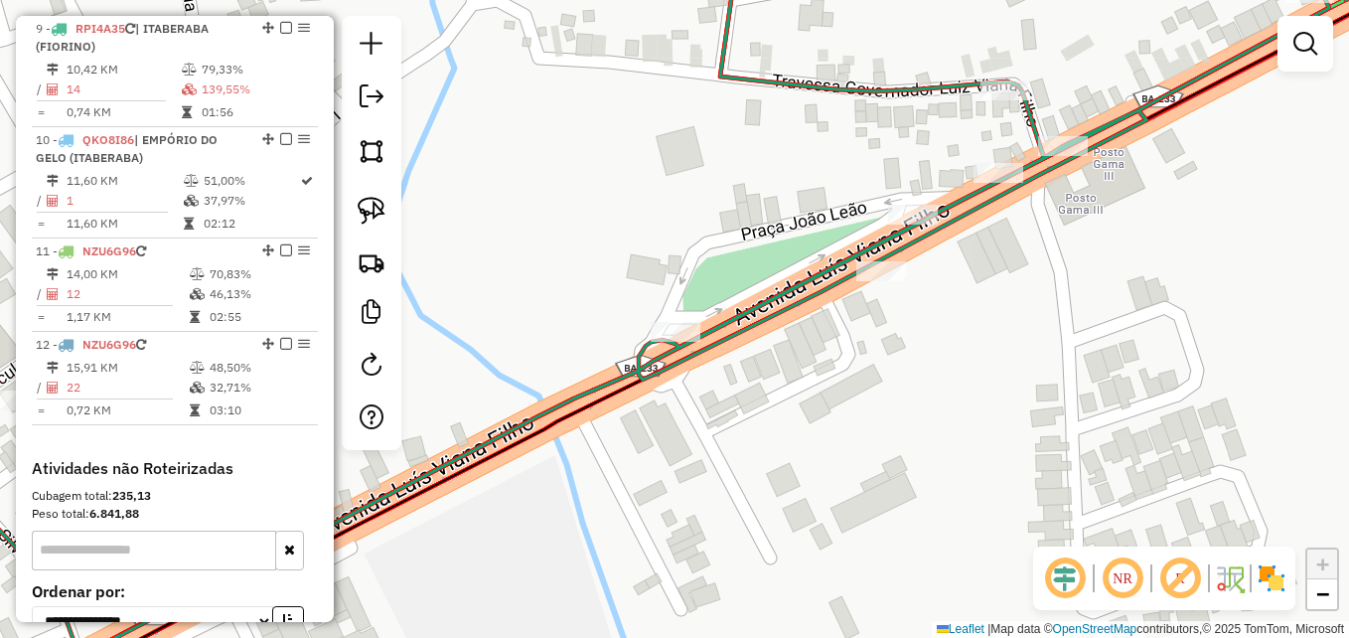
drag, startPoint x: 928, startPoint y: 365, endPoint x: 842, endPoint y: 457, distance: 125.8
click at [842, 457] on div "Janela de atendimento Grade de atendimento Capacidade Transportadoras Veículos …" at bounding box center [674, 319] width 1349 height 638
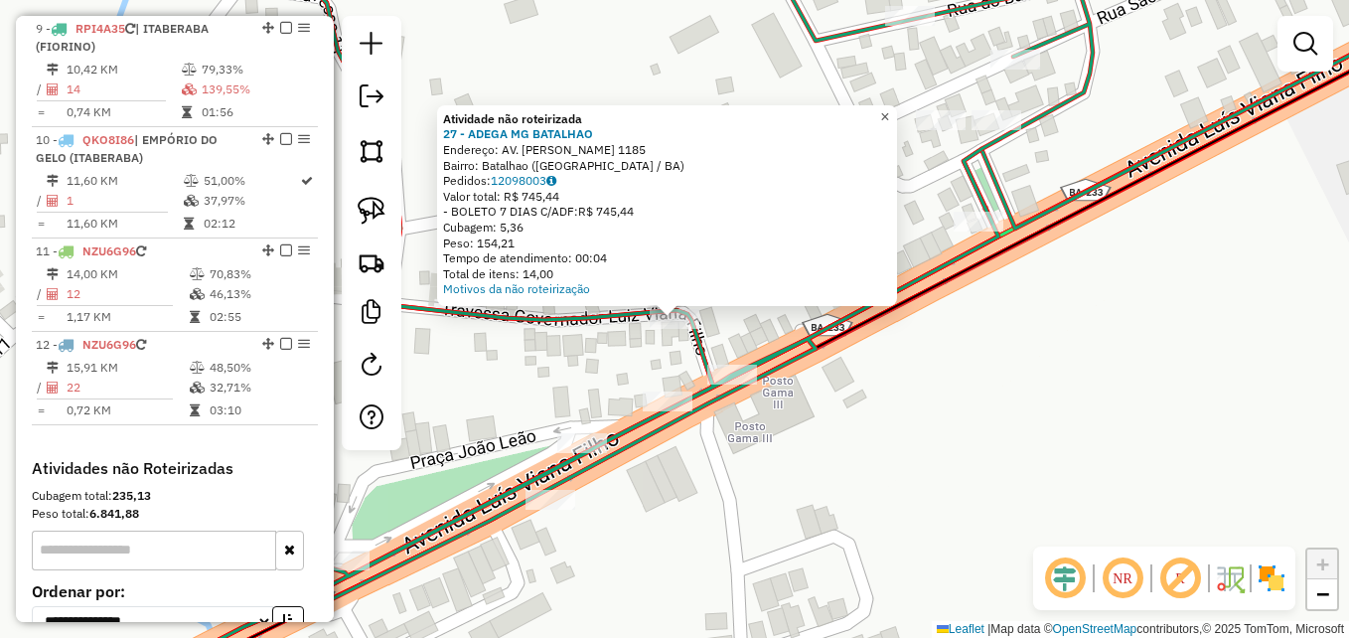
click at [889, 115] on span "×" at bounding box center [884, 116] width 9 height 17
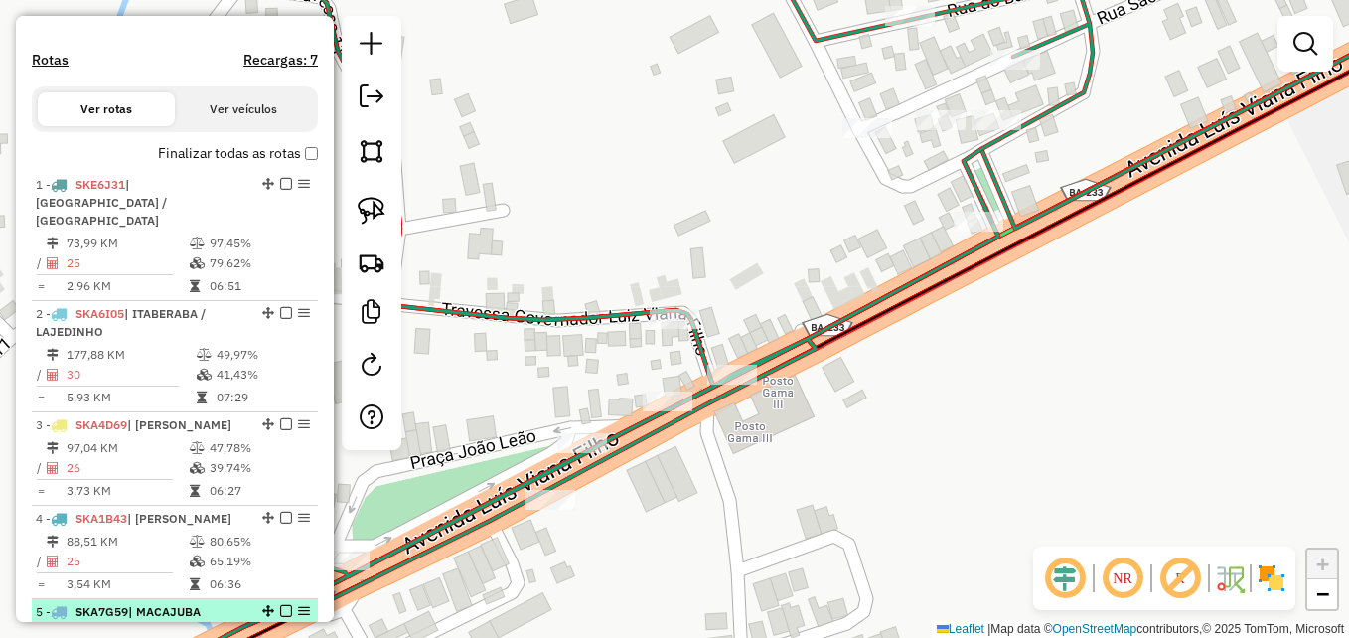
scroll to position [594, 0]
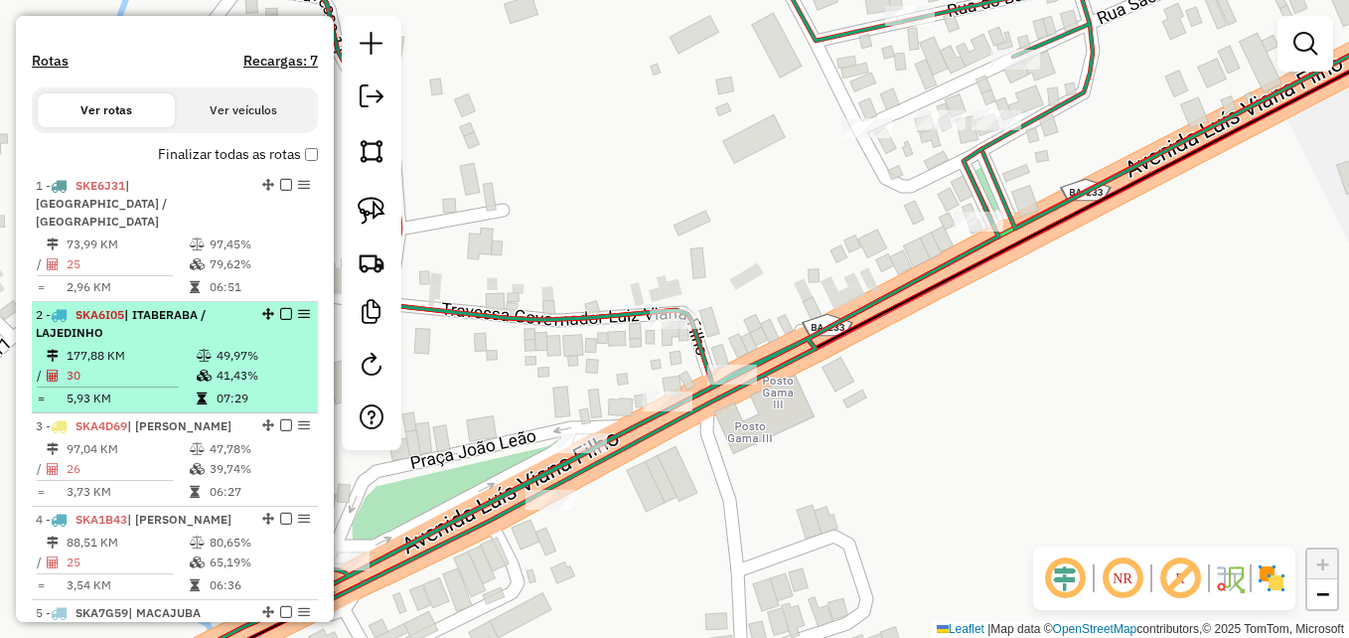
click at [166, 353] on td "177,88 KM" at bounding box center [131, 356] width 130 height 20
select select "**********"
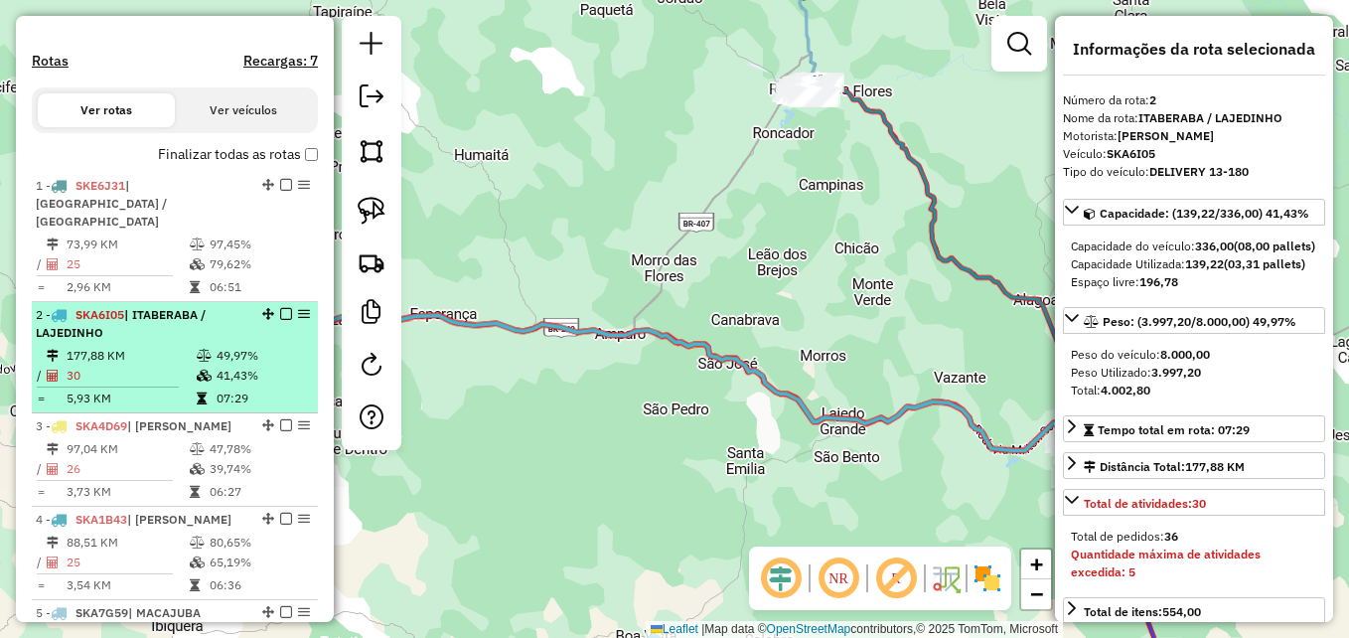
click at [166, 353] on td "177,88 KM" at bounding box center [131, 356] width 130 height 20
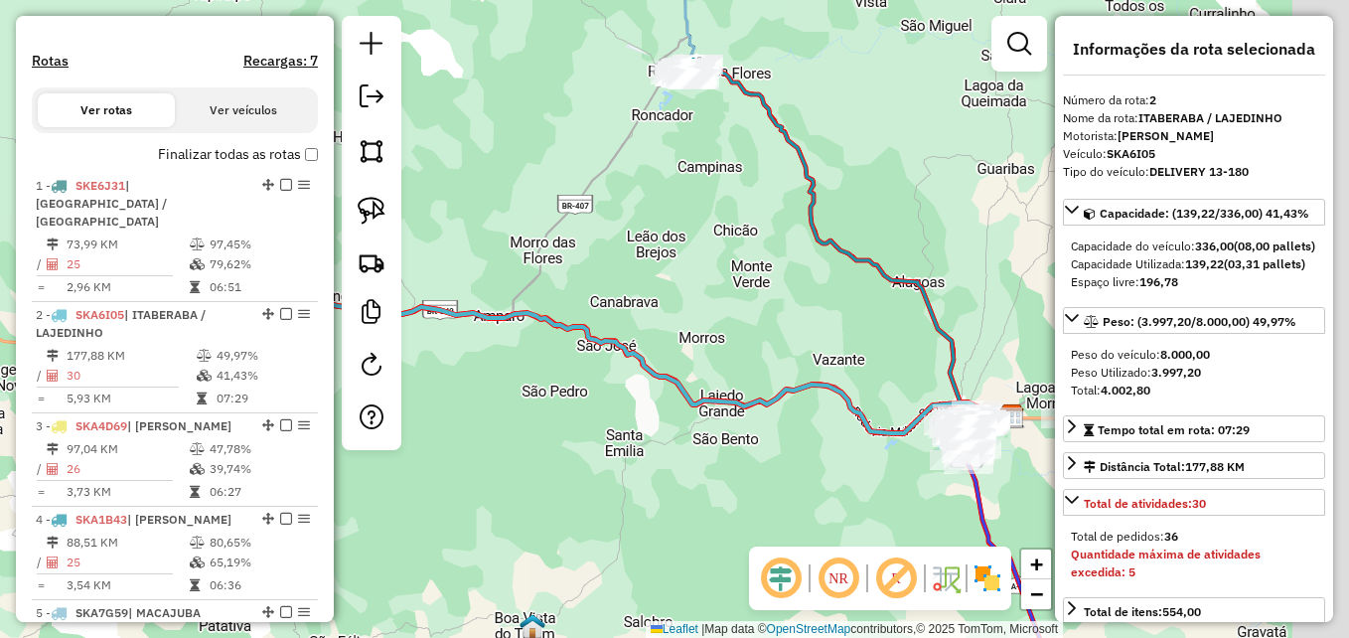
drag, startPoint x: 591, startPoint y: 463, endPoint x: 470, endPoint y: 445, distance: 122.5
click at [470, 445] on div "Janela de atendimento Grade de atendimento Capacidade Transportadoras Veículos …" at bounding box center [674, 319] width 1349 height 638
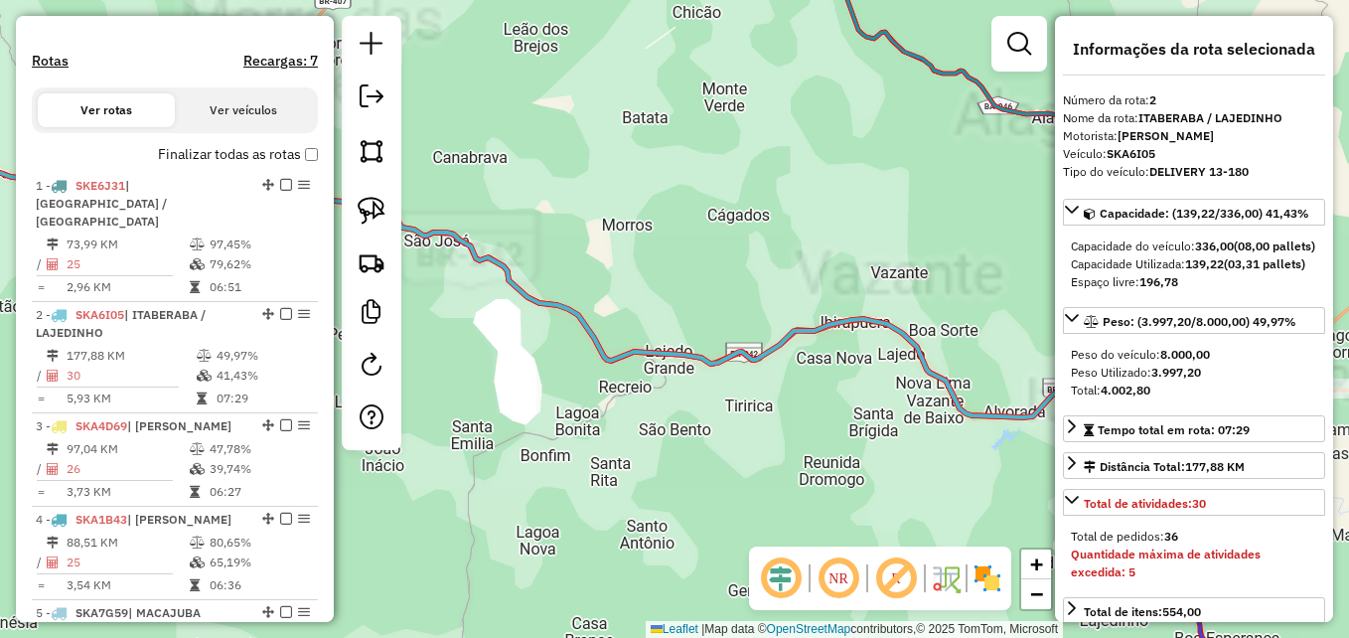
drag, startPoint x: 697, startPoint y: 437, endPoint x: 455, endPoint y: 336, distance: 262.7
click at [460, 340] on div "Janela de atendimento Grade de atendimento Capacidade Transportadoras Veículos …" at bounding box center [674, 319] width 1349 height 638
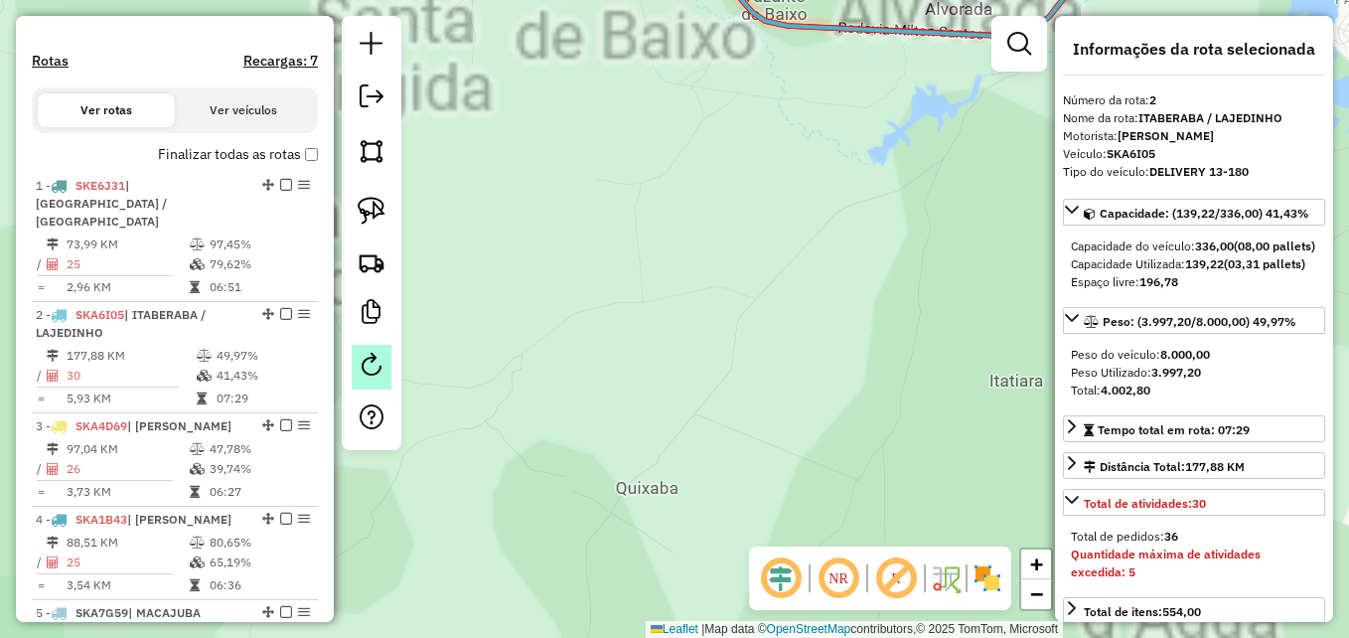
drag, startPoint x: 783, startPoint y: 362, endPoint x: 370, endPoint y: 367, distance: 413.3
click at [372, 367] on hb-router-mapa "Informações da Sessão 978393 - 13/08/2025 Criação: 12/08/2025 17:24 Depósito: D…" at bounding box center [674, 319] width 1349 height 638
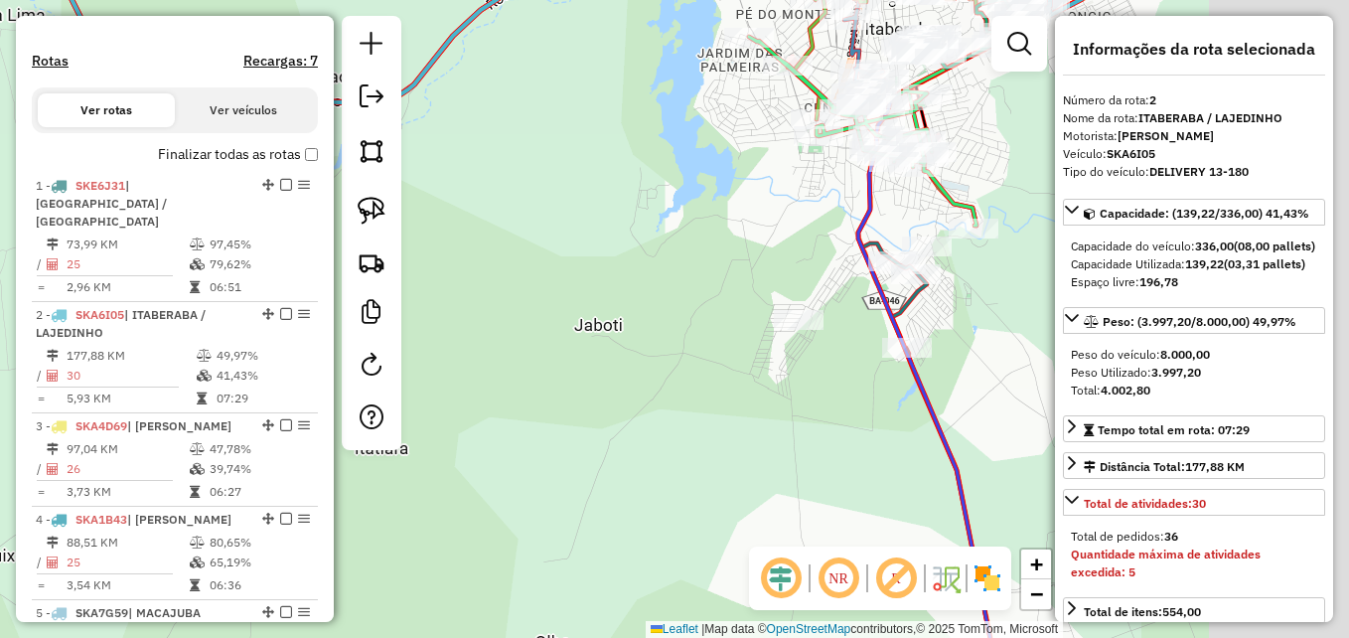
drag, startPoint x: 814, startPoint y: 377, endPoint x: 467, endPoint y: 469, distance: 358.5
click at [467, 469] on div "Janela de atendimento Grade de atendimento Capacidade Transportadoras Veículos …" at bounding box center [674, 319] width 1349 height 638
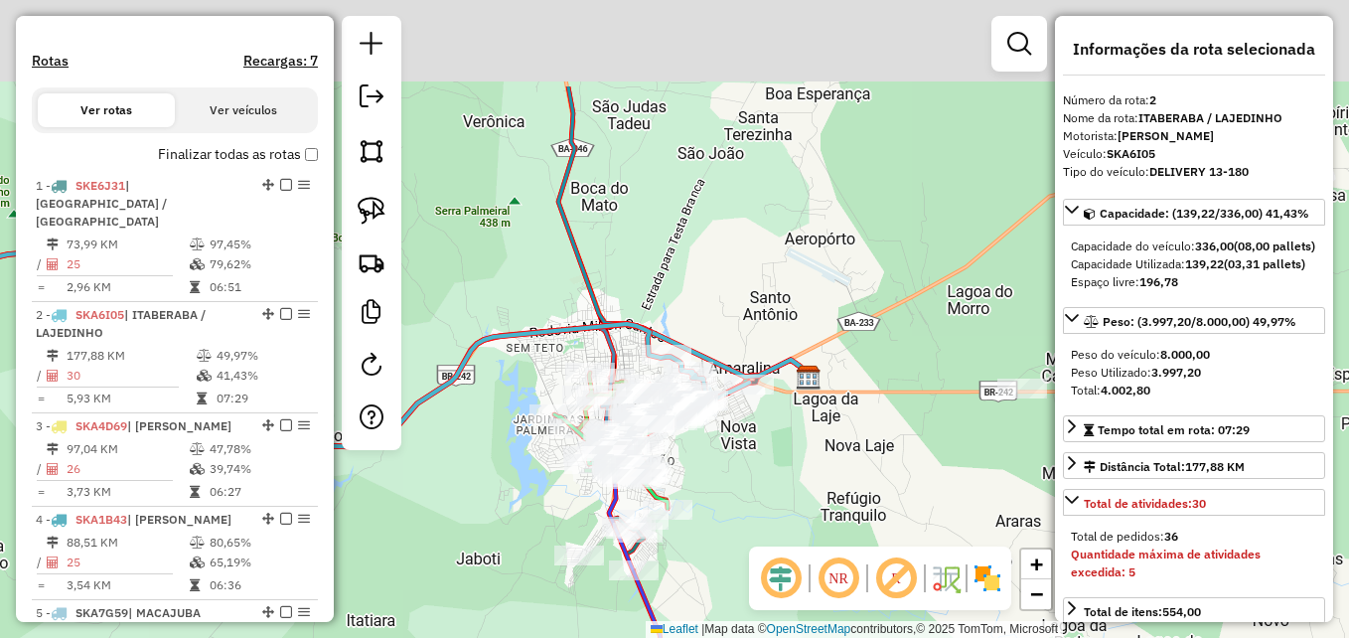
drag, startPoint x: 790, startPoint y: 488, endPoint x: 794, endPoint y: 512, distance: 24.2
click at [794, 512] on div "Janela de atendimento Grade de atendimento Capacidade Transportadoras Veículos …" at bounding box center [674, 319] width 1349 height 638
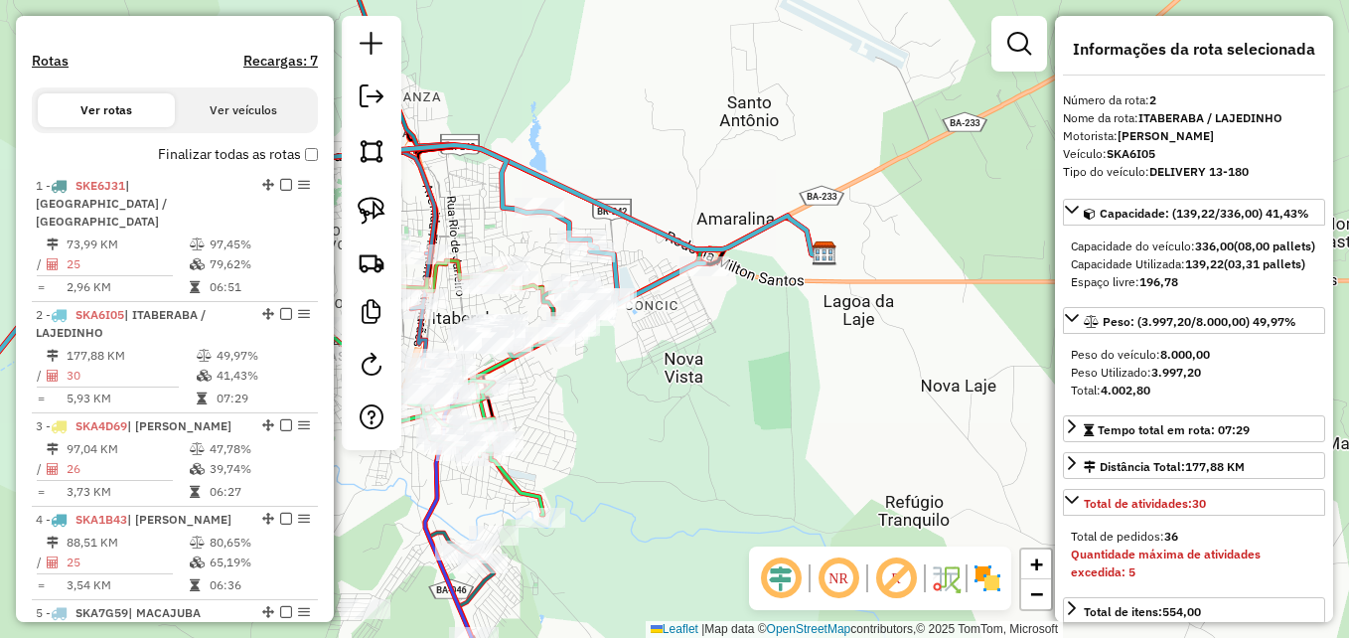
drag, startPoint x: 650, startPoint y: 396, endPoint x: 737, endPoint y: 420, distance: 90.6
click at [729, 423] on div "Janela de atendimento Grade de atendimento Capacidade Transportadoras Veículos …" at bounding box center [674, 319] width 1349 height 638
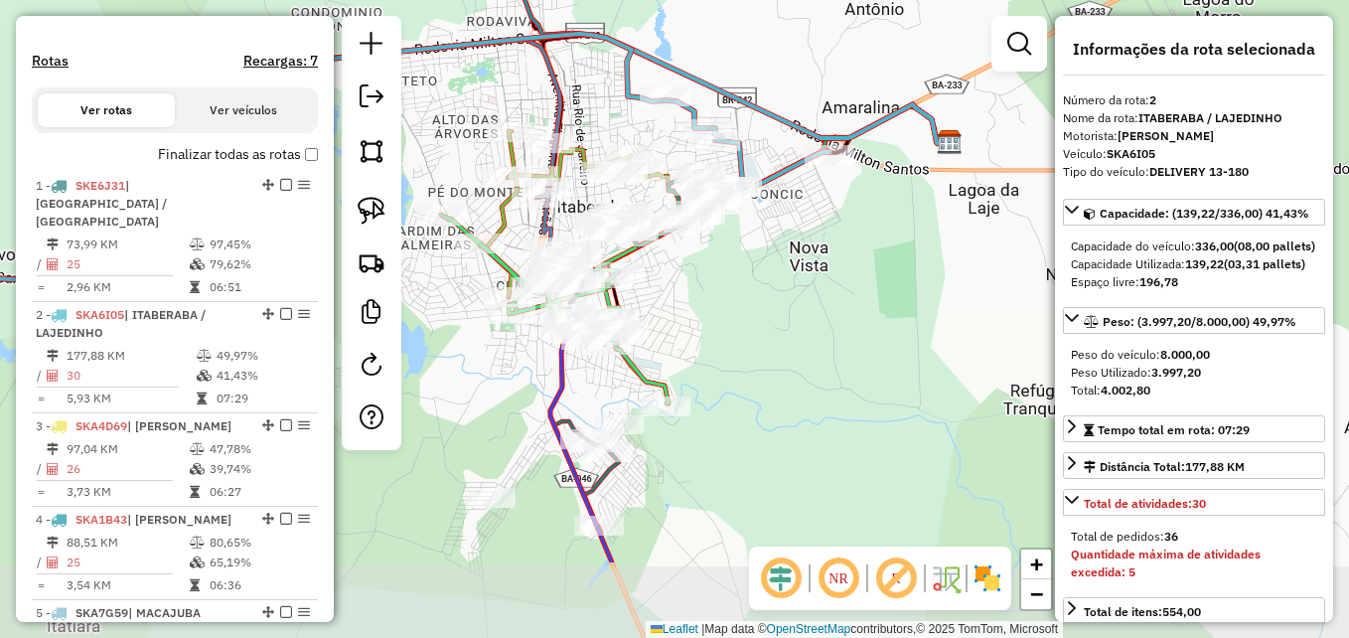
drag, startPoint x: 729, startPoint y: 482, endPoint x: 773, endPoint y: 343, distance: 145.8
click at [773, 343] on div "Janela de atendimento Grade de atendimento Capacidade Transportadoras Veículos …" at bounding box center [674, 319] width 1349 height 638
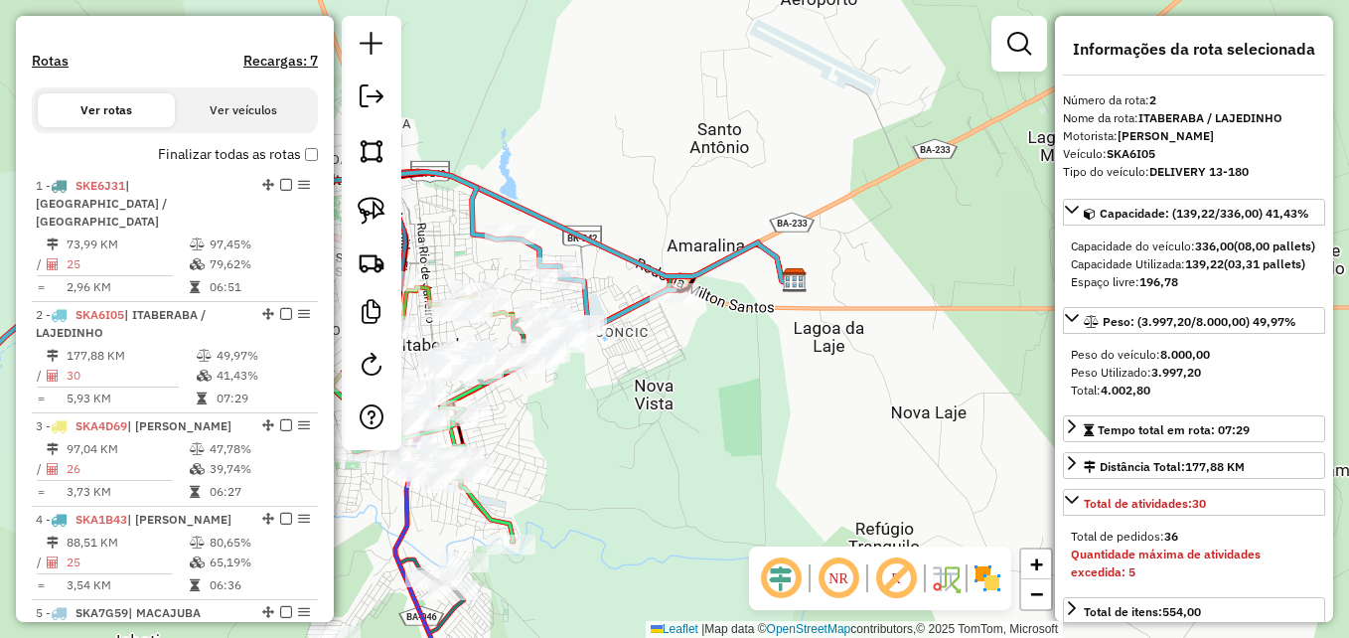
drag, startPoint x: 888, startPoint y: 322, endPoint x: 749, endPoint y: 465, distance: 199.5
click at [718, 476] on div "Janela de atendimento Grade de atendimento Capacidade Transportadoras Veículos …" at bounding box center [674, 319] width 1349 height 638
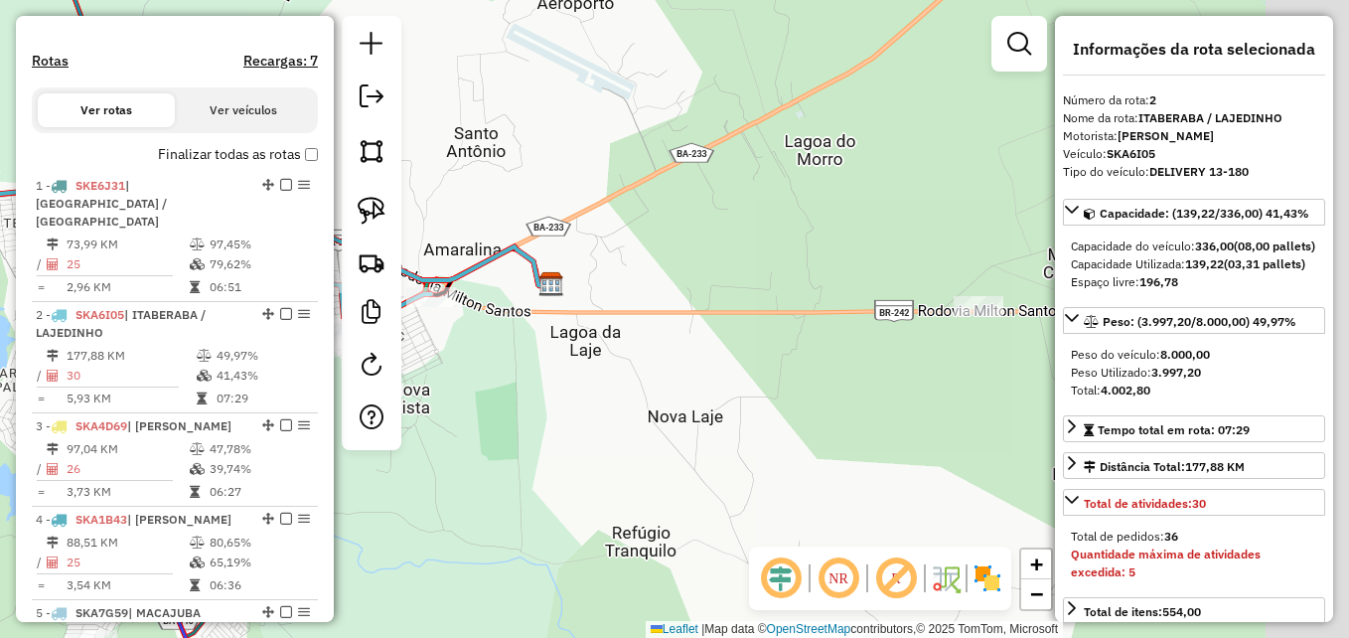
drag, startPoint x: 859, startPoint y: 416, endPoint x: 615, endPoint y: 398, distance: 245.0
click at [615, 398] on div "Janela de atendimento Grade de atendimento Capacidade Transportadoras Veículos …" at bounding box center [674, 319] width 1349 height 638
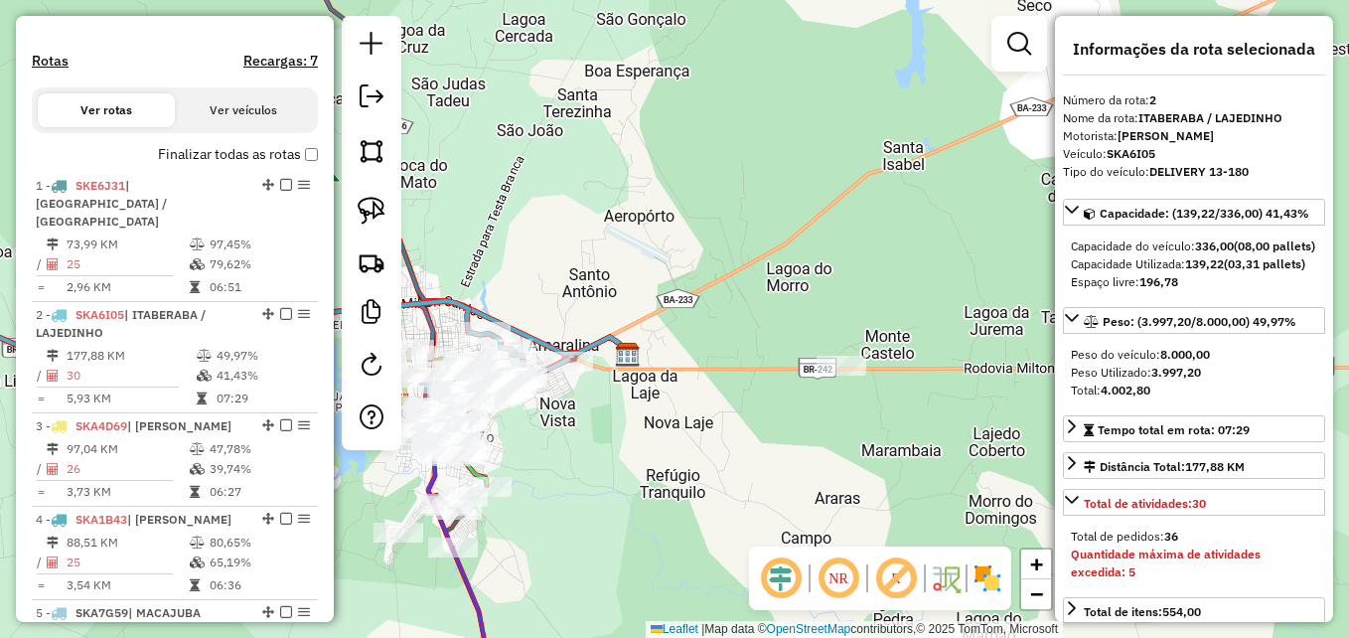
drag, startPoint x: 816, startPoint y: 430, endPoint x: 806, endPoint y: 434, distance: 10.7
click at [806, 434] on div "Janela de atendimento Grade de atendimento Capacidade Transportadoras Veículos …" at bounding box center [674, 319] width 1349 height 638
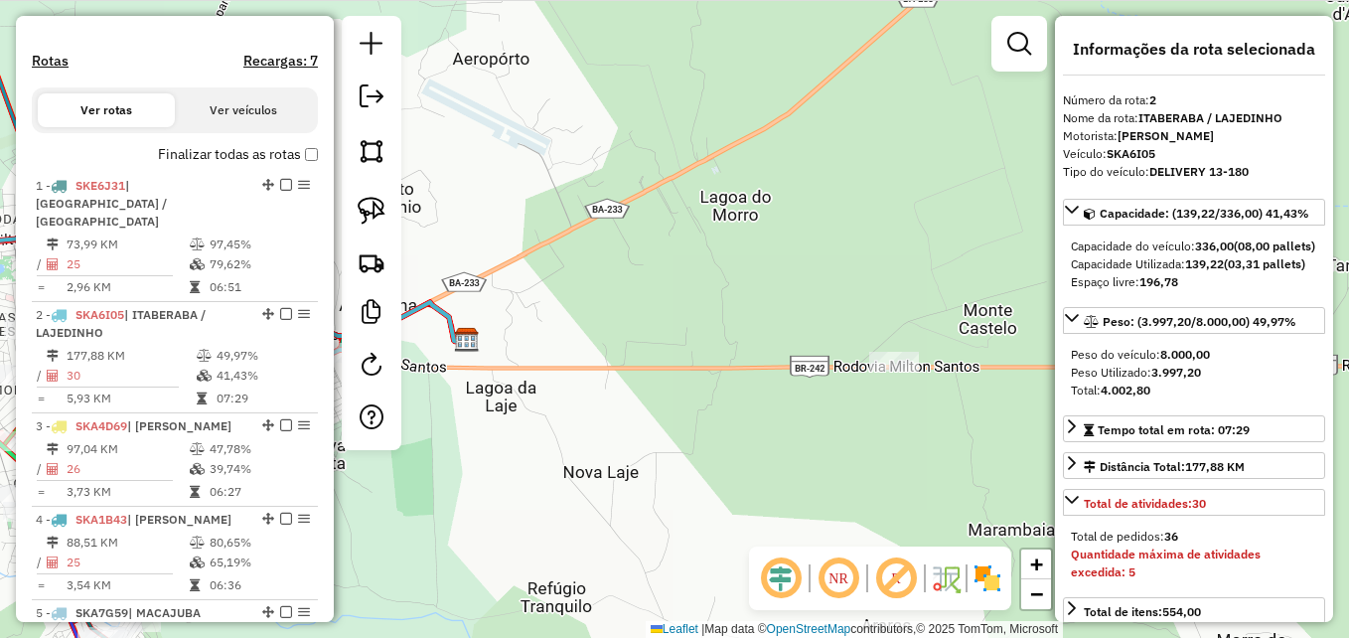
drag, startPoint x: 794, startPoint y: 390, endPoint x: 871, endPoint y: 459, distance: 103.4
click at [860, 464] on div "Janela de atendimento Grade de atendimento Capacidade Transportadoras Veículos …" at bounding box center [674, 319] width 1349 height 638
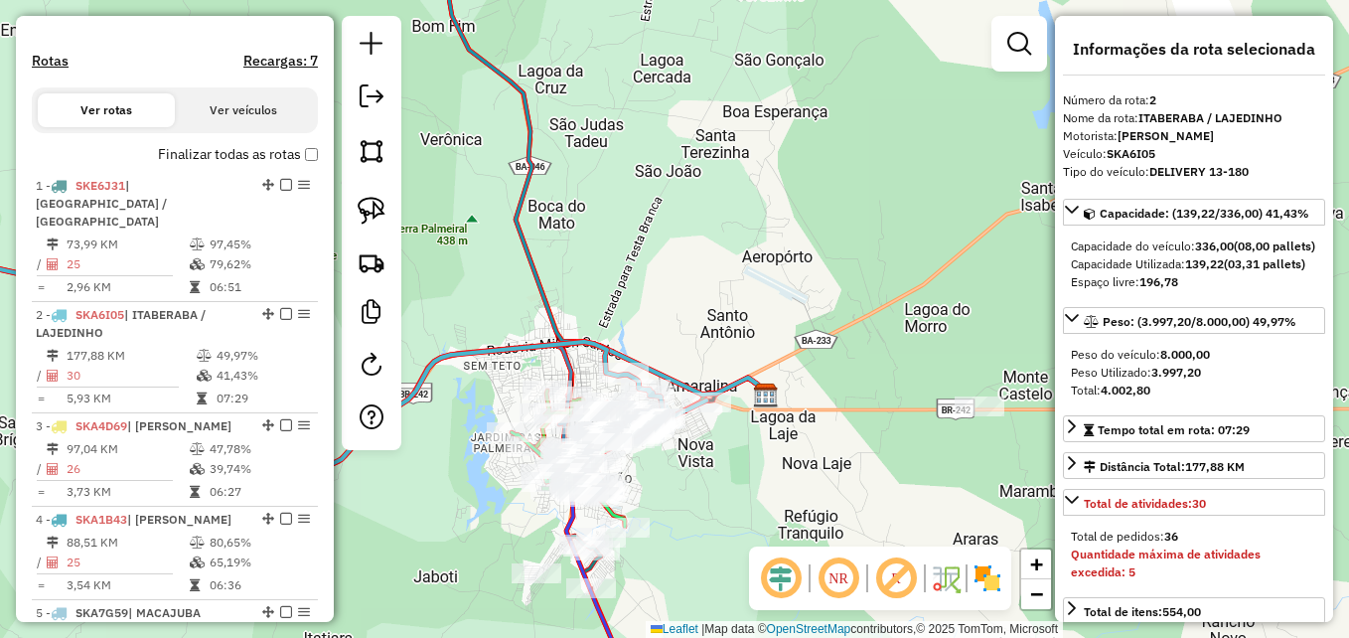
drag, startPoint x: 703, startPoint y: 473, endPoint x: 838, endPoint y: 460, distance: 135.7
click at [837, 461] on div "Janela de atendimento Grade de atendimento Capacidade Transportadoras Veículos …" at bounding box center [674, 319] width 1349 height 638
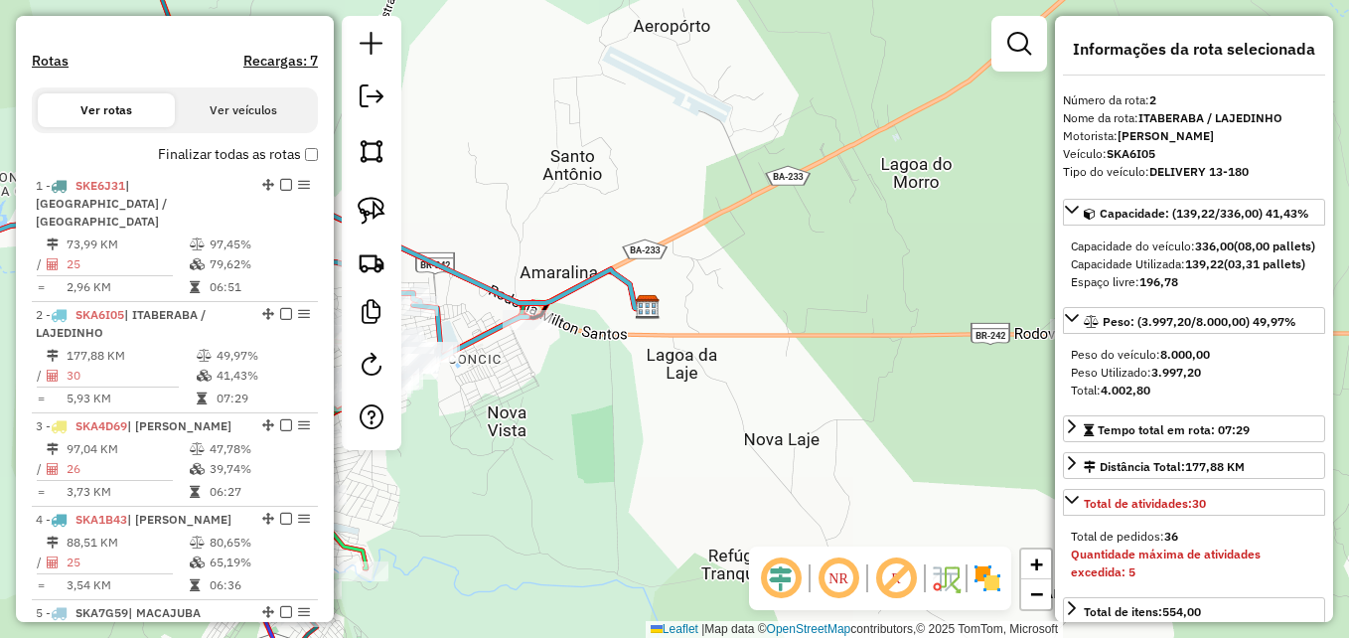
drag, startPoint x: 750, startPoint y: 442, endPoint x: 539, endPoint y: 400, distance: 214.7
click at [528, 400] on div "Janela de atendimento Grade de atendimento Capacidade Transportadoras Veículos …" at bounding box center [674, 319] width 1349 height 638
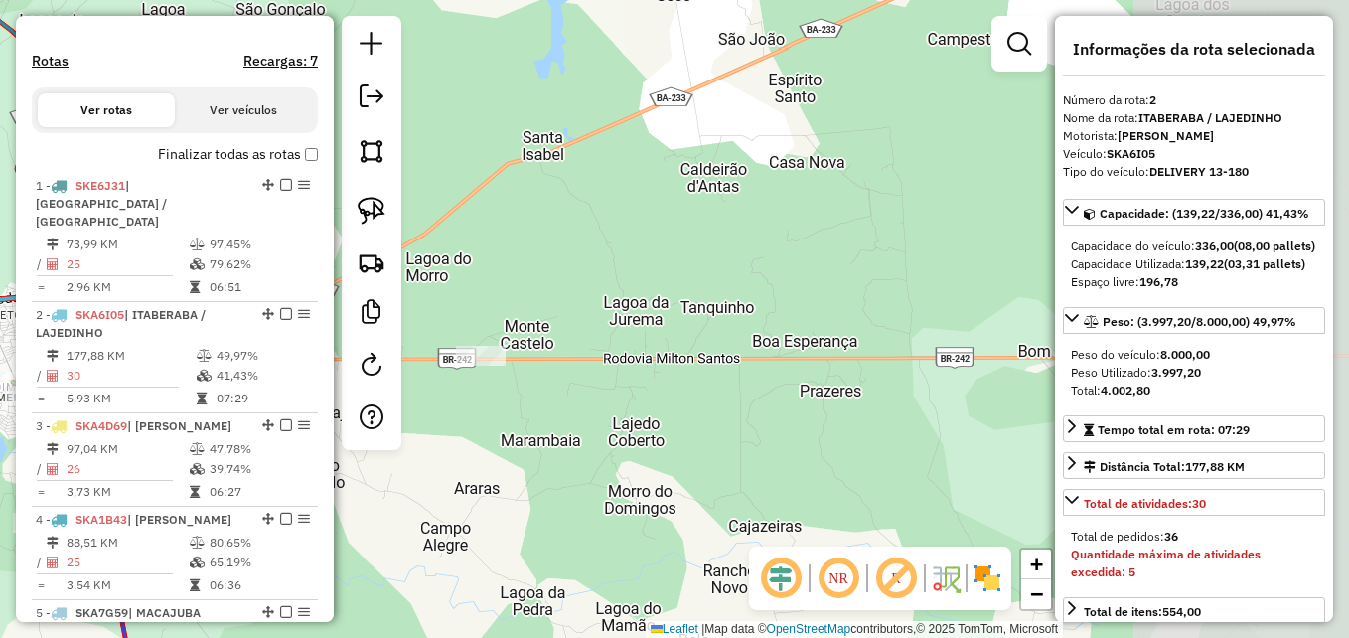
drag, startPoint x: 854, startPoint y: 427, endPoint x: 473, endPoint y: 429, distance: 381.4
click at [473, 429] on div "Janela de atendimento Grade de atendimento Capacidade Transportadoras Veículos …" at bounding box center [674, 319] width 1349 height 638
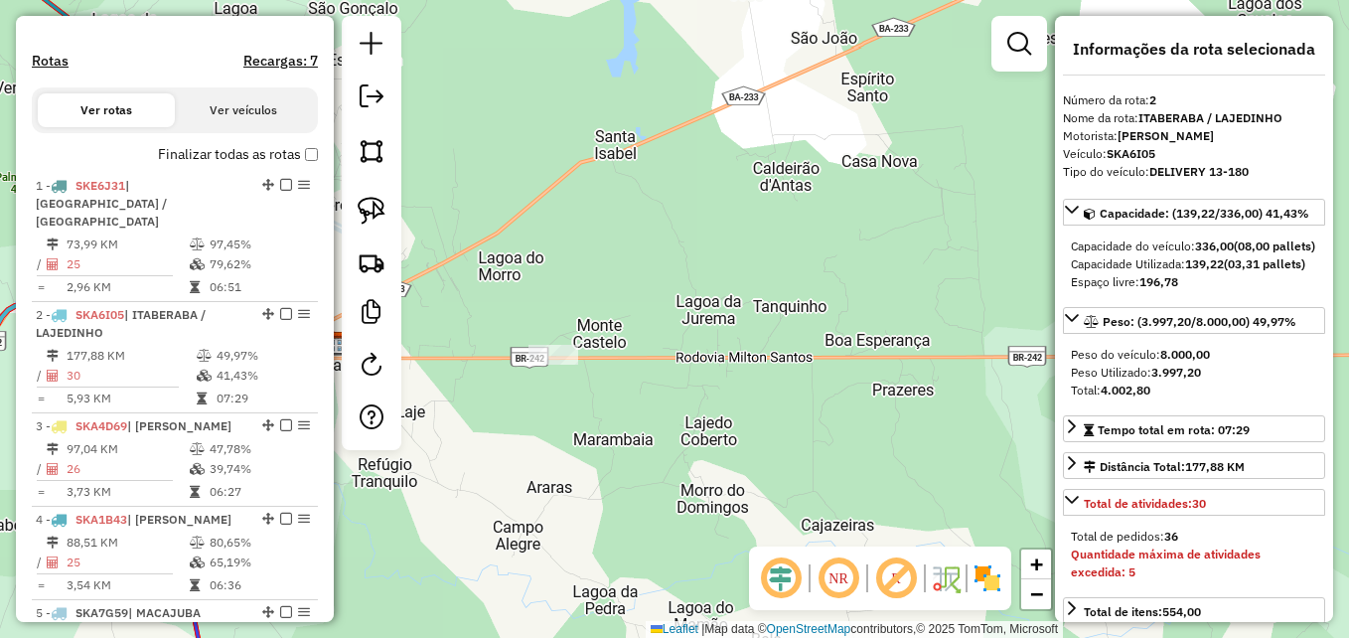
drag, startPoint x: 563, startPoint y: 428, endPoint x: 746, endPoint y: 426, distance: 182.8
click at [745, 426] on div "Janela de atendimento Grade de atendimento Capacidade Transportadoras Veículos …" at bounding box center [674, 319] width 1349 height 638
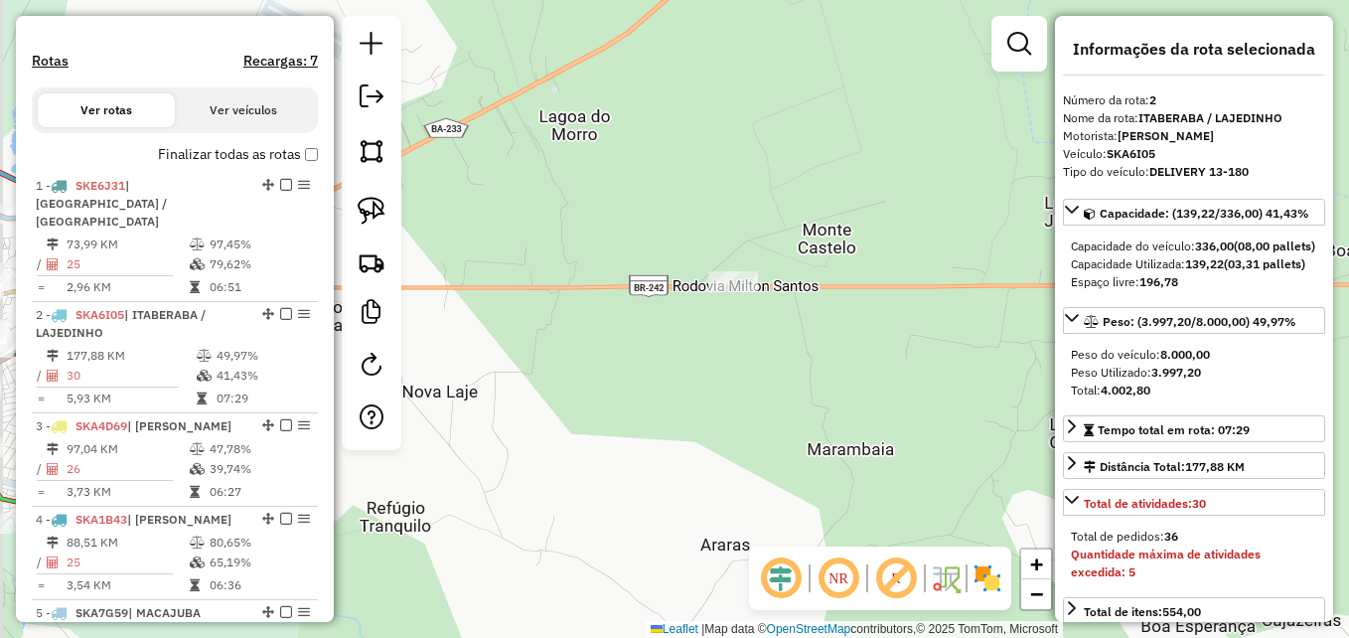
drag, startPoint x: 612, startPoint y: 389, endPoint x: 822, endPoint y: 389, distance: 210.6
click at [822, 389] on div "Janela de atendimento Grade de atendimento Capacidade Transportadoras Veículos …" at bounding box center [674, 319] width 1349 height 638
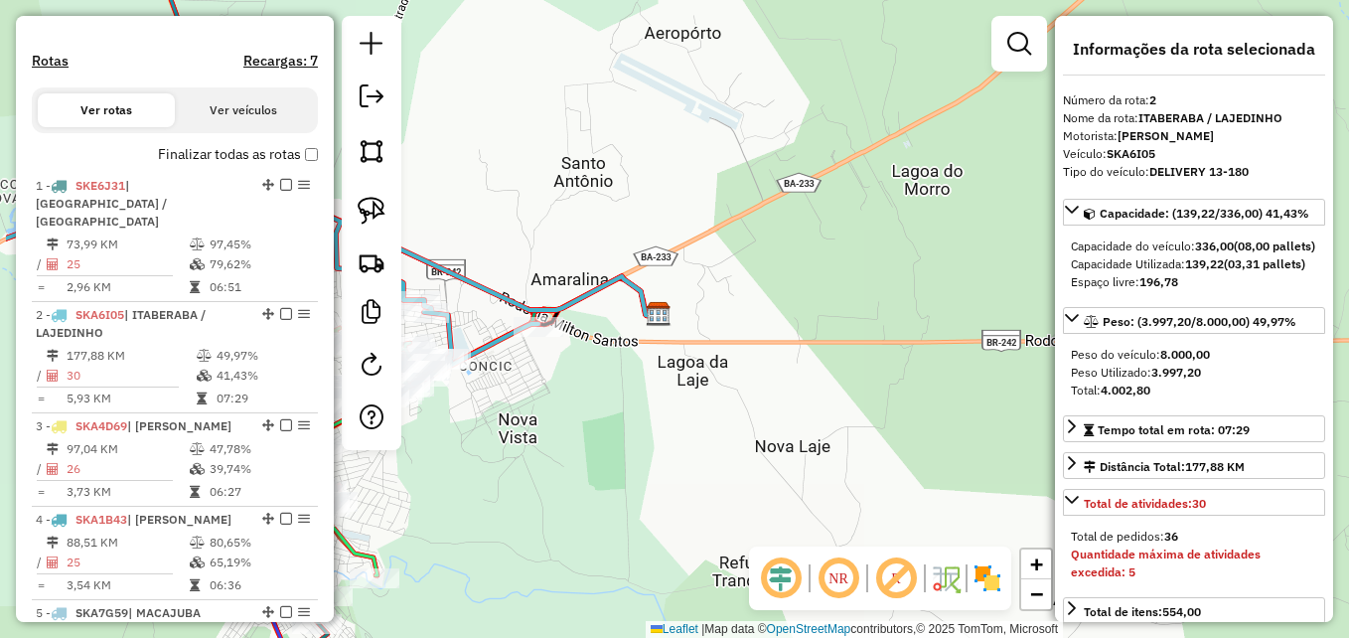
drag, startPoint x: 579, startPoint y: 350, endPoint x: 727, endPoint y: 409, distance: 159.6
click at [727, 409] on div "Janela de atendimento Grade de atendimento Capacidade Transportadoras Veículos …" at bounding box center [674, 319] width 1349 height 638
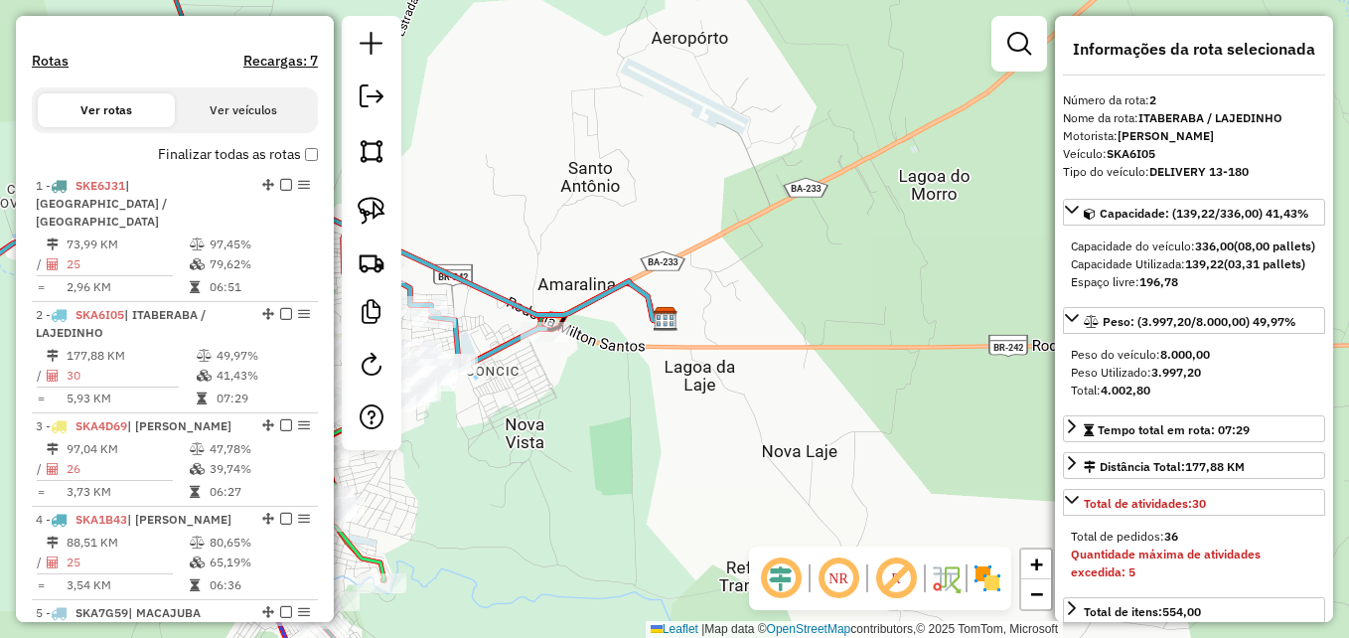
click at [585, 402] on div "Janela de atendimento Grade de atendimento Capacidade Transportadoras Veículos …" at bounding box center [674, 319] width 1349 height 638
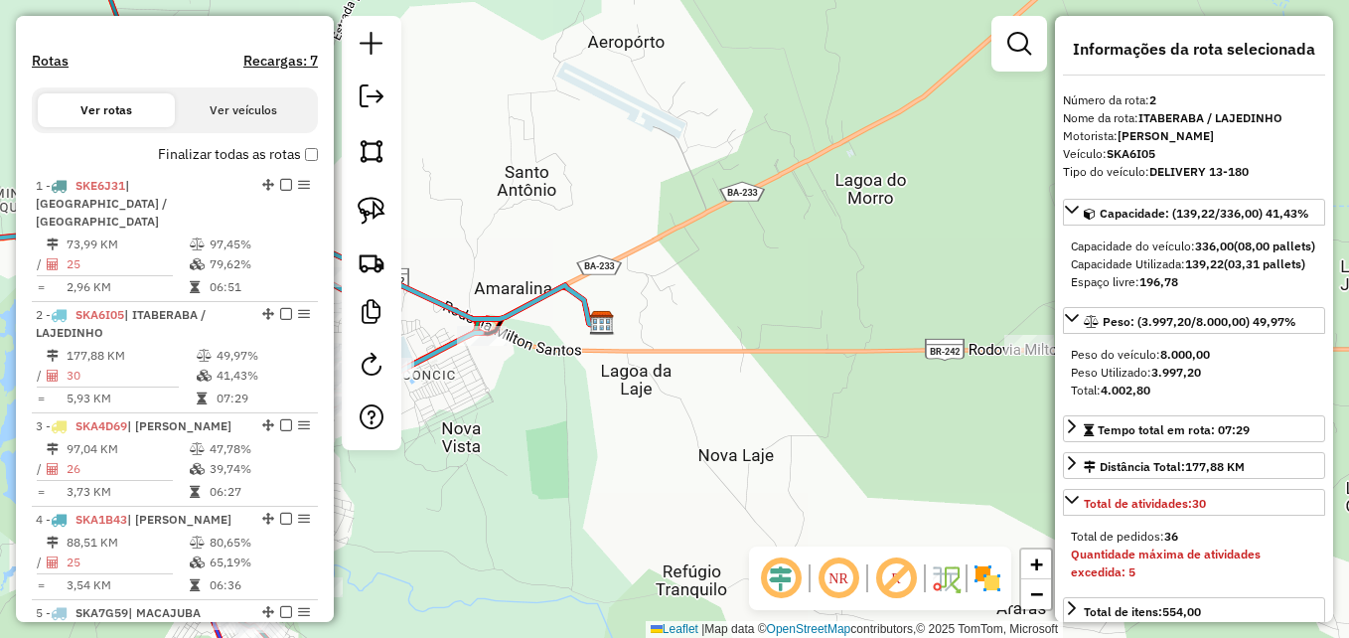
drag, startPoint x: 787, startPoint y: 381, endPoint x: 728, endPoint y: 379, distance: 58.6
click at [728, 379] on div "Janela de atendimento Grade de atendimento Capacidade Transportadoras Veículos …" at bounding box center [674, 319] width 1349 height 638
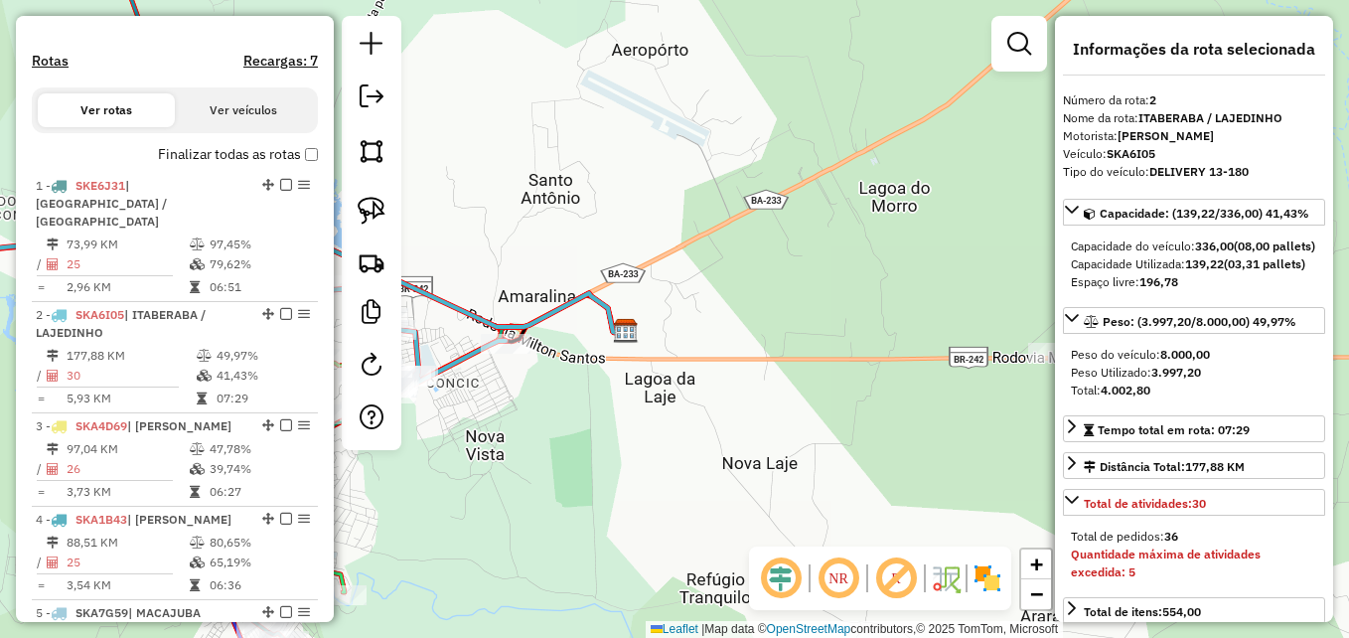
drag, startPoint x: 565, startPoint y: 383, endPoint x: 744, endPoint y: 409, distance: 180.7
click at [744, 409] on div "Janela de atendimento Grade de atendimento Capacidade Transportadoras Veículos …" at bounding box center [674, 319] width 1349 height 638
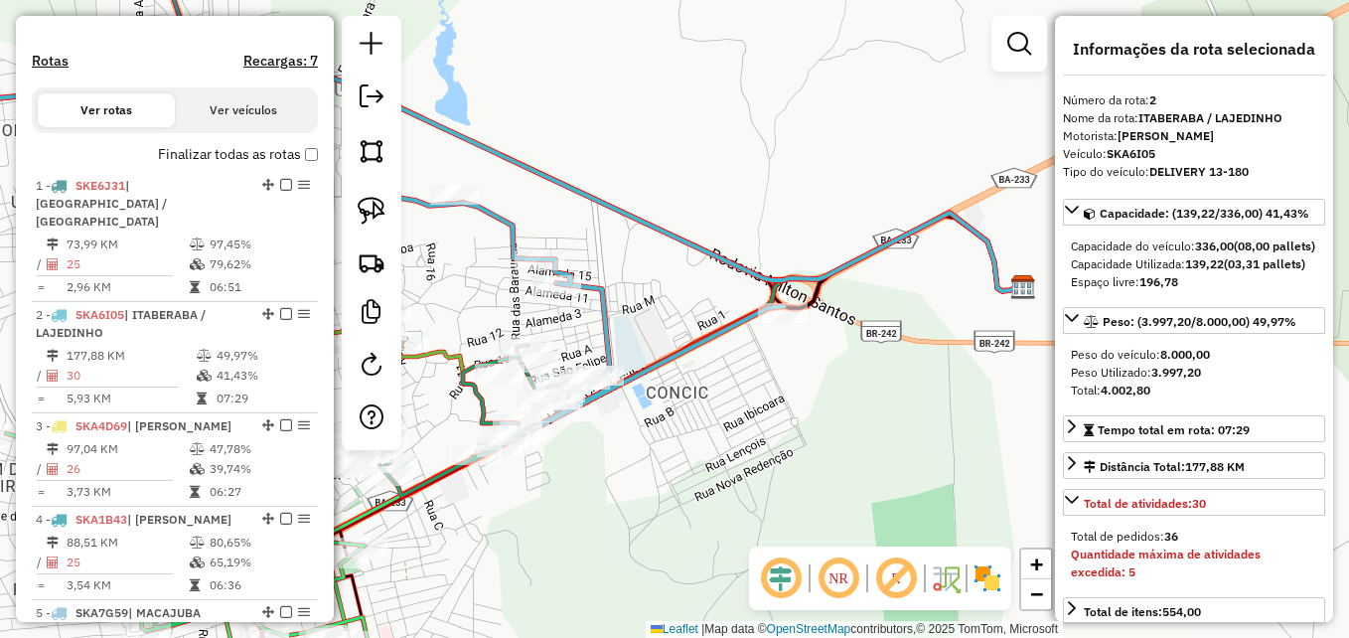
drag, startPoint x: 535, startPoint y: 417, endPoint x: 719, endPoint y: 404, distance: 184.2
click at [715, 405] on div "Janela de atendimento Grade de atendimento Capacidade Transportadoras Veículos …" at bounding box center [674, 319] width 1349 height 638
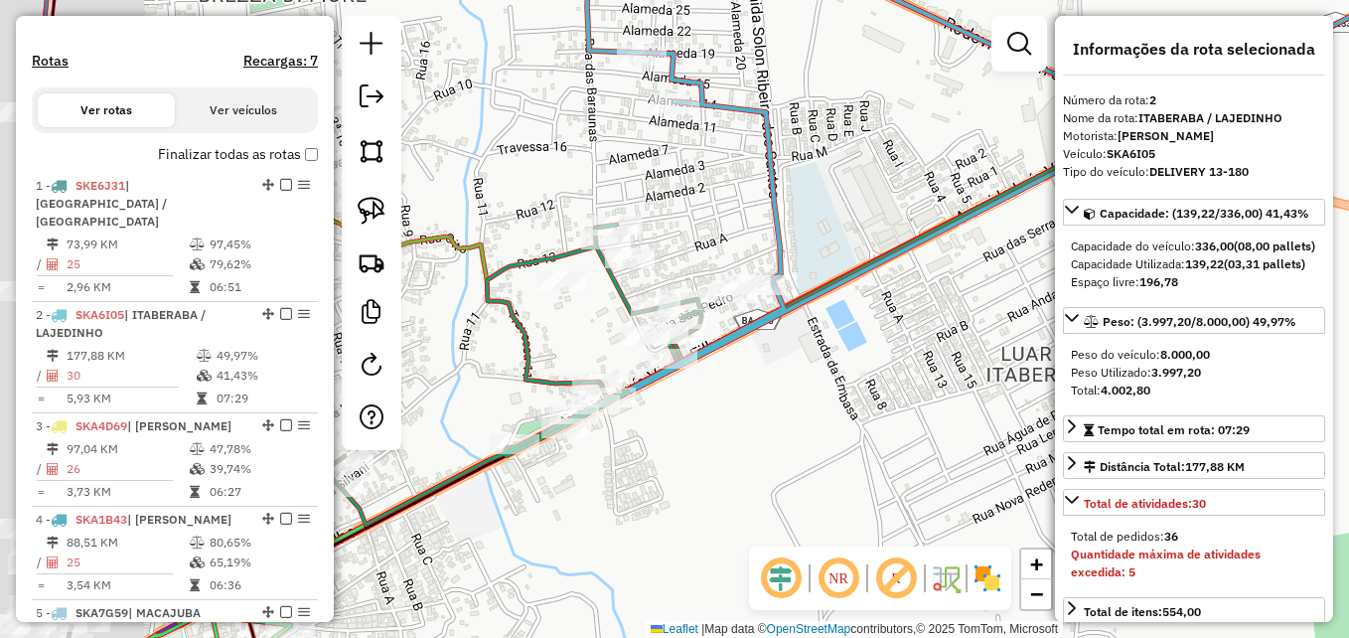
drag, startPoint x: 584, startPoint y: 462, endPoint x: 786, endPoint y: 426, distance: 204.8
click at [785, 426] on div "Janela de atendimento Grade de atendimento Capacidade Transportadoras Veículos …" at bounding box center [674, 319] width 1349 height 638
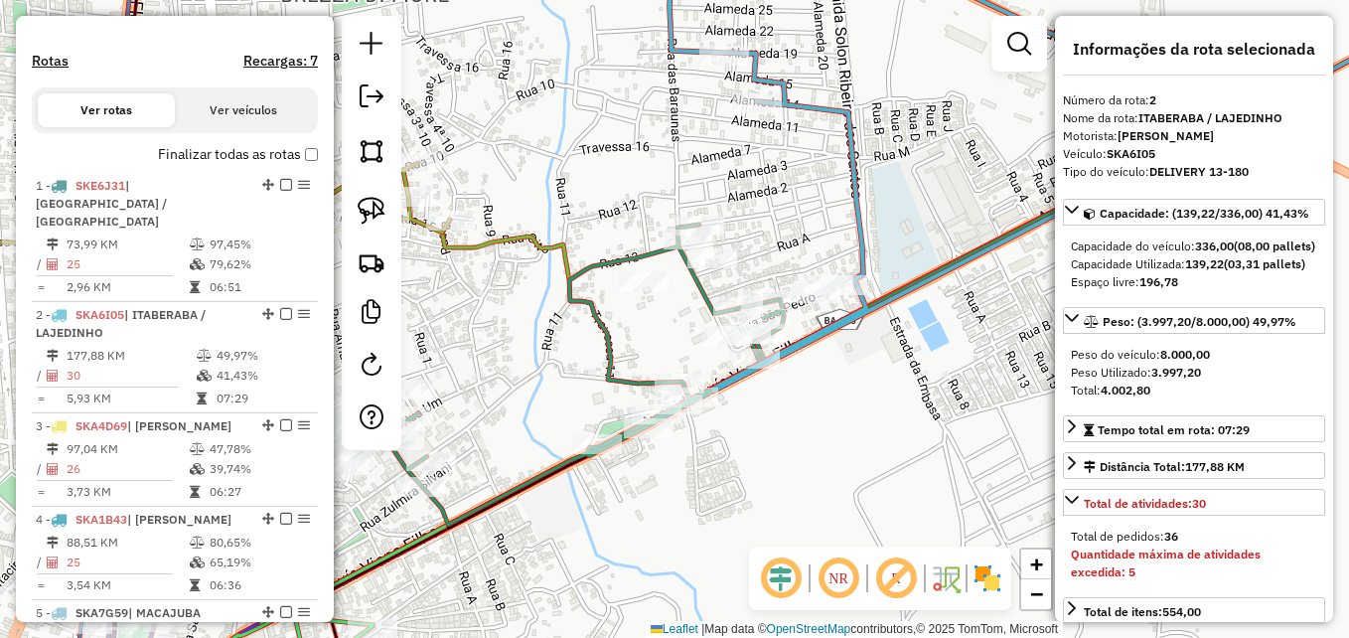
drag, startPoint x: 685, startPoint y: 437, endPoint x: 816, endPoint y: 454, distance: 131.2
click at [770, 454] on div "Janela de atendimento Grade de atendimento Capacidade Transportadoras Veículos …" at bounding box center [674, 319] width 1349 height 638
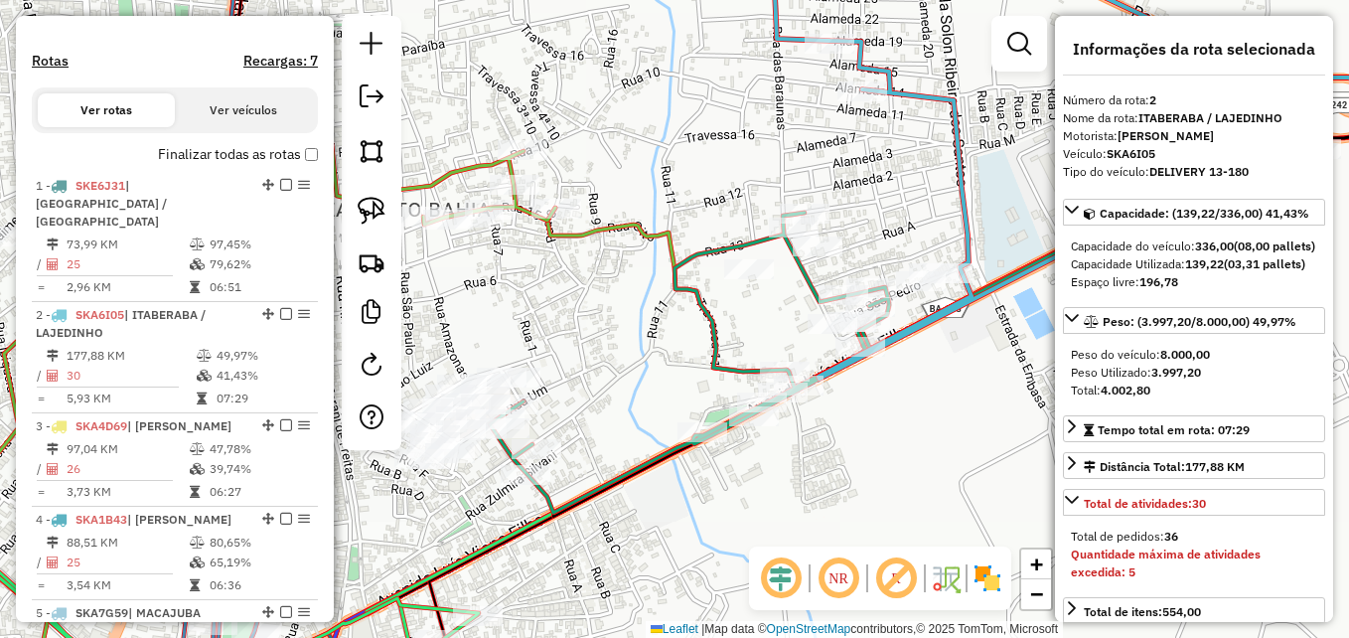
drag, startPoint x: 515, startPoint y: 536, endPoint x: 570, endPoint y: 521, distance: 57.6
click at [570, 517] on icon at bounding box center [1015, 260] width 1050 height 513
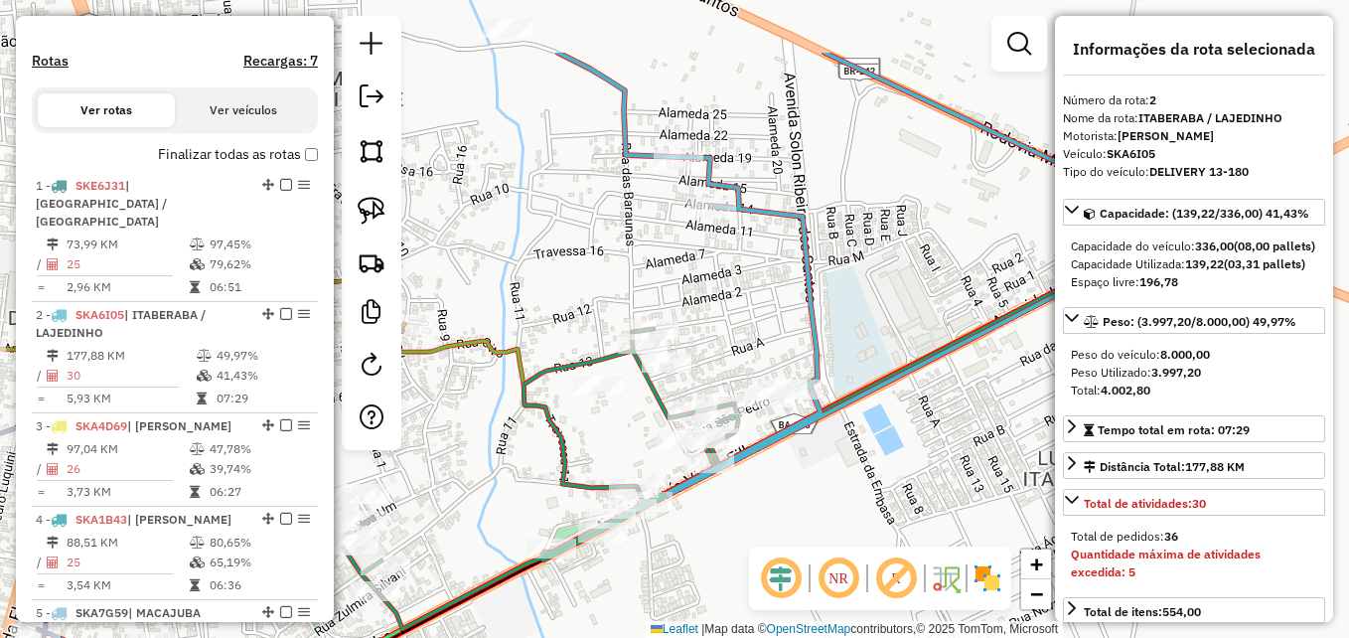
drag, startPoint x: 840, startPoint y: 448, endPoint x: 646, endPoint y: 581, distance: 235.8
click at [646, 581] on div "Janela de atendimento Grade de atendimento Capacidade Transportadoras Veículos …" at bounding box center [674, 319] width 1349 height 638
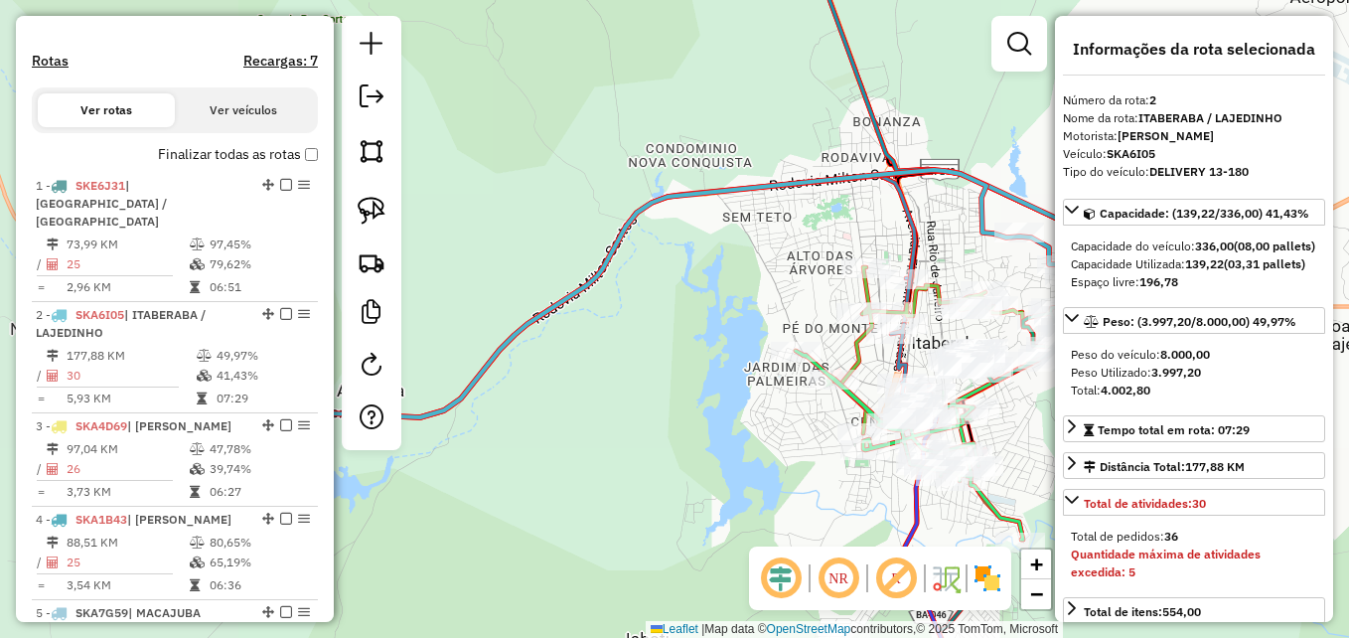
drag, startPoint x: 574, startPoint y: 306, endPoint x: 947, endPoint y: 234, distance: 379.3
click at [956, 236] on icon at bounding box center [734, 293] width 900 height 247
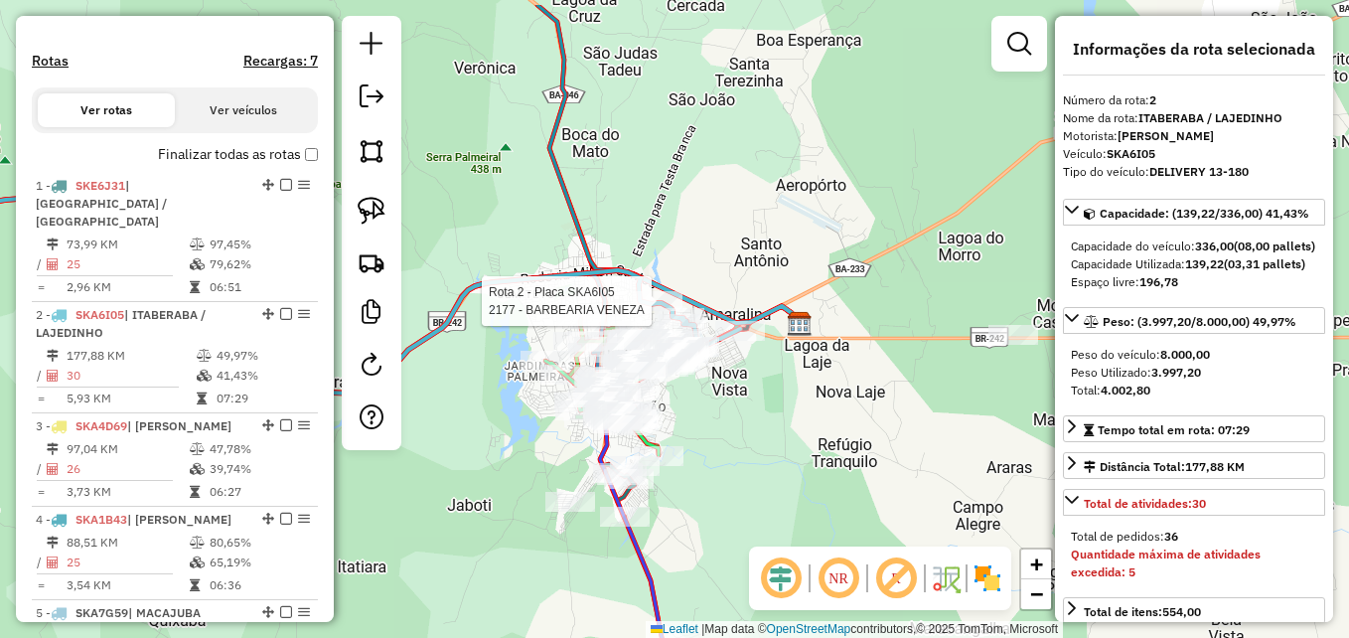
drag, startPoint x: 675, startPoint y: 271, endPoint x: 492, endPoint y: 340, distance: 196.1
click at [474, 340] on div "Rota 2 - Placa SKA6I05 2177 - BARBEARIA VENEZA Janela de atendimento Grade de a…" at bounding box center [674, 319] width 1349 height 638
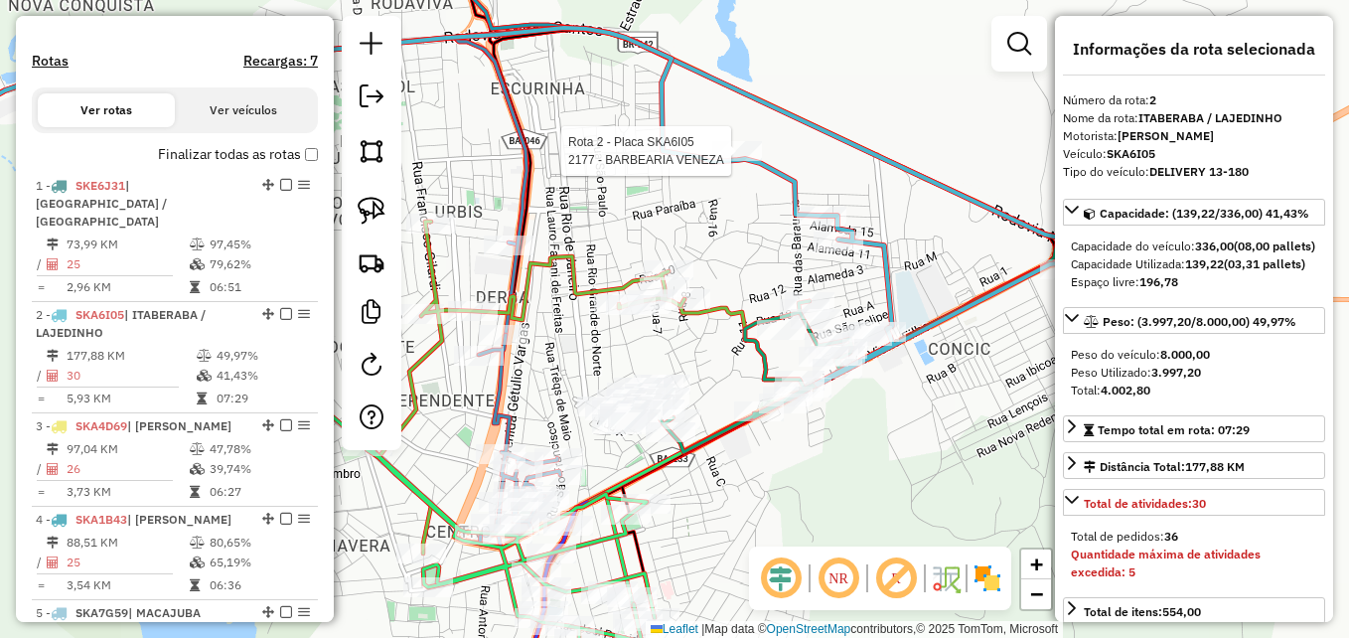
drag, startPoint x: 768, startPoint y: 414, endPoint x: 784, endPoint y: 451, distance: 40.0
click at [782, 451] on div "Rota 2 - Placa SKA6I05 2177 - BARBEARIA VENEZA Janela de atendimento Grade de a…" at bounding box center [674, 319] width 1349 height 638
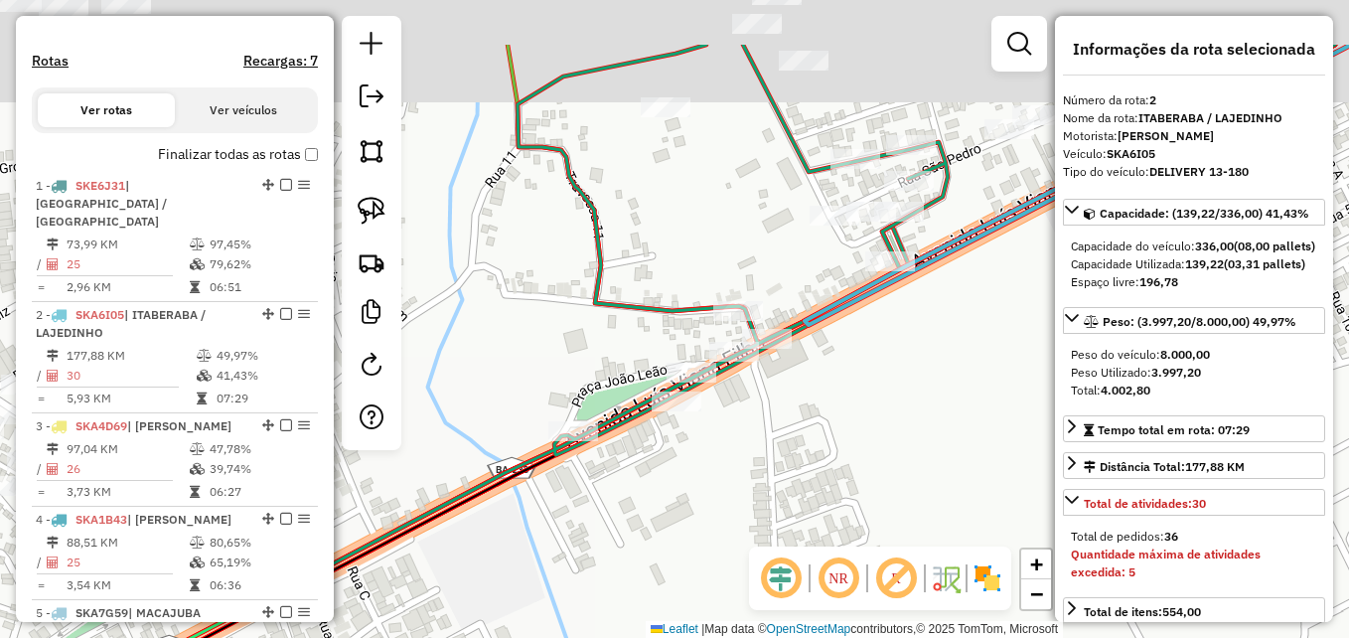
drag, startPoint x: 927, startPoint y: 326, endPoint x: 675, endPoint y: 526, distance: 321.6
click at [675, 526] on div "Rota 2 - Placa SKA6I05 2177 - BARBEARIA VENEZA Janela de atendimento Grade de a…" at bounding box center [674, 319] width 1349 height 638
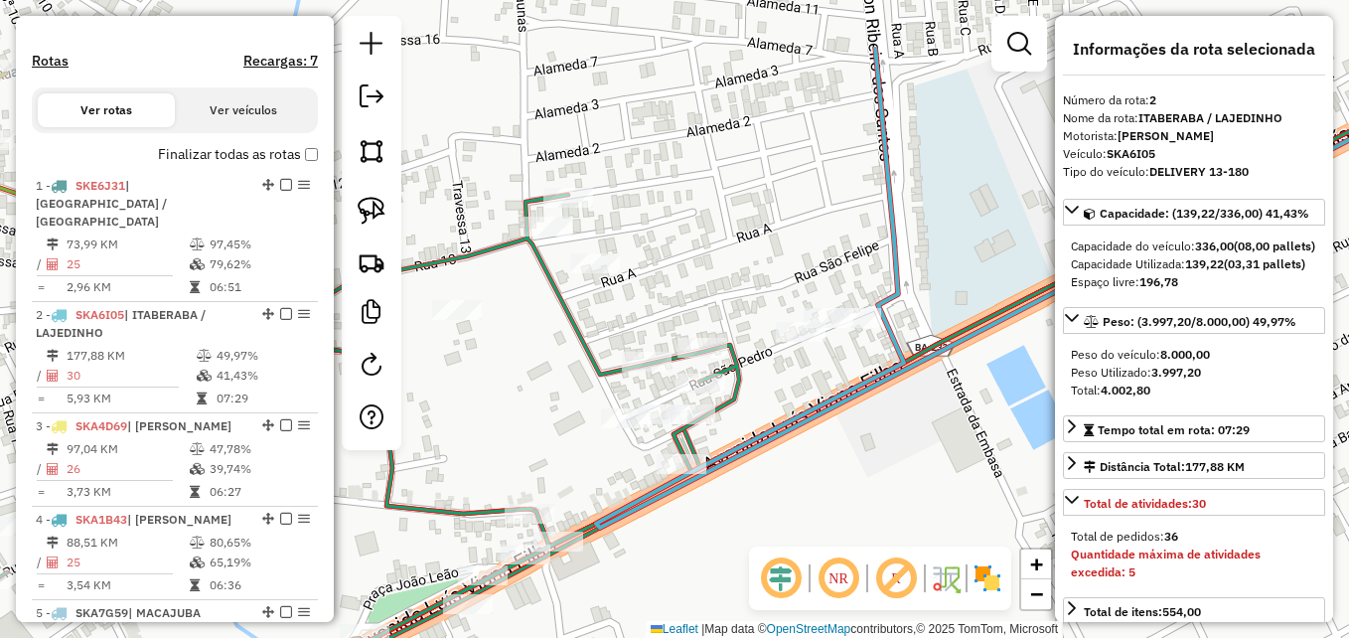
drag, startPoint x: 815, startPoint y: 414, endPoint x: 731, endPoint y: 524, distance: 138.3
click at [731, 524] on div "Rota 2 - Placa SKA6I05 2177 - BARBEARIA VENEZA Janela de atendimento Grade de a…" at bounding box center [674, 319] width 1349 height 638
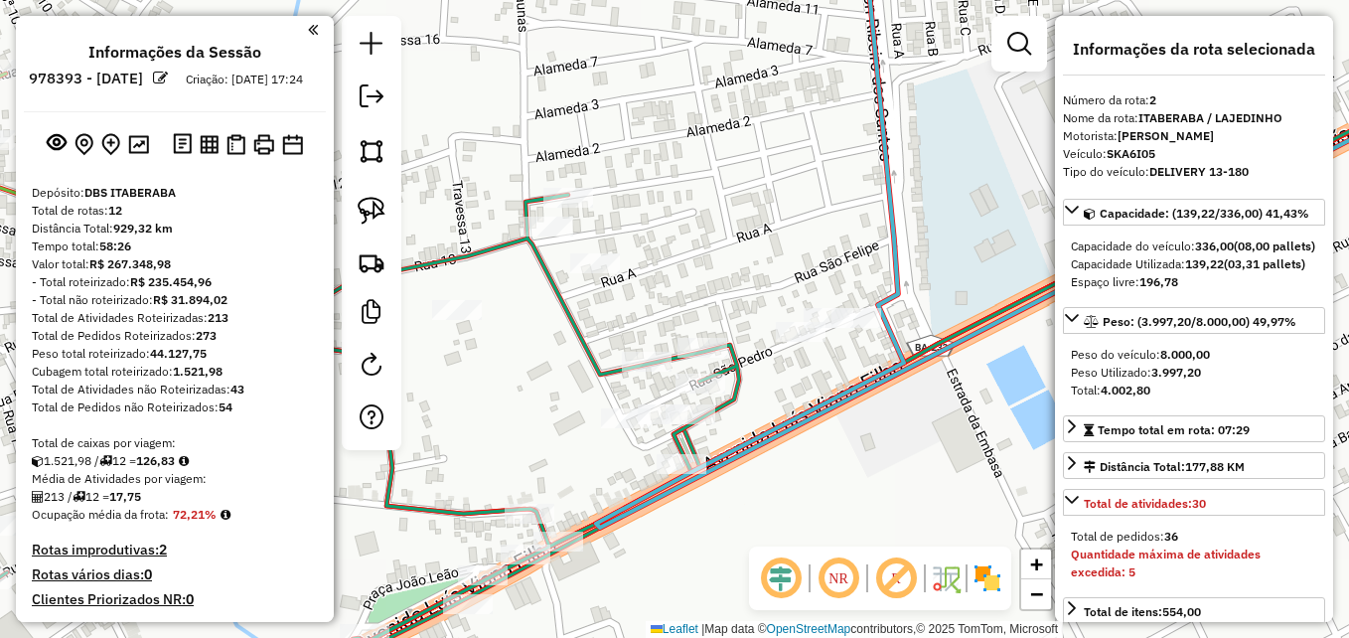
select select "**********"
click at [363, 202] on img at bounding box center [372, 211] width 28 height 28
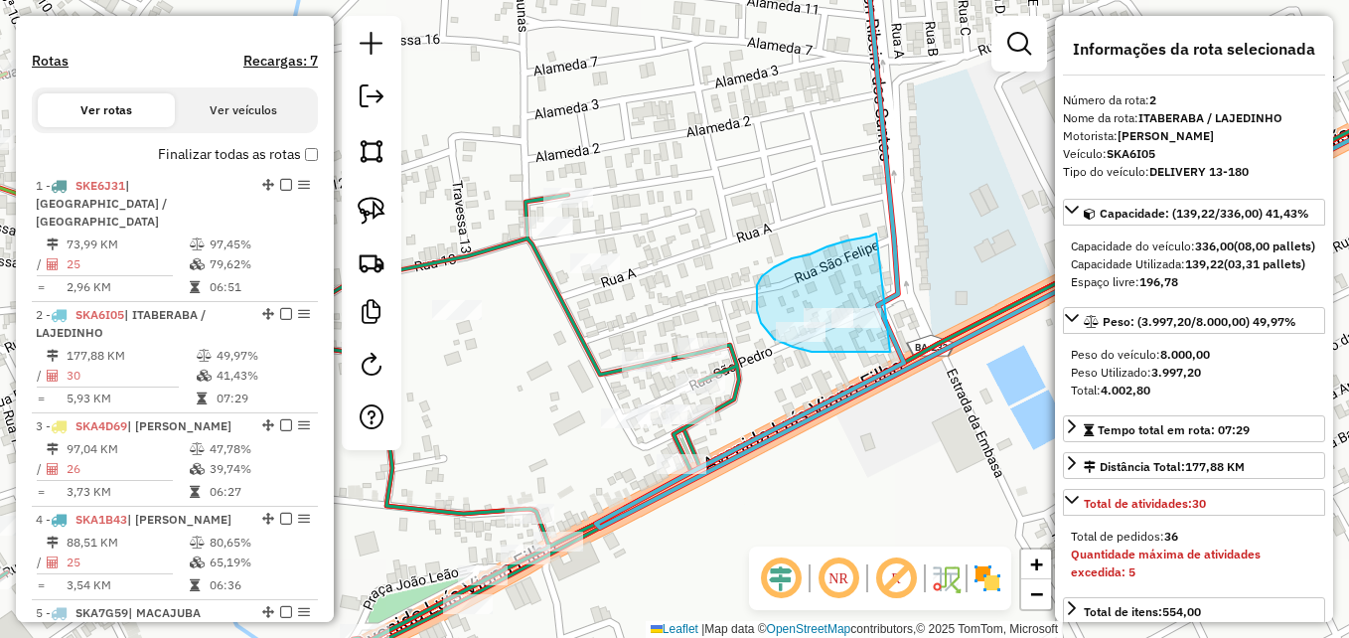
drag, startPoint x: 890, startPoint y: 352, endPoint x: 889, endPoint y: 230, distance: 121.2
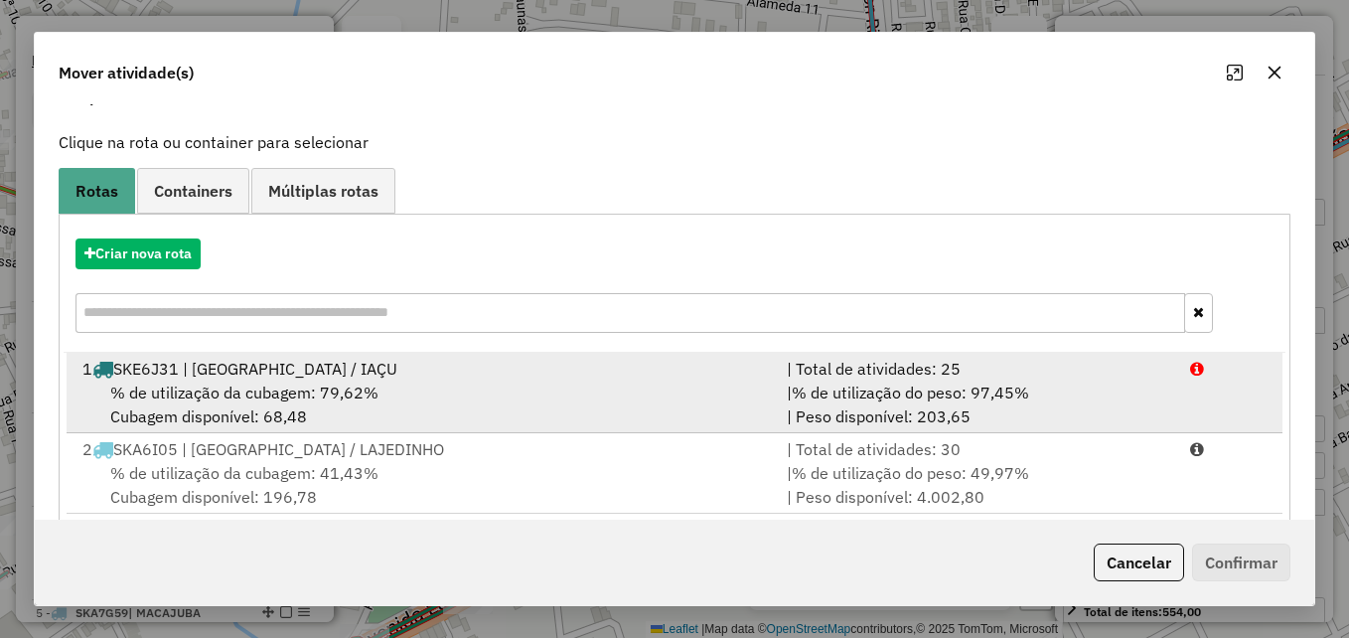
scroll to position [199, 0]
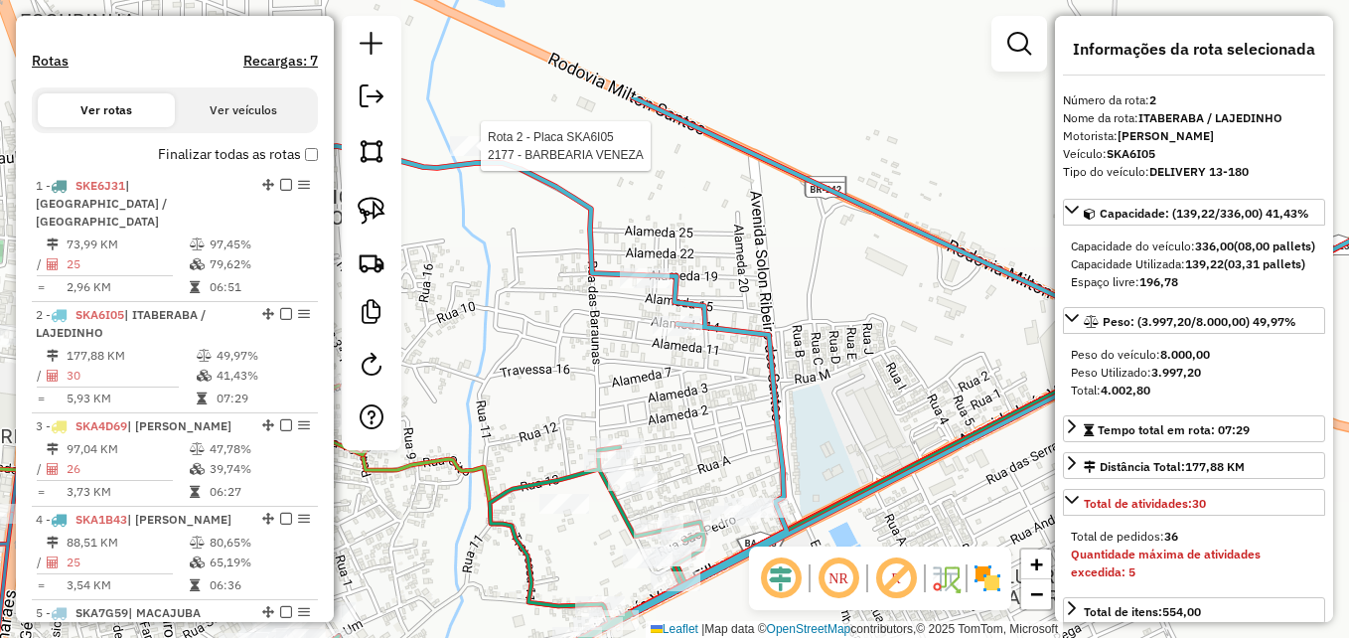
drag, startPoint x: 511, startPoint y: 380, endPoint x: 589, endPoint y: 532, distance: 171.0
click at [589, 536] on div "Rota 2 - Placa SKA6I05 2177 - BARBEARIA VENEZA Janela de atendimento Grade de a…" at bounding box center [674, 319] width 1349 height 638
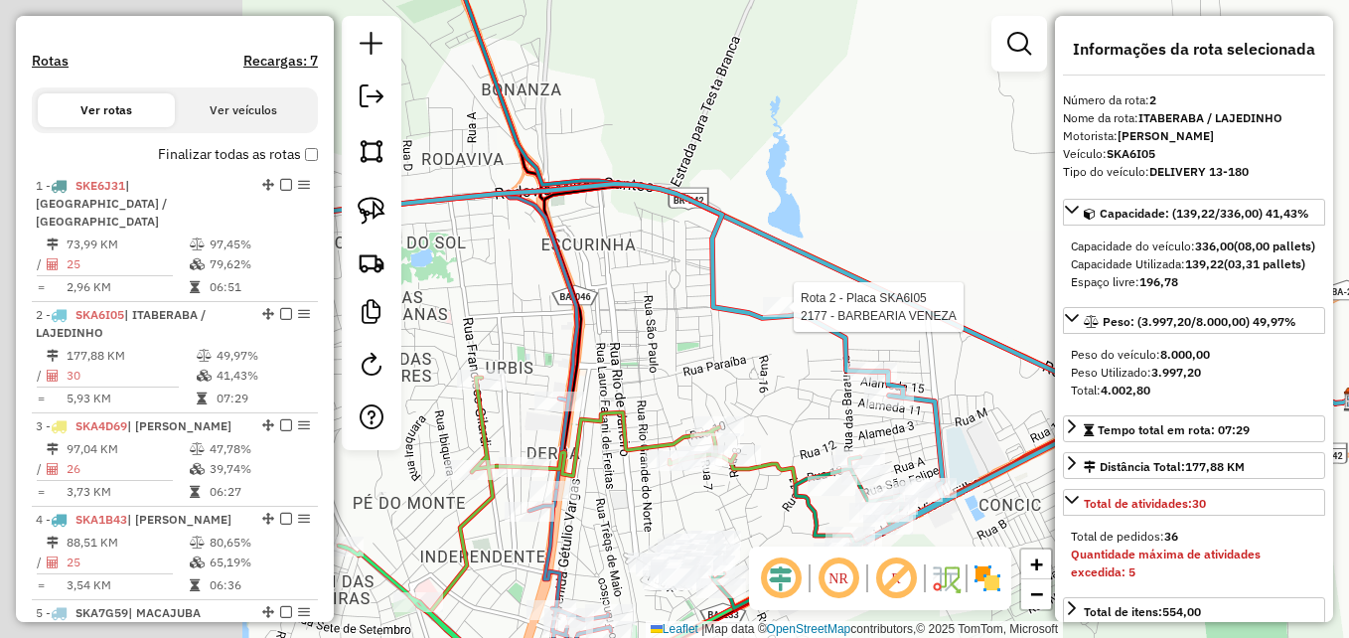
drag, startPoint x: 540, startPoint y: 365, endPoint x: 853, endPoint y: 399, distance: 314.8
click at [852, 400] on div "Rota 2 - Placa SKA6I05 2177 - BARBEARIA VENEZA Janela de atendimento Grade de a…" at bounding box center [674, 319] width 1349 height 638
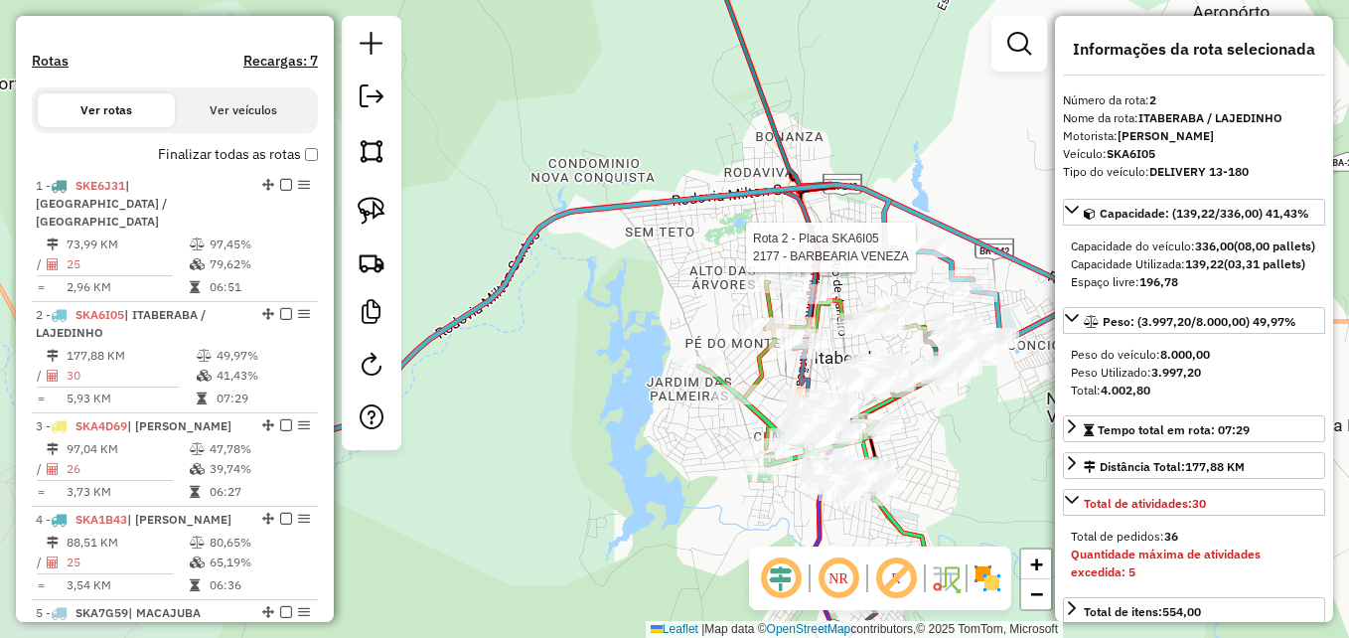
drag, startPoint x: 554, startPoint y: 321, endPoint x: 722, endPoint y: 239, distance: 186.6
click at [722, 239] on div "Rota 2 - Placa SKA6I05 2177 - BARBEARIA VENEZA Janela de atendimento Grade de a…" at bounding box center [674, 319] width 1349 height 638
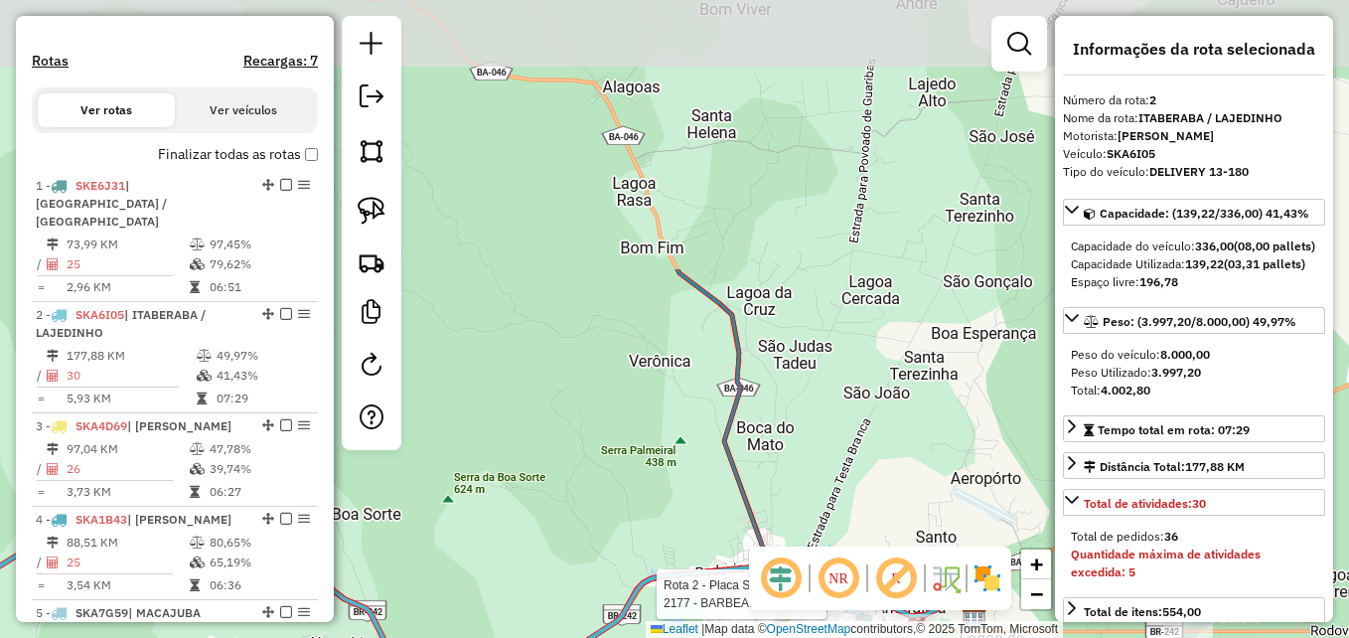
drag, startPoint x: 626, startPoint y: 184, endPoint x: 680, endPoint y: 547, distance: 367.6
click at [680, 547] on div "Rota 2 - Placa SKA6I05 2177 - BARBEARIA VENEZA Janela de atendimento Grade de a…" at bounding box center [674, 319] width 1349 height 638
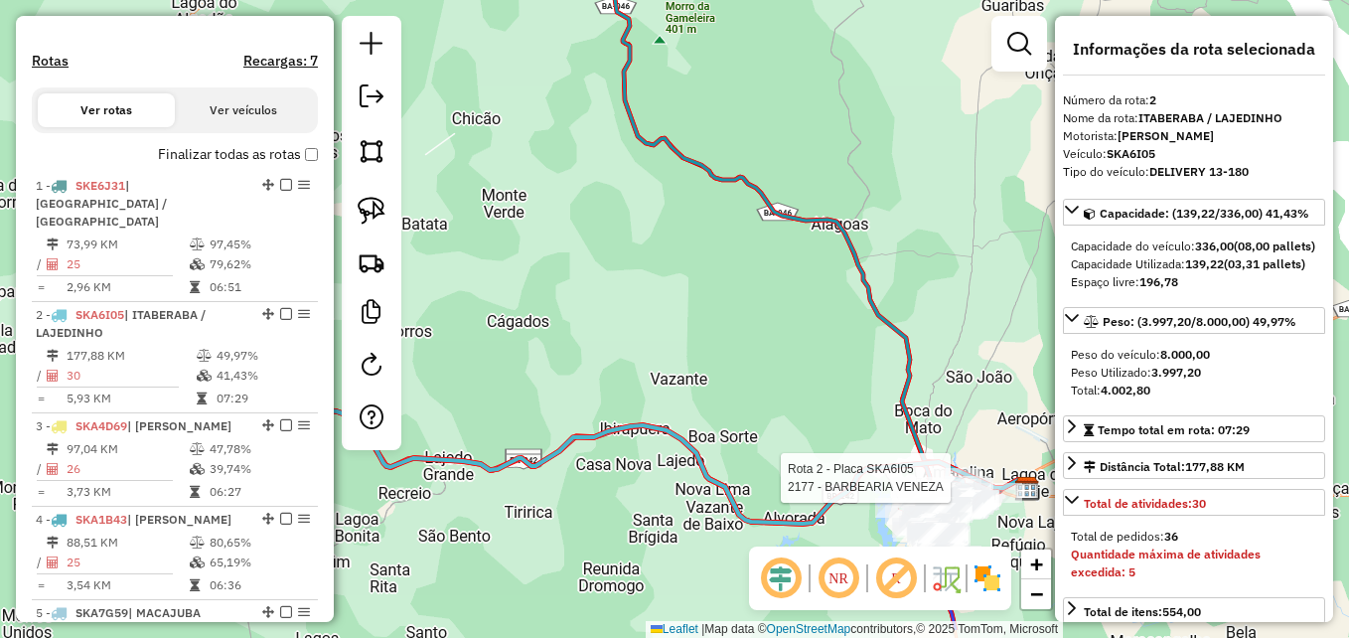
drag, startPoint x: 604, startPoint y: 420, endPoint x: 825, endPoint y: 495, distance: 233.7
click at [825, 495] on div "Rota 2 - Placa SKA6I05 2177 - BARBEARIA VENEZA Janela de atendimento Grade de a…" at bounding box center [674, 319] width 1349 height 638
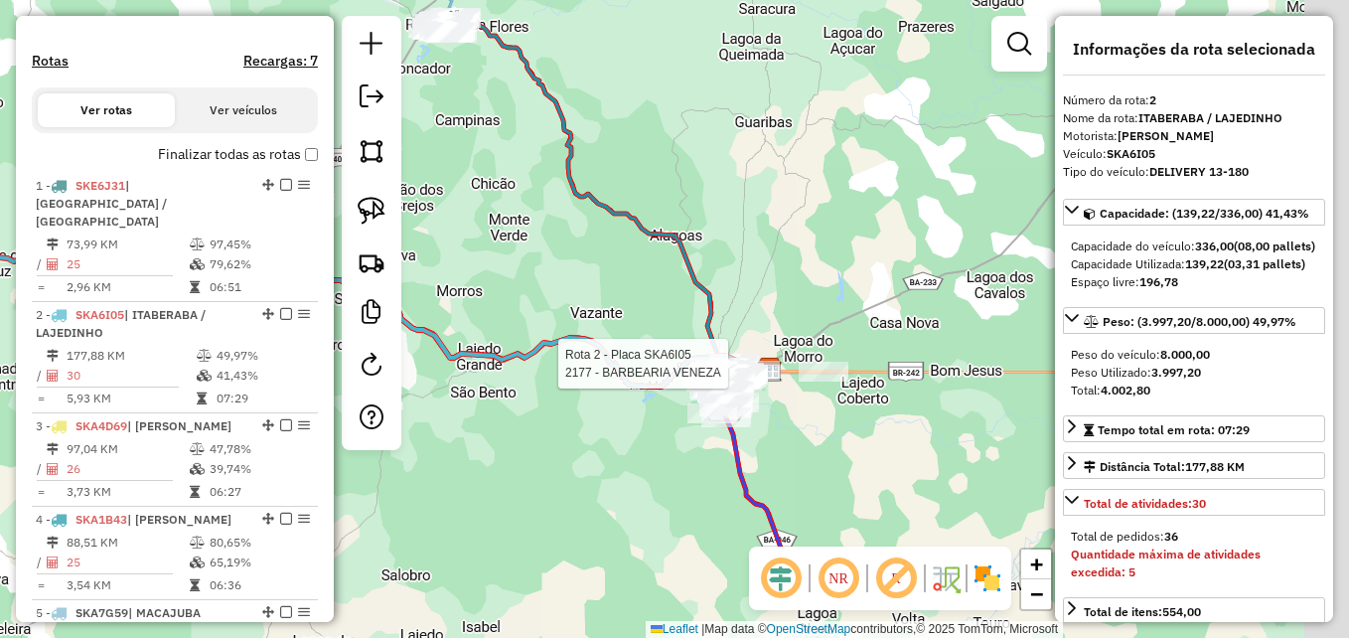
drag, startPoint x: 698, startPoint y: 482, endPoint x: 547, endPoint y: 351, distance: 200.0
click at [547, 350] on icon at bounding box center [303, 253] width 904 height 265
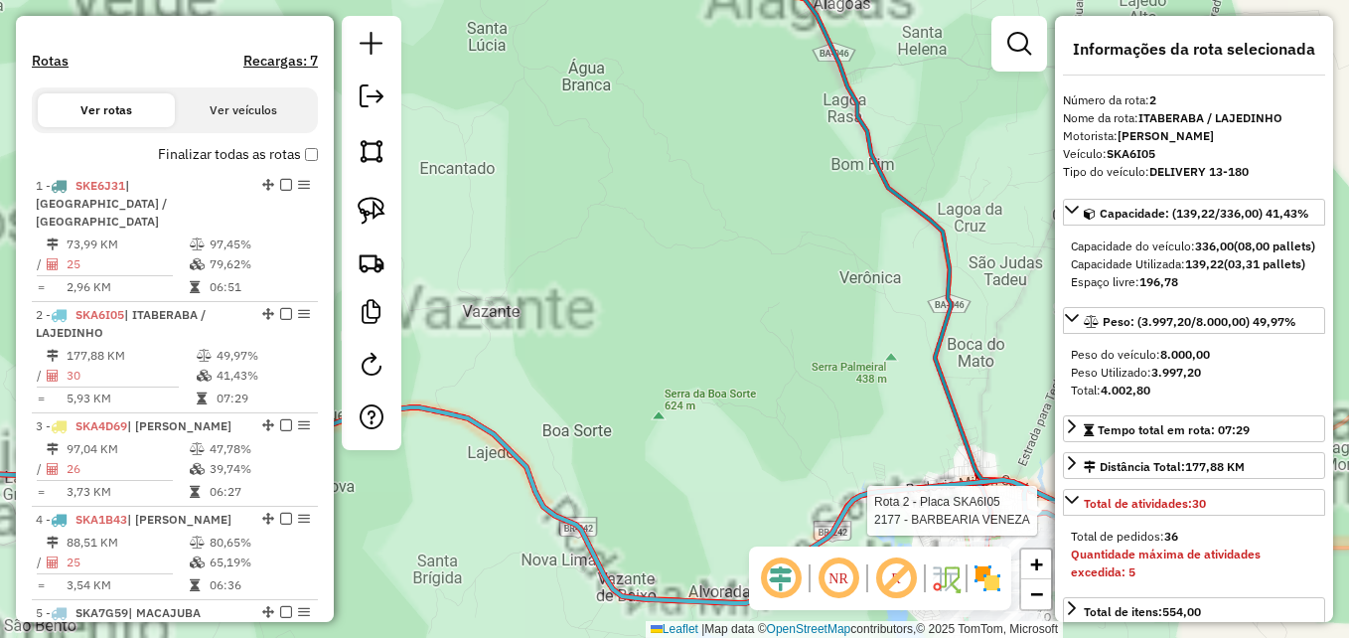
drag, startPoint x: 762, startPoint y: 302, endPoint x: 529, endPoint y: 260, distance: 236.2
click at [529, 260] on div "Rota 2 - Placa SKA6I05 2177 - BARBEARIA VENEZA Janela de atendimento Grade de a…" at bounding box center [674, 319] width 1349 height 638
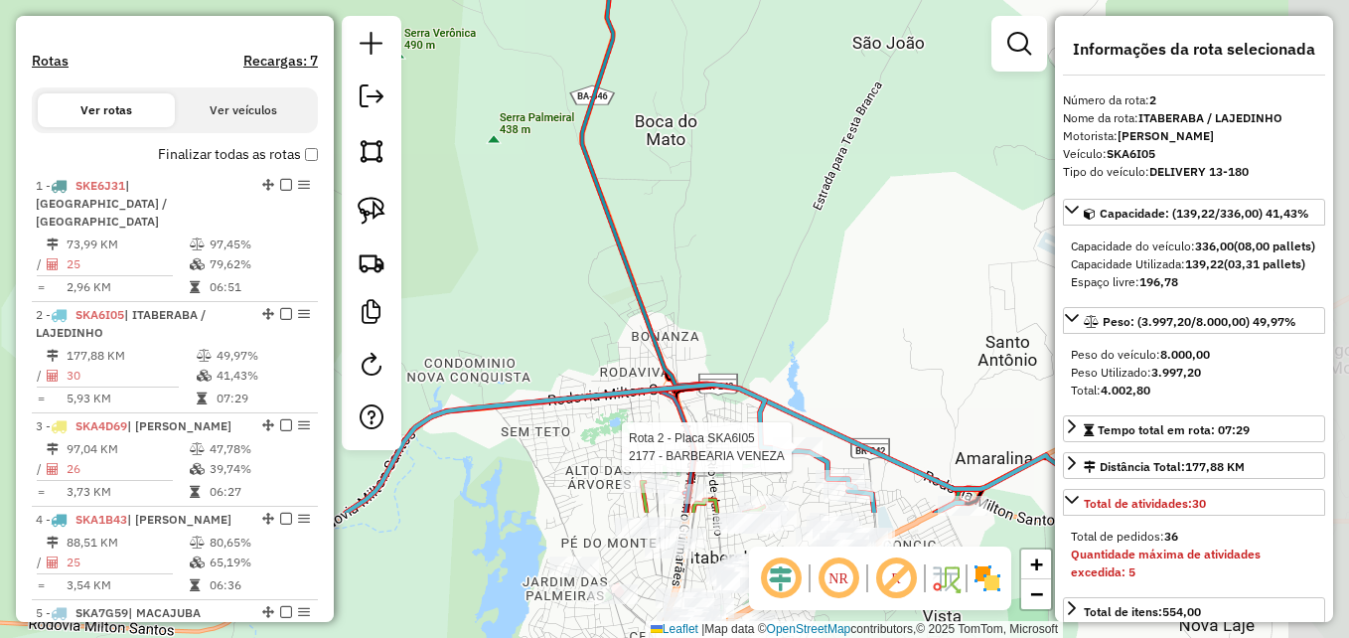
drag, startPoint x: 554, startPoint y: 275, endPoint x: 498, endPoint y: 166, distance: 123.1
click at [497, 166] on div "Rota 2 - Placa SKA6I05 2177 - BARBEARIA VENEZA Janela de atendimento Grade de a…" at bounding box center [674, 319] width 1349 height 638
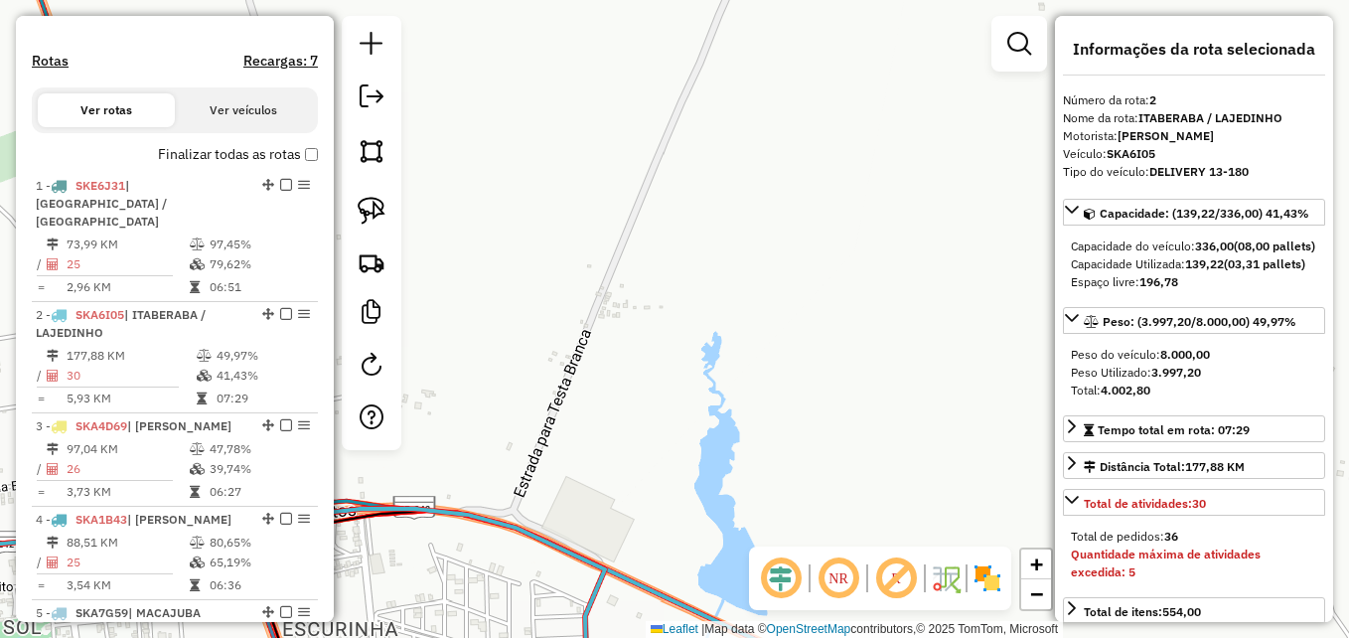
drag, startPoint x: 848, startPoint y: 426, endPoint x: 697, endPoint y: -74, distance: 522.0
click at [697, 0] on html "Aguarde... Pop-up bloqueado! Seu navegador bloqueou automáticamente a abertura …" at bounding box center [674, 319] width 1349 height 638
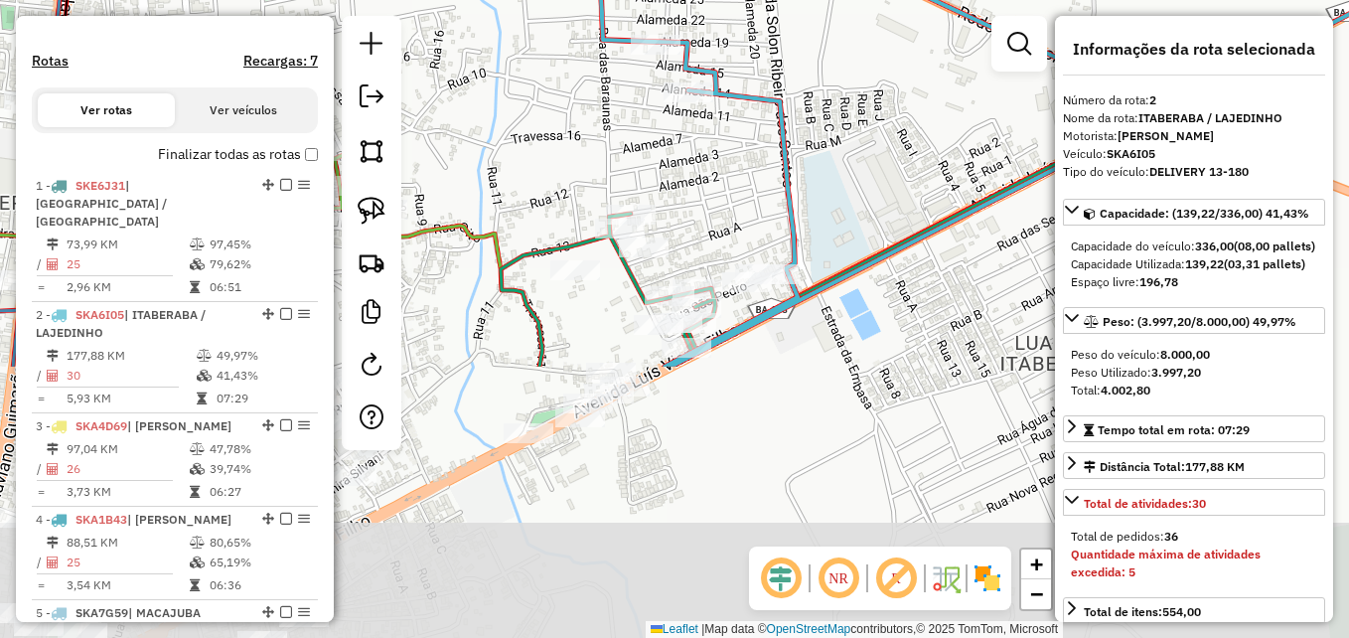
drag, startPoint x: 674, startPoint y: 468, endPoint x: 591, endPoint y: 111, distance: 366.2
click at [591, 112] on div "Rota 2 - Placa SKA6I05 2177 - BARBEARIA VENEZA Janela de atendimento Grade de a…" at bounding box center [674, 319] width 1349 height 638
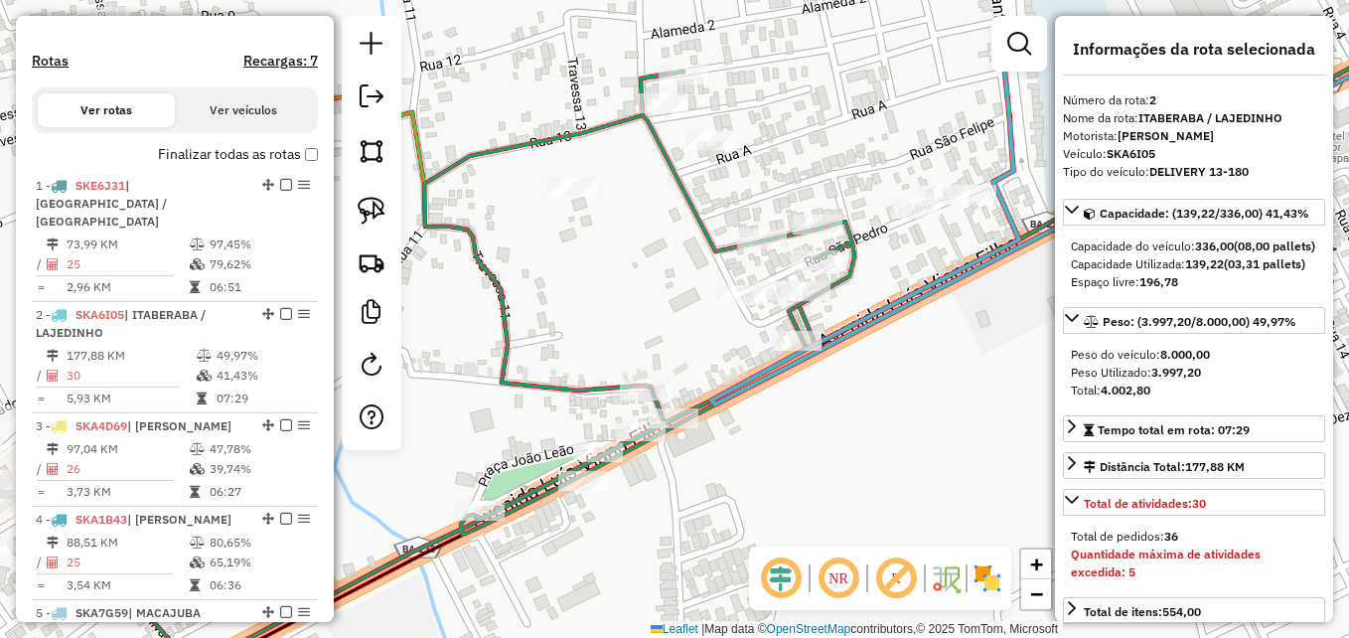
drag, startPoint x: 653, startPoint y: 425, endPoint x: 806, endPoint y: 508, distance: 173.8
click at [829, 509] on div "Rota 2 - Placa SKA6I05 2177 - BARBEARIA VENEZA Janela de atendimento Grade de a…" at bounding box center [674, 319] width 1349 height 638
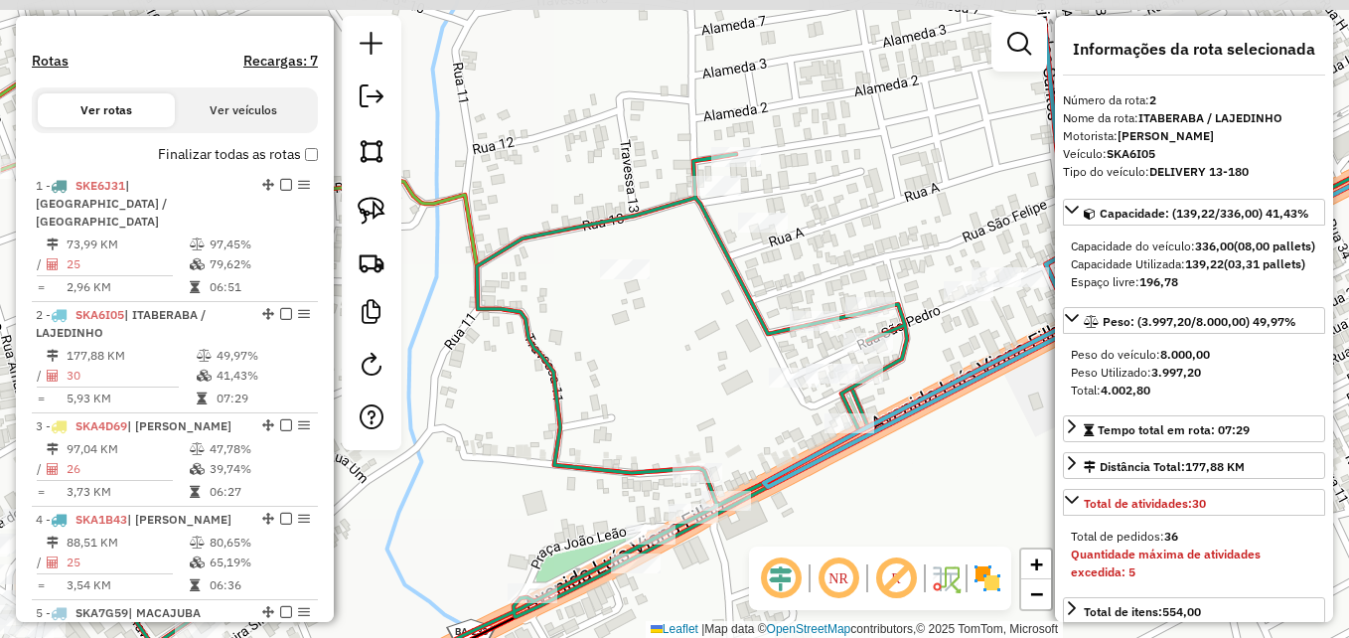
drag, startPoint x: 704, startPoint y: 514, endPoint x: 751, endPoint y: 596, distance: 94.7
click at [751, 596] on hb-router-mapa "Informações da Sessão 978393 - [DATE] Criação: [DATE] 17:24 Depósito: DBS ITABE…" at bounding box center [674, 319] width 1349 height 638
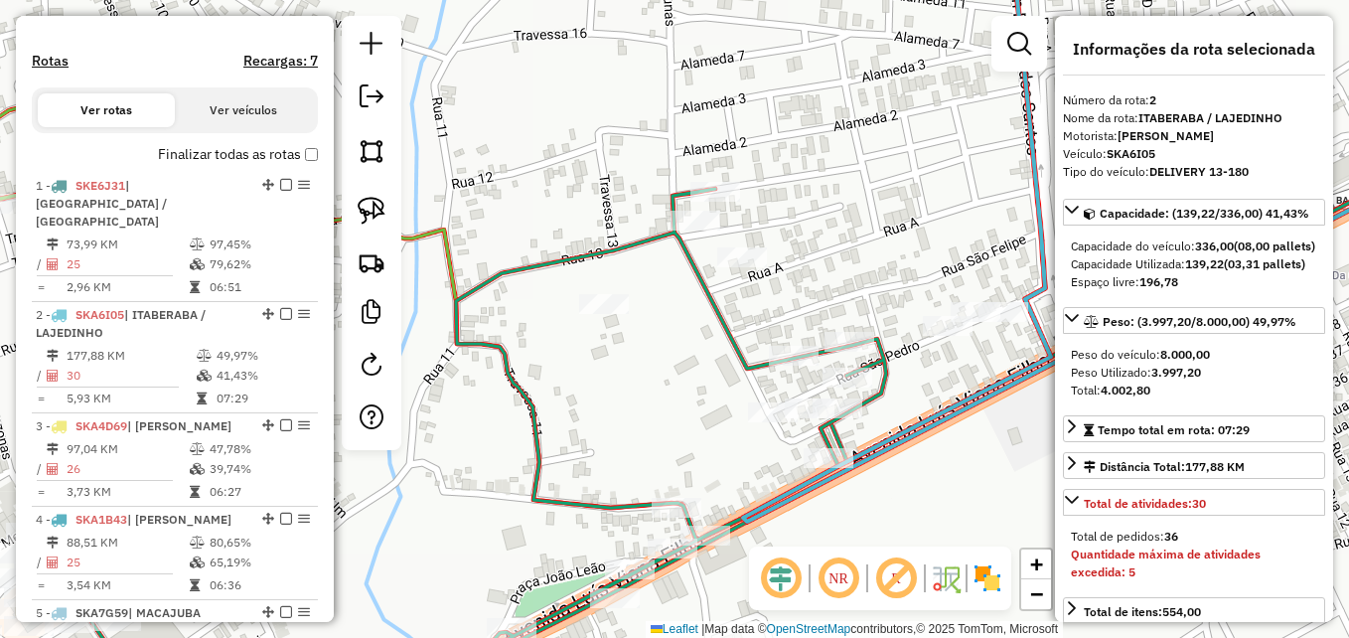
drag, startPoint x: 598, startPoint y: 360, endPoint x: 577, endPoint y: 394, distance: 40.5
click at [574, 394] on div "Rota 2 - Placa SKA6I05 2177 - BARBEARIA VENEZA Janela de atendimento Grade de a…" at bounding box center [674, 319] width 1349 height 638
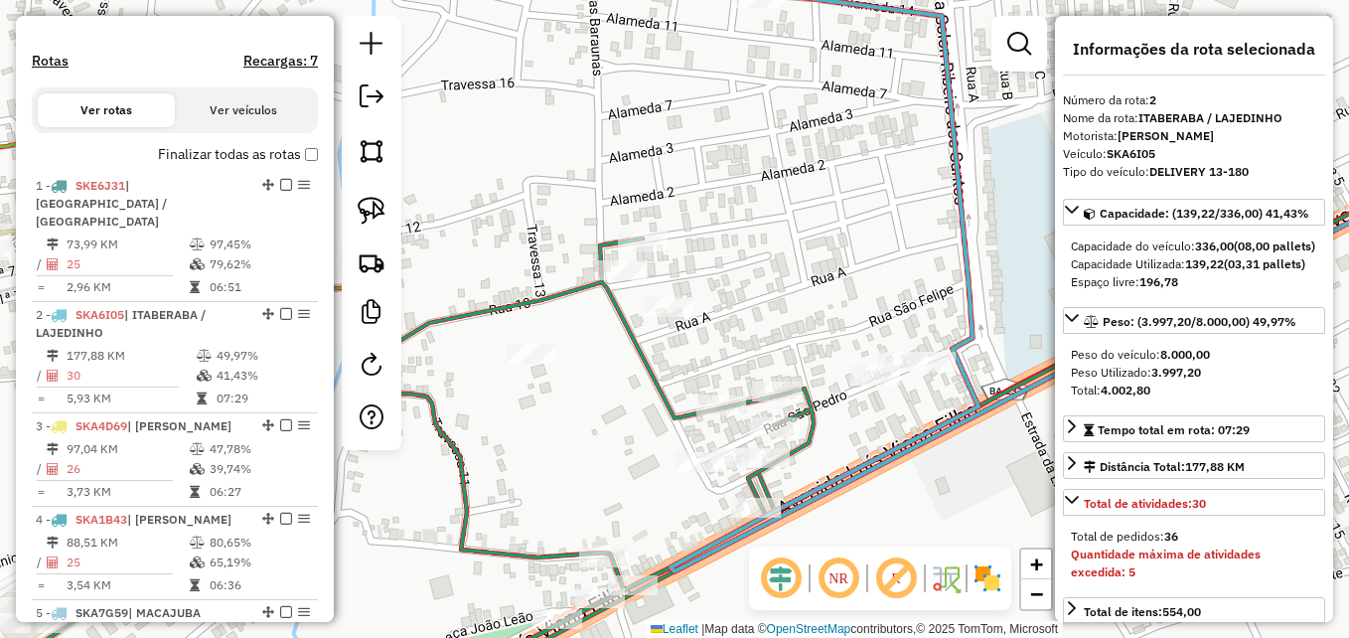
drag, startPoint x: 670, startPoint y: 379, endPoint x: 604, endPoint y: 418, distance: 77.0
click at [602, 417] on div "Rota 2 - Placa SKA6I05 2177 - BARBEARIA VENEZA Janela de atendimento Grade de a…" at bounding box center [674, 319] width 1349 height 638
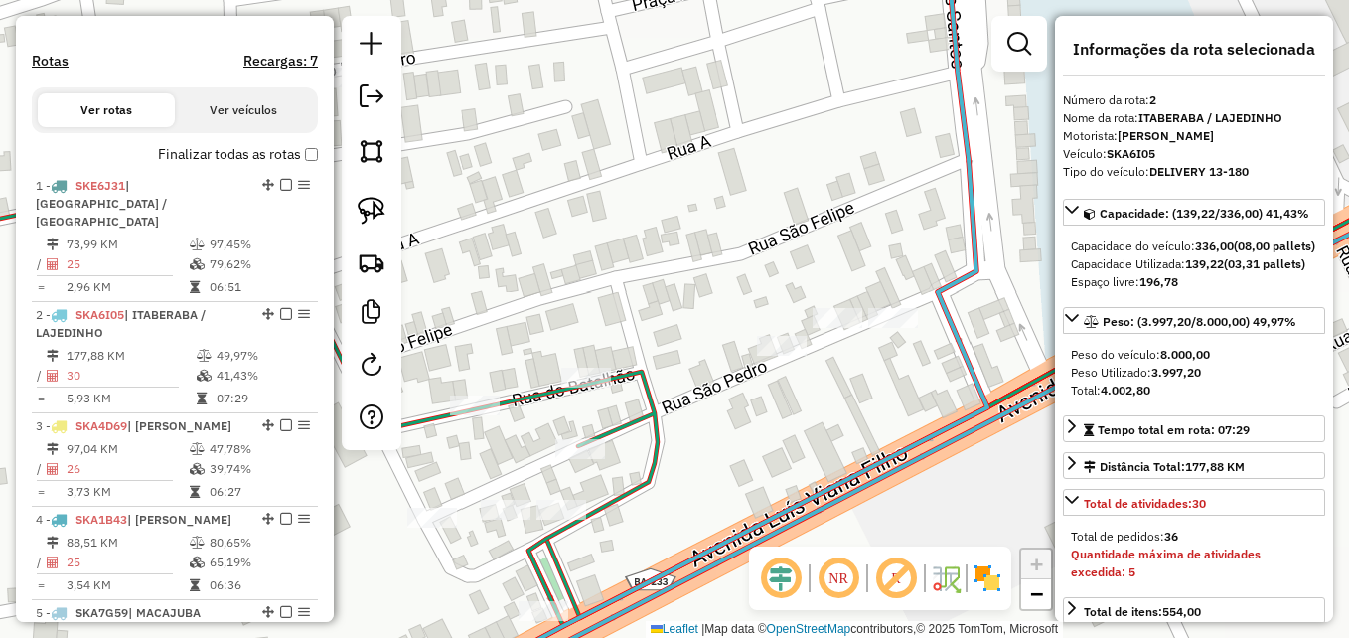
drag, startPoint x: 895, startPoint y: 366, endPoint x: 779, endPoint y: 405, distance: 122.8
click at [798, 401] on div "Rota 2 - Placa SKA6I05 2177 - BARBEARIA VENEZA Janela de atendimento Grade de a…" at bounding box center [674, 319] width 1349 height 638
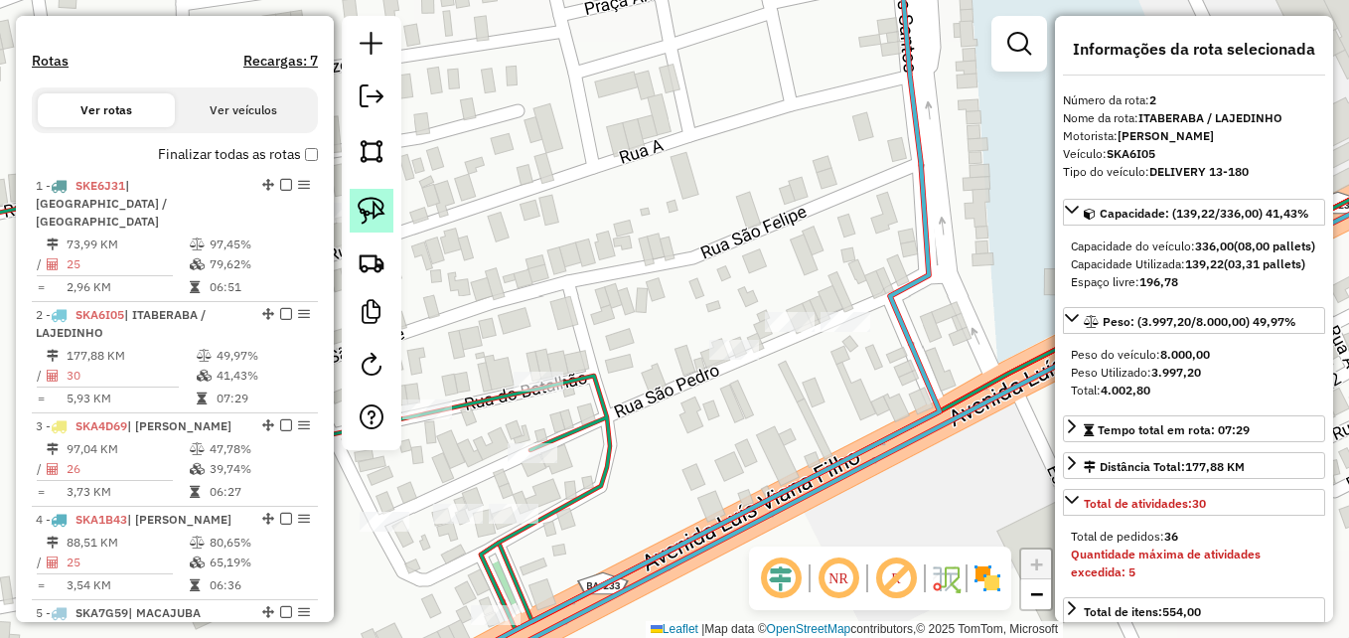
click at [372, 202] on img at bounding box center [372, 211] width 28 height 28
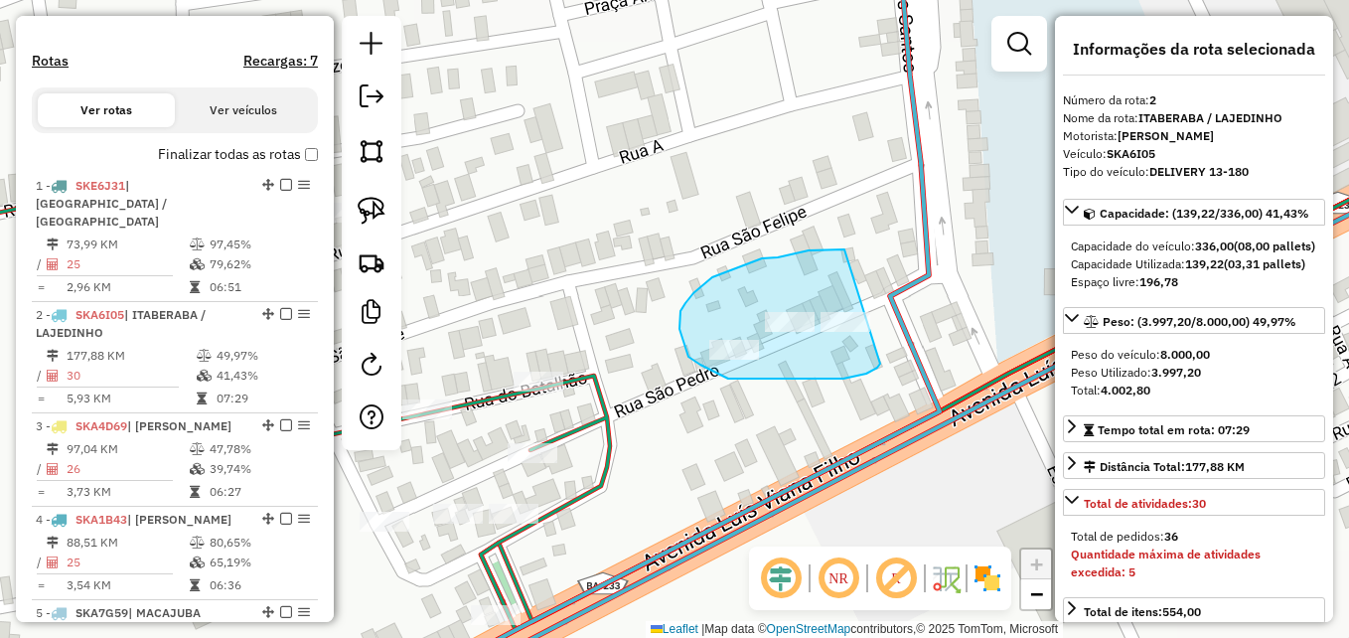
drag, startPoint x: 880, startPoint y: 364, endPoint x: 855, endPoint y: 249, distance: 116.9
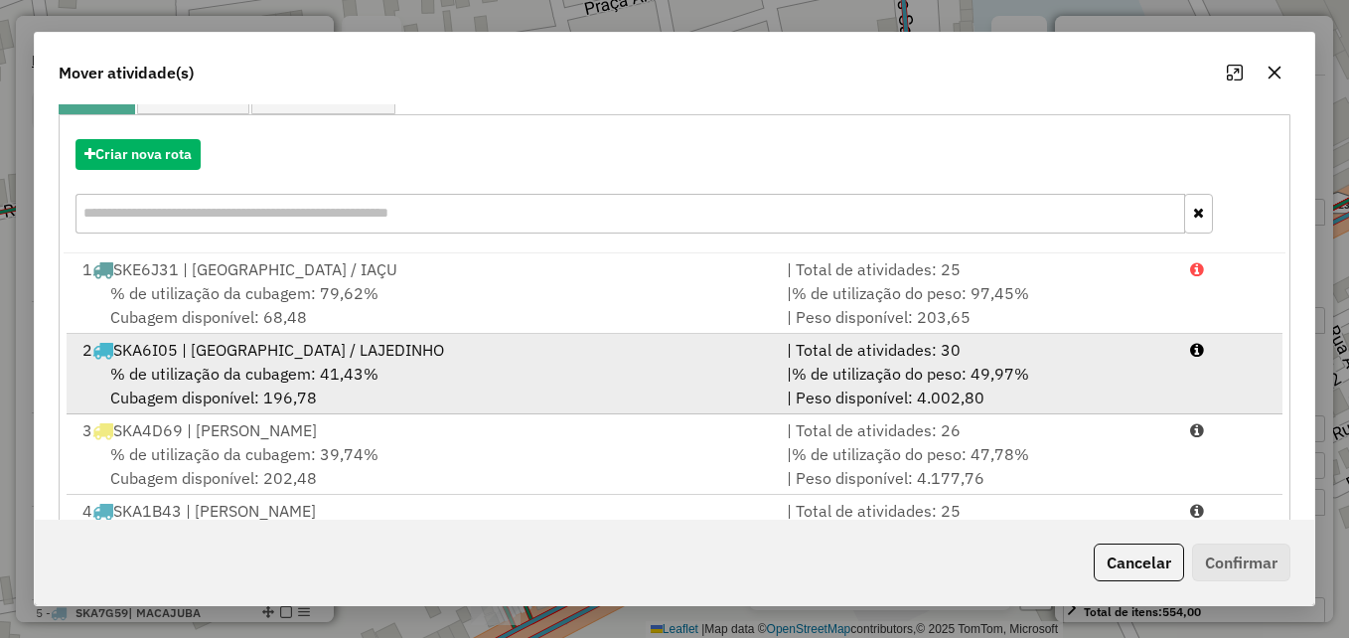
click at [494, 370] on div "% de utilização da cubagem: 41,43% Cubagem disponível: 196,78" at bounding box center [423, 386] width 704 height 48
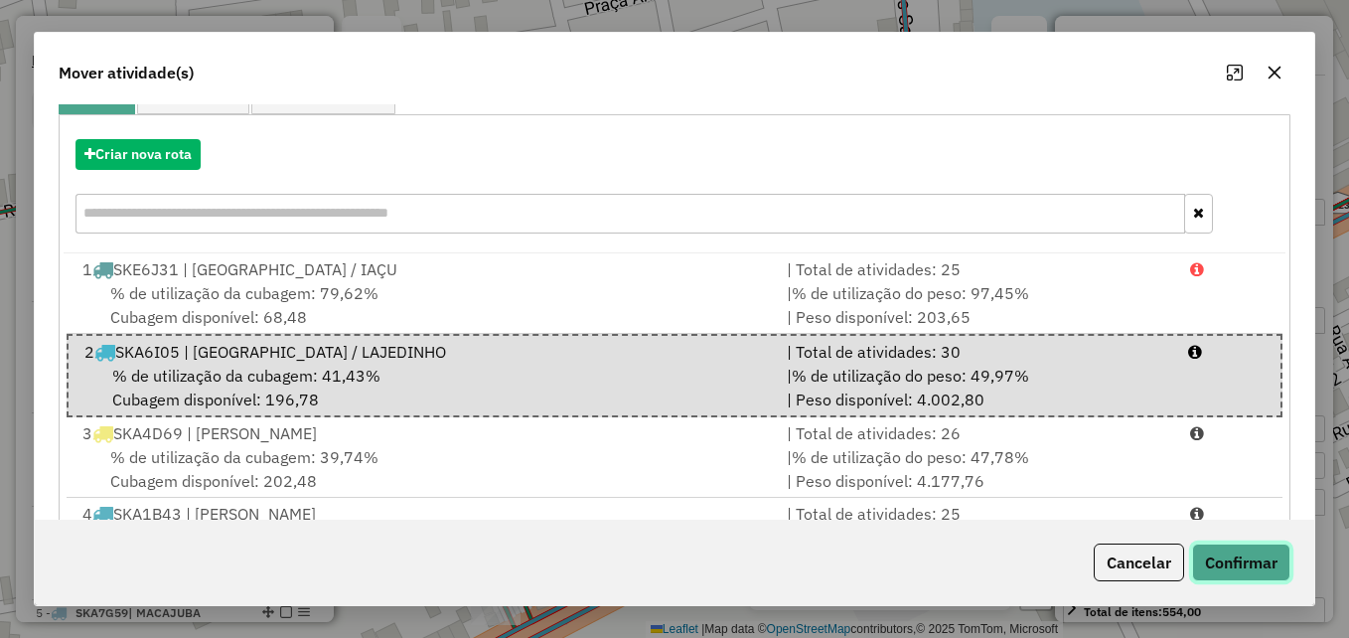
click at [1225, 561] on button "Confirmar" at bounding box center [1241, 562] width 98 height 38
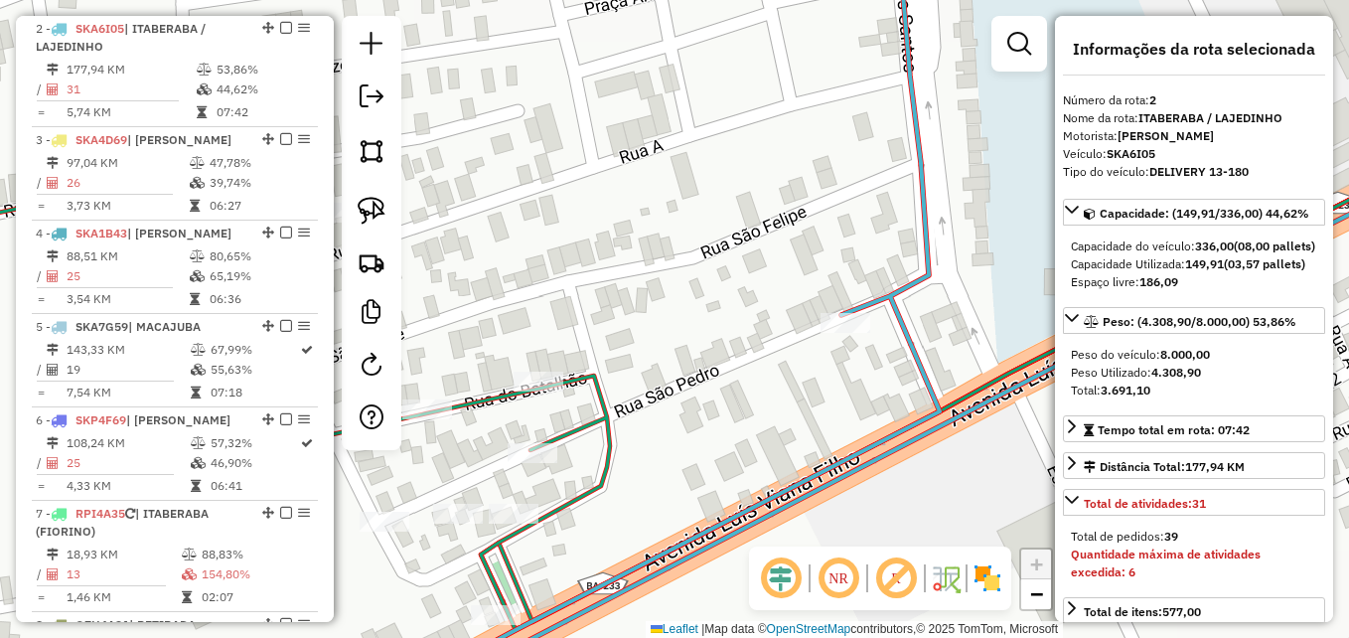
scroll to position [880, 0]
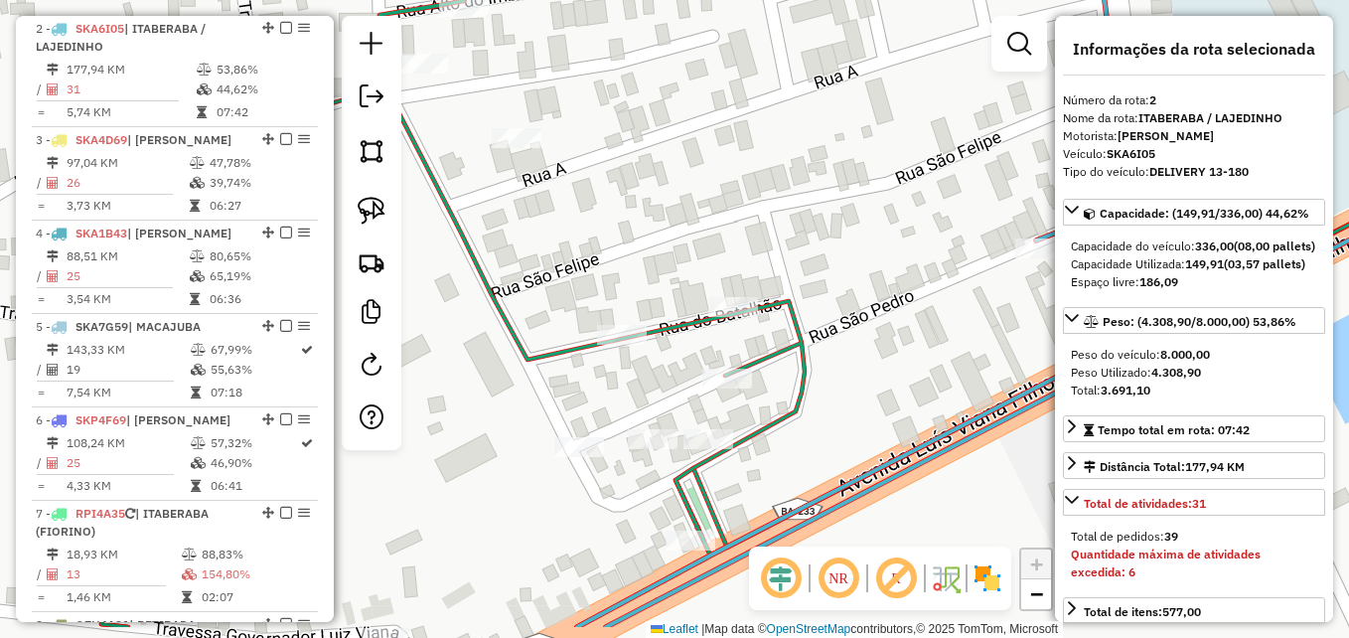
drag, startPoint x: 761, startPoint y: 425, endPoint x: 953, endPoint y: 353, distance: 205.0
click at [953, 353] on div "Janela de atendimento Grade de atendimento Capacidade Transportadoras Veículos …" at bounding box center [674, 319] width 1349 height 638
drag, startPoint x: 372, startPoint y: 209, endPoint x: 382, endPoint y: 240, distance: 33.3
click at [372, 209] on img at bounding box center [372, 211] width 28 height 28
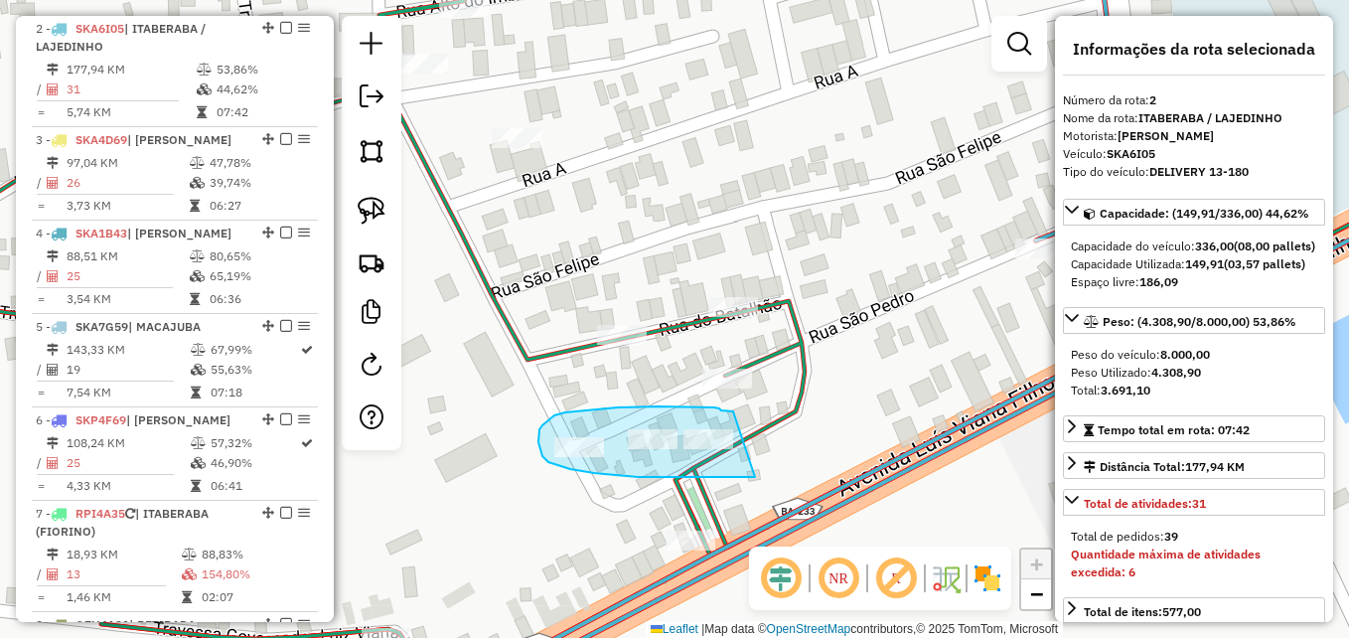
drag, startPoint x: 743, startPoint y: 477, endPoint x: 741, endPoint y: 412, distance: 64.6
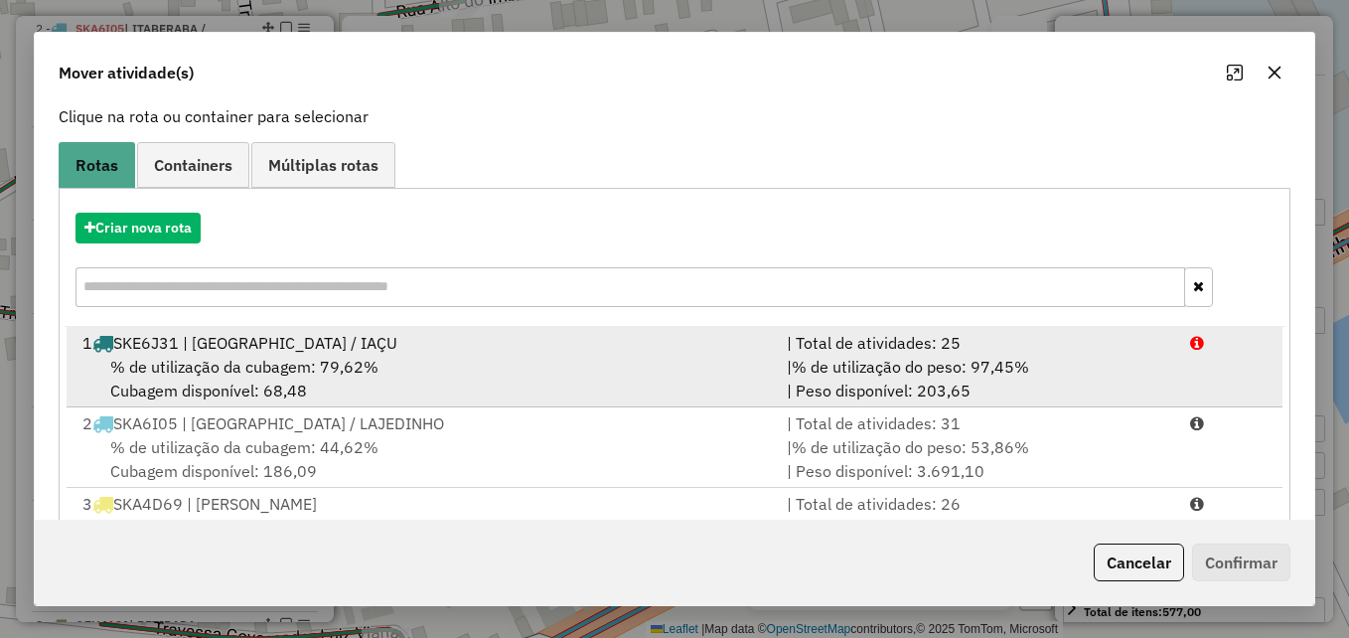
scroll to position [199, 0]
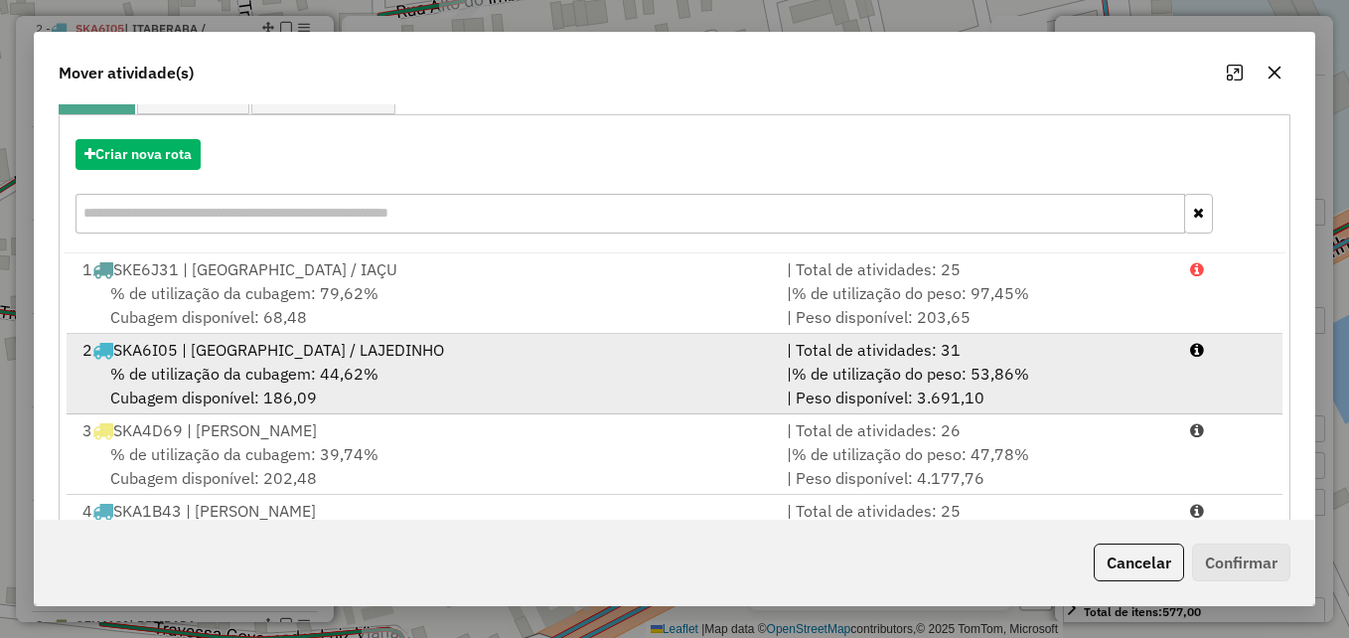
click at [441, 373] on div "% de utilização da cubagem: 44,62% Cubagem disponível: 186,09" at bounding box center [423, 386] width 704 height 48
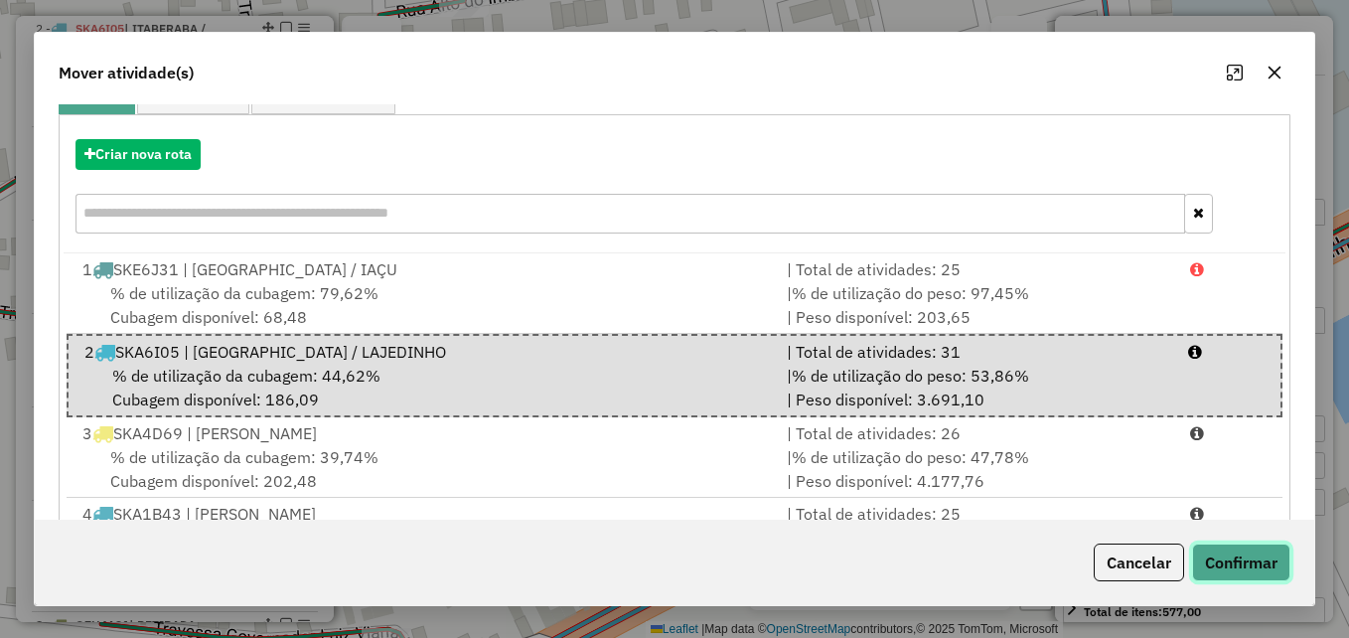
click at [1228, 573] on button "Confirmar" at bounding box center [1241, 562] width 98 height 38
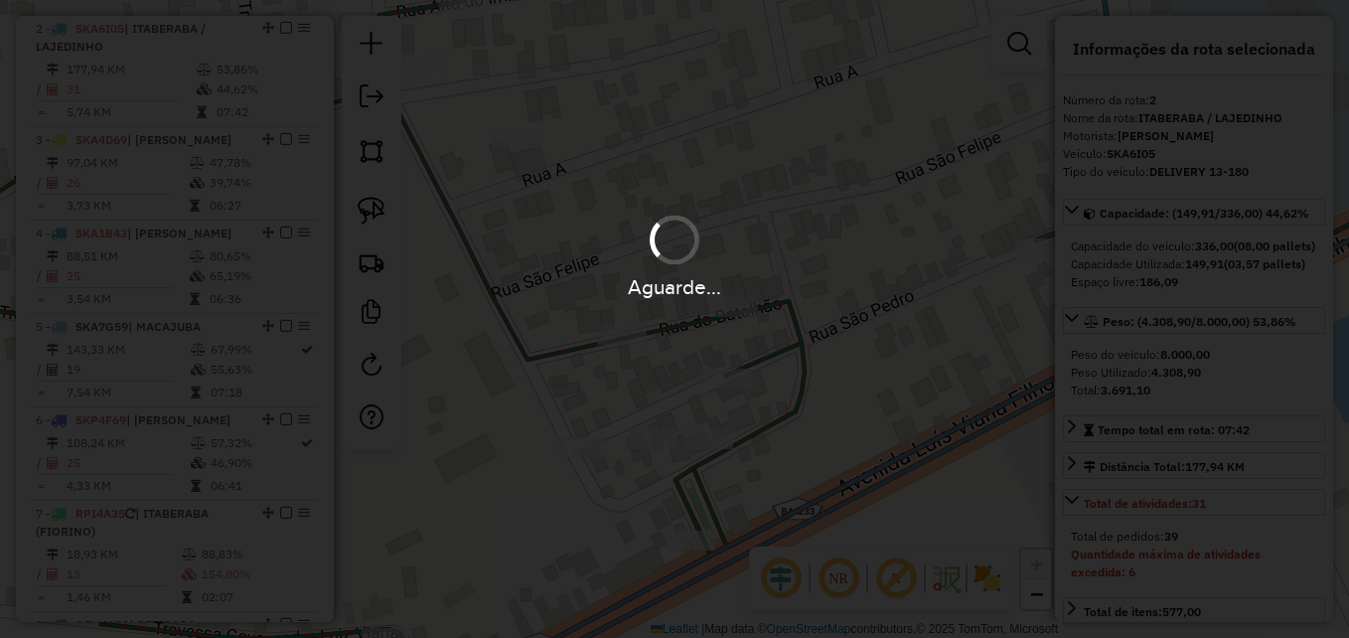
scroll to position [0, 0]
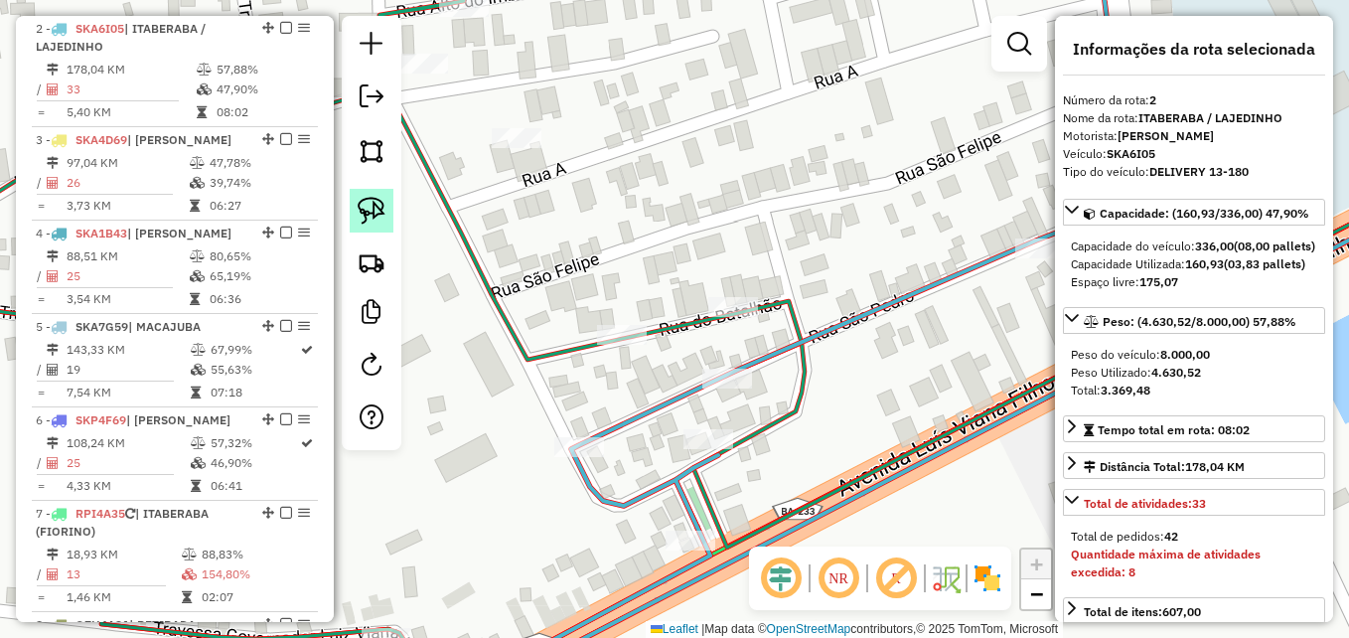
click at [372, 220] on img at bounding box center [372, 211] width 28 height 28
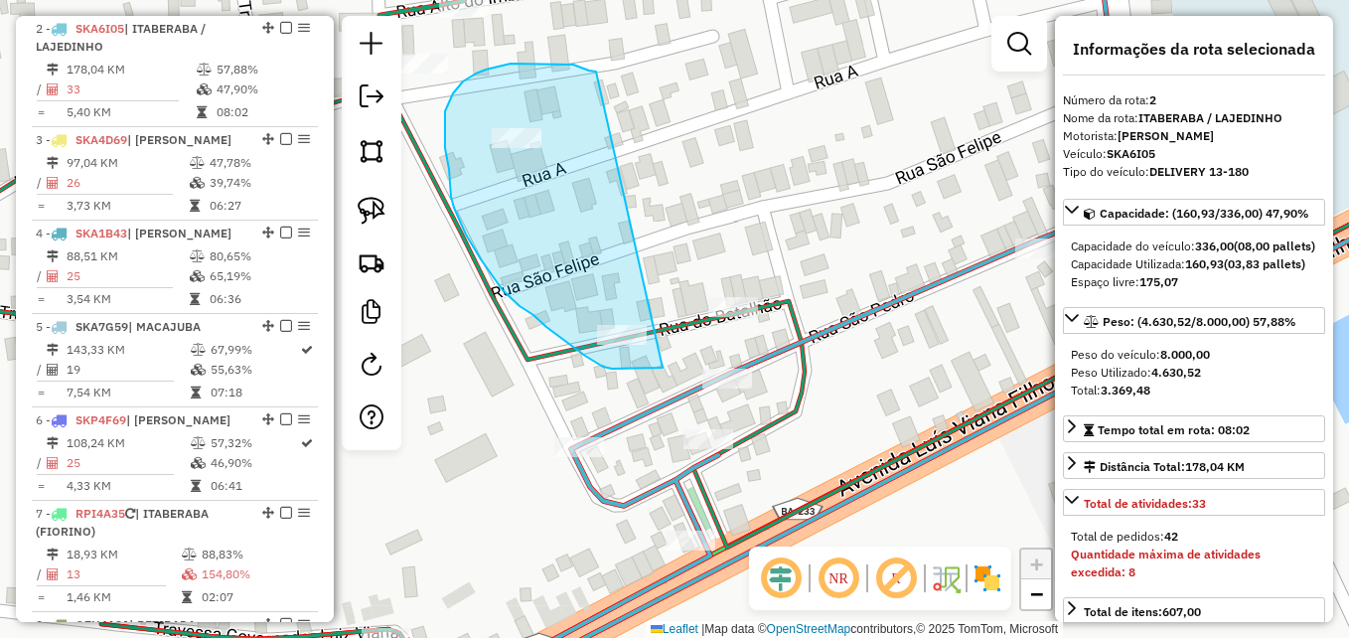
drag, startPoint x: 663, startPoint y: 368, endPoint x: 596, endPoint y: 73, distance: 302.4
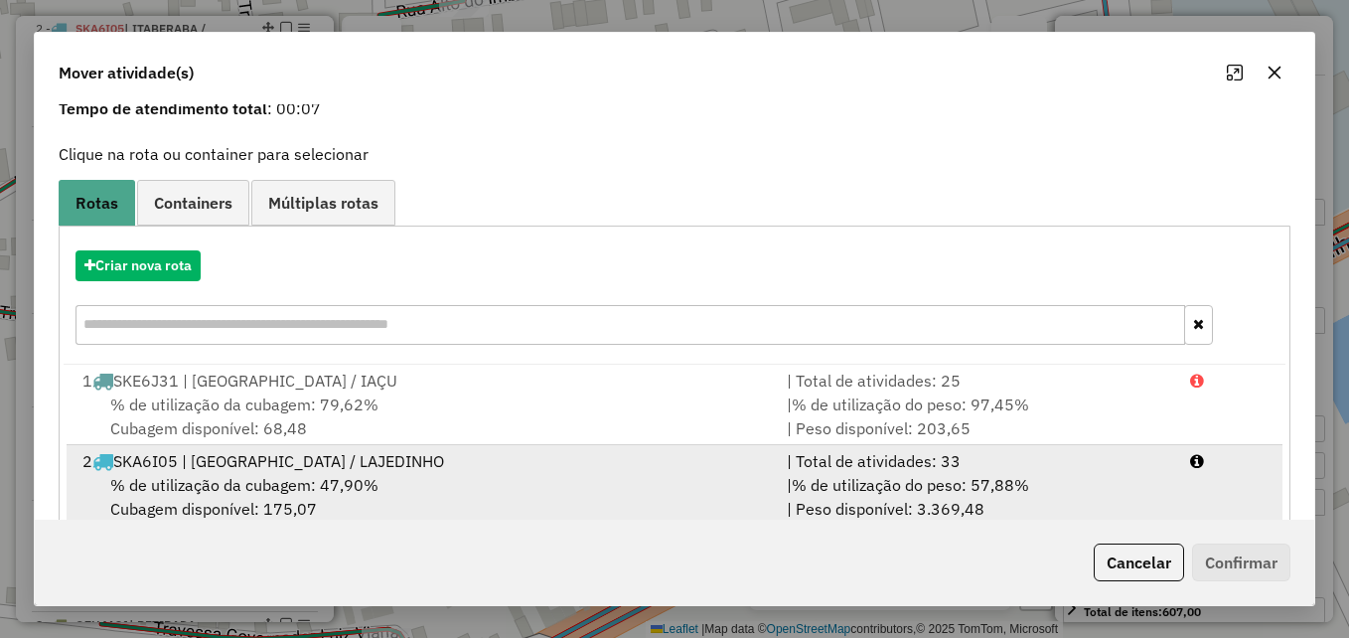
scroll to position [199, 0]
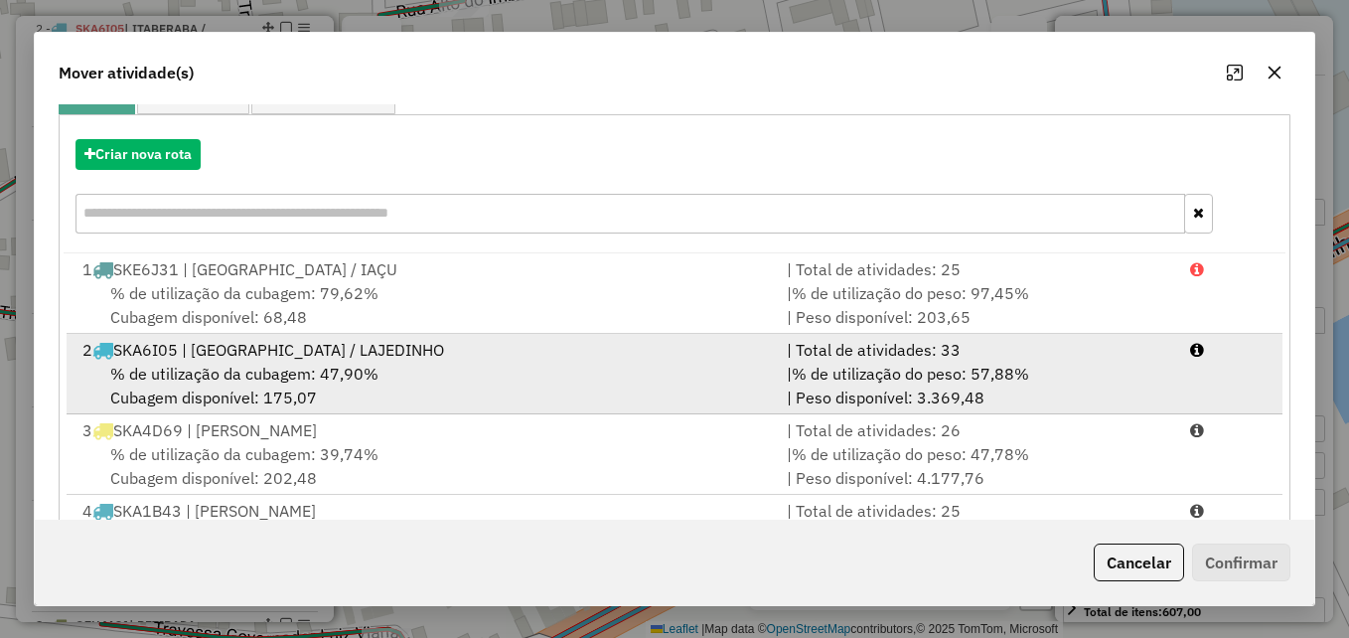
click at [426, 382] on div "% de utilização da cubagem: 47,90% Cubagem disponível: 175,07" at bounding box center [423, 386] width 704 height 48
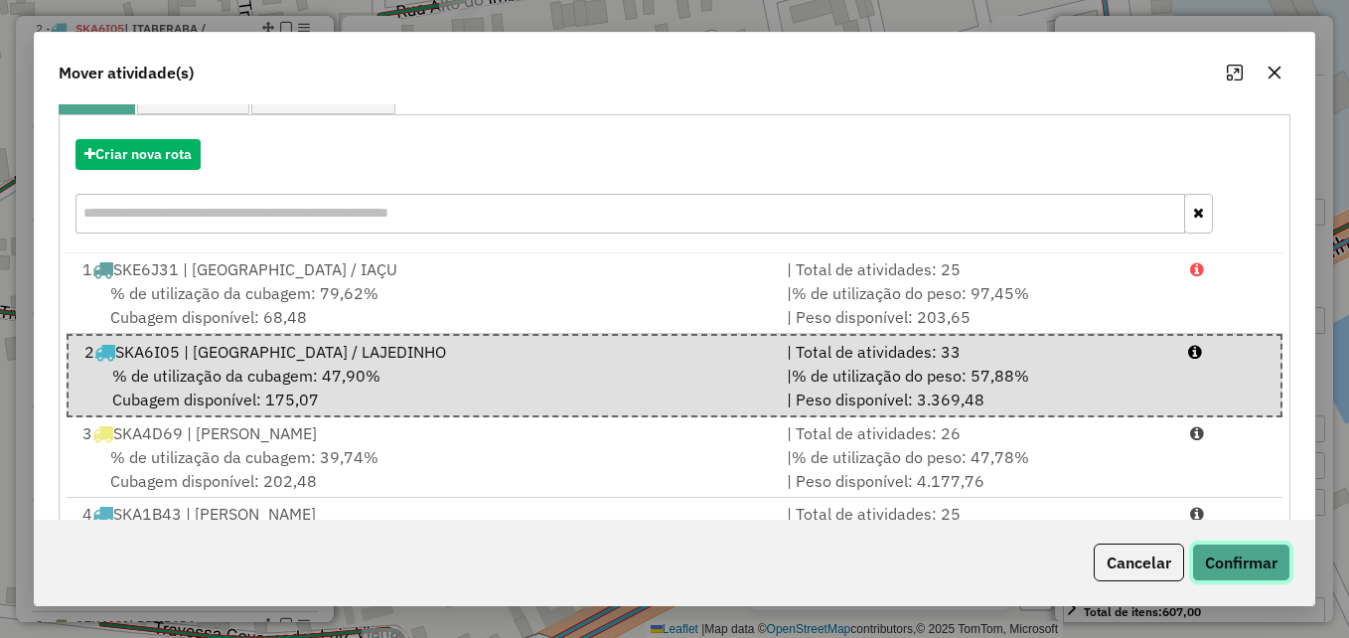
click at [1262, 578] on button "Confirmar" at bounding box center [1241, 562] width 98 height 38
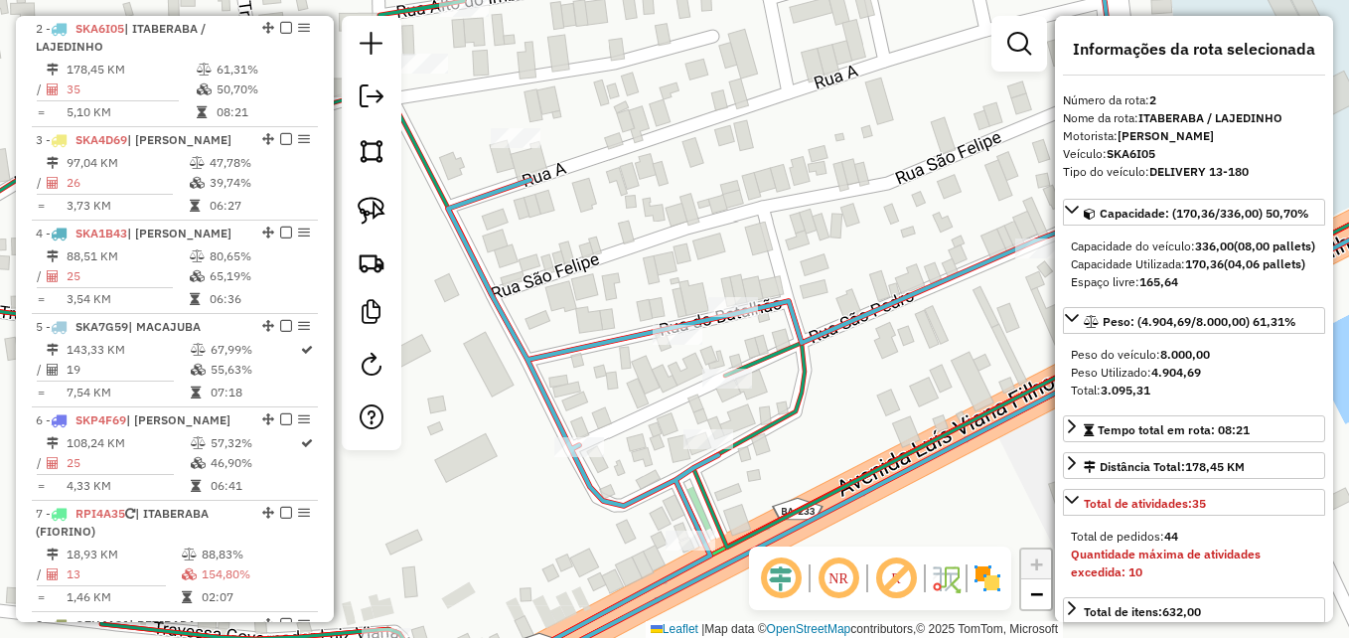
scroll to position [0, 0]
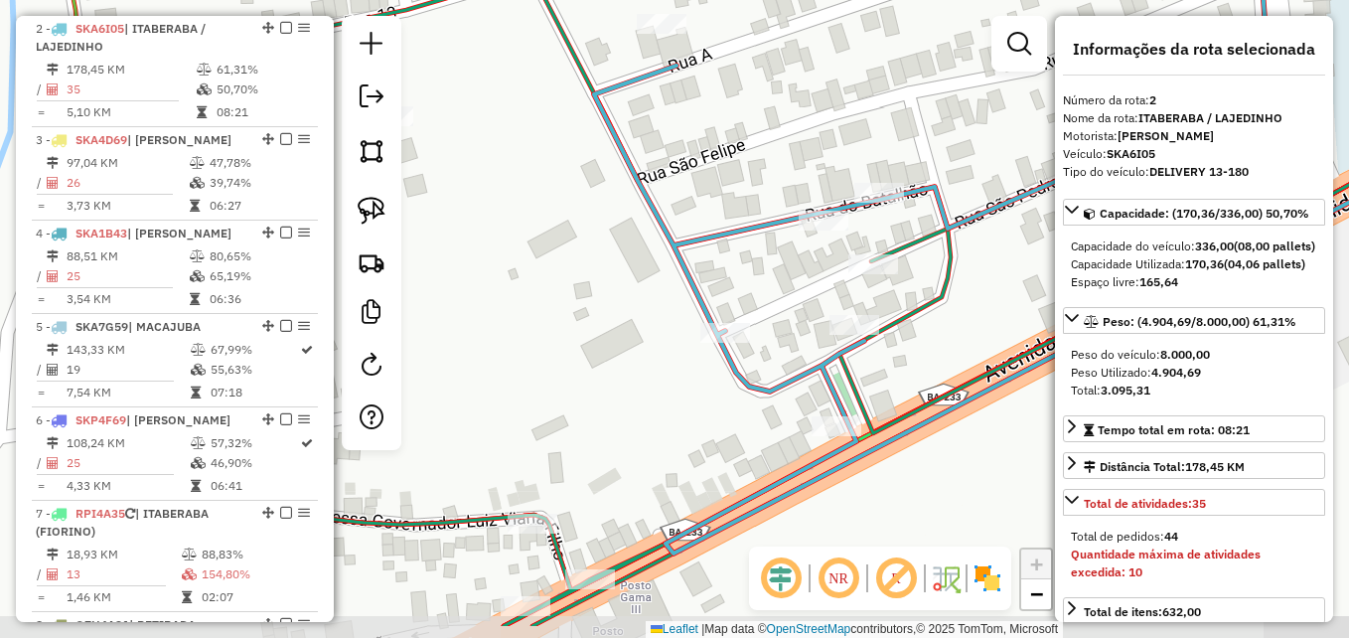
drag, startPoint x: 861, startPoint y: 370, endPoint x: 1014, endPoint y: 294, distance: 170.6
click at [1014, 294] on div "Janela de atendimento Grade de atendimento Capacidade Transportadoras Veículos …" at bounding box center [674, 319] width 1349 height 638
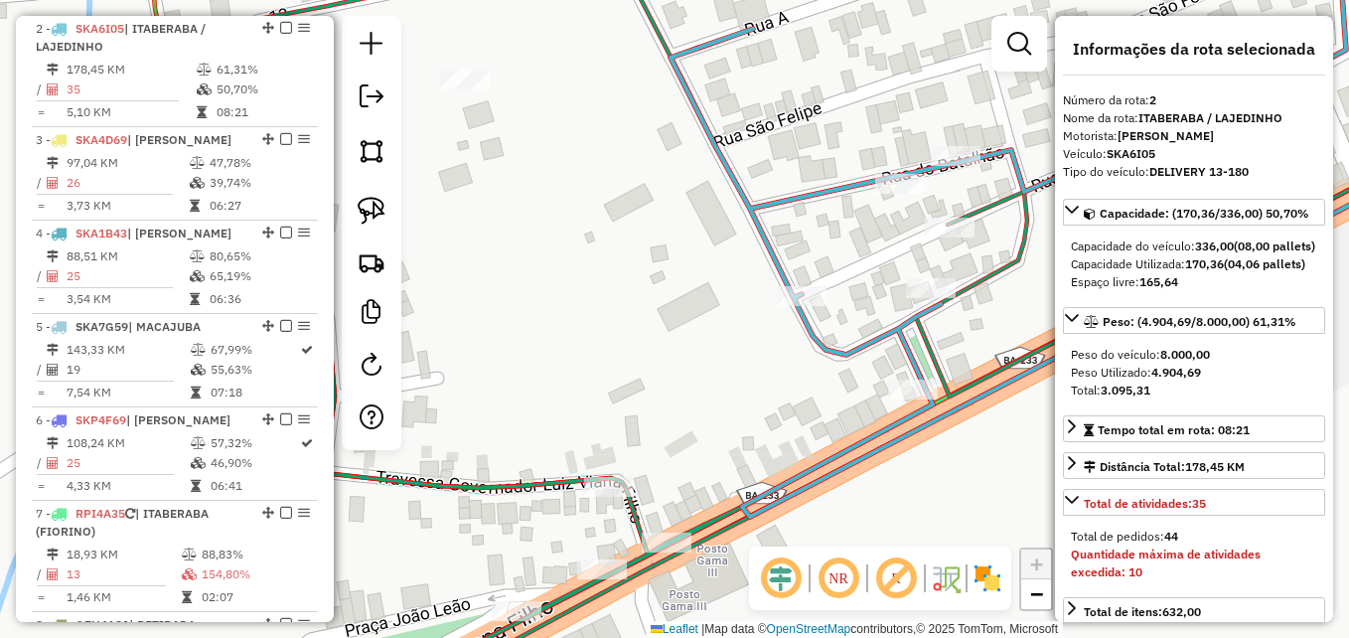
drag, startPoint x: 635, startPoint y: 352, endPoint x: 716, endPoint y: 304, distance: 94.4
click at [716, 304] on div "Janela de atendimento Grade de atendimento Capacidade Transportadoras Veículos …" at bounding box center [674, 319] width 1349 height 638
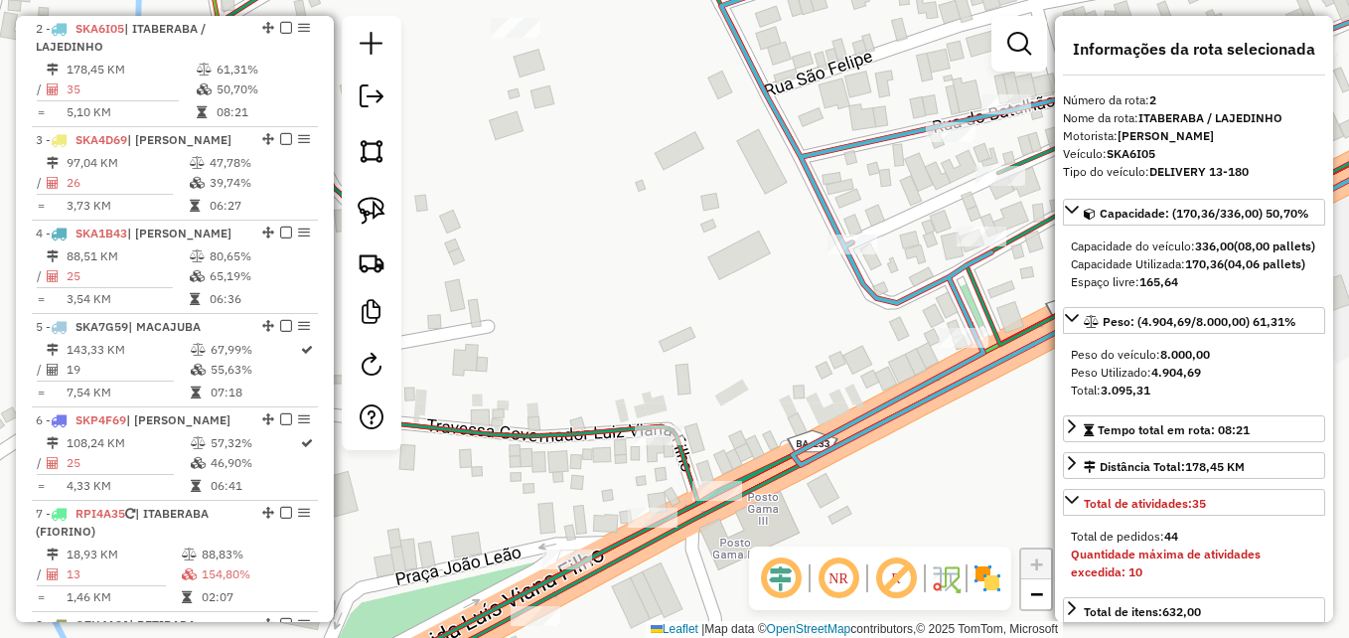
drag, startPoint x: 665, startPoint y: 406, endPoint x: 715, endPoint y: 359, distance: 69.6
click at [715, 360] on div "Janela de atendimento Grade de atendimento Capacidade Transportadoras Veículos …" at bounding box center [674, 319] width 1349 height 638
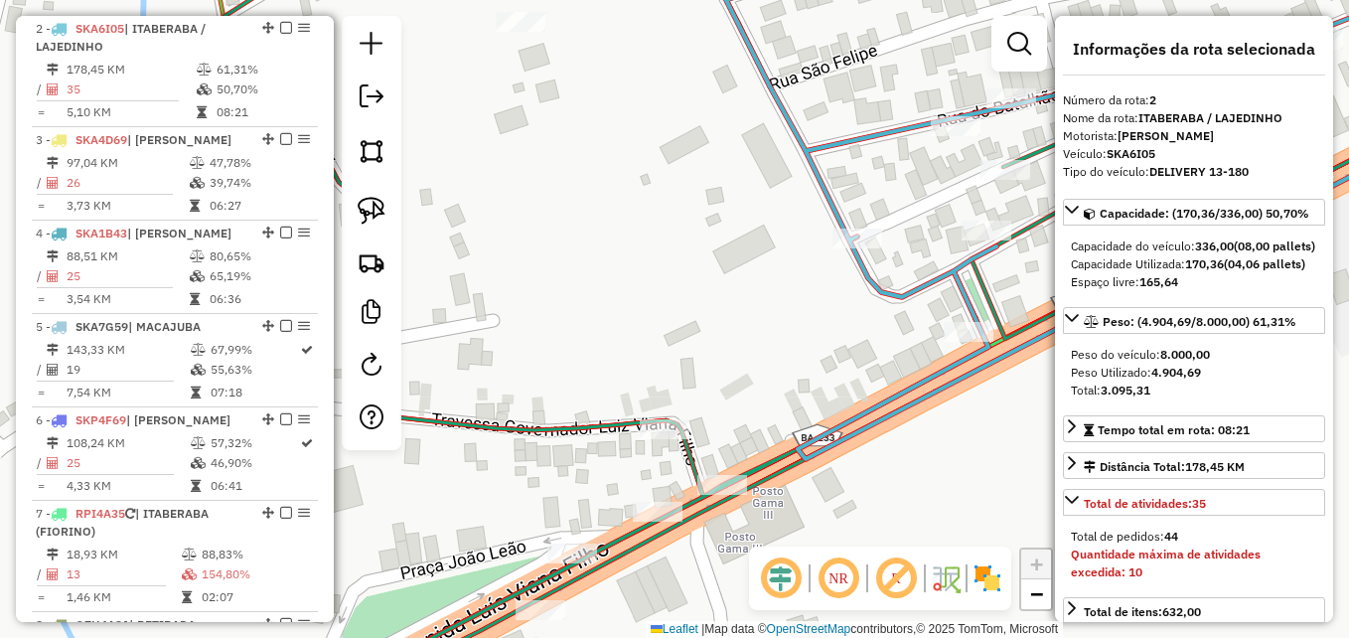
drag, startPoint x: 732, startPoint y: 412, endPoint x: 739, endPoint y: 322, distance: 90.7
click at [739, 322] on div "Janela de atendimento Grade de atendimento Capacidade Transportadoras Veículos …" at bounding box center [674, 319] width 1349 height 638
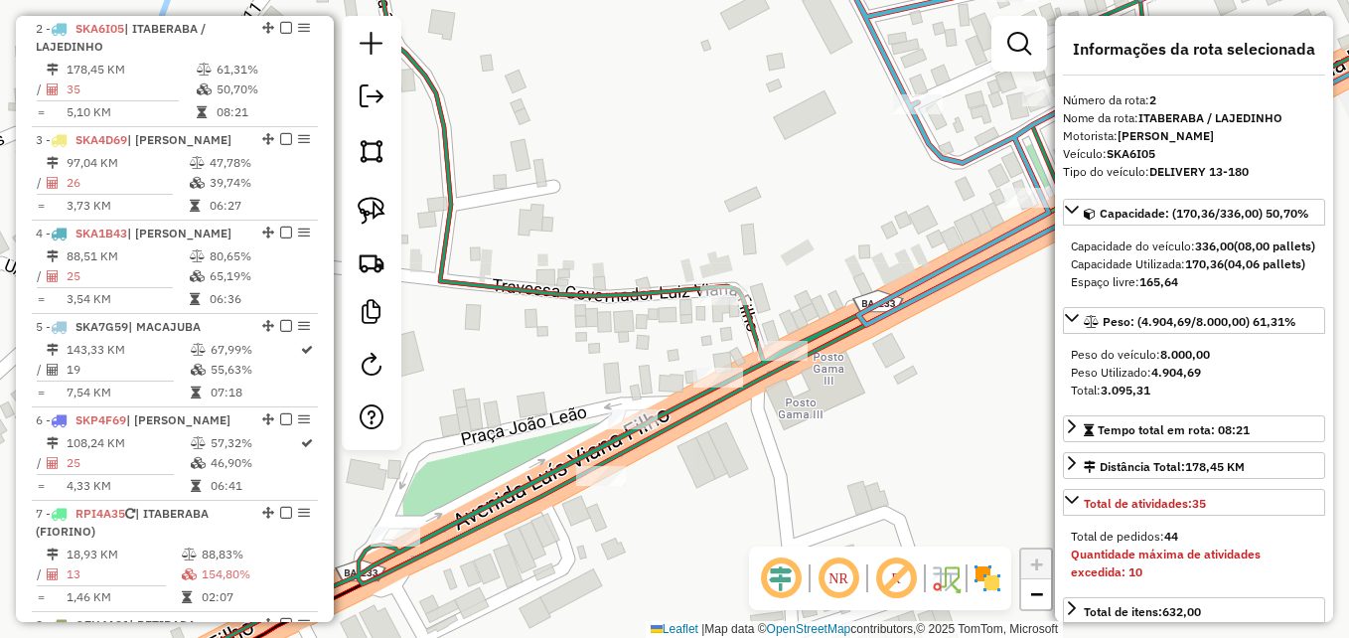
drag, startPoint x: 720, startPoint y: 426, endPoint x: 818, endPoint y: 487, distance: 115.5
click at [818, 487] on div "Janela de atendimento Grade de atendimento Capacidade Transportadoras Veículos …" at bounding box center [674, 319] width 1349 height 638
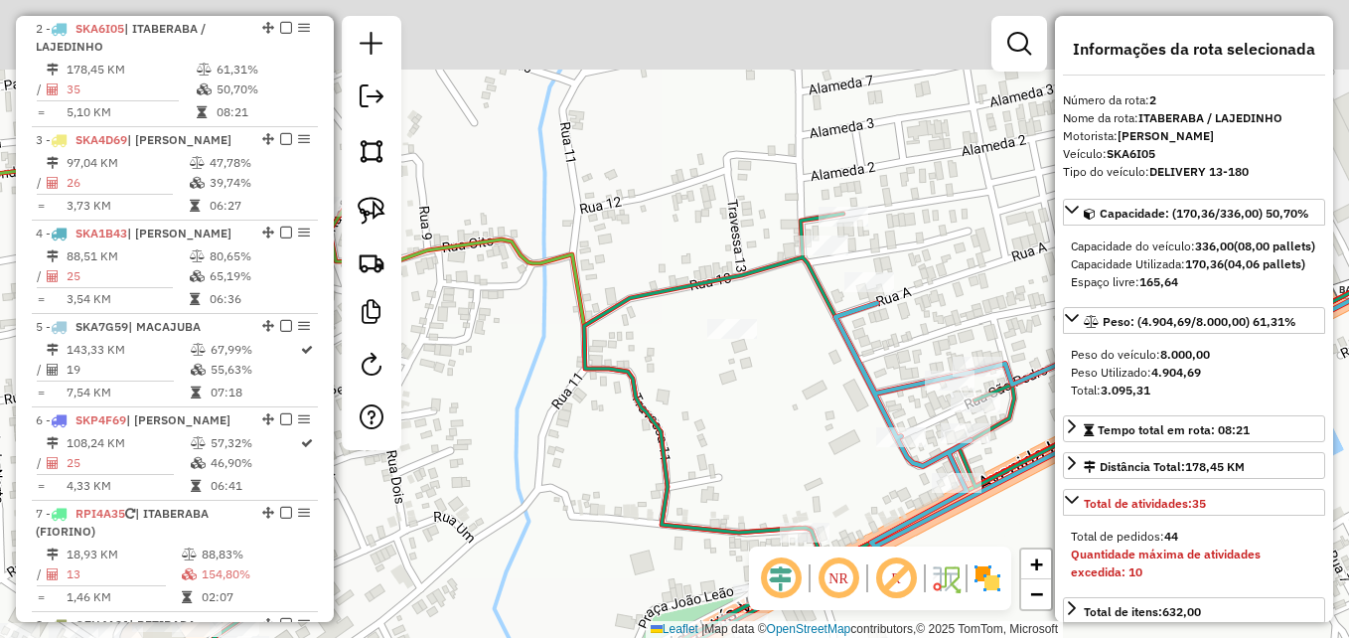
drag, startPoint x: 724, startPoint y: 279, endPoint x: 781, endPoint y: 435, distance: 165.9
click at [778, 435] on div "Janela de atendimento Grade de atendimento Capacidade Transportadoras Veículos …" at bounding box center [674, 319] width 1349 height 638
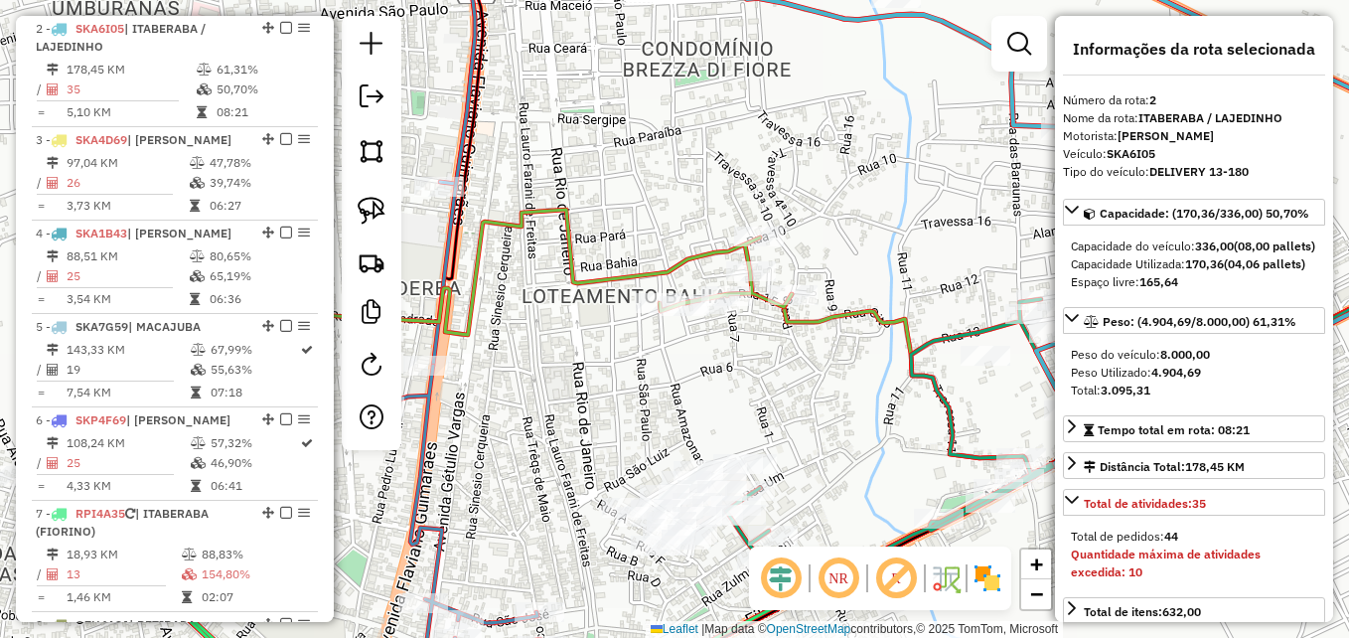
drag, startPoint x: 673, startPoint y: 255, endPoint x: 892, endPoint y: 217, distance: 221.9
click at [892, 217] on div "Janela de atendimento Grade de atendimento Capacidade Transportadoras Veículos …" at bounding box center [674, 319] width 1349 height 638
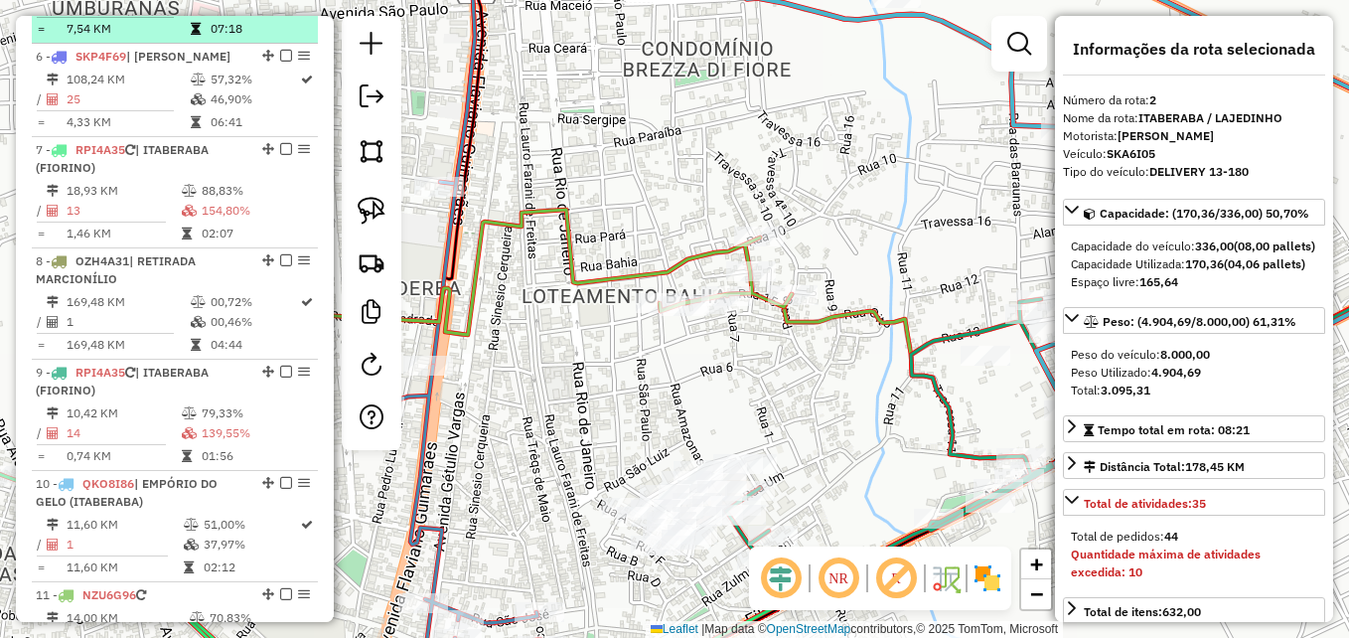
scroll to position [1277, 0]
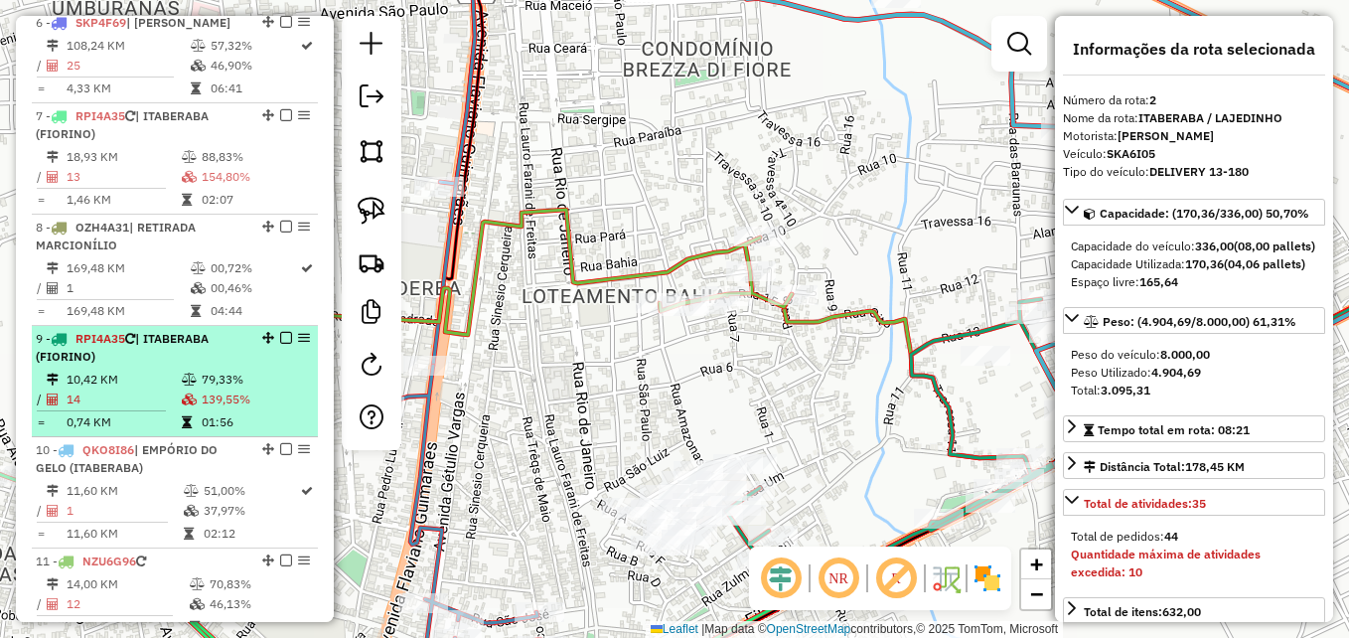
click at [156, 349] on div "9 - RPI4A35 | ITABERABA (FIORINO)" at bounding box center [141, 348] width 211 height 36
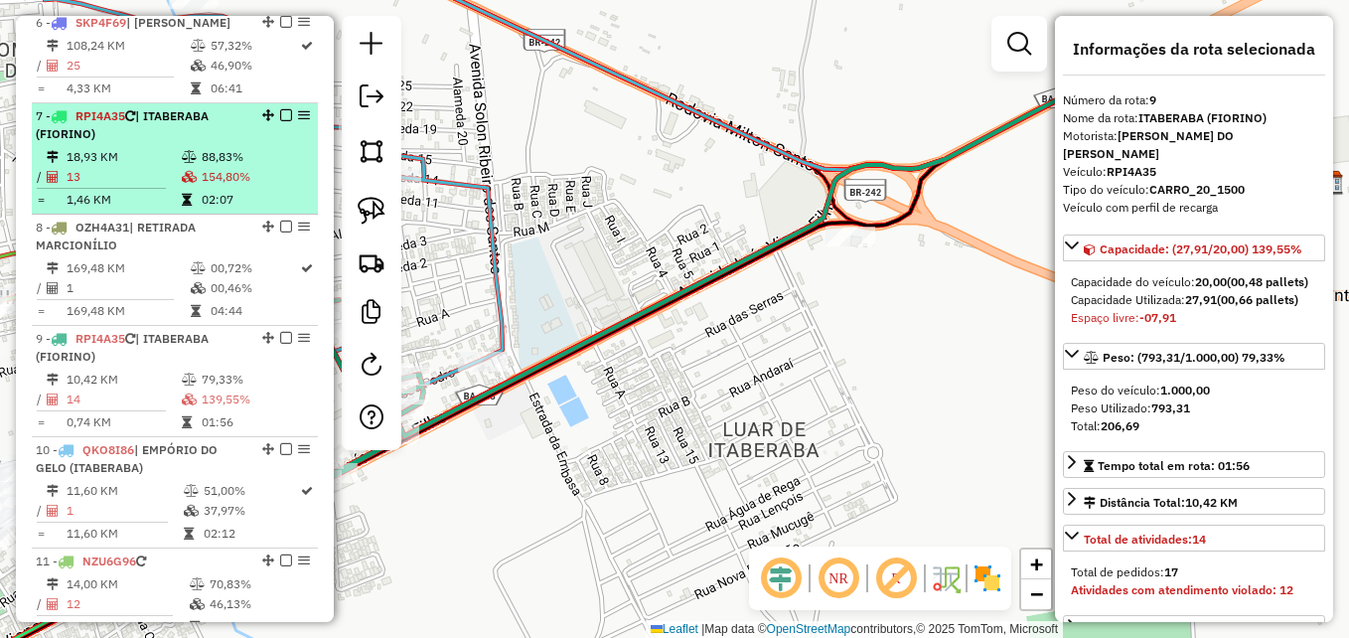
click at [138, 180] on td "13" at bounding box center [123, 177] width 115 height 20
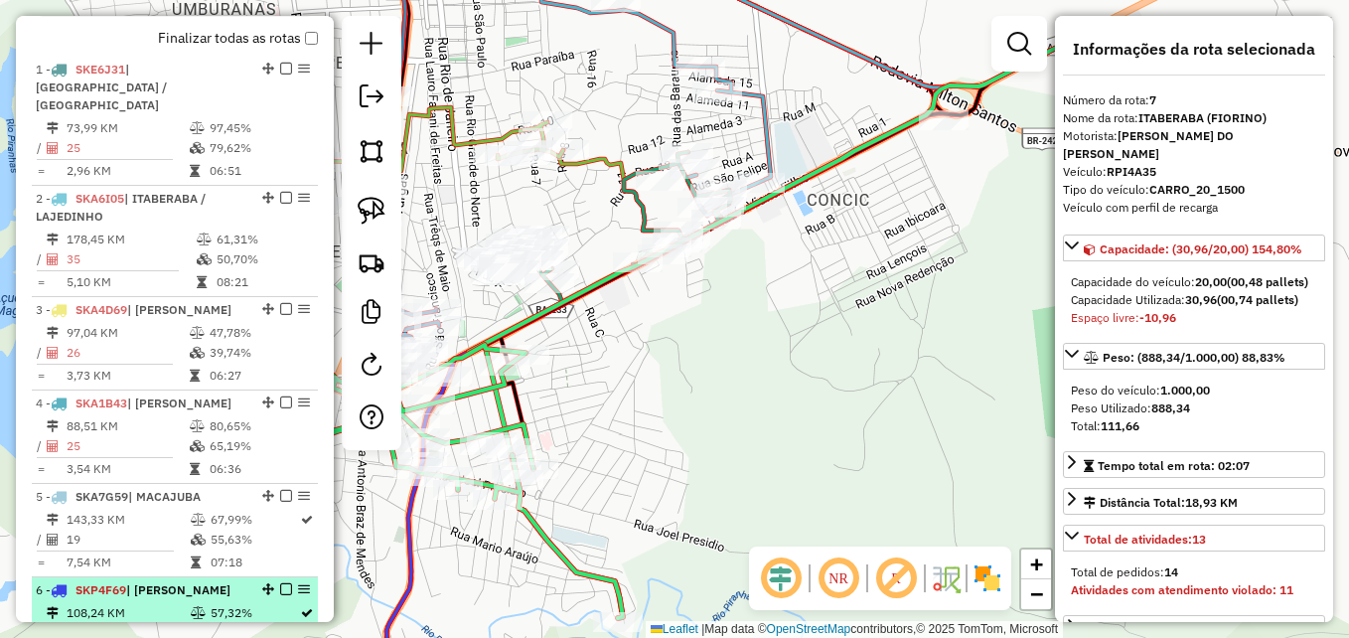
scroll to position [681, 0]
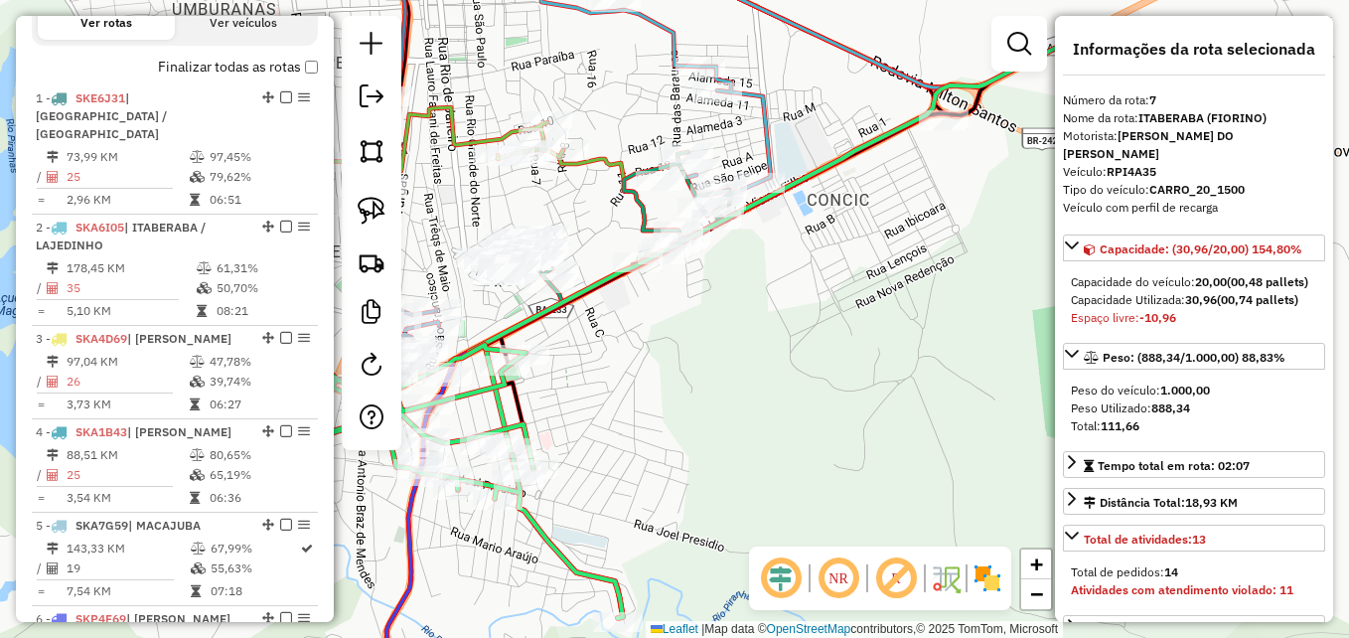
drag, startPoint x: 765, startPoint y: 416, endPoint x: 745, endPoint y: 417, distance: 19.9
click at [765, 416] on div "Rota 1 - Placa SKE6J31 120 - BAR DA MORENA (RODOV Janela de atendimento Grade d…" at bounding box center [674, 319] width 1349 height 638
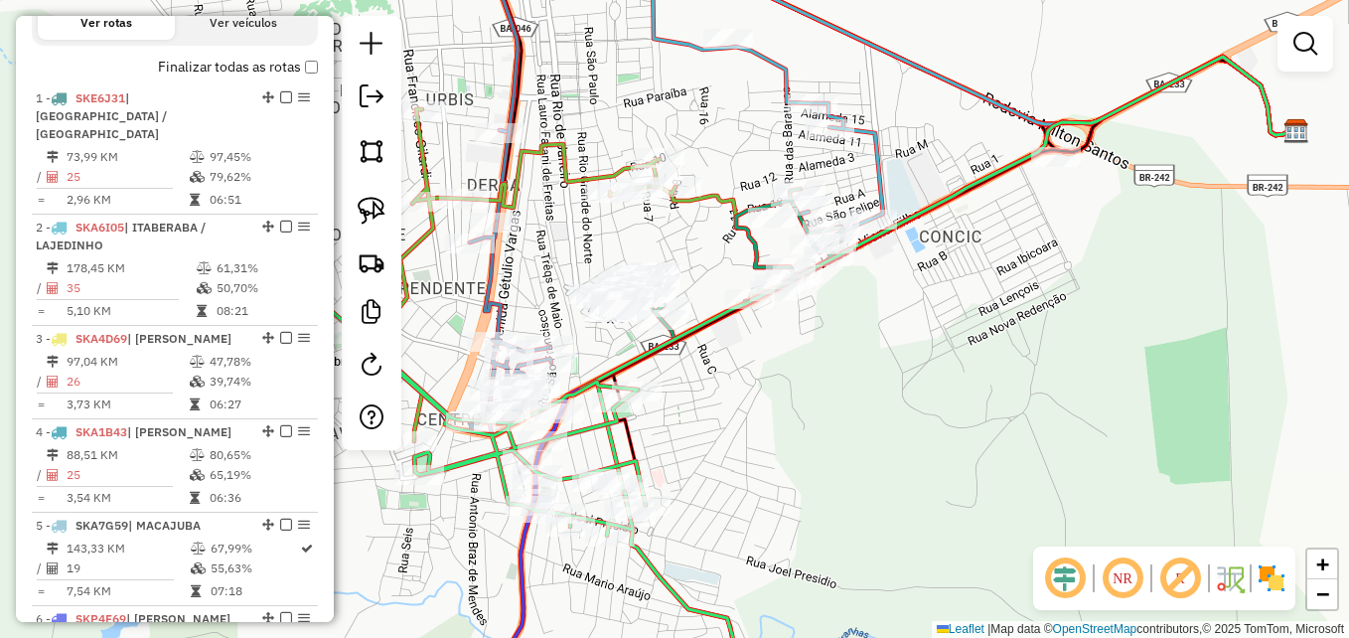
drag, startPoint x: 767, startPoint y: 424, endPoint x: 898, endPoint y: 474, distance: 140.2
click at [898, 474] on div "Janela de atendimento Grade de atendimento Capacidade Transportadoras Veículos …" at bounding box center [674, 319] width 1349 height 638
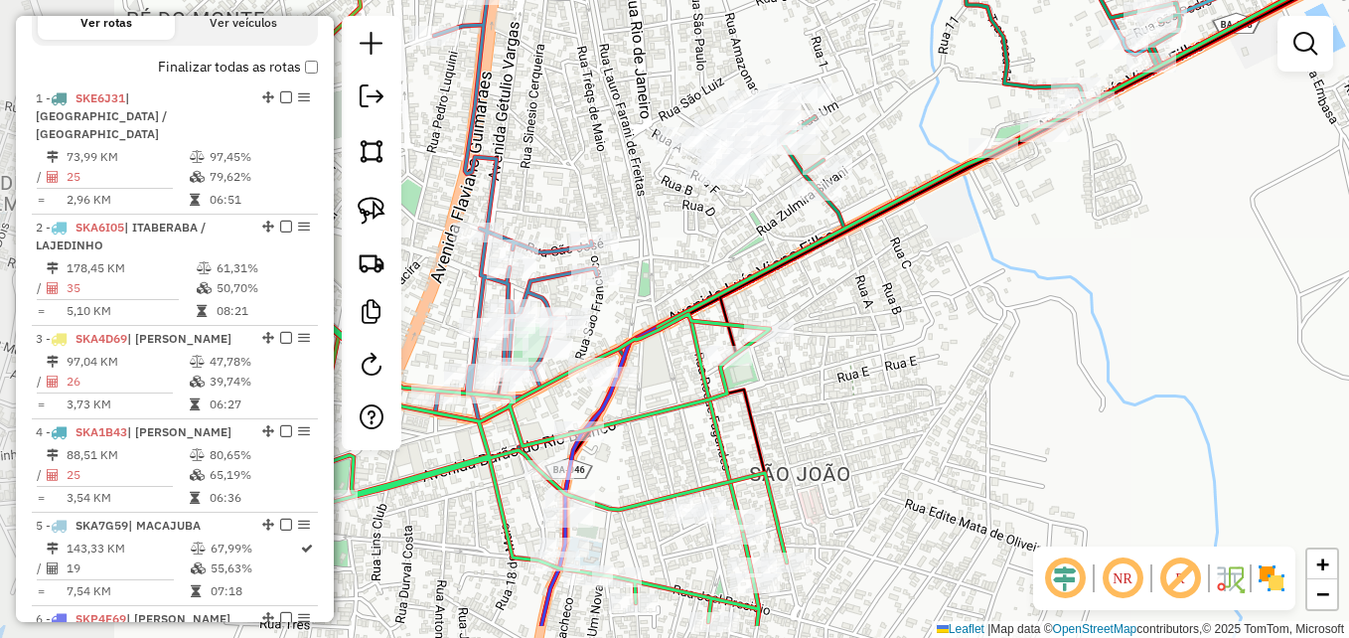
drag, startPoint x: 823, startPoint y: 424, endPoint x: 955, endPoint y: 301, distance: 179.9
click at [955, 301] on div "Janela de atendimento Grade de atendimento Capacidade Transportadoras Veículos …" at bounding box center [674, 319] width 1349 height 638
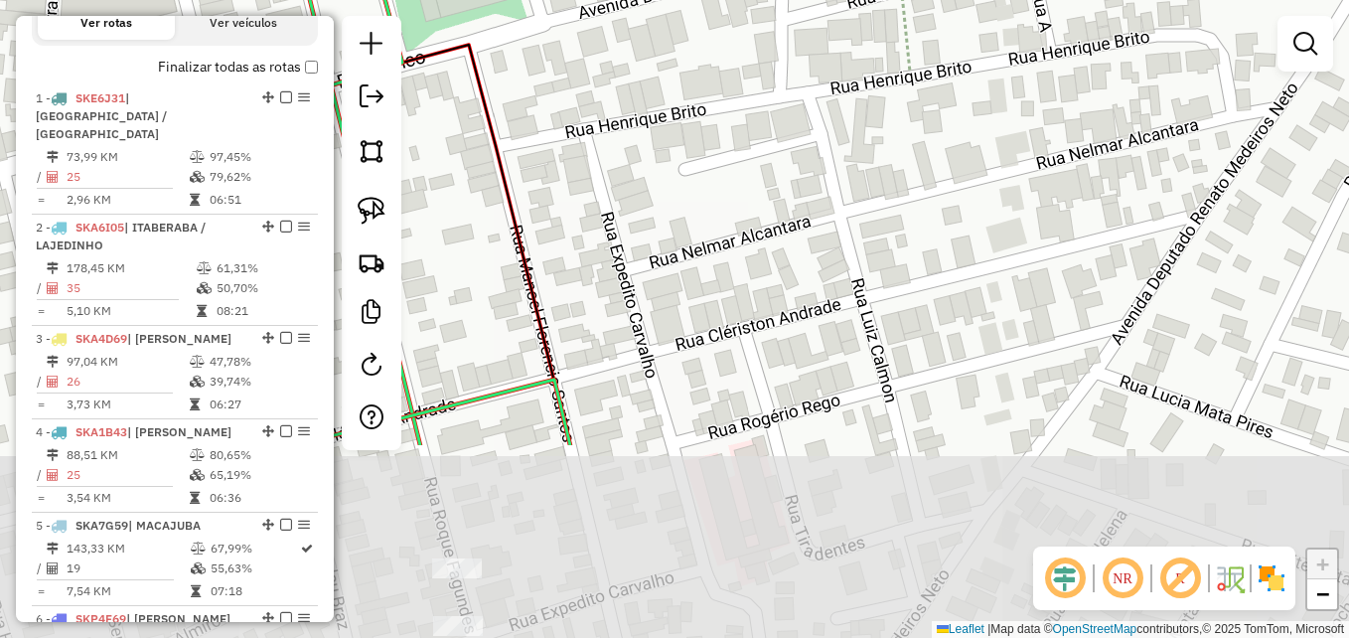
drag, startPoint x: 734, startPoint y: 477, endPoint x: 989, endPoint y: 136, distance: 425.7
click at [988, 136] on div "Janela de atendimento Grade de atendimento Capacidade Transportadoras Veículos …" at bounding box center [674, 319] width 1349 height 638
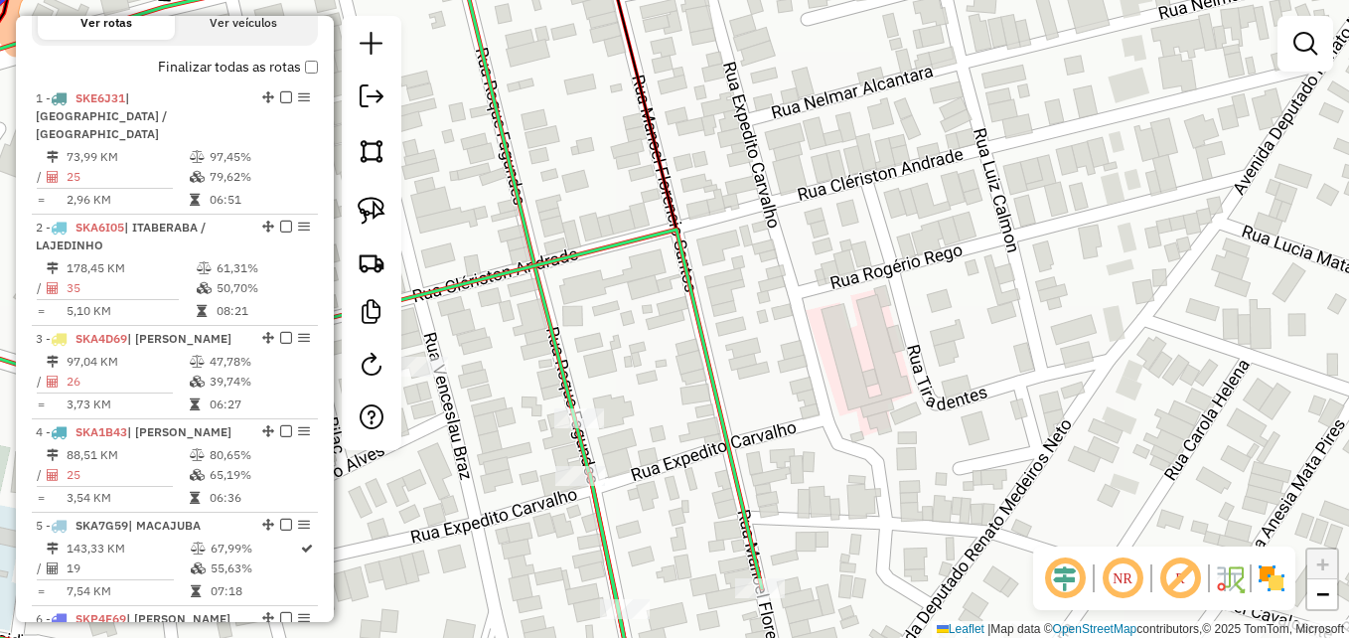
drag, startPoint x: 760, startPoint y: 380, endPoint x: 970, endPoint y: 229, distance: 259.1
click at [969, 229] on div "Janela de atendimento Grade de atendimento Capacidade Transportadoras Veículos …" at bounding box center [674, 319] width 1349 height 638
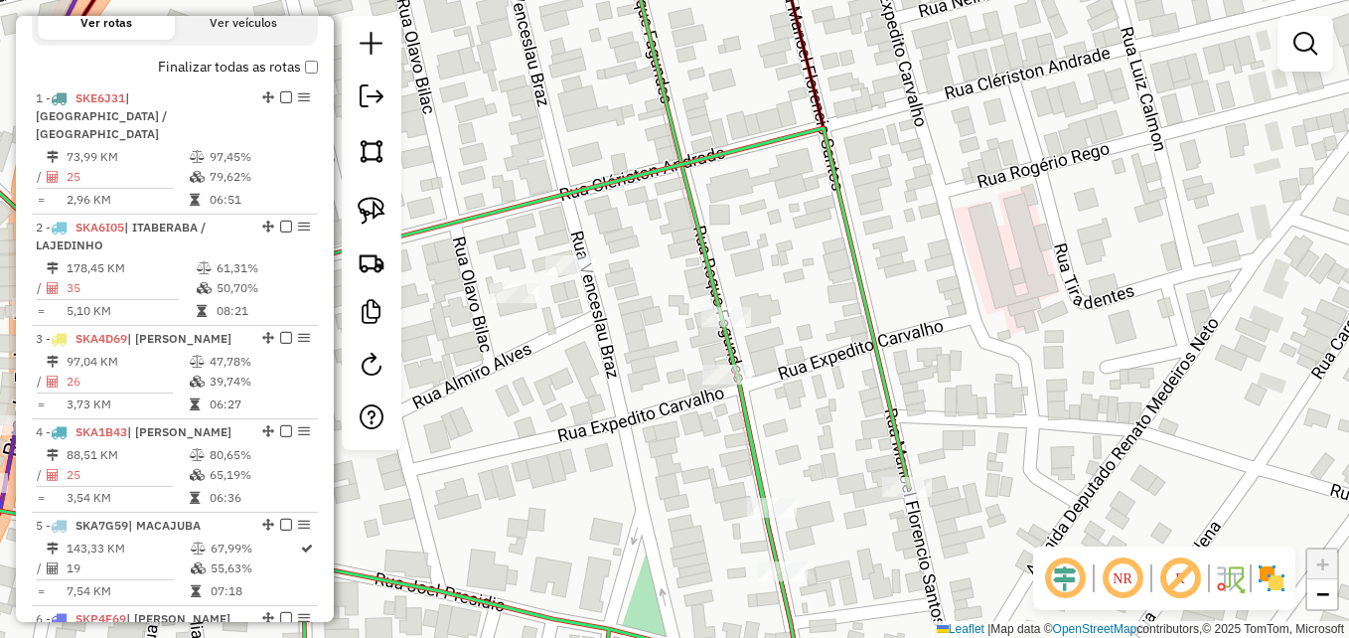
drag, startPoint x: 808, startPoint y: 319, endPoint x: 836, endPoint y: 304, distance: 32.4
click at [813, 317] on div "Janela de atendimento Grade de atendimento Capacidade Transportadoras Veículos …" at bounding box center [674, 319] width 1349 height 638
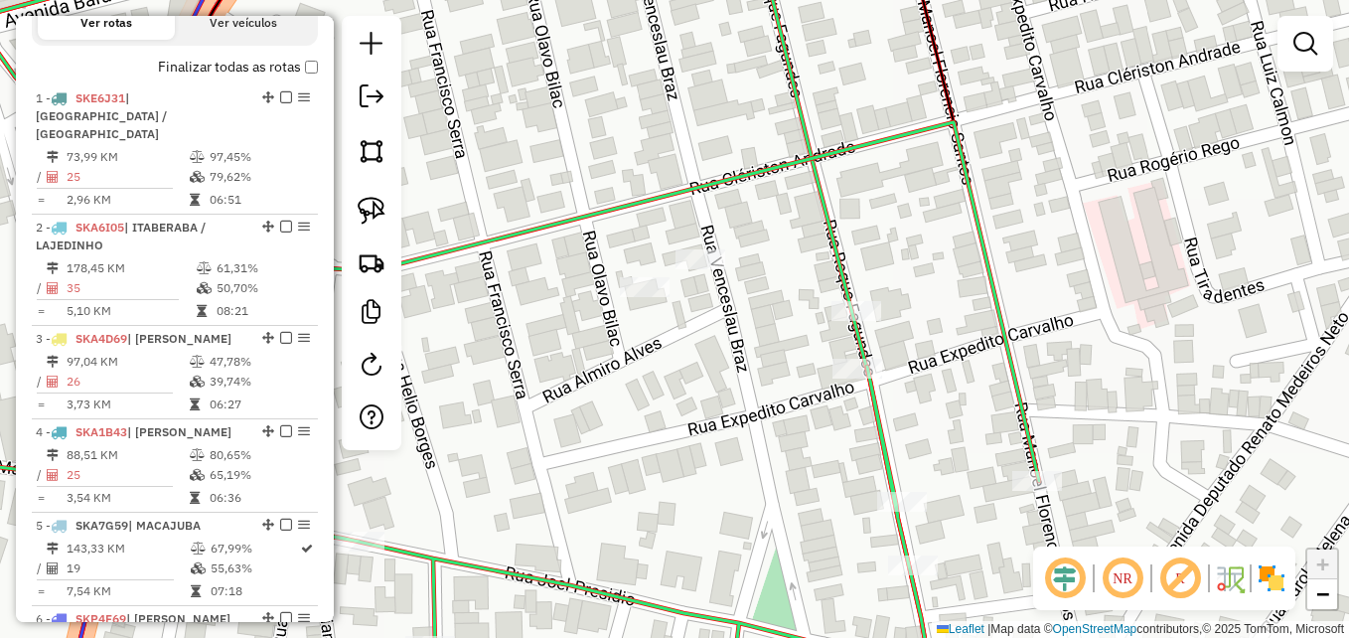
drag, startPoint x: 854, startPoint y: 292, endPoint x: 981, endPoint y: 281, distance: 127.6
click at [982, 285] on div "Janela de atendimento Grade de atendimento Capacidade Transportadoras Veículos …" at bounding box center [674, 319] width 1349 height 638
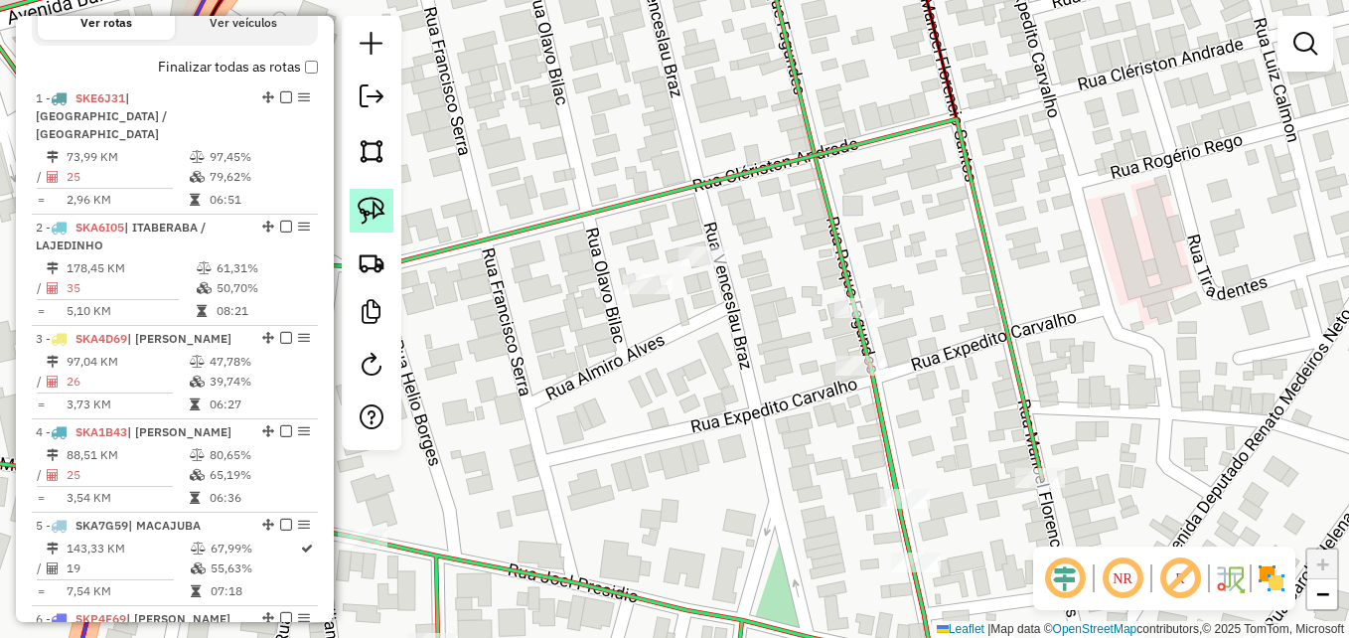
click at [369, 214] on img at bounding box center [372, 211] width 28 height 28
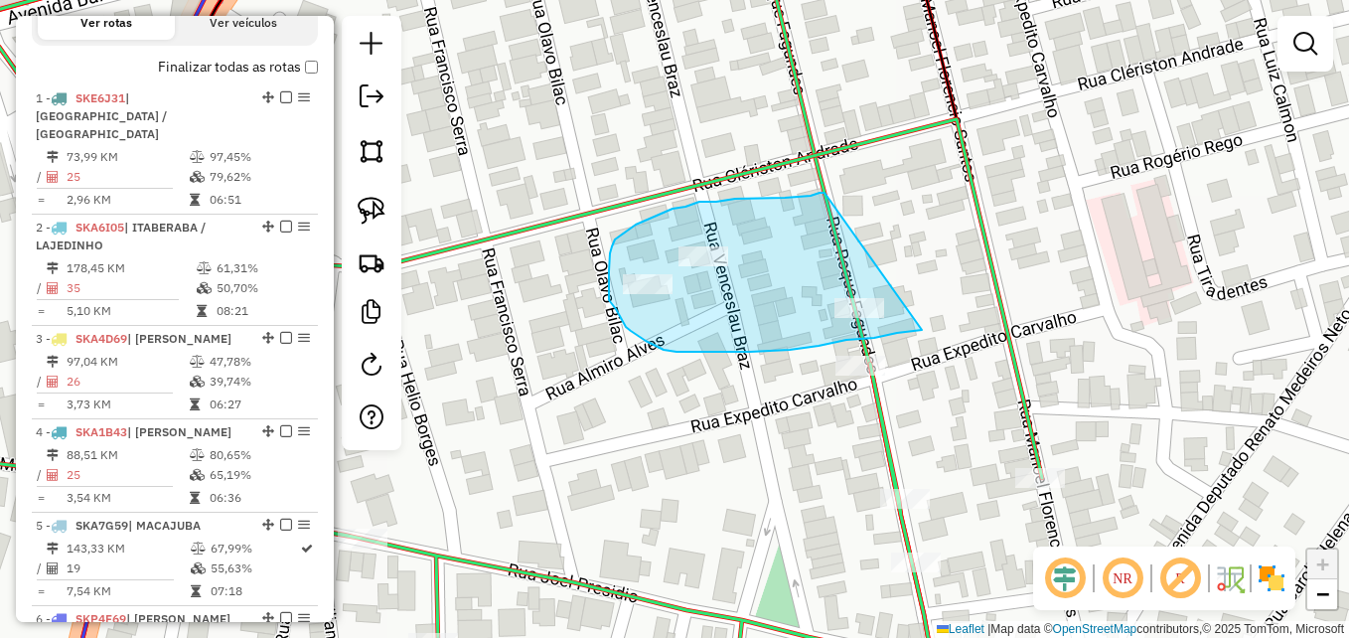
drag, startPoint x: 874, startPoint y: 338, endPoint x: 824, endPoint y: 193, distance: 153.3
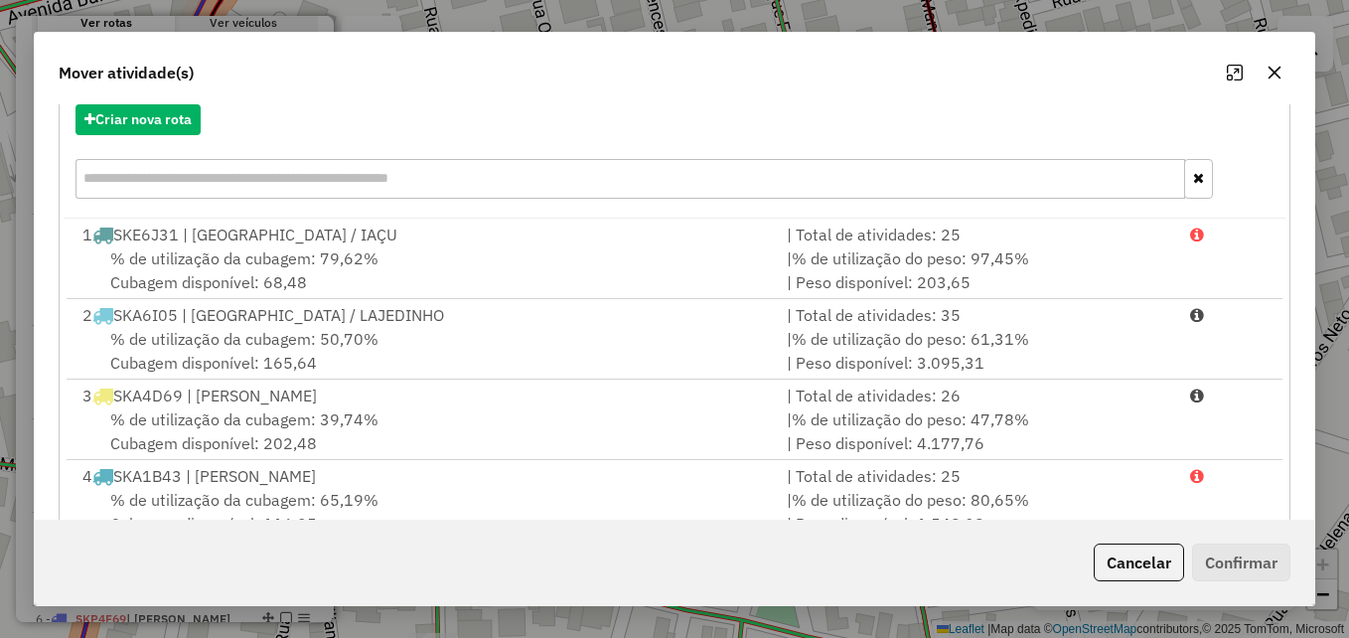
scroll to position [0, 0]
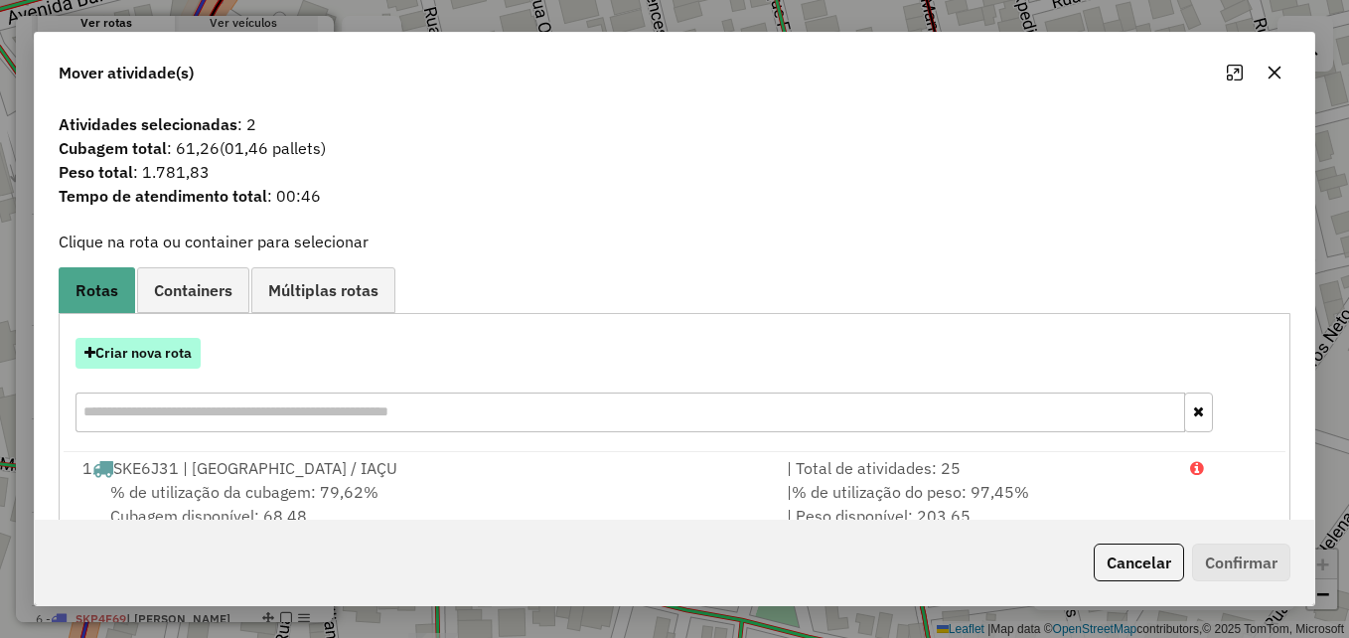
click at [158, 360] on button "Criar nova rota" at bounding box center [137, 353] width 125 height 31
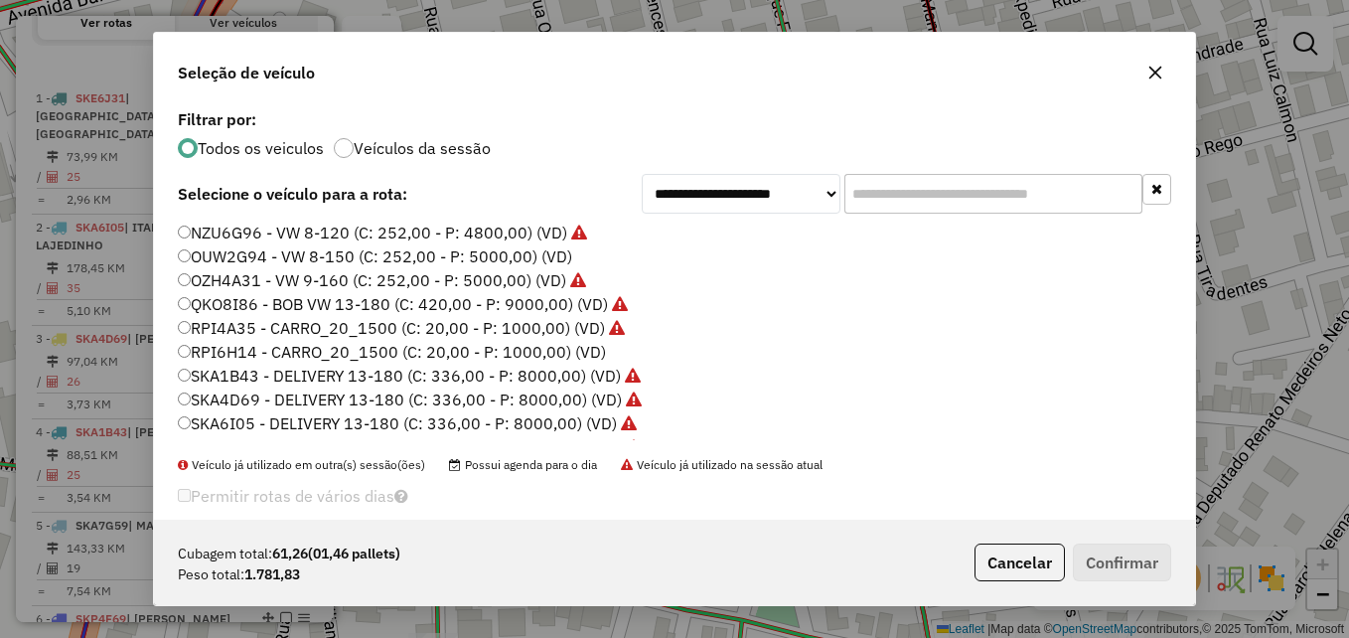
scroll to position [11, 6]
click at [1137, 564] on button "Confirmar" at bounding box center [1122, 562] width 98 height 38
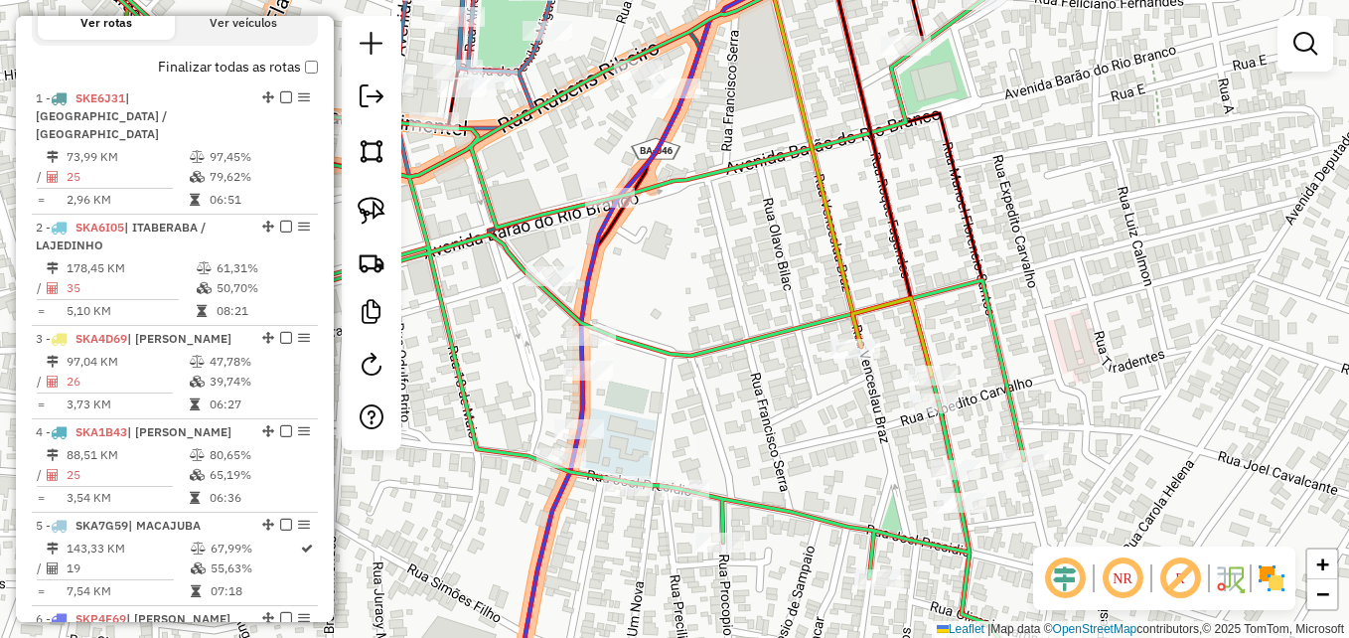
drag, startPoint x: 632, startPoint y: 432, endPoint x: 805, endPoint y: 440, distance: 173.0
click at [803, 441] on div "Janela de atendimento Grade de atendimento Capacidade Transportadoras Veículos …" at bounding box center [674, 319] width 1349 height 638
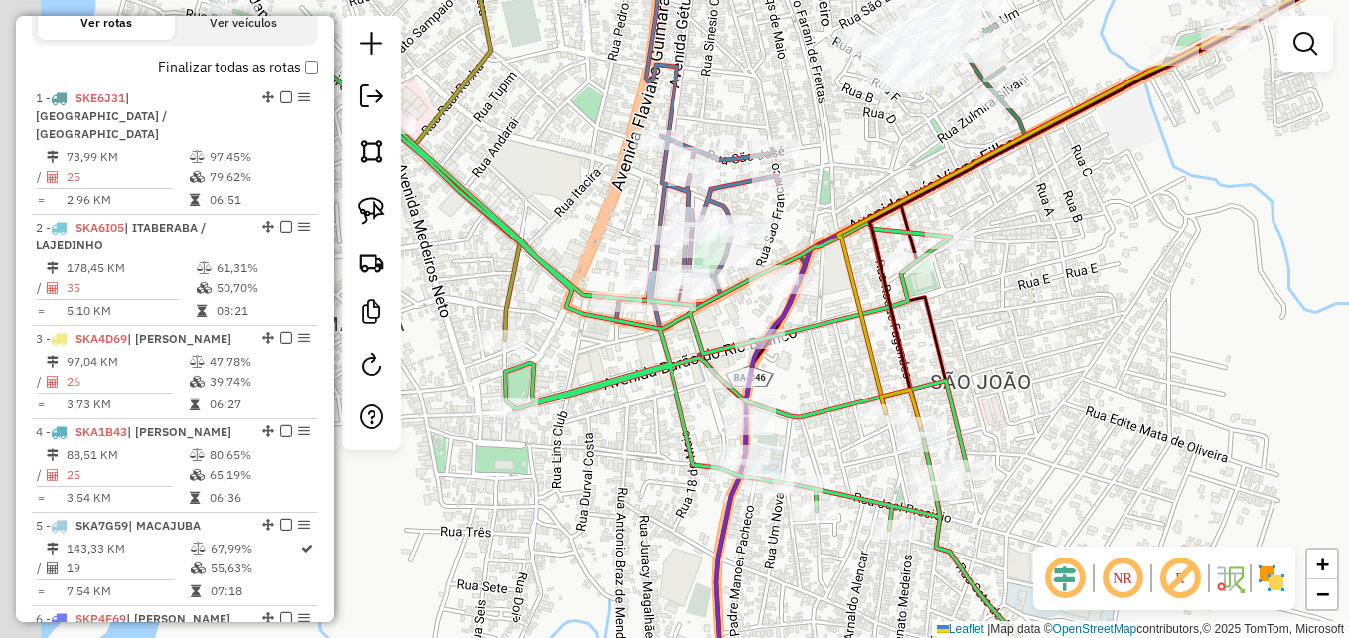
drag, startPoint x: 573, startPoint y: 470, endPoint x: 737, endPoint y: 512, distance: 169.1
click at [737, 512] on div "Janela de atendimento Grade de atendimento Capacidade Transportadoras Veículos …" at bounding box center [674, 319] width 1349 height 638
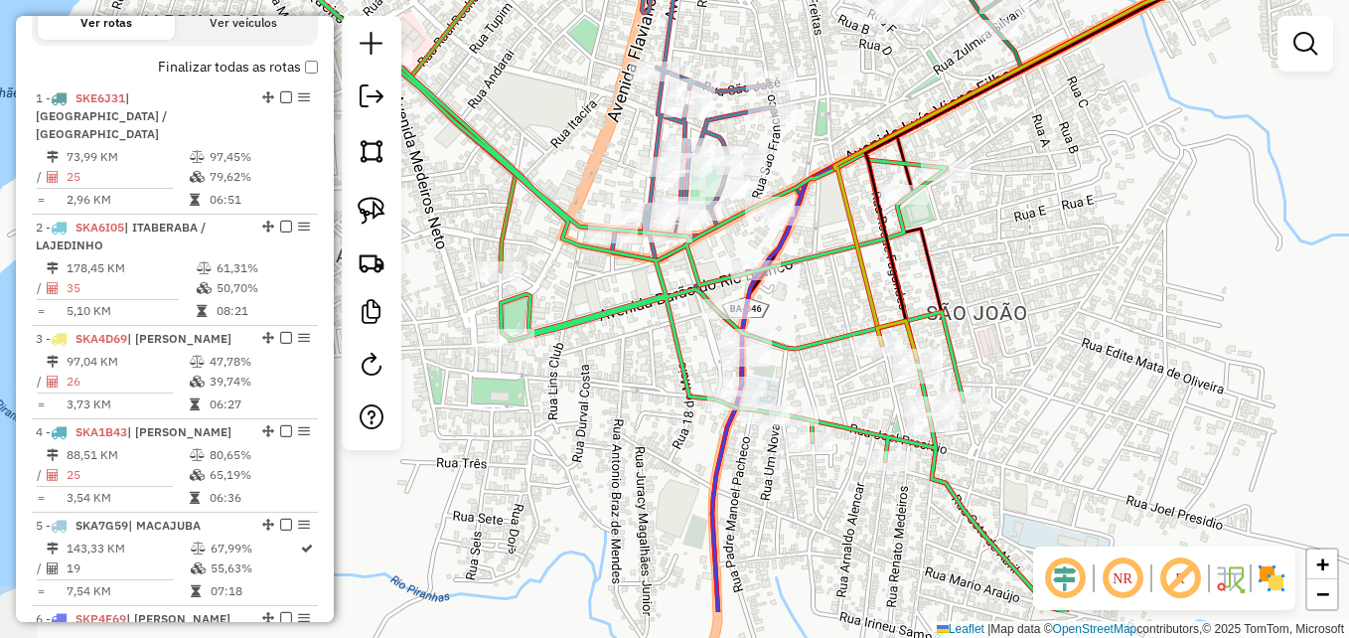
drag, startPoint x: 733, startPoint y: 471, endPoint x: 618, endPoint y: 366, distance: 156.1
click at [618, 366] on div "Janela de atendimento Grade de atendimento Capacidade Transportadoras Veículos …" at bounding box center [674, 319] width 1349 height 638
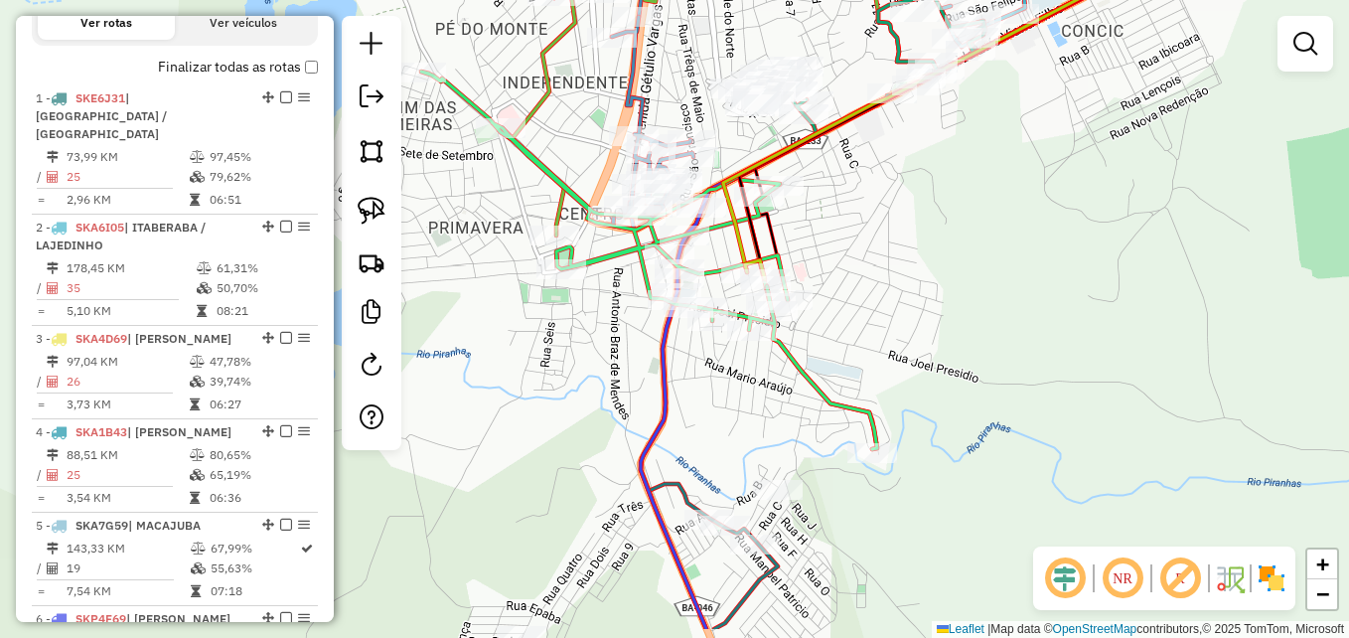
drag, startPoint x: 510, startPoint y: 492, endPoint x: 542, endPoint y: 211, distance: 283.0
click at [542, 195] on div "Janela de atendimento Grade de atendimento Capacidade Transportadoras Veículos …" at bounding box center [674, 319] width 1349 height 638
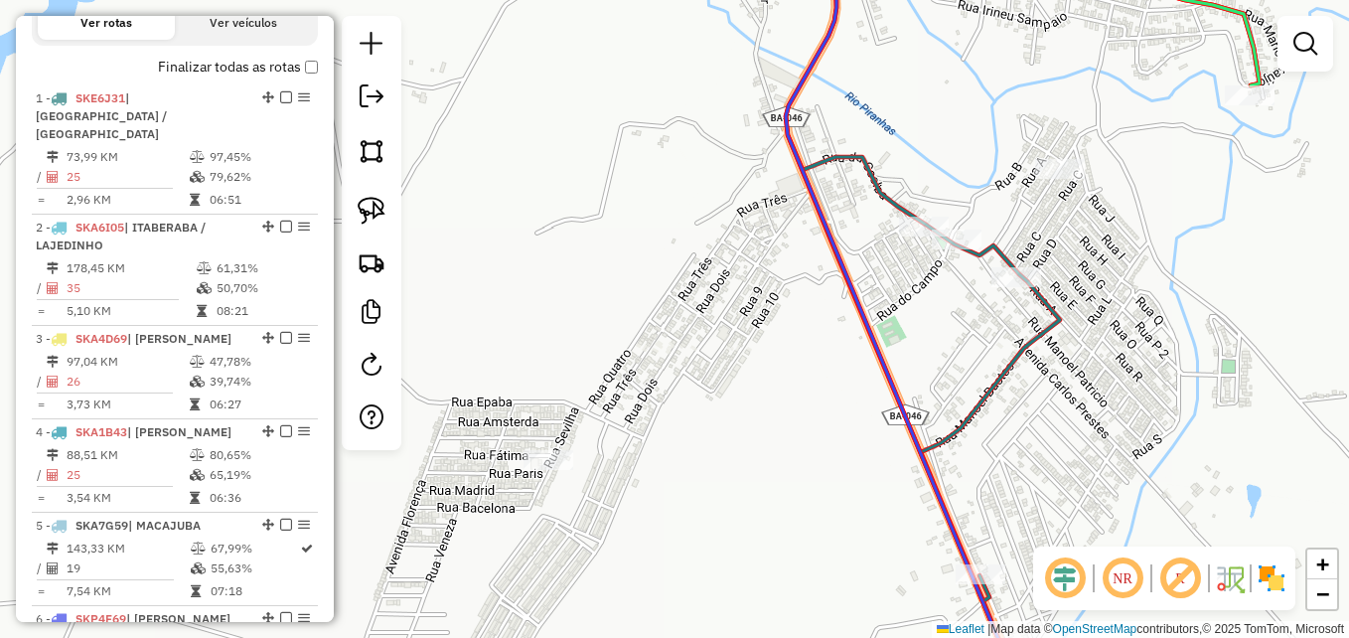
drag, startPoint x: 679, startPoint y: 429, endPoint x: 681, endPoint y: 455, distance: 25.9
click at [681, 455] on div "Janela de atendimento Grade de atendimento Capacidade Transportadoras Veículos …" at bounding box center [674, 319] width 1349 height 638
click at [379, 202] on img at bounding box center [372, 211] width 28 height 28
drag, startPoint x: 598, startPoint y: 517, endPoint x: 536, endPoint y: 411, distance: 122.0
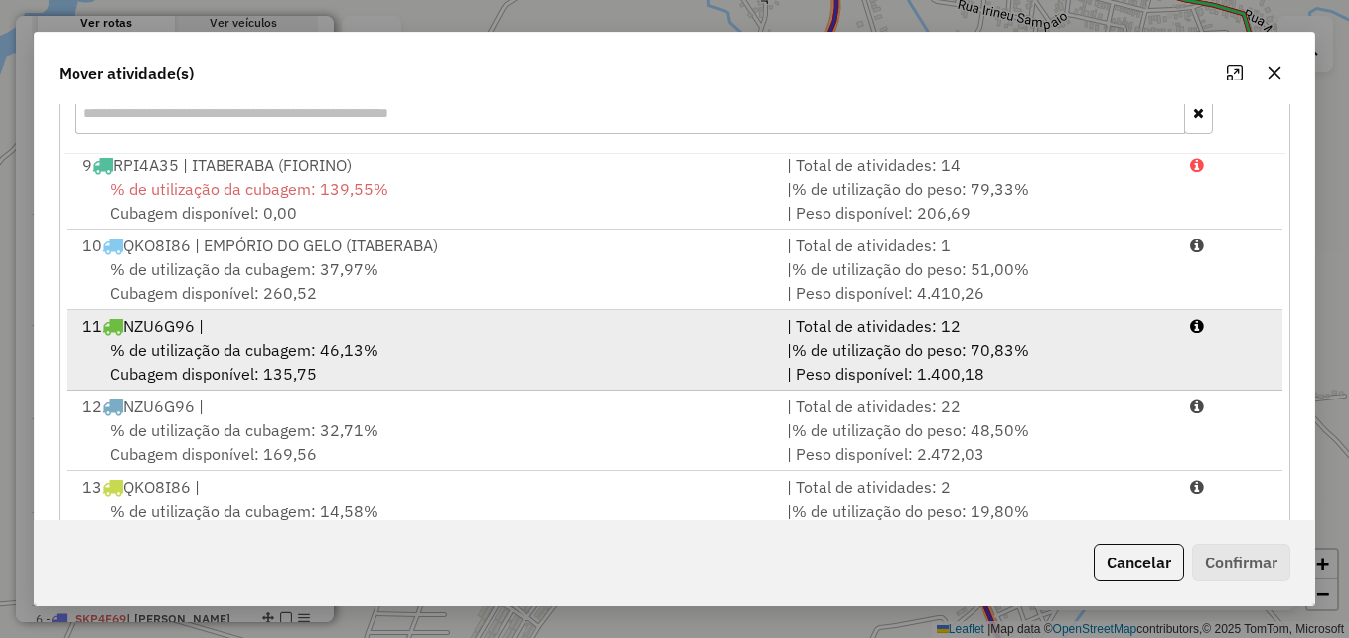
scroll to position [364, 0]
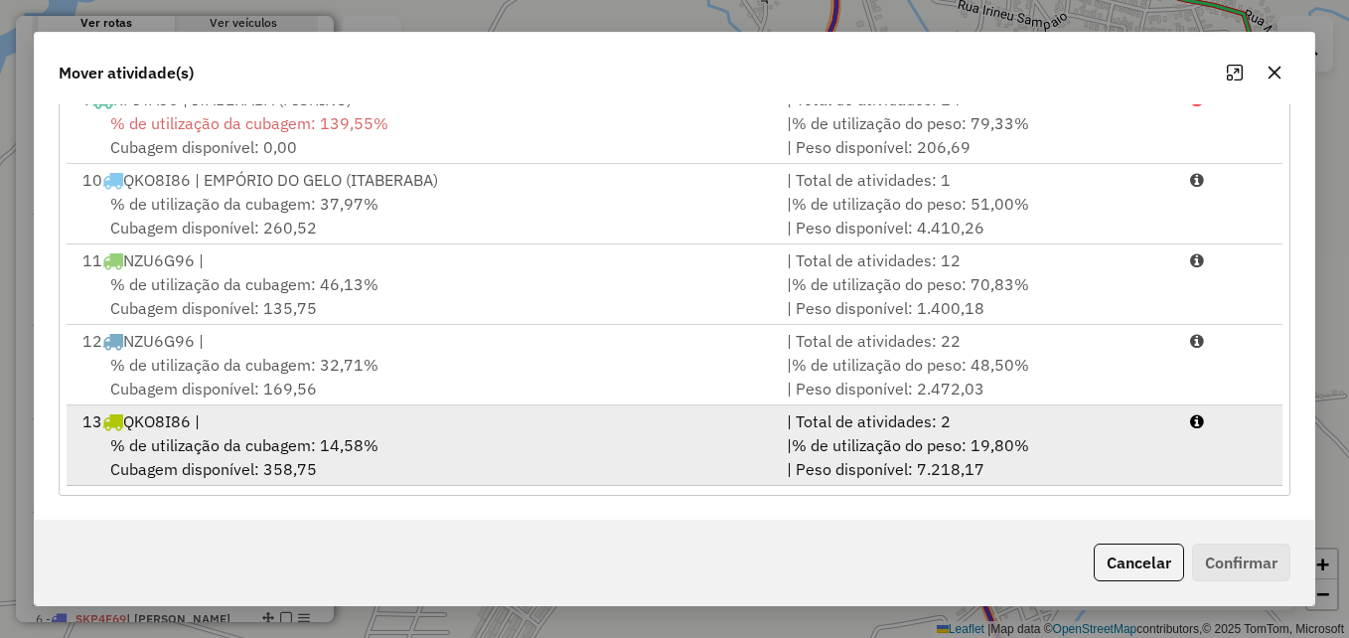
click at [452, 440] on div "% de utilização da cubagem: 14,58% Cubagem disponível: 358,75" at bounding box center [423, 457] width 704 height 48
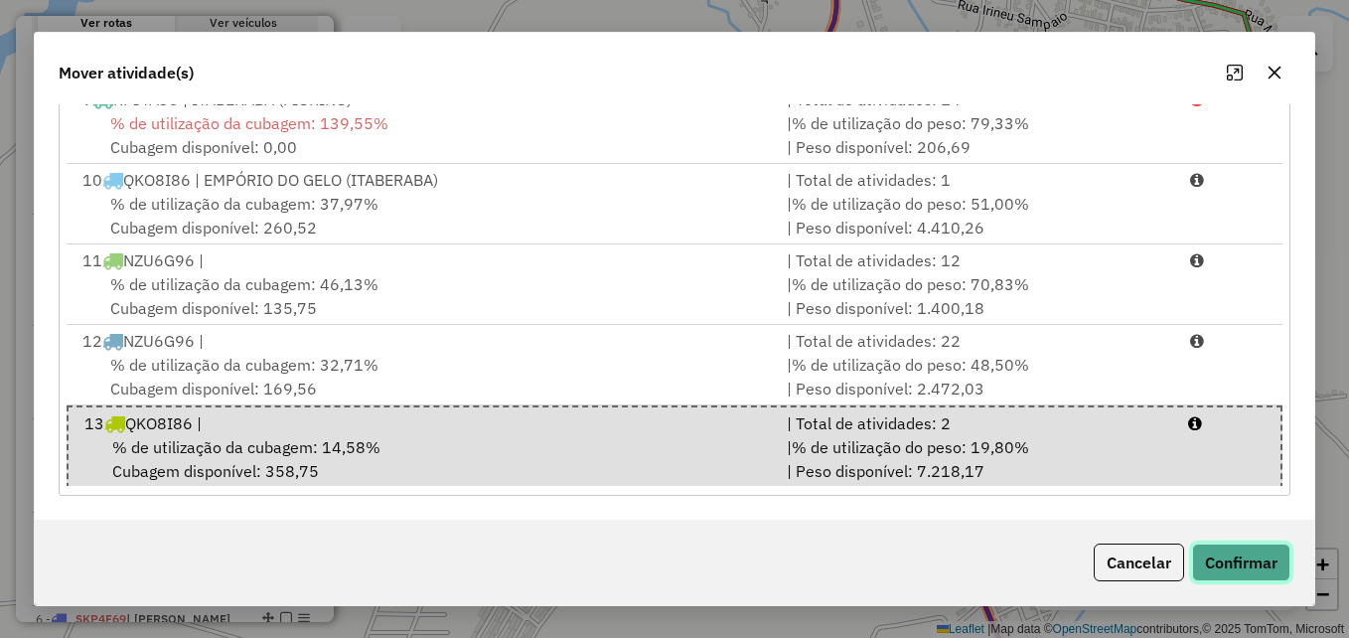
click at [1220, 557] on button "Confirmar" at bounding box center [1241, 562] width 98 height 38
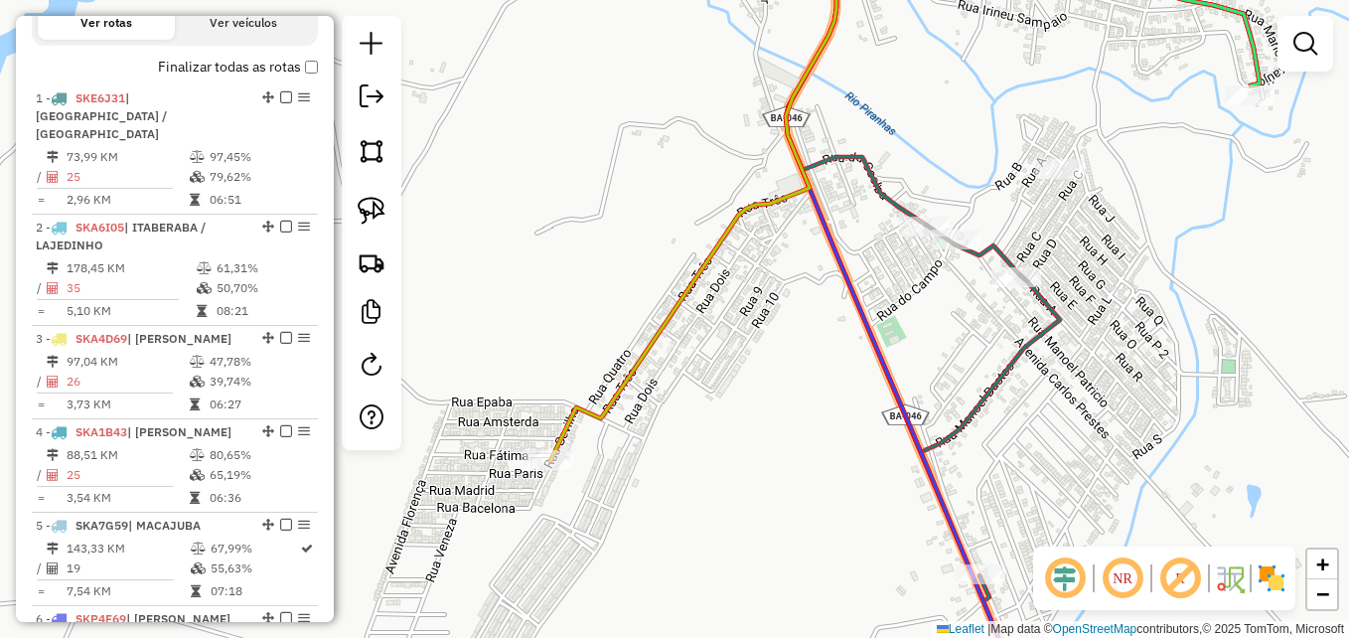
scroll to position [0, 0]
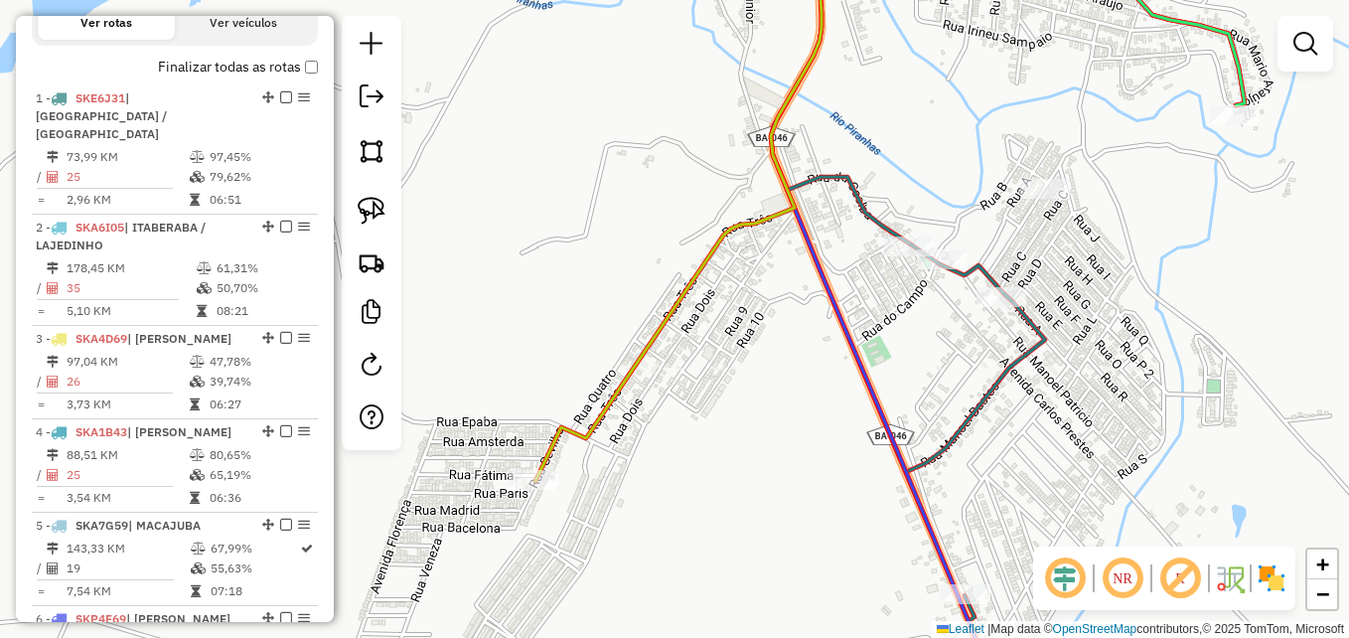
drag, startPoint x: 1015, startPoint y: 410, endPoint x: 757, endPoint y: 522, distance: 281.6
click at [757, 522] on div "Janela de atendimento Grade de atendimento Capacidade Transportadoras Veículos …" at bounding box center [674, 319] width 1349 height 638
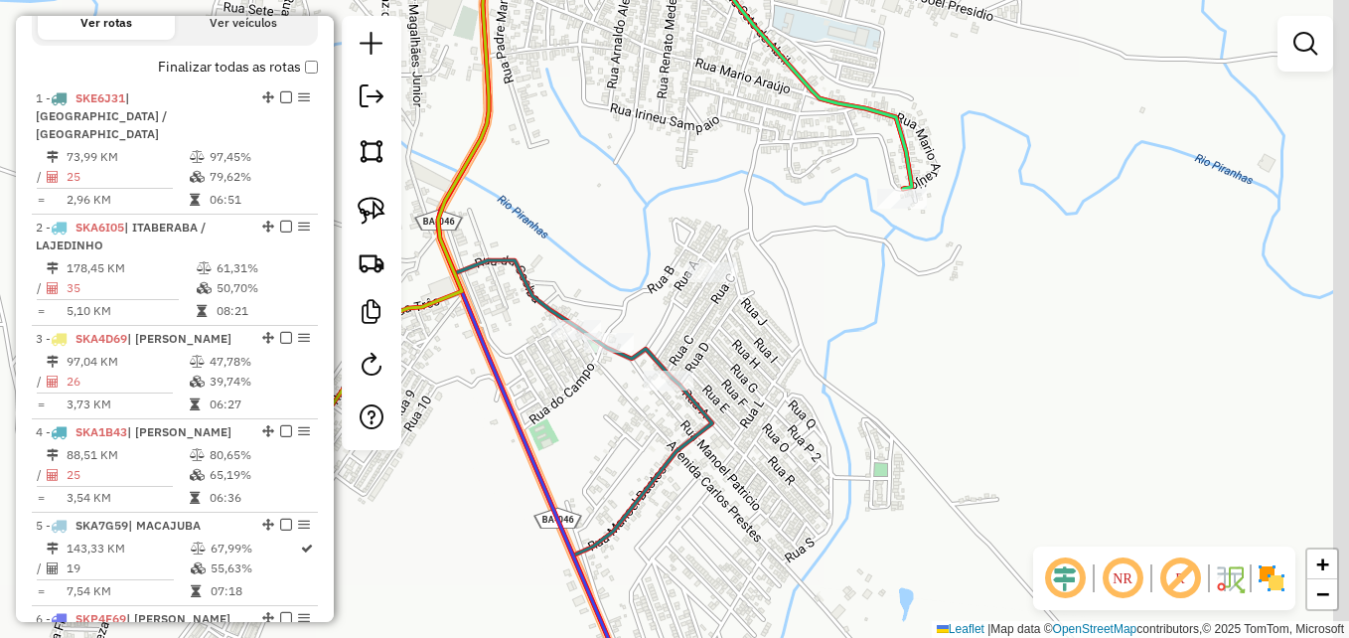
drag, startPoint x: 827, startPoint y: 352, endPoint x: 715, endPoint y: 305, distance: 121.6
click at [758, 323] on div "Janela de atendimento Grade de atendimento Capacidade Transportadoras Veículos …" at bounding box center [674, 319] width 1349 height 638
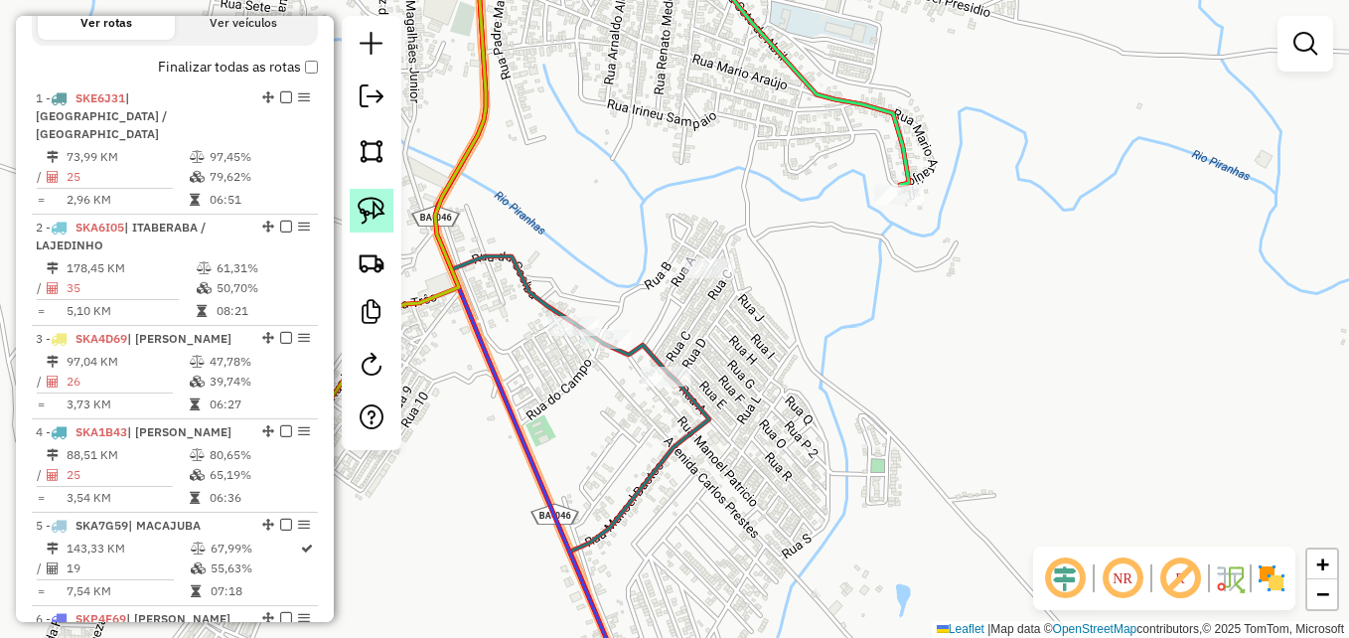
click at [364, 214] on img at bounding box center [372, 211] width 28 height 28
drag, startPoint x: 740, startPoint y: 308, endPoint x: 752, endPoint y: 235, distance: 73.5
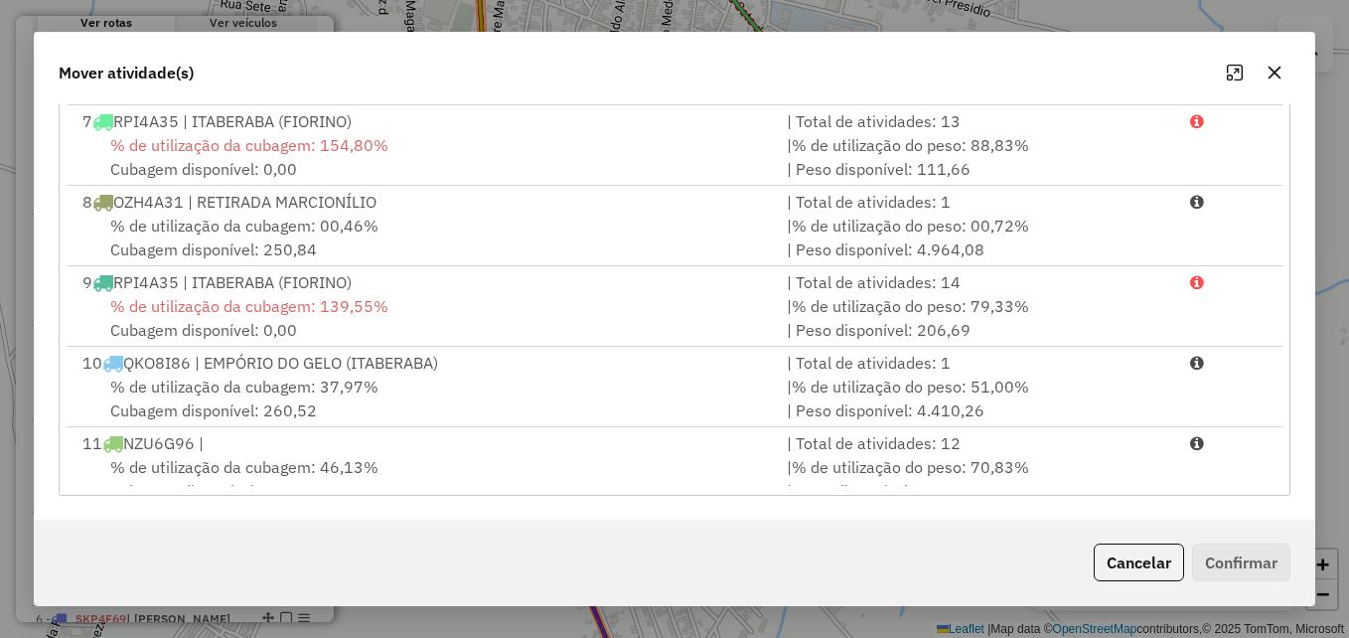
scroll to position [649, 0]
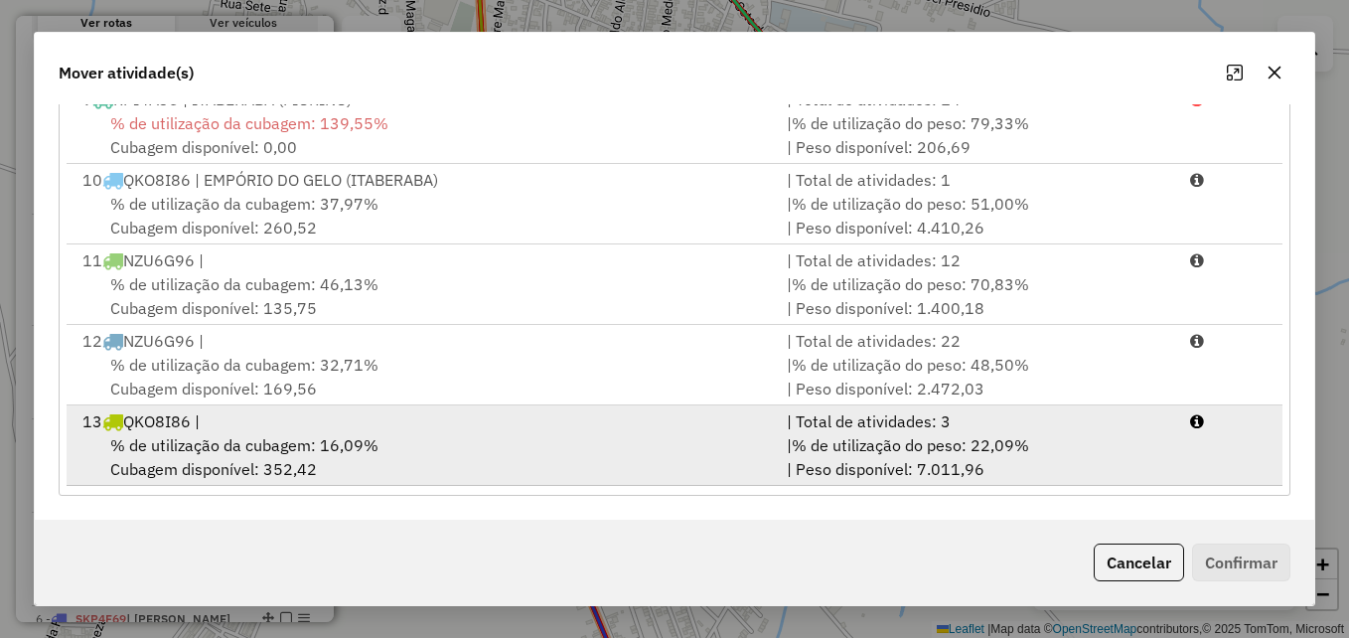
click at [435, 433] on div "% de utilização da cubagem: 16,09% Cubagem disponível: 352,42" at bounding box center [423, 457] width 704 height 48
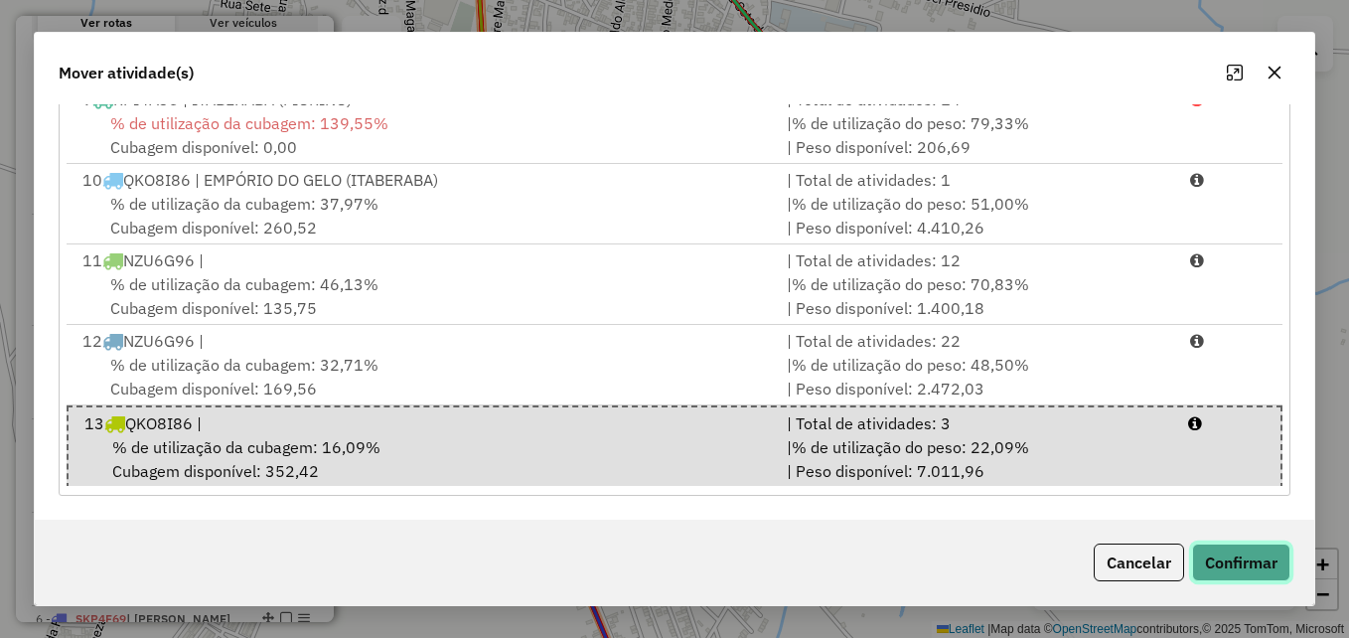
click at [1261, 568] on button "Confirmar" at bounding box center [1241, 562] width 98 height 38
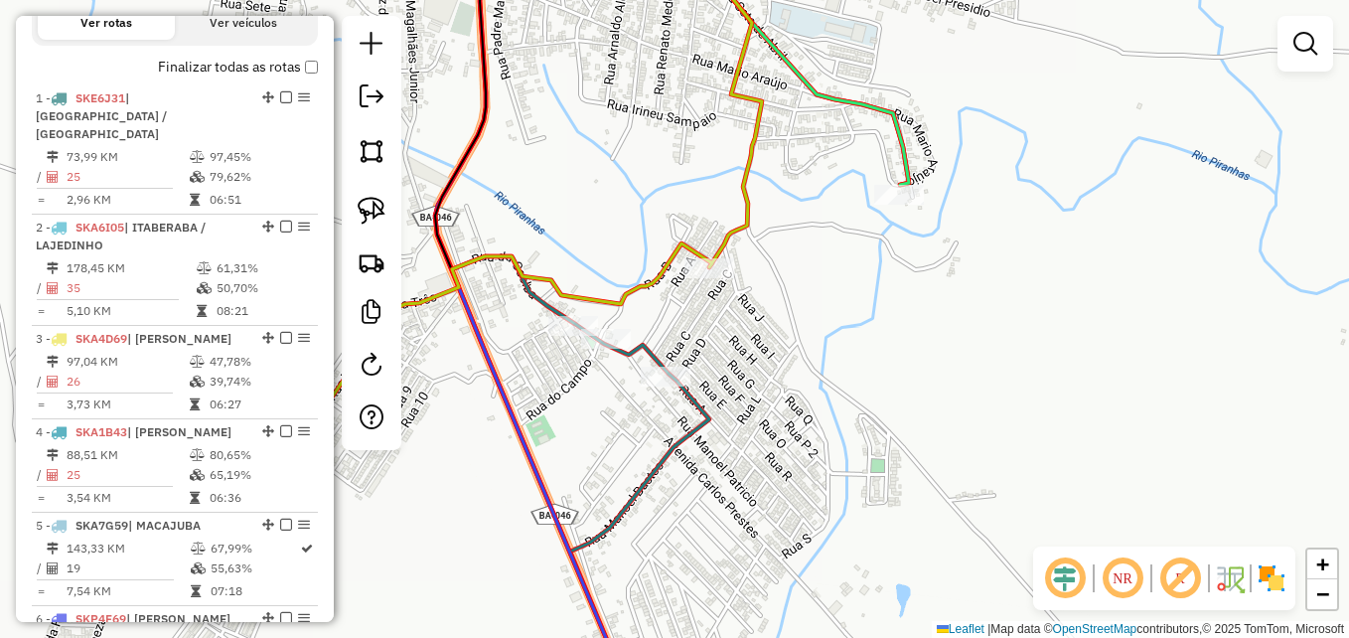
scroll to position [0, 0]
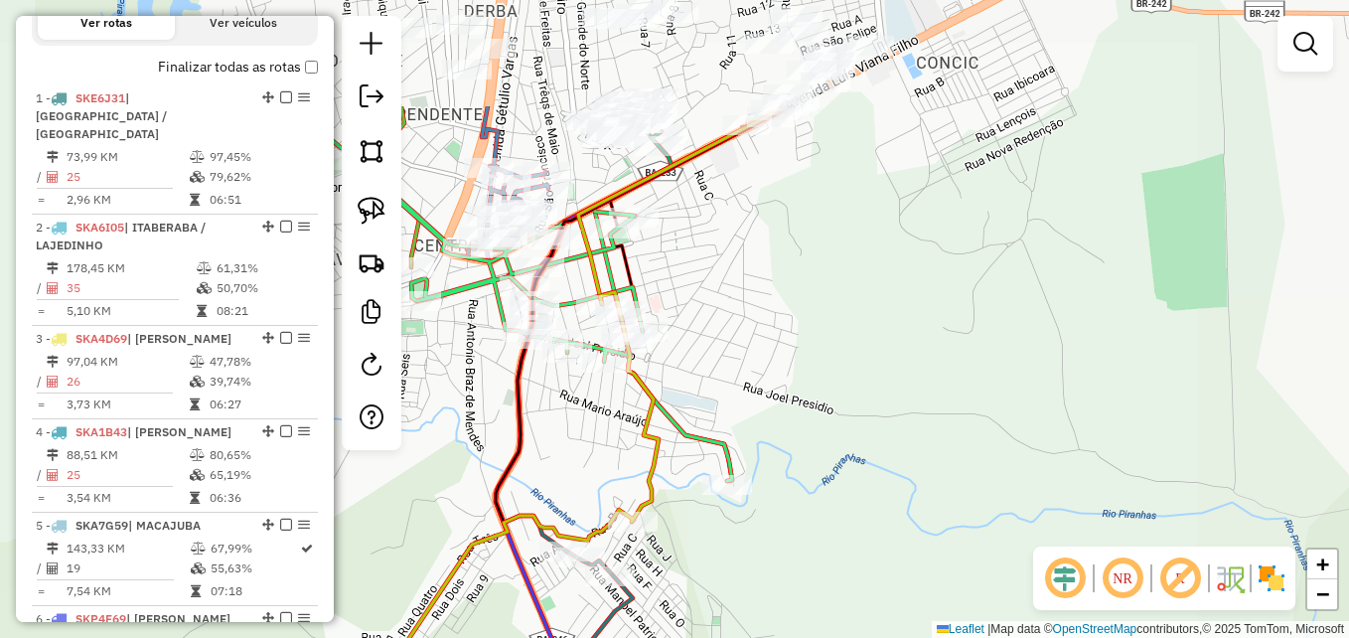
drag, startPoint x: 895, startPoint y: 262, endPoint x: 668, endPoint y: 432, distance: 283.9
click at [659, 432] on icon at bounding box center [517, 480] width 281 height 376
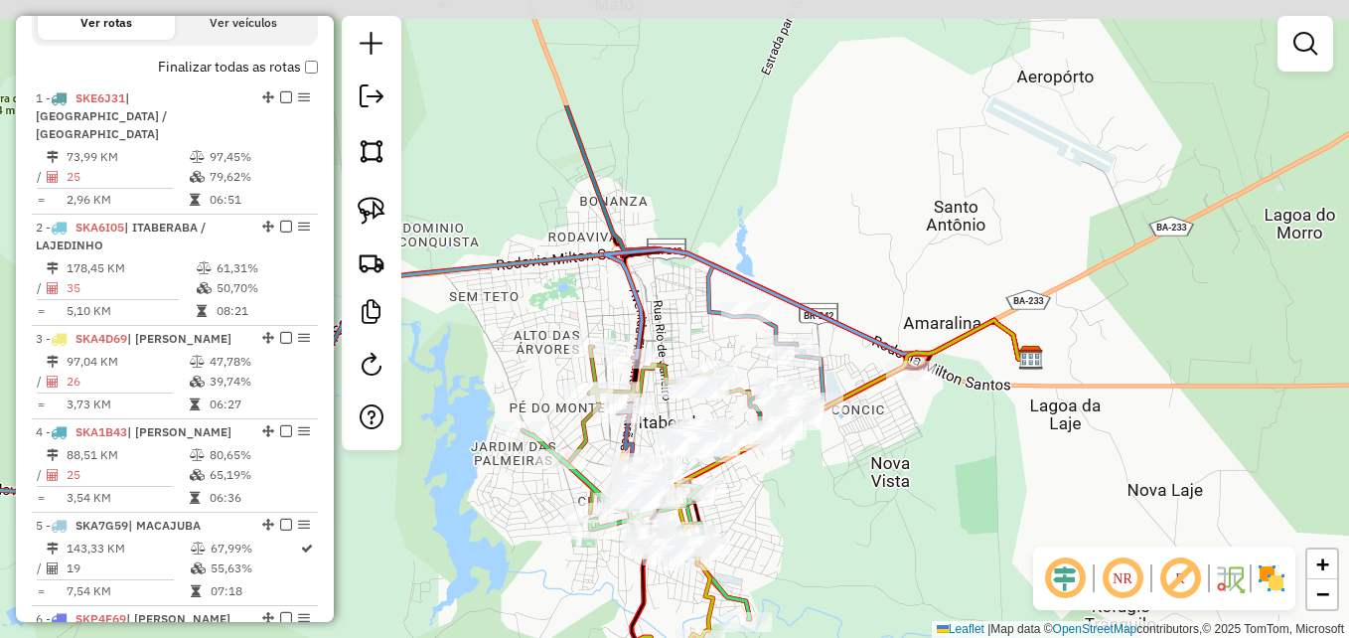
drag, startPoint x: 847, startPoint y: 342, endPoint x: 882, endPoint y: 511, distance: 172.4
click at [882, 511] on div "Janela de atendimento Grade de atendimento Capacidade Transportadoras Veículos …" at bounding box center [674, 319] width 1349 height 638
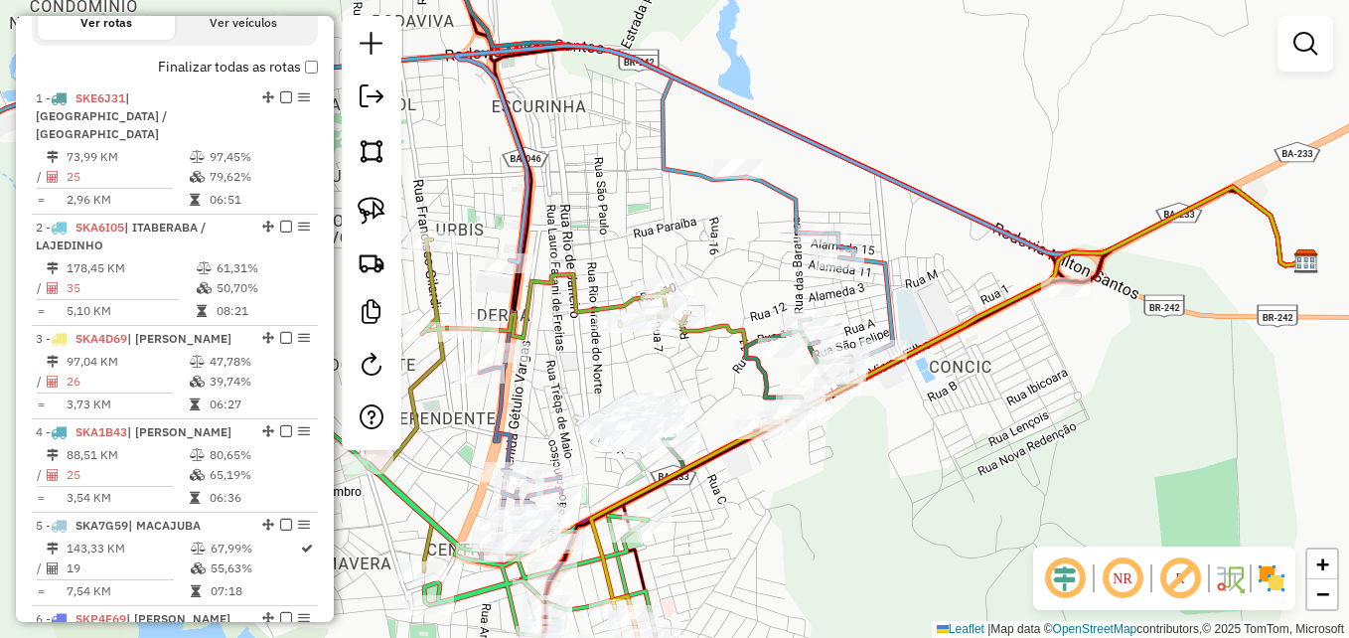
drag, startPoint x: 768, startPoint y: 447, endPoint x: 920, endPoint y: 504, distance: 162.2
click at [919, 504] on div "Janela de atendimento Grade de atendimento Capacidade Transportadoras Veículos …" at bounding box center [674, 319] width 1349 height 638
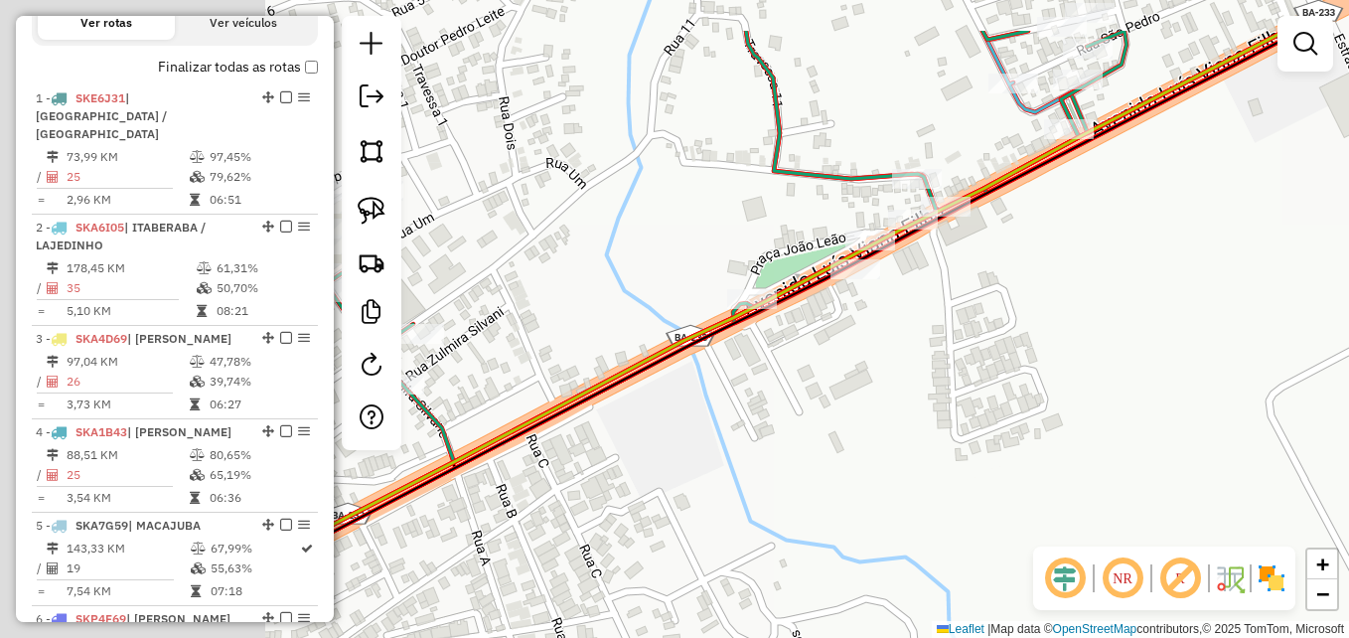
drag, startPoint x: 665, startPoint y: 423, endPoint x: 1049, endPoint y: 490, distance: 390.1
click at [1084, 509] on div "Janela de atendimento Grade de atendimento Capacidade Transportadoras Veículos …" at bounding box center [674, 319] width 1349 height 638
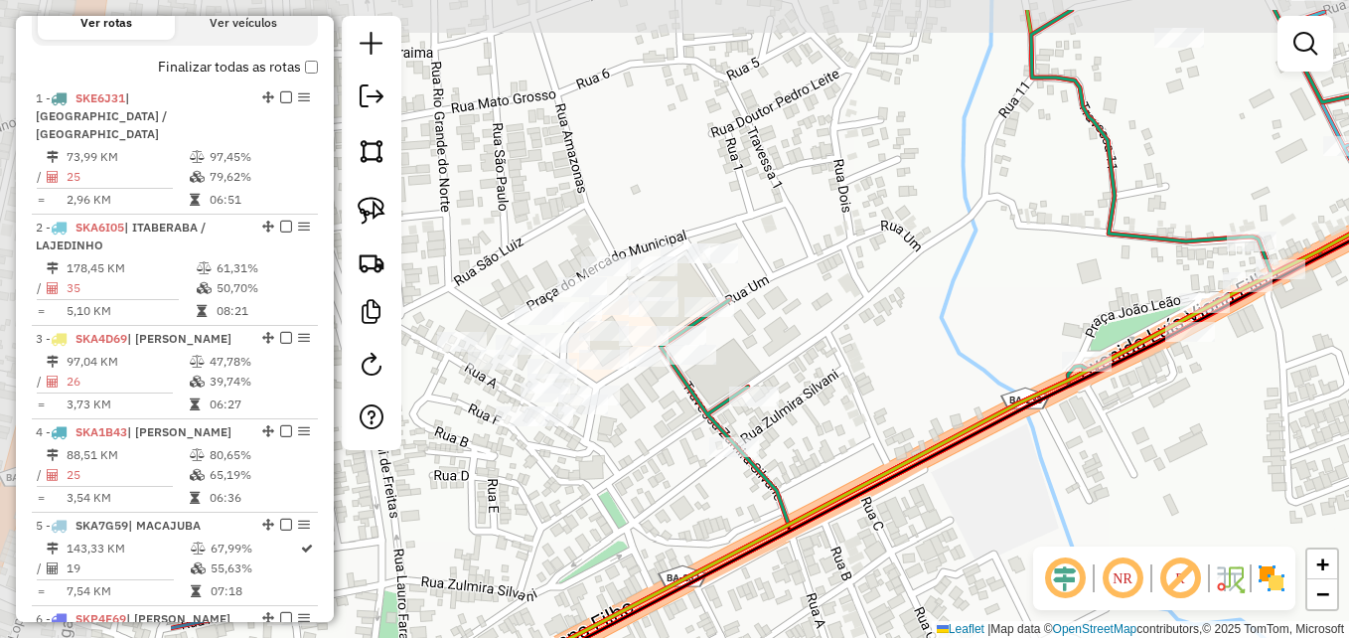
drag, startPoint x: 830, startPoint y: 429, endPoint x: 1139, endPoint y: 495, distance: 315.8
click at [1138, 495] on div "Janela de atendimento Grade de atendimento Capacidade Transportadoras Veículos …" at bounding box center [674, 319] width 1349 height 638
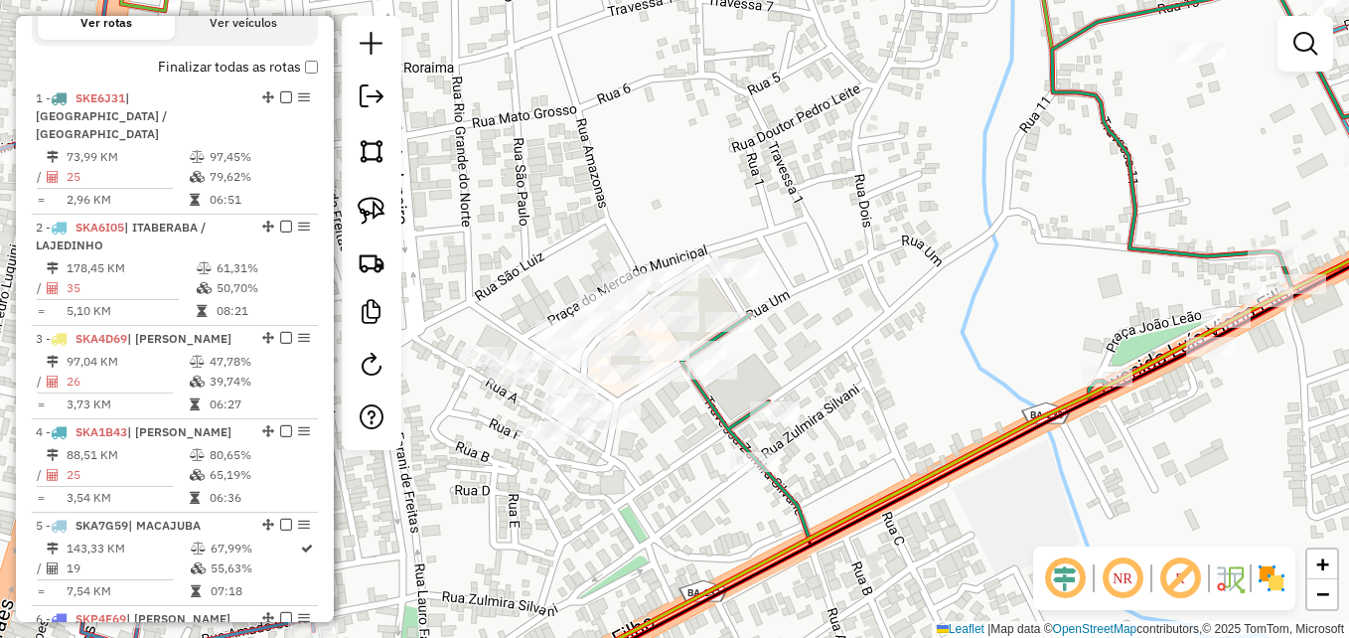
drag, startPoint x: 655, startPoint y: 530, endPoint x: 717, endPoint y: 547, distance: 64.8
click at [688, 551] on div "Janela de atendimento Grade de atendimento Capacidade Transportadoras Veículos …" at bounding box center [674, 319] width 1349 height 638
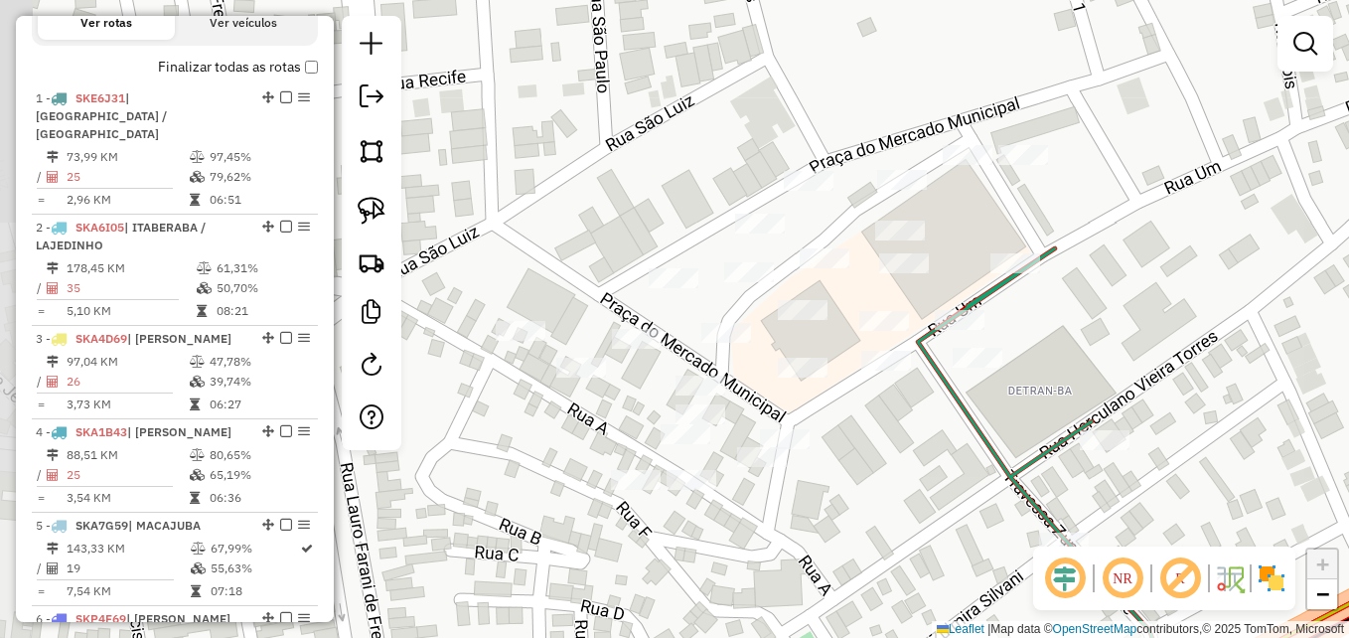
drag, startPoint x: 611, startPoint y: 405, endPoint x: 863, endPoint y: 545, distance: 288.6
click at [863, 545] on div "Janela de atendimento Grade de atendimento Capacidade Transportadoras Veículos …" at bounding box center [674, 319] width 1349 height 638
drag, startPoint x: 372, startPoint y: 210, endPoint x: 504, endPoint y: 313, distance: 166.9
click at [375, 210] on img at bounding box center [372, 211] width 28 height 28
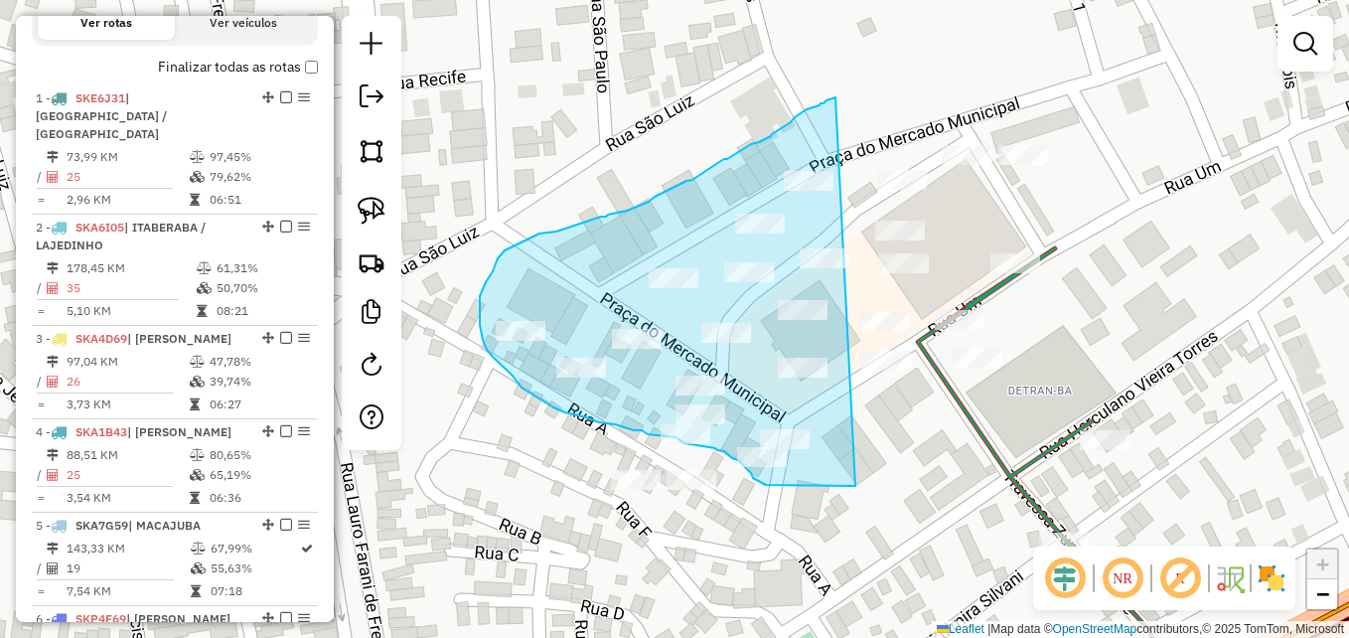
drag, startPoint x: 855, startPoint y: 486, endPoint x: 835, endPoint y: 97, distance: 388.9
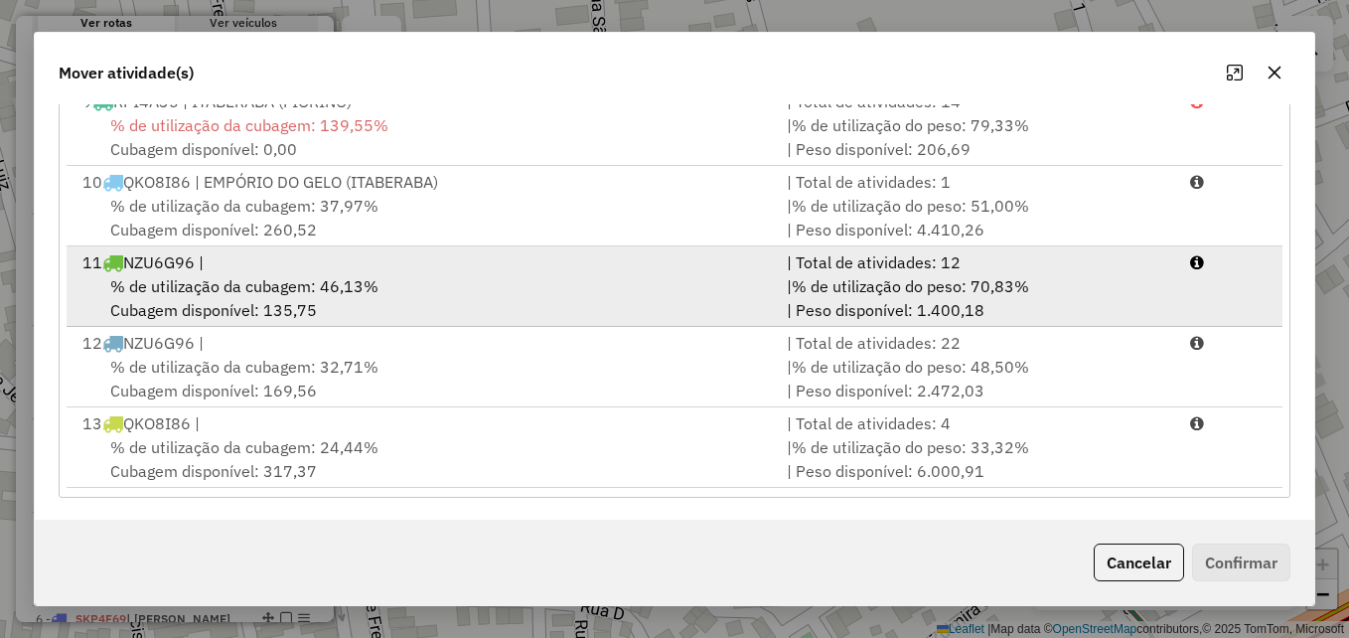
scroll to position [364, 0]
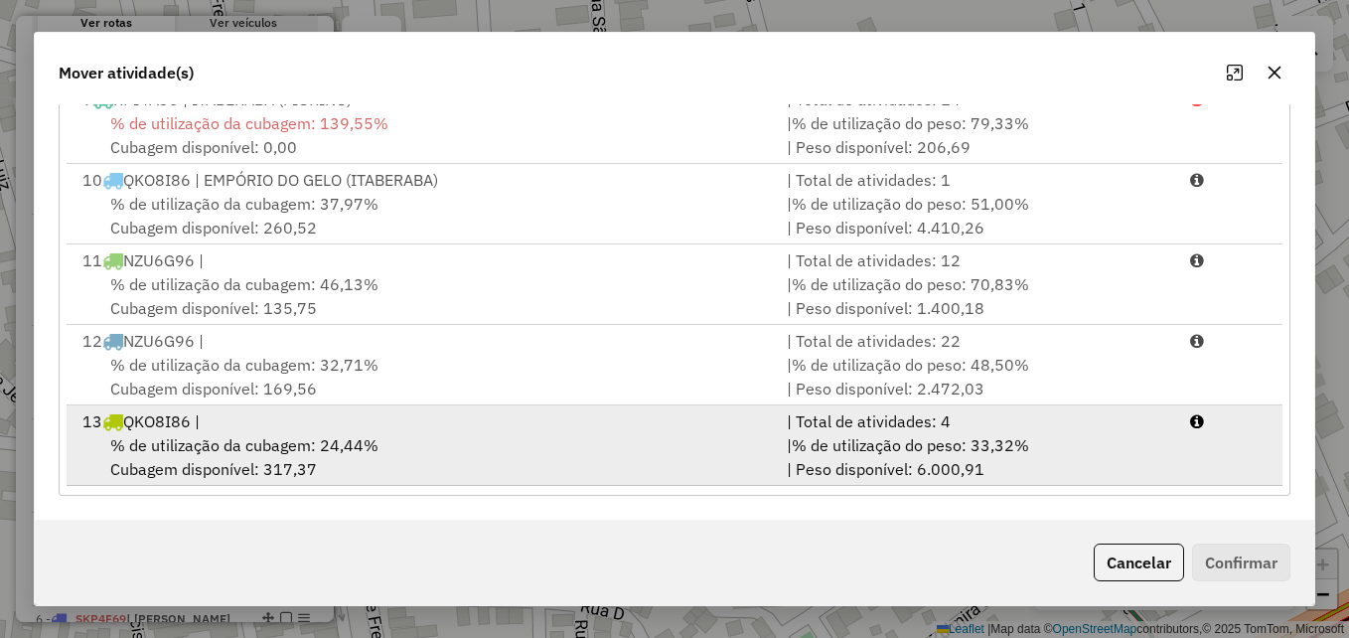
click at [594, 445] on div "% de utilização da cubagem: 24,44% Cubagem disponível: 317,37" at bounding box center [423, 457] width 704 height 48
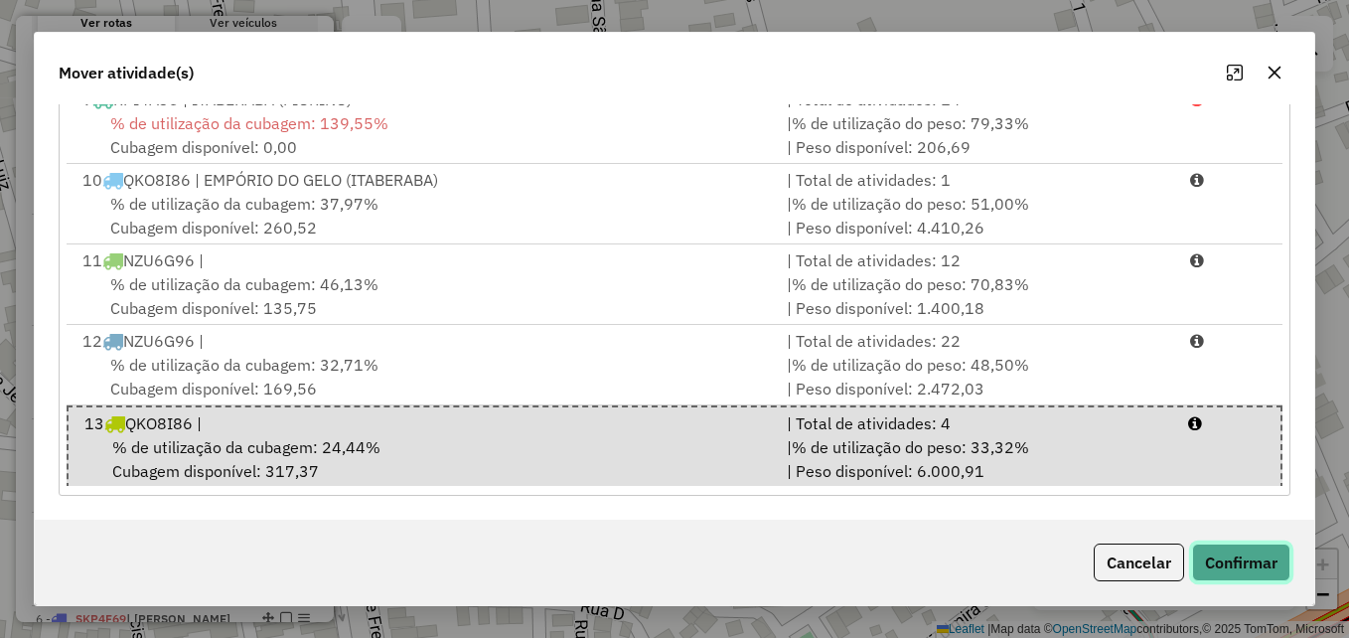
click at [1229, 560] on button "Confirmar" at bounding box center [1241, 562] width 98 height 38
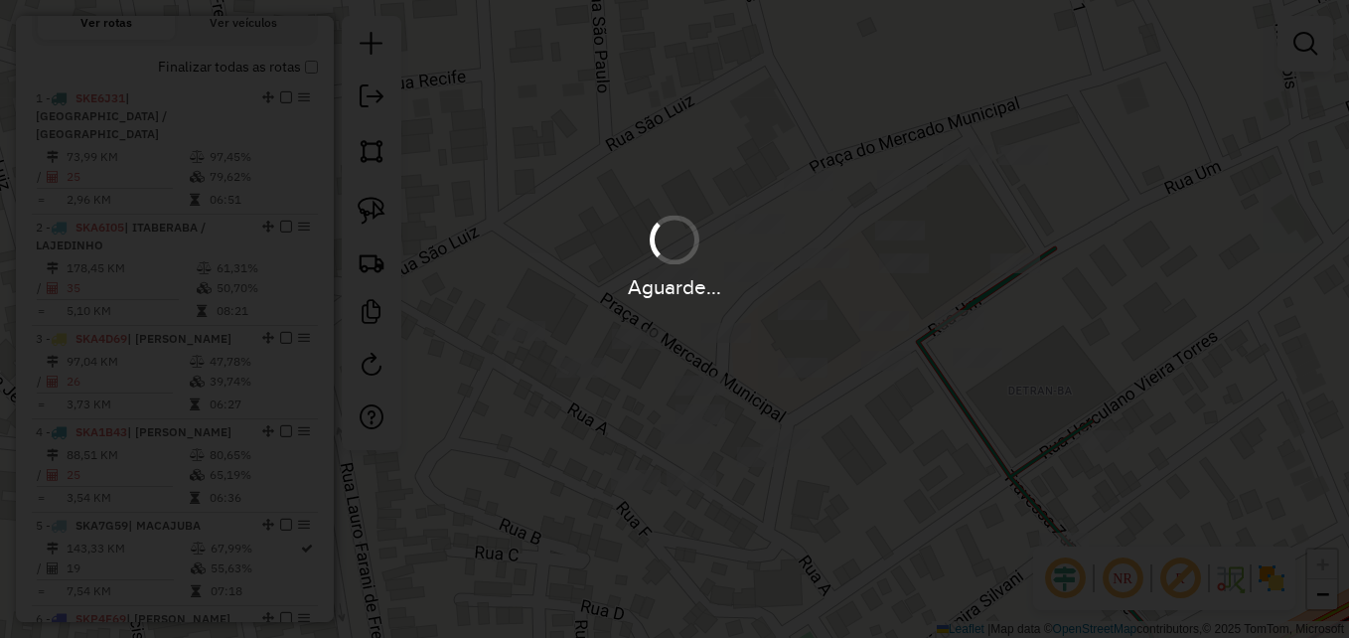
scroll to position [0, 0]
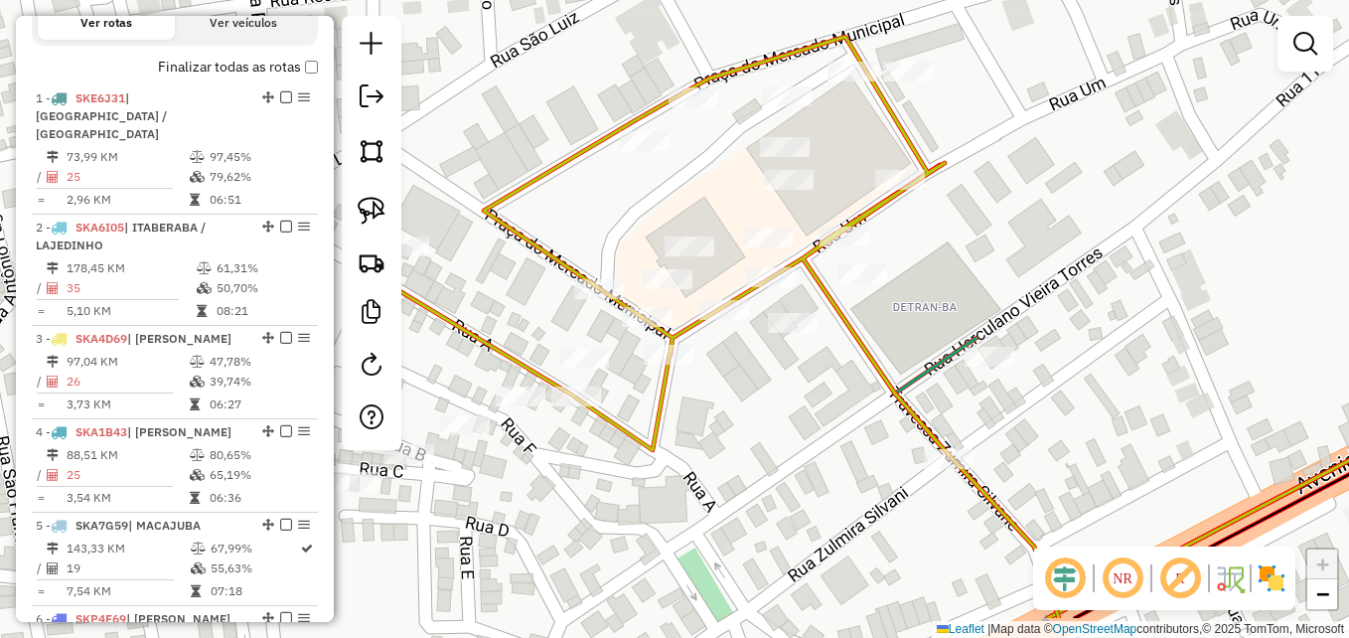
drag, startPoint x: 903, startPoint y: 487, endPoint x: 765, endPoint y: 337, distance: 203.9
click at [765, 337] on div "Janela de atendimento Grade de atendimento Capacidade Transportadoras Veículos …" at bounding box center [674, 319] width 1349 height 638
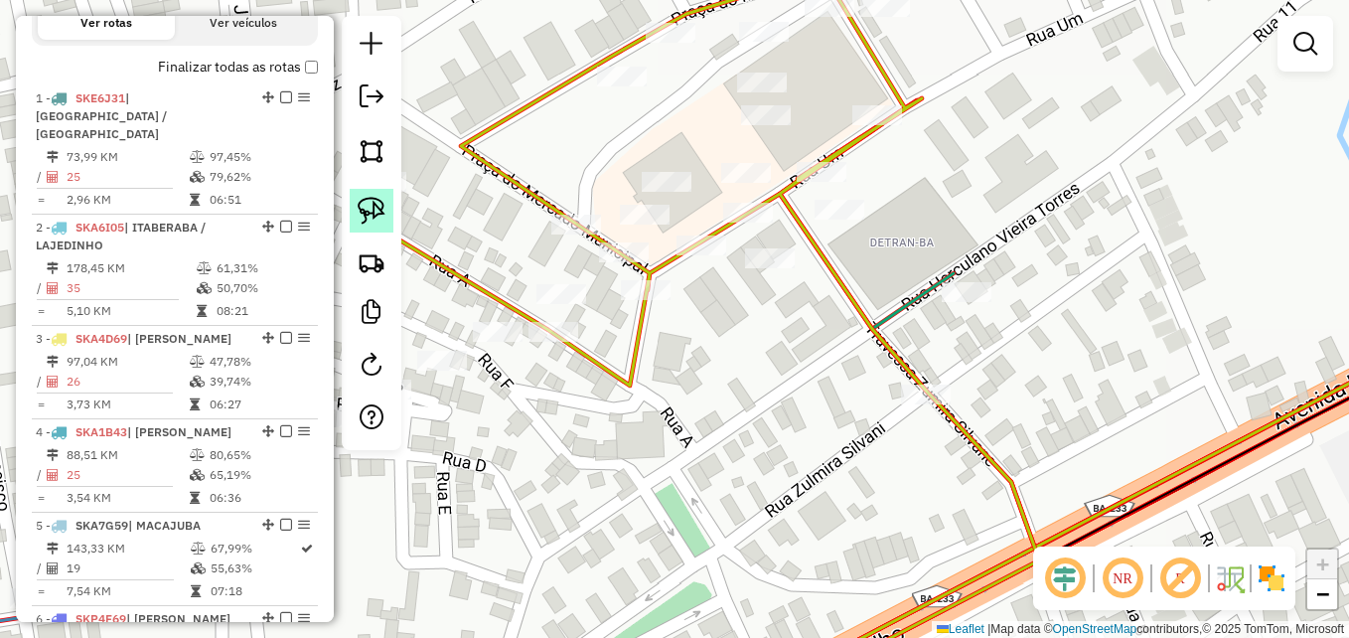
drag, startPoint x: 367, startPoint y: 206, endPoint x: 382, endPoint y: 205, distance: 15.9
click at [367, 206] on img at bounding box center [372, 211] width 28 height 28
drag, startPoint x: 886, startPoint y: 421, endPoint x: 945, endPoint y: 354, distance: 89.4
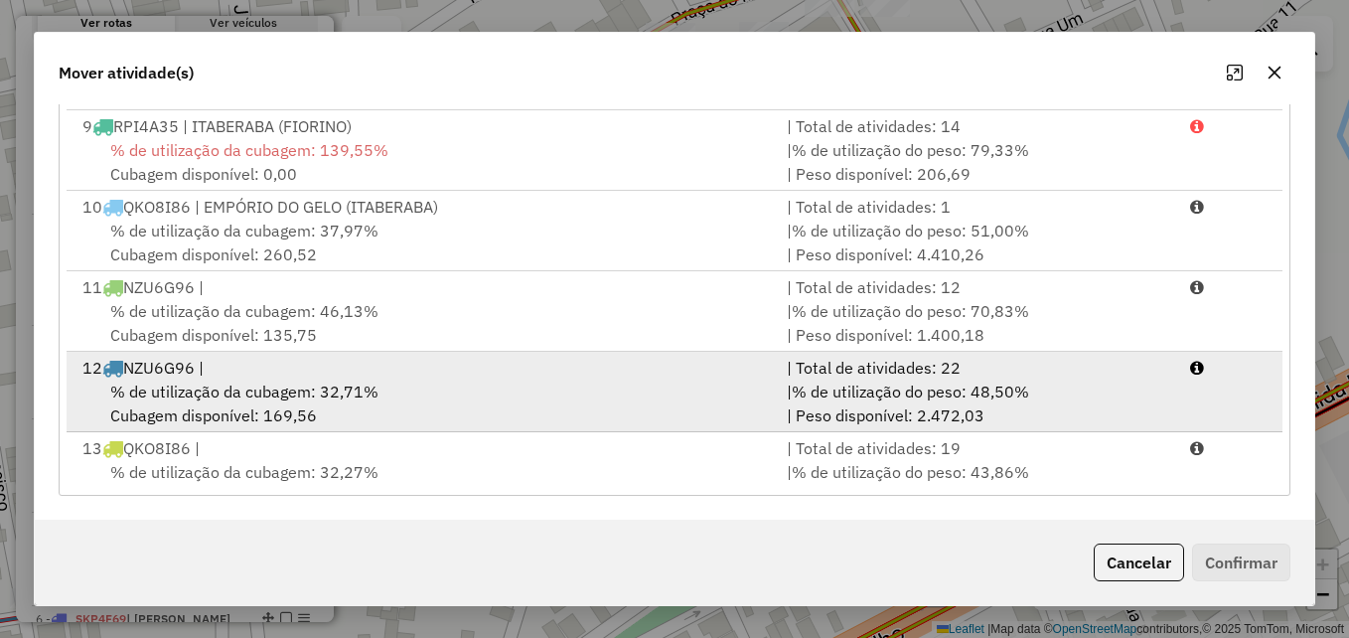
scroll to position [649, 0]
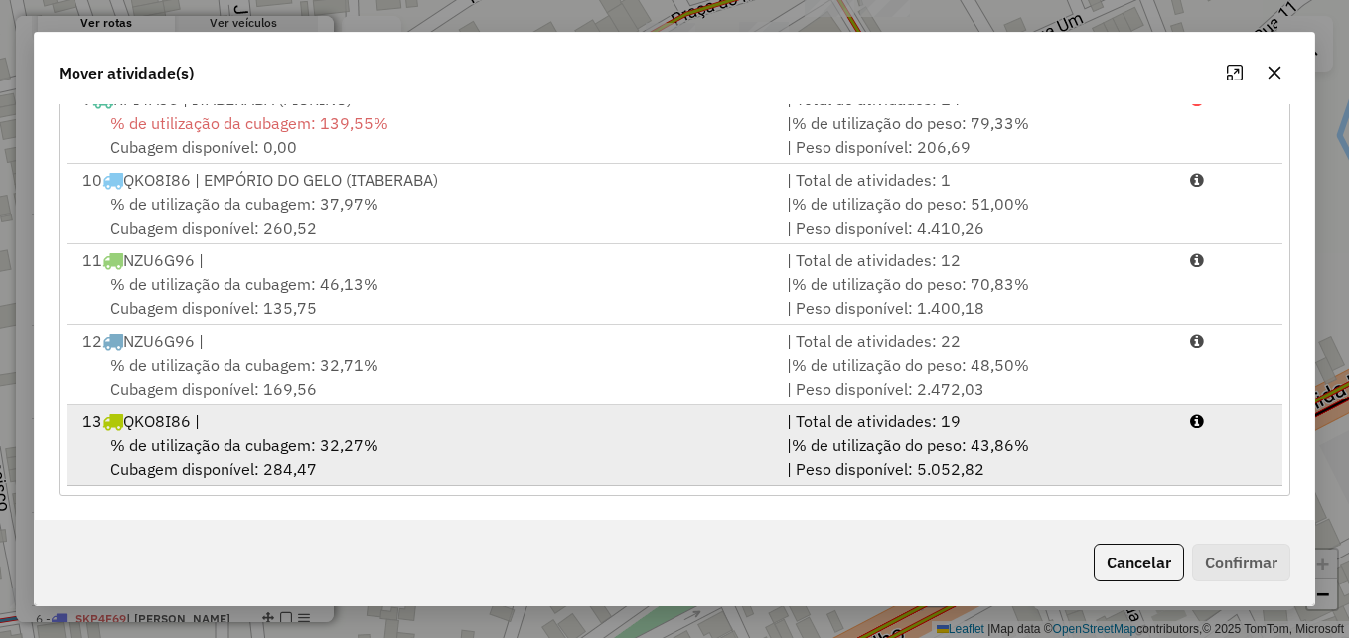
click at [368, 457] on div "% de utilização da cubagem: 32,27% Cubagem disponível: 284,47" at bounding box center [423, 457] width 704 height 48
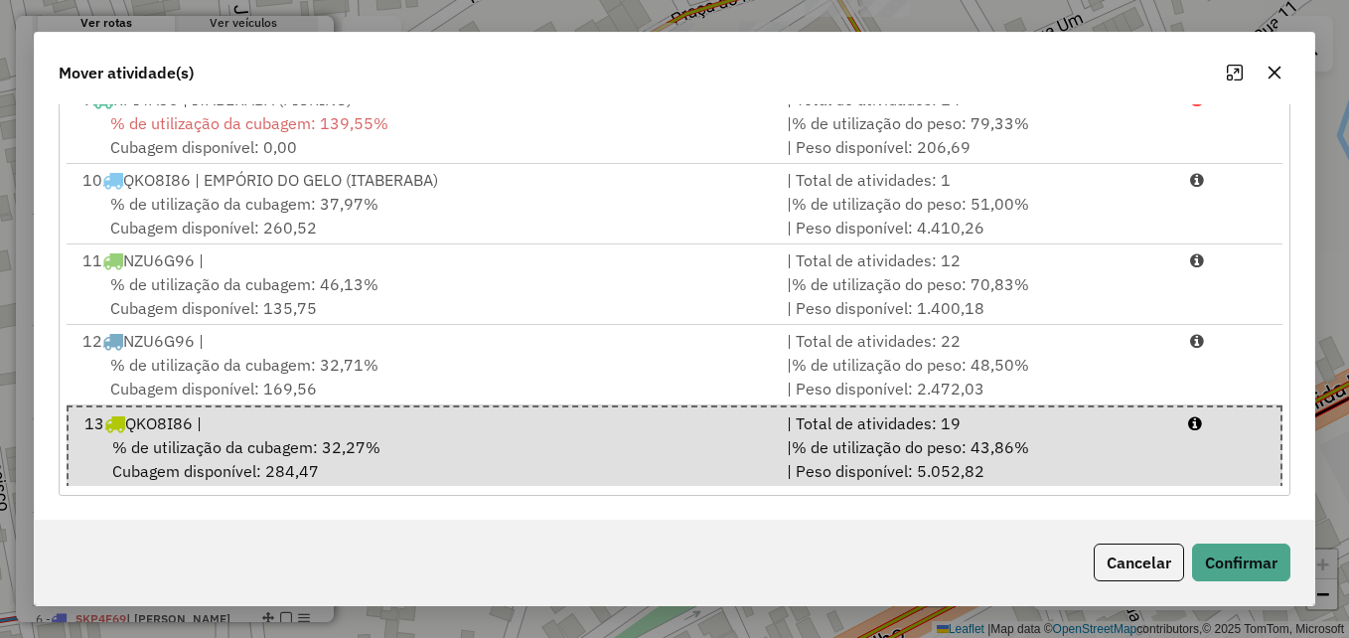
click at [1189, 564] on div "Cancelar Confirmar" at bounding box center [1188, 562] width 205 height 38
click at [1226, 560] on button "Confirmar" at bounding box center [1241, 562] width 98 height 38
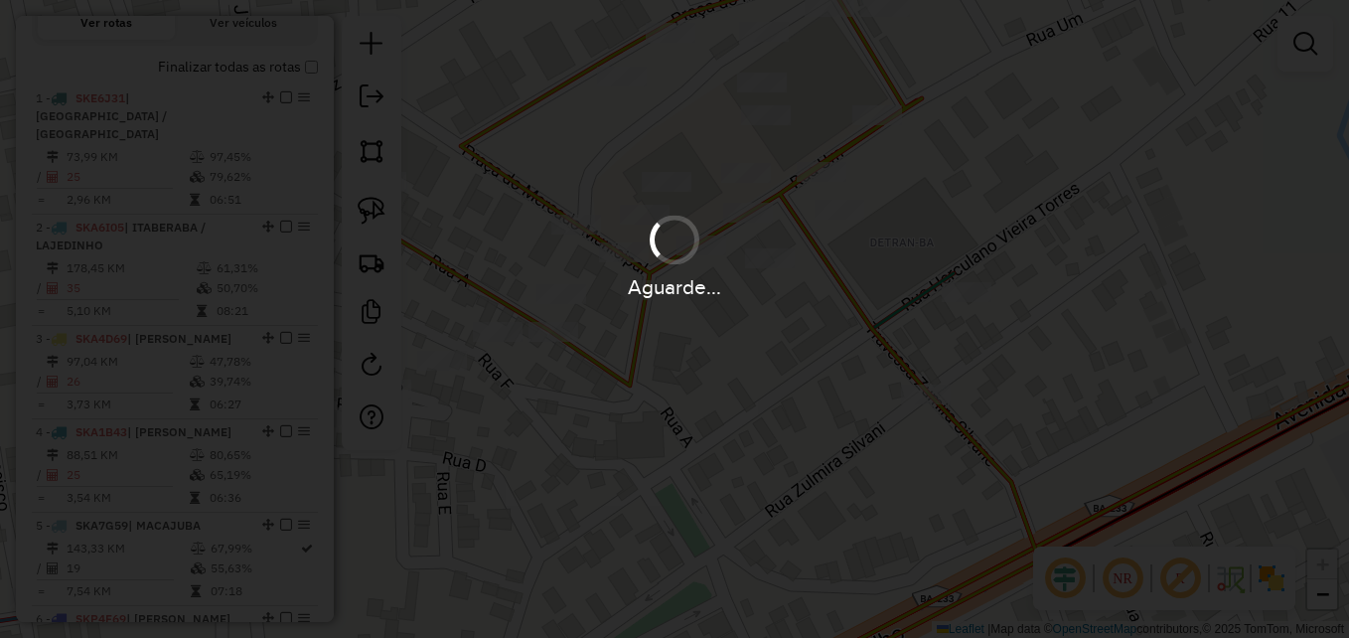
scroll to position [0, 0]
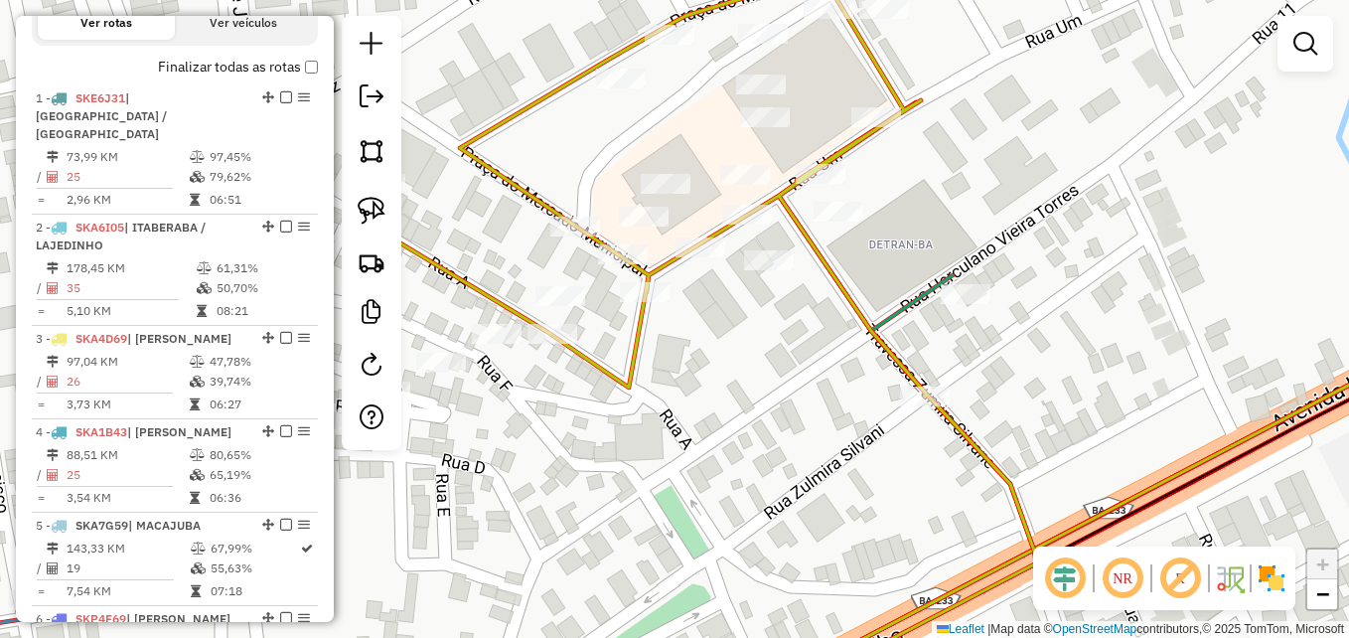
drag, startPoint x: 779, startPoint y: 369, endPoint x: 687, endPoint y: 523, distance: 179.9
click at [688, 522] on div "Janela de atendimento Grade de atendimento Capacidade Transportadoras Veículos …" at bounding box center [674, 319] width 1349 height 638
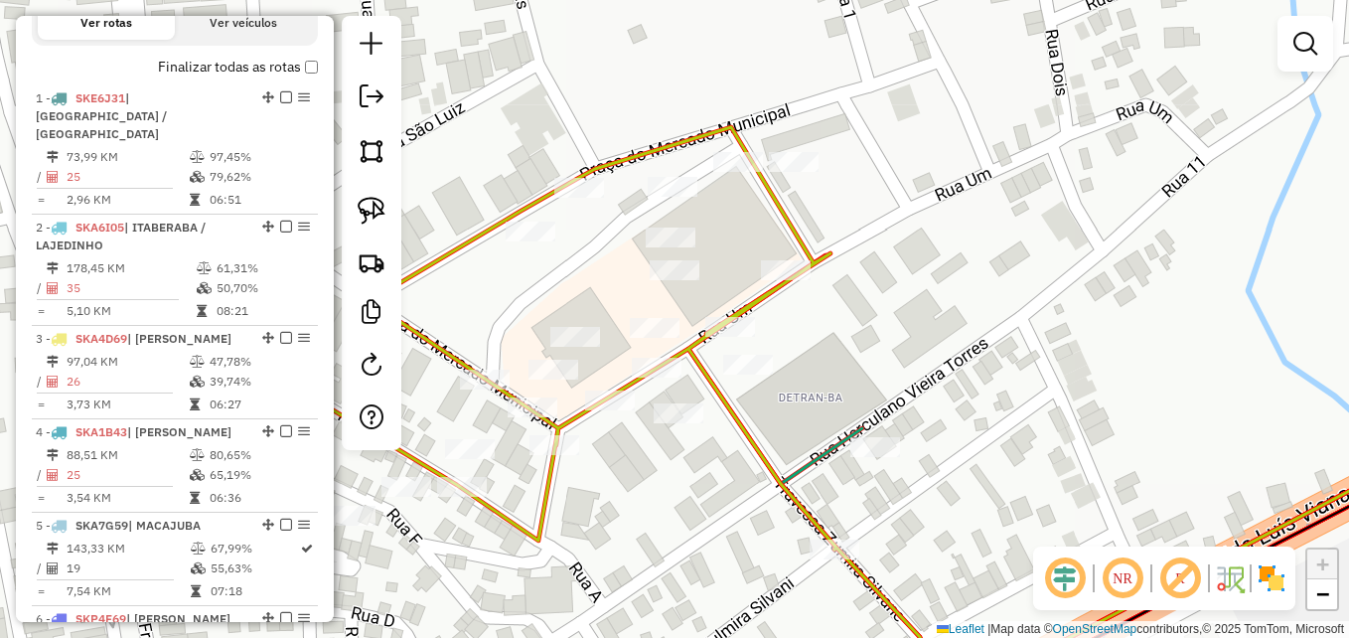
drag, startPoint x: 943, startPoint y: 302, endPoint x: 849, endPoint y: 329, distance: 97.1
click at [925, 326] on div "Janela de atendimento Grade de atendimento Capacidade Transportadoras Veículos …" at bounding box center [674, 319] width 1349 height 638
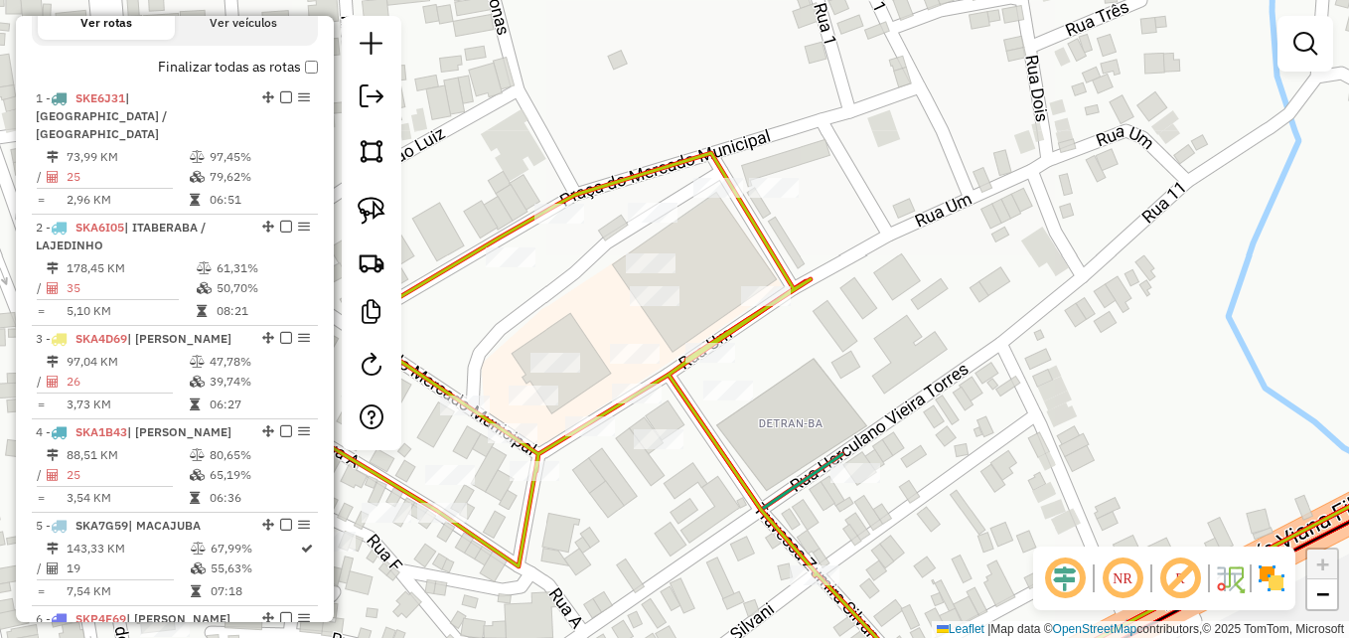
click at [396, 210] on div at bounding box center [372, 233] width 60 height 434
drag, startPoint x: 380, startPoint y: 210, endPoint x: 391, endPoint y: 214, distance: 11.6
click at [380, 210] on img at bounding box center [372, 211] width 28 height 28
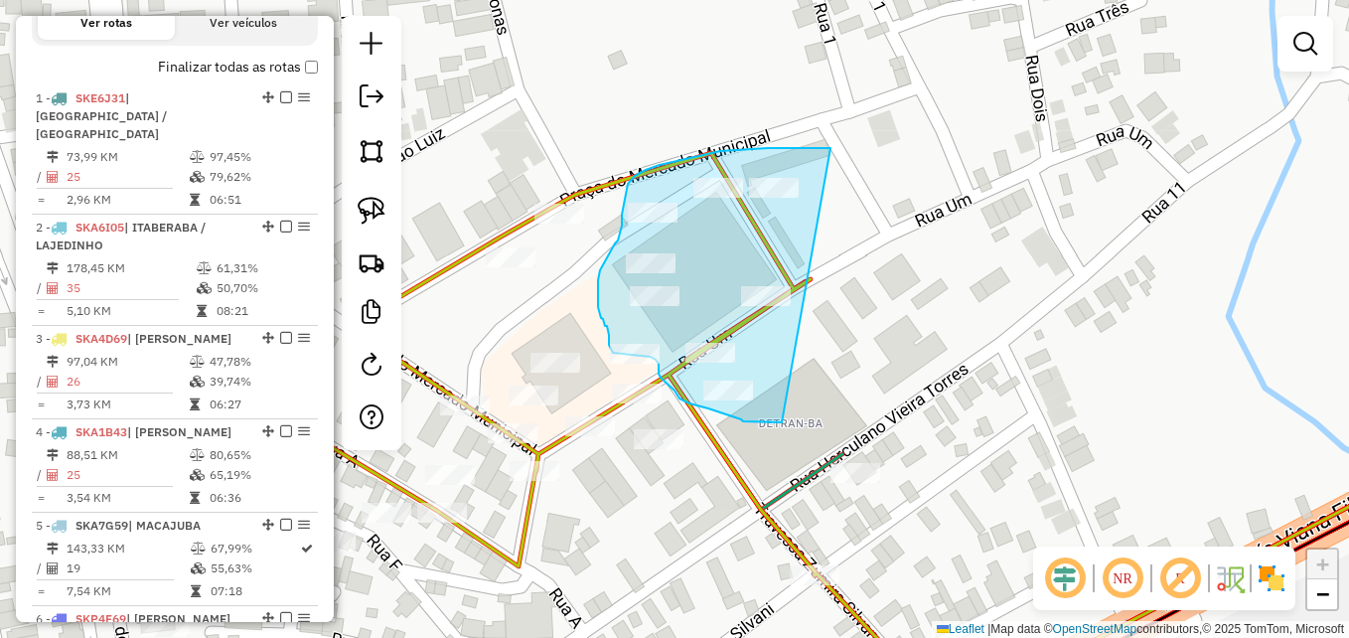
drag, startPoint x: 782, startPoint y: 422, endPoint x: 830, endPoint y: 148, distance: 278.4
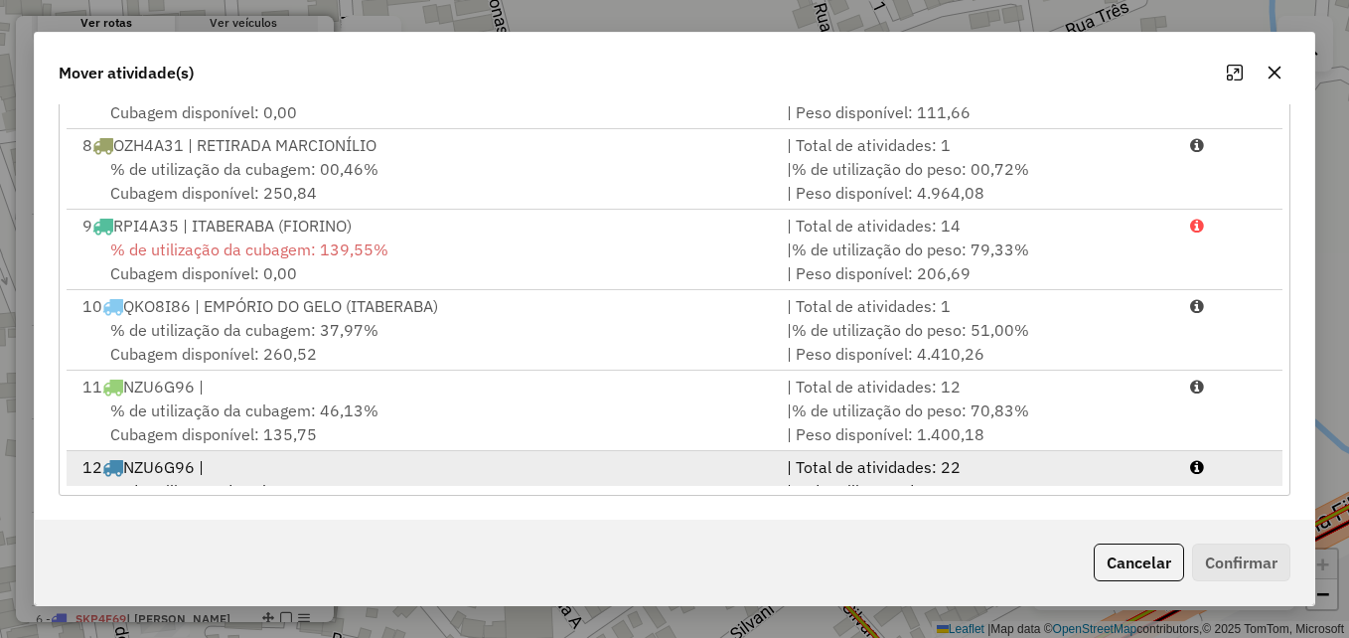
scroll to position [649, 0]
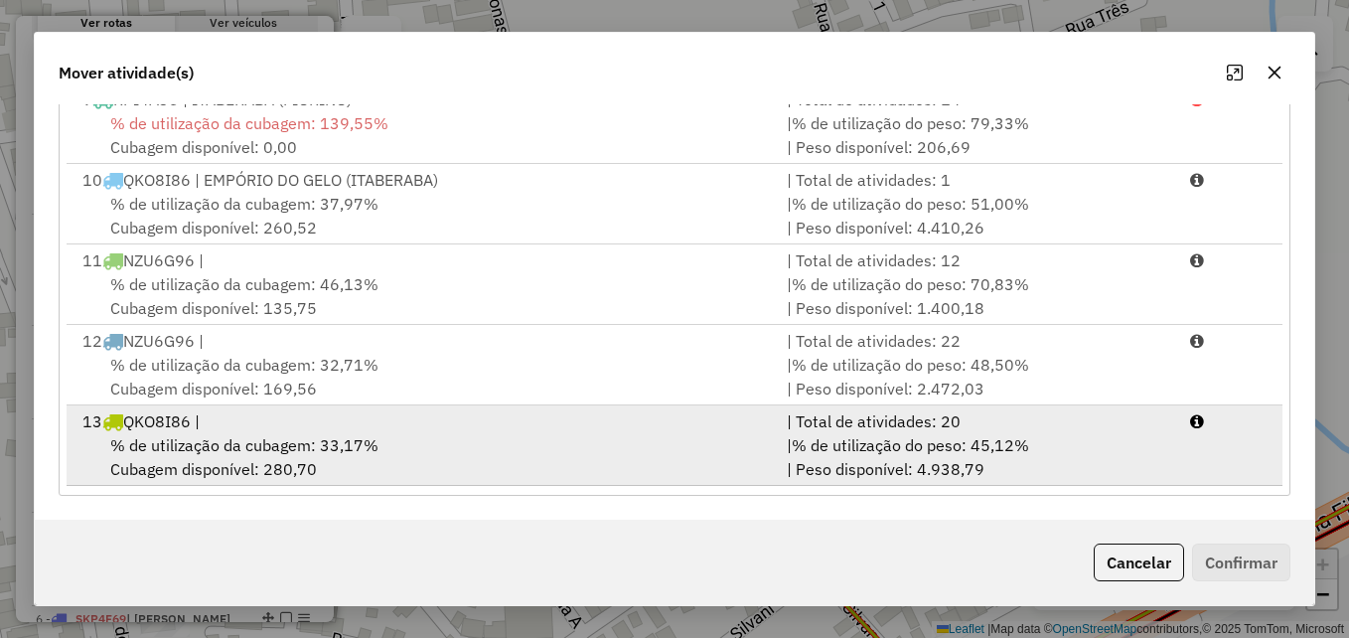
click at [418, 421] on div "13 QKO8I86 |" at bounding box center [423, 421] width 704 height 24
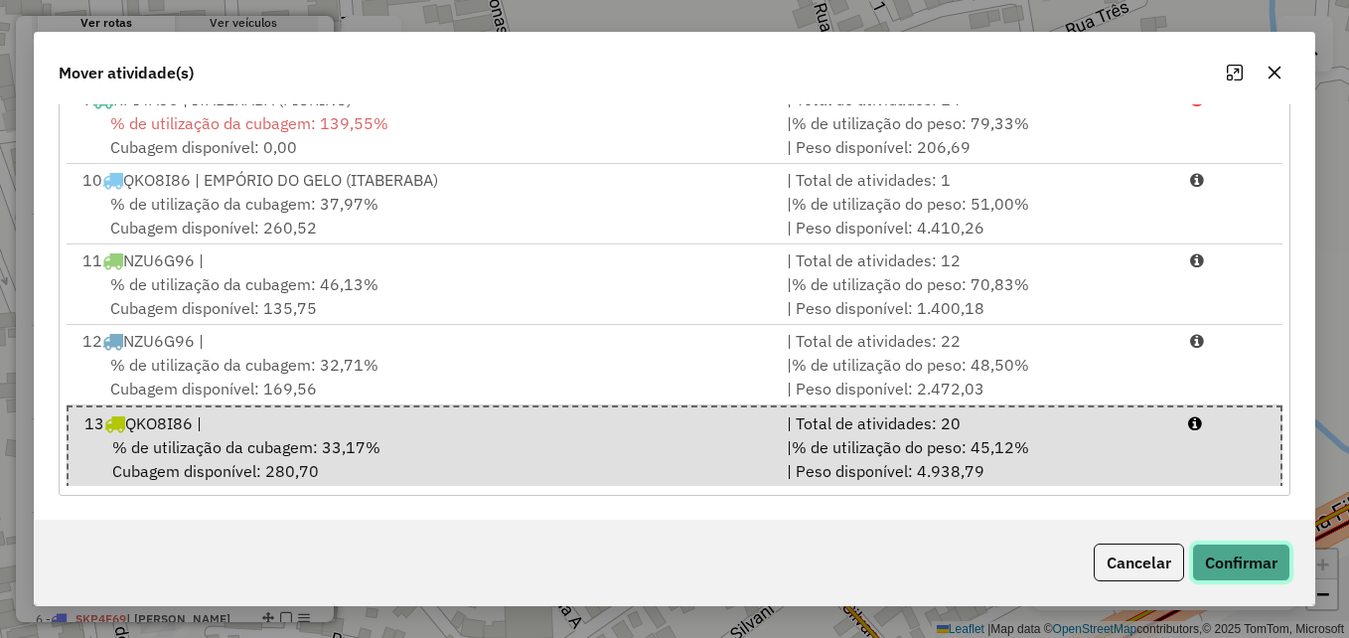
click at [1221, 552] on button "Confirmar" at bounding box center [1241, 562] width 98 height 38
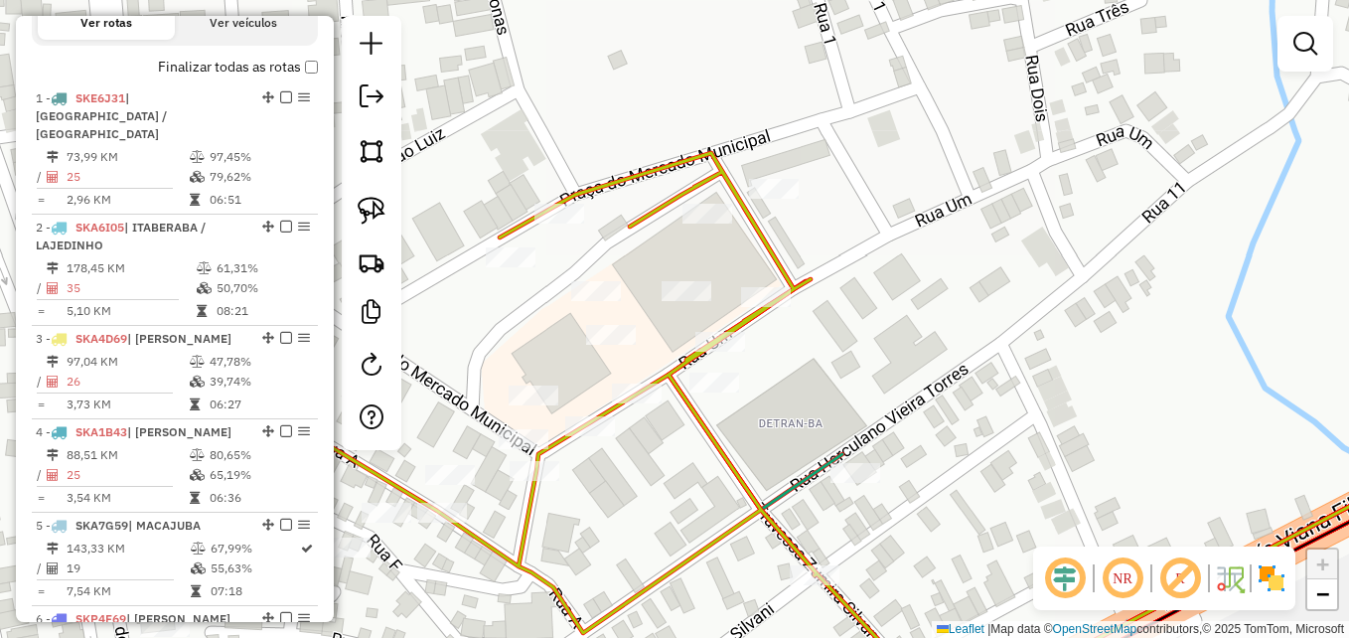
scroll to position [0, 0]
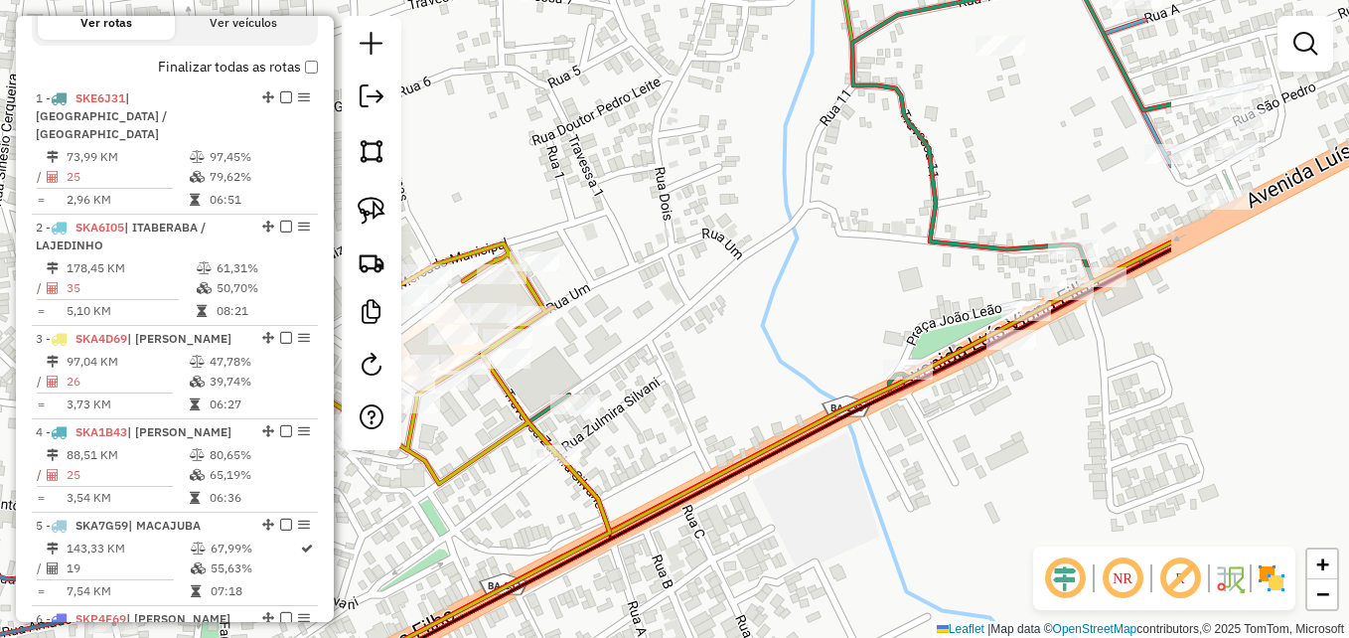
drag, startPoint x: 1002, startPoint y: 418, endPoint x: 669, endPoint y: 386, distance: 335.3
click at [669, 386] on div "Janela de atendimento Grade de atendimento Capacidade Transportadoras Veículos …" at bounding box center [674, 319] width 1349 height 638
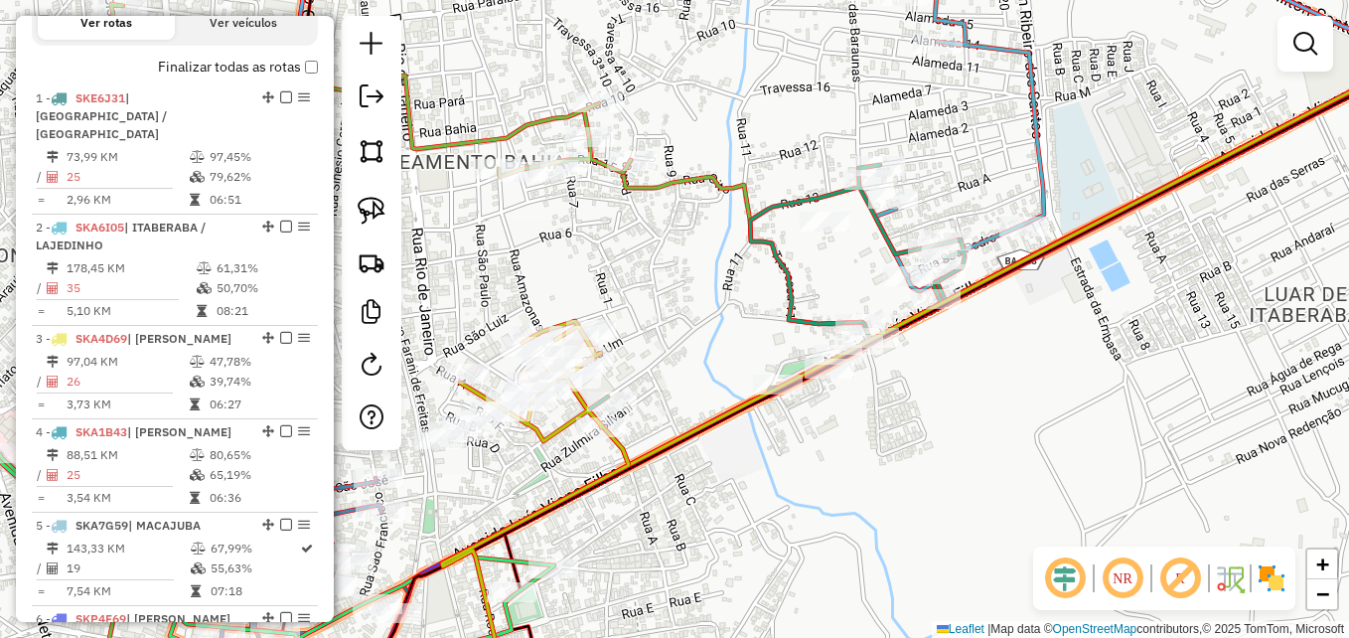
click at [817, 498] on div "Janela de atendimento Grade de atendimento Capacidade Transportadoras Veículos …" at bounding box center [674, 319] width 1349 height 638
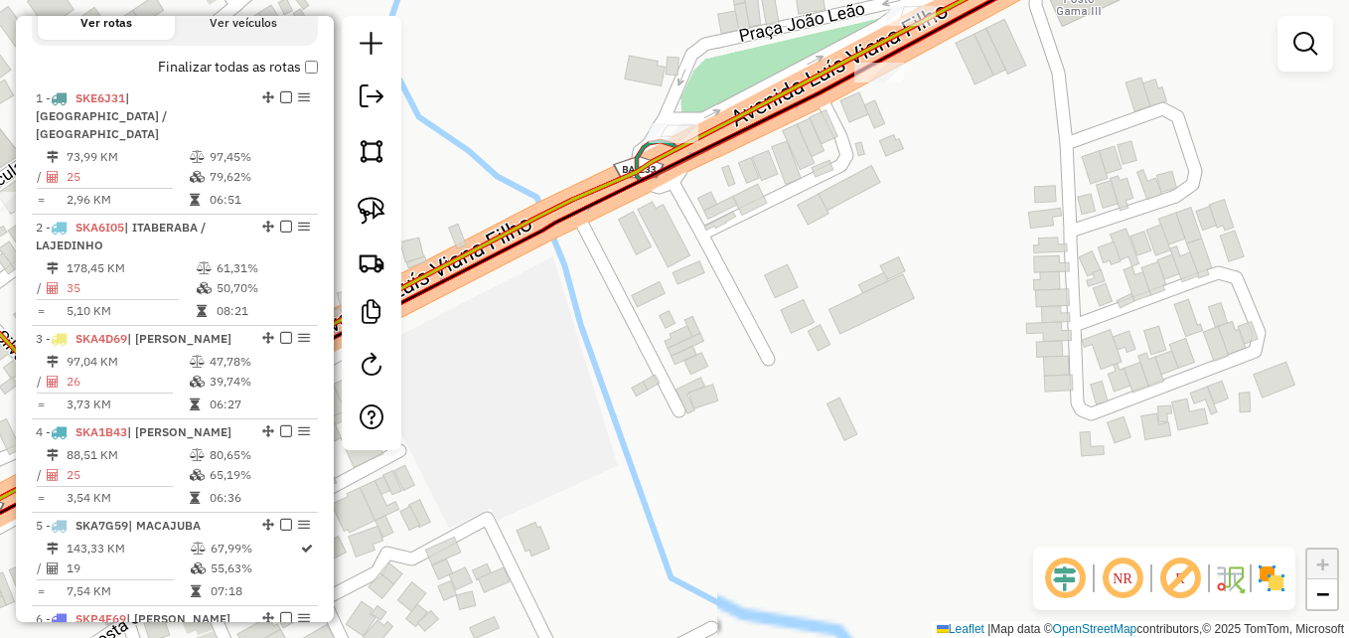
drag, startPoint x: 871, startPoint y: 302, endPoint x: 859, endPoint y: 533, distance: 231.7
click at [859, 538] on div "Janela de atendimento Grade de atendimento Capacidade Transportadoras Veículos …" at bounding box center [674, 319] width 1349 height 638
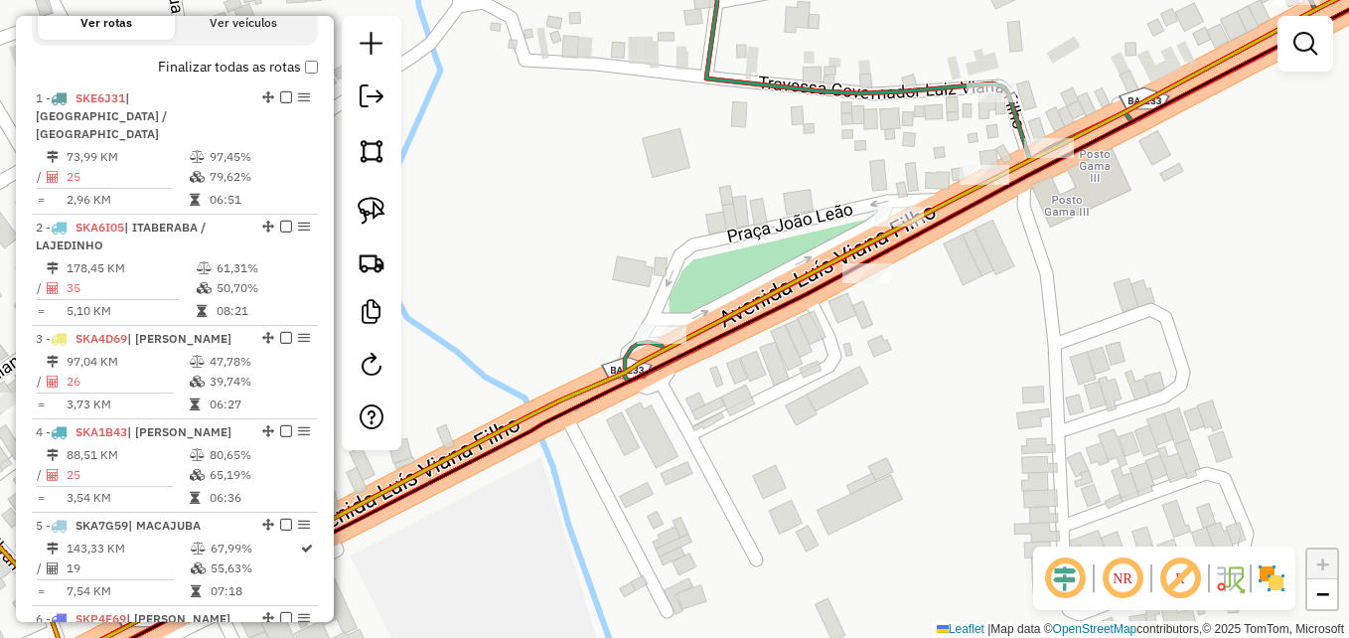
drag, startPoint x: 951, startPoint y: 358, endPoint x: 825, endPoint y: 434, distance: 146.7
click at [862, 431] on div "Janela de atendimento Grade de atendimento Capacidade Transportadoras Veículos …" at bounding box center [674, 319] width 1349 height 638
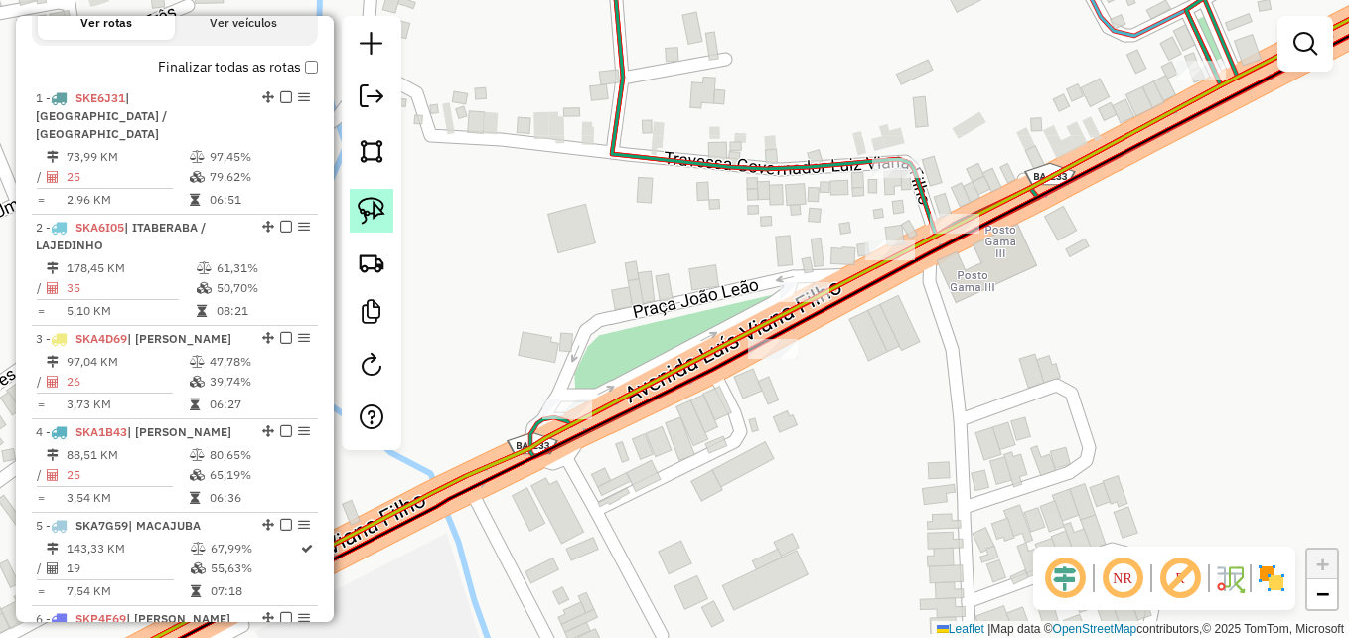
click at [372, 218] on img at bounding box center [372, 211] width 28 height 28
drag, startPoint x: 601, startPoint y: 449, endPoint x: 562, endPoint y: 351, distance: 105.7
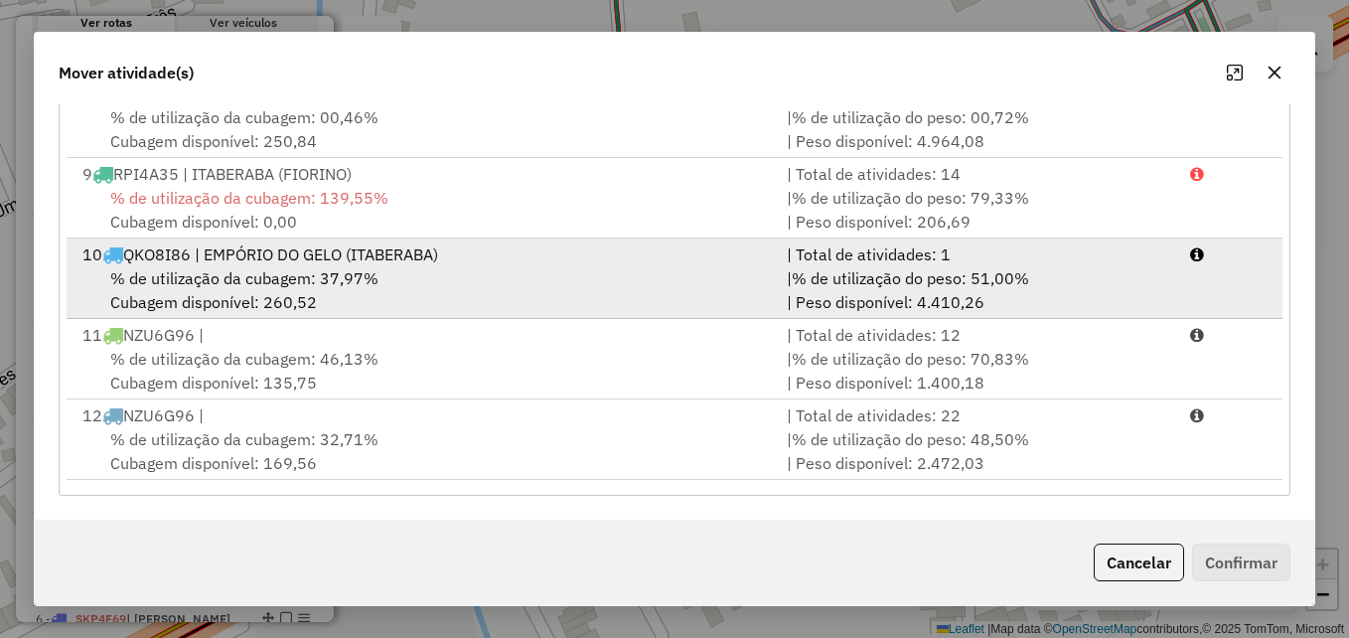
scroll to position [649, 0]
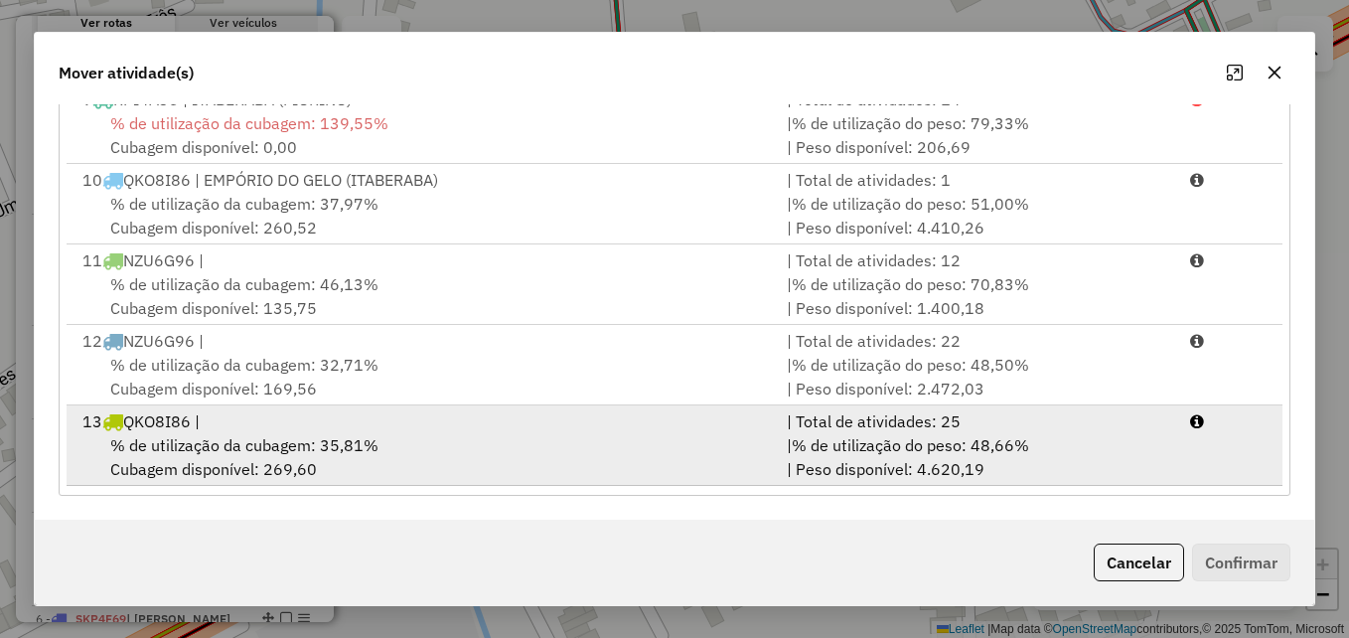
click at [593, 429] on div "13 QKO8I86 |" at bounding box center [423, 421] width 704 height 24
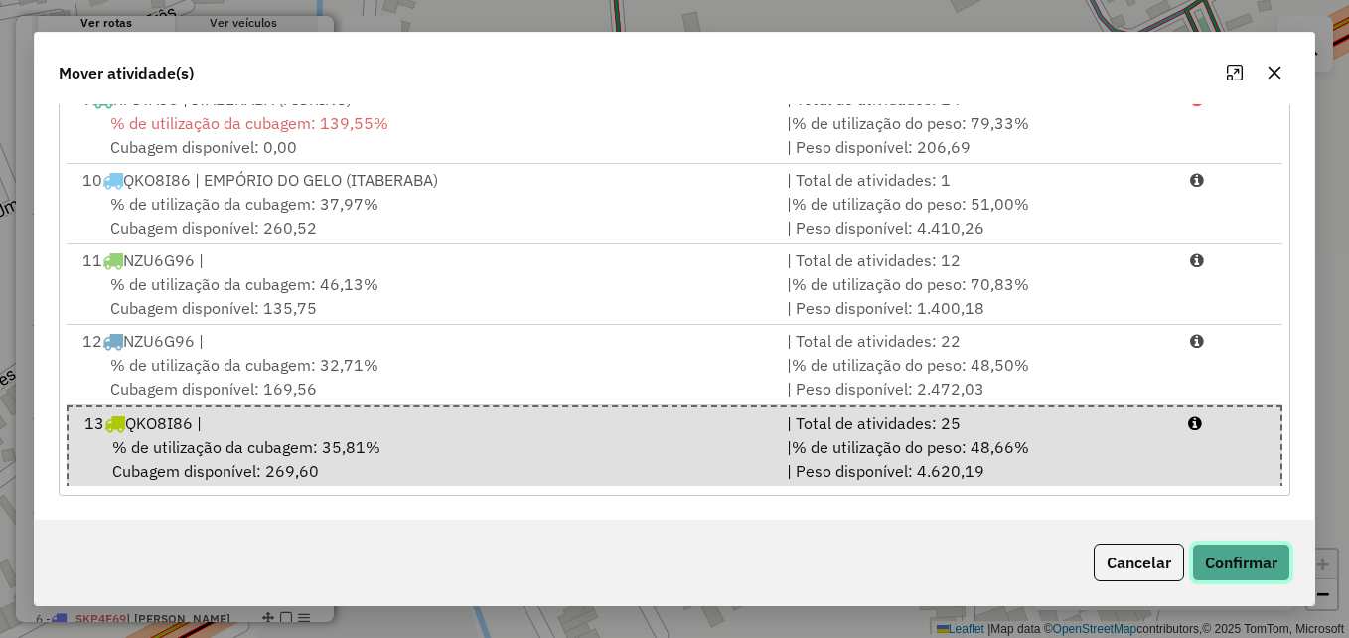
click at [1208, 558] on button "Confirmar" at bounding box center [1241, 562] width 98 height 38
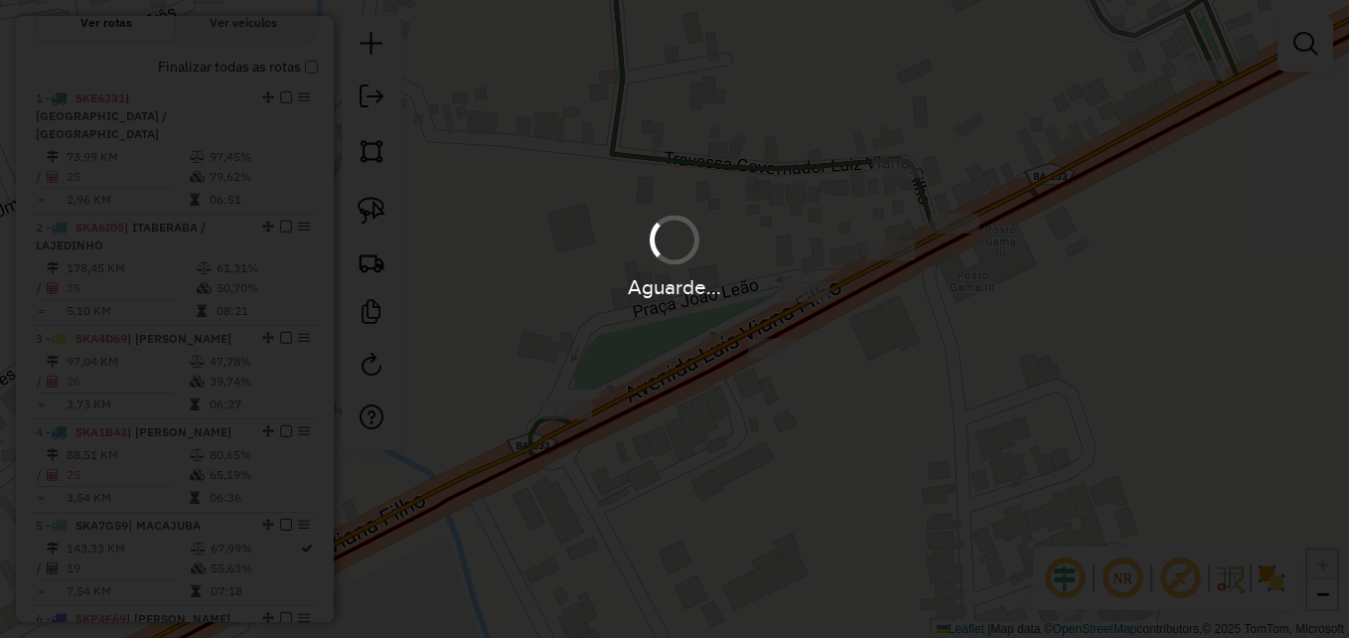
scroll to position [0, 0]
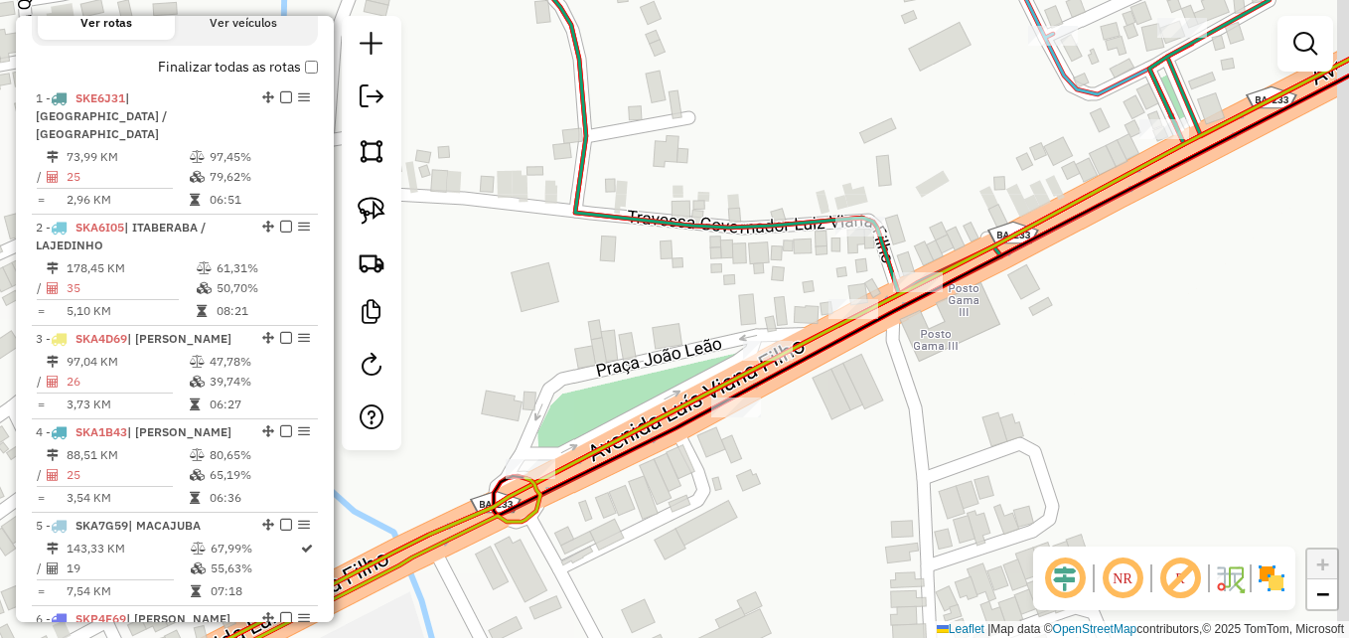
drag, startPoint x: 846, startPoint y: 434, endPoint x: 817, endPoint y: 461, distance: 40.1
click at [820, 460] on div "Janela de atendimento Grade de atendimento Capacidade Transportadoras Veículos …" at bounding box center [674, 319] width 1349 height 638
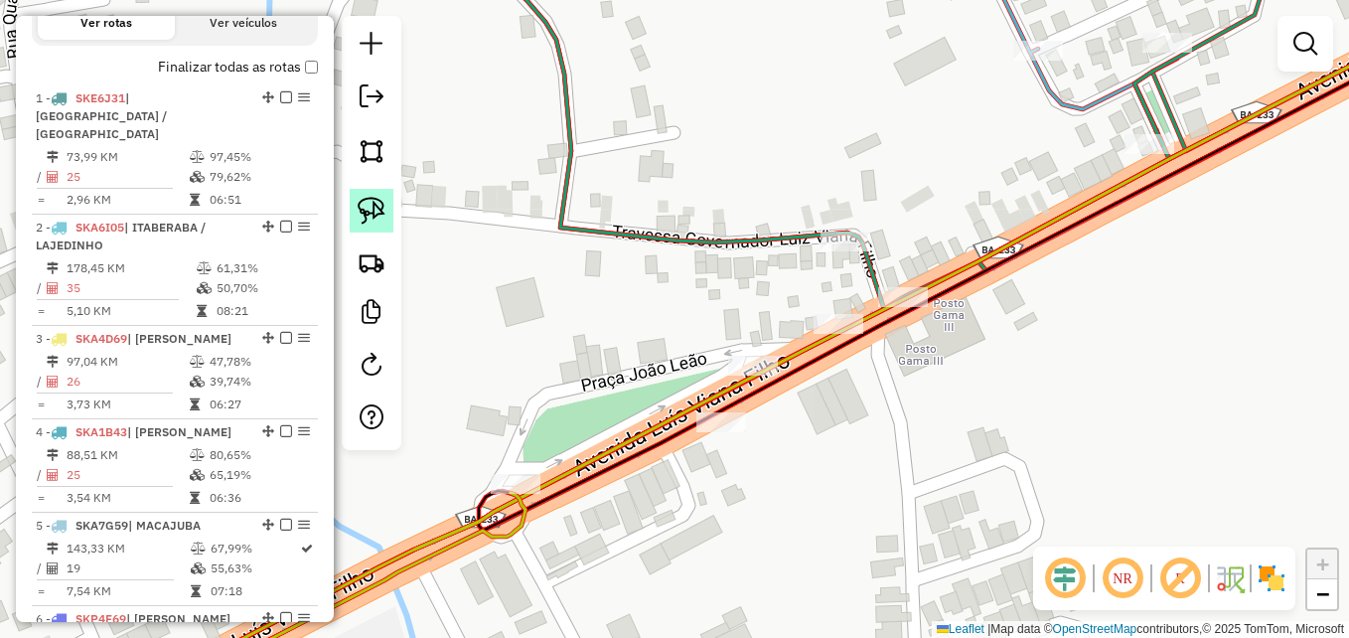
click at [372, 215] on img at bounding box center [372, 211] width 28 height 28
drag, startPoint x: 868, startPoint y: 270, endPoint x: 907, endPoint y: 180, distance: 98.3
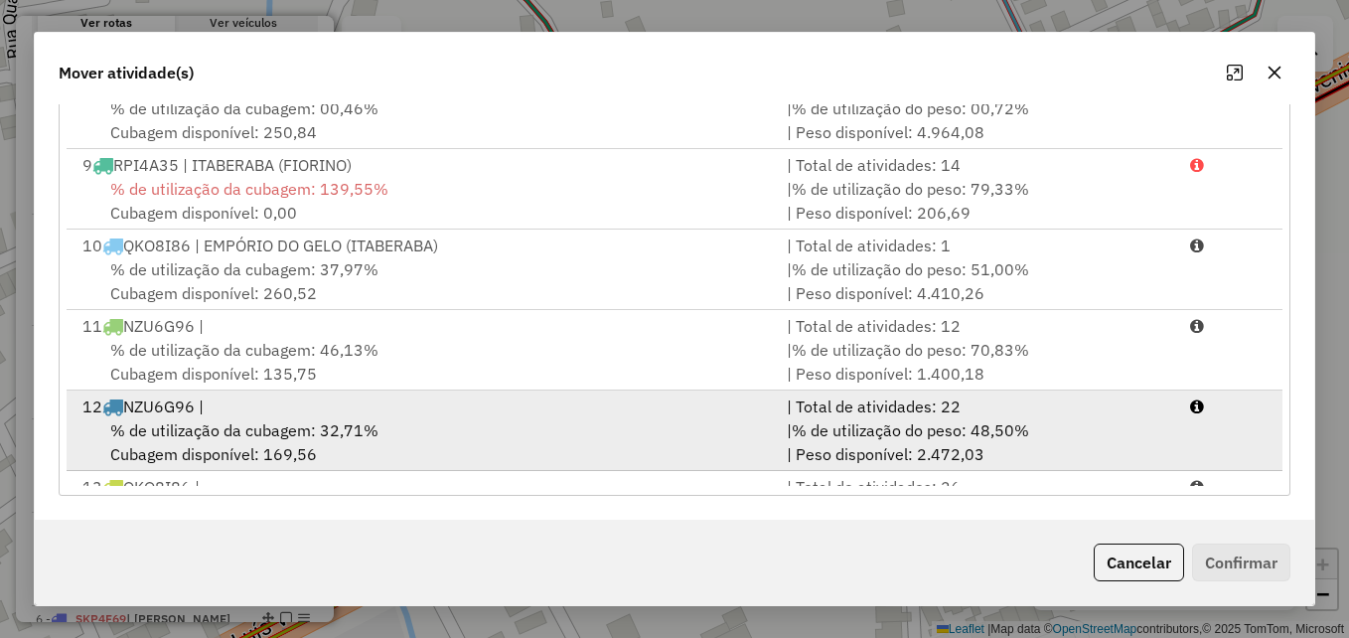
scroll to position [649, 0]
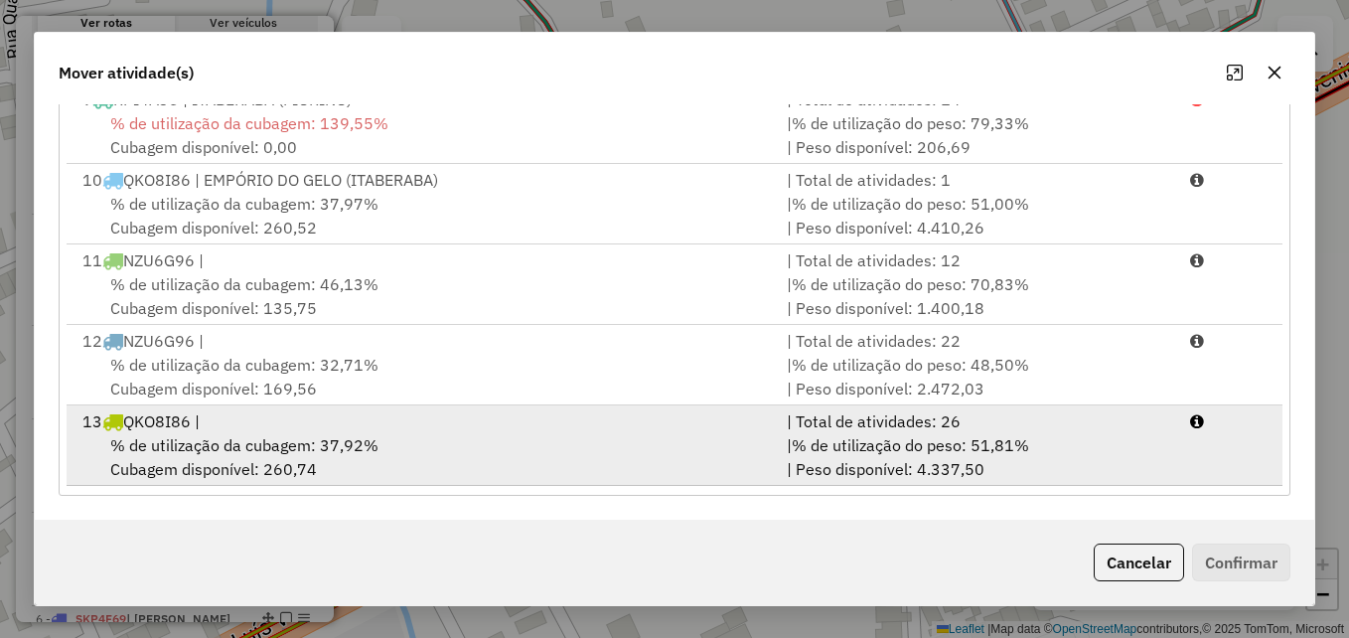
click at [384, 434] on div "% de utilização da cubagem: 37,92% Cubagem disponível: 260,74" at bounding box center [423, 457] width 704 height 48
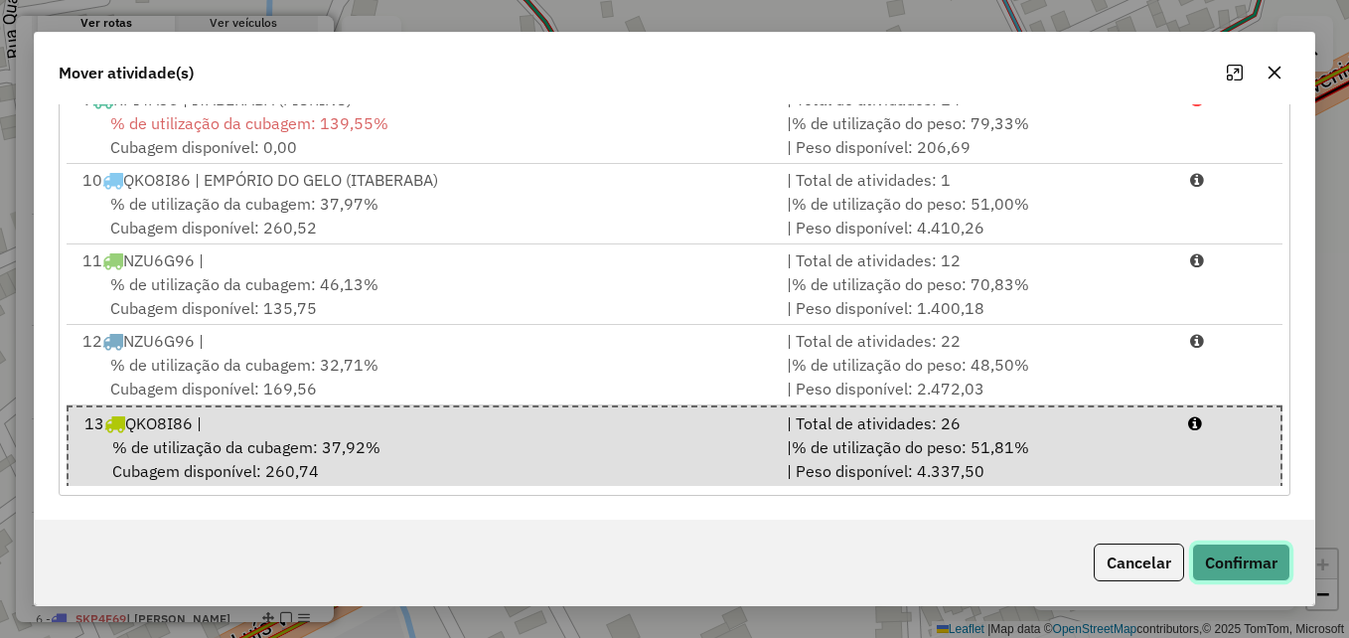
click at [1237, 560] on button "Confirmar" at bounding box center [1241, 562] width 98 height 38
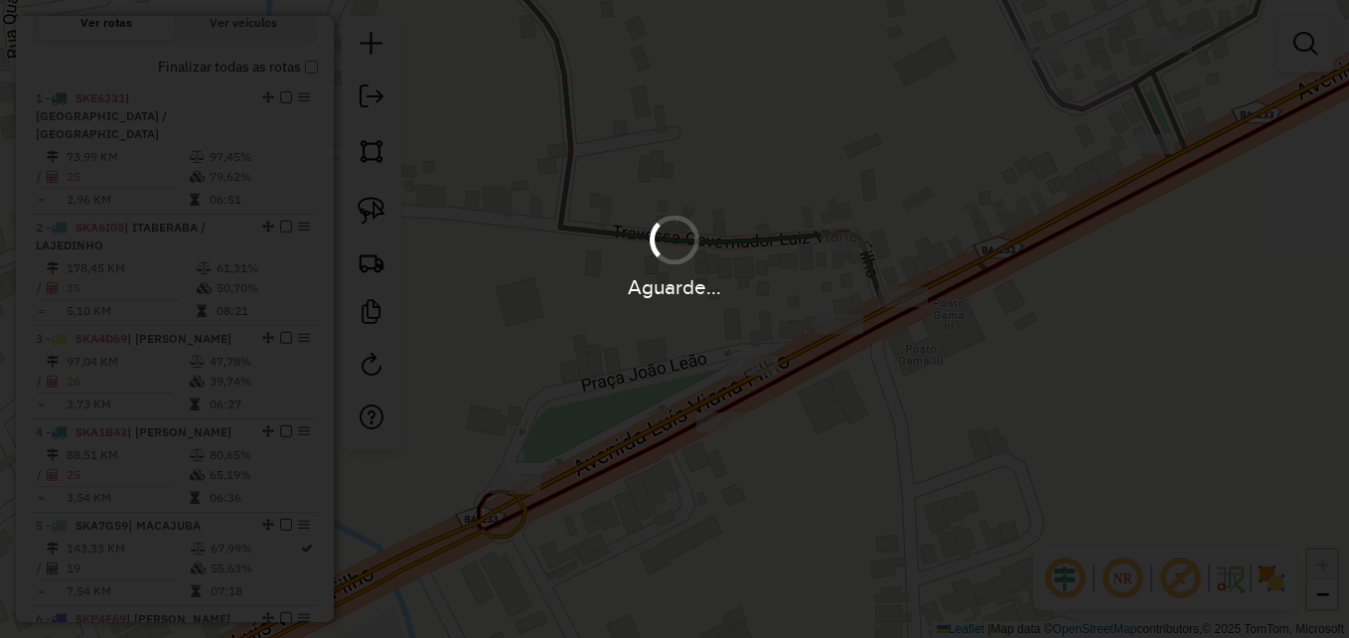
scroll to position [0, 0]
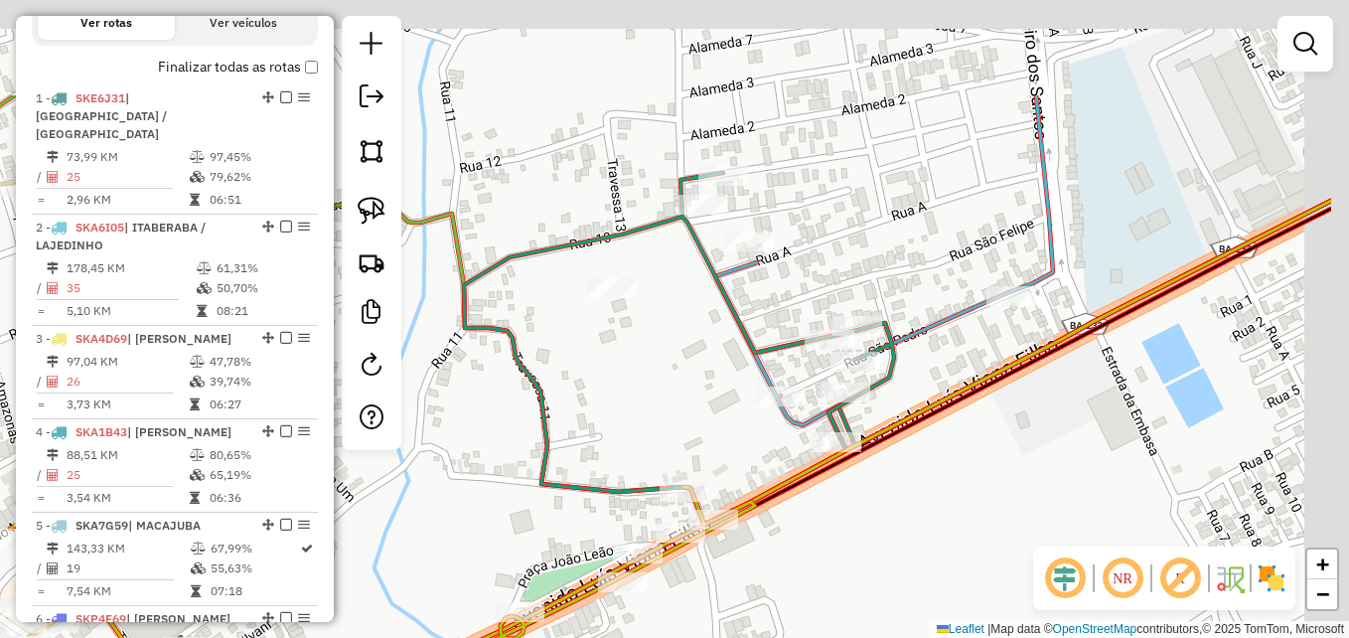
drag, startPoint x: 982, startPoint y: 372, endPoint x: 818, endPoint y: 539, distance: 234.6
click at [818, 539] on div "Janela de atendimento Grade de atendimento Capacidade Transportadoras Veículos …" at bounding box center [674, 319] width 1349 height 638
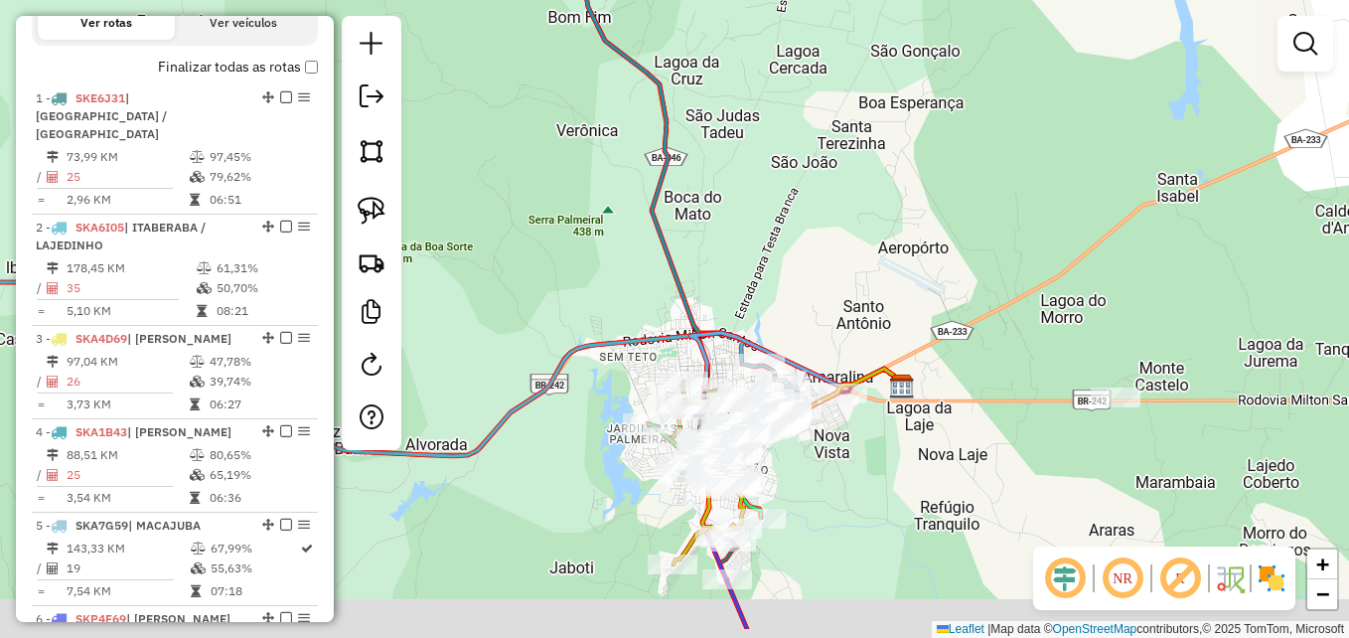
drag, startPoint x: 865, startPoint y: 565, endPoint x: 840, endPoint y: 462, distance: 106.2
click at [840, 462] on div "Janela de atendimento Grade de atendimento Capacidade Transportadoras Veículos …" at bounding box center [674, 319] width 1349 height 638
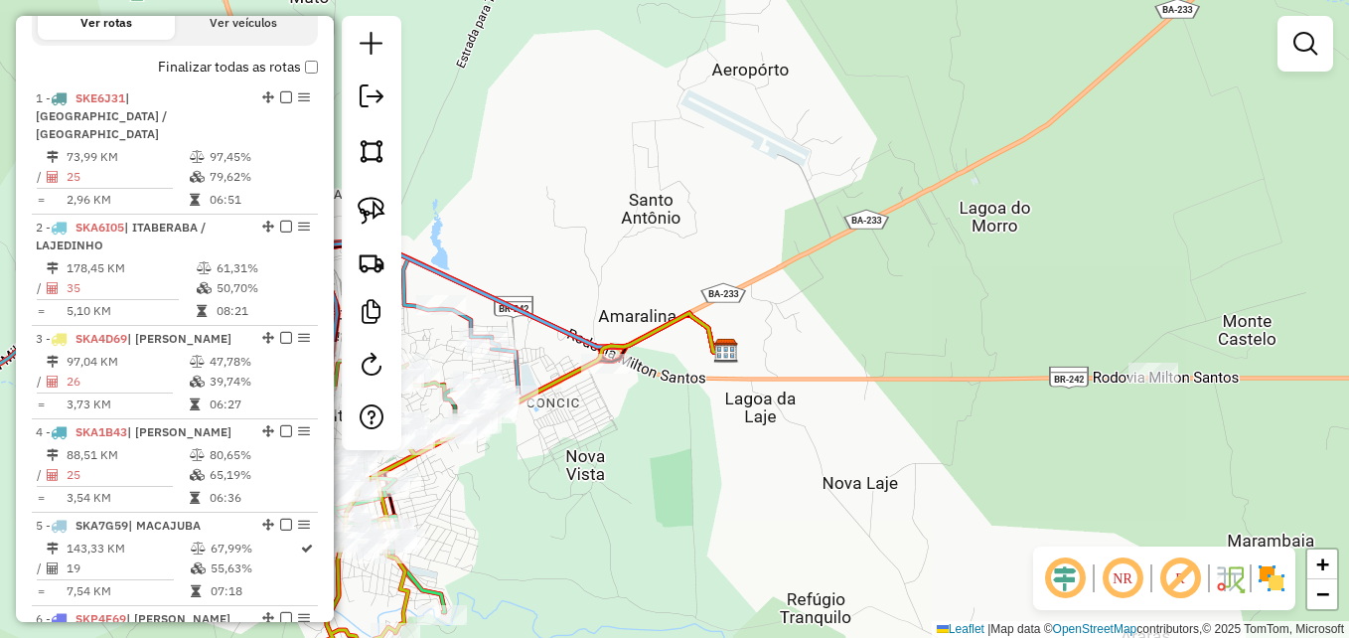
drag, startPoint x: 992, startPoint y: 346, endPoint x: 943, endPoint y: 284, distance: 79.1
click at [943, 284] on div "Janela de atendimento Grade de atendimento Capacidade Transportadoras Veículos …" at bounding box center [674, 319] width 1349 height 638
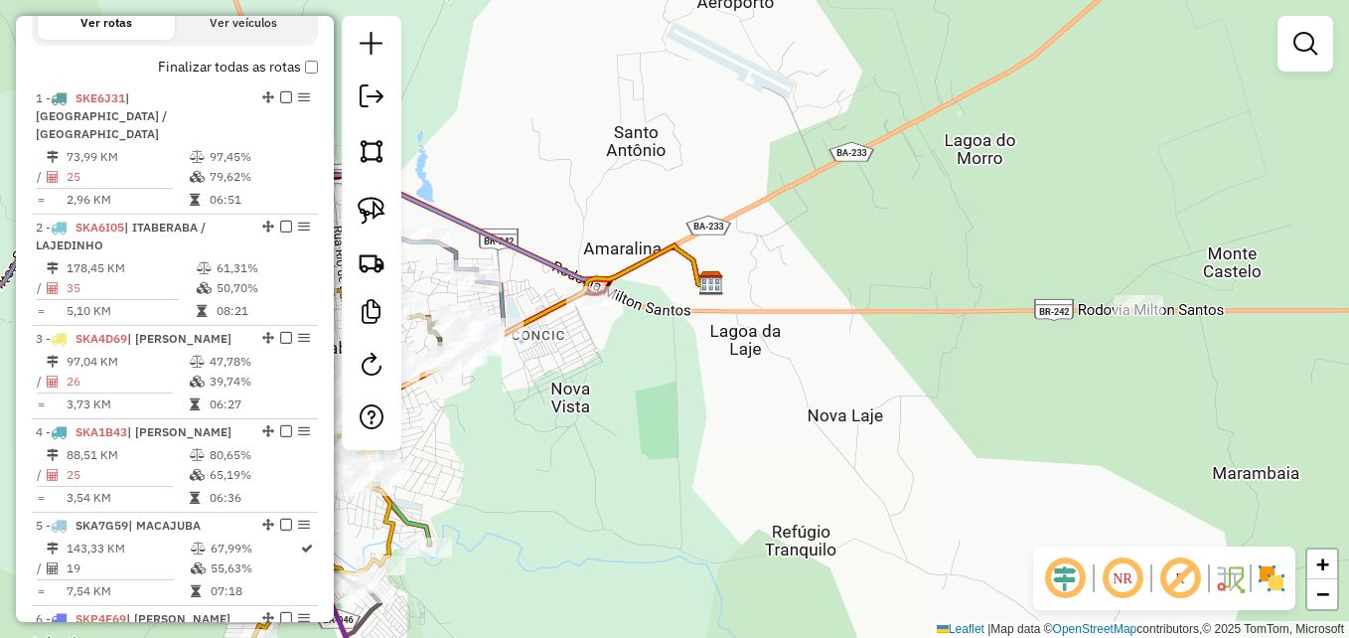
drag, startPoint x: 827, startPoint y: 349, endPoint x: 678, endPoint y: 429, distance: 169.3
click at [678, 429] on div "Janela de atendimento Grade de atendimento Capacidade Transportadoras Veículos …" at bounding box center [674, 319] width 1349 height 638
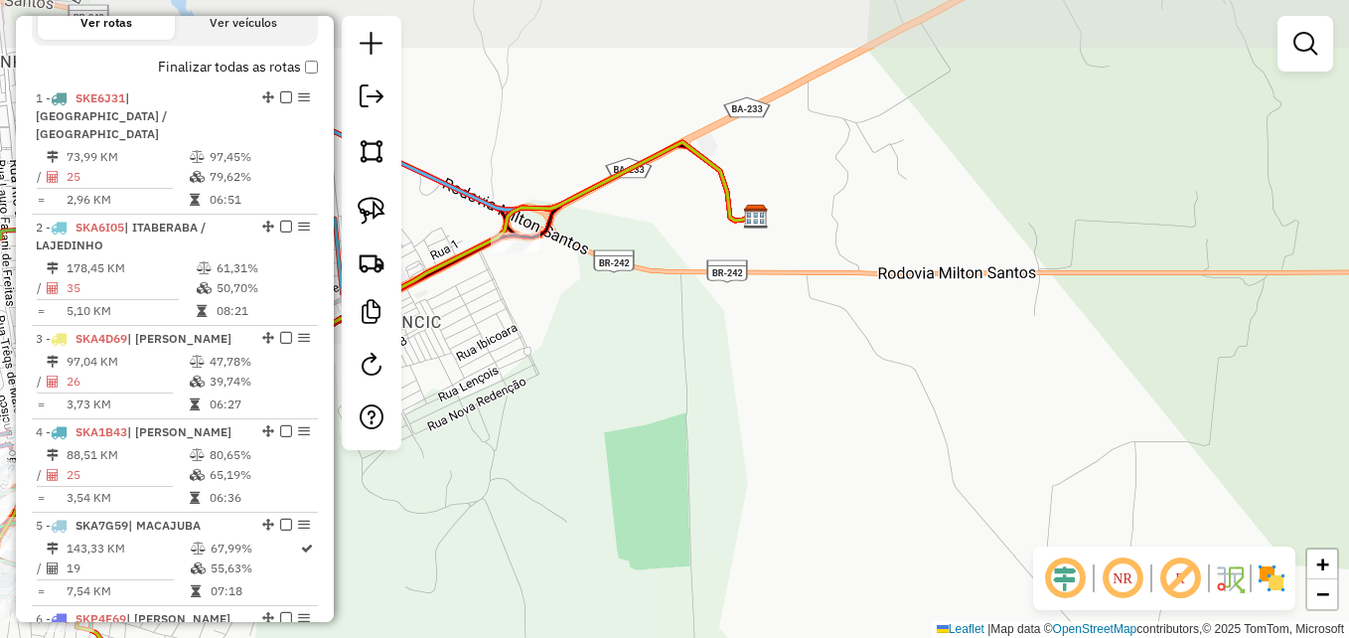
drag, startPoint x: 693, startPoint y: 402, endPoint x: 698, endPoint y: 417, distance: 15.7
click at [698, 417] on div "Janela de atendimento Grade de atendimento Capacidade Transportadoras Veículos …" at bounding box center [674, 319] width 1349 height 638
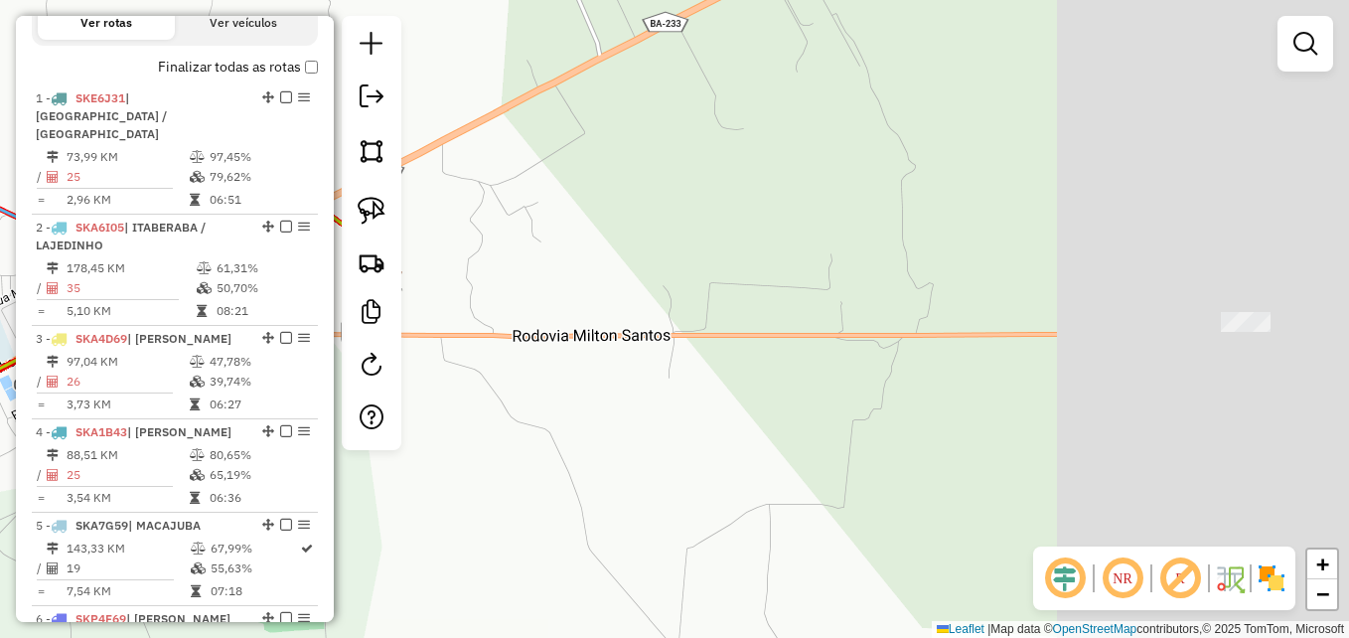
drag, startPoint x: 906, startPoint y: 402, endPoint x: 502, endPoint y: 444, distance: 406.4
click at [502, 444] on div "Janela de atendimento Grade de atendimento Capacidade Transportadoras Veículos …" at bounding box center [674, 319] width 1349 height 638
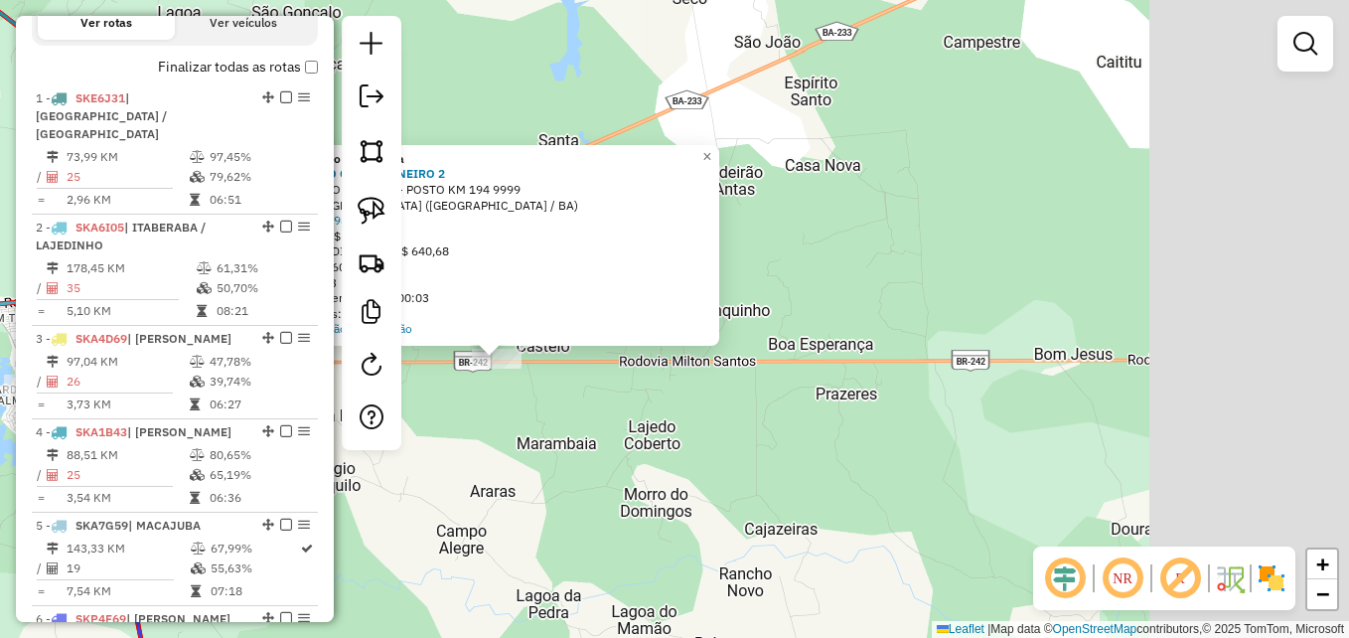
drag, startPoint x: 1025, startPoint y: 376, endPoint x: 724, endPoint y: 394, distance: 301.5
click at [724, 394] on div "Atividade não roteirizada 955 - POSTO CAMINHONEIRO 2 Endereço: RO BR 242 LJ- PO…" at bounding box center [674, 319] width 1349 height 638
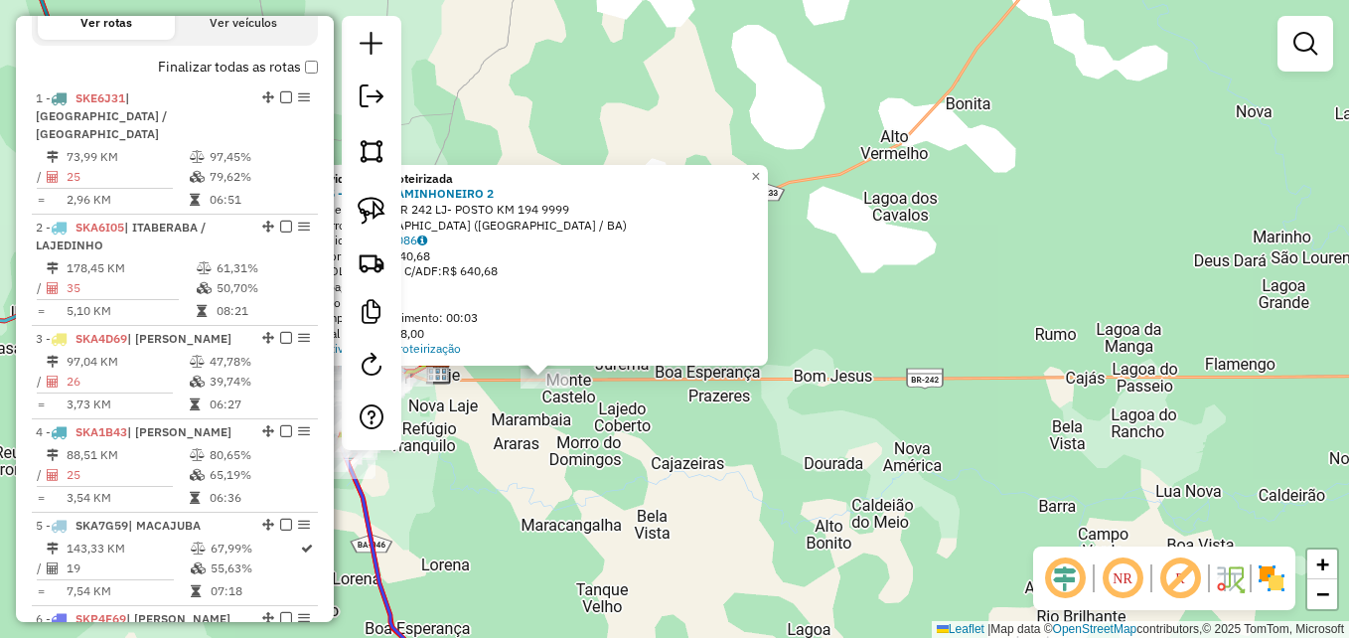
drag, startPoint x: 912, startPoint y: 431, endPoint x: 746, endPoint y: 433, distance: 165.9
click at [746, 433] on div "Atividade não roteirizada 955 - POSTO CAMINHONEIRO 2 Endereço: RO BR 242 LJ- PO…" at bounding box center [674, 319] width 1349 height 638
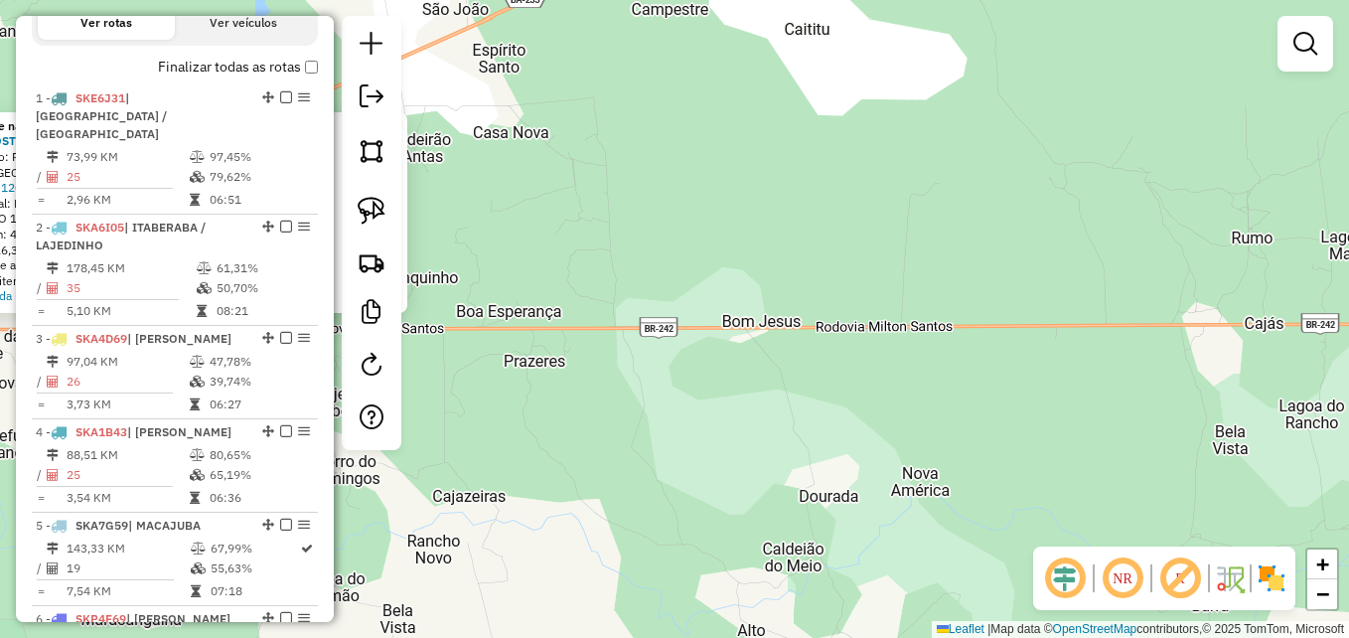
drag, startPoint x: 553, startPoint y: 420, endPoint x: 937, endPoint y: 427, distance: 383.5
click at [928, 429] on div "Atividade não roteirizada 955 - POSTO CAMINHONEIRO 2 Endereço: RO BR 242 LJ- PO…" at bounding box center [674, 319] width 1349 height 638
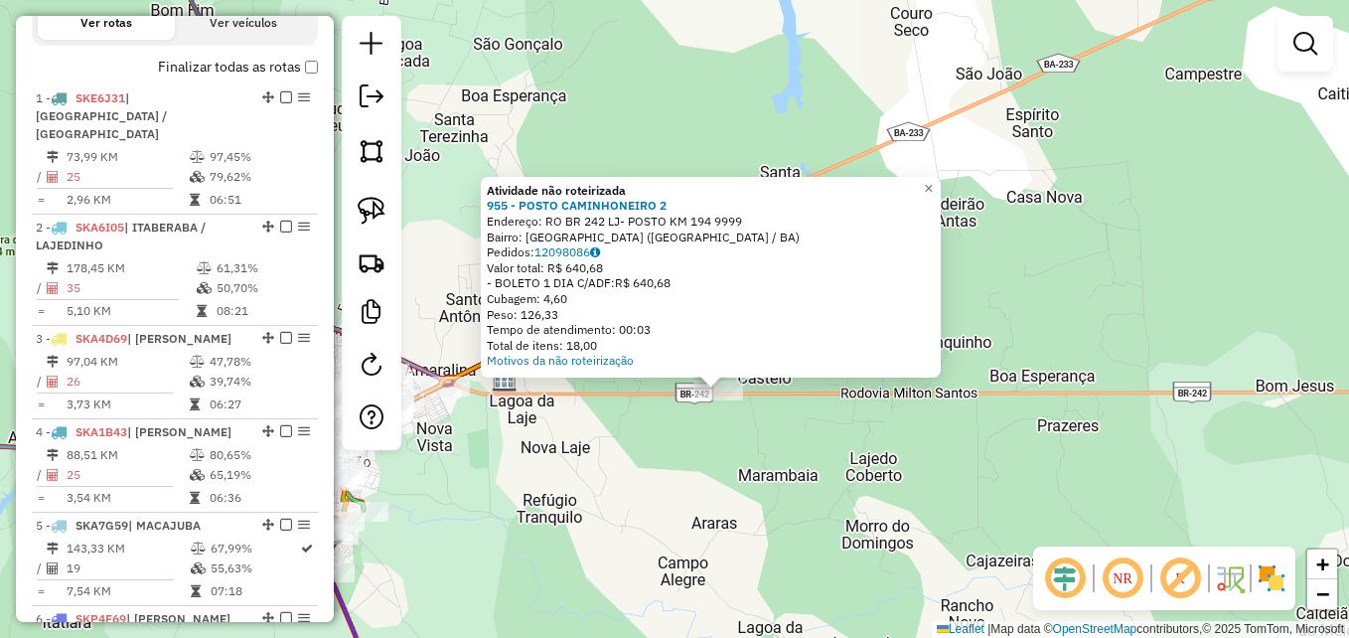
drag, startPoint x: 617, startPoint y: 412, endPoint x: 858, endPoint y: 494, distance: 254.7
click at [857, 494] on div "Atividade não roteirizada 955 - POSTO CAMINHONEIRO 2 Endereço: RO BR 242 LJ- PO…" at bounding box center [674, 319] width 1349 height 638
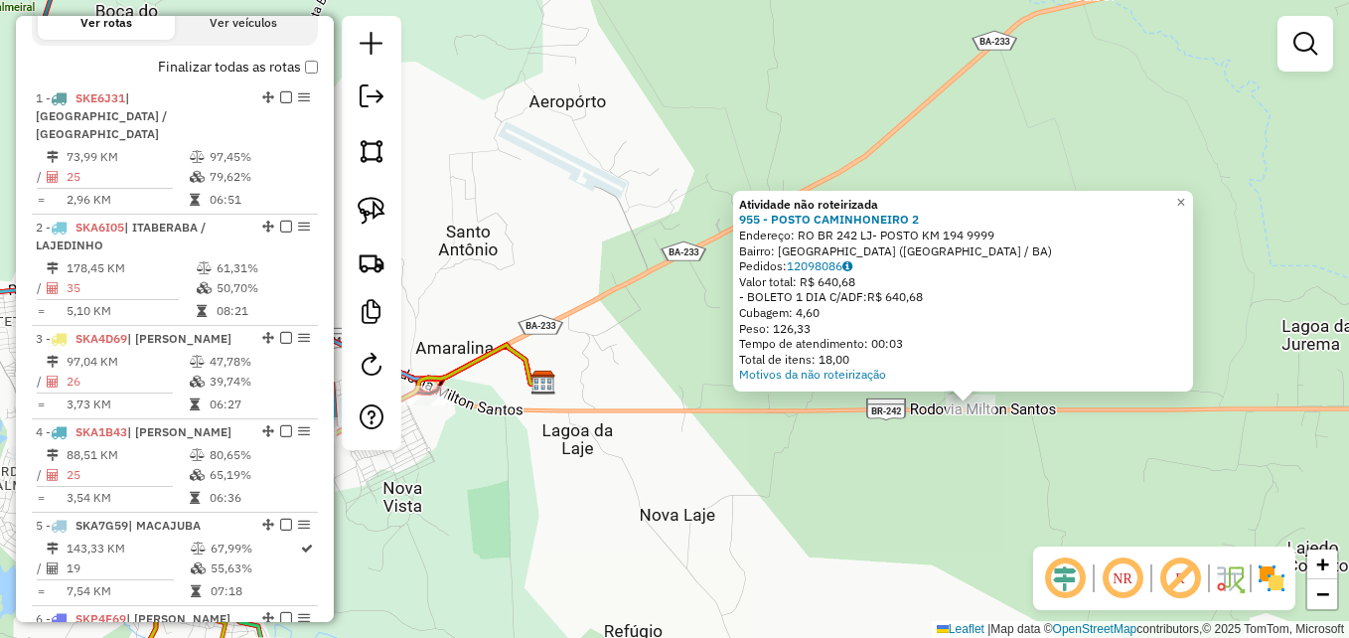
drag, startPoint x: 789, startPoint y: 426, endPoint x: 792, endPoint y: 467, distance: 40.8
click at [792, 467] on div "Atividade não roteirizada 955 - POSTO CAMINHONEIRO 2 Endereço: RO BR 242 LJ- PO…" at bounding box center [674, 319] width 1349 height 638
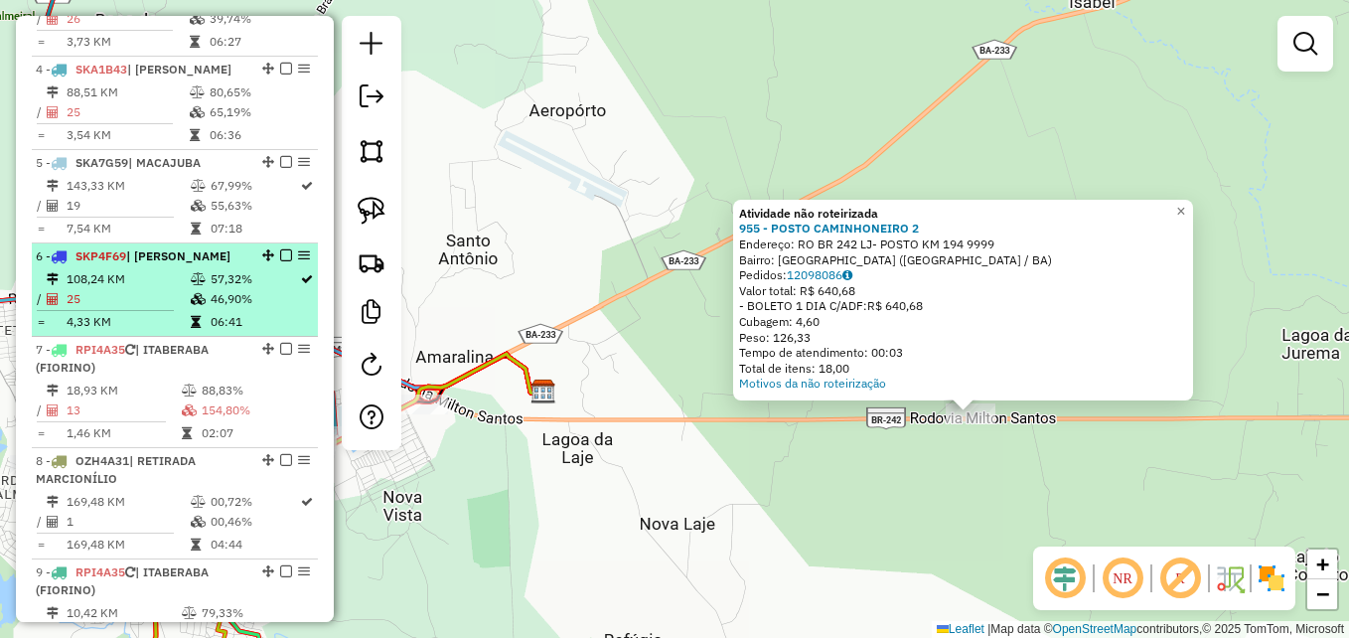
scroll to position [1079, 0]
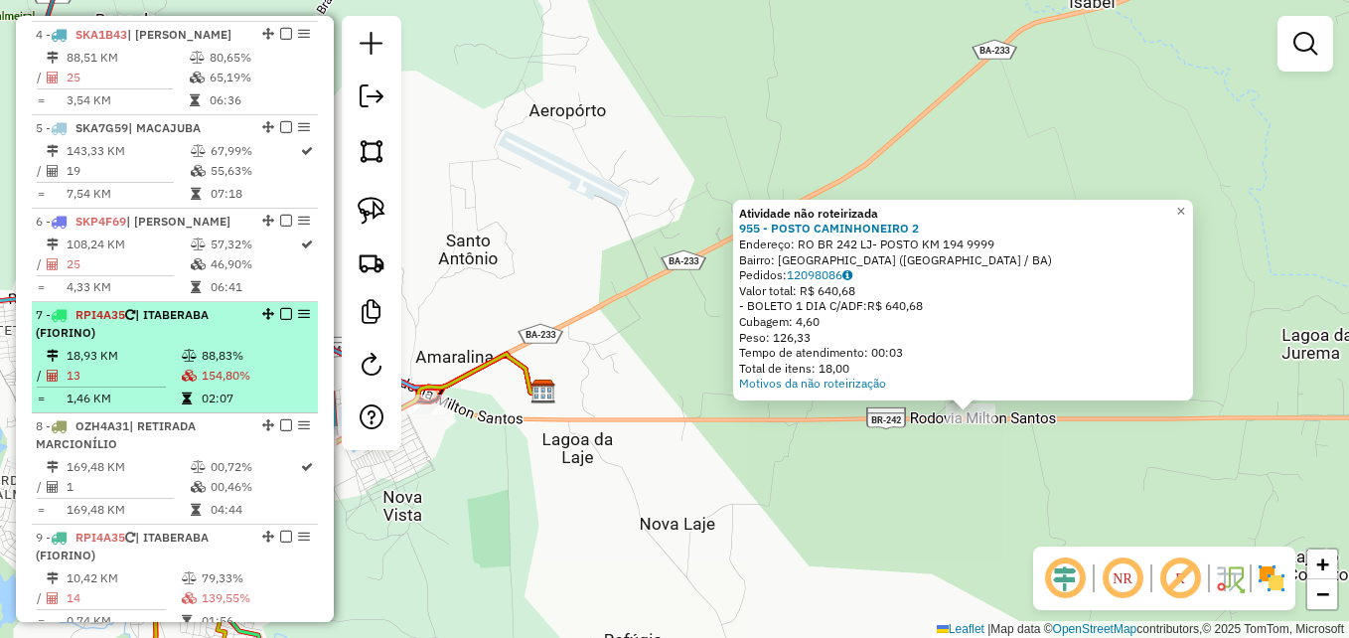
click at [147, 359] on td "18,93 KM" at bounding box center [123, 356] width 115 height 20
select select "**********"
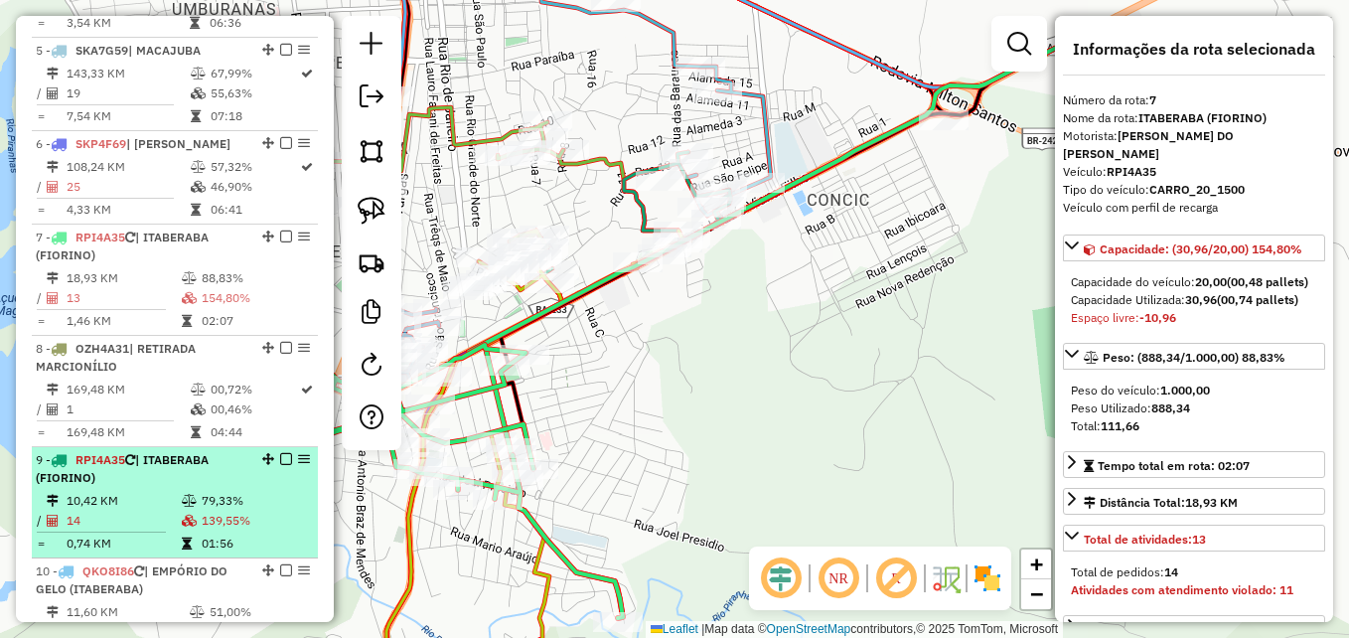
scroll to position [1178, 0]
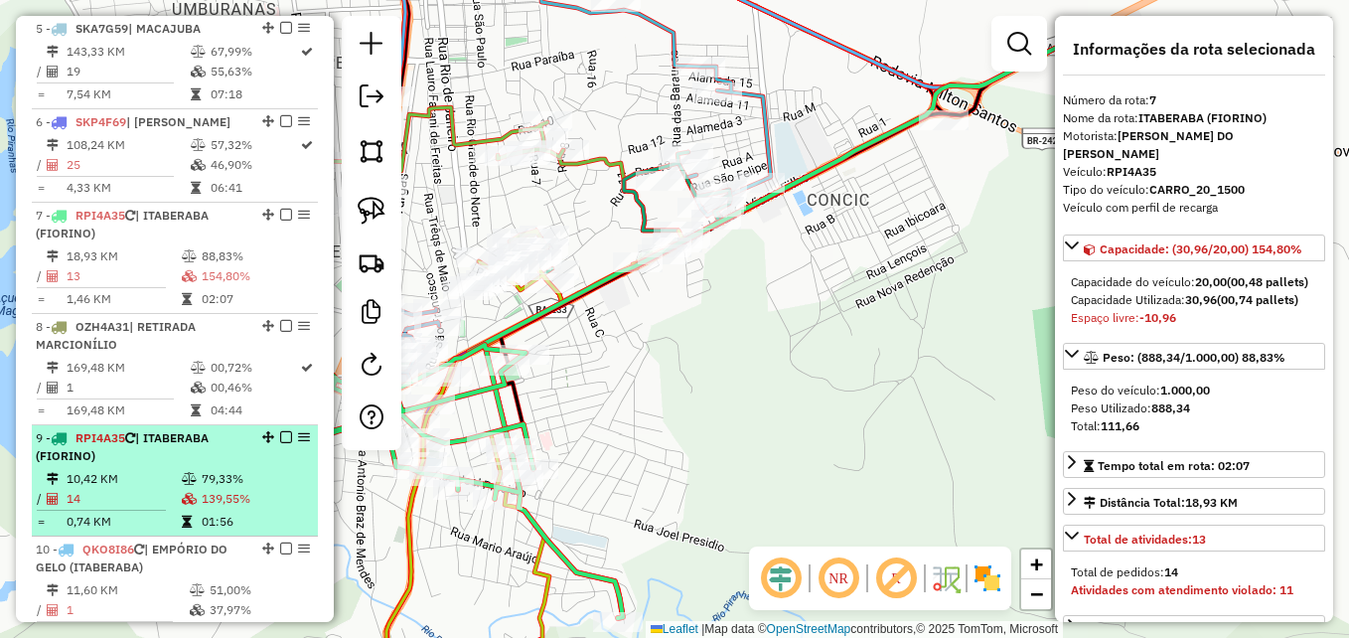
click at [156, 472] on td "10,42 KM" at bounding box center [123, 479] width 115 height 20
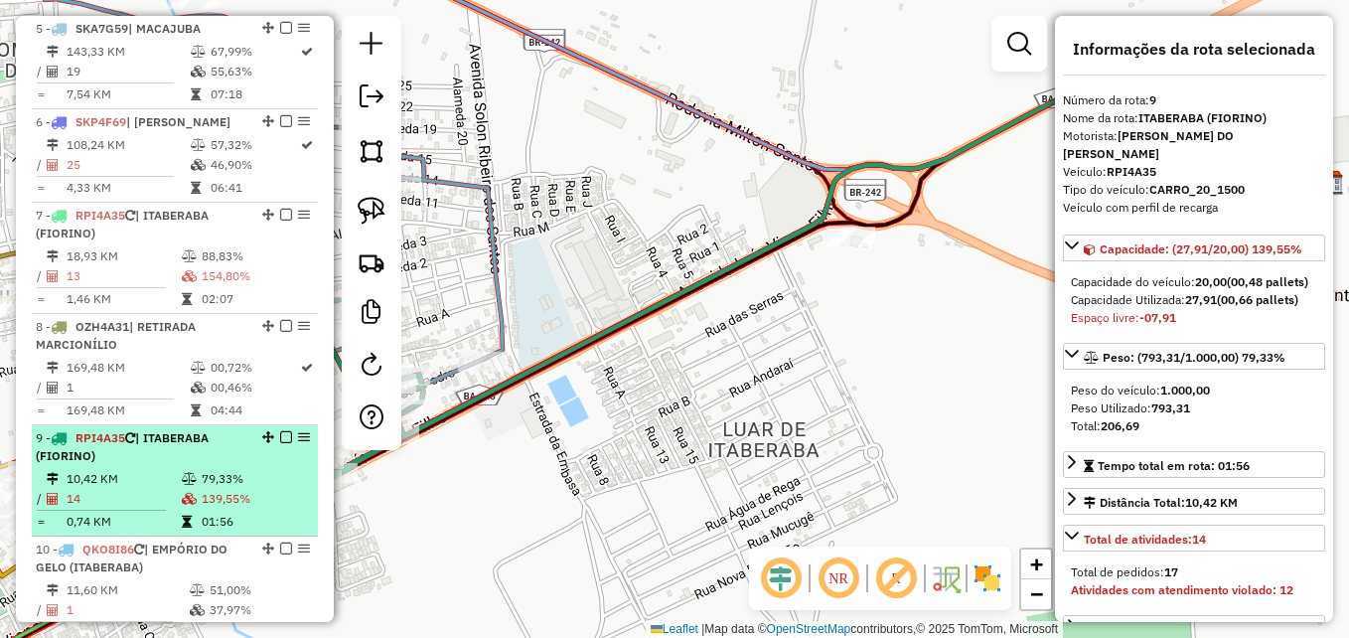
click at [156, 472] on td "10,42 KM" at bounding box center [123, 479] width 115 height 20
click at [155, 473] on td "10,42 KM" at bounding box center [123, 479] width 115 height 20
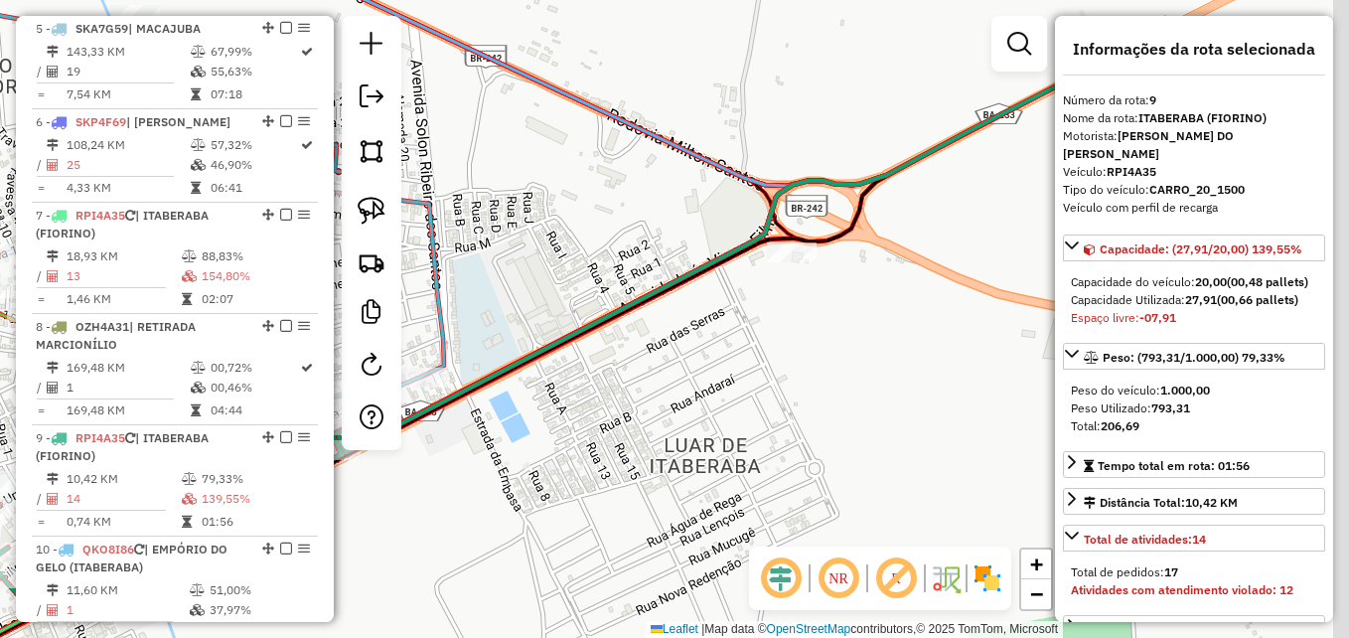
drag, startPoint x: 763, startPoint y: 462, endPoint x: 446, endPoint y: 507, distance: 320.0
click at [446, 507] on div "Janela de atendimento Grade de atendimento Capacidade Transportadoras Veículos …" at bounding box center [674, 319] width 1349 height 638
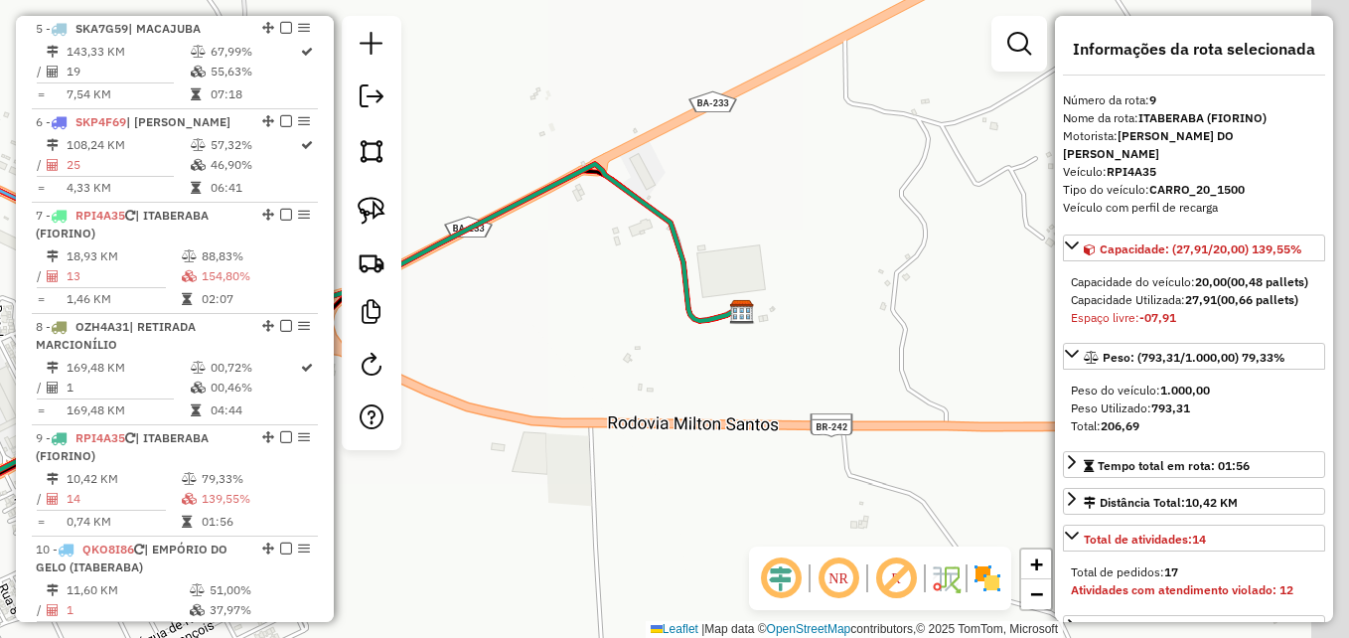
drag, startPoint x: 800, startPoint y: 431, endPoint x: 467, endPoint y: 526, distance: 346.2
click at [467, 526] on div "Janela de atendimento Grade de atendimento Capacidade Transportadoras Veículos …" at bounding box center [674, 319] width 1349 height 638
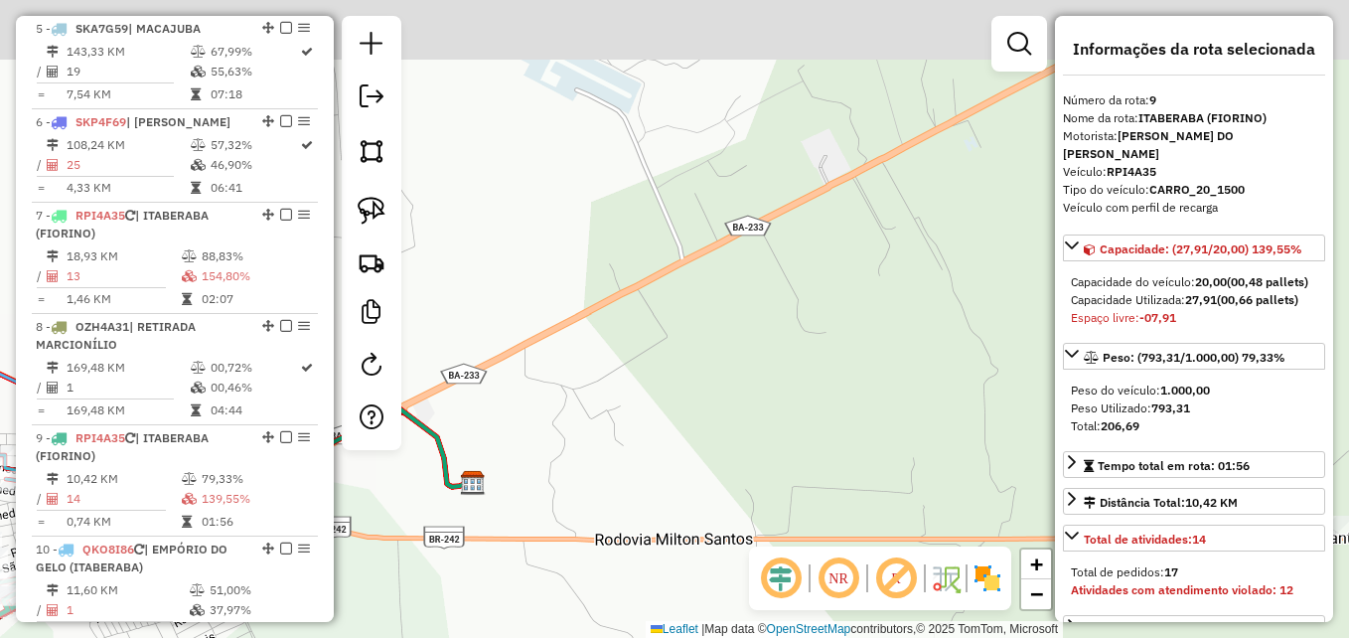
drag, startPoint x: 694, startPoint y: 423, endPoint x: 497, endPoint y: 549, distance: 234.5
click at [498, 549] on div "Janela de atendimento Grade de atendimento Capacidade Transportadoras Veículos …" at bounding box center [674, 319] width 1349 height 638
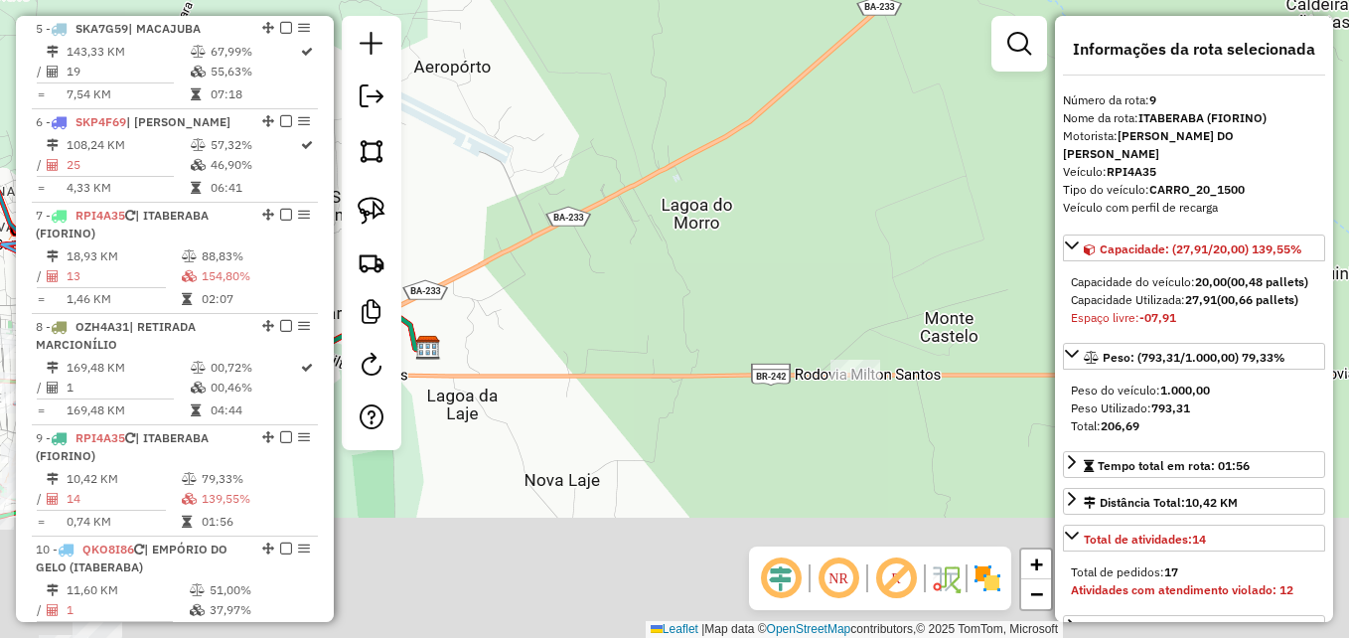
drag, startPoint x: 668, startPoint y: 553, endPoint x: 618, endPoint y: 352, distance: 207.7
click at [618, 352] on div "Janela de atendimento Grade de atendimento Capacidade Transportadoras Veículos …" at bounding box center [674, 319] width 1349 height 638
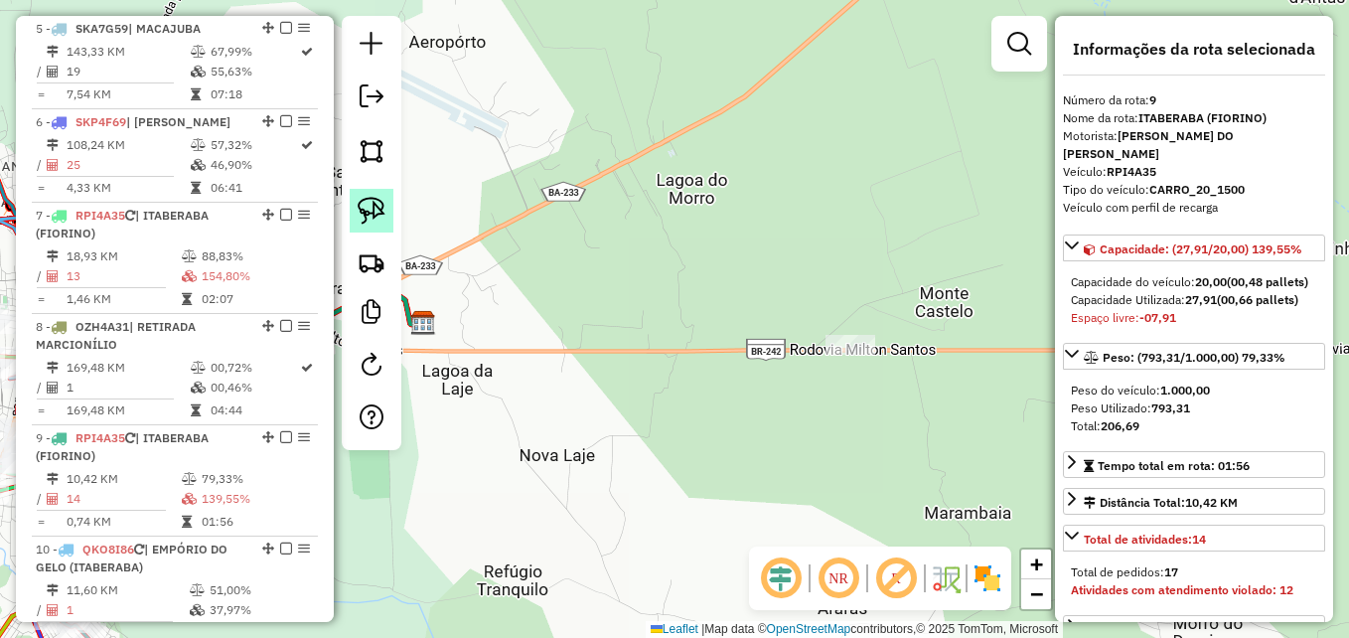
click at [373, 200] on img at bounding box center [372, 211] width 28 height 28
drag, startPoint x: 887, startPoint y: 404, endPoint x: 858, endPoint y: 301, distance: 107.2
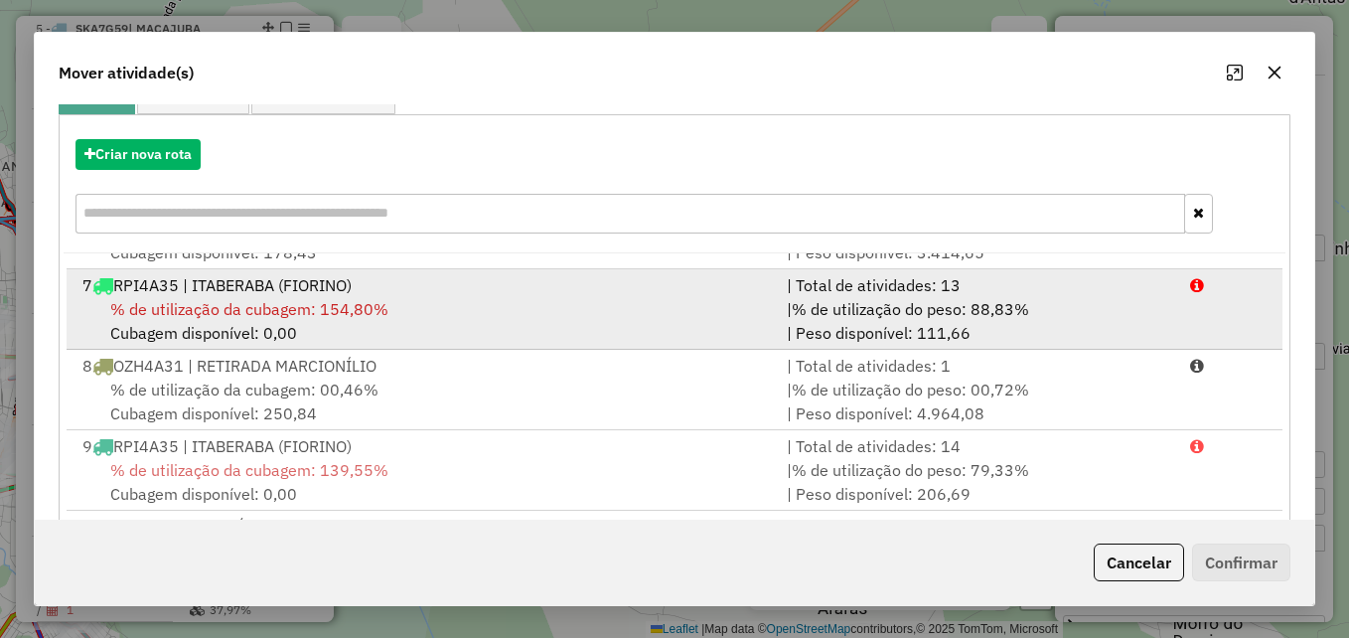
scroll to position [497, 0]
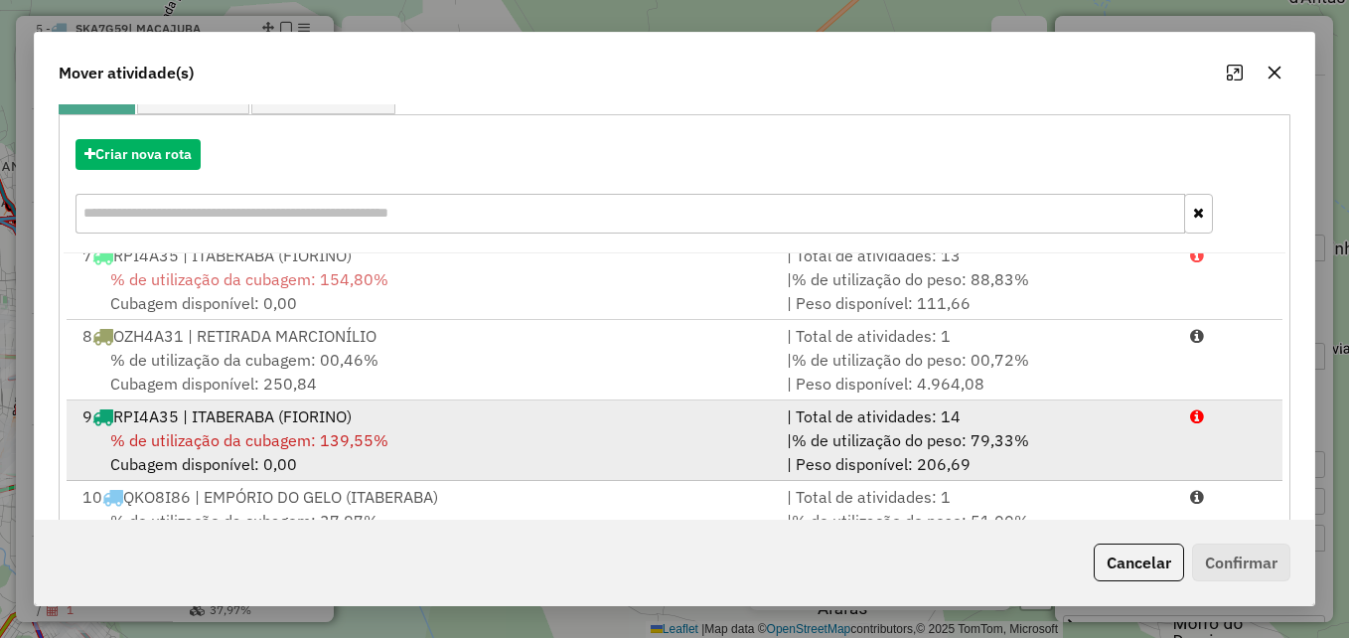
click at [474, 413] on div "9 RPI4A35 | ITABERABA (FIORINO)" at bounding box center [423, 416] width 704 height 24
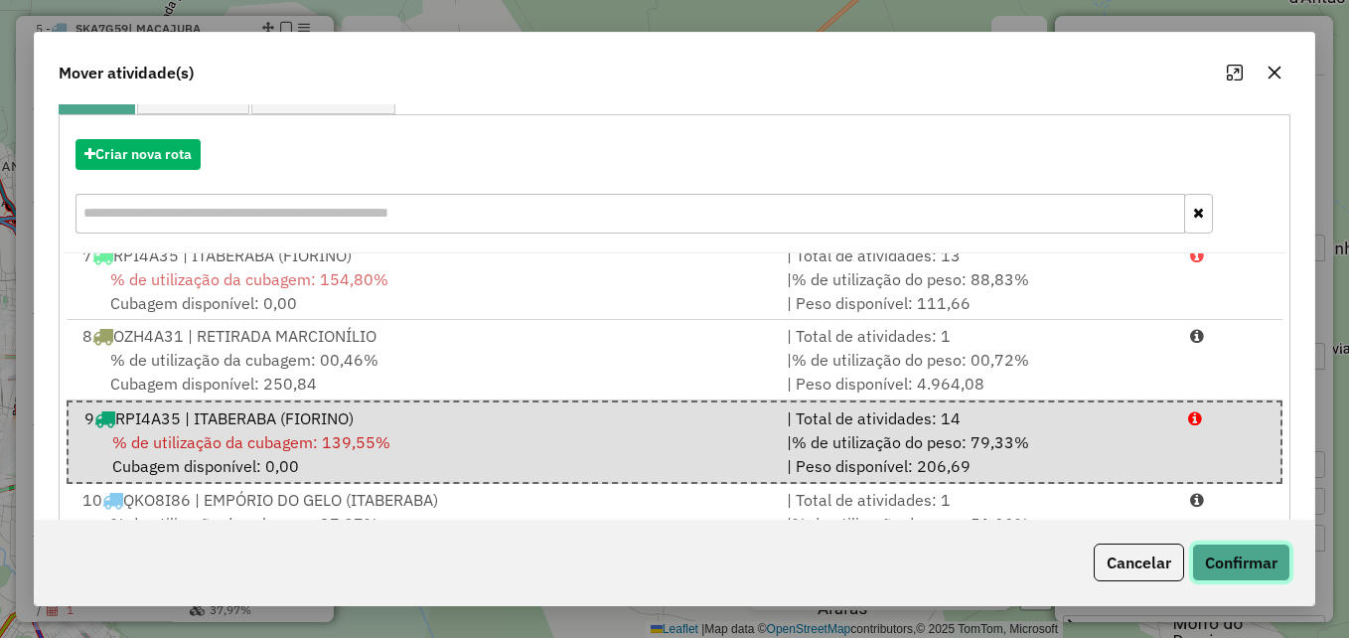
click at [1245, 559] on button "Confirmar" at bounding box center [1241, 562] width 98 height 38
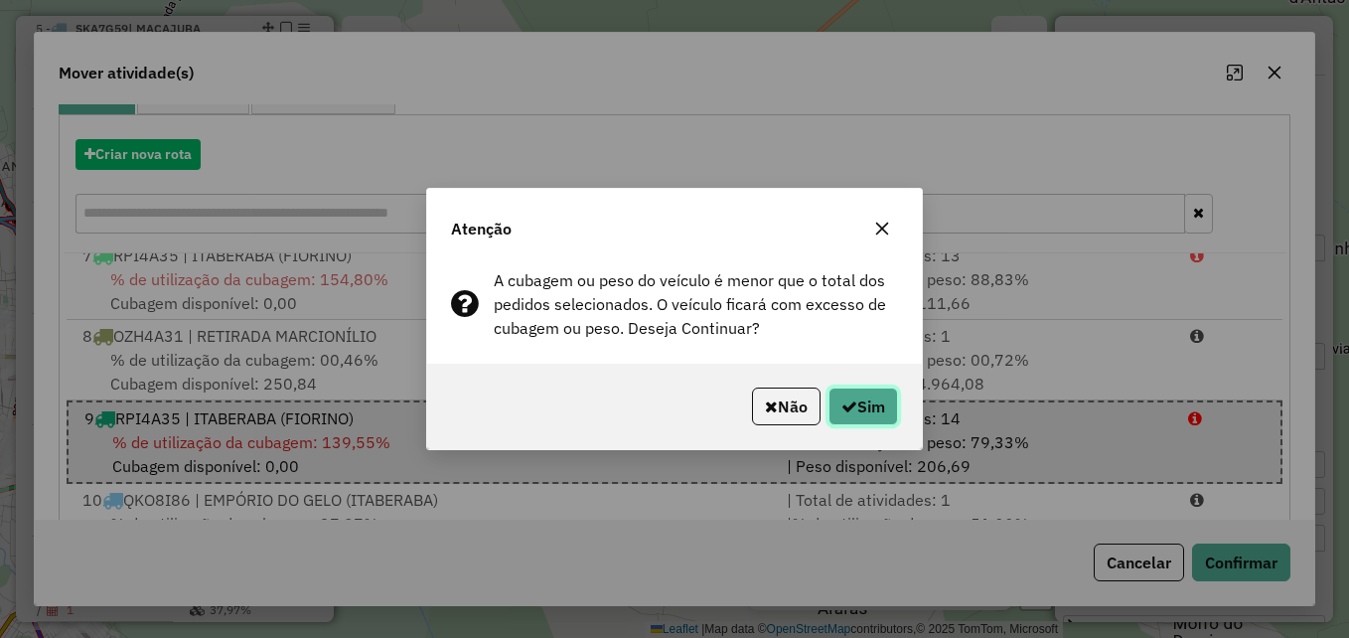
click at [878, 420] on button "Sim" at bounding box center [863, 406] width 70 height 38
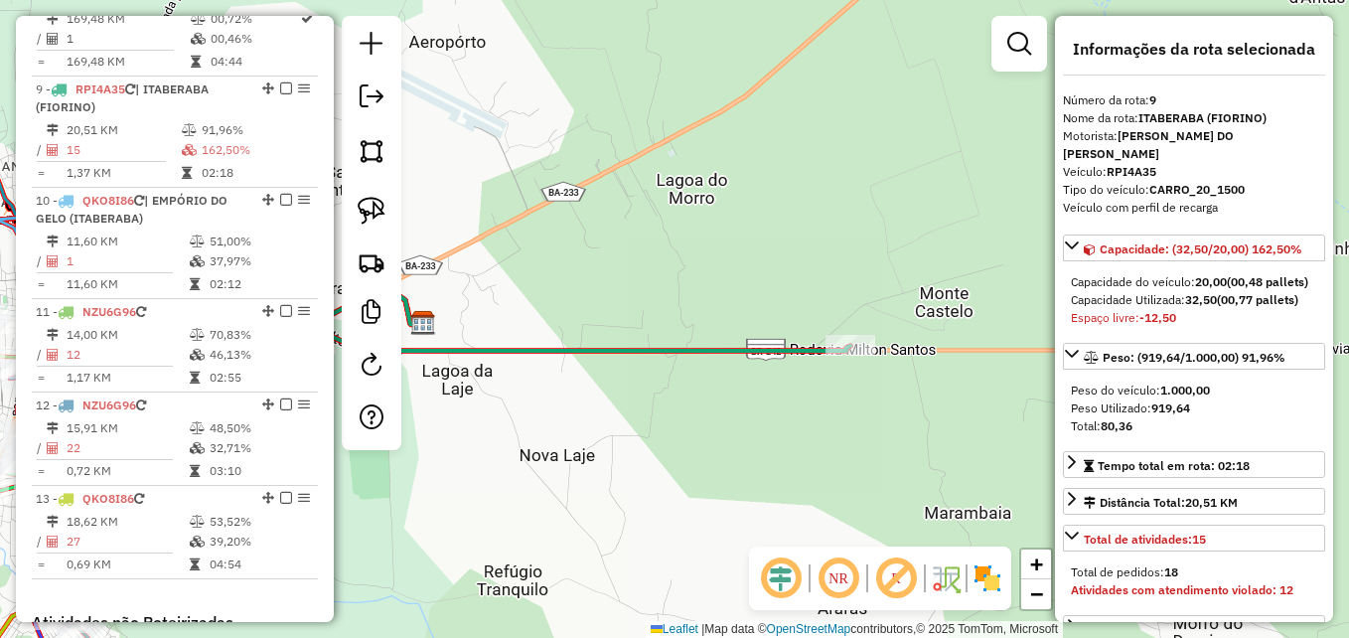
scroll to position [1587, 0]
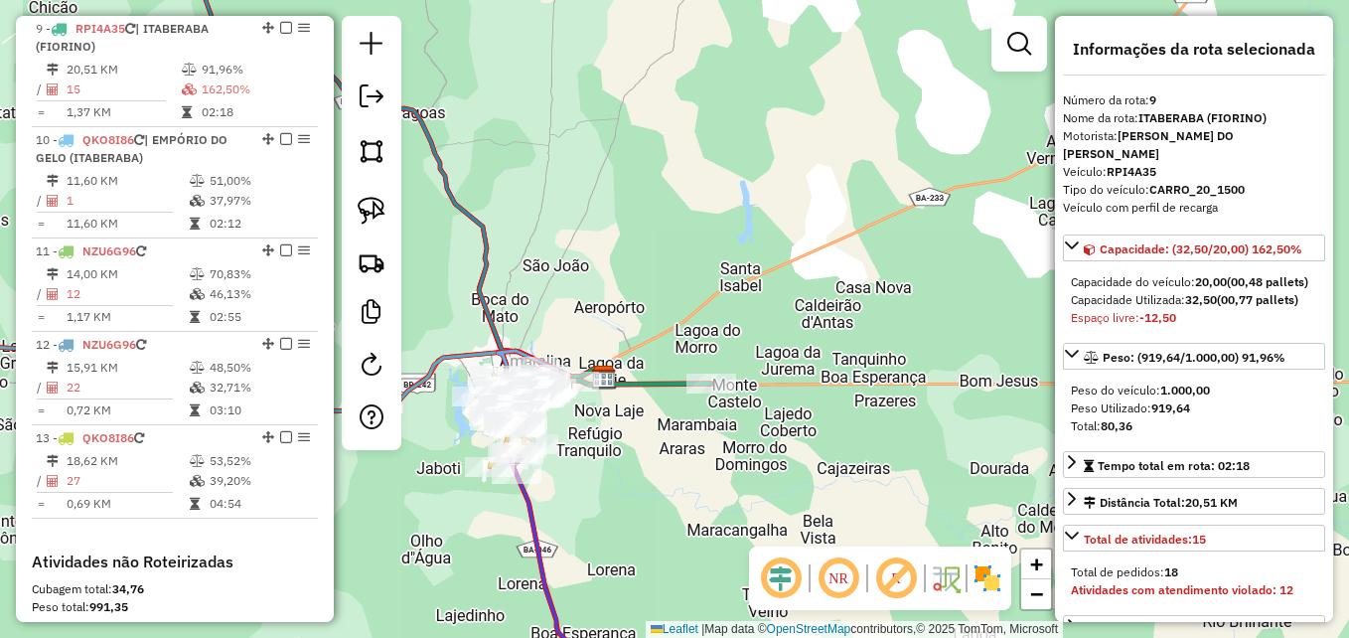
drag, startPoint x: 645, startPoint y: 459, endPoint x: 806, endPoint y: 441, distance: 161.9
click at [806, 441] on div "Janela de atendimento Grade de atendimento Capacidade Transportadoras Veículos …" at bounding box center [674, 319] width 1349 height 638
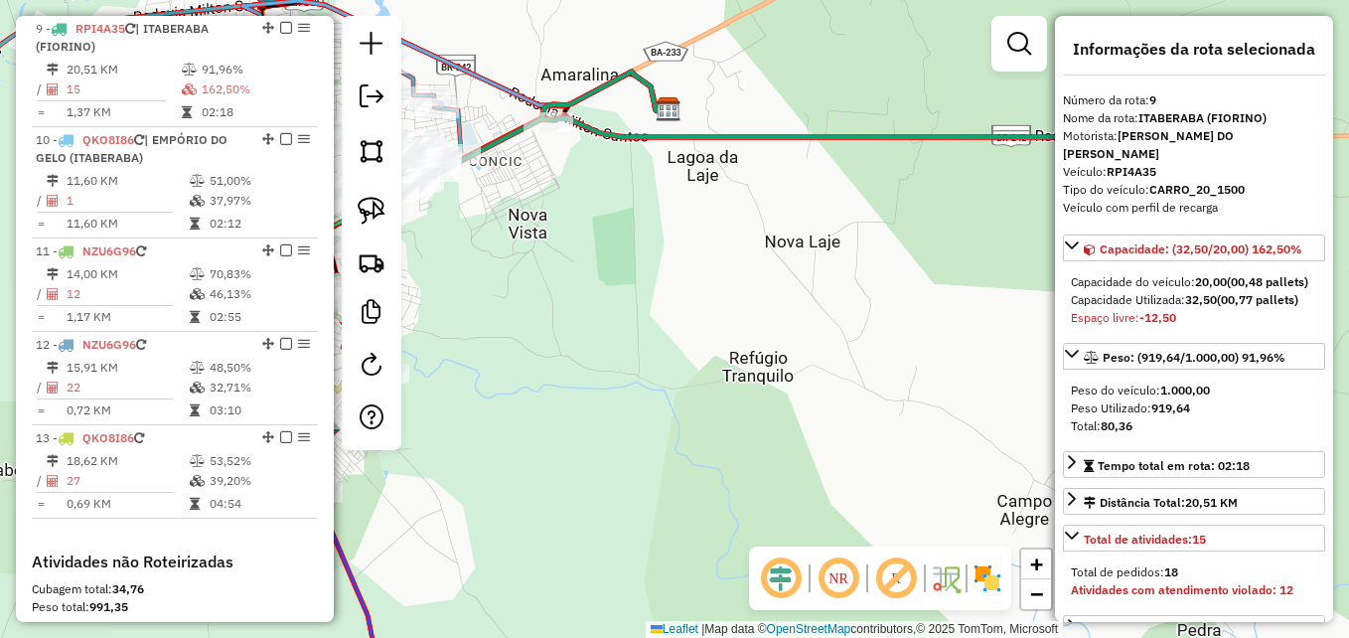
drag, startPoint x: 568, startPoint y: 314, endPoint x: 756, endPoint y: 460, distance: 237.8
click at [755, 460] on div "Janela de atendimento Grade de atendimento Capacidade Transportadoras Veículos …" at bounding box center [674, 319] width 1349 height 638
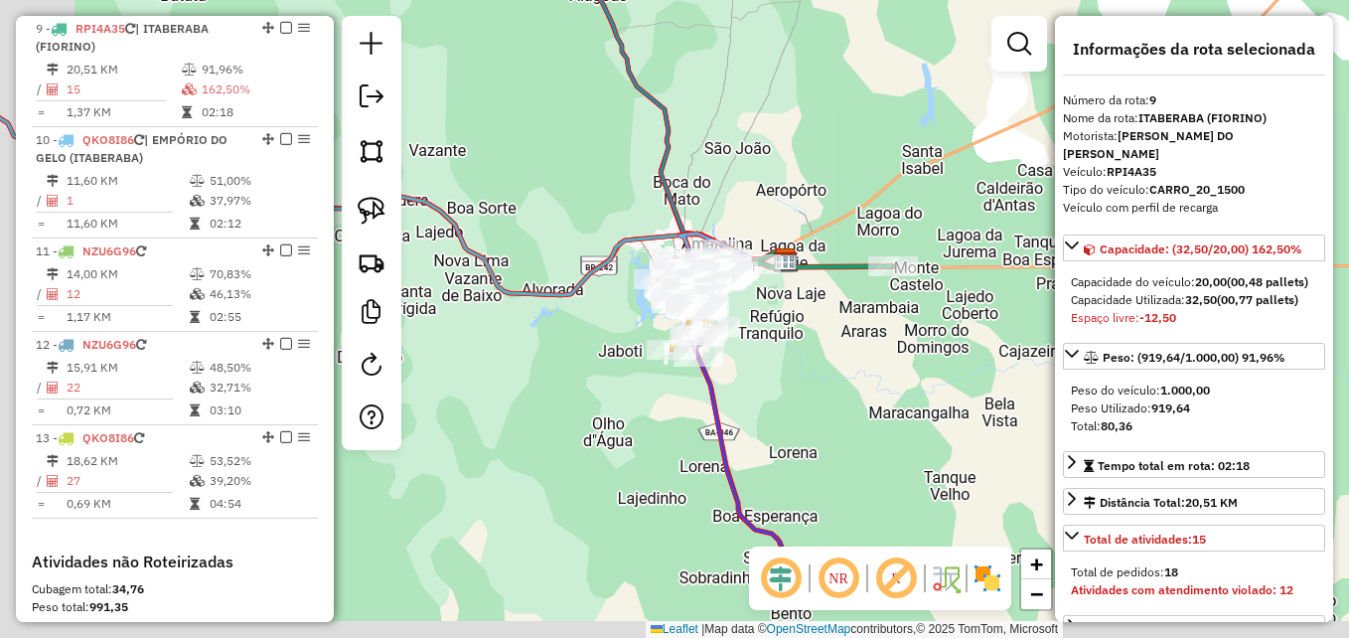
drag, startPoint x: 687, startPoint y: 446, endPoint x: 913, endPoint y: 164, distance: 361.1
click at [904, 214] on div "Janela de atendimento Grade de atendimento Capacidade Transportadoras Veículos …" at bounding box center [674, 319] width 1349 height 638
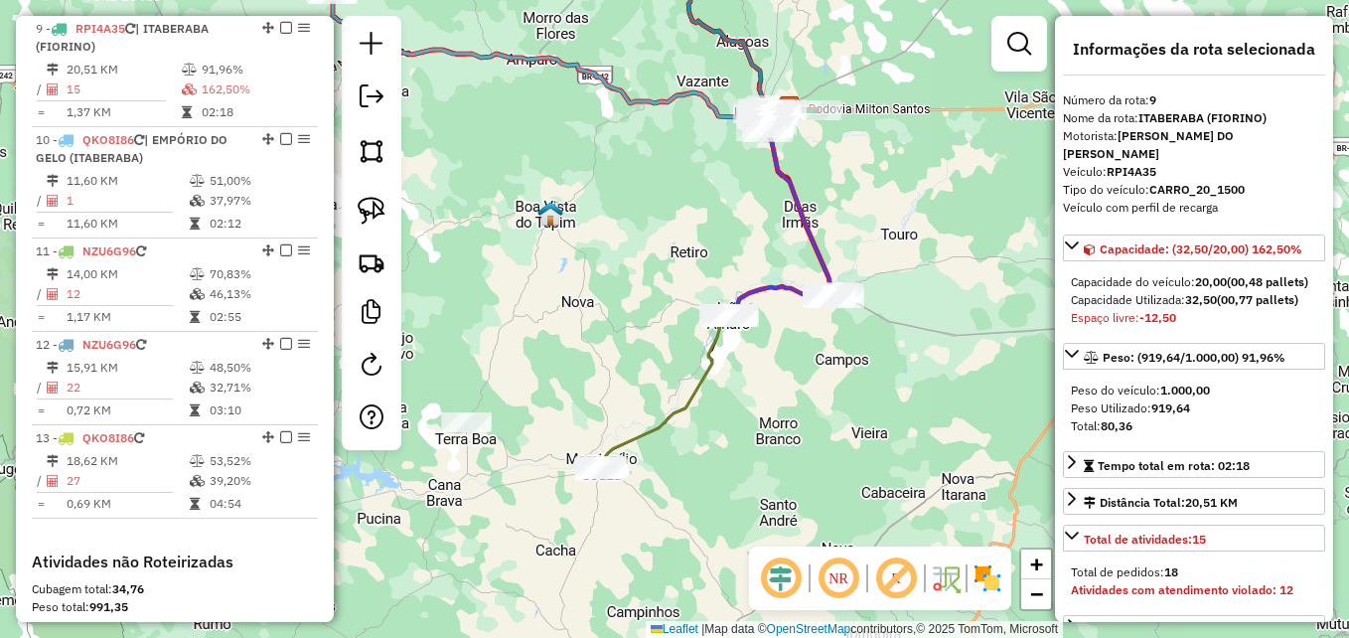
drag, startPoint x: 723, startPoint y: 393, endPoint x: 621, endPoint y: 298, distance: 139.9
click at [632, 293] on div "Janela de atendimento Grade de atendimento Capacidade Transportadoras Veículos …" at bounding box center [674, 319] width 1349 height 638
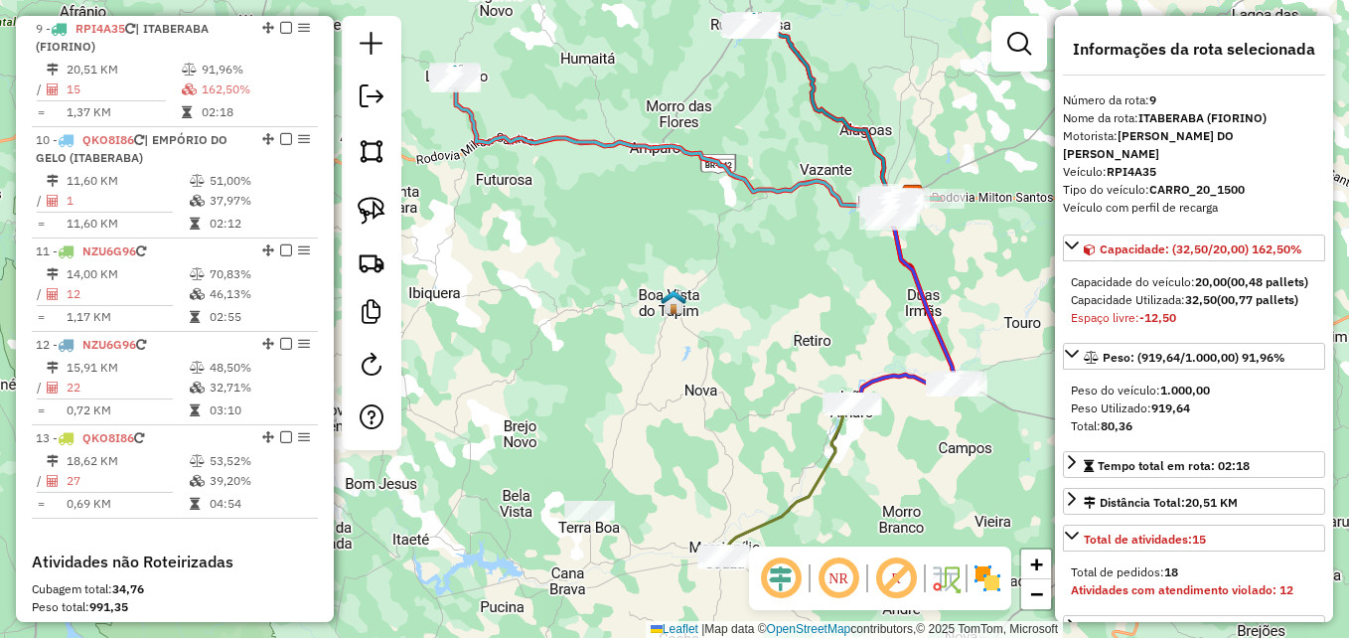
drag, startPoint x: 568, startPoint y: 288, endPoint x: 700, endPoint y: 382, distance: 162.4
click at [699, 382] on div "Janela de atendimento Grade de atendimento Capacidade Transportadoras Veículos …" at bounding box center [674, 319] width 1349 height 638
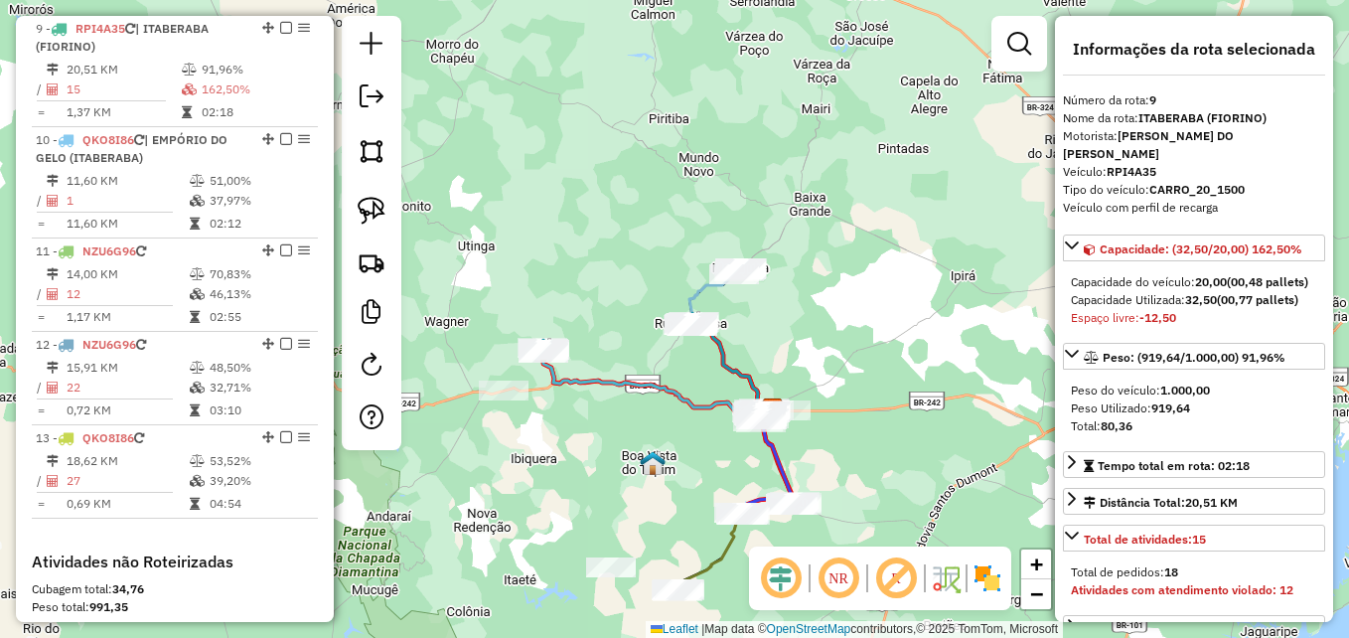
drag, startPoint x: 684, startPoint y: 301, endPoint x: 644, endPoint y: 422, distance: 127.8
click at [644, 422] on div "Janela de atendimento Grade de atendimento Capacidade Transportadoras Veículos …" at bounding box center [674, 319] width 1349 height 638
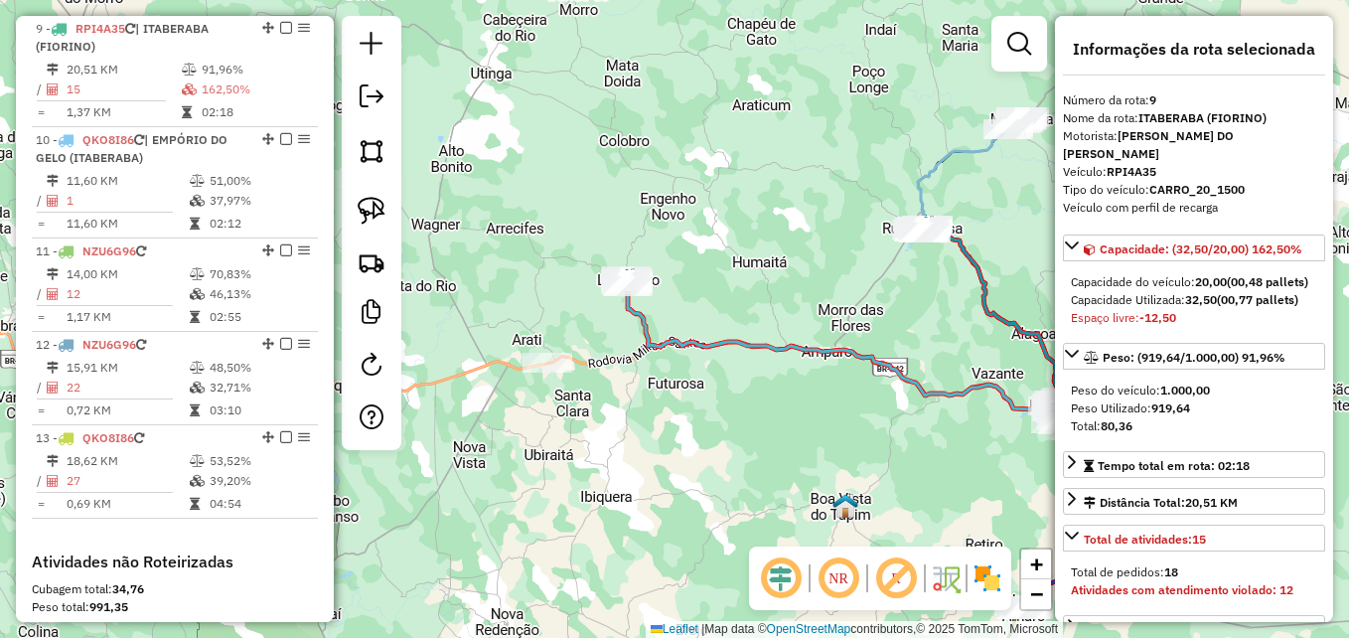
drag, startPoint x: 528, startPoint y: 376, endPoint x: 718, endPoint y: 378, distance: 189.7
click at [717, 378] on div "Janela de atendimento Grade de atendimento Capacidade Transportadoras Veículos …" at bounding box center [674, 319] width 1349 height 638
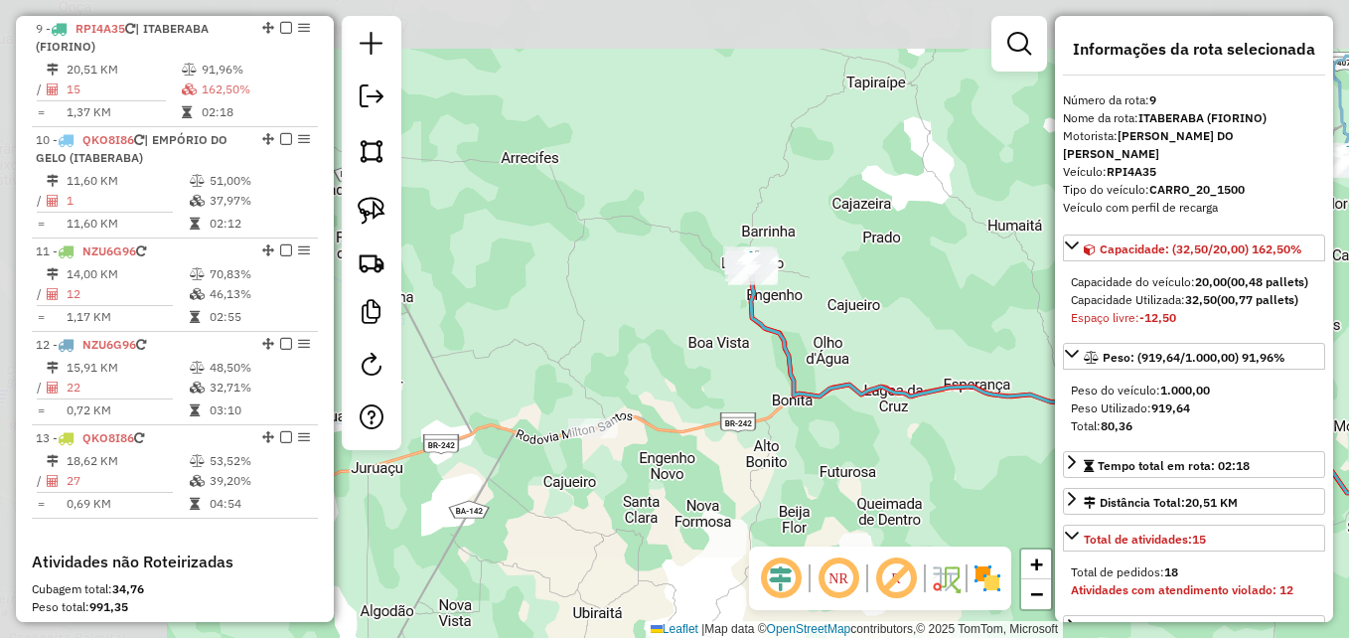
drag, startPoint x: 547, startPoint y: 372, endPoint x: 750, endPoint y: 464, distance: 222.7
click at [750, 464] on div "Janela de atendimento Grade de atendimento Capacidade Transportadoras Veículos …" at bounding box center [674, 319] width 1349 height 638
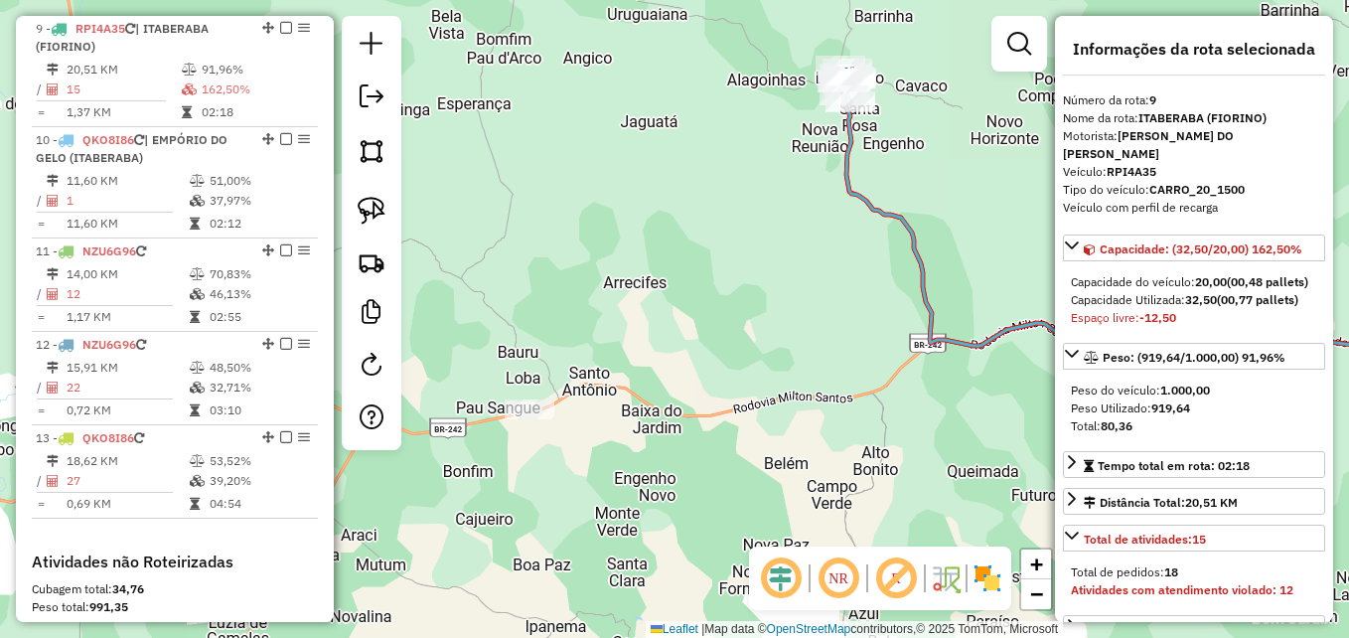
drag, startPoint x: 653, startPoint y: 428, endPoint x: 745, endPoint y: 445, distance: 93.9
click at [745, 445] on div "Janela de atendimento Grade de atendimento Capacidade Transportadoras Veículos …" at bounding box center [674, 319] width 1349 height 638
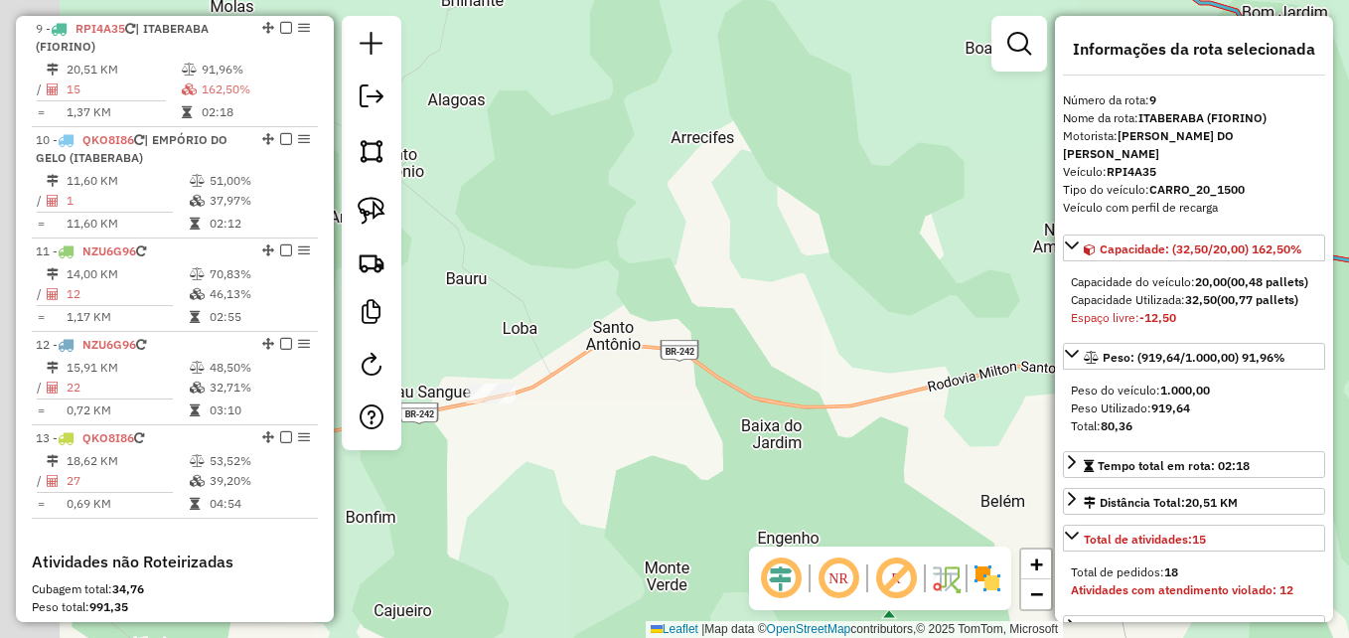
drag, startPoint x: 669, startPoint y: 461, endPoint x: 887, endPoint y: 481, distance: 218.4
click at [887, 481] on div "Janela de atendimento Grade de atendimento Capacidade Transportadoras Veículos …" at bounding box center [674, 319] width 1349 height 638
drag, startPoint x: 617, startPoint y: 456, endPoint x: 739, endPoint y: 450, distance: 122.3
click at [737, 450] on div "Janela de atendimento Grade de atendimento Capacidade Transportadoras Veículos …" at bounding box center [674, 319] width 1349 height 638
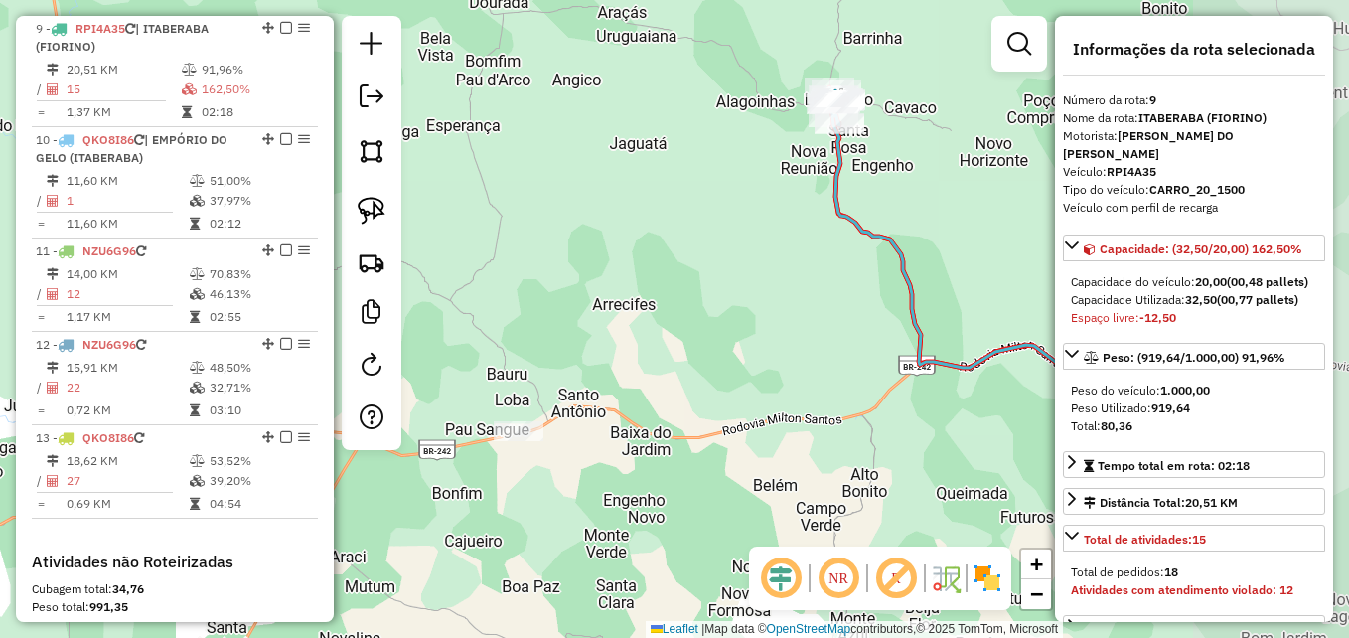
drag, startPoint x: 772, startPoint y: 447, endPoint x: 613, endPoint y: 461, distance: 159.5
click at [610, 461] on div "Janela de atendimento Grade de atendimento Capacidade Transportadoras Veículos …" at bounding box center [674, 319] width 1349 height 638
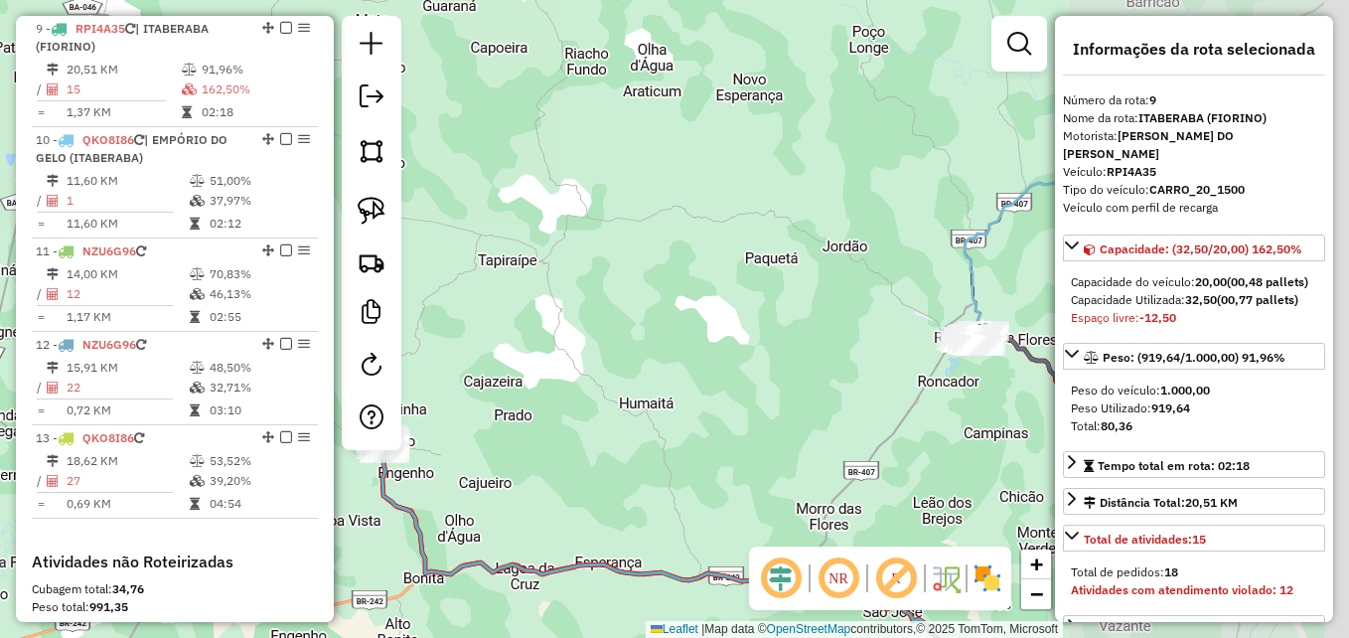
drag, startPoint x: 882, startPoint y: 303, endPoint x: 522, endPoint y: 455, distance: 390.4
click at [522, 455] on div "Janela de atendimento Grade de atendimento Capacidade Transportadoras Veículos …" at bounding box center [674, 319] width 1349 height 638
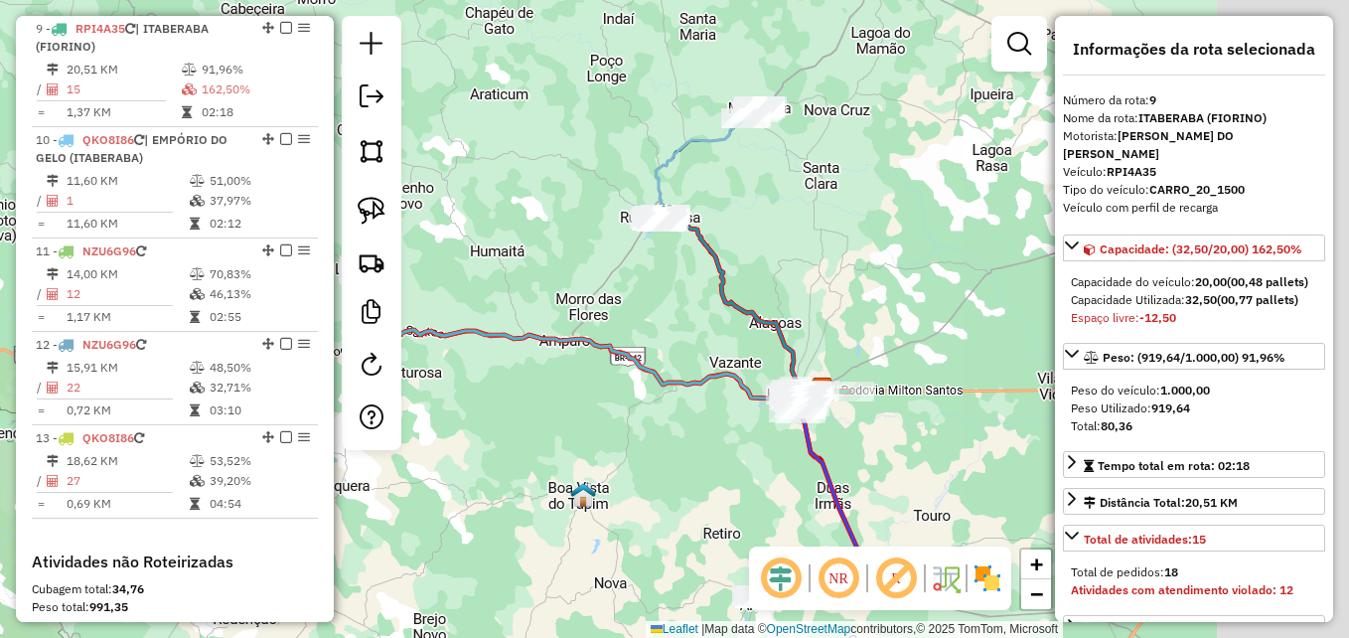
drag, startPoint x: 731, startPoint y: 402, endPoint x: 563, endPoint y: 213, distance: 253.3
click at [576, 224] on div "Janela de atendimento Grade de atendimento Capacidade Transportadoras Veículos …" at bounding box center [674, 319] width 1349 height 638
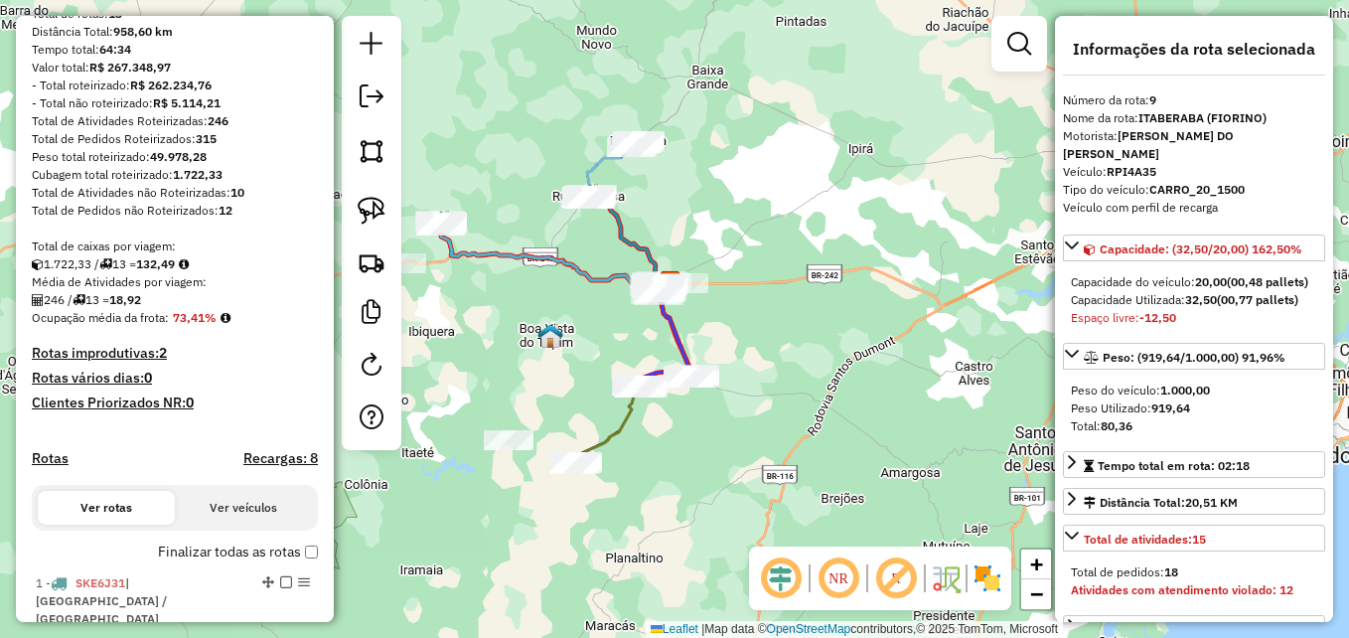
scroll to position [0, 0]
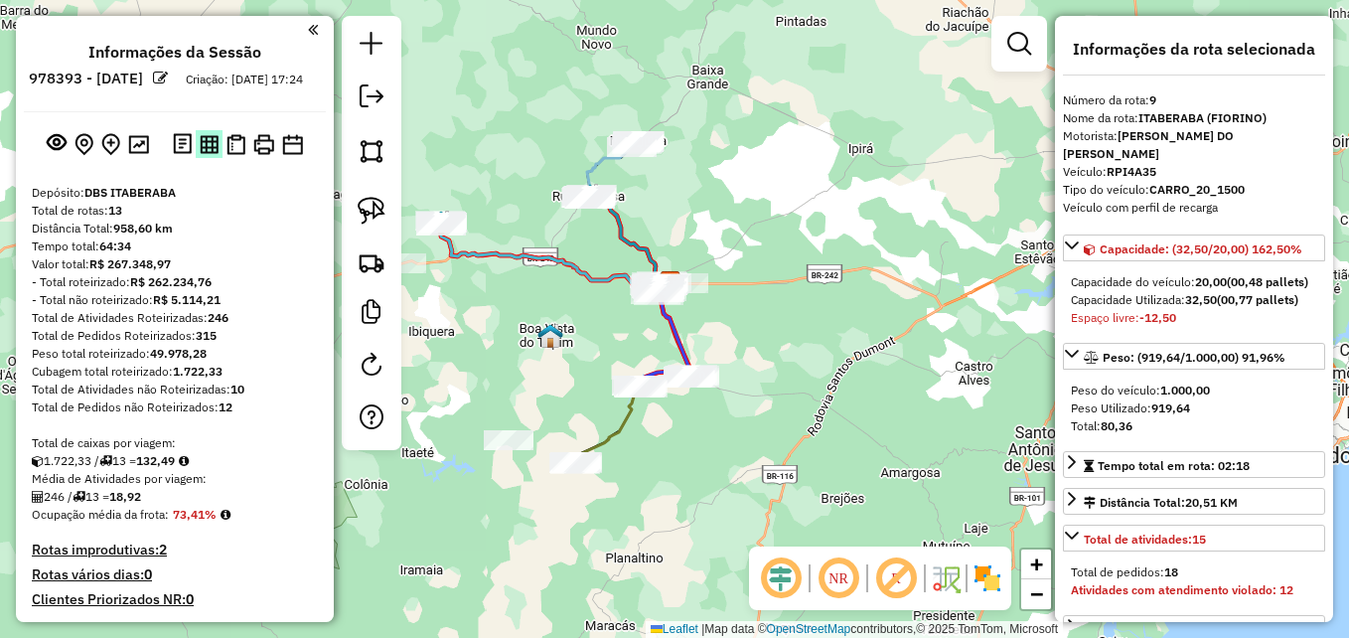
click at [214, 154] on img at bounding box center [209, 144] width 19 height 19
click at [376, 108] on link at bounding box center [372, 98] width 40 height 45
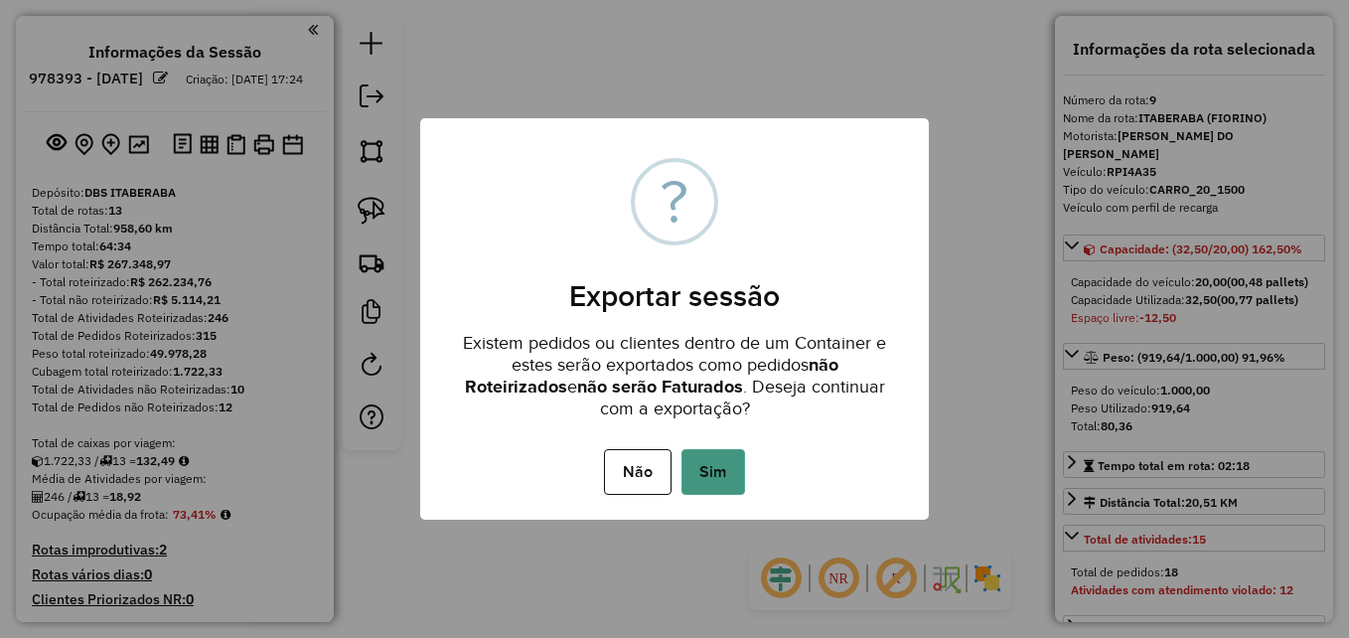
click at [699, 475] on button "Sim" at bounding box center [713, 472] width 64 height 46
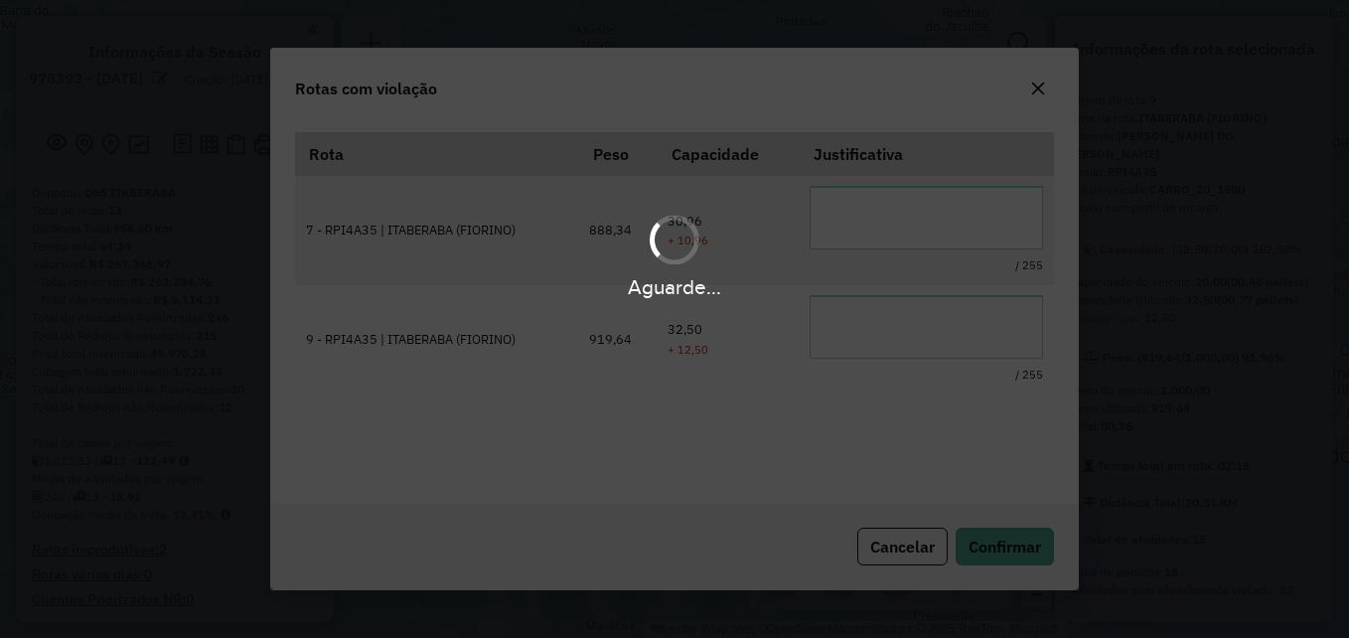
scroll to position [36, 0]
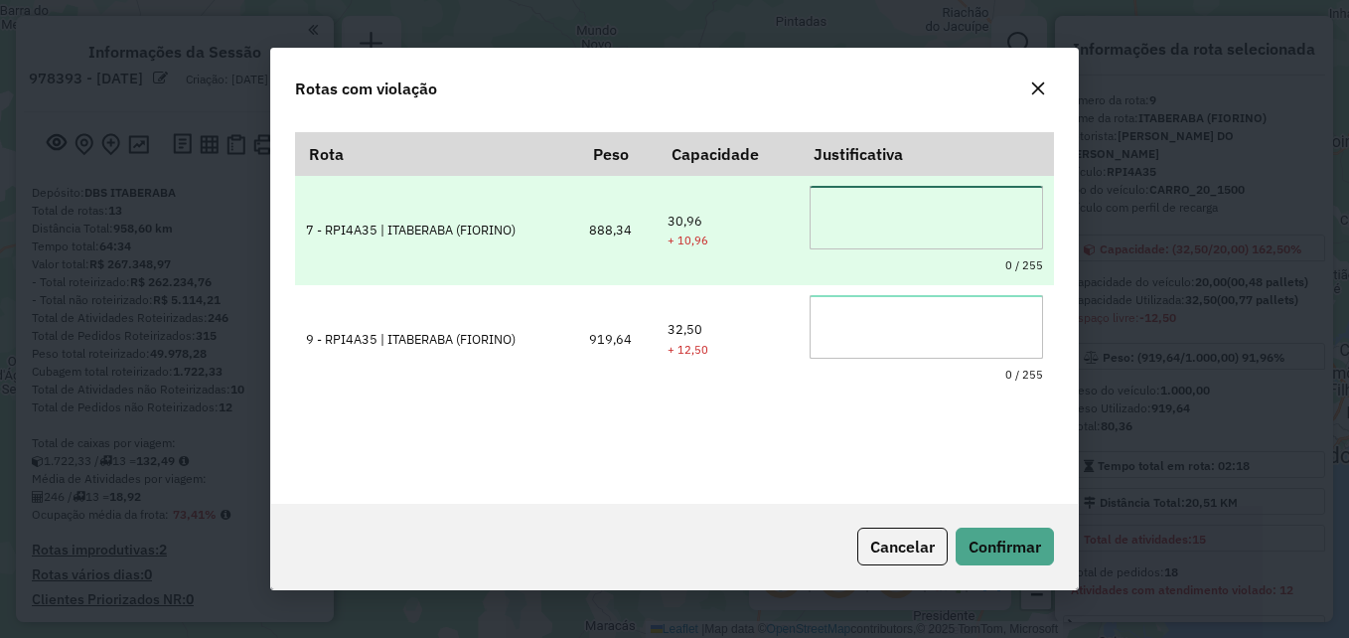
click at [902, 199] on textarea at bounding box center [926, 218] width 233 height 64
type textarea "**********"
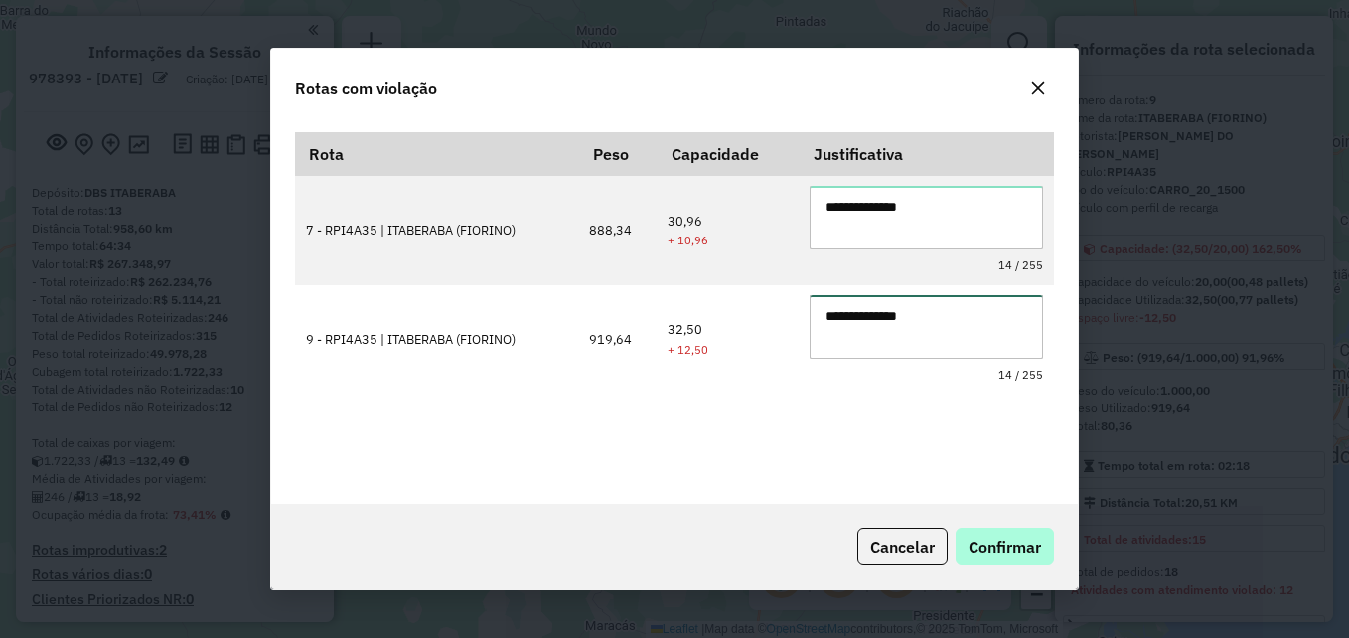
type textarea "**********"
click at [1016, 542] on span "Confirmar" at bounding box center [1004, 546] width 73 height 20
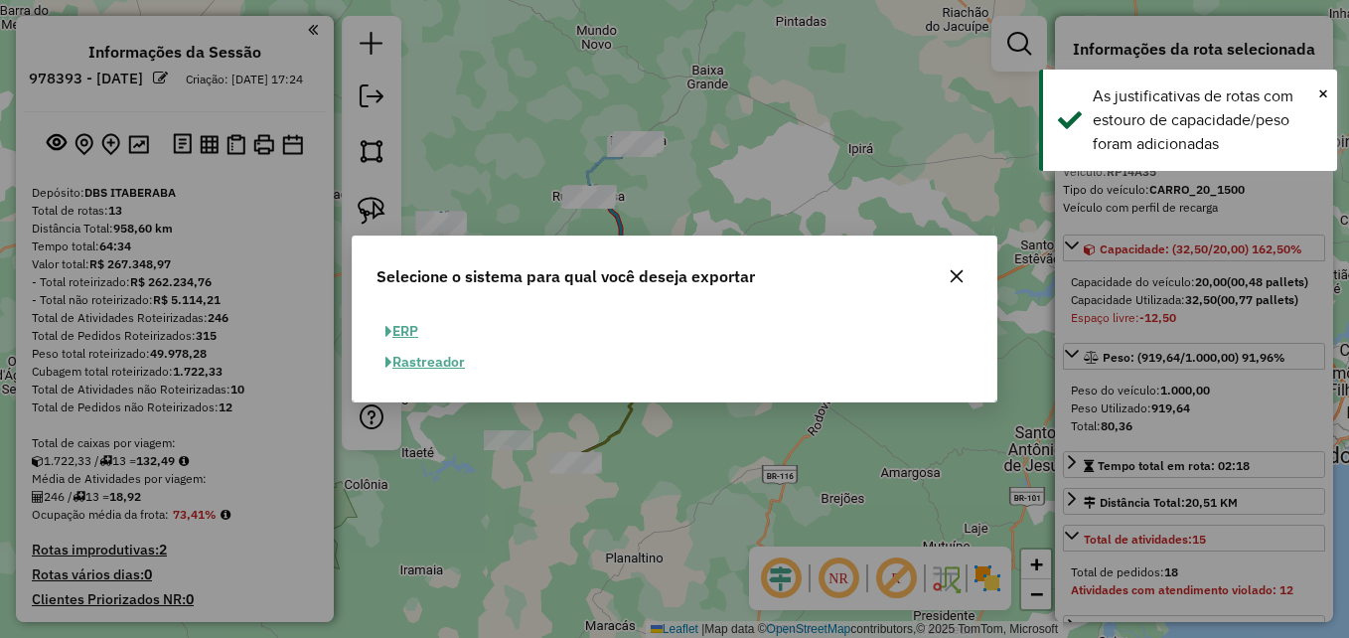
click at [412, 331] on button "ERP" at bounding box center [401, 331] width 51 height 31
select select "**"
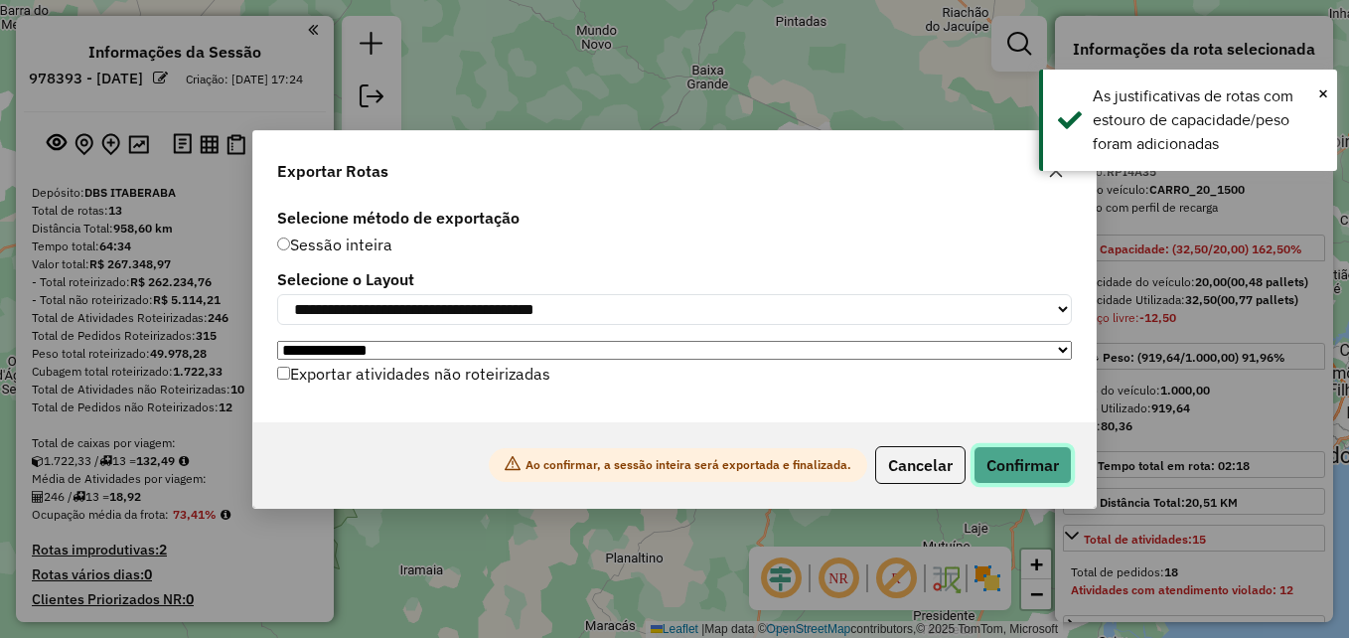
click at [1039, 458] on button "Confirmar" at bounding box center [1022, 465] width 98 height 38
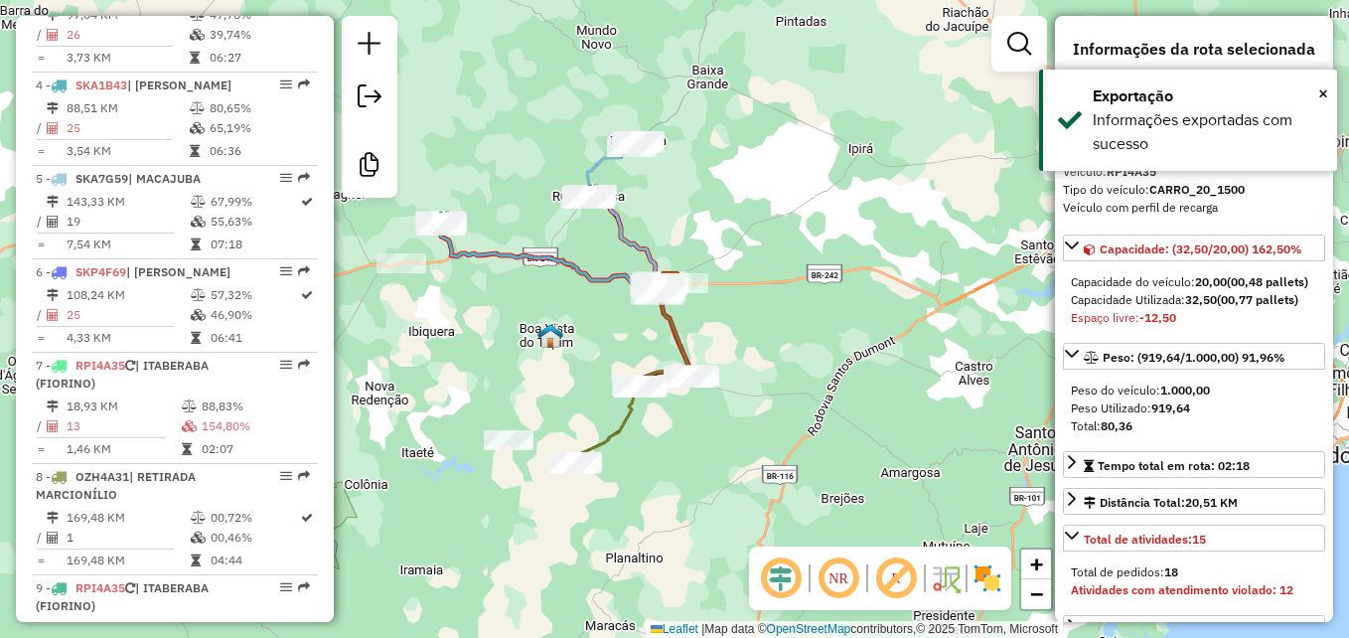
scroll to position [1601, 0]
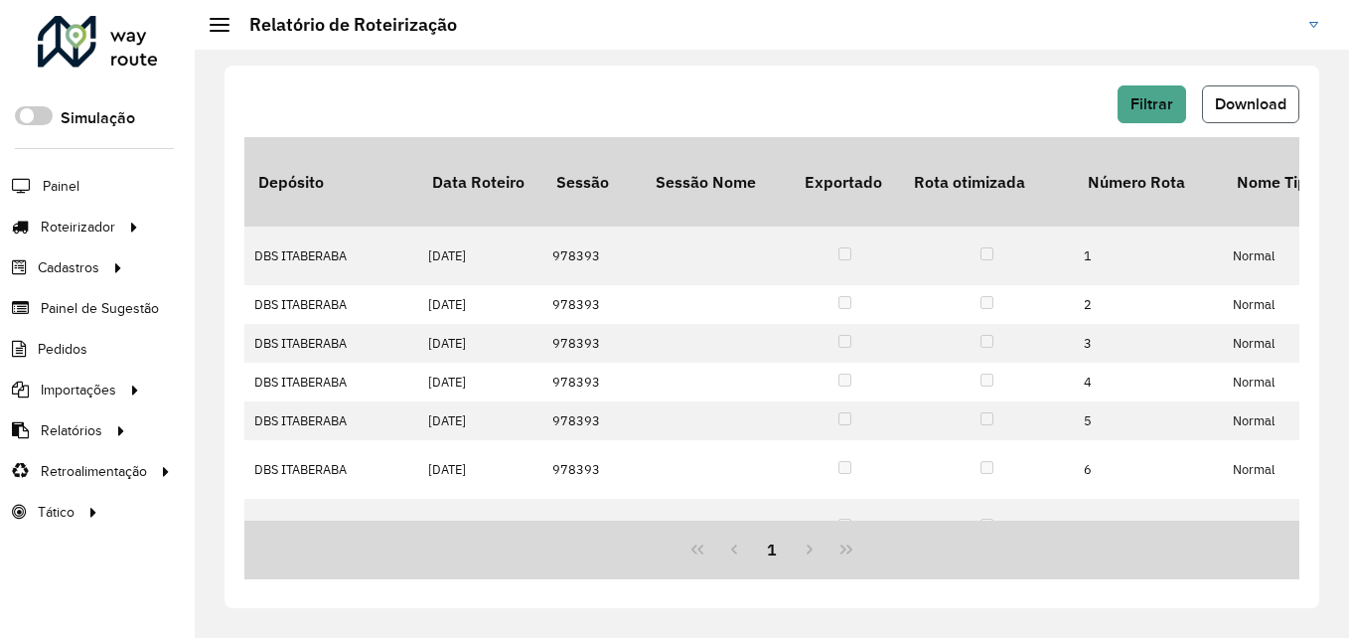
click at [1245, 113] on button "Download" at bounding box center [1250, 104] width 97 height 38
